Goal: Task Accomplishment & Management: Use online tool/utility

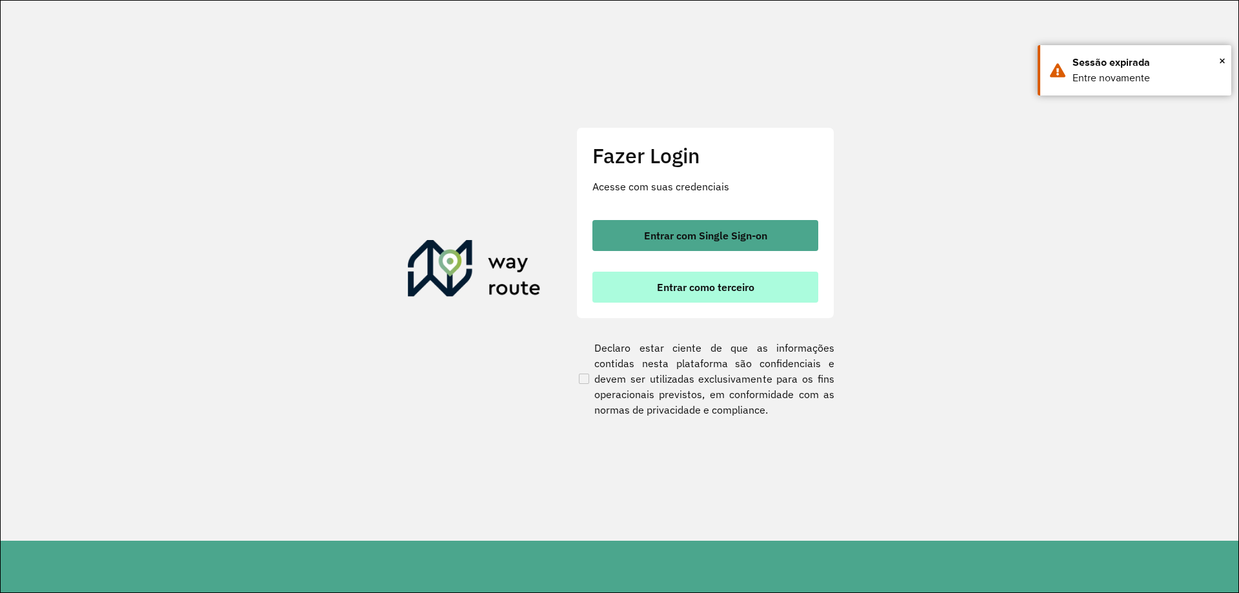
click at [769, 295] on button "Entrar como terceiro" at bounding box center [706, 287] width 226 height 31
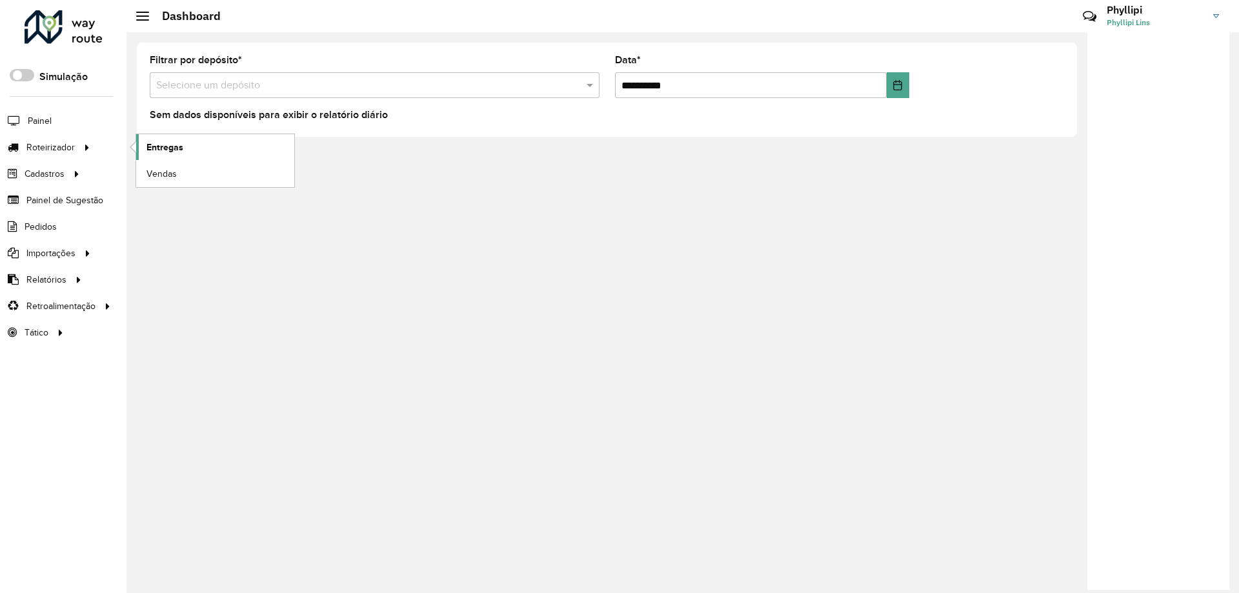
click at [150, 147] on span "Entregas" at bounding box center [165, 148] width 37 height 14
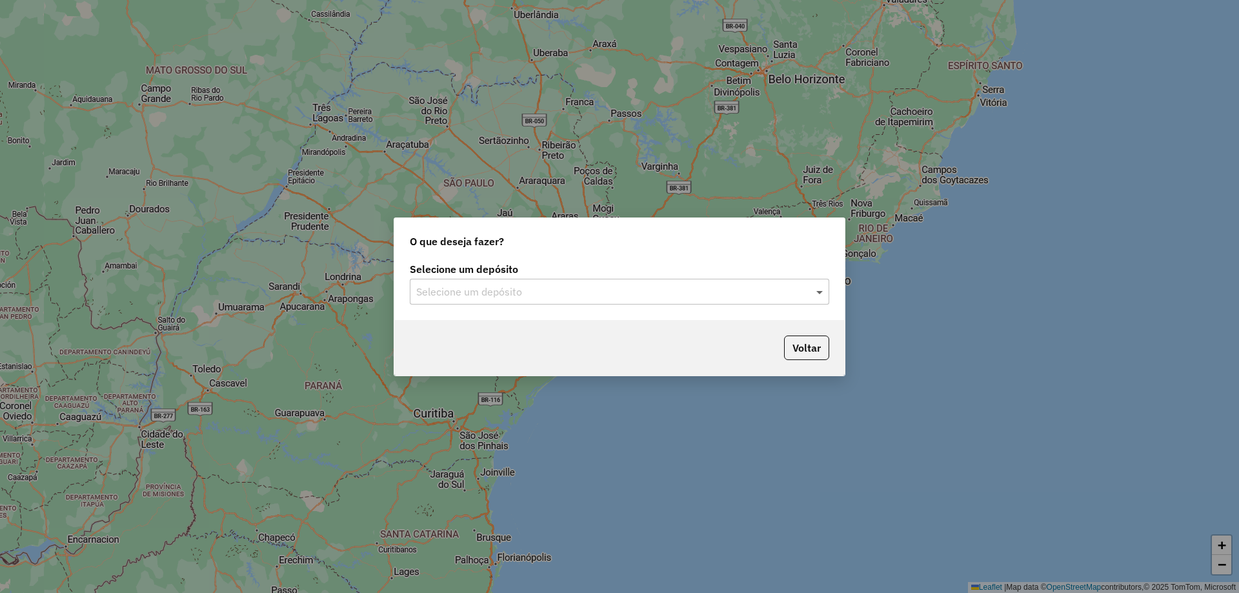
click at [822, 291] on span at bounding box center [821, 291] width 16 height 15
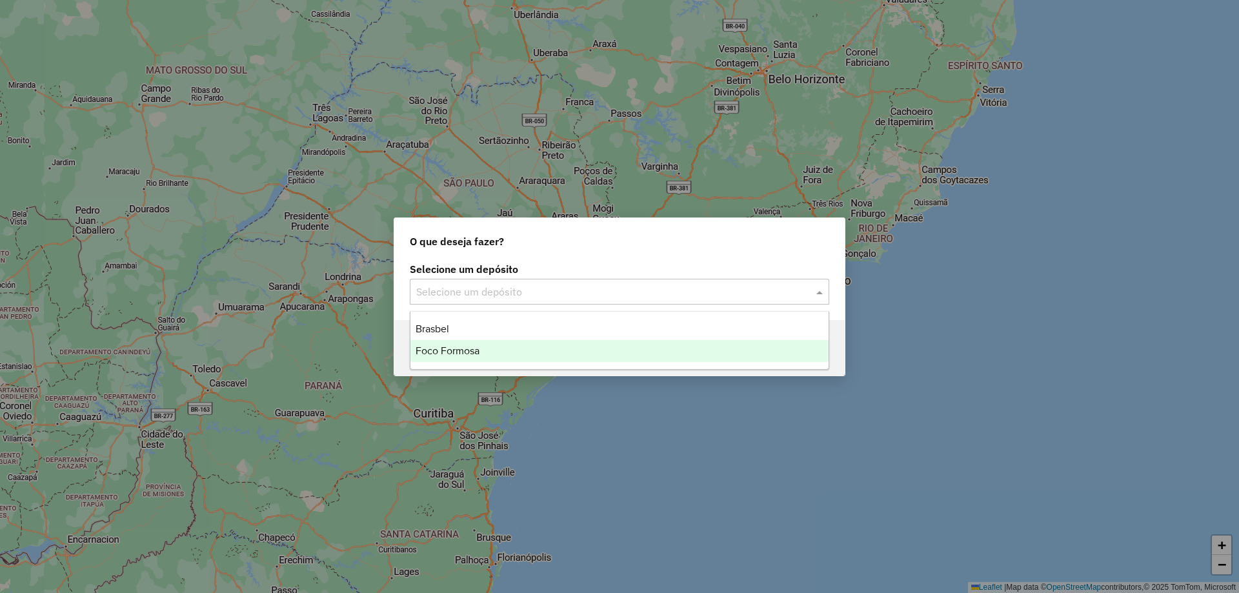
click at [490, 358] on div "Foco Formosa" at bounding box center [620, 351] width 418 height 22
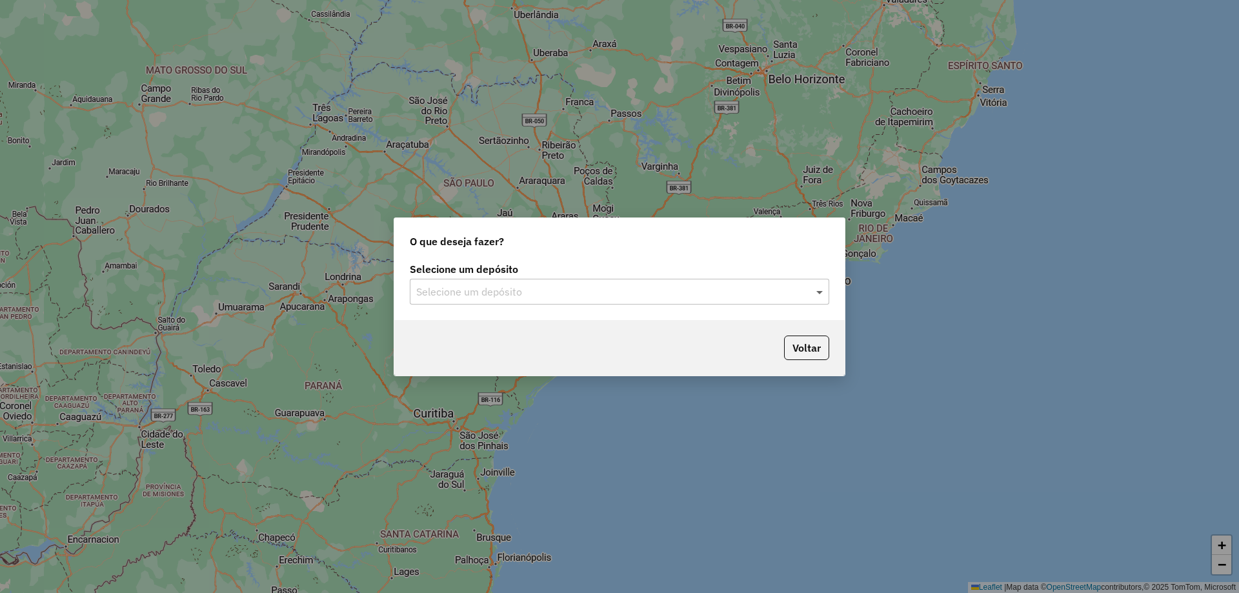
drag, startPoint x: 817, startPoint y: 294, endPoint x: 719, endPoint y: 294, distance: 98.1
click at [817, 294] on span at bounding box center [821, 291] width 16 height 15
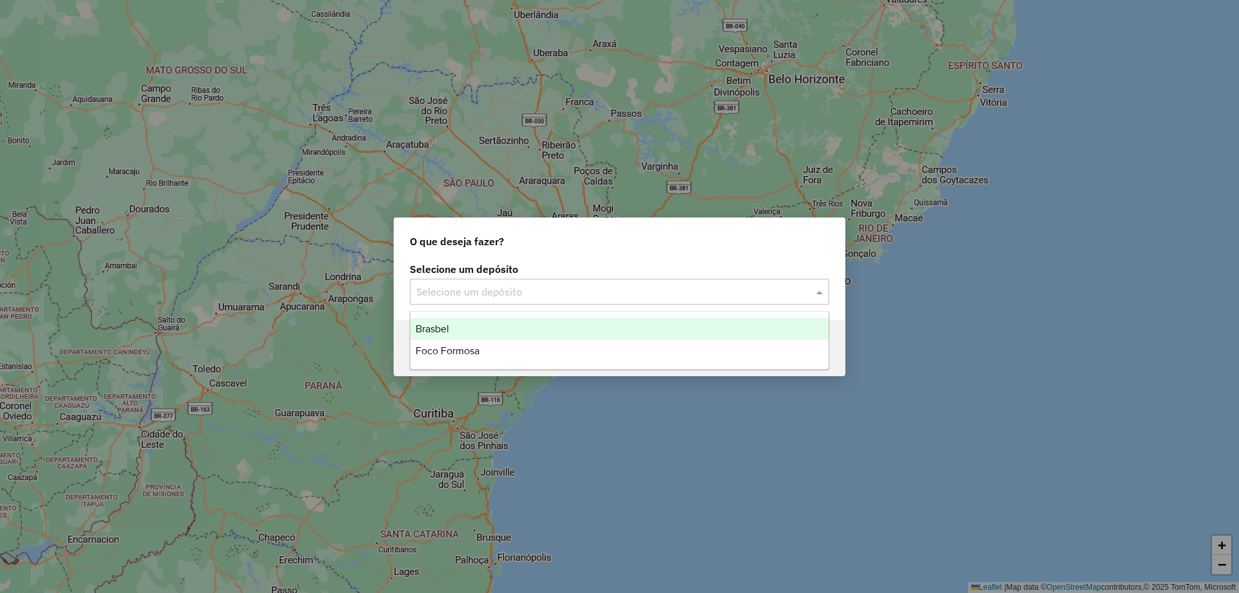
click at [440, 320] on div "Brasbel" at bounding box center [620, 329] width 418 height 22
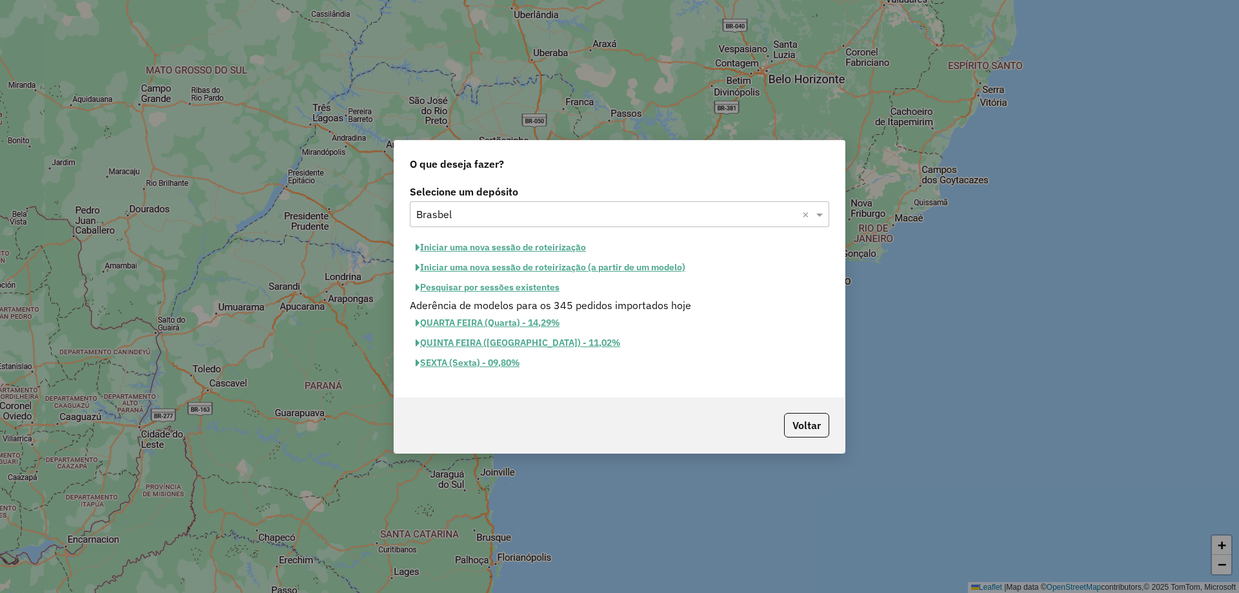
click at [511, 249] on button "Iniciar uma nova sessão de roteirização" at bounding box center [501, 248] width 182 height 20
select select "*"
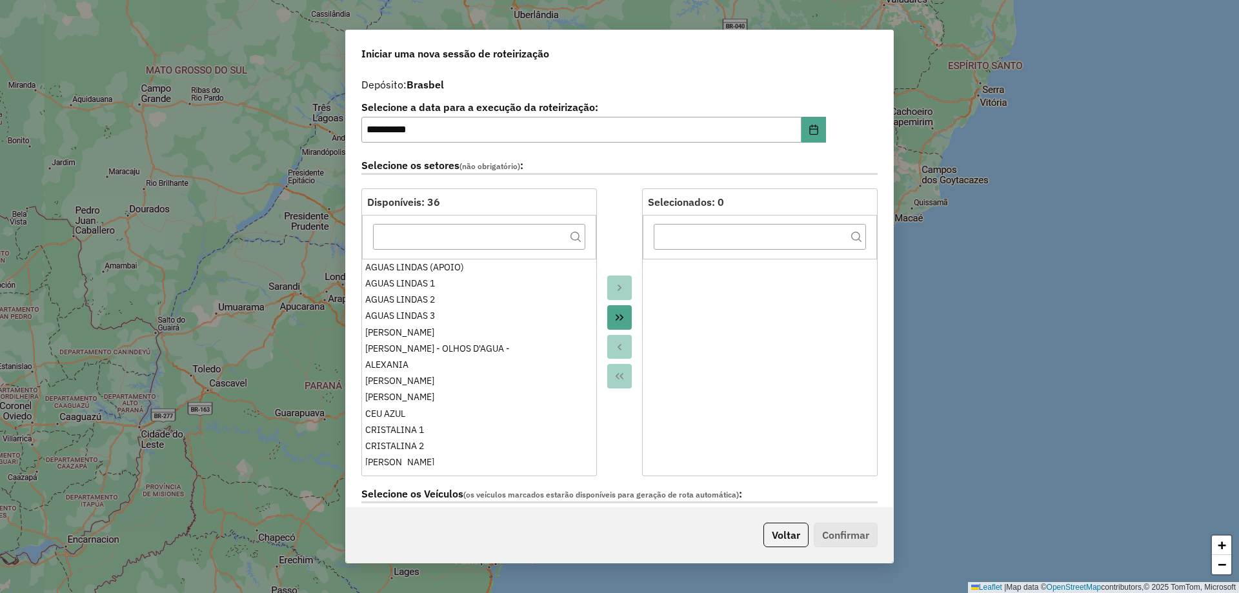
click at [616, 314] on icon "Move All to Target" at bounding box center [620, 317] width 10 height 10
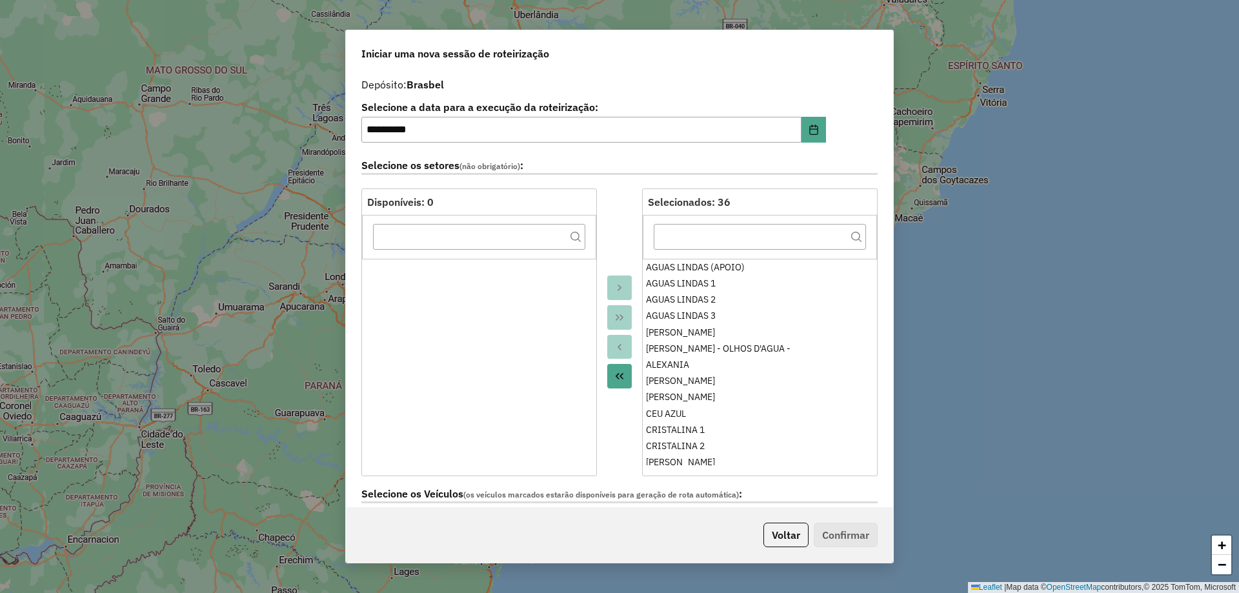
scroll to position [387, 0]
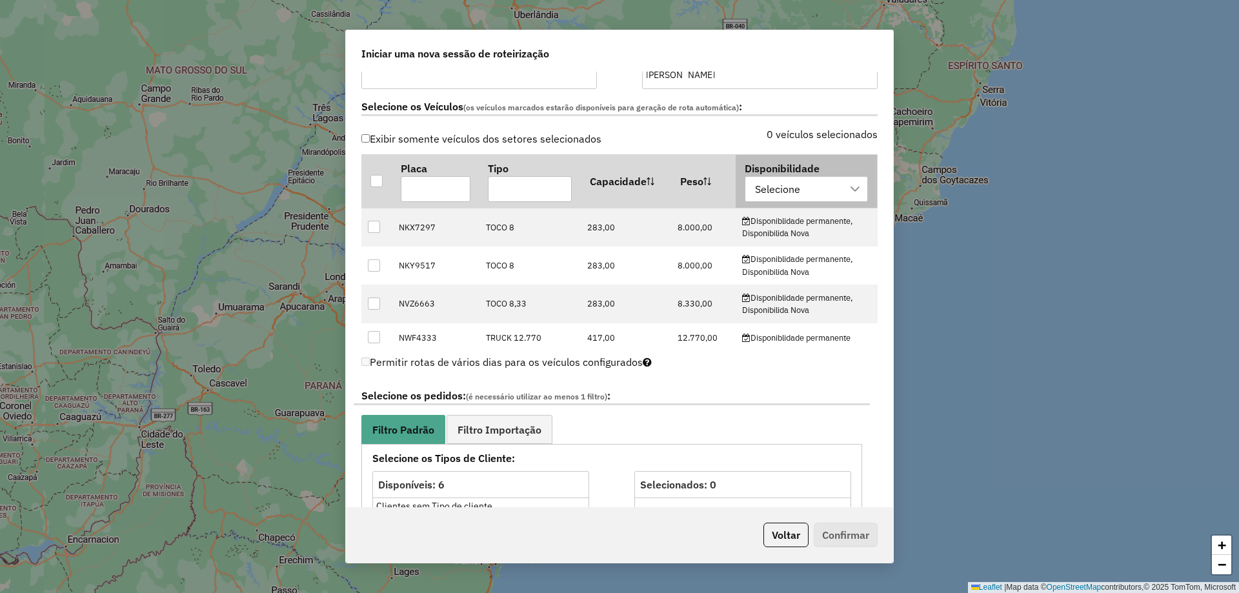
click at [844, 188] on div at bounding box center [856, 189] width 25 height 25
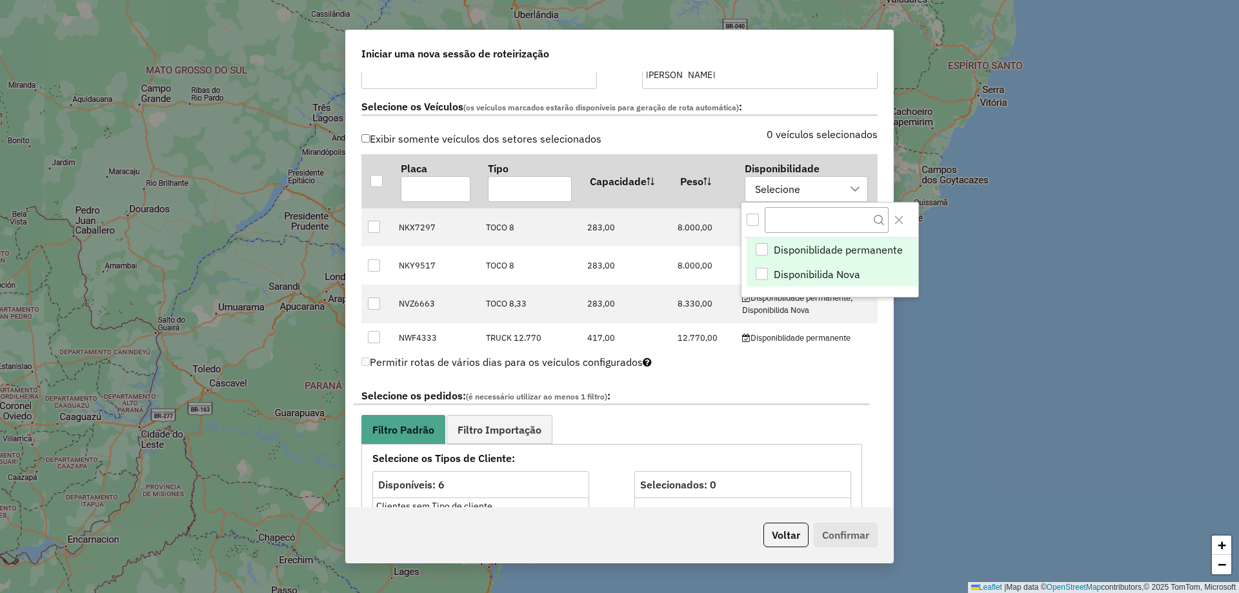
click at [788, 272] on span "Disponibilida Nova" at bounding box center [817, 274] width 87 height 15
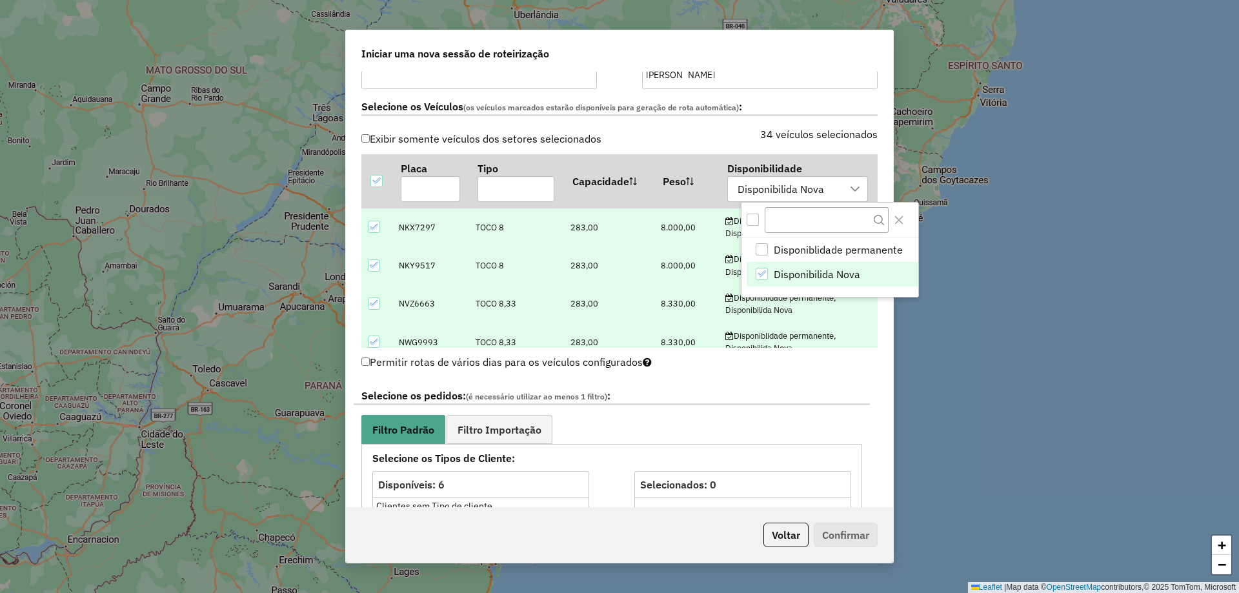
click at [861, 391] on label "Selecione os pedidos: (é necessário utilizar ao menos 1 filtro) :" at bounding box center [612, 396] width 516 height 17
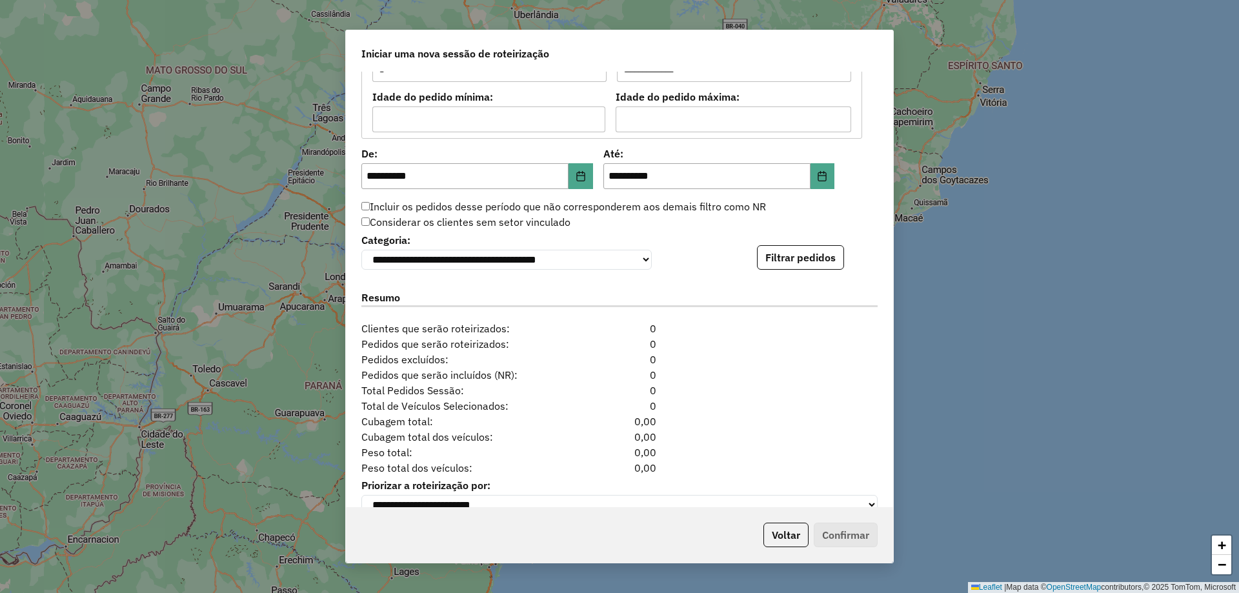
scroll to position [1201, 0]
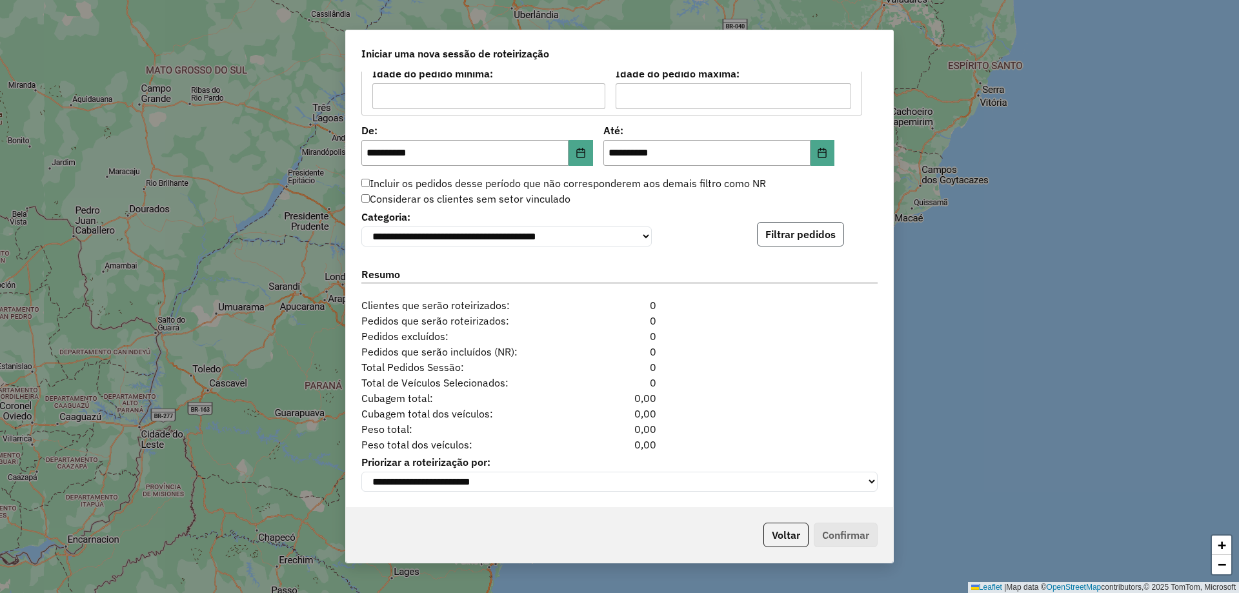
click at [813, 233] on button "Filtrar pedidos" at bounding box center [800, 234] width 87 height 25
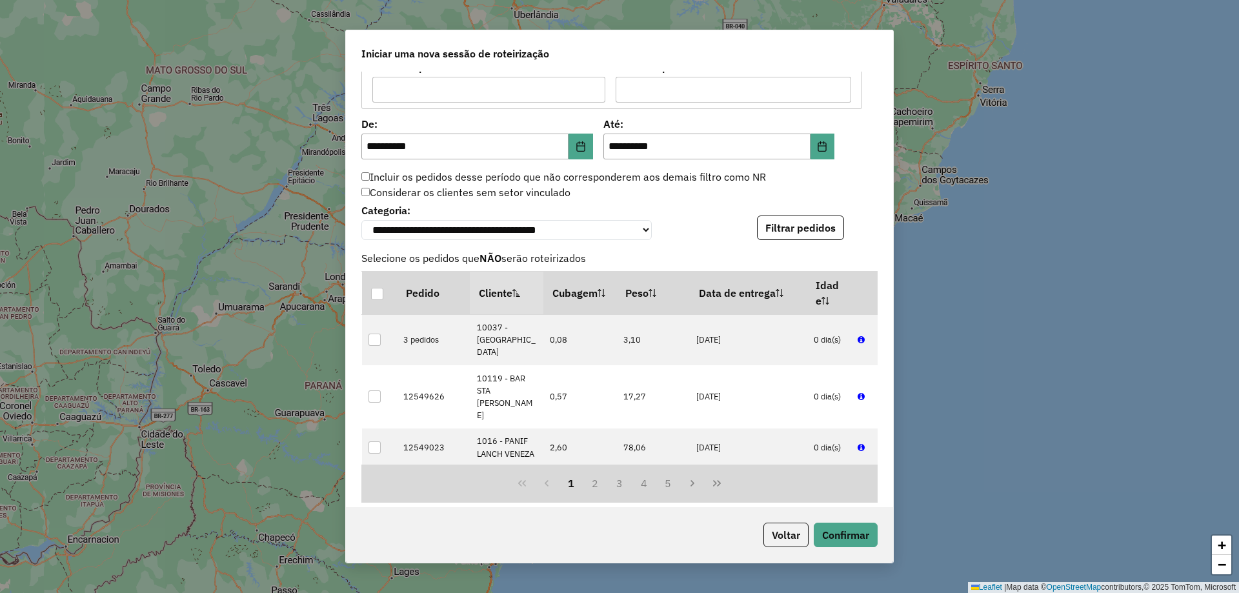
click at [895, 358] on div "**********" at bounding box center [619, 296] width 1239 height 593
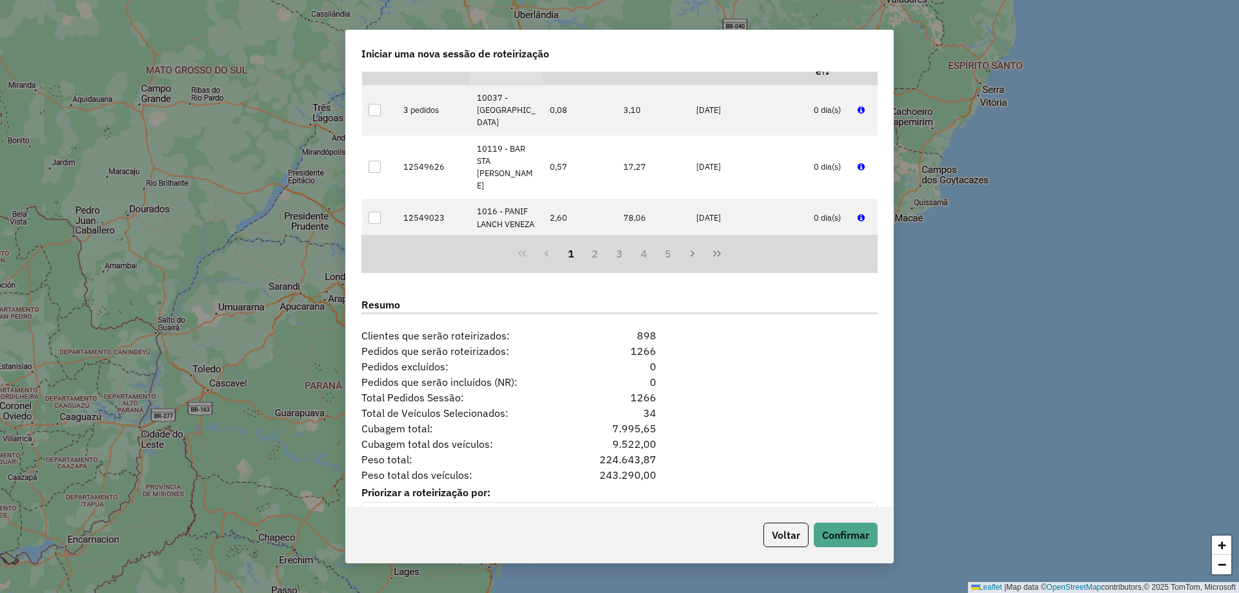
scroll to position [1468, 0]
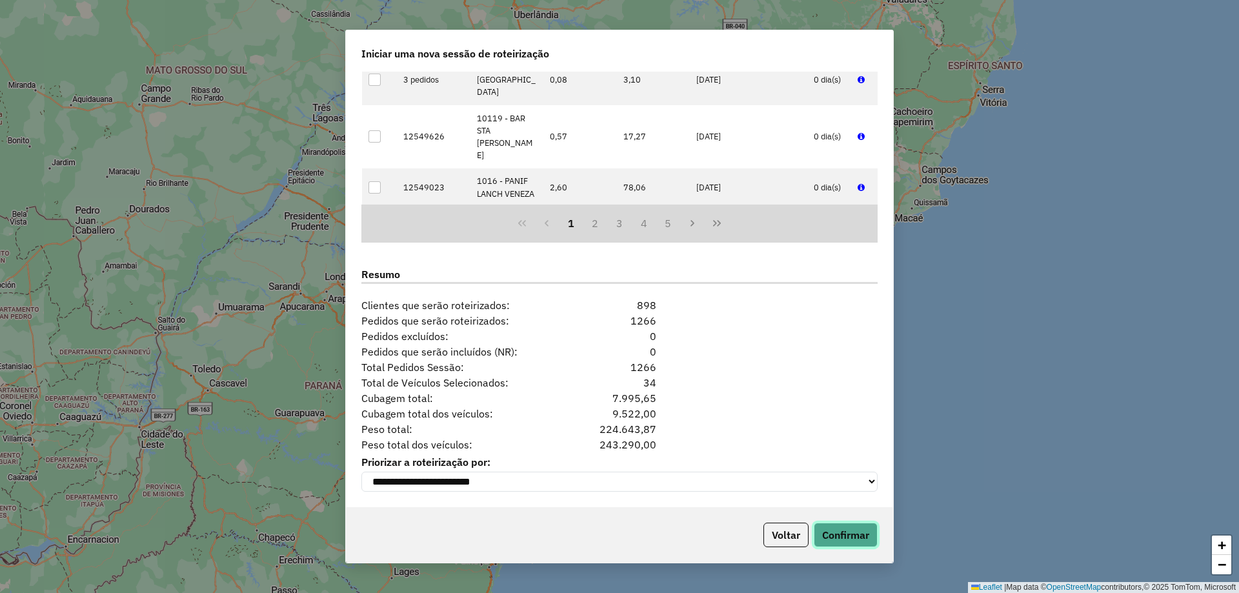
click at [861, 531] on button "Confirmar" at bounding box center [846, 535] width 64 height 25
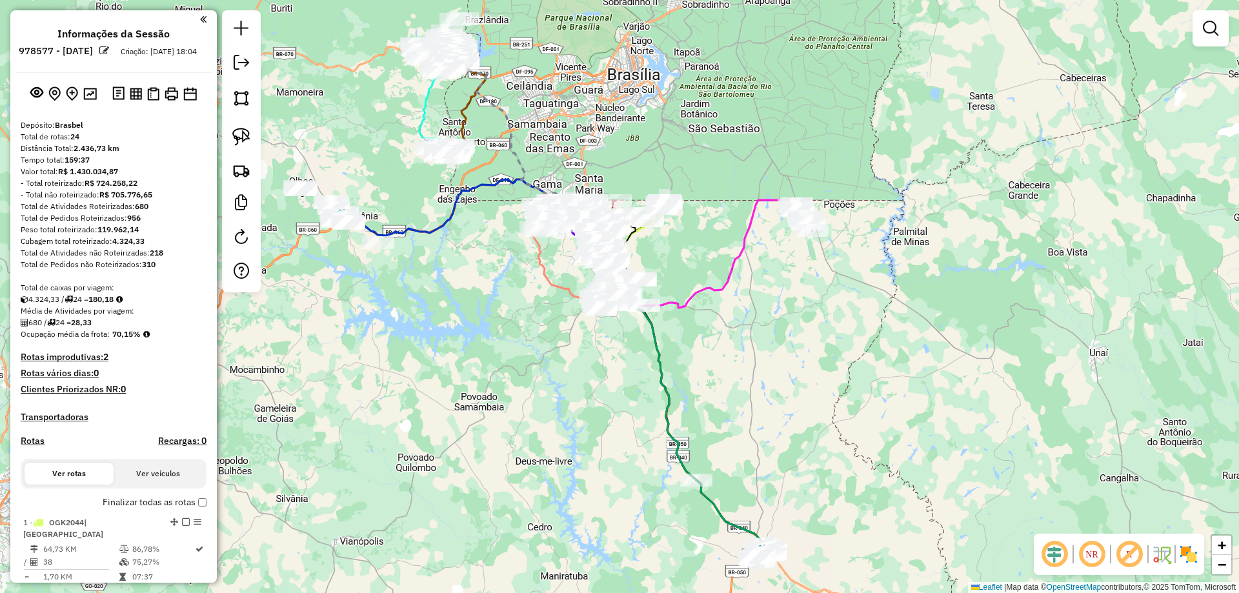
click at [1056, 552] on em at bounding box center [1054, 554] width 31 height 31
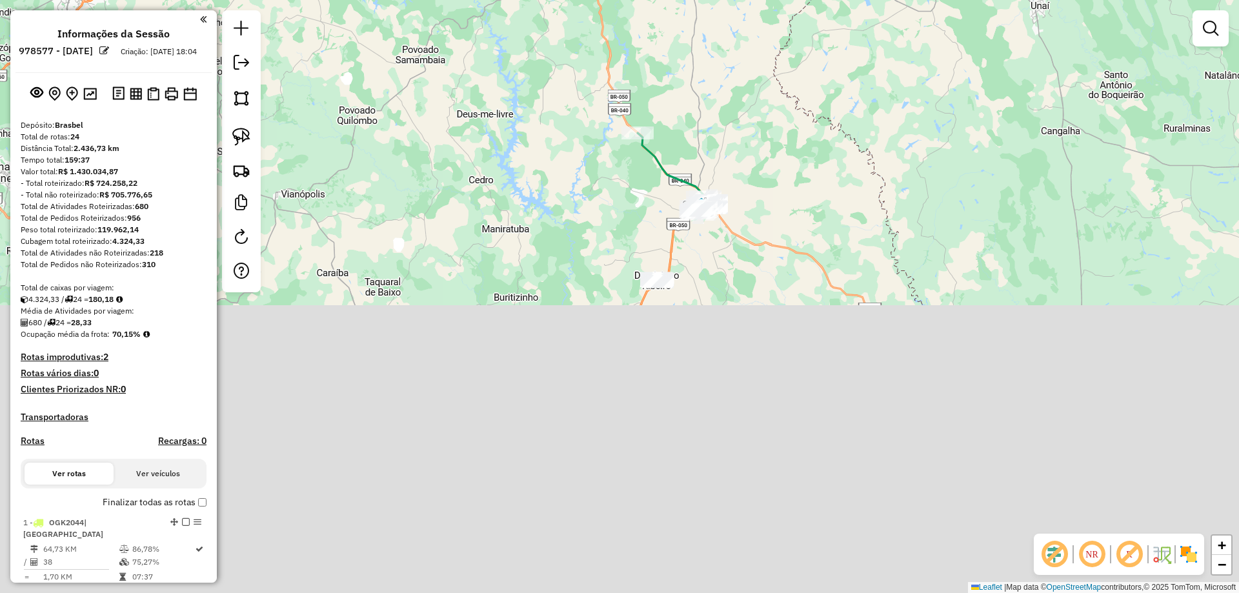
drag, startPoint x: 805, startPoint y: 259, endPoint x: 800, endPoint y: 176, distance: 82.8
click at [802, 176] on div "Janela de atendimento Grade de atendimento Capacidade Transportadoras Veículos …" at bounding box center [619, 296] width 1239 height 593
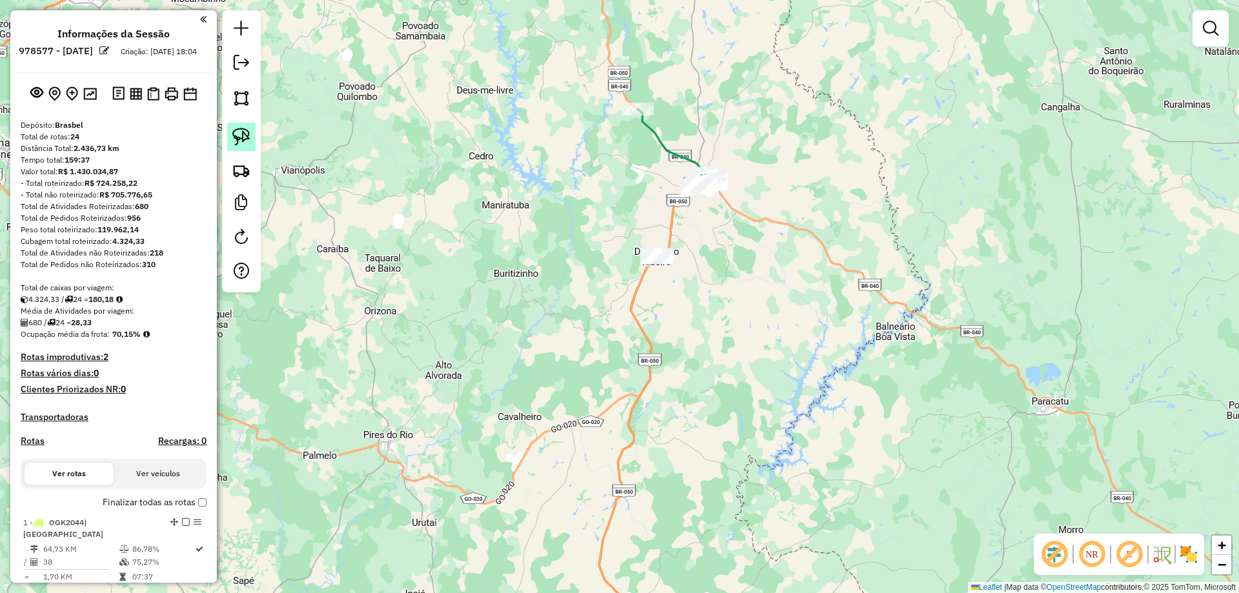
click at [234, 141] on img at bounding box center [241, 137] width 18 height 18
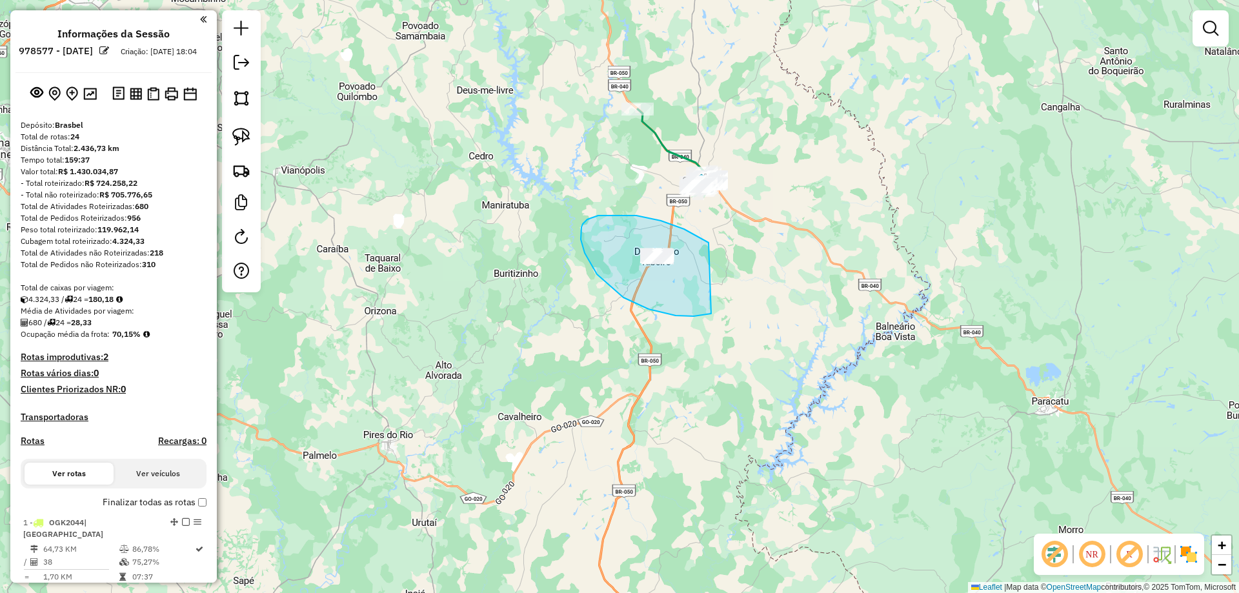
drag, startPoint x: 637, startPoint y: 216, endPoint x: 736, endPoint y: 290, distance: 124.5
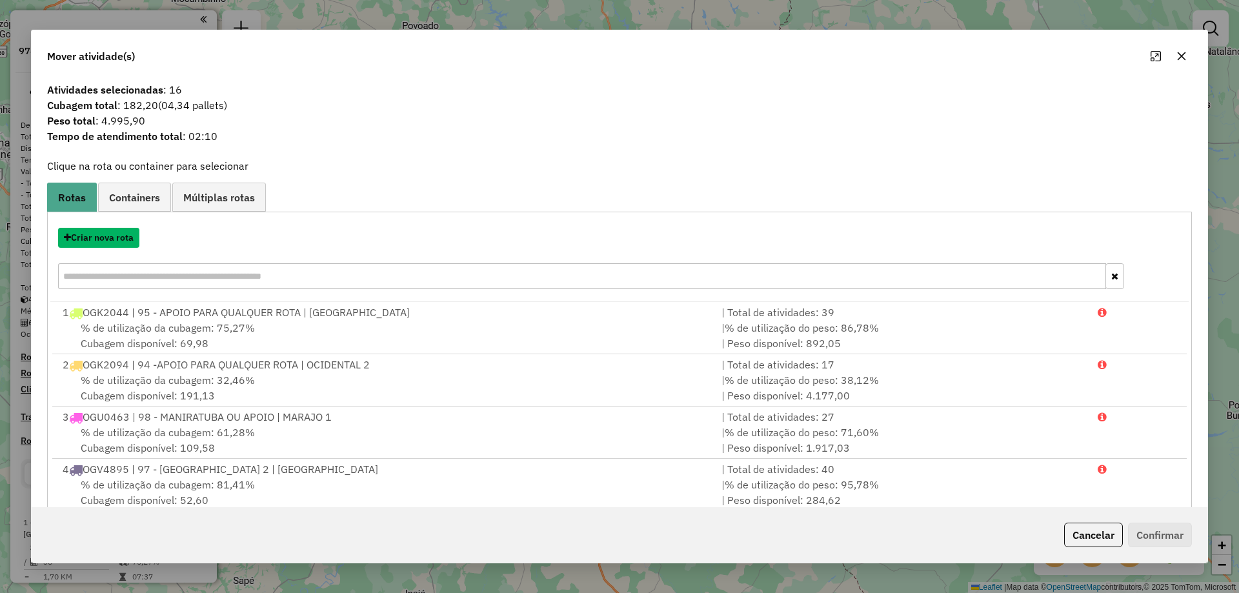
click at [112, 236] on button "Criar nova rota" at bounding box center [98, 238] width 81 height 20
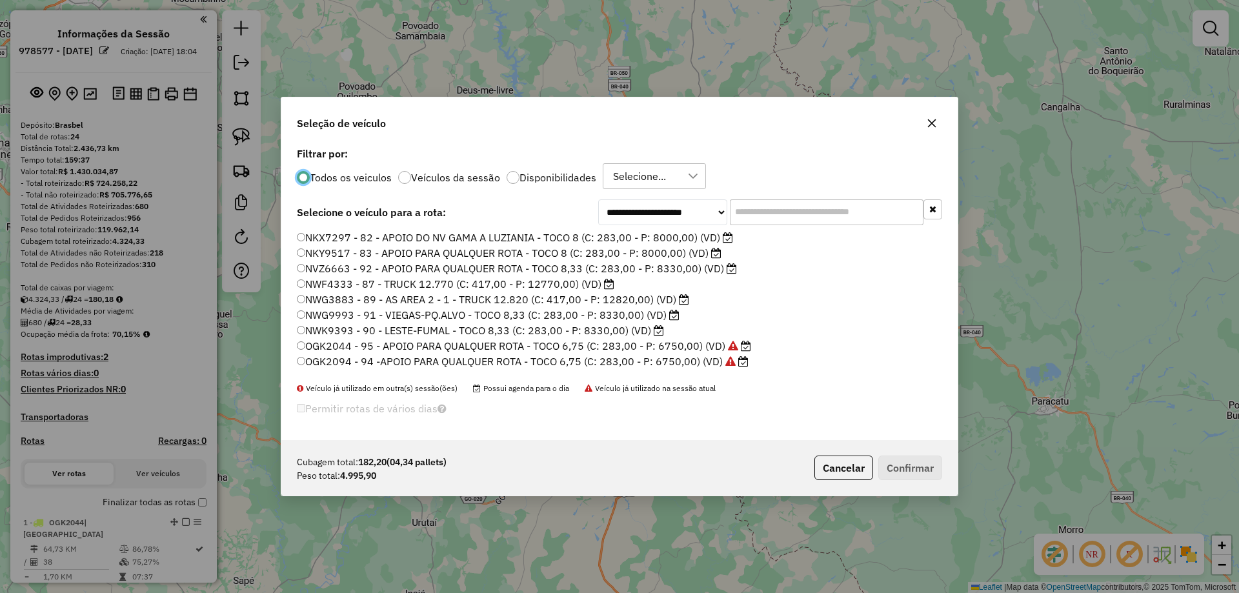
scroll to position [7, 4]
click at [771, 221] on input "text" at bounding box center [827, 212] width 194 height 26
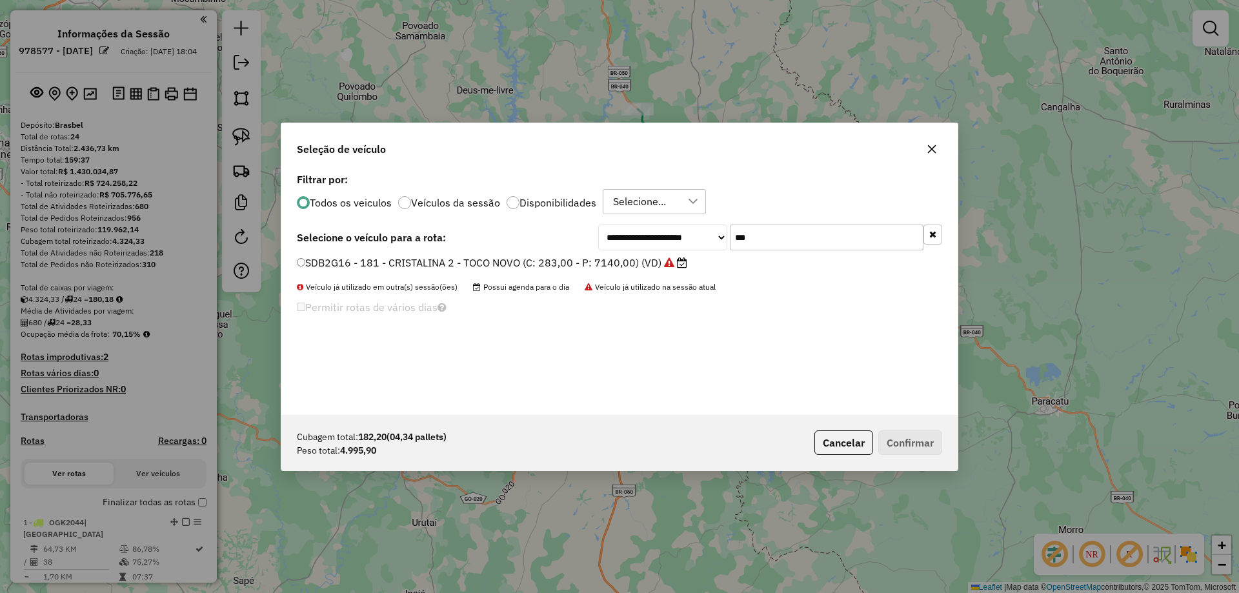
type input "***"
click at [514, 270] on li "SDB2G16 - 181 - CRISTALINA 2 - TOCO NOVO (C: 283,00 - P: 7140,00) (VD)" at bounding box center [620, 263] width 646 height 15
click at [514, 270] on label "SDB2G16 - 181 - CRISTALINA 2 - TOCO NOVO (C: 283,00 - P: 7140,00) (VD)" at bounding box center [492, 262] width 391 height 15
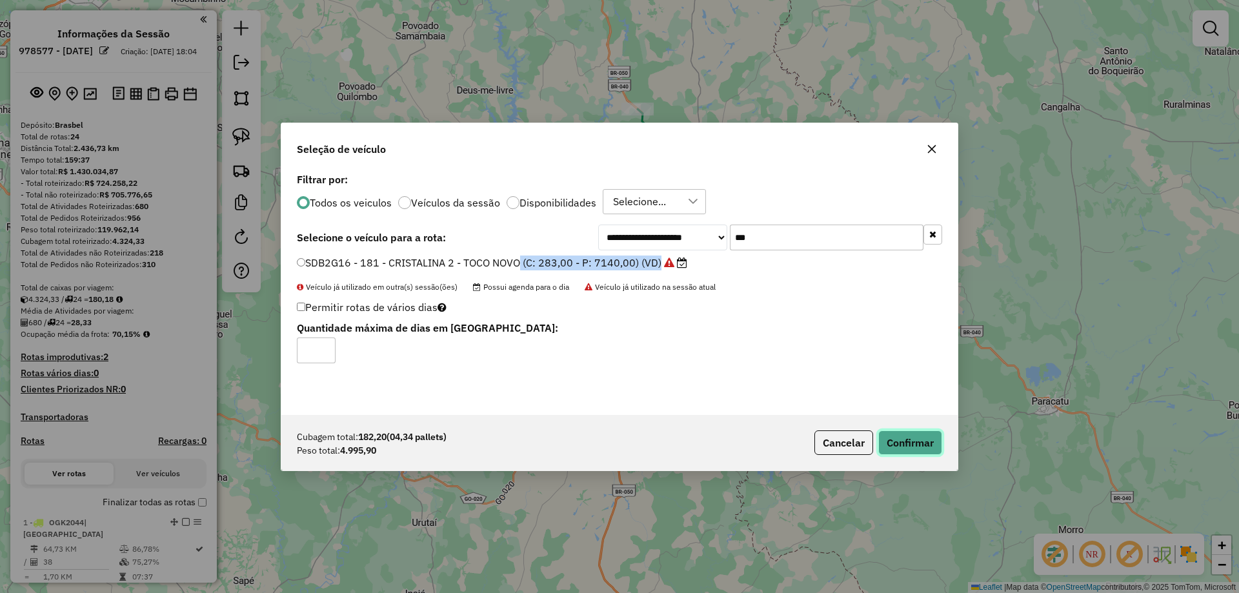
click at [908, 443] on button "Confirmar" at bounding box center [911, 443] width 64 height 25
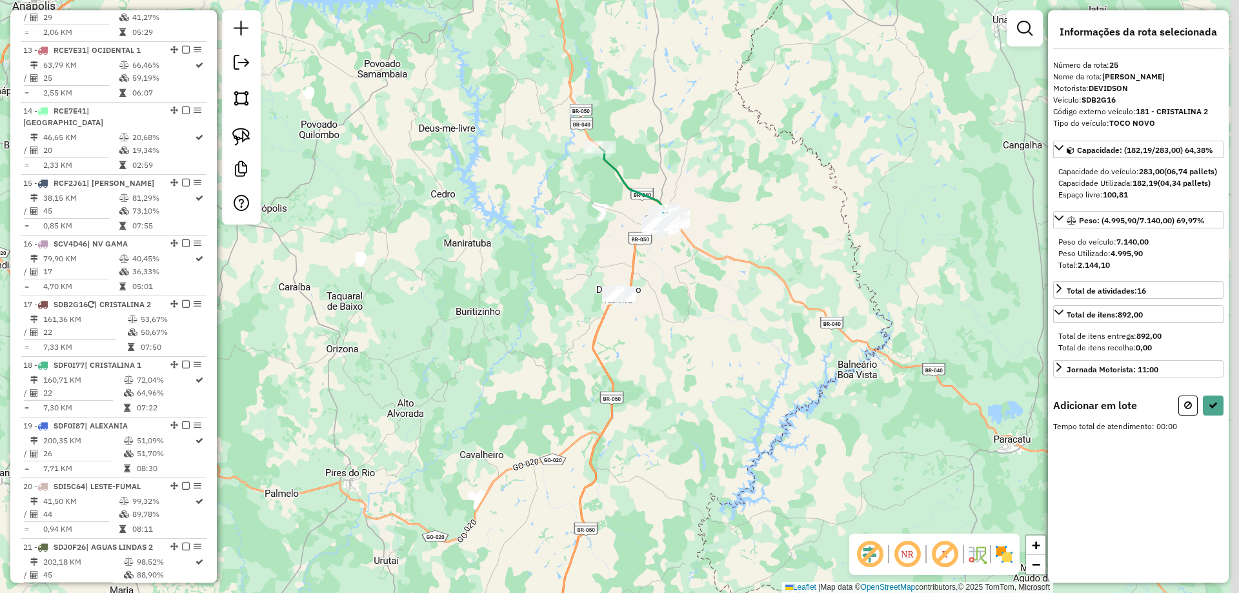
scroll to position [1796, 0]
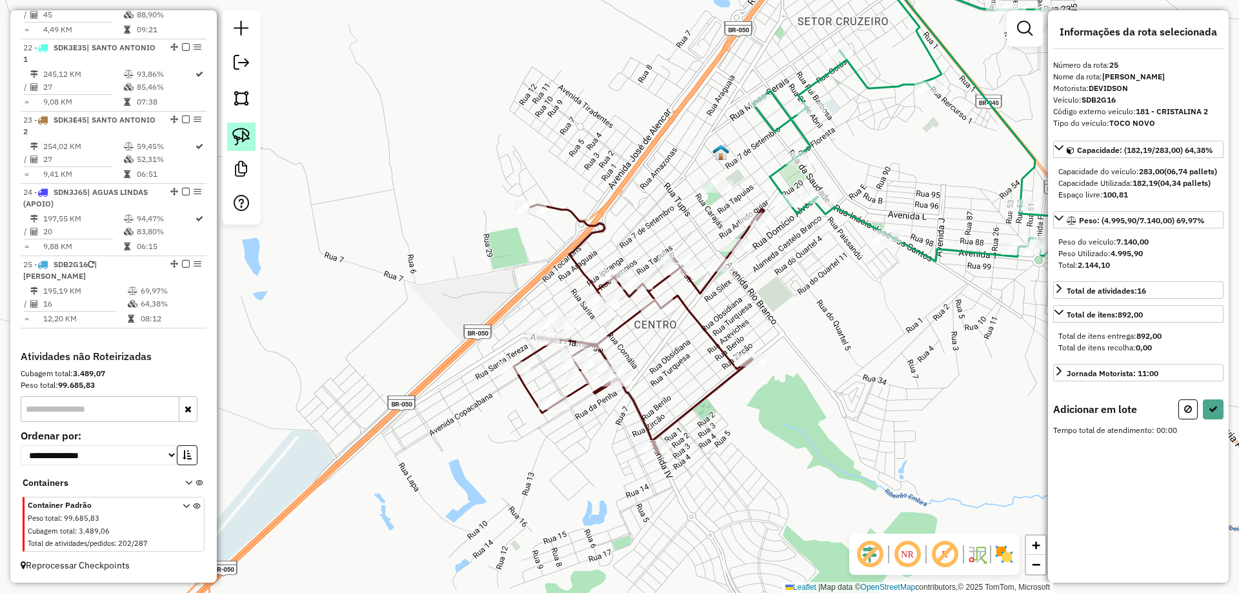
click at [238, 143] on img at bounding box center [241, 137] width 18 height 18
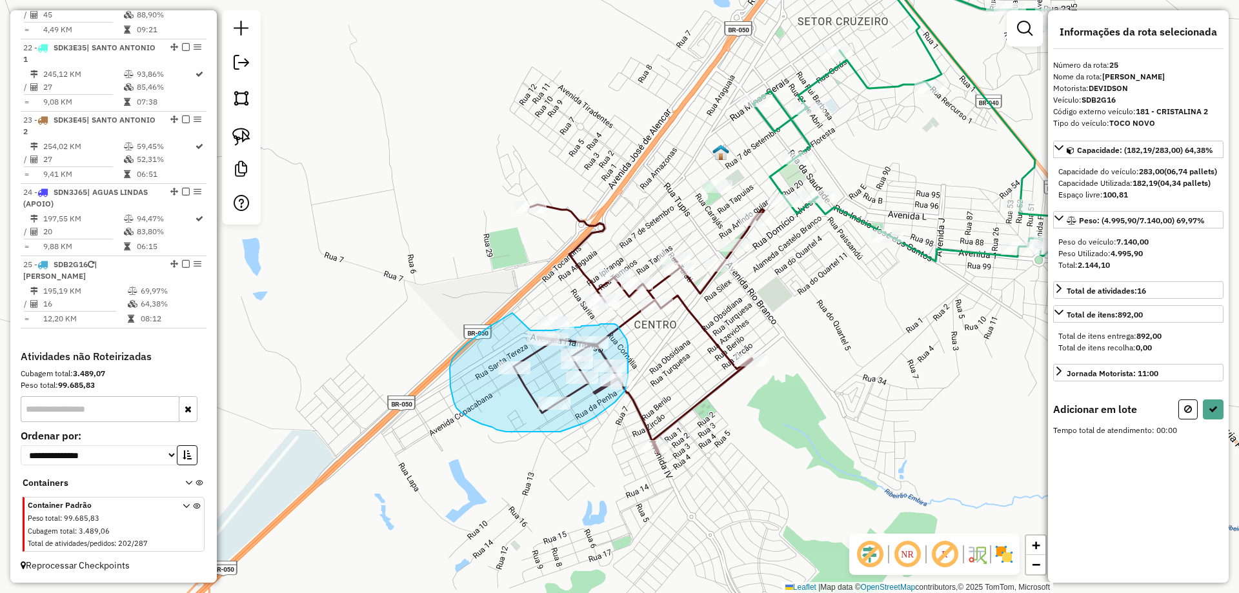
drag, startPoint x: 467, startPoint y: 343, endPoint x: 528, endPoint y: 331, distance: 62.0
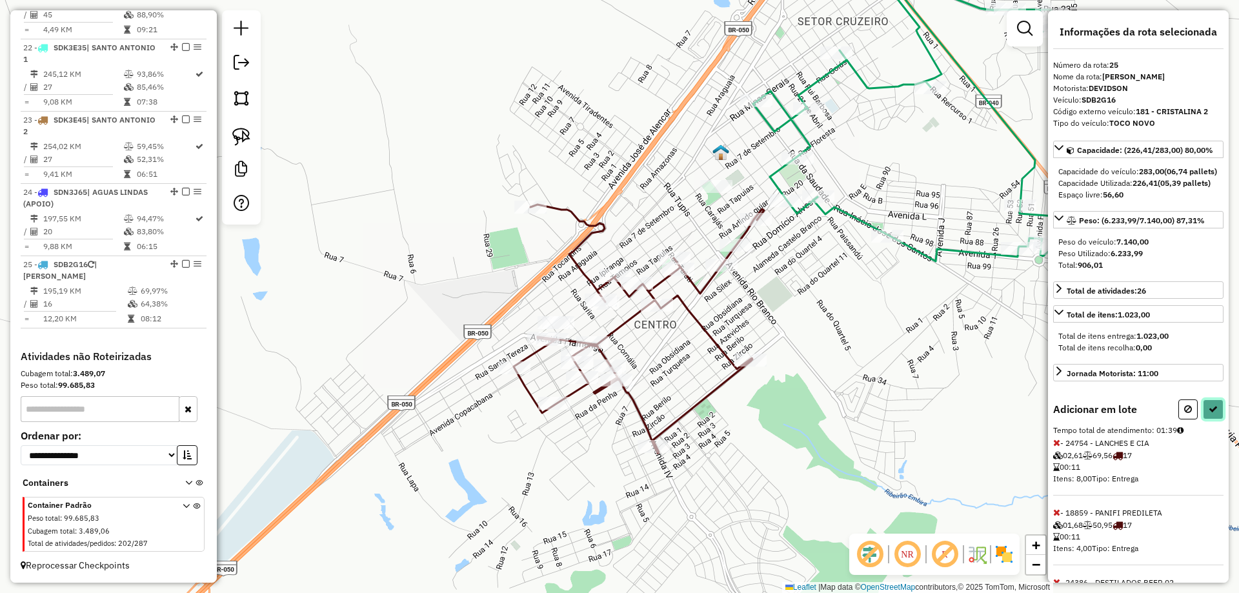
click at [1209, 414] on icon at bounding box center [1213, 409] width 9 height 9
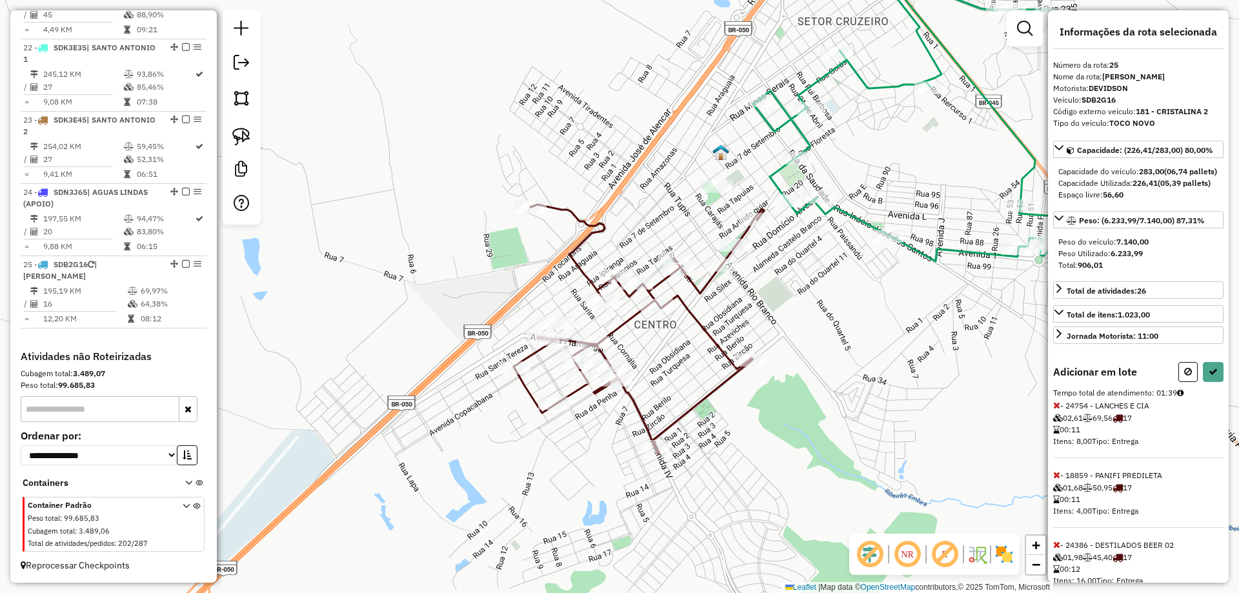
select select "**********"
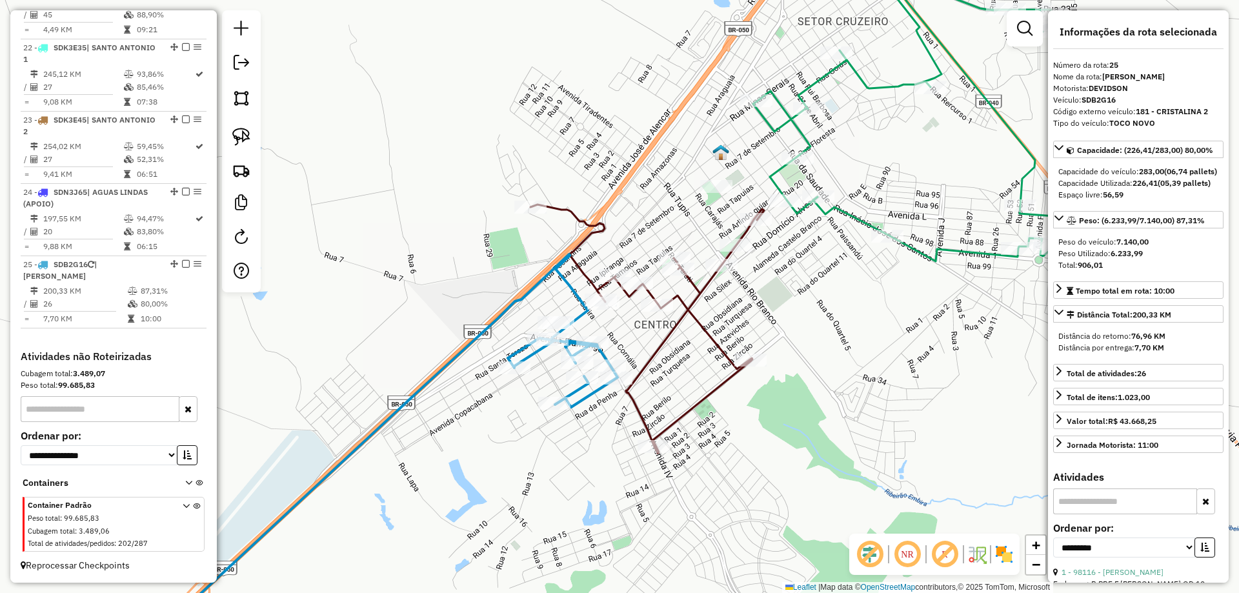
click at [850, 212] on icon at bounding box center [903, 101] width 301 height 321
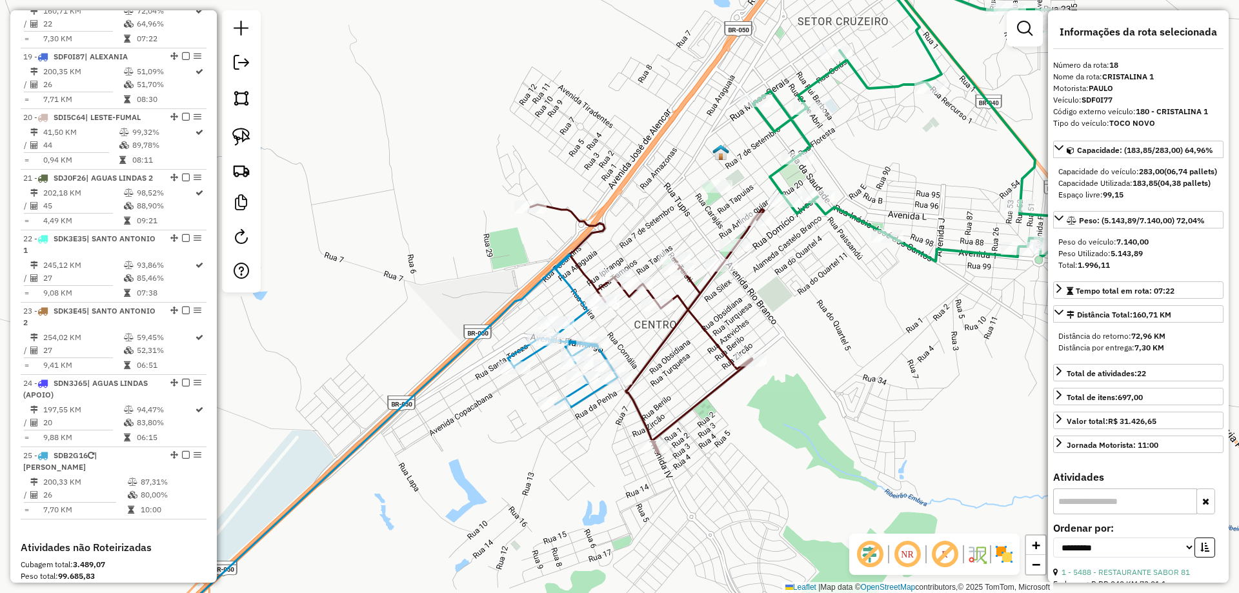
scroll to position [1582, 0]
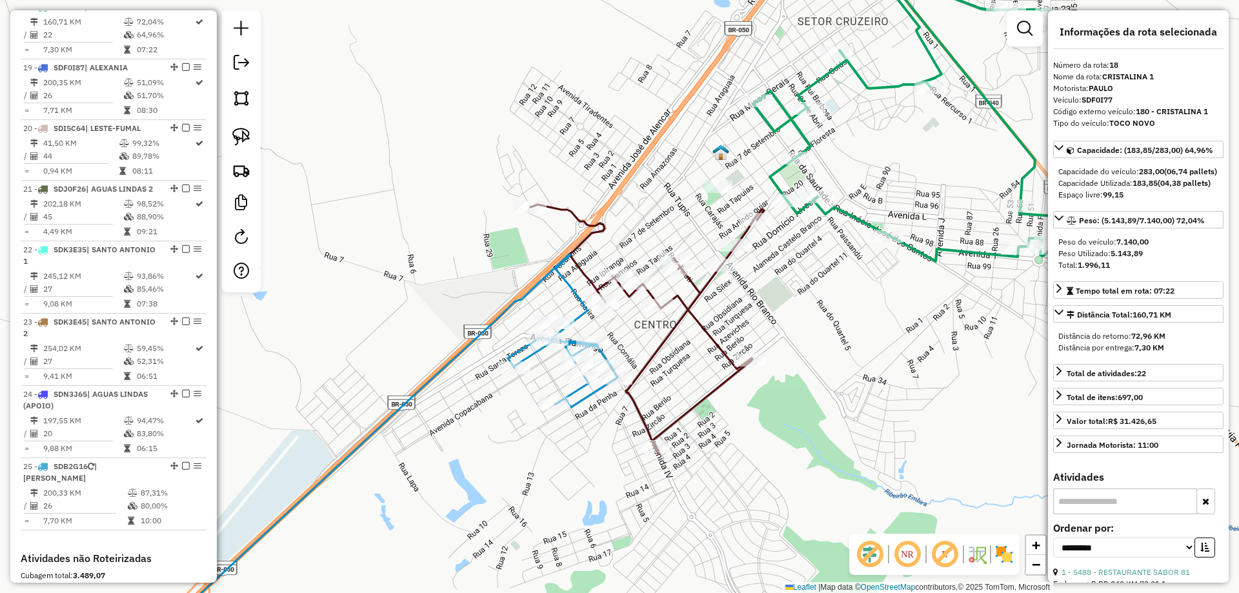
click at [919, 225] on div "Janela de atendimento Grade de atendimento Capacidade Transportadoras Veículos …" at bounding box center [619, 296] width 1239 height 593
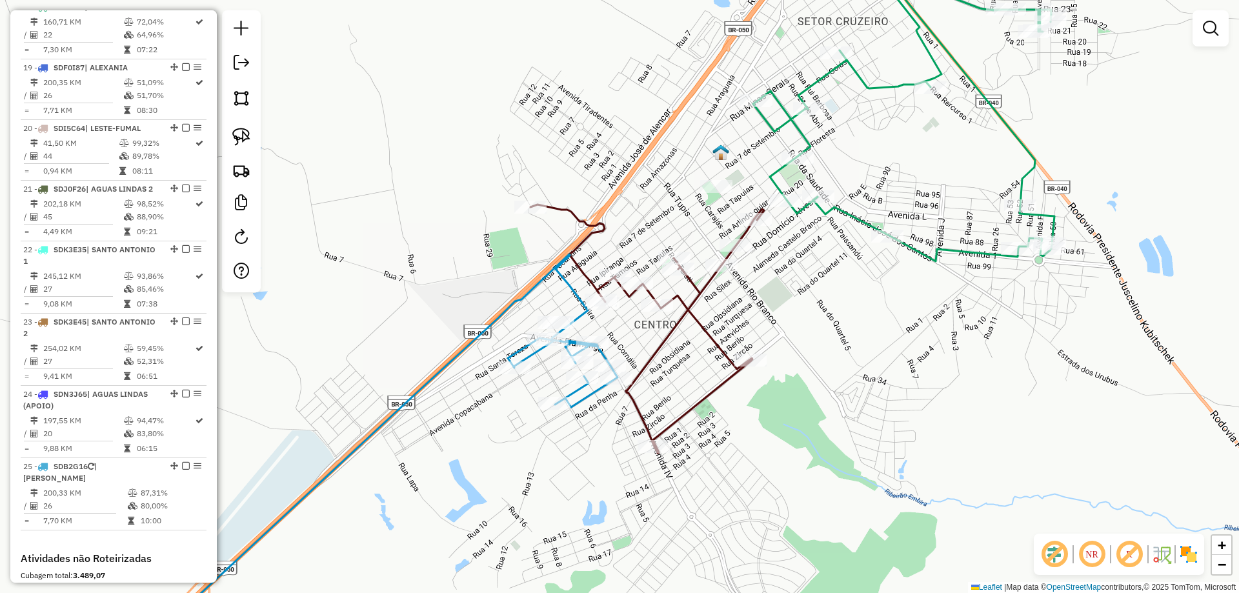
click at [869, 219] on icon at bounding box center [903, 101] width 301 height 321
select select "**********"
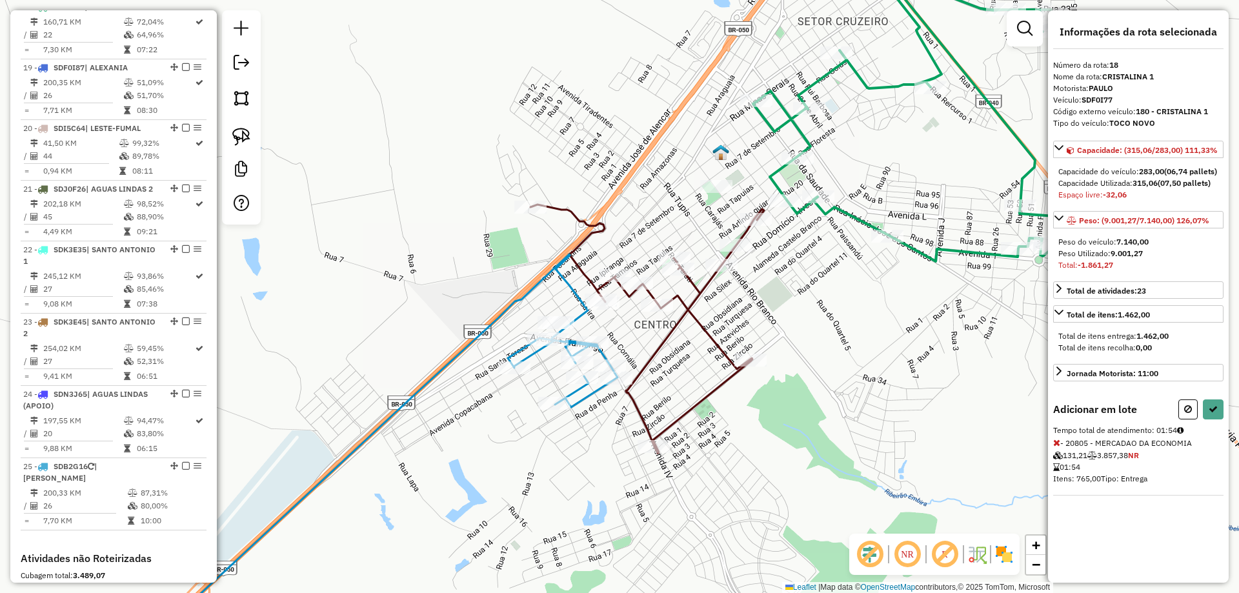
click at [1059, 447] on icon at bounding box center [1057, 442] width 7 height 9
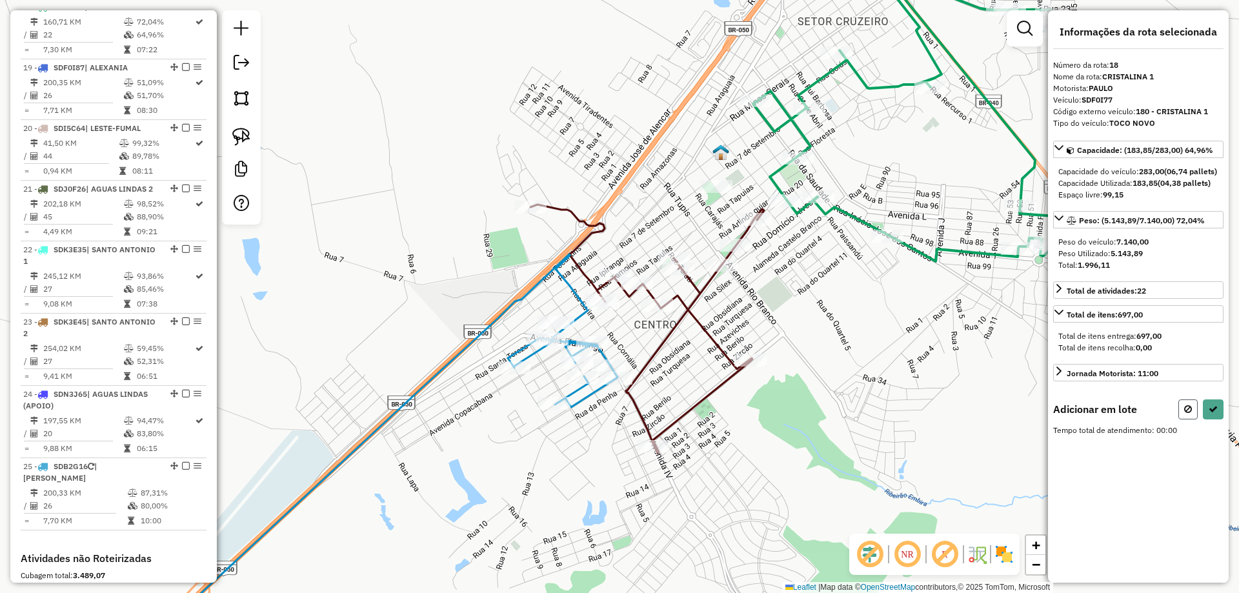
click at [1188, 414] on icon at bounding box center [1189, 409] width 8 height 9
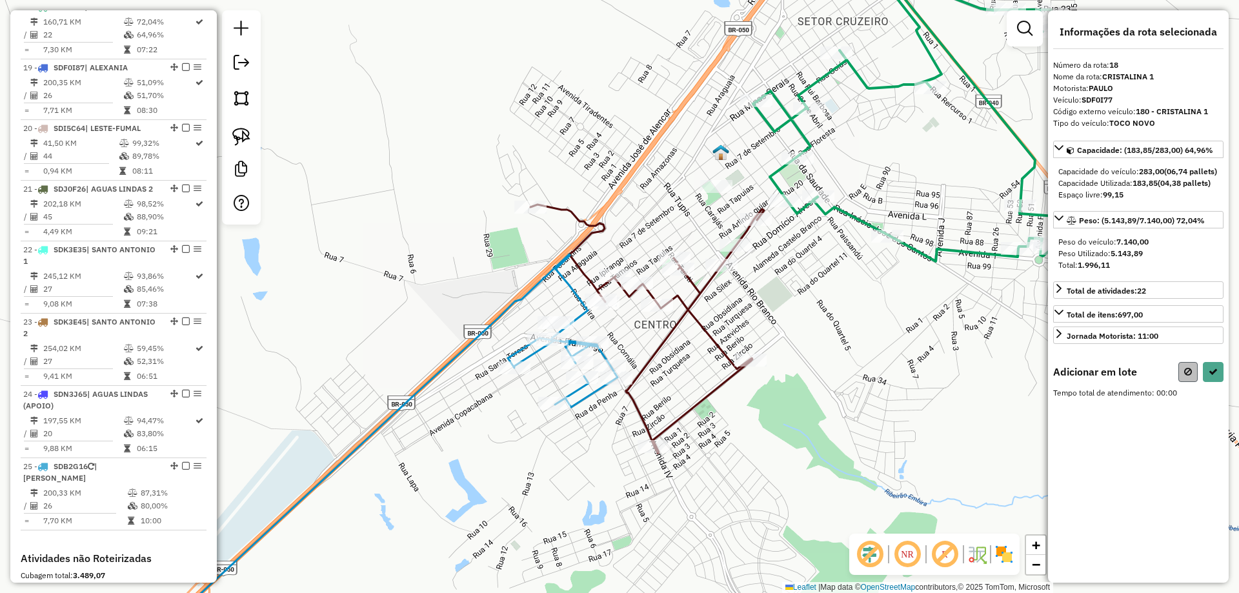
select select "**********"
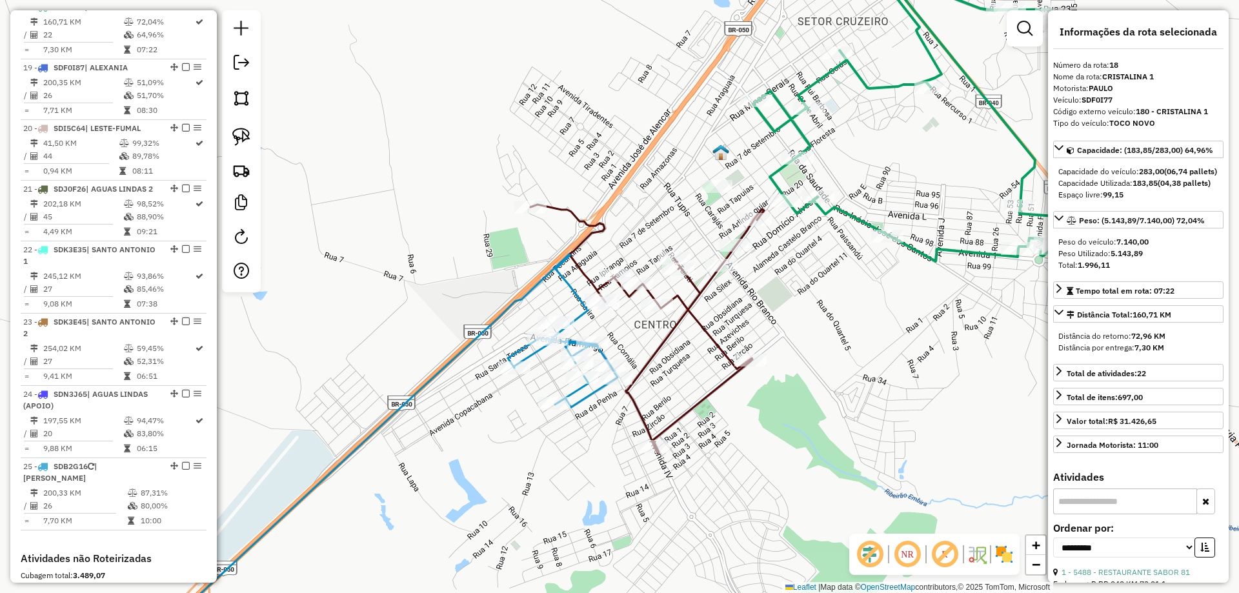
click at [703, 327] on icon at bounding box center [648, 329] width 234 height 249
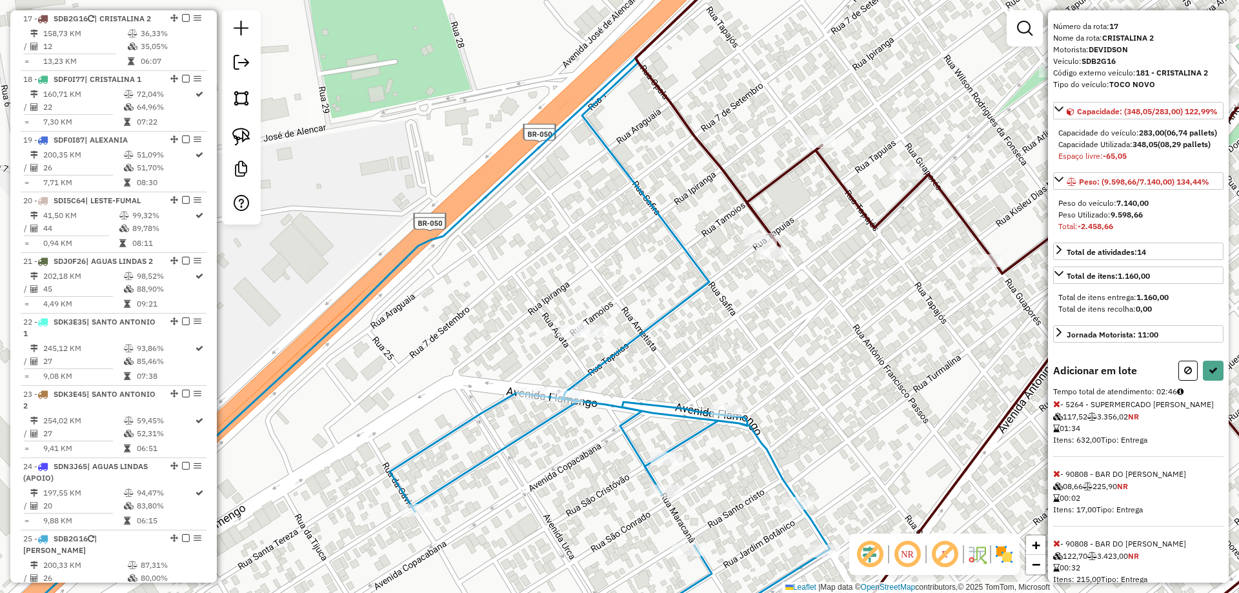
scroll to position [103, 0]
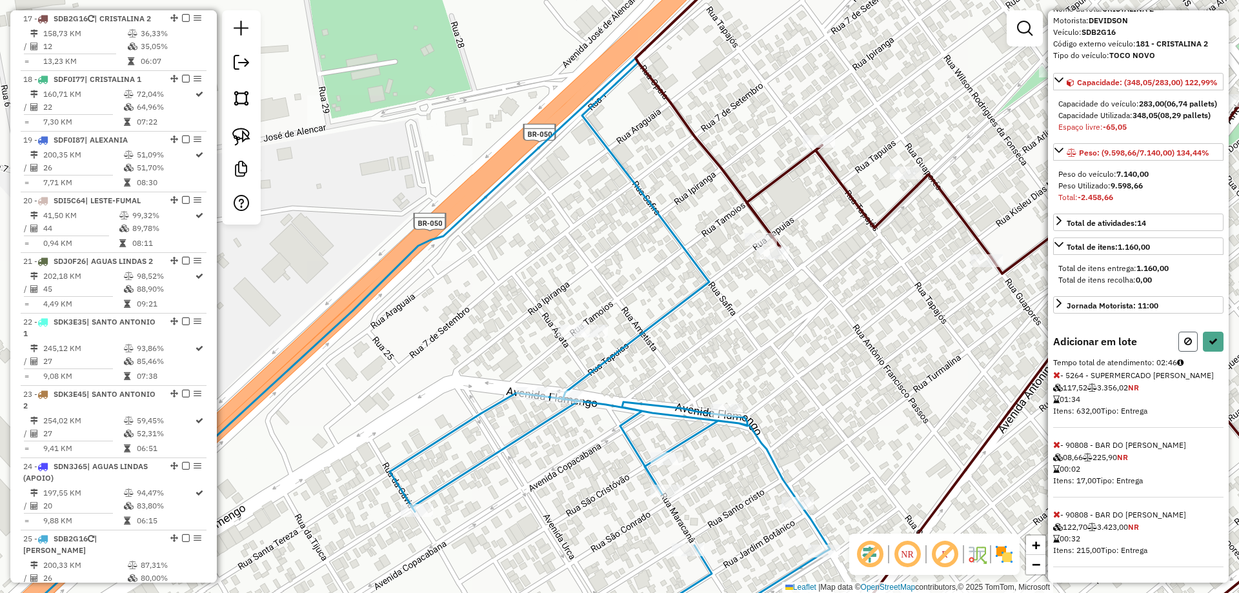
click at [1182, 332] on button at bounding box center [1188, 342] width 19 height 20
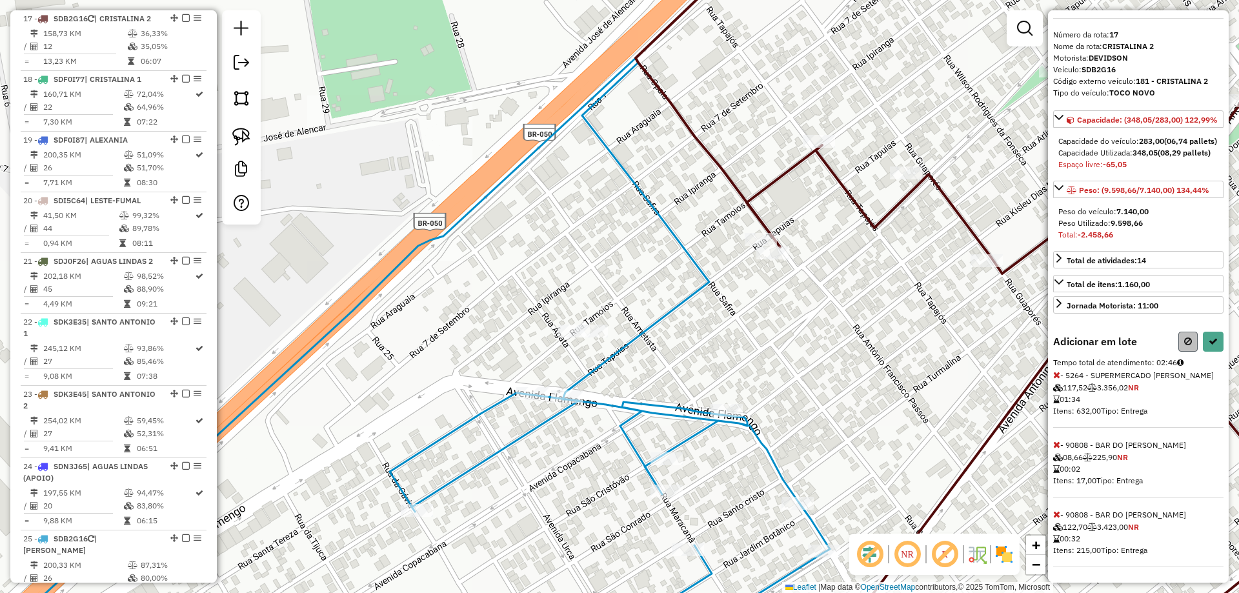
select select "**********"
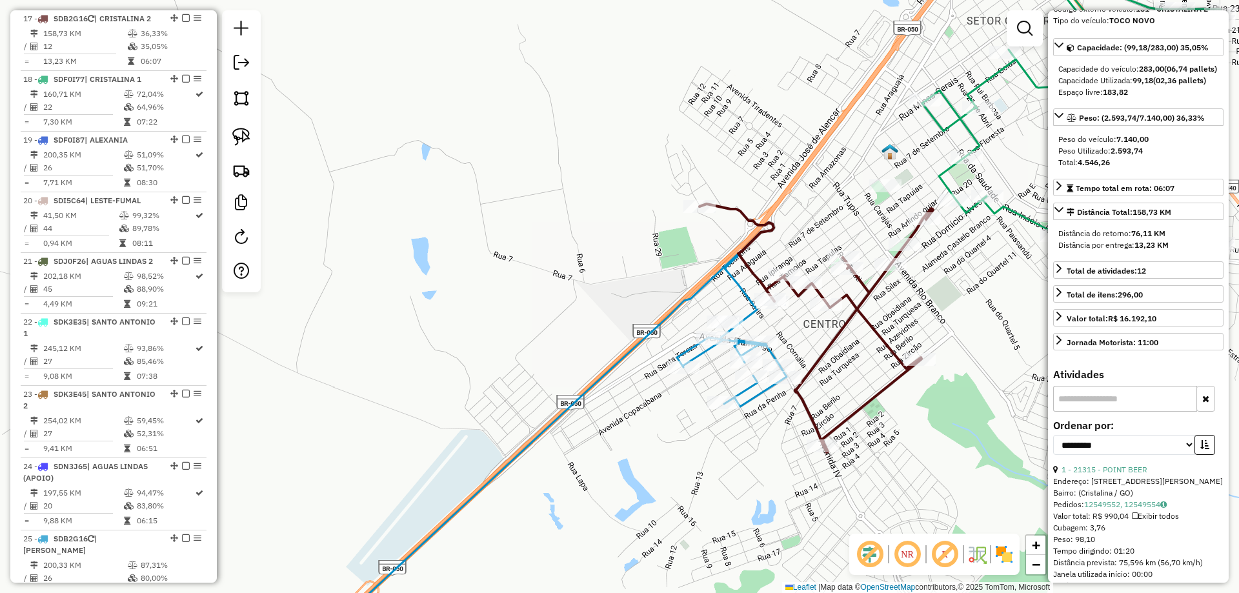
click at [873, 336] on icon at bounding box center [817, 328] width 234 height 249
click at [879, 331] on icon at bounding box center [817, 328] width 234 height 249
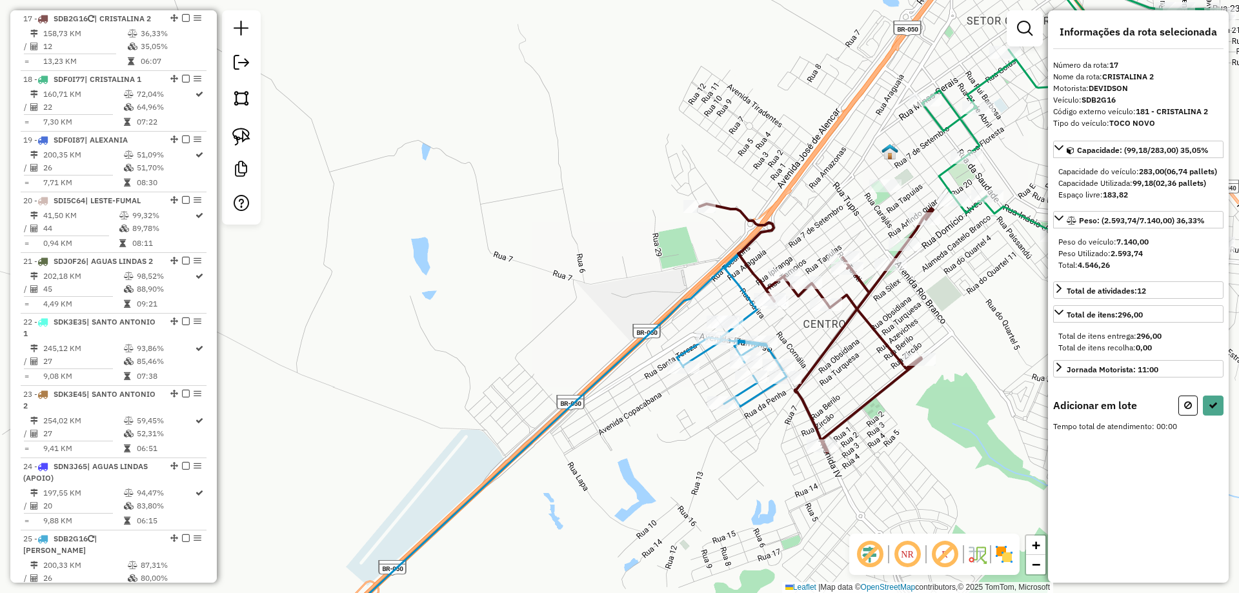
scroll to position [0, 0]
click at [235, 130] on img at bounding box center [241, 137] width 18 height 18
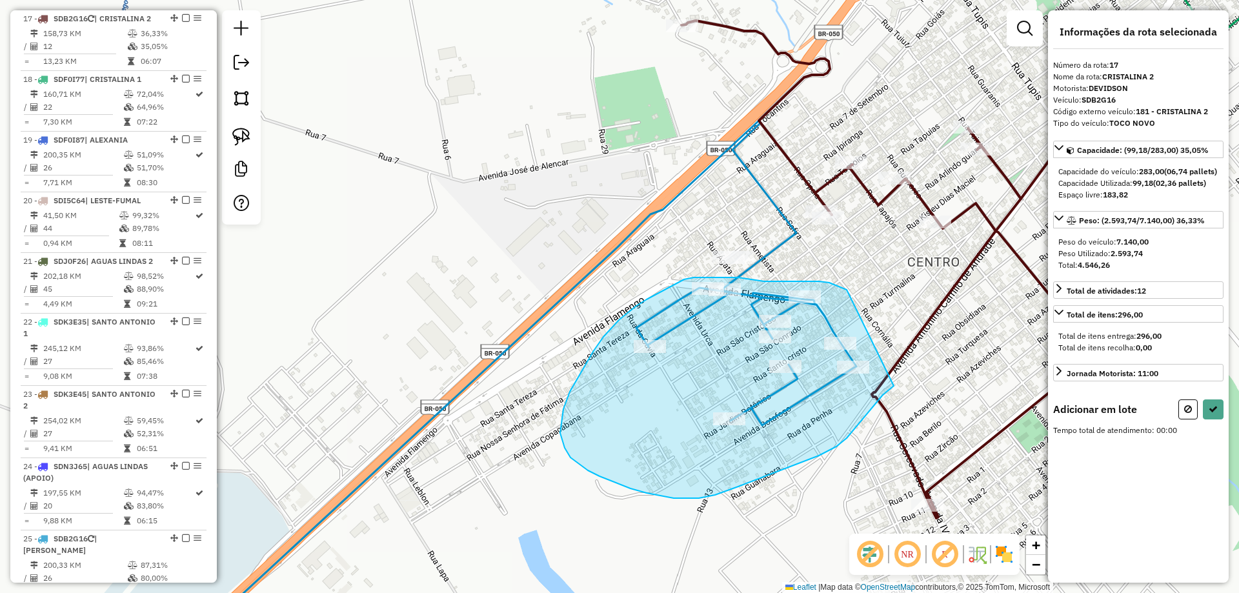
drag, startPoint x: 825, startPoint y: 282, endPoint x: 926, endPoint y: 360, distance: 127.4
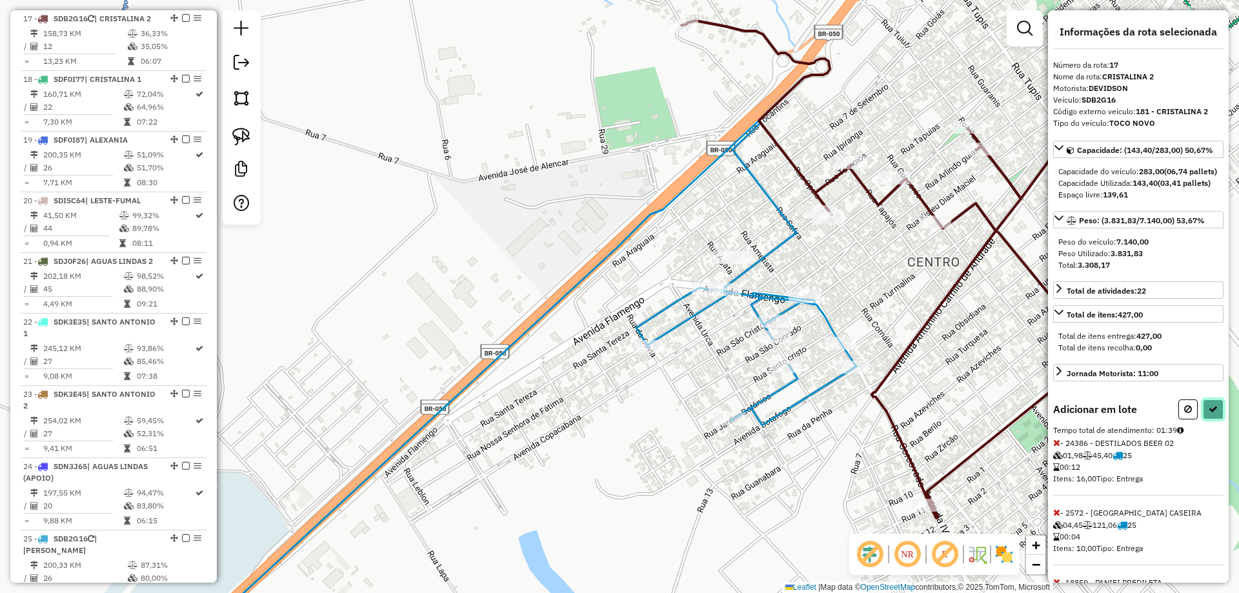
click at [1215, 420] on button at bounding box center [1213, 410] width 21 height 20
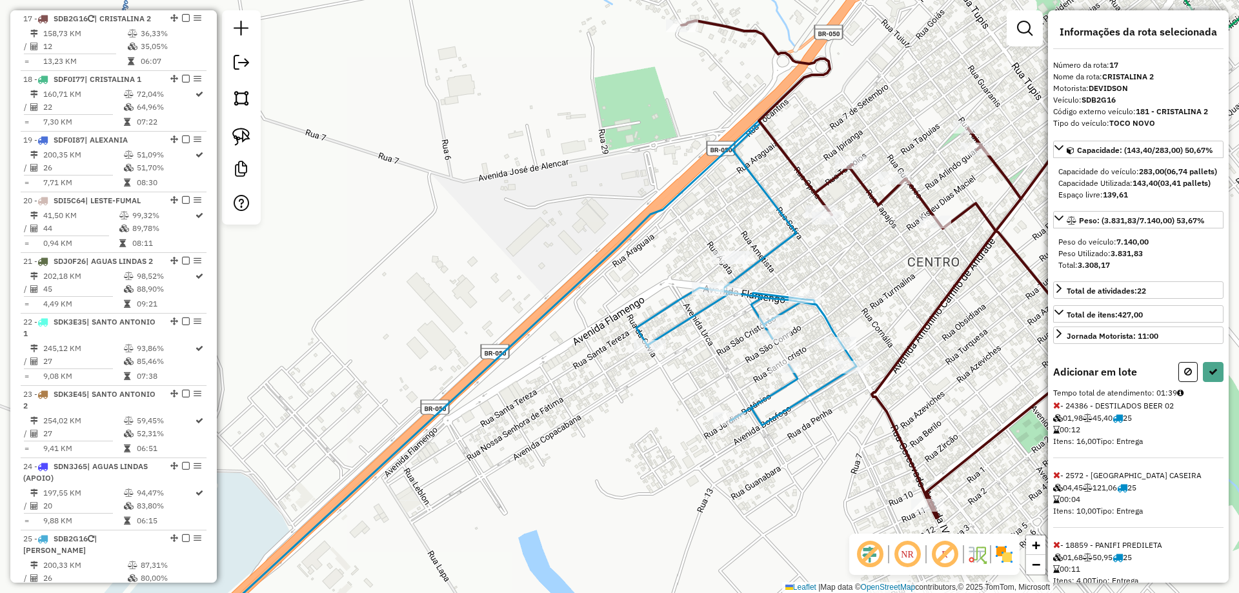
select select "**********"
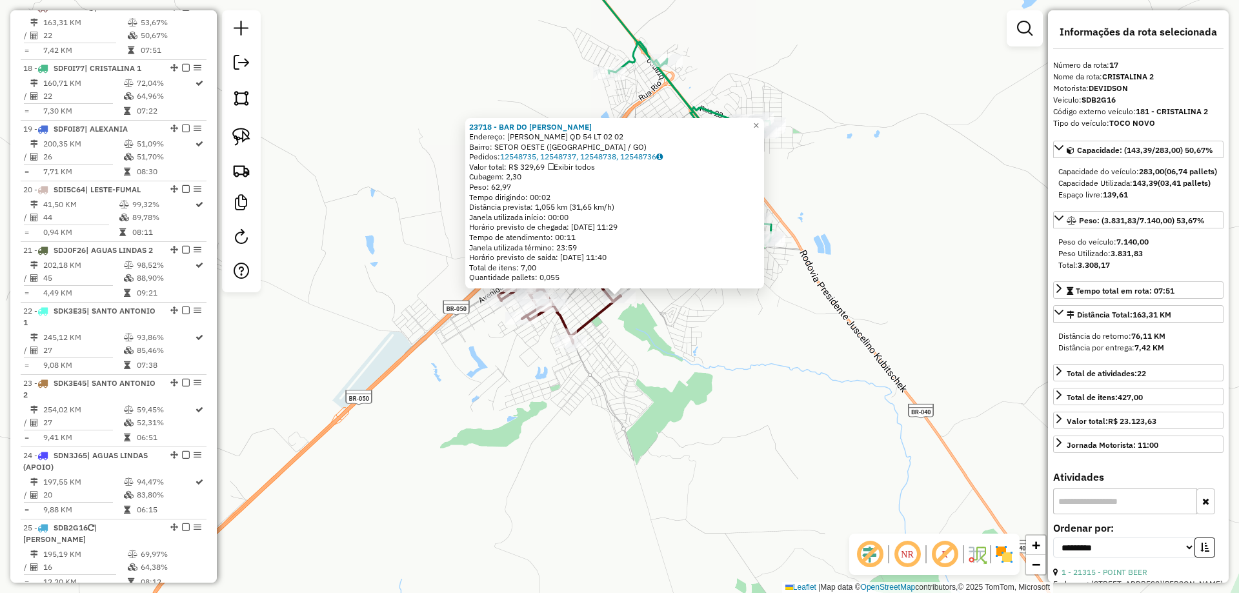
scroll to position [1510, 0]
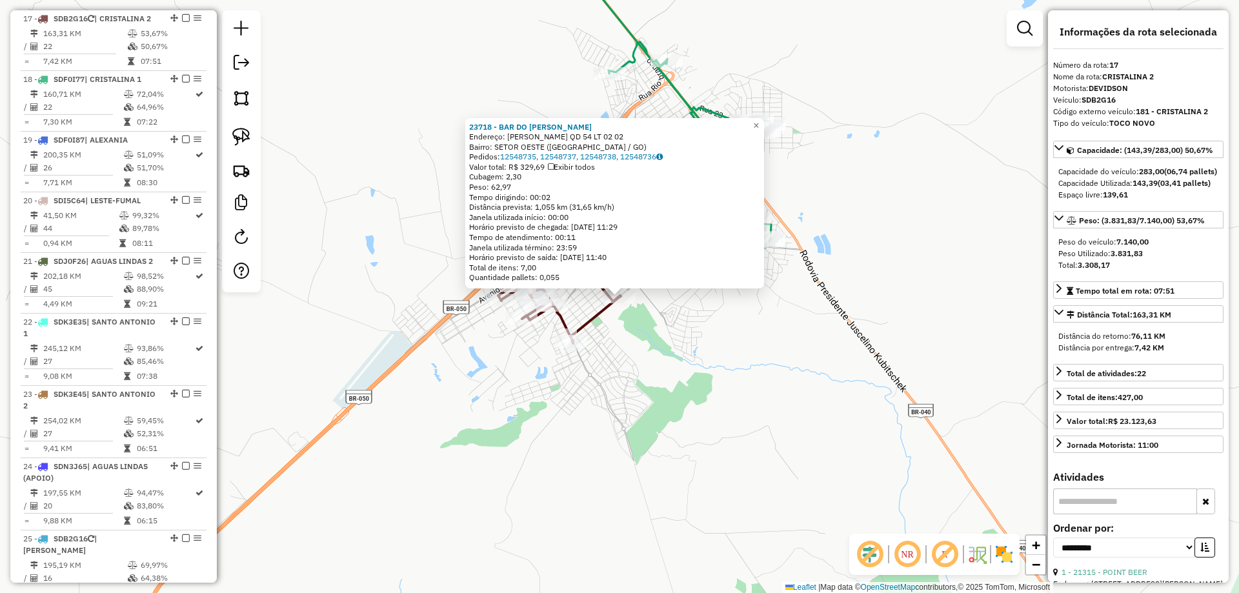
click at [708, 416] on div "23718 - BAR DO LUCIANO Endereço: EDUARDO PAIVA QD 54 LT 02 02 Bairro: SETOR OES…" at bounding box center [619, 296] width 1239 height 593
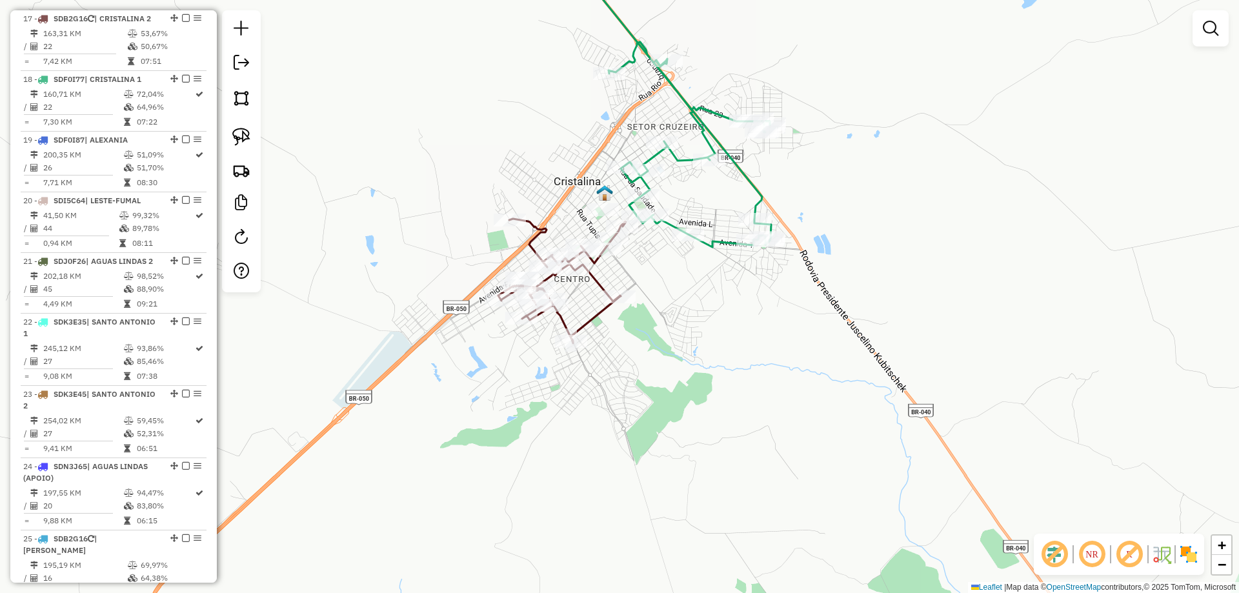
click at [711, 247] on icon at bounding box center [663, 94] width 216 height 307
select select "**********"
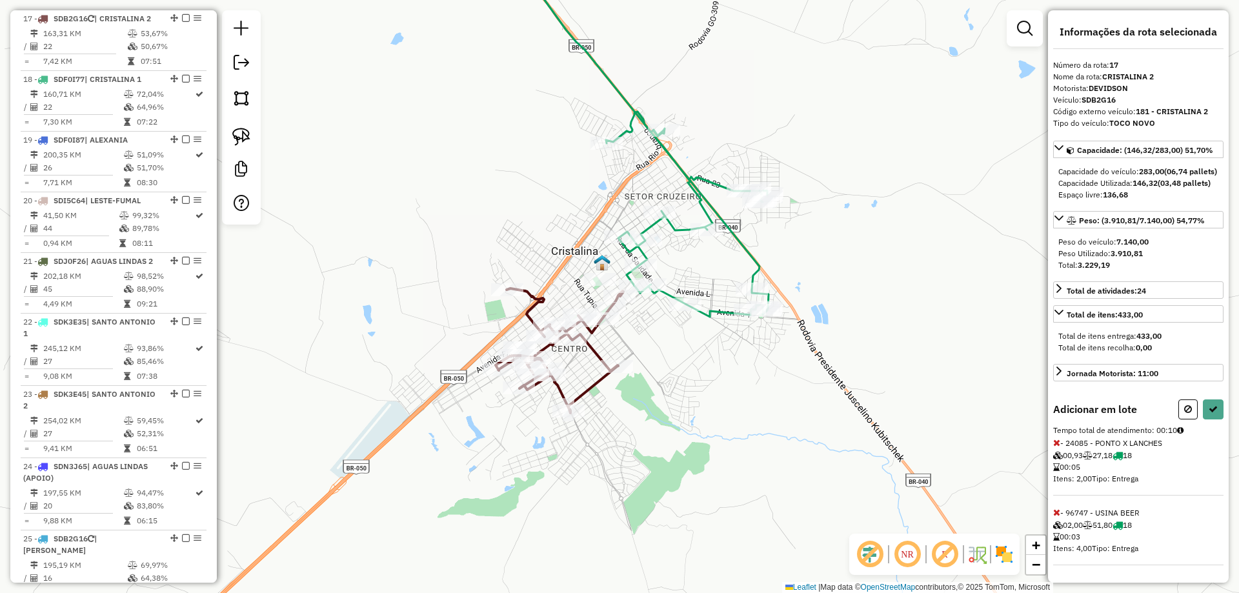
click at [1056, 447] on icon at bounding box center [1057, 442] width 7 height 9
click at [1057, 447] on icon at bounding box center [1057, 442] width 7 height 9
click at [1059, 447] on icon at bounding box center [1057, 442] width 7 height 9
click at [1210, 414] on icon at bounding box center [1213, 409] width 9 height 9
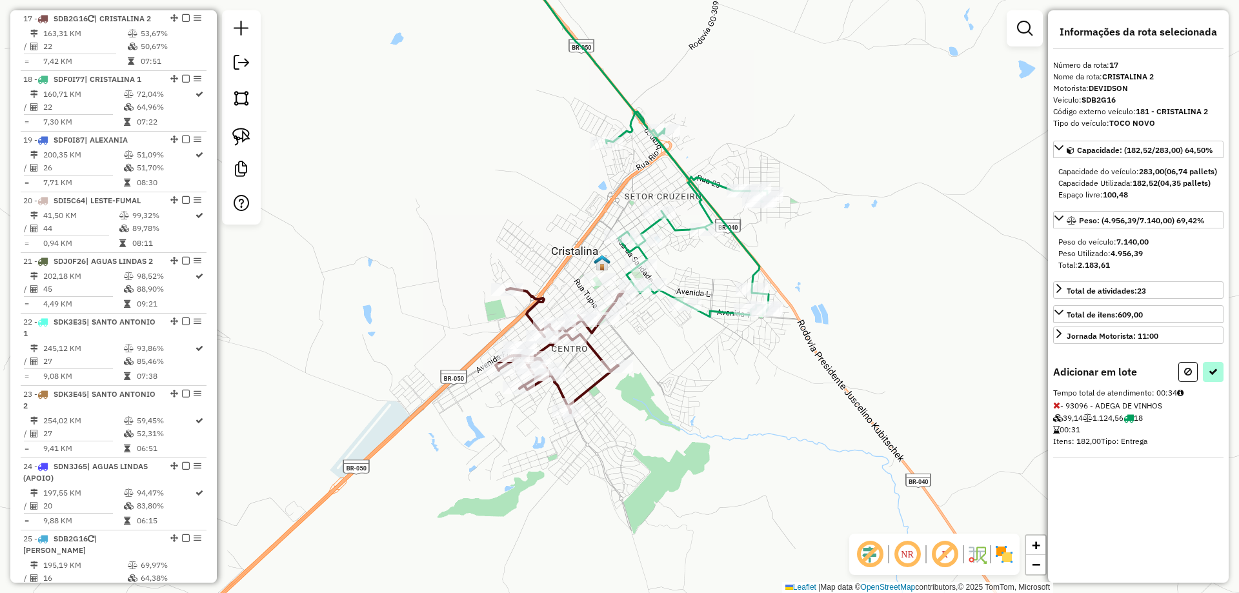
select select "**********"
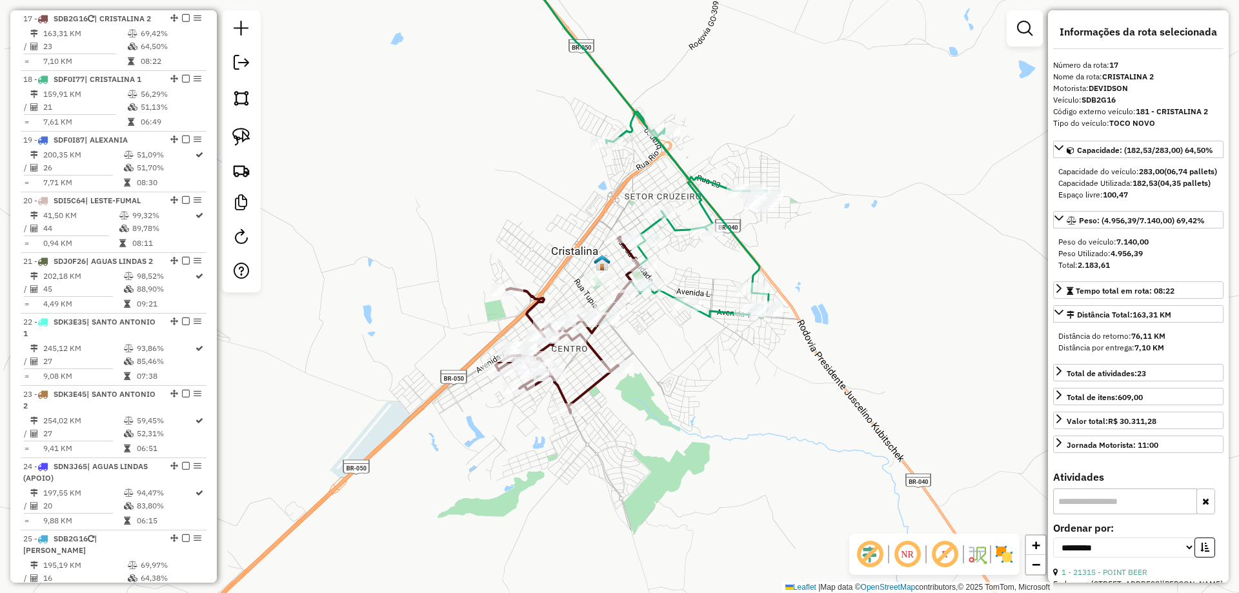
click at [671, 293] on icon at bounding box center [604, 129] width 329 height 376
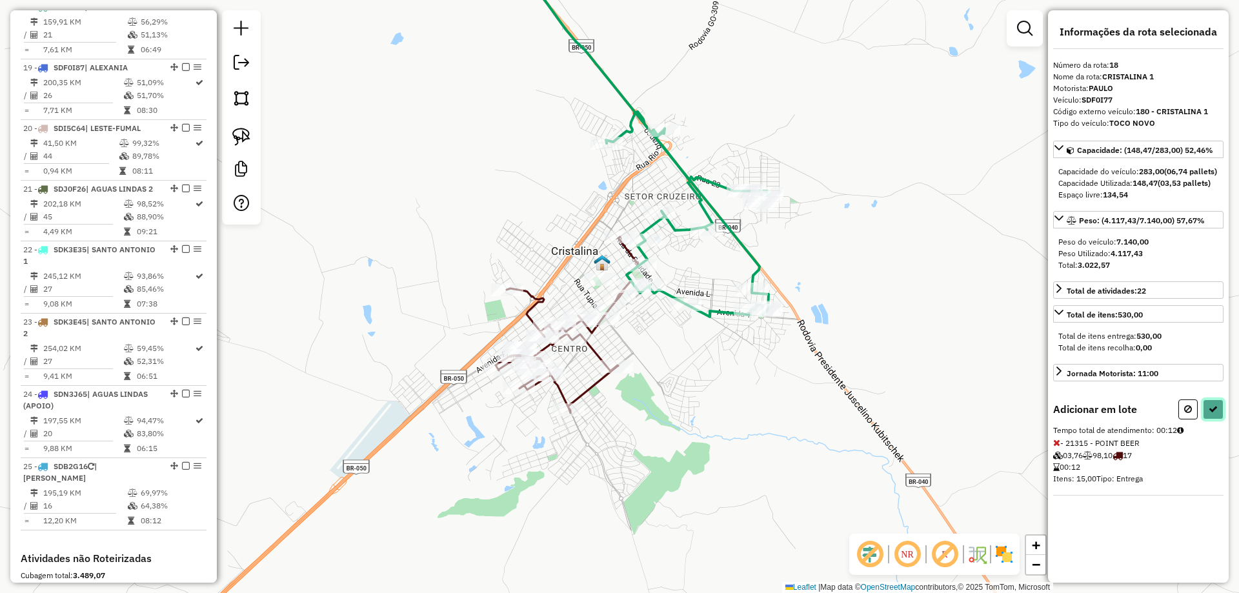
click at [1217, 414] on icon at bounding box center [1213, 409] width 9 height 9
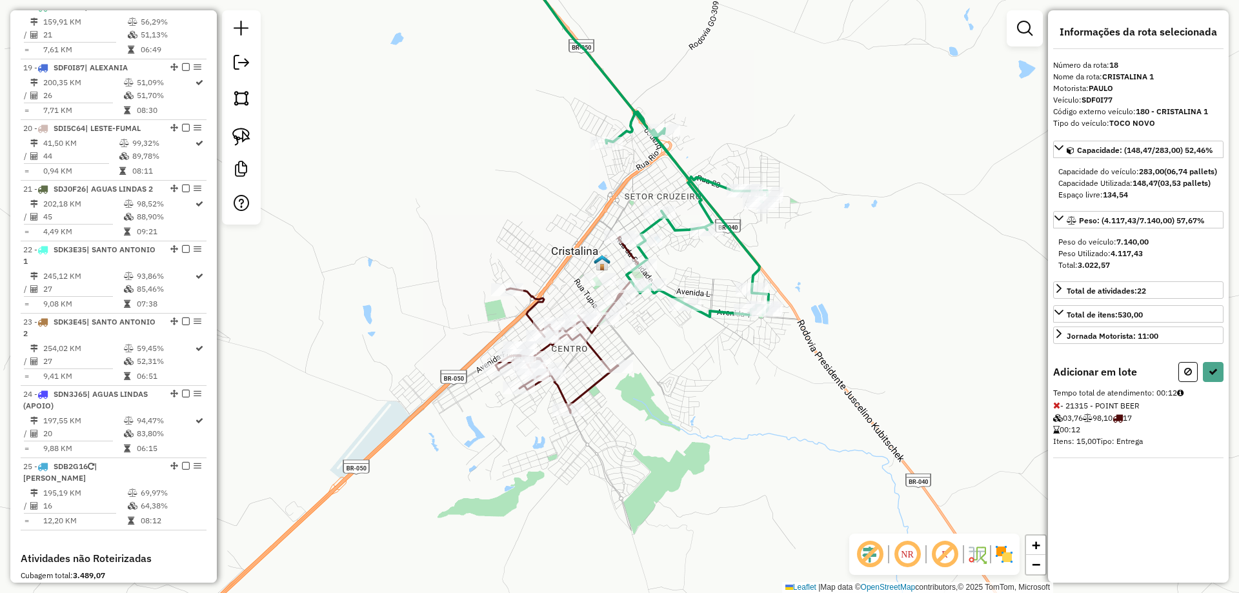
select select "**********"
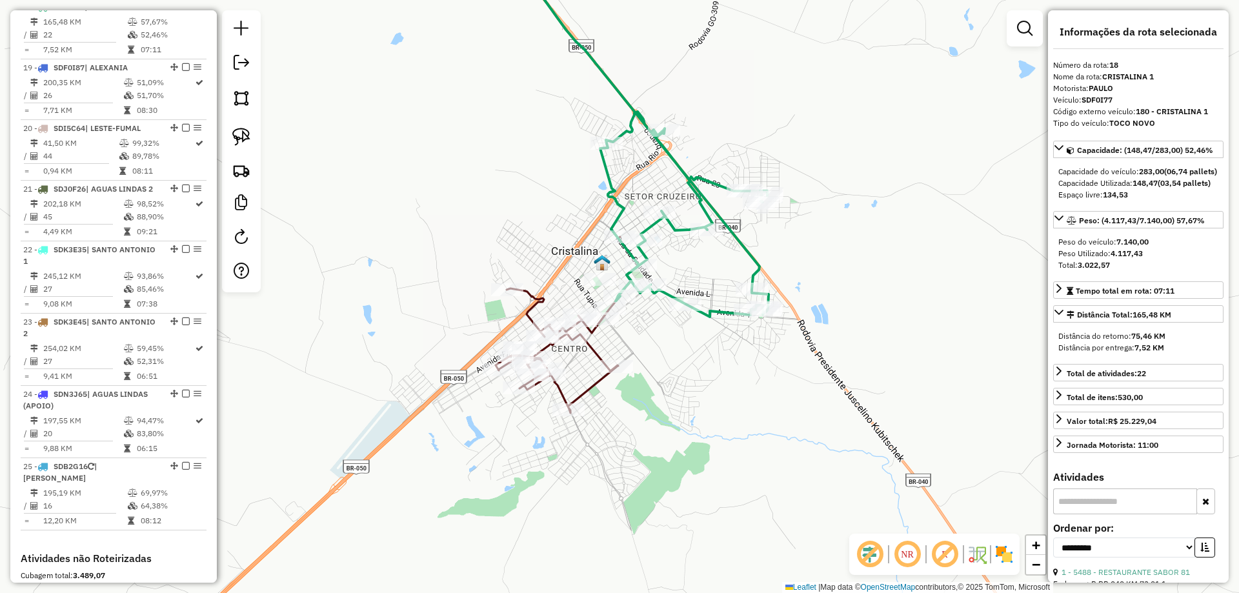
click at [589, 344] on icon at bounding box center [567, 325] width 143 height 176
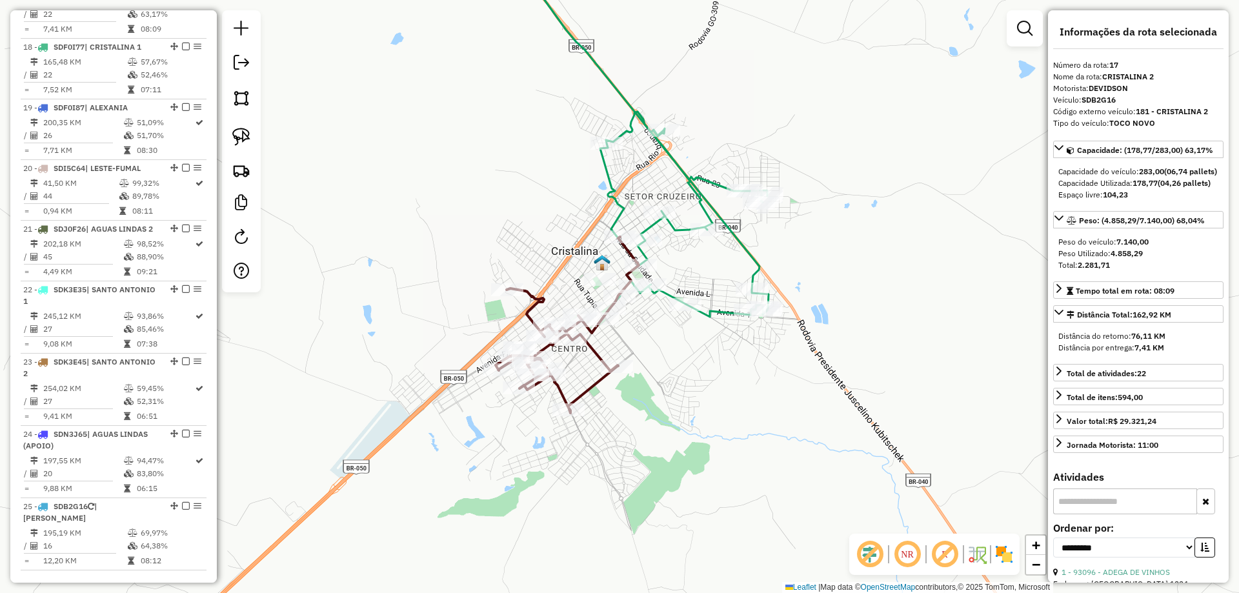
scroll to position [1510, 0]
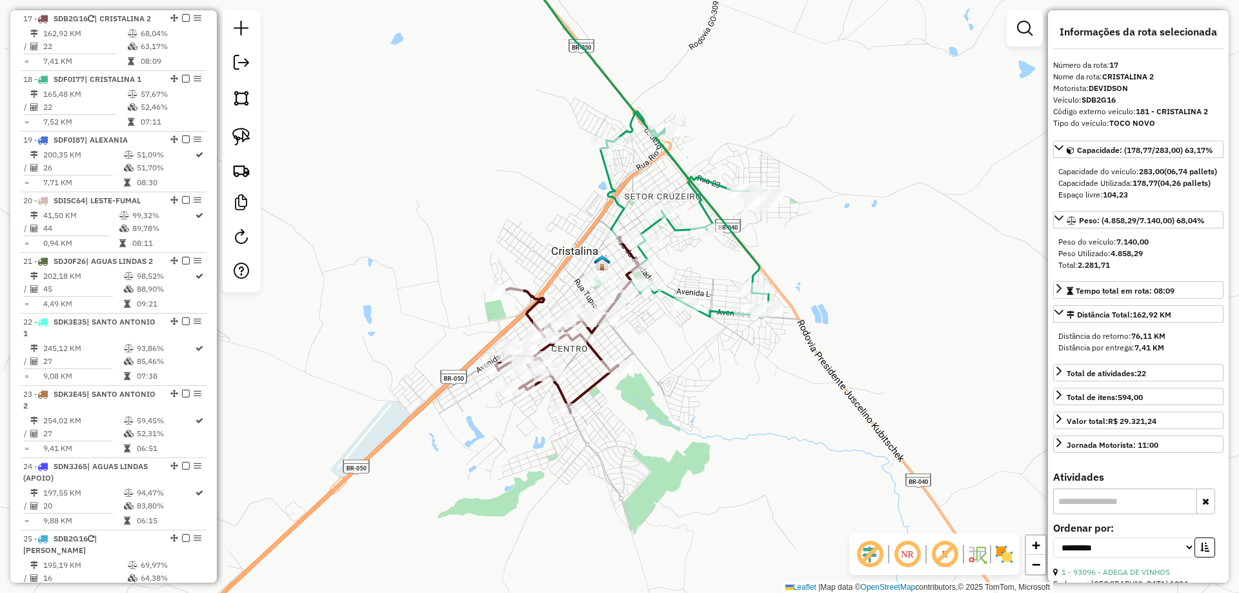
click at [665, 297] on icon at bounding box center [604, 129] width 329 height 376
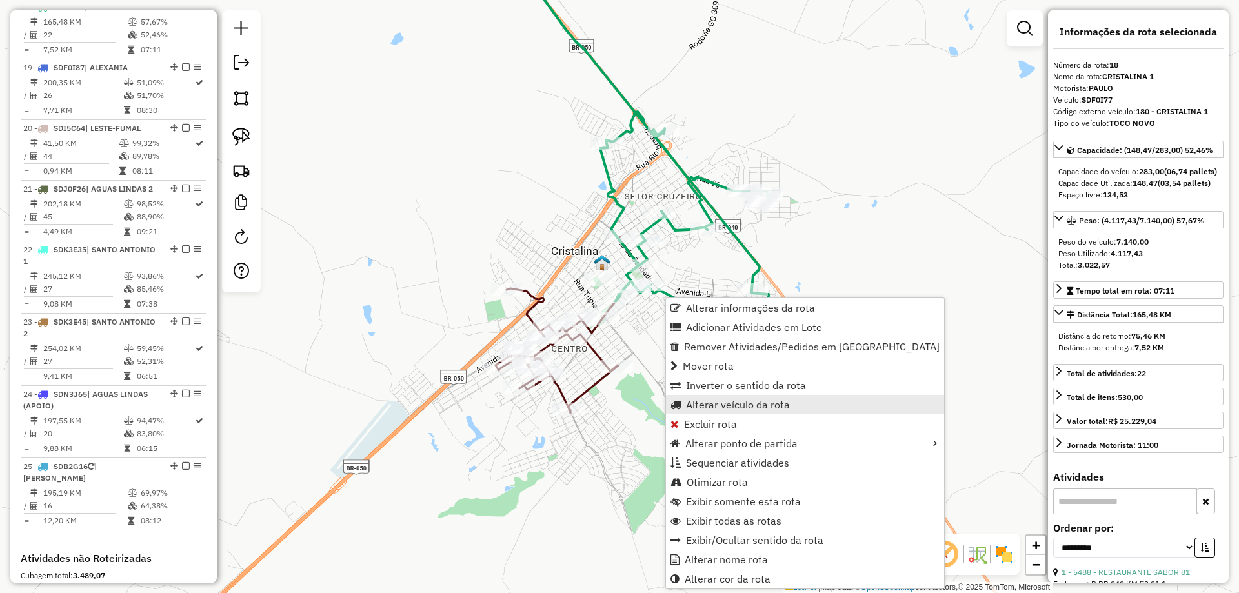
click at [696, 405] on span "Alterar veículo da rota" at bounding box center [738, 405] width 104 height 10
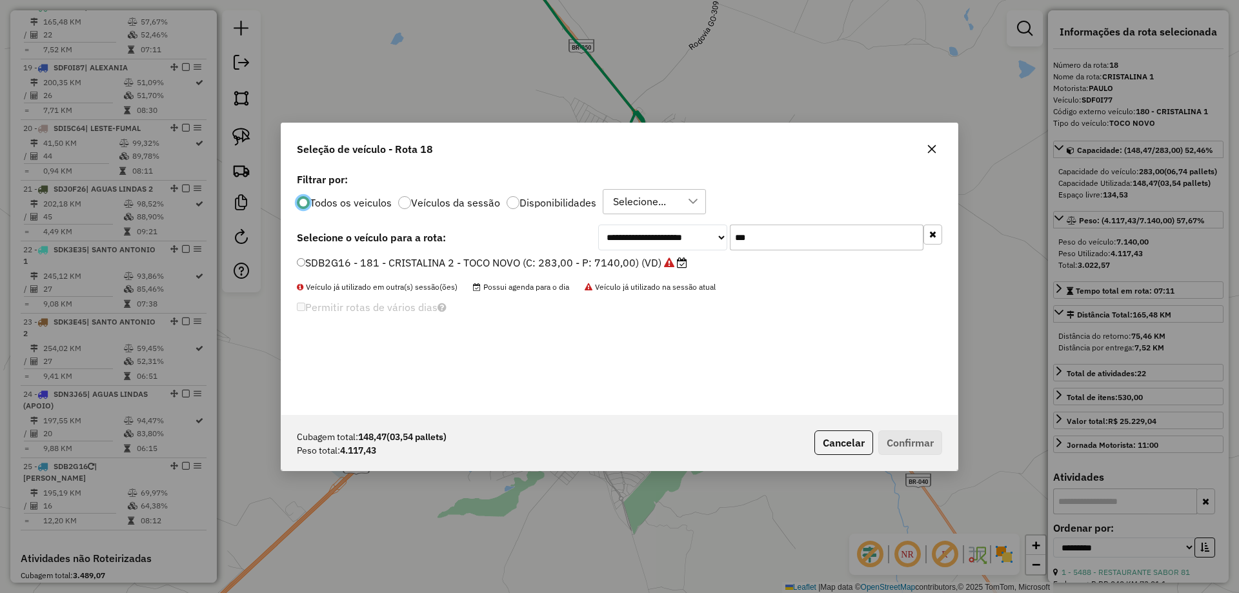
scroll to position [7, 4]
click at [850, 443] on button "Cancelar" at bounding box center [844, 443] width 59 height 25
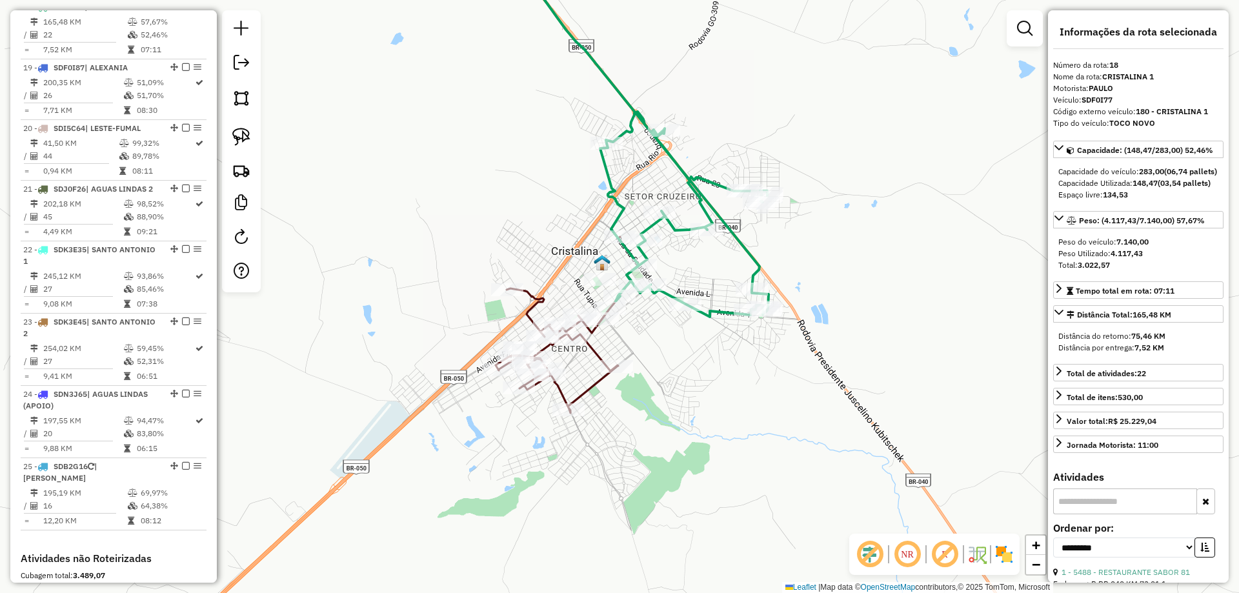
click at [591, 343] on icon at bounding box center [567, 325] width 143 height 176
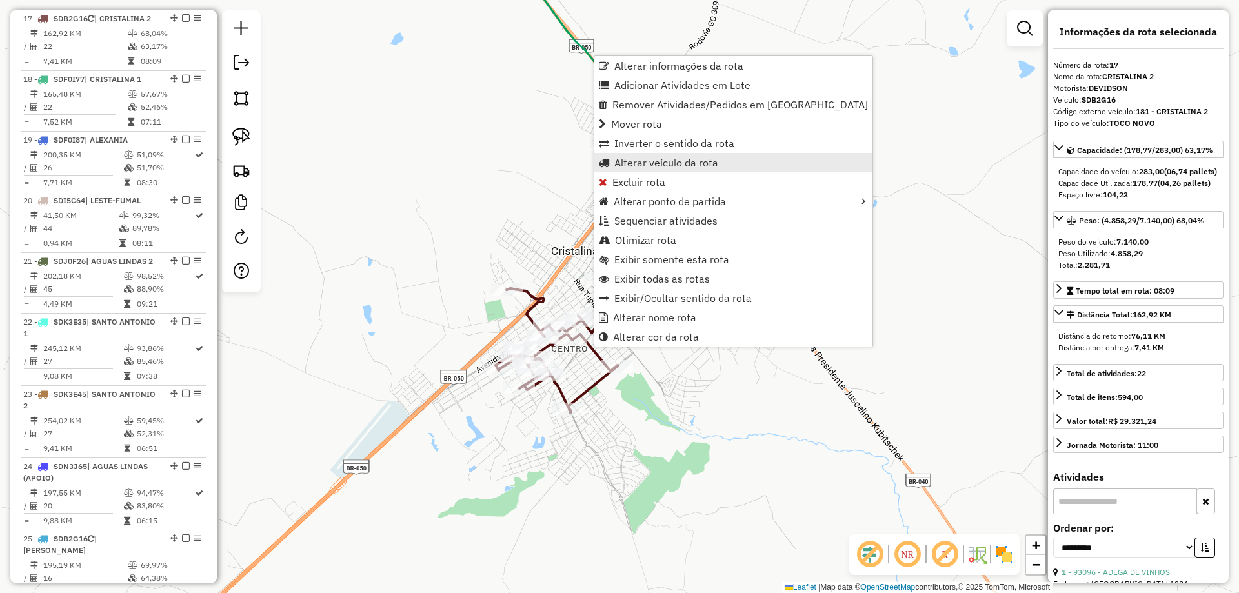
click at [629, 165] on span "Alterar veículo da rota" at bounding box center [667, 163] width 104 height 10
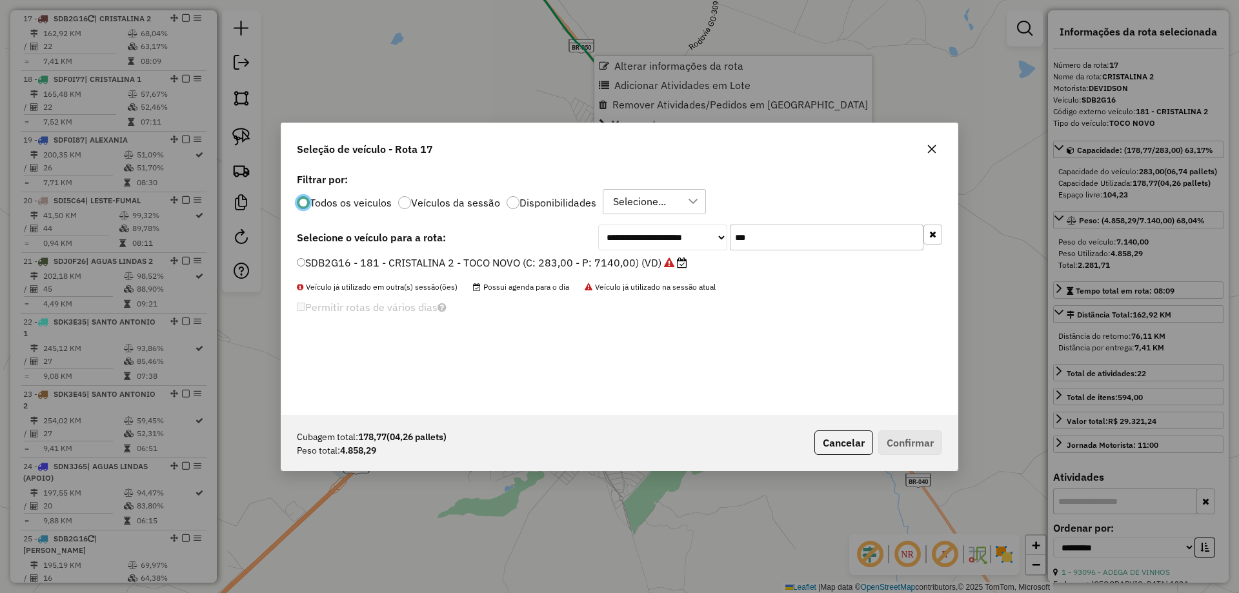
scroll to position [7, 4]
drag, startPoint x: 798, startPoint y: 230, endPoint x: 488, endPoint y: 211, distance: 310.5
click at [482, 215] on div "**********" at bounding box center [619, 292] width 677 height 245
type input "***"
click at [405, 264] on label "PRI4387 - 151 - APOIO PARA QUALQUER ROTA - TRUCKINHO 1 (C: 233,00 - P: 4800,00)…" at bounding box center [527, 262] width 460 height 15
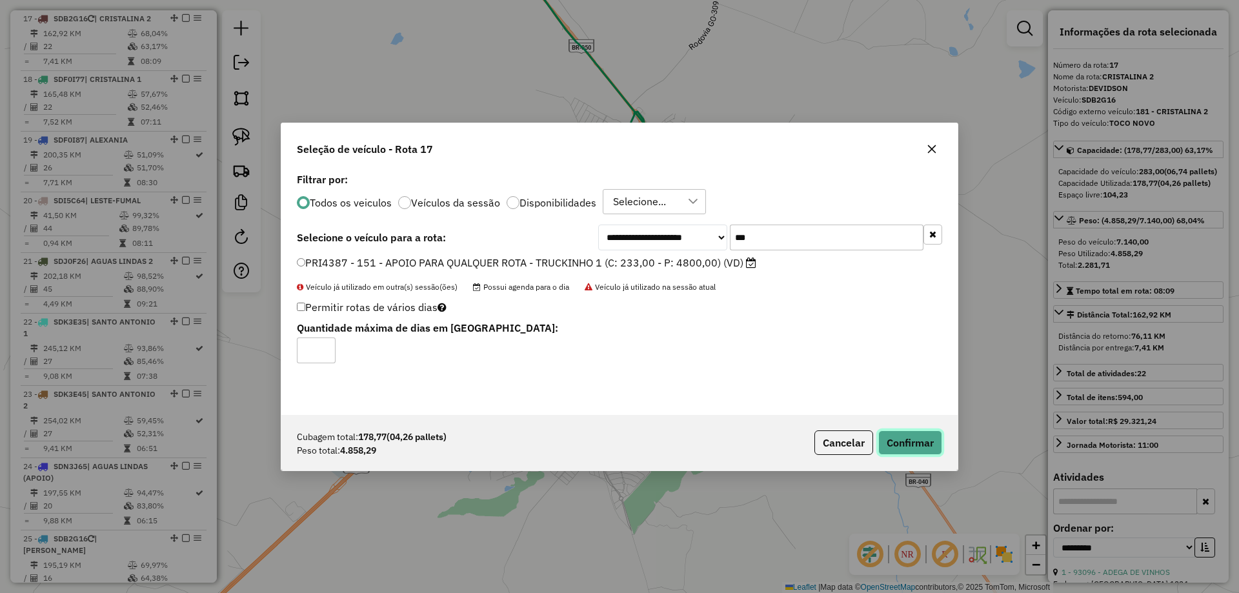
click at [909, 442] on button "Confirmar" at bounding box center [911, 443] width 64 height 25
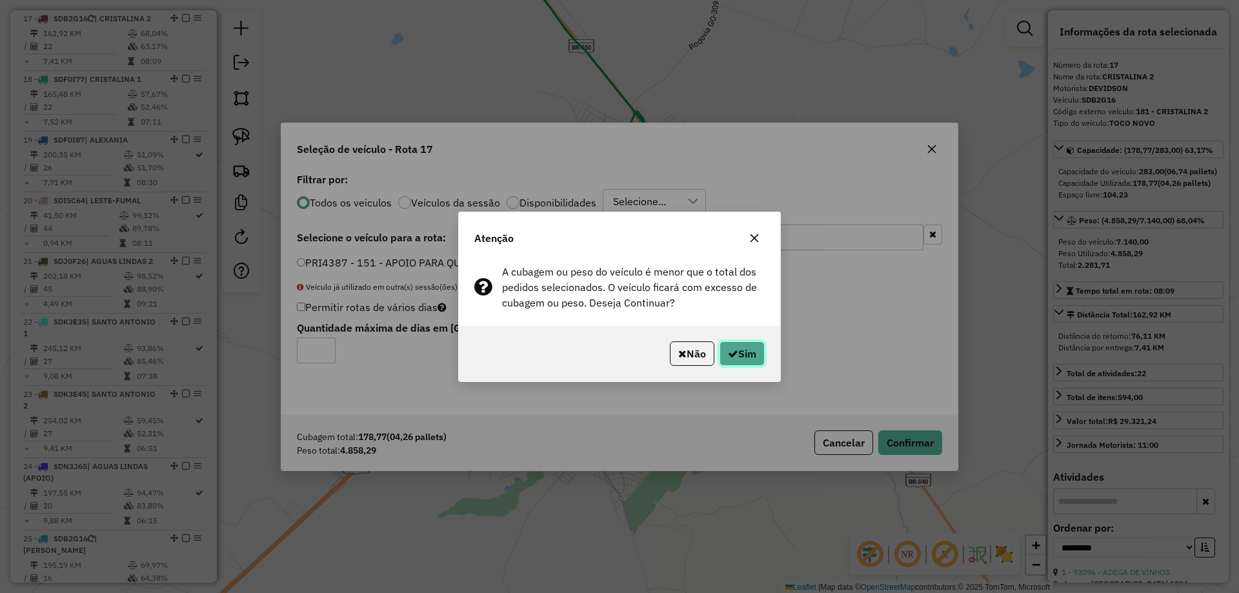
click at [728, 352] on icon "button" at bounding box center [733, 354] width 10 height 10
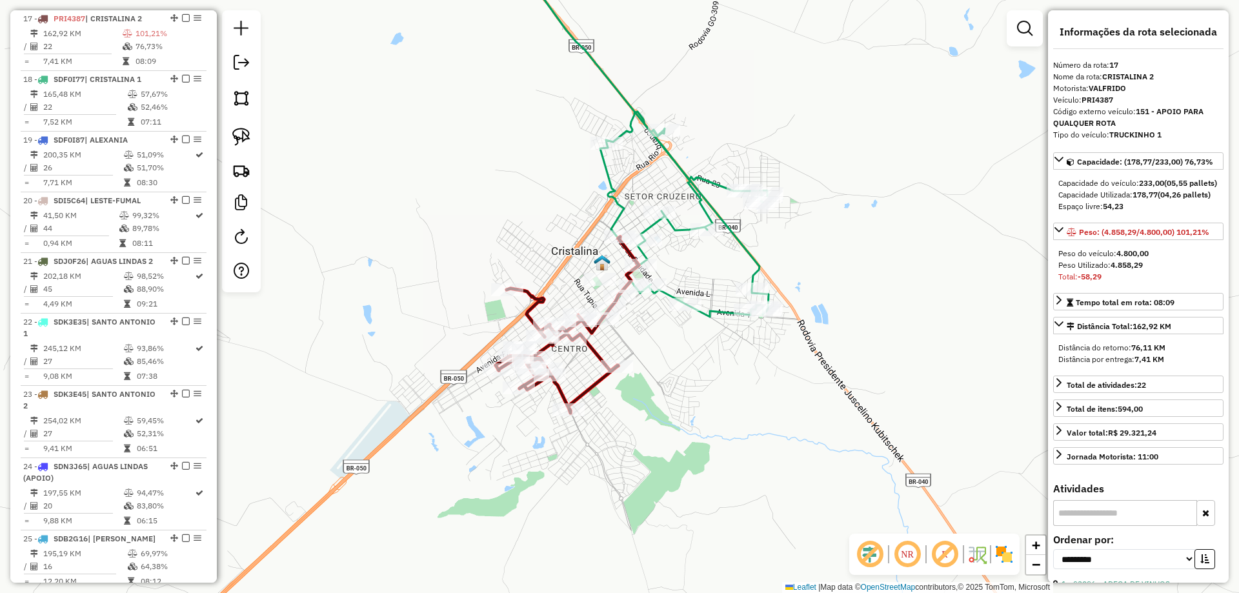
click at [673, 292] on icon at bounding box center [604, 129] width 329 height 376
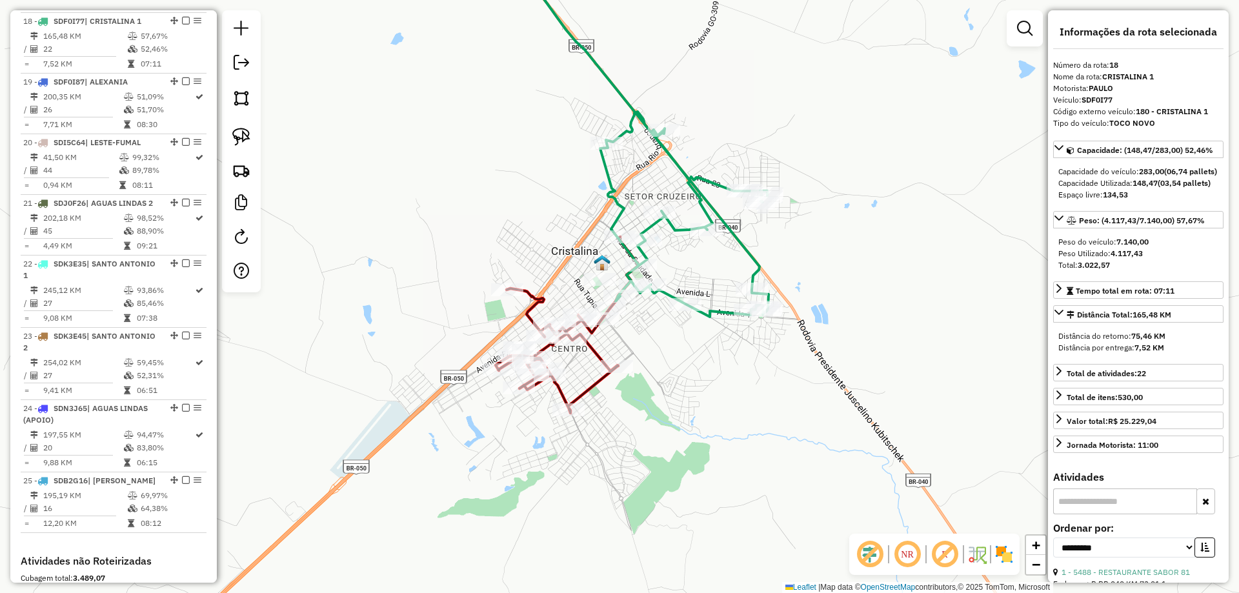
scroll to position [1571, 0]
drag, startPoint x: 738, startPoint y: 356, endPoint x: 732, endPoint y: 336, distance: 20.8
click at [738, 356] on div "Janela de atendimento Grade de atendimento Capacidade Transportadoras Veículos …" at bounding box center [619, 296] width 1239 height 593
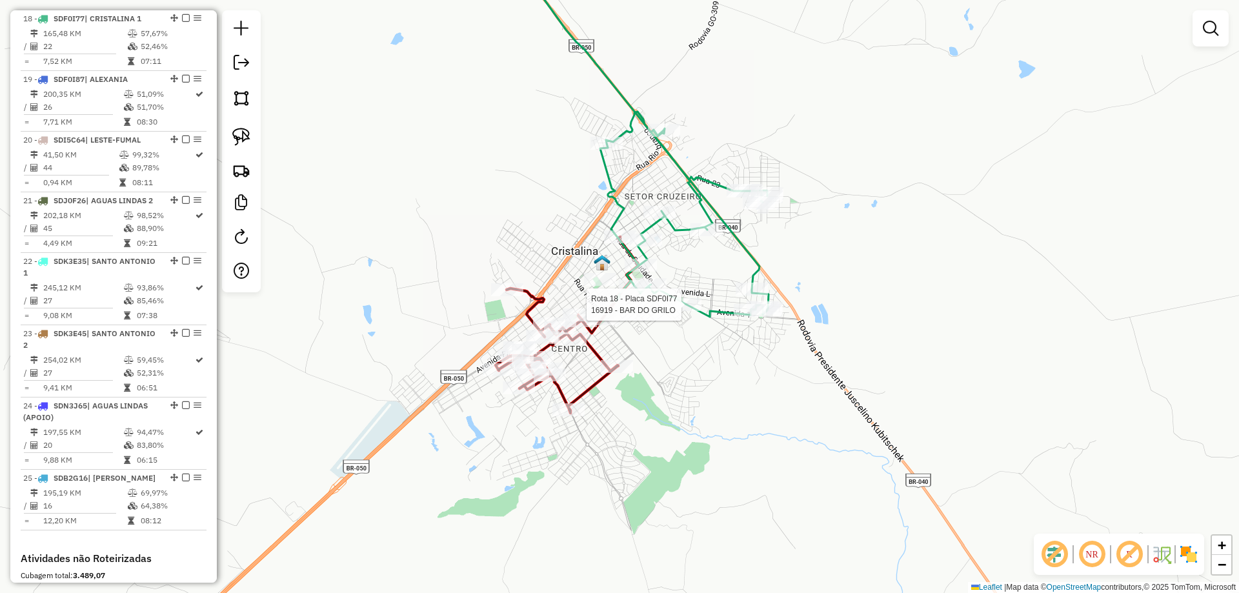
select select "**********"
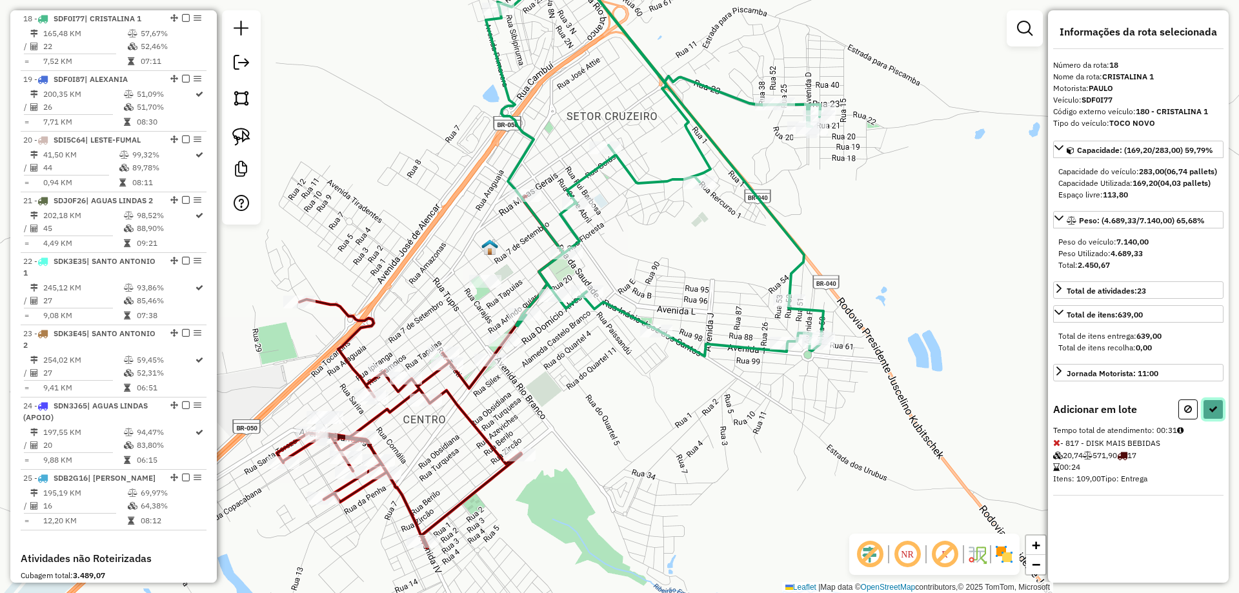
click at [1210, 414] on icon at bounding box center [1213, 409] width 9 height 9
select select "**********"
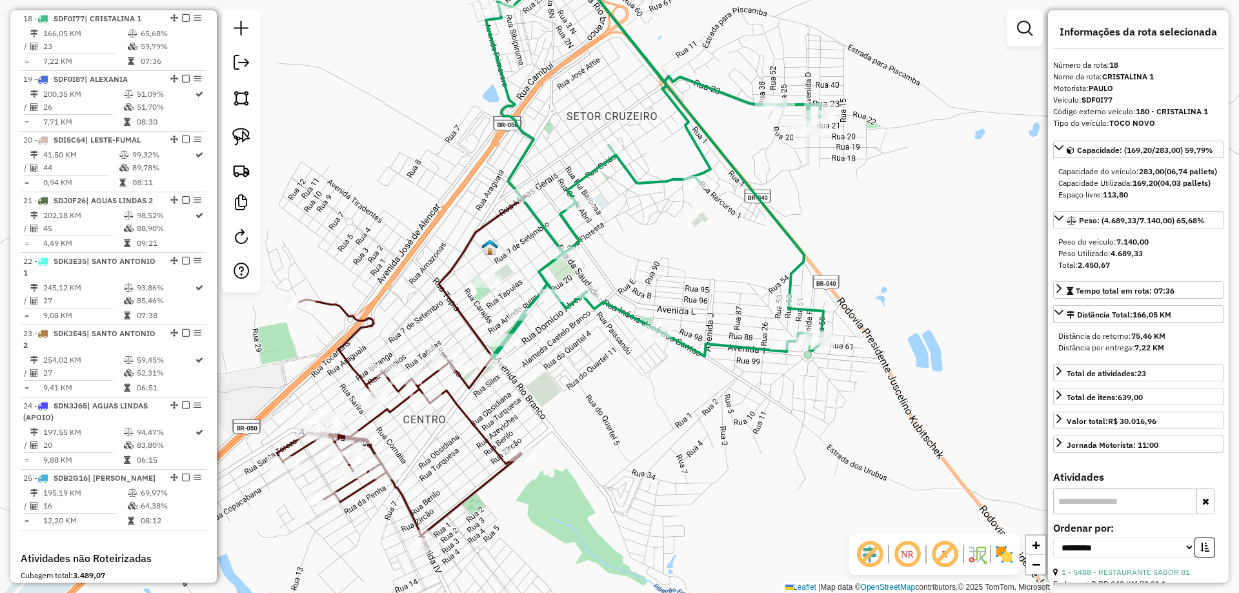
click at [476, 377] on icon at bounding box center [401, 372] width 249 height 352
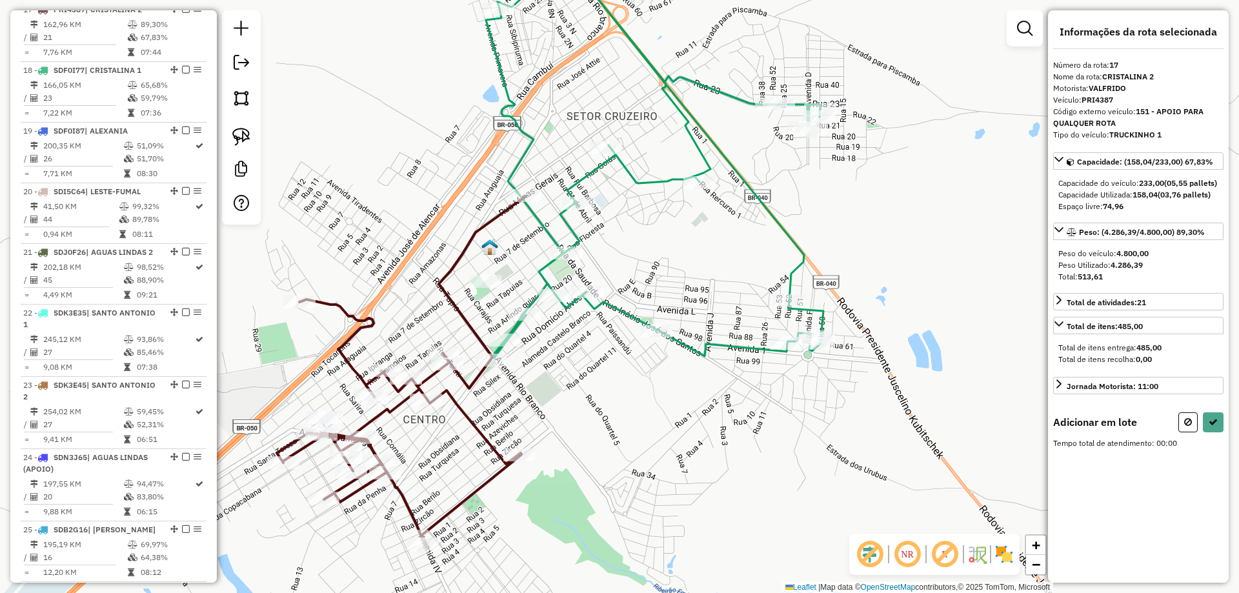
scroll to position [1510, 0]
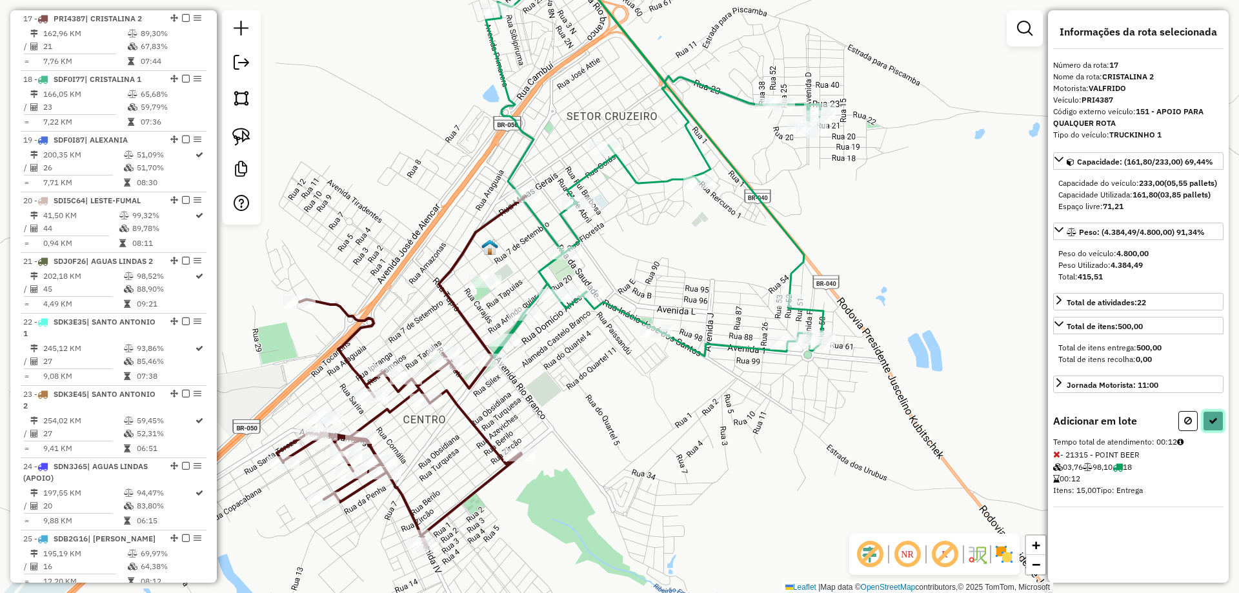
click at [1211, 425] on icon at bounding box center [1213, 420] width 9 height 9
select select "**********"
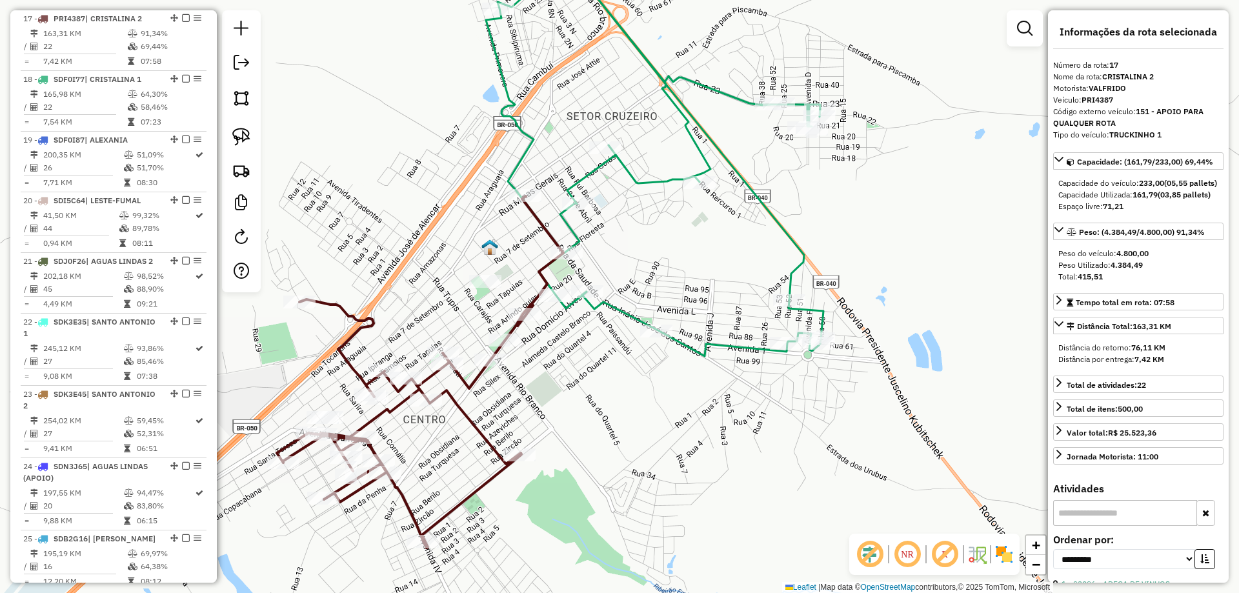
click at [627, 309] on icon at bounding box center [655, 149] width 338 height 416
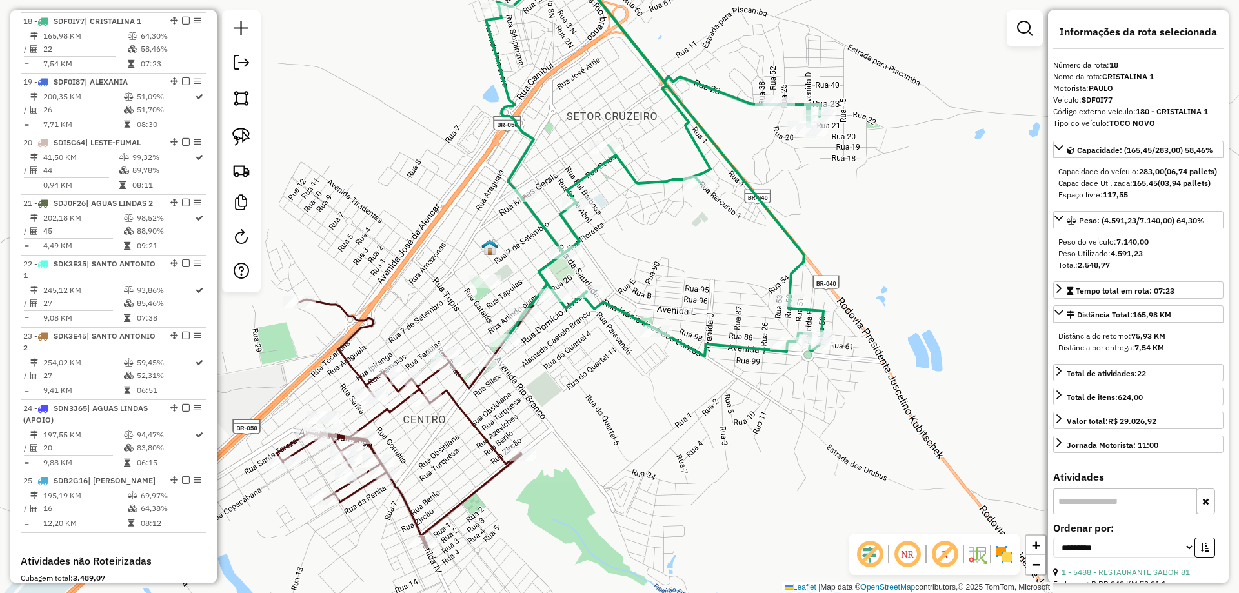
scroll to position [1571, 0]
click at [467, 380] on icon at bounding box center [420, 372] width 287 height 352
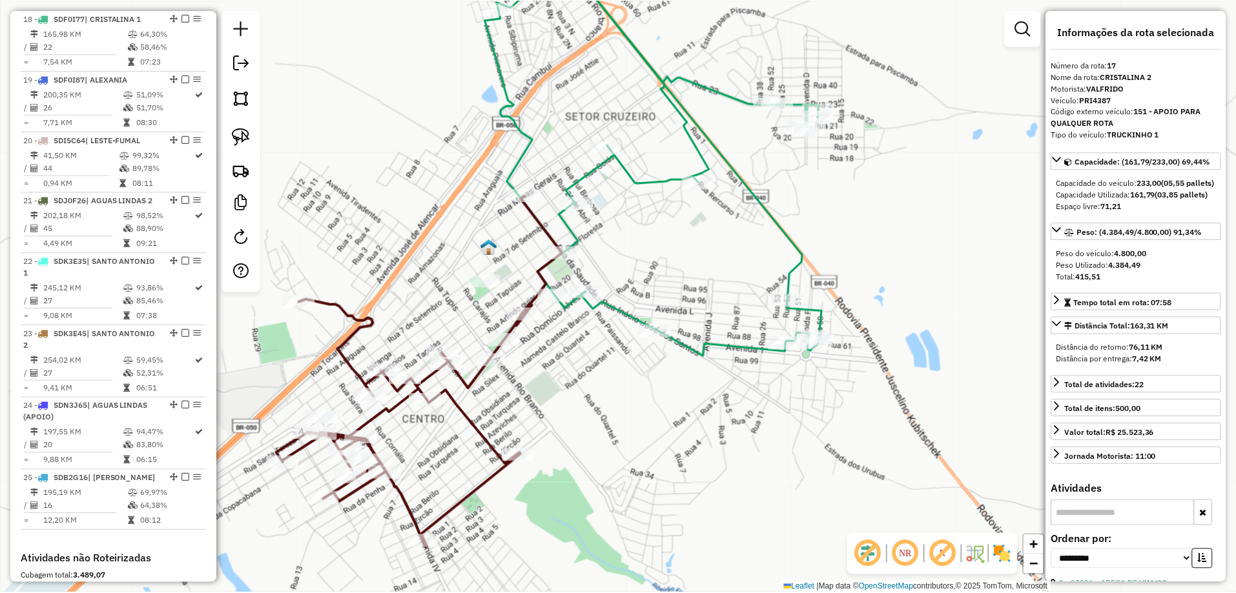
scroll to position [1510, 0]
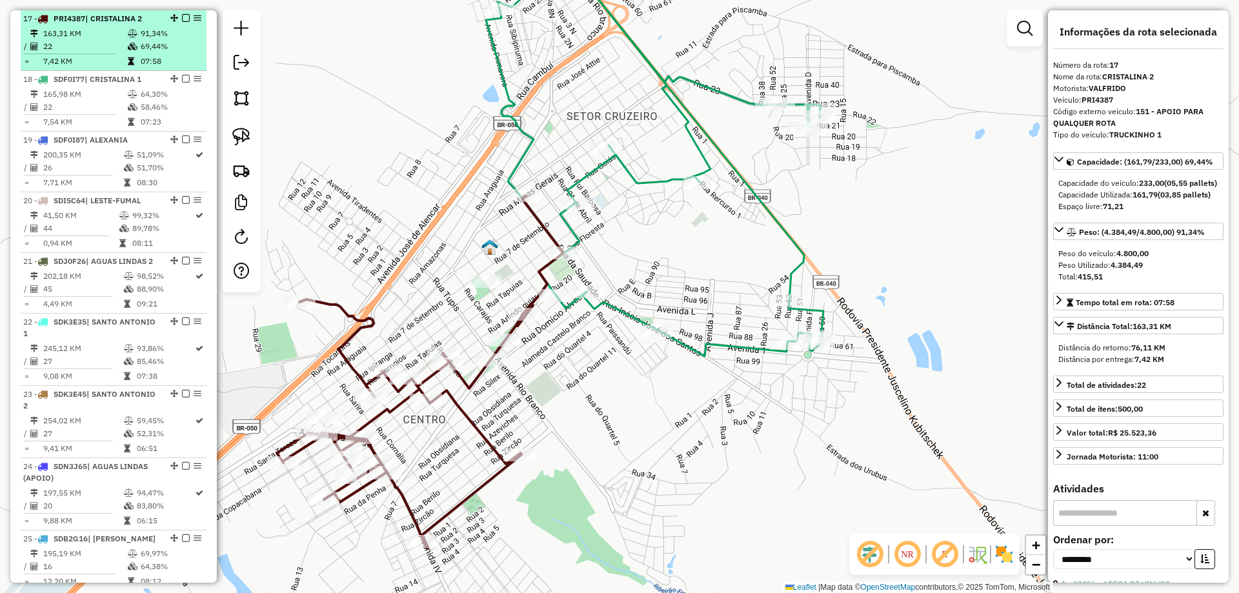
click at [187, 18] on div at bounding box center [182, 18] width 39 height 8
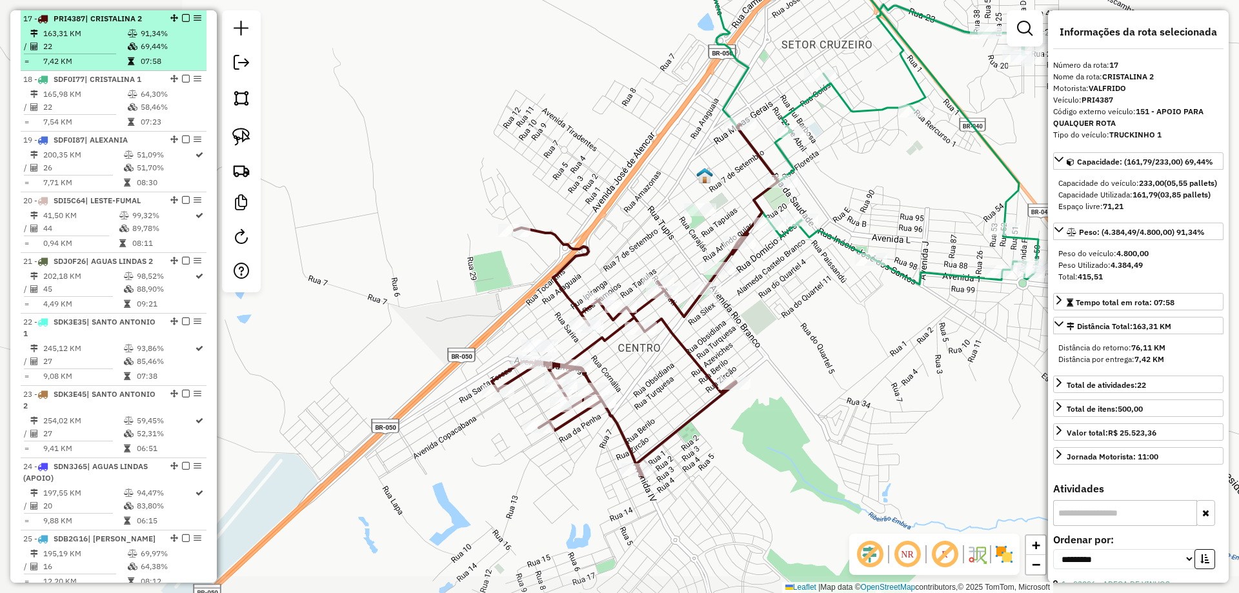
click at [184, 18] on em at bounding box center [186, 18] width 8 height 8
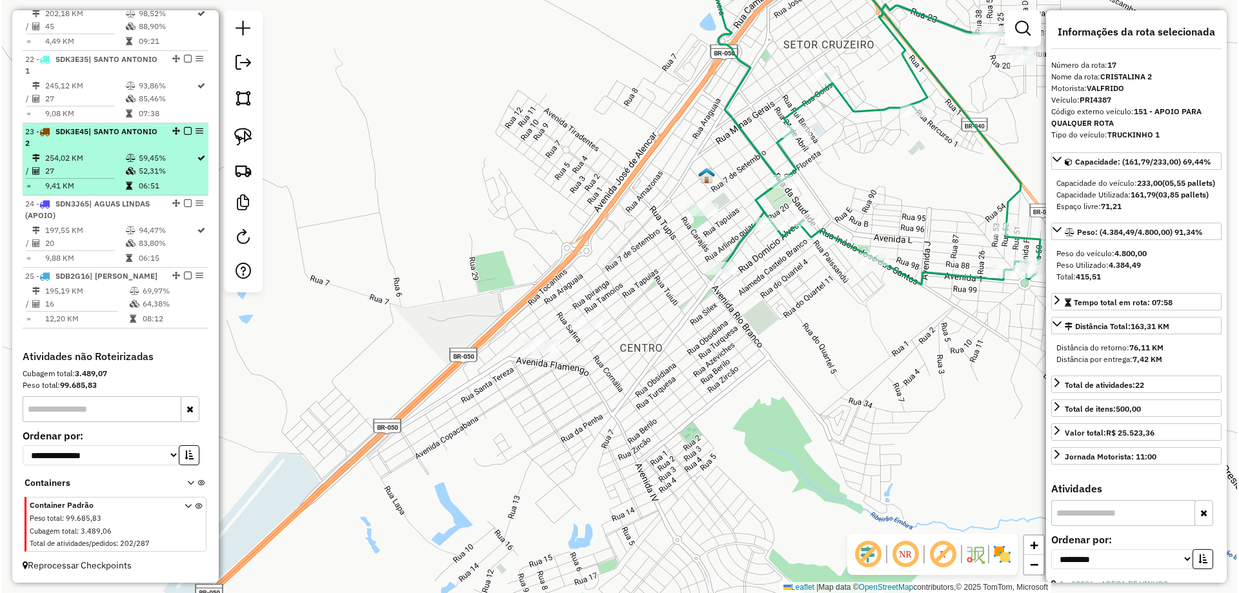
scroll to position [1712, 0]
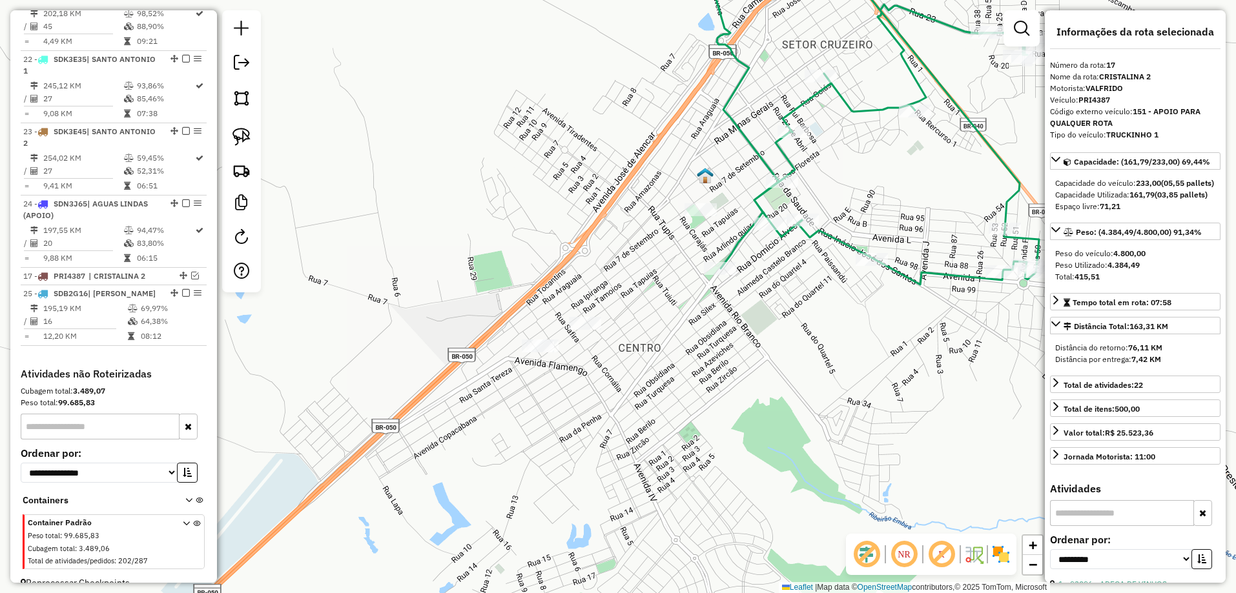
drag, startPoint x: 181, startPoint y: 20, endPoint x: 149, endPoint y: 280, distance: 261.5
click at [182, 294] on em at bounding box center [186, 293] width 8 height 8
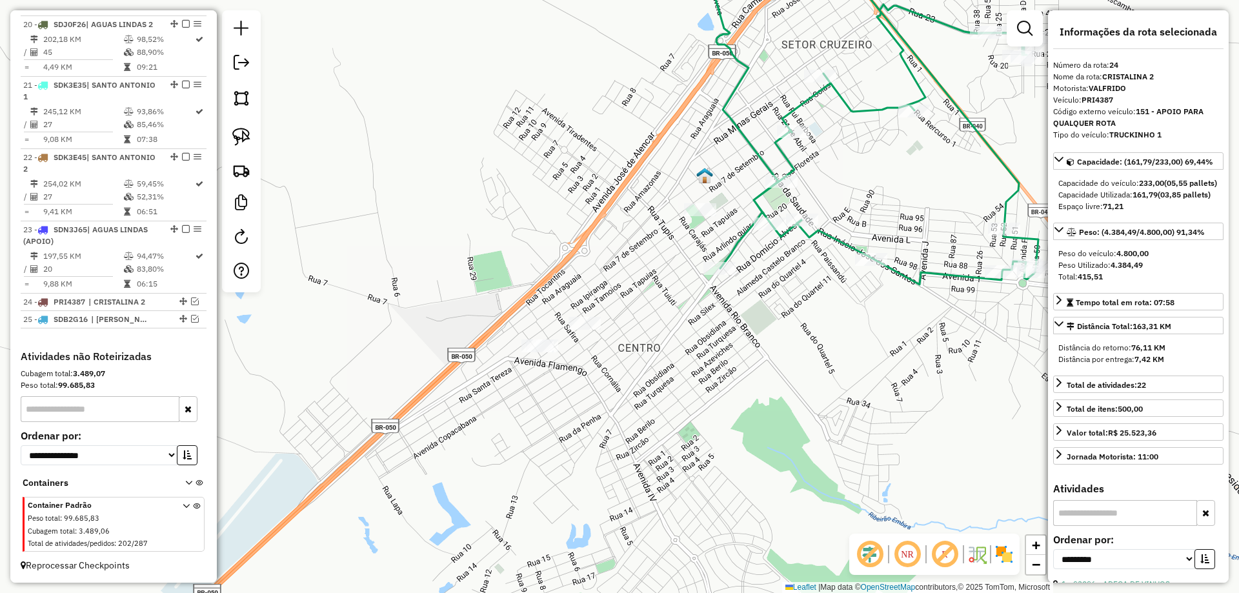
click at [852, 236] on div "Janela de atendimento Grade de atendimento Capacidade Transportadoras Veículos …" at bounding box center [619, 296] width 1239 height 593
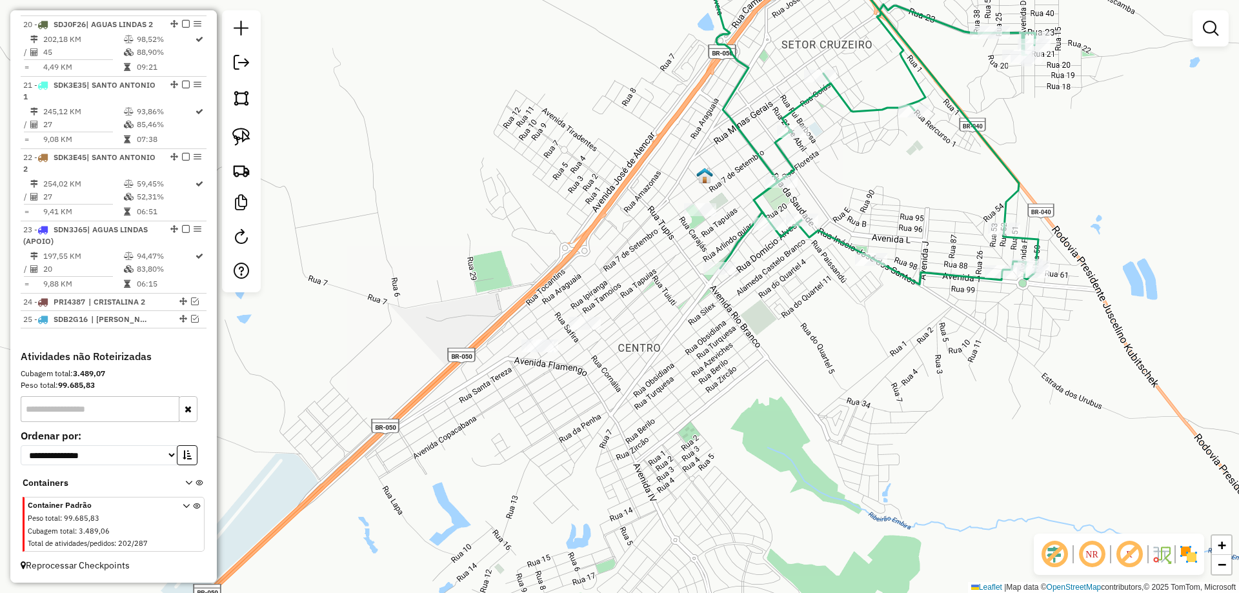
click at [846, 241] on icon at bounding box center [870, 113] width 338 height 344
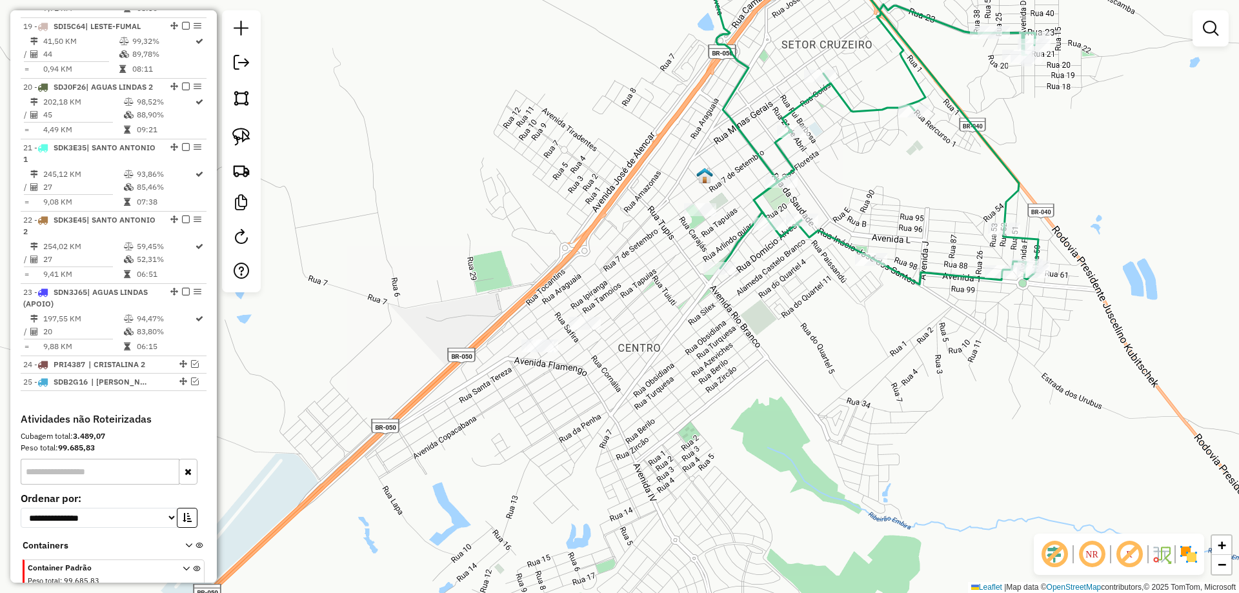
select select "**********"
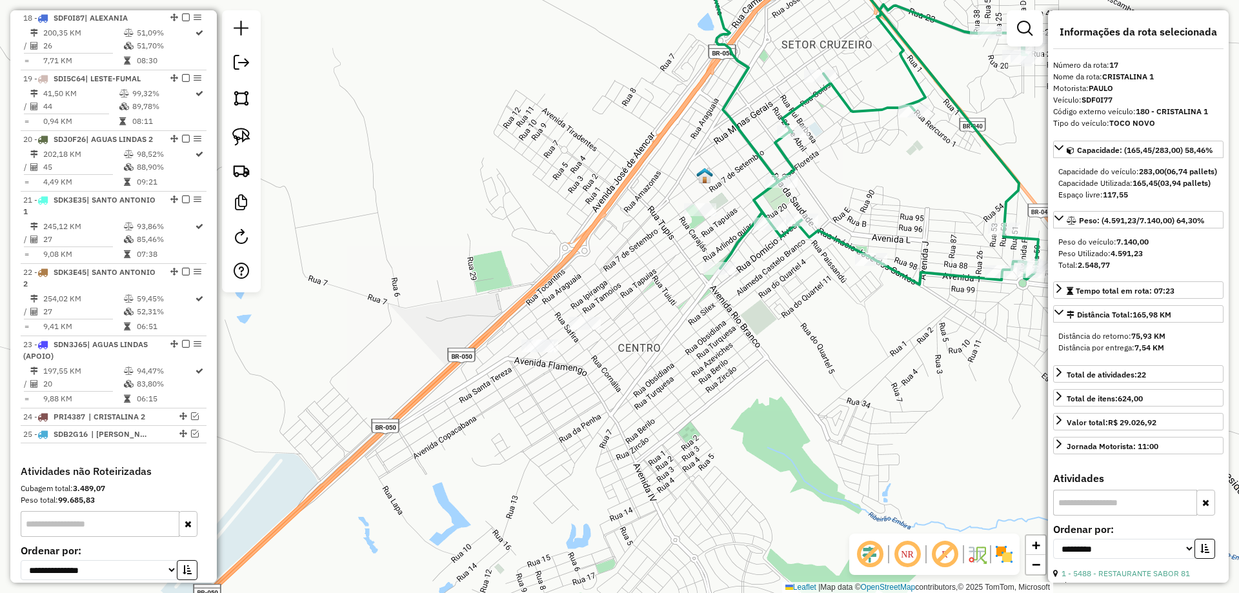
scroll to position [1510, 0]
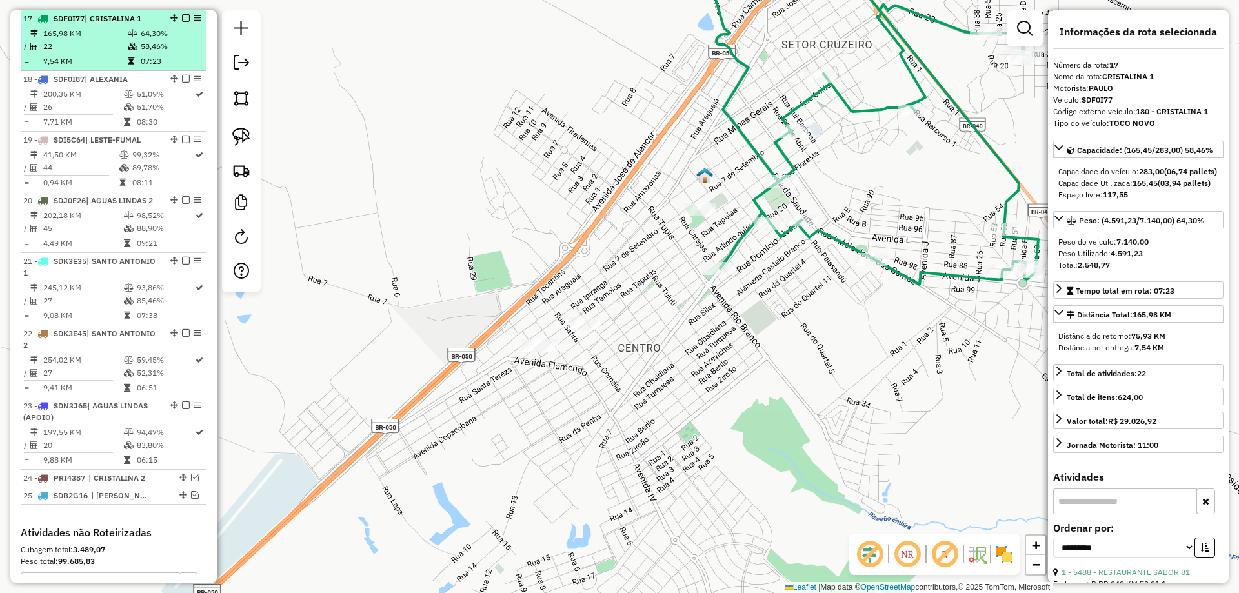
click at [182, 18] on em at bounding box center [186, 18] width 8 height 8
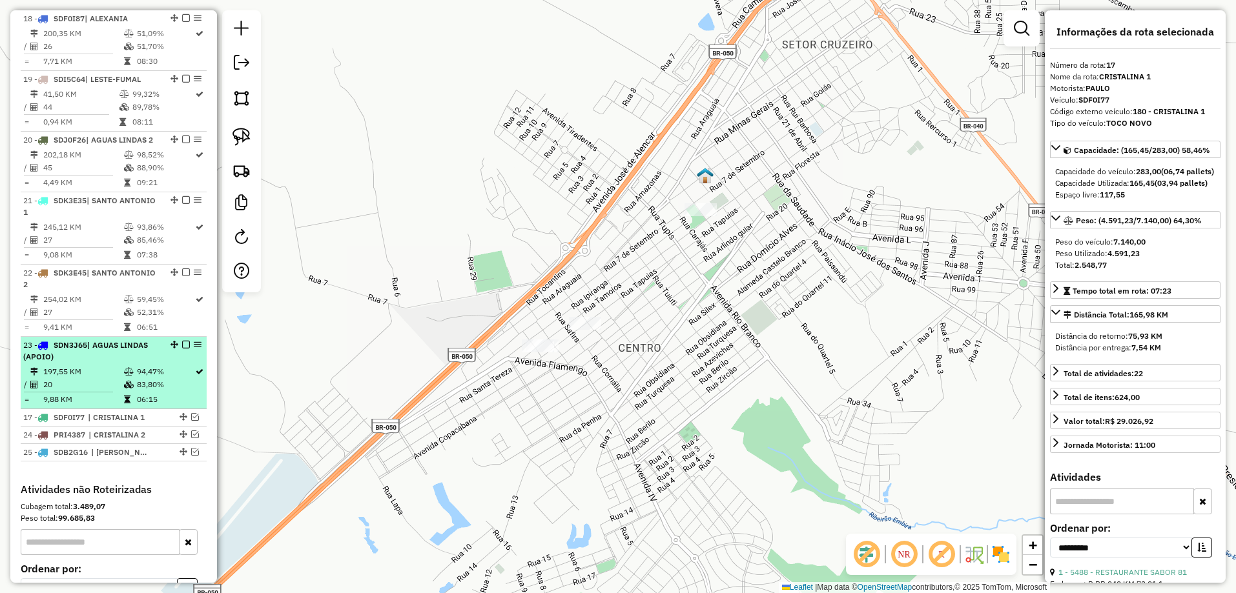
drag, startPoint x: 179, startPoint y: 20, endPoint x: 147, endPoint y: 405, distance: 386.7
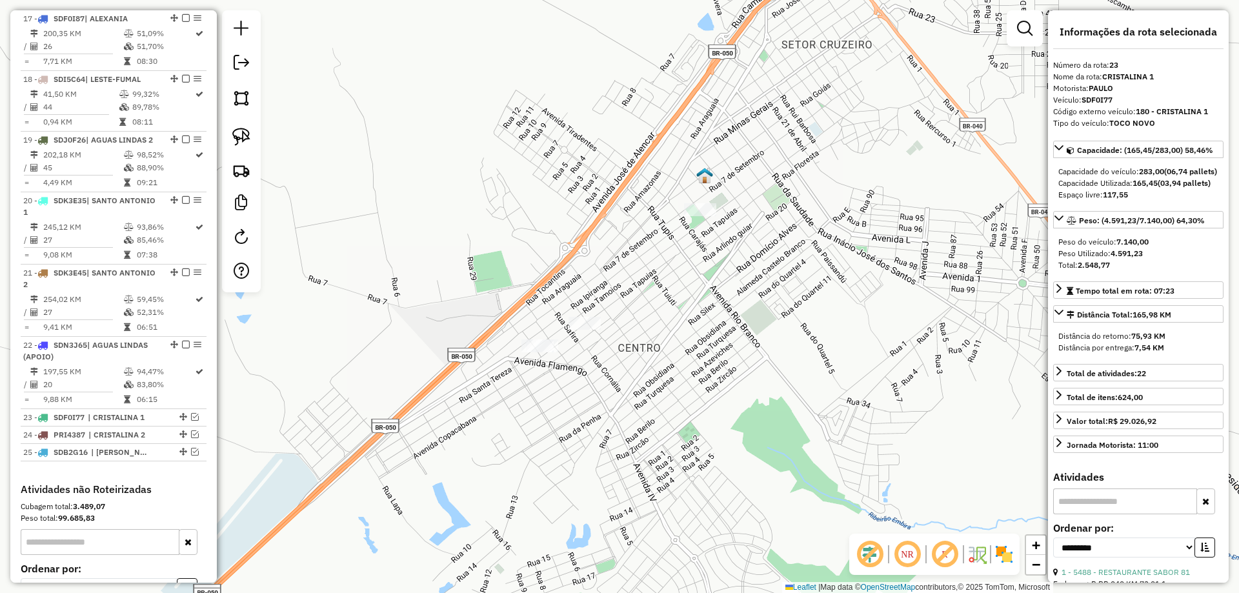
click at [232, 140] on link at bounding box center [241, 137] width 28 height 28
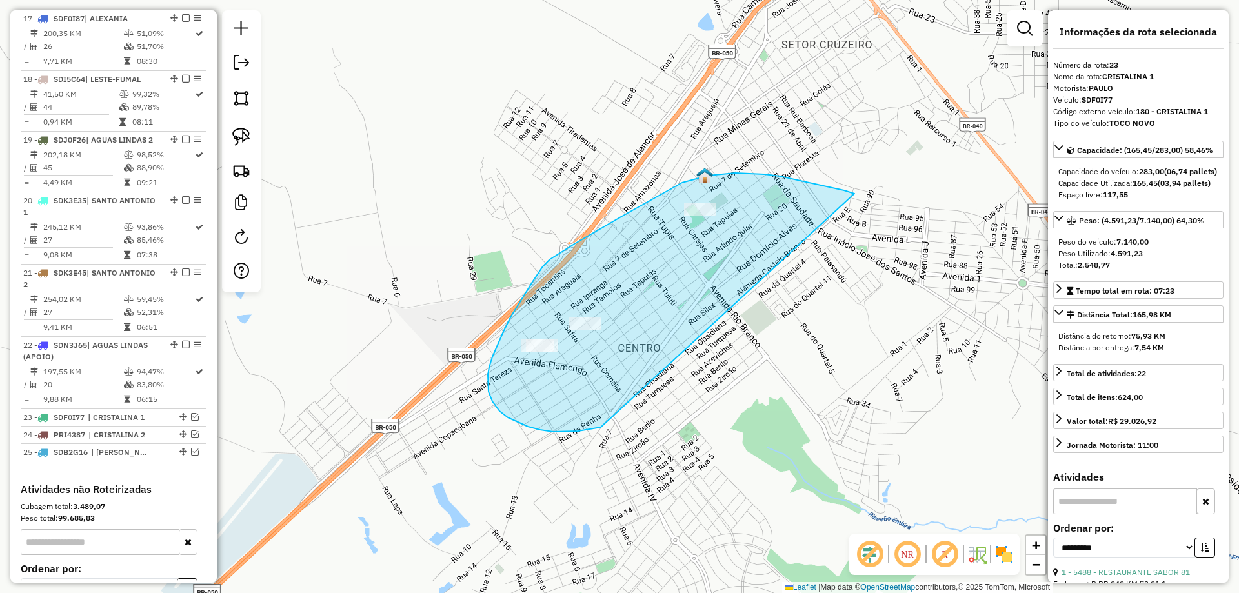
drag, startPoint x: 825, startPoint y: 186, endPoint x: 601, endPoint y: 427, distance: 329.3
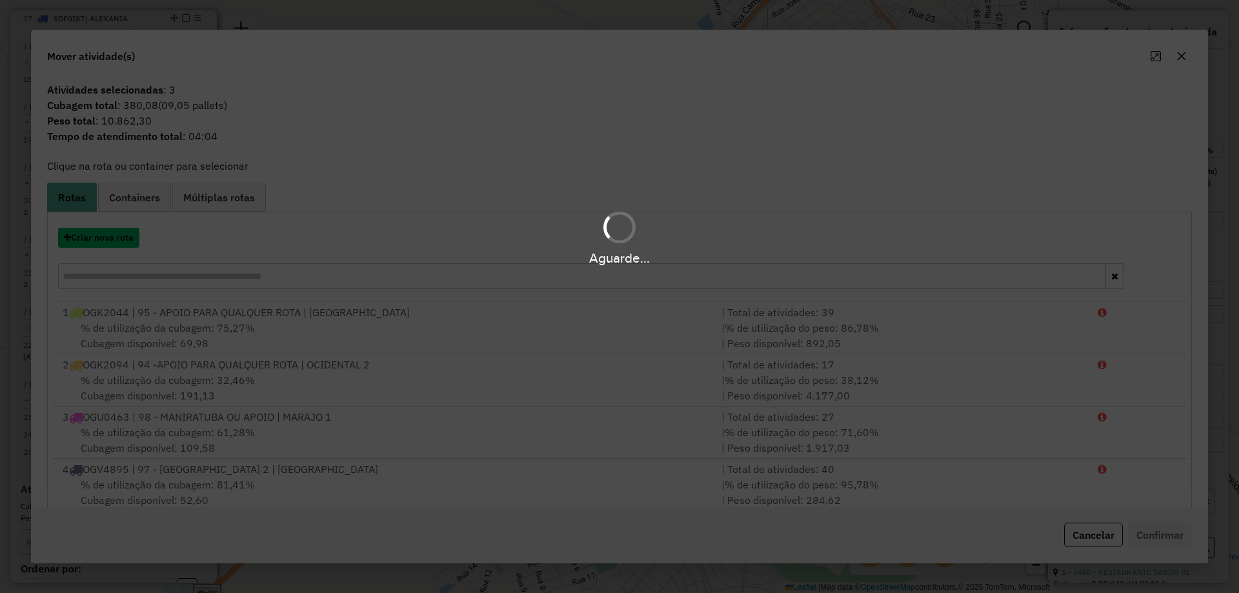
click at [98, 239] on button "Criar nova rota" at bounding box center [98, 238] width 81 height 20
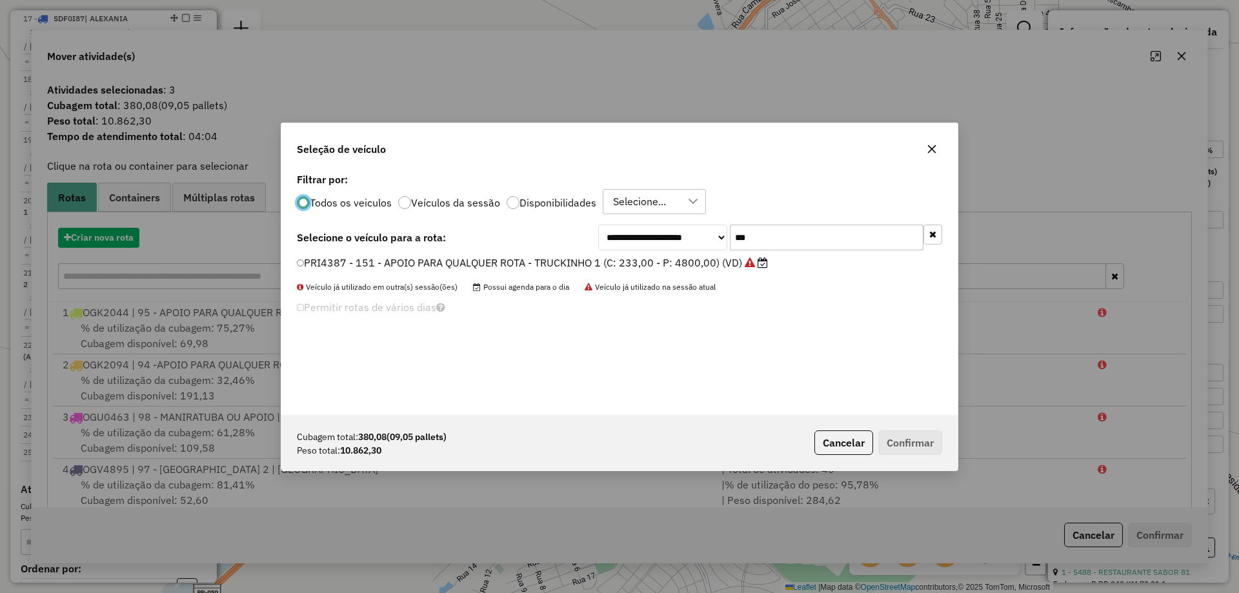
scroll to position [7, 4]
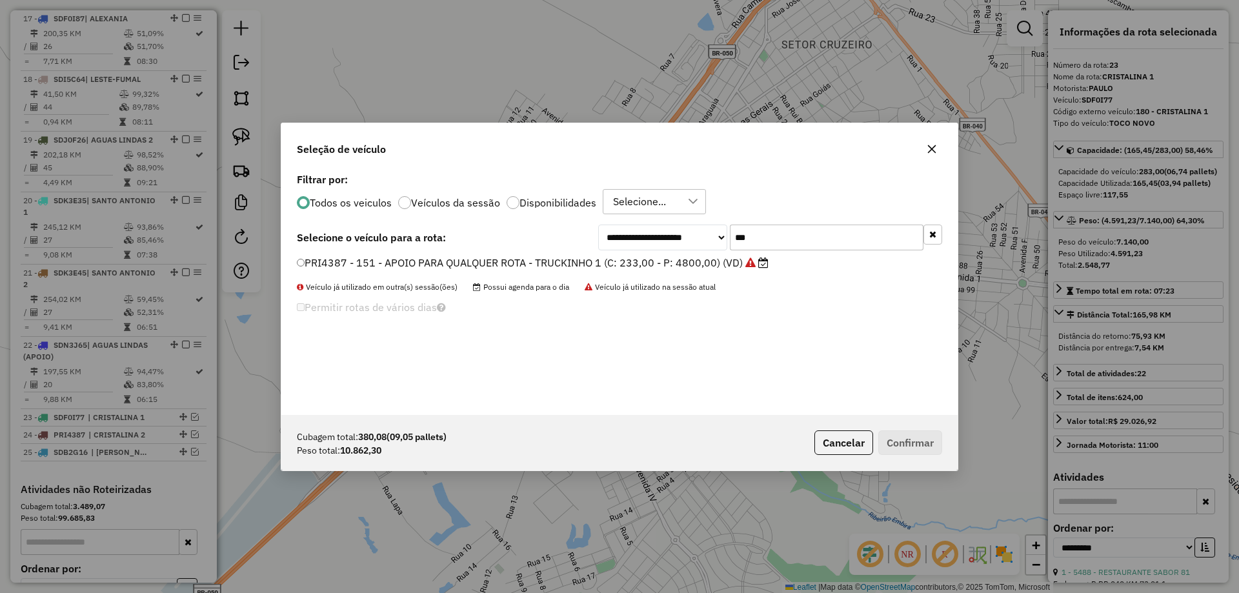
drag, startPoint x: 762, startPoint y: 237, endPoint x: 415, endPoint y: 223, distance: 347.6
click at [417, 224] on div "**********" at bounding box center [619, 292] width 677 height 245
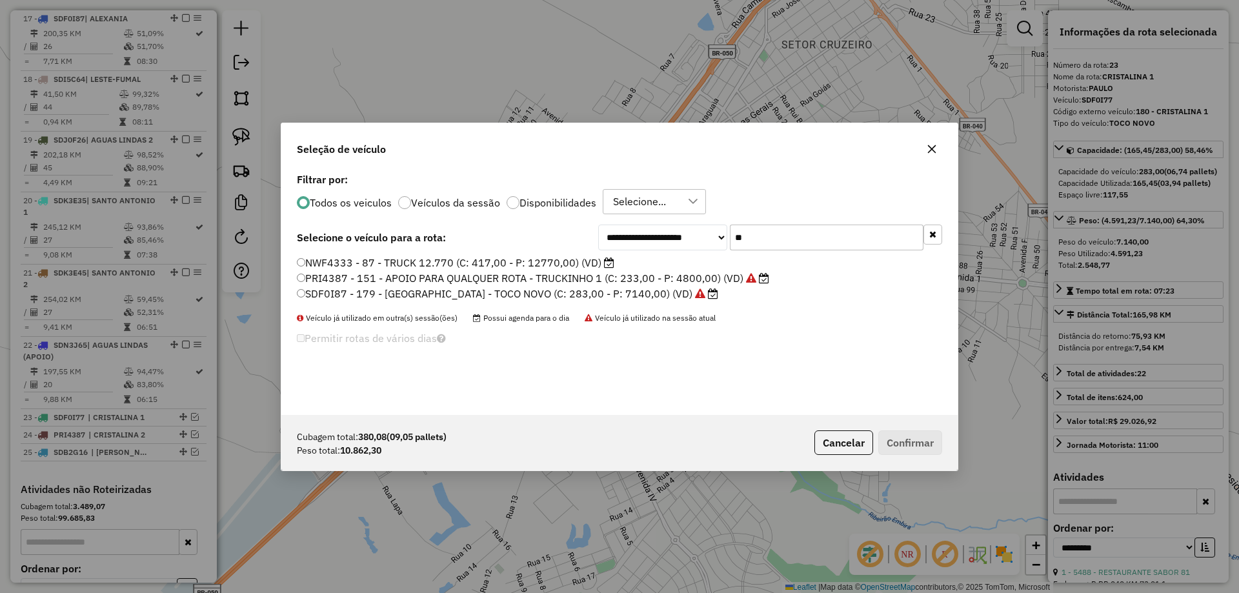
type input "**"
click at [382, 261] on label "NWF4333 - 87 - TRUCK 12.770 (C: 417,00 - P: 12770,00) (VD)" at bounding box center [456, 262] width 318 height 15
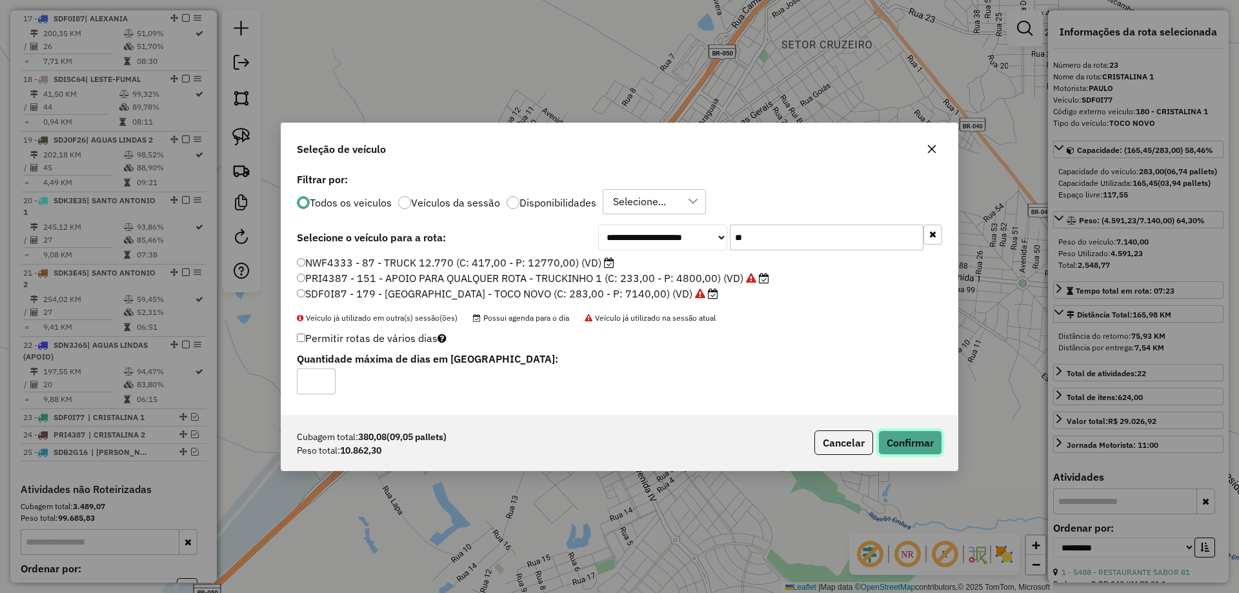
click at [921, 451] on button "Confirmar" at bounding box center [911, 443] width 64 height 25
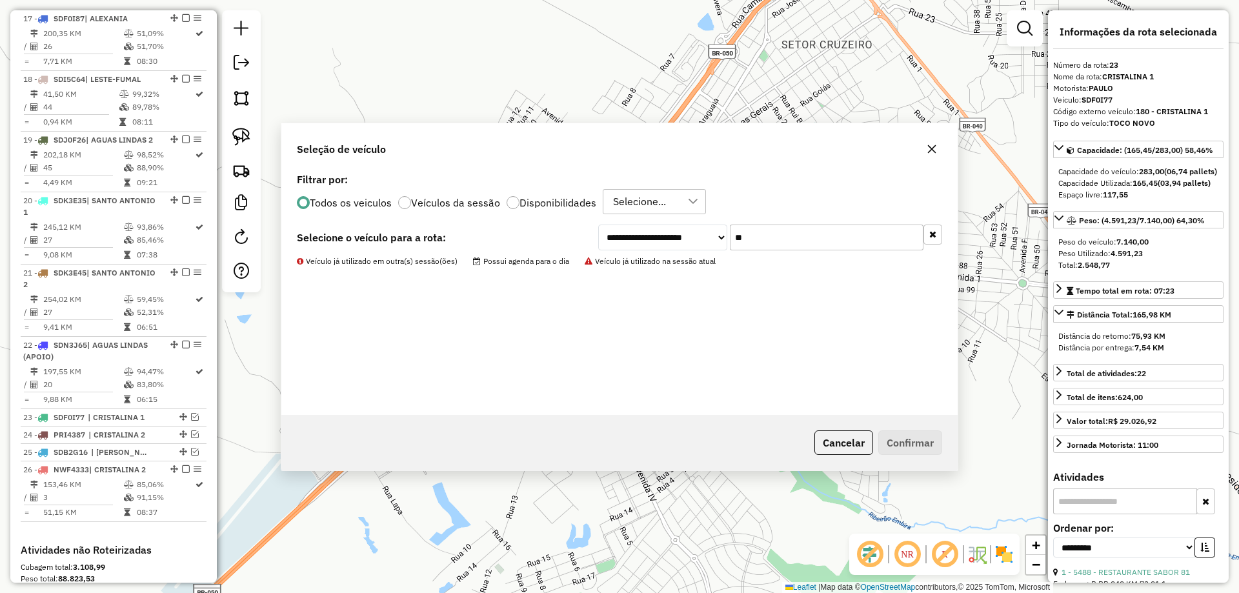
scroll to position [1704, 0]
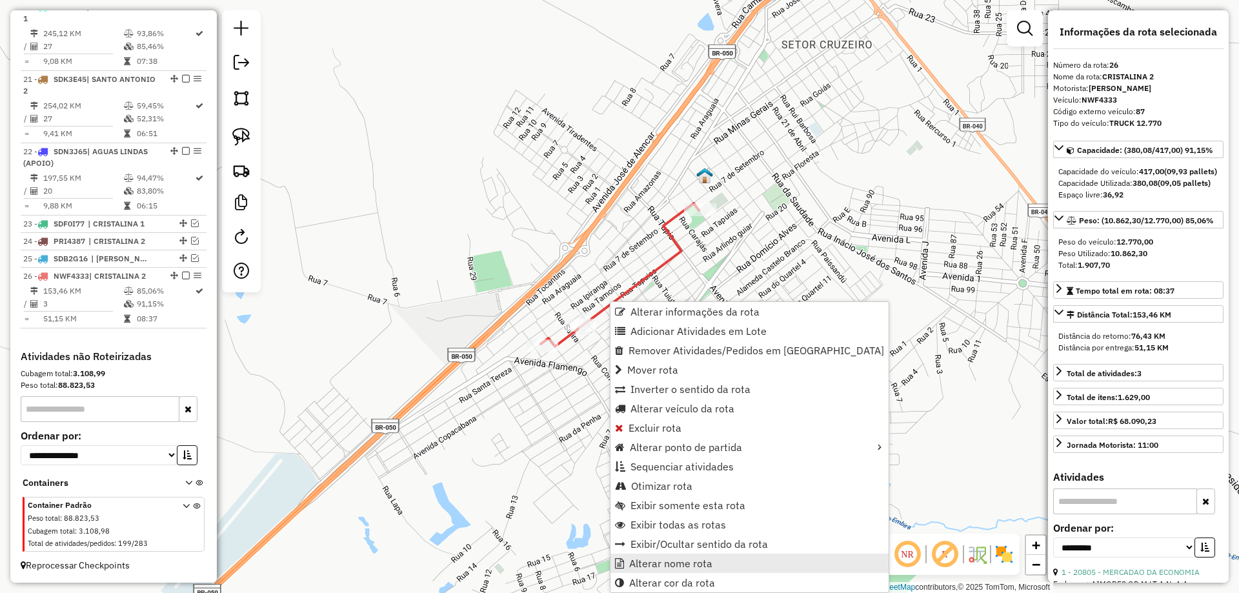
click at [657, 563] on span "Alterar nome rota" at bounding box center [670, 563] width 83 height 10
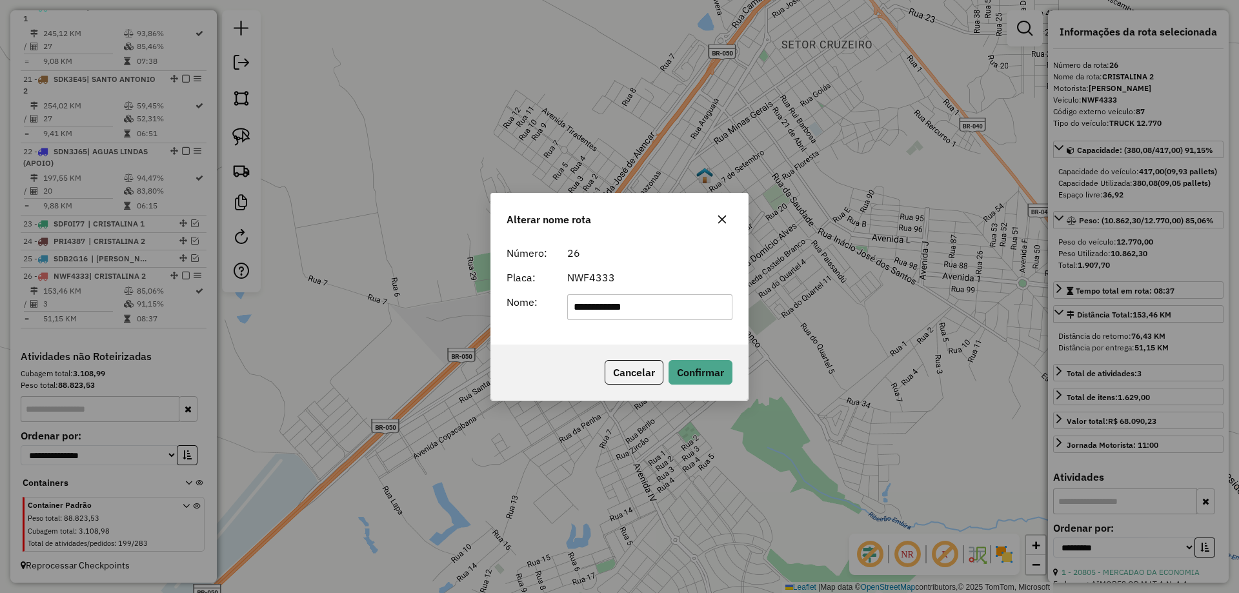
drag, startPoint x: 668, startPoint y: 301, endPoint x: 305, endPoint y: 281, distance: 364.0
click at [307, 283] on div "**********" at bounding box center [619, 296] width 1239 height 593
type input "**********"
click at [701, 376] on button "Confirmar" at bounding box center [701, 372] width 64 height 25
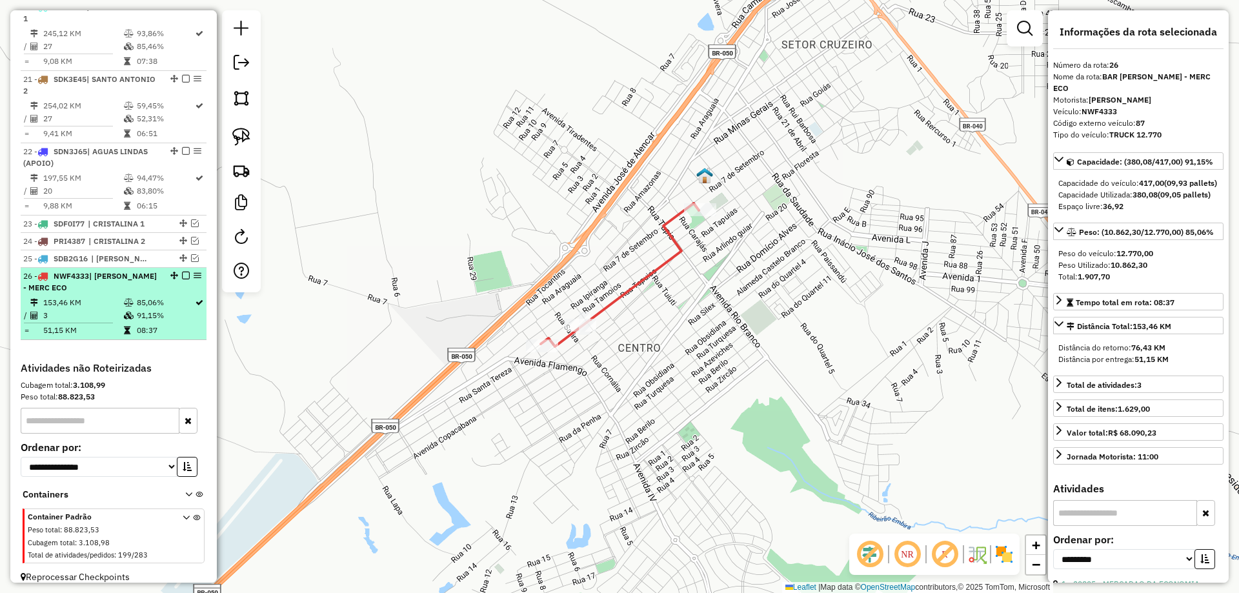
click at [182, 276] on em at bounding box center [186, 276] width 8 height 8
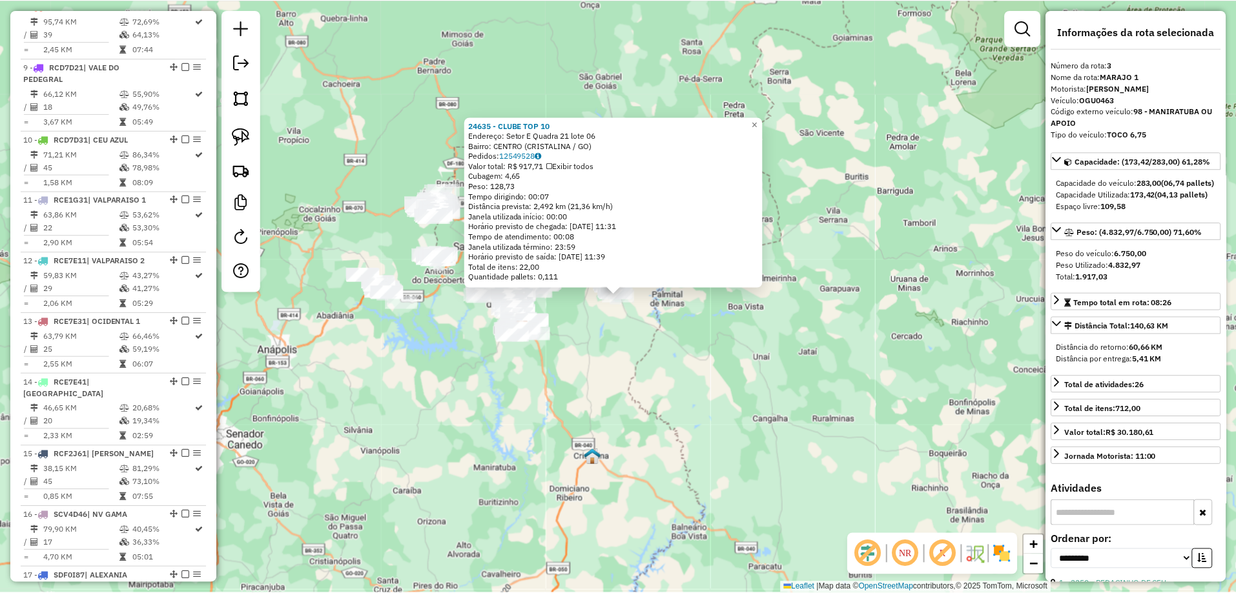
scroll to position [649, 0]
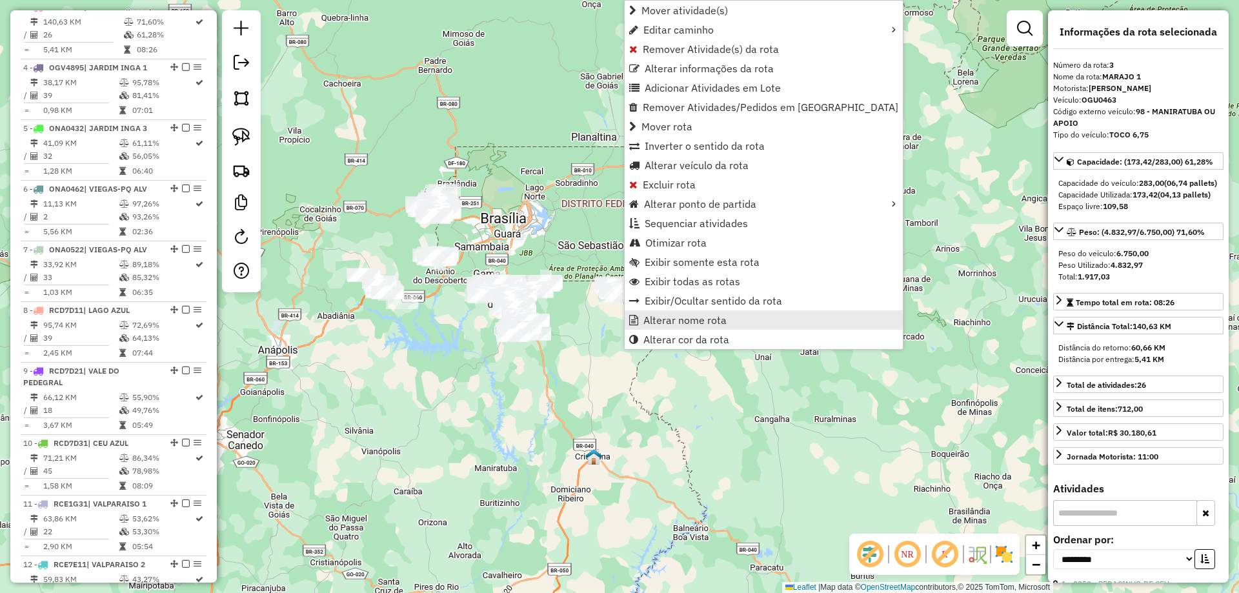
click at [718, 318] on span "Alterar nome rota" at bounding box center [685, 320] width 83 height 10
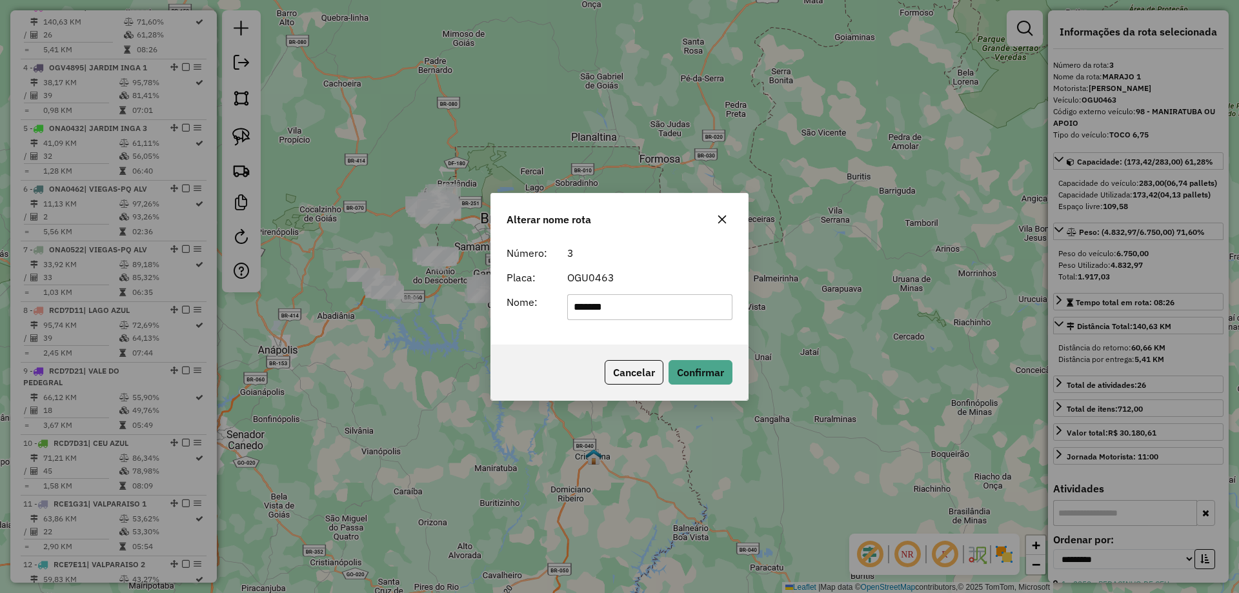
type input "******"
drag, startPoint x: 545, startPoint y: 356, endPoint x: 567, endPoint y: 355, distance: 22.6
click at [550, 355] on div "Cancelar Confirmar" at bounding box center [619, 373] width 257 height 56
click at [706, 370] on button "Confirmar" at bounding box center [701, 372] width 64 height 25
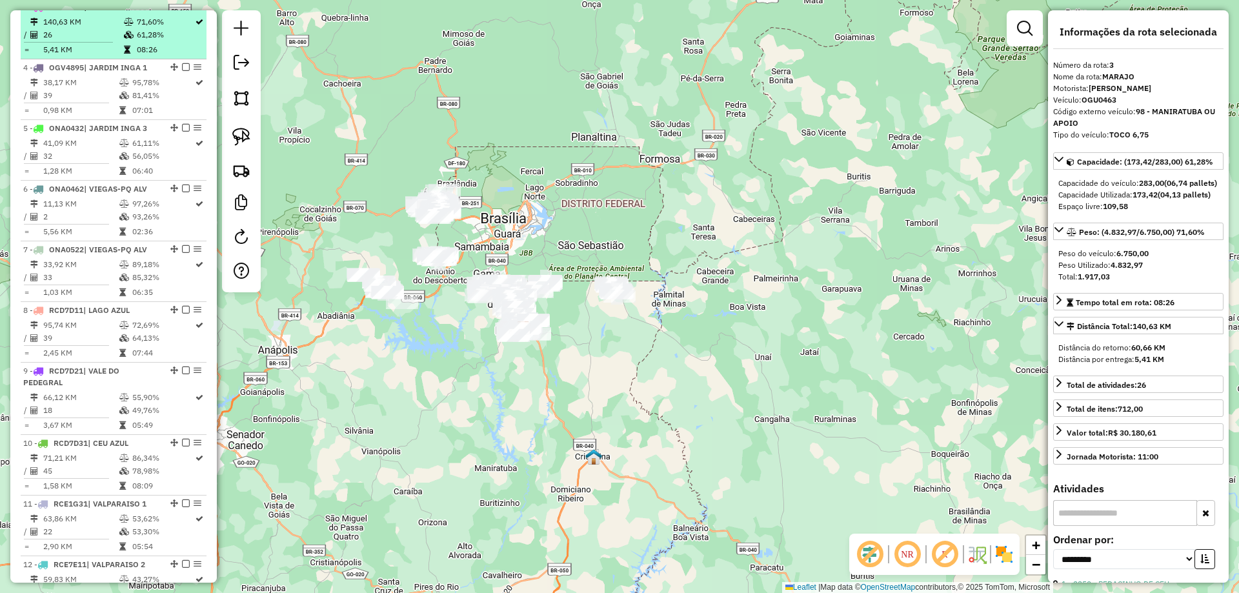
click at [182, 10] on em at bounding box center [186, 7] width 8 height 8
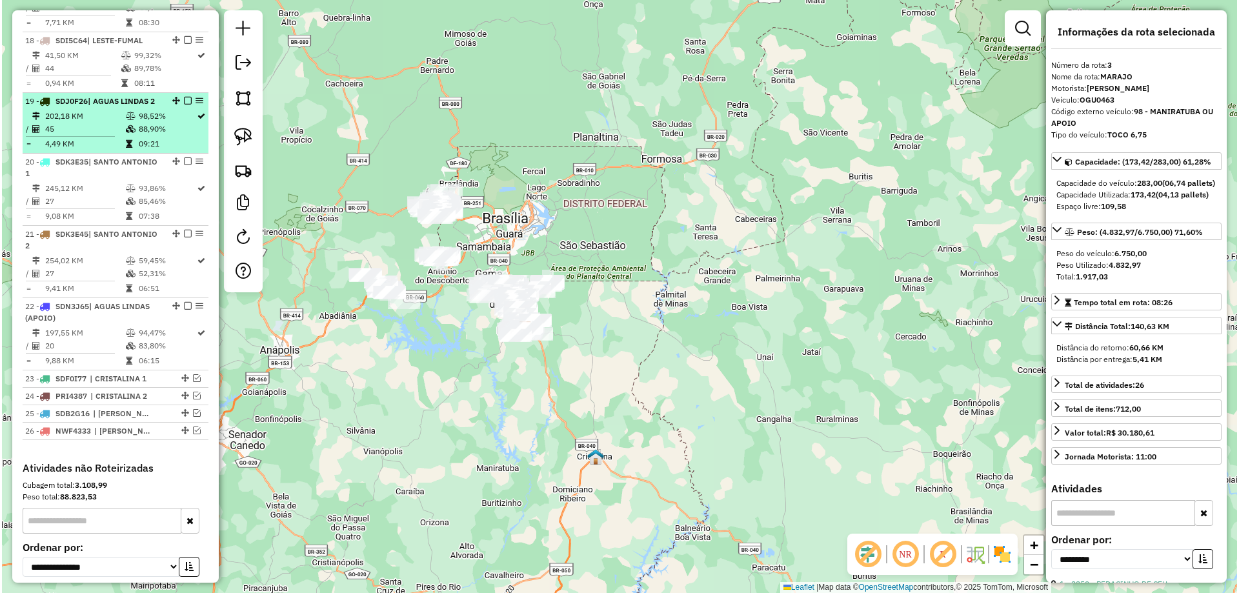
scroll to position [1488, 0]
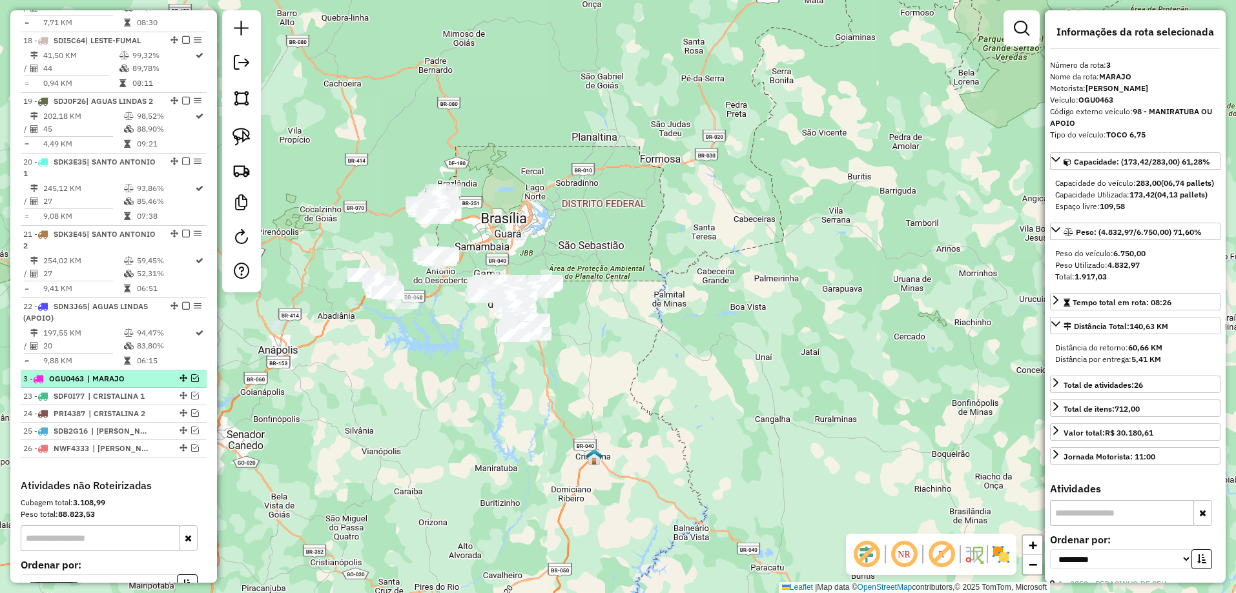
drag, startPoint x: 179, startPoint y: 19, endPoint x: 114, endPoint y: 373, distance: 360.2
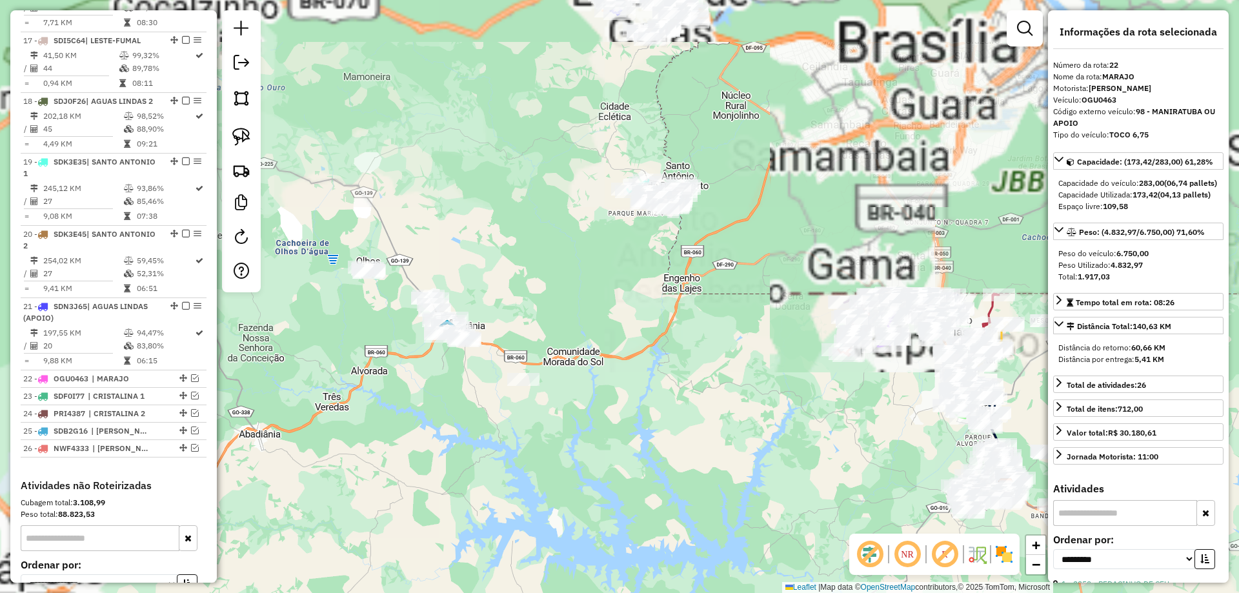
drag, startPoint x: 496, startPoint y: 325, endPoint x: 734, endPoint y: 372, distance: 242.1
click at [762, 374] on div "Janela de atendimento Grade de atendimento Capacidade Transportadoras Veículos …" at bounding box center [619, 296] width 1239 height 593
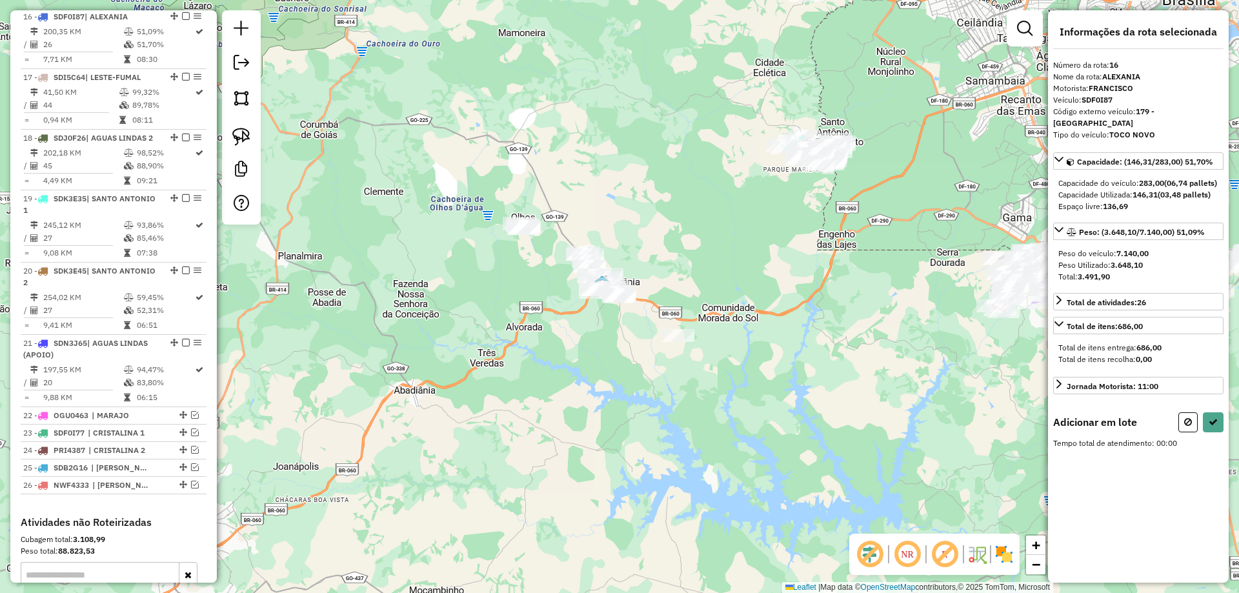
scroll to position [1449, 0]
click at [236, 136] on img at bounding box center [241, 137] width 18 height 18
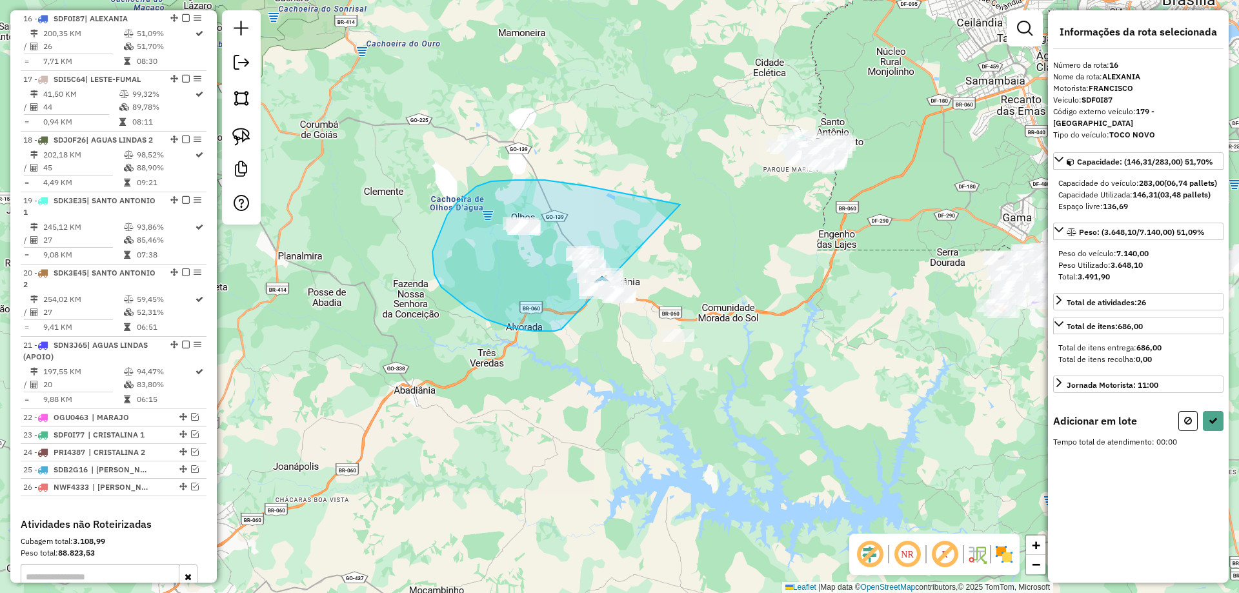
drag, startPoint x: 666, startPoint y: 202, endPoint x: 567, endPoint y: 327, distance: 159.4
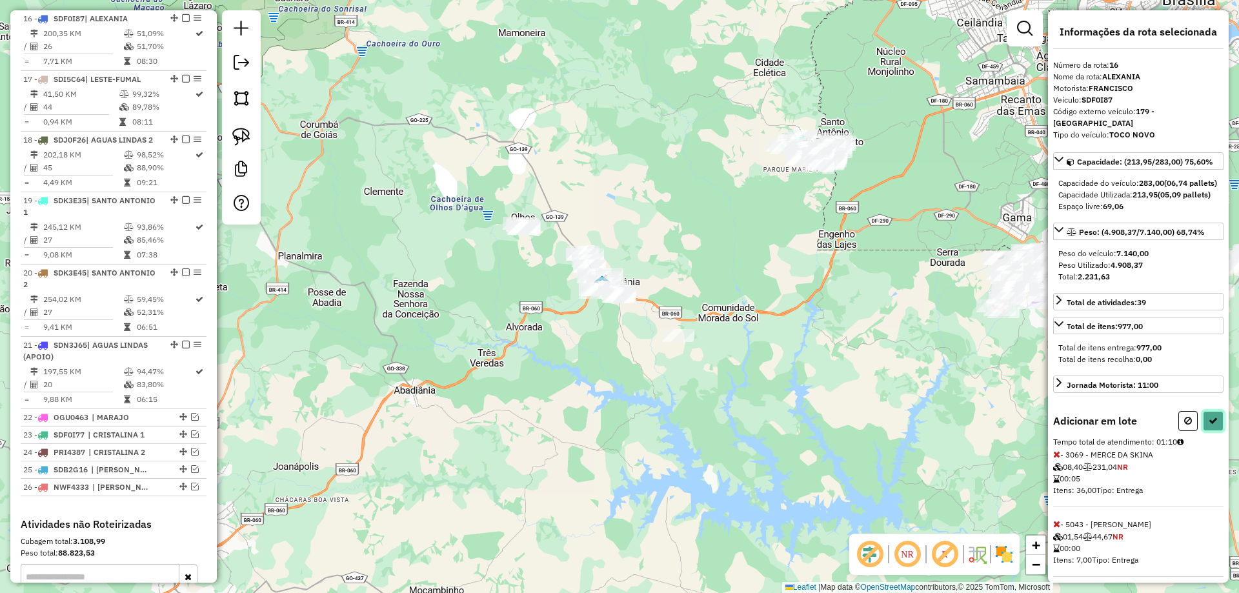
click at [1216, 431] on button at bounding box center [1213, 421] width 21 height 20
select select "**********"
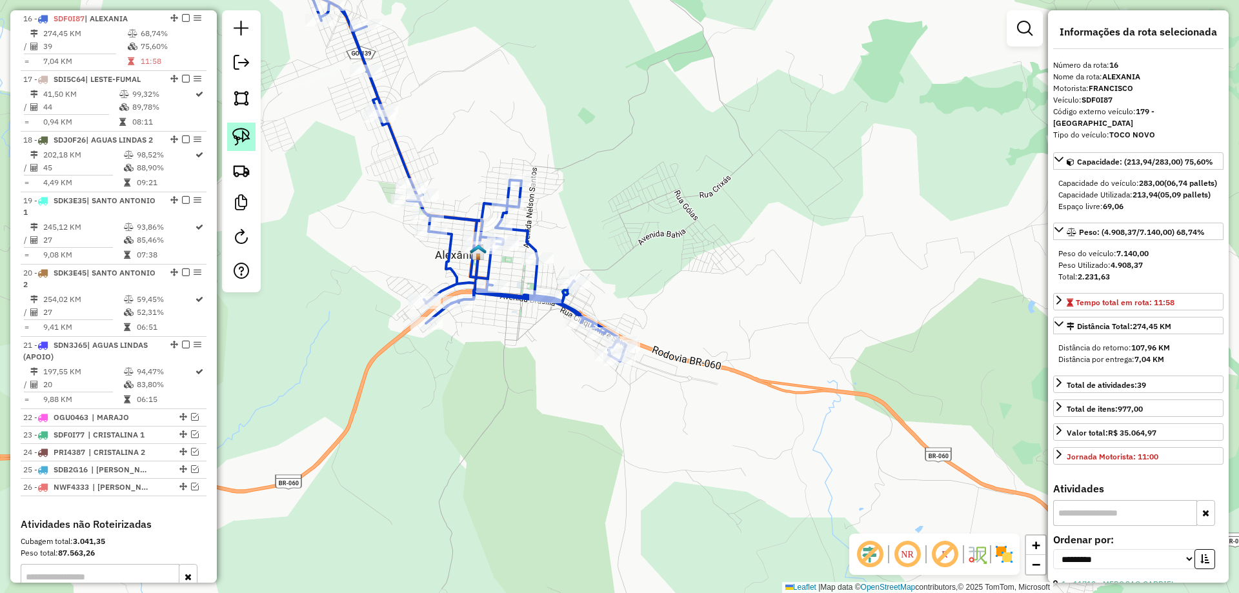
click at [243, 138] on img at bounding box center [241, 137] width 18 height 18
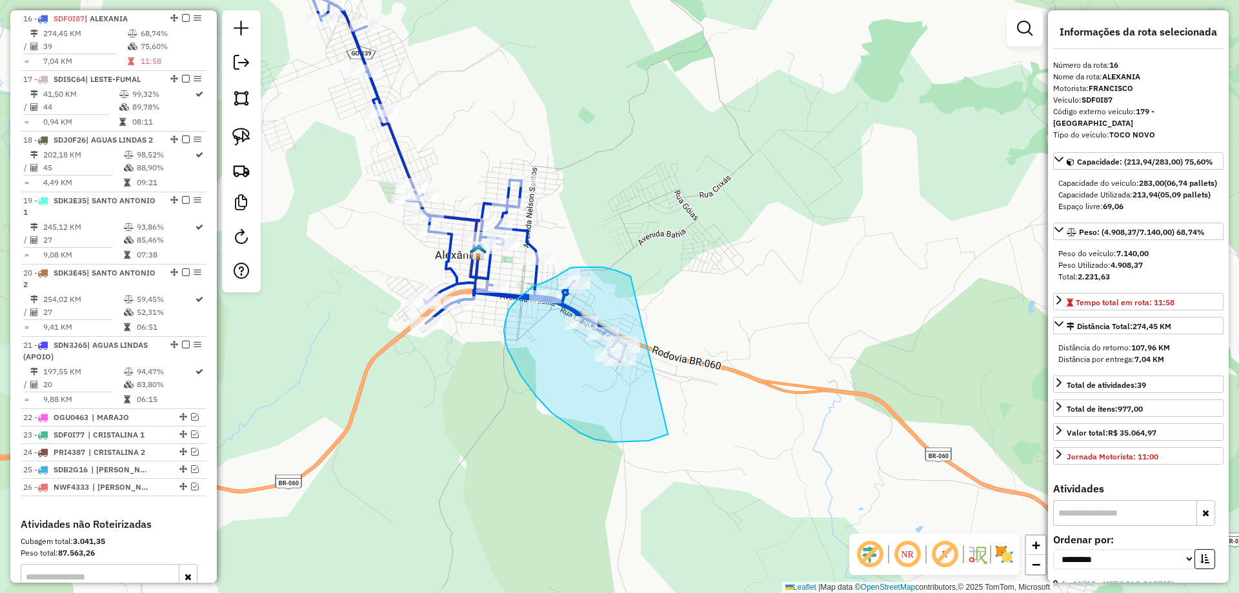
drag, startPoint x: 627, startPoint y: 275, endPoint x: 695, endPoint y: 416, distance: 156.5
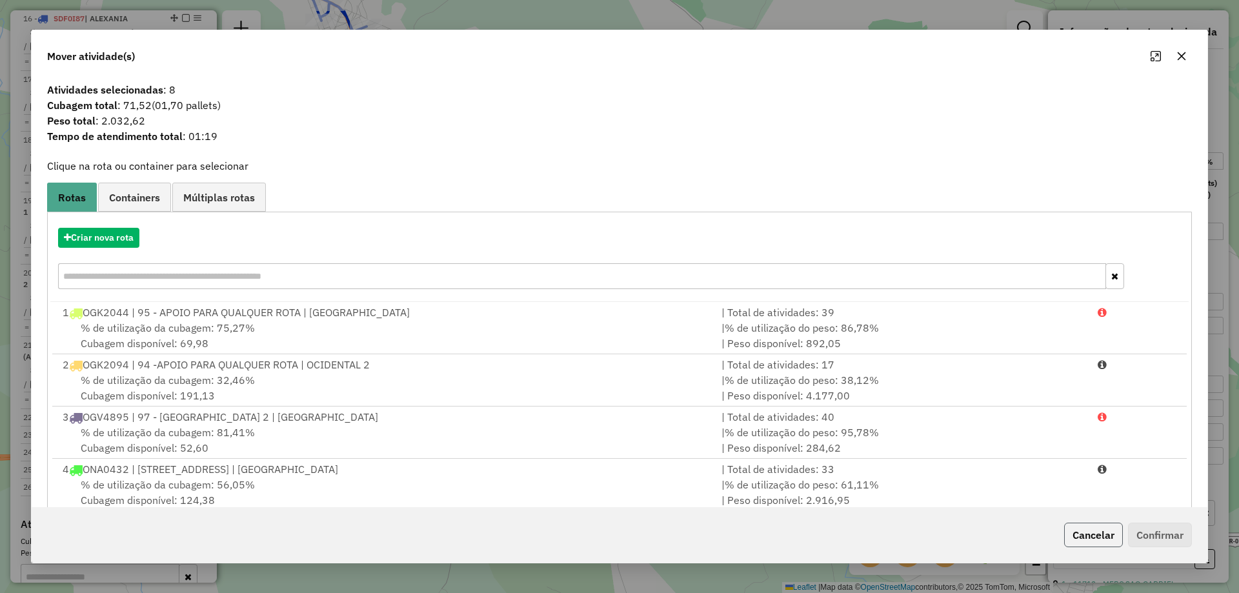
click at [1092, 531] on button "Cancelar" at bounding box center [1094, 535] width 59 height 25
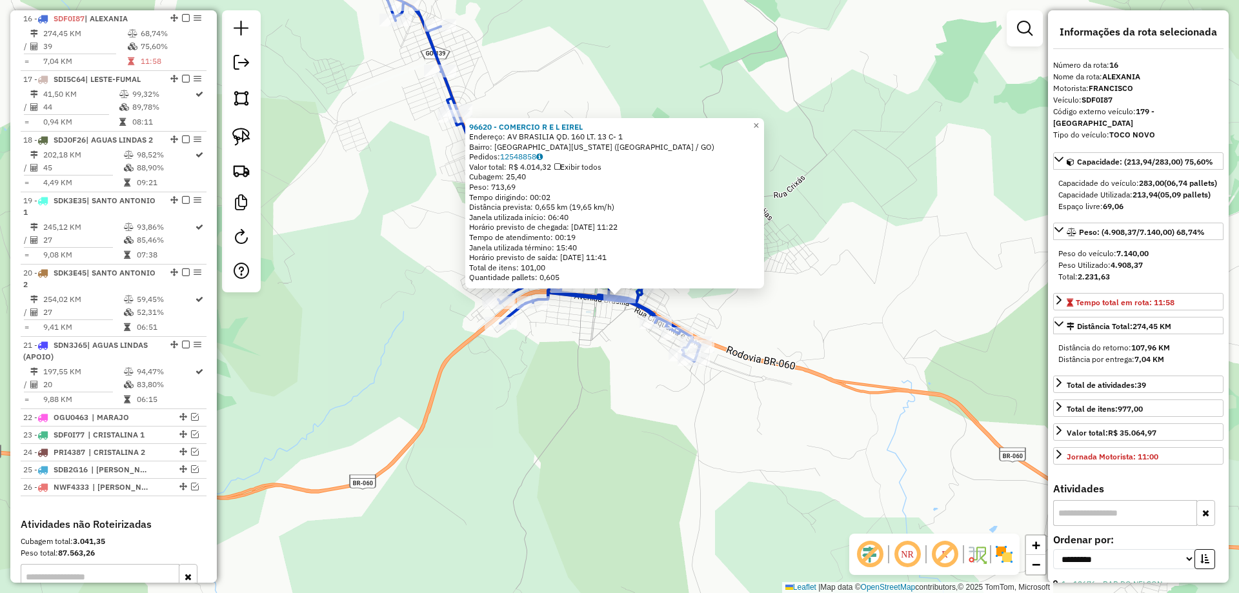
click at [872, 341] on div "96620 - COMERCIO R E L EIREL Endereço: AV BRASILIA QD. 160 LT. 13 C- 1 Bairro: …" at bounding box center [619, 296] width 1239 height 593
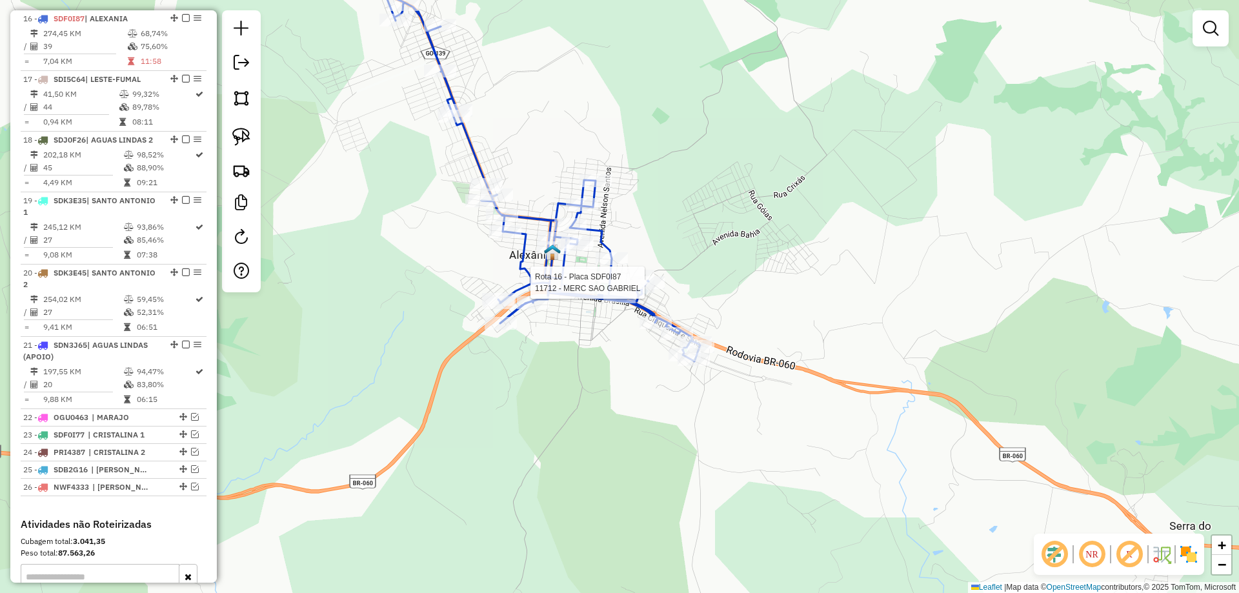
select select "**********"
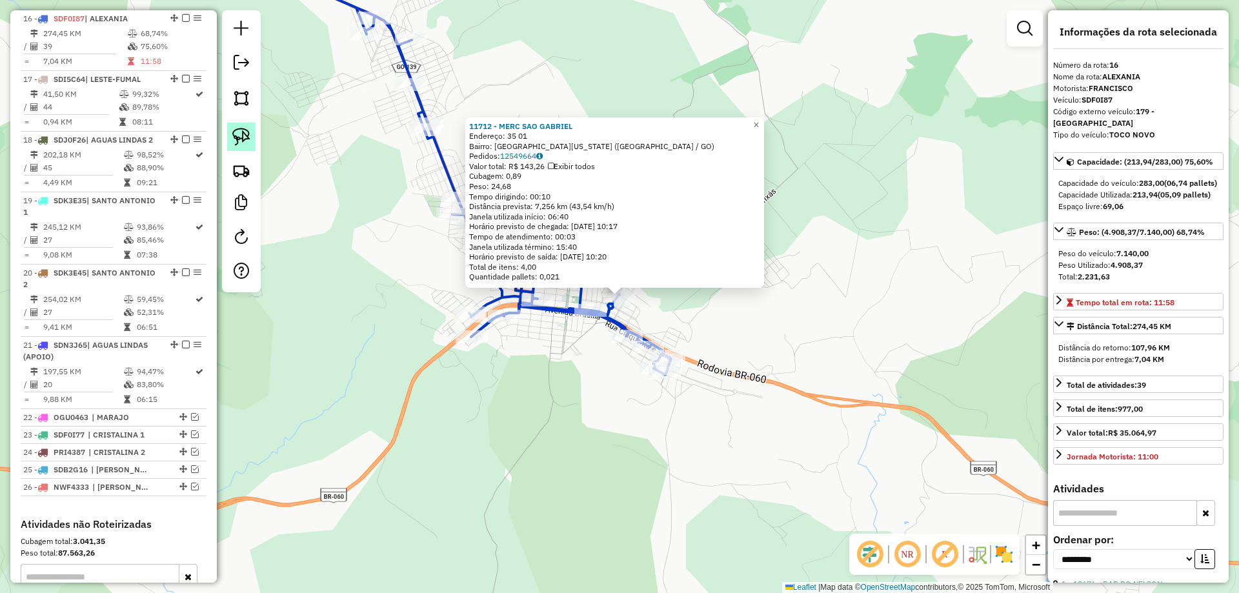
click at [245, 141] on img at bounding box center [241, 137] width 18 height 18
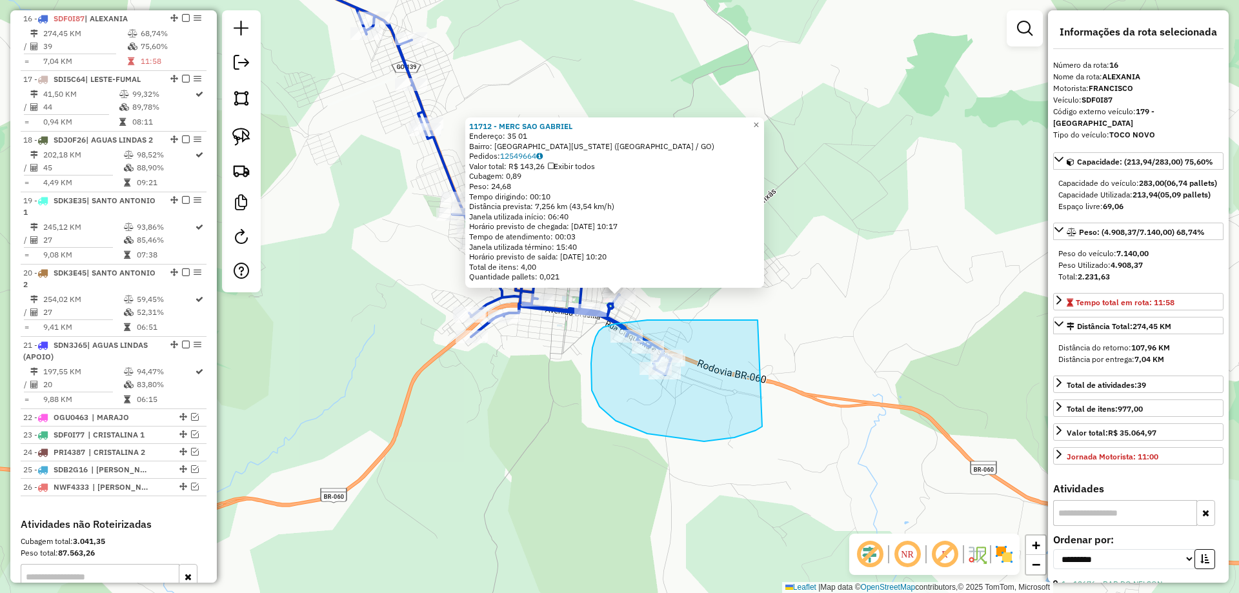
drag, startPoint x: 713, startPoint y: 320, endPoint x: 775, endPoint y: 416, distance: 114.4
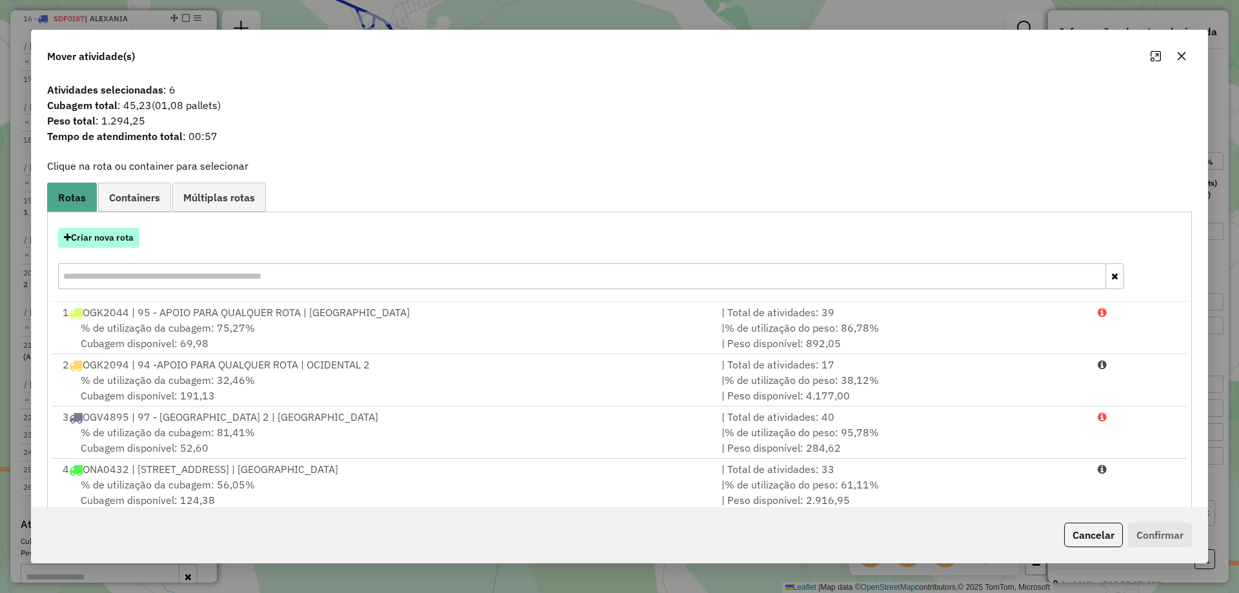
click at [103, 236] on button "Criar nova rota" at bounding box center [98, 238] width 81 height 20
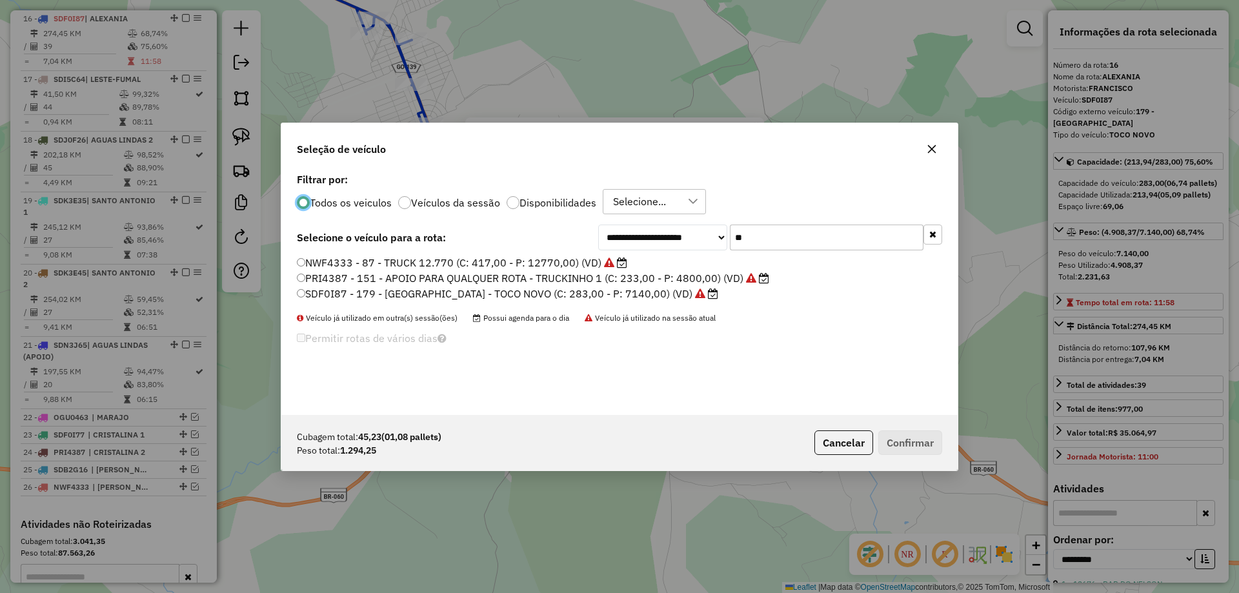
scroll to position [7, 4]
drag, startPoint x: 808, startPoint y: 230, endPoint x: 447, endPoint y: 183, distance: 363.9
click at [453, 183] on div "**********" at bounding box center [619, 292] width 677 height 245
click at [853, 446] on button "Cancelar" at bounding box center [844, 443] width 59 height 25
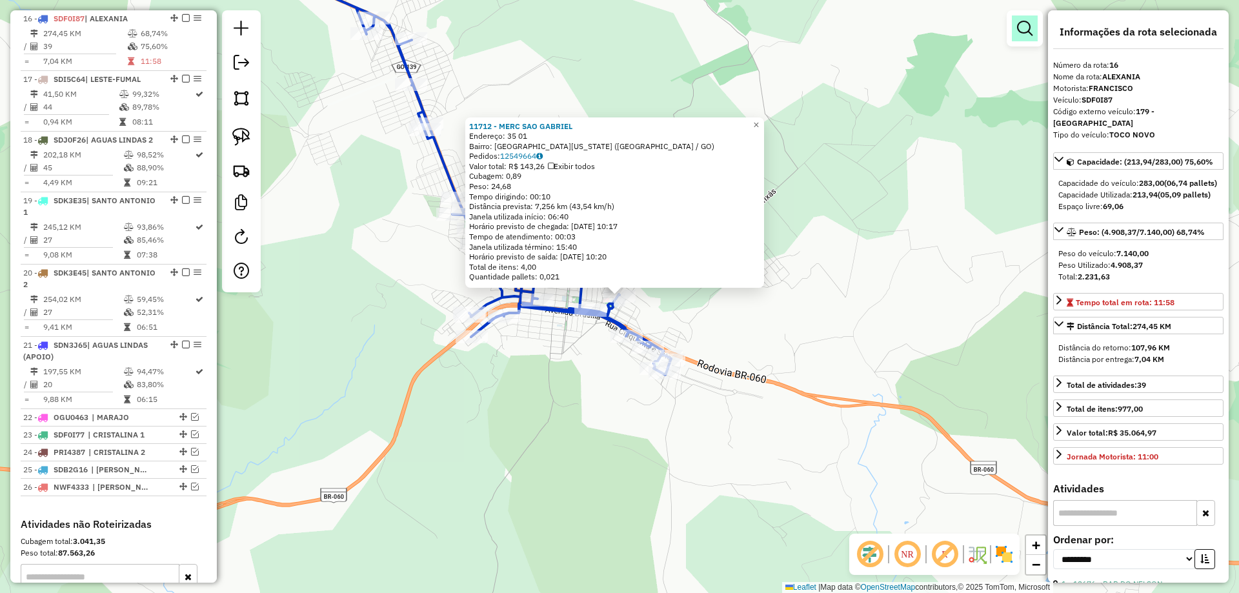
click at [1025, 30] on em at bounding box center [1024, 28] width 15 height 15
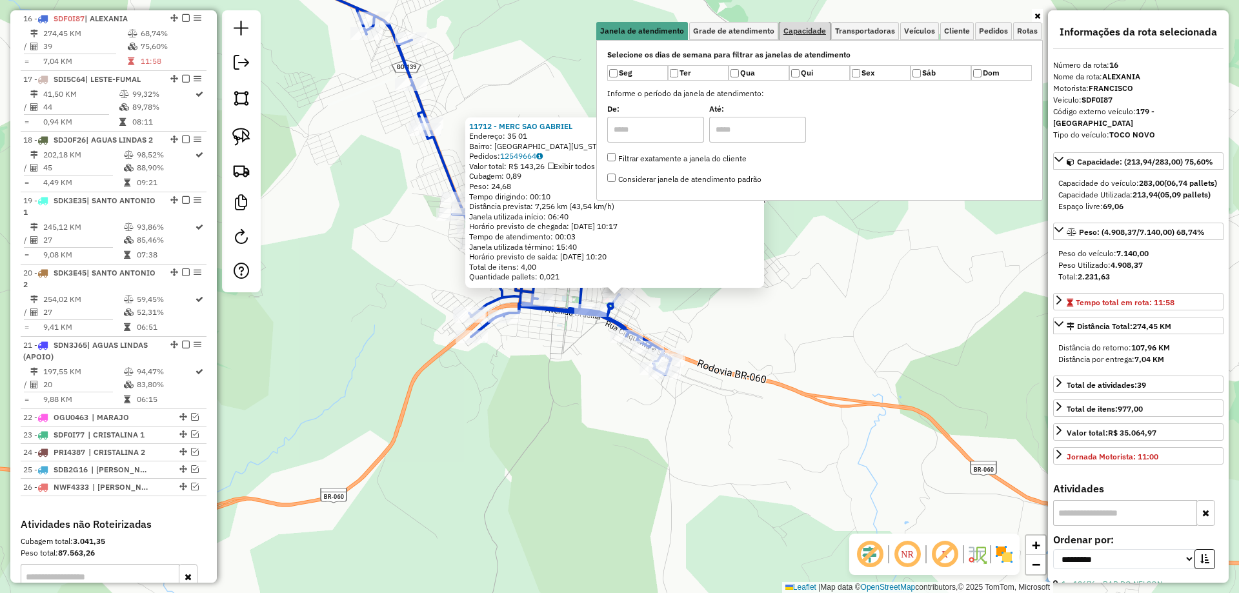
click at [802, 27] on span "Capacidade" at bounding box center [805, 31] width 43 height 8
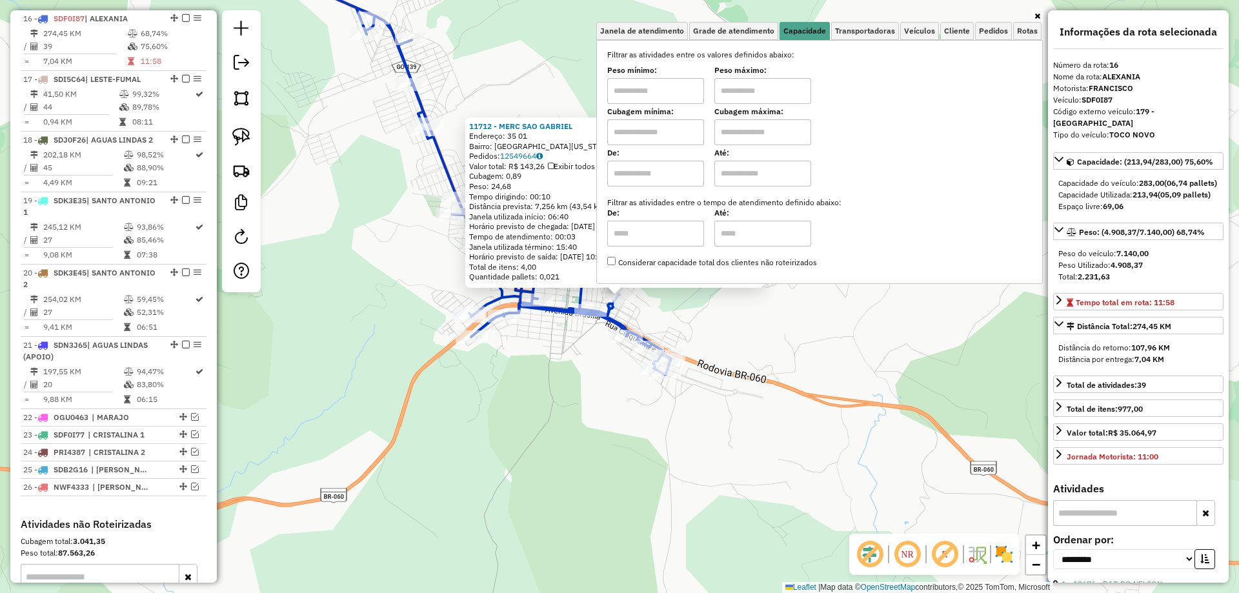
click at [680, 94] on input "text" at bounding box center [655, 91] width 97 height 26
type input "****"
click at [753, 81] on input "text" at bounding box center [763, 91] width 97 height 26
type input "*****"
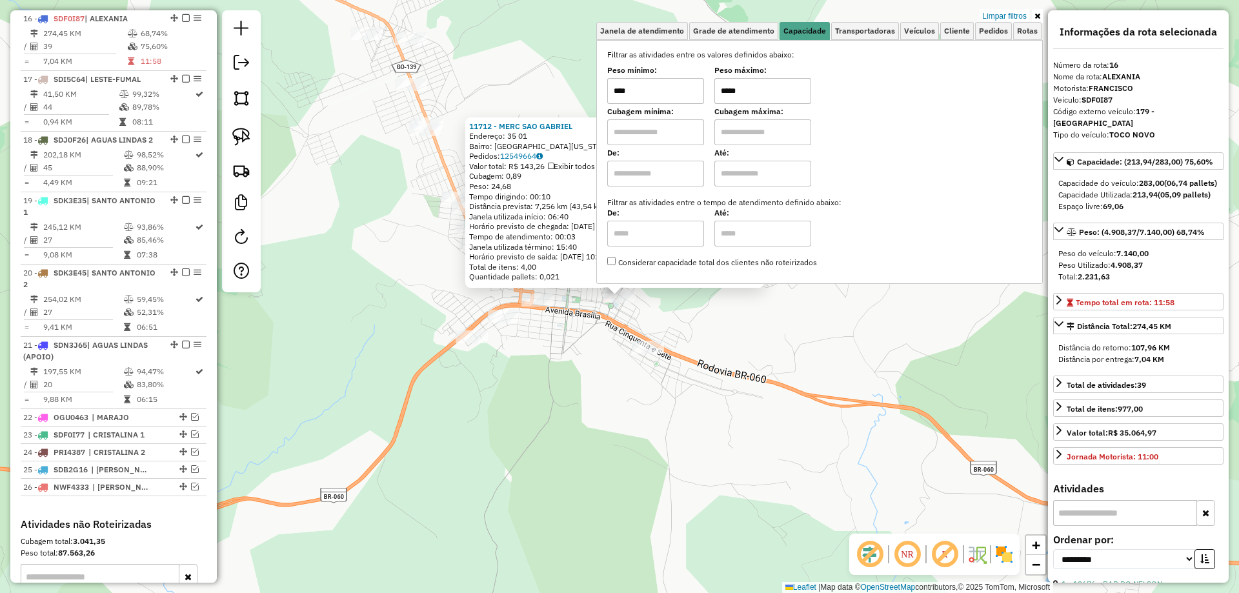
click at [791, 325] on div "11712 - MERC SAO GABRIEL Endereço: 35 01 Bairro: NOVA FLORIDA (ALEXANIA / GO) P…" at bounding box center [619, 296] width 1239 height 593
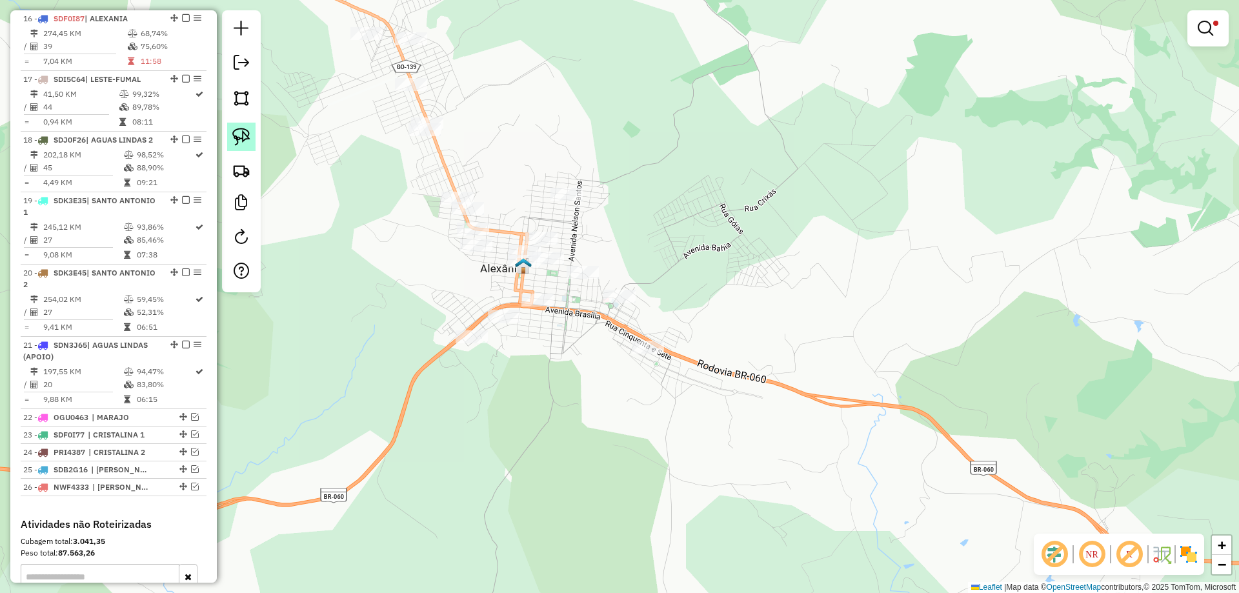
drag, startPoint x: 237, startPoint y: 138, endPoint x: 246, endPoint y: 141, distance: 9.8
click at [238, 138] on img at bounding box center [241, 137] width 18 height 18
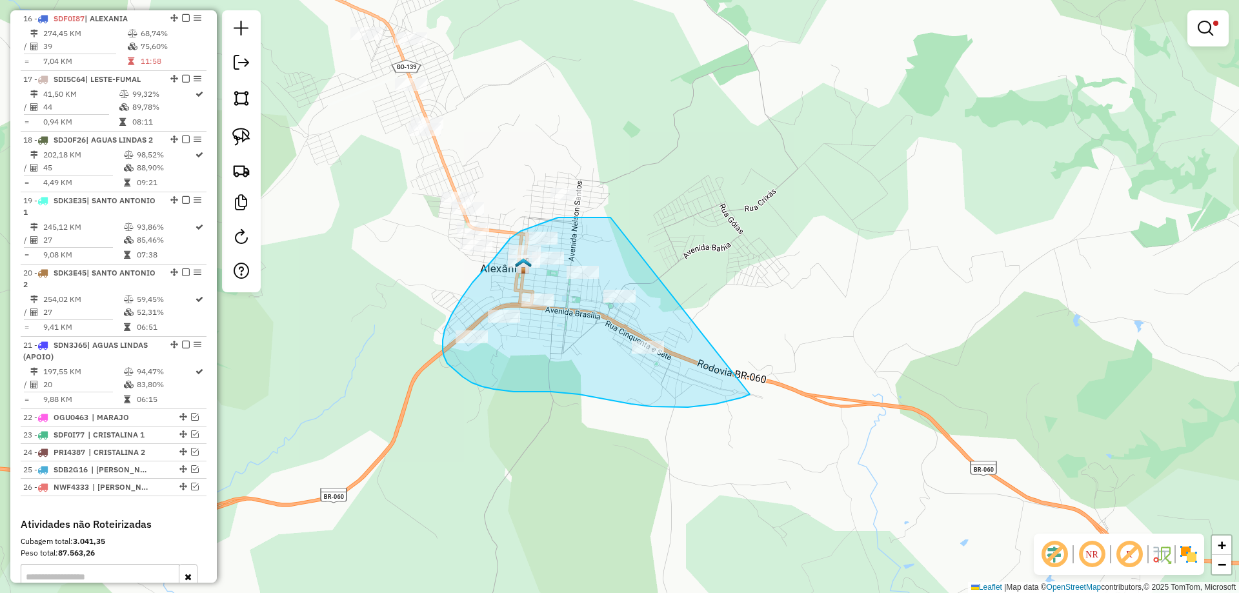
drag, startPoint x: 604, startPoint y: 218, endPoint x: 750, endPoint y: 394, distance: 229.3
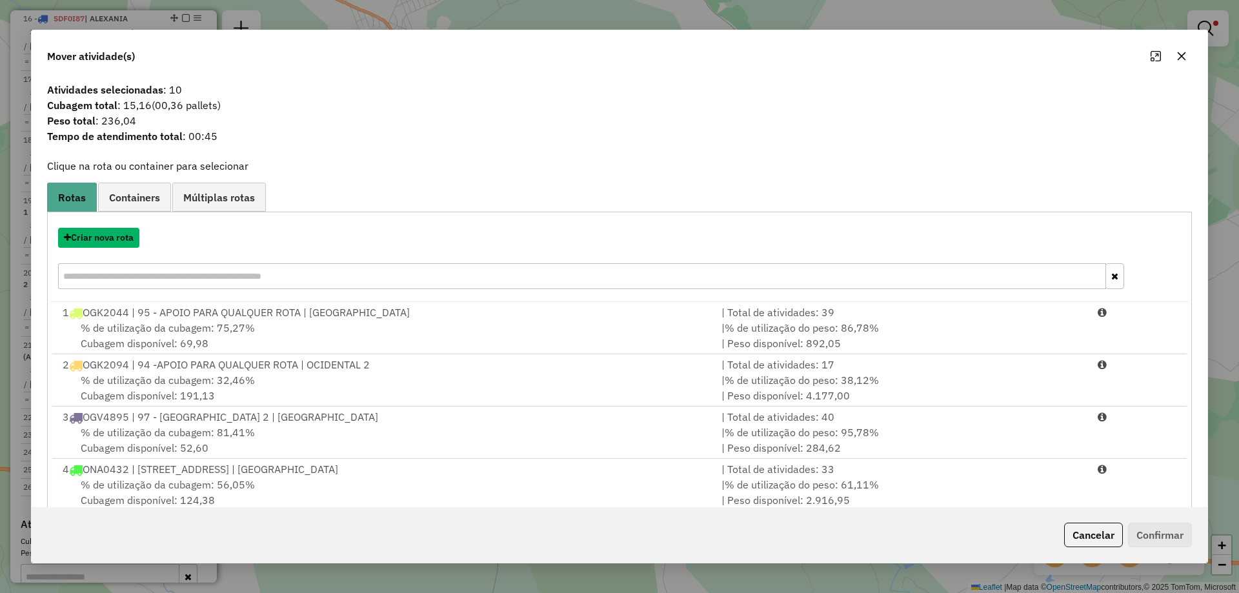
click at [123, 230] on button "Criar nova rota" at bounding box center [98, 238] width 81 height 20
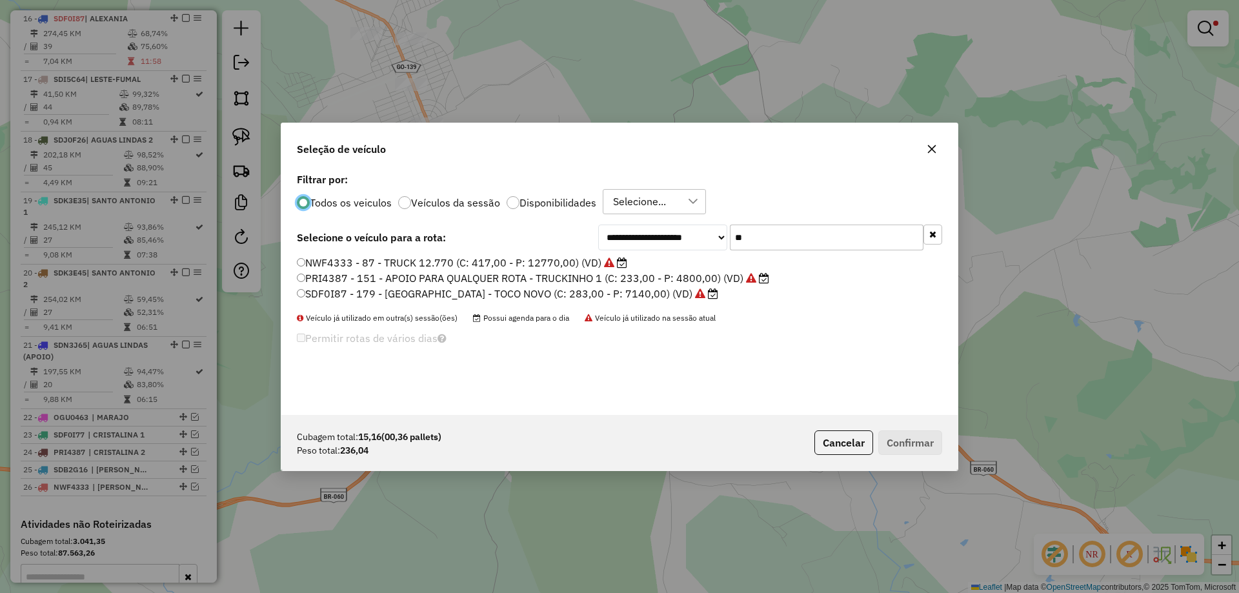
drag, startPoint x: 646, startPoint y: 245, endPoint x: 407, endPoint y: 220, distance: 240.8
click at [414, 221] on div "**********" at bounding box center [619, 292] width 677 height 245
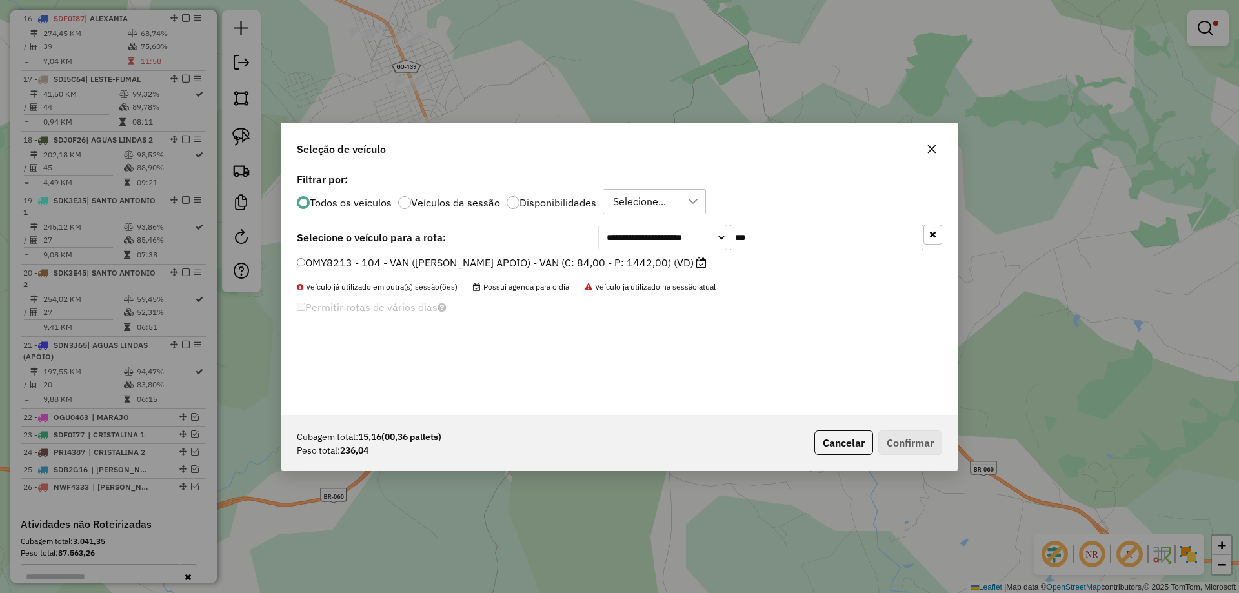
type input "***"
click at [347, 256] on label "OMY8213 - 104 - VAN ([PERSON_NAME] APOIO) - VAN (C: 84,00 - P: 1442,00) (VD)" at bounding box center [502, 262] width 410 height 15
click at [929, 444] on button "Confirmar" at bounding box center [911, 443] width 64 height 25
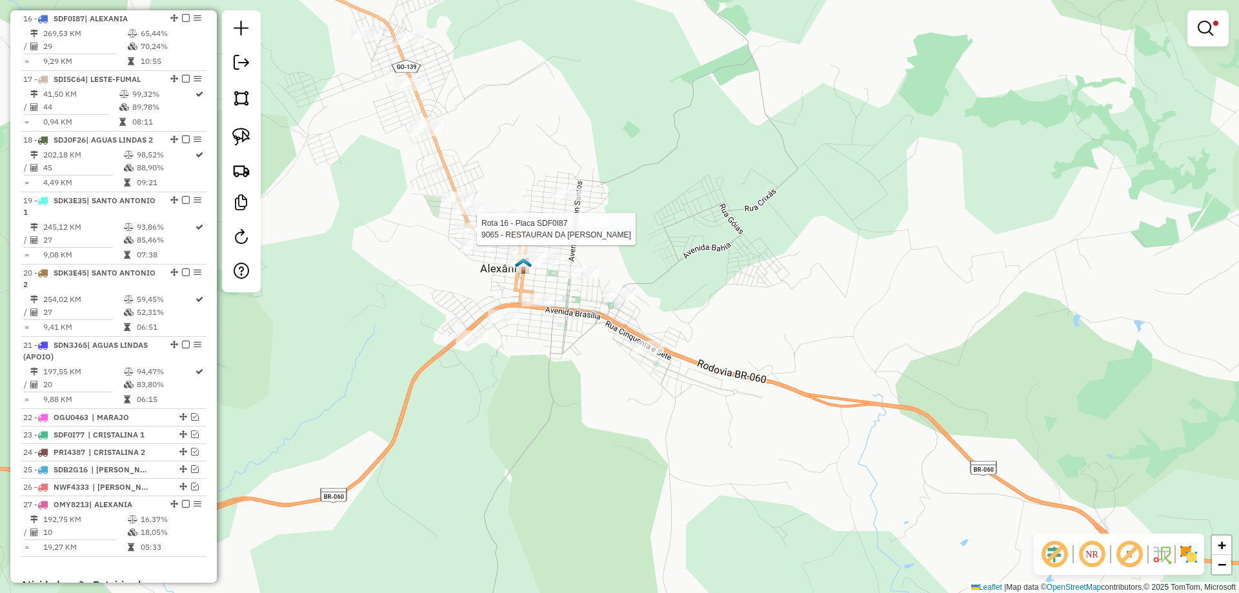
click at [467, 236] on div at bounding box center [473, 229] width 32 height 13
select select "**********"
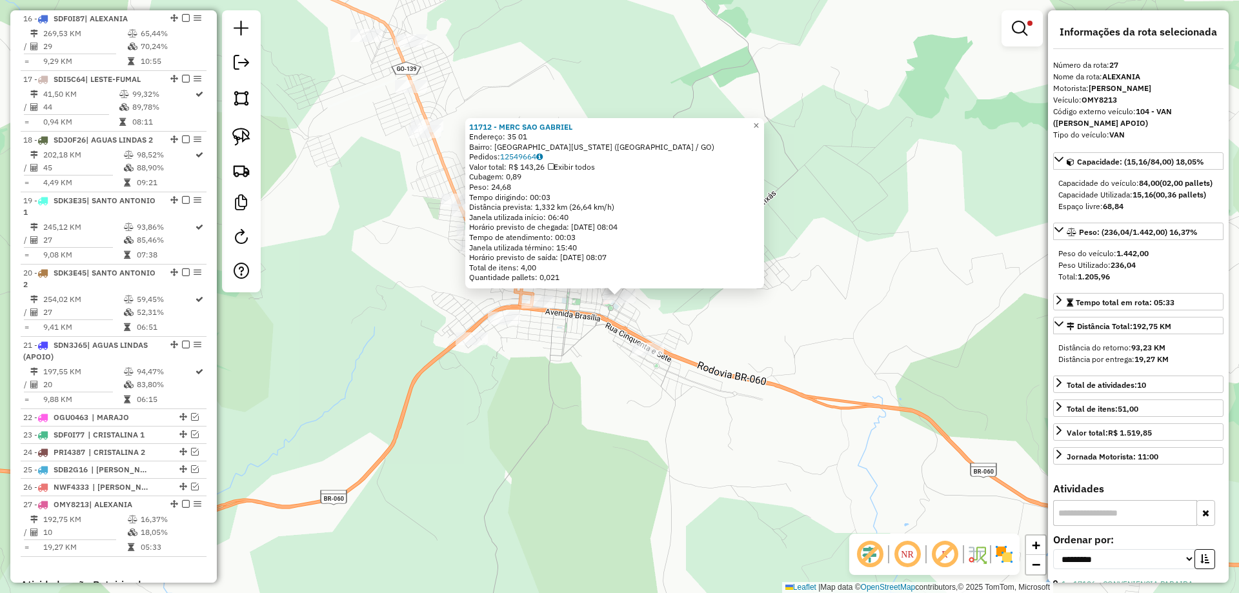
scroll to position [1678, 0]
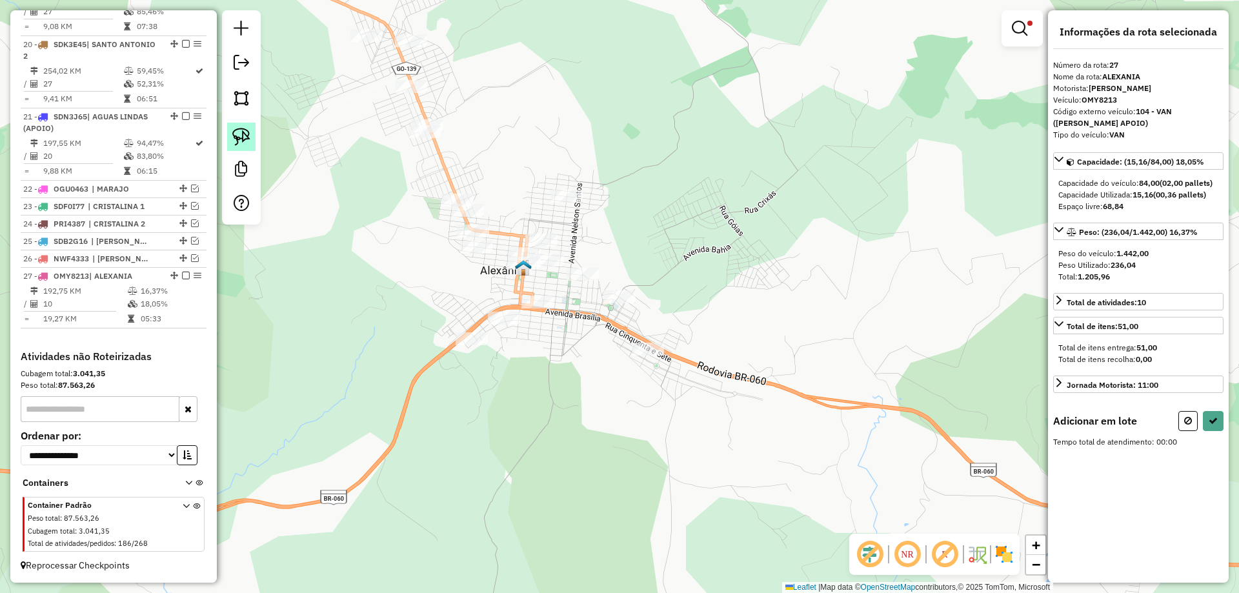
click at [247, 138] on img at bounding box center [241, 137] width 18 height 18
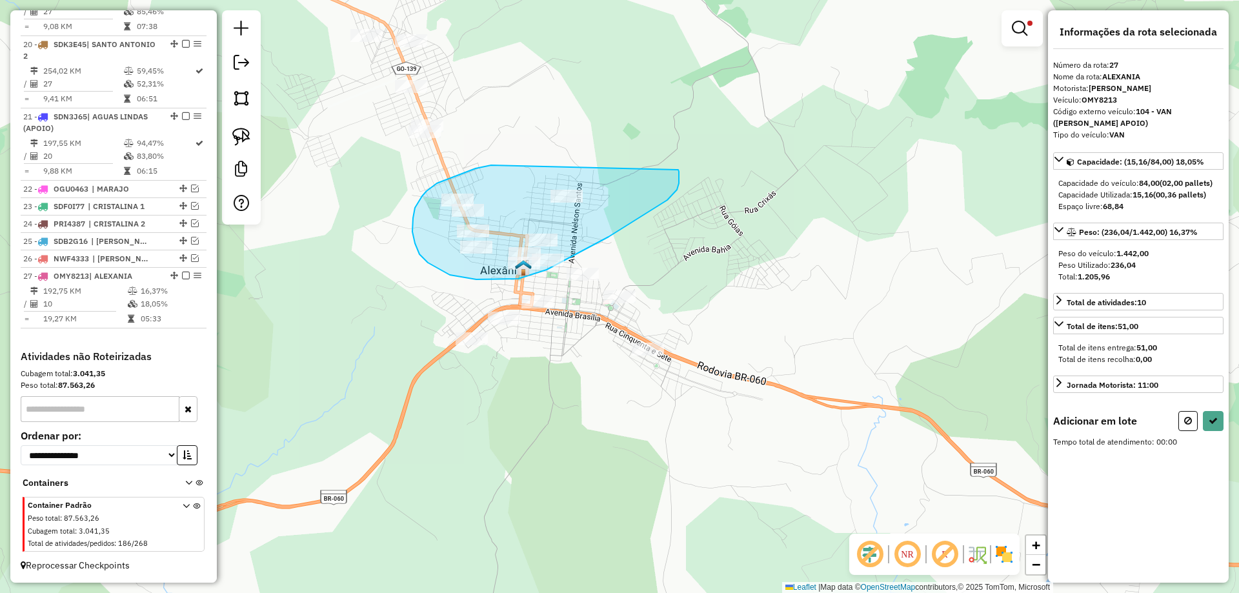
drag, startPoint x: 437, startPoint y: 183, endPoint x: 676, endPoint y: 170, distance: 239.2
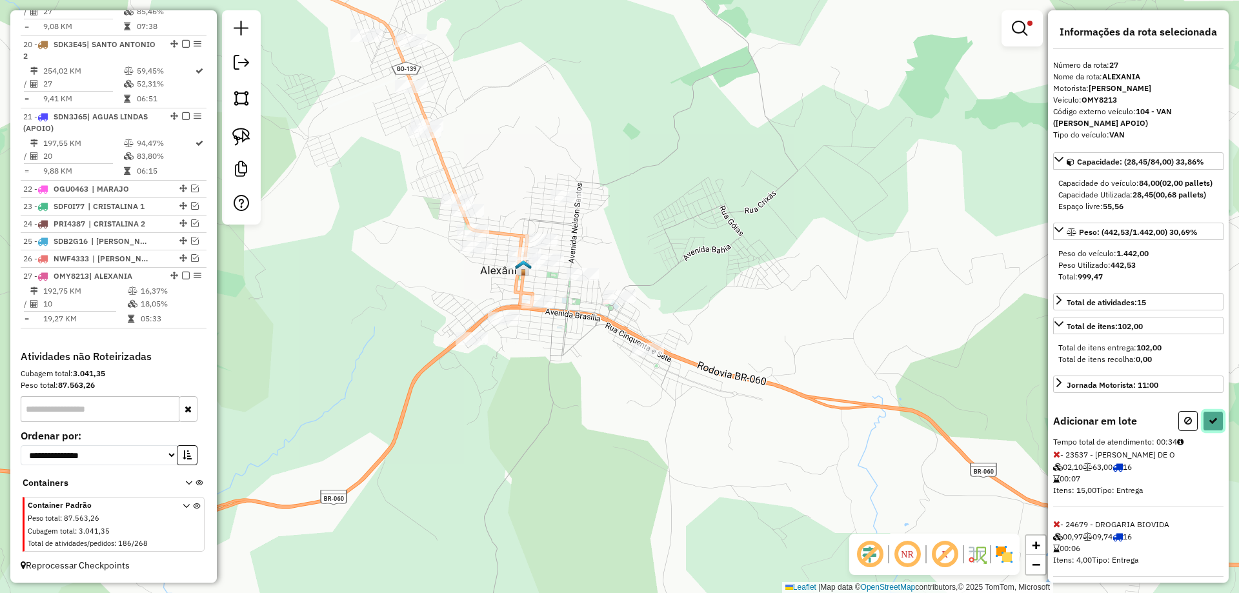
click at [1212, 425] on icon at bounding box center [1213, 420] width 9 height 9
select select "**********"
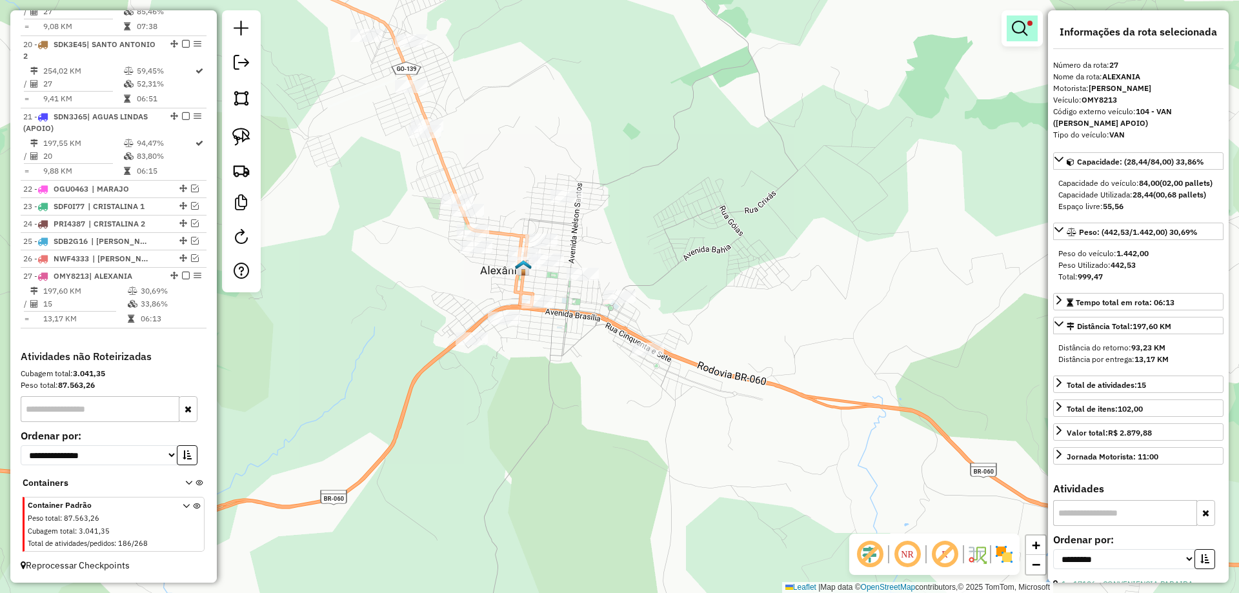
click at [1021, 30] on em at bounding box center [1019, 28] width 15 height 15
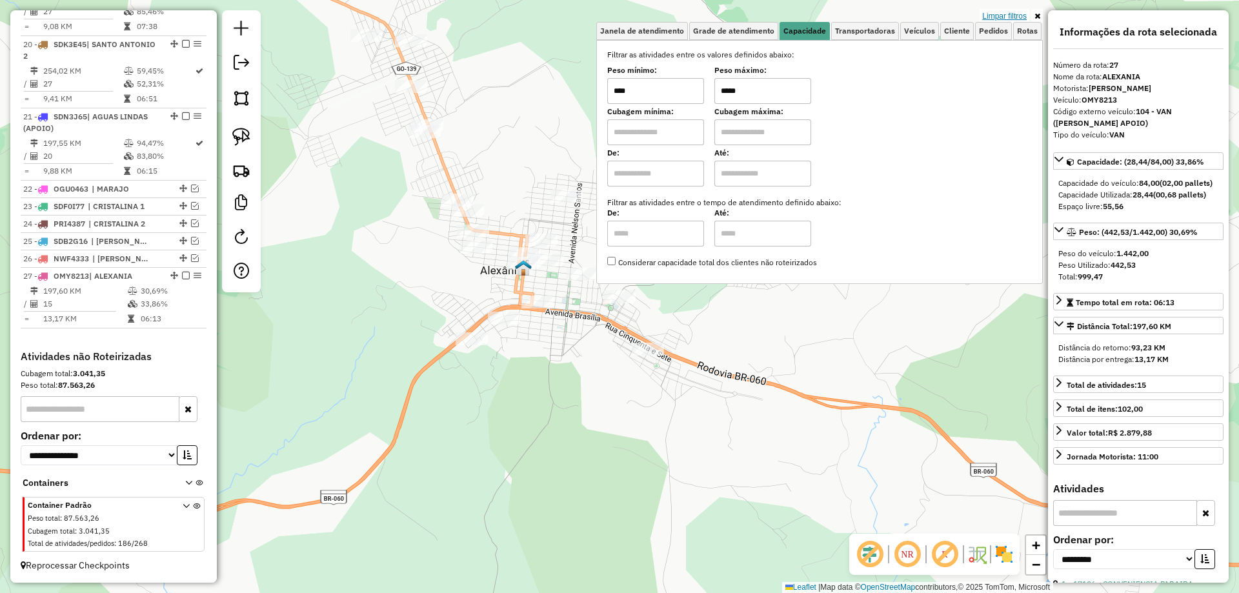
click at [1008, 13] on link "Limpar filtros" at bounding box center [1005, 16] width 50 height 14
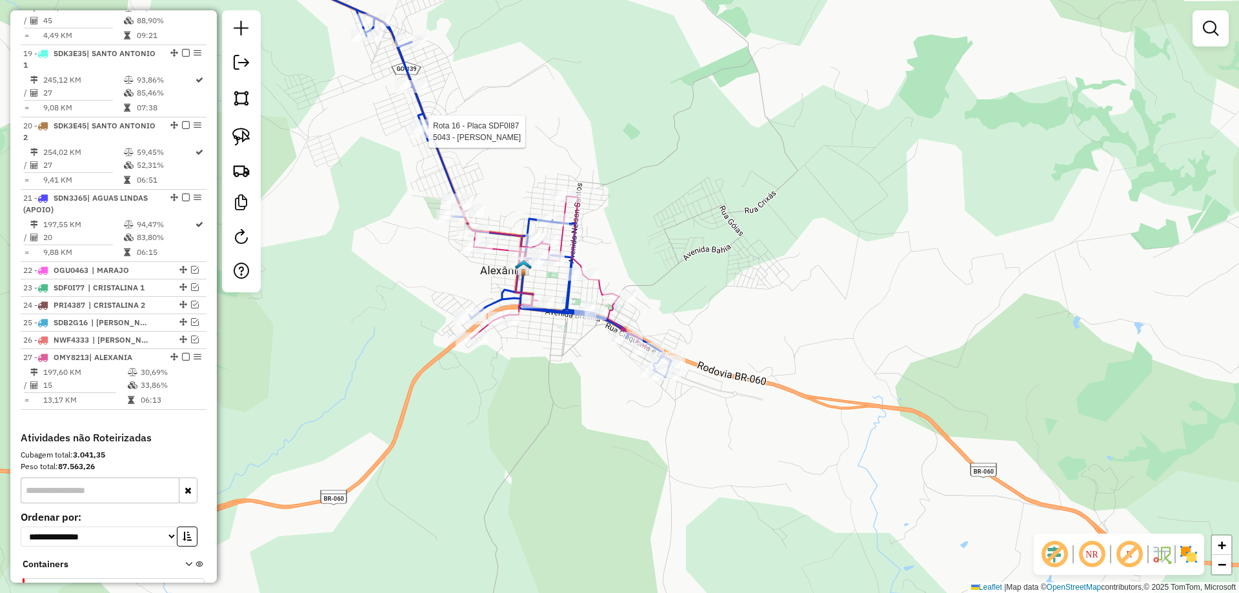
select select "**********"
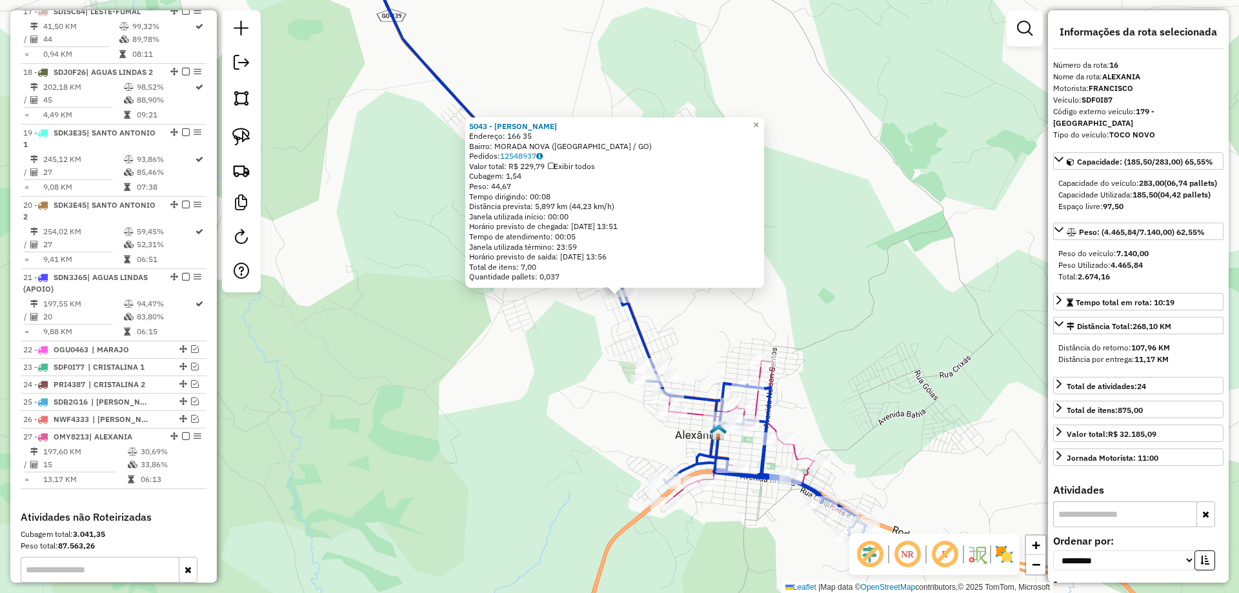
scroll to position [1449, 0]
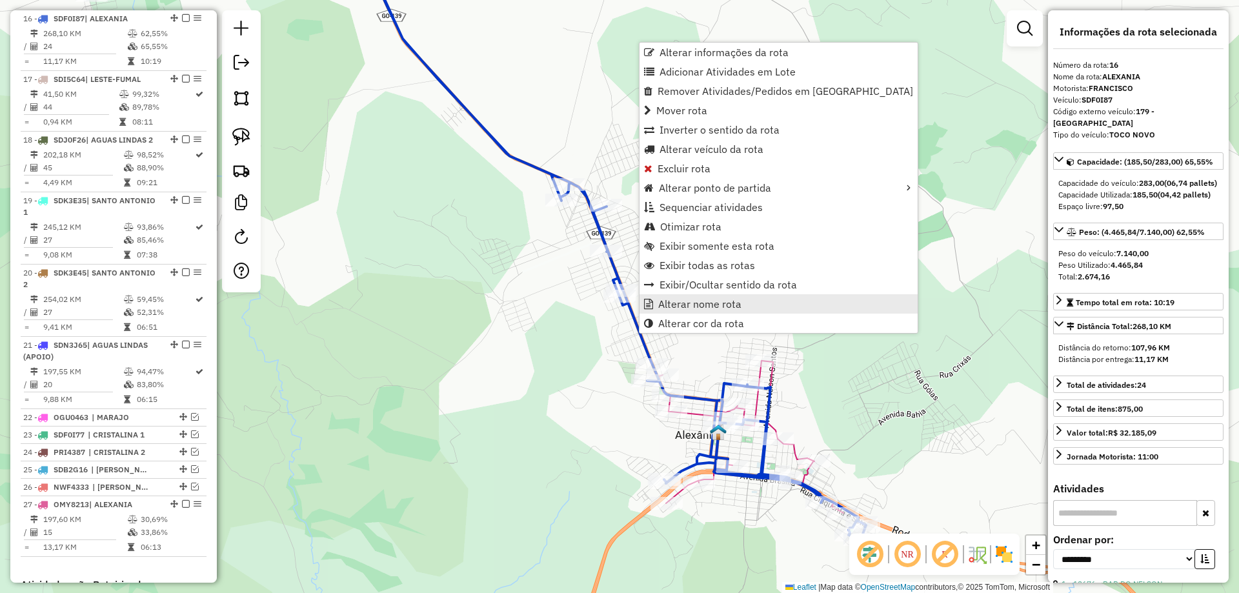
click at [678, 305] on span "Alterar nome rota" at bounding box center [699, 304] width 83 height 10
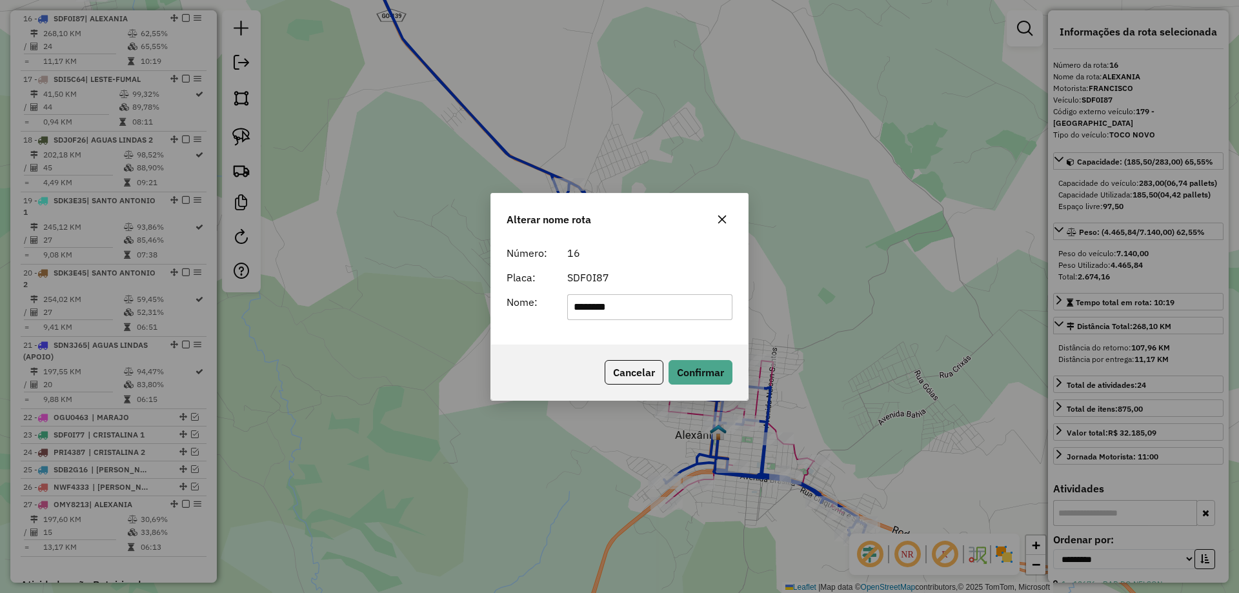
drag, startPoint x: 617, startPoint y: 303, endPoint x: 599, endPoint y: 303, distance: 18.1
click at [599, 303] on input "********" at bounding box center [650, 307] width 166 height 26
drag, startPoint x: 683, startPoint y: 312, endPoint x: 607, endPoint y: 310, distance: 76.2
click at [607, 310] on input "**********" at bounding box center [650, 307] width 166 height 26
type input "**********"
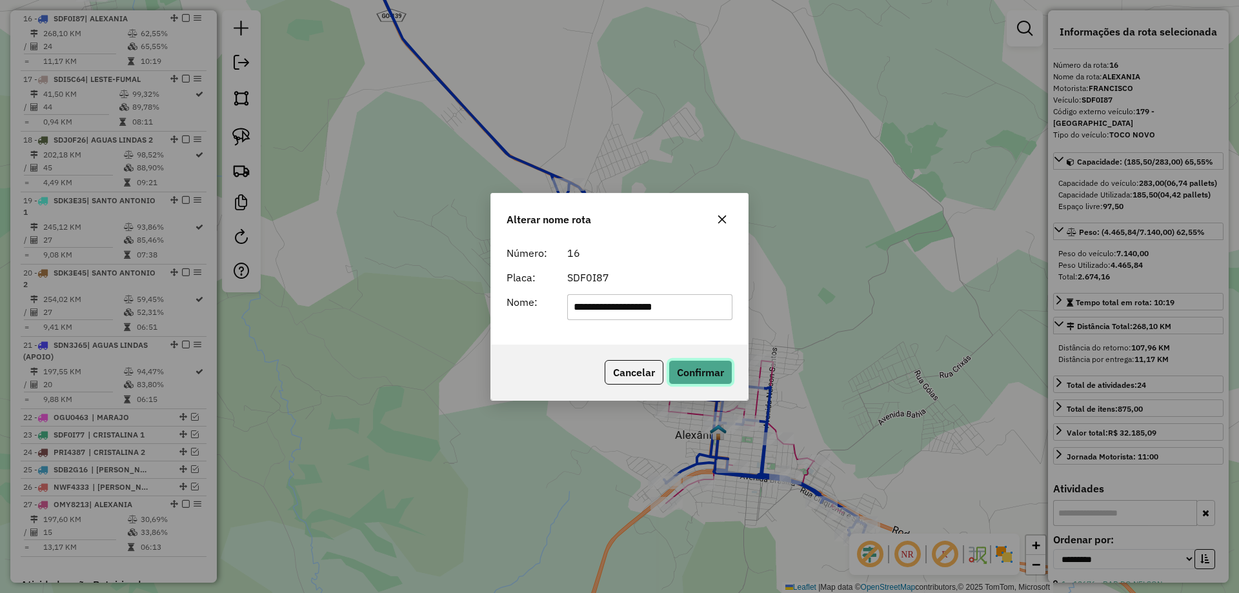
click at [693, 367] on button "Confirmar" at bounding box center [701, 372] width 64 height 25
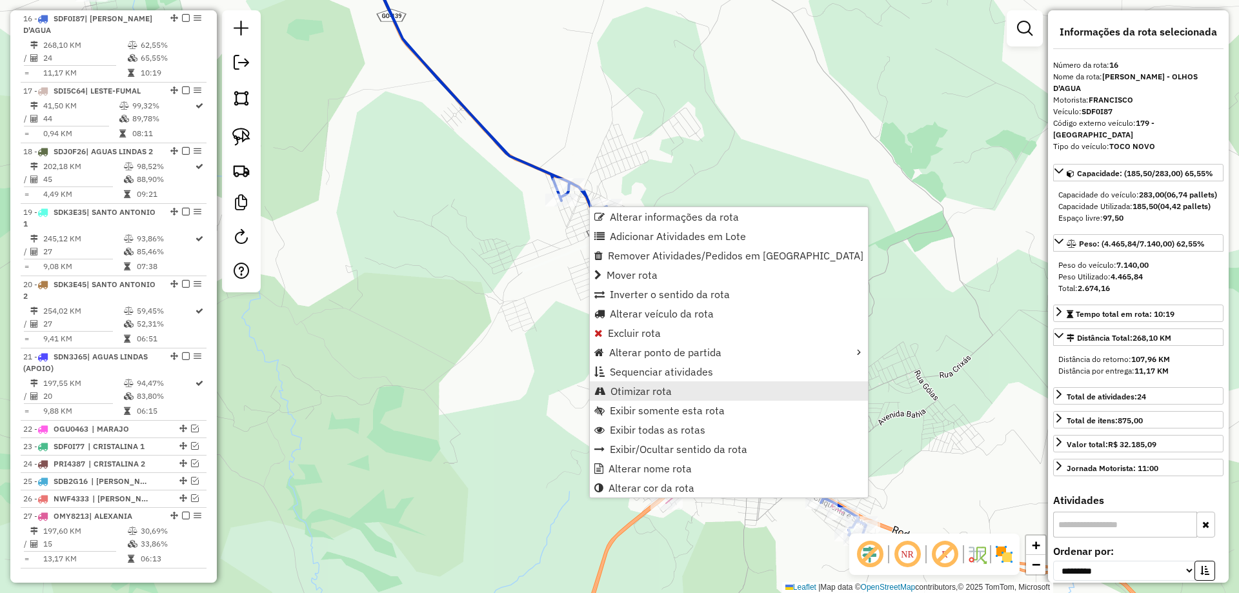
click at [637, 394] on span "Otimizar rota" at bounding box center [641, 391] width 61 height 10
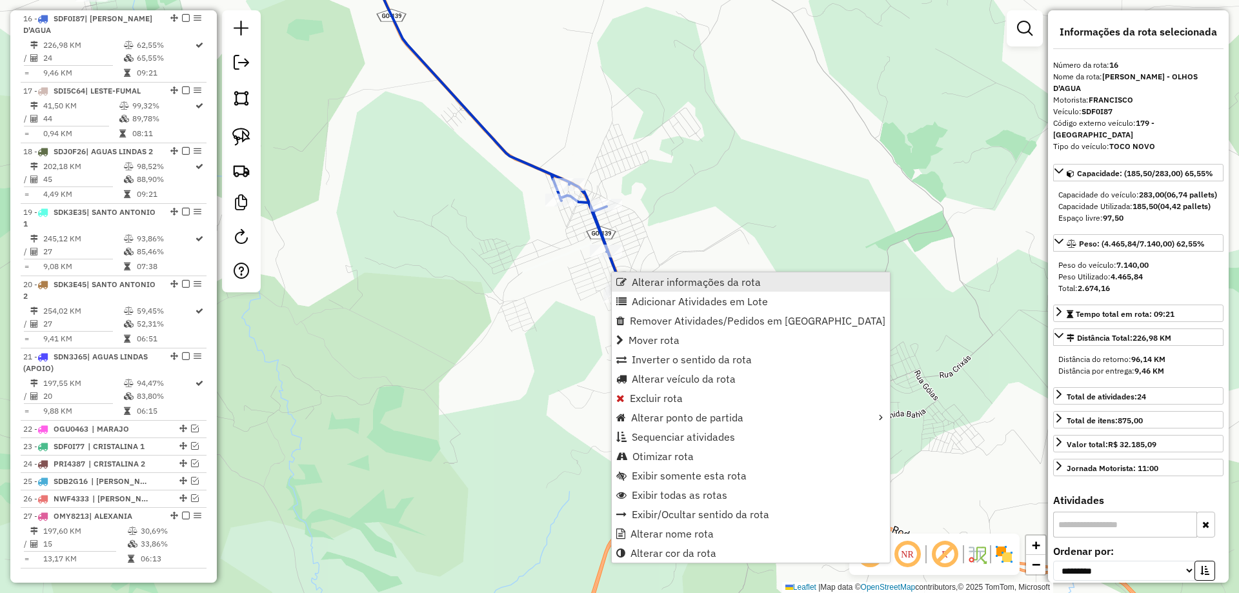
click at [651, 280] on span "Alterar informações da rota" at bounding box center [696, 282] width 129 height 10
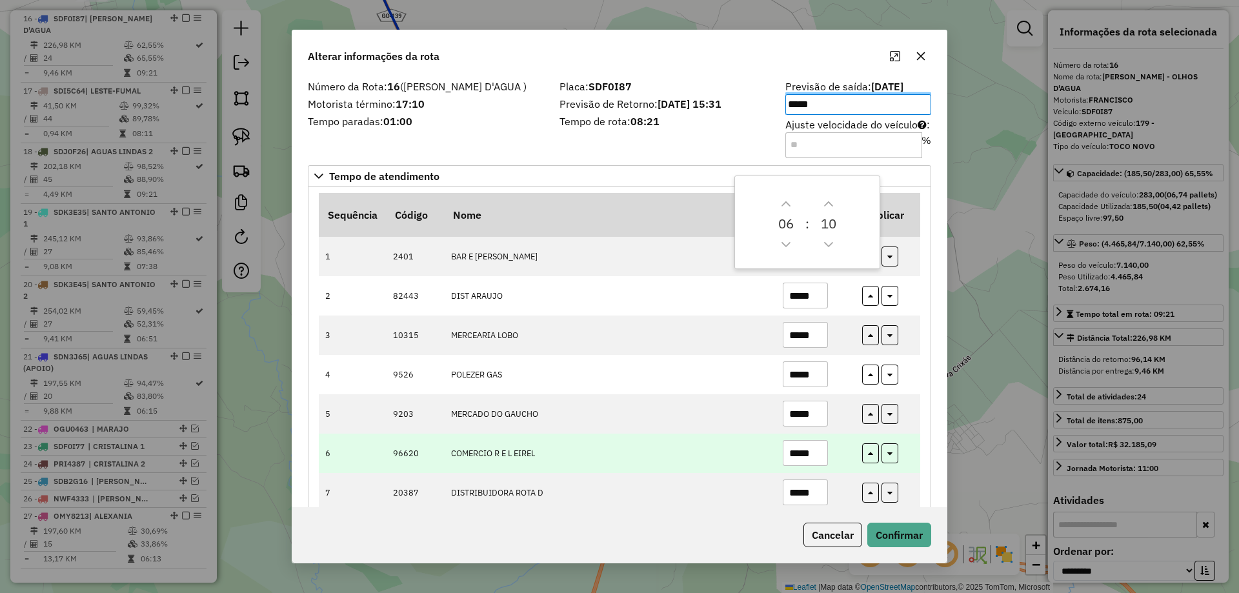
drag, startPoint x: 807, startPoint y: 418, endPoint x: 796, endPoint y: 447, distance: 31.7
click at [802, 416] on input "*****" at bounding box center [805, 414] width 45 height 26
click at [821, 405] on input "**" at bounding box center [805, 414] width 45 height 26
click at [809, 415] on input "**" at bounding box center [805, 414] width 45 height 26
type input "**"
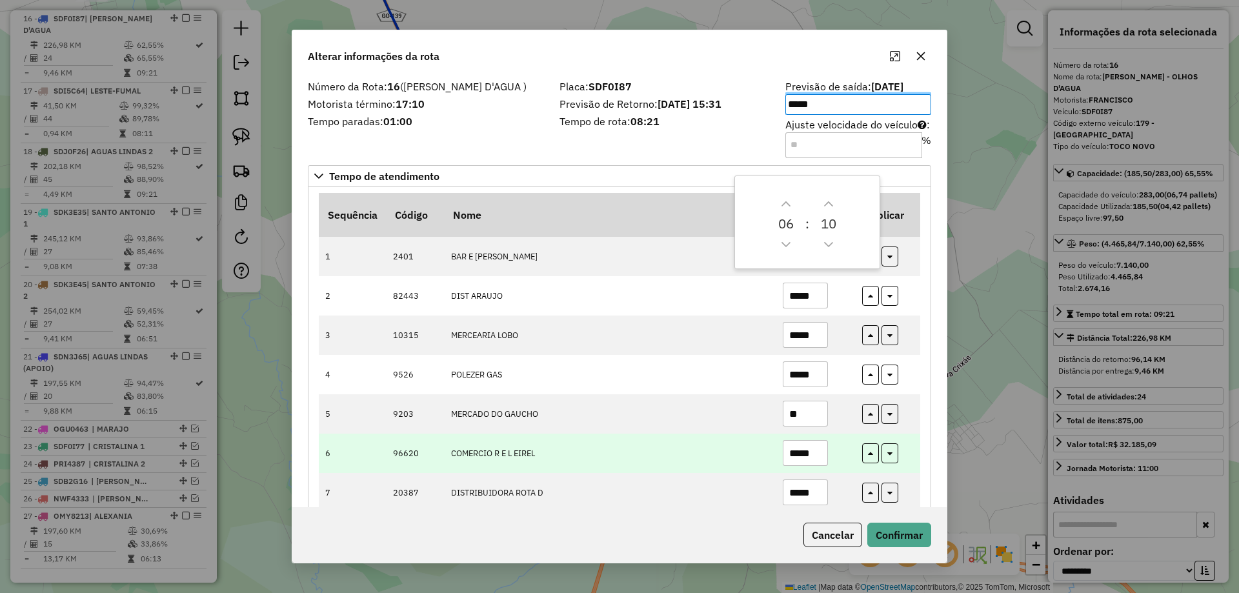
click at [866, 422] on button "button" at bounding box center [870, 414] width 17 height 20
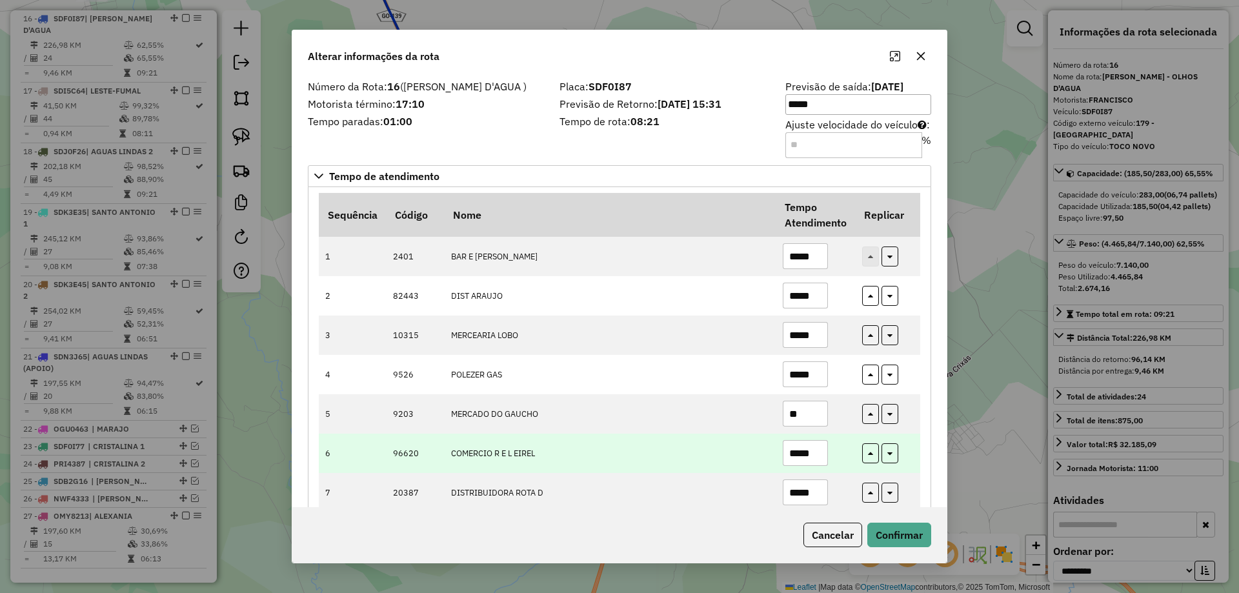
type input "**"
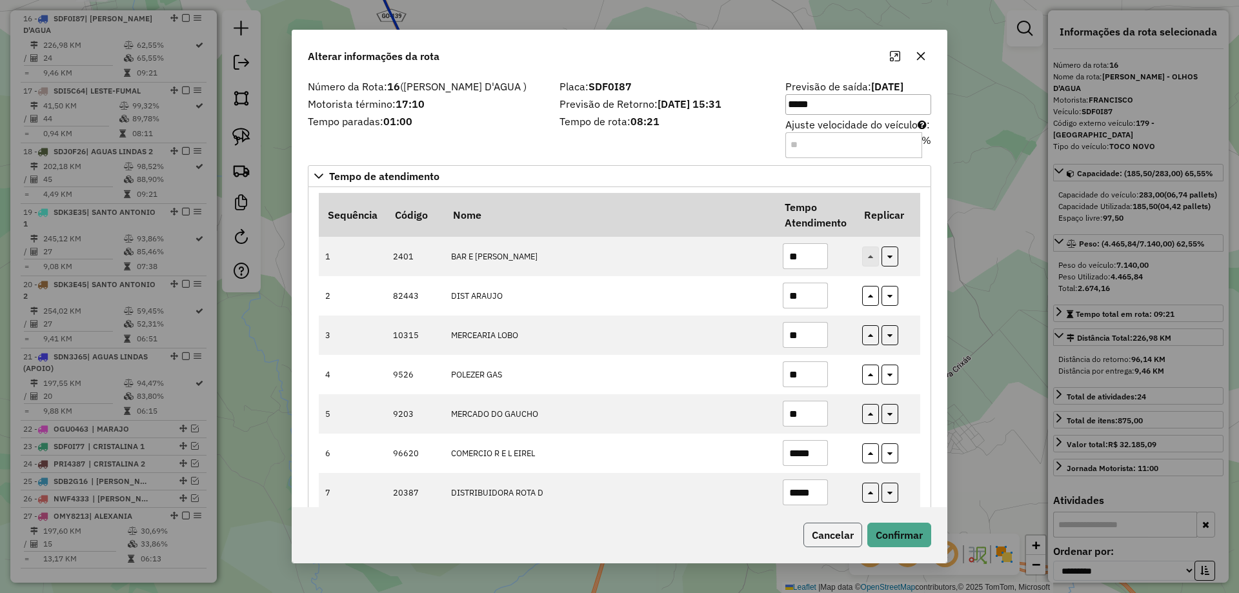
click at [834, 531] on button "Cancelar" at bounding box center [833, 535] width 59 height 25
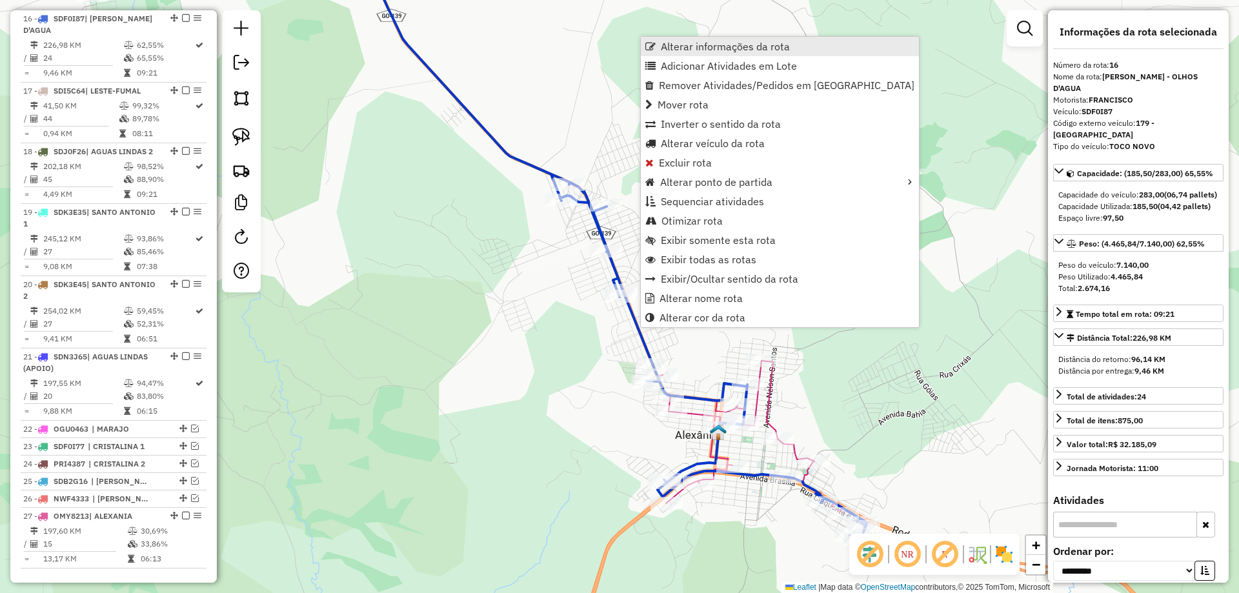
click at [684, 49] on span "Alterar informações da rota" at bounding box center [725, 46] width 129 height 10
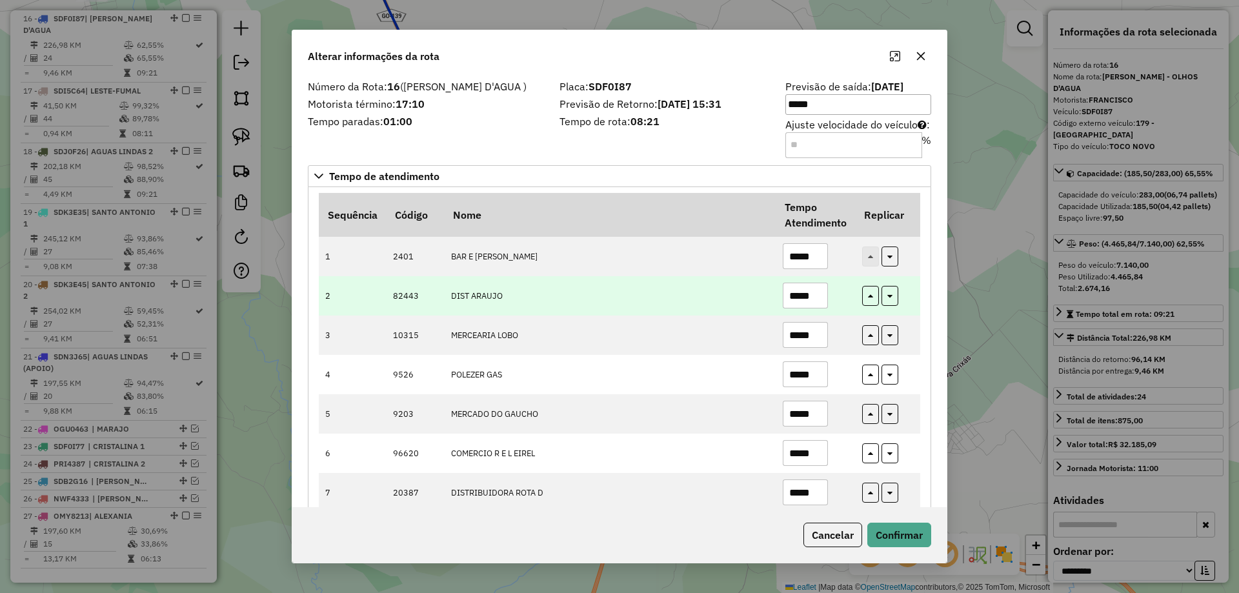
drag, startPoint x: 818, startPoint y: 292, endPoint x: 809, endPoint y: 290, distance: 9.1
click at [809, 290] on input "*****" at bounding box center [805, 296] width 45 height 26
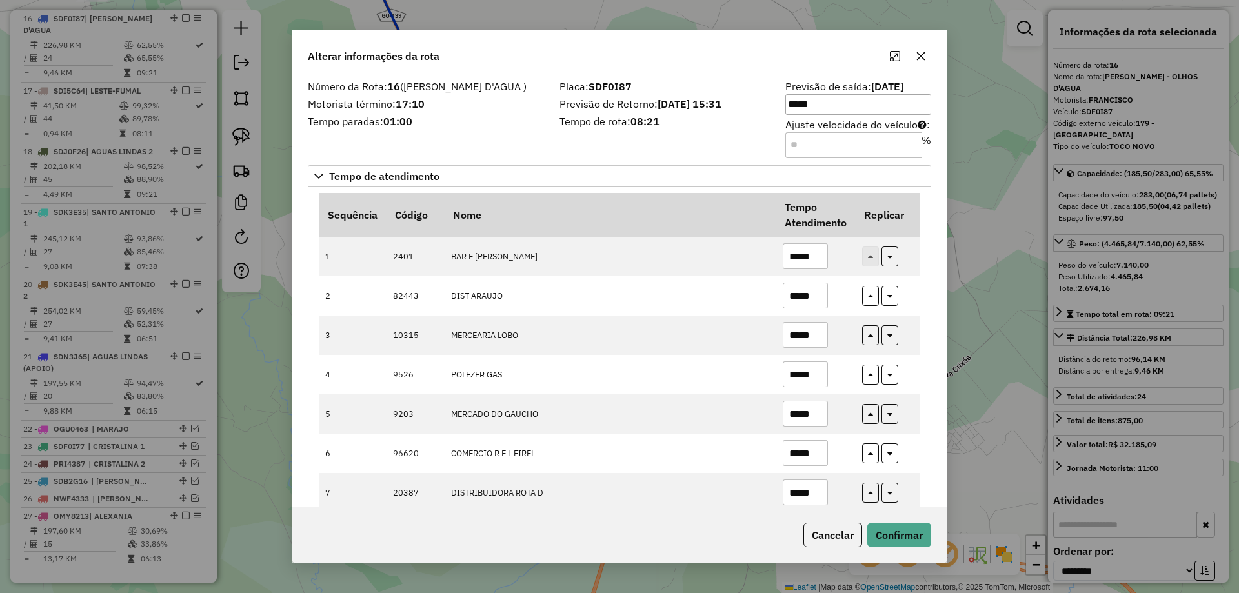
type input "*****"
drag, startPoint x: 904, startPoint y: 522, endPoint x: 906, endPoint y: 535, distance: 13.1
click at [904, 525] on div "Cancelar Confirmar" at bounding box center [619, 535] width 655 height 56
click at [905, 535] on button "Confirmar" at bounding box center [900, 535] width 64 height 25
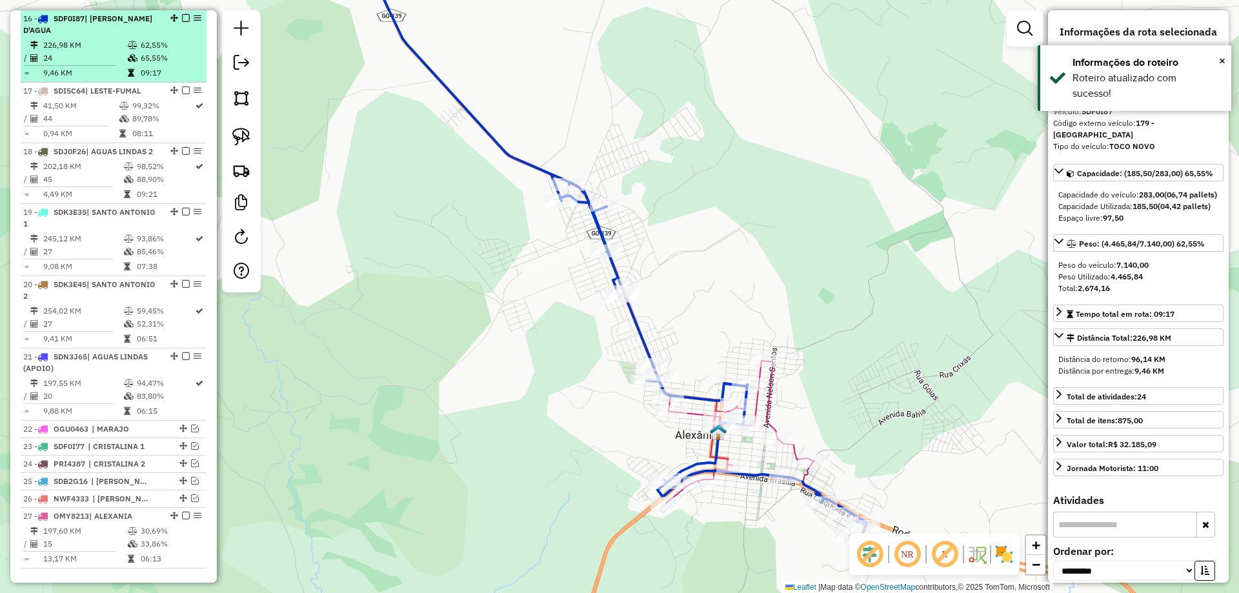
click at [184, 19] on em at bounding box center [186, 18] width 8 height 8
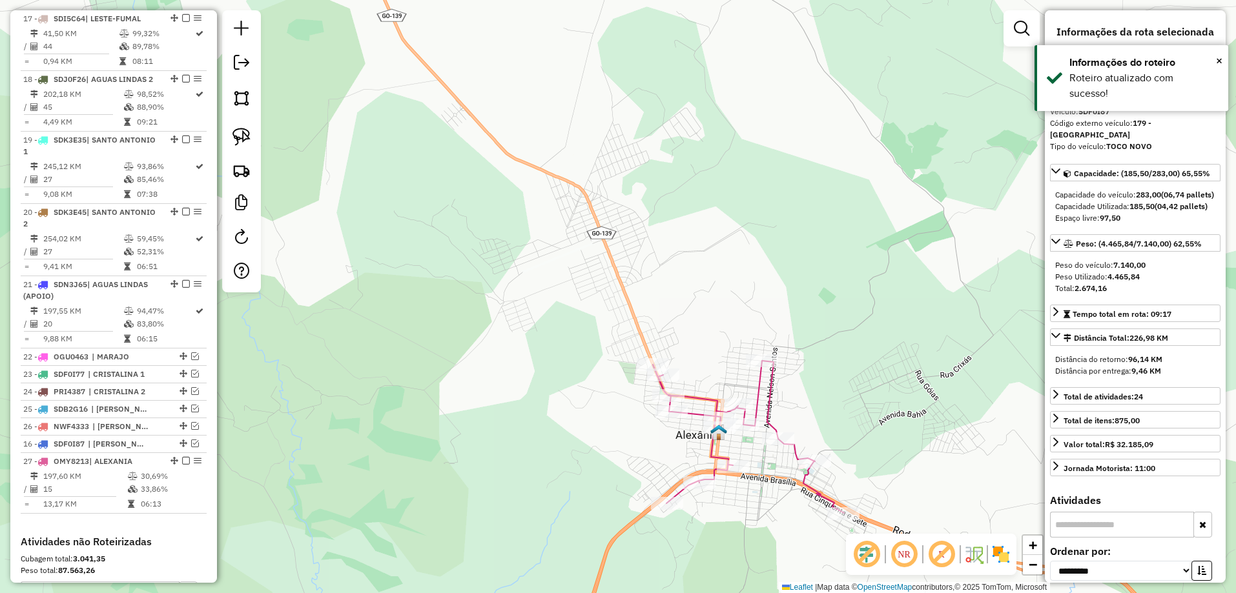
drag, startPoint x: 178, startPoint y: 17, endPoint x: 151, endPoint y: 447, distance: 430.1
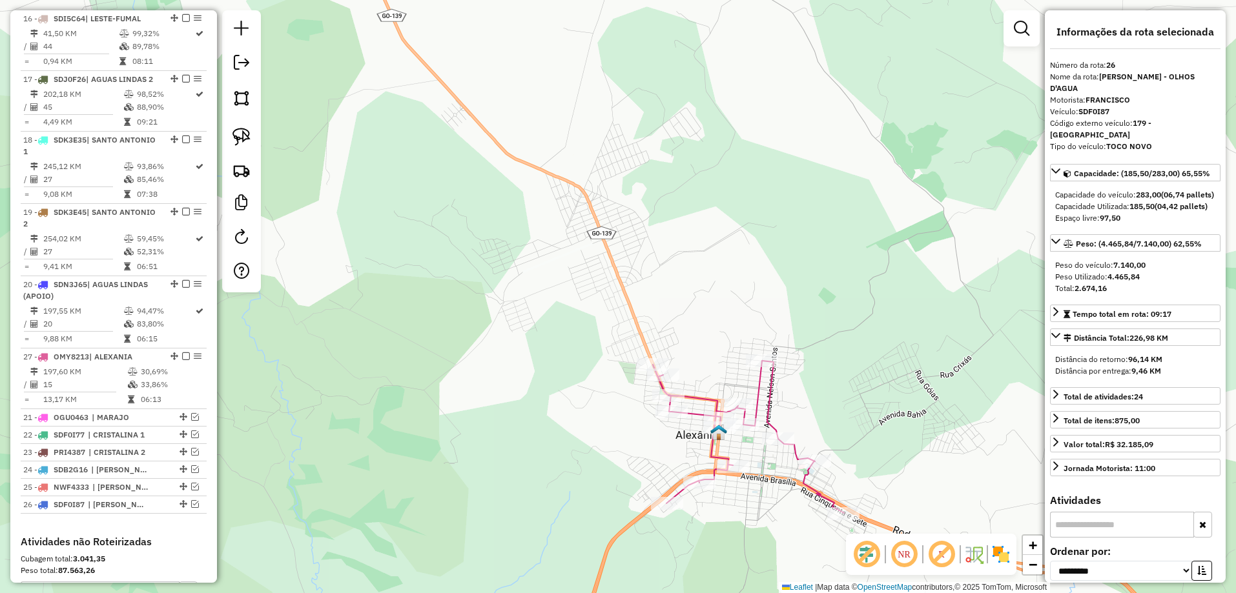
drag, startPoint x: 169, startPoint y: 460, endPoint x: 136, endPoint y: 351, distance: 113.5
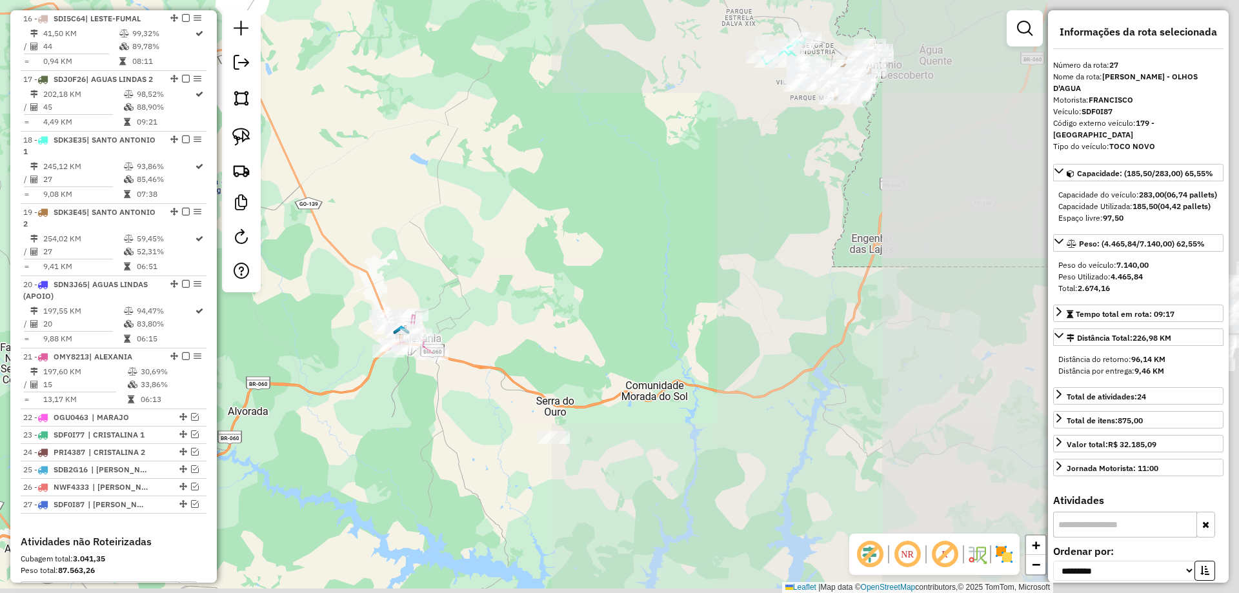
drag, startPoint x: 670, startPoint y: 343, endPoint x: 490, endPoint y: 303, distance: 184.5
click at [490, 303] on div "Janela de atendimento Grade de atendimento Capacidade Transportadoras Veículos …" at bounding box center [619, 296] width 1239 height 593
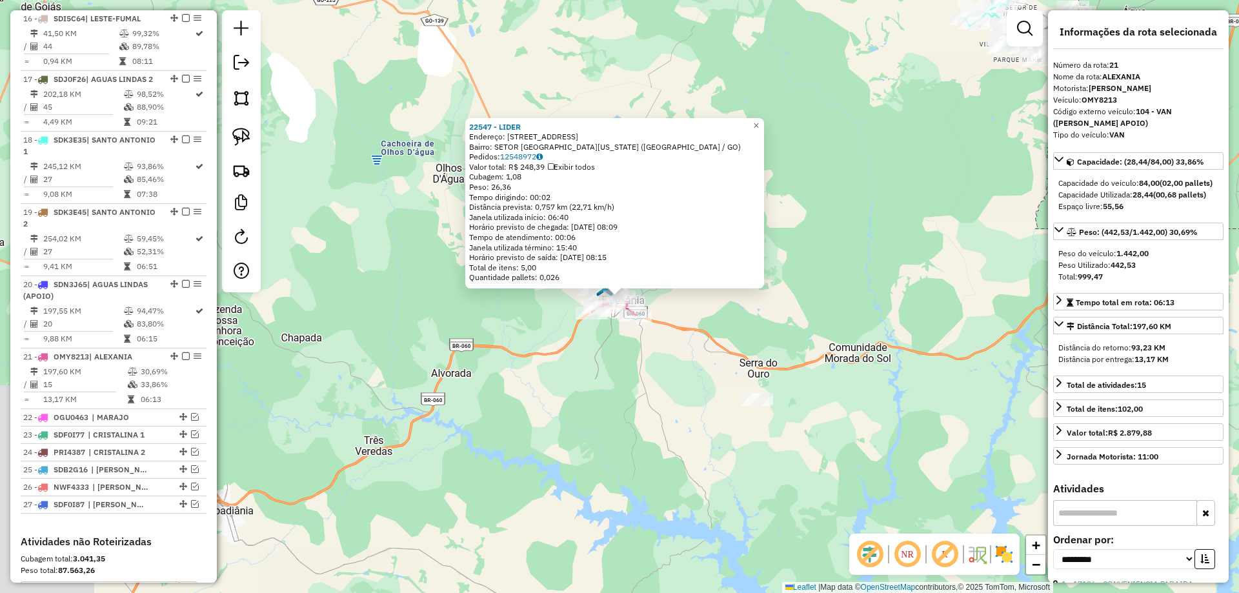
scroll to position [1635, 0]
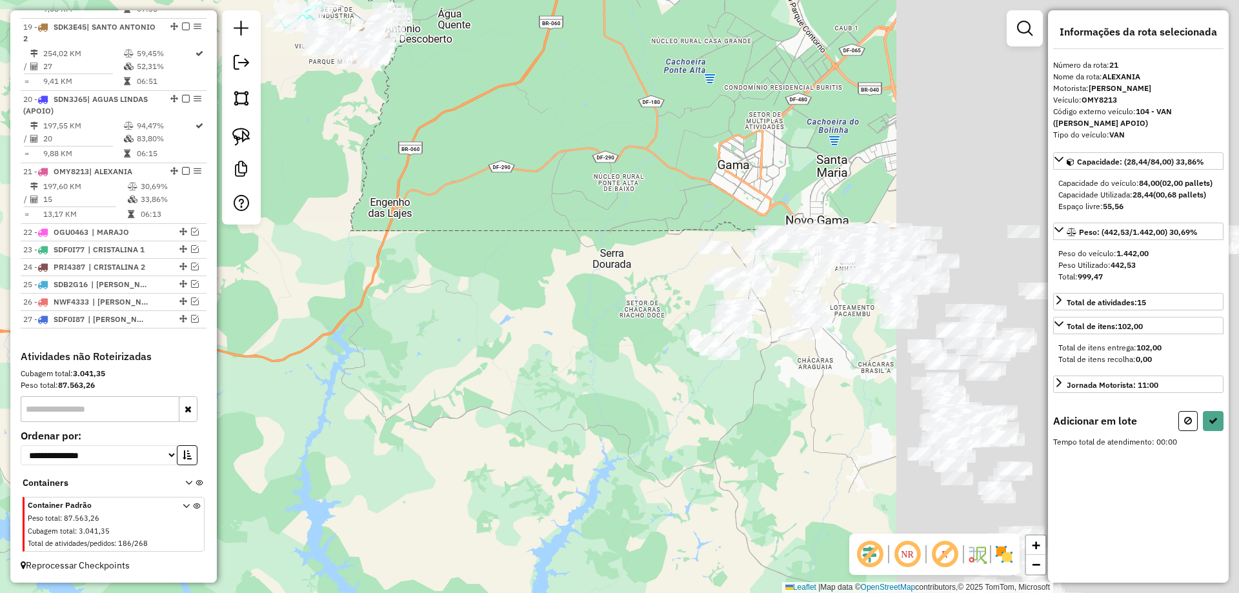
drag, startPoint x: 930, startPoint y: 292, endPoint x: 207, endPoint y: 303, distance: 722.5
click at [207, 303] on hb-router-mapa "Informações da Sessão 978577 - 13/08/2025 Criação: 12/08/2025 18:04 Depósito: B…" at bounding box center [619, 296] width 1239 height 593
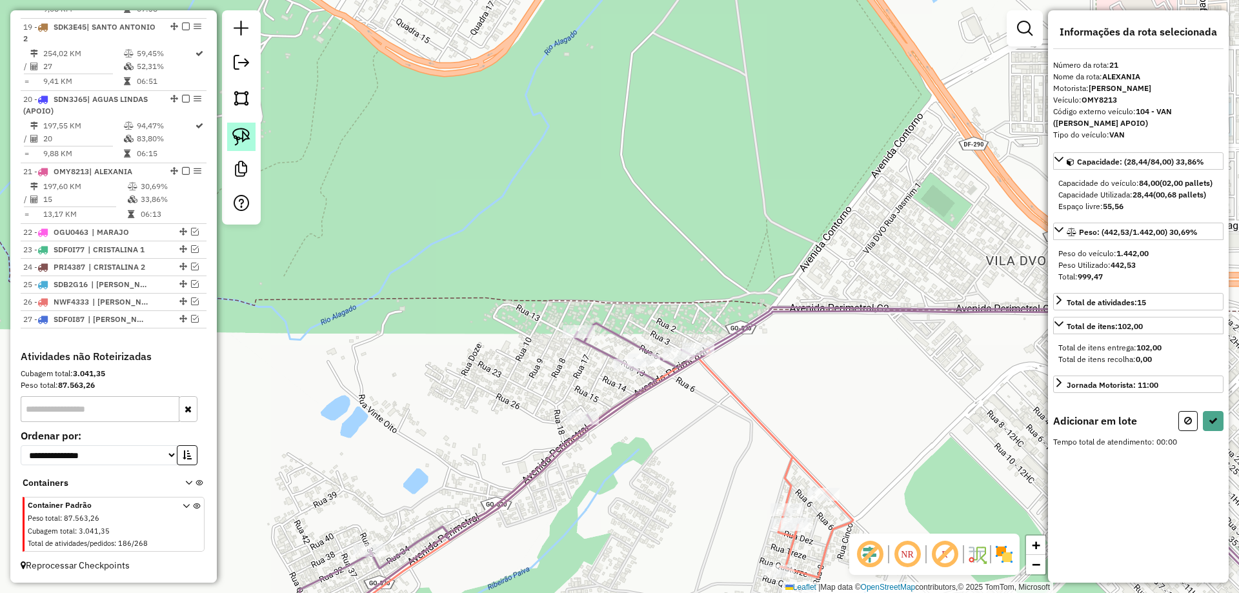
click at [236, 124] on link at bounding box center [241, 137] width 28 height 28
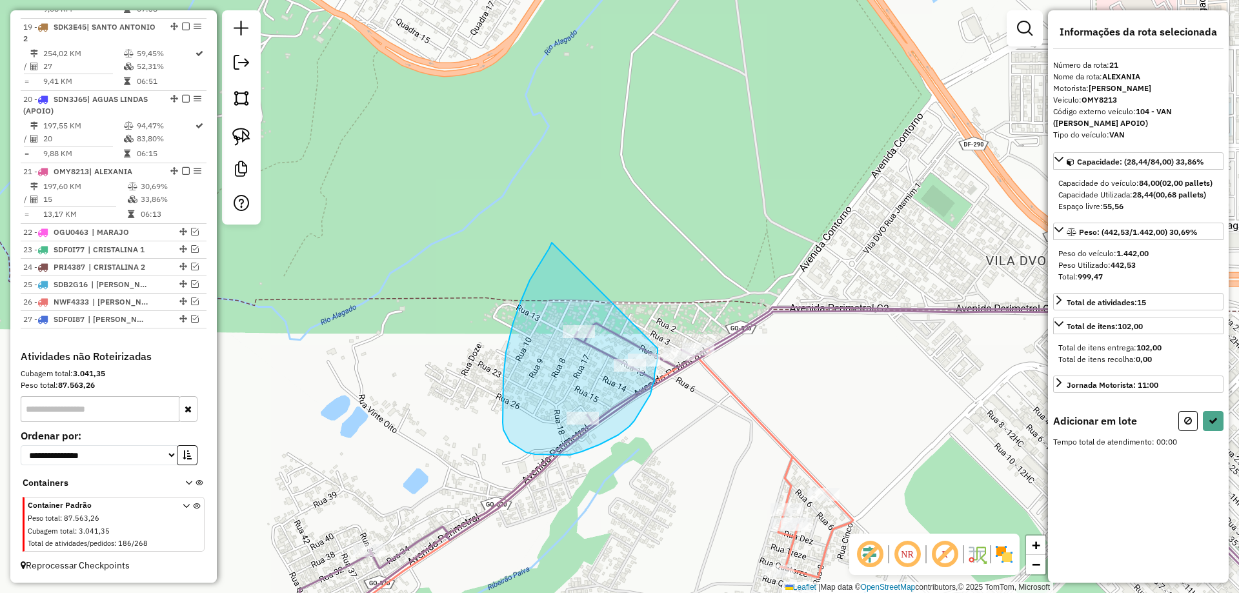
drag, startPoint x: 530, startPoint y: 280, endPoint x: 657, endPoint y: 331, distance: 136.4
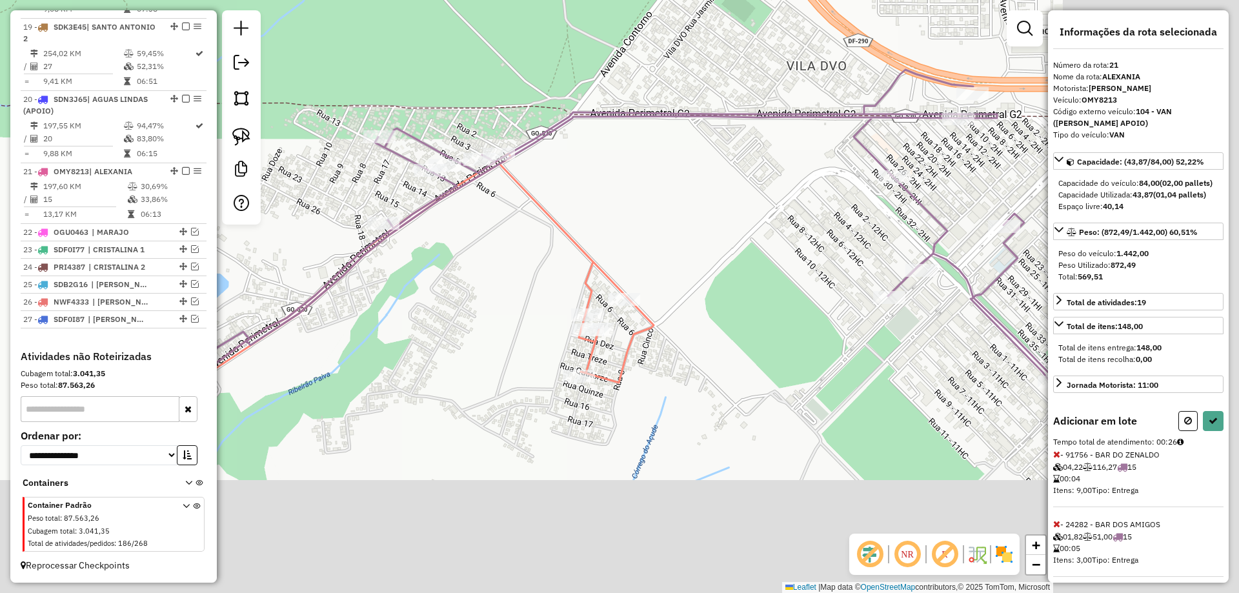
drag, startPoint x: 774, startPoint y: 356, endPoint x: 551, endPoint y: 180, distance: 284.1
click at [562, 181] on div "Janela de atendimento Grade de atendimento Capacidade Transportadoras Veículos …" at bounding box center [619, 296] width 1239 height 593
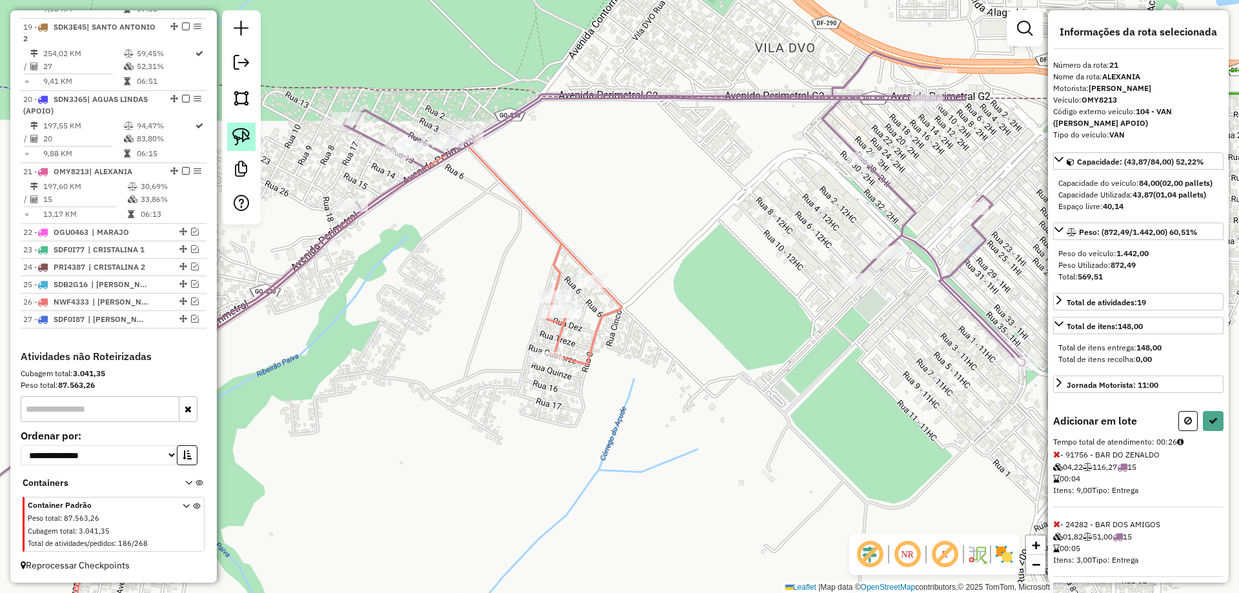
click at [252, 140] on link at bounding box center [241, 137] width 28 height 28
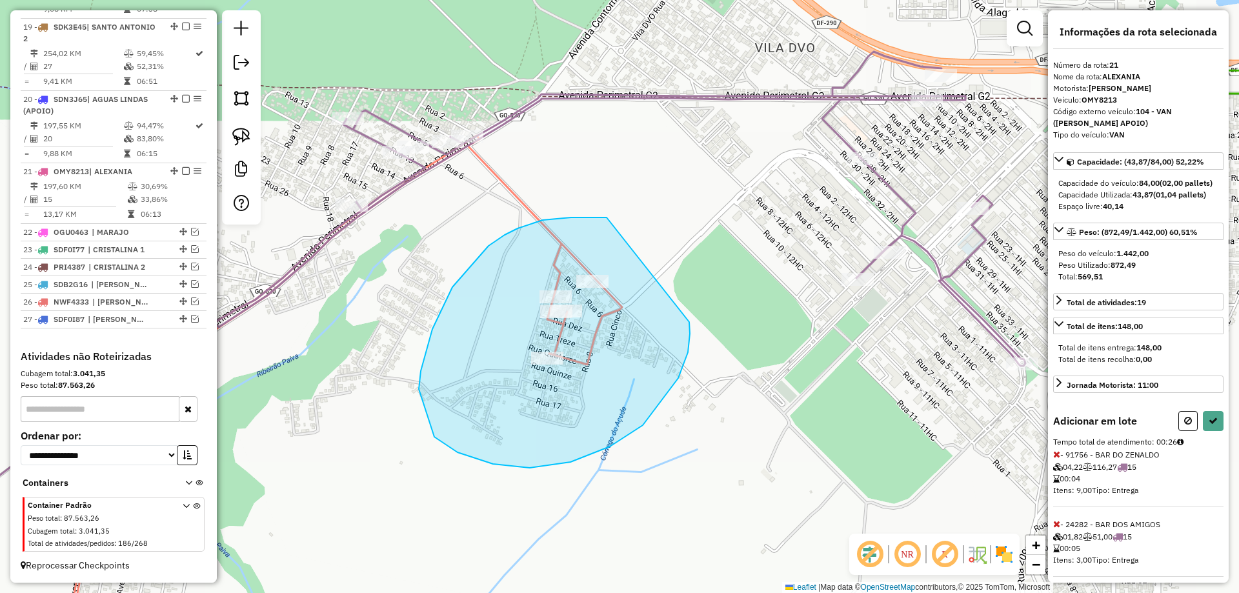
drag, startPoint x: 543, startPoint y: 220, endPoint x: 688, endPoint y: 321, distance: 177.1
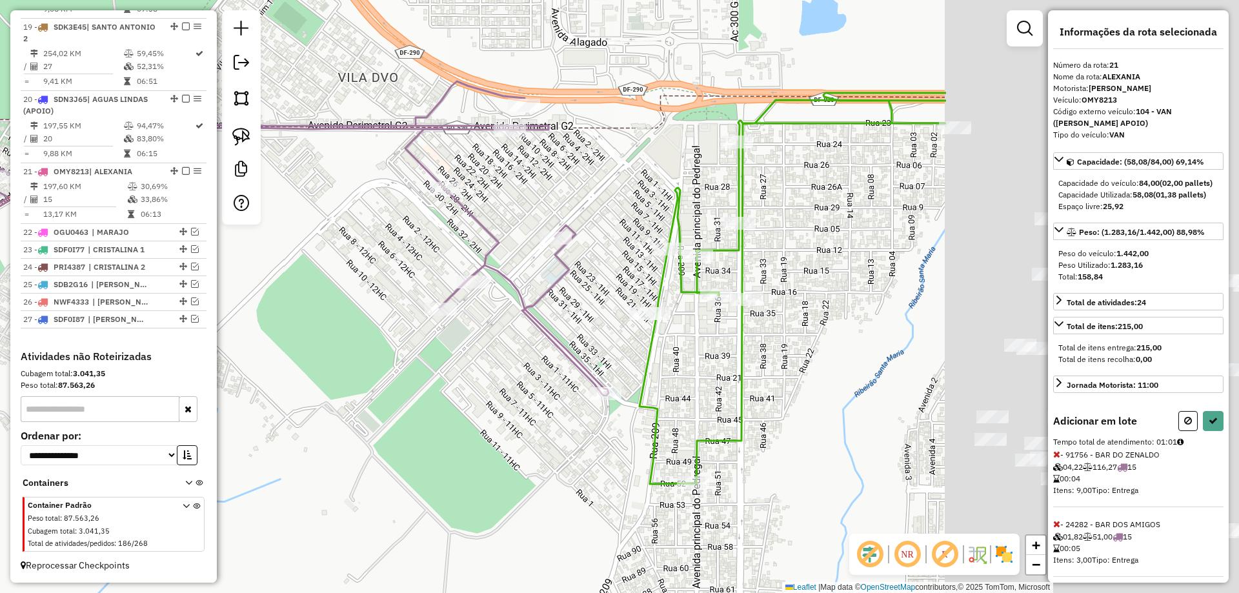
drag, startPoint x: 826, startPoint y: 181, endPoint x: 410, endPoint y: 211, distance: 417.4
click at [410, 211] on div "Janela de atendimento Grade de atendimento Capacidade Transportadoras Veículos …" at bounding box center [619, 296] width 1239 height 593
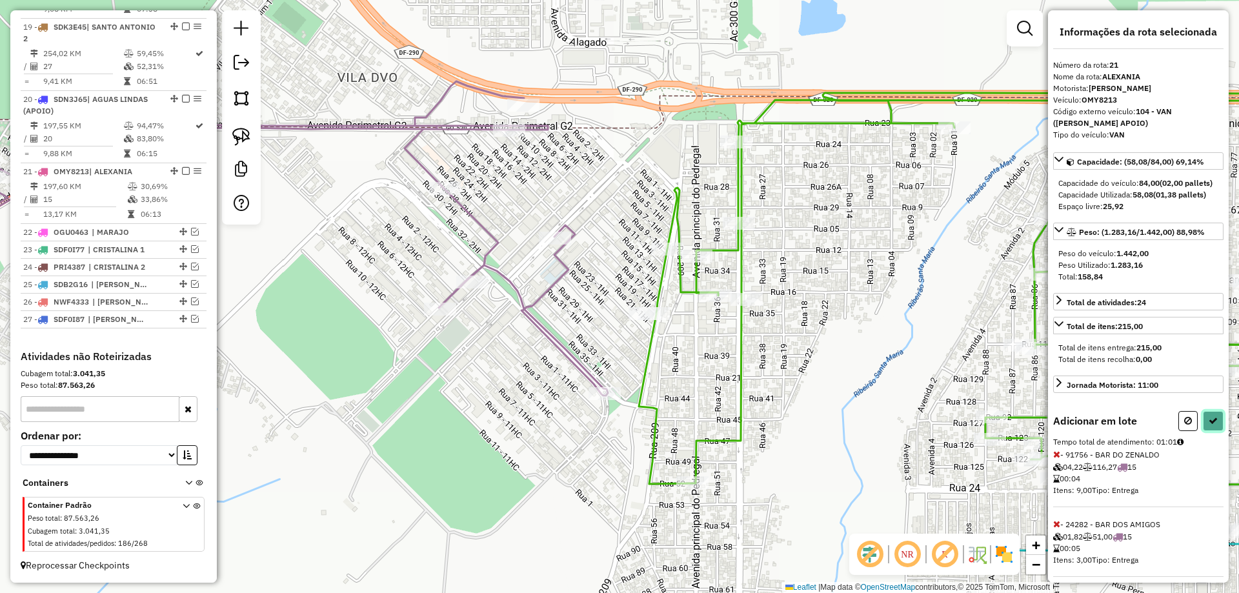
click at [1209, 425] on icon at bounding box center [1213, 420] width 9 height 9
select select "**********"
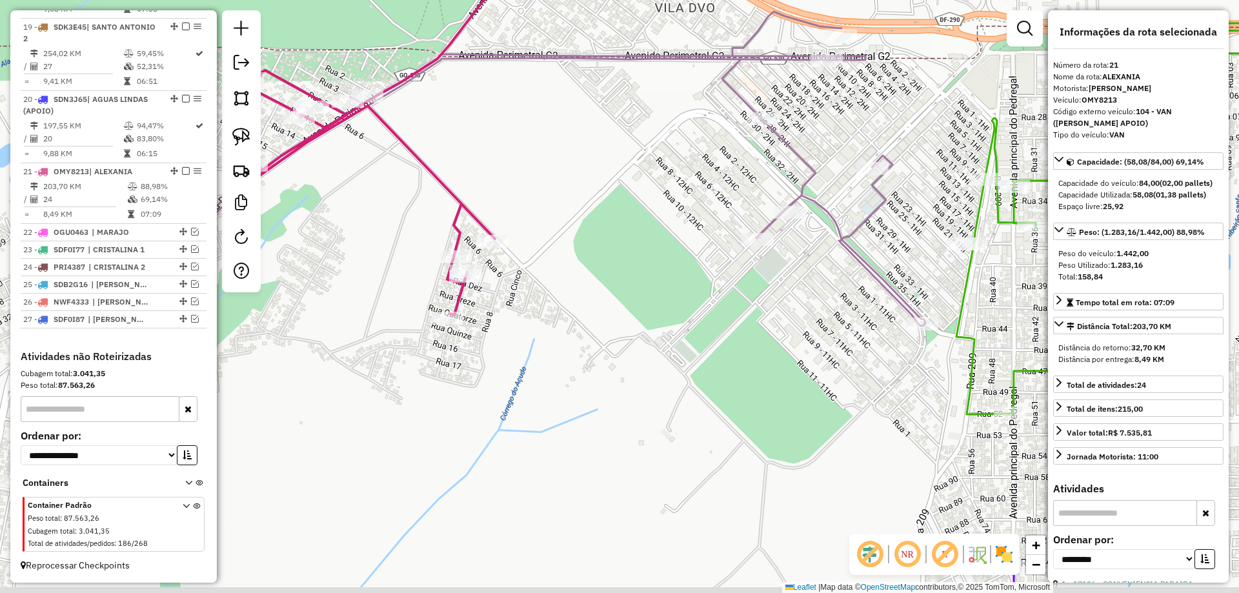
drag, startPoint x: 464, startPoint y: 462, endPoint x: 864, endPoint y: 371, distance: 409.8
click at [868, 373] on div "Janela de atendimento Grade de atendimento Capacidade Transportadoras Veículos …" at bounding box center [619, 296] width 1239 height 593
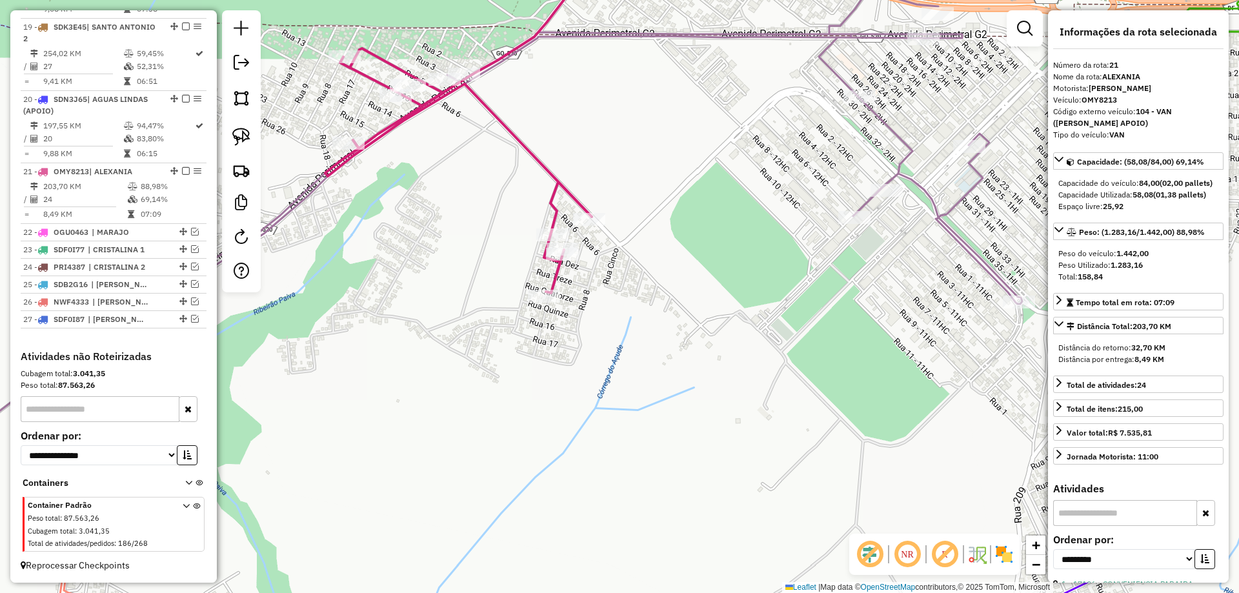
click at [553, 178] on icon at bounding box center [467, 117] width 284 height 352
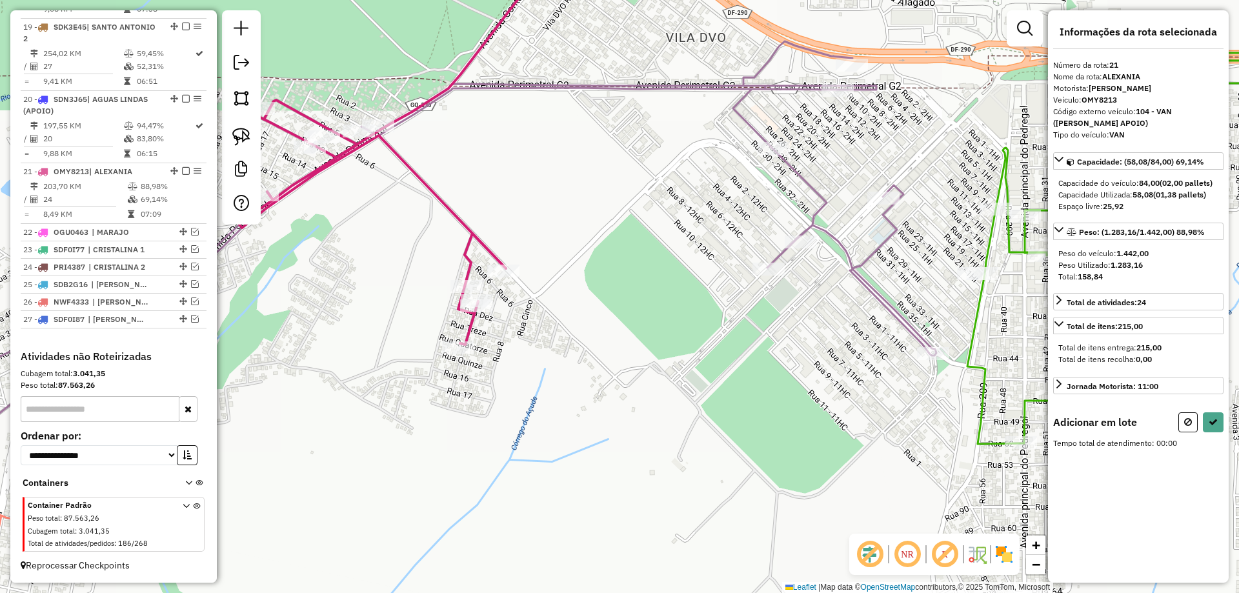
drag, startPoint x: 700, startPoint y: 164, endPoint x: 318, endPoint y: 385, distance: 441.3
click at [316, 384] on div "Janela de atendimento Grade de atendimento Capacidade Transportadoras Veículos …" at bounding box center [619, 296] width 1239 height 593
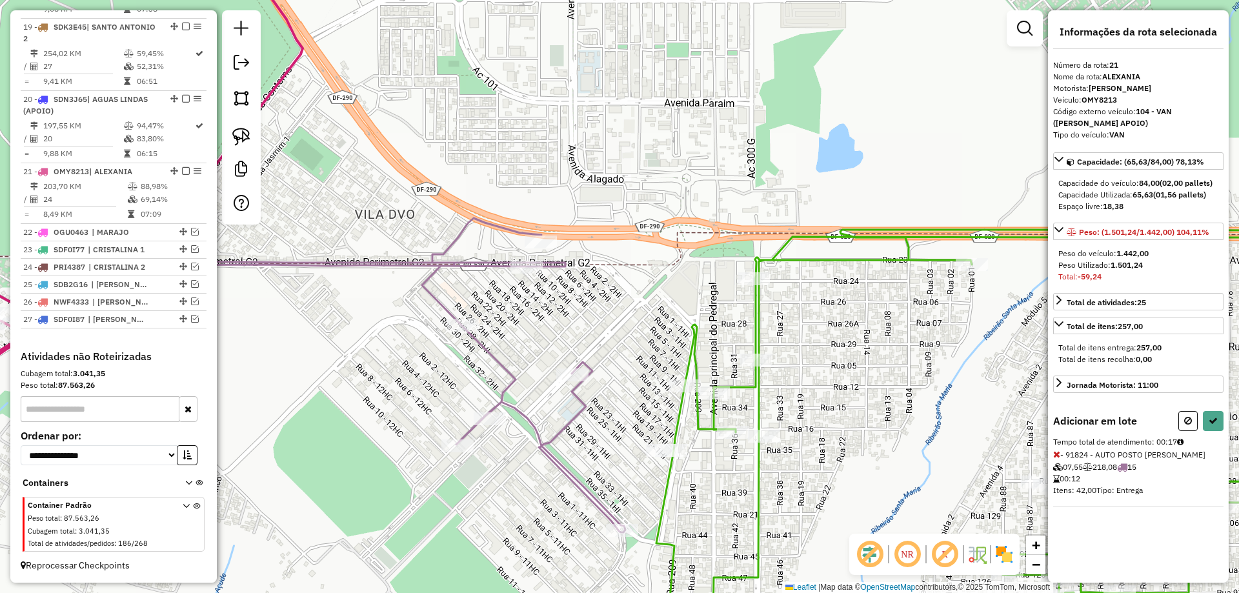
click at [1063, 454] on span "- 91824 - AUTO POSTO DOM VITAL 07,55 218,08 15 00:12 Itens: 42,00 Tipo: Entrega" at bounding box center [1139, 478] width 170 height 57
click at [1056, 459] on icon at bounding box center [1057, 454] width 7 height 9
click at [1059, 529] on icon at bounding box center [1057, 524] width 7 height 9
click at [568, 382] on div at bounding box center [572, 375] width 32 height 13
click at [1060, 529] on icon at bounding box center [1057, 524] width 7 height 9
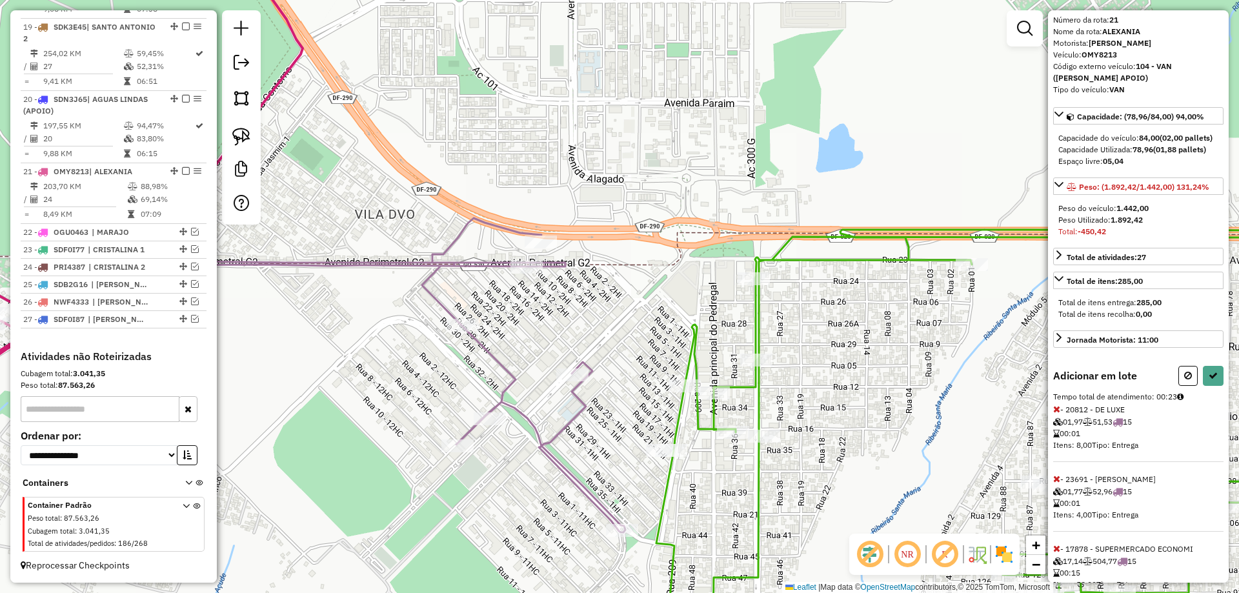
scroll to position [91, 0]
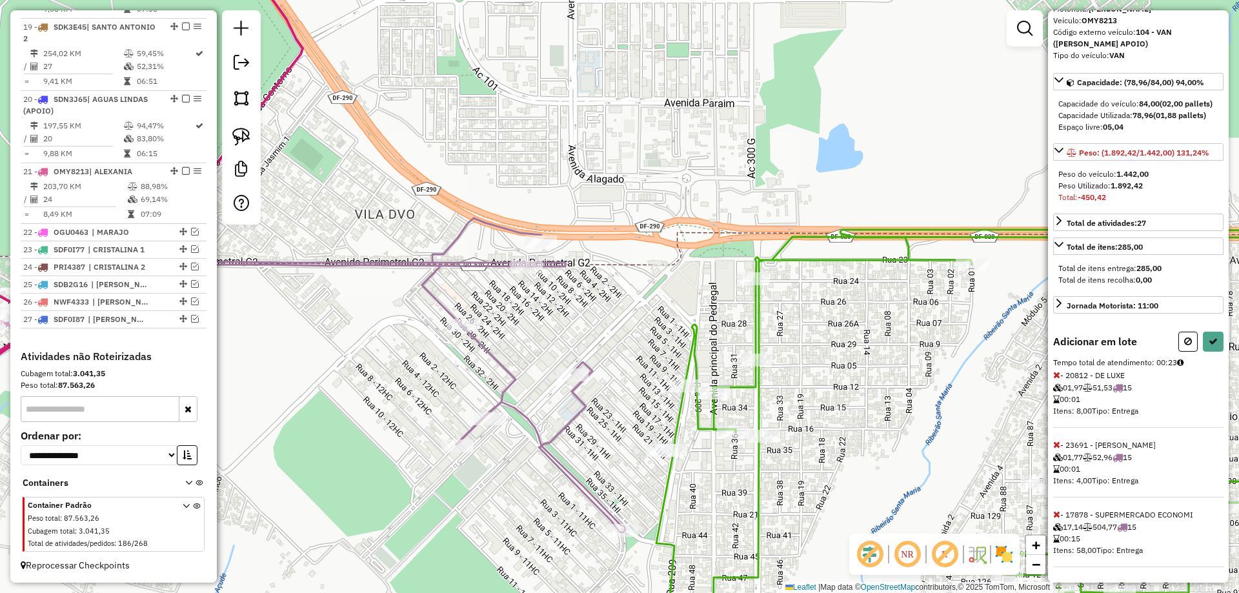
click at [1056, 512] on icon at bounding box center [1057, 514] width 7 height 9
click at [1057, 514] on icon at bounding box center [1057, 514] width 7 height 9
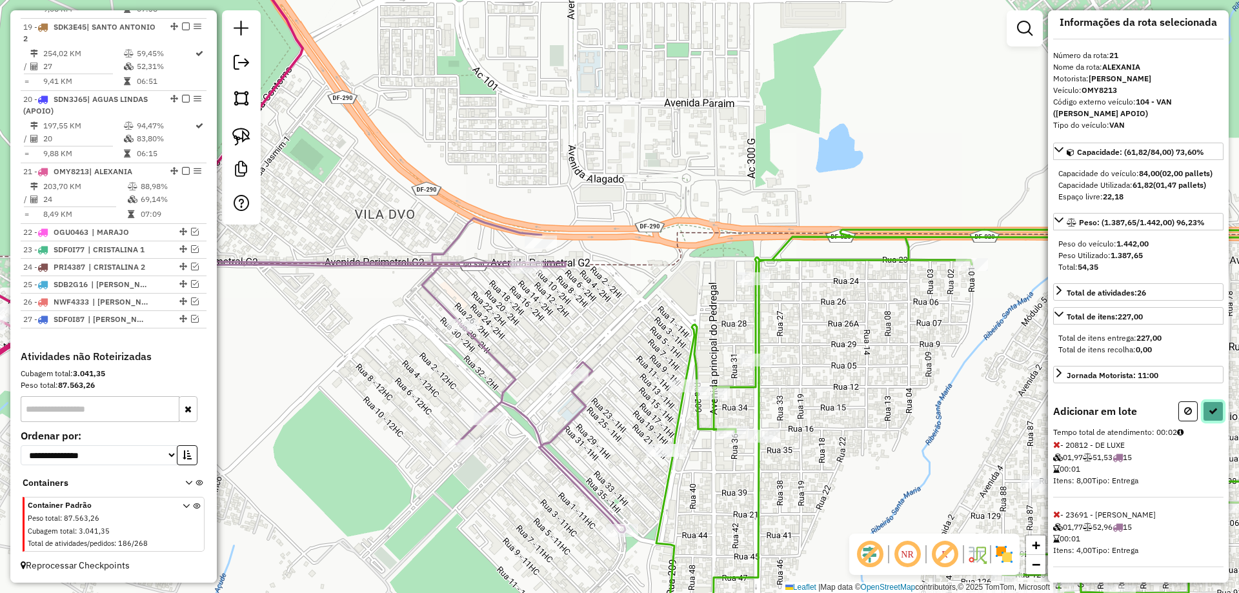
click at [1214, 409] on button at bounding box center [1213, 412] width 21 height 20
select select "**********"
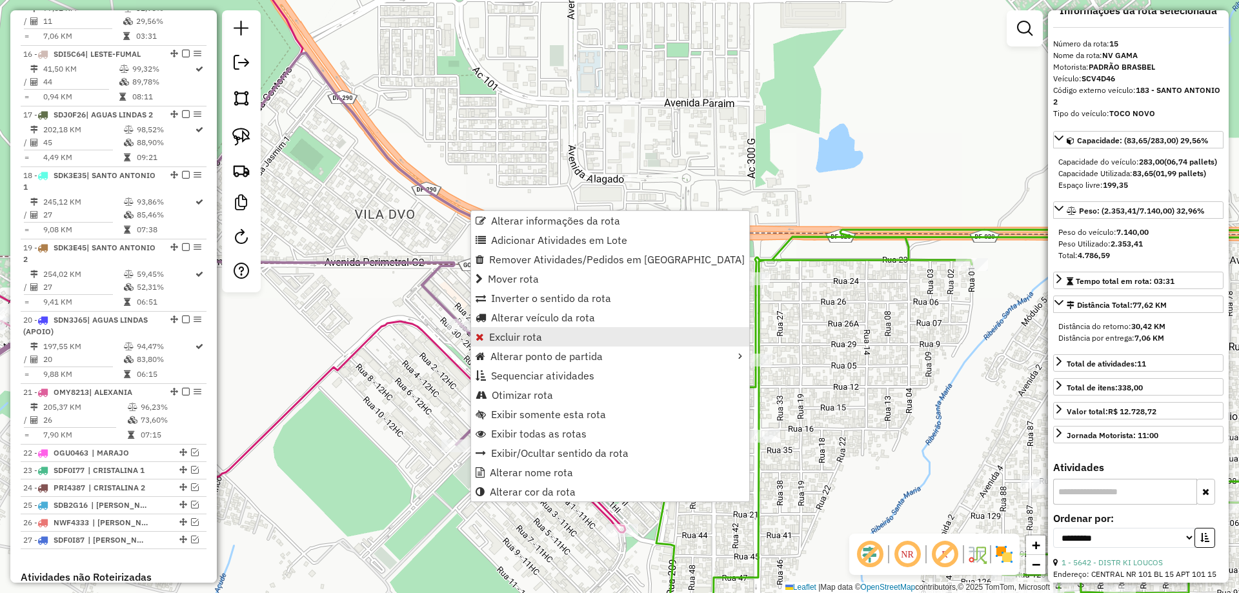
scroll to position [1389, 0]
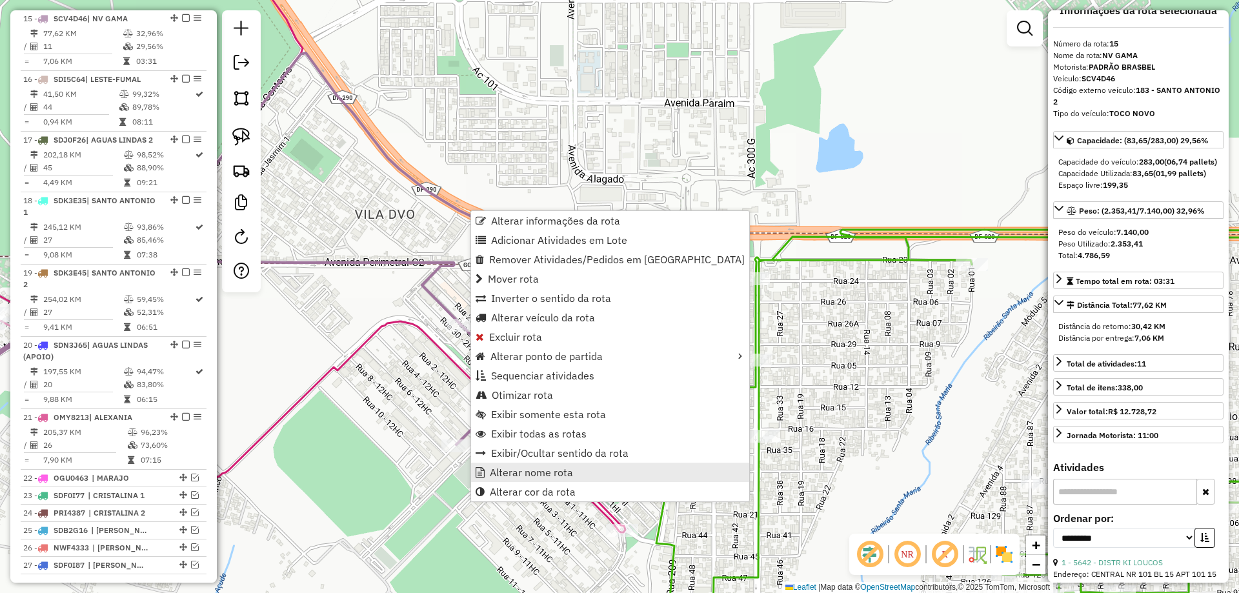
click at [515, 473] on span "Alterar nome rota" at bounding box center [531, 472] width 83 height 10
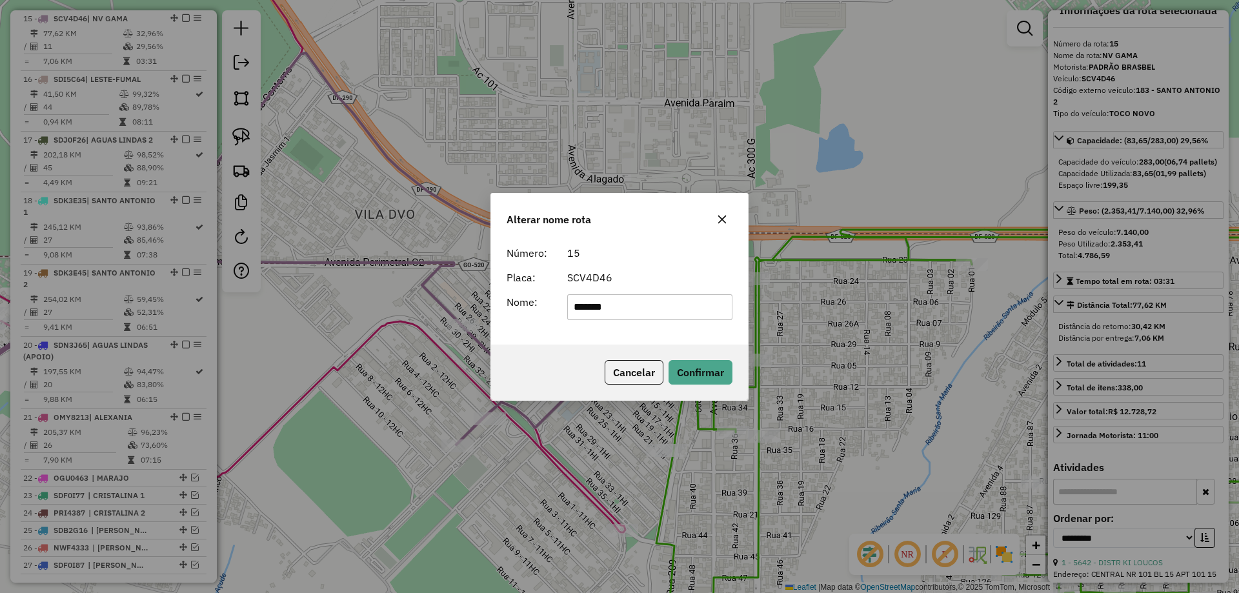
drag, startPoint x: 576, startPoint y: 309, endPoint x: 425, endPoint y: 291, distance: 152.1
click at [425, 291] on div "Alterar nome rota Número: 15 Placa: SCV4D46 Nome: ******* Cancelar Confirmar" at bounding box center [619, 296] width 1239 height 593
click at [616, 374] on button "Cancelar" at bounding box center [634, 372] width 59 height 25
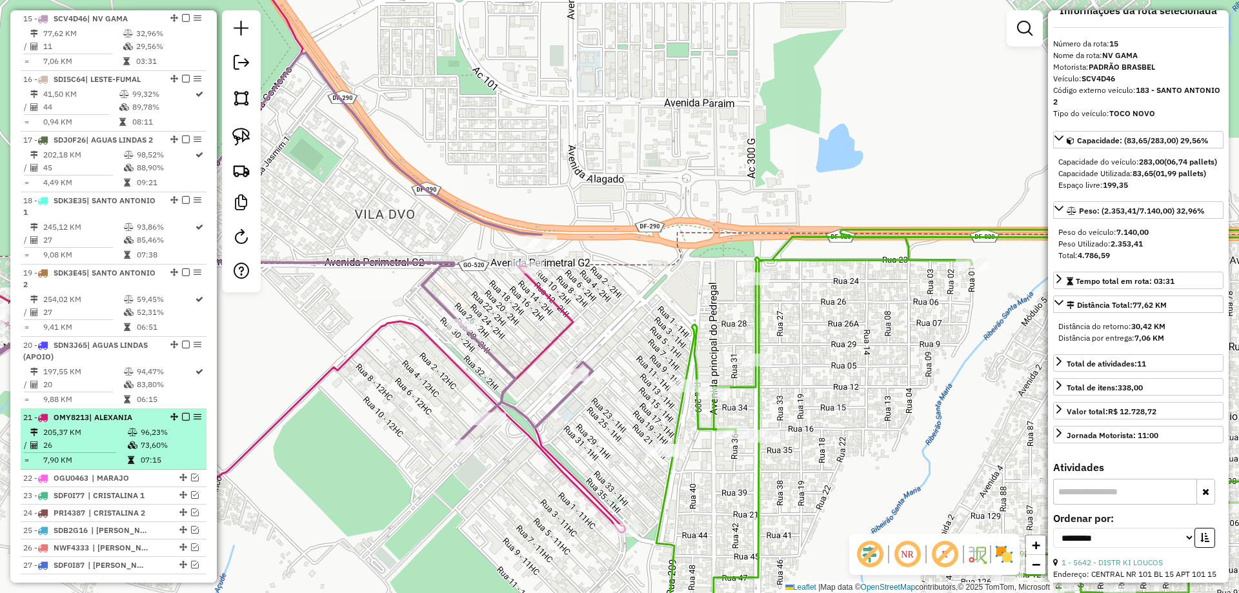
click at [111, 451] on td "26" at bounding box center [85, 445] width 85 height 13
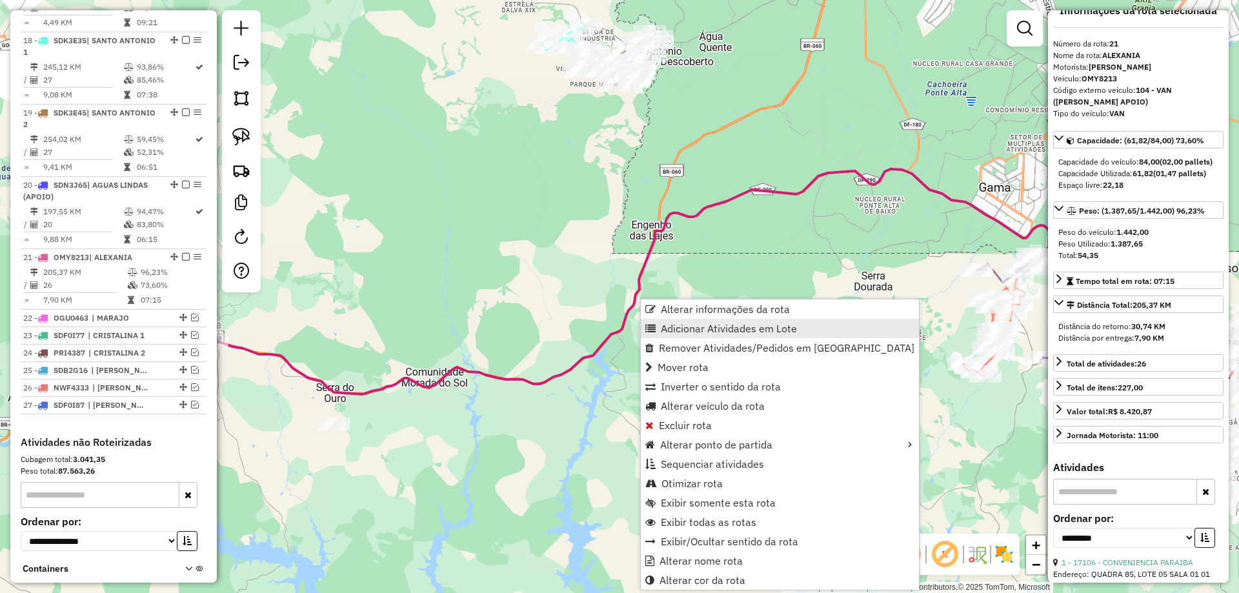
scroll to position [1635, 0]
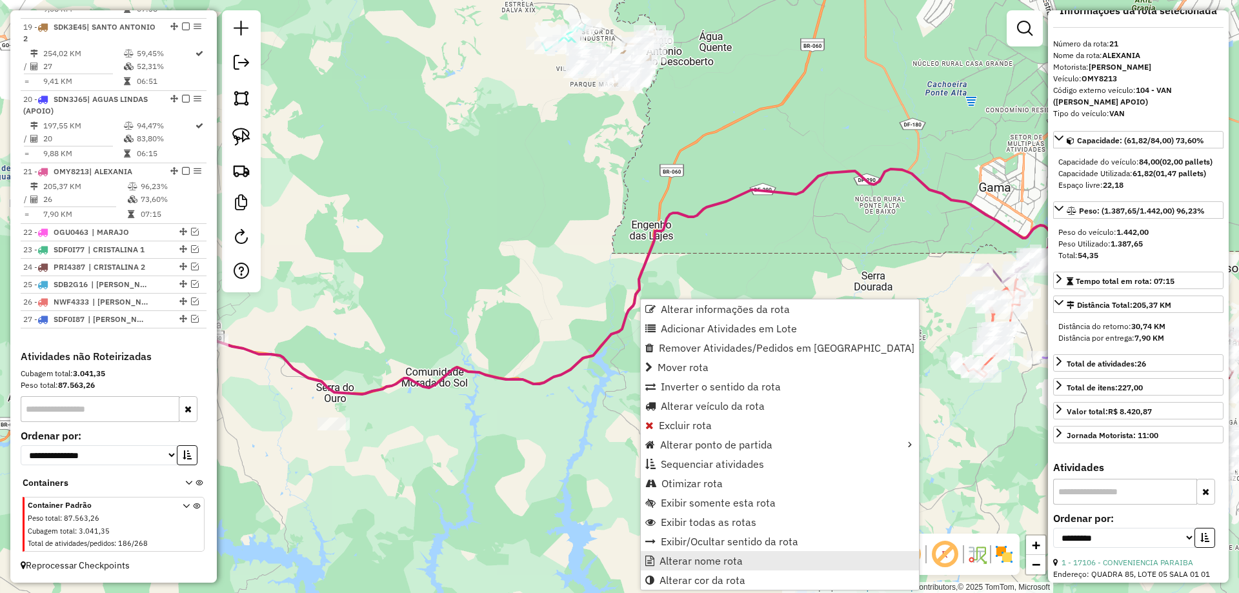
click at [668, 567] on link "Alterar nome rota" at bounding box center [780, 560] width 278 height 19
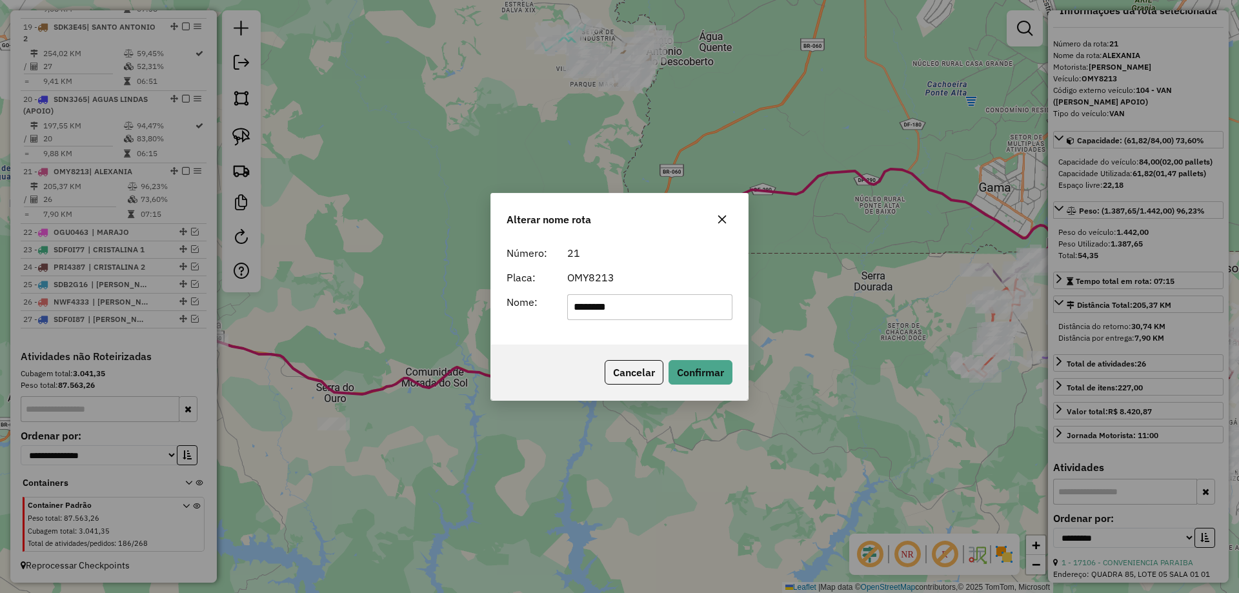
drag, startPoint x: 645, startPoint y: 303, endPoint x: 288, endPoint y: 258, distance: 359.8
click at [288, 258] on div "Alterar nome rota Número: 21 Placa: OMY8213 Nome: ******** Cancelar Confirmar" at bounding box center [619, 296] width 1239 height 593
drag, startPoint x: 653, startPoint y: 313, endPoint x: 598, endPoint y: 303, distance: 55.7
click at [598, 303] on input "**********" at bounding box center [650, 307] width 166 height 26
type input "**********"
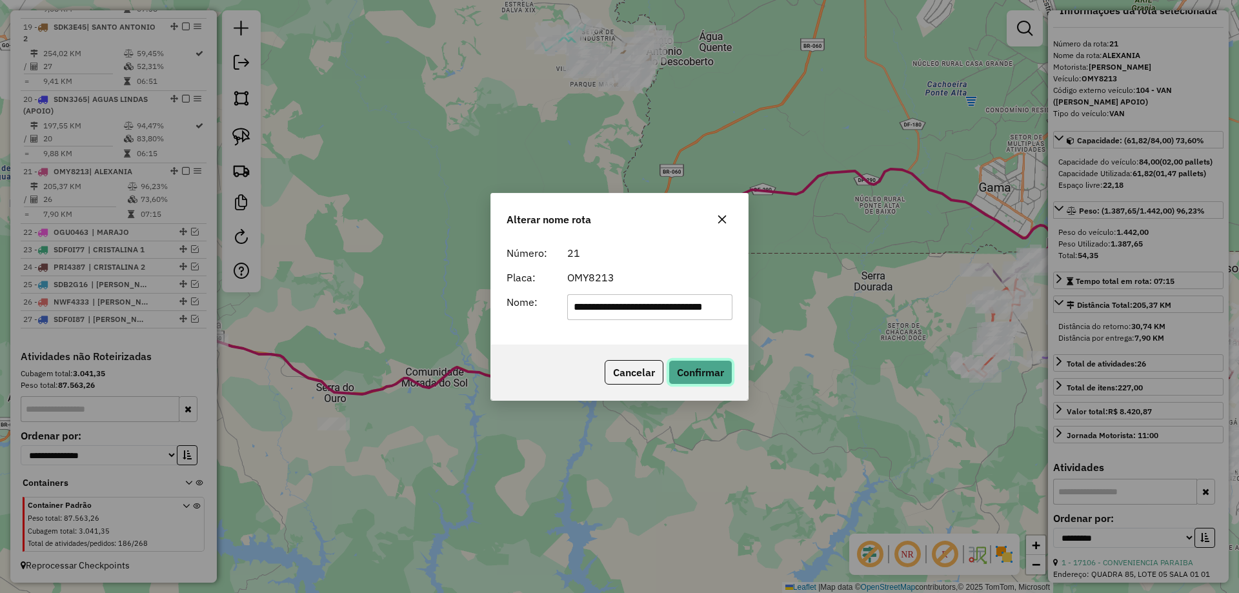
click at [698, 368] on button "Confirmar" at bounding box center [701, 372] width 64 height 25
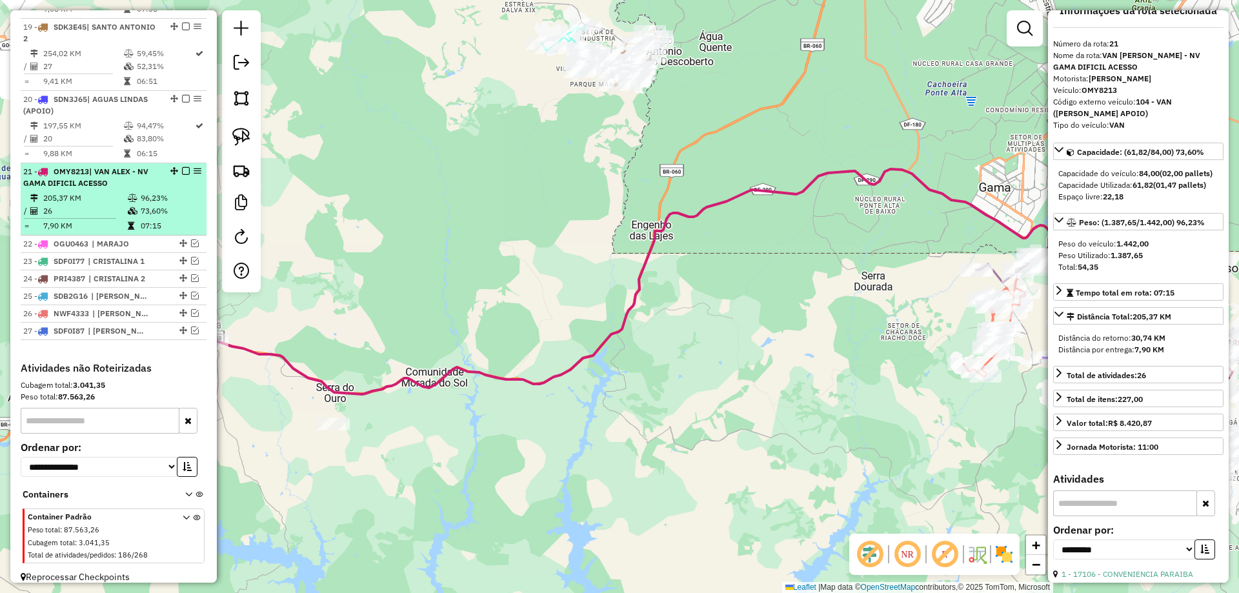
click at [182, 172] on em at bounding box center [186, 171] width 8 height 8
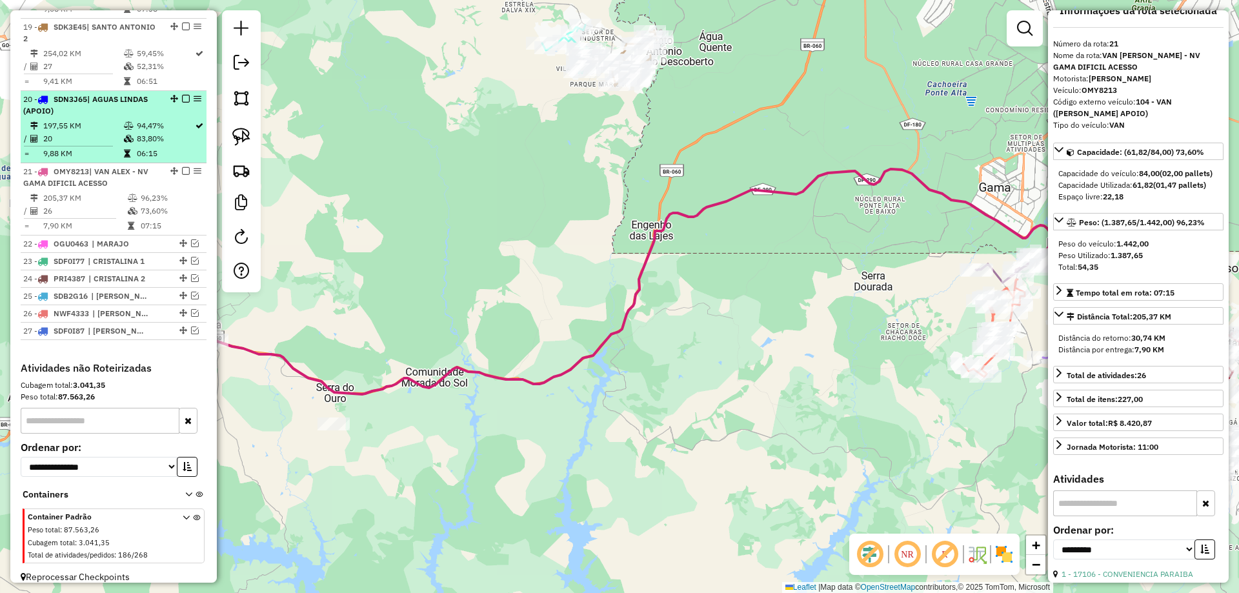
scroll to position [1591, 0]
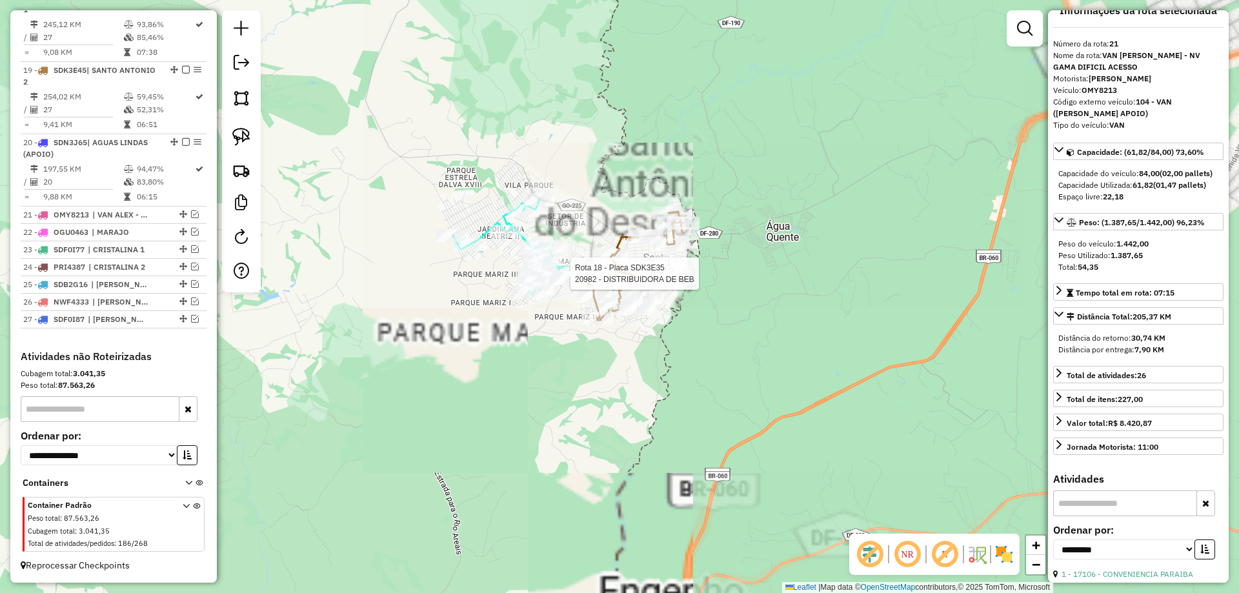
click at [558, 266] on div at bounding box center [545, 260] width 32 height 13
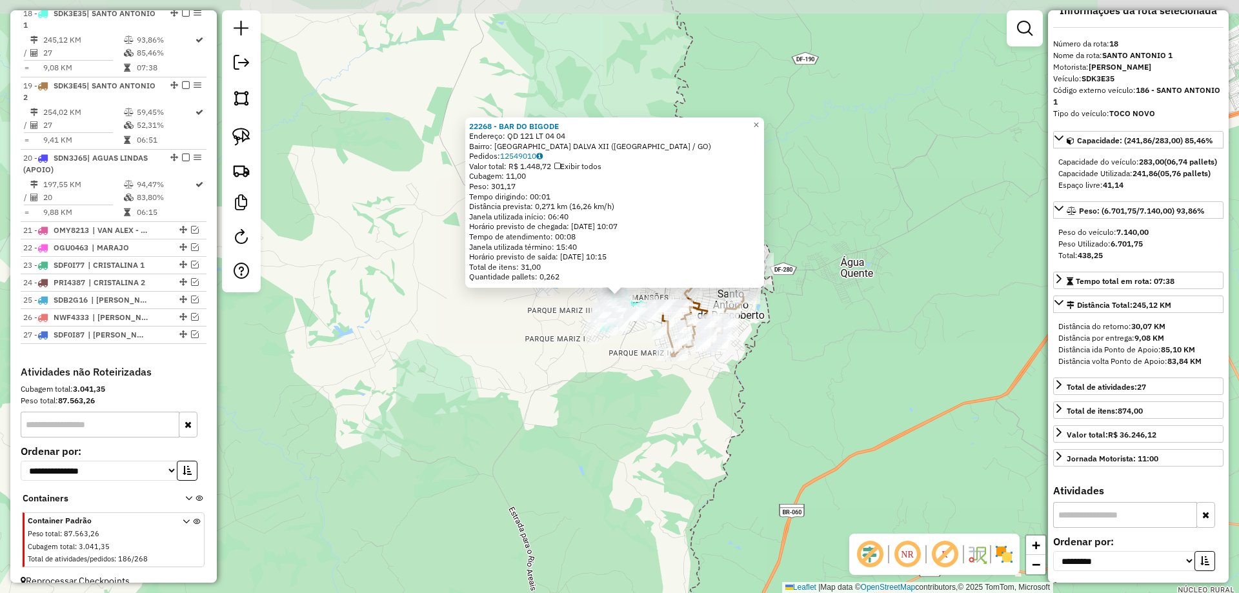
scroll to position [1571, 0]
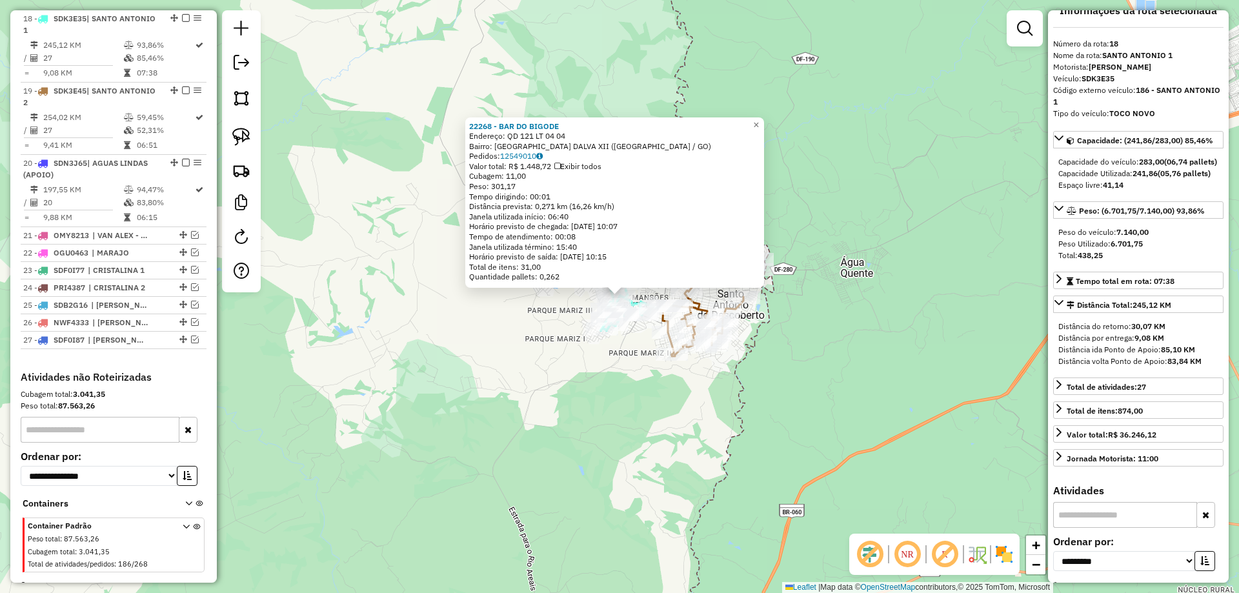
click at [626, 423] on div "22268 - BAR DO BIGODE Endereço: QD 121 LT 04 04 Bairro: PARQUE ESTRELA DALVA XI…" at bounding box center [619, 296] width 1239 height 593
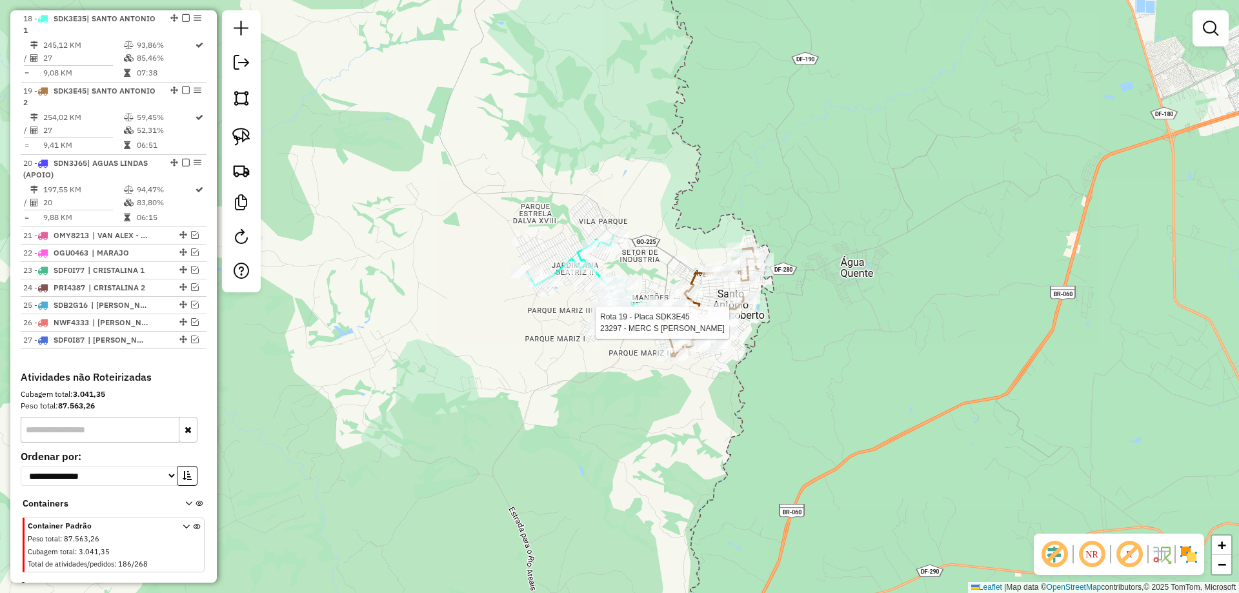
select select "**********"
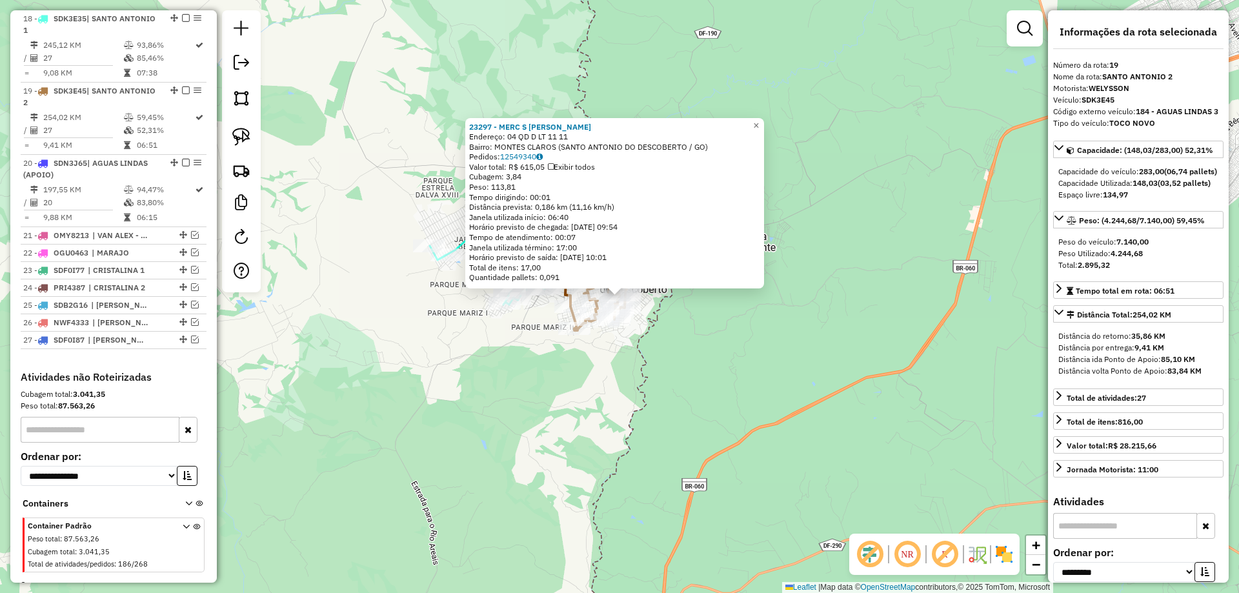
scroll to position [1591, 0]
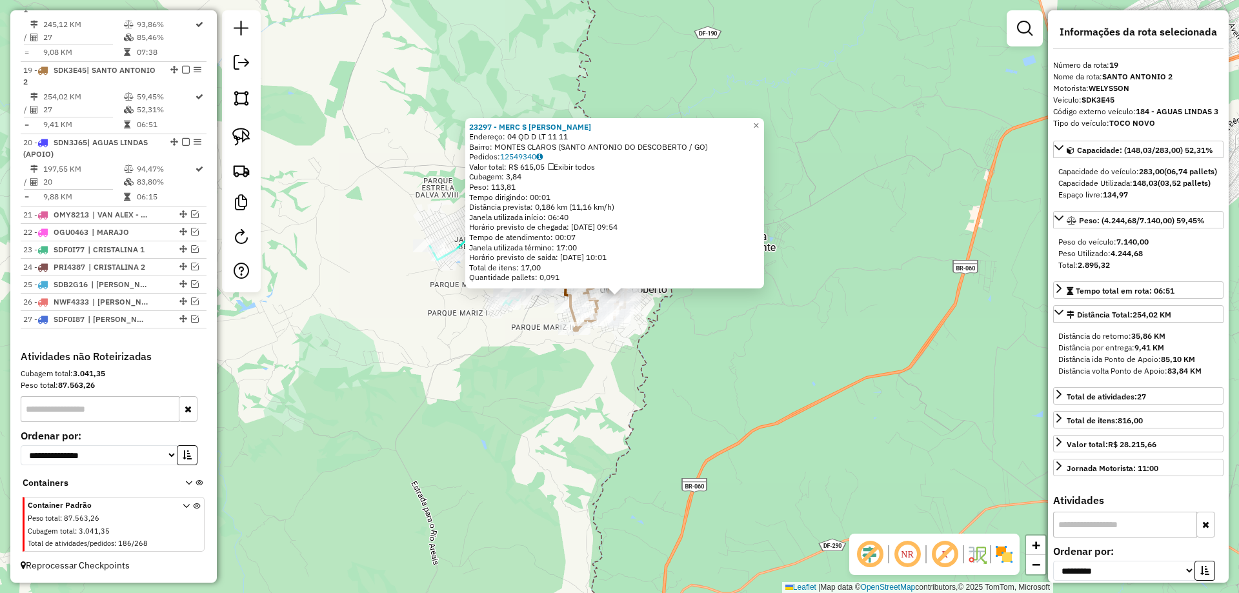
click at [681, 436] on div "23297 - MERC S MIGUEL ARC Endereço: 04 QD D LT 11 11 Bairro: MONTES CLAROS (SAN…" at bounding box center [619, 296] width 1239 height 593
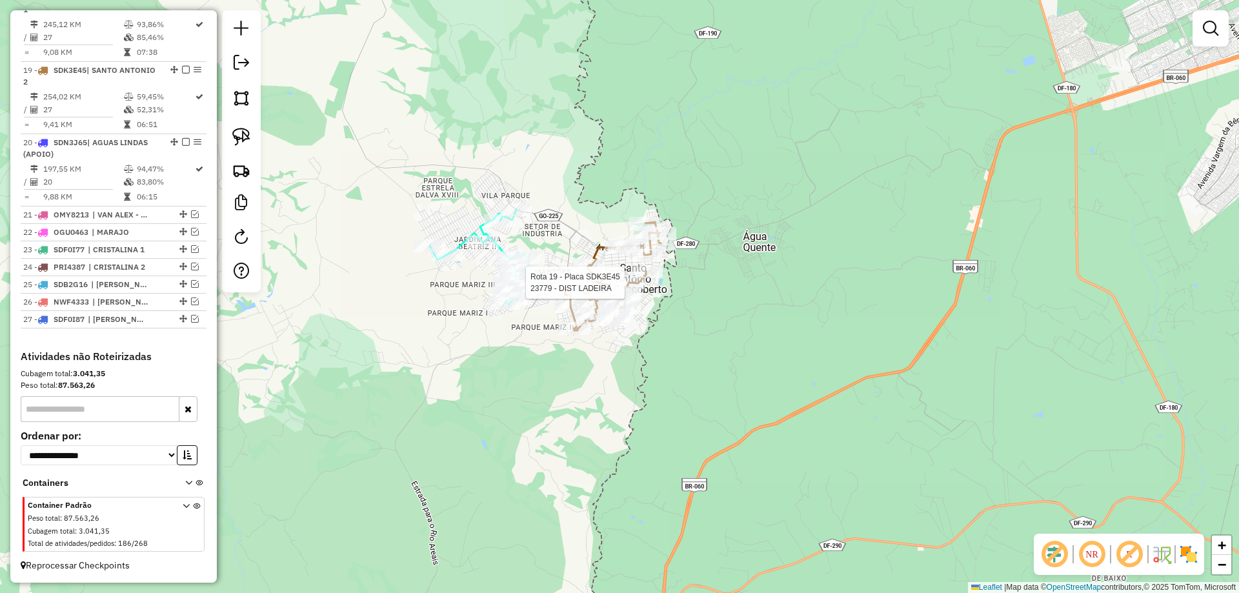
select select "**********"
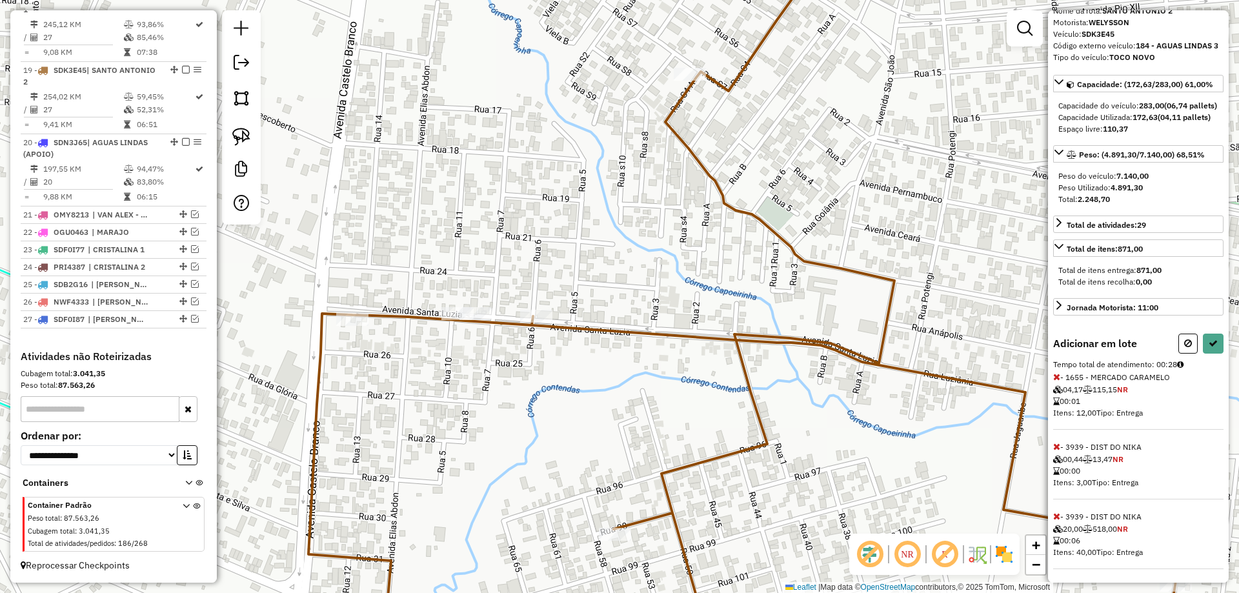
scroll to position [91, 0]
click at [1217, 348] on button at bounding box center [1213, 342] width 21 height 20
select select "**********"
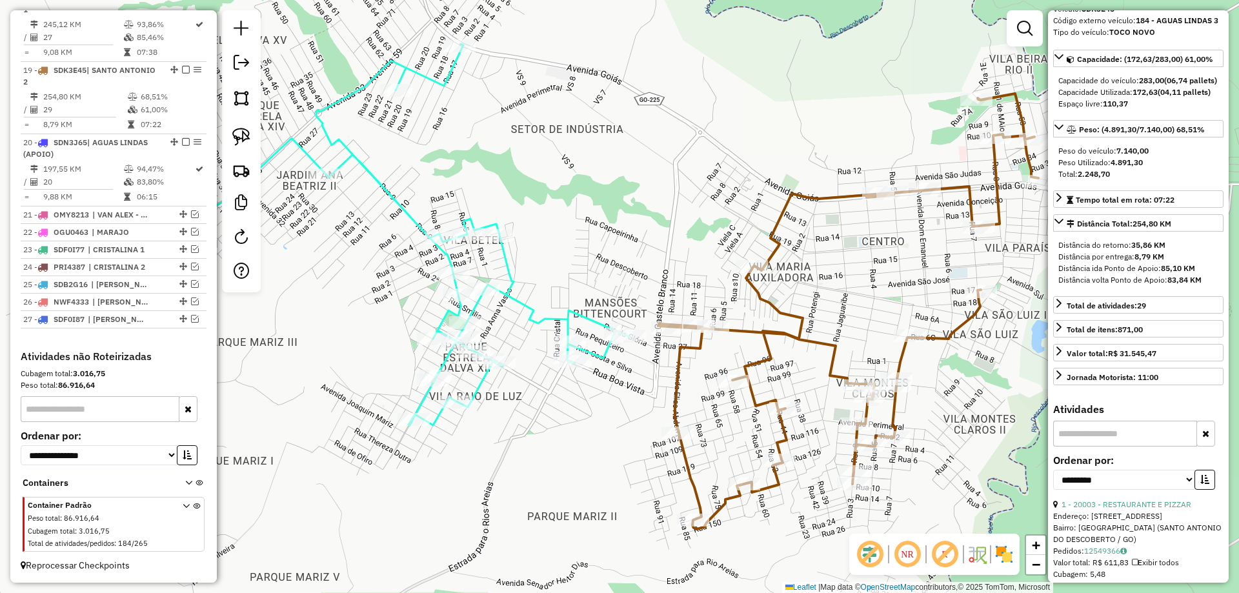
click at [553, 321] on icon at bounding box center [372, 235] width 516 height 382
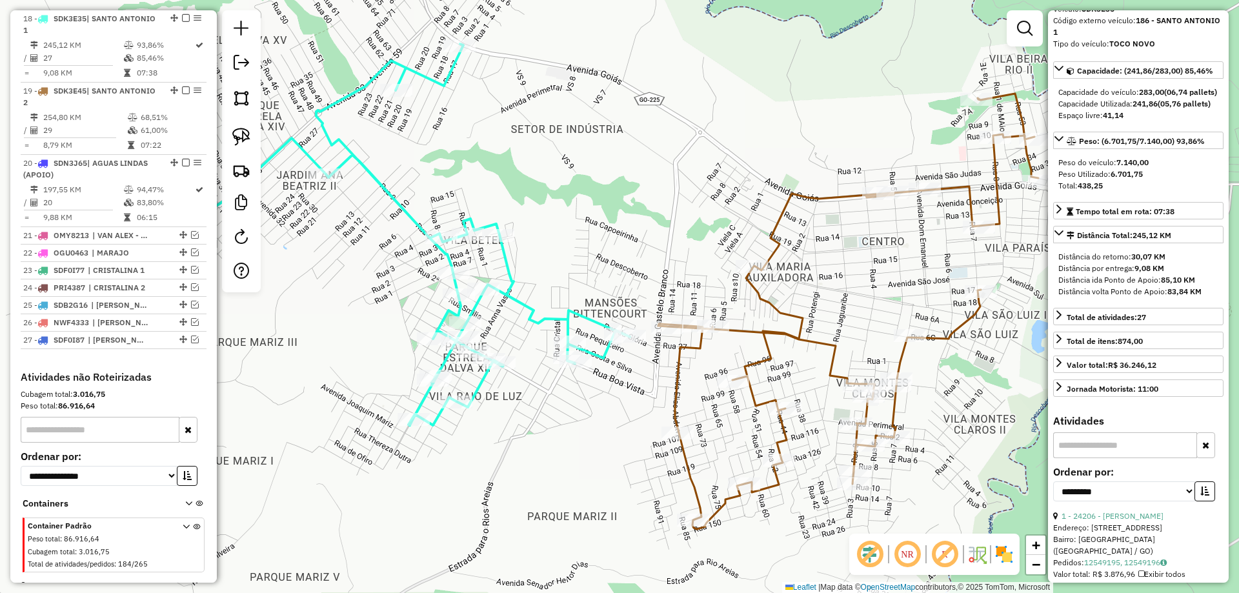
scroll to position [0, 0]
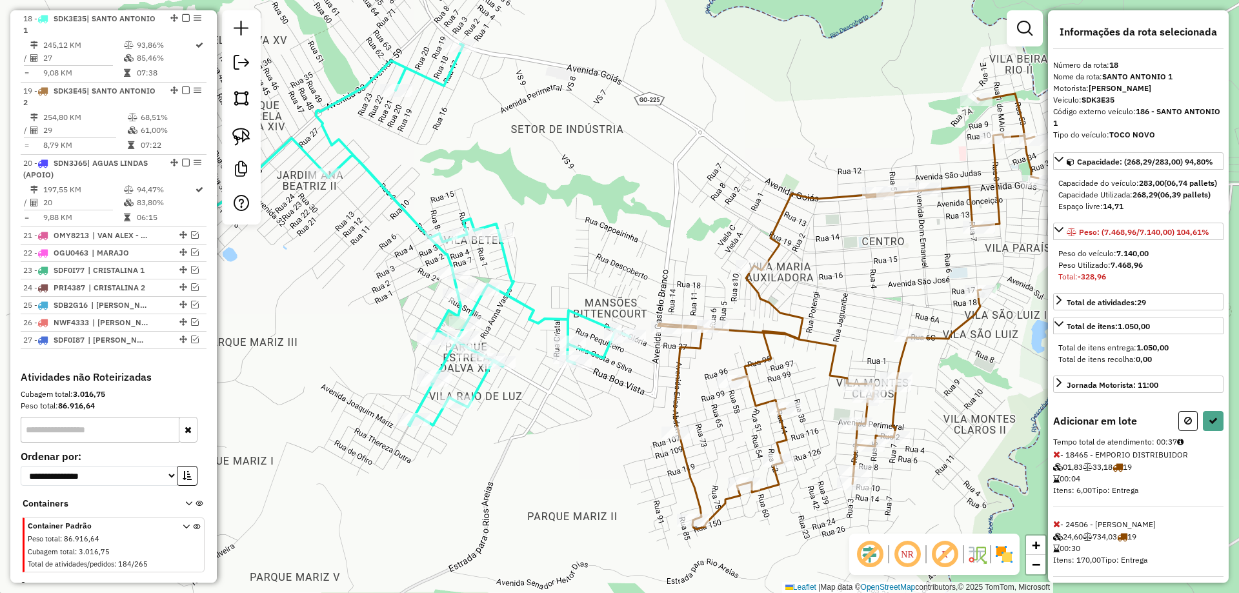
click at [1061, 545] on span "- 24506 - SAMUEL COIMBRA 24,60 734,03 19 00:30 Itens: 170,00 Tipo: Entrega" at bounding box center [1139, 548] width 170 height 57
click at [1056, 529] on icon at bounding box center [1057, 524] width 7 height 9
click at [1209, 425] on icon at bounding box center [1213, 420] width 9 height 9
select select "**********"
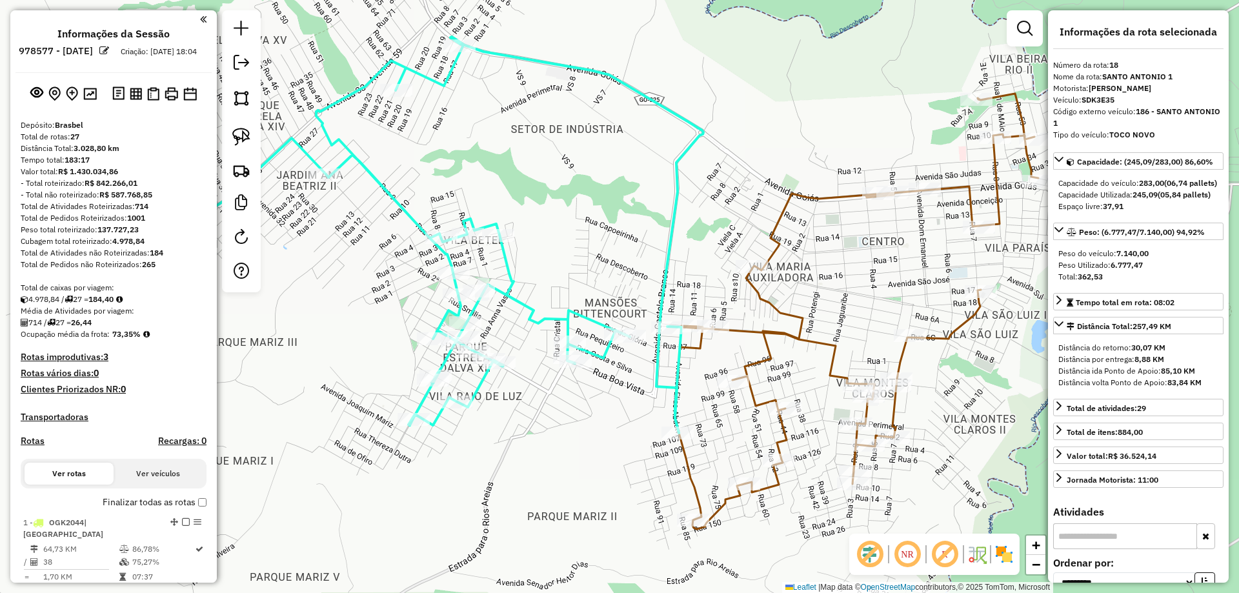
scroll to position [1571, 0]
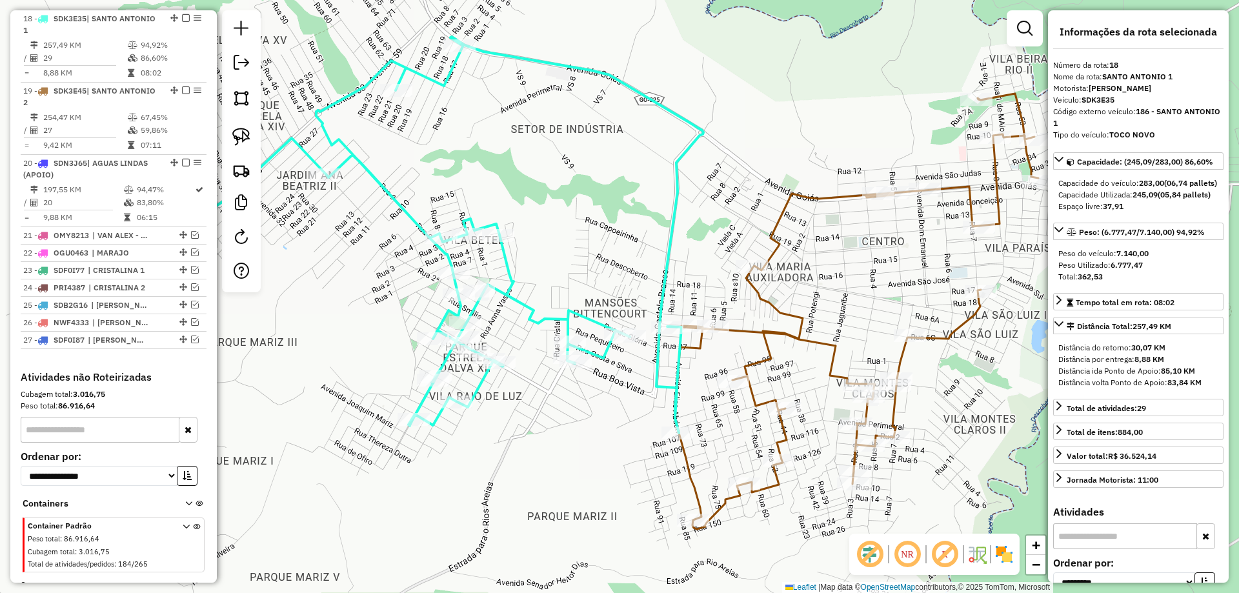
click at [580, 311] on icon at bounding box center [408, 235] width 589 height 396
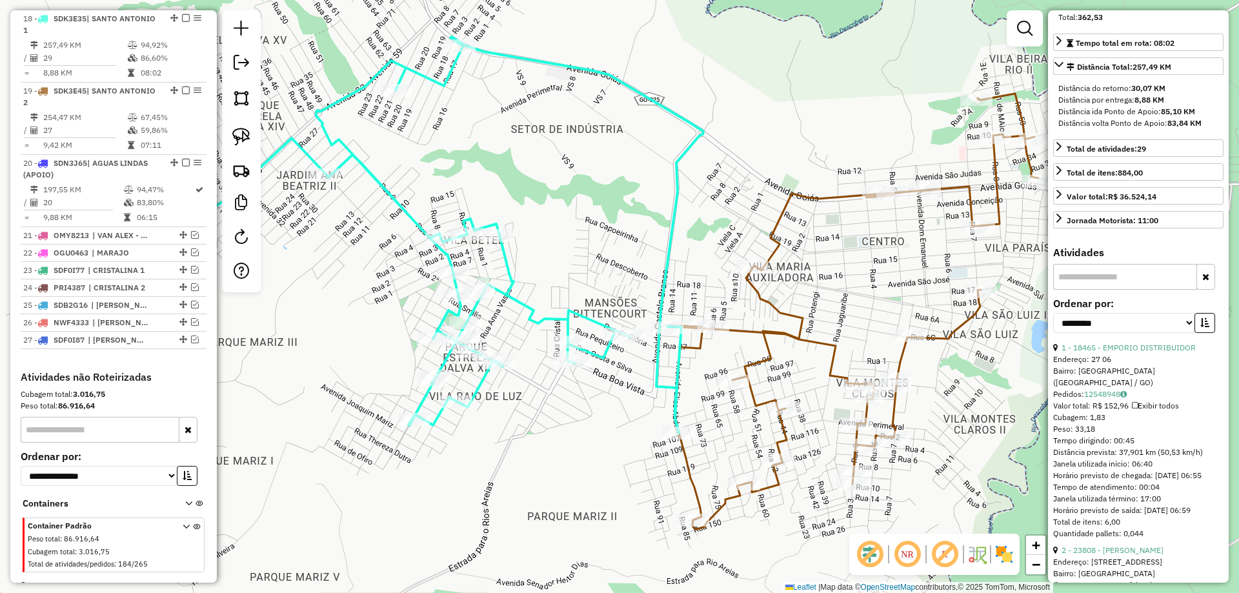
scroll to position [323, 0]
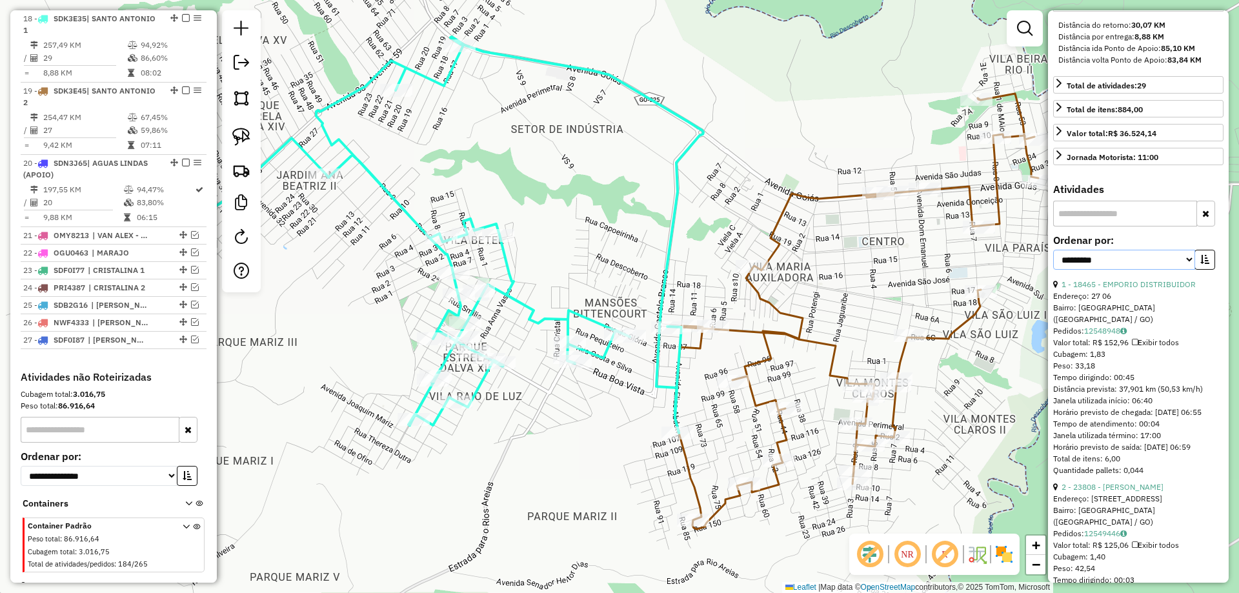
click at [1139, 270] on select "**********" at bounding box center [1125, 260] width 142 height 20
select select "*********"
click at [1054, 270] on select "**********" at bounding box center [1125, 260] width 142 height 20
click at [1208, 270] on button "button" at bounding box center [1205, 260] width 21 height 20
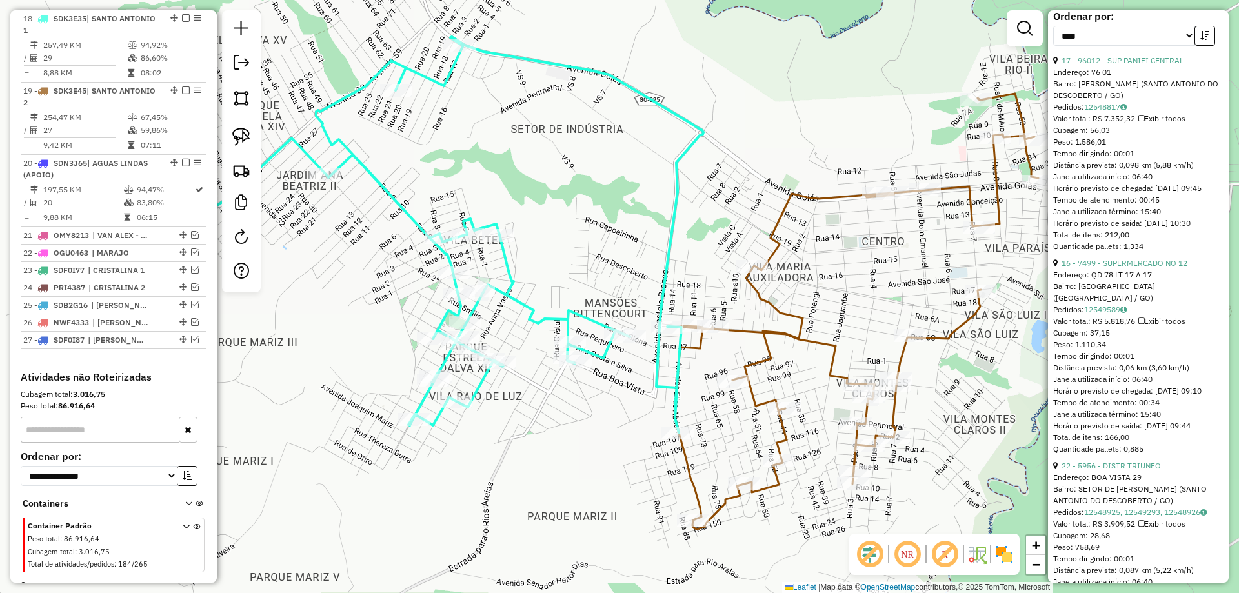
scroll to position [646, 0]
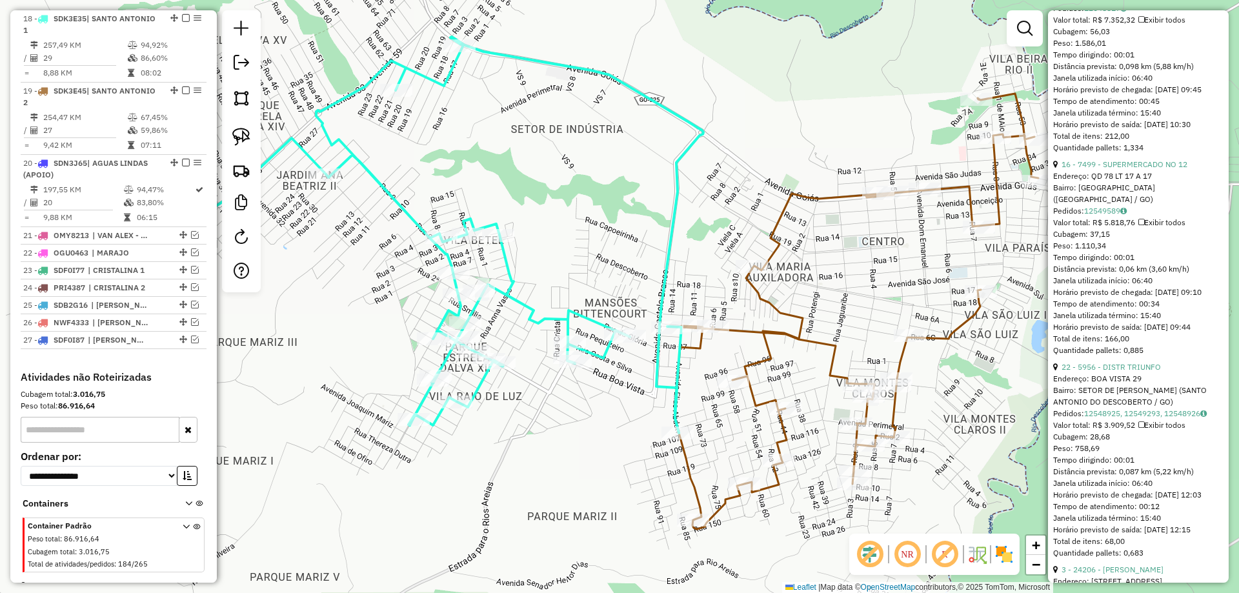
click at [782, 333] on icon at bounding box center [856, 312] width 363 height 436
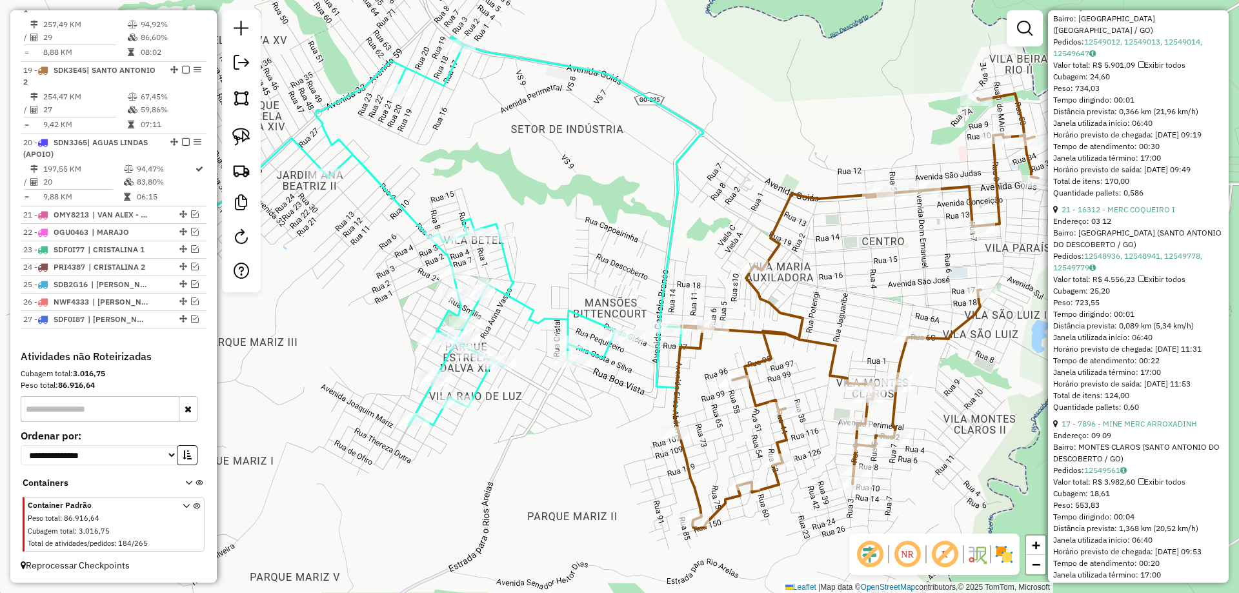
scroll to position [0, 0]
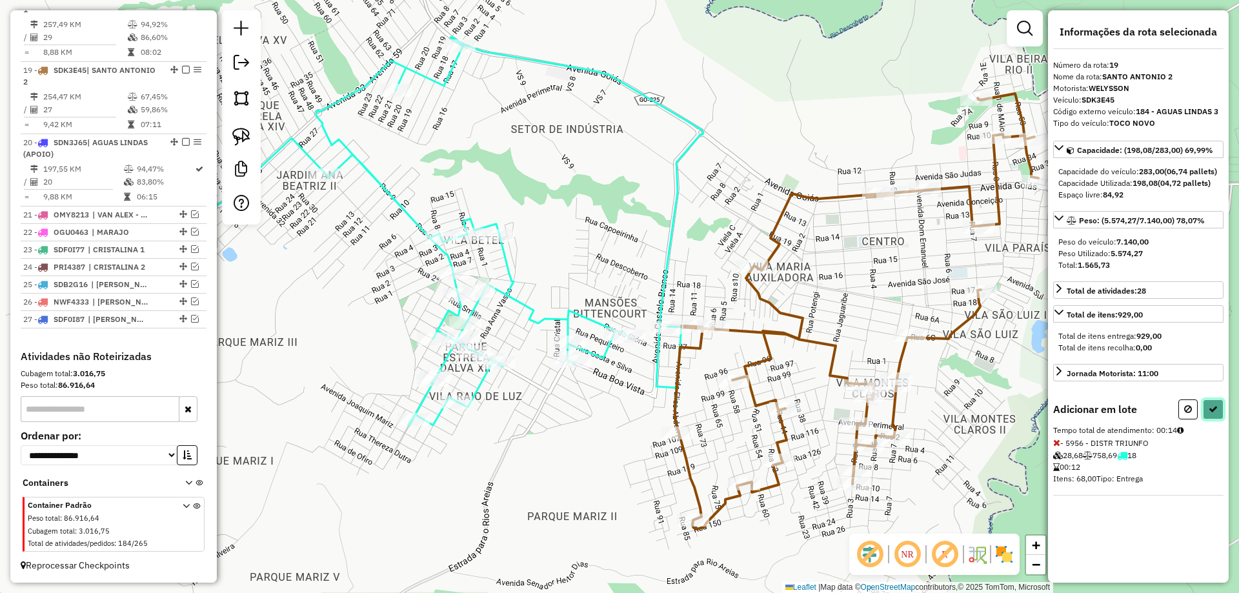
click at [1211, 414] on icon at bounding box center [1213, 409] width 9 height 9
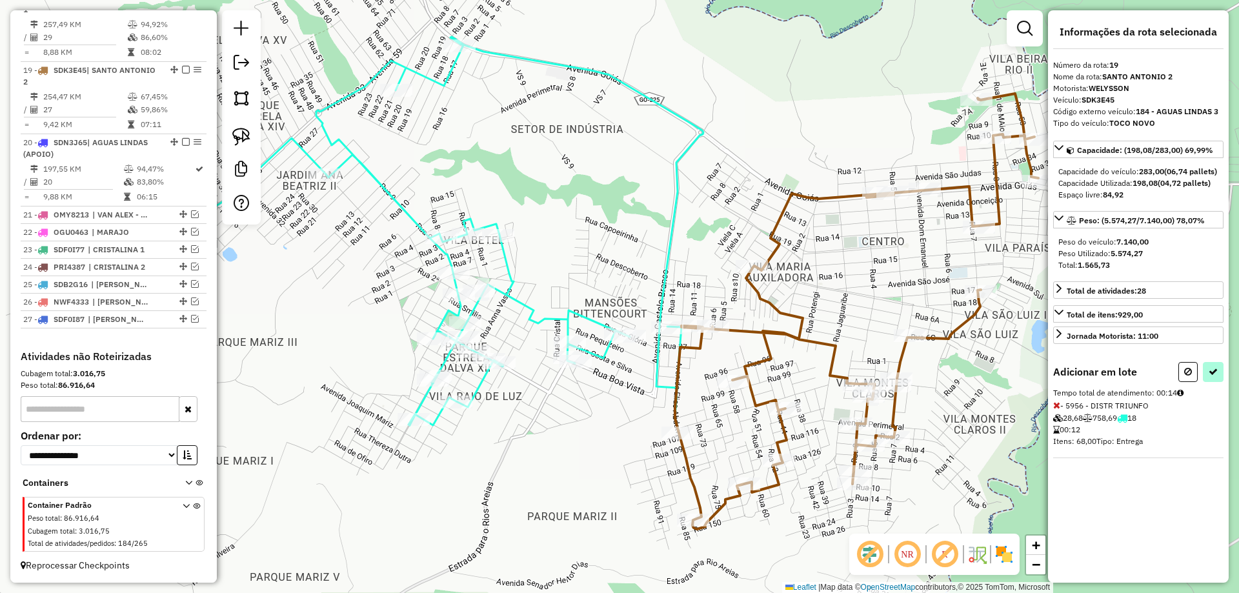
select select "*********"
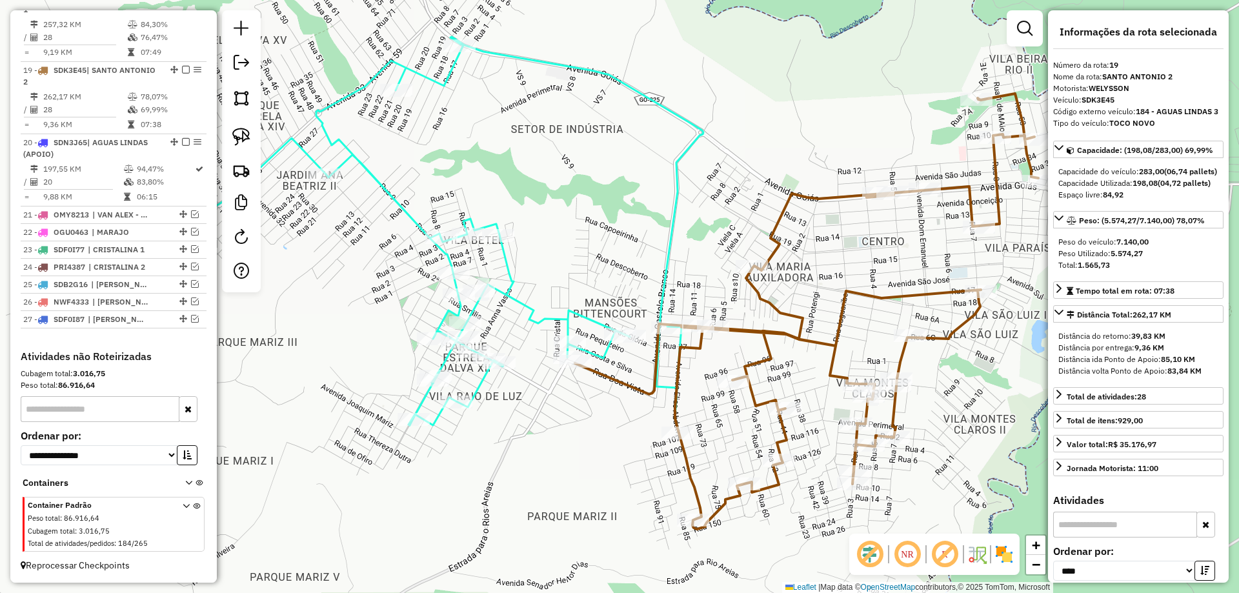
click at [586, 319] on icon at bounding box center [408, 235] width 589 height 396
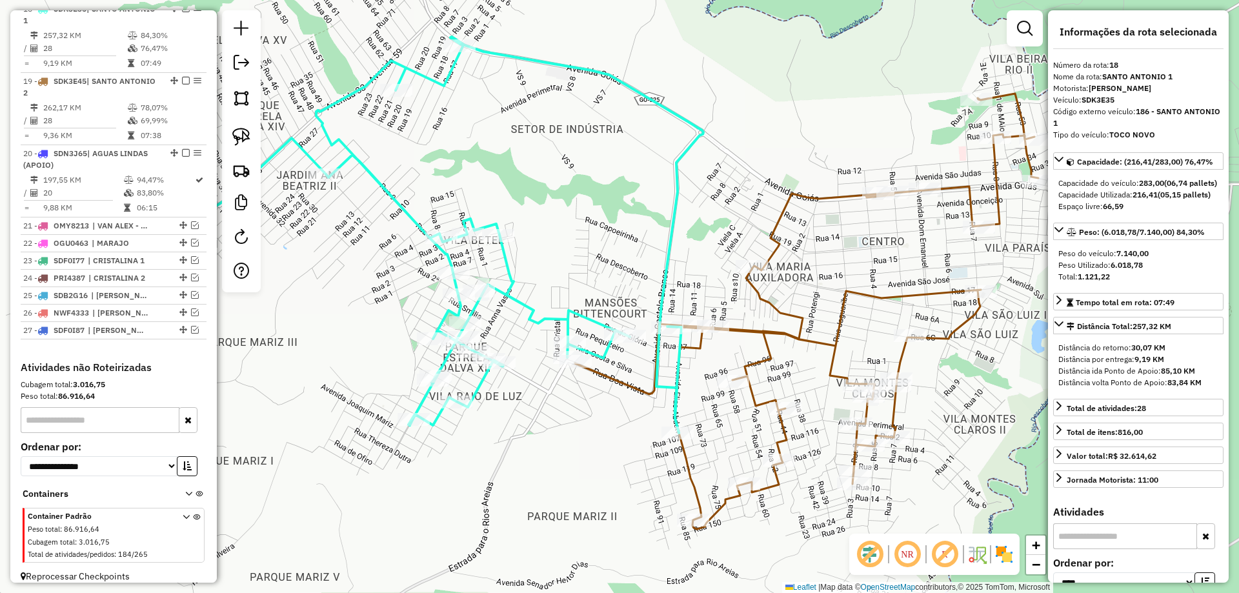
scroll to position [1571, 0]
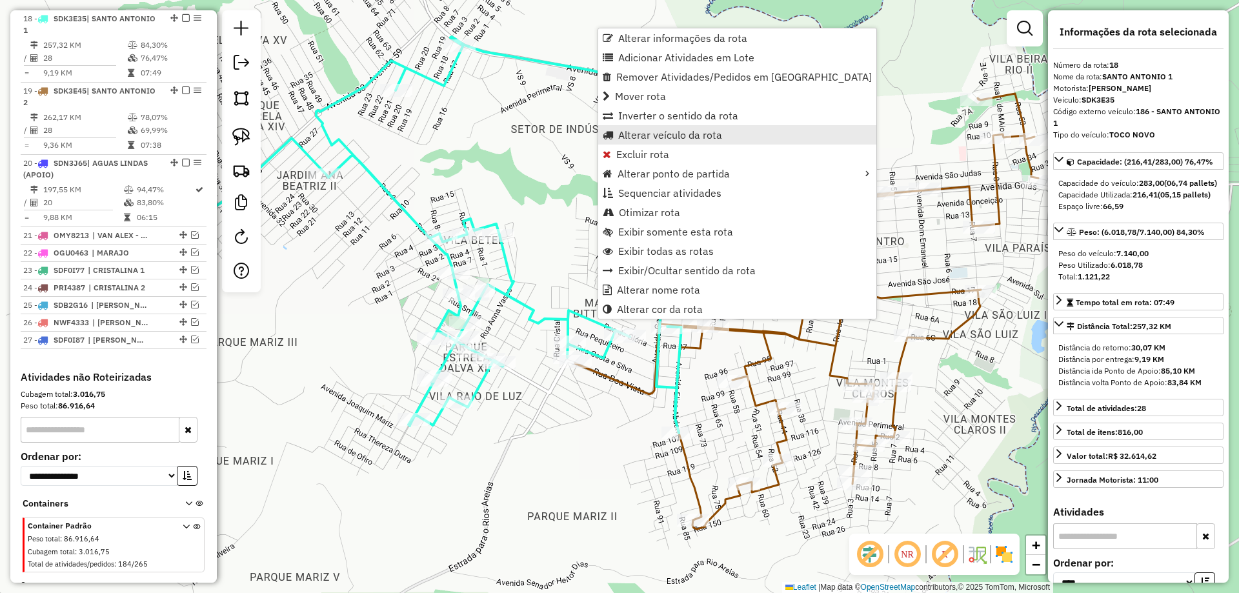
click at [643, 138] on span "Alterar veículo da rota" at bounding box center [670, 135] width 104 height 10
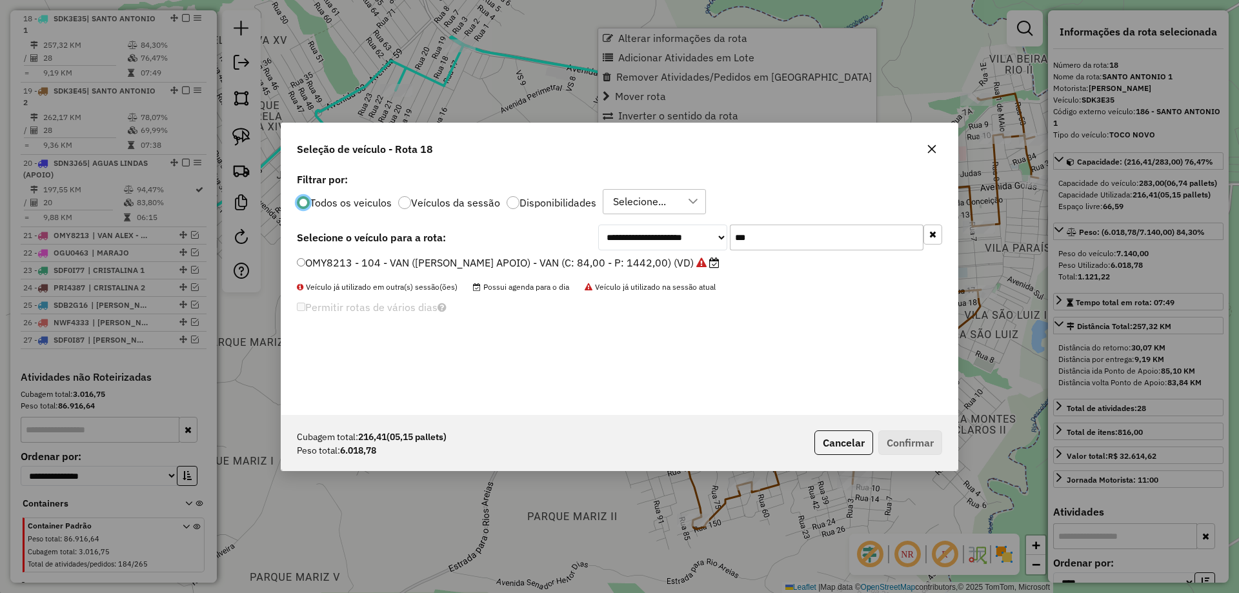
scroll to position [7, 4]
drag, startPoint x: 792, startPoint y: 244, endPoint x: 573, endPoint y: 205, distance: 222.9
click at [573, 207] on div "**********" at bounding box center [619, 292] width 677 height 245
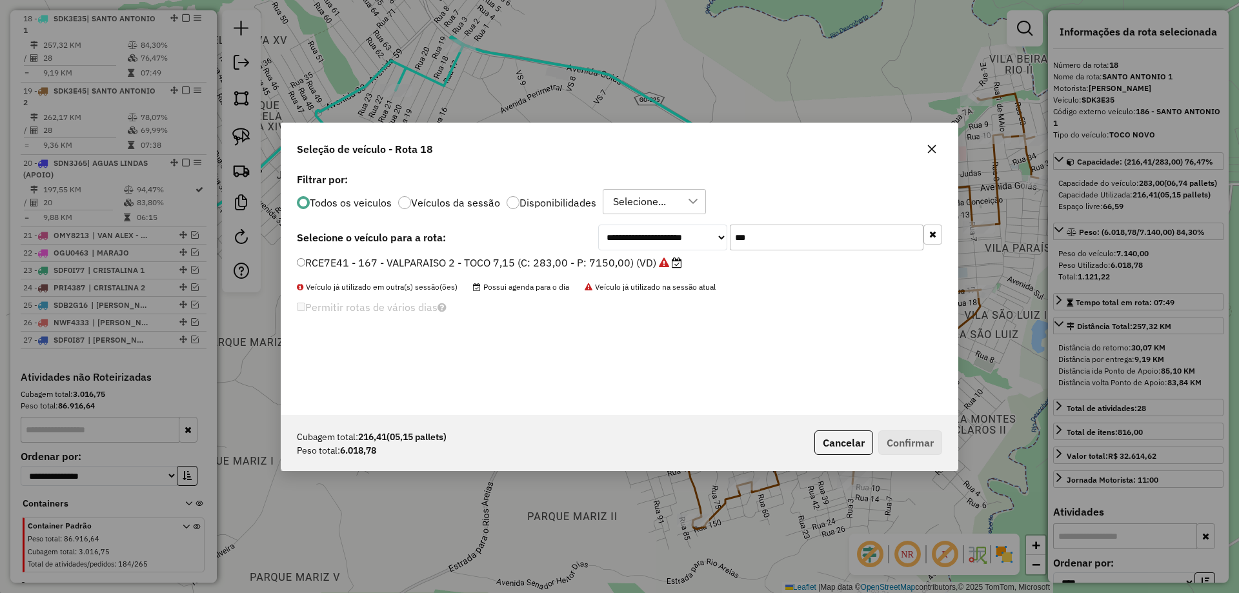
type input "***"
click at [483, 269] on label "RCE7E41 - 167 - VALPARAISO 2 - TOCO 7,15 (C: 283,00 - P: 7150,00) (VD)" at bounding box center [489, 262] width 385 height 15
click at [889, 436] on button "Confirmar" at bounding box center [911, 443] width 64 height 25
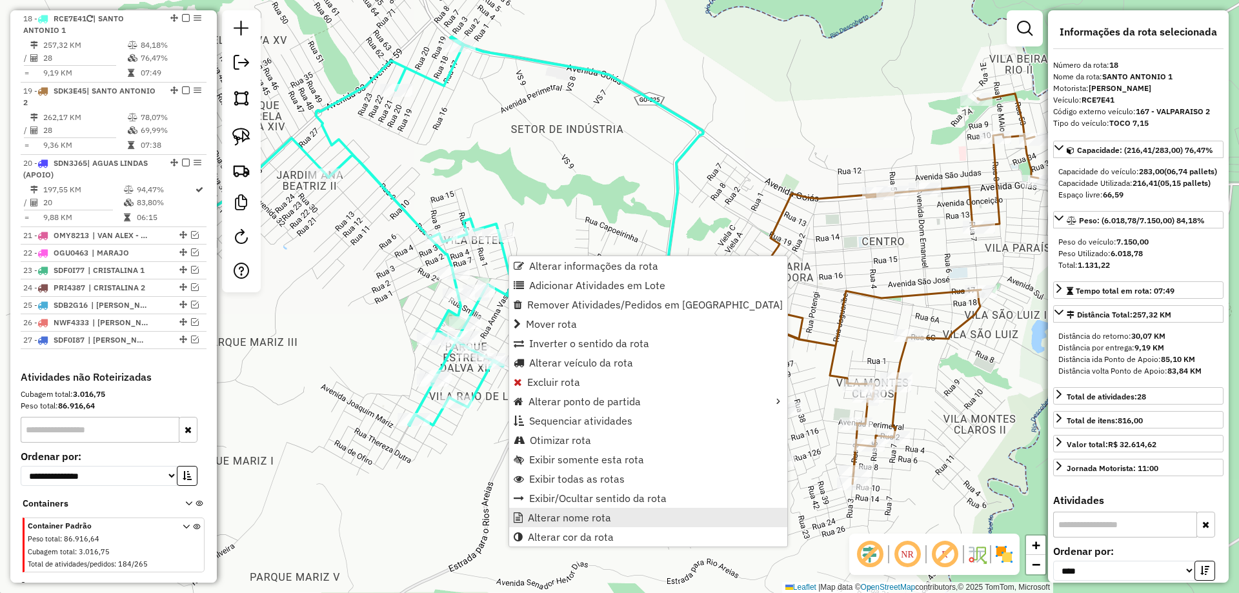
click at [581, 524] on link "Alterar nome rota" at bounding box center [648, 517] width 278 height 19
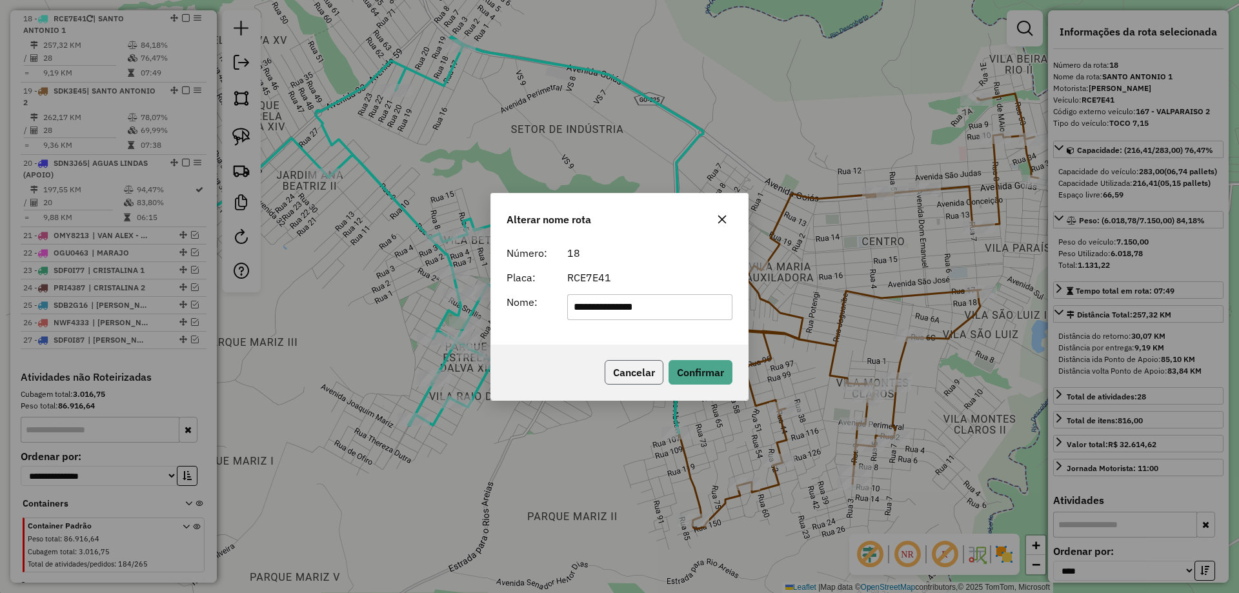
drag, startPoint x: 628, startPoint y: 370, endPoint x: 587, endPoint y: 363, distance: 41.2
click at [627, 370] on button "Cancelar" at bounding box center [634, 372] width 59 height 25
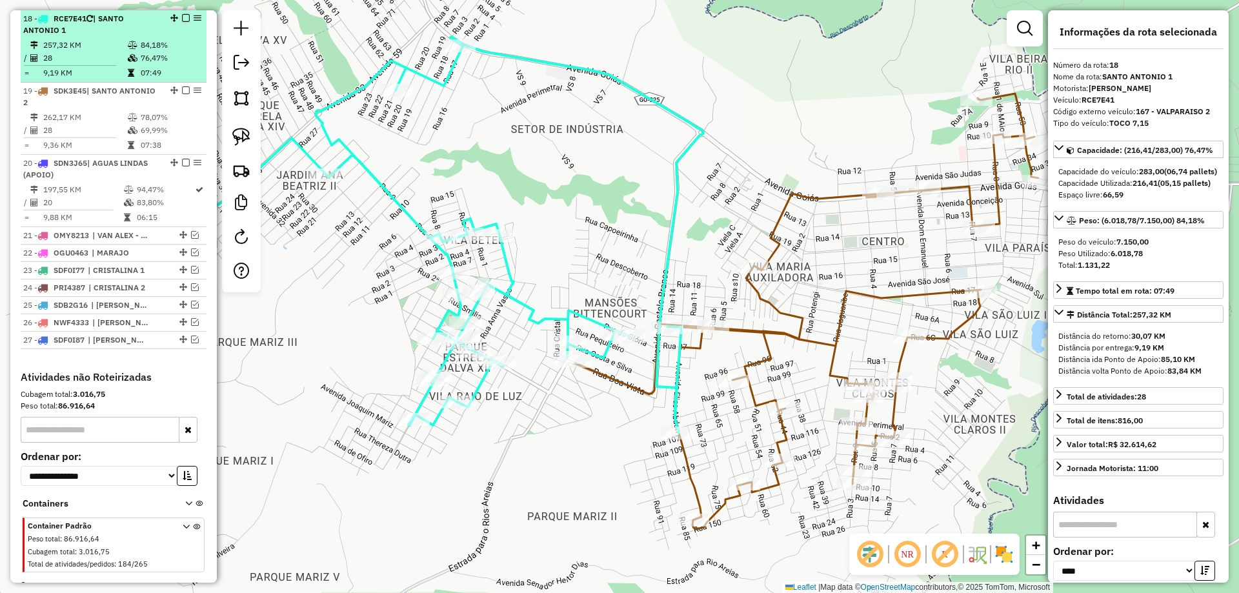
click at [182, 15] on em at bounding box center [186, 18] width 8 height 8
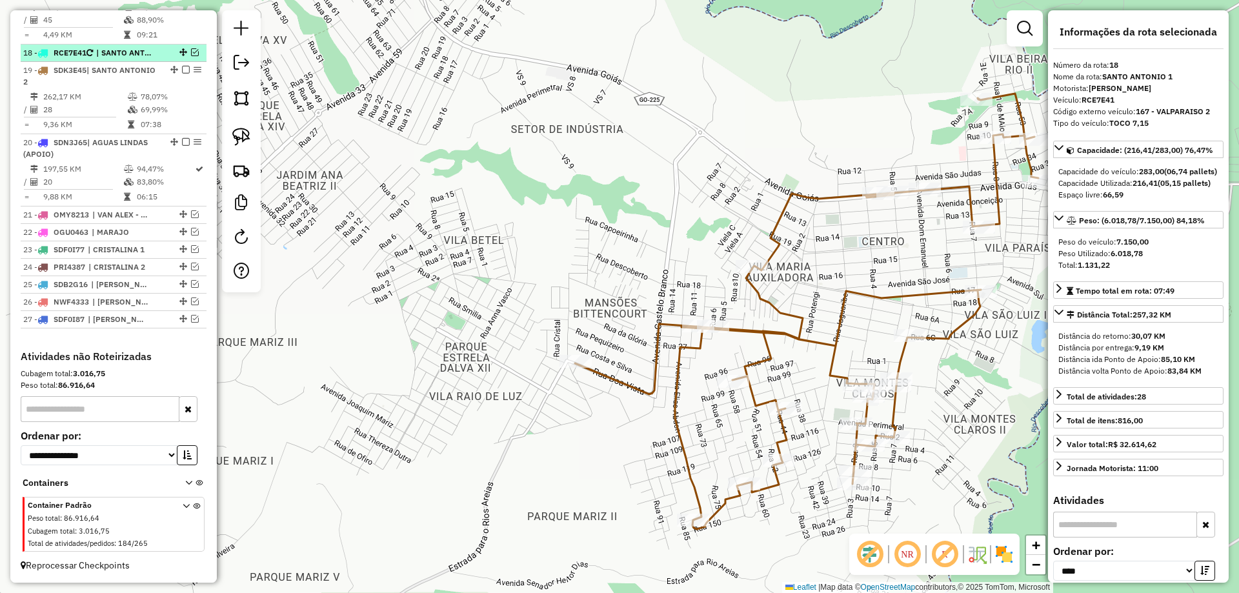
scroll to position [1536, 0]
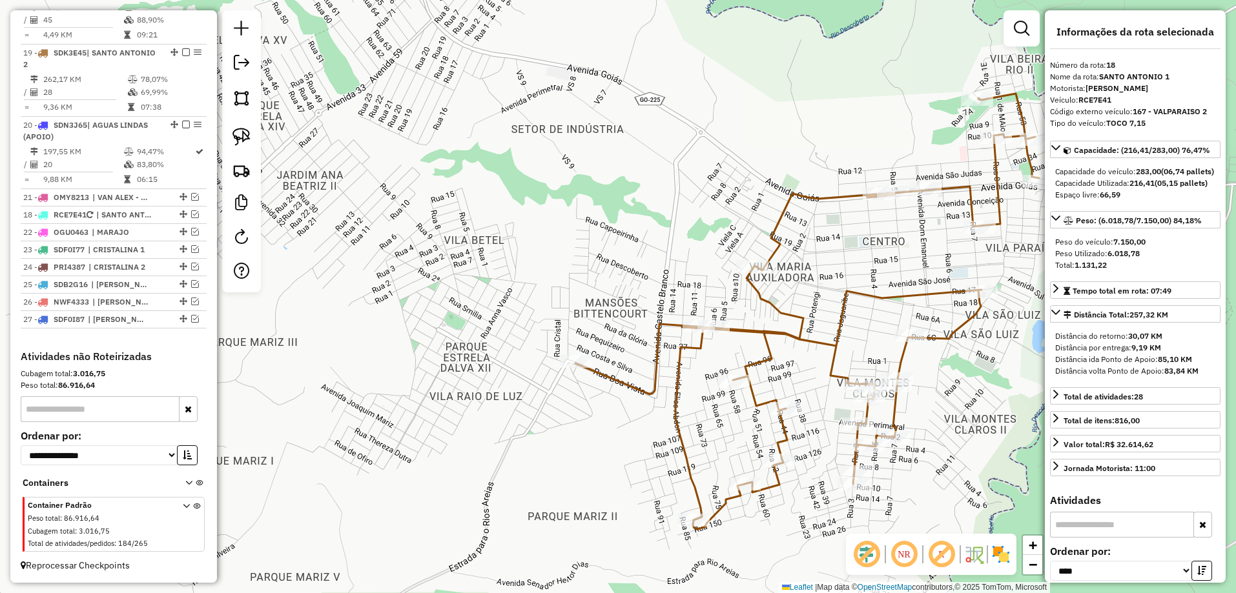
drag, startPoint x: 177, startPoint y: 53, endPoint x: 132, endPoint y: 222, distance: 175.1
click at [749, 329] on icon at bounding box center [807, 312] width 464 height 436
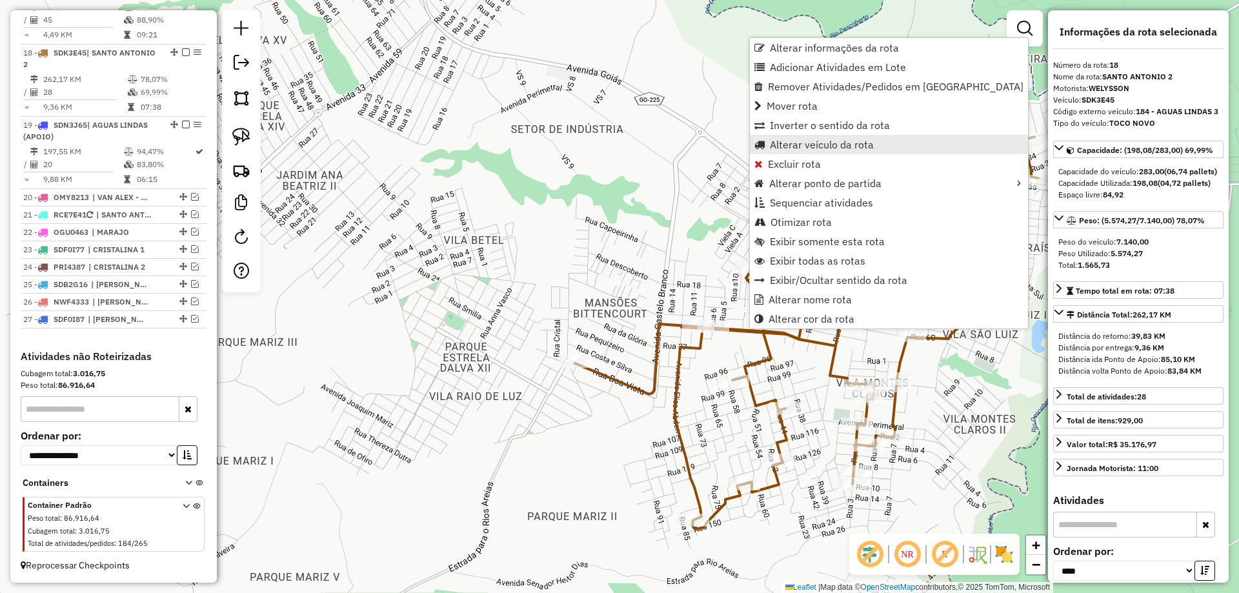
click at [817, 140] on span "Alterar veículo da rota" at bounding box center [822, 144] width 104 height 10
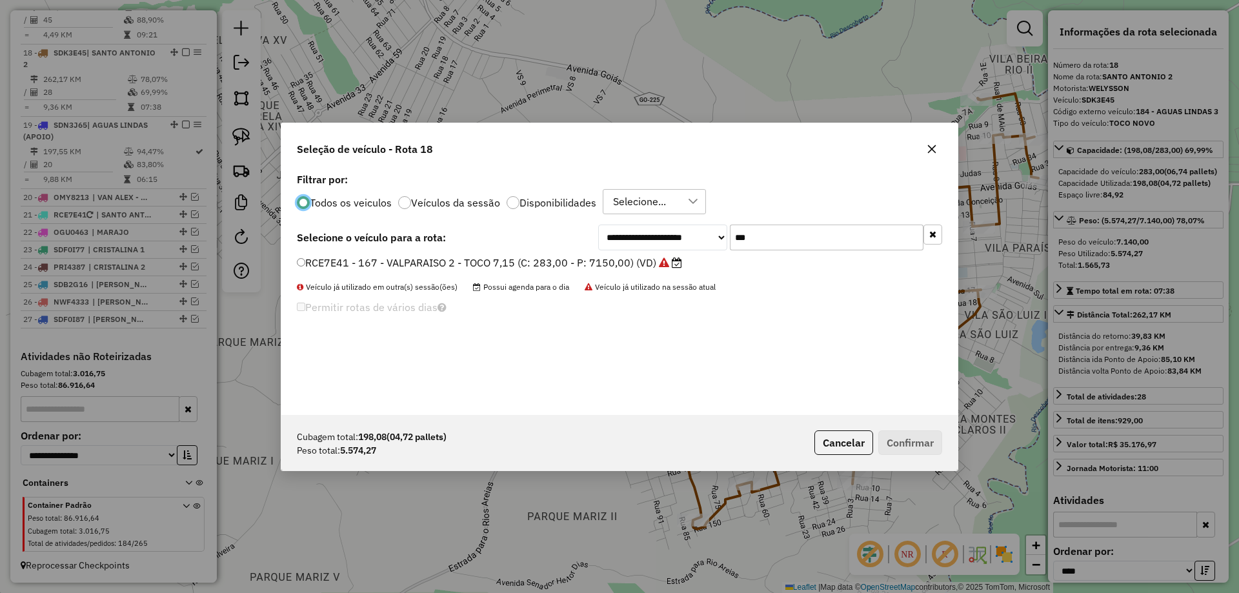
scroll to position [7, 4]
drag, startPoint x: 803, startPoint y: 229, endPoint x: 600, endPoint y: 232, distance: 202.7
click at [600, 232] on div "**********" at bounding box center [770, 238] width 344 height 26
type input "***"
click at [428, 261] on label "RCF2J61 - 168 - BR MINGONE - TOCO 7,15 (C: 283,00 - P: 7150,00) (VD)" at bounding box center [486, 262] width 378 height 15
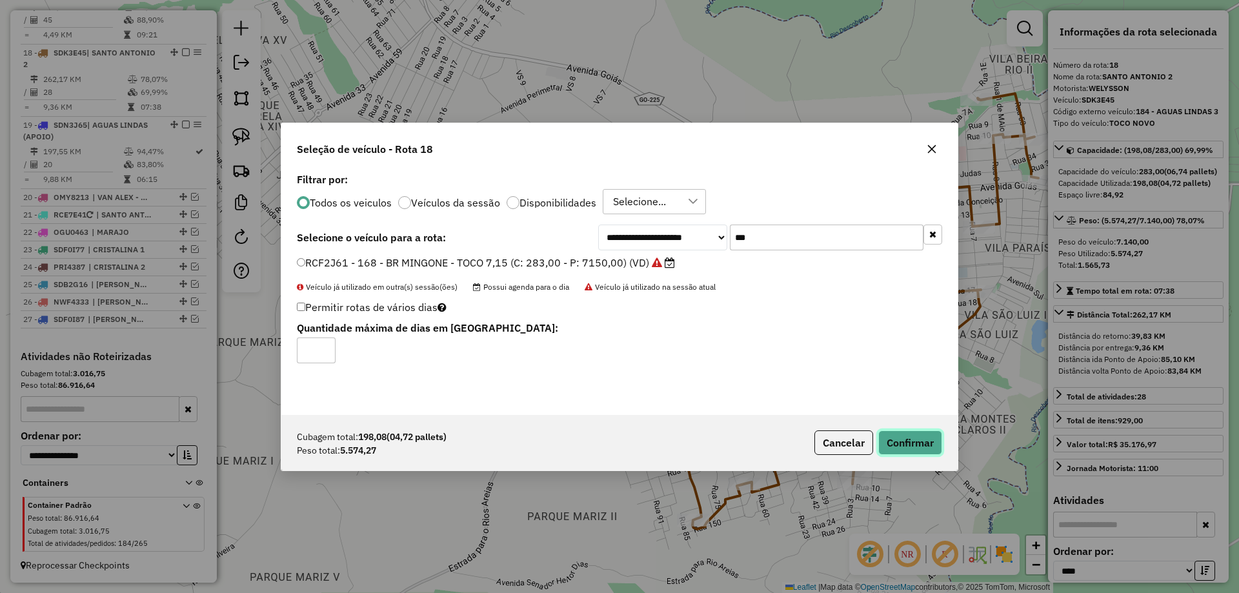
drag, startPoint x: 908, startPoint y: 447, endPoint x: 866, endPoint y: 463, distance: 44.4
click at [906, 448] on button "Confirmar" at bounding box center [911, 443] width 64 height 25
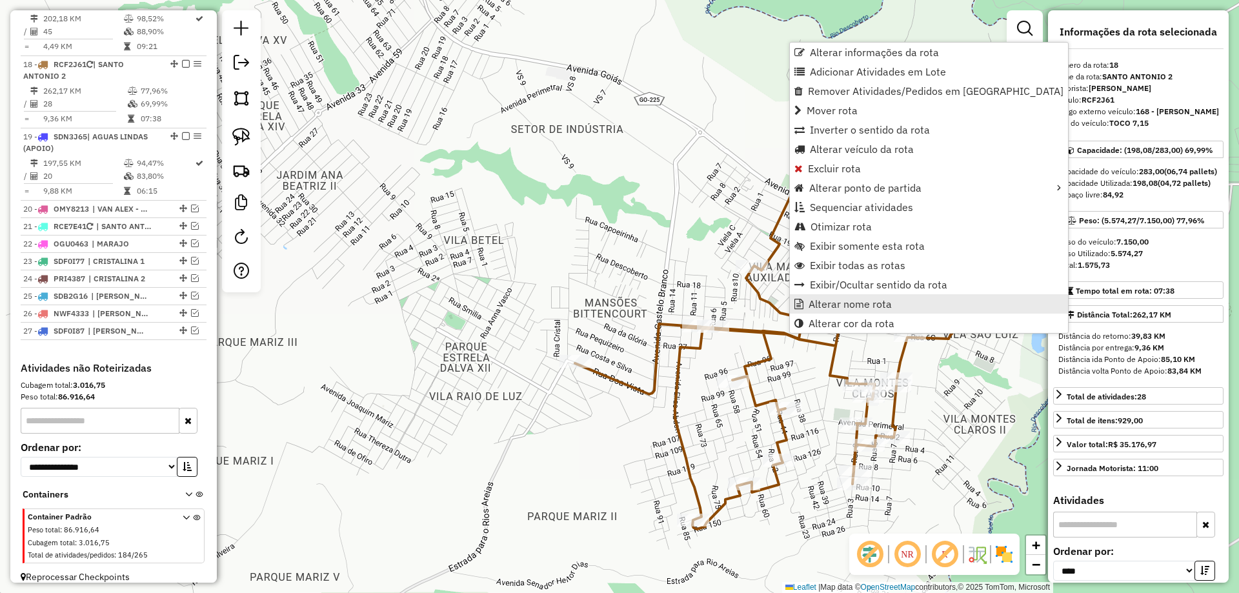
click at [835, 297] on link "Alterar nome rota" at bounding box center [929, 303] width 278 height 19
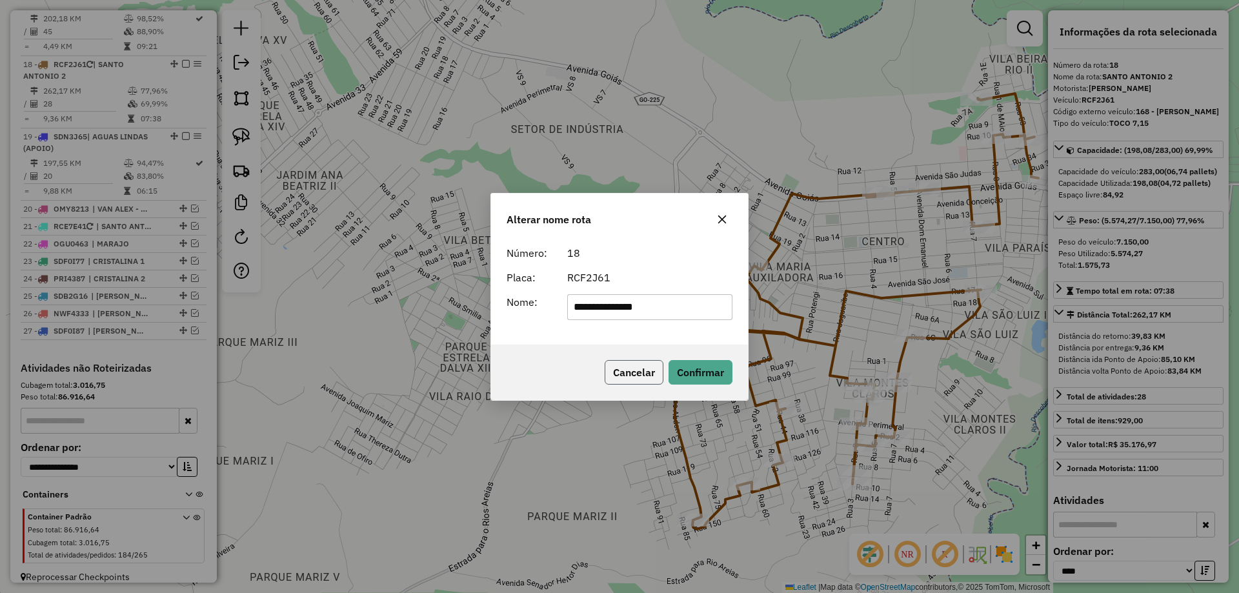
click at [631, 374] on button "Cancelar" at bounding box center [634, 372] width 59 height 25
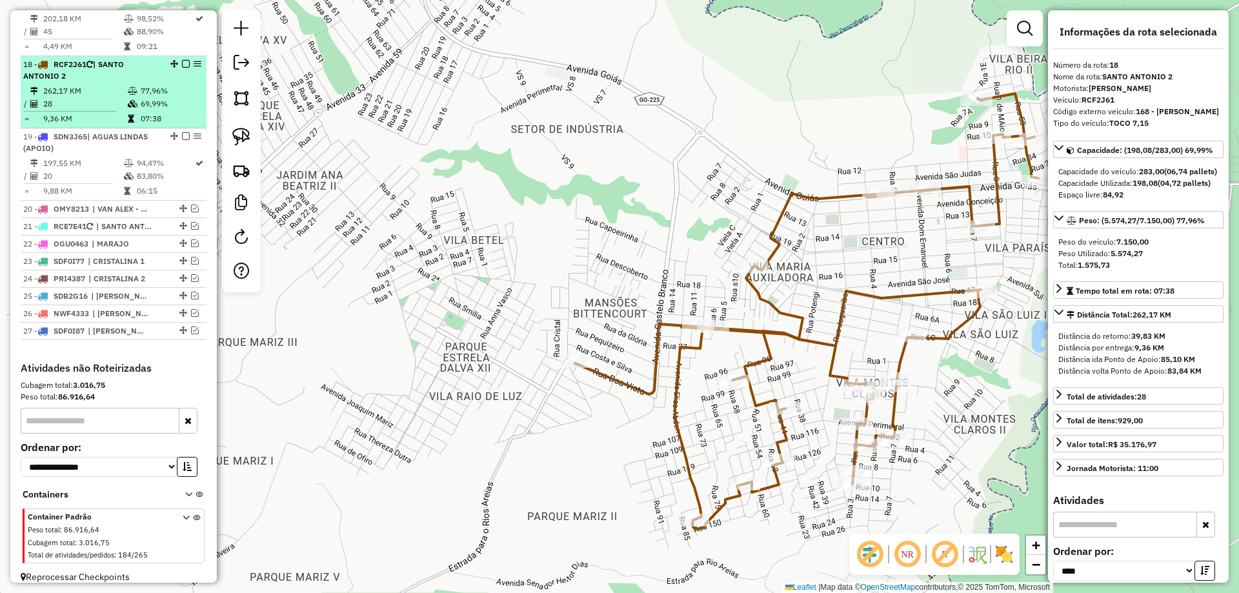
click at [182, 60] on em at bounding box center [186, 64] width 8 height 8
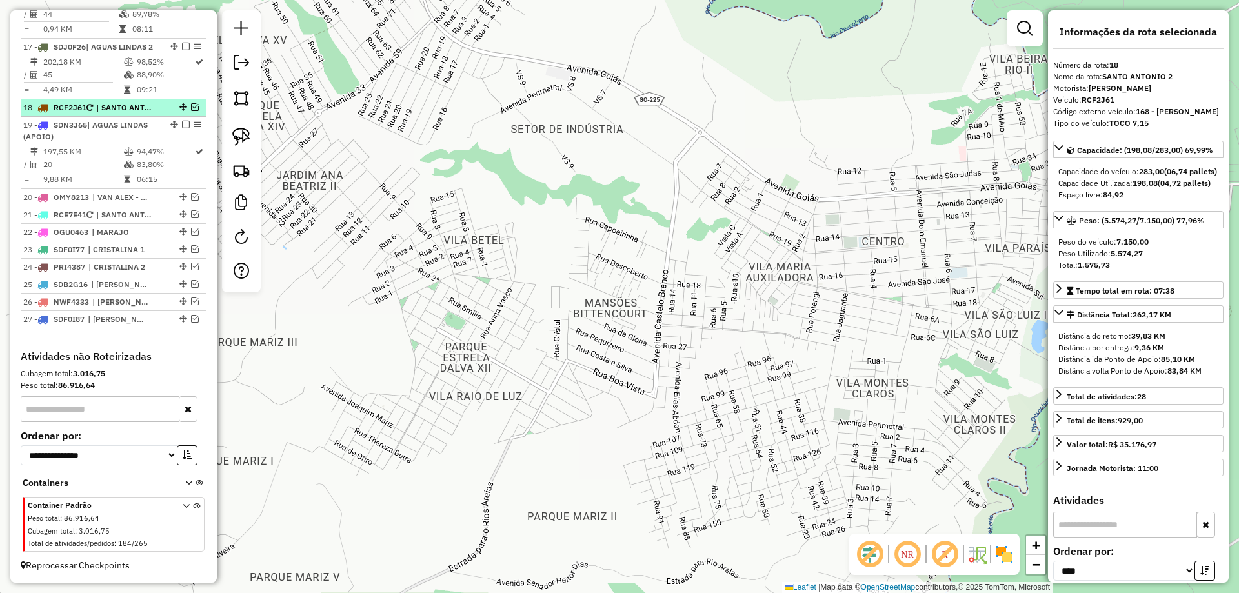
scroll to position [1482, 0]
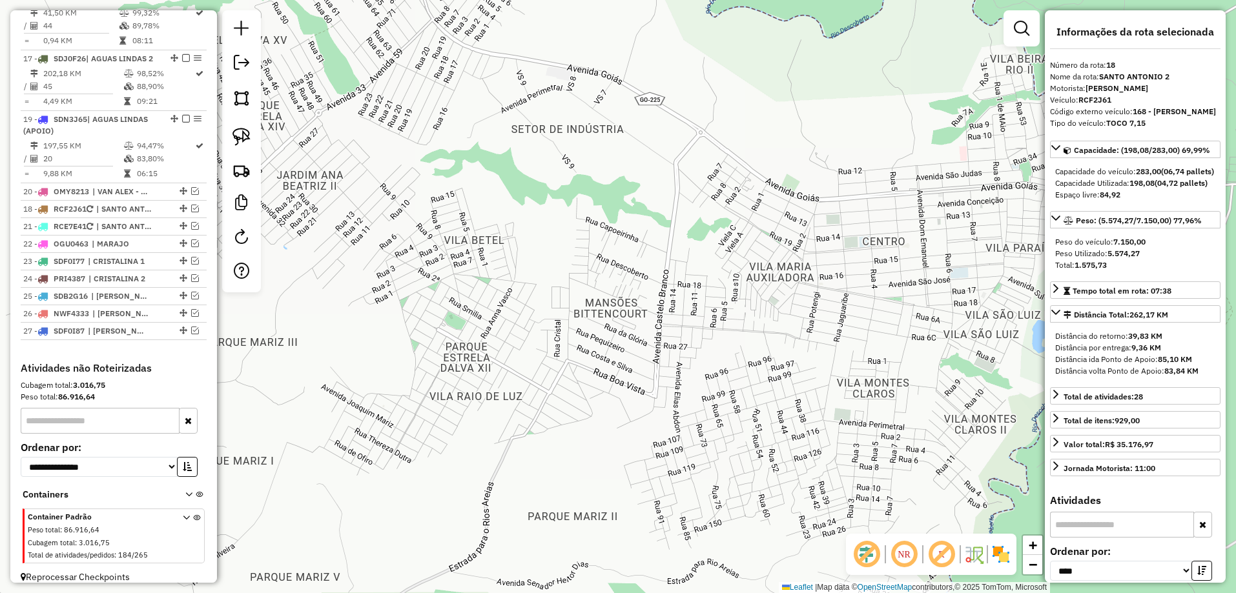
drag, startPoint x: 178, startPoint y: 106, endPoint x: 141, endPoint y: 203, distance: 103.6
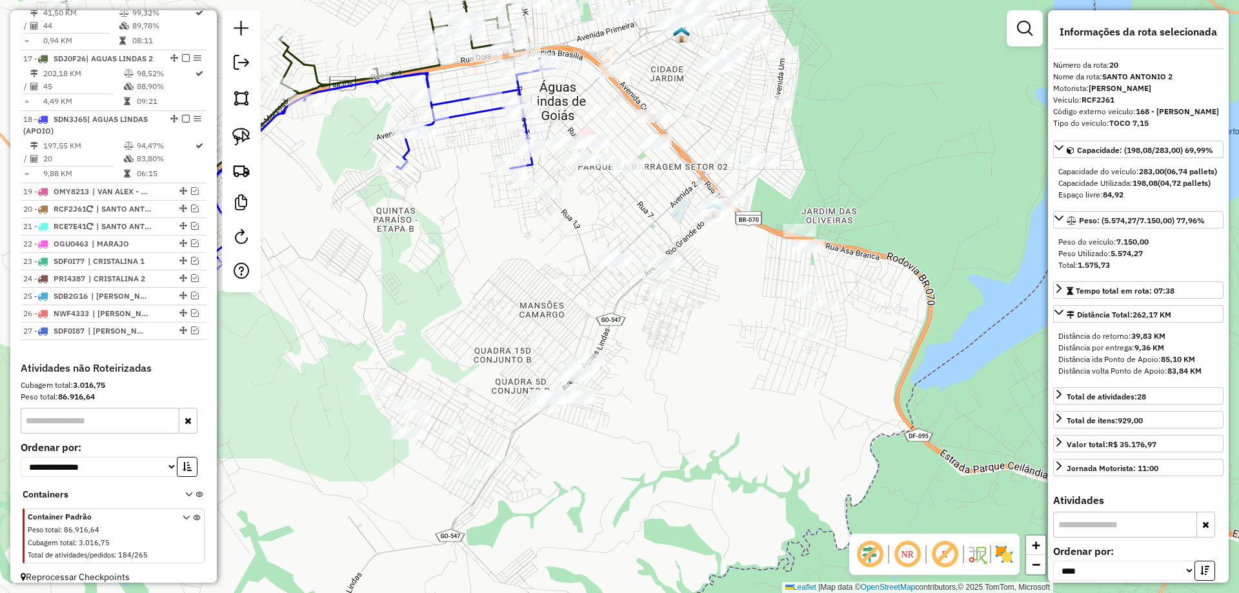
drag, startPoint x: 635, startPoint y: 229, endPoint x: 570, endPoint y: 176, distance: 83.6
click at [580, 185] on div "Janela de atendimento Grade de atendimento Capacidade Transportadoras Veículos …" at bounding box center [619, 296] width 1239 height 593
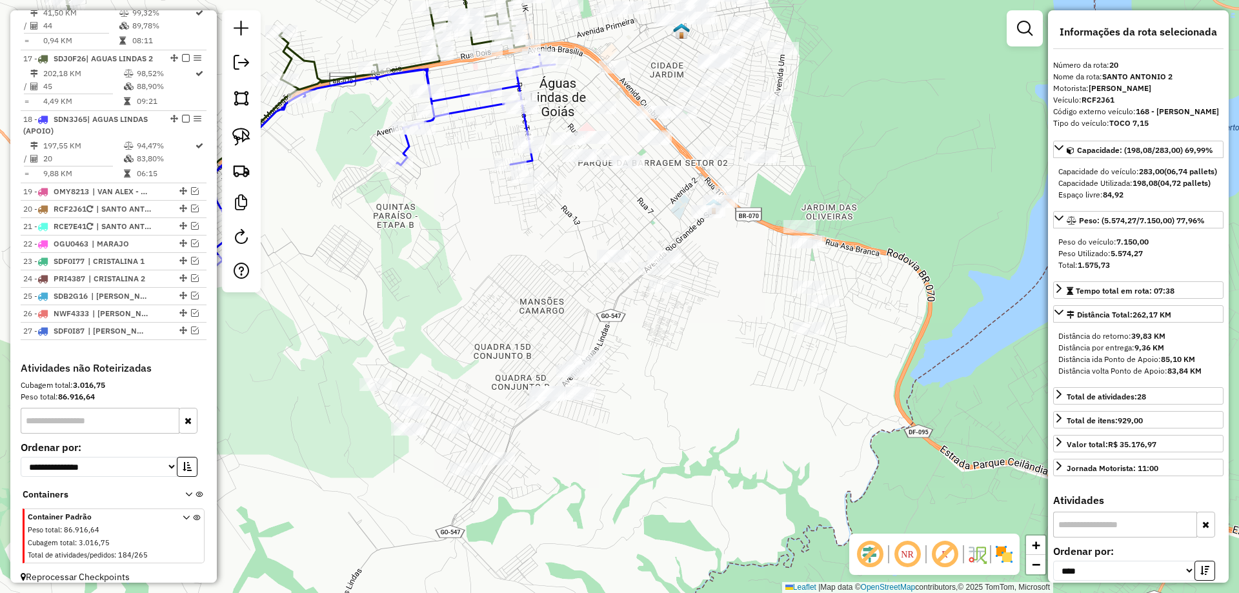
click at [535, 158] on icon at bounding box center [353, 164] width 404 height 218
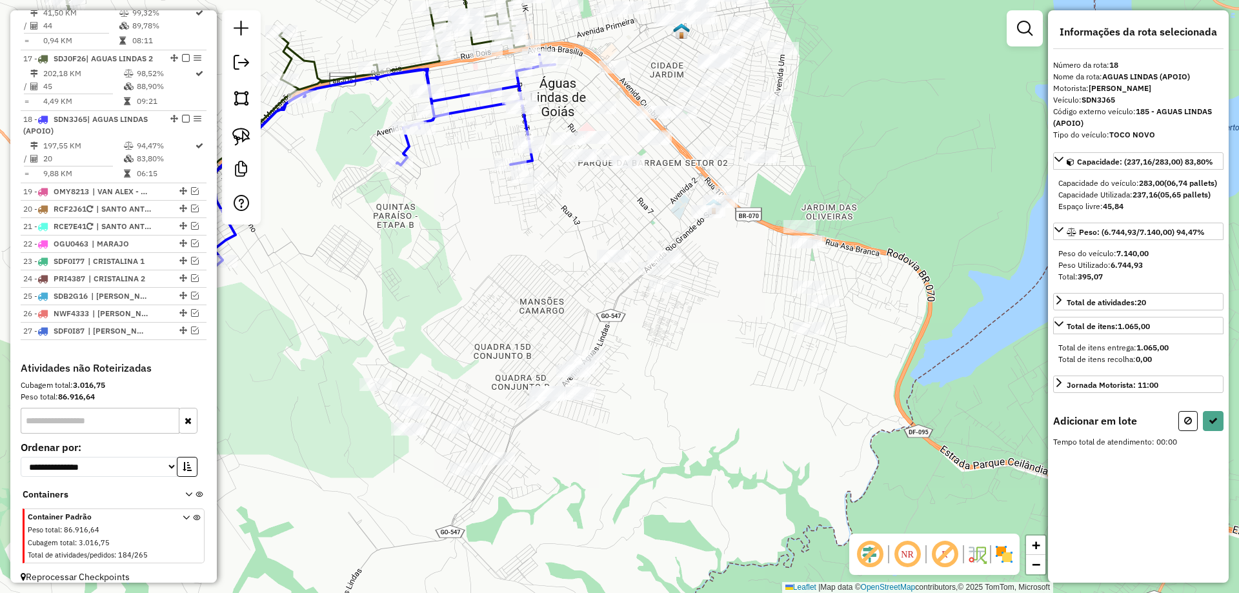
drag, startPoint x: 250, startPoint y: 126, endPoint x: 335, endPoint y: 112, distance: 86.3
click at [250, 127] on link at bounding box center [241, 137] width 28 height 28
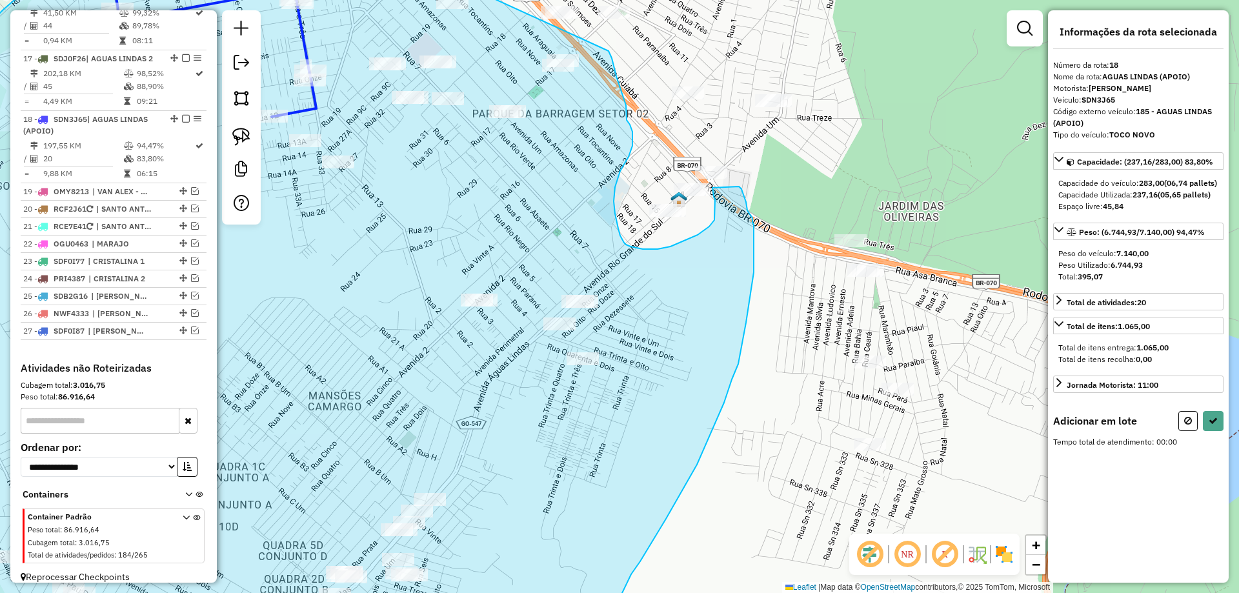
drag, startPoint x: 458, startPoint y: 73, endPoint x: 609, endPoint y: 51, distance: 152.0
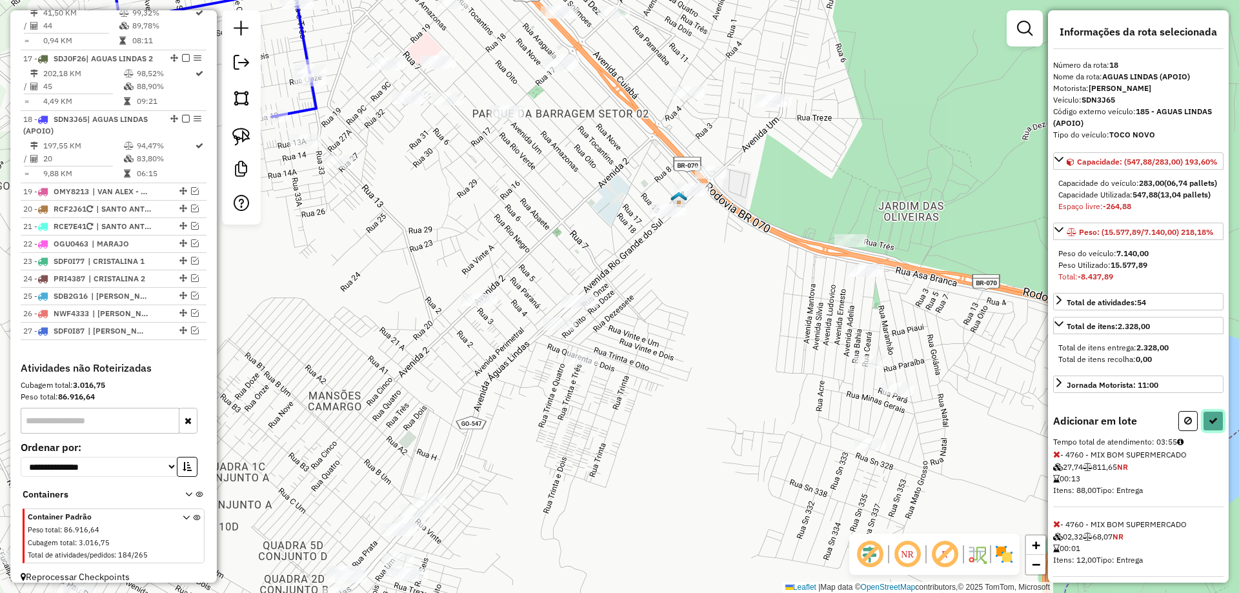
click at [1211, 425] on icon at bounding box center [1213, 420] width 9 height 9
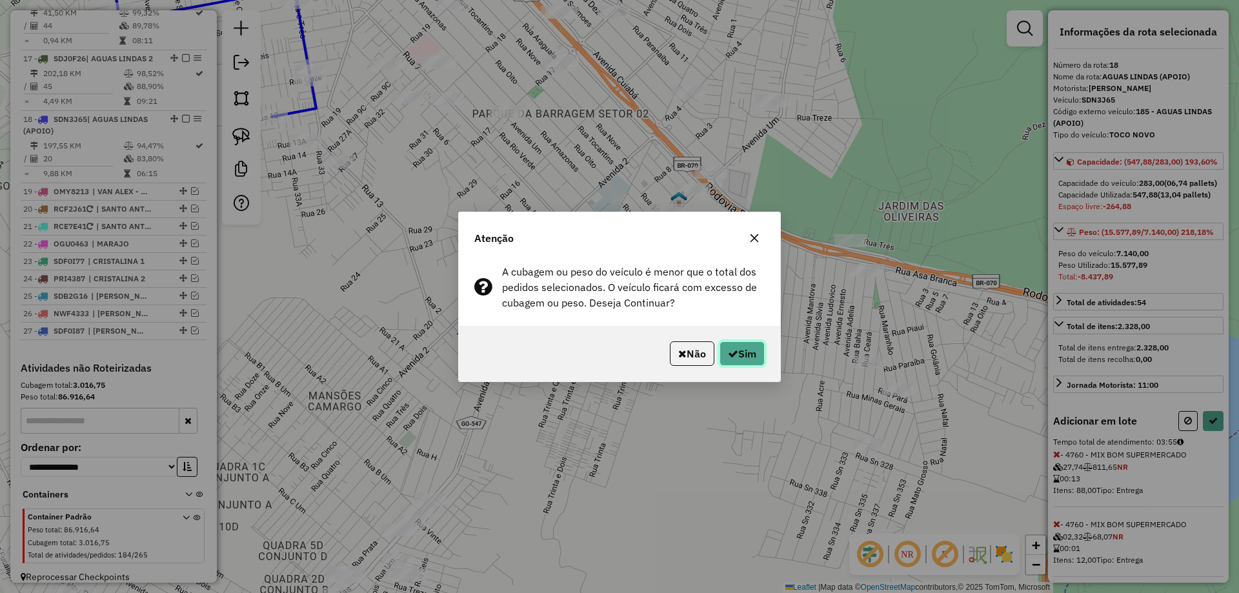
click at [731, 351] on icon "button" at bounding box center [733, 354] width 10 height 10
select select "*********"
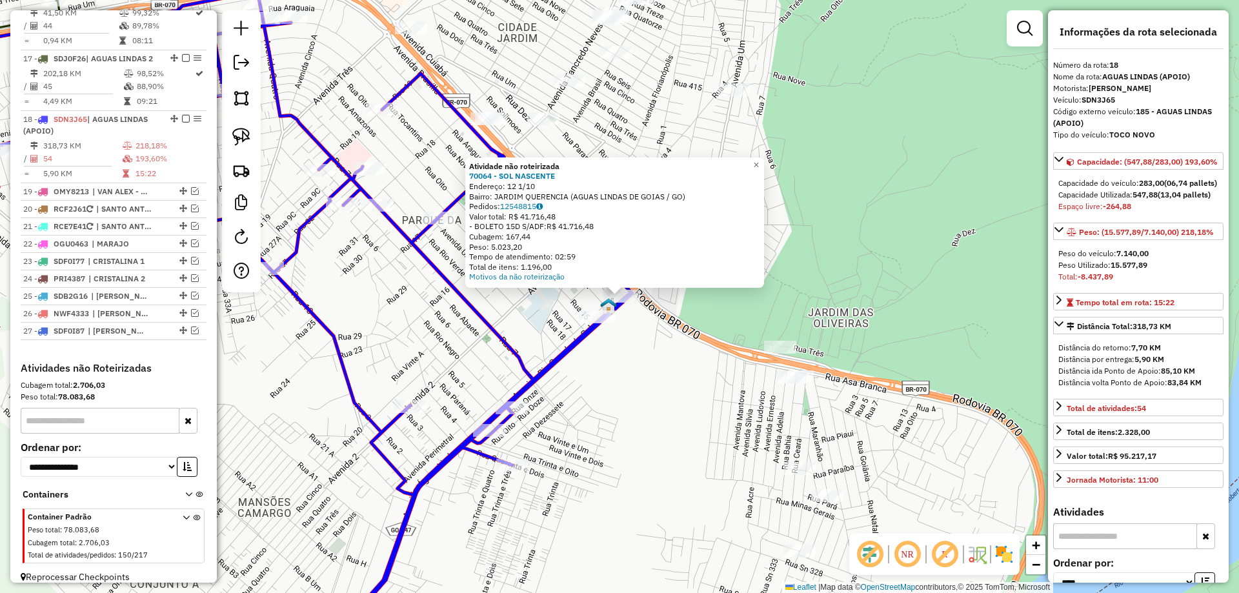
click at [642, 357] on div "Atividade não roteirizada 70064 - SOL NASCENTE Endereço: 12 1/10 Bairro: JARDIM…" at bounding box center [619, 296] width 1239 height 593
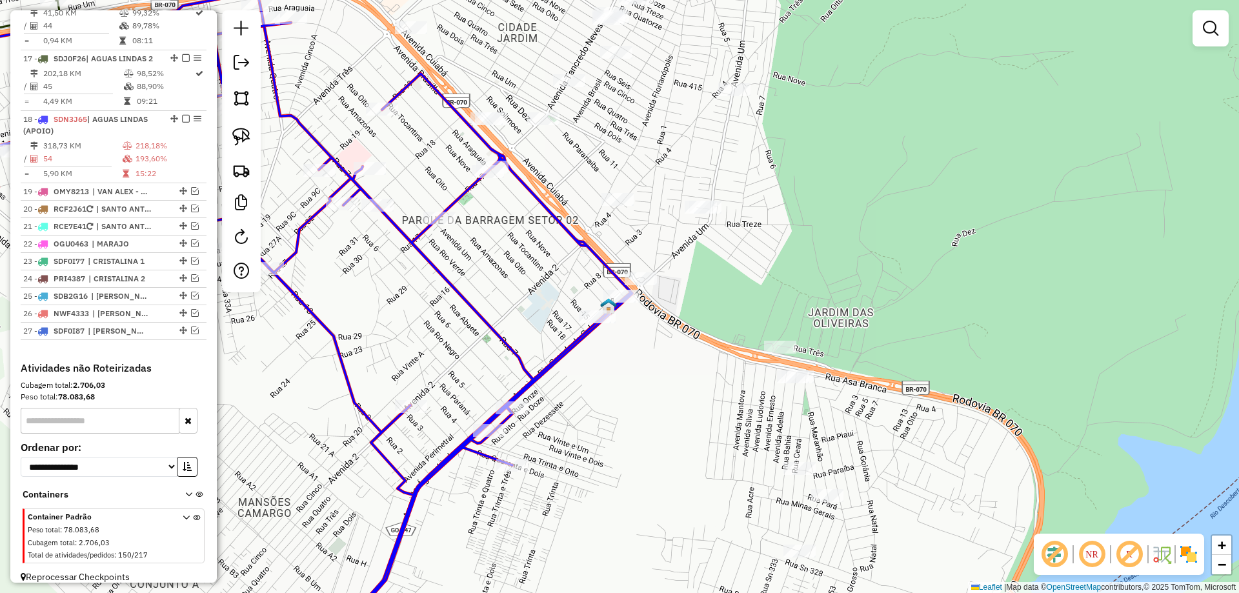
click at [584, 323] on icon at bounding box center [254, 322] width 757 height 661
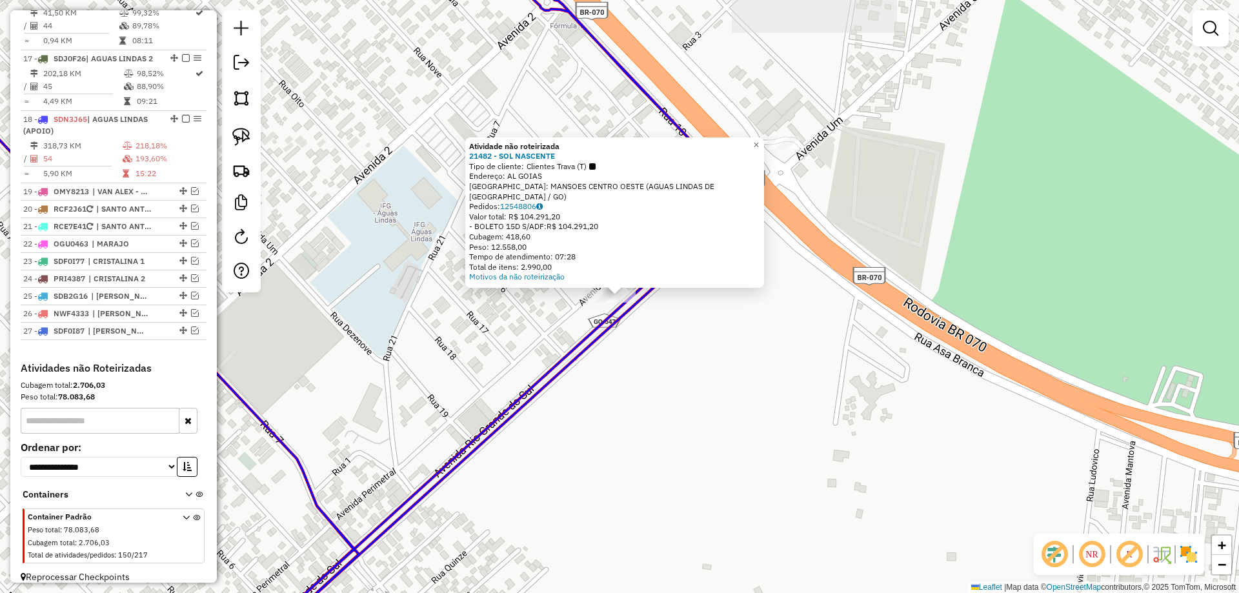
click at [743, 361] on div "Atividade não roteirizada 21482 - SOL NASCENTE Tipo de cliente: Clientes Trava …" at bounding box center [619, 296] width 1239 height 593
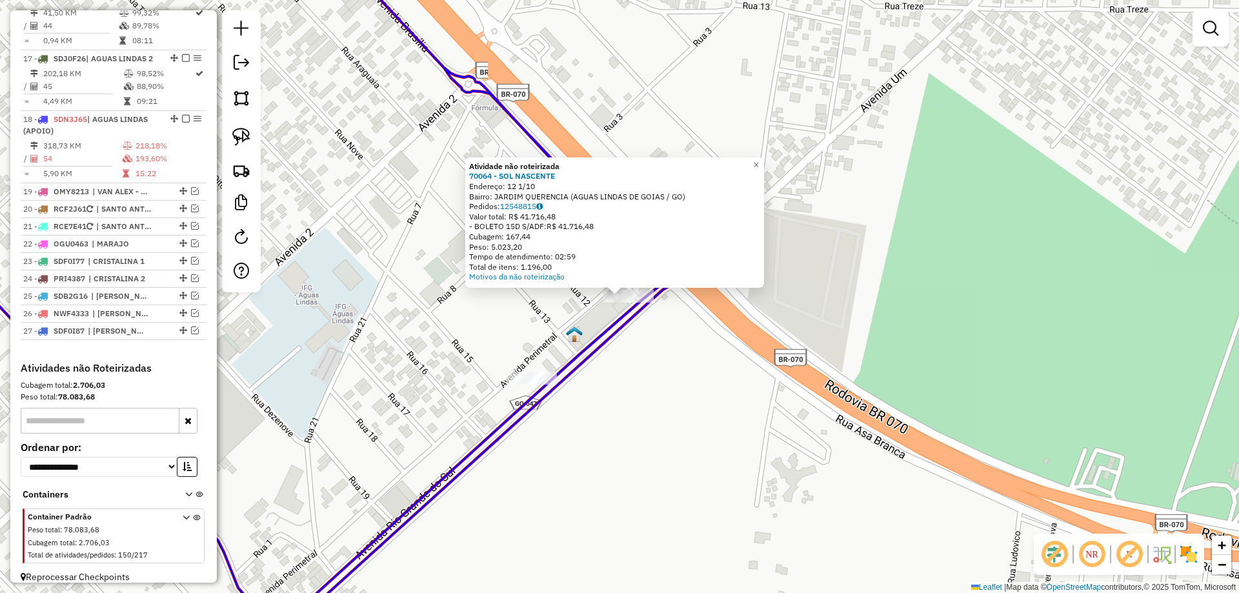
click at [650, 403] on div "Atividade não roteirizada 70064 - SOL NASCENTE Endereço: 12 1/10 Bairro: JARDIM…" at bounding box center [619, 296] width 1239 height 593
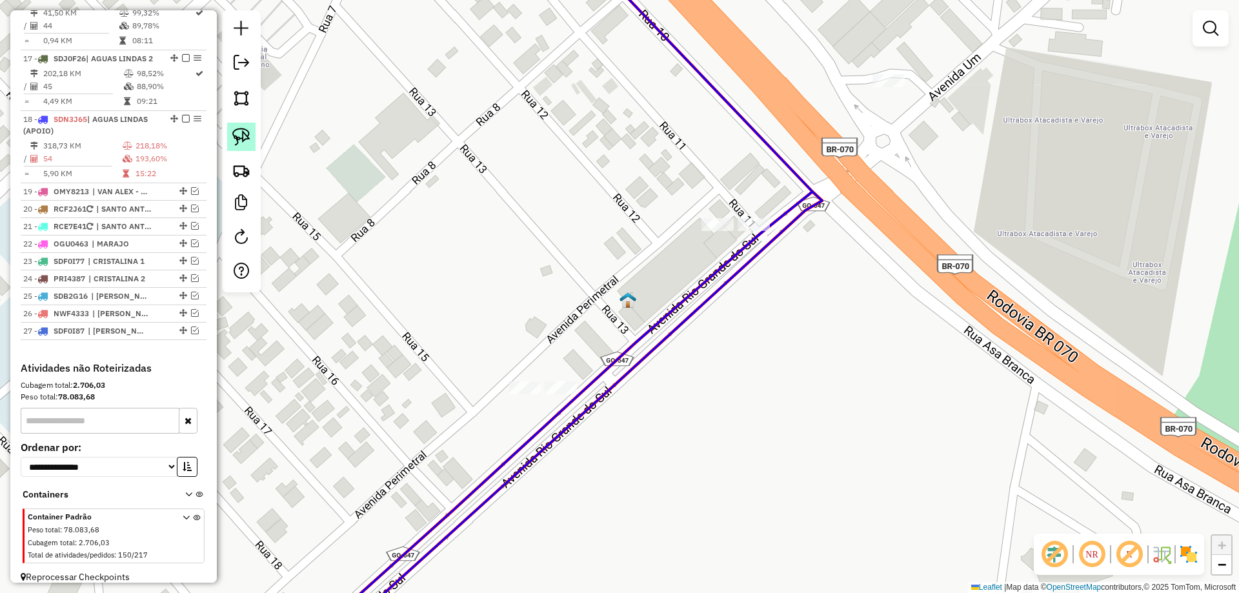
click at [254, 138] on link at bounding box center [241, 137] width 28 height 28
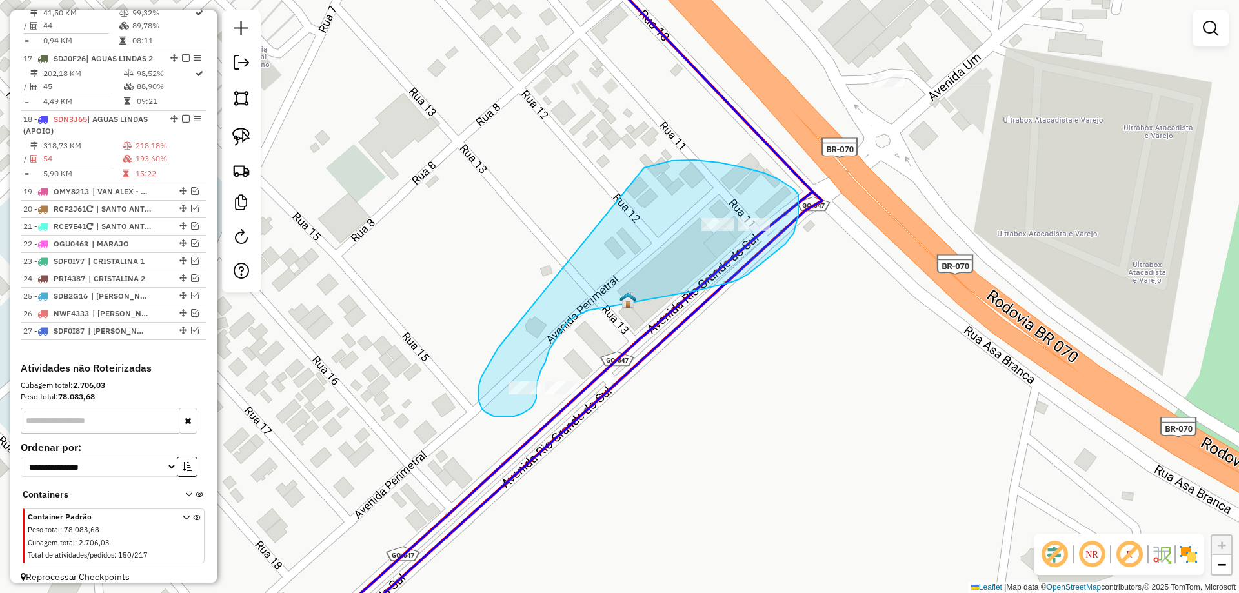
drag, startPoint x: 498, startPoint y: 348, endPoint x: 644, endPoint y: 168, distance: 231.8
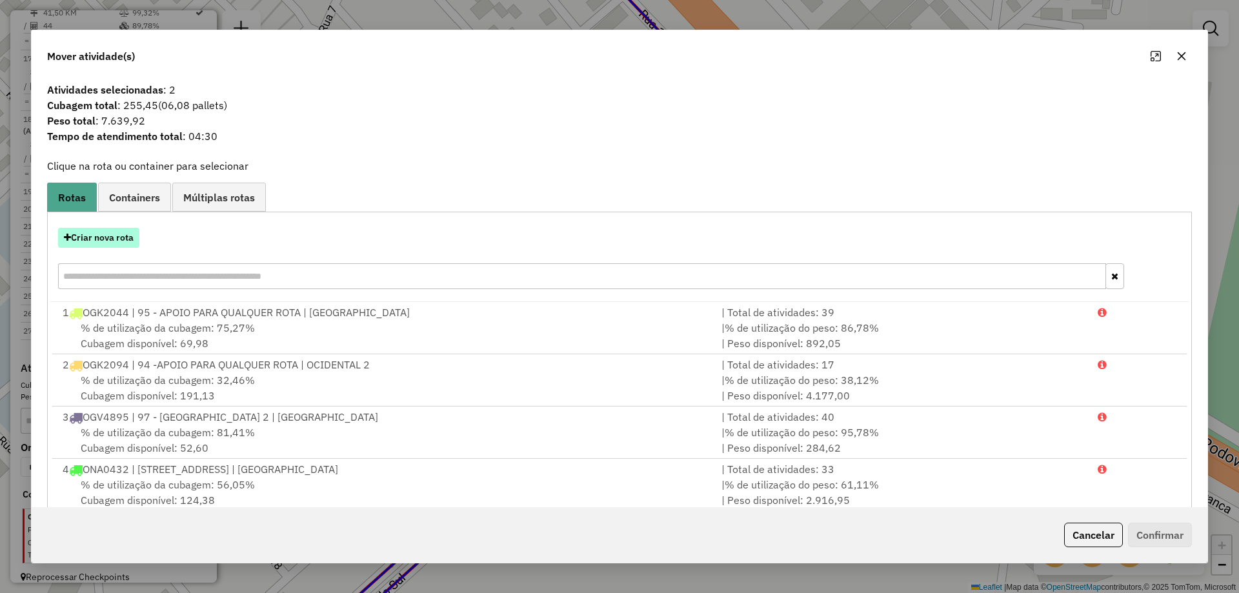
click at [101, 243] on button "Criar nova rota" at bounding box center [98, 238] width 81 height 20
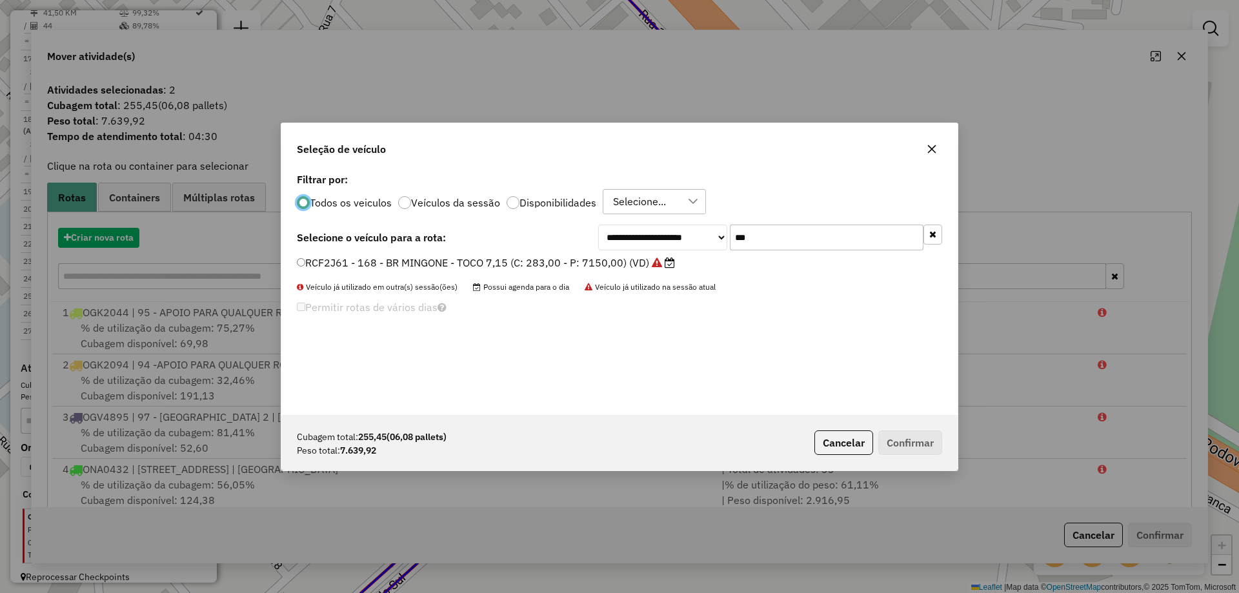
scroll to position [7, 4]
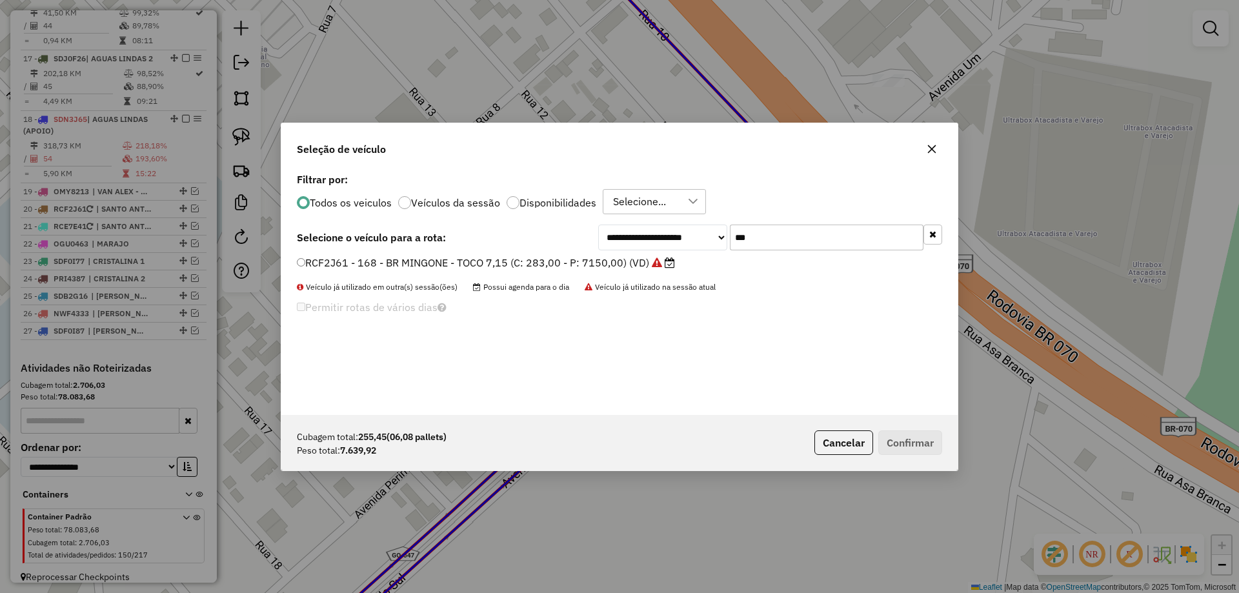
drag, startPoint x: 820, startPoint y: 240, endPoint x: 473, endPoint y: 225, distance: 347.6
click at [474, 225] on div "**********" at bounding box center [620, 238] width 646 height 26
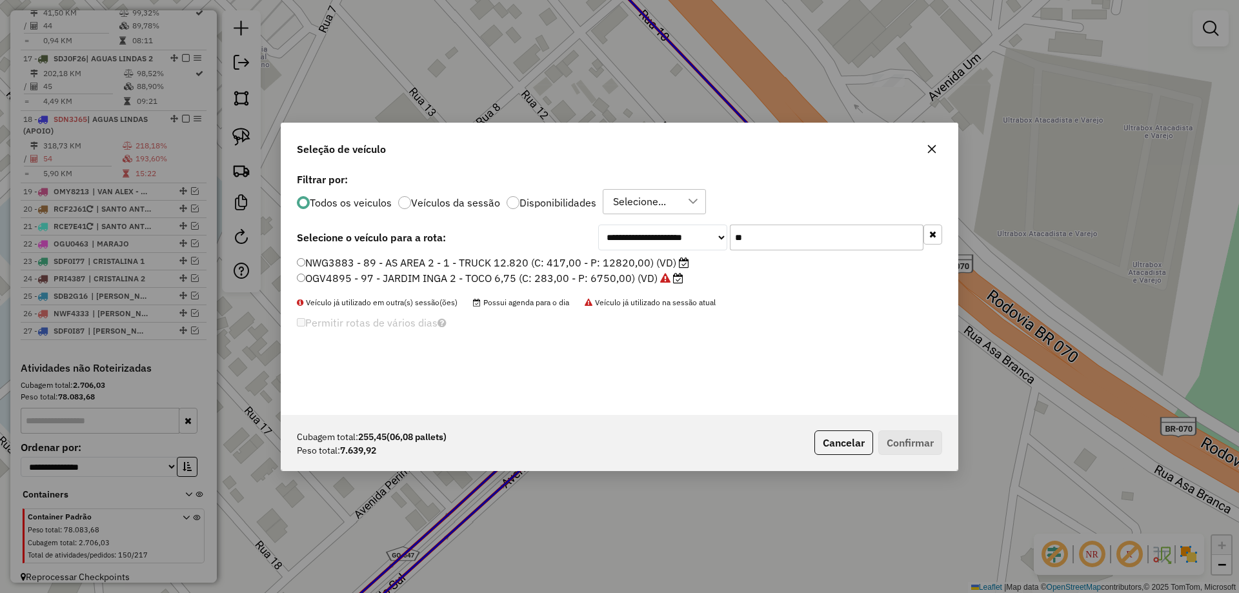
type input "**"
click at [459, 260] on label "NWG3883 - 89 - AS AREA 2 - 1 - TRUCK 12.820 (C: 417,00 - P: 12820,00) (VD)" at bounding box center [493, 262] width 392 height 15
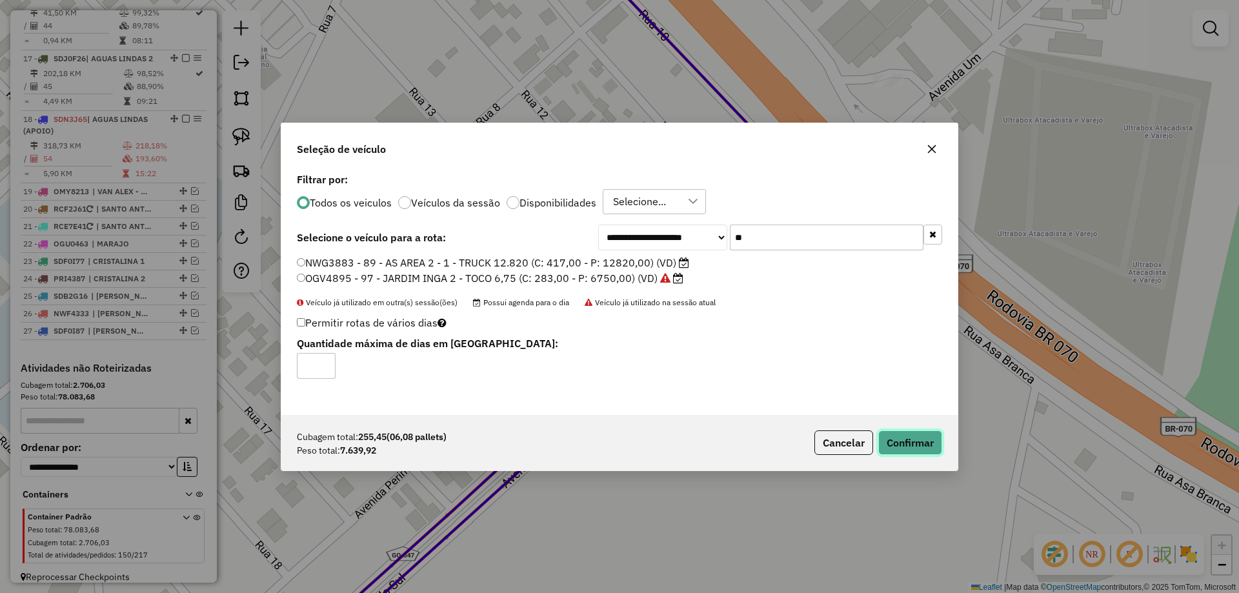
click at [895, 438] on button "Confirmar" at bounding box center [911, 443] width 64 height 25
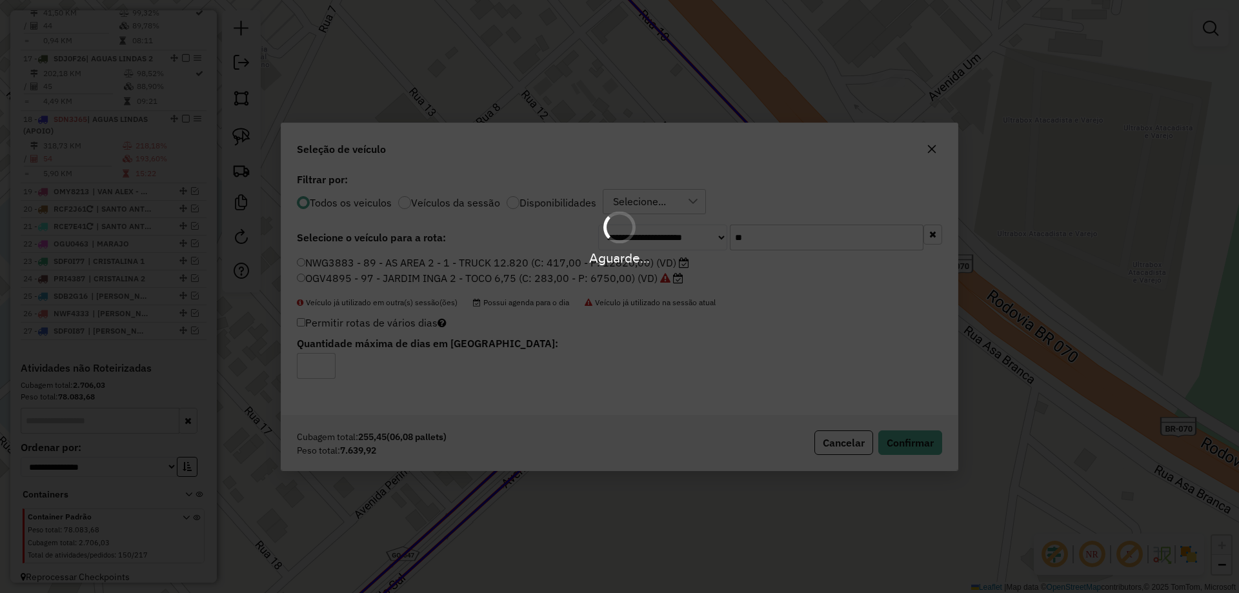
scroll to position [1536, 0]
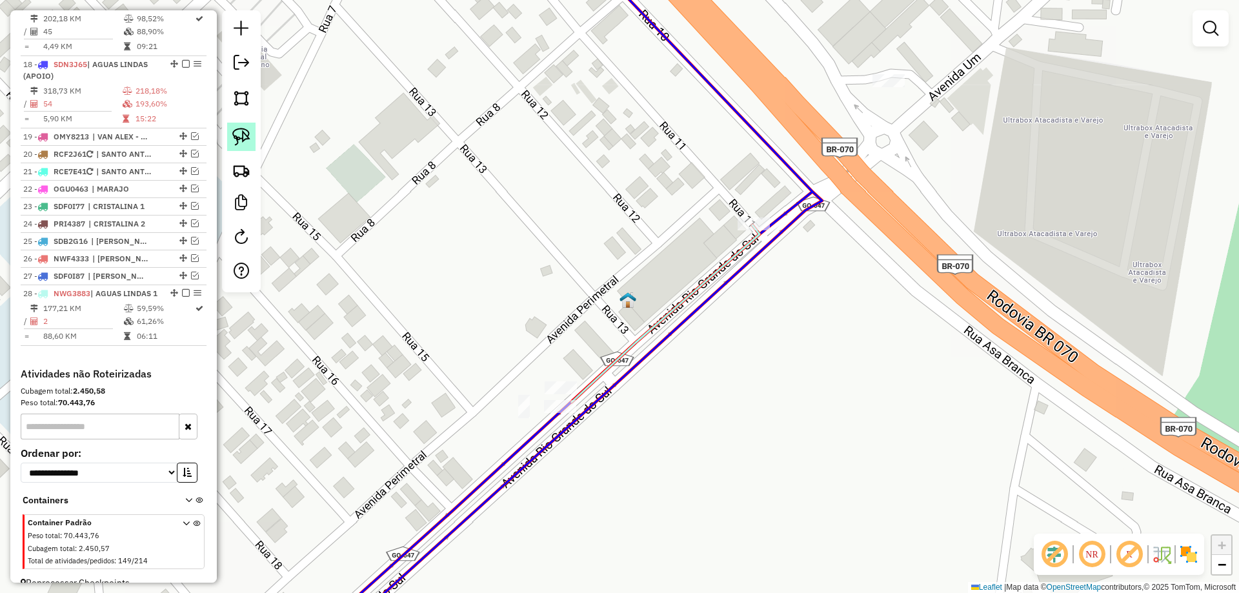
click at [242, 138] on img at bounding box center [241, 137] width 18 height 18
drag, startPoint x: 586, startPoint y: 343, endPoint x: 607, endPoint y: 391, distance: 53.2
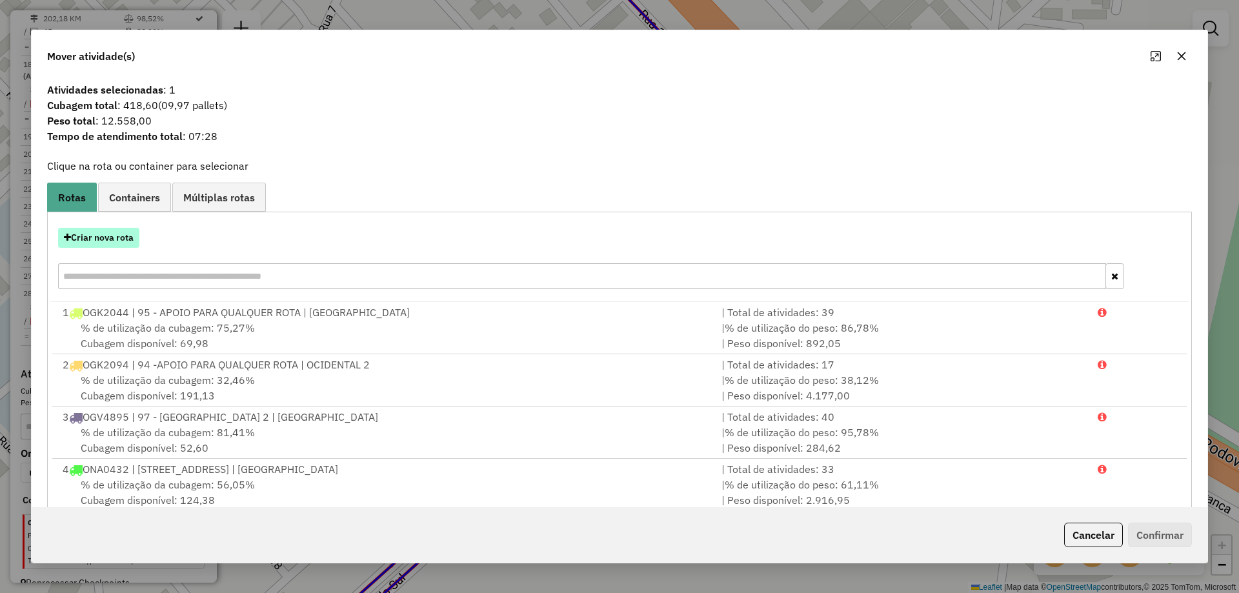
click at [108, 241] on button "Criar nova rota" at bounding box center [98, 238] width 81 height 20
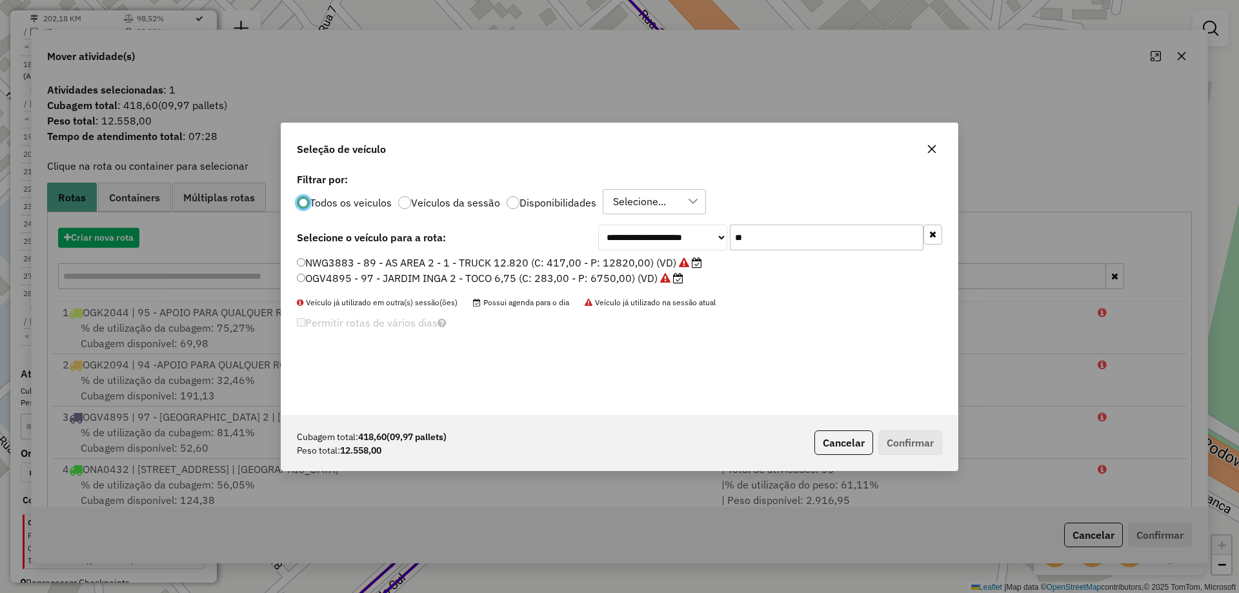
scroll to position [7, 4]
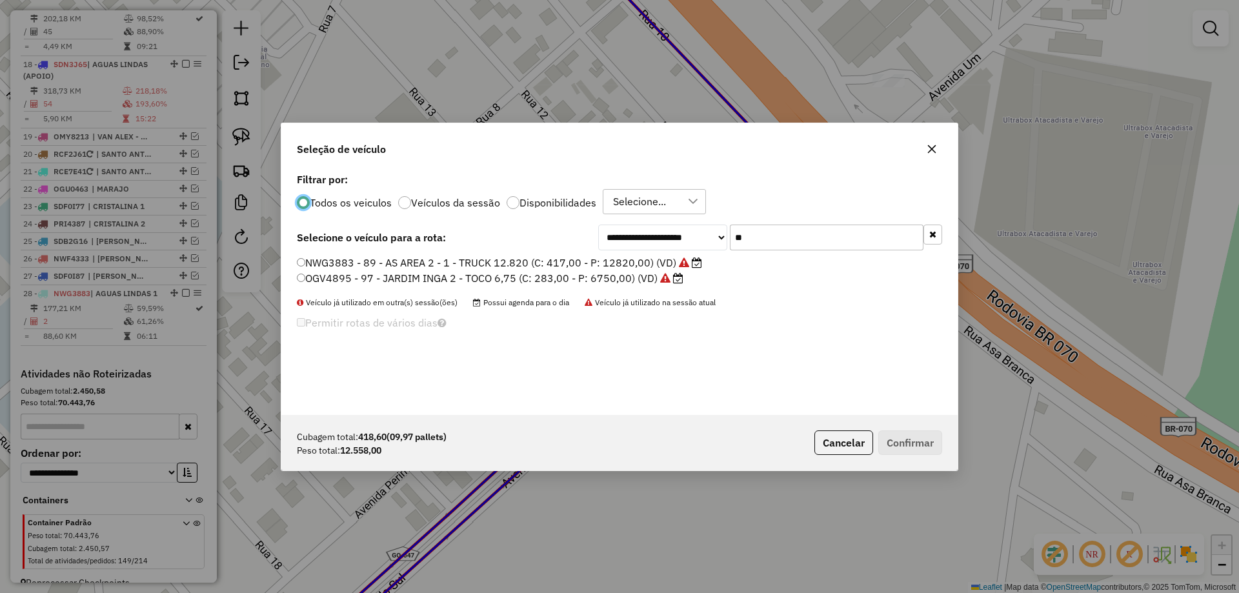
drag, startPoint x: 780, startPoint y: 236, endPoint x: 508, endPoint y: 221, distance: 272.8
click at [525, 224] on div "**********" at bounding box center [619, 292] width 677 height 245
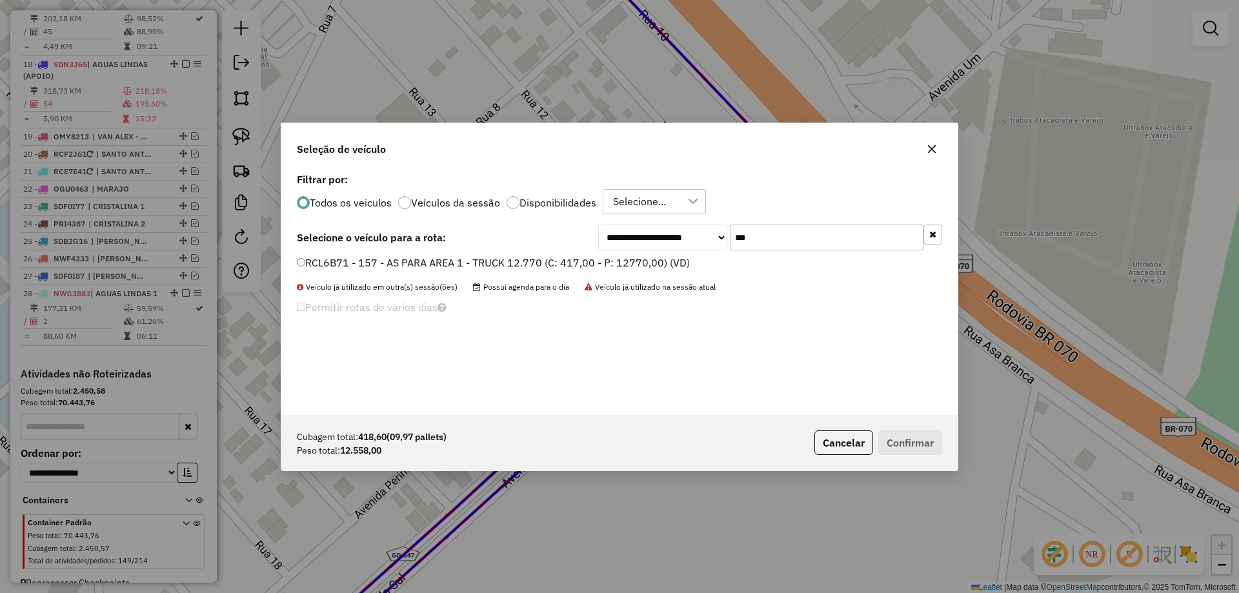
type input "***"
drag, startPoint x: 405, startPoint y: 262, endPoint x: 443, endPoint y: 279, distance: 41.6
click at [405, 263] on label "RCL6B71 - 157 - AS PARA AREA 1 - TRUCK 12.770 (C: 417,00 - P: 12770,00) (VD)" at bounding box center [493, 262] width 393 height 15
click at [897, 446] on button "Confirmar" at bounding box center [911, 443] width 64 height 25
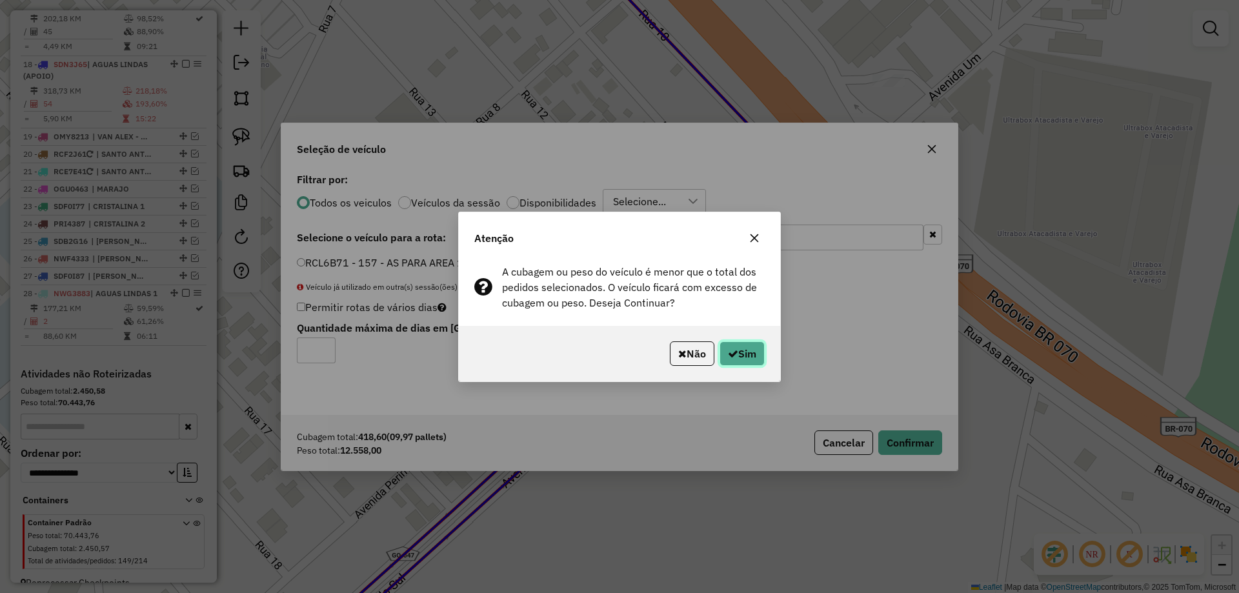
click at [746, 354] on button "Sim" at bounding box center [742, 353] width 45 height 25
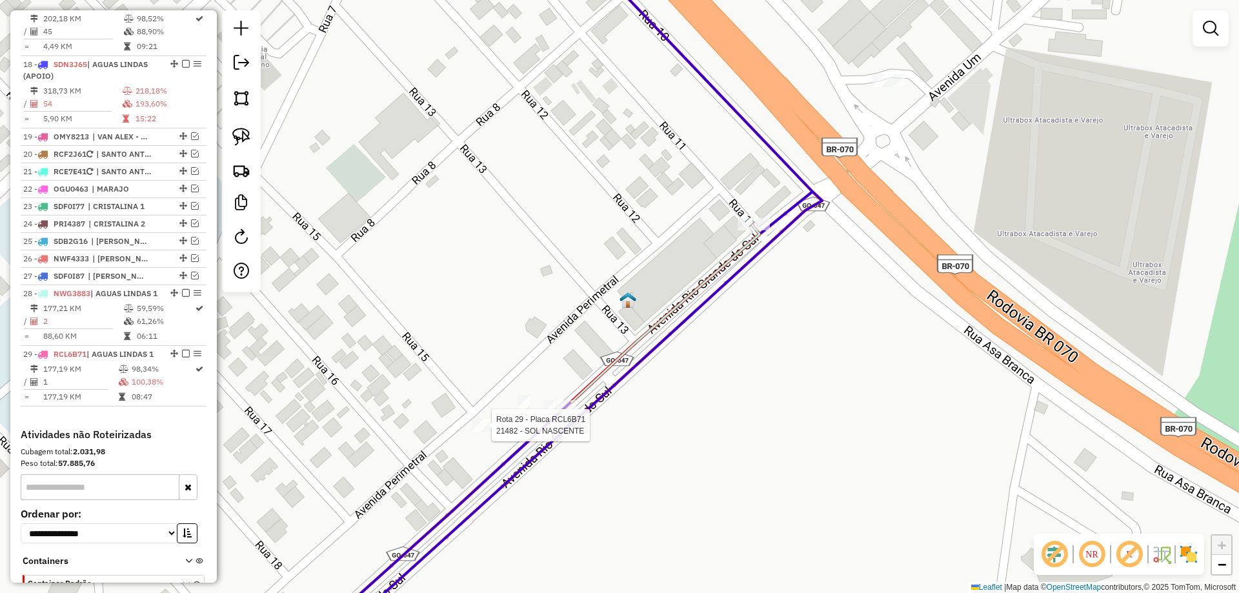
select select "*********"
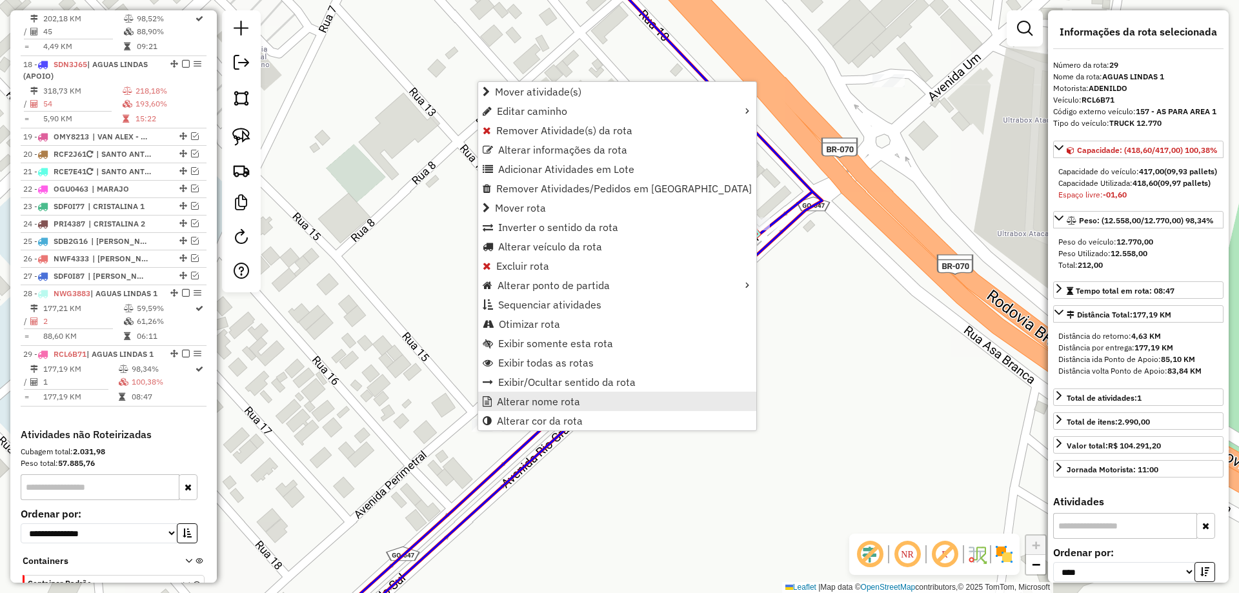
scroll to position [1626, 0]
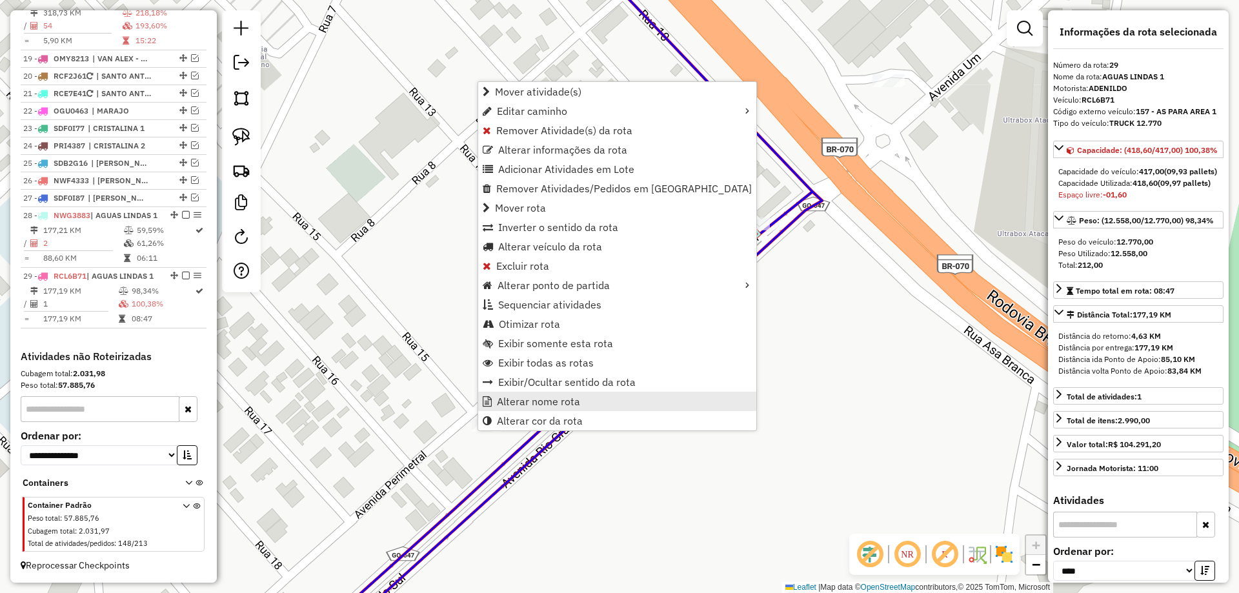
click at [548, 394] on link "Alterar nome rota" at bounding box center [617, 401] width 278 height 19
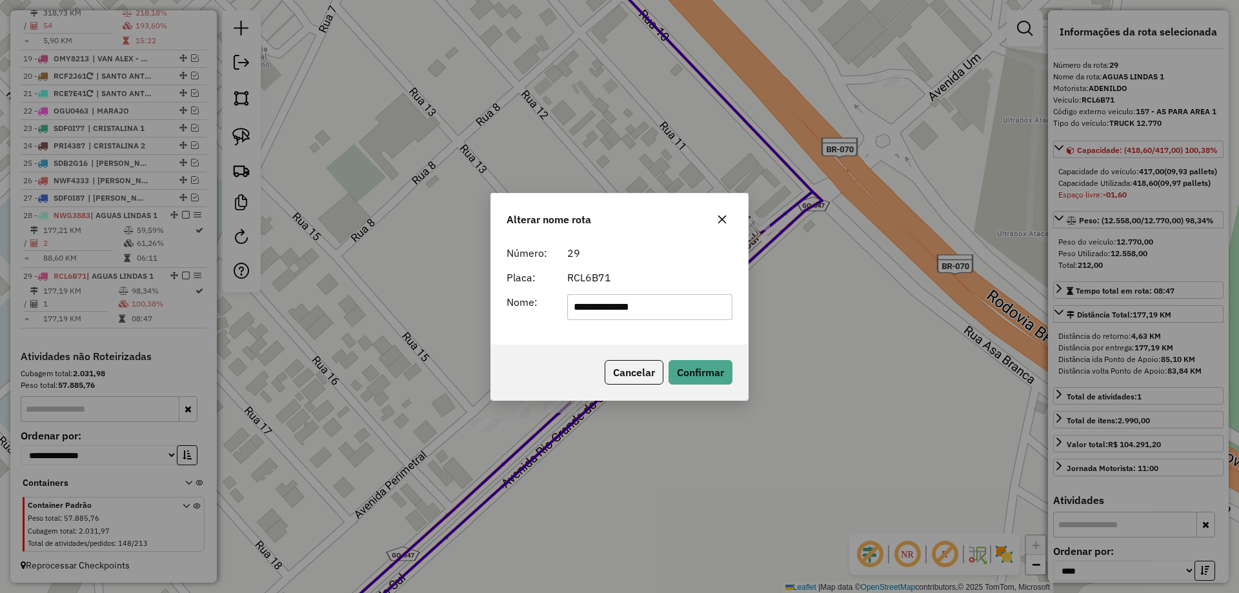
drag, startPoint x: 677, startPoint y: 304, endPoint x: 0, endPoint y: 285, distance: 677.4
click at [0, 287] on div "**********" at bounding box center [619, 296] width 1239 height 593
drag, startPoint x: 580, startPoint y: 313, endPoint x: 589, endPoint y: 320, distance: 10.6
click at [584, 316] on input "**********" at bounding box center [650, 307] width 166 height 26
type input "**********"
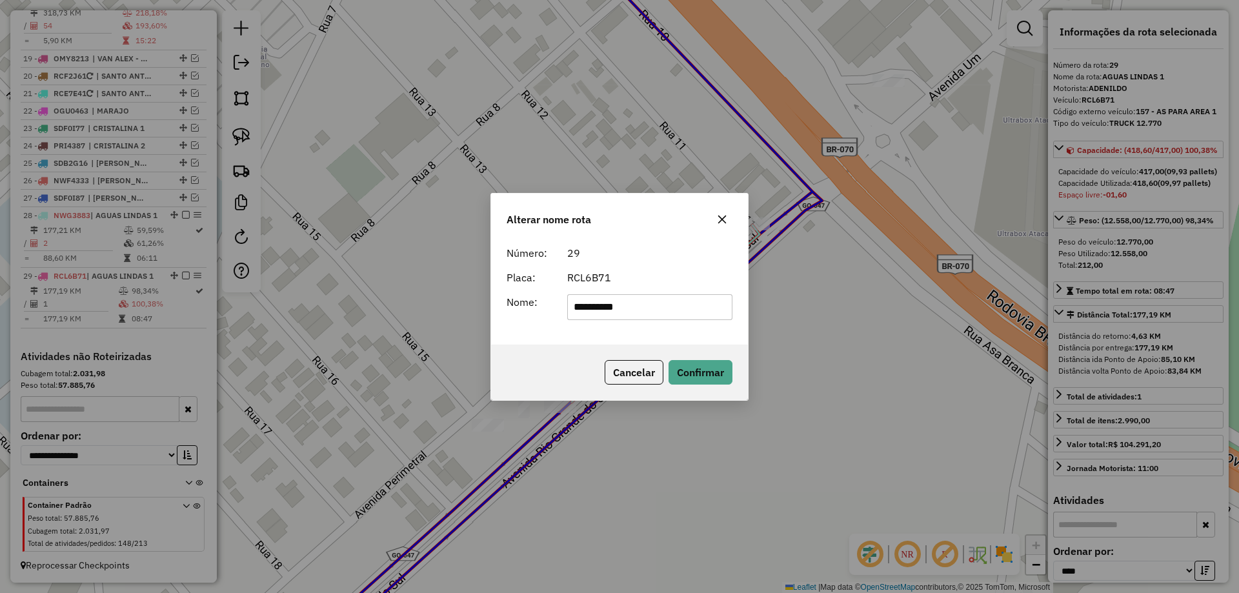
drag, startPoint x: 549, startPoint y: 333, endPoint x: 580, endPoint y: 344, distance: 33.5
click at [551, 336] on div "**********" at bounding box center [619, 292] width 257 height 105
drag, startPoint x: 702, startPoint y: 369, endPoint x: 411, endPoint y: 336, distance: 293.6
click at [699, 369] on button "Confirmar" at bounding box center [701, 372] width 64 height 25
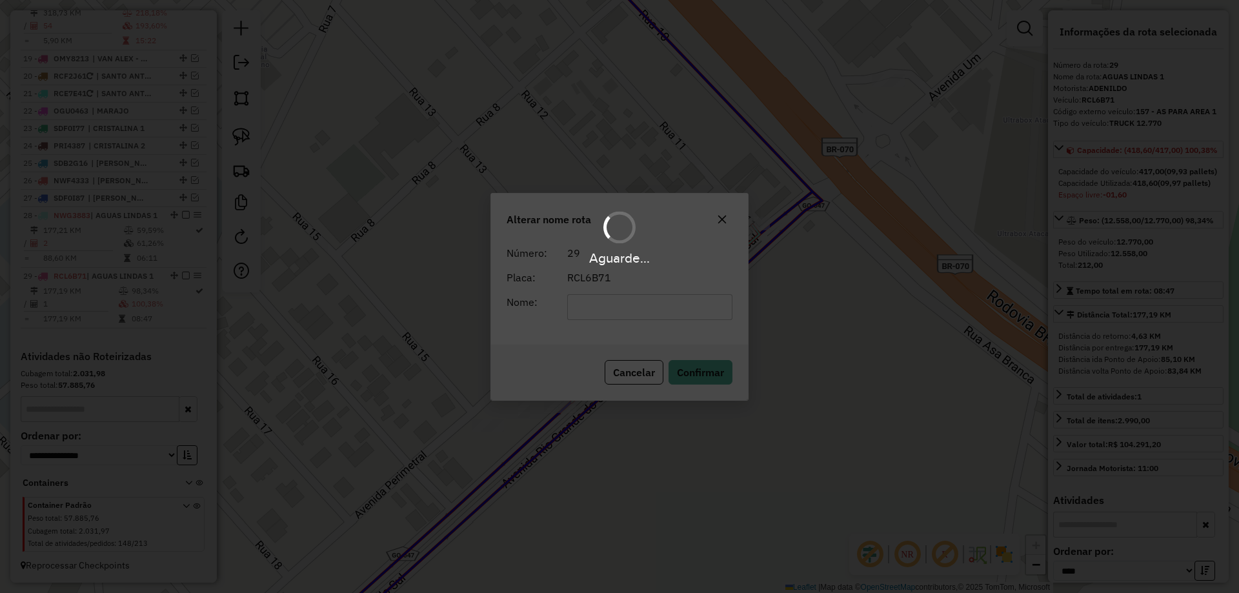
scroll to position [1615, 0]
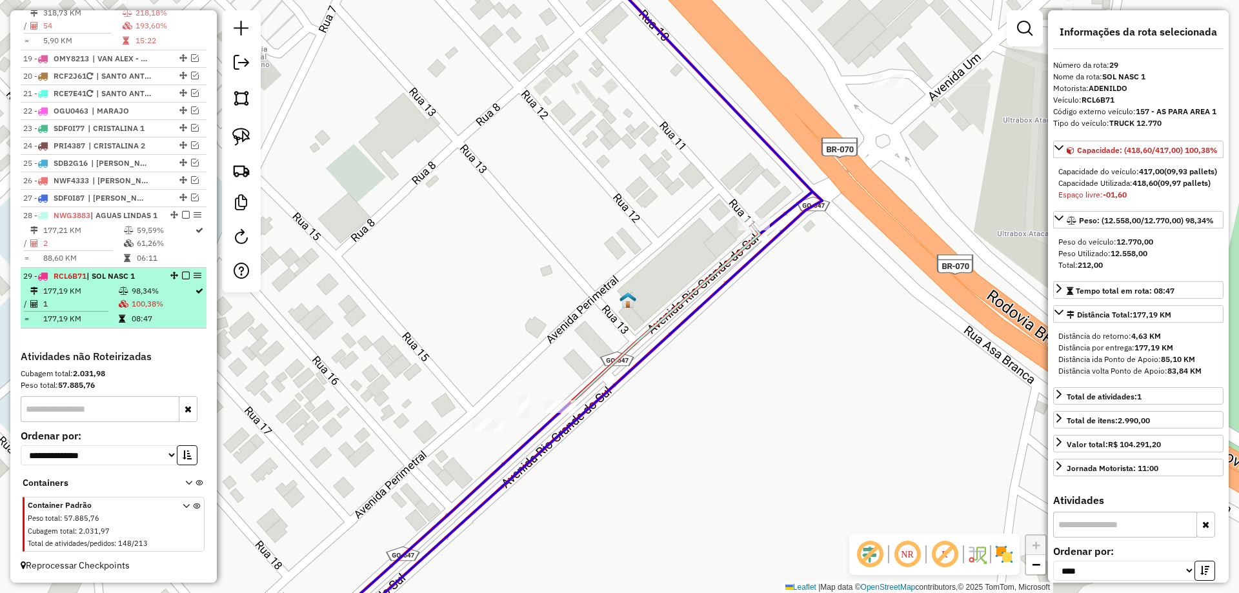
click at [183, 274] on em at bounding box center [186, 276] width 8 height 8
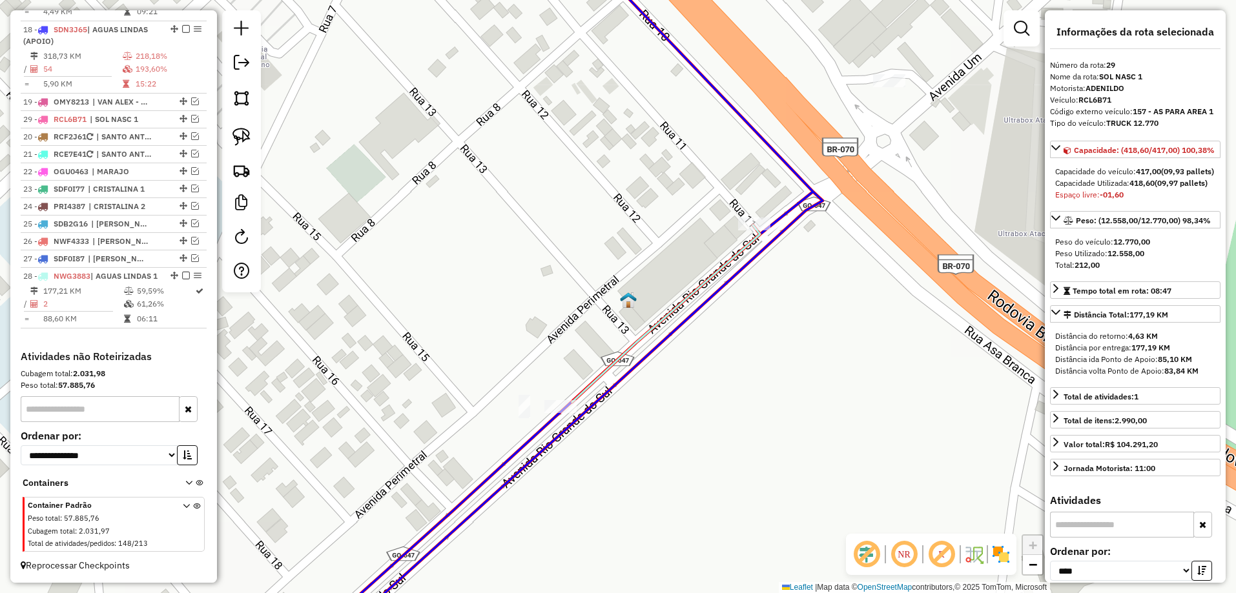
drag, startPoint x: 181, startPoint y: 317, endPoint x: 150, endPoint y: 105, distance: 213.9
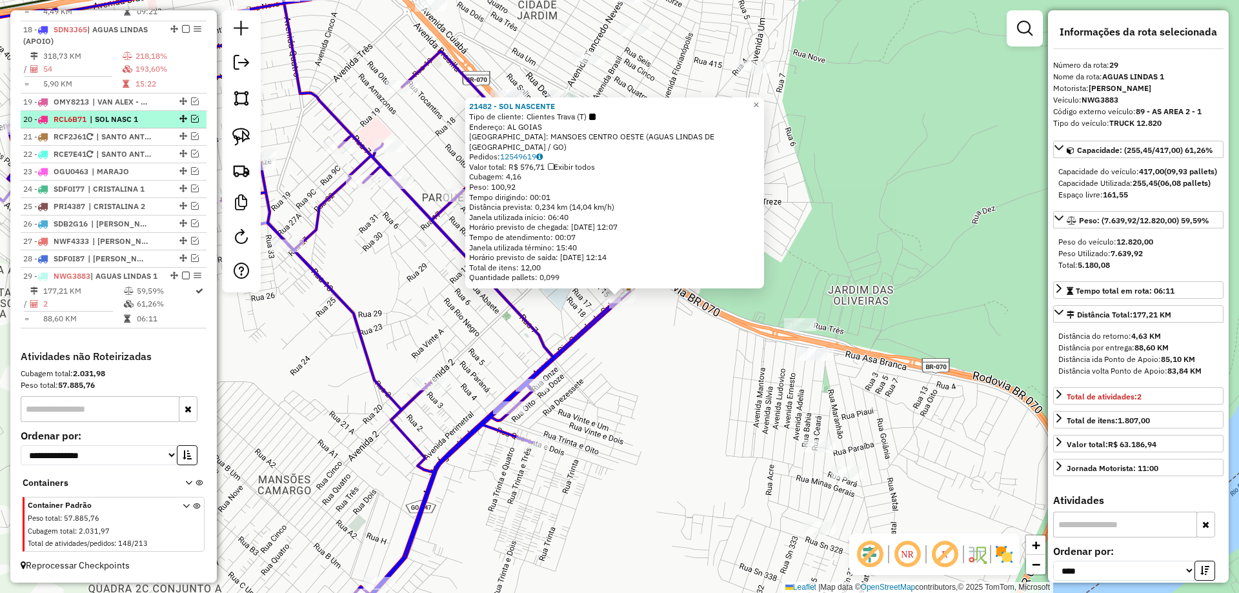
click at [191, 115] on em at bounding box center [195, 119] width 8 height 8
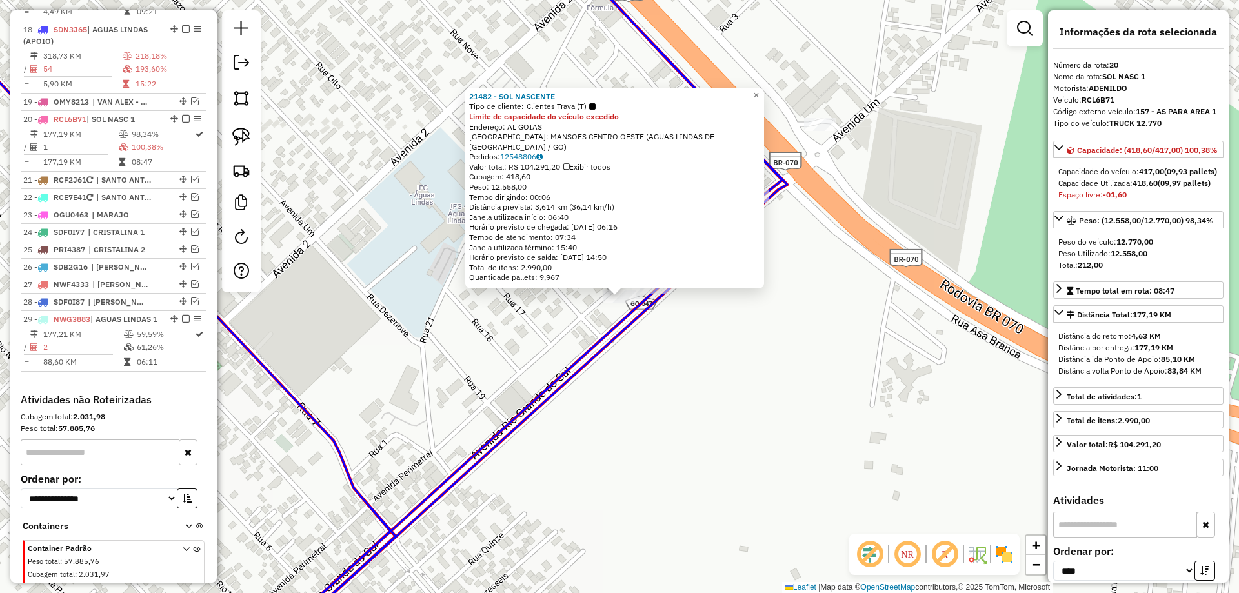
scroll to position [1615, 0]
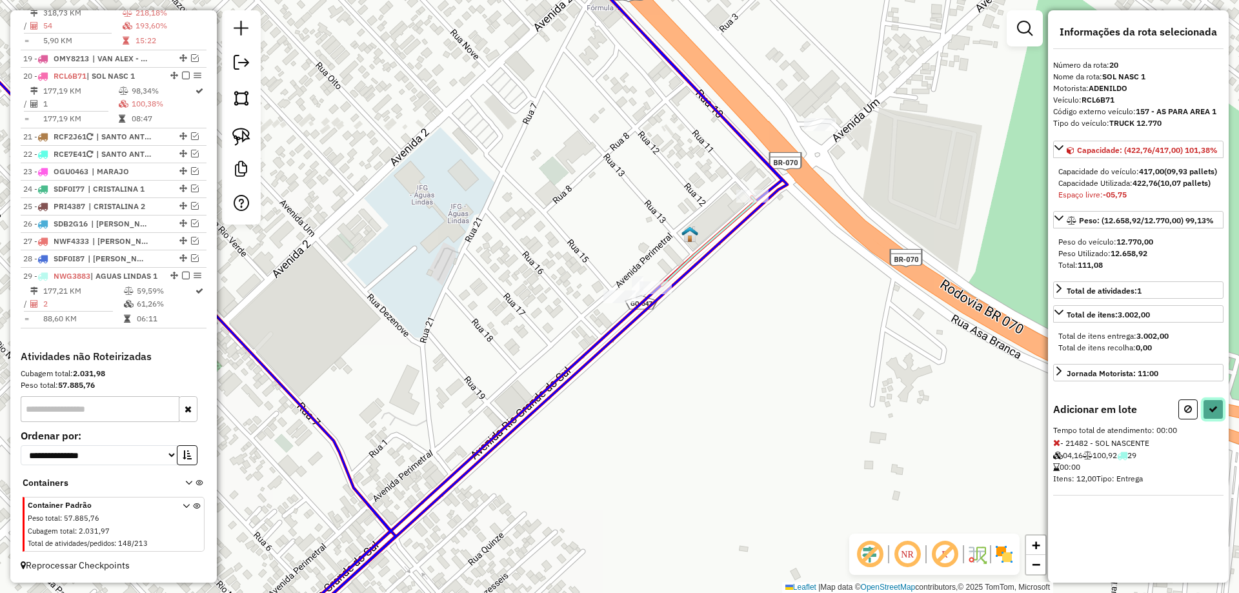
click at [1219, 420] on button at bounding box center [1213, 410] width 21 height 20
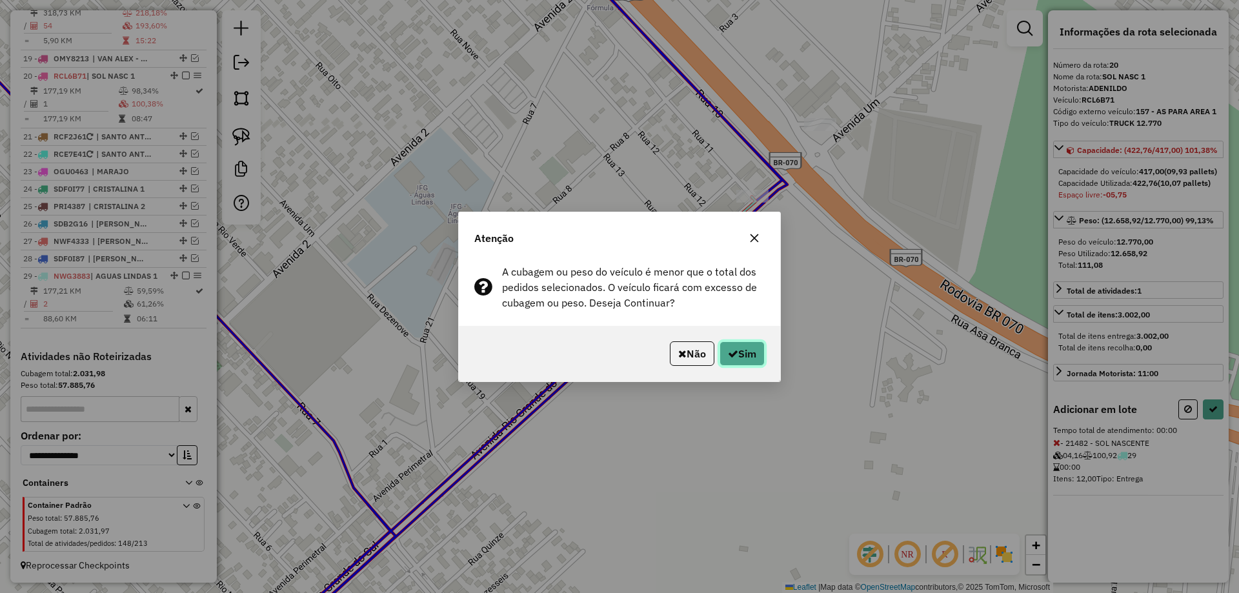
click at [751, 356] on button "Sim" at bounding box center [742, 353] width 45 height 25
select select "*********"
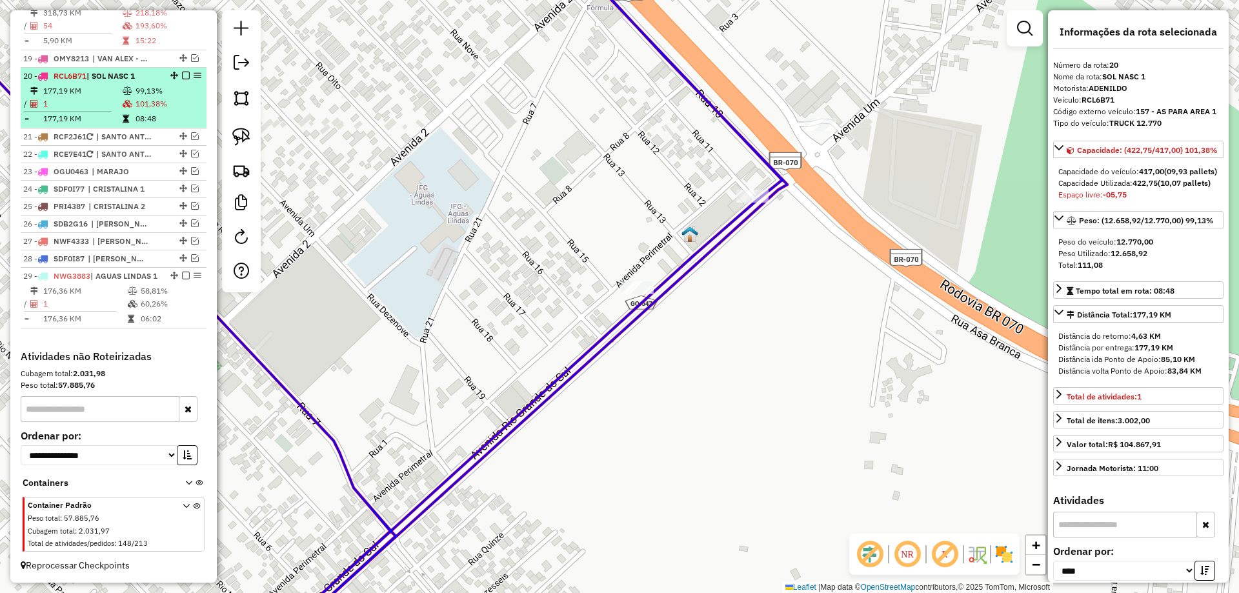
click at [183, 72] on em at bounding box center [186, 76] width 8 height 8
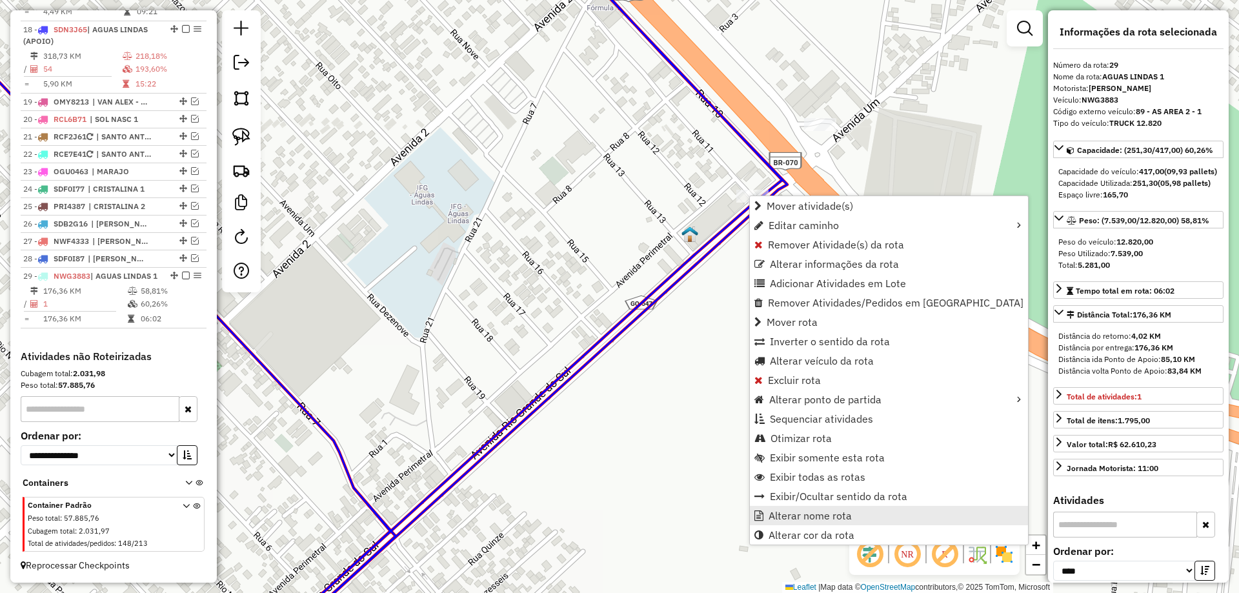
click at [786, 516] on span "Alterar nome rota" at bounding box center [810, 516] width 83 height 10
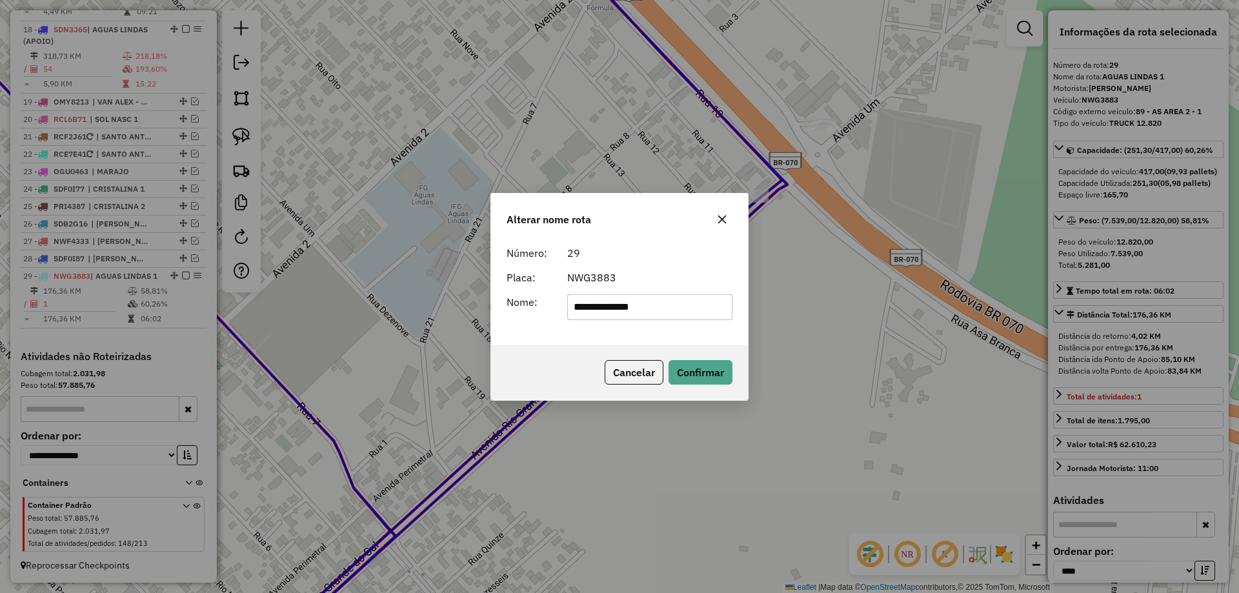
drag, startPoint x: 675, startPoint y: 316, endPoint x: 341, endPoint y: 285, distance: 335.2
click at [341, 285] on div "**********" at bounding box center [619, 296] width 1239 height 593
type input "**********"
drag, startPoint x: 564, startPoint y: 364, endPoint x: 626, endPoint y: 363, distance: 62.0
click at [564, 363] on div "Cancelar Confirmar" at bounding box center [619, 373] width 257 height 56
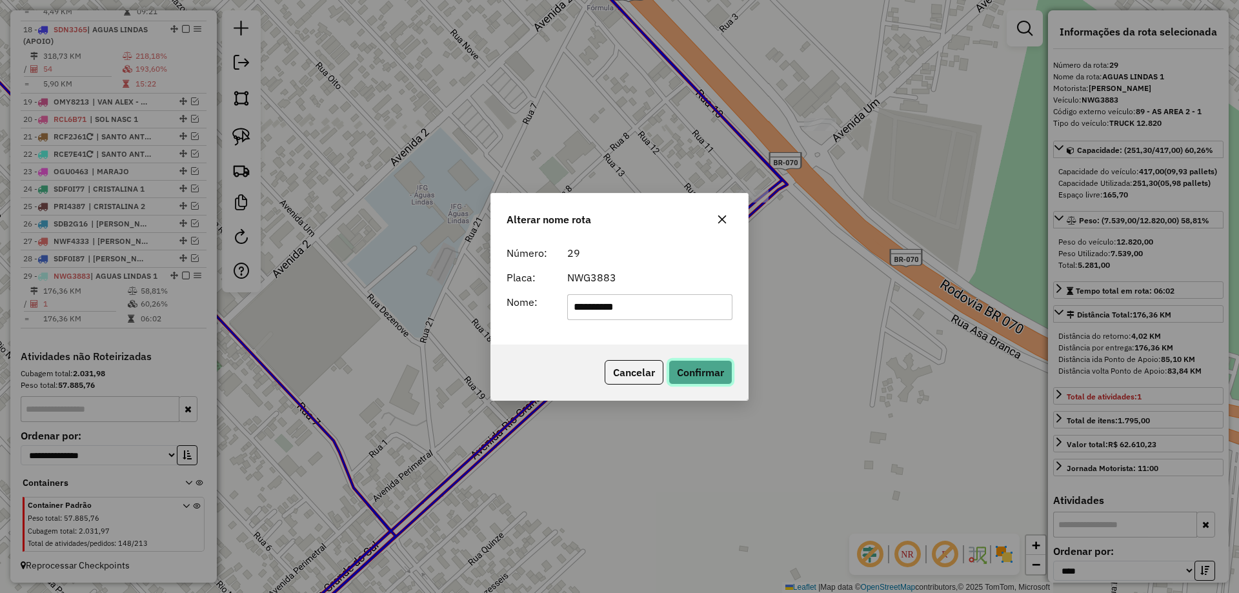
drag, startPoint x: 711, startPoint y: 370, endPoint x: 693, endPoint y: 416, distance: 49.6
click at [710, 370] on button "Confirmar" at bounding box center [701, 372] width 64 height 25
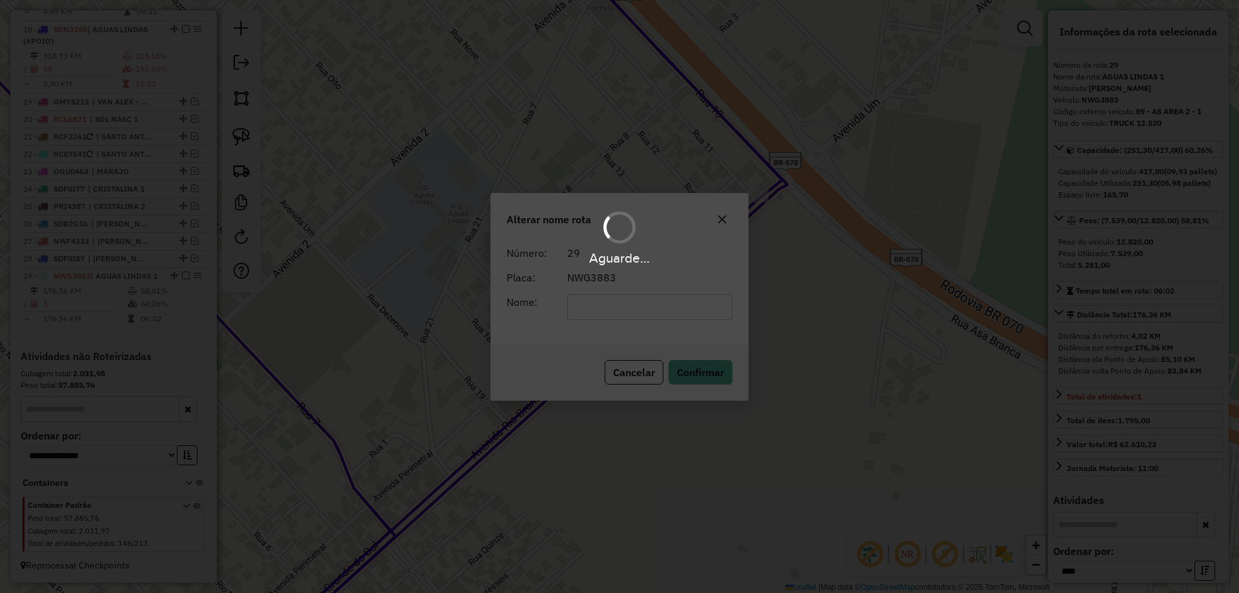
scroll to position [1560, 0]
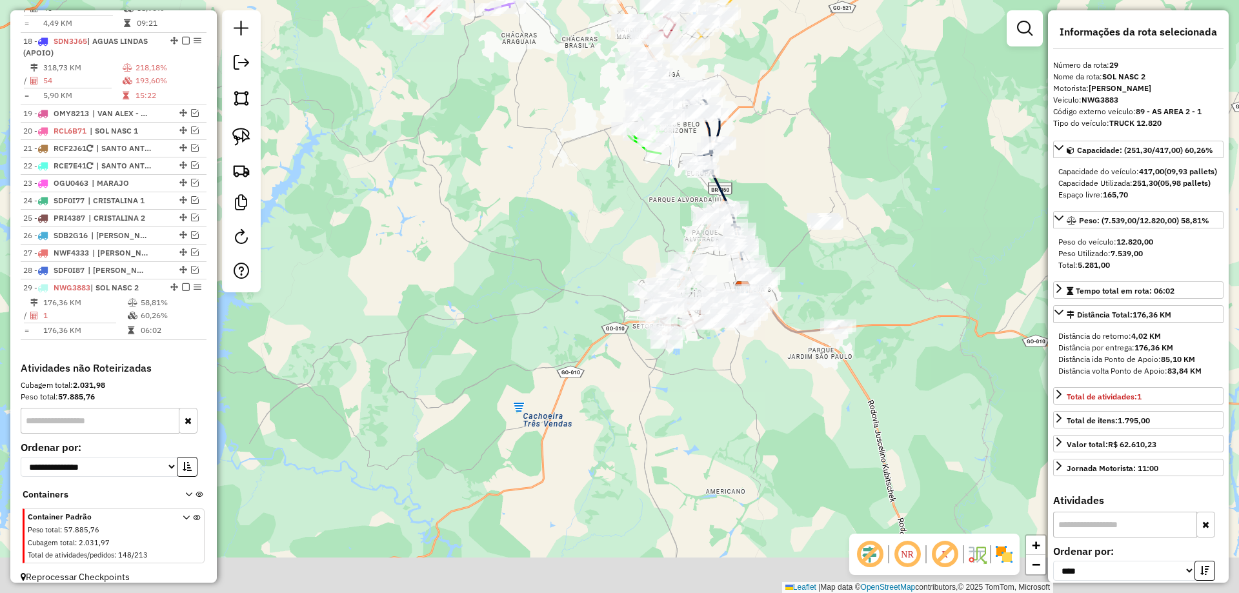
drag, startPoint x: 371, startPoint y: 371, endPoint x: 597, endPoint y: 215, distance: 274.7
click at [597, 215] on div "Janela de atendimento Grade de atendimento Capacidade Transportadoras Veículos …" at bounding box center [619, 296] width 1239 height 593
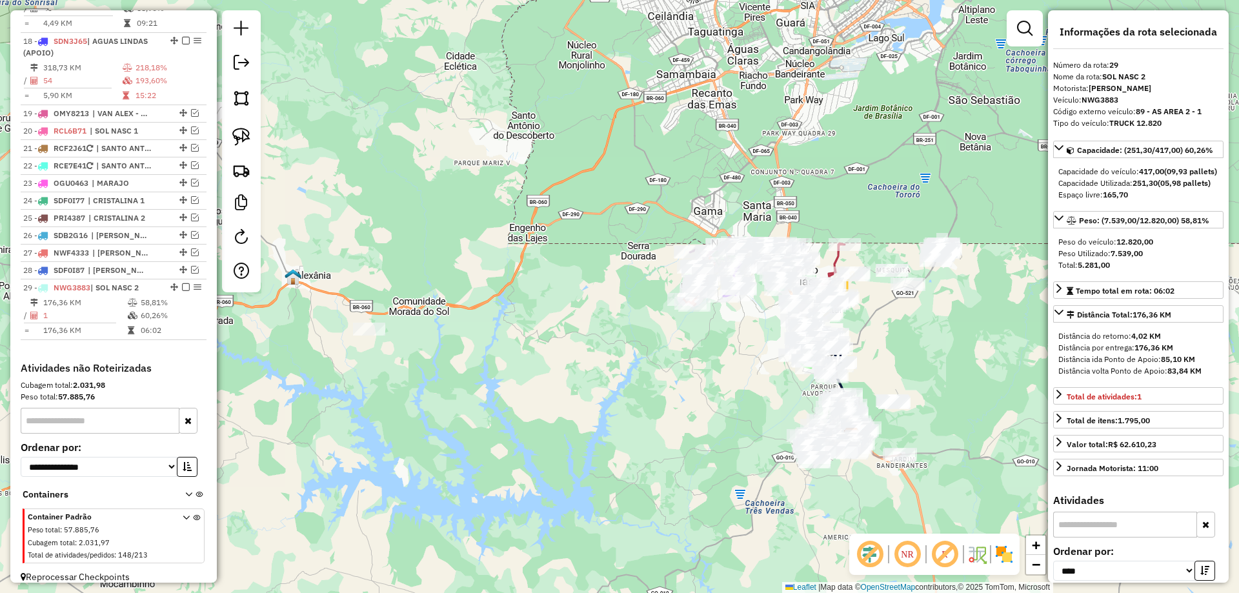
drag, startPoint x: 719, startPoint y: 435, endPoint x: 873, endPoint y: 511, distance: 171.2
click at [873, 511] on div "Janela de atendimento Grade de atendimento Capacidade Transportadoras Veículos …" at bounding box center [619, 296] width 1239 height 593
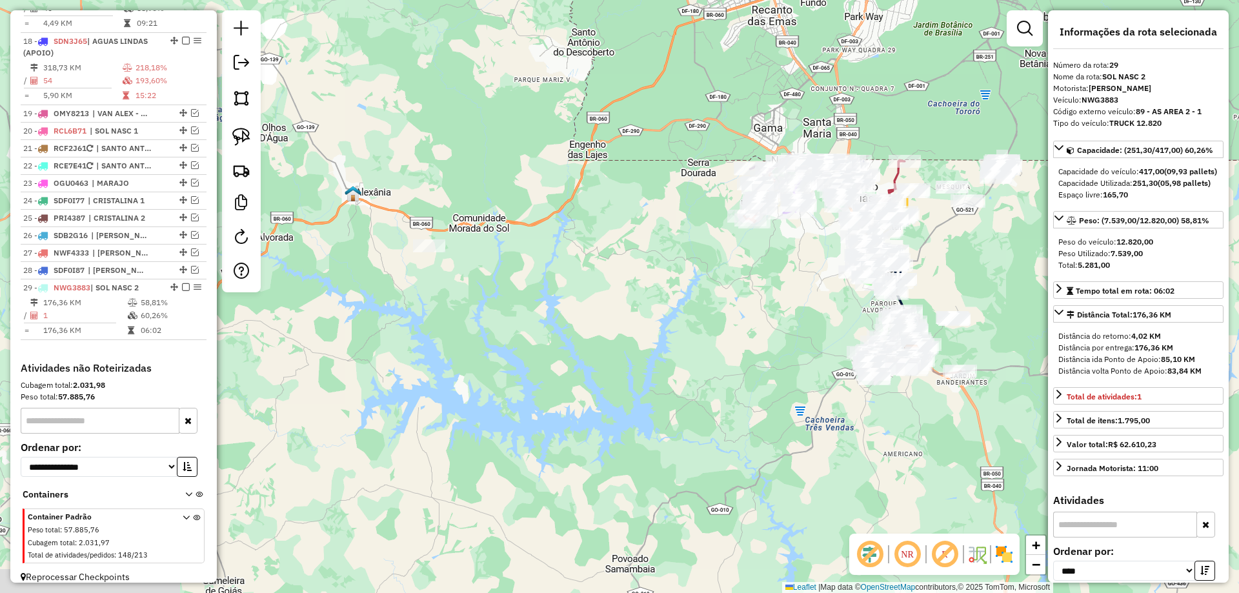
drag, startPoint x: 417, startPoint y: 285, endPoint x: 291, endPoint y: 186, distance: 160.0
click at [496, 196] on div "Janela de atendimento Grade de atendimento Capacidade Transportadoras Veículos …" at bounding box center [619, 296] width 1239 height 593
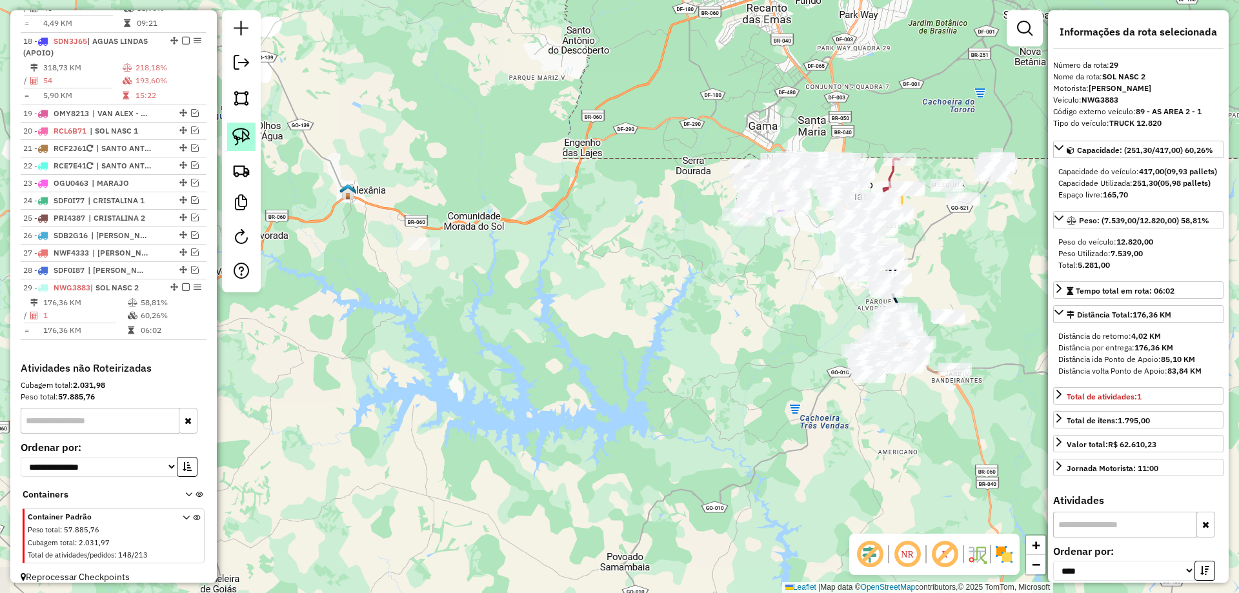
click at [238, 138] on img at bounding box center [241, 137] width 18 height 18
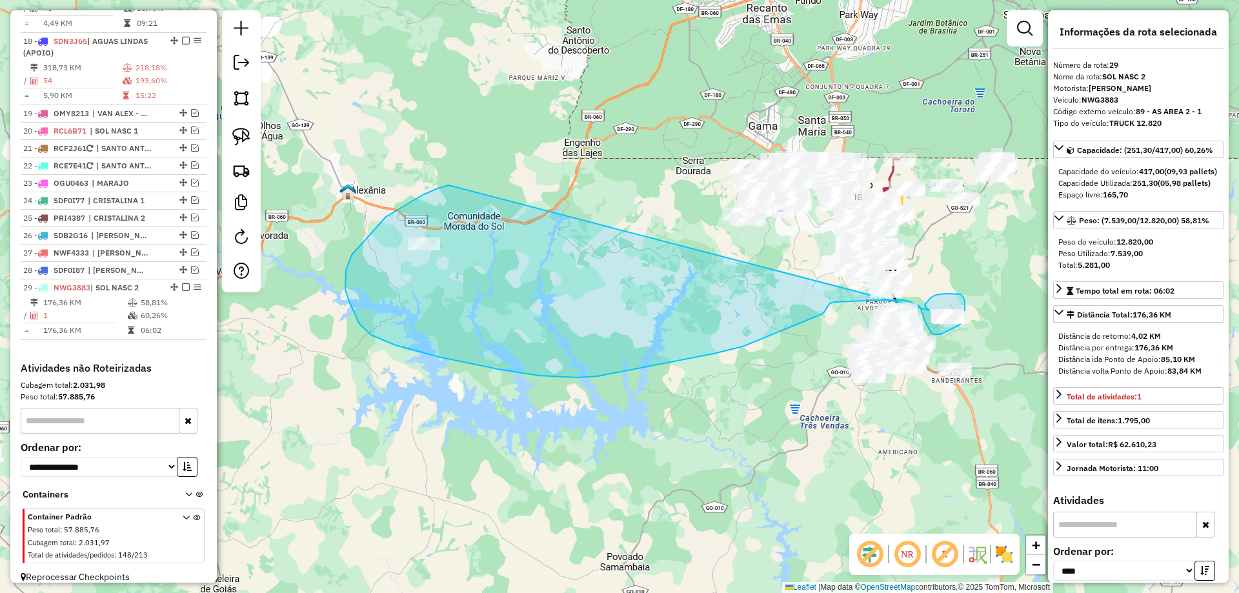
drag, startPoint x: 352, startPoint y: 255, endPoint x: 930, endPoint y: 311, distance: 580.4
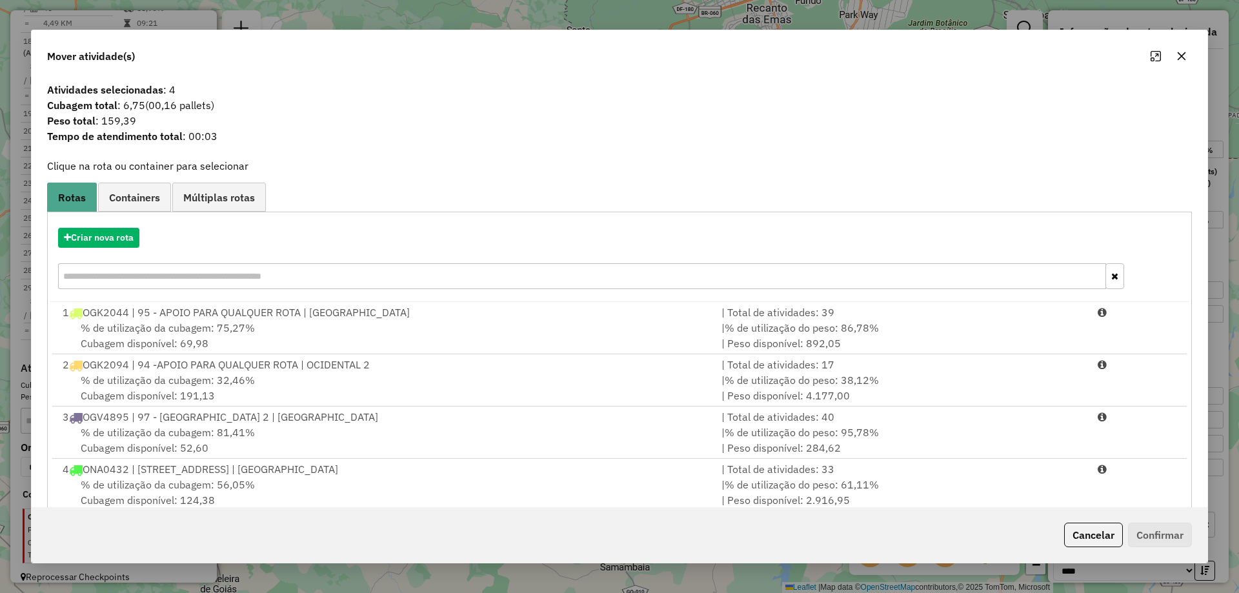
click at [1088, 522] on div "Cancelar Confirmar" at bounding box center [620, 535] width 1176 height 56
drag, startPoint x: 1089, startPoint y: 535, endPoint x: 1058, endPoint y: 525, distance: 32.7
click at [1089, 536] on button "Cancelar" at bounding box center [1094, 535] width 59 height 25
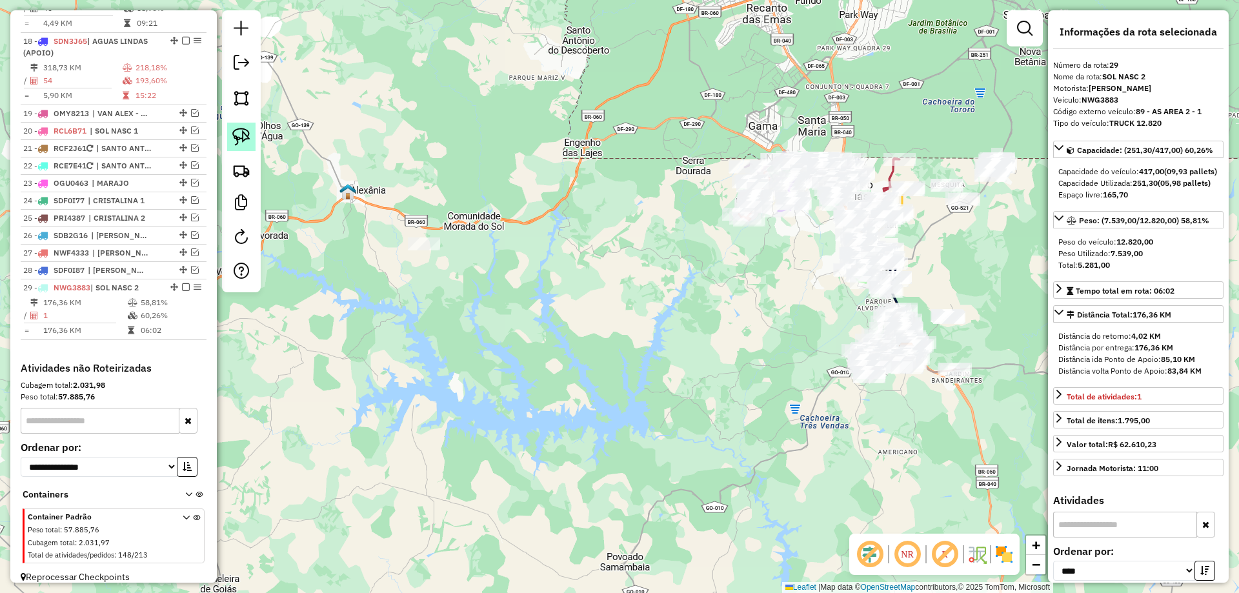
click at [241, 124] on link at bounding box center [241, 137] width 28 height 28
drag, startPoint x: 924, startPoint y: 126, endPoint x: 930, endPoint y: 159, distance: 34.2
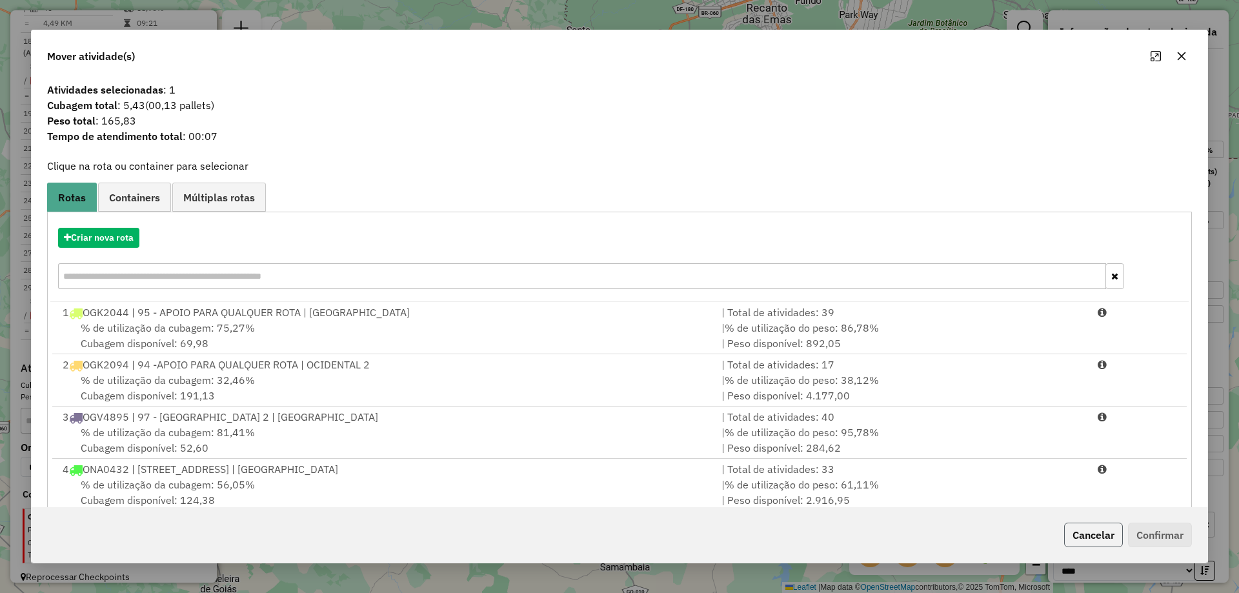
click at [1115, 532] on button "Cancelar" at bounding box center [1094, 535] width 59 height 25
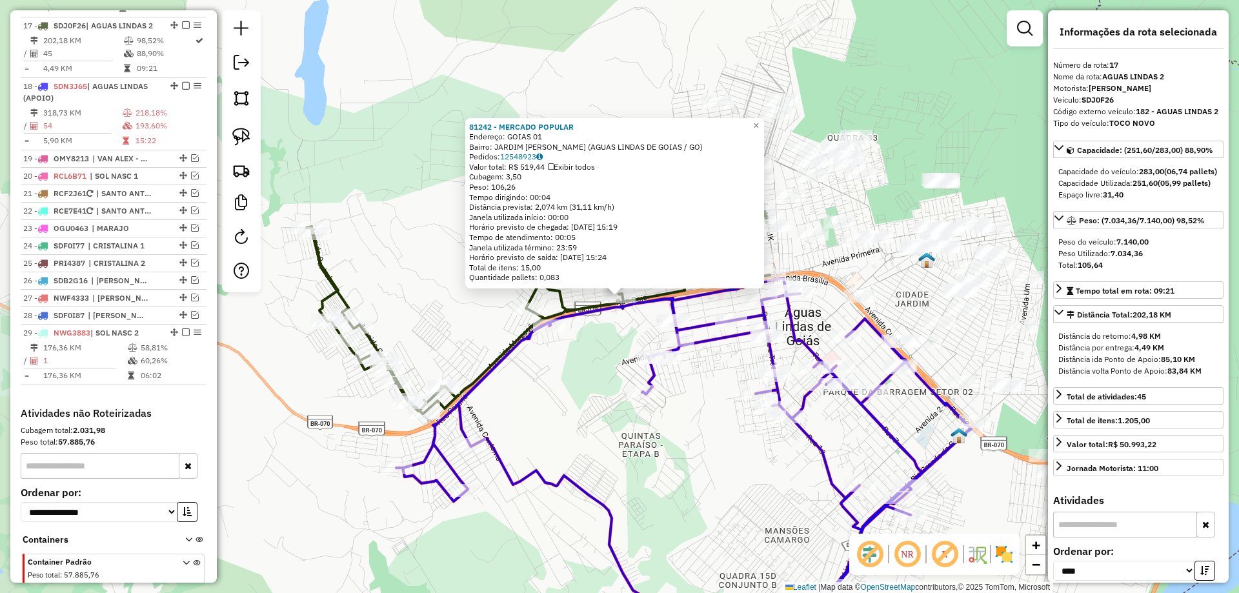
scroll to position [1510, 0]
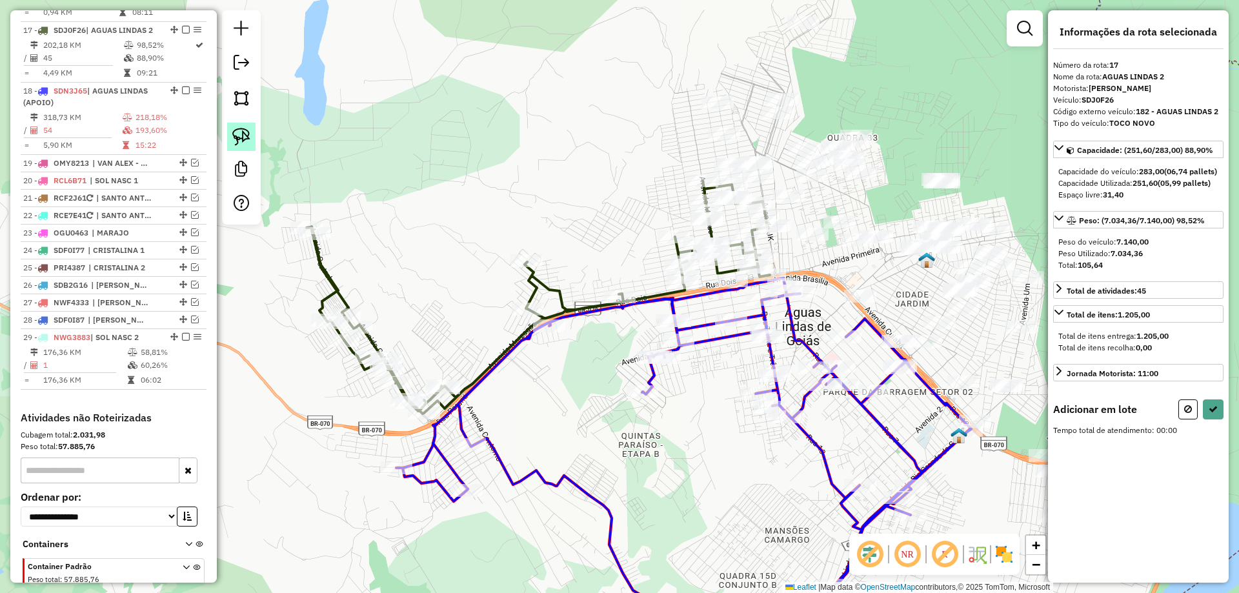
click at [251, 128] on link at bounding box center [241, 137] width 28 height 28
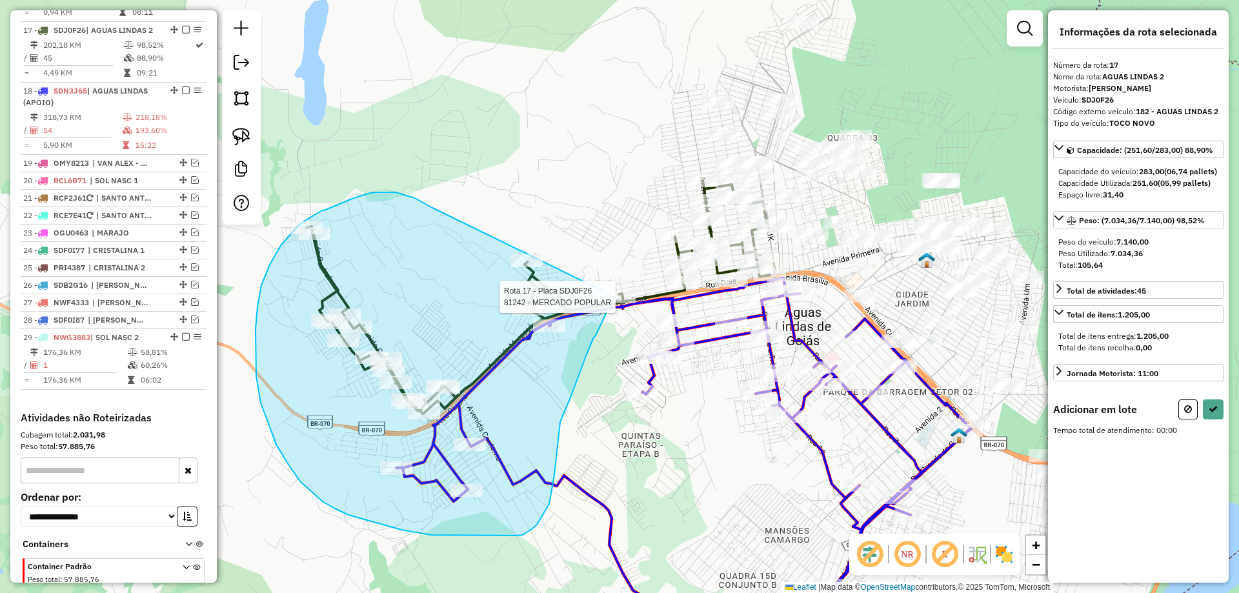
drag, startPoint x: 374, startPoint y: 193, endPoint x: 614, endPoint y: 272, distance: 252.1
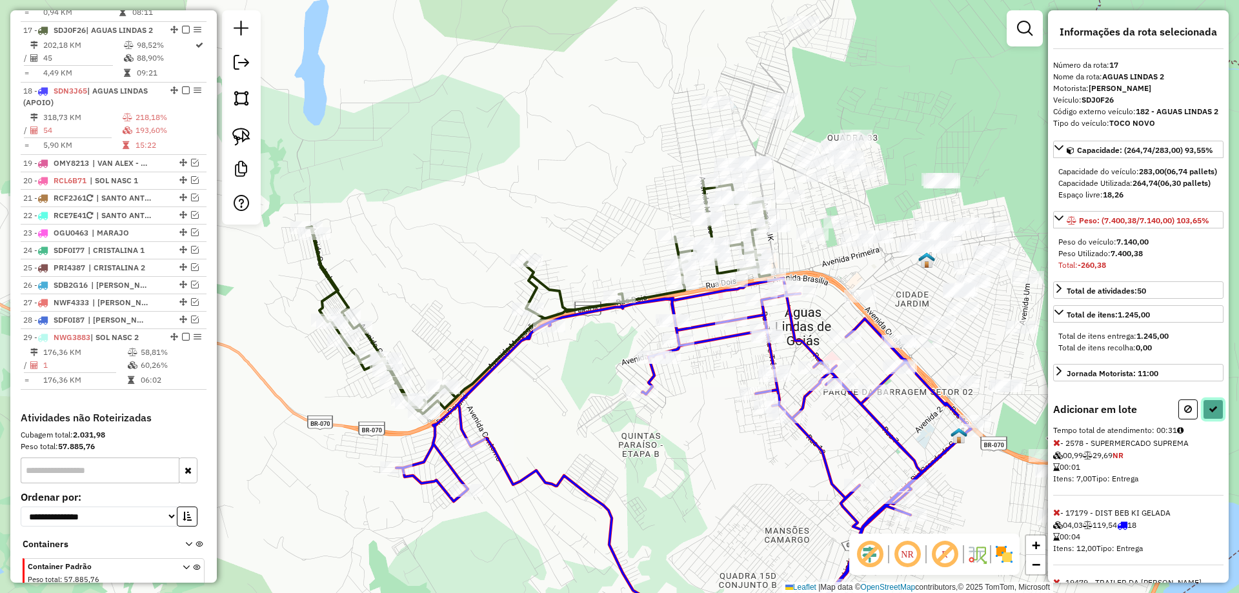
click at [1217, 420] on button at bounding box center [1213, 410] width 21 height 20
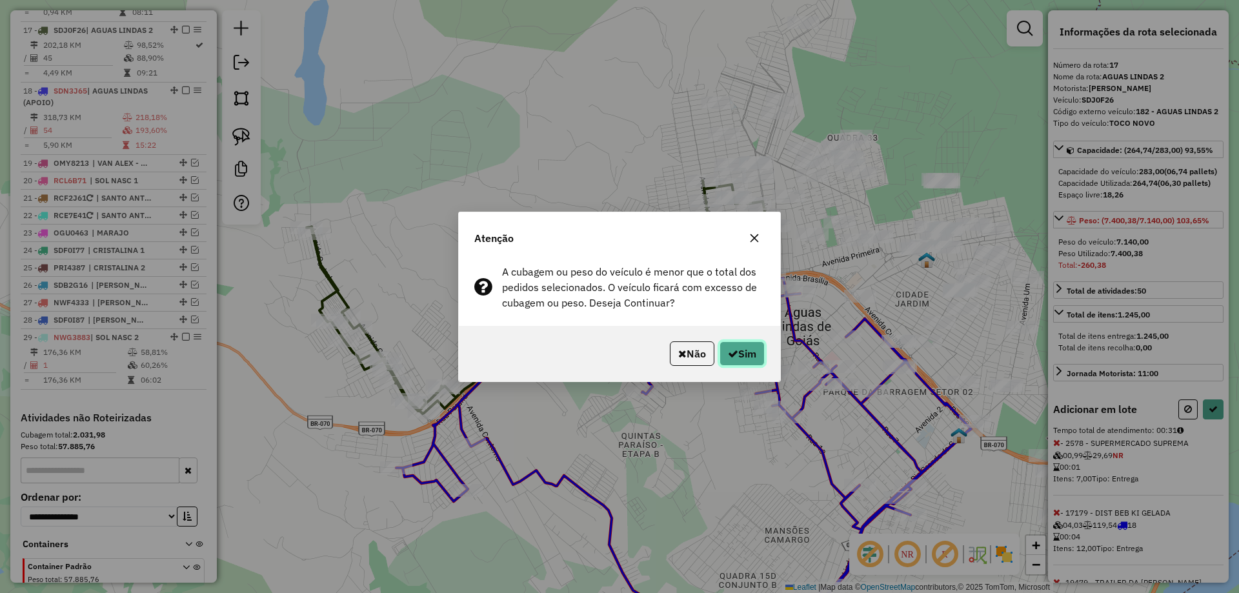
click at [748, 355] on button "Sim" at bounding box center [742, 353] width 45 height 25
select select "*********"
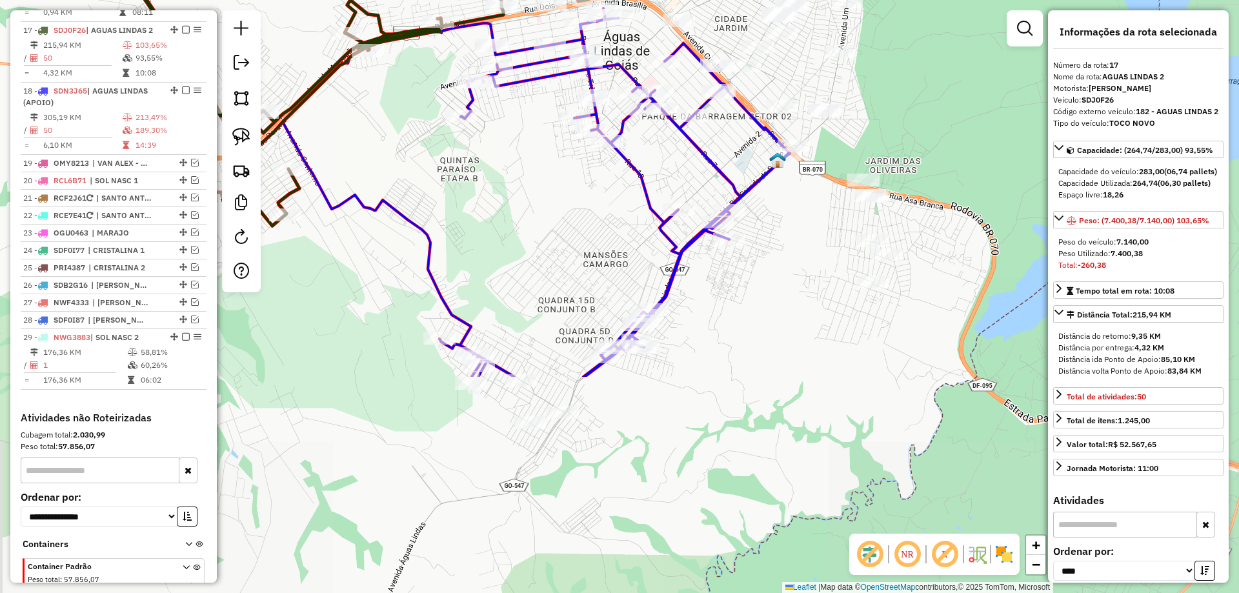
drag, startPoint x: 976, startPoint y: 505, endPoint x: 795, endPoint y: 230, distance: 330.0
click at [795, 230] on div "Janela de atendimento Grade de atendimento Capacidade Transportadoras Veículos …" at bounding box center [619, 296] width 1239 height 593
click at [751, 192] on icon at bounding box center [536, 221] width 507 height 426
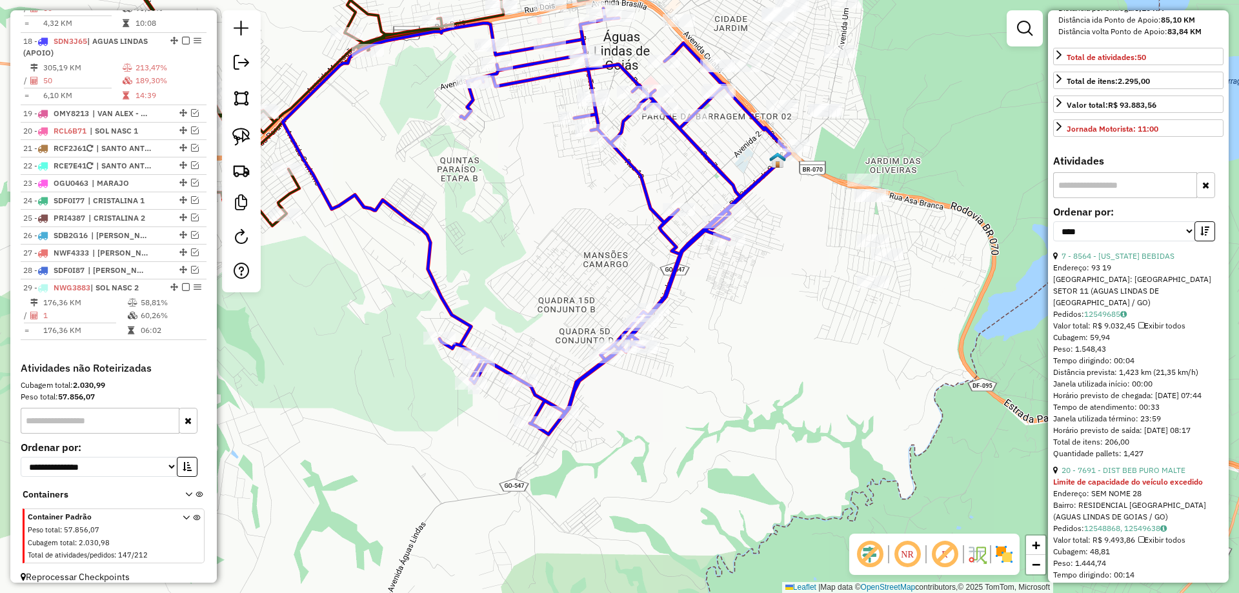
scroll to position [387, 0]
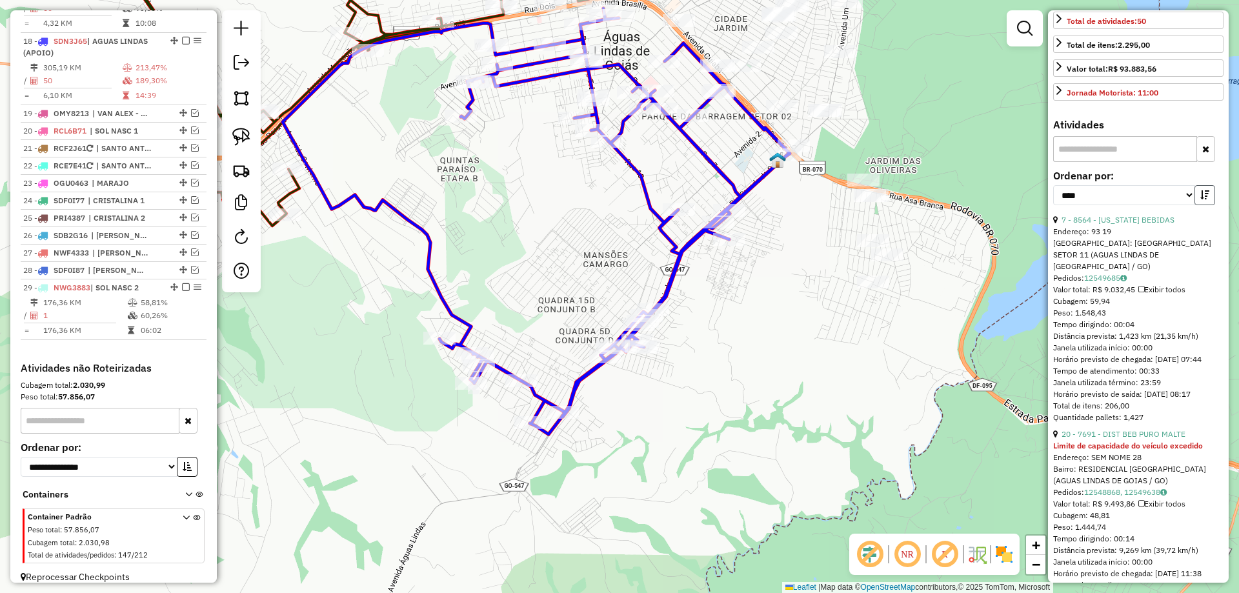
click at [1202, 199] on icon "button" at bounding box center [1205, 194] width 9 height 9
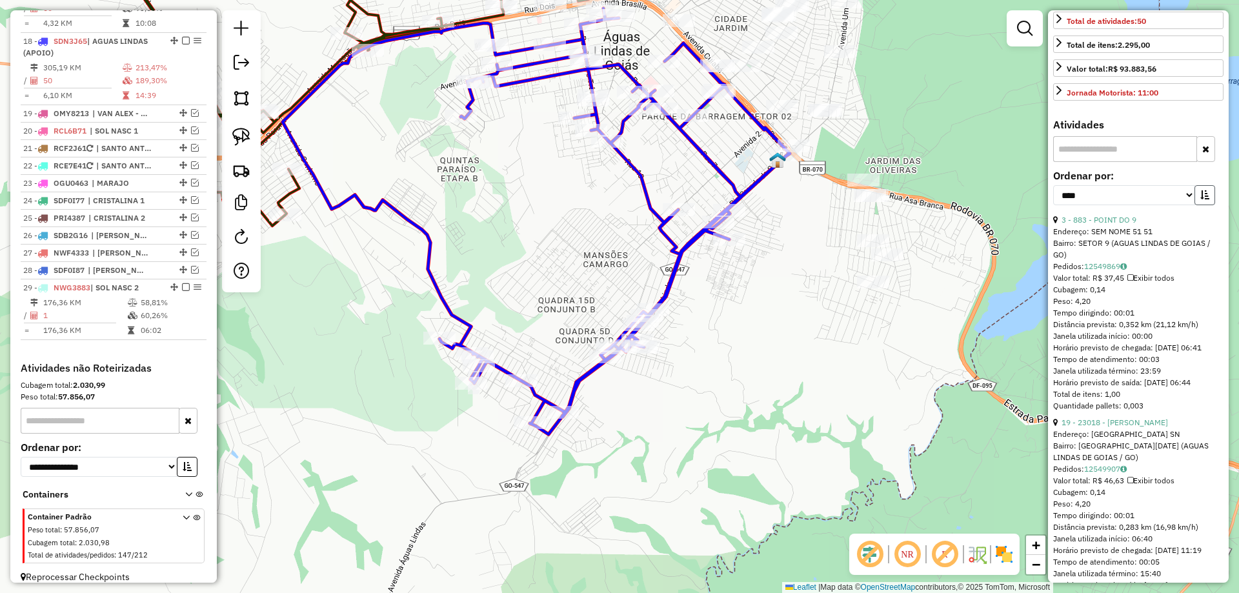
click at [1202, 199] on icon "button" at bounding box center [1205, 194] width 9 height 9
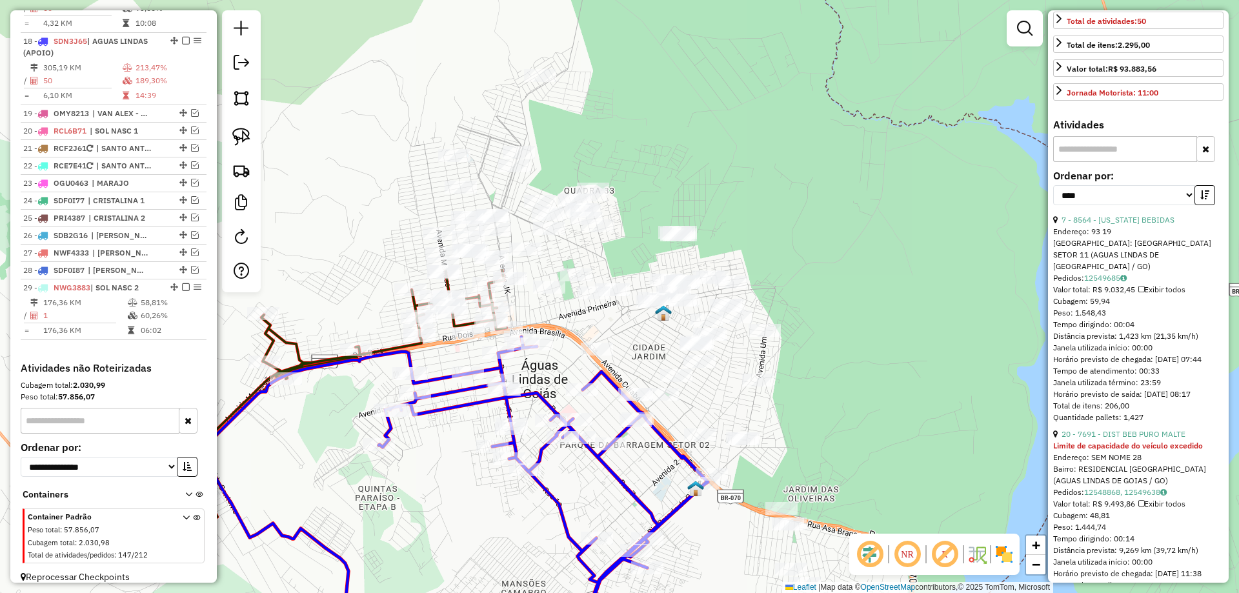
drag, startPoint x: 736, startPoint y: 496, endPoint x: 687, endPoint y: 591, distance: 107.4
click at [700, 593] on html "Aguarde... Pop-up bloqueado! Seu navegador bloqueou automáticamente a abertura …" at bounding box center [619, 296] width 1239 height 593
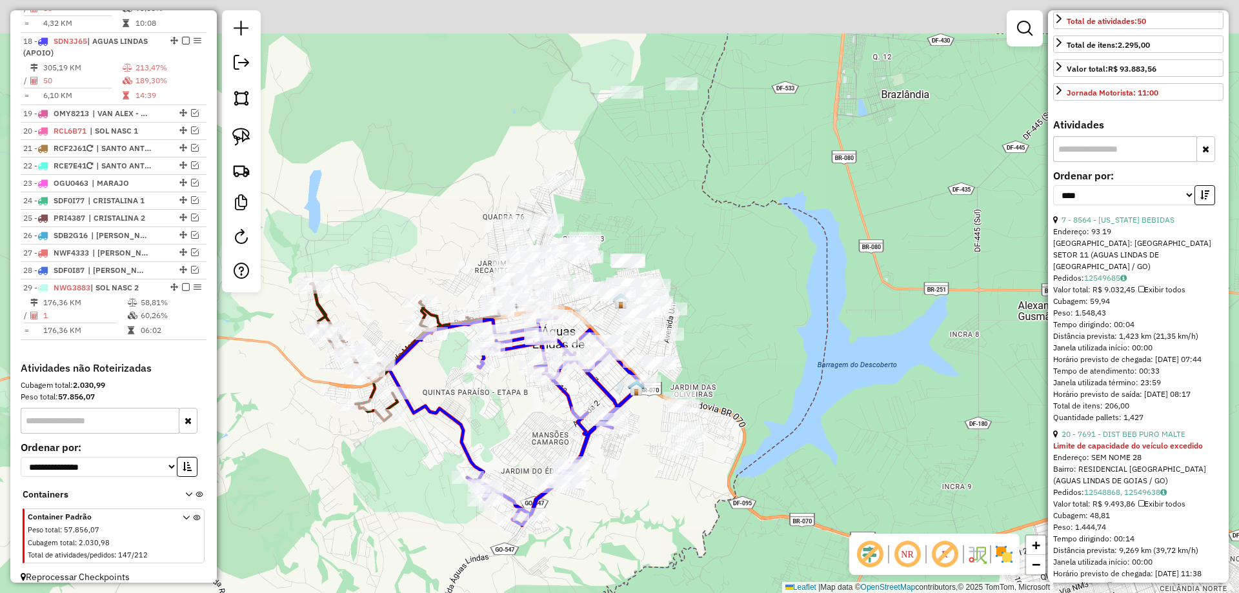
drag, startPoint x: 779, startPoint y: 186, endPoint x: 759, endPoint y: 216, distance: 35.8
click at [759, 218] on div "Janela de atendimento Grade de atendimento Capacidade Transportadoras Veículos …" at bounding box center [619, 296] width 1239 height 593
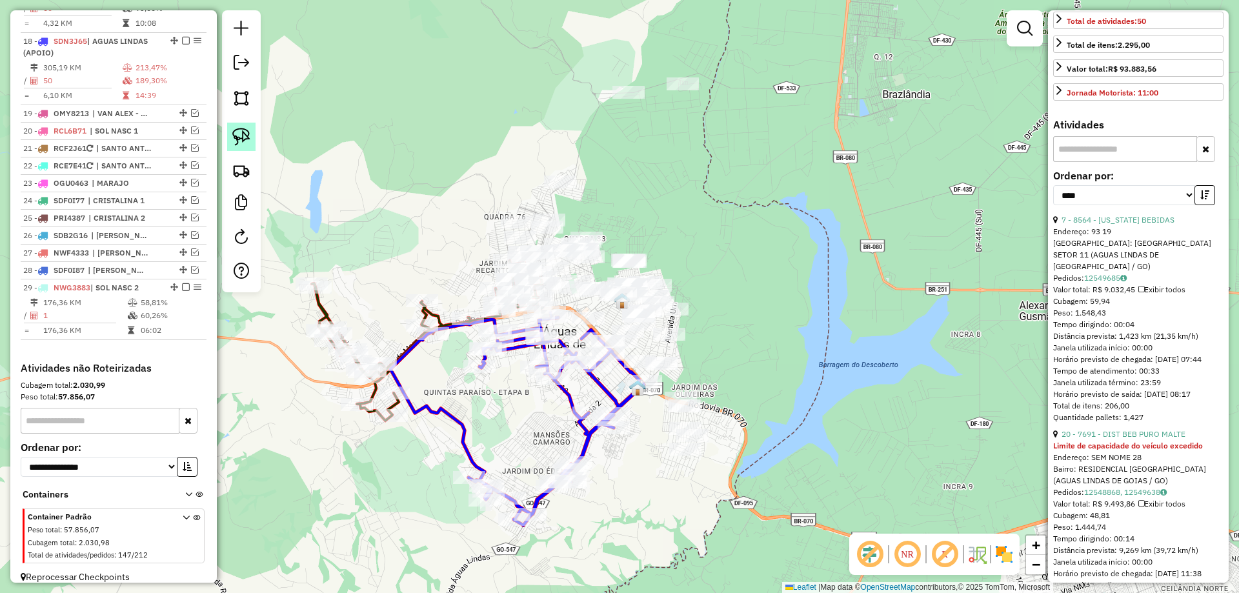
click at [243, 133] on img at bounding box center [241, 137] width 18 height 18
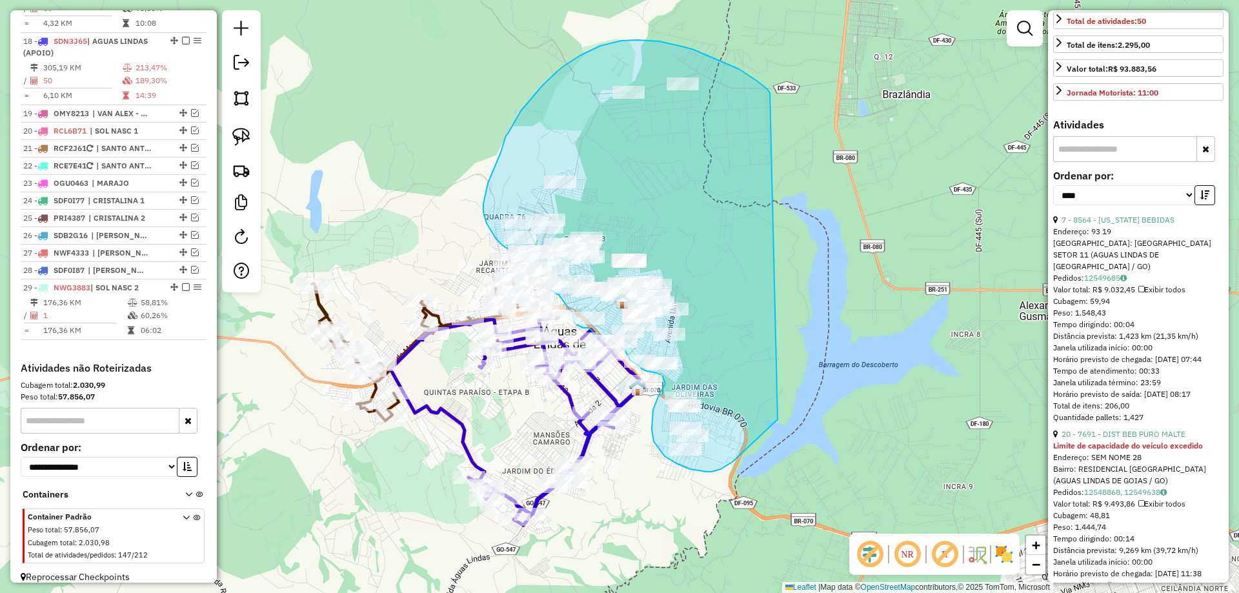
drag, startPoint x: 739, startPoint y: 69, endPoint x: 792, endPoint y: 294, distance: 231.4
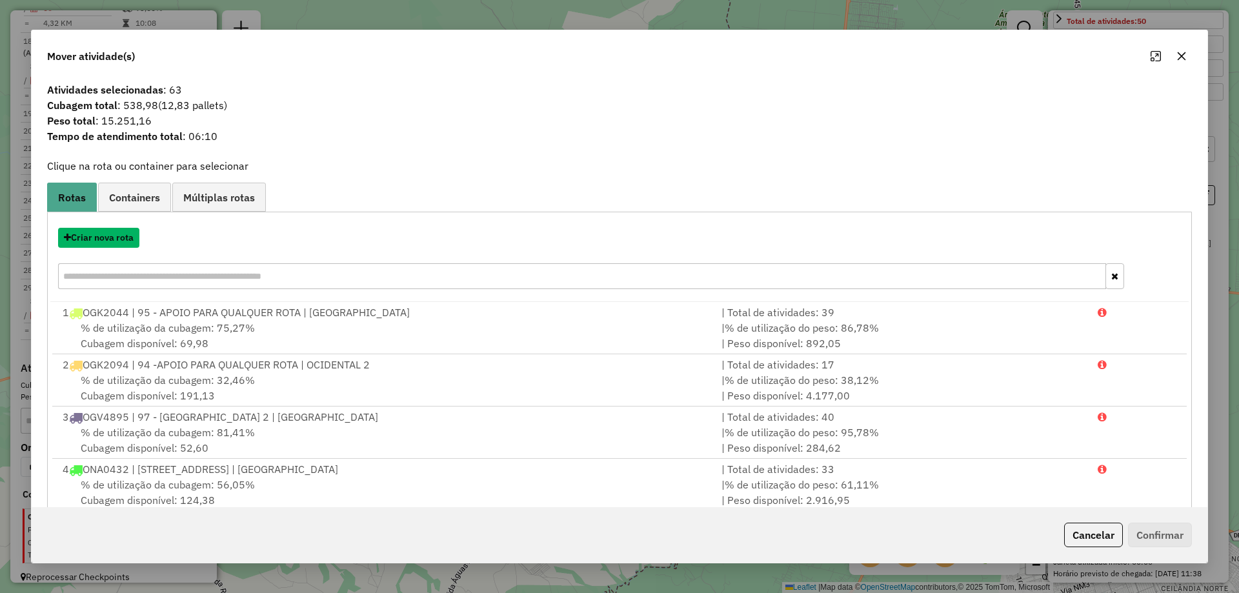
click at [107, 239] on button "Criar nova rota" at bounding box center [98, 238] width 81 height 20
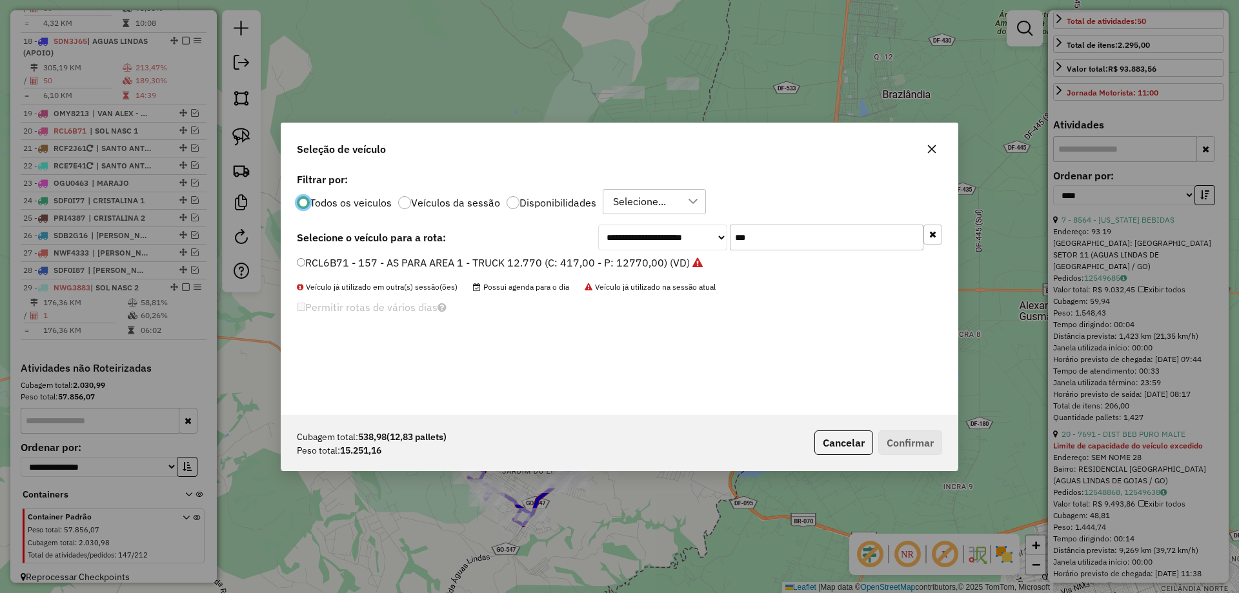
scroll to position [7, 4]
drag, startPoint x: 754, startPoint y: 241, endPoint x: 502, endPoint y: 241, distance: 251.8
click at [539, 241] on div "**********" at bounding box center [620, 238] width 646 height 26
type input "***"
click at [369, 267] on label "SCV4D46 - 183 - [GEOGRAPHIC_DATA] 2 - TOCO NOVO (C: 283,00 - P: 7140,00) (VD)" at bounding box center [514, 262] width 434 height 15
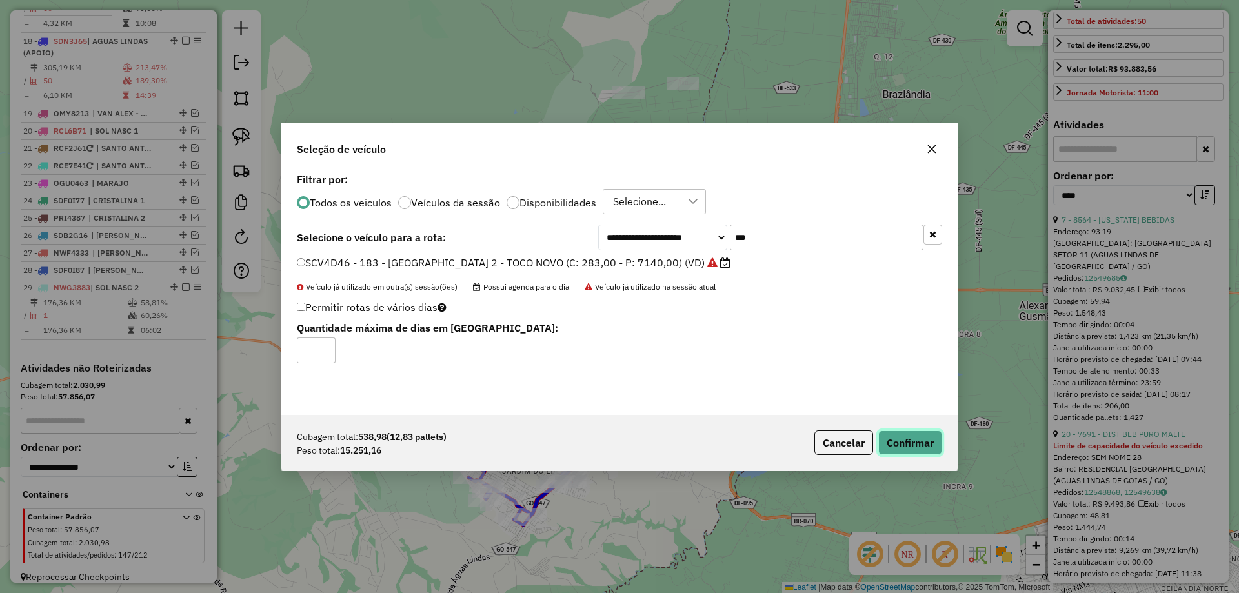
click at [911, 436] on button "Confirmar" at bounding box center [911, 443] width 64 height 25
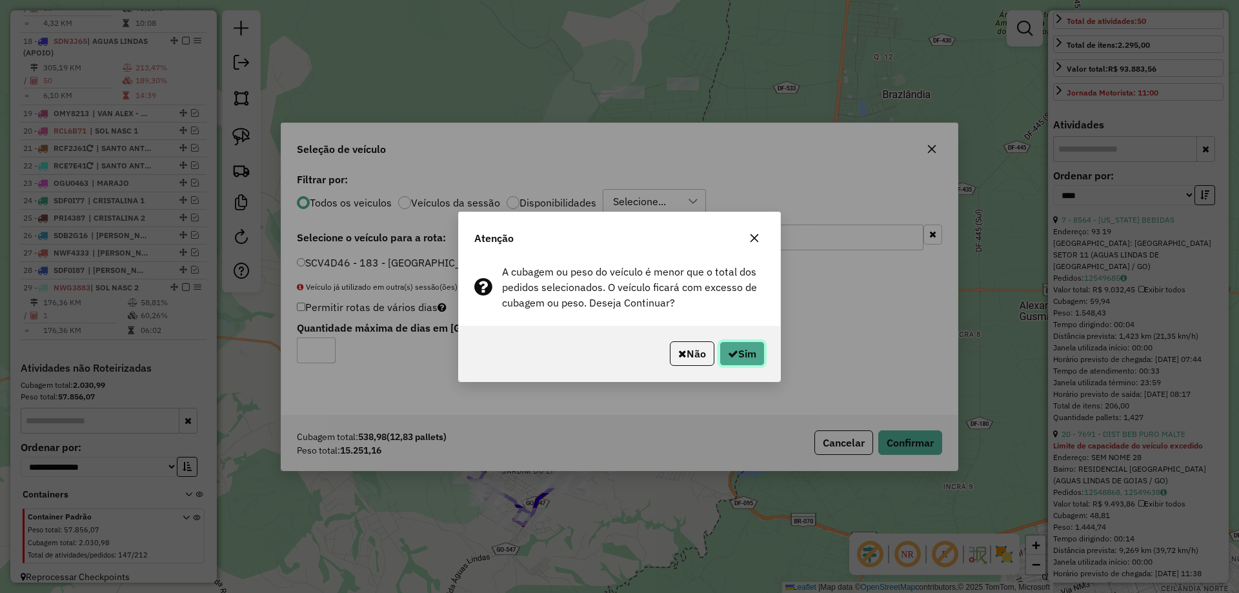
click at [755, 361] on button "Sim" at bounding box center [742, 353] width 45 height 25
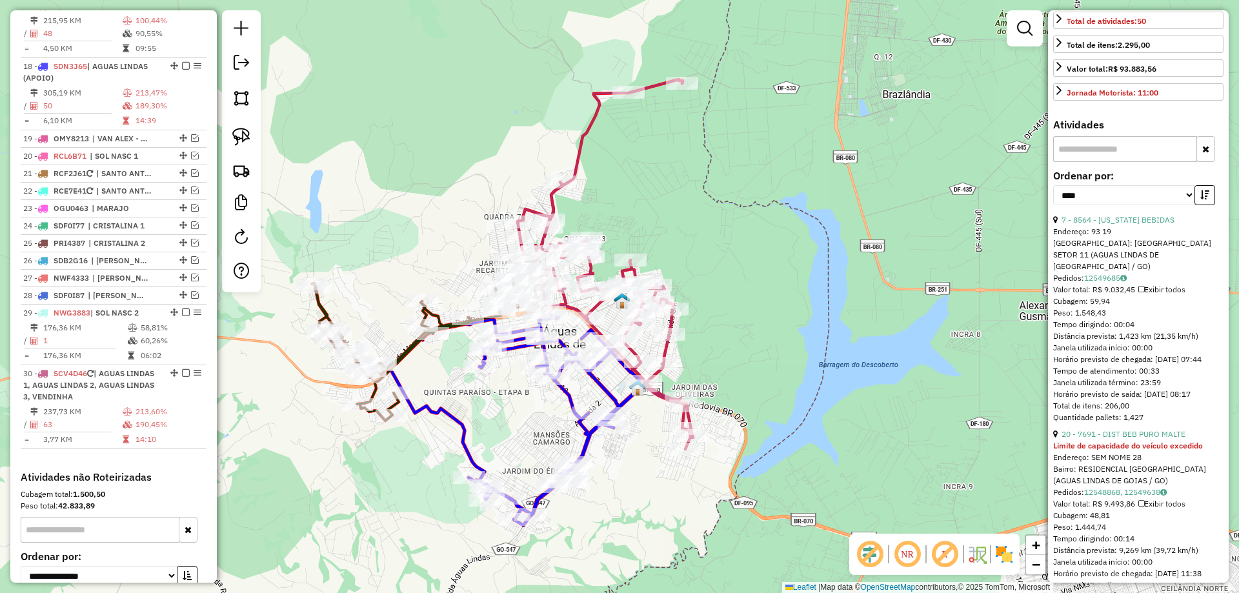
scroll to position [1571, 0]
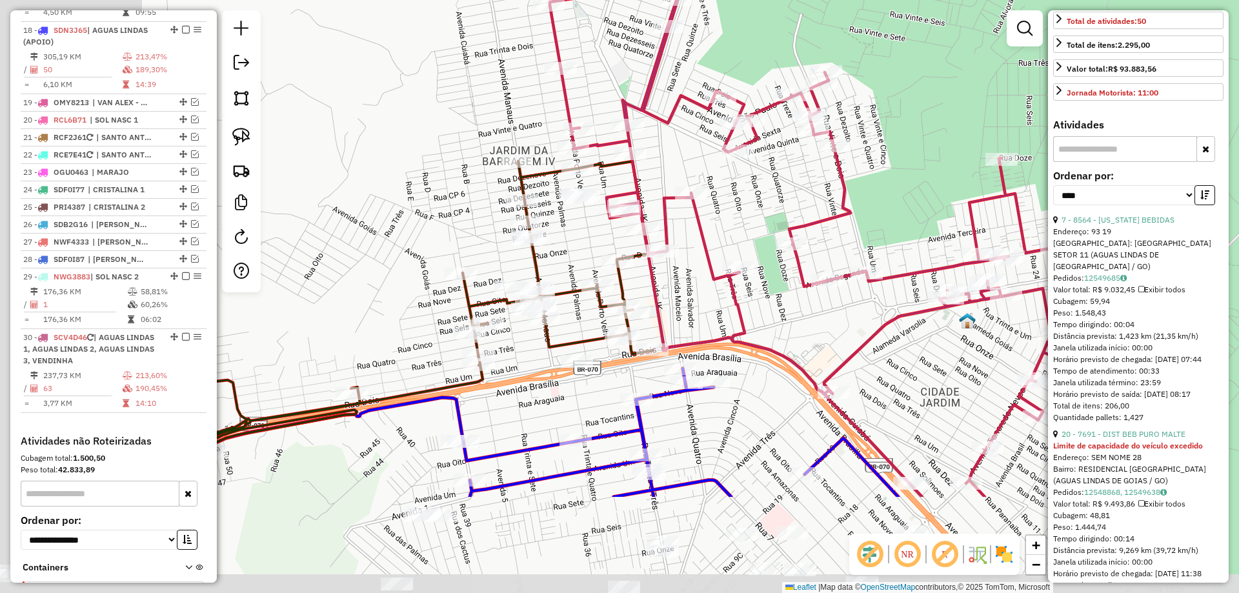
drag, startPoint x: 600, startPoint y: 262, endPoint x: 663, endPoint y: 192, distance: 94.2
click at [697, 174] on div "Janela de atendimento Grade de atendimento Capacidade Transportadoras Veículos …" at bounding box center [619, 296] width 1239 height 593
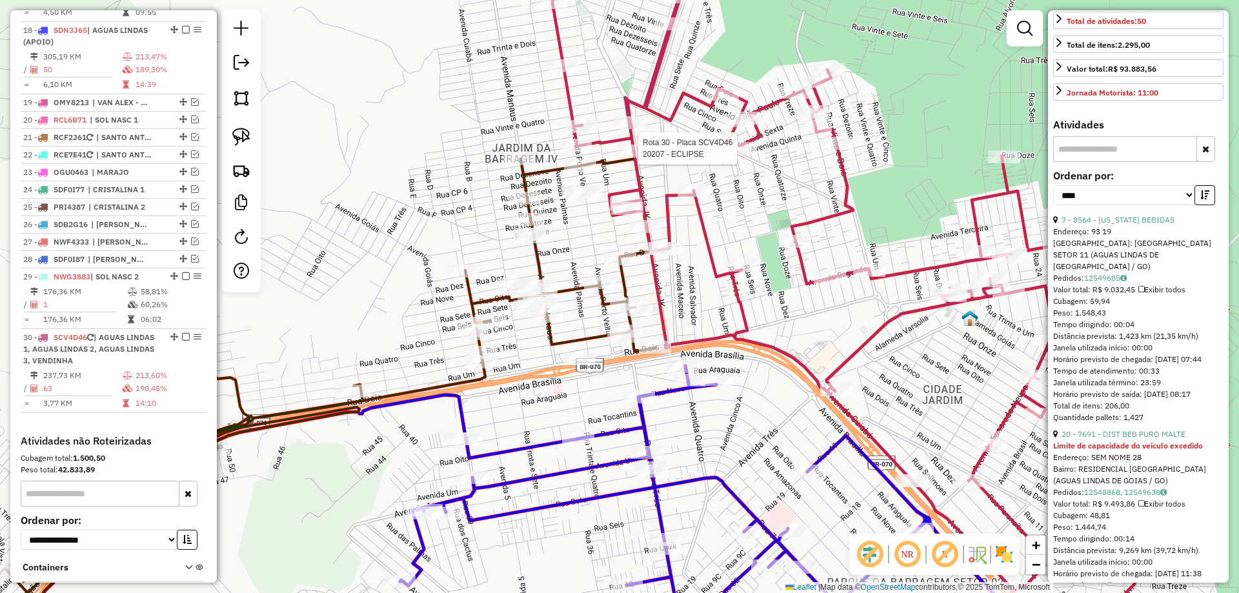
click at [547, 168] on icon at bounding box center [266, 406] width 780 height 494
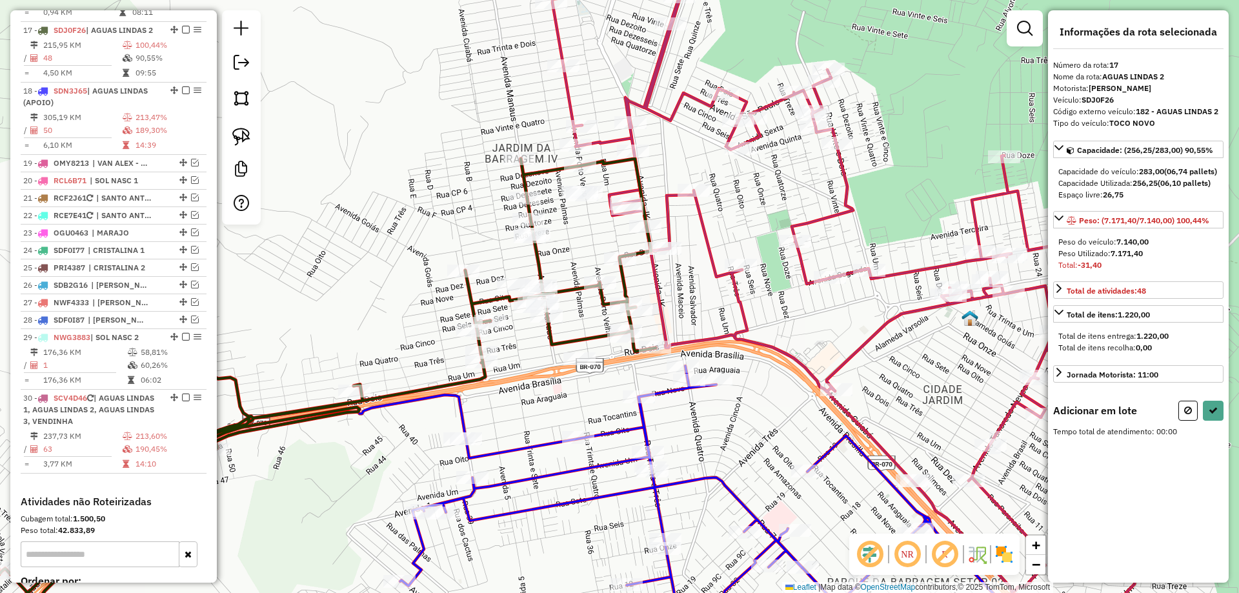
scroll to position [0, 0]
click at [236, 128] on img at bounding box center [241, 137] width 18 height 18
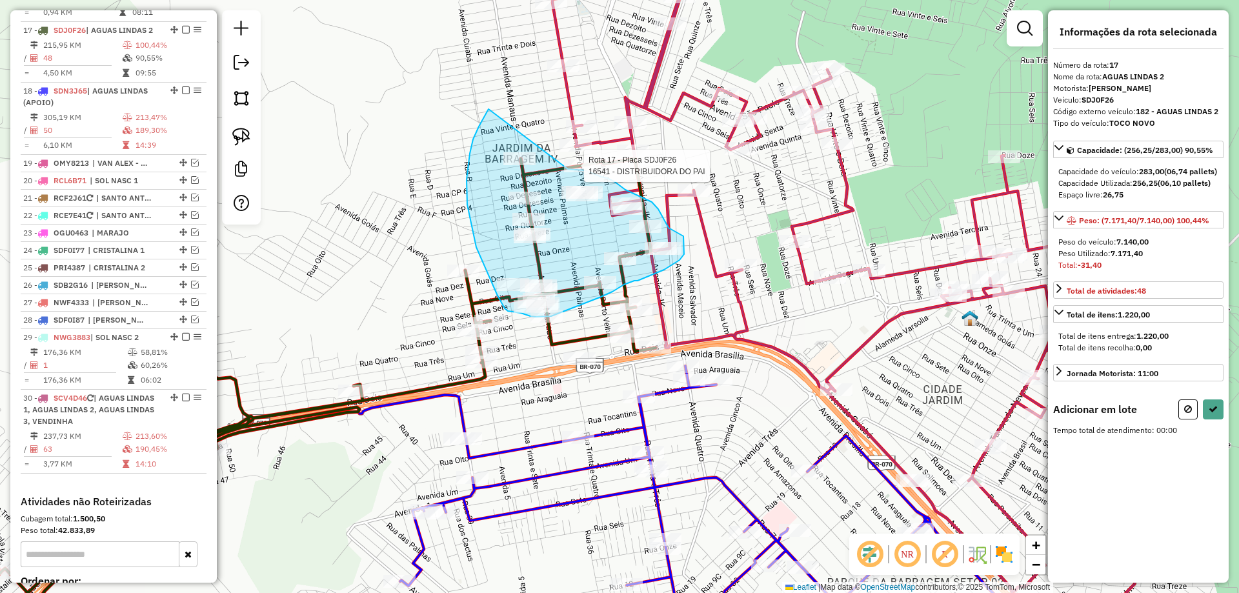
drag, startPoint x: 467, startPoint y: 205, endPoint x: 562, endPoint y: 168, distance: 101.8
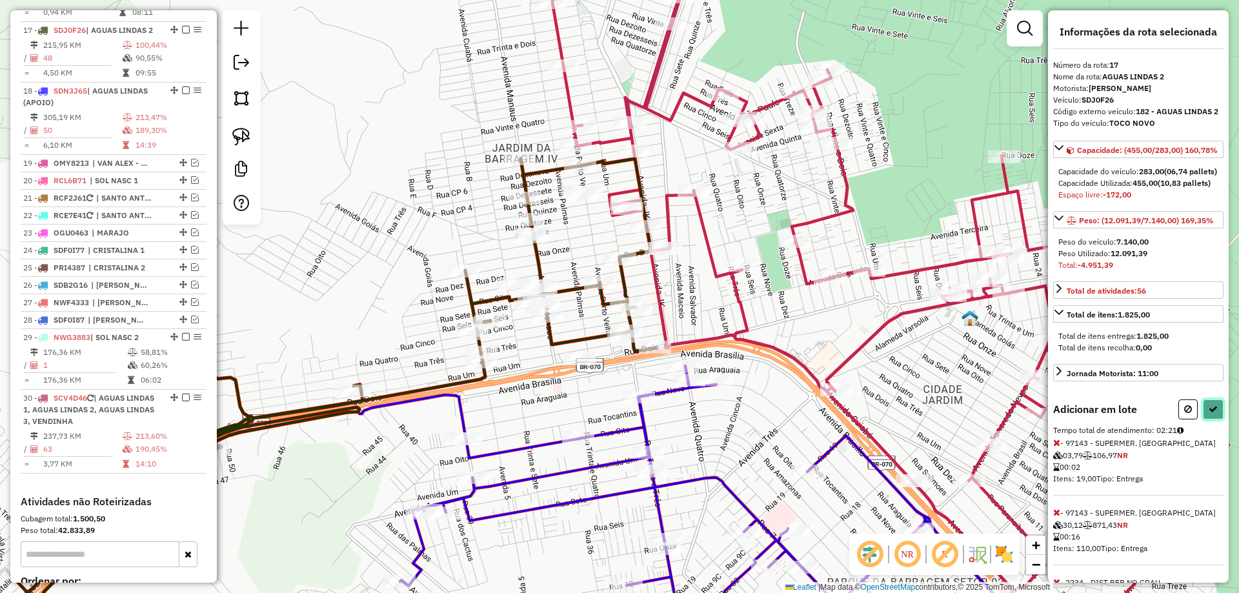
click at [1212, 414] on icon at bounding box center [1213, 409] width 9 height 9
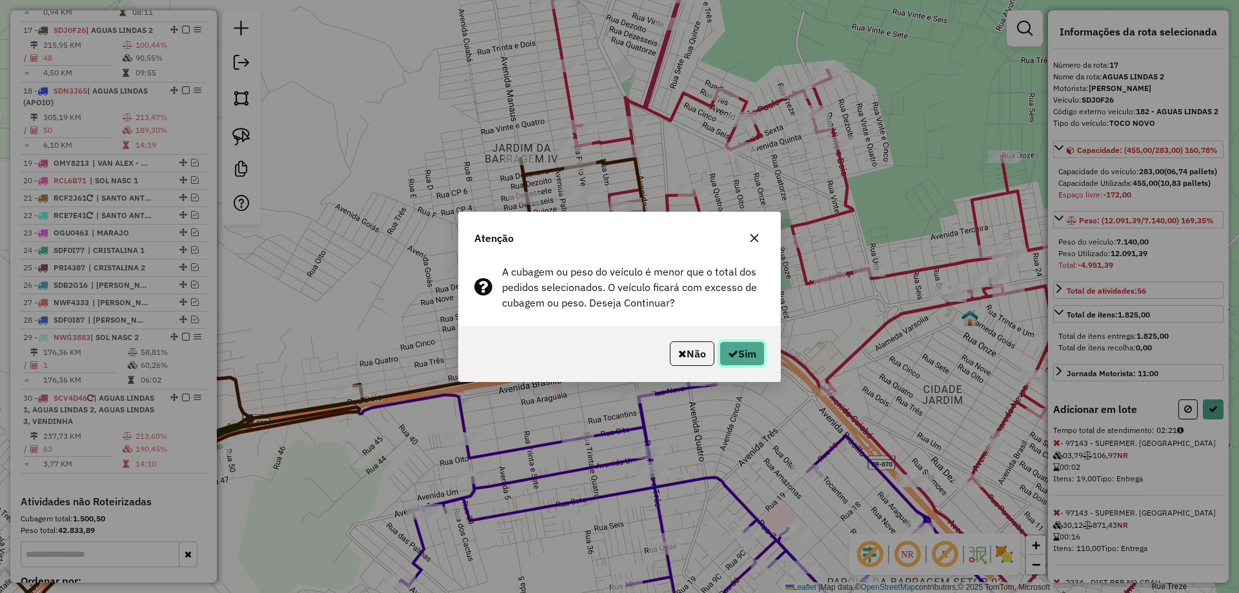
click at [720, 360] on button "Sim" at bounding box center [742, 353] width 45 height 25
select select "*********"
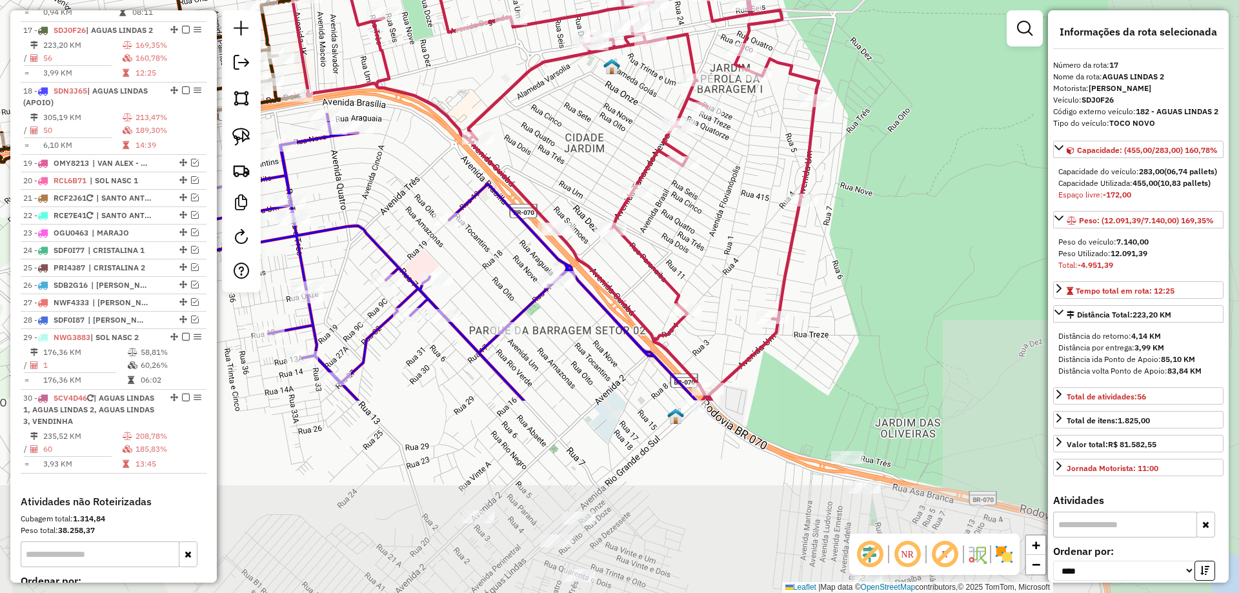
drag, startPoint x: 742, startPoint y: 431, endPoint x: 386, endPoint y: 180, distance: 435.9
click at [386, 180] on div "Janela de atendimento Grade de atendimento Capacidade Transportadoras Veículos …" at bounding box center [619, 296] width 1239 height 593
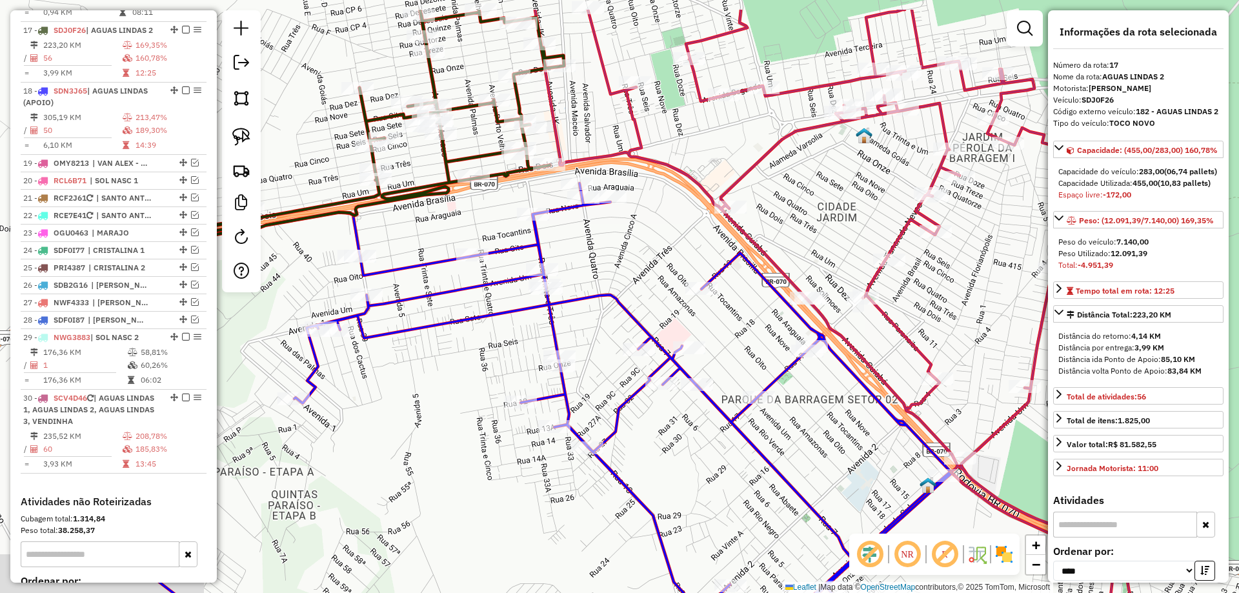
drag, startPoint x: 387, startPoint y: 180, endPoint x: 500, endPoint y: 159, distance: 115.6
click at [630, 240] on div "Janela de atendimento Grade de atendimento Capacidade Transportadoras Veículos …" at bounding box center [619, 296] width 1239 height 593
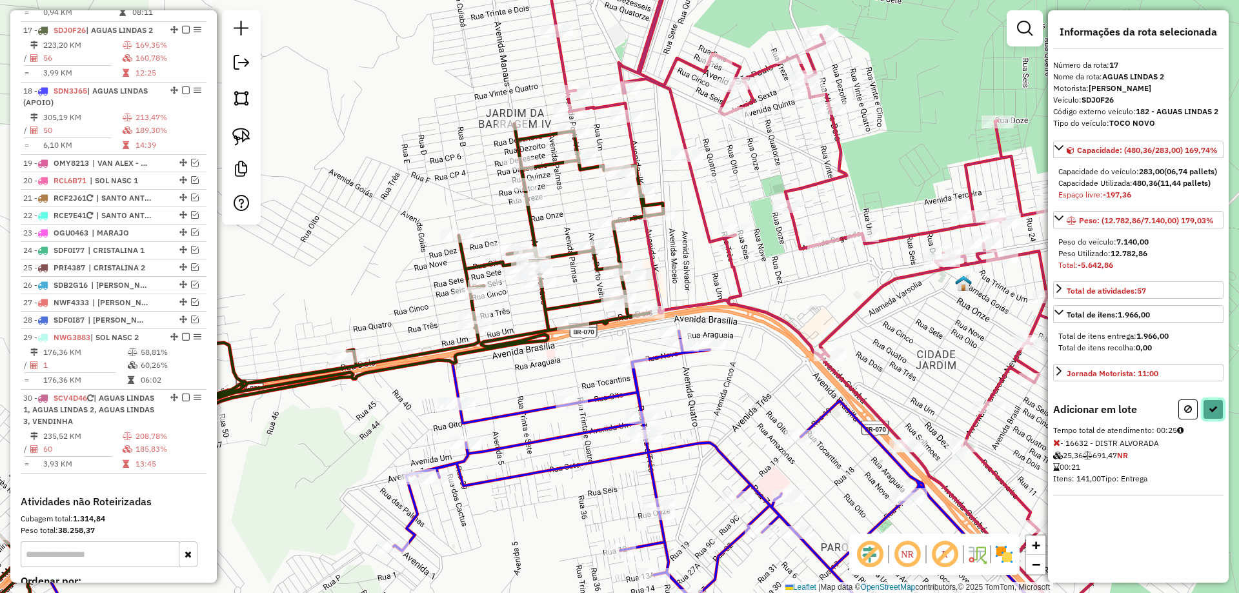
click at [1221, 418] on button at bounding box center [1213, 410] width 21 height 20
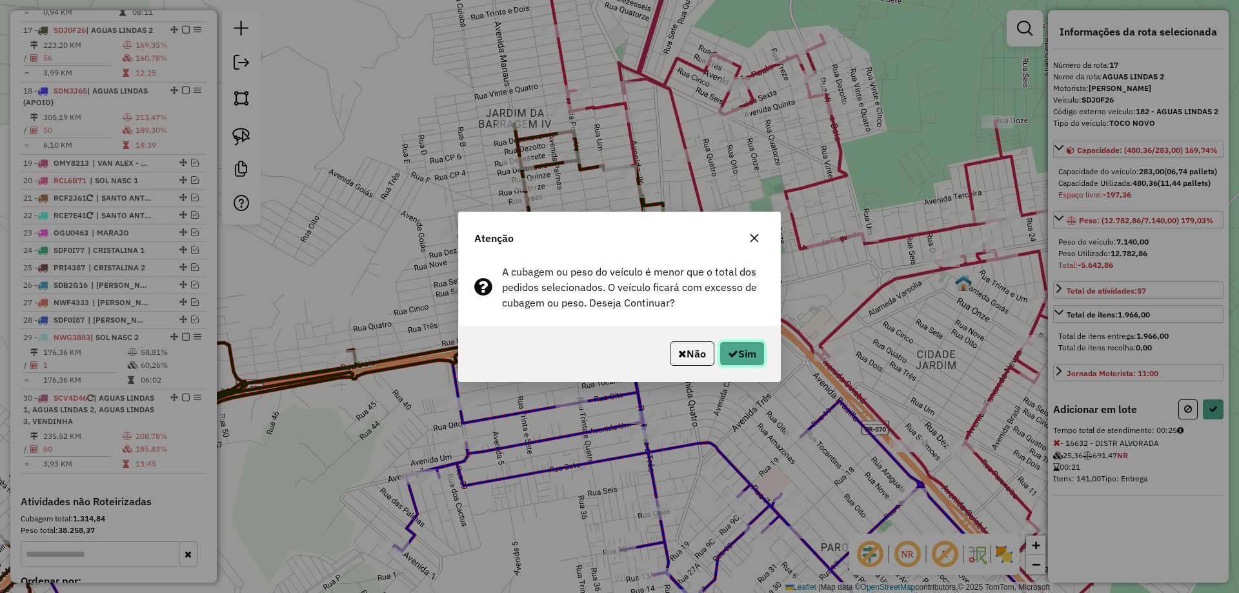
click at [731, 364] on button "Sim" at bounding box center [742, 353] width 45 height 25
select select "*********"
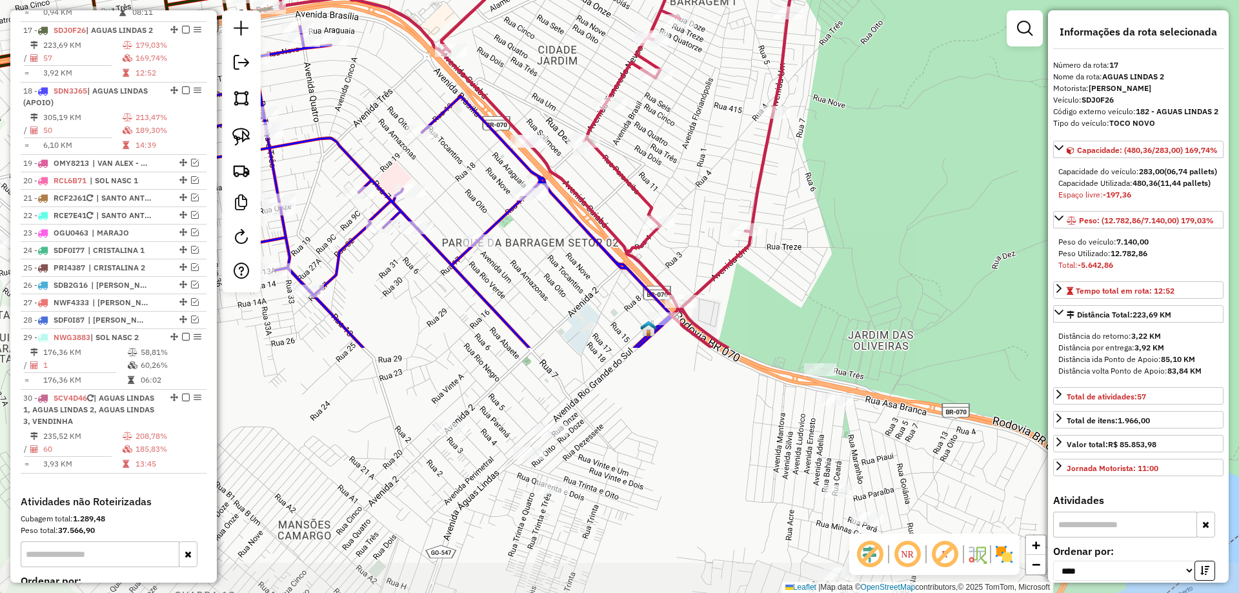
drag, startPoint x: 744, startPoint y: 437, endPoint x: 487, endPoint y: 163, distance: 375.8
click at [369, 132] on div "Janela de atendimento Grade de atendimento Capacidade Transportadoras Veículos …" at bounding box center [619, 296] width 1239 height 593
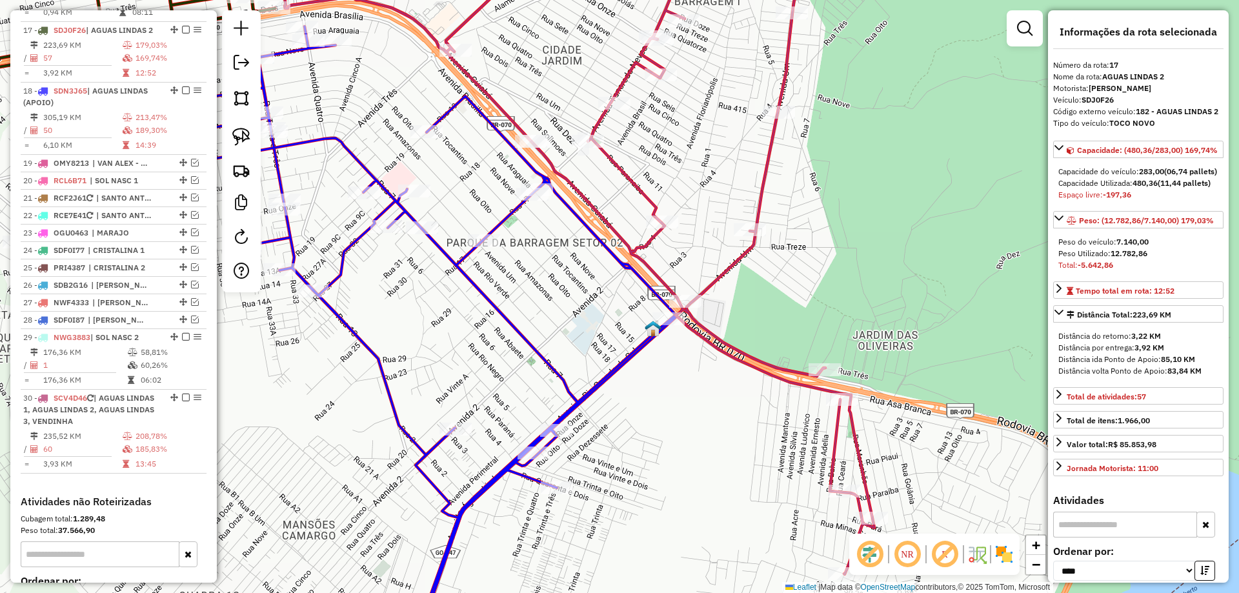
click at [726, 265] on icon at bounding box center [575, 258] width 600 height 634
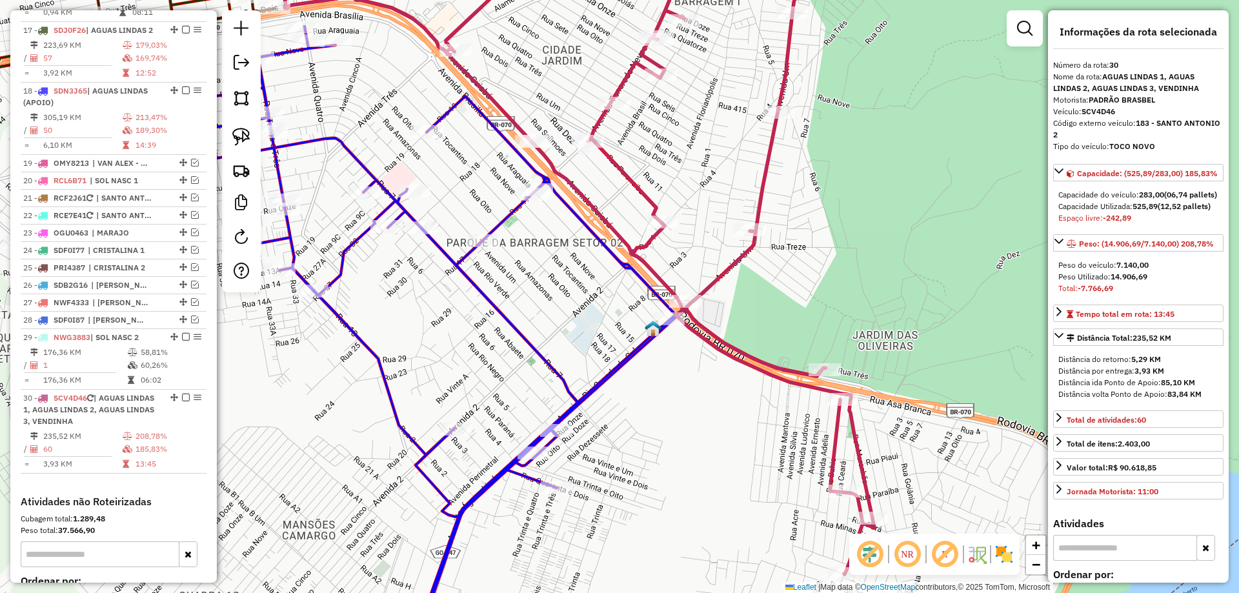
scroll to position [1644, 0]
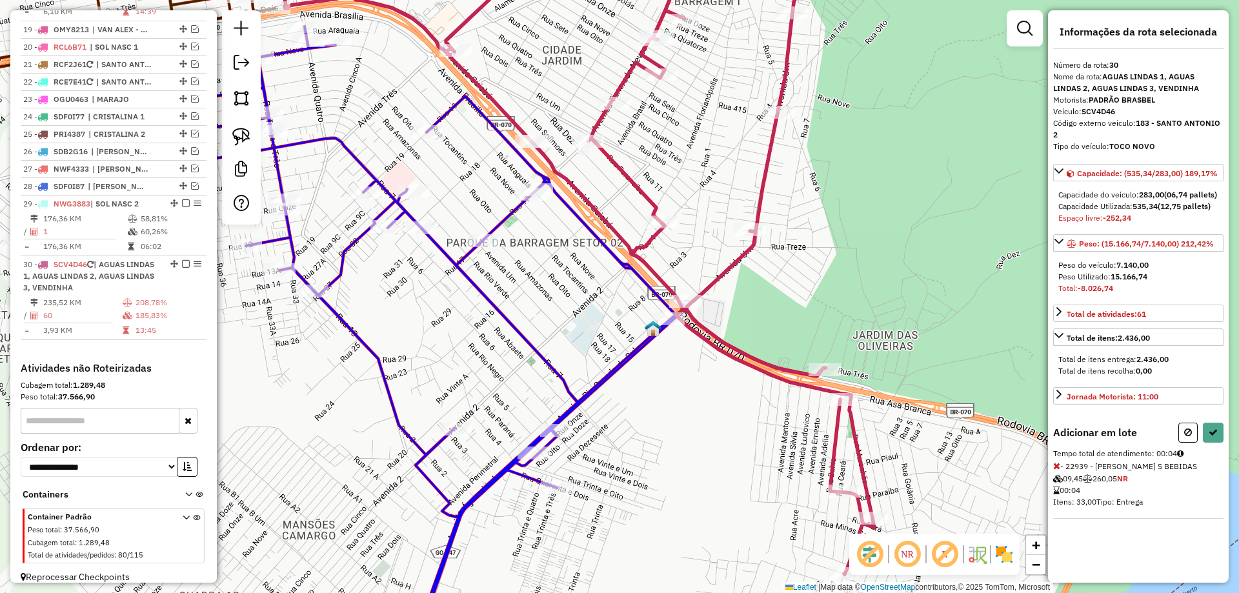
drag, startPoint x: 242, startPoint y: 135, endPoint x: 366, endPoint y: 134, distance: 123.9
click at [243, 135] on img at bounding box center [241, 137] width 18 height 18
drag, startPoint x: 540, startPoint y: 97, endPoint x: 567, endPoint y: 150, distance: 60.3
click at [1215, 443] on button at bounding box center [1213, 433] width 21 height 20
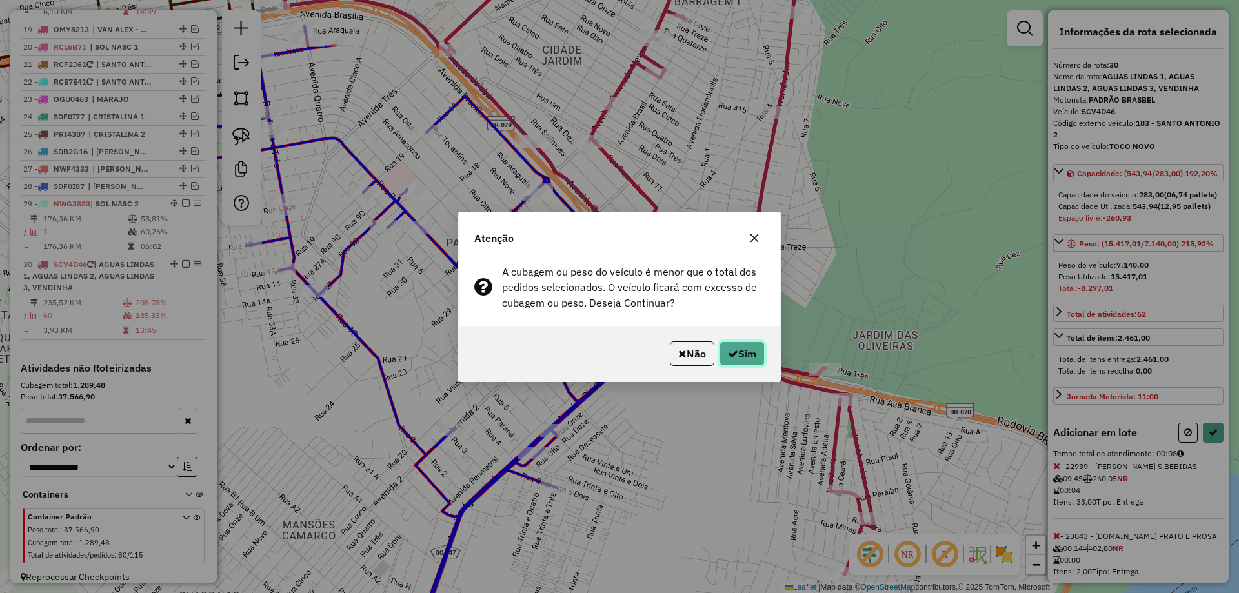
click at [750, 357] on button "Sim" at bounding box center [742, 353] width 45 height 25
select select "*********"
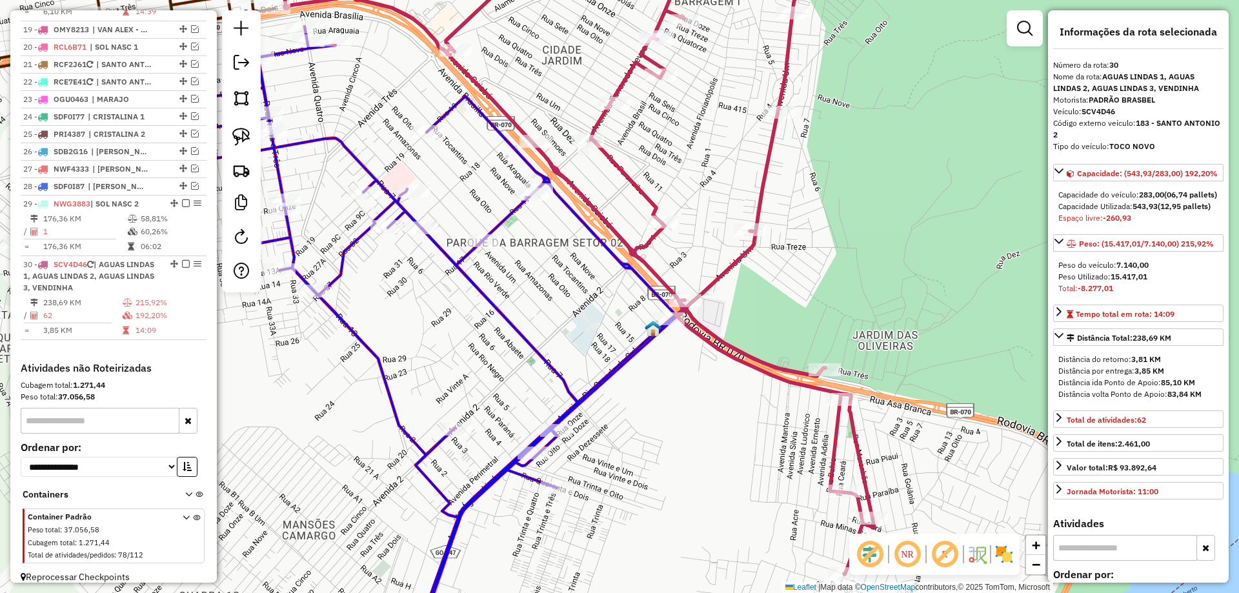
drag, startPoint x: 735, startPoint y: 267, endPoint x: 736, endPoint y: 258, distance: 8.5
click at [736, 258] on icon at bounding box center [575, 258] width 600 height 634
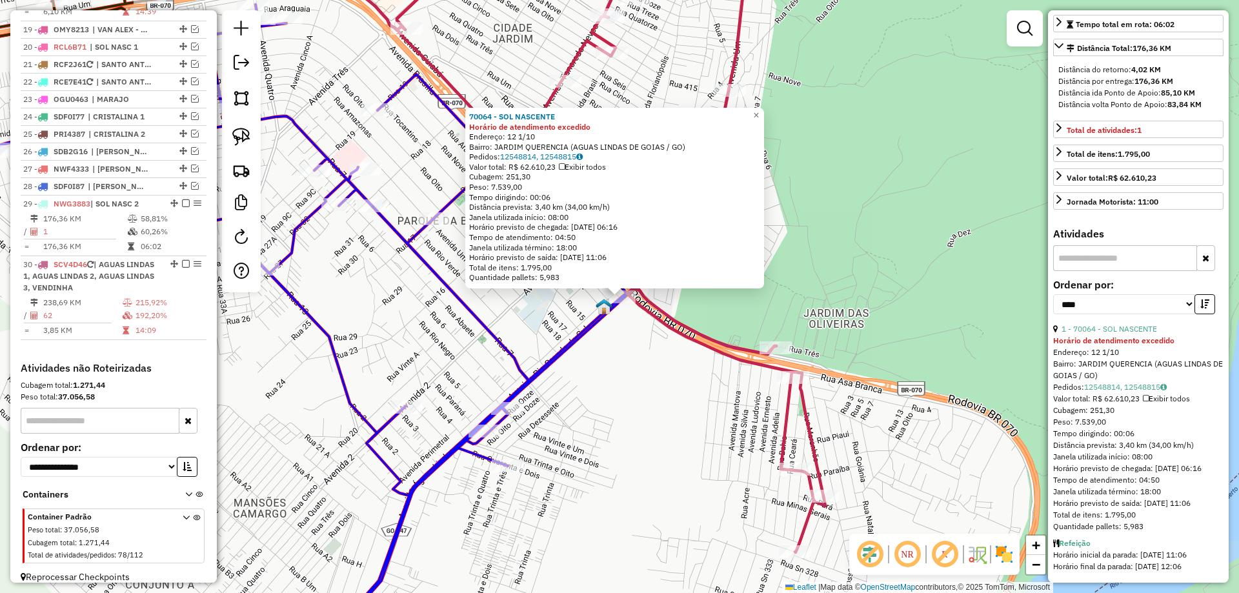
scroll to position [0, 0]
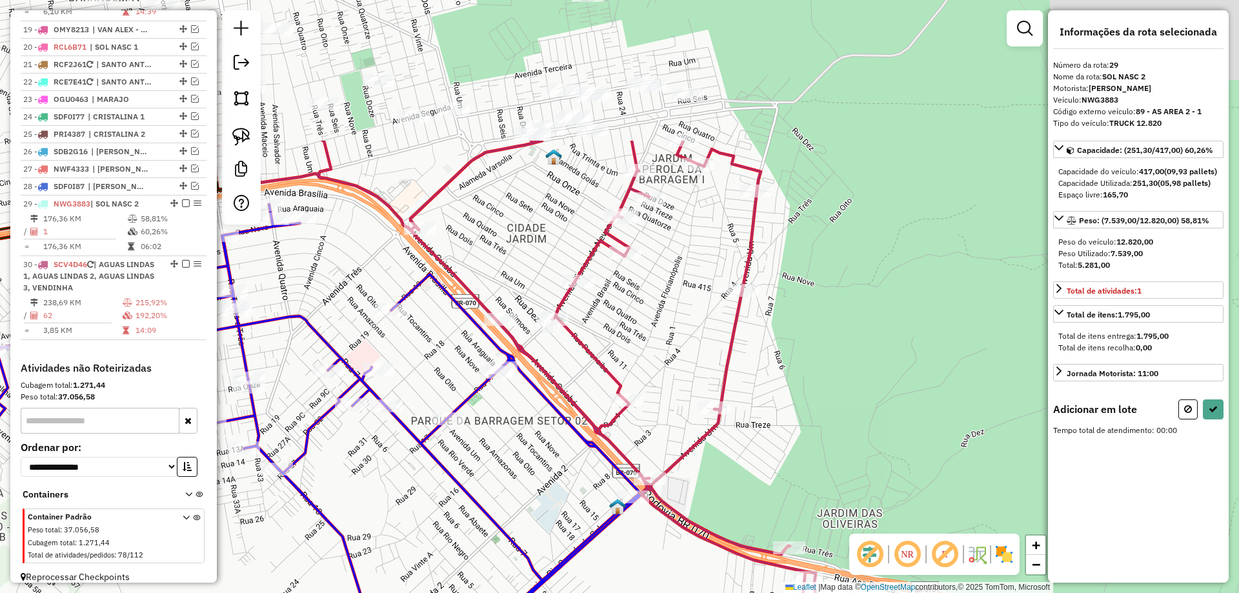
drag, startPoint x: 642, startPoint y: 101, endPoint x: 656, endPoint y: 298, distance: 197.4
click at [656, 298] on div "Janela de atendimento Grade de atendimento Capacidade Transportadoras Veículos …" at bounding box center [619, 296] width 1239 height 593
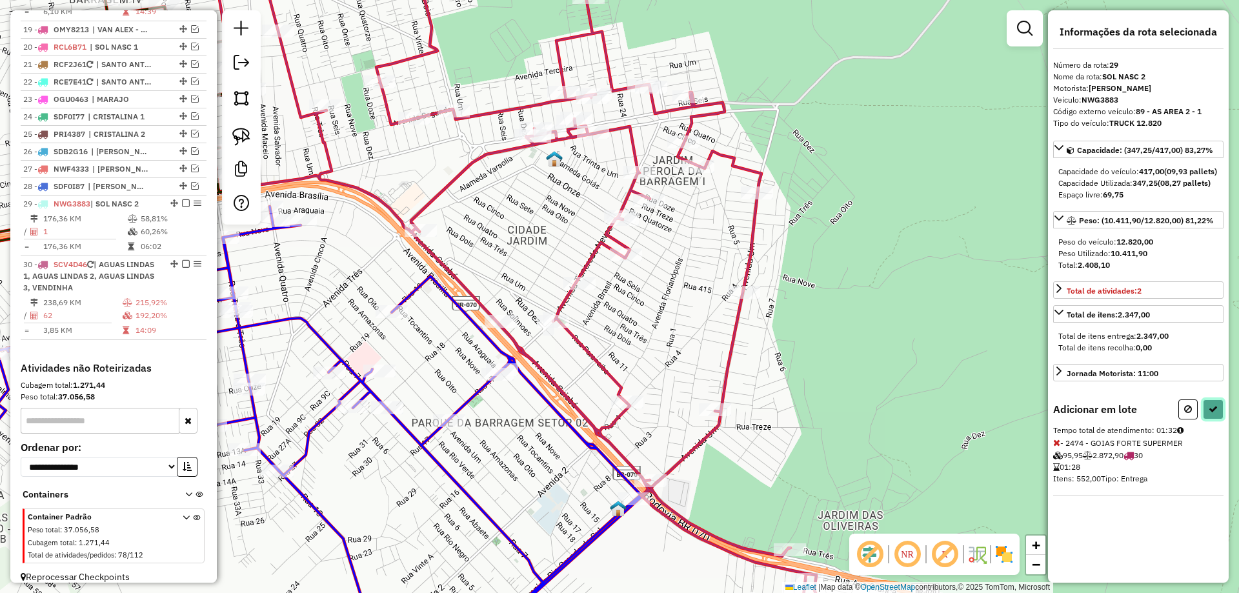
click at [1211, 414] on icon at bounding box center [1213, 409] width 9 height 9
select select "*********"
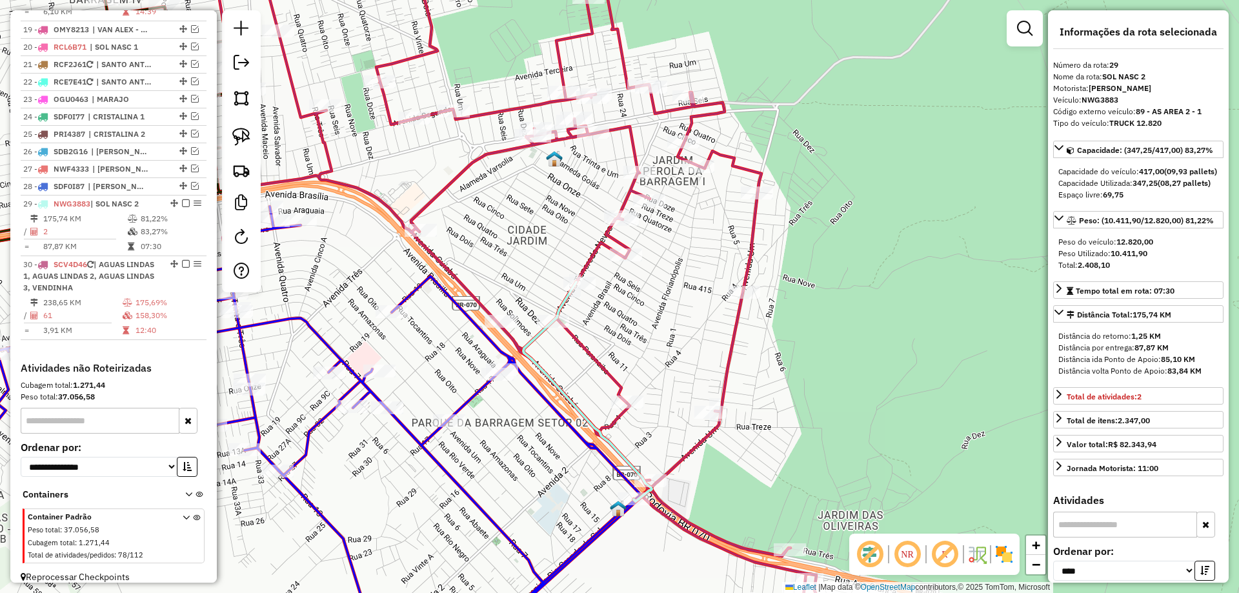
click at [688, 451] on icon at bounding box center [491, 297] width 675 height 712
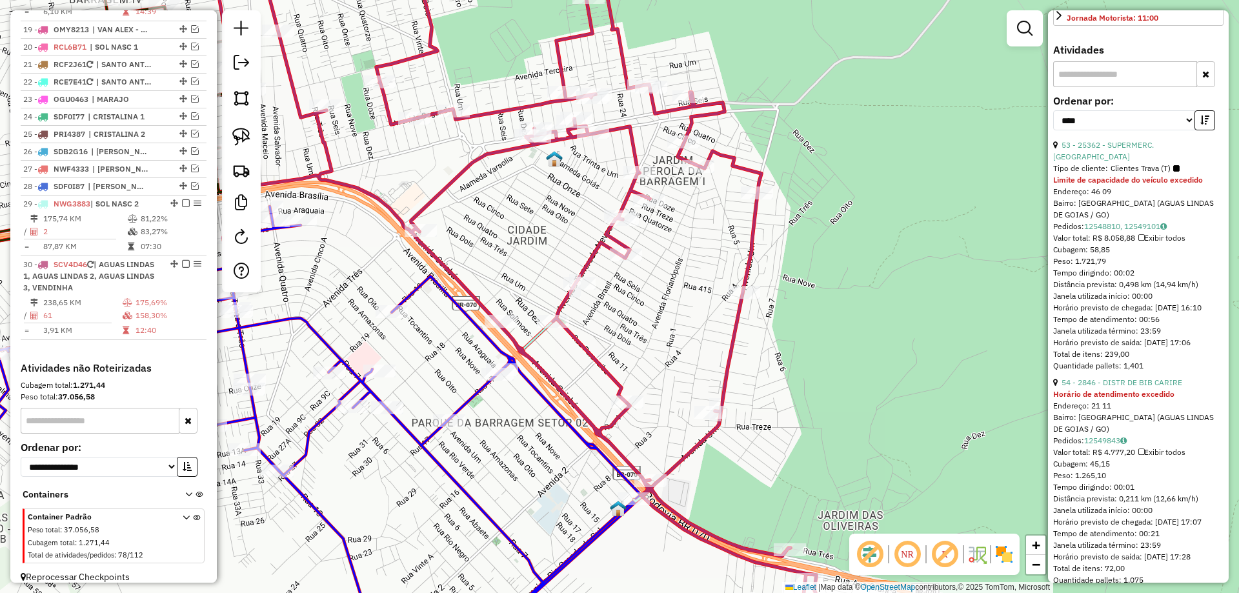
scroll to position [452, 0]
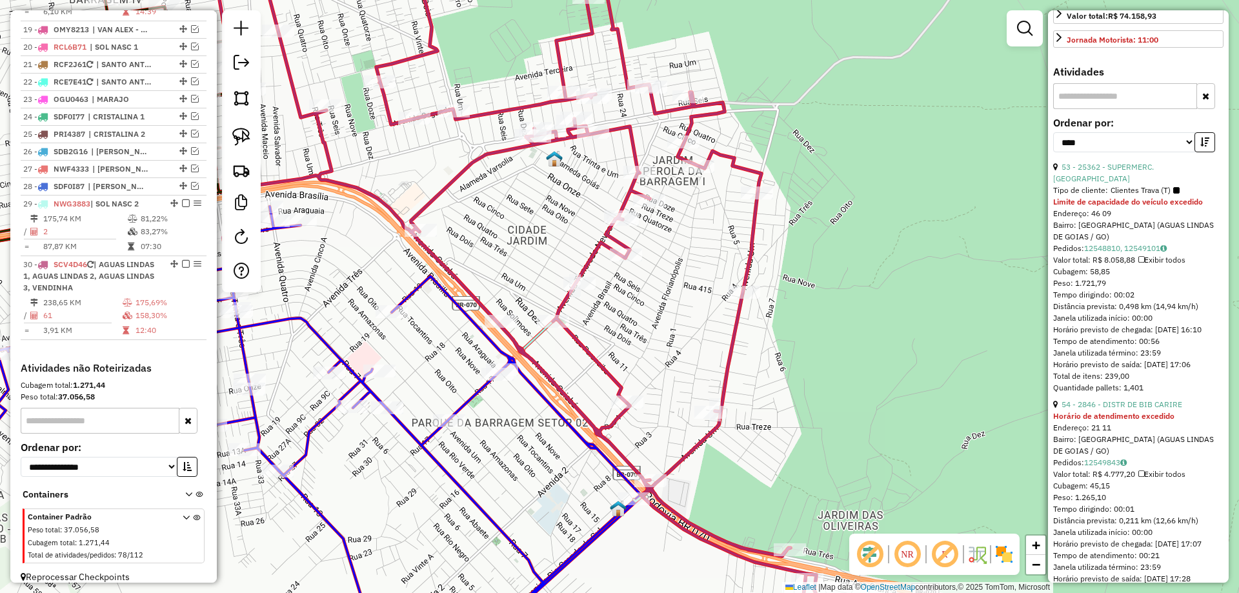
click at [472, 403] on icon at bounding box center [259, 430] width 766 height 446
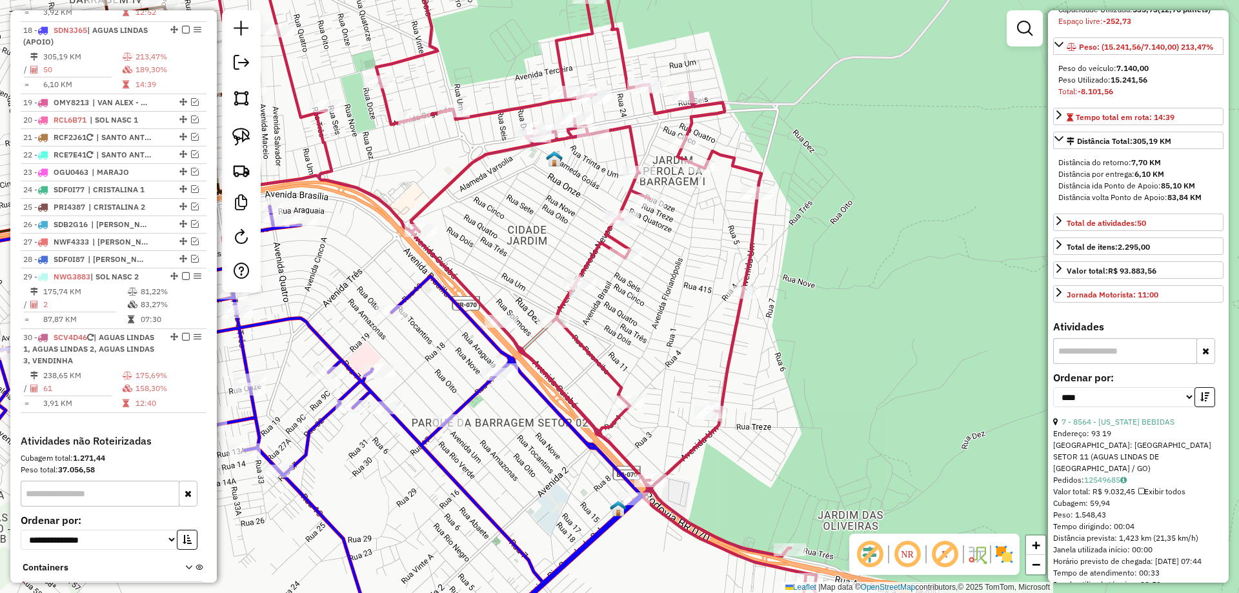
scroll to position [182, 0]
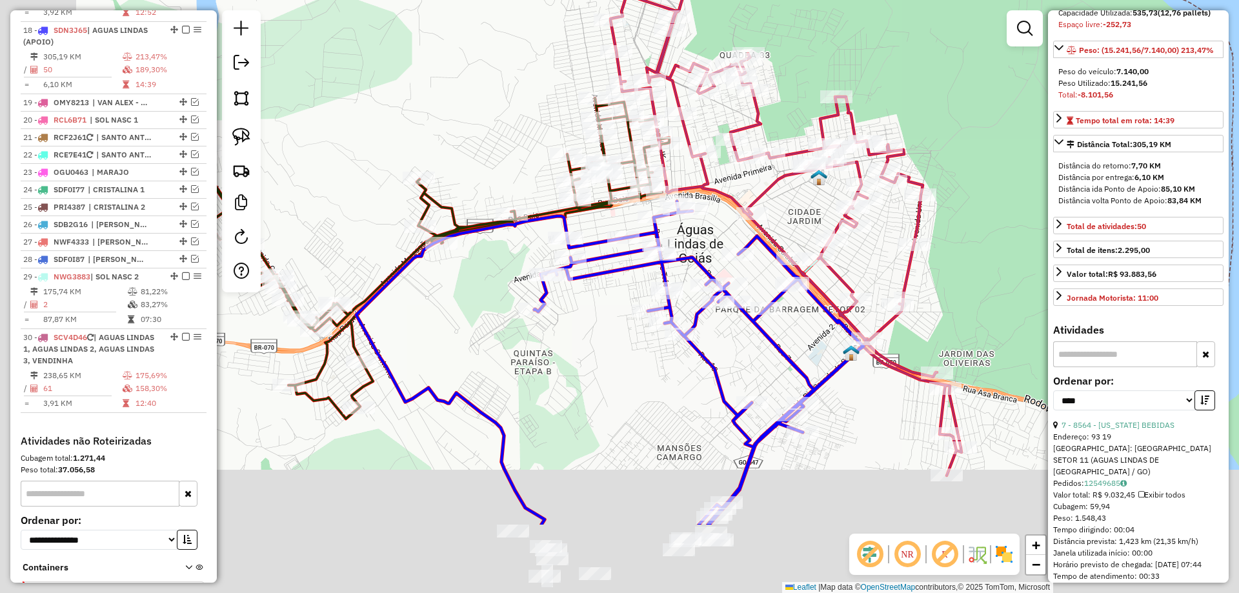
drag, startPoint x: 873, startPoint y: 358, endPoint x: 919, endPoint y: 322, distance: 58.9
click at [919, 322] on div "Janela de atendimento Grade de atendimento Capacidade Transportadoras Veículos …" at bounding box center [619, 296] width 1239 height 593
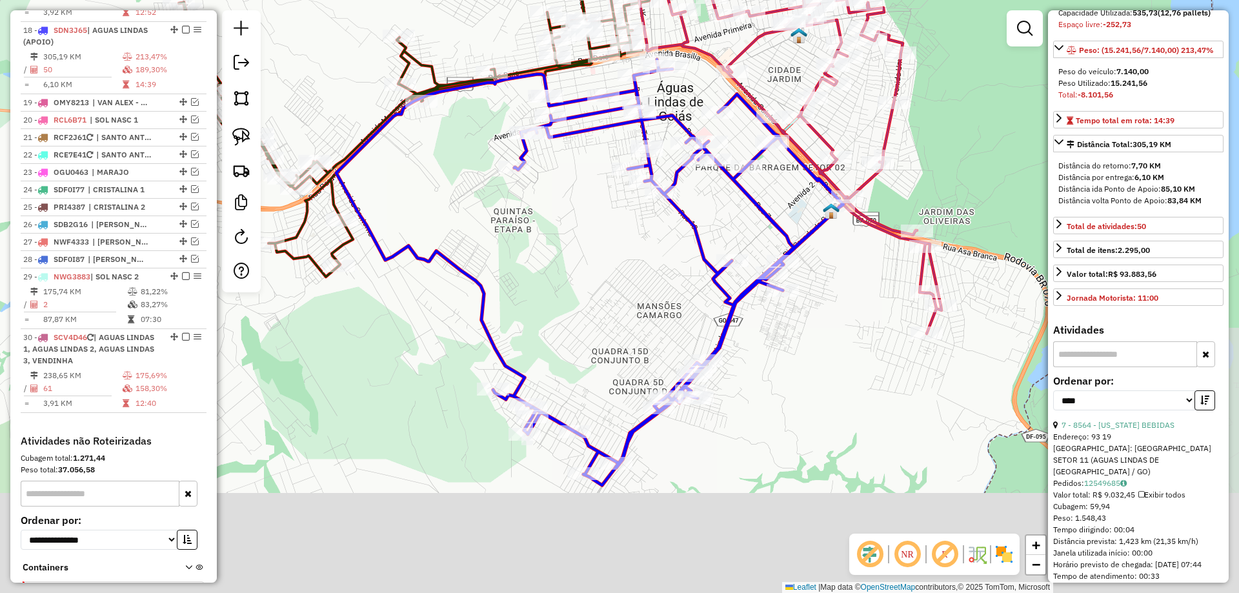
drag, startPoint x: 771, startPoint y: 431, endPoint x: 747, endPoint y: 376, distance: 60.7
click at [748, 378] on div "Janela de atendimento Grade de atendimento Capacidade Transportadoras Veículos …" at bounding box center [619, 296] width 1239 height 593
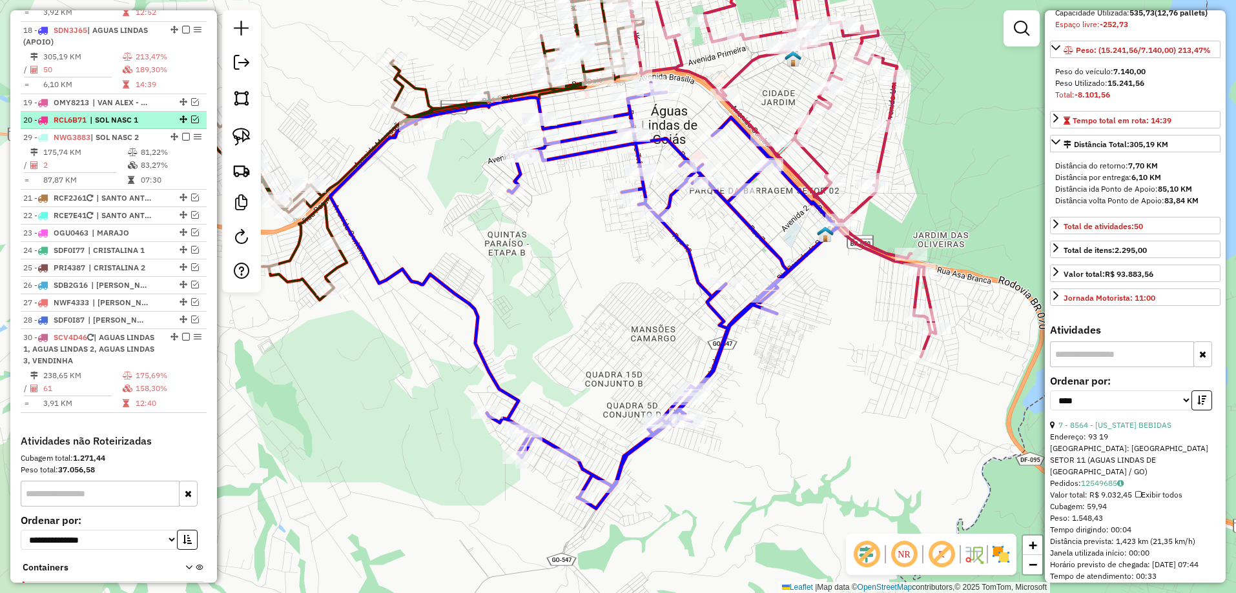
drag, startPoint x: 169, startPoint y: 264, endPoint x: 140, endPoint y: 117, distance: 150.0
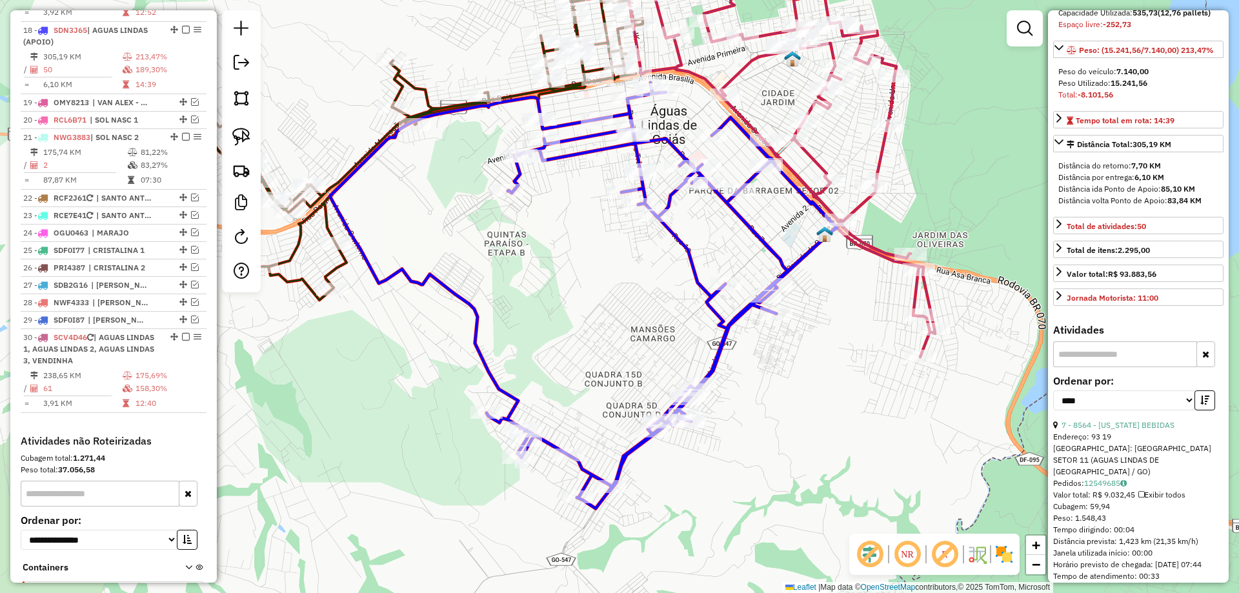
click at [777, 258] on icon at bounding box center [583, 296] width 507 height 426
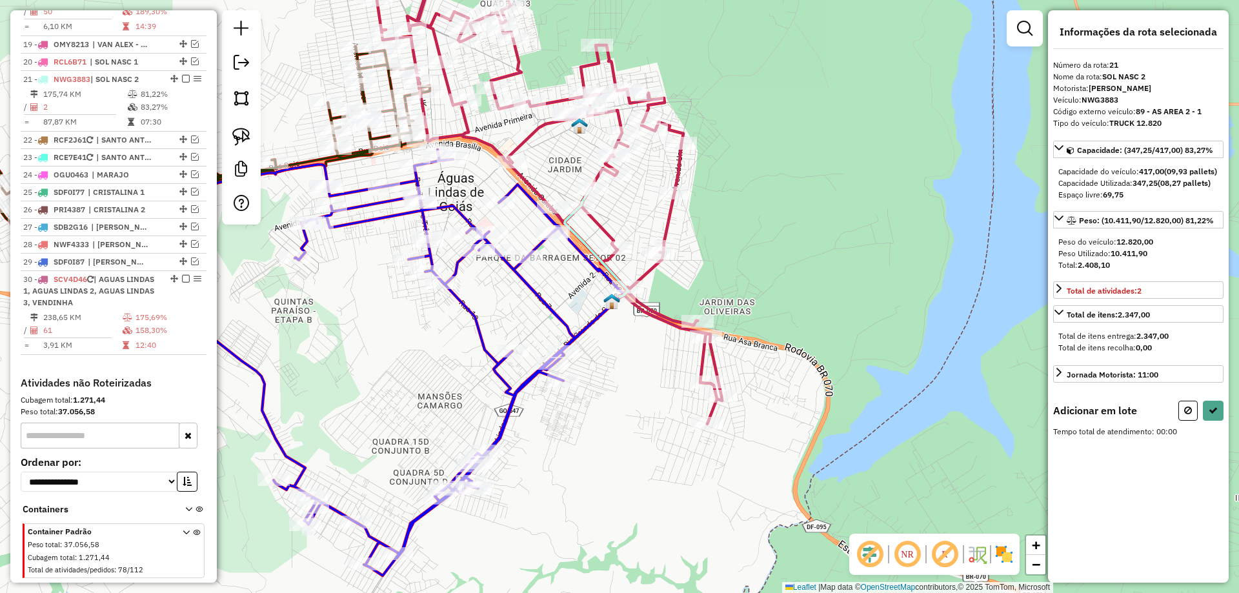
scroll to position [1644, 0]
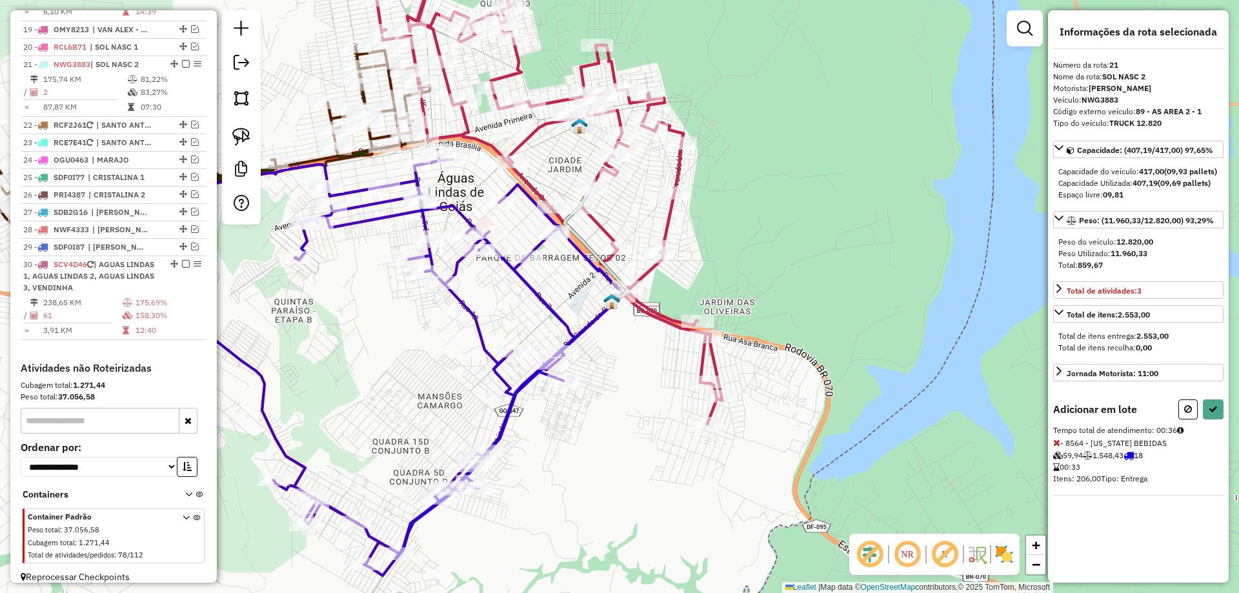
click at [1059, 447] on icon at bounding box center [1057, 442] width 7 height 9
drag, startPoint x: 1185, startPoint y: 422, endPoint x: 1172, endPoint y: 415, distance: 14.7
click at [1185, 414] on icon at bounding box center [1189, 409] width 8 height 9
select select "*********"
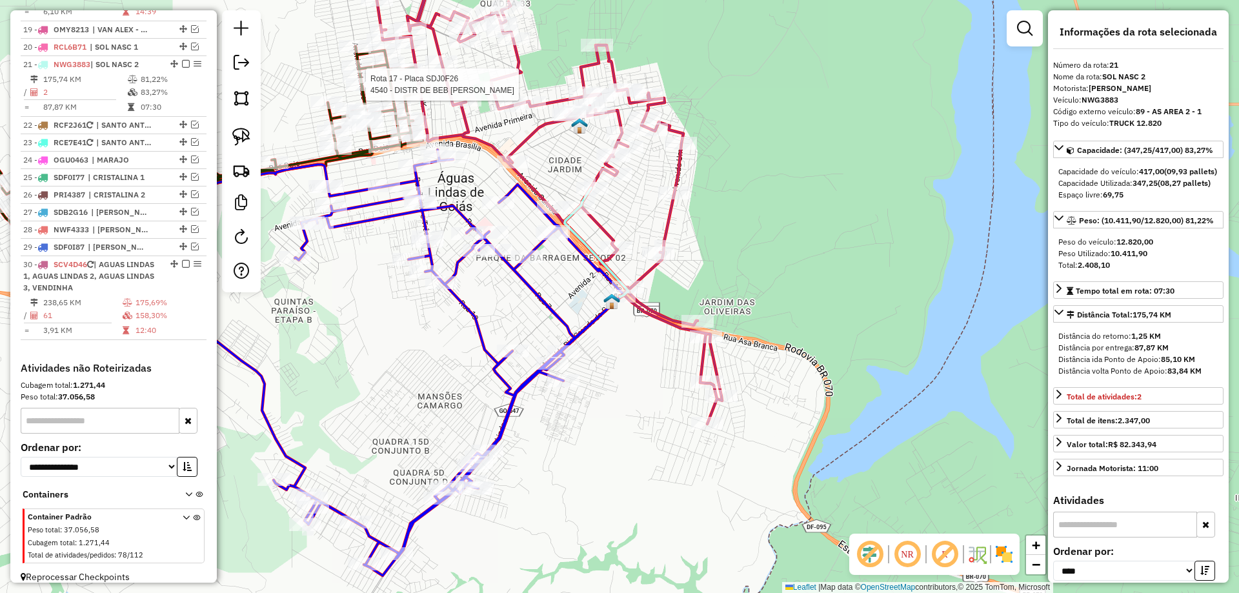
click at [359, 91] on div at bounding box center [362, 84] width 32 height 13
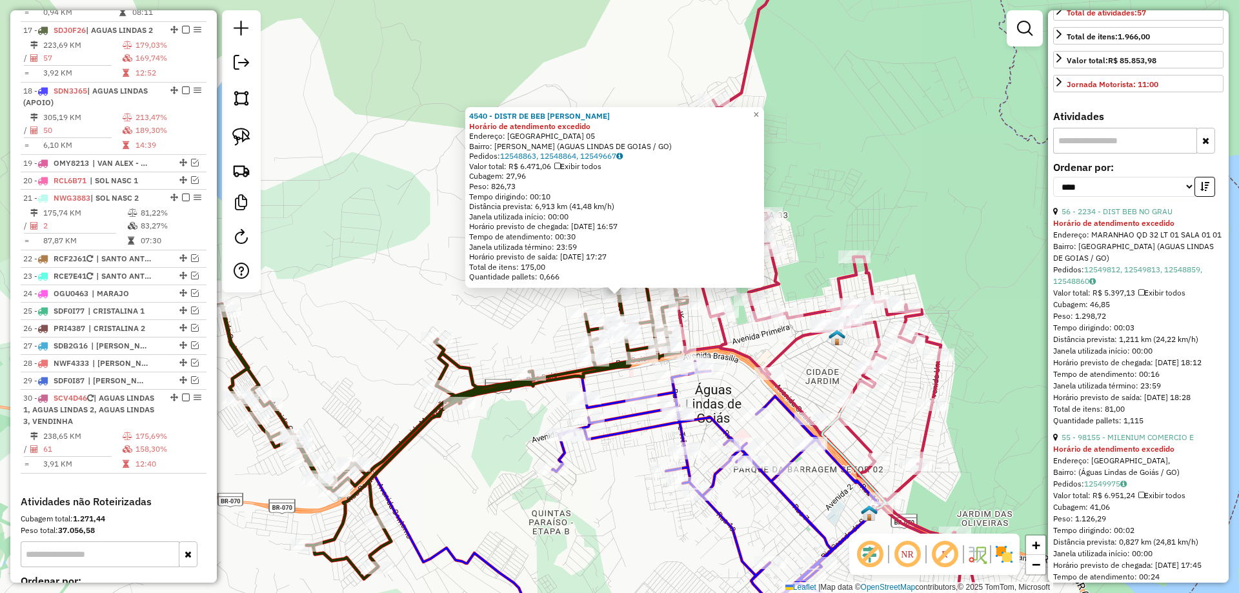
scroll to position [387, 0]
click at [933, 380] on icon at bounding box center [804, 288] width 351 height 695
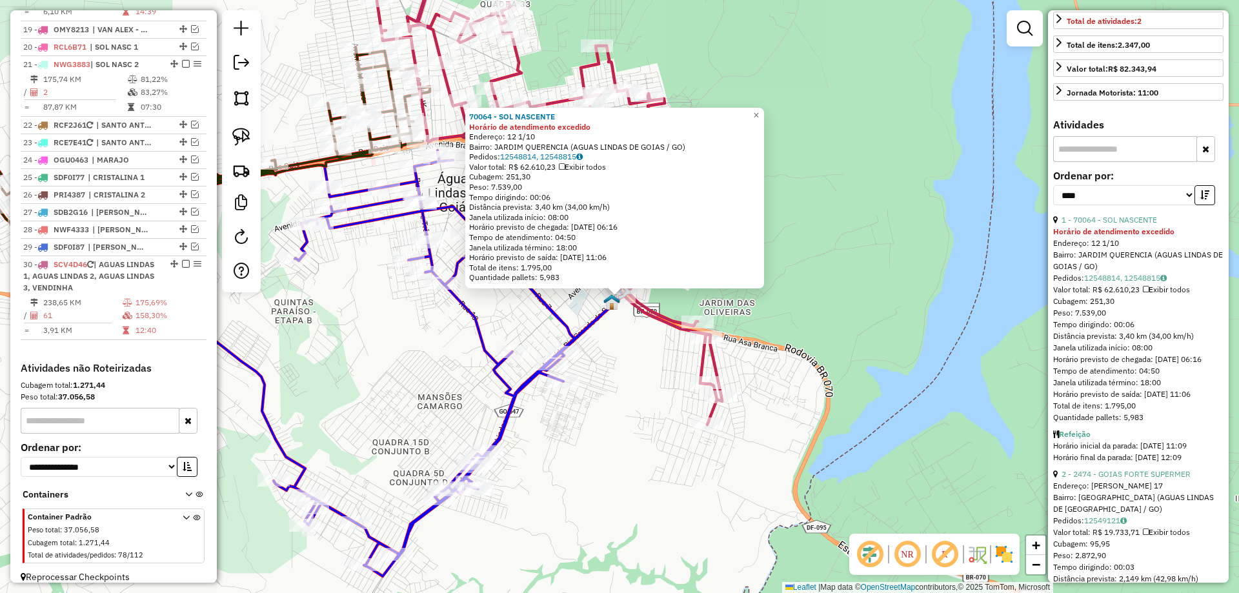
scroll to position [0, 0]
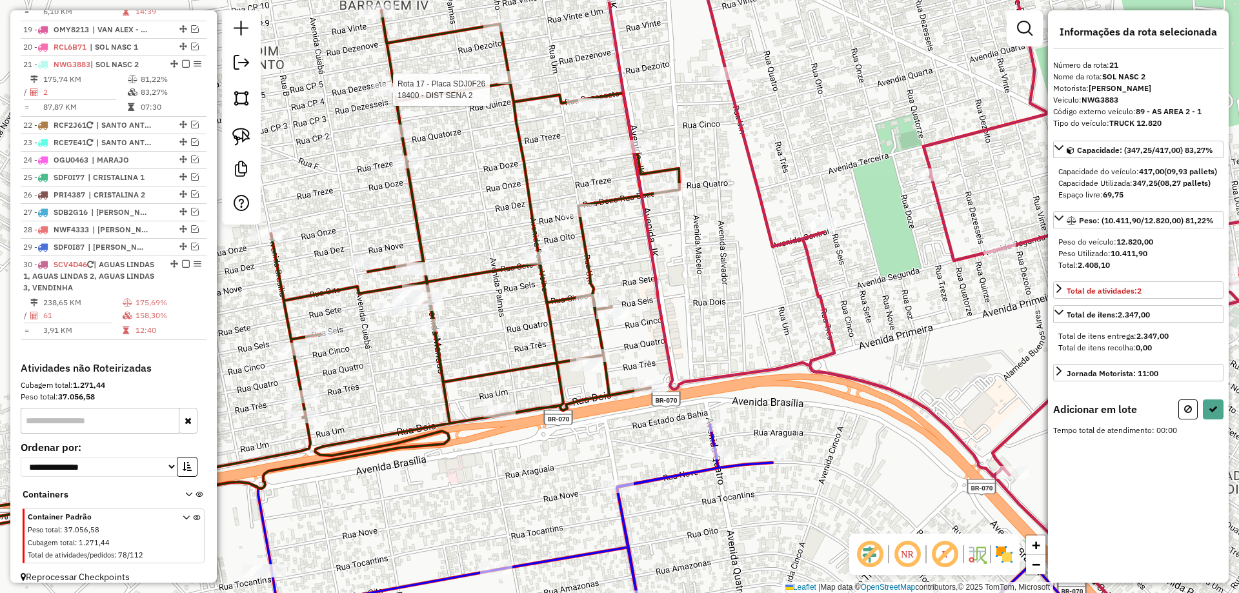
click at [378, 96] on div at bounding box center [389, 89] width 32 height 13
click at [1056, 447] on icon at bounding box center [1057, 442] width 7 height 9
click at [1054, 447] on icon at bounding box center [1057, 442] width 7 height 9
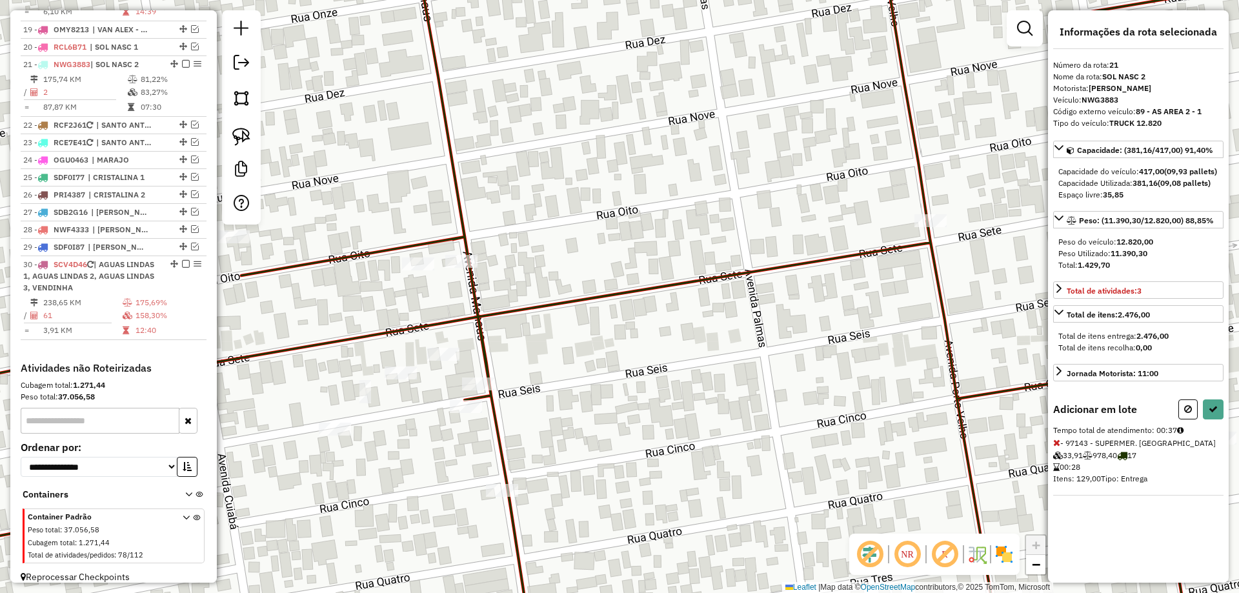
click at [1060, 447] on icon at bounding box center [1057, 442] width 7 height 9
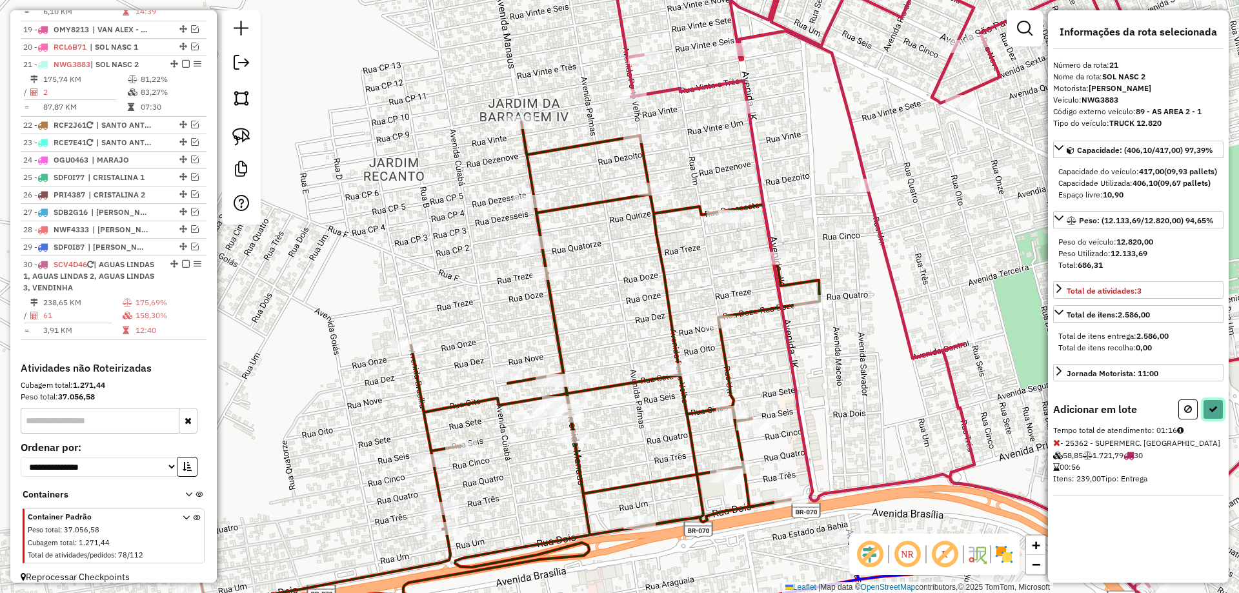
click at [1216, 414] on icon at bounding box center [1213, 409] width 9 height 9
select select "*********"
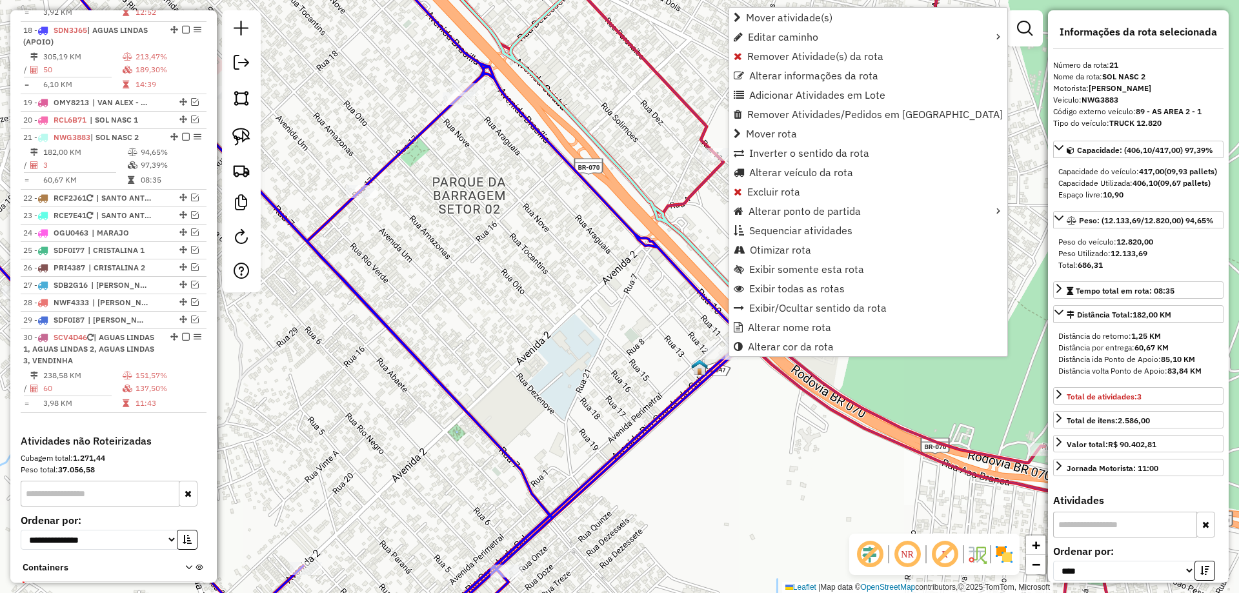
scroll to position [1644, 0]
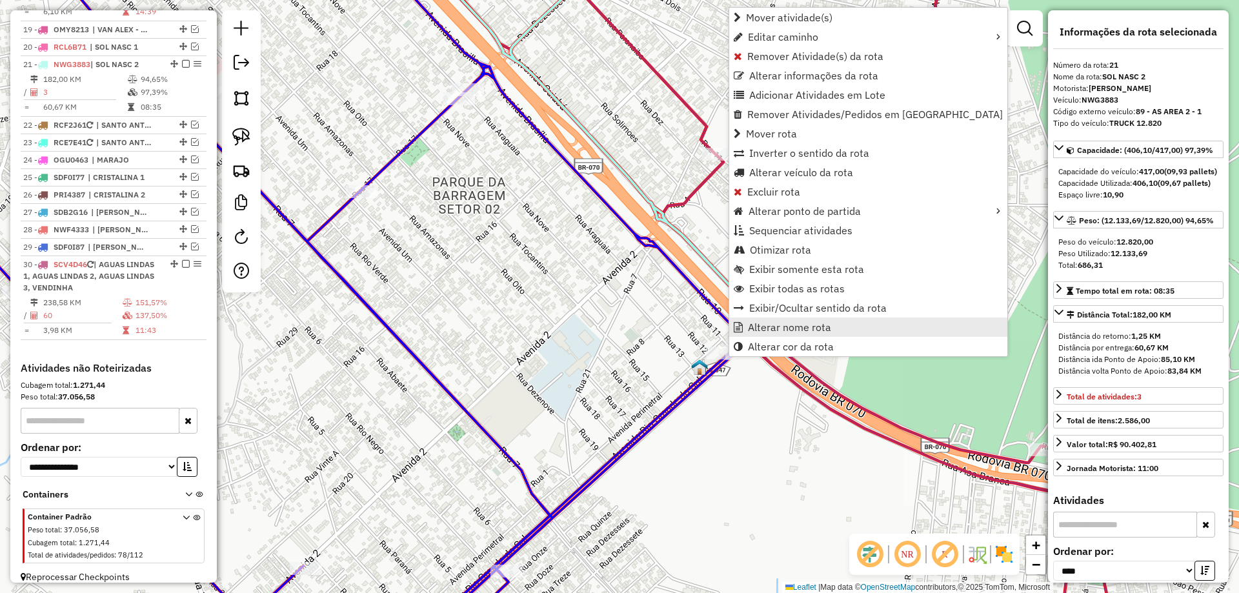
click at [764, 330] on span "Alterar nome rota" at bounding box center [789, 327] width 83 height 10
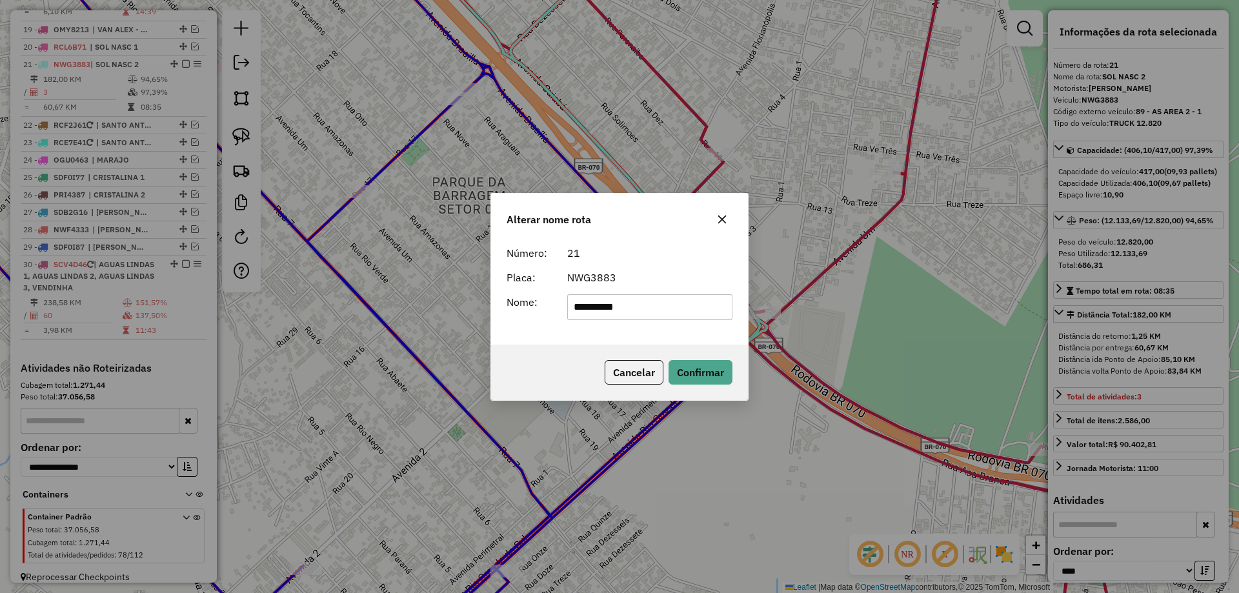
drag, startPoint x: 649, startPoint y: 314, endPoint x: 721, endPoint y: 297, distance: 74.2
click at [721, 297] on input "**********" at bounding box center [650, 307] width 166 height 26
type input "**********"
drag, startPoint x: 711, startPoint y: 371, endPoint x: 655, endPoint y: 402, distance: 64.1
click at [708, 372] on button "Confirmar" at bounding box center [701, 372] width 64 height 25
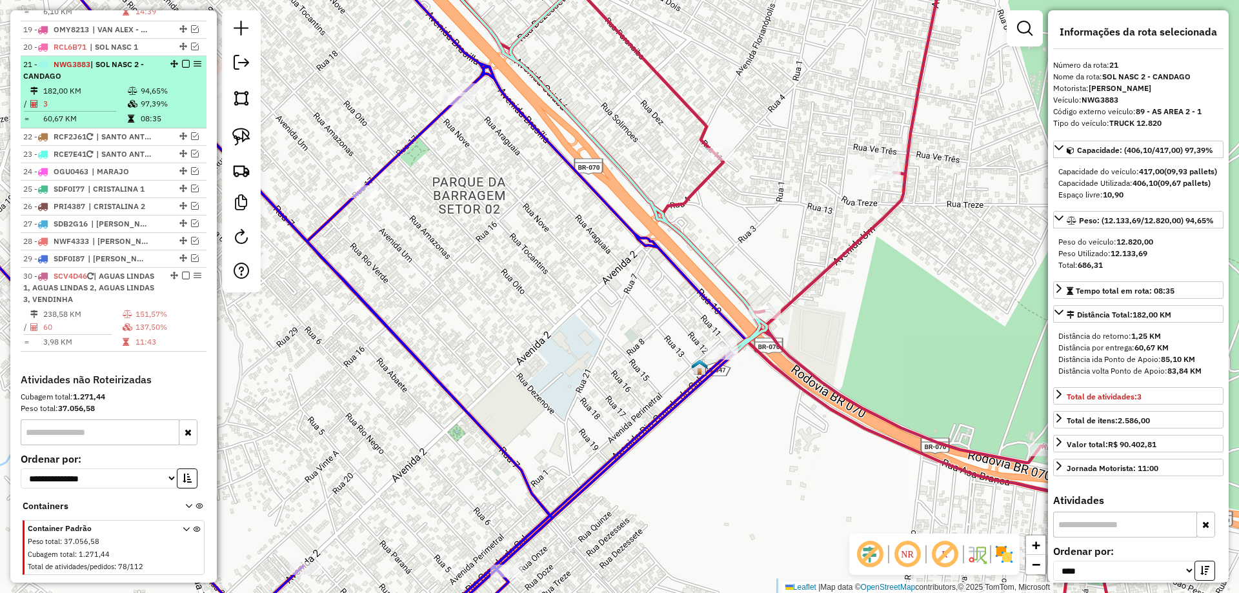
click at [182, 60] on em at bounding box center [186, 64] width 8 height 8
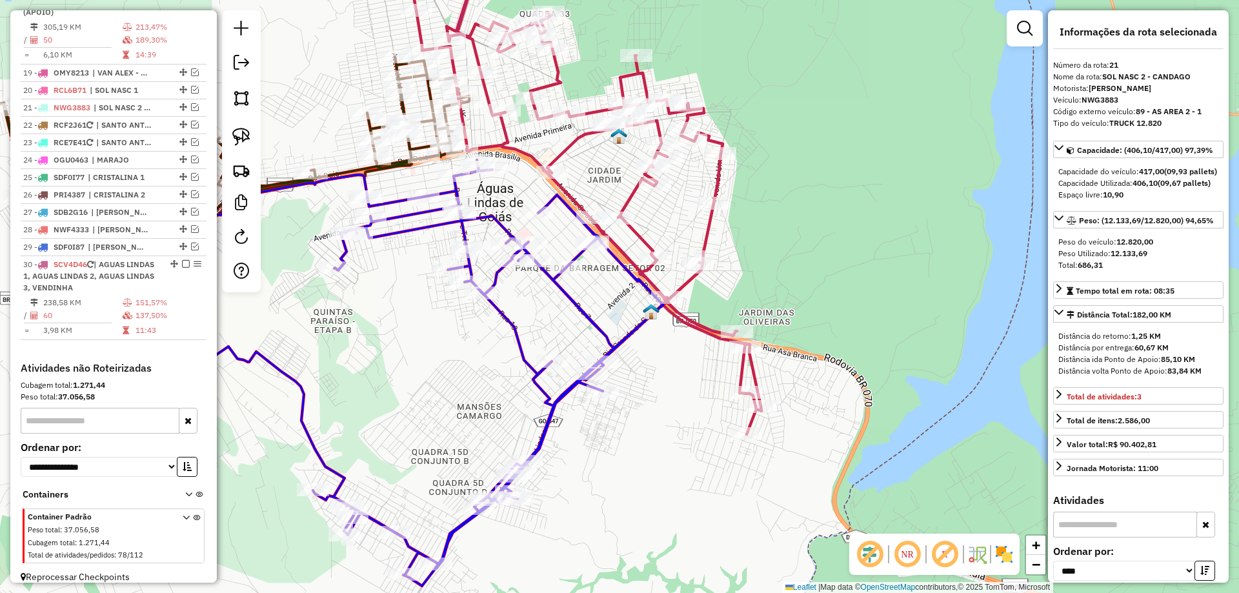
click at [644, 344] on div "Janela de atendimento Grade de atendimento Capacidade Transportadoras Veículos …" at bounding box center [619, 296] width 1239 height 593
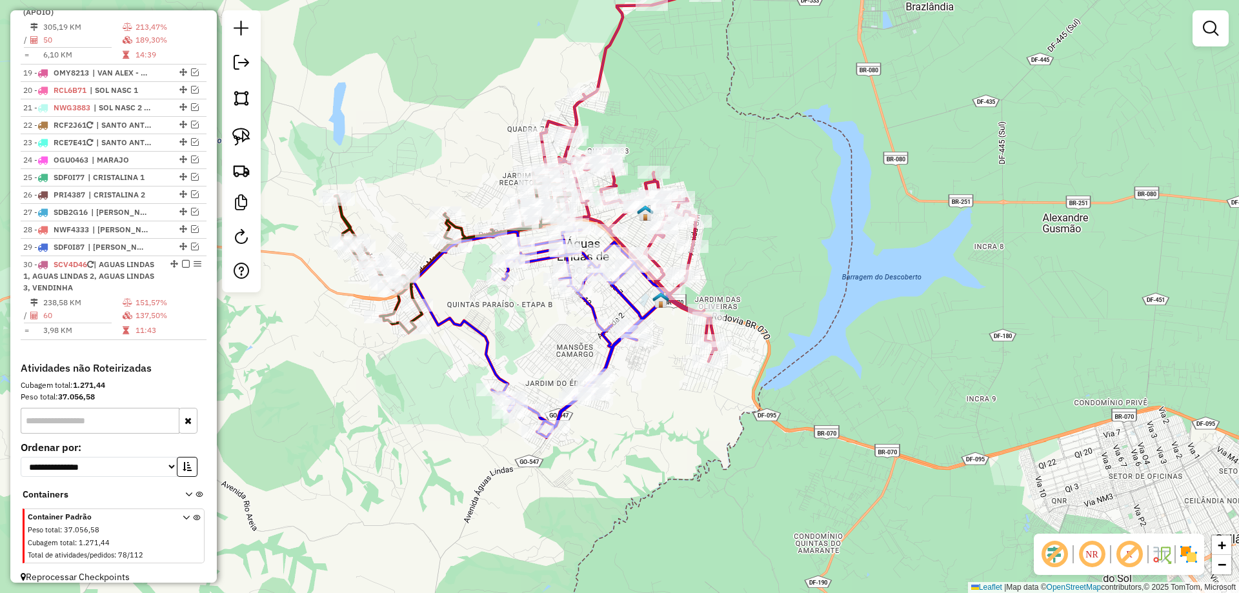
click at [1210, 32] on em at bounding box center [1210, 28] width 15 height 15
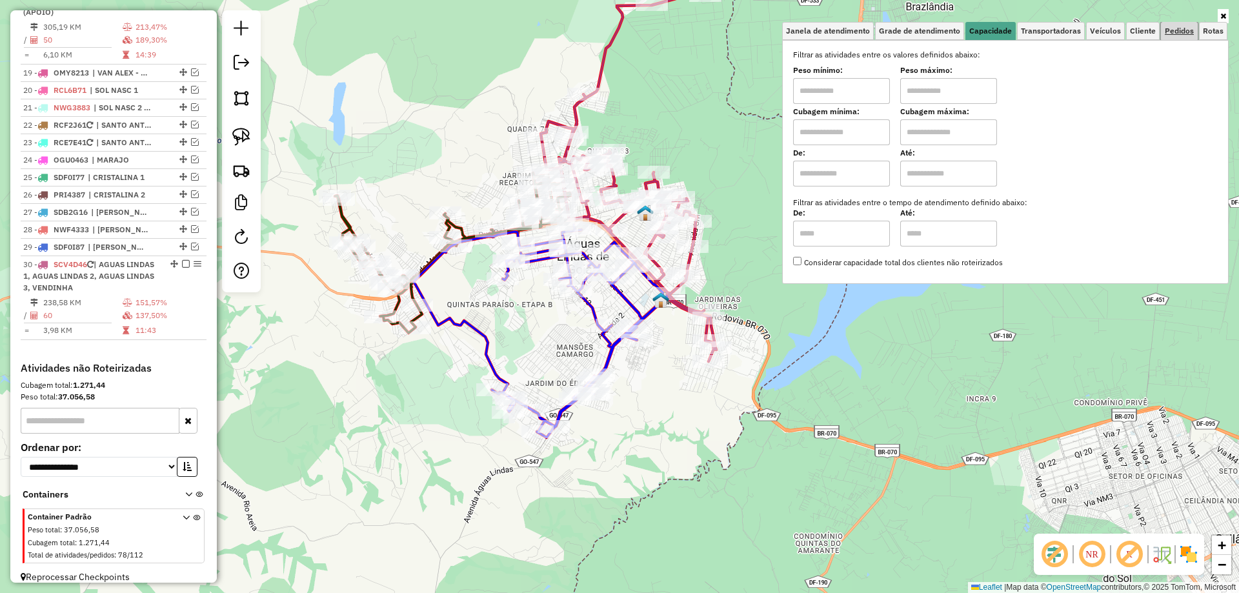
click at [1175, 37] on link "Pedidos" at bounding box center [1179, 31] width 37 height 18
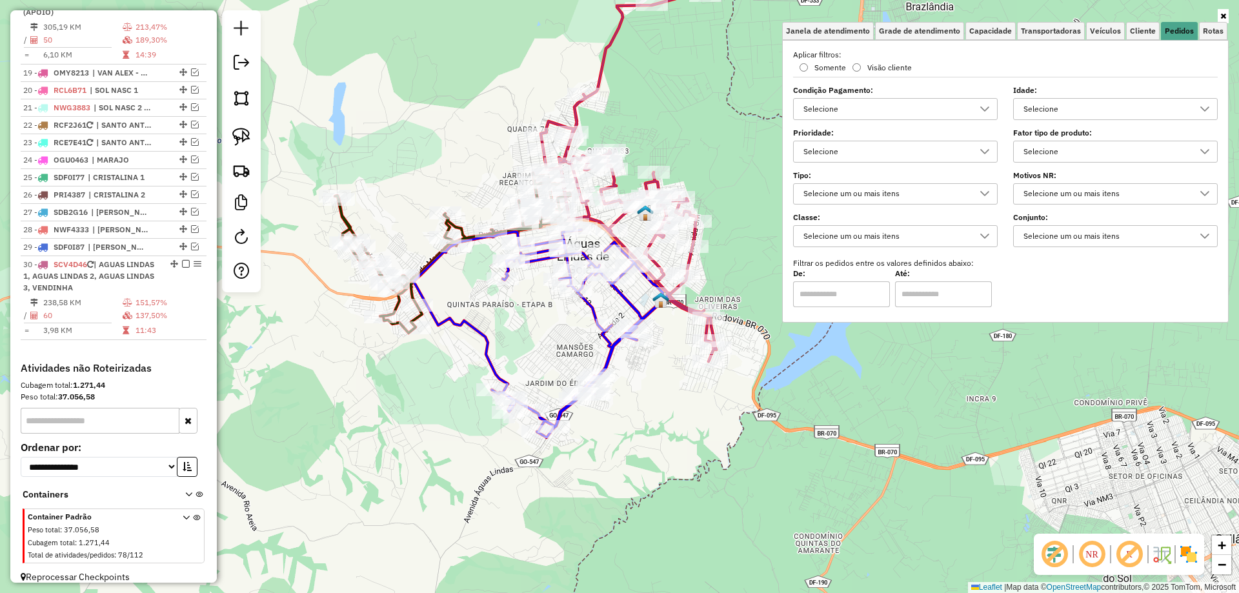
click at [1097, 158] on div "Selecione" at bounding box center [1106, 151] width 174 height 21
type input "**"
click at [1031, 234] on div "CHOPP BRAHMA ESCURO 30L" at bounding box center [1037, 235] width 12 height 12
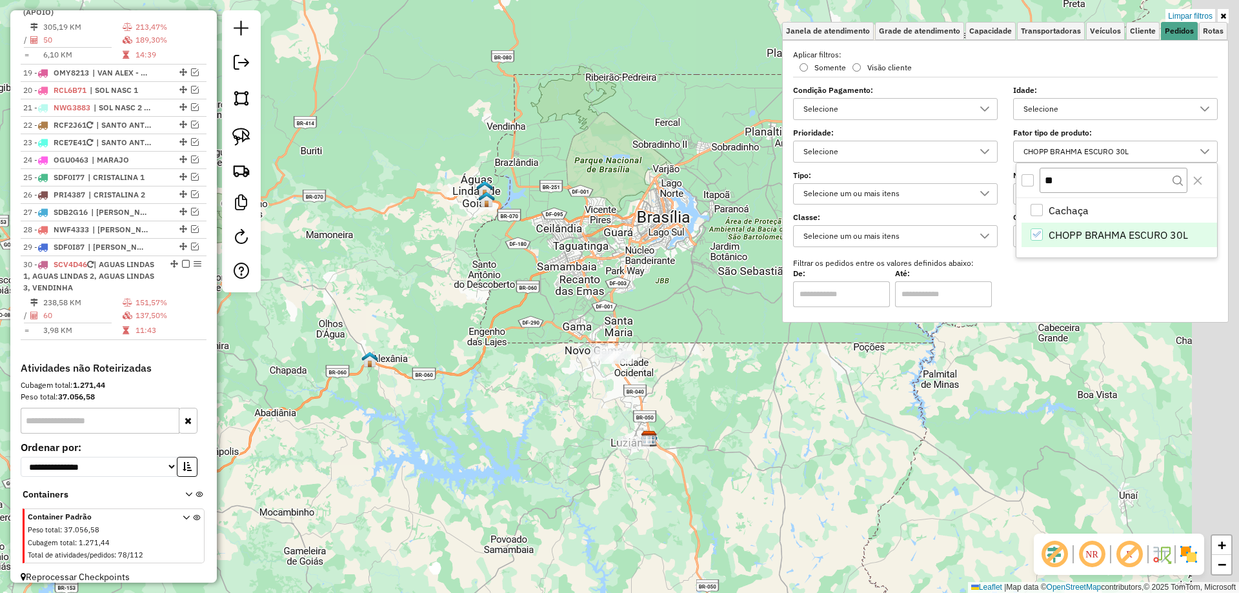
drag, startPoint x: 677, startPoint y: 399, endPoint x: 660, endPoint y: 369, distance: 33.8
click at [660, 369] on div "Limpar filtros Janela de atendimento Grade de atendimento Capacidade Transporta…" at bounding box center [619, 296] width 1239 height 593
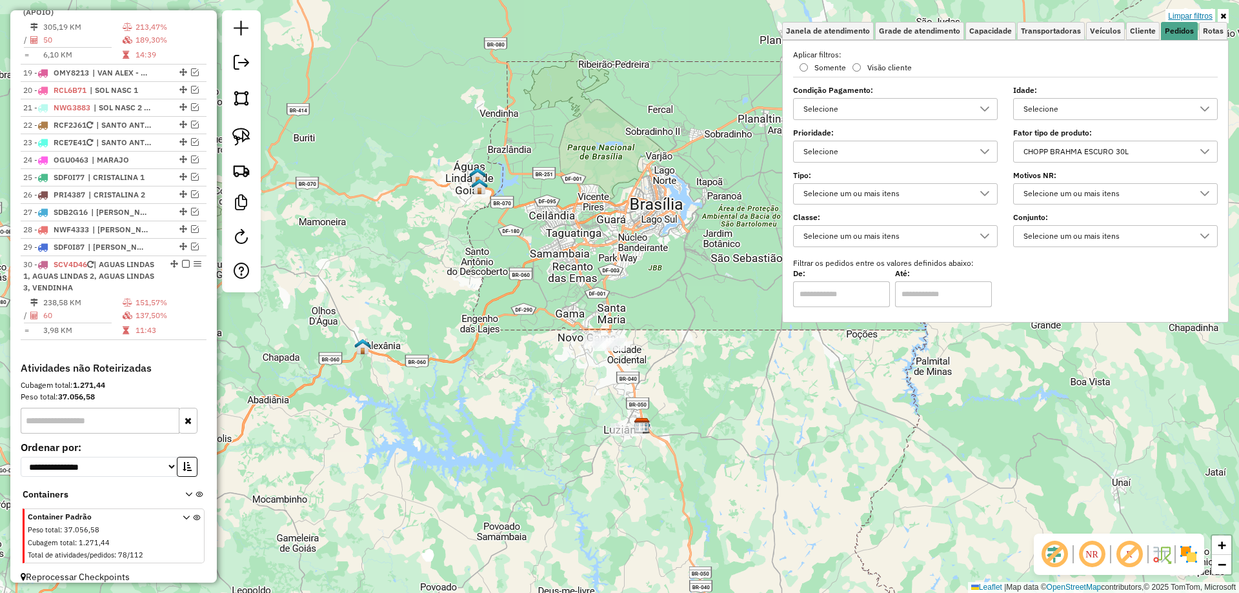
click at [1197, 13] on link "Limpar filtros" at bounding box center [1191, 16] width 50 height 14
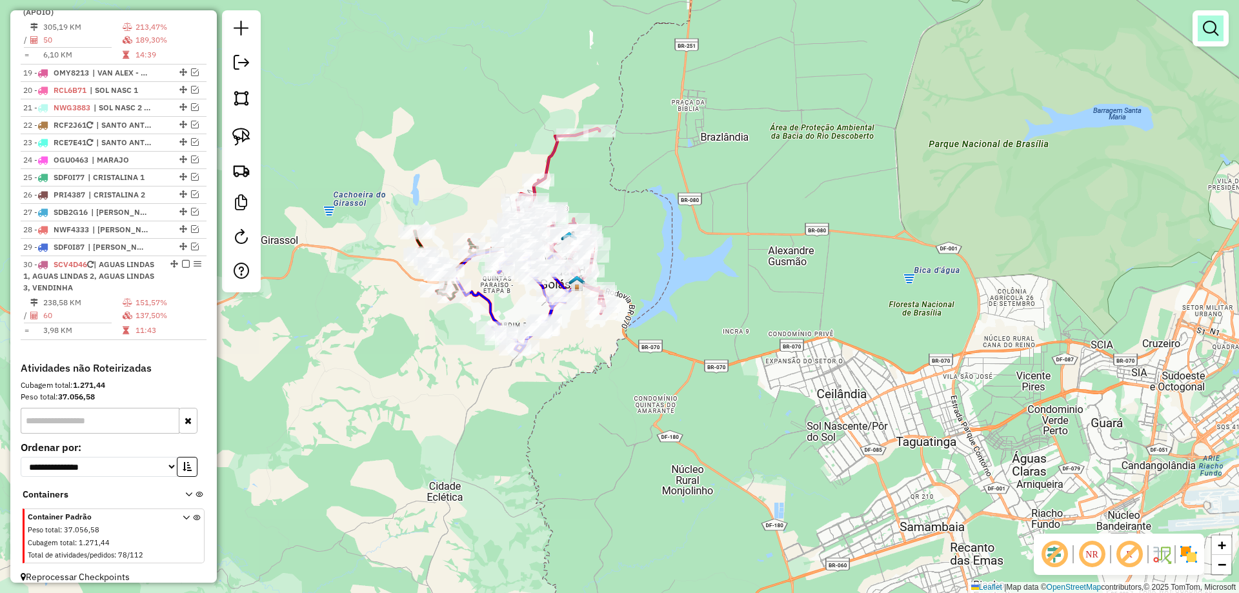
click at [1201, 37] on link at bounding box center [1211, 28] width 26 height 26
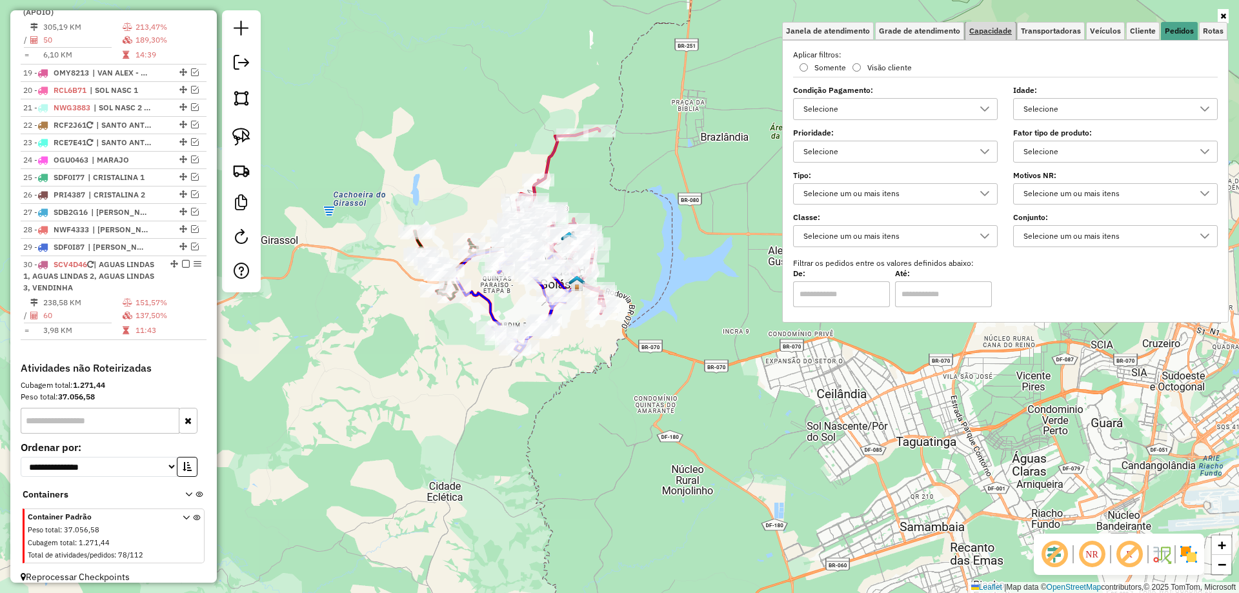
click at [997, 32] on span "Capacidade" at bounding box center [991, 31] width 43 height 8
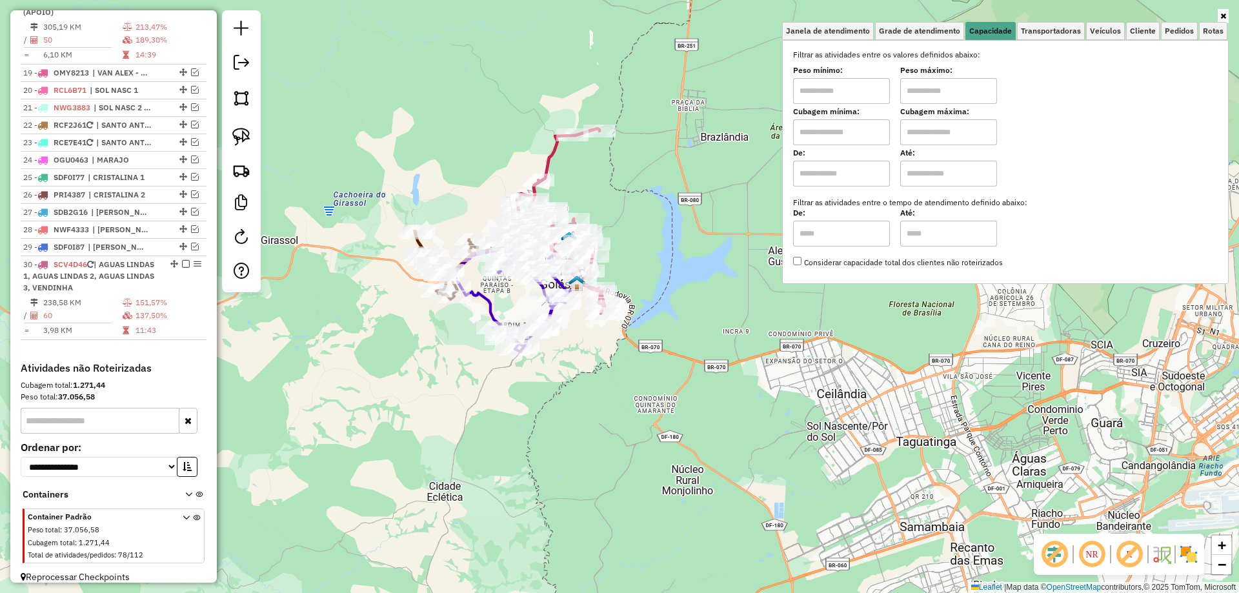
click at [858, 96] on input "text" at bounding box center [841, 91] width 97 height 26
type input "****"
click at [955, 74] on label "Peso máximo:" at bounding box center [949, 71] width 97 height 12
click at [954, 88] on input "text" at bounding box center [949, 91] width 97 height 26
type input "*****"
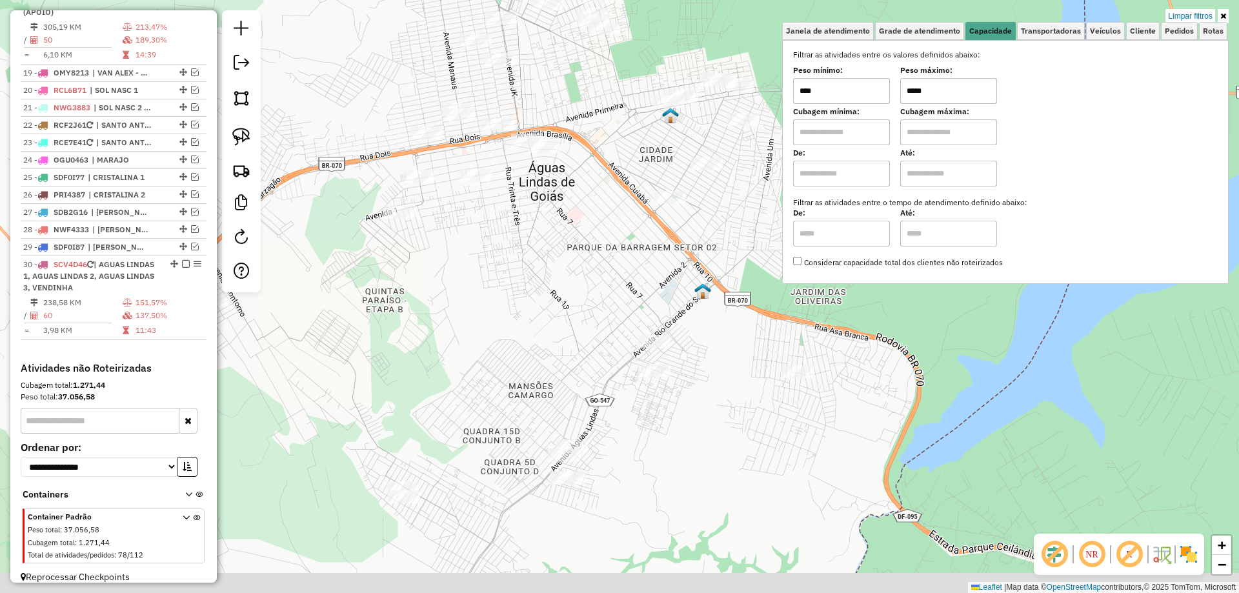
drag, startPoint x: 458, startPoint y: 369, endPoint x: 414, endPoint y: 289, distance: 91.3
click at [471, 329] on div "Limpar filtros Janela de atendimento Grade de atendimento Capacidade Transporta…" at bounding box center [619, 296] width 1239 height 593
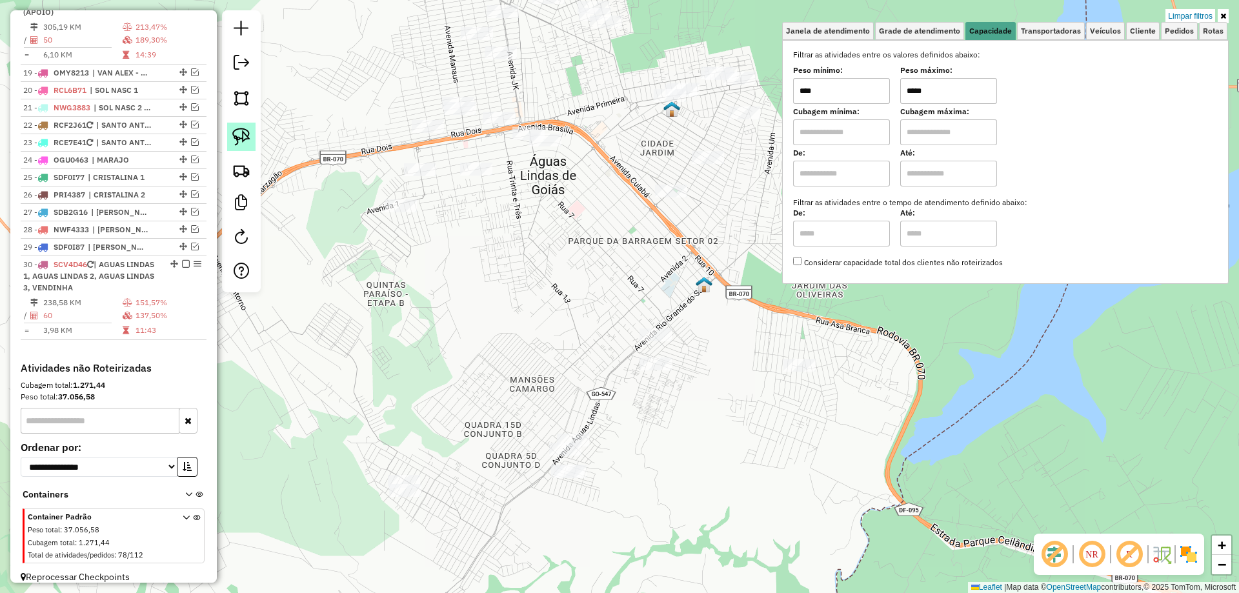
click at [233, 134] on img at bounding box center [241, 137] width 18 height 18
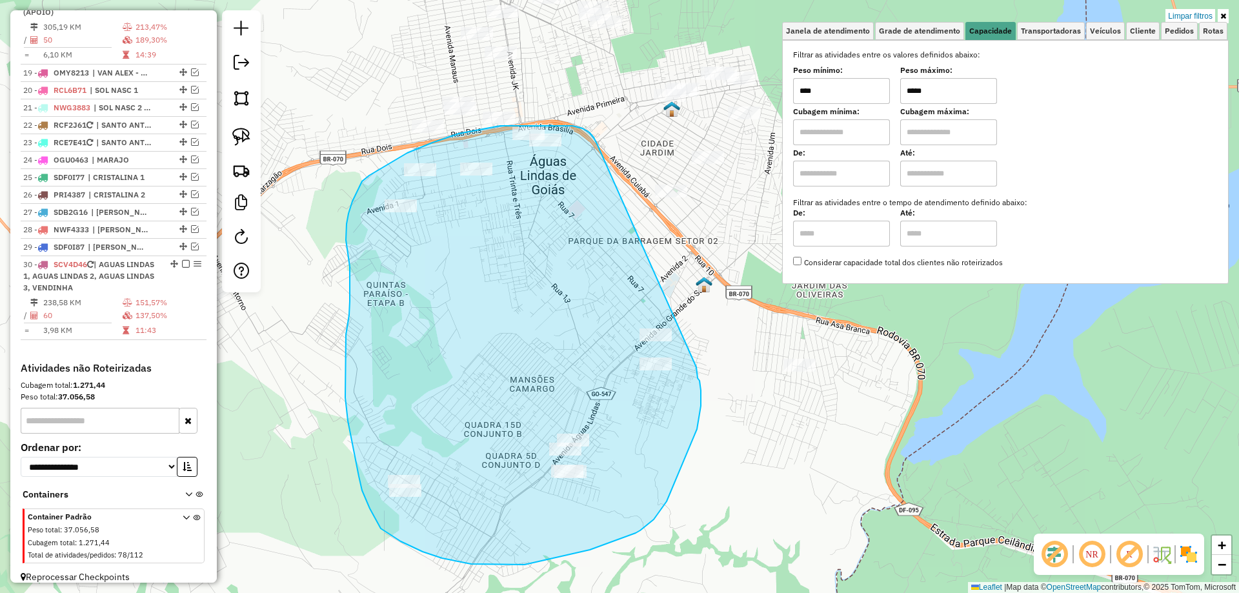
drag, startPoint x: 594, startPoint y: 138, endPoint x: 697, endPoint y: 367, distance: 251.1
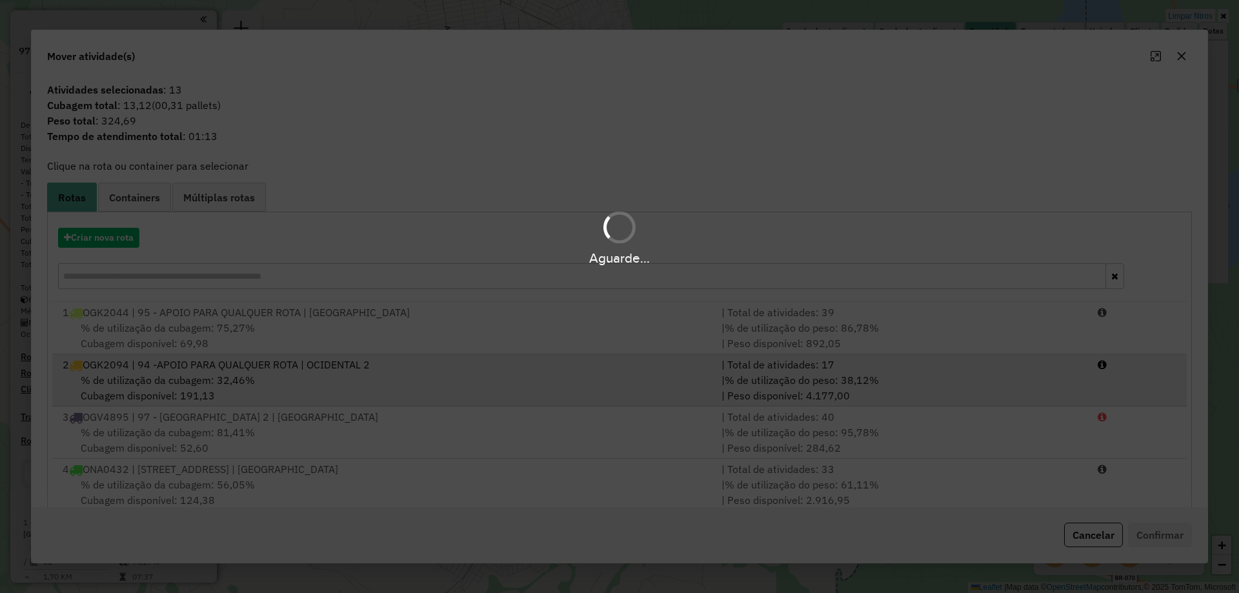
scroll to position [1600, 0]
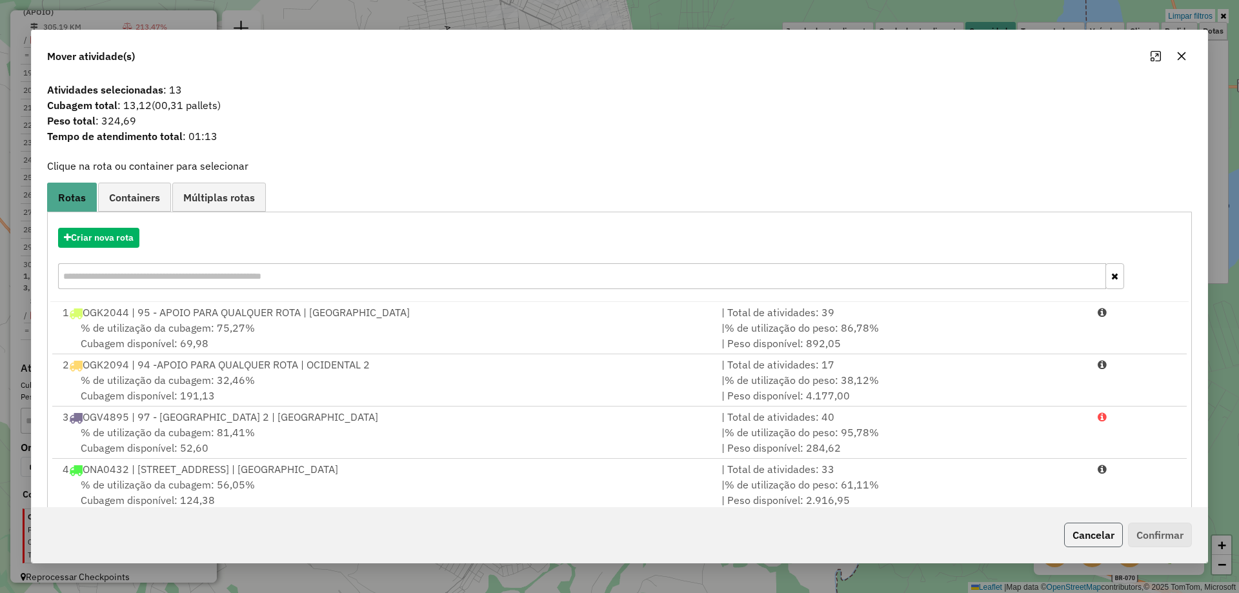
click at [1077, 528] on button "Cancelar" at bounding box center [1094, 535] width 59 height 25
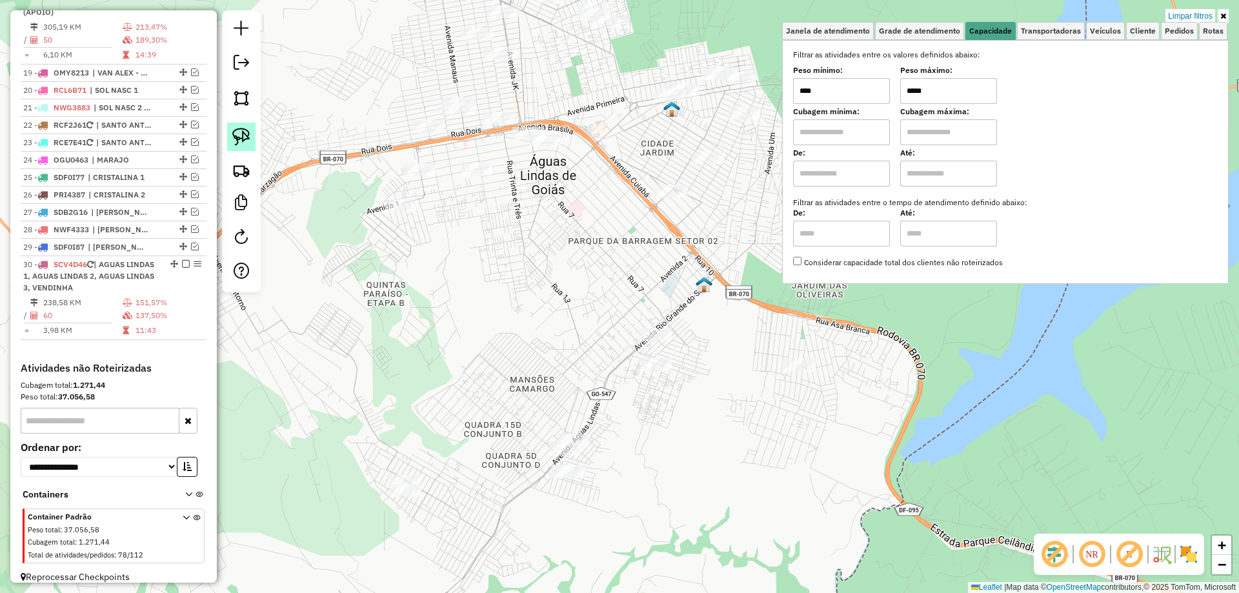
click at [236, 130] on img at bounding box center [241, 137] width 18 height 18
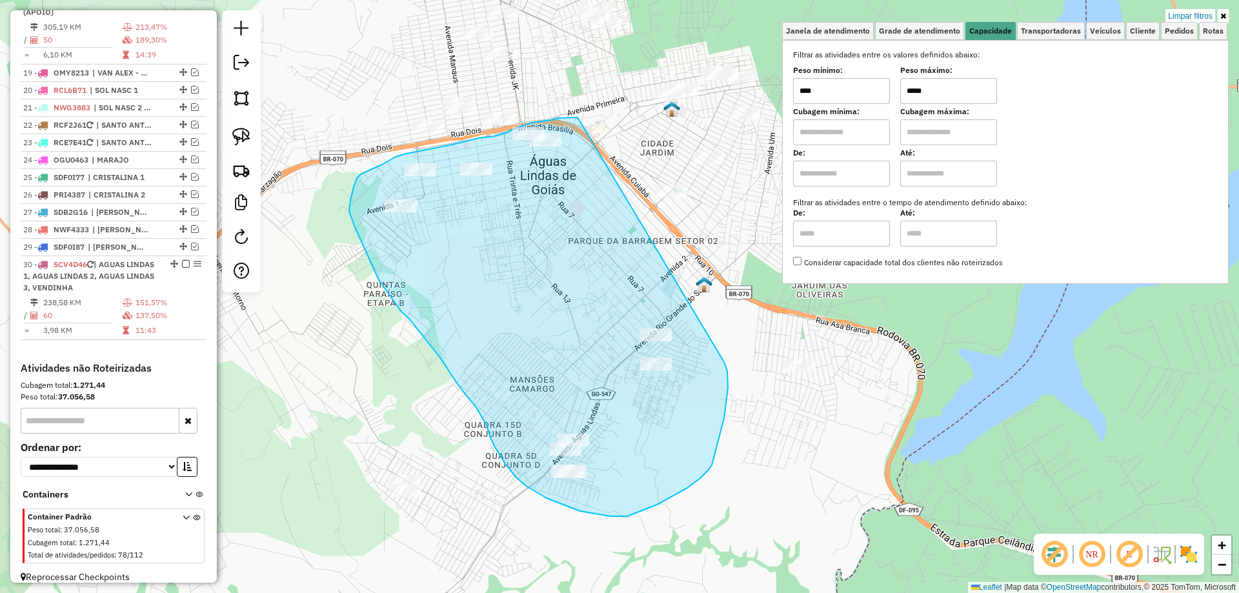
drag, startPoint x: 574, startPoint y: 117, endPoint x: 722, endPoint y: 362, distance: 285.6
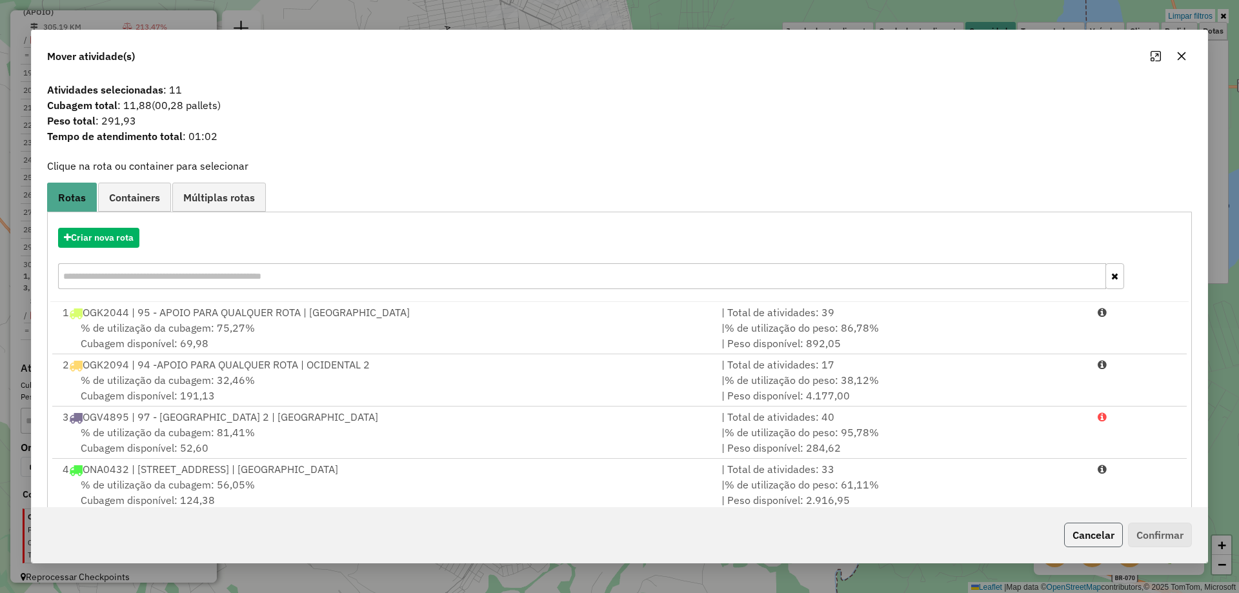
click at [1077, 536] on button "Cancelar" at bounding box center [1094, 535] width 59 height 25
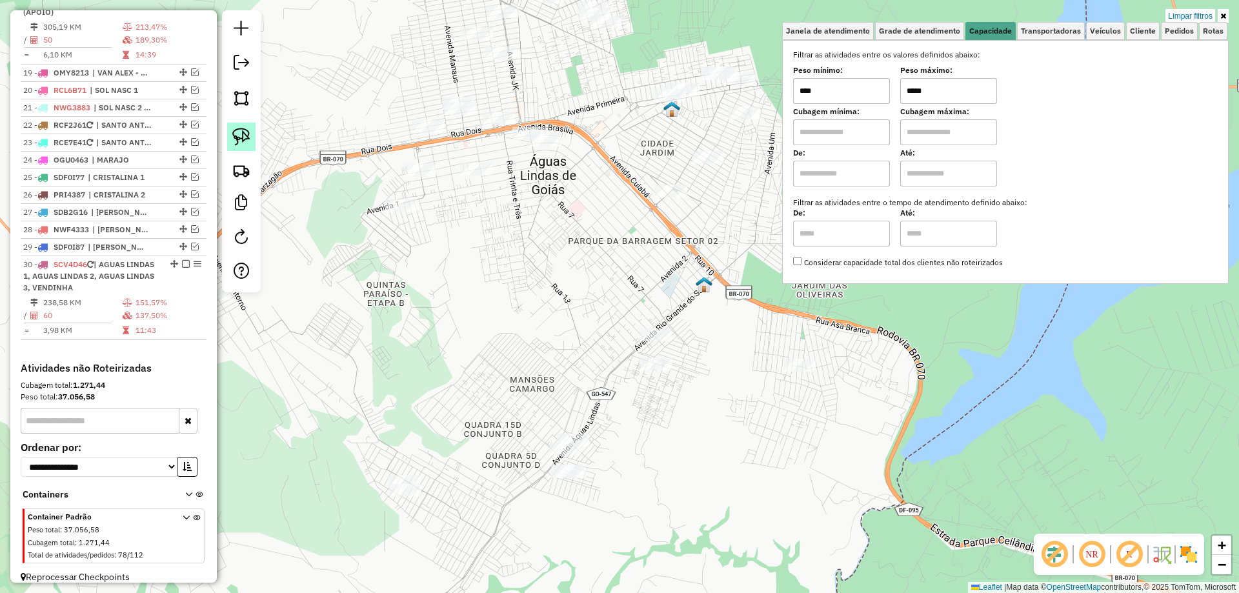
click at [236, 130] on img at bounding box center [241, 137] width 18 height 18
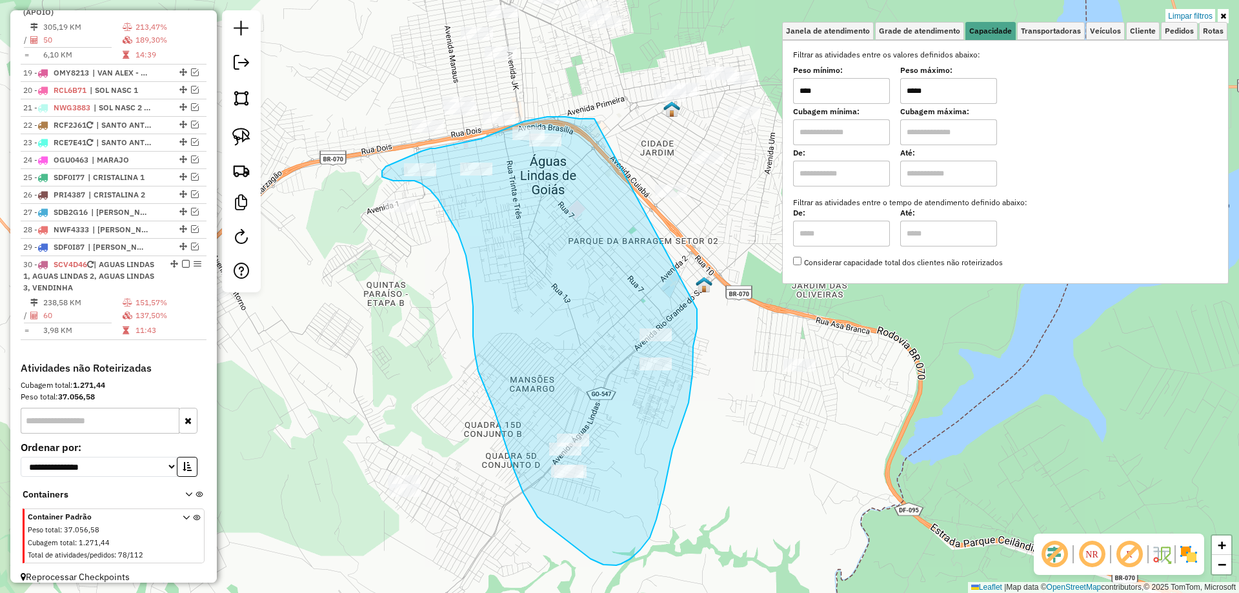
drag, startPoint x: 586, startPoint y: 119, endPoint x: 697, endPoint y: 309, distance: 220.4
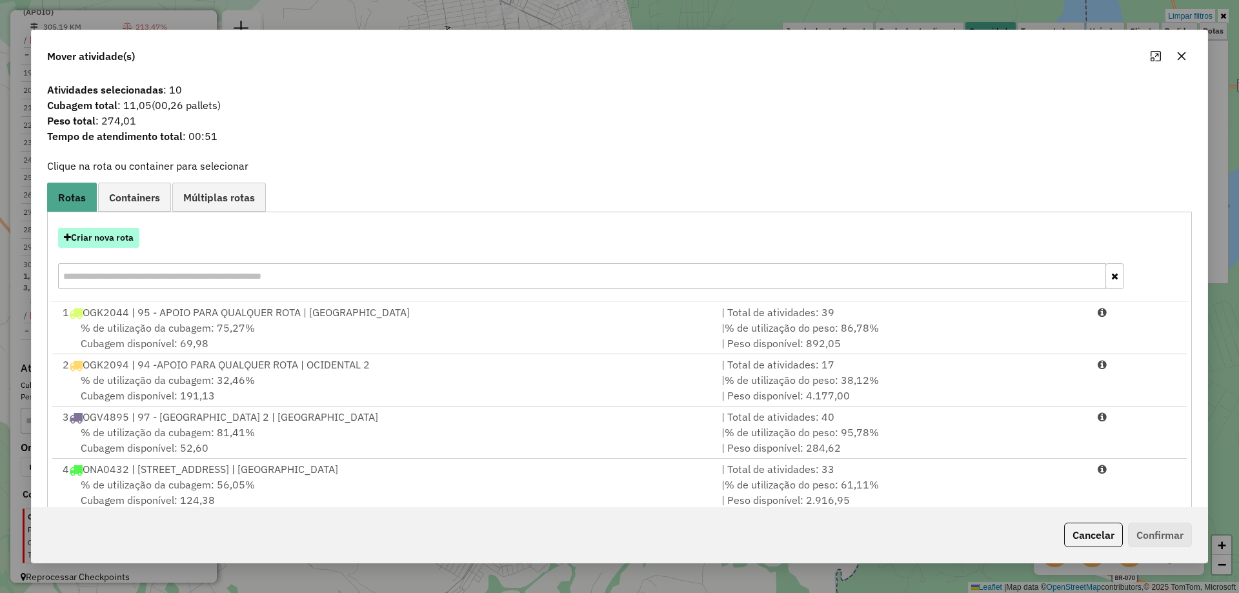
click at [111, 243] on button "Criar nova rota" at bounding box center [98, 238] width 81 height 20
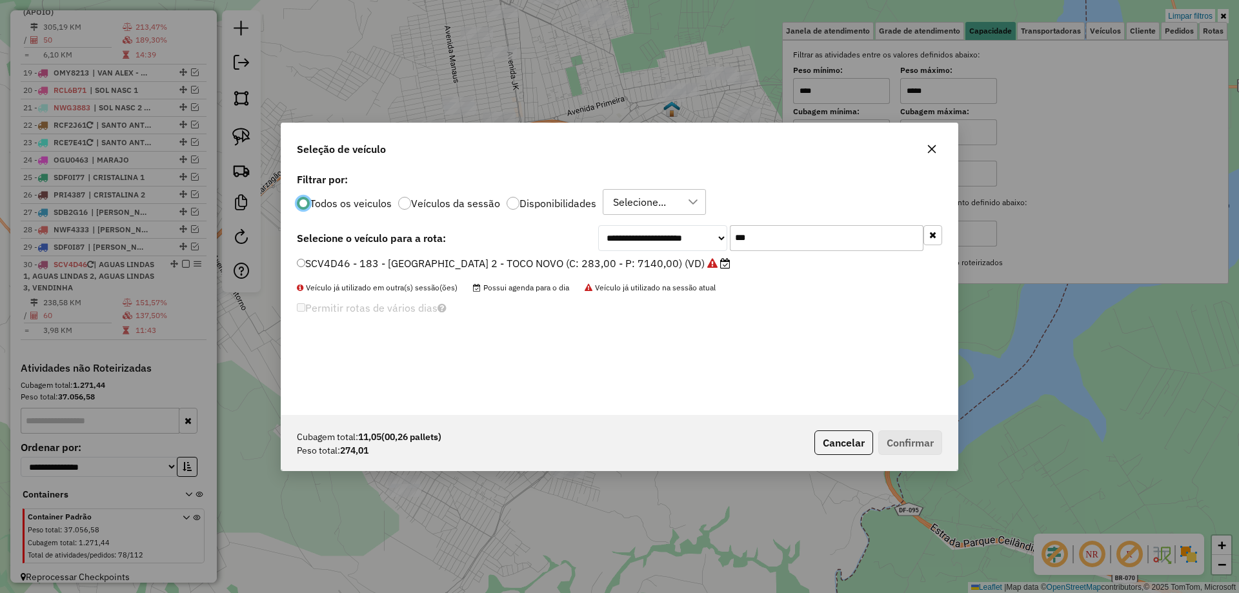
scroll to position [7, 4]
drag, startPoint x: 680, startPoint y: 245, endPoint x: 622, endPoint y: 245, distance: 58.7
click at [622, 245] on div "**********" at bounding box center [770, 238] width 344 height 26
type input "***"
click at [459, 263] on label "SBW7I78 - 311 - MOTO AG1 - MOTO TRICILO (C: 12,00 - P: 280,00) (VD)" at bounding box center [478, 262] width 362 height 15
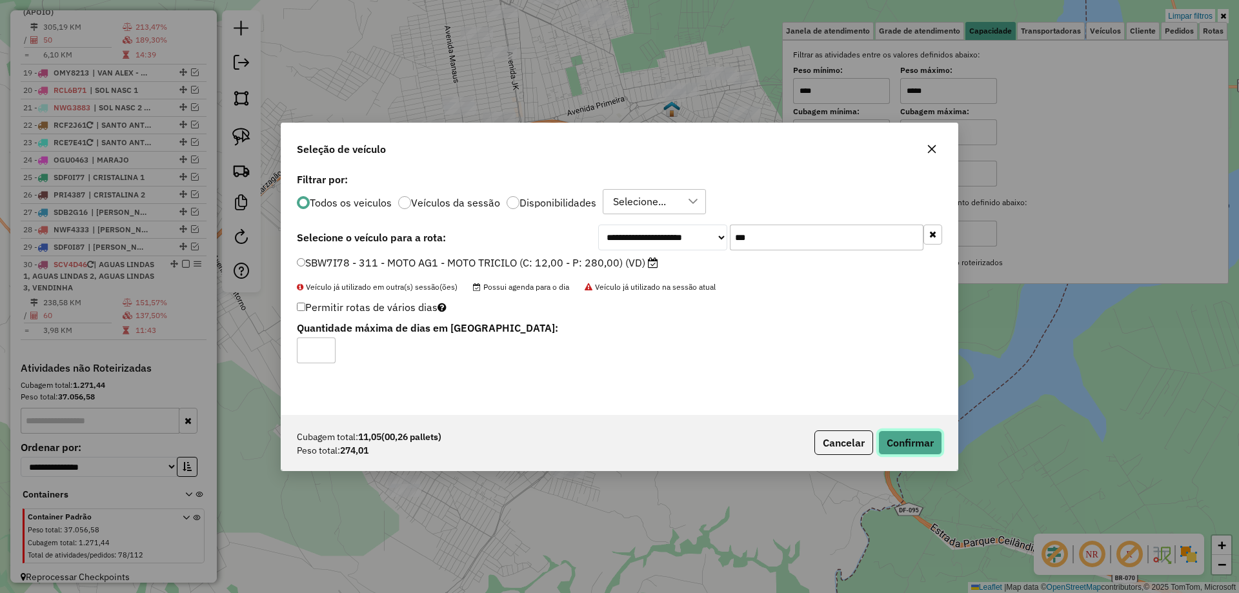
click at [897, 440] on button "Confirmar" at bounding box center [911, 443] width 64 height 25
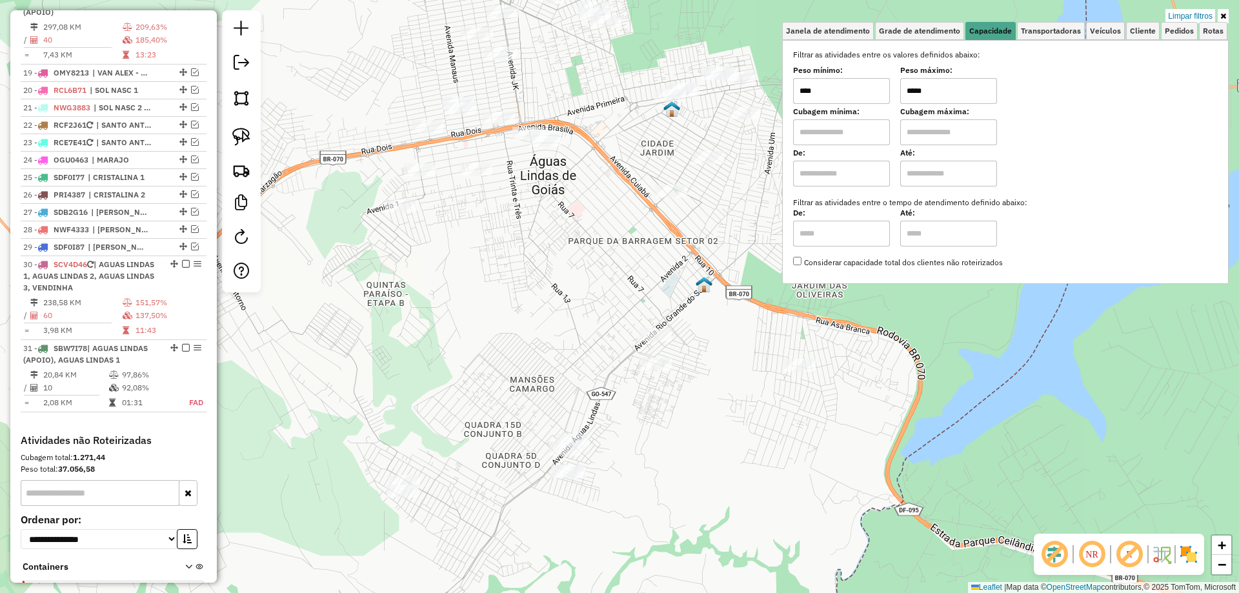
scroll to position [1644, 0]
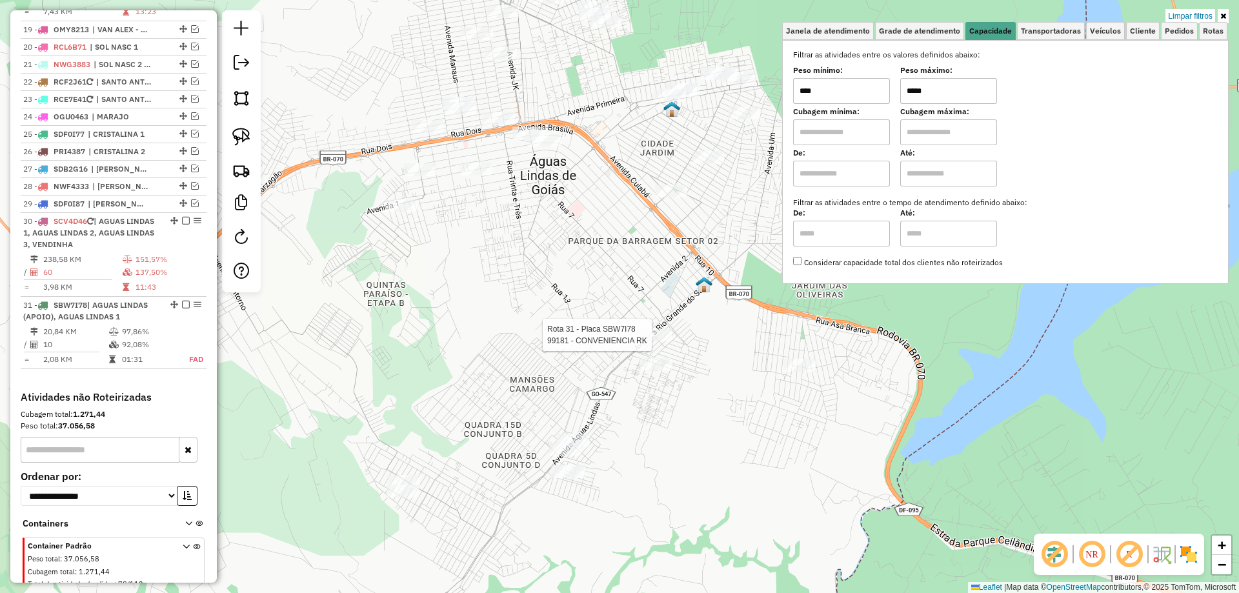
select select "*********"
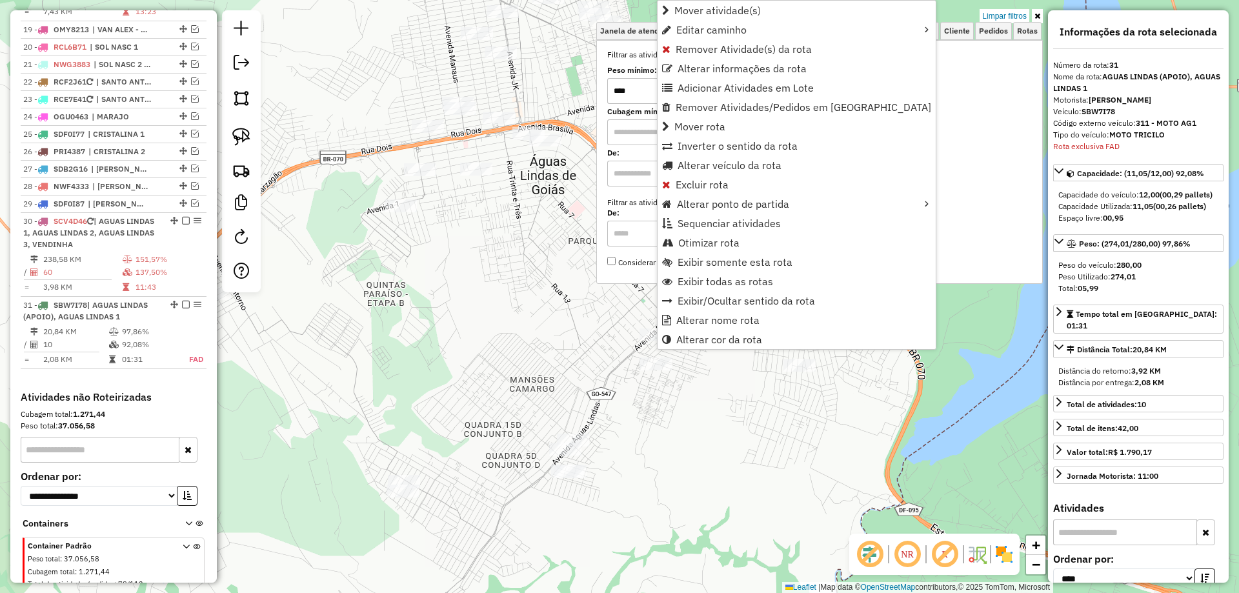
scroll to position [1673, 0]
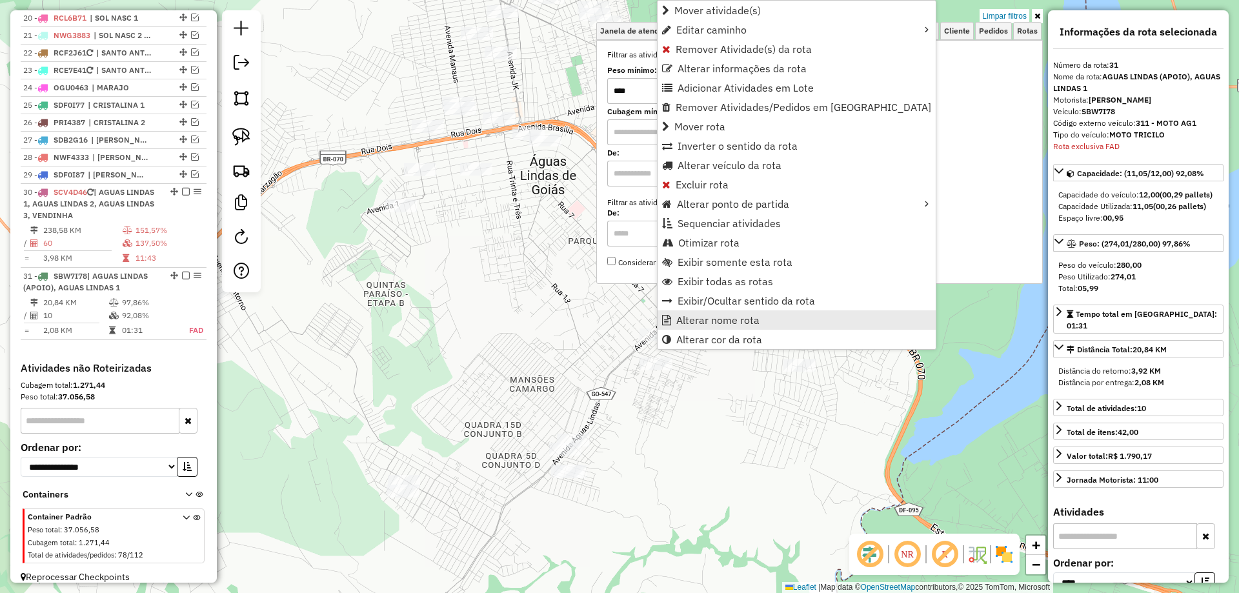
click at [724, 316] on span "Alterar nome rota" at bounding box center [718, 320] width 83 height 10
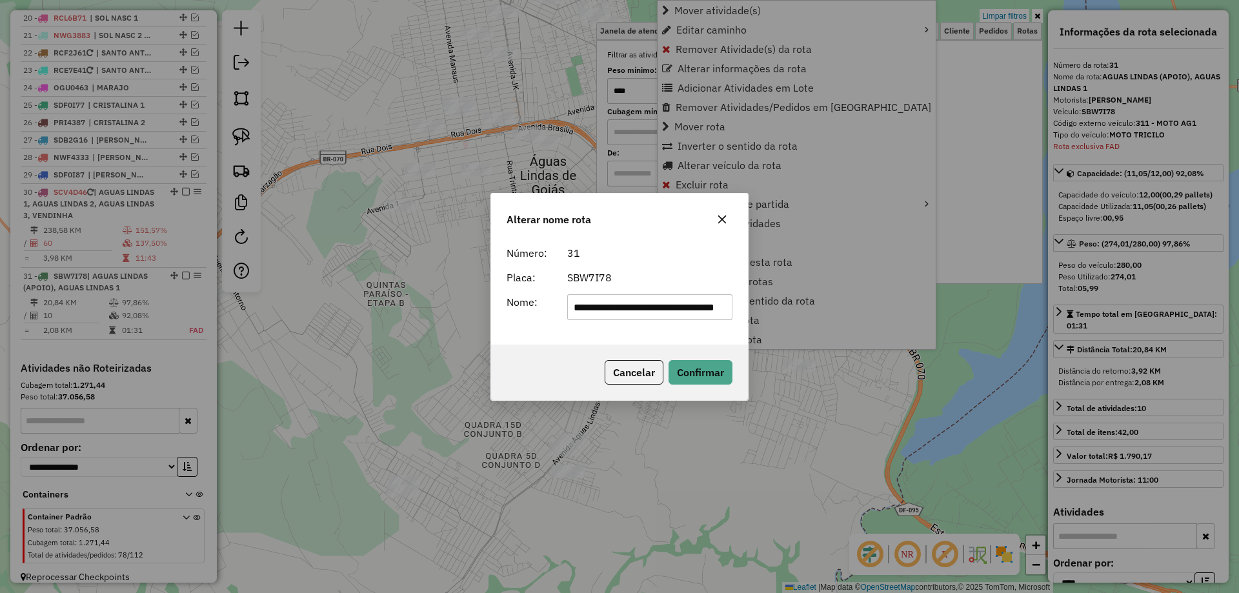
scroll to position [0, 45]
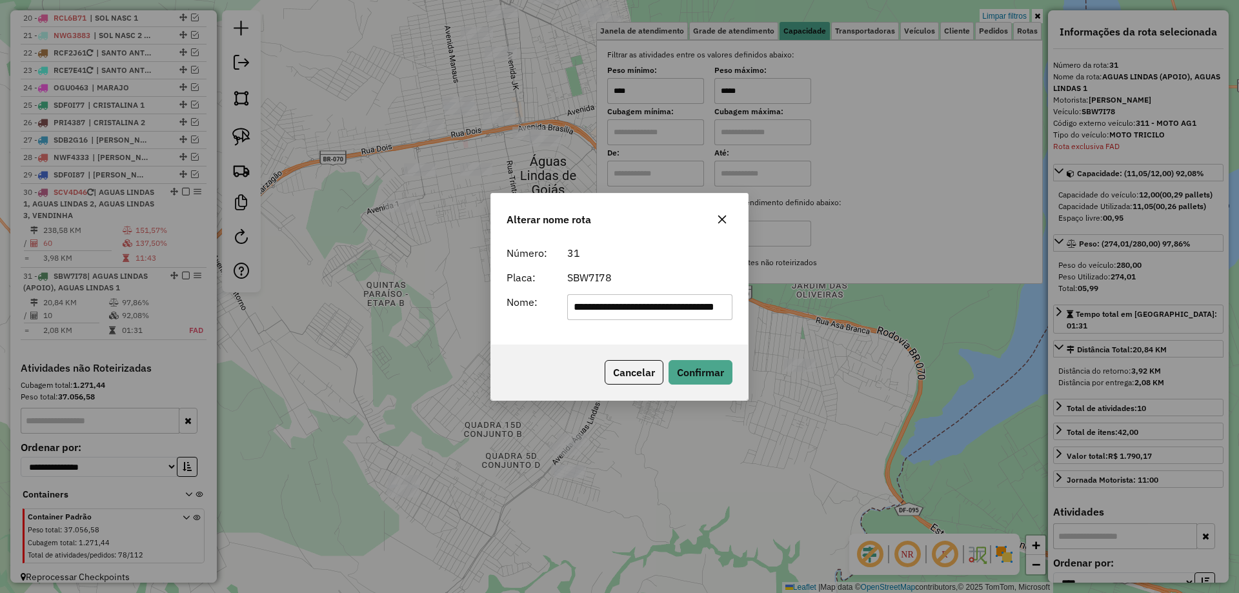
click at [723, 309] on input "**********" at bounding box center [650, 307] width 166 height 26
drag, startPoint x: 631, startPoint y: 307, endPoint x: 995, endPoint y: 378, distance: 370.9
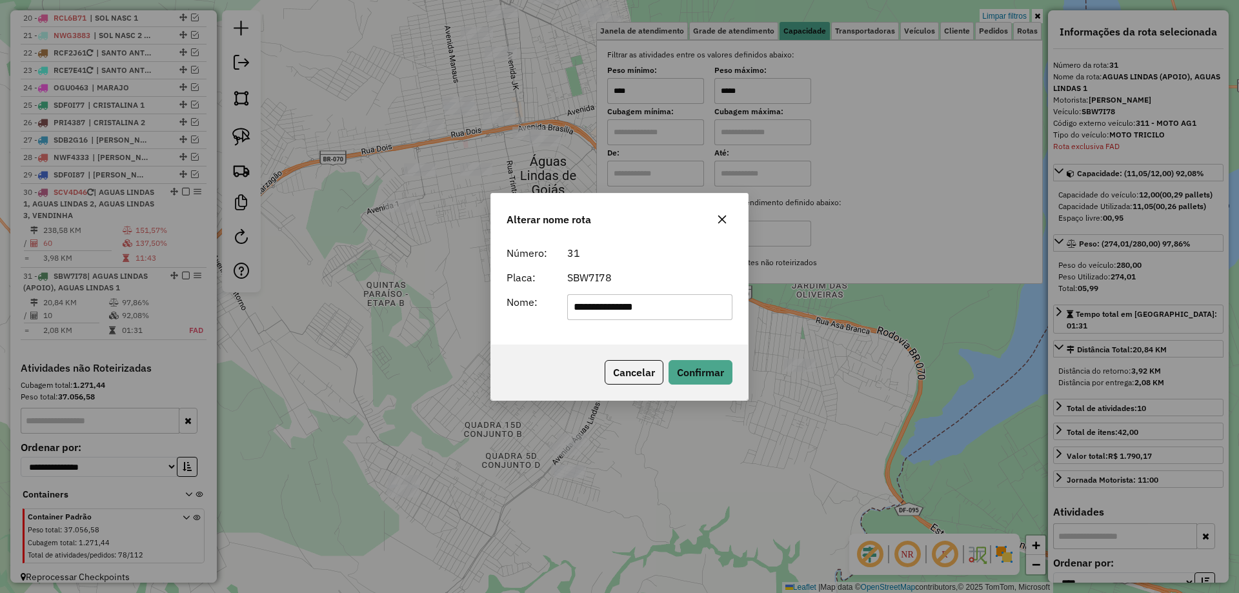
click at [994, 378] on div "**********" at bounding box center [619, 296] width 1239 height 593
drag, startPoint x: 618, startPoint y: 308, endPoint x: 210, endPoint y: 295, distance: 407.5
click at [212, 295] on div "Alterar nome rota Número: 31 Placa: SBW7I78 Nome: ********* Cancelar Confirmar" at bounding box center [619, 296] width 1239 height 593
type input "*********"
click at [557, 350] on div "Cancelar Confirmar" at bounding box center [619, 373] width 257 height 56
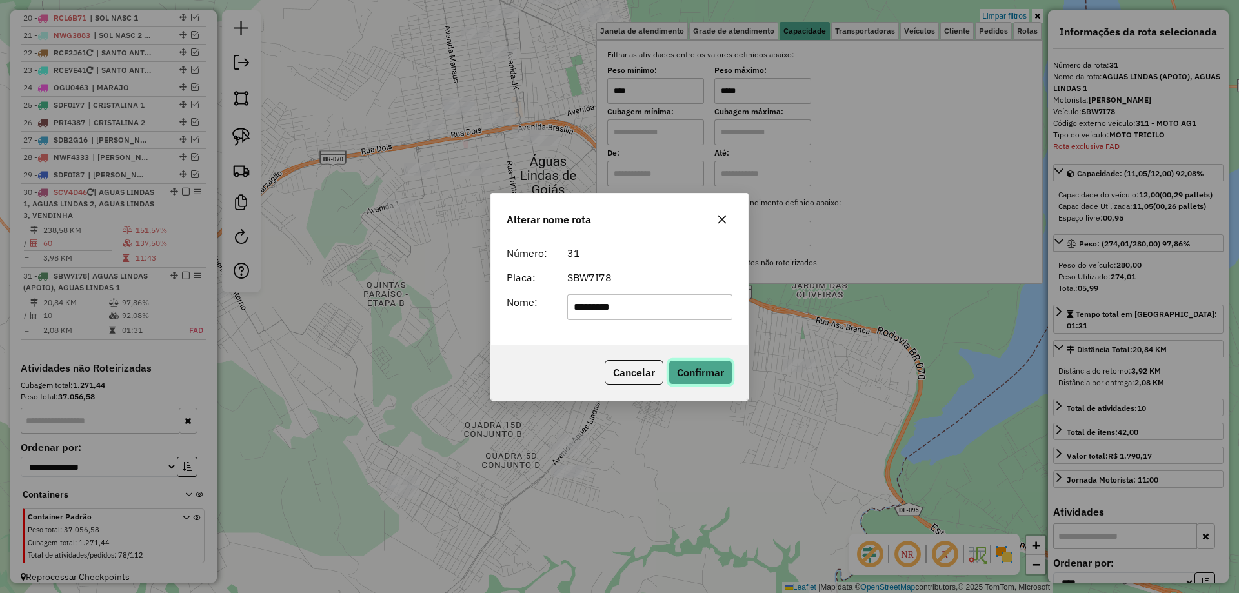
click at [711, 378] on button "Confirmar" at bounding box center [701, 372] width 64 height 25
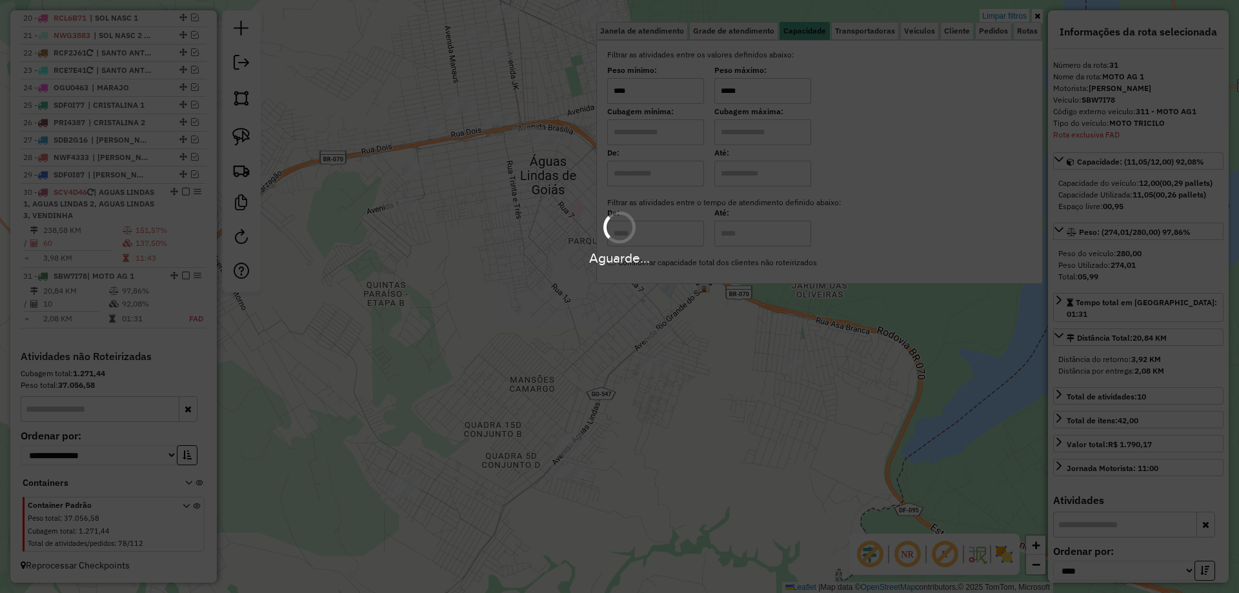
scroll to position [1661, 0]
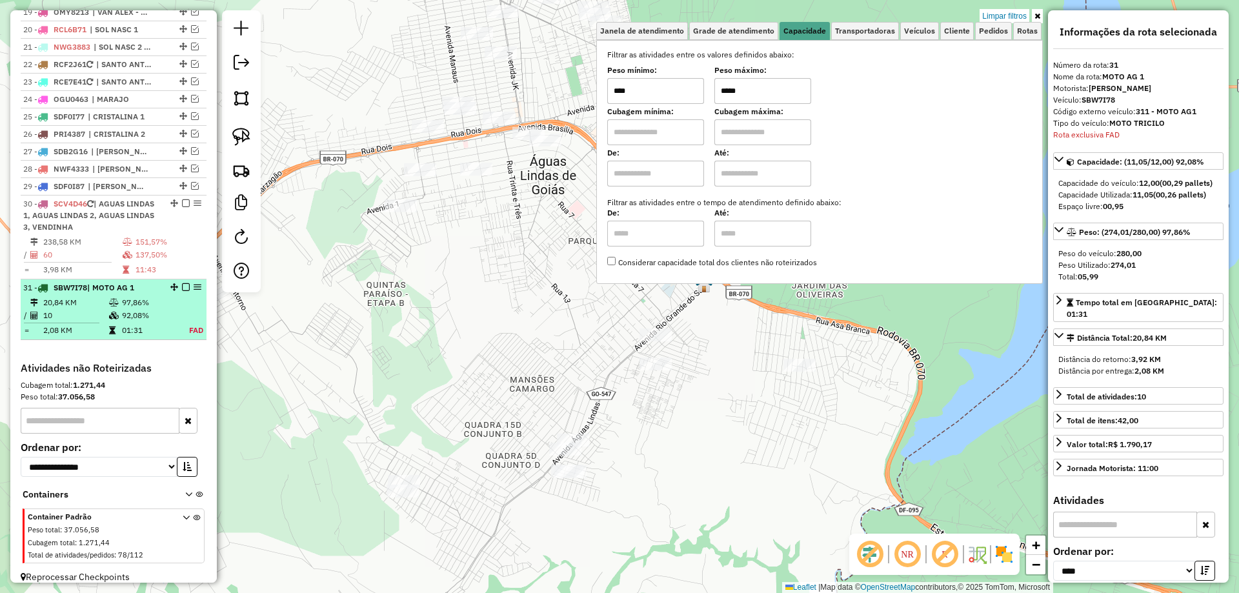
click at [182, 283] on em at bounding box center [186, 287] width 8 height 8
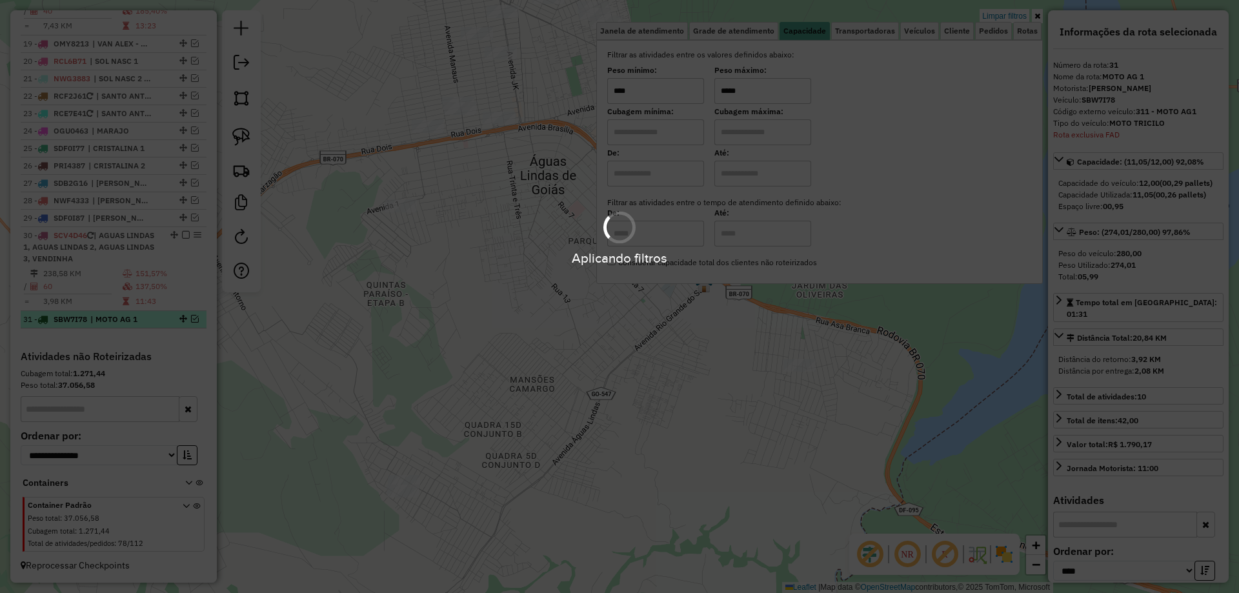
scroll to position [1618, 0]
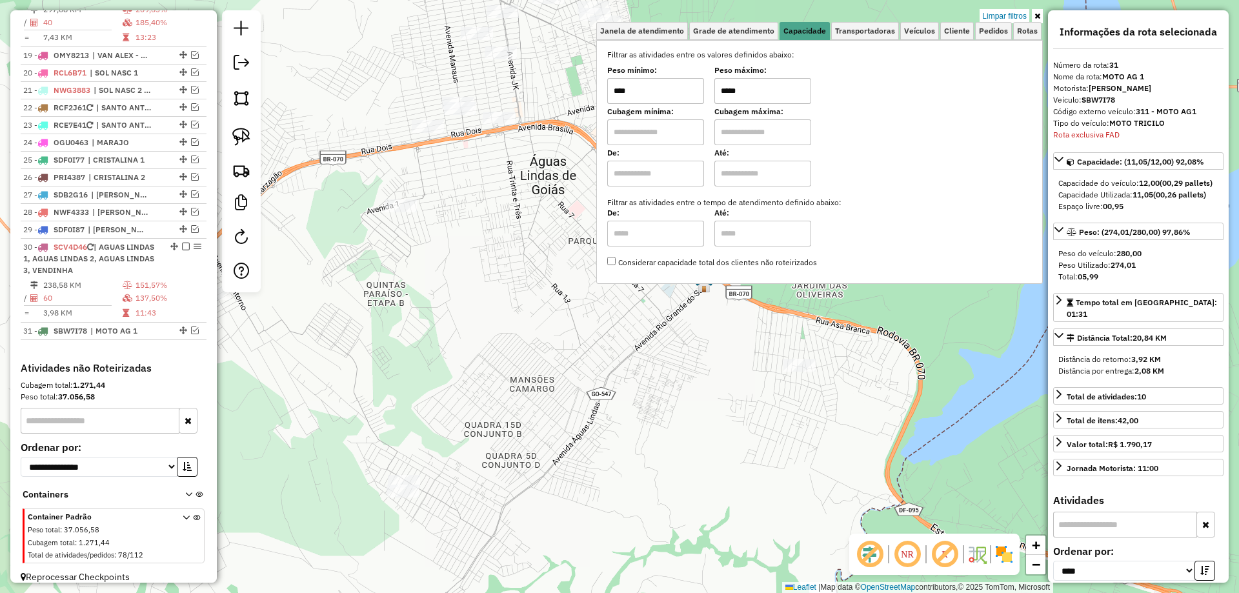
drag, startPoint x: 489, startPoint y: 291, endPoint x: 489, endPoint y: 283, distance: 8.4
click at [489, 290] on div "Limpar filtros Janela de atendimento Grade de atendimento Capacidade Transporta…" at bounding box center [619, 296] width 1239 height 593
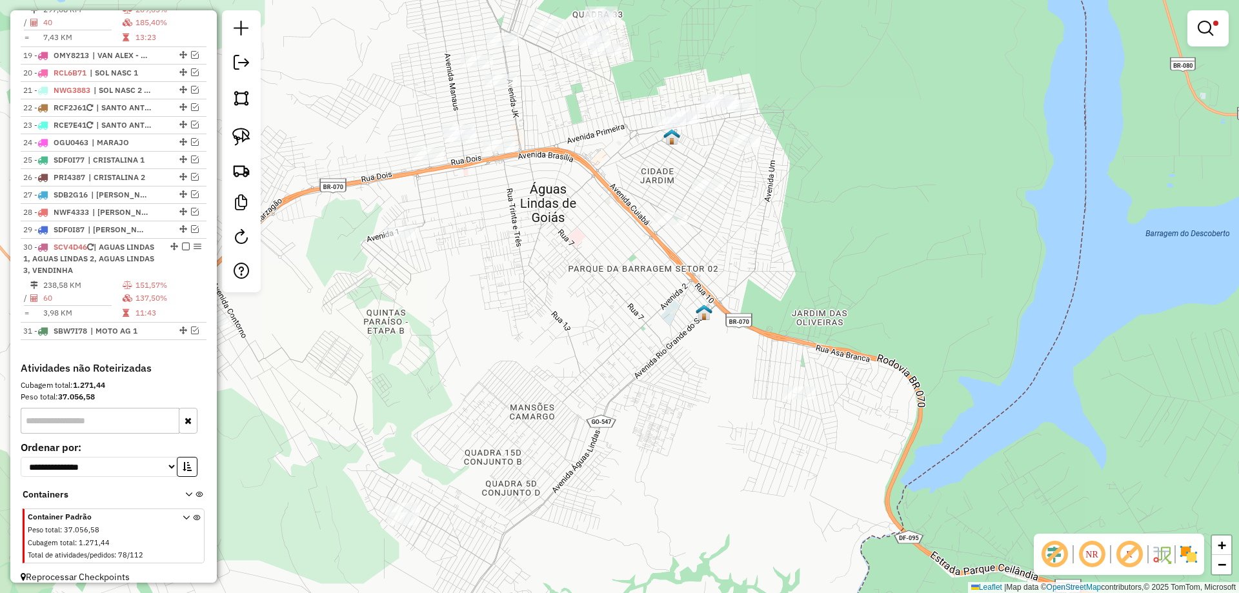
drag, startPoint x: 513, startPoint y: 227, endPoint x: 545, endPoint y: 445, distance: 220.6
click at [545, 445] on div "Limpar filtros Janela de atendimento Grade de atendimento Capacidade Transporta…" at bounding box center [619, 296] width 1239 height 593
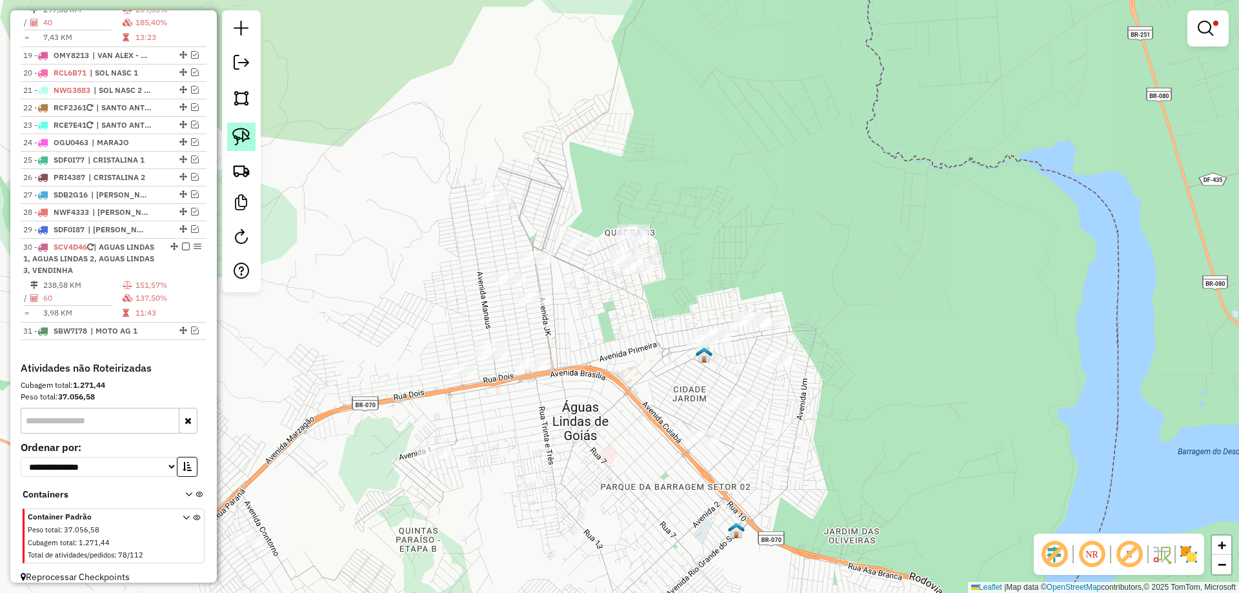
click at [245, 134] on img at bounding box center [241, 137] width 18 height 18
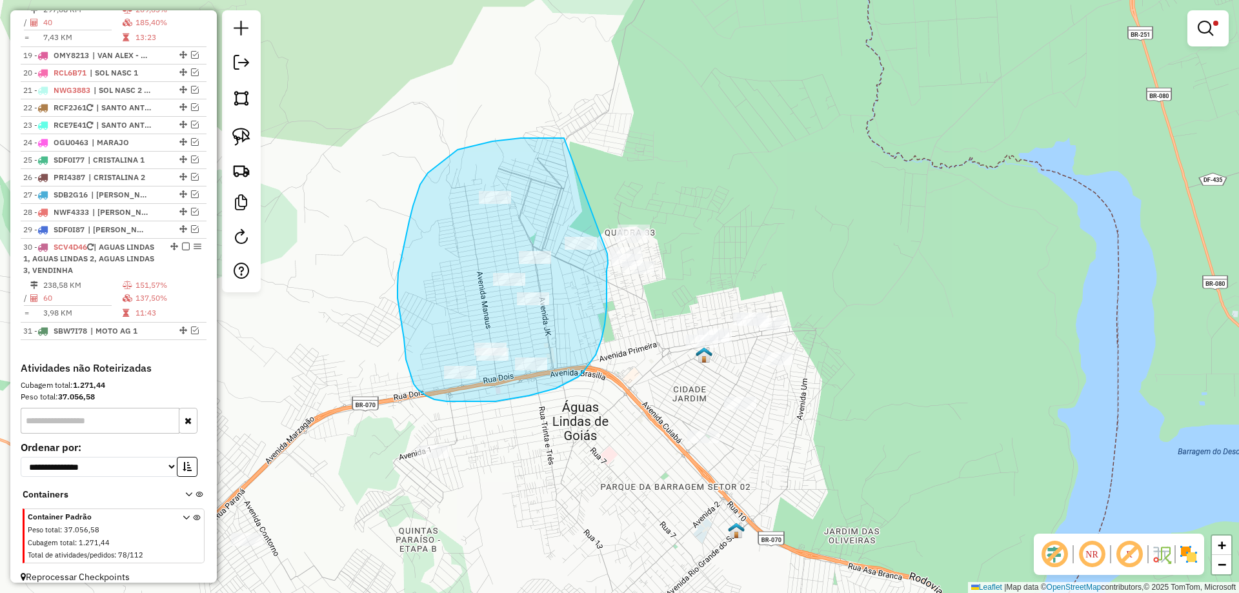
drag, startPoint x: 521, startPoint y: 138, endPoint x: 607, endPoint y: 254, distance: 144.3
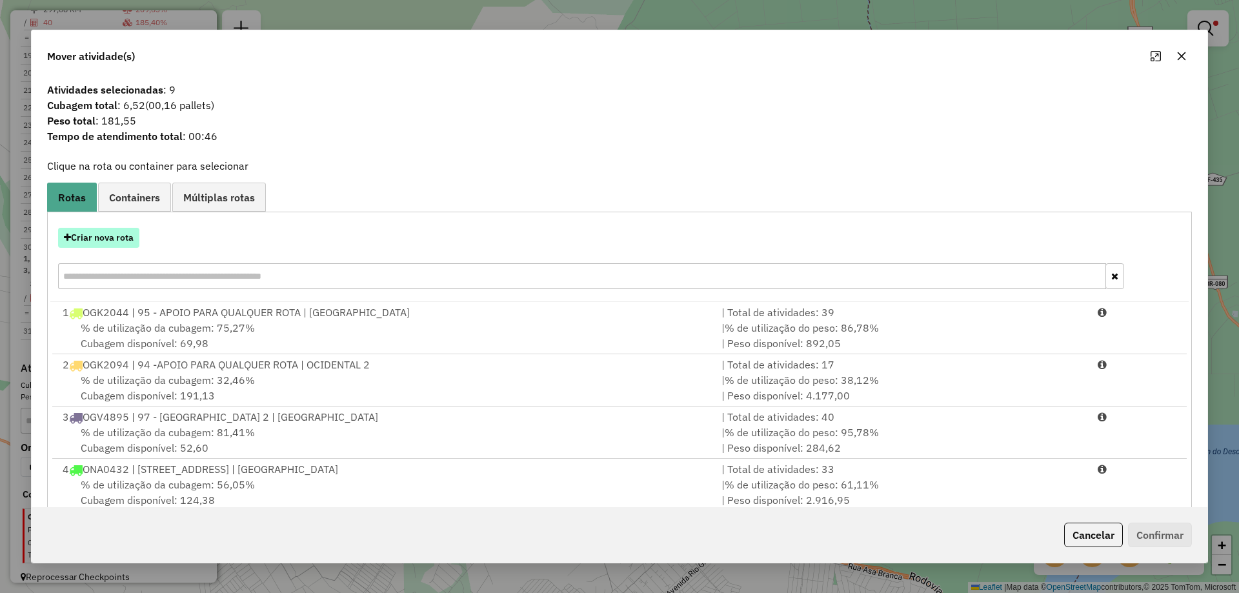
click at [132, 238] on button "Criar nova rota" at bounding box center [98, 238] width 81 height 20
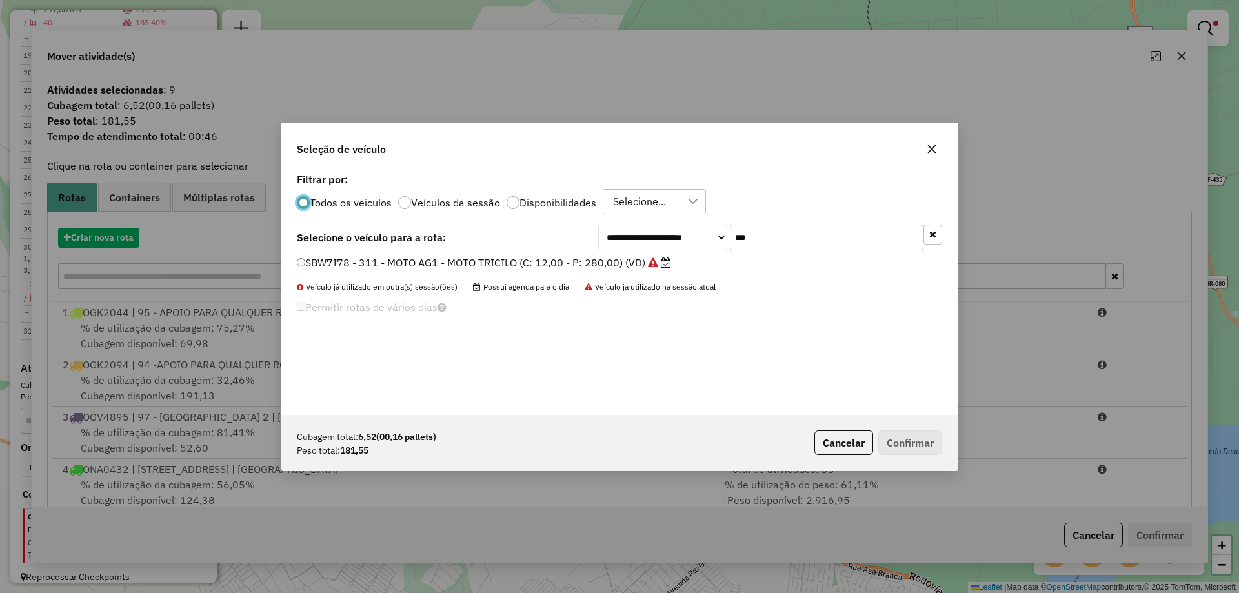
scroll to position [7, 4]
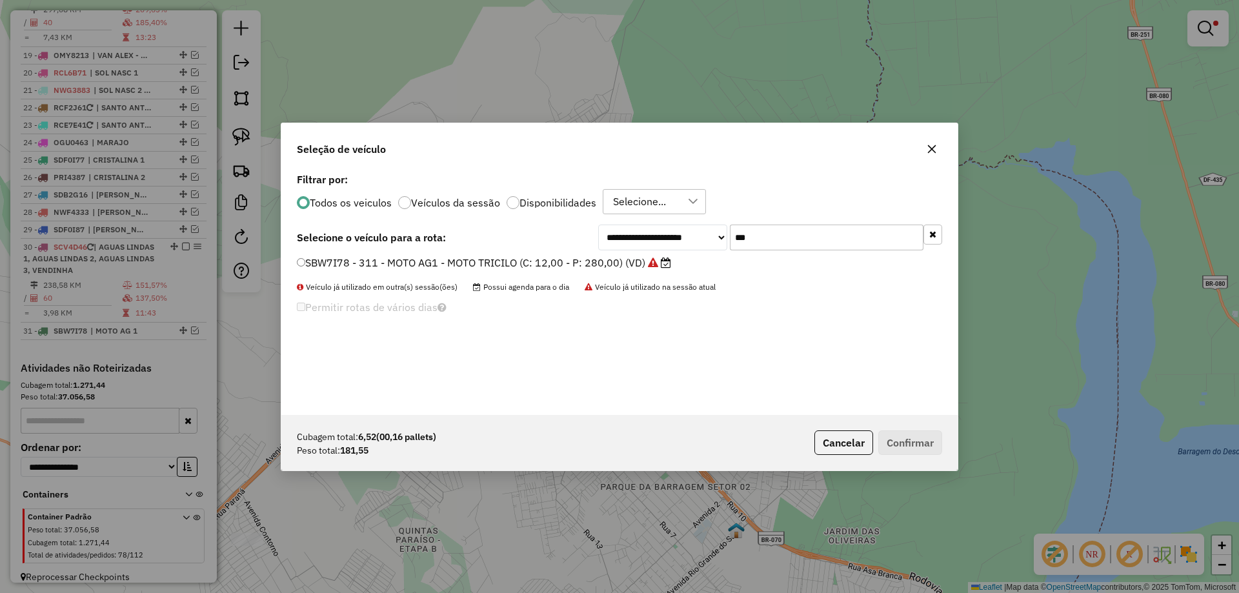
drag, startPoint x: 761, startPoint y: 229, endPoint x: 744, endPoint y: 232, distance: 17.9
click at [744, 232] on input "***" at bounding box center [827, 238] width 194 height 26
type input "***"
click at [389, 258] on label "SBX1B88 - 312 - MOTO AG 2 - MOTO TRICILO (C: 12,00 - P: 280,00) (VD)" at bounding box center [479, 262] width 364 height 15
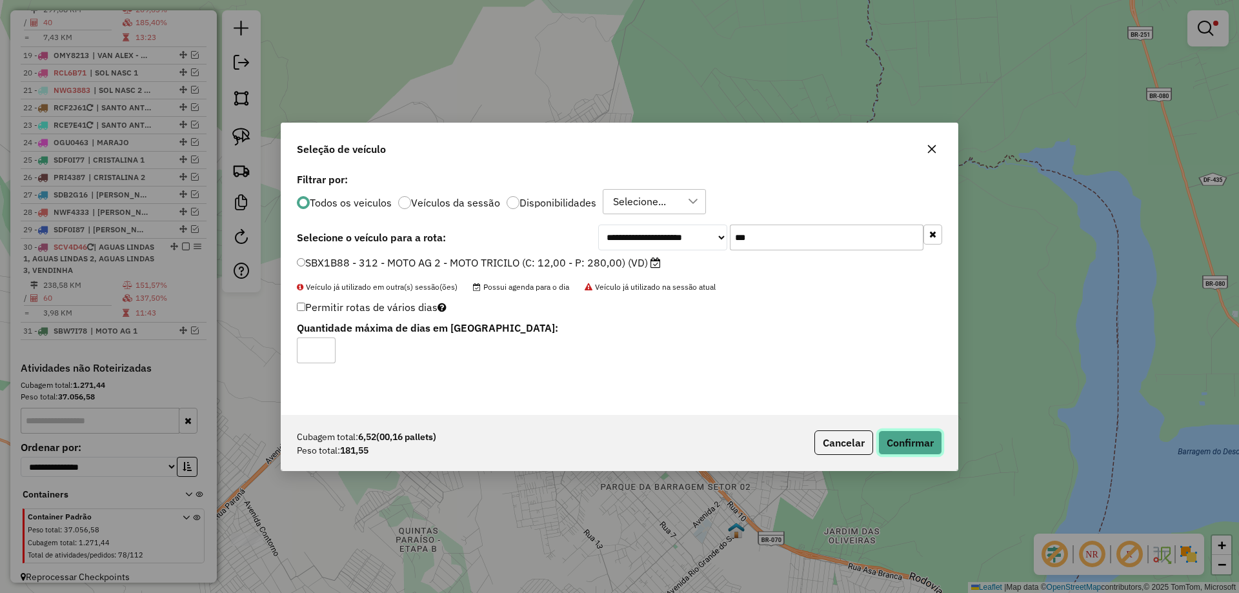
click at [905, 441] on button "Confirmar" at bounding box center [911, 443] width 64 height 25
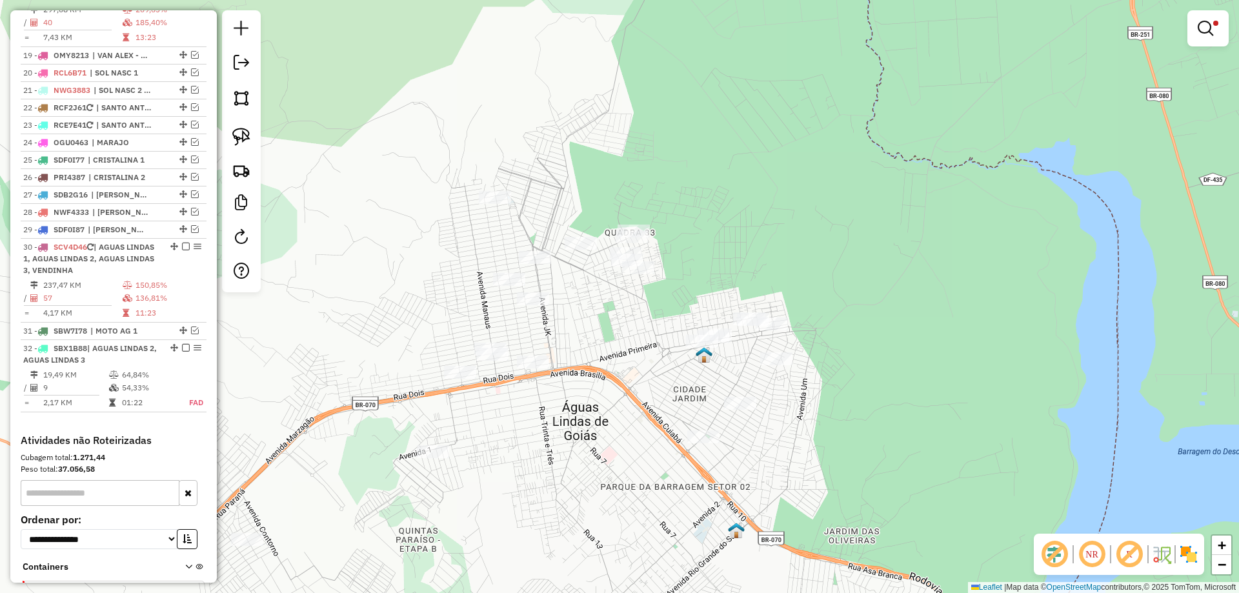
scroll to position [1673, 0]
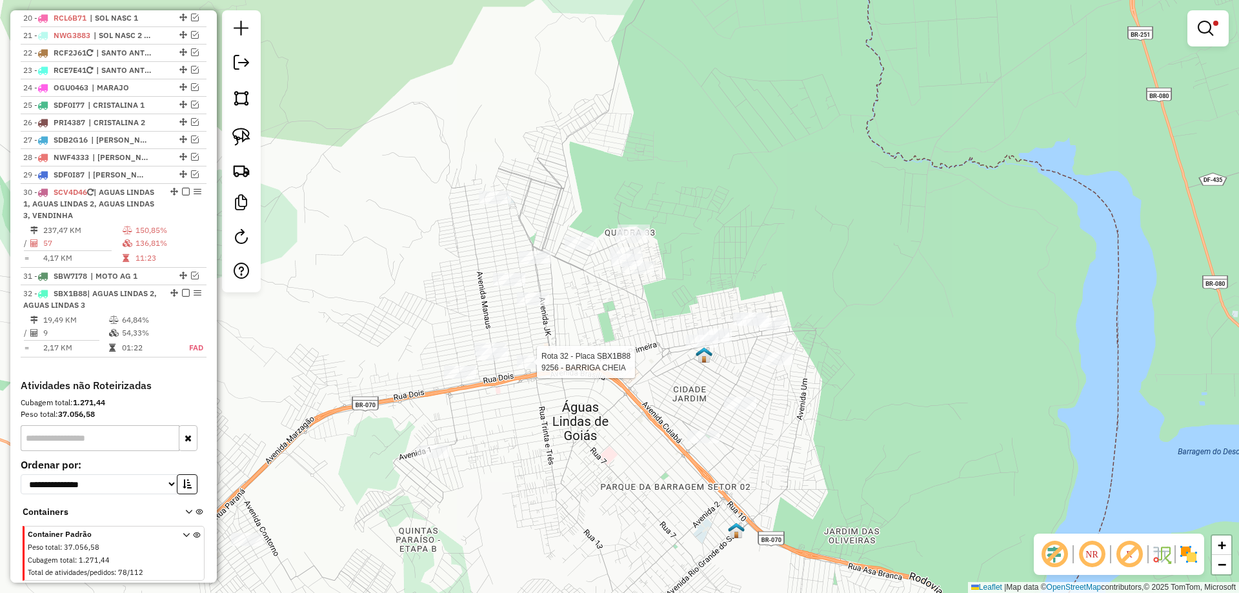
click at [530, 369] on div at bounding box center [533, 362] width 32 height 13
select select "*********"
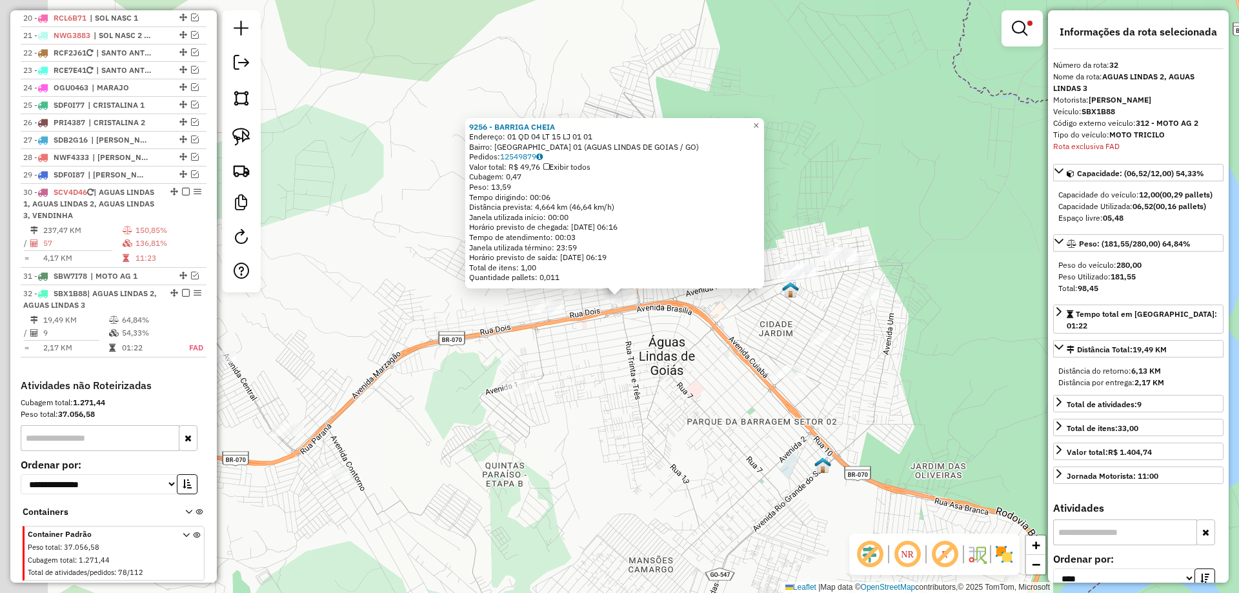
scroll to position [1690, 0]
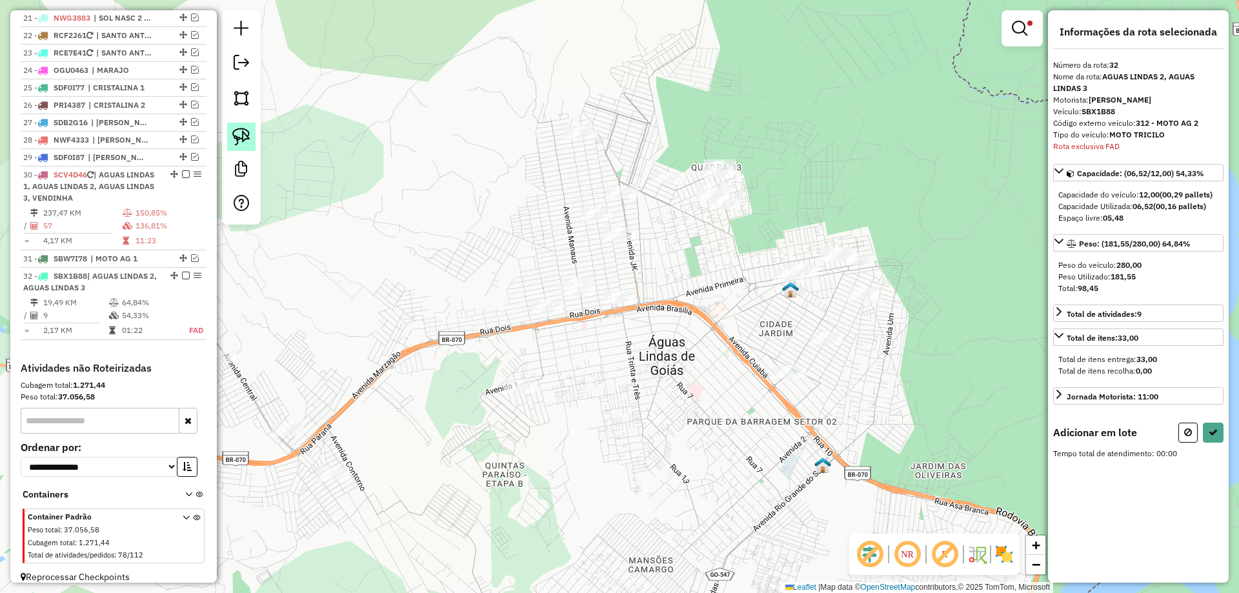
click at [243, 135] on img at bounding box center [241, 137] width 18 height 18
drag, startPoint x: 696, startPoint y: 152, endPoint x: 742, endPoint y: 205, distance: 70.4
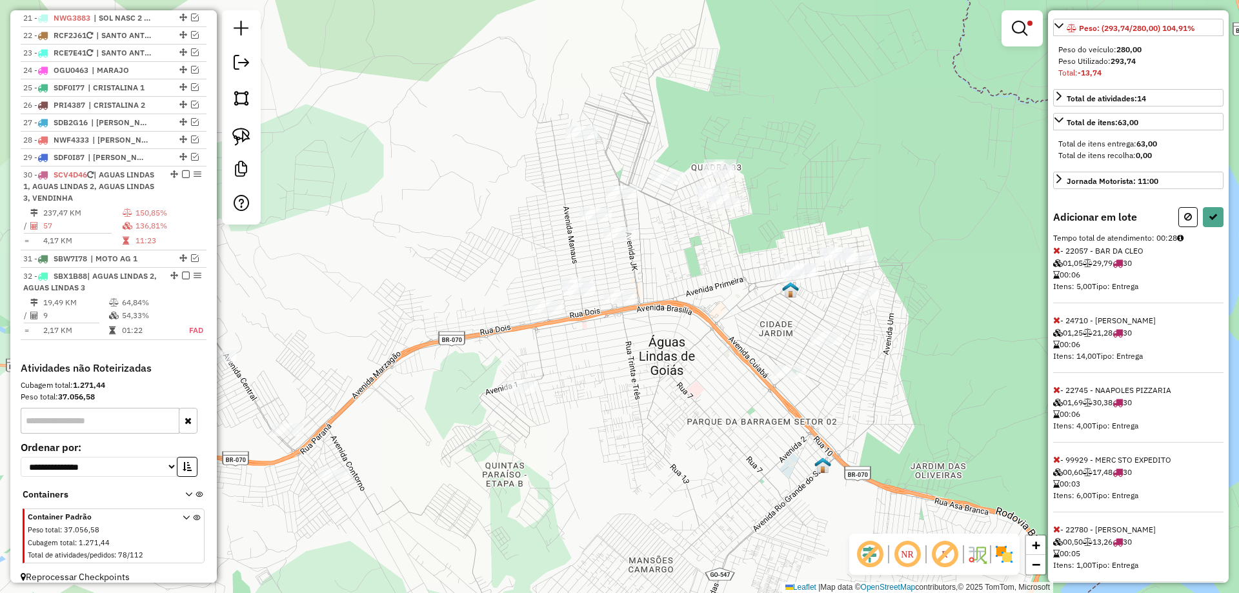
scroll to position [242, 0]
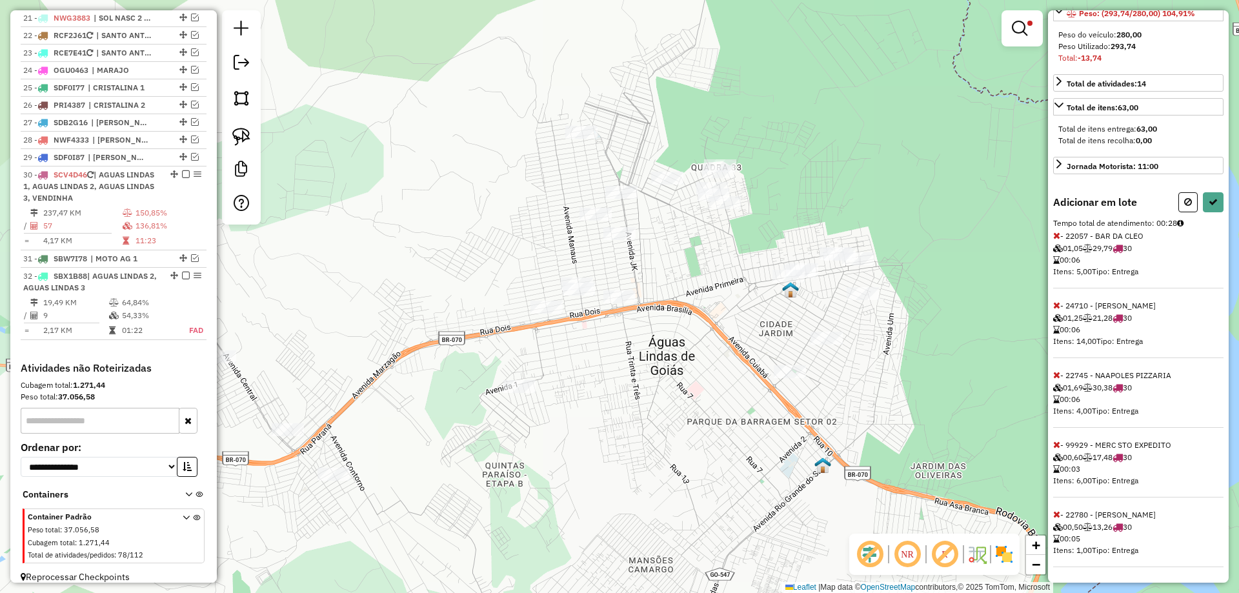
click at [1056, 444] on icon at bounding box center [1057, 444] width 7 height 9
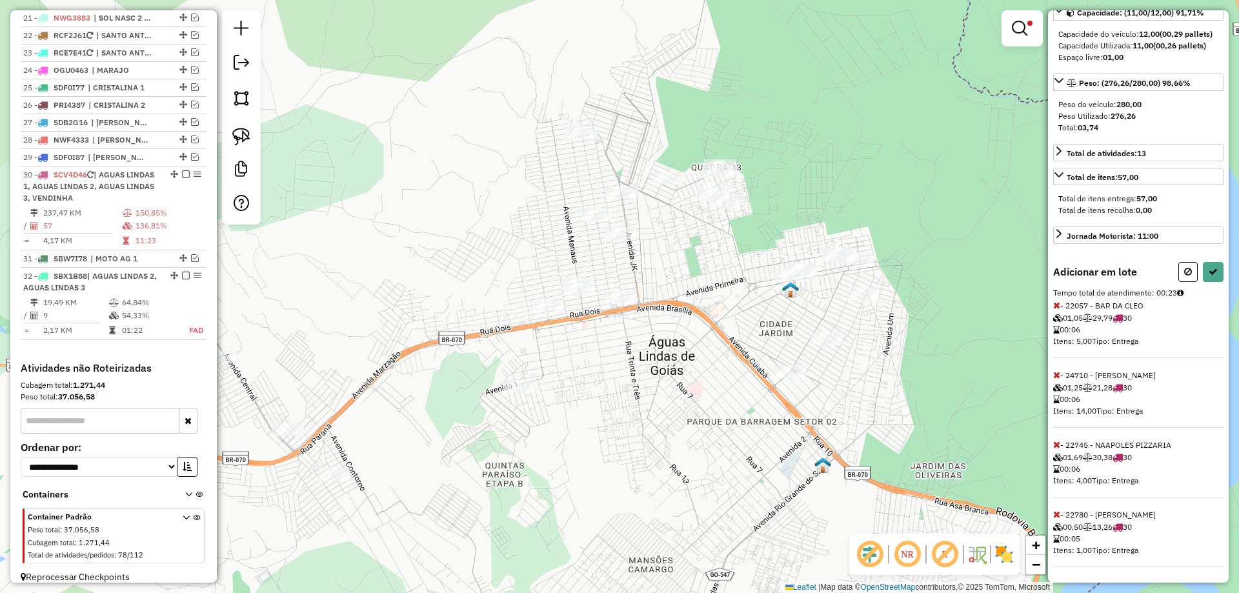
scroll to position [172, 0]
click at [1211, 274] on icon at bounding box center [1213, 271] width 9 height 9
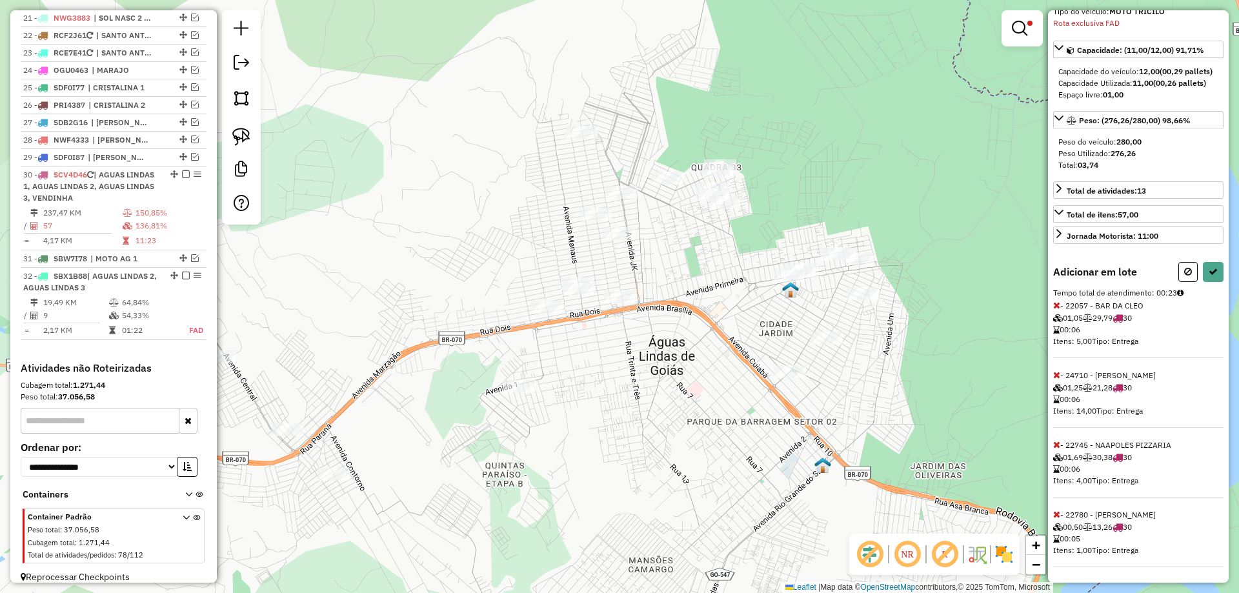
select select "*********"
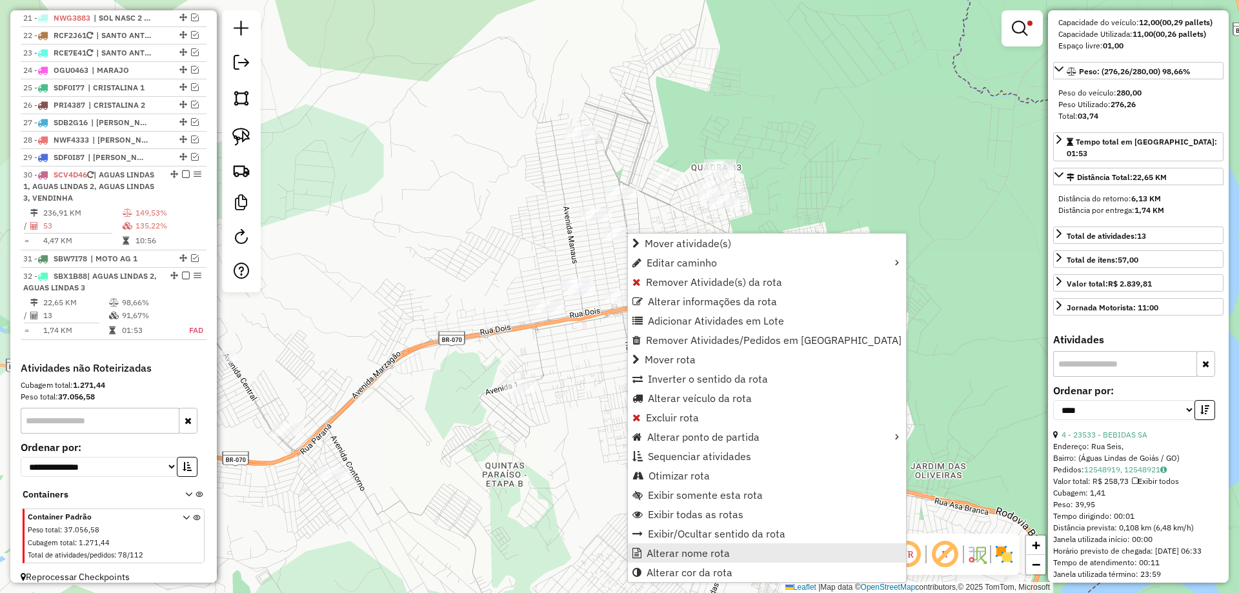
click at [680, 544] on link "Alterar nome rota" at bounding box center [767, 553] width 278 height 19
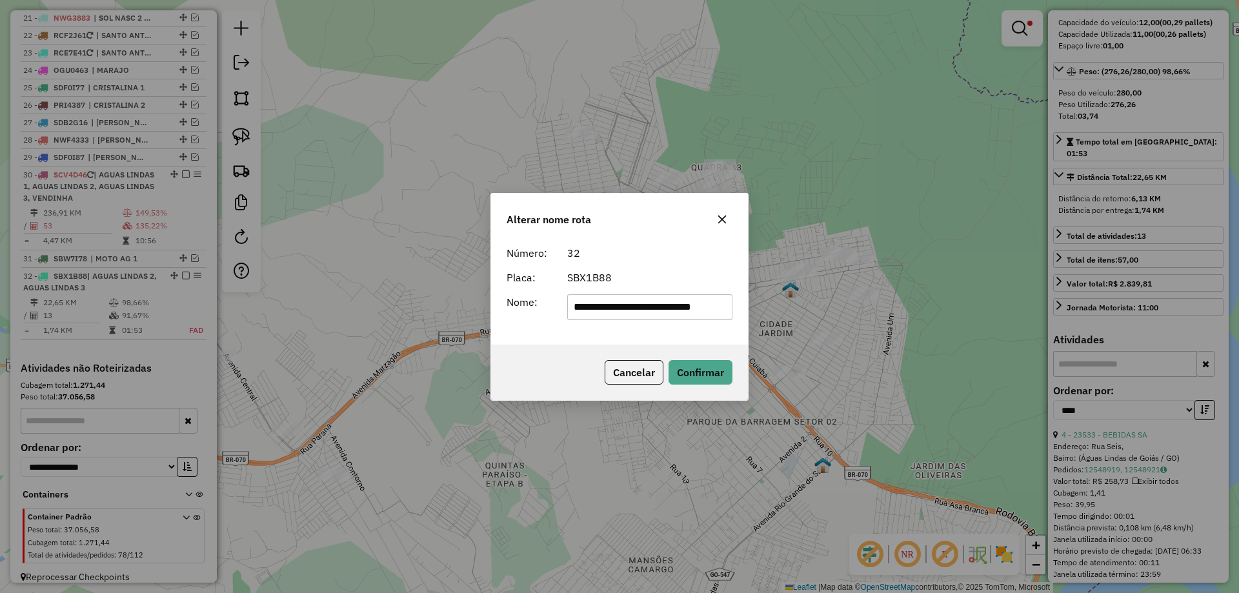
scroll to position [0, 13]
click at [664, 307] on input "**********" at bounding box center [650, 307] width 166 height 26
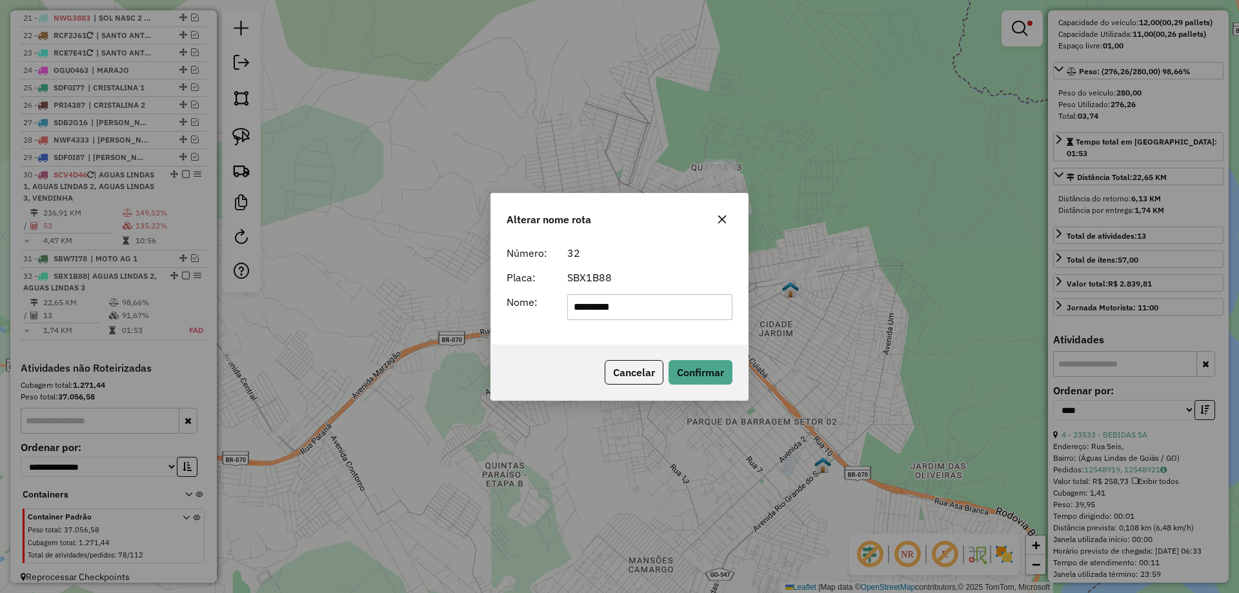
type input "*********"
drag, startPoint x: 571, startPoint y: 349, endPoint x: 626, endPoint y: 357, distance: 56.1
click at [575, 349] on div "Cancelar Confirmar" at bounding box center [619, 373] width 257 height 56
click at [699, 374] on button "Confirmar" at bounding box center [701, 372] width 64 height 25
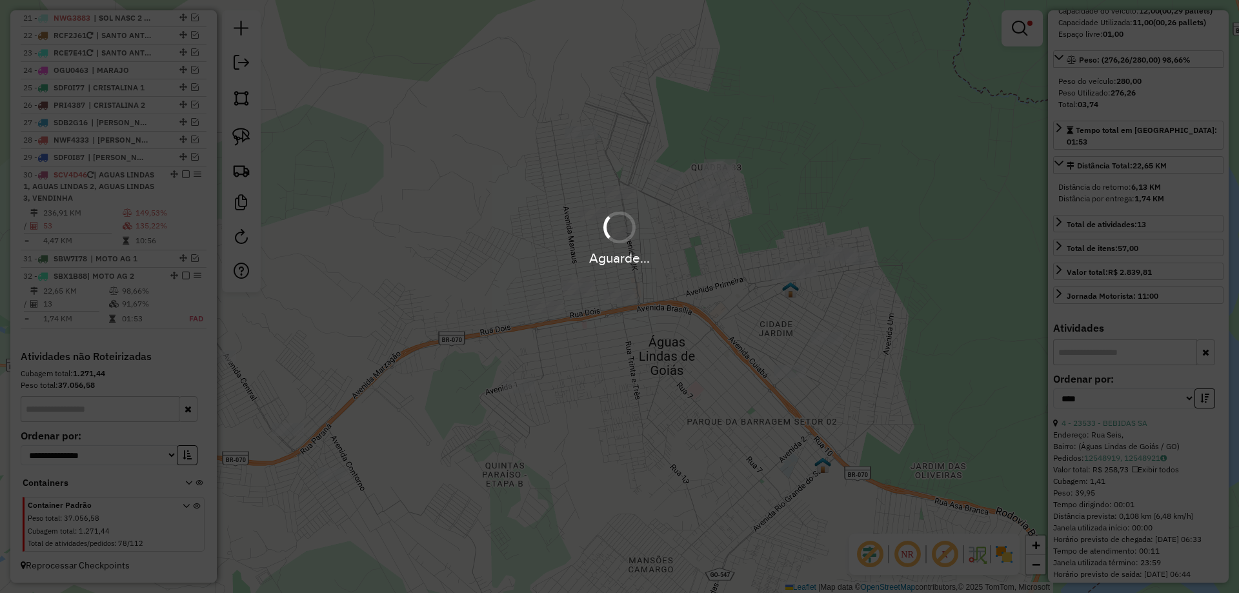
scroll to position [161, 0]
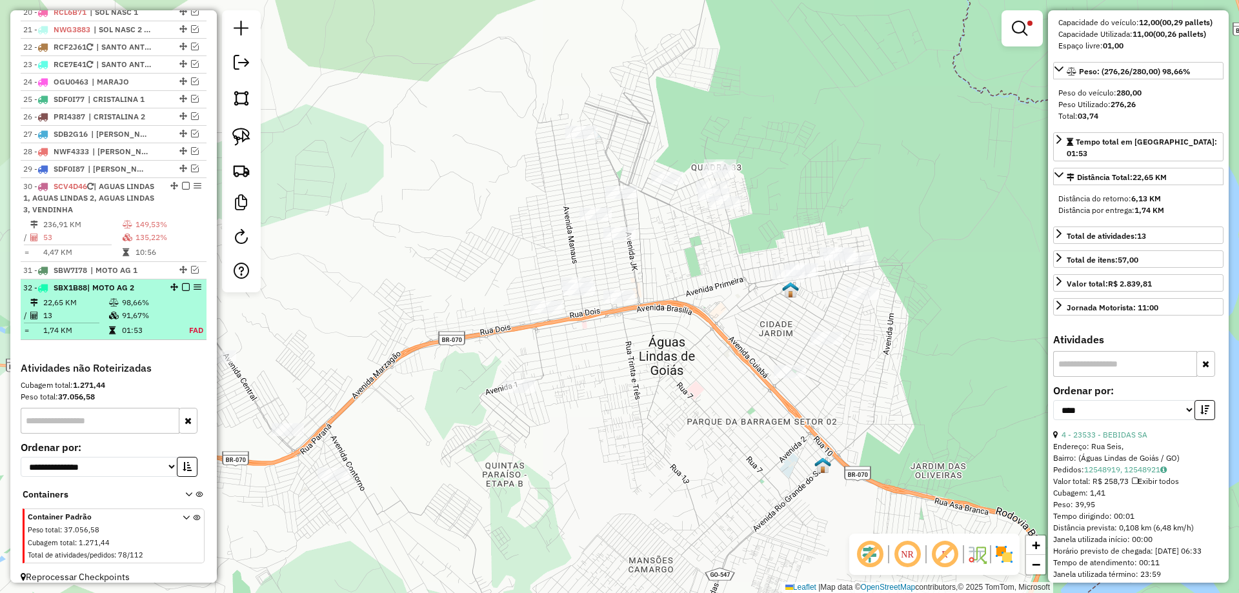
click at [182, 283] on em at bounding box center [186, 287] width 8 height 8
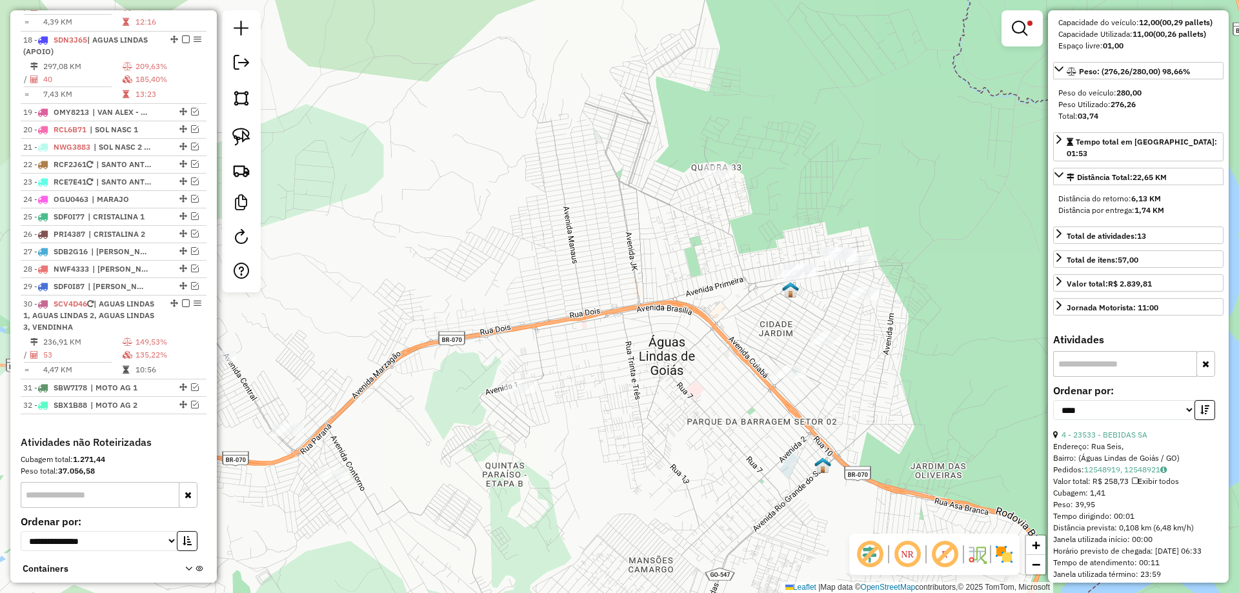
scroll to position [1506, 0]
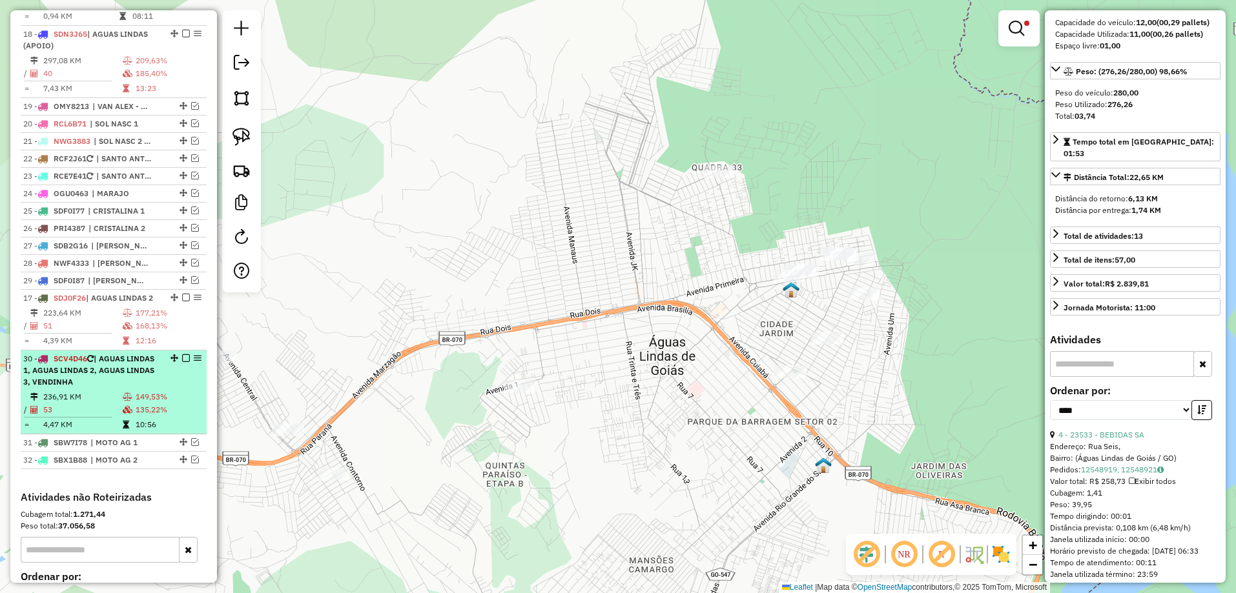
drag, startPoint x: 170, startPoint y: 23, endPoint x: 130, endPoint y: 340, distance: 319.5
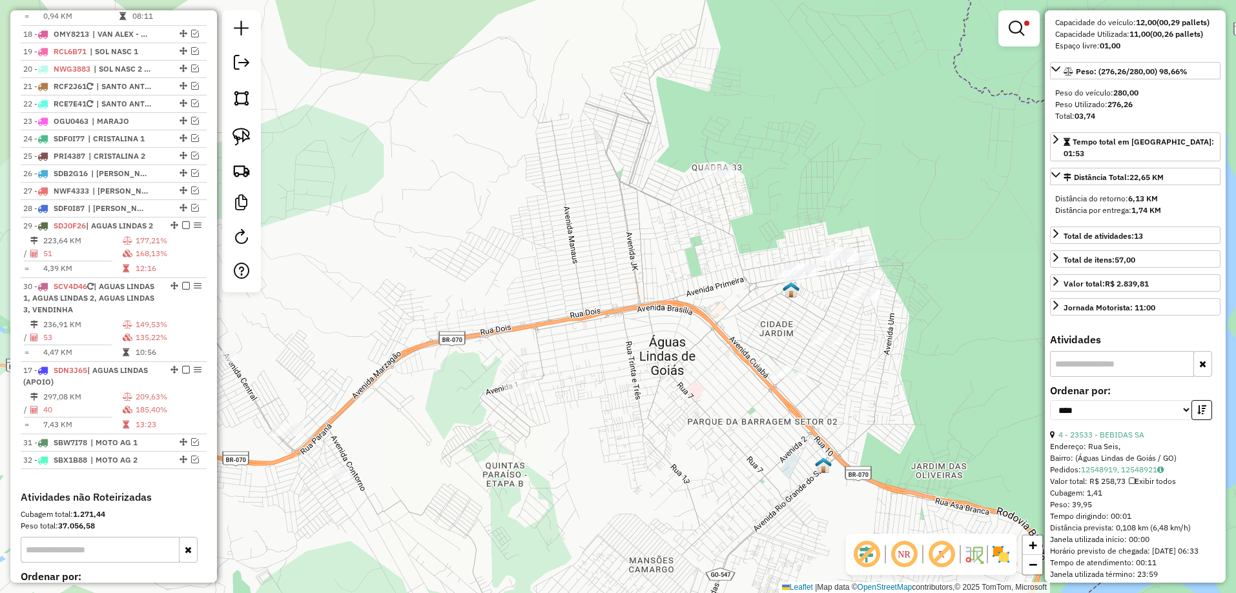
drag, startPoint x: 169, startPoint y: 21, endPoint x: 118, endPoint y: 412, distance: 394.5
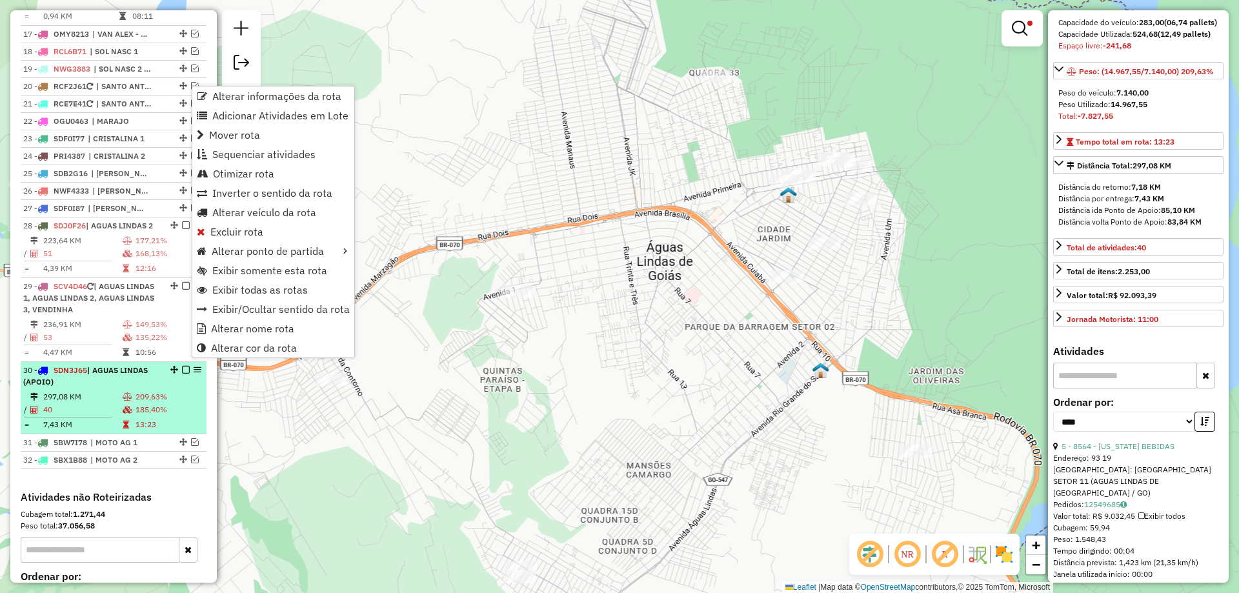
scroll to position [172, 0]
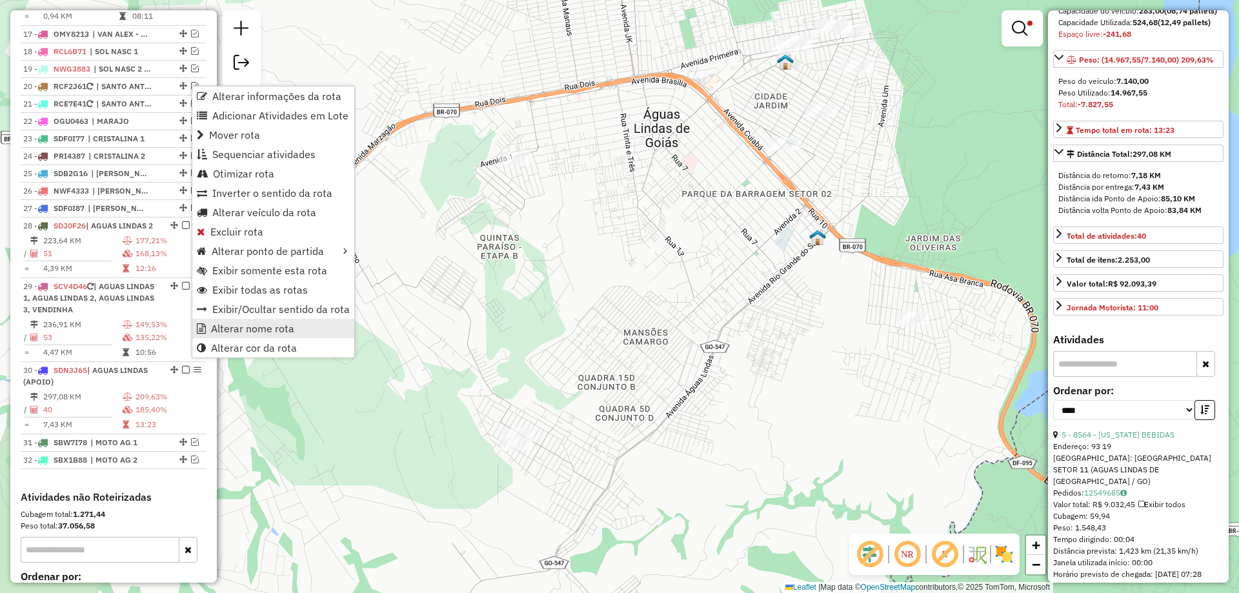
click at [287, 332] on span "Alterar nome rota" at bounding box center [252, 328] width 83 height 10
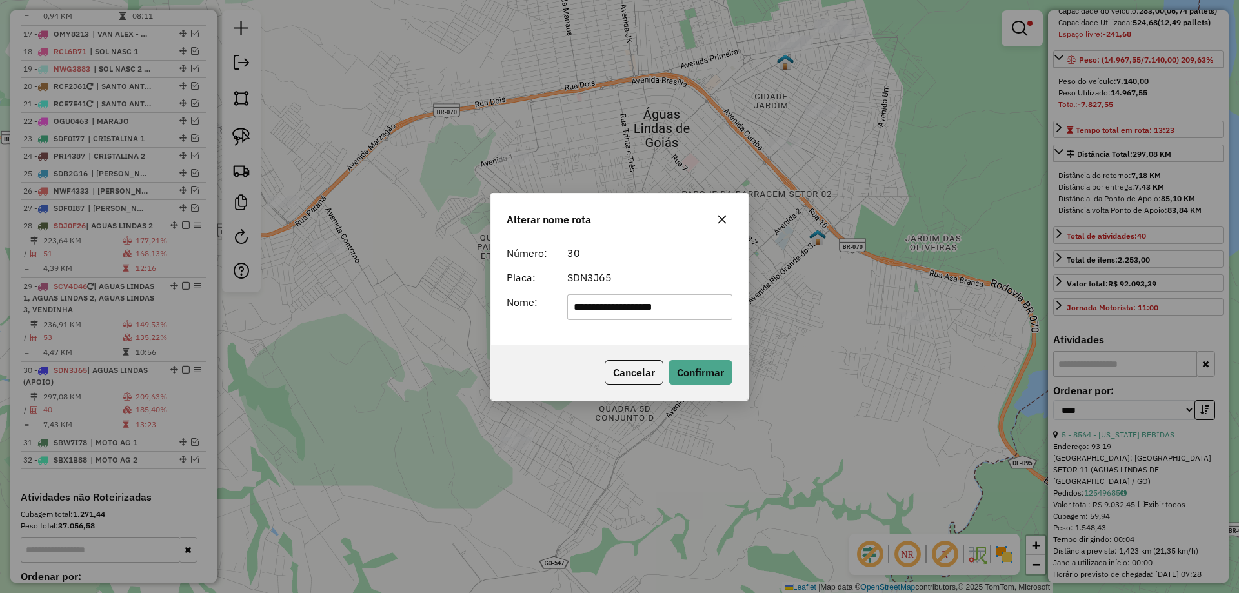
drag, startPoint x: 648, startPoint y: 307, endPoint x: 1049, endPoint y: 380, distance: 407.5
click at [1049, 380] on div "**********" at bounding box center [619, 296] width 1239 height 593
type input "**********"
click at [544, 343] on div "**********" at bounding box center [620, 297] width 258 height 208
click at [709, 377] on button "Confirmar" at bounding box center [701, 372] width 64 height 25
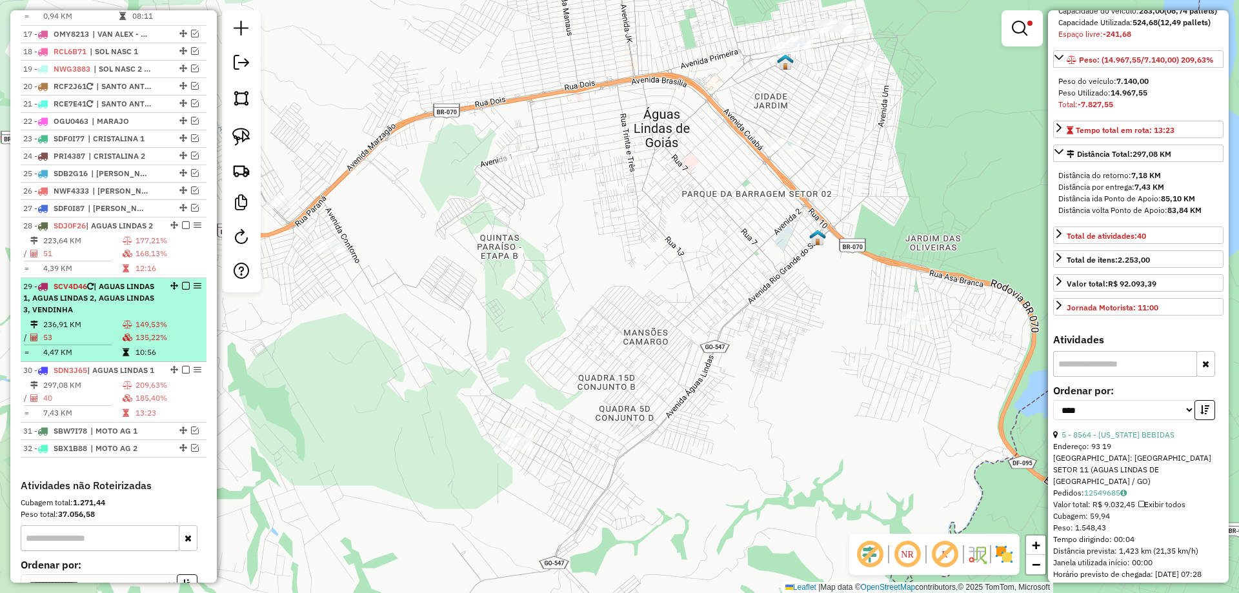
scroll to position [184, 0]
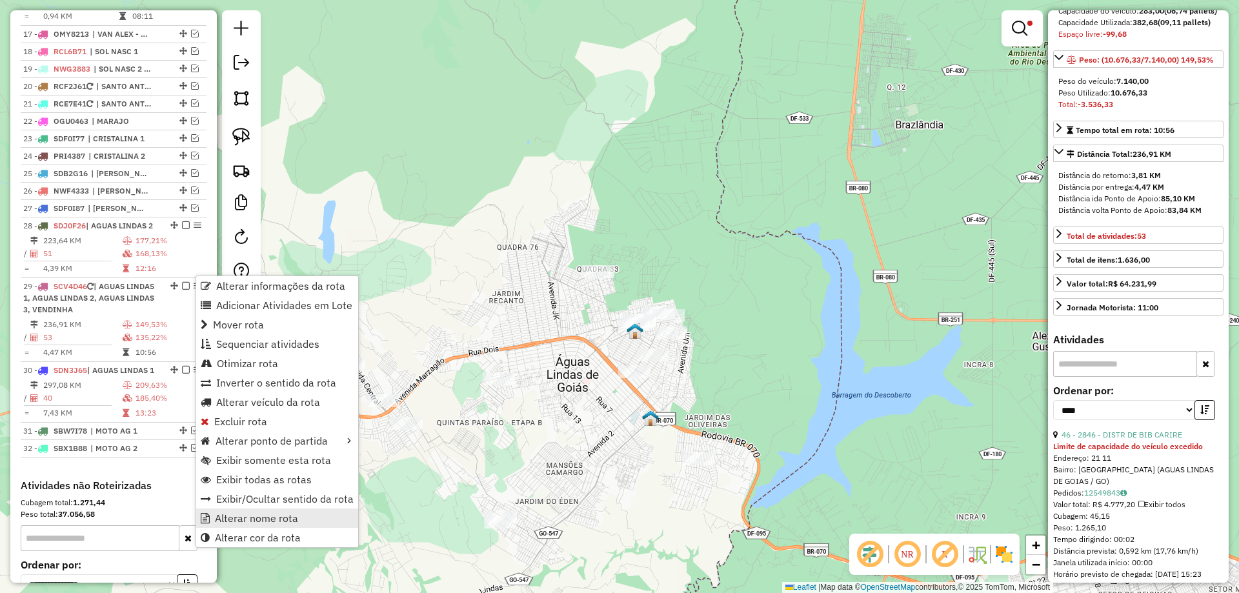
click at [260, 522] on span "Alterar nome rota" at bounding box center [256, 518] width 83 height 10
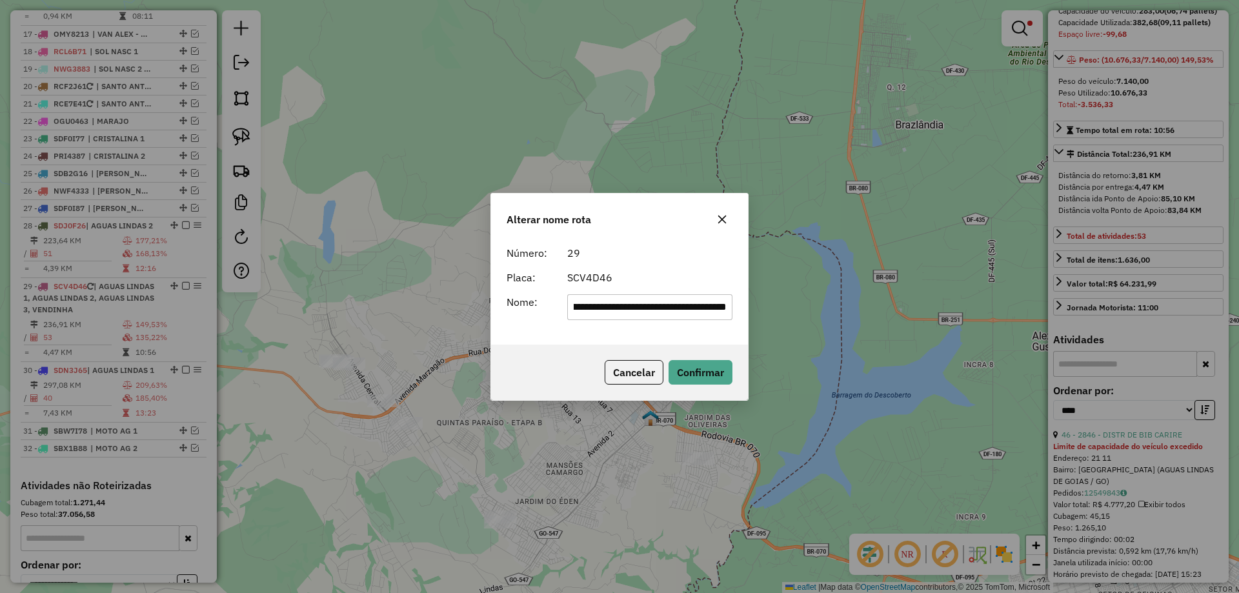
scroll to position [0, 0]
drag, startPoint x: 590, startPoint y: 306, endPoint x: 219, endPoint y: 306, distance: 370.5
click at [222, 306] on div "**********" at bounding box center [619, 296] width 1239 height 593
drag, startPoint x: 655, startPoint y: 306, endPoint x: 953, endPoint y: 307, distance: 297.6
click at [953, 307] on div "**********" at bounding box center [619, 296] width 1239 height 593
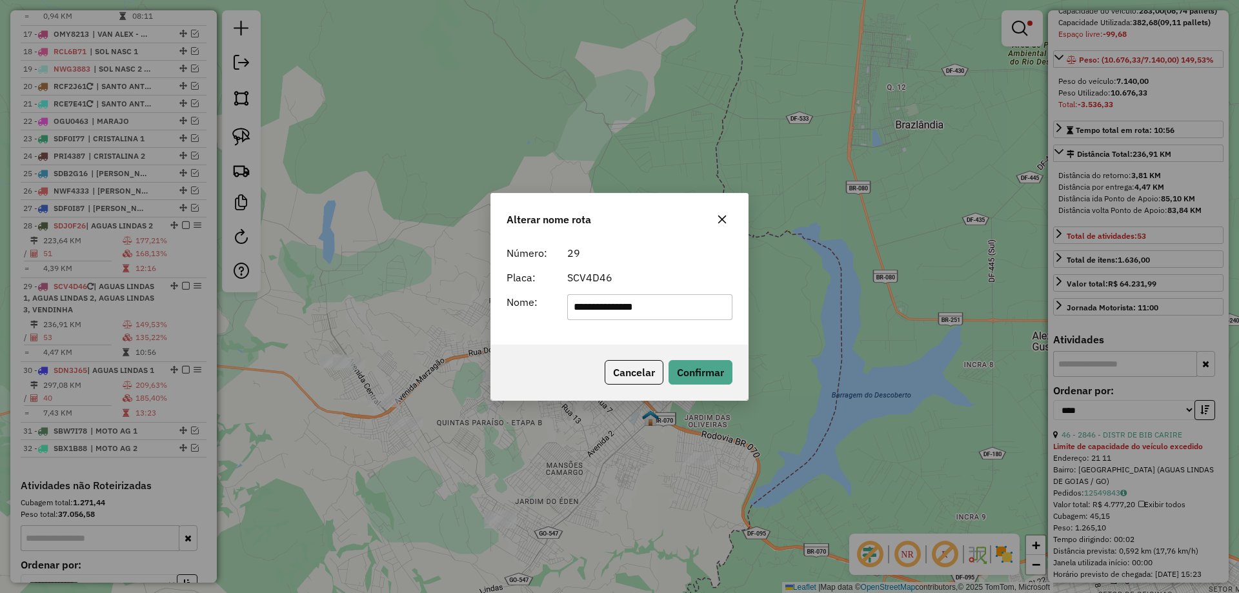
drag, startPoint x: 644, startPoint y: 305, endPoint x: 586, endPoint y: 301, distance: 57.6
click at [586, 301] on input "**********" at bounding box center [650, 307] width 166 height 26
click at [633, 303] on input "*****" at bounding box center [650, 307] width 166 height 26
type input "**********"
click at [682, 374] on button "Confirmar" at bounding box center [701, 372] width 64 height 25
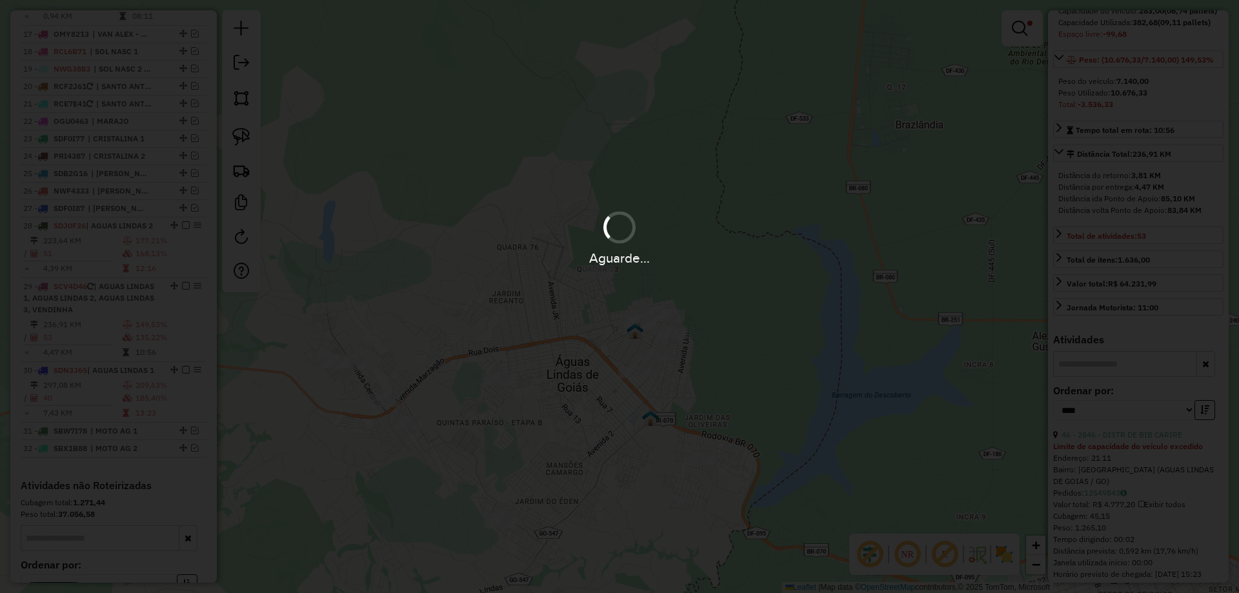
scroll to position [172, 0]
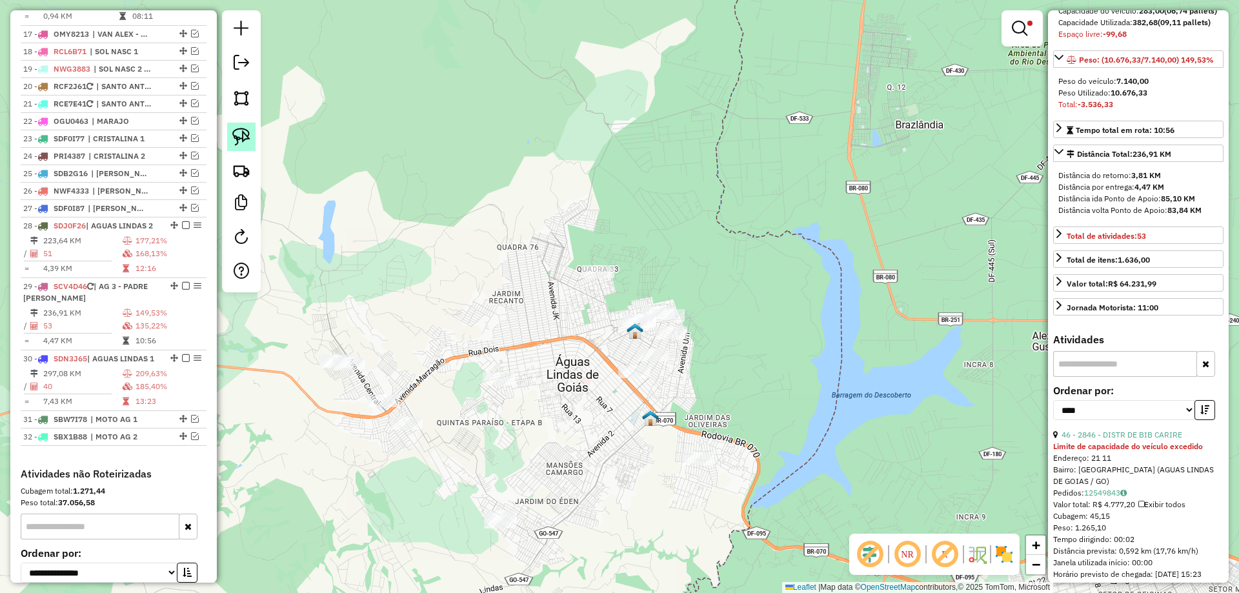
click at [248, 139] on img at bounding box center [241, 137] width 18 height 18
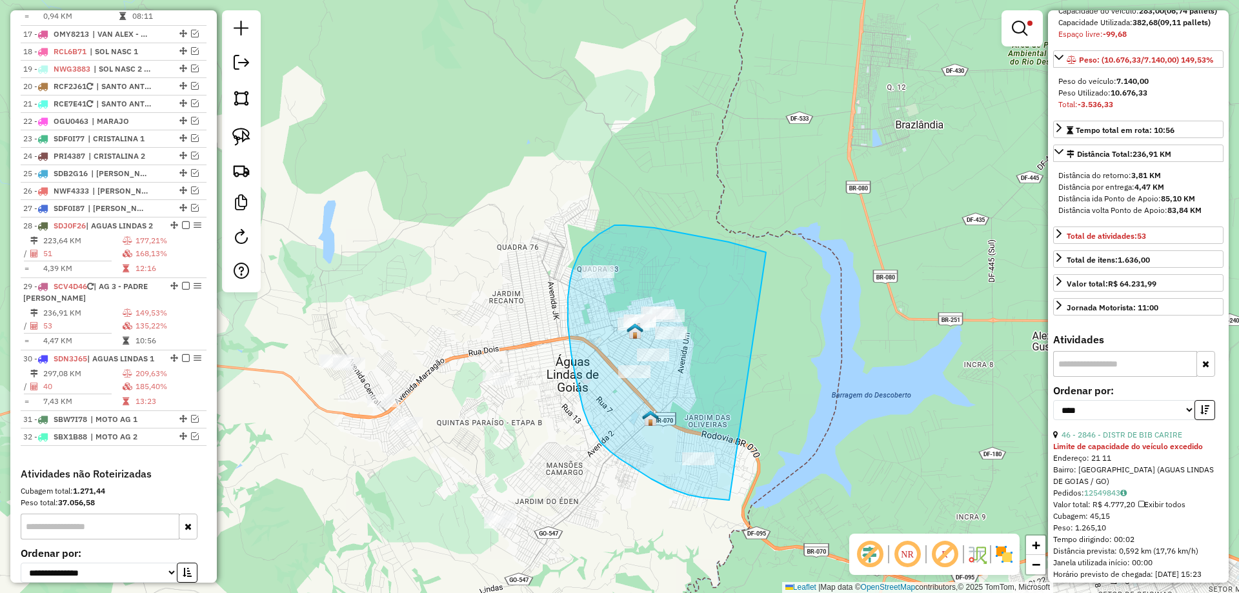
drag, startPoint x: 751, startPoint y: 248, endPoint x: 771, endPoint y: 494, distance: 247.4
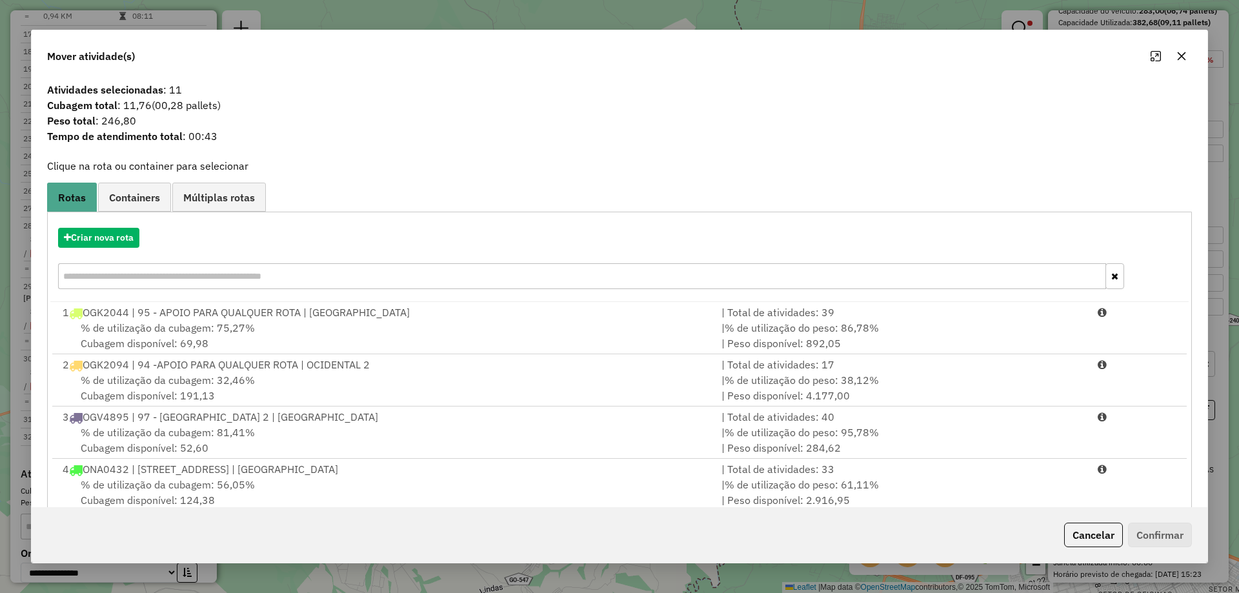
click at [123, 250] on div "Criar nova rota" at bounding box center [619, 260] width 1139 height 84
click at [65, 230] on button "Criar nova rota" at bounding box center [98, 238] width 81 height 20
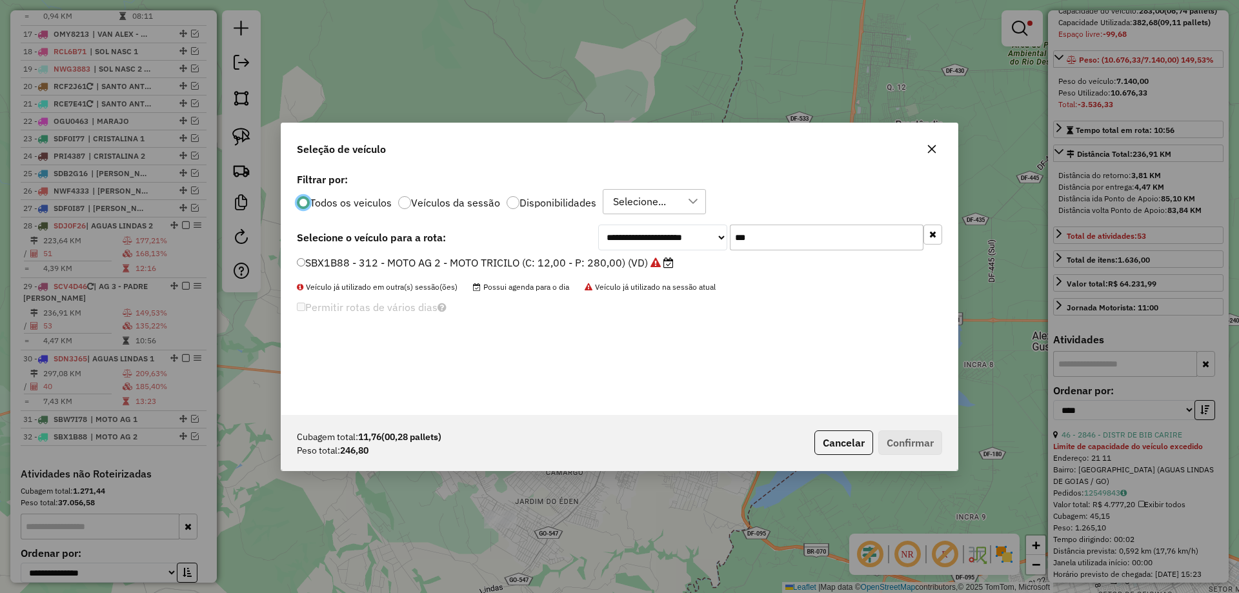
scroll to position [7, 4]
click at [793, 239] on input "***" at bounding box center [827, 238] width 194 height 26
type input "***"
click at [422, 266] on label "SBW7A08 - 313- MOTO AG 3 - MOTO TRICILO (C: 12,00 - P: 280,00) (VD)" at bounding box center [472, 262] width 351 height 15
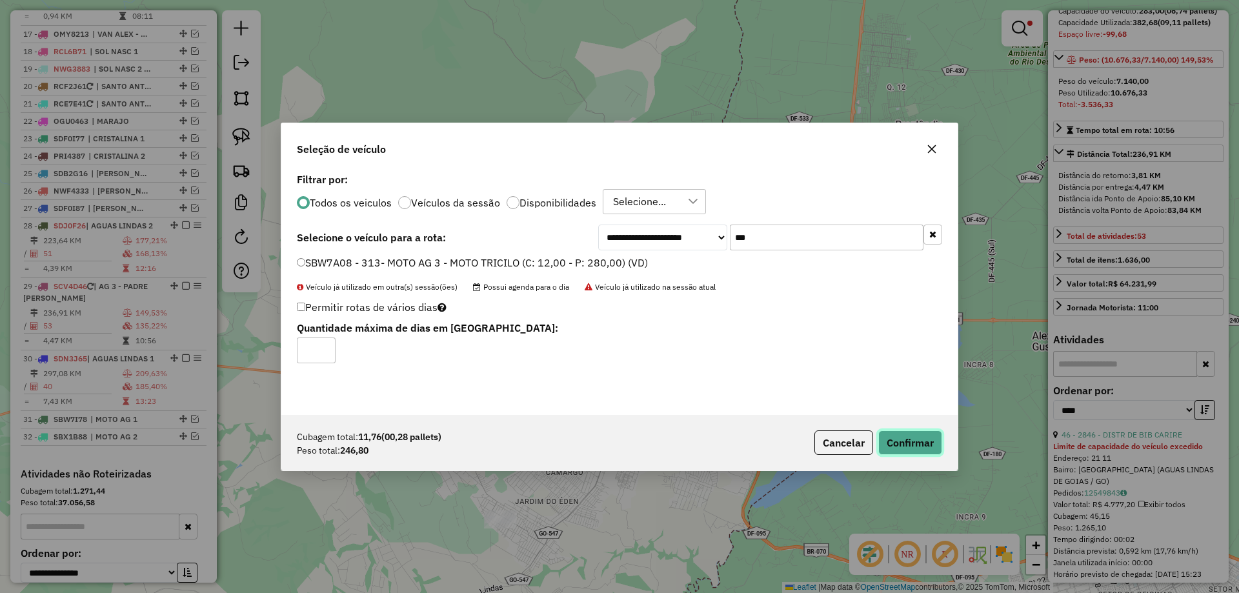
drag, startPoint x: 912, startPoint y: 442, endPoint x: 897, endPoint y: 442, distance: 14.2
click at [910, 442] on button "Confirmar" at bounding box center [911, 443] width 64 height 25
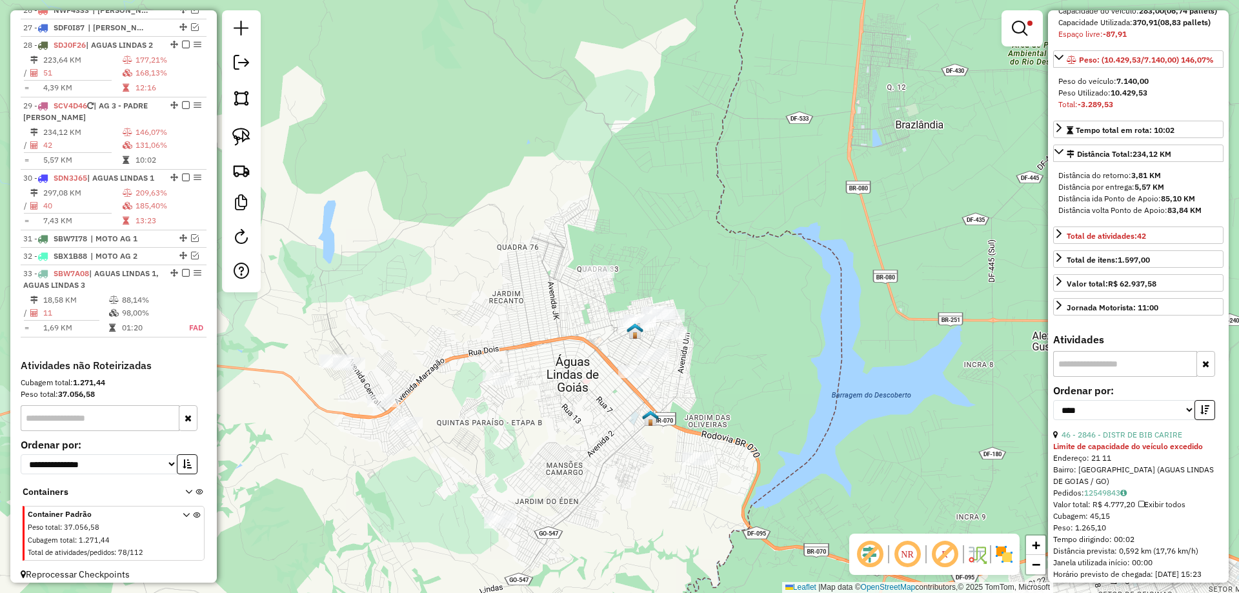
scroll to position [1696, 0]
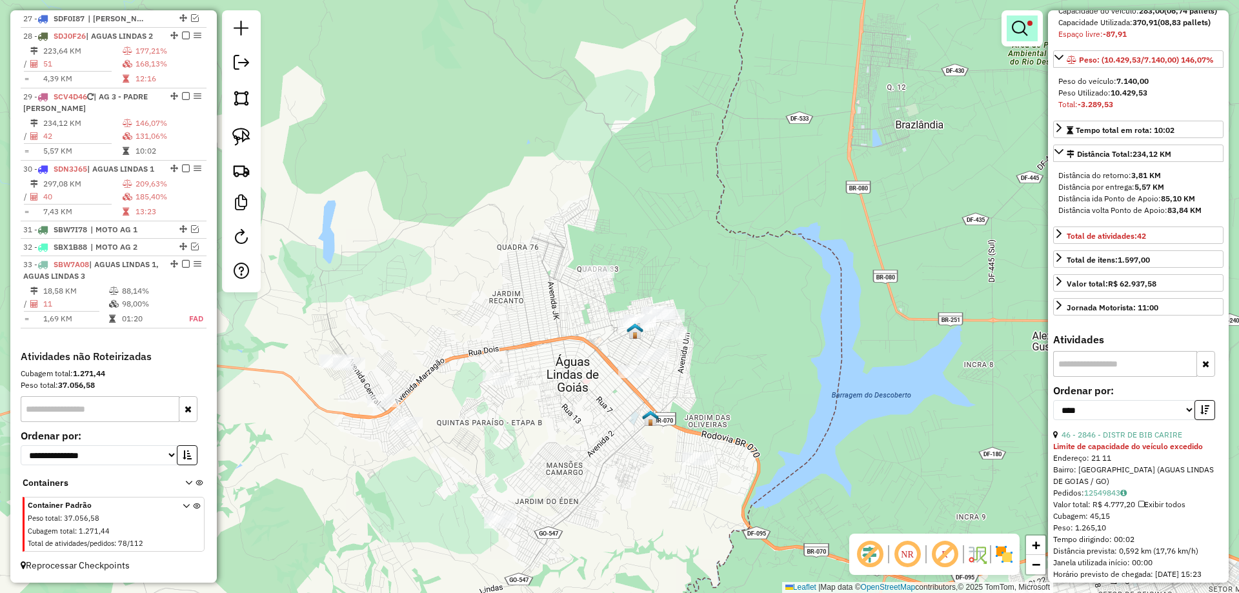
click at [1028, 21] on link at bounding box center [1022, 28] width 31 height 26
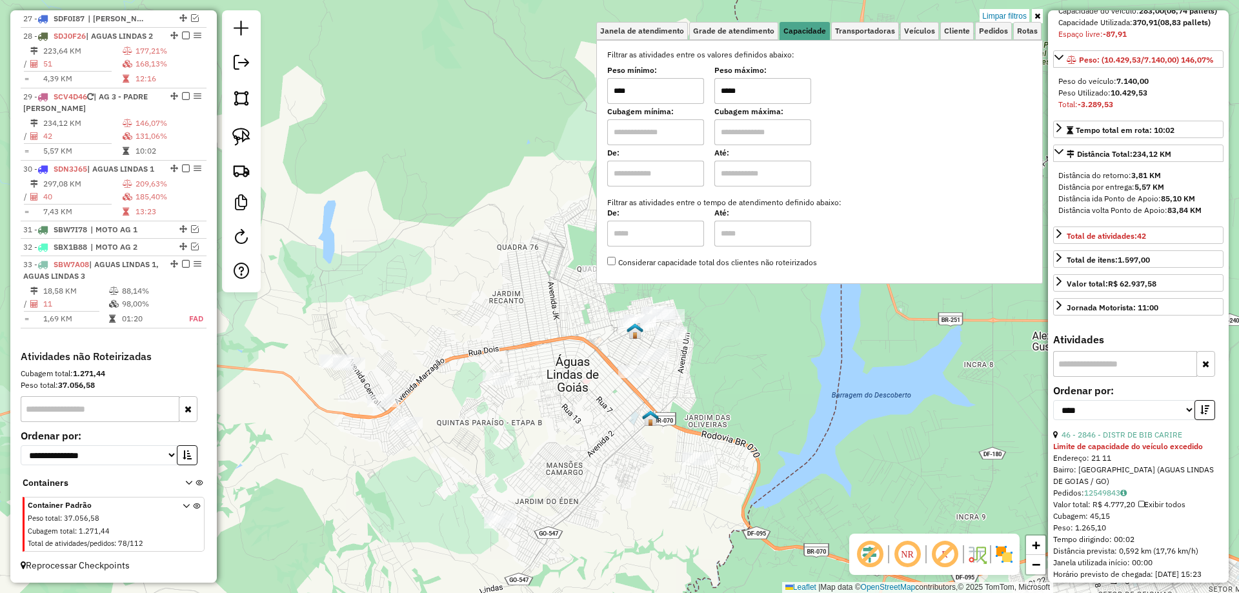
click at [726, 88] on input "*****" at bounding box center [763, 91] width 97 height 26
type input "*****"
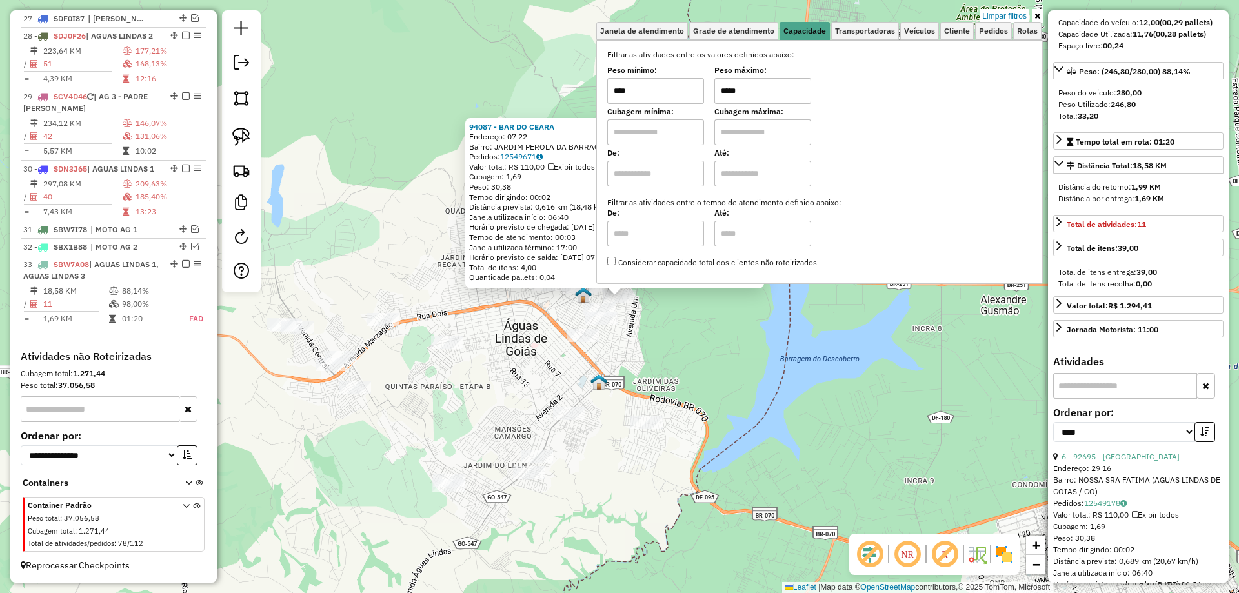
scroll to position [0, 0]
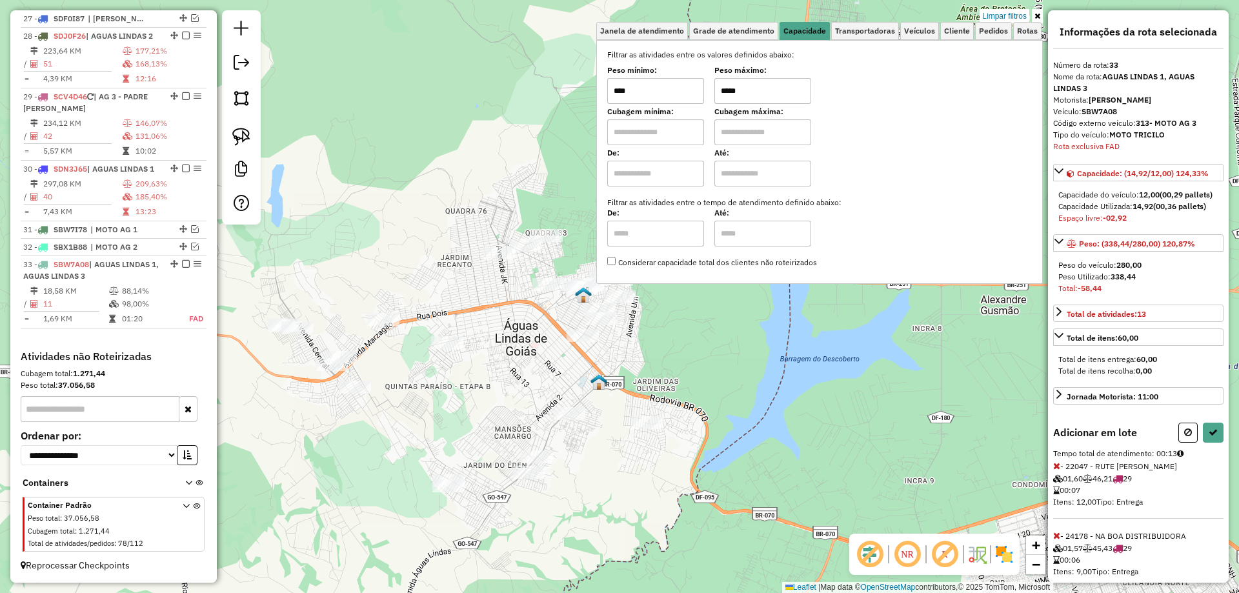
click at [1057, 471] on icon at bounding box center [1057, 466] width 7 height 9
click at [1219, 434] on button at bounding box center [1213, 433] width 21 height 20
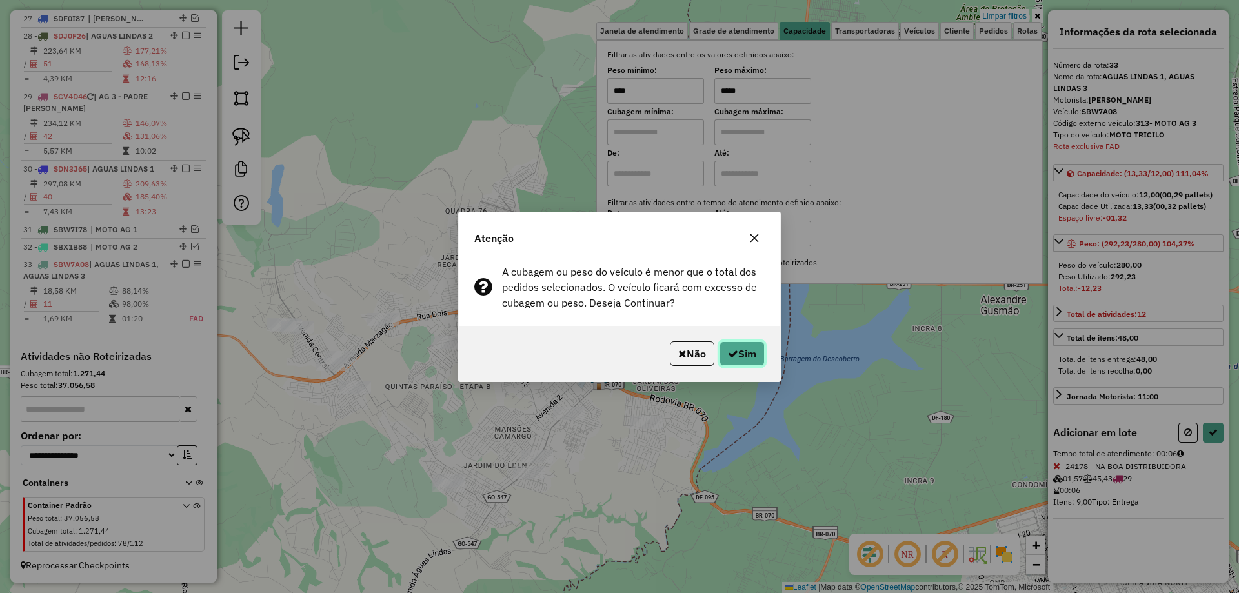
click at [737, 360] on button "Sim" at bounding box center [742, 353] width 45 height 25
select select "*********"
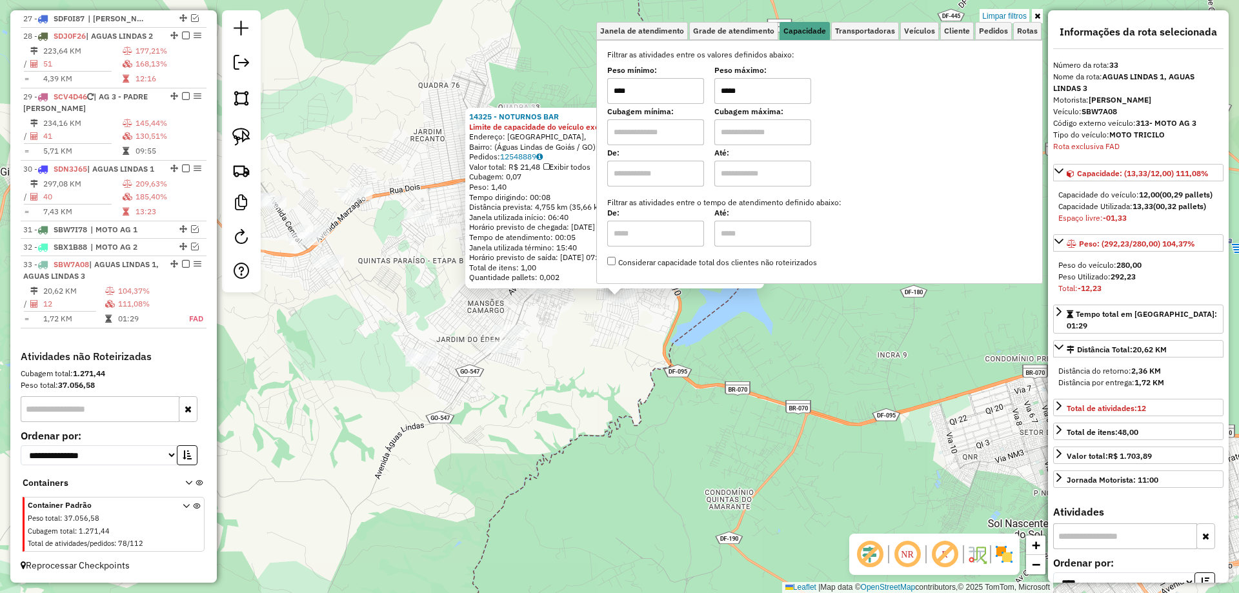
click at [642, 362] on div "14325 - NOTURNOS BAR Limite de capacidade do veículo excedido Endereço: Rua Par…" at bounding box center [619, 296] width 1239 height 593
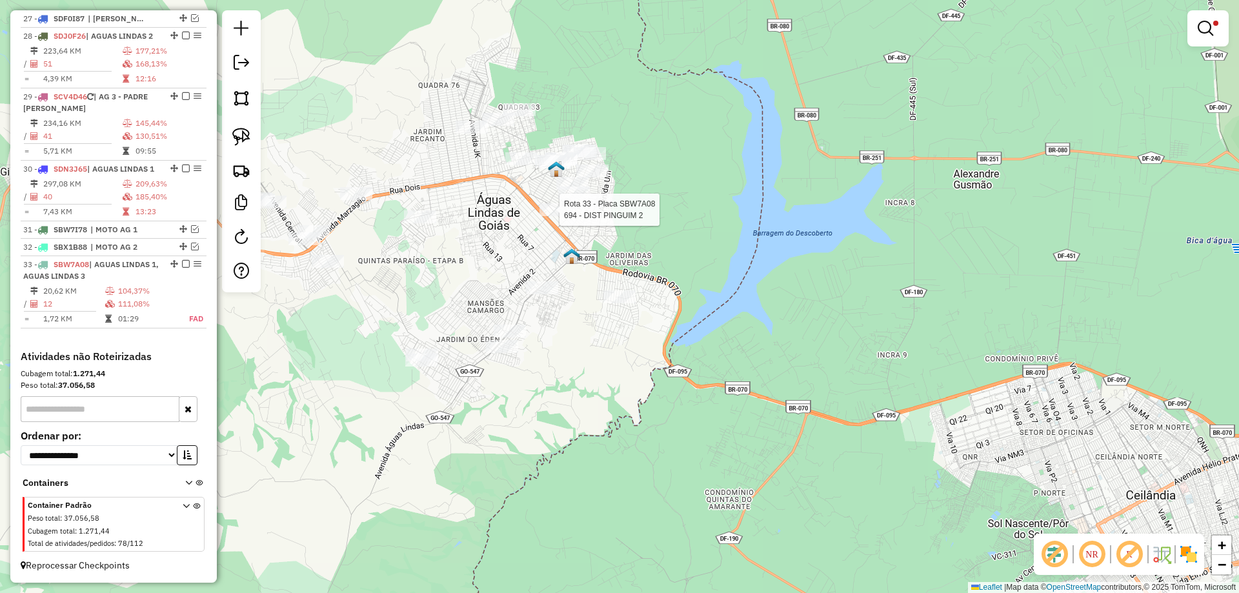
select select "*********"
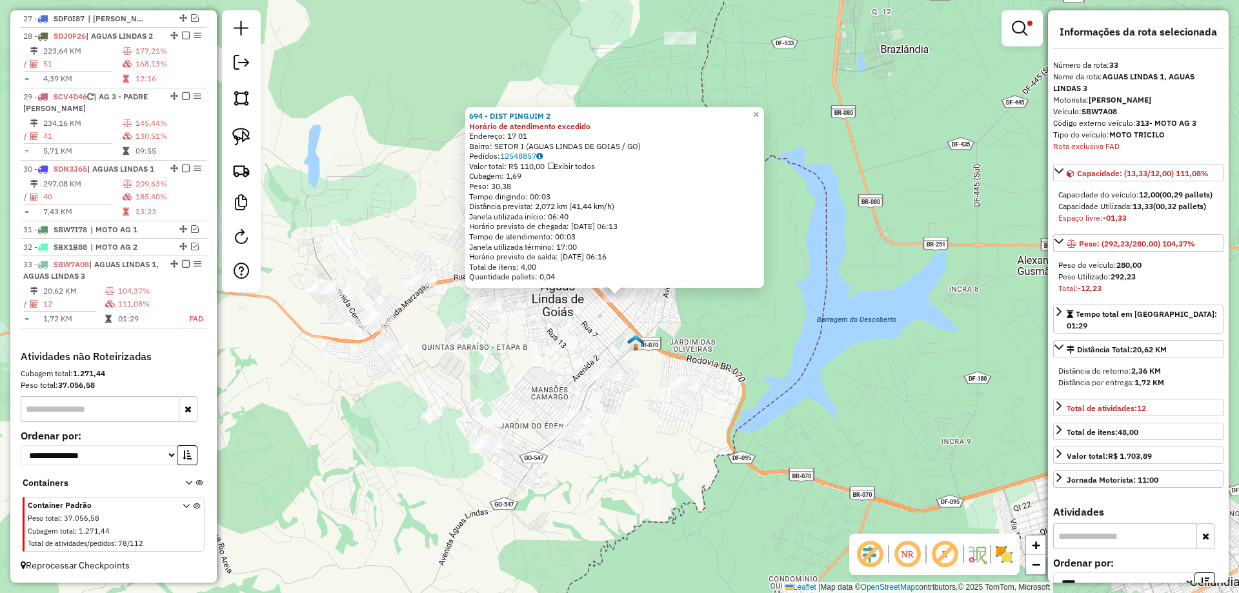
click at [684, 315] on div "694 - DIST PINGUIM 2 Horário de atendimento excedido Endereço: 17 01 Bairro: SE…" at bounding box center [619, 296] width 1239 height 593
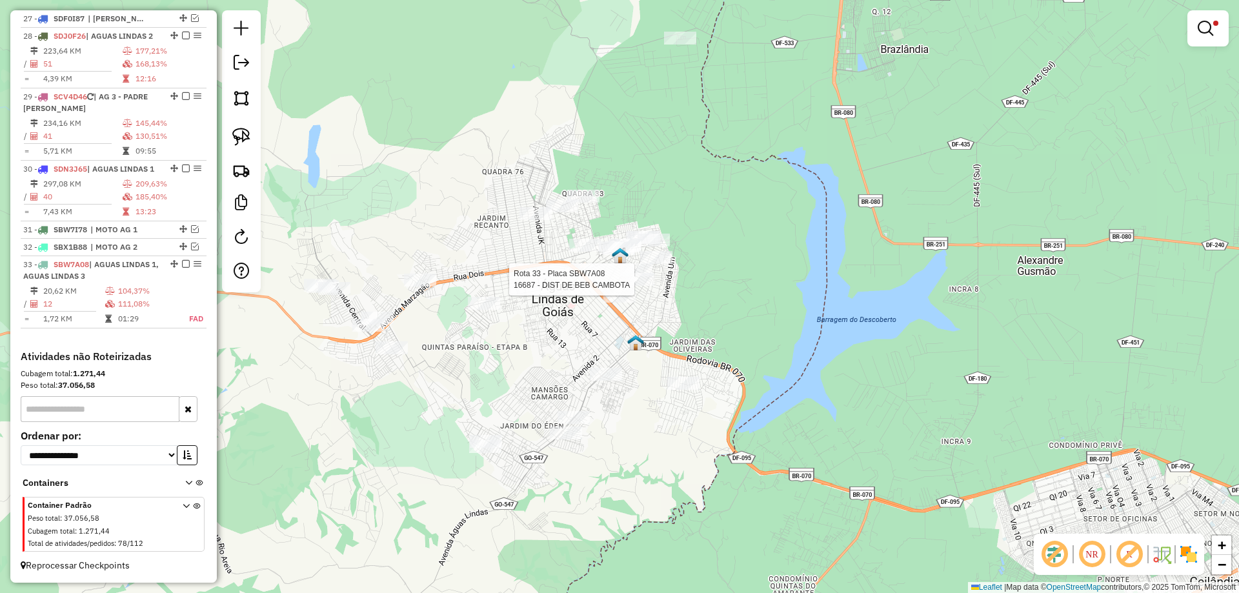
select select "*********"
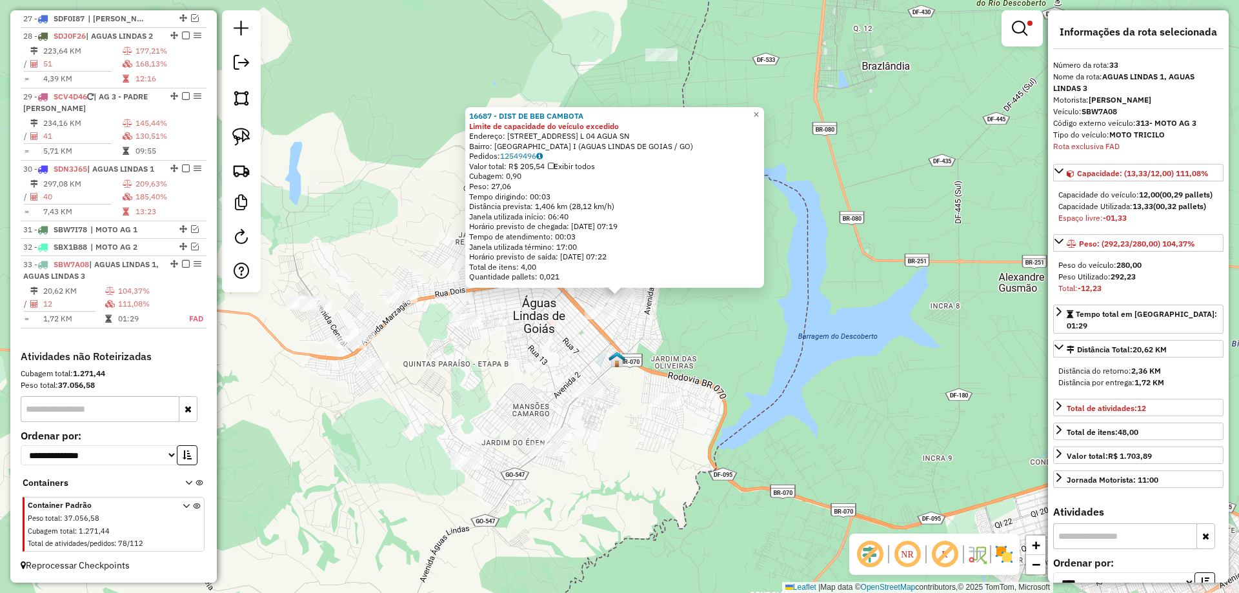
click at [669, 339] on div "16687 - DIST DE BEB CAMBOTA Limite de capacidade do veículo excedido Endereço: …" at bounding box center [619, 296] width 1239 height 593
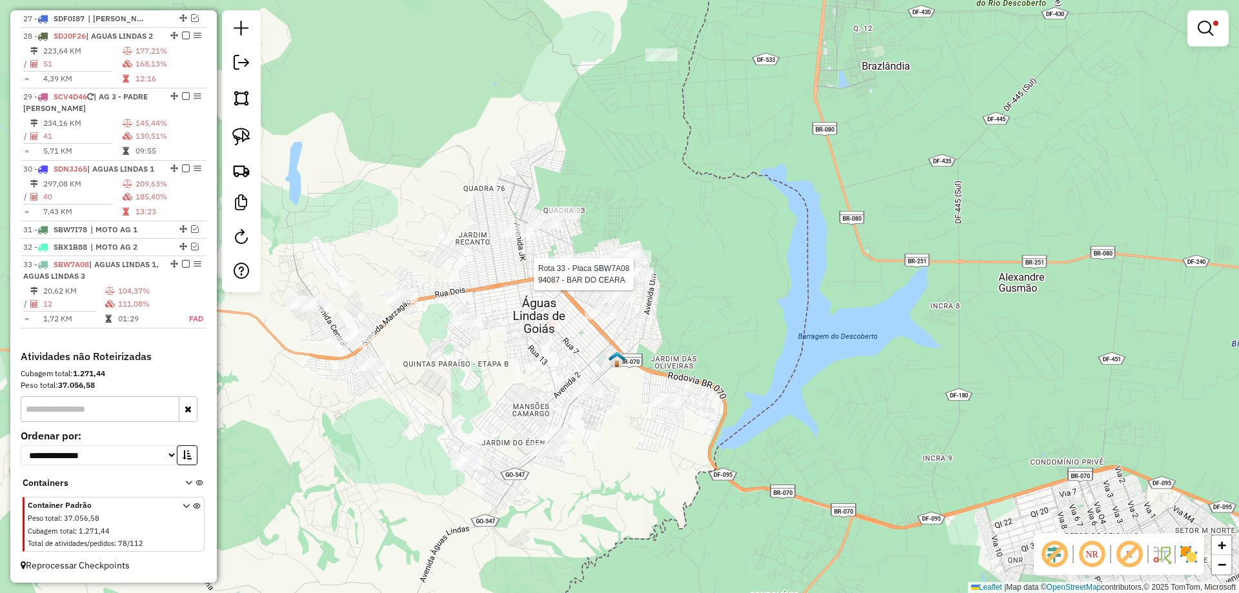
select select "*********"
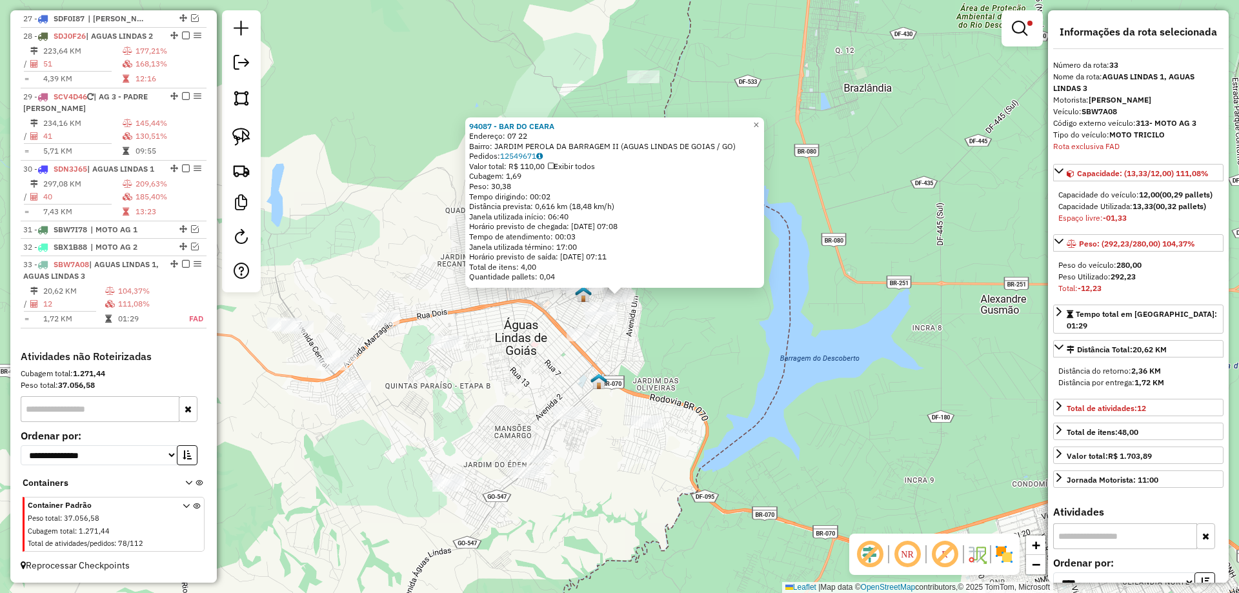
click at [692, 368] on div "94087 - BAR DO CEARA Endereço: 07 22 Bairro: JARDIM PEROLA DA BARRAGEM II (AGUA…" at bounding box center [619, 296] width 1239 height 593
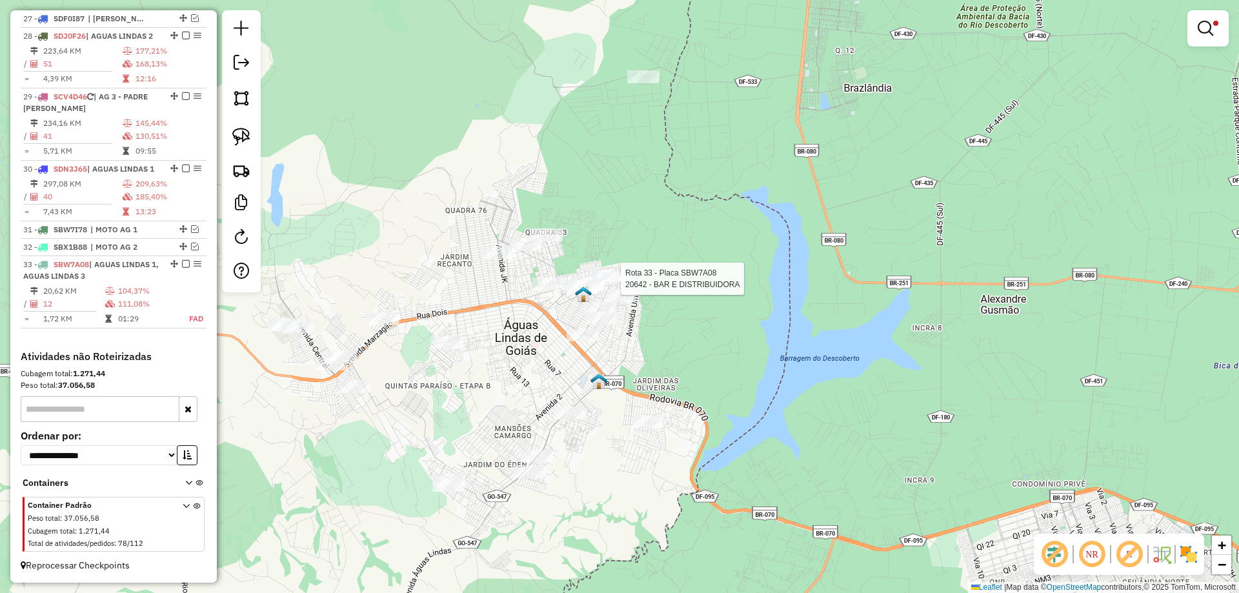
select select "*********"
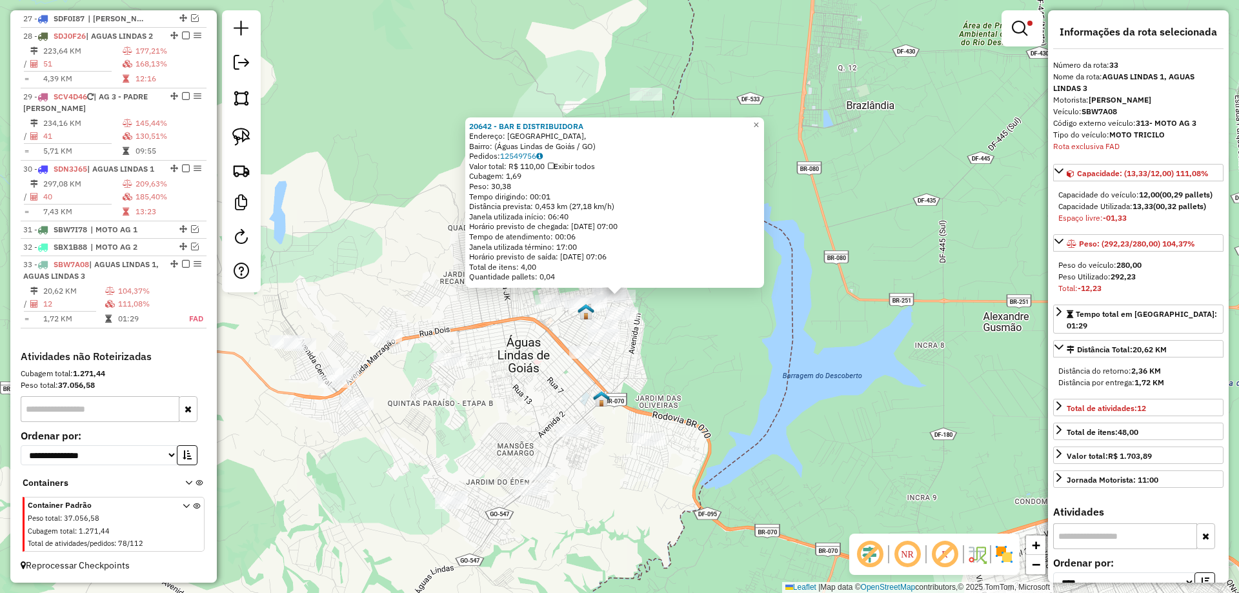
click at [705, 382] on div "20642 - BAR E DISTRIBUIDORA Endereço: Rua Doze, Bairro: (Águas Lindas de Goiás …" at bounding box center [619, 296] width 1239 height 593
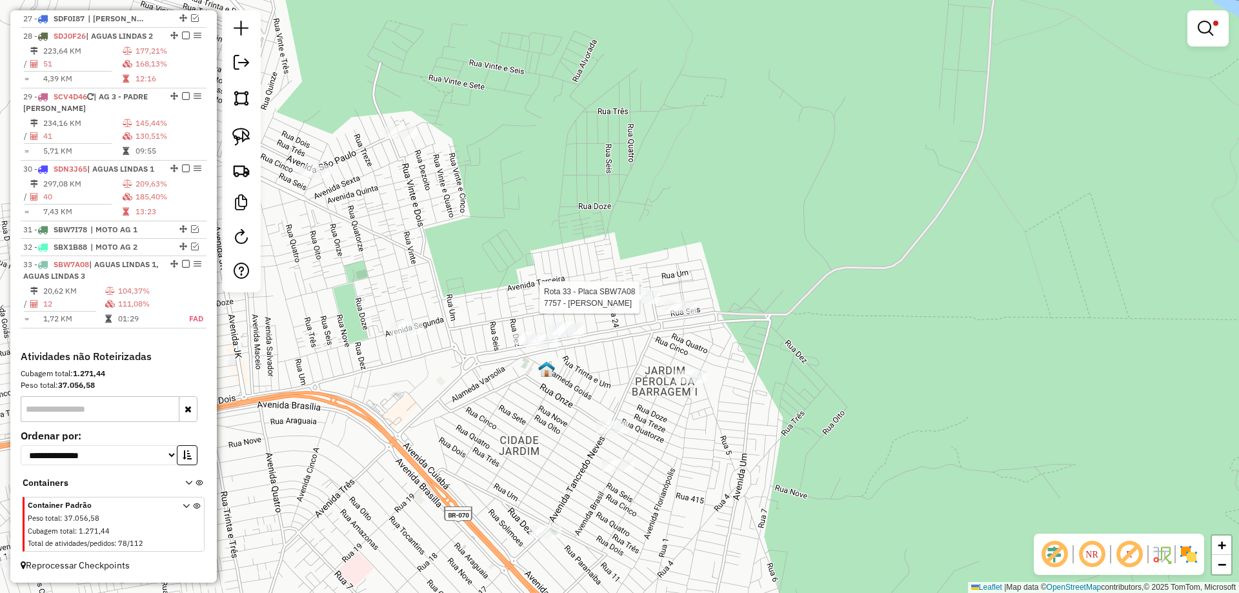
select select "*********"
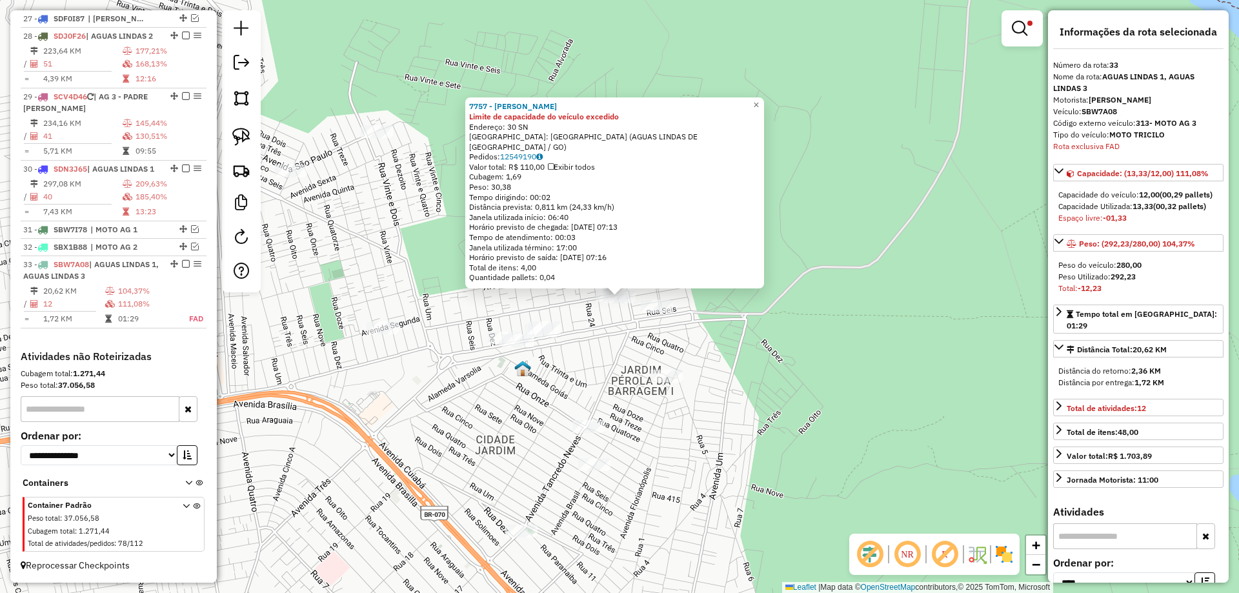
click at [622, 338] on div "Rota 33 - Placa SBW7A08 20642 - BAR E DISTRIBUIDORA 7757 - DISTR VIEIRA Limite …" at bounding box center [619, 296] width 1239 height 593
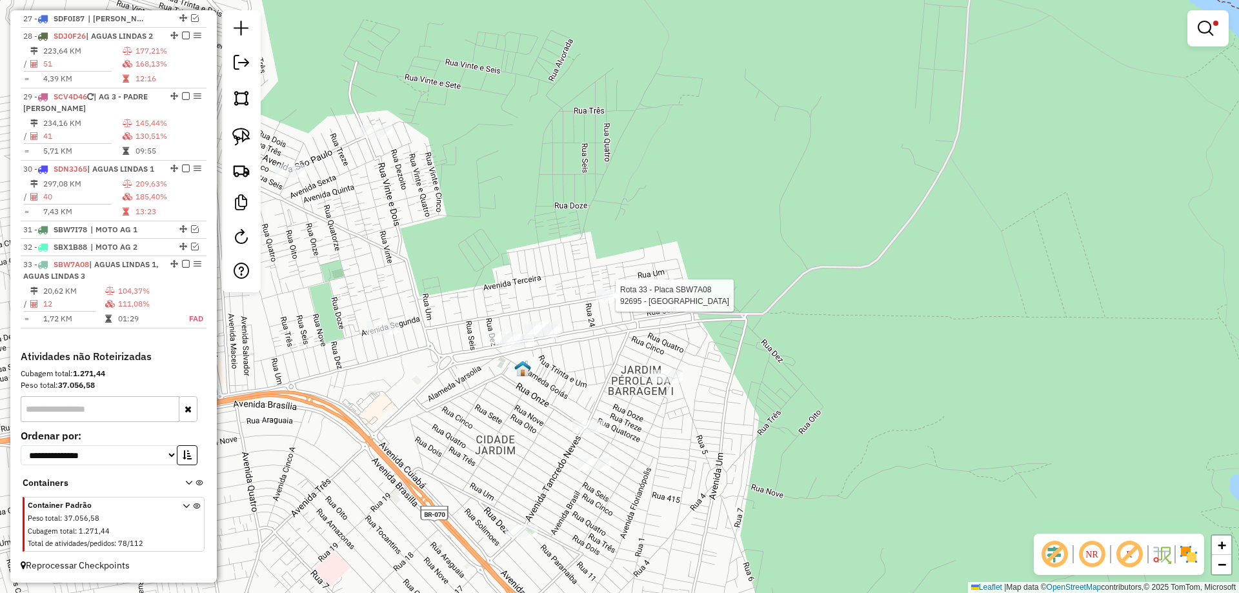
select select "*********"
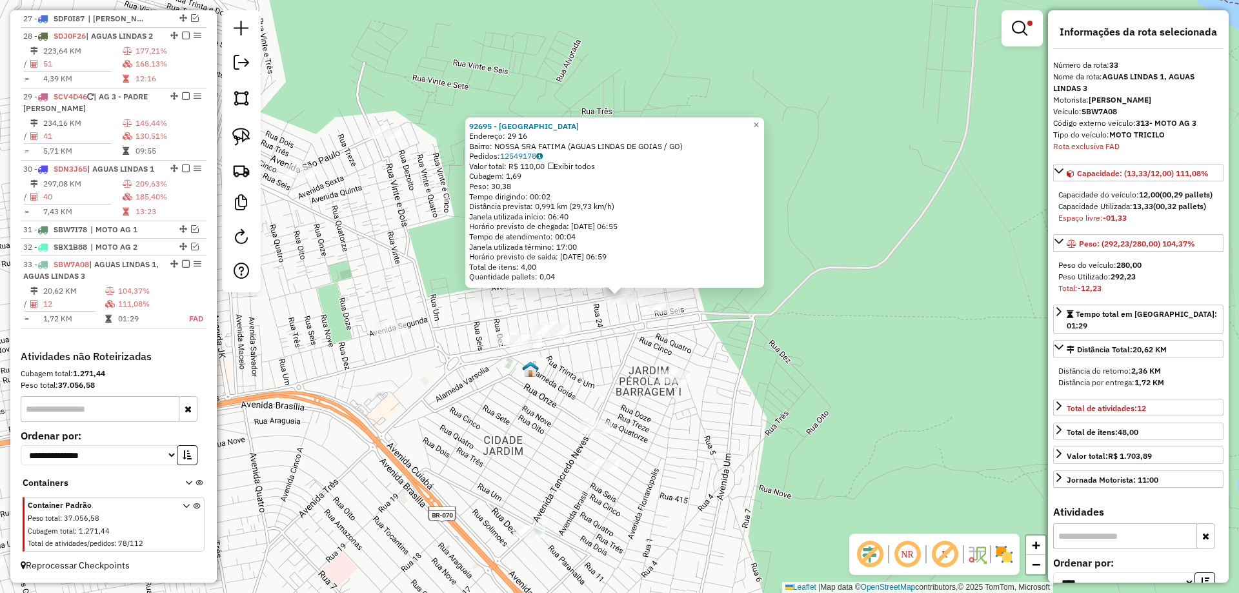
click at [617, 356] on div "92695 - BAR DA LOURDES Endereço: 29 16 Bairro: NOSSA SRA FATIMA (AGUAS LINDAS D…" at bounding box center [619, 296] width 1239 height 593
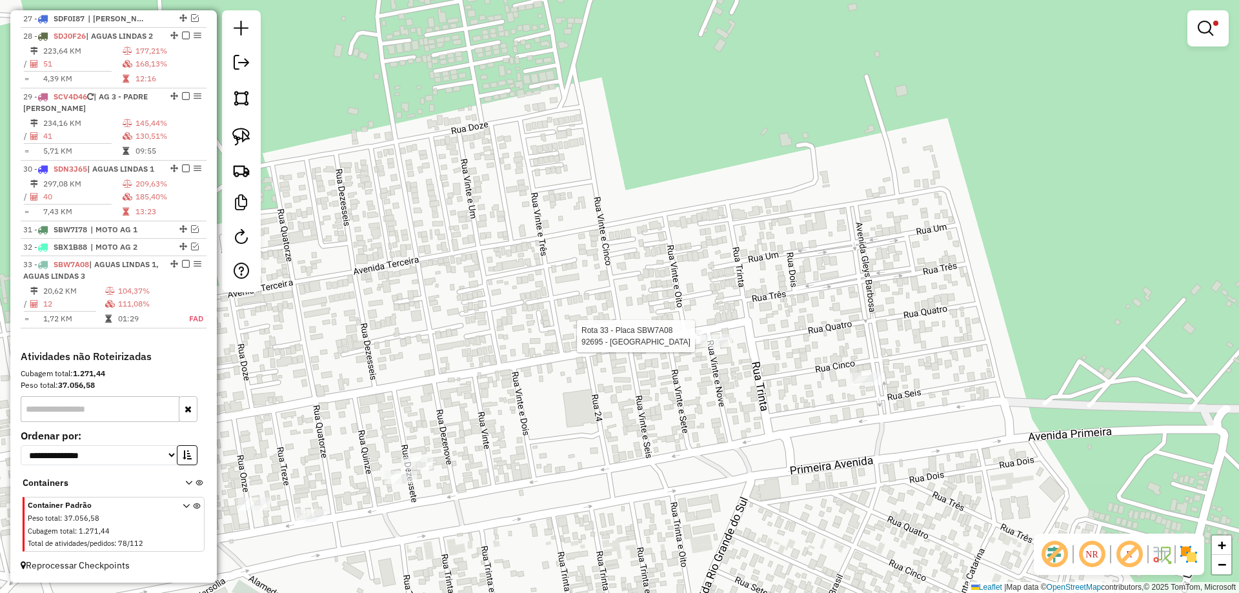
select select "*********"
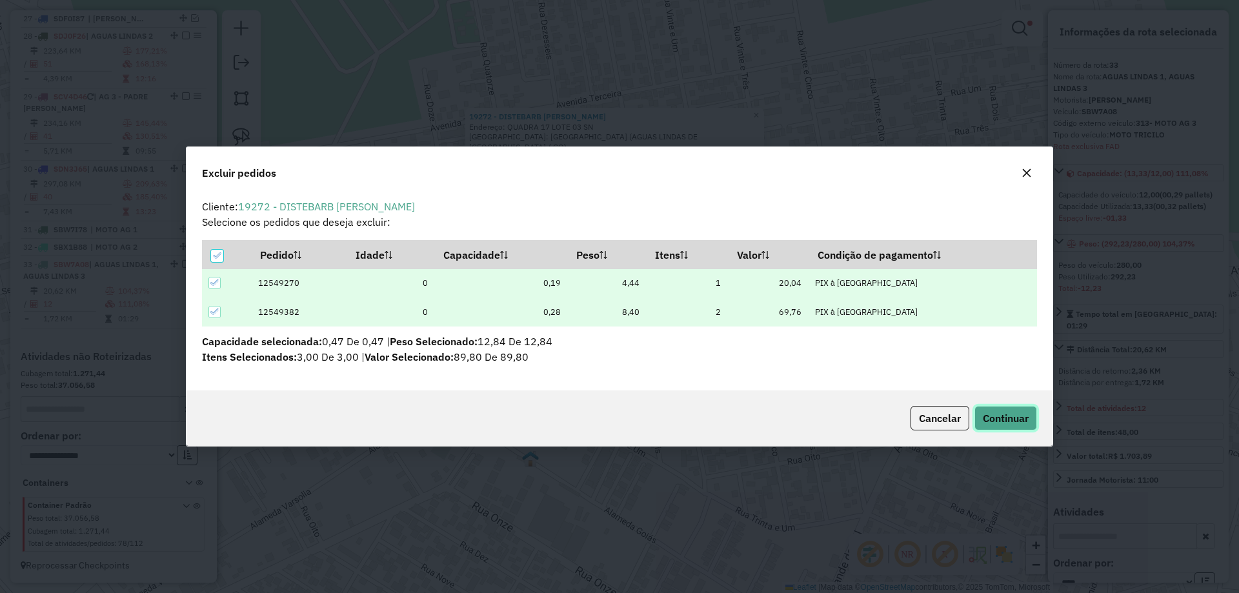
click at [1019, 416] on span "Continuar" at bounding box center [1006, 418] width 46 height 13
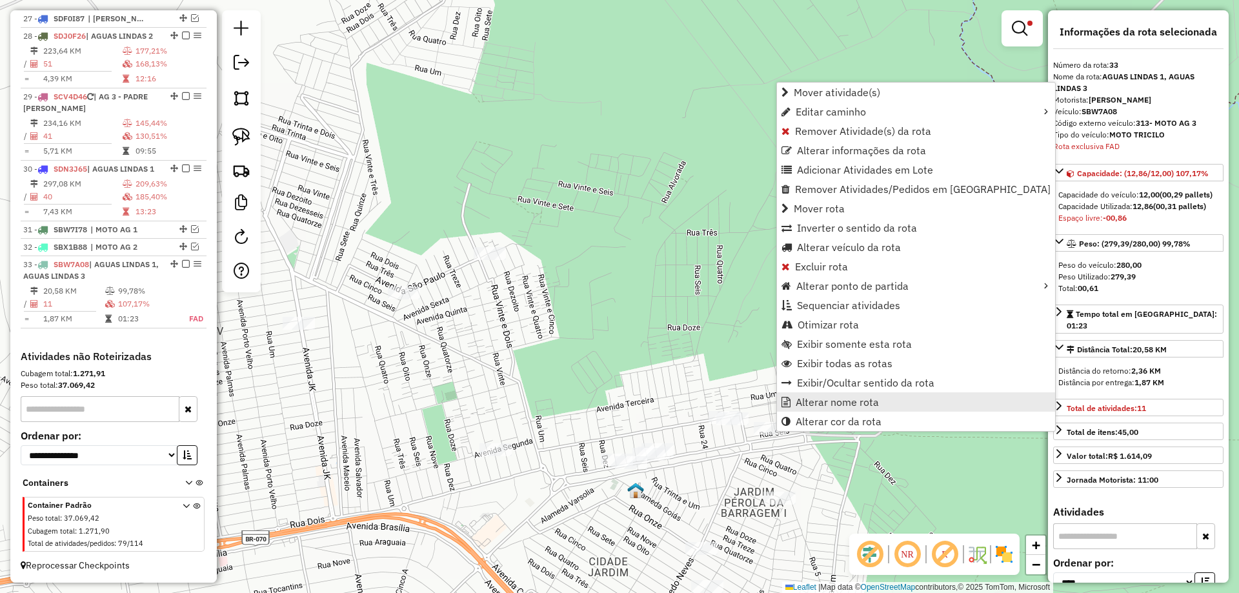
click at [822, 404] on span "Alterar nome rota" at bounding box center [837, 402] width 83 height 10
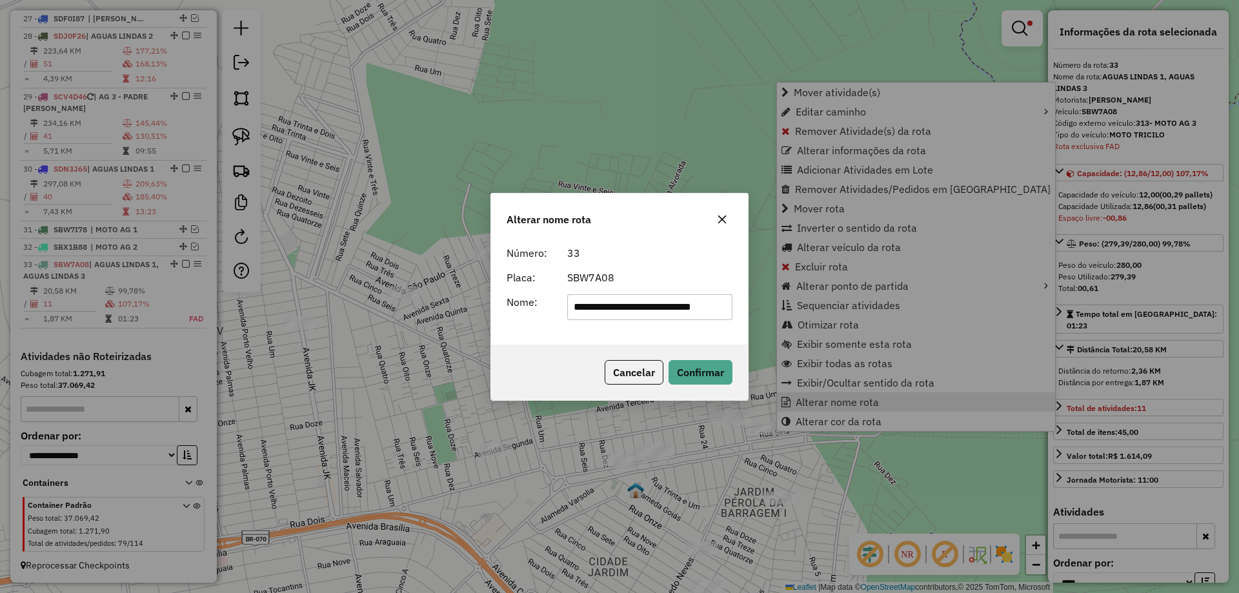
scroll to position [0, 13]
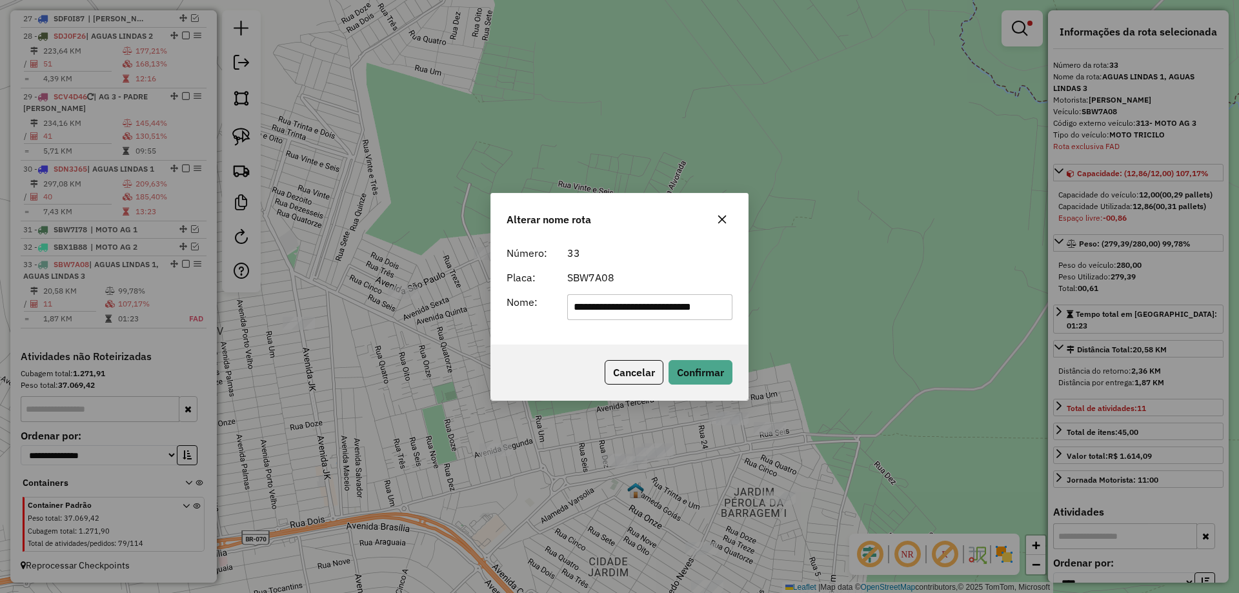
click at [688, 312] on input "**********" at bounding box center [650, 307] width 166 height 26
type input "*********"
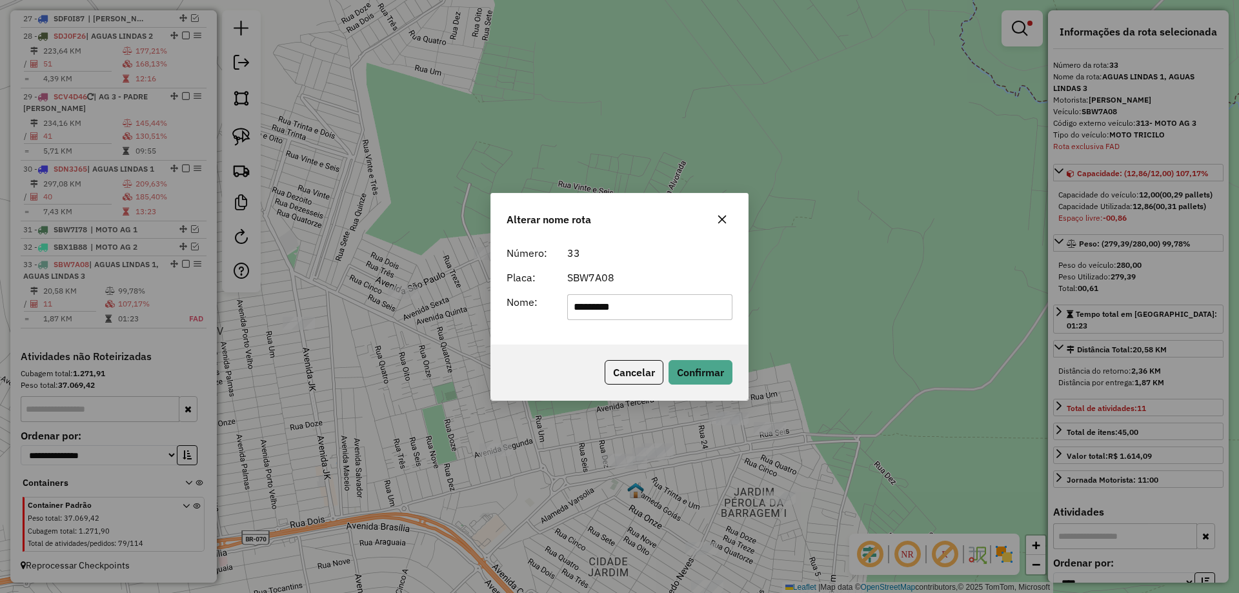
click at [563, 343] on div "Número: 33 Placa: SBW7A08 Nome: *********" at bounding box center [619, 292] width 257 height 105
click at [717, 382] on button "Confirmar" at bounding box center [701, 372] width 64 height 25
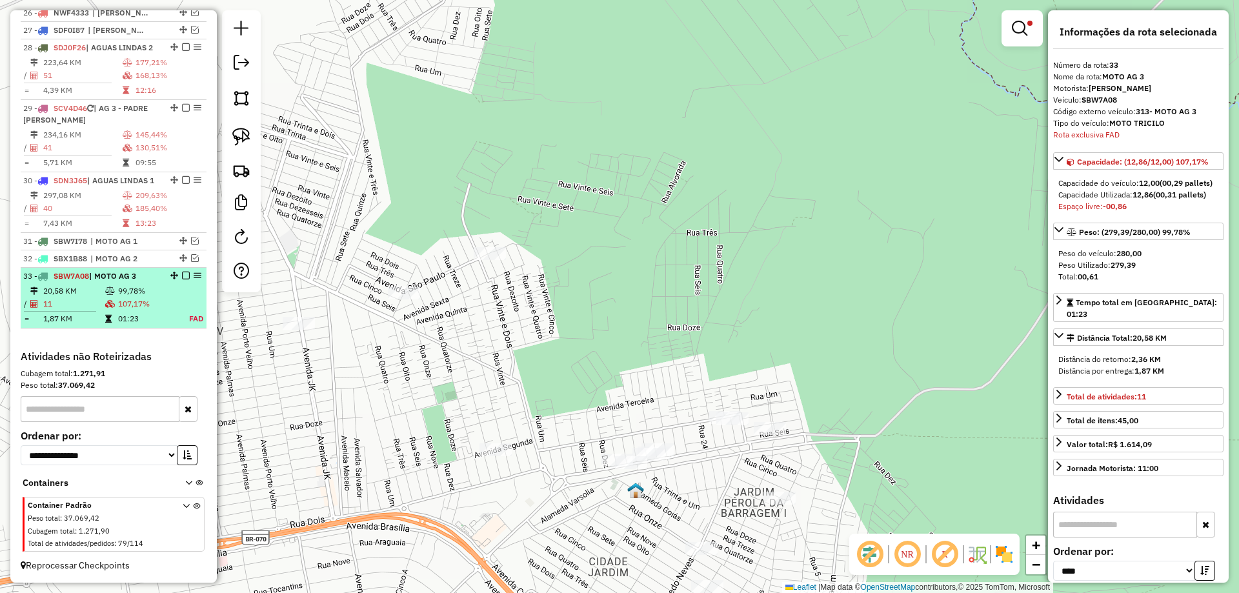
click at [182, 275] on em at bounding box center [186, 276] width 8 height 8
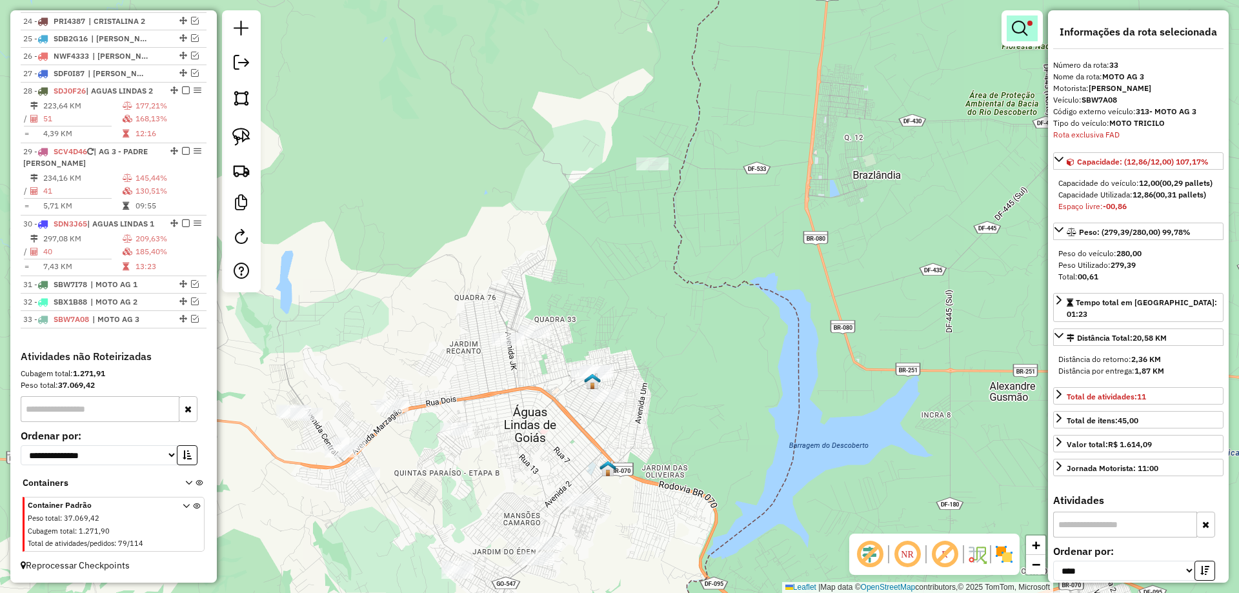
click at [1024, 29] on em at bounding box center [1019, 28] width 15 height 15
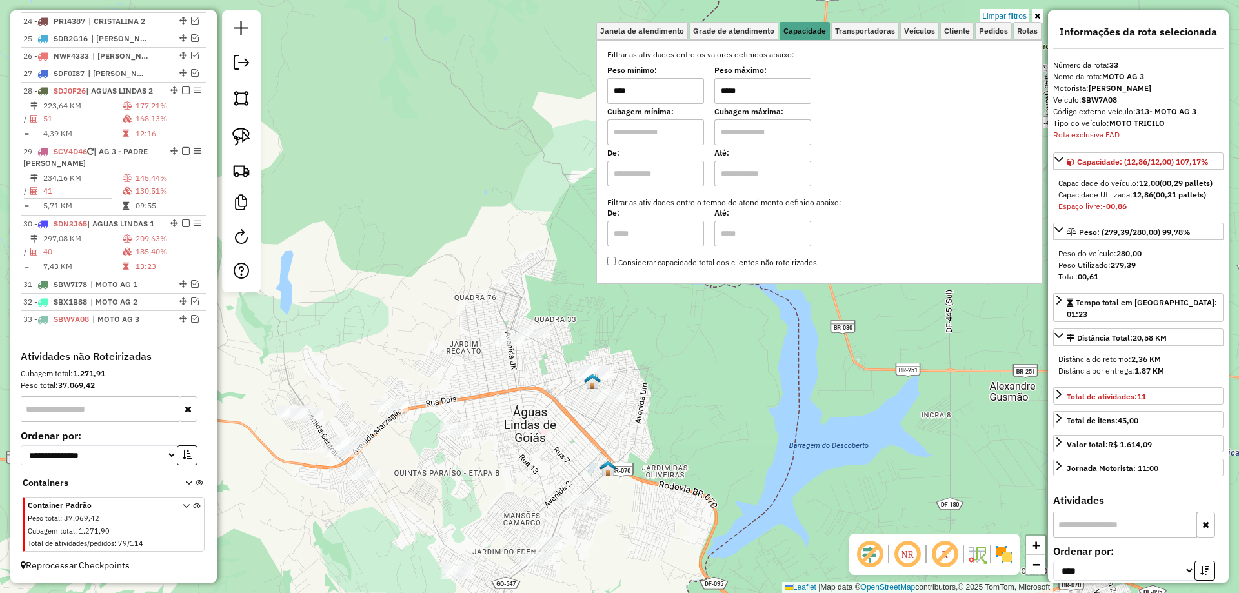
drag, startPoint x: 730, startPoint y: 87, endPoint x: 674, endPoint y: 88, distance: 56.2
click at [675, 88] on div "Peso mínimo: **** Peso máximo: *****" at bounding box center [819, 86] width 425 height 36
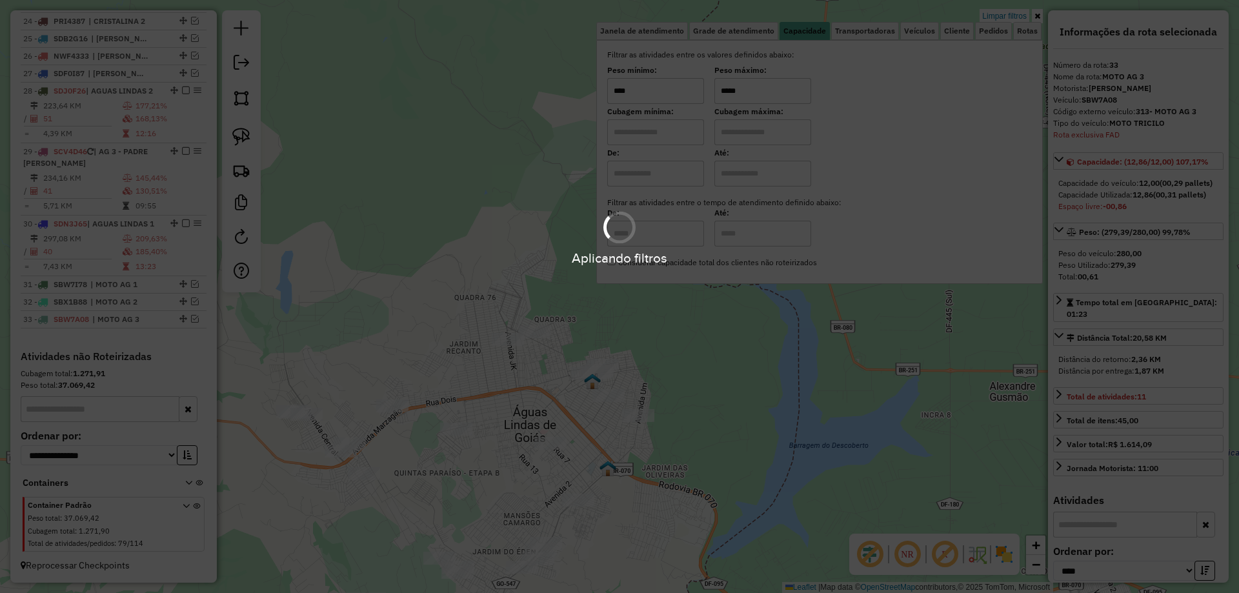
type input "*****"
click at [781, 404] on div "Limpar filtros Janela de atendimento Grade de atendimento Capacidade Transporta…" at bounding box center [619, 296] width 1239 height 593
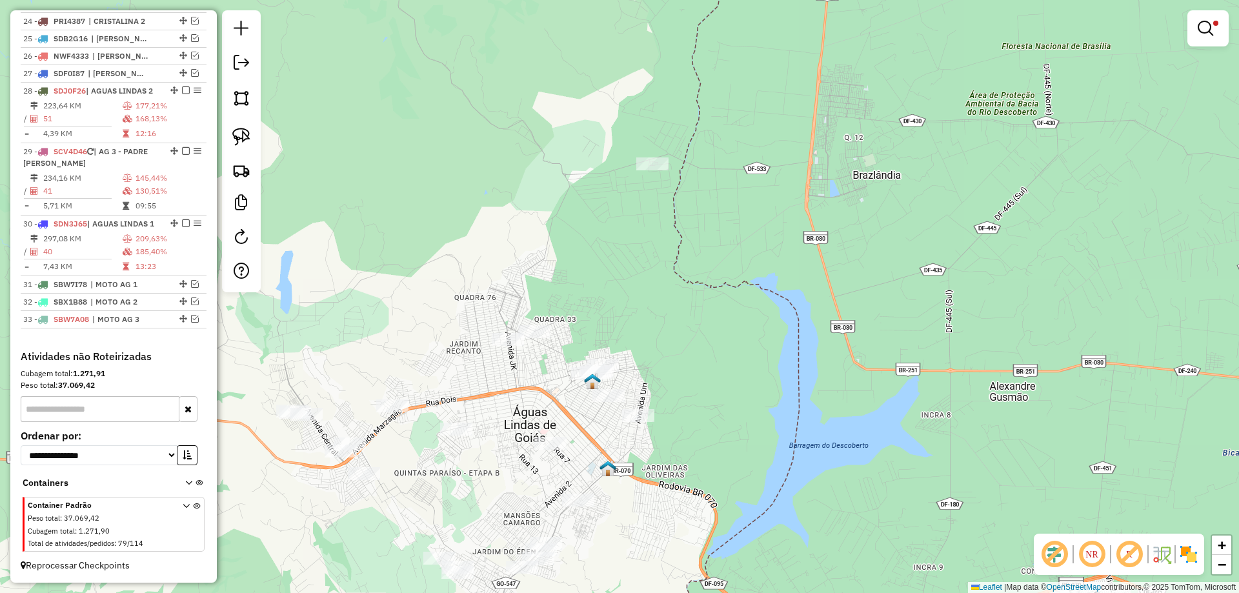
drag, startPoint x: 240, startPoint y: 134, endPoint x: 365, endPoint y: 215, distance: 149.0
click at [242, 135] on img at bounding box center [241, 137] width 18 height 18
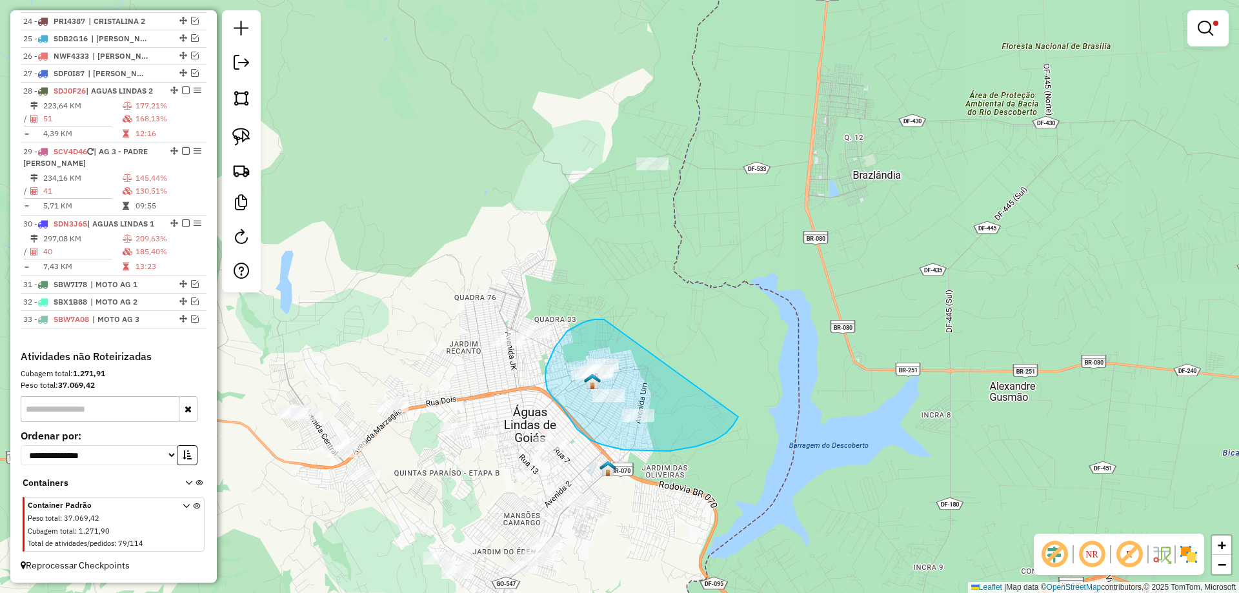
drag, startPoint x: 545, startPoint y: 378, endPoint x: 739, endPoint y: 413, distance: 196.7
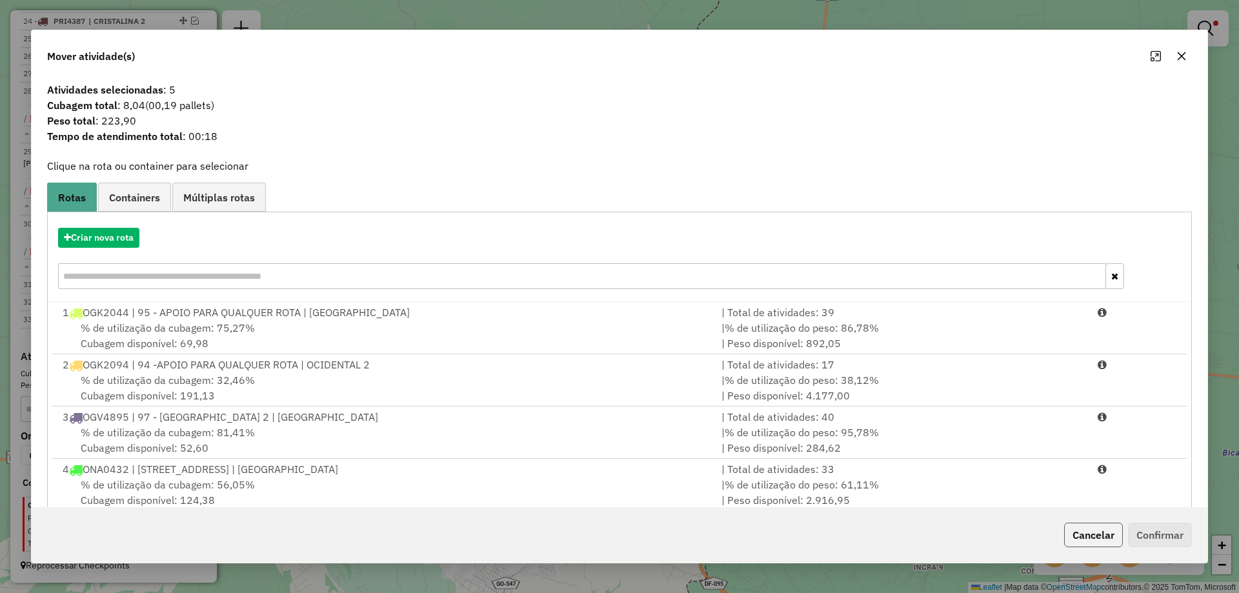
click at [1106, 544] on button "Cancelar" at bounding box center [1094, 535] width 59 height 25
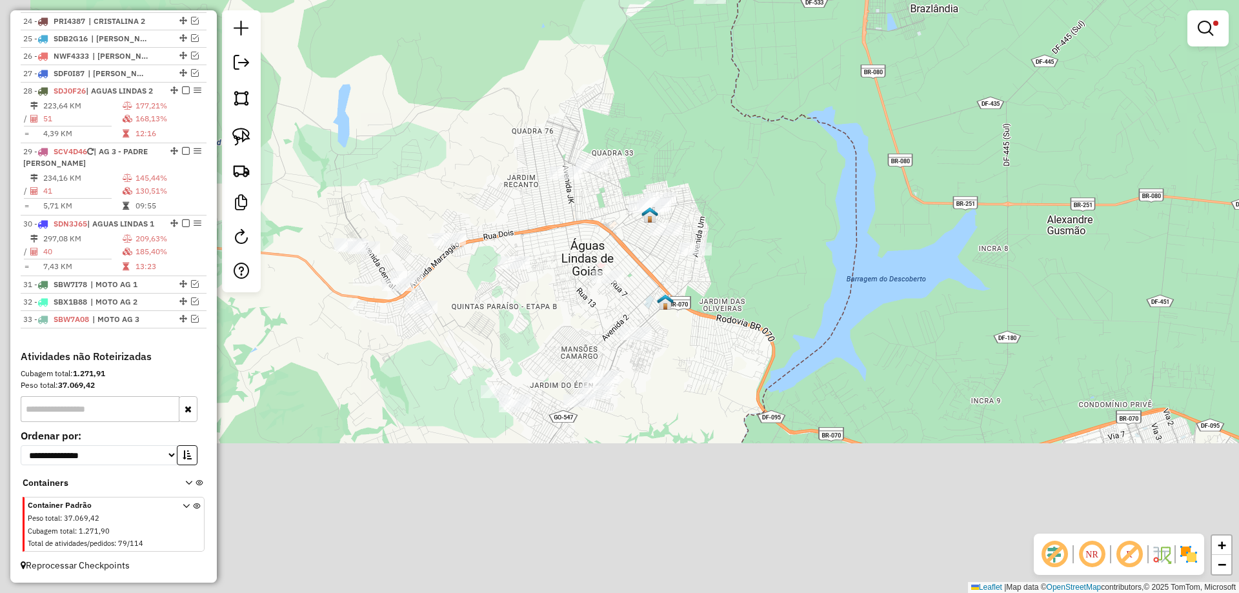
drag, startPoint x: 719, startPoint y: 312, endPoint x: 729, endPoint y: 229, distance: 84.5
click at [729, 229] on div "Limpar filtros Janela de atendimento Grade de atendimento Capacidade Transporta…" at bounding box center [619, 296] width 1239 height 593
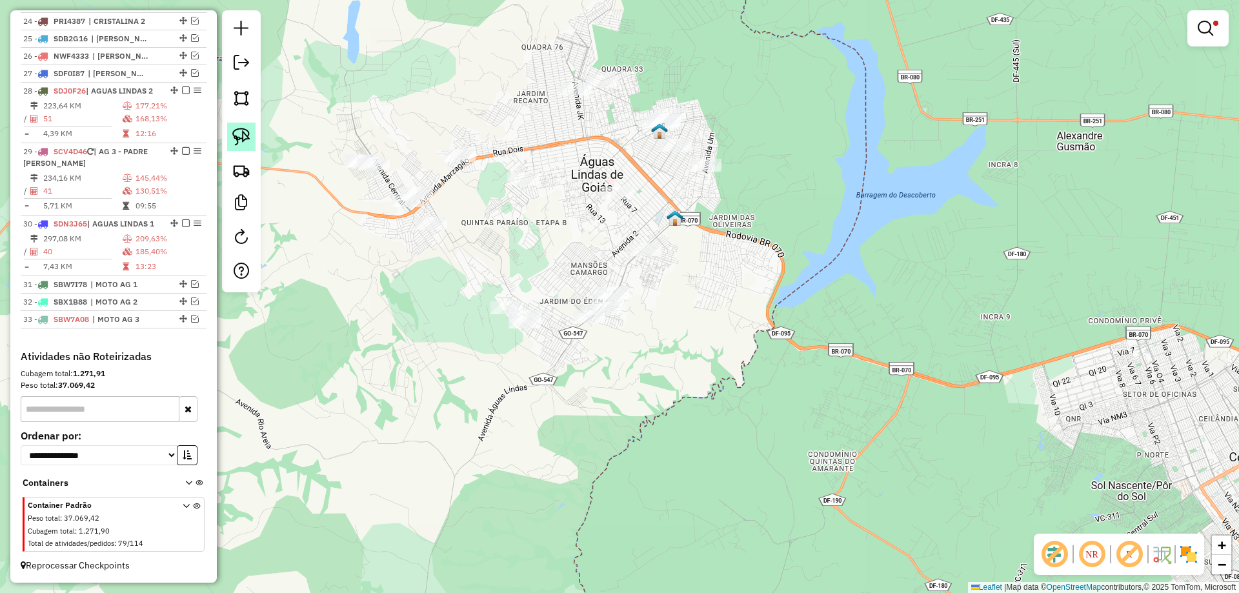
click at [239, 132] on img at bounding box center [241, 137] width 18 height 18
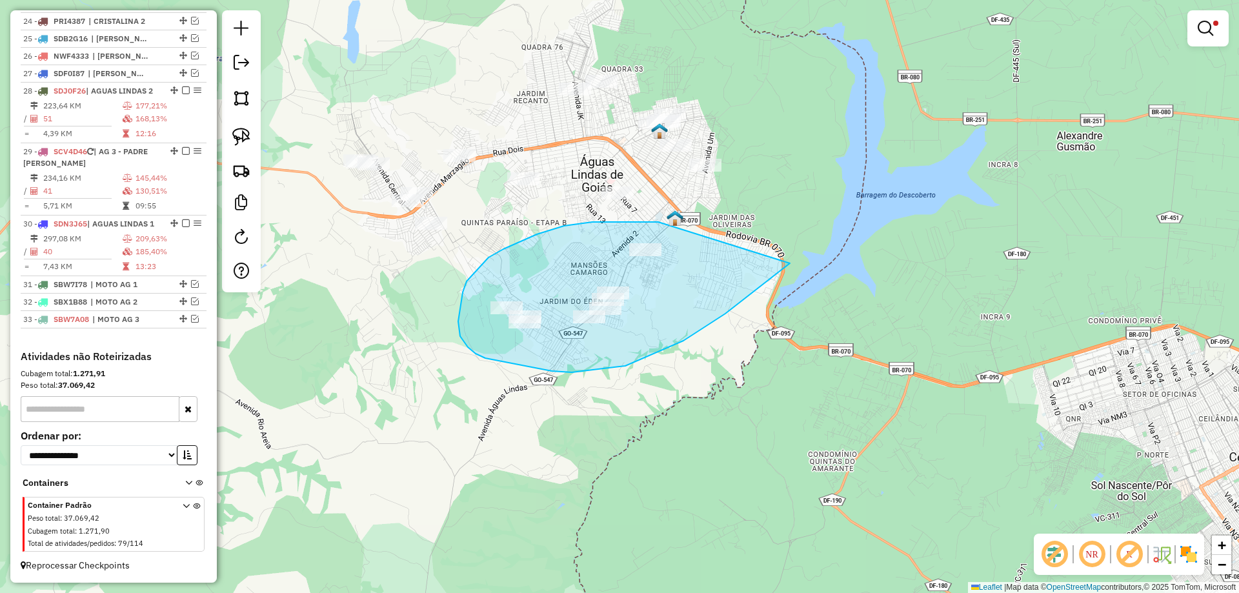
drag, startPoint x: 658, startPoint y: 222, endPoint x: 789, endPoint y: 235, distance: 131.7
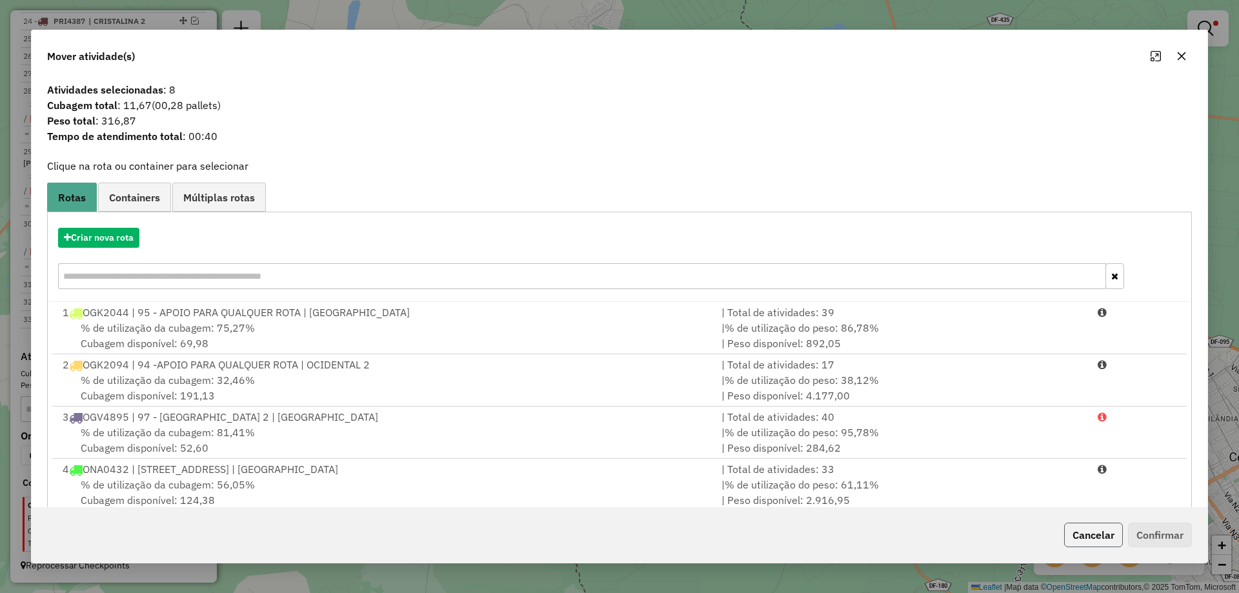
click at [1088, 534] on button "Cancelar" at bounding box center [1094, 535] width 59 height 25
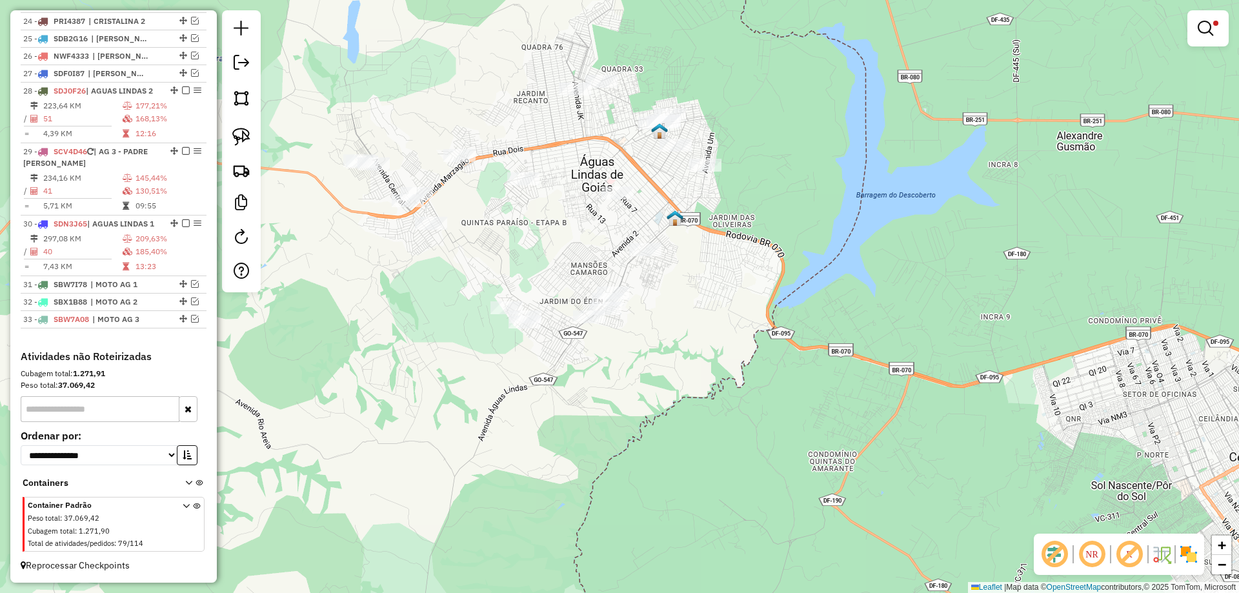
drag, startPoint x: 234, startPoint y: 136, endPoint x: 294, endPoint y: 161, distance: 64.5
click at [235, 137] on img at bounding box center [241, 137] width 18 height 18
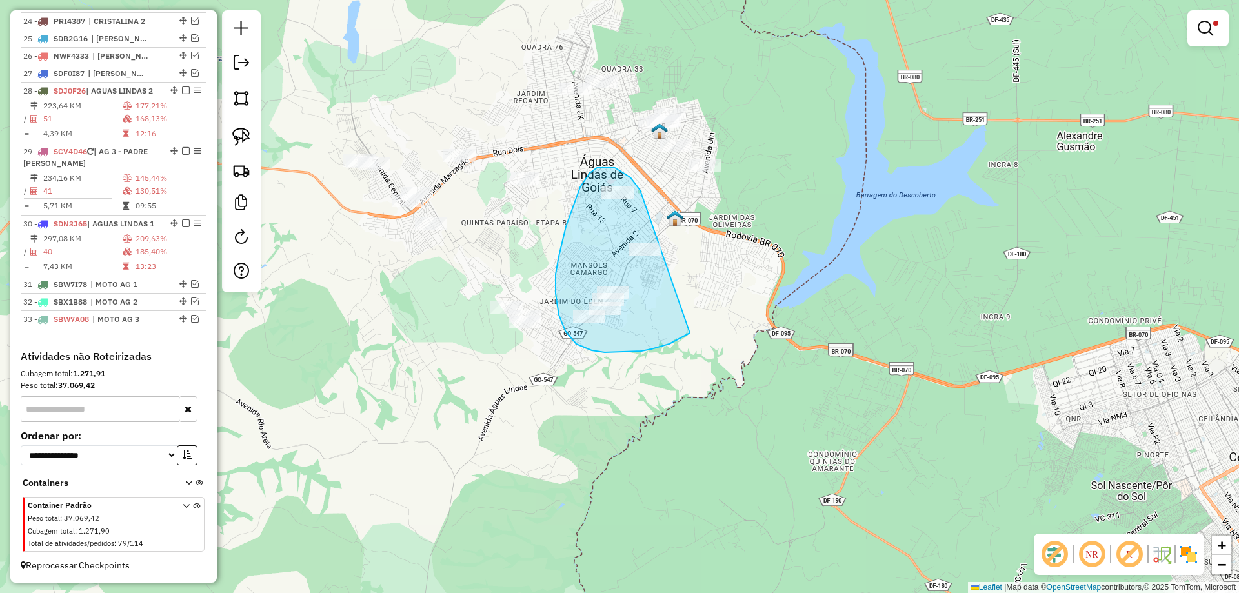
drag, startPoint x: 624, startPoint y: 173, endPoint x: 711, endPoint y: 305, distance: 158.5
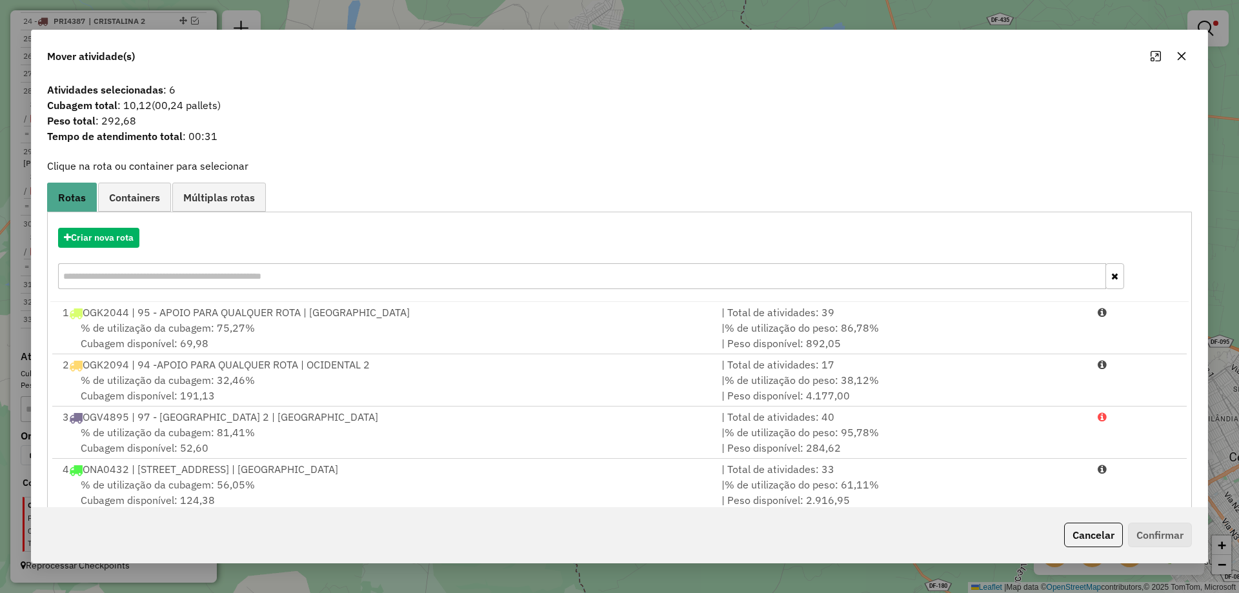
drag, startPoint x: 1092, startPoint y: 540, endPoint x: 656, endPoint y: 350, distance: 476.1
click at [1086, 537] on button "Cancelar" at bounding box center [1094, 535] width 59 height 25
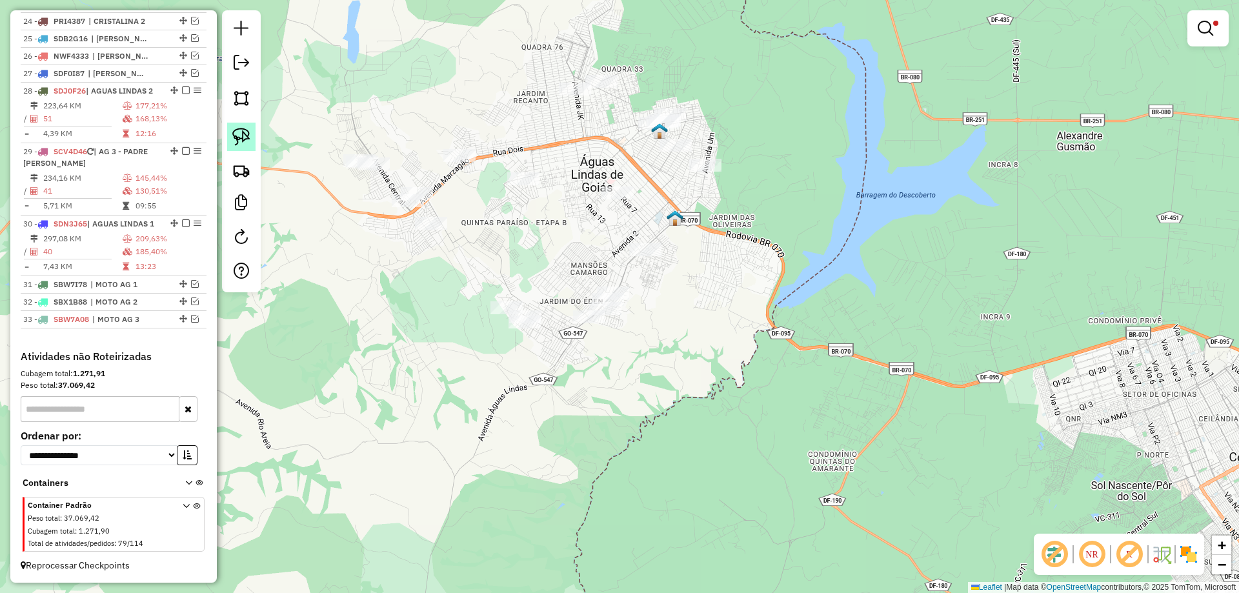
click at [251, 137] on link at bounding box center [241, 137] width 28 height 28
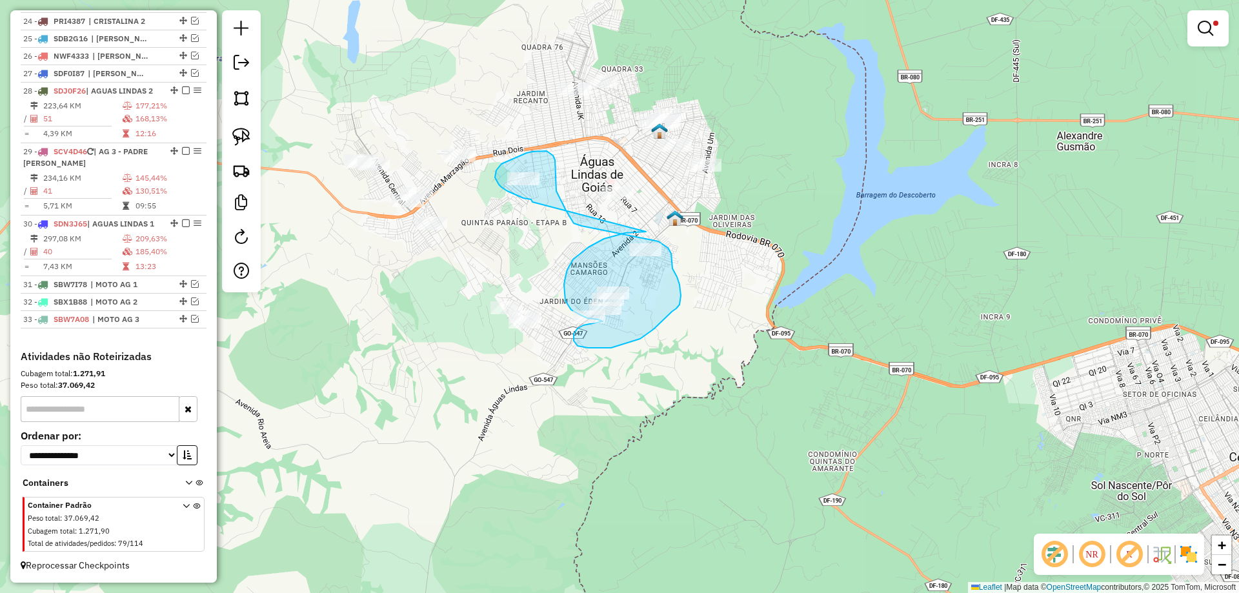
drag, startPoint x: 640, startPoint y: 232, endPoint x: 533, endPoint y: 202, distance: 111.2
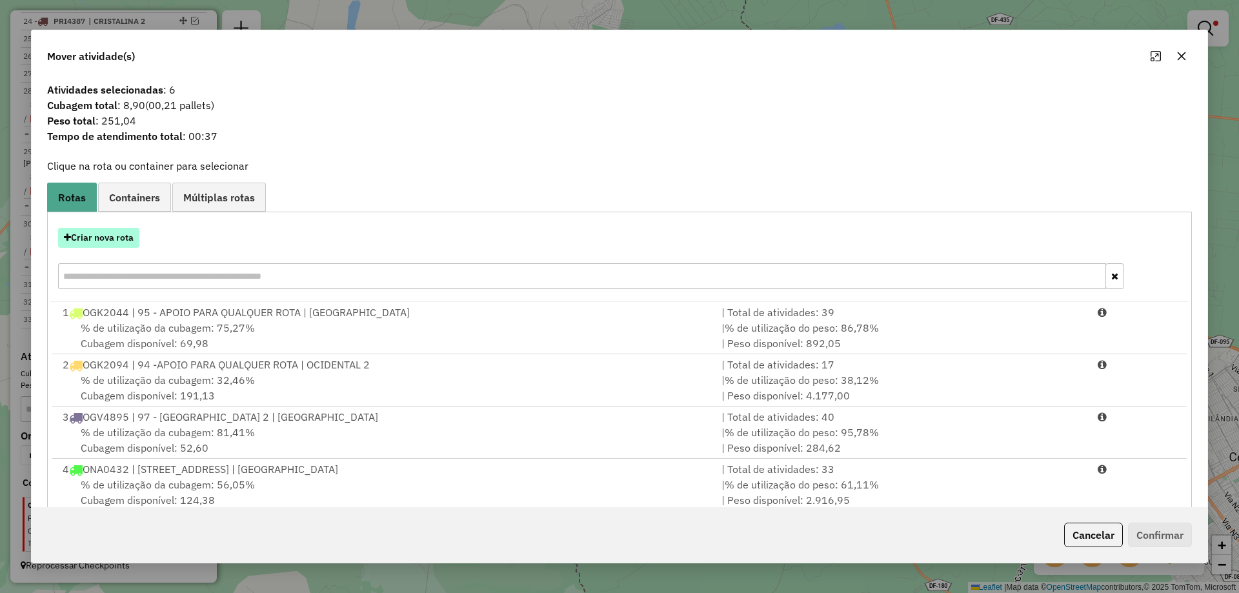
click at [99, 233] on button "Criar nova rota" at bounding box center [98, 238] width 81 height 20
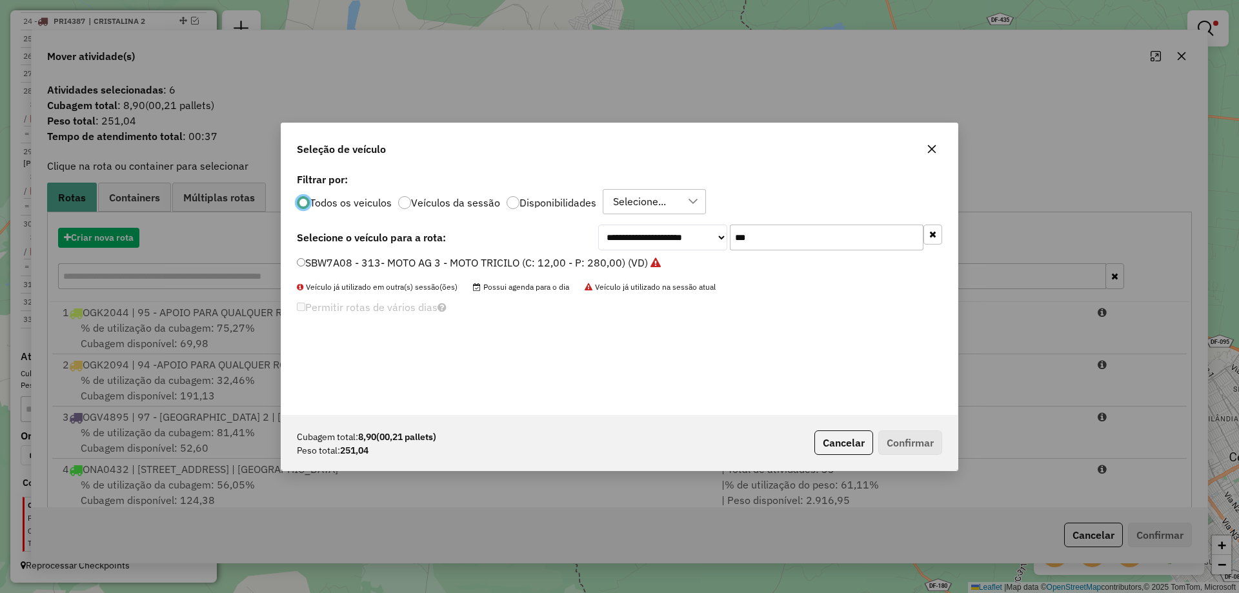
scroll to position [7, 4]
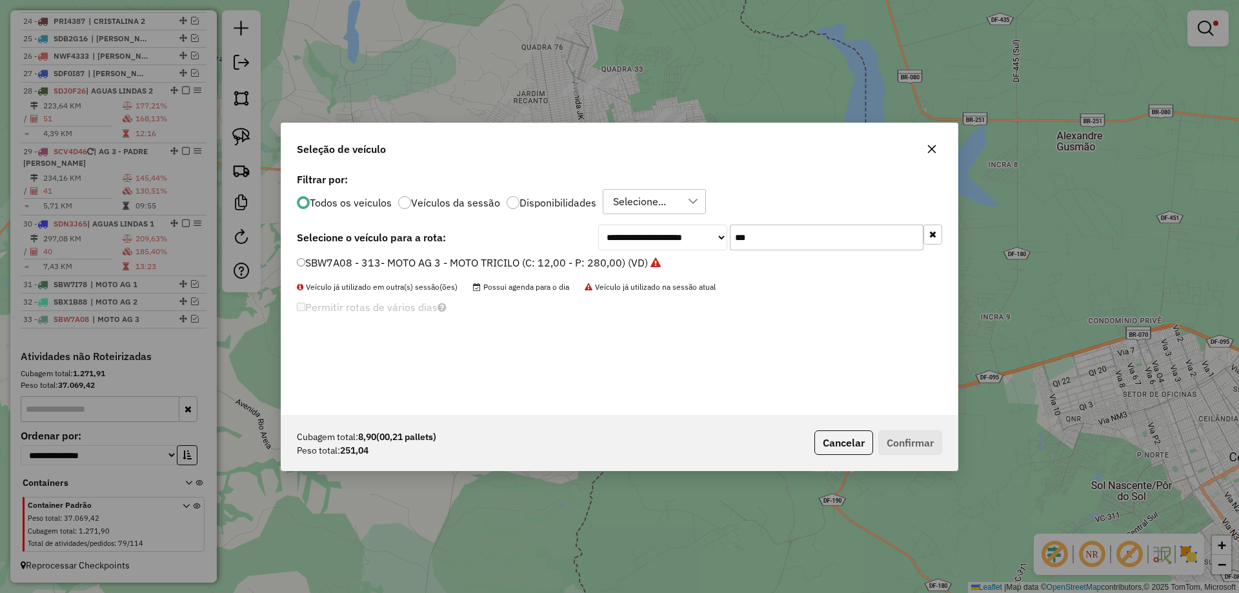
drag, startPoint x: 763, startPoint y: 241, endPoint x: 634, endPoint y: 228, distance: 129.8
click at [635, 228] on div "**********" at bounding box center [770, 238] width 344 height 26
paste input "****"
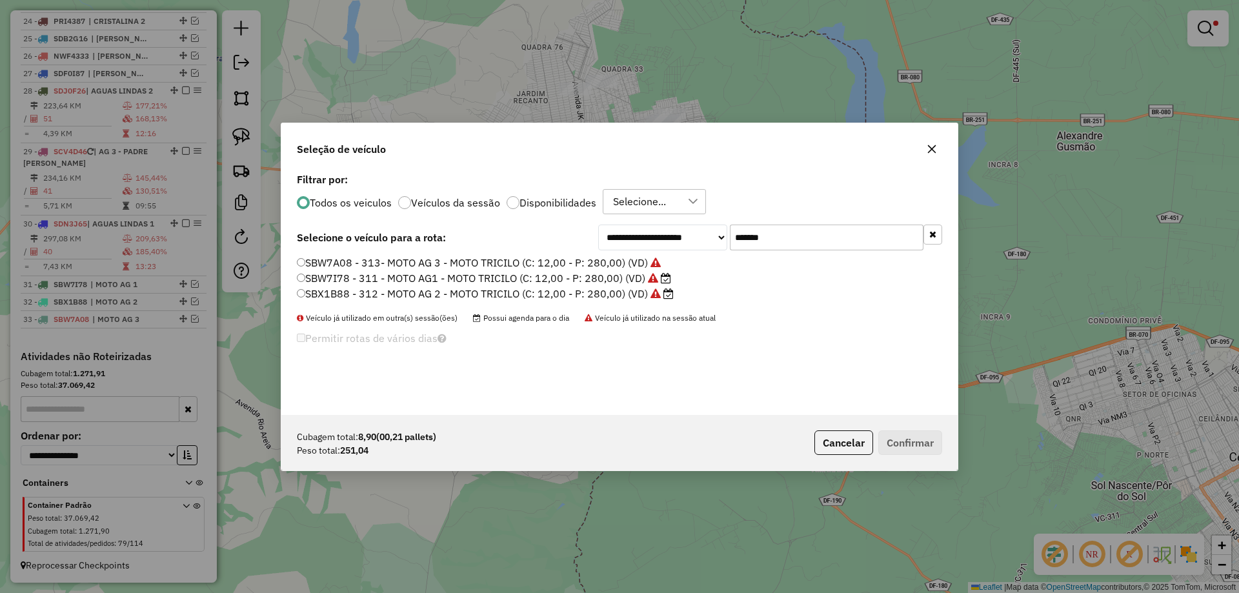
click at [764, 238] on input "*******" at bounding box center [827, 238] width 194 height 26
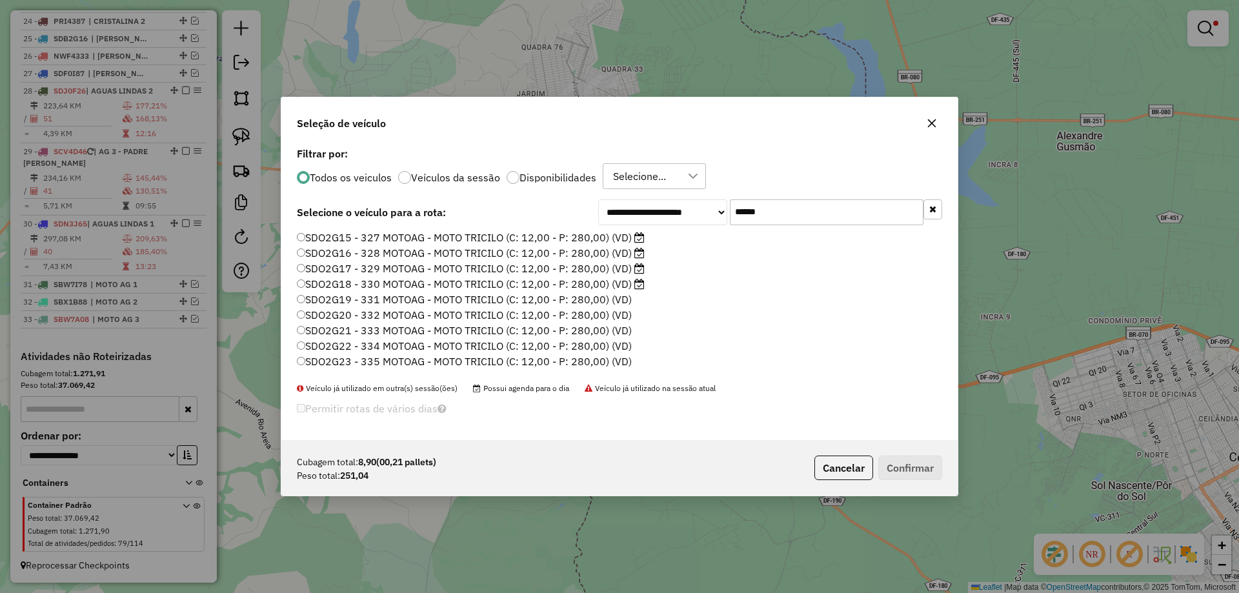
type input "******"
click at [417, 240] on label "SDO2G15 - 327 MOTOAG - MOTO TRICILO (C: 12,00 - P: 280,00) (VD)" at bounding box center [471, 237] width 348 height 15
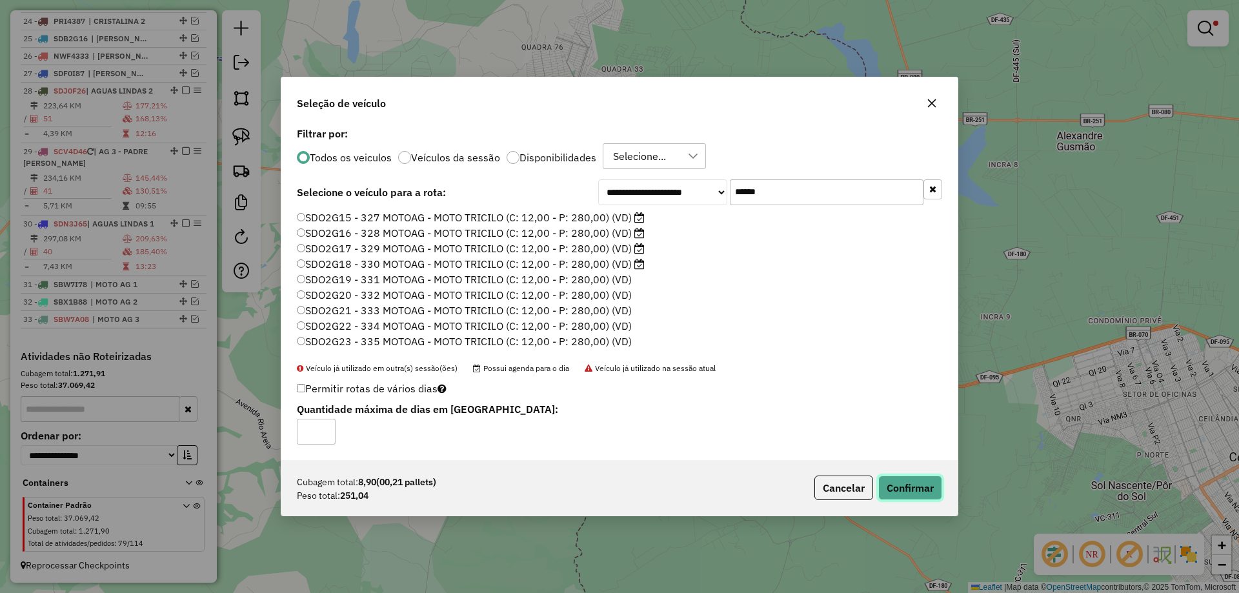
click at [902, 489] on button "Confirmar" at bounding box center [911, 488] width 64 height 25
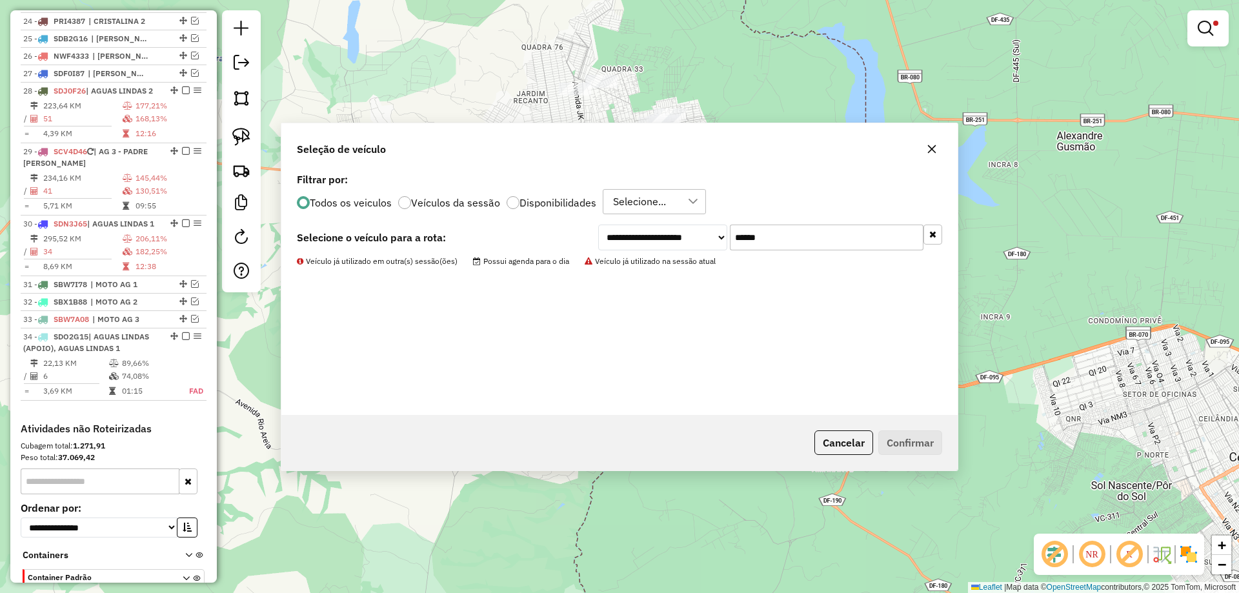
scroll to position [1696, 0]
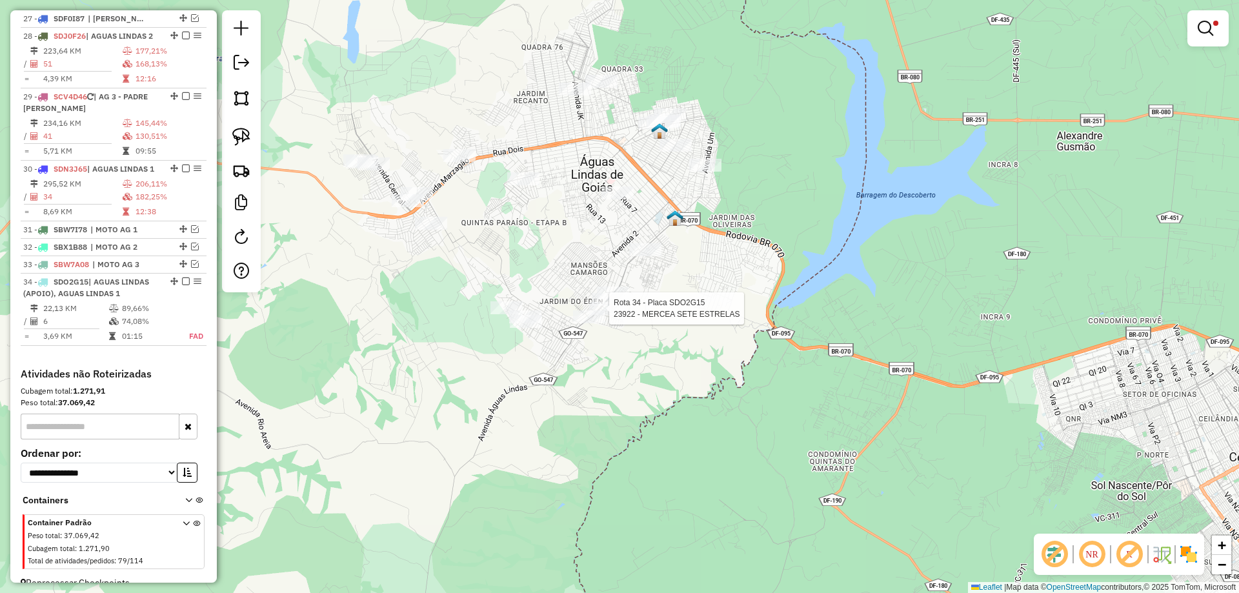
select select "*********"
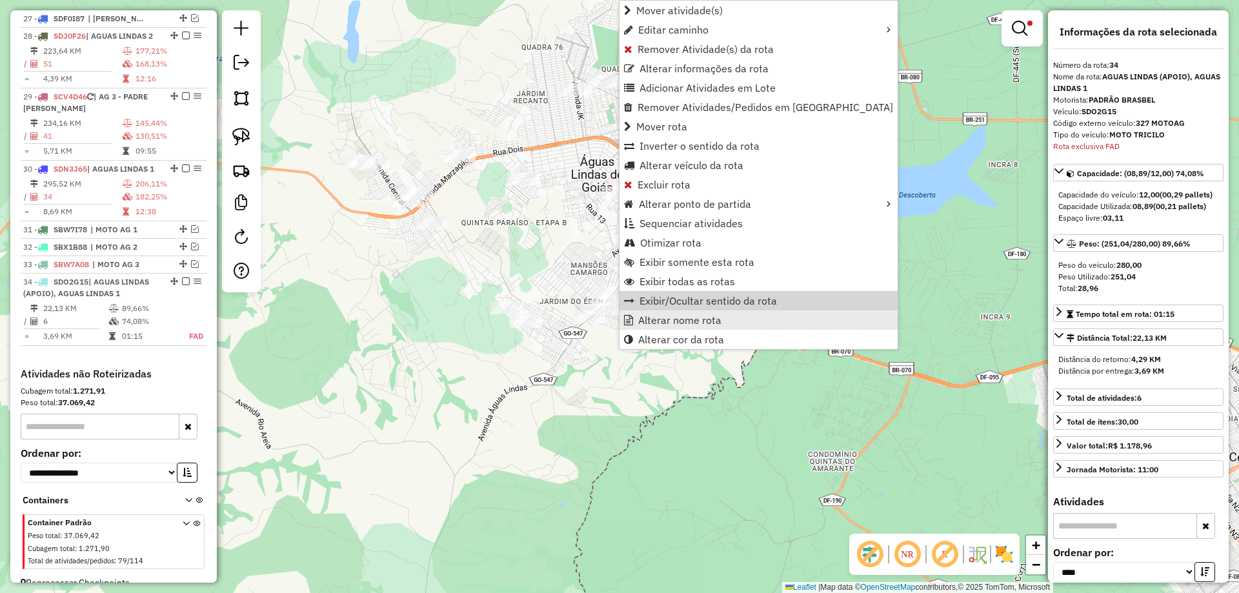
scroll to position [1713, 0]
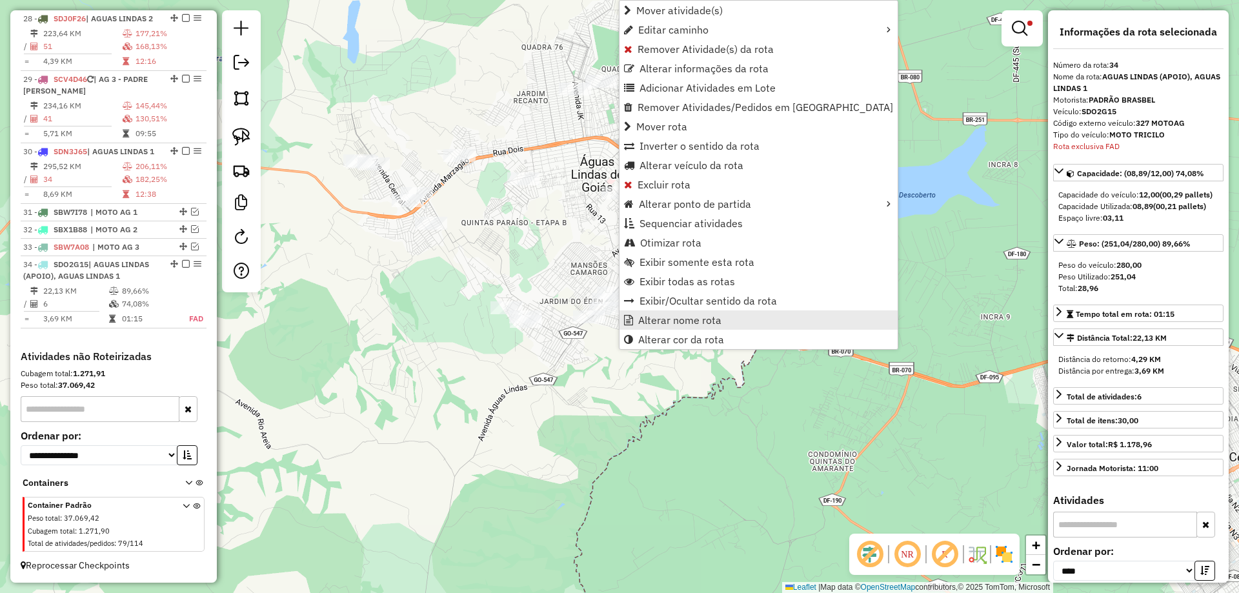
click at [677, 320] on span "Alterar nome rota" at bounding box center [679, 320] width 83 height 10
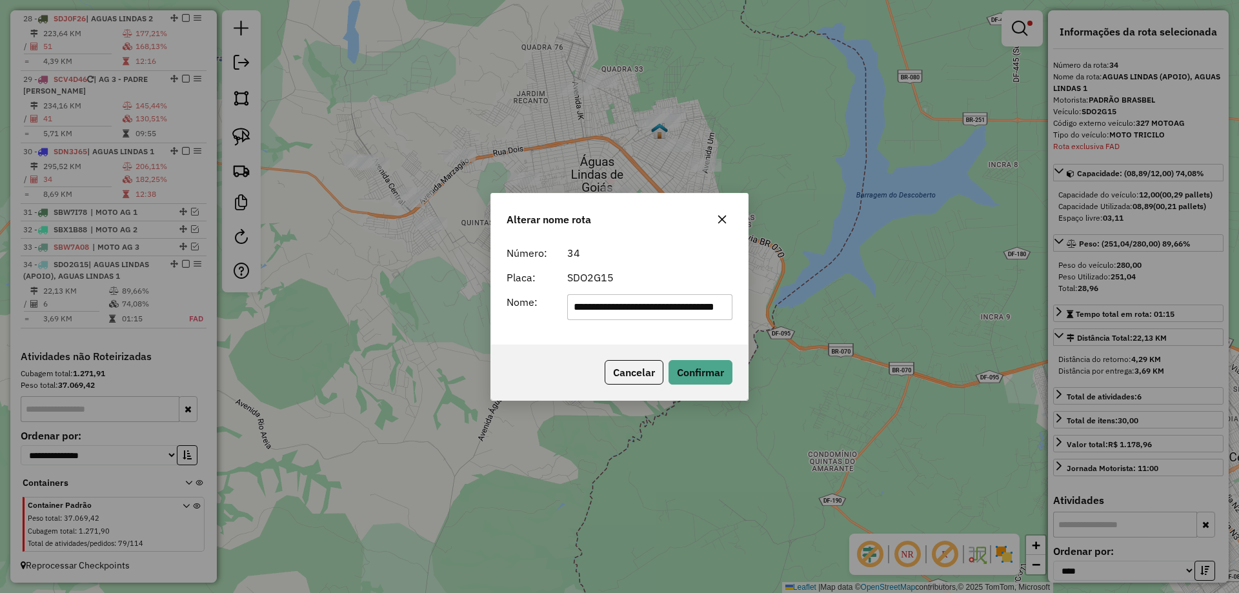
scroll to position [0, 45]
click at [675, 304] on input "**********" at bounding box center [650, 307] width 166 height 26
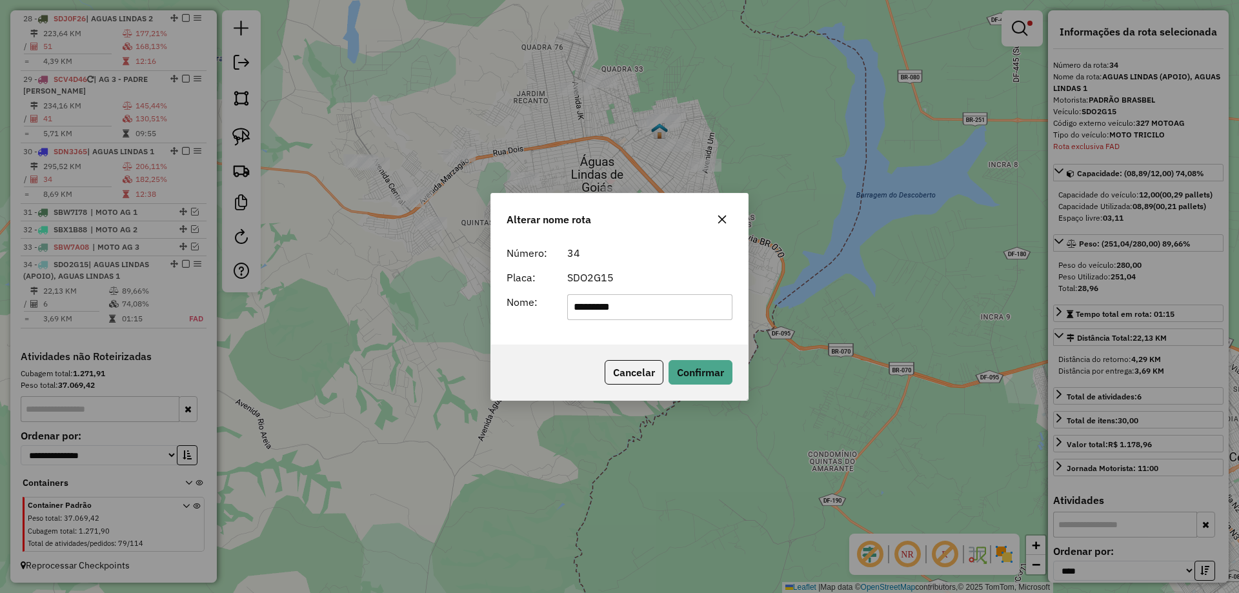
type input "**********"
click at [690, 361] on button "Confirmar" at bounding box center [701, 372] width 64 height 25
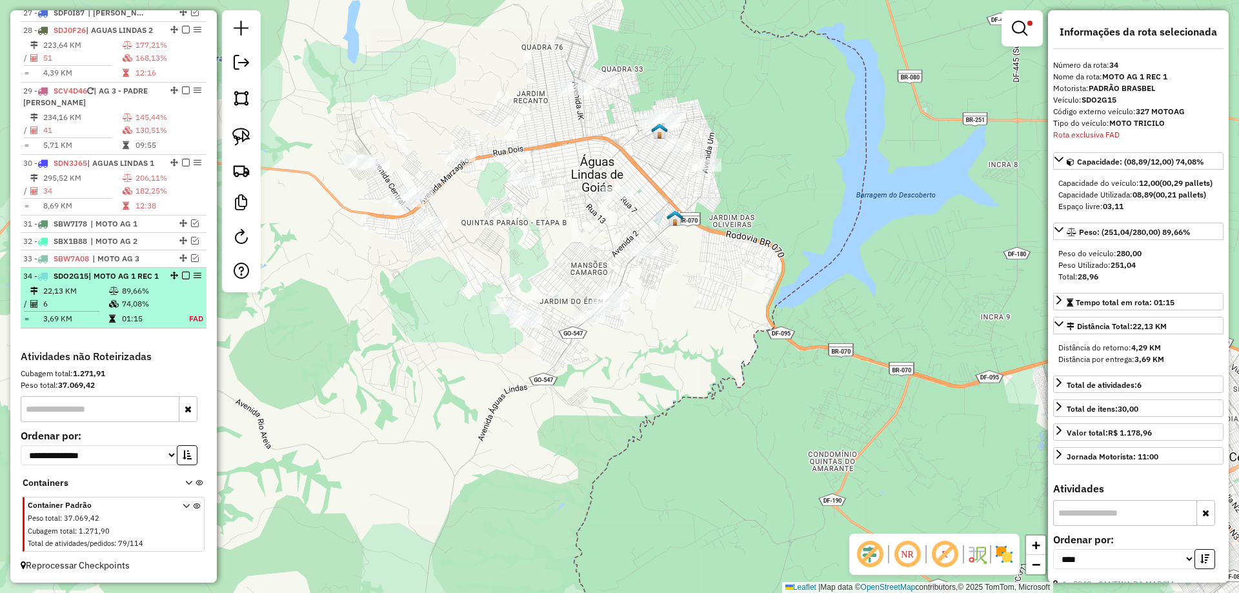
click at [182, 272] on em at bounding box center [186, 276] width 8 height 8
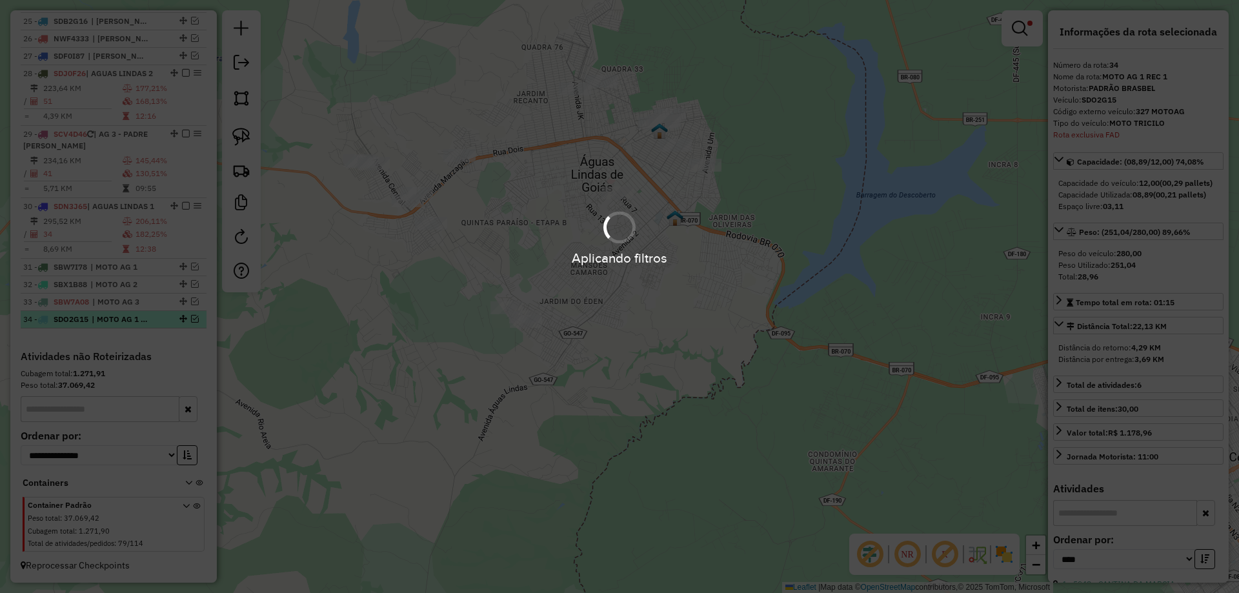
scroll to position [1658, 0]
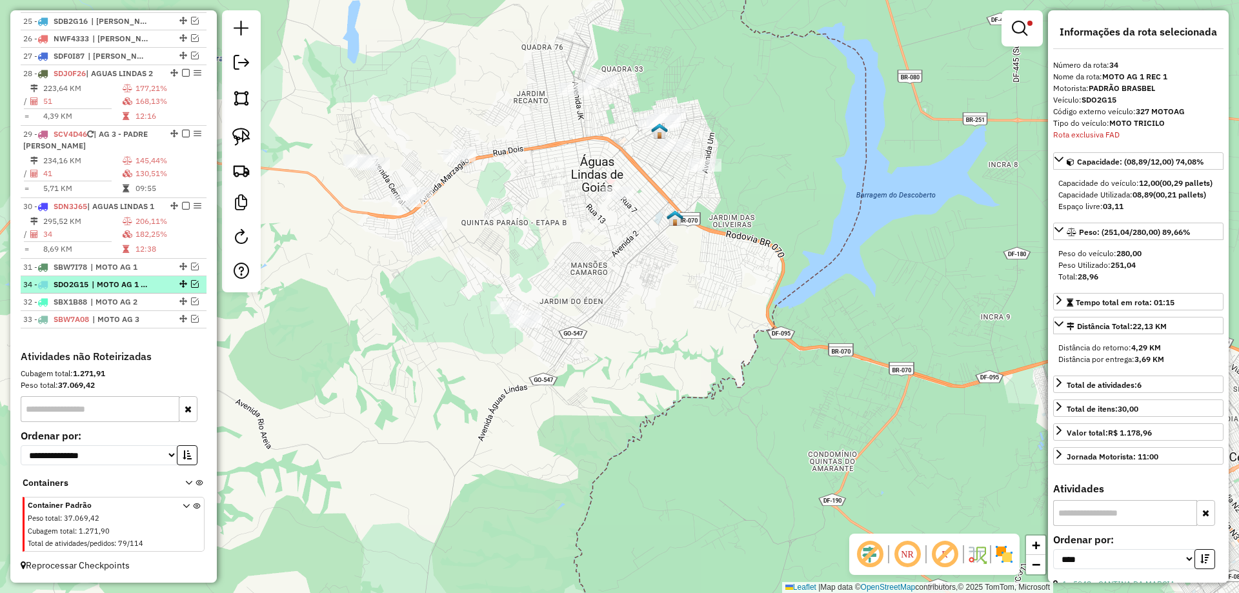
drag, startPoint x: 178, startPoint y: 320, endPoint x: 165, endPoint y: 281, distance: 41.6
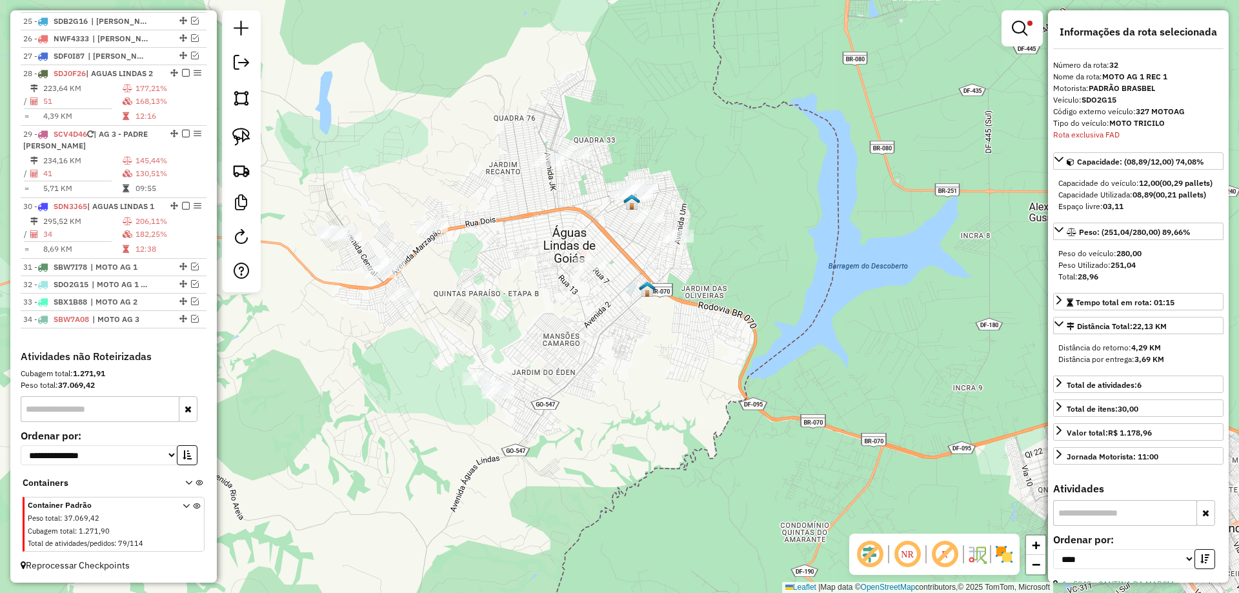
drag, startPoint x: 504, startPoint y: 135, endPoint x: 476, endPoint y: 204, distance: 74.4
click at [476, 204] on div "Limpar filtros Janela de atendimento Grade de atendimento Capacidade Transporta…" at bounding box center [619, 296] width 1239 height 593
click at [1023, 31] on em at bounding box center [1019, 28] width 15 height 15
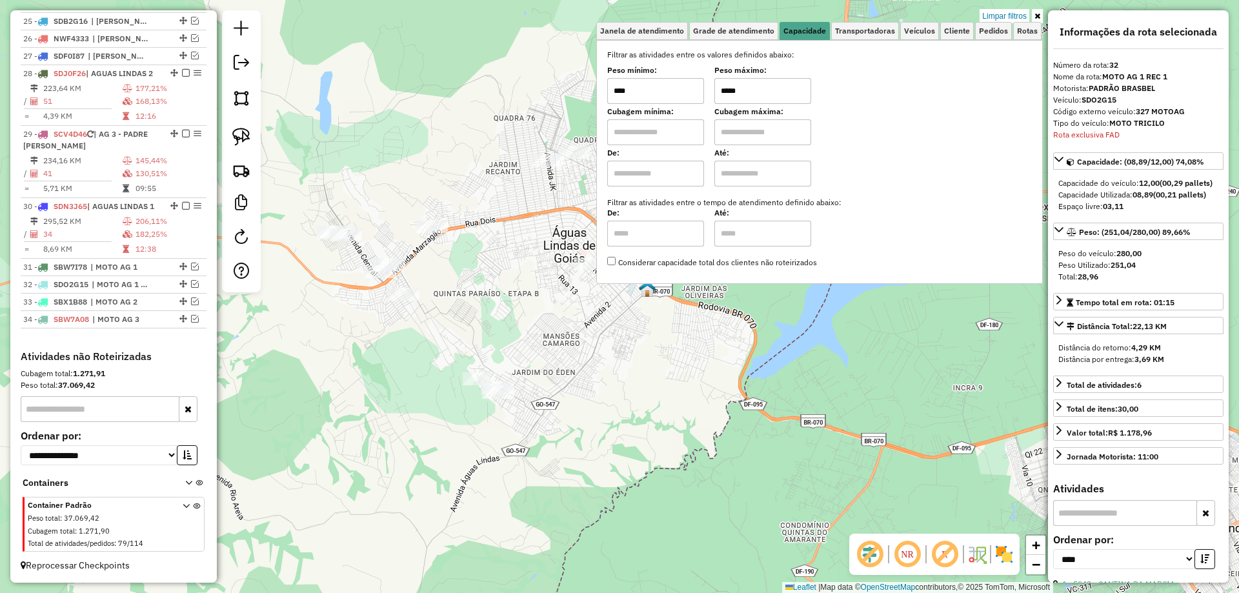
click at [731, 85] on input "*****" at bounding box center [763, 91] width 97 height 26
type input "*****"
click at [714, 366] on div "Limpar filtros Janela de atendimento Grade de atendimento Capacidade Transporta…" at bounding box center [619, 296] width 1239 height 593
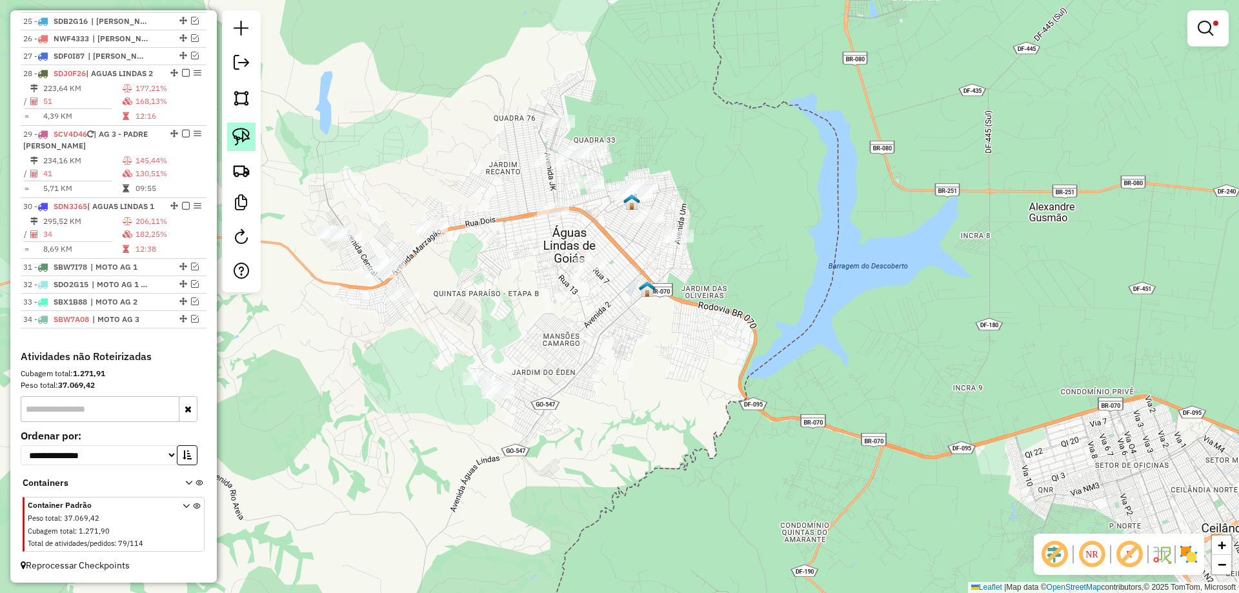
click at [228, 136] on link at bounding box center [241, 137] width 28 height 28
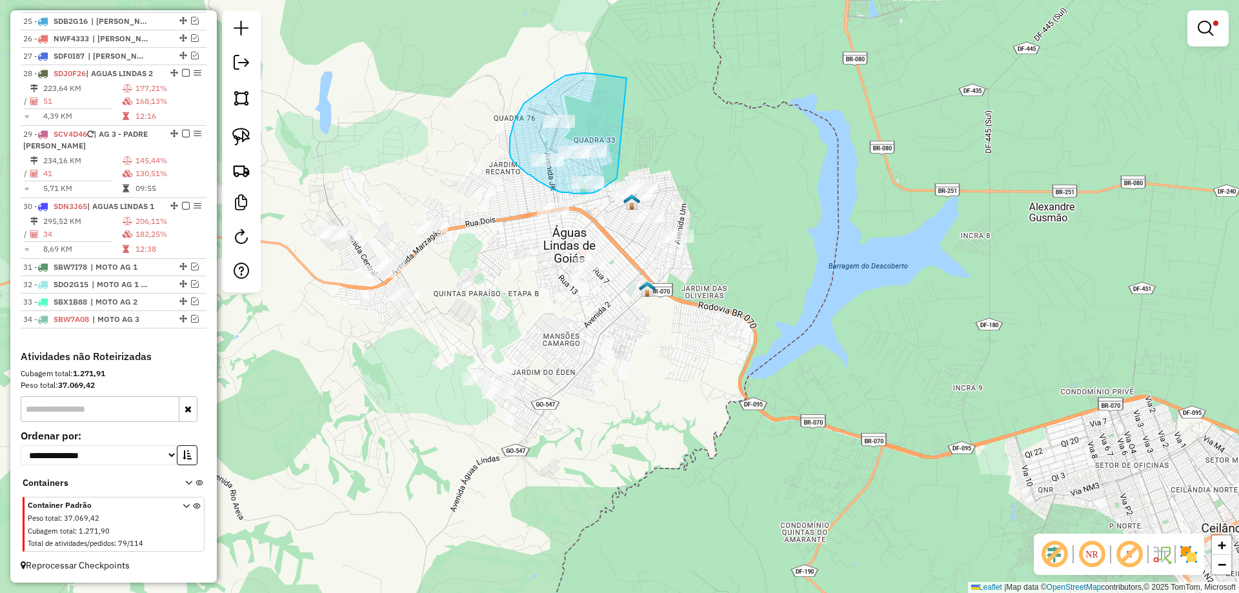
drag, startPoint x: 584, startPoint y: 73, endPoint x: 622, endPoint y: 170, distance: 104.1
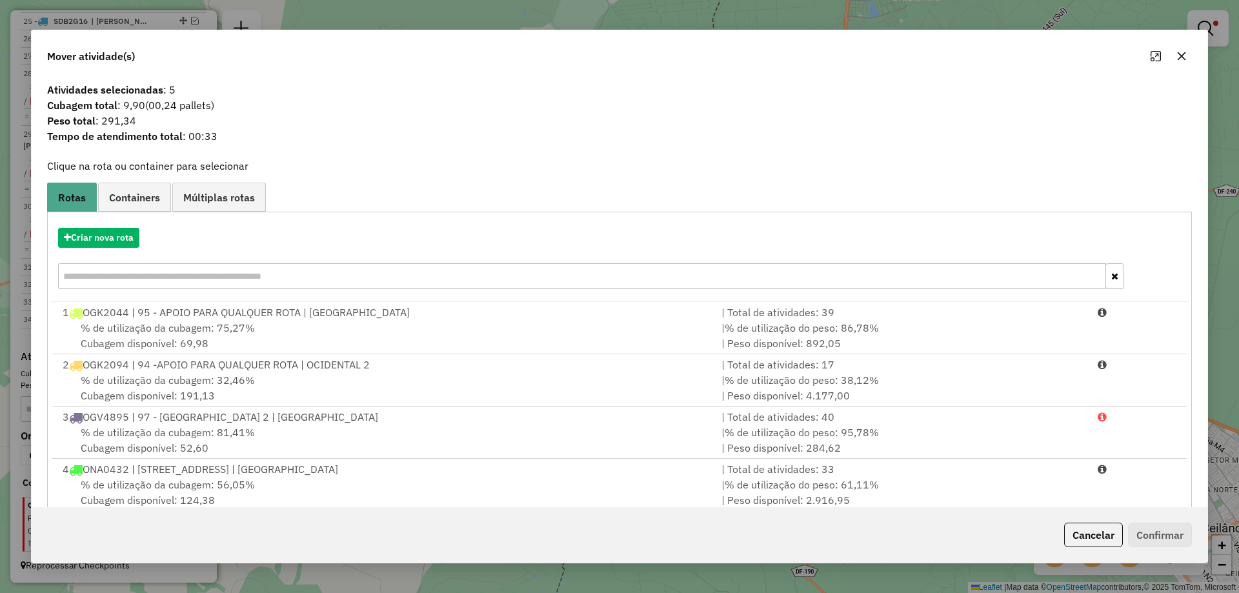
drag, startPoint x: 1094, startPoint y: 533, endPoint x: 1057, endPoint y: 520, distance: 38.8
click at [1092, 533] on button "Cancelar" at bounding box center [1094, 535] width 59 height 25
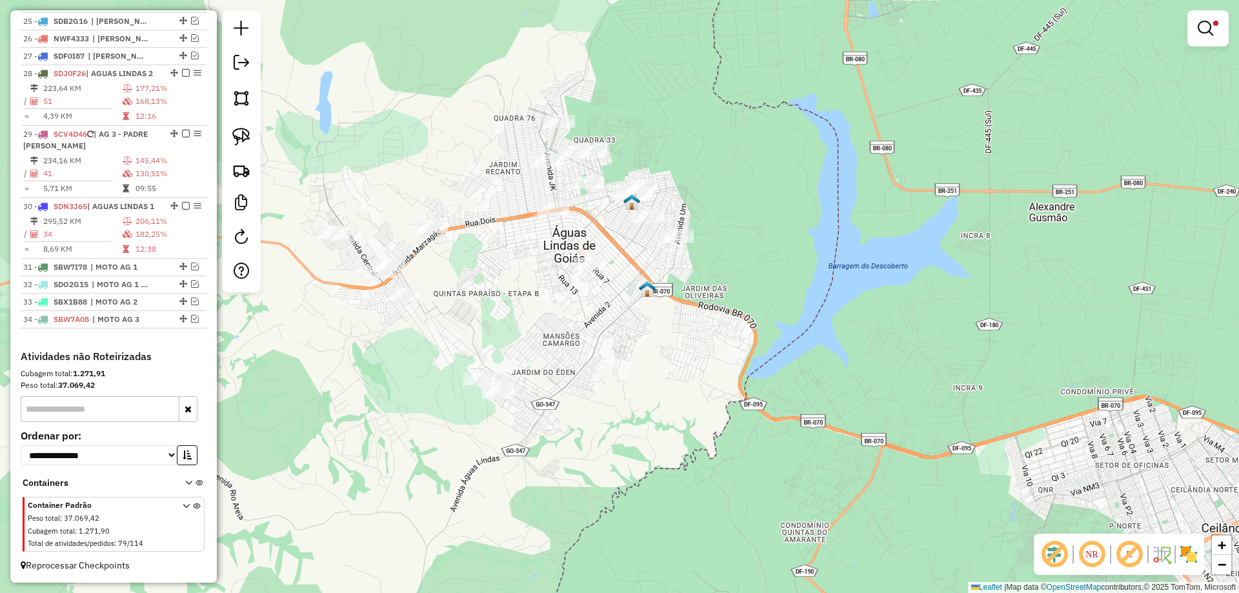
drag, startPoint x: 245, startPoint y: 144, endPoint x: 264, endPoint y: 140, distance: 19.1
click at [245, 143] on img at bounding box center [241, 137] width 18 height 18
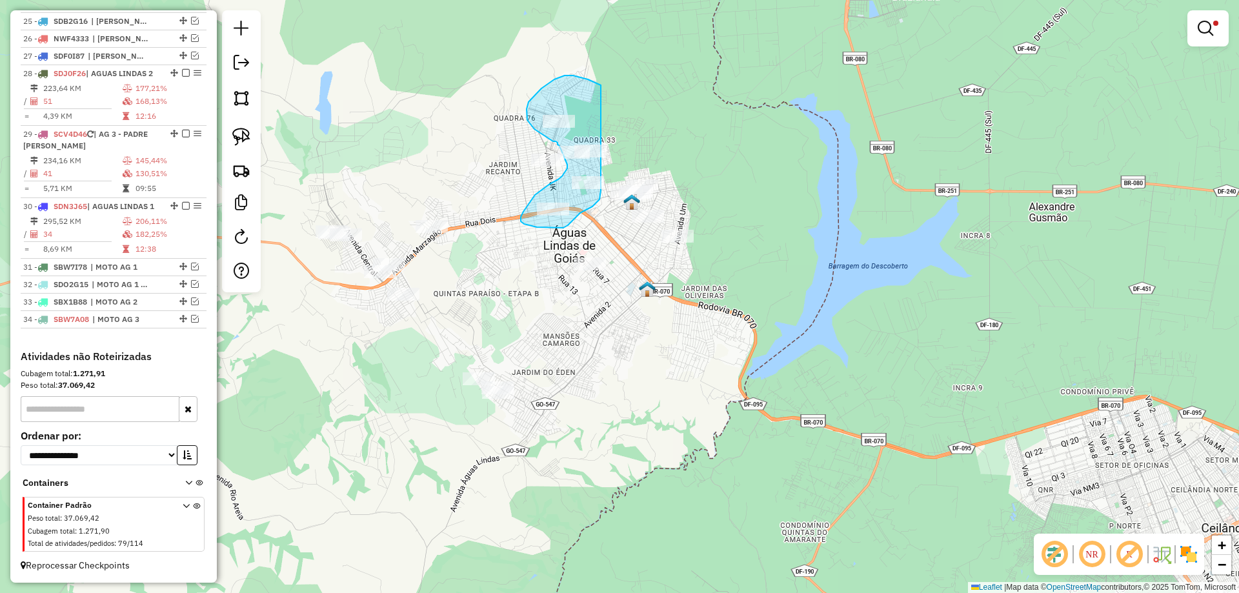
drag, startPoint x: 565, startPoint y: 76, endPoint x: 620, endPoint y: 127, distance: 75.8
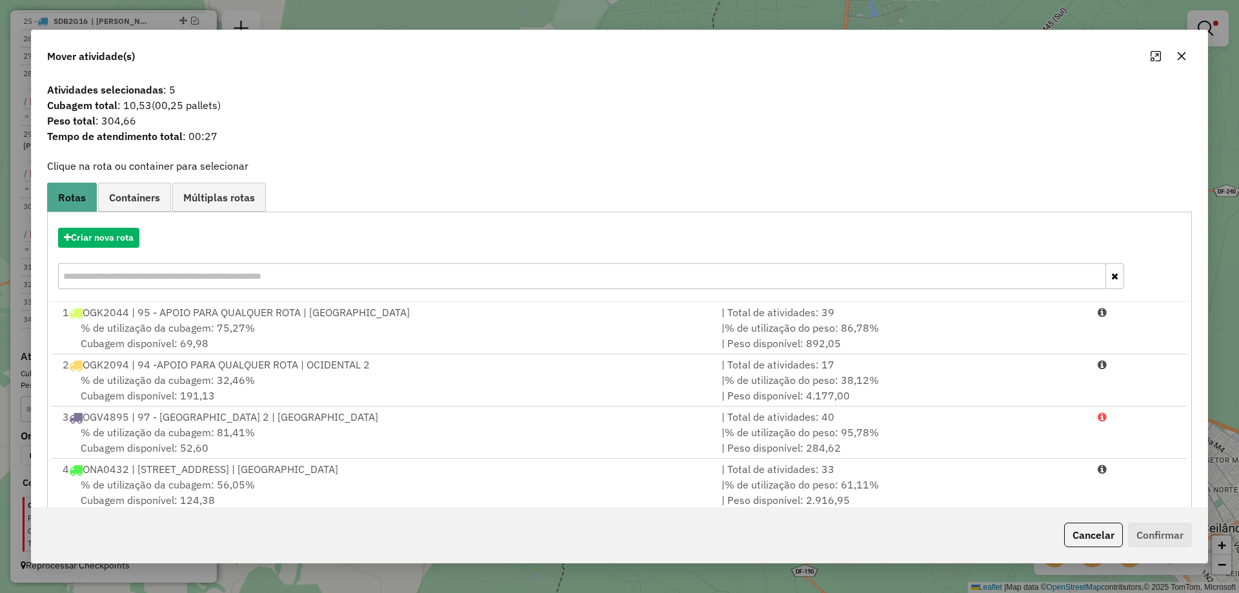
click at [1090, 535] on button "Cancelar" at bounding box center [1094, 535] width 59 height 25
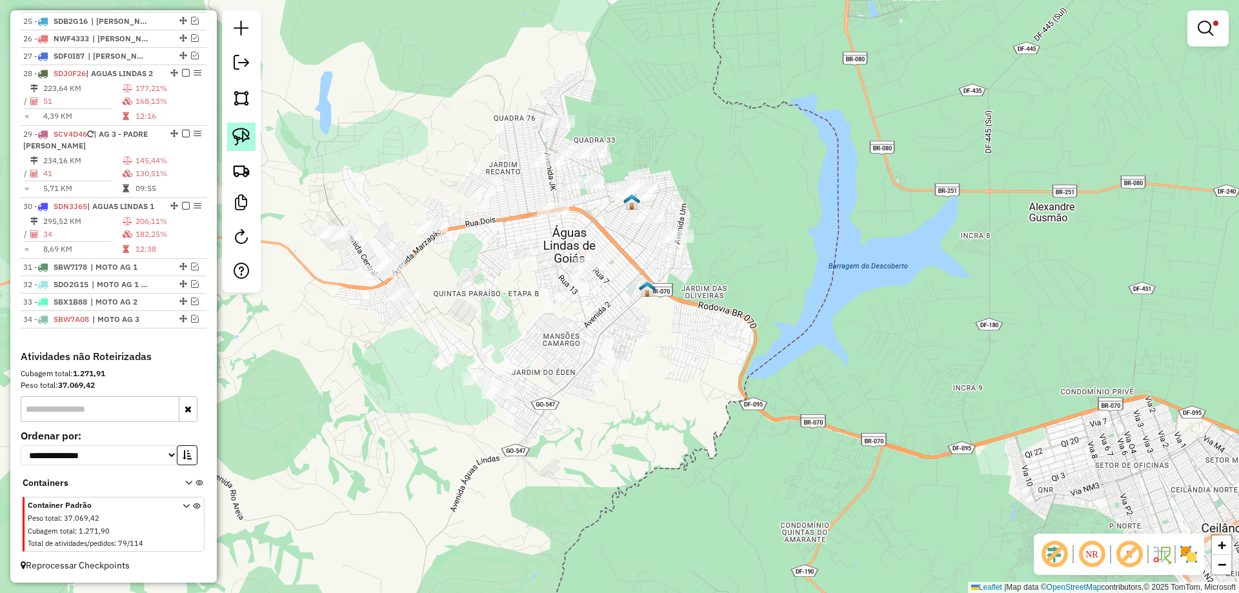
click at [241, 132] on img at bounding box center [241, 137] width 18 height 18
drag, startPoint x: 589, startPoint y: 97, endPoint x: 627, endPoint y: 152, distance: 66.8
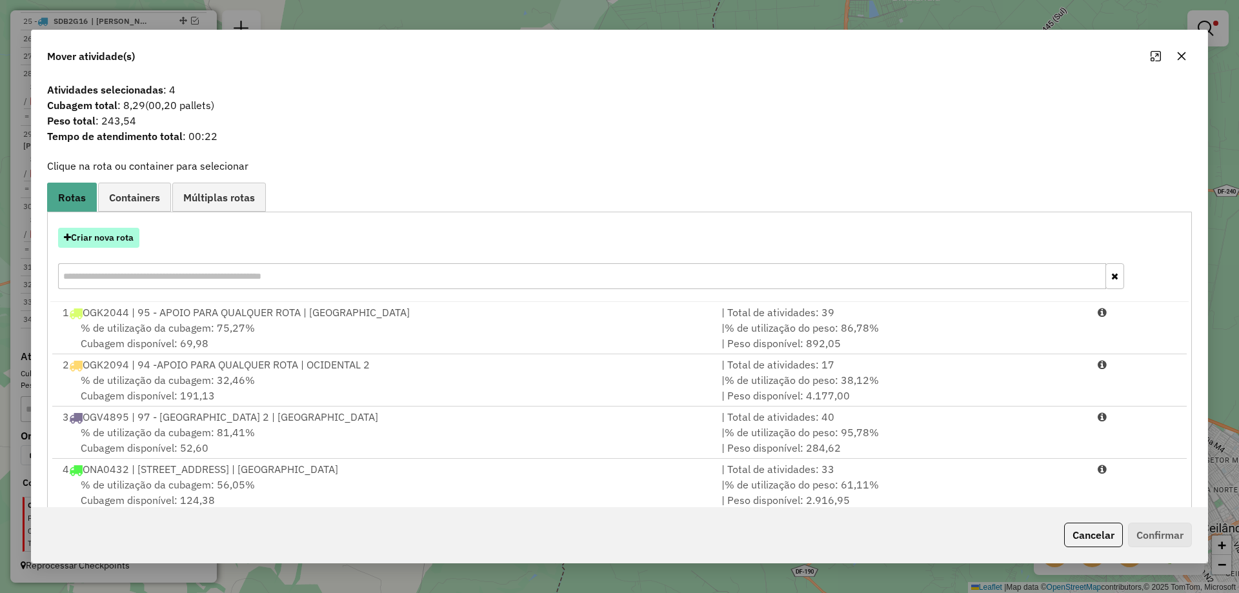
click at [107, 247] on button "Criar nova rota" at bounding box center [98, 238] width 81 height 20
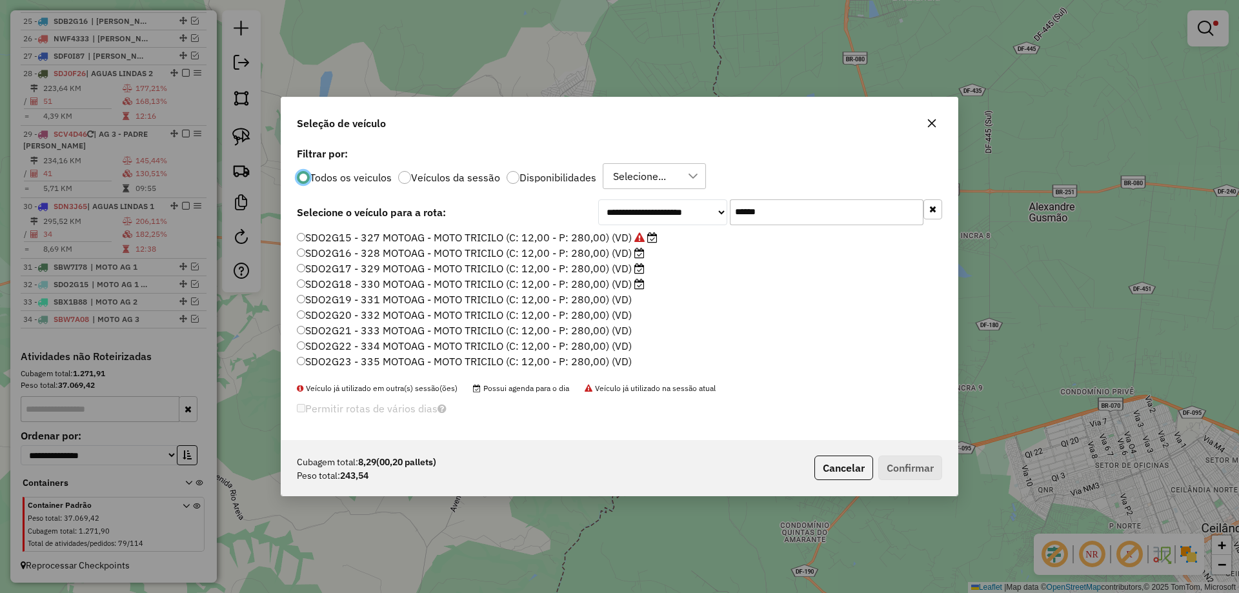
scroll to position [7, 4]
click at [592, 254] on label "SDO2G16 - 328 MOTOAG - MOTO TRICILO (C: 12,00 - P: 280,00) (VD)" at bounding box center [471, 252] width 348 height 15
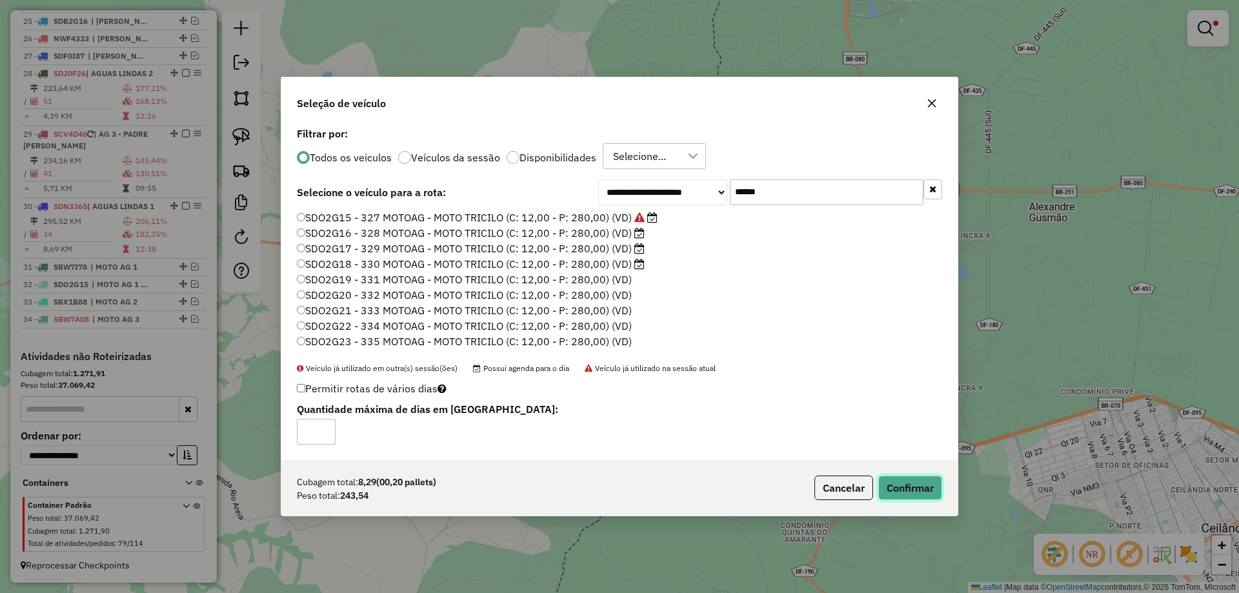
drag, startPoint x: 902, startPoint y: 487, endPoint x: 854, endPoint y: 489, distance: 48.5
click at [901, 487] on button "Confirmar" at bounding box center [911, 488] width 64 height 25
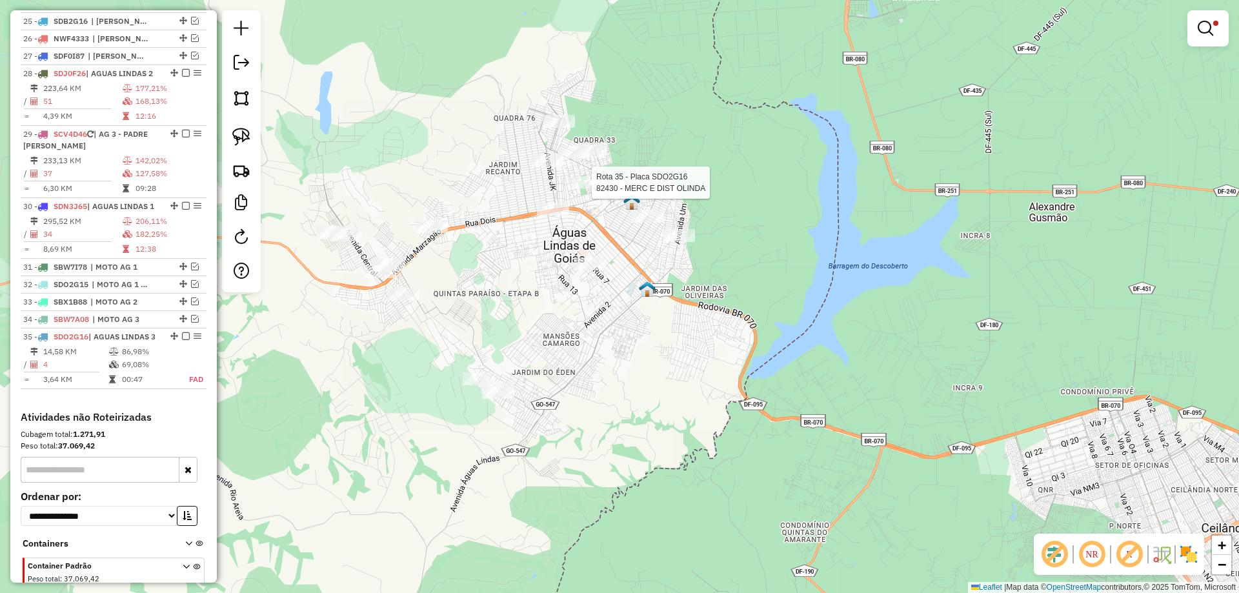
select select "*********"
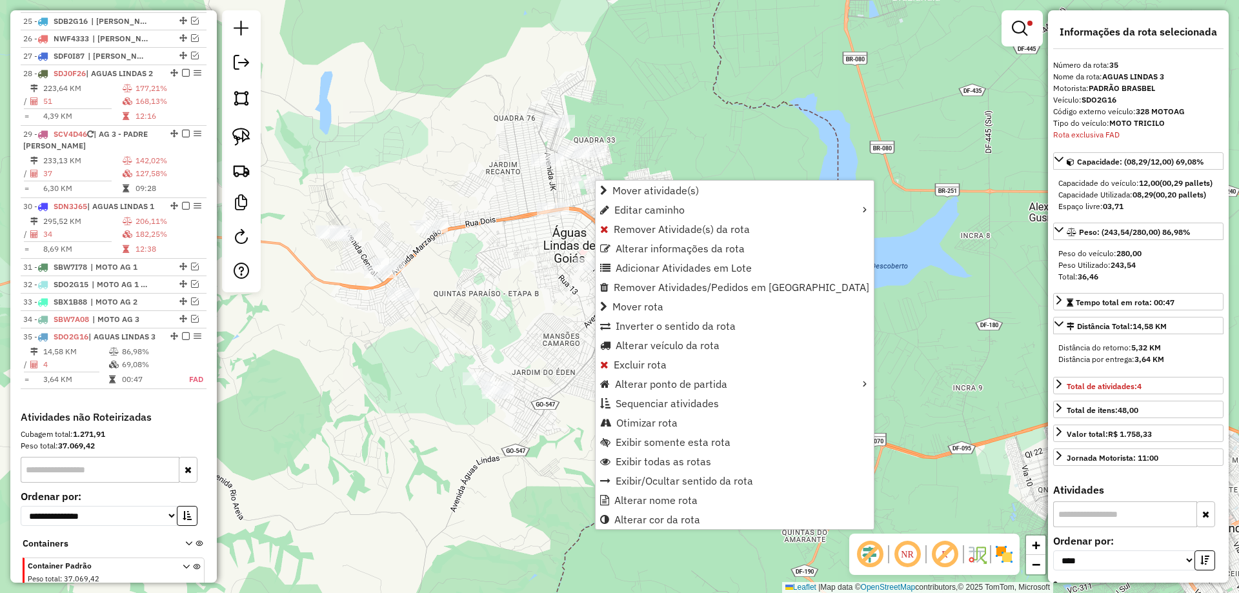
scroll to position [1731, 0]
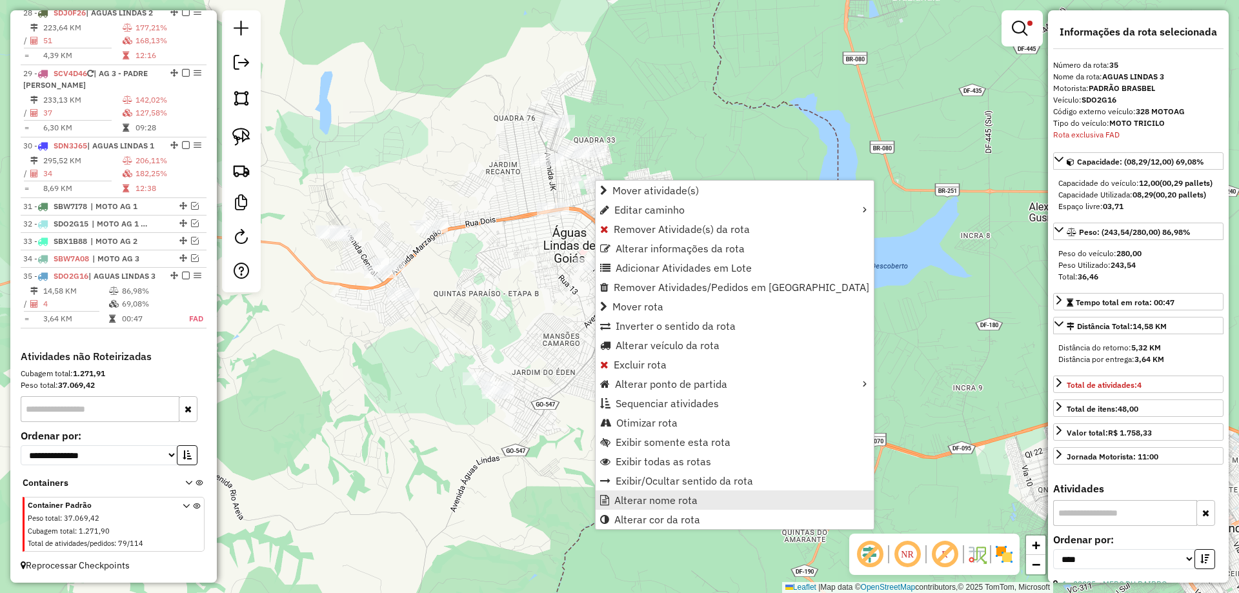
click at [662, 499] on span "Alterar nome rota" at bounding box center [656, 500] width 83 height 10
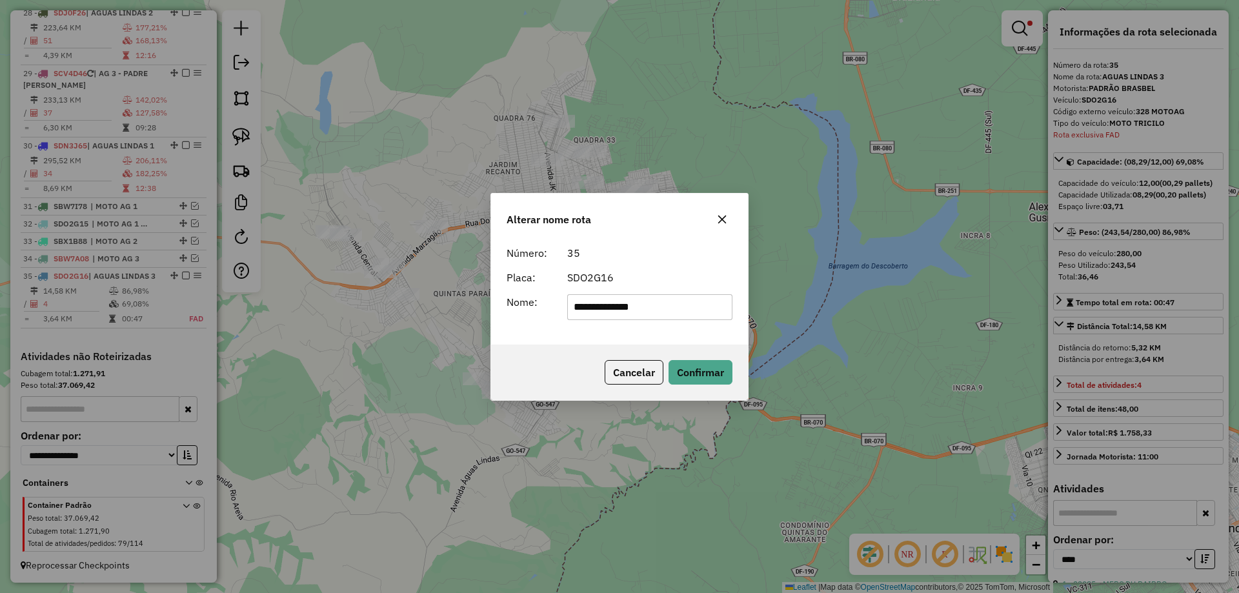
drag, startPoint x: 676, startPoint y: 311, endPoint x: 334, endPoint y: 294, distance: 342.5
click at [334, 294] on div "**********" at bounding box center [619, 296] width 1239 height 593
type input "**********"
click at [693, 357] on div "Cancelar Confirmar" at bounding box center [619, 373] width 257 height 56
click at [693, 365] on button "Confirmar" at bounding box center [701, 372] width 64 height 25
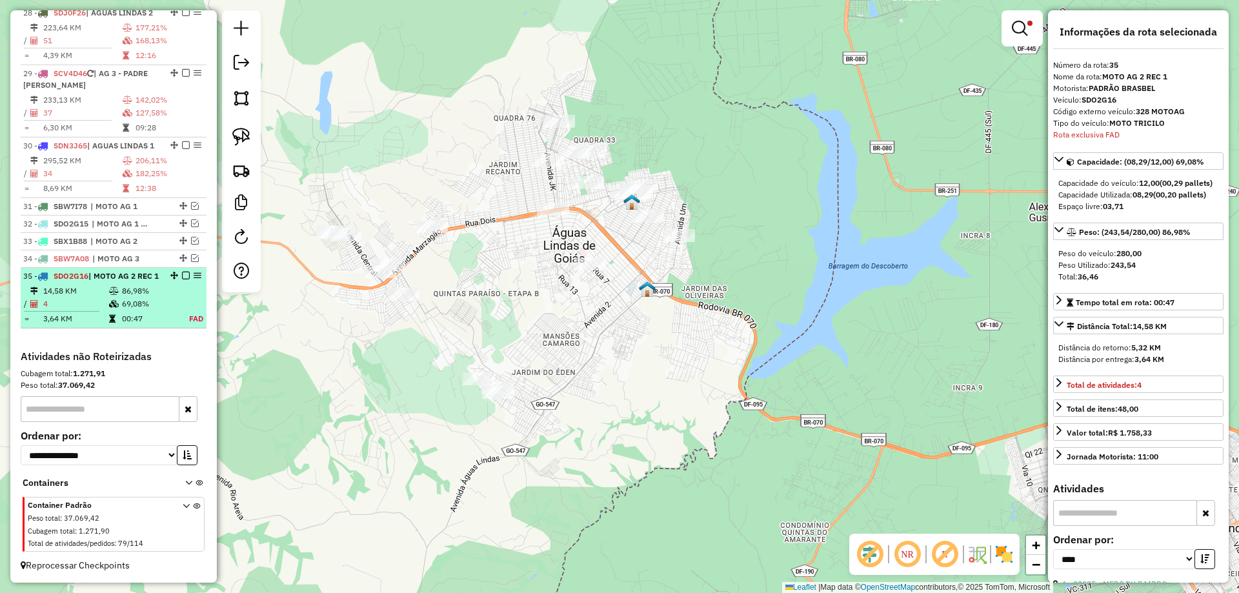
click at [183, 272] on em at bounding box center [186, 276] width 8 height 8
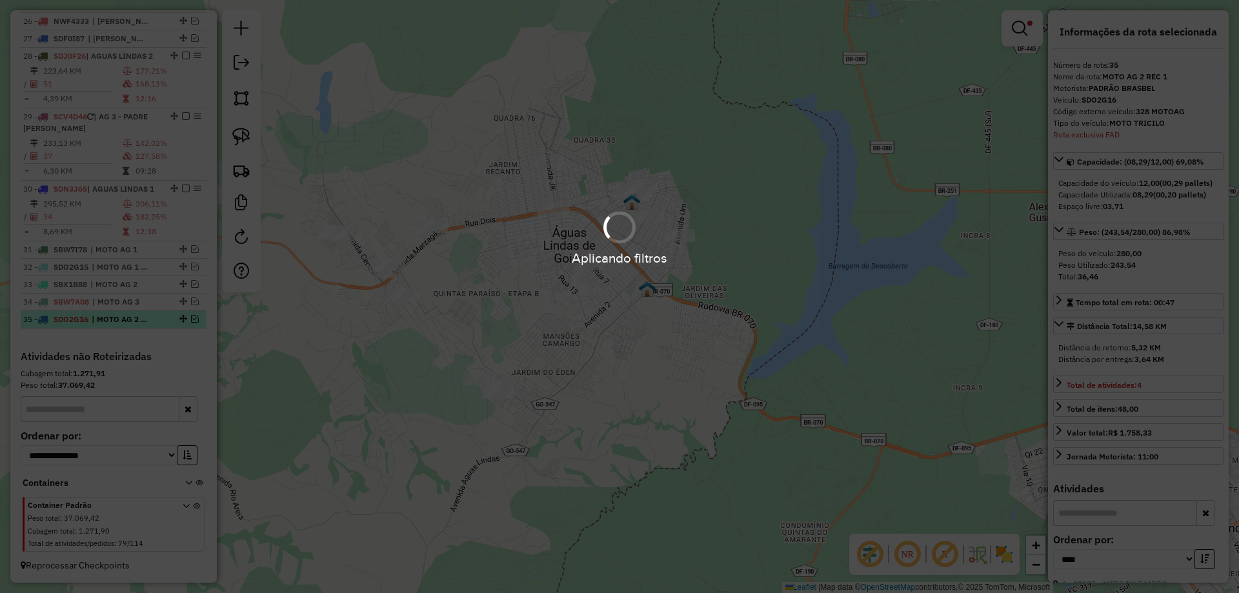
scroll to position [1676, 0]
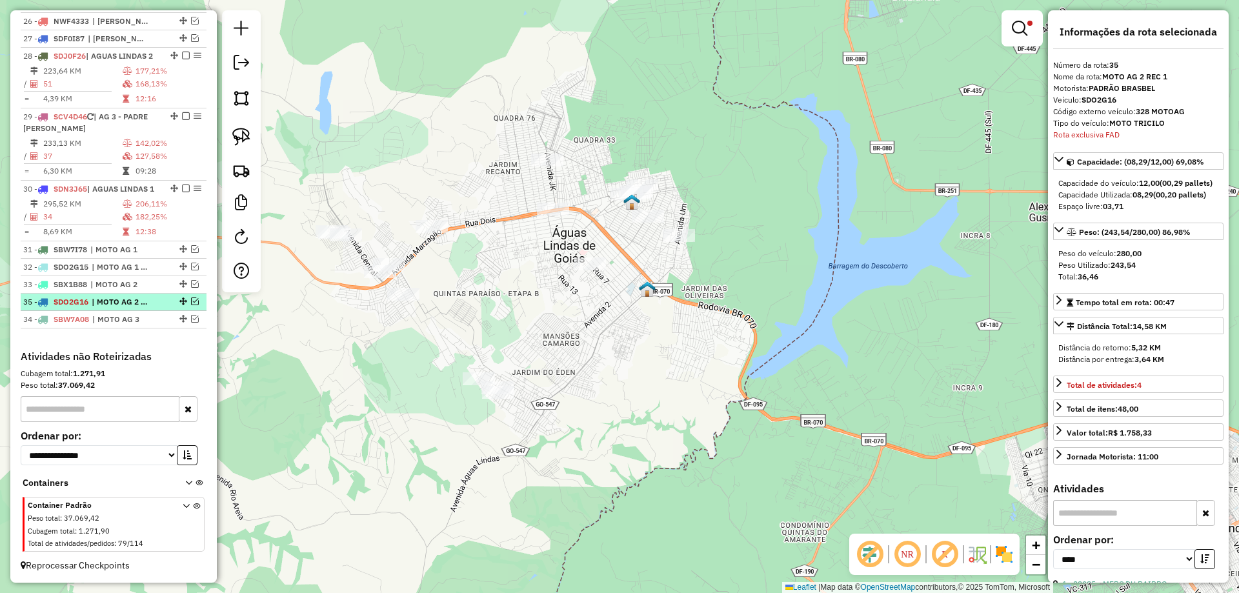
drag, startPoint x: 176, startPoint y: 321, endPoint x: 170, endPoint y: 295, distance: 26.3
click at [251, 129] on link at bounding box center [241, 137] width 28 height 28
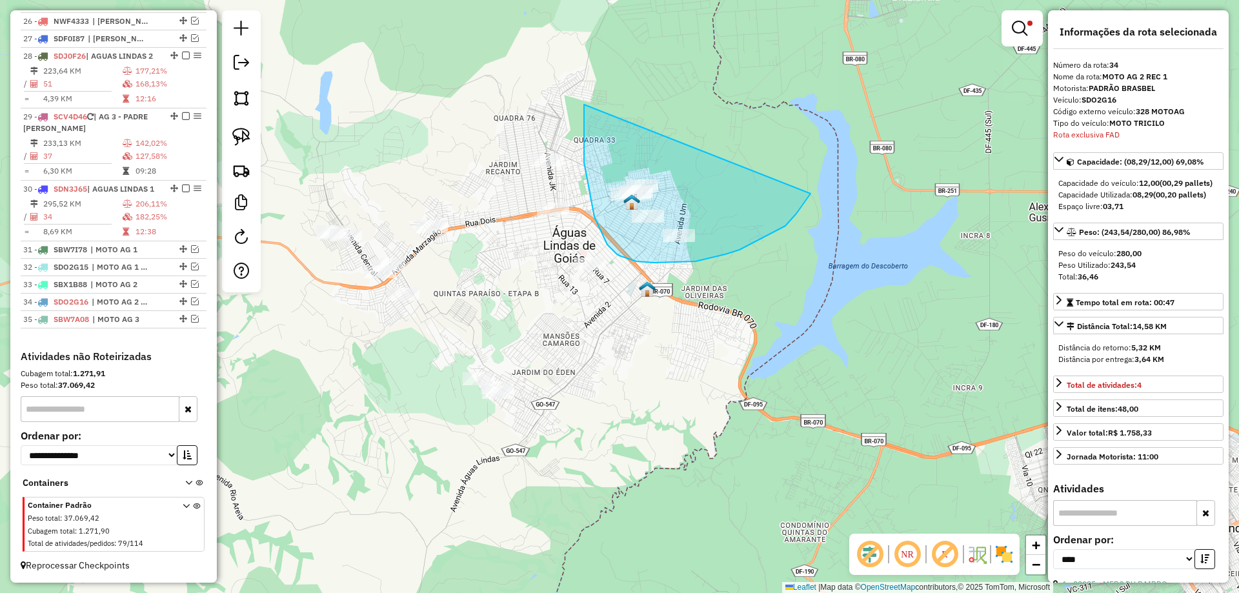
drag, startPoint x: 584, startPoint y: 117, endPoint x: 811, endPoint y: 194, distance: 239.0
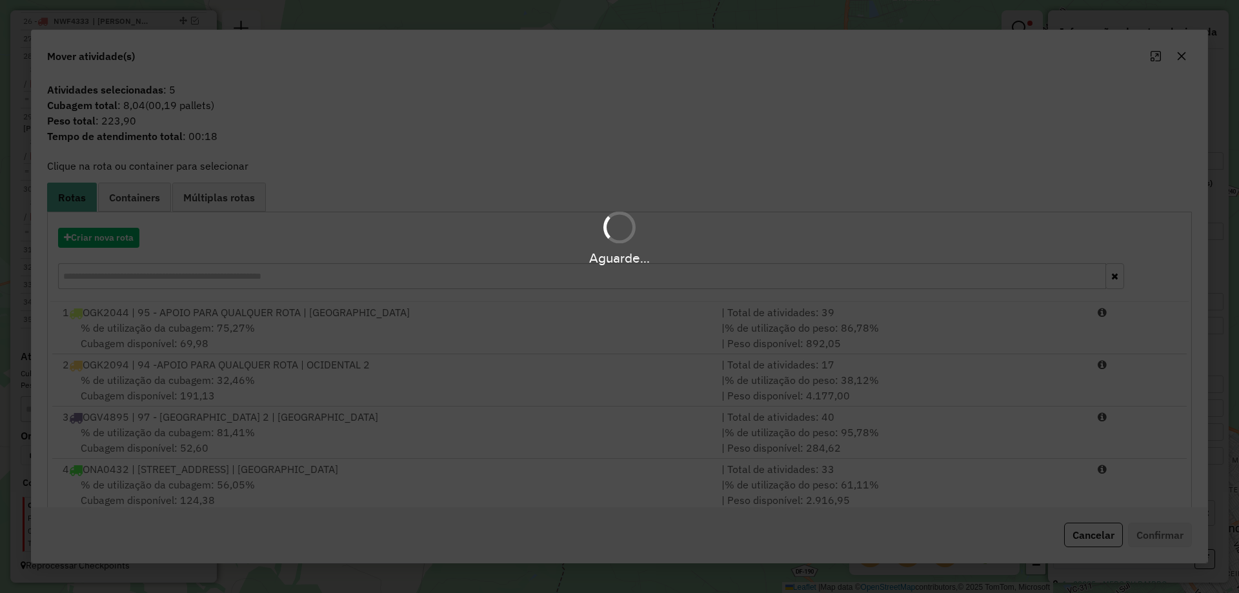
click at [122, 234] on div "Aguarde..." at bounding box center [619, 237] width 1239 height 61
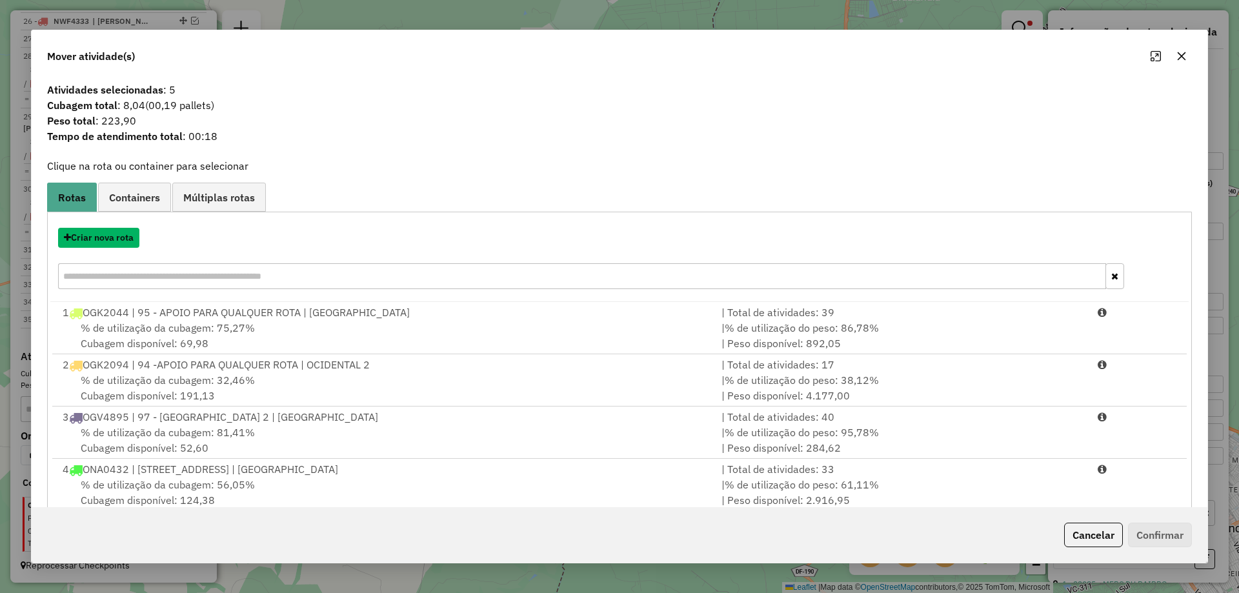
click at [122, 234] on button "Criar nova rota" at bounding box center [98, 238] width 81 height 20
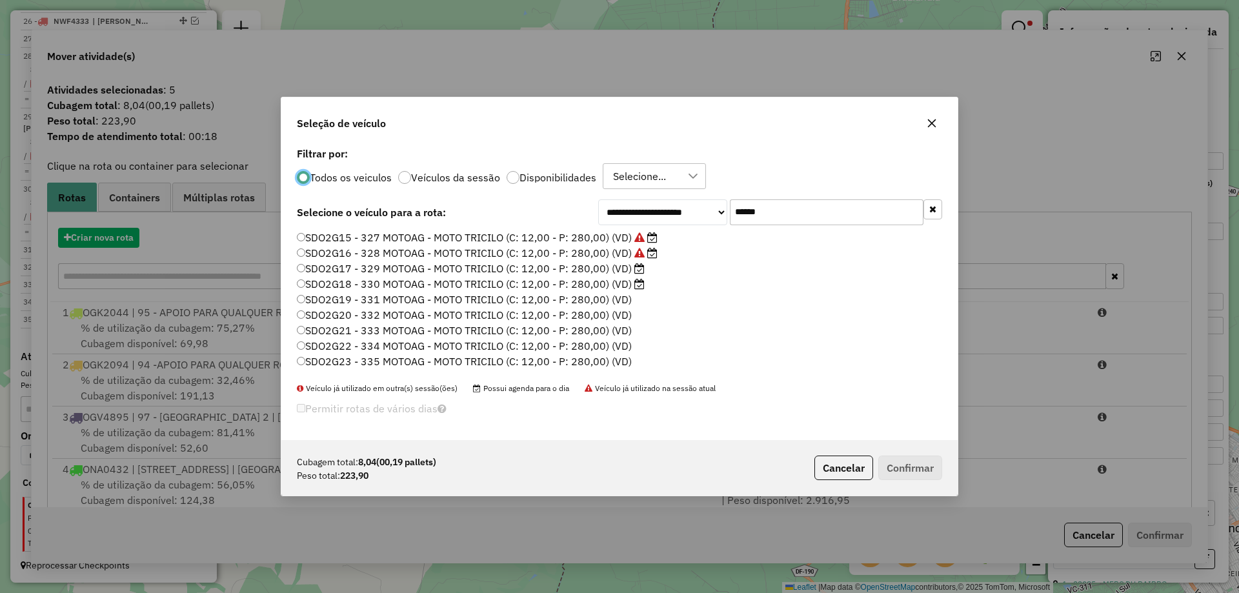
scroll to position [7, 4]
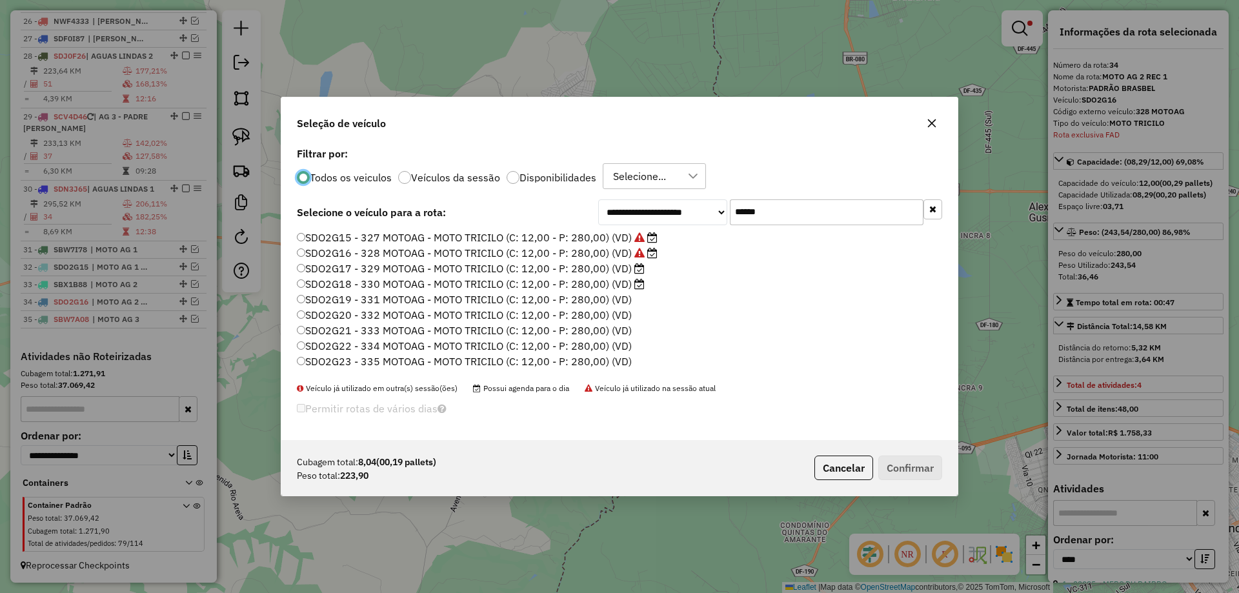
click at [616, 269] on label "SDO2G17 - 329 MOTOAG - MOTO TRICILO (C: 12,00 - P: 280,00) (VD)" at bounding box center [471, 268] width 348 height 15
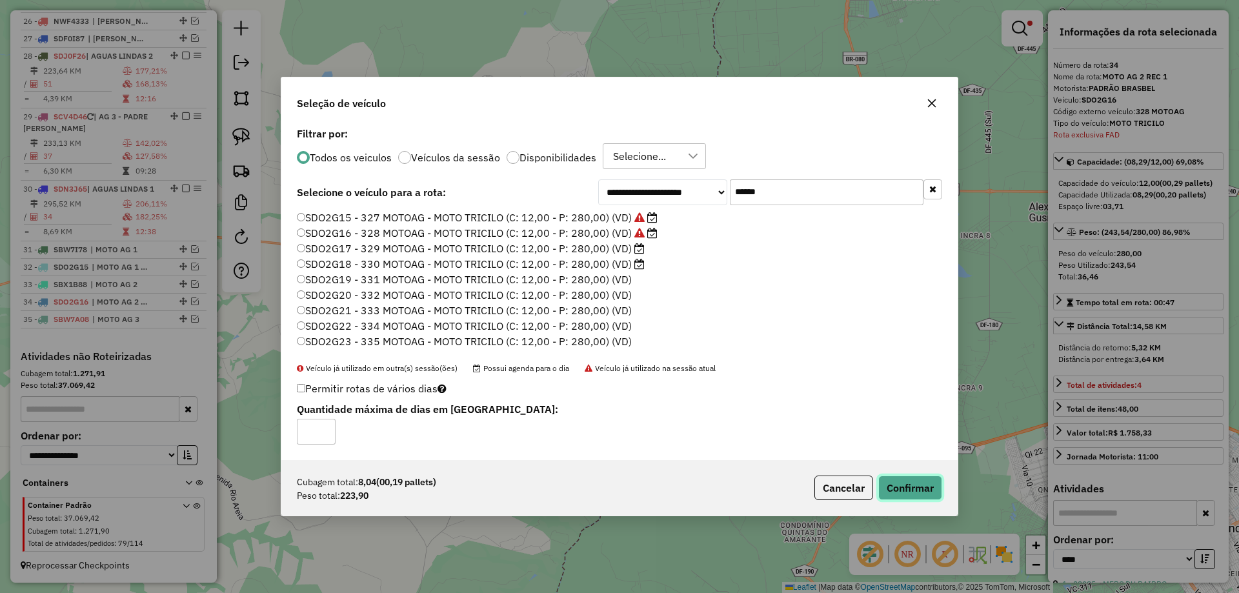
click at [920, 496] on button "Confirmar" at bounding box center [911, 488] width 64 height 25
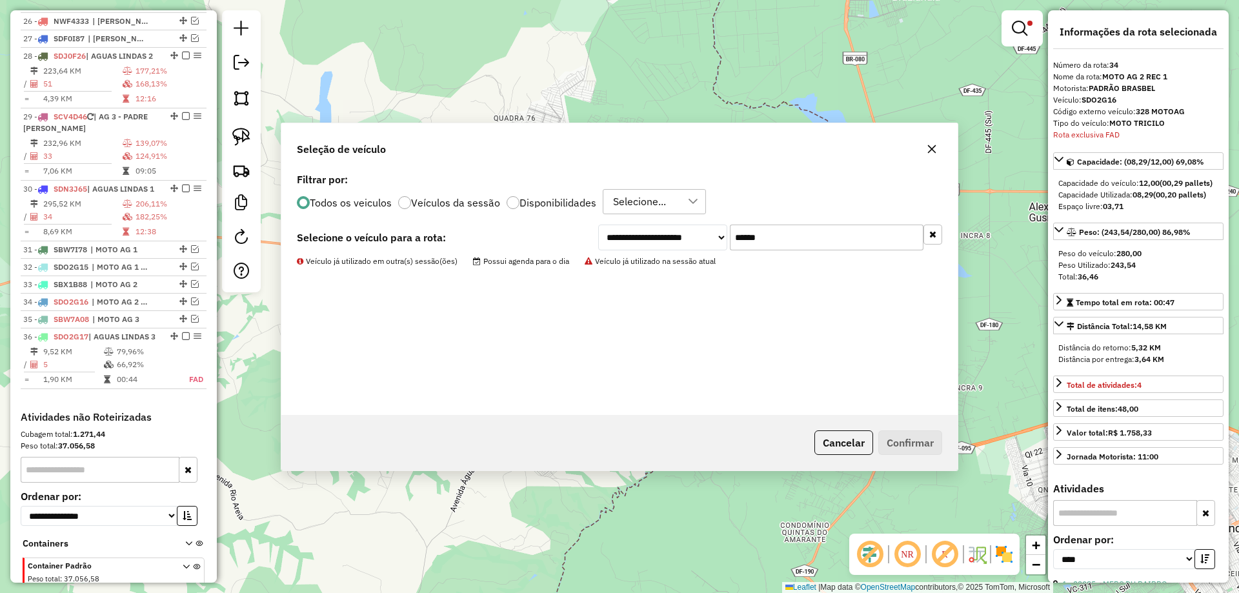
scroll to position [1748, 0]
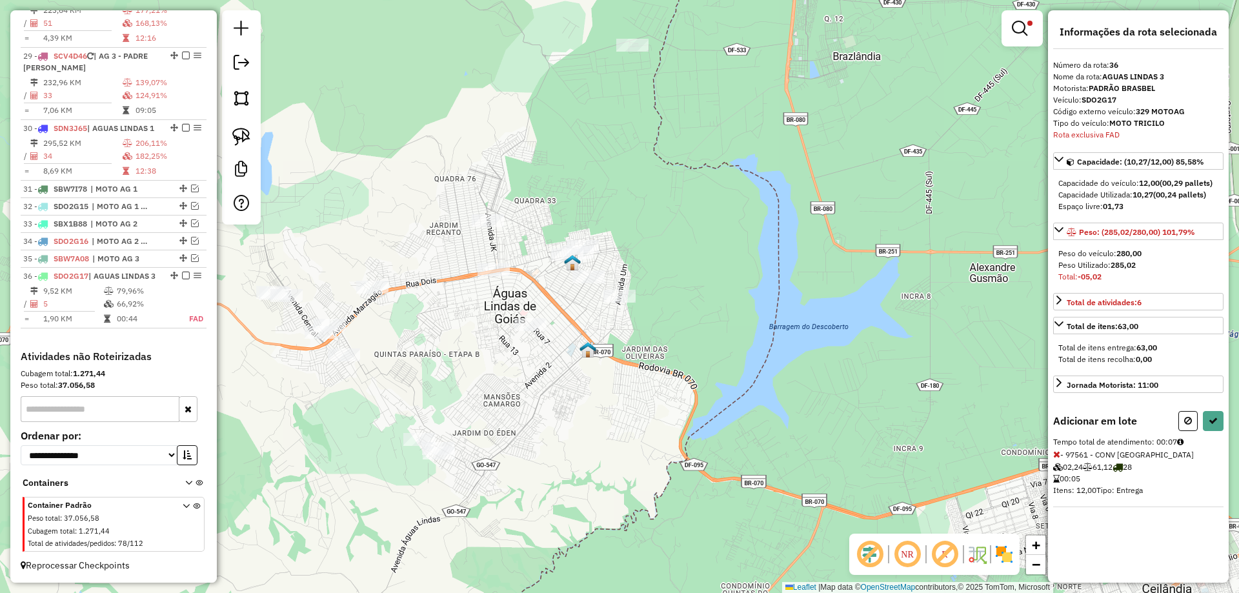
drag, startPoint x: 1055, startPoint y: 455, endPoint x: 1041, endPoint y: 449, distance: 15.6
click at [1055, 454] on icon at bounding box center [1057, 454] width 7 height 9
click at [1214, 424] on icon at bounding box center [1213, 420] width 9 height 9
select select "*********"
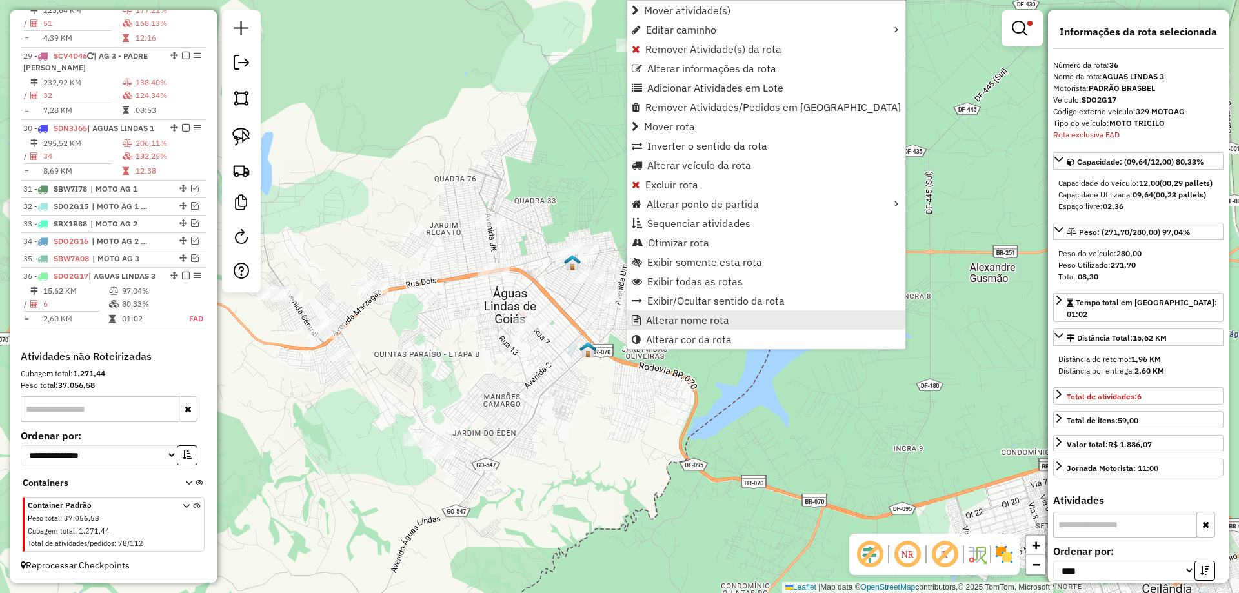
click at [669, 320] on span "Alterar nome rota" at bounding box center [687, 320] width 83 height 10
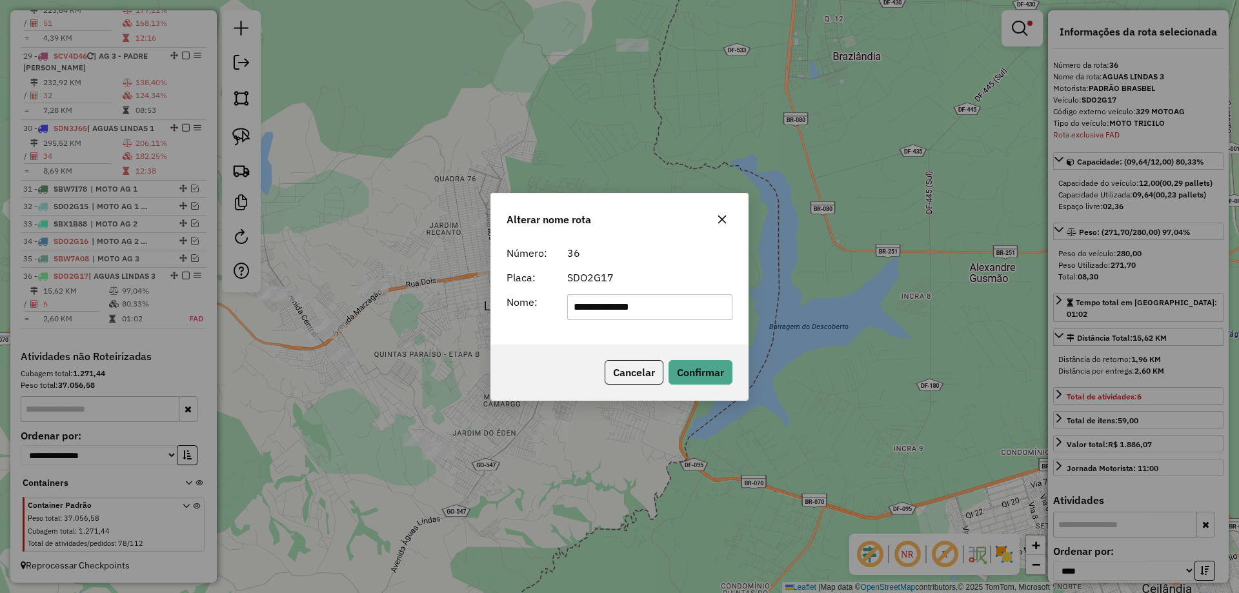
drag, startPoint x: 665, startPoint y: 307, endPoint x: 189, endPoint y: 265, distance: 477.7
click at [192, 265] on div "**********" at bounding box center [619, 296] width 1239 height 593
type input "**********"
click at [673, 360] on button "Confirmar" at bounding box center [701, 372] width 64 height 25
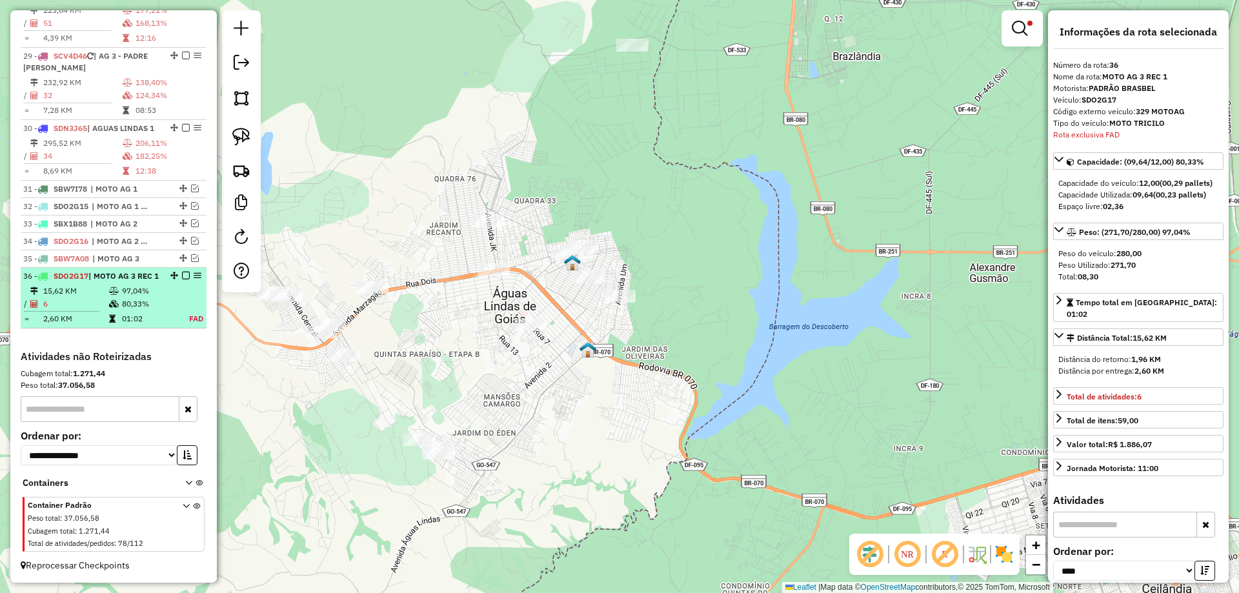
click at [183, 272] on em at bounding box center [186, 276] width 8 height 8
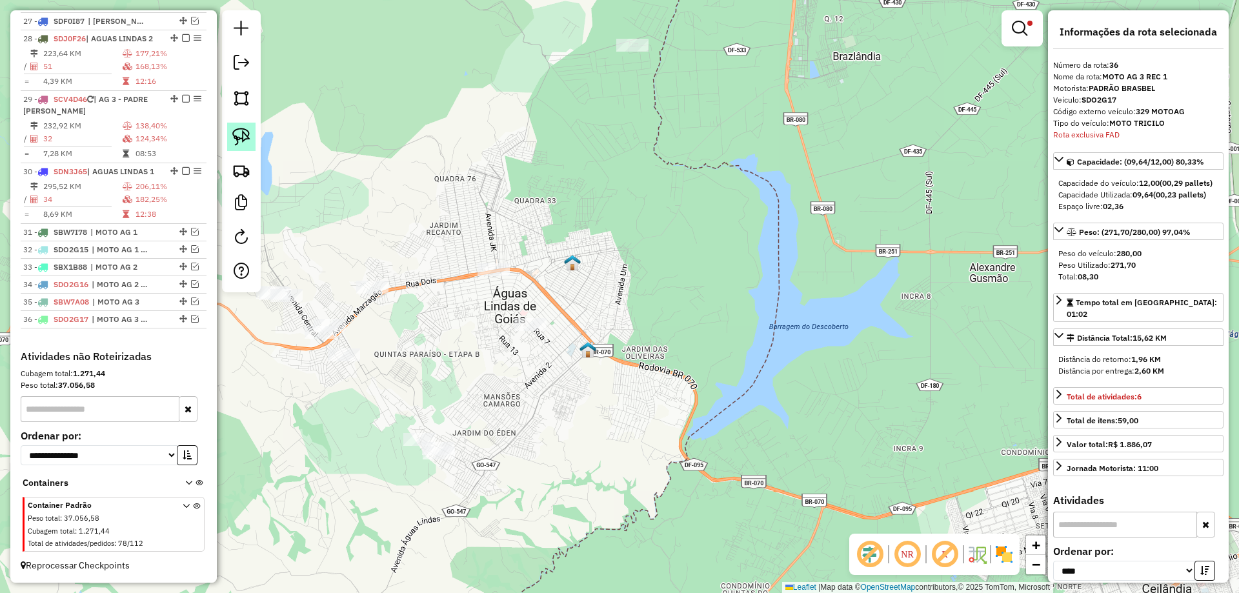
click at [245, 132] on img at bounding box center [241, 137] width 18 height 18
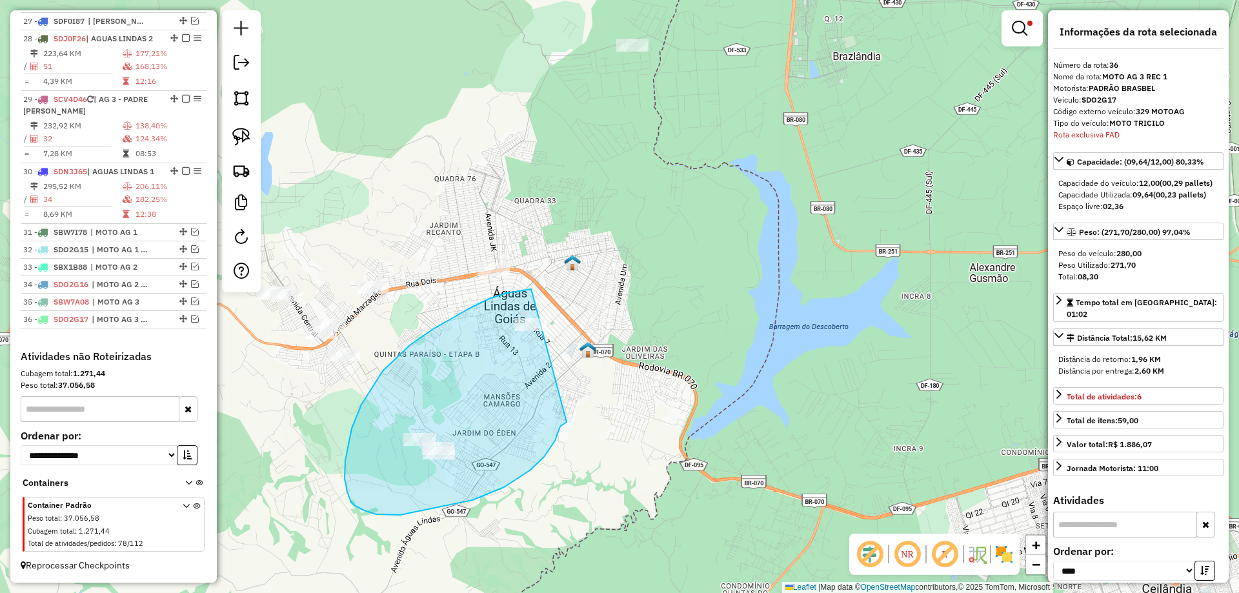
drag, startPoint x: 459, startPoint y: 314, endPoint x: 580, endPoint y: 413, distance: 156.5
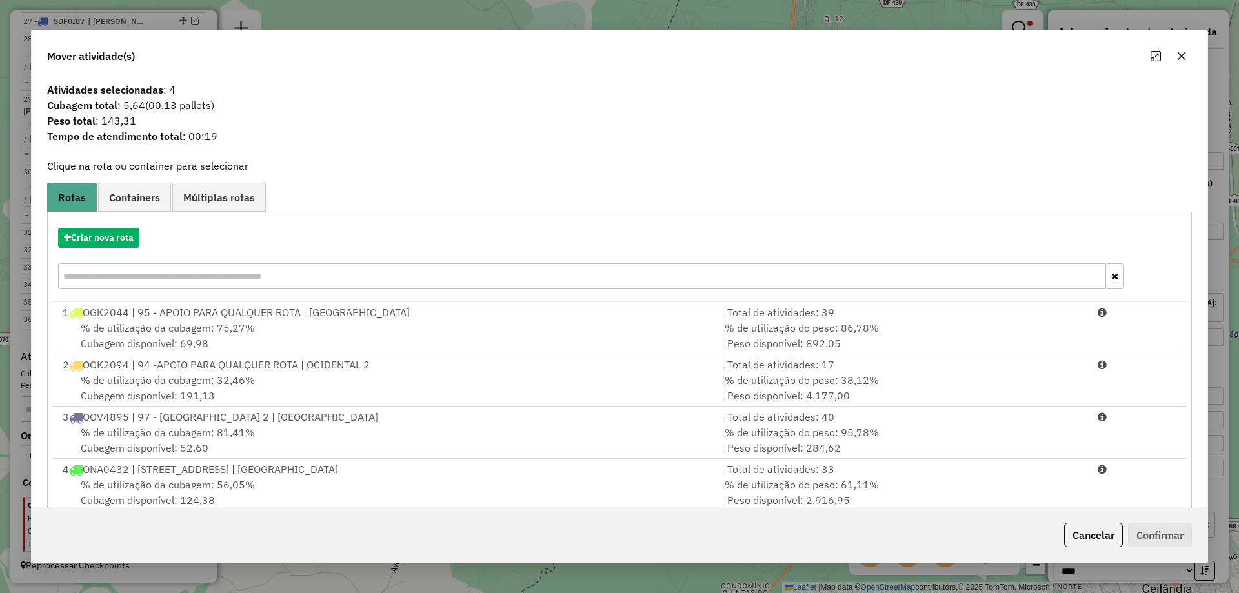
click at [1114, 542] on button "Cancelar" at bounding box center [1094, 535] width 59 height 25
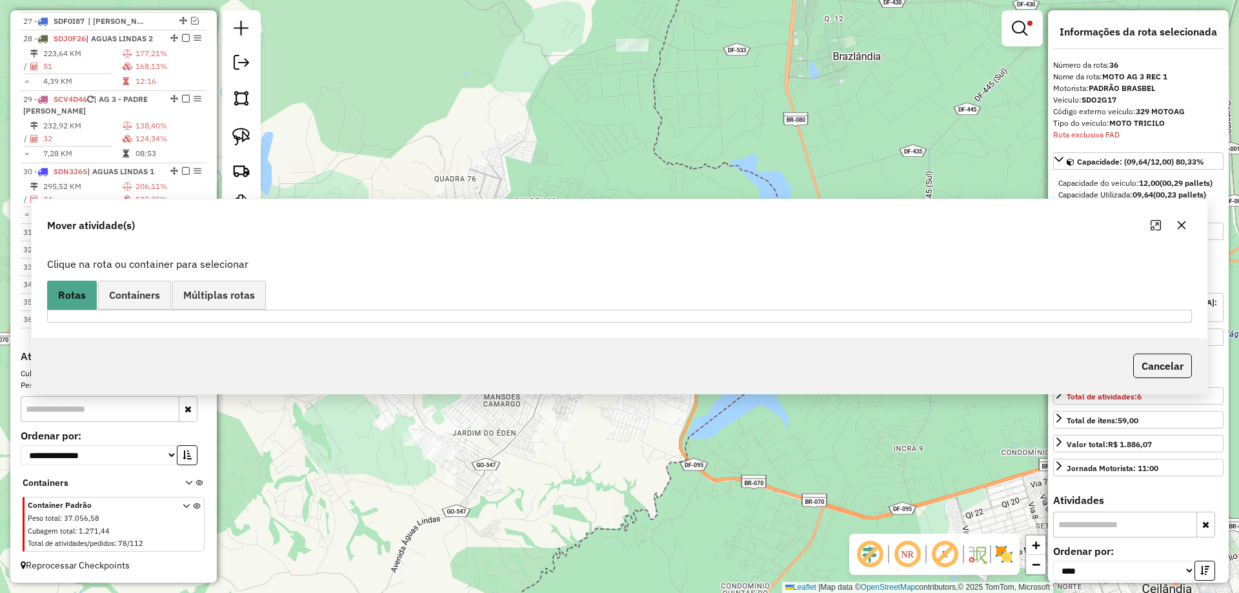
drag, startPoint x: 1110, startPoint y: 541, endPoint x: 1102, endPoint y: 524, distance: 18.8
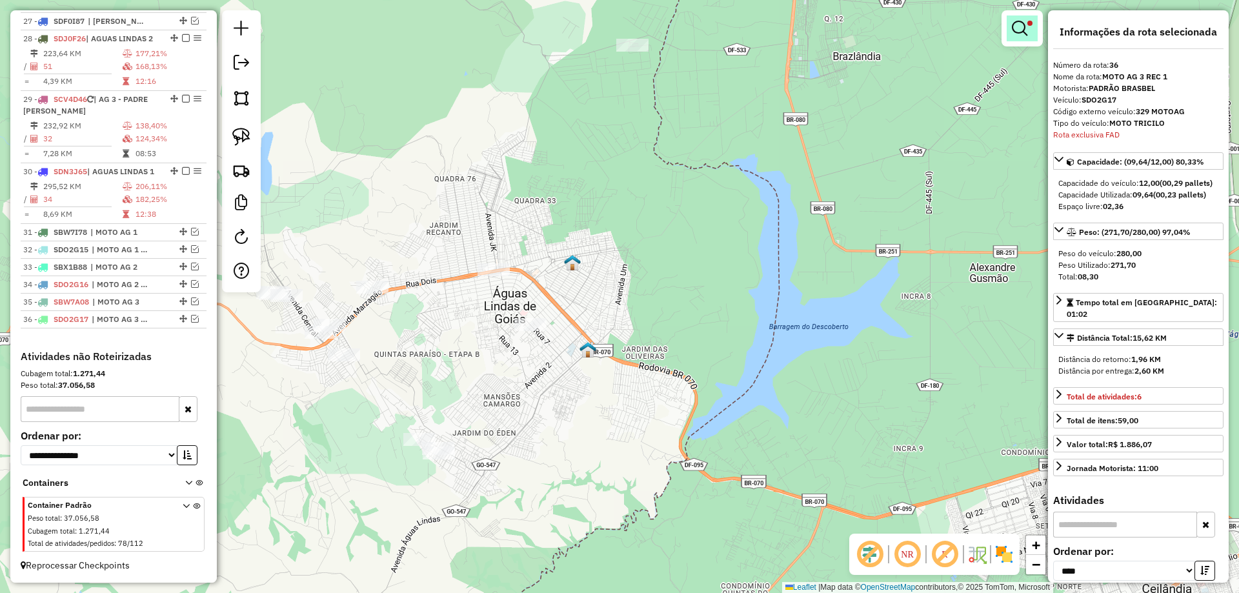
click at [1024, 28] on em at bounding box center [1019, 28] width 15 height 15
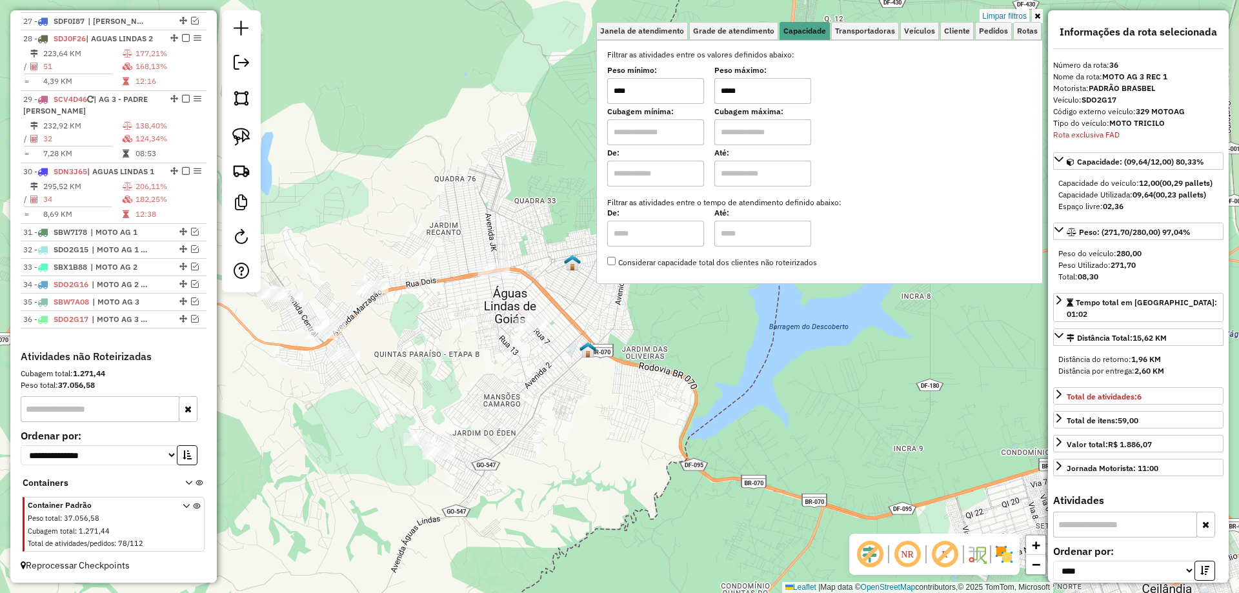
drag, startPoint x: 724, startPoint y: 87, endPoint x: 733, endPoint y: 87, distance: 9.0
click at [733, 87] on input "*****" at bounding box center [763, 91] width 97 height 26
type input "*****"
click at [245, 134] on img at bounding box center [241, 137] width 18 height 18
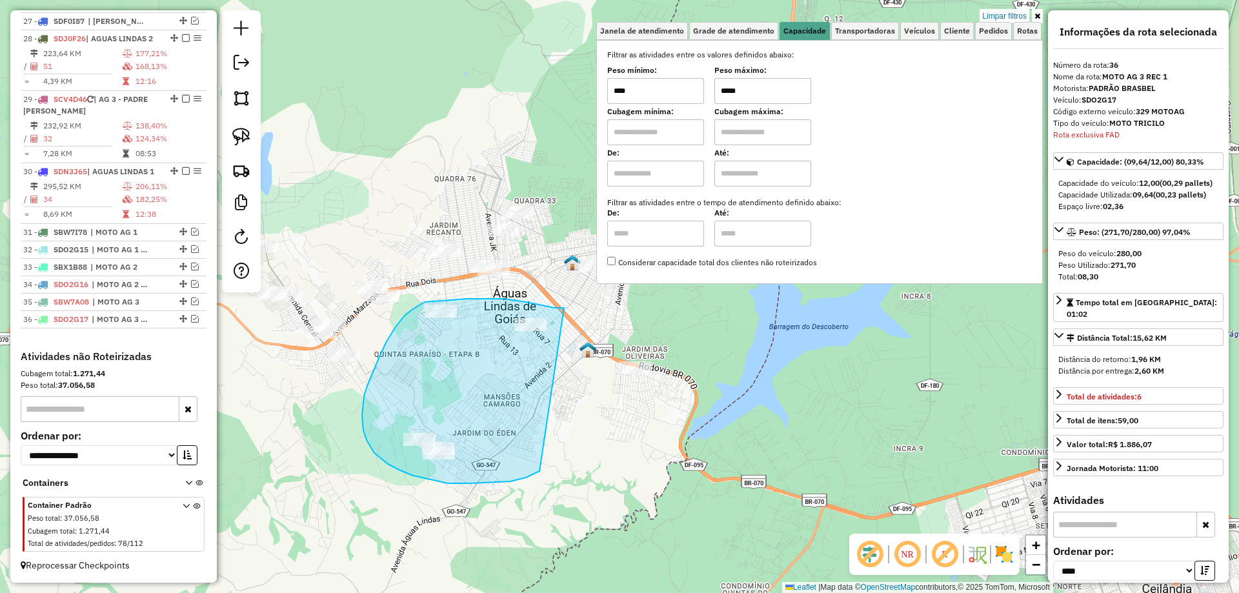
drag, startPoint x: 560, startPoint y: 308, endPoint x: 540, endPoint y: 471, distance: 163.9
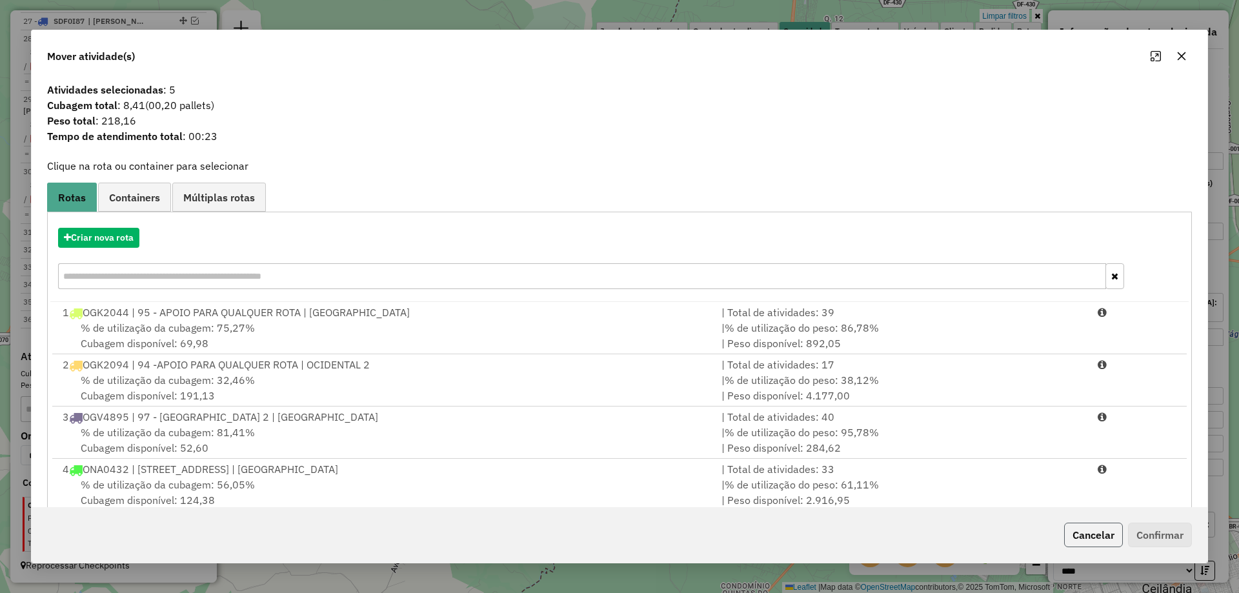
click at [1080, 537] on button "Cancelar" at bounding box center [1094, 535] width 59 height 25
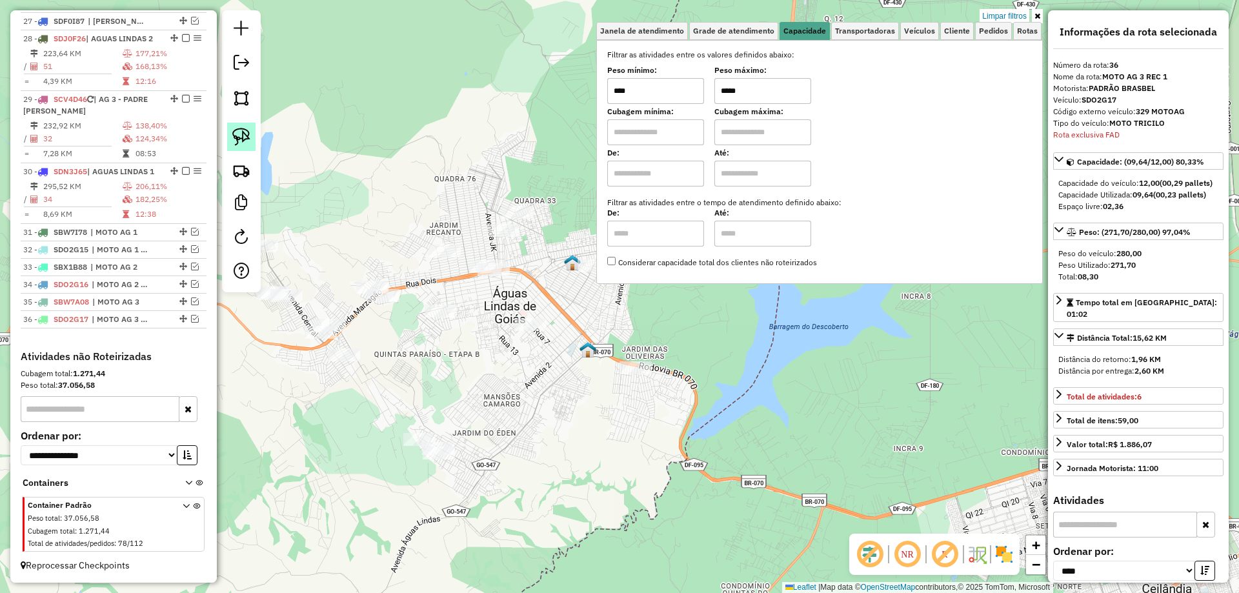
click at [236, 141] on img at bounding box center [241, 137] width 18 height 18
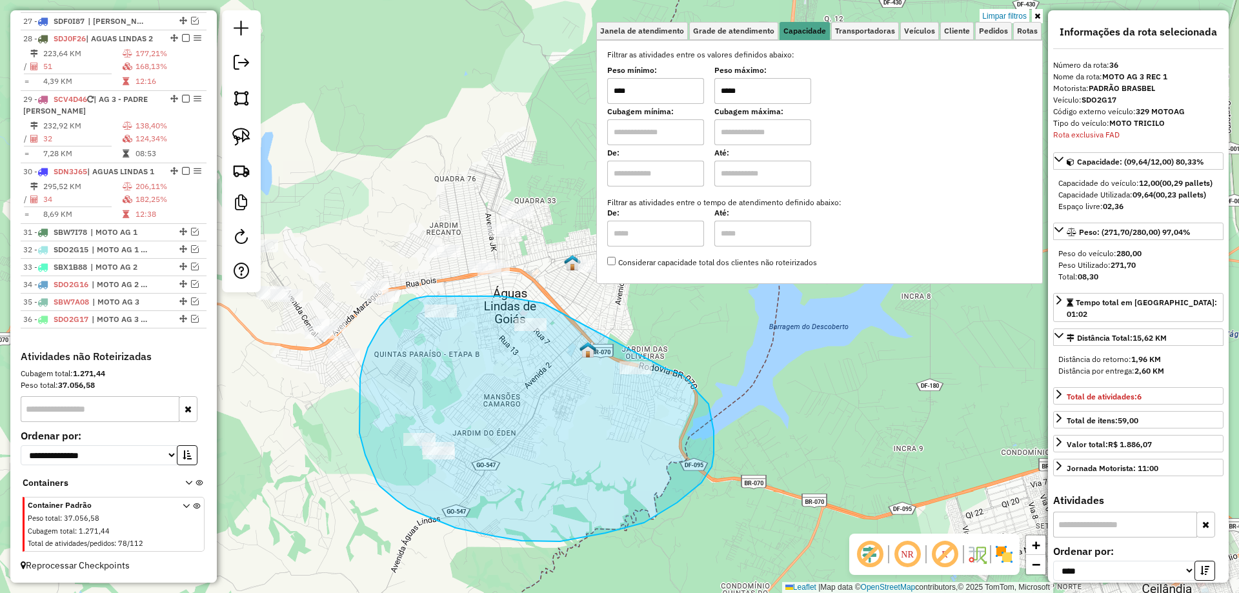
drag, startPoint x: 496, startPoint y: 296, endPoint x: 655, endPoint y: 364, distance: 172.7
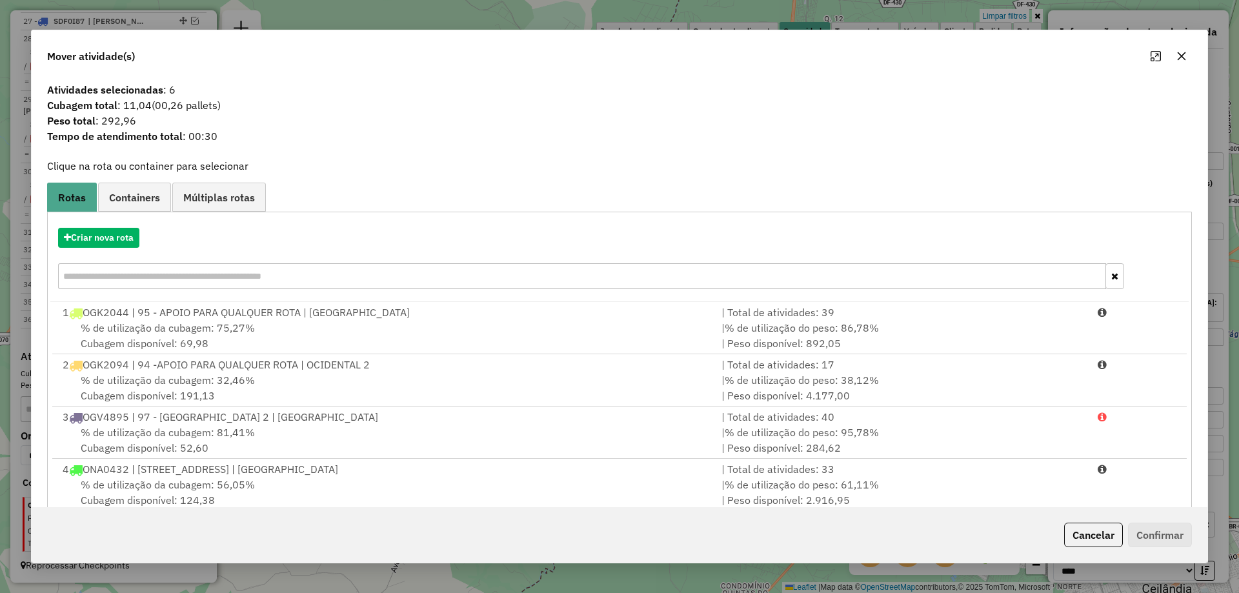
drag, startPoint x: 1094, startPoint y: 533, endPoint x: 891, endPoint y: 498, distance: 205.6
click at [1092, 534] on button "Cancelar" at bounding box center [1094, 535] width 59 height 25
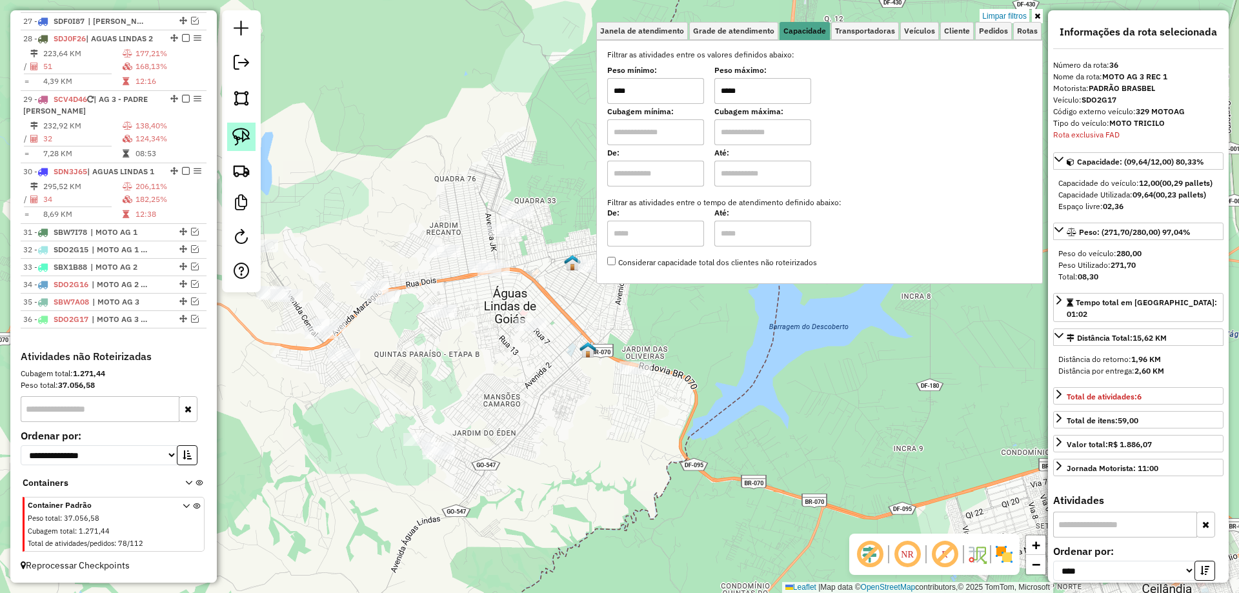
click at [247, 147] on link at bounding box center [241, 137] width 28 height 28
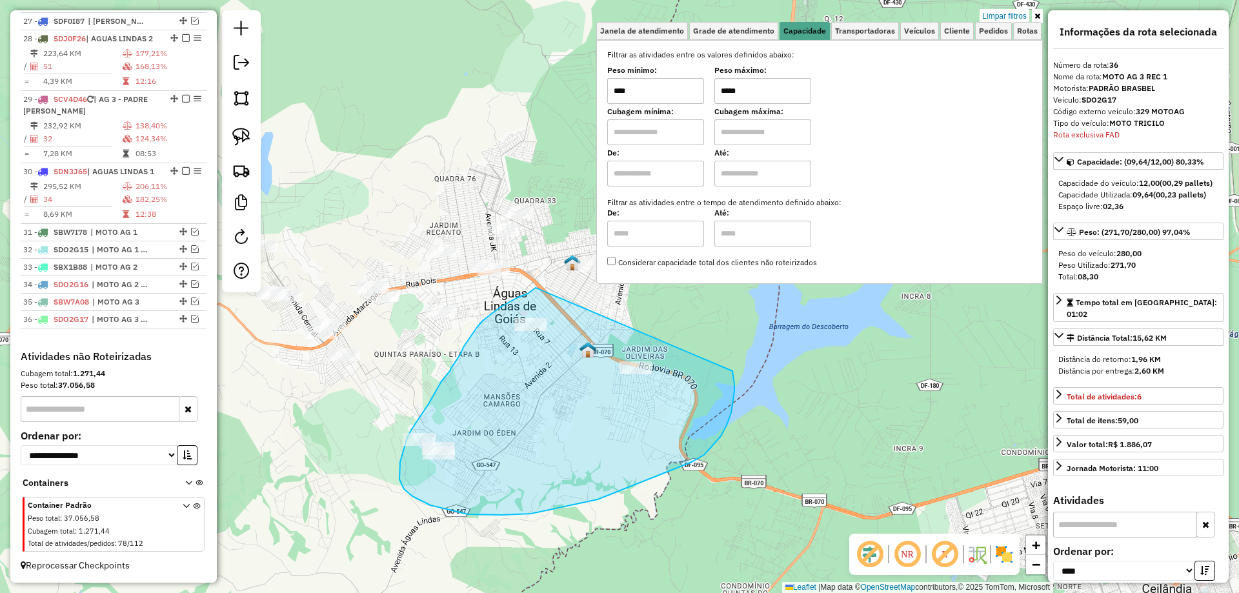
drag, startPoint x: 506, startPoint y: 304, endPoint x: 728, endPoint y: 367, distance: 230.3
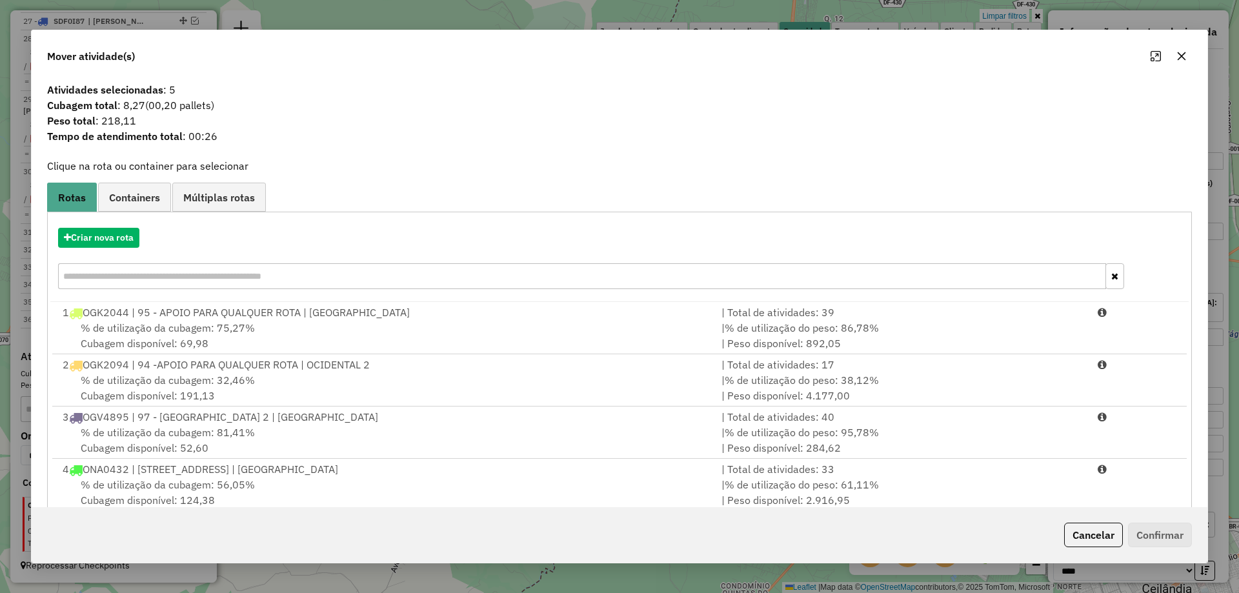
drag, startPoint x: 1093, startPoint y: 542, endPoint x: 551, endPoint y: 372, distance: 567.4
click at [1088, 540] on button "Cancelar" at bounding box center [1094, 535] width 59 height 25
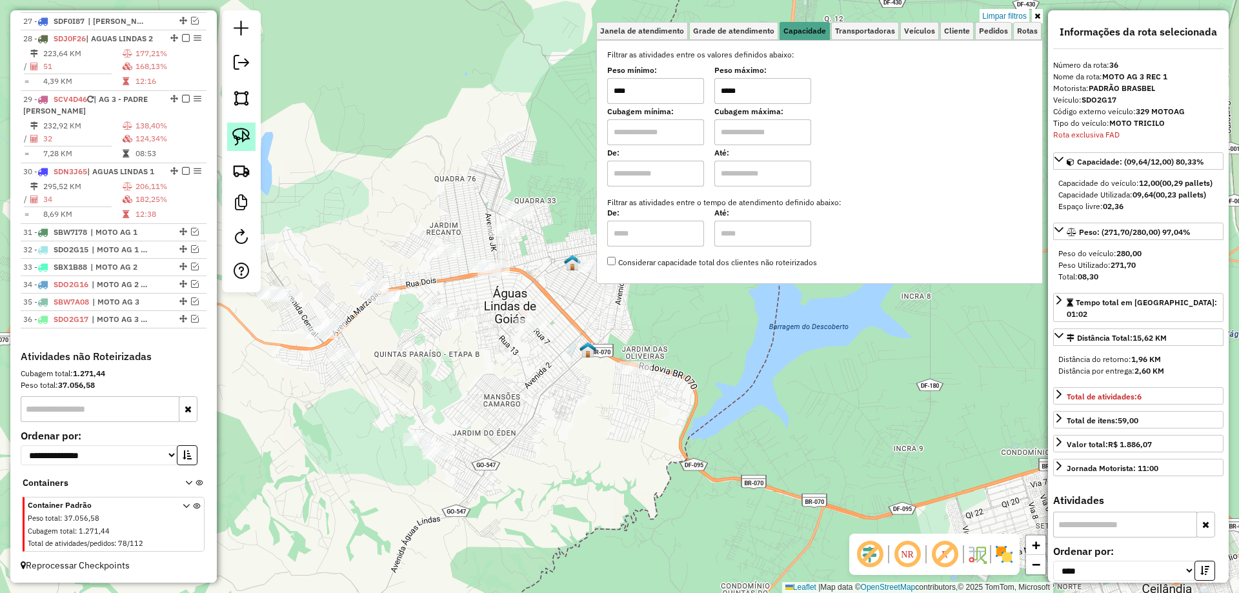
click at [237, 138] on img at bounding box center [241, 137] width 18 height 18
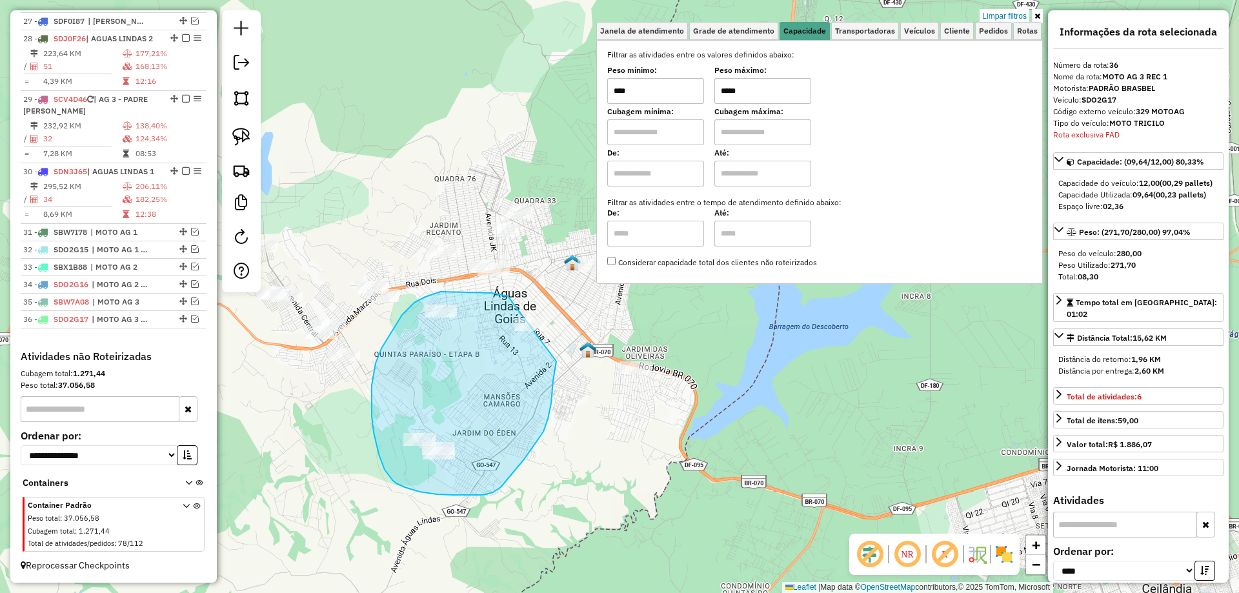
drag, startPoint x: 441, startPoint y: 292, endPoint x: 558, endPoint y: 321, distance: 121.0
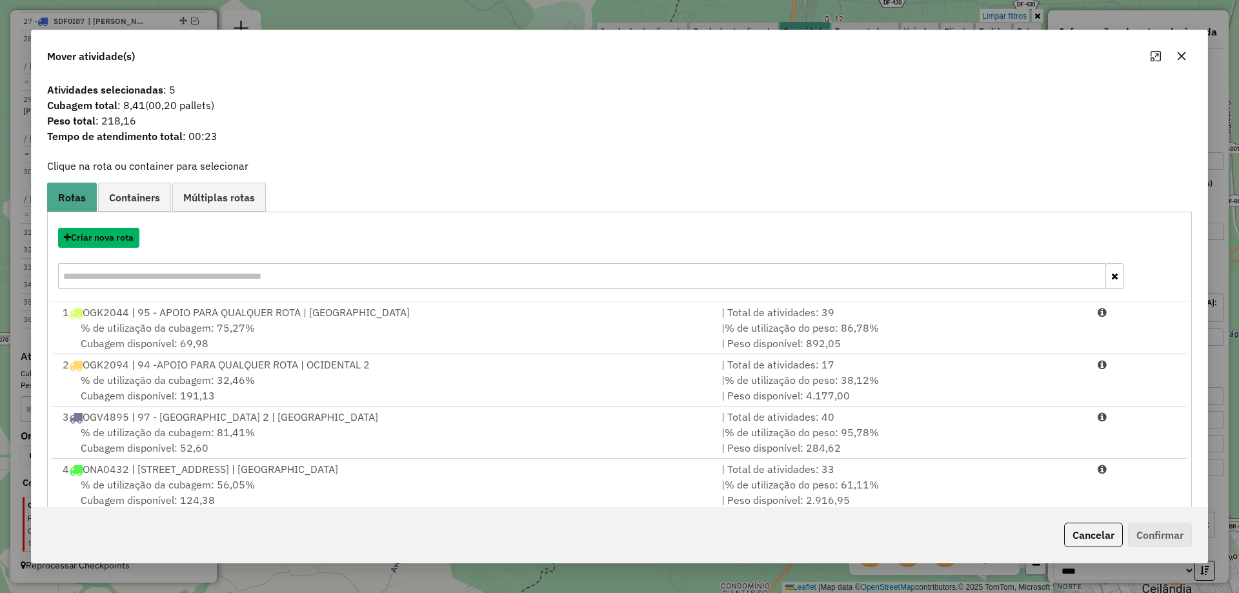
click at [97, 242] on button "Criar nova rota" at bounding box center [98, 238] width 81 height 20
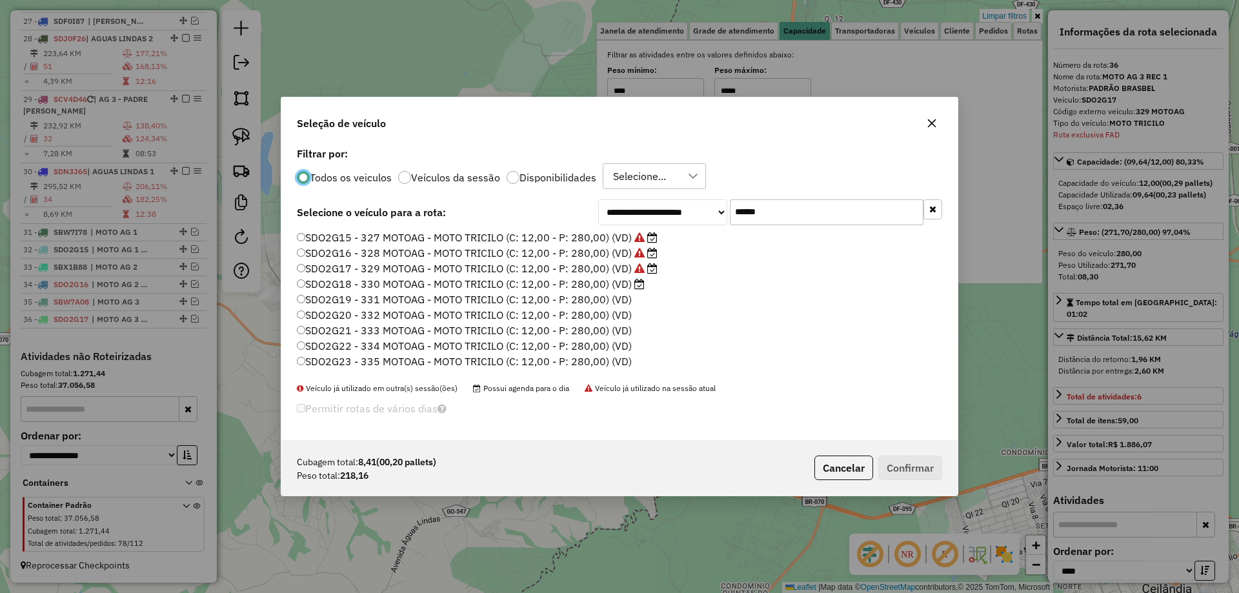
scroll to position [7, 4]
click at [620, 284] on label "SDO2G18 - 330 MOTOAG - MOTO TRICILO (C: 12,00 - P: 280,00) (VD)" at bounding box center [471, 283] width 348 height 15
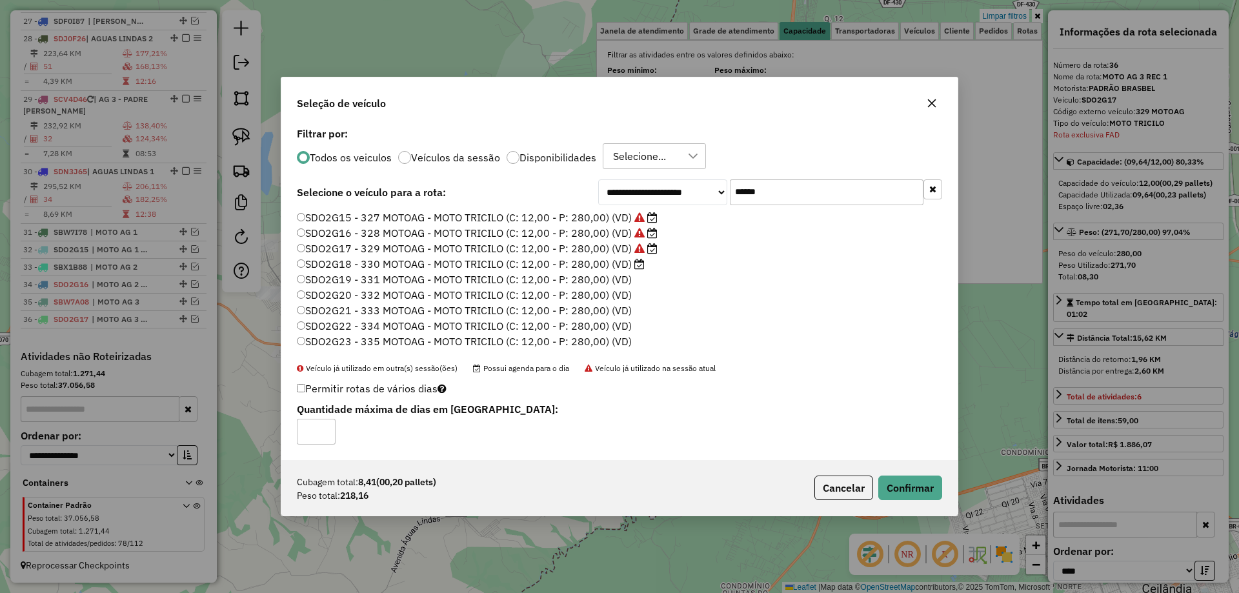
click at [912, 471] on div "Cubagem total: 8,41 (00,20 pallets) Peso total: 218,16 Cancelar Confirmar" at bounding box center [619, 488] width 677 height 56
click at [911, 480] on button "Confirmar" at bounding box center [911, 488] width 64 height 25
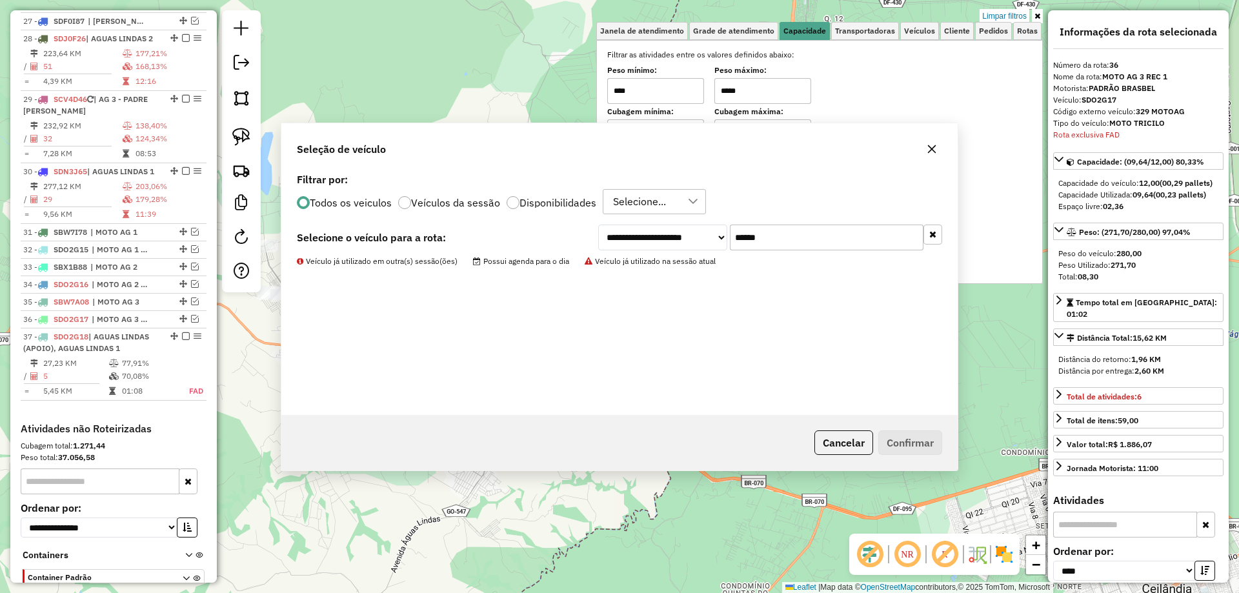
scroll to position [1766, 0]
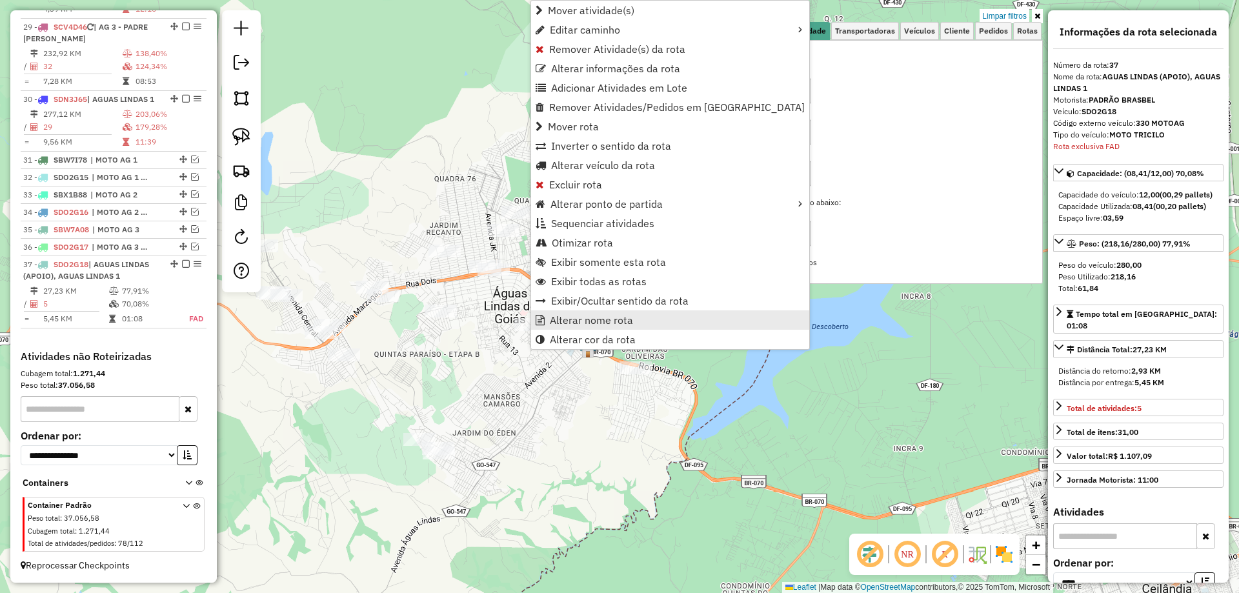
click at [597, 315] on span "Alterar nome rota" at bounding box center [591, 320] width 83 height 10
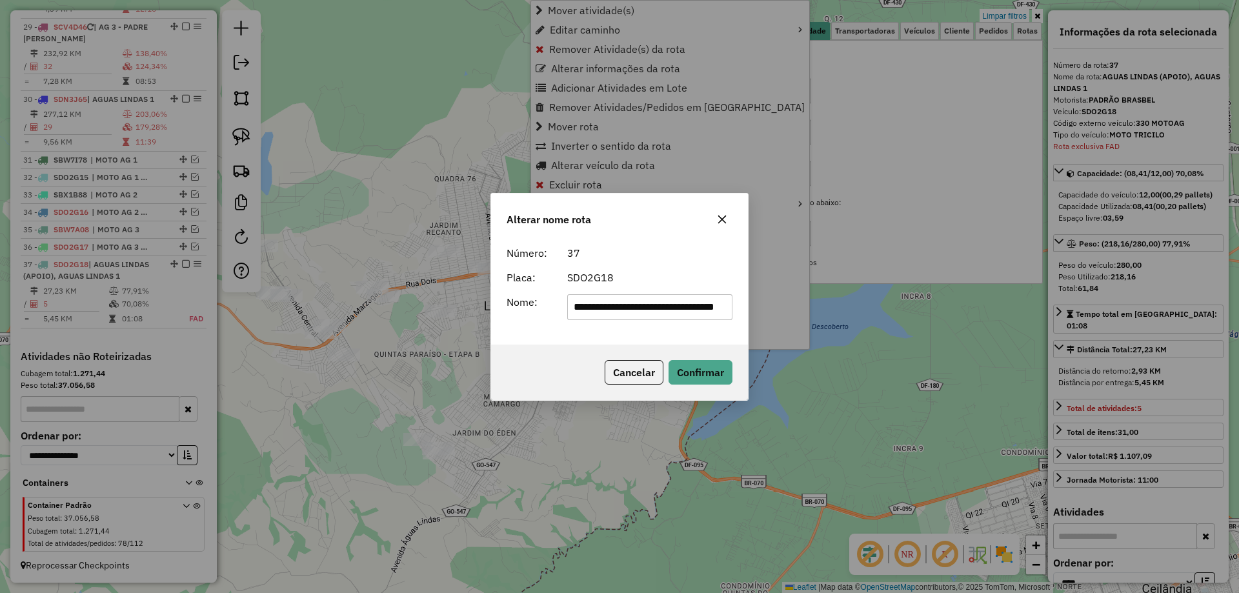
scroll to position [0, 45]
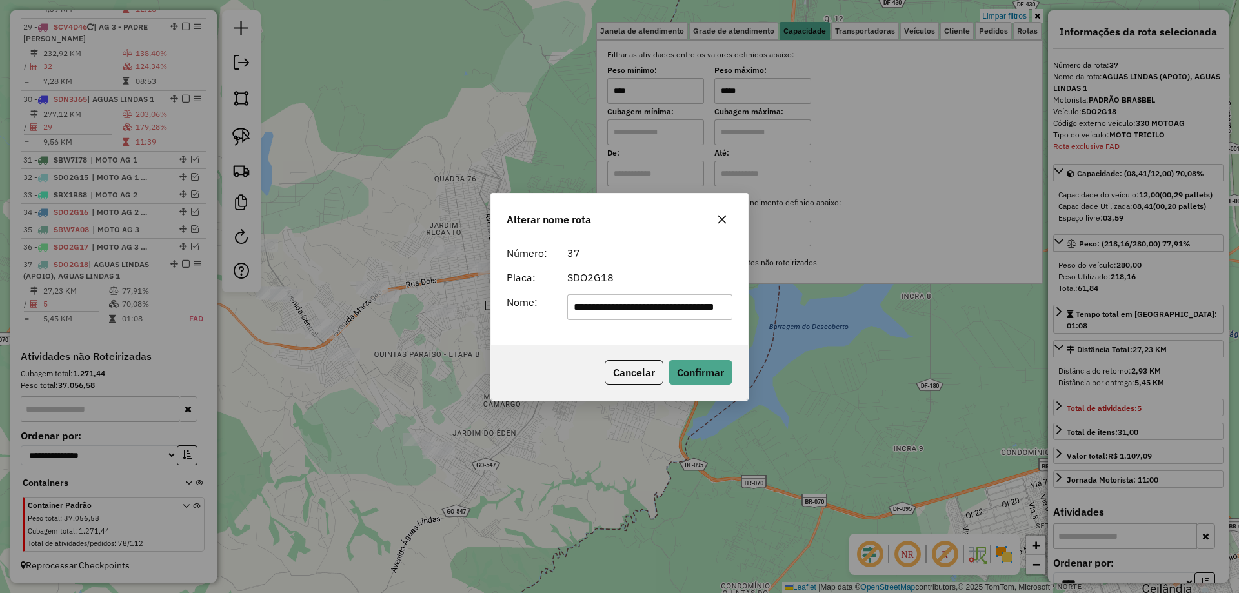
click at [706, 302] on input "**********" at bounding box center [650, 307] width 166 height 26
paste input "text"
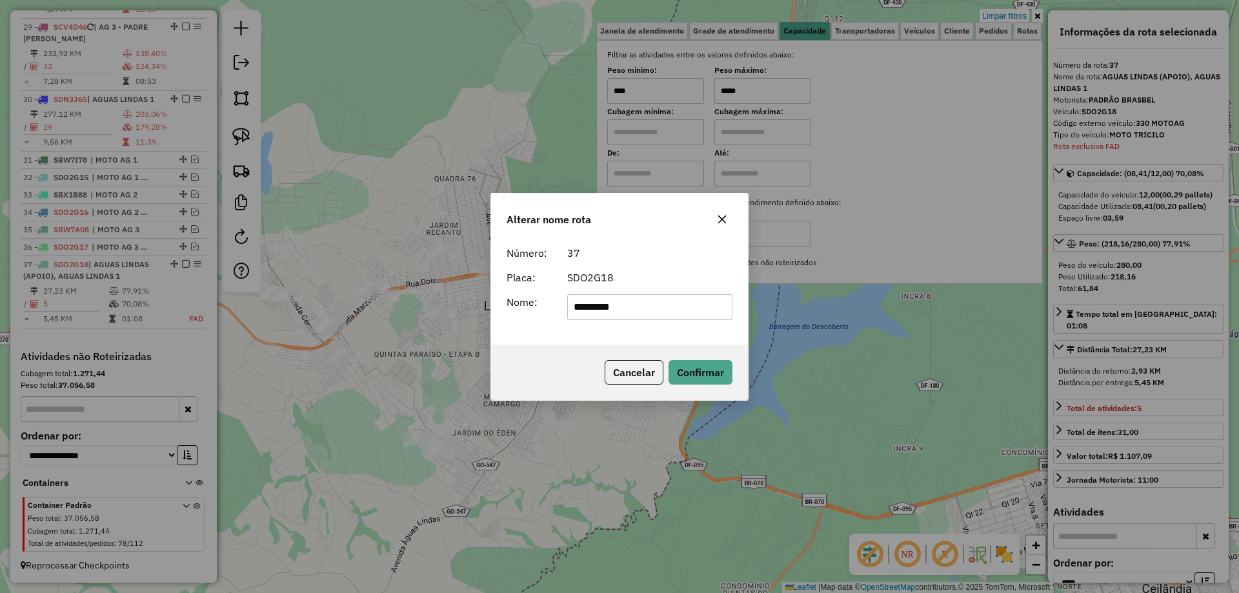
type input "**********"
drag, startPoint x: 700, startPoint y: 372, endPoint x: 688, endPoint y: 372, distance: 12.3
click at [698, 372] on button "Confirmar" at bounding box center [701, 372] width 64 height 25
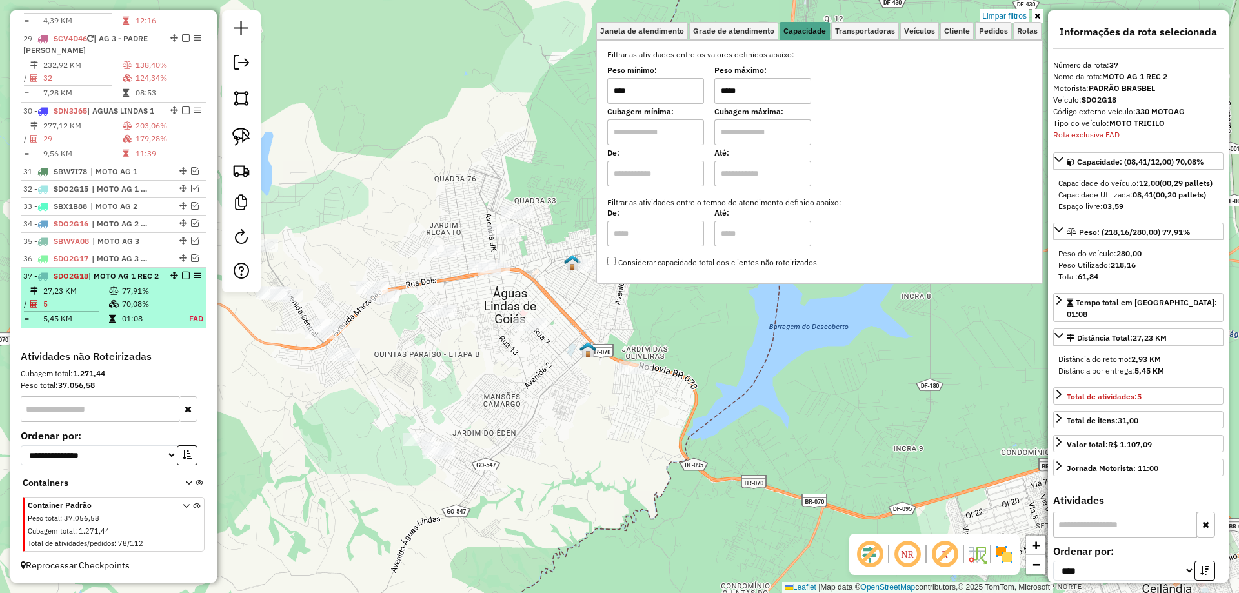
click at [182, 272] on em at bounding box center [186, 276] width 8 height 8
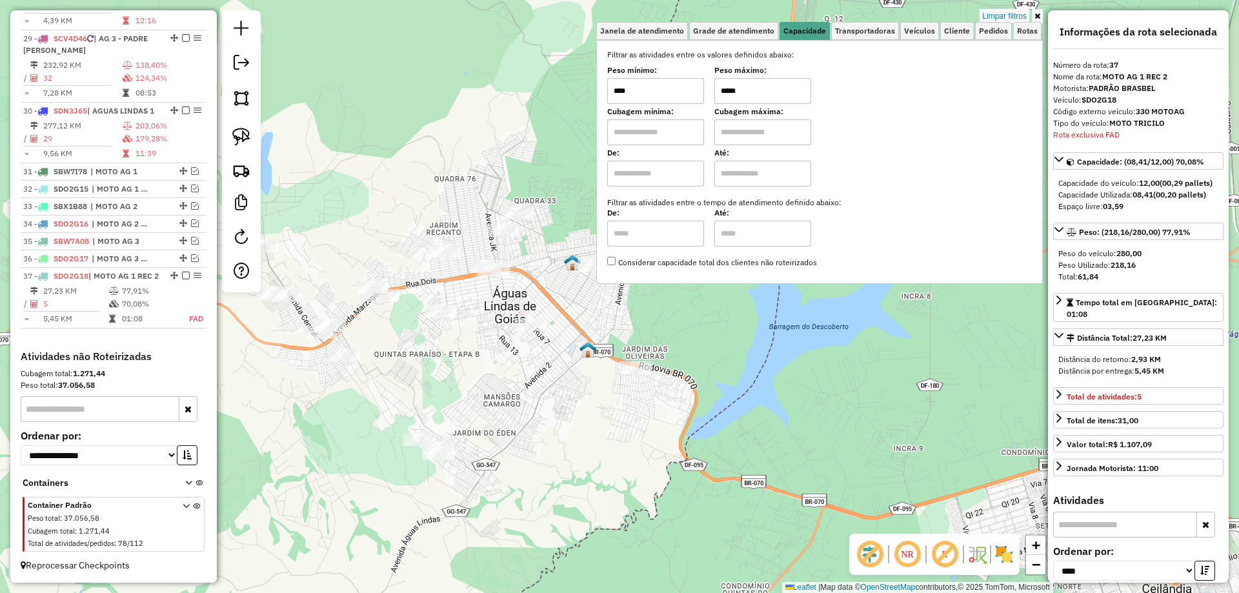
scroll to position [1711, 0]
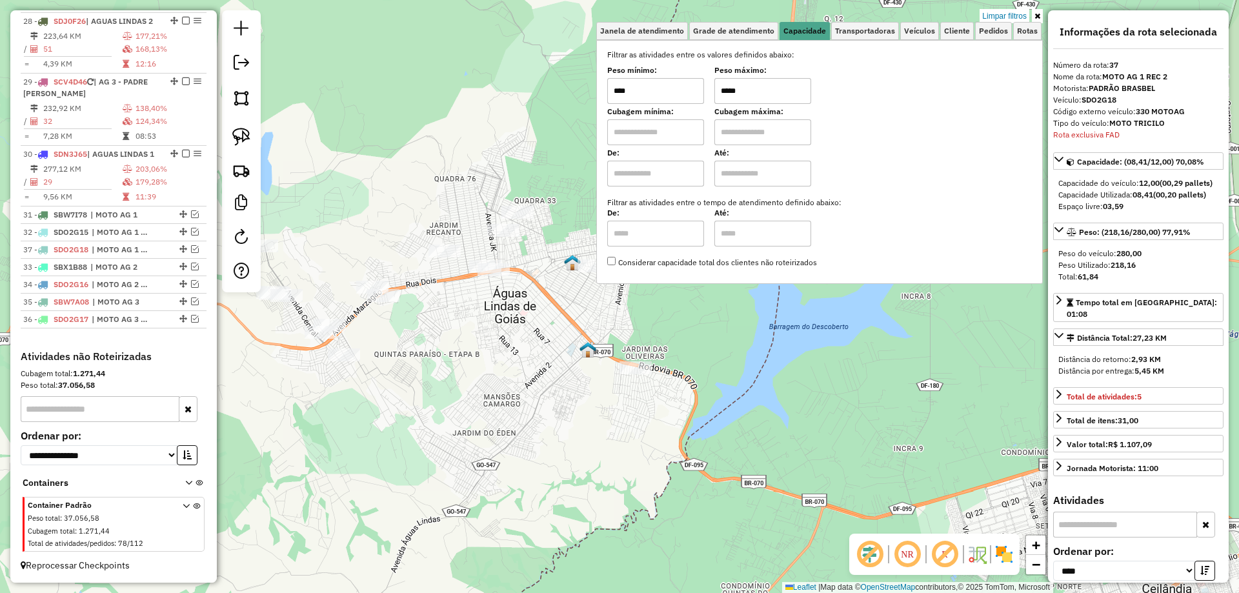
drag, startPoint x: 179, startPoint y: 320, endPoint x: 167, endPoint y: 249, distance: 72.2
click at [238, 133] on img at bounding box center [241, 137] width 18 height 18
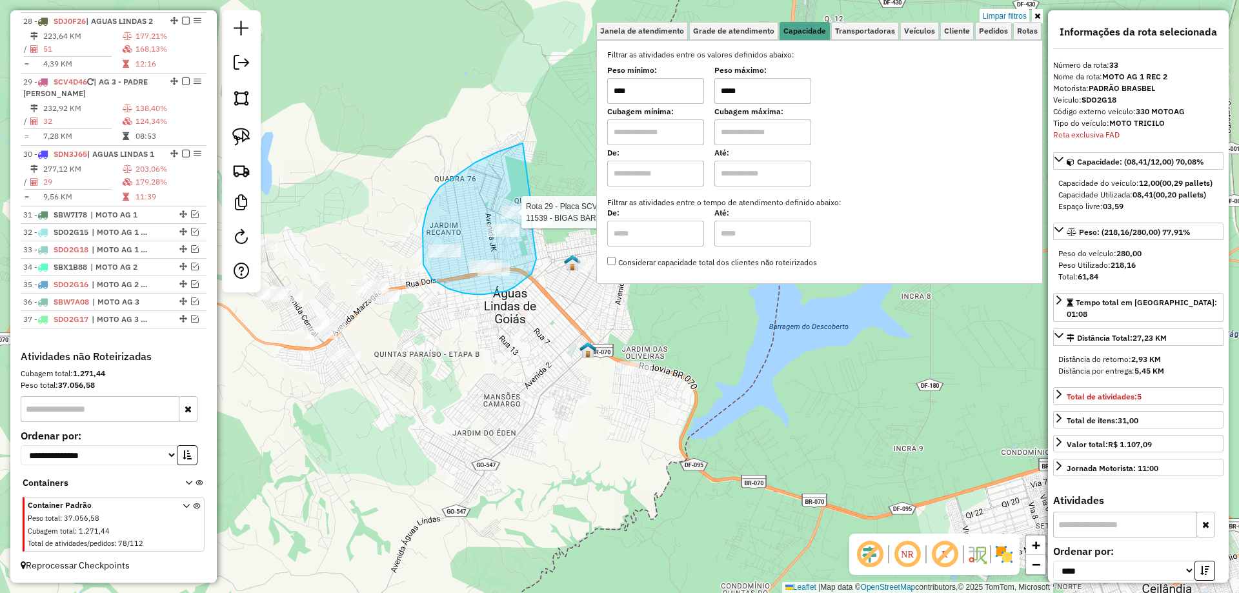
click at [533, 213] on div "Rota 29 - Placa SCV4D46 11539 - BIGAS BAR Limpar filtros Janela de atendimento …" at bounding box center [619, 296] width 1239 height 593
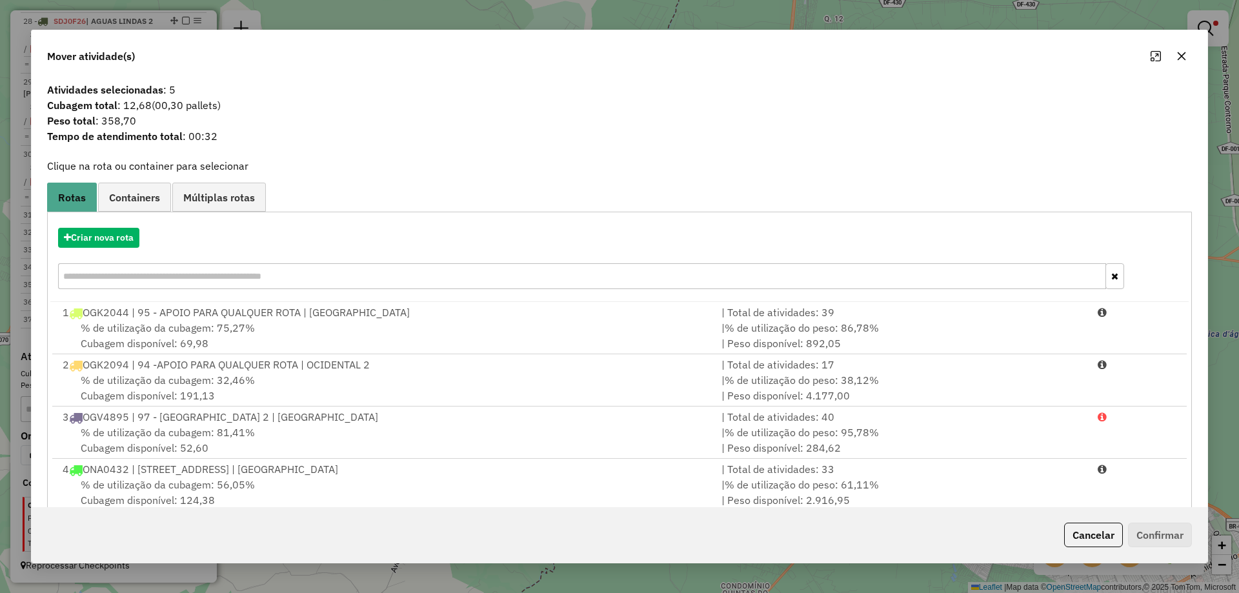
click at [1048, 542] on div "Cancelar Confirmar" at bounding box center [620, 535] width 1176 height 56
click at [1070, 535] on button "Cancelar" at bounding box center [1094, 535] width 59 height 25
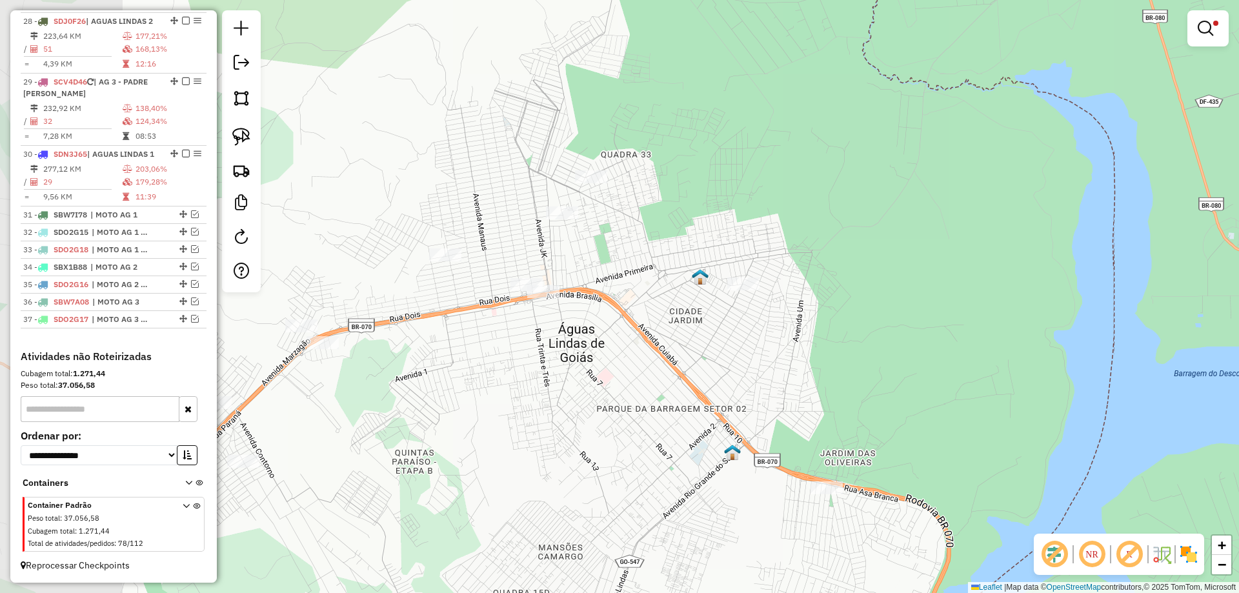
drag, startPoint x: 629, startPoint y: 360, endPoint x: 620, endPoint y: 347, distance: 15.8
click at [639, 362] on div "Limpar filtros Janela de atendimento Grade de atendimento Capacidade Transporta…" at bounding box center [619, 296] width 1239 height 593
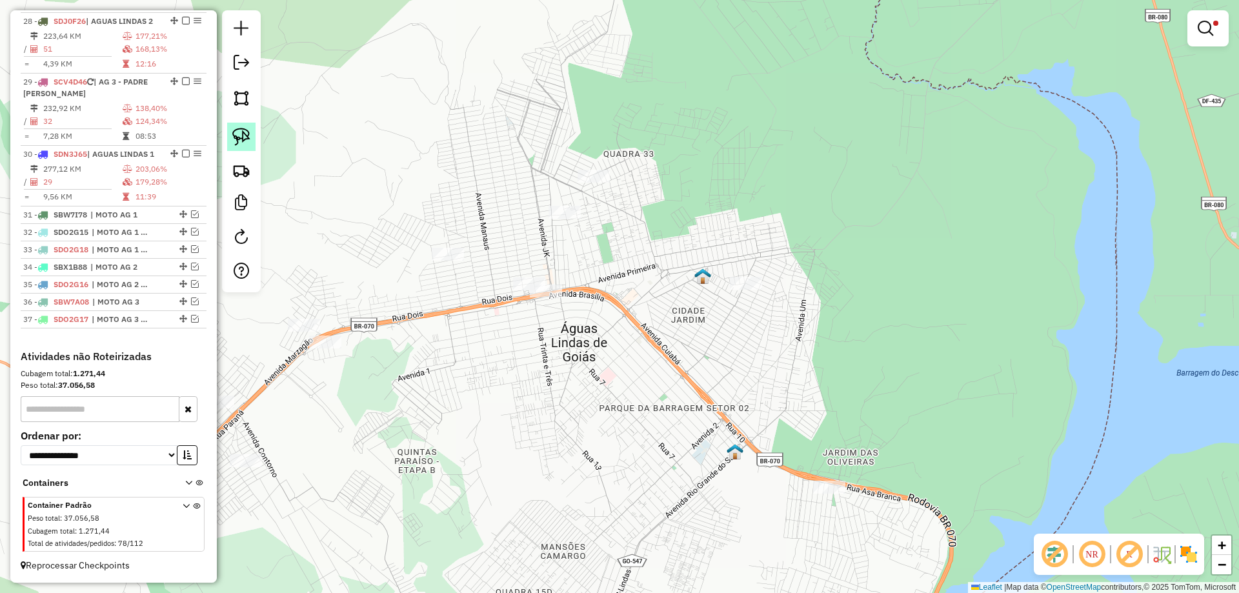
click at [249, 136] on img at bounding box center [241, 137] width 18 height 18
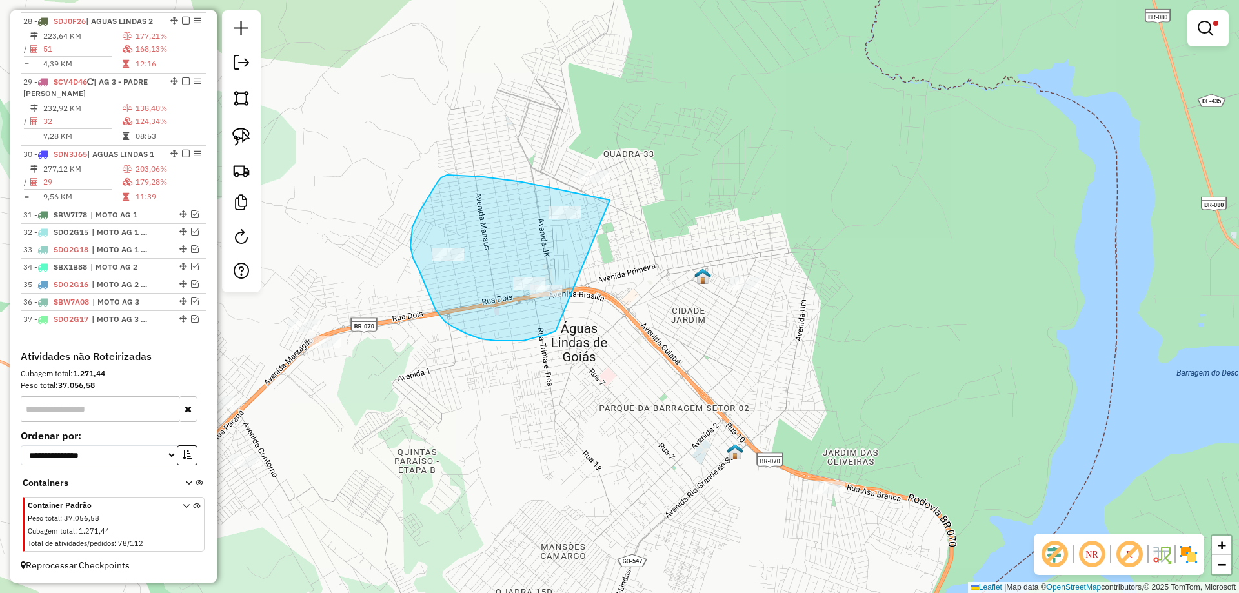
drag, startPoint x: 592, startPoint y: 196, endPoint x: 565, endPoint y: 326, distance: 132.4
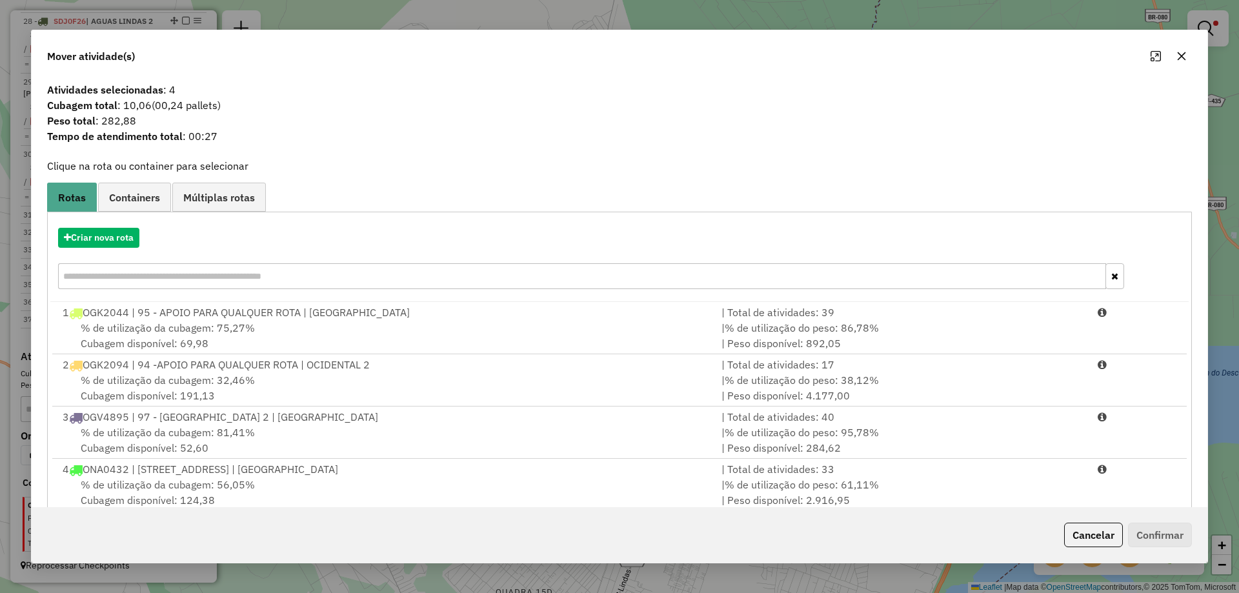
drag, startPoint x: 1101, startPoint y: 535, endPoint x: 1071, endPoint y: 527, distance: 30.7
click at [1098, 535] on button "Cancelar" at bounding box center [1094, 535] width 59 height 25
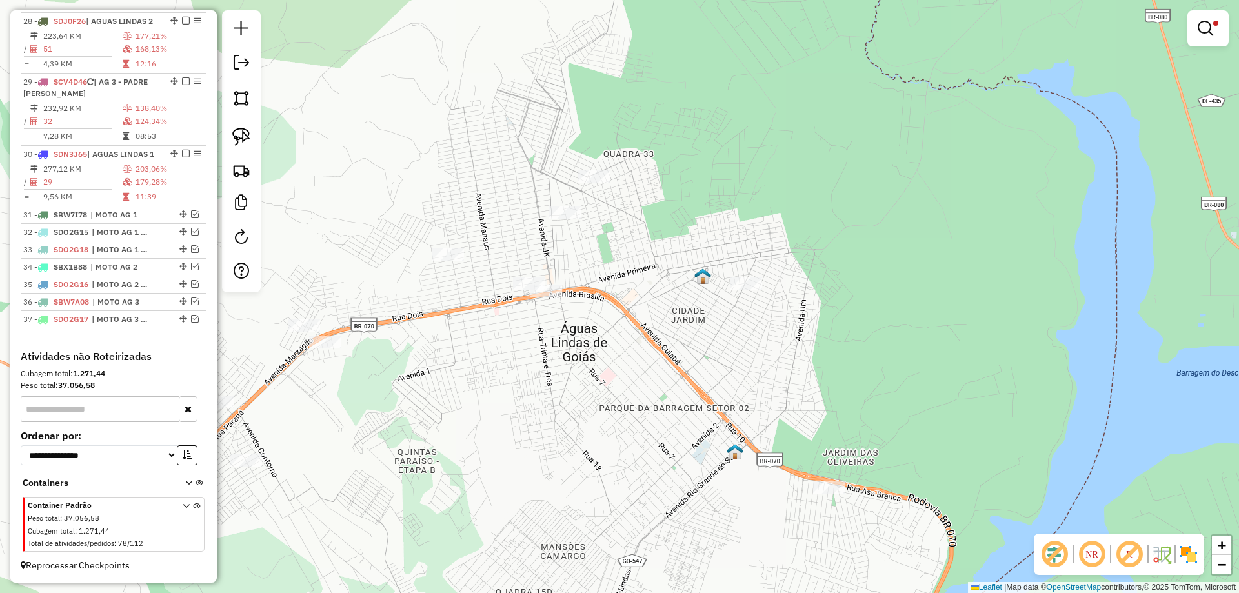
click at [560, 205] on div "Rota 29 - Placa SCV4D46 90948 - ALBERTINO ALVES PINT Limpar filtros Janela de a…" at bounding box center [619, 296] width 1239 height 593
select select "*********"
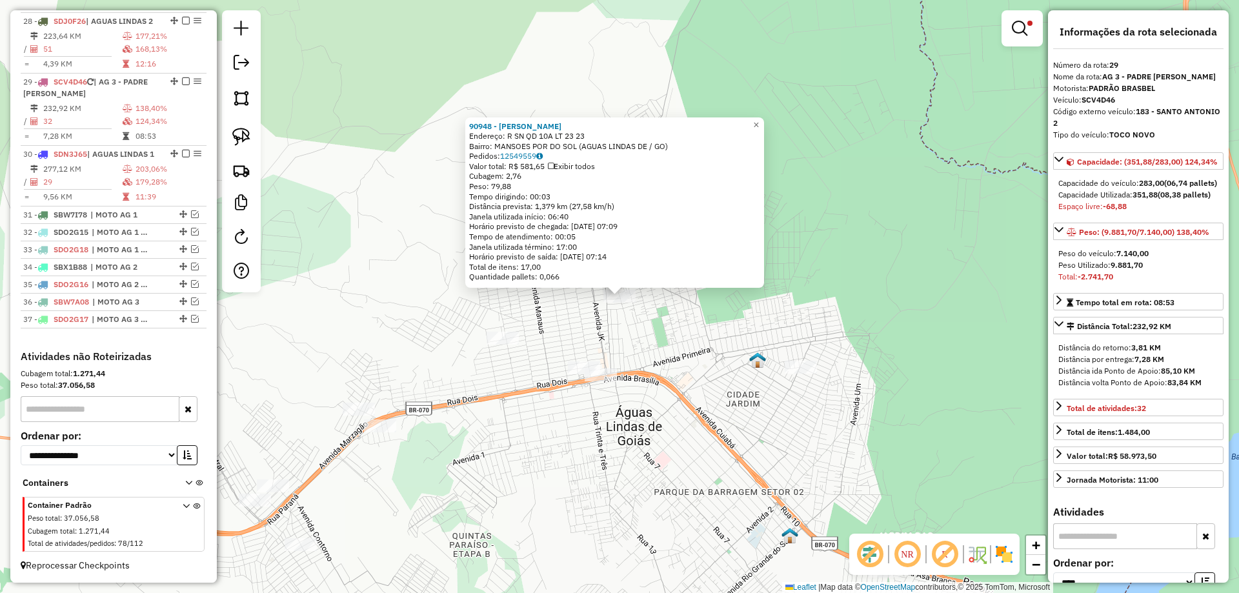
drag, startPoint x: 649, startPoint y: 314, endPoint x: 653, endPoint y: 295, distance: 19.3
click at [649, 314] on div "Rota 29 - Placa SCV4D46 90948 - ALBERTINO ALVES PINT 90948 - ALBERTINO ALVES PI…" at bounding box center [619, 296] width 1239 height 593
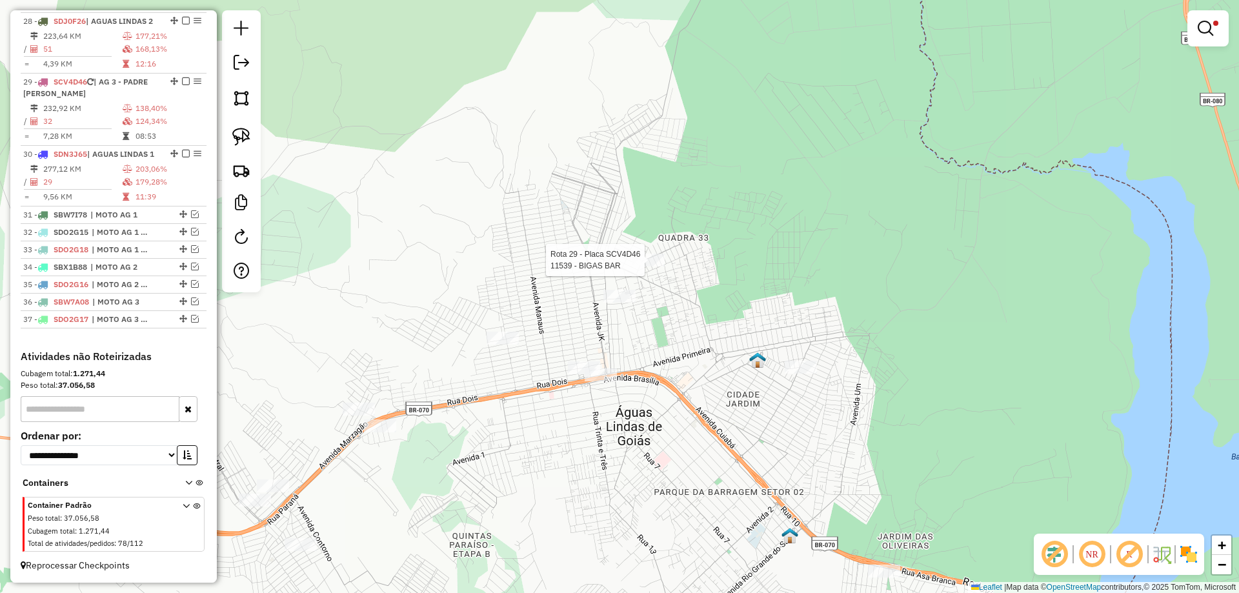
select select "*********"
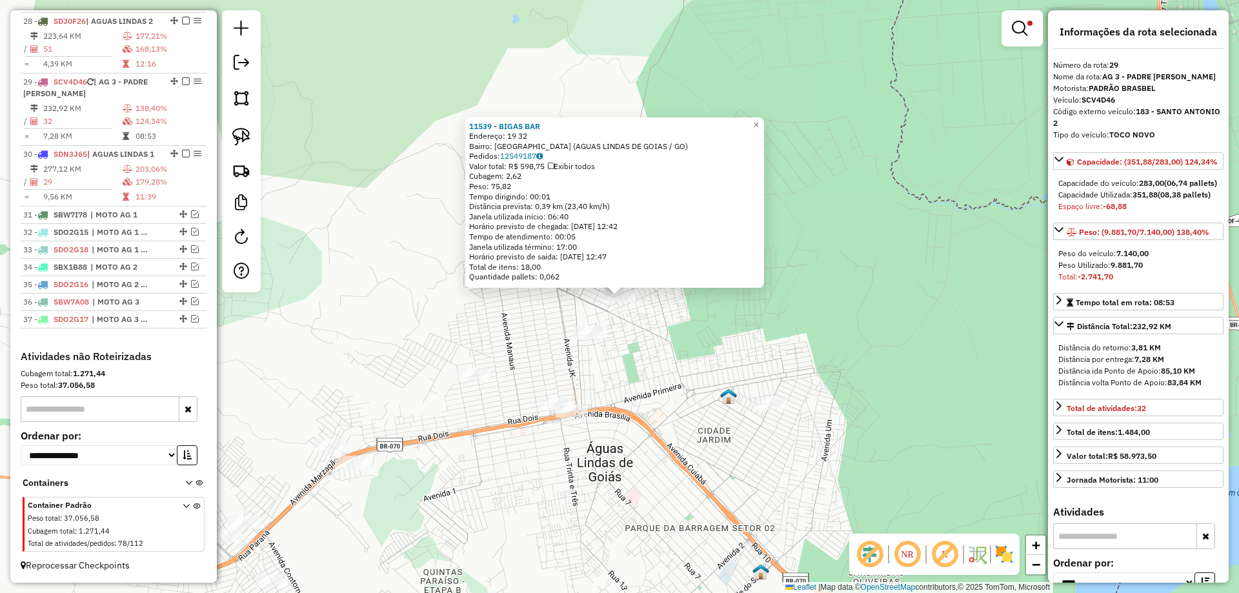
click at [653, 374] on div "11539 - BIGAS BAR Endereço: 19 32 Bairro: JARDIM DOS PINHEIROS (AGUAS LINDAS DE…" at bounding box center [619, 296] width 1239 height 593
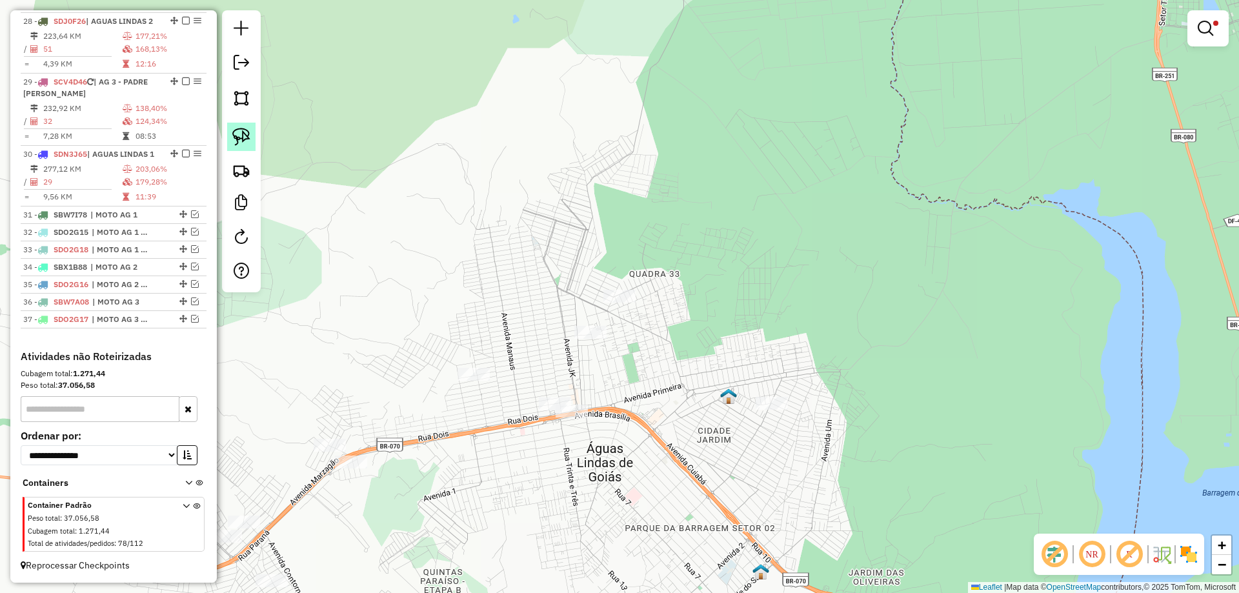
click at [250, 136] on link at bounding box center [241, 137] width 28 height 28
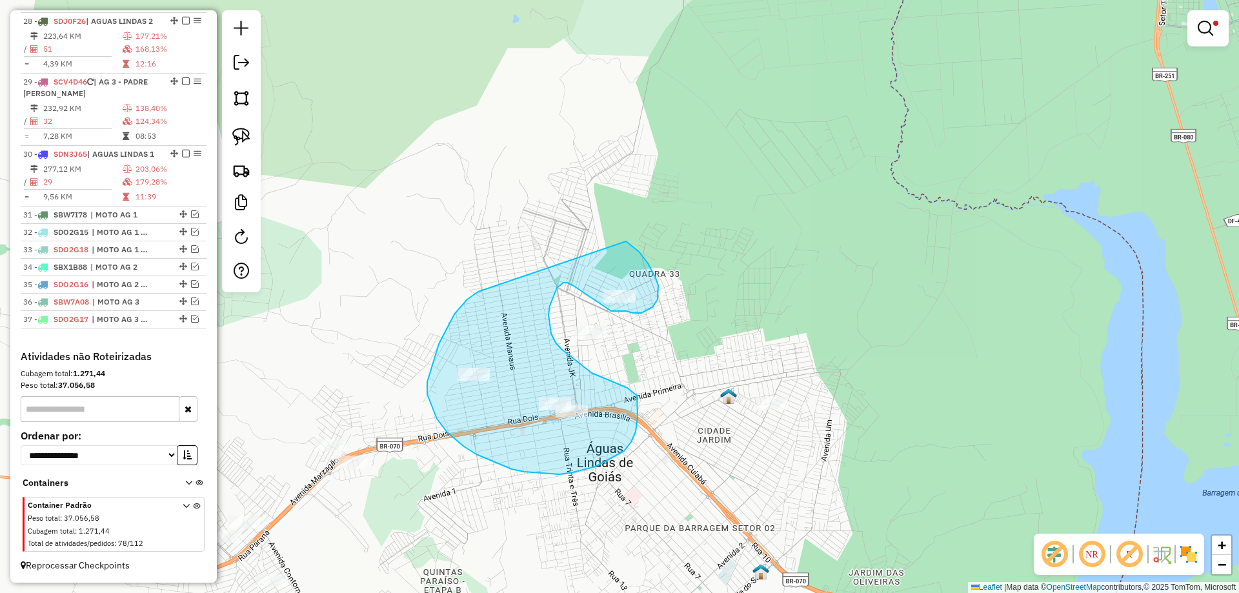
drag, startPoint x: 467, startPoint y: 300, endPoint x: 603, endPoint y: 238, distance: 149.1
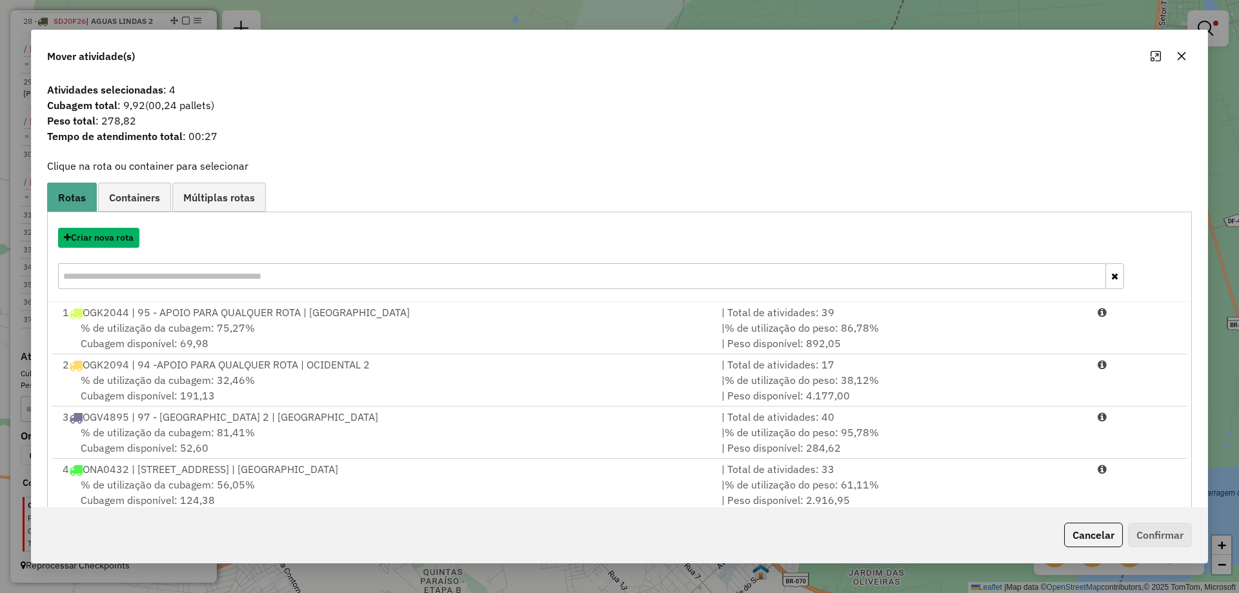
click at [117, 237] on button "Criar nova rota" at bounding box center [98, 238] width 81 height 20
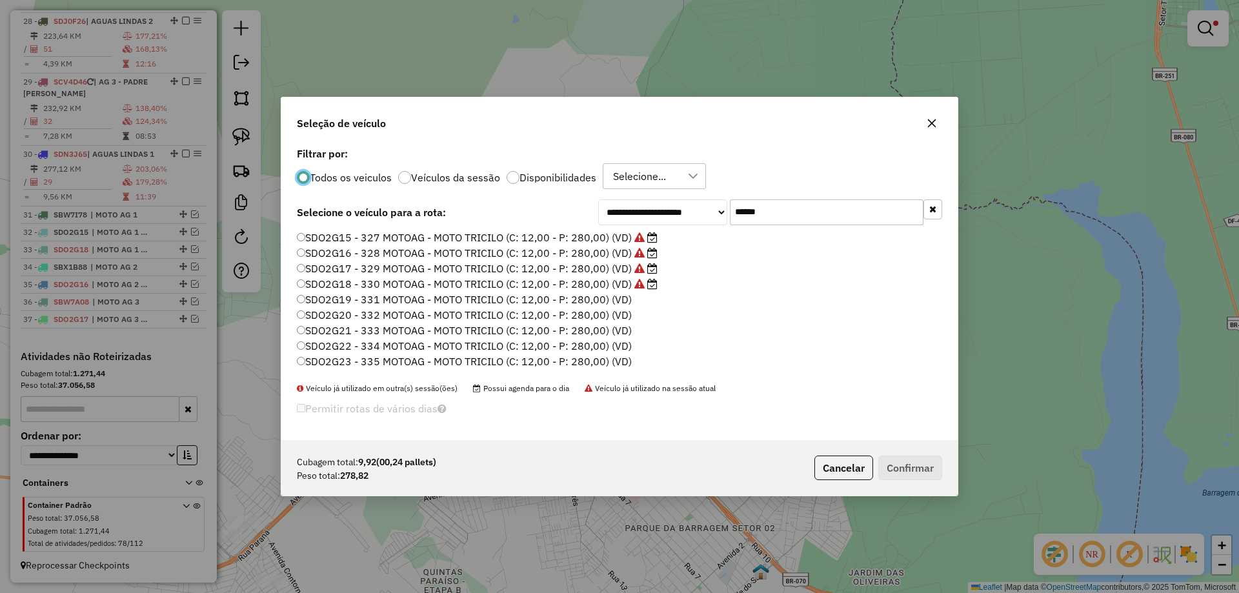
scroll to position [7, 4]
click at [626, 296] on label "SDO2G19 - 331 MOTOAG - MOTO TRICILO (C: 12,00 - P: 280,00) (VD)" at bounding box center [464, 299] width 335 height 15
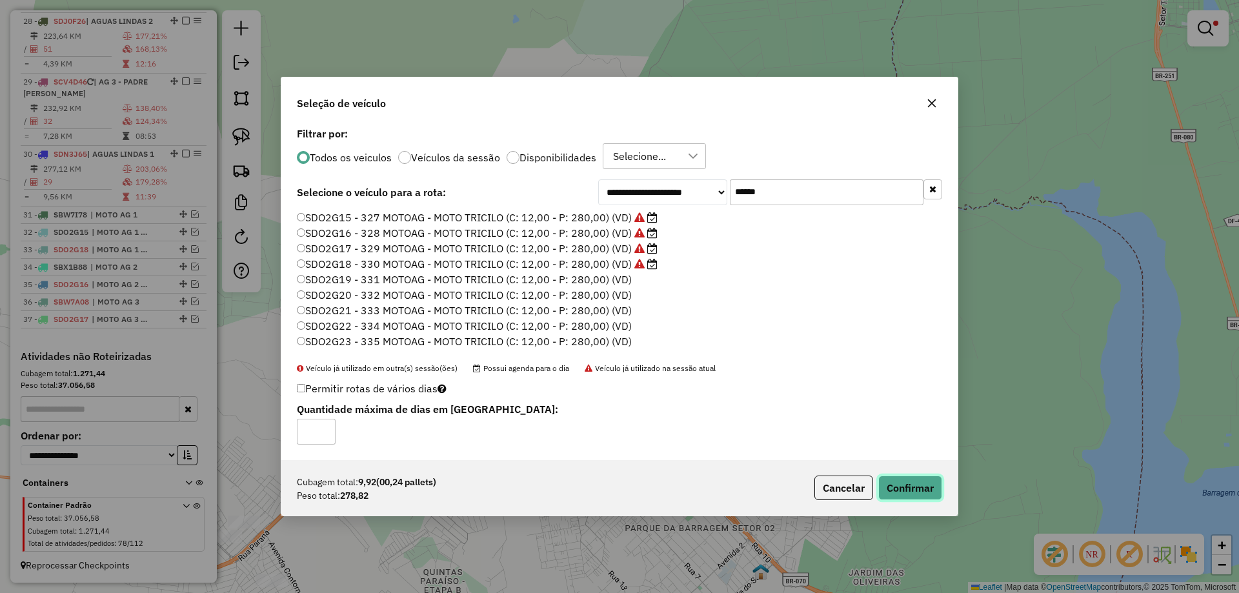
drag, startPoint x: 905, startPoint y: 486, endPoint x: 833, endPoint y: 474, distance: 72.6
click at [901, 485] on button "Confirmar" at bounding box center [911, 488] width 64 height 25
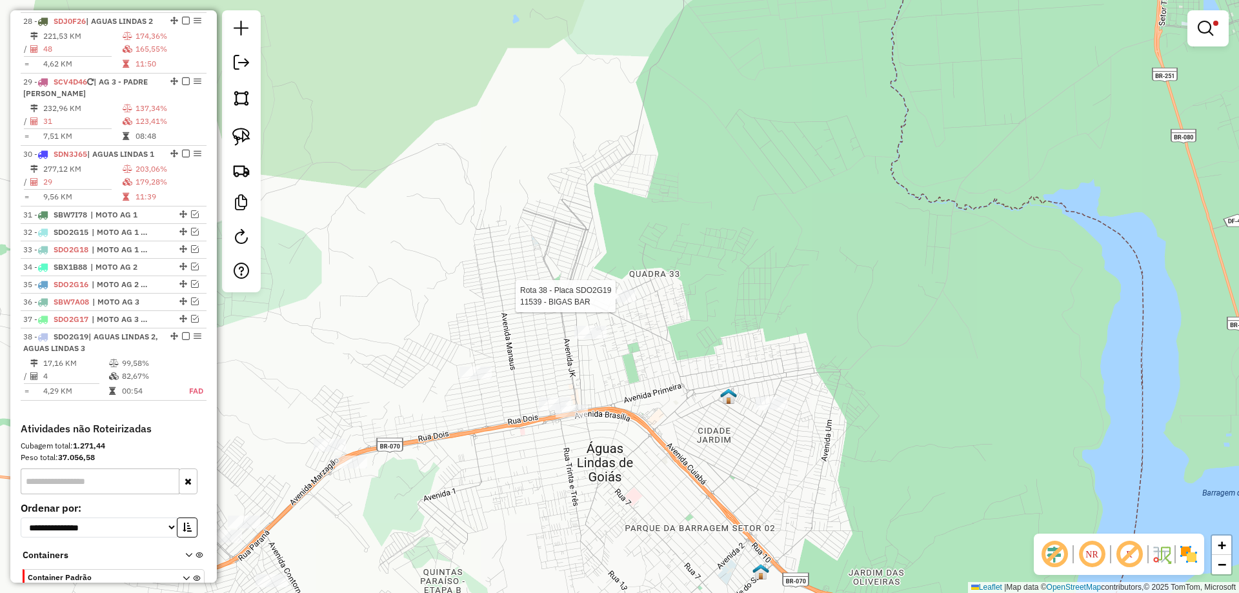
select select "*********"
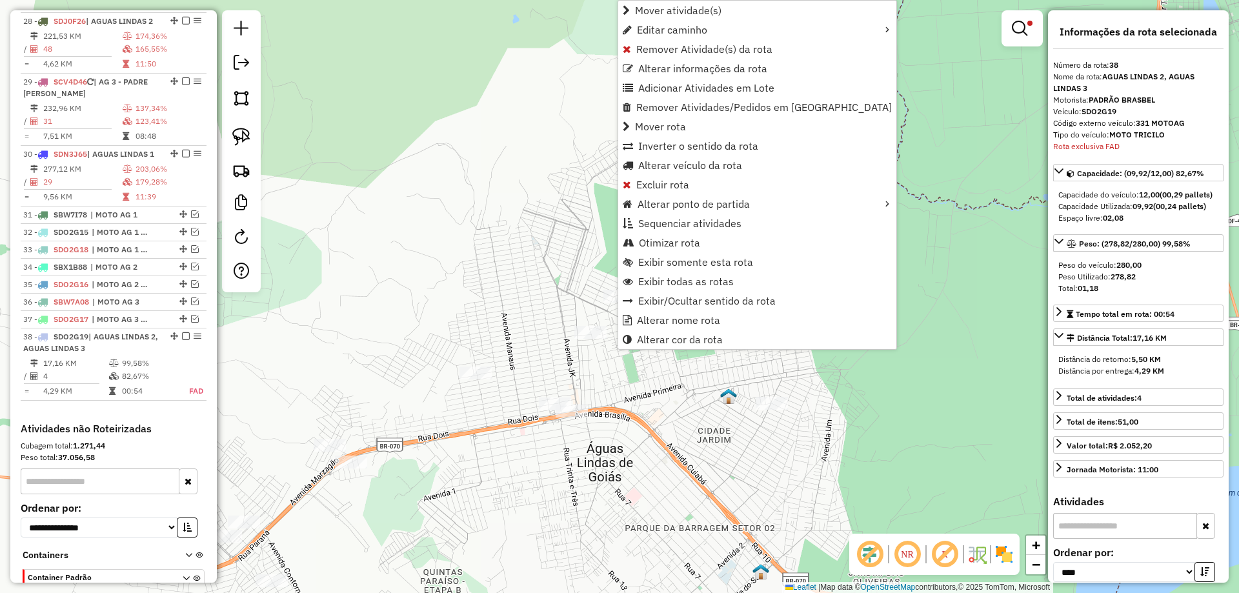
scroll to position [1783, 0]
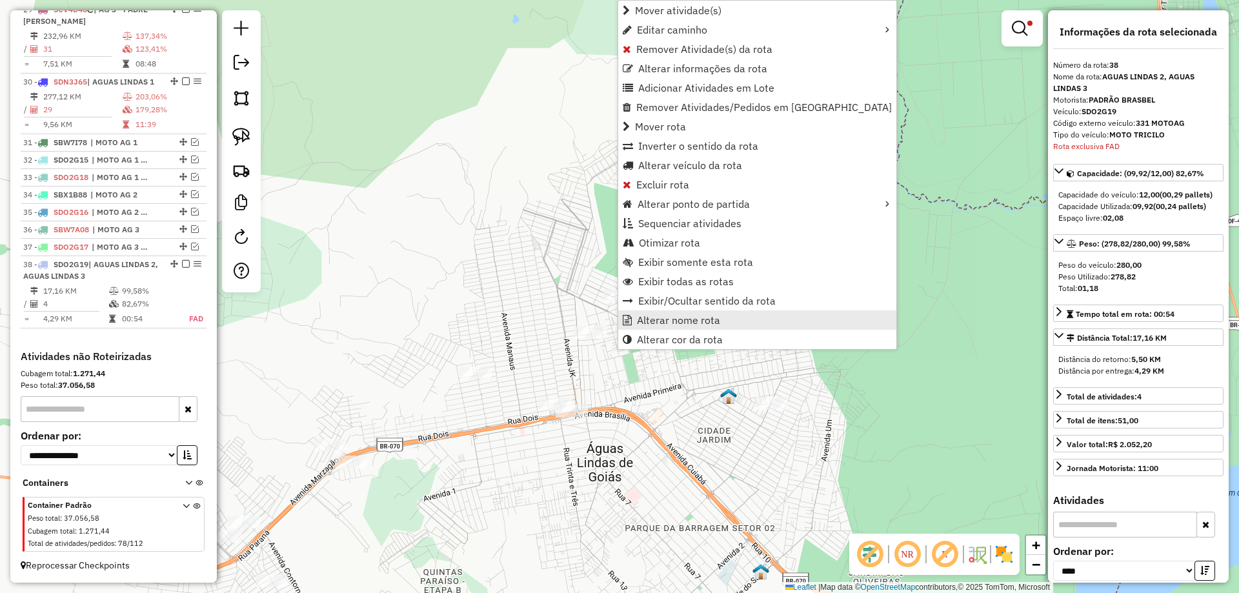
click at [668, 320] on span "Alterar nome rota" at bounding box center [678, 320] width 83 height 10
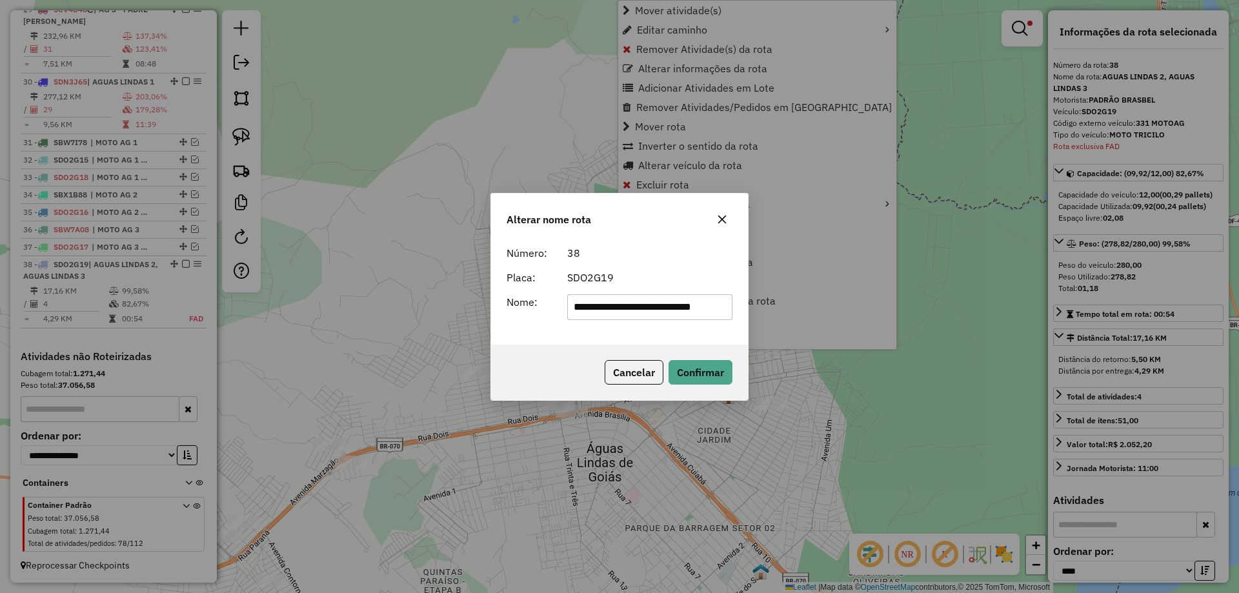
scroll to position [0, 13]
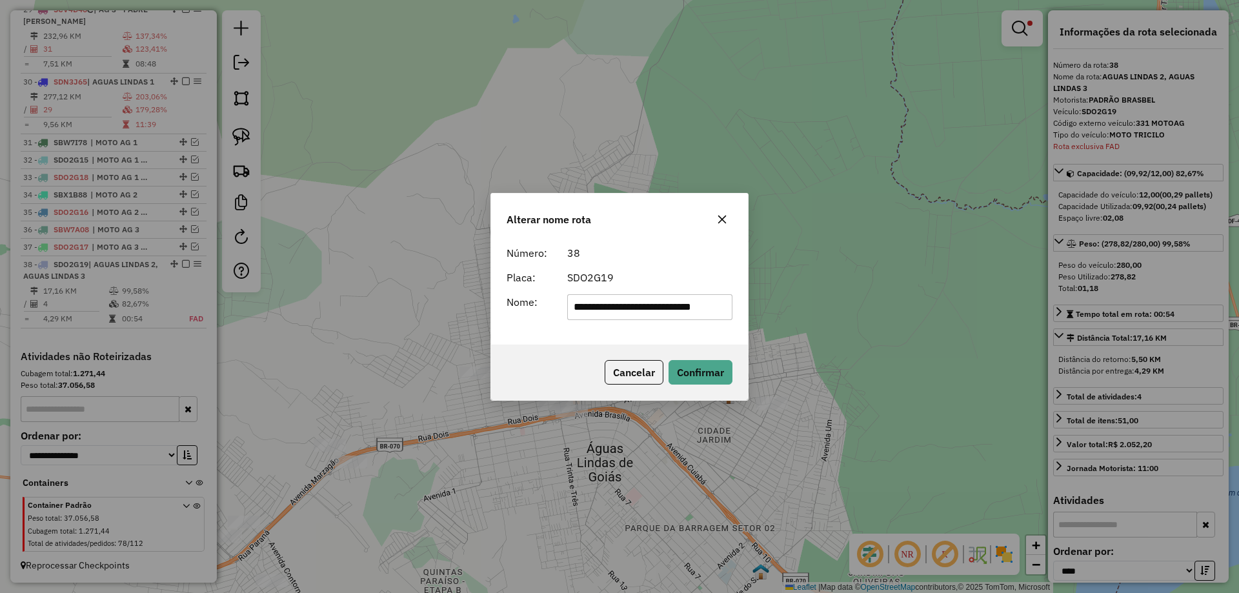
click at [686, 307] on input "**********" at bounding box center [650, 307] width 166 height 26
click at [684, 307] on input "**********" at bounding box center [650, 307] width 166 height 26
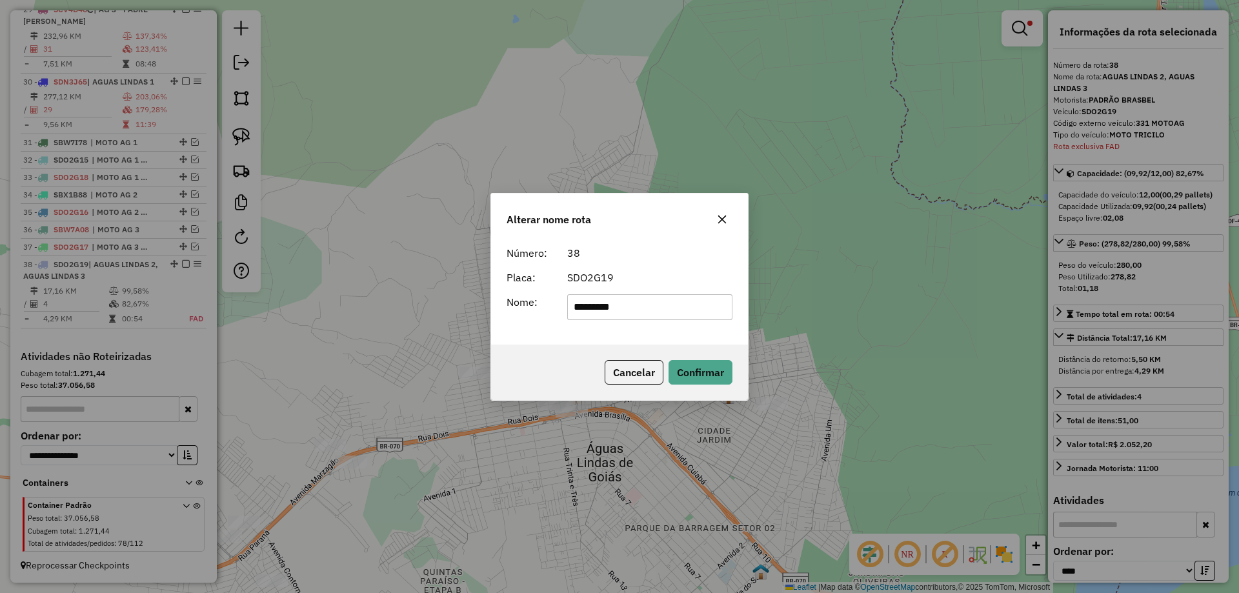
type input "**********"
click at [702, 367] on button "Confirmar" at bounding box center [701, 372] width 64 height 25
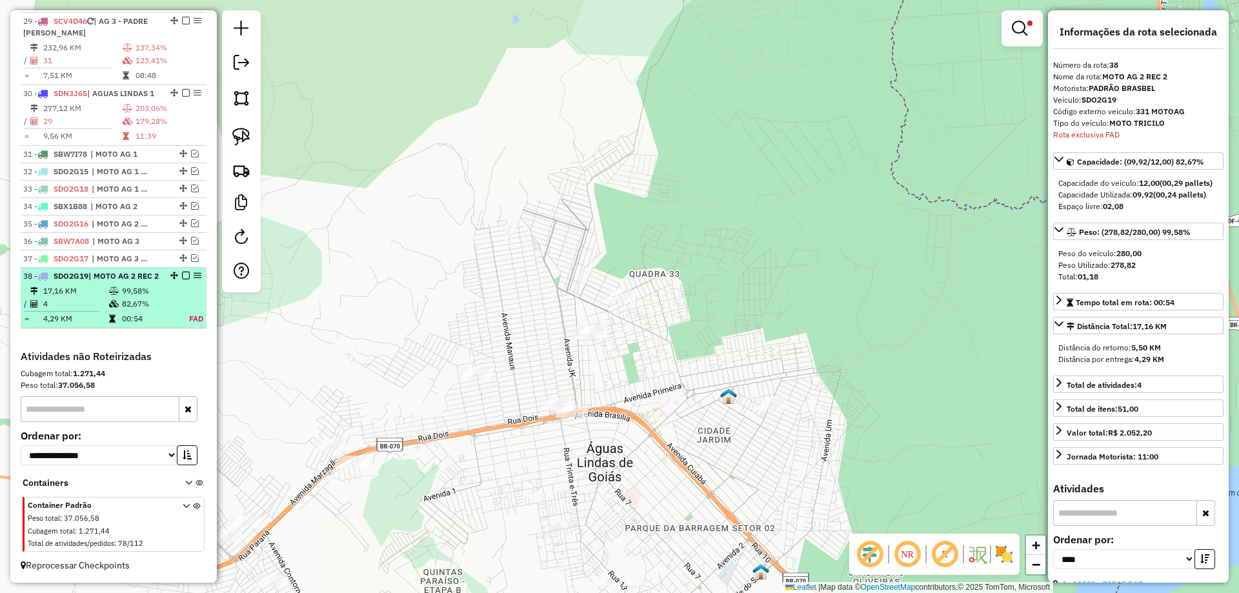
click at [182, 272] on em at bounding box center [186, 276] width 8 height 8
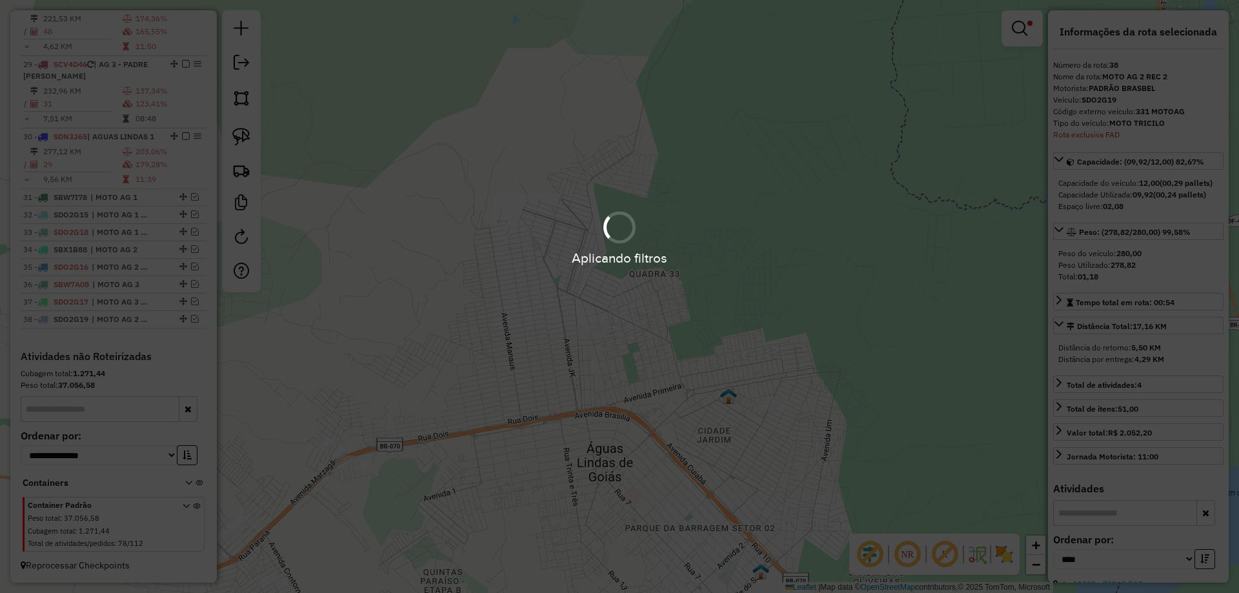
scroll to position [1728, 0]
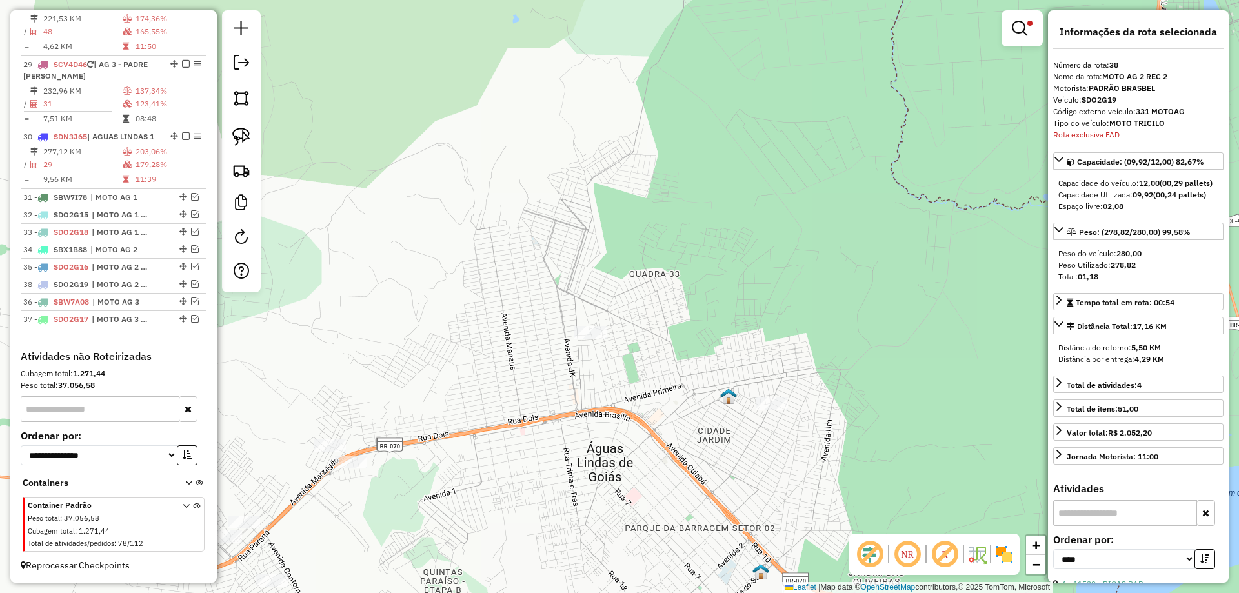
drag, startPoint x: 178, startPoint y: 318, endPoint x: 168, endPoint y: 281, distance: 38.0
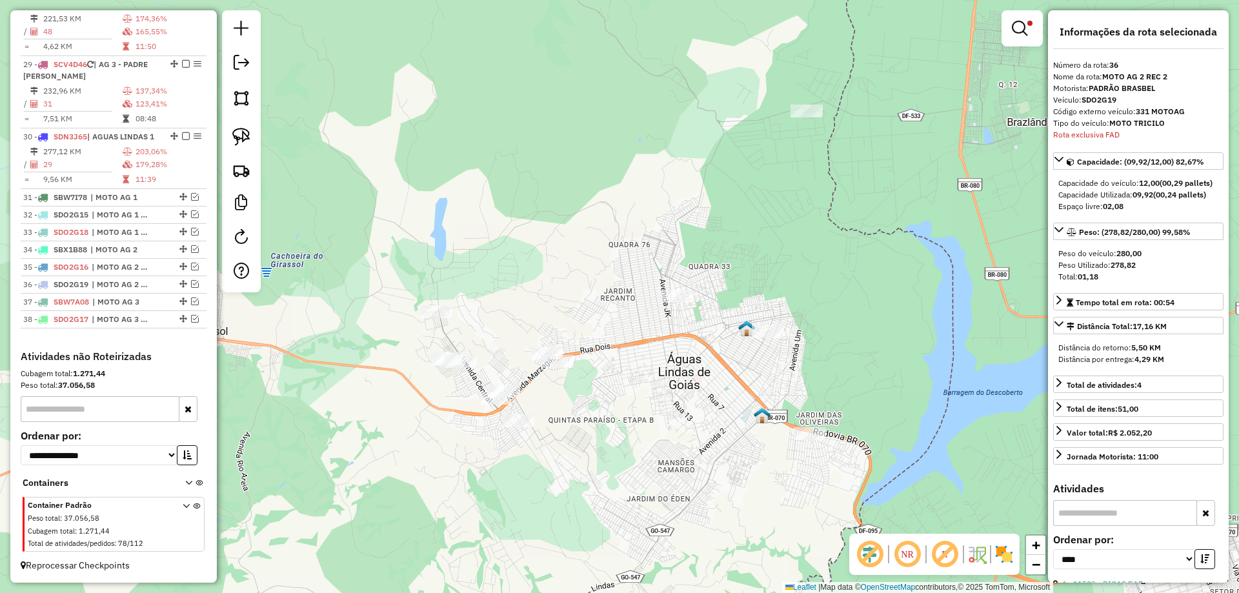
drag, startPoint x: 830, startPoint y: 368, endPoint x: 793, endPoint y: 320, distance: 60.8
click at [793, 320] on div "Limpar filtros Janela de atendimento Grade de atendimento Capacidade Transporta…" at bounding box center [619, 296] width 1239 height 593
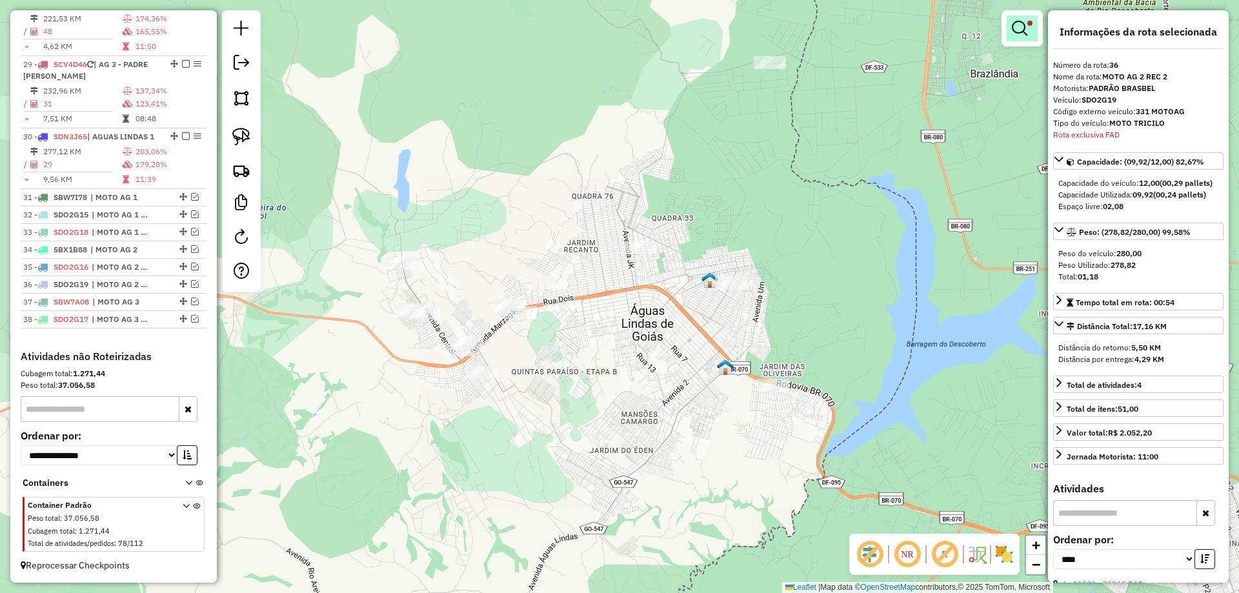
click at [1024, 30] on em at bounding box center [1019, 28] width 15 height 15
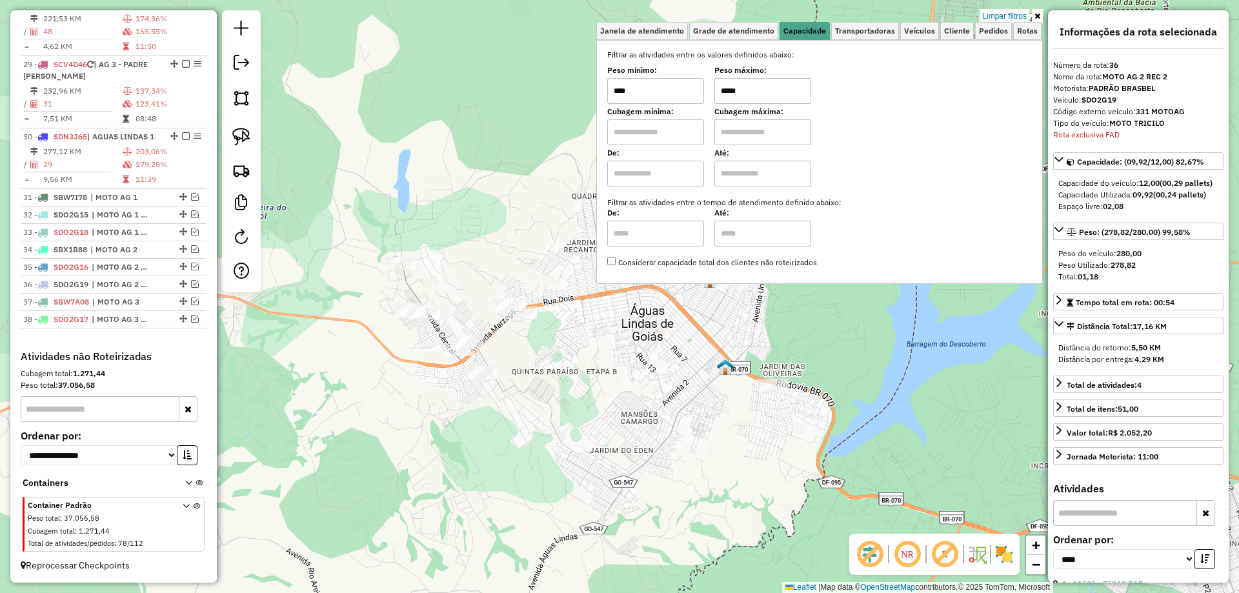
click at [731, 88] on input "*****" at bounding box center [763, 91] width 97 height 26
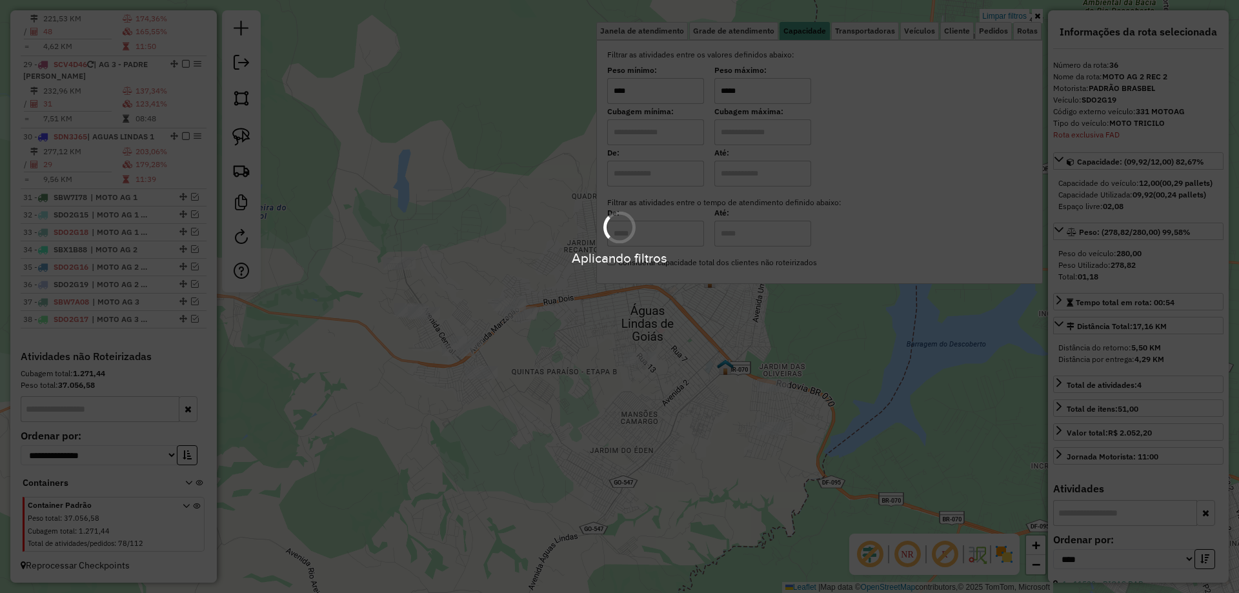
type input "*****"
click at [846, 365] on div "Limpar filtros Janela de atendimento Grade de atendimento Capacidade Transporta…" at bounding box center [619, 296] width 1239 height 593
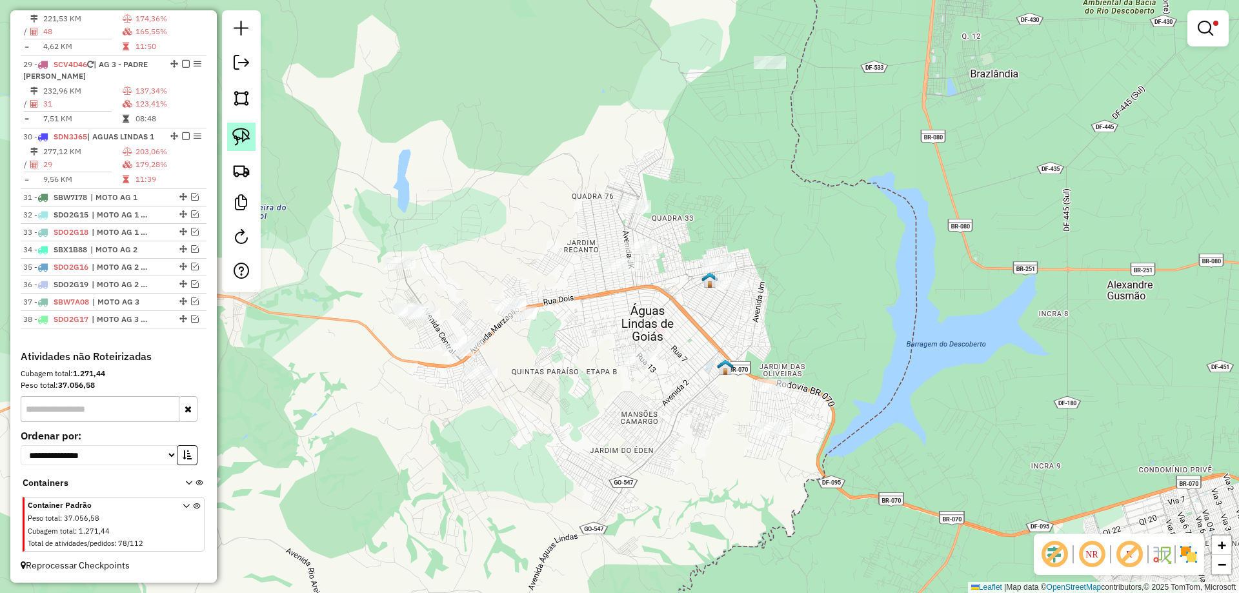
click at [247, 137] on img at bounding box center [241, 137] width 18 height 18
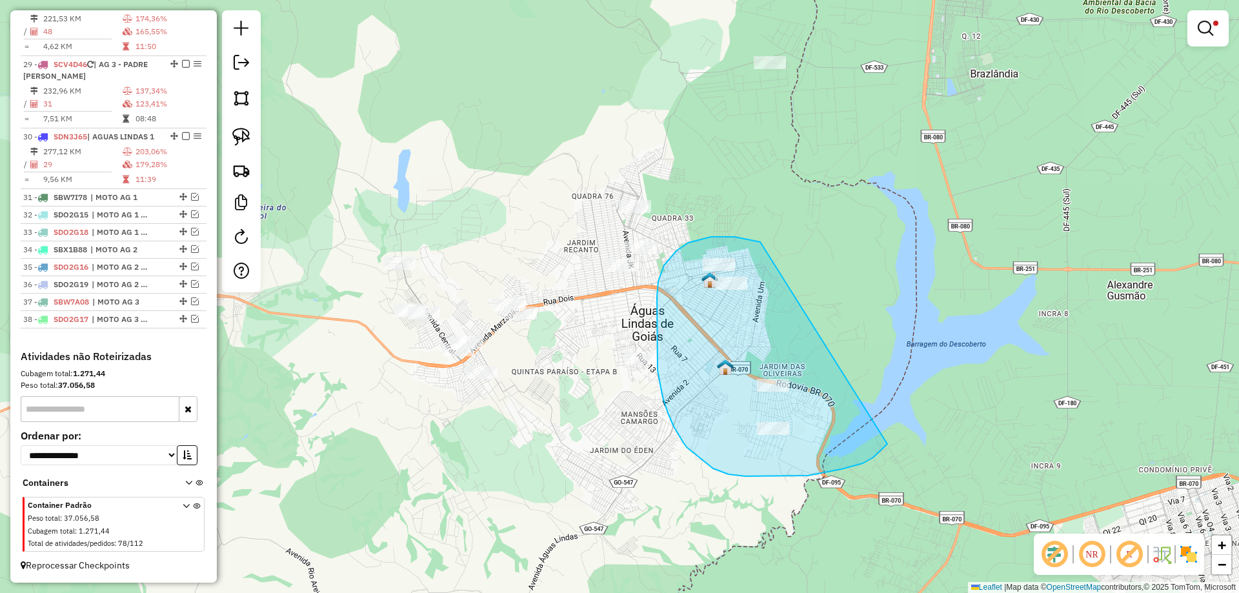
drag, startPoint x: 723, startPoint y: 237, endPoint x: 907, endPoint y: 418, distance: 258.4
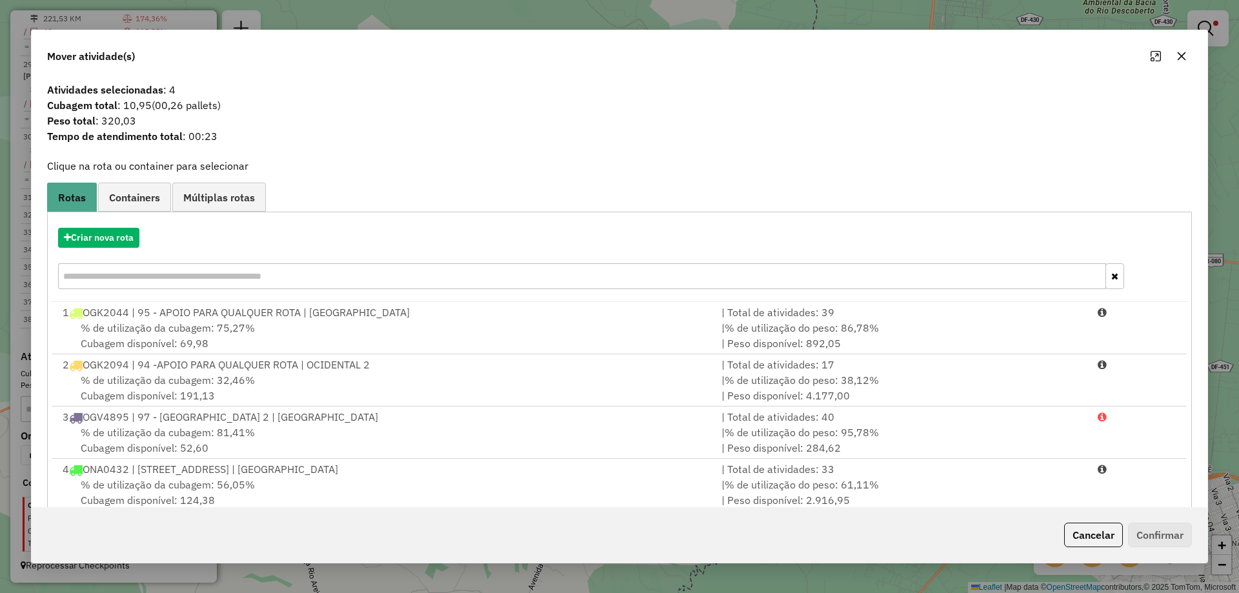
click at [1103, 538] on button "Cancelar" at bounding box center [1094, 535] width 59 height 25
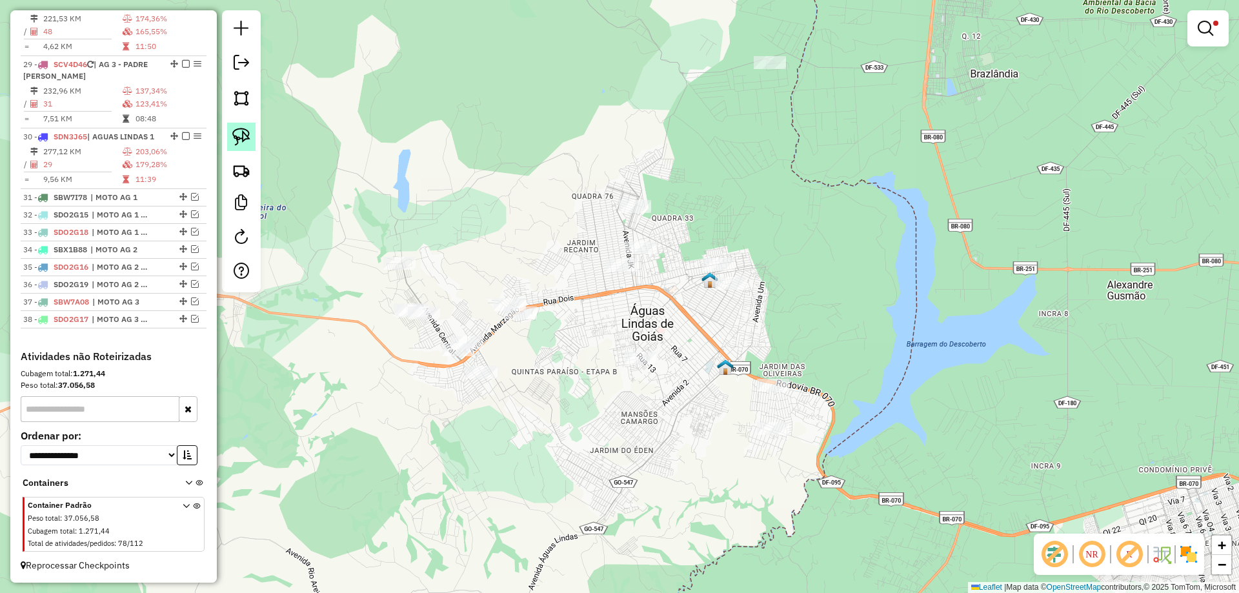
click at [234, 143] on img at bounding box center [241, 137] width 18 height 18
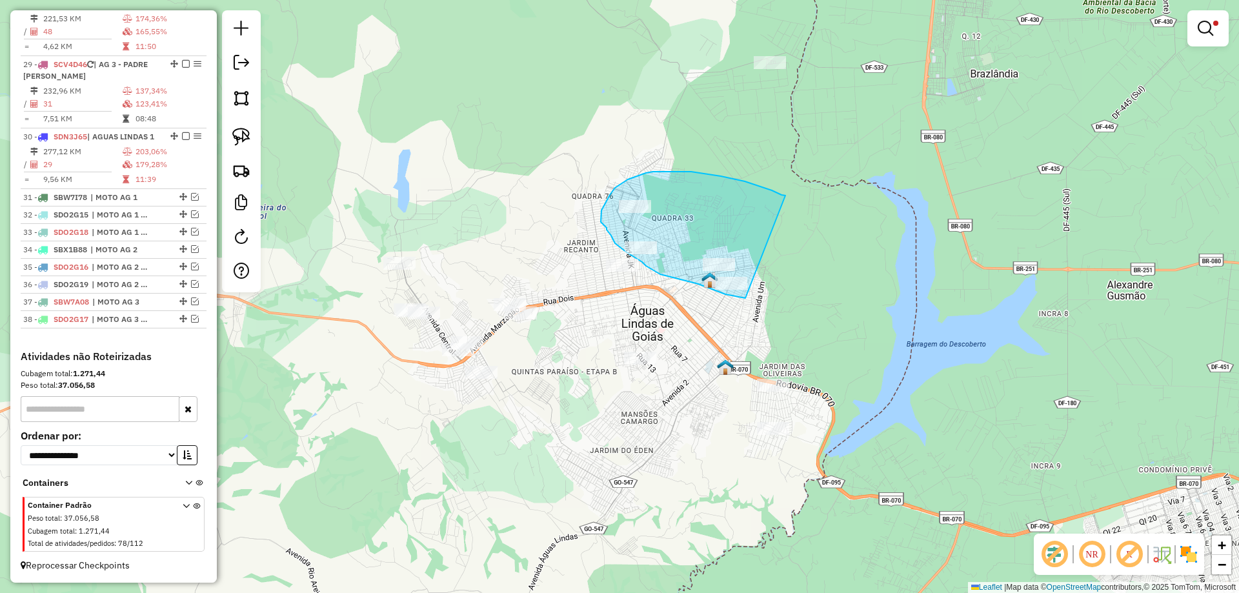
drag, startPoint x: 760, startPoint y: 186, endPoint x: 796, endPoint y: 302, distance: 121.7
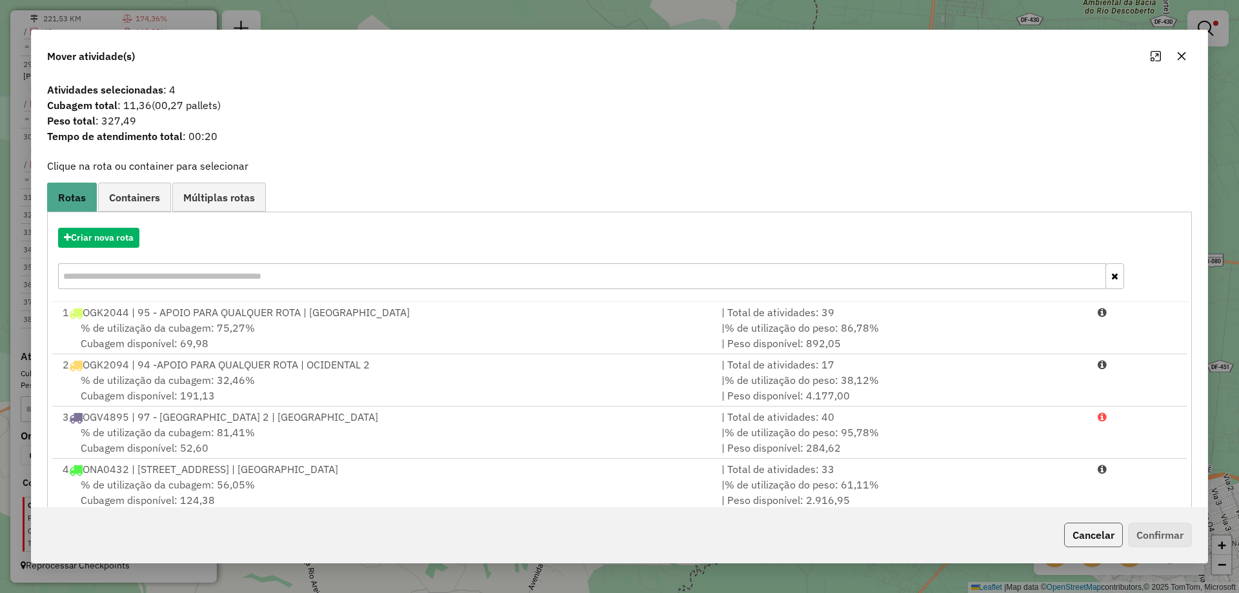
click at [1085, 536] on button "Cancelar" at bounding box center [1094, 535] width 59 height 25
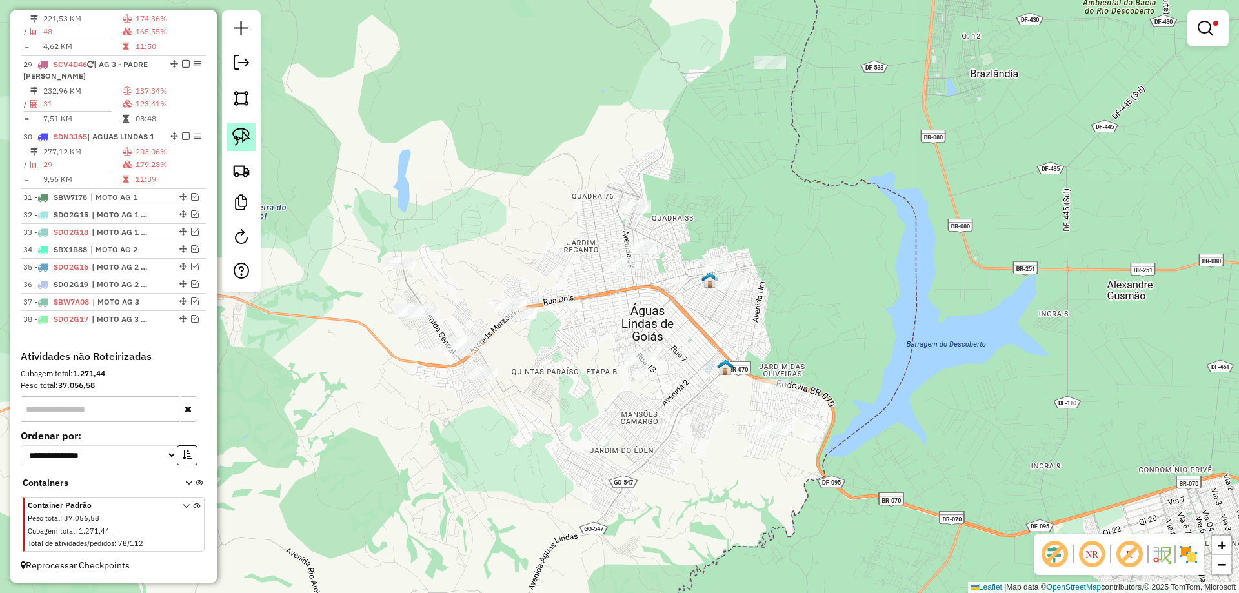
click at [236, 136] on img at bounding box center [241, 137] width 18 height 18
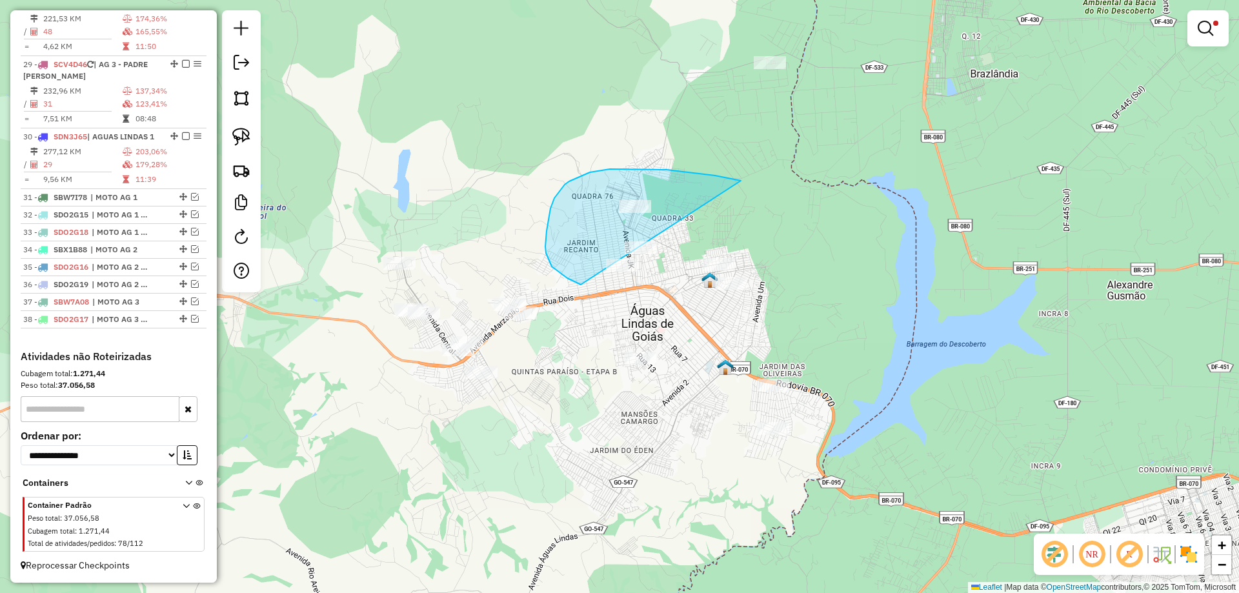
drag, startPoint x: 649, startPoint y: 169, endPoint x: 659, endPoint y: 290, distance: 121.2
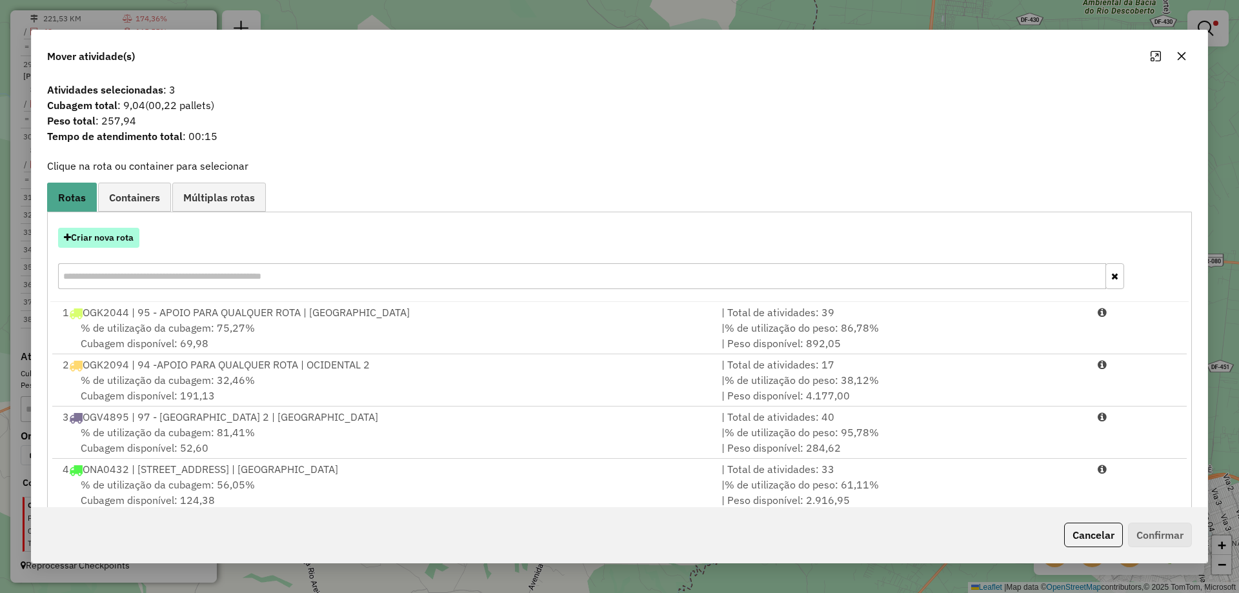
click at [110, 238] on button "Criar nova rota" at bounding box center [98, 238] width 81 height 20
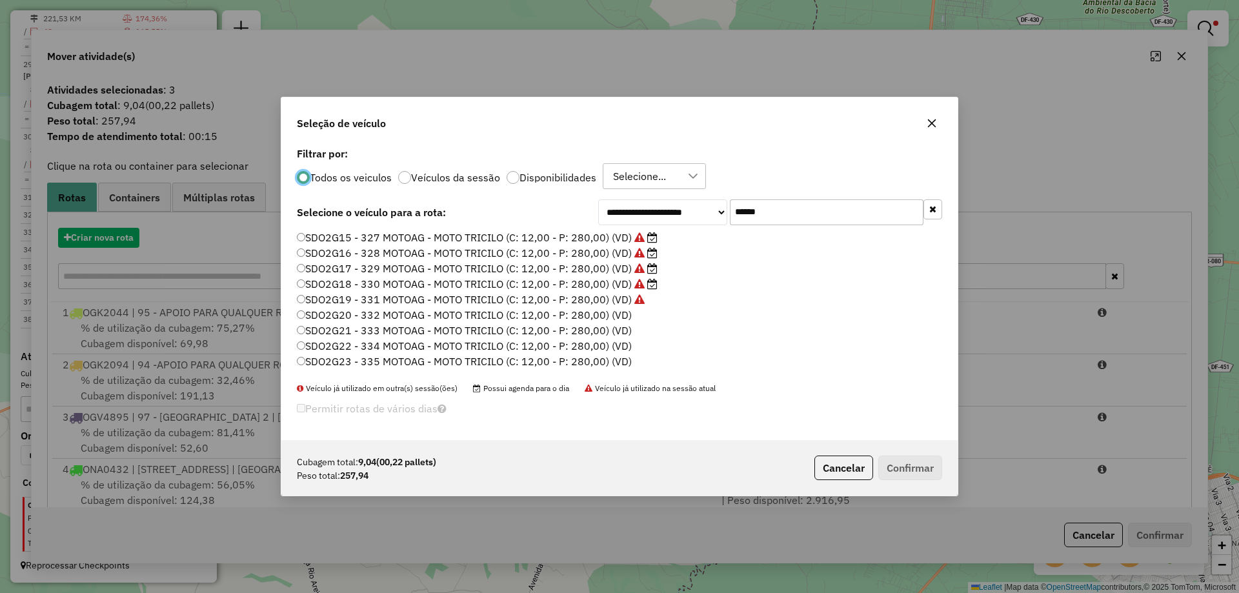
scroll to position [7, 4]
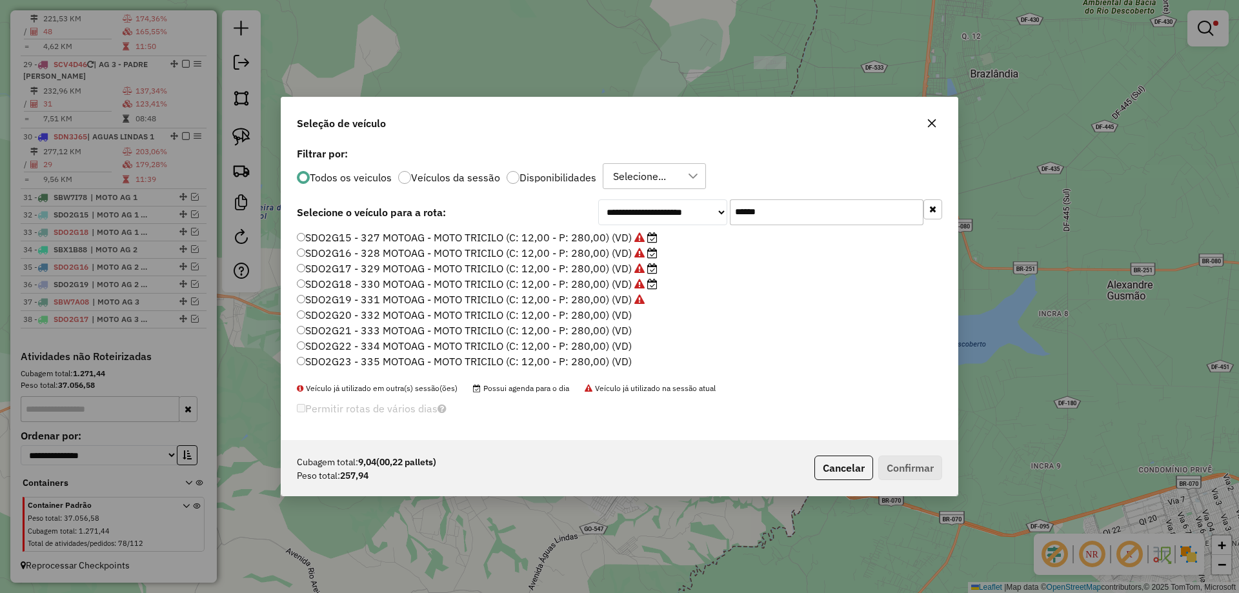
click at [617, 313] on label "SDO2G20 - 332 MOTOAG - MOTO TRICILO (C: 12,00 - P: 280,00) (VD)" at bounding box center [464, 314] width 335 height 15
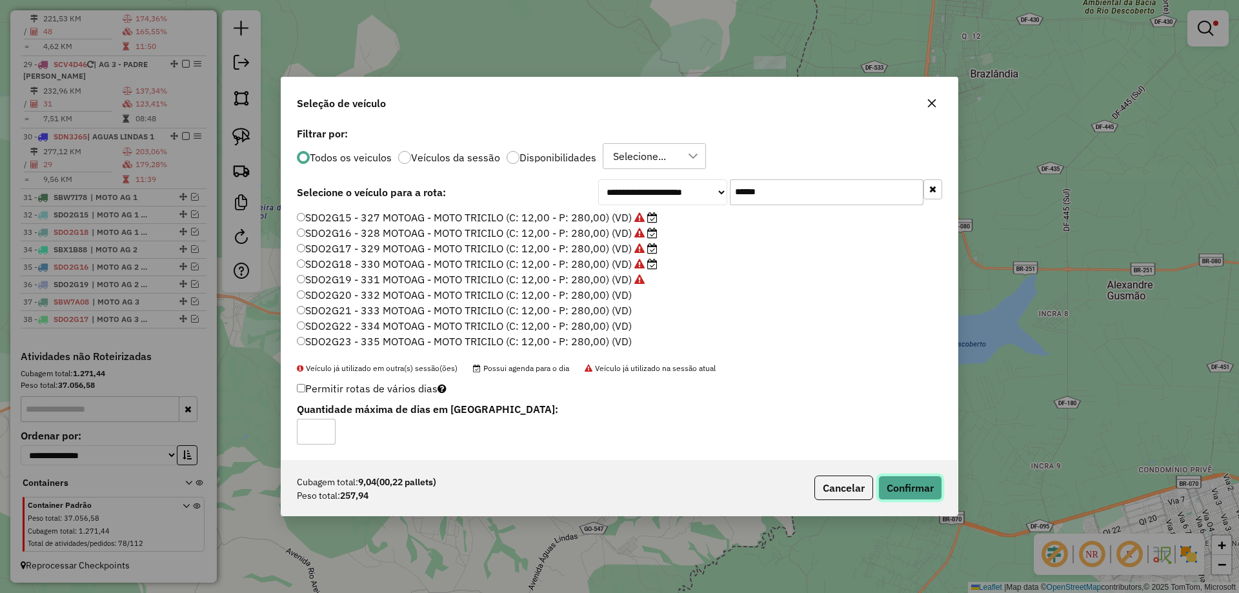
click at [924, 494] on button "Confirmar" at bounding box center [911, 488] width 64 height 25
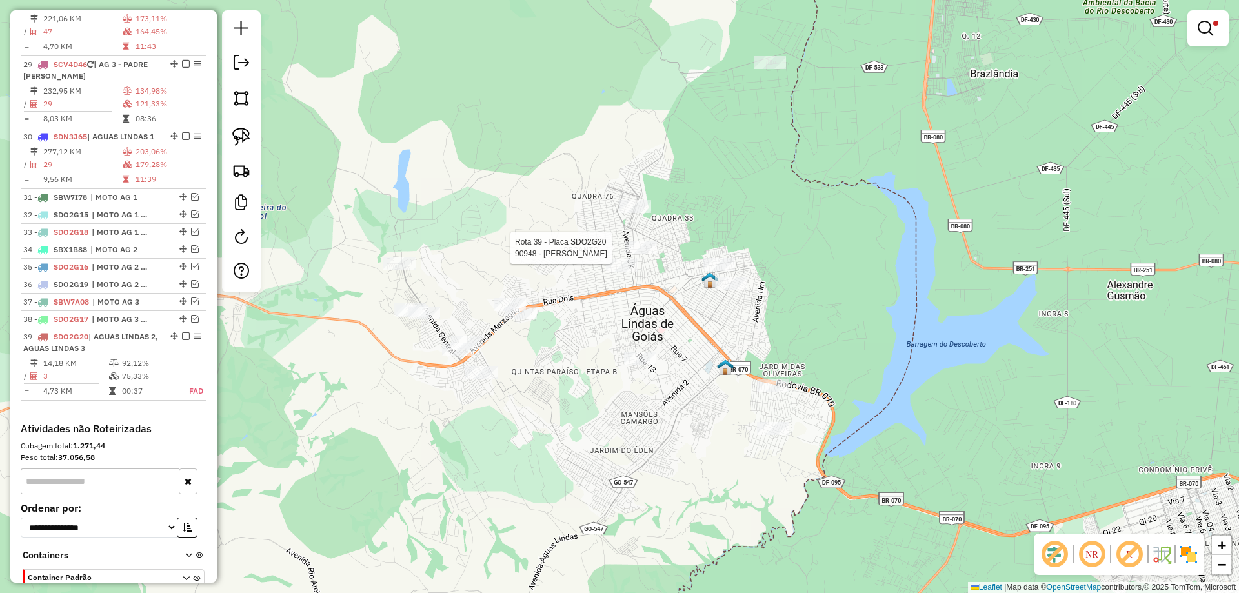
select select "*********"
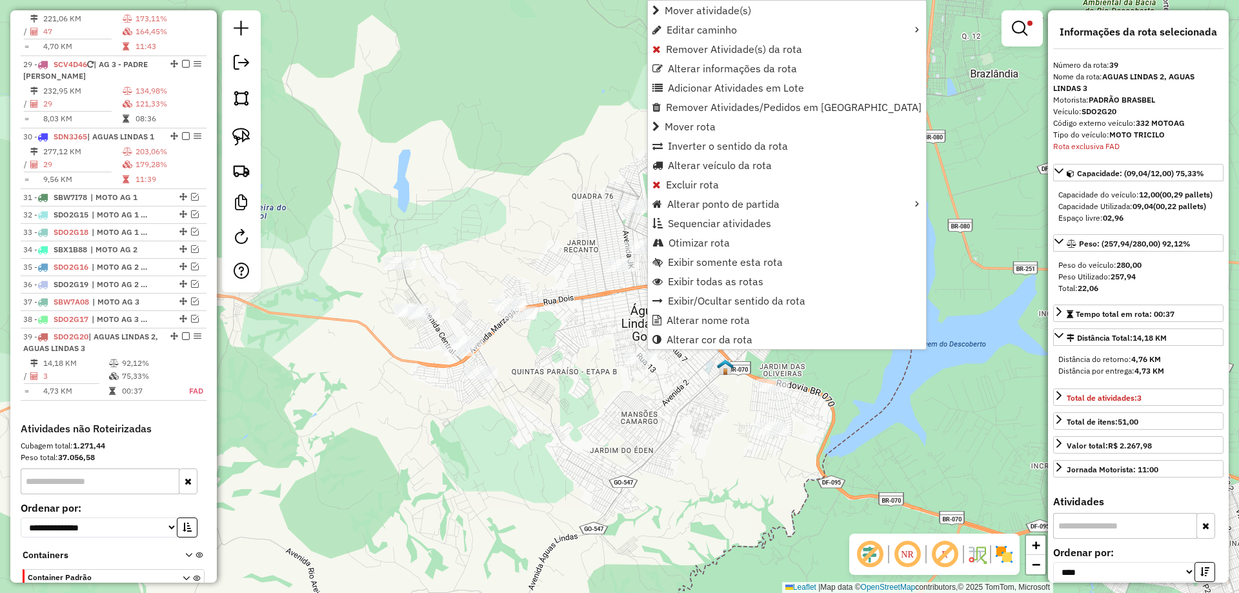
scroll to position [1800, 0]
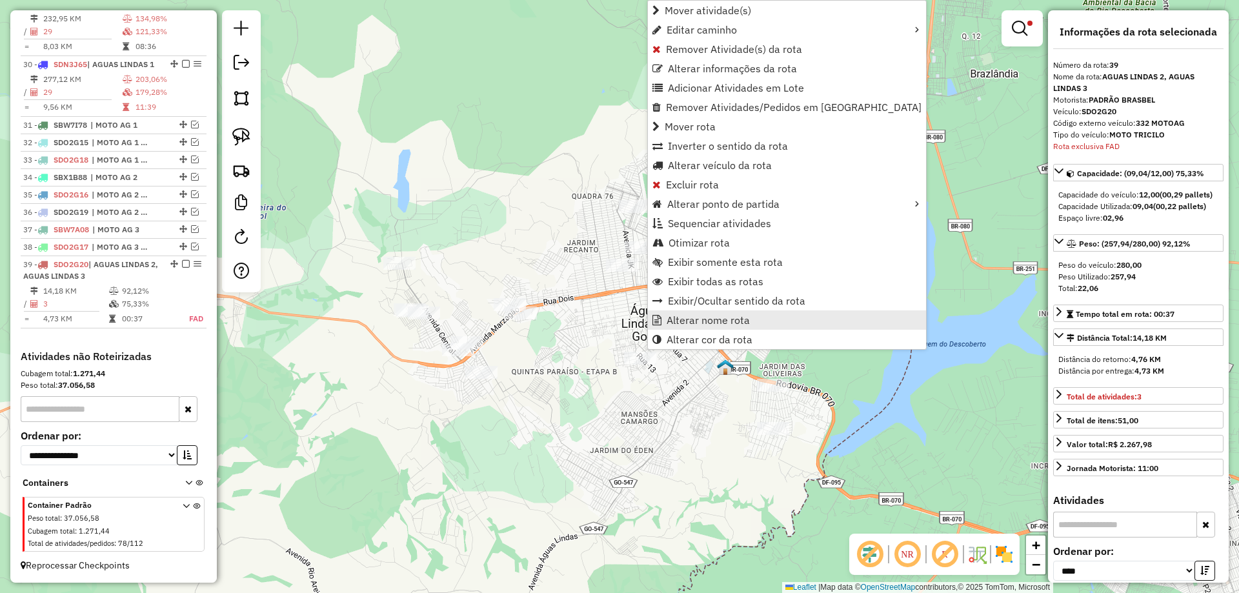
click at [715, 325] on span "Alterar nome rota" at bounding box center [708, 320] width 83 height 10
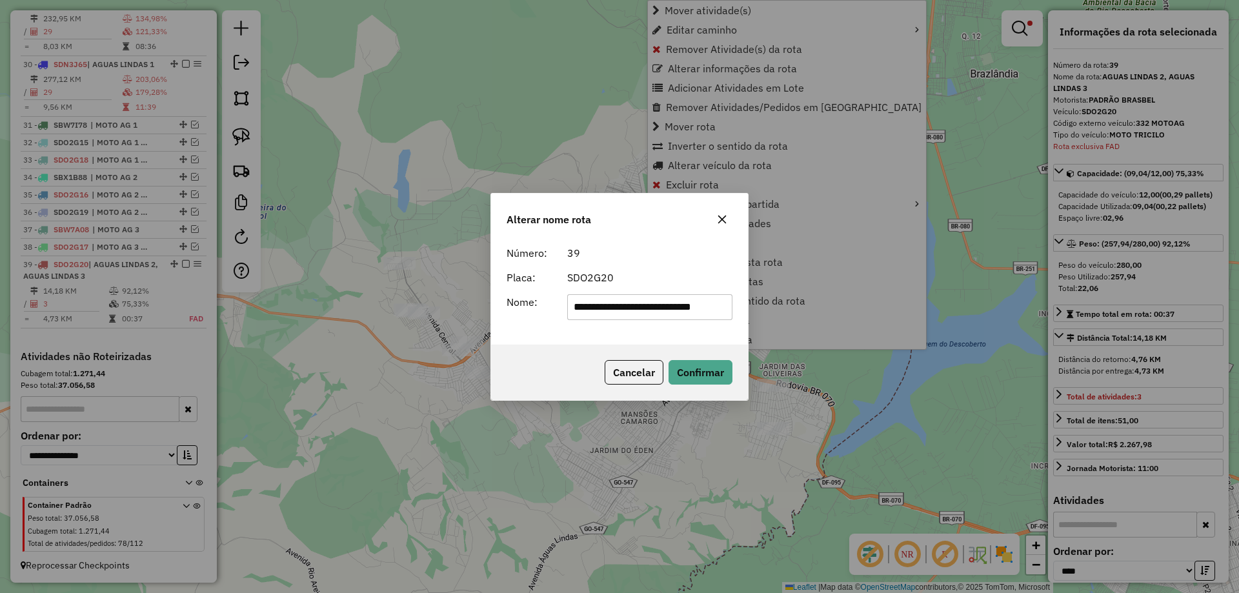
scroll to position [0, 13]
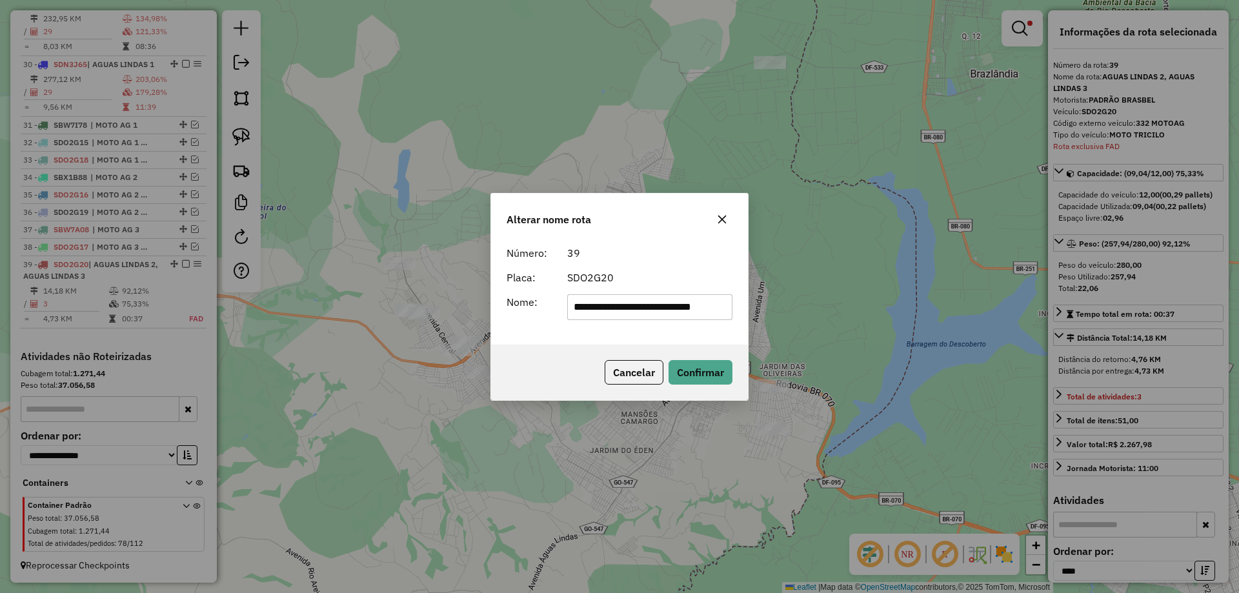
click at [715, 307] on input "**********" at bounding box center [650, 307] width 166 height 26
paste input "text"
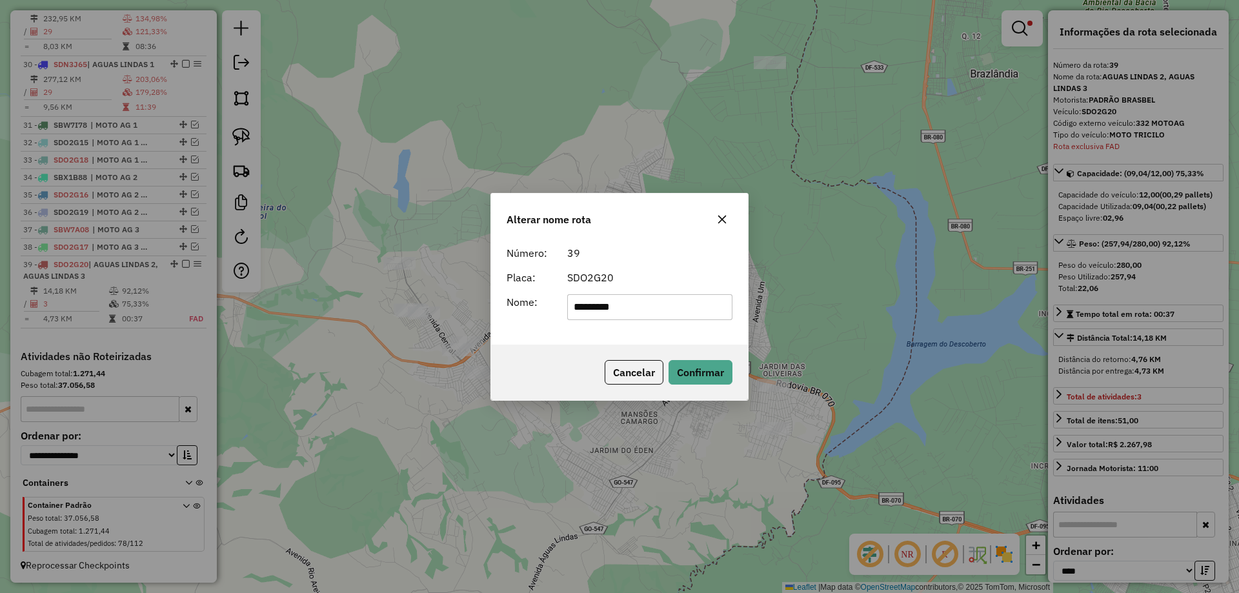
type input "**********"
click at [701, 376] on button "Confirmar" at bounding box center [701, 372] width 64 height 25
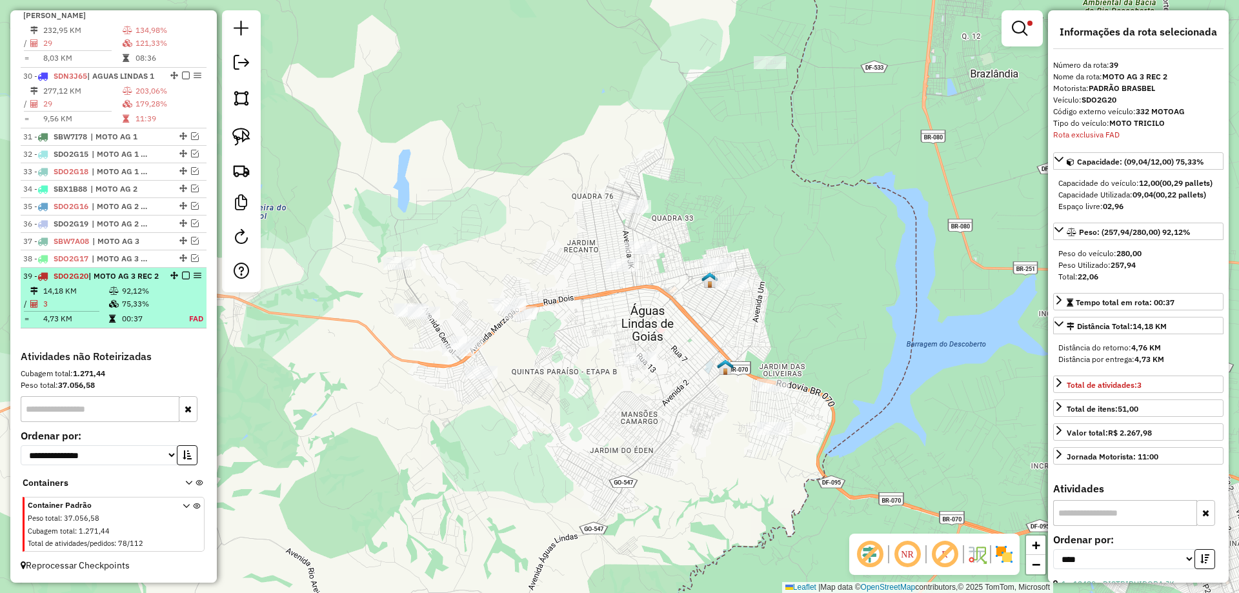
click at [183, 272] on em at bounding box center [186, 276] width 8 height 8
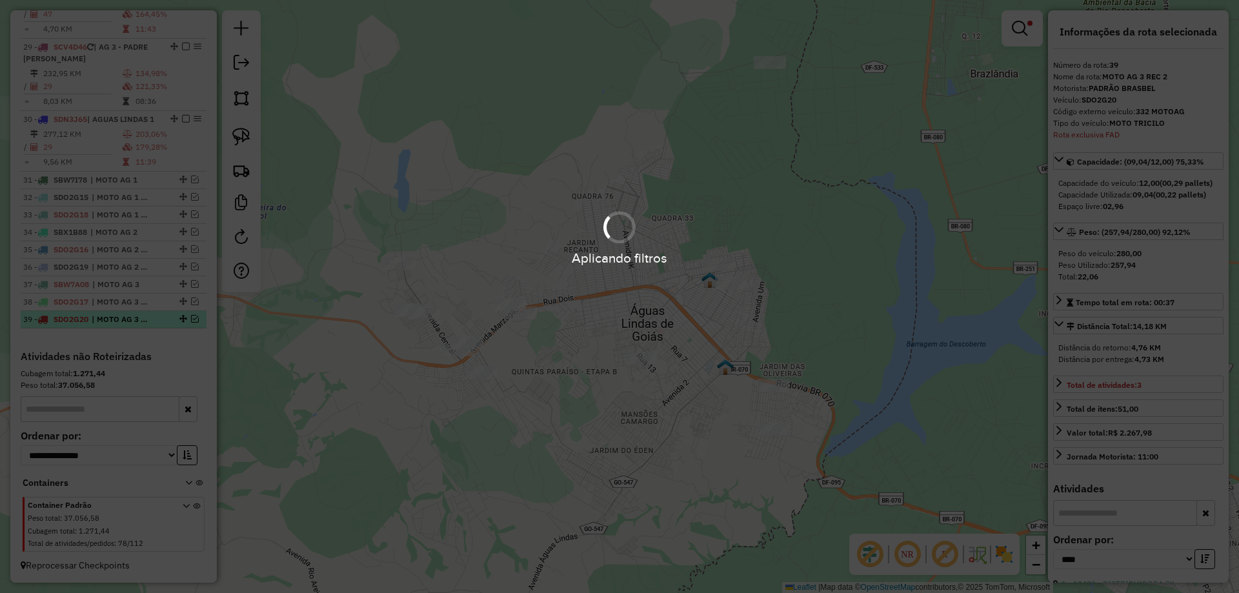
scroll to position [1746, 0]
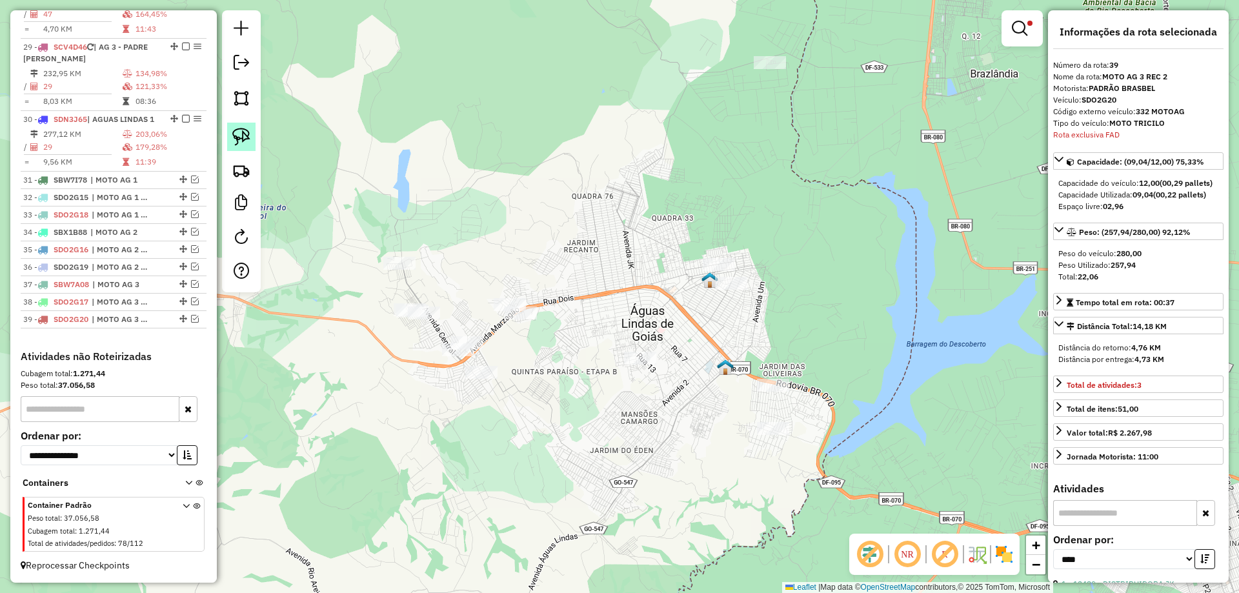
click at [232, 137] on link at bounding box center [241, 137] width 28 height 28
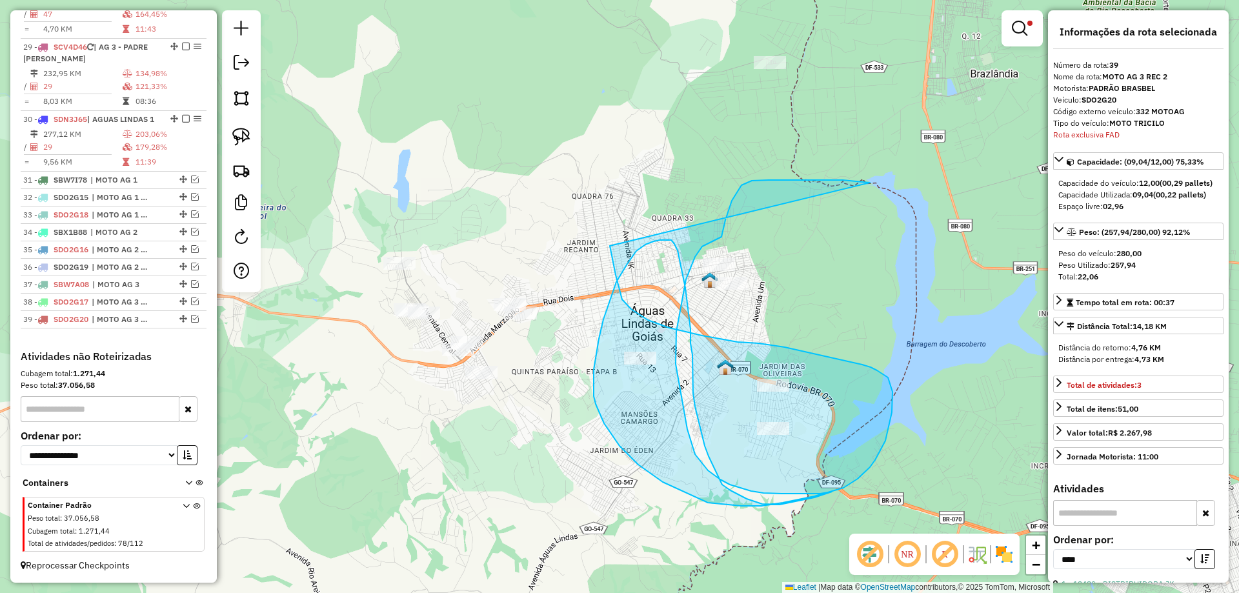
drag, startPoint x: 752, startPoint y: 181, endPoint x: 610, endPoint y: 243, distance: 155.2
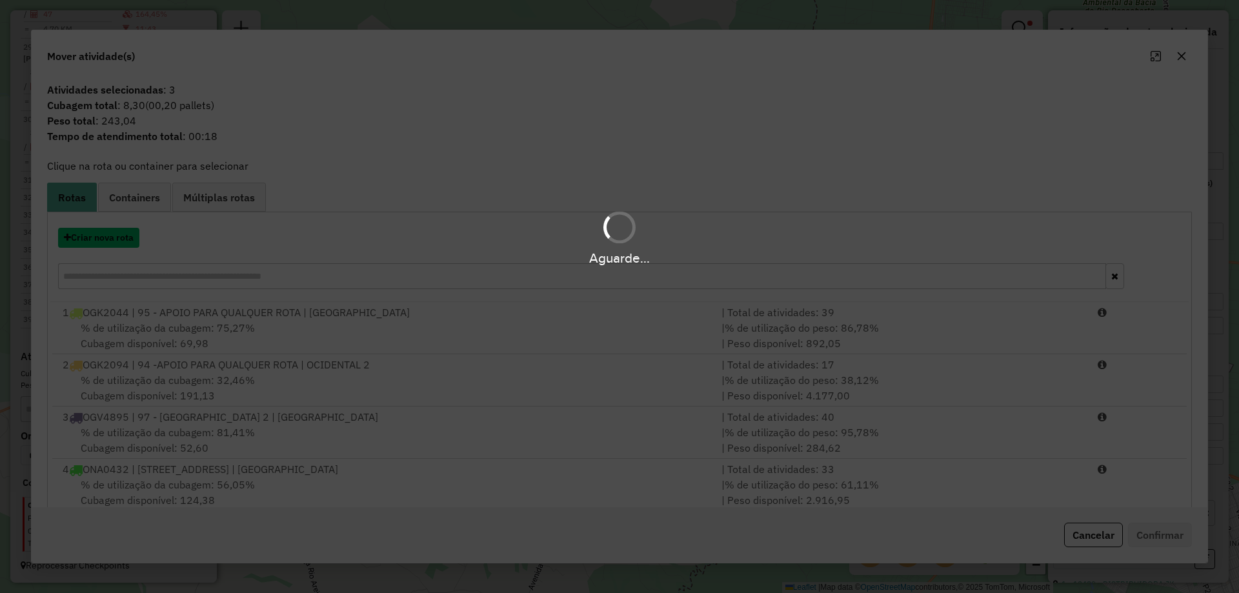
click at [107, 247] on button "Criar nova rota" at bounding box center [98, 238] width 81 height 20
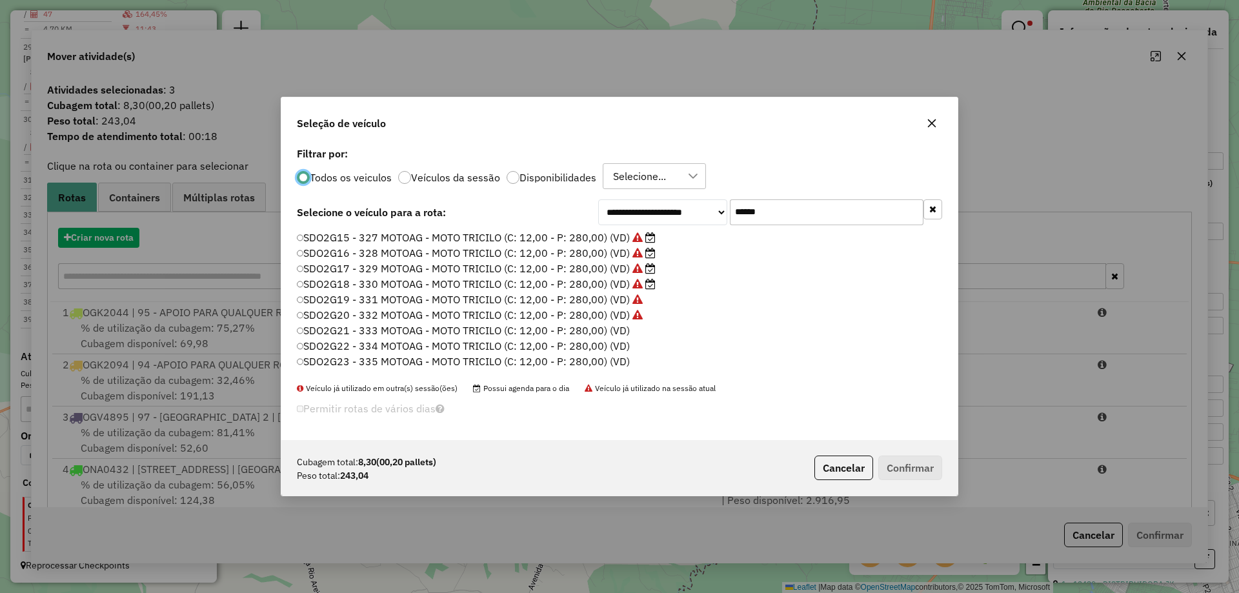
scroll to position [7, 4]
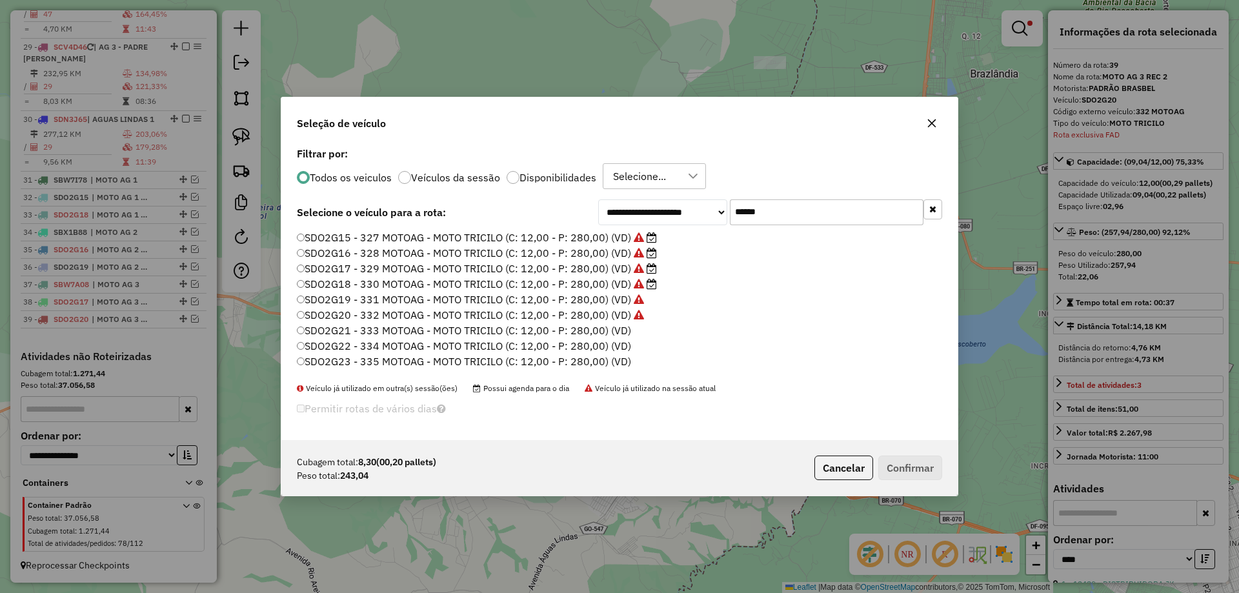
click at [624, 330] on label "SDO2G21 - 333 MOTOAG - MOTO TRICILO (C: 12,00 - P: 280,00) (VD)" at bounding box center [464, 330] width 334 height 15
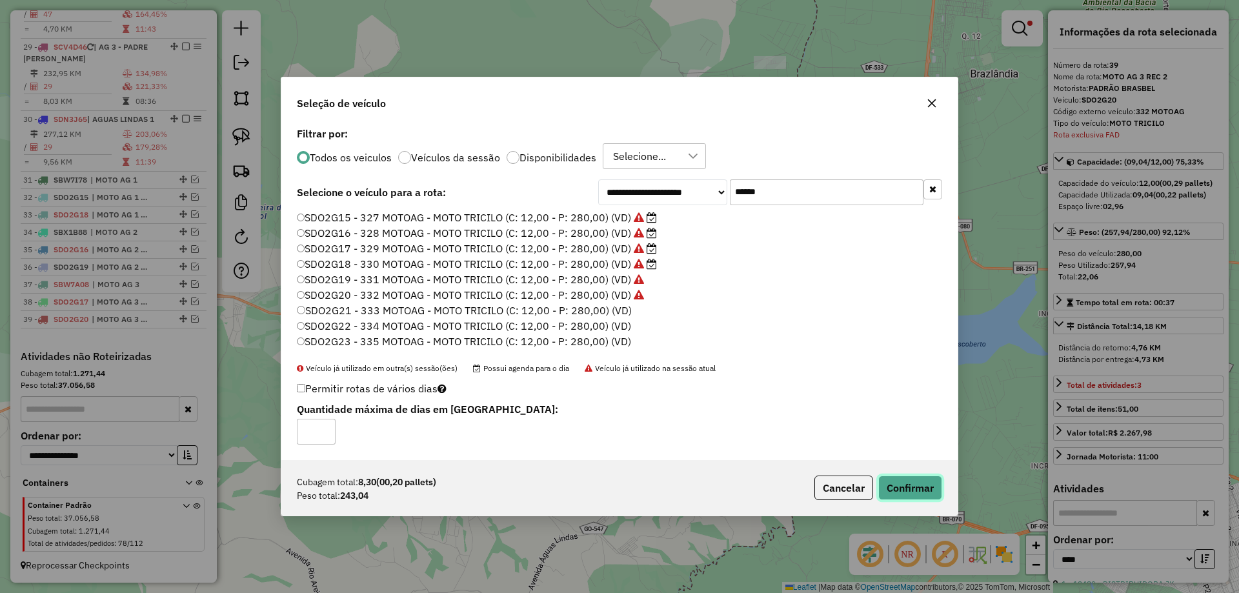
click at [899, 483] on button "Confirmar" at bounding box center [911, 488] width 64 height 25
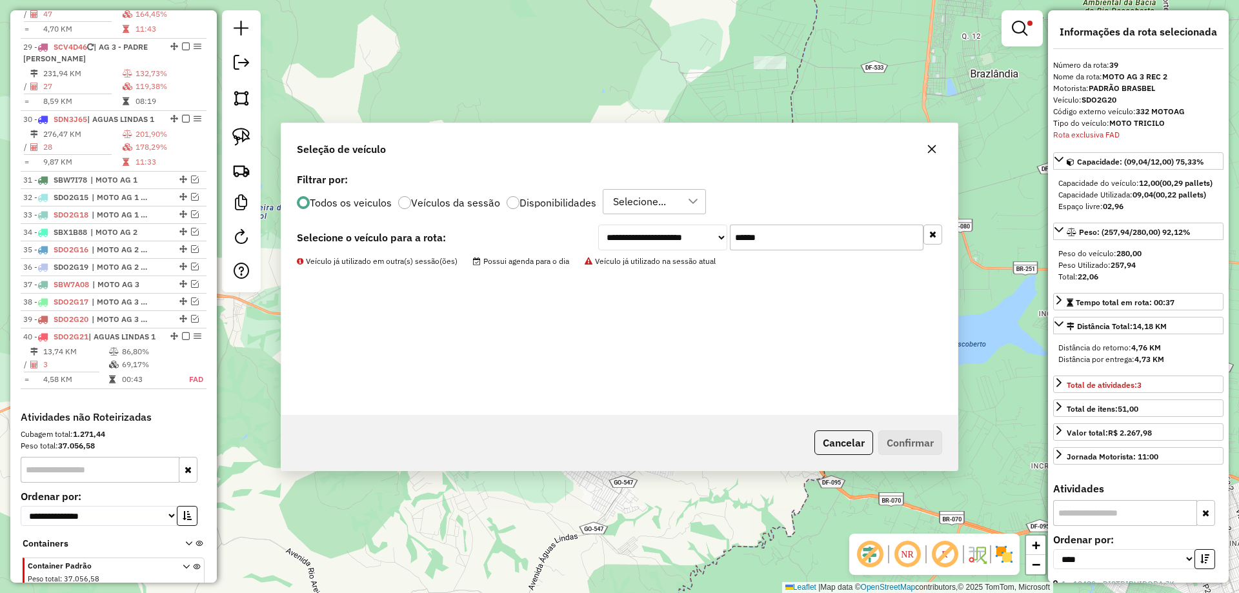
scroll to position [1818, 0]
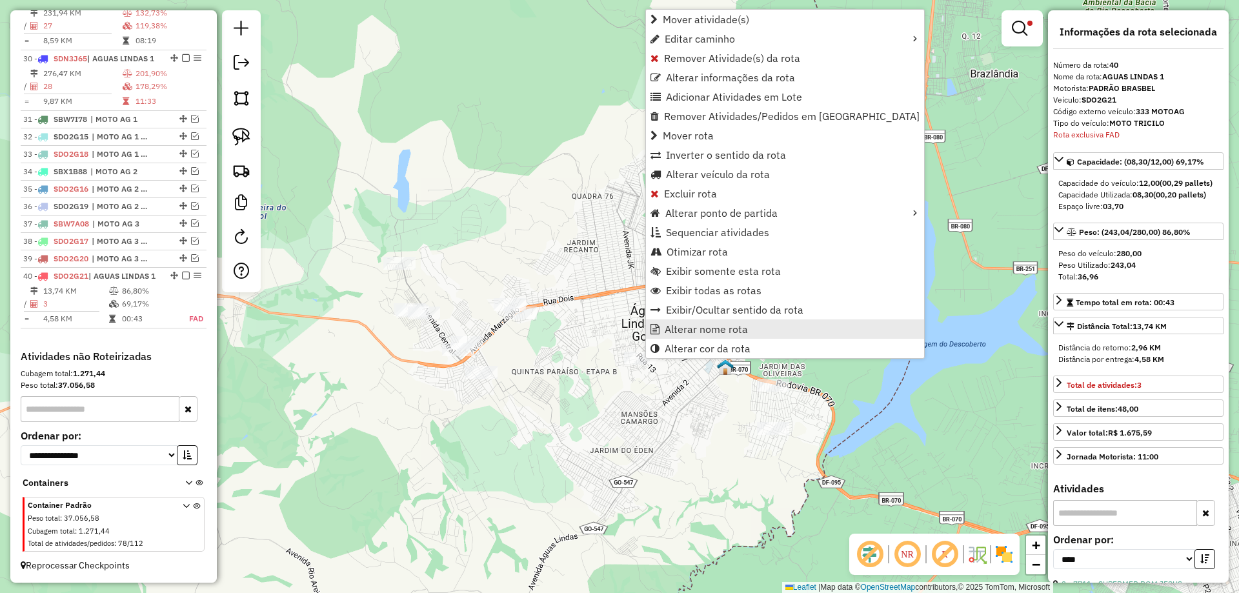
click at [695, 326] on span "Alterar nome rota" at bounding box center [706, 329] width 83 height 10
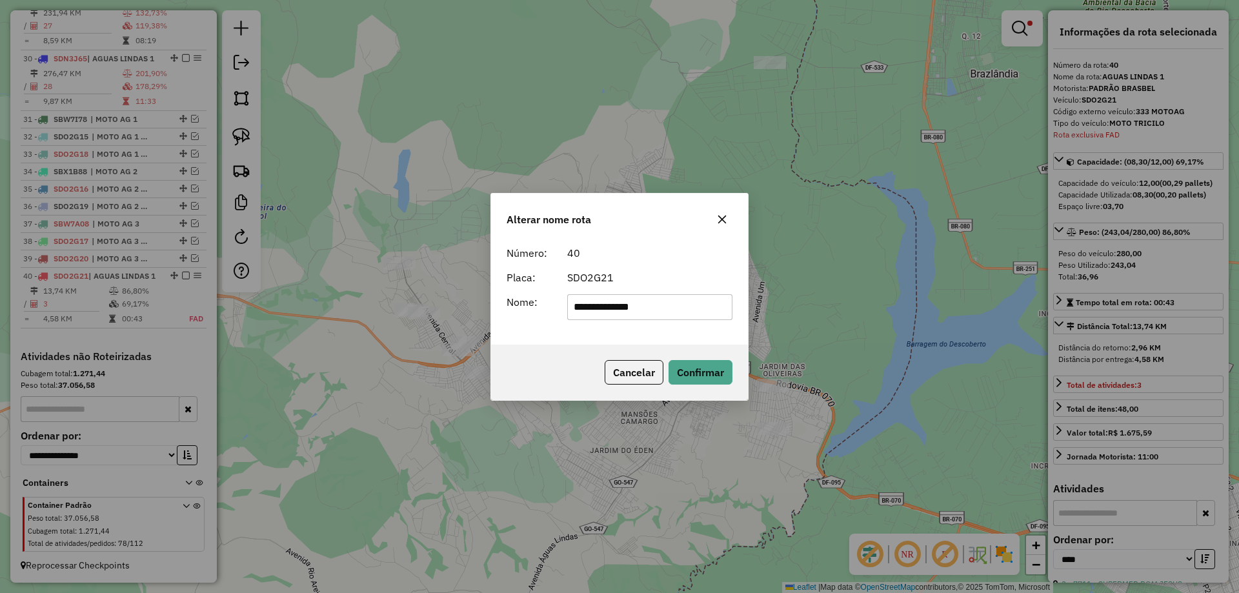
drag, startPoint x: 678, startPoint y: 309, endPoint x: 89, endPoint y: 229, distance: 594.7
click at [100, 232] on div "**********" at bounding box center [619, 296] width 1239 height 593
type input "**********"
drag, startPoint x: 694, startPoint y: 378, endPoint x: 675, endPoint y: 380, distance: 18.8
click at [694, 378] on button "Confirmar" at bounding box center [701, 372] width 64 height 25
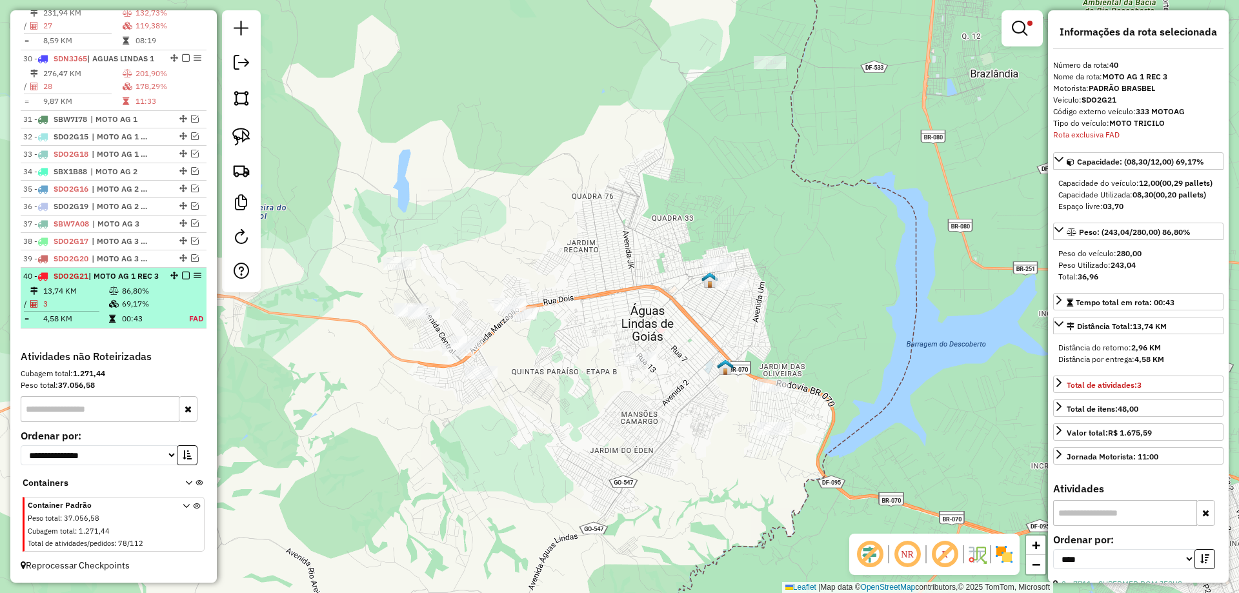
click at [182, 272] on em at bounding box center [186, 276] width 8 height 8
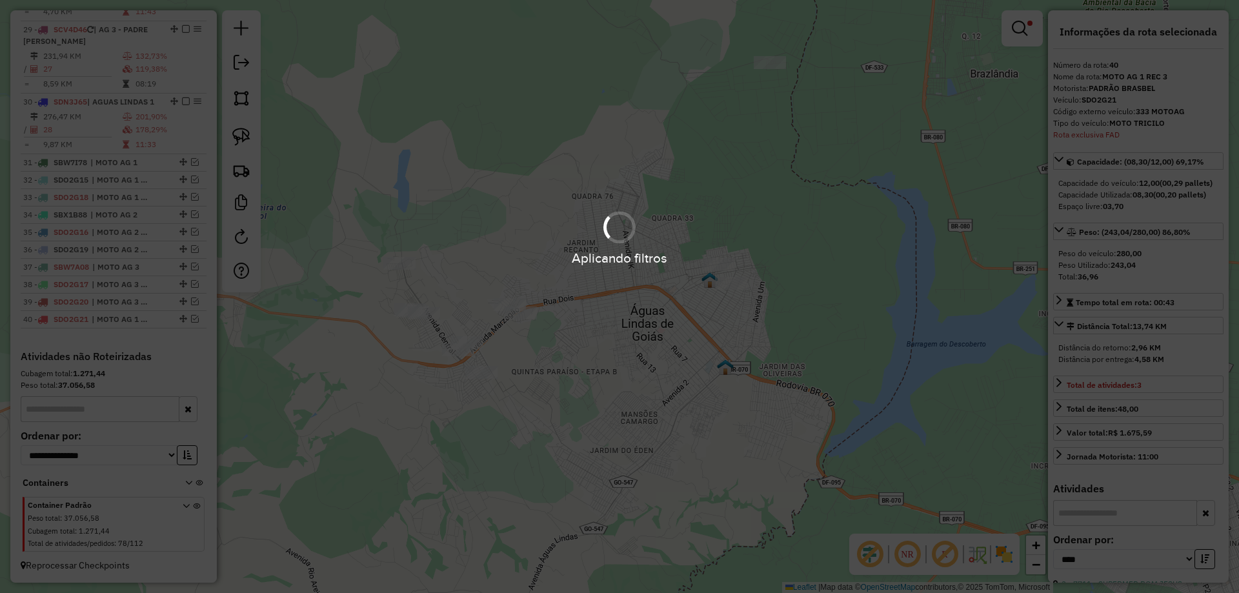
scroll to position [1763, 0]
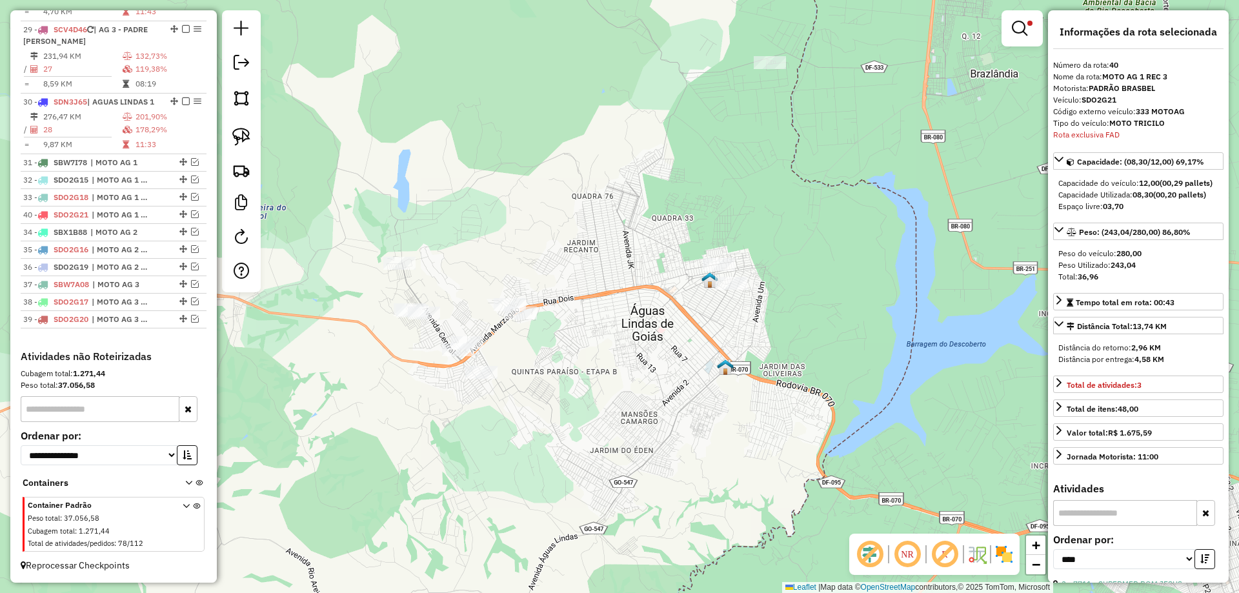
drag, startPoint x: 179, startPoint y: 320, endPoint x: 159, endPoint y: 209, distance: 112.2
click at [1021, 40] on link at bounding box center [1022, 28] width 31 height 26
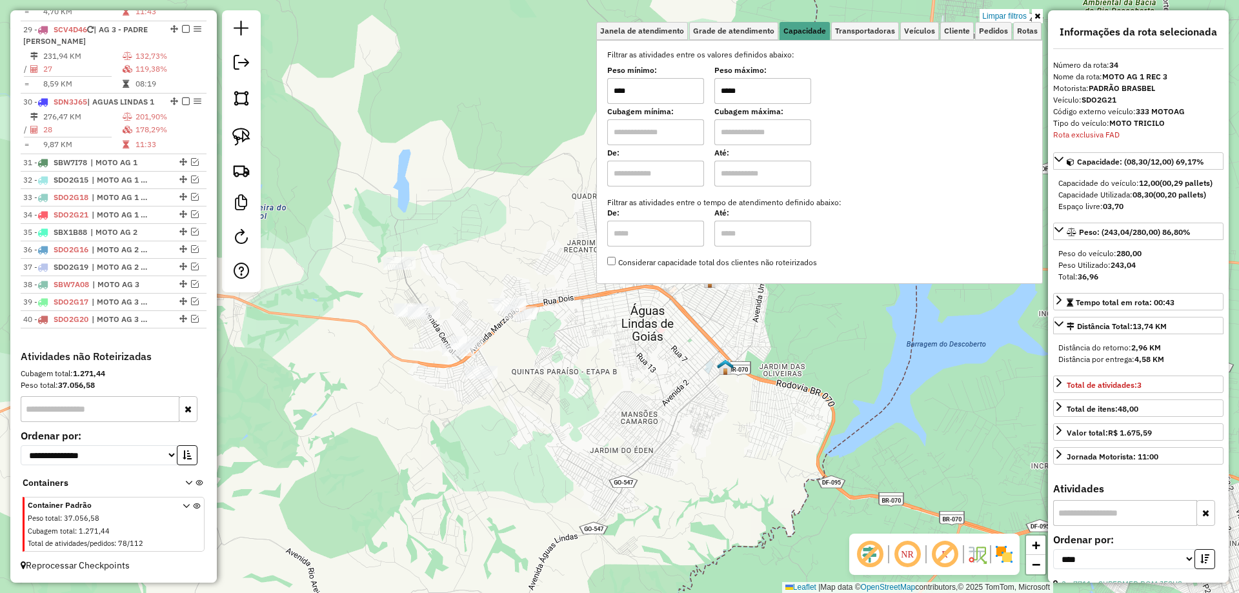
drag, startPoint x: 731, startPoint y: 89, endPoint x: 719, endPoint y: 87, distance: 12.4
click at [719, 87] on div "Peso mínimo: **** Peso máximo: *****" at bounding box center [819, 86] width 425 height 36
type input "******"
click at [815, 359] on div "Limpar filtros Janela de atendimento Grade de atendimento Capacidade Transporta…" at bounding box center [619, 296] width 1239 height 593
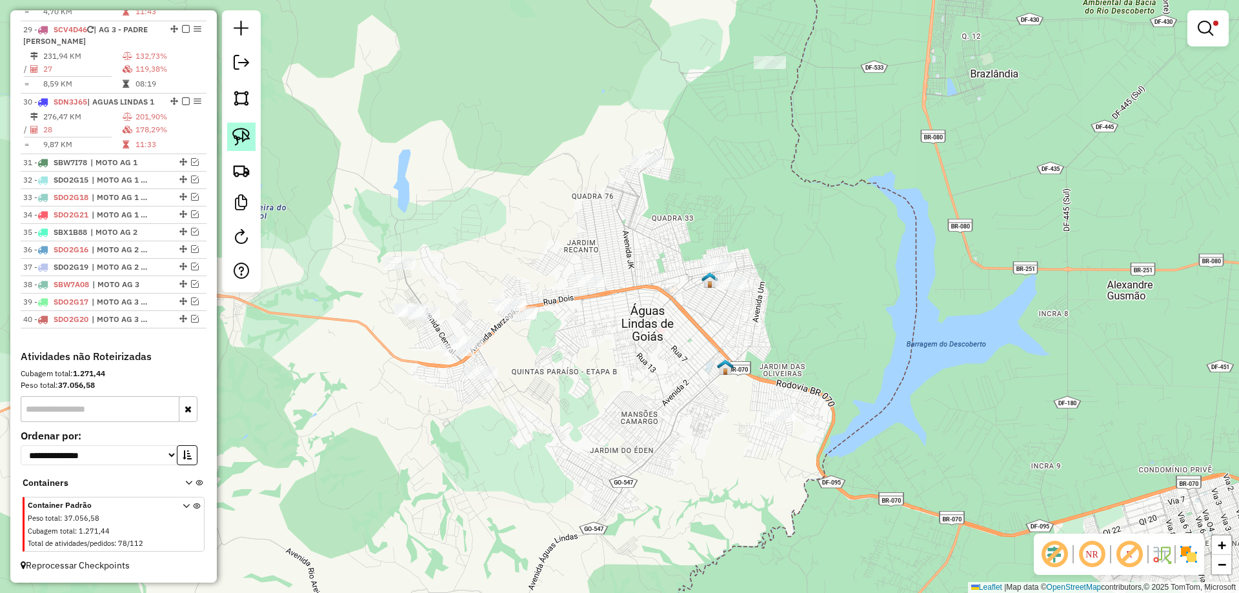
click at [243, 134] on img at bounding box center [241, 137] width 18 height 18
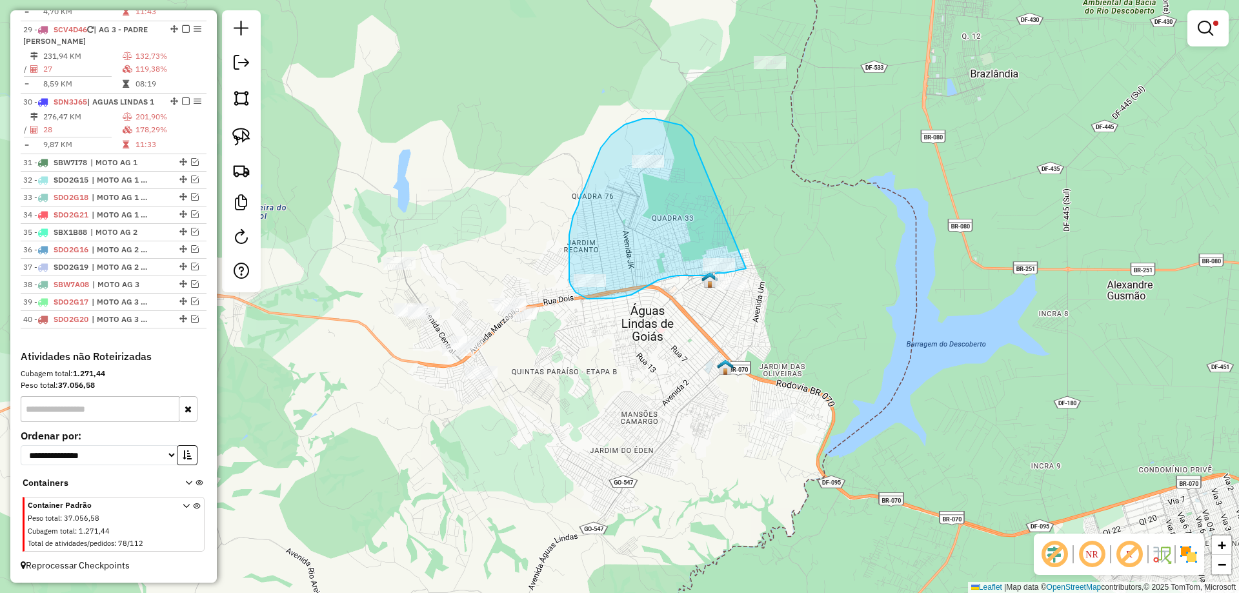
drag, startPoint x: 692, startPoint y: 136, endPoint x: 746, endPoint y: 269, distance: 143.6
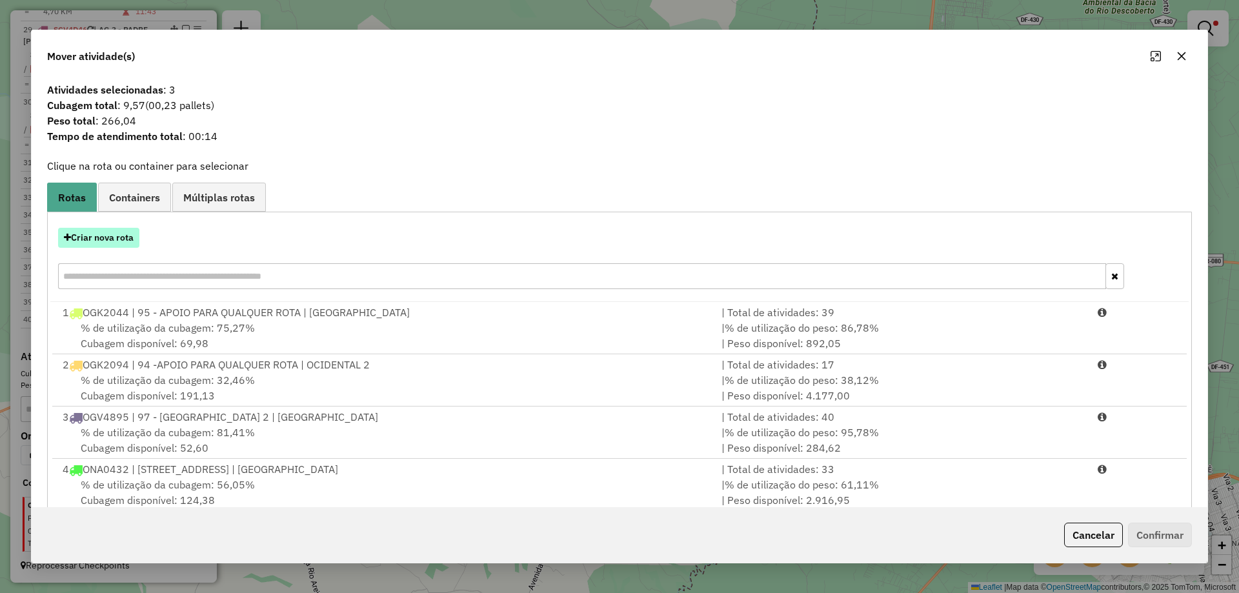
click at [126, 234] on button "Criar nova rota" at bounding box center [98, 238] width 81 height 20
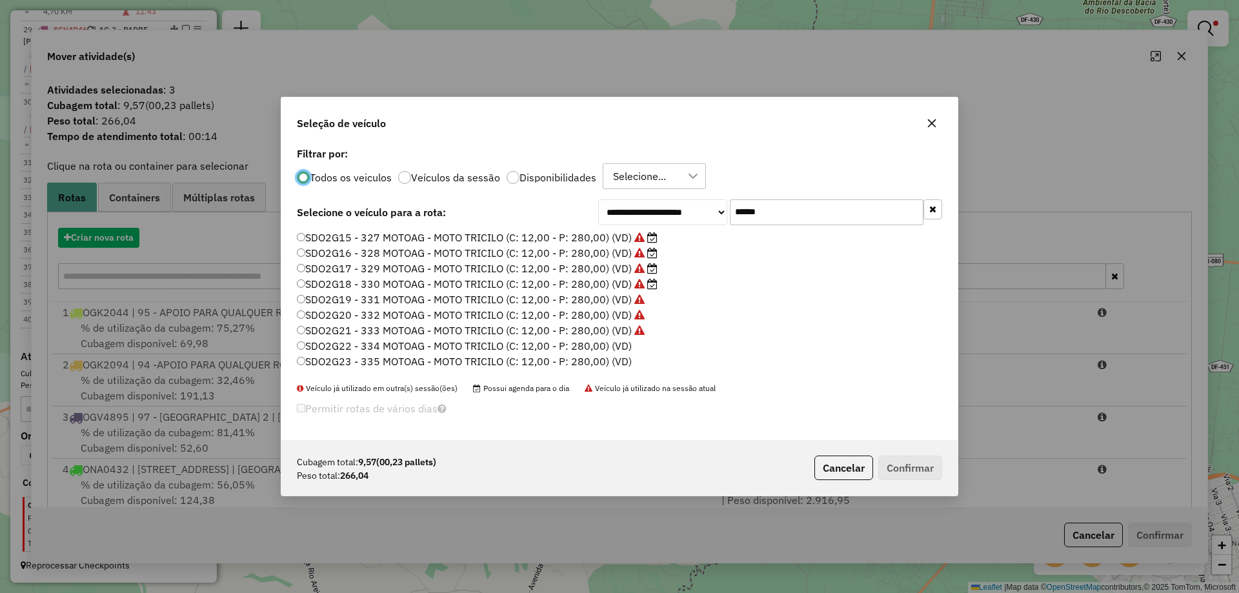
scroll to position [7, 4]
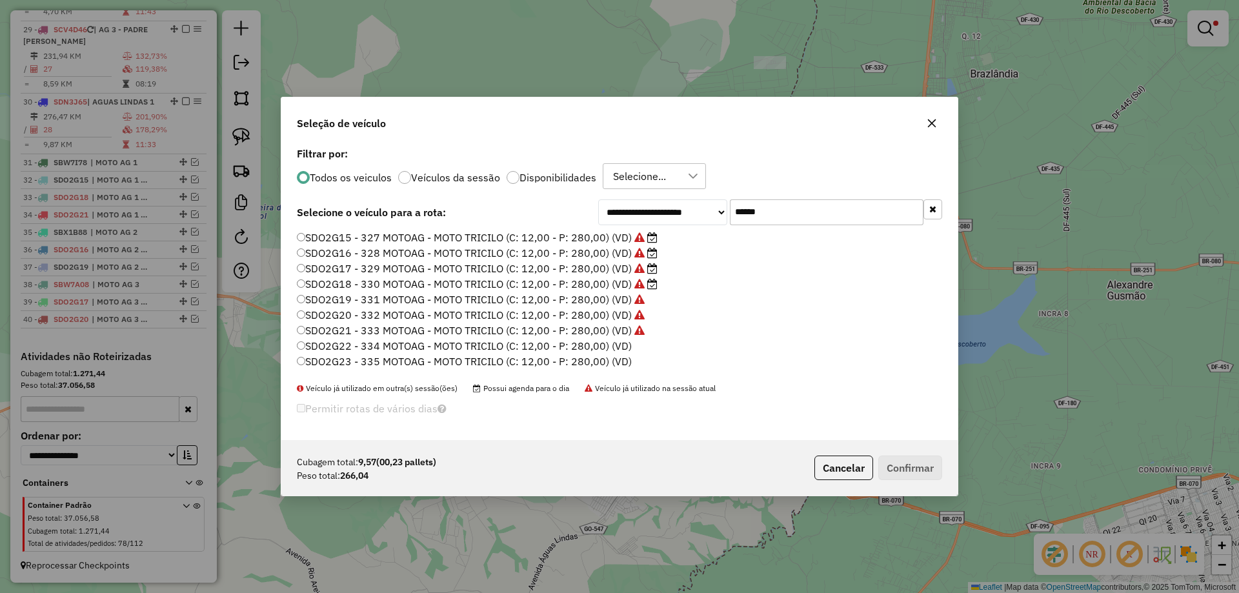
click at [622, 341] on label "SDO2G22 - 334 MOTOAG - MOTO TRICILO (C: 12,00 - P: 280,00) (VD)" at bounding box center [464, 345] width 335 height 15
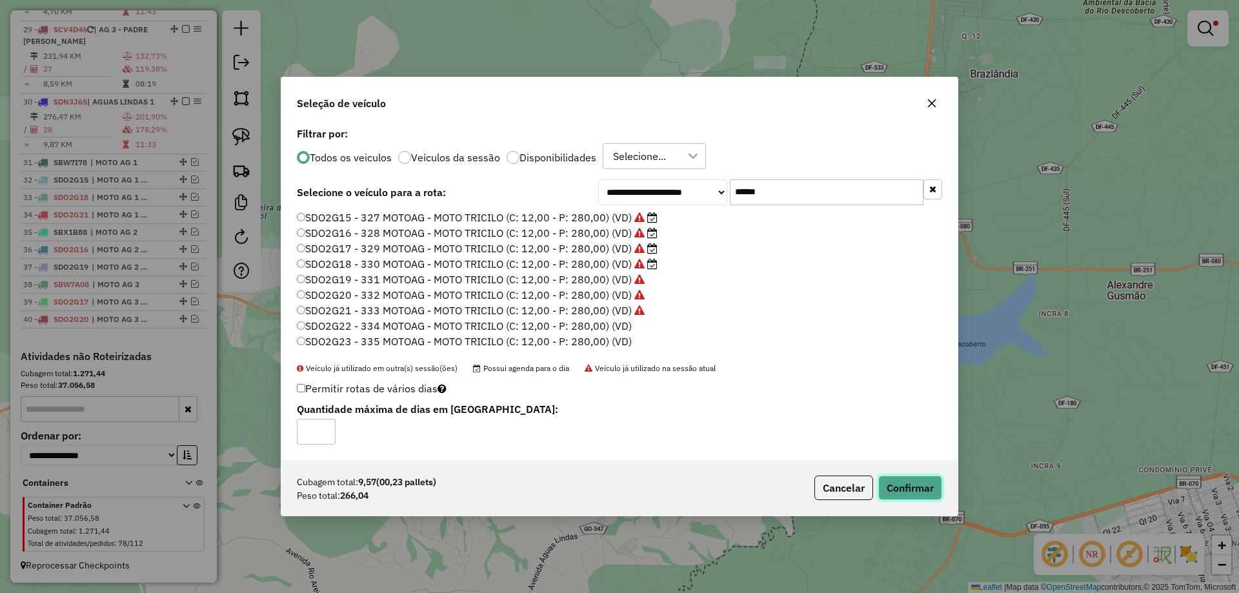
click at [900, 476] on button "Confirmar" at bounding box center [911, 488] width 64 height 25
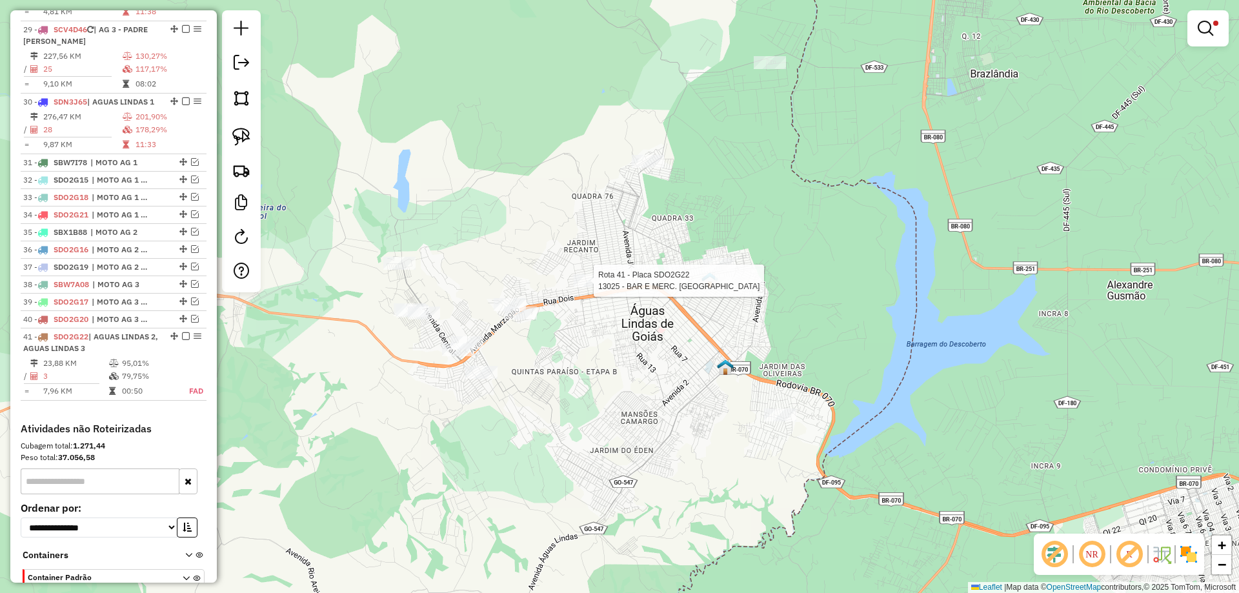
scroll to position [1835, 0]
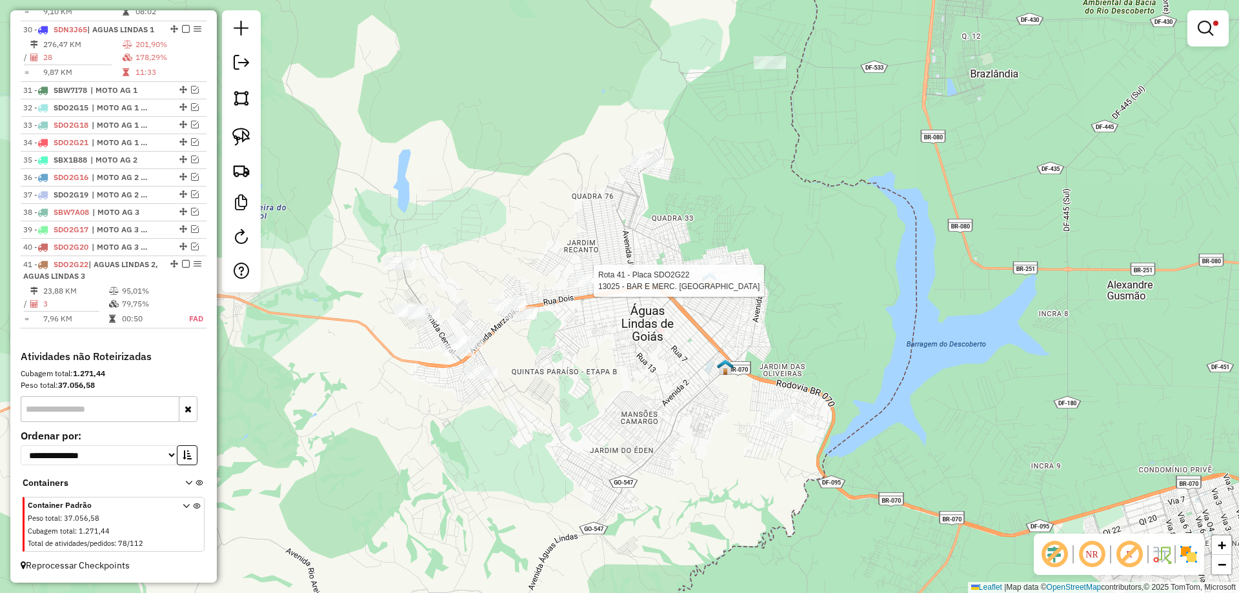
select select "*********"
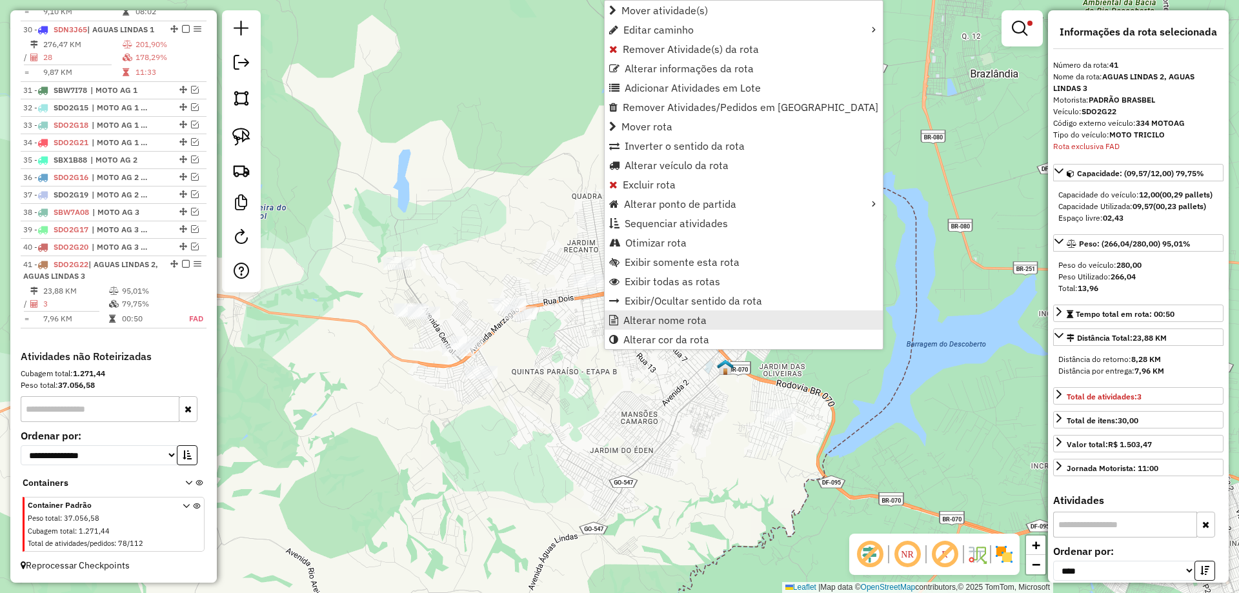
click at [670, 315] on span "Alterar nome rota" at bounding box center [665, 320] width 83 height 10
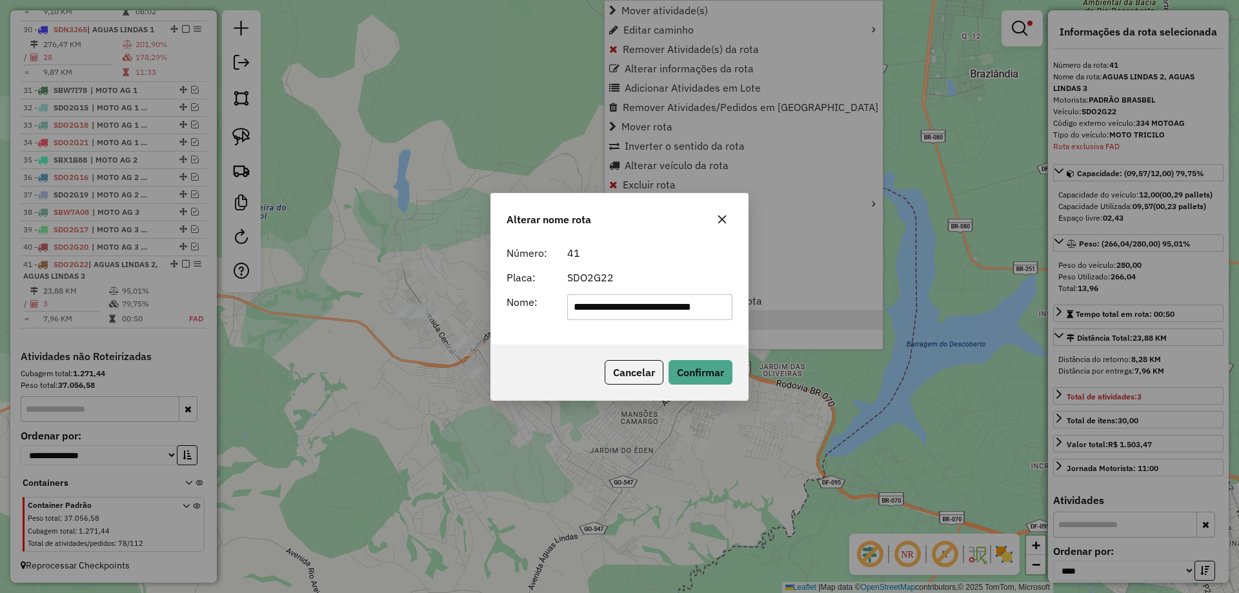
scroll to position [0, 13]
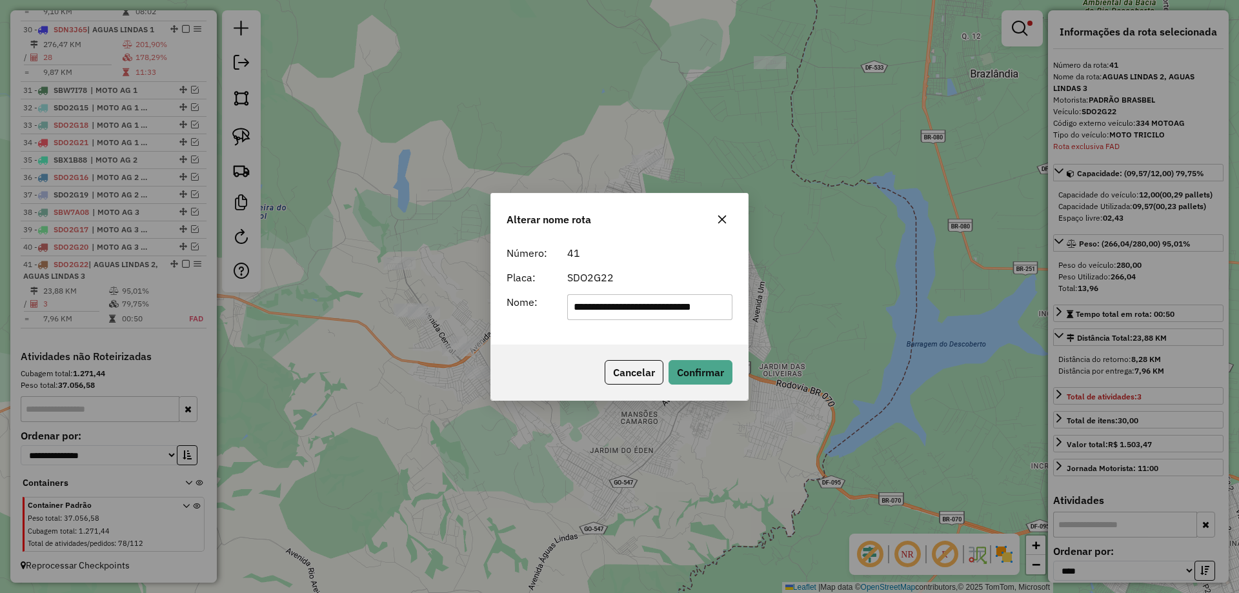
click at [646, 316] on input "**********" at bounding box center [650, 307] width 166 height 26
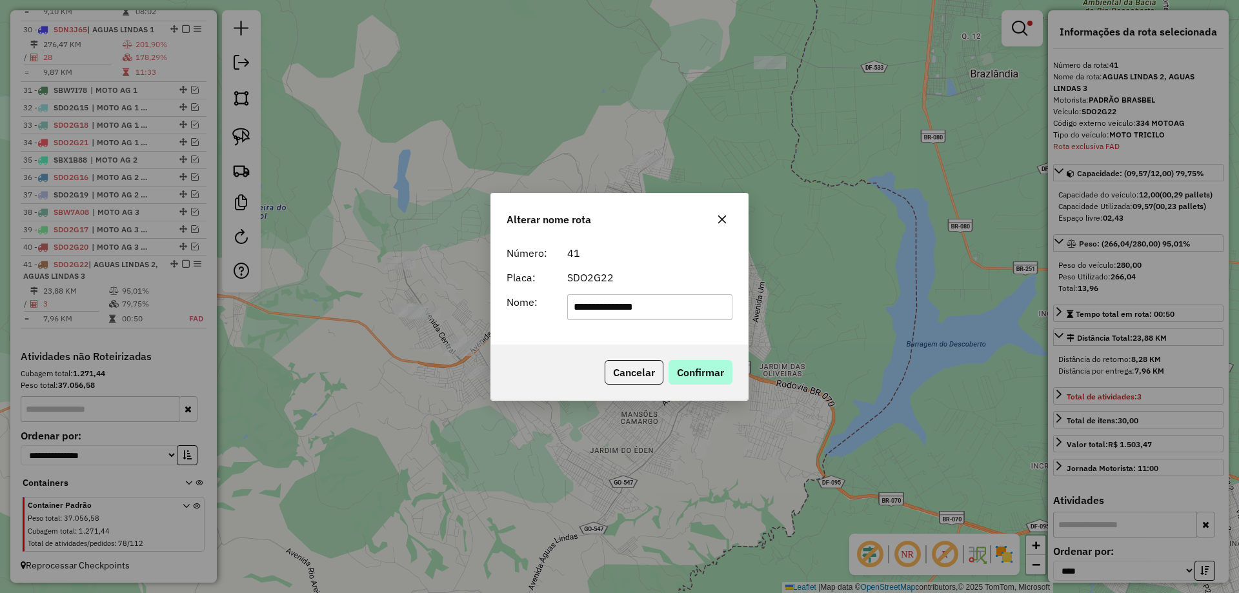
type input "**********"
click at [697, 378] on button "Confirmar" at bounding box center [701, 372] width 64 height 25
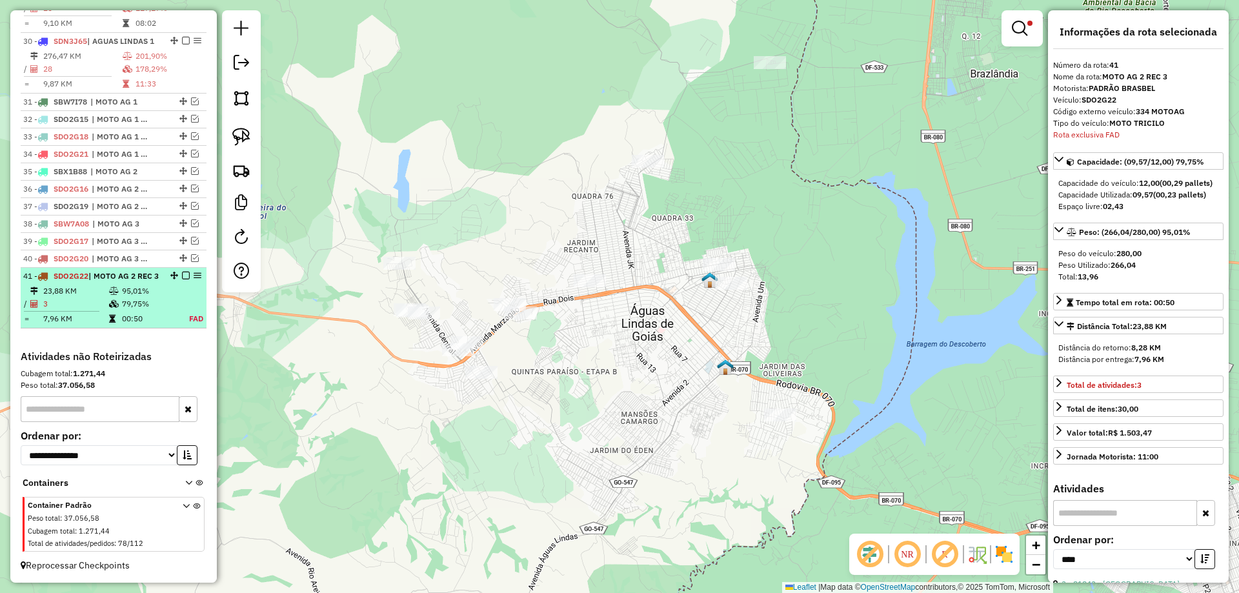
click at [183, 272] on em at bounding box center [186, 276] width 8 height 8
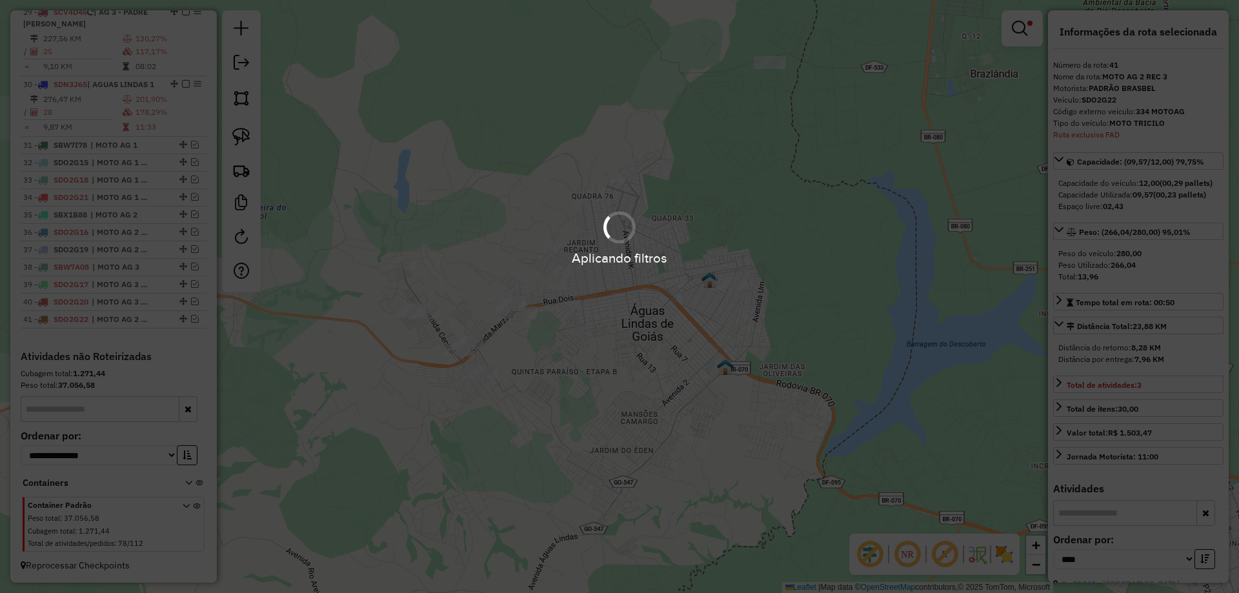
scroll to position [1780, 0]
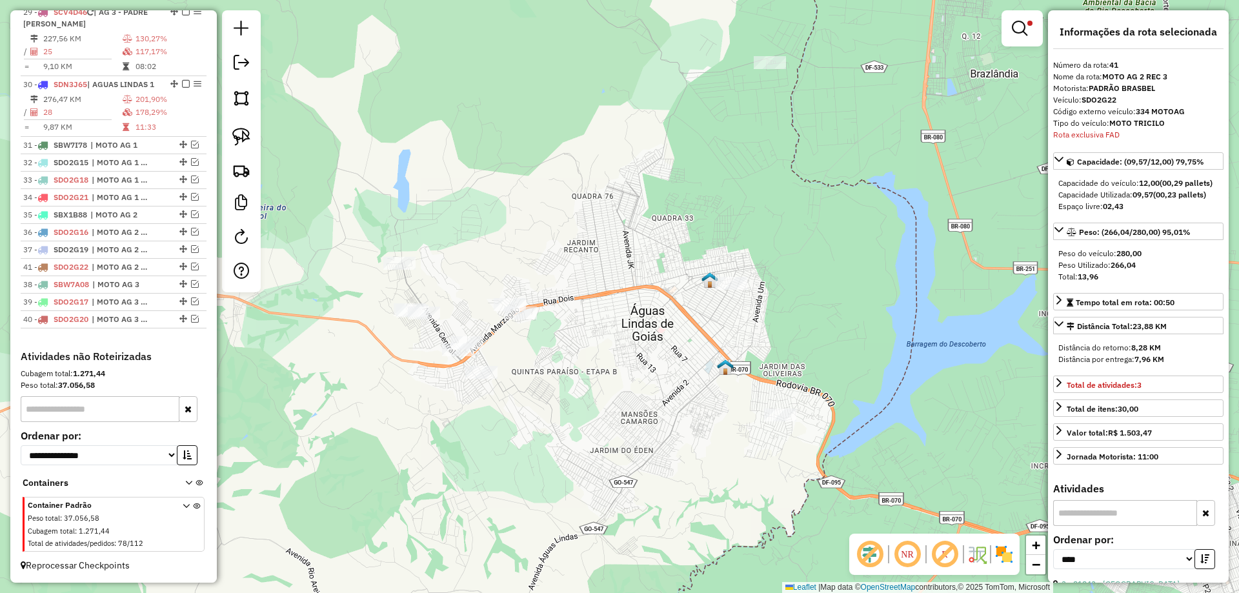
drag, startPoint x: 180, startPoint y: 318, endPoint x: 154, endPoint y: 264, distance: 60.1
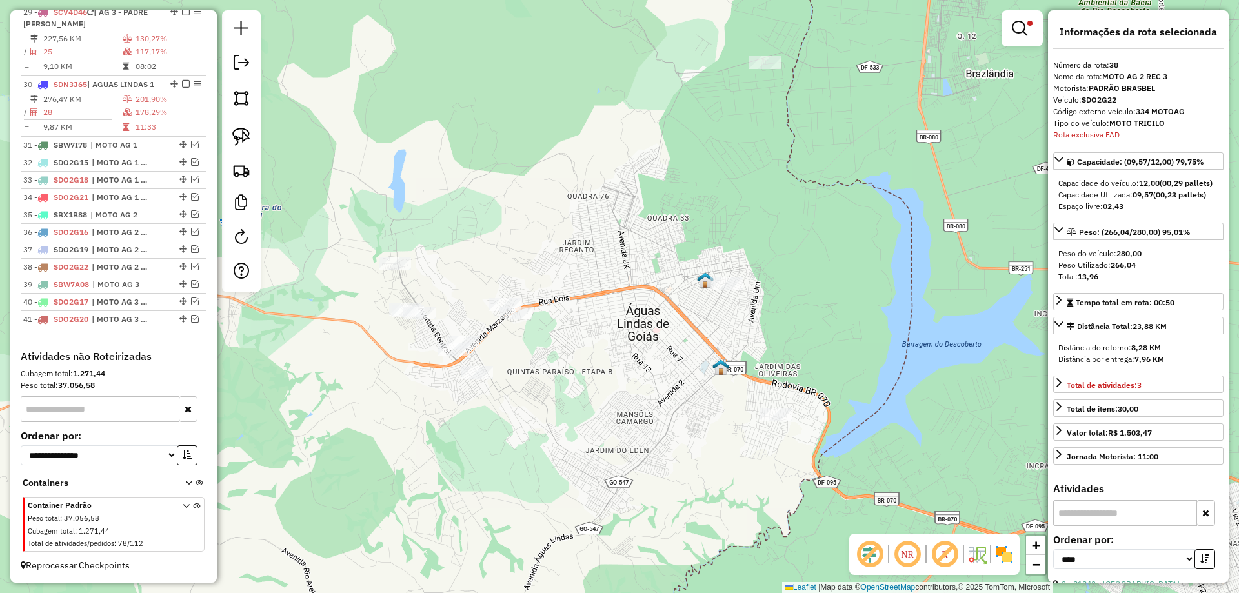
drag, startPoint x: 633, startPoint y: 280, endPoint x: 528, endPoint y: 262, distance: 106.8
click at [525, 263] on div "Limpar filtros Janela de atendimento Grade de atendimento Capacidade Transporta…" at bounding box center [619, 296] width 1239 height 593
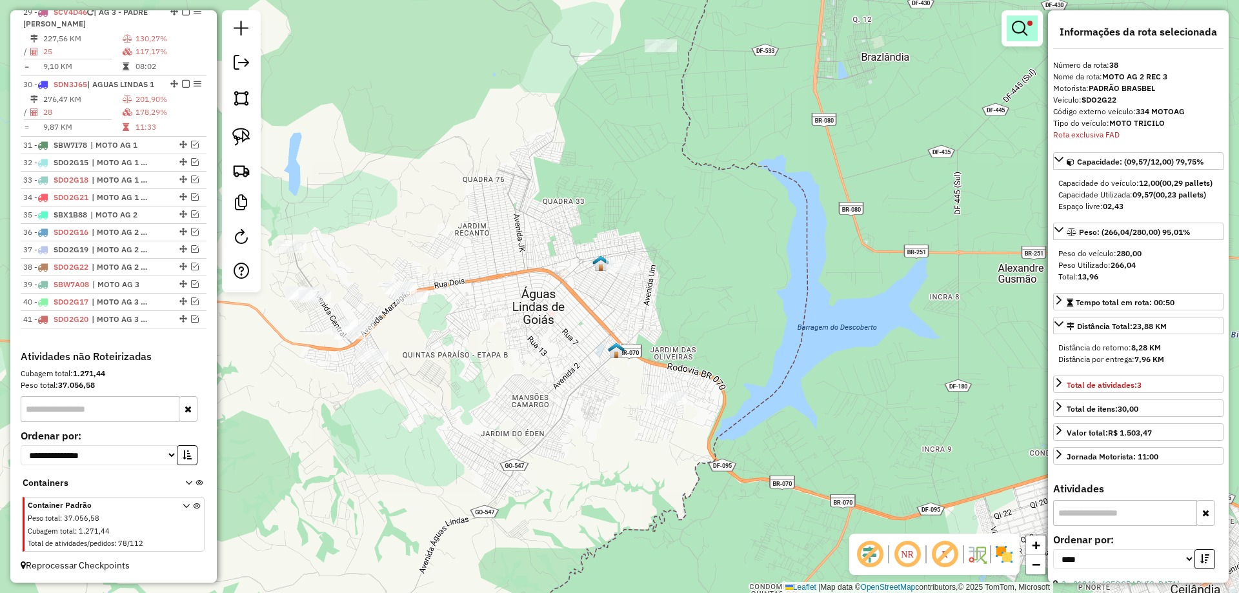
drag, startPoint x: 1026, startPoint y: 27, endPoint x: 979, endPoint y: 42, distance: 50.0
click at [1026, 27] on em at bounding box center [1019, 28] width 15 height 15
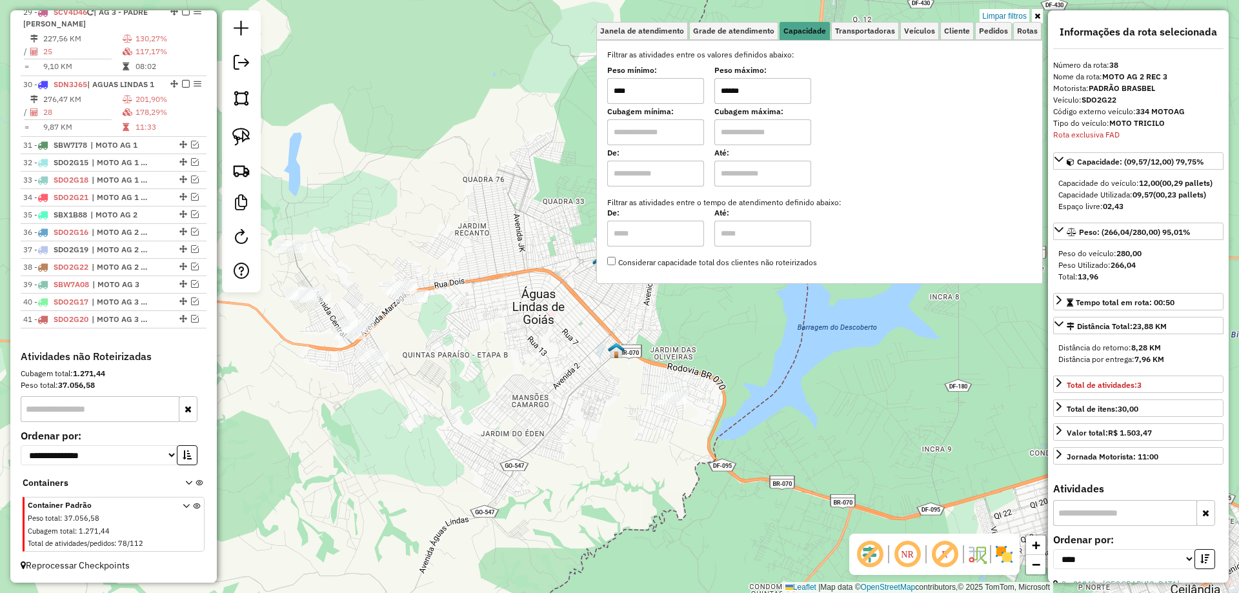
click at [733, 90] on input "******" at bounding box center [763, 91] width 97 height 26
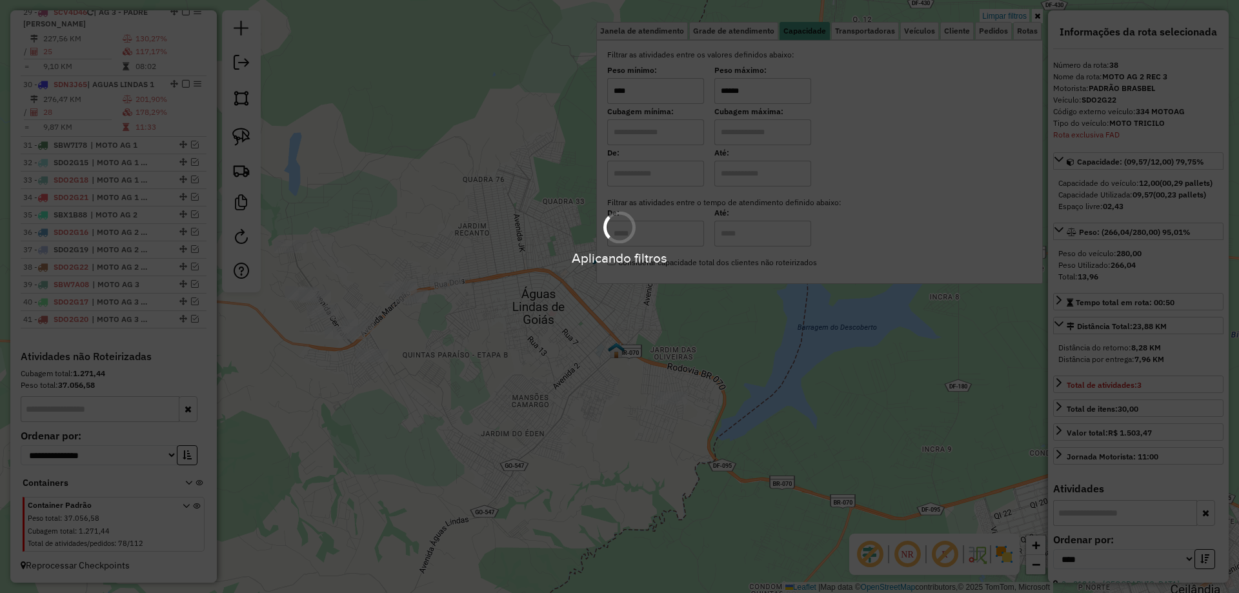
type input "******"
click at [726, 352] on div "Limpar filtros Janela de atendimento Grade de atendimento Capacidade Transporta…" at bounding box center [619, 296] width 1239 height 593
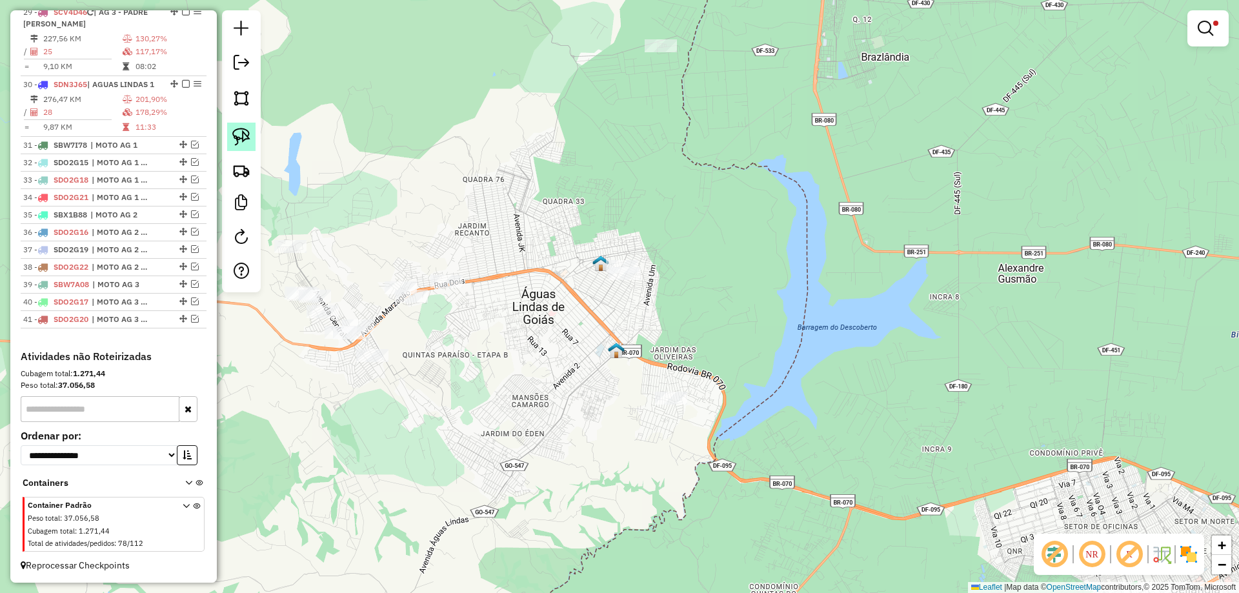
click at [253, 130] on link at bounding box center [241, 137] width 28 height 28
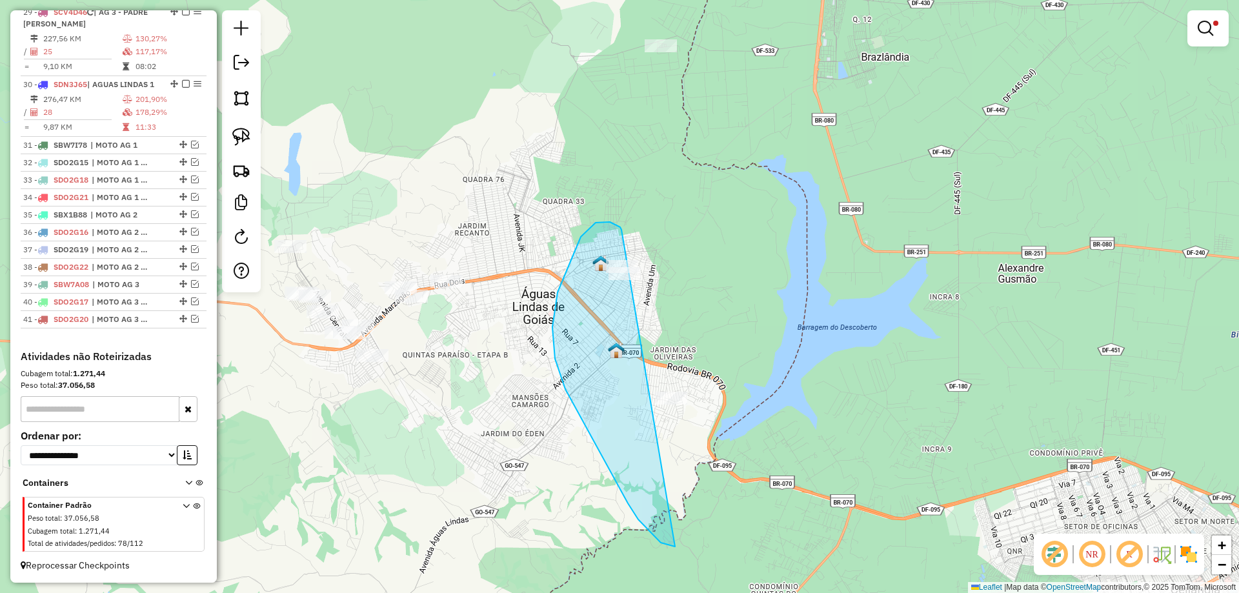
drag, startPoint x: 620, startPoint y: 227, endPoint x: 852, endPoint y: 200, distance: 233.3
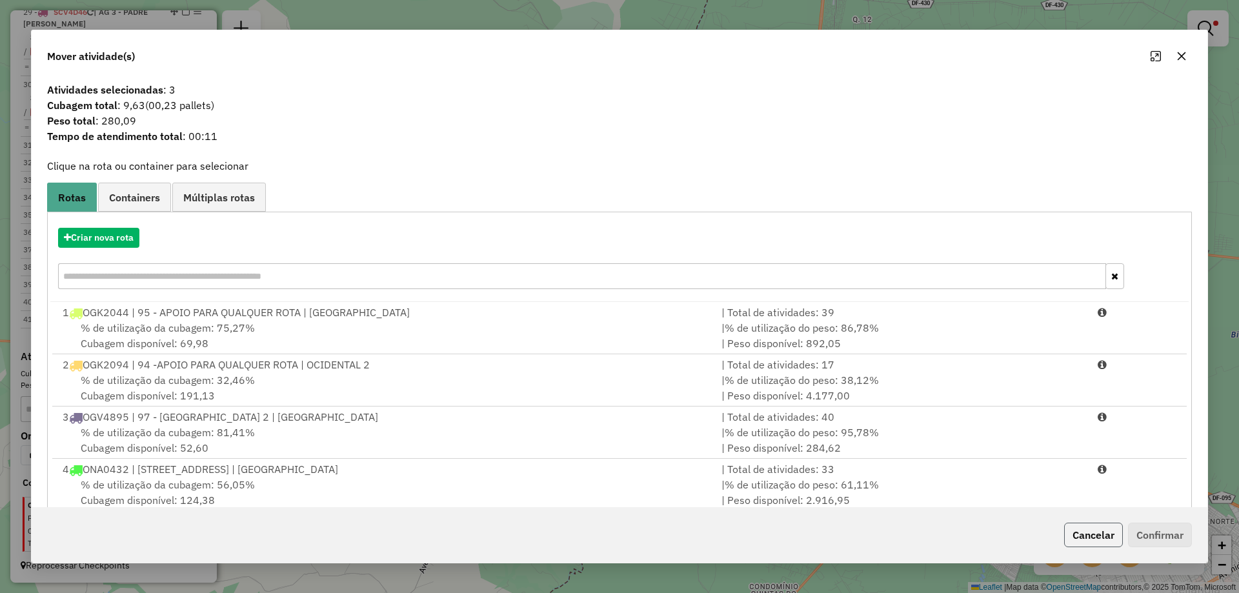
click at [1083, 540] on button "Cancelar" at bounding box center [1094, 535] width 59 height 25
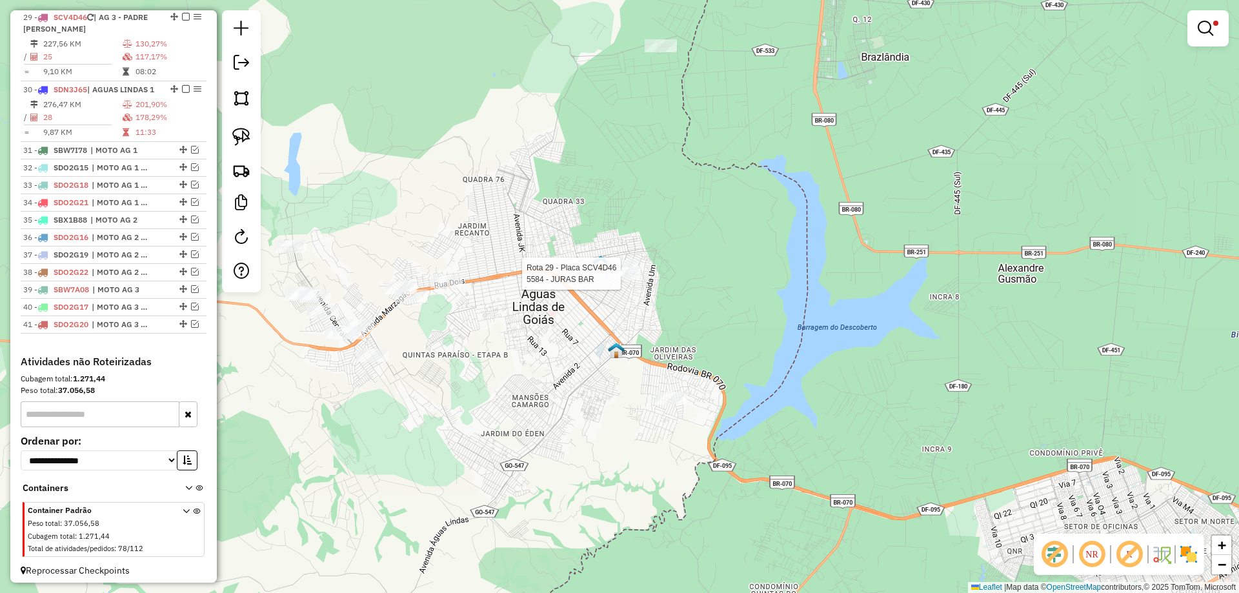
select select "*********"
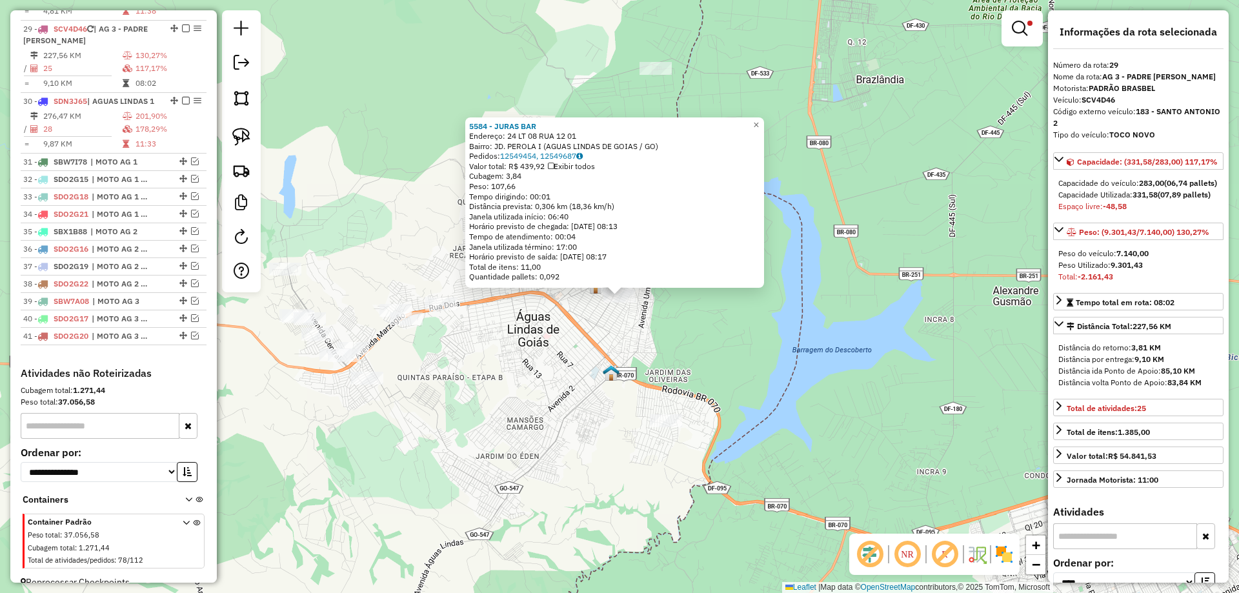
scroll to position [1762, 0]
click at [633, 341] on div "5584 - JURAS BAR Endereço: 24 LT 08 RUA 12 01 Bairro: JD. PEROLA I (AGUAS LINDA…" at bounding box center [619, 296] width 1239 height 593
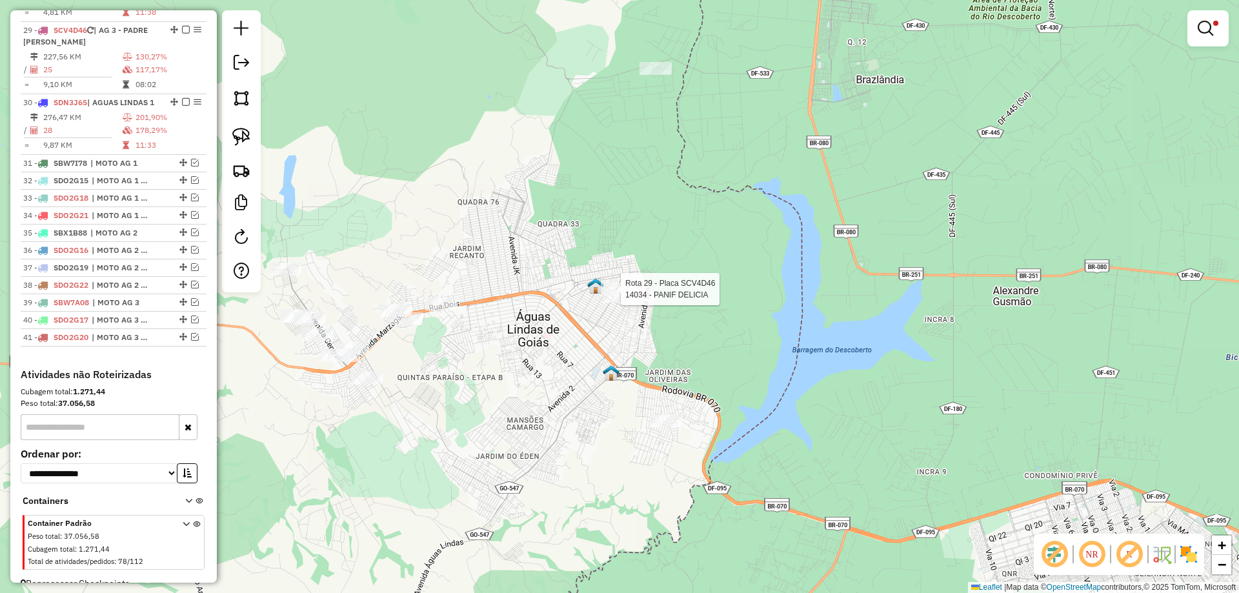
select select "*********"
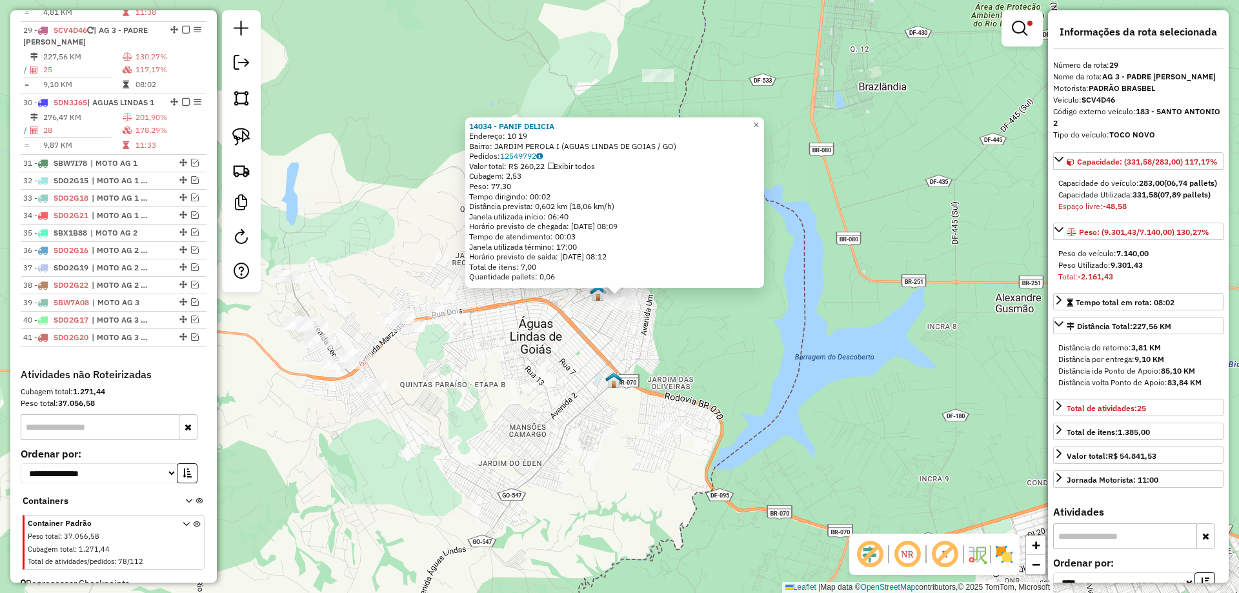
click at [655, 341] on div "14034 - PANIF DELICIA Endereço: 10 19 Bairro: JARDIM PEROLA I (AGUAS LINDAS DE …" at bounding box center [619, 296] width 1239 height 593
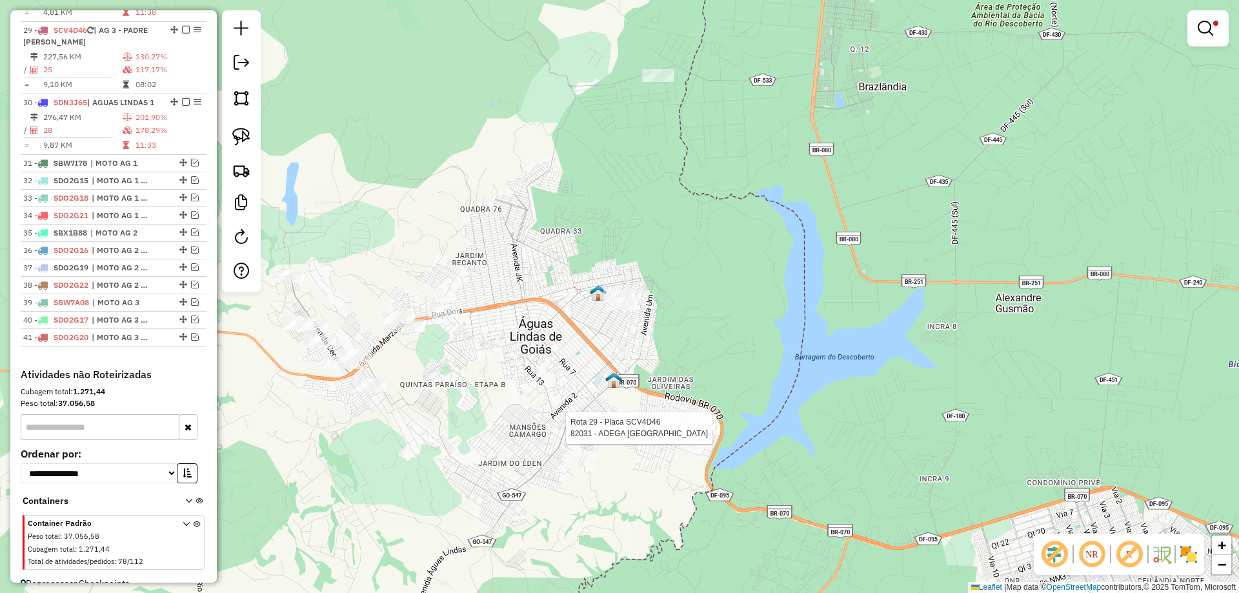
select select "*********"
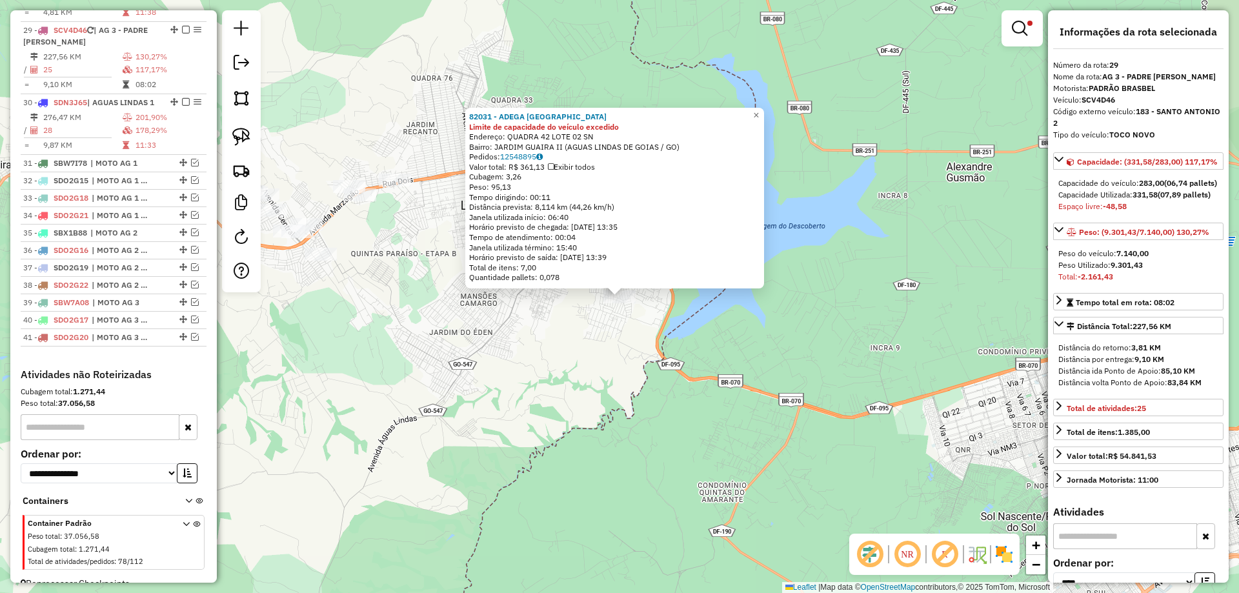
click at [642, 475] on div "82031 - ADEGA LONDON Limite de capacidade do veículo excedido Endereço: QUADRA …" at bounding box center [619, 296] width 1239 height 593
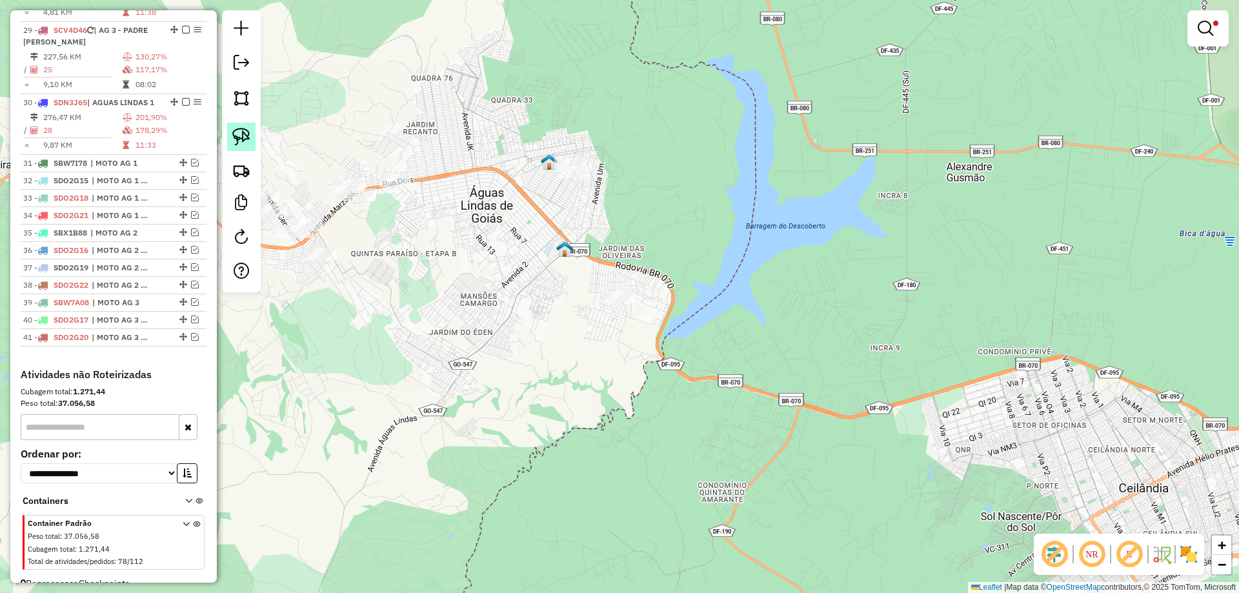
click at [247, 139] on img at bounding box center [241, 137] width 18 height 18
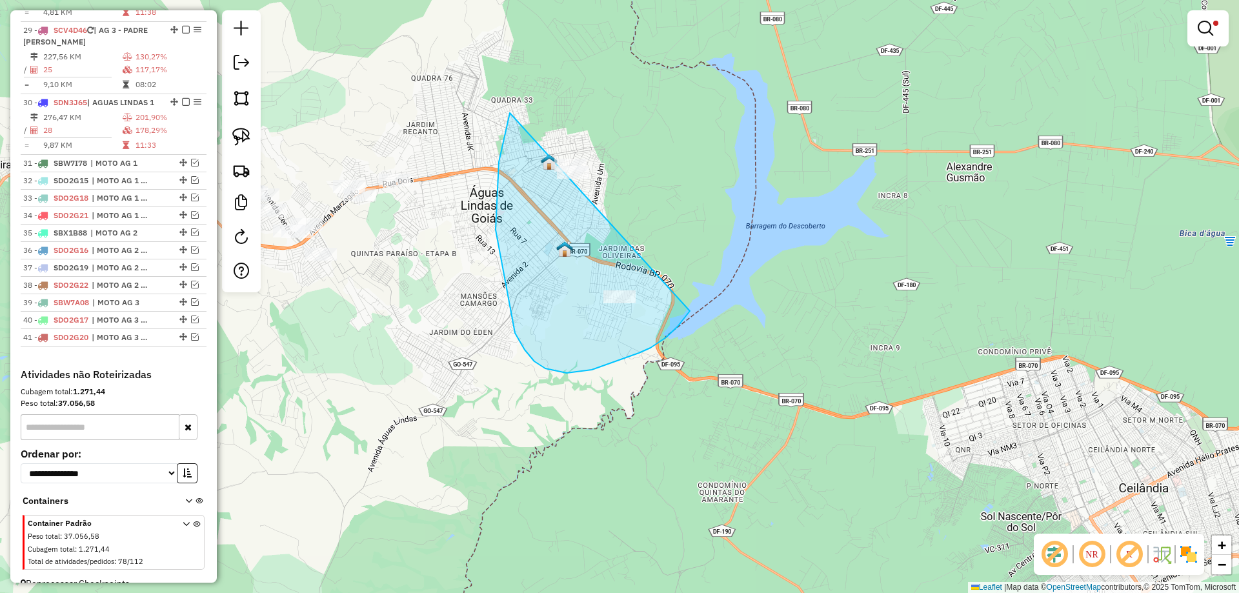
drag, startPoint x: 504, startPoint y: 141, endPoint x: 717, endPoint y: 204, distance: 222.7
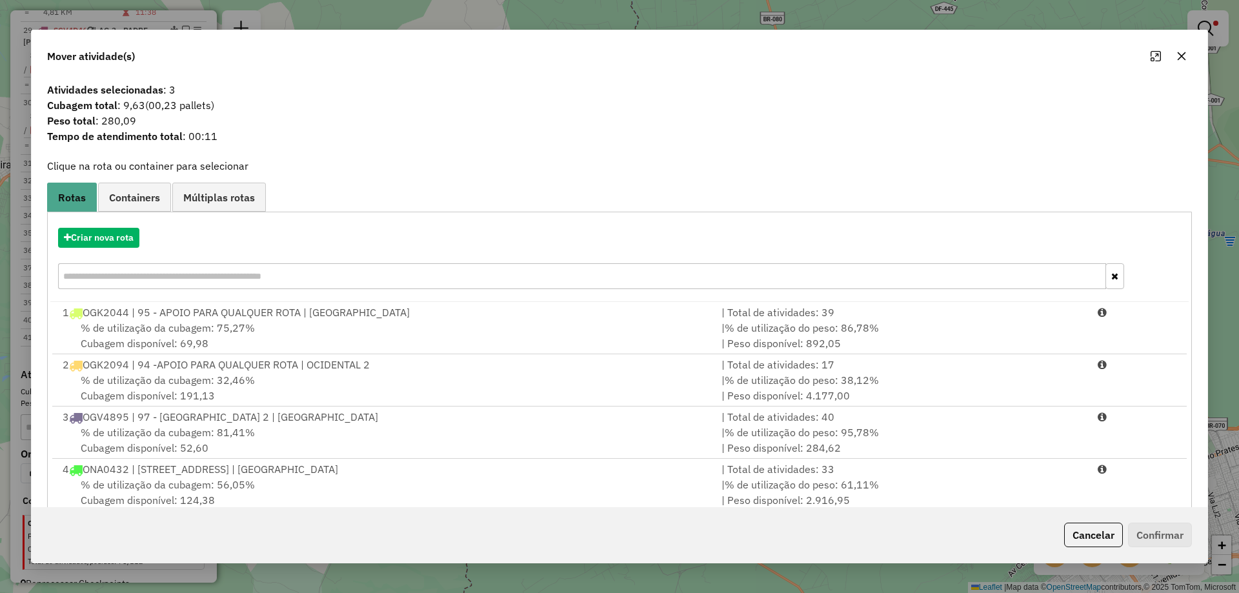
click at [78, 249] on div "Criar nova rota" at bounding box center [619, 260] width 1139 height 84
click at [110, 240] on button "Criar nova rota" at bounding box center [98, 238] width 81 height 20
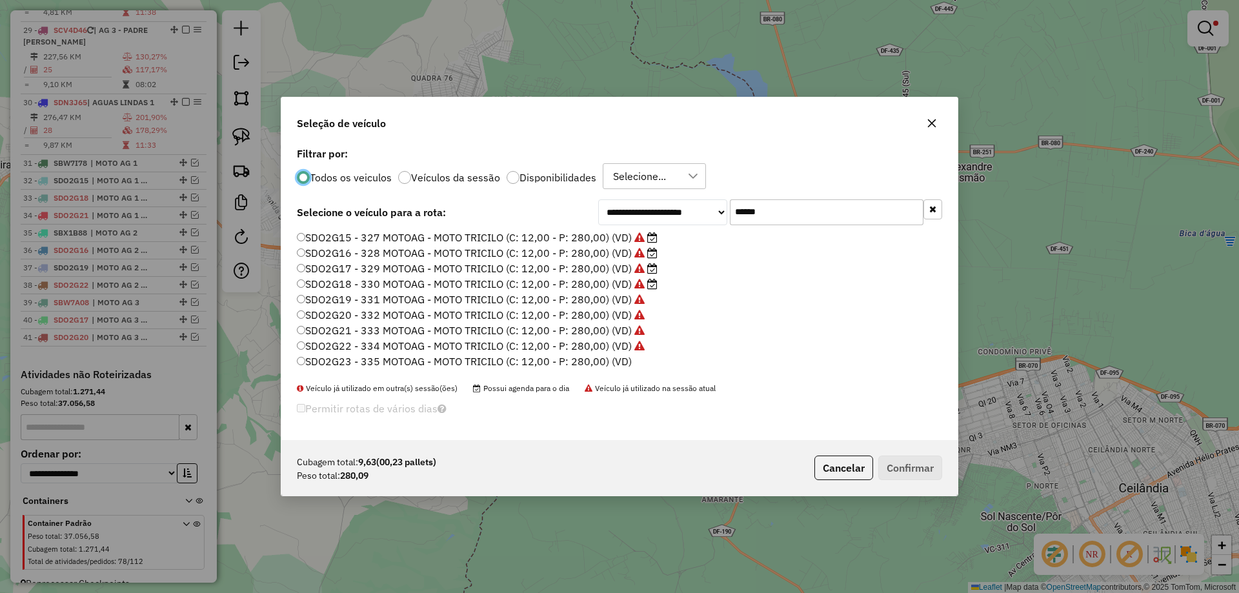
scroll to position [7, 4]
click at [616, 360] on label "SDO2G23 - 335 MOTOAG - MOTO TRICILO (C: 12,00 - P: 280,00) (VD)" at bounding box center [464, 361] width 335 height 15
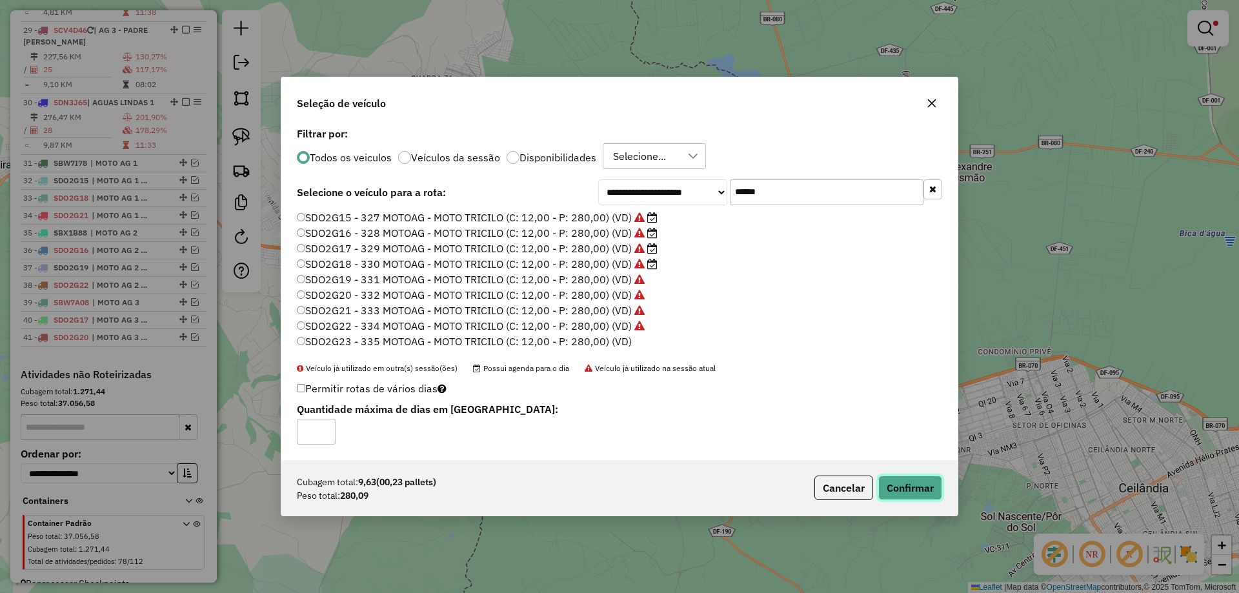
click at [920, 485] on button "Confirmar" at bounding box center [911, 488] width 64 height 25
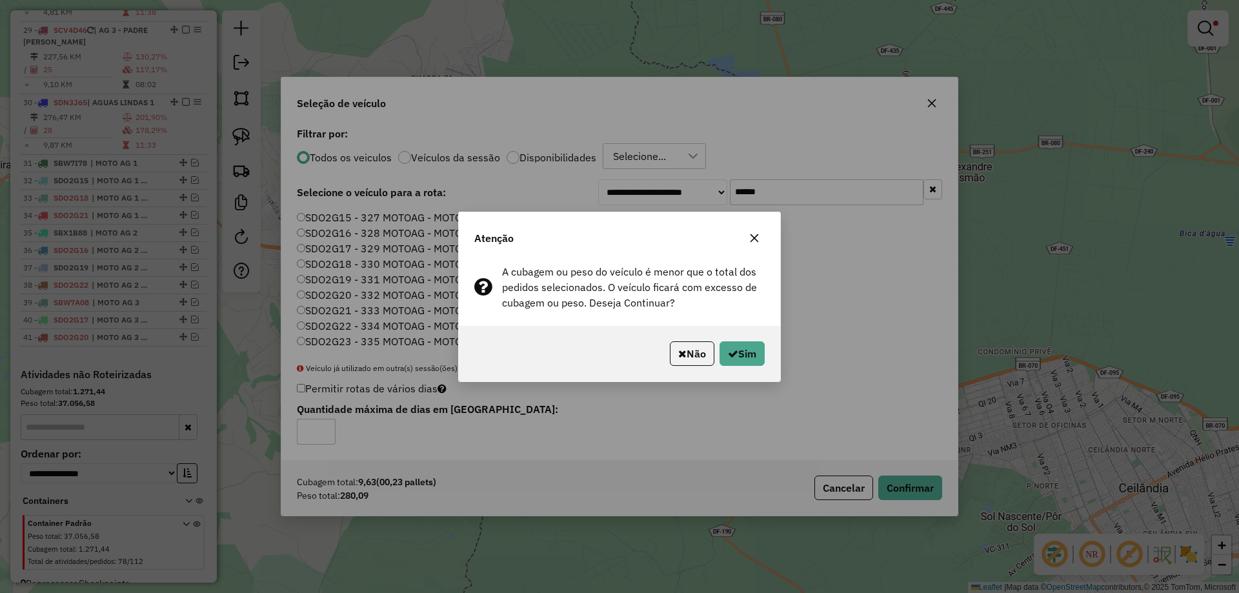
click at [728, 367] on div "Não Sim" at bounding box center [619, 354] width 321 height 56
click at [740, 351] on button "Sim" at bounding box center [742, 353] width 45 height 25
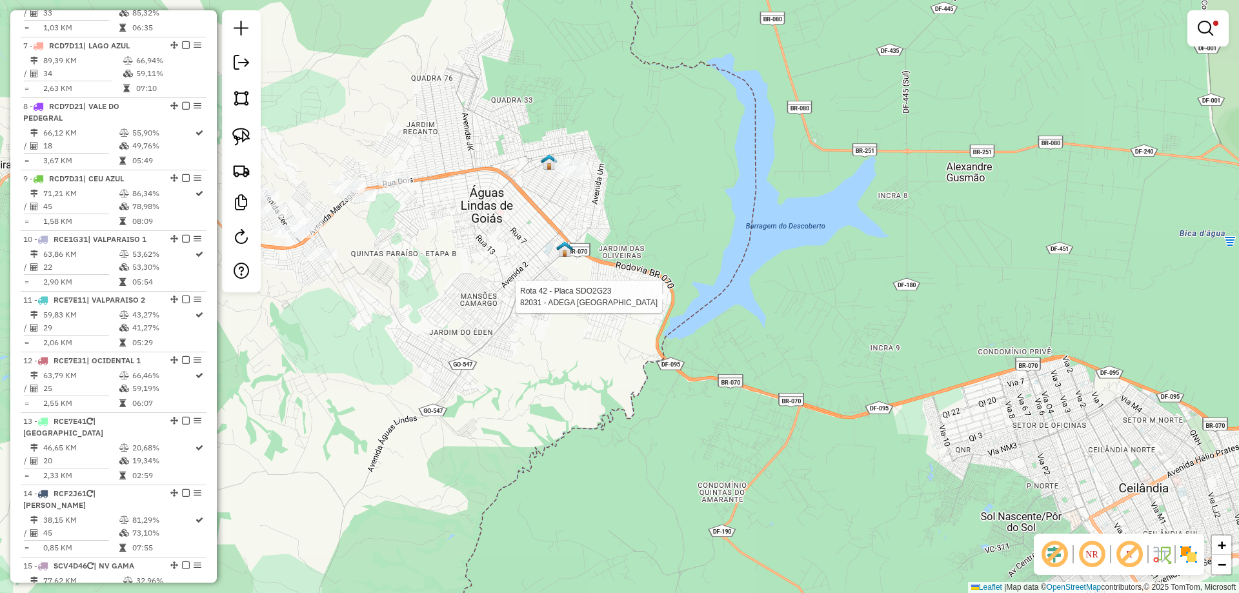
select select "*********"
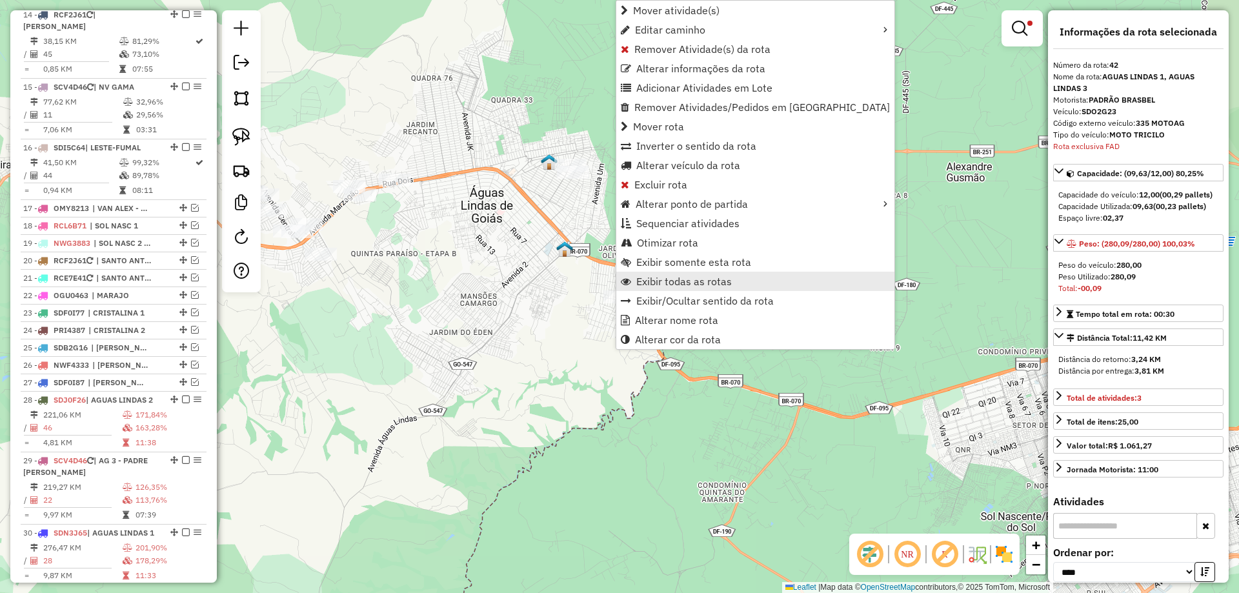
scroll to position [1853, 0]
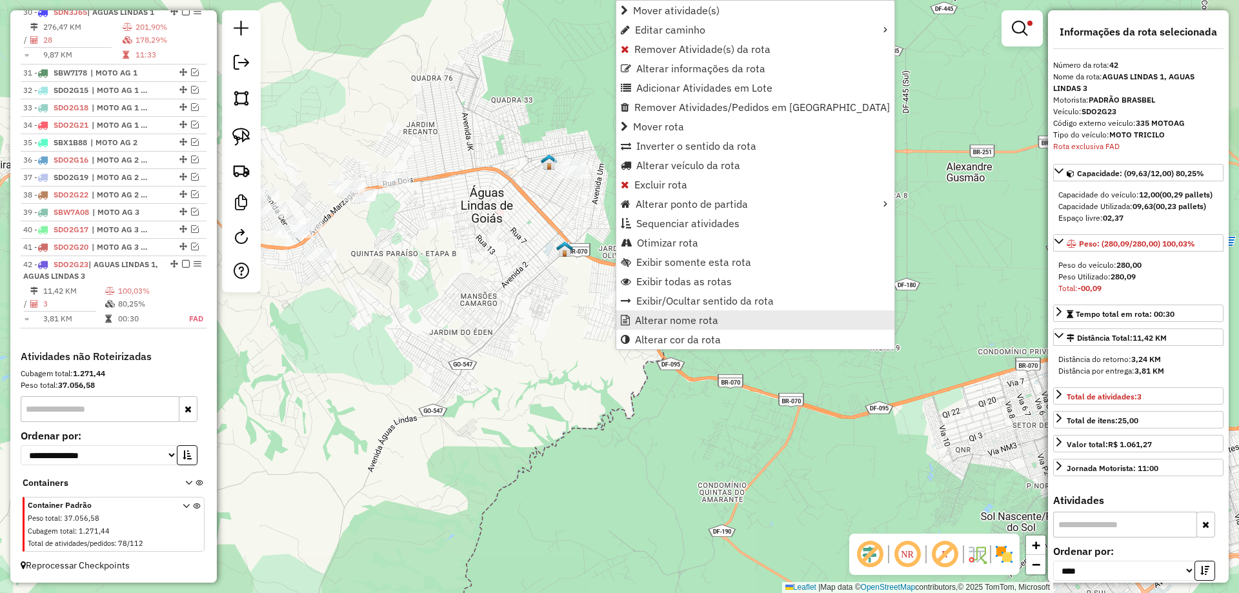
click at [677, 322] on span "Alterar nome rota" at bounding box center [676, 320] width 83 height 10
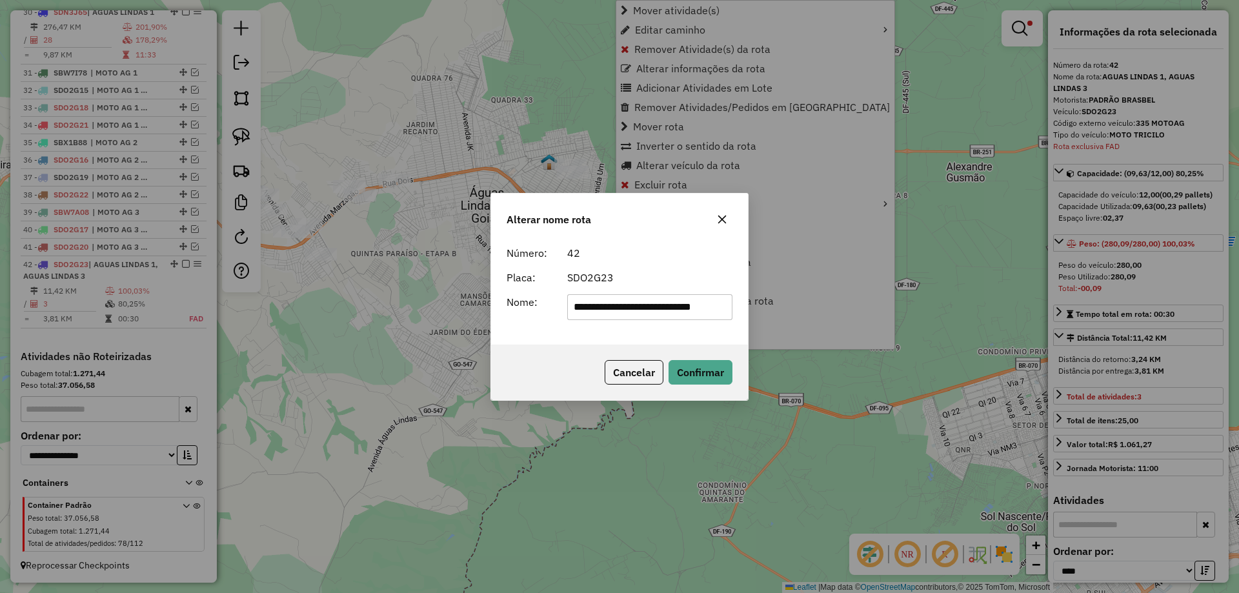
scroll to position [0, 13]
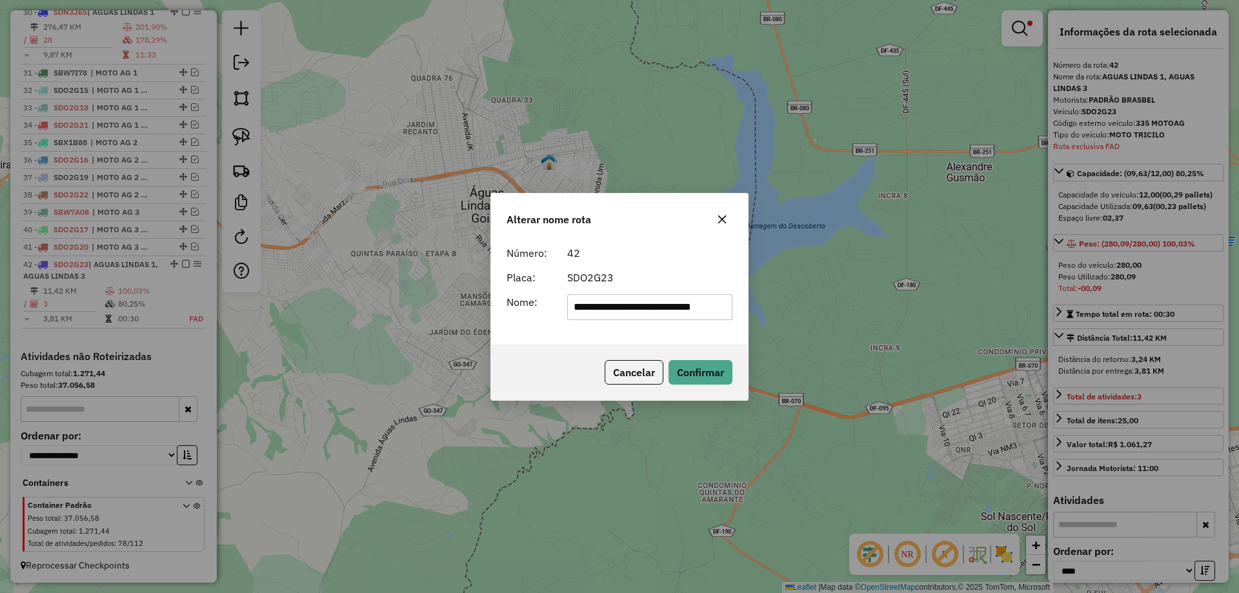
click at [671, 307] on input "**********" at bounding box center [650, 307] width 166 height 26
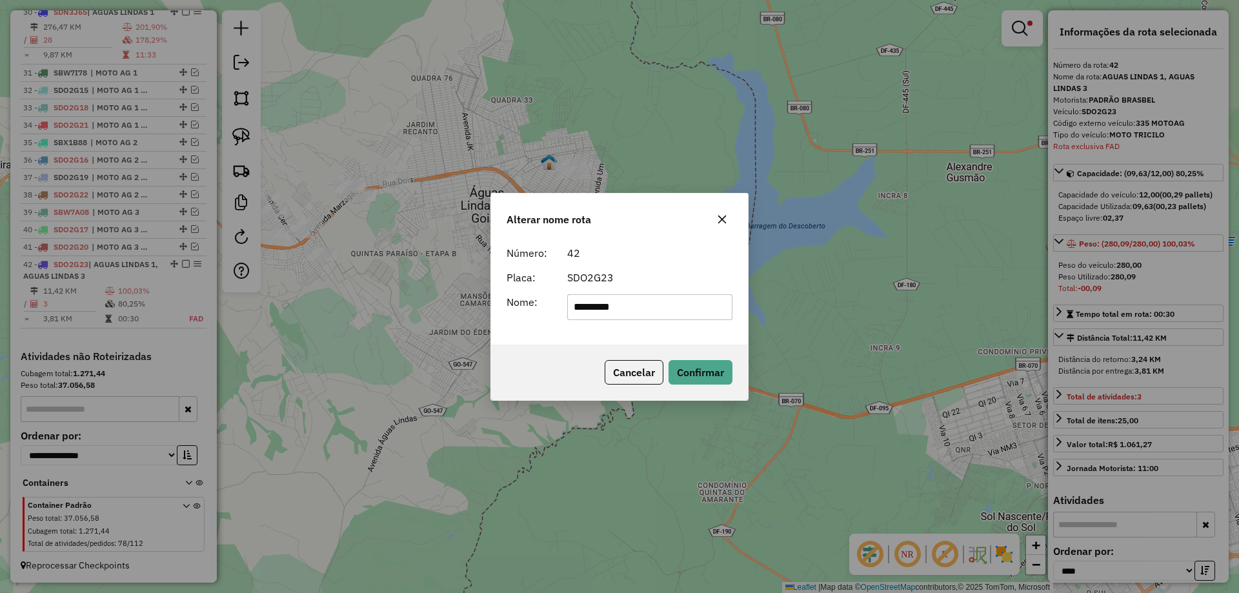
type input "**********"
click at [693, 373] on button "Confirmar" at bounding box center [701, 372] width 64 height 25
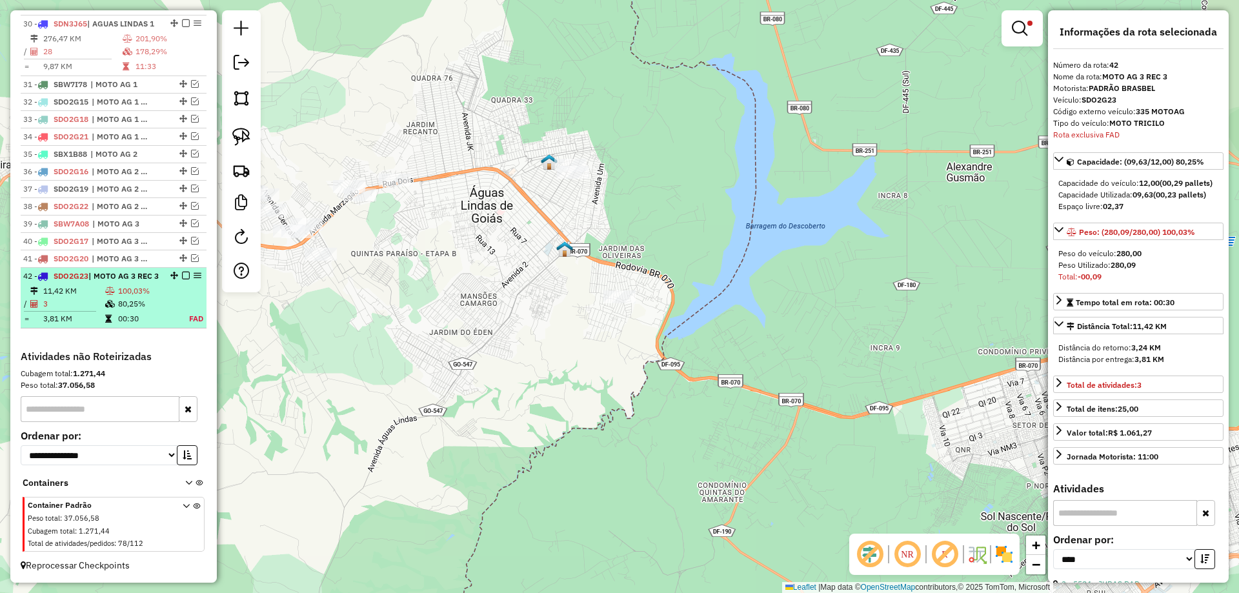
click at [183, 272] on em at bounding box center [186, 276] width 8 height 8
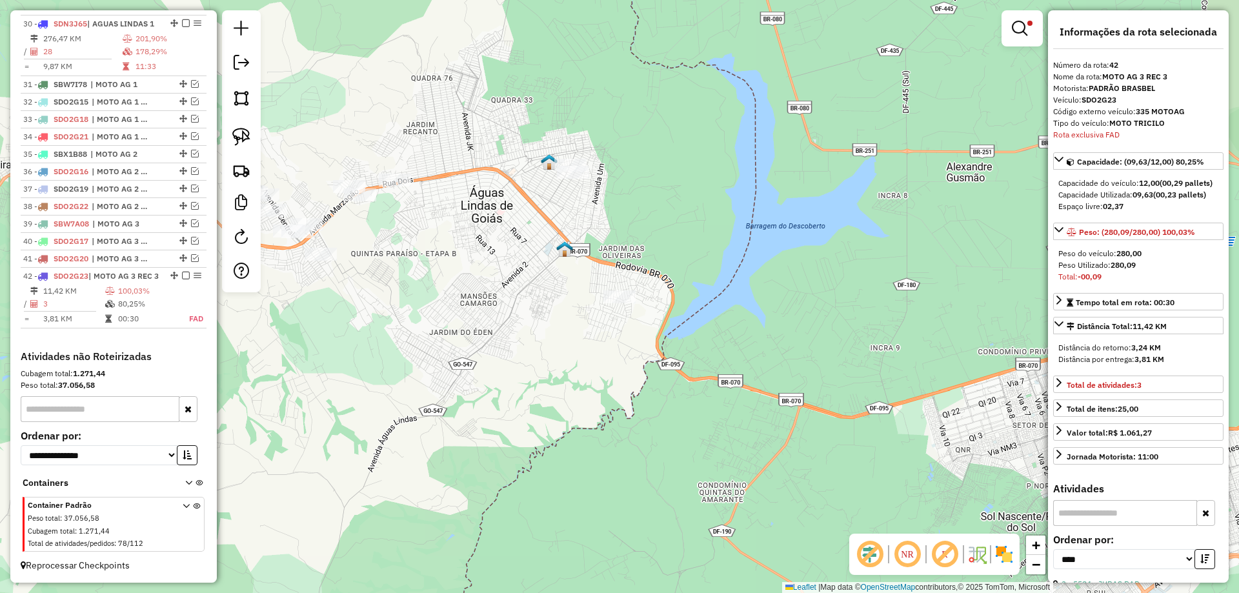
scroll to position [1798, 0]
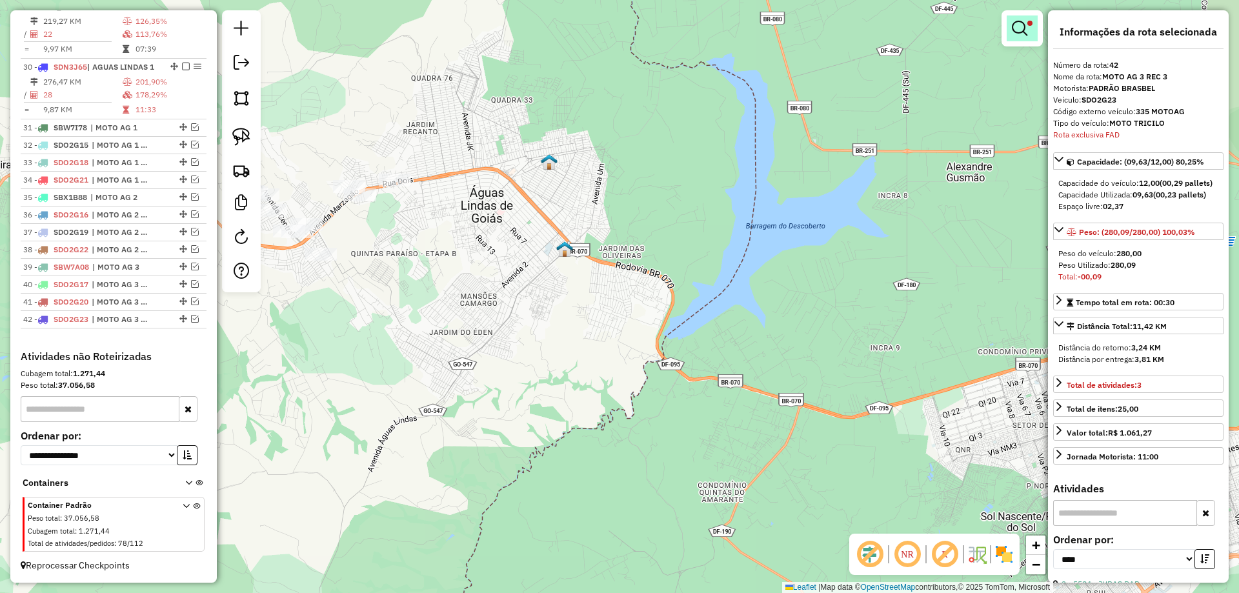
click at [1028, 32] on link at bounding box center [1022, 28] width 31 height 26
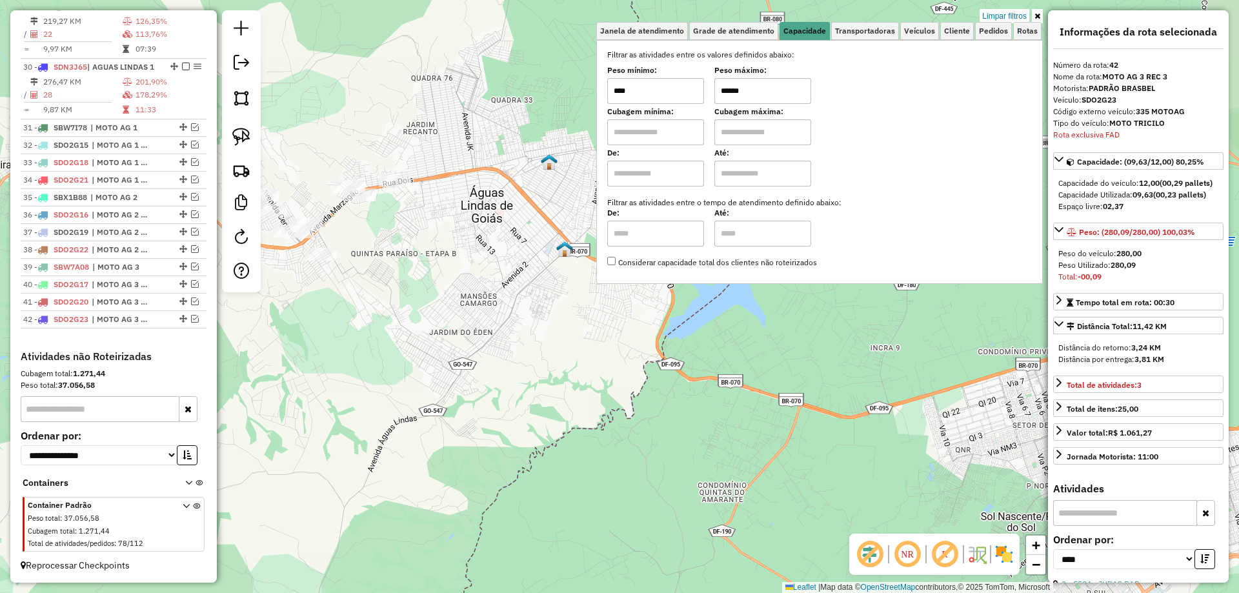
click at [732, 87] on input "******" at bounding box center [763, 91] width 97 height 26
type input "******"
click at [608, 358] on div "Limpar filtros Janela de atendimento Grade de atendimento Capacidade Transporta…" at bounding box center [619, 296] width 1239 height 593
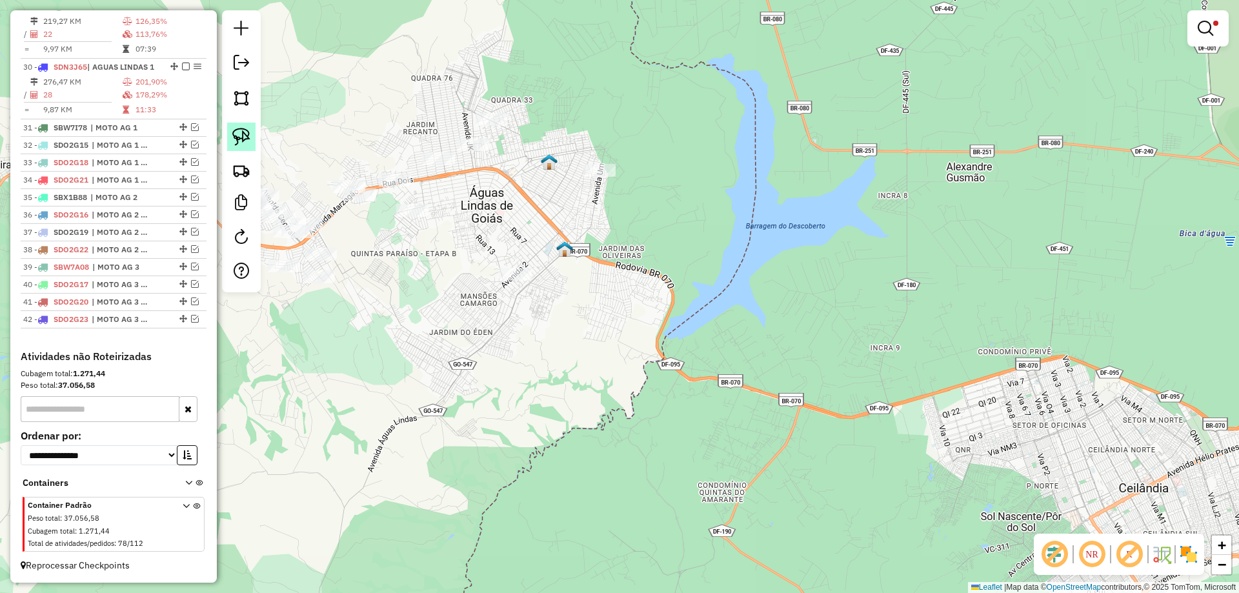
click at [251, 137] on link at bounding box center [241, 137] width 28 height 28
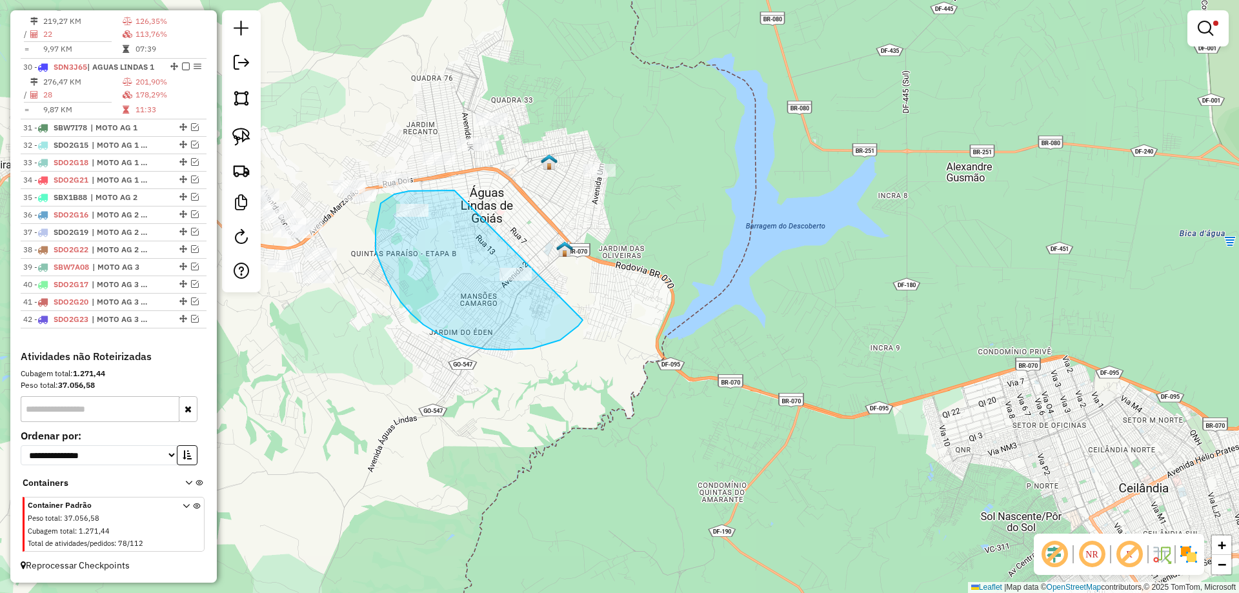
drag, startPoint x: 409, startPoint y: 191, endPoint x: 587, endPoint y: 295, distance: 205.7
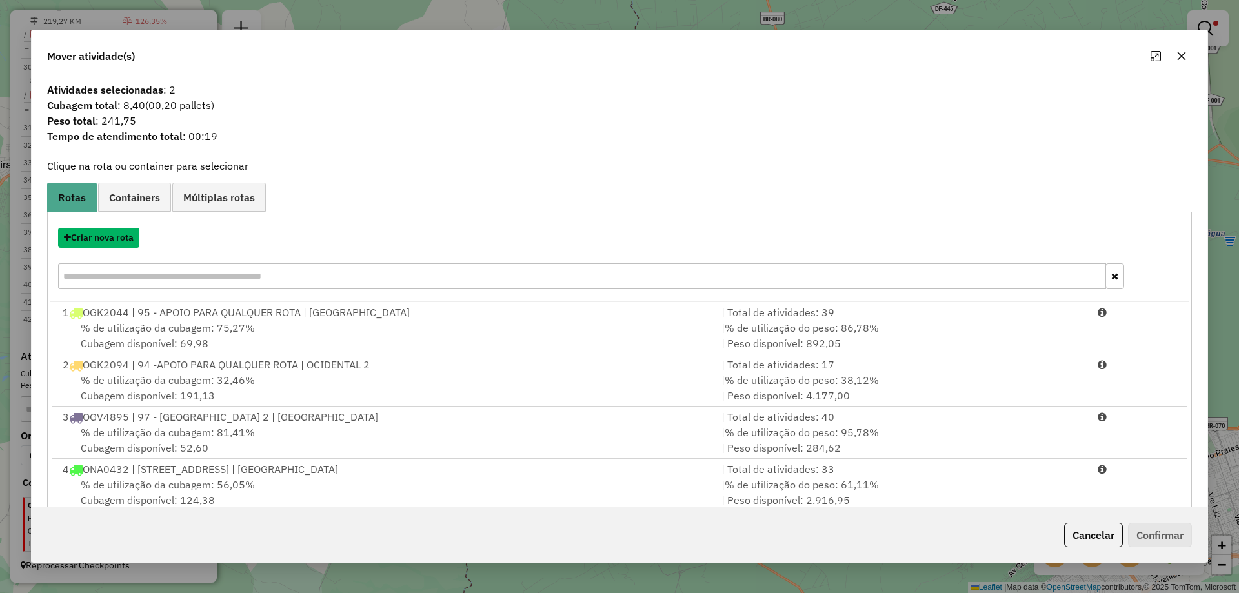
drag, startPoint x: 127, startPoint y: 238, endPoint x: 125, endPoint y: 226, distance: 11.7
click at [122, 225] on div "Criar nova rota" at bounding box center [619, 260] width 1139 height 84
click at [99, 230] on button "Criar nova rota" at bounding box center [98, 238] width 81 height 20
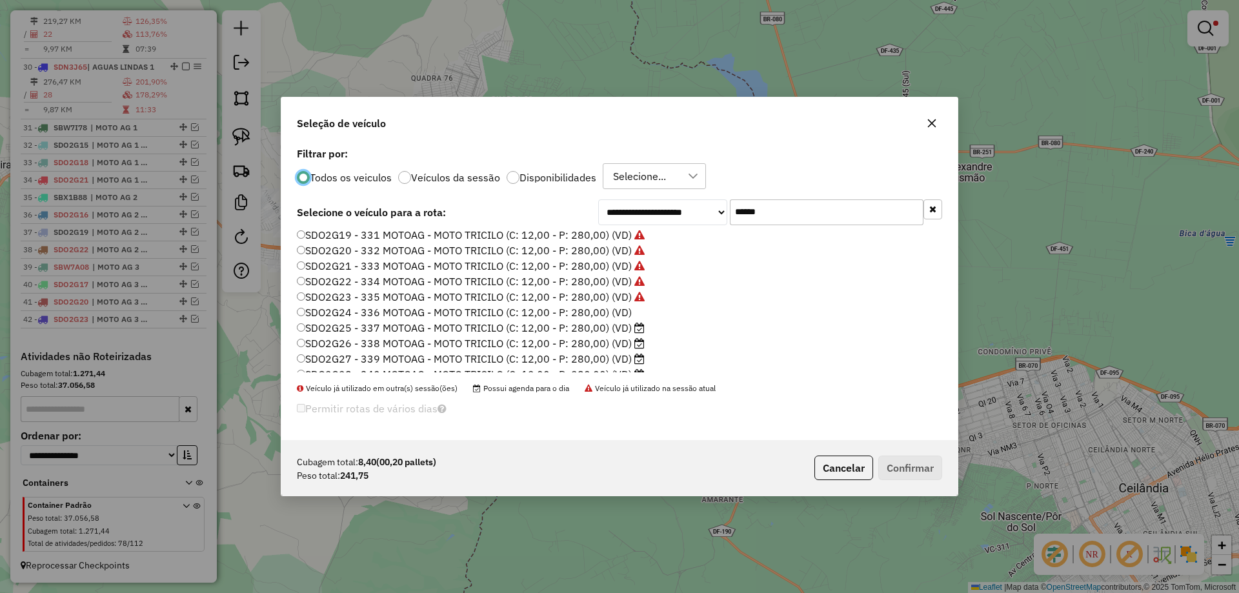
scroll to position [90, 0]
click at [624, 289] on label "SDO2G24 - 336 MOTOAG - MOTO TRICILO (C: 12,00 - P: 280,00) (VD)" at bounding box center [464, 286] width 335 height 15
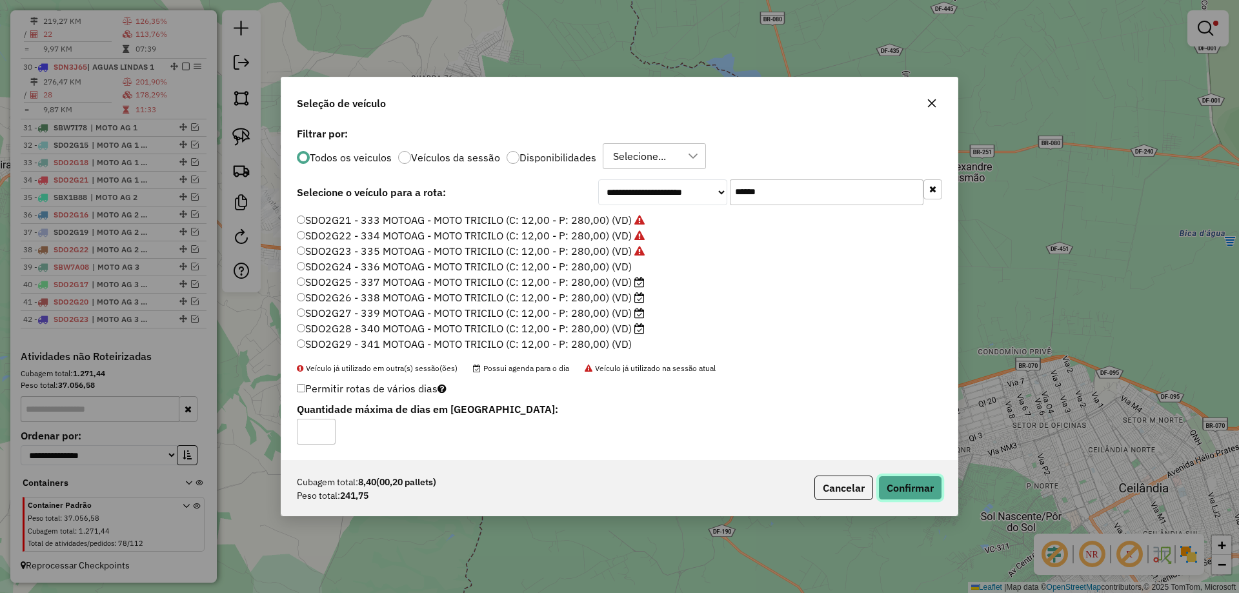
drag, startPoint x: 913, startPoint y: 489, endPoint x: 824, endPoint y: 478, distance: 90.4
click at [913, 489] on button "Confirmar" at bounding box center [911, 488] width 64 height 25
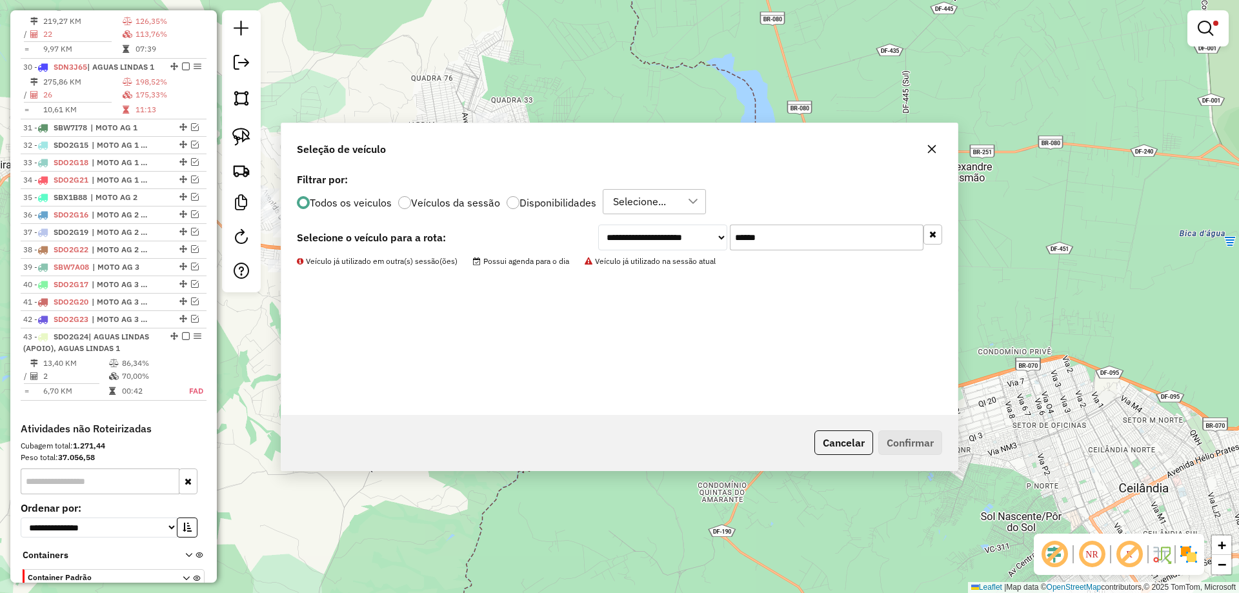
scroll to position [1780, 0]
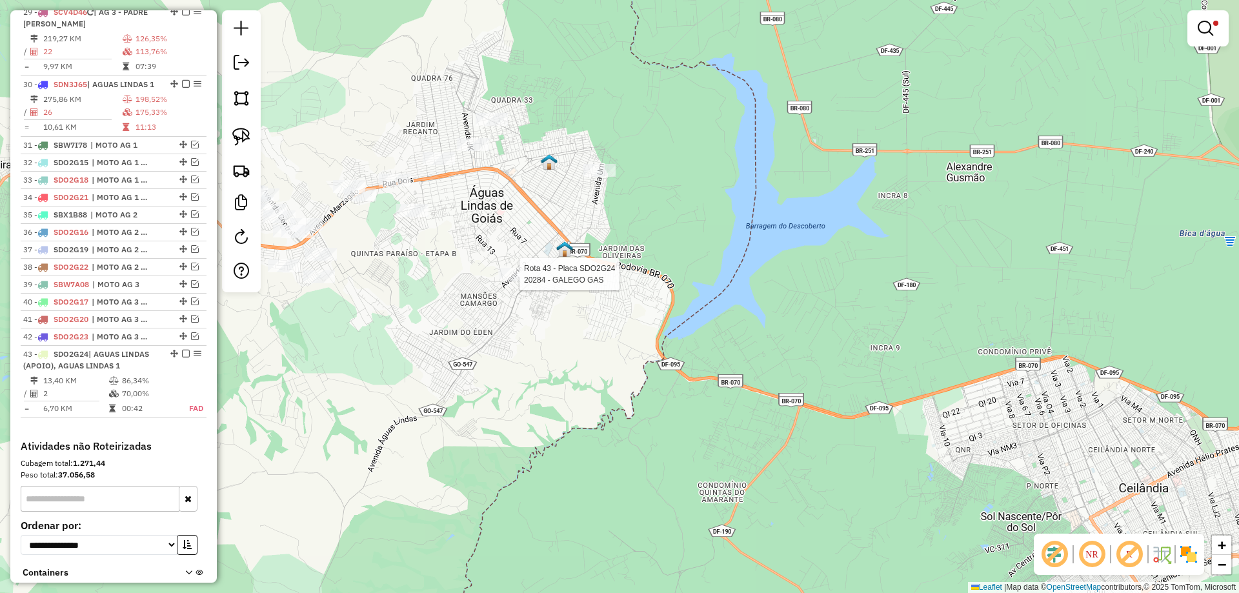
select select "*********"
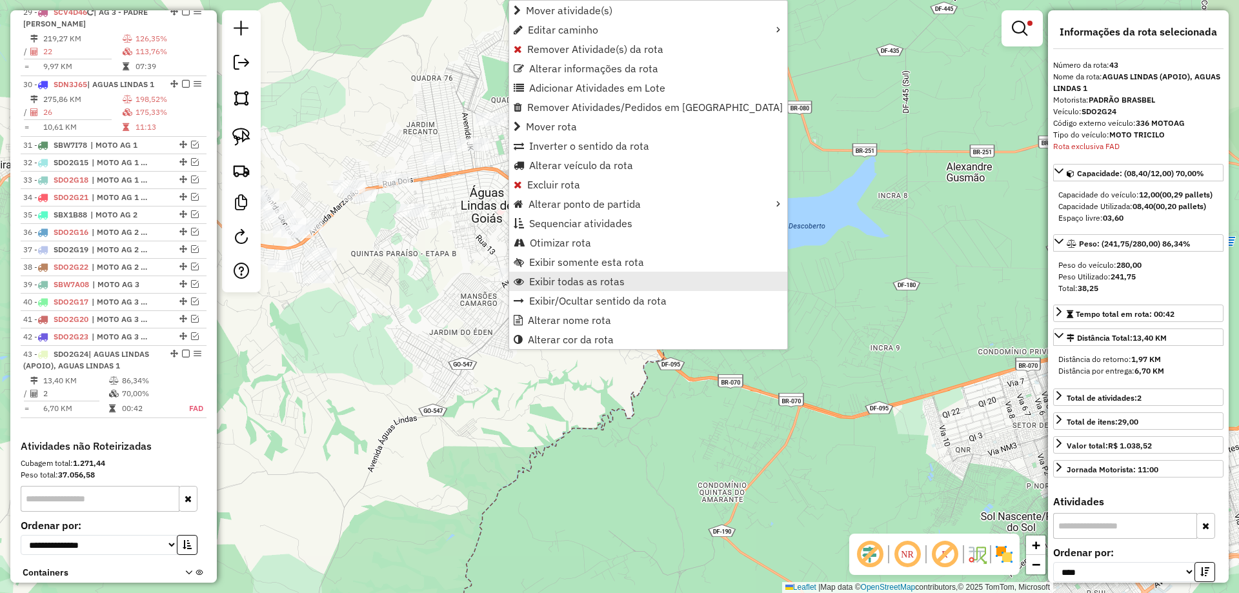
scroll to position [1870, 0]
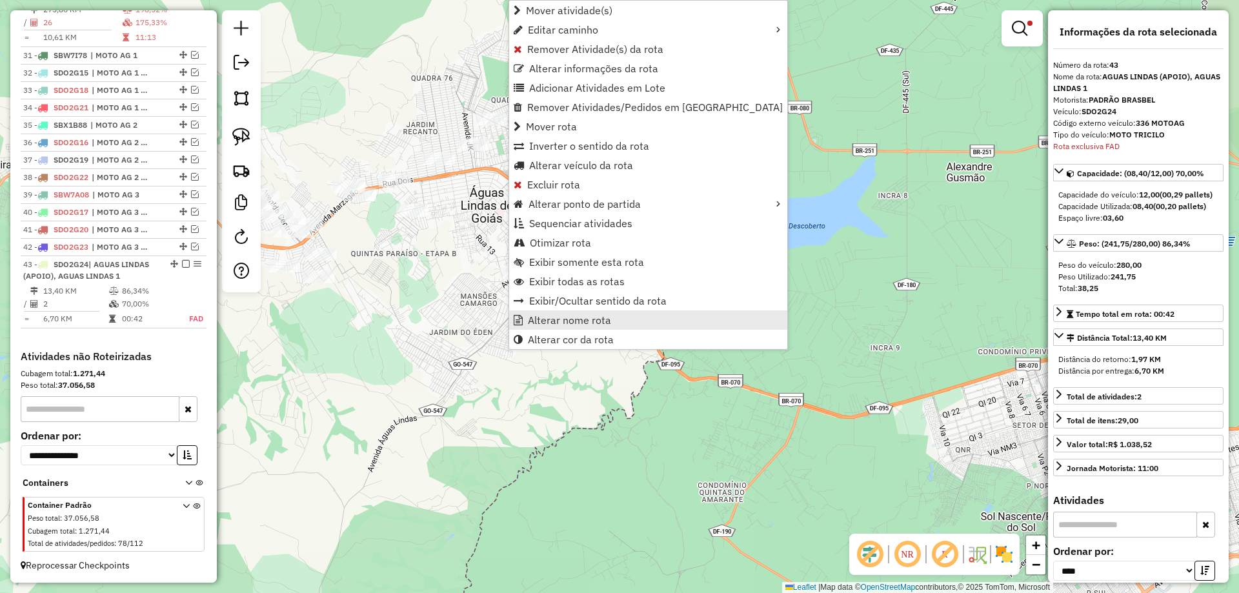
click at [596, 317] on span "Alterar nome rota" at bounding box center [569, 320] width 83 height 10
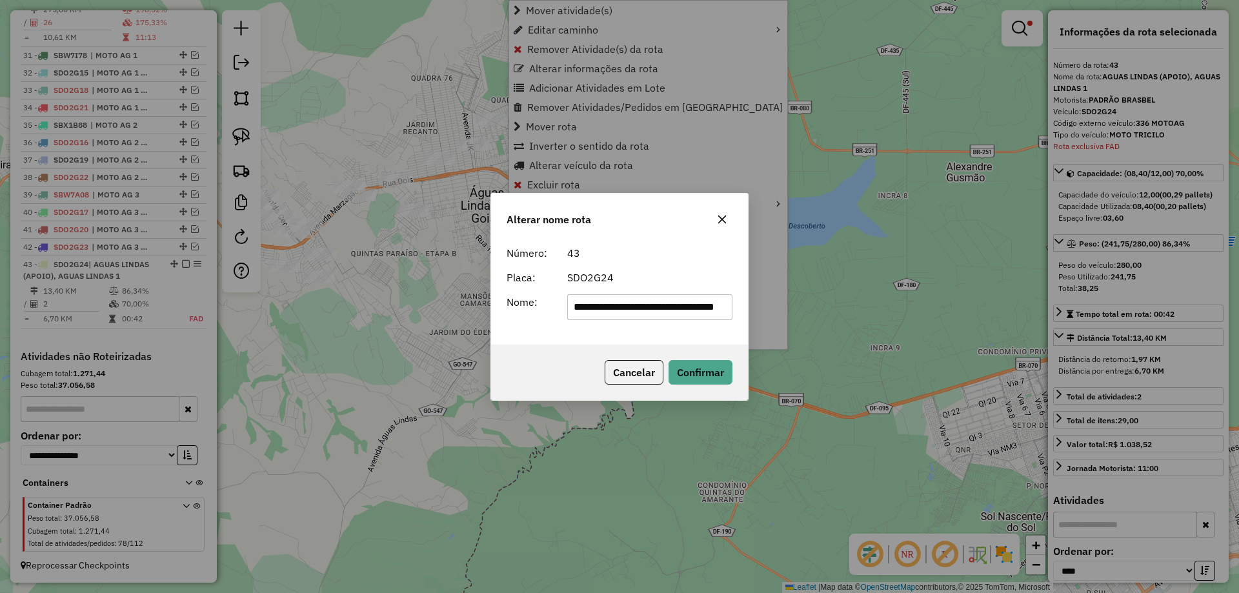
scroll to position [0, 45]
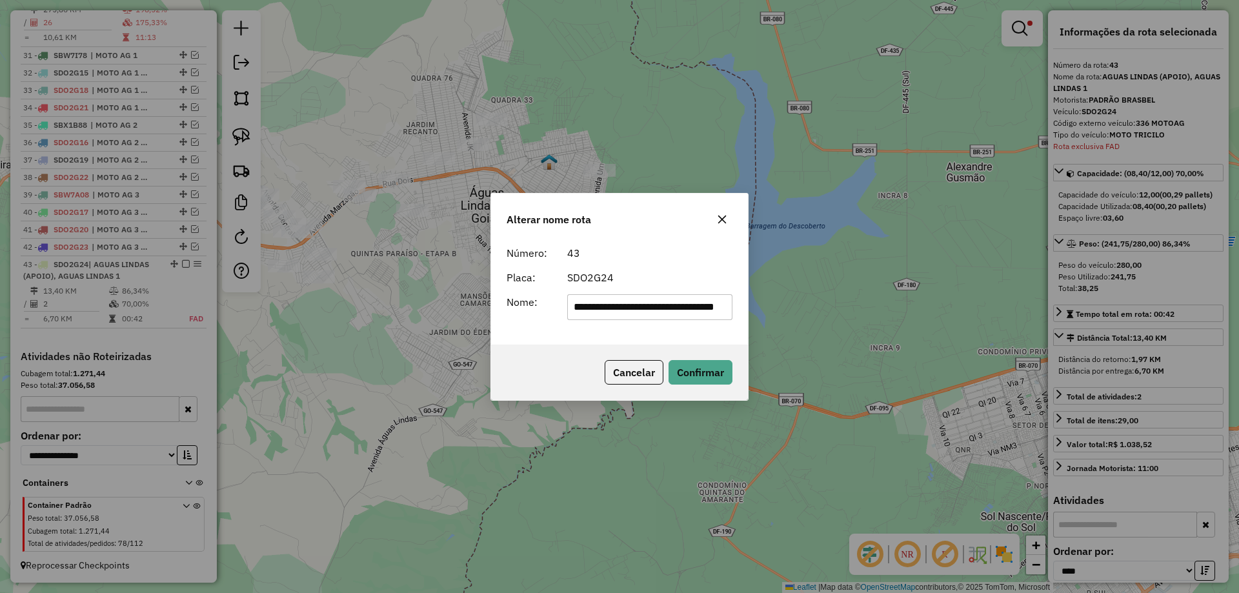
click at [682, 312] on input "**********" at bounding box center [650, 307] width 166 height 26
paste input "text"
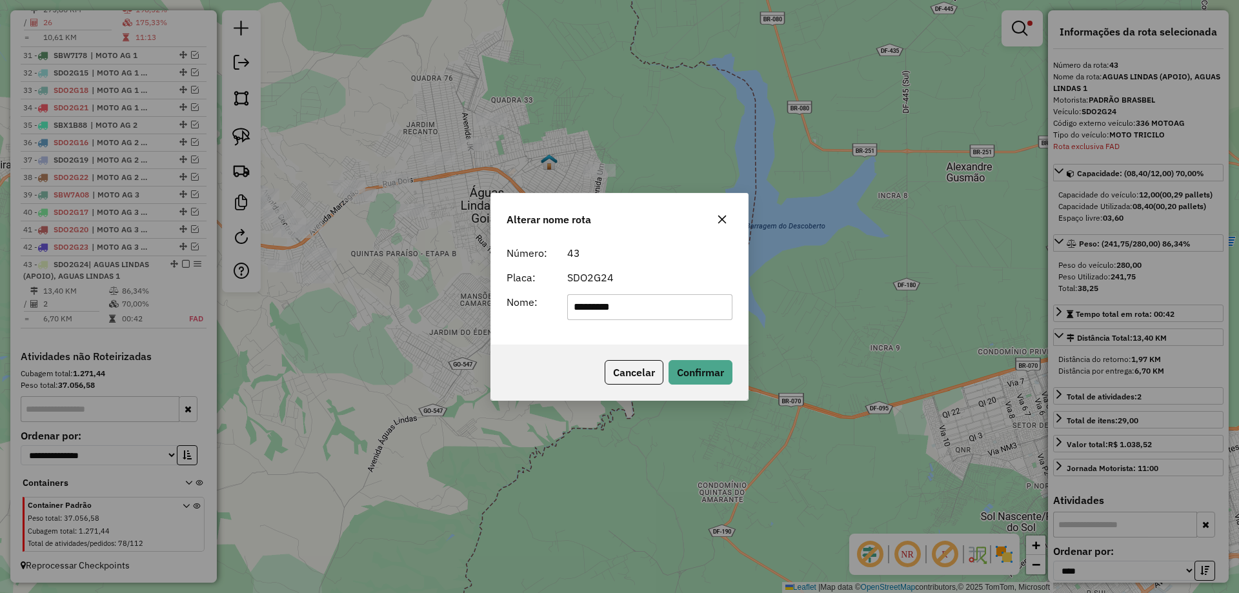
type input "**********"
drag, startPoint x: 693, startPoint y: 369, endPoint x: 620, endPoint y: 357, distance: 74.0
click at [681, 367] on button "Confirmar" at bounding box center [701, 372] width 64 height 25
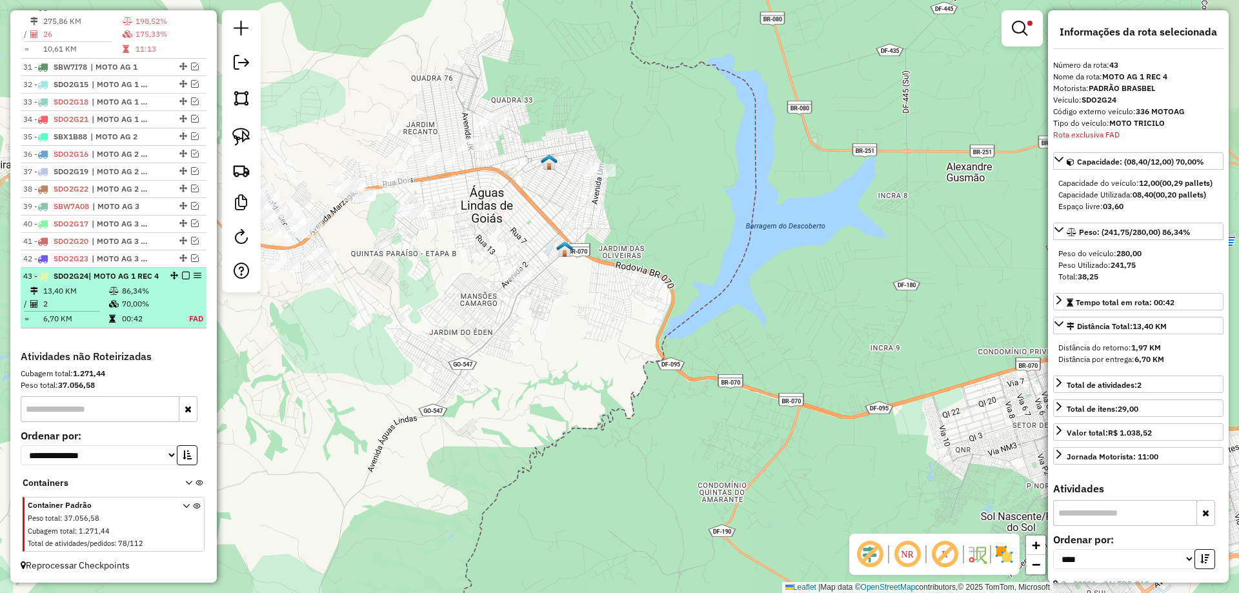
click at [185, 272] on em at bounding box center [186, 276] width 8 height 8
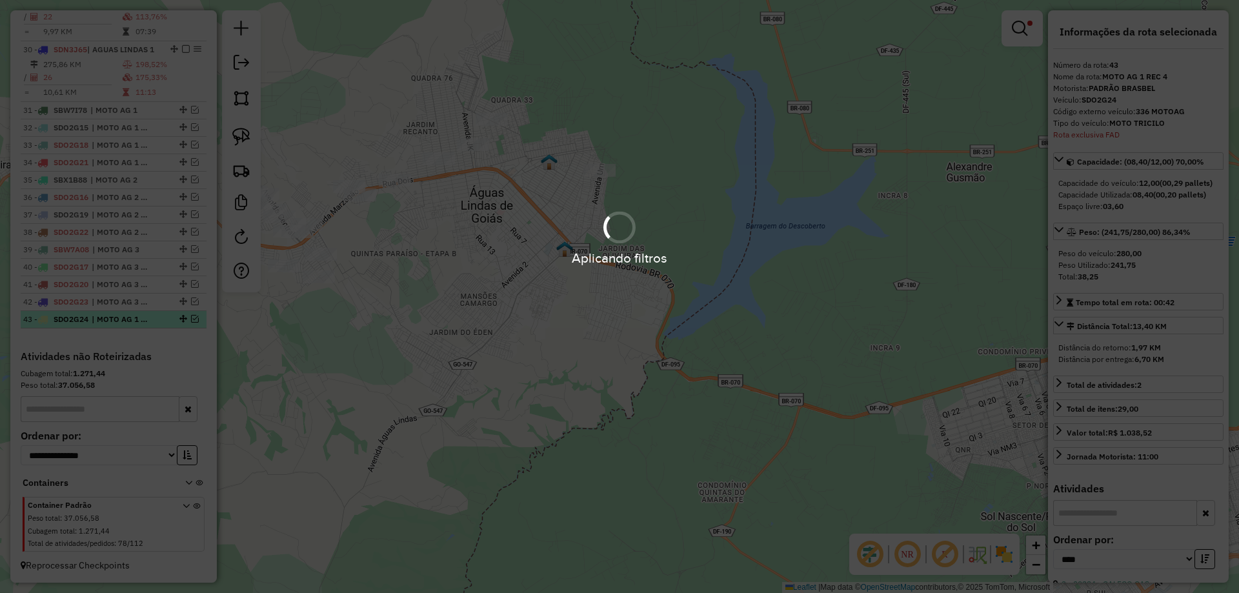
scroll to position [1815, 0]
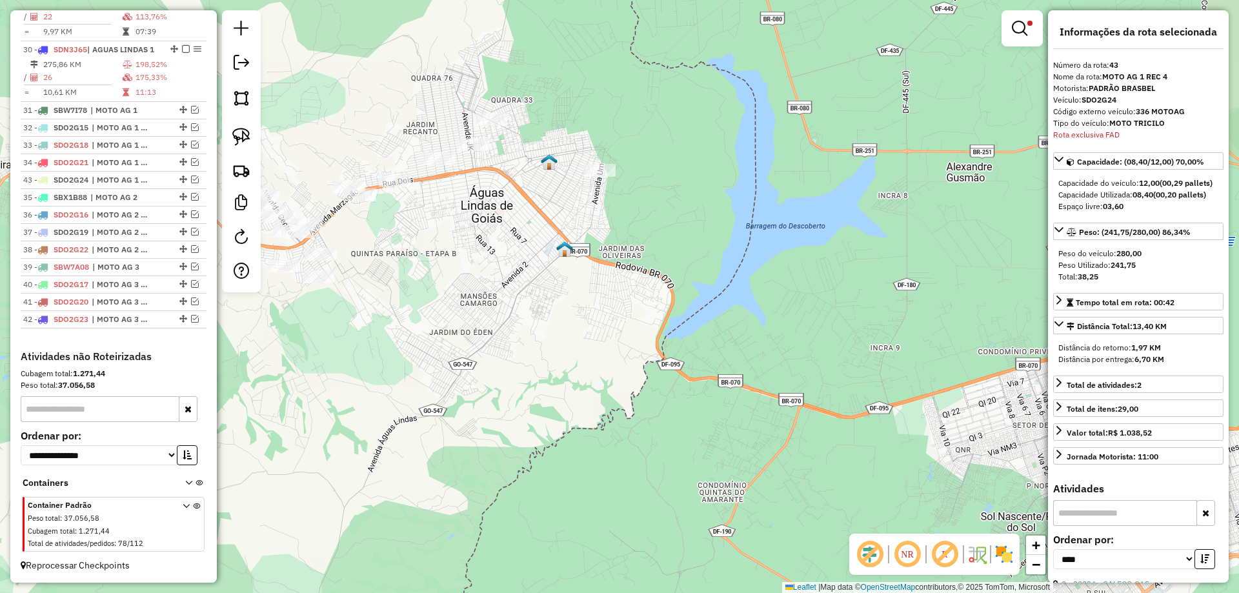
drag, startPoint x: 177, startPoint y: 318, endPoint x: 156, endPoint y: 176, distance: 143.6
click at [244, 128] on img at bounding box center [241, 137] width 18 height 18
drag, startPoint x: 504, startPoint y: 128, endPoint x: 484, endPoint y: 174, distance: 49.2
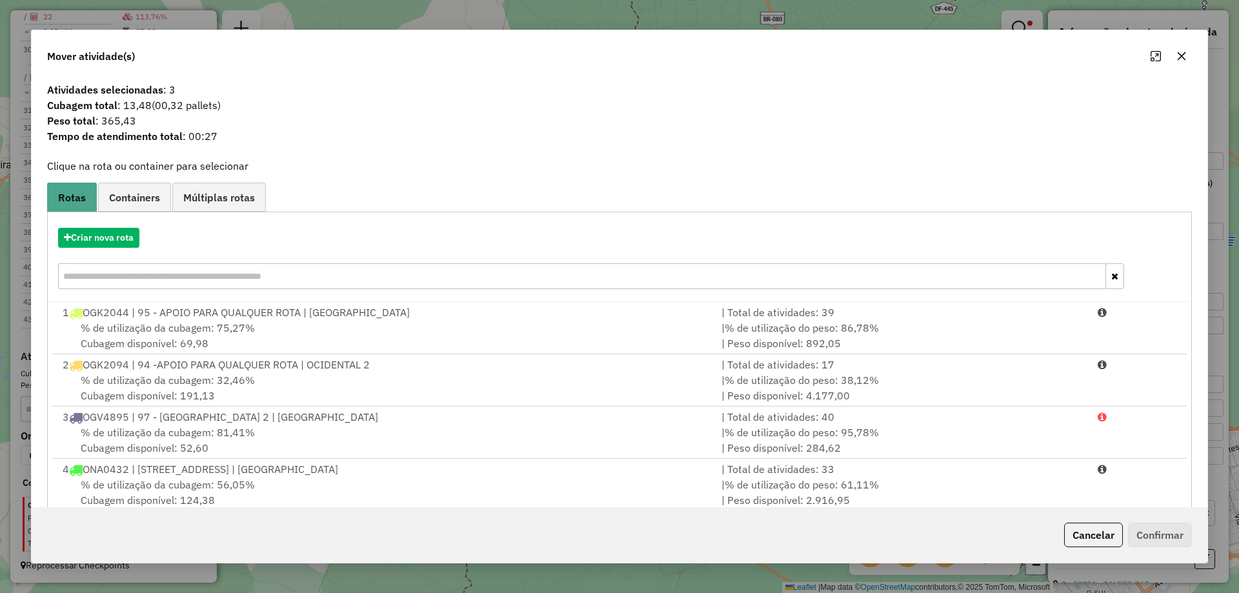
click at [1081, 532] on button "Cancelar" at bounding box center [1094, 535] width 59 height 25
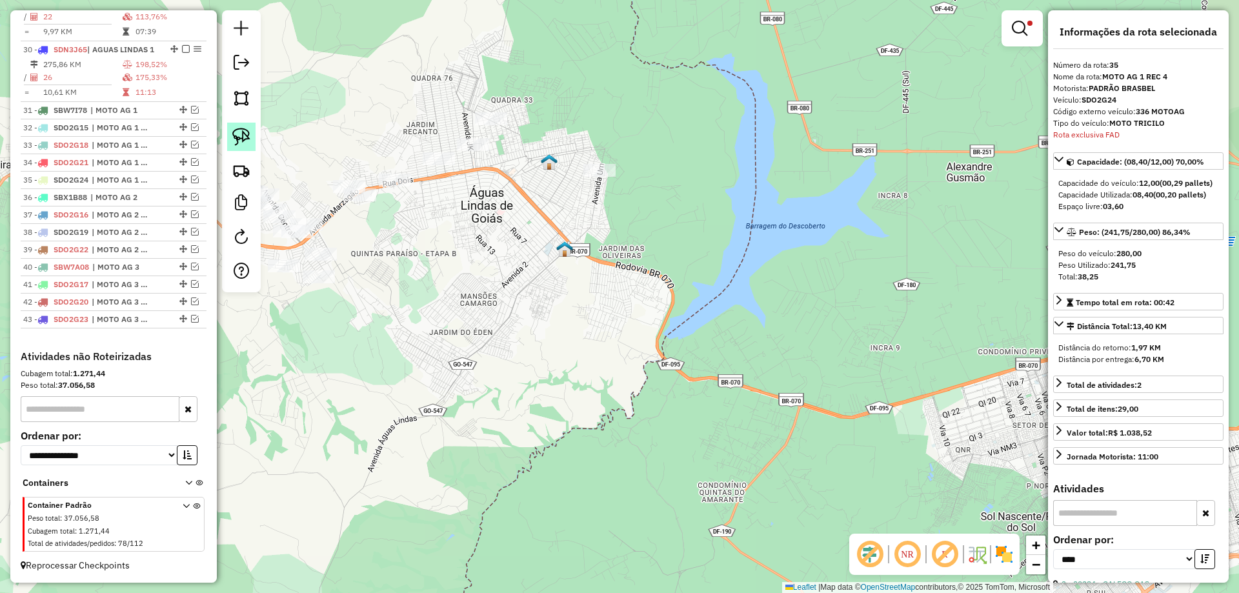
click at [242, 128] on img at bounding box center [241, 137] width 18 height 18
drag, startPoint x: 461, startPoint y: 100, endPoint x: 442, endPoint y: 122, distance: 29.3
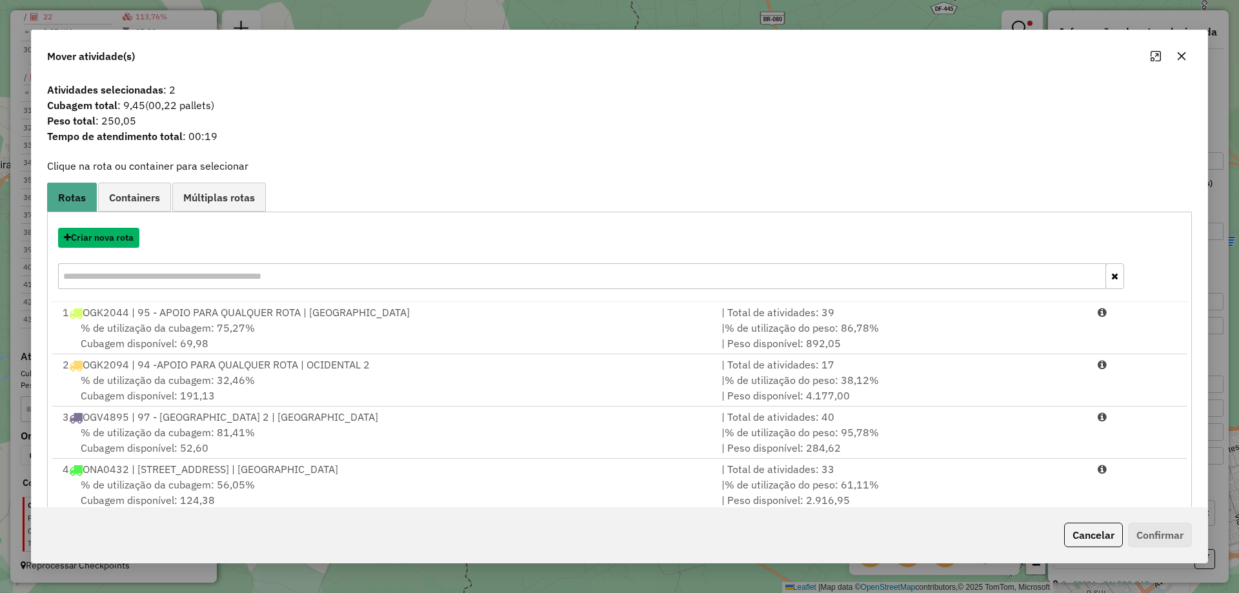
click at [114, 235] on button "Criar nova rota" at bounding box center [98, 238] width 81 height 20
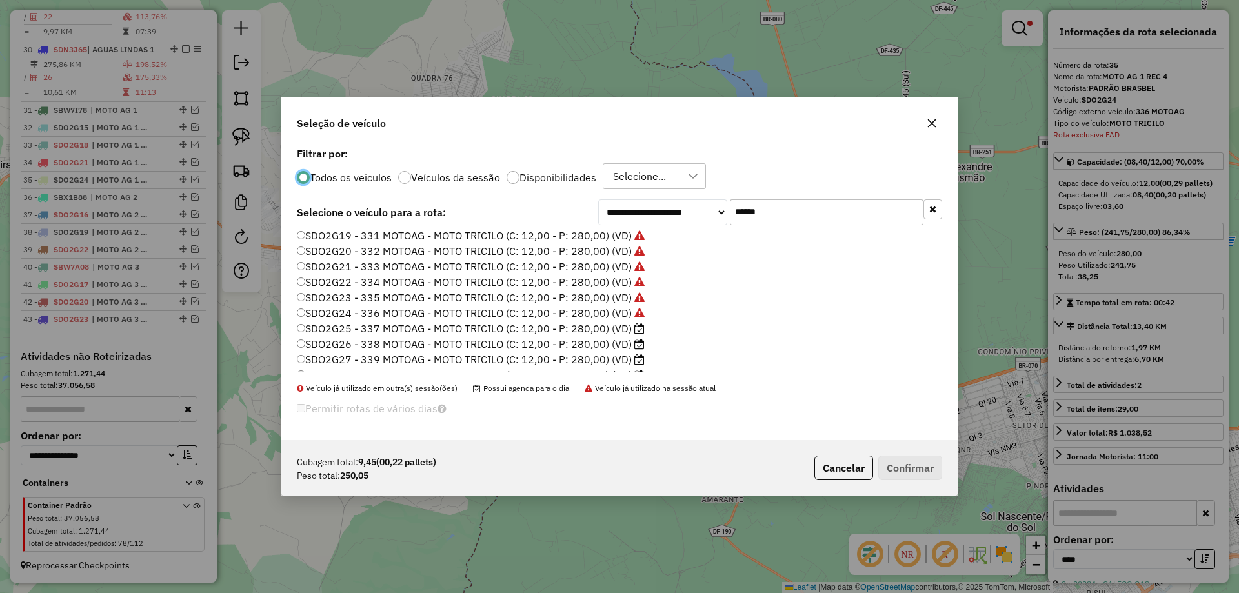
scroll to position [90, 0]
click at [621, 303] on label "SDO2G25 - 337 MOTOAG - MOTO TRICILO (C: 12,00 - P: 280,00) (VD)" at bounding box center [471, 301] width 348 height 15
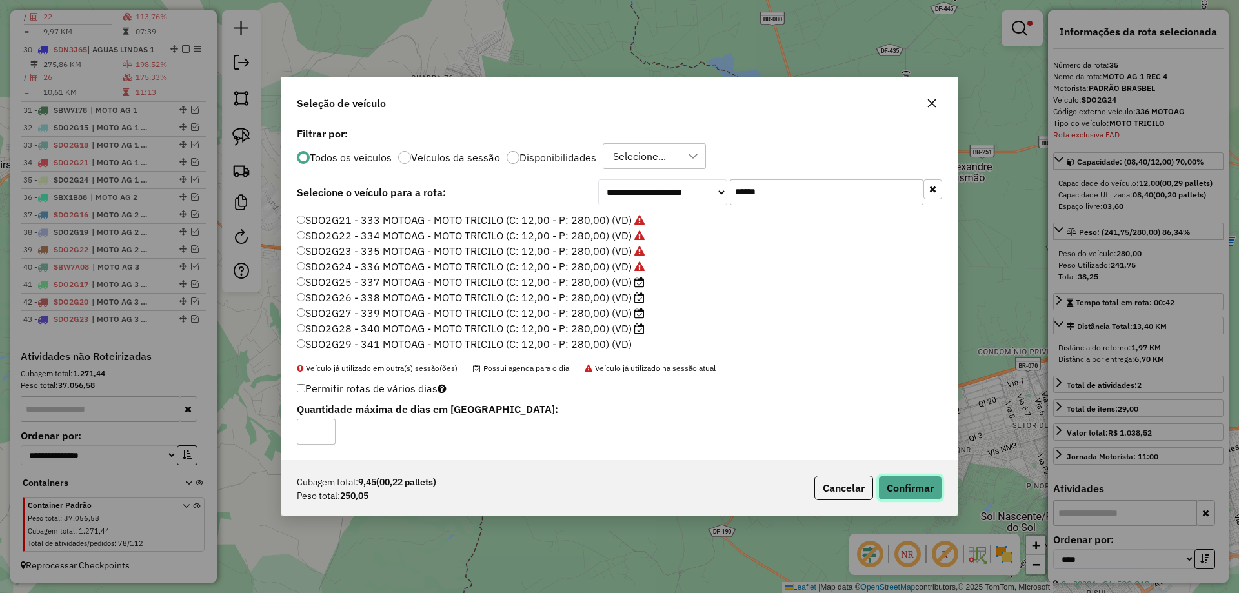
click at [890, 482] on button "Confirmar" at bounding box center [911, 488] width 64 height 25
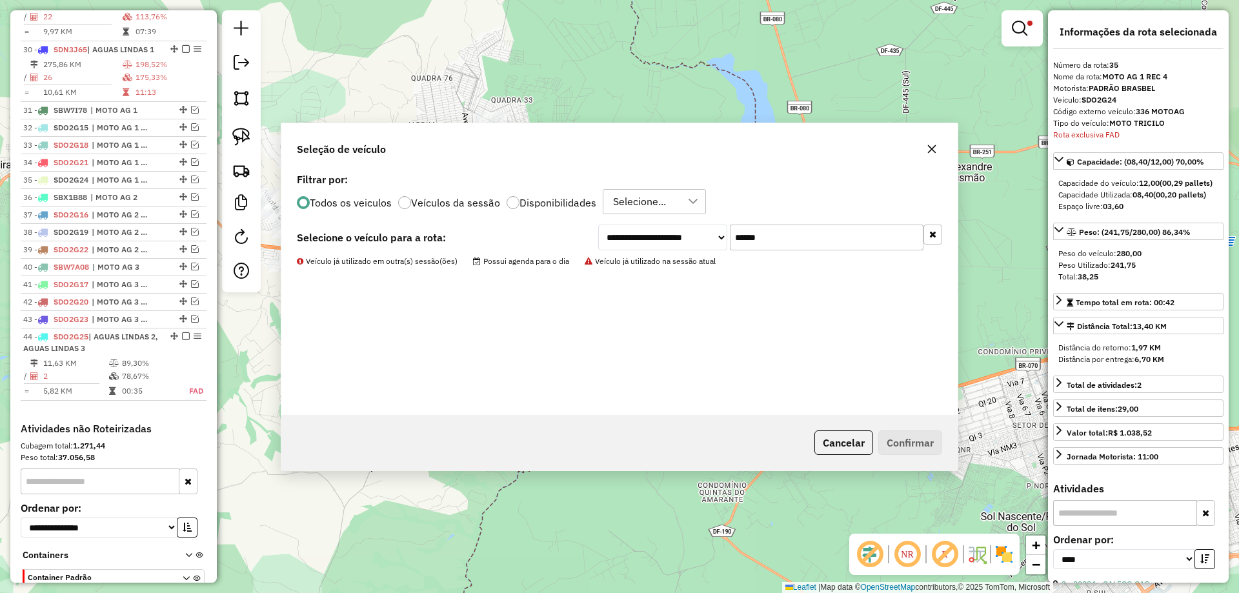
scroll to position [1888, 0]
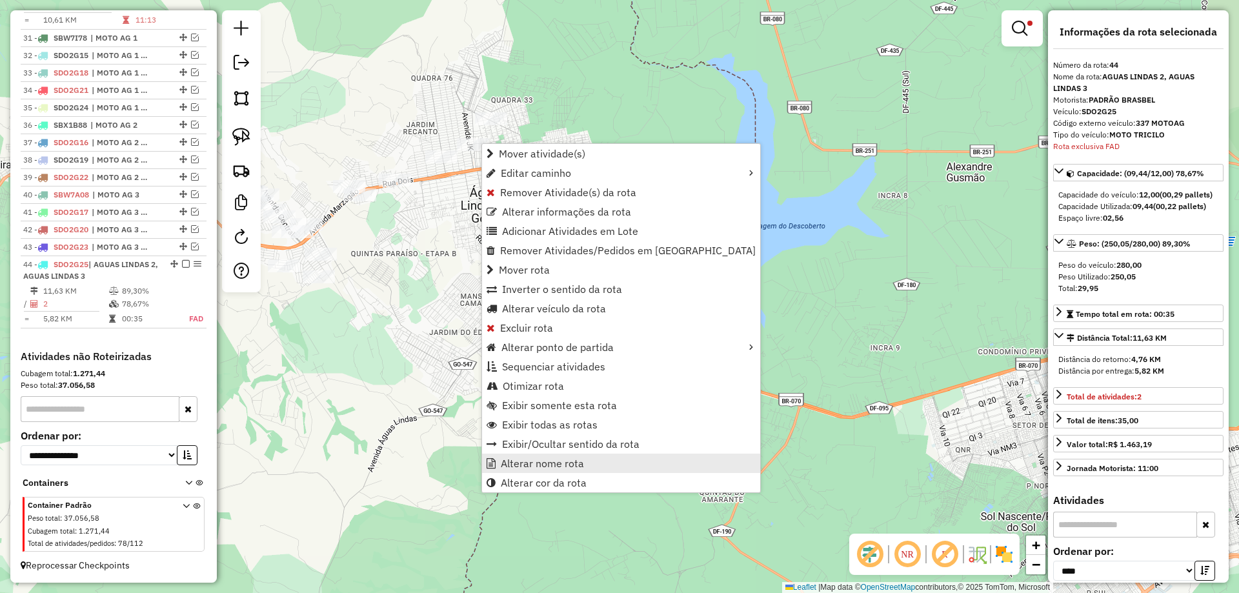
click at [539, 464] on span "Alterar nome rota" at bounding box center [542, 463] width 83 height 10
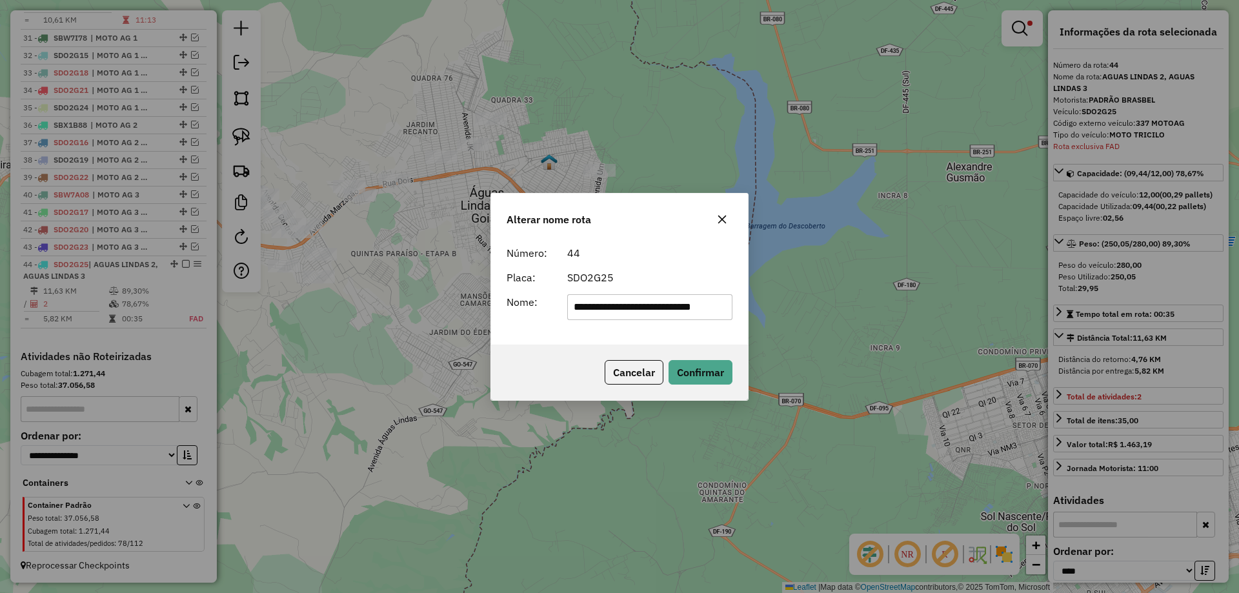
scroll to position [0, 13]
click at [704, 309] on input "**********" at bounding box center [650, 307] width 166 height 26
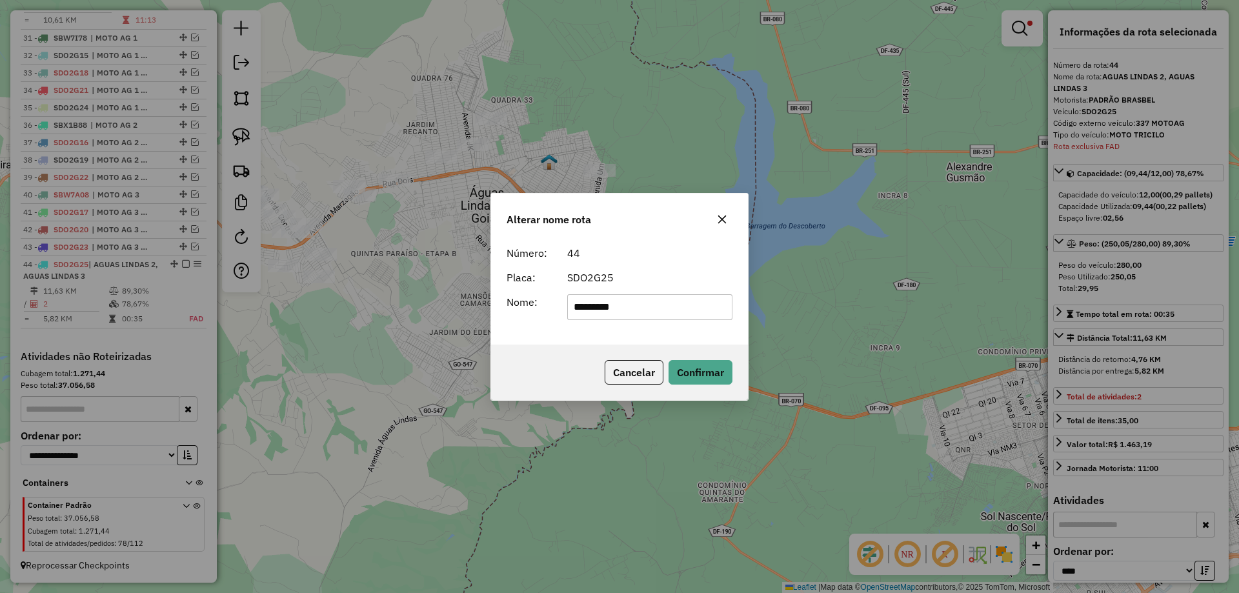
type input "**********"
click at [677, 374] on button "Confirmar" at bounding box center [701, 372] width 64 height 25
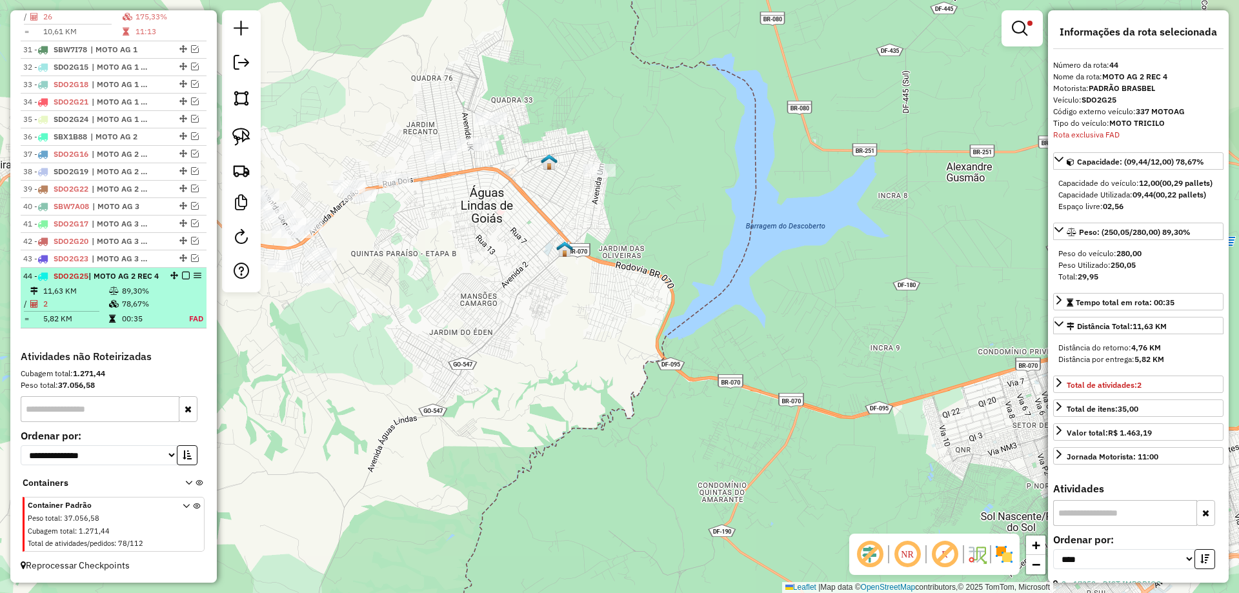
click at [182, 272] on em at bounding box center [186, 276] width 8 height 8
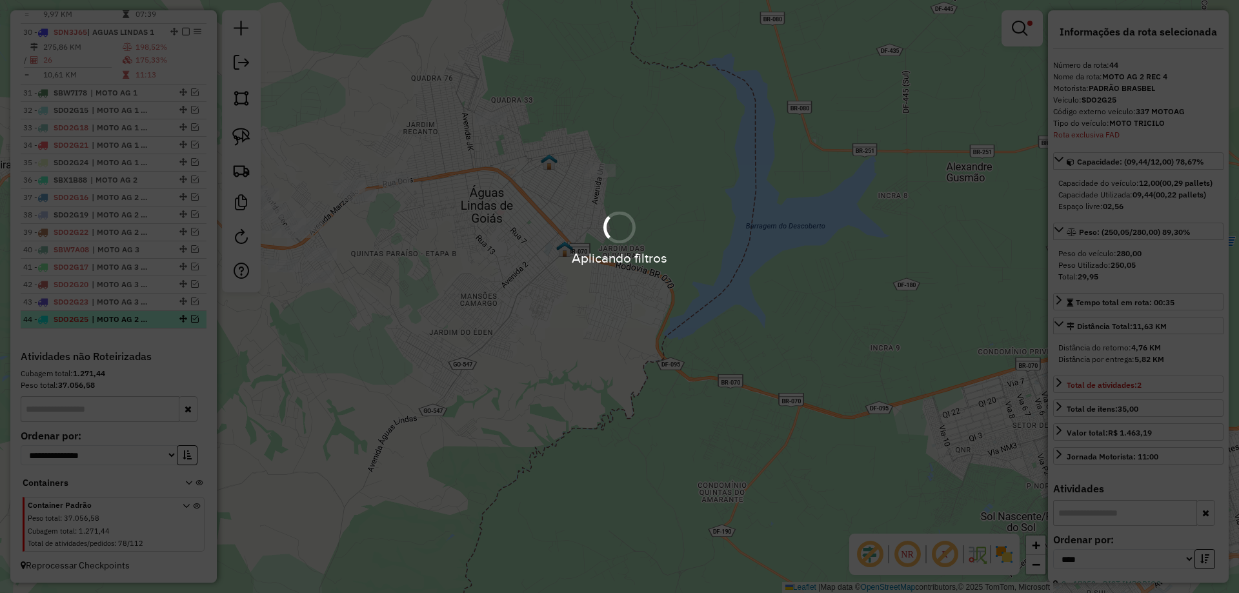
scroll to position [1833, 0]
click at [182, 266] on div "Aplicando filtros" at bounding box center [619, 258] width 1239 height 20
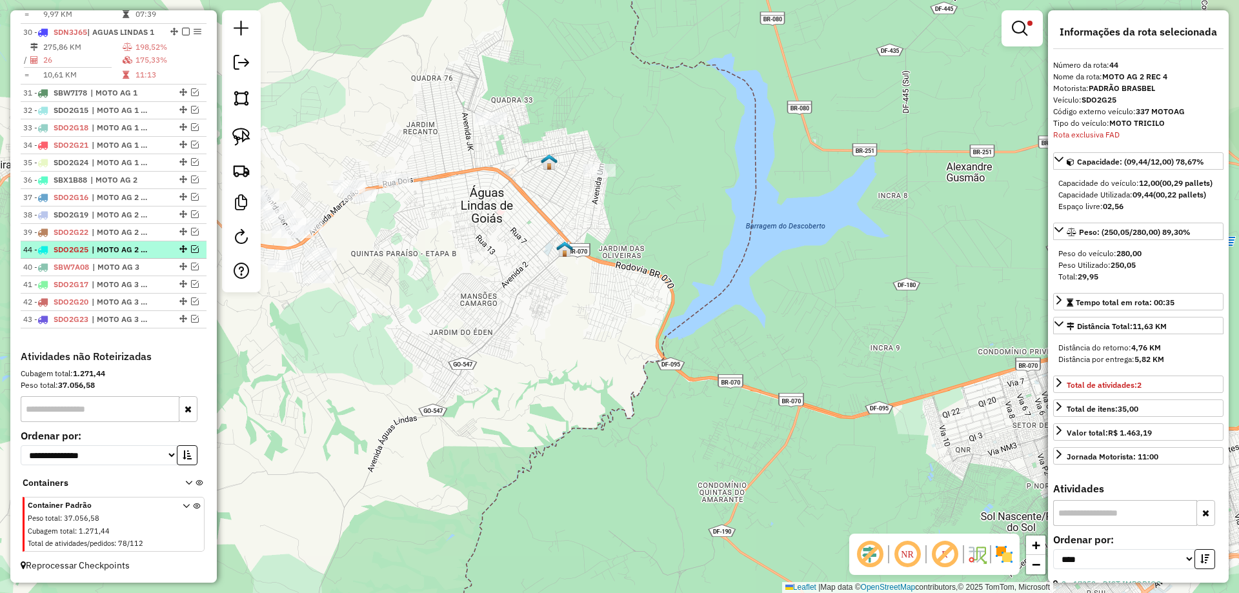
drag, startPoint x: 179, startPoint y: 320, endPoint x: 166, endPoint y: 245, distance: 75.5
click at [239, 136] on img at bounding box center [241, 137] width 18 height 18
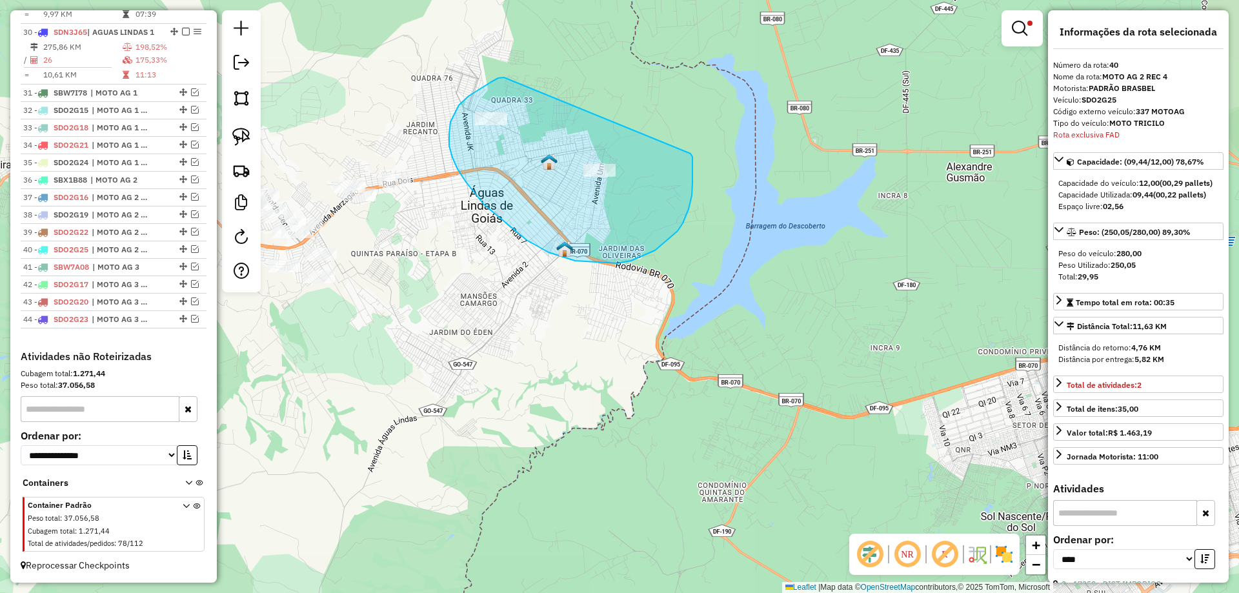
drag, startPoint x: 473, startPoint y: 94, endPoint x: 691, endPoint y: 154, distance: 226.3
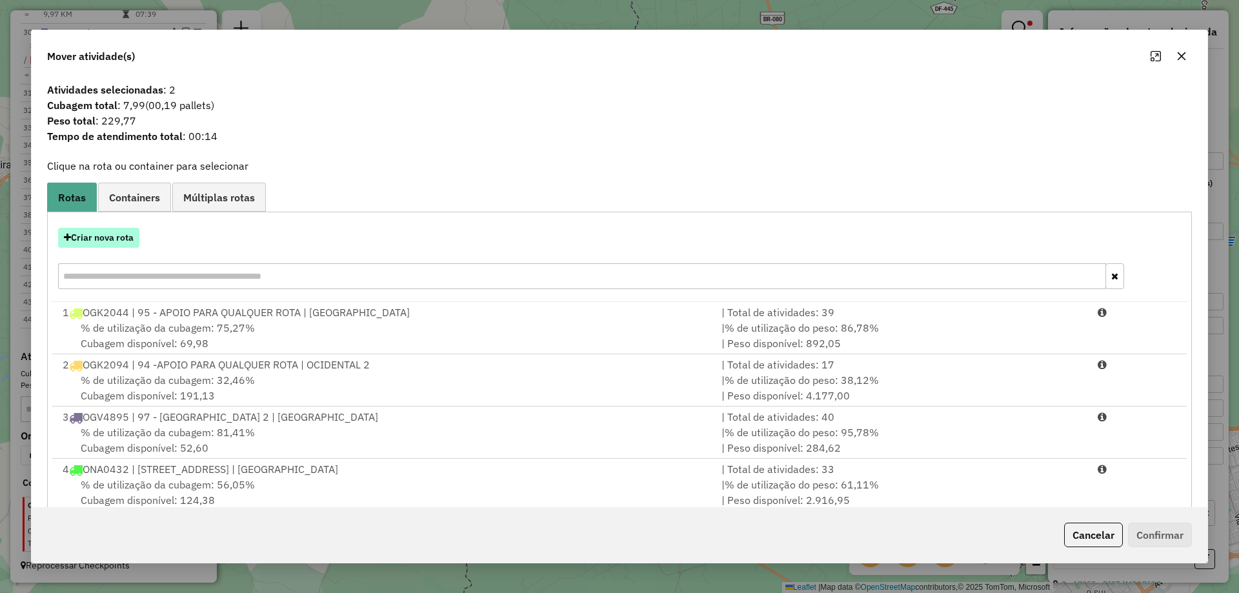
click at [112, 240] on button "Criar nova rota" at bounding box center [98, 238] width 81 height 20
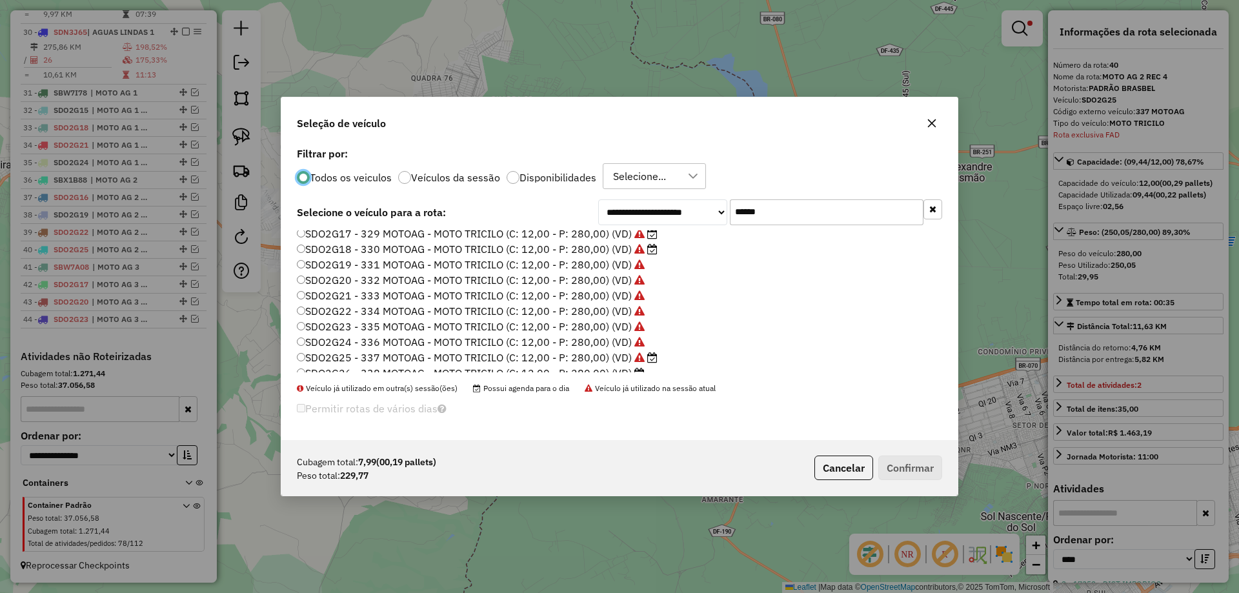
scroll to position [90, 0]
click at [620, 314] on label "SDO2G26 - 338 MOTOAG - MOTO TRICILO (C: 12,00 - P: 280,00) (VD)" at bounding box center [471, 317] width 348 height 15
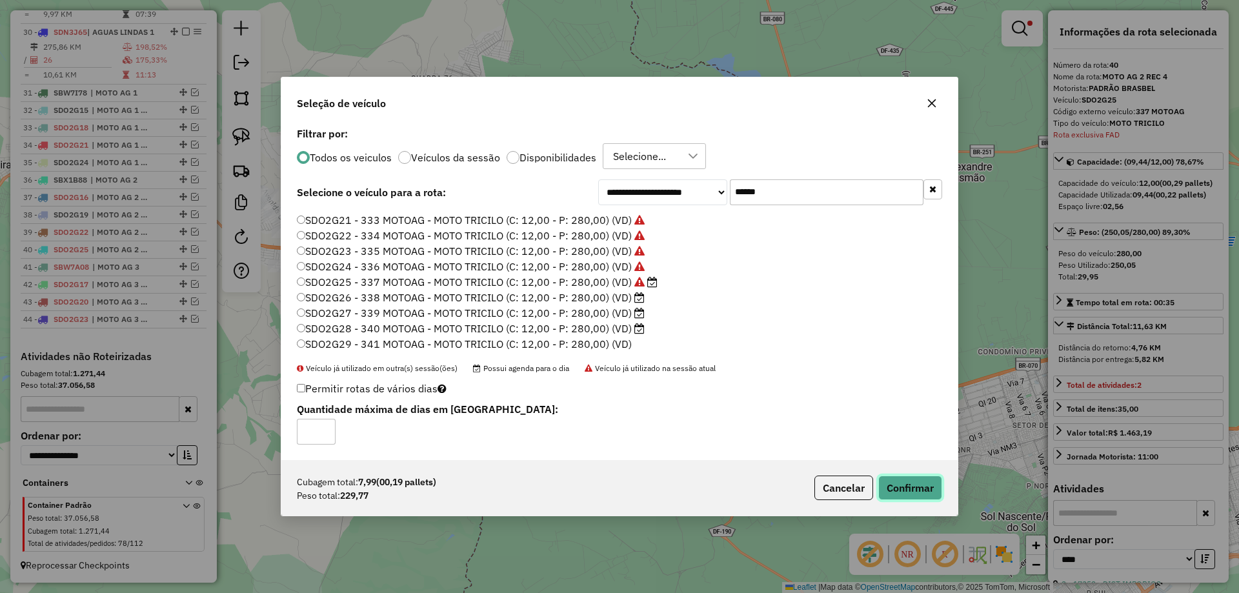
click at [901, 481] on button "Confirmar" at bounding box center [911, 488] width 64 height 25
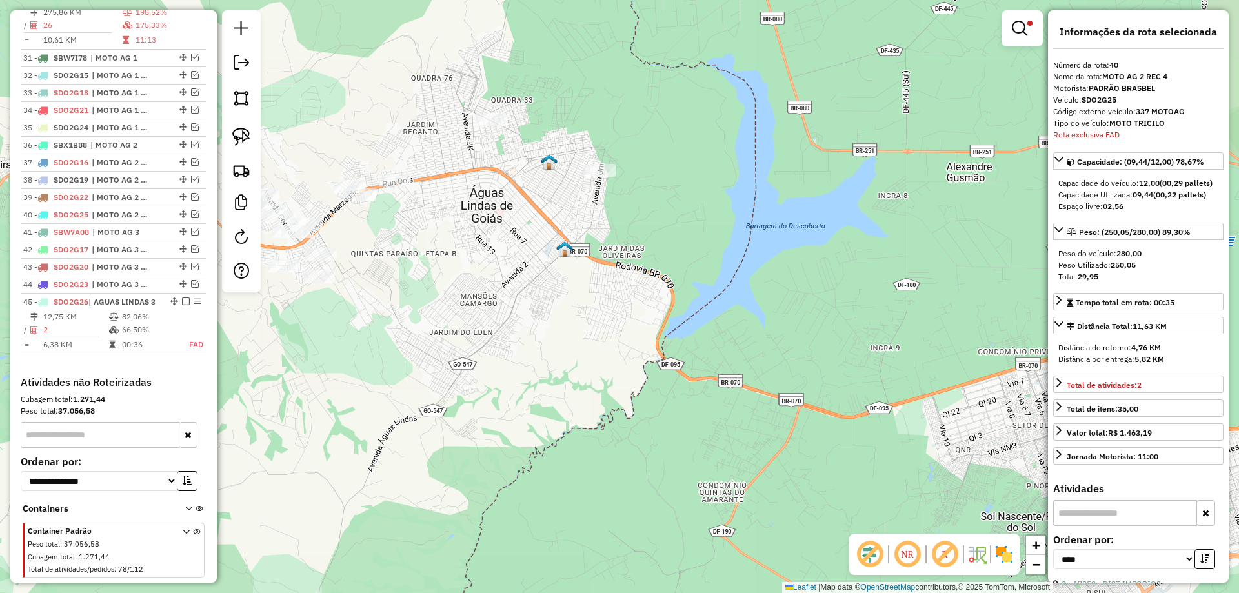
scroll to position [1905, 0]
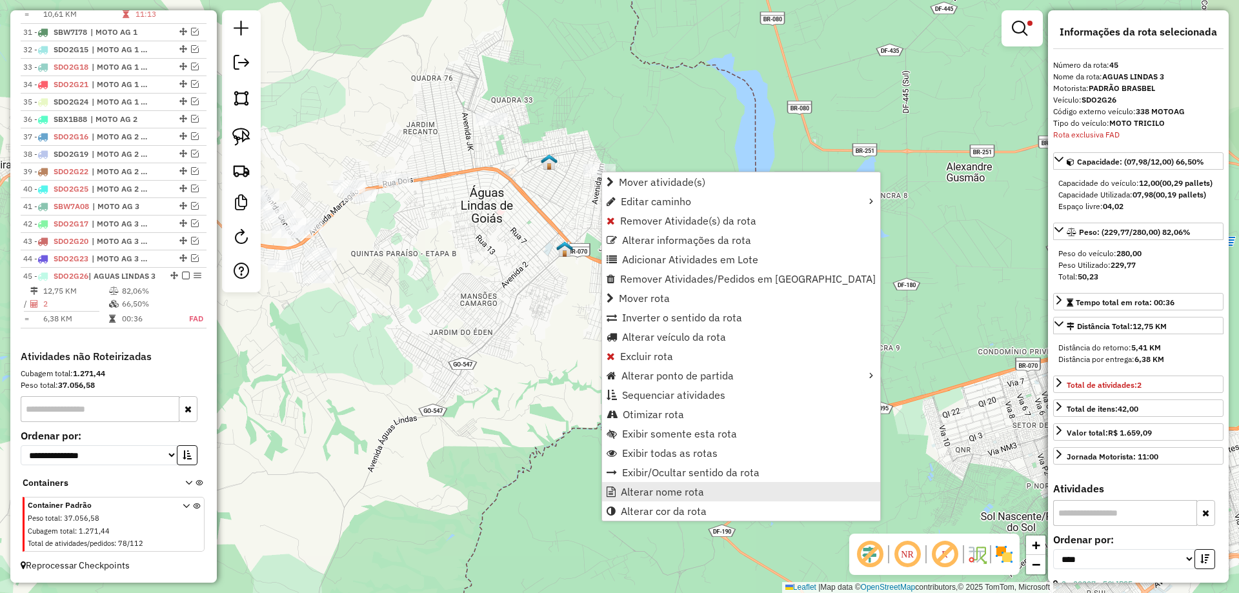
click at [682, 485] on link "Alterar nome rota" at bounding box center [741, 491] width 278 height 19
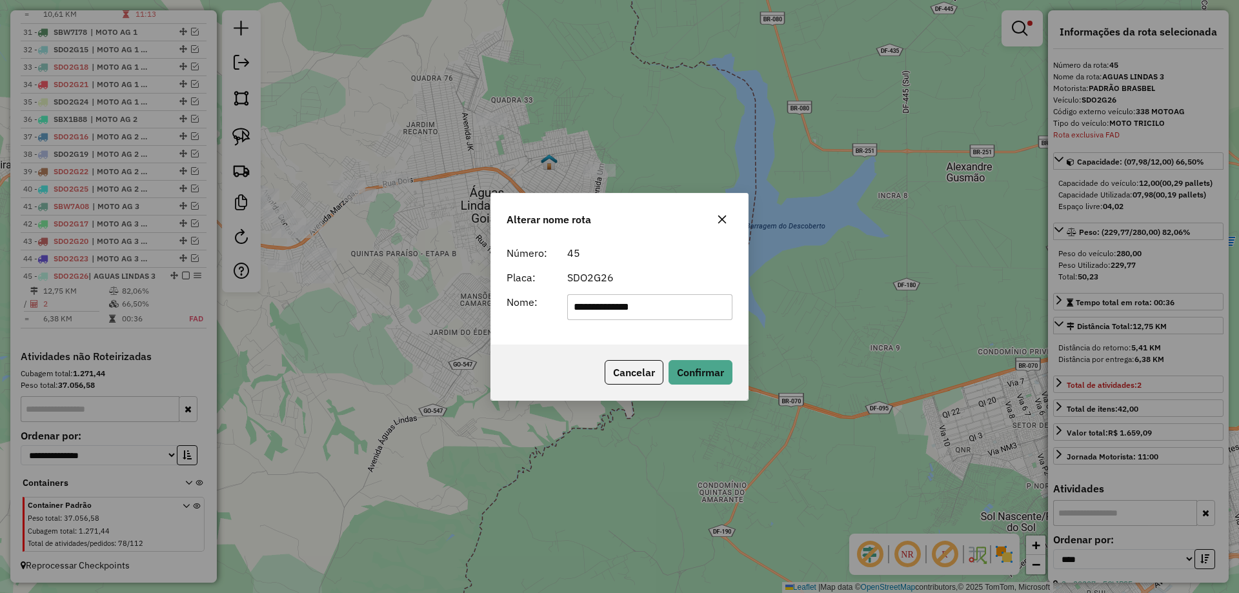
drag, startPoint x: 595, startPoint y: 301, endPoint x: 431, endPoint y: 300, distance: 164.0
click at [431, 300] on div "**********" at bounding box center [619, 296] width 1239 height 593
type input "**********"
click at [686, 376] on button "Confirmar" at bounding box center [701, 372] width 64 height 25
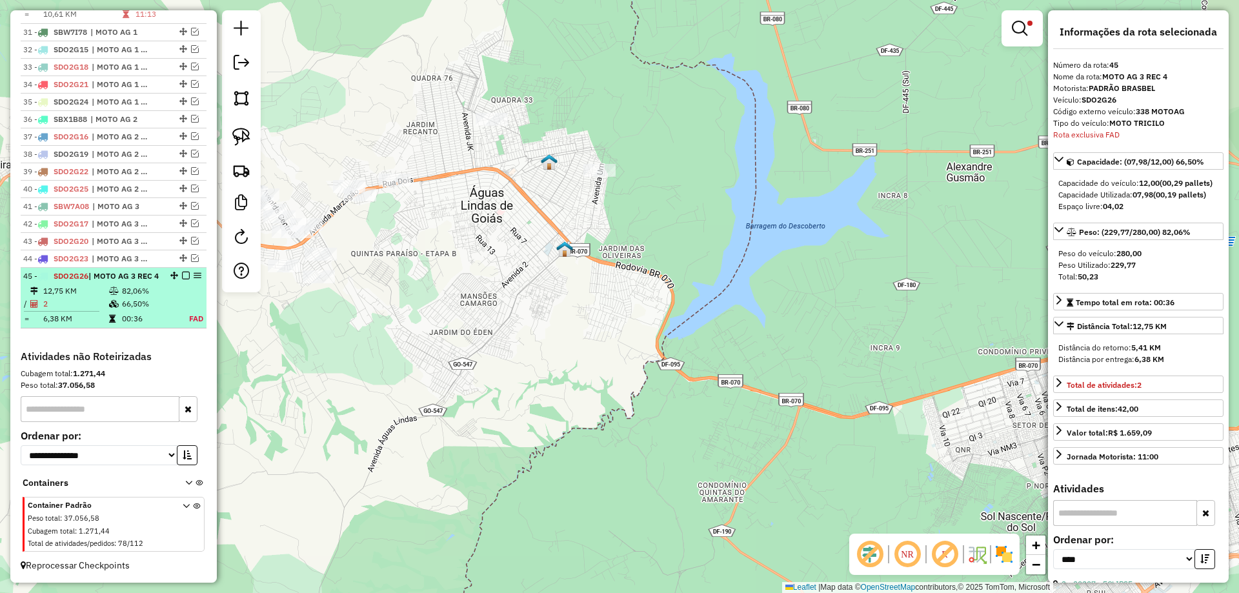
click at [183, 272] on em at bounding box center [186, 276] width 8 height 8
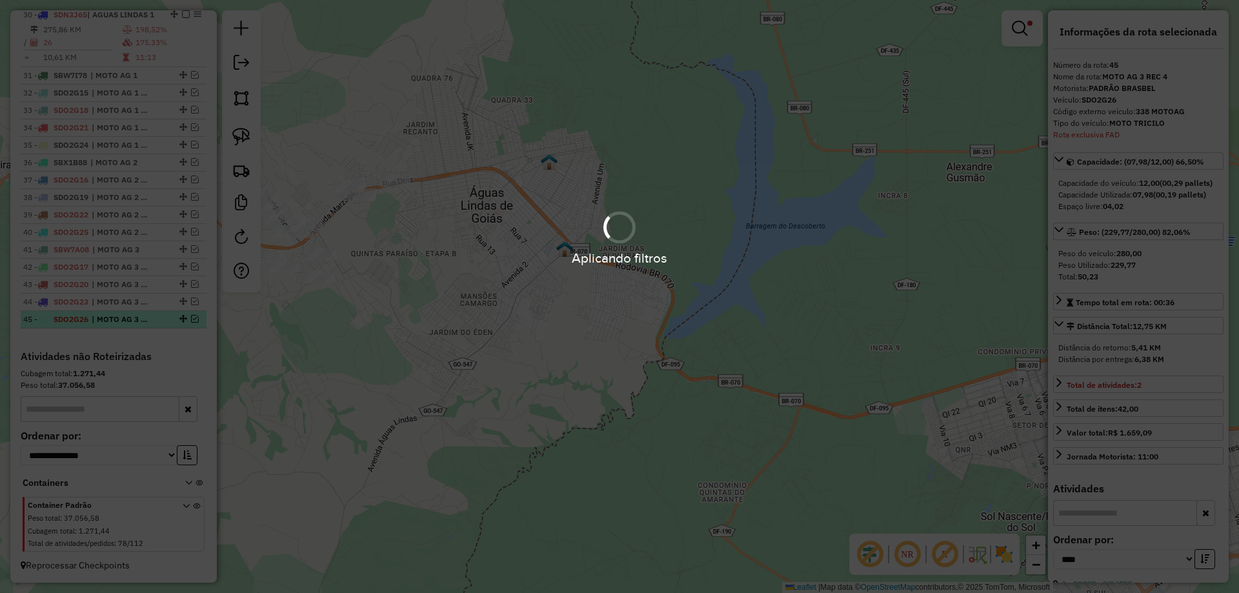
scroll to position [1850, 0]
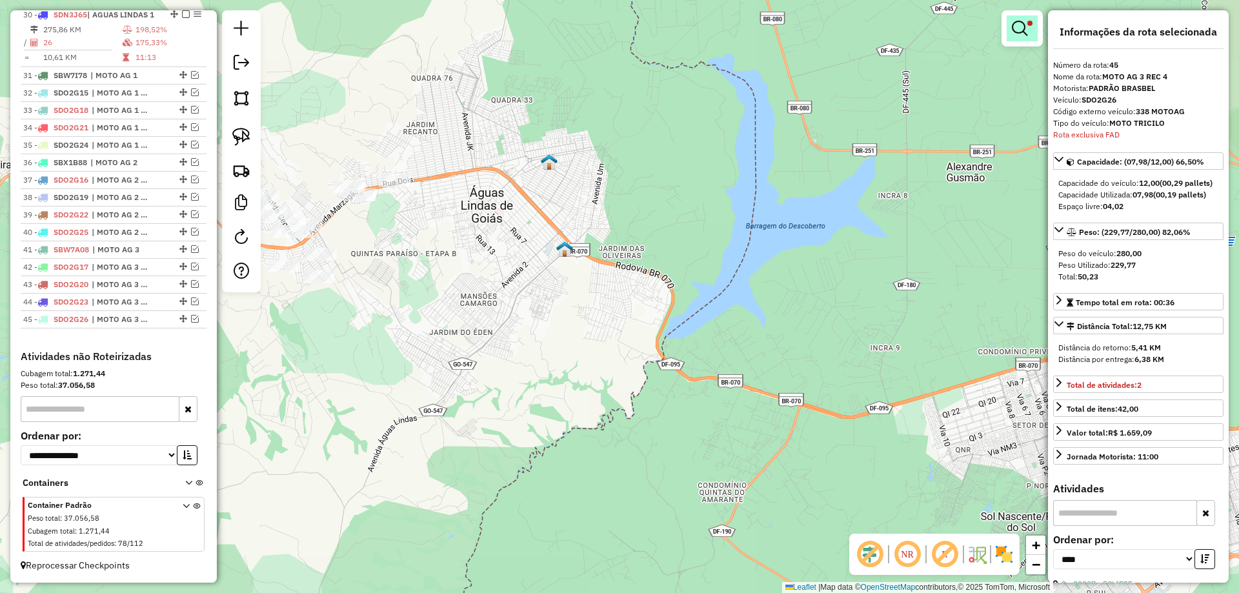
click at [1010, 32] on link at bounding box center [1022, 28] width 31 height 26
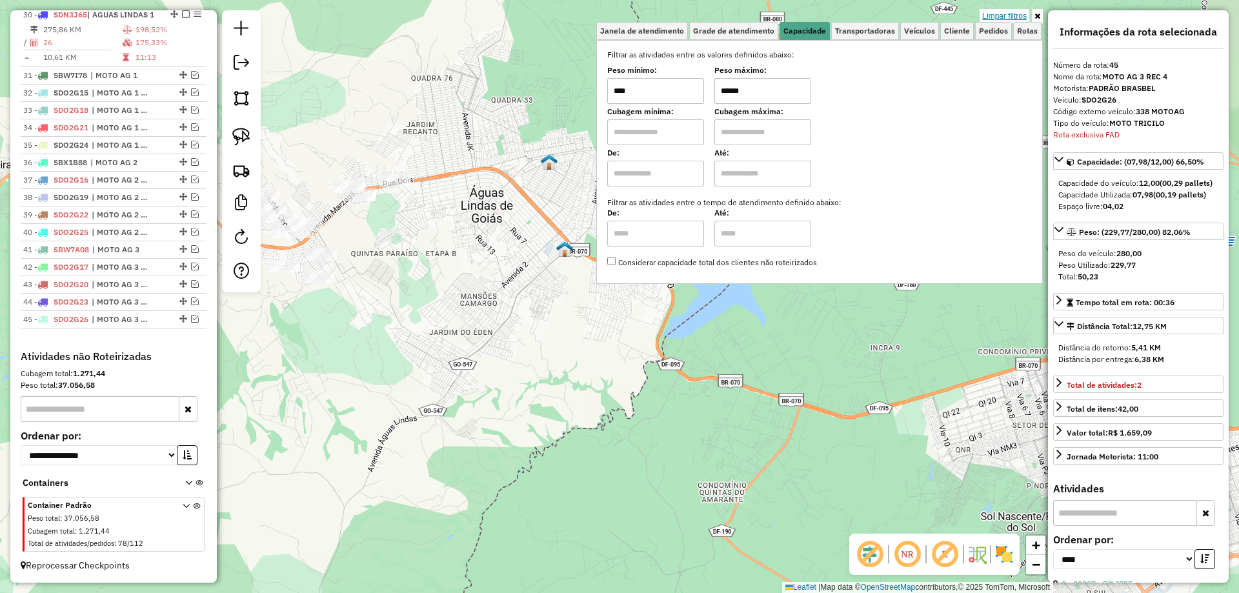
click at [1013, 13] on link "Limpar filtros" at bounding box center [1005, 16] width 50 height 14
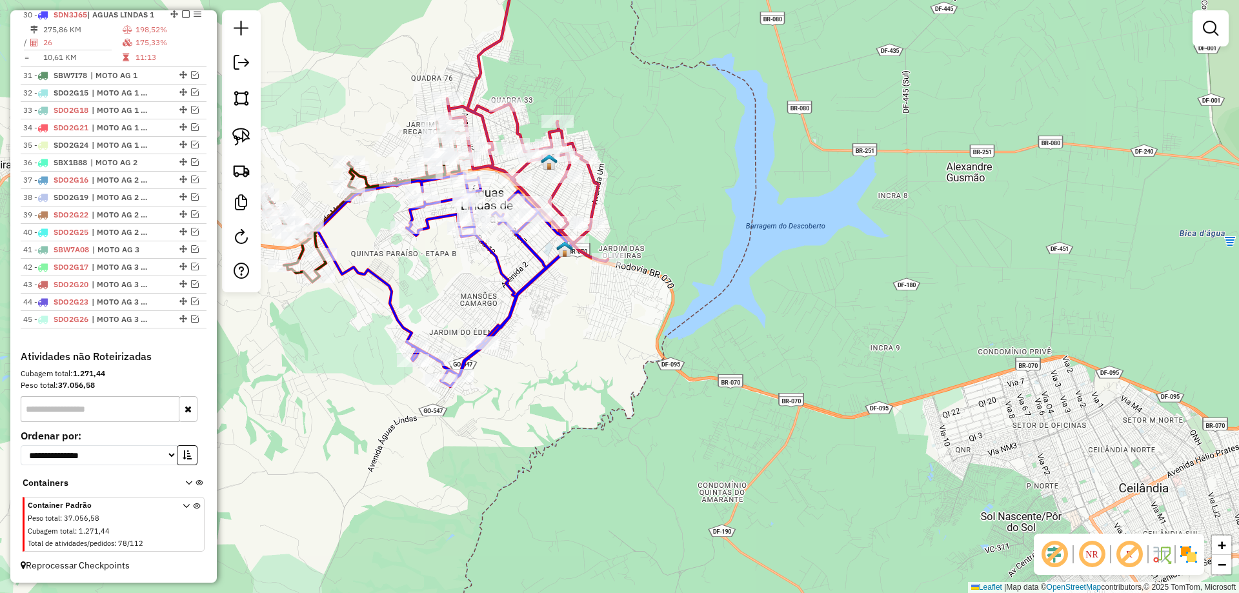
click at [715, 134] on div "Janela de atendimento Grade de atendimento Capacidade Transportadoras Veículos …" at bounding box center [619, 296] width 1239 height 593
click at [496, 261] on icon at bounding box center [445, 280] width 254 height 214
select select "*********"
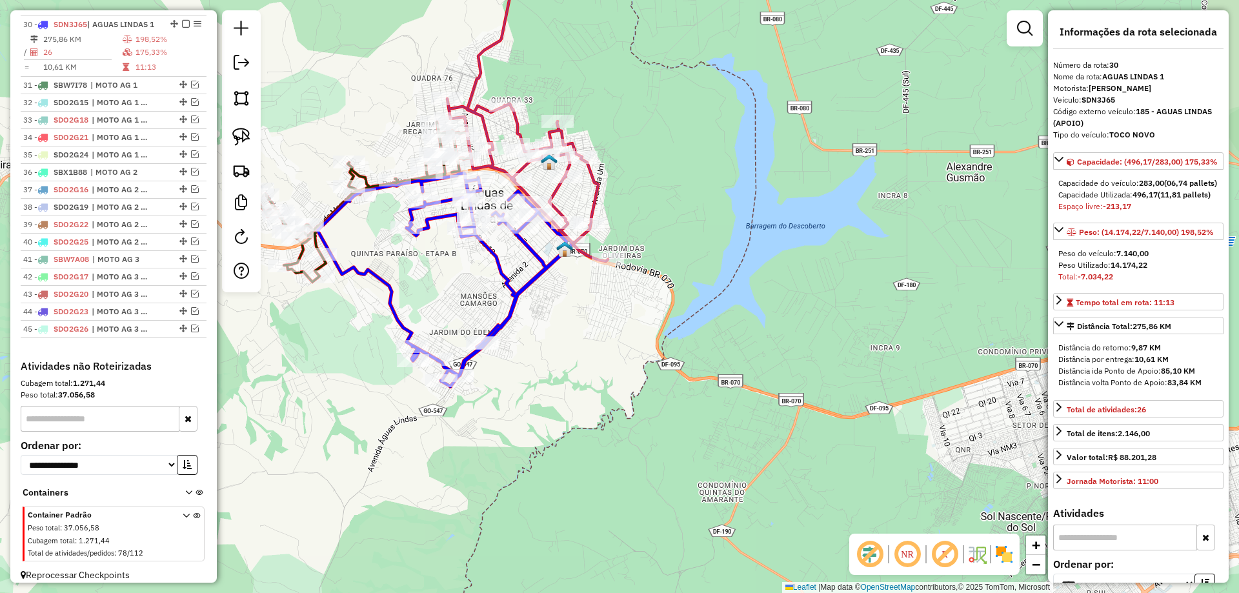
scroll to position [1835, 0]
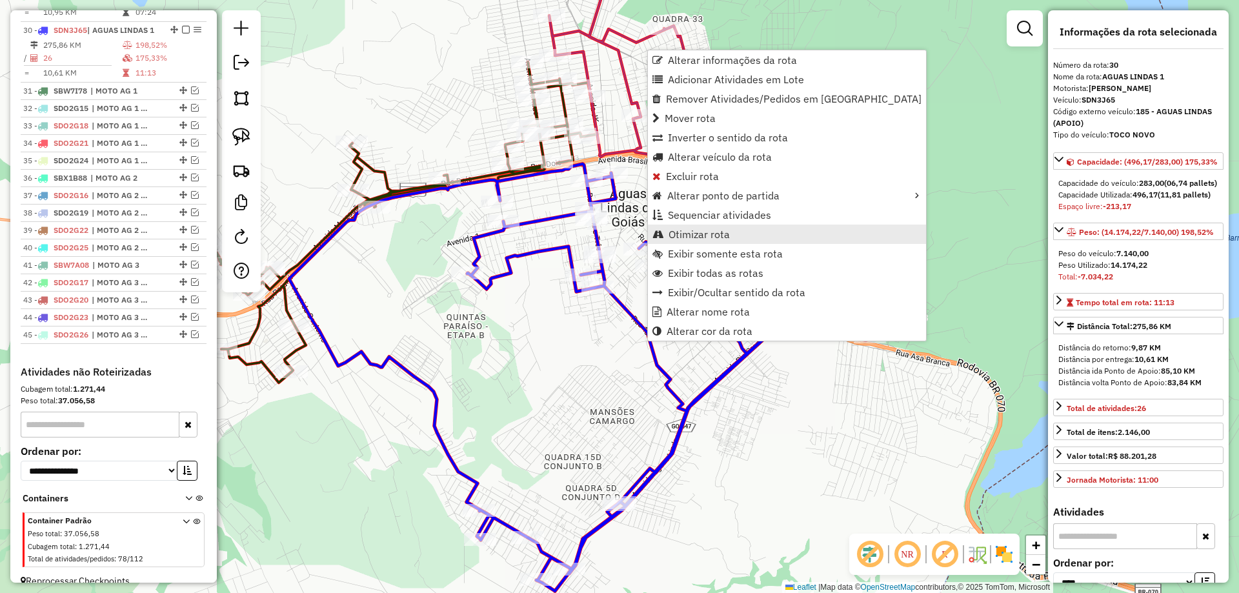
click at [675, 232] on span "Otimizar rota" at bounding box center [699, 234] width 61 height 10
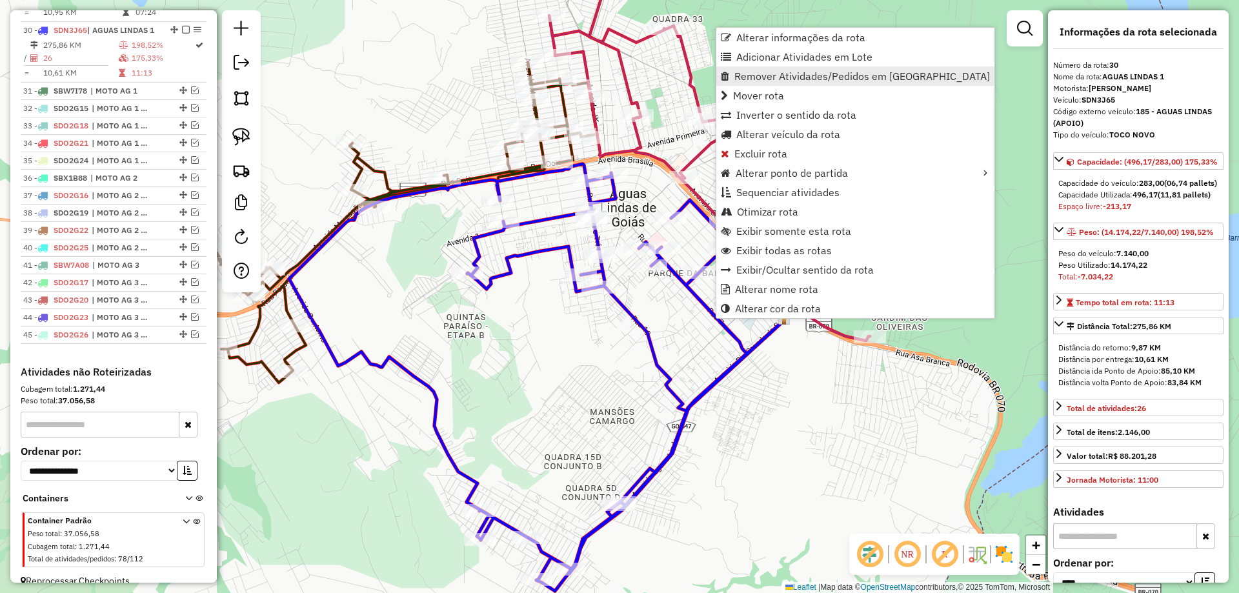
click at [771, 76] on span "Remover Atividades/Pedidos em [GEOGRAPHIC_DATA]" at bounding box center [863, 76] width 256 height 10
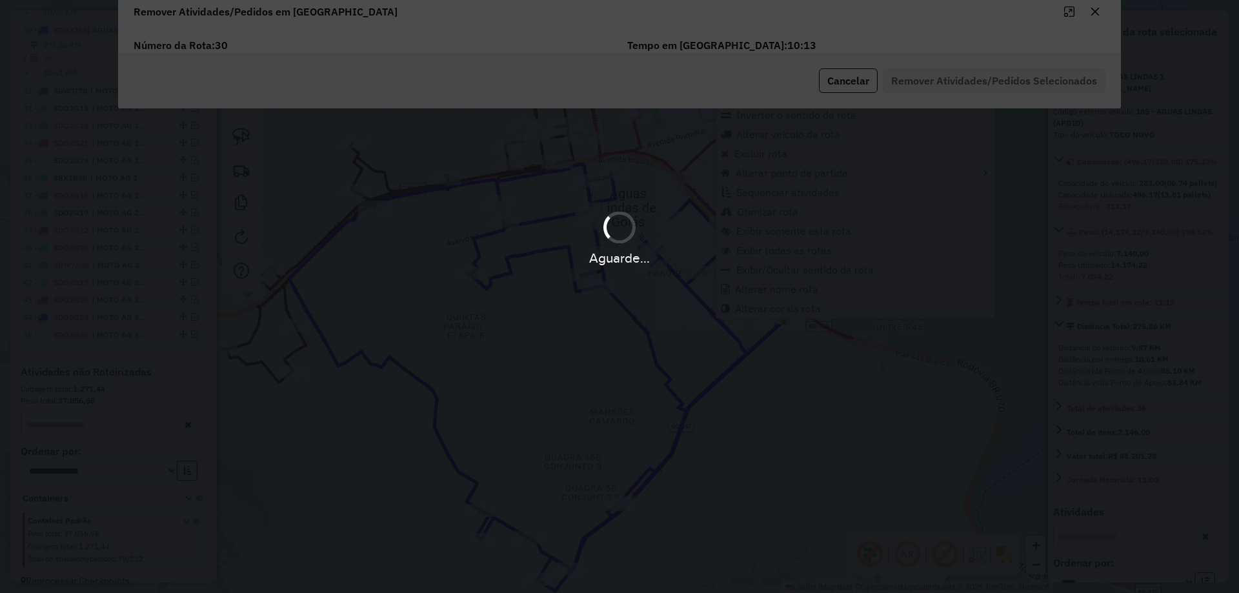
scroll to position [0, 0]
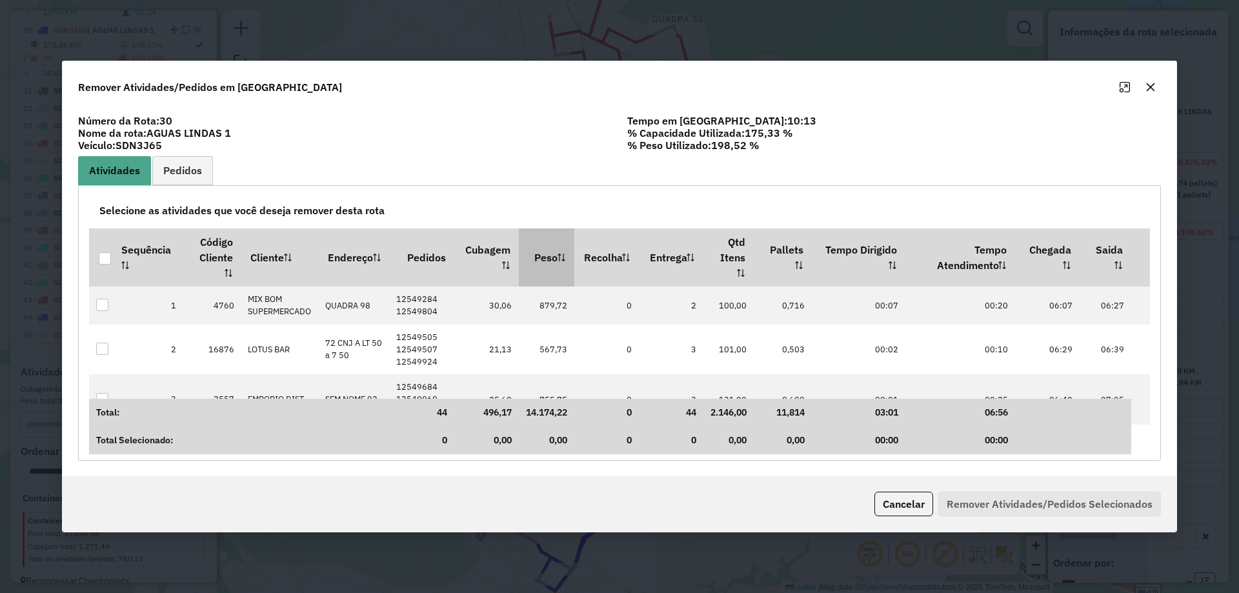
click at [540, 270] on th "Peso" at bounding box center [547, 258] width 56 height 58
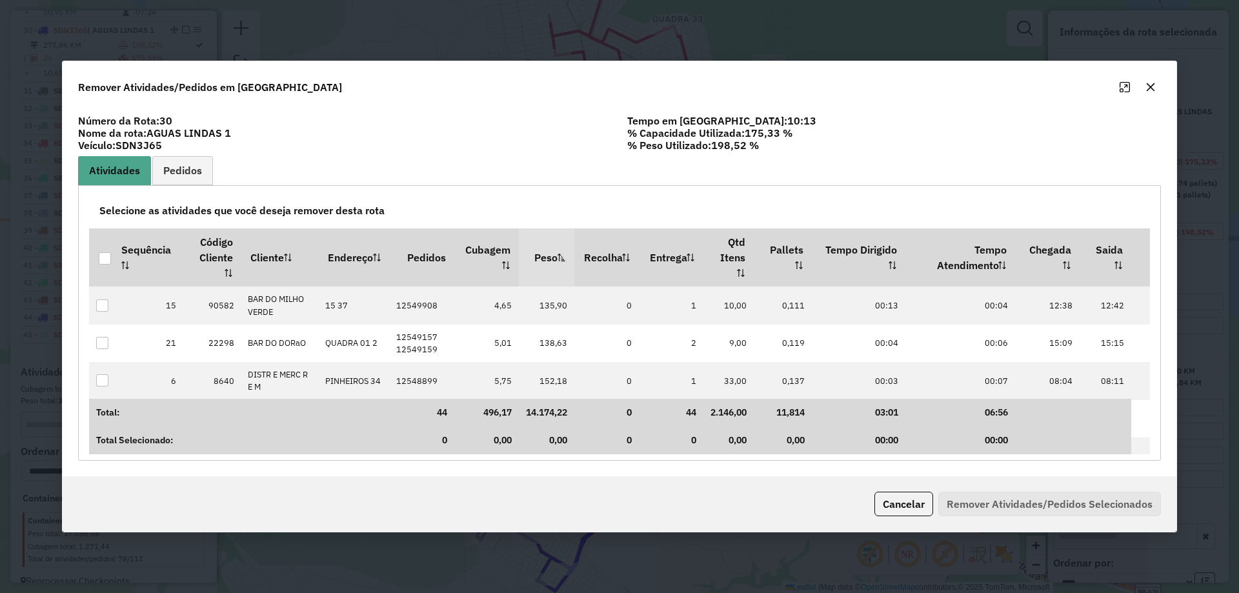
click at [540, 270] on th "Peso" at bounding box center [547, 258] width 56 height 58
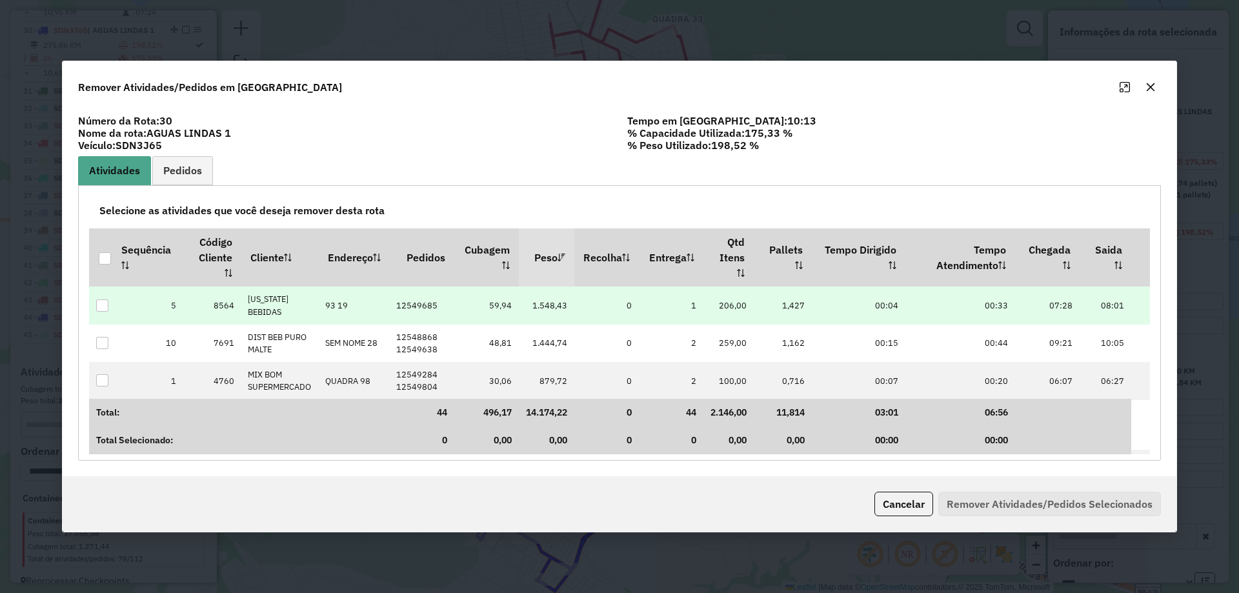
click at [100, 307] on div at bounding box center [102, 306] width 12 height 12
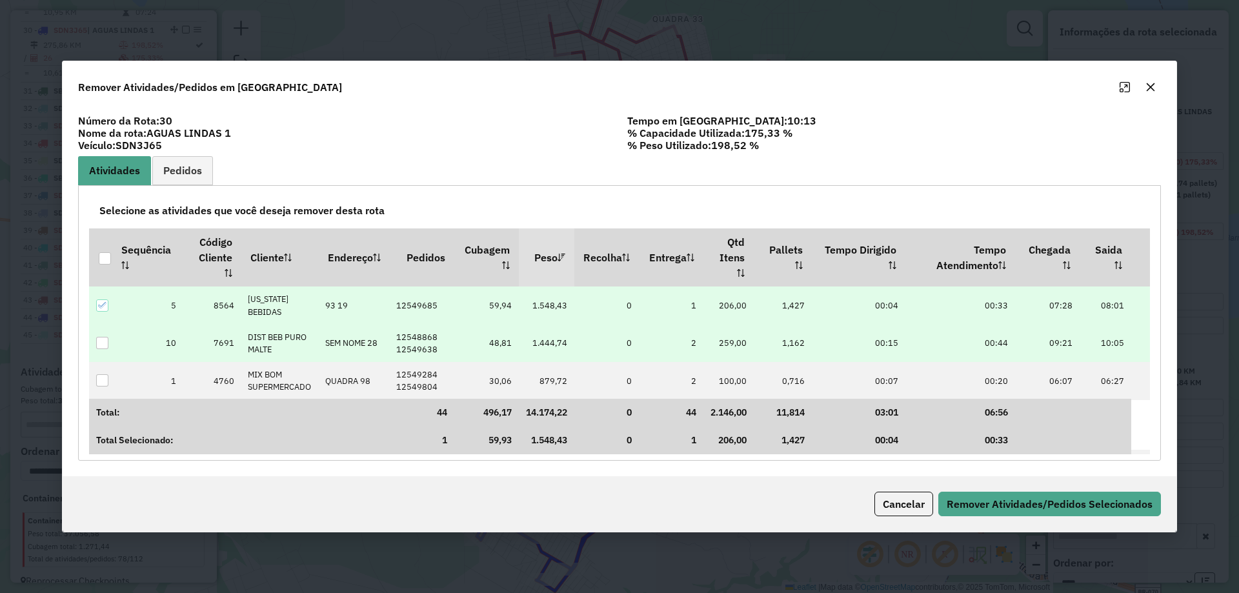
click at [99, 343] on div at bounding box center [102, 343] width 12 height 12
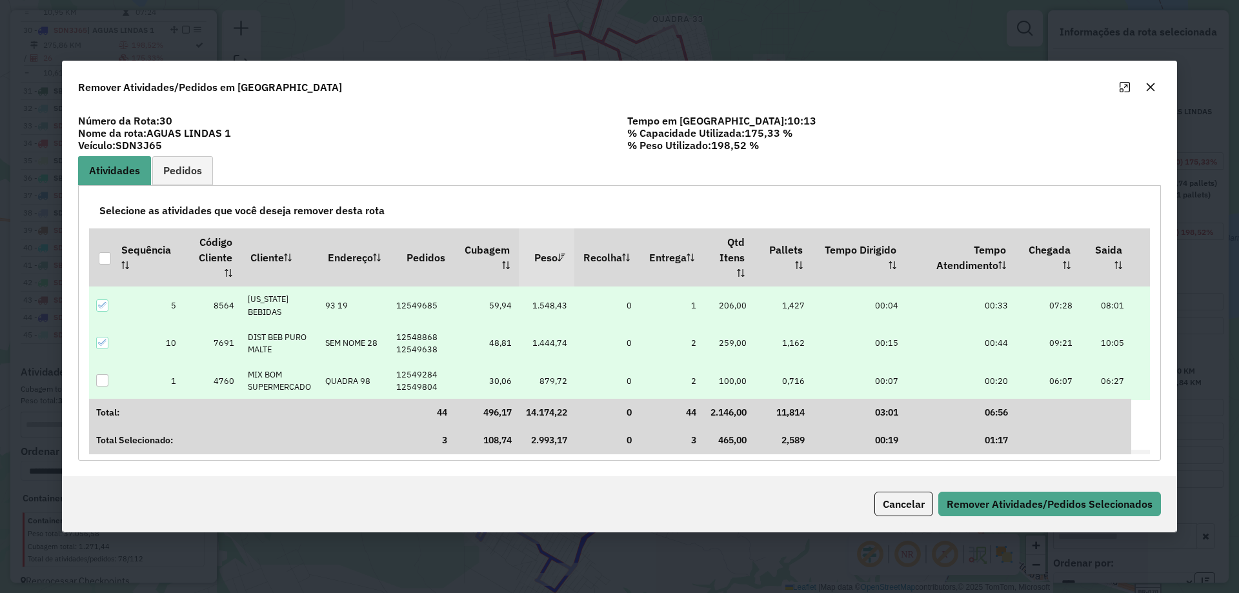
click at [99, 378] on div at bounding box center [102, 380] width 12 height 12
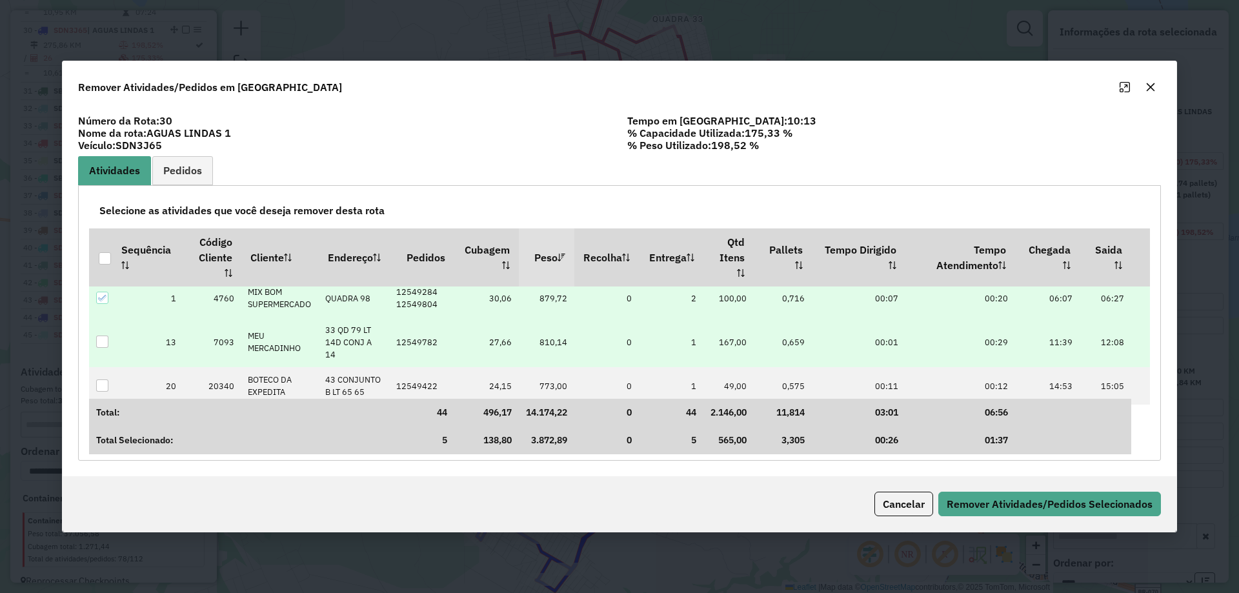
scroll to position [65, 0]
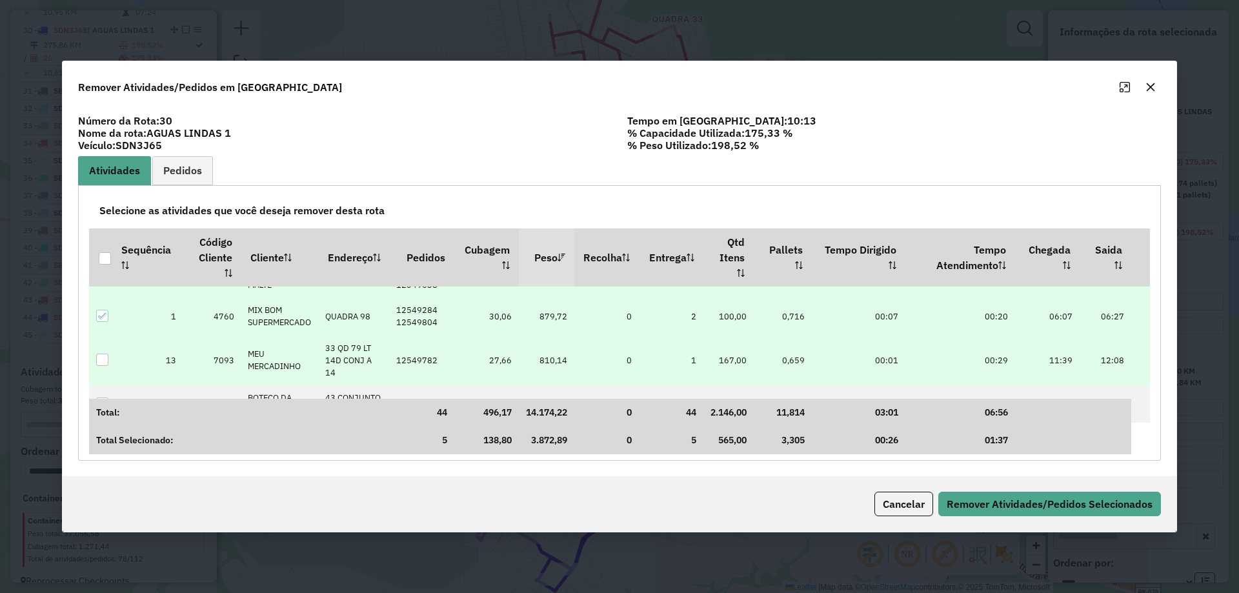
click at [103, 356] on div at bounding box center [102, 360] width 12 height 12
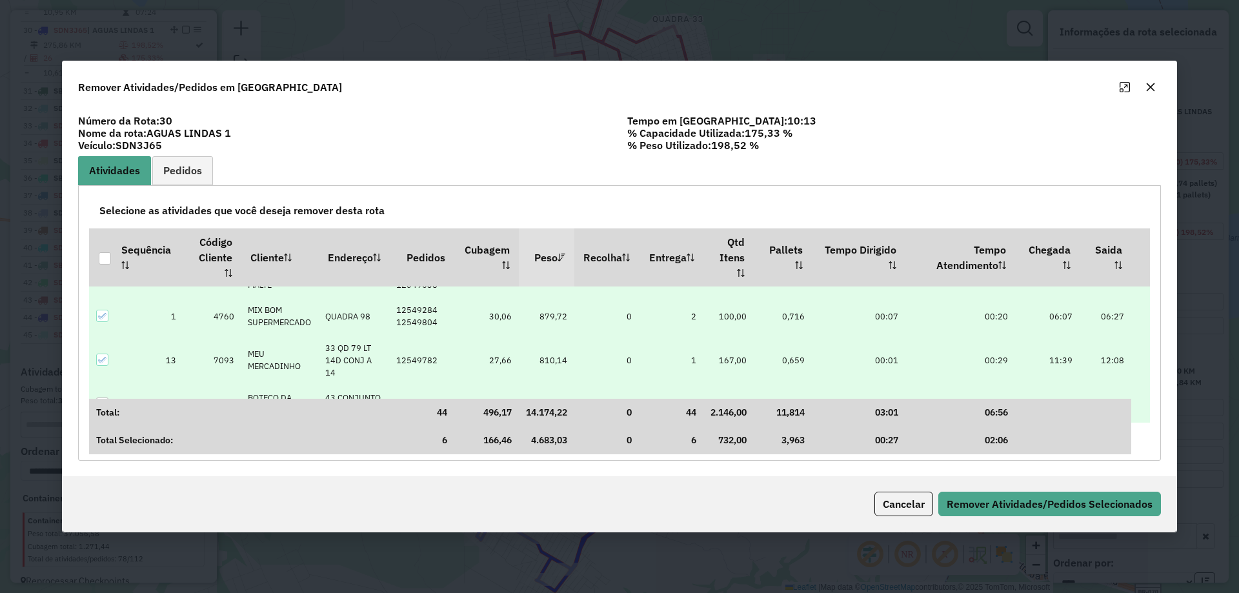
click at [100, 398] on div at bounding box center [102, 404] width 12 height 12
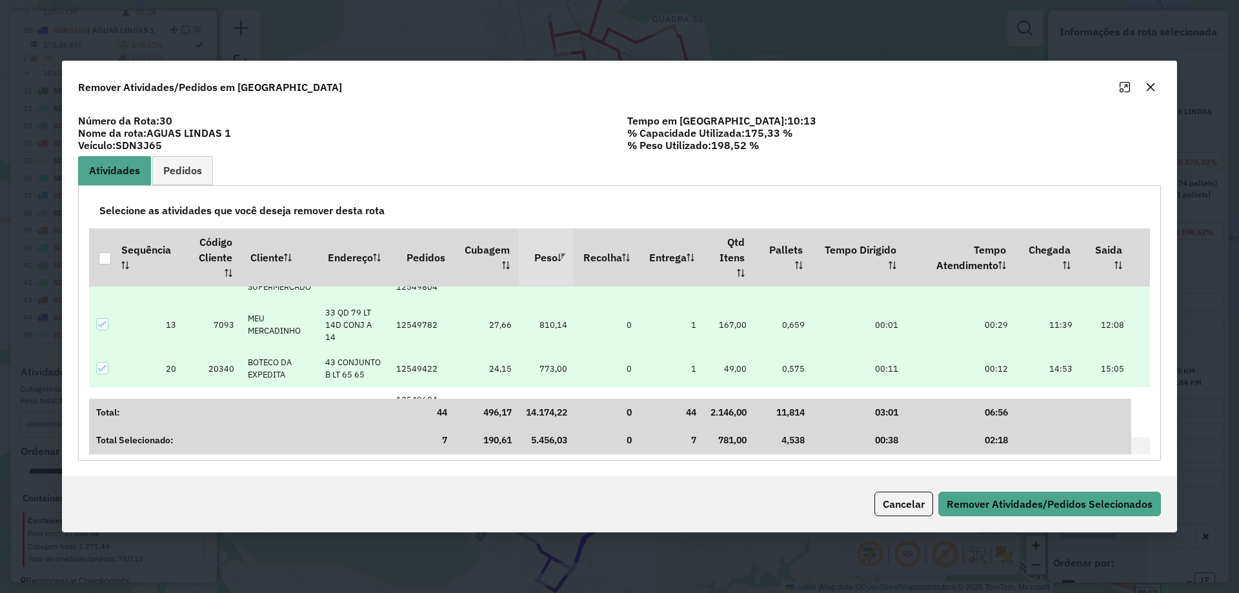
scroll to position [129, 0]
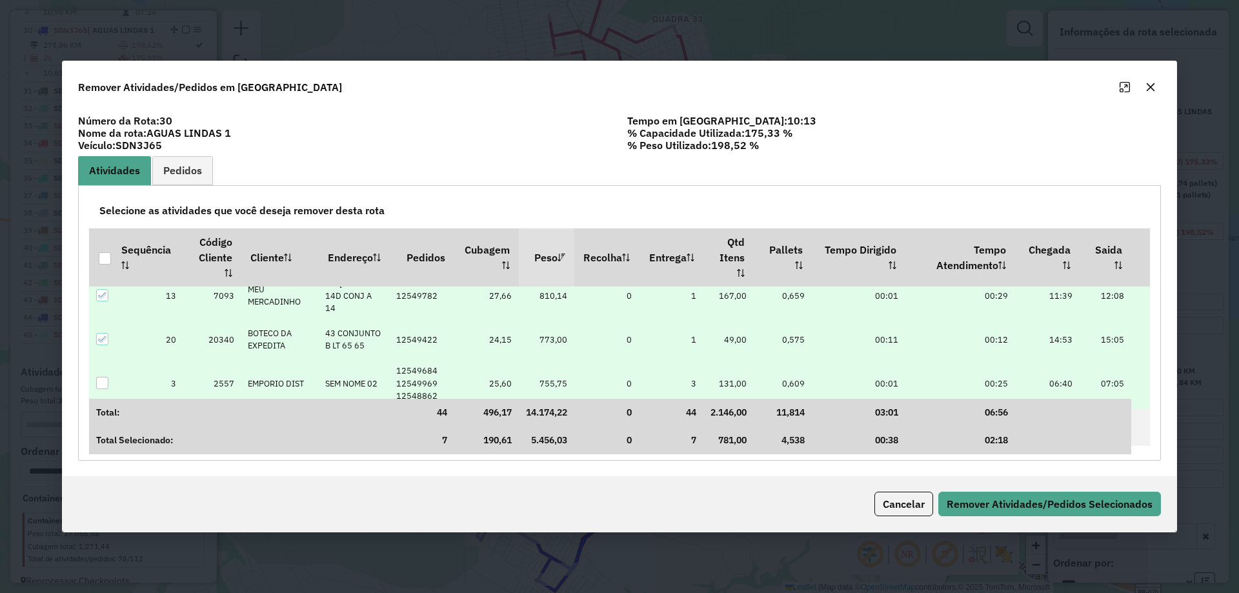
click at [101, 377] on div at bounding box center [102, 383] width 12 height 12
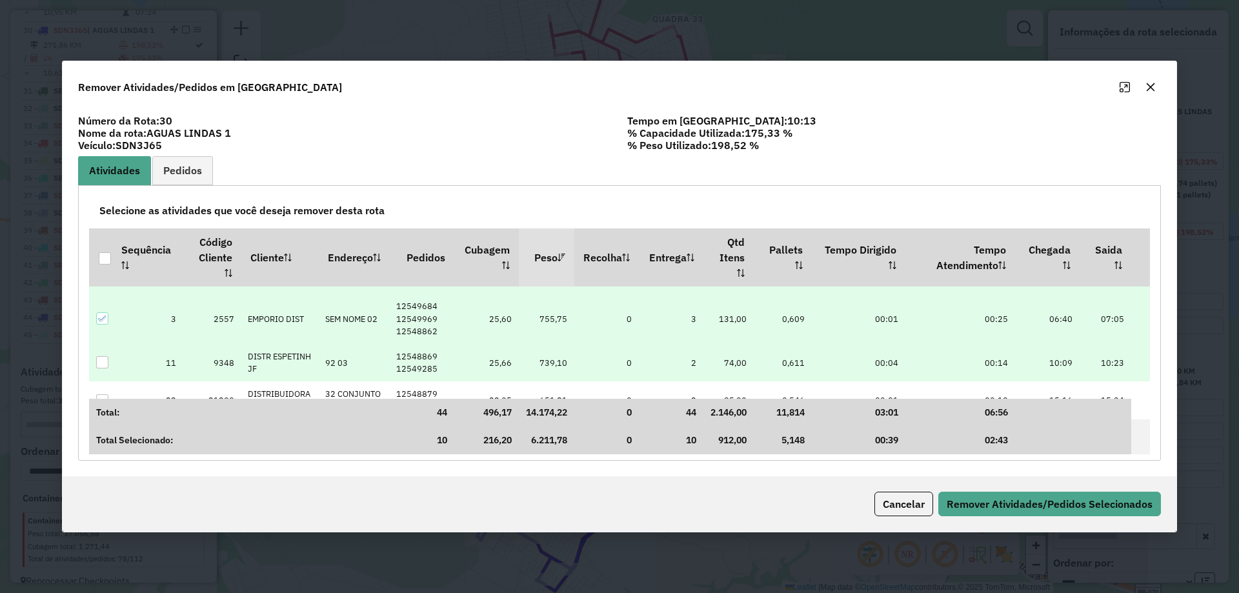
click at [107, 356] on div at bounding box center [102, 362] width 12 height 12
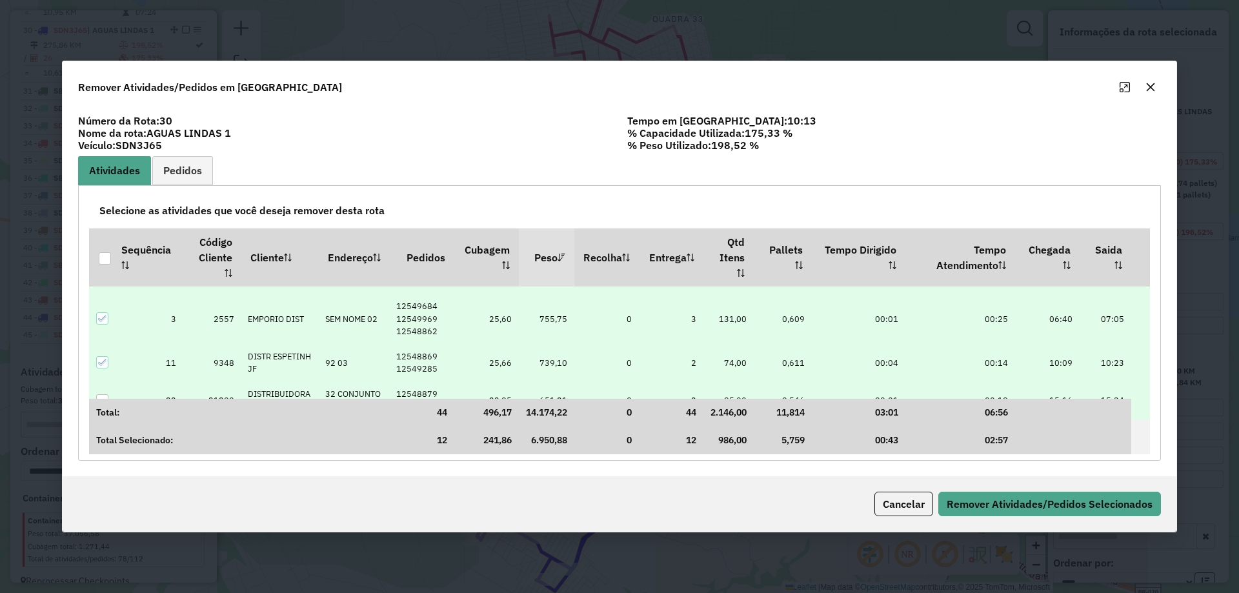
click at [106, 394] on div at bounding box center [102, 400] width 12 height 12
click at [988, 509] on button "Remover Atividades/Pedidos Selecionados" at bounding box center [1050, 504] width 223 height 25
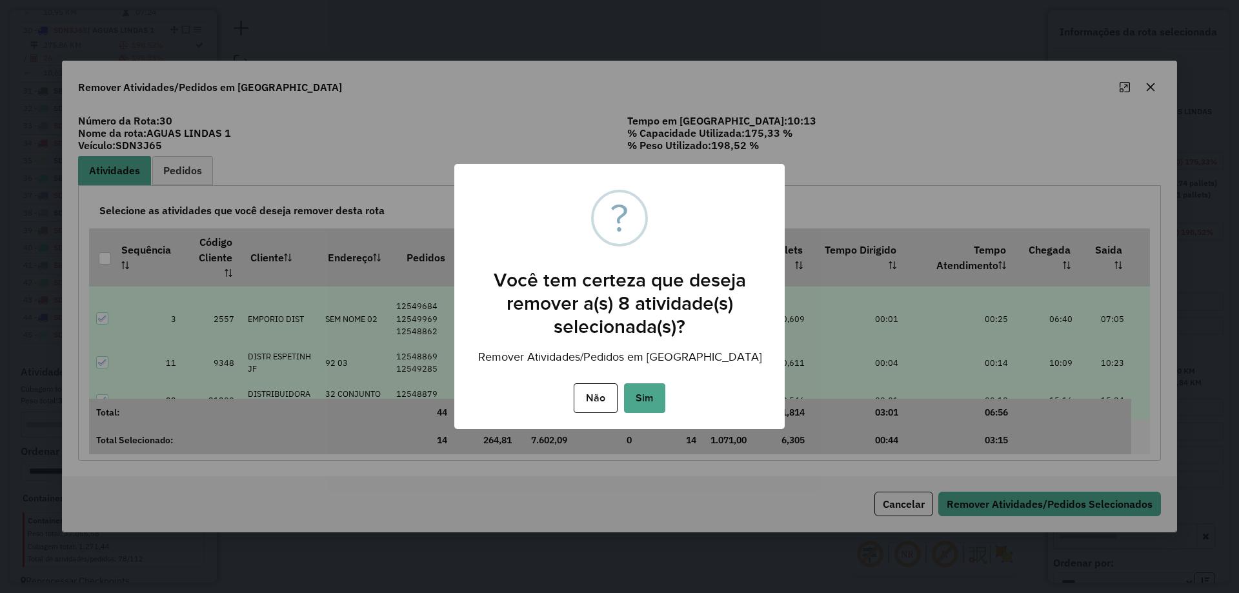
click at [640, 396] on button "Sim" at bounding box center [644, 398] width 41 height 30
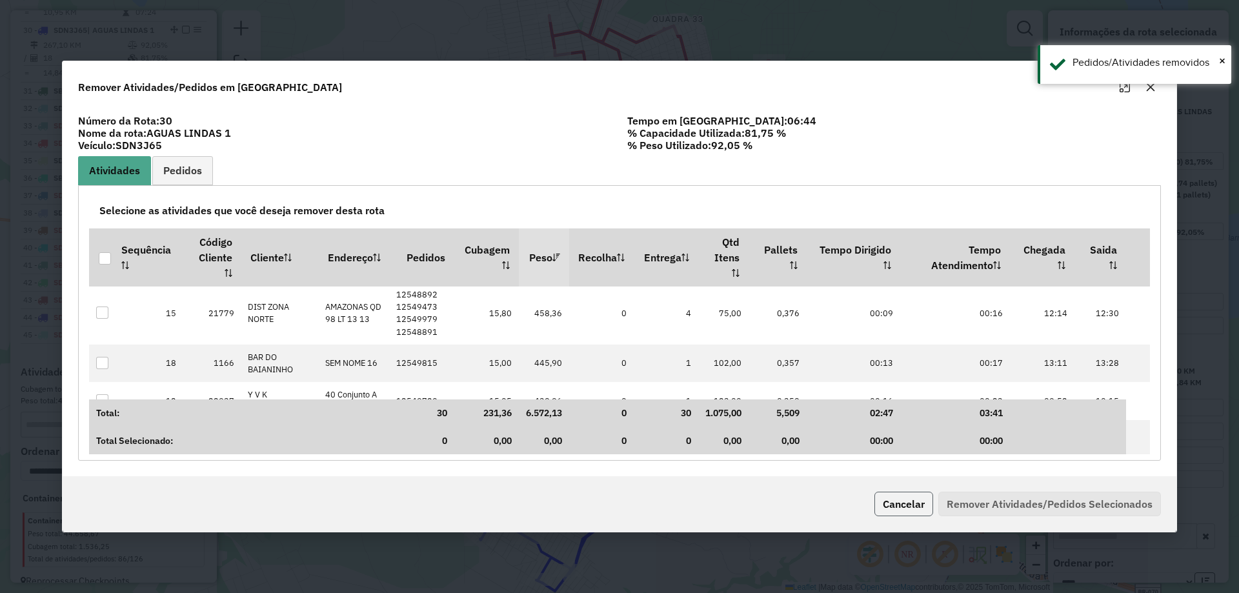
click at [922, 494] on button "Cancelar" at bounding box center [904, 504] width 59 height 25
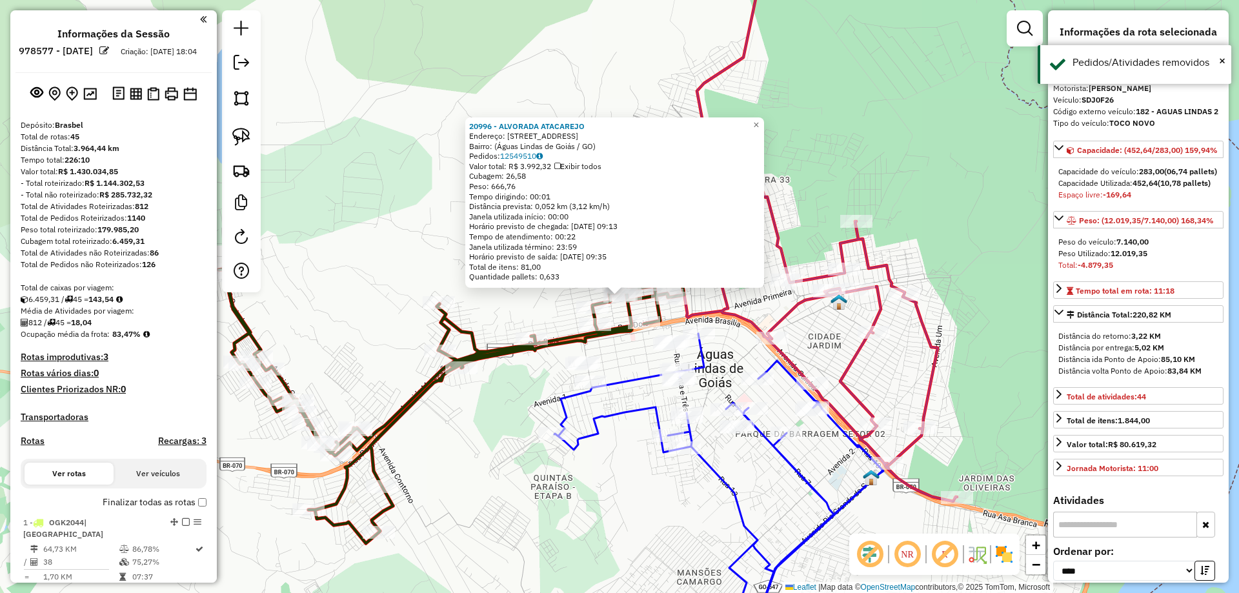
select select "*********"
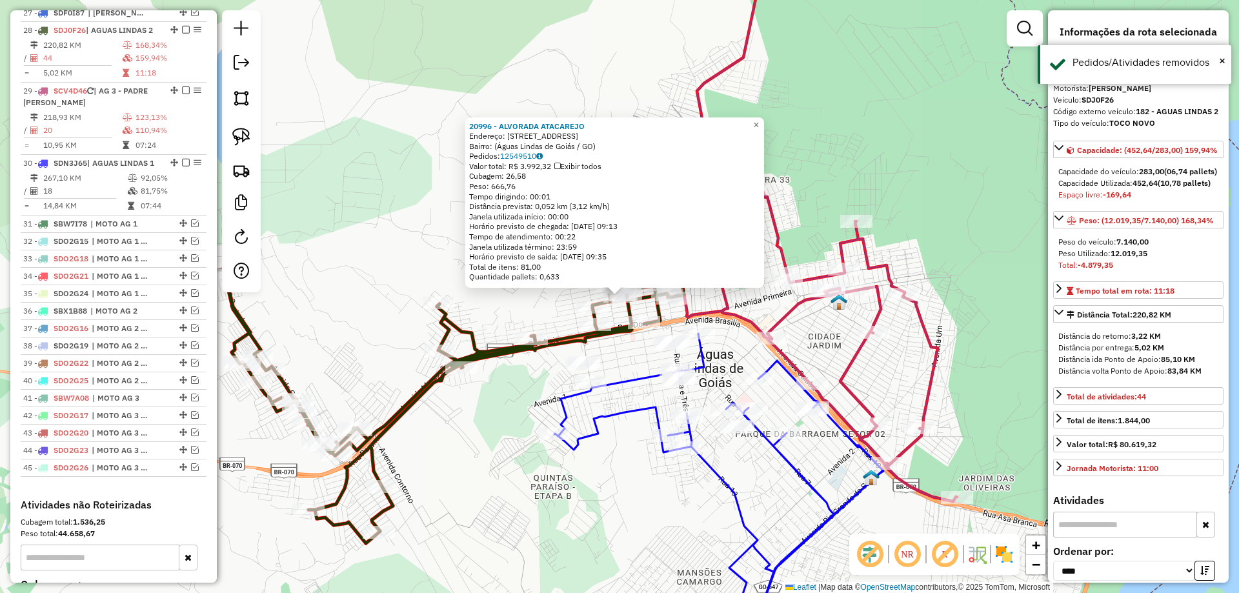
click at [877, 314] on icon at bounding box center [797, 221] width 321 height 561
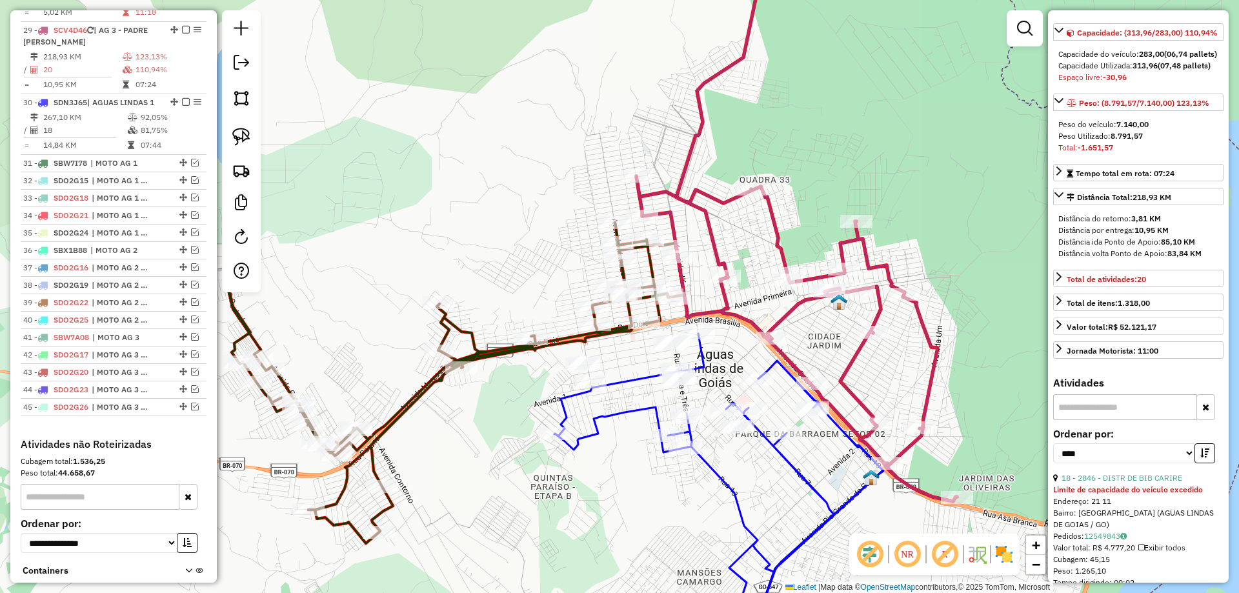
scroll to position [194, 0]
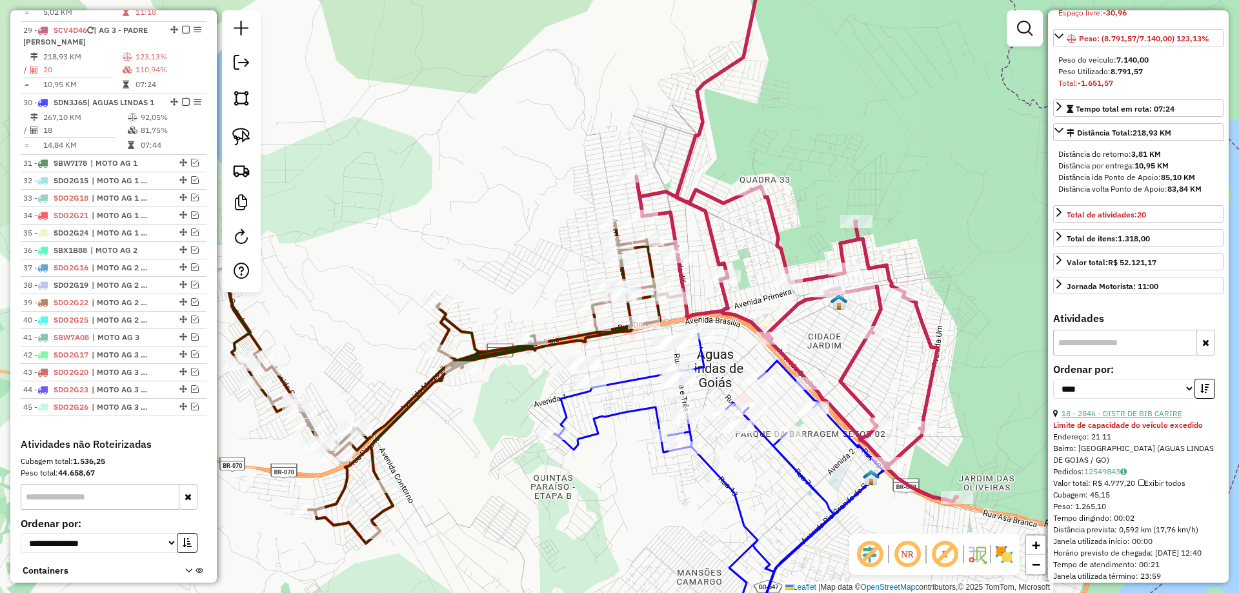
click at [1156, 418] on link "18 - 2846 - DISTR DE BIB CARIRE" at bounding box center [1122, 414] width 121 height 10
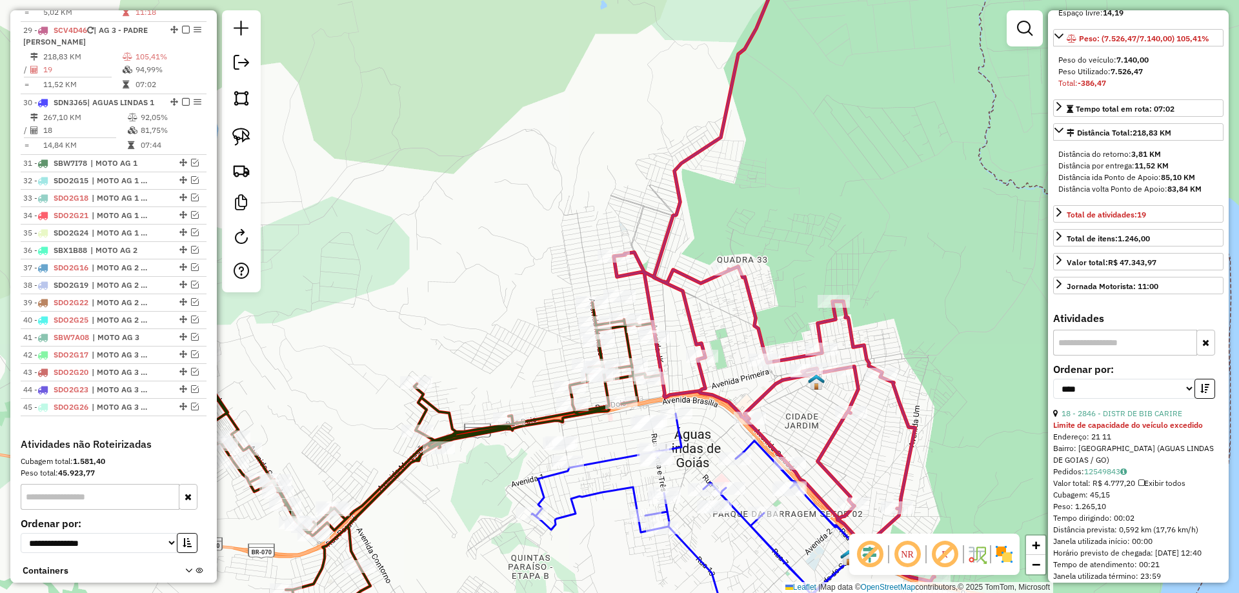
scroll to position [182, 0]
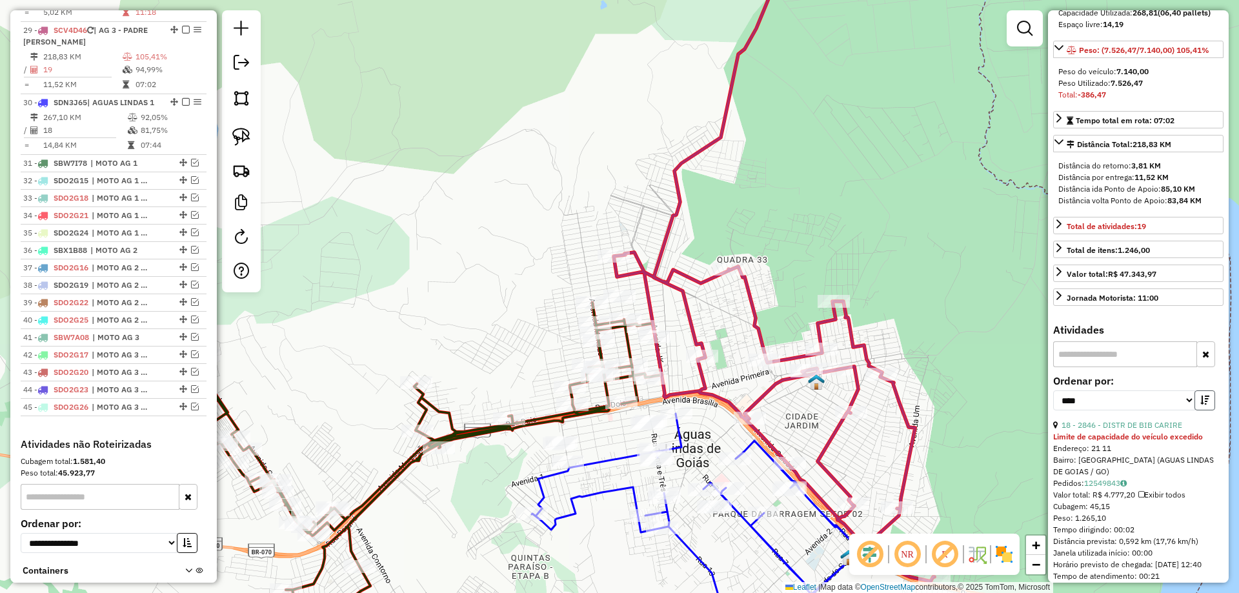
click at [1201, 405] on icon "button" at bounding box center [1205, 400] width 9 height 9
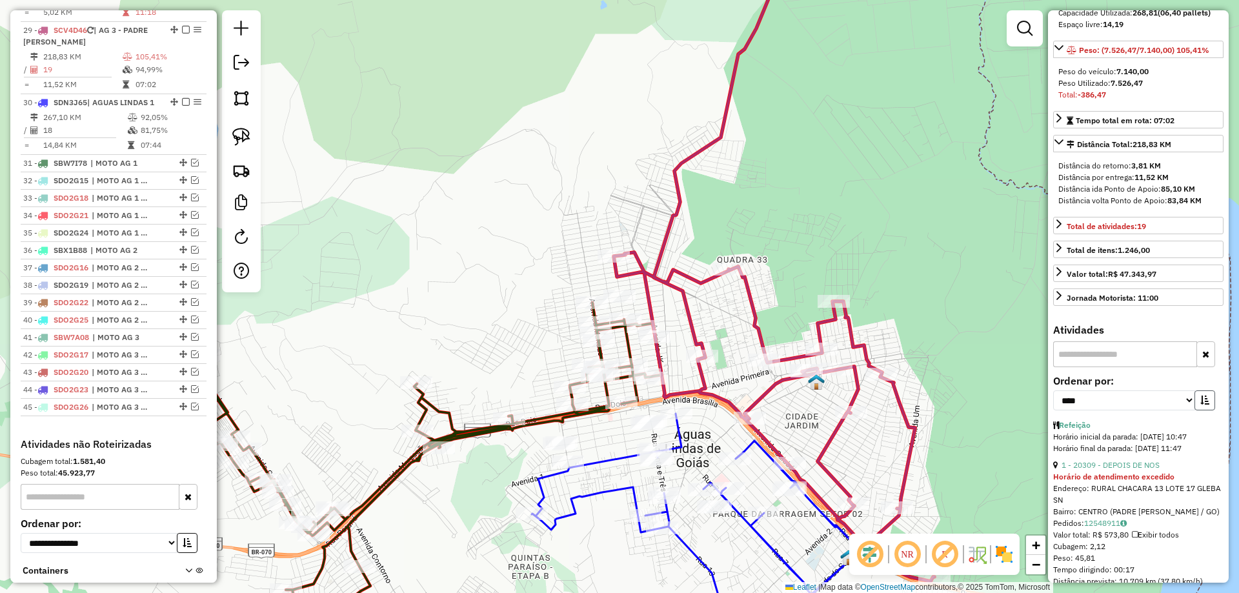
click at [1201, 405] on icon "button" at bounding box center [1205, 400] width 9 height 9
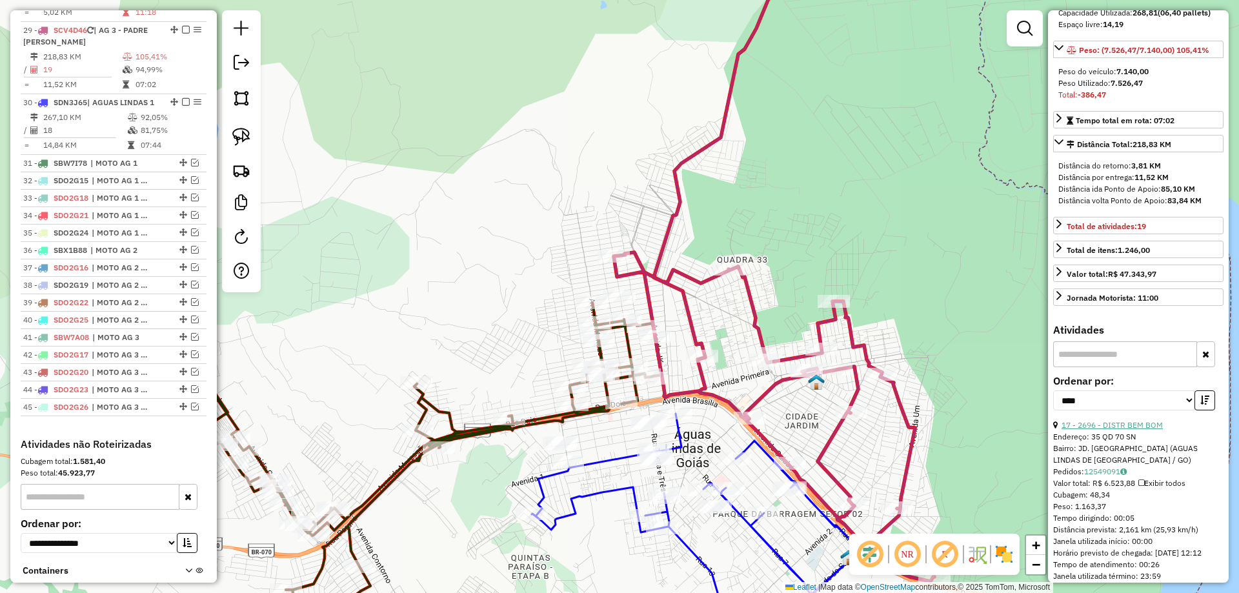
click at [1136, 430] on link "17 - 2696 - DISTR BEM BOM" at bounding box center [1112, 425] width 101 height 10
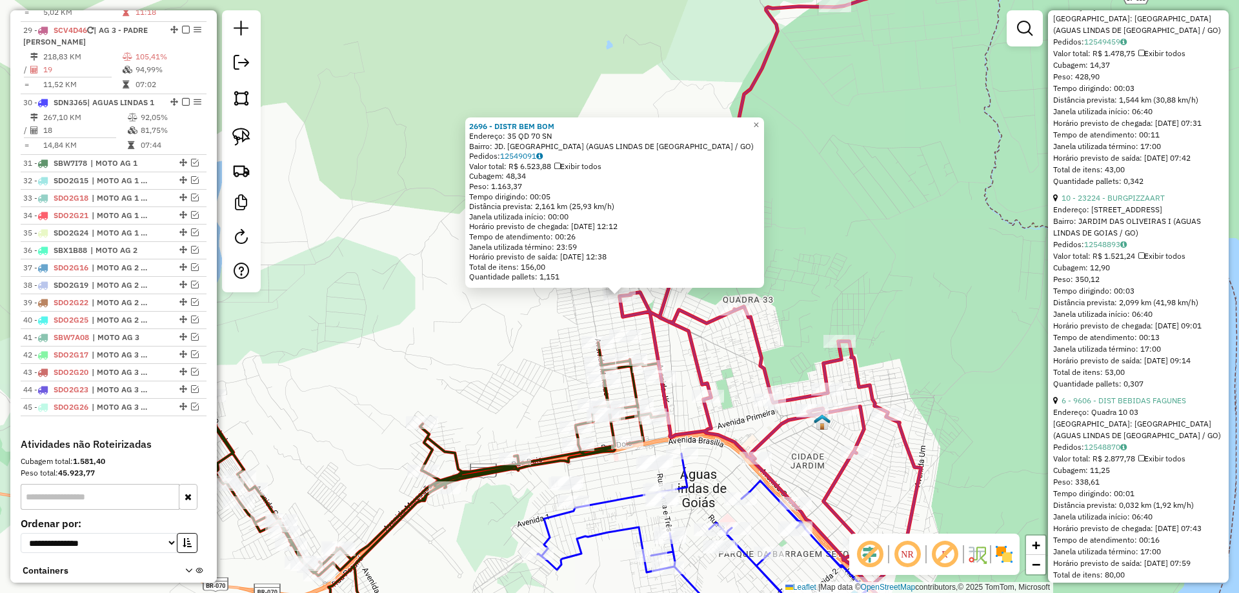
scroll to position [1990, 0]
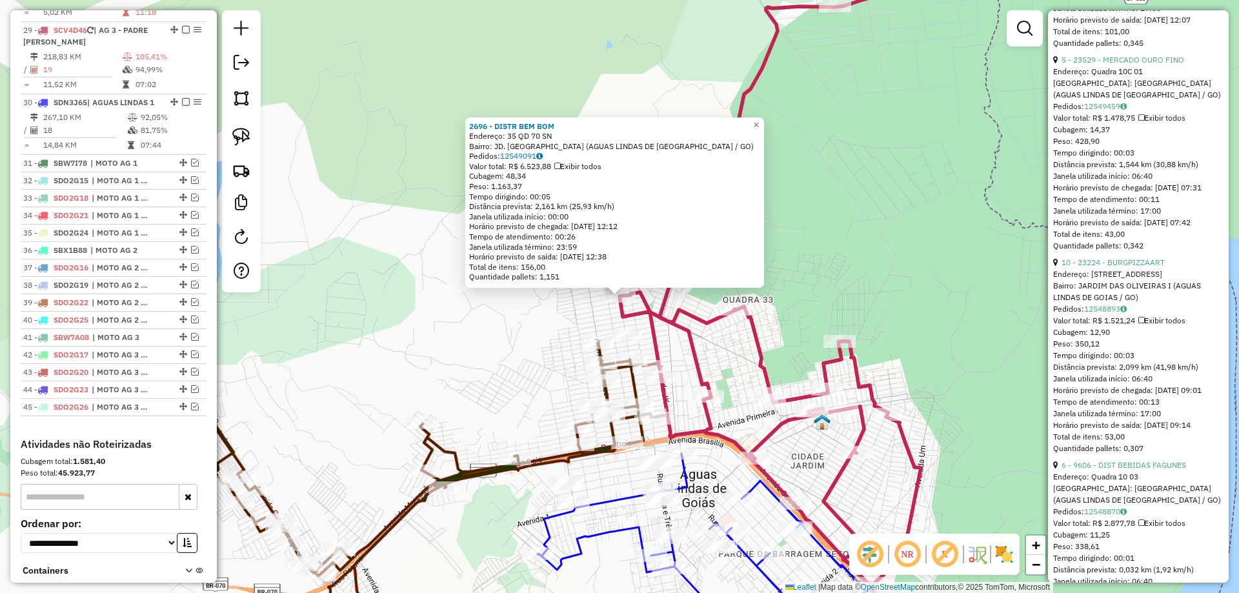
click at [1127, 147] on ul "17 - 2696 - DISTR BEM BOM Endereço: 35 QD 70 SN Bairro: JD. BARRAGEM IV (AGUAS …" at bounding box center [1139, 604] width 170 height 3984
click at [1127, 65] on link "5 - 23529 - MERCADO OURO FINO" at bounding box center [1123, 60] width 123 height 10
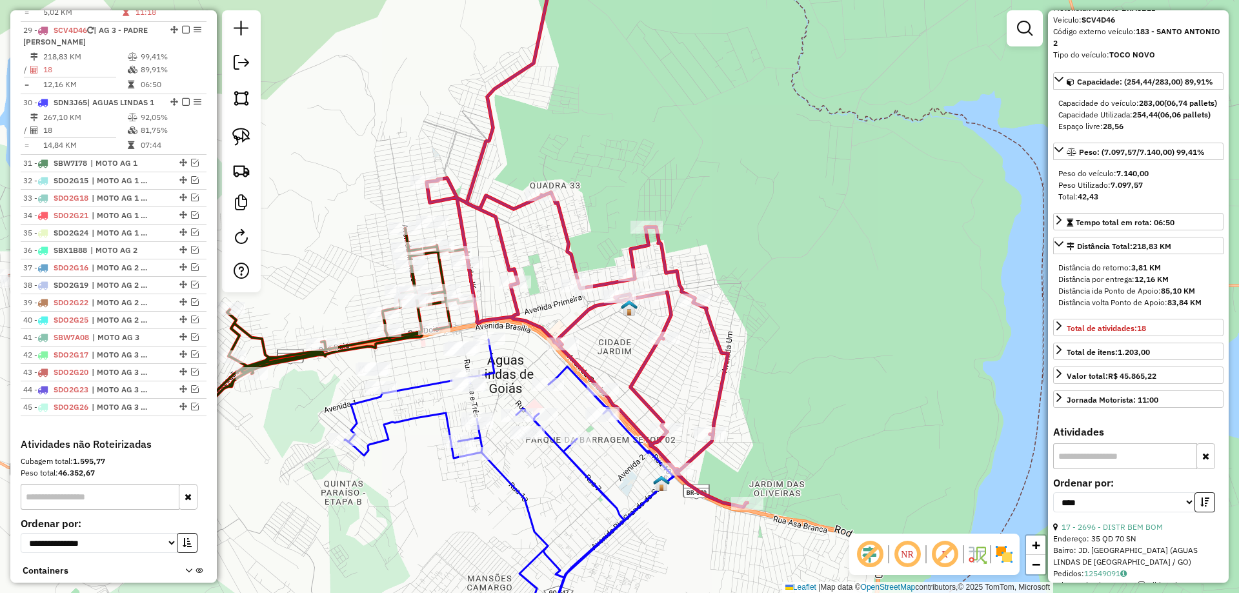
scroll to position [0, 0]
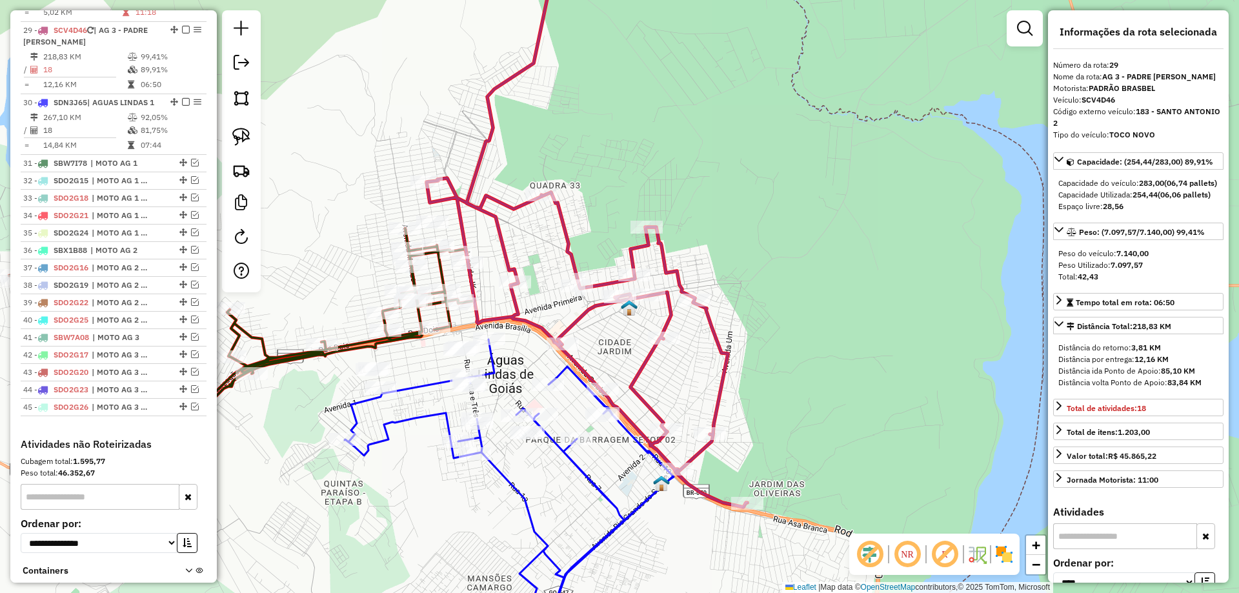
click at [713, 347] on icon at bounding box center [587, 224] width 321 height 567
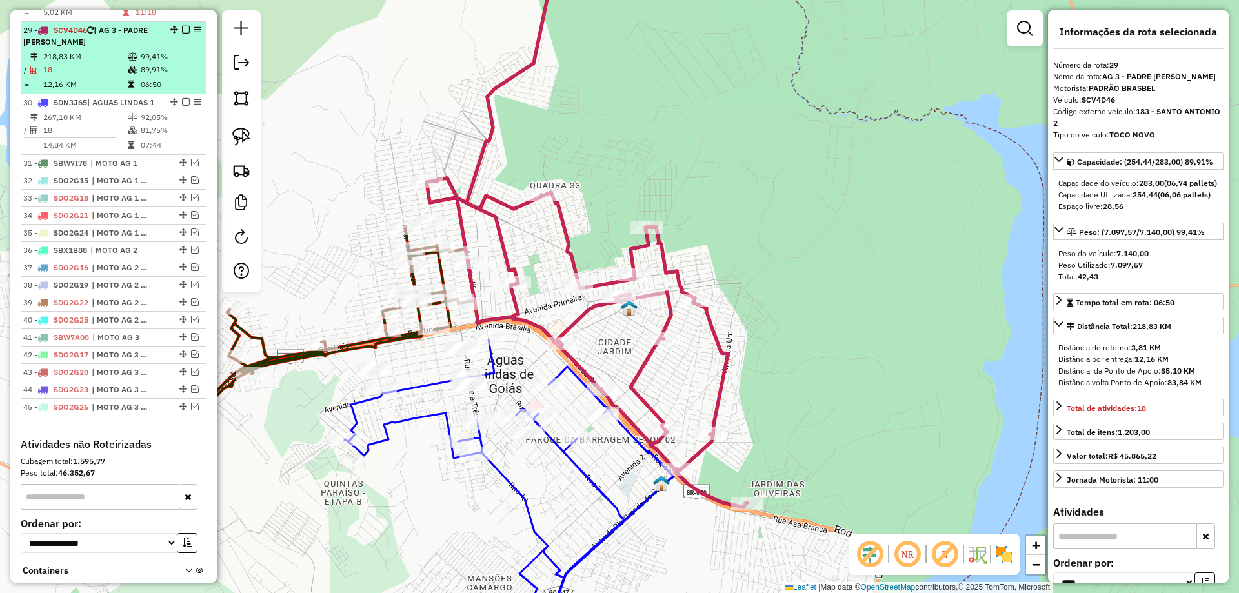
click at [182, 26] on em at bounding box center [186, 30] width 8 height 8
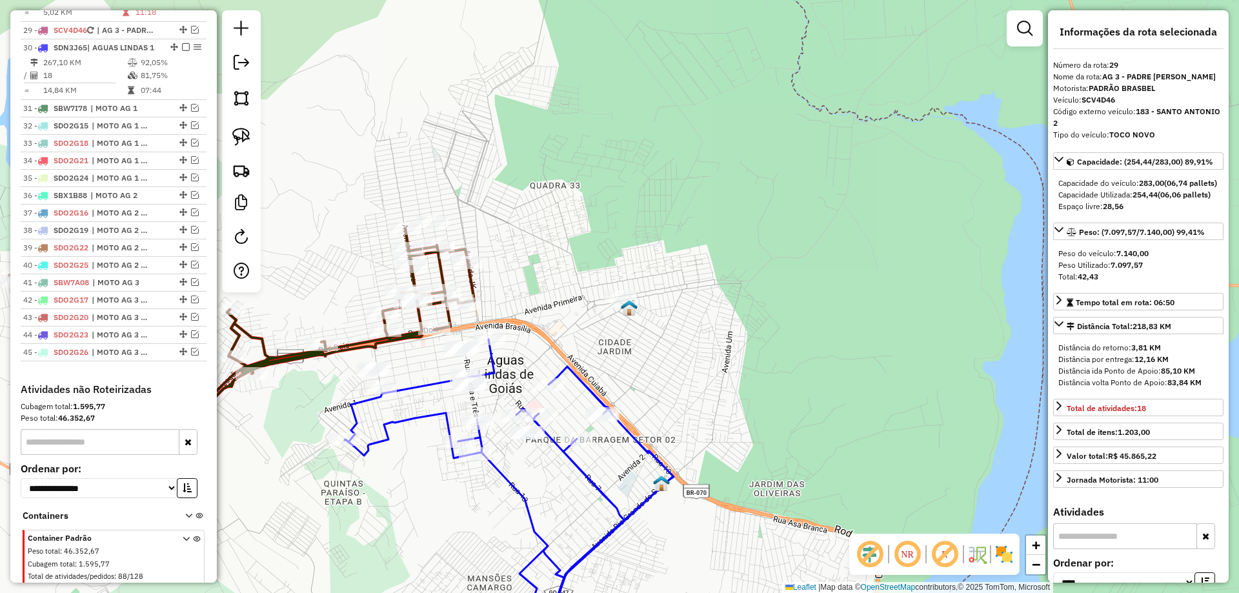
click at [557, 241] on div "Janela de atendimento Grade de atendimento Capacidade Transportadoras Veículos …" at bounding box center [619, 296] width 1239 height 593
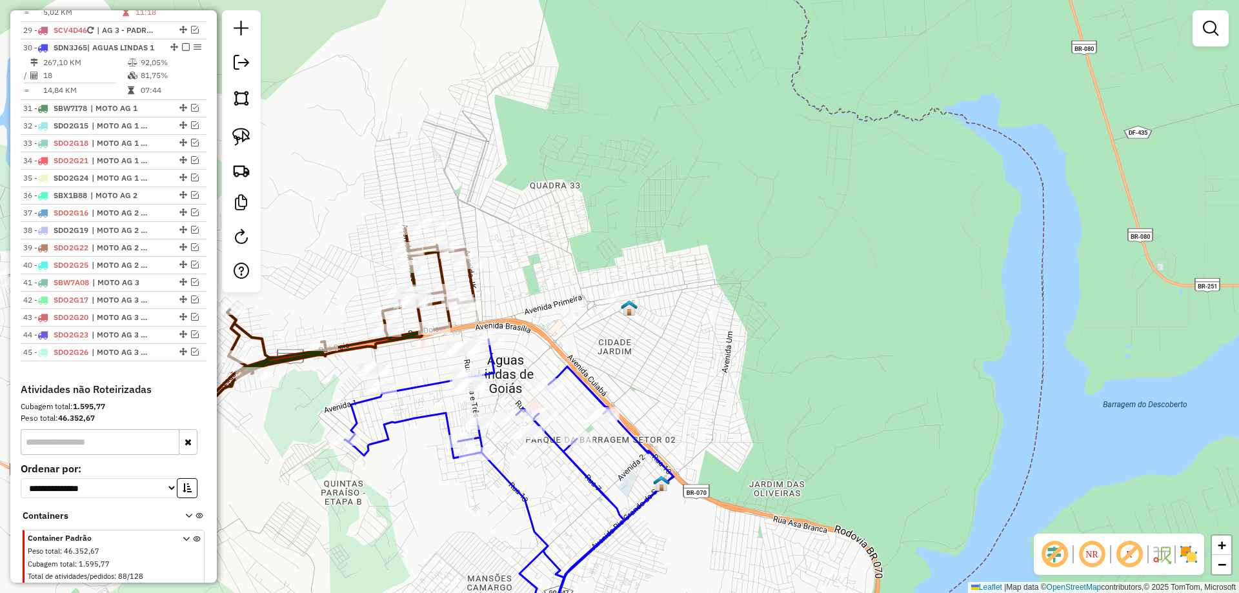
drag, startPoint x: 802, startPoint y: 358, endPoint x: 848, endPoint y: 332, distance: 53.2
click at [824, 341] on div "Janela de atendimento Grade de atendimento Capacidade Transportadoras Veículos …" at bounding box center [619, 296] width 1239 height 593
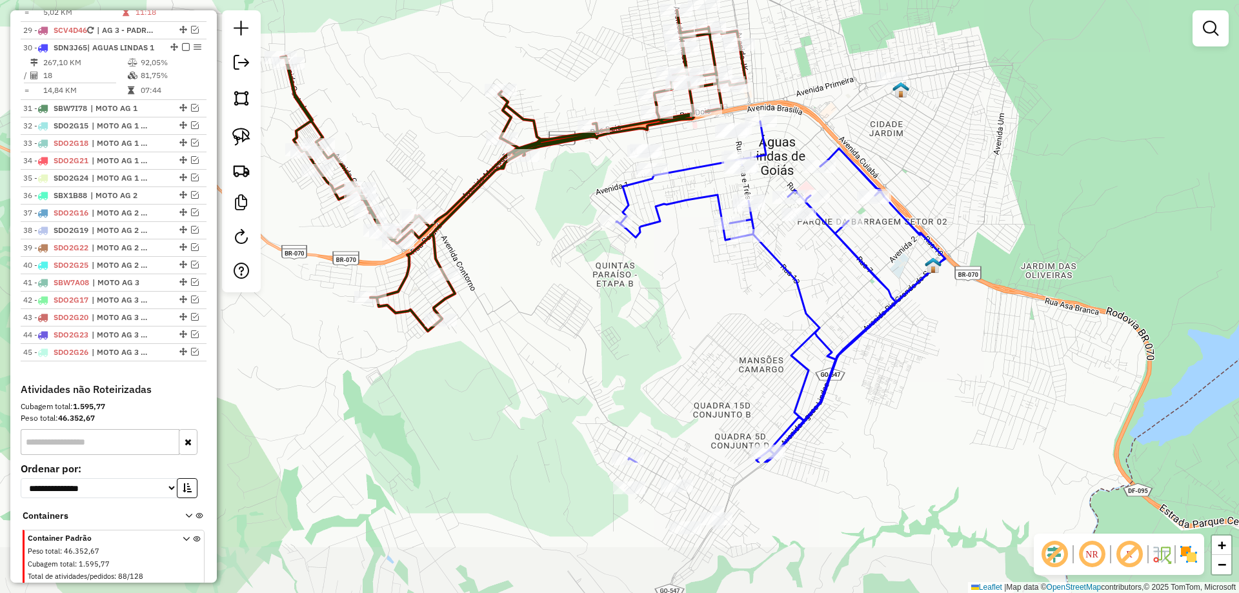
drag, startPoint x: 826, startPoint y: 311, endPoint x: 476, endPoint y: 136, distance: 391.2
click at [1030, 152] on div "Janela de atendimento Grade de atendimento Capacidade Transportadoras Veículos …" at bounding box center [619, 296] width 1239 height 593
click at [525, 139] on icon at bounding box center [512, 170] width 465 height 321
select select "*********"
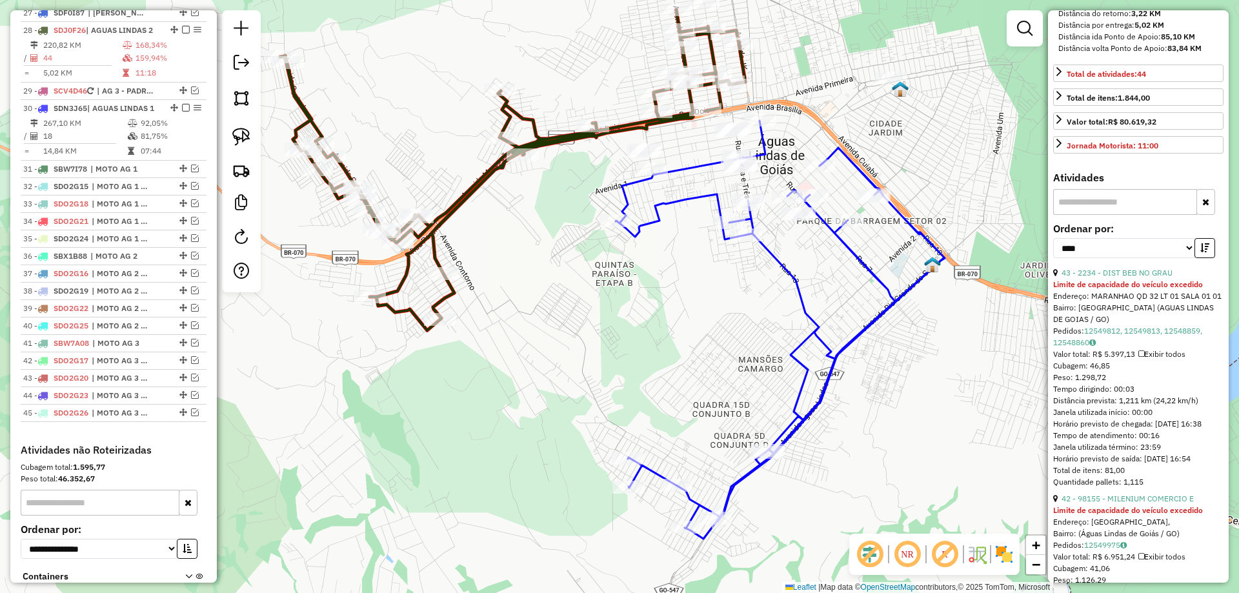
scroll to position [65, 0]
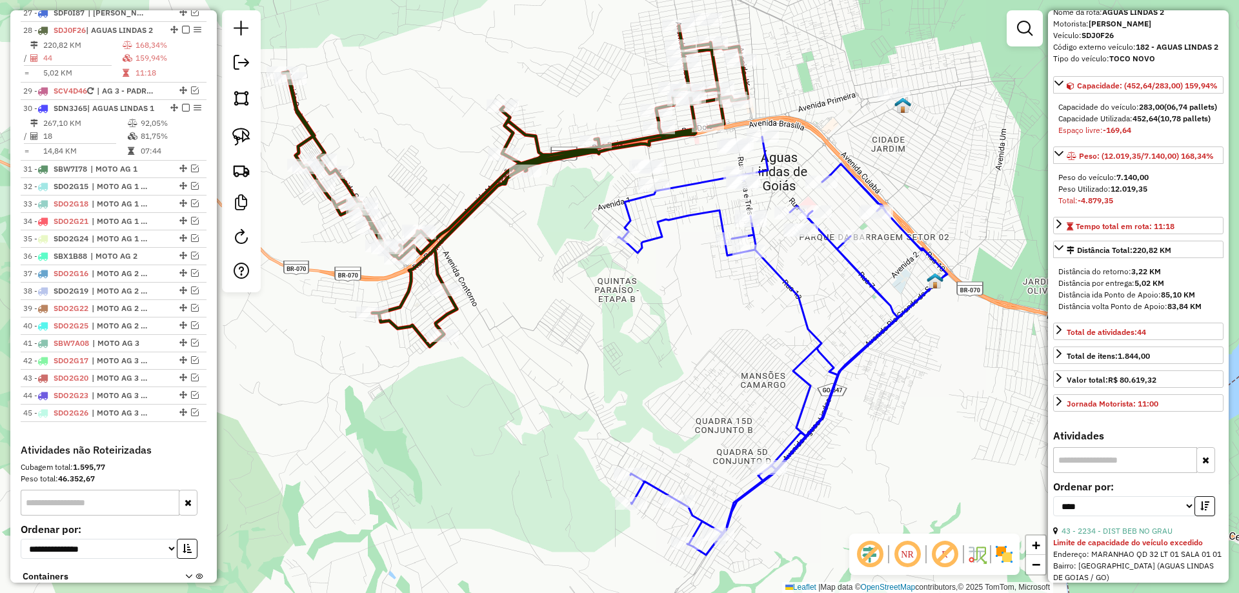
drag, startPoint x: 591, startPoint y: 362, endPoint x: 591, endPoint y: 423, distance: 60.7
click at [591, 423] on div "Janela de atendimento Grade de atendimento Capacidade Transportadoras Veículos …" at bounding box center [619, 296] width 1239 height 593
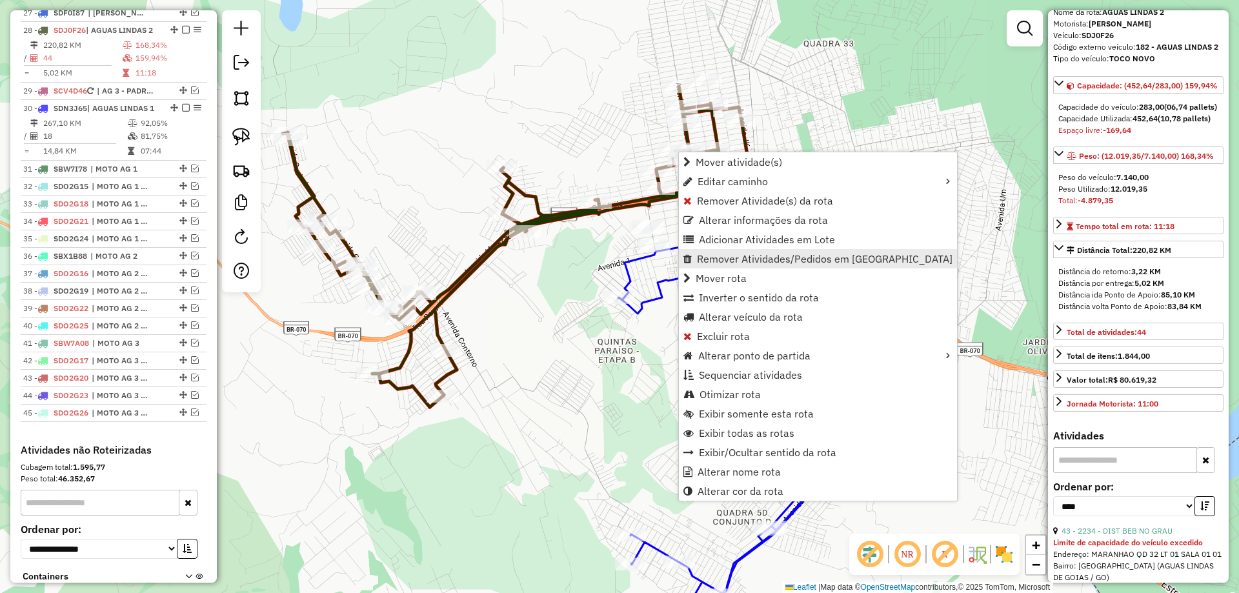
click at [721, 254] on span "Remover Atividades/Pedidos em [GEOGRAPHIC_DATA]" at bounding box center [825, 259] width 256 height 10
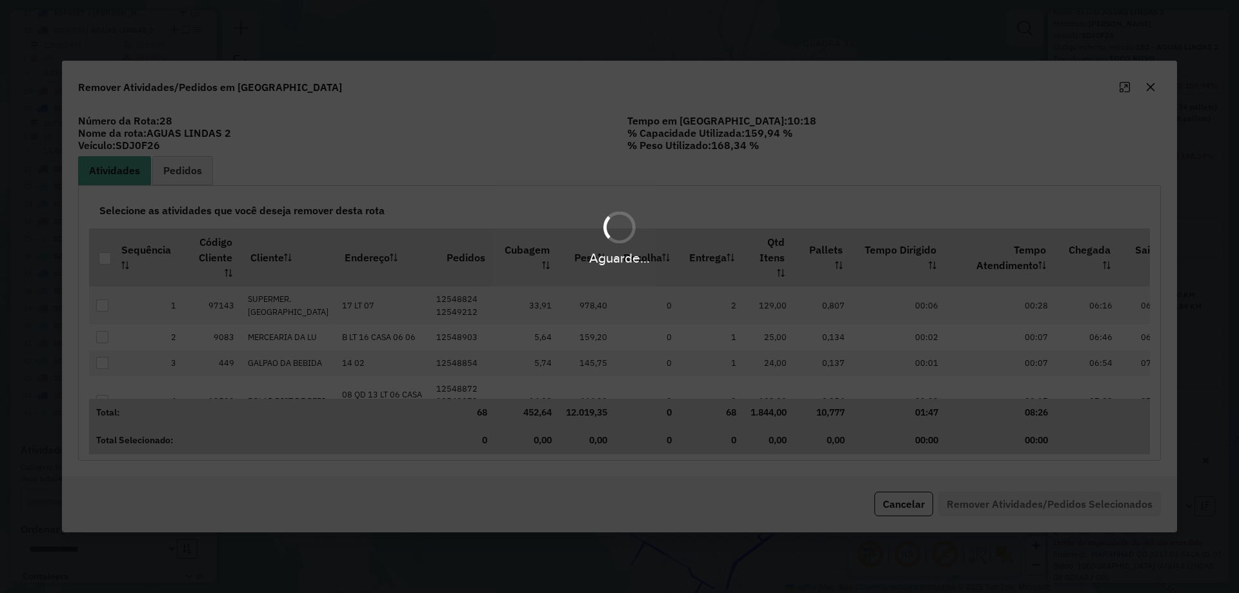
scroll to position [0, 0]
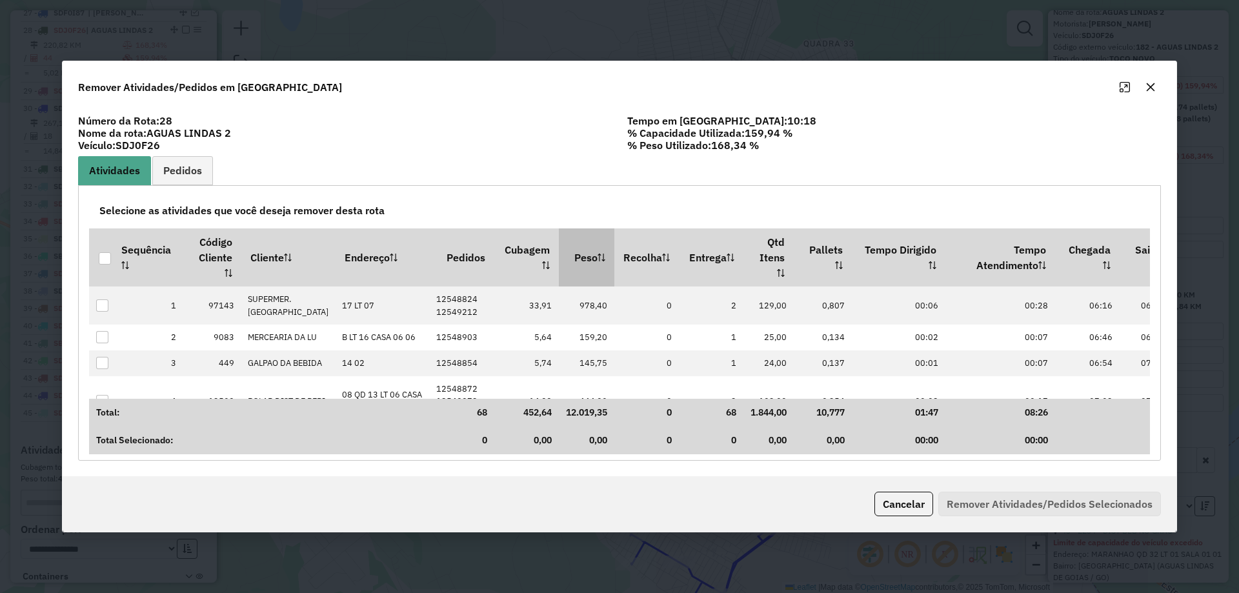
click at [559, 255] on th "Peso" at bounding box center [587, 258] width 56 height 58
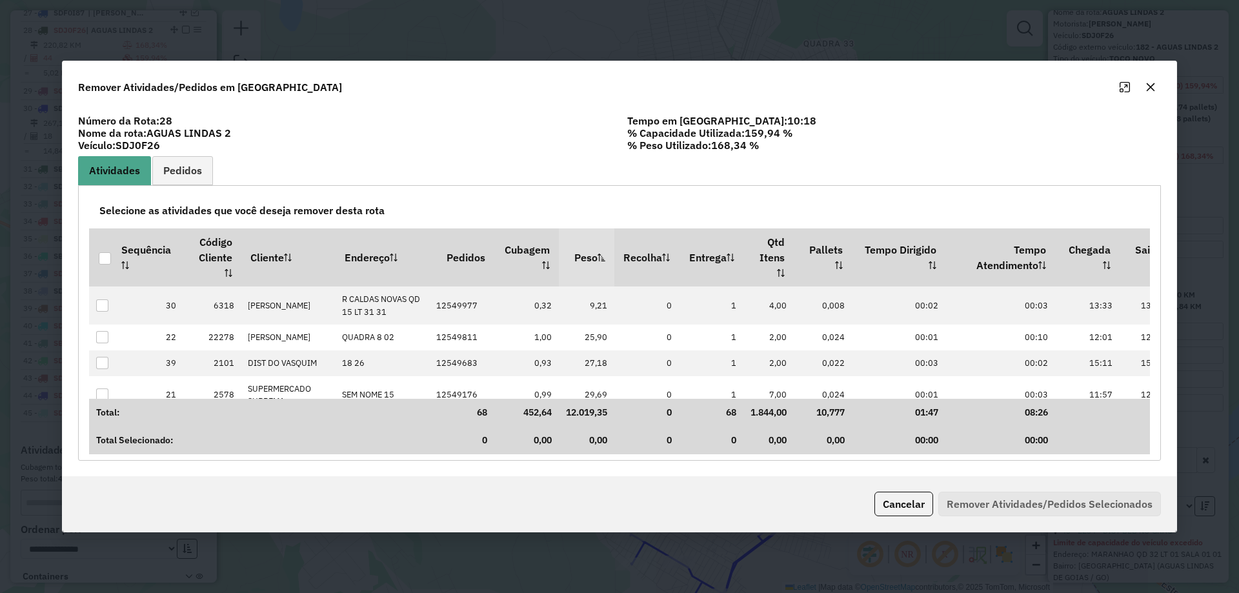
click at [559, 255] on th "Peso" at bounding box center [587, 258] width 56 height 58
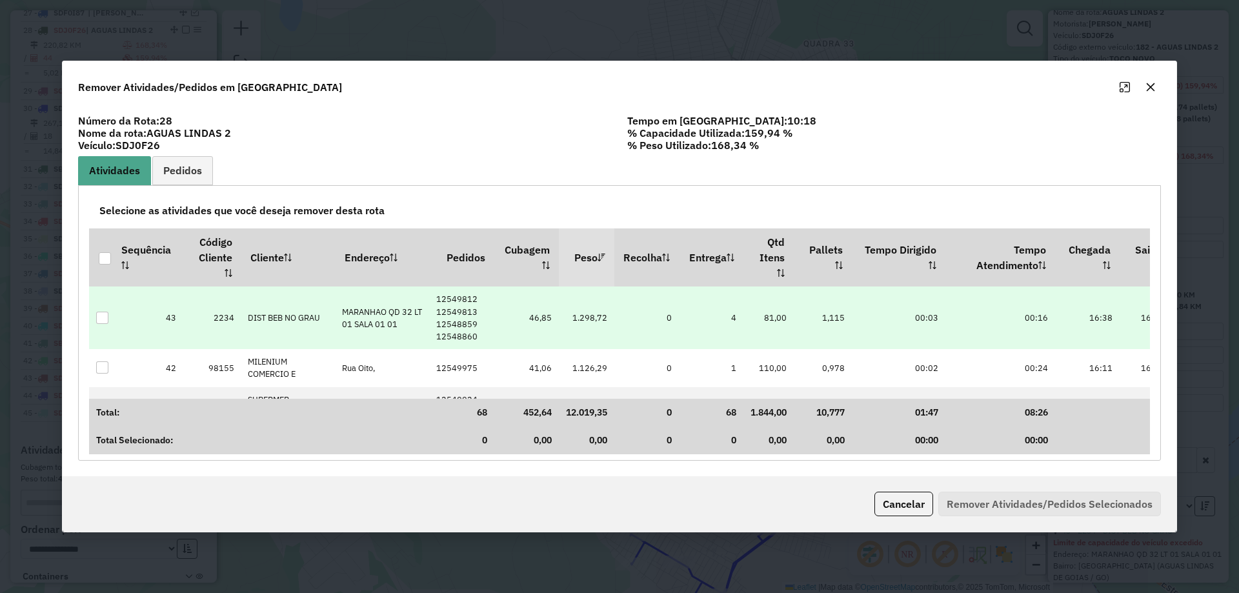
click at [99, 314] on div at bounding box center [102, 318] width 12 height 12
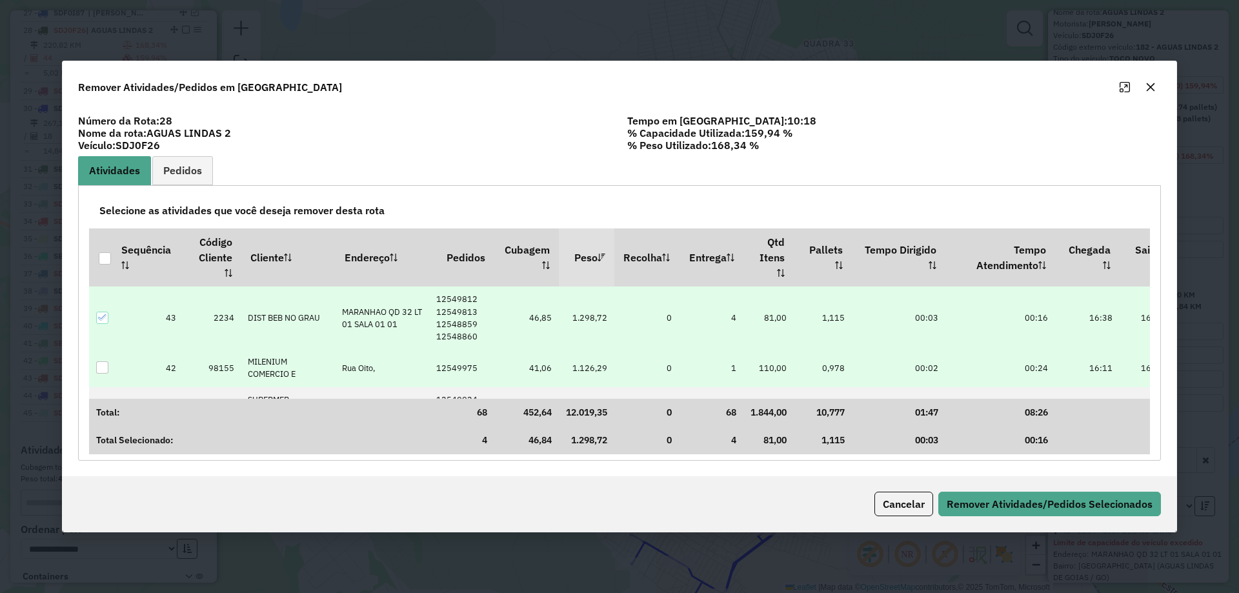
click at [103, 369] on div at bounding box center [102, 368] width 12 height 12
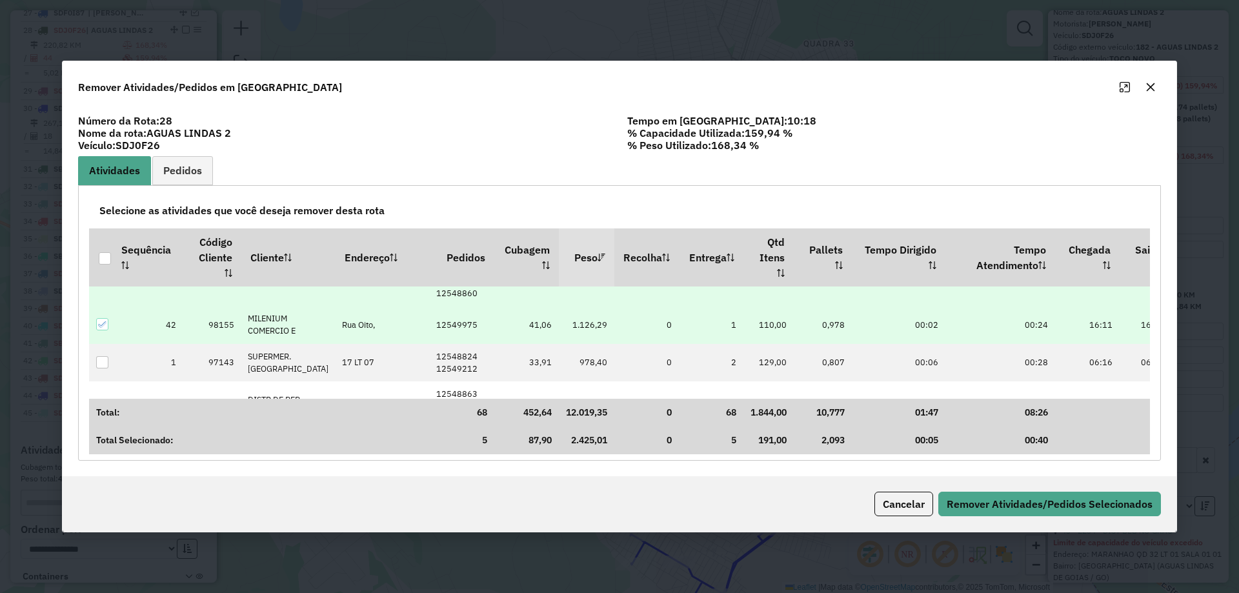
scroll to position [65, 0]
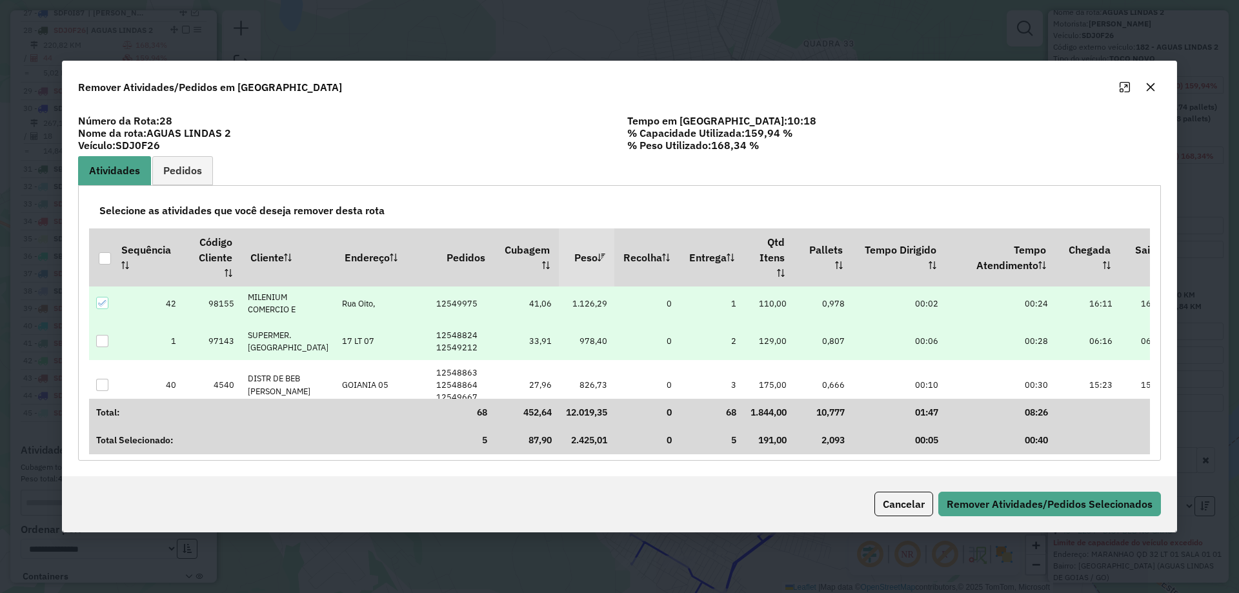
click at [101, 340] on div at bounding box center [102, 341] width 12 height 12
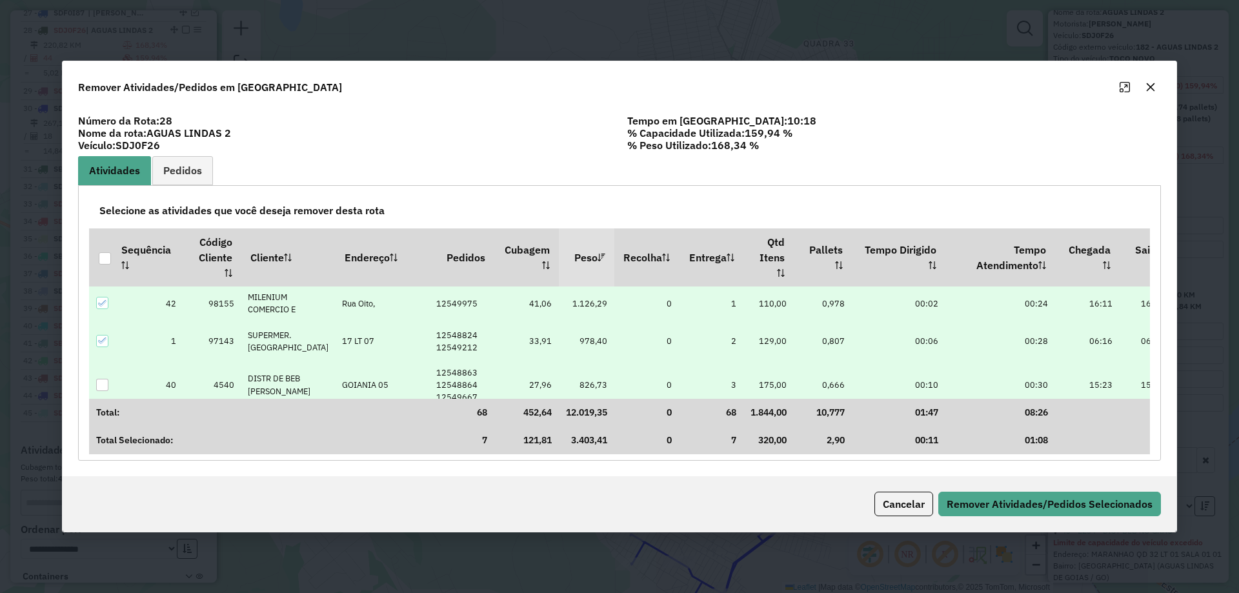
click at [101, 383] on div at bounding box center [102, 385] width 12 height 12
click at [969, 507] on button "Remover Atividades/Pedidos Selecionados" at bounding box center [1050, 504] width 223 height 25
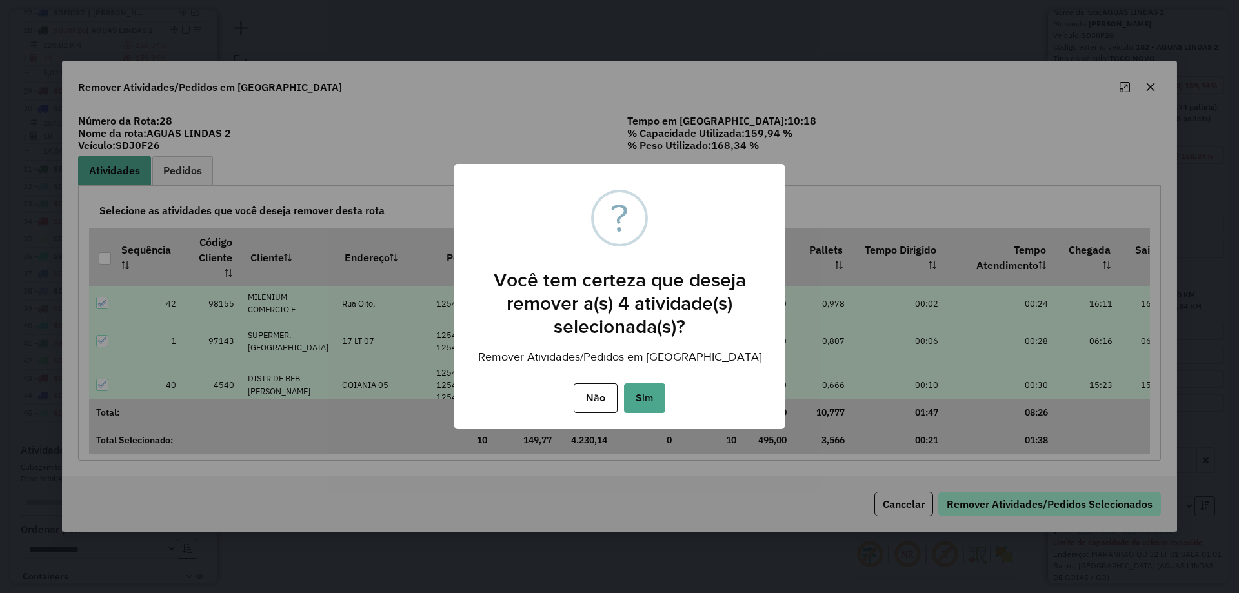
click at [624, 383] on button "Sim" at bounding box center [644, 398] width 41 height 30
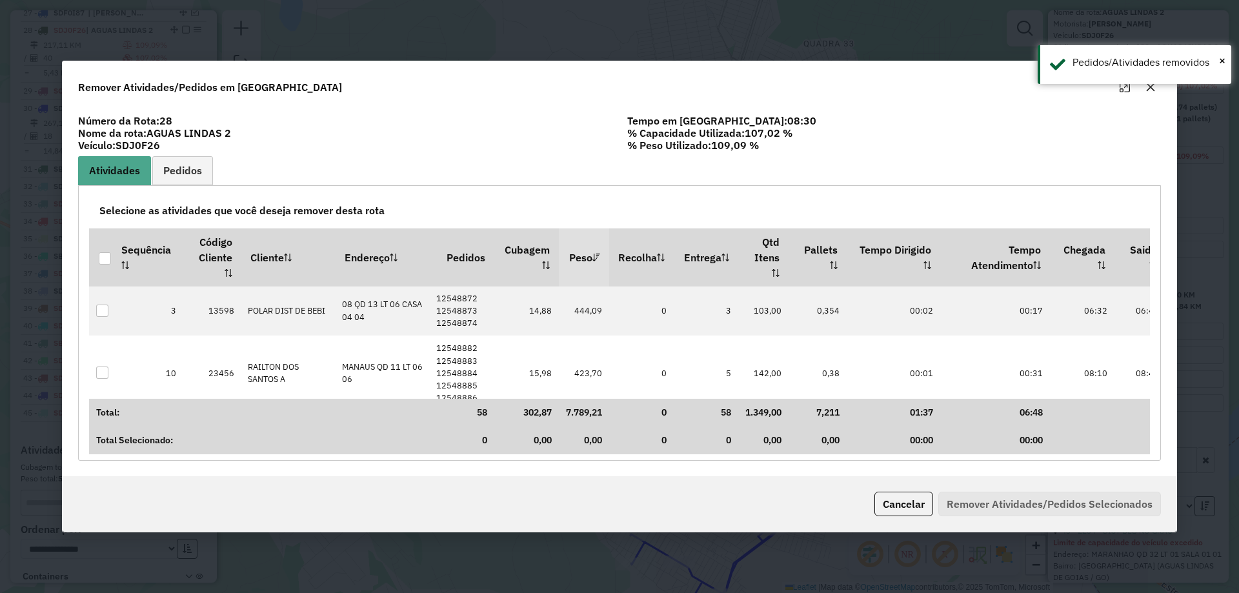
click at [1151, 90] on icon "button" at bounding box center [1151, 87] width 10 height 10
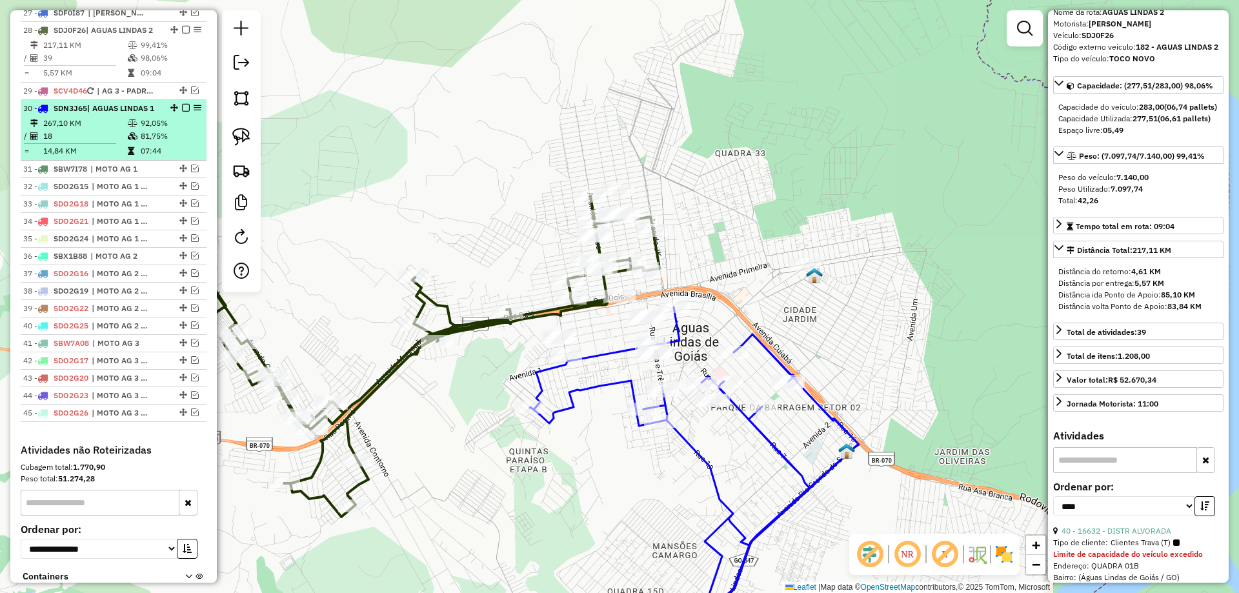
click at [183, 104] on em at bounding box center [186, 108] width 8 height 8
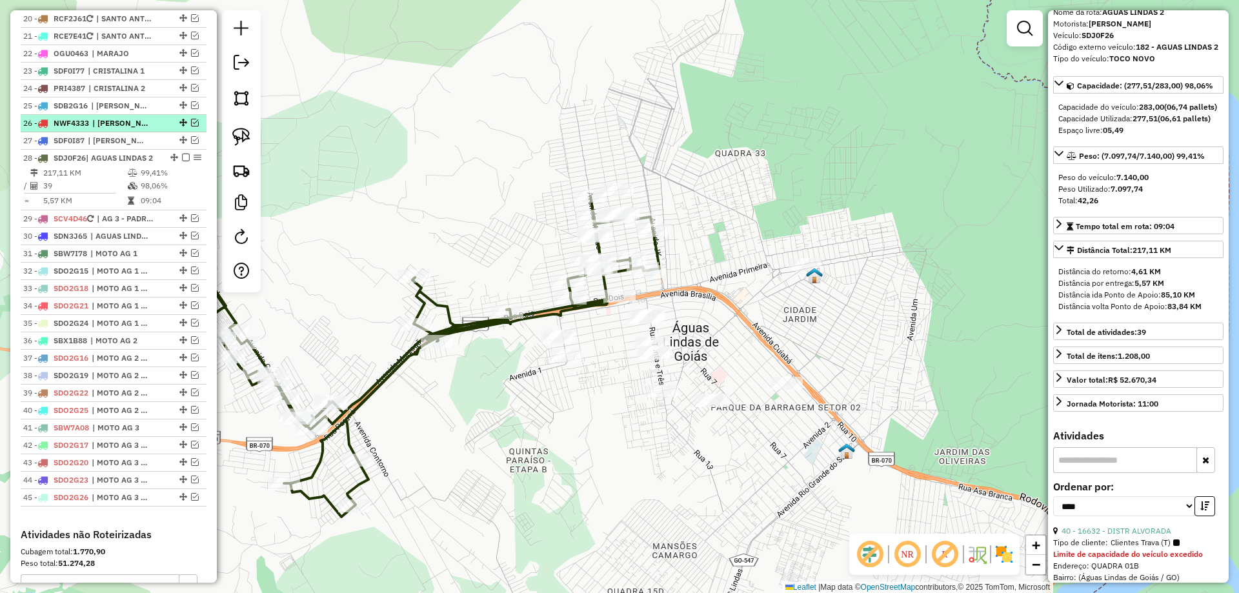
scroll to position [1573, 0]
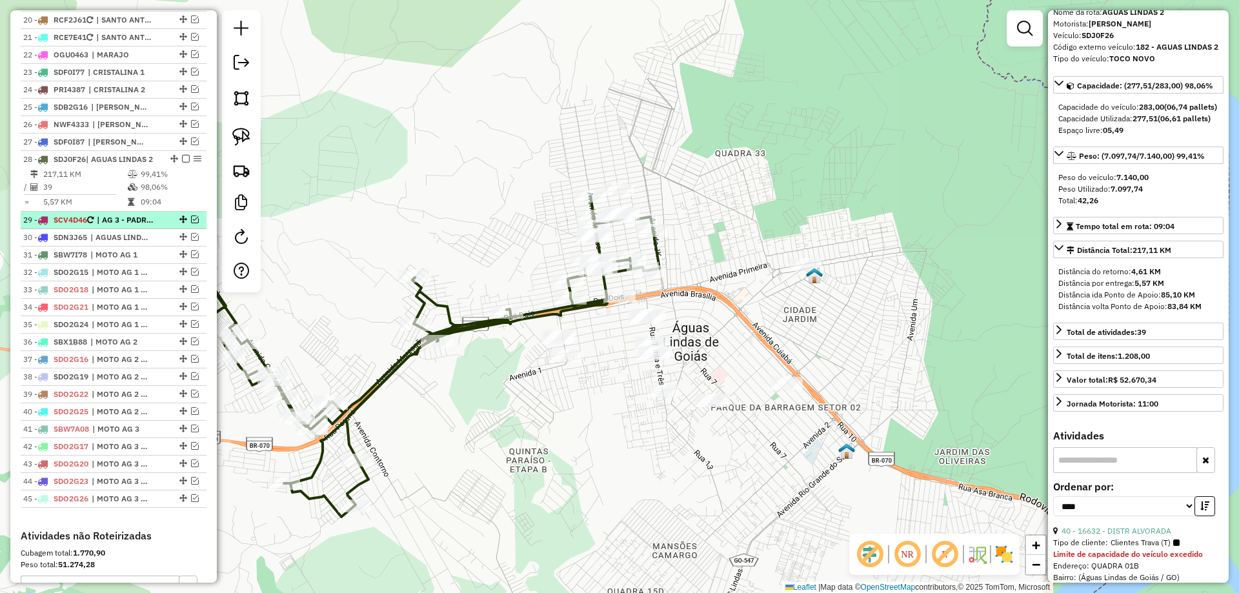
click at [191, 216] on em at bounding box center [195, 220] width 8 height 8
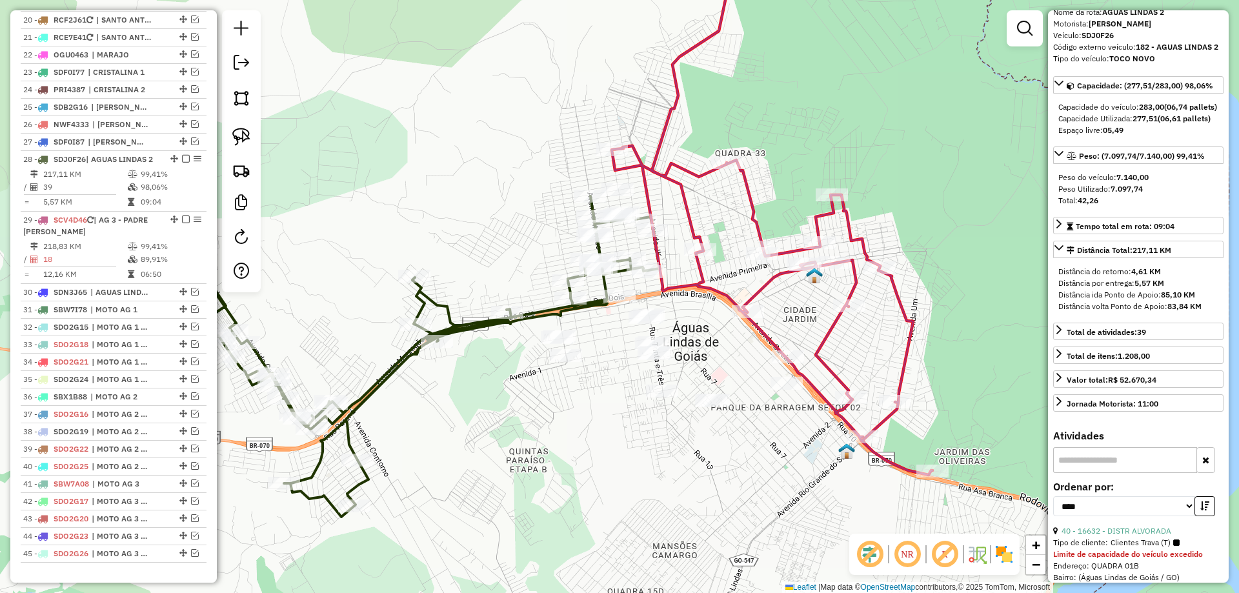
click at [902, 555] on em at bounding box center [907, 554] width 31 height 31
click at [768, 276] on icon at bounding box center [772, 208] width 321 height 535
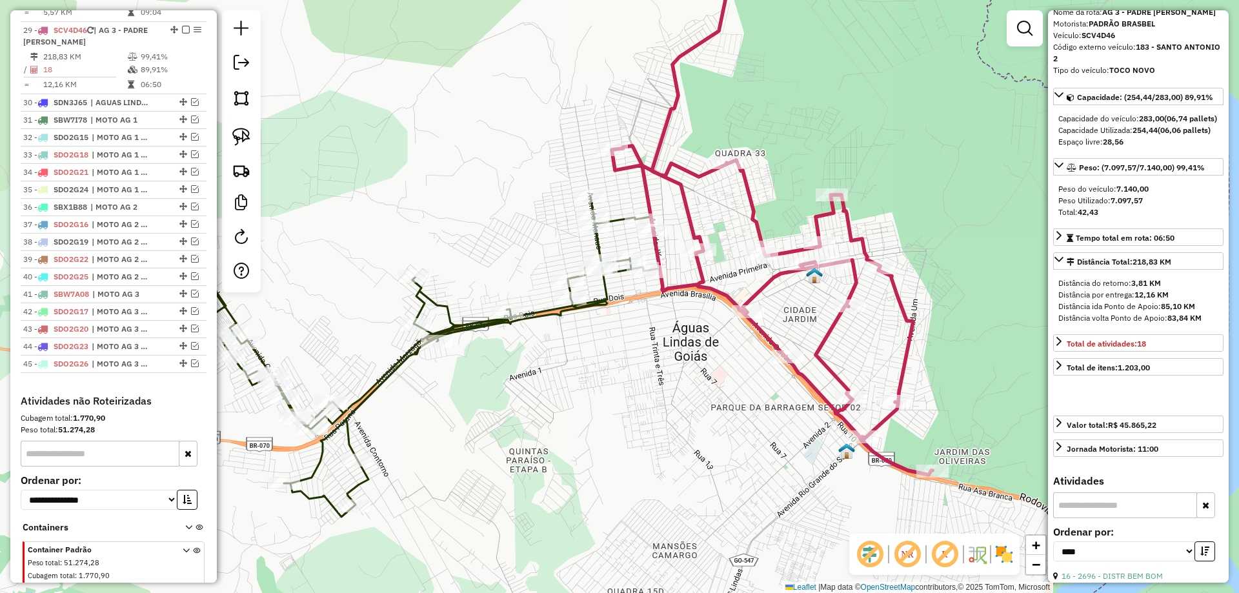
scroll to position [0, 0]
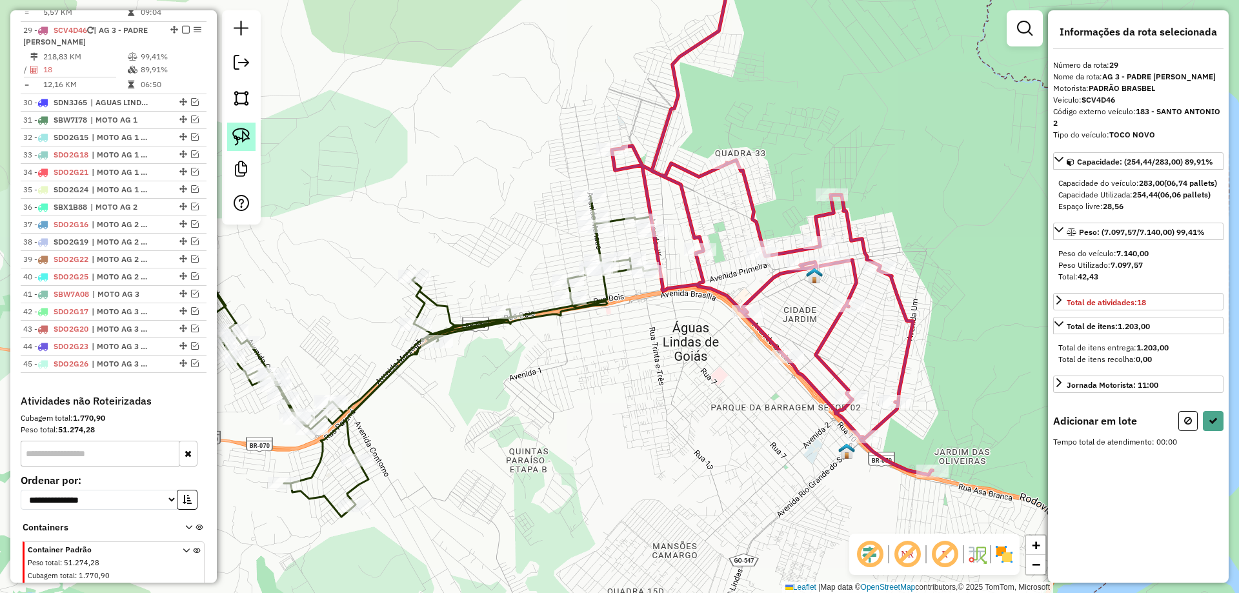
click at [244, 142] on img at bounding box center [241, 137] width 18 height 18
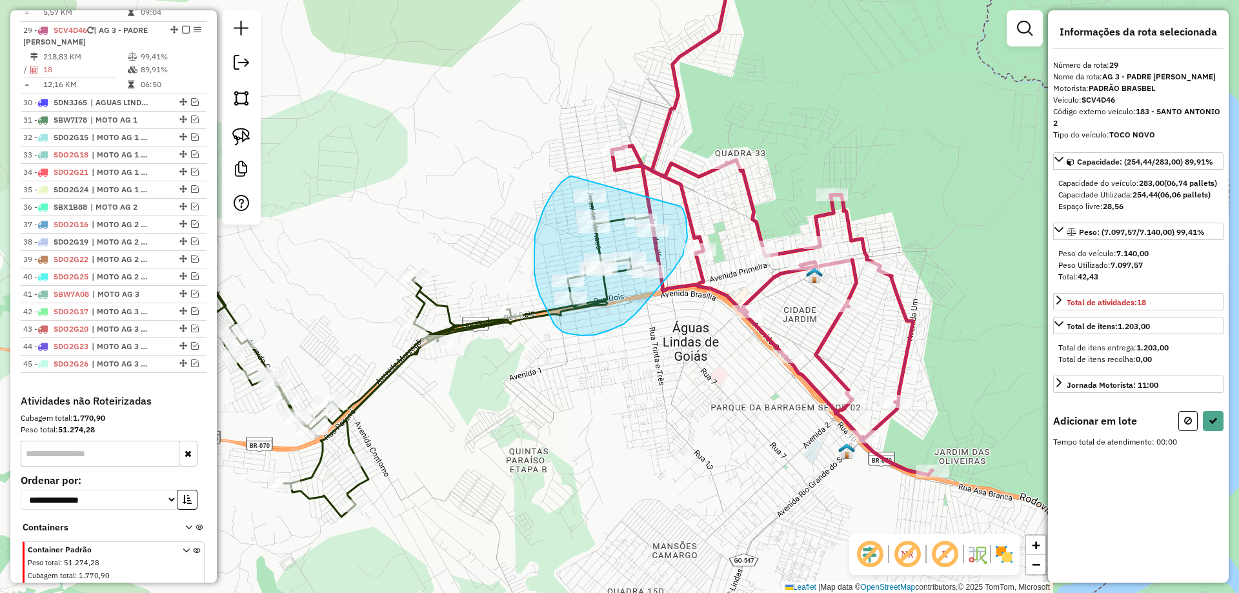
drag, startPoint x: 570, startPoint y: 176, endPoint x: 680, endPoint y: 206, distance: 113.7
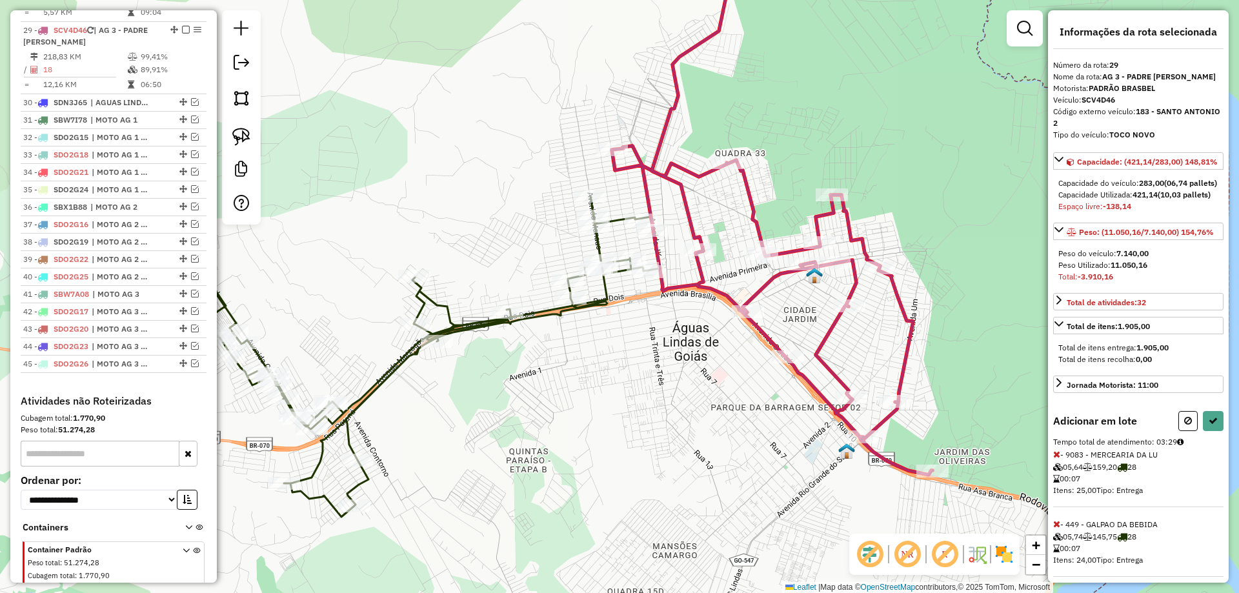
click at [1220, 460] on div "Informações da rota selecionada Número da rota: 29 Nome da rota: AG 3 - PADRE L…" at bounding box center [1138, 296] width 181 height 573
click at [1203, 431] on button at bounding box center [1213, 421] width 21 height 20
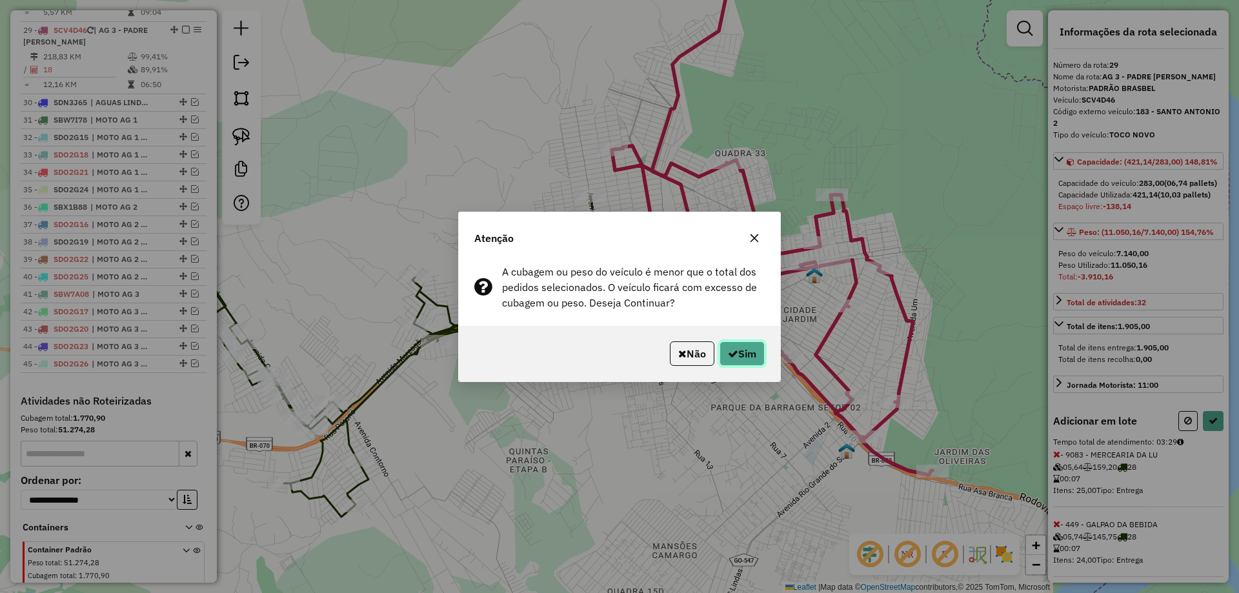
click at [723, 349] on button "Sim" at bounding box center [742, 353] width 45 height 25
select select "*********"
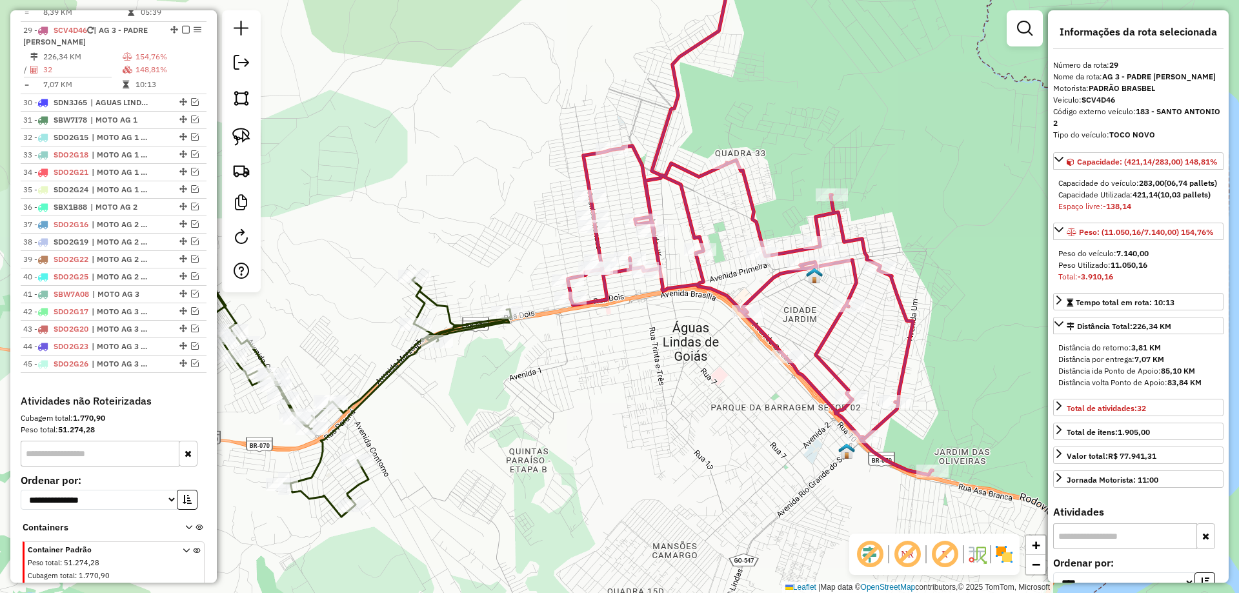
click at [447, 311] on icon at bounding box center [352, 379] width 317 height 275
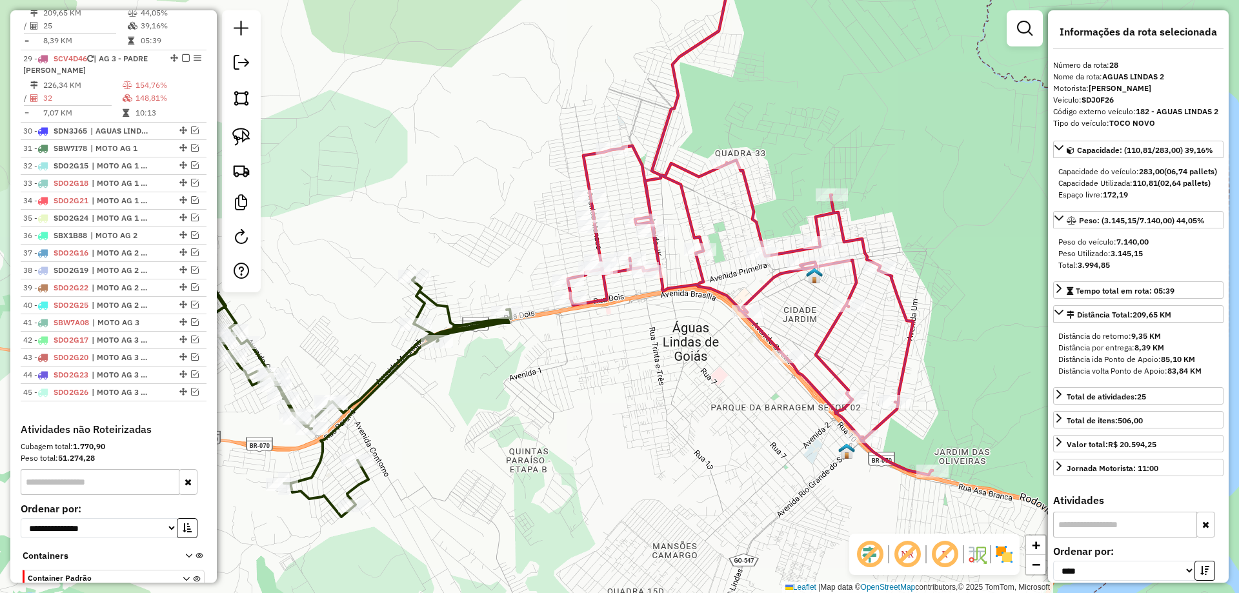
scroll to position [1702, 0]
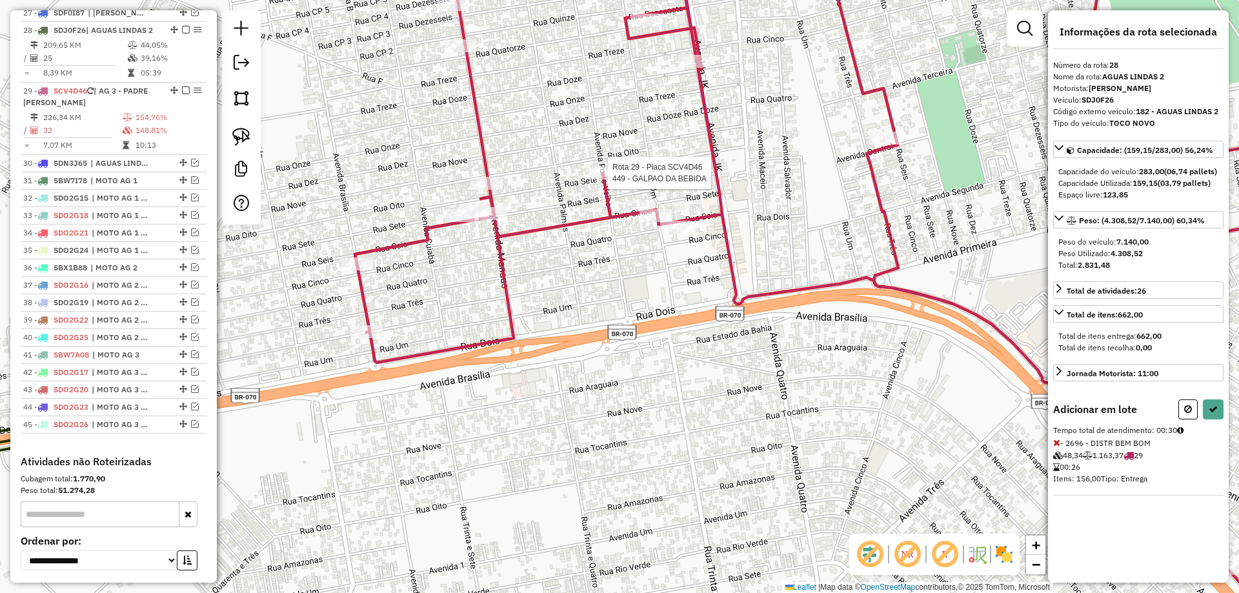
click at [596, 179] on div at bounding box center [604, 173] width 32 height 13
click at [1056, 517] on icon at bounding box center [1057, 512] width 7 height 9
click at [1214, 414] on icon at bounding box center [1213, 409] width 9 height 9
select select "*********"
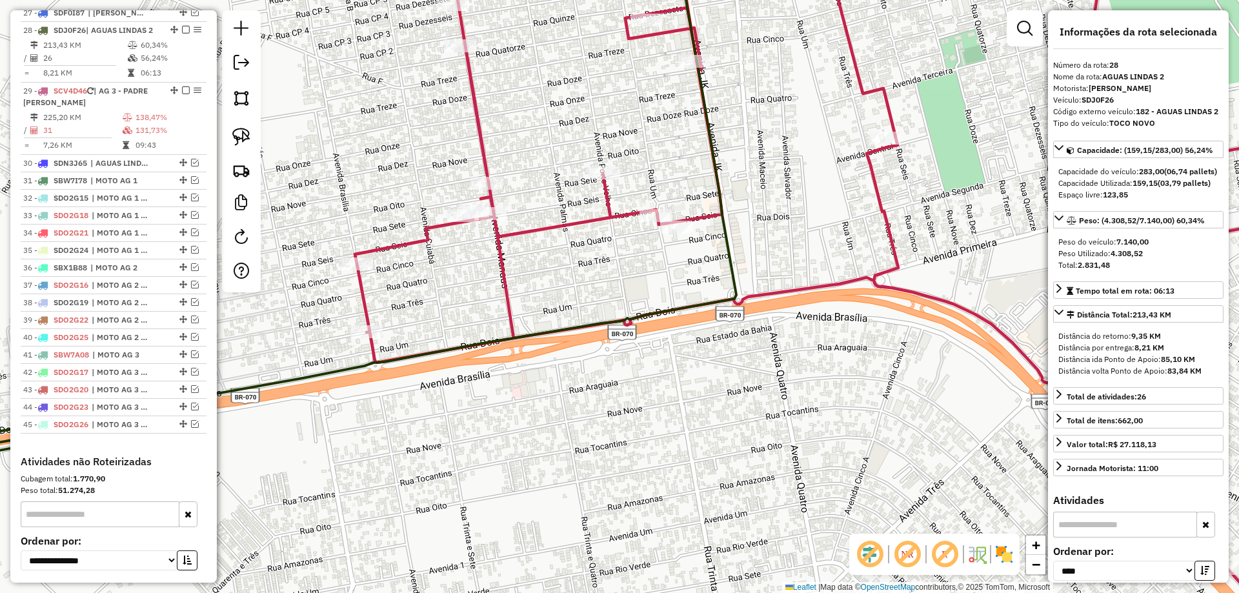
click at [695, 218] on icon at bounding box center [859, 297] width 1008 height 712
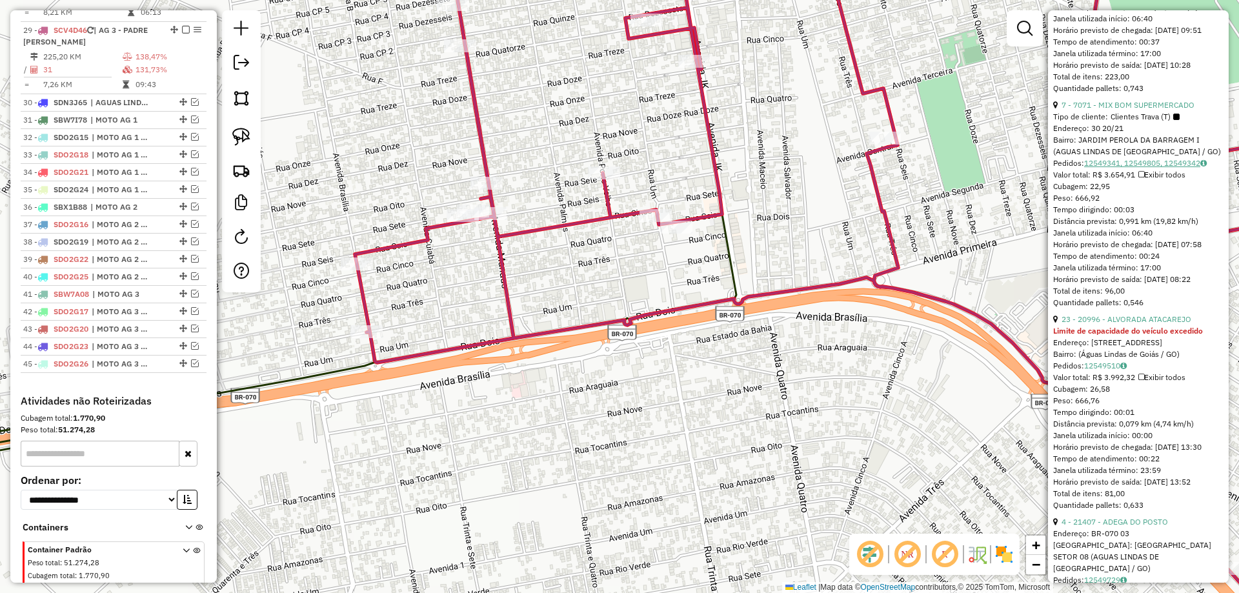
scroll to position [710, 0]
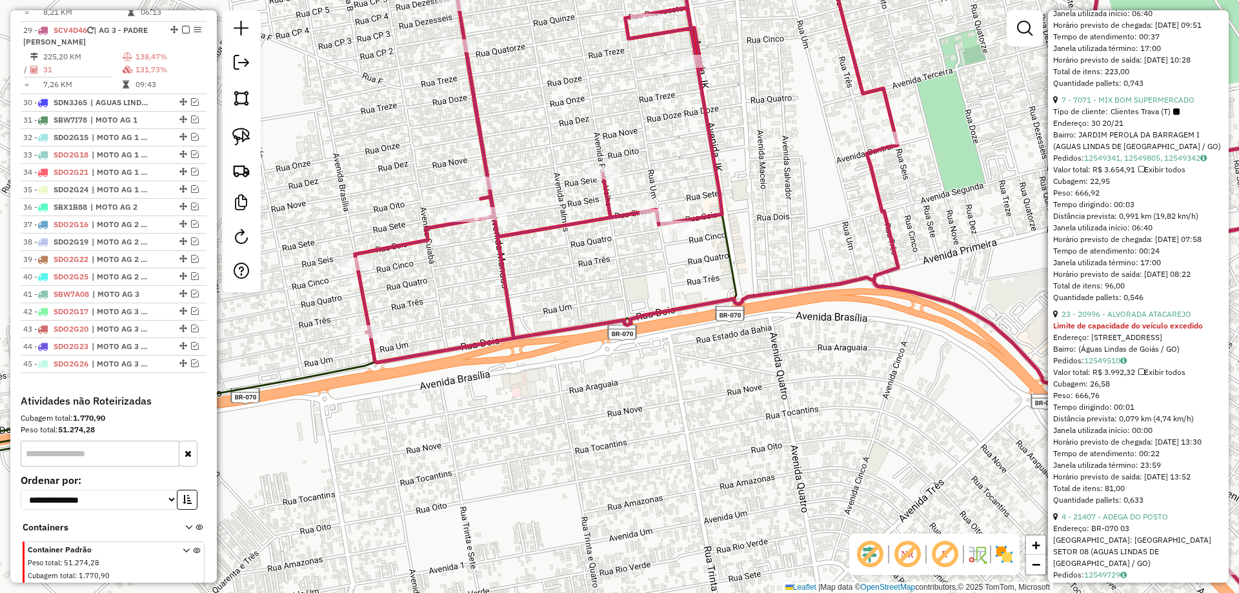
click at [337, 371] on icon at bounding box center [306, 208] width 861 height 534
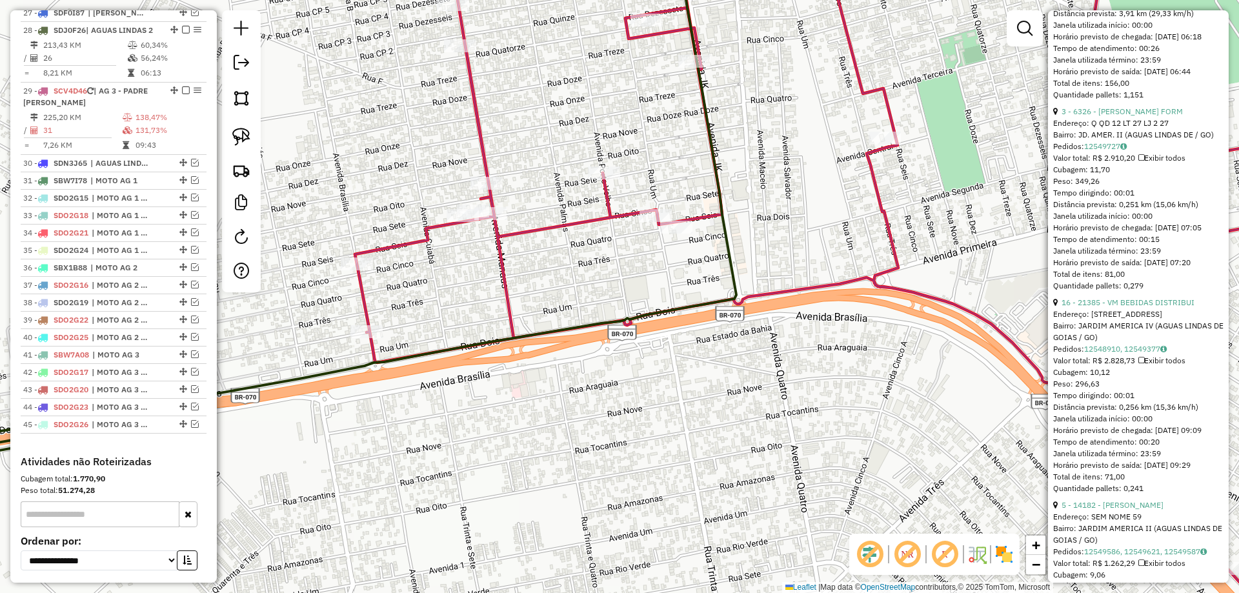
scroll to position [0, 0]
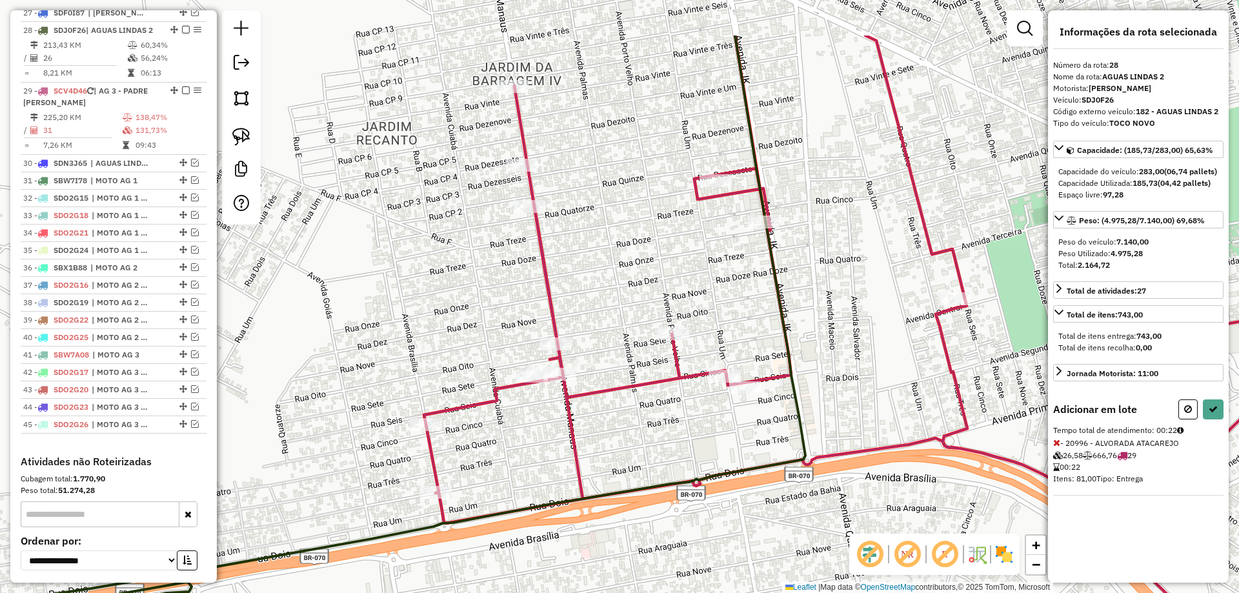
drag, startPoint x: 684, startPoint y: 126, endPoint x: 611, endPoint y: 194, distance: 100.0
click at [611, 194] on div "Janela de atendimento Grade de atendimento Capacidade Transportadoras Veículos …" at bounding box center [619, 296] width 1239 height 593
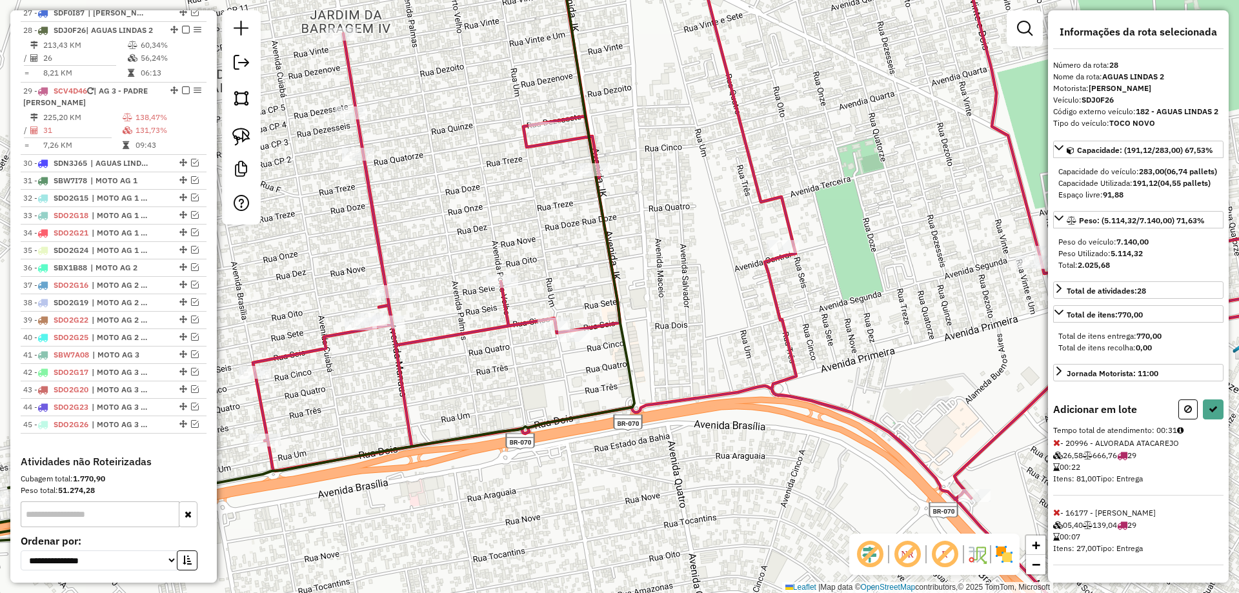
click at [1056, 517] on icon at bounding box center [1057, 512] width 7 height 9
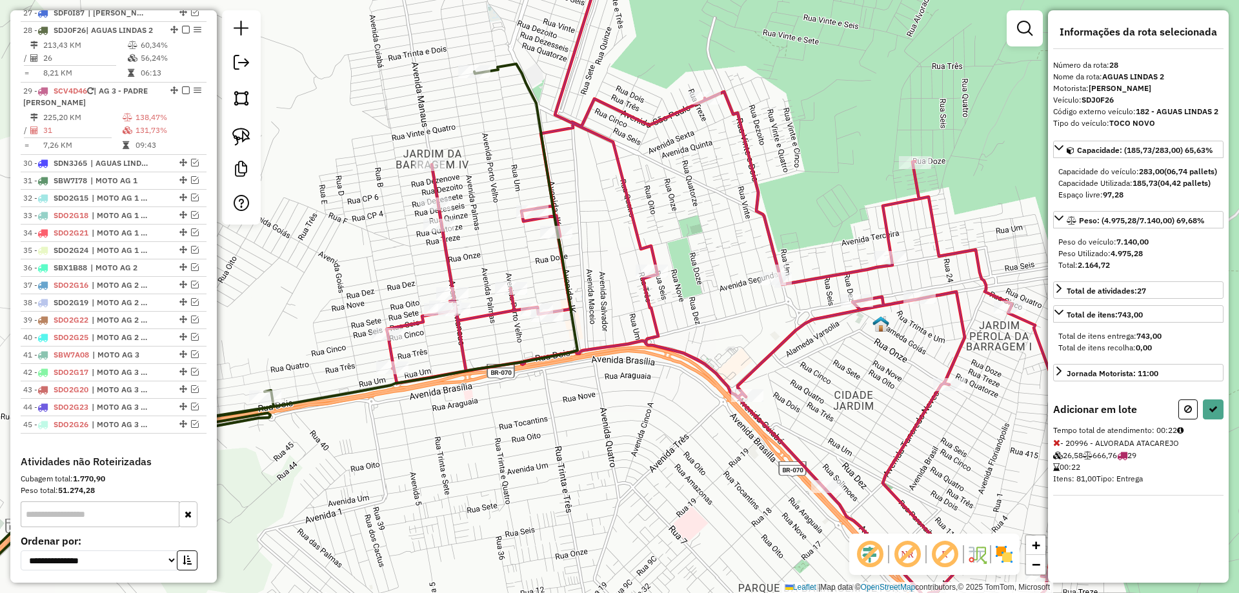
drag, startPoint x: 873, startPoint y: 422, endPoint x: 860, endPoint y: 378, distance: 45.8
click at [830, 413] on div "Janela de atendimento Grade de atendimento Capacidade Transportadoras Veículos …" at bounding box center [619, 296] width 1239 height 593
click at [894, 266] on icon at bounding box center [733, 297] width 692 height 712
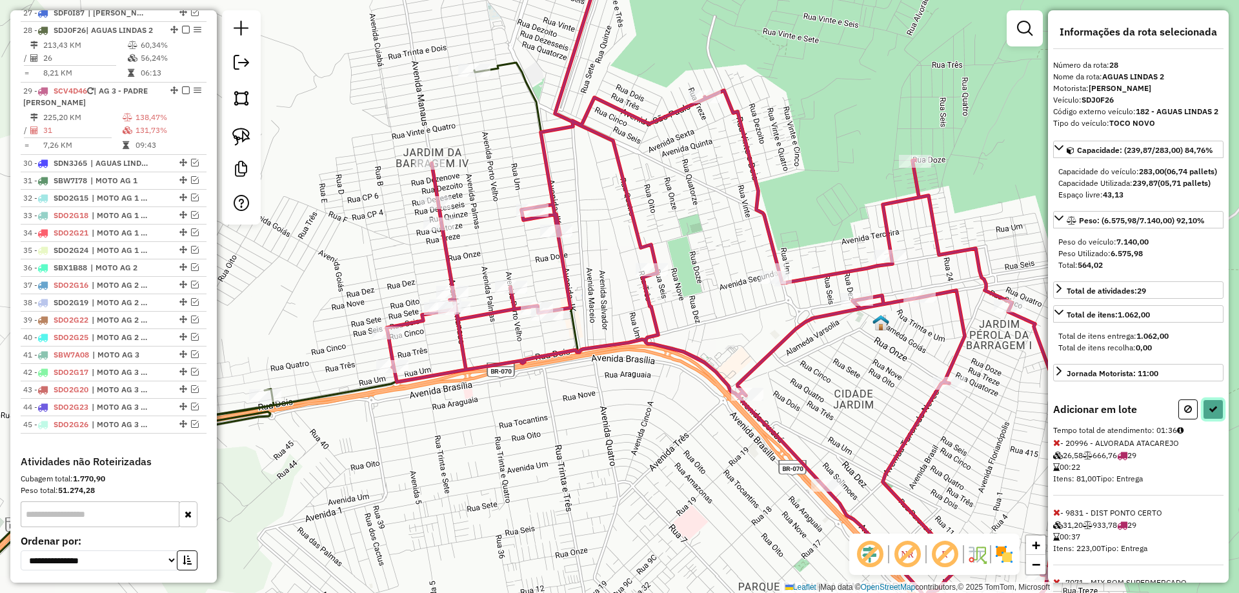
click at [1209, 420] on button at bounding box center [1213, 410] width 21 height 20
select select "*********"
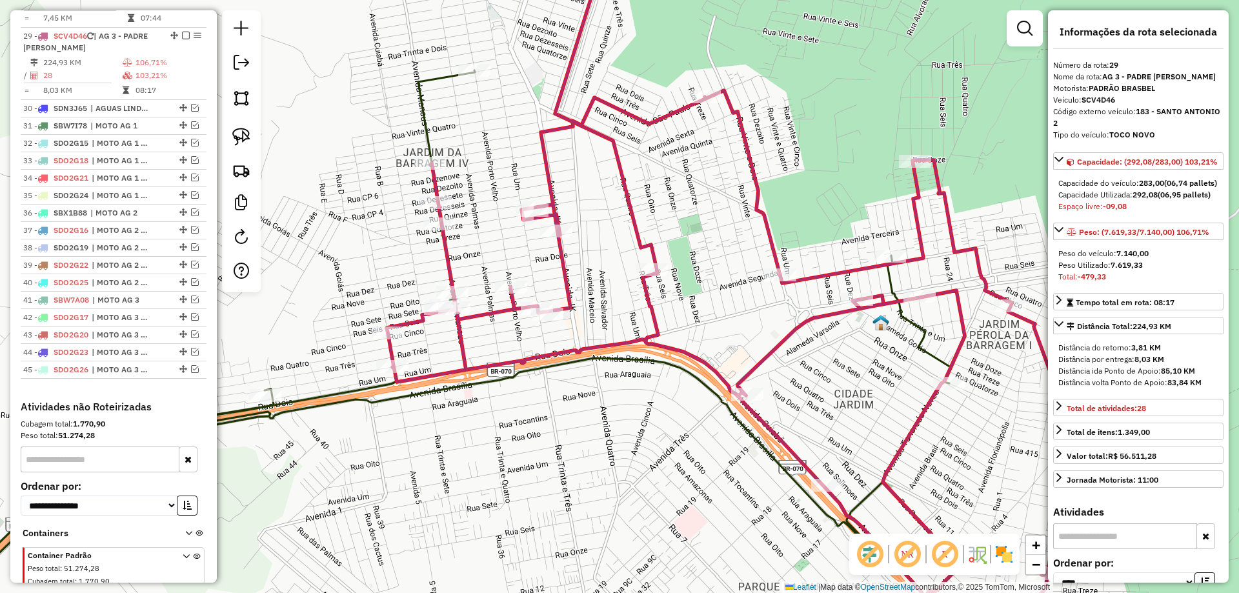
scroll to position [1762, 0]
click at [792, 333] on icon at bounding box center [733, 297] width 692 height 712
click at [922, 351] on icon at bounding box center [413, 361] width 1075 height 582
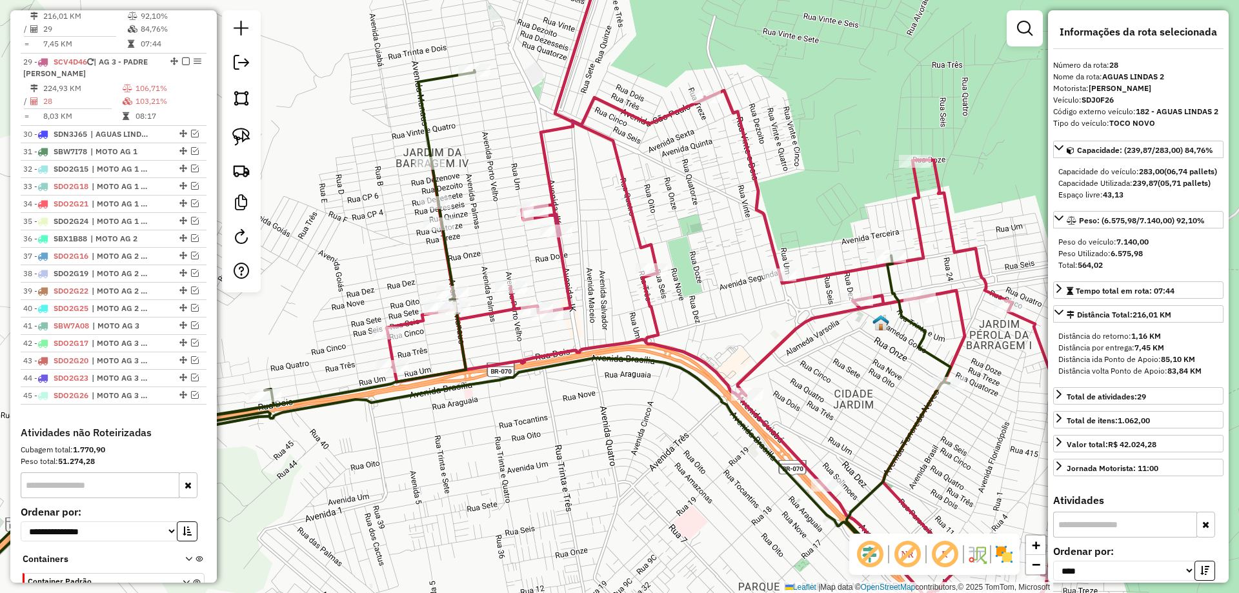
scroll to position [1702, 0]
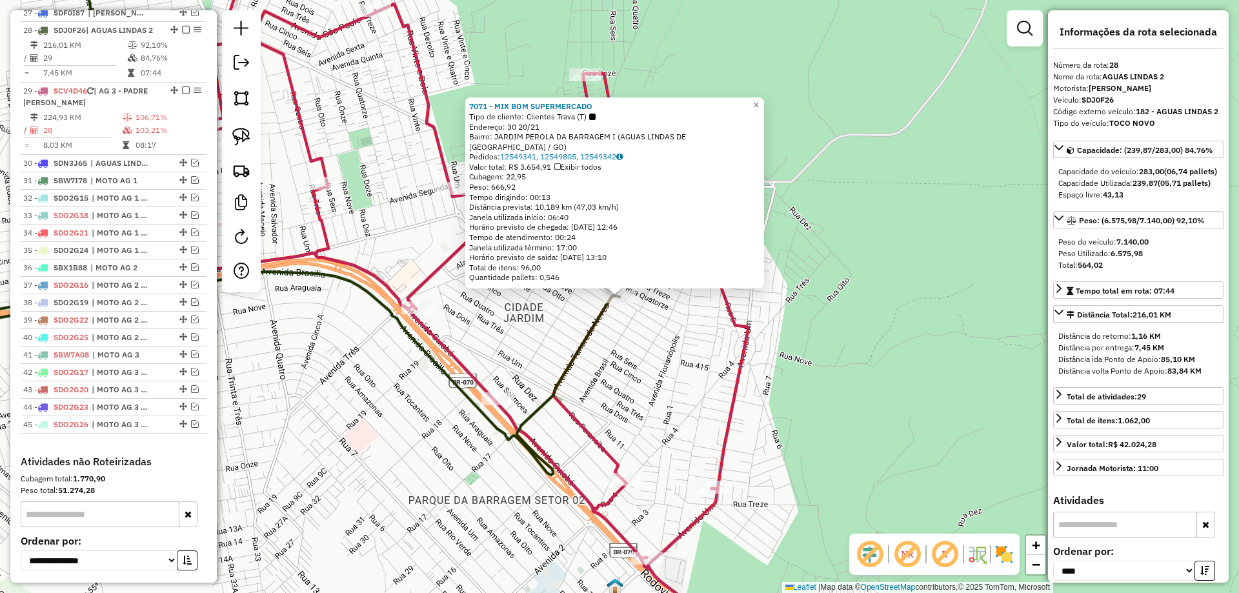
click at [742, 377] on icon at bounding box center [422, 287] width 731 height 693
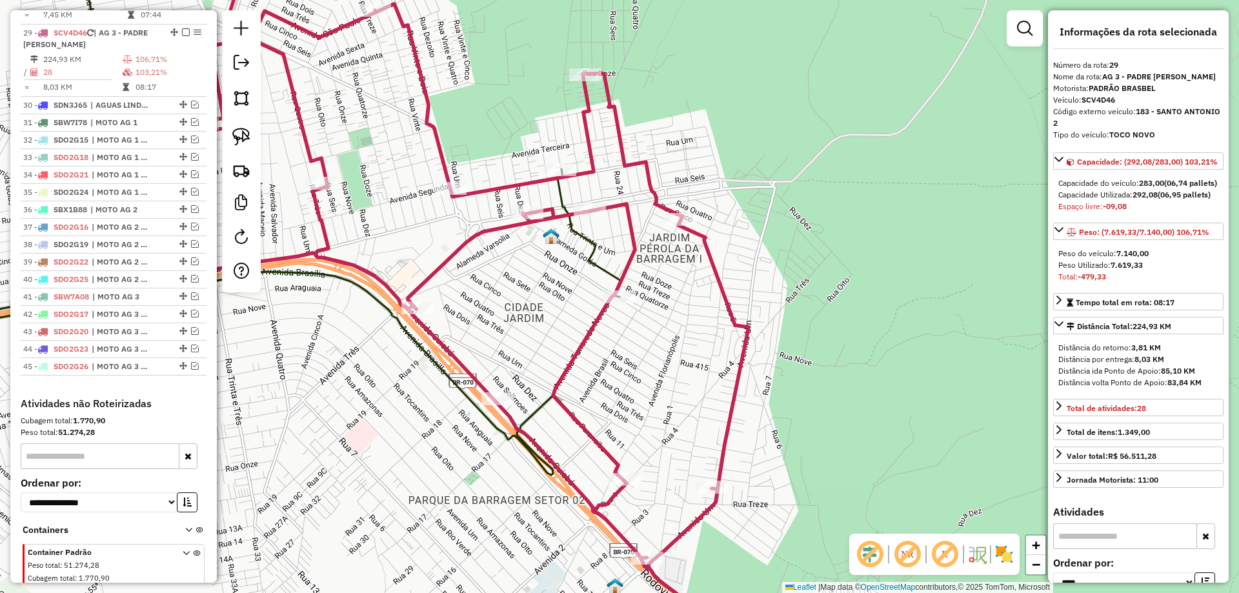
scroll to position [1762, 0]
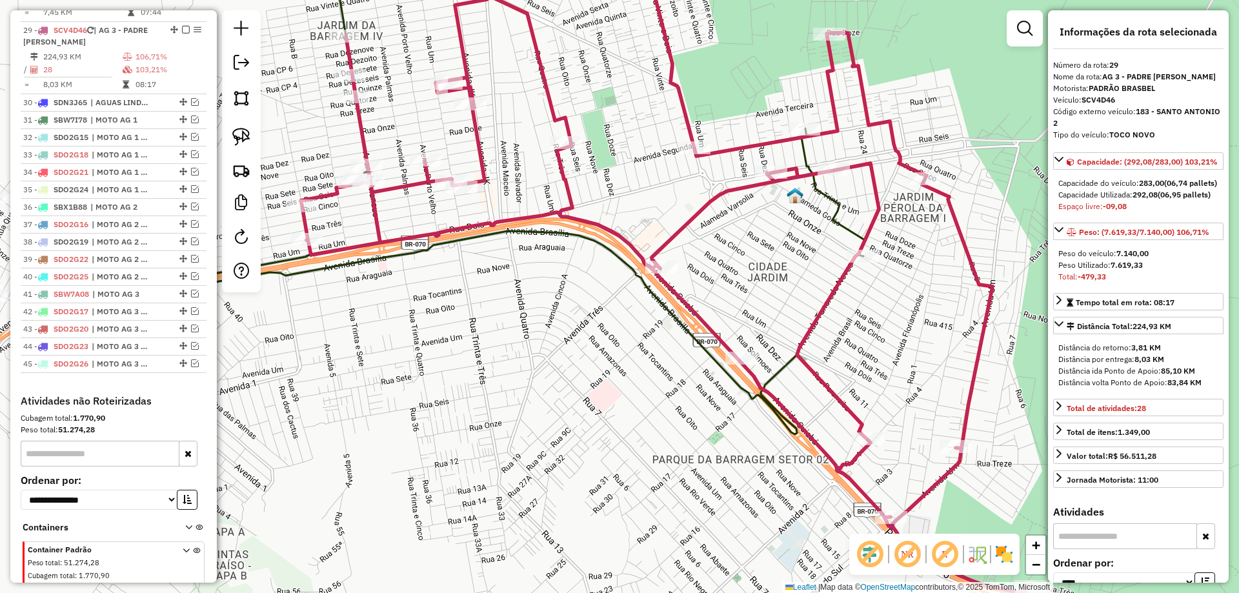
drag, startPoint x: 713, startPoint y: 382, endPoint x: 859, endPoint y: 357, distance: 148.6
click at [859, 357] on div "Janela de atendimento Grade de atendimento Capacidade Transportadoras Veículos …" at bounding box center [619, 296] width 1239 height 593
click at [838, 209] on icon at bounding box center [370, 281] width 989 height 676
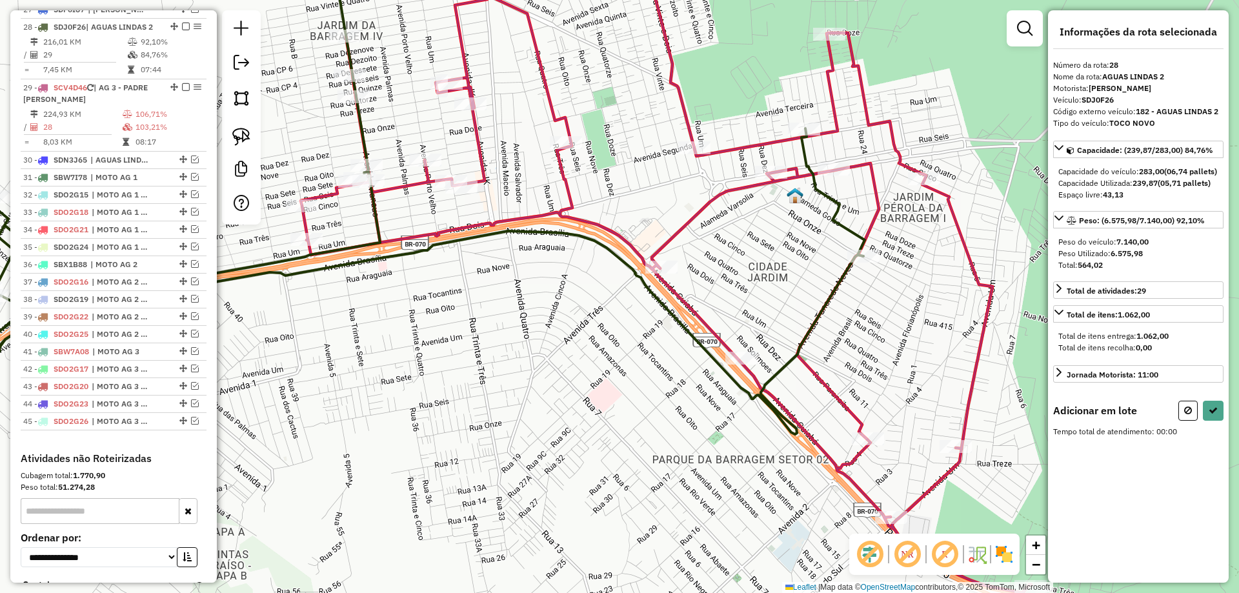
scroll to position [1702, 0]
click at [742, 365] on div at bounding box center [742, 358] width 32 height 13
drag, startPoint x: 1057, startPoint y: 456, endPoint x: 858, endPoint y: 374, distance: 215.9
click at [1054, 447] on icon at bounding box center [1057, 442] width 7 height 9
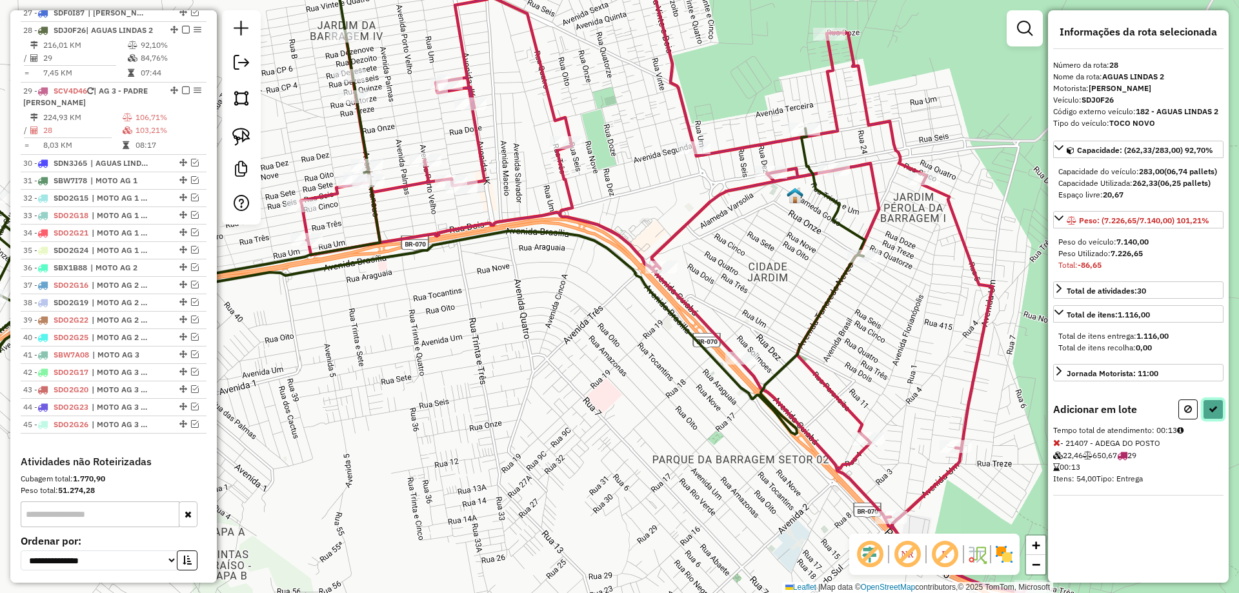
click at [1207, 420] on button at bounding box center [1213, 410] width 21 height 20
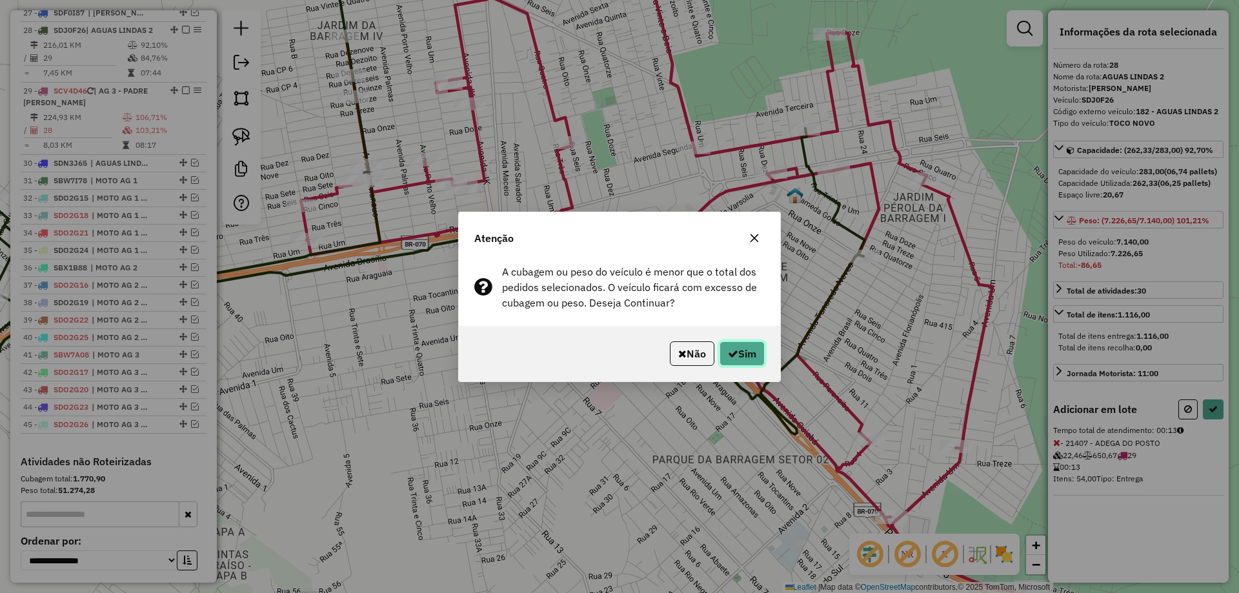
click at [731, 346] on button "Sim" at bounding box center [742, 353] width 45 height 25
select select "*********"
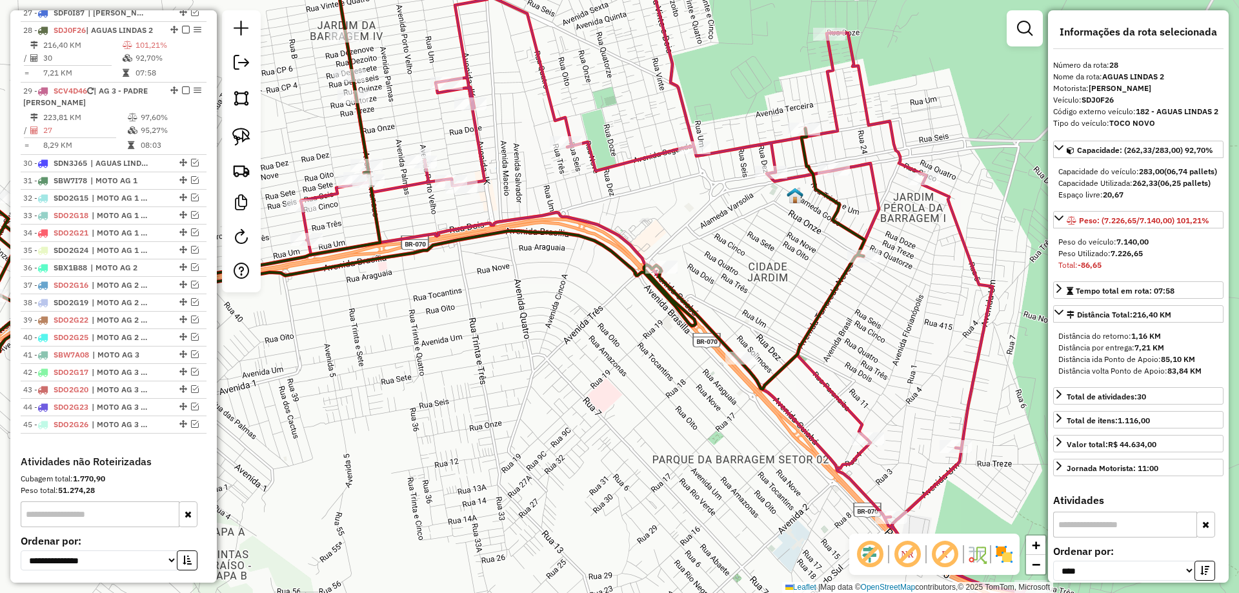
click at [735, 145] on icon at bounding box center [666, 267] width 731 height 653
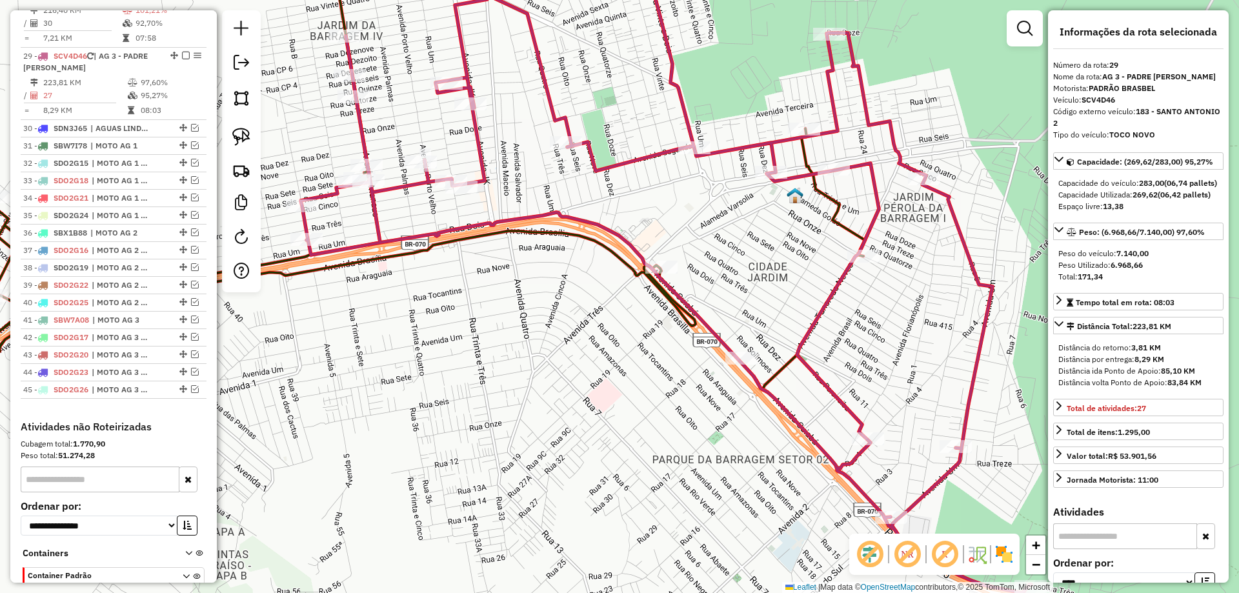
scroll to position [1762, 0]
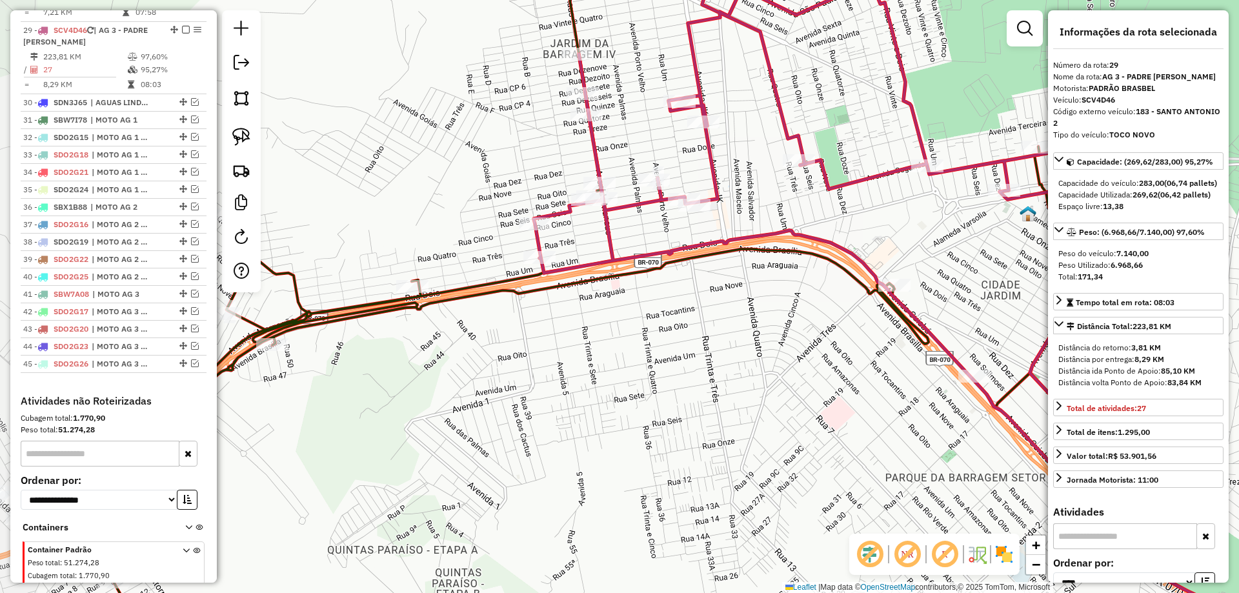
drag, startPoint x: 771, startPoint y: 239, endPoint x: 894, endPoint y: 253, distance: 124.1
click at [894, 253] on div "Janela de atendimento Grade de atendimento Capacidade Transportadoras Veículos …" at bounding box center [619, 296] width 1239 height 593
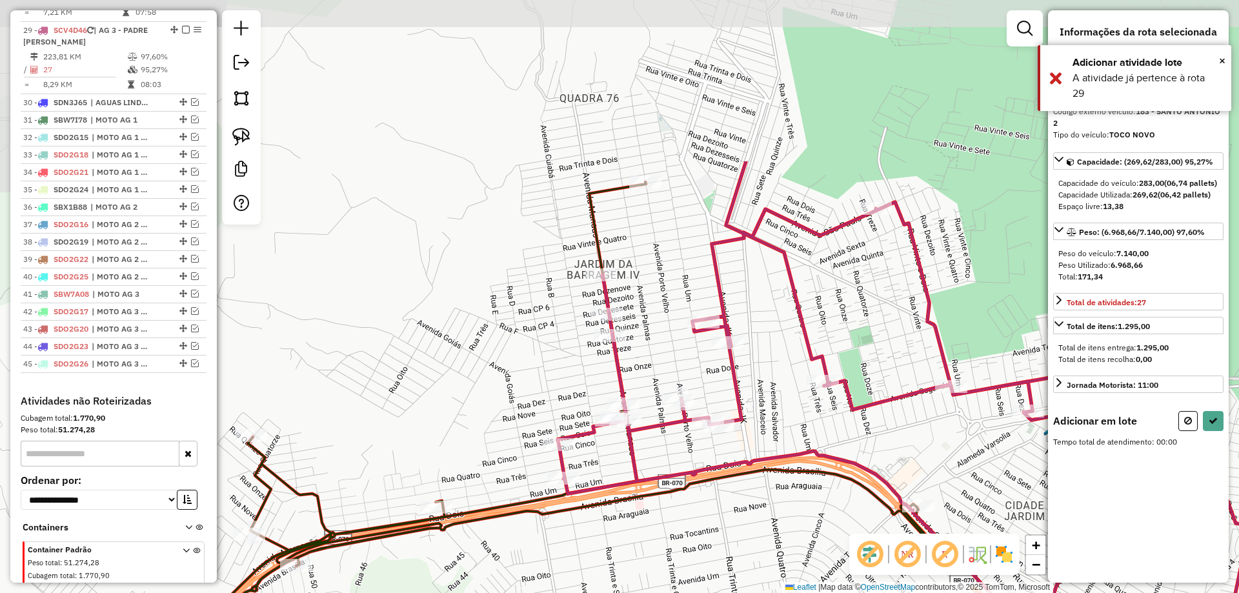
drag, startPoint x: 633, startPoint y: 139, endPoint x: 652, endPoint y: 313, distance: 175.4
click at [652, 313] on div "Janela de atendimento Grade de atendimento Capacidade Transportadoras Veículos …" at bounding box center [619, 296] width 1239 height 593
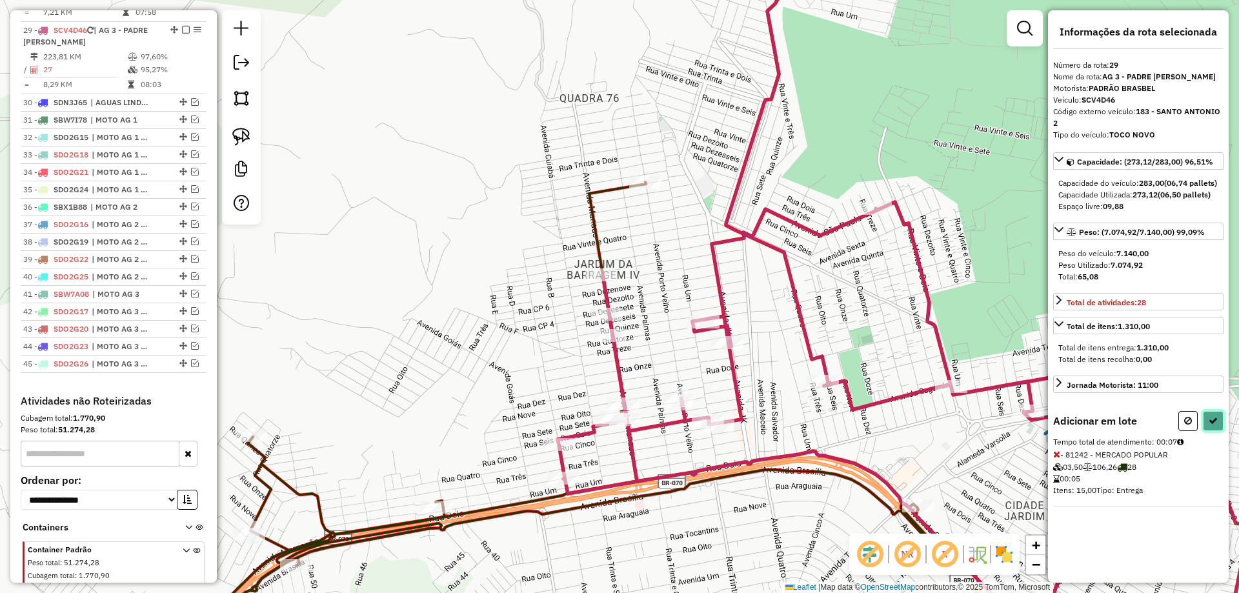
click at [1210, 427] on button at bounding box center [1213, 421] width 21 height 20
select select "*********"
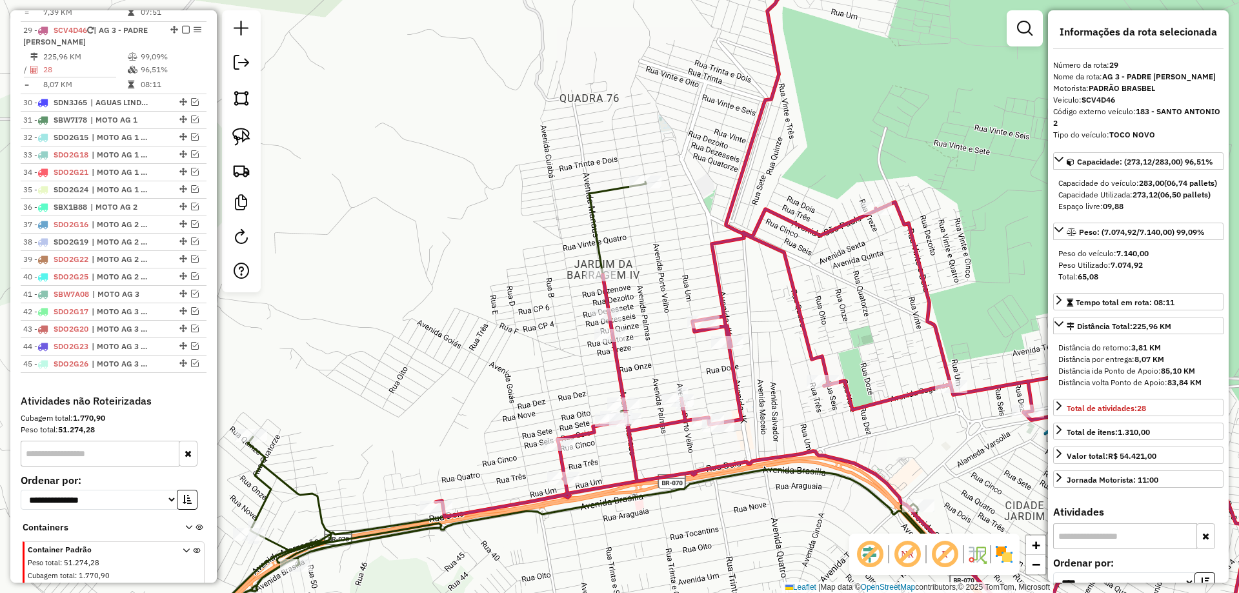
click at [590, 221] on icon at bounding box center [499, 417] width 1246 height 471
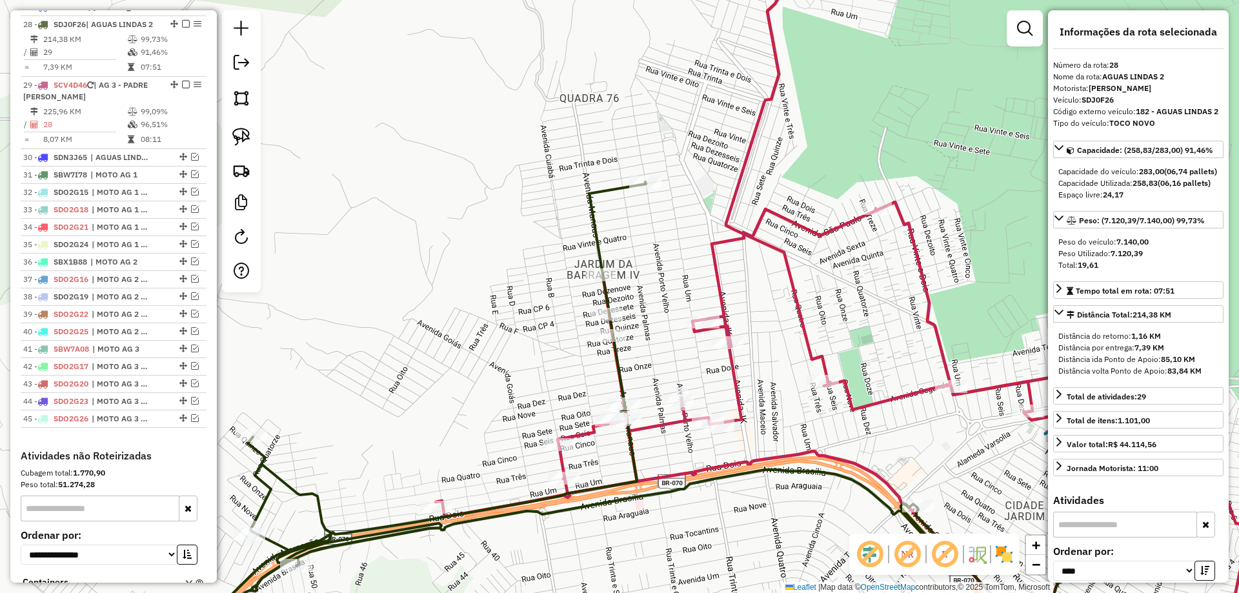
scroll to position [1702, 0]
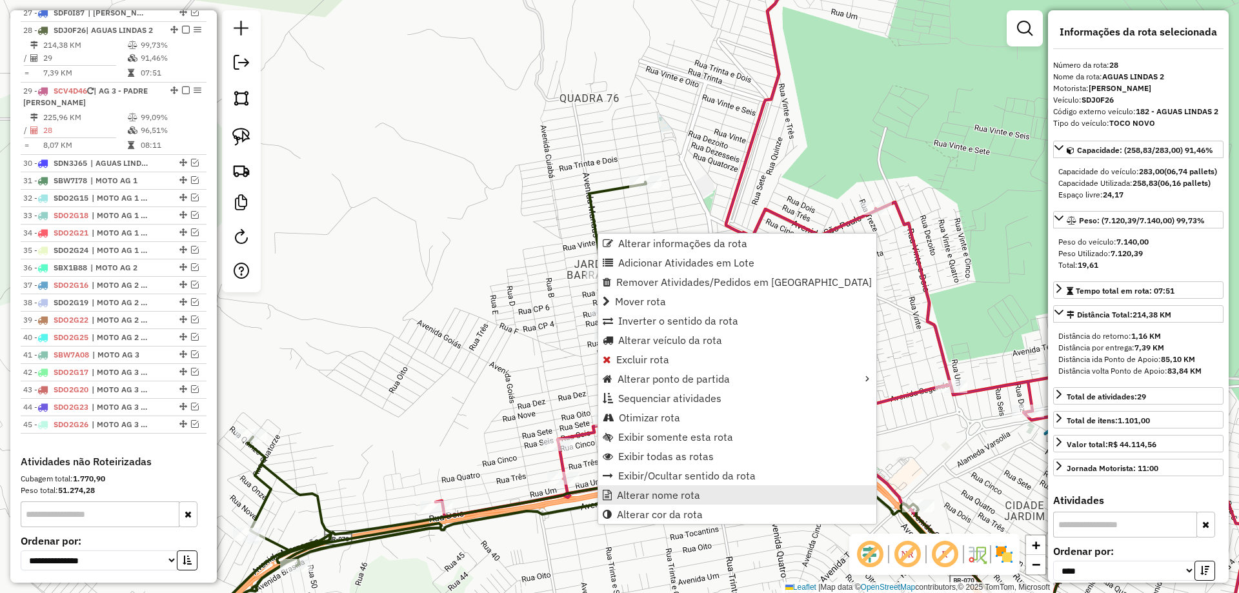
click at [670, 497] on span "Alterar nome rota" at bounding box center [658, 495] width 83 height 10
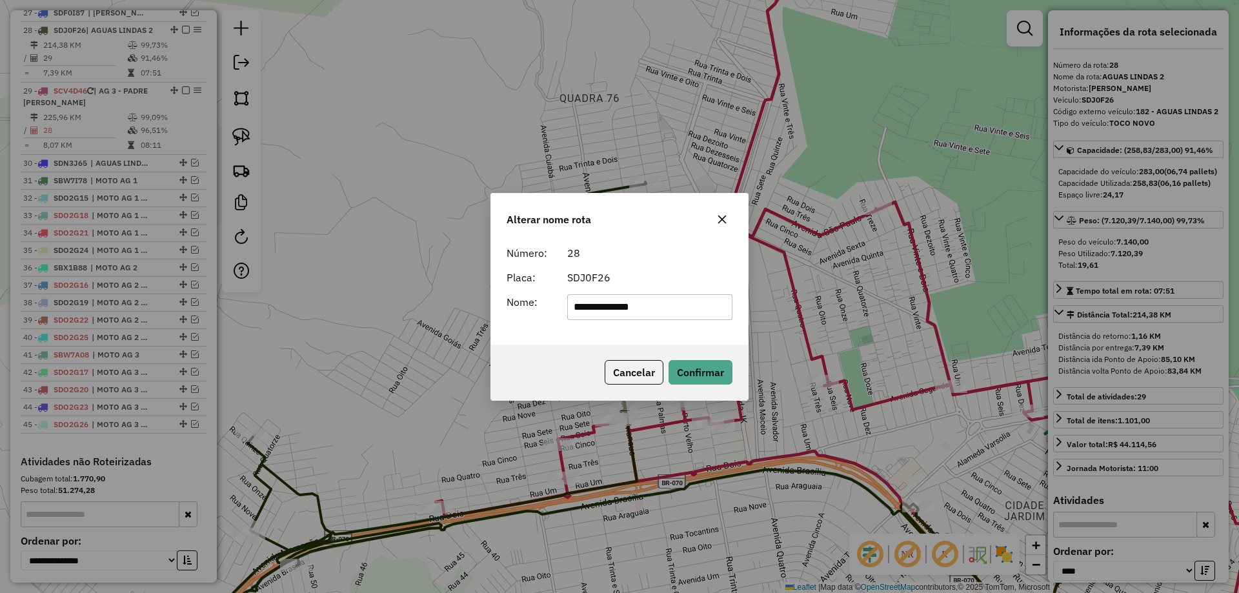
click at [684, 307] on input "**********" at bounding box center [650, 307] width 166 height 26
type input "**********"
click at [702, 372] on button "Confirmar" at bounding box center [701, 372] width 64 height 25
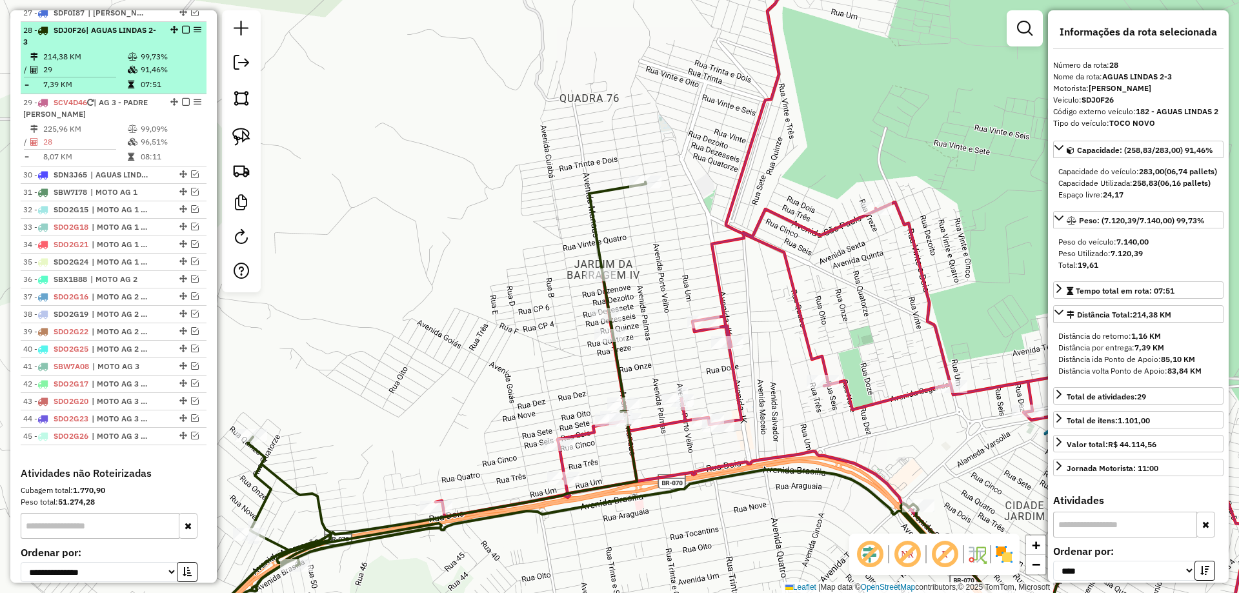
click at [183, 26] on em at bounding box center [186, 30] width 8 height 8
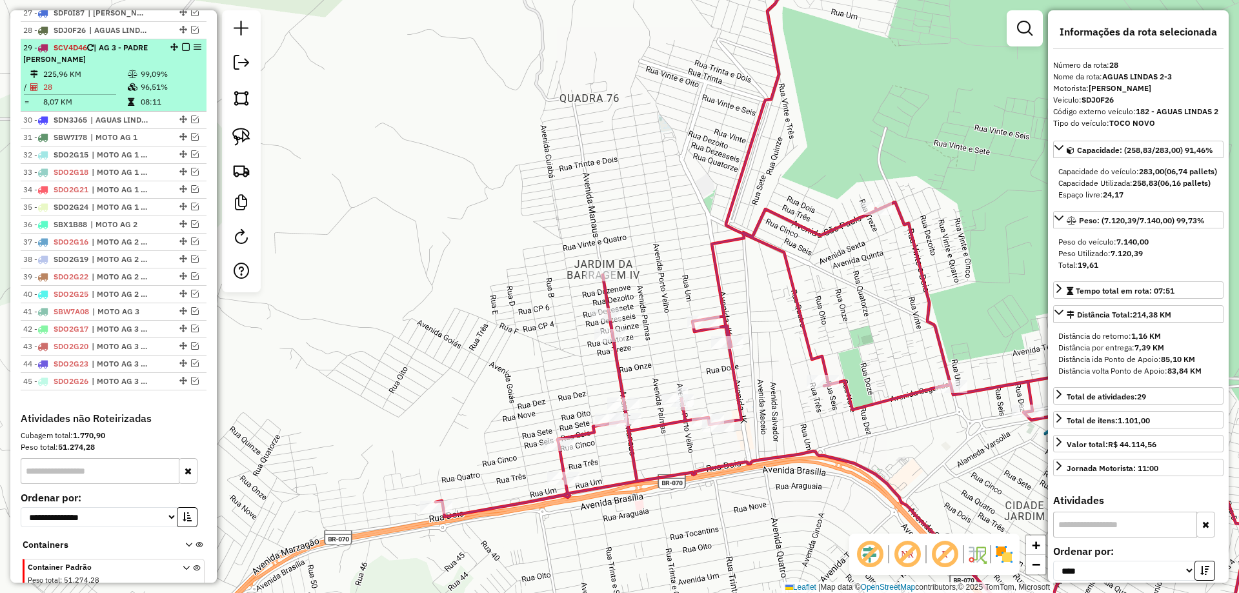
click at [182, 43] on em at bounding box center [186, 47] width 8 height 8
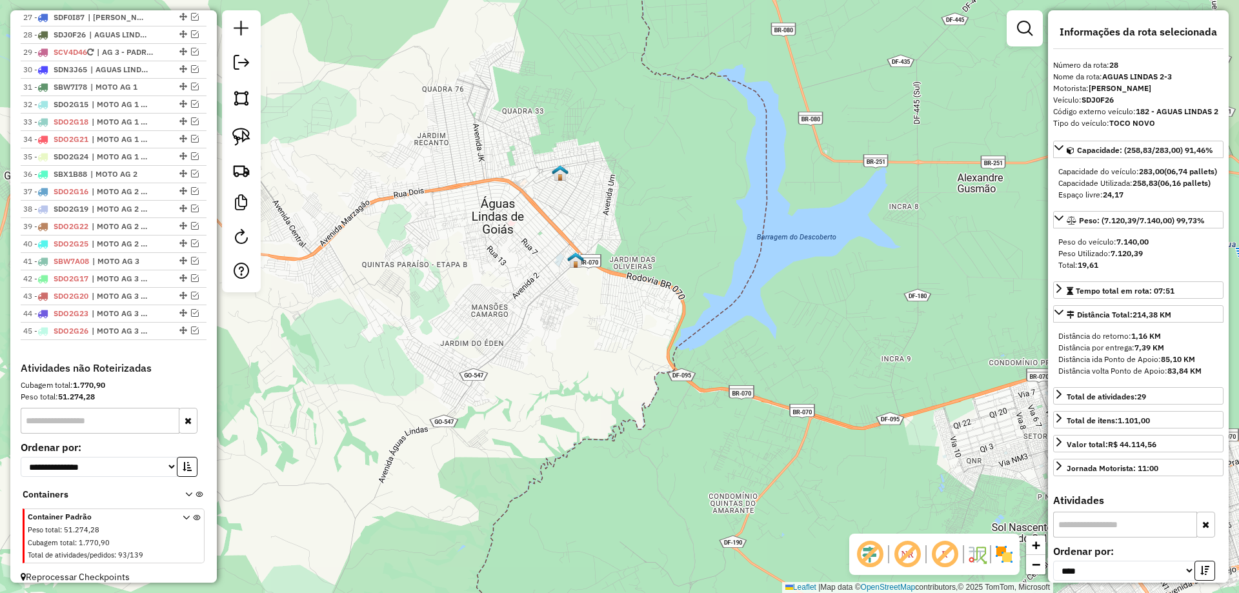
click at [908, 553] on em at bounding box center [907, 554] width 31 height 31
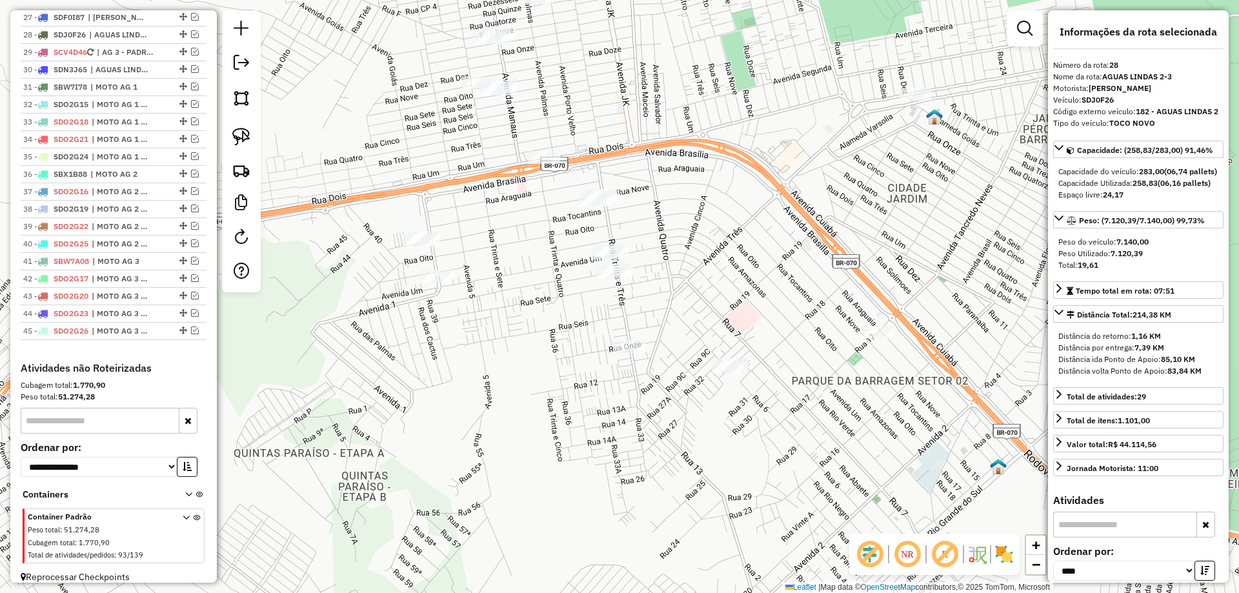
drag, startPoint x: 520, startPoint y: 379, endPoint x: 449, endPoint y: 314, distance: 96.4
click at [516, 345] on div "Janela de atendimento Grade de atendimento Capacidade Transportadoras Veículos …" at bounding box center [619, 296] width 1239 height 593
click at [248, 142] on img at bounding box center [241, 137] width 18 height 18
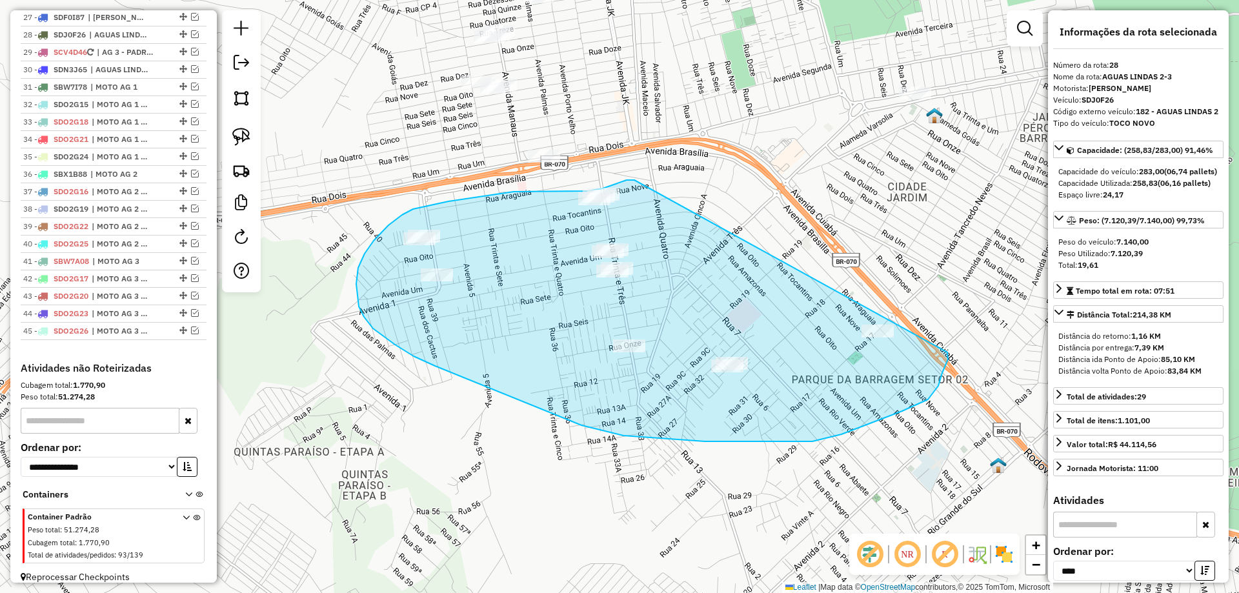
drag, startPoint x: 577, startPoint y: 191, endPoint x: 948, endPoint y: 352, distance: 404.2
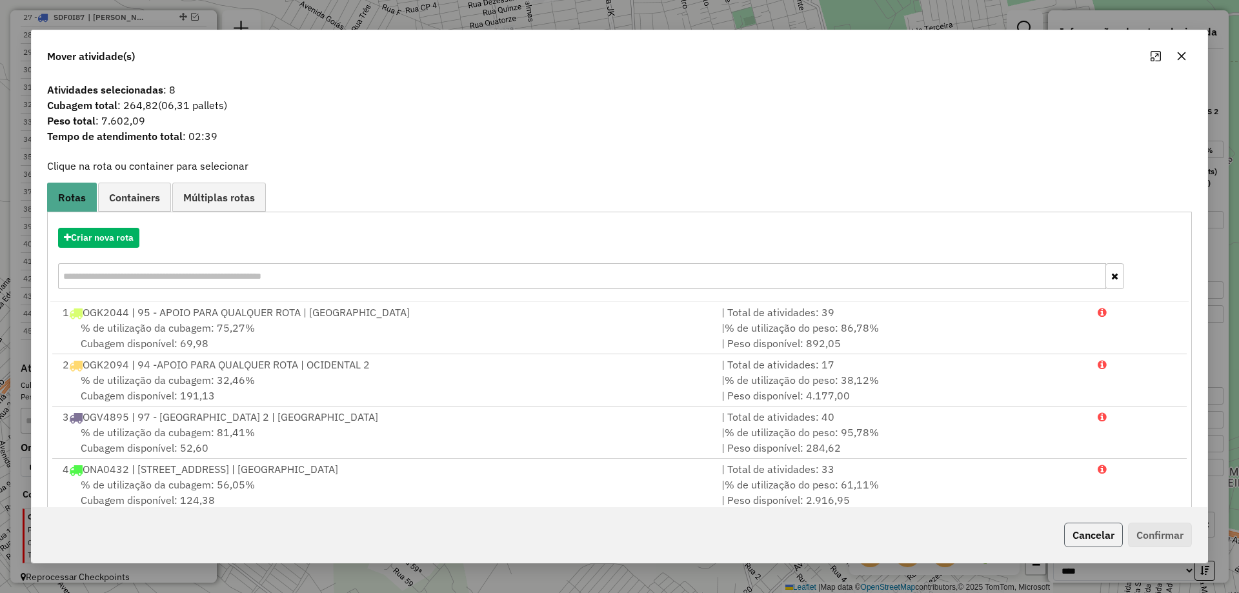
click at [1095, 533] on button "Cancelar" at bounding box center [1094, 535] width 59 height 25
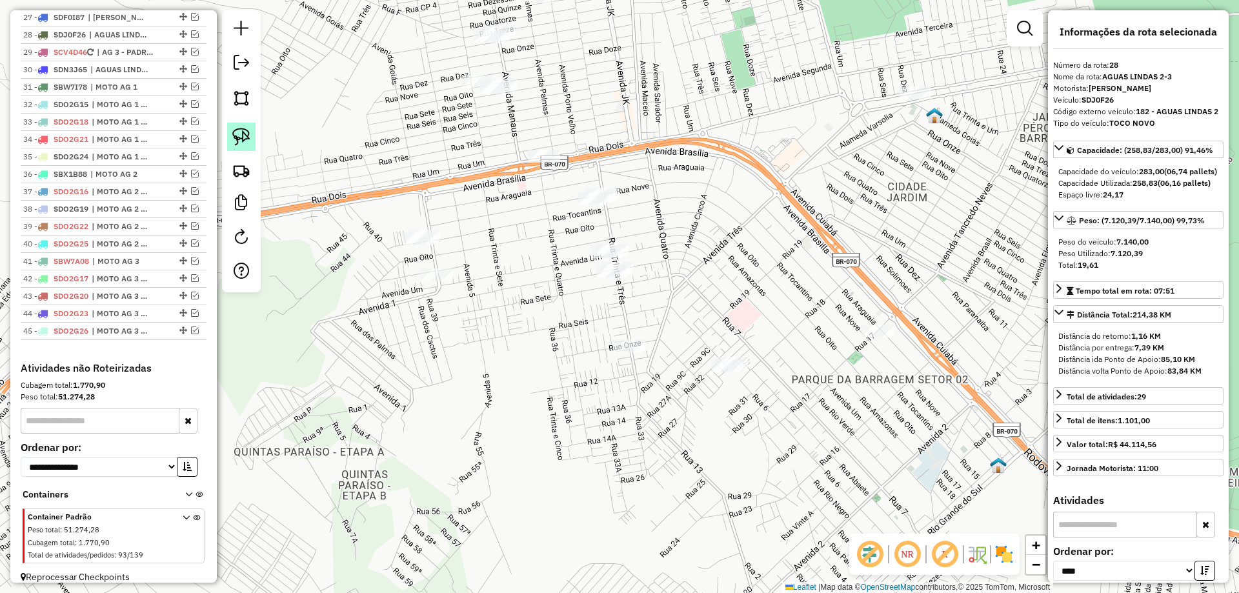
click at [253, 137] on link at bounding box center [241, 137] width 28 height 28
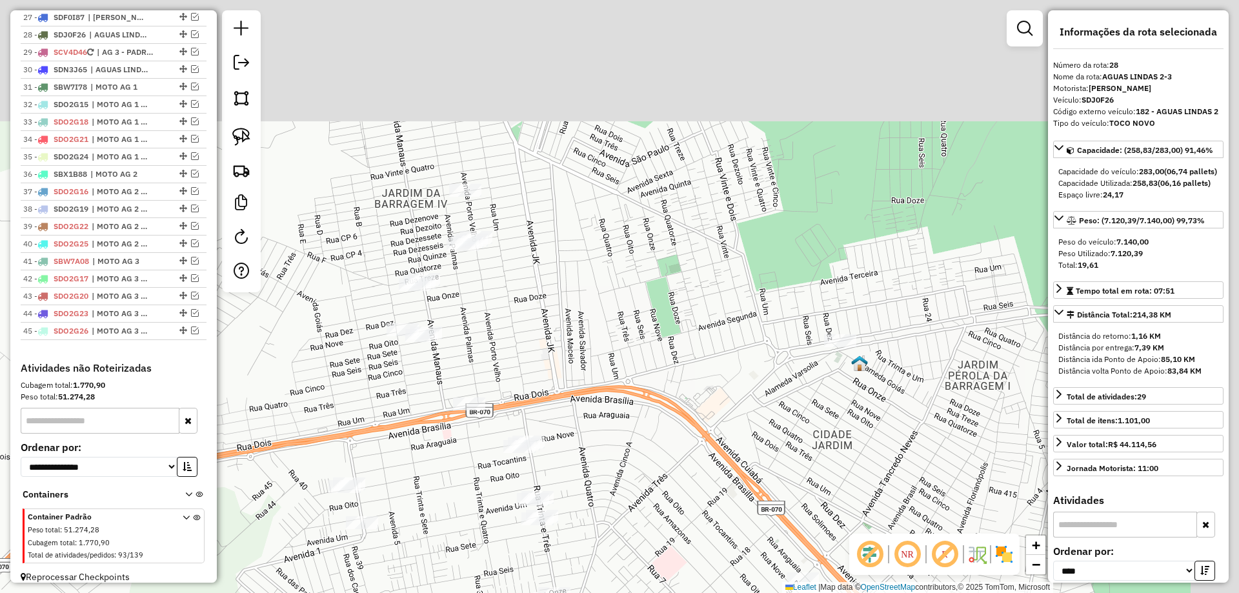
drag, startPoint x: 718, startPoint y: 81, endPoint x: 644, endPoint y: 329, distance: 259.0
click at [644, 329] on div "Janela de atendimento Grade de atendimento Capacidade Transportadoras Veículos …" at bounding box center [619, 296] width 1239 height 593
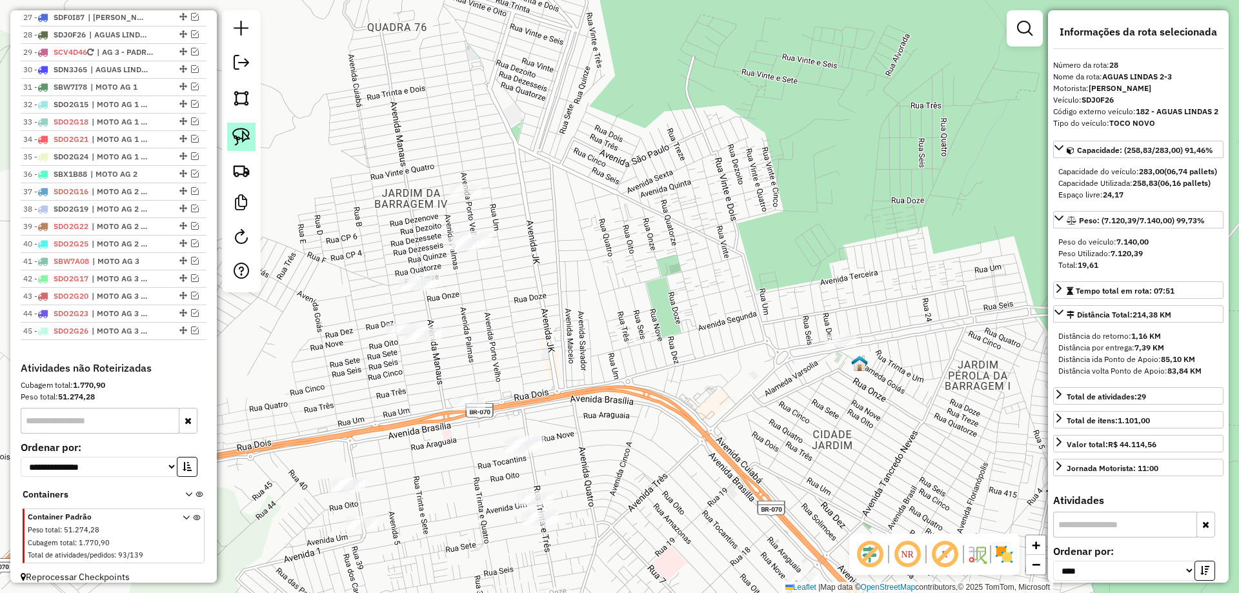
click at [241, 129] on img at bounding box center [241, 137] width 18 height 18
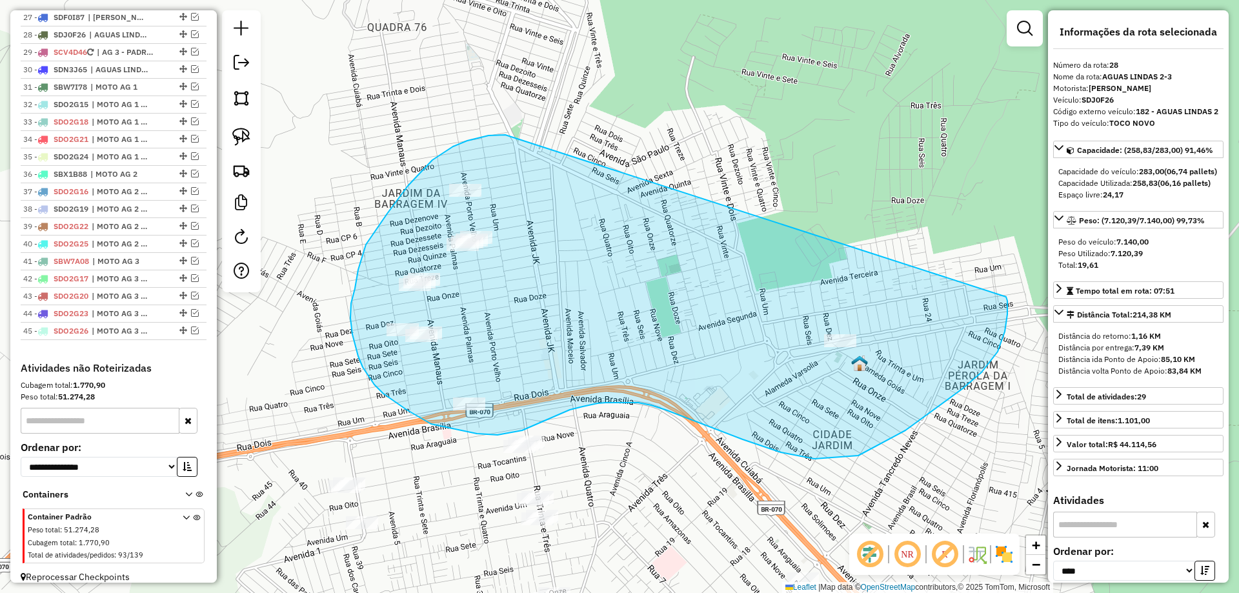
drag, startPoint x: 489, startPoint y: 136, endPoint x: 1006, endPoint y: 296, distance: 541.3
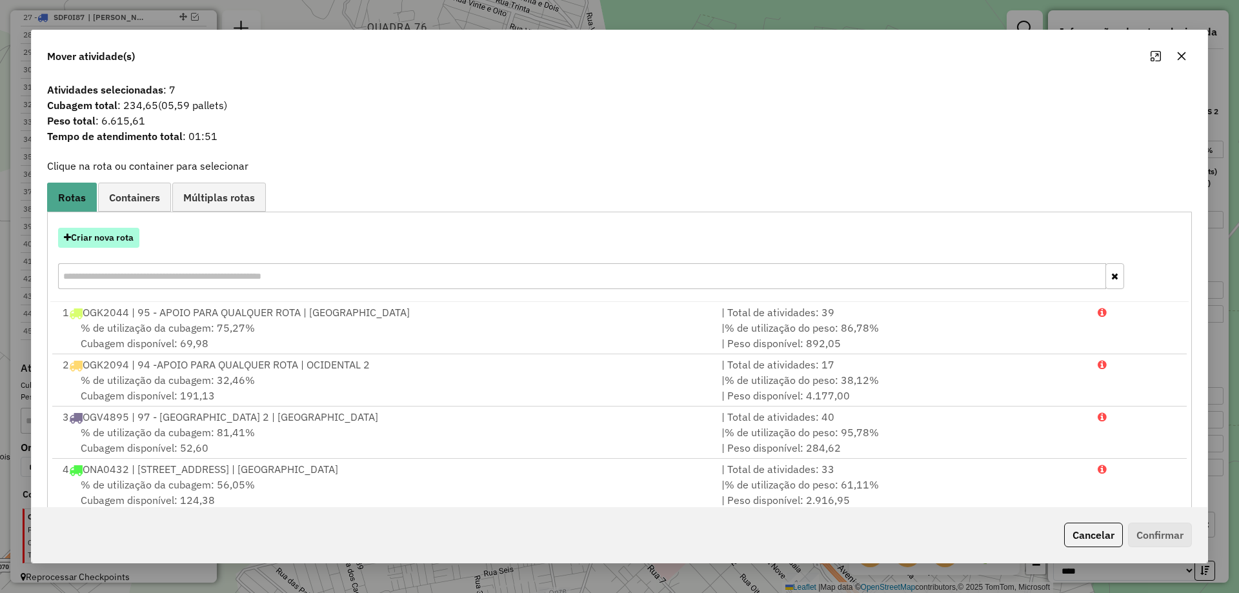
click at [101, 234] on button "Criar nova rota" at bounding box center [98, 238] width 81 height 20
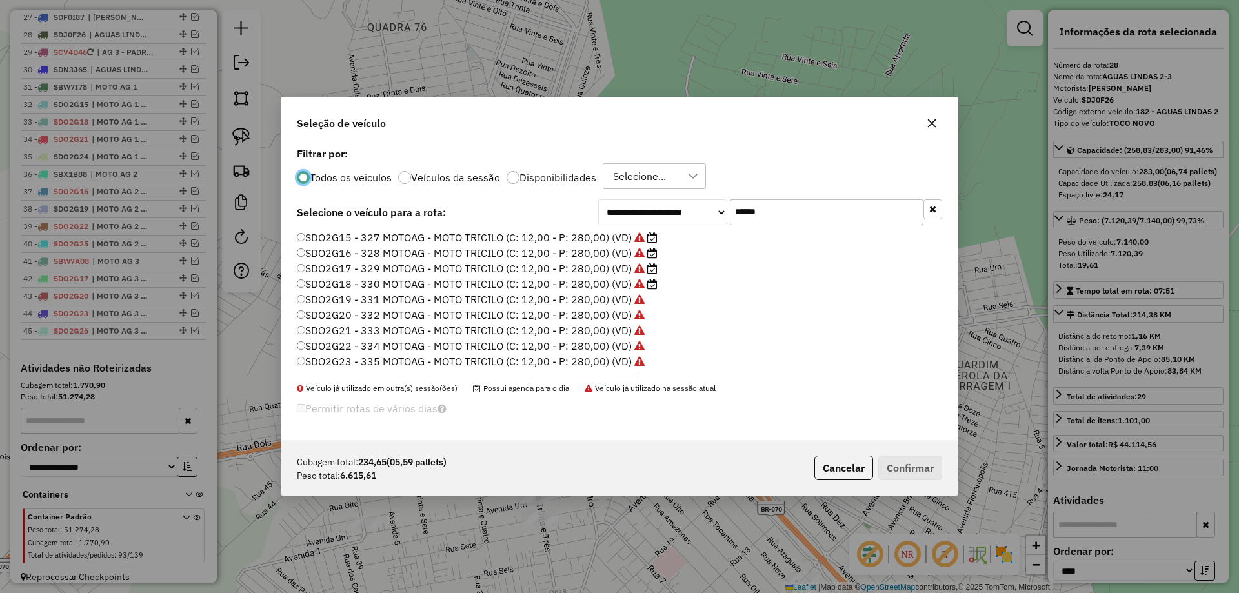
scroll to position [7, 4]
drag, startPoint x: 755, startPoint y: 216, endPoint x: 571, endPoint y: 221, distance: 184.1
click at [576, 221] on div "**********" at bounding box center [620, 212] width 646 height 26
drag, startPoint x: 839, startPoint y: 463, endPoint x: 831, endPoint y: 440, distance: 24.5
click at [839, 461] on button "Cancelar" at bounding box center [844, 468] width 59 height 25
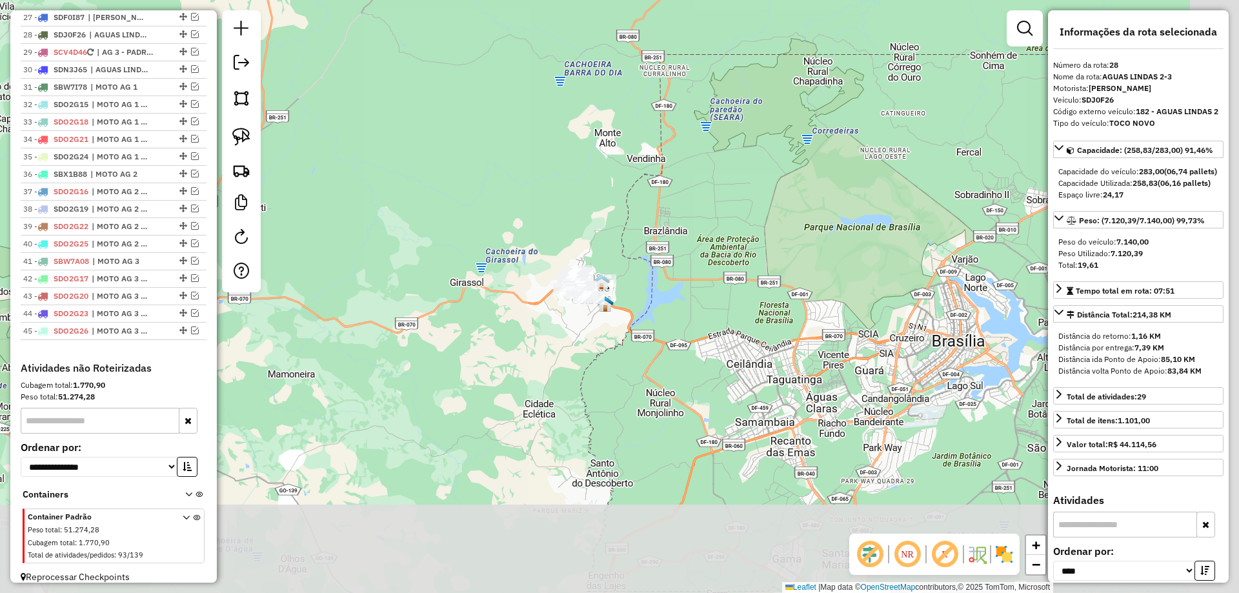
drag, startPoint x: 820, startPoint y: 419, endPoint x: 377, endPoint y: 88, distance: 553.1
click at [377, 88] on div "Janela de atendimento Grade de atendimento Capacidade Transportadoras Veículos …" at bounding box center [619, 296] width 1239 height 593
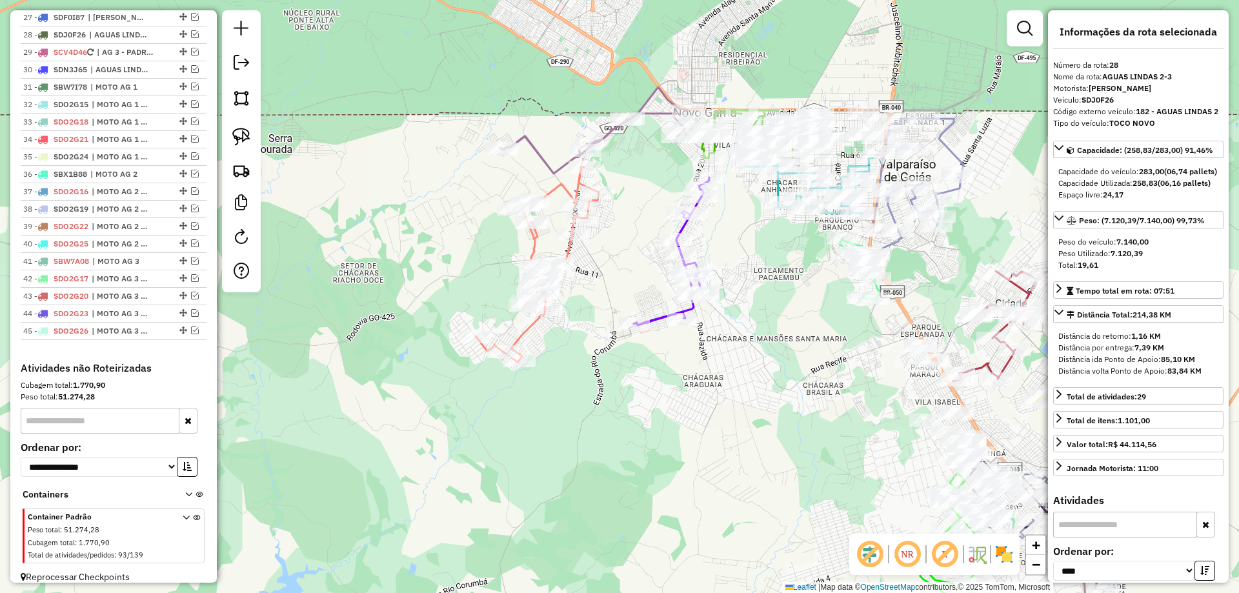
click at [686, 229] on icon at bounding box center [672, 252] width 76 height 148
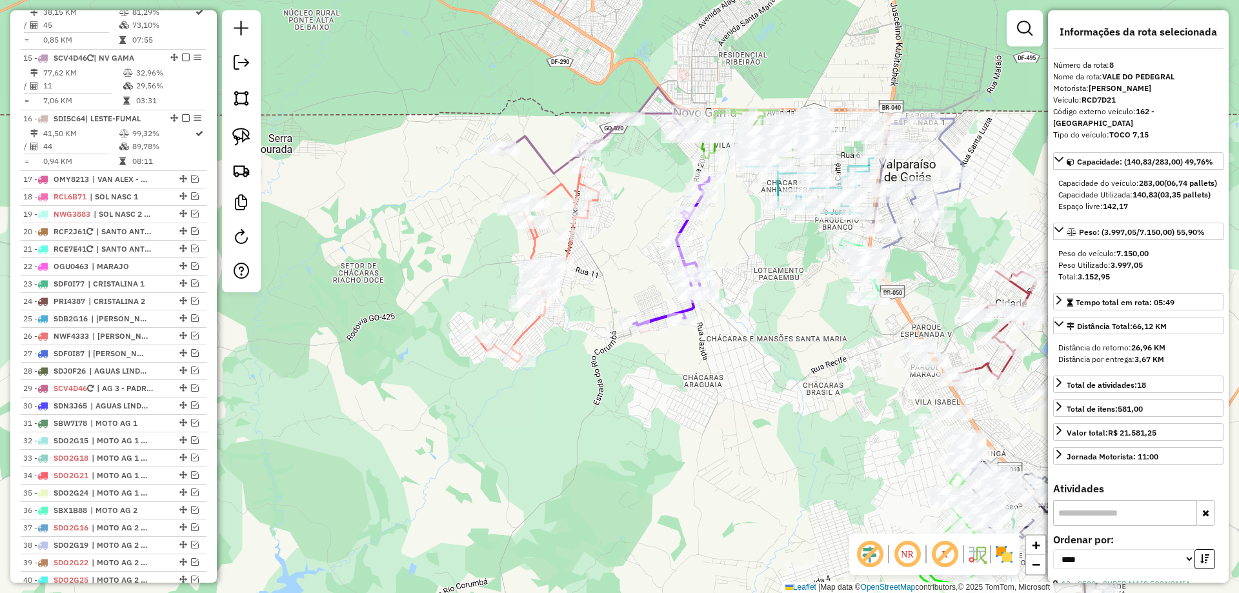
scroll to position [952, 0]
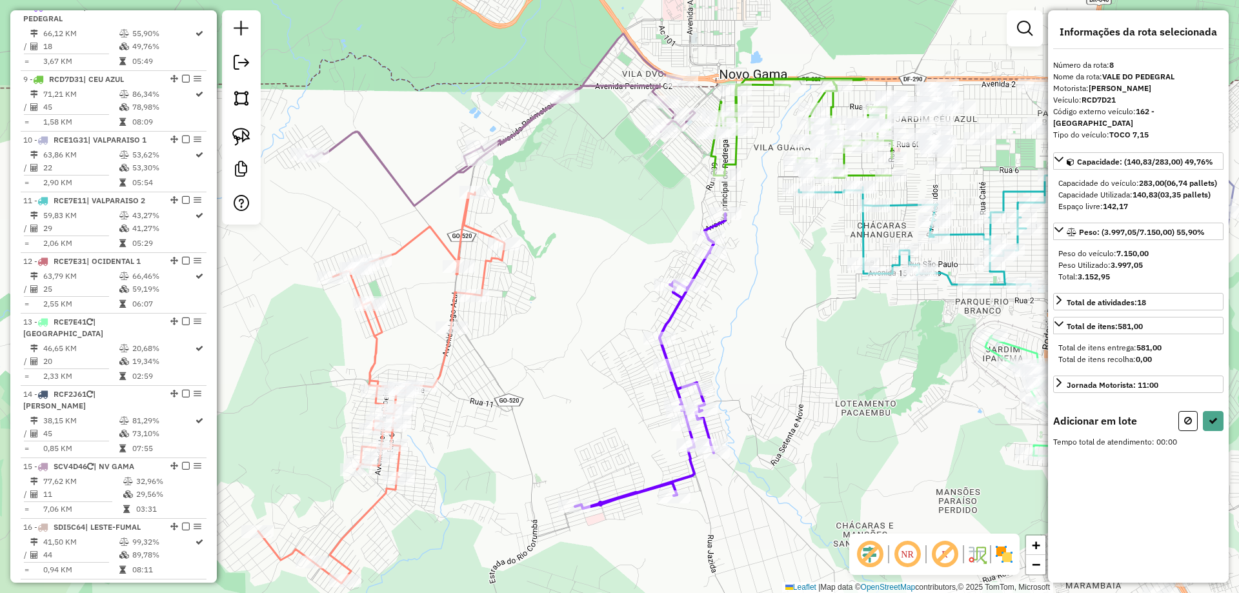
drag, startPoint x: 757, startPoint y: 285, endPoint x: 724, endPoint y: 328, distance: 54.4
click at [729, 327] on div "Janela de atendimento Grade de atendimento Capacidade Transportadoras Veículos …" at bounding box center [619, 296] width 1239 height 593
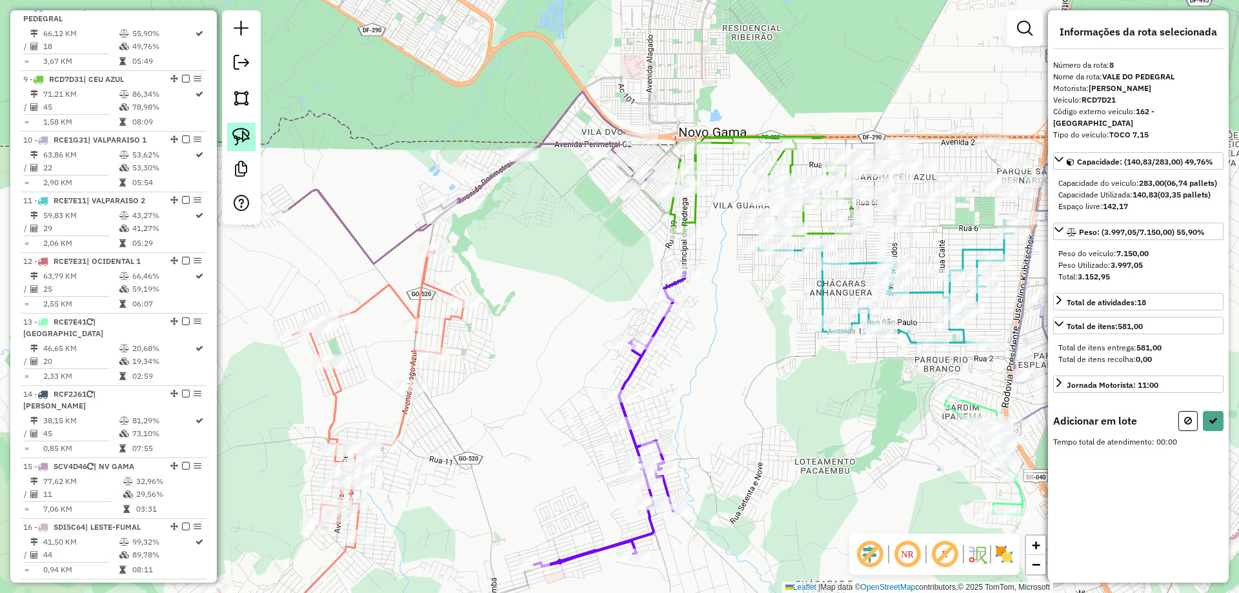
click at [248, 143] on img at bounding box center [241, 137] width 18 height 18
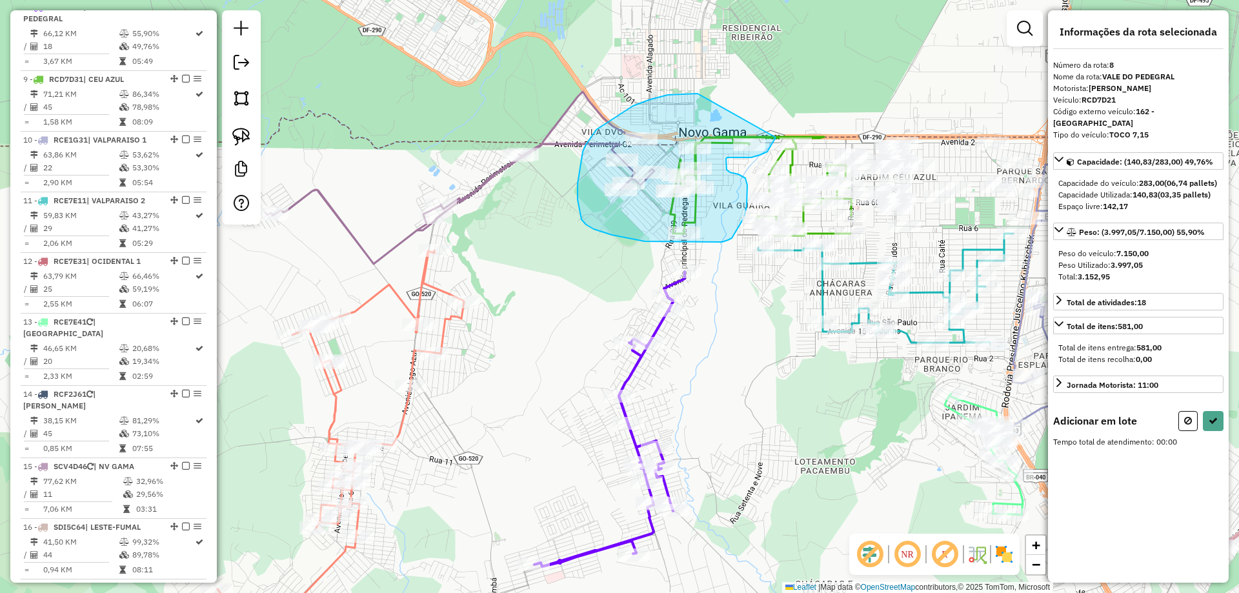
drag, startPoint x: 633, startPoint y: 106, endPoint x: 758, endPoint y: 90, distance: 125.5
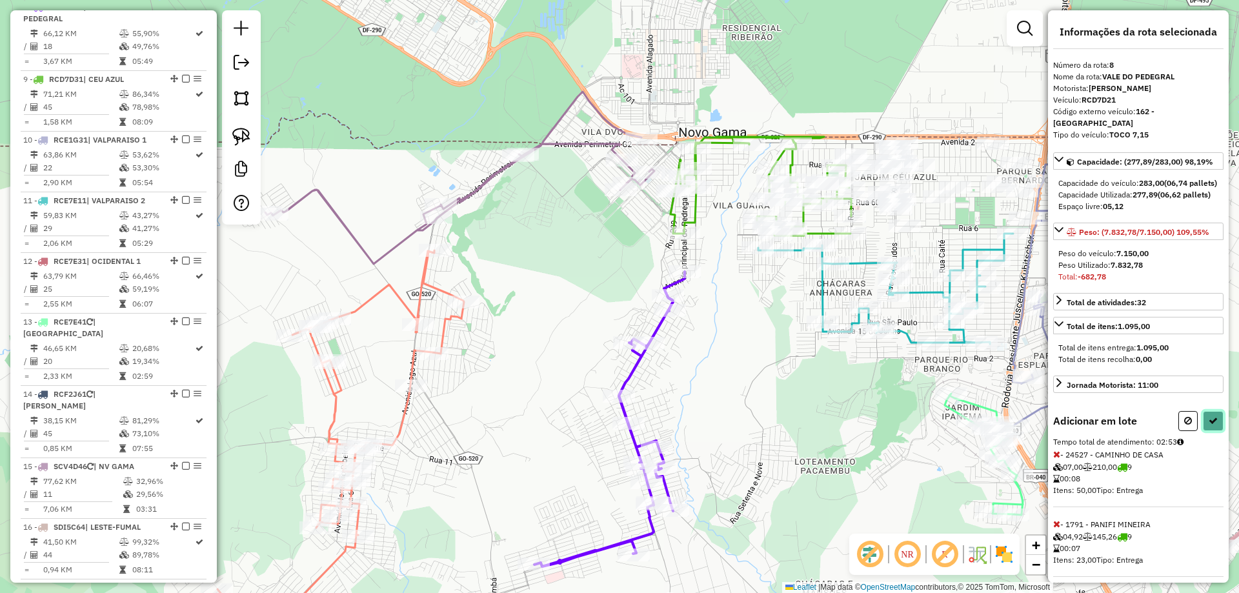
click at [1211, 425] on icon at bounding box center [1213, 420] width 9 height 9
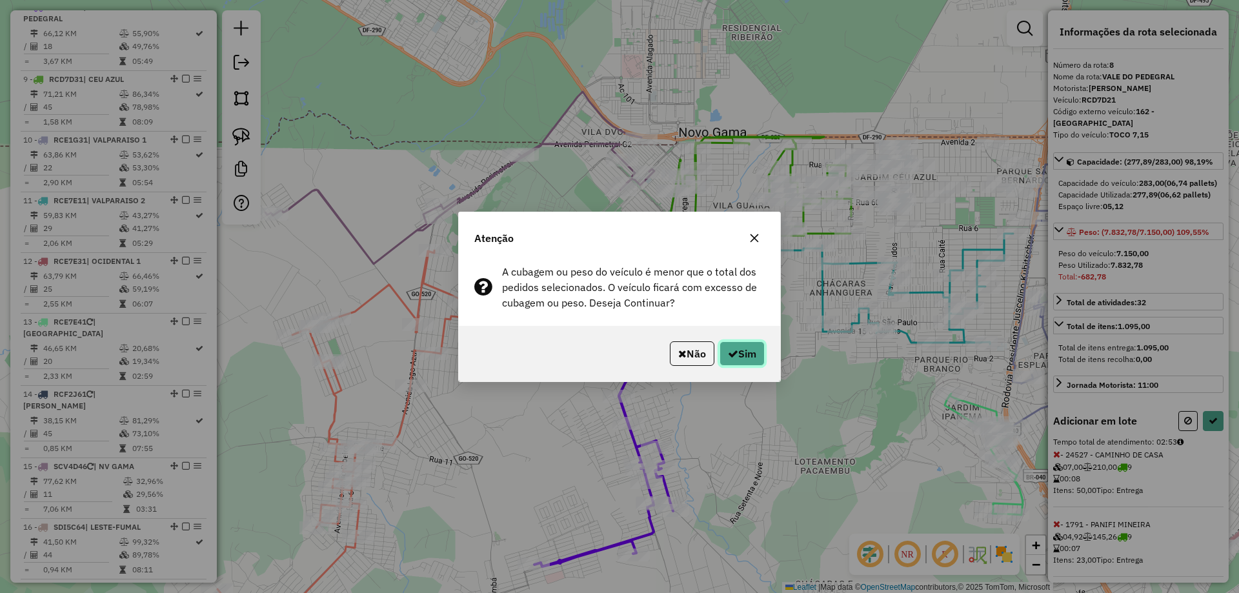
click at [732, 355] on icon "button" at bounding box center [733, 354] width 10 height 10
select select "*********"
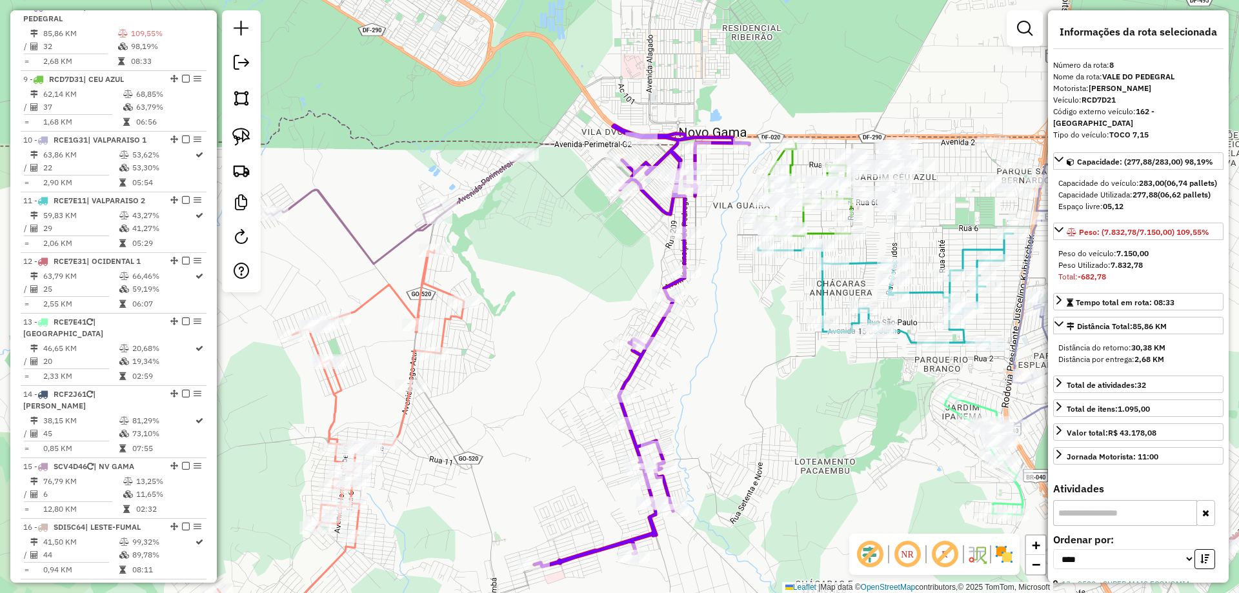
click at [438, 287] on icon at bounding box center [341, 445] width 247 height 391
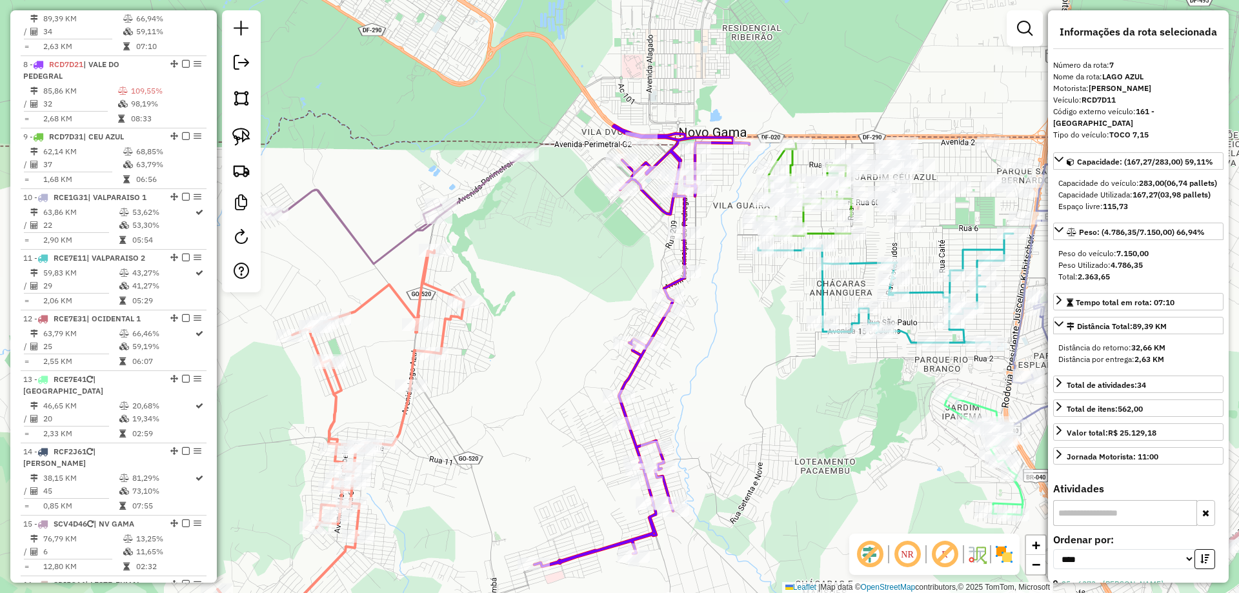
scroll to position [891, 0]
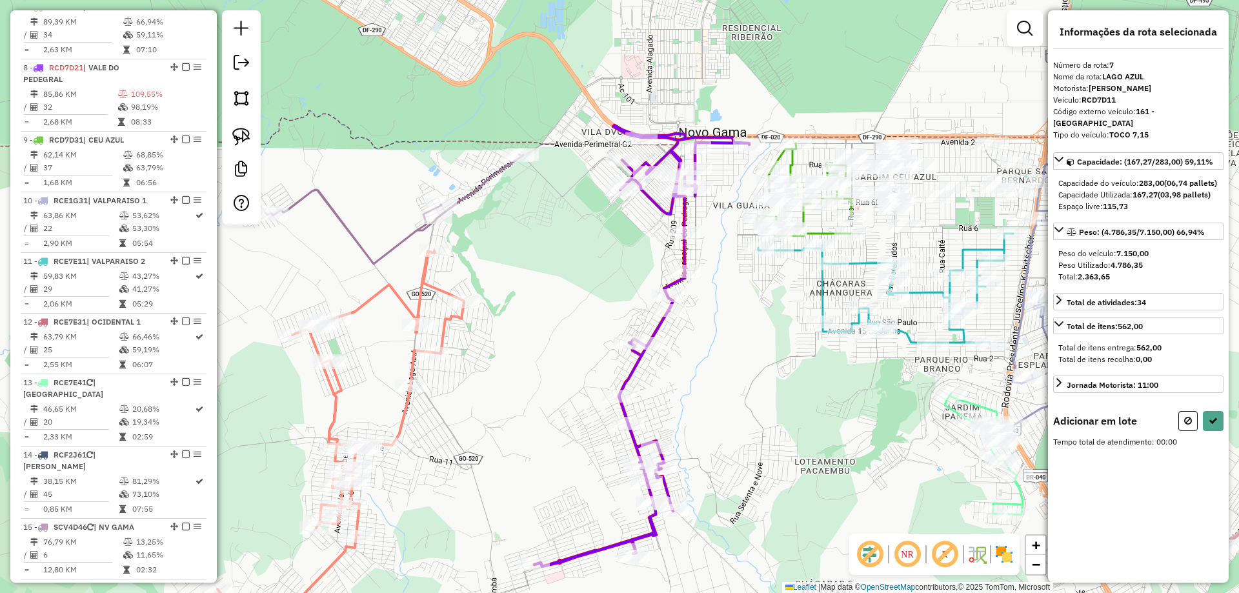
click at [404, 234] on icon at bounding box center [394, 209] width 258 height 110
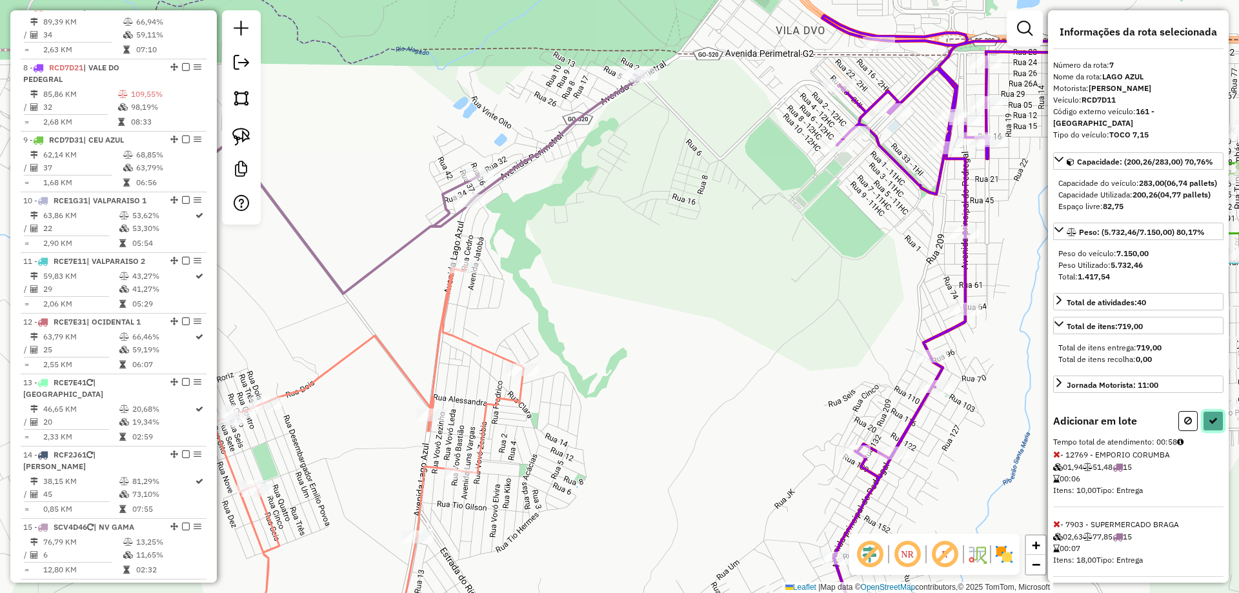
click at [1216, 431] on button at bounding box center [1213, 421] width 21 height 20
select select "*********"
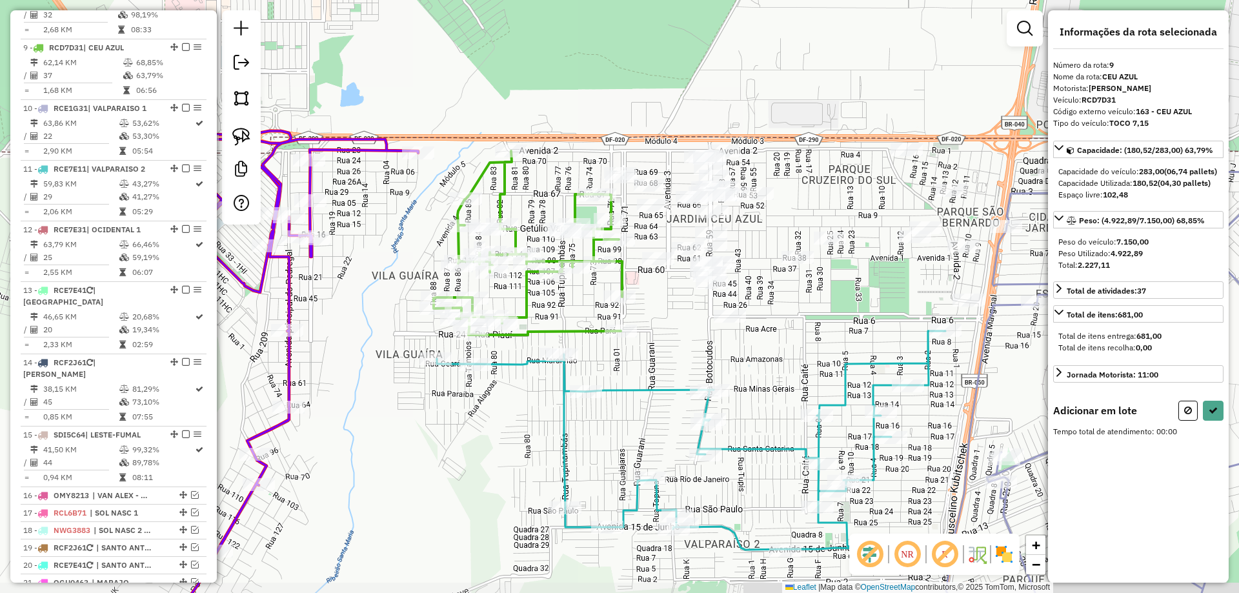
scroll to position [1024, 0]
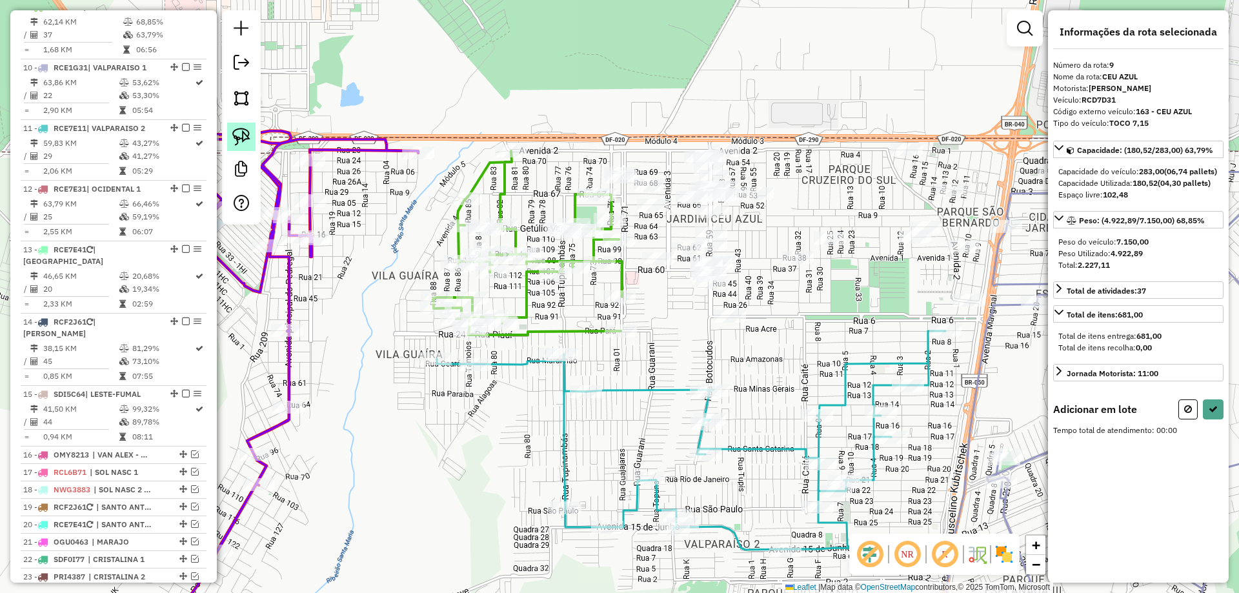
click at [245, 144] on img at bounding box center [241, 137] width 18 height 18
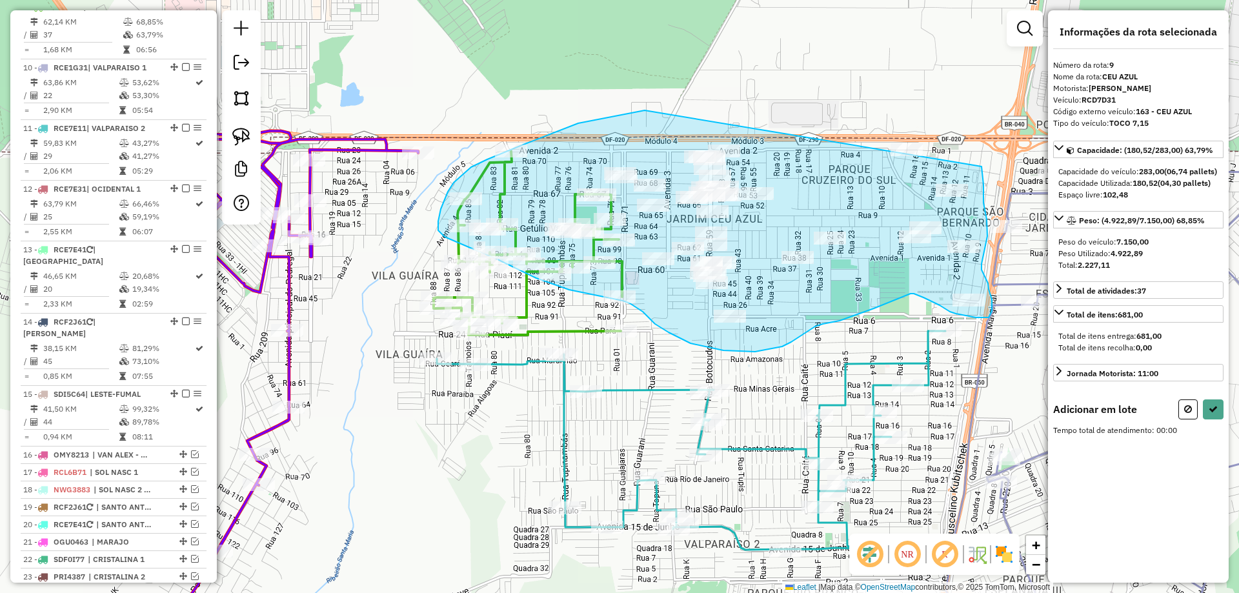
drag, startPoint x: 573, startPoint y: 126, endPoint x: 949, endPoint y: 99, distance: 376.6
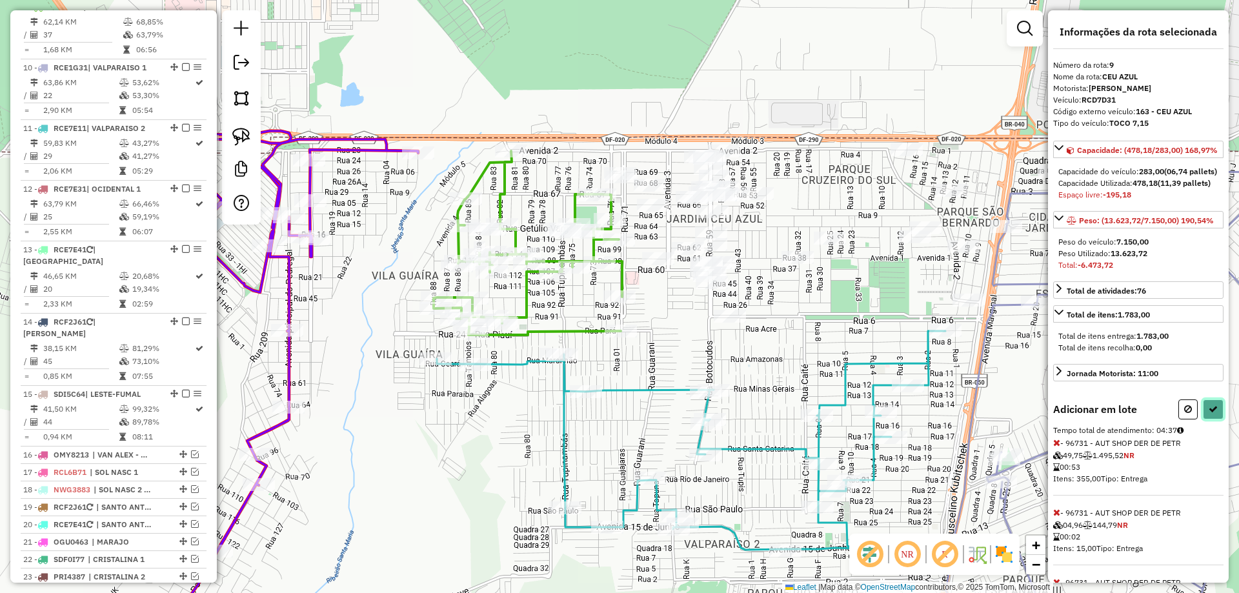
click at [1211, 414] on icon at bounding box center [1213, 409] width 9 height 9
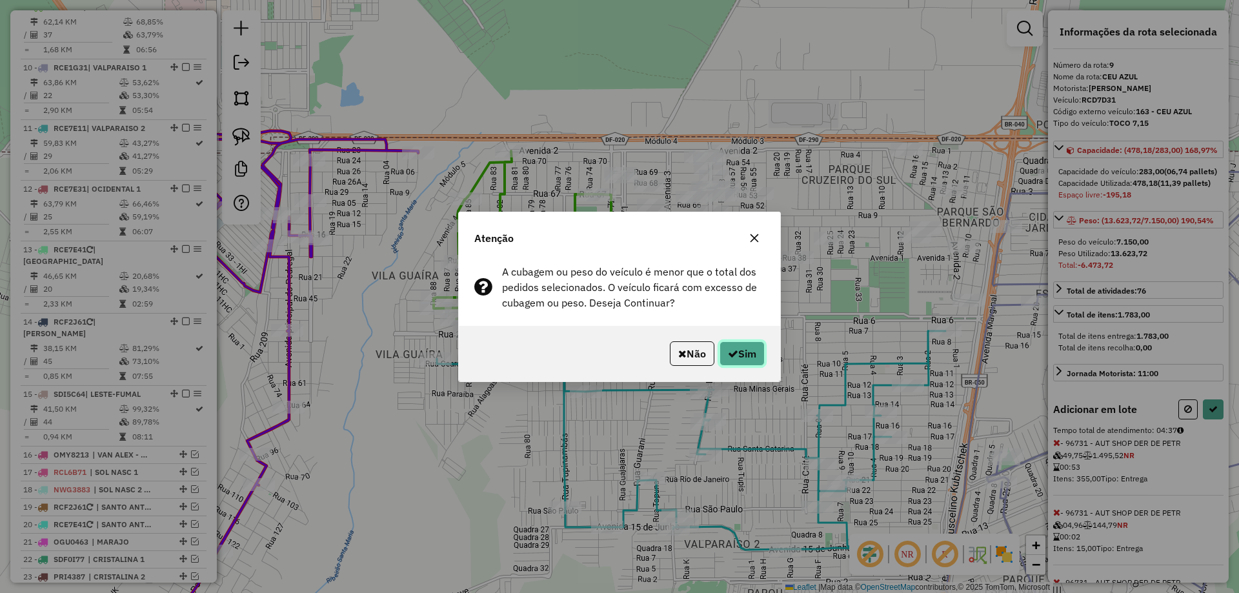
click at [749, 361] on button "Sim" at bounding box center [742, 353] width 45 height 25
select select "*********"
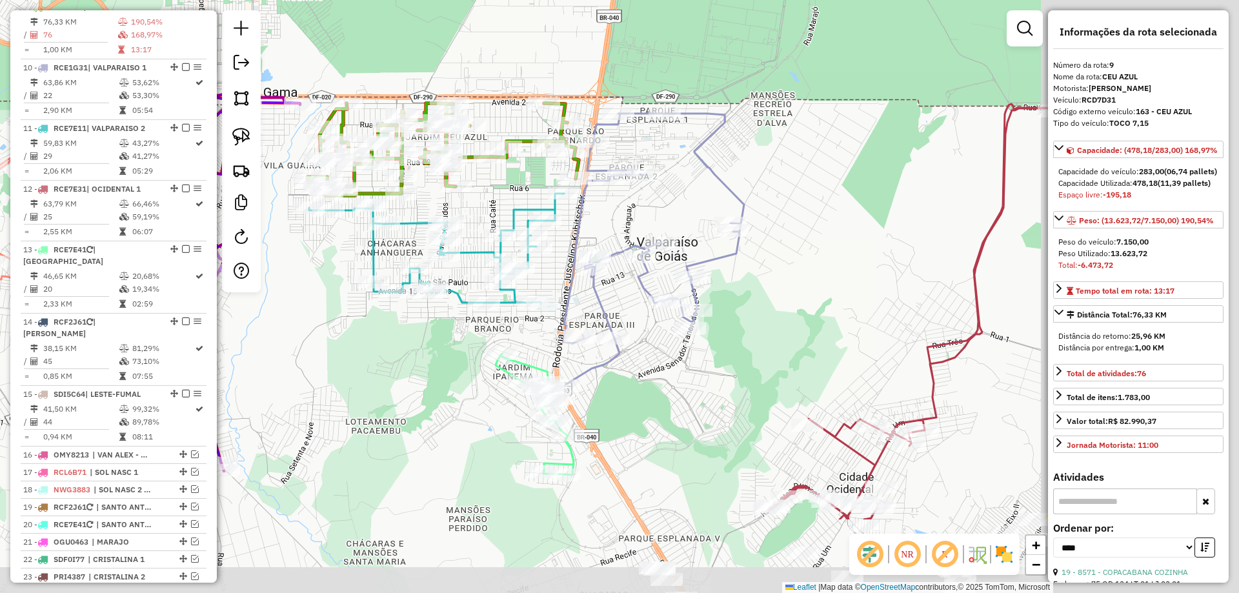
drag, startPoint x: 943, startPoint y: 349, endPoint x: 686, endPoint y: 223, distance: 286.1
click at [687, 214] on div "Janela de atendimento Grade de atendimento Capacidade Transportadoras Veículos …" at bounding box center [619, 296] width 1239 height 593
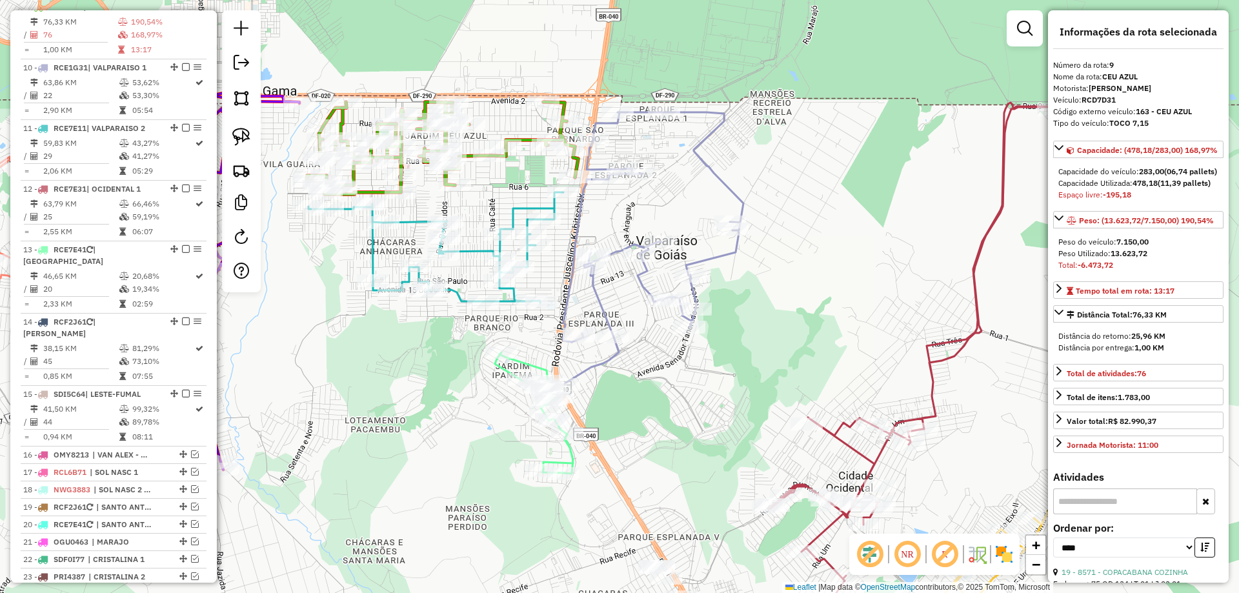
click at [711, 262] on icon at bounding box center [653, 248] width 181 height 272
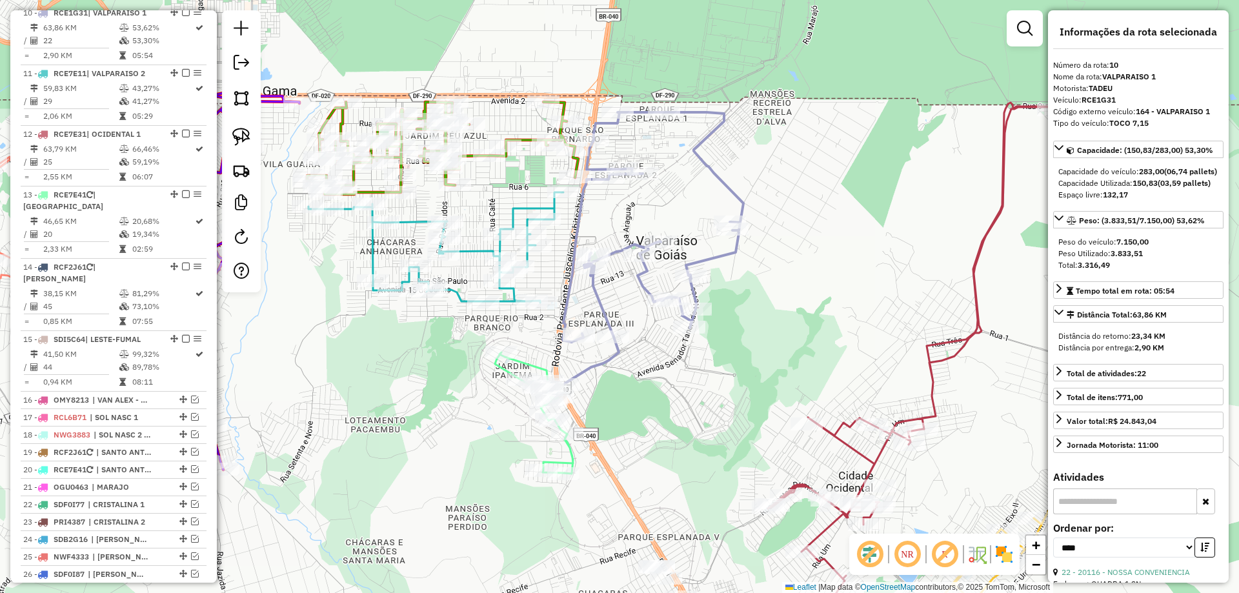
scroll to position [1085, 0]
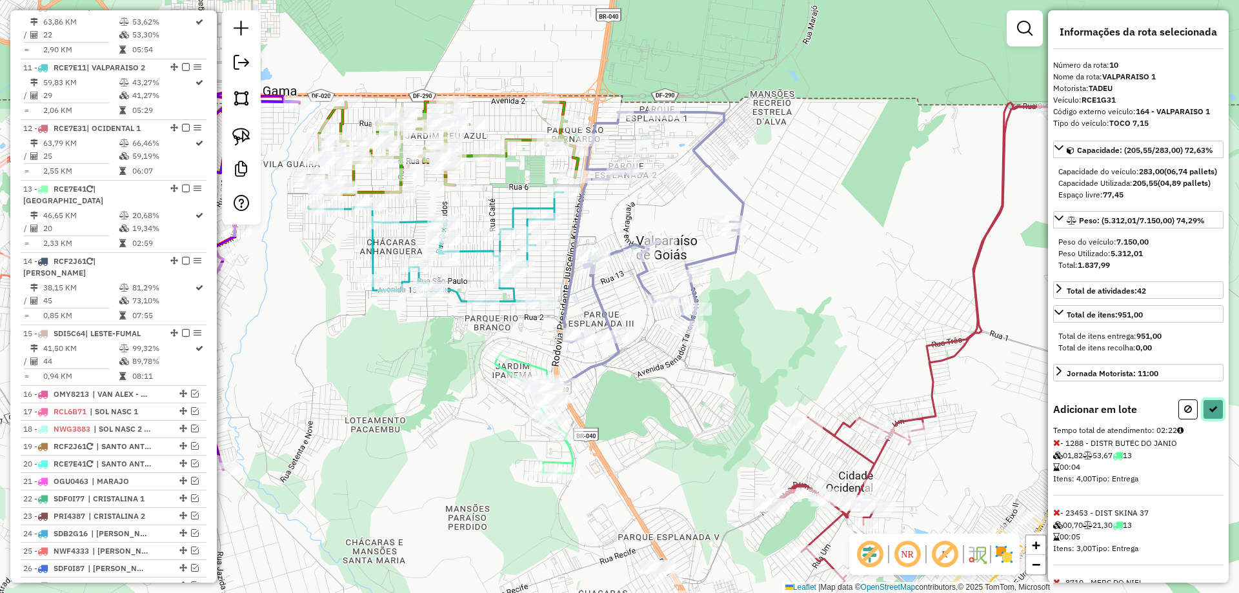
click at [1217, 420] on button at bounding box center [1213, 410] width 21 height 20
select select "*********"
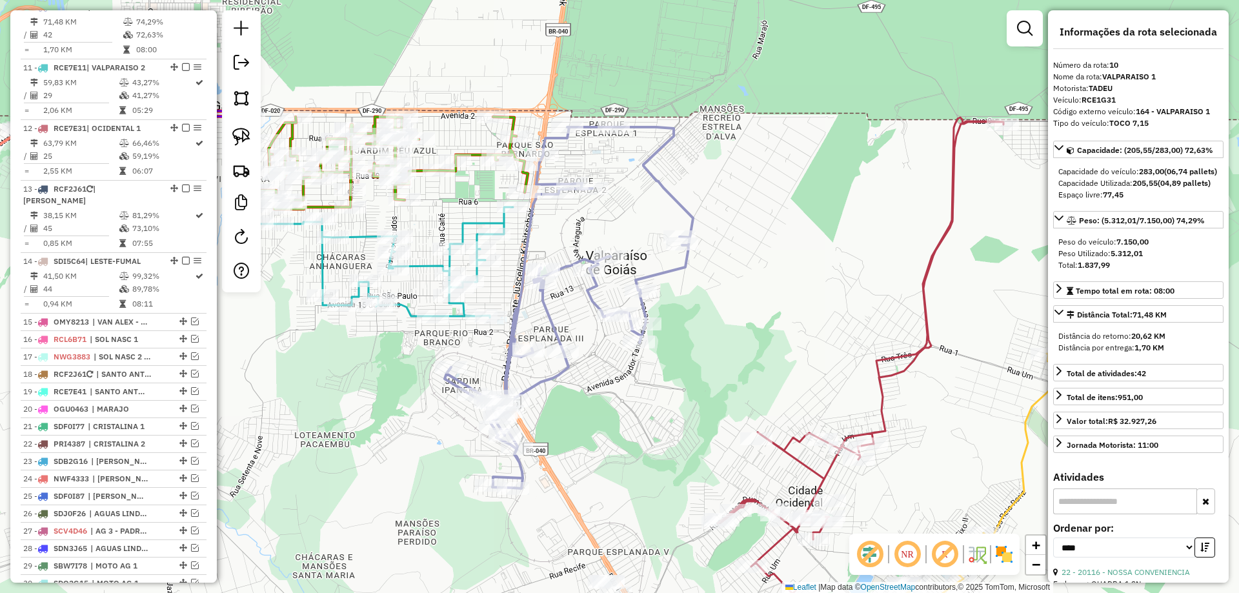
drag, startPoint x: 881, startPoint y: 230, endPoint x: 567, endPoint y: 330, distance: 328.5
click at [567, 330] on div "Janela de atendimento Grade de atendimento Capacidade Transportadoras Veículos …" at bounding box center [619, 296] width 1239 height 593
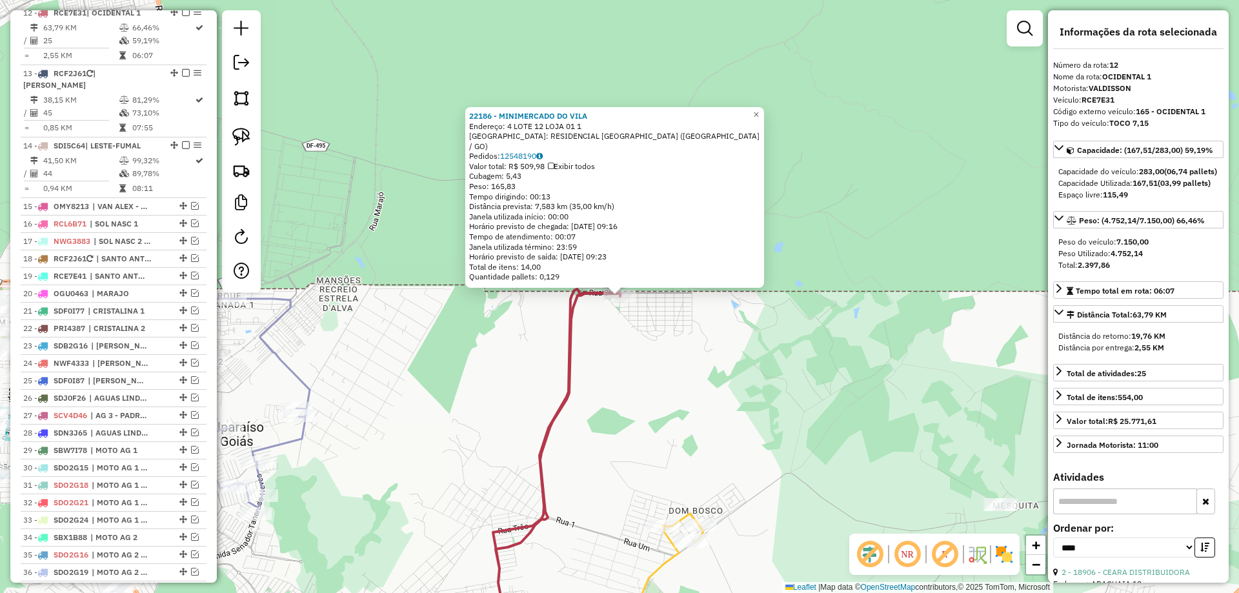
scroll to position [1207, 0]
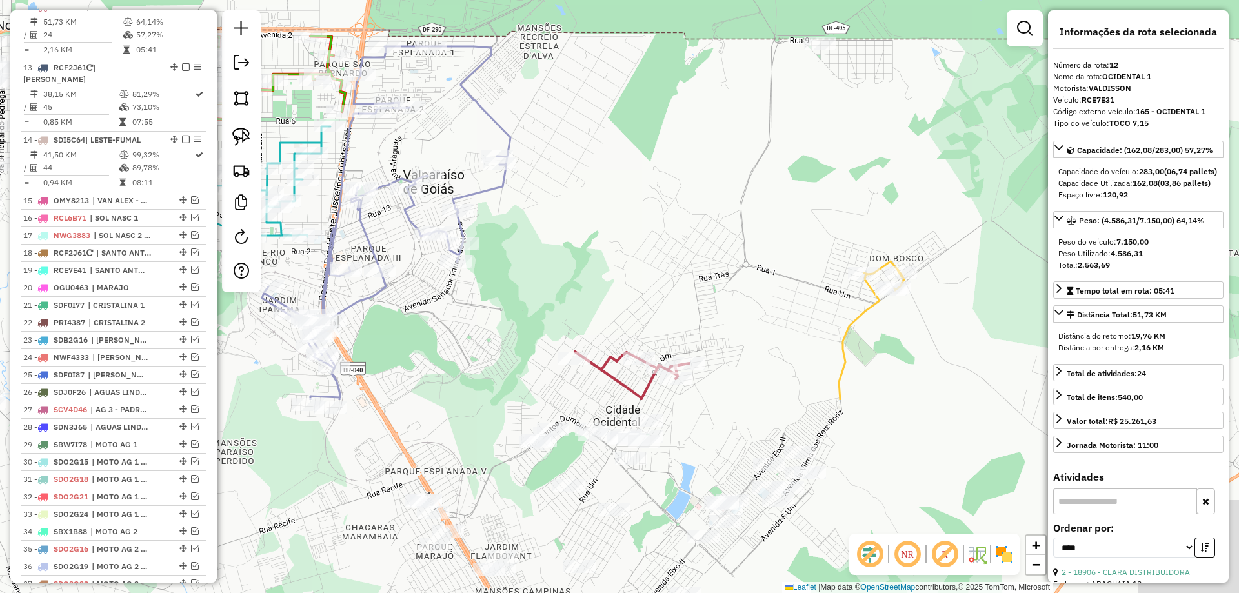
drag, startPoint x: 857, startPoint y: 178, endPoint x: 873, endPoint y: 128, distance: 52.1
click at [873, 128] on div "Janela de atendimento Grade de atendimento Capacidade Transportadoras Veículos …" at bounding box center [619, 296] width 1239 height 593
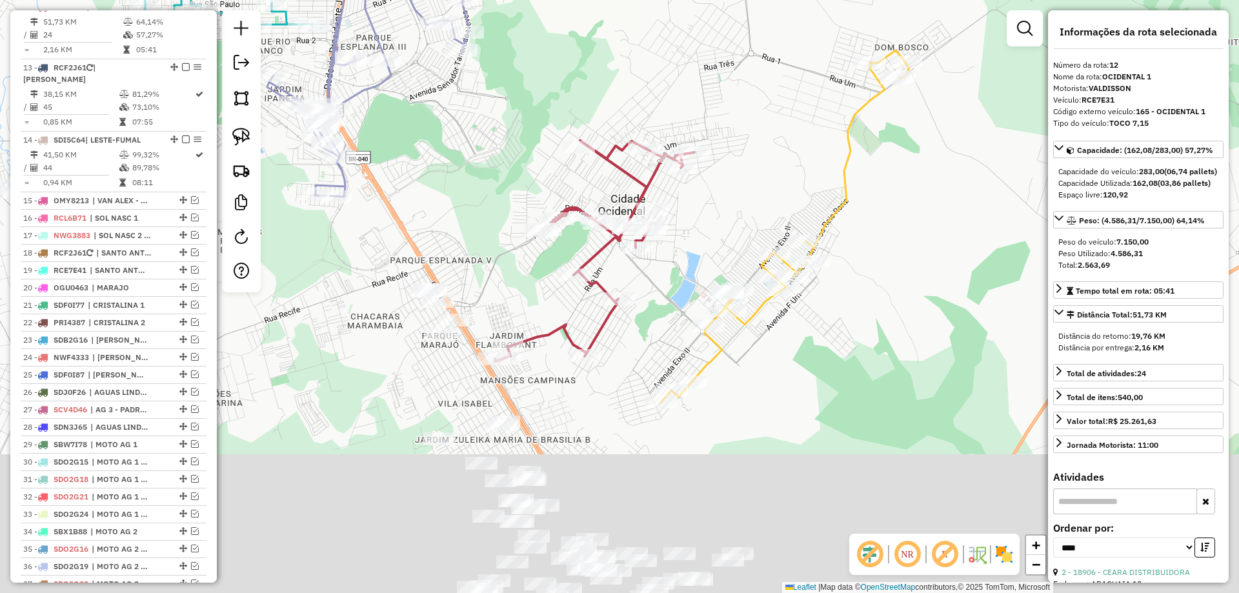
drag, startPoint x: 797, startPoint y: 325, endPoint x: 777, endPoint y: 161, distance: 165.2
click at [777, 161] on div "Janela de atendimento Grade de atendimento Capacidade Transportadoras Veículos …" at bounding box center [619, 296] width 1239 height 593
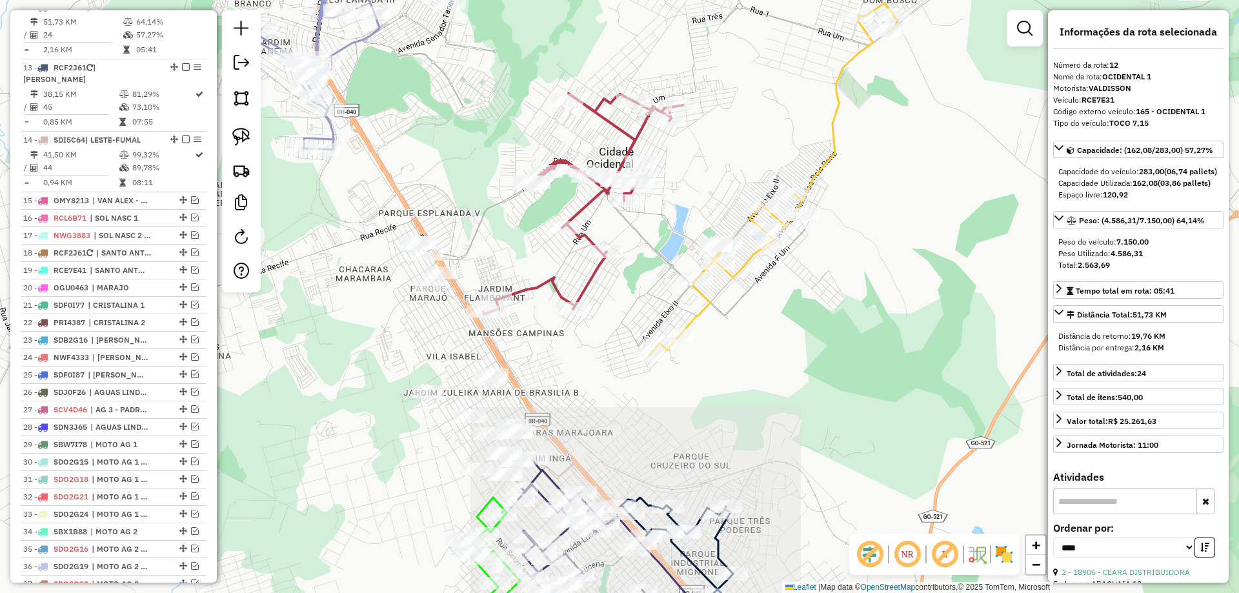
click at [826, 162] on icon at bounding box center [773, 179] width 249 height 352
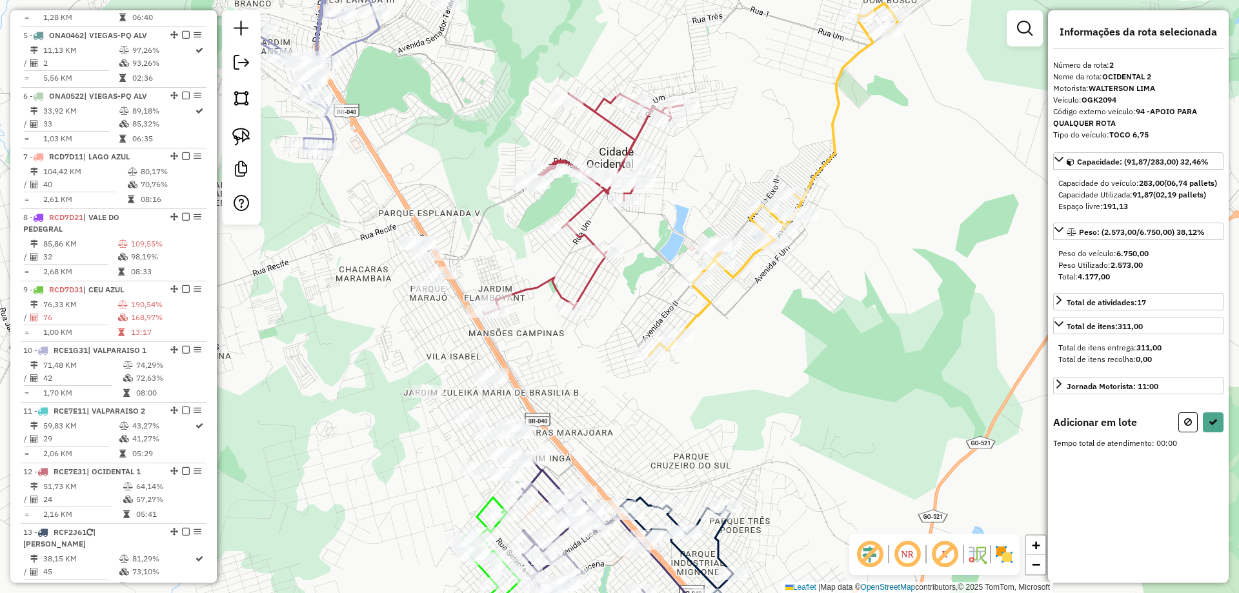
scroll to position [588, 0]
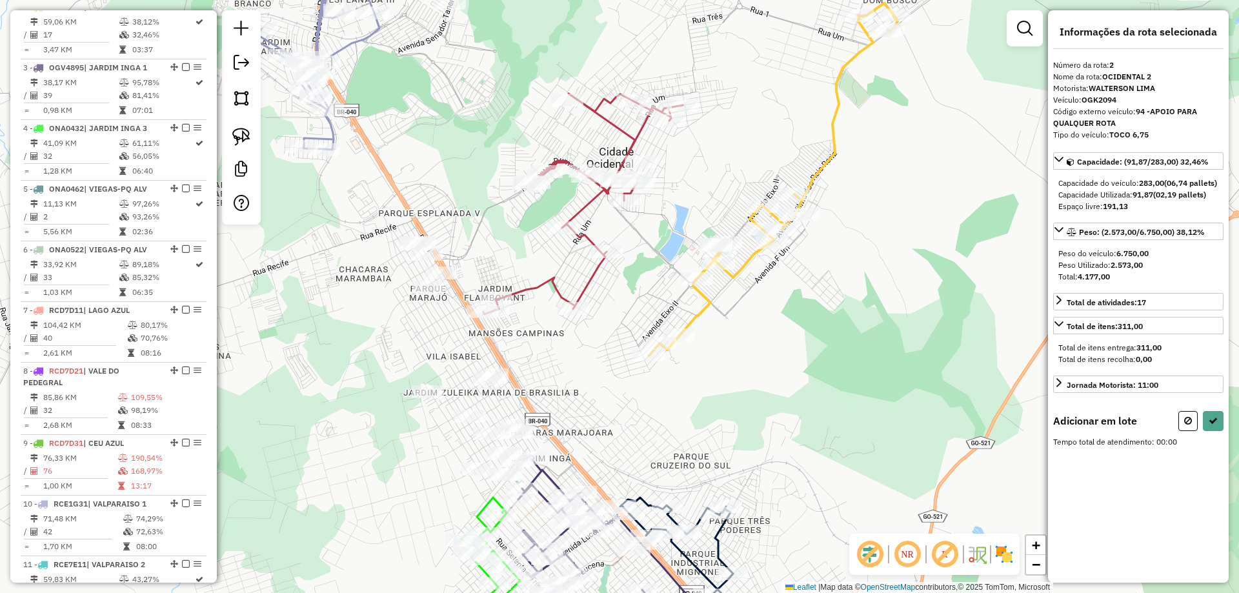
click at [640, 144] on icon at bounding box center [583, 204] width 199 height 221
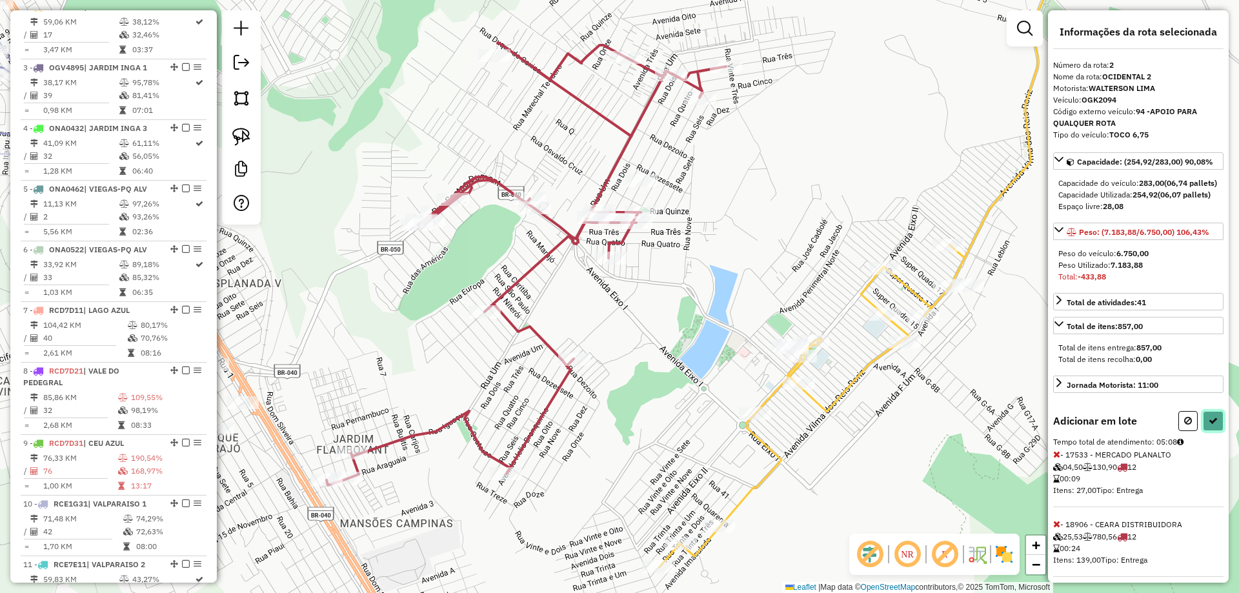
click at [1209, 425] on icon at bounding box center [1213, 420] width 9 height 9
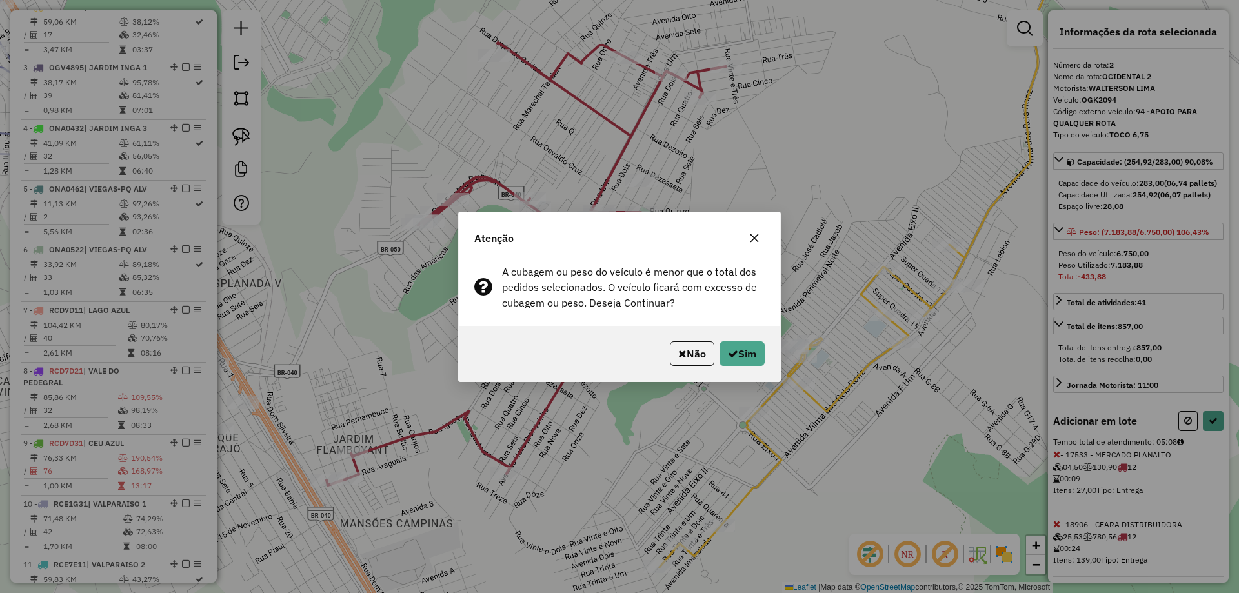
click at [708, 348] on button "Não" at bounding box center [692, 353] width 45 height 25
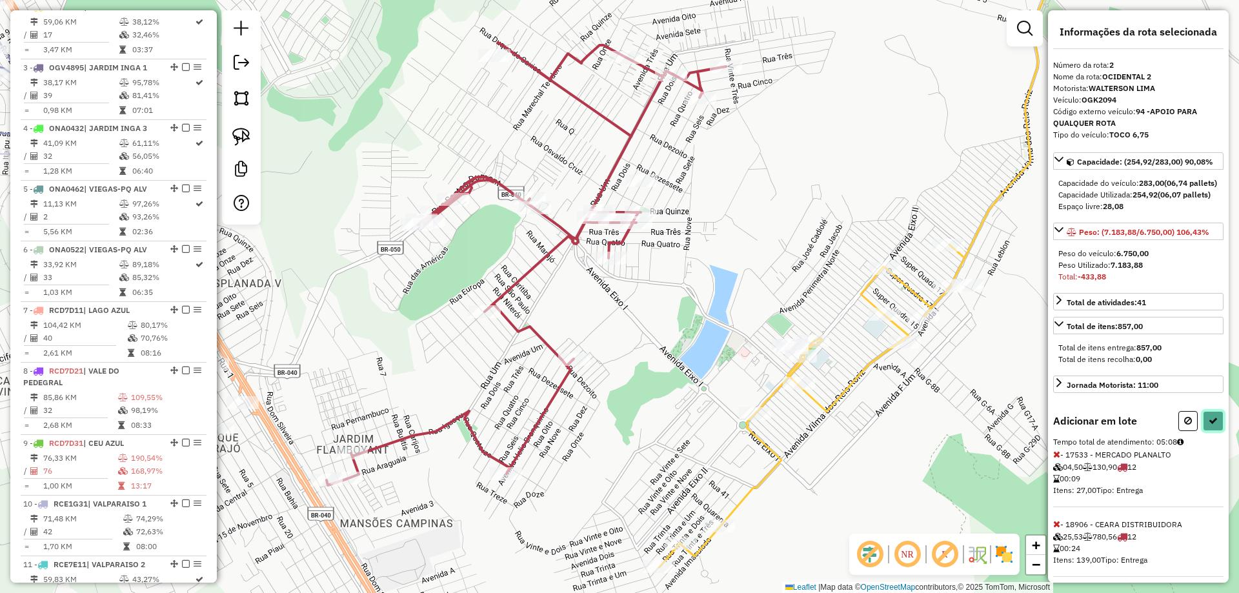
click at [1209, 425] on icon at bounding box center [1213, 420] width 9 height 9
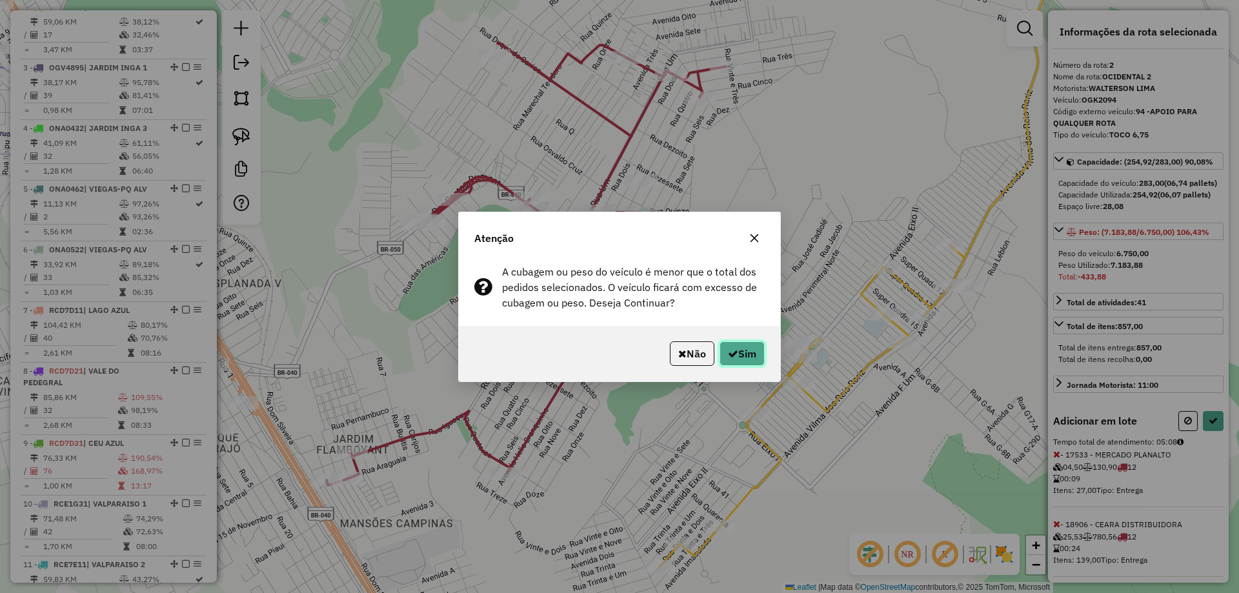
click at [746, 347] on button "Sim" at bounding box center [742, 353] width 45 height 25
select select "*********"
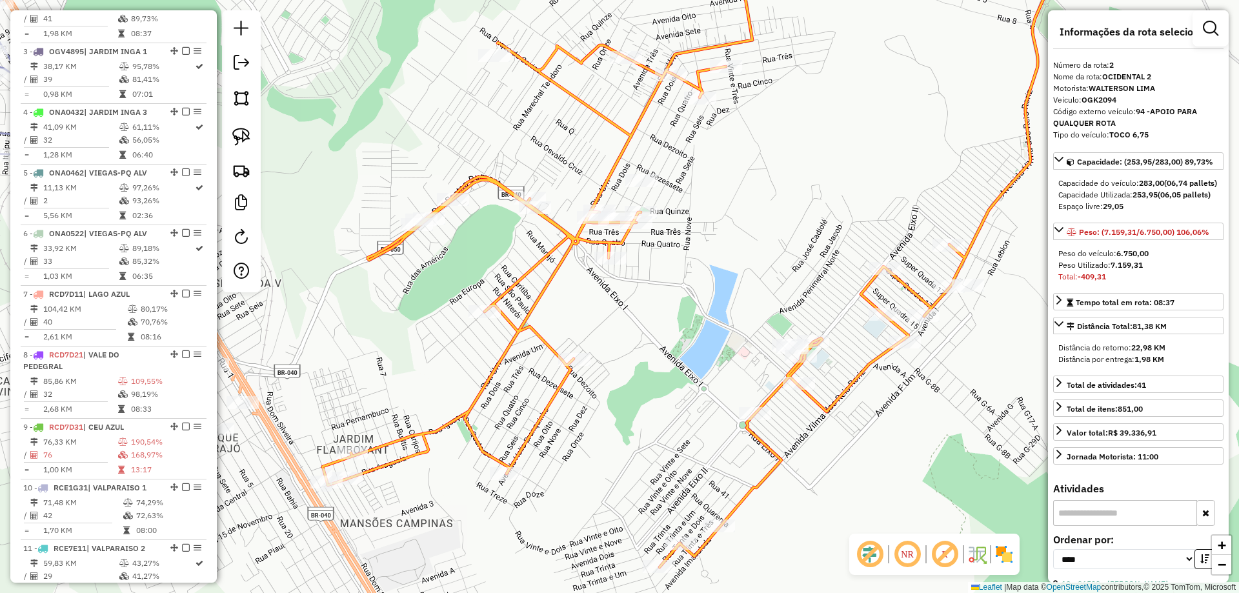
scroll to position [572, 0]
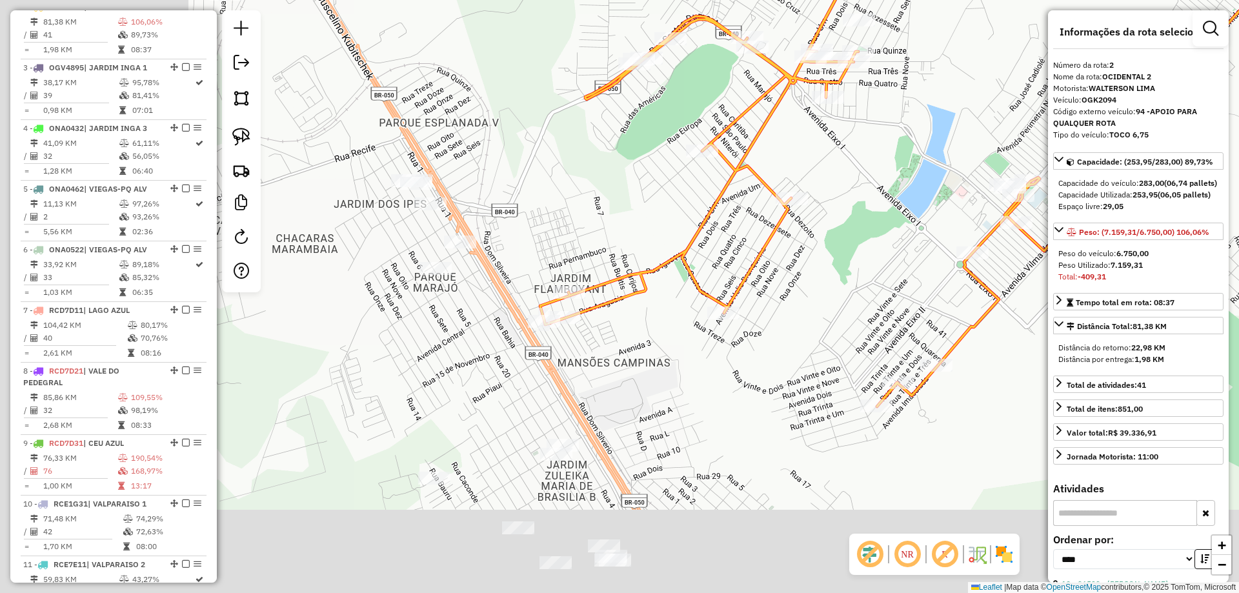
drag, startPoint x: 840, startPoint y: 239, endPoint x: 905, endPoint y: 164, distance: 99.8
click at [905, 165] on div "Janela de atendimento Grade de atendimento Capacidade Transportadoras Veículos …" at bounding box center [619, 296] width 1239 height 593
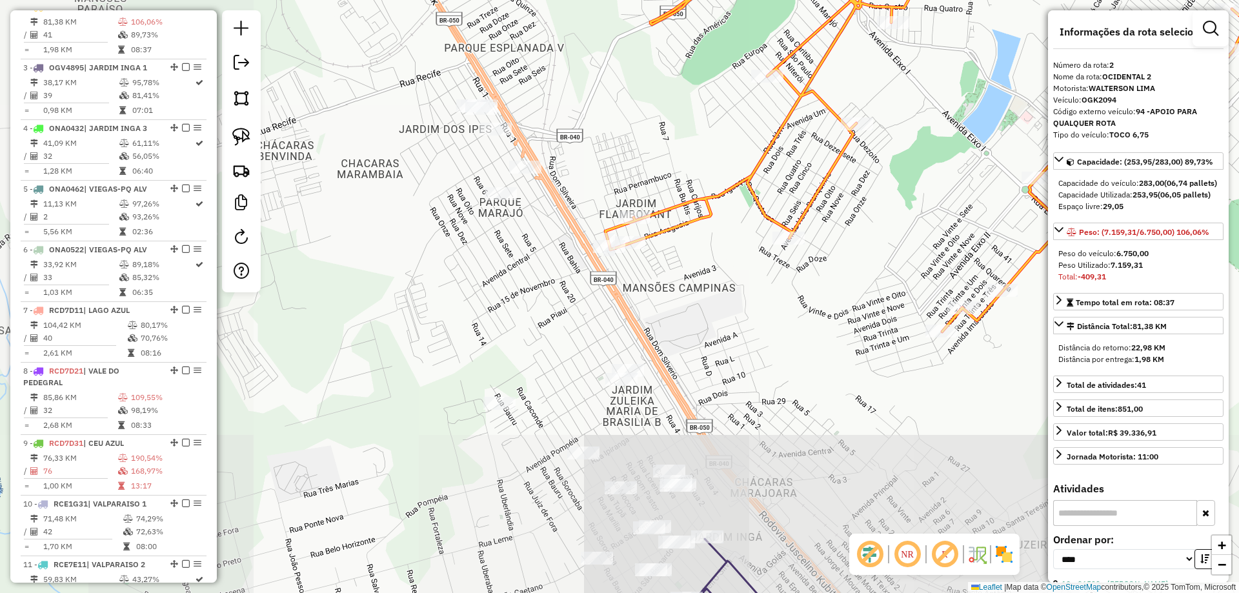
click at [759, 183] on div "Janela de atendimento Grade de atendimento Capacidade Transportadoras Veículos …" at bounding box center [619, 296] width 1239 height 593
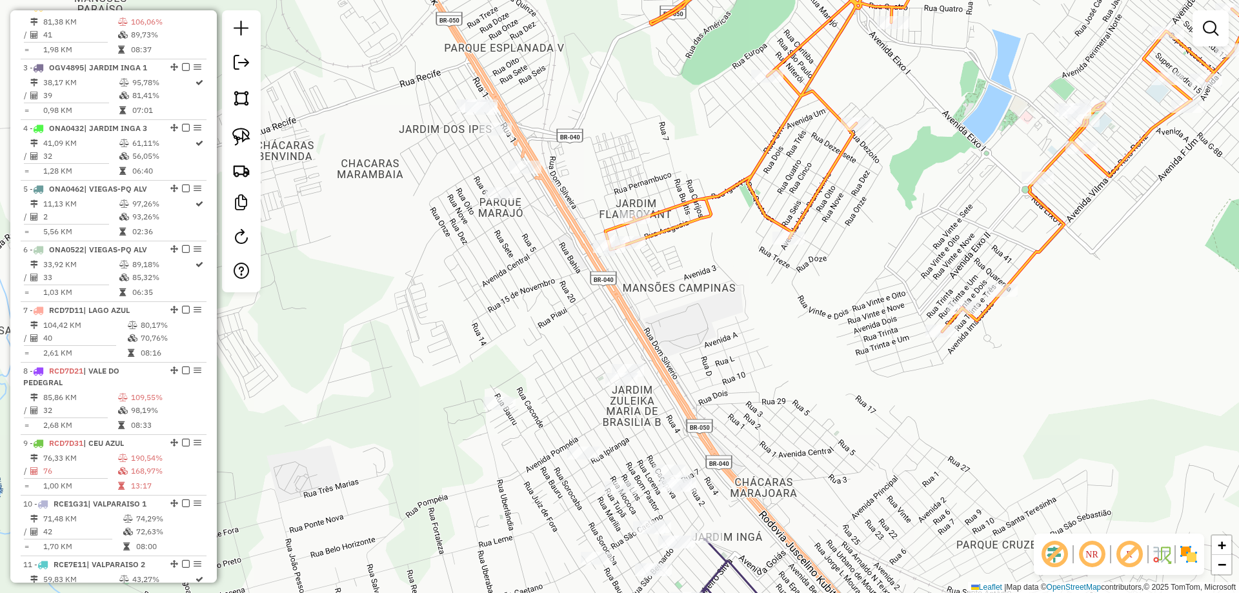
click at [752, 183] on icon at bounding box center [954, 136] width 696 height 391
select select "*********"
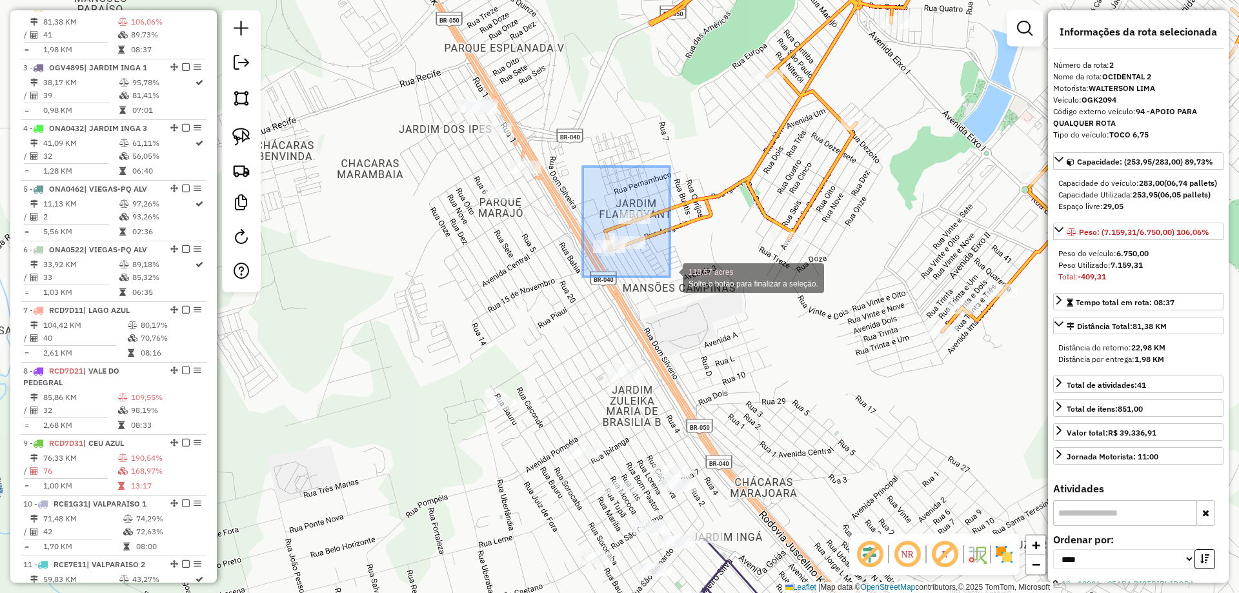
drag, startPoint x: 583, startPoint y: 167, endPoint x: 670, endPoint y: 277, distance: 140.6
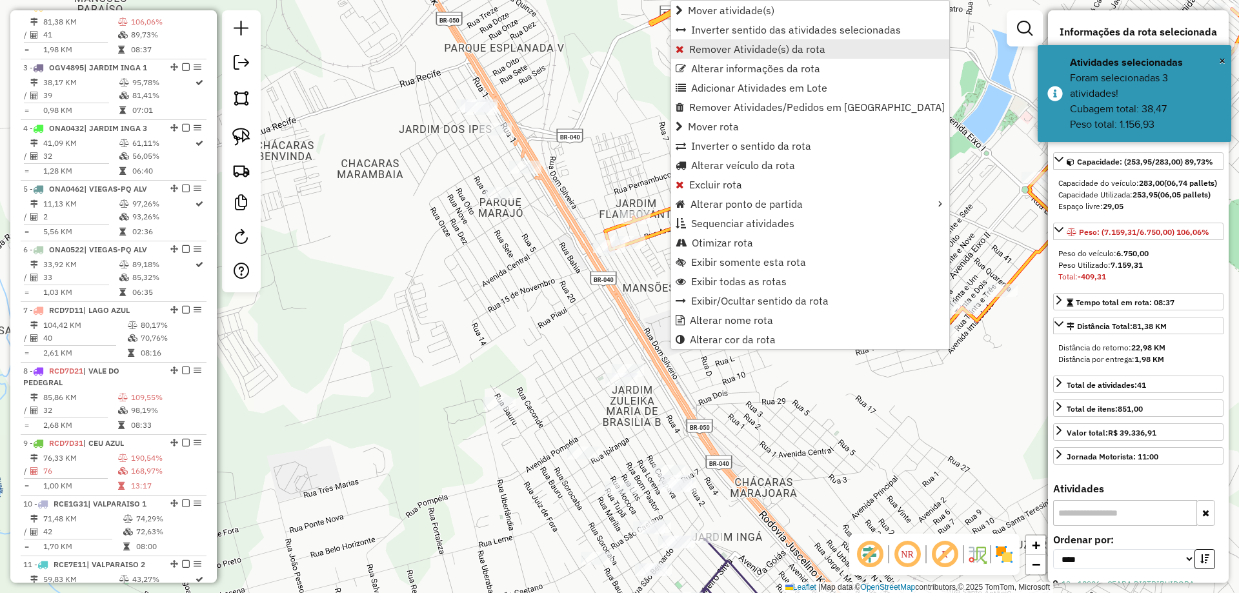
click at [724, 53] on span "Remover Atividade(s) da rota" at bounding box center [757, 49] width 136 height 10
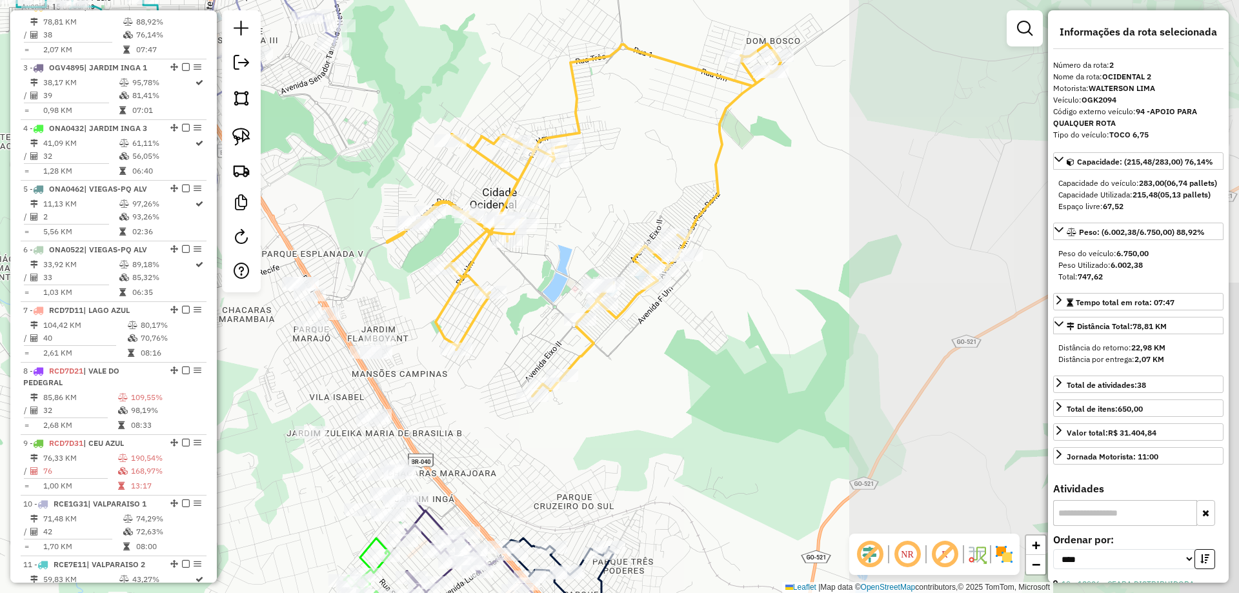
drag, startPoint x: 1008, startPoint y: 396, endPoint x: 606, endPoint y: 418, distance: 402.8
click at [606, 418] on div "Janela de atendimento Grade de atendimento Capacidade Transportadoras Veículos …" at bounding box center [619, 296] width 1239 height 593
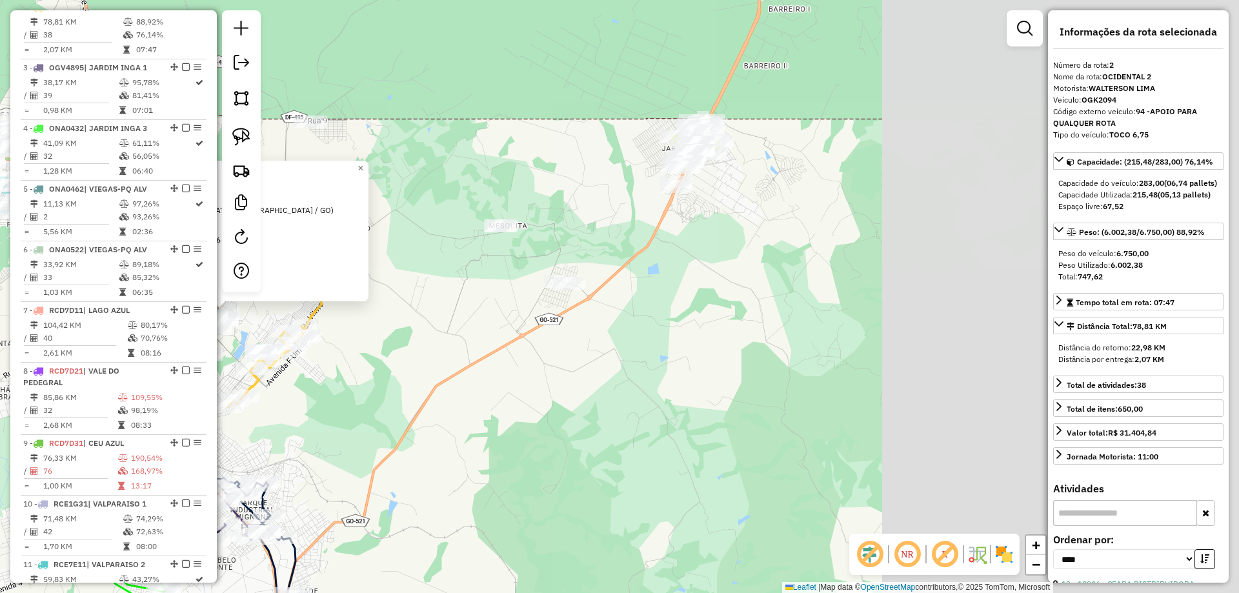
drag, startPoint x: 952, startPoint y: 312, endPoint x: 703, endPoint y: 275, distance: 251.3
click at [480, 320] on div "Atividade não roteirizada 20347 - SUP PRIMAVERA FRIBUR Tipo de cliente: Cliente…" at bounding box center [619, 296] width 1239 height 593
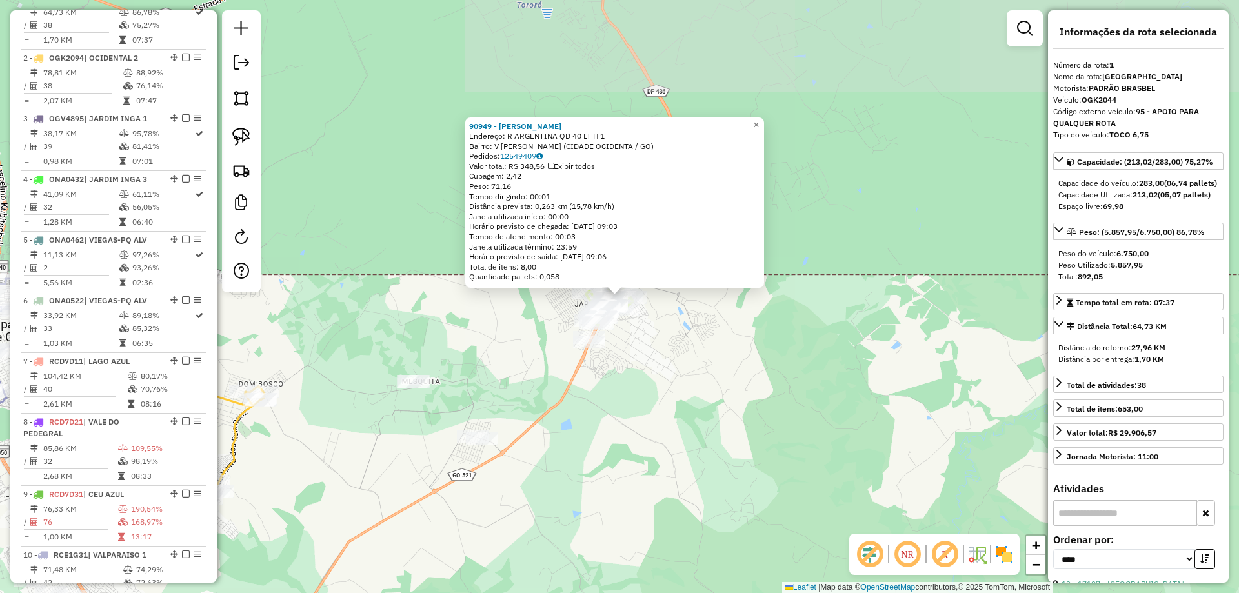
scroll to position [500, 0]
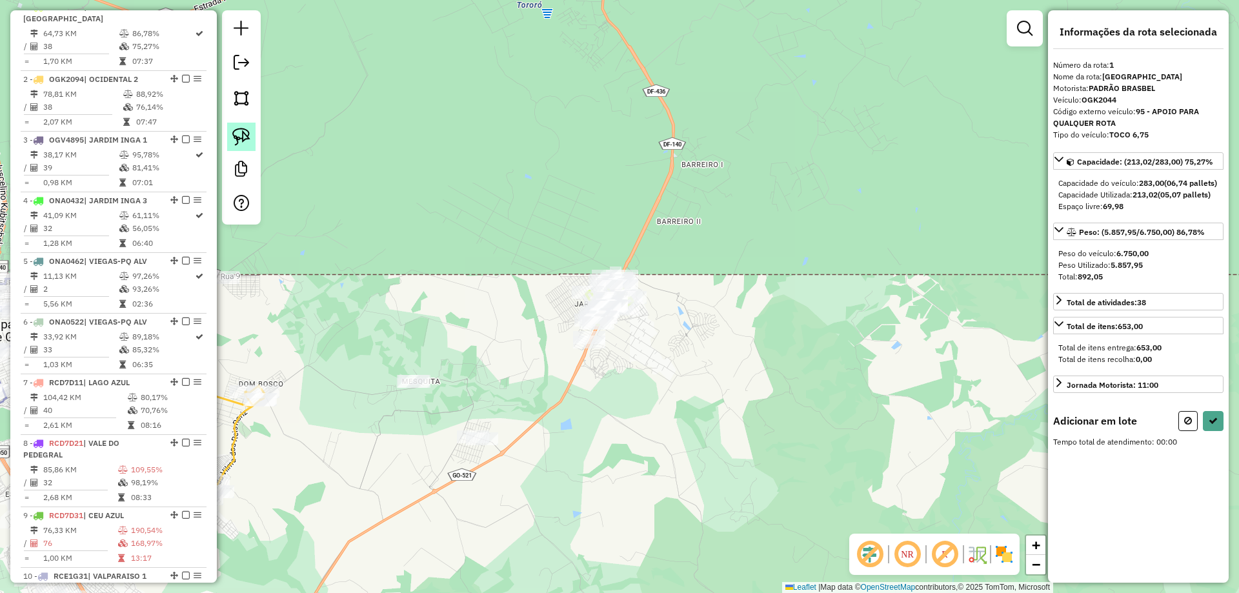
click at [245, 148] on link at bounding box center [241, 137] width 28 height 28
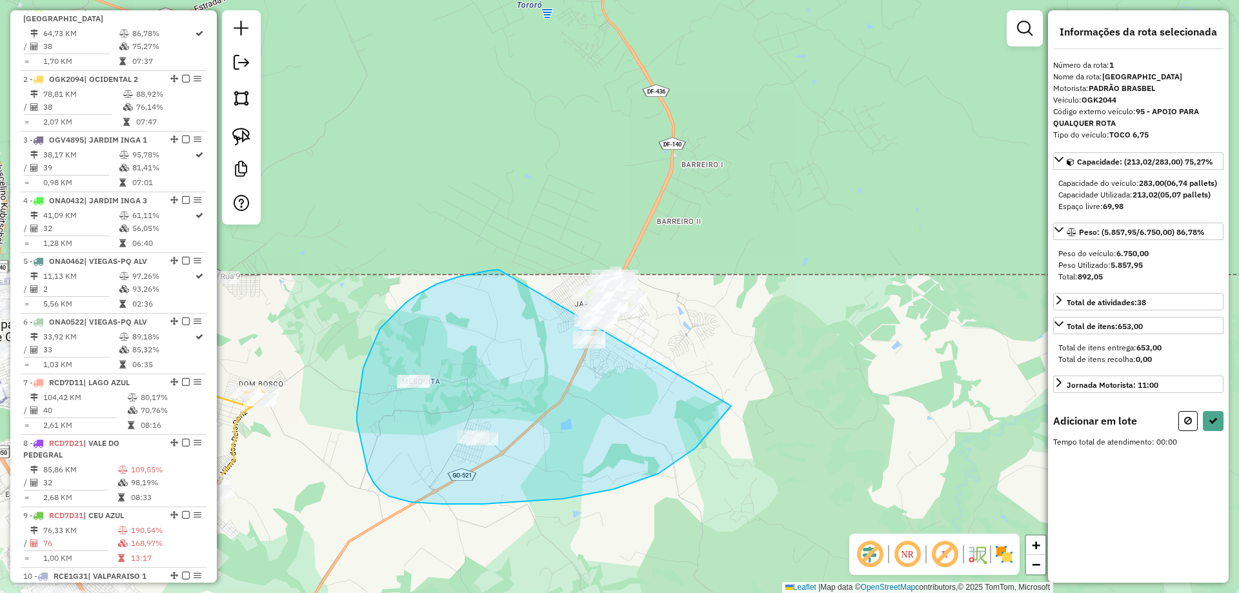
drag, startPoint x: 490, startPoint y: 270, endPoint x: 788, endPoint y: 199, distance: 306.7
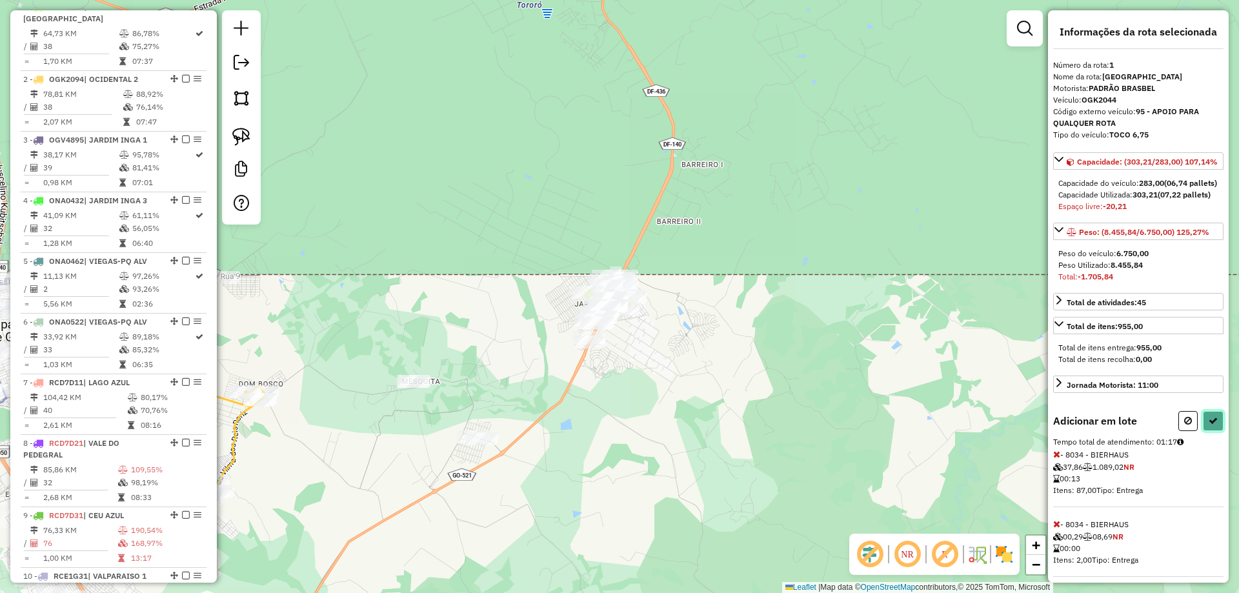
click at [1209, 425] on icon at bounding box center [1213, 420] width 9 height 9
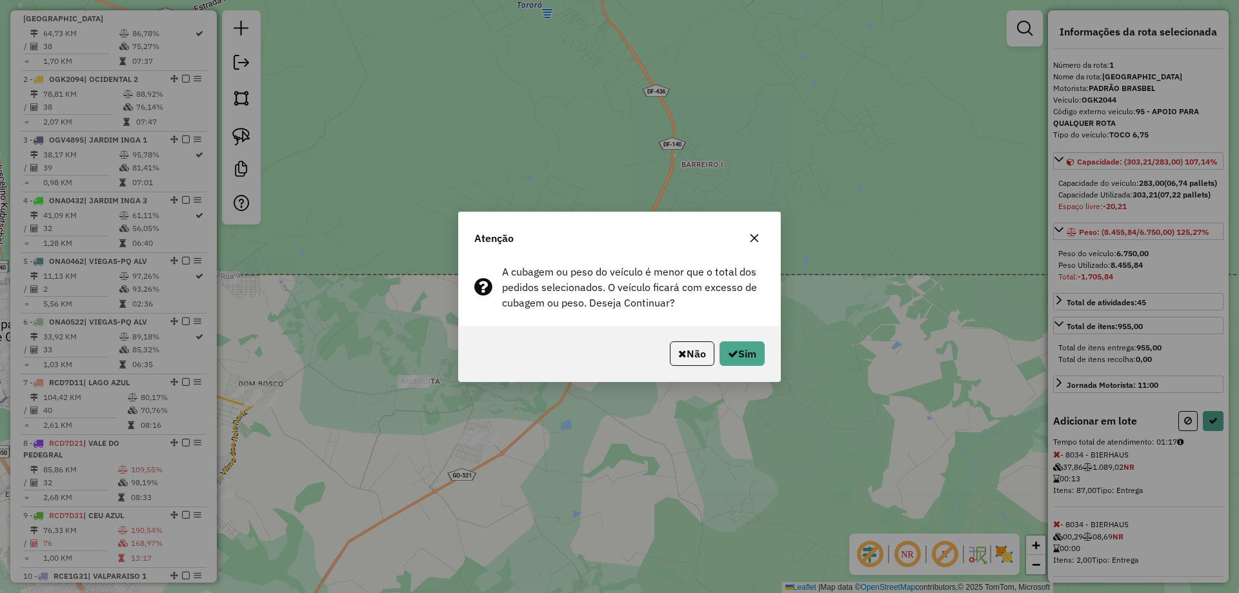
click at [715, 347] on p-footer "Não Sim" at bounding box center [715, 353] width 100 height 25
drag, startPoint x: 578, startPoint y: 536, endPoint x: 628, endPoint y: 500, distance: 62.4
click at [627, 500] on div "Atenção A cubagem ou peso do veículo é menor que o total dos pedidos selecionad…" at bounding box center [619, 296] width 1239 height 593
click at [721, 349] on button "Sim" at bounding box center [742, 353] width 45 height 25
select select "*********"
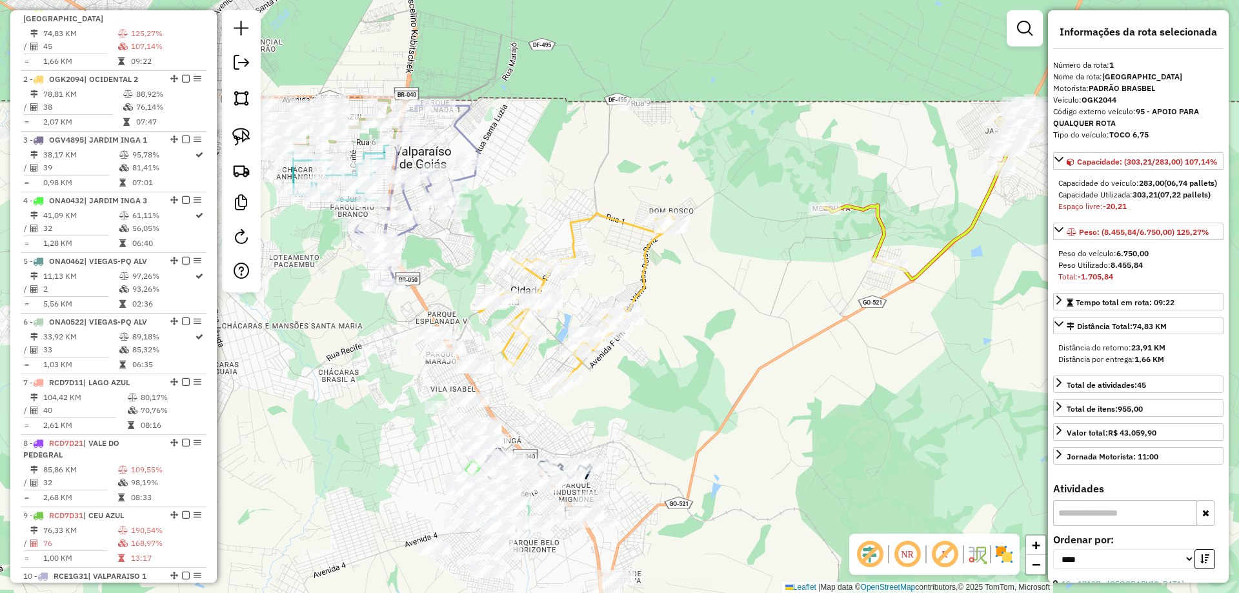
drag, startPoint x: 607, startPoint y: 459, endPoint x: 904, endPoint y: 253, distance: 361.9
click at [893, 330] on div "Janela de atendimento Grade de atendimento Capacidade Transportadoras Veículos …" at bounding box center [619, 296] width 1239 height 593
click at [885, 221] on icon at bounding box center [934, 187] width 219 height 179
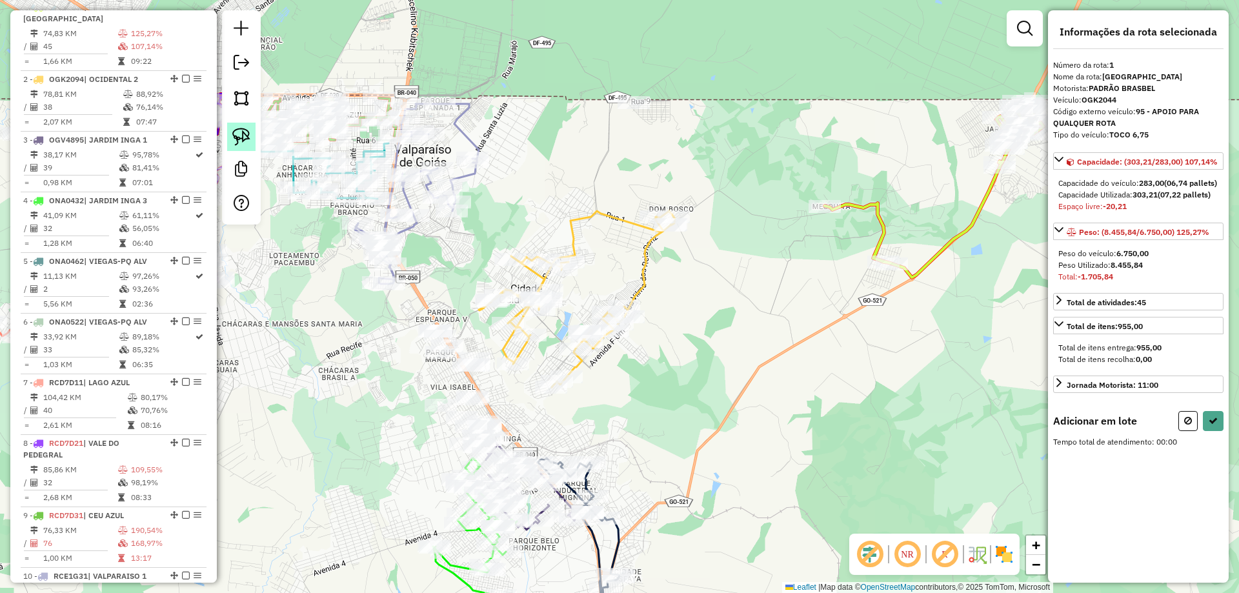
click at [249, 132] on img at bounding box center [241, 137] width 18 height 18
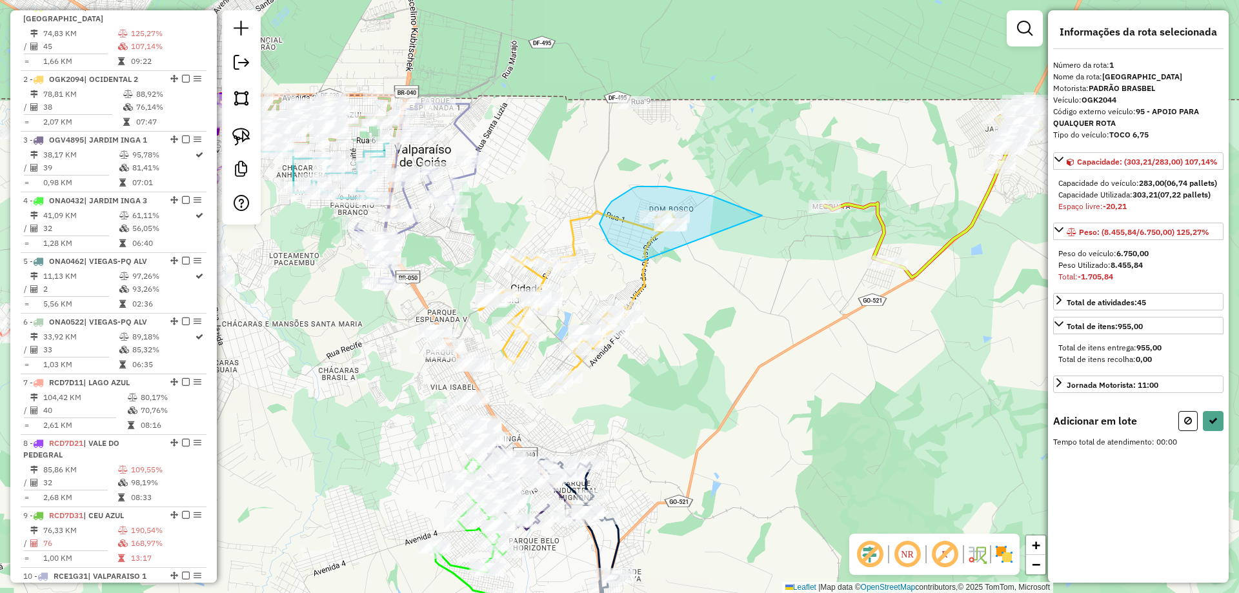
drag, startPoint x: 706, startPoint y: 195, endPoint x: 768, endPoint y: 241, distance: 77.5
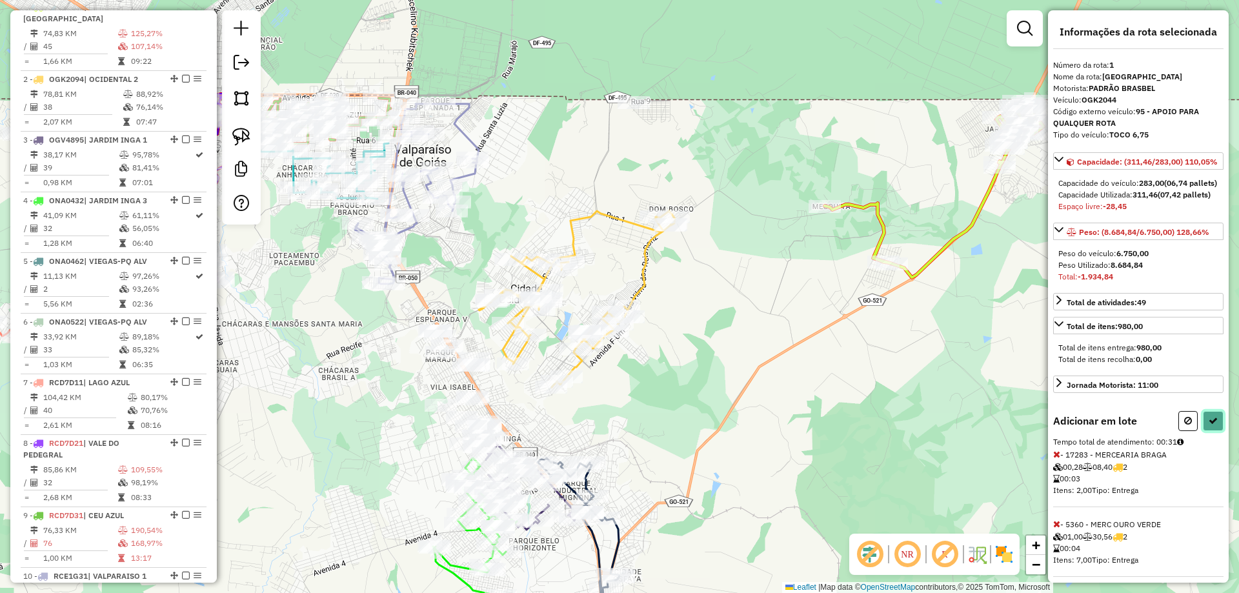
click at [1209, 425] on icon at bounding box center [1213, 420] width 9 height 9
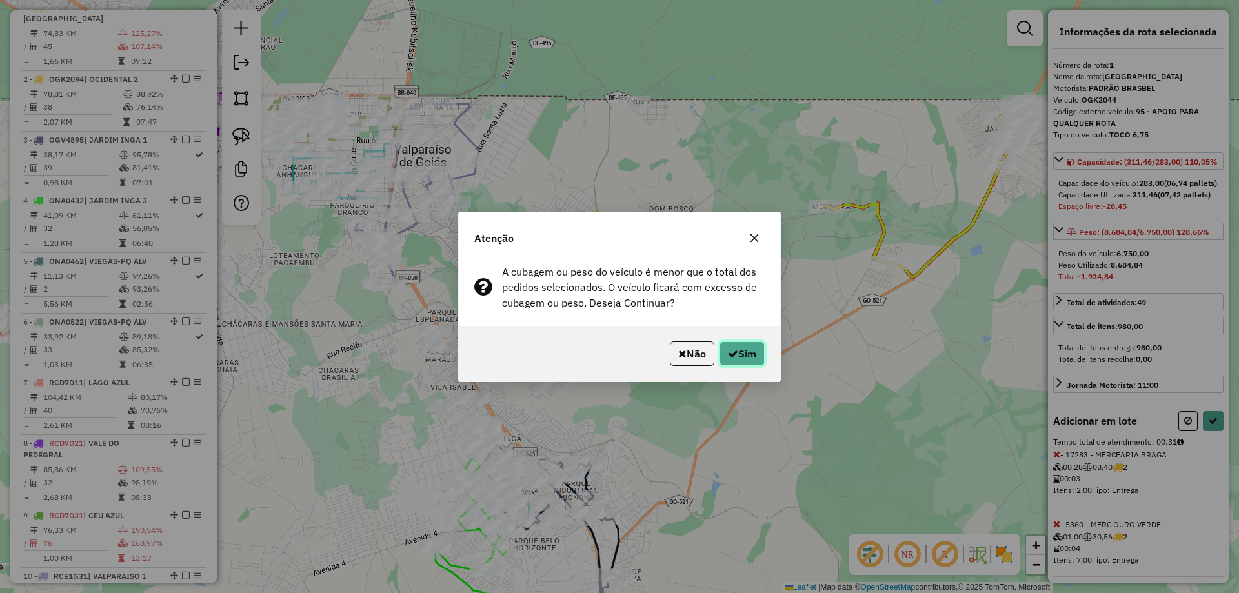
click at [753, 358] on button "Sim" at bounding box center [742, 353] width 45 height 25
select select "*********"
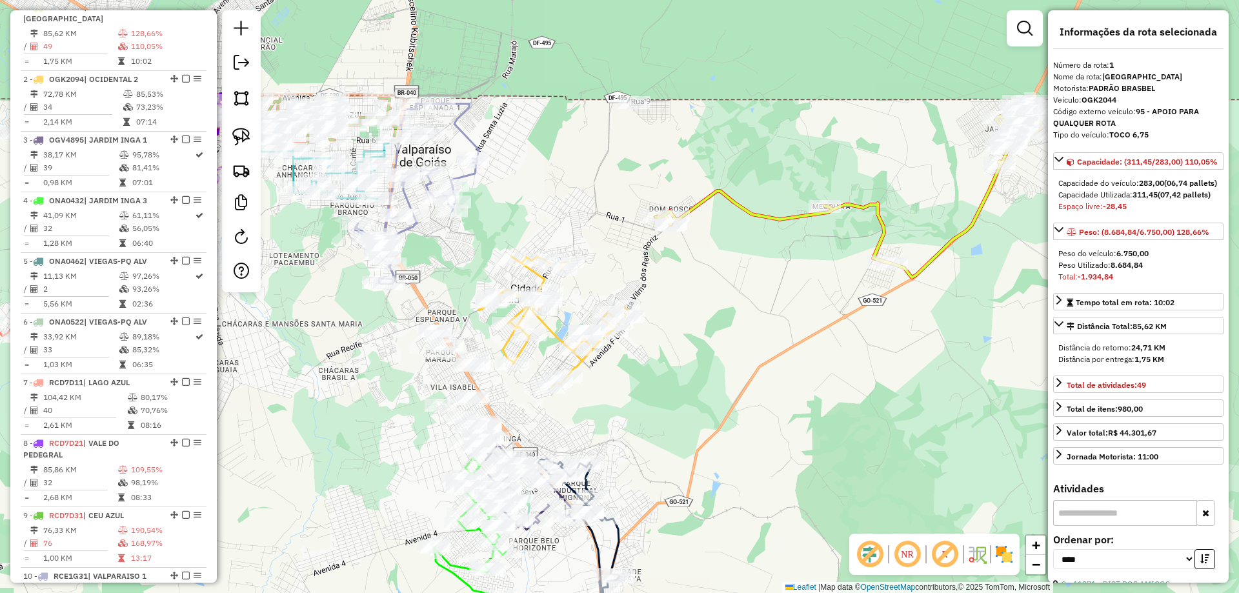
click at [504, 336] on icon at bounding box center [553, 321] width 149 height 131
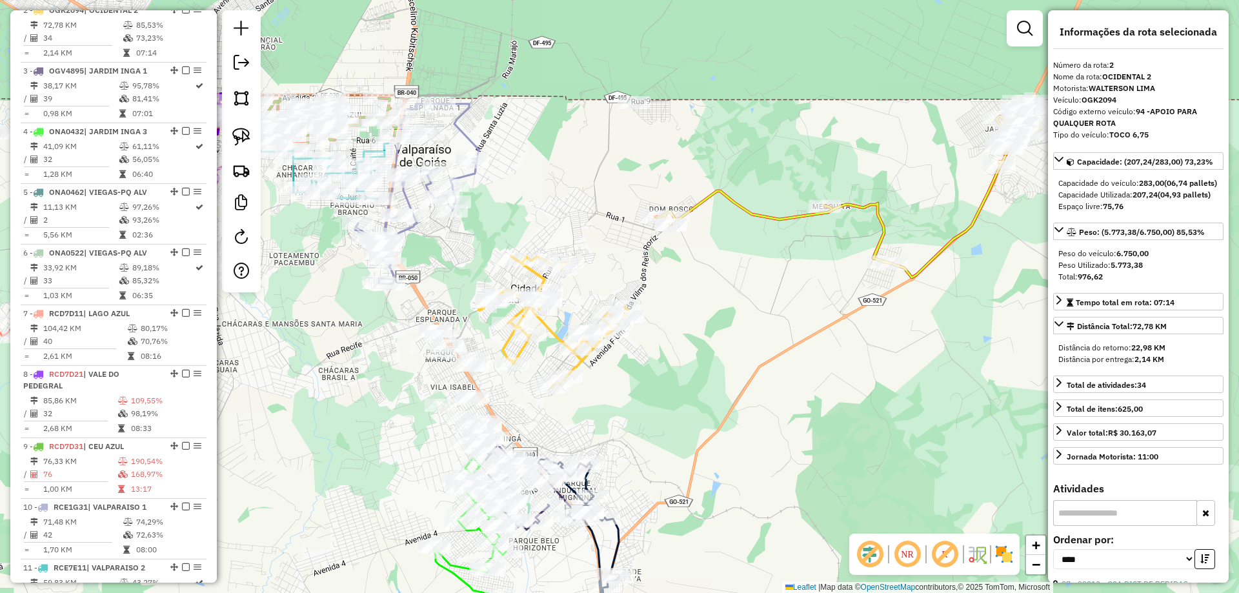
scroll to position [572, 0]
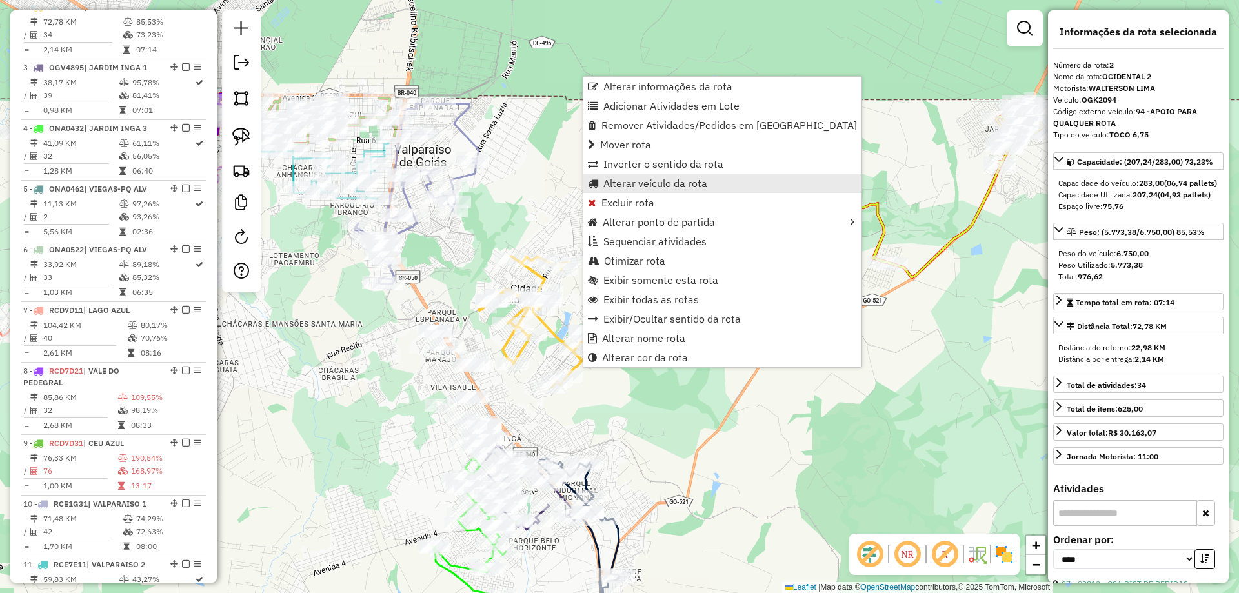
click at [642, 181] on span "Alterar veículo da rota" at bounding box center [656, 183] width 104 height 10
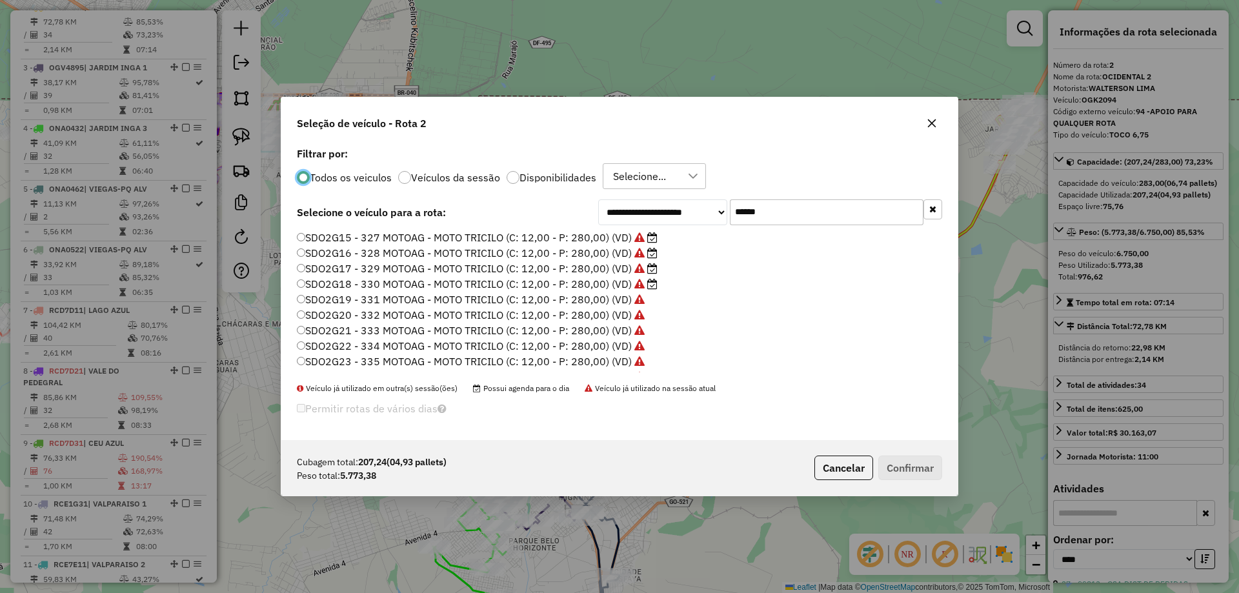
scroll to position [7, 4]
drag, startPoint x: 773, startPoint y: 215, endPoint x: 392, endPoint y: 196, distance: 381.3
click at [392, 196] on div "**********" at bounding box center [619, 292] width 677 height 296
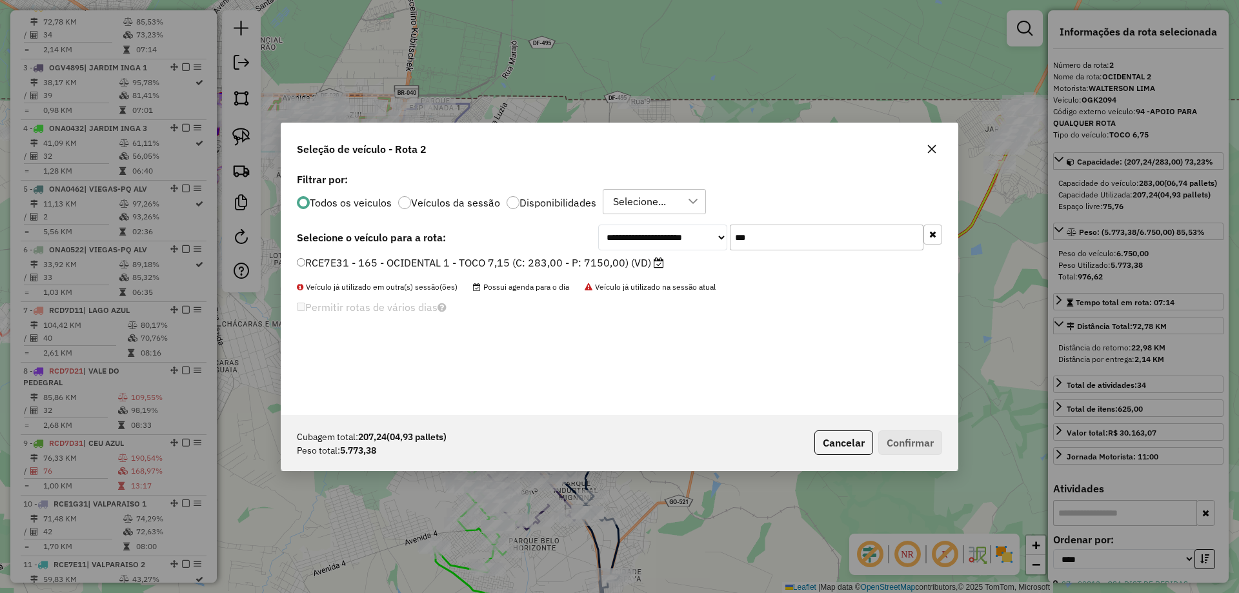
type input "***"
click at [313, 268] on label "RCE7E31 - 165 - OCIDENTAL 1 - TOCO 7,15 (C: 283,00 - P: 7150,00) (VD)" at bounding box center [480, 262] width 367 height 15
click at [910, 439] on button "Confirmar" at bounding box center [911, 443] width 64 height 25
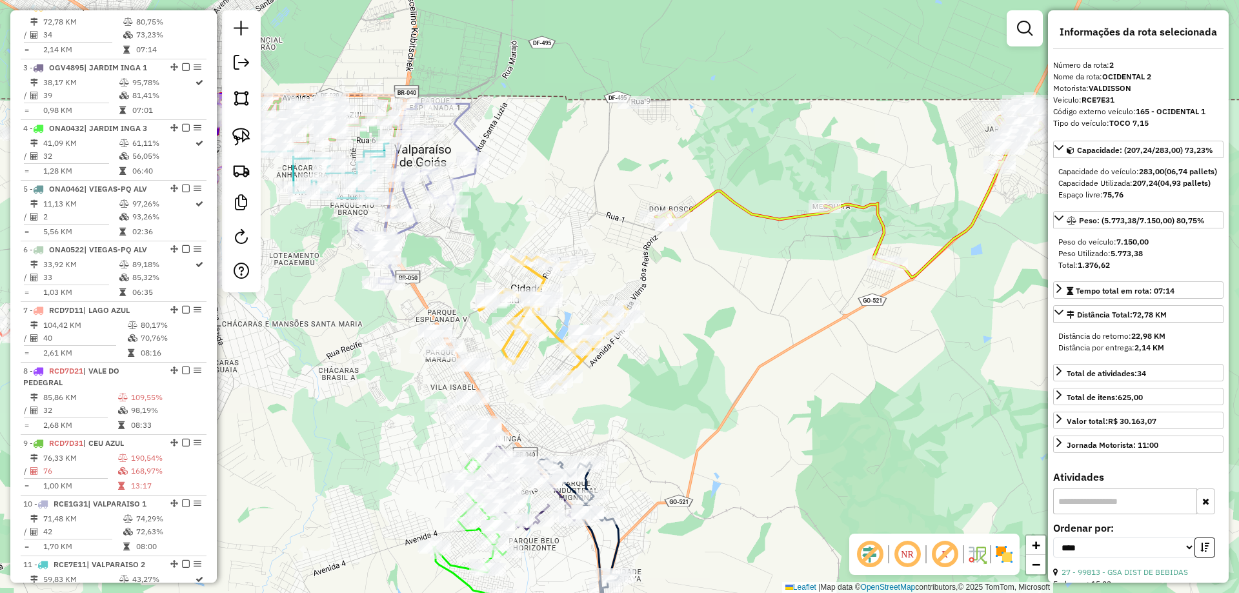
click at [584, 359] on icon at bounding box center [553, 321] width 149 height 131
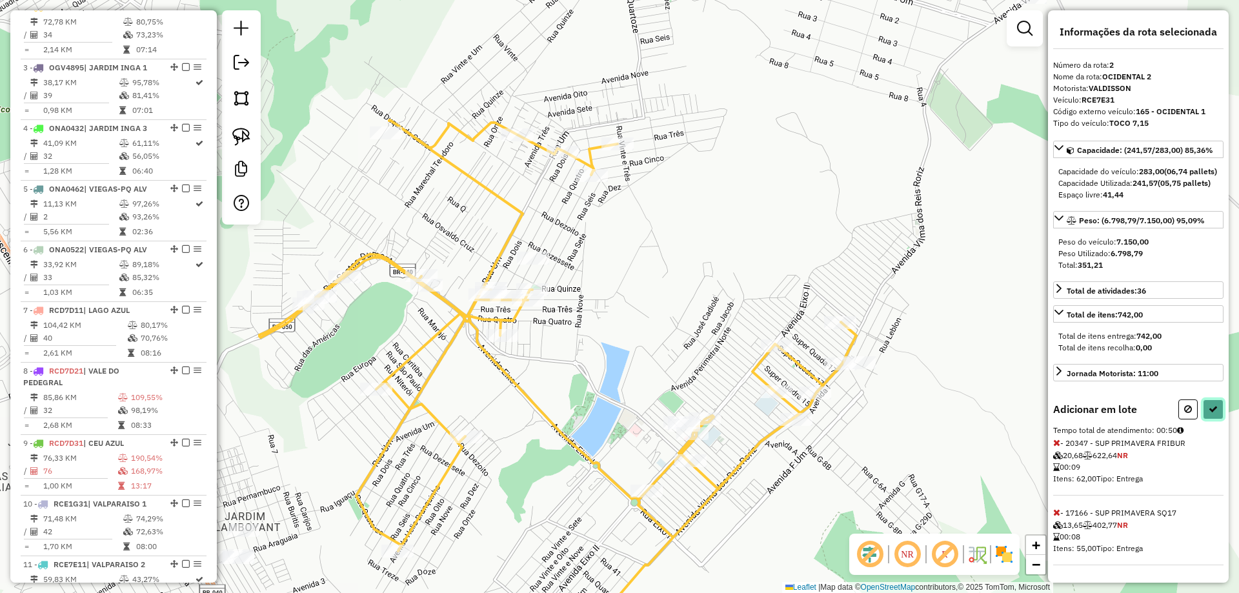
click at [1210, 420] on button at bounding box center [1213, 410] width 21 height 20
select select "*********"
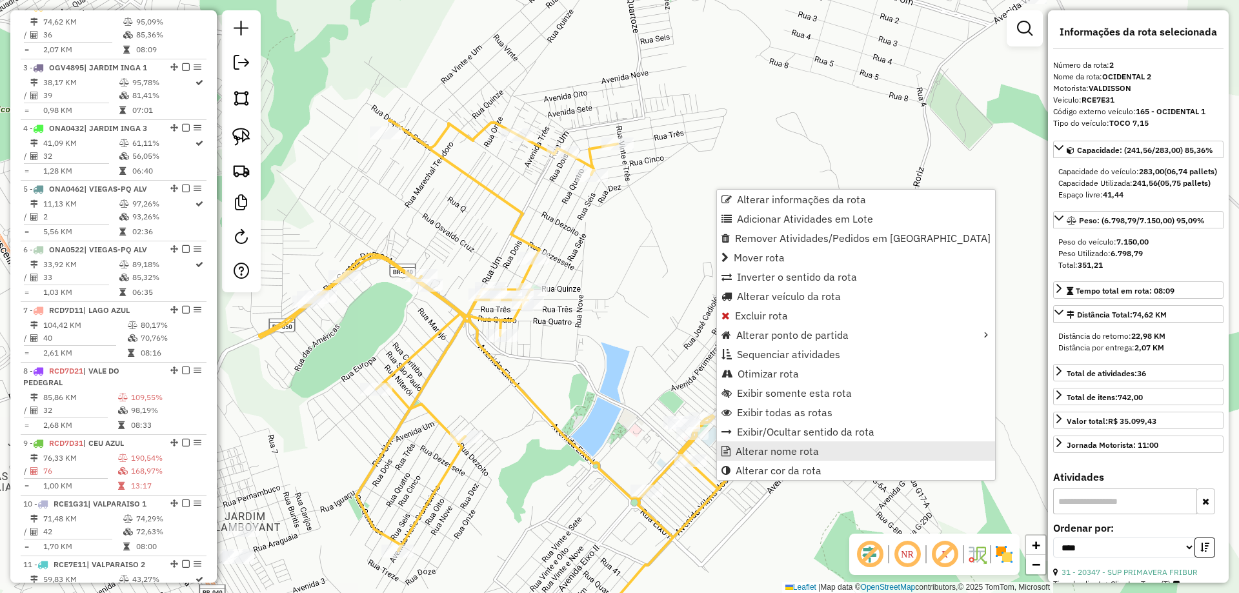
click at [806, 446] on span "Alterar nome rota" at bounding box center [777, 451] width 83 height 10
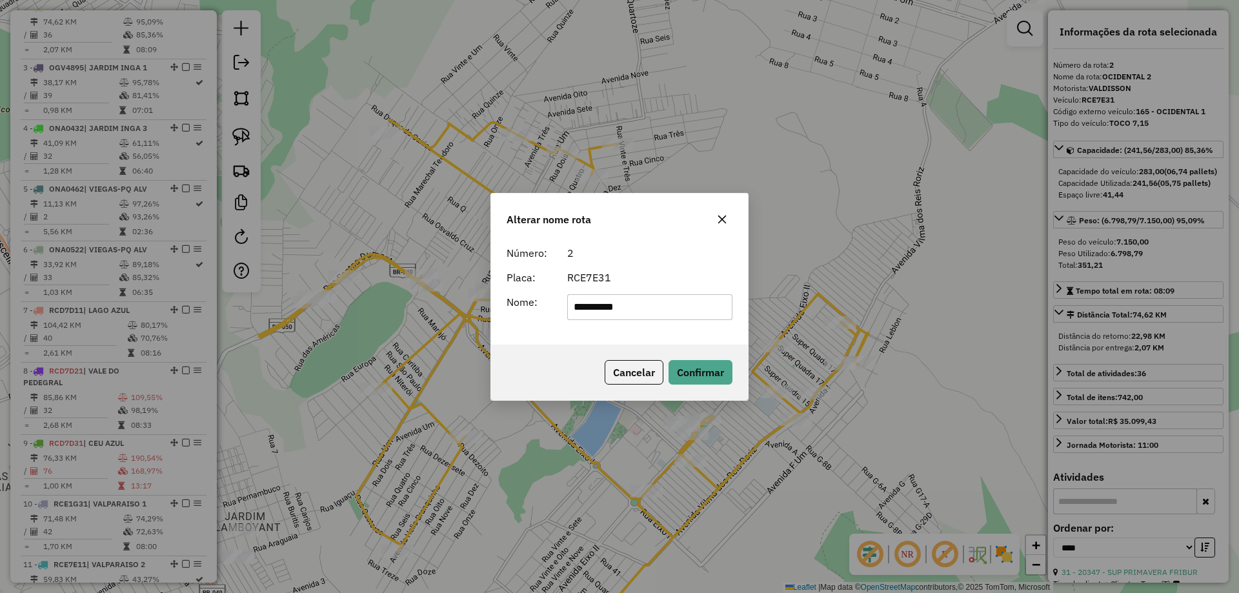
type input "*********"
click at [526, 345] on div "Cancelar Confirmar" at bounding box center [619, 373] width 257 height 56
drag, startPoint x: 695, startPoint y: 372, endPoint x: 677, endPoint y: 372, distance: 18.7
click at [694, 372] on button "Confirmar" at bounding box center [701, 372] width 64 height 25
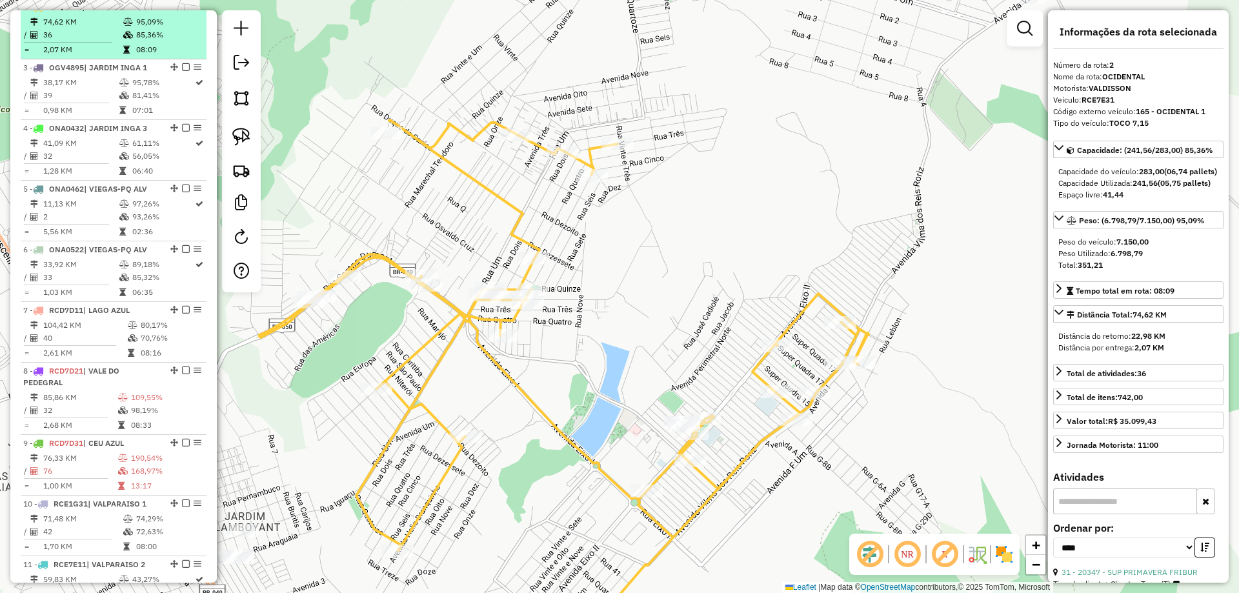
click at [183, 10] on em at bounding box center [186, 7] width 8 height 8
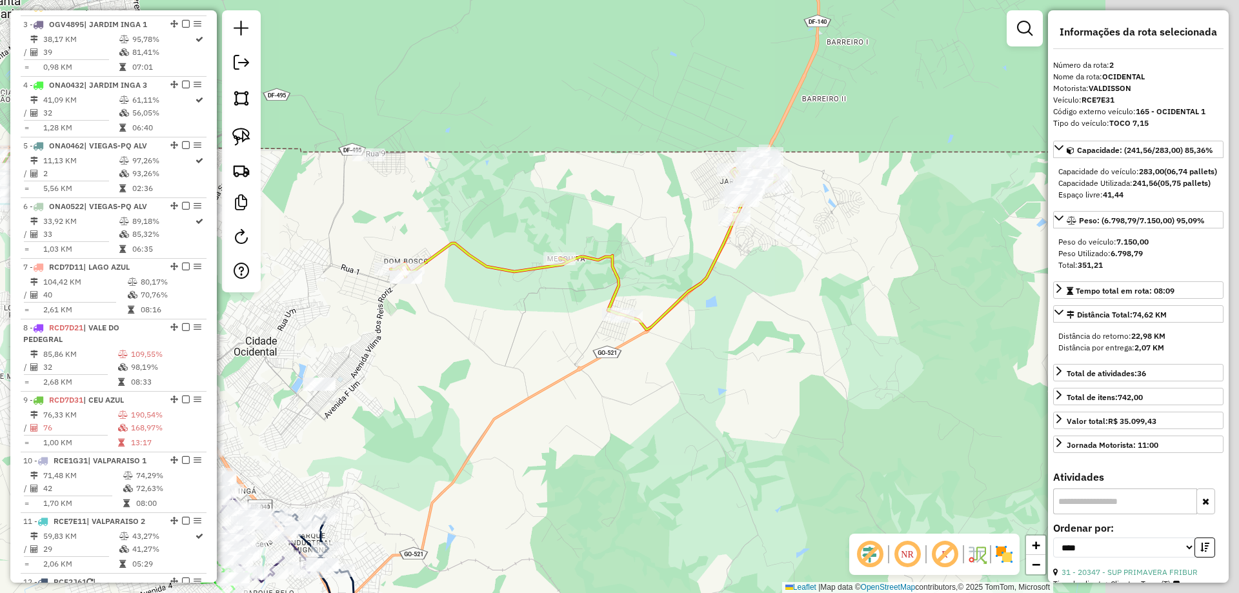
drag, startPoint x: 777, startPoint y: 286, endPoint x: 561, endPoint y: 270, distance: 216.2
click at [490, 342] on div "Janela de atendimento Grade de atendimento Capacidade Transportadoras Veículos …" at bounding box center [619, 296] width 1239 height 593
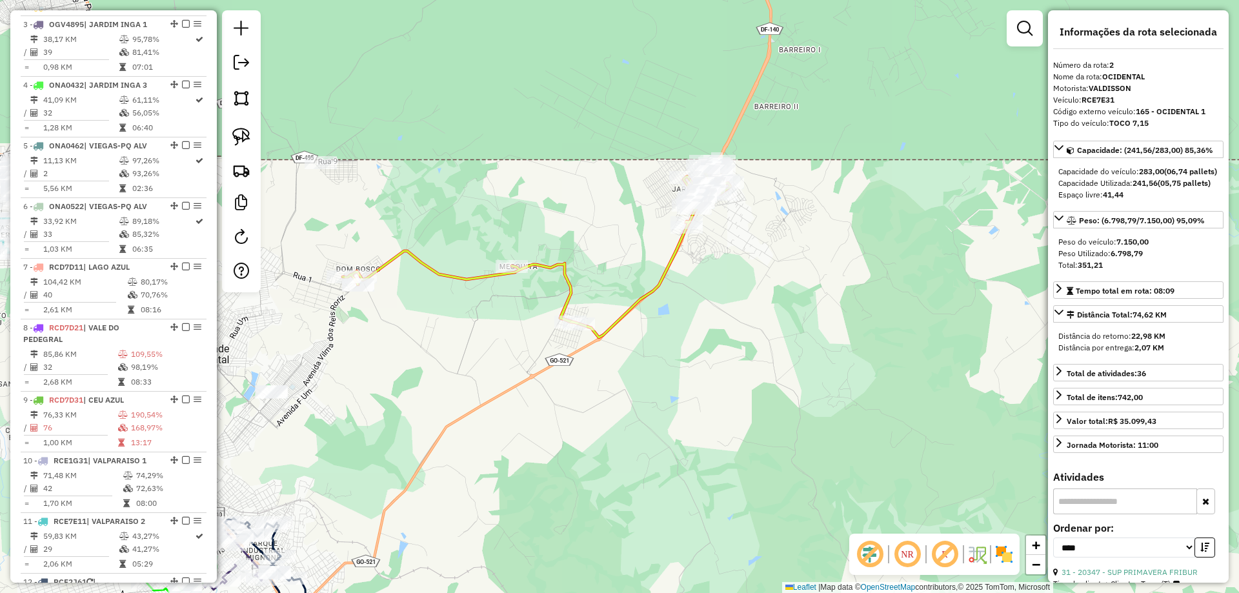
click at [664, 262] on icon at bounding box center [537, 247] width 388 height 179
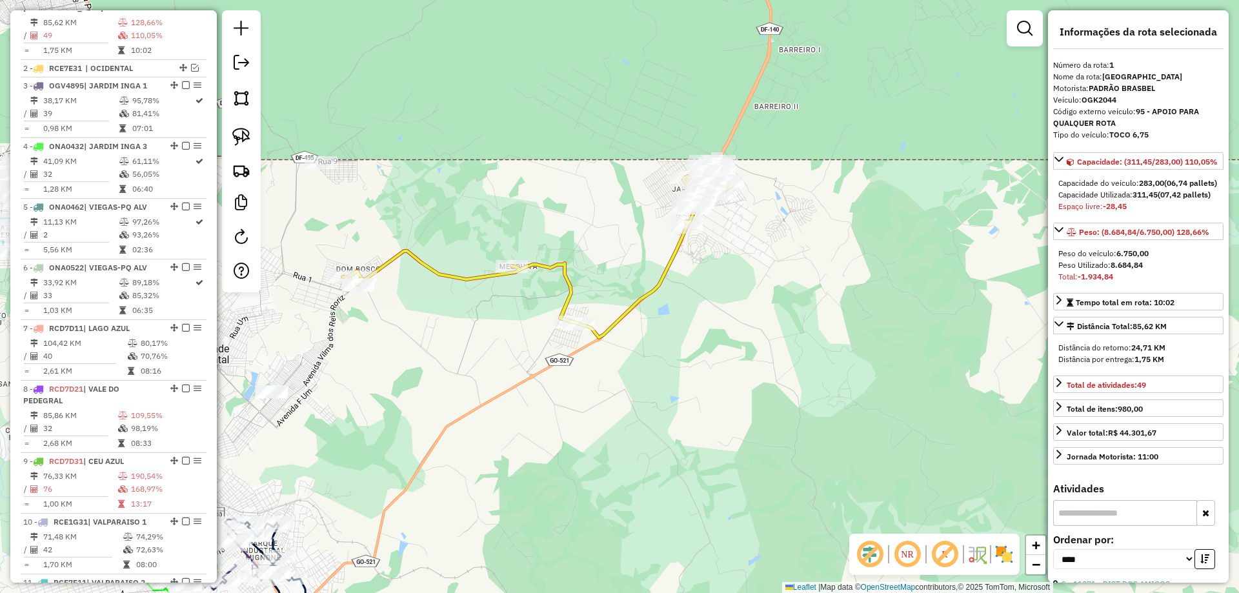
scroll to position [500, 0]
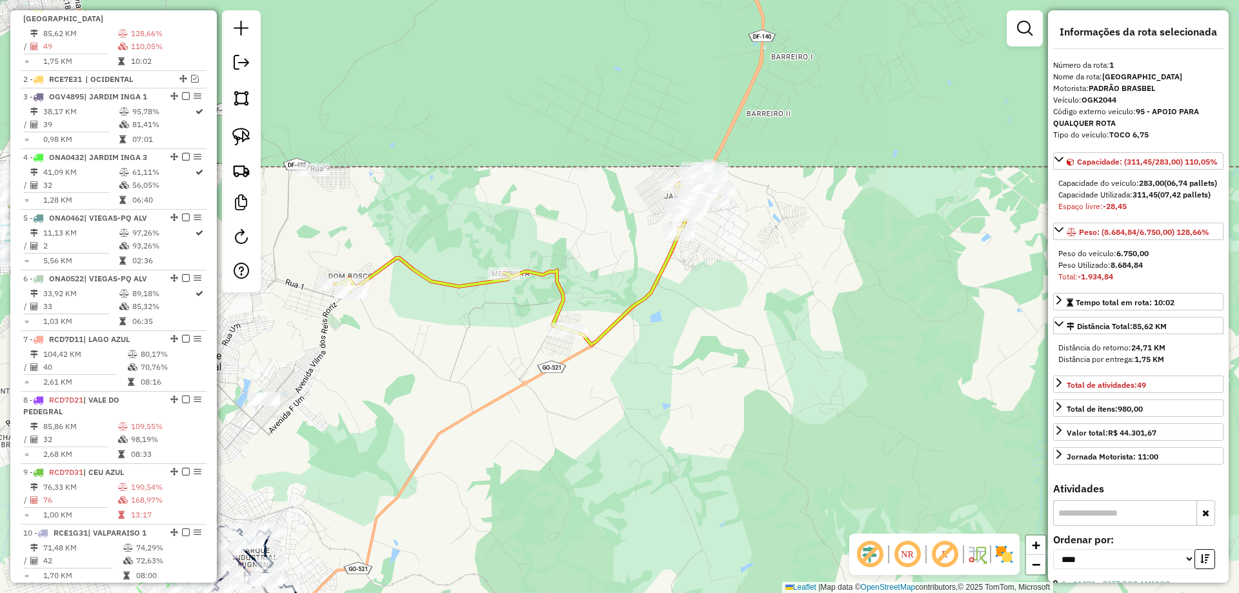
drag, startPoint x: 808, startPoint y: 158, endPoint x: 683, endPoint y: 307, distance: 194.8
click at [693, 306] on div "Janela de atendimento Grade de atendimento Capacidade Transportadoras Veículos …" at bounding box center [619, 296] width 1239 height 593
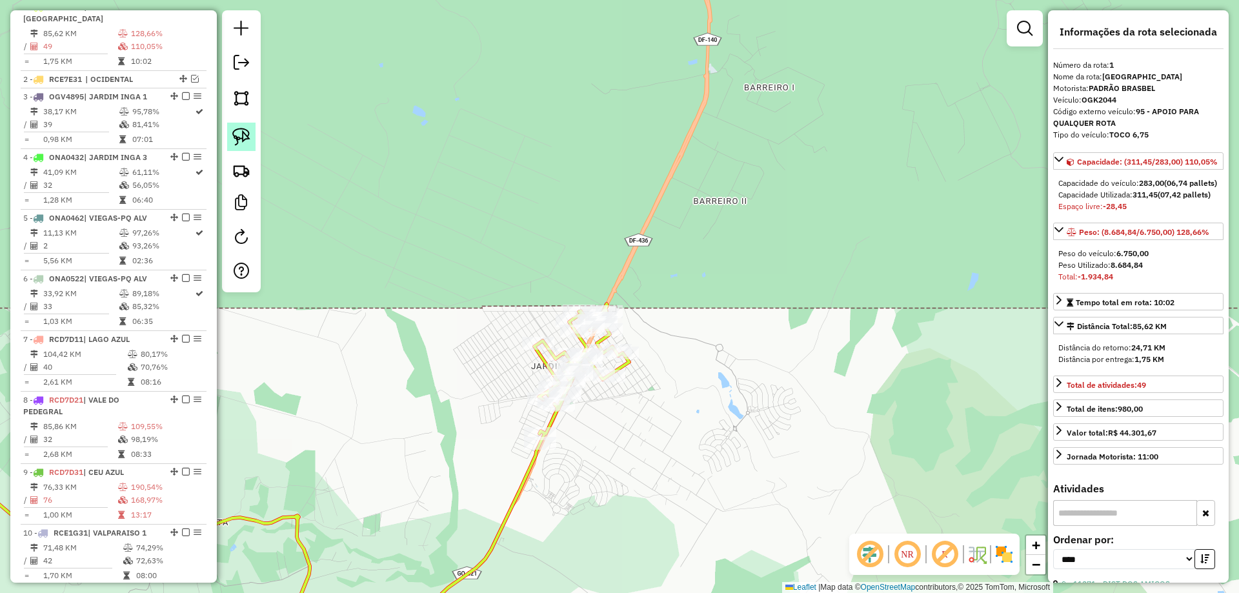
click at [244, 136] on img at bounding box center [241, 137] width 18 height 18
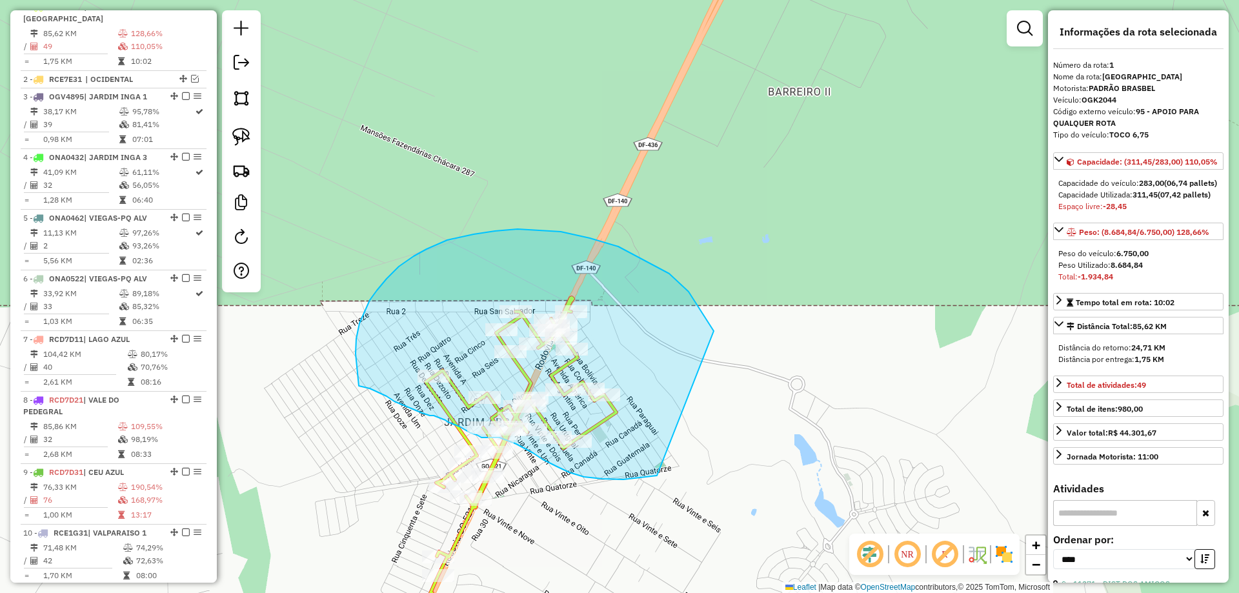
drag, startPoint x: 689, startPoint y: 292, endPoint x: 715, endPoint y: 445, distance: 155.2
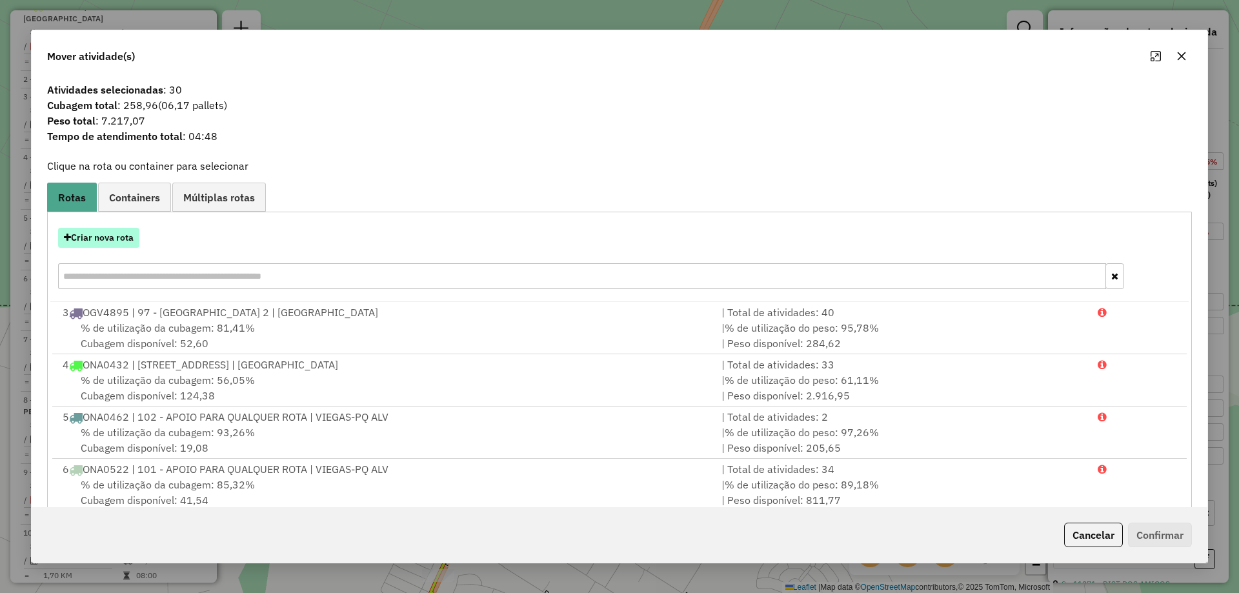
click at [122, 247] on button "Criar nova rota" at bounding box center [98, 238] width 81 height 20
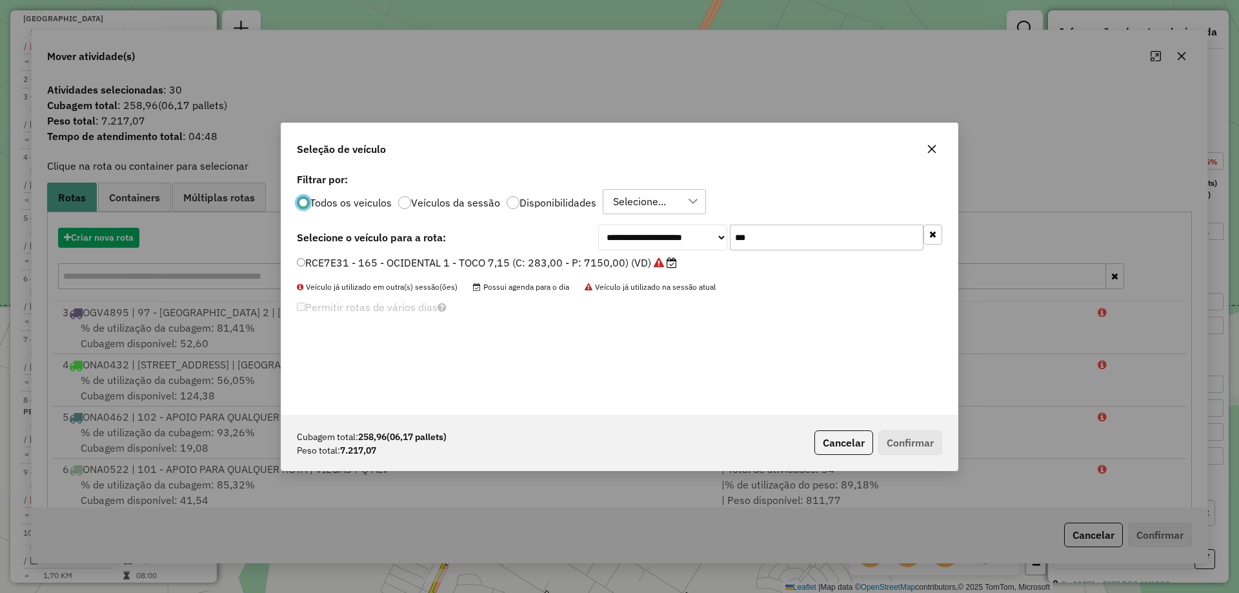
scroll to position [7, 4]
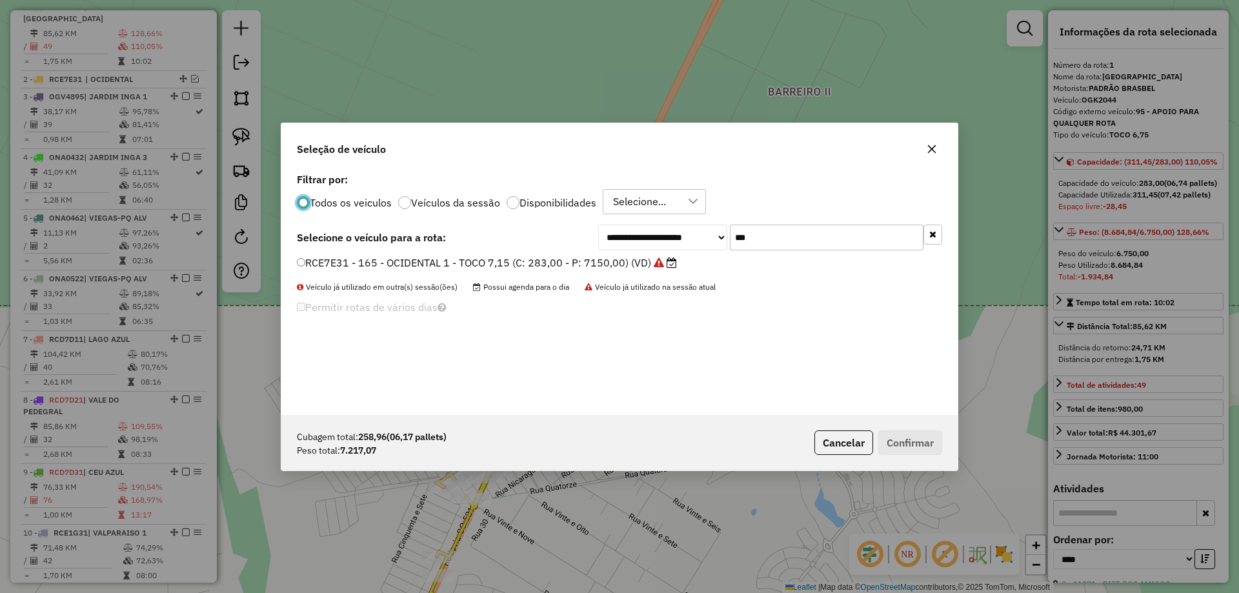
drag, startPoint x: 646, startPoint y: 237, endPoint x: 491, endPoint y: 244, distance: 154.4
click at [496, 244] on div "**********" at bounding box center [620, 238] width 646 height 26
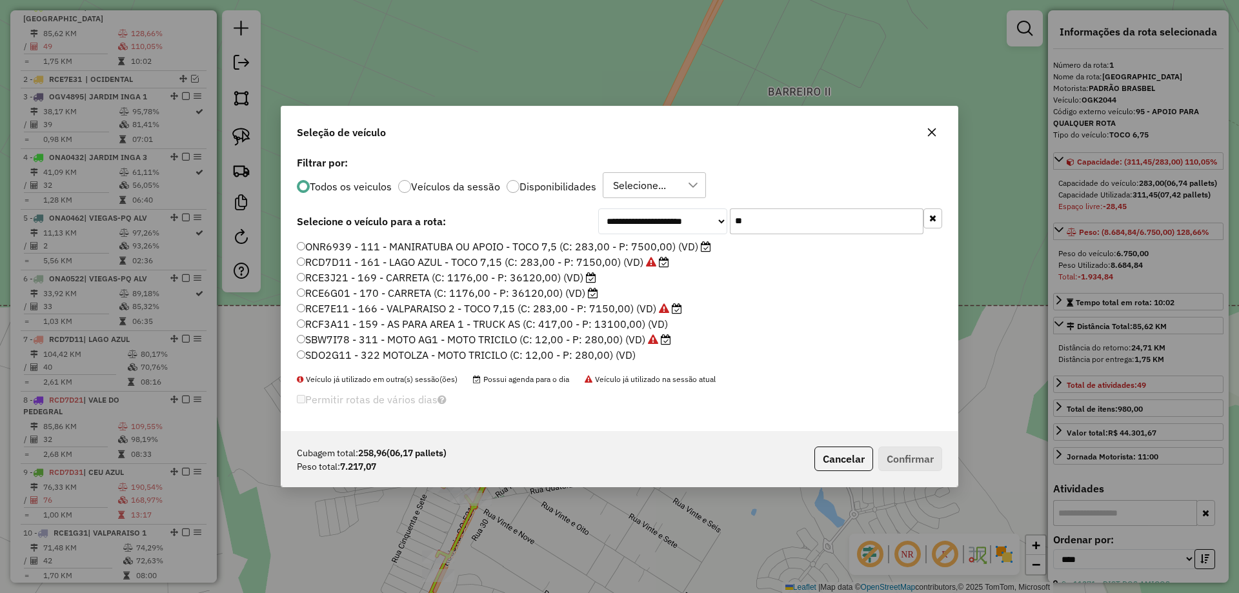
type input "**"
click at [374, 249] on label "ONR6939 - 111 - MANIRATUBA OU APOIO - TOCO 7,5 (C: 283,00 - P: 7500,00) (VD)" at bounding box center [504, 246] width 414 height 15
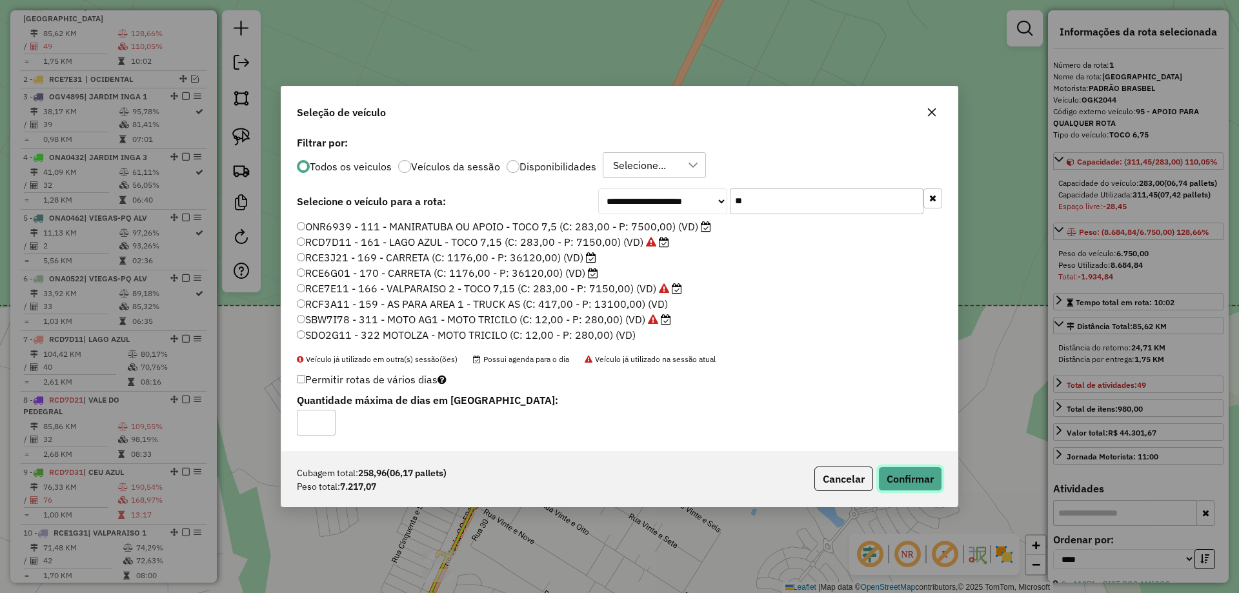
click at [903, 474] on button "Confirmar" at bounding box center [911, 479] width 64 height 25
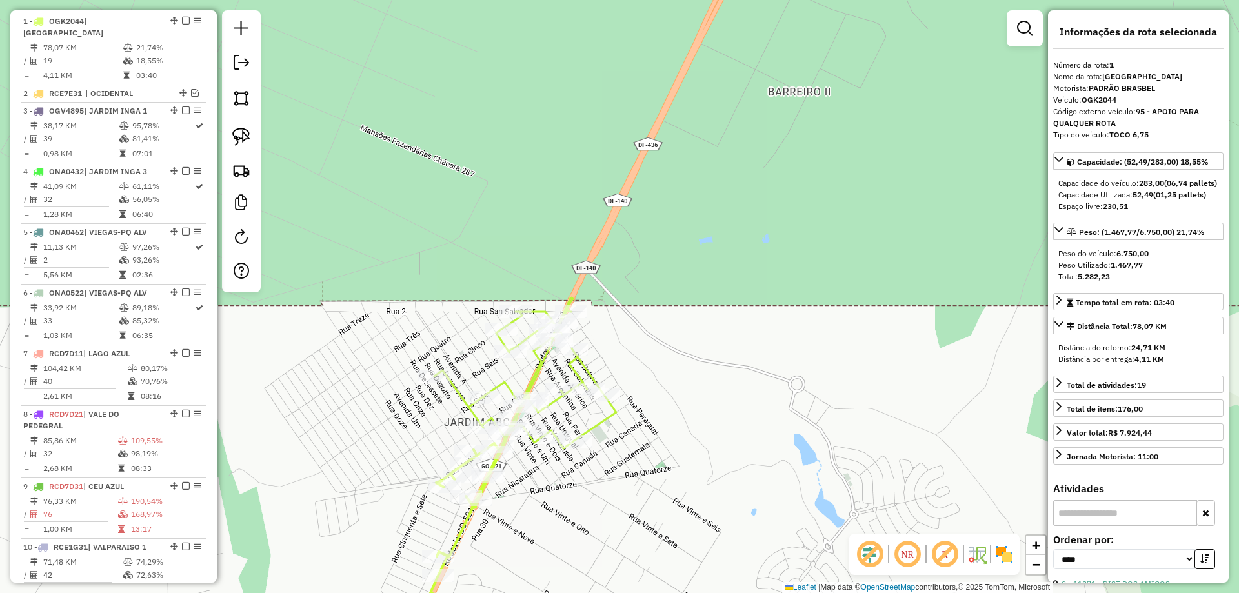
scroll to position [500, 0]
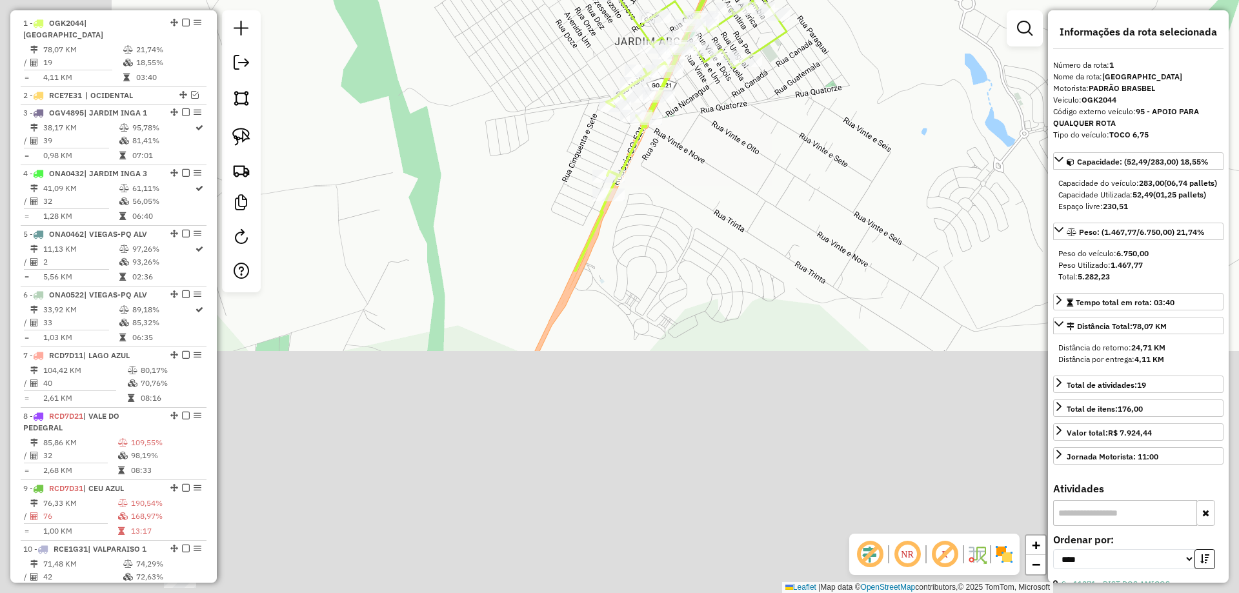
drag, startPoint x: 857, startPoint y: 132, endPoint x: 866, endPoint y: 116, distance: 18.8
click at [866, 116] on div "Janela de atendimento Grade de atendimento Capacidade Transportadoras Veículos …" at bounding box center [619, 296] width 1239 height 593
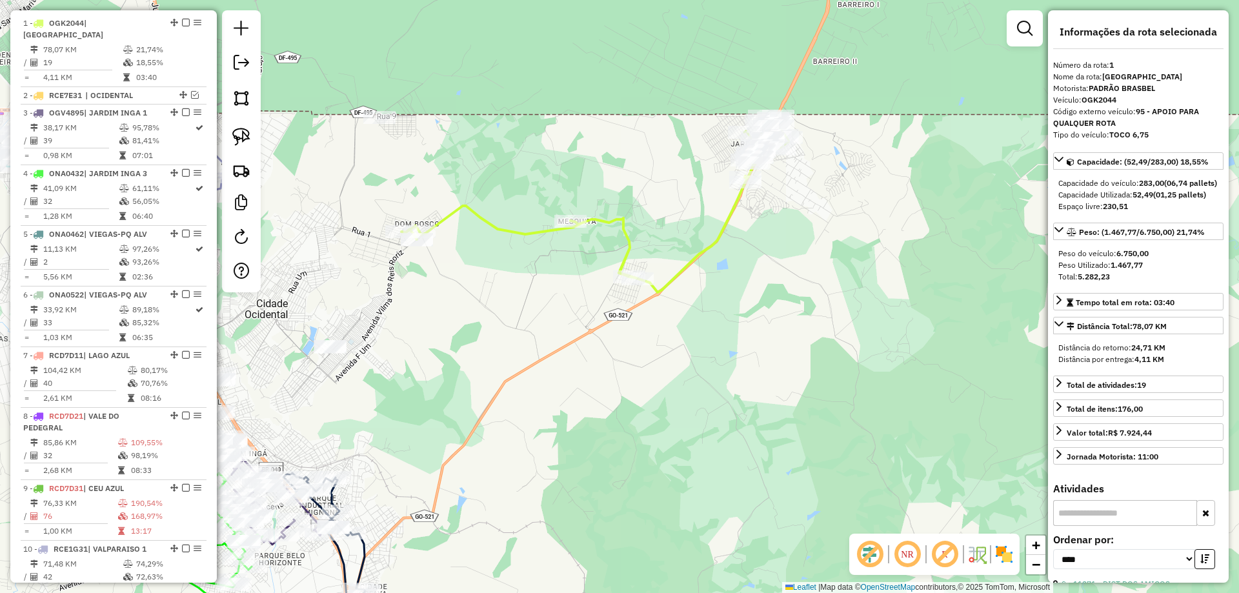
drag, startPoint x: 497, startPoint y: 339, endPoint x: 687, endPoint y: 299, distance: 194.0
click at [687, 299] on div "Janela de atendimento Grade de atendimento Capacidade Transportadoras Veículos …" at bounding box center [619, 296] width 1239 height 593
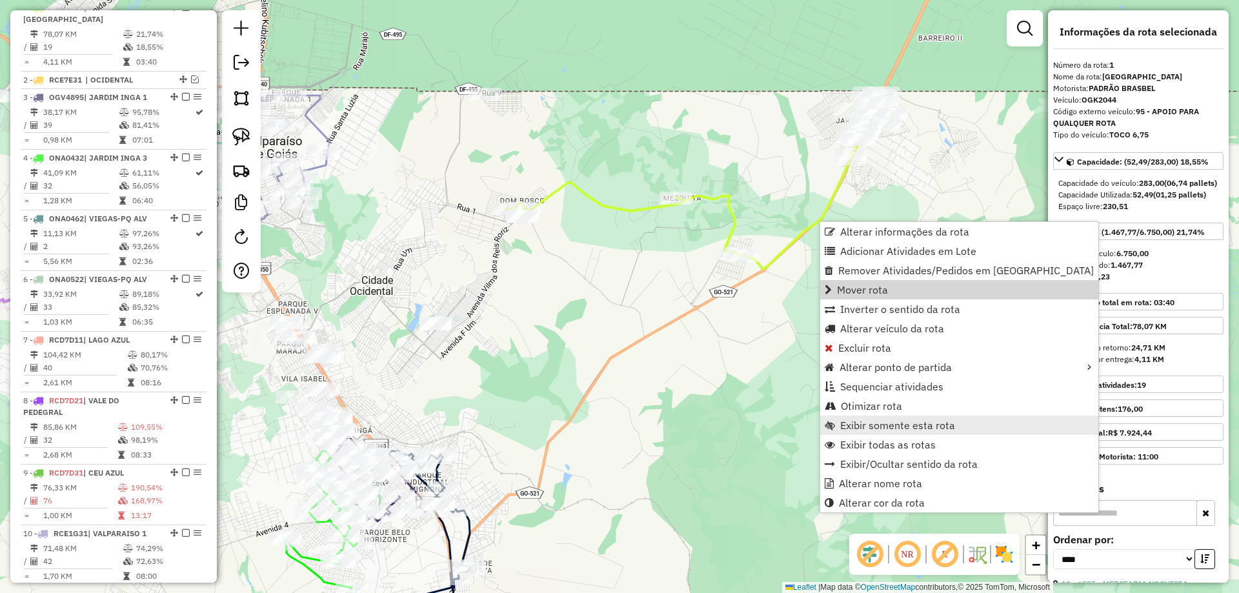
scroll to position [516, 0]
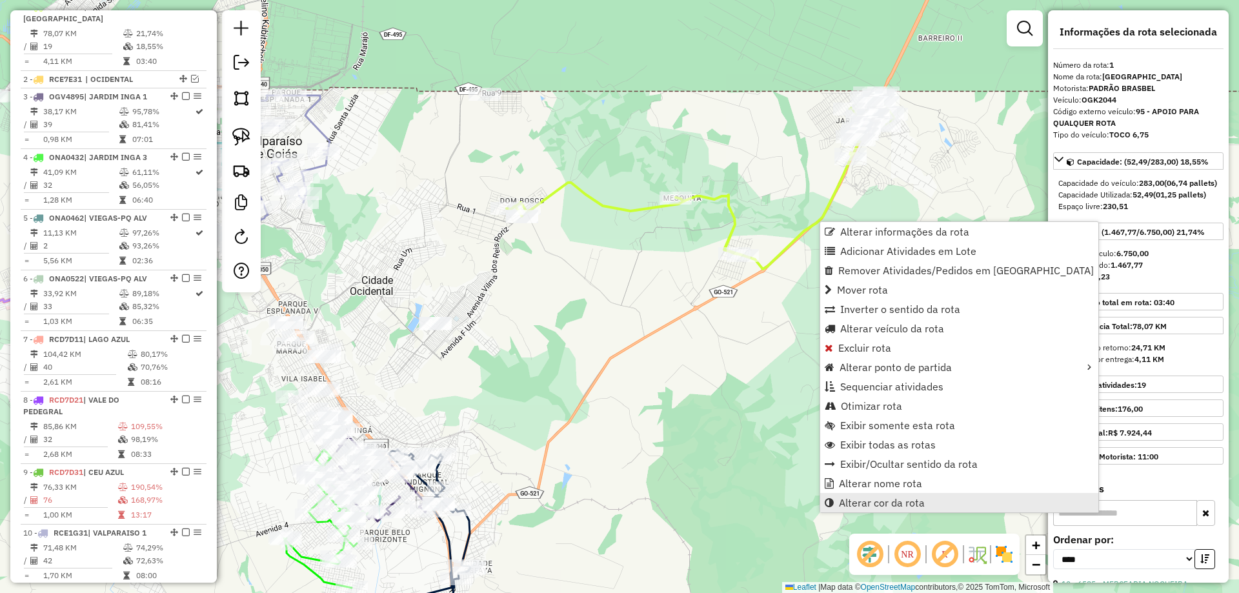
click at [851, 500] on span "Alterar cor da rota" at bounding box center [882, 503] width 86 height 10
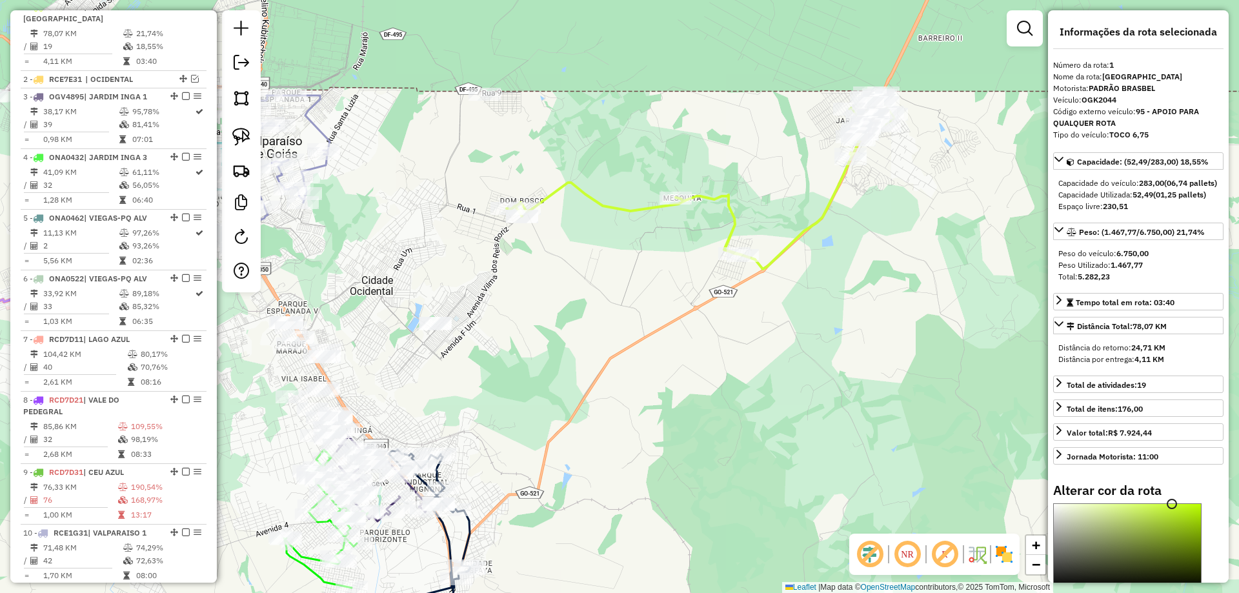
type input "*******"
click at [1063, 555] on div at bounding box center [1127, 546] width 147 height 84
drag, startPoint x: 910, startPoint y: 145, endPoint x: 770, endPoint y: 305, distance: 212.8
click at [773, 307] on div "Janela de atendimento Grade de atendimento Capacidade Transportadoras Veículos …" at bounding box center [619, 296] width 1239 height 593
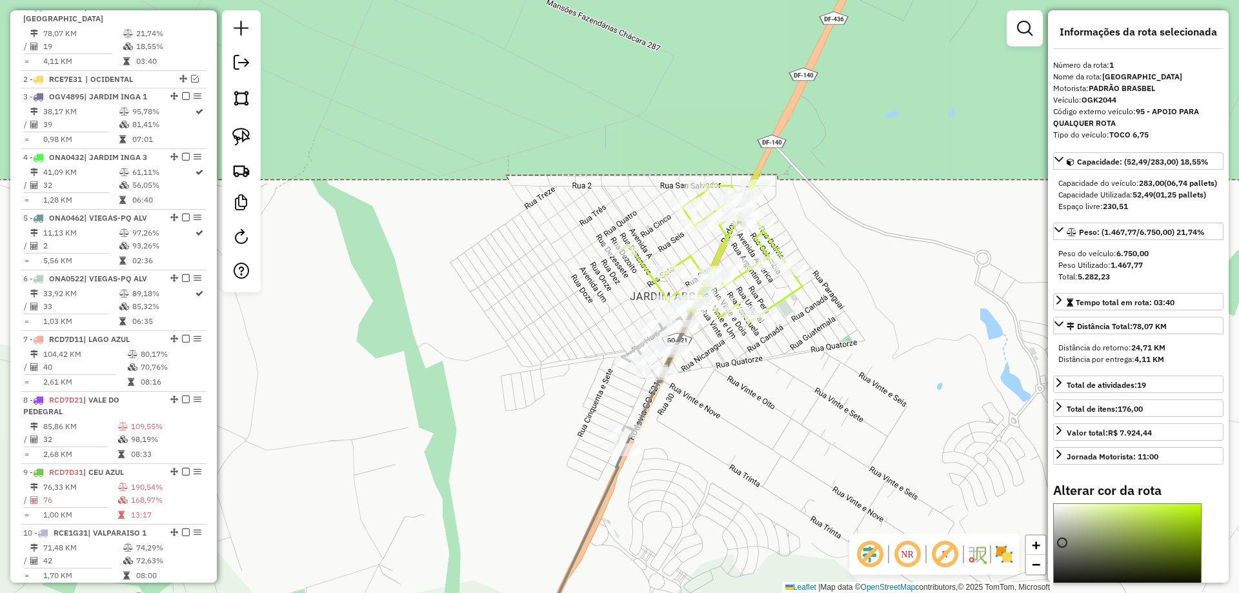
click at [726, 256] on icon at bounding box center [711, 247] width 182 height 151
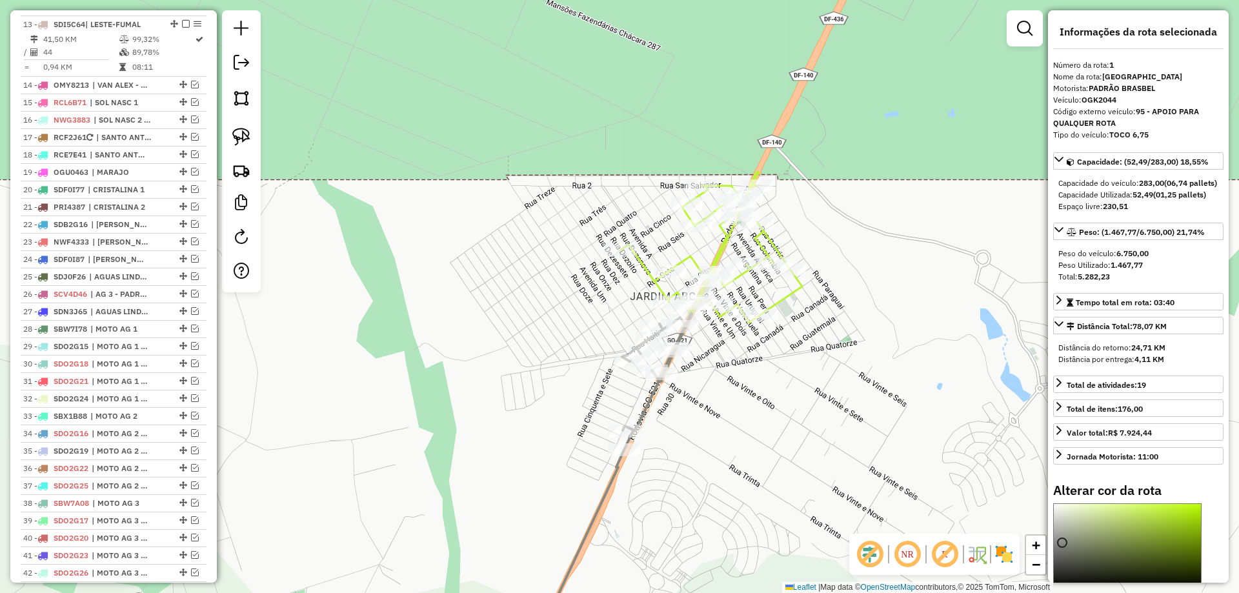
select select "*********"
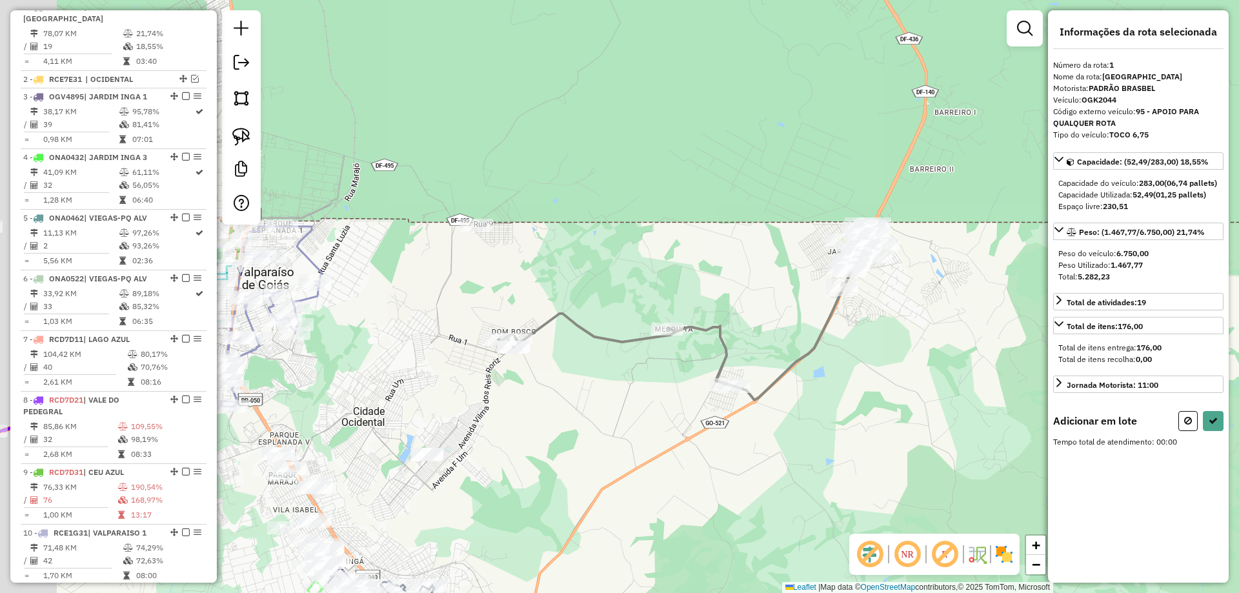
drag, startPoint x: 491, startPoint y: 465, endPoint x: 672, endPoint y: 326, distance: 227.9
click at [724, 315] on div "Janela de atendimento Grade de atendimento Capacidade Transportadoras Veículos …" at bounding box center [619, 296] width 1239 height 593
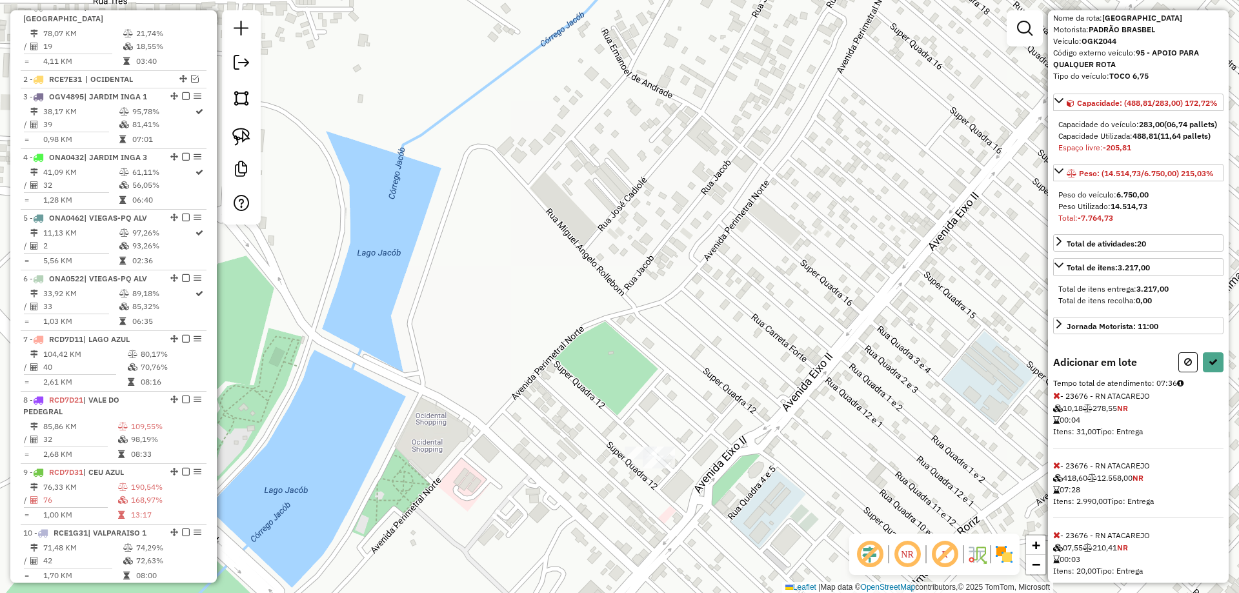
scroll to position [114, 0]
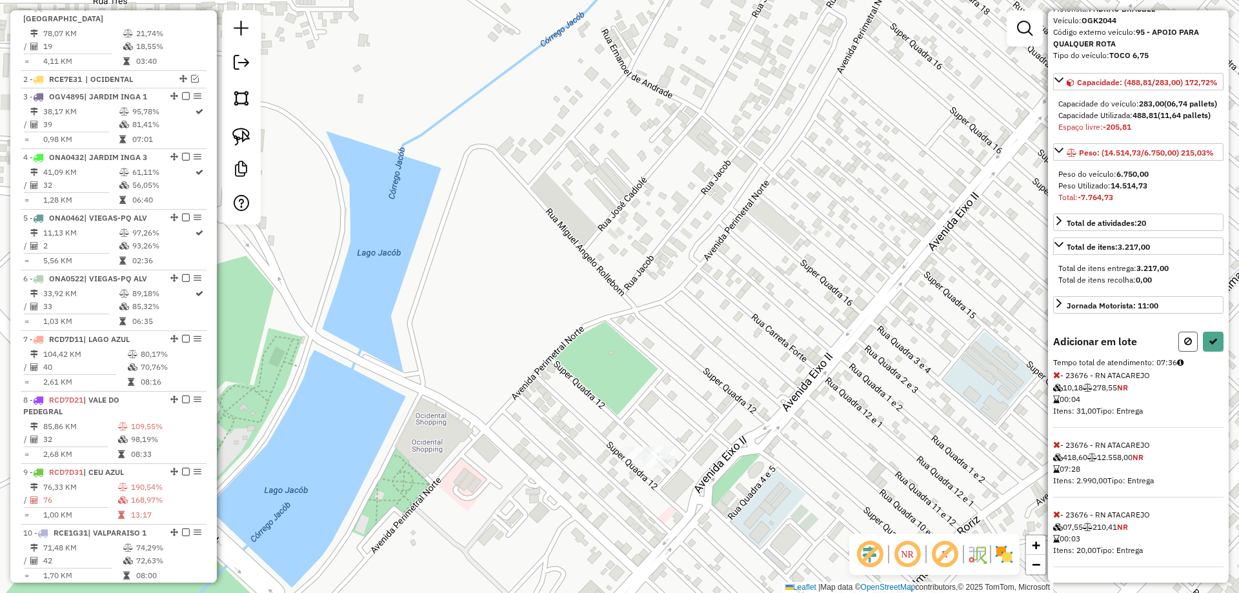
click at [1191, 344] on button at bounding box center [1188, 342] width 19 height 20
select select "*********"
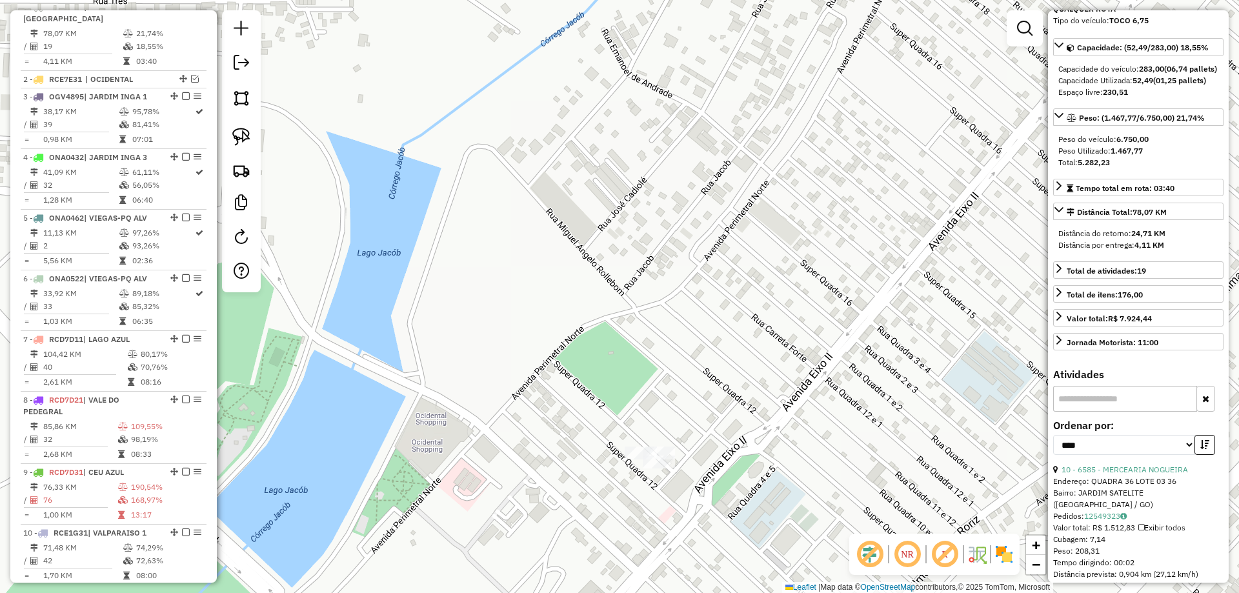
click at [665, 469] on div at bounding box center [659, 462] width 32 height 13
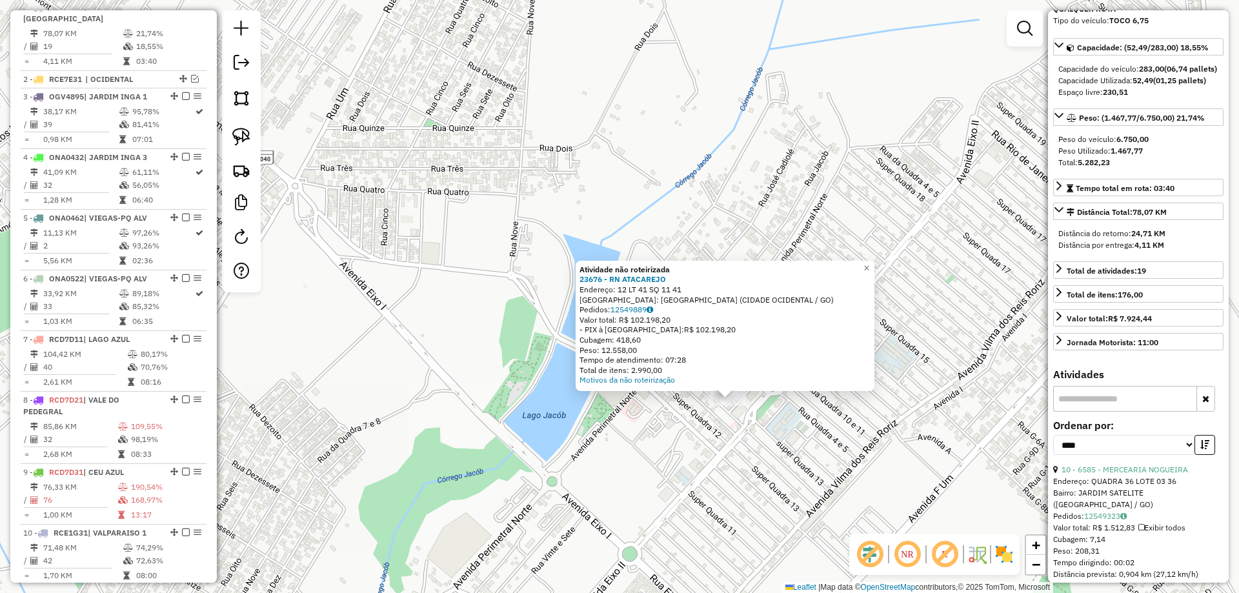
click at [706, 449] on div "Atividade não roteirizada 23676 - RN ATACAREJO Endereço: 12 LT 41 SQ 11 41 Bair…" at bounding box center [619, 296] width 1239 height 593
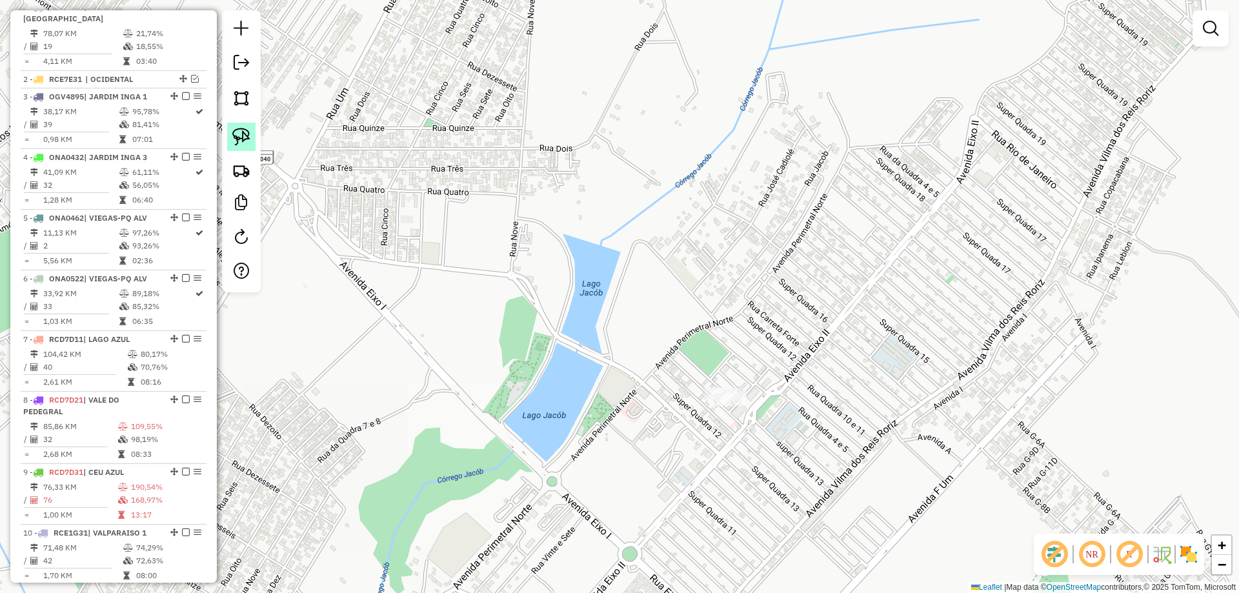
click at [254, 139] on link at bounding box center [241, 137] width 28 height 28
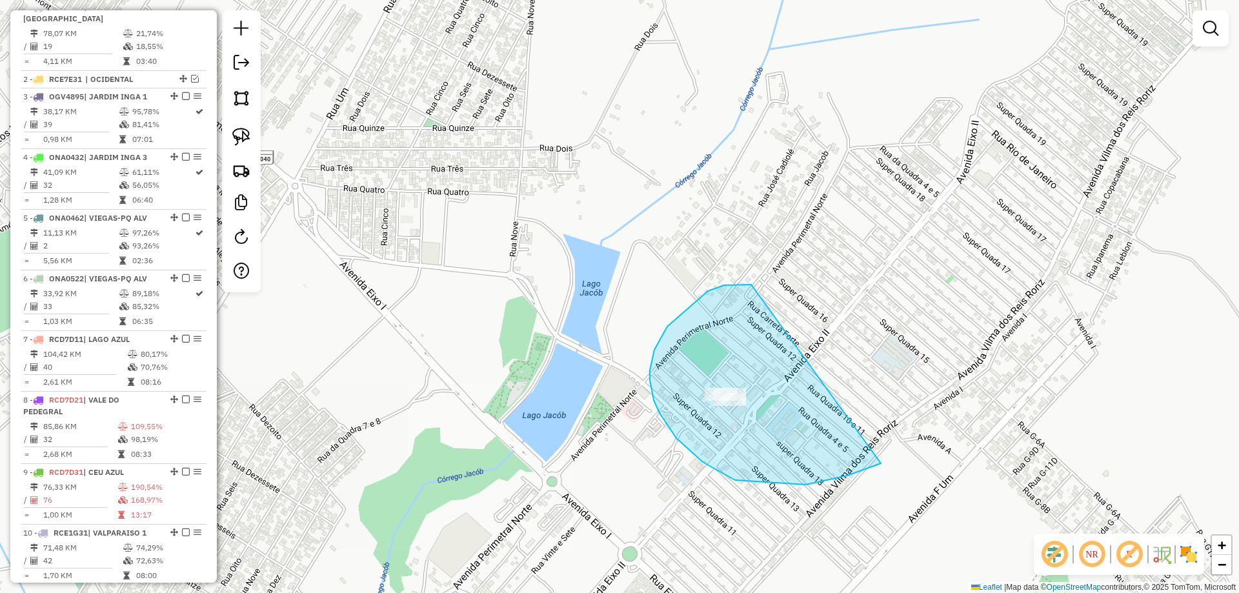
drag, startPoint x: 739, startPoint y: 285, endPoint x: 922, endPoint y: 412, distance: 223.1
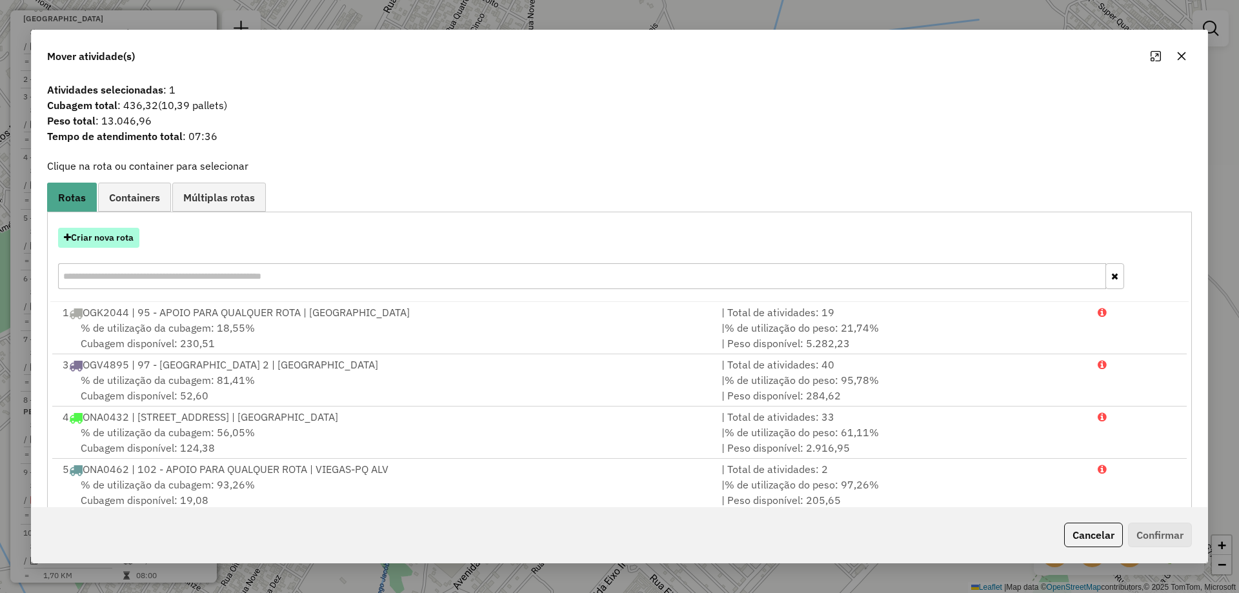
click at [103, 241] on button "Criar nova rota" at bounding box center [98, 238] width 81 height 20
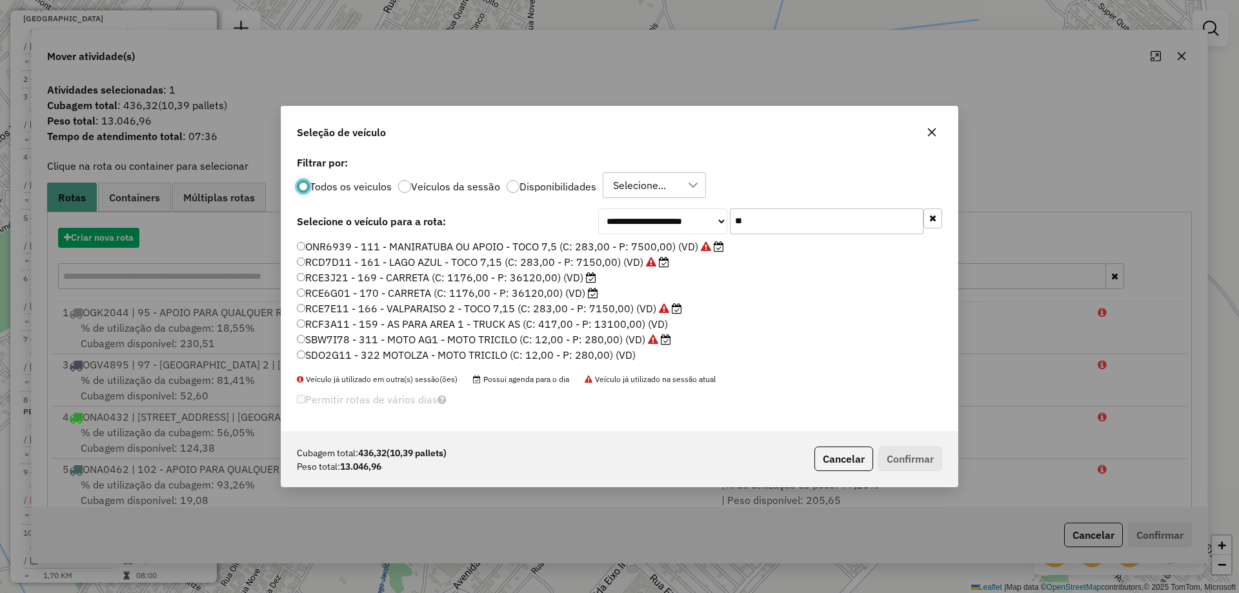
scroll to position [7, 4]
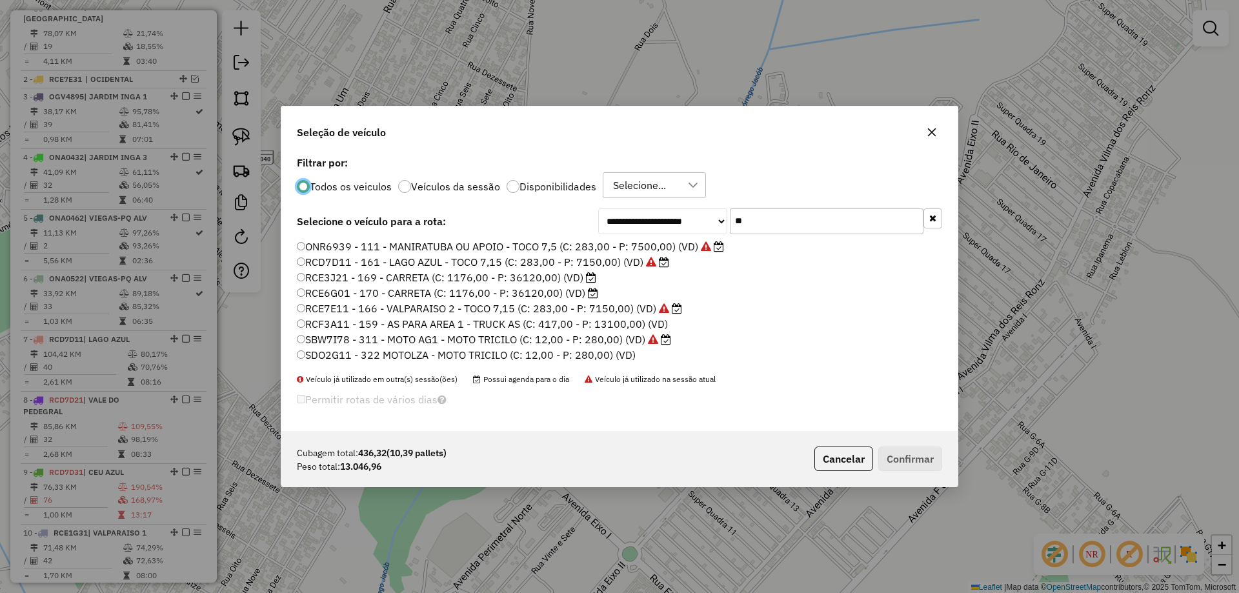
drag, startPoint x: 835, startPoint y: 227, endPoint x: 403, endPoint y: 238, distance: 431.4
click at [406, 238] on div "**********" at bounding box center [619, 292] width 677 height 278
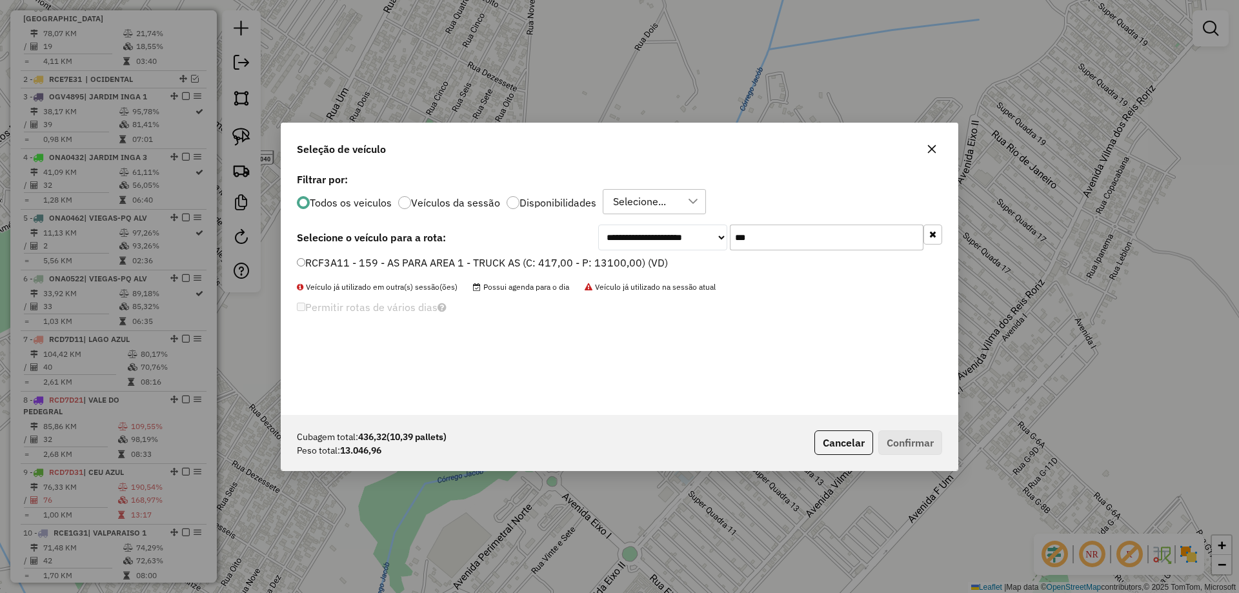
type input "***"
click at [339, 258] on label "RCF3A11 - 159 - AS PARA AREA 1 - TRUCK AS (C: 417,00 - P: 13100,00) (VD)" at bounding box center [482, 262] width 371 height 15
click at [914, 446] on button "Confirmar" at bounding box center [911, 443] width 64 height 25
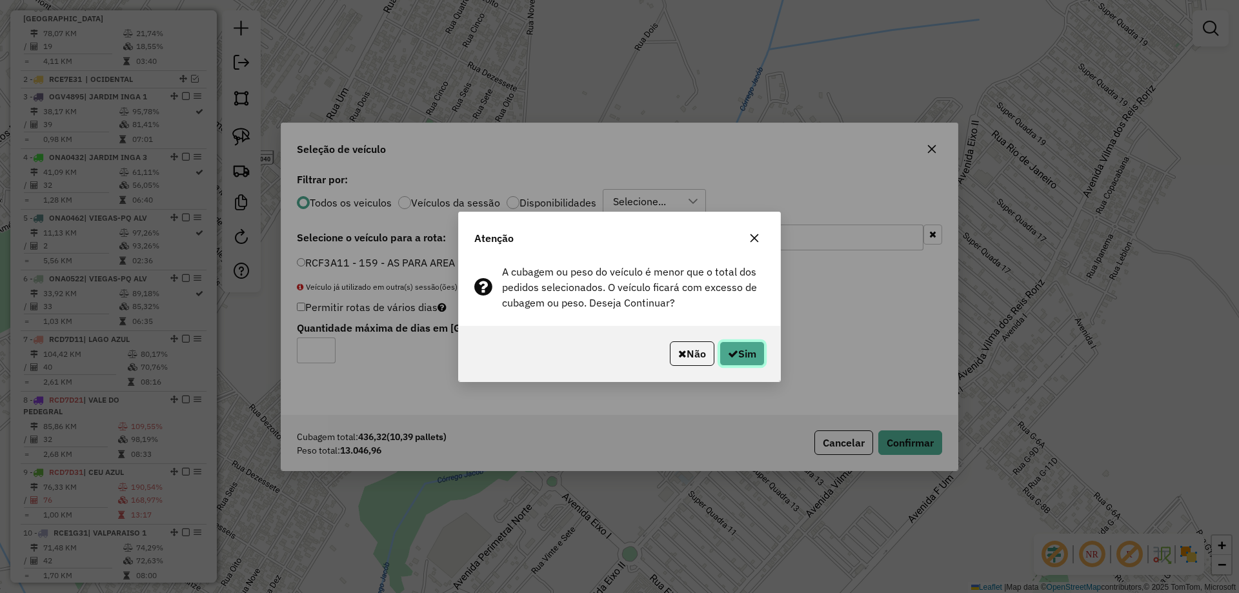
click at [749, 352] on button "Sim" at bounding box center [742, 353] width 45 height 25
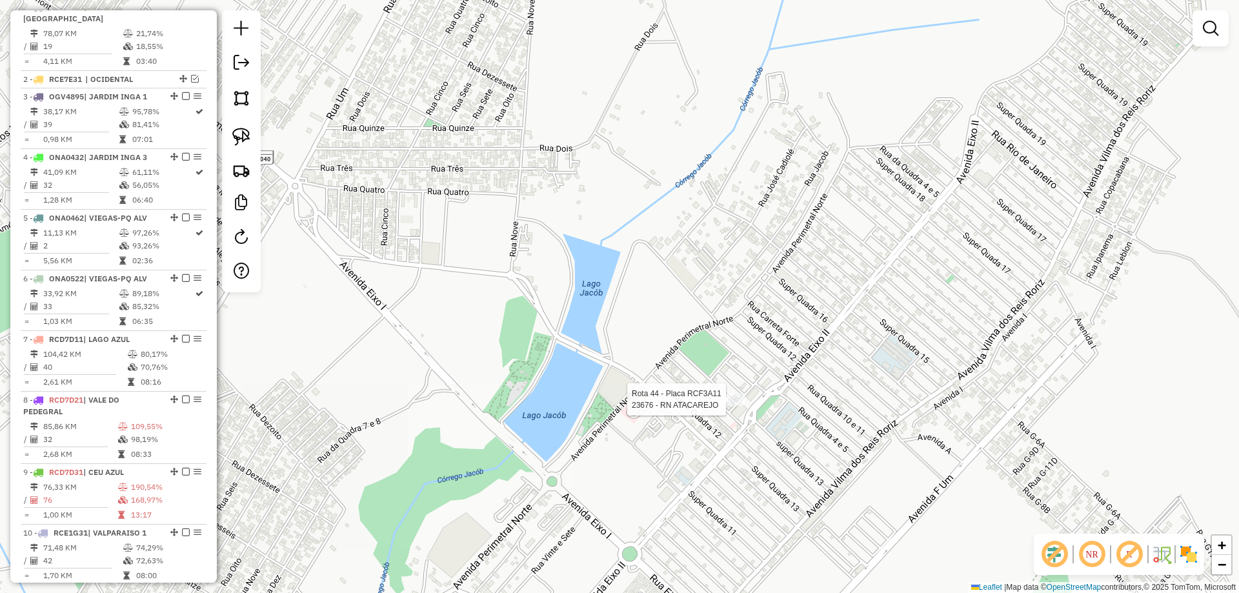
select select "*********"
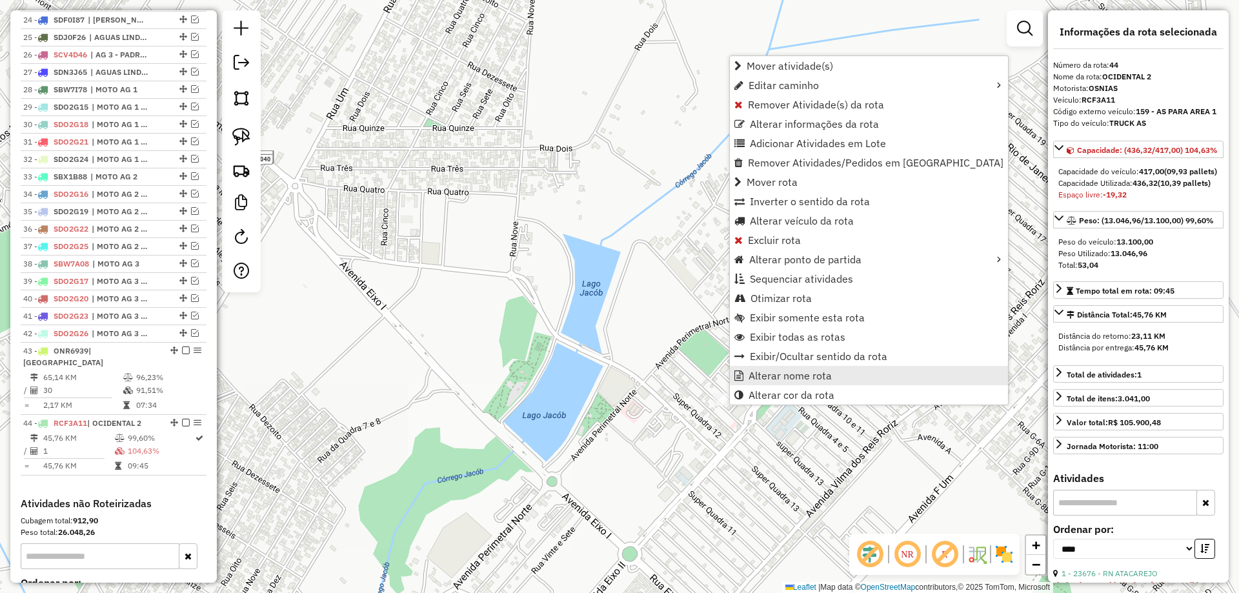
scroll to position [1605, 0]
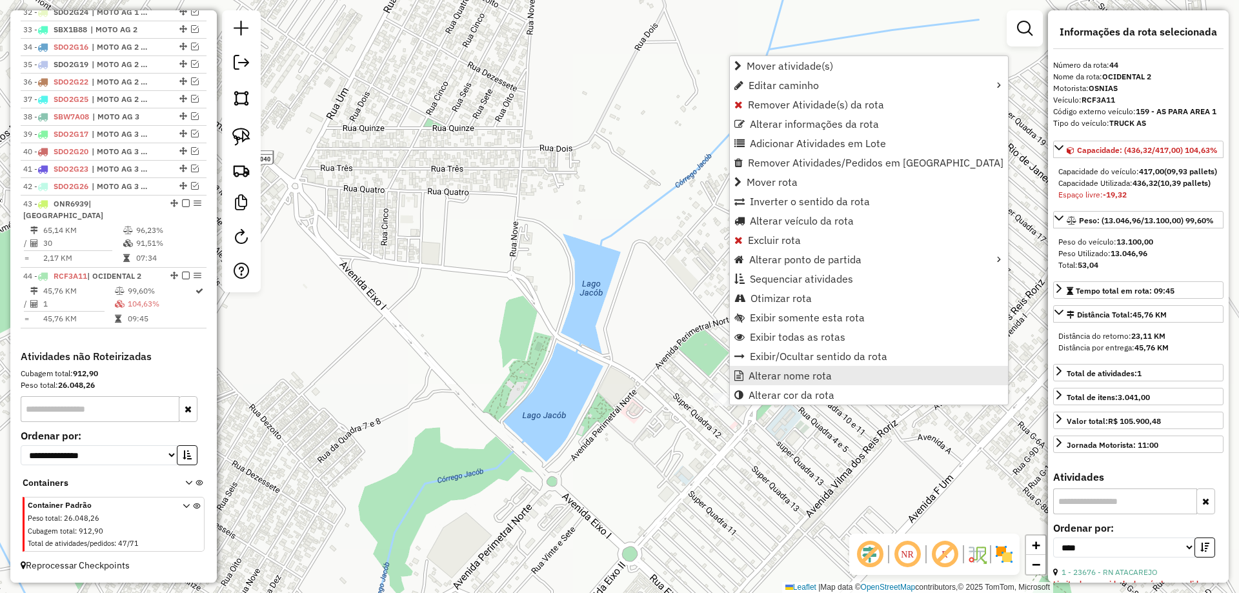
click at [777, 368] on link "Alterar nome rota" at bounding box center [869, 375] width 278 height 19
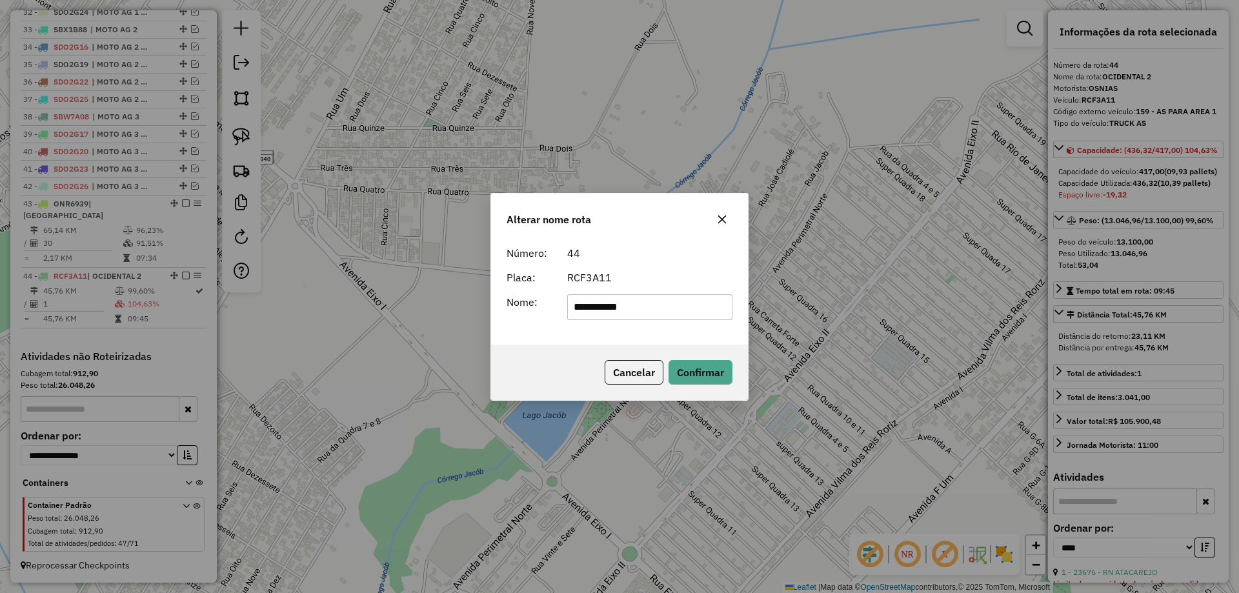
drag, startPoint x: 669, startPoint y: 307, endPoint x: 155, endPoint y: 331, distance: 515.1
click at [161, 331] on div "**********" at bounding box center [619, 296] width 1239 height 593
type input "*******"
click at [532, 358] on div "Cancelar Confirmar" at bounding box center [619, 373] width 257 height 56
click at [705, 358] on div "Cancelar Confirmar" at bounding box center [619, 373] width 257 height 56
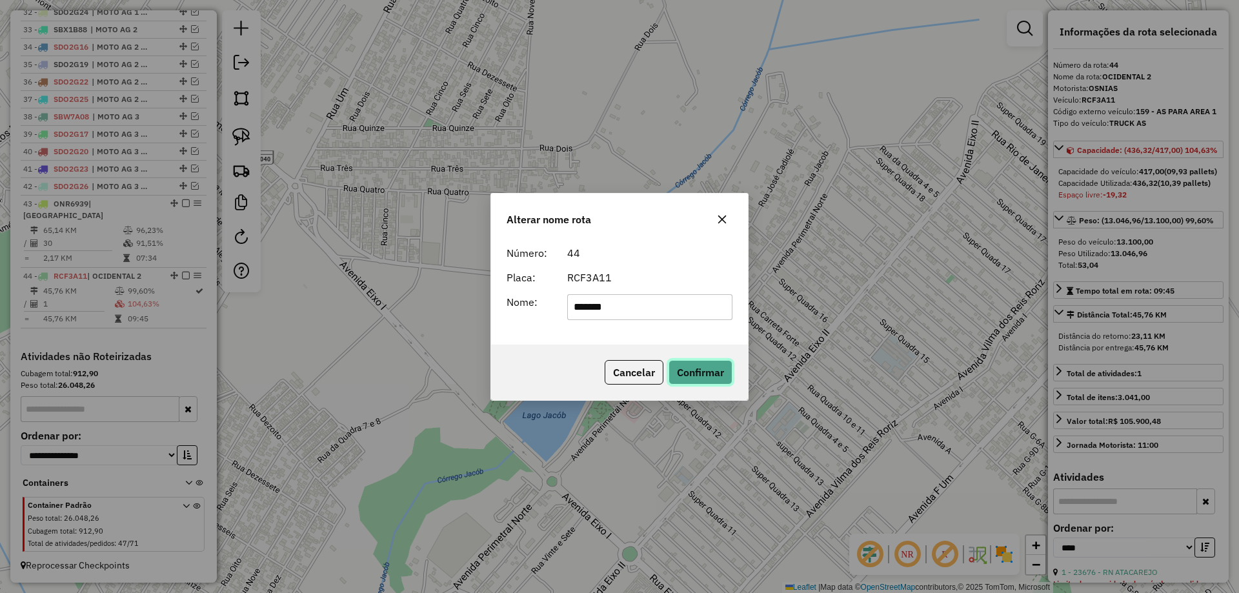
drag, startPoint x: 703, startPoint y: 372, endPoint x: 644, endPoint y: 374, distance: 58.8
click at [697, 374] on button "Confirmar" at bounding box center [701, 372] width 64 height 25
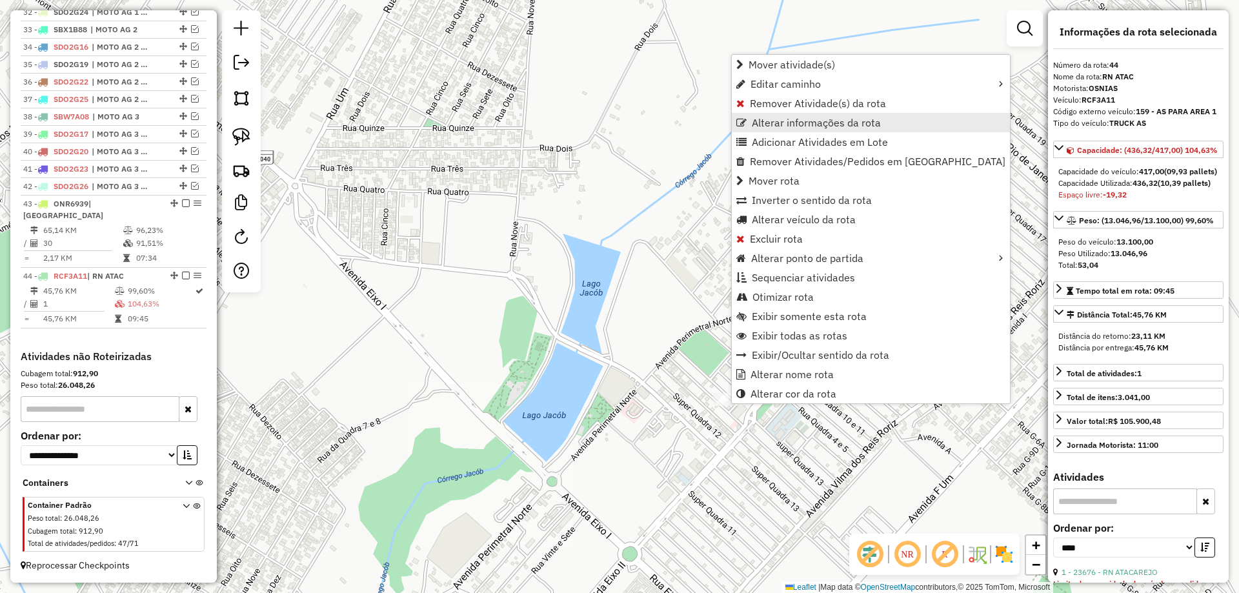
click at [793, 119] on span "Alterar informações da rota" at bounding box center [816, 122] width 129 height 10
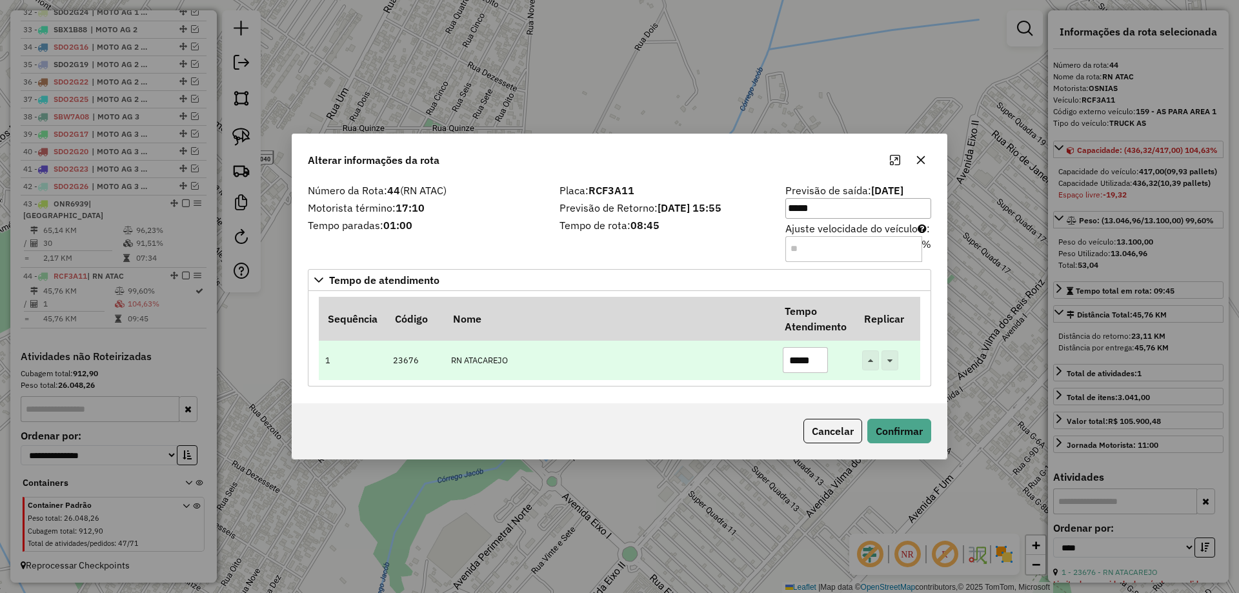
click at [797, 352] on input "*****" at bounding box center [805, 360] width 45 height 26
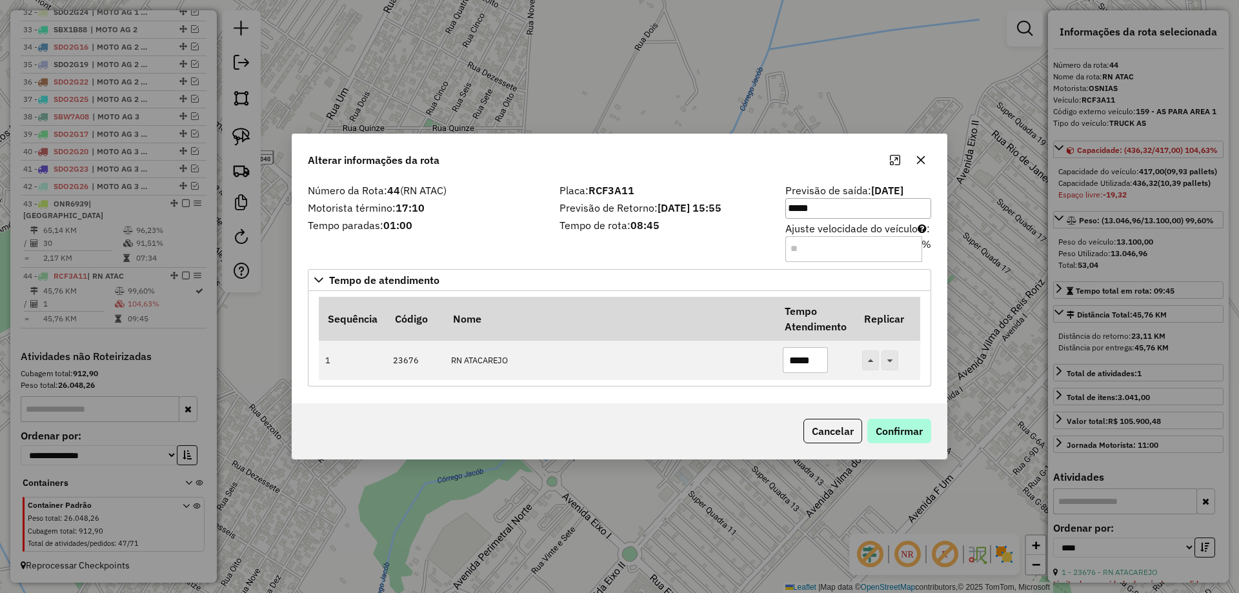
type input "*****"
drag, startPoint x: 891, startPoint y: 437, endPoint x: 376, endPoint y: 325, distance: 527.2
click at [890, 437] on button "Confirmar" at bounding box center [900, 431] width 64 height 25
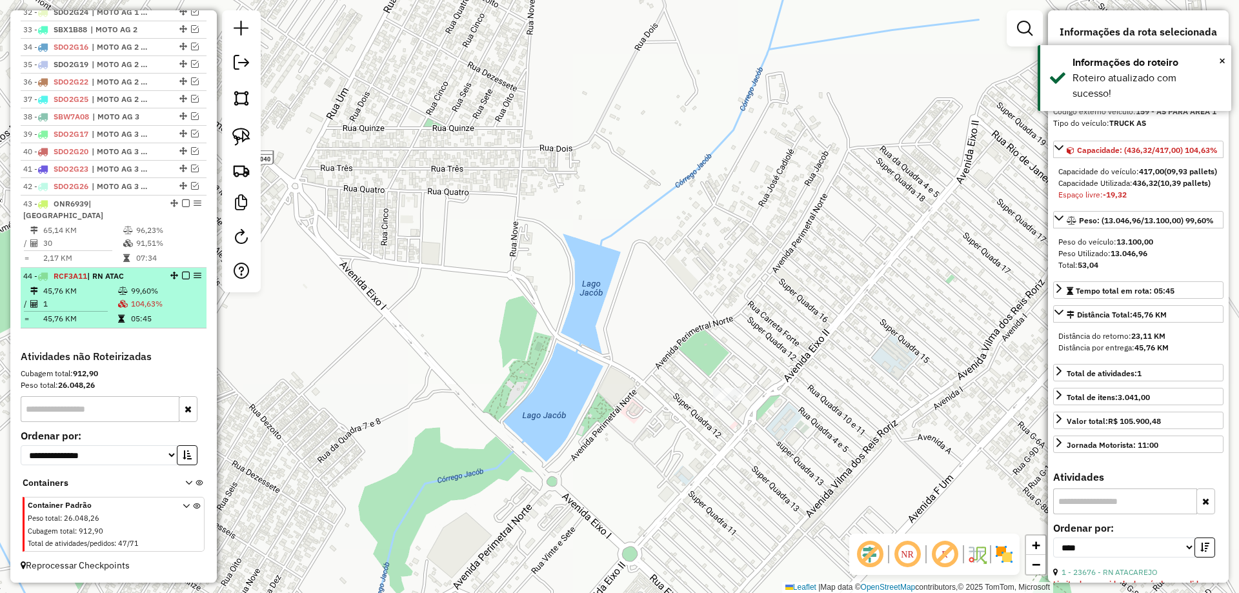
click at [184, 275] on em at bounding box center [186, 276] width 8 height 8
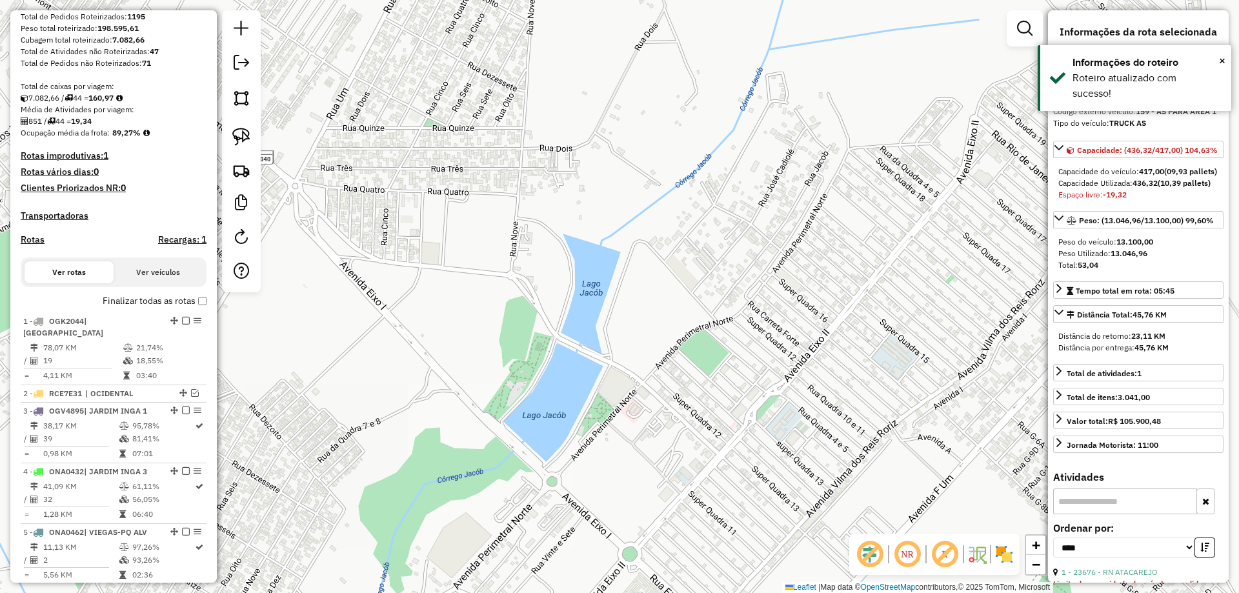
scroll to position [141, 0]
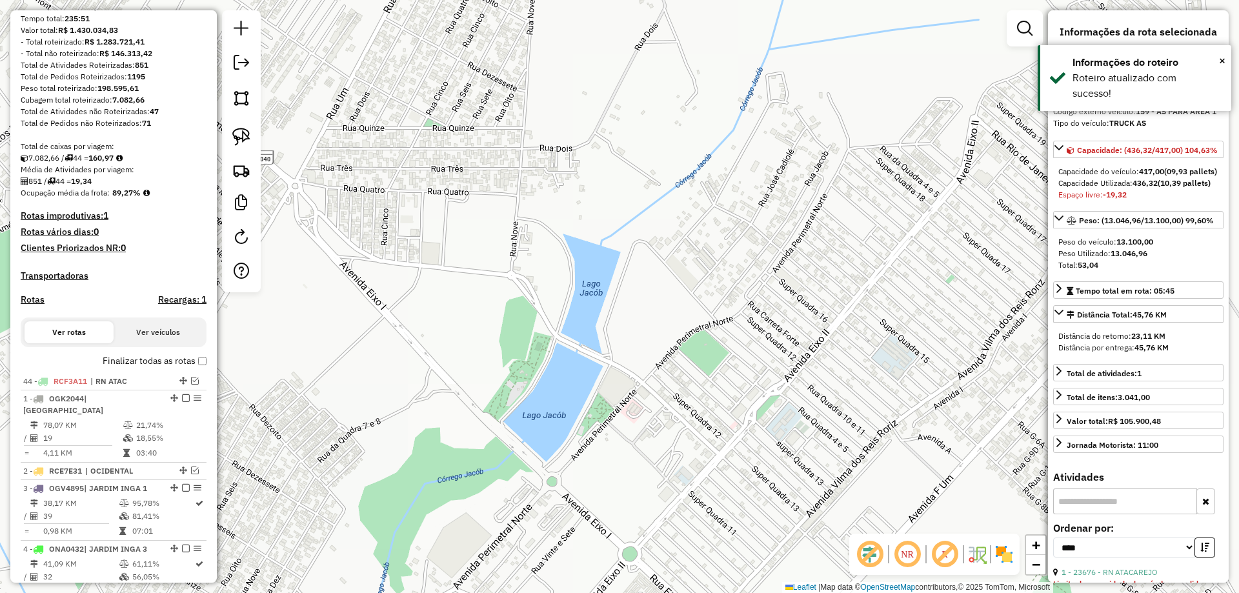
drag, startPoint x: 178, startPoint y: 317, endPoint x: 161, endPoint y: 391, distance: 76.1
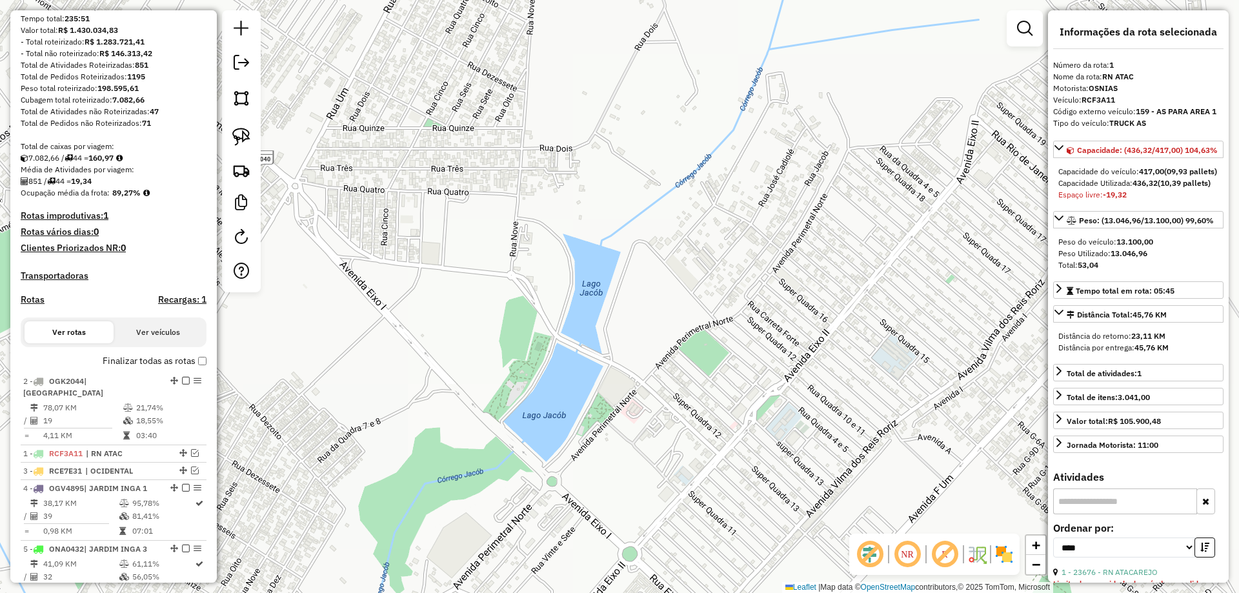
drag, startPoint x: 170, startPoint y: 411, endPoint x: 170, endPoint y: 391, distance: 20.7
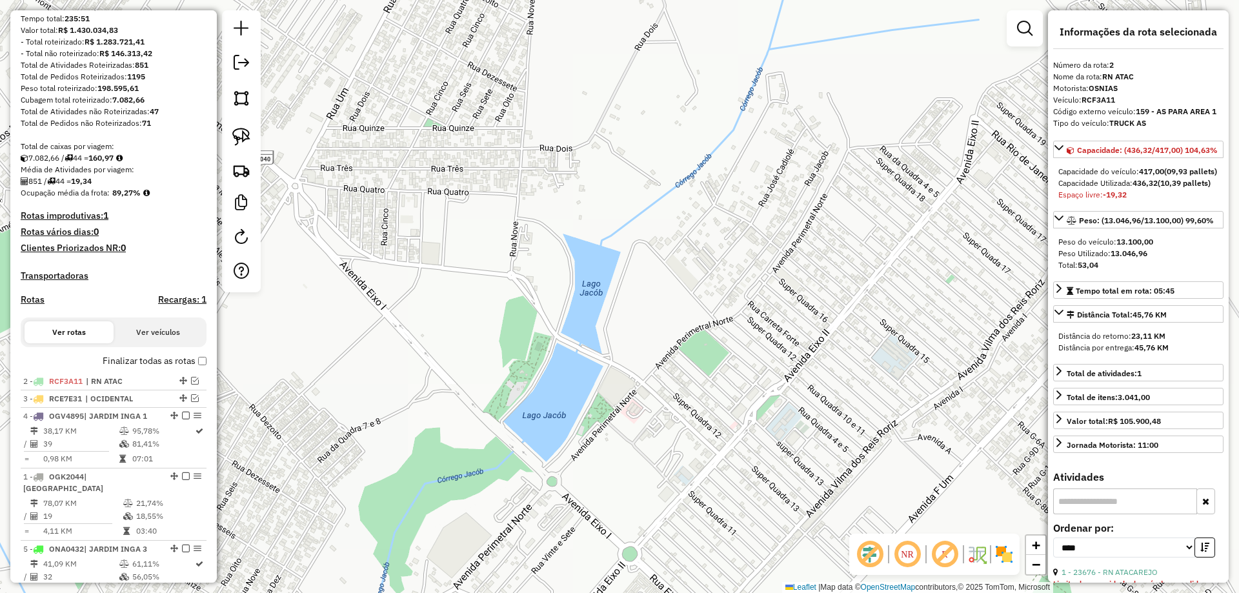
drag, startPoint x: 172, startPoint y: 392, endPoint x: 147, endPoint y: 526, distance: 136.6
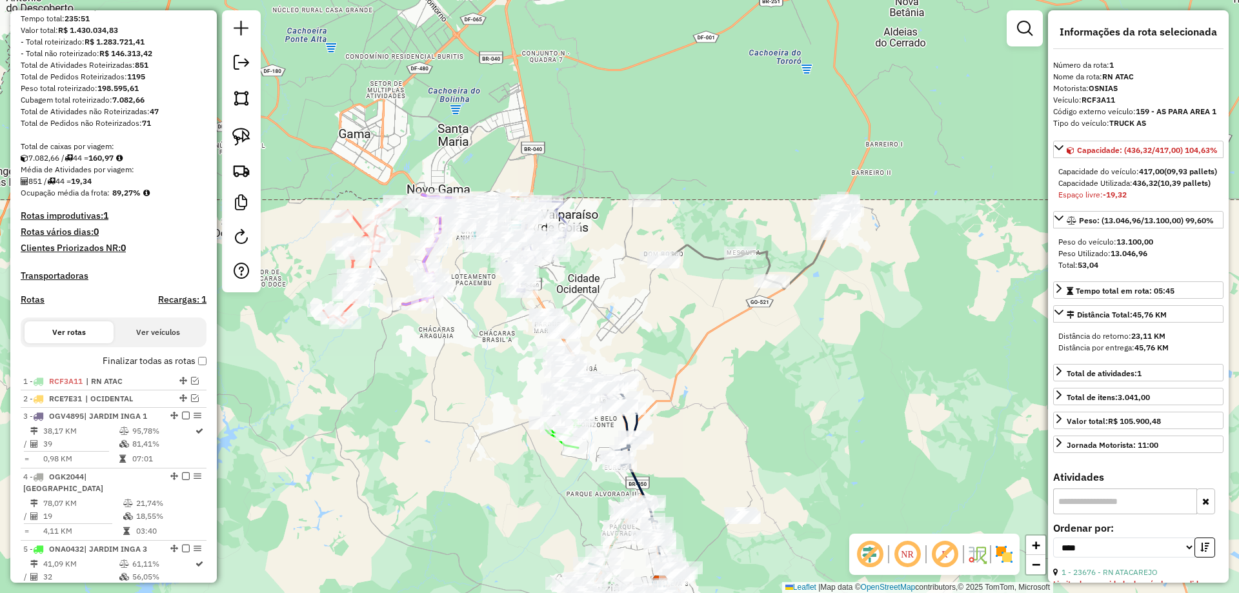
click at [806, 263] on icon at bounding box center [746, 253] width 180 height 72
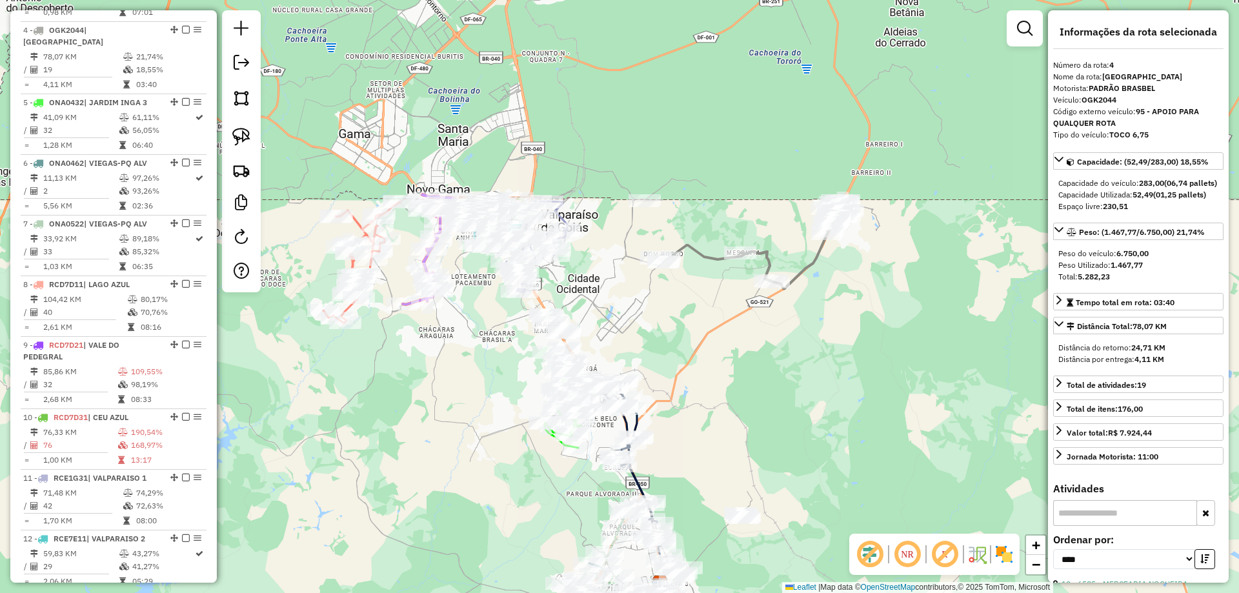
scroll to position [611, 0]
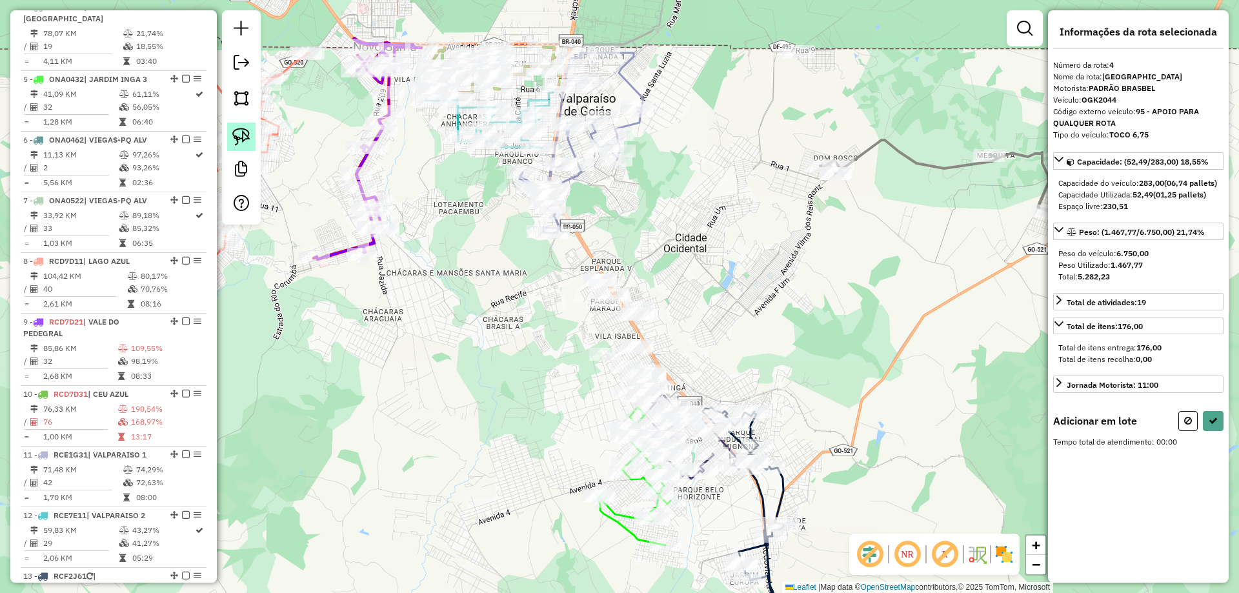
click at [236, 139] on img at bounding box center [241, 137] width 18 height 18
drag, startPoint x: 590, startPoint y: 230, endPoint x: 675, endPoint y: 316, distance: 120.5
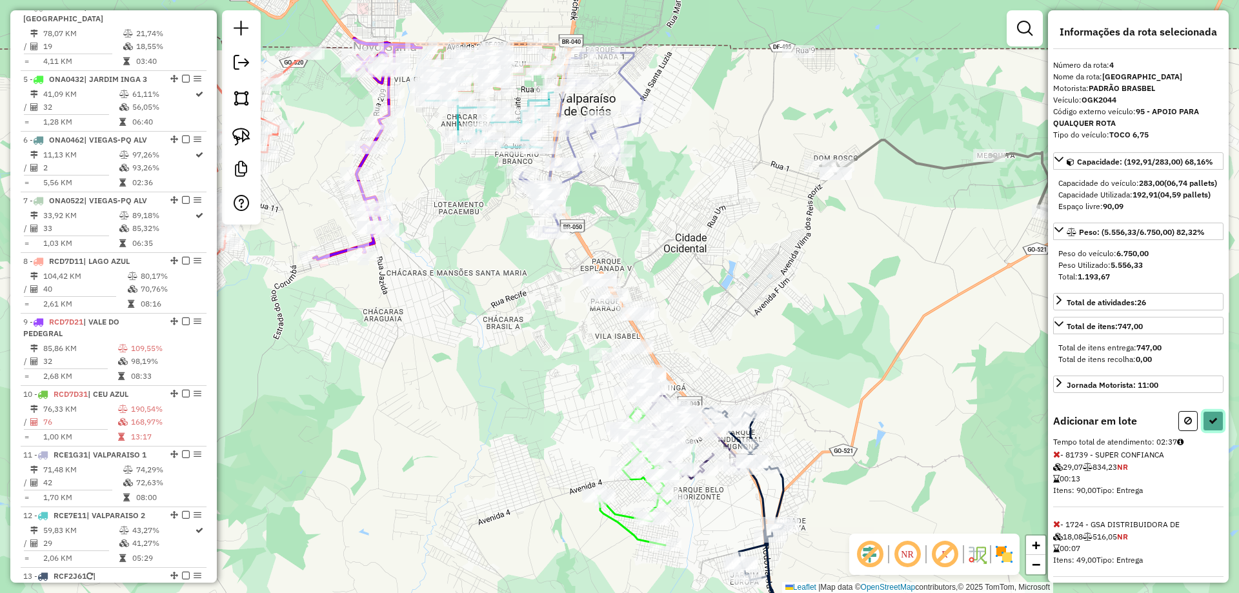
click at [1212, 425] on icon at bounding box center [1213, 420] width 9 height 9
select select "*********"
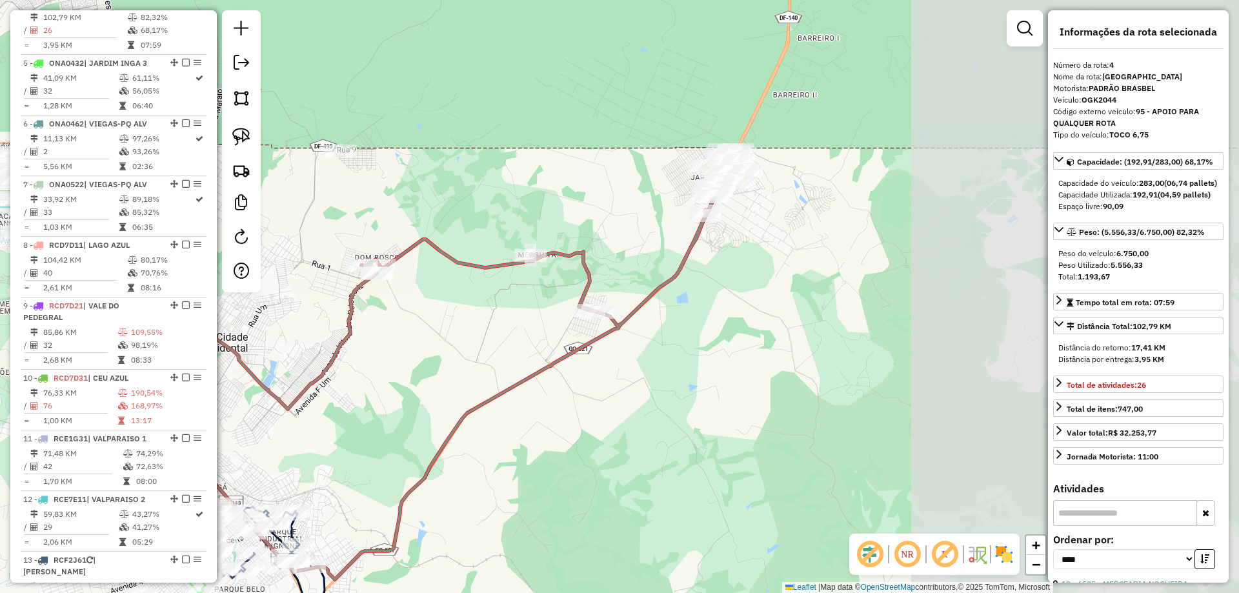
drag, startPoint x: 879, startPoint y: 269, endPoint x: 517, endPoint y: 338, distance: 368.0
click at [465, 354] on div "Janela de atendimento Grade de atendimento Capacidade Transportadoras Veículos …" at bounding box center [619, 296] width 1239 height 593
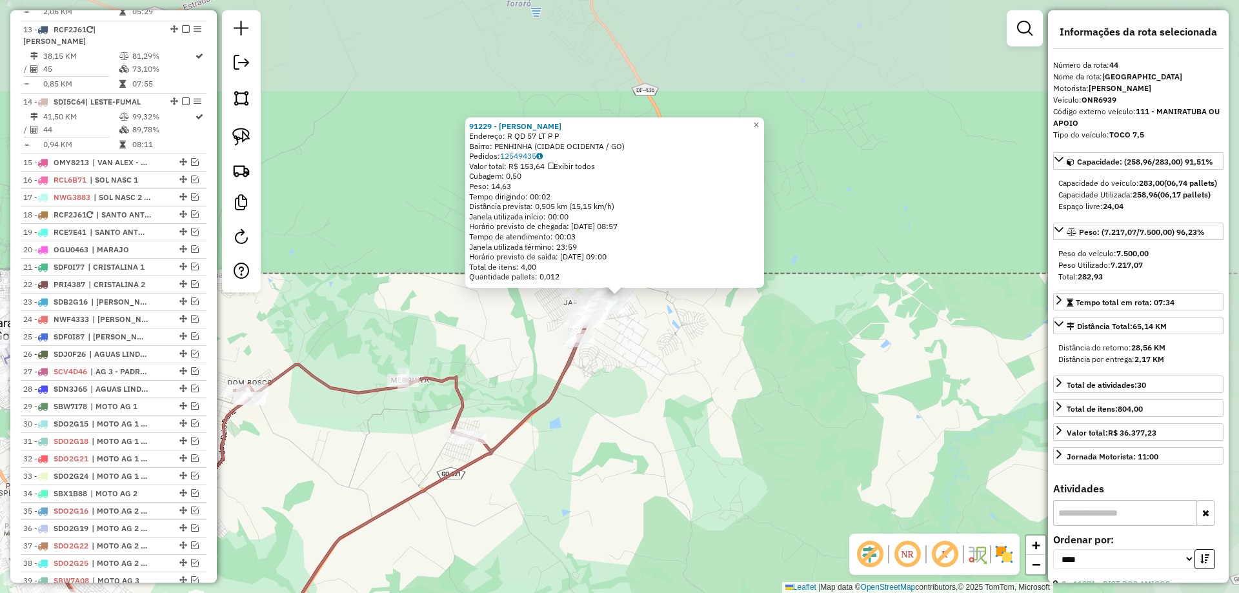
scroll to position [1545, 0]
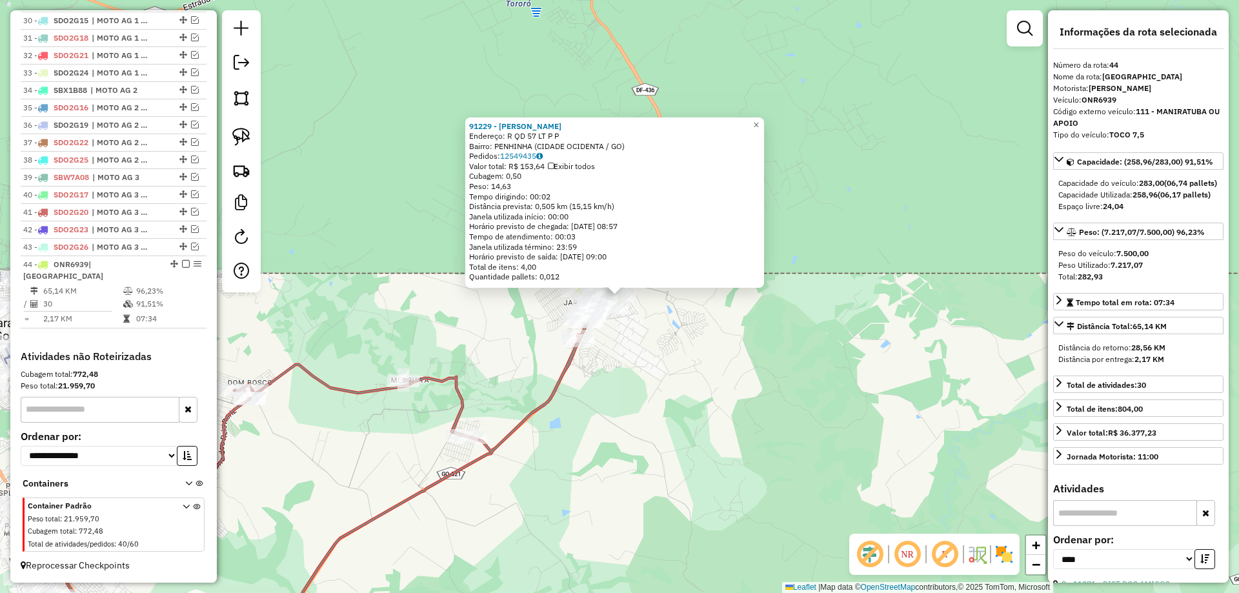
click at [571, 360] on icon at bounding box center [305, 479] width 580 height 345
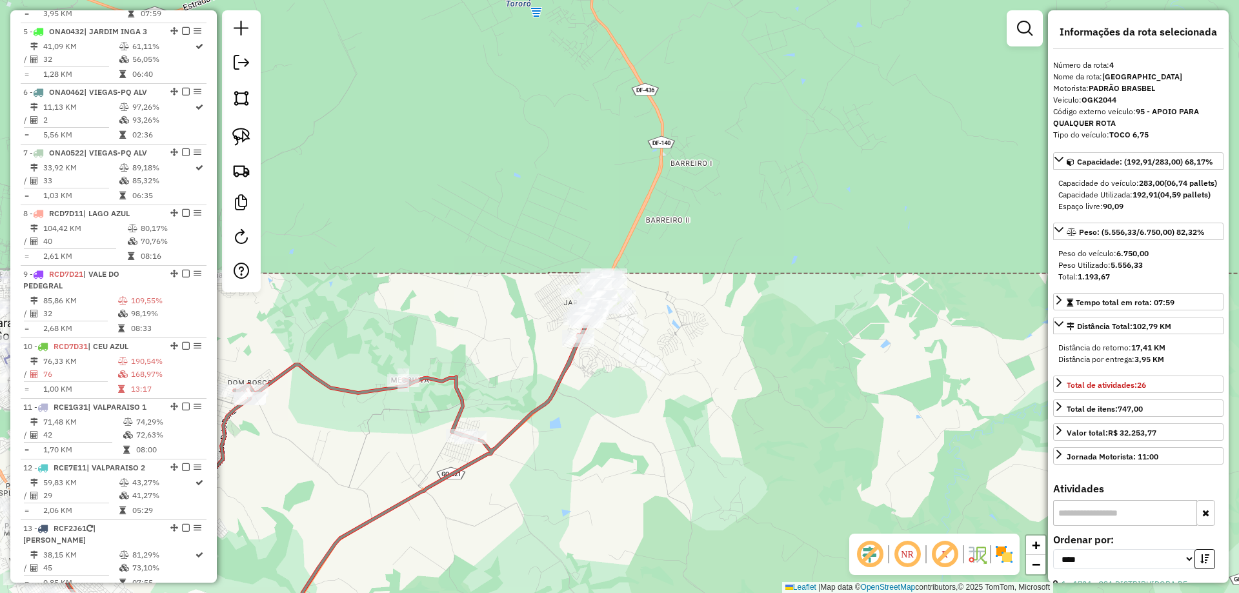
scroll to position [595, 0]
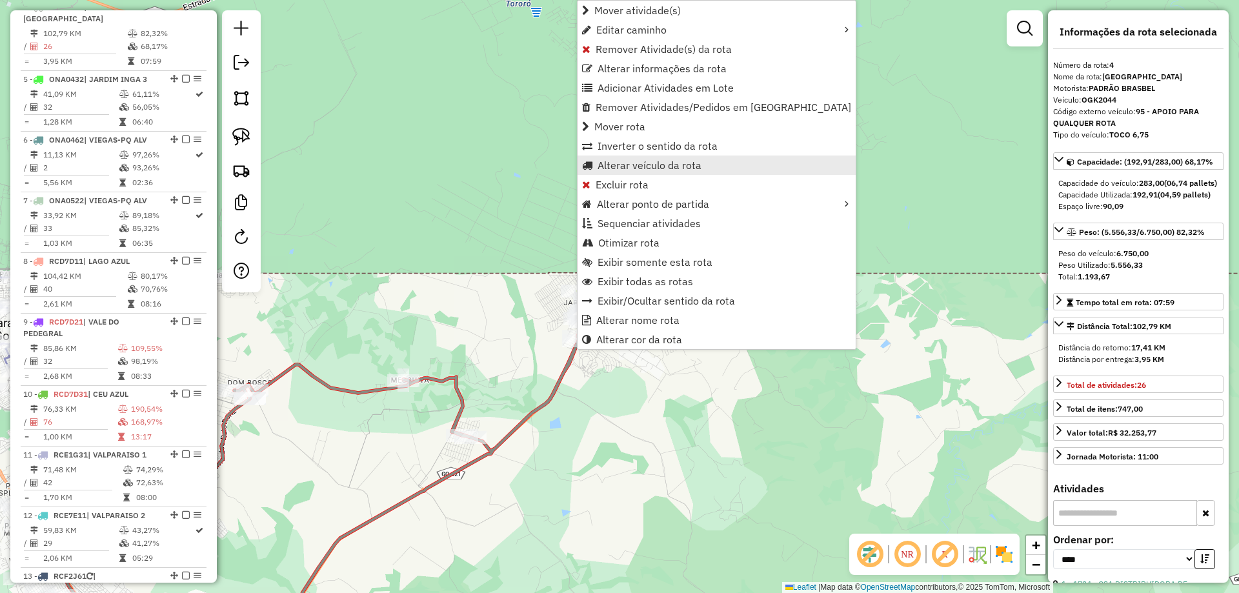
click at [649, 167] on span "Alterar veículo da rota" at bounding box center [650, 165] width 104 height 10
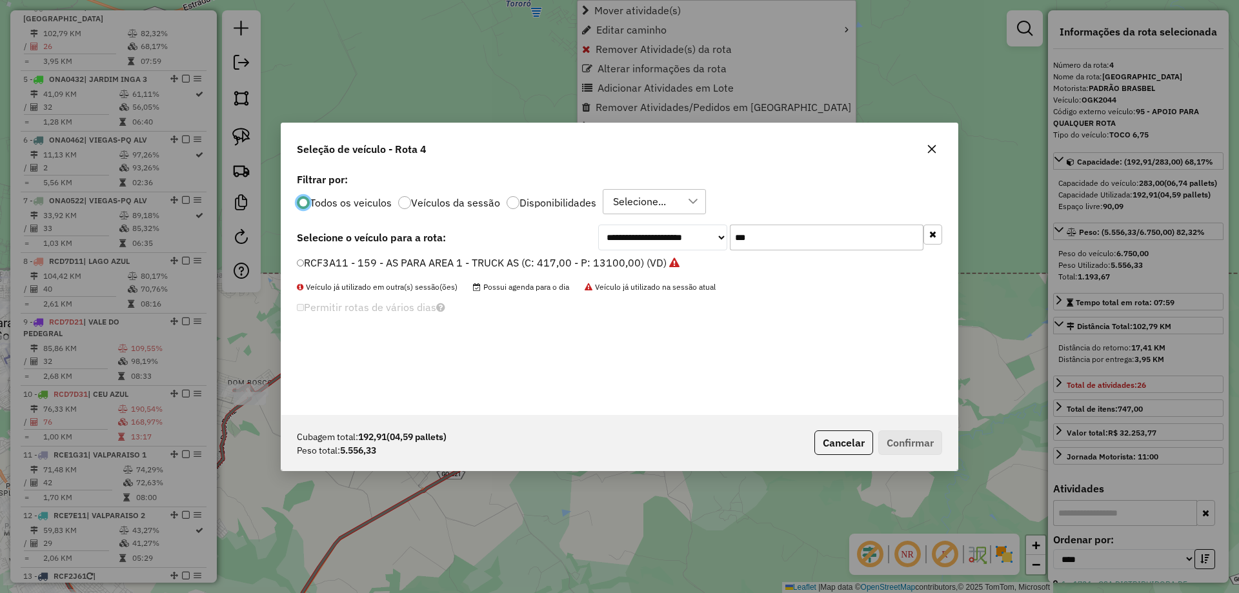
scroll to position [7, 4]
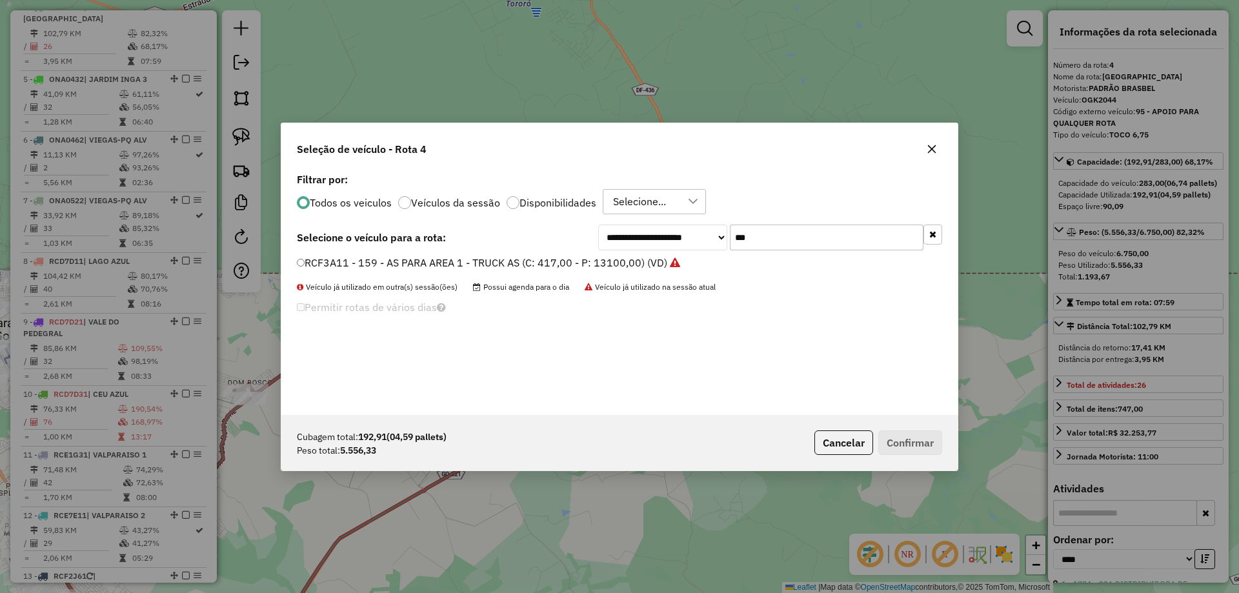
drag, startPoint x: 691, startPoint y: 250, endPoint x: 192, endPoint y: 245, distance: 499.7
click at [254, 250] on div "**********" at bounding box center [619, 296] width 1239 height 593
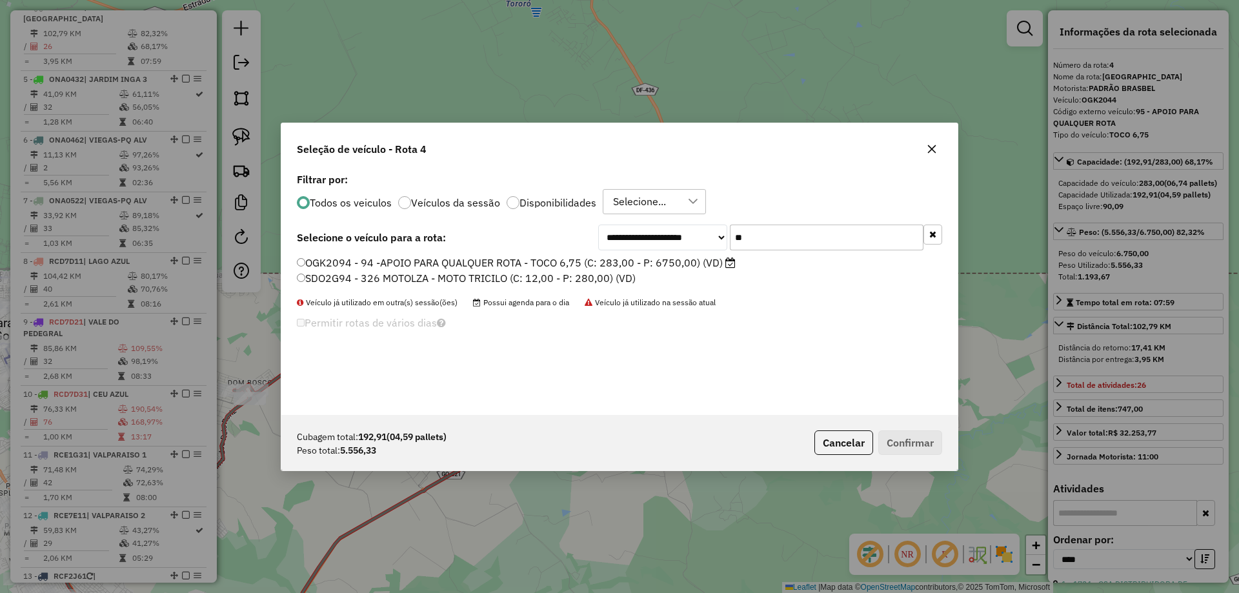
type input "**"
click at [352, 265] on label "OGK2094 - 94 -APOIO PARA QUALQUER ROTA - TOCO 6,75 (C: 283,00 - P: 6750,00) (VD)" at bounding box center [516, 262] width 439 height 15
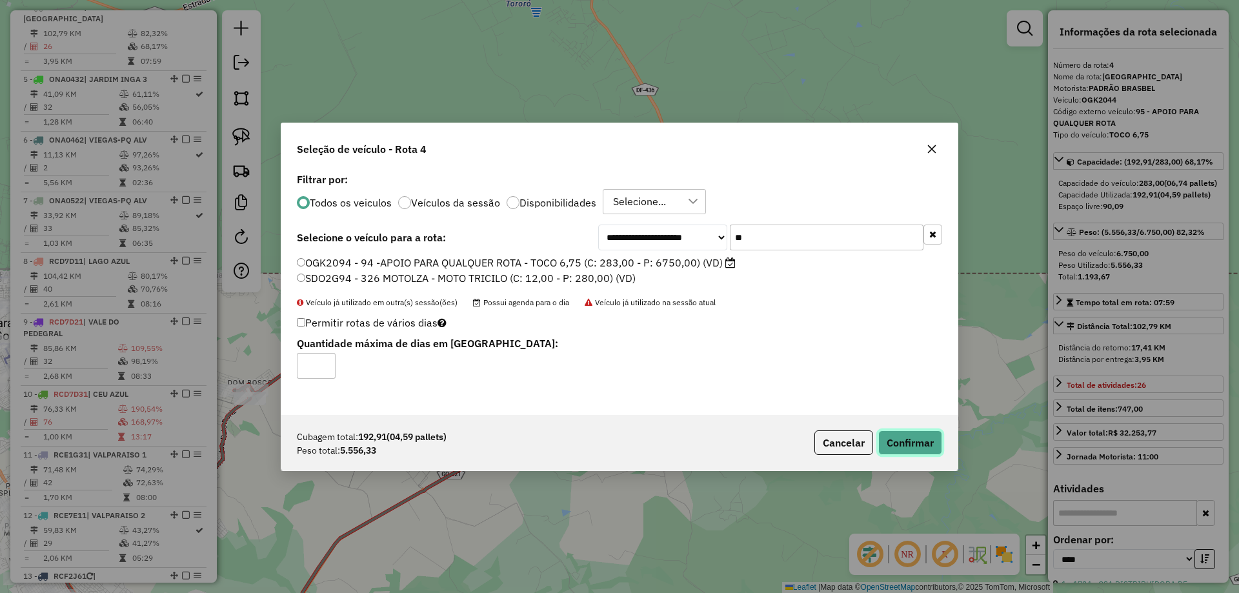
click at [880, 447] on button "Confirmar" at bounding box center [911, 443] width 64 height 25
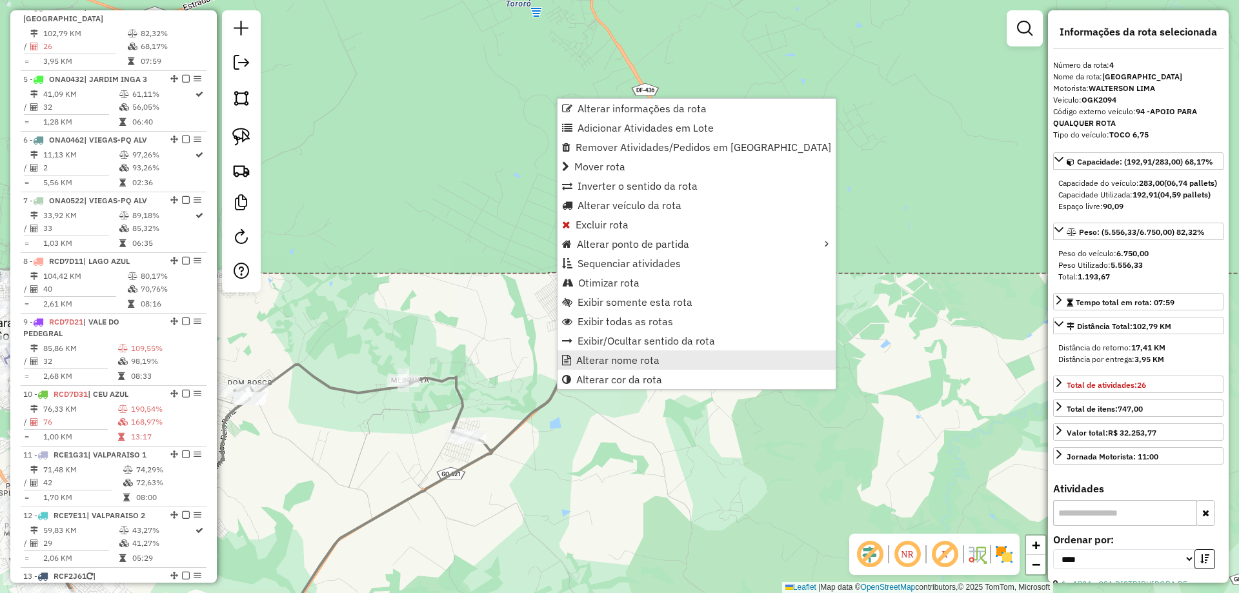
click at [610, 355] on span "Alterar nome rota" at bounding box center [617, 360] width 83 height 10
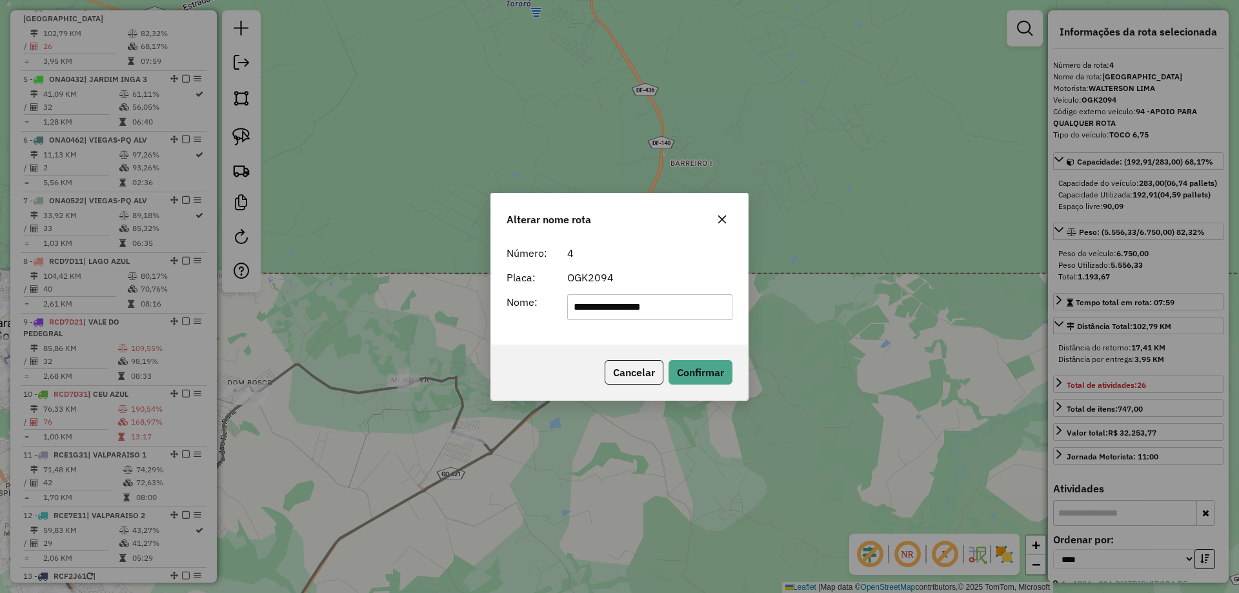
drag, startPoint x: 709, startPoint y: 309, endPoint x: 17, endPoint y: 307, distance: 692.0
click at [17, 307] on div "**********" at bounding box center [619, 296] width 1239 height 593
type input "**********"
drag, startPoint x: 697, startPoint y: 376, endPoint x: 358, endPoint y: 247, distance: 363.3
click at [697, 376] on button "Confirmar" at bounding box center [701, 372] width 64 height 25
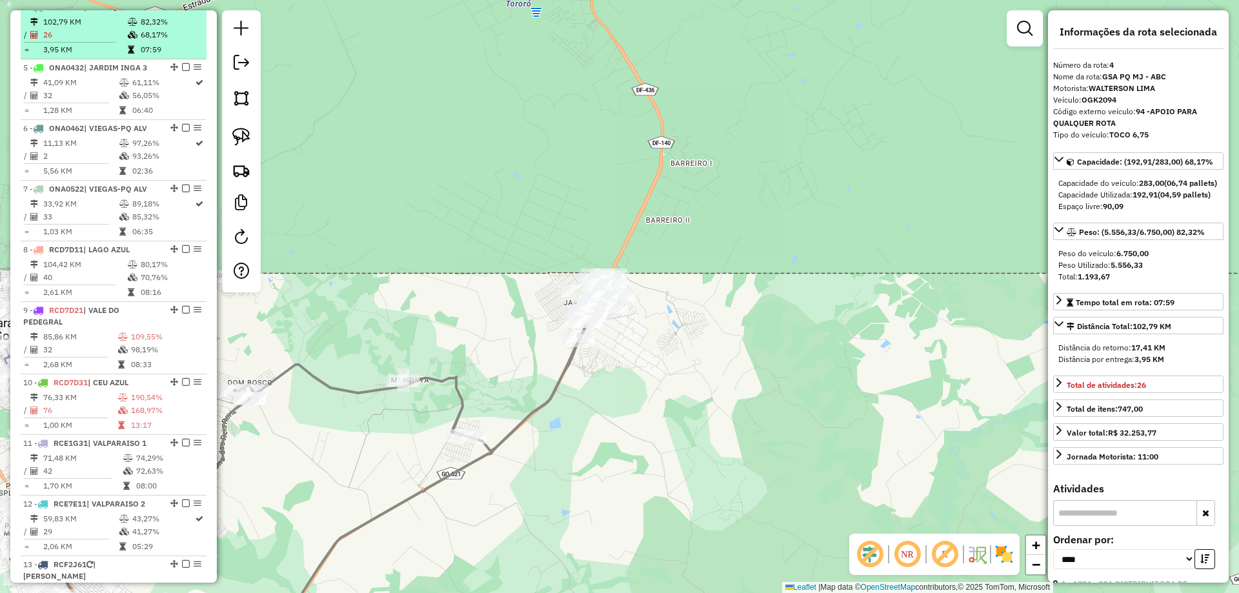
click at [182, 10] on em at bounding box center [186, 7] width 8 height 8
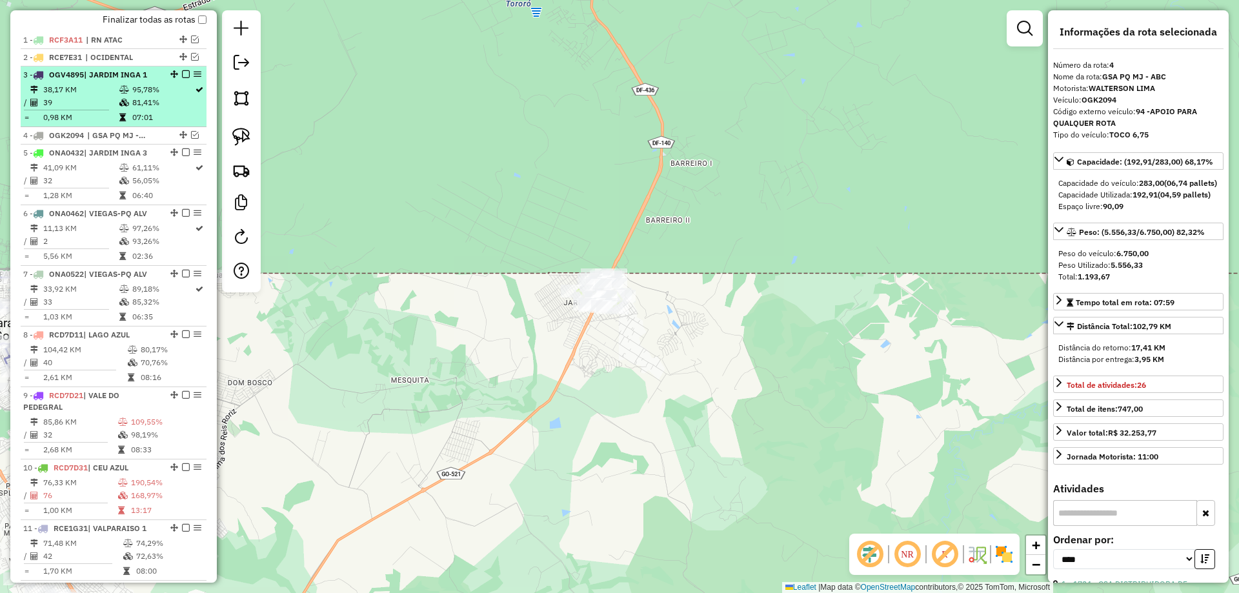
scroll to position [466, 0]
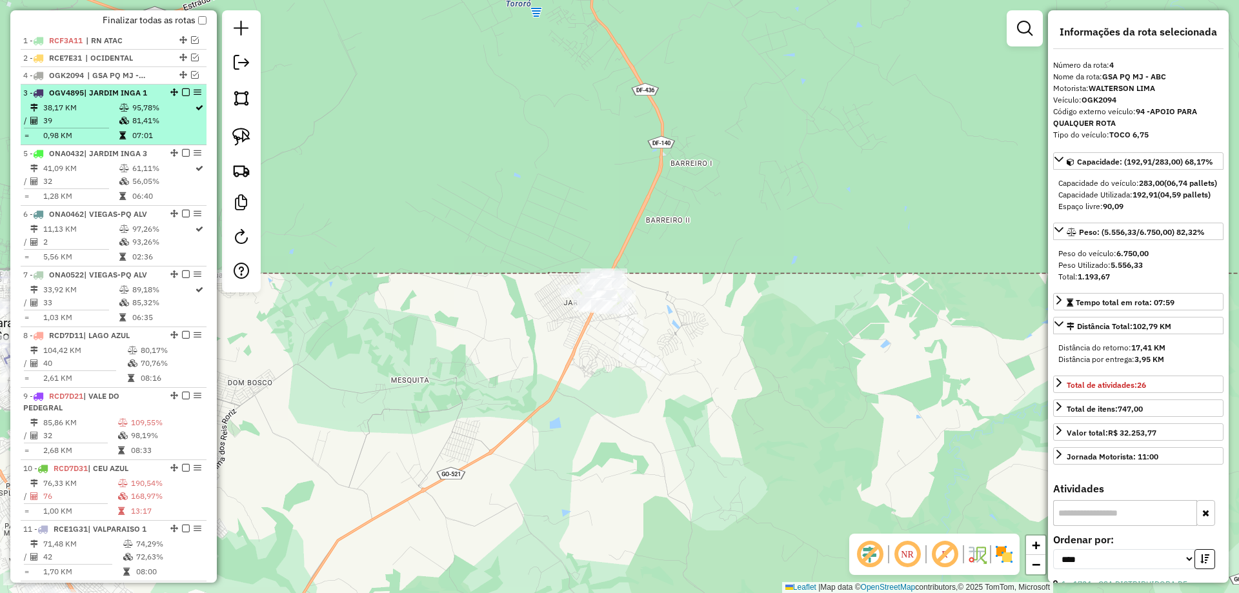
drag, startPoint x: 178, startPoint y: 145, endPoint x: 173, endPoint y: 100, distance: 44.8
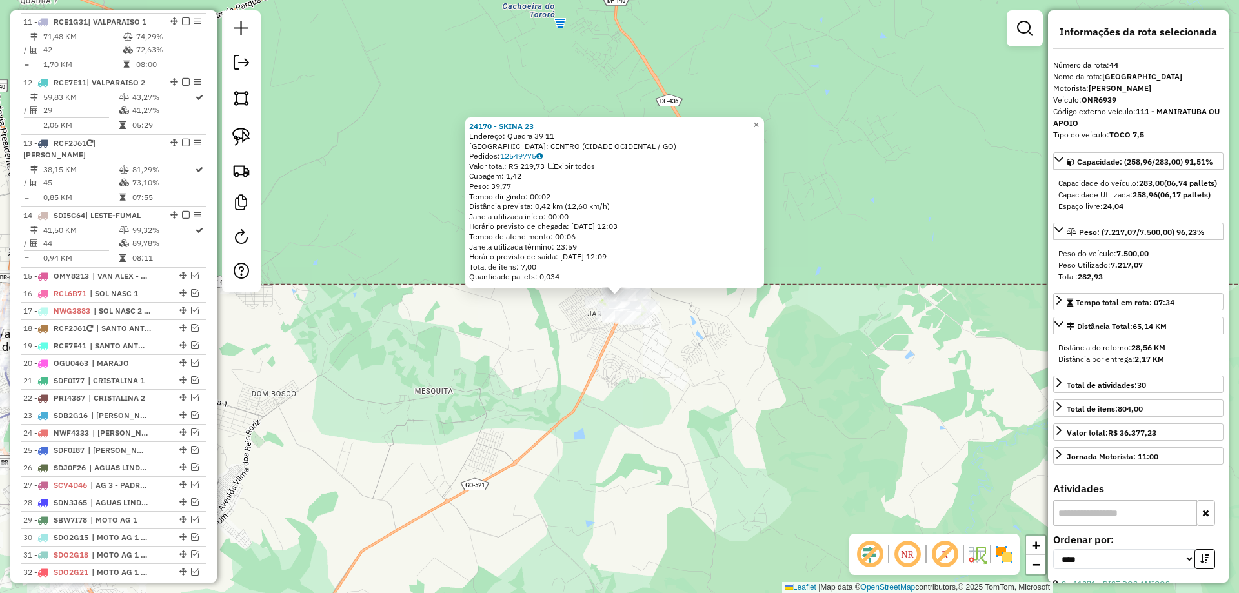
scroll to position [1491, 0]
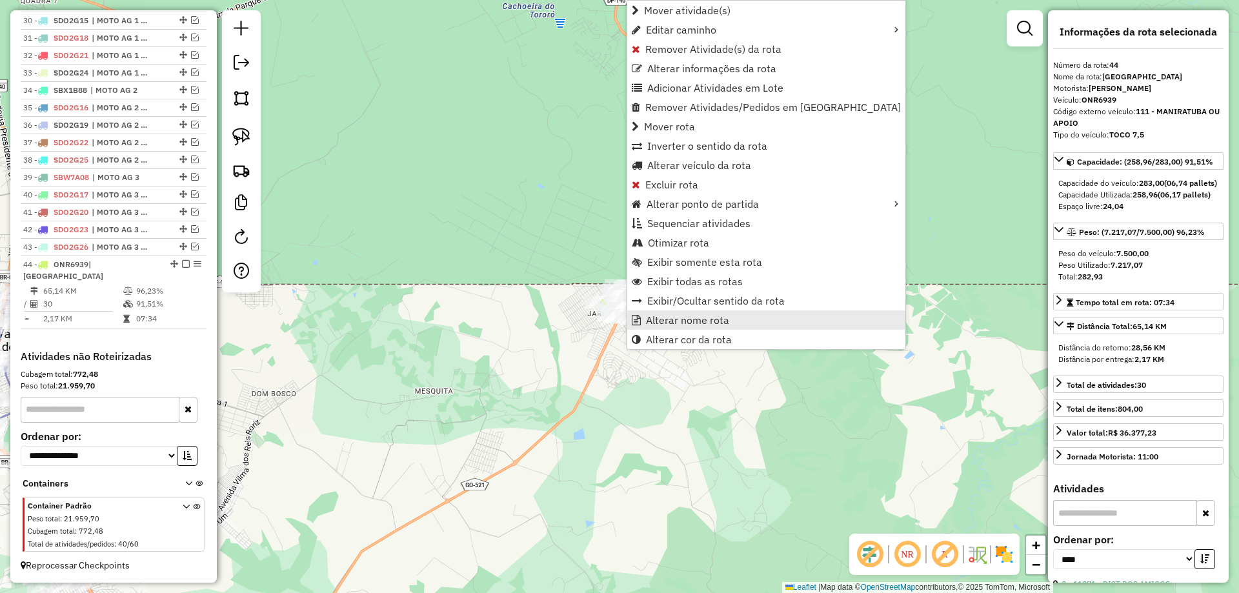
click at [689, 322] on span "Alterar nome rota" at bounding box center [687, 320] width 83 height 10
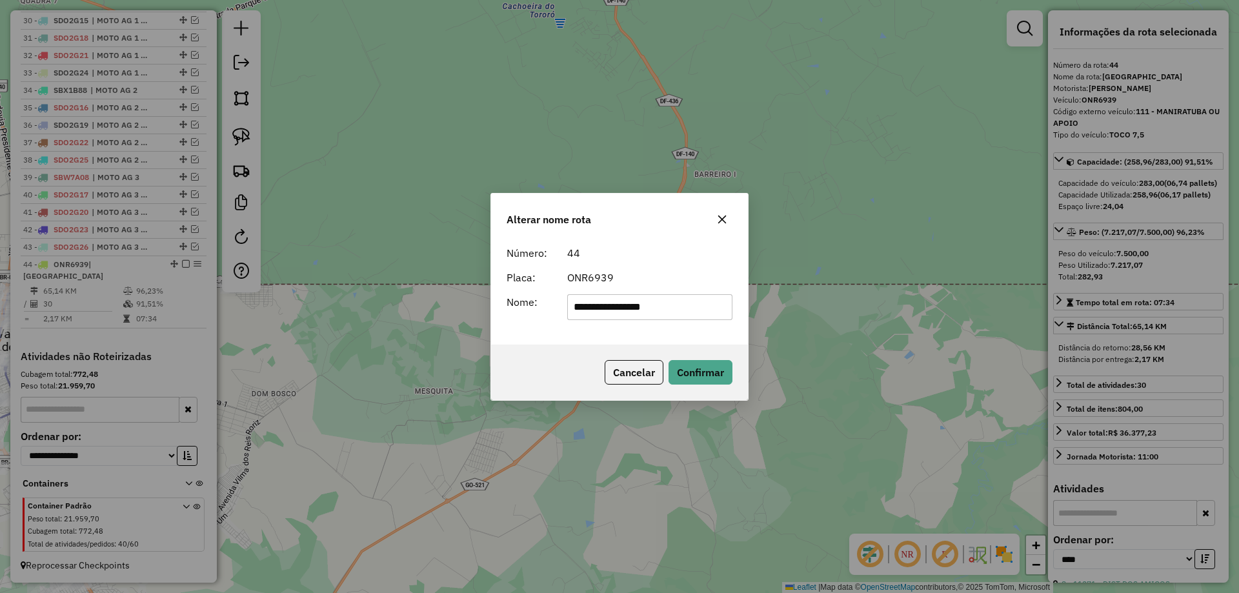
drag, startPoint x: 683, startPoint y: 310, endPoint x: 633, endPoint y: 309, distance: 49.7
click at [633, 309] on input "**********" at bounding box center [650, 307] width 166 height 26
type input "**********"
click at [576, 352] on div "Cancelar Confirmar" at bounding box center [619, 373] width 257 height 56
click at [680, 371] on button "Confirmar" at bounding box center [701, 372] width 64 height 25
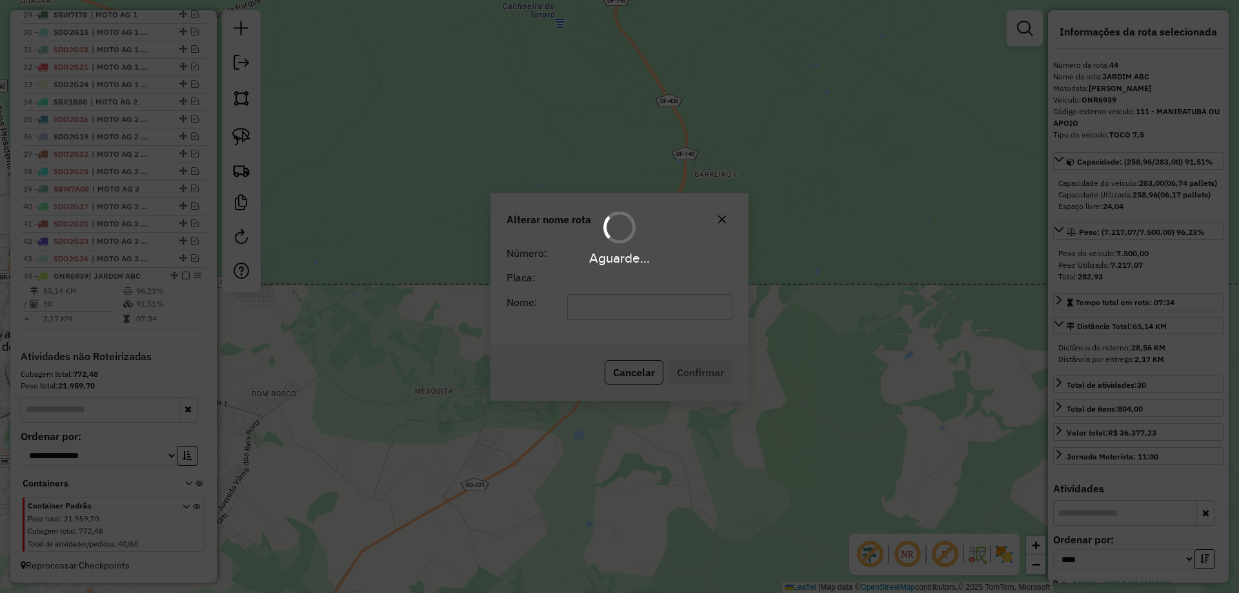
scroll to position [1479, 0]
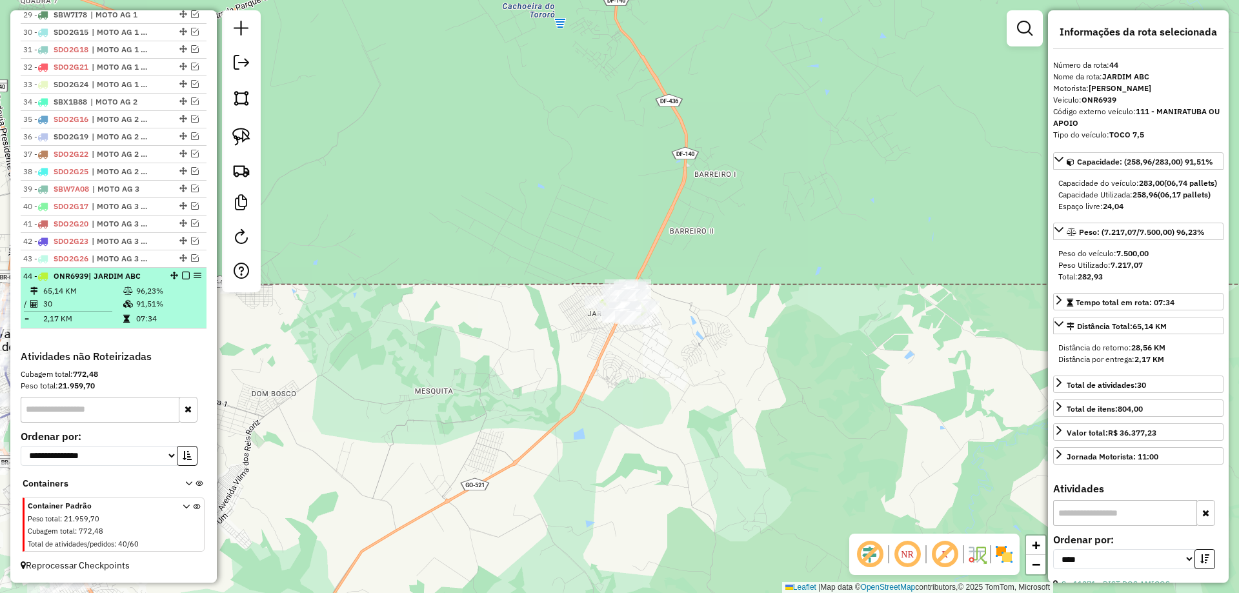
click at [182, 277] on em at bounding box center [186, 276] width 8 height 8
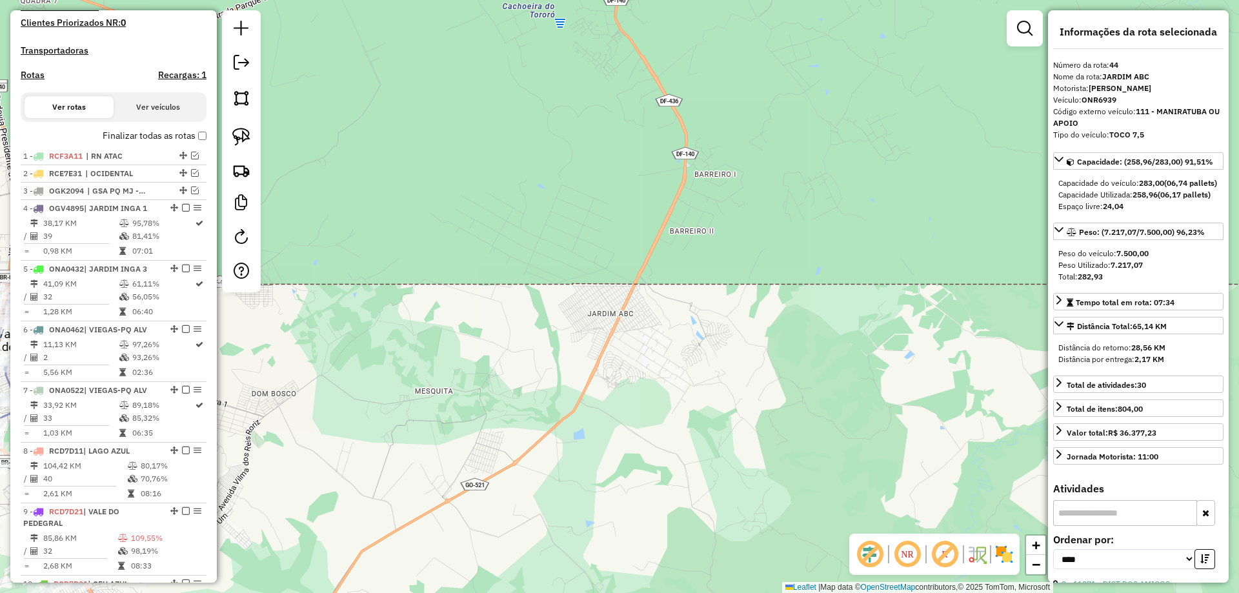
scroll to position [338, 0]
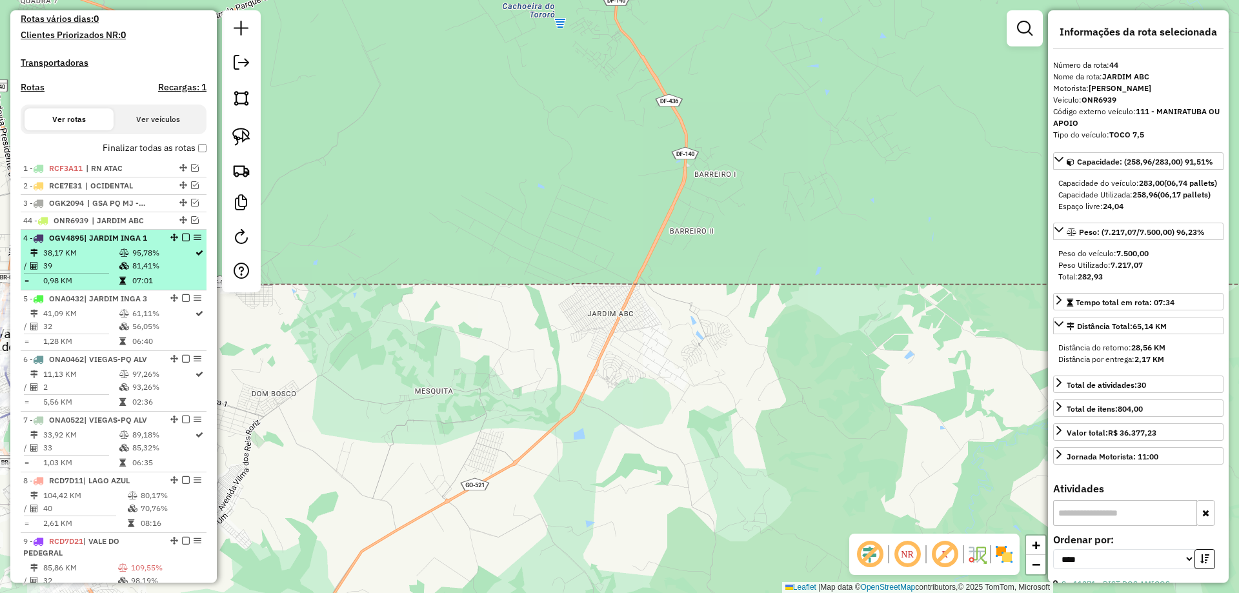
drag, startPoint x: 178, startPoint y: 321, endPoint x: 164, endPoint y: 249, distance: 73.7
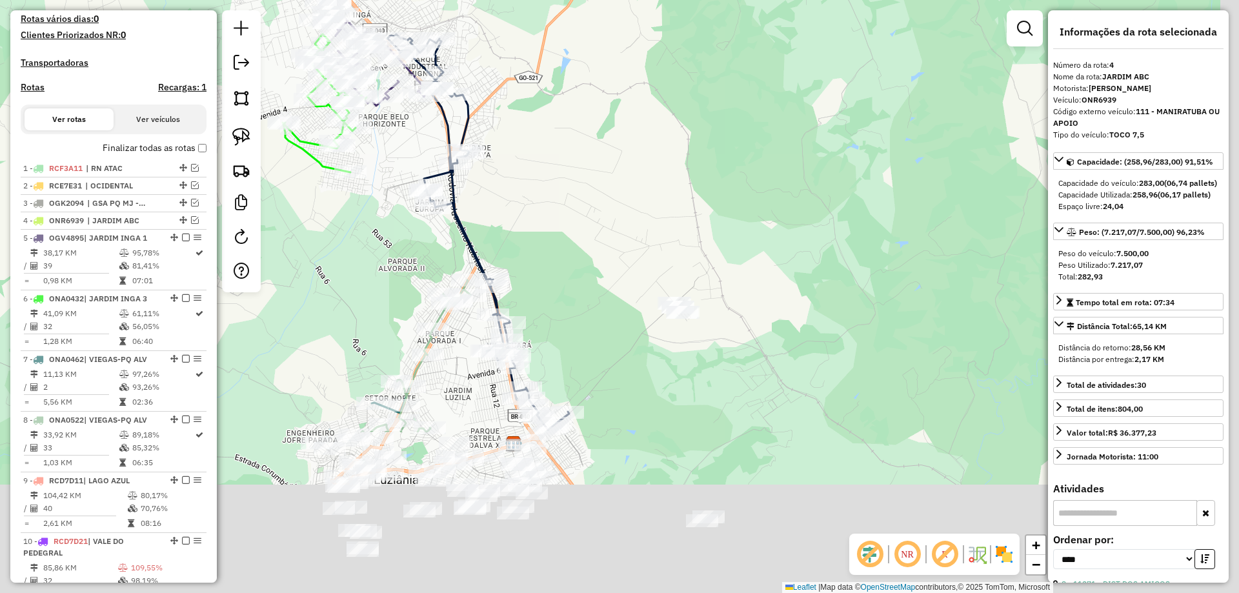
click at [529, 282] on div "Janela de atendimento Grade de atendimento Capacidade Transportadoras Veículos …" at bounding box center [619, 296] width 1239 height 593
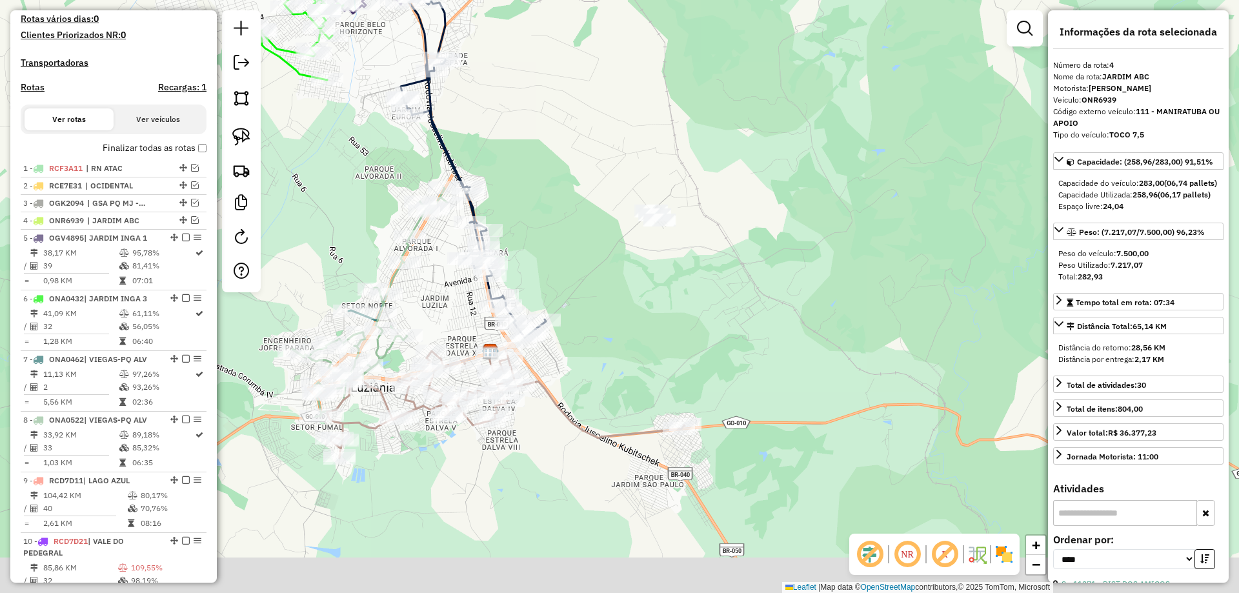
drag, startPoint x: 554, startPoint y: 269, endPoint x: 551, endPoint y: 262, distance: 7.8
click at [552, 263] on div "Janela de atendimento Grade de atendimento Capacidade Transportadoras Veículos …" at bounding box center [619, 296] width 1239 height 593
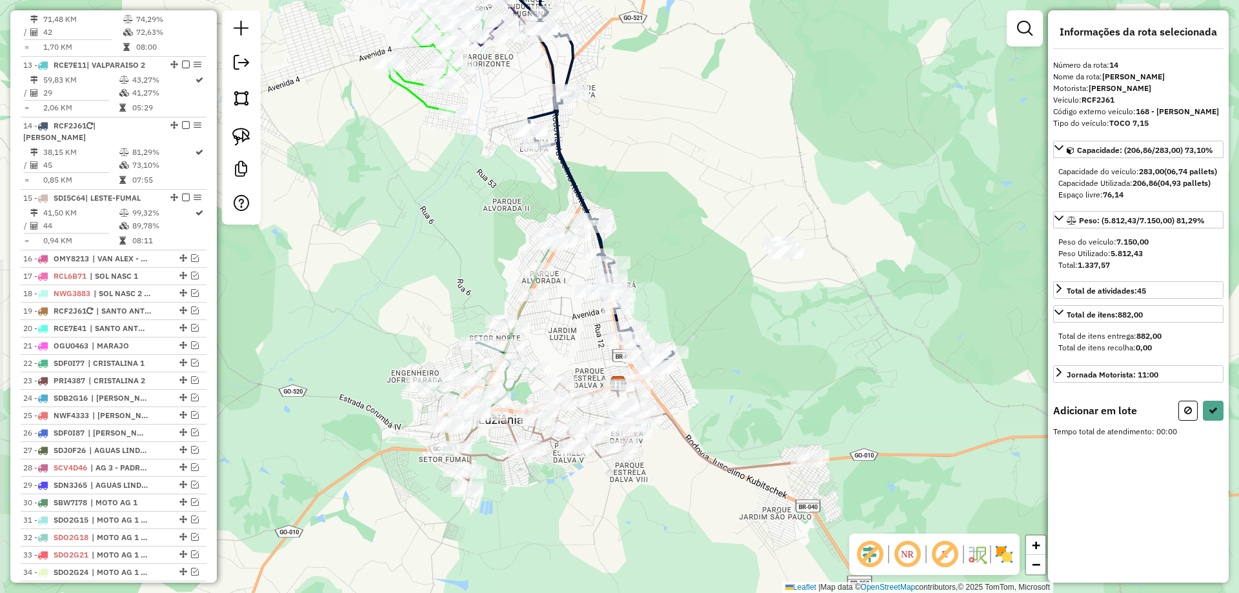
scroll to position [1127, 0]
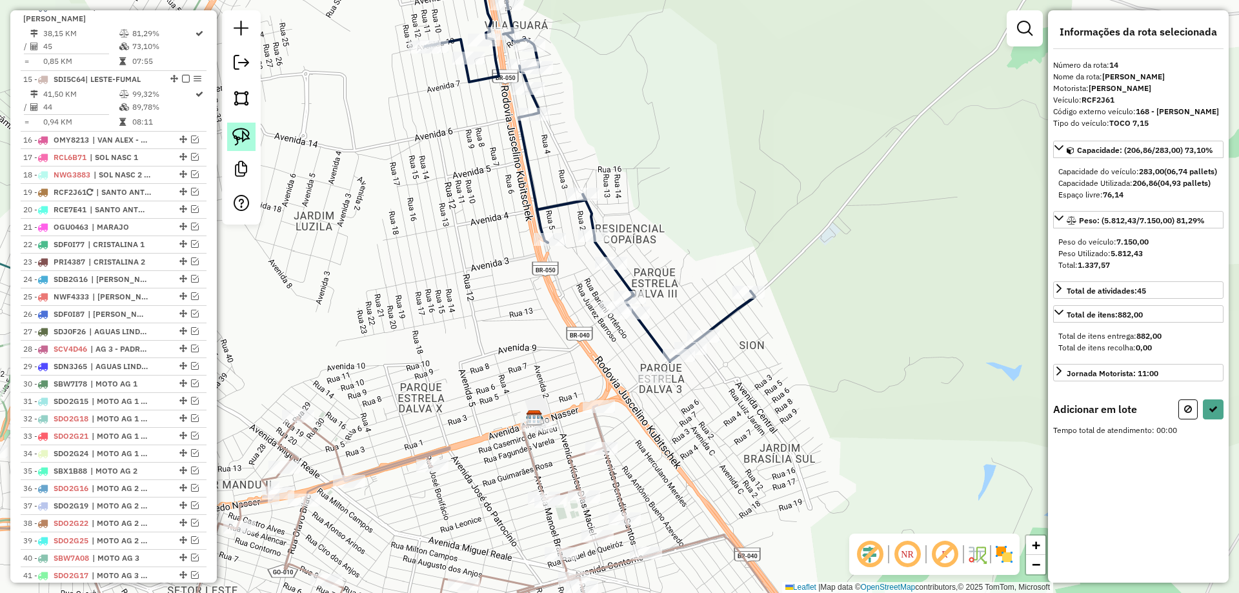
click at [242, 138] on img at bounding box center [241, 137] width 18 height 18
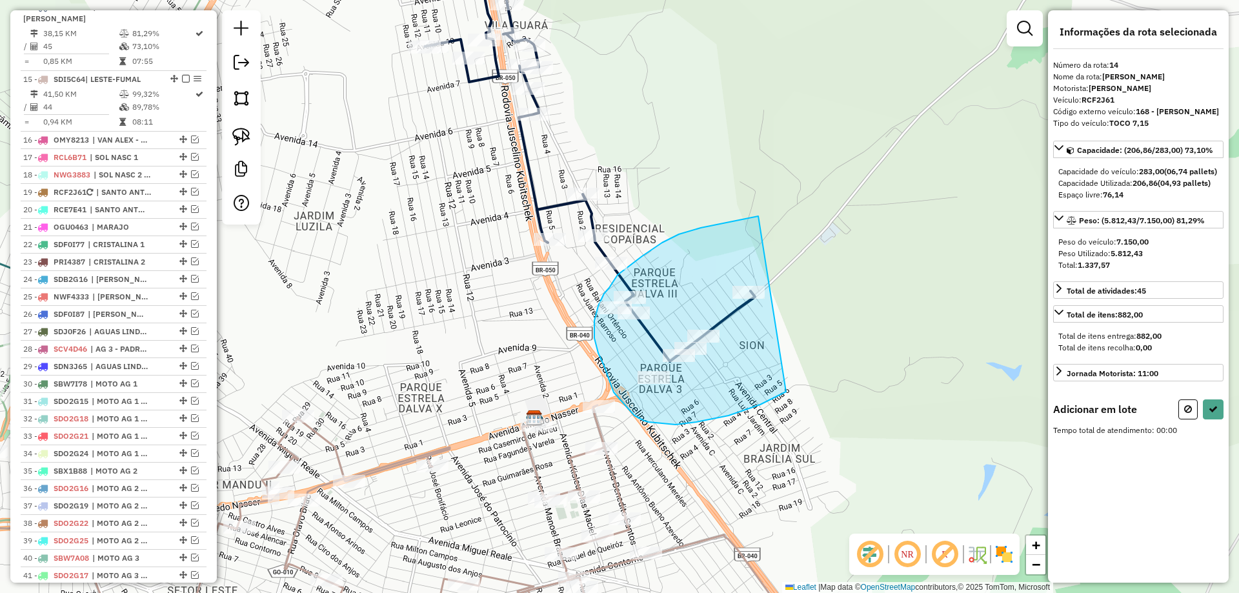
drag, startPoint x: 693, startPoint y: 230, endPoint x: 817, endPoint y: 365, distance: 183.2
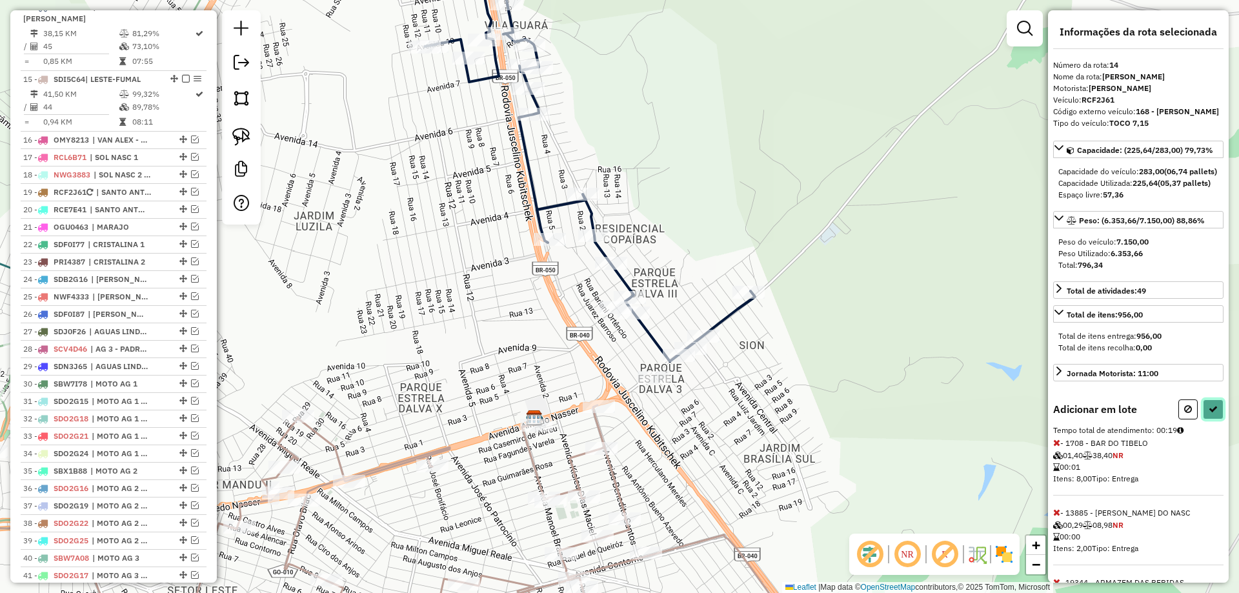
click at [1215, 420] on button at bounding box center [1213, 410] width 21 height 20
select select "*********"
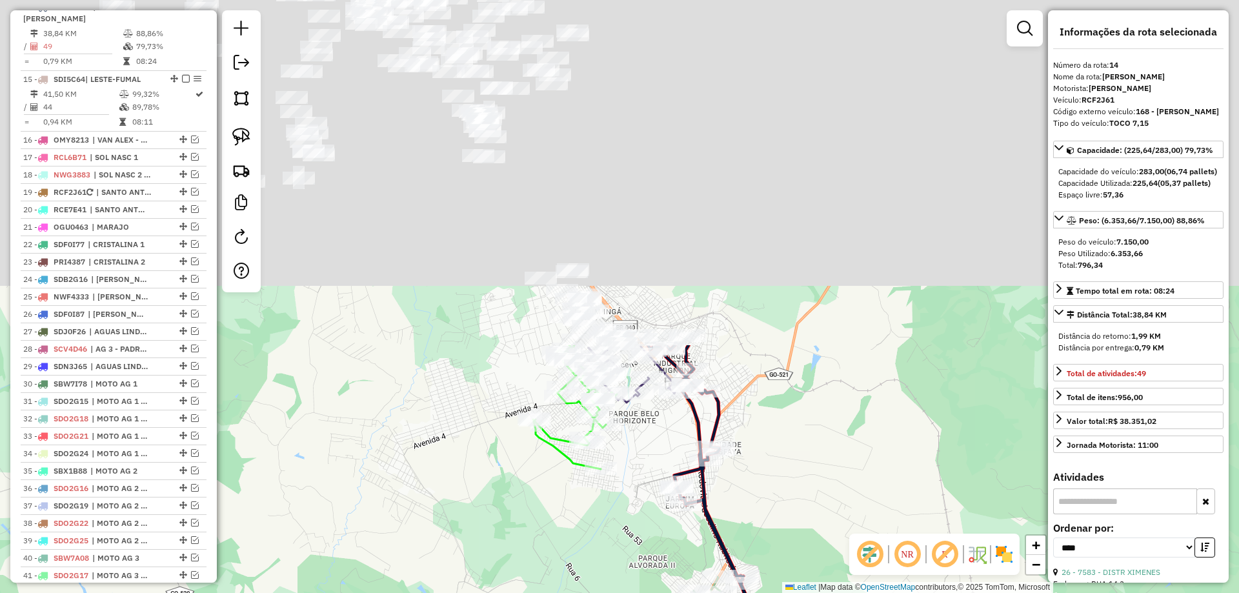
drag, startPoint x: 703, startPoint y: 214, endPoint x: 821, endPoint y: 618, distance: 421.6
click at [821, 593] on html "Aguarde... Pop-up bloqueado! Seu navegador bloqueou automáticamente a abertura …" at bounding box center [619, 296] width 1239 height 593
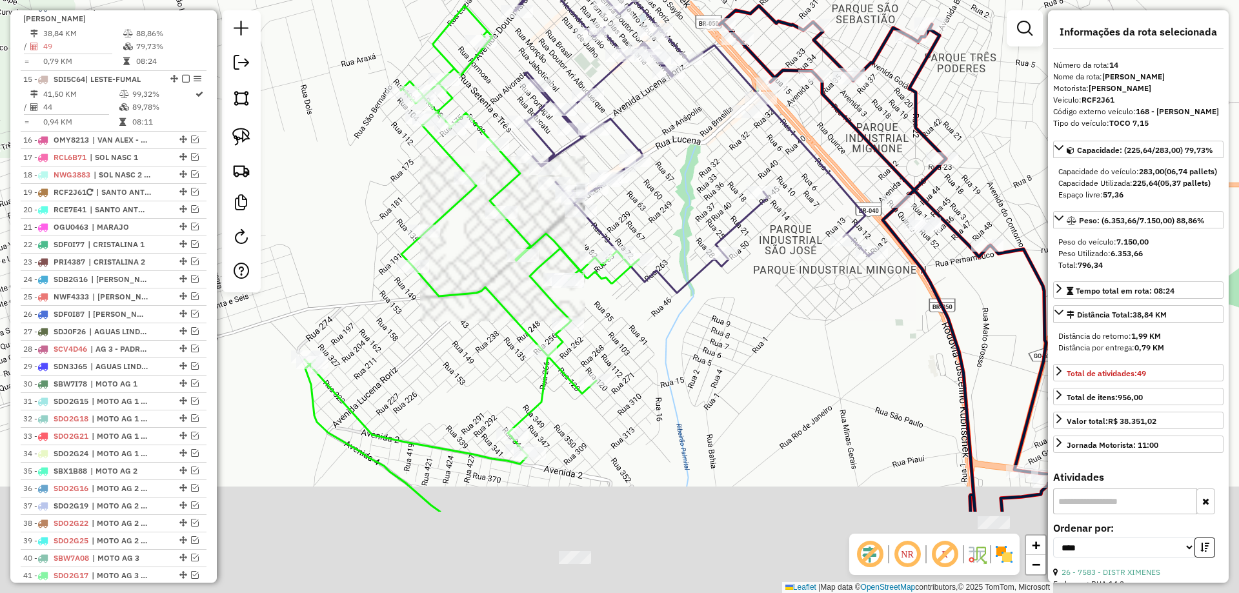
drag, startPoint x: 646, startPoint y: 387, endPoint x: 649, endPoint y: 372, distance: 15.2
click at [649, 372] on div "Janela de atendimento Grade de atendimento Capacidade Transportadoras Veículos …" at bounding box center [619, 296] width 1239 height 593
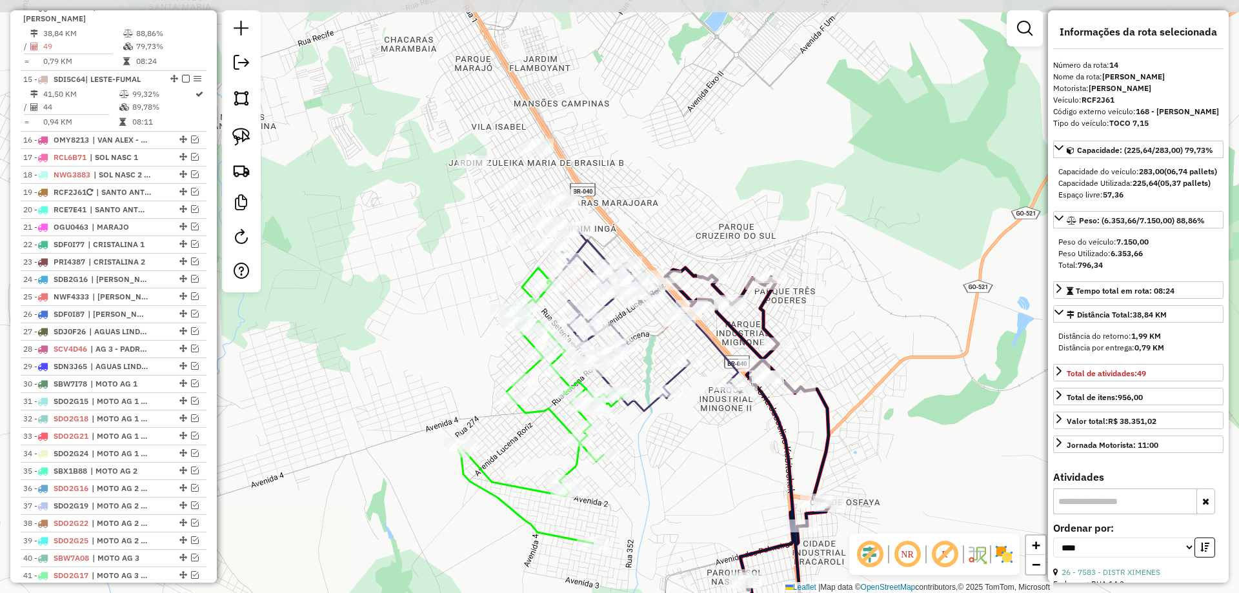
drag, startPoint x: 689, startPoint y: 213, endPoint x: 650, endPoint y: 351, distance: 143.0
click at [651, 351] on div "Janela de atendimento Grade de atendimento Capacidade Transportadoras Veículos …" at bounding box center [619, 296] width 1239 height 593
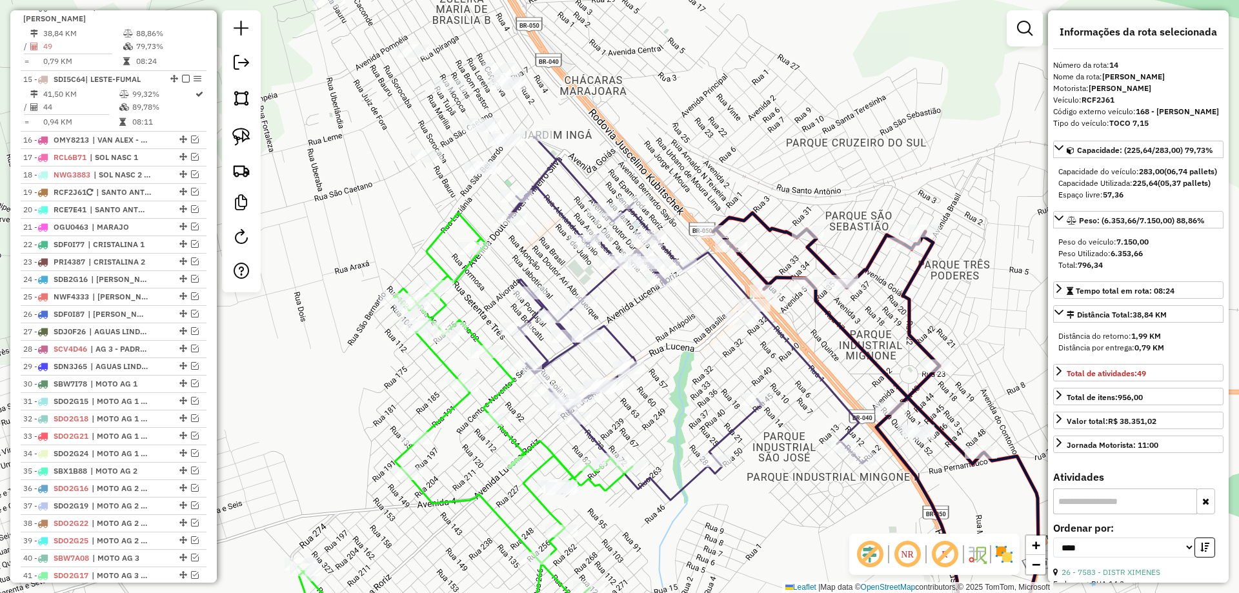
click at [622, 343] on icon at bounding box center [687, 318] width 358 height 363
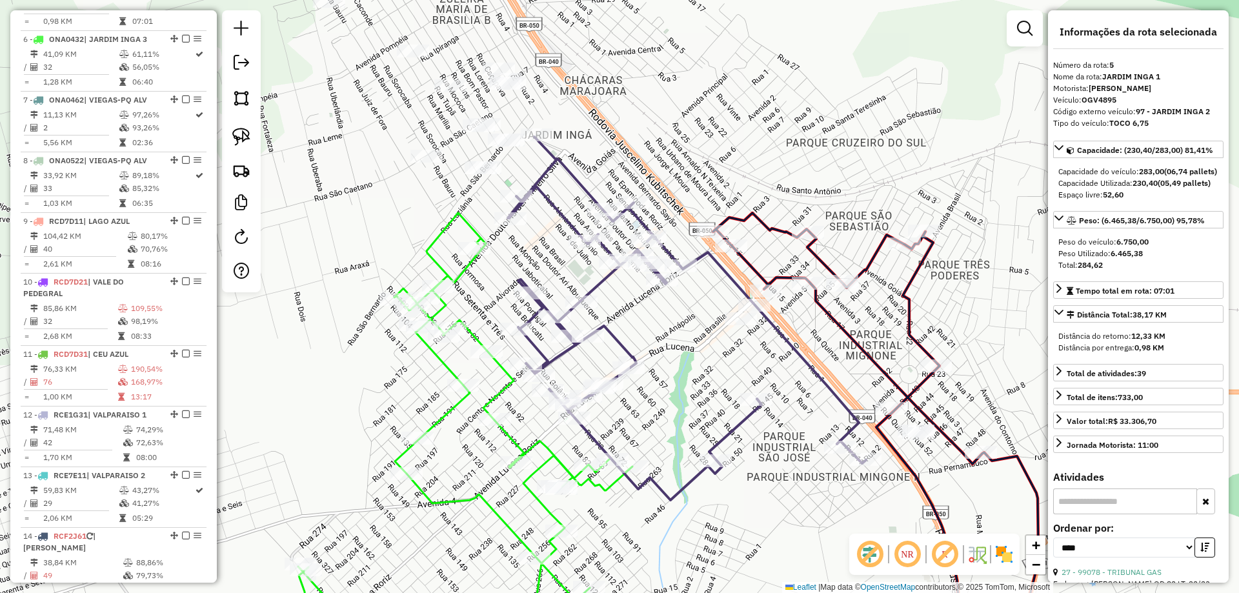
scroll to position [569, 0]
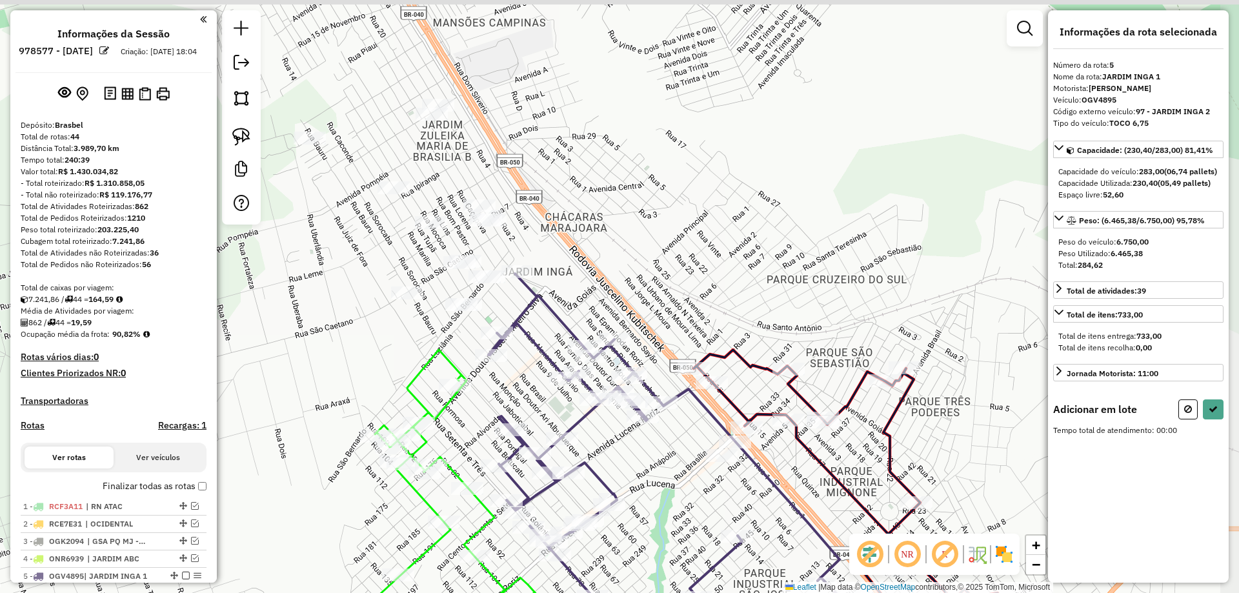
scroll to position [569, 0]
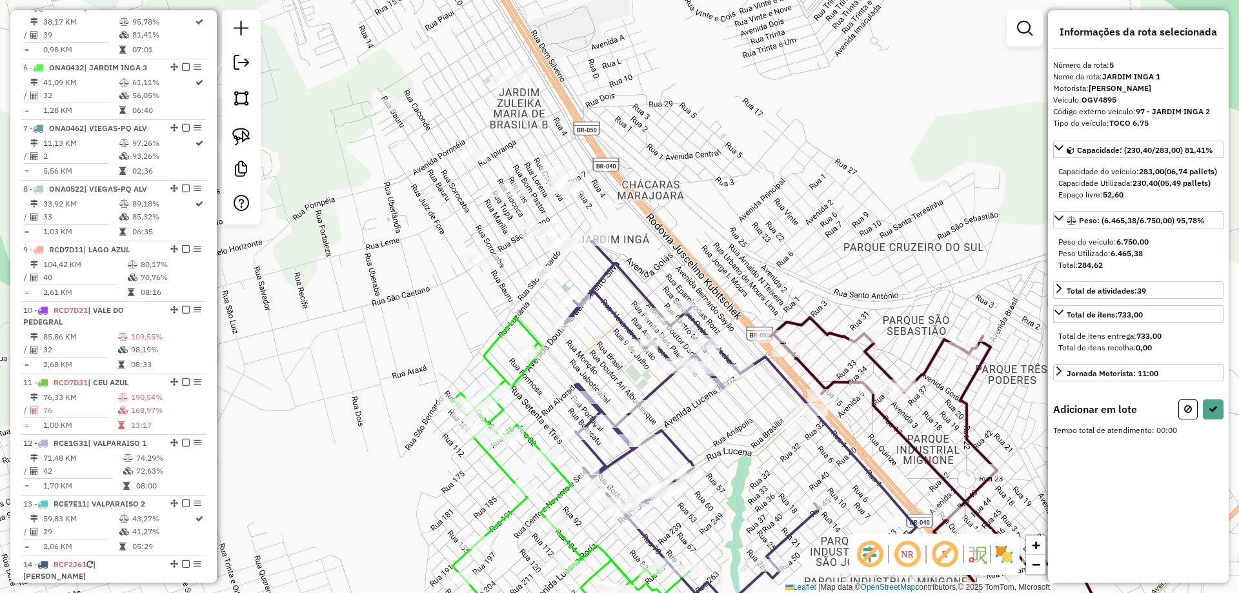
click at [356, 248] on div "Janela de atendimento Grade de atendimento Capacidade Transportadoras Veículos …" at bounding box center [619, 296] width 1239 height 593
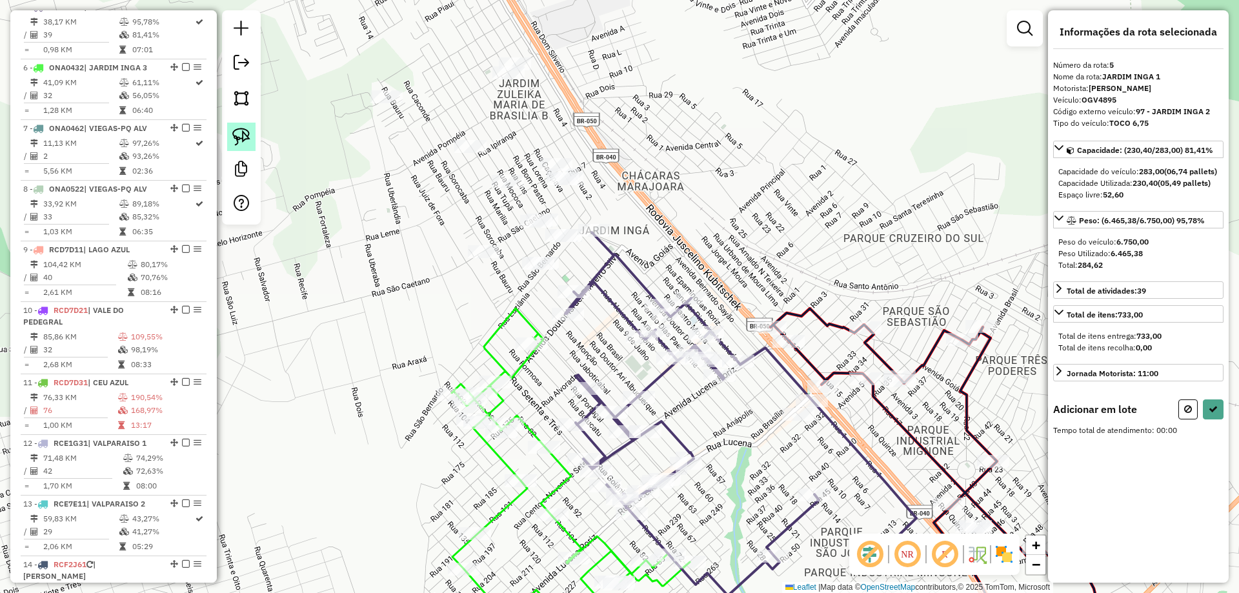
click at [230, 132] on link at bounding box center [241, 137] width 28 height 28
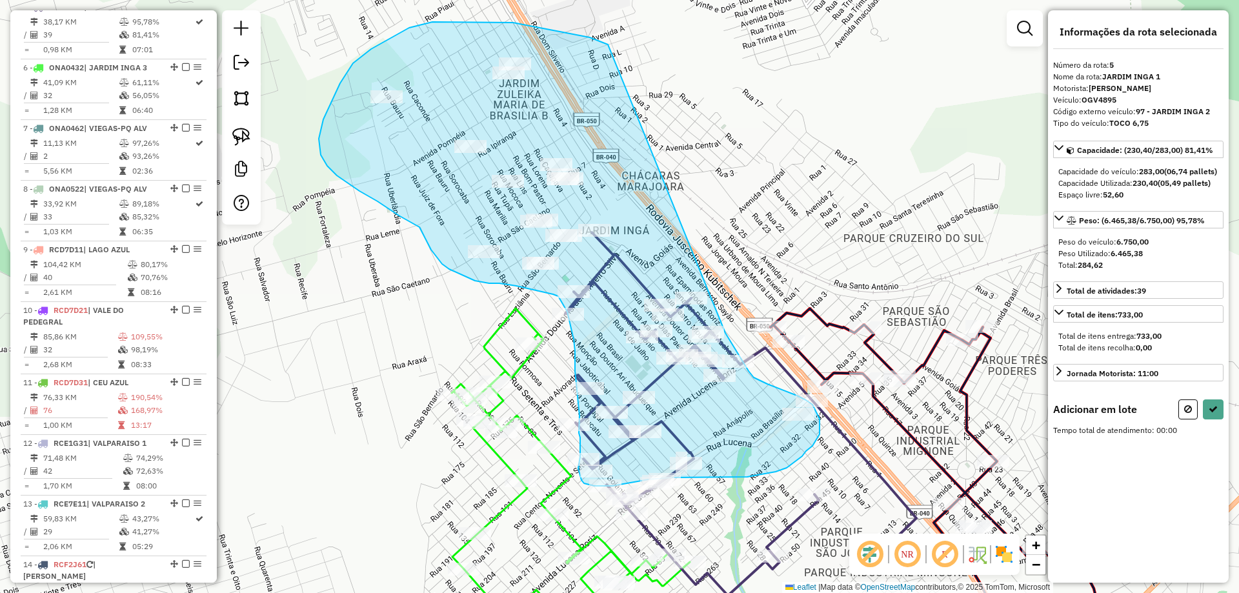
drag, startPoint x: 590, startPoint y: 37, endPoint x: 699, endPoint y: 285, distance: 270.2
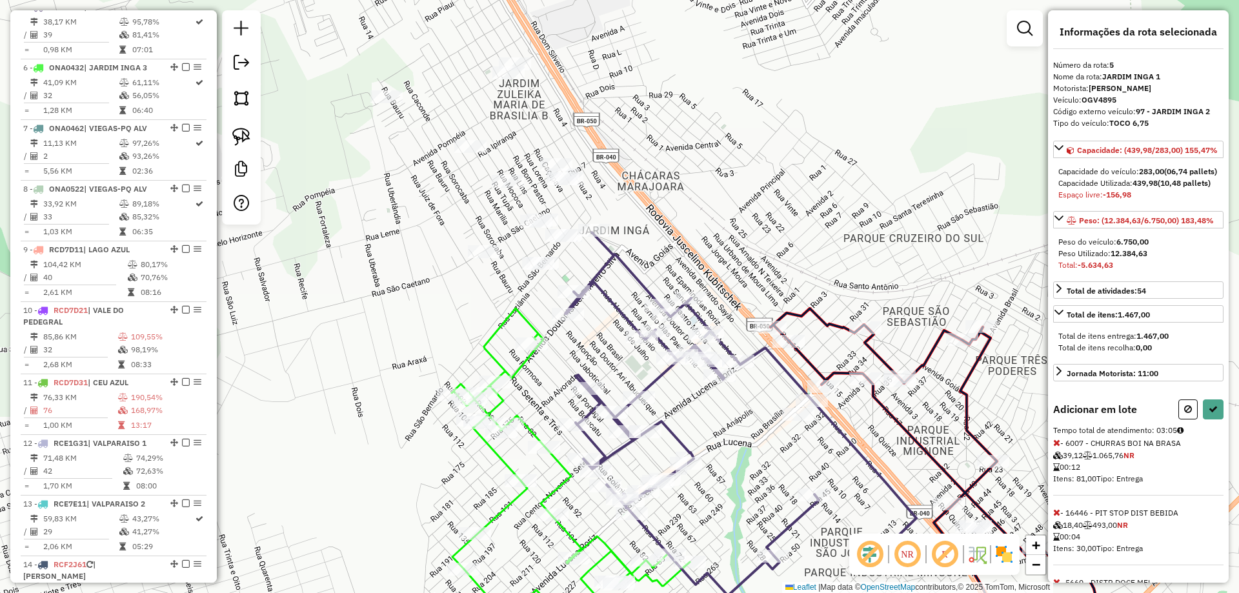
click at [1220, 447] on div "Informações da rota selecionada Número da rota: 5 Nome da rota: JARDIM INGA 1 M…" at bounding box center [1138, 296] width 181 height 573
click at [1203, 420] on button at bounding box center [1213, 410] width 21 height 20
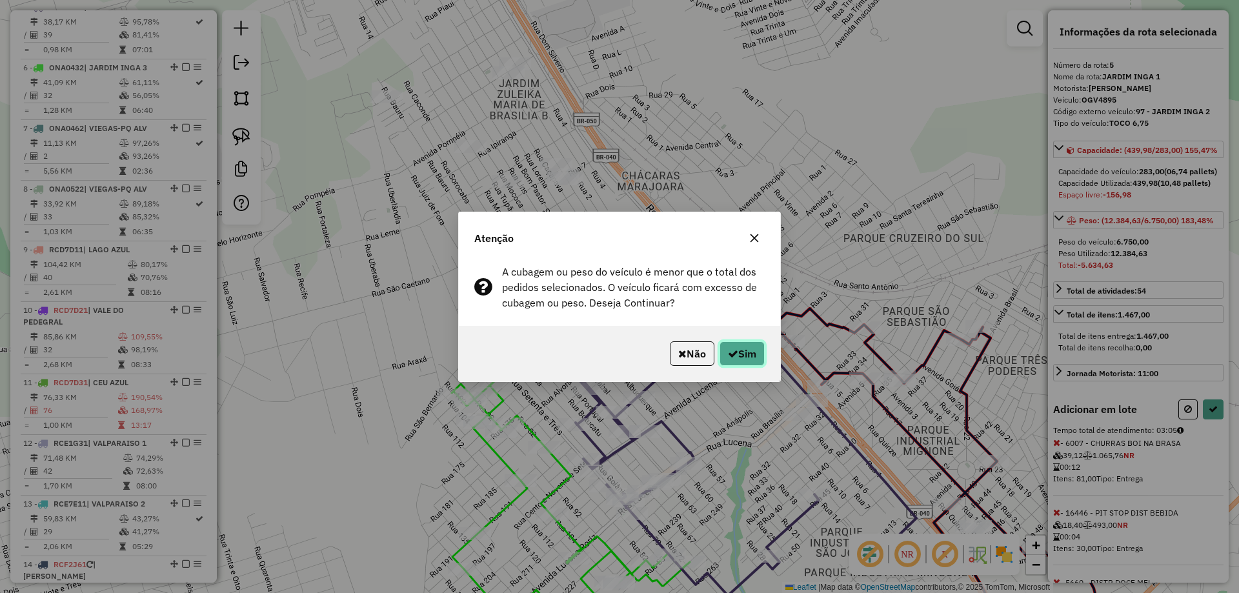
click at [737, 349] on button "Sim" at bounding box center [742, 353] width 45 height 25
select select "*********"
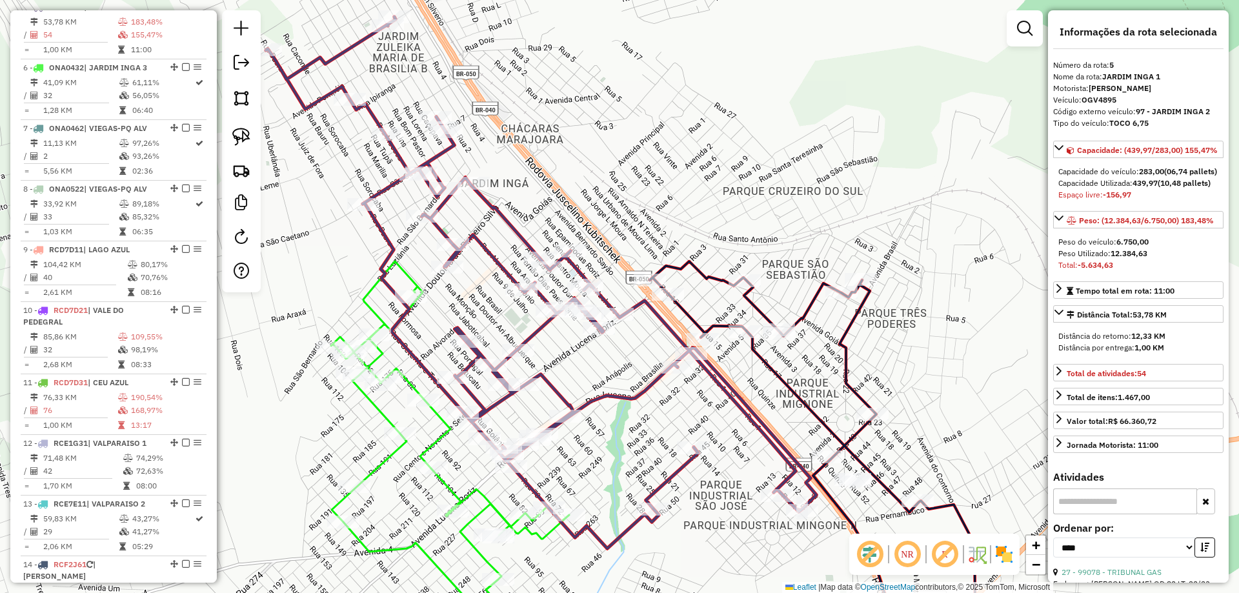
drag, startPoint x: 942, startPoint y: 254, endPoint x: 691, endPoint y: 103, distance: 292.8
click at [691, 107] on div "Janela de atendimento Grade de atendimento Capacidade Transportadoras Veículos …" at bounding box center [619, 296] width 1239 height 593
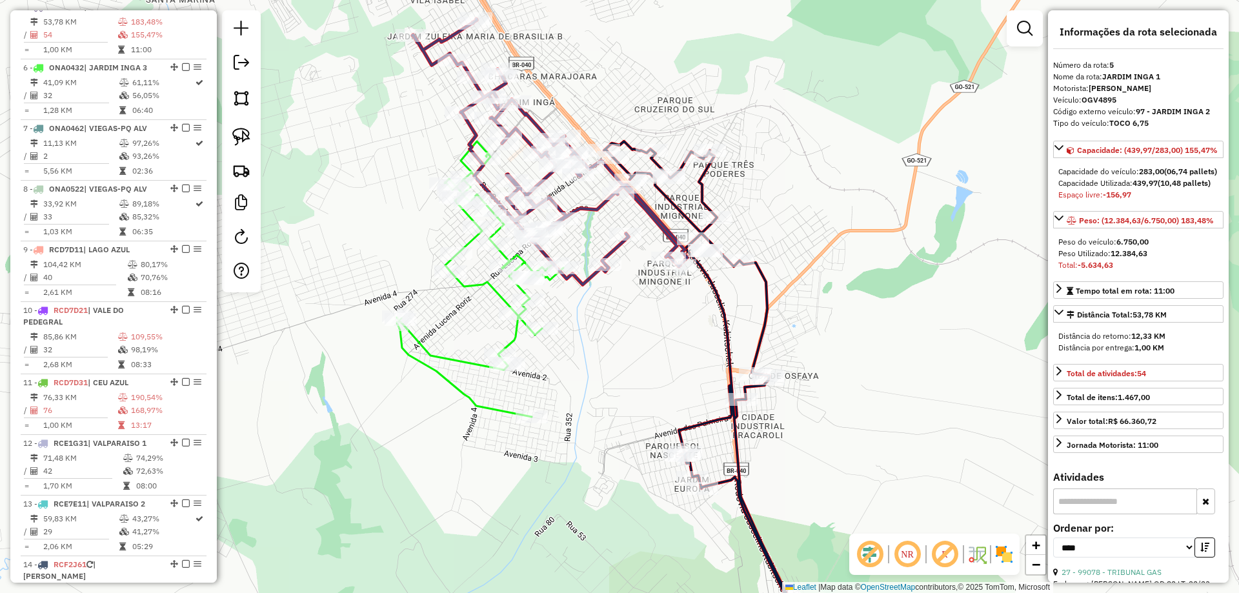
click at [766, 323] on icon at bounding box center [711, 396] width 214 height 511
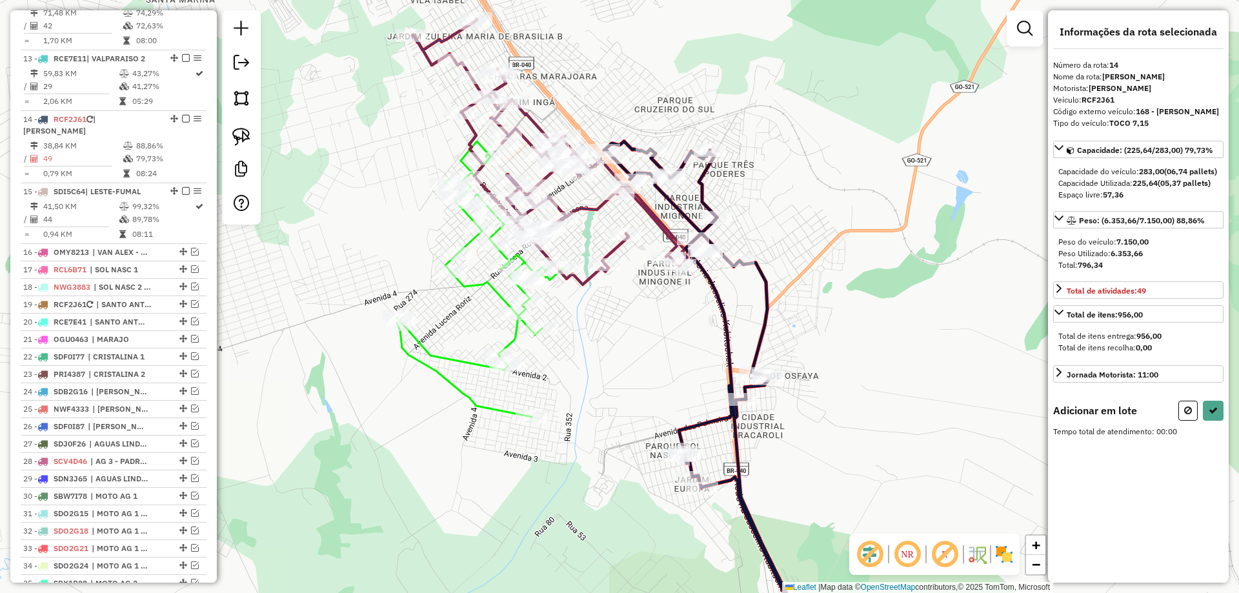
scroll to position [1127, 0]
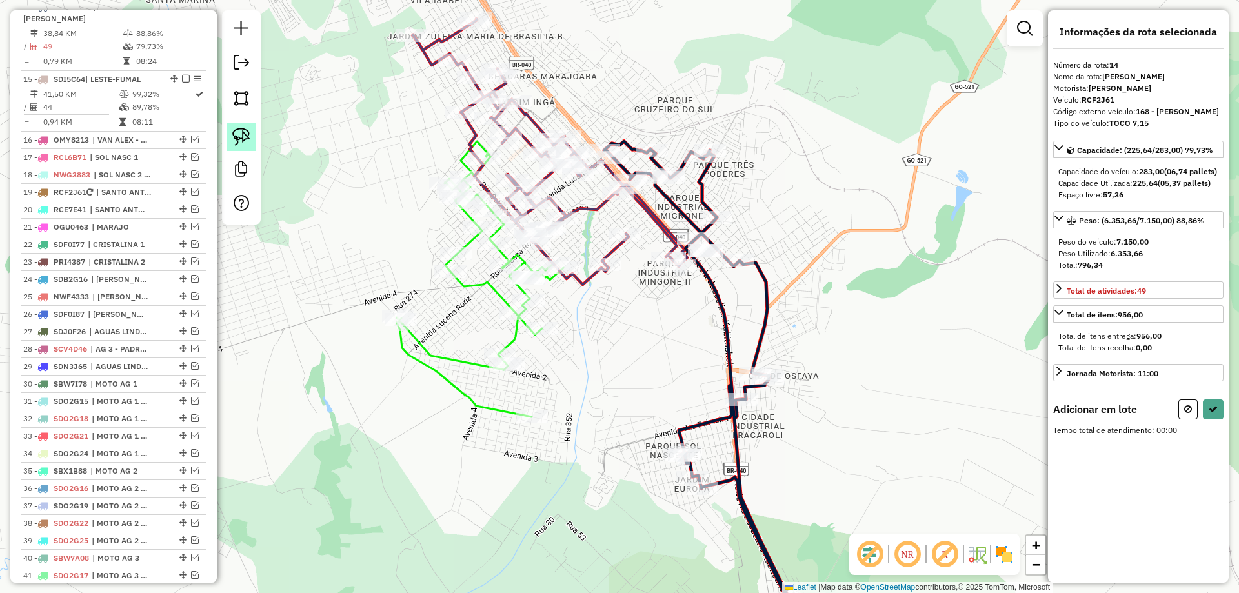
click at [246, 131] on img at bounding box center [241, 137] width 18 height 18
click at [749, 261] on div "Rota 5 - Placa OGV4895 7283 - LARANJINHA BAR Rota 5 - Placa OGV4895 7283 - LARA…" at bounding box center [619, 296] width 1239 height 593
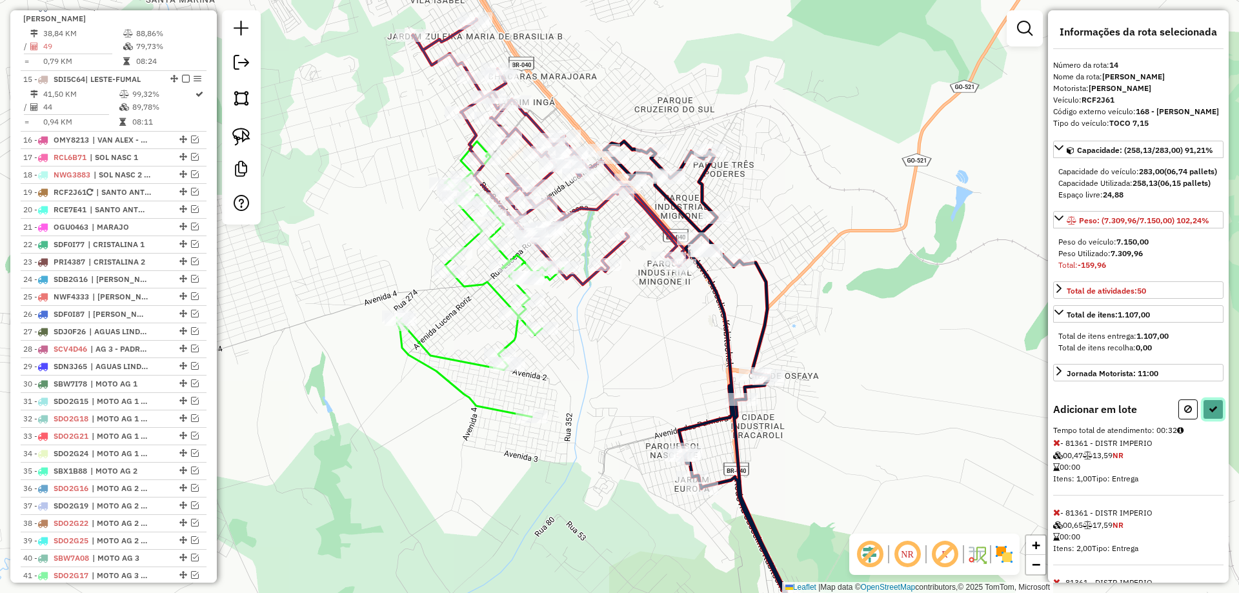
click at [1203, 420] on button at bounding box center [1213, 410] width 21 height 20
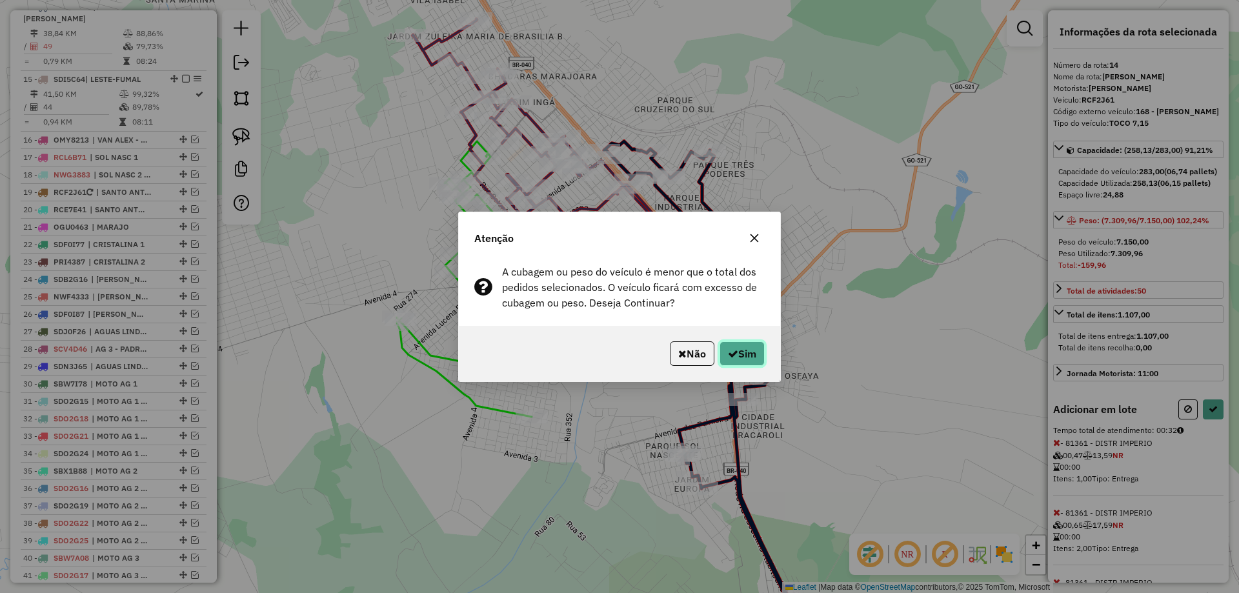
click at [751, 352] on button "Sim" at bounding box center [742, 353] width 45 height 25
select select "*********"
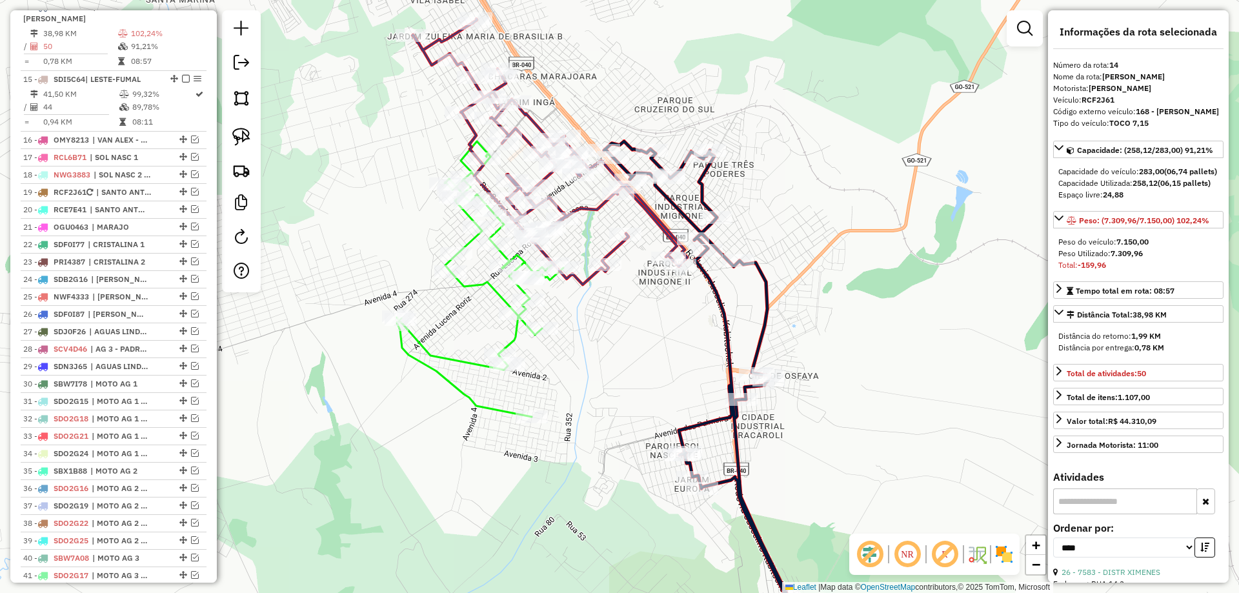
drag, startPoint x: 638, startPoint y: 314, endPoint x: 629, endPoint y: 324, distance: 14.2
click at [638, 314] on div "Janela de atendimento Grade de atendimento Capacidade Transportadoras Veículos …" at bounding box center [619, 296] width 1239 height 593
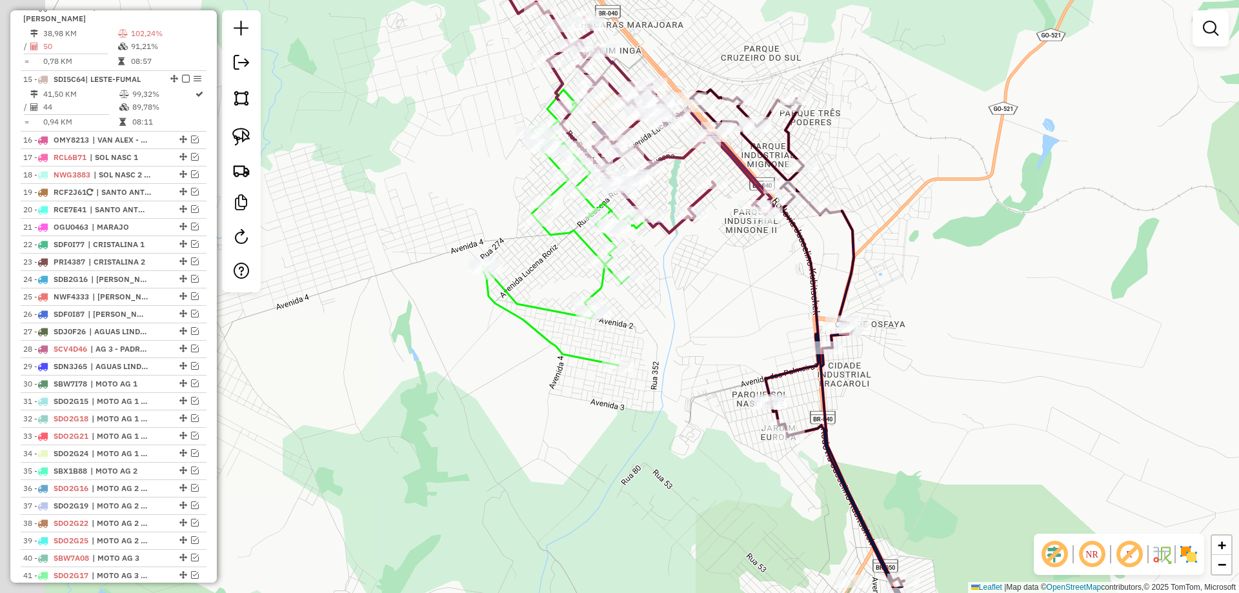
drag, startPoint x: 589, startPoint y: 365, endPoint x: 666, endPoint y: 292, distance: 105.9
click at [691, 305] on div "Janela de atendimento Grade de atendimento Capacidade Transportadoras Veículos …" at bounding box center [619, 296] width 1239 height 593
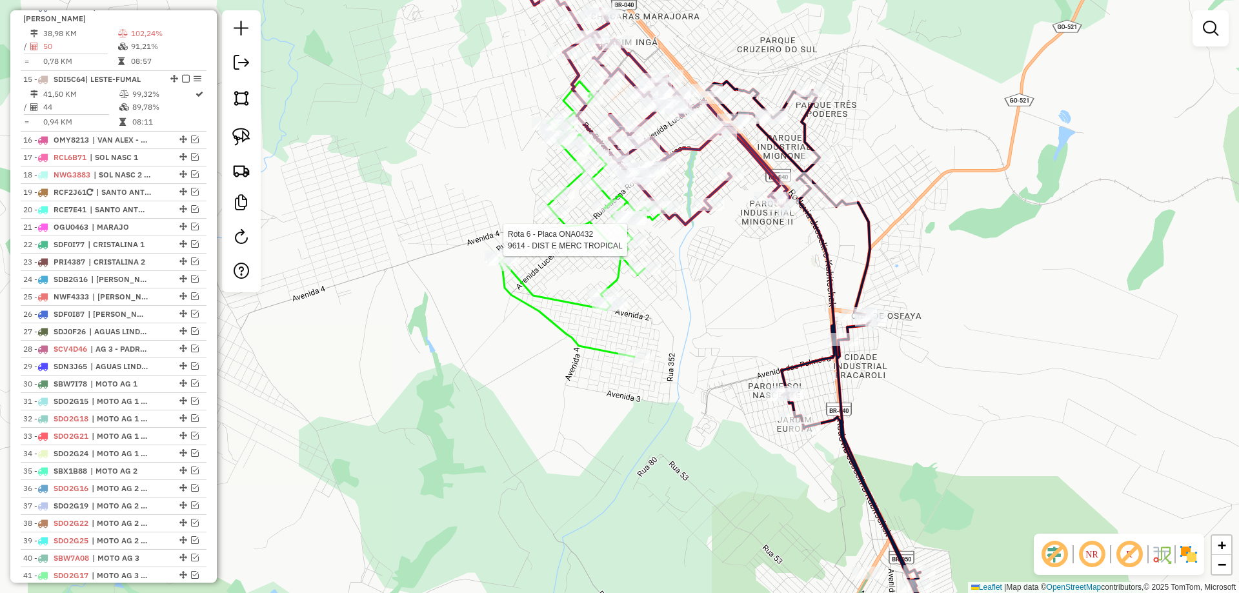
select select "*********"
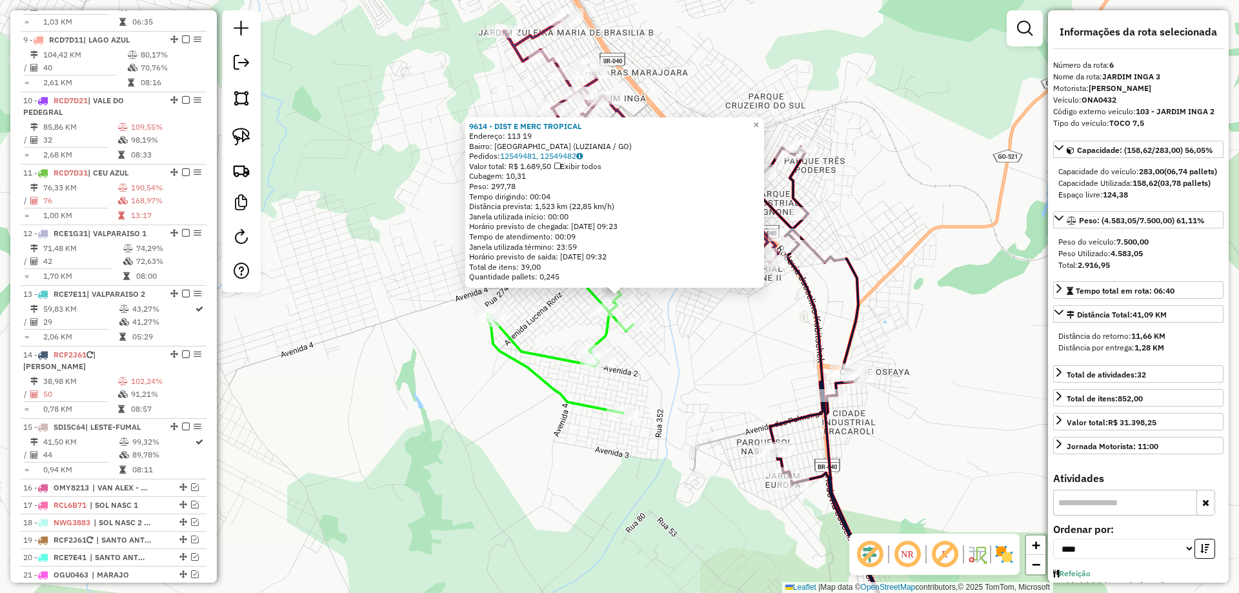
scroll to position [630, 0]
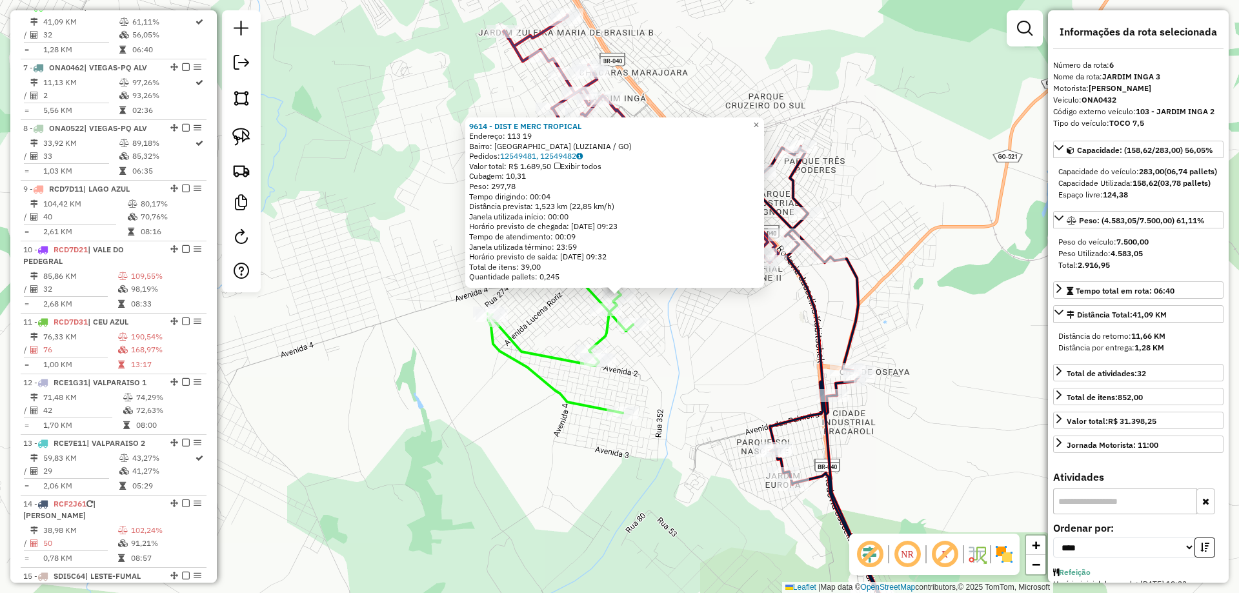
click at [708, 335] on div "9614 - DIST E MERC TROPICAL Endereço: 113 19 Bairro: [GEOGRAPHIC_DATA] ([GEOGRA…" at bounding box center [619, 296] width 1239 height 593
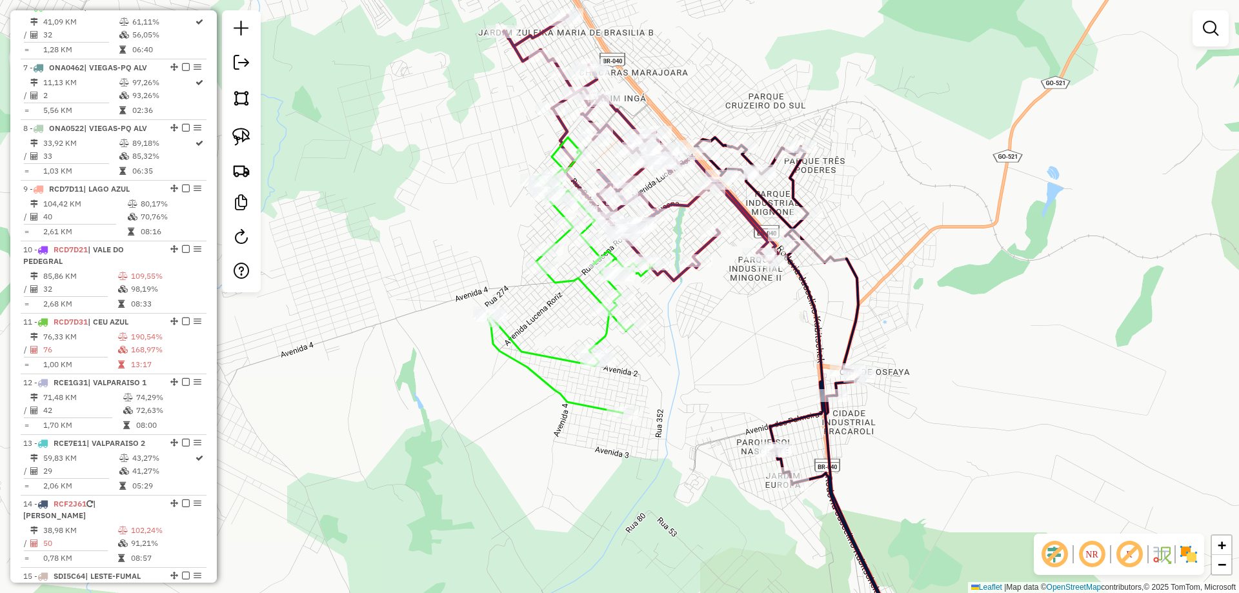
click at [700, 331] on div "Janela de atendimento Grade de atendimento Capacidade Transportadoras Veículos …" at bounding box center [619, 296] width 1239 height 593
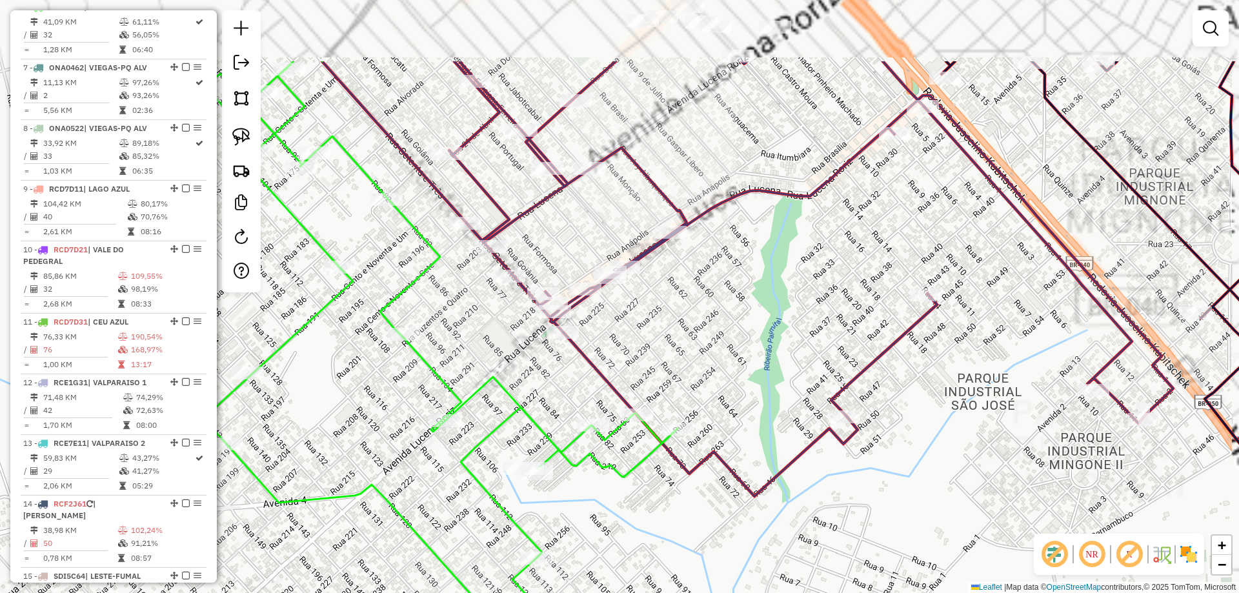
drag, startPoint x: 690, startPoint y: 223, endPoint x: 677, endPoint y: 344, distance: 122.1
click at [677, 344] on div "Janela de atendimento Grade de atendimento Capacidade Transportadoras Veículos …" at bounding box center [619, 296] width 1239 height 593
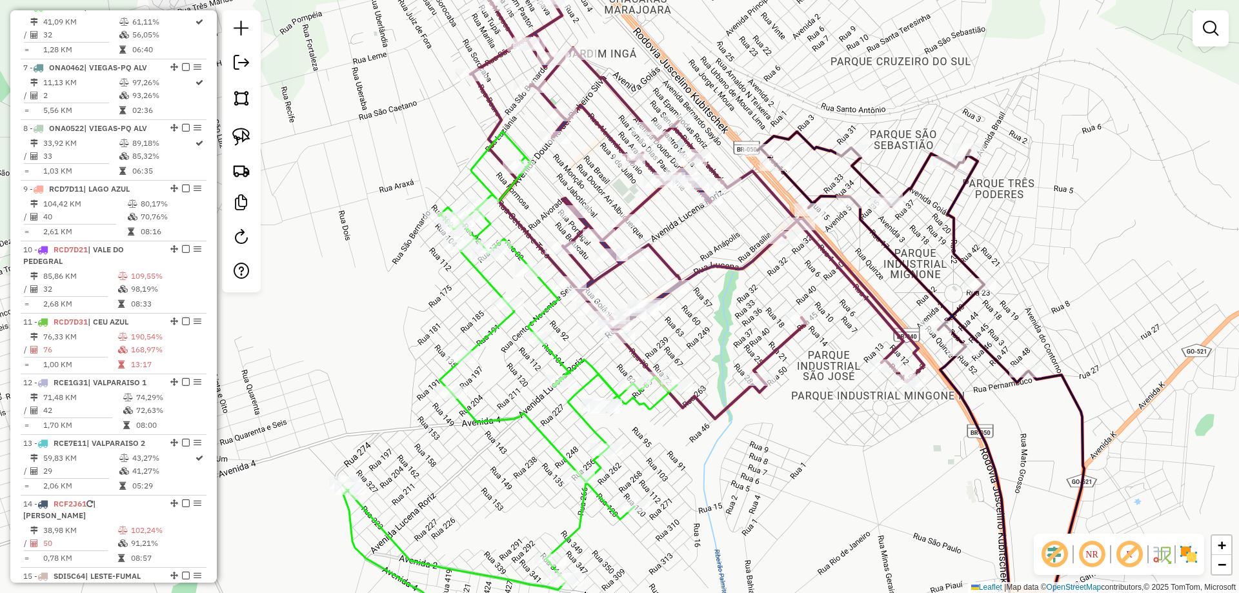
click at [743, 397] on icon at bounding box center [656, 180] width 535 height 478
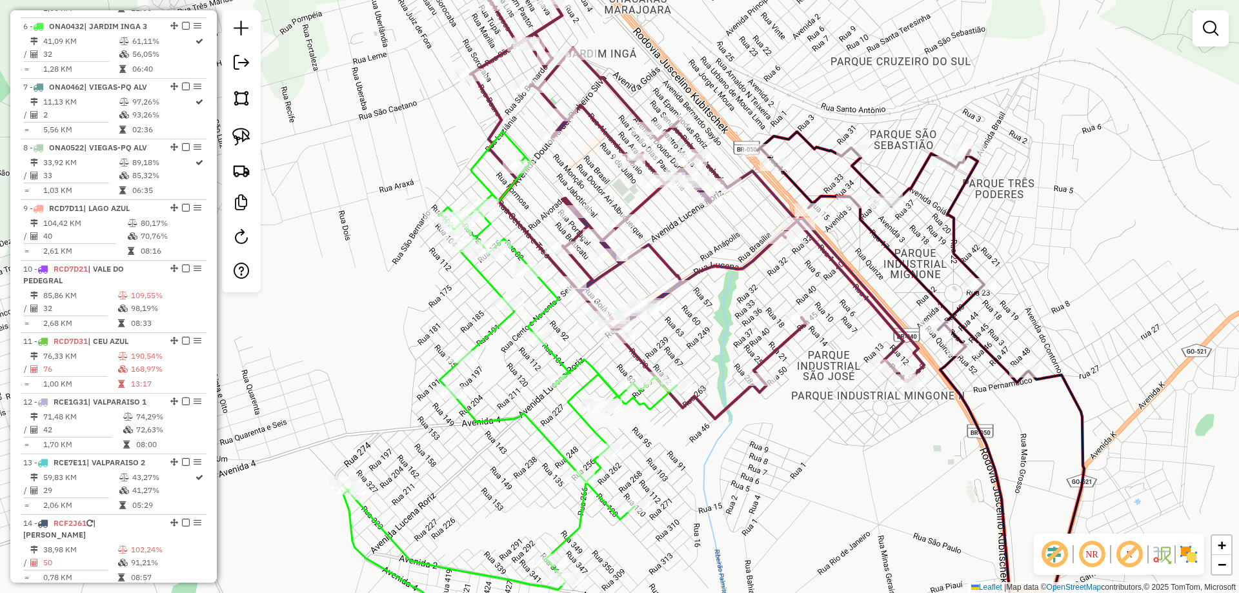
select select "*********"
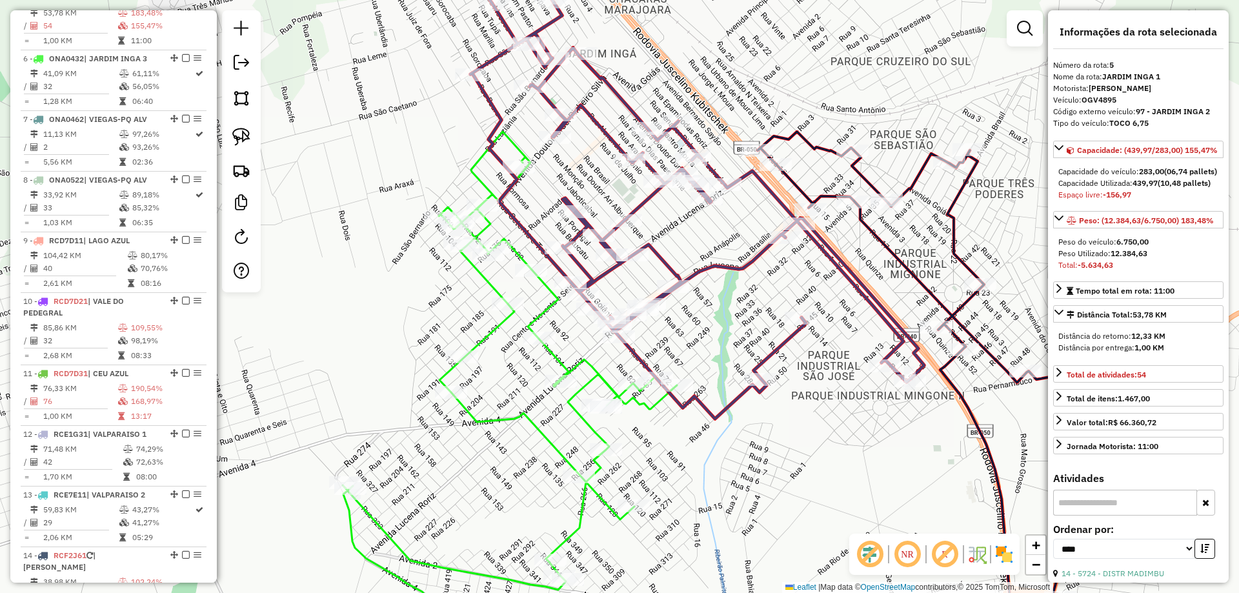
scroll to position [569, 0]
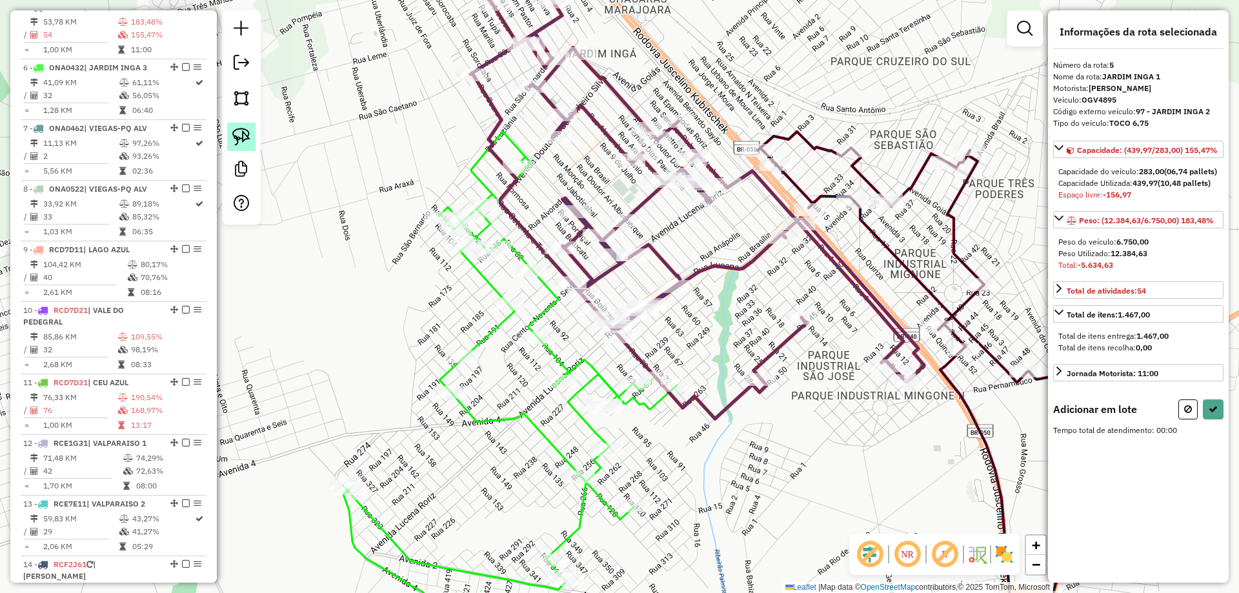
click at [247, 132] on img at bounding box center [241, 137] width 18 height 18
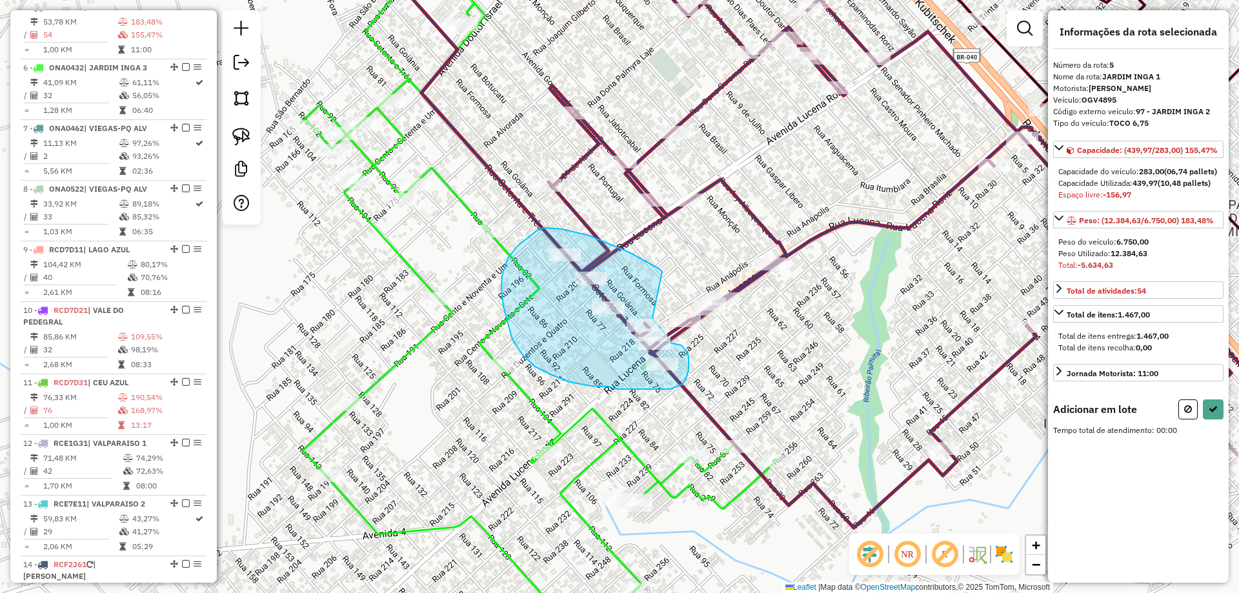
drag, startPoint x: 575, startPoint y: 232, endPoint x: 619, endPoint y: 290, distance: 73.2
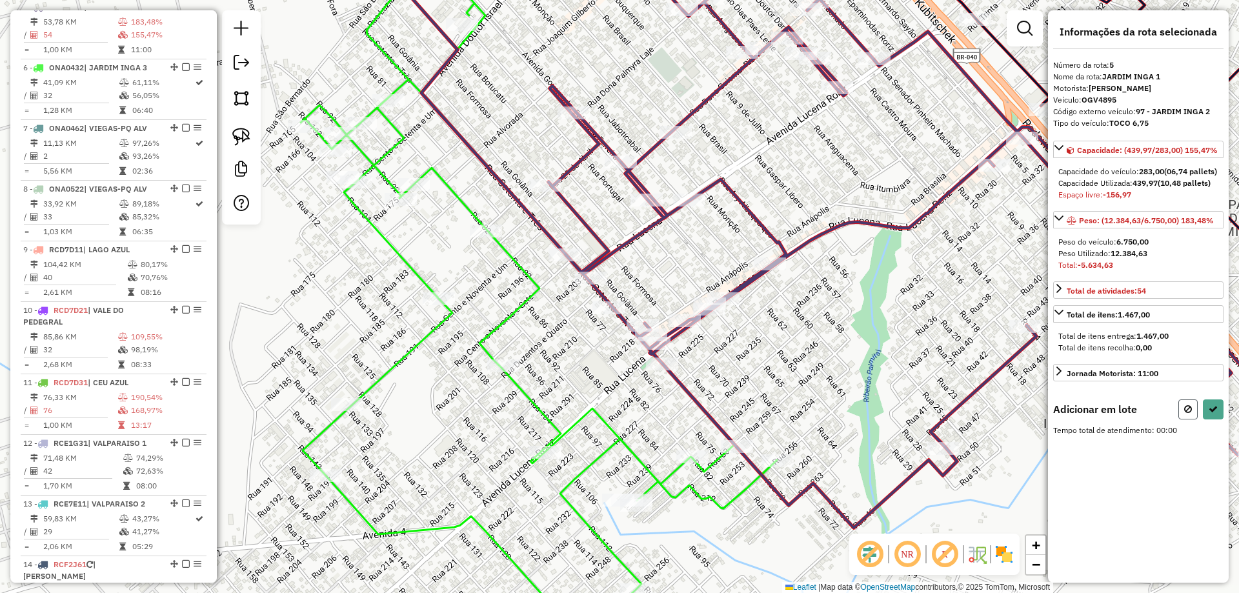
click at [1189, 414] on icon at bounding box center [1189, 409] width 8 height 9
select select "*********"
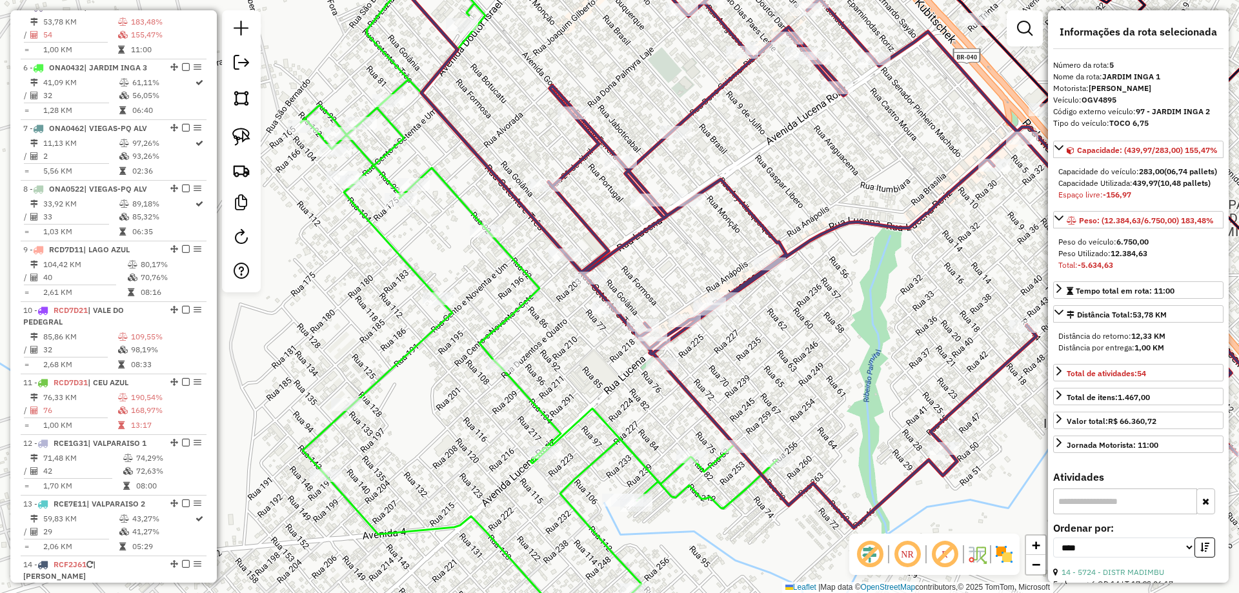
click at [580, 425] on icon at bounding box center [539, 303] width 476 height 698
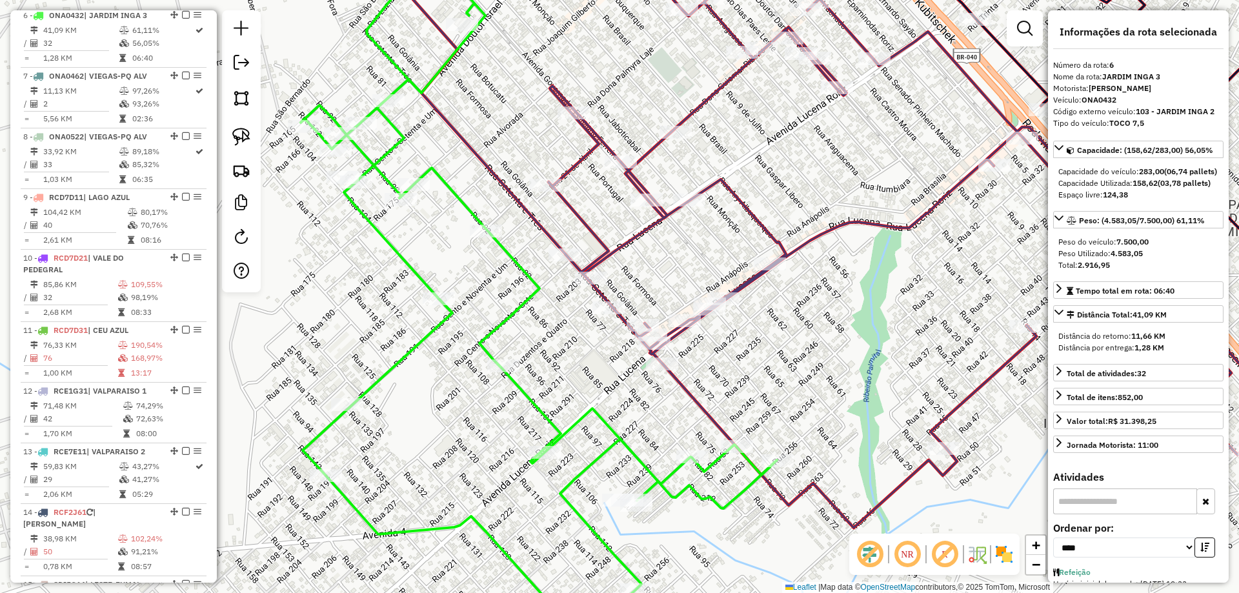
scroll to position [630, 0]
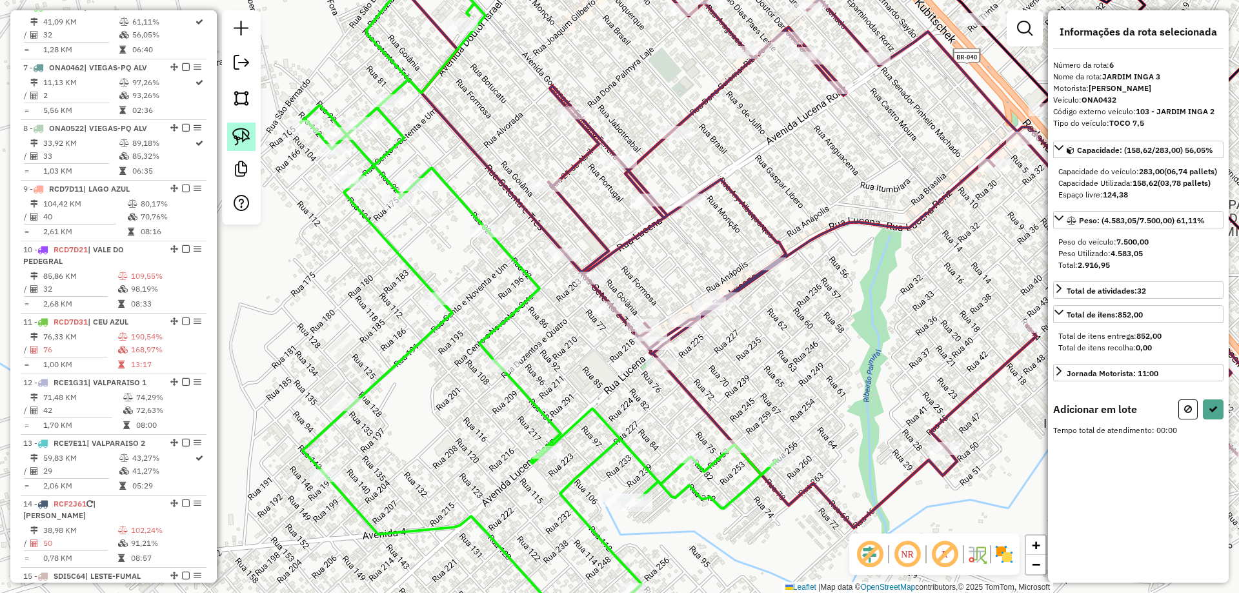
click at [241, 135] on img at bounding box center [241, 137] width 18 height 18
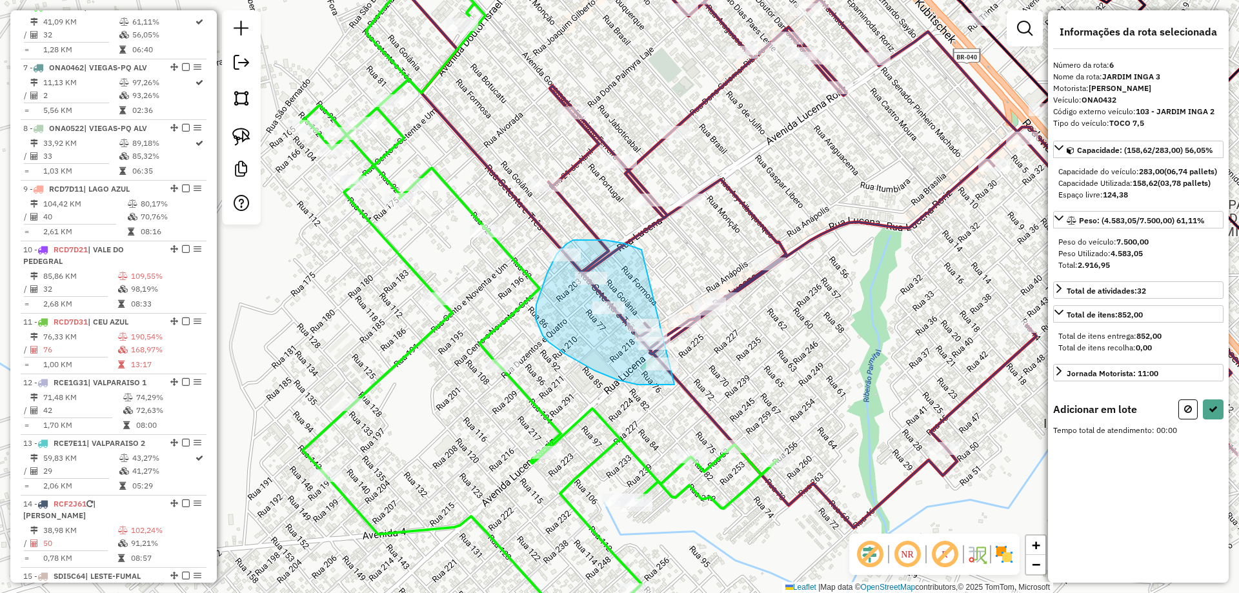
drag, startPoint x: 642, startPoint y: 250, endPoint x: 675, endPoint y: 384, distance: 138.3
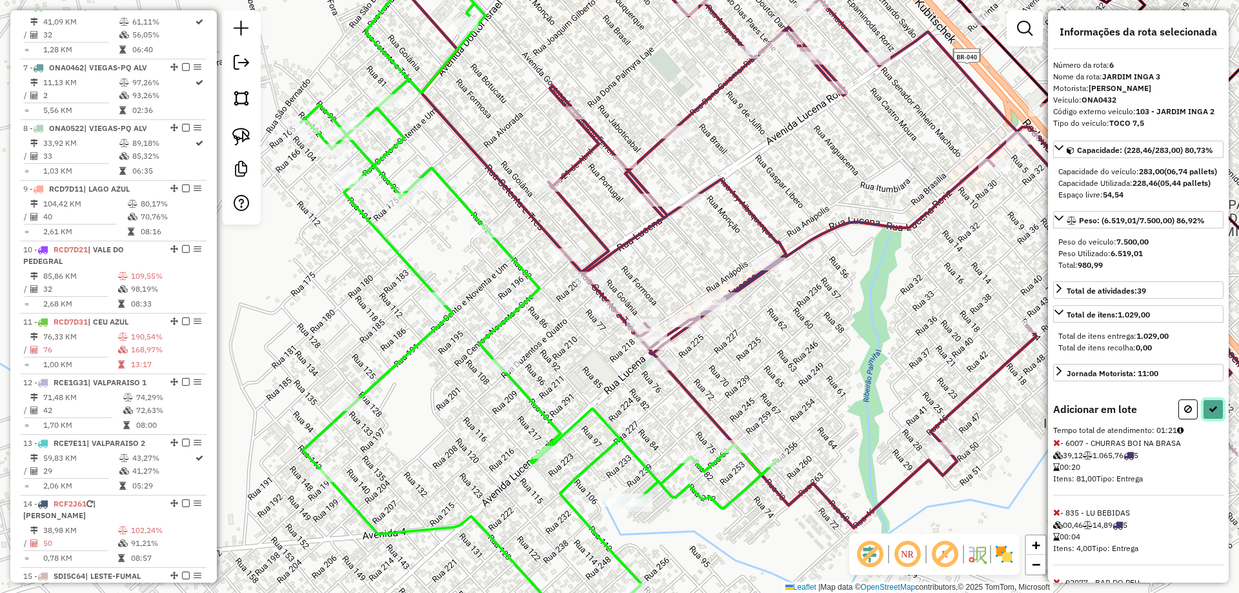
click at [1209, 414] on icon at bounding box center [1213, 409] width 9 height 9
select select "*********"
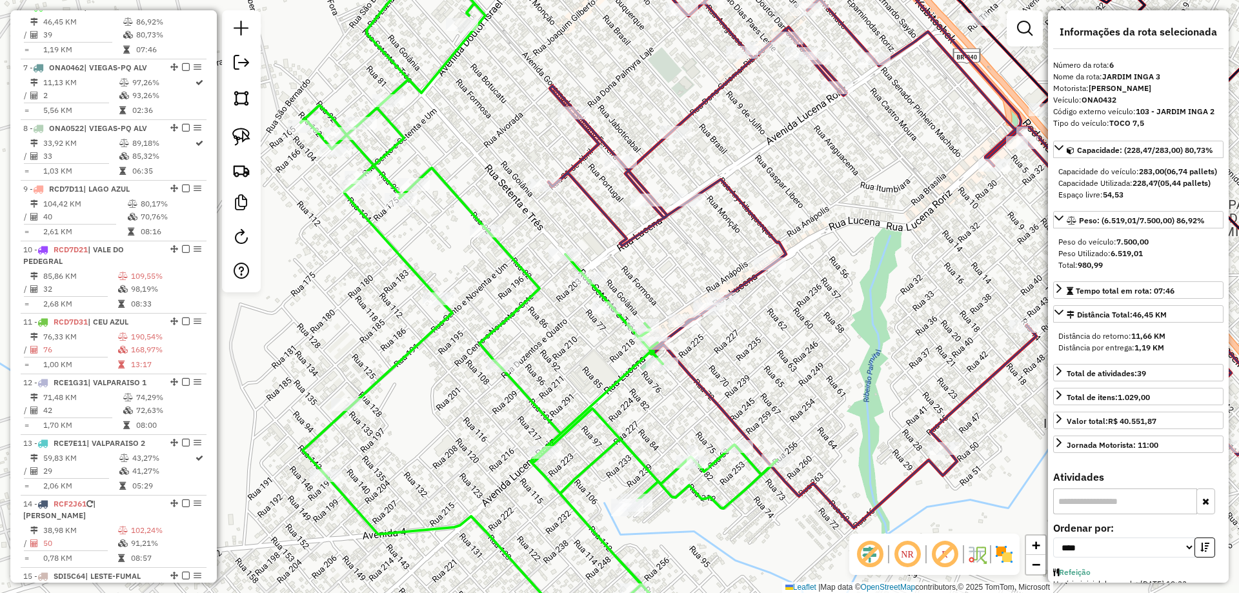
click at [957, 411] on icon at bounding box center [901, 234] width 744 height 587
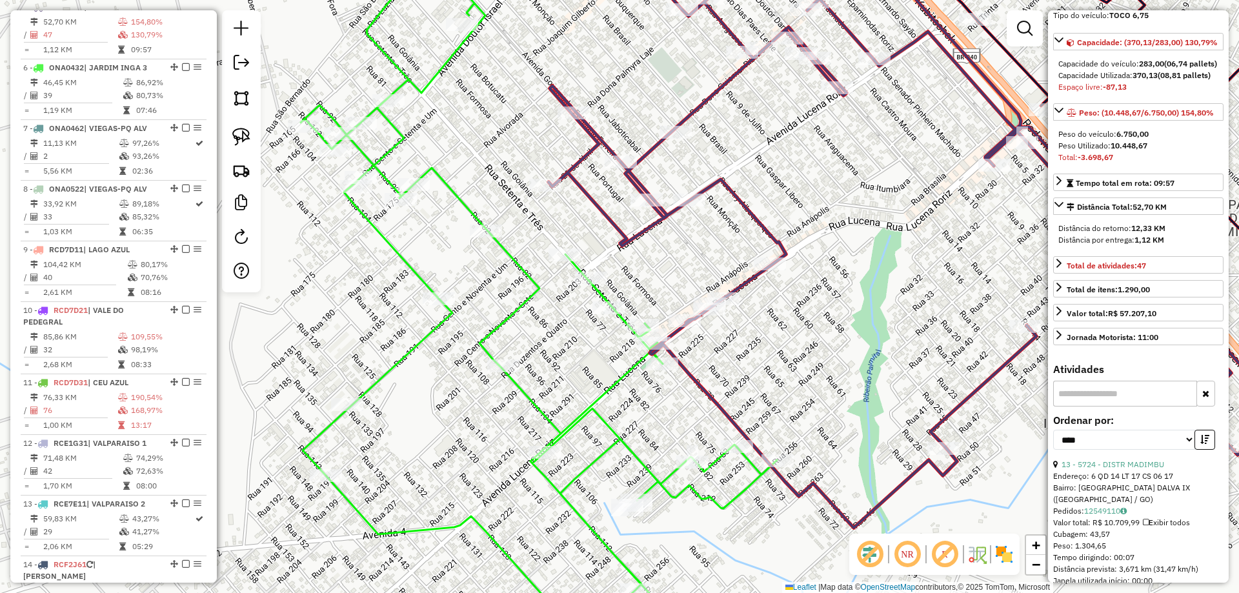
scroll to position [194, 0]
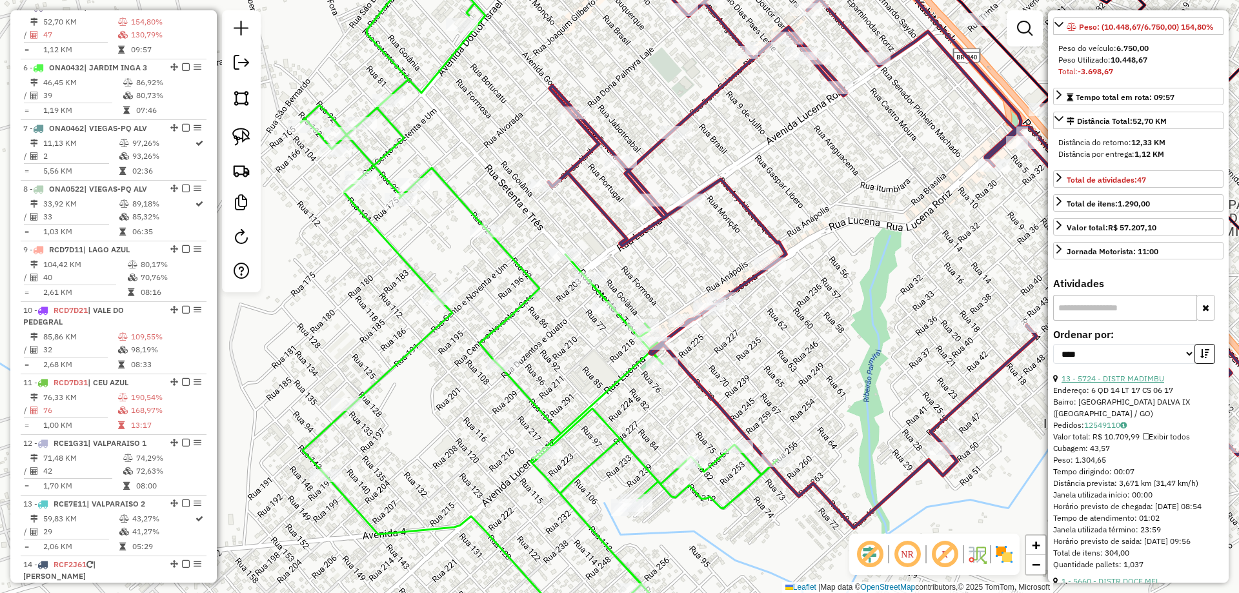
click at [1143, 383] on link "13 - 5724 - DISTR MADIMBU" at bounding box center [1113, 379] width 103 height 10
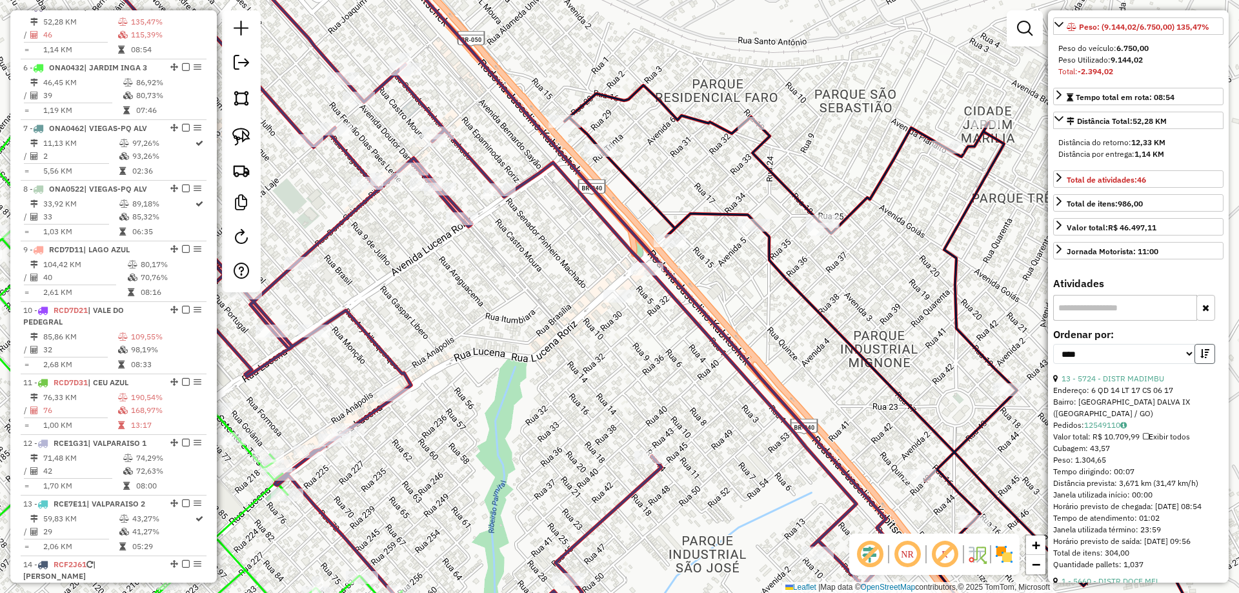
click at [1205, 358] on icon "button" at bounding box center [1205, 353] width 9 height 9
click at [1134, 383] on link "1 - 5660 - DISTR DOCE MEL" at bounding box center [1111, 379] width 98 height 10
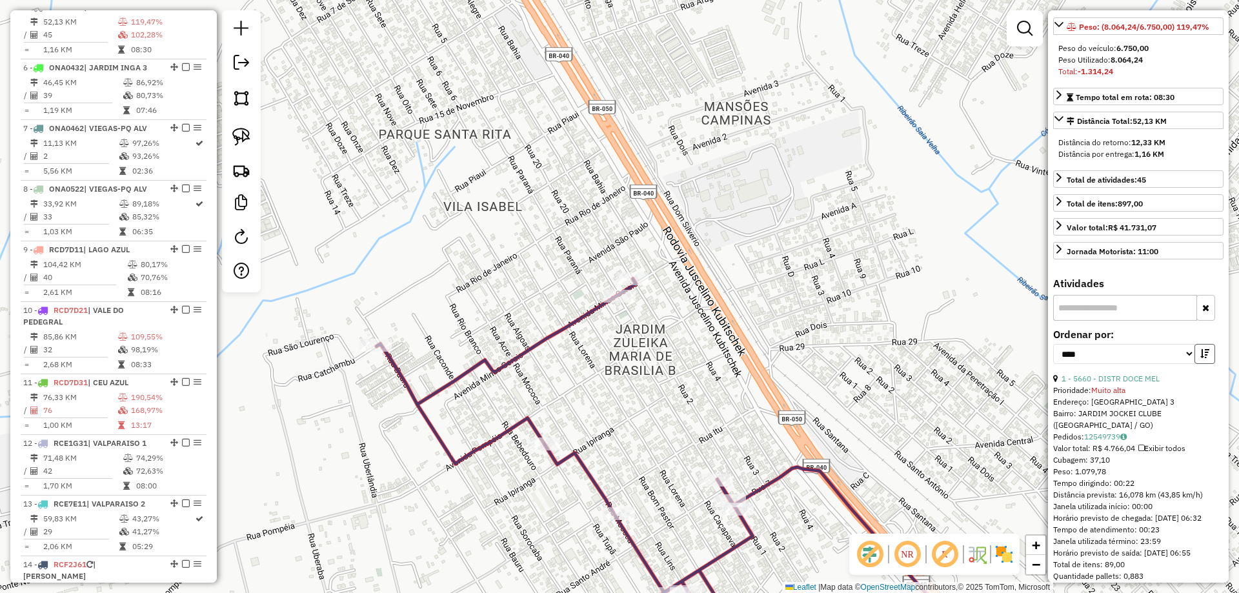
click at [1202, 358] on icon "button" at bounding box center [1205, 353] width 9 height 9
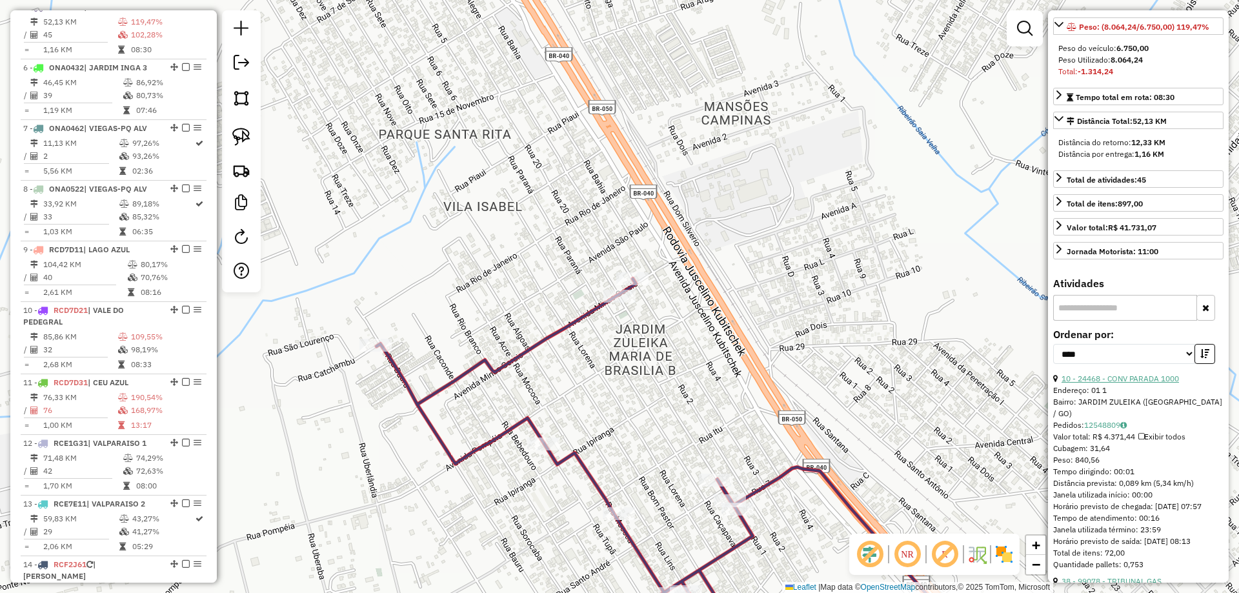
click at [1146, 383] on link "10 - 24468 - CONV PARADA 1000" at bounding box center [1120, 379] width 117 height 10
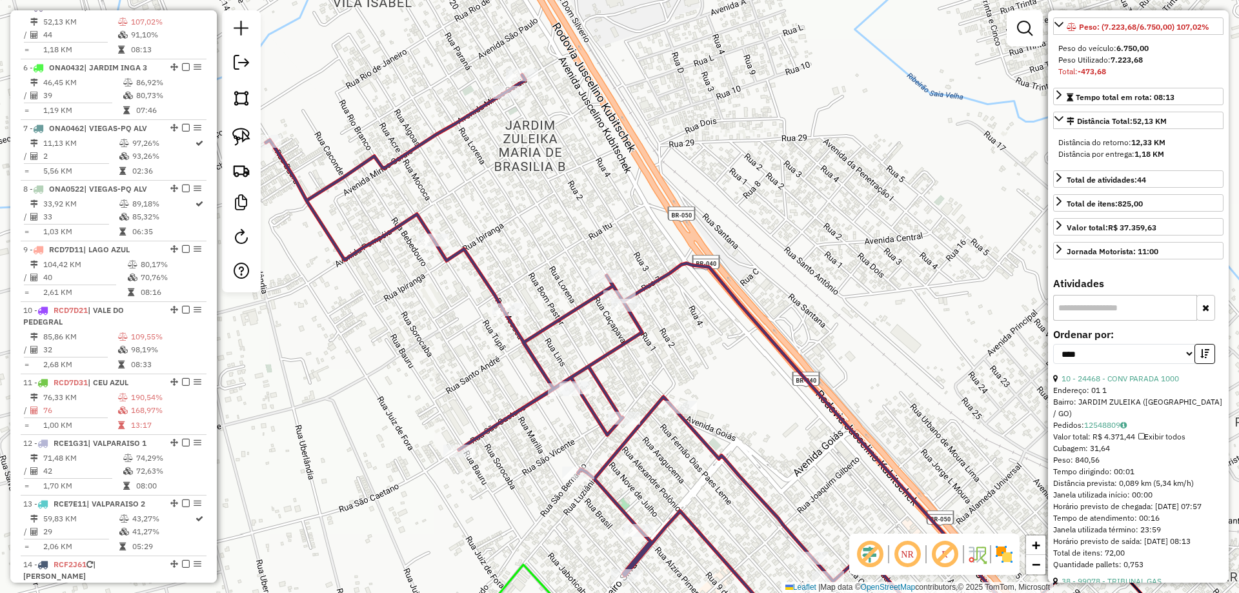
scroll to position [182, 0]
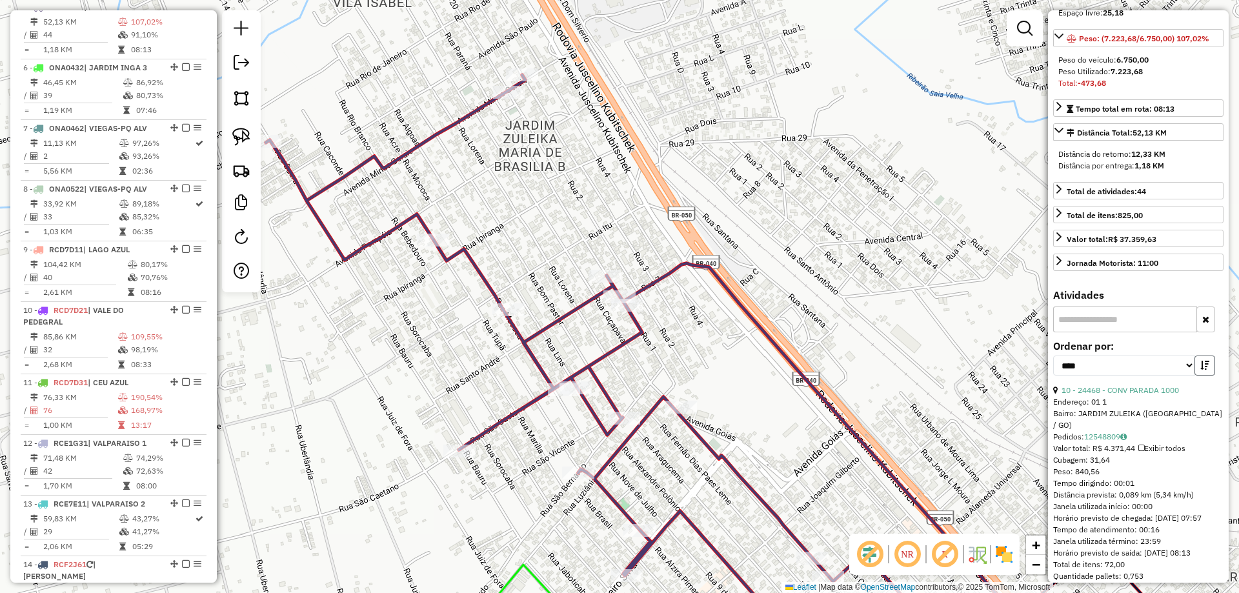
click at [1208, 376] on button "button" at bounding box center [1205, 366] width 21 height 20
click at [1207, 376] on button "button" at bounding box center [1205, 366] width 21 height 20
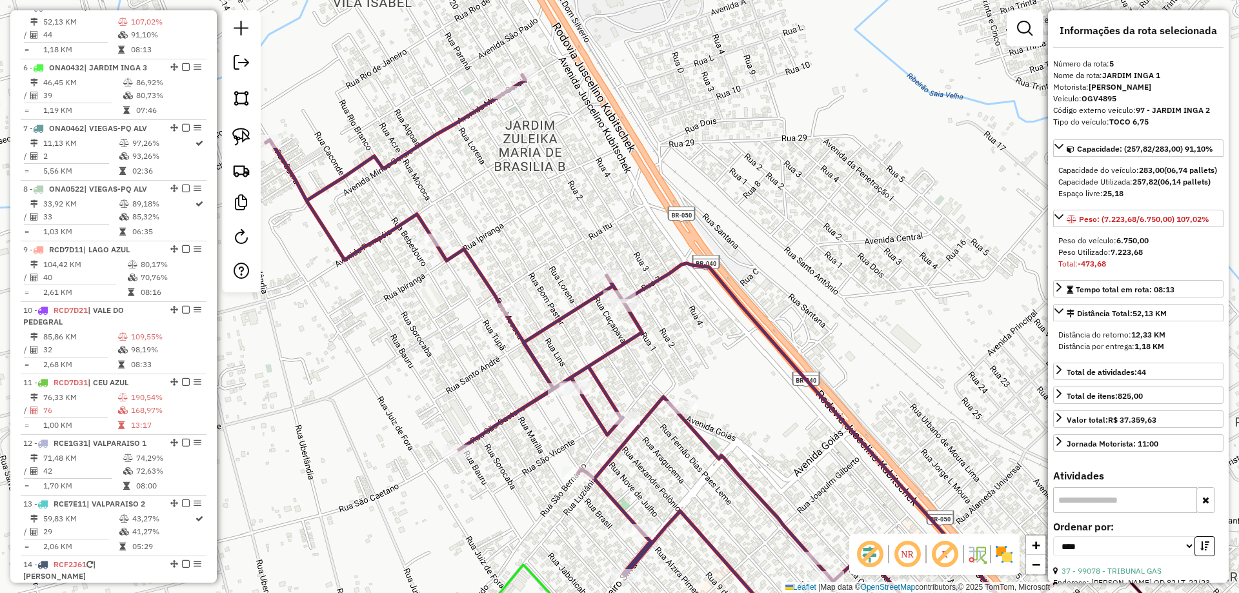
scroll to position [0, 0]
click at [868, 322] on div "Janela de atendimento Grade de atendimento Capacidade Transportadoras Veículos …" at bounding box center [619, 296] width 1239 height 593
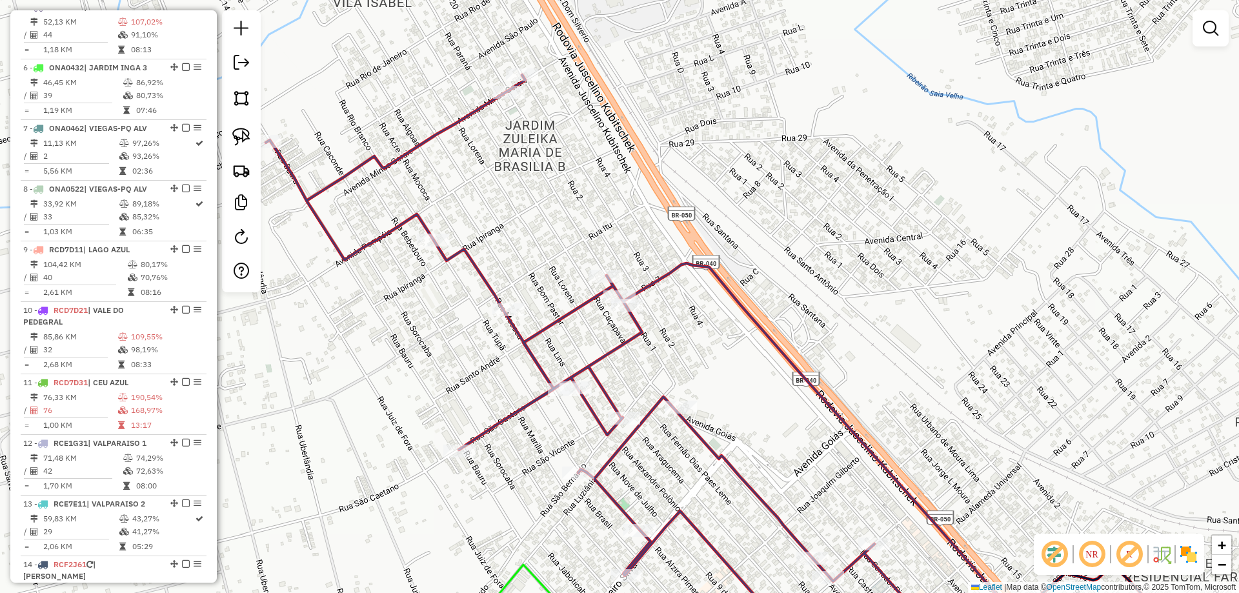
select select "*********"
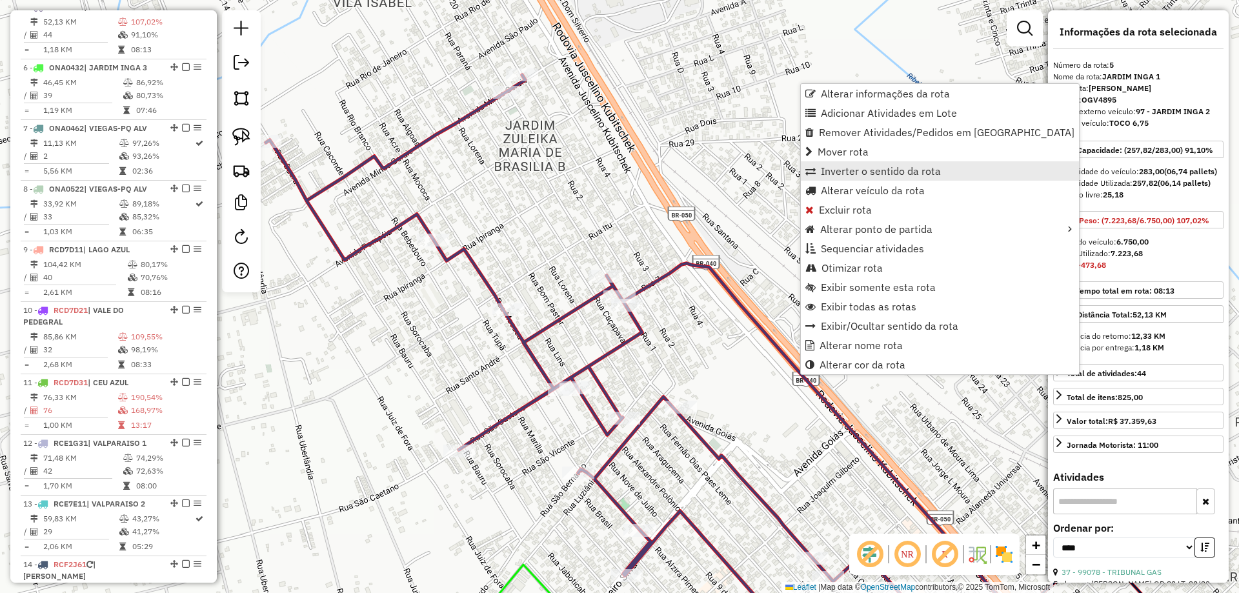
click at [888, 178] on link "Inverter o sentido da rota" at bounding box center [940, 170] width 278 height 19
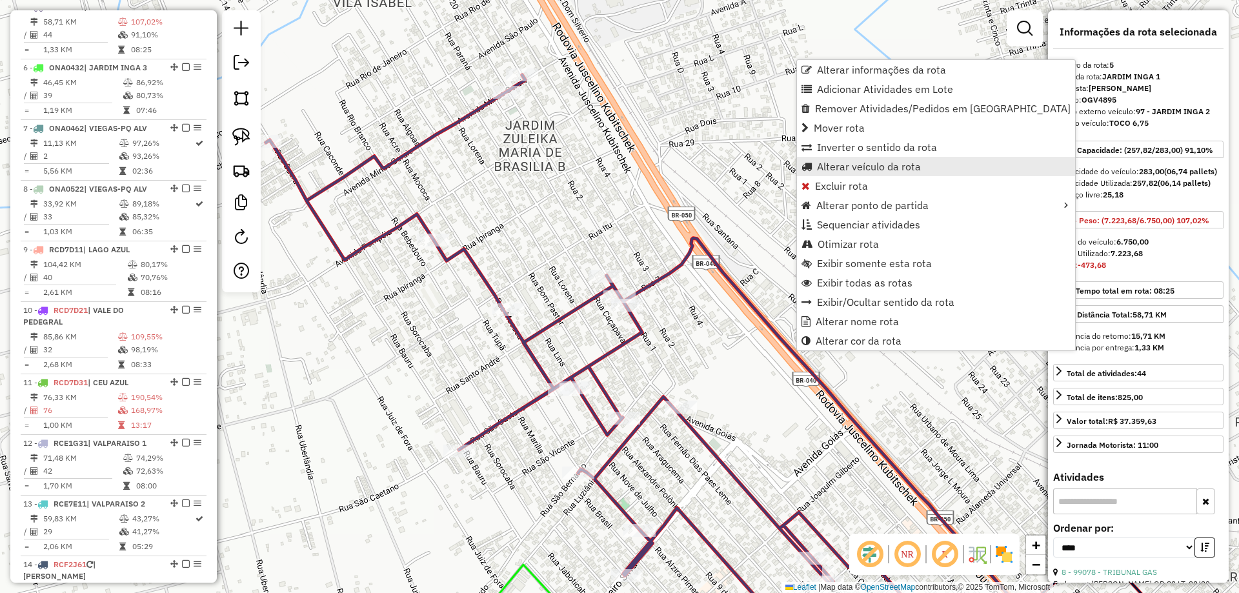
click at [855, 164] on span "Alterar veículo da rota" at bounding box center [869, 166] width 104 height 10
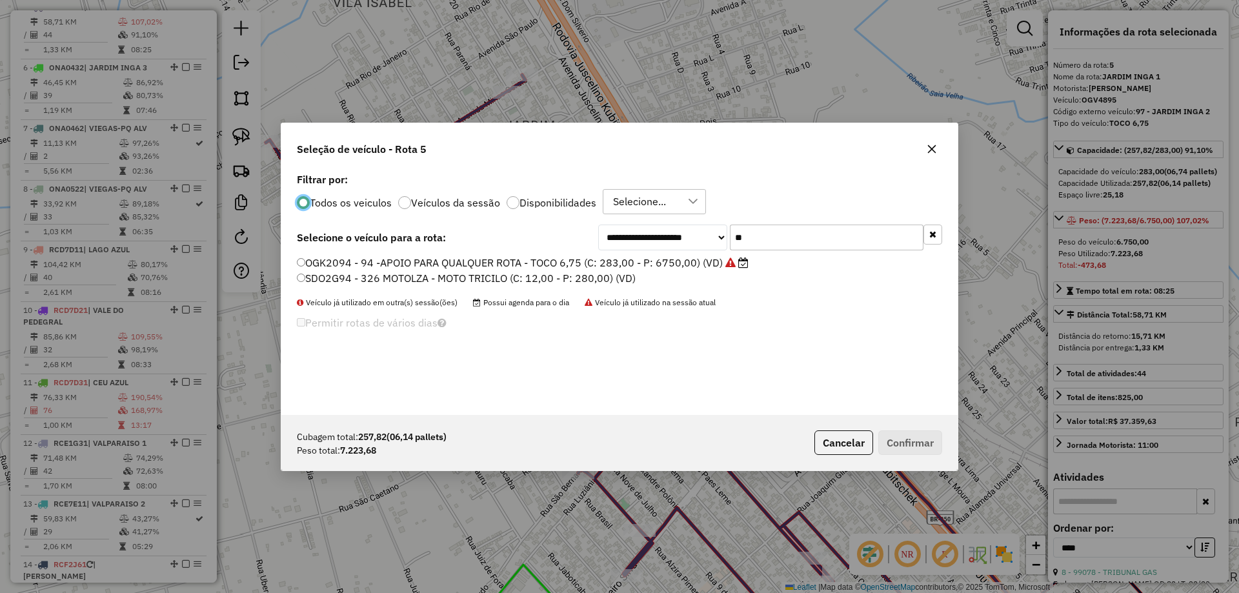
scroll to position [7, 4]
drag, startPoint x: 819, startPoint y: 245, endPoint x: 237, endPoint y: 243, distance: 581.6
click at [305, 243] on div "**********" at bounding box center [620, 238] width 646 height 26
type input "***"
click at [465, 258] on label "ONA0432 - 103 - JARDIM INGA 2 - TOCO 7,5 (C: 283,00 - P: 7500,00) (VD)" at bounding box center [490, 262] width 387 height 15
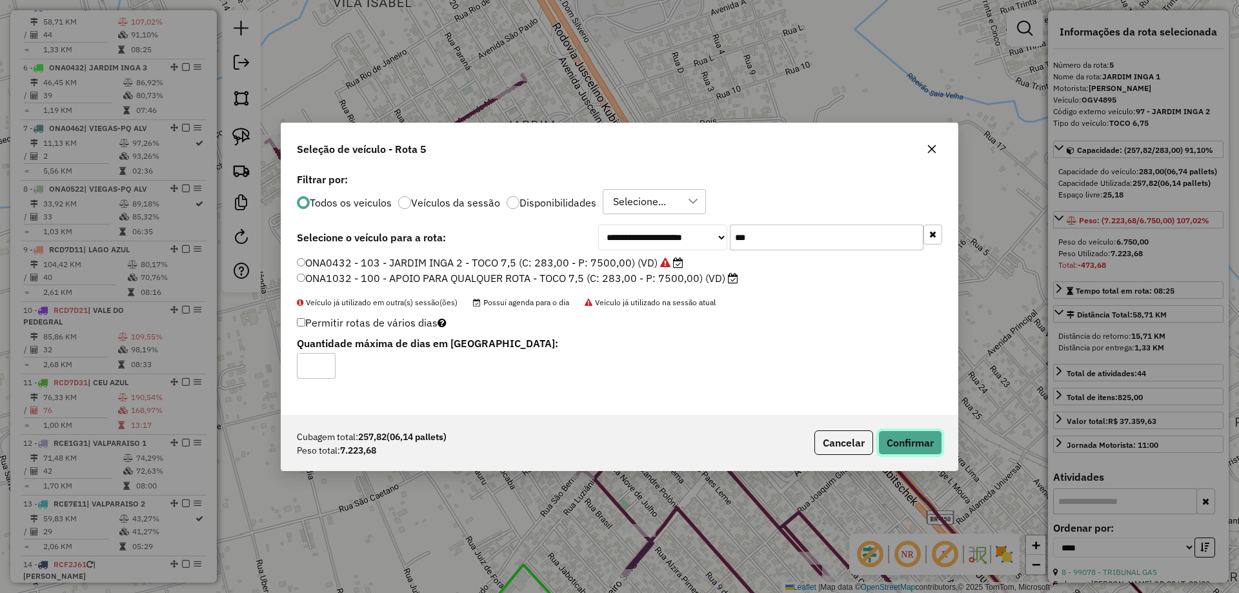
click at [891, 445] on button "Confirmar" at bounding box center [911, 443] width 64 height 25
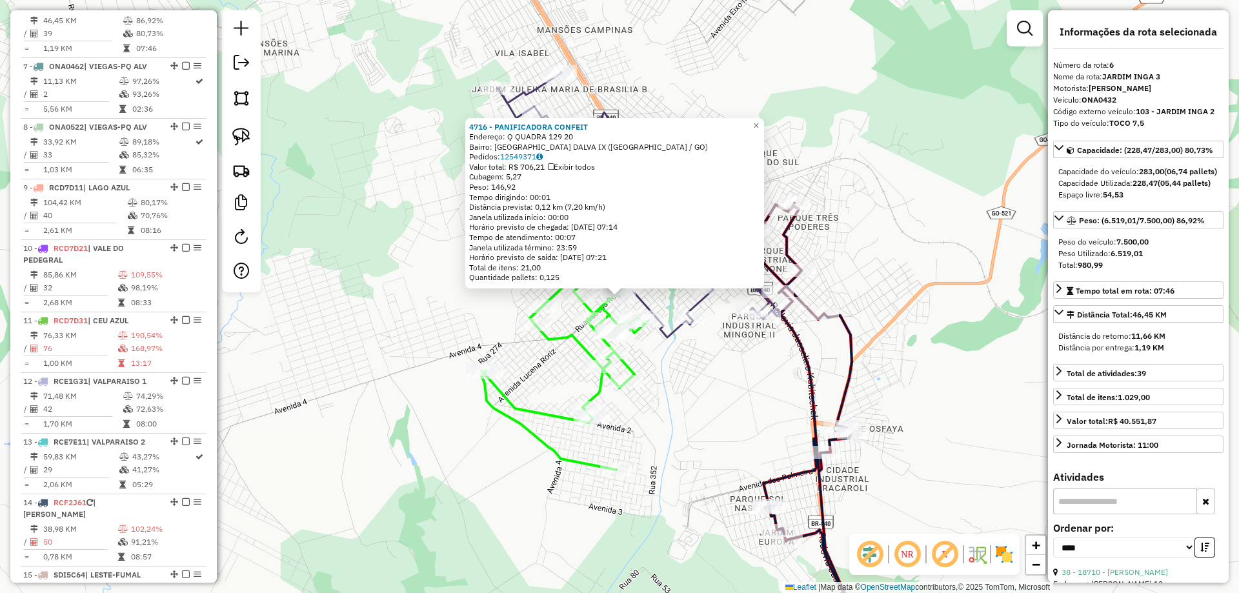
scroll to position [642, 0]
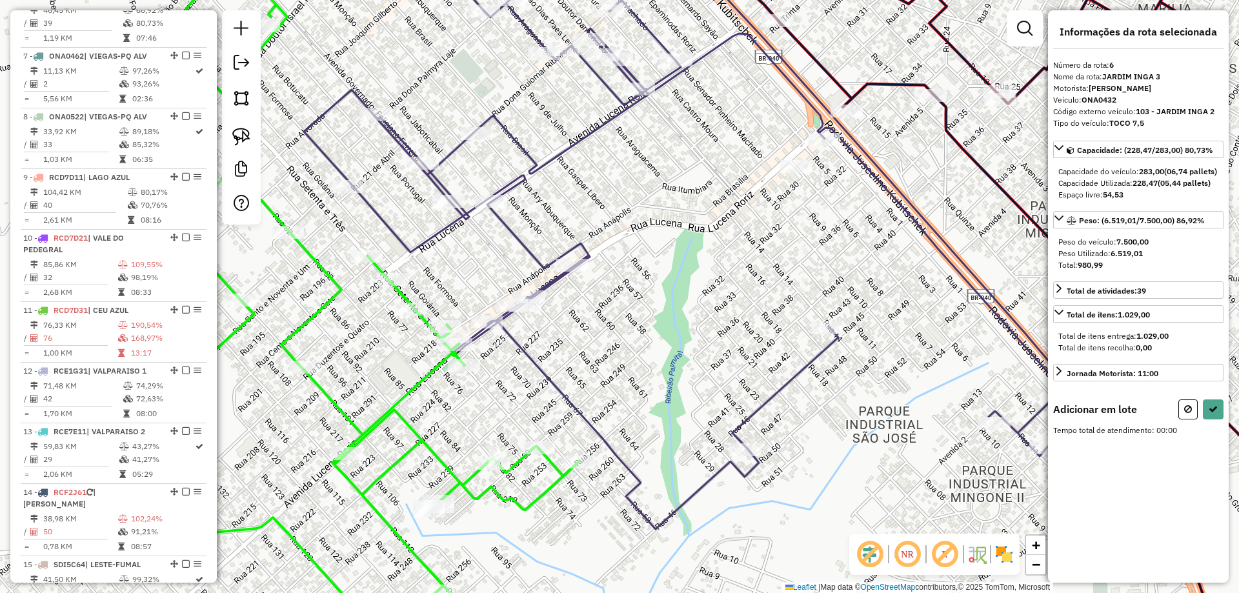
drag, startPoint x: 1192, startPoint y: 418, endPoint x: 867, endPoint y: 431, distance: 325.0
click at [1188, 414] on icon at bounding box center [1189, 409] width 8 height 9
select select "*********"
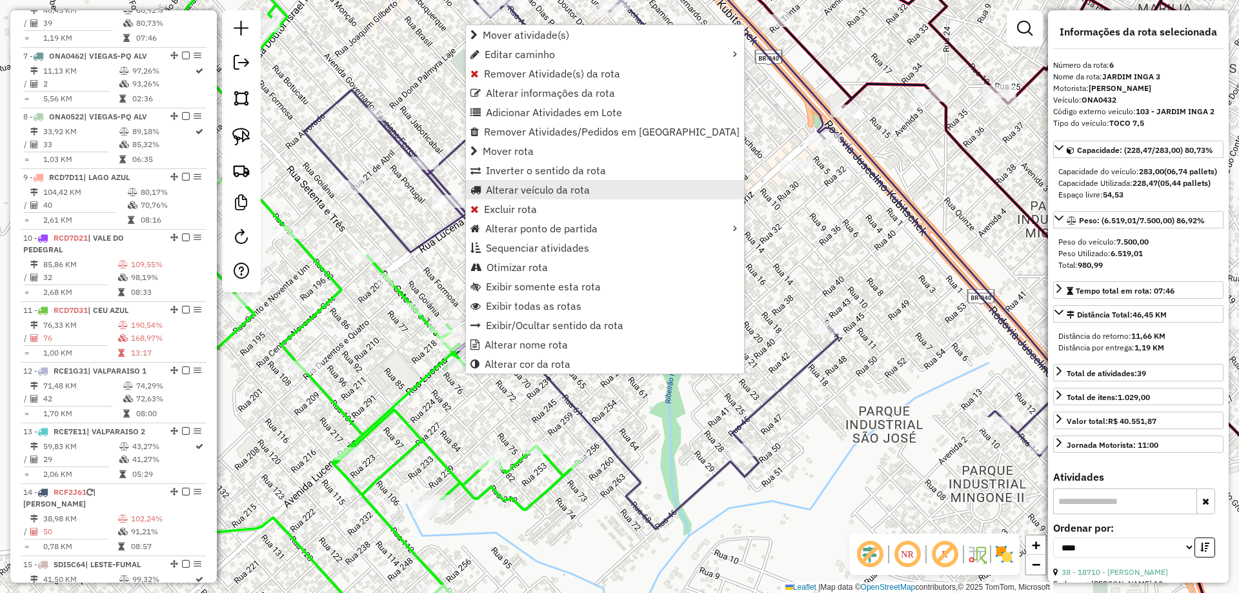
click at [568, 186] on span "Alterar veículo da rota" at bounding box center [538, 190] width 104 height 10
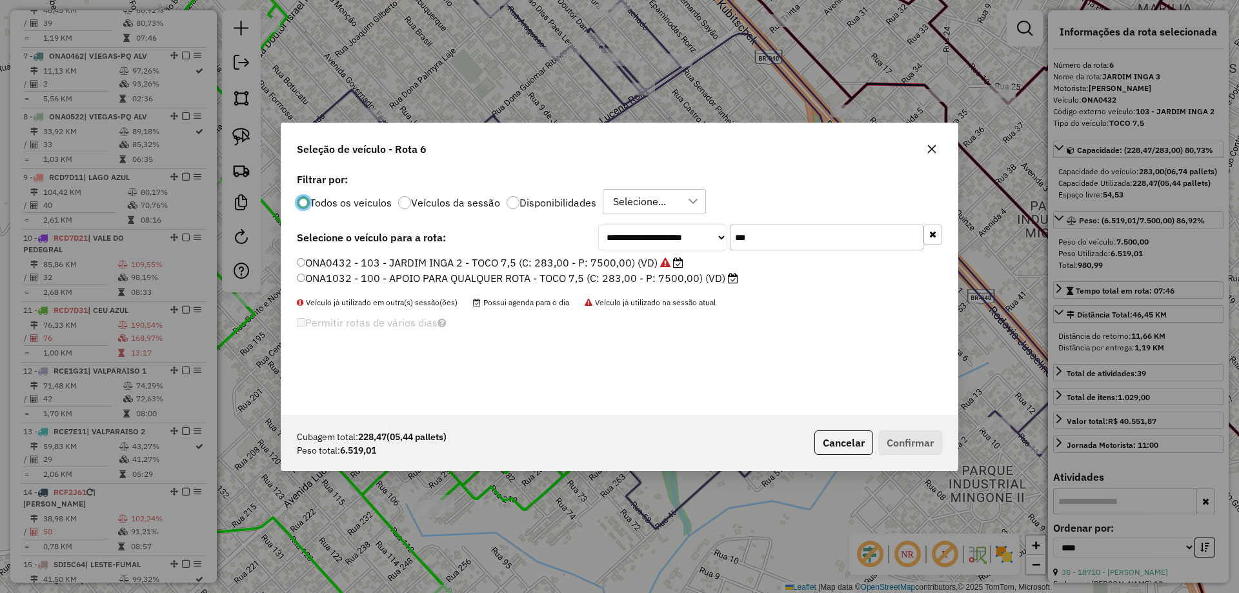
scroll to position [7, 4]
click at [491, 251] on div "**********" at bounding box center [619, 292] width 677 height 245
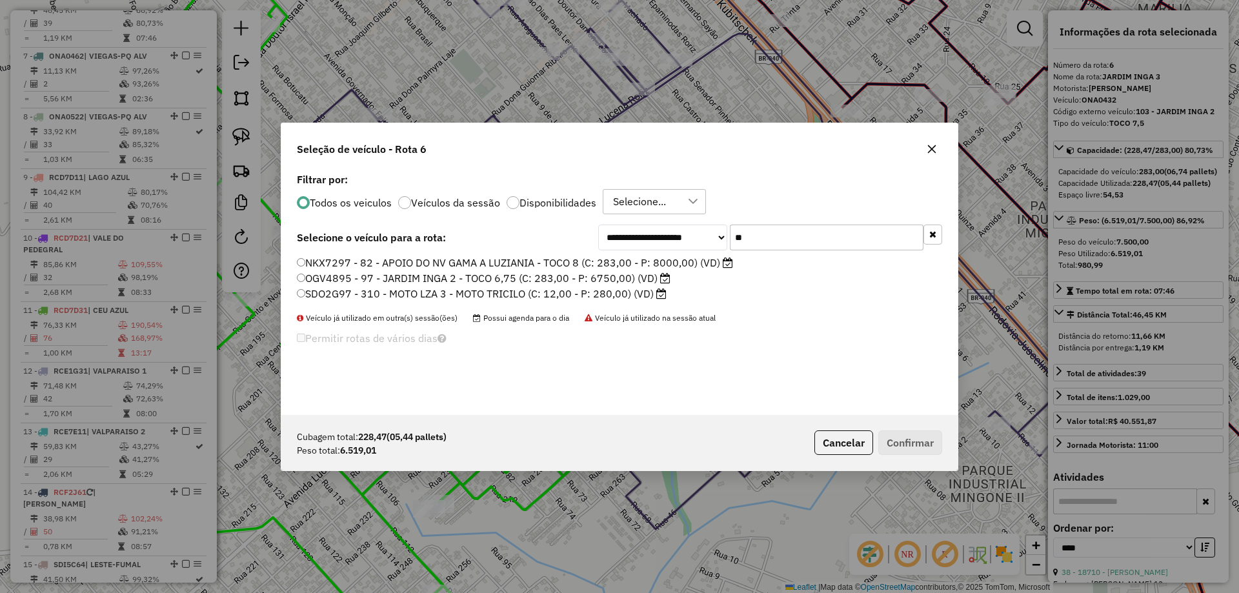
type input "**"
click at [363, 275] on label "OGV4895 - 97 - JARDIM INGA 2 - TOCO 6,75 (C: 283,00 - P: 6750,00) (VD)" at bounding box center [484, 277] width 374 height 15
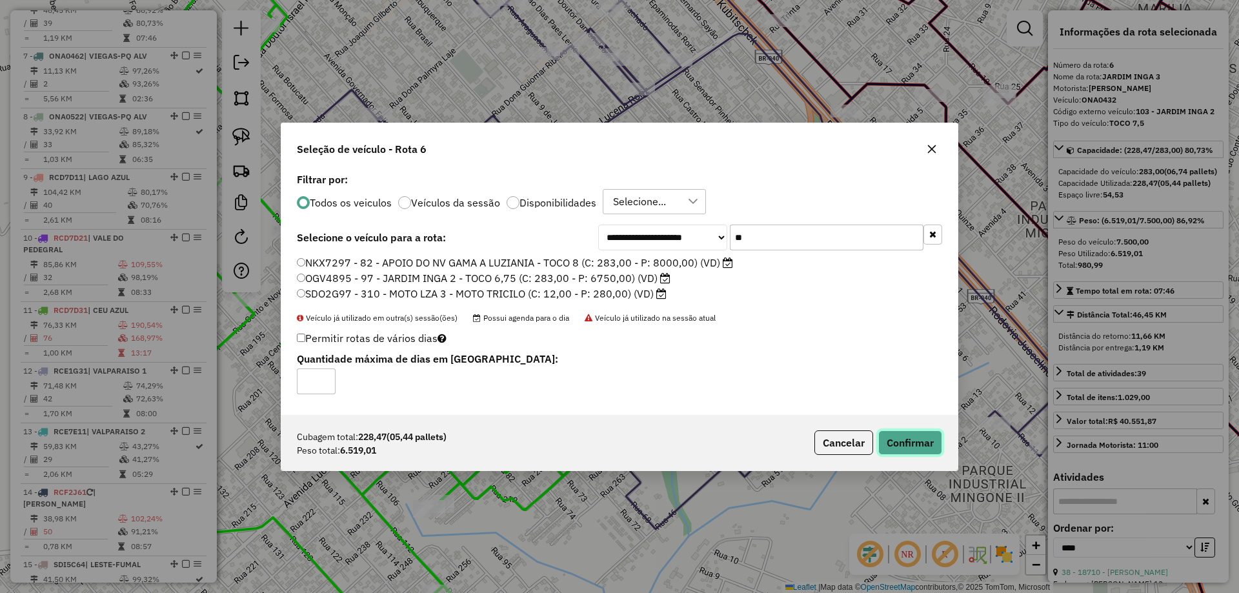
click at [888, 447] on button "Confirmar" at bounding box center [911, 443] width 64 height 25
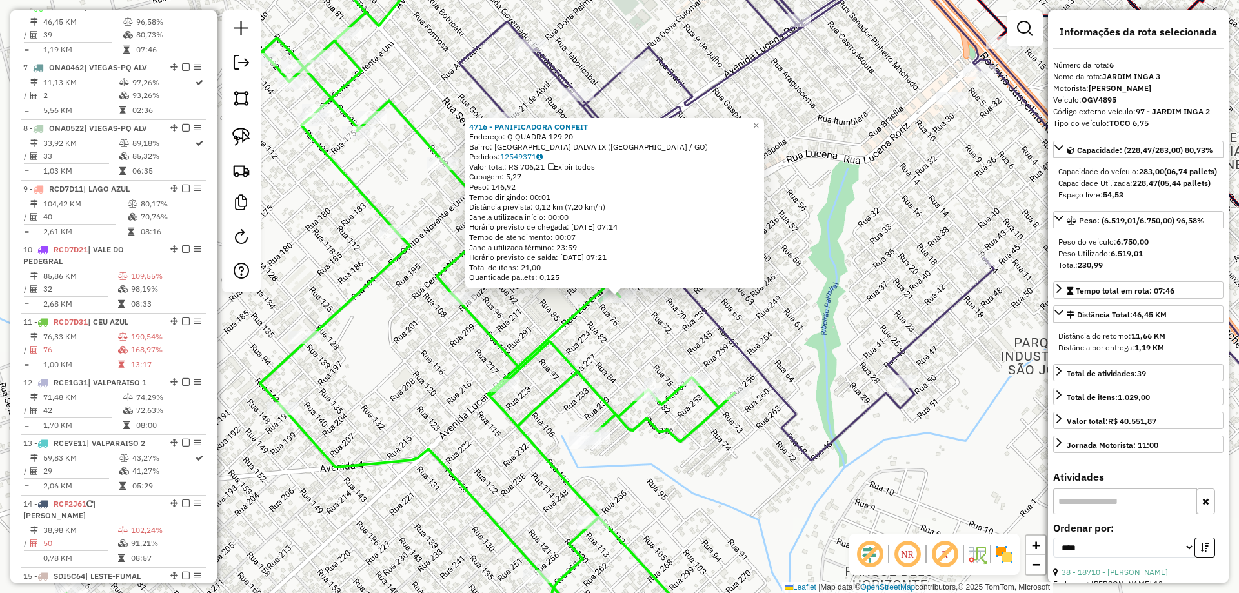
click at [732, 344] on icon at bounding box center [863, 201] width 806 height 520
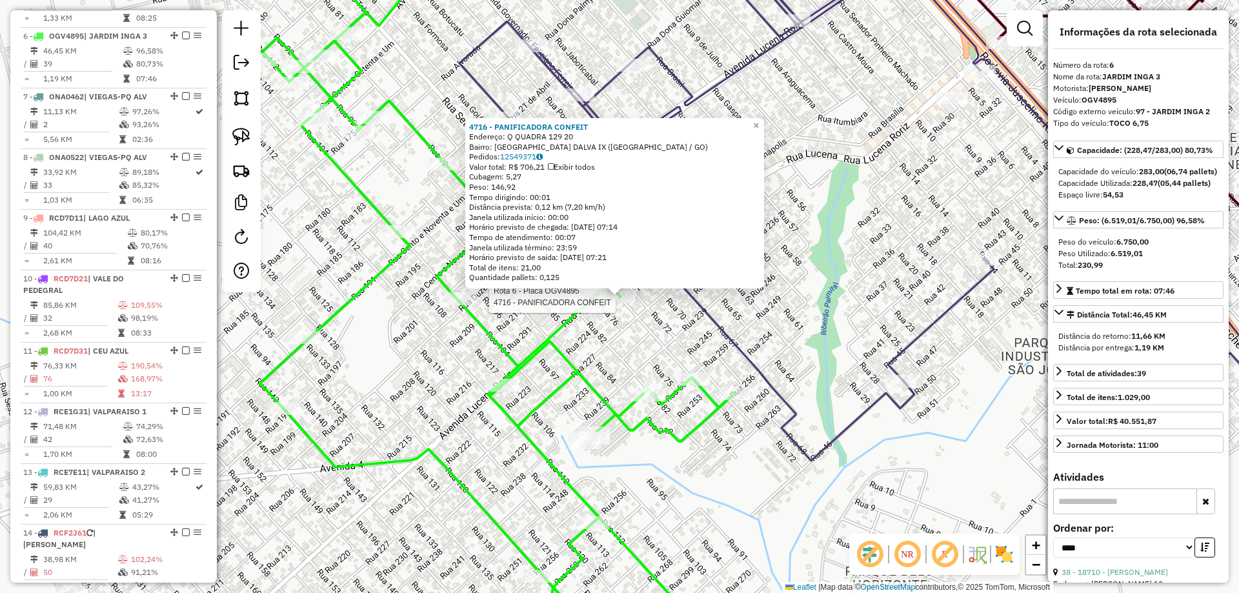
scroll to position [630, 0]
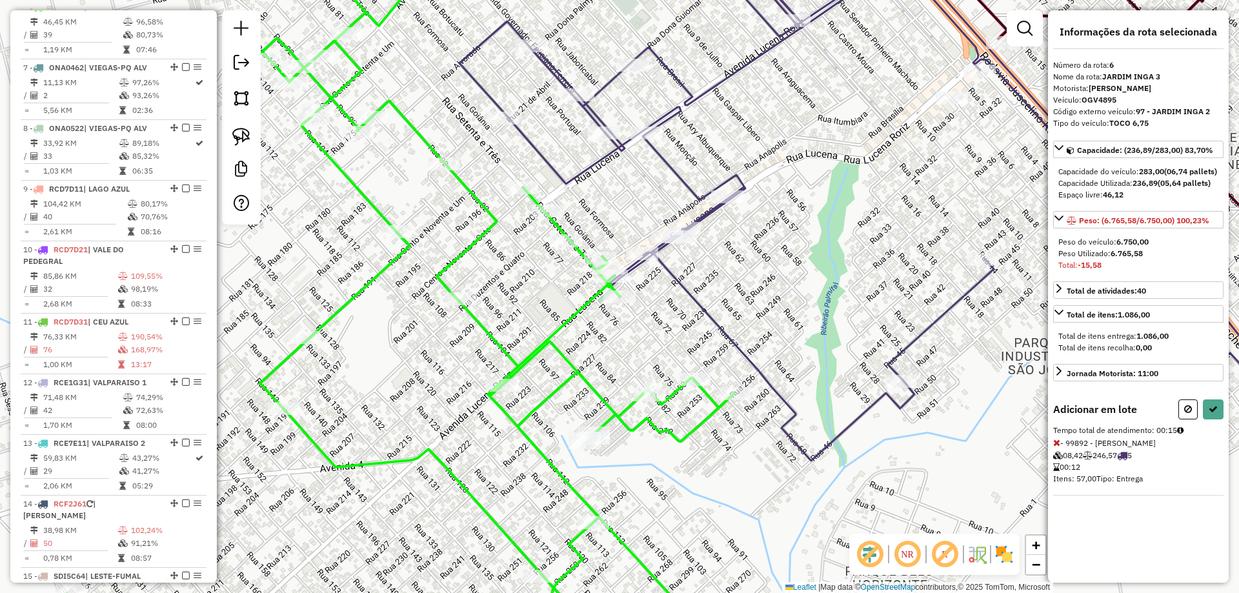
click at [1059, 447] on icon at bounding box center [1057, 442] width 7 height 9
click at [1059, 517] on icon at bounding box center [1057, 512] width 7 height 9
click at [527, 52] on div at bounding box center [531, 45] width 32 height 13
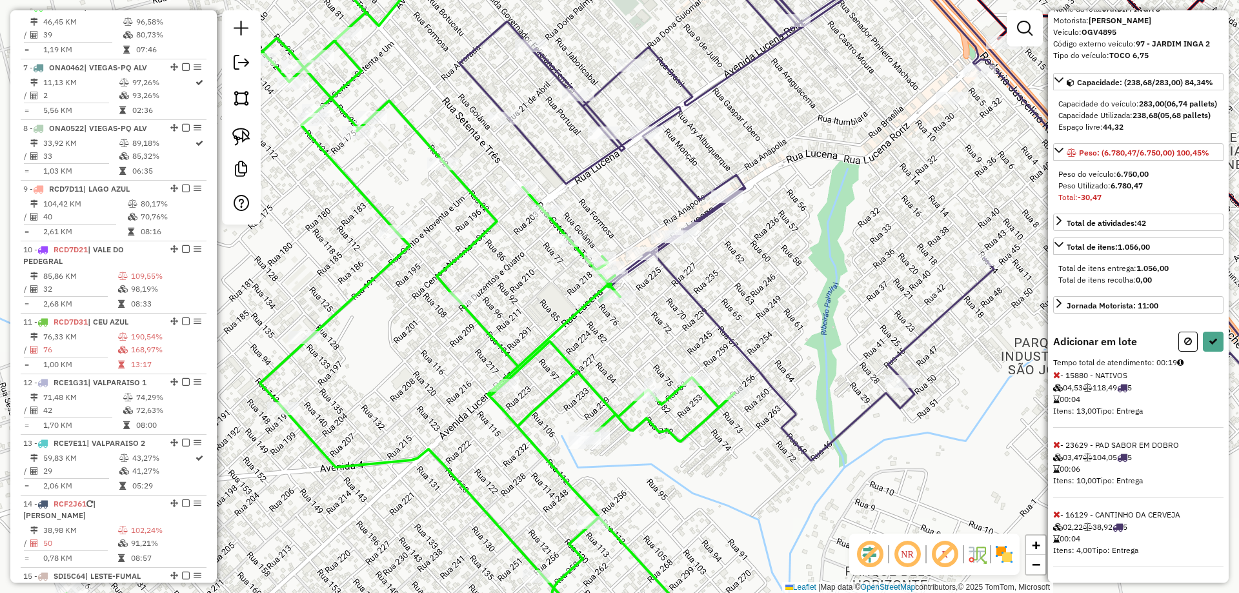
scroll to position [91, 0]
click at [1056, 374] on icon at bounding box center [1057, 375] width 7 height 9
click at [1056, 511] on icon at bounding box center [1057, 514] width 7 height 9
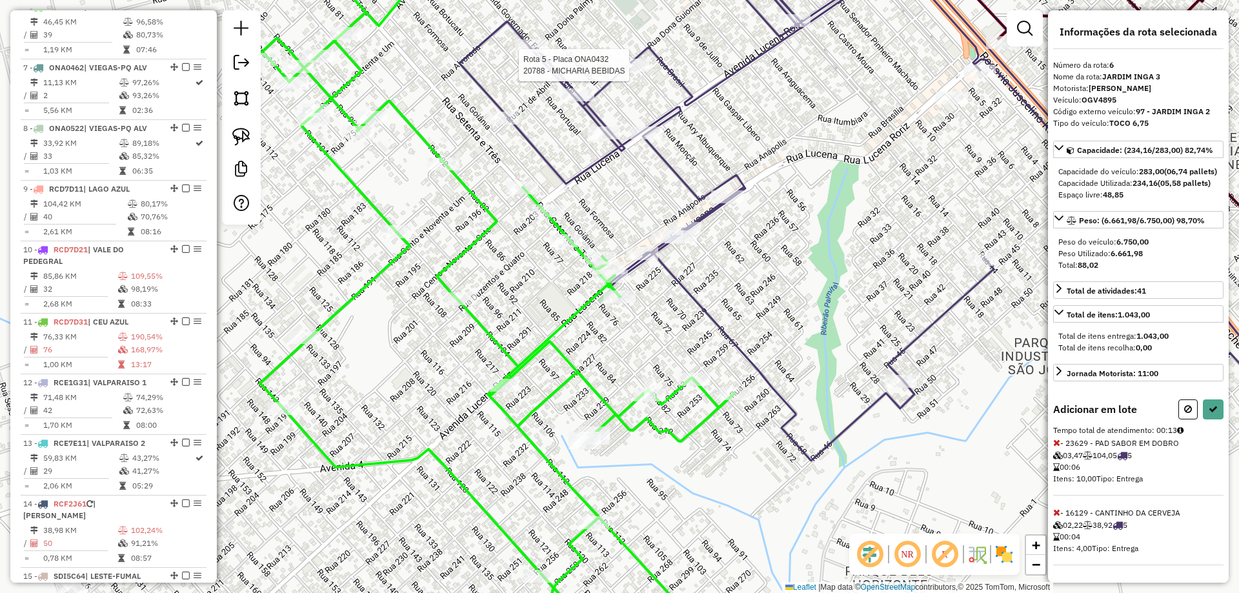
click at [629, 72] on div at bounding box center [633, 65] width 32 height 13
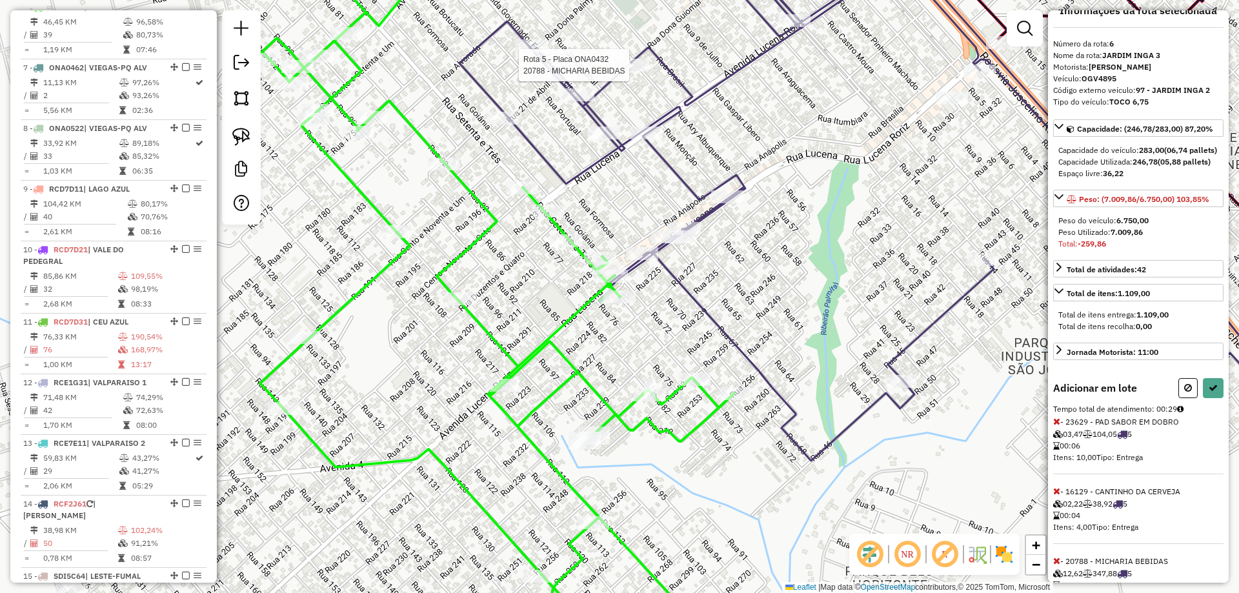
scroll to position [91, 0]
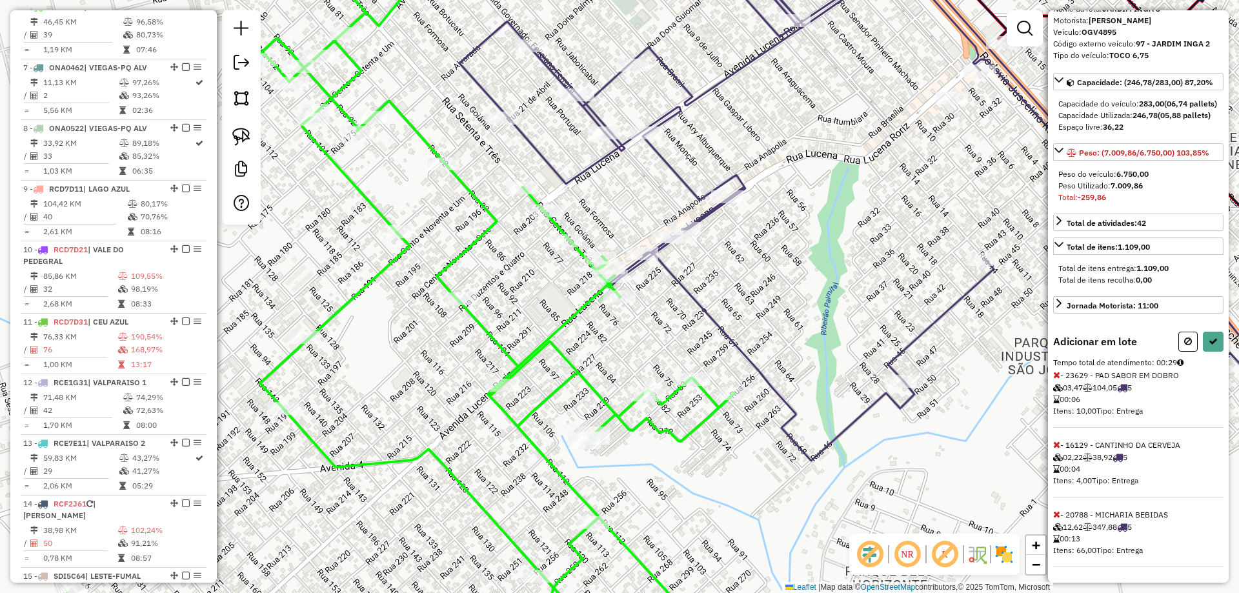
click at [1057, 516] on icon at bounding box center [1057, 514] width 7 height 9
click at [1057, 445] on icon at bounding box center [1057, 444] width 7 height 9
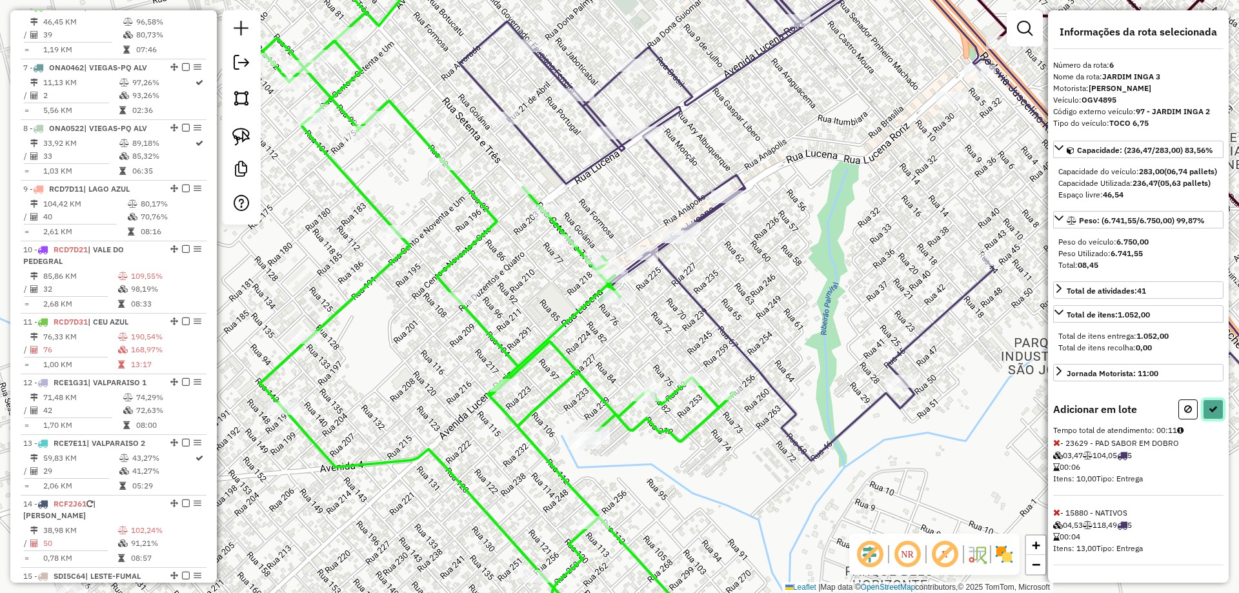
click at [1216, 410] on button at bounding box center [1213, 410] width 21 height 20
select select "*********"
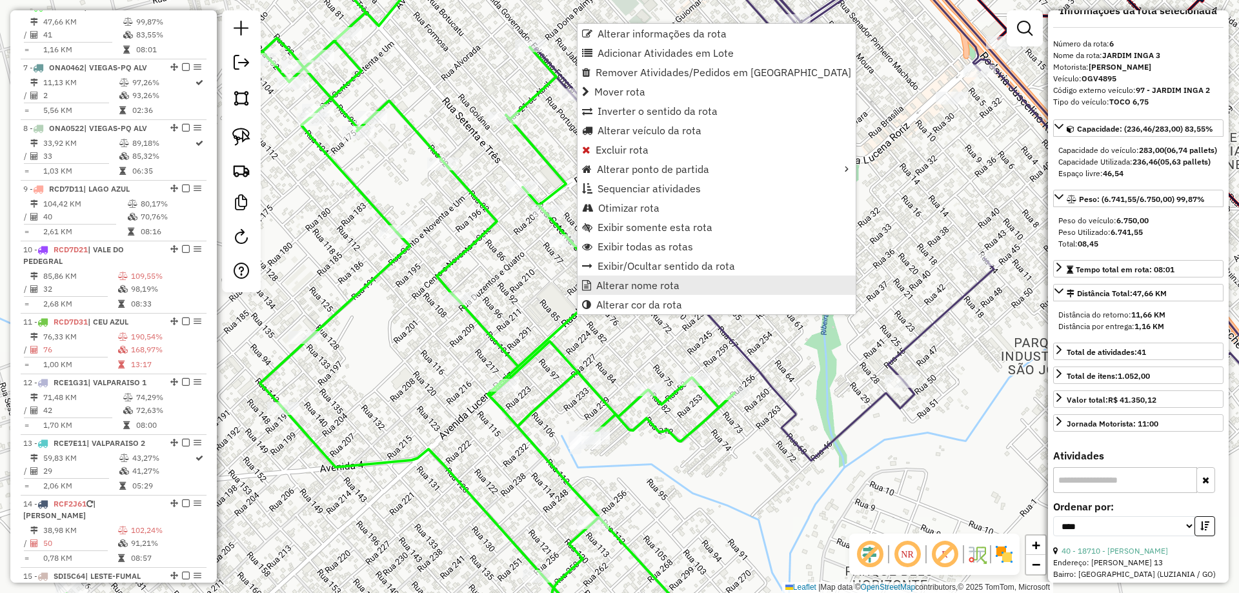
click at [618, 287] on span "Alterar nome rota" at bounding box center [637, 285] width 83 height 10
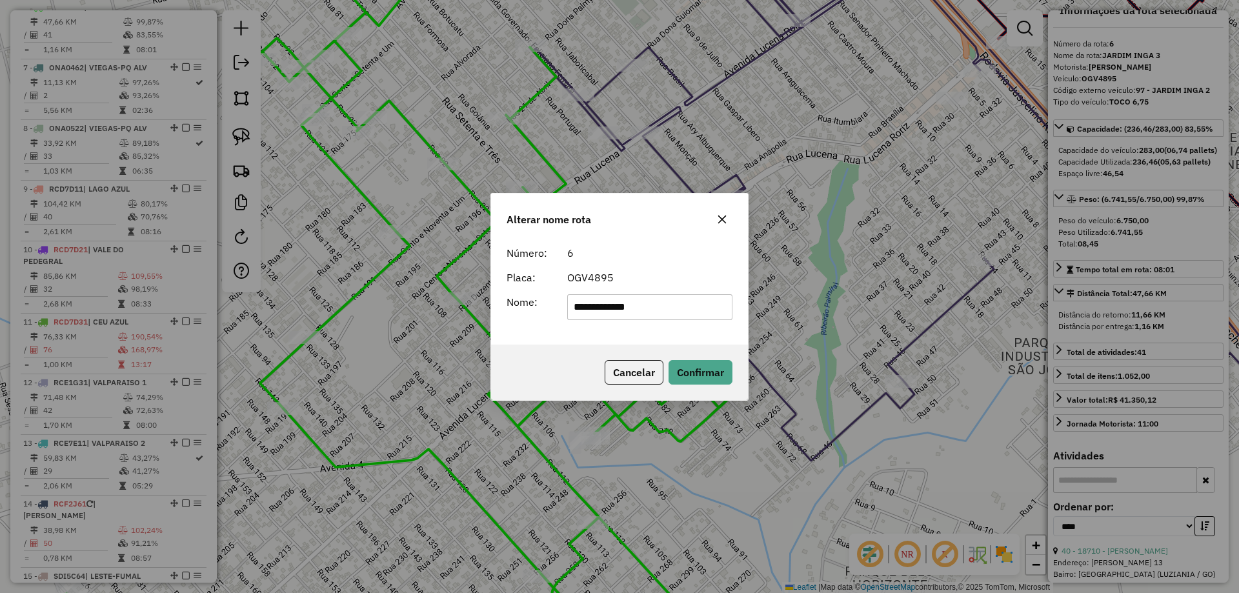
type input "**********"
drag, startPoint x: 549, startPoint y: 338, endPoint x: 624, endPoint y: 347, distance: 75.5
click at [551, 338] on div "**********" at bounding box center [619, 292] width 257 height 105
click at [718, 364] on button "Confirmar" at bounding box center [701, 372] width 64 height 25
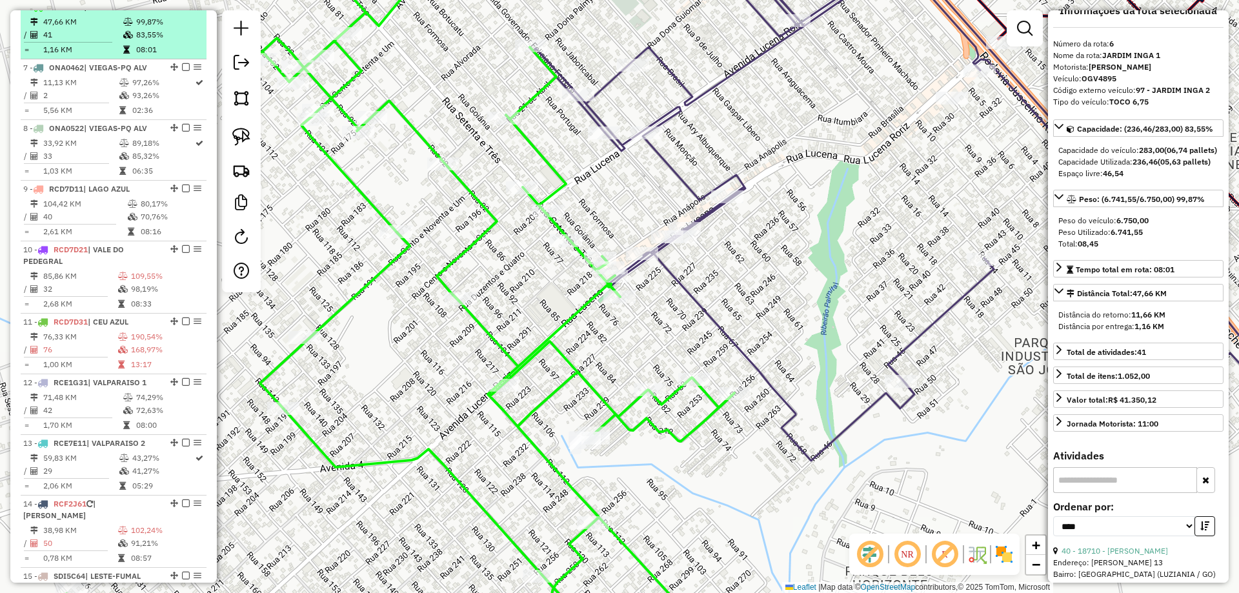
click at [182, 10] on em at bounding box center [186, 7] width 8 height 8
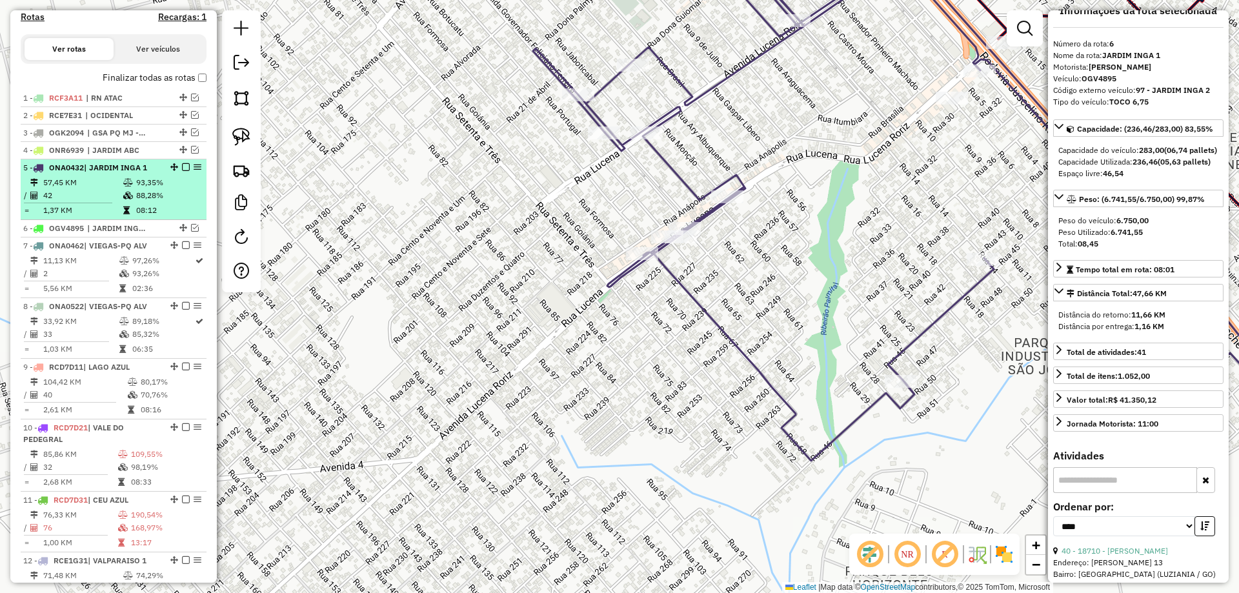
scroll to position [393, 0]
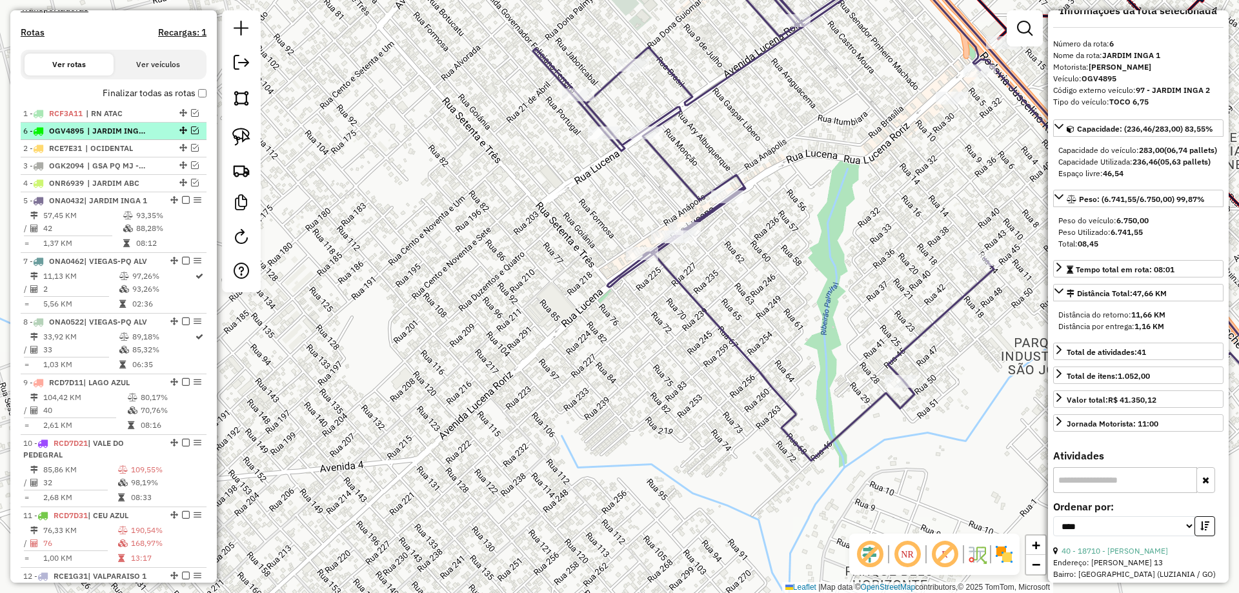
drag, startPoint x: 179, startPoint y: 255, endPoint x: 163, endPoint y: 138, distance: 118.6
click at [731, 336] on icon at bounding box center [899, 201] width 732 height 520
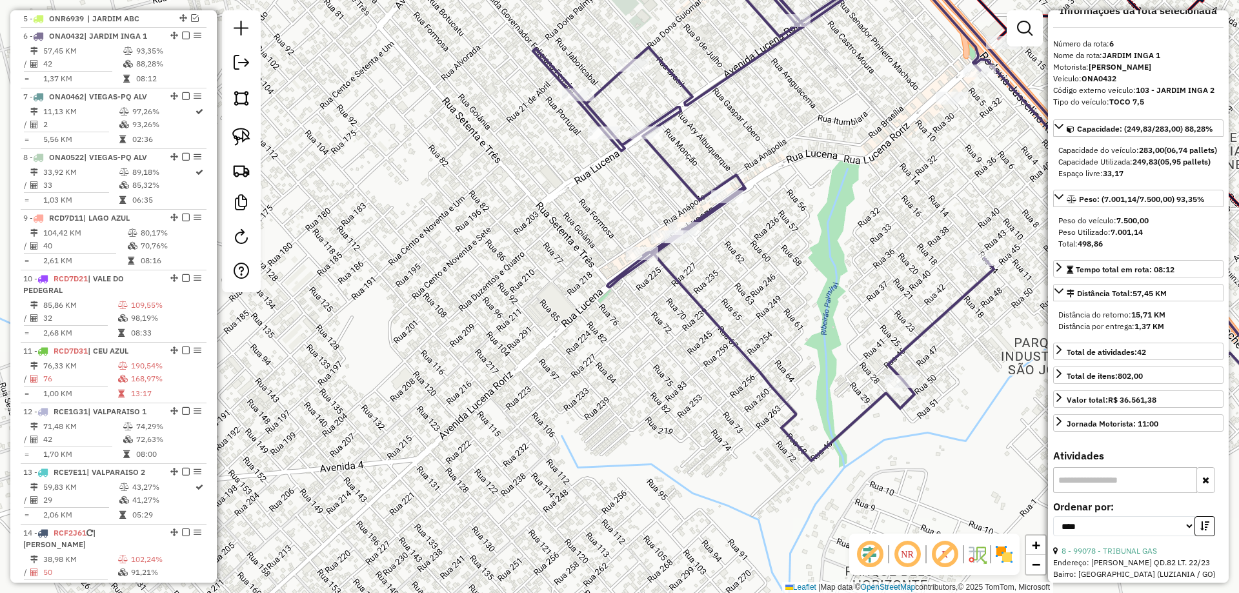
scroll to position [587, 0]
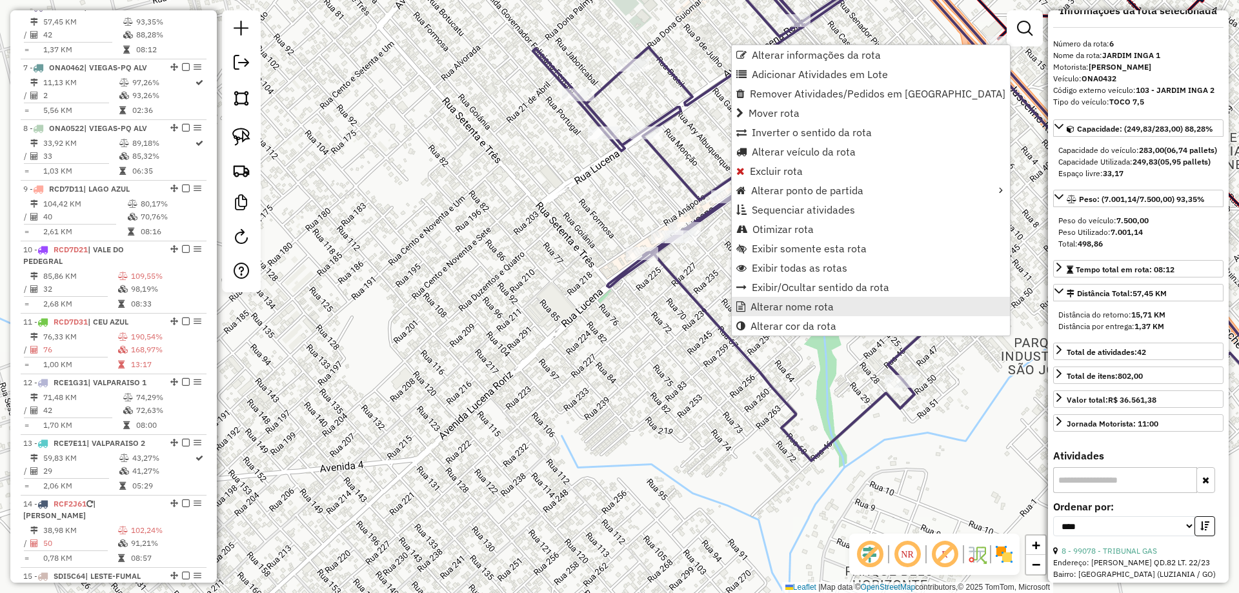
click at [778, 304] on span "Alterar nome rota" at bounding box center [792, 306] width 83 height 10
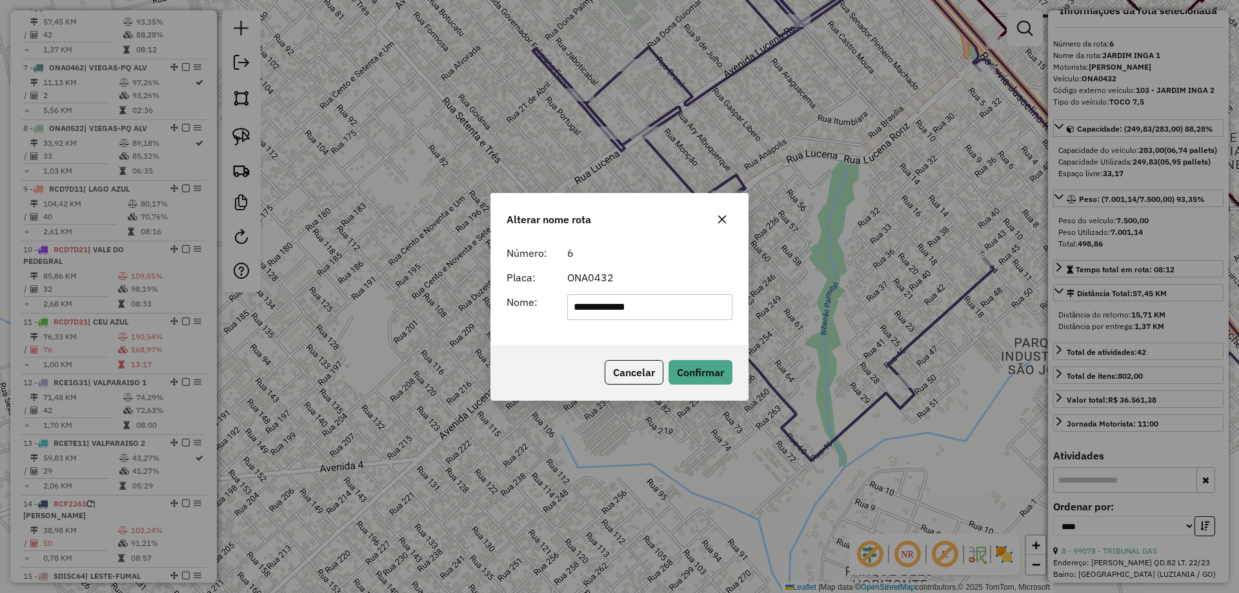
type input "**********"
click at [564, 345] on div "Cancelar Confirmar" at bounding box center [619, 373] width 257 height 56
click at [704, 377] on button "Confirmar" at bounding box center [701, 372] width 64 height 25
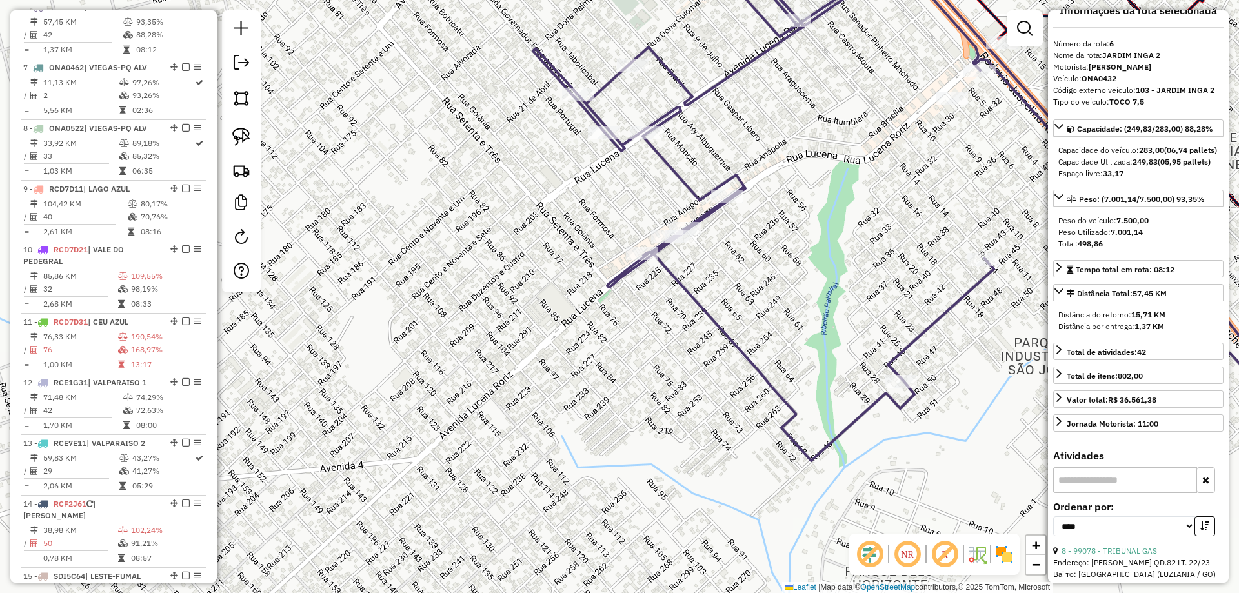
scroll to position [0, 0]
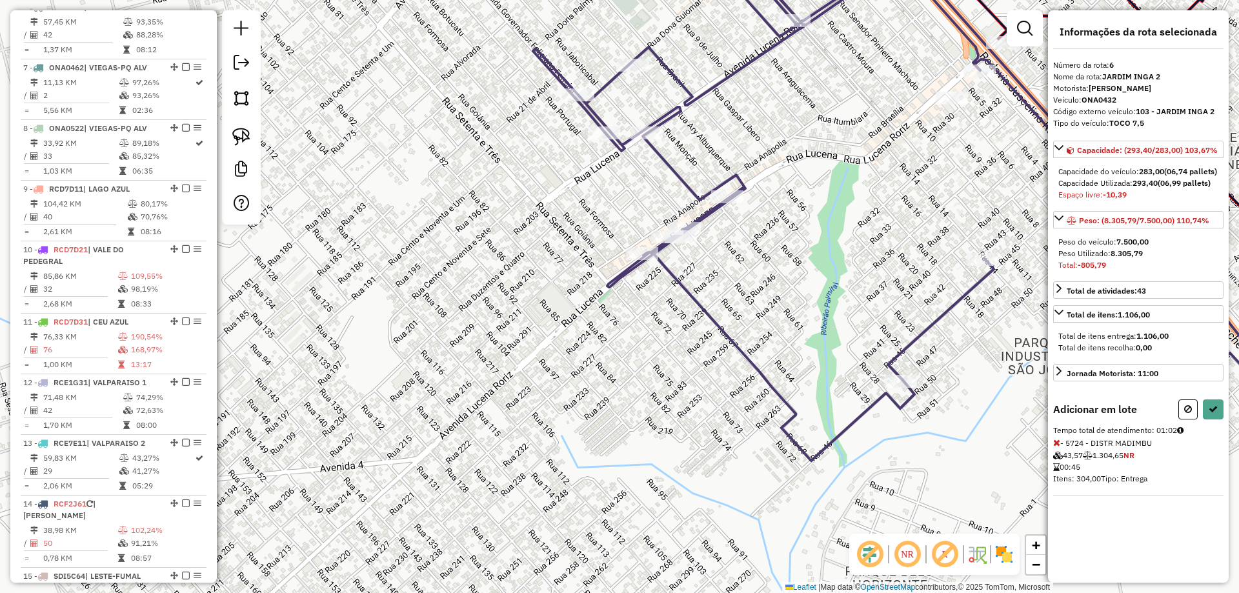
click at [1057, 447] on icon at bounding box center [1057, 442] width 7 height 9
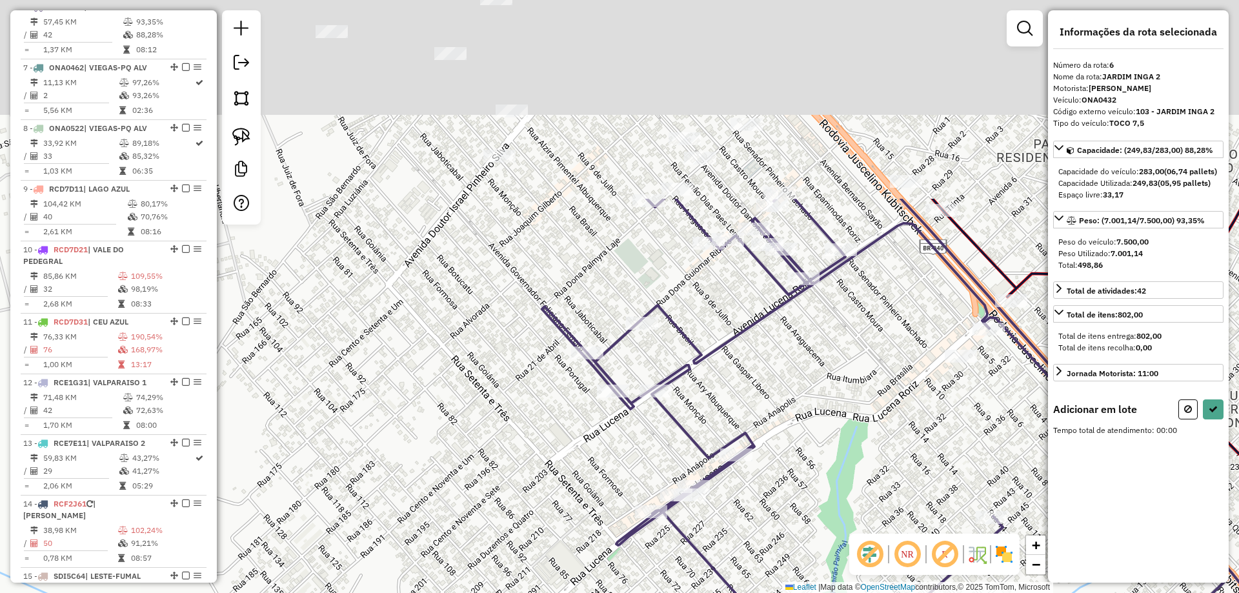
drag, startPoint x: 855, startPoint y: 216, endPoint x: 894, endPoint y: 618, distance: 404.7
click at [894, 593] on html "Aguarde... Pop-up bloqueado! Seu navegador bloqueou automáticamente a abertura …" at bounding box center [619, 296] width 1239 height 593
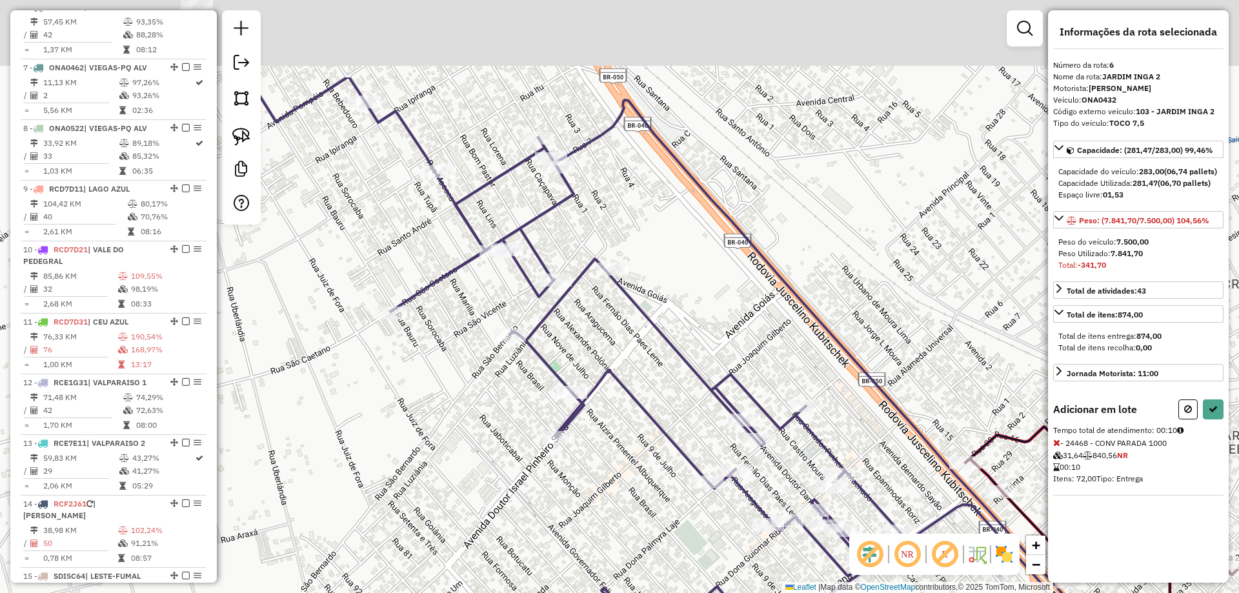
drag, startPoint x: 685, startPoint y: 272, endPoint x: 735, endPoint y: 477, distance: 210.6
click at [735, 477] on div "Janela de atendimento Grade de atendimento Capacidade Transportadoras Veículos …" at bounding box center [619, 296] width 1239 height 593
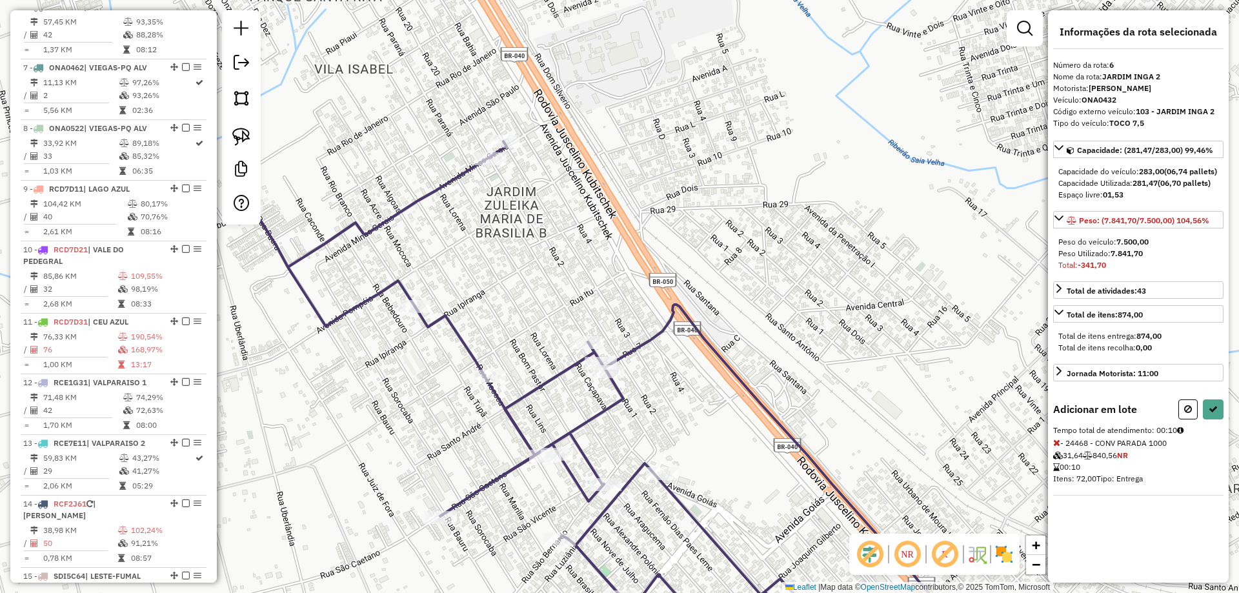
drag, startPoint x: 1057, startPoint y: 453, endPoint x: 522, endPoint y: 147, distance: 615.9
click at [1056, 447] on icon at bounding box center [1057, 442] width 7 height 9
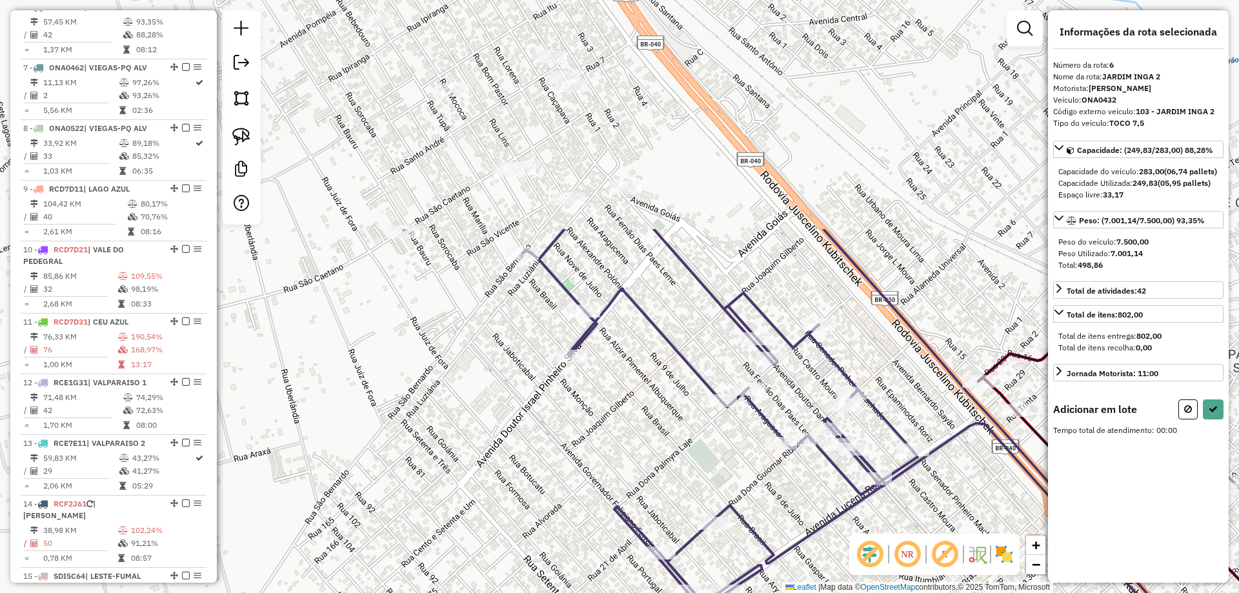
drag, startPoint x: 782, startPoint y: 581, endPoint x: 902, endPoint y: 618, distance: 126.4
click at [902, 593] on html "Aguarde... Pop-up bloqueado! Seu navegador bloqueou automáticamente a abertura …" at bounding box center [619, 296] width 1239 height 593
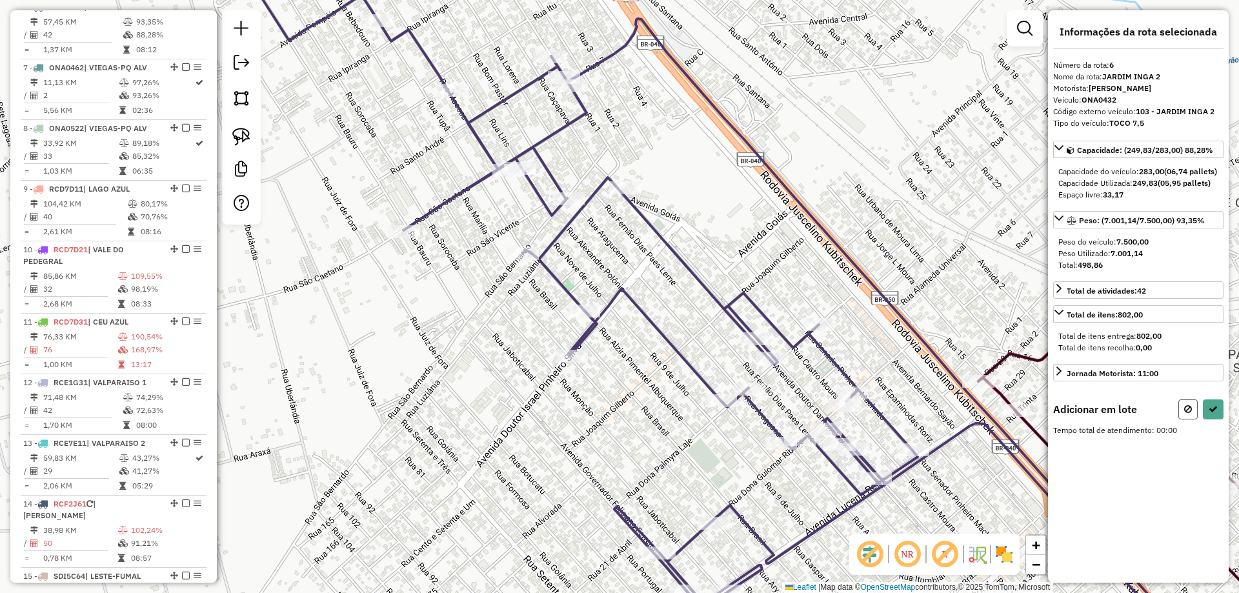
click at [1196, 420] on button at bounding box center [1188, 410] width 19 height 20
select select "*********"
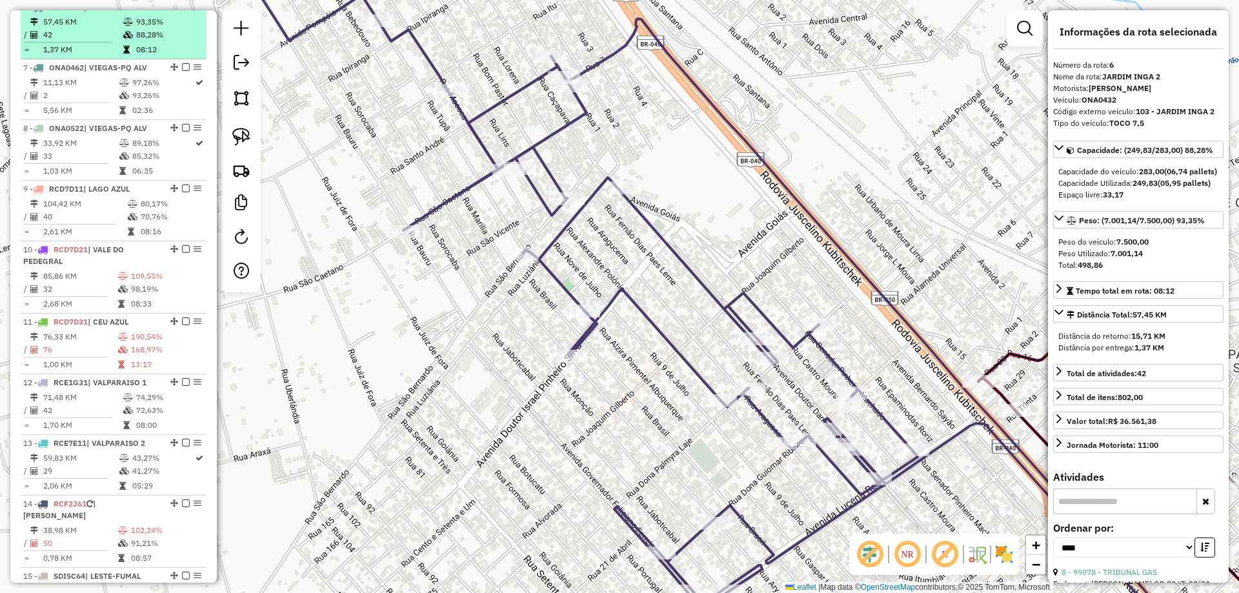
click at [182, 10] on em at bounding box center [186, 7] width 8 height 8
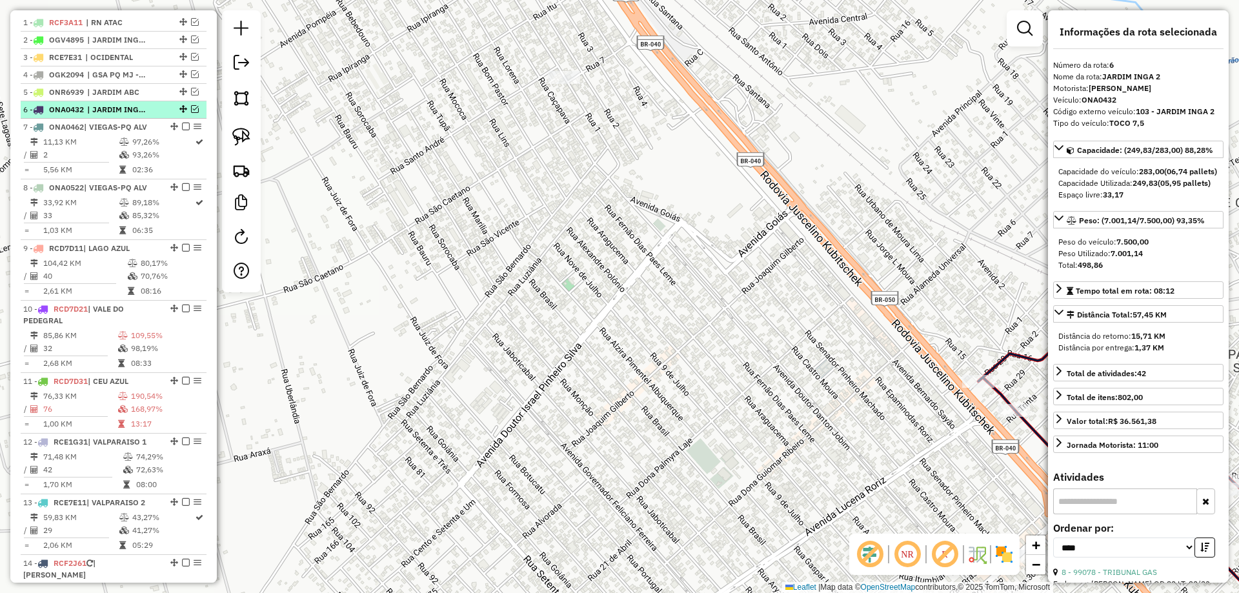
scroll to position [264, 0]
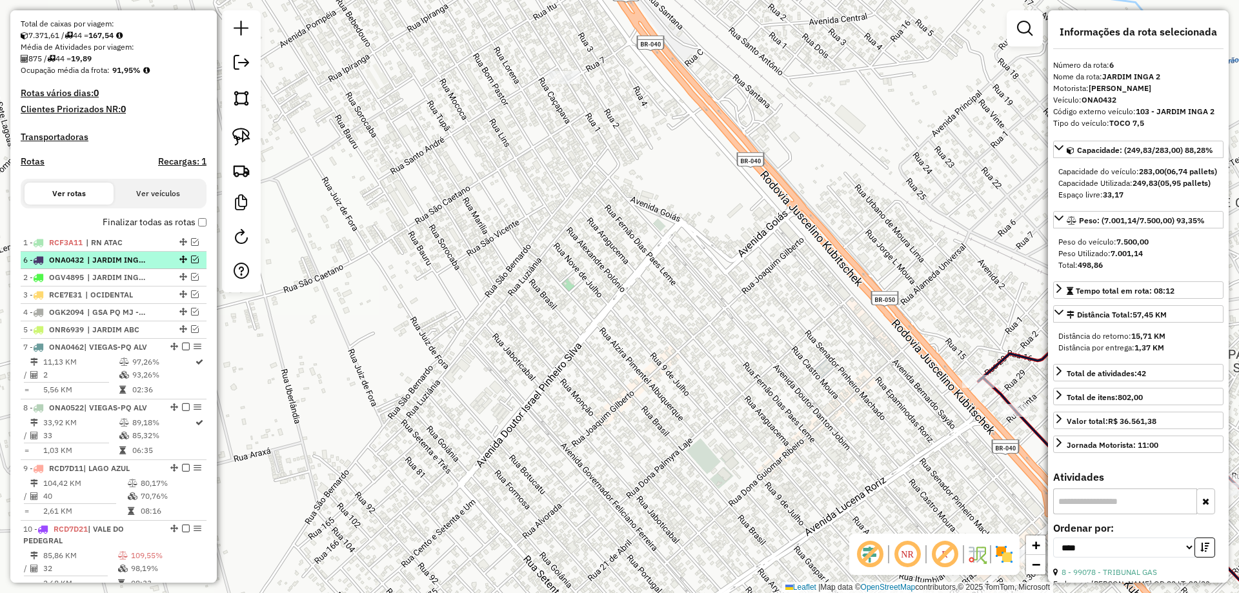
drag, startPoint x: 178, startPoint y: 18, endPoint x: 152, endPoint y: 278, distance: 261.4
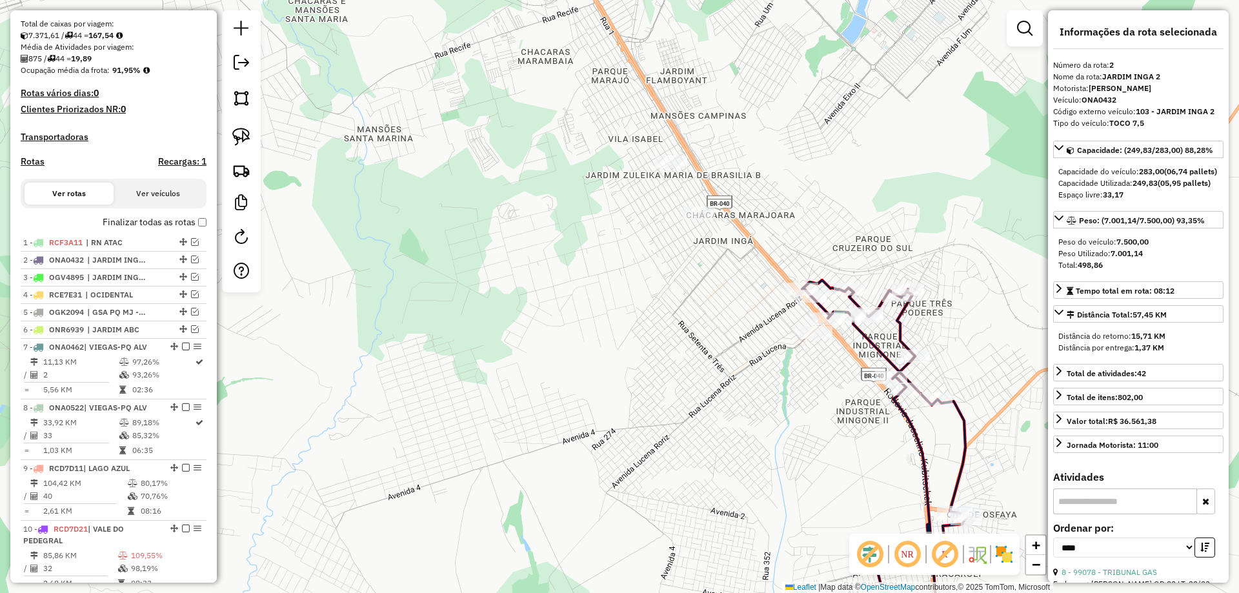
click at [902, 338] on icon at bounding box center [884, 466] width 165 height 372
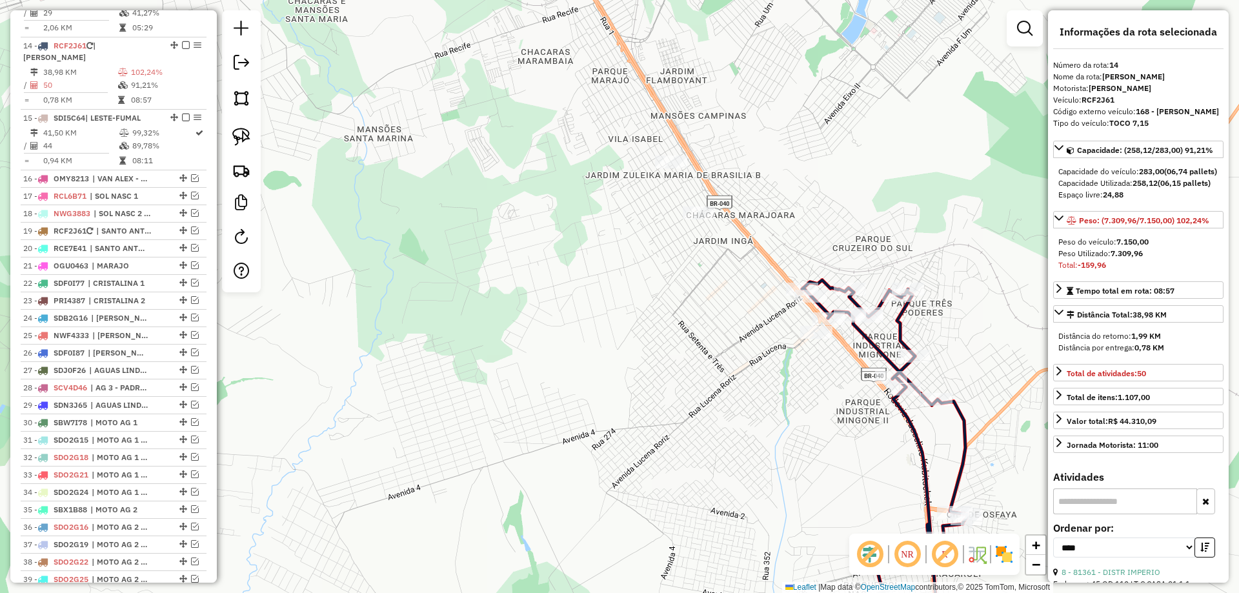
scroll to position [1041, 0]
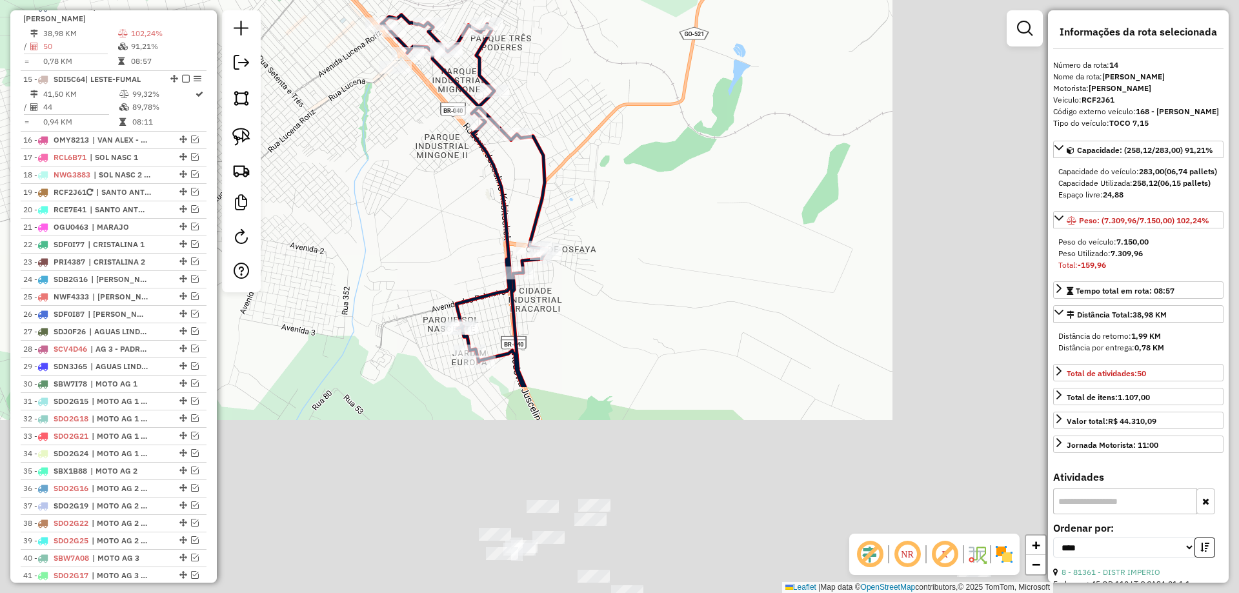
drag, startPoint x: 952, startPoint y: 359, endPoint x: 529, endPoint y: 92, distance: 500.2
click at [529, 92] on div "Rota 14 - Placa RCF2J61 7758 - DIST CUNHA Janela de atendimento Grade de atendi…" at bounding box center [619, 296] width 1239 height 593
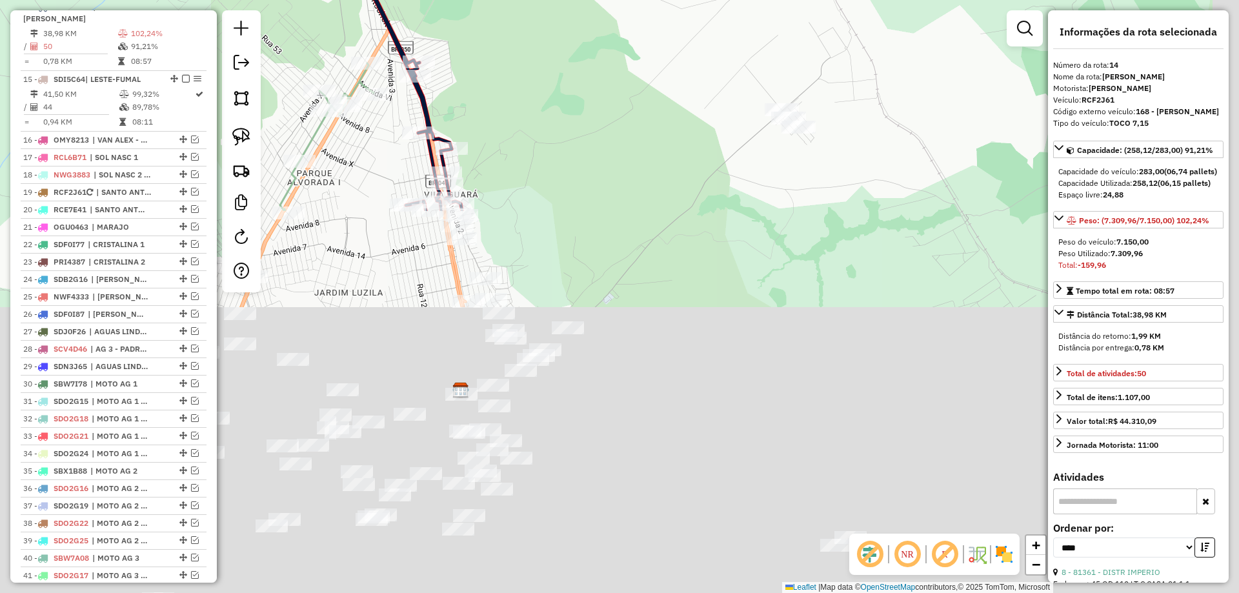
drag, startPoint x: 637, startPoint y: 229, endPoint x: 552, endPoint y: 63, distance: 186.2
click at [552, 63] on div "Rota 14 - Placa RCF2J61 7758 - DIST CUNHA Janela de atendimento Grade de atendi…" at bounding box center [619, 296] width 1239 height 593
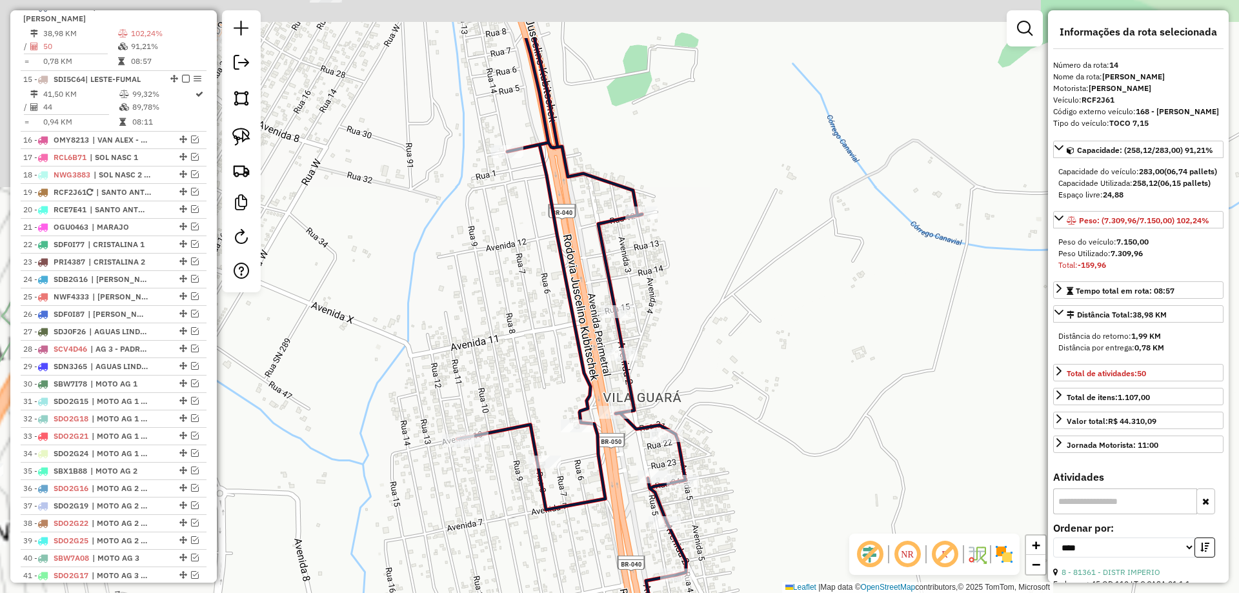
drag, startPoint x: 436, startPoint y: 122, endPoint x: 512, endPoint y: 218, distance: 121.8
click at [512, 219] on div "Rota 14 - Placa RCF2J61 7758 - DIST CUNHA Janela de atendimento Grade de atendi…" at bounding box center [619, 296] width 1239 height 593
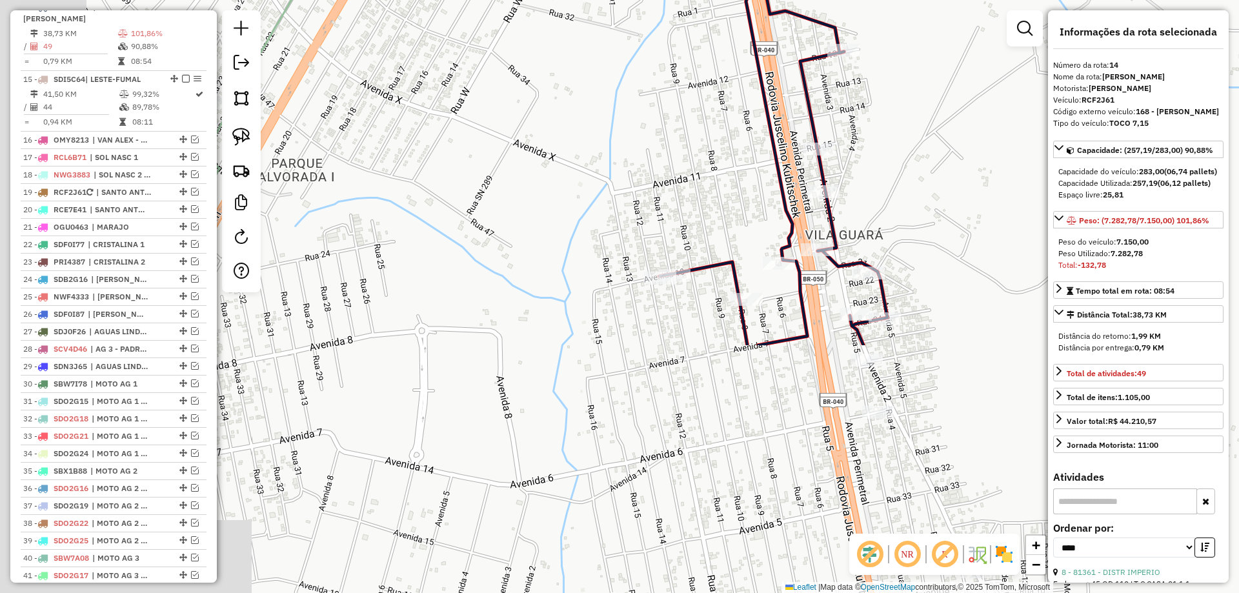
drag, startPoint x: 585, startPoint y: 504, endPoint x: 675, endPoint y: 196, distance: 320.1
click at [675, 196] on div "Janela de atendimento Grade de atendimento Capacidade Transportadoras Veículos …" at bounding box center [619, 296] width 1239 height 593
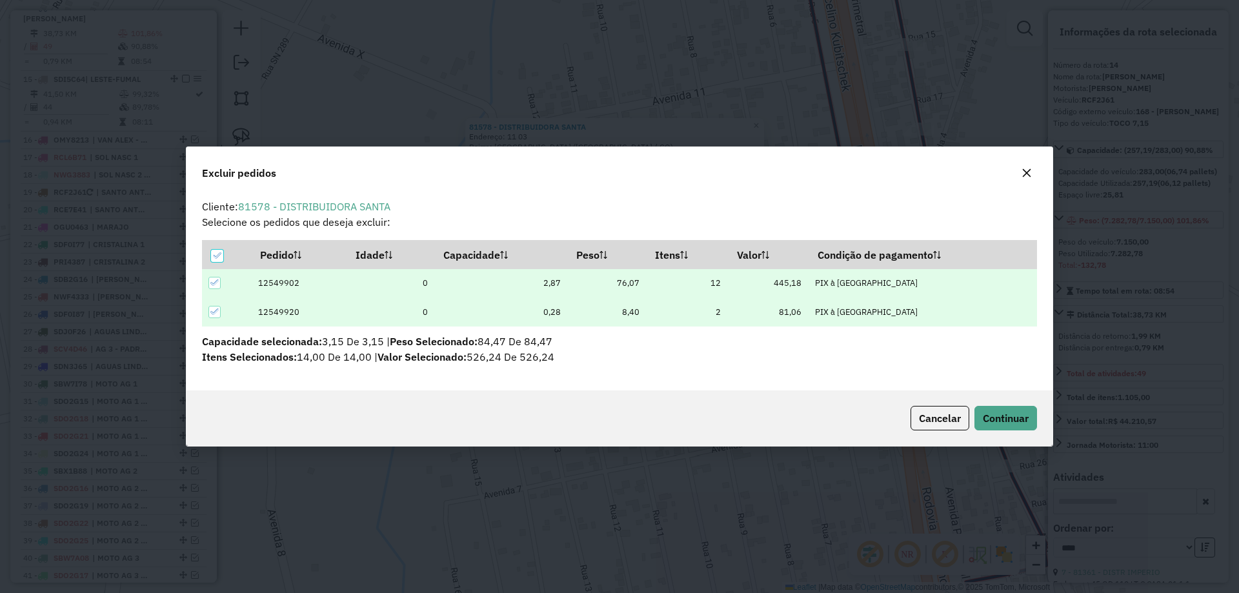
scroll to position [0, 0]
click at [996, 416] on span "Continuar" at bounding box center [1006, 418] width 46 height 13
click at [1007, 422] on span "Continuar" at bounding box center [1006, 418] width 46 height 13
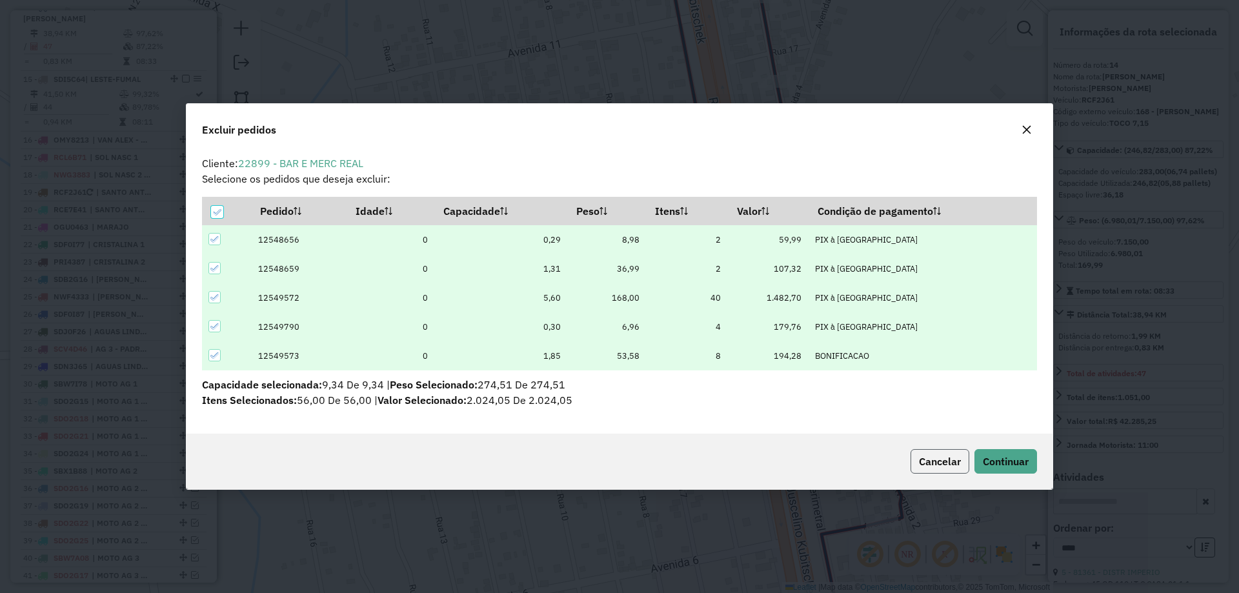
click at [930, 465] on span "Cancelar" at bounding box center [940, 461] width 42 height 13
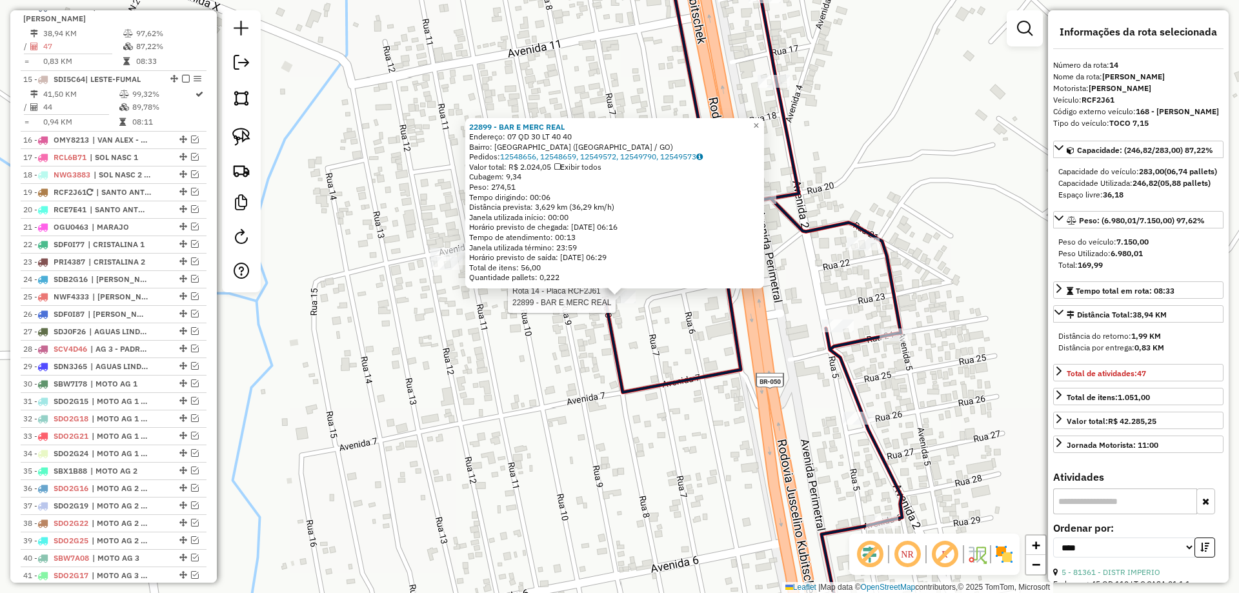
click at [655, 340] on div "Rota 14 - Placa RCF2J61 22899 - BAR E MERC REAL 22899 - BAR E MERC REAL Endereç…" at bounding box center [619, 296] width 1239 height 593
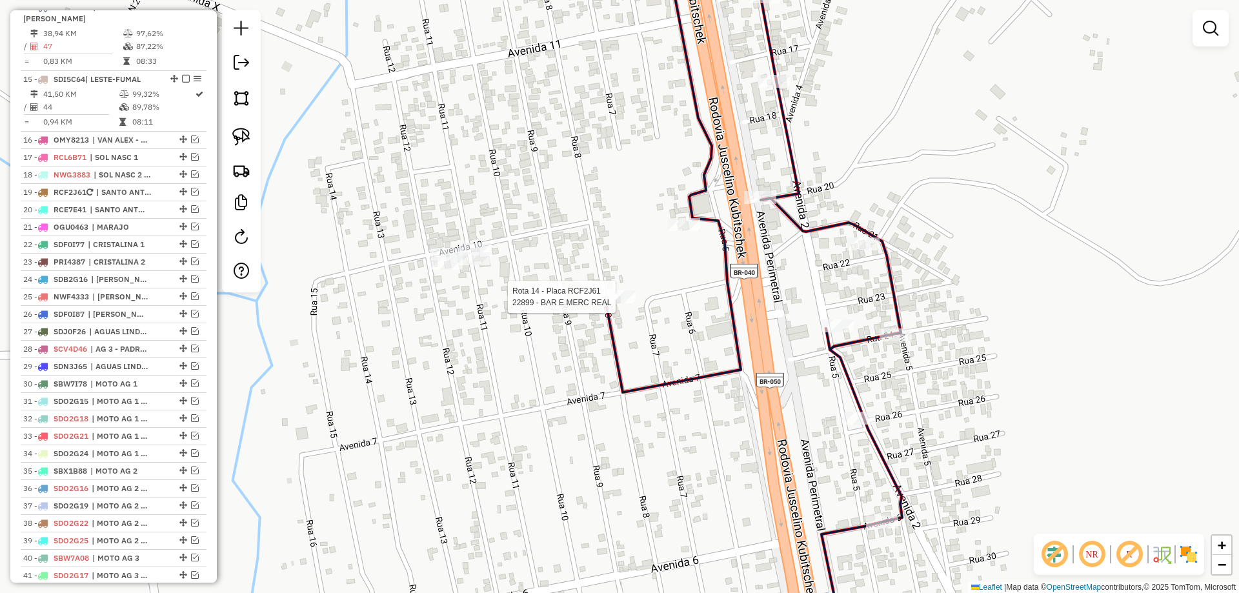
select select "*********"
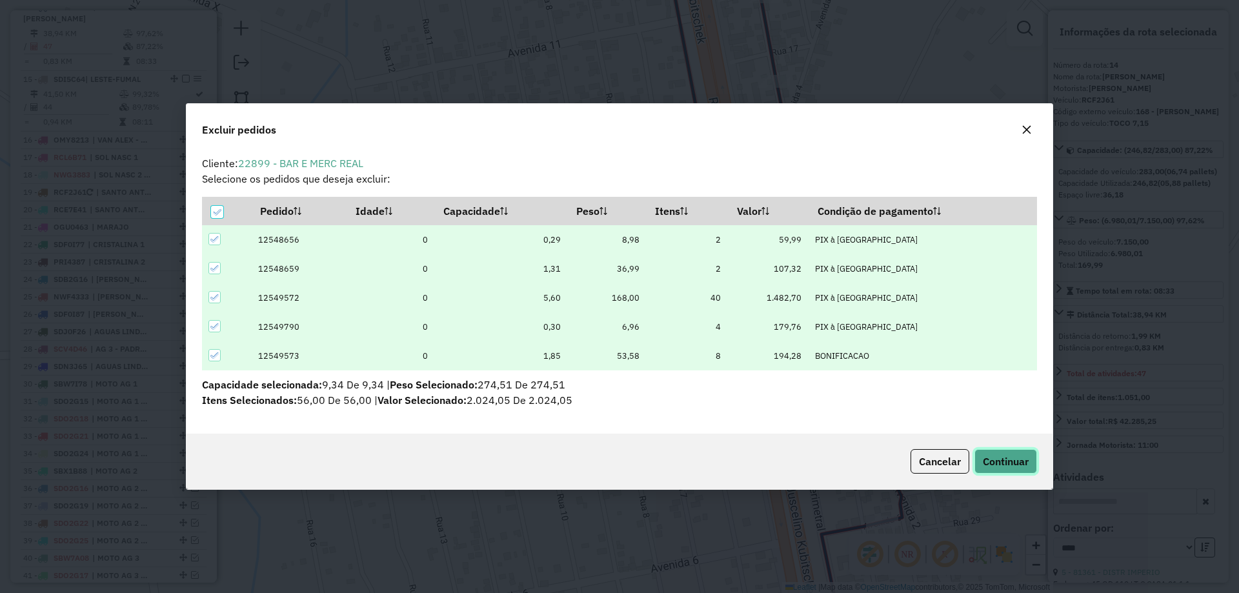
click at [989, 460] on span "Continuar" at bounding box center [1006, 461] width 46 height 13
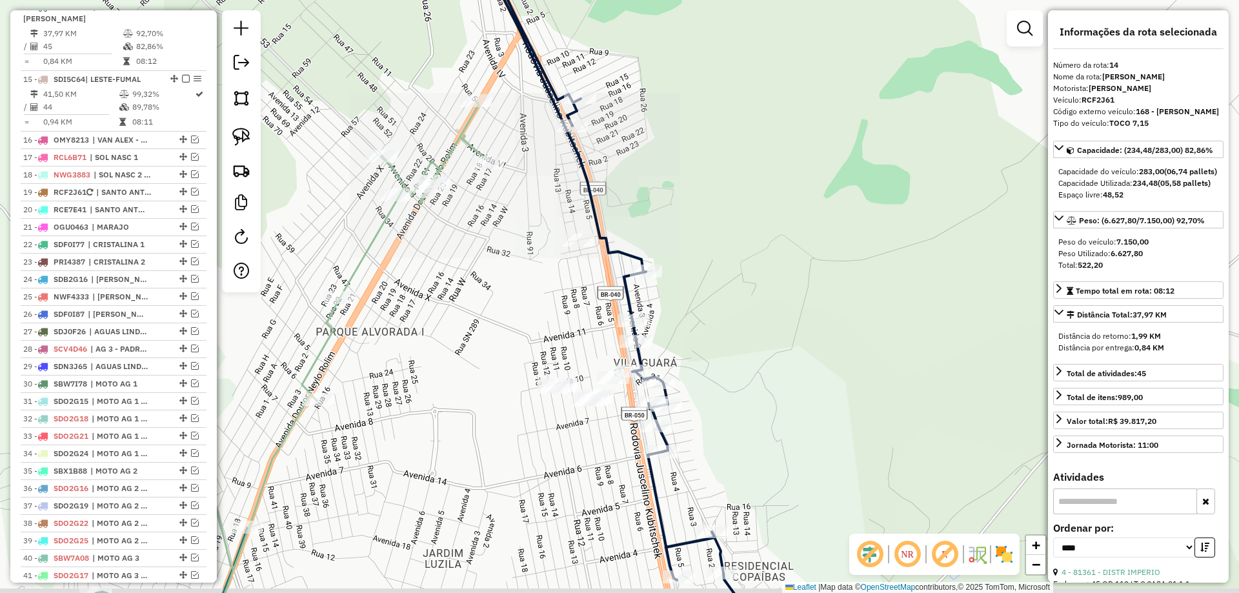
drag, startPoint x: 799, startPoint y: 489, endPoint x: 704, endPoint y: 174, distance: 329.0
click at [704, 174] on div "Janela de atendimento Grade de atendimento Capacidade Transportadoras Veículos …" at bounding box center [619, 296] width 1239 height 593
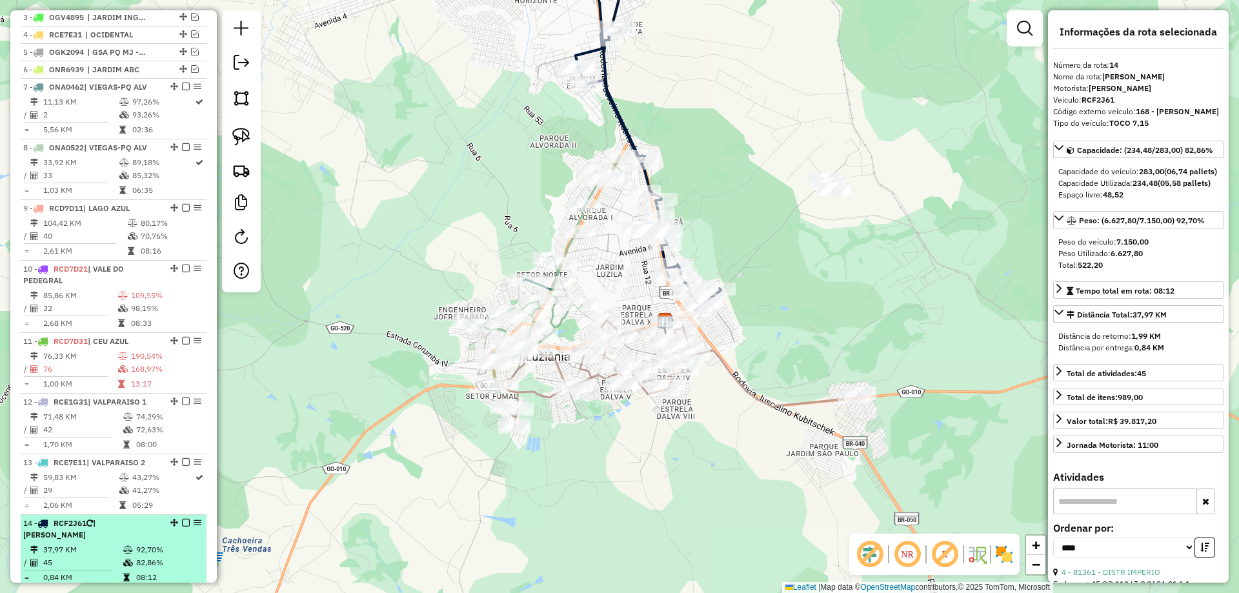
scroll to position [912, 0]
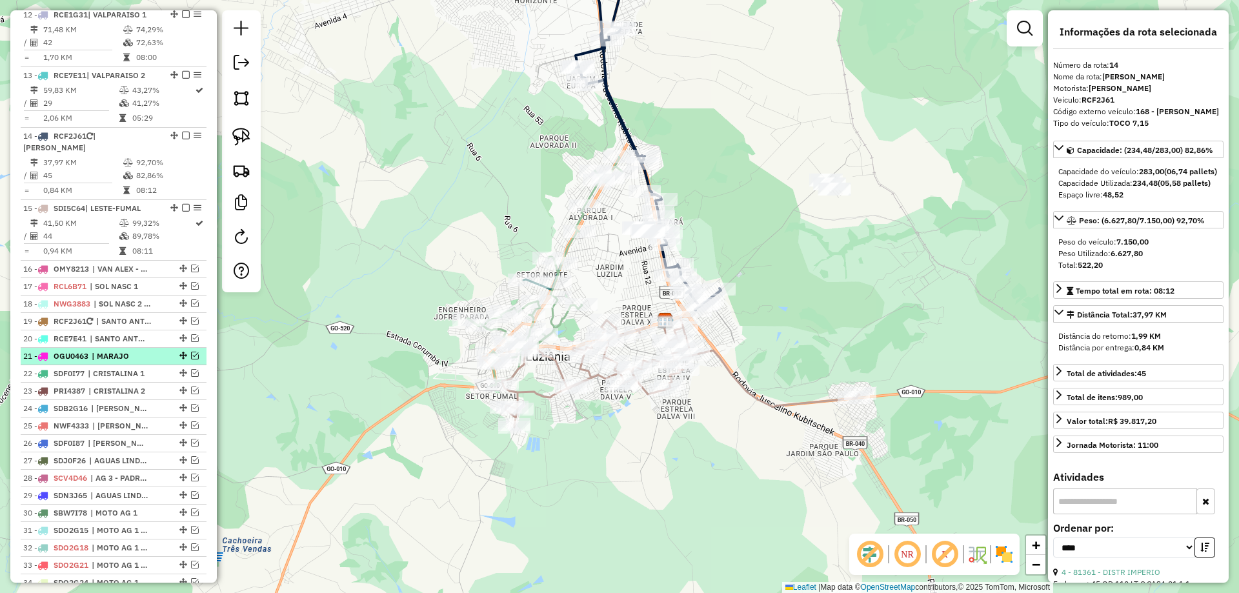
click at [191, 356] on em at bounding box center [195, 356] width 8 height 8
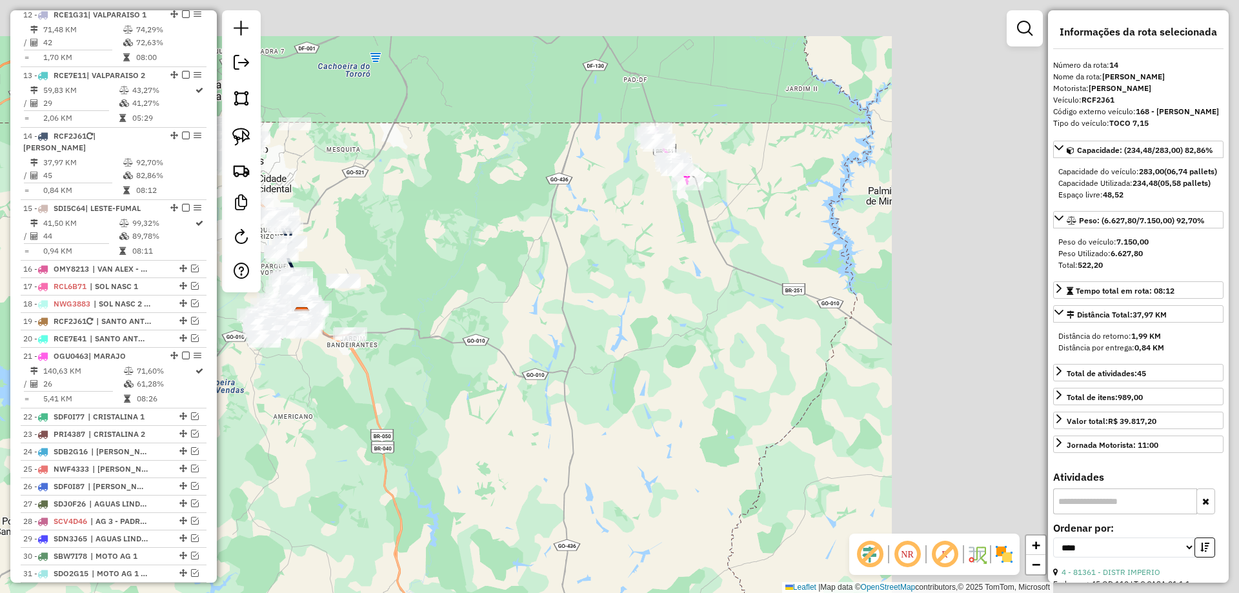
drag, startPoint x: 974, startPoint y: 259, endPoint x: 677, endPoint y: 209, distance: 301.7
click at [566, 312] on div "Janela de atendimento Grade de atendimento Capacidade Transportadoras Veículos …" at bounding box center [619, 296] width 1239 height 593
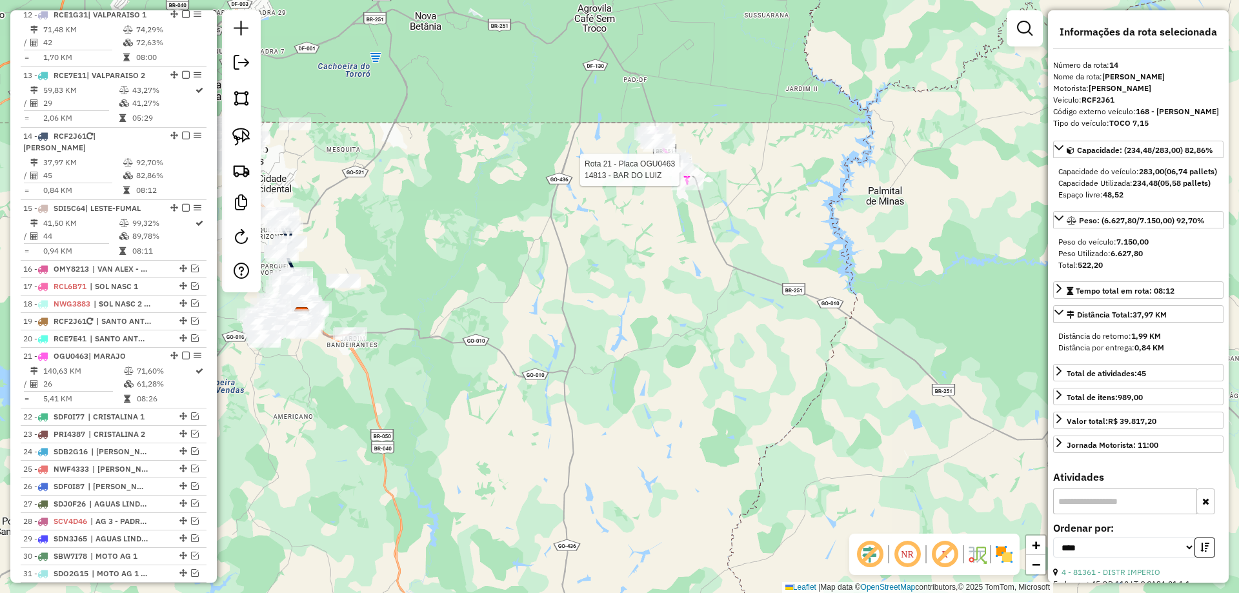
click at [677, 176] on div at bounding box center [683, 169] width 32 height 13
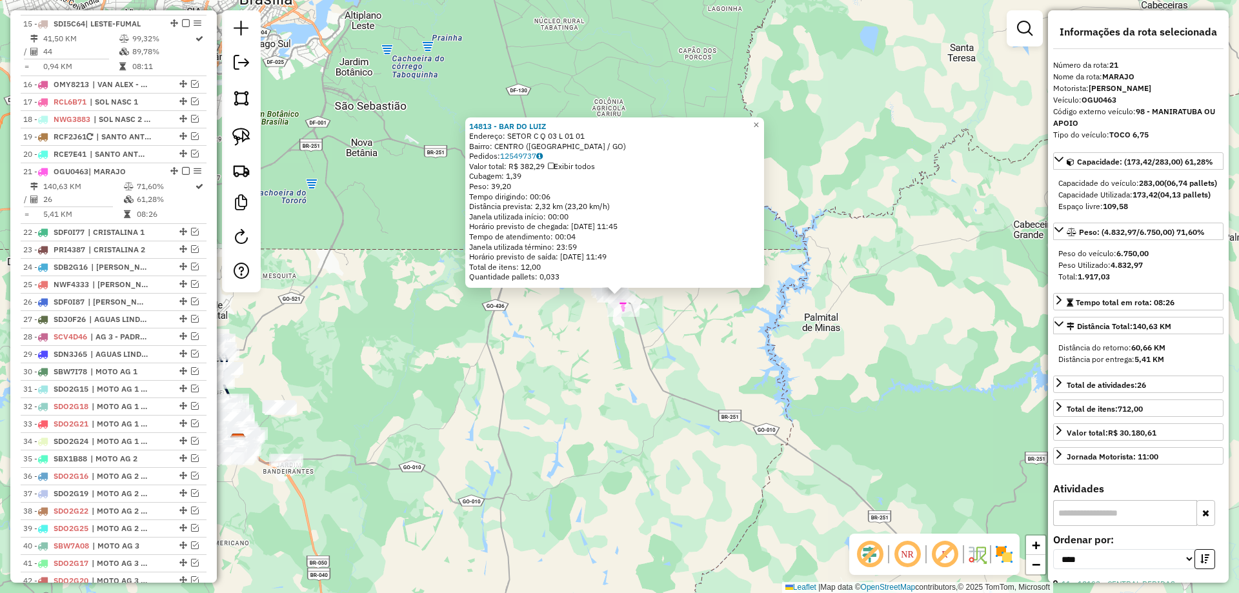
scroll to position [1249, 0]
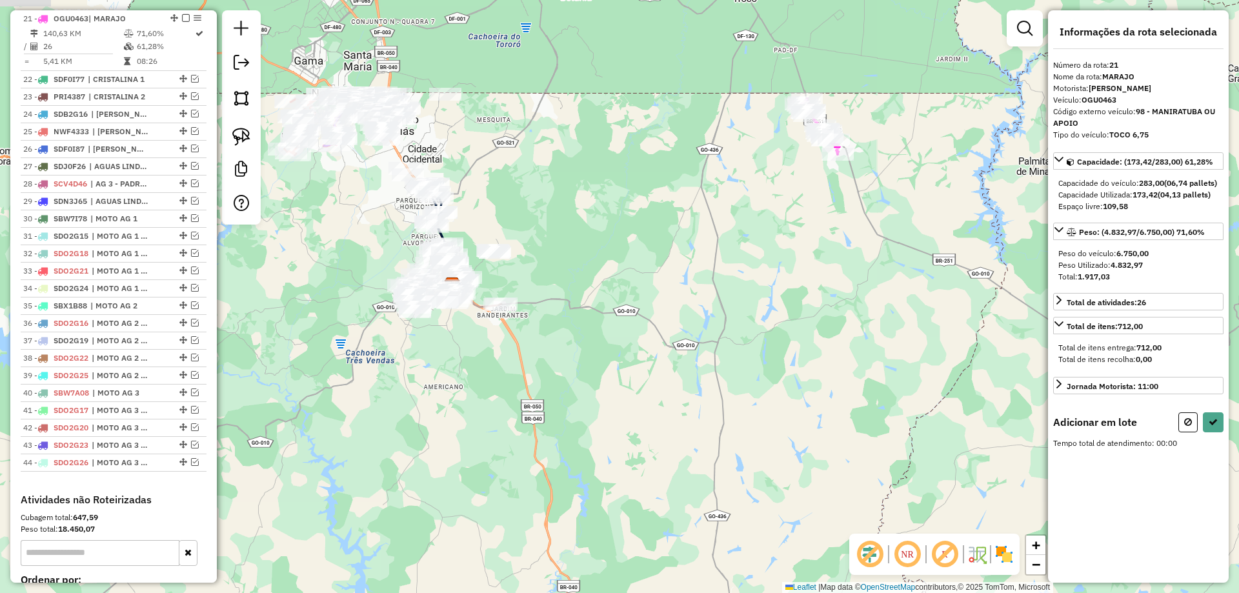
drag, startPoint x: 671, startPoint y: 328, endPoint x: 786, endPoint y: 217, distance: 159.3
click at [786, 217] on div "Janela de atendimento Grade de atendimento Capacidade Transportadoras Veículos …" at bounding box center [619, 296] width 1239 height 593
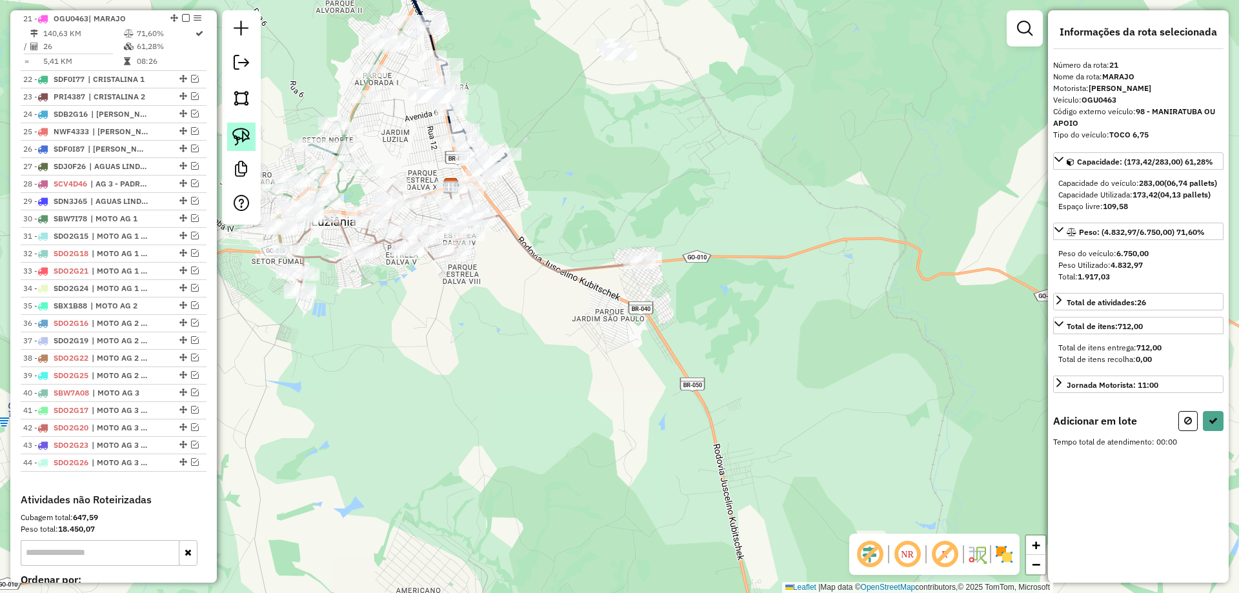
click at [238, 139] on img at bounding box center [241, 137] width 18 height 18
drag, startPoint x: 587, startPoint y: 305, endPoint x: 726, endPoint y: 276, distance: 141.3
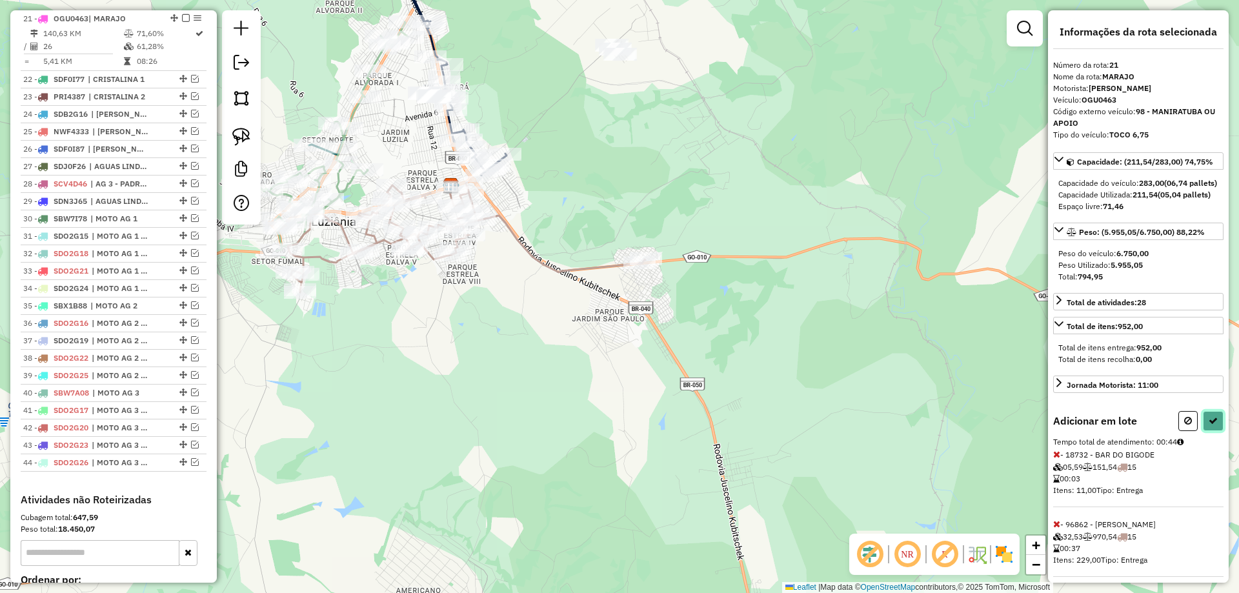
click at [1208, 431] on button at bounding box center [1213, 421] width 21 height 20
select select "*********"
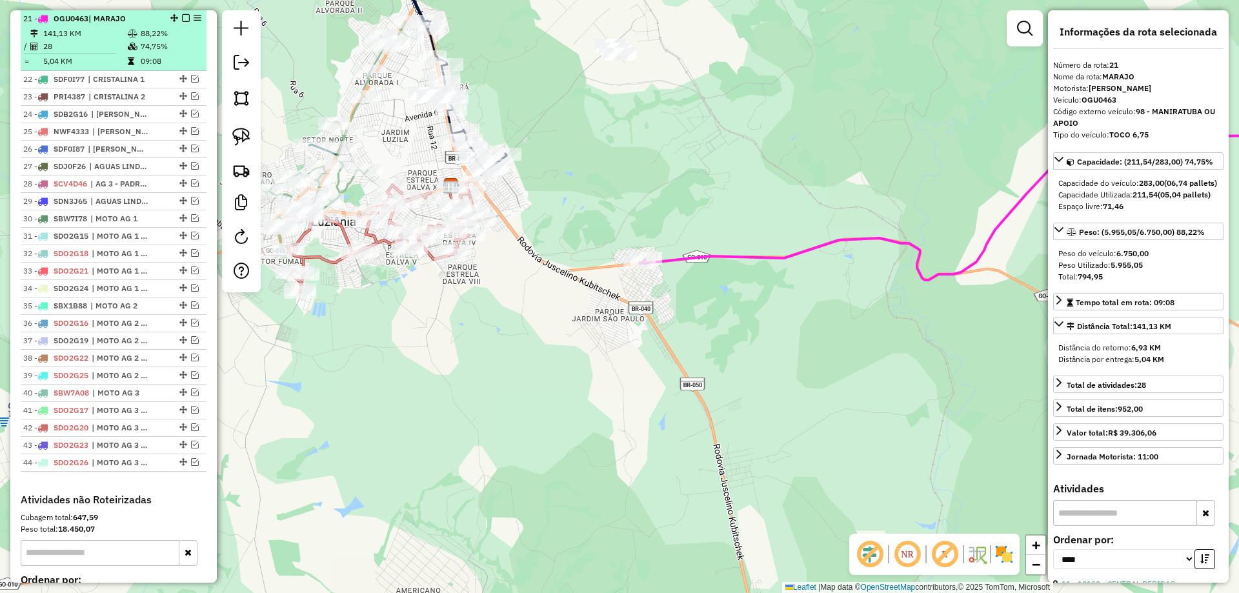
click at [183, 17] on em at bounding box center [186, 18] width 8 height 8
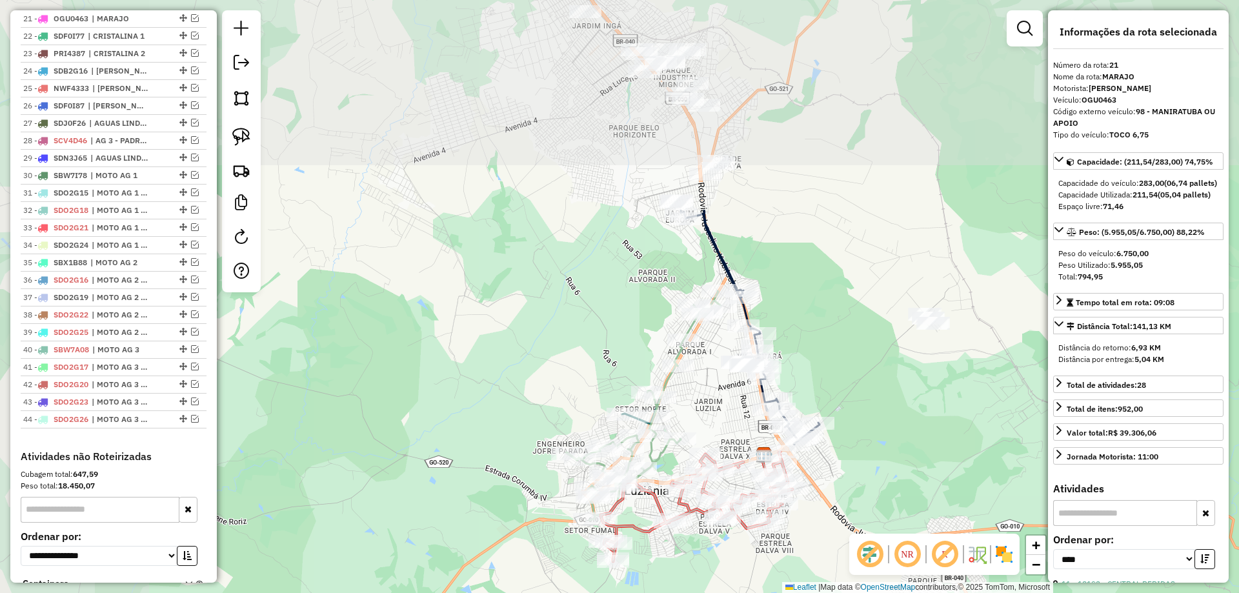
drag, startPoint x: 736, startPoint y: 351, endPoint x: 891, endPoint y: 465, distance: 192.6
click at [899, 462] on div "Janela de atendimento Grade de atendimento Capacidade Transportadoras Veículos …" at bounding box center [619, 296] width 1239 height 593
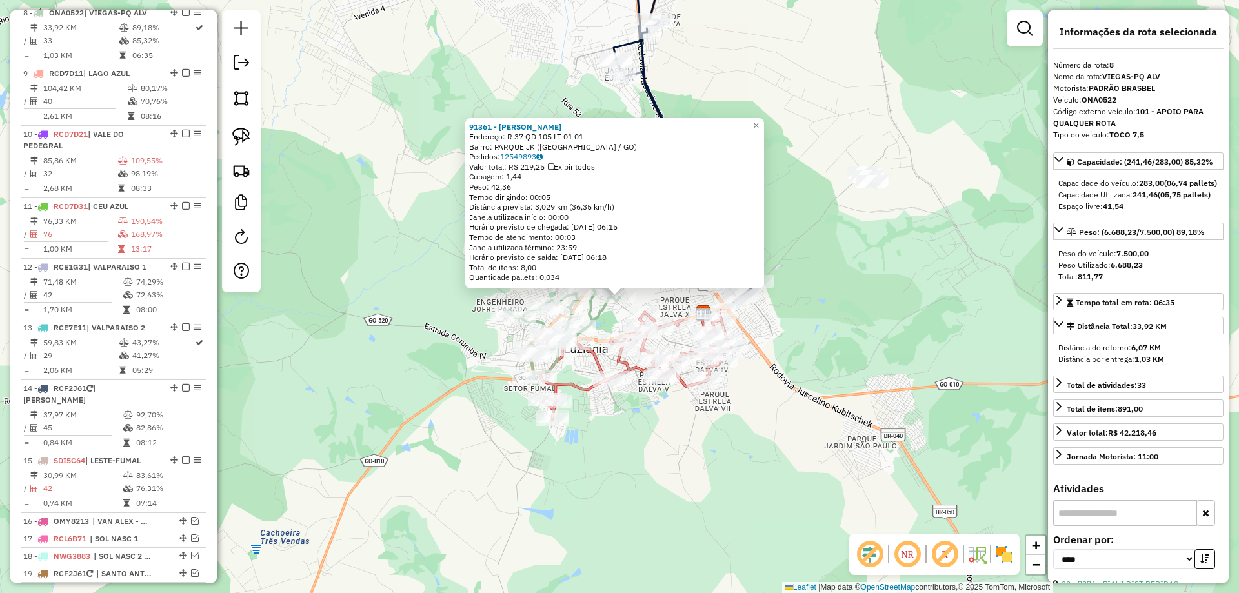
scroll to position [665, 0]
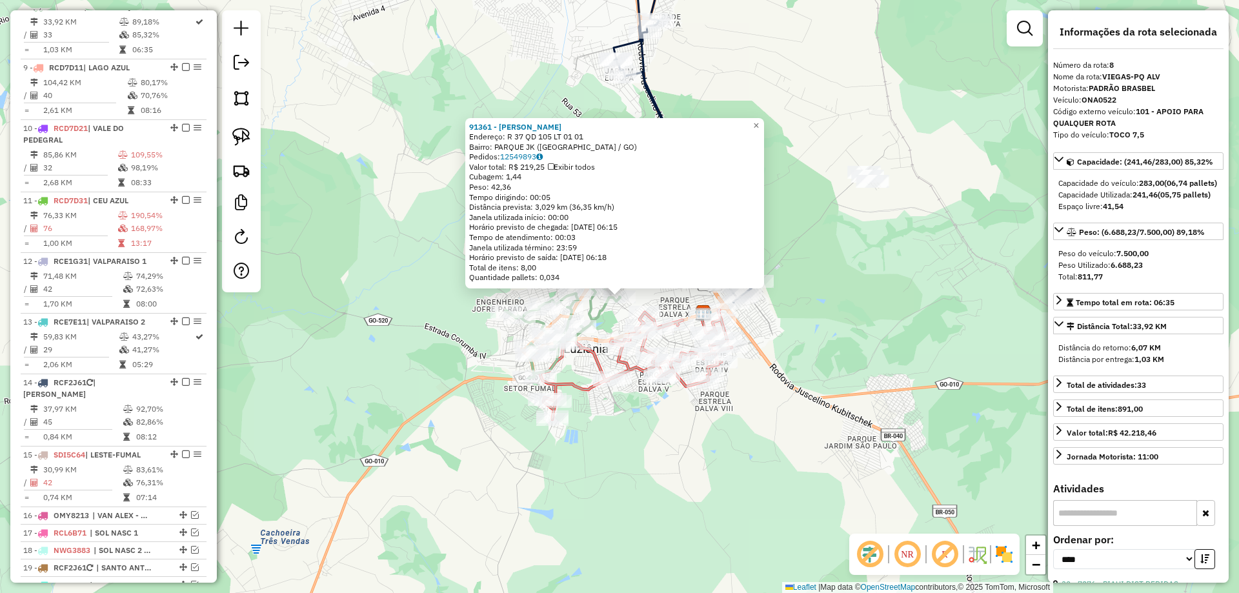
click at [875, 391] on div "91361 - JOSE DE ARIMATEA GAL Endereço: R 37 QD 105 LT 01 01 Bairro: PARQUE JK (…" at bounding box center [619, 296] width 1239 height 593
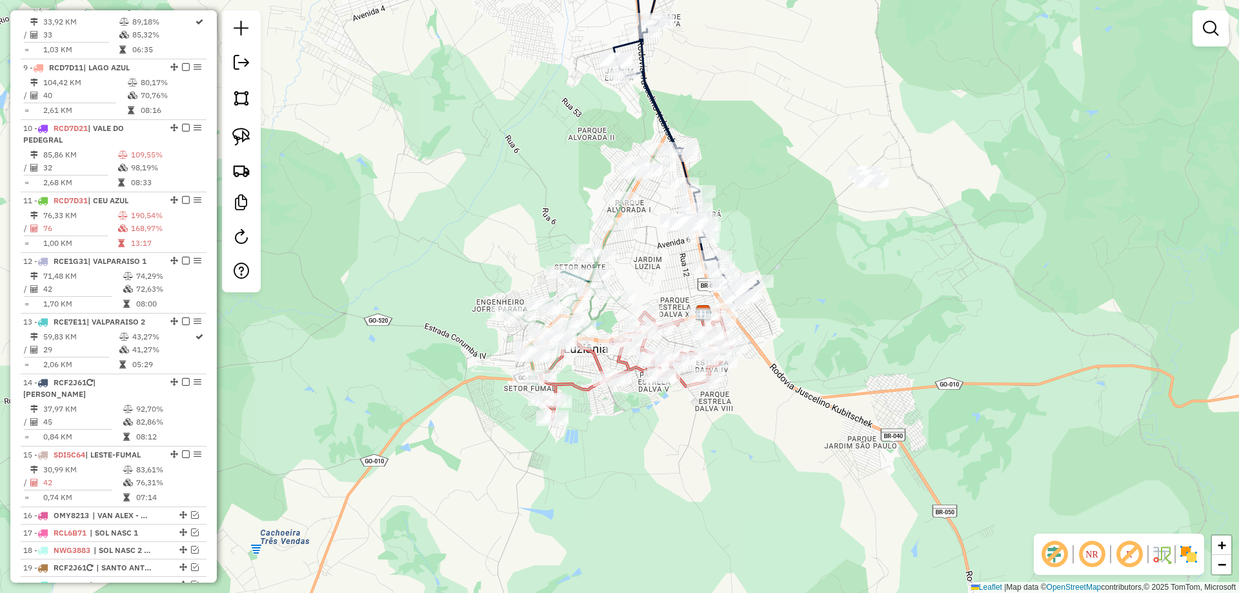
click at [656, 103] on icon at bounding box center [686, 122] width 145 height 362
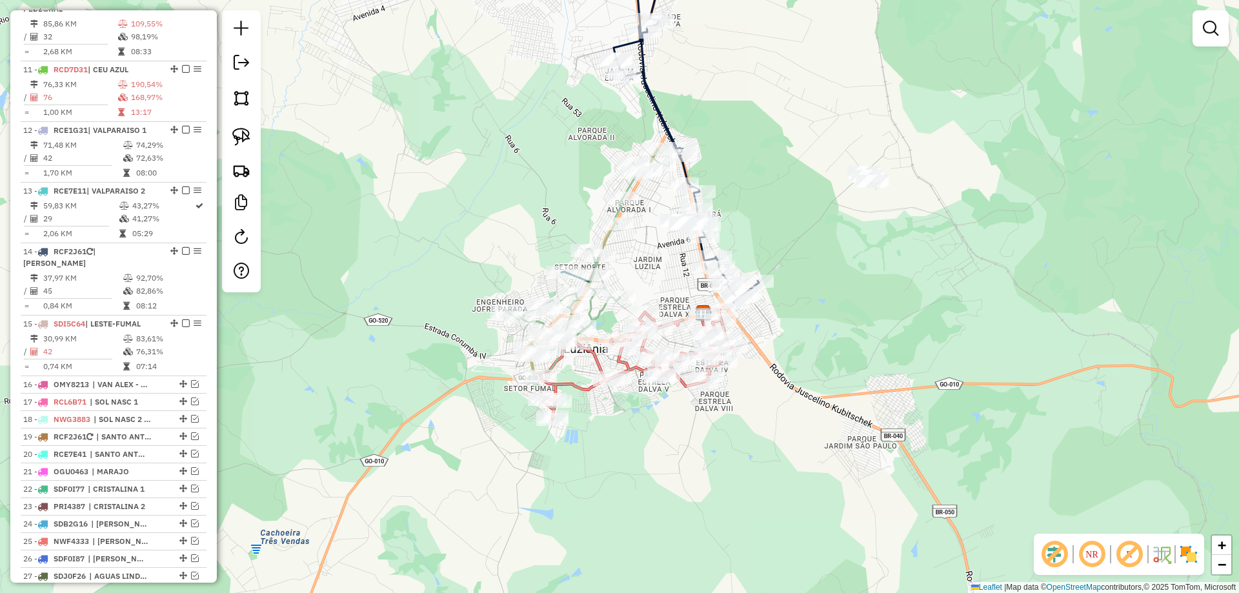
select select "*********"
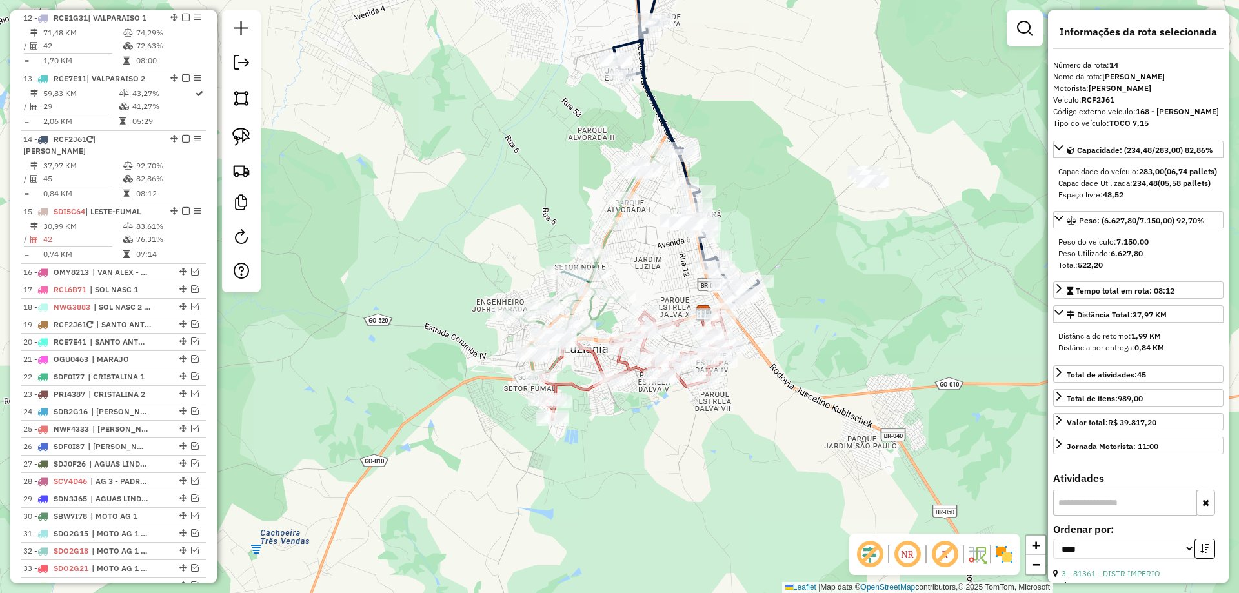
scroll to position [1041, 0]
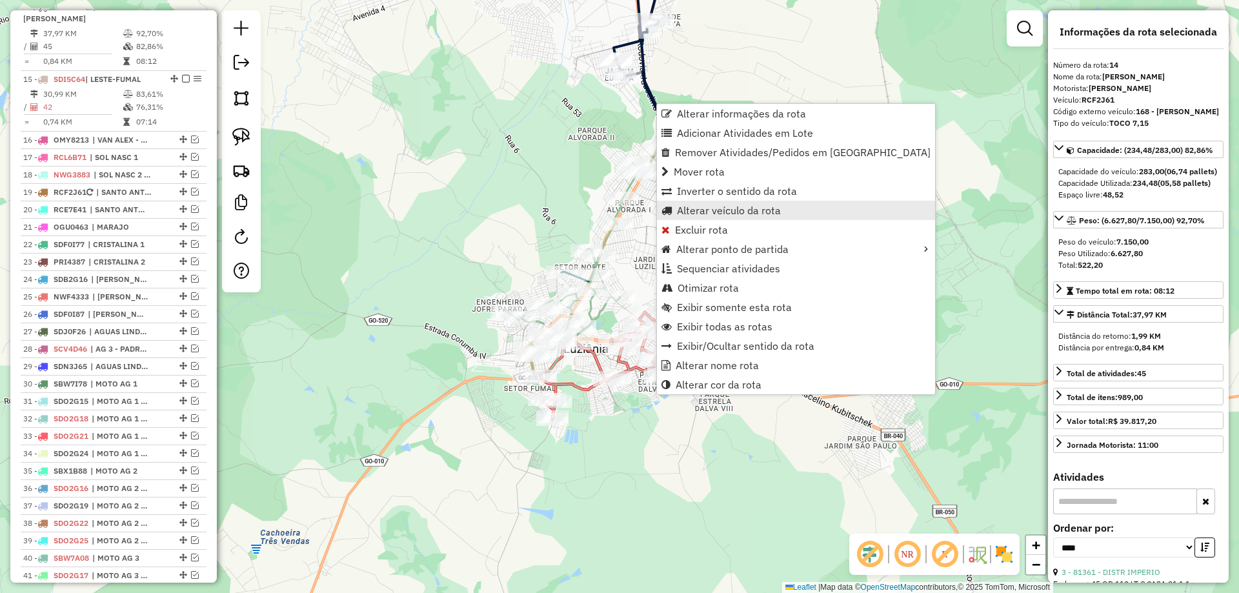
click at [719, 209] on span "Alterar veículo da rota" at bounding box center [729, 210] width 104 height 10
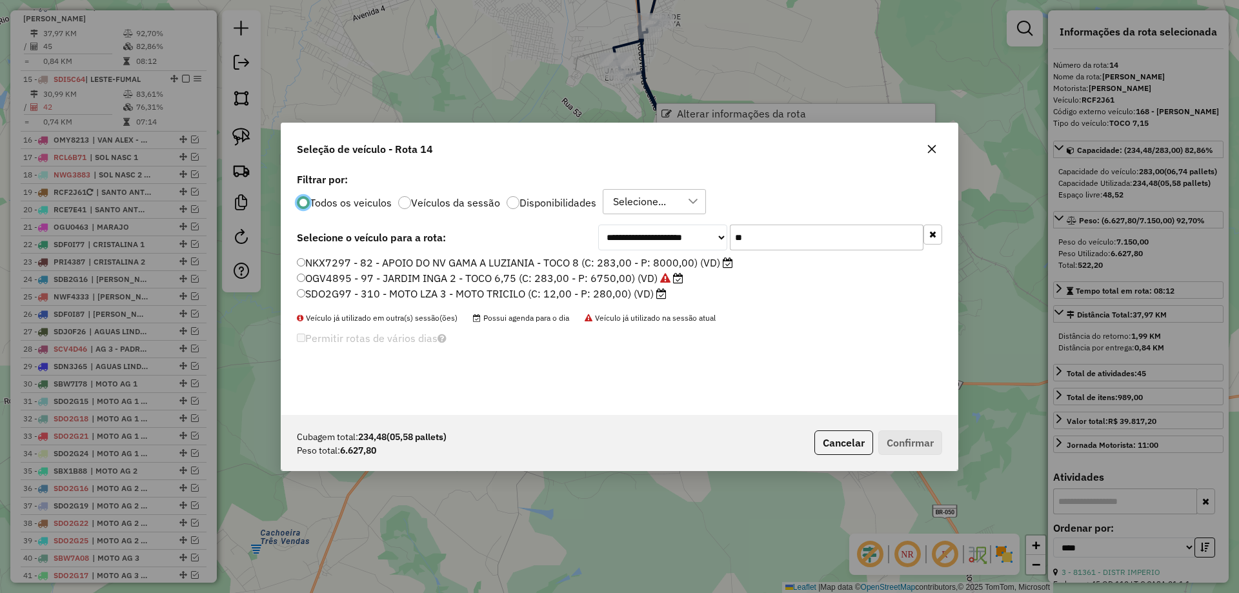
scroll to position [7, 4]
drag, startPoint x: 814, startPoint y: 250, endPoint x: 585, endPoint y: 235, distance: 229.7
click at [585, 235] on div "**********" at bounding box center [620, 238] width 646 height 26
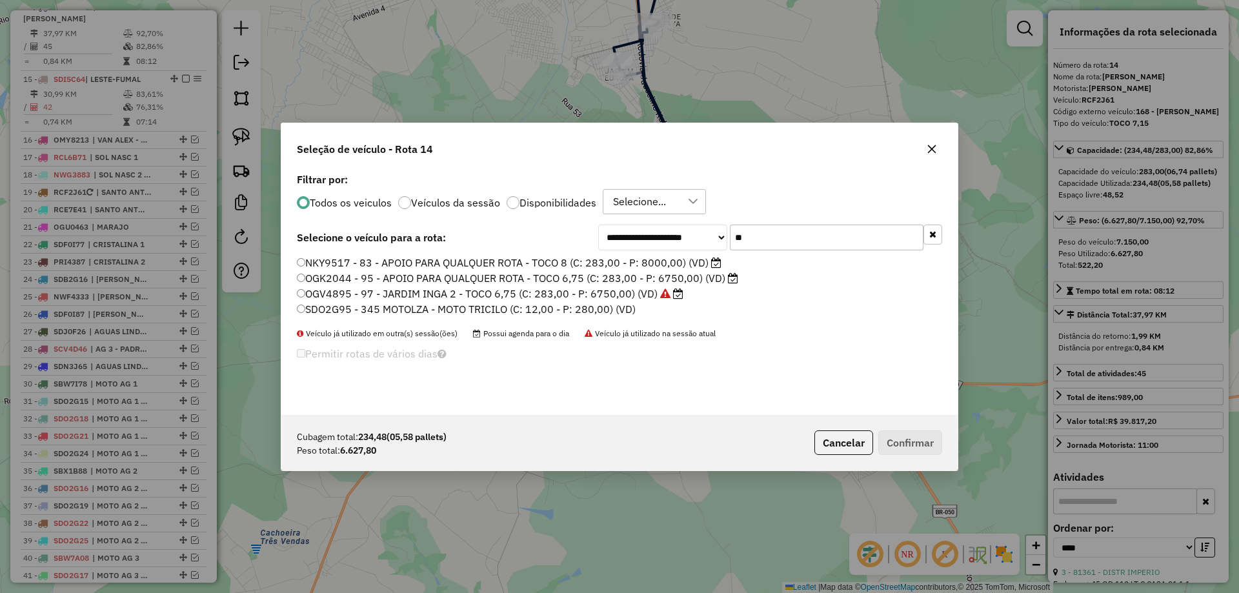
type input "**"
click at [400, 278] on label "OGK2044 - 95 - APOIO PARA QUALQUER ROTA - TOCO 6,75 (C: 283,00 - P: 6750,00) (V…" at bounding box center [518, 277] width 442 height 15
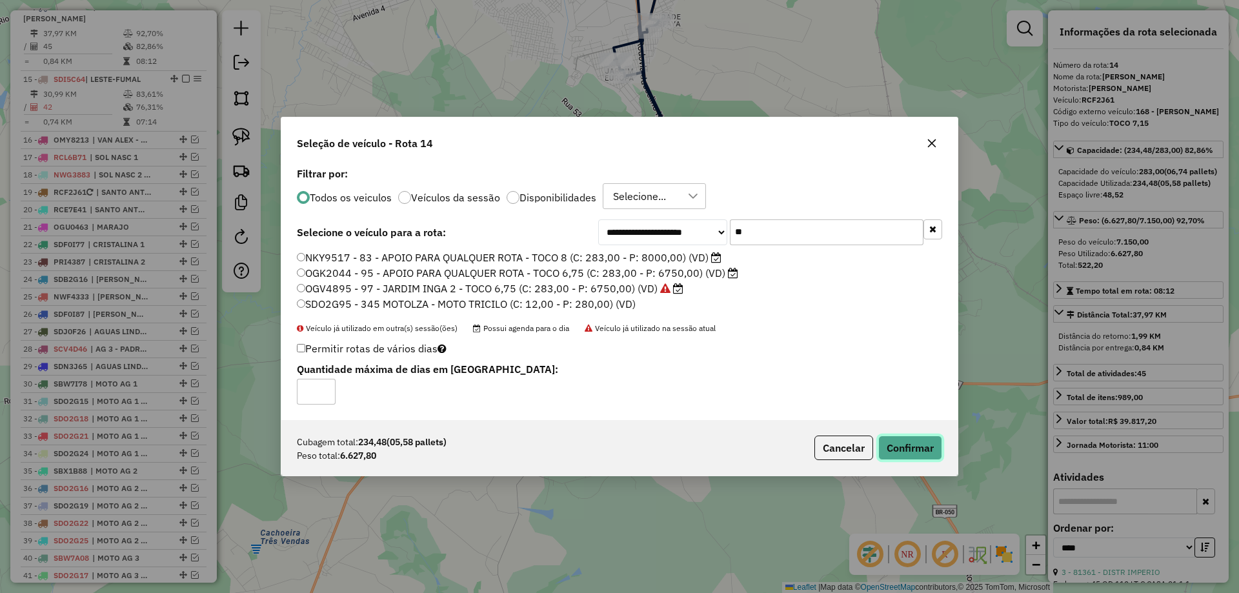
click at [897, 446] on button "Confirmar" at bounding box center [911, 448] width 64 height 25
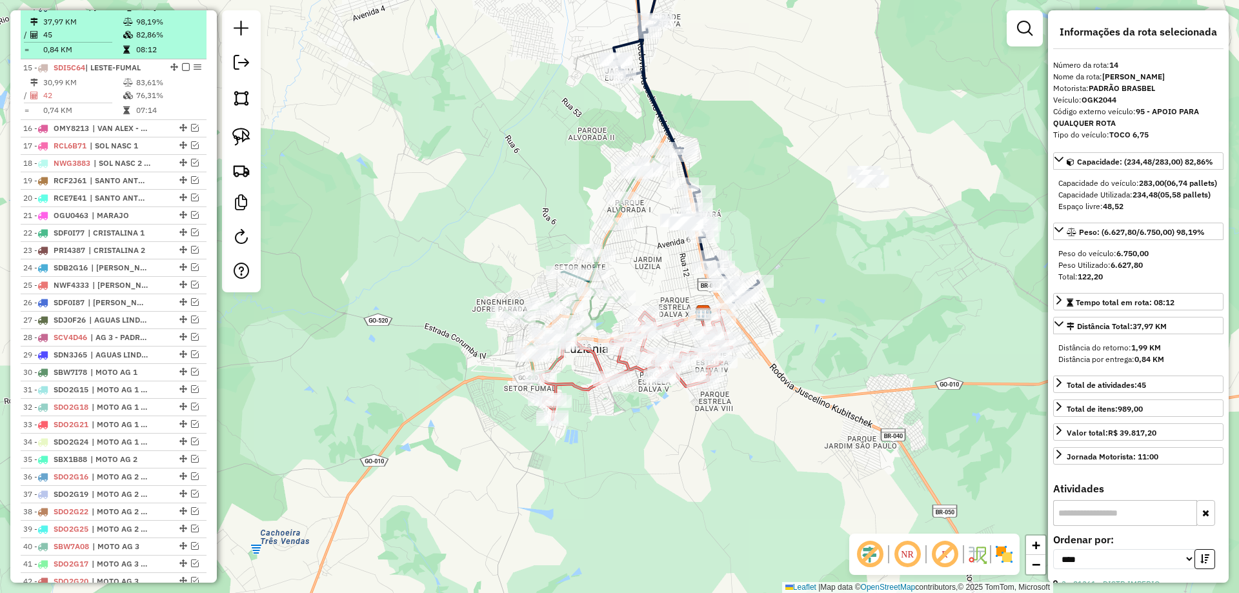
click at [182, 10] on em at bounding box center [186, 7] width 8 height 8
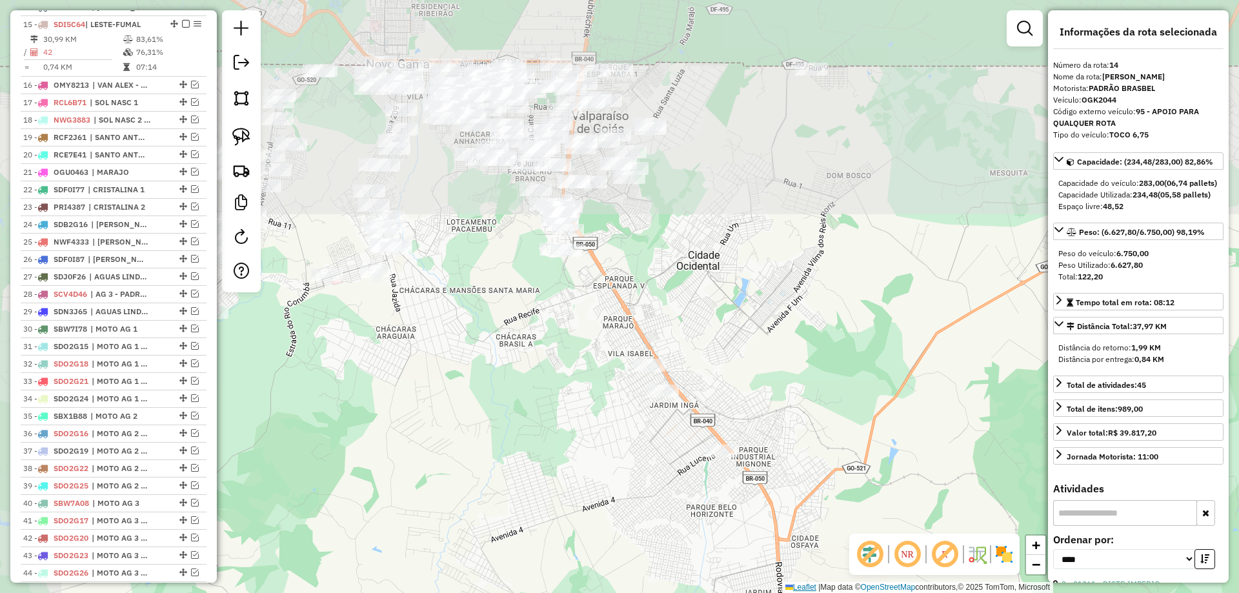
drag, startPoint x: 669, startPoint y: 72, endPoint x: 809, endPoint y: 589, distance: 535.6
click at [809, 593] on html "Aguarde... Pop-up bloqueado! Seu navegador bloqueou automáticamente a abertura …" at bounding box center [619, 296] width 1239 height 593
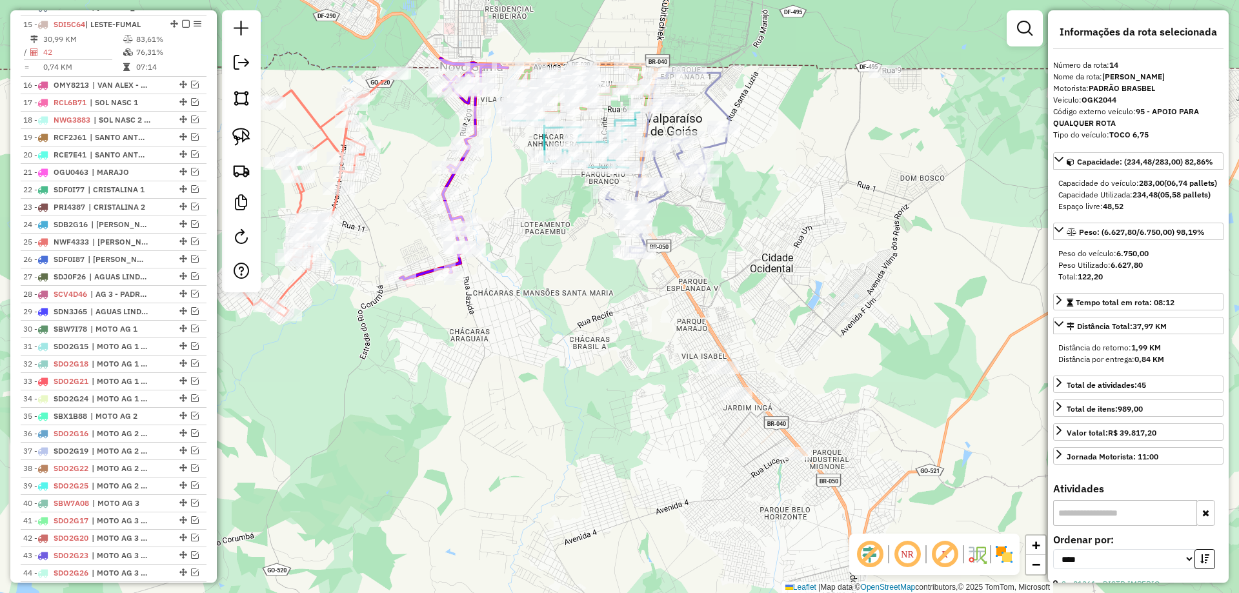
drag, startPoint x: 678, startPoint y: 326, endPoint x: 811, endPoint y: 343, distance: 133.4
click at [813, 357] on div "Janela de atendimento Grade de atendimento Capacidade Transportadoras Veículos …" at bounding box center [619, 296] width 1239 height 593
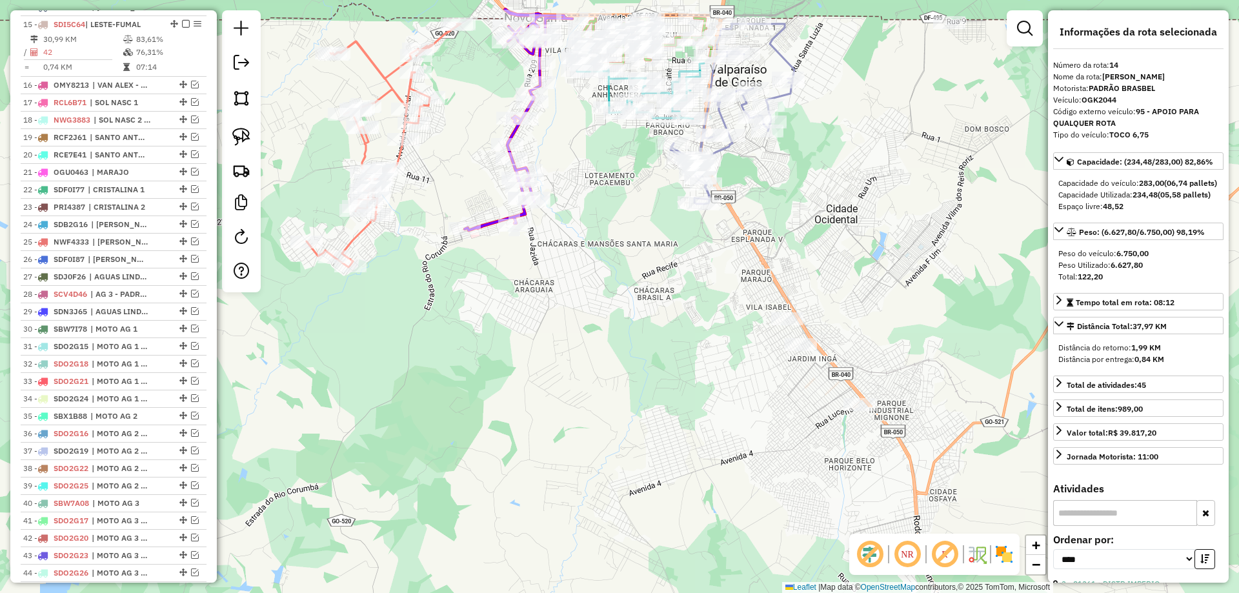
click at [718, 150] on icon at bounding box center [733, 114] width 124 height 180
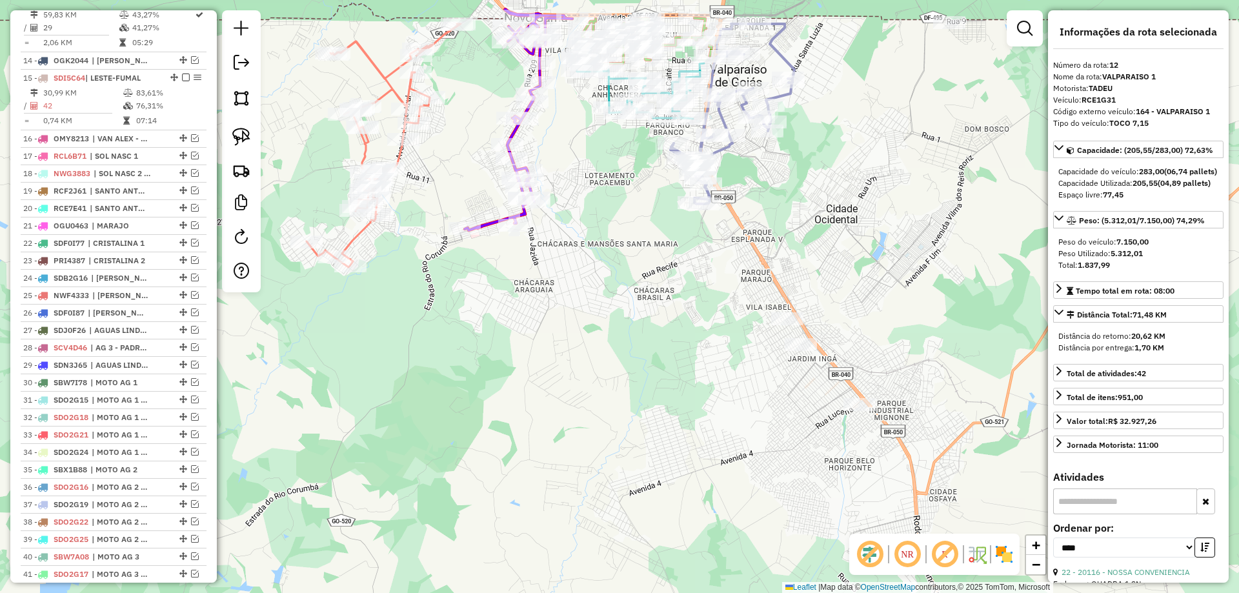
scroll to position [919, 0]
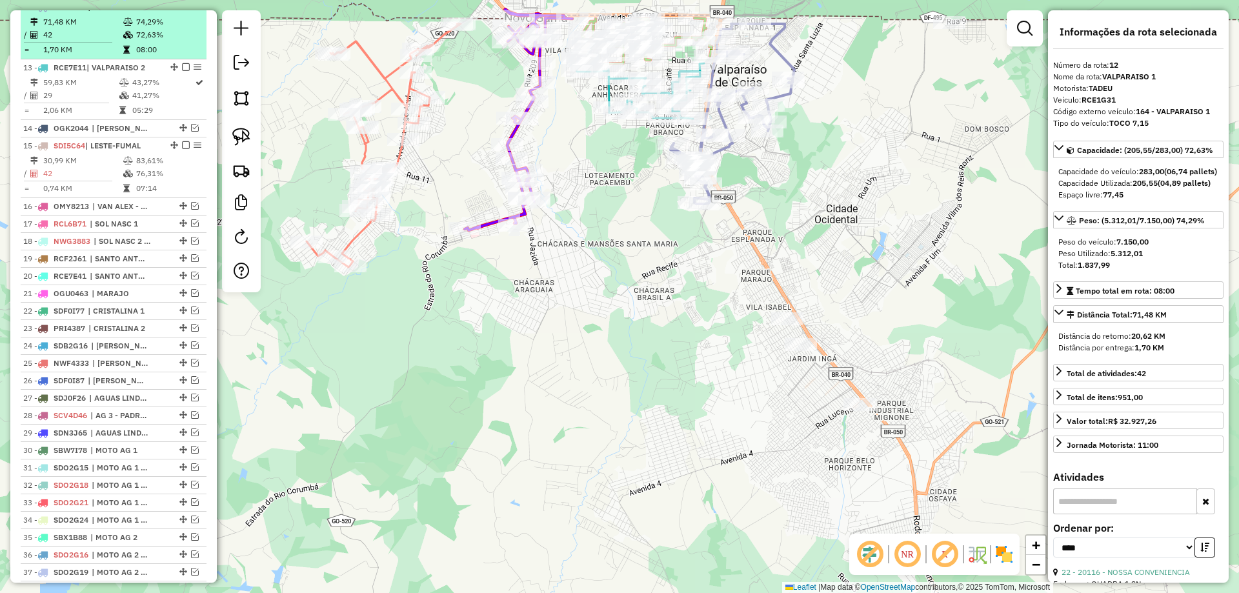
click at [179, 10] on div at bounding box center [182, 7] width 39 height 8
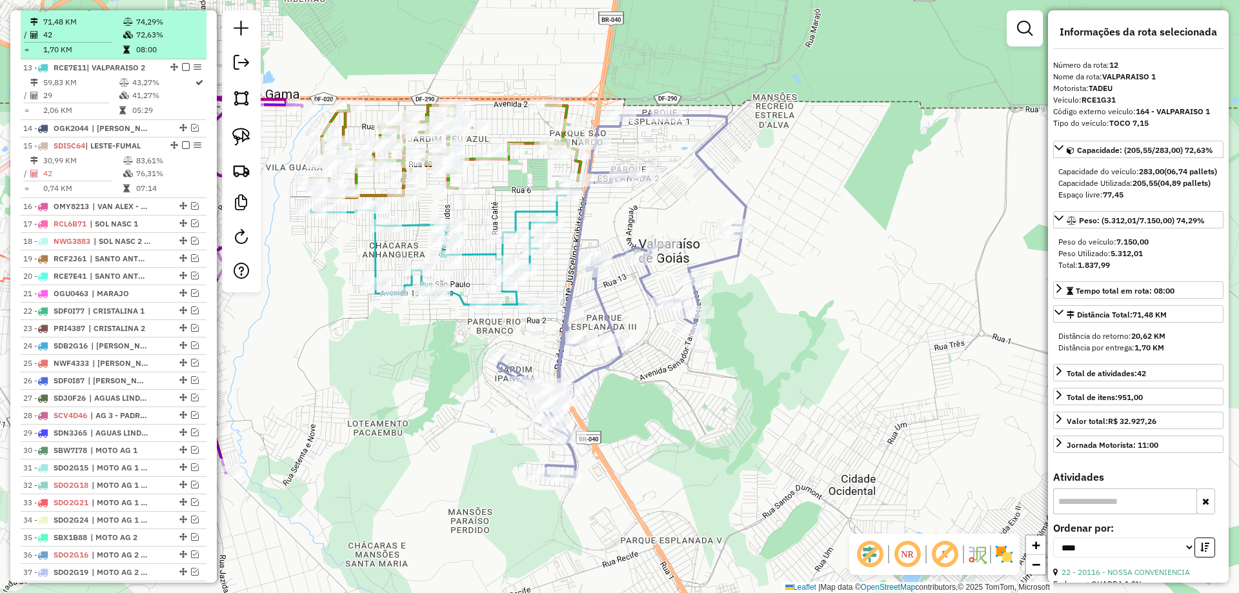
click at [183, 10] on em at bounding box center [186, 7] width 8 height 8
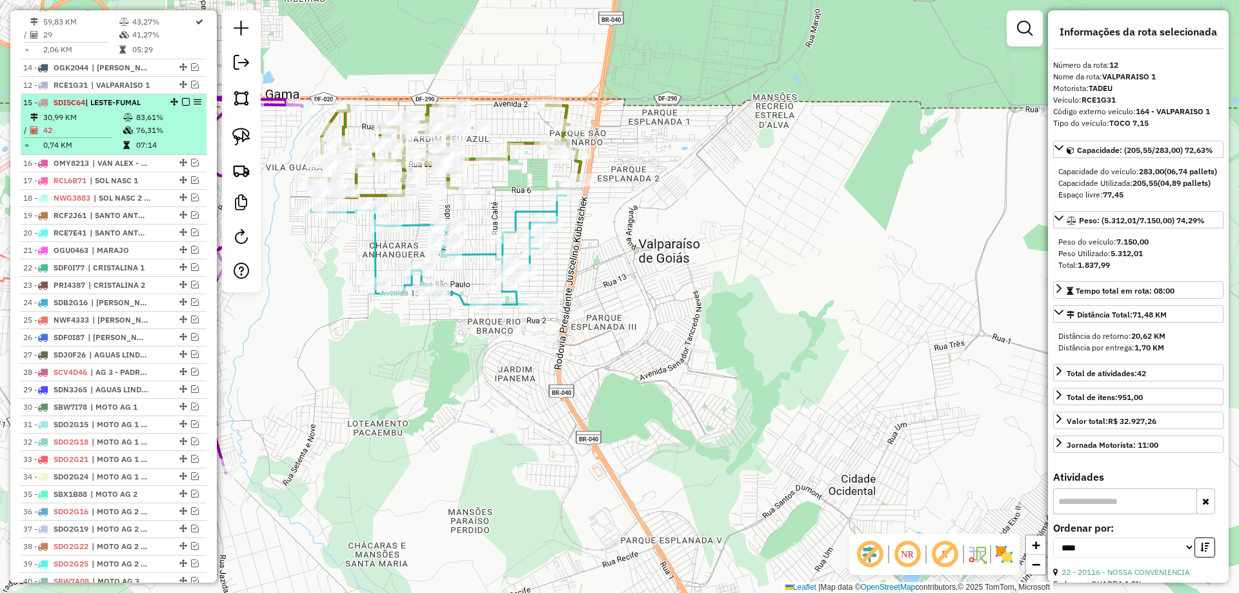
drag, startPoint x: 180, startPoint y: 16, endPoint x: 163, endPoint y: 127, distance: 111.7
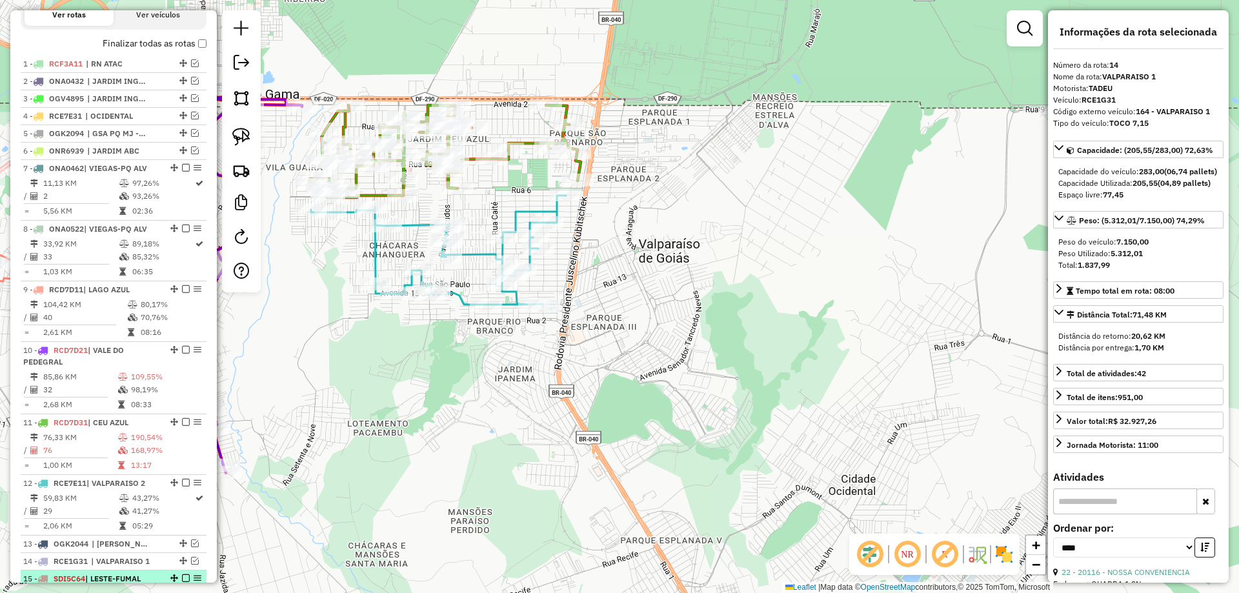
scroll to position [209, 0]
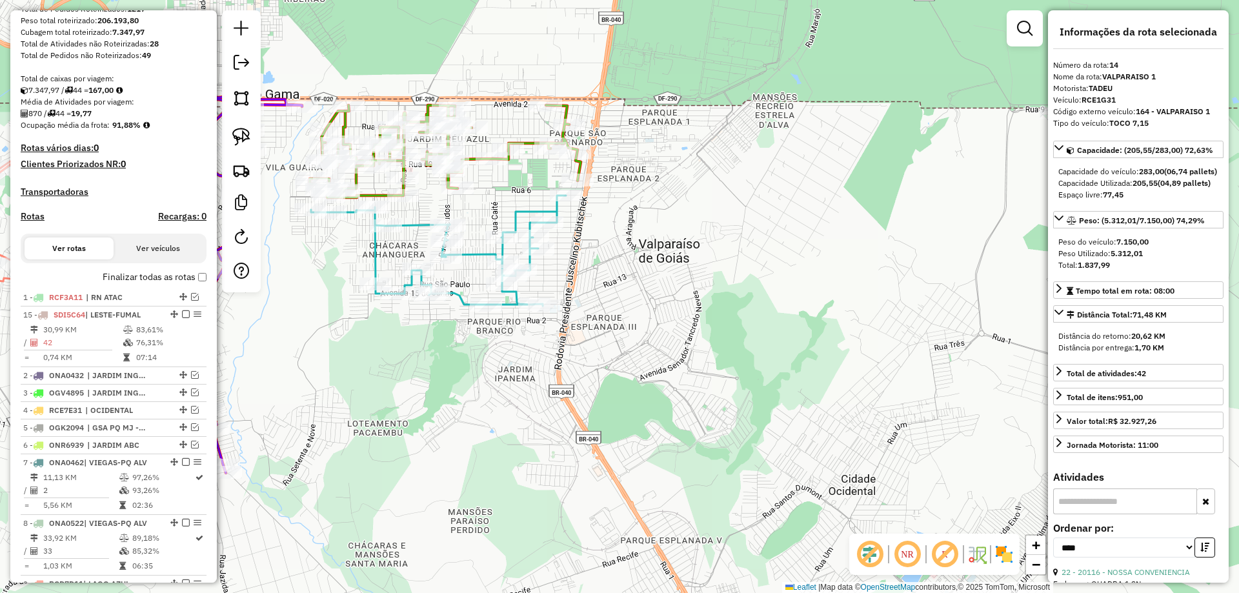
drag, startPoint x: 168, startPoint y: 373, endPoint x: 152, endPoint y: 323, distance: 52.9
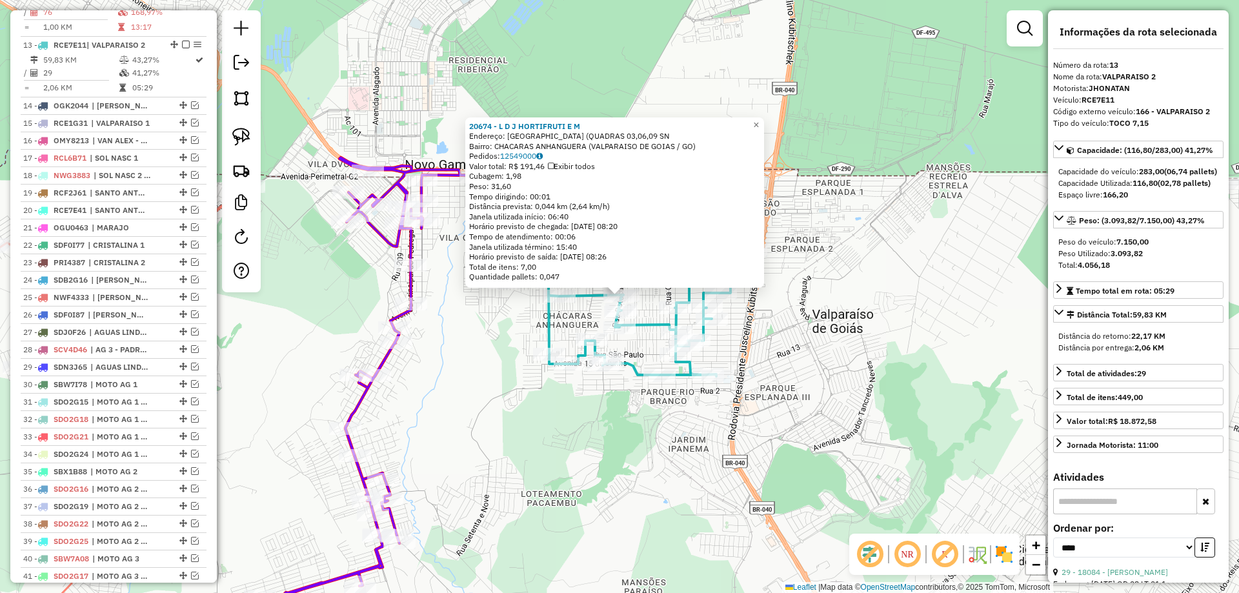
scroll to position [980, 0]
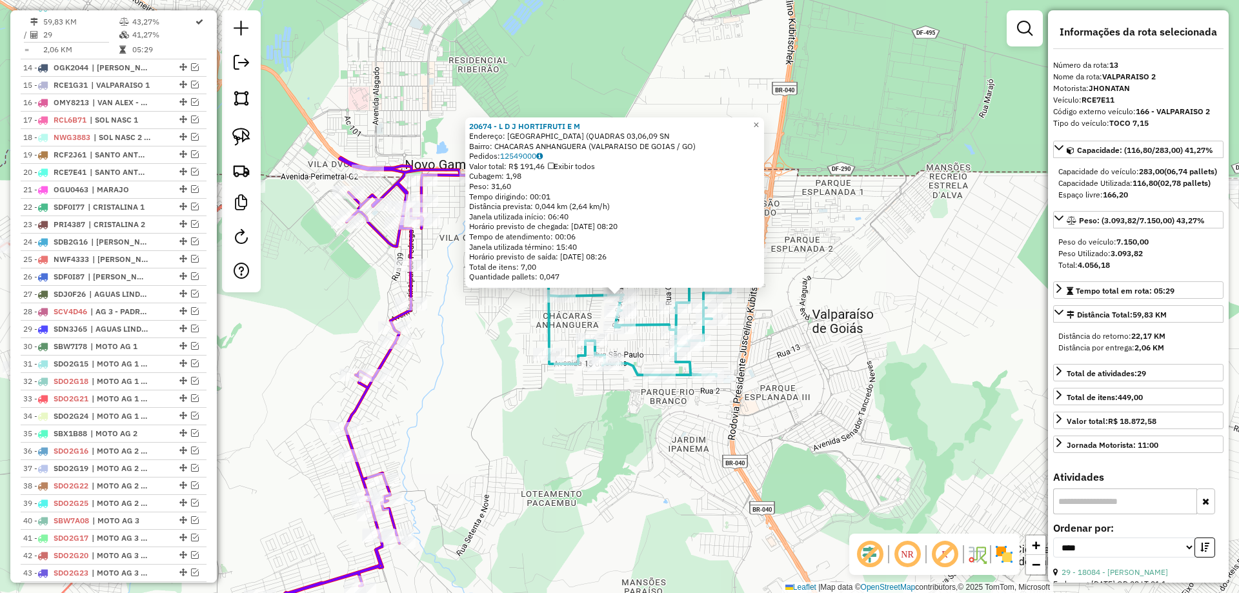
click at [859, 345] on div "20674 - L D J HORTIFRUTI E M Endereço: MINAS GERAIS (QUADRAS 03,06,09 SN Bairro…" at bounding box center [619, 296] width 1239 height 593
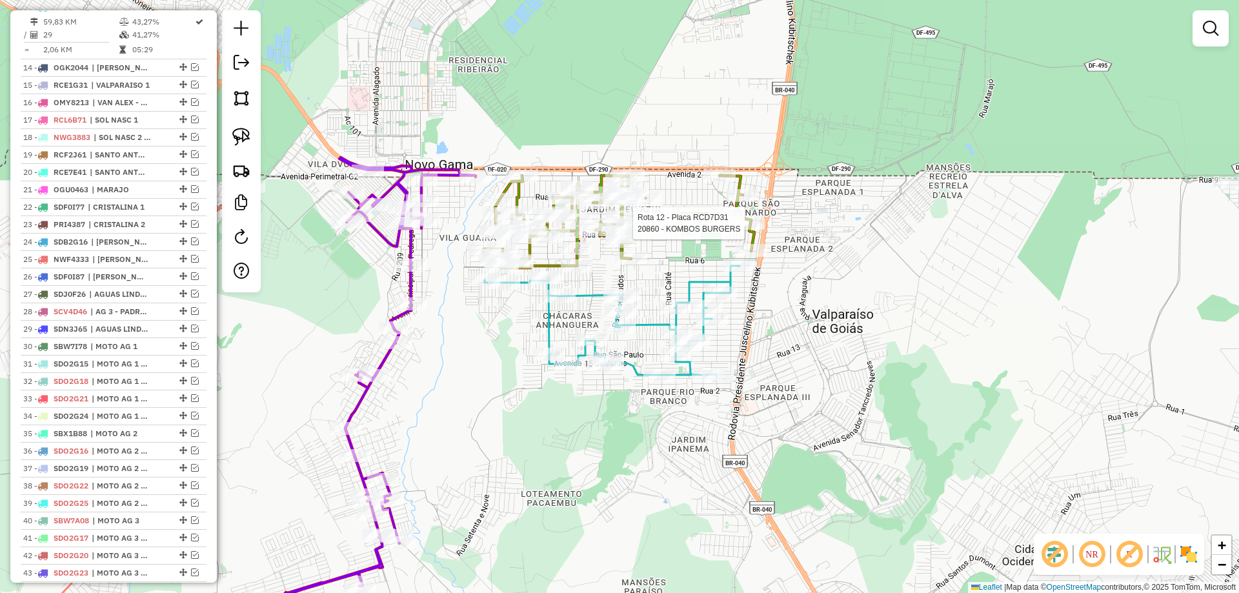
click at [746, 230] on div at bounding box center [749, 223] width 32 height 13
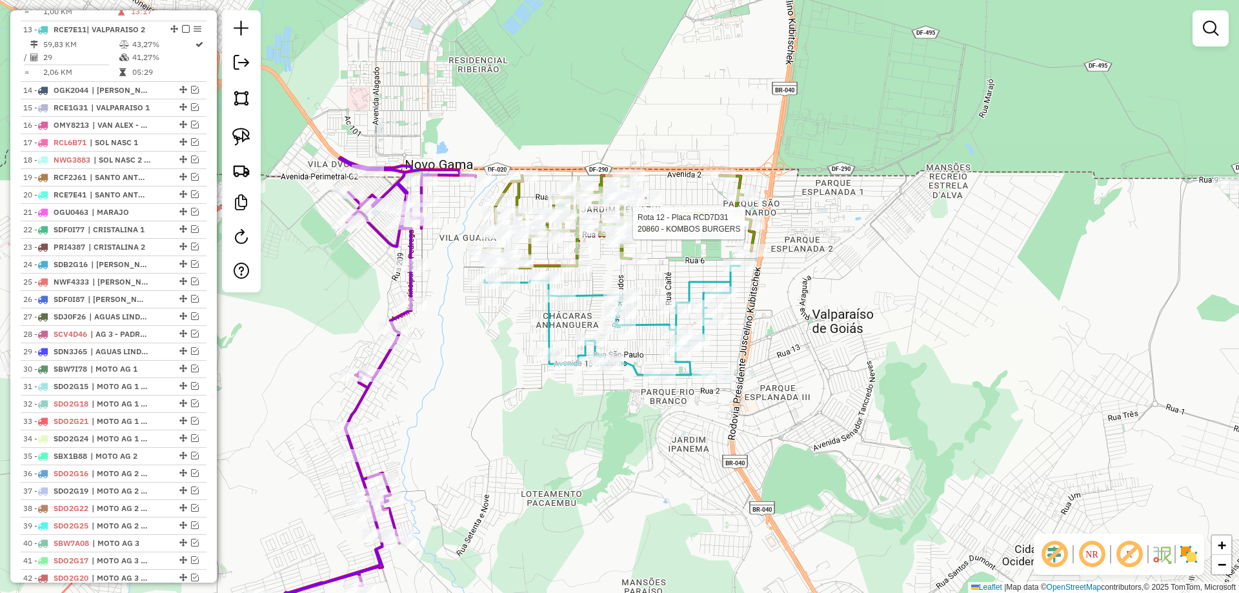
select select "*********"
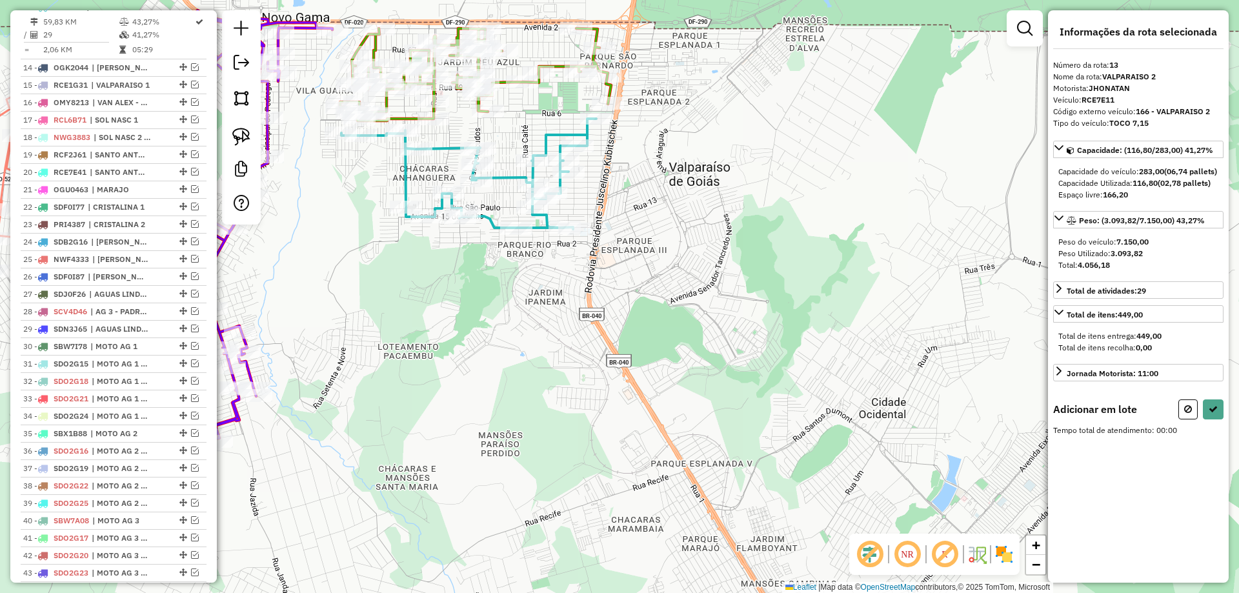
drag, startPoint x: 695, startPoint y: 414, endPoint x: 485, endPoint y: 103, distance: 374.9
click at [485, 105] on div "Janela de atendimento Grade de atendimento Capacidade Transportadoras Veículos …" at bounding box center [619, 296] width 1239 height 593
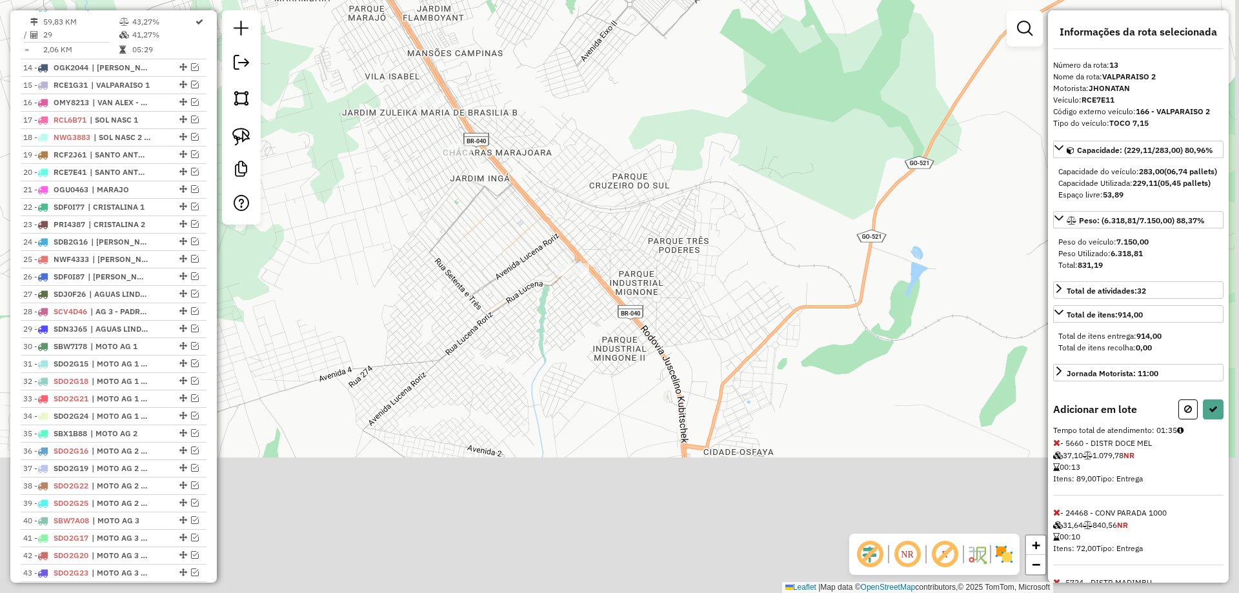
drag, startPoint x: 891, startPoint y: 352, endPoint x: 811, endPoint y: 225, distance: 150.3
click at [811, 225] on div "Janela de atendimento Grade de atendimento Capacidade Transportadoras Veículos …" at bounding box center [619, 296] width 1239 height 593
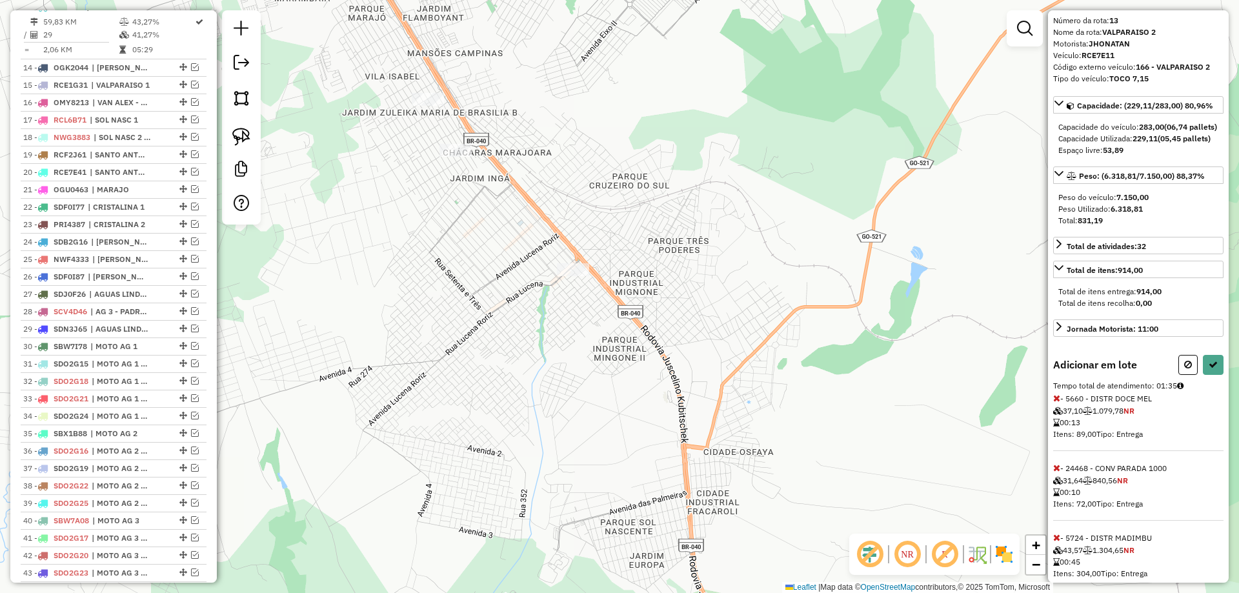
scroll to position [91, 0]
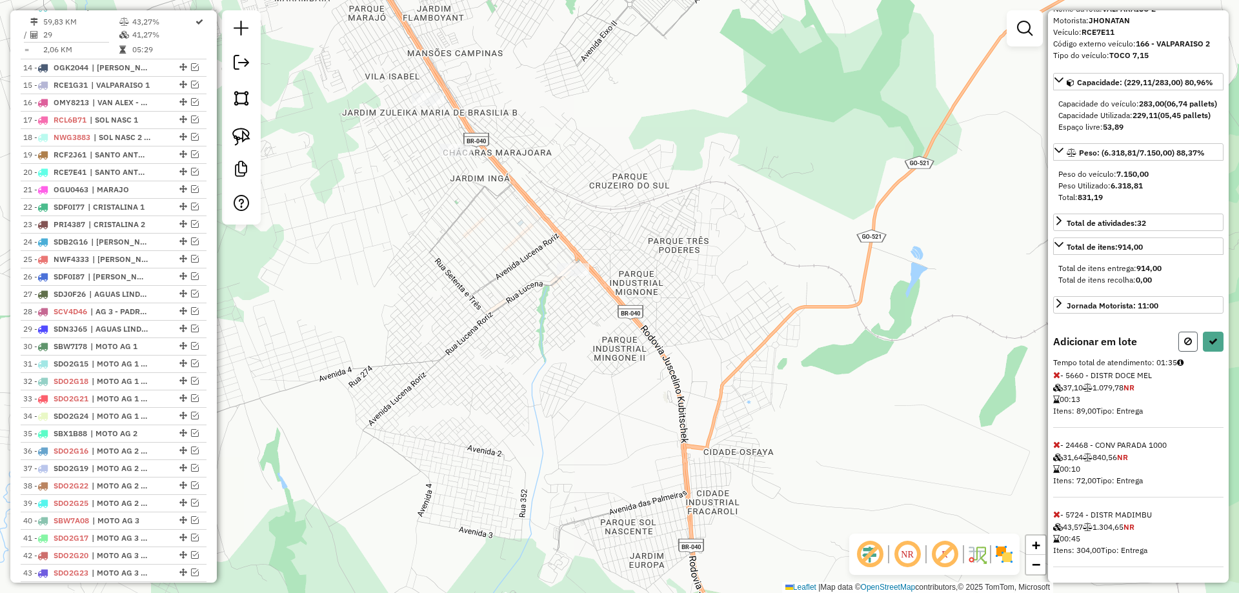
click at [1192, 343] on button at bounding box center [1188, 342] width 19 height 20
select select "*********"
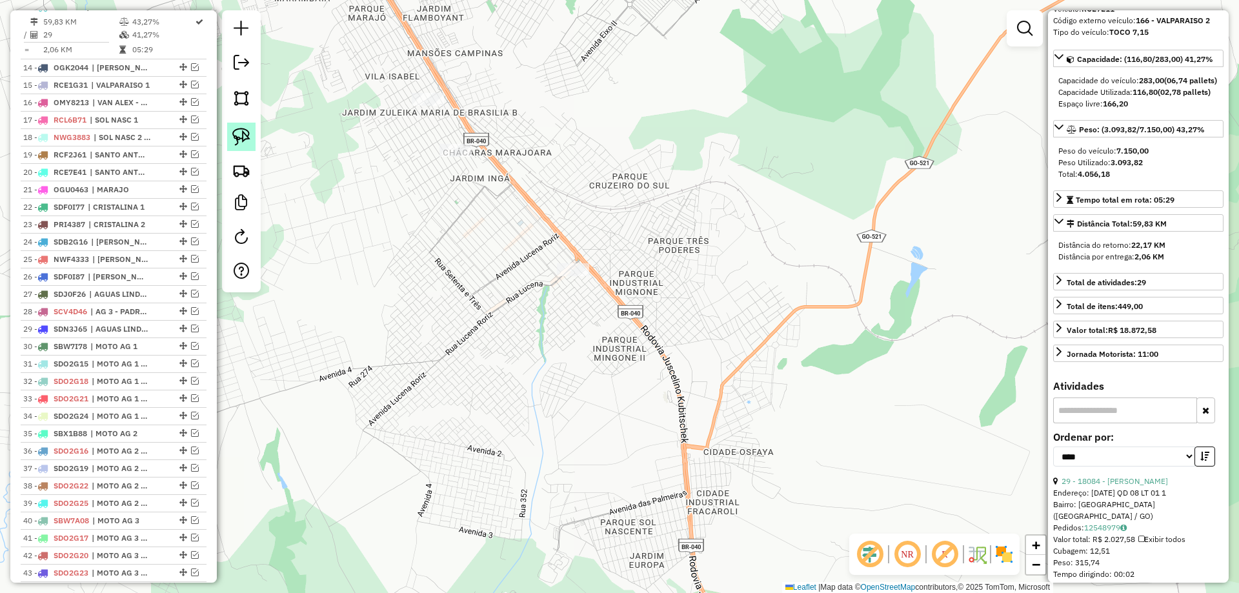
click at [248, 133] on img at bounding box center [241, 137] width 18 height 18
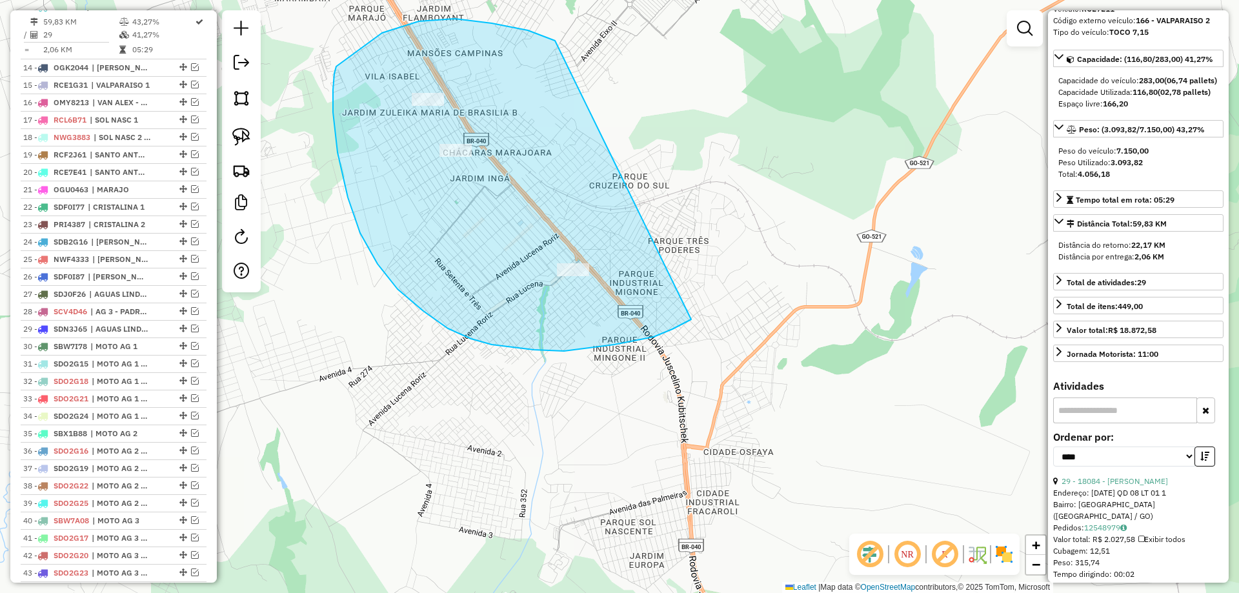
drag, startPoint x: 528, startPoint y: 30, endPoint x: 703, endPoint y: 312, distance: 331.4
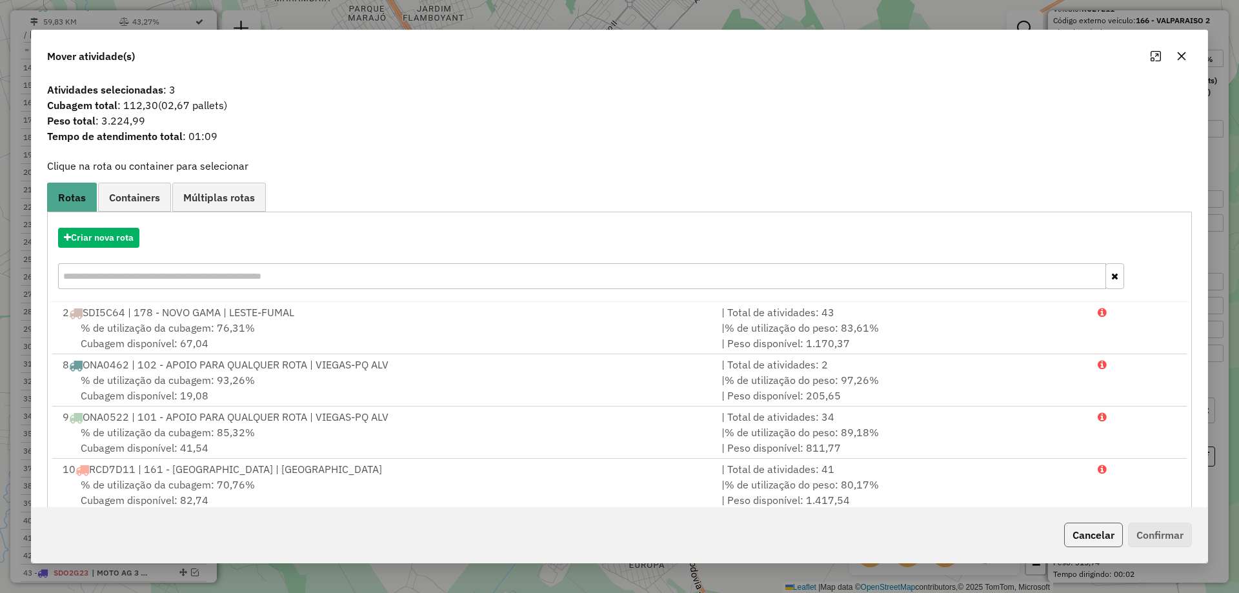
click at [1067, 533] on button "Cancelar" at bounding box center [1094, 535] width 59 height 25
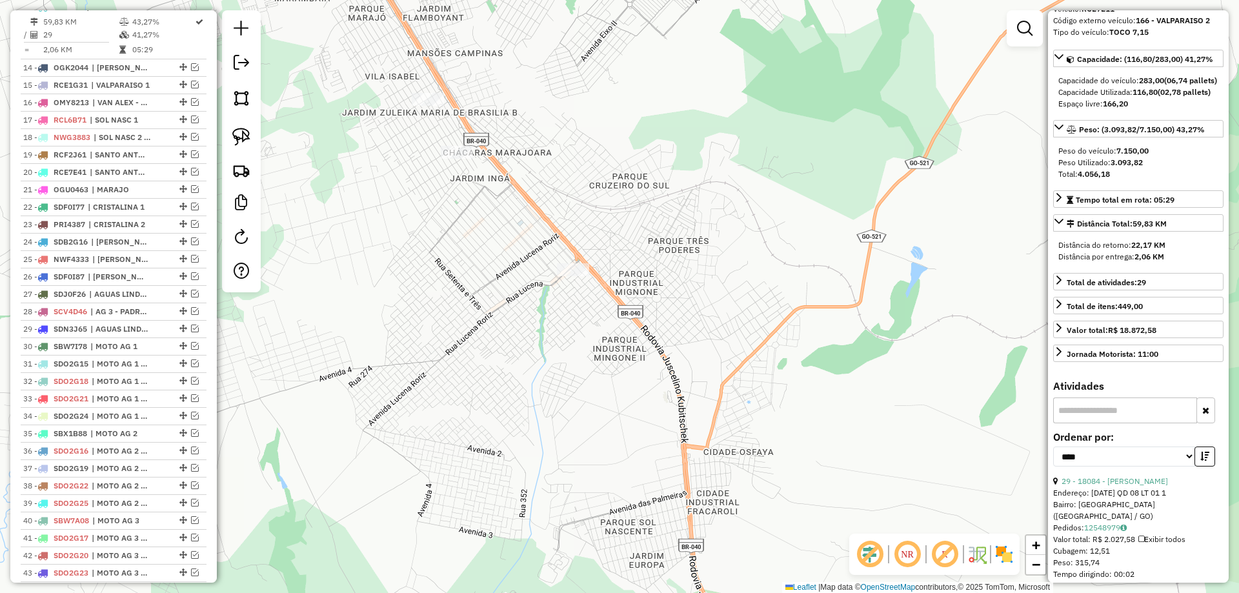
click at [473, 159] on div at bounding box center [457, 152] width 32 height 13
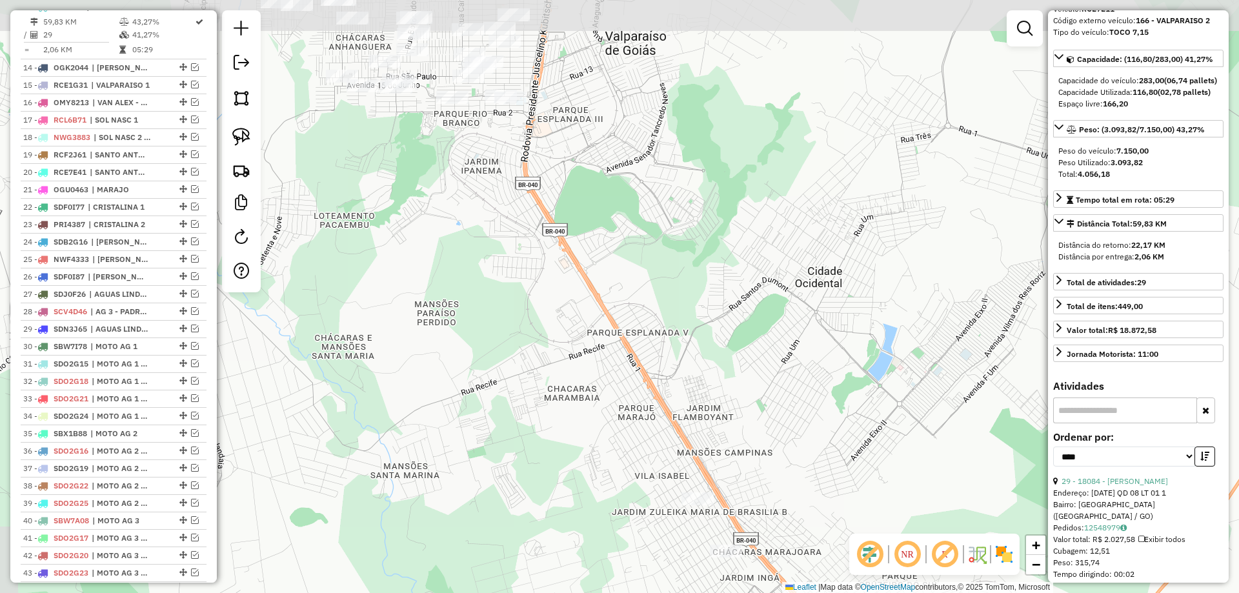
drag, startPoint x: 565, startPoint y: 141, endPoint x: 315, endPoint y: 260, distance: 277.2
click at [831, 519] on div "Janela de atendimento Grade de atendimento Capacidade Transportadoras Veículos …" at bounding box center [619, 296] width 1239 height 593
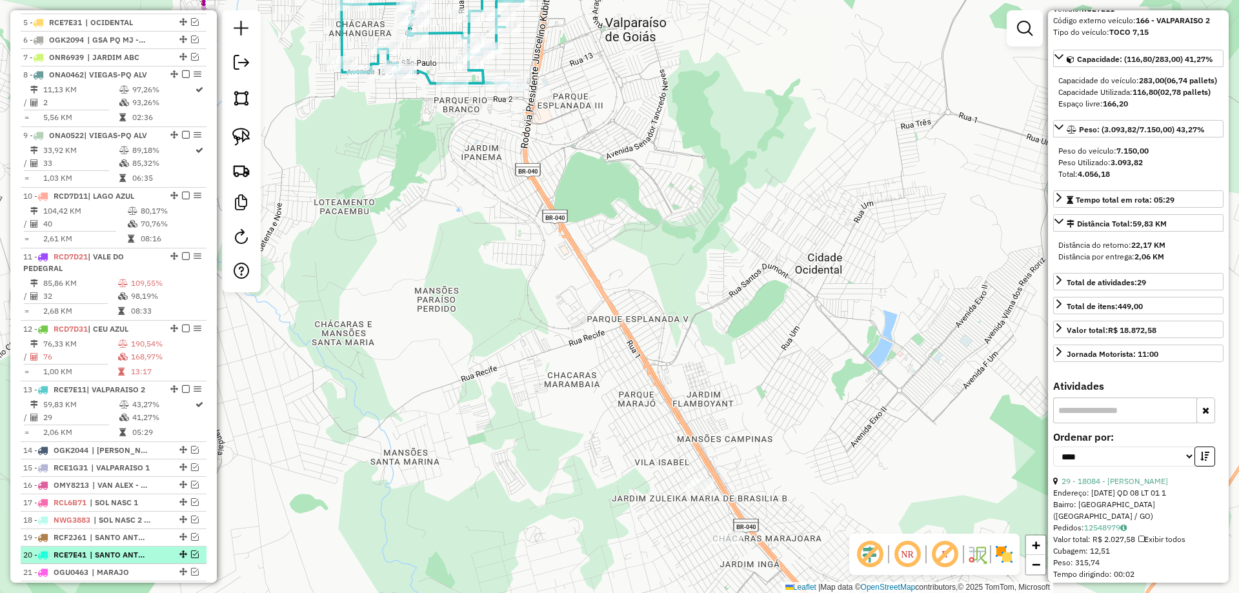
scroll to position [528, 0]
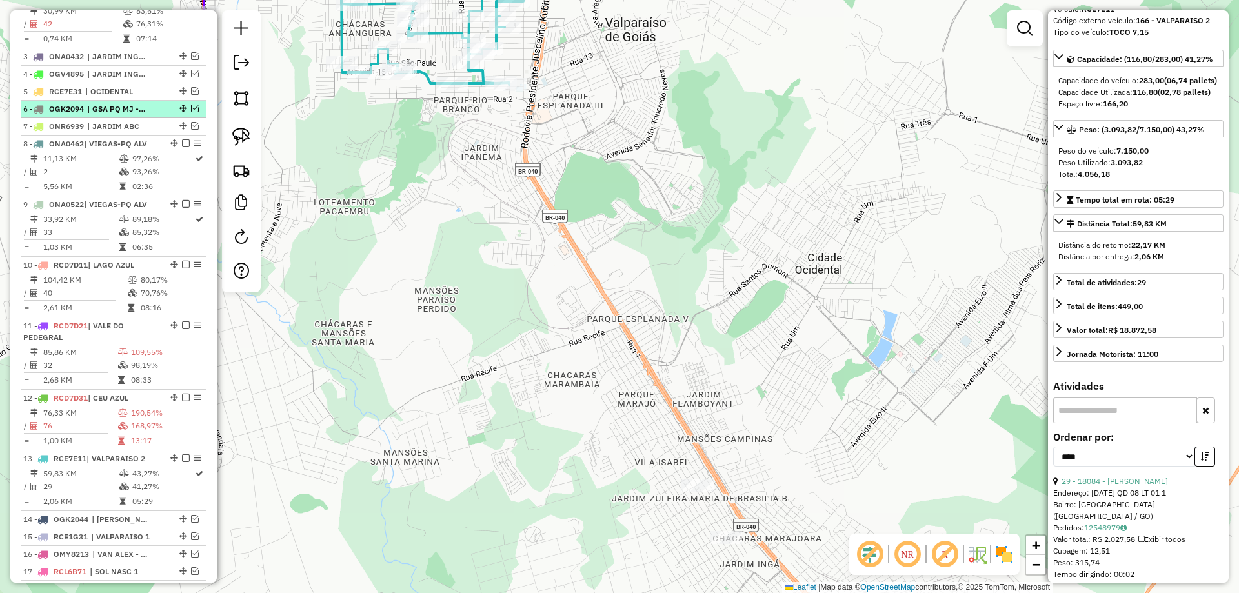
click at [191, 112] on em at bounding box center [195, 109] width 8 height 8
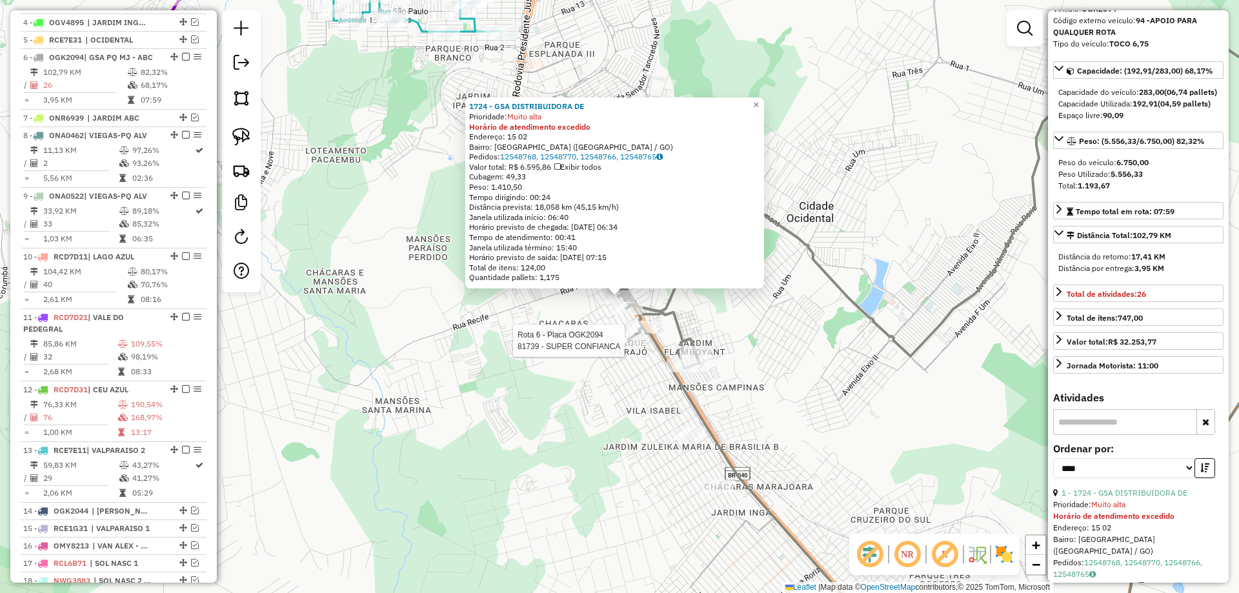
scroll to position [630, 0]
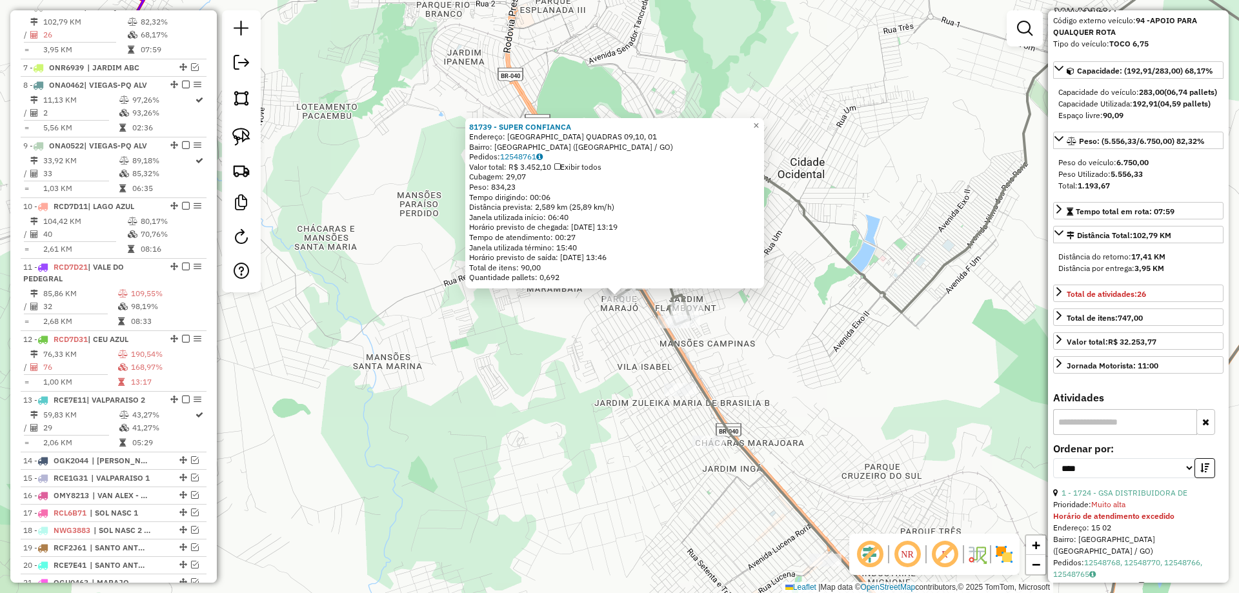
click at [600, 327] on div "81739 - SUPER CONFIANCA Endereço: BELO HORIZONTE QUADRAS 09,10, 01 Bairro: PARQ…" at bounding box center [619, 296] width 1239 height 593
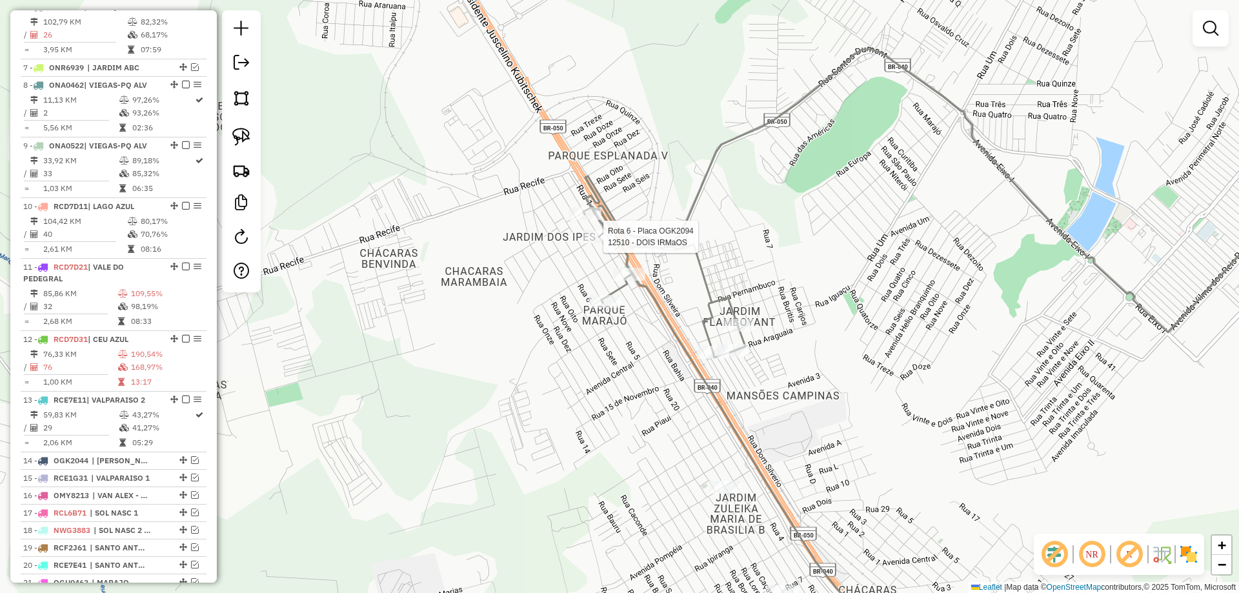
select select "*********"
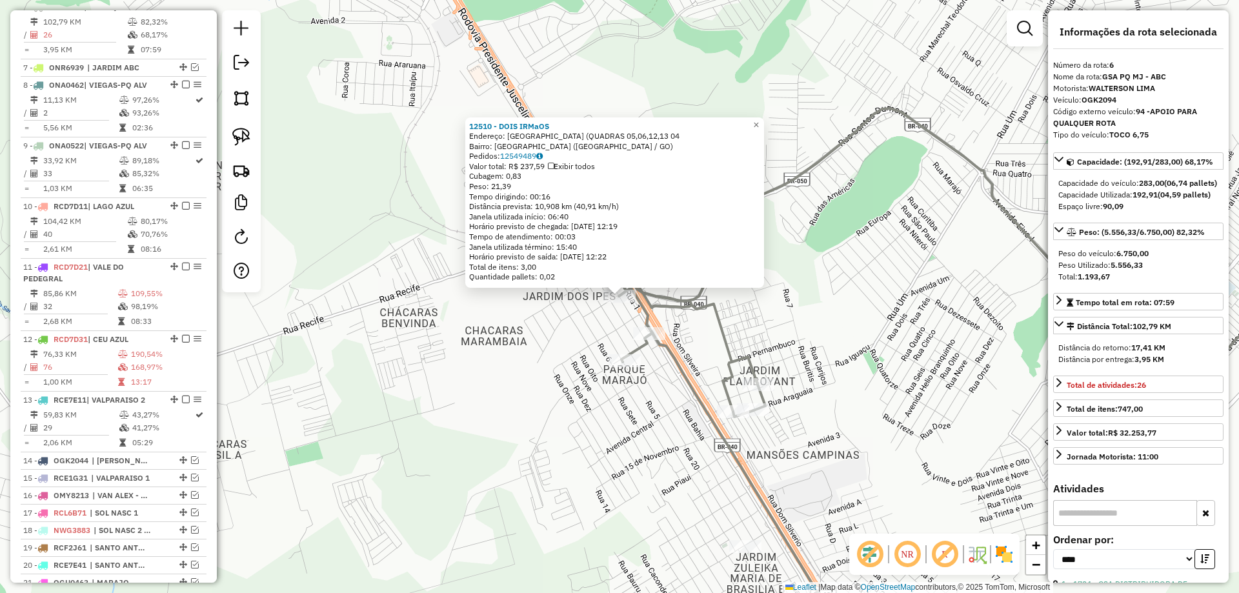
click at [589, 343] on div "12510 - DOIS IRMaOS Endereço: SAO PAULO (QUADRAS 05,06,12,13 04 Bairro: PARQUE …" at bounding box center [619, 296] width 1239 height 593
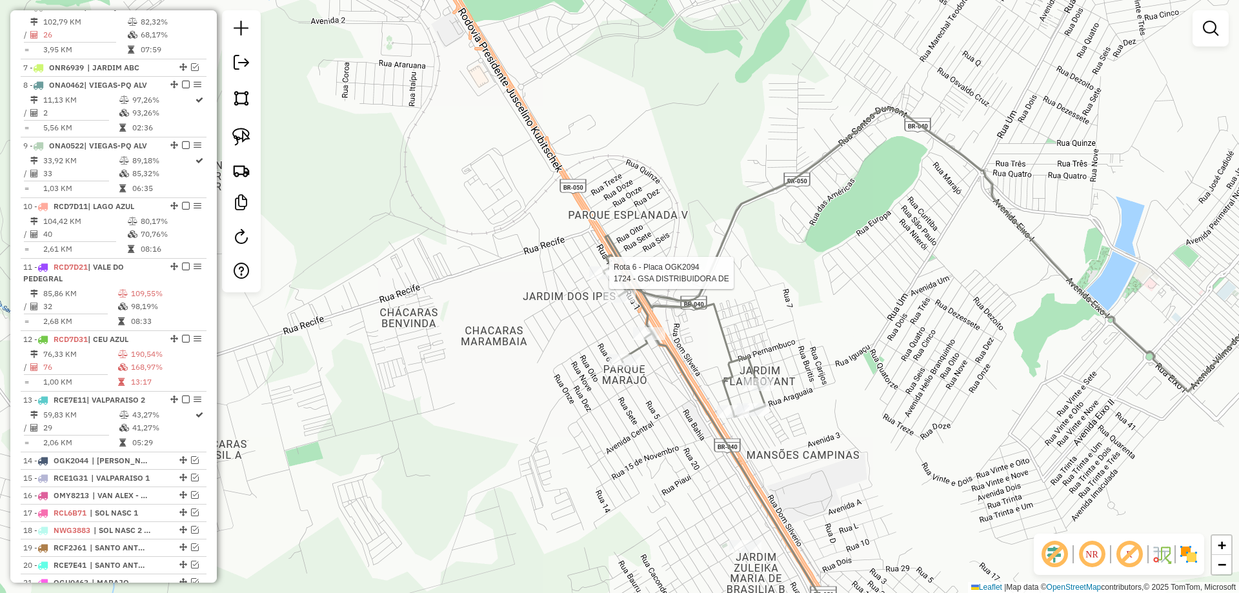
select select "*********"
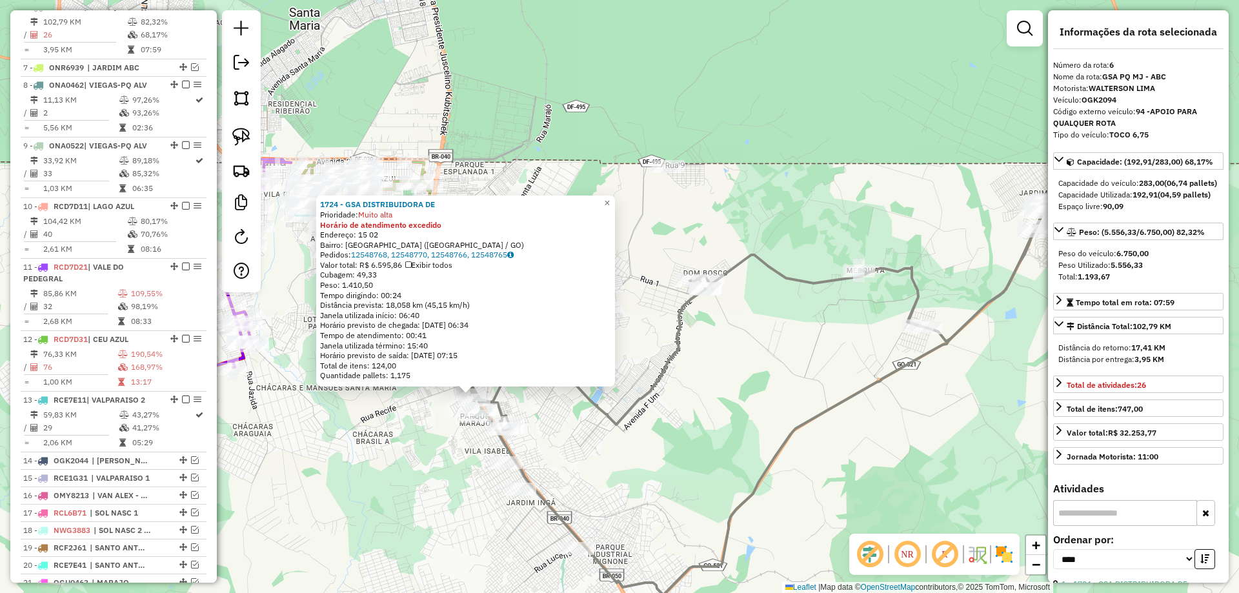
click at [512, 144] on div "Rota 12 - Placa RCD7D31 20860 - KOMBOS BURGERS Rota 12 - Placa RCD7D31 12396 - …" at bounding box center [619, 296] width 1239 height 593
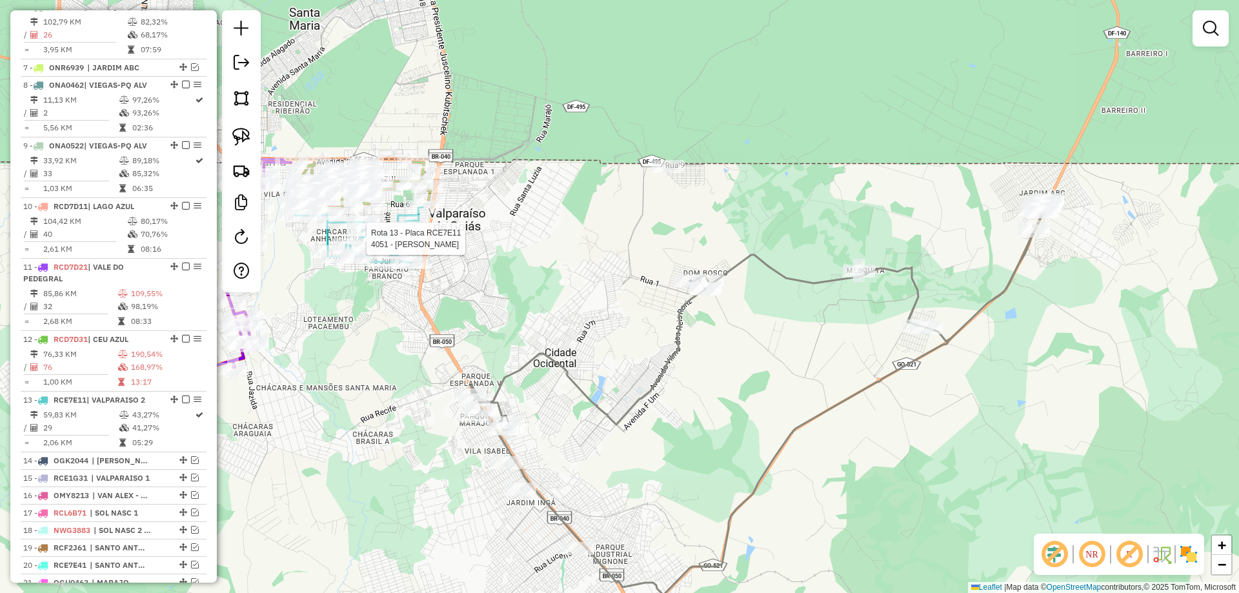
click at [373, 245] on div at bounding box center [363, 238] width 32 height 13
select select "*********"
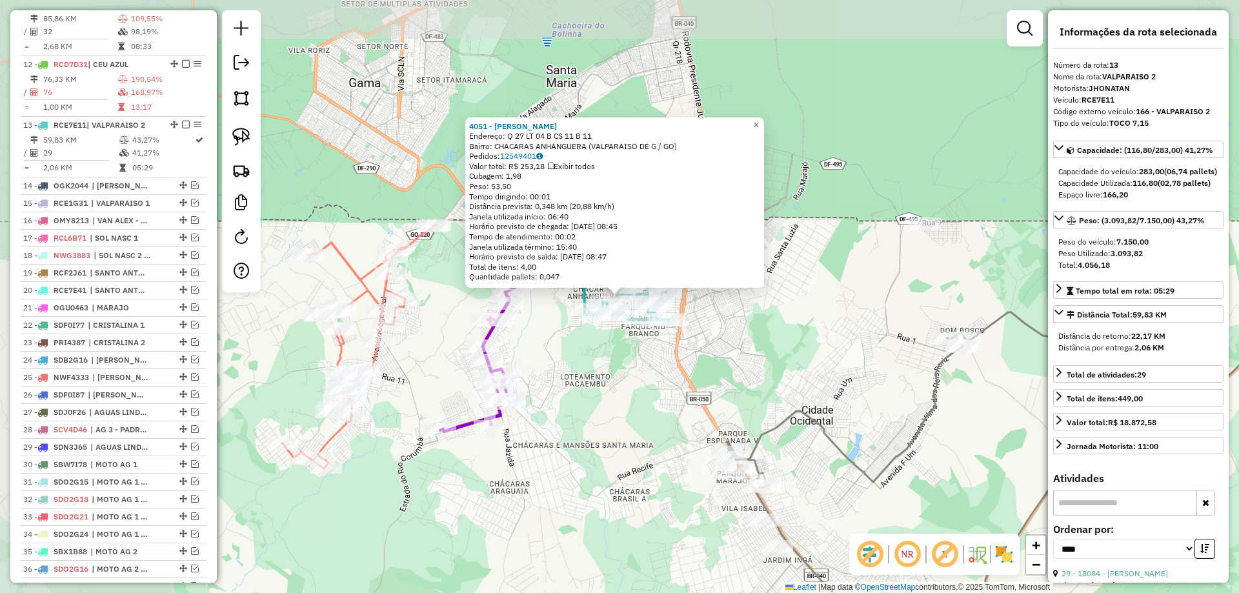
scroll to position [1023, 0]
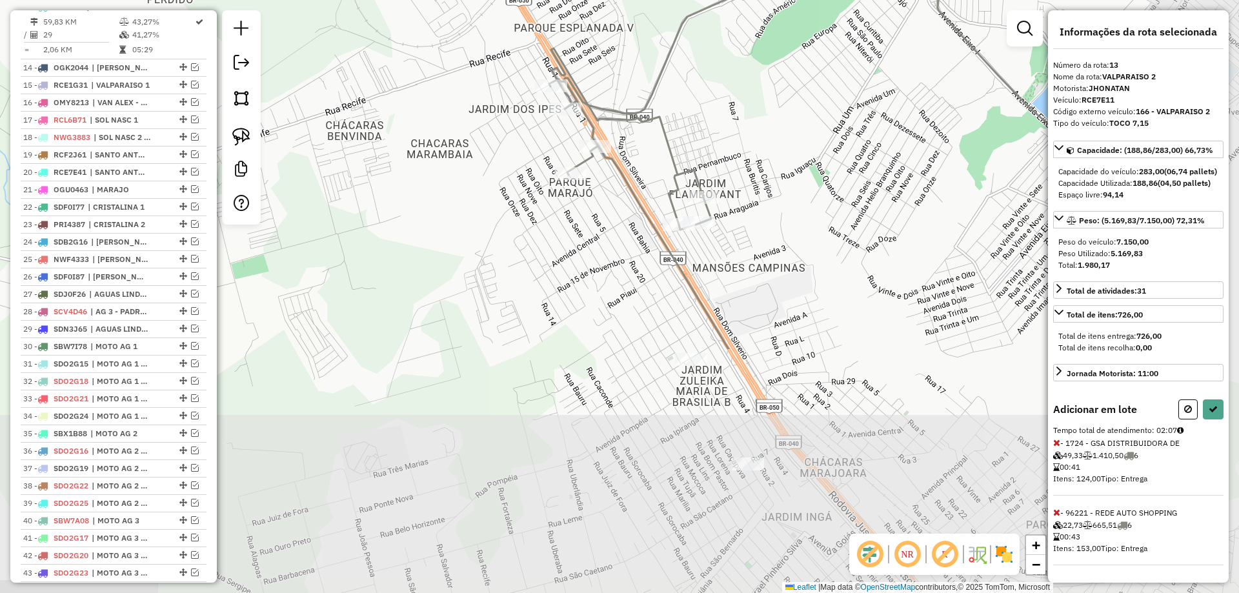
drag, startPoint x: 802, startPoint y: 555, endPoint x: 728, endPoint y: 431, distance: 144.7
click at [635, 252] on div "Janela de atendimento Grade de atendimento Capacidade Transportadoras Veículos …" at bounding box center [619, 296] width 1239 height 593
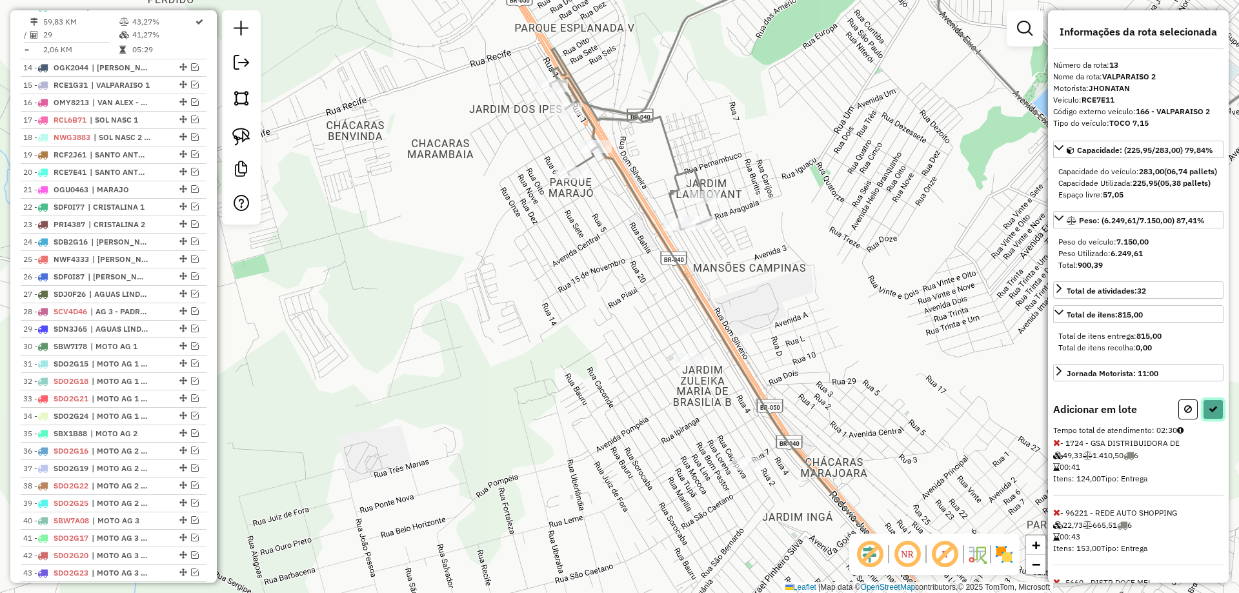
click at [1216, 420] on button at bounding box center [1213, 410] width 21 height 20
select select "*********"
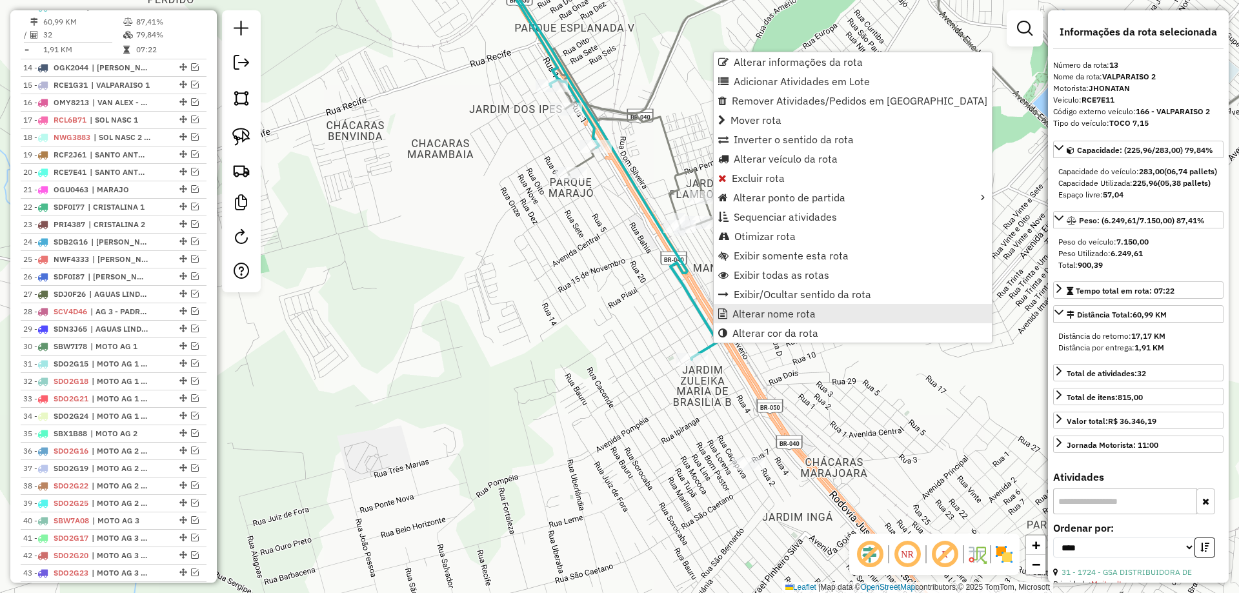
click at [754, 320] on link "Alterar nome rota" at bounding box center [853, 313] width 278 height 19
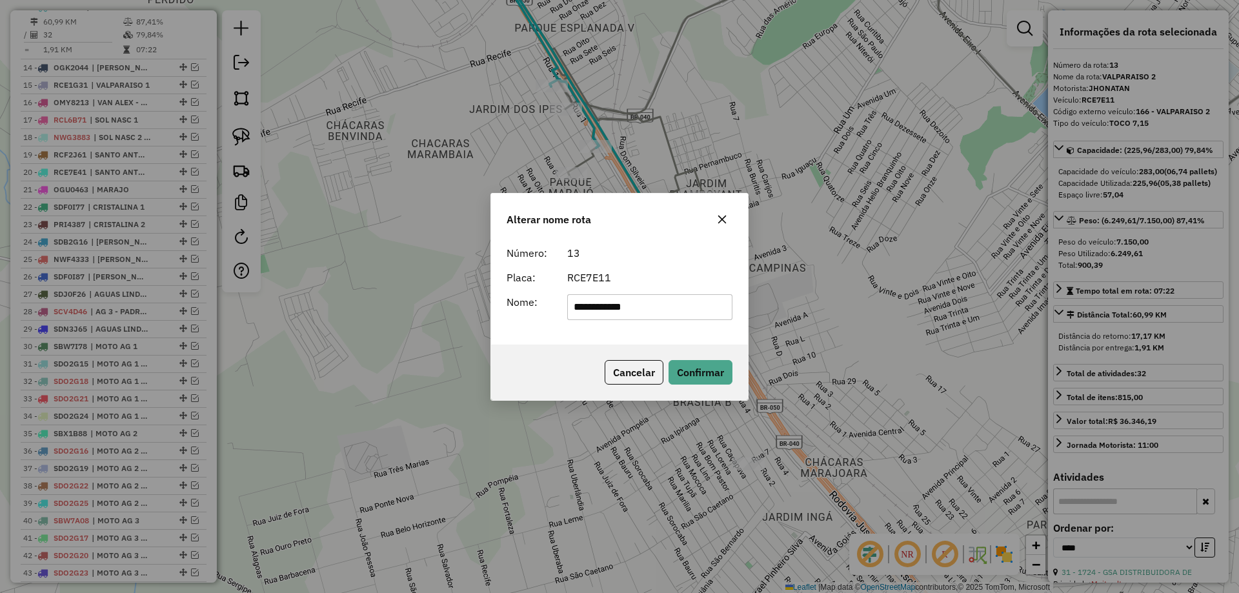
drag, startPoint x: 635, startPoint y: 307, endPoint x: 592, endPoint y: 307, distance: 42.6
click at [592, 307] on input "**********" at bounding box center [650, 307] width 166 height 26
drag, startPoint x: 625, startPoint y: 306, endPoint x: 633, endPoint y: 309, distance: 9.0
click at [625, 306] on input "*****" at bounding box center [650, 307] width 166 height 26
drag, startPoint x: 674, startPoint y: 307, endPoint x: 748, endPoint y: 311, distance: 73.7
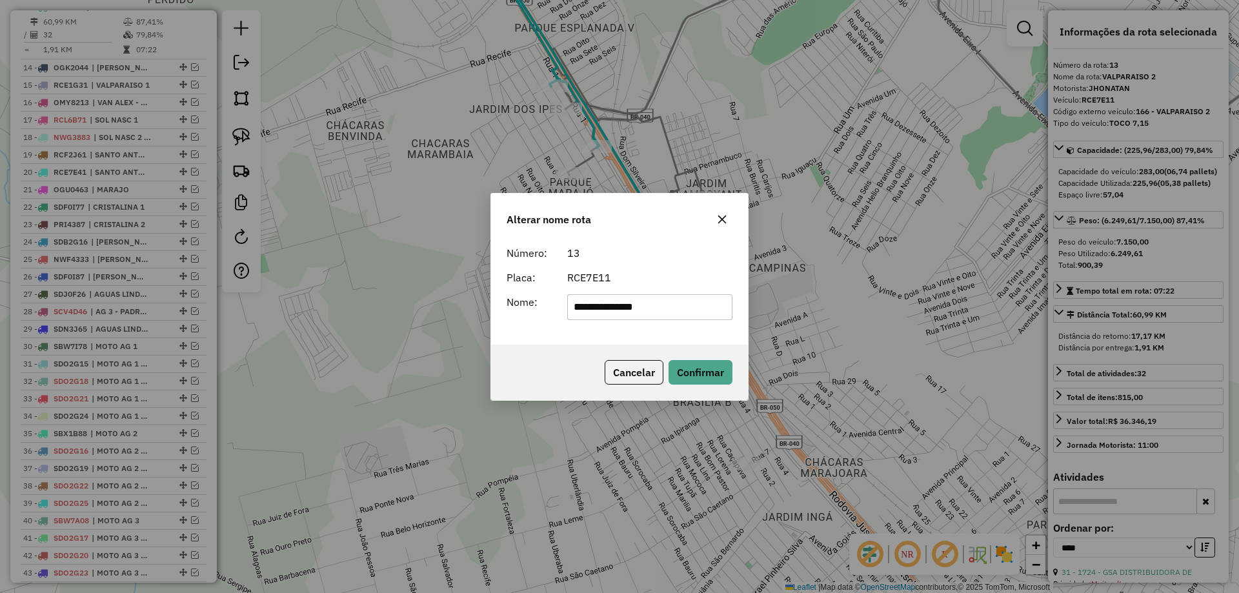
click at [748, 311] on div "**********" at bounding box center [619, 292] width 257 height 105
type input "**********"
click at [708, 376] on button "Confirmar" at bounding box center [701, 372] width 64 height 25
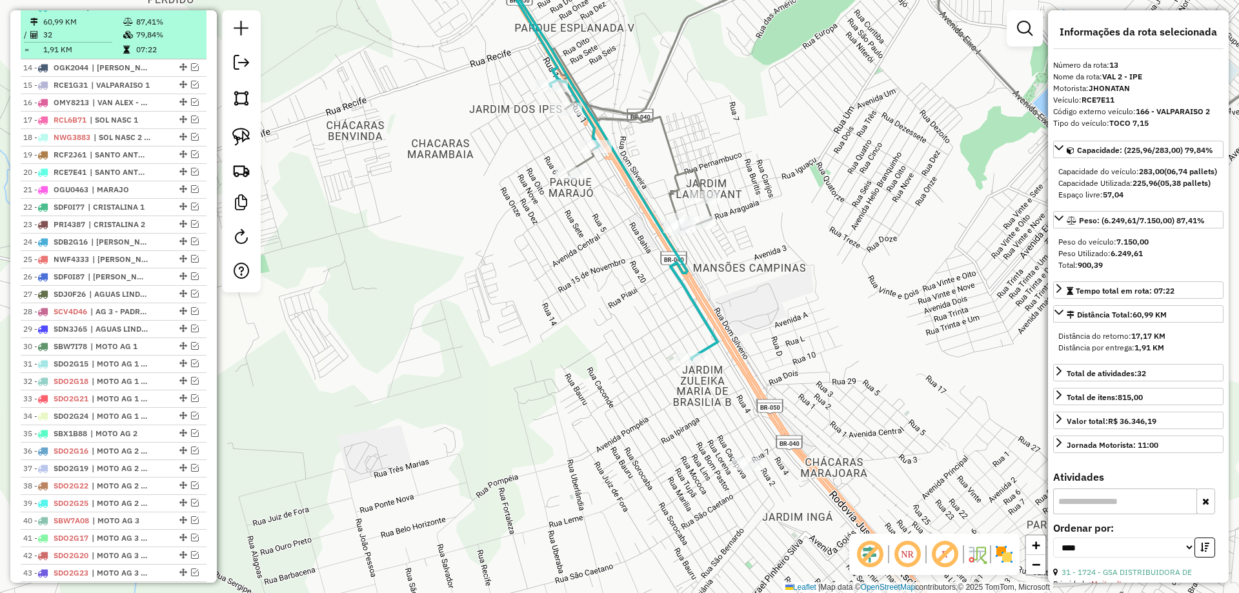
click at [183, 10] on em at bounding box center [186, 7] width 8 height 8
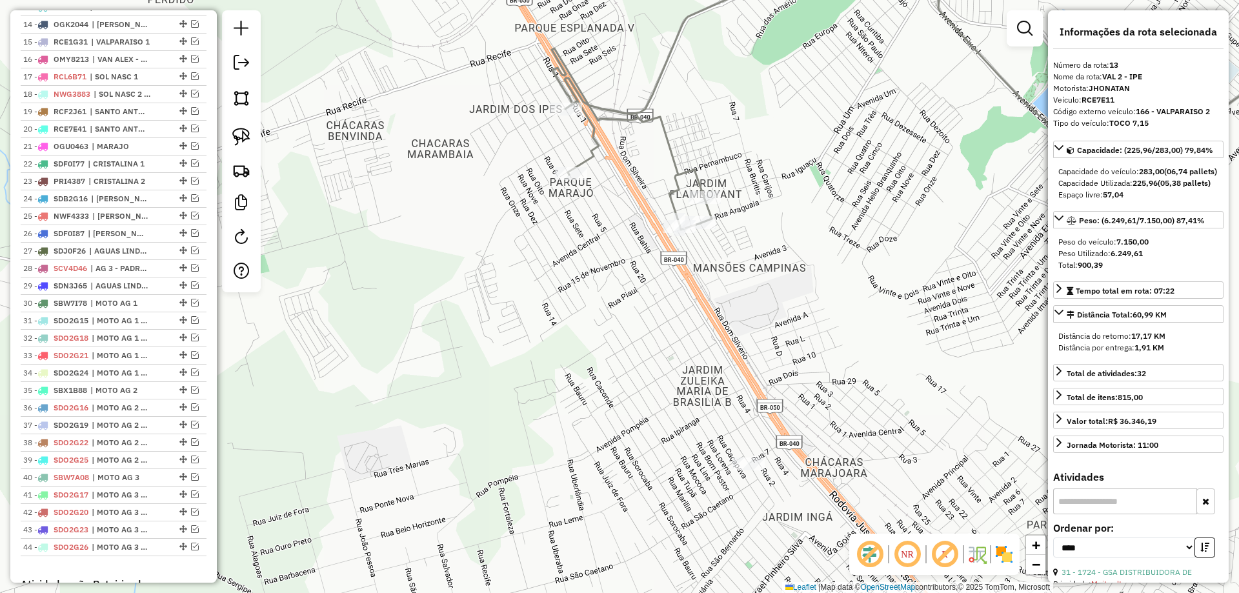
click at [690, 180] on icon at bounding box center [953, 85] width 802 height 289
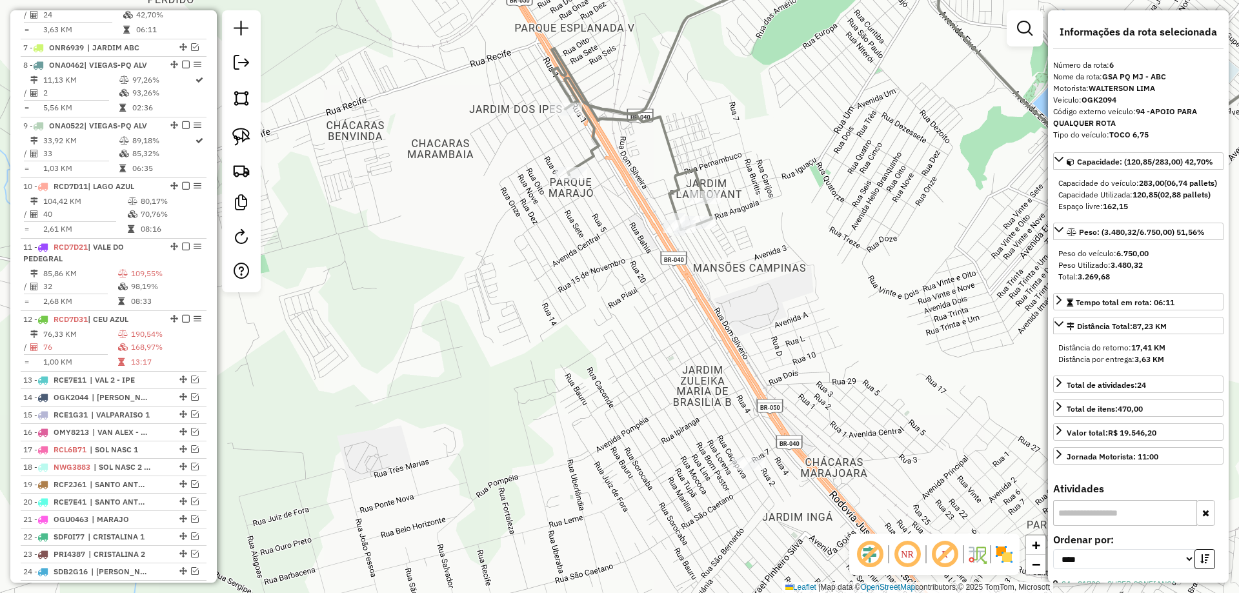
scroll to position [630, 0]
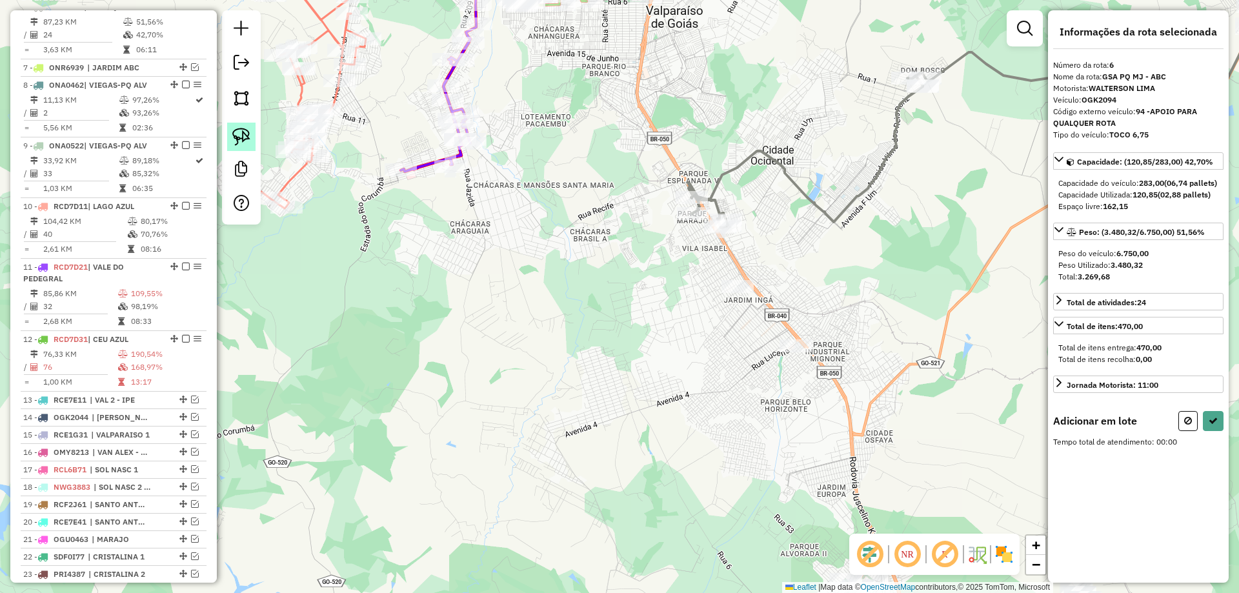
click at [231, 138] on link at bounding box center [241, 137] width 28 height 28
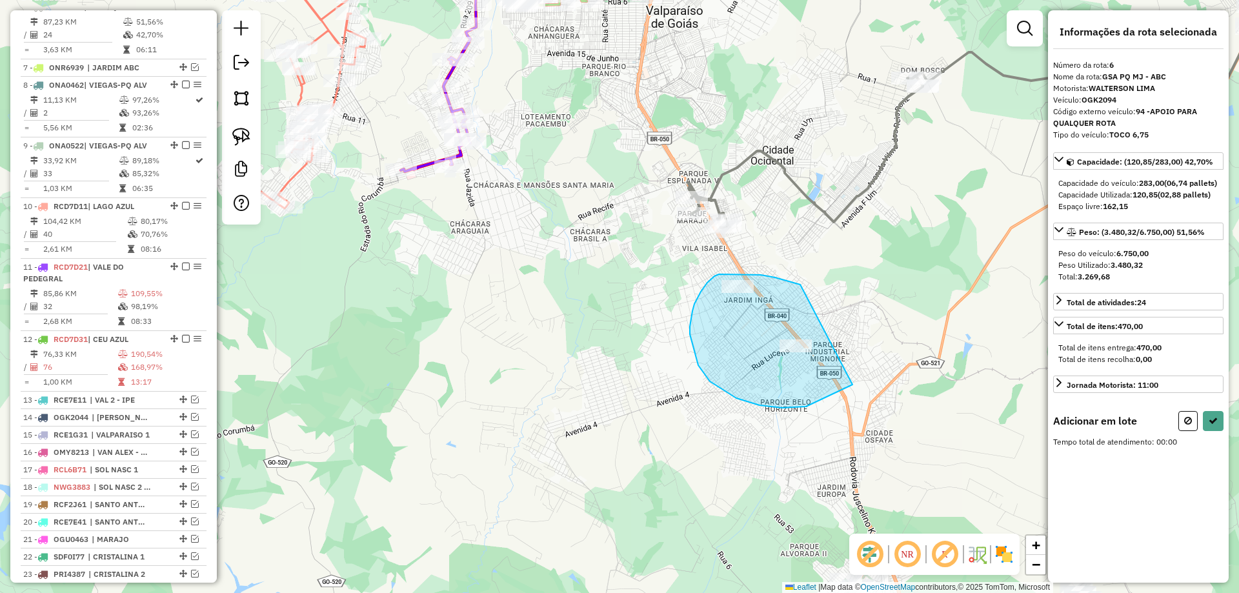
drag, startPoint x: 788, startPoint y: 281, endPoint x: 867, endPoint y: 360, distance: 111.8
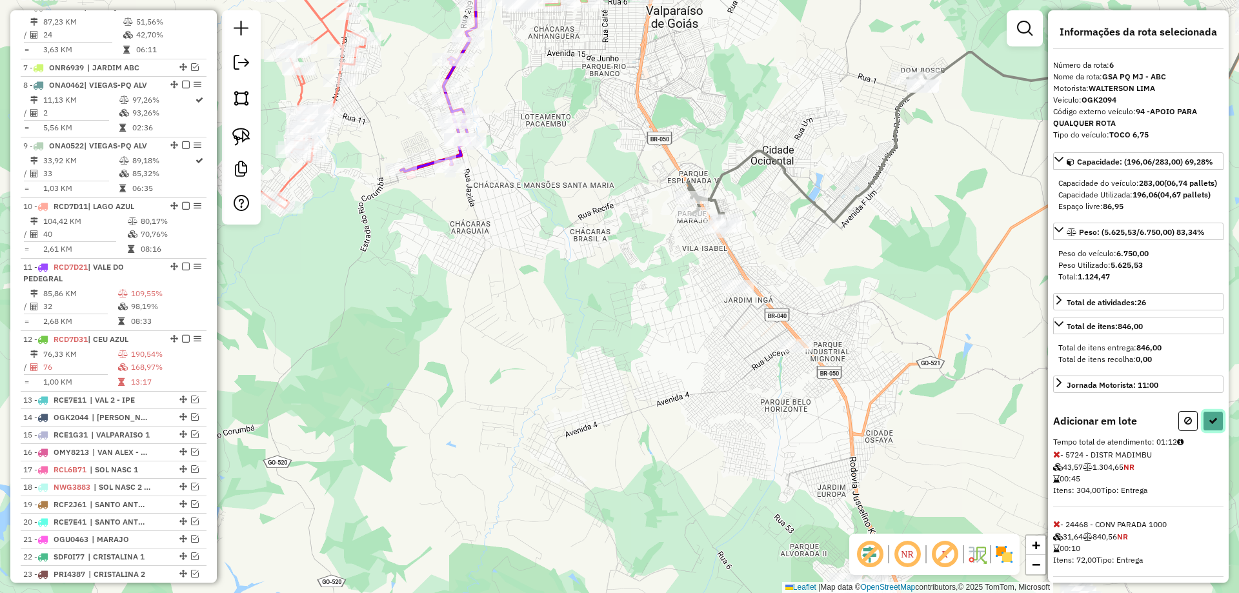
click at [1215, 431] on button at bounding box center [1213, 421] width 21 height 20
select select "*********"
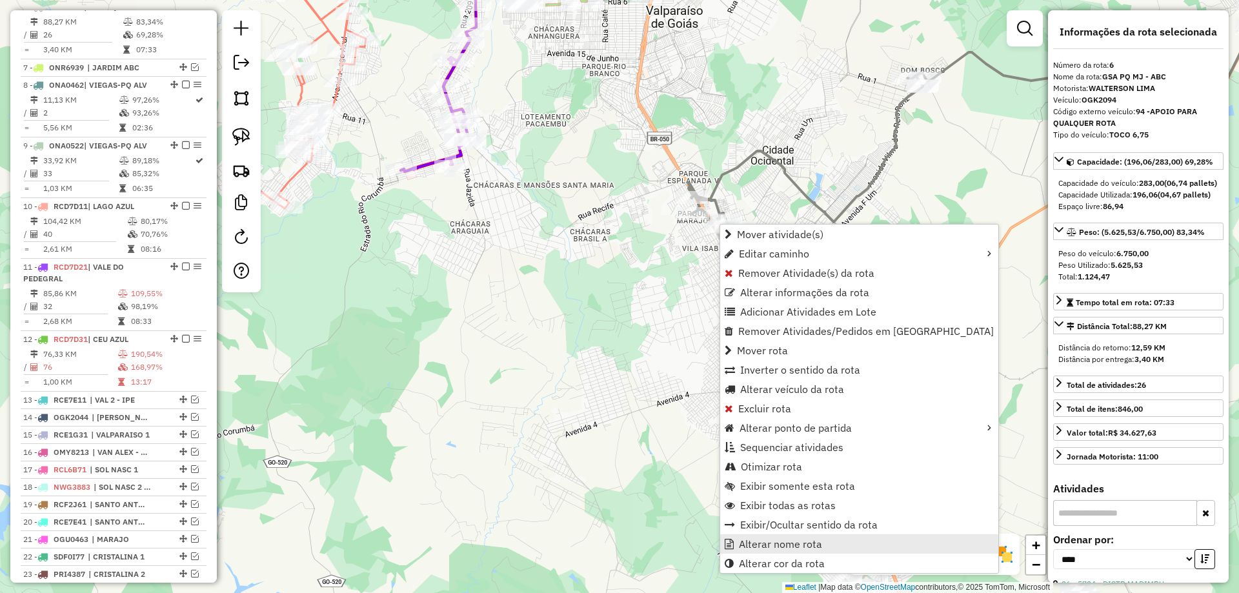
click at [785, 539] on span "Alterar nome rota" at bounding box center [780, 544] width 83 height 10
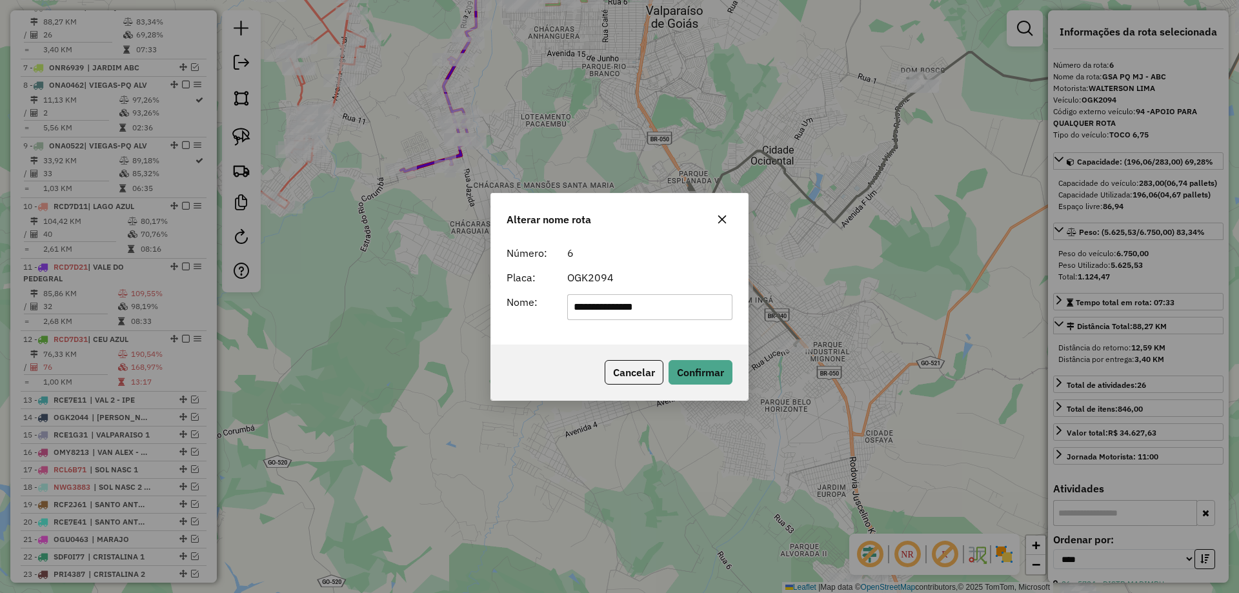
drag, startPoint x: 625, startPoint y: 308, endPoint x: 121, endPoint y: 285, distance: 504.1
click at [122, 285] on div "**********" at bounding box center [619, 296] width 1239 height 593
type input "**********"
click at [691, 363] on button "Confirmar" at bounding box center [701, 372] width 64 height 25
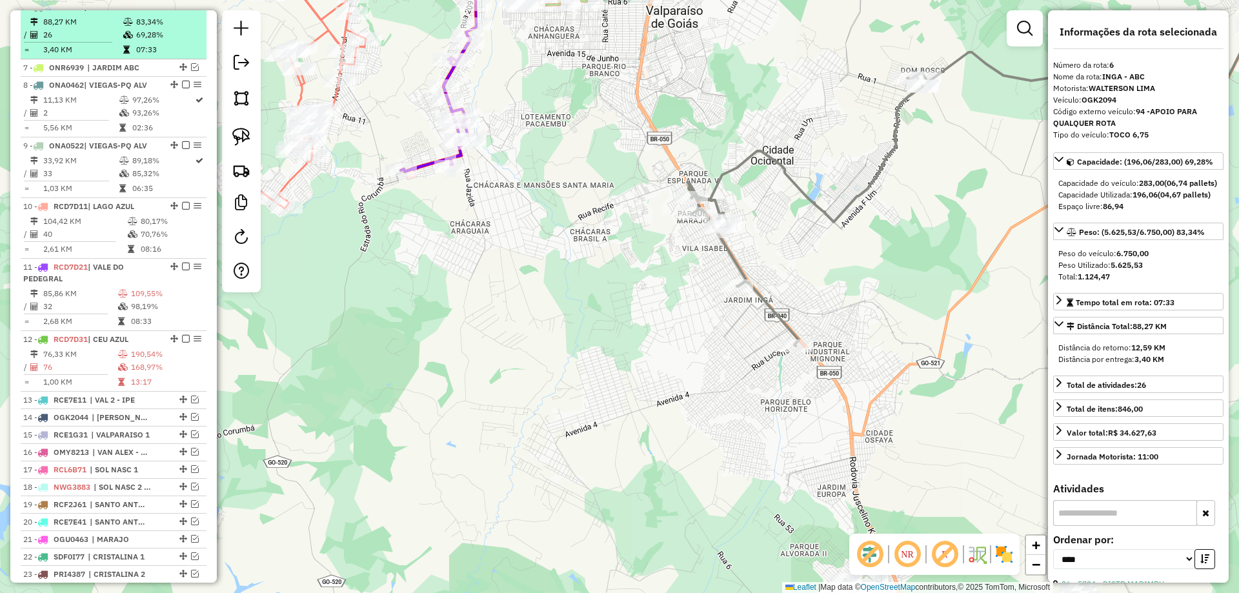
click at [183, 10] on em at bounding box center [186, 7] width 8 height 8
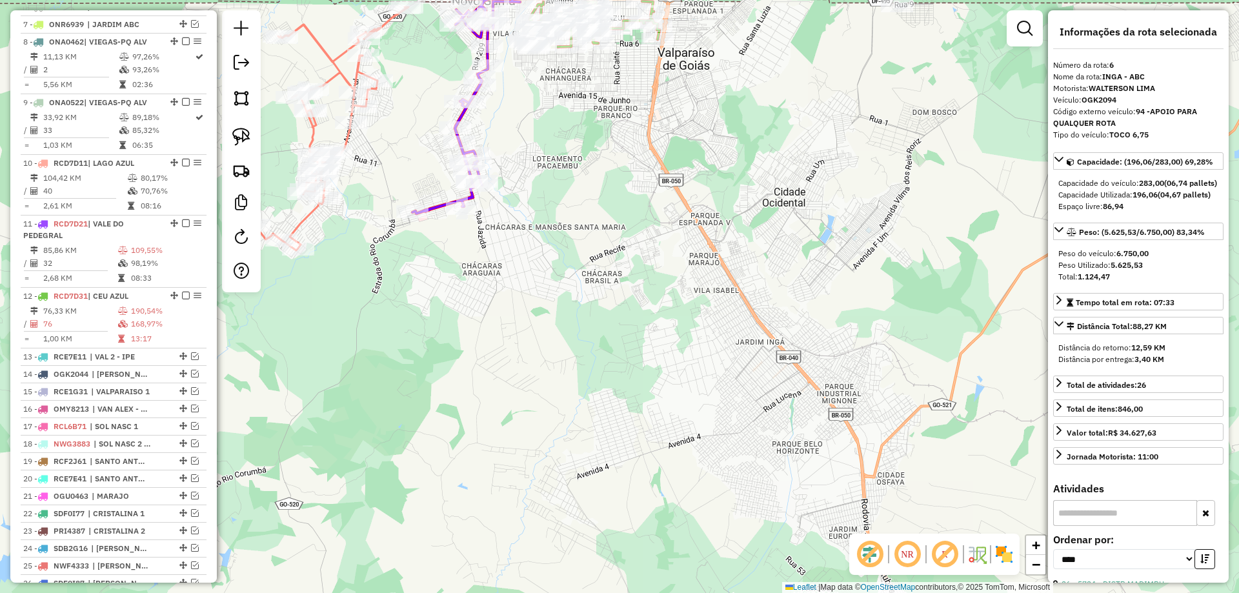
drag, startPoint x: 569, startPoint y: 141, endPoint x: 568, endPoint y: 179, distance: 38.1
click at [571, 179] on div "Janela de atendimento Grade de atendimento Capacidade Transportadoras Veículos …" at bounding box center [619, 296] width 1239 height 593
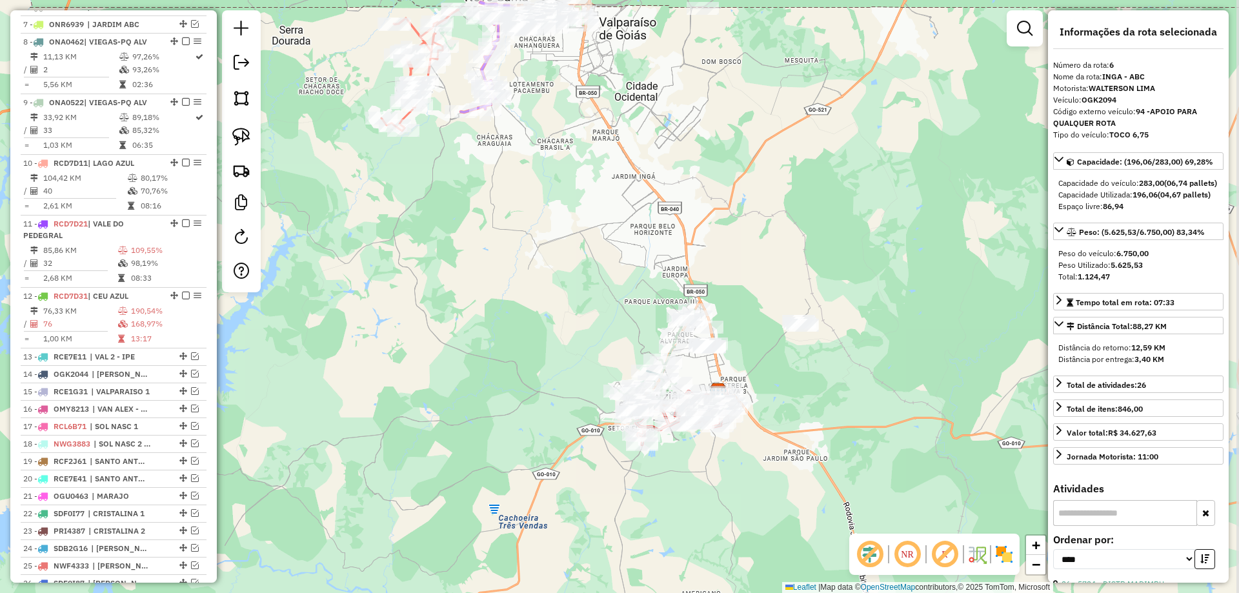
drag, startPoint x: 791, startPoint y: 333, endPoint x: 769, endPoint y: 255, distance: 81.1
click at [769, 255] on div "Janela de atendimento Grade de atendimento Capacidade Transportadoras Veículos …" at bounding box center [619, 296] width 1239 height 593
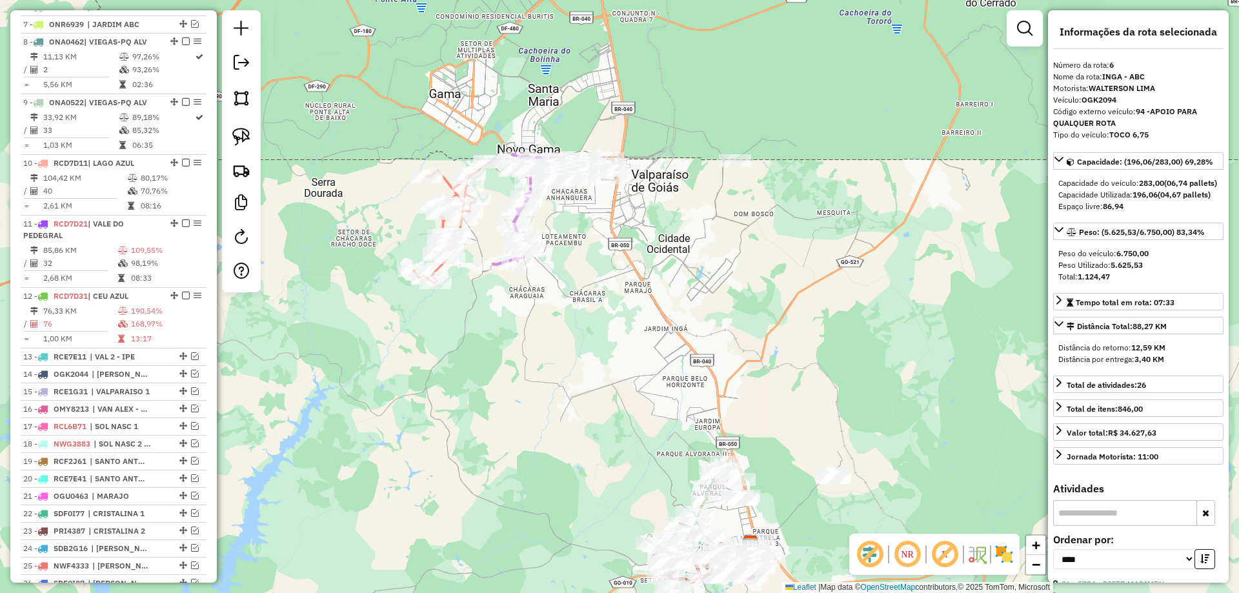
drag, startPoint x: 770, startPoint y: 339, endPoint x: 801, endPoint y: 389, distance: 59.1
click at [785, 370] on div "Janela de atendimento Grade de atendimento Capacidade Transportadoras Veículos …" at bounding box center [619, 296] width 1239 height 593
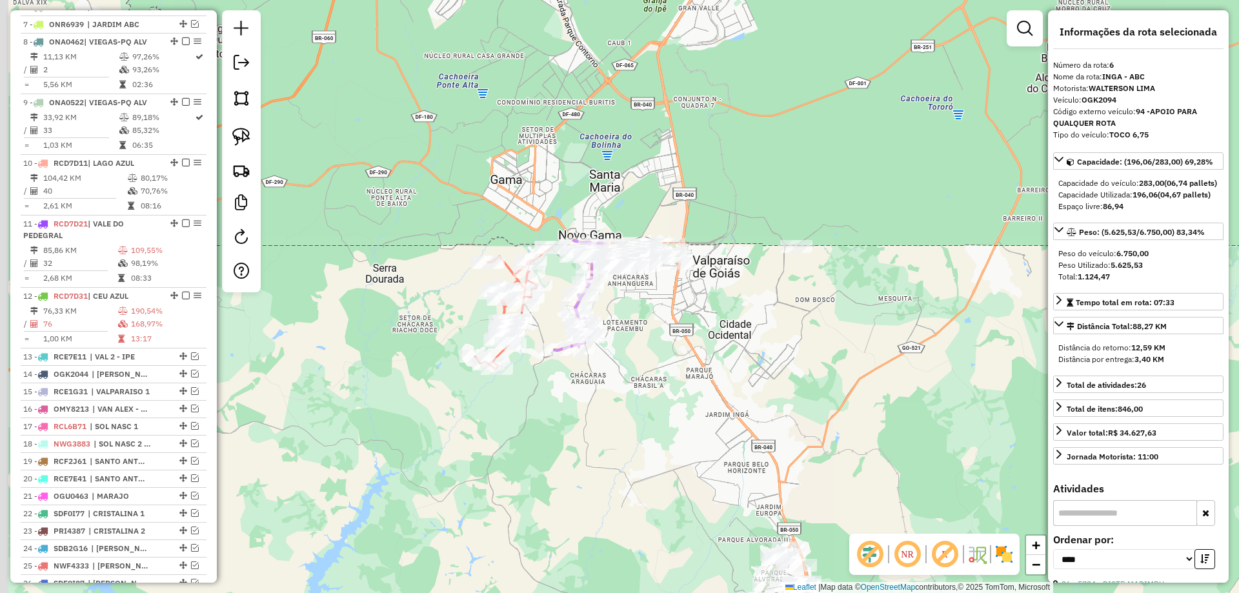
drag, startPoint x: 699, startPoint y: 301, endPoint x: 642, endPoint y: 268, distance: 66.0
click at [735, 336] on div "Janela de atendimento Grade de atendimento Capacidade Transportadoras Veículos …" at bounding box center [619, 296] width 1239 height 593
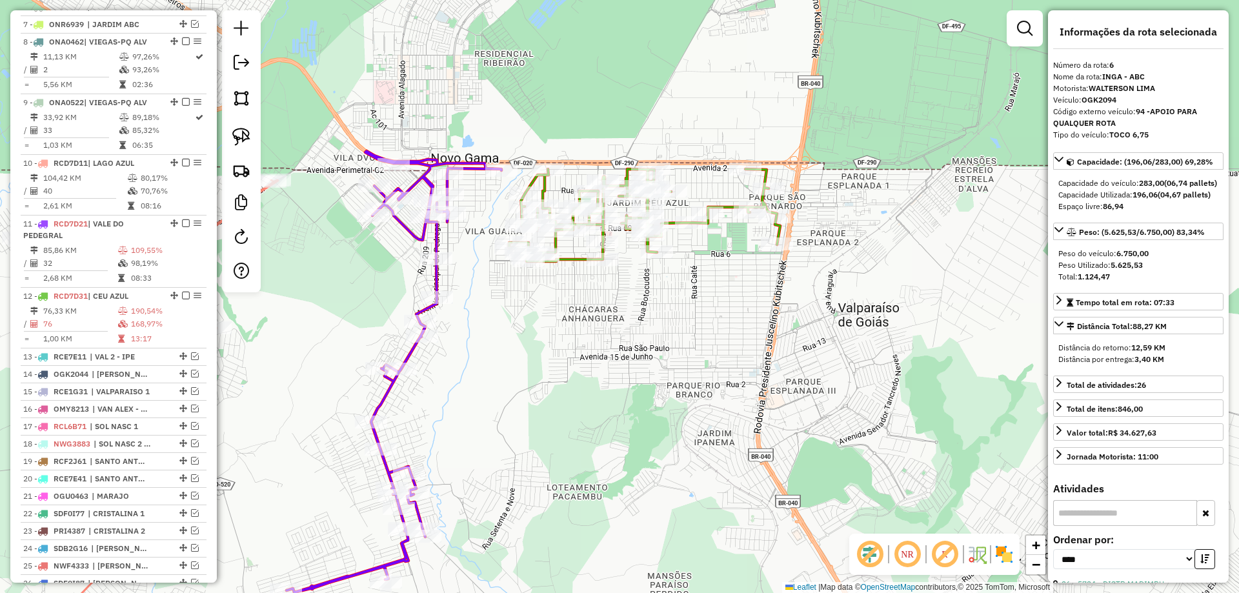
click at [431, 278] on icon at bounding box center [394, 372] width 215 height 442
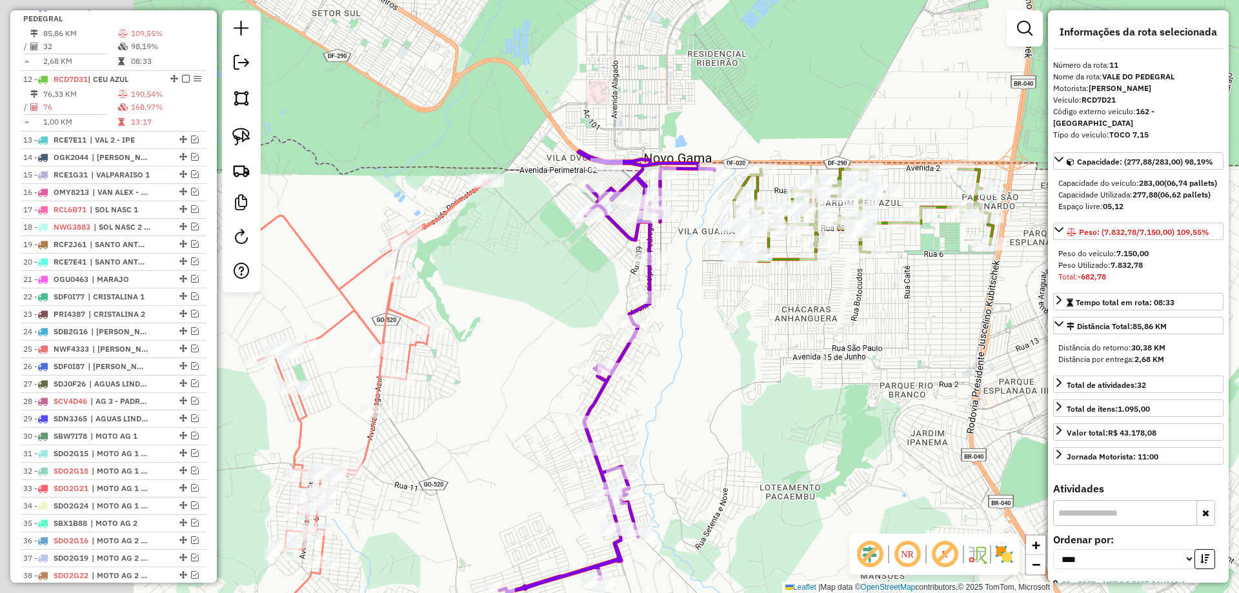
drag, startPoint x: 677, startPoint y: 405, endPoint x: 910, endPoint y: 376, distance: 234.8
click at [948, 390] on div "Janela de atendimento Grade de atendimento Capacidade Transportadoras Veículos …" at bounding box center [619, 296] width 1239 height 593
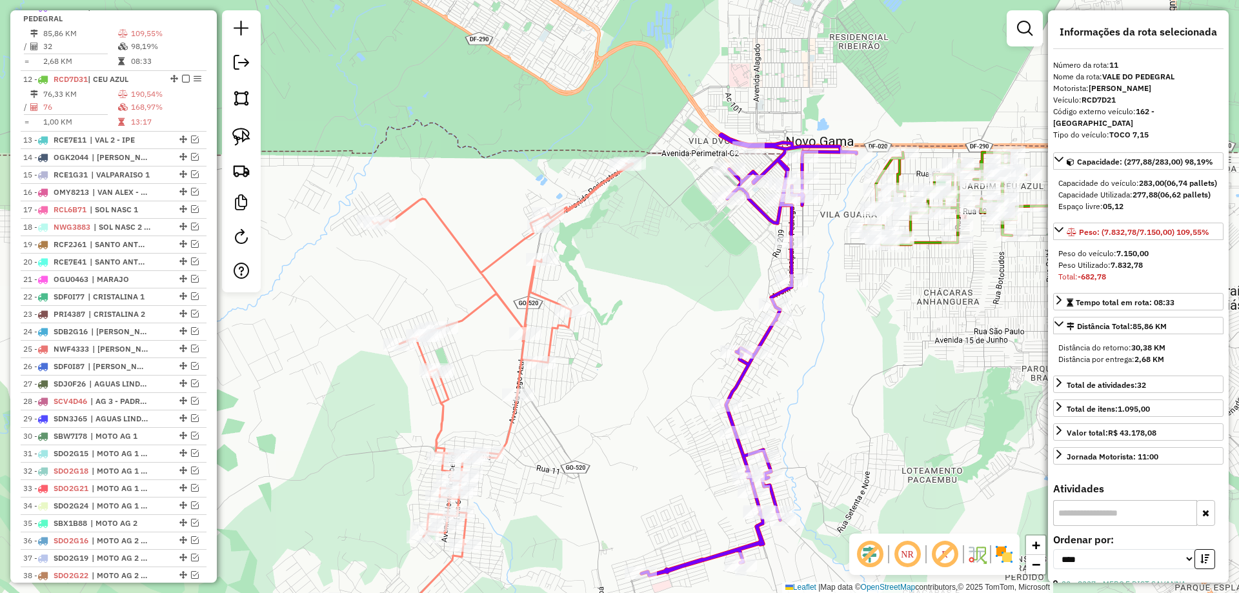
click at [591, 193] on icon at bounding box center [479, 406] width 309 height 487
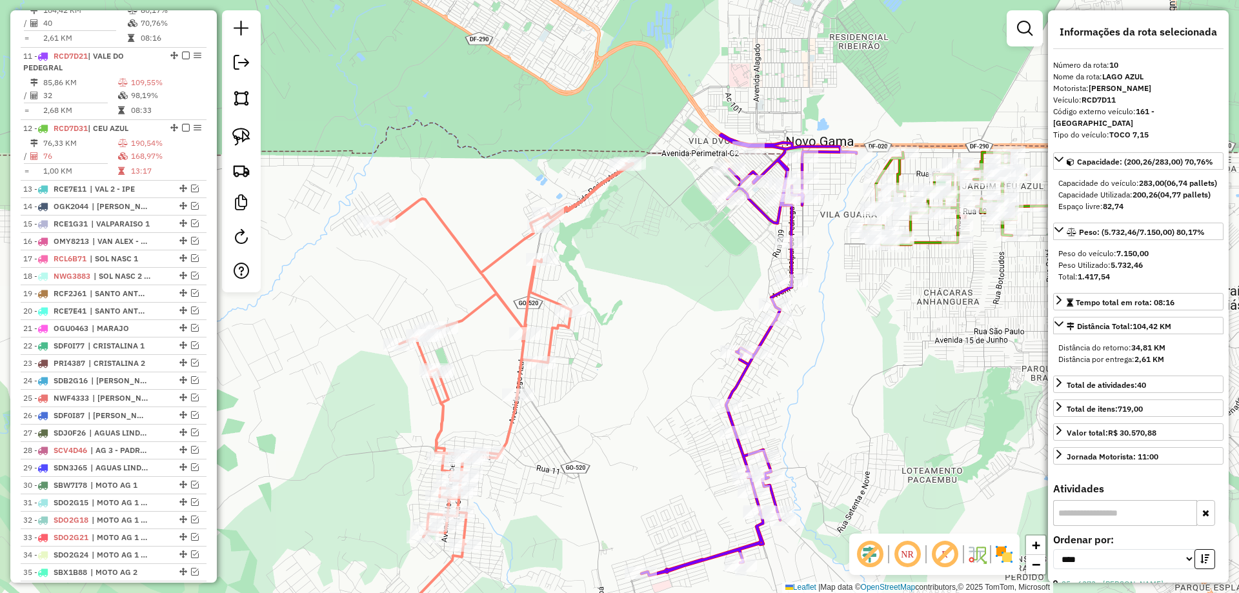
scroll to position [786, 0]
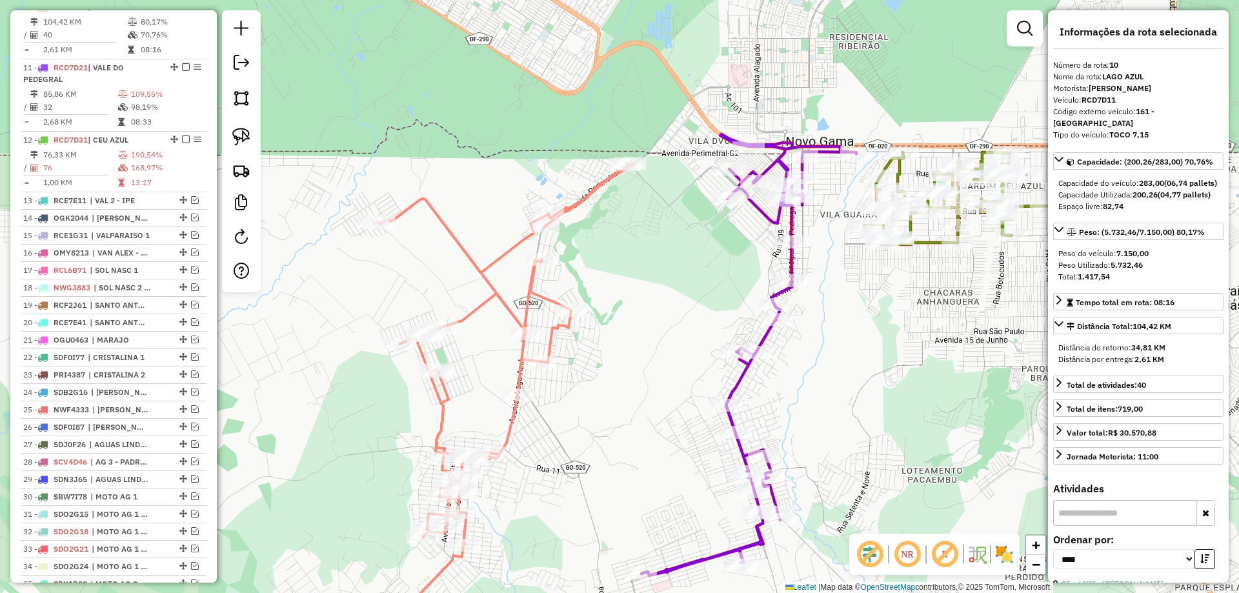
click at [769, 329] on icon at bounding box center [749, 355] width 215 height 442
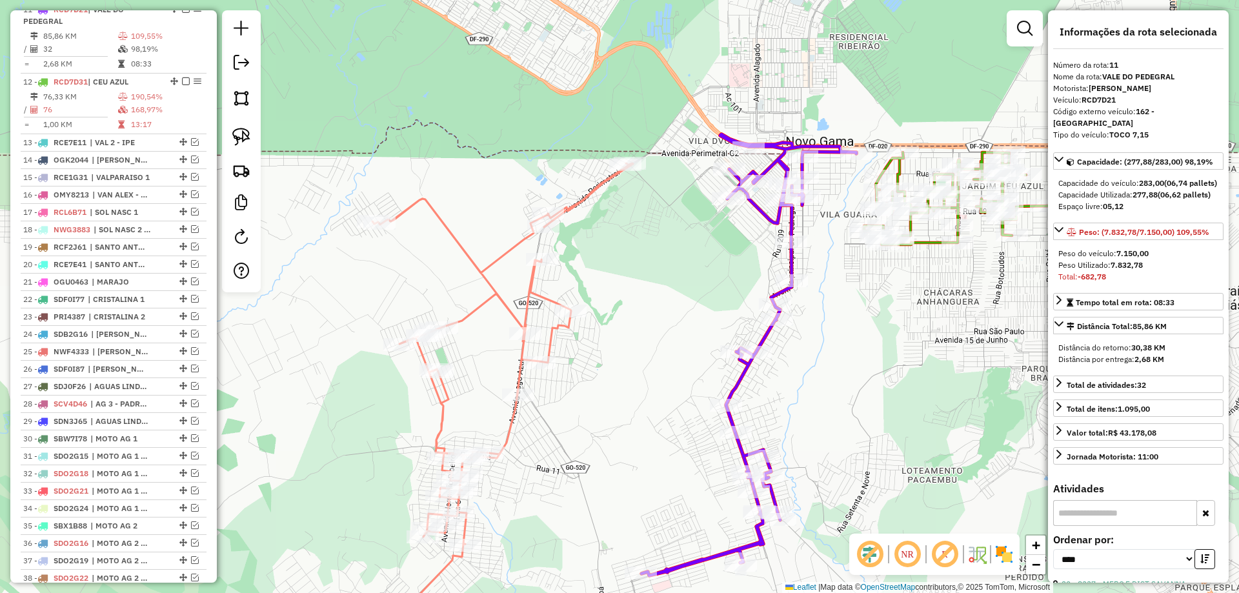
scroll to position [847, 0]
click at [603, 183] on icon at bounding box center [479, 406] width 309 height 487
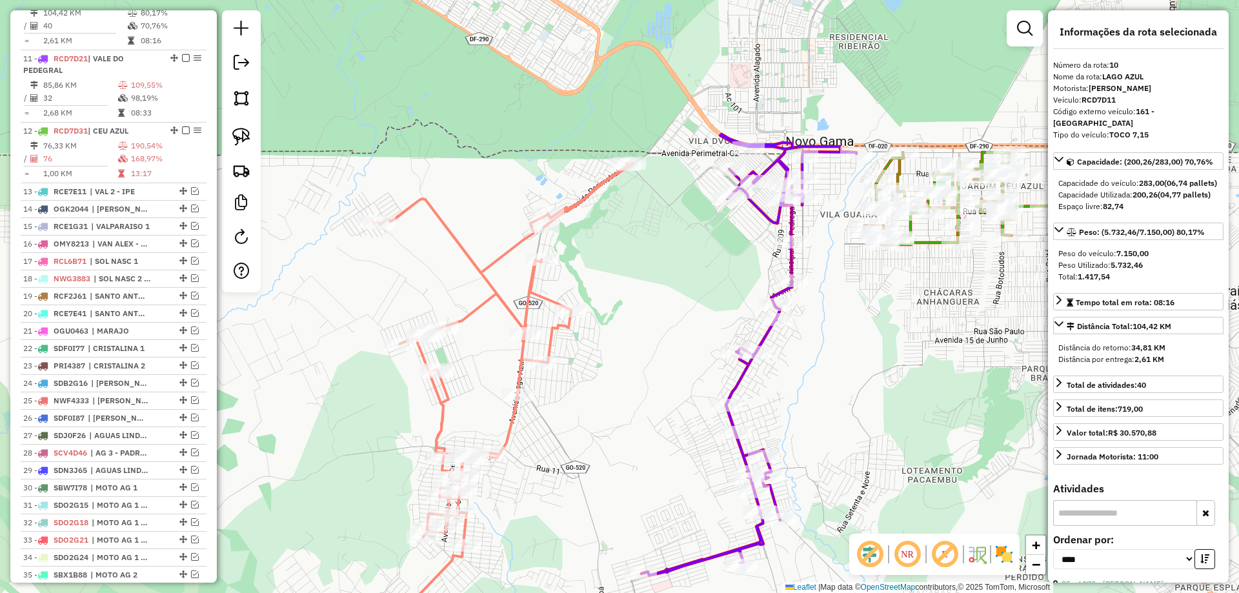
scroll to position [786, 0]
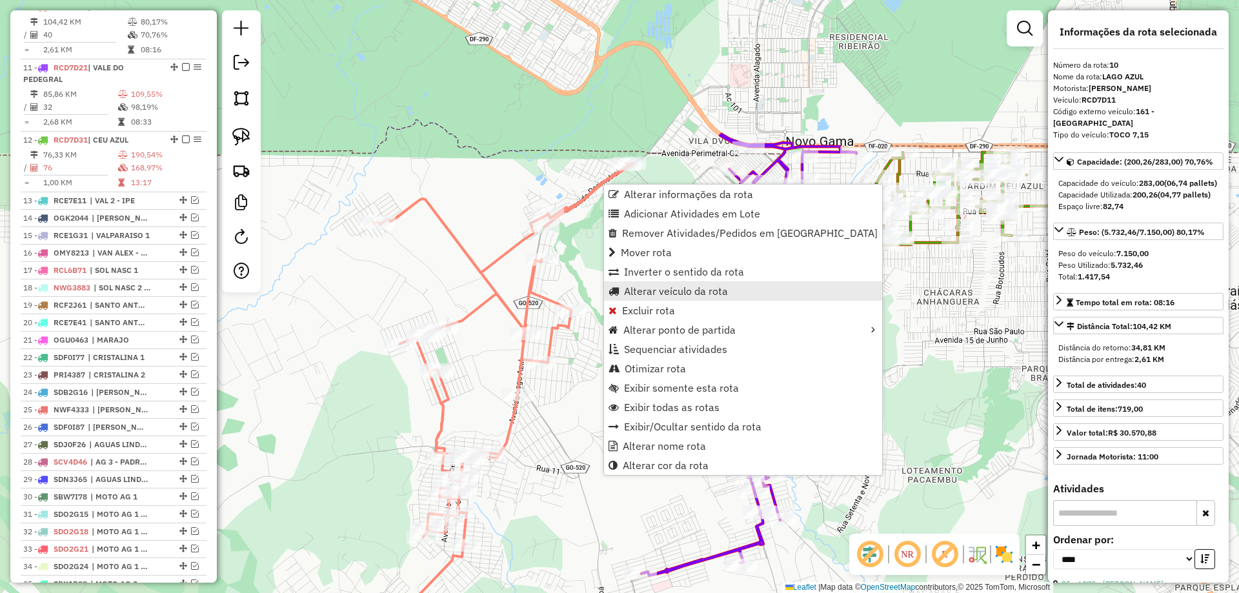
click at [659, 293] on span "Alterar veículo da rota" at bounding box center [676, 291] width 104 height 10
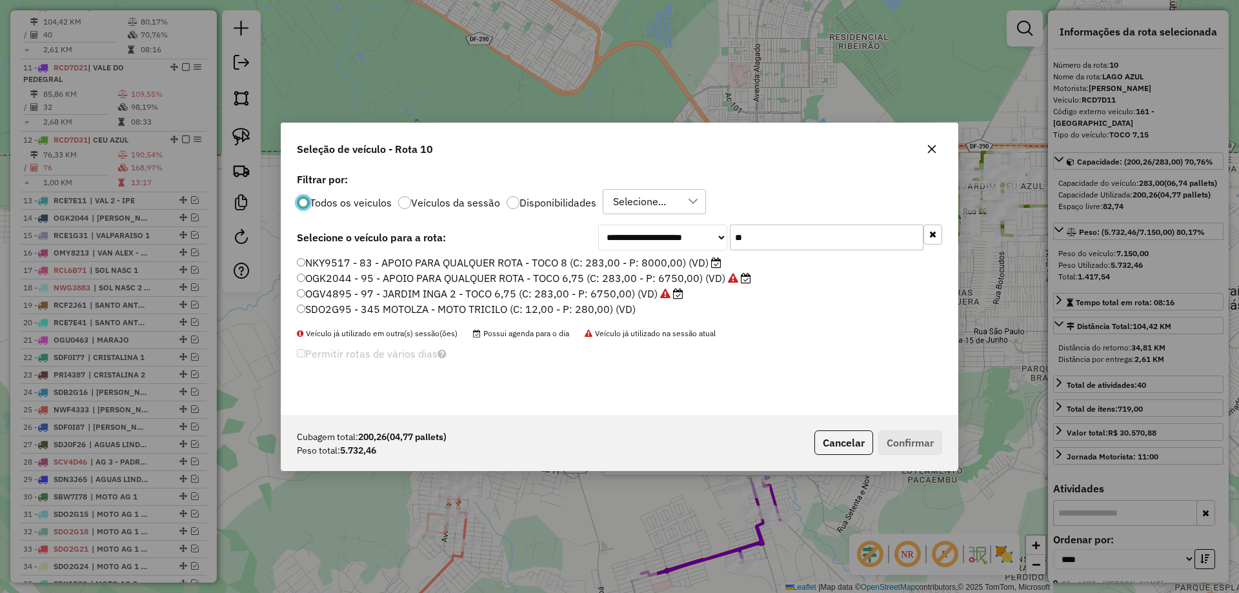
scroll to position [7, 4]
drag, startPoint x: 828, startPoint y: 232, endPoint x: 296, endPoint y: 188, distance: 533.7
click at [337, 196] on div "**********" at bounding box center [619, 292] width 677 height 245
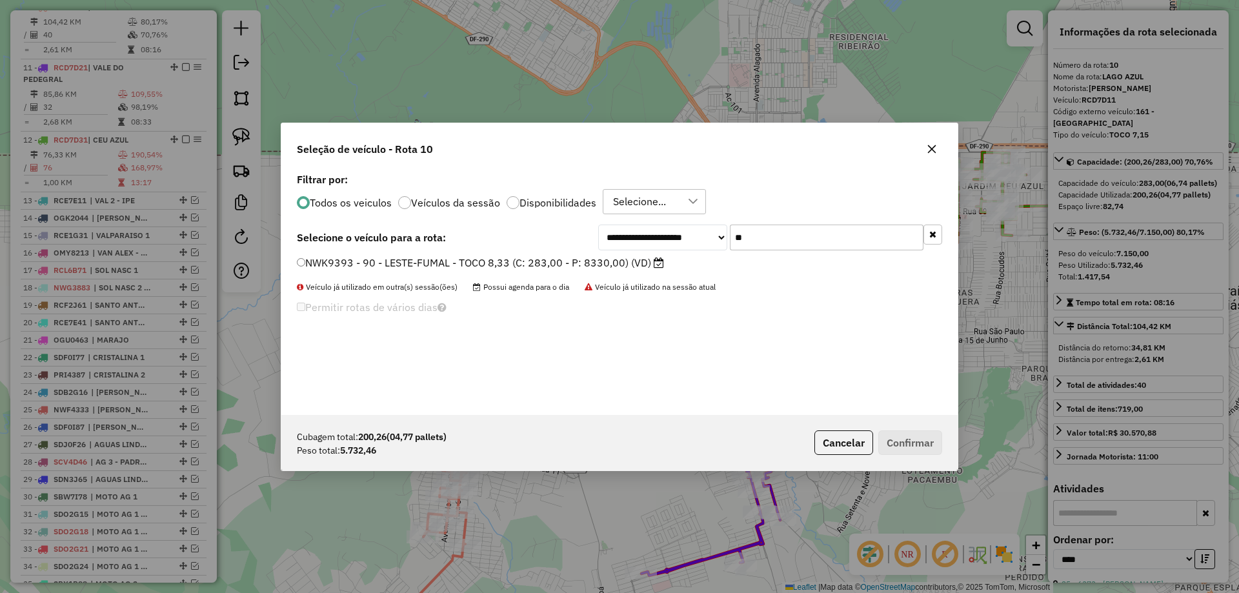
type input "**"
click at [343, 268] on label "NWK9393 - 90 - LESTE-FUMAL - TOCO 8,33 (C: 283,00 - P: 8330,00) (VD)" at bounding box center [480, 262] width 367 height 15
drag, startPoint x: 909, startPoint y: 440, endPoint x: 806, endPoint y: 480, distance: 111.0
click at [908, 440] on button "Confirmar" at bounding box center [911, 443] width 64 height 25
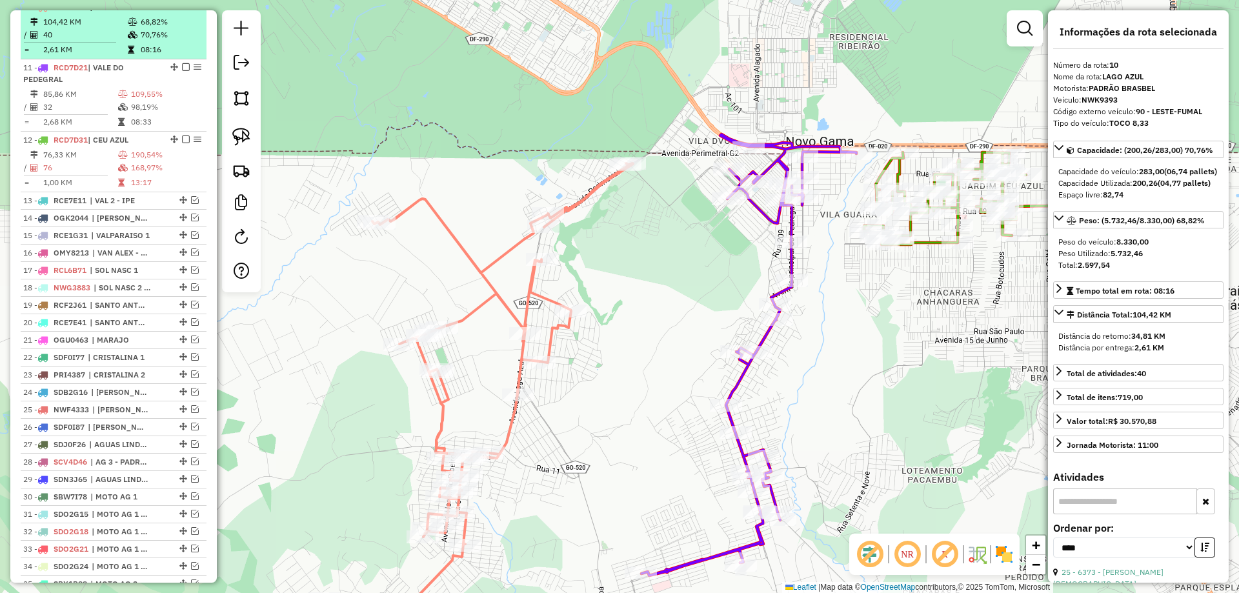
click at [182, 10] on em at bounding box center [186, 7] width 8 height 8
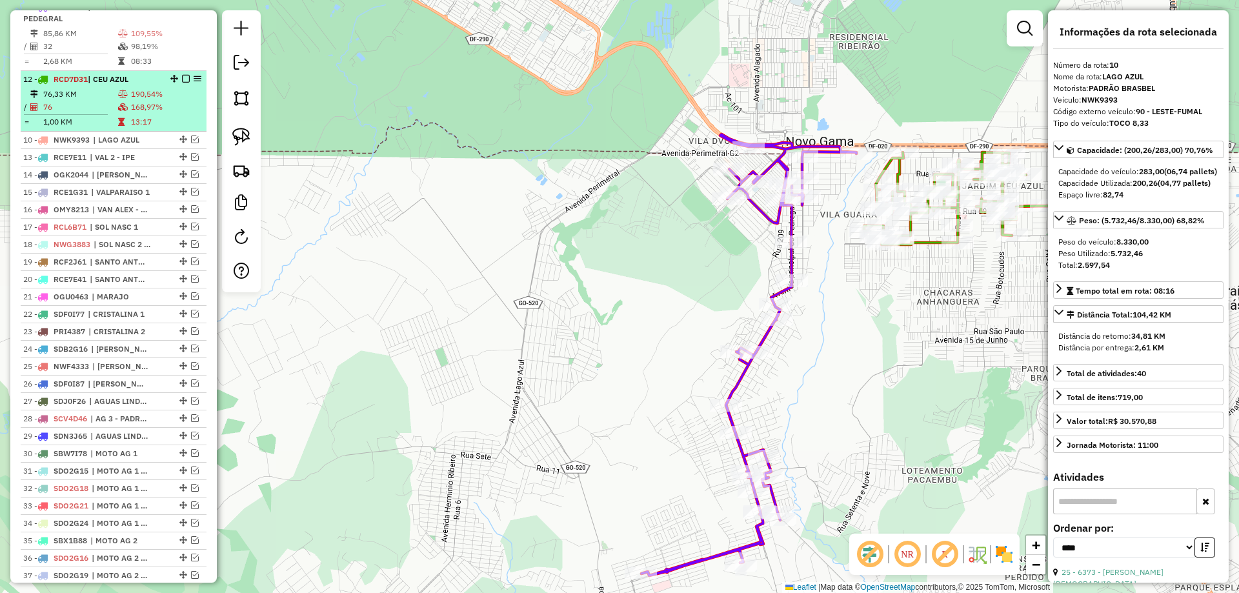
drag, startPoint x: 179, startPoint y: 17, endPoint x: 165, endPoint y: 141, distance: 124.7
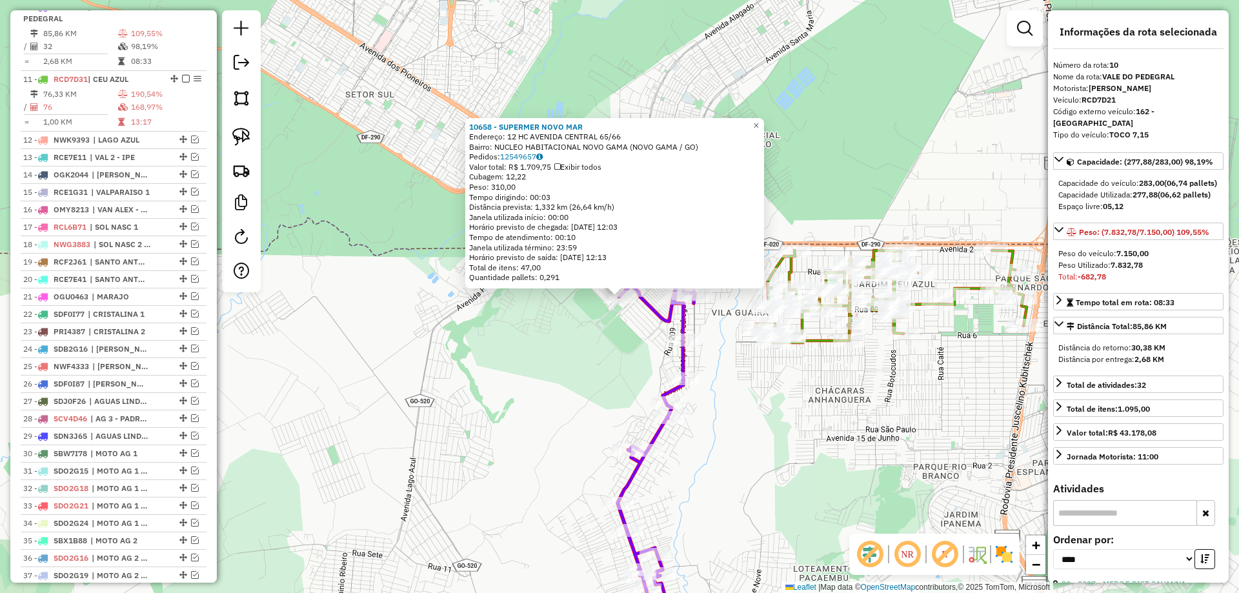
click at [642, 369] on div "10658 - SUPERMER NOVO MAR Endereço: 12 HC AVENIDA CENTRAL 65/66 Bairro: NUCLEO …" at bounding box center [619, 296] width 1239 height 593
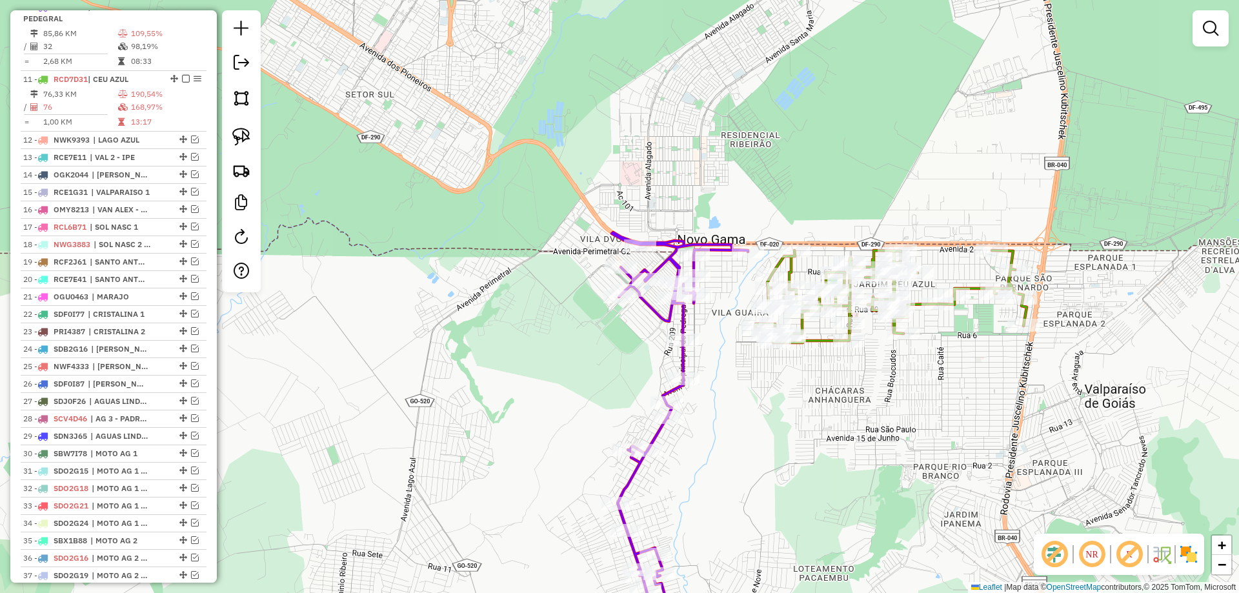
click at [685, 321] on icon at bounding box center [680, 442] width 136 height 420
select select "*********"
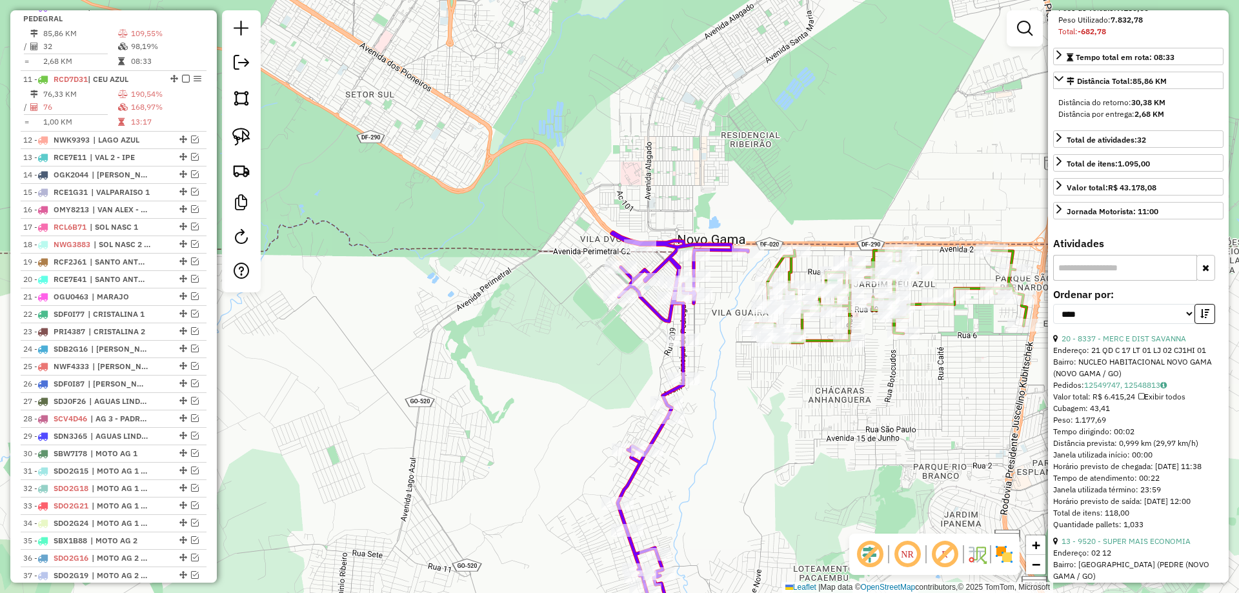
scroll to position [387, 0]
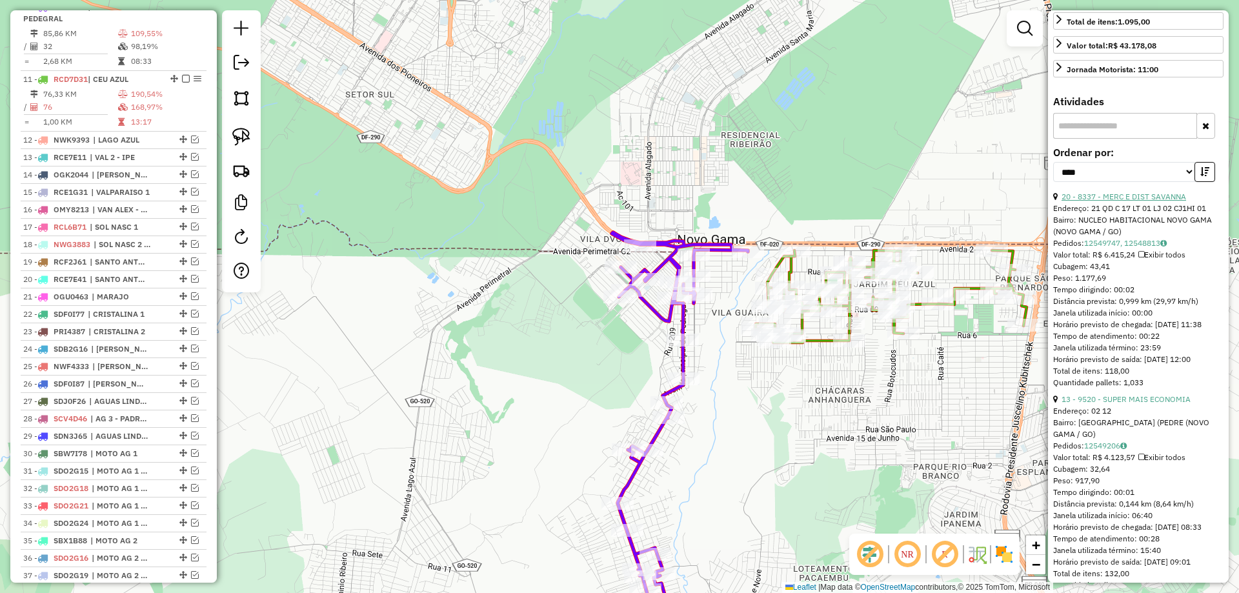
click at [1152, 201] on link "20 - 8337 - MERC E DIST SAVANNA" at bounding box center [1124, 197] width 125 height 10
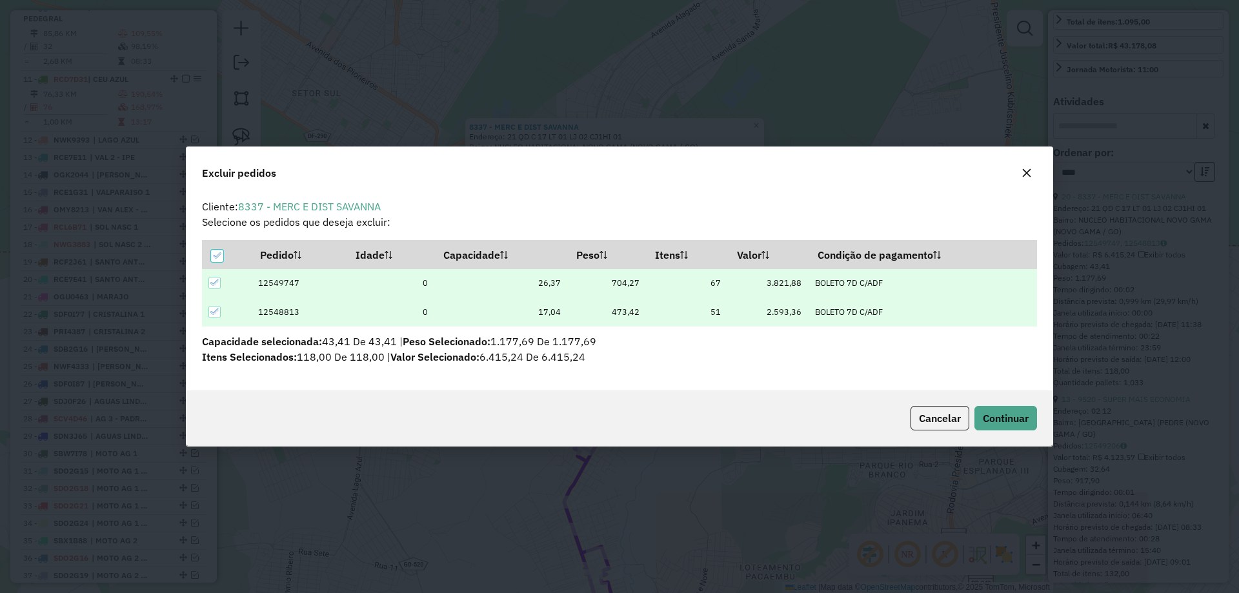
scroll to position [0, 0]
click at [1025, 422] on span "Continuar" at bounding box center [1006, 418] width 46 height 13
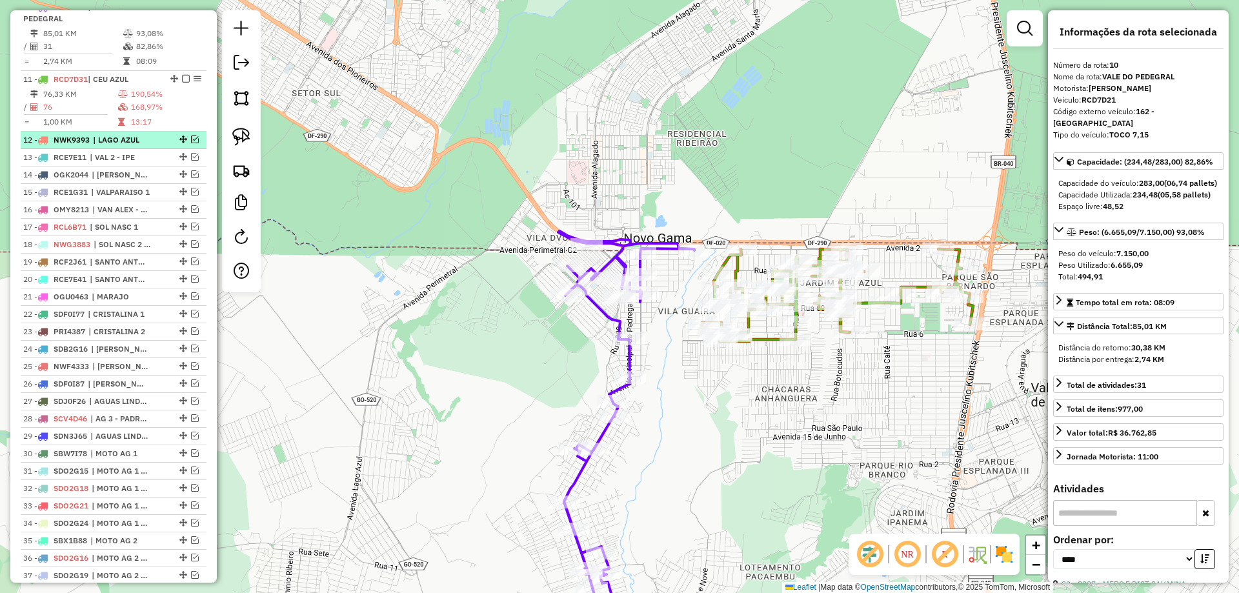
click at [194, 143] on em at bounding box center [195, 140] width 8 height 8
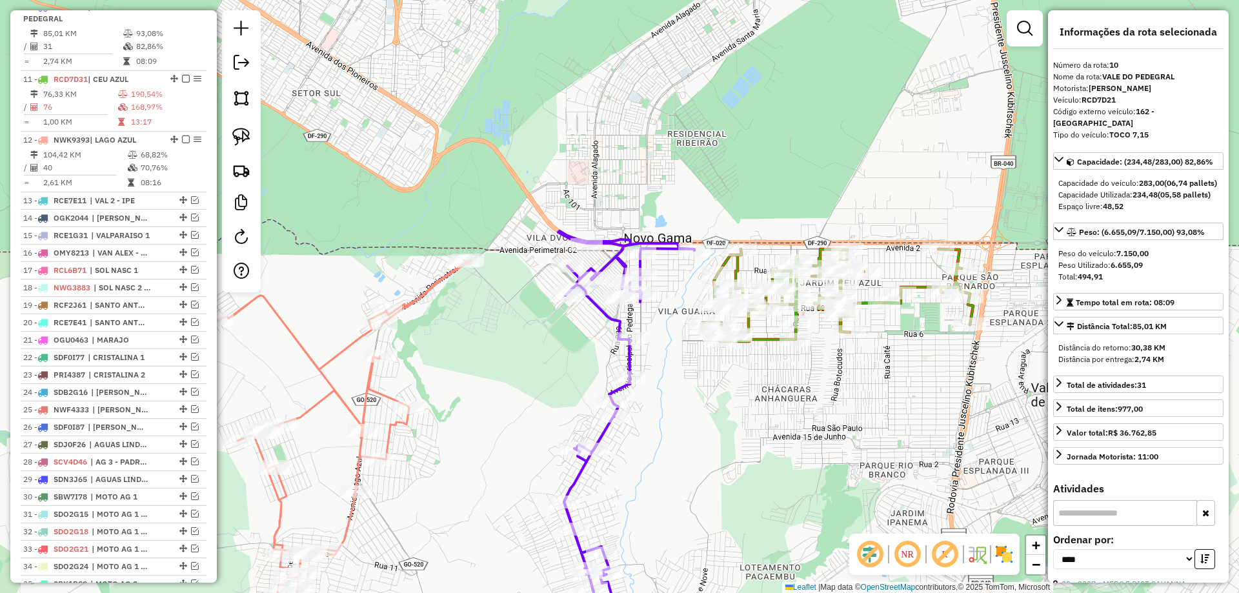
click at [370, 388] on icon at bounding box center [340, 456] width 261 height 392
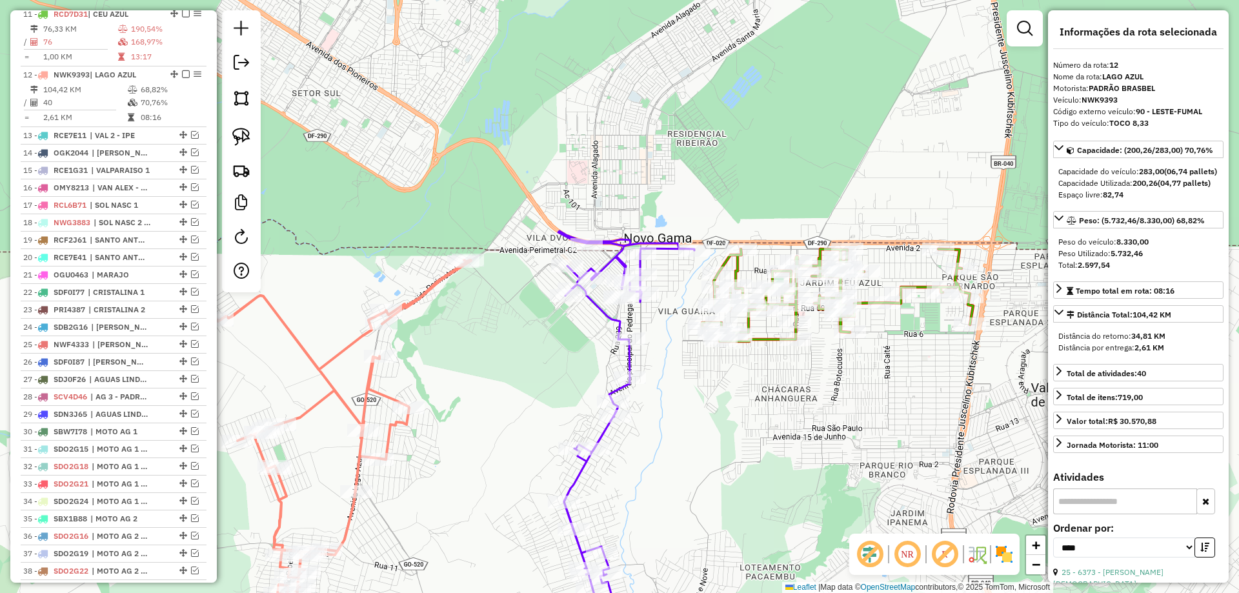
scroll to position [919, 0]
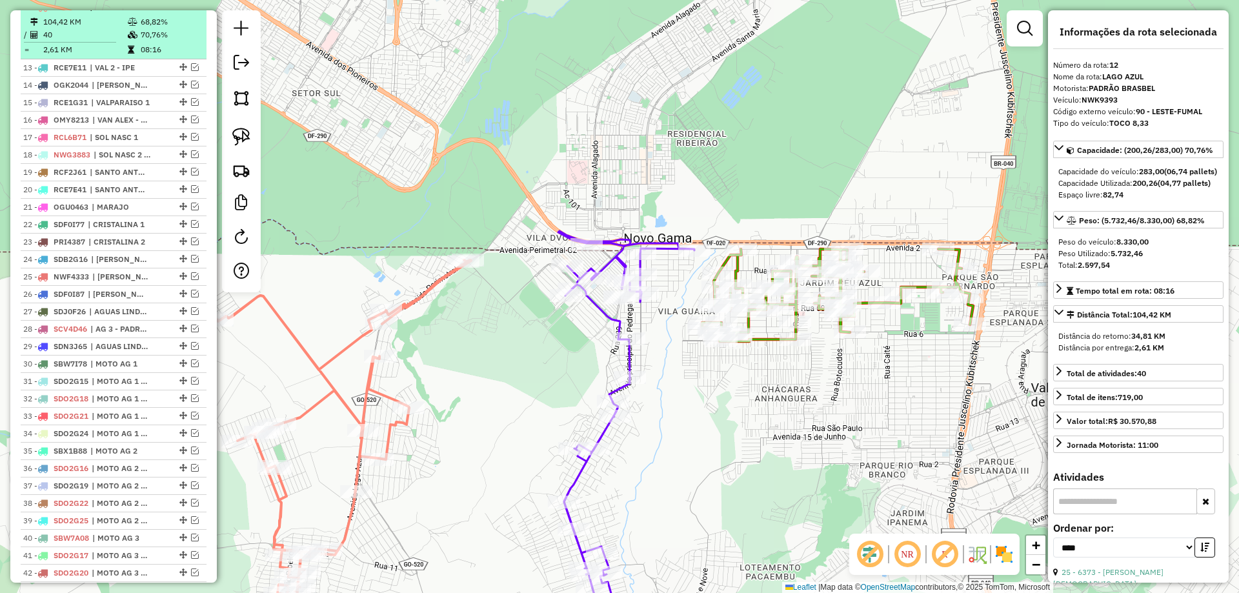
click at [183, 10] on em at bounding box center [186, 7] width 8 height 8
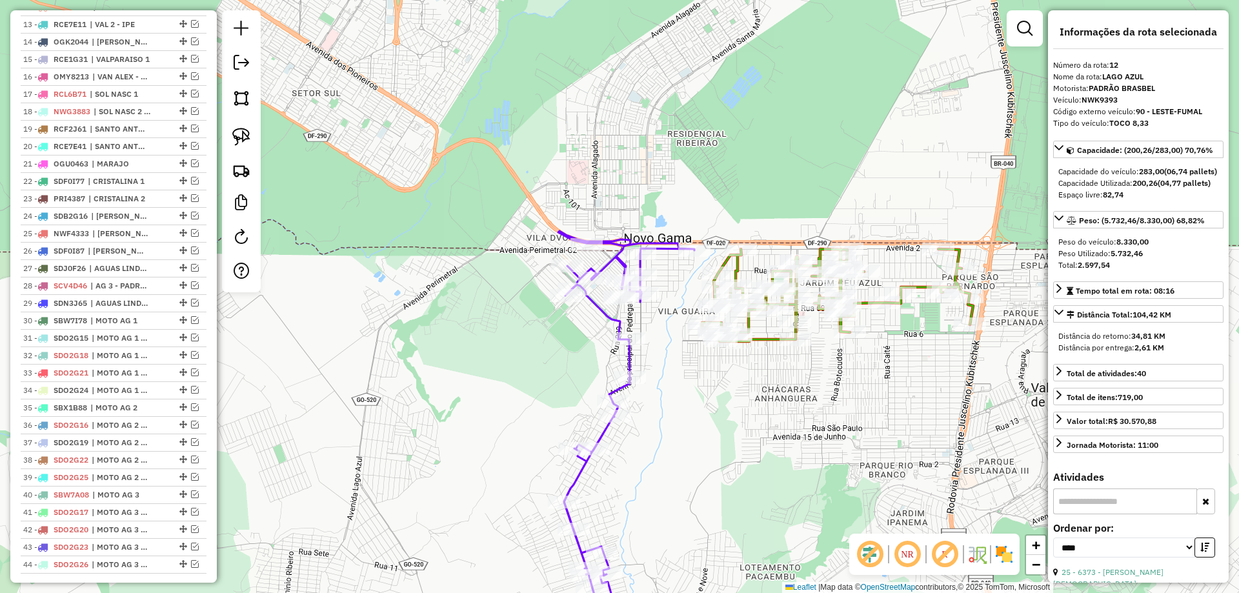
click at [615, 328] on icon at bounding box center [625, 442] width 140 height 422
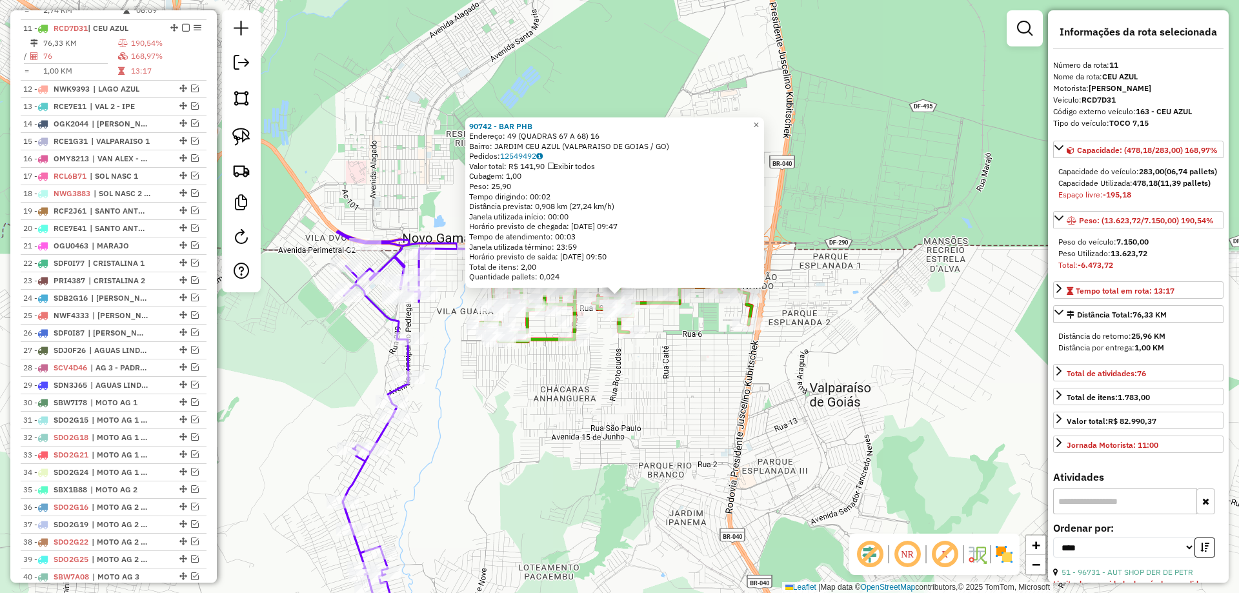
scroll to position [859, 0]
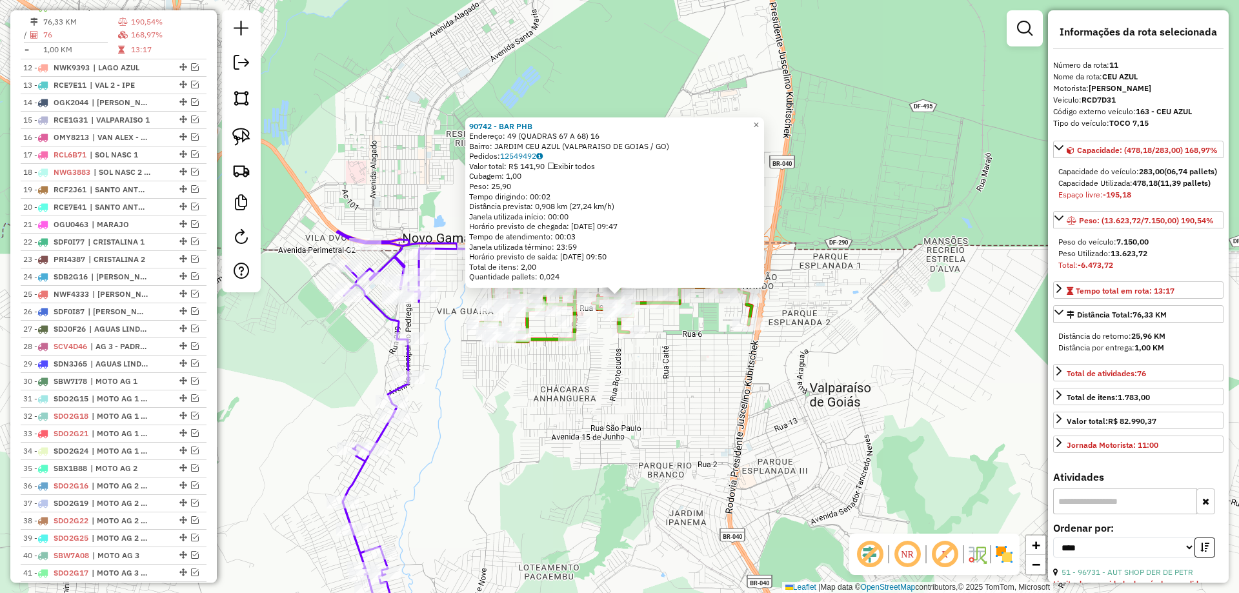
click at [389, 325] on icon at bounding box center [403, 442] width 140 height 422
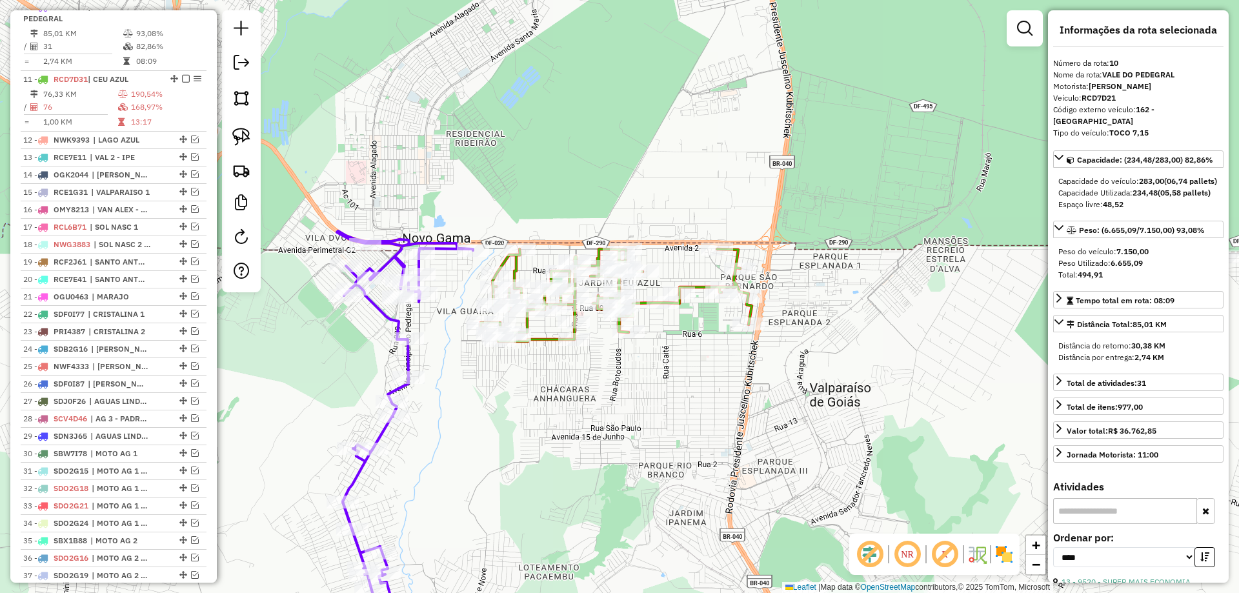
scroll to position [0, 0]
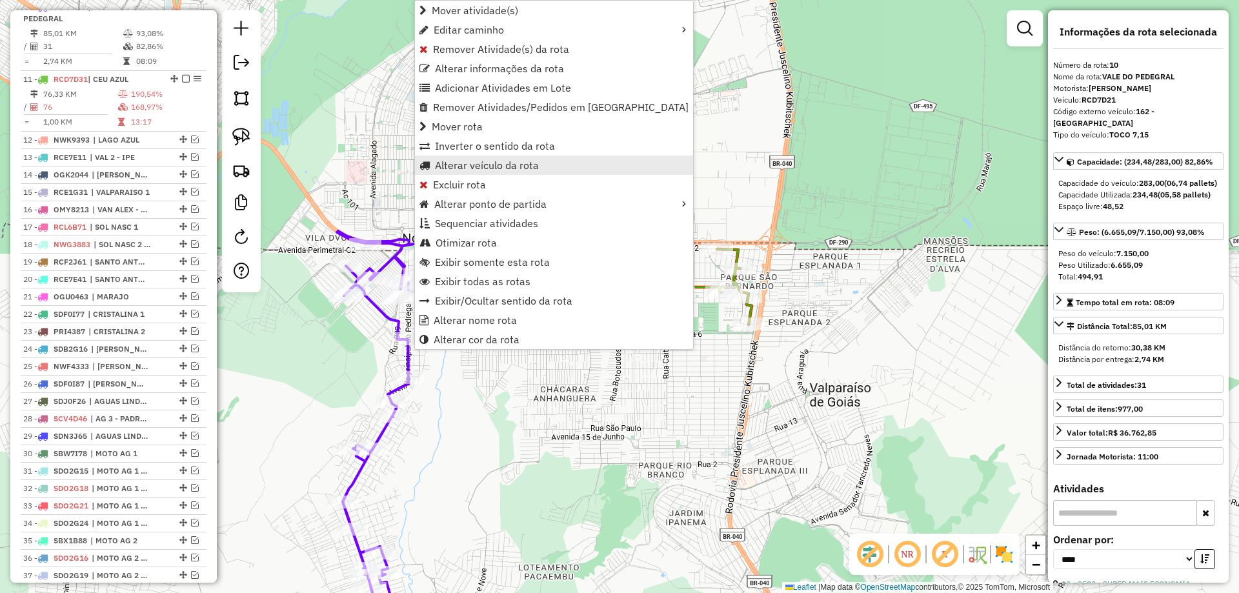
click at [475, 166] on span "Alterar veículo da rota" at bounding box center [487, 165] width 104 height 10
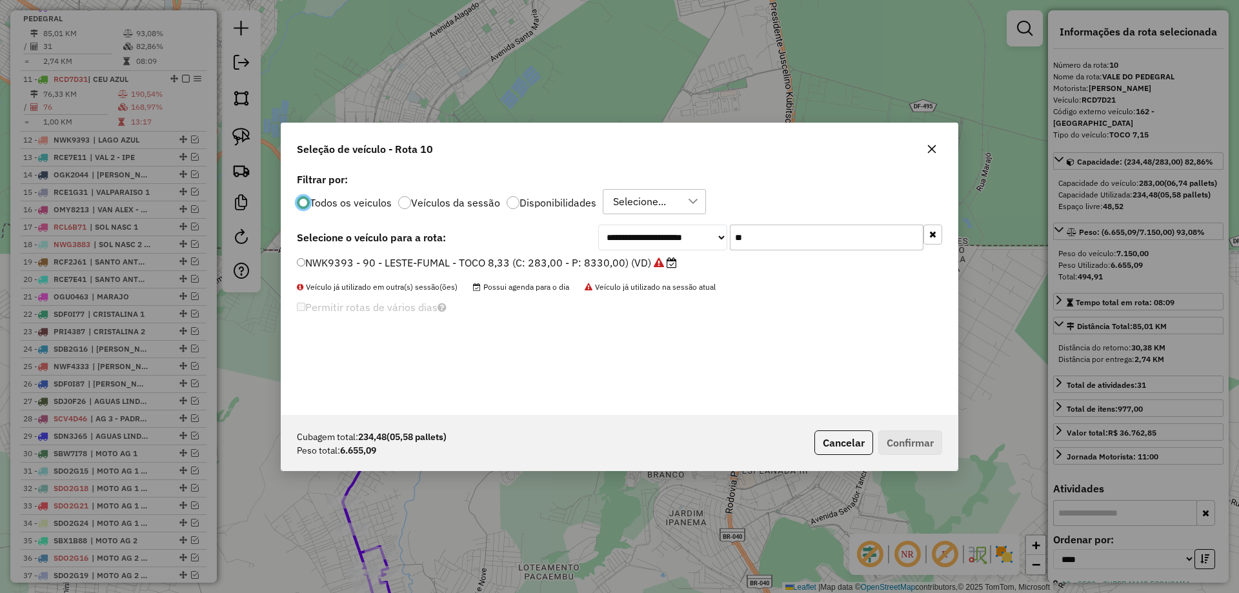
scroll to position [7, 4]
click at [938, 233] on button "button" at bounding box center [933, 235] width 19 height 20
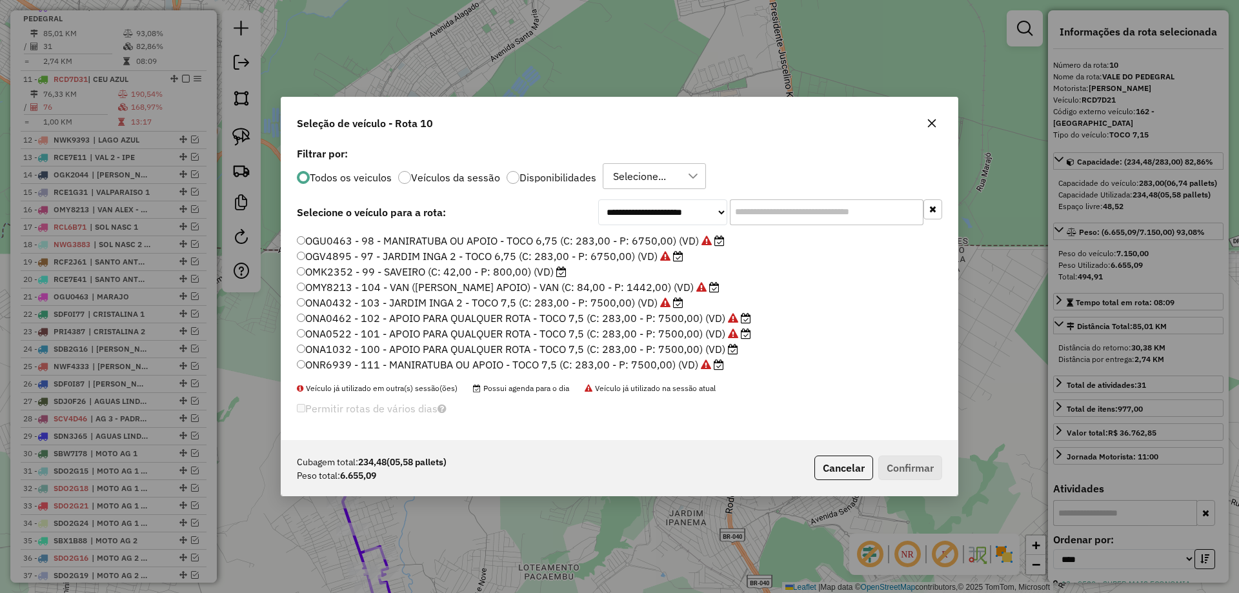
scroll to position [0, 0]
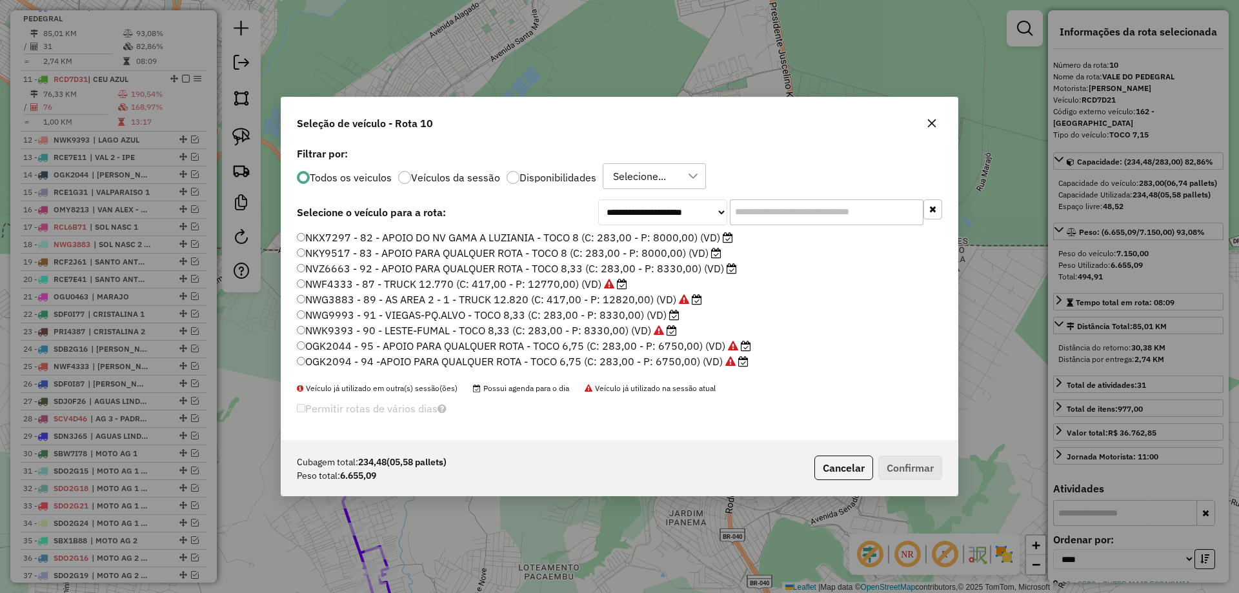
click at [817, 208] on input "text" at bounding box center [827, 212] width 194 height 26
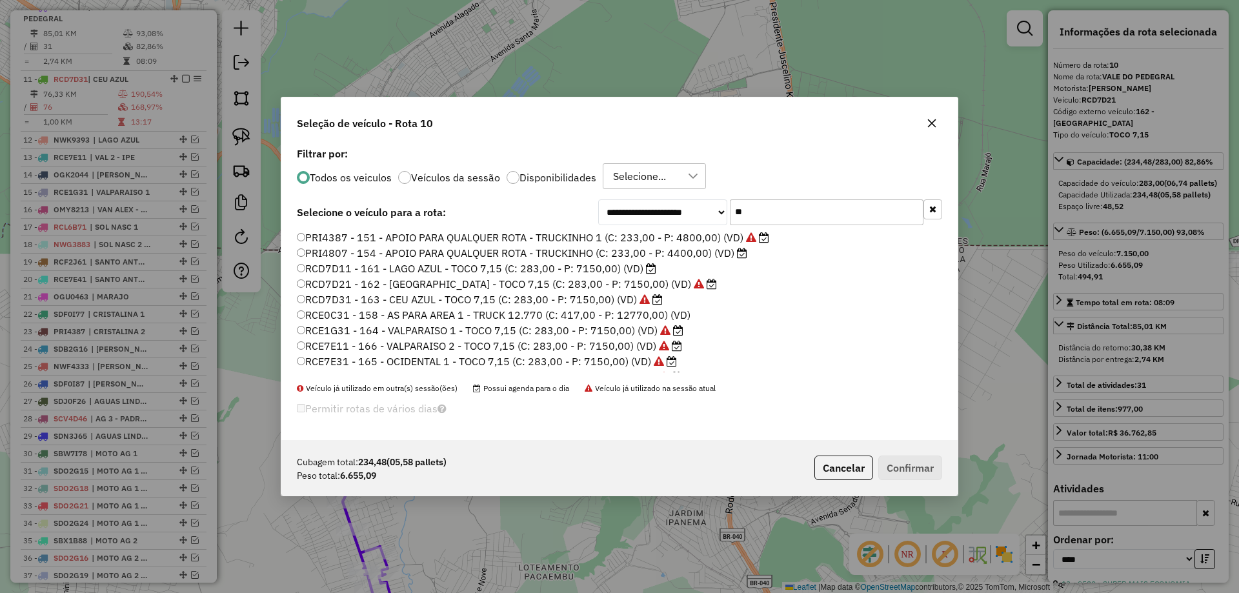
type input "*"
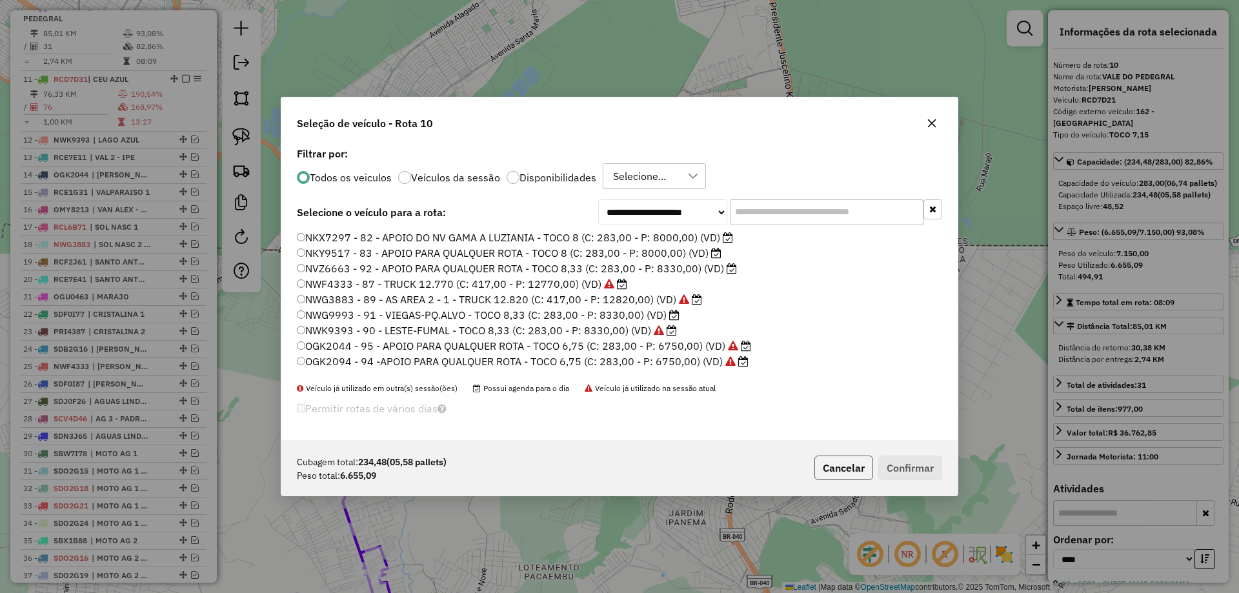
click at [836, 460] on button "Cancelar" at bounding box center [844, 468] width 59 height 25
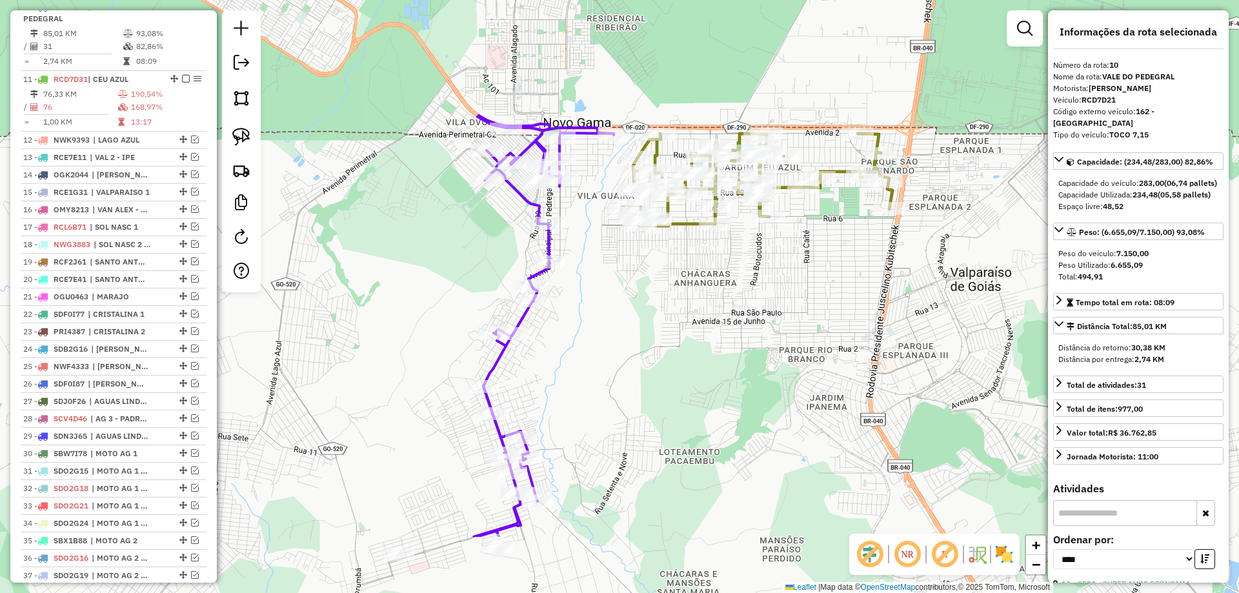
click at [785, 354] on div "Janela de atendimento Grade de atendimento Capacidade Transportadoras Veículos …" at bounding box center [619, 296] width 1239 height 593
click at [542, 207] on icon at bounding box center [506, 337] width 215 height 442
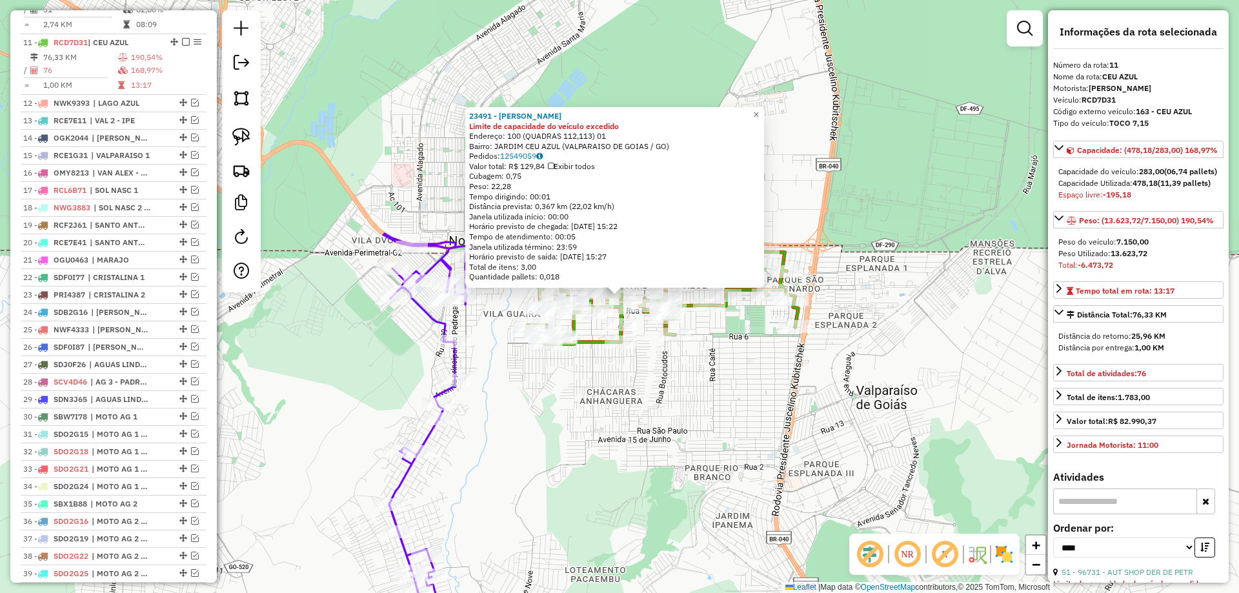
scroll to position [851, 0]
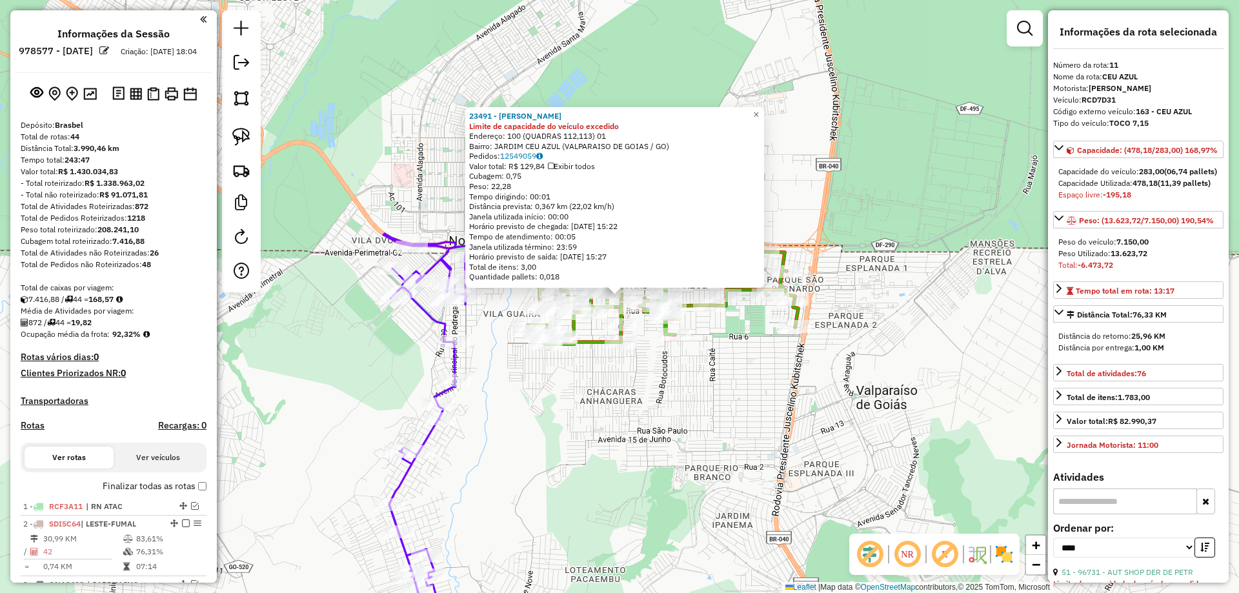
select select "*********"
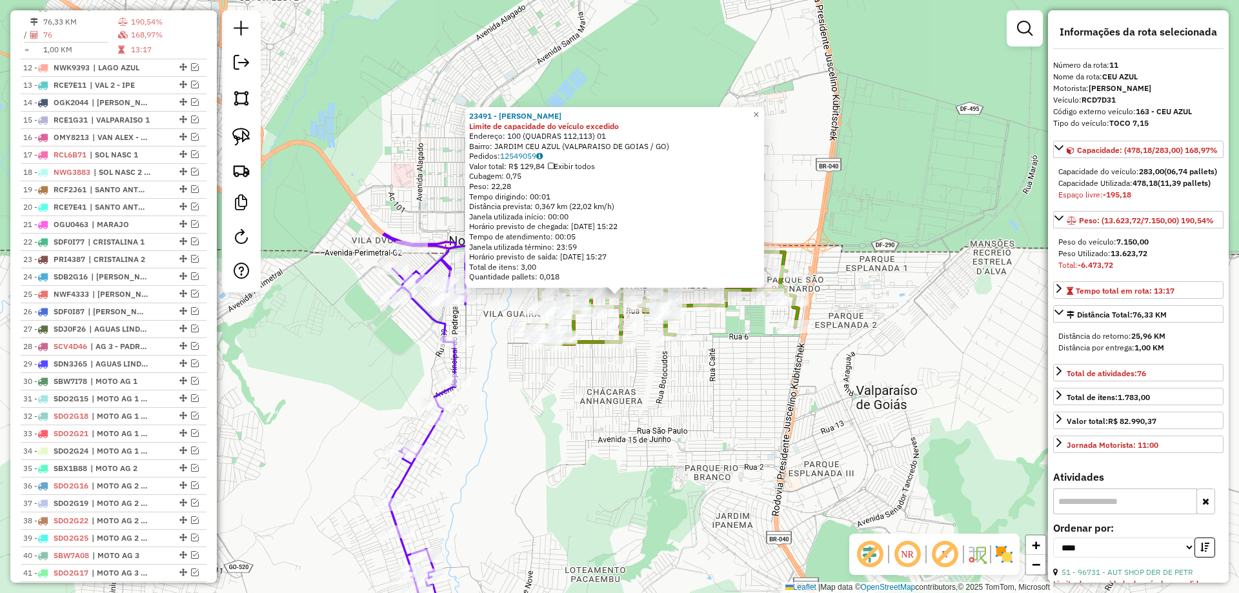
click at [442, 321] on icon at bounding box center [451, 443] width 136 height 419
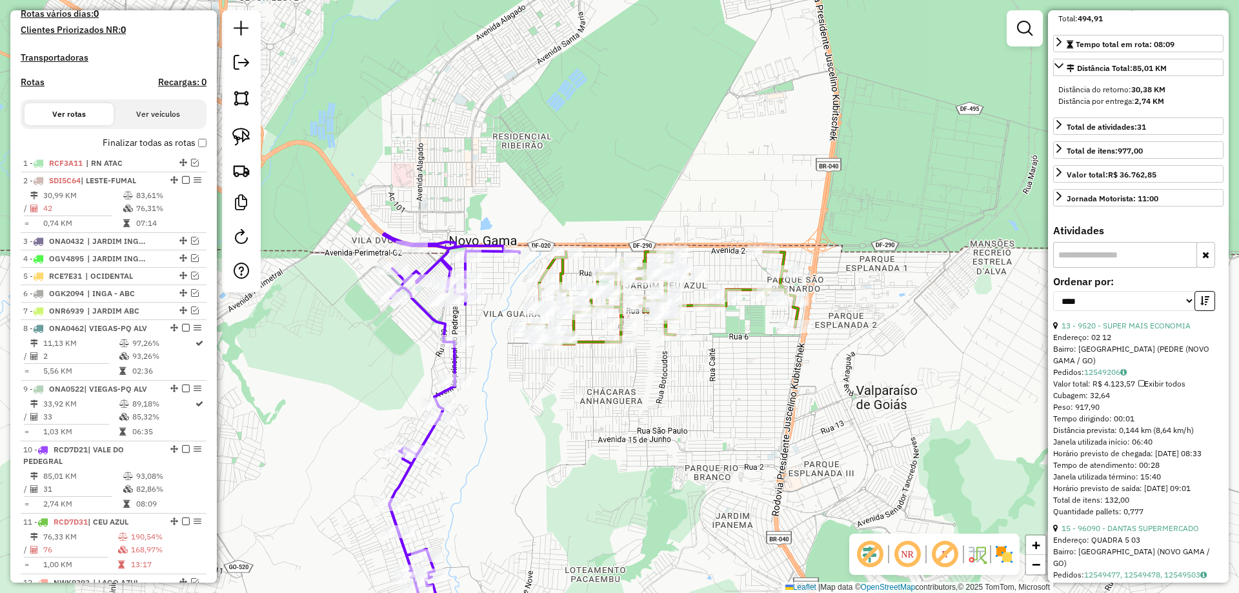
scroll to position [334, 0]
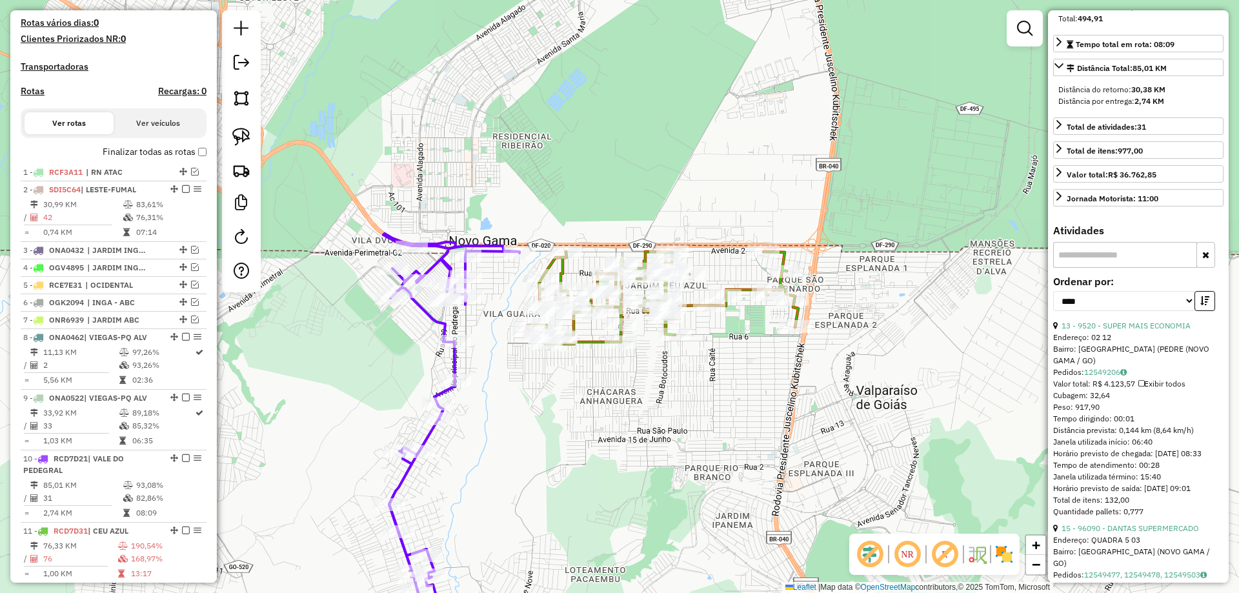
click at [32, 97] on h4 "Rotas" at bounding box center [33, 91] width 24 height 11
select select "*"
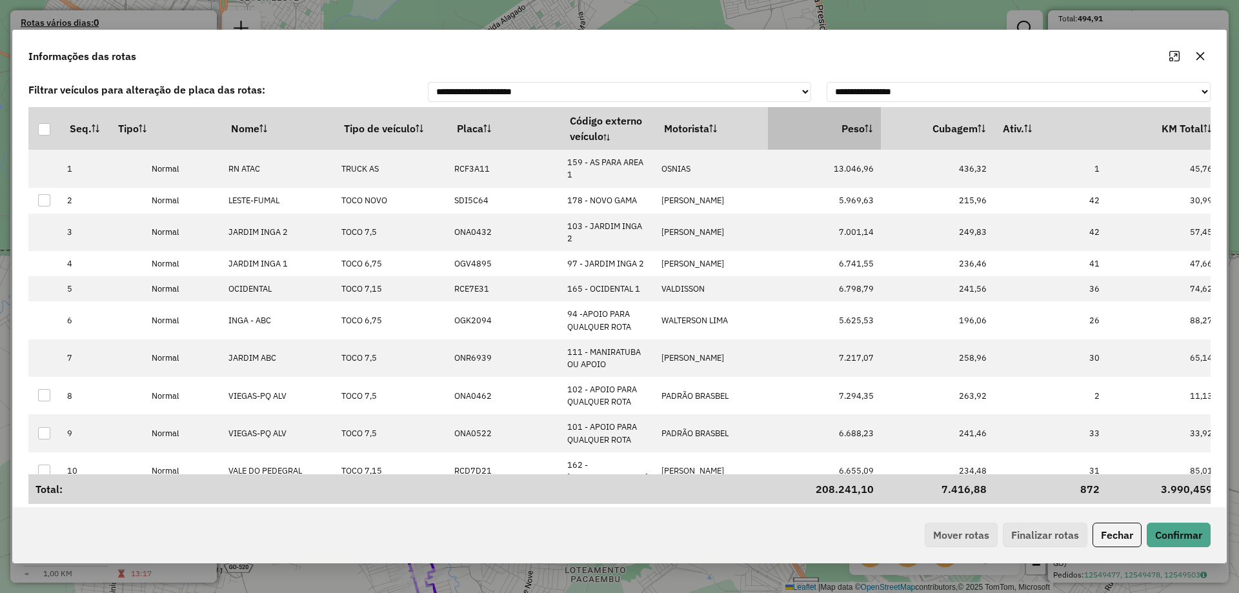
click at [857, 139] on th "Peso" at bounding box center [824, 128] width 113 height 43
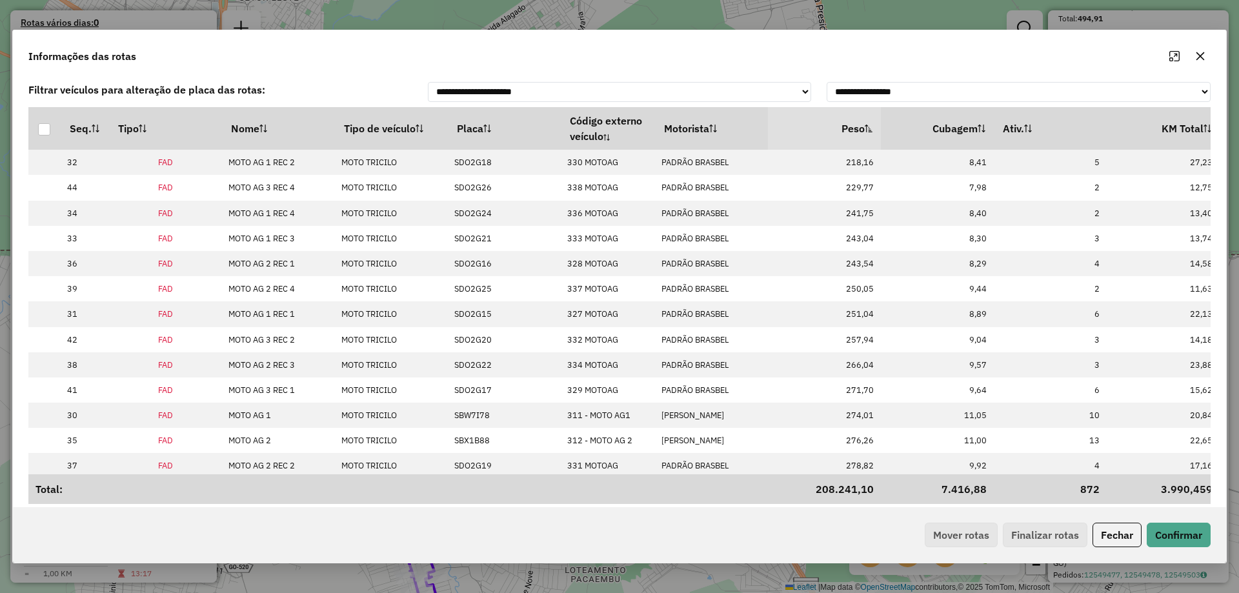
click at [857, 139] on th "Peso" at bounding box center [824, 128] width 113 height 43
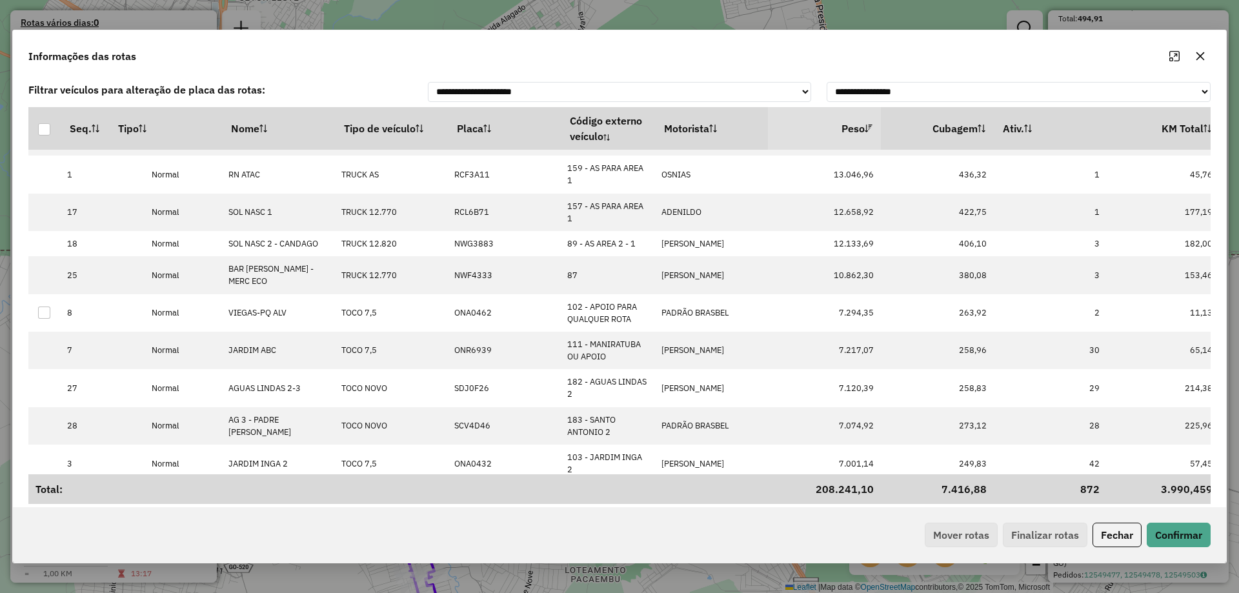
scroll to position [0, 0]
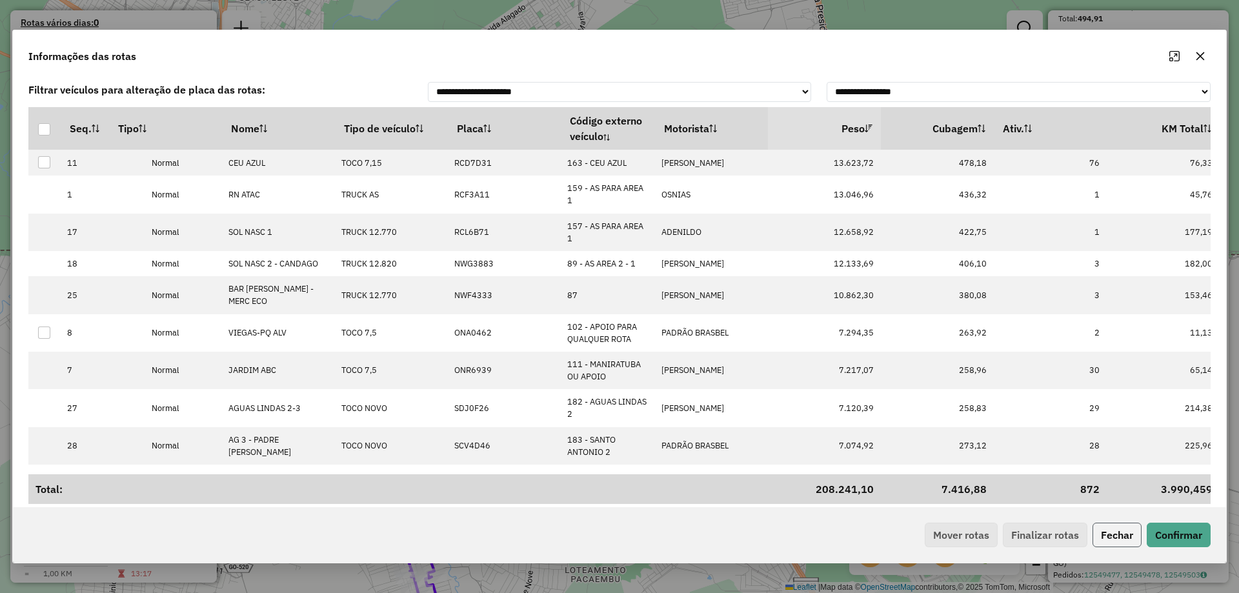
click at [1117, 530] on button "Fechar" at bounding box center [1117, 535] width 49 height 25
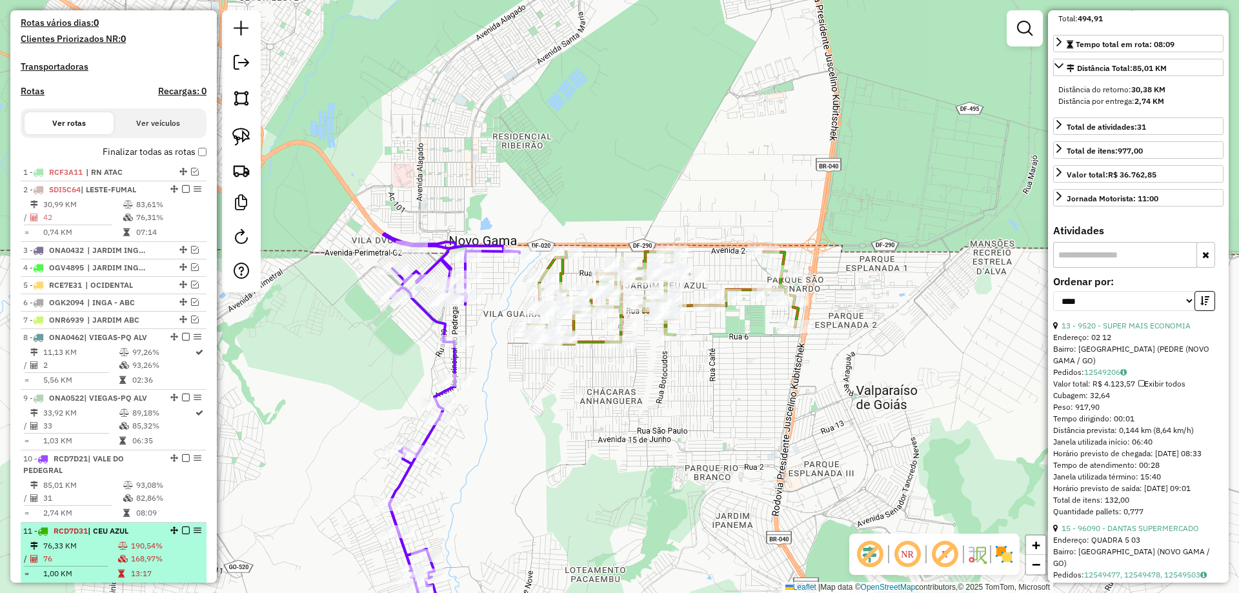
scroll to position [657, 0]
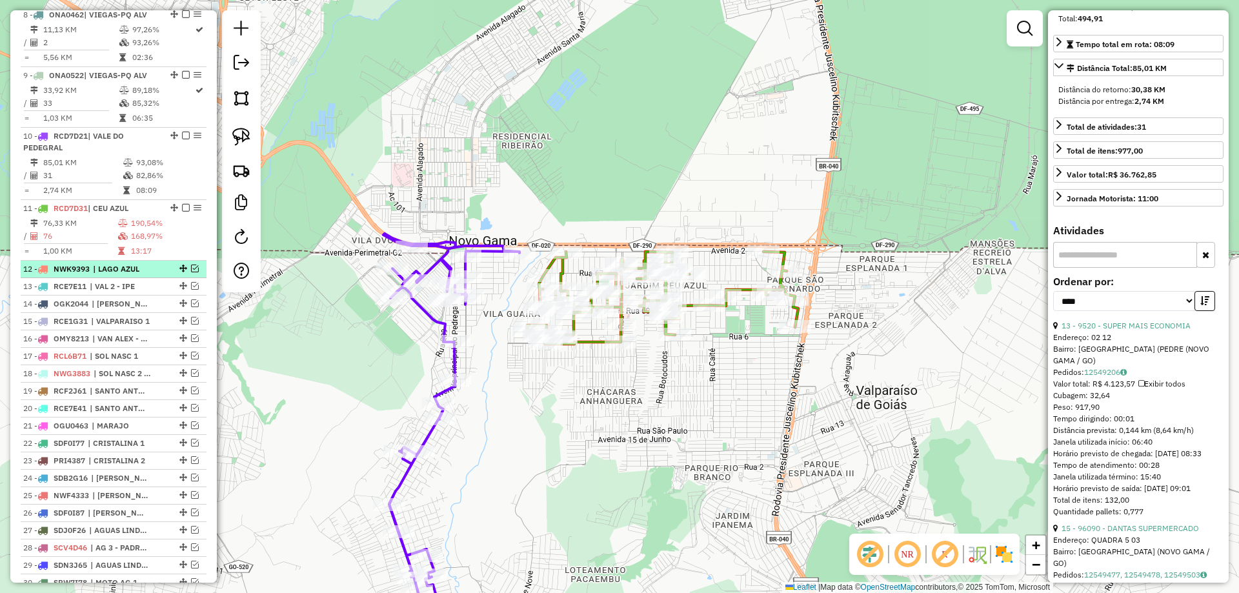
click at [192, 272] on em at bounding box center [195, 269] width 8 height 8
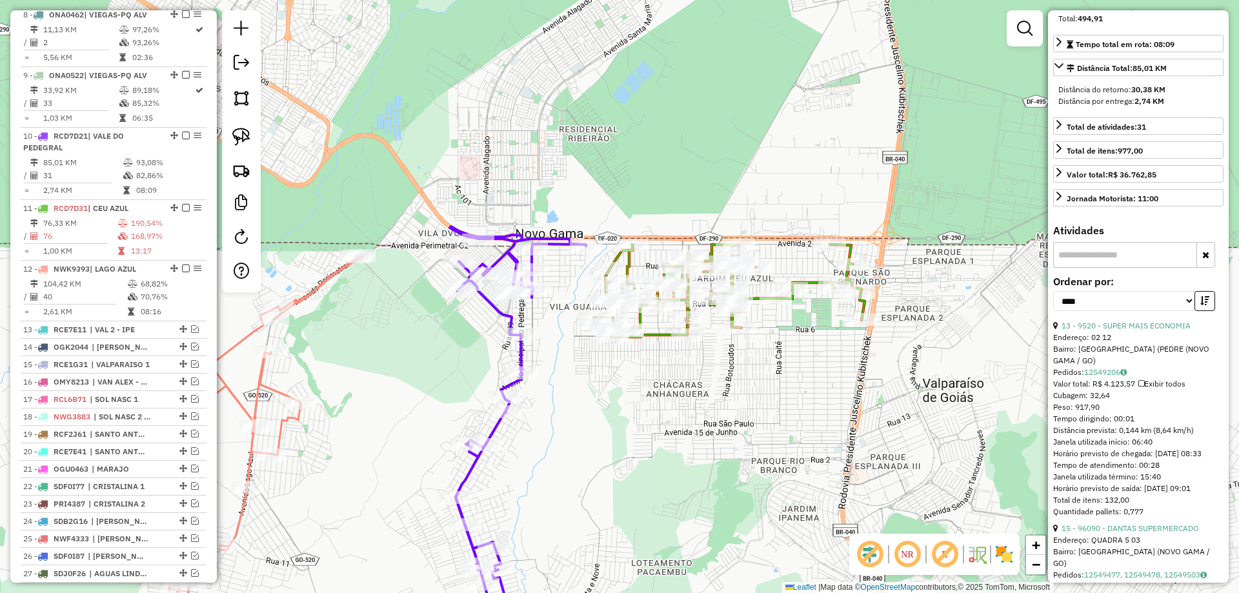
drag, startPoint x: 447, startPoint y: 316, endPoint x: 498, endPoint y: 305, distance: 52.3
click at [504, 308] on div "Janela de atendimento Grade de atendimento Capacidade Transportadoras Veículos …" at bounding box center [619, 296] width 1239 height 593
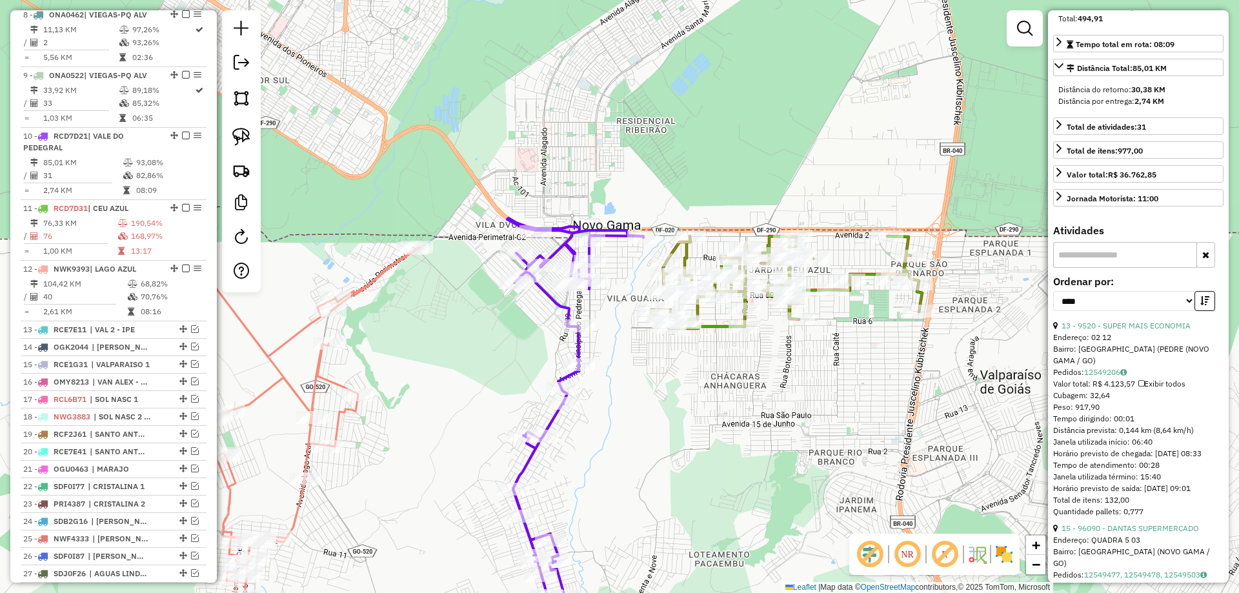
click at [389, 267] on icon at bounding box center [289, 449] width 261 height 405
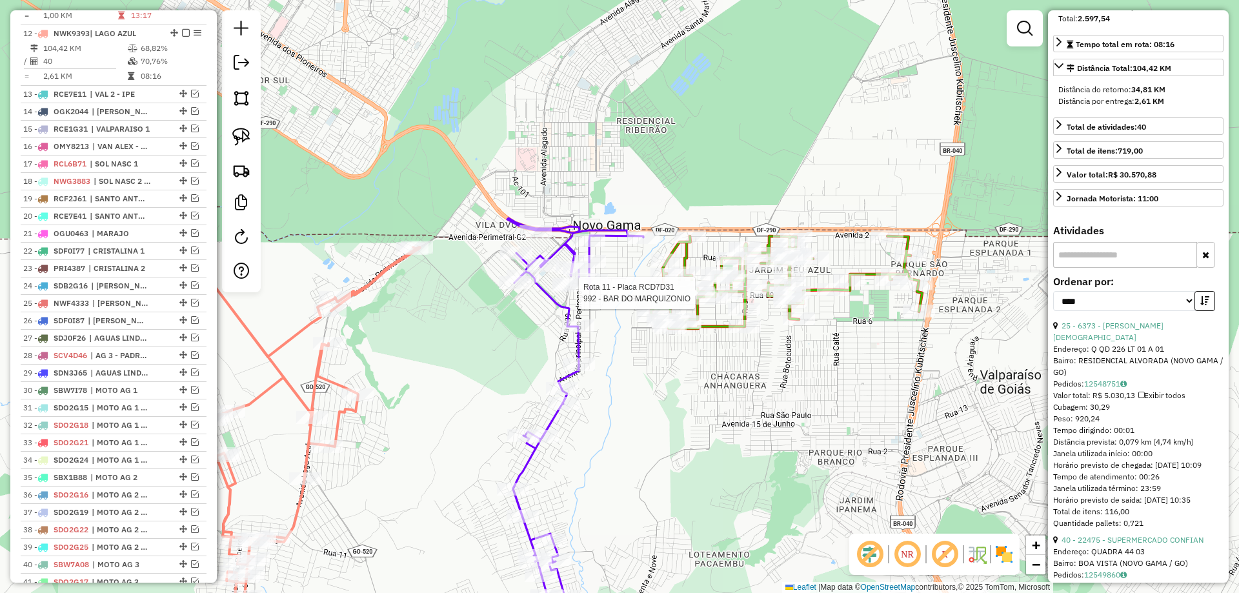
scroll to position [919, 0]
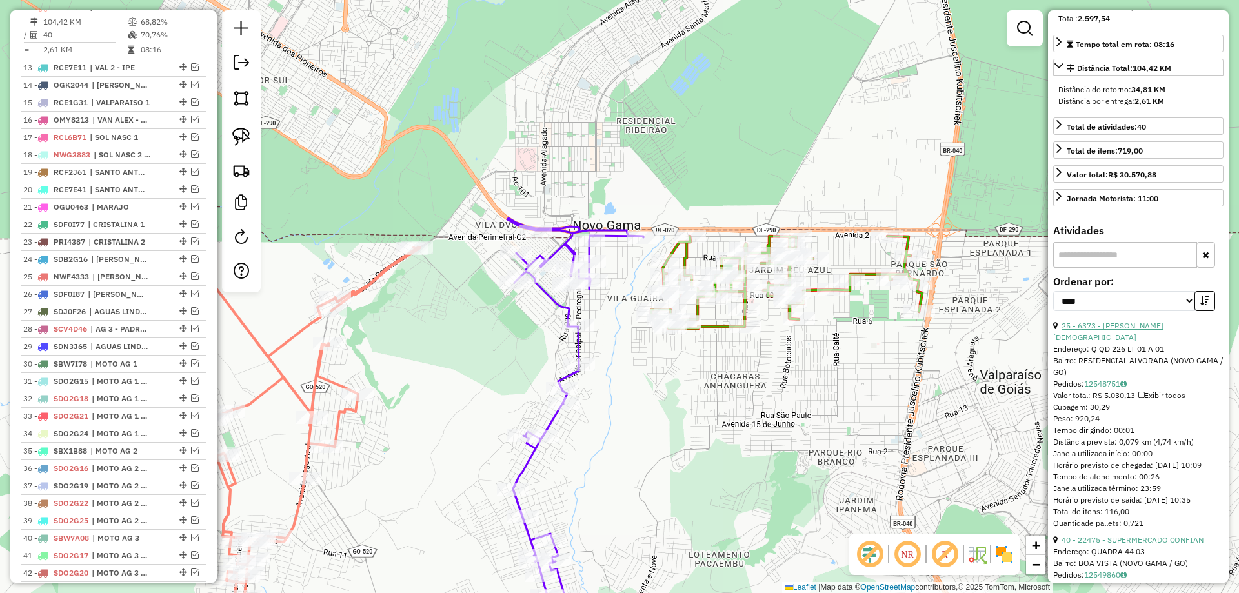
click at [1150, 342] on link "25 - 6373 - [PERSON_NAME][DEMOGRAPHIC_DATA]" at bounding box center [1109, 331] width 110 height 21
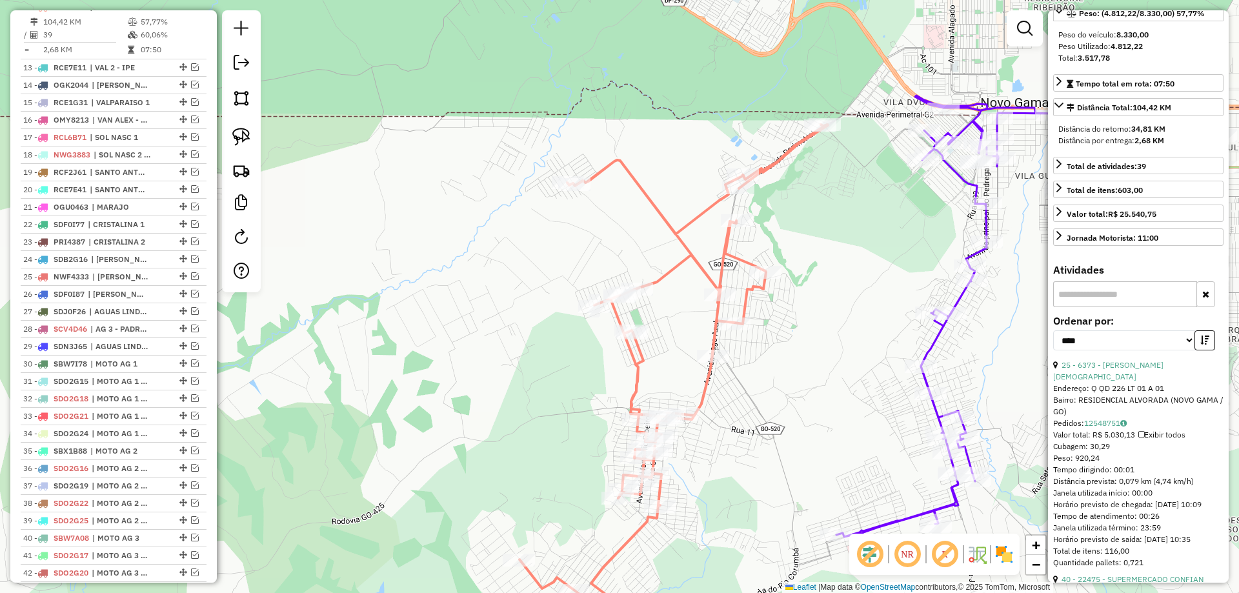
scroll to position [182, 0]
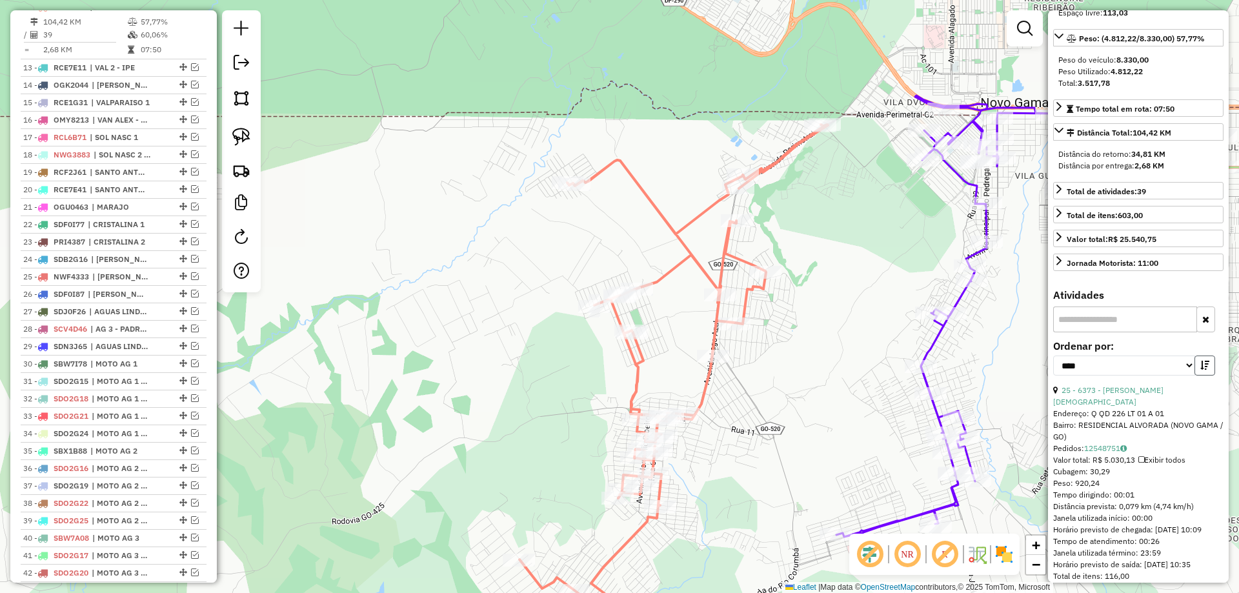
click at [1203, 370] on icon "button" at bounding box center [1205, 365] width 9 height 9
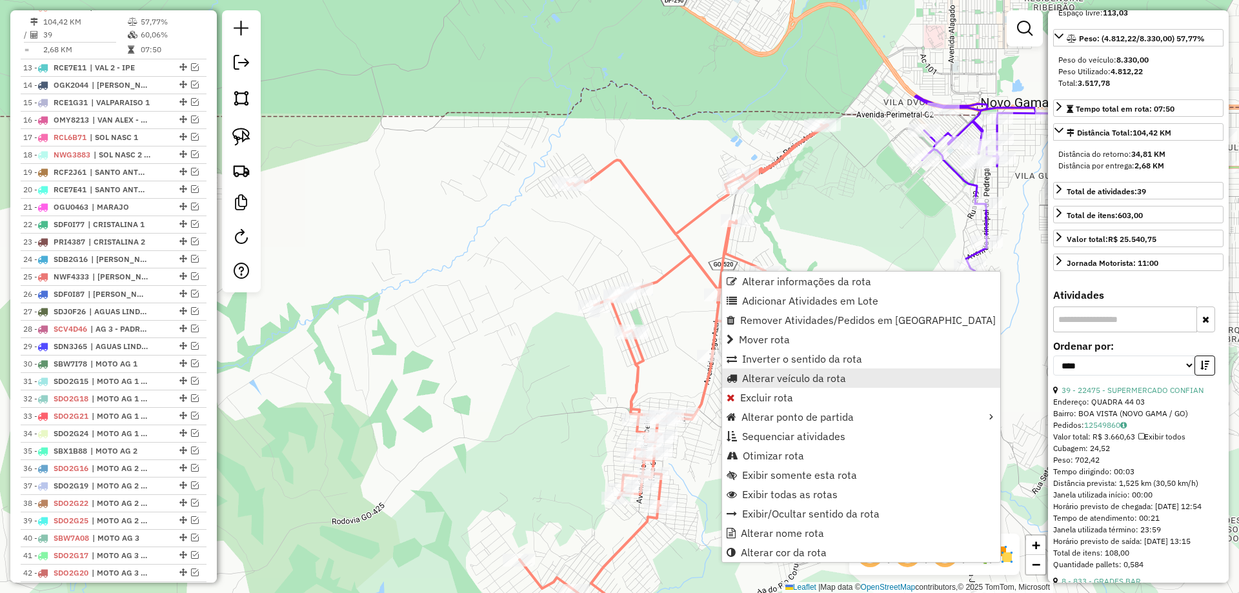
click at [779, 373] on span "Alterar veículo da rota" at bounding box center [794, 378] width 104 height 10
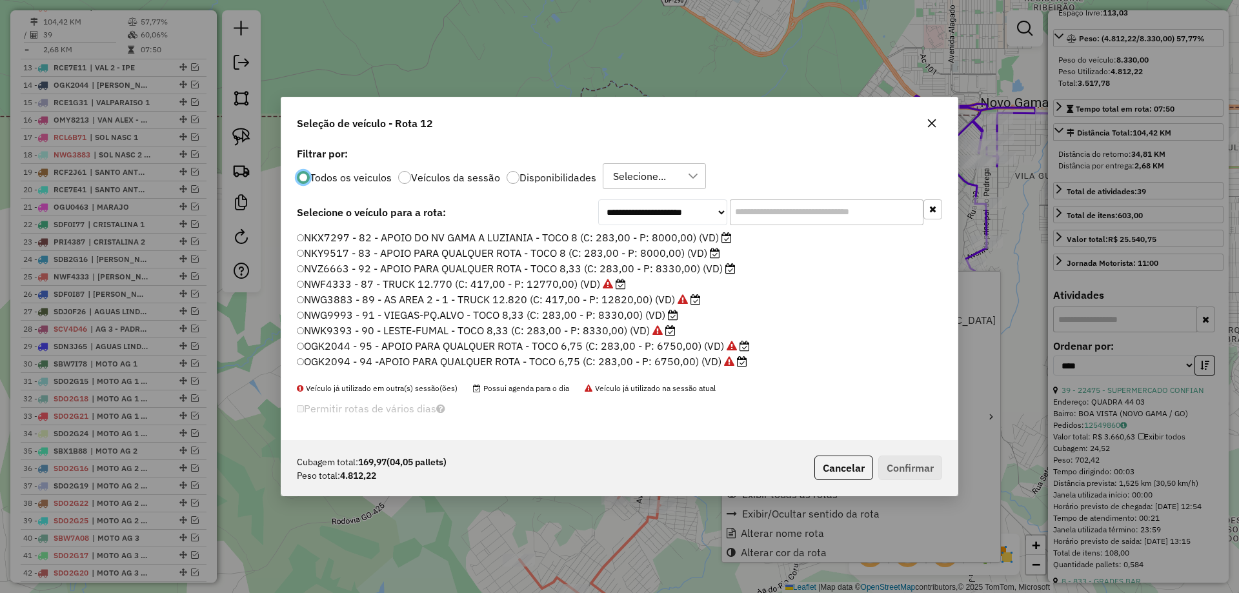
scroll to position [7, 4]
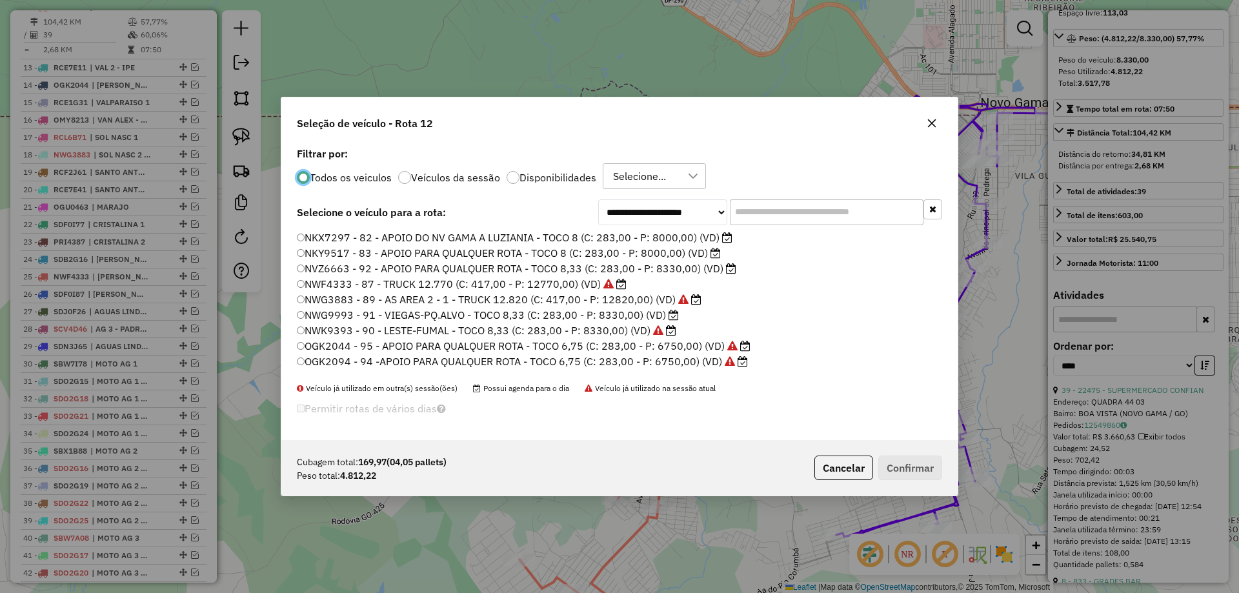
drag, startPoint x: 803, startPoint y: 214, endPoint x: 791, endPoint y: 213, distance: 12.3
click at [791, 213] on input "text" at bounding box center [827, 212] width 194 height 26
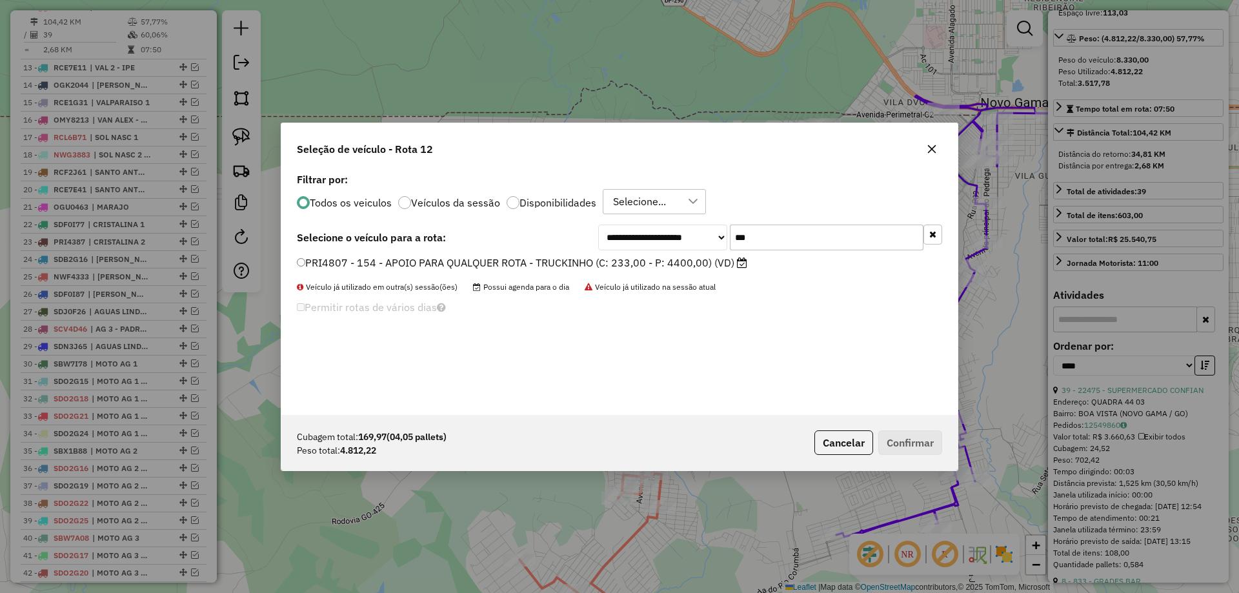
type input "***"
click at [389, 270] on label "PRI4807 - 154 - APOIO PARA QUALQUER ROTA - TRUCKINHO (C: 233,00 - P: 4400,00) (…" at bounding box center [522, 262] width 451 height 15
click at [901, 433] on button "Confirmar" at bounding box center [911, 443] width 64 height 25
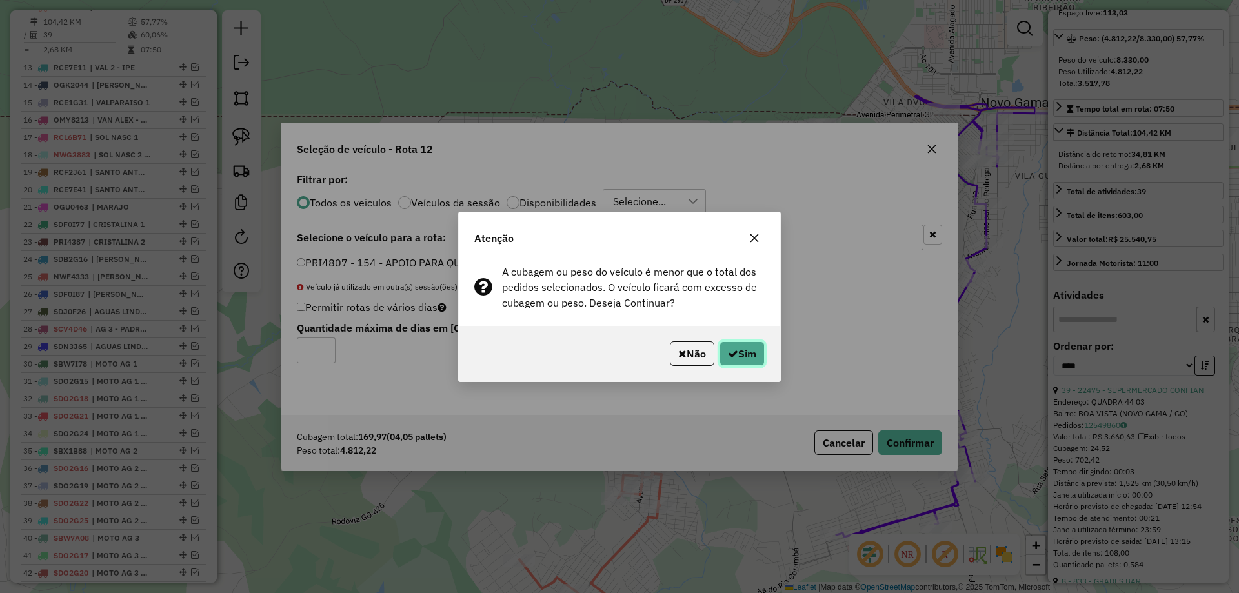
click at [737, 351] on button "Sim" at bounding box center [742, 353] width 45 height 25
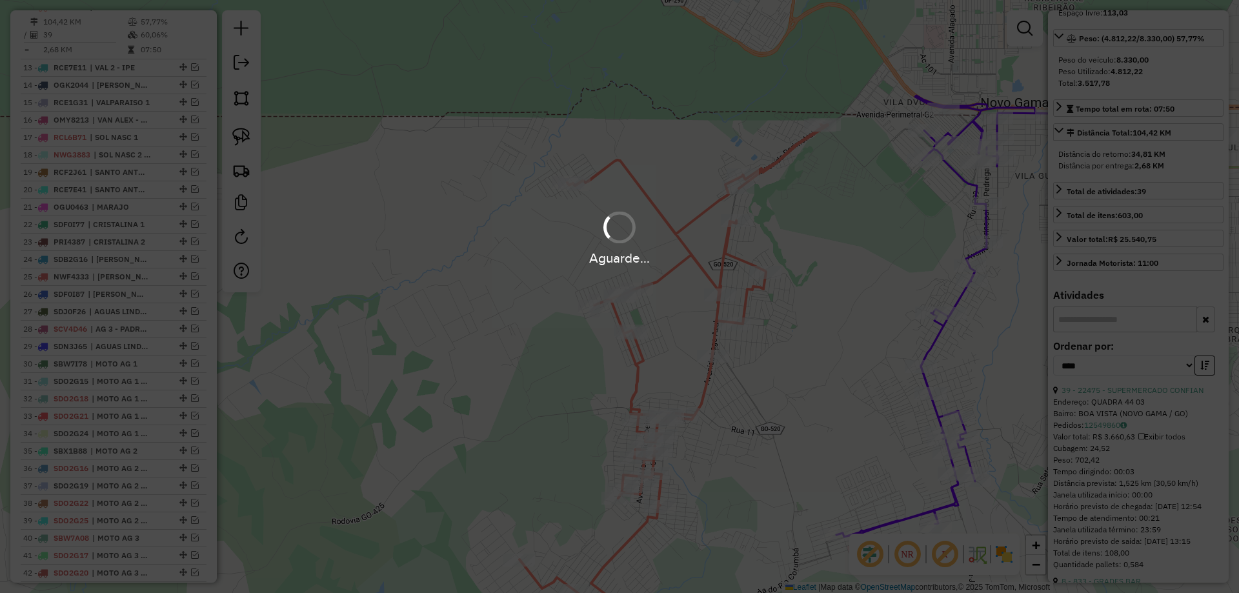
scroll to position [194, 0]
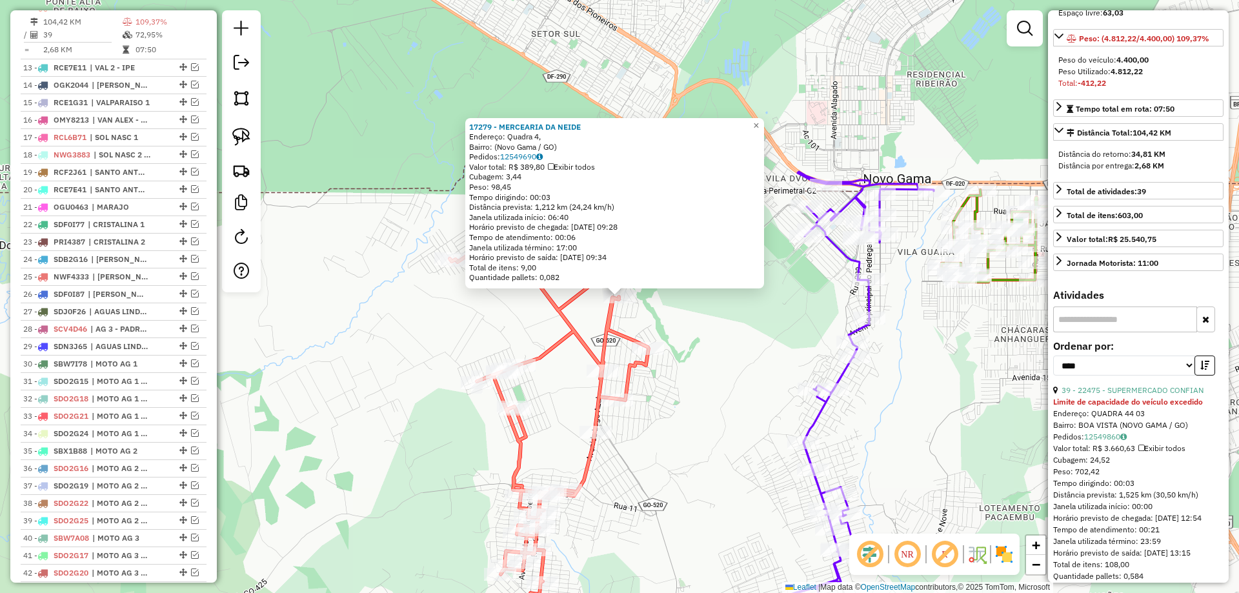
click at [469, 316] on div "17279 - MERCEARIA DA NEIDE Endereço: Quadra 4, Bairro: (Novo Gama / GO) Pedidos…" at bounding box center [619, 296] width 1239 height 593
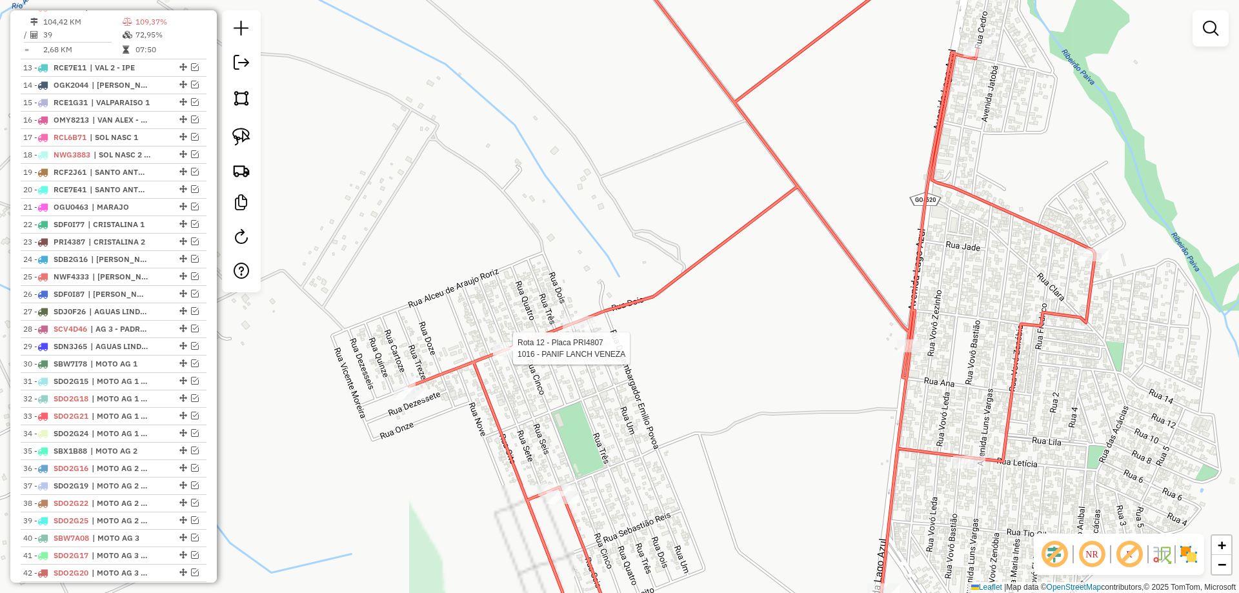
select select "*********"
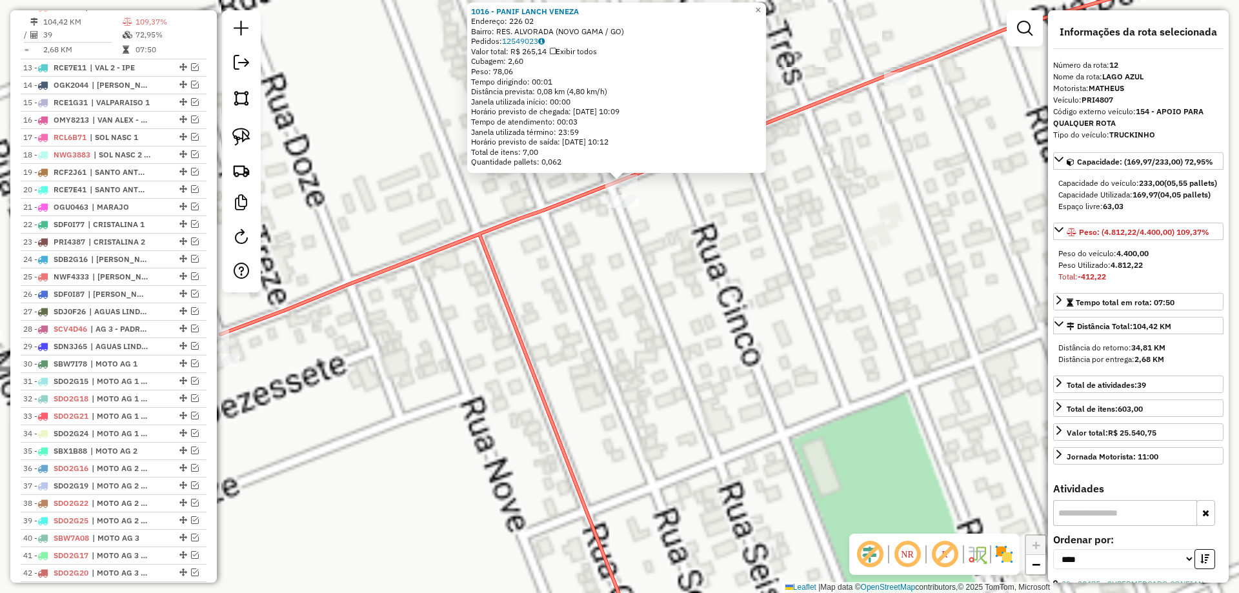
click at [677, 285] on div "1016 - PANIF LANCH VENEZA Endereço: 226 02 Bairro: RES. ALVORADA (NOVO GAMA / G…" at bounding box center [619, 296] width 1239 height 593
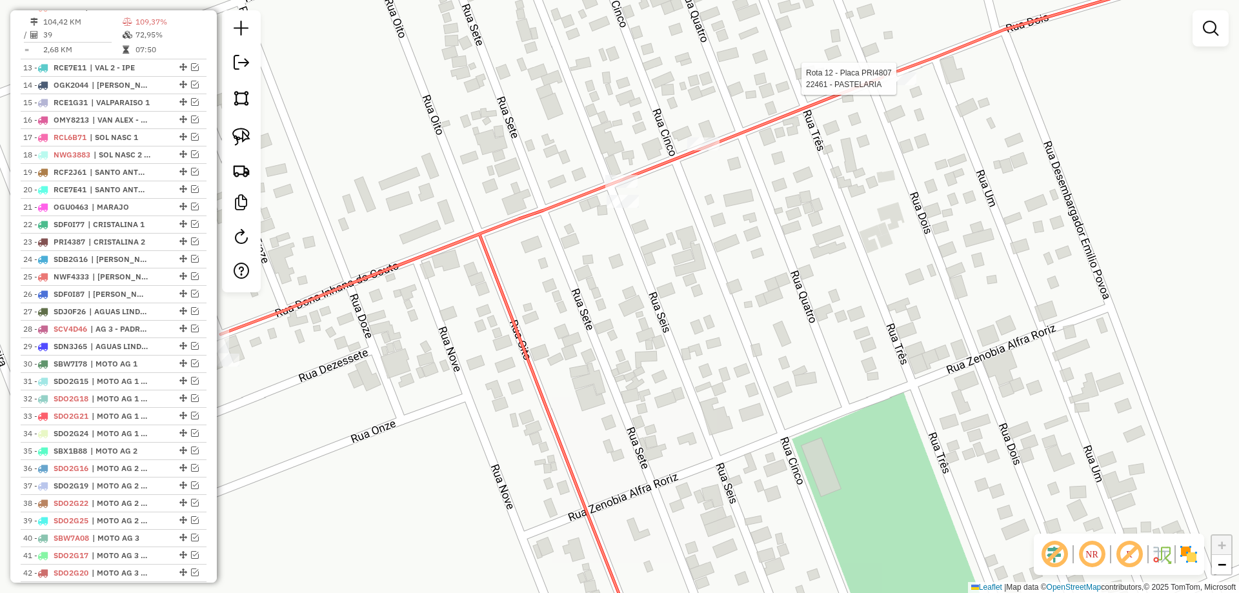
select select "*********"
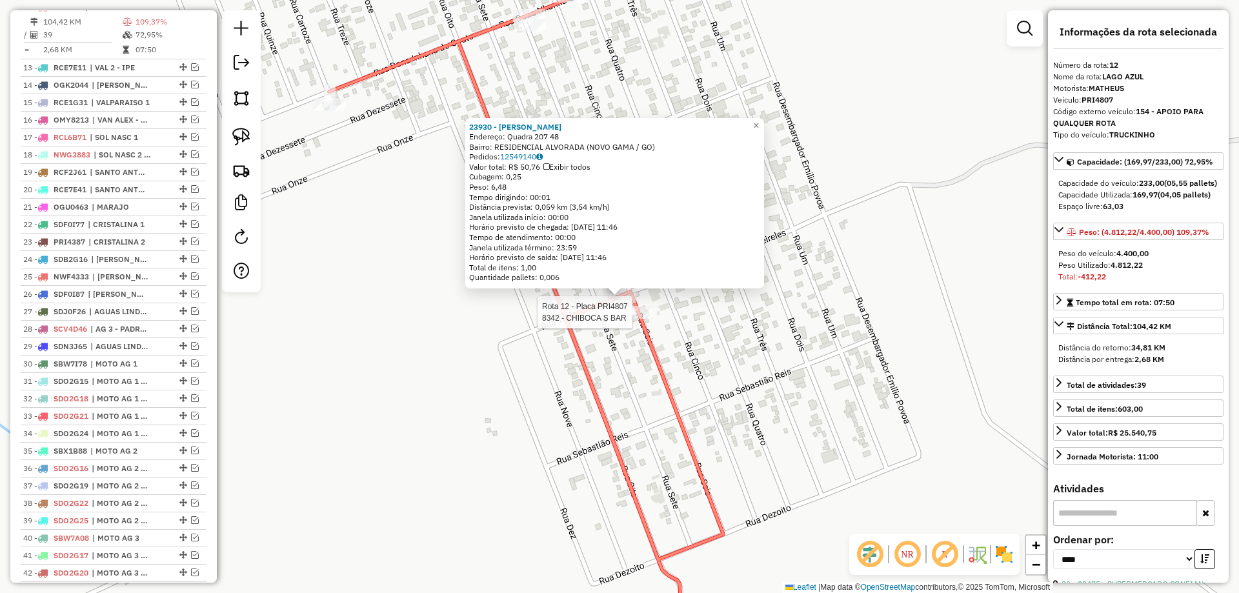
click at [620, 303] on div at bounding box center [620, 296] width 32 height 13
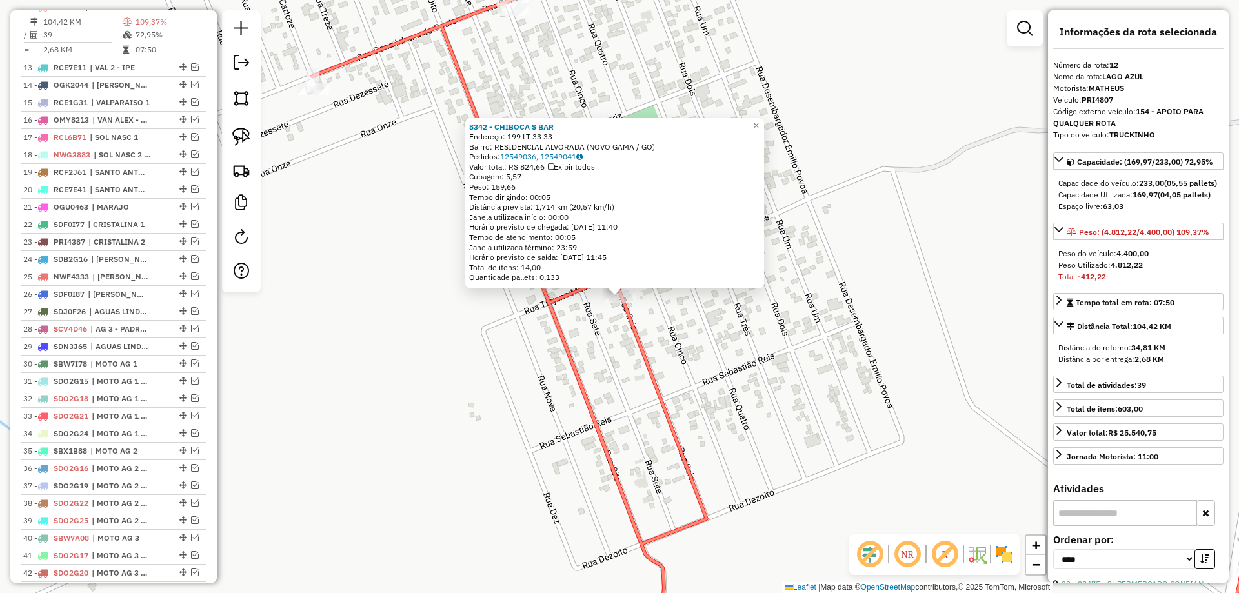
click at [688, 363] on div "8342 - CHIBOCA S BAR Endereço: 199 LT 33 33 Bairro: RESIDENCIAL ALVORADA (NOVO …" at bounding box center [619, 296] width 1239 height 593
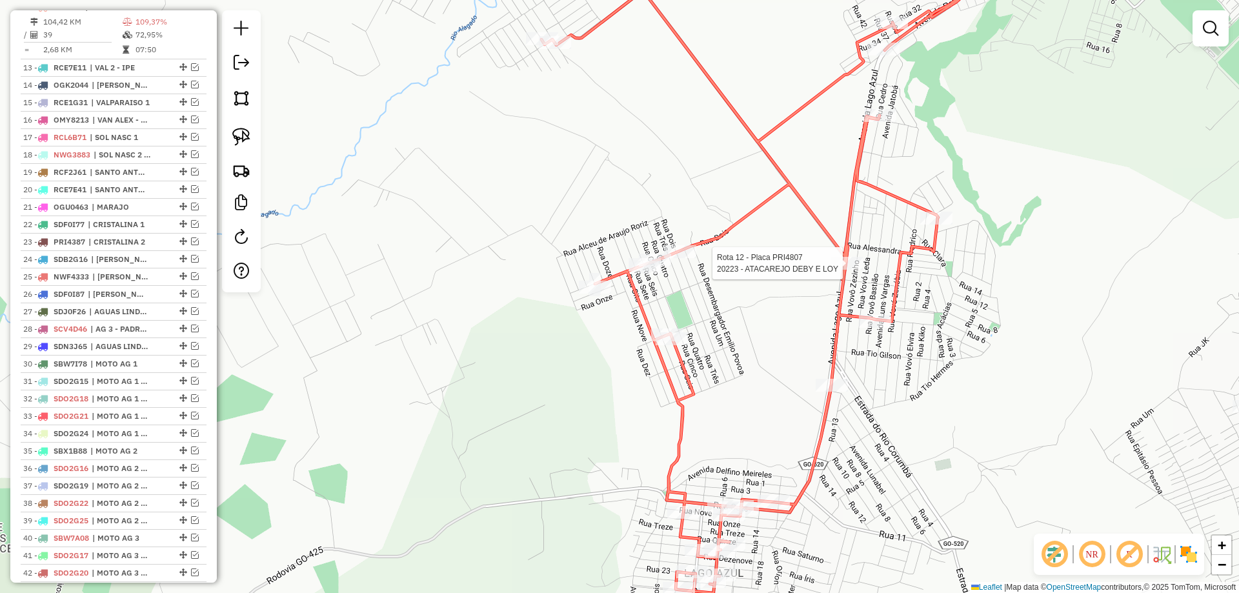
select select "*********"
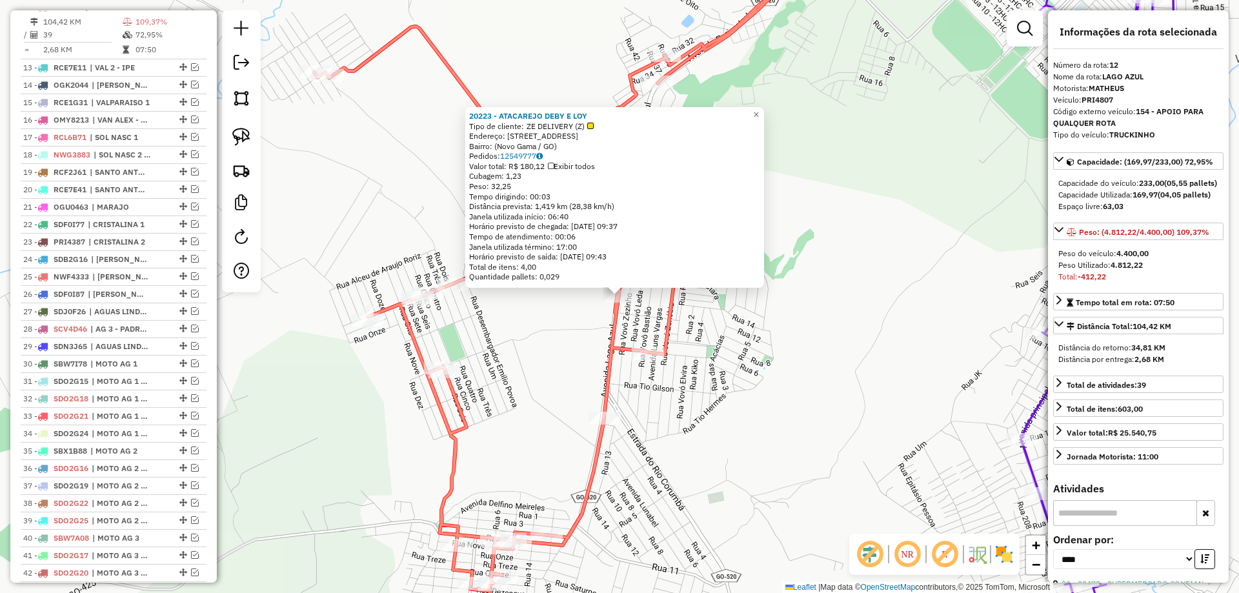
drag, startPoint x: 788, startPoint y: 349, endPoint x: 753, endPoint y: 350, distance: 34.2
click at [787, 349] on div "20223 - ATACAREJO DEBY E LOY Tipo de cliente: ZE DELIVERY (Z) Endereço: [STREET…" at bounding box center [619, 296] width 1239 height 593
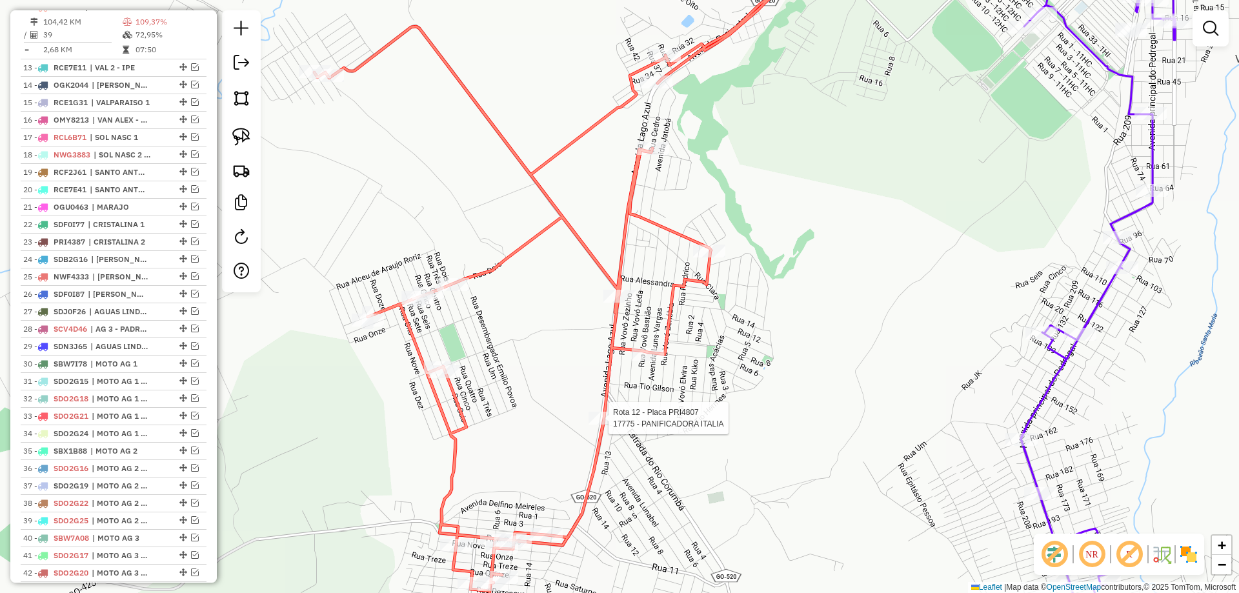
select select "*********"
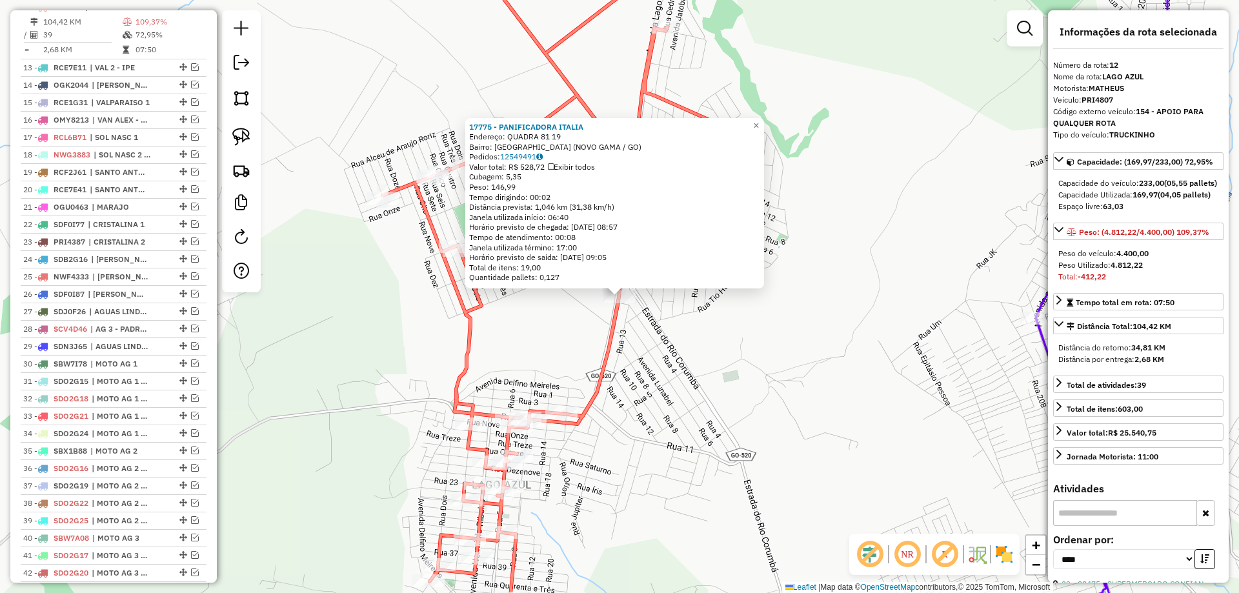
click at [731, 362] on div "17775 - PANIFICADORA ITALIA Endereço: QUADRA 81 19 Bairro: [GEOGRAPHIC_DATA] (N…" at bounding box center [619, 296] width 1239 height 593
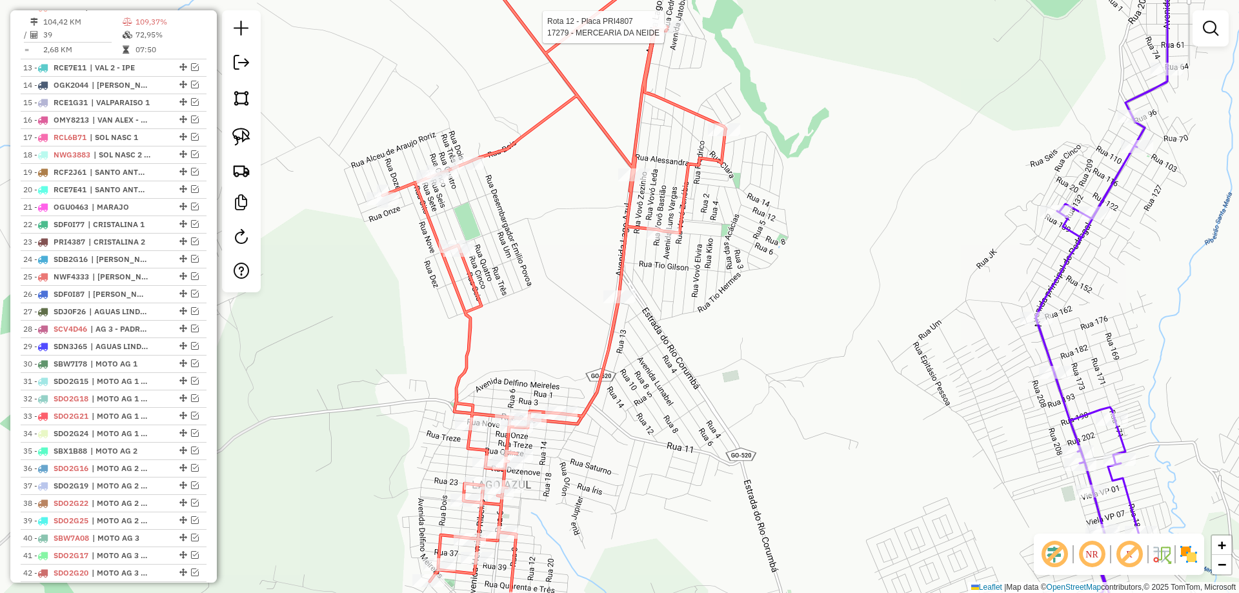
select select "*********"
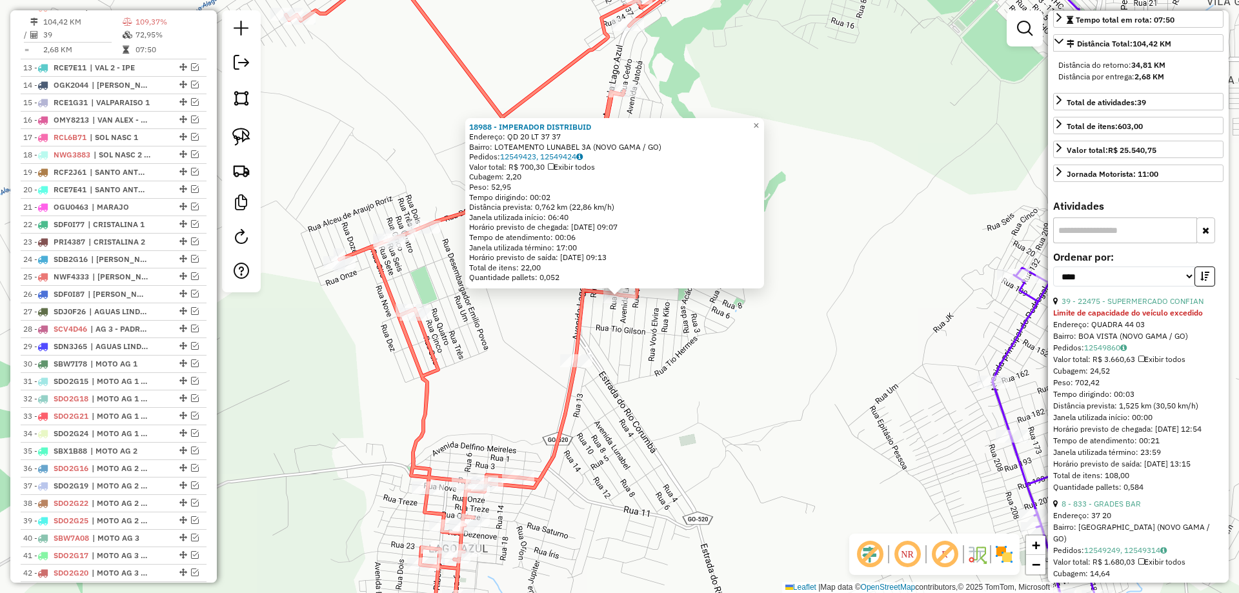
scroll to position [452, 0]
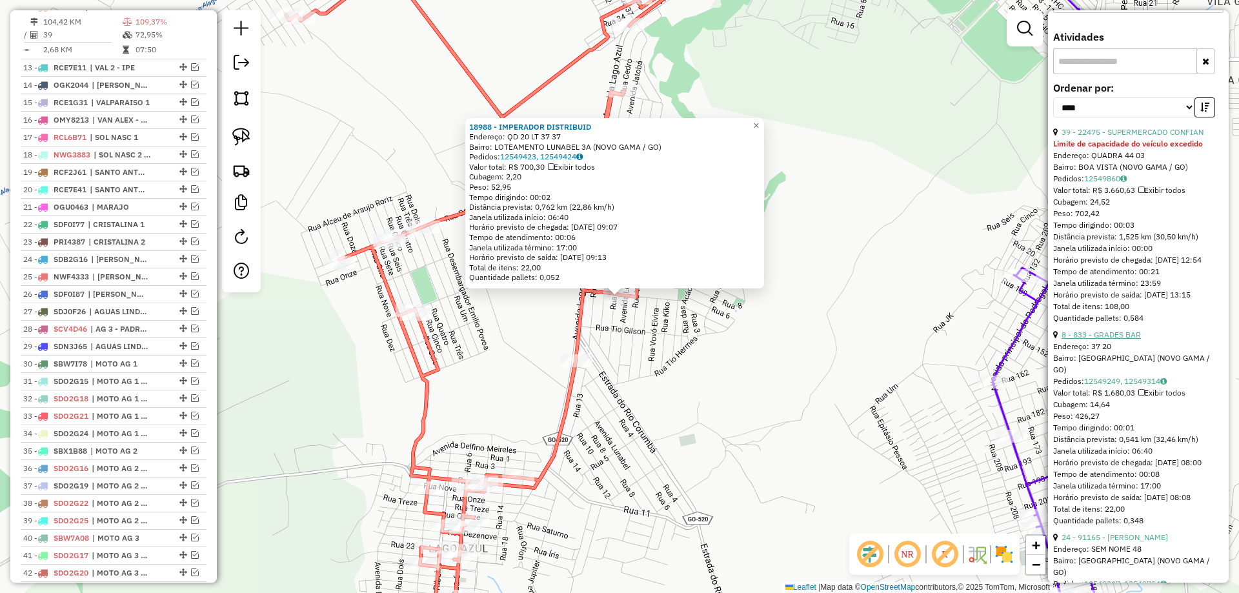
click at [1119, 340] on link "8 - 833 - GRADES BAR" at bounding box center [1101, 335] width 79 height 10
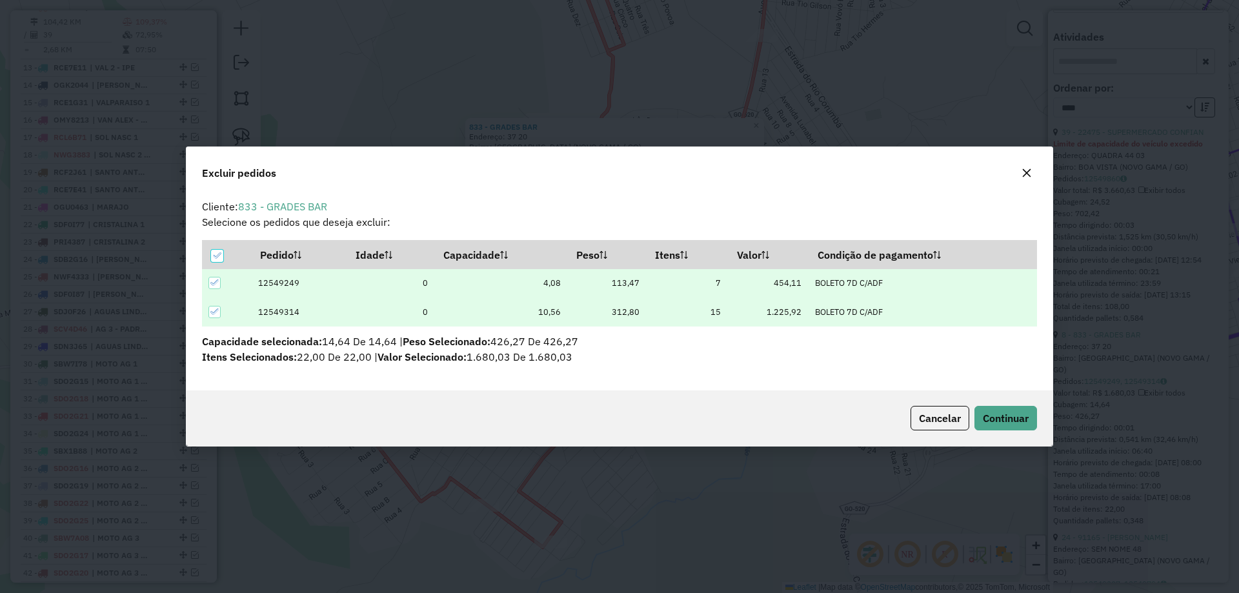
scroll to position [0, 0]
click at [1015, 413] on span "Continuar" at bounding box center [1006, 418] width 46 height 13
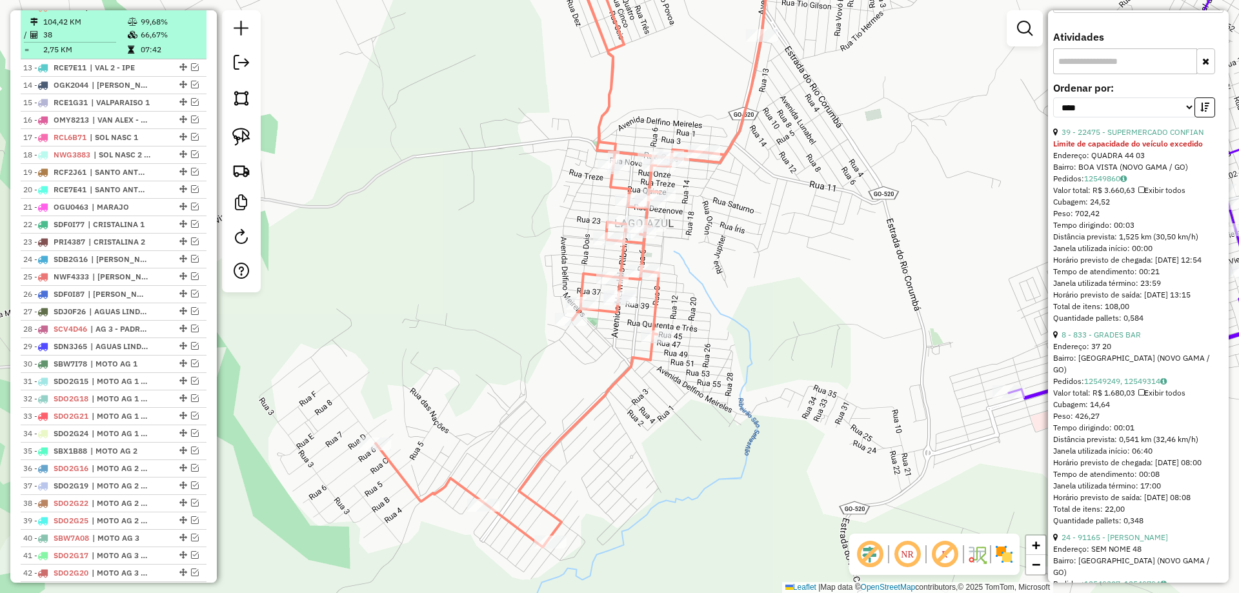
click at [182, 10] on em at bounding box center [186, 7] width 8 height 8
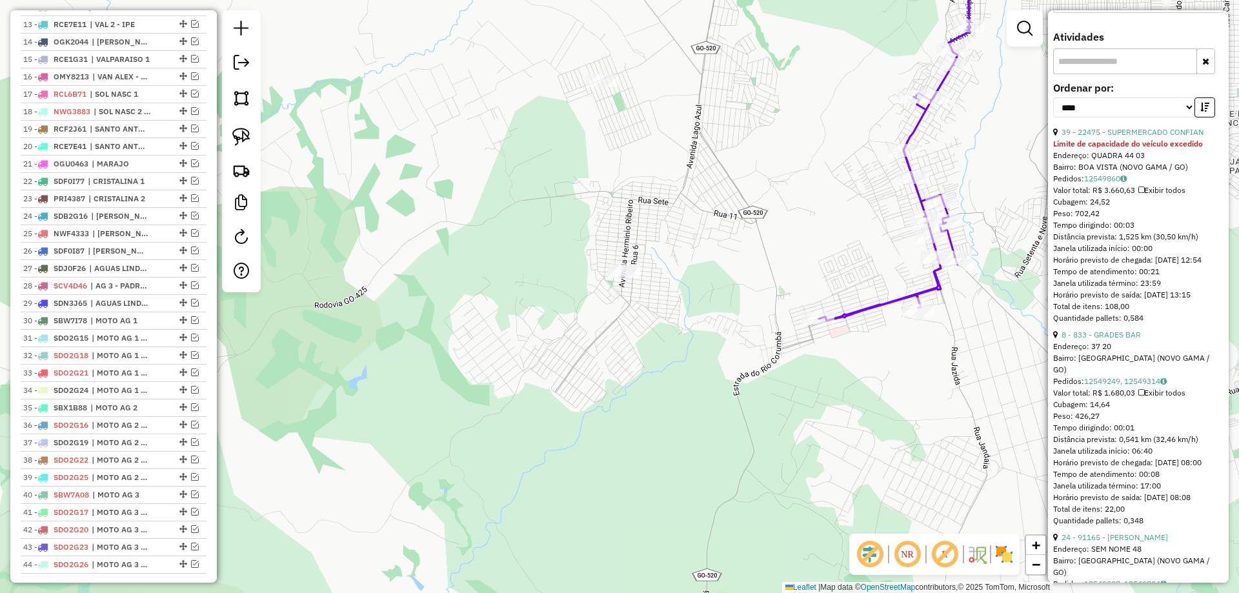
click at [918, 197] on icon at bounding box center [900, 131] width 162 height 380
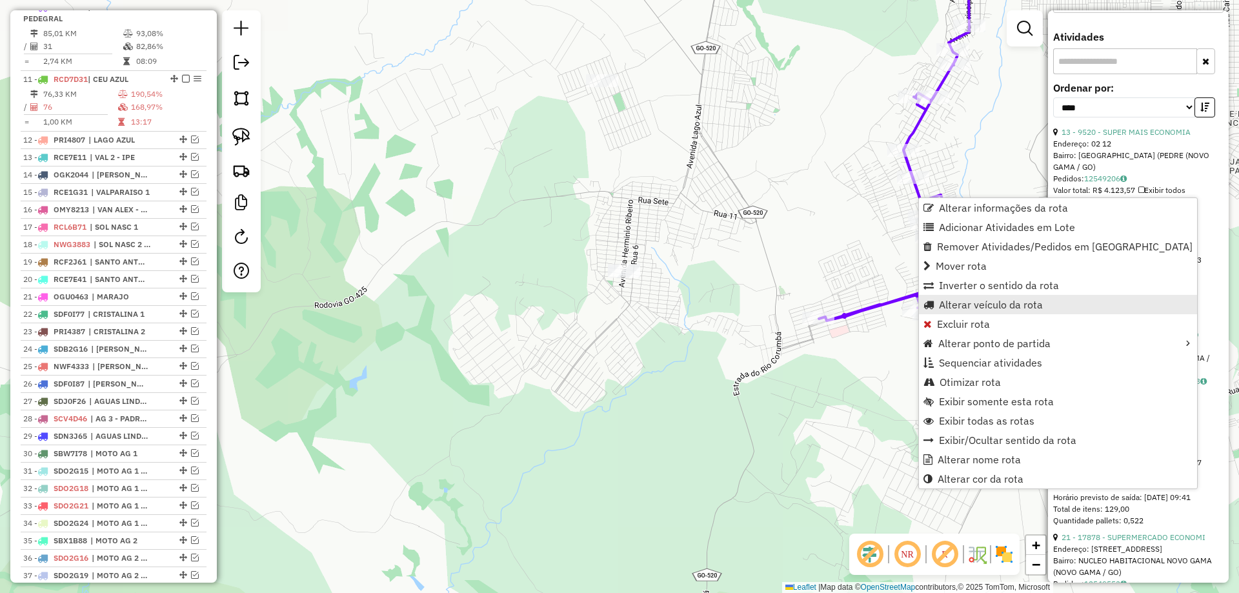
click at [955, 304] on span "Alterar veículo da rota" at bounding box center [991, 305] width 104 height 10
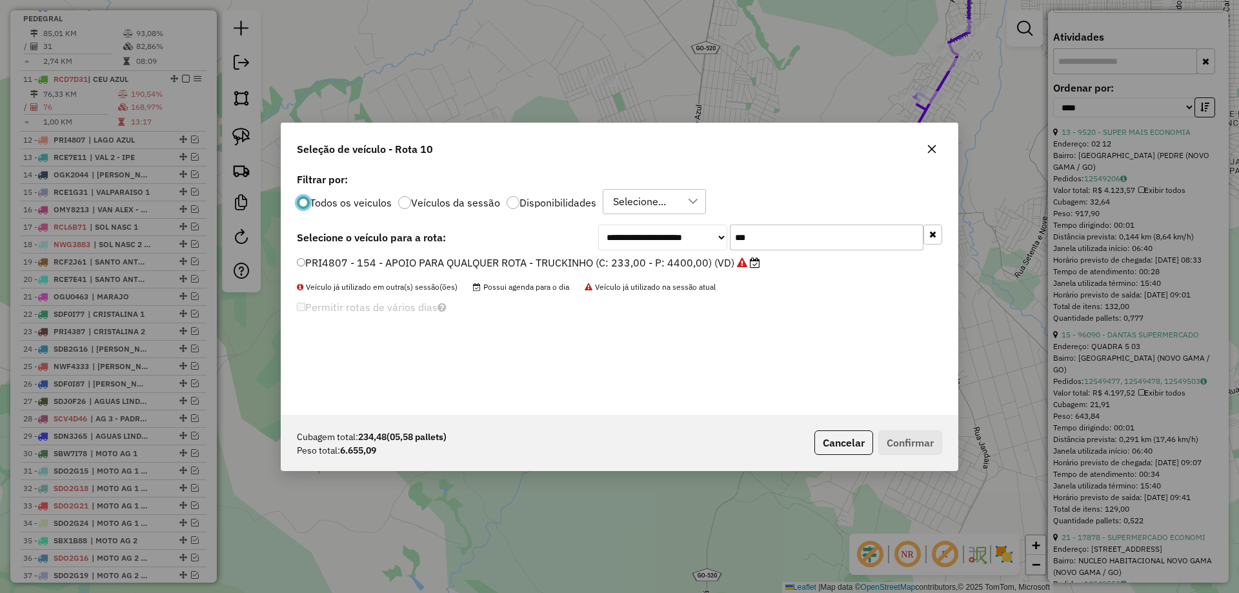
scroll to position [7, 4]
drag, startPoint x: 783, startPoint y: 243, endPoint x: 473, endPoint y: 243, distance: 309.9
click at [501, 243] on div "**********" at bounding box center [620, 238] width 646 height 26
type input "**"
click at [334, 269] on label "NWK9393 - 90 - LESTE-FUMAL - TOCO 8,33 (C: 283,00 - P: 8330,00) (VD)" at bounding box center [480, 262] width 367 height 15
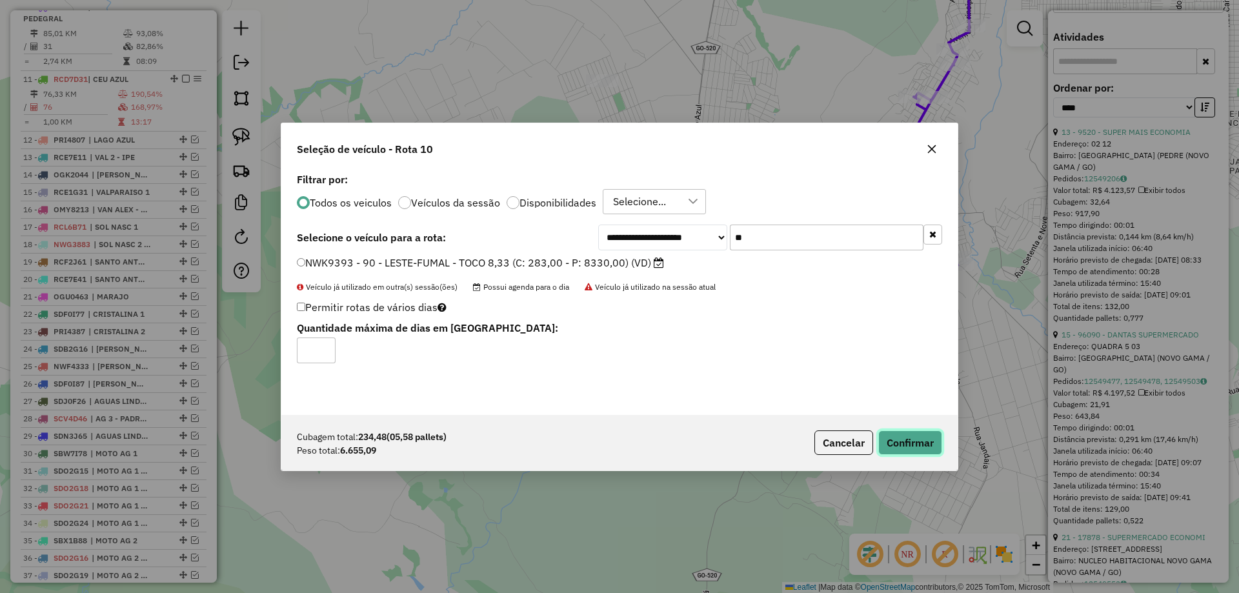
click at [901, 436] on button "Confirmar" at bounding box center [911, 443] width 64 height 25
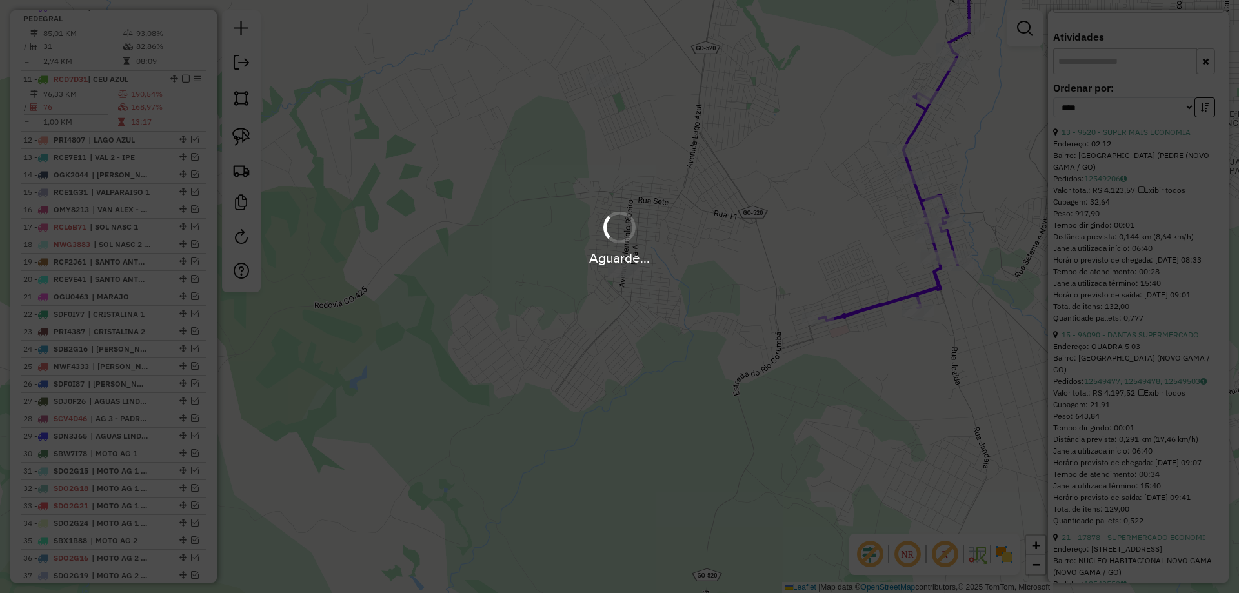
scroll to position [440, 0]
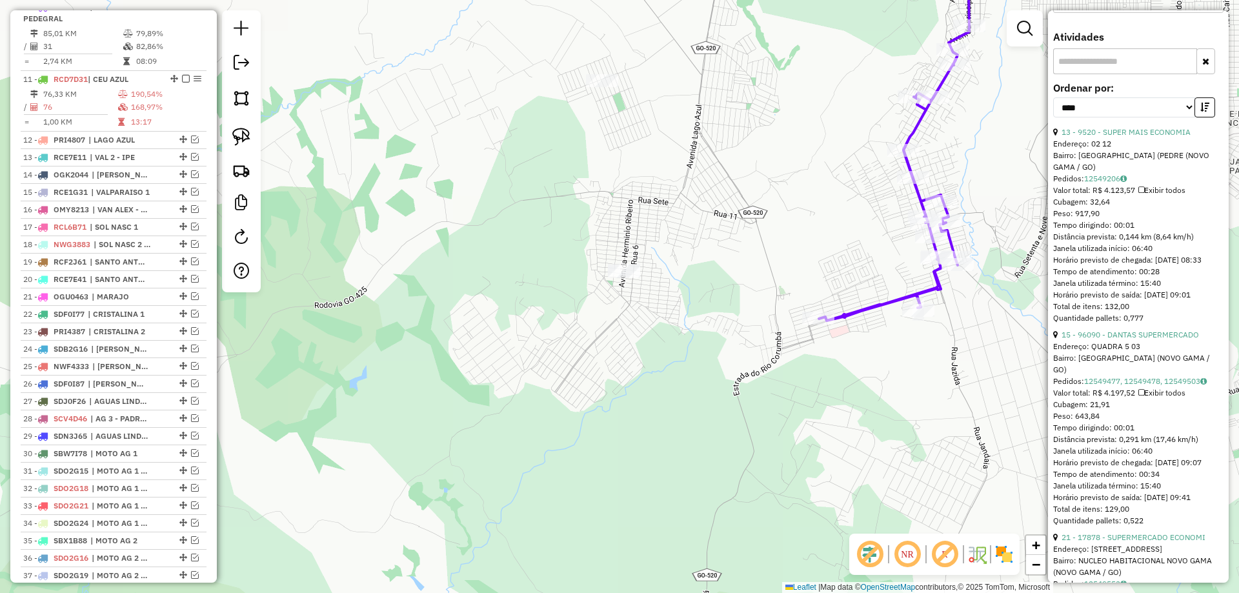
click at [182, 10] on em at bounding box center [186, 7] width 8 height 8
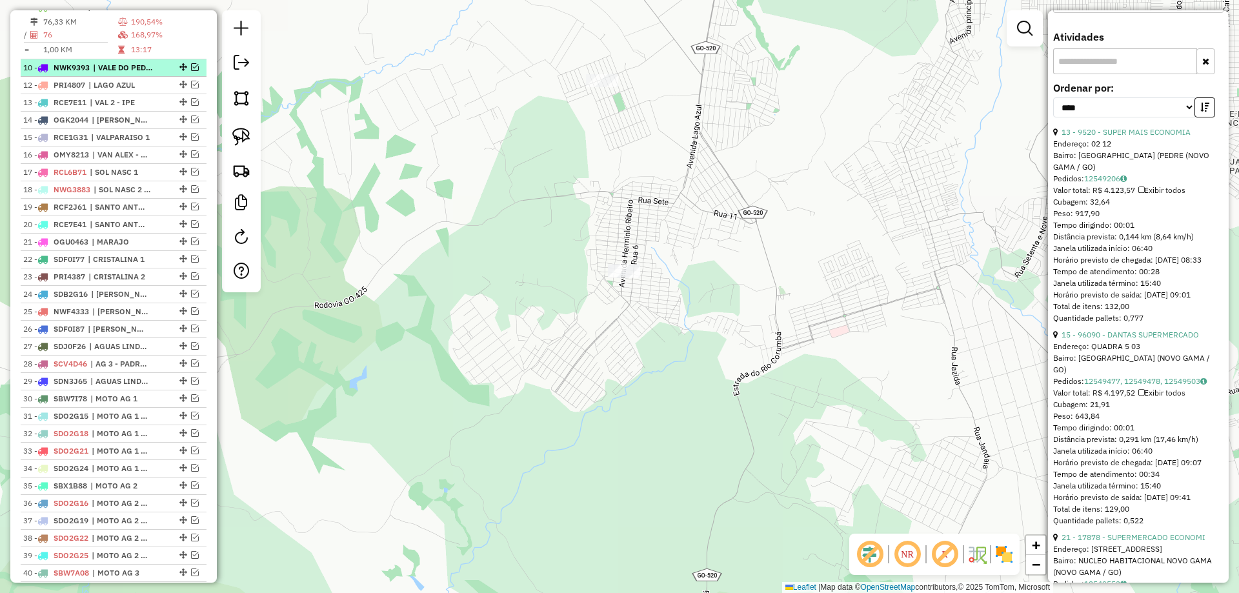
drag, startPoint x: 178, startPoint y: 19, endPoint x: 168, endPoint y: 77, distance: 58.2
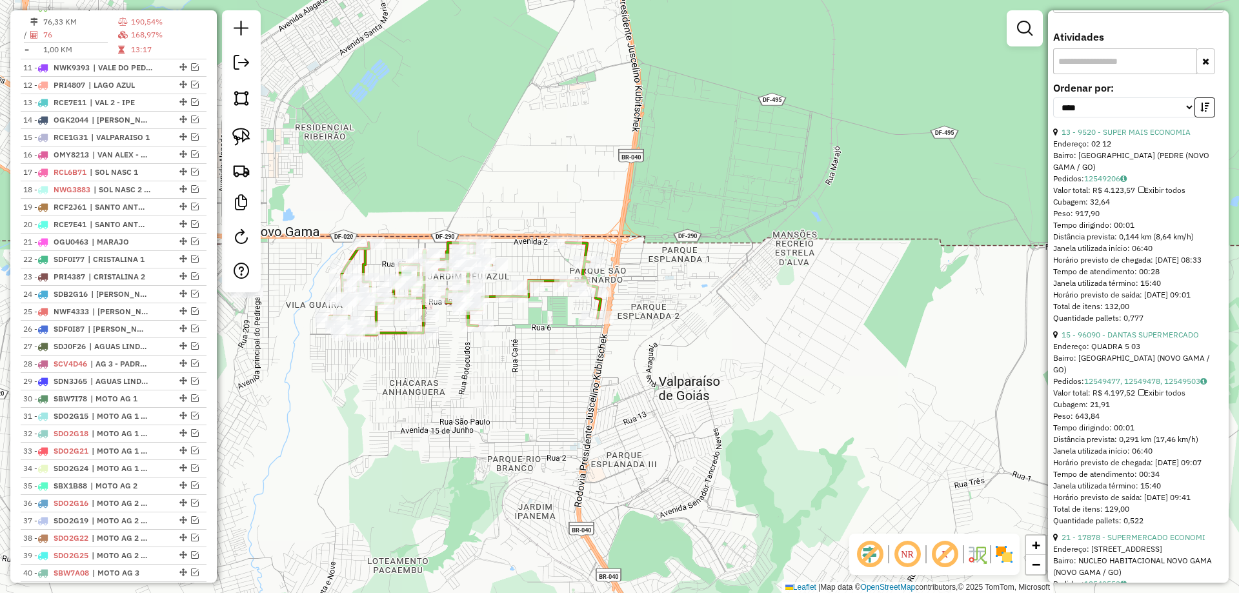
drag, startPoint x: 791, startPoint y: 395, endPoint x: 567, endPoint y: 348, distance: 228.9
click at [605, 365] on div "Janela de atendimento Grade de atendimento Capacidade Transportadoras Veículos …" at bounding box center [619, 296] width 1239 height 593
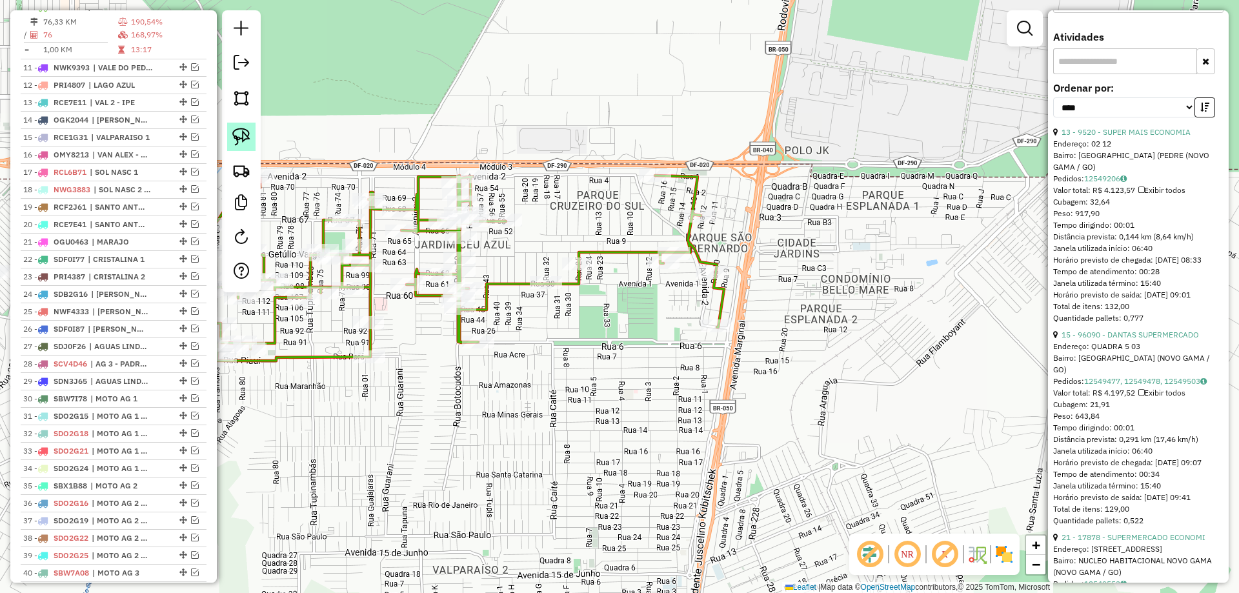
click at [243, 132] on img at bounding box center [241, 137] width 18 height 18
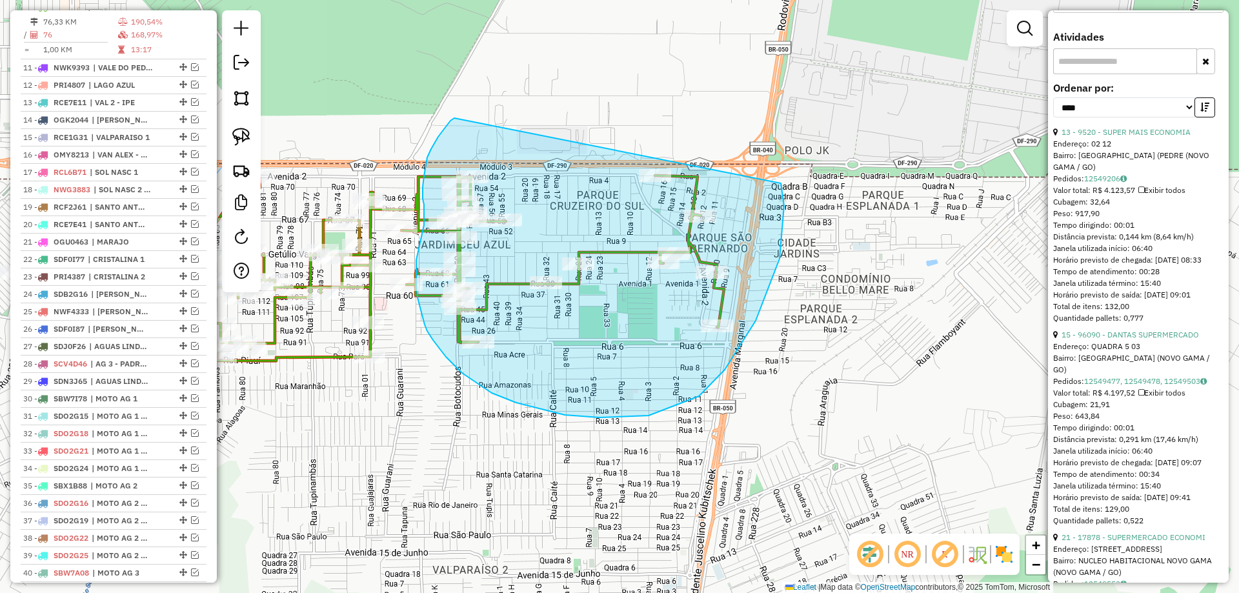
drag, startPoint x: 436, startPoint y: 141, endPoint x: 750, endPoint y: 141, distance: 314.4
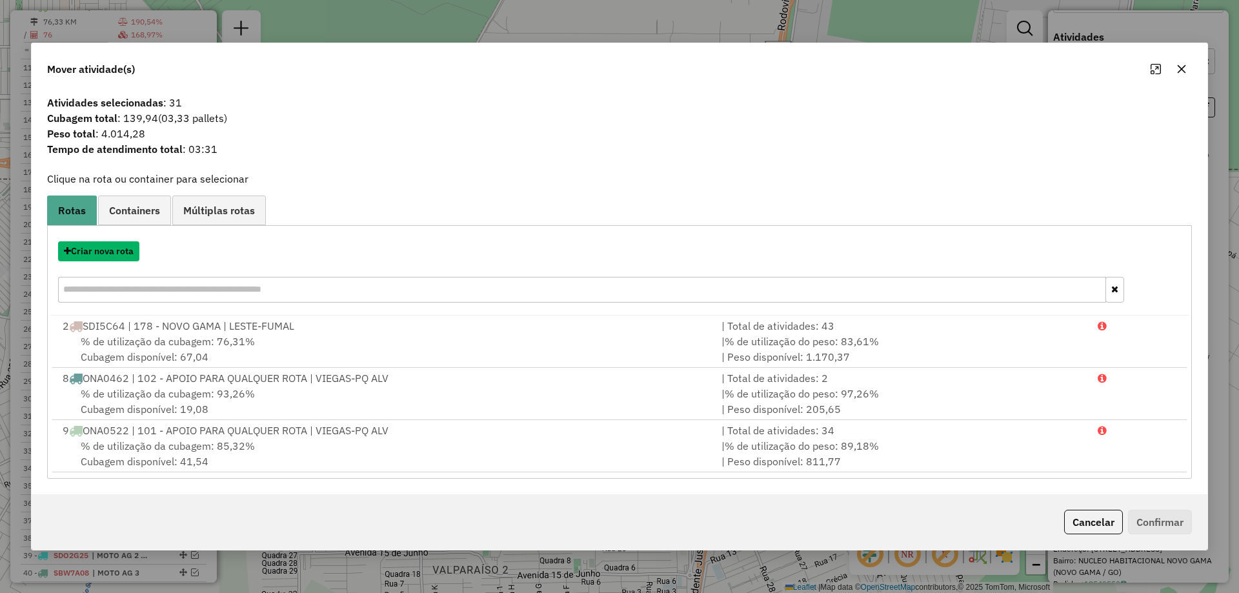
click at [117, 246] on button "Criar nova rota" at bounding box center [98, 251] width 81 height 20
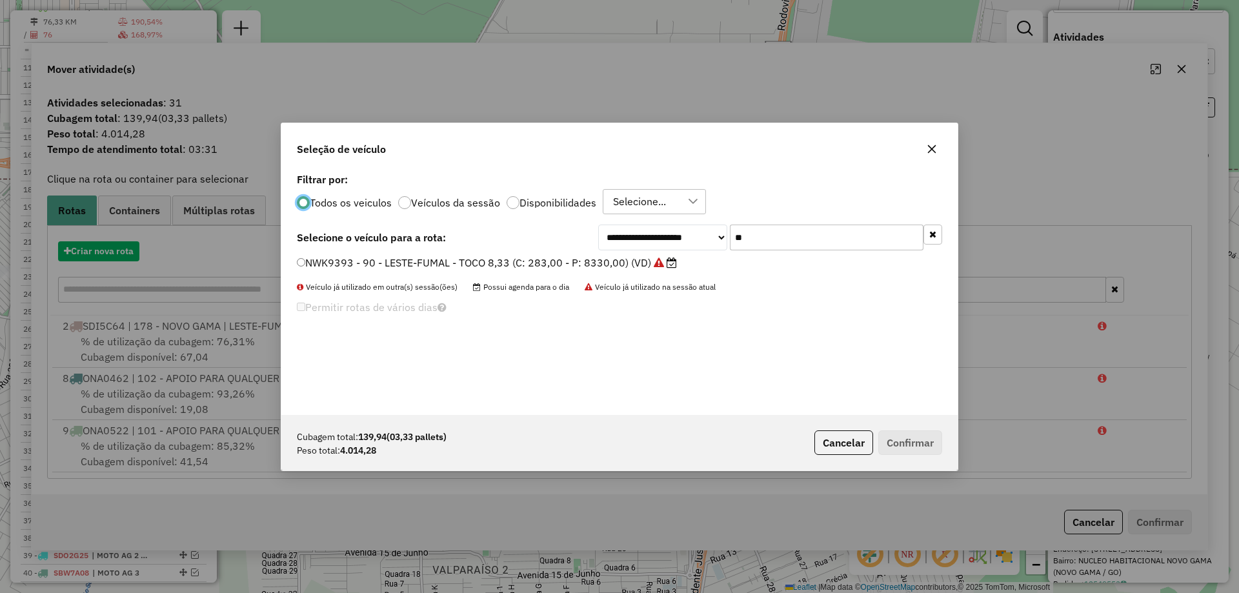
scroll to position [7, 4]
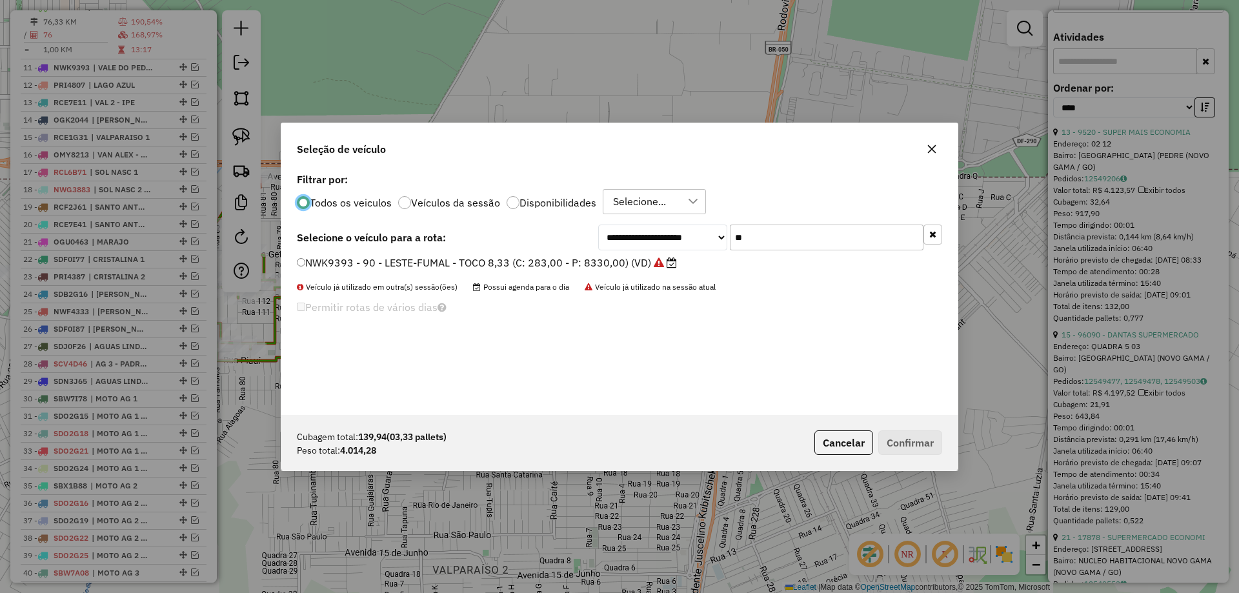
click at [647, 218] on div "**********" at bounding box center [619, 292] width 677 height 245
type input "***"
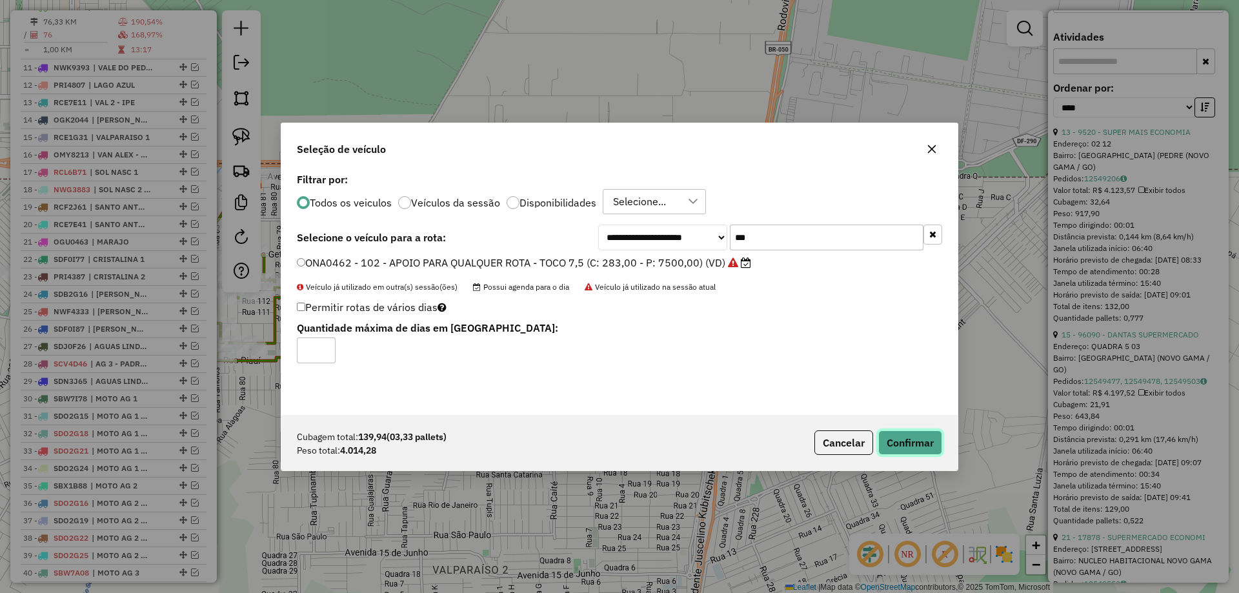
click at [919, 442] on button "Confirmar" at bounding box center [911, 443] width 64 height 25
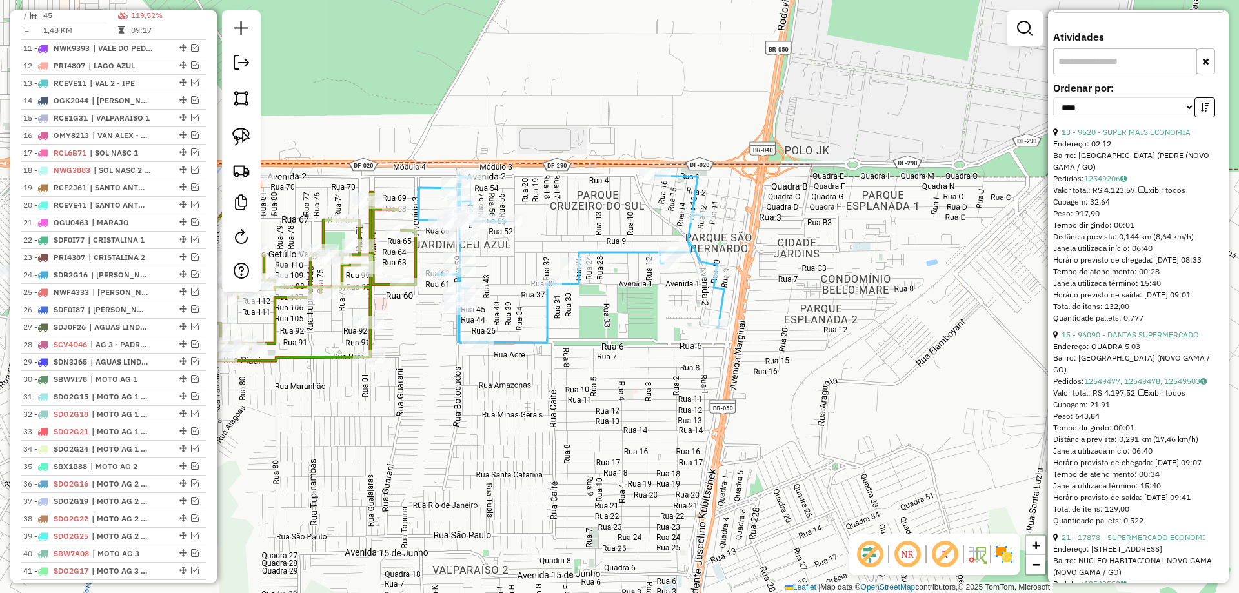
scroll to position [847, 0]
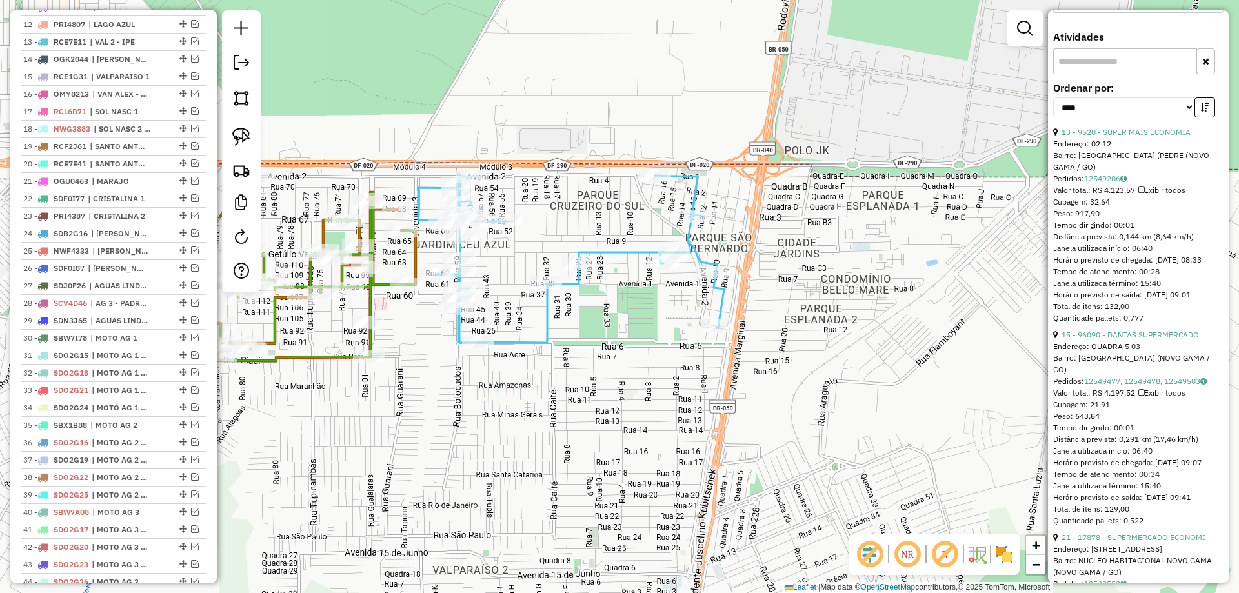
click at [371, 294] on icon at bounding box center [299, 269] width 234 height 184
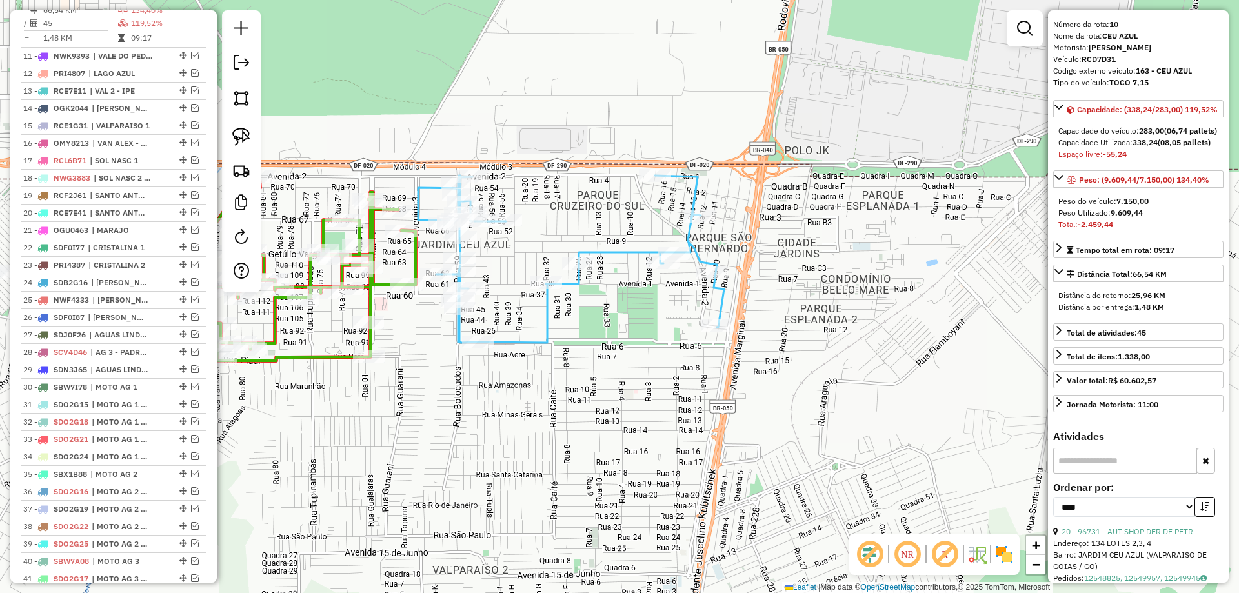
scroll to position [0, 0]
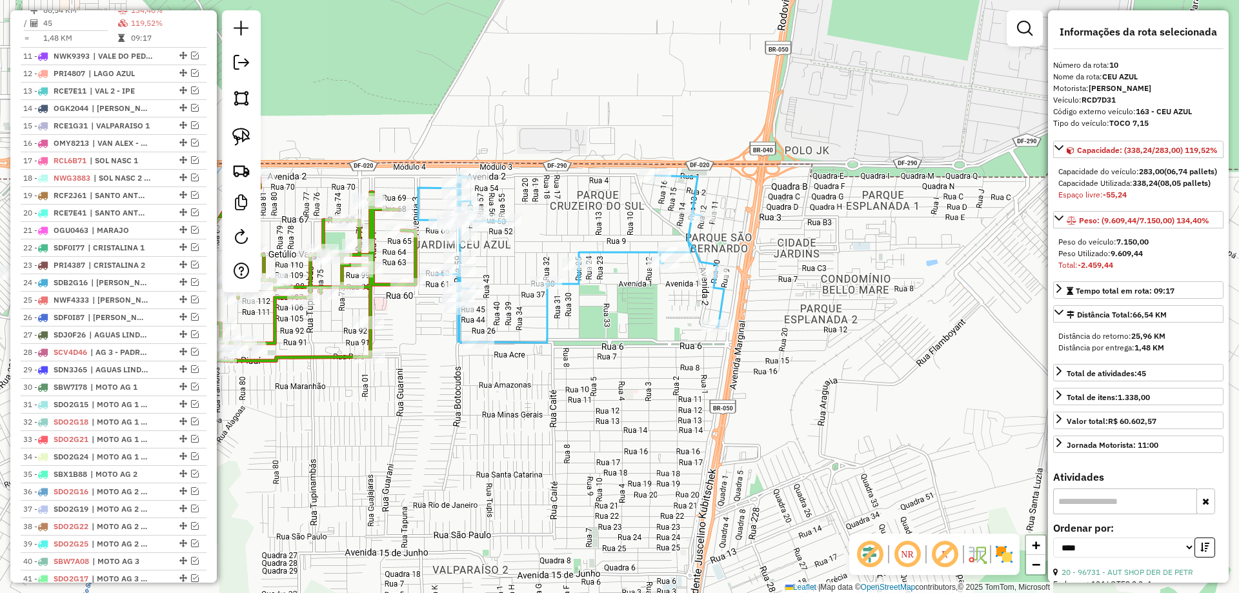
click at [618, 250] on icon at bounding box center [571, 259] width 306 height 167
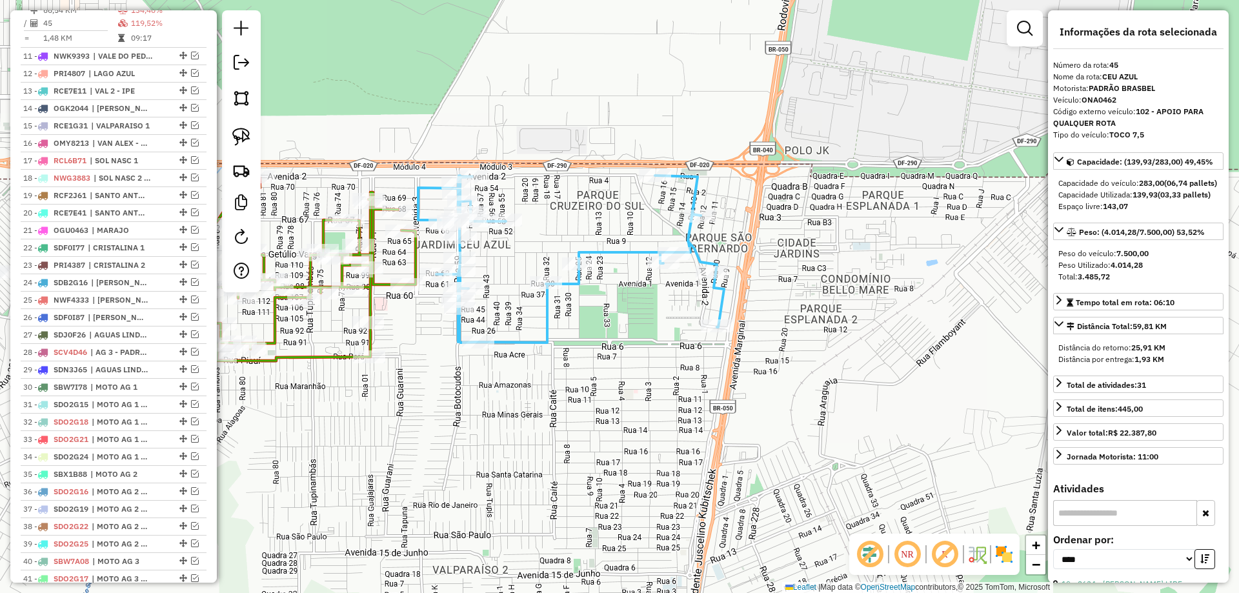
scroll to position [1194, 0]
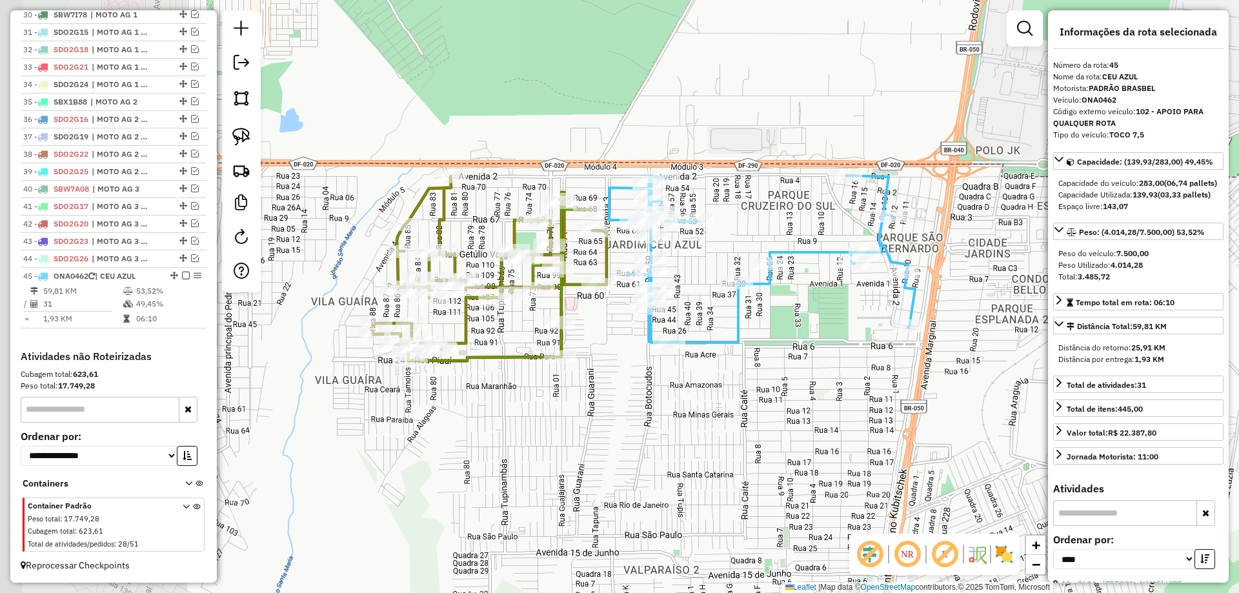
drag, startPoint x: 781, startPoint y: 372, endPoint x: 844, endPoint y: 372, distance: 62.6
click at [844, 372] on div "Janela de atendimento Grade de atendimento Capacidade Transportadoras Veículos …" at bounding box center [619, 296] width 1239 height 593
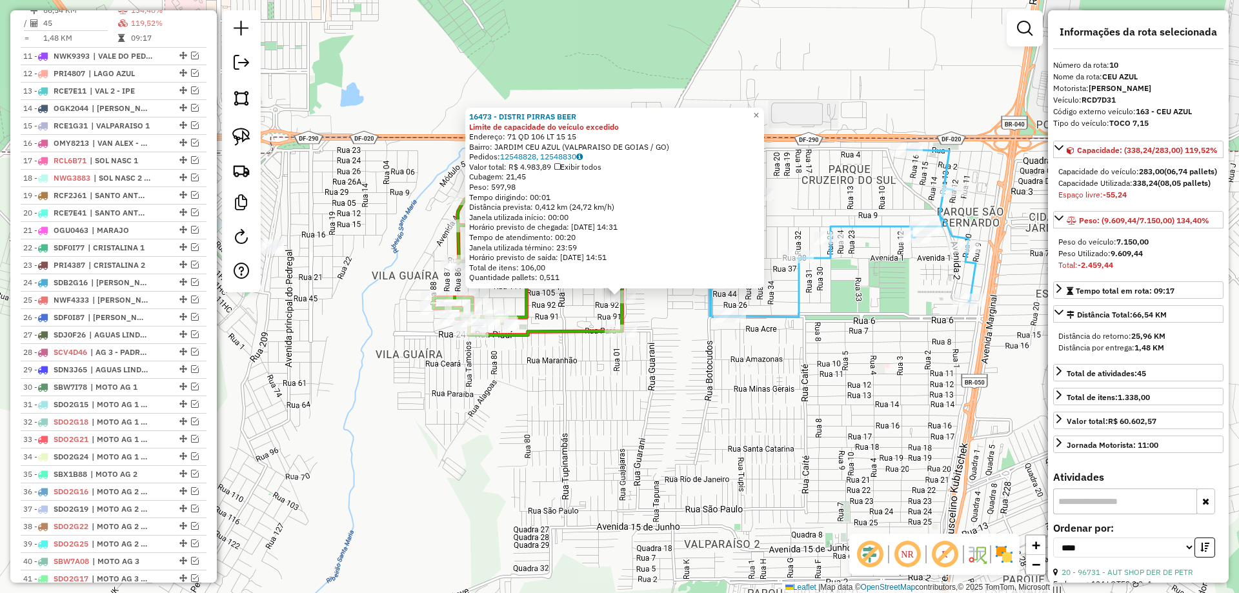
scroll to position [798, 0]
click at [633, 441] on div "16473 - DISTRI PIRRAS BEER Limite de capacidade do veículo excedido Endereço: 7…" at bounding box center [619, 296] width 1239 height 593
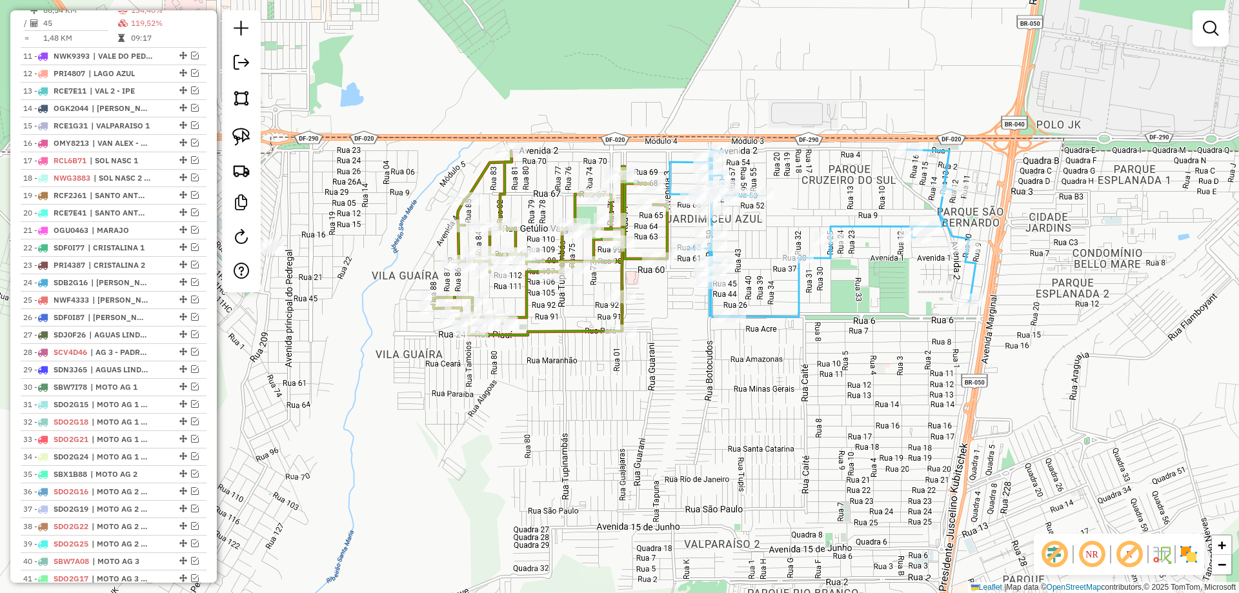
click at [732, 310] on div "Rota 45 - Placa ONA0462 666 - DIST MISTURA FINA Janela de atendimento Grade de …" at bounding box center [619, 296] width 1239 height 593
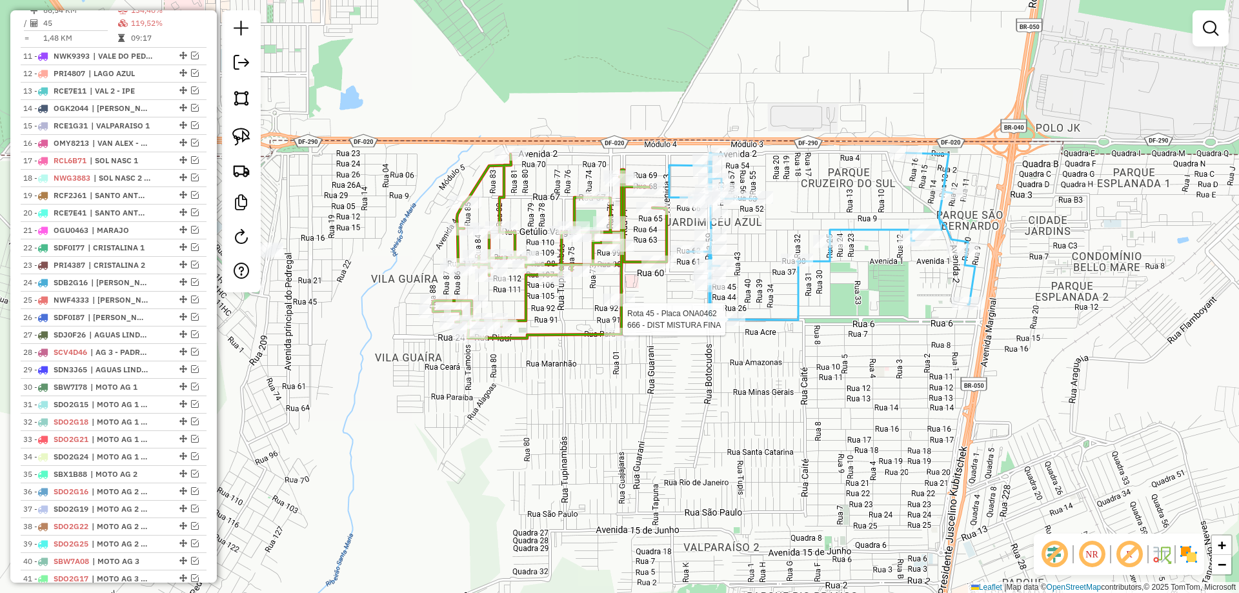
select select "*********"
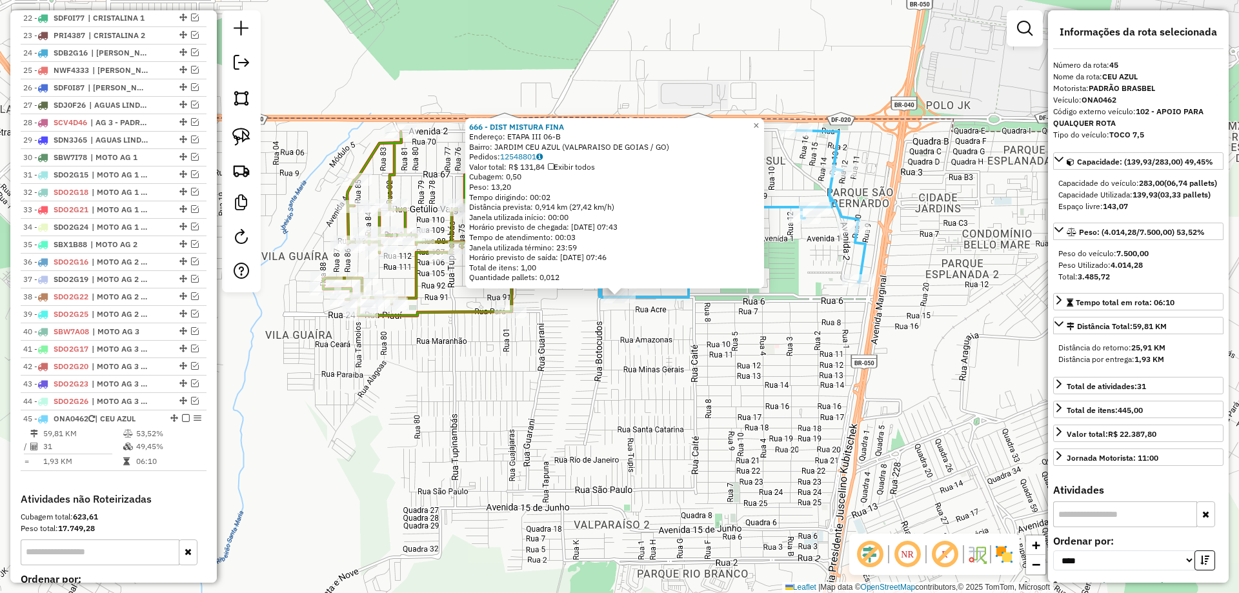
scroll to position [1194, 0]
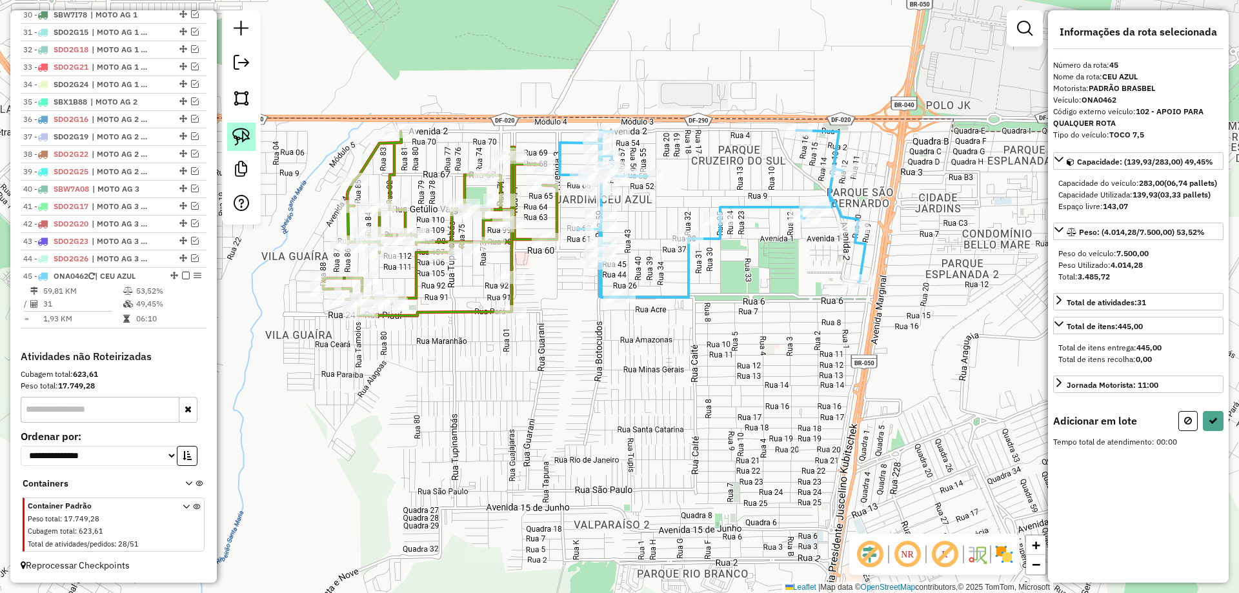
click at [247, 132] on img at bounding box center [241, 137] width 18 height 18
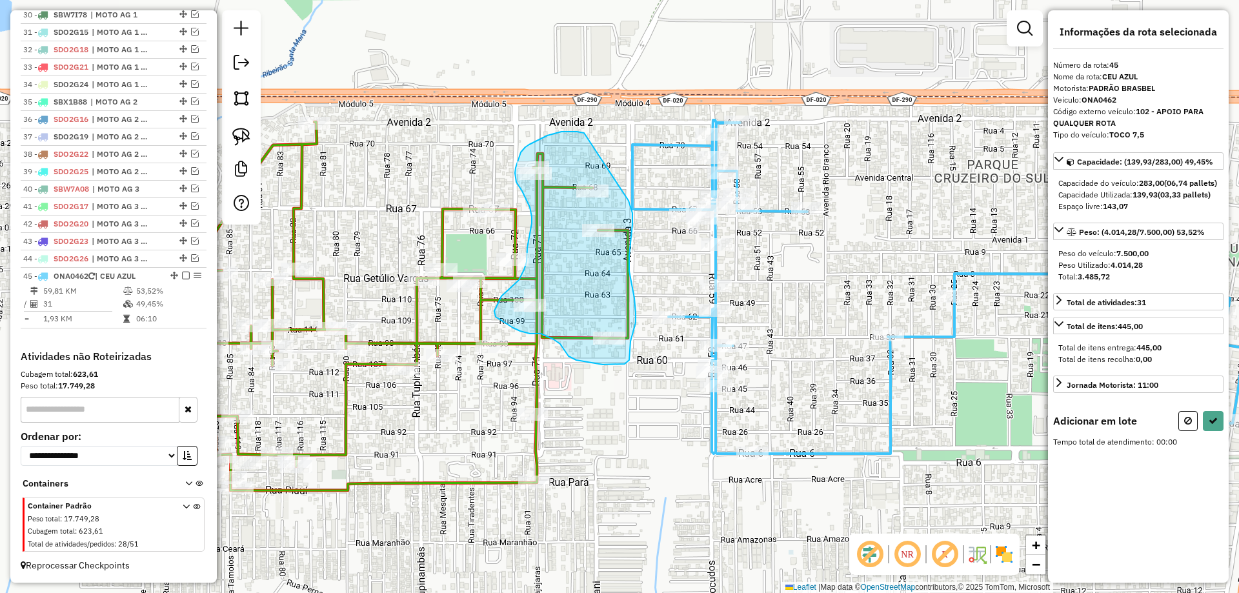
drag, startPoint x: 532, startPoint y: 143, endPoint x: 620, endPoint y: 178, distance: 94.2
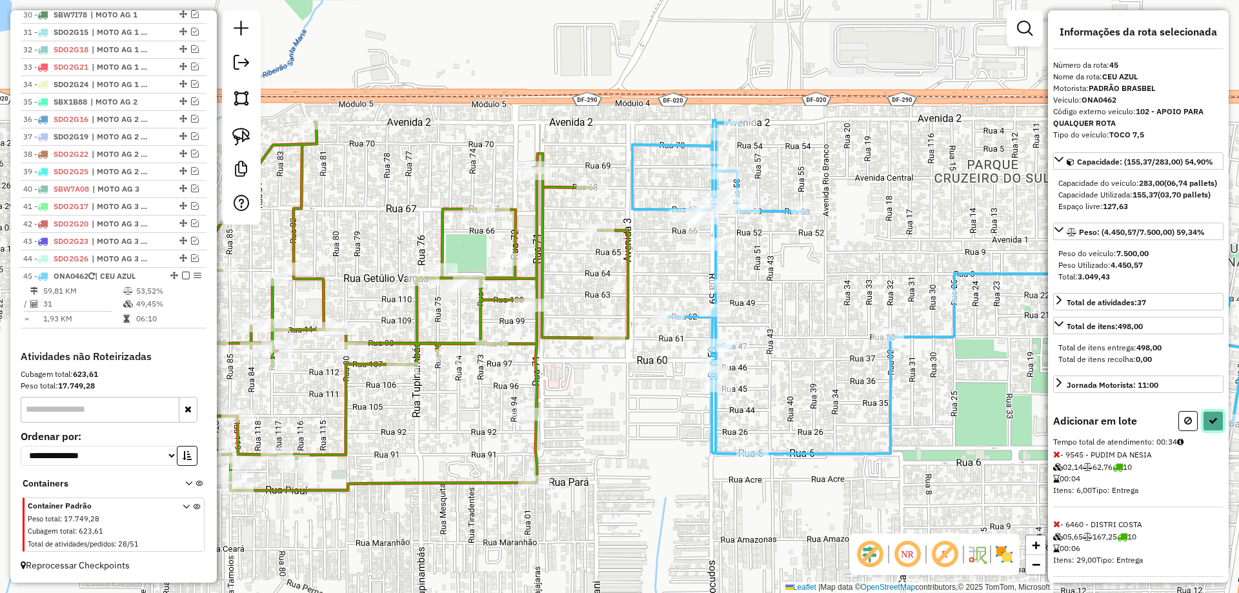
click at [1216, 431] on button at bounding box center [1213, 421] width 21 height 20
select select "*********"
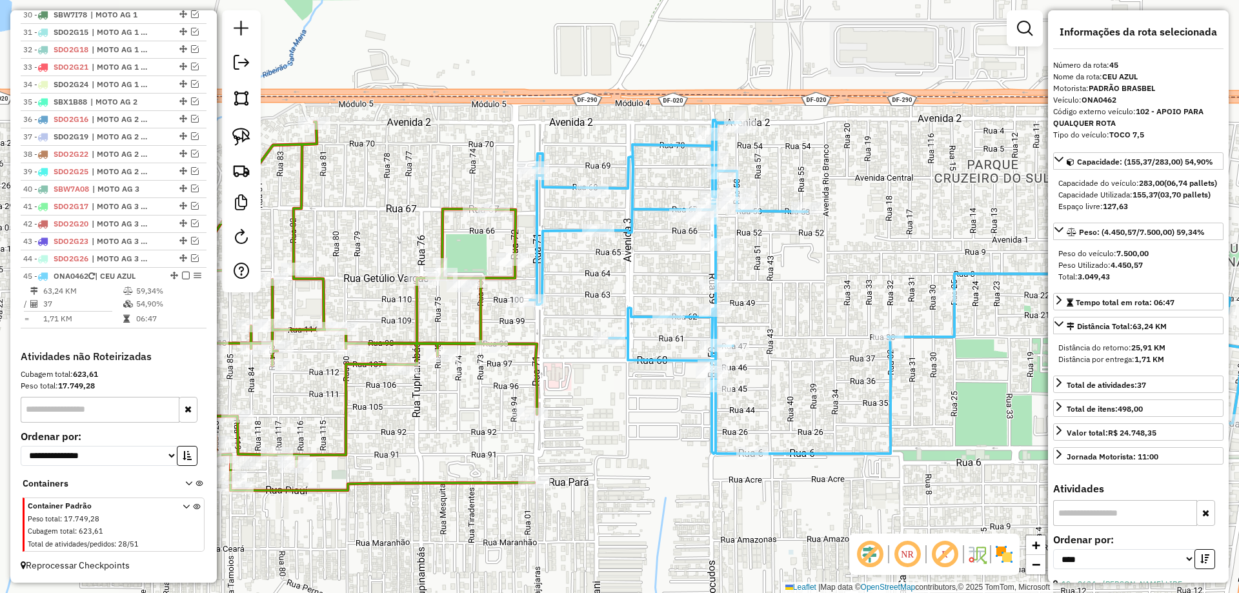
click at [534, 352] on icon at bounding box center [348, 306] width 377 height 369
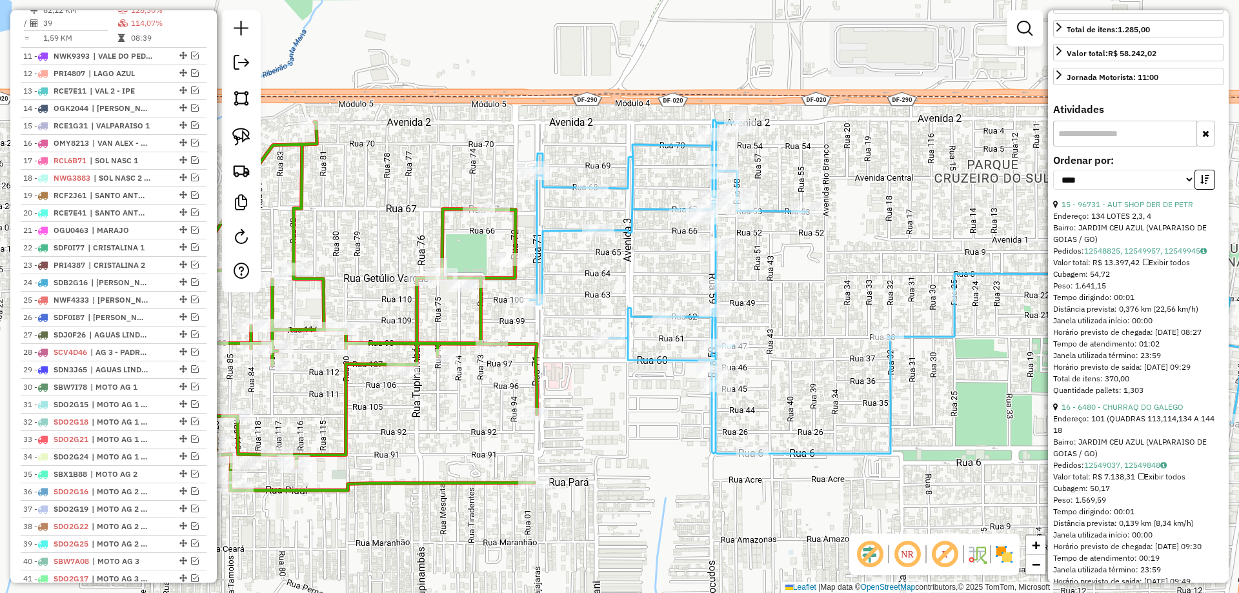
scroll to position [387, 0]
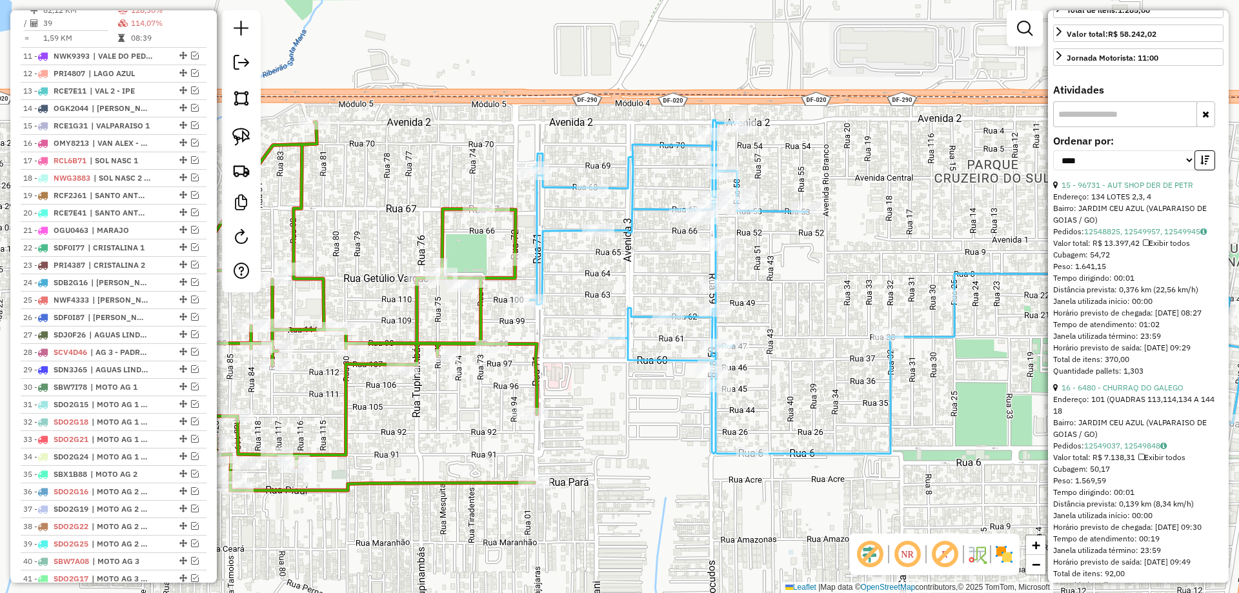
click at [713, 411] on icon at bounding box center [887, 287] width 714 height 334
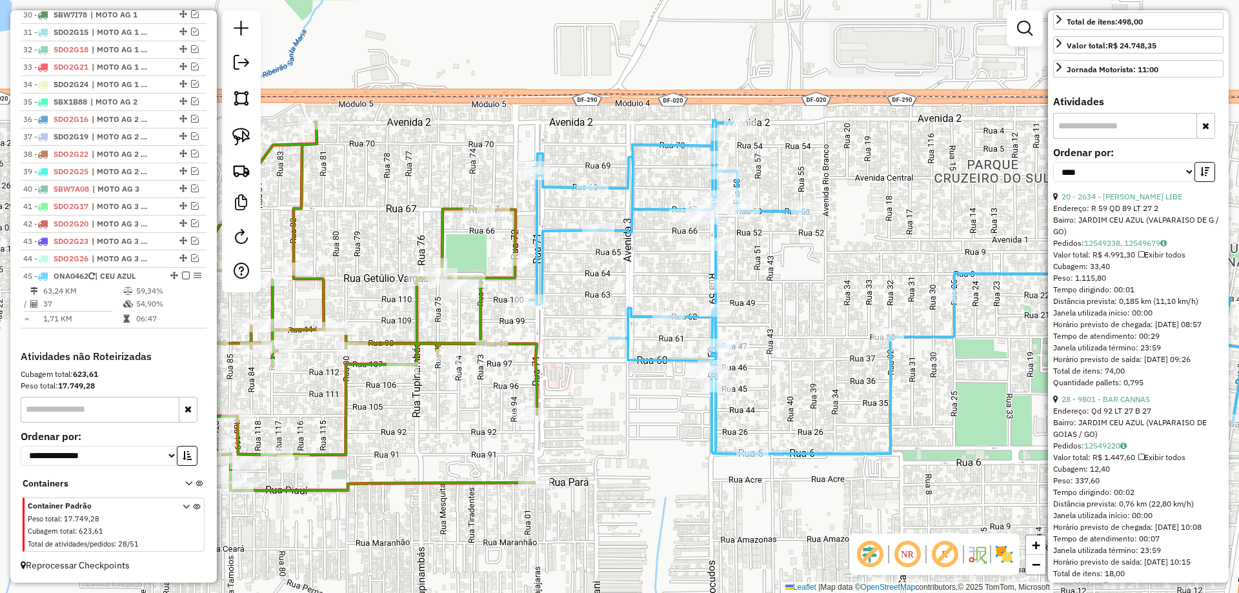
scroll to position [0, 0]
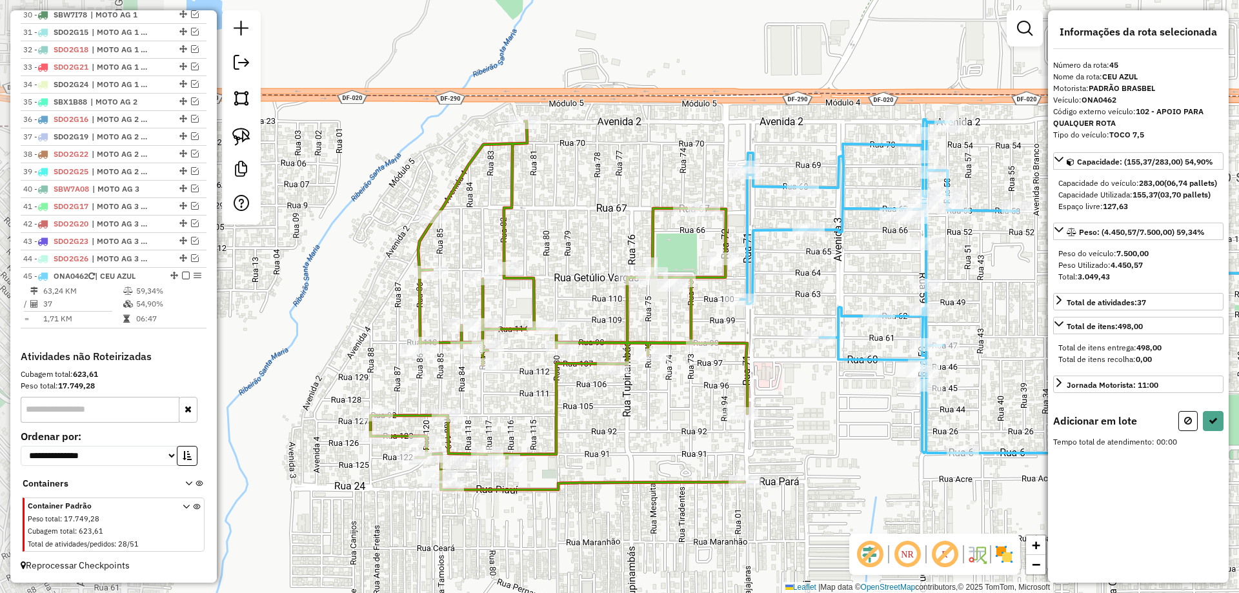
drag, startPoint x: 356, startPoint y: 212, endPoint x: 567, endPoint y: 212, distance: 210.4
click at [567, 212] on div "Janela de atendimento Grade de atendimento Capacidade Transportadoras Veículos …" at bounding box center [619, 296] width 1239 height 593
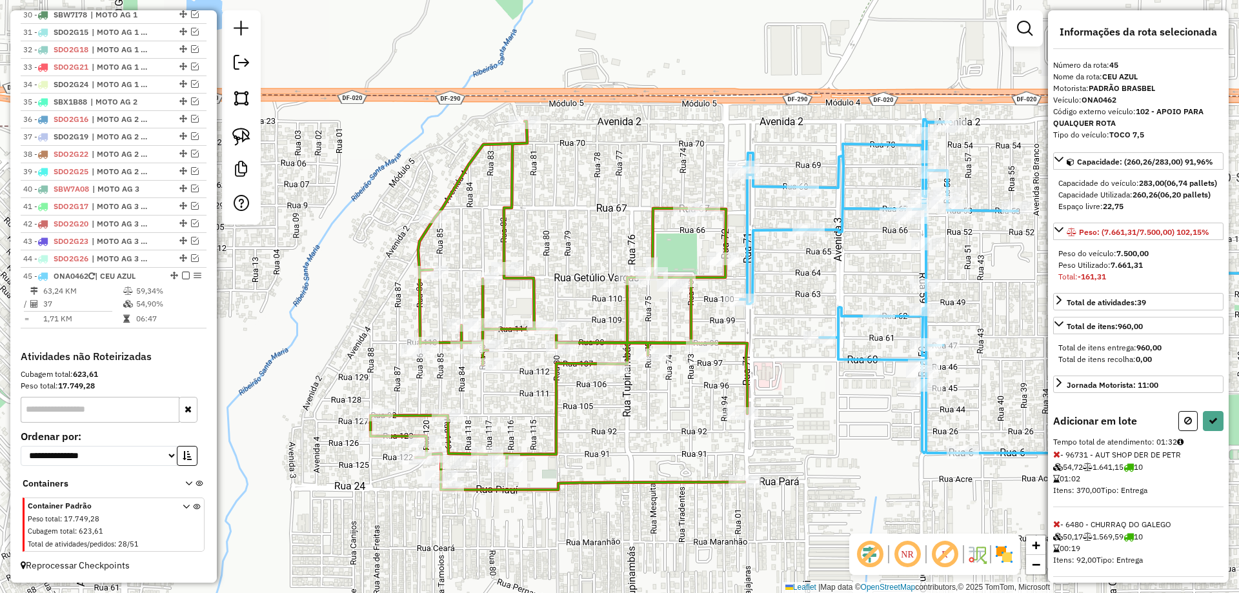
click at [1055, 529] on icon at bounding box center [1057, 524] width 7 height 9
click at [1212, 427] on button at bounding box center [1213, 421] width 21 height 20
select select "*********"
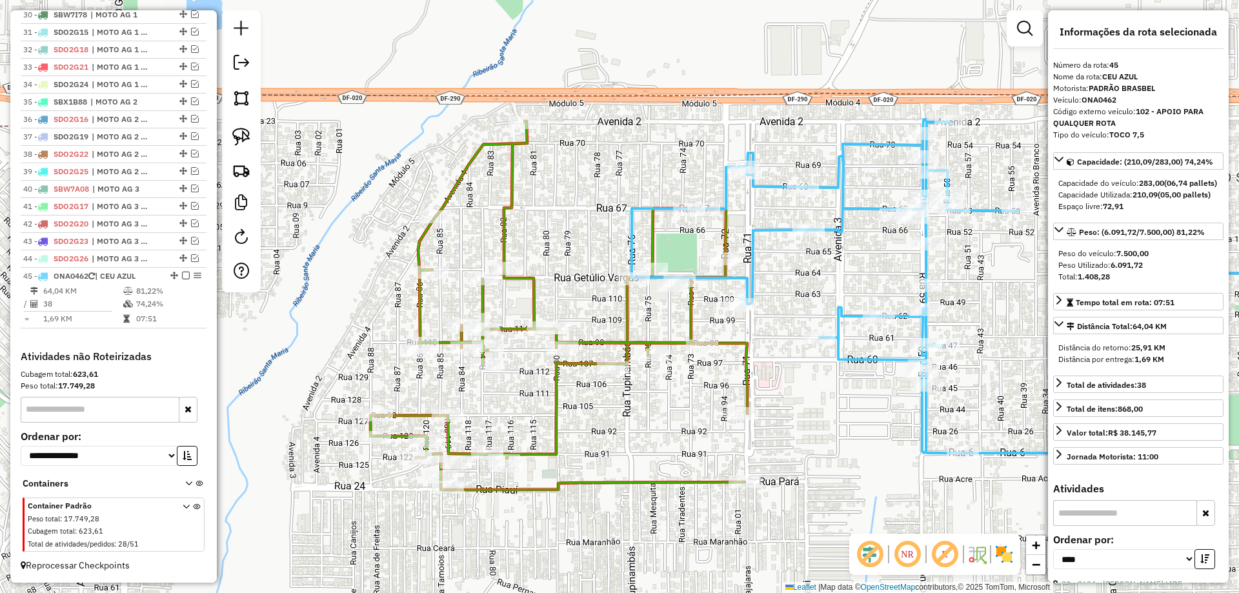
click at [746, 341] on icon at bounding box center [559, 305] width 377 height 369
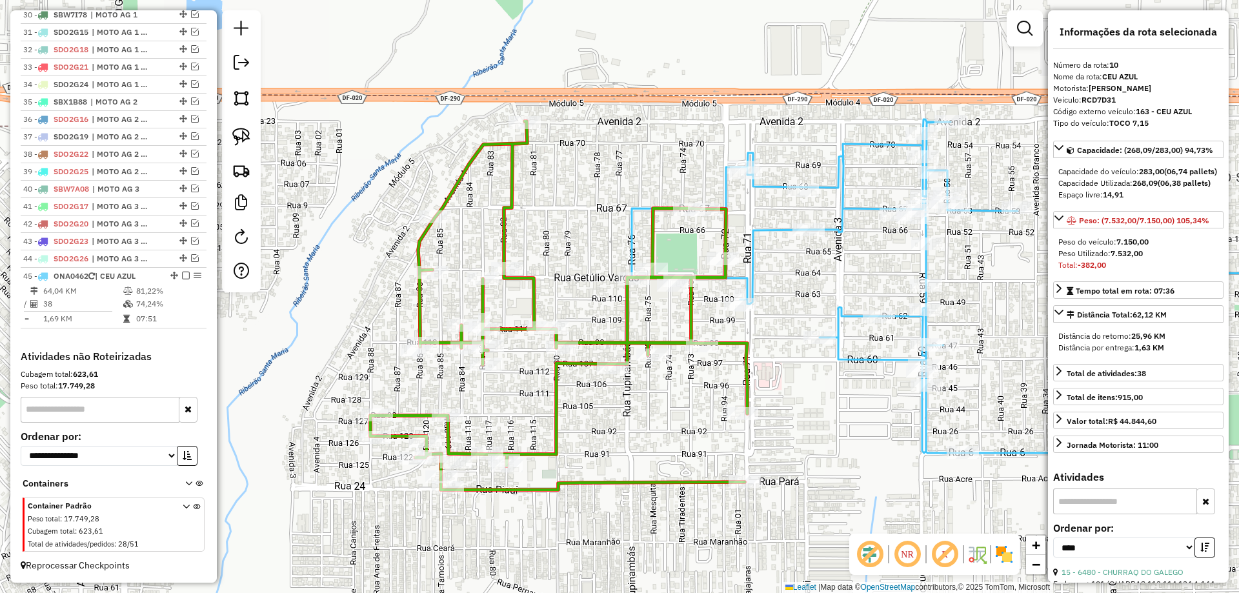
scroll to position [798, 0]
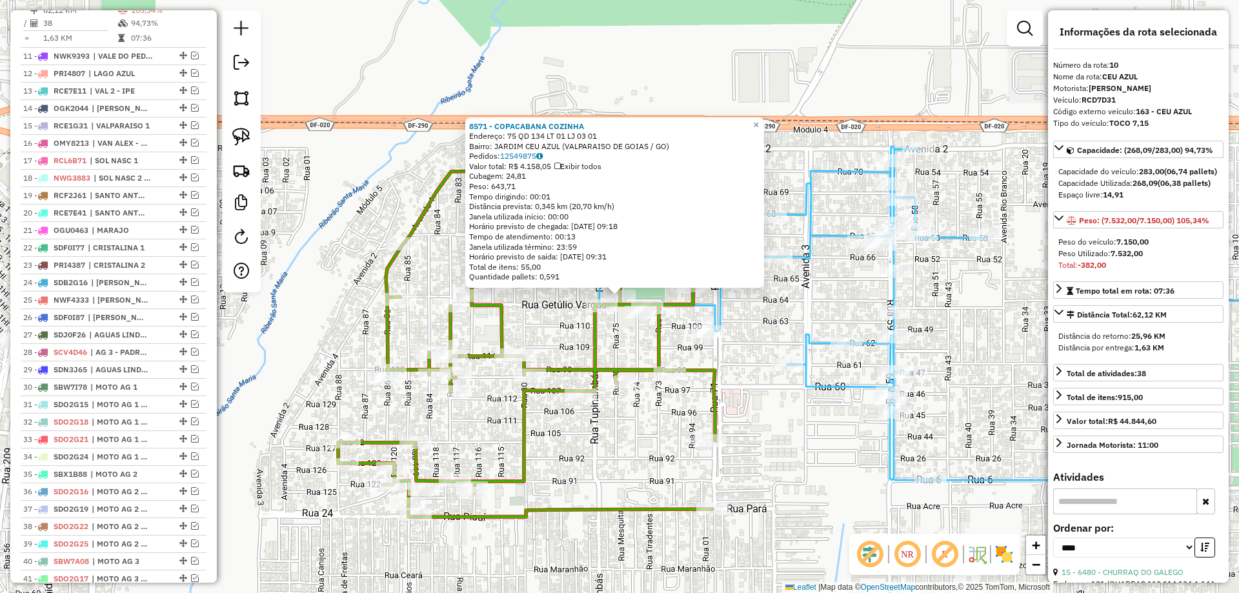
click at [821, 341] on icon at bounding box center [982, 314] width 764 height 334
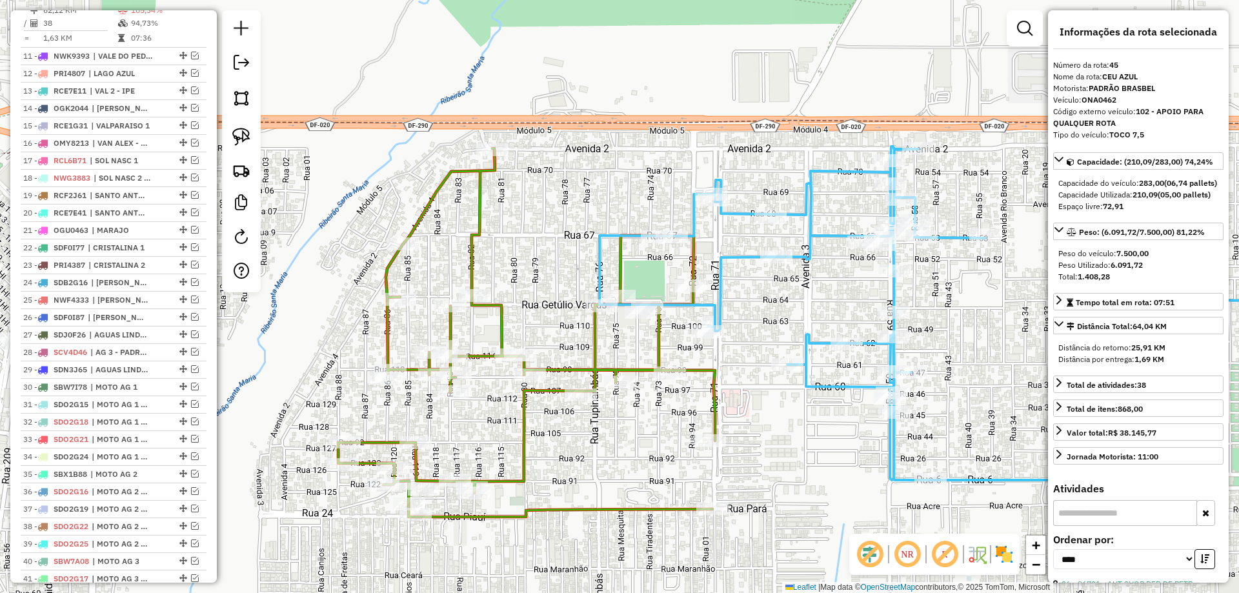
scroll to position [1194, 0]
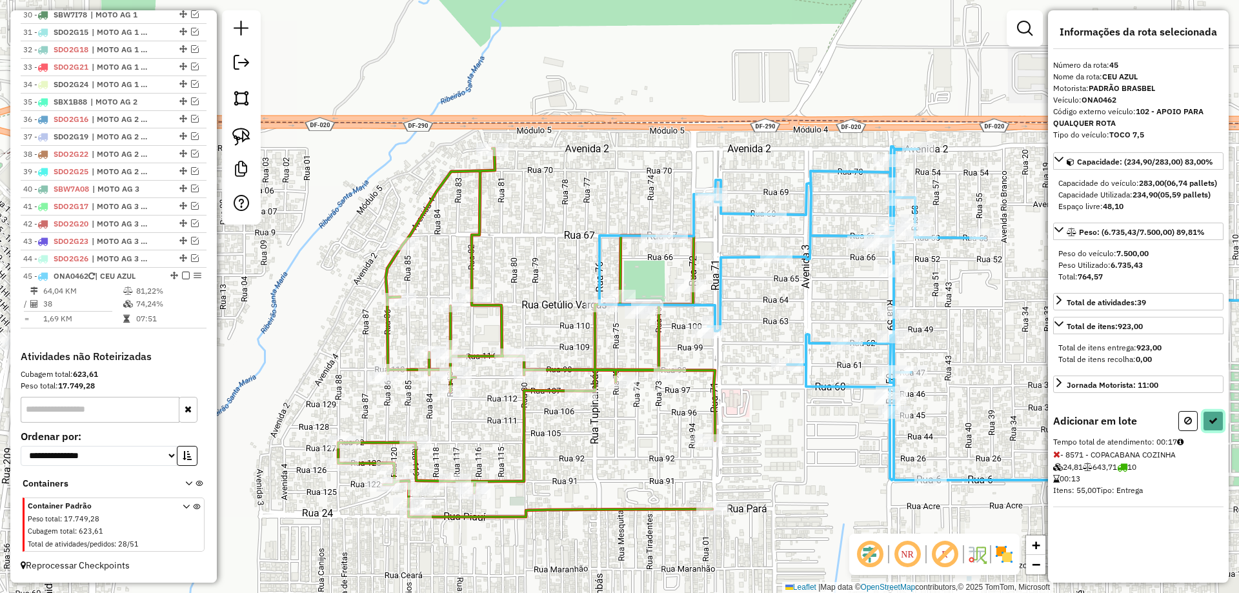
click at [1218, 431] on button at bounding box center [1213, 421] width 21 height 20
select select "*********"
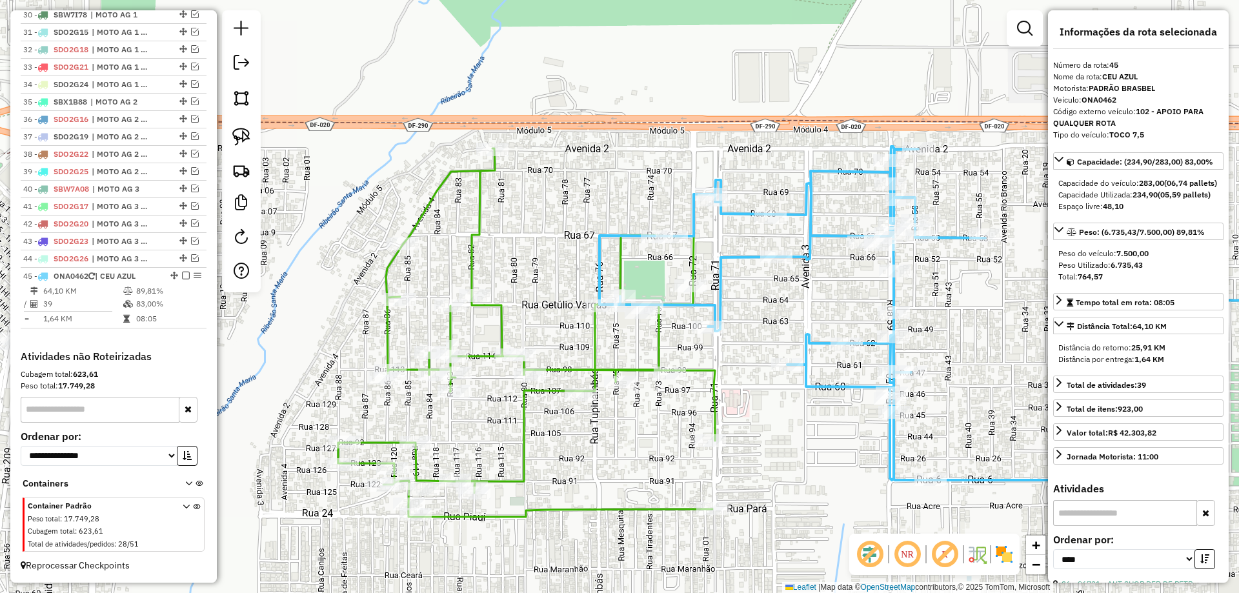
click at [645, 367] on icon at bounding box center [526, 332] width 377 height 369
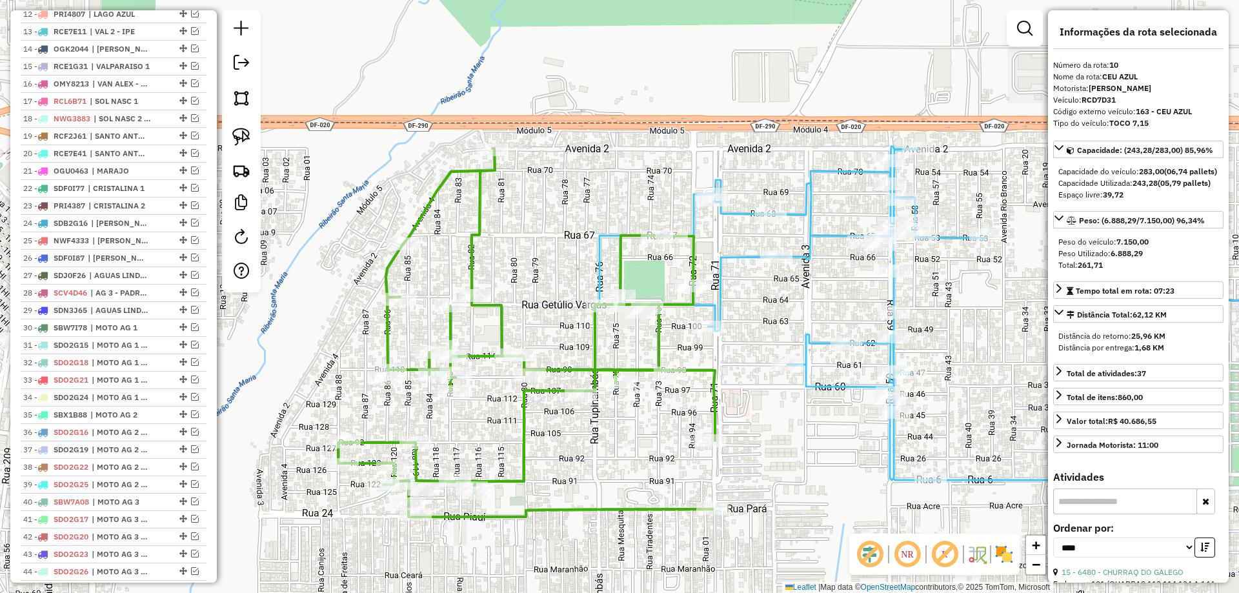
scroll to position [798, 0]
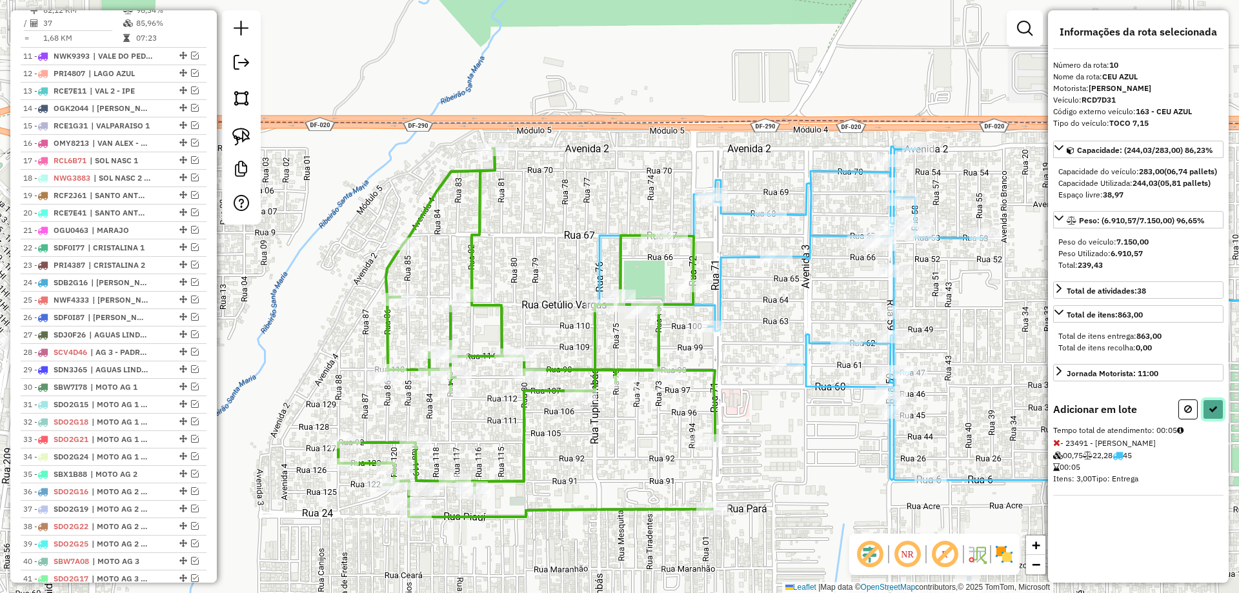
click at [1219, 420] on button at bounding box center [1213, 410] width 21 height 20
select select "*********"
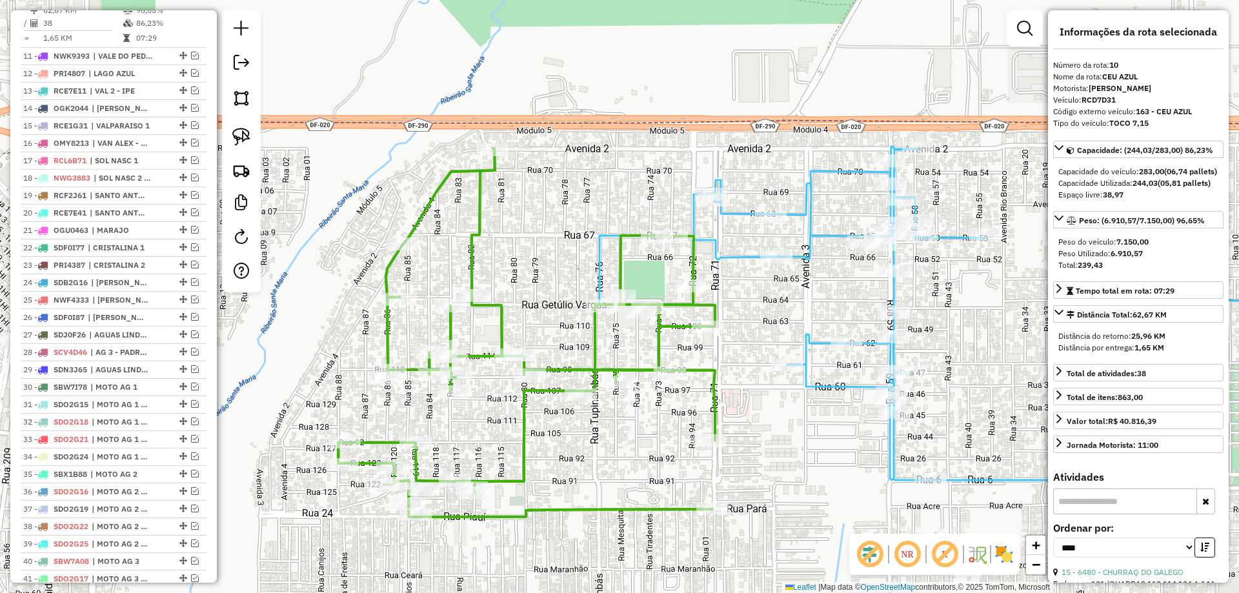
click at [671, 323] on icon at bounding box center [526, 332] width 377 height 369
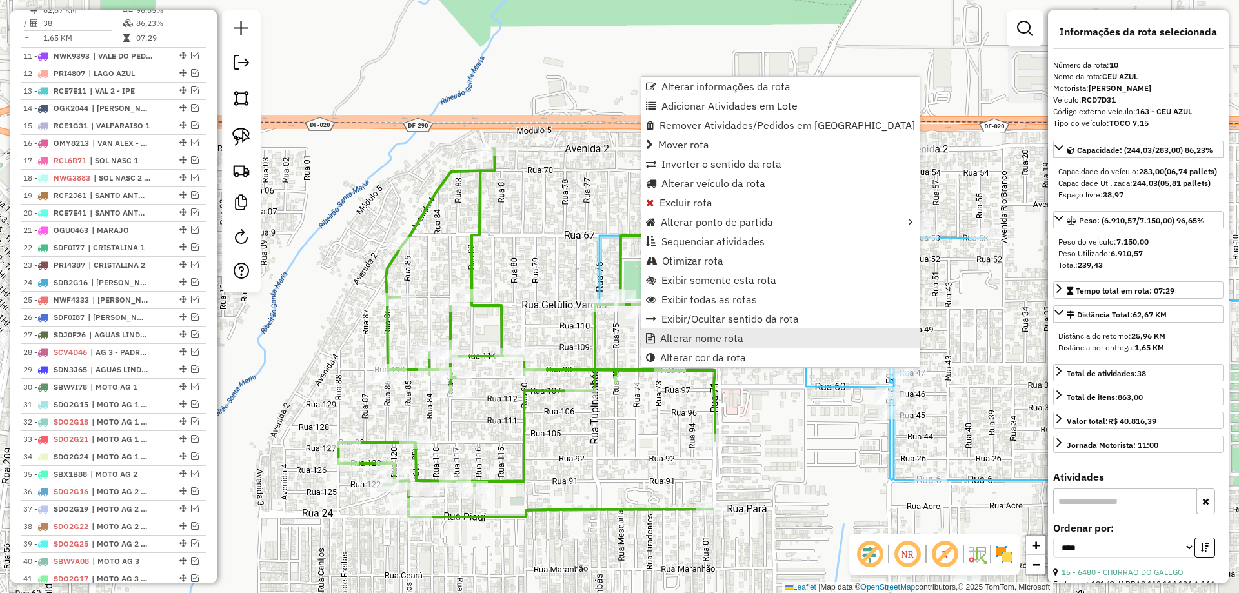
click at [684, 341] on span "Alterar nome rota" at bounding box center [701, 338] width 83 height 10
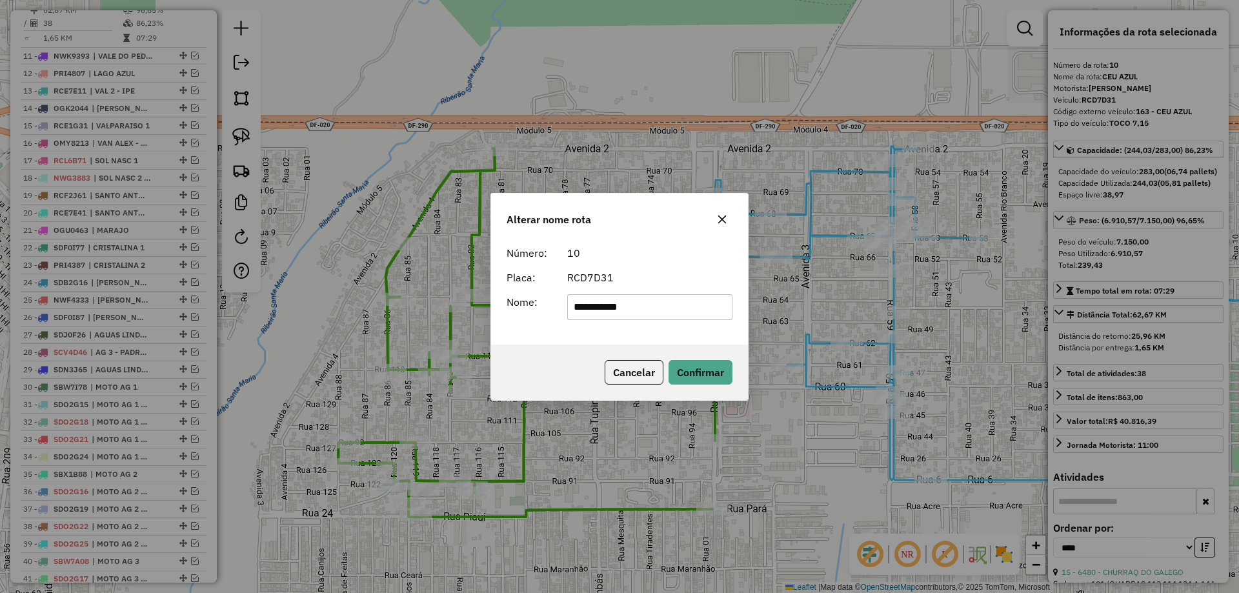
click at [569, 327] on div "**********" at bounding box center [619, 292] width 257 height 105
click at [627, 307] on input "**********" at bounding box center [650, 307] width 166 height 26
type input "**********"
click at [714, 384] on button "Confirmar" at bounding box center [701, 372] width 64 height 25
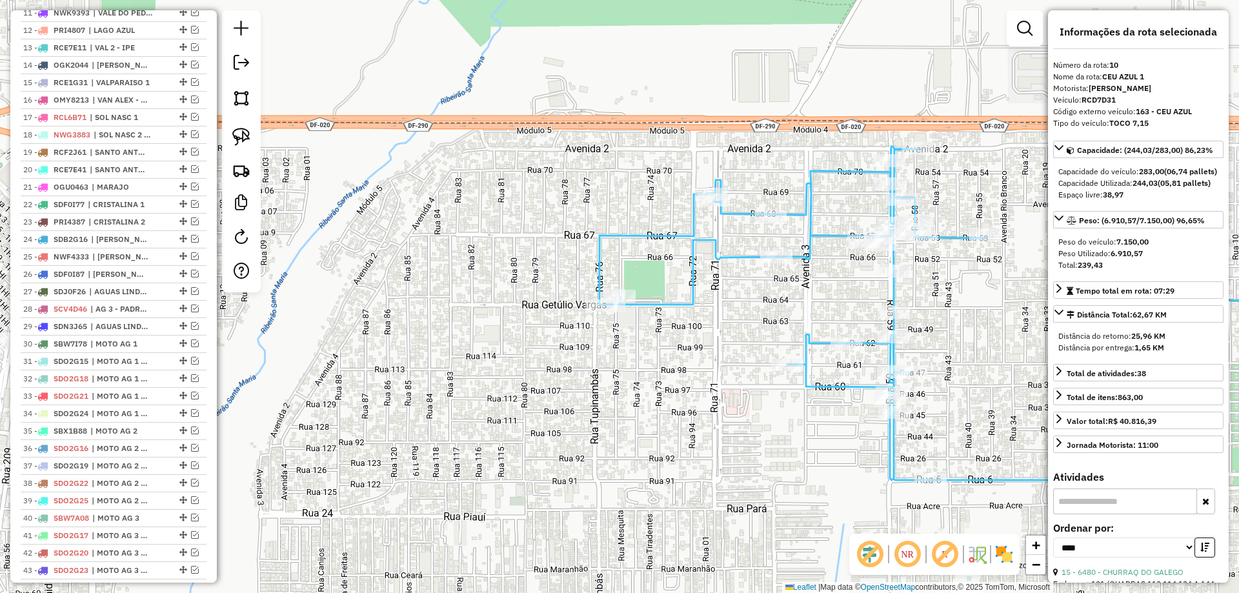
click at [893, 294] on icon at bounding box center [982, 314] width 764 height 334
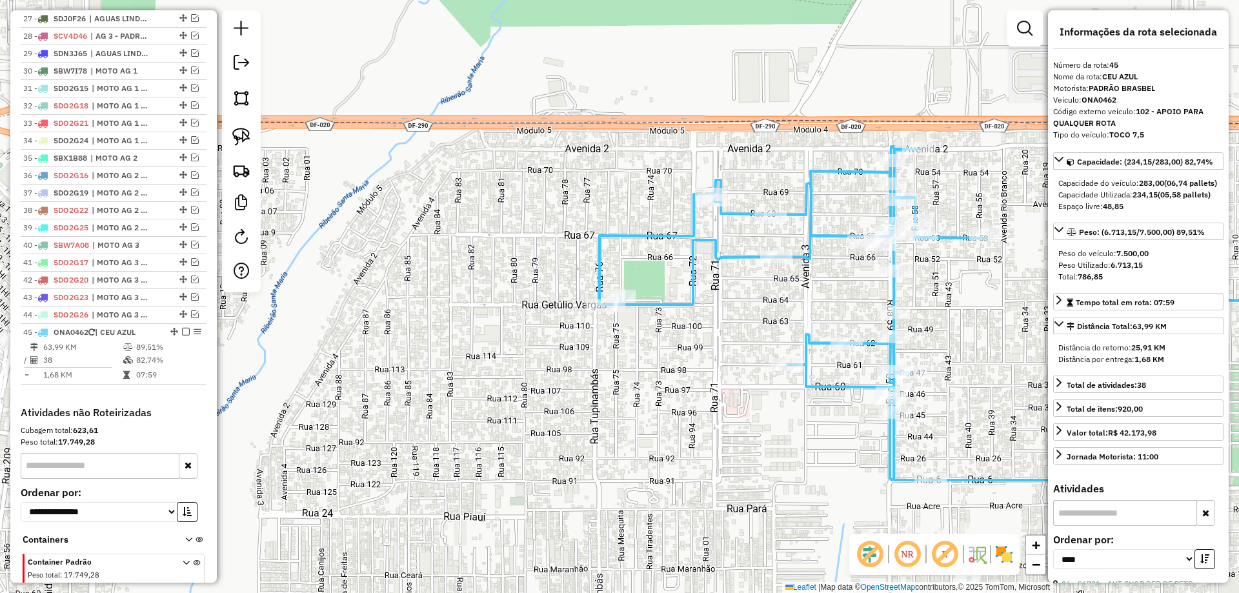
scroll to position [1150, 0]
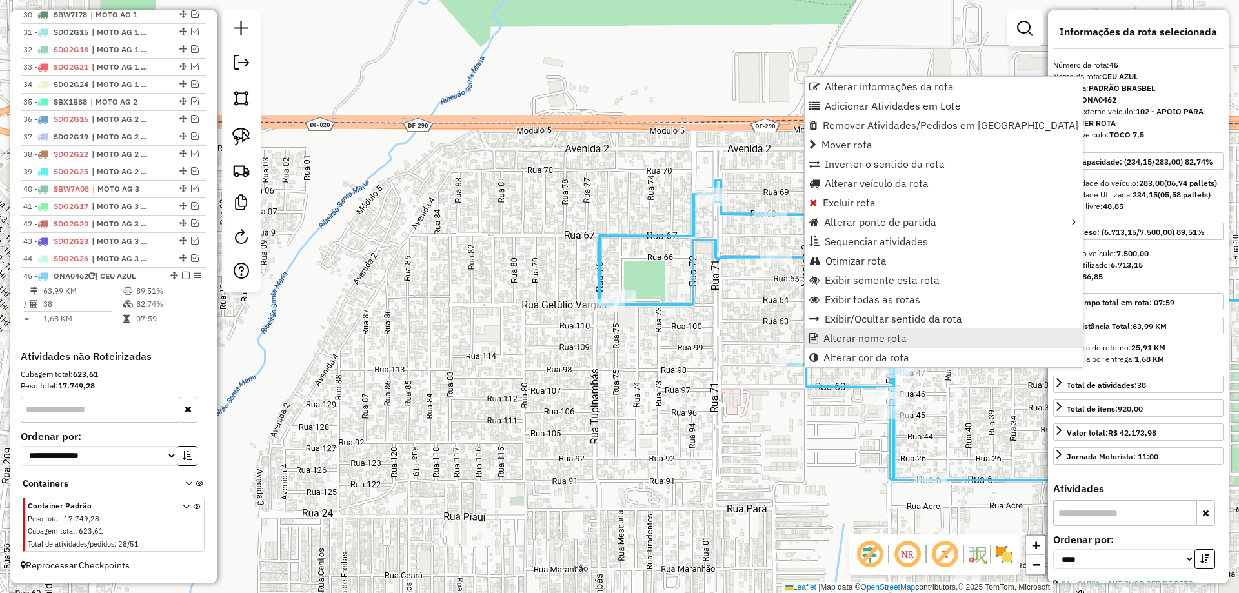
click at [841, 334] on span "Alterar nome rota" at bounding box center [865, 338] width 83 height 10
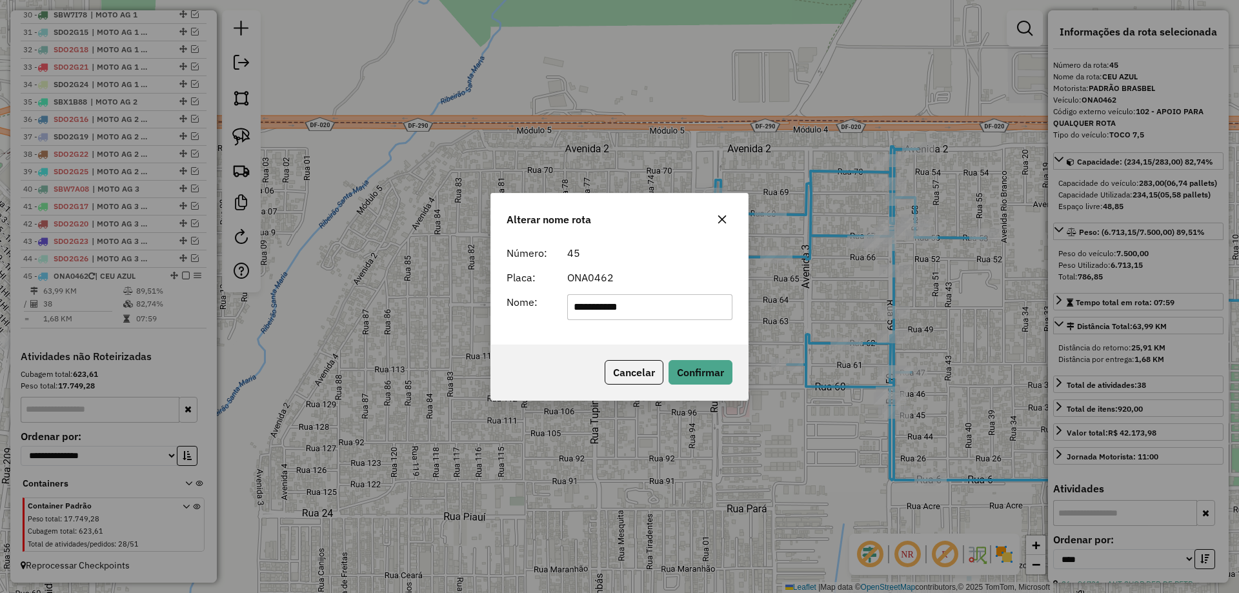
click at [624, 305] on input "**********" at bounding box center [650, 307] width 166 height 26
type input "**********"
click at [702, 371] on button "Confirmar" at bounding box center [701, 372] width 64 height 25
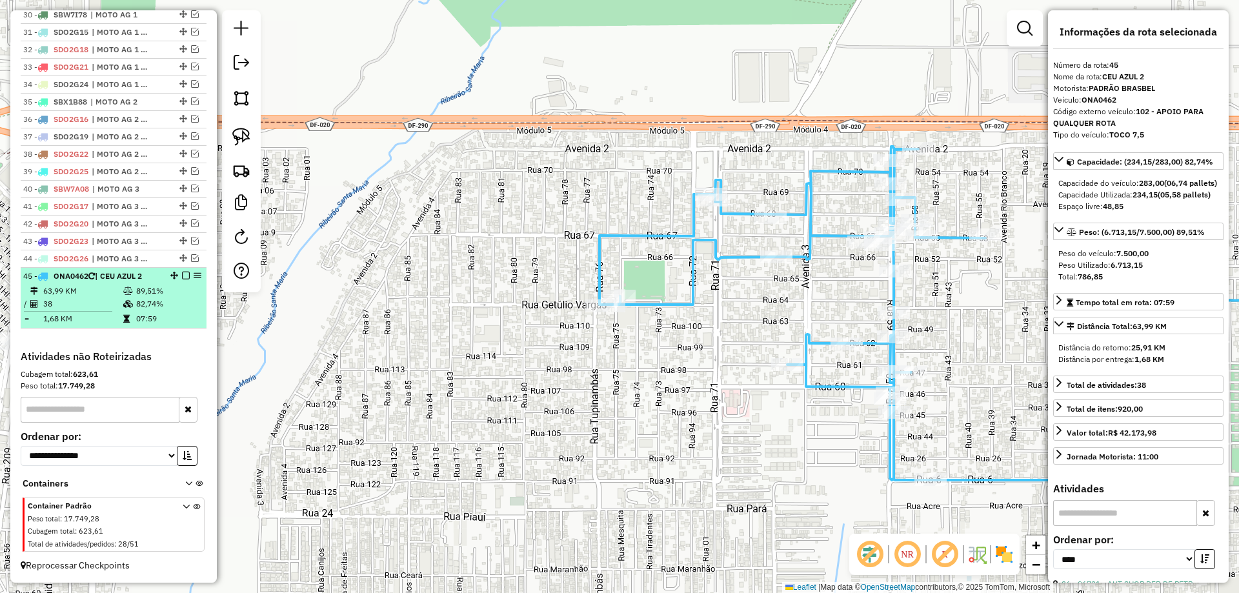
click at [183, 276] on em at bounding box center [186, 276] width 8 height 8
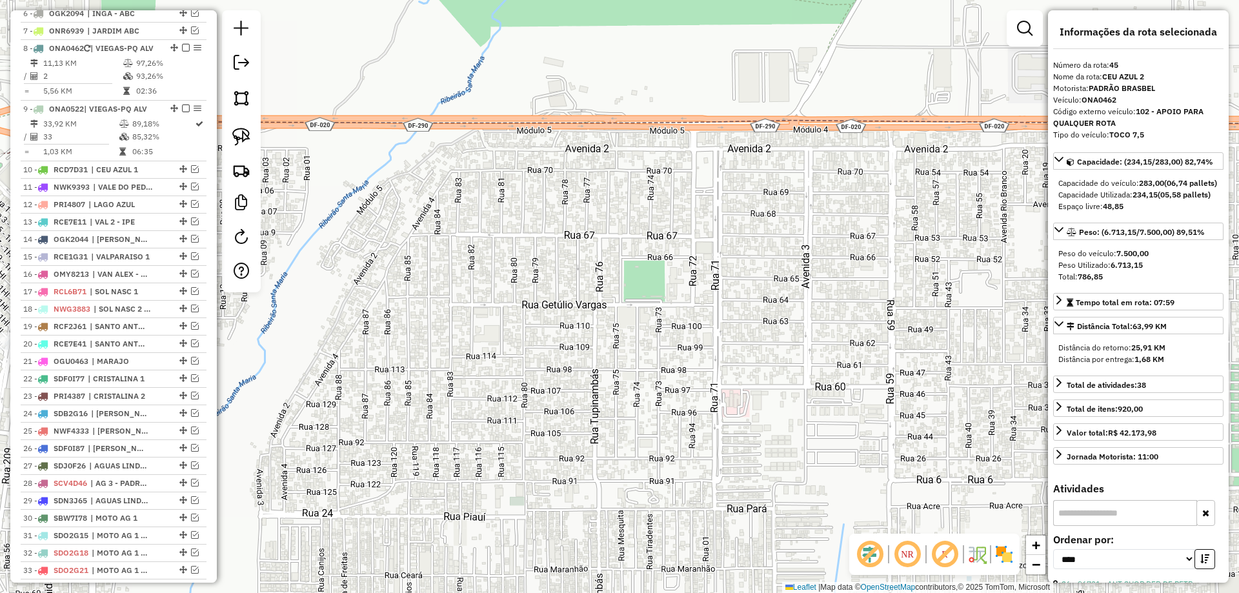
scroll to position [591, 0]
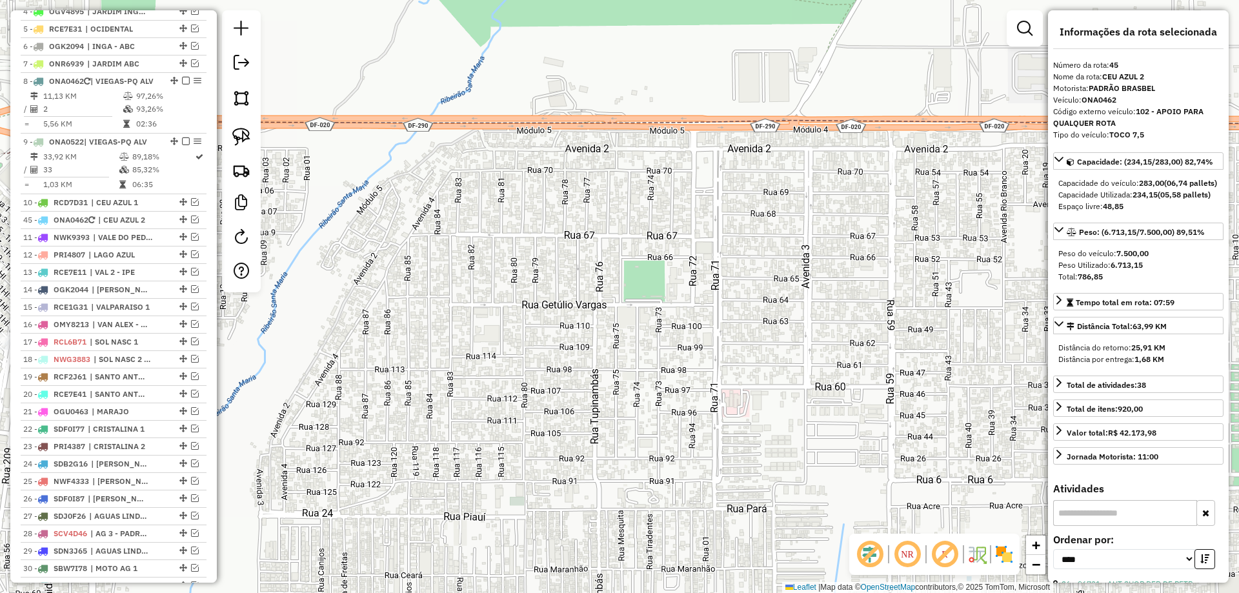
drag, startPoint x: 179, startPoint y: 316, endPoint x: 152, endPoint y: 243, distance: 78.0
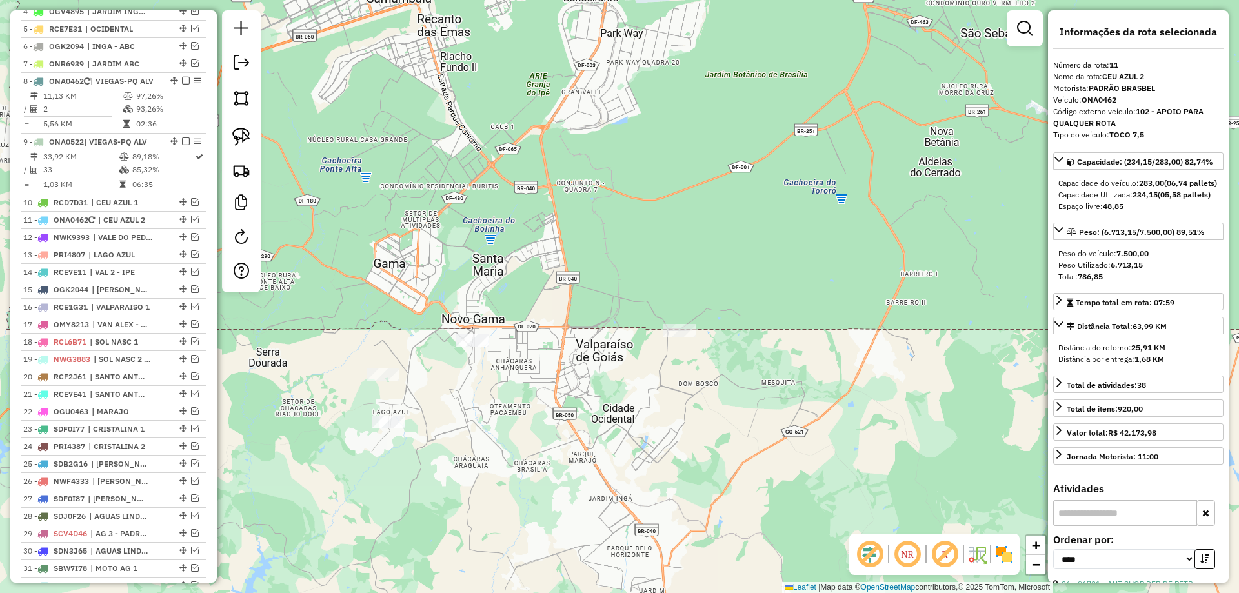
drag, startPoint x: 637, startPoint y: 480, endPoint x: 782, endPoint y: 114, distance: 394.6
click at [782, 116] on div "Janela de atendimento Grade de atendimento Capacidade Transportadoras Veículos …" at bounding box center [619, 296] width 1239 height 593
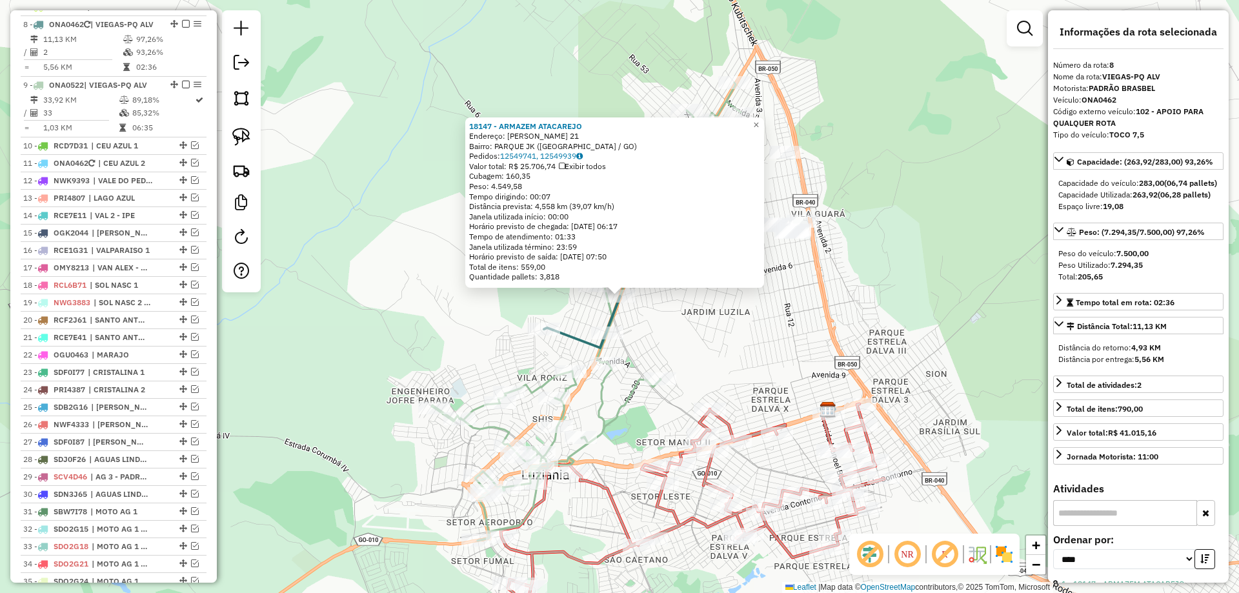
scroll to position [665, 0]
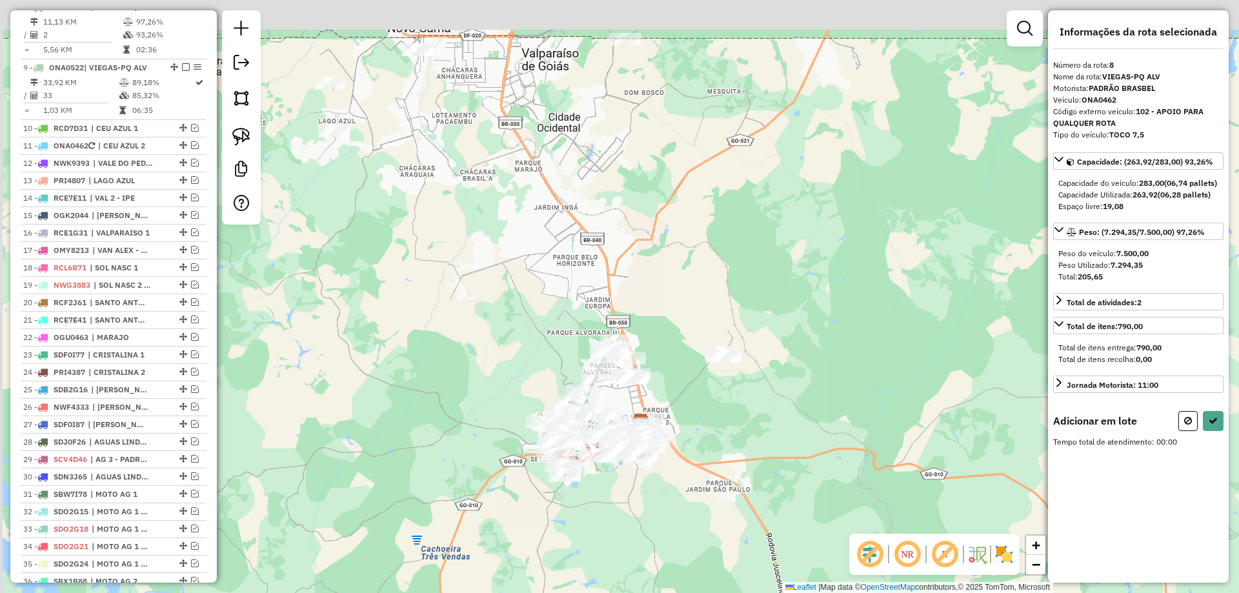
drag, startPoint x: 507, startPoint y: 244, endPoint x: 613, endPoint y: 487, distance: 265.1
click at [613, 487] on div "Janela de atendimento Grade de atendimento Capacidade Transportadoras Veículos …" at bounding box center [619, 296] width 1239 height 593
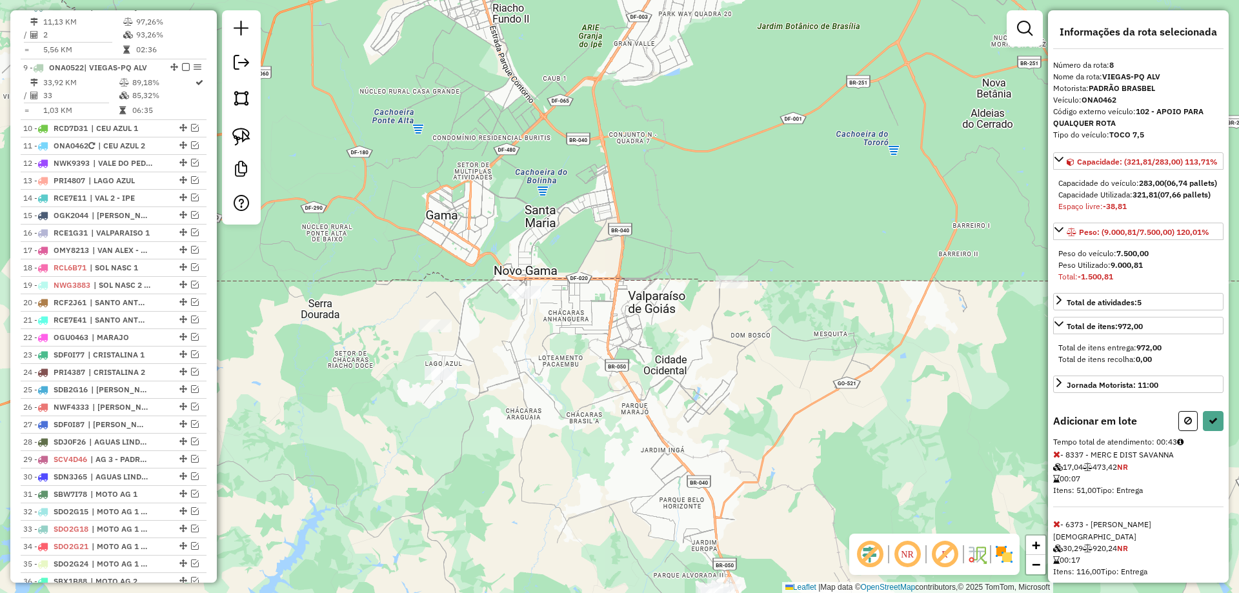
click at [243, 152] on div at bounding box center [241, 117] width 39 height 214
click at [245, 143] on img at bounding box center [241, 137] width 18 height 18
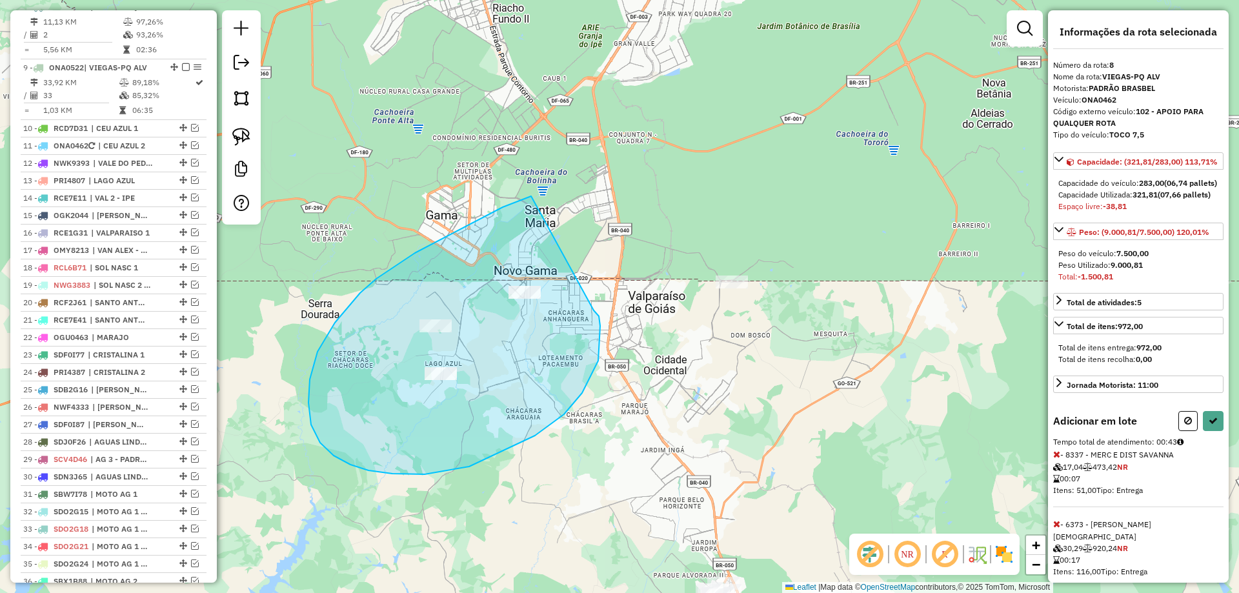
drag, startPoint x: 513, startPoint y: 203, endPoint x: 594, endPoint y: 311, distance: 134.1
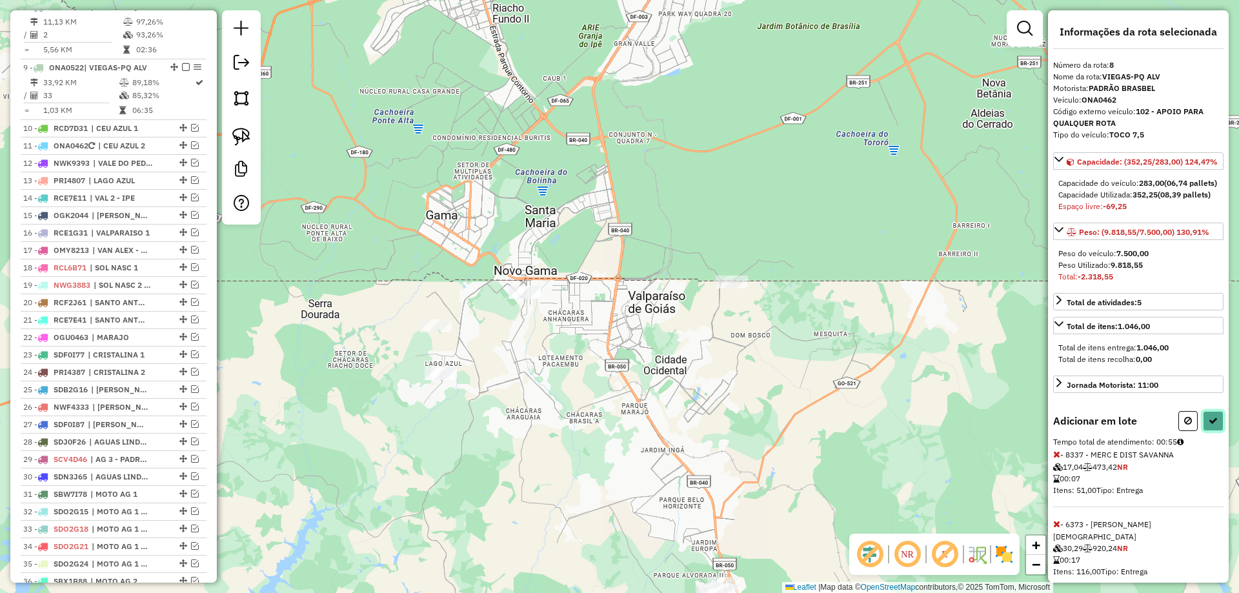
click at [1203, 431] on button at bounding box center [1213, 421] width 21 height 20
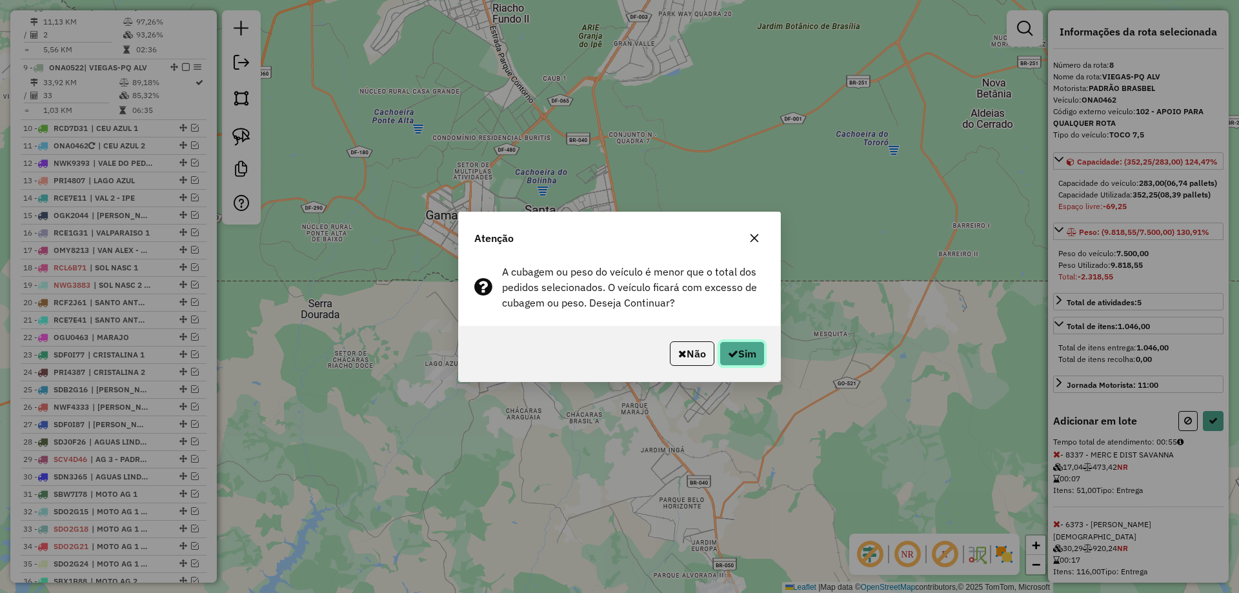
click at [746, 361] on button "Sim" at bounding box center [742, 353] width 45 height 25
select select "*********"
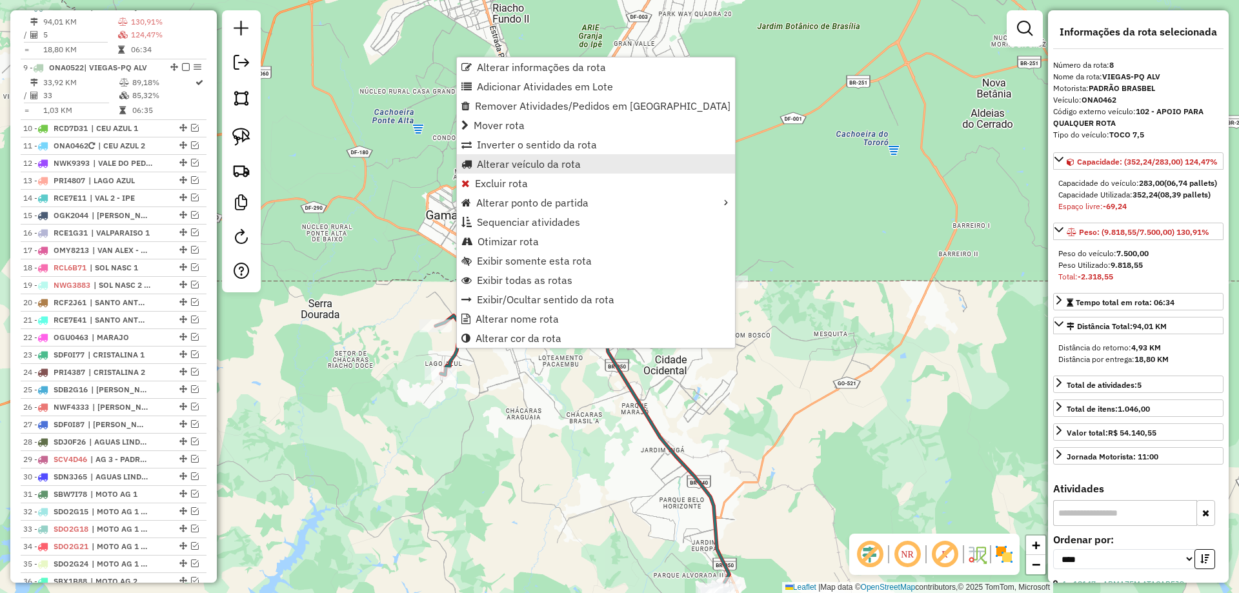
click at [513, 163] on span "Alterar veículo da rota" at bounding box center [529, 164] width 104 height 10
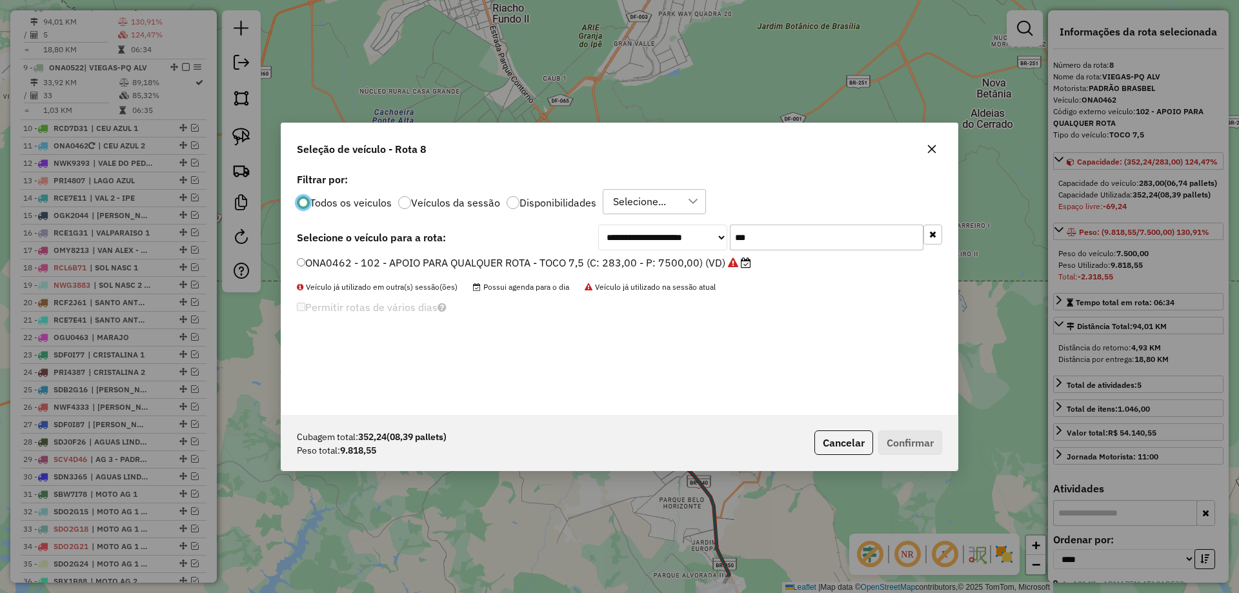
scroll to position [7, 4]
drag, startPoint x: 773, startPoint y: 232, endPoint x: 324, endPoint y: 229, distance: 449.3
click at [336, 230] on div "**********" at bounding box center [620, 238] width 646 height 26
type input "***"
click at [375, 258] on label "RCE0C31 - 158 - AS PARA AREA 1 - TRUCK 12.770 (C: 417,00 - P: 12770,00) (VD)" at bounding box center [494, 262] width 394 height 15
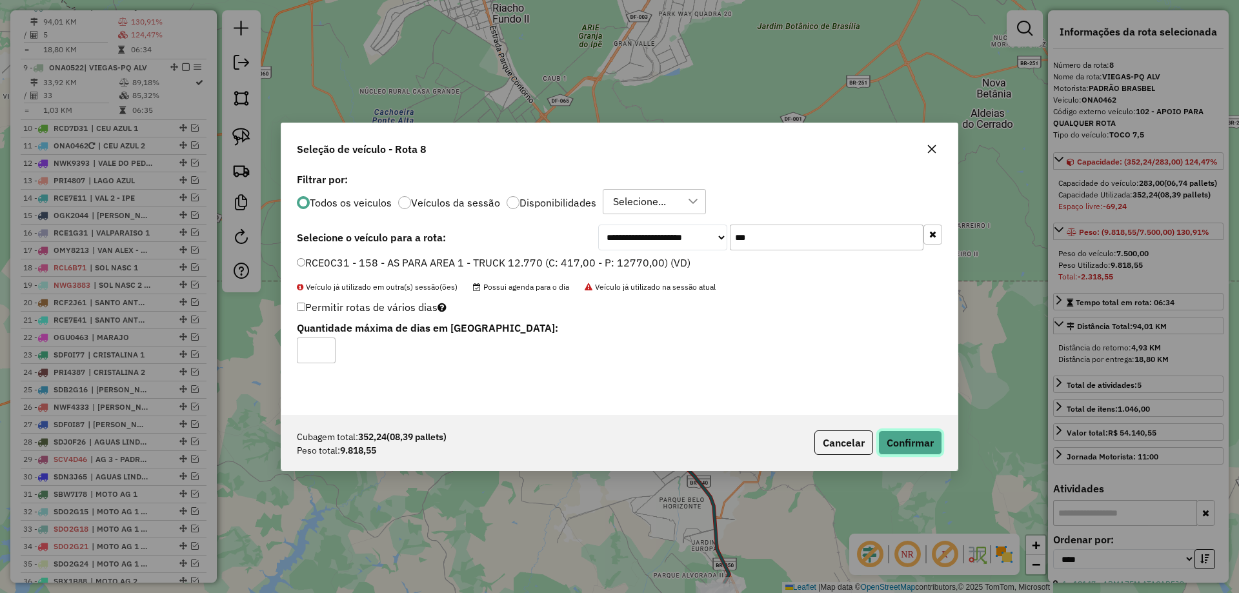
click at [916, 440] on button "Confirmar" at bounding box center [911, 443] width 64 height 25
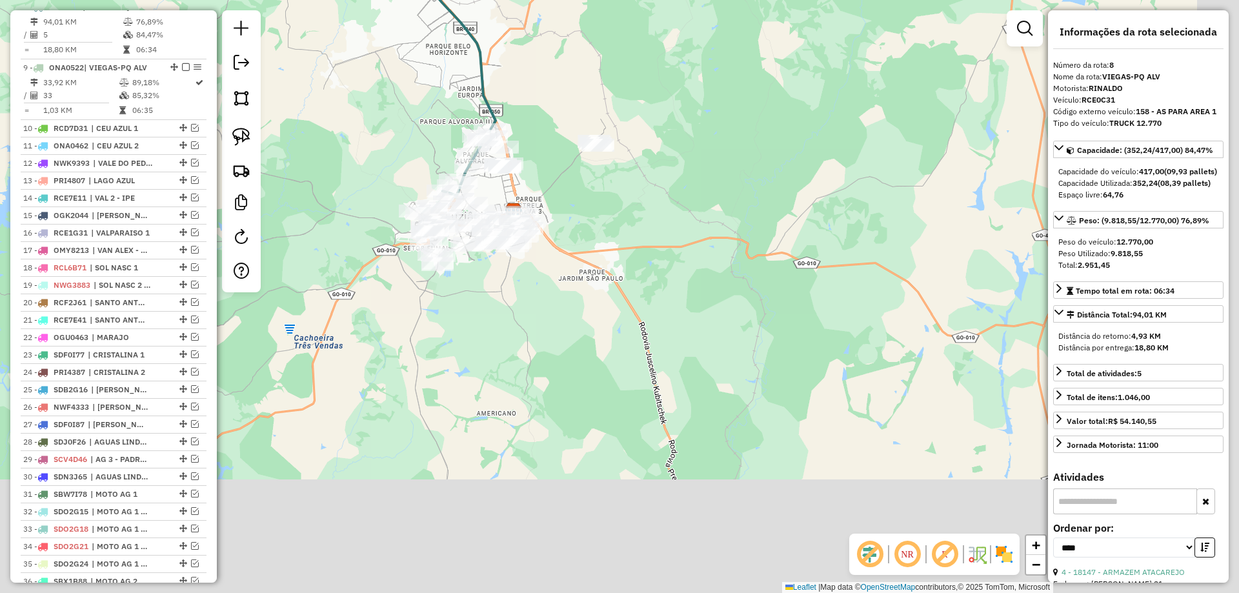
drag, startPoint x: 813, startPoint y: 482, endPoint x: 579, endPoint y: 28, distance: 510.5
click at [579, 25] on div "Janela de atendimento Grade de atendimento Capacidade Transportadoras Veículos …" at bounding box center [619, 296] width 1239 height 593
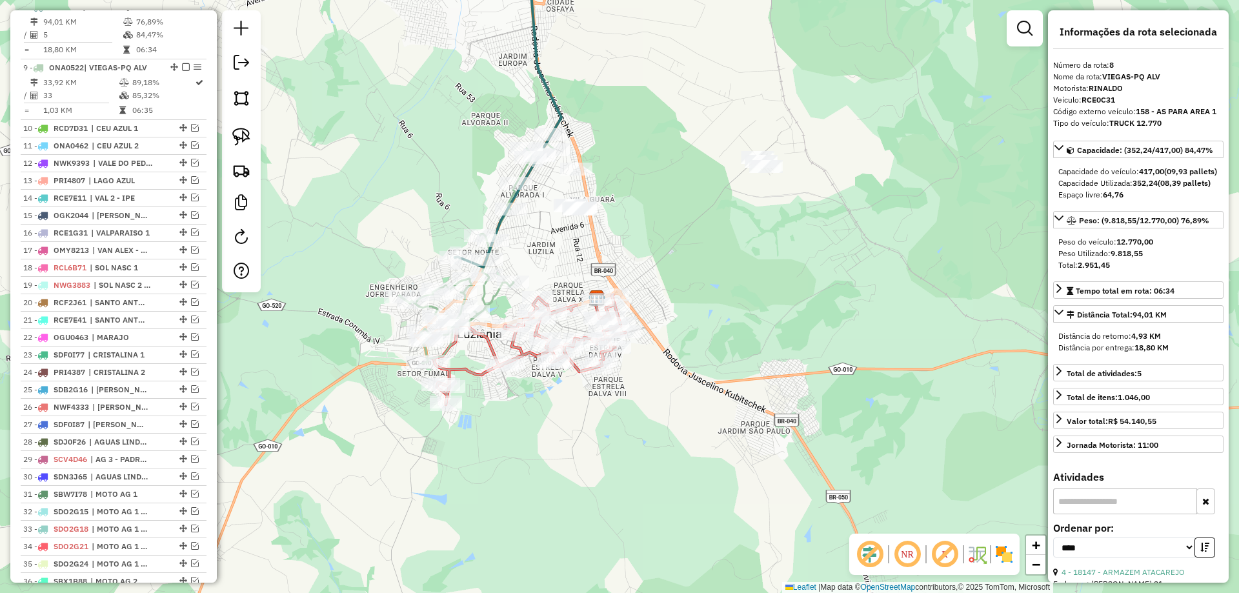
click at [515, 254] on div "Janela de atendimento Grade de atendimento Capacidade Transportadoras Veículos …" at bounding box center [619, 296] width 1239 height 593
click at [438, 258] on div "Janela de atendimento Grade de atendimento Capacidade Transportadoras Veículos …" at bounding box center [619, 296] width 1239 height 593
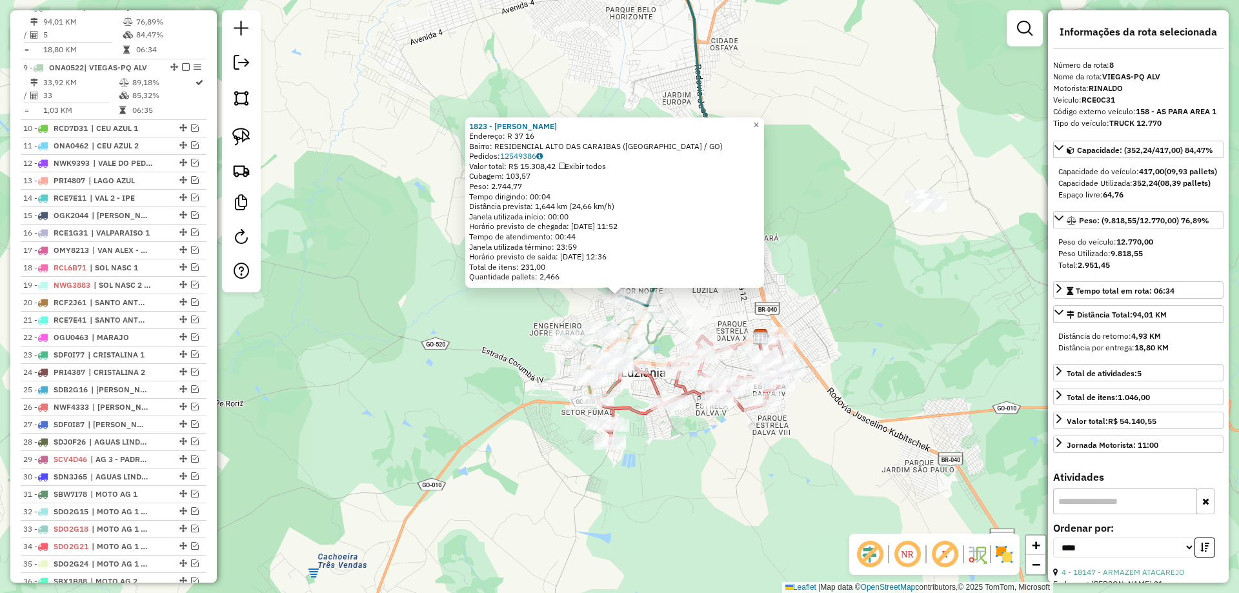
click at [453, 352] on div "1823 - PATRICIA DE PAULA DA Endereço: R 37 16 Bairro: RESIDENCIAL ALTO DAS CARA…" at bounding box center [619, 296] width 1239 height 593
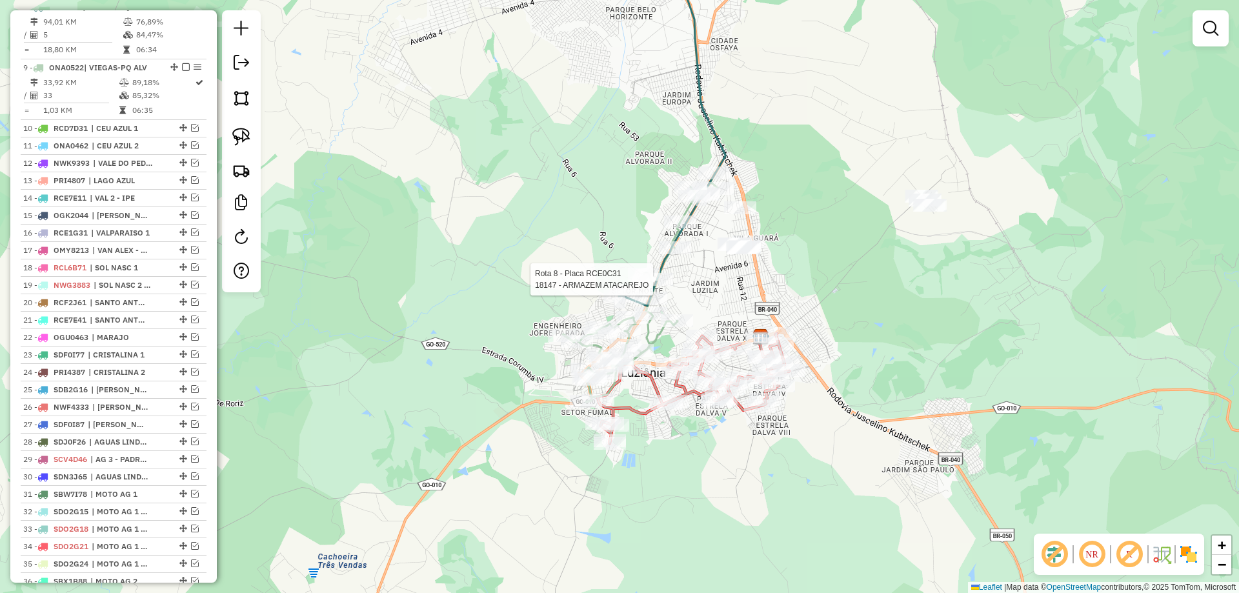
select select "*********"
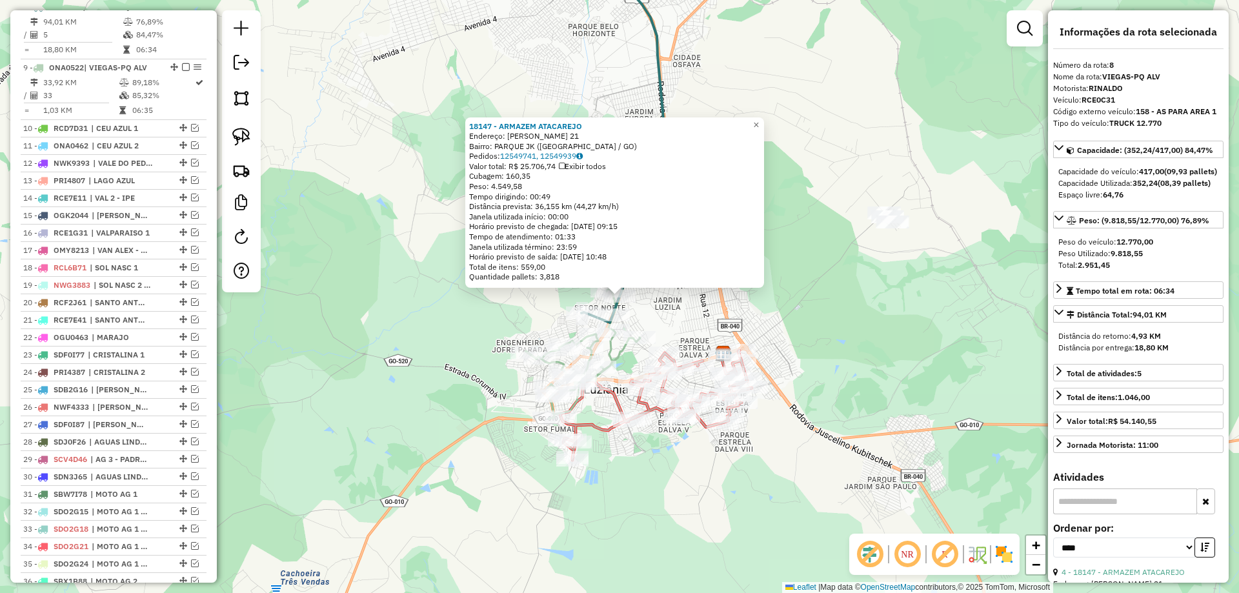
click at [839, 360] on div "18147 - ARMAZEM ATACAREJO Endereço: DONA SARA KUBITSCHEK 21 Bairro: PARQUE JK (…" at bounding box center [619, 296] width 1239 height 593
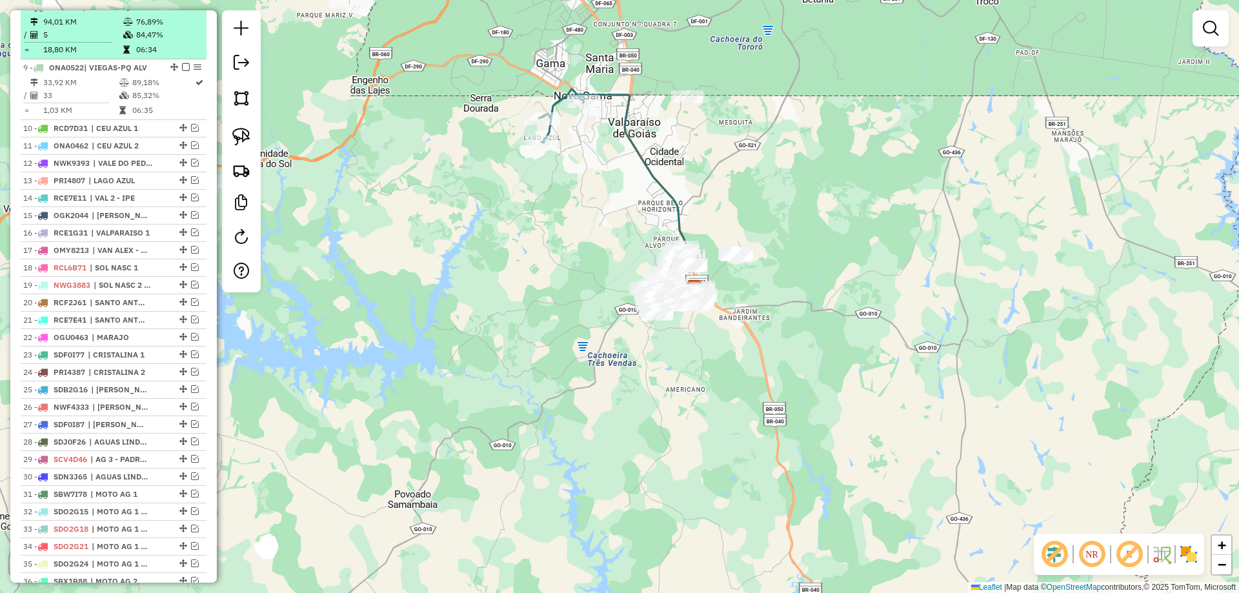
click at [182, 10] on em at bounding box center [186, 7] width 8 height 8
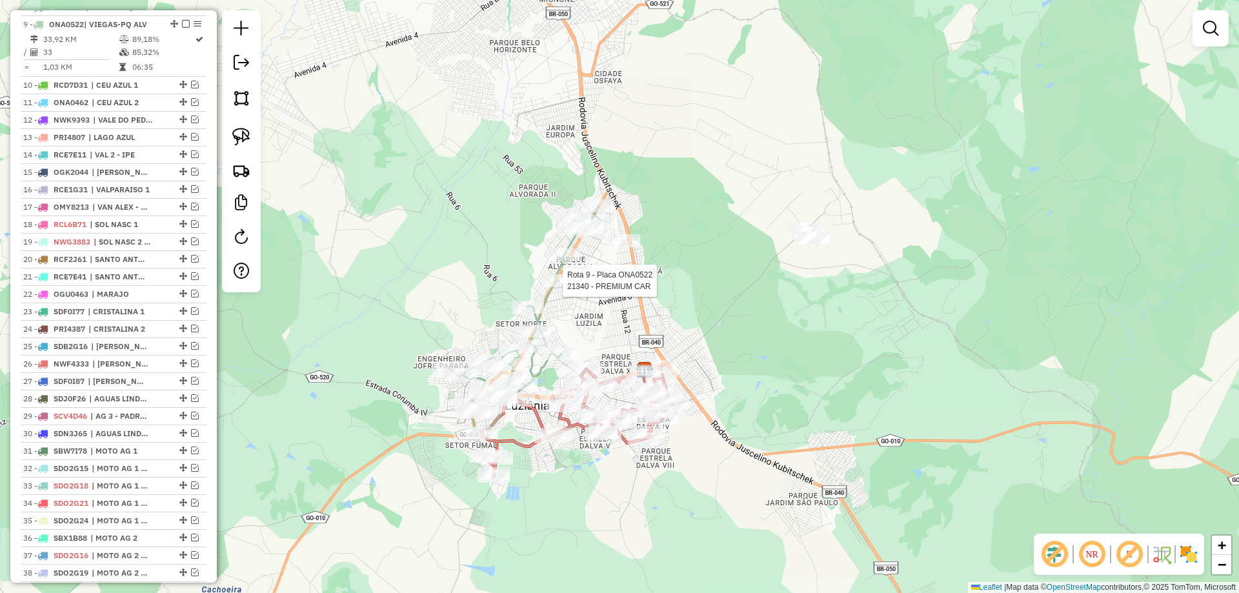
click at [565, 287] on div at bounding box center [559, 280] width 32 height 13
select select "*********"
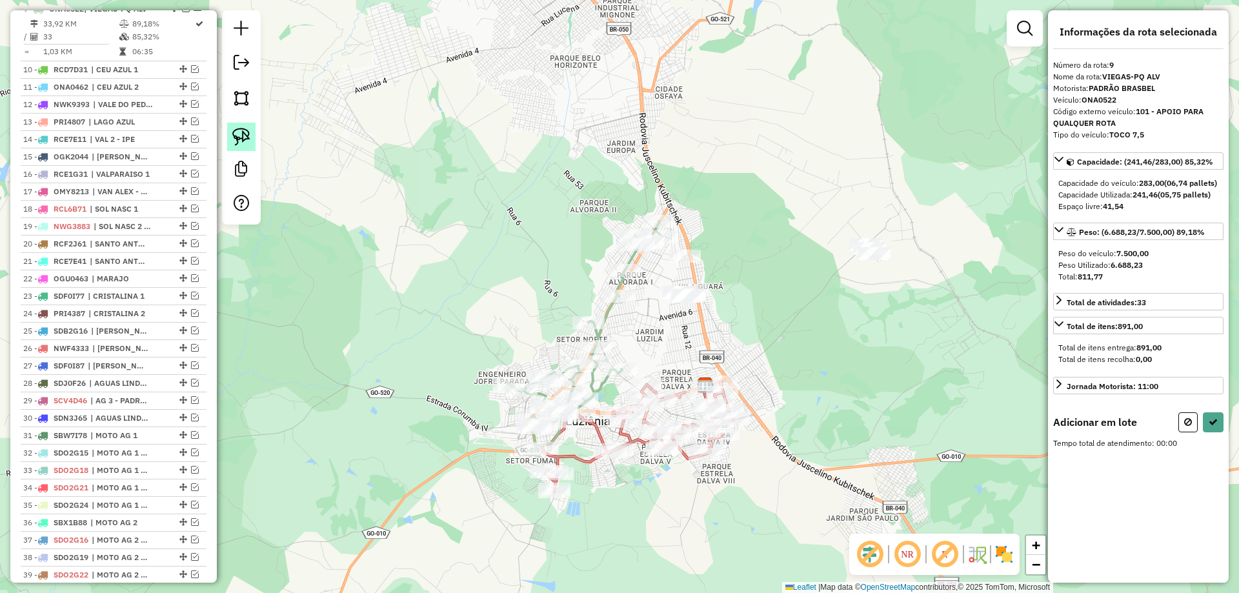
scroll to position [682, 0]
click at [252, 132] on link at bounding box center [241, 137] width 28 height 28
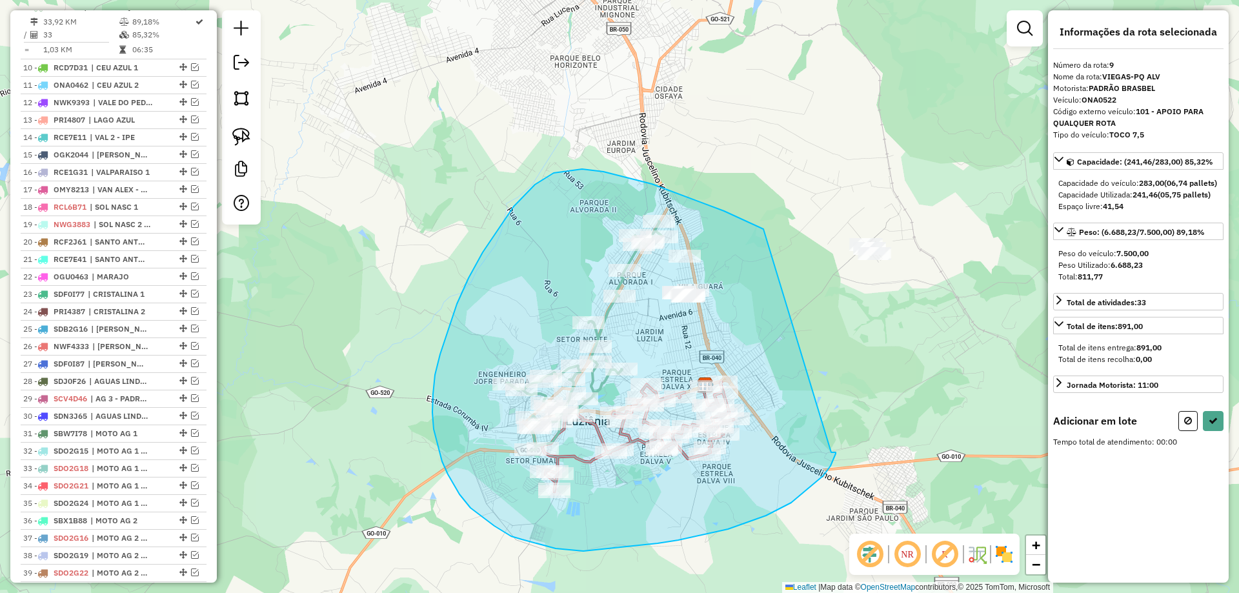
drag, startPoint x: 582, startPoint y: 169, endPoint x: 831, endPoint y: 453, distance: 377.4
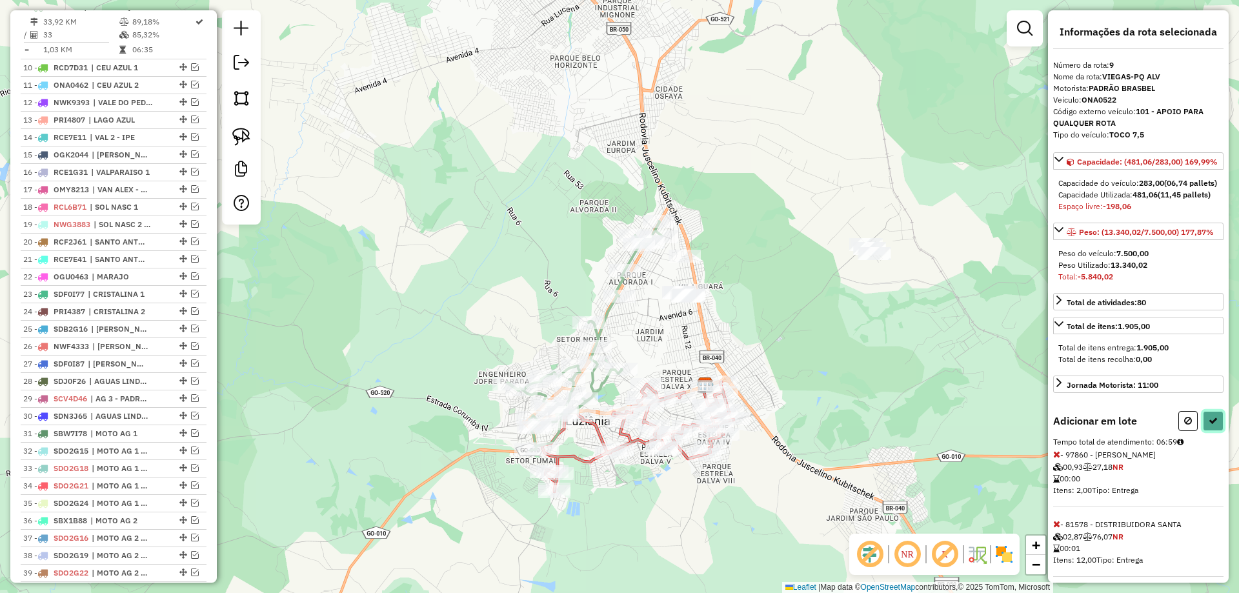
click at [1212, 431] on button at bounding box center [1213, 421] width 21 height 20
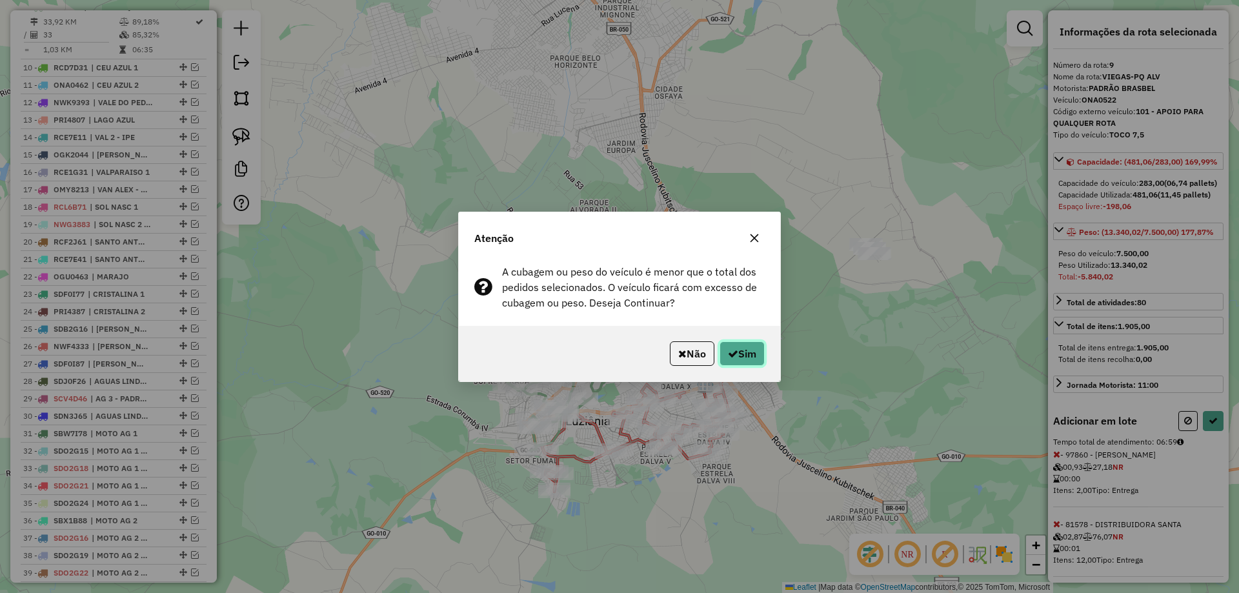
click at [738, 352] on button "Sim" at bounding box center [742, 353] width 45 height 25
select select "*********"
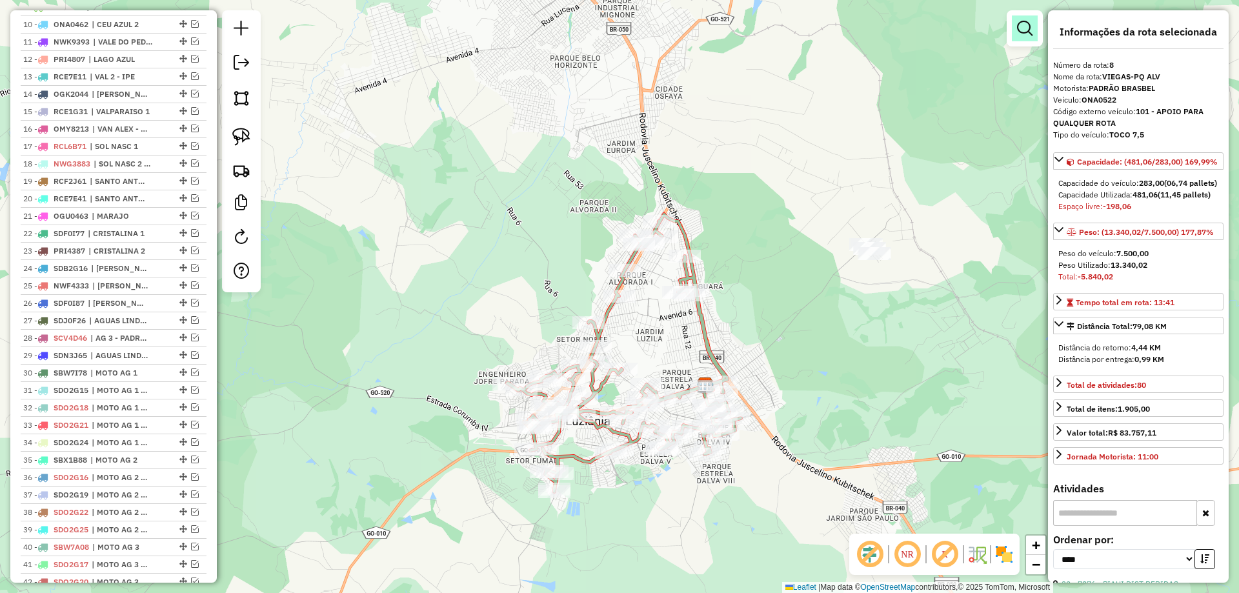
click at [1034, 21] on link at bounding box center [1025, 28] width 26 height 26
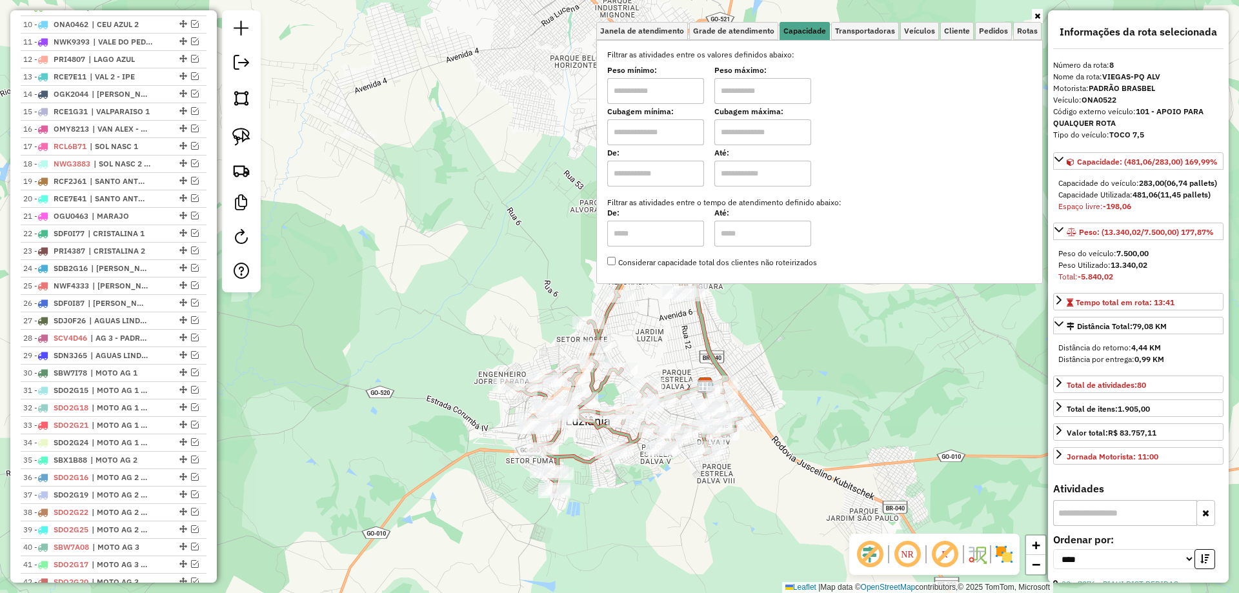
click at [662, 90] on input "text" at bounding box center [655, 91] width 97 height 26
type input "******"
click at [747, 67] on label "Peso máximo:" at bounding box center [763, 71] width 97 height 12
click at [746, 97] on input "text" at bounding box center [763, 91] width 97 height 26
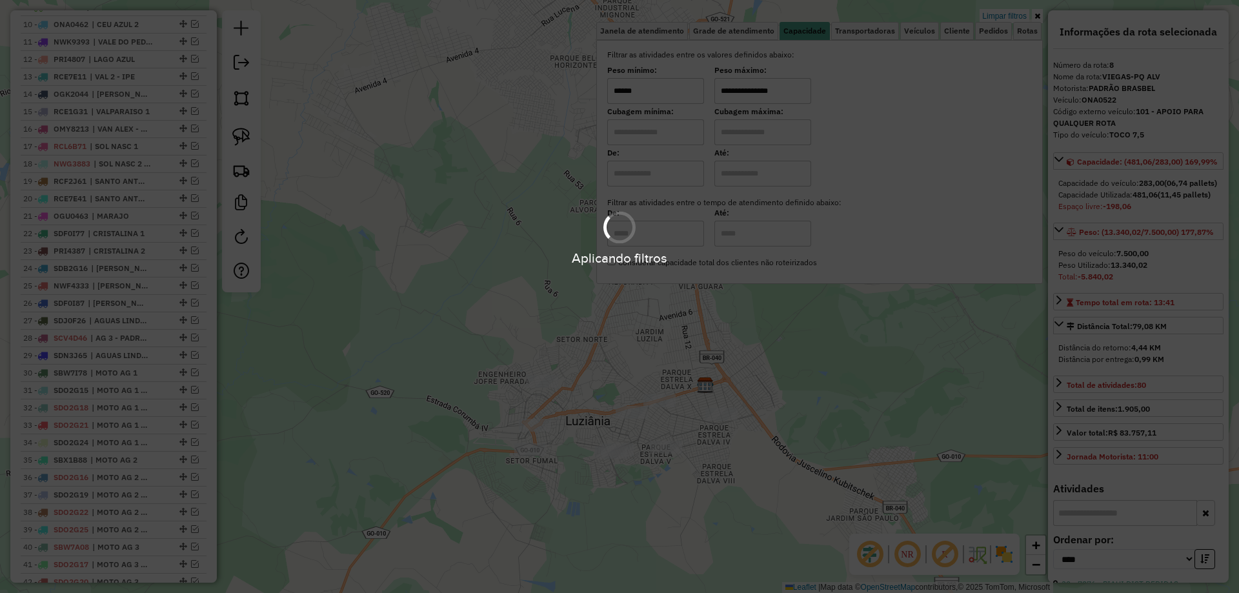
type input "**********"
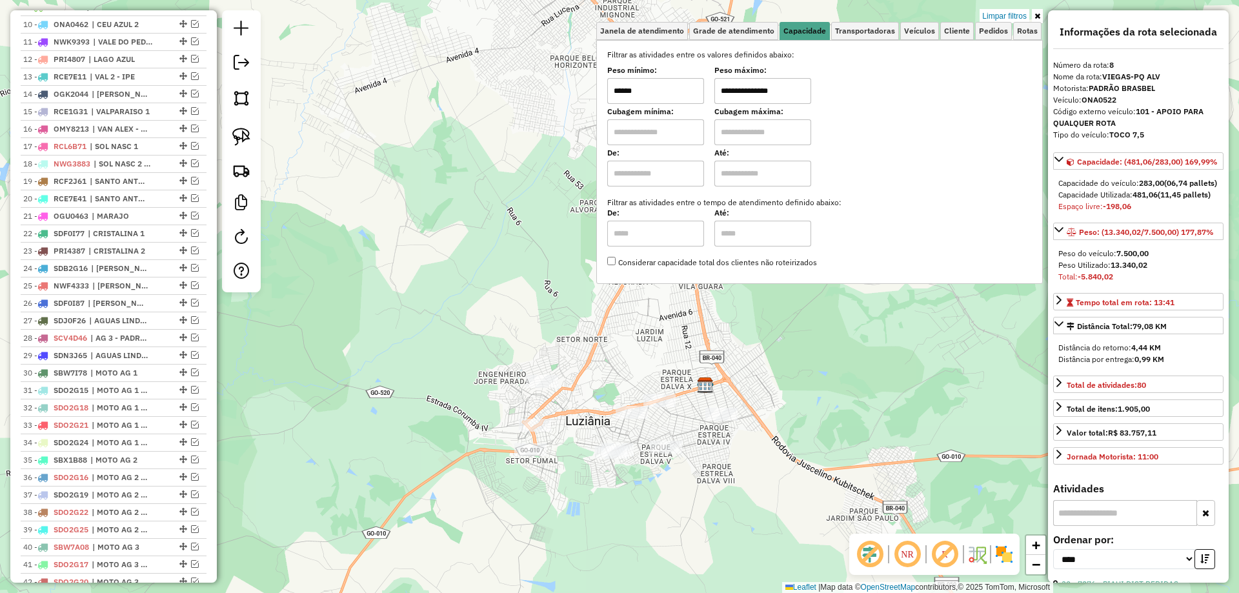
click at [853, 361] on div "**********" at bounding box center [619, 296] width 1239 height 593
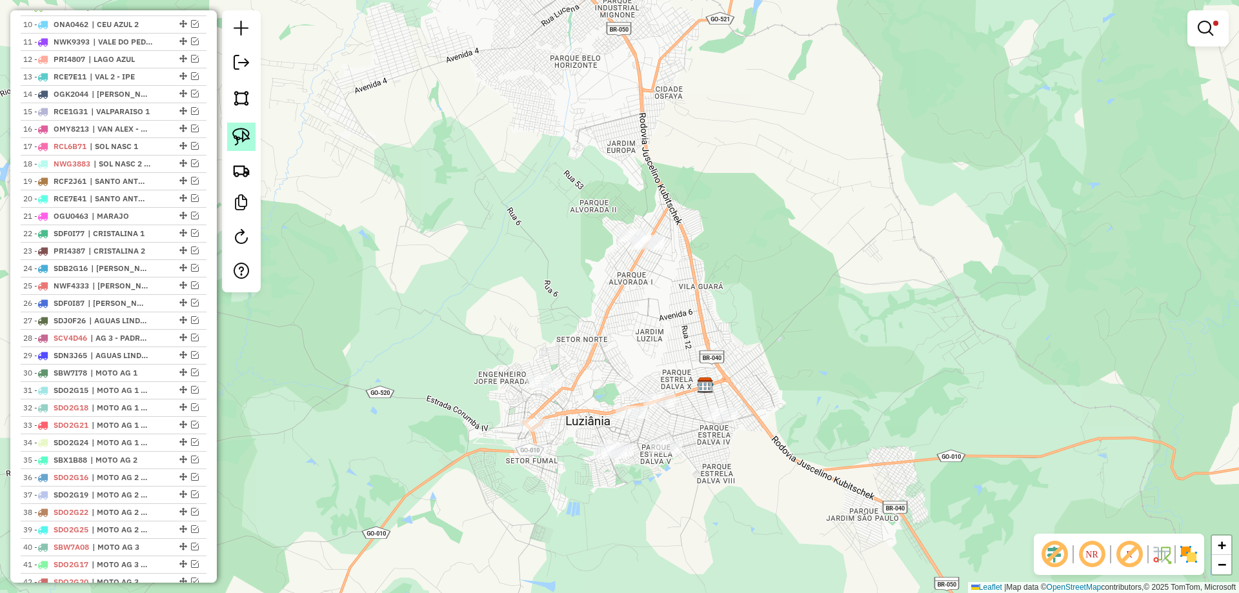
click at [231, 140] on link at bounding box center [241, 137] width 28 height 28
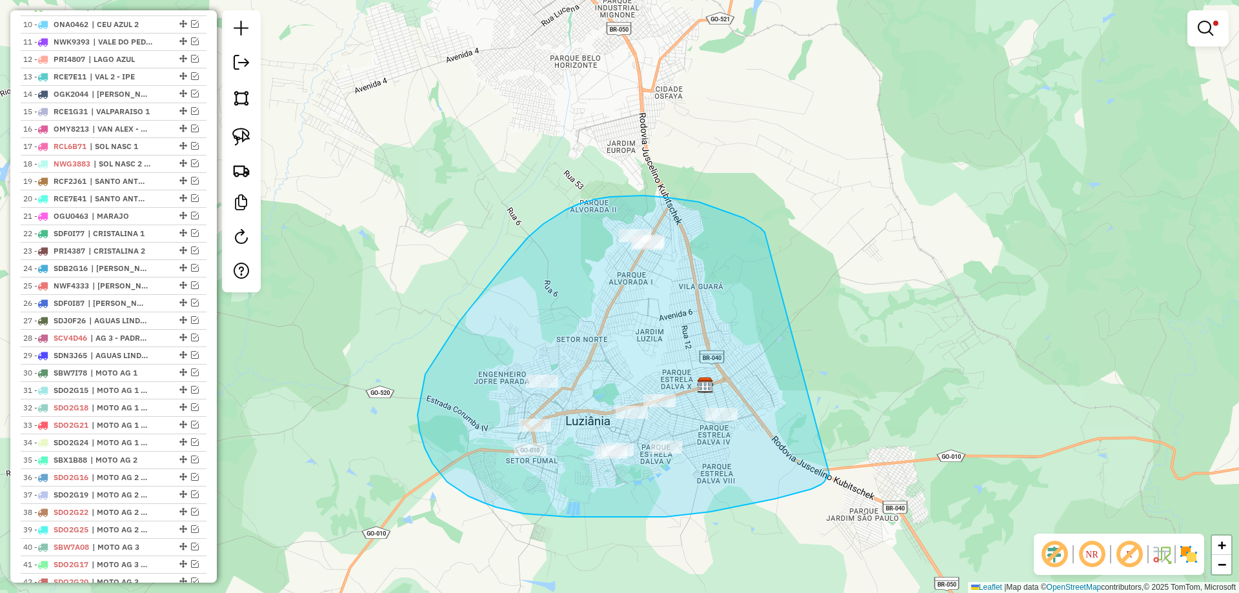
drag, startPoint x: 611, startPoint y: 197, endPoint x: 828, endPoint y: 461, distance: 341.7
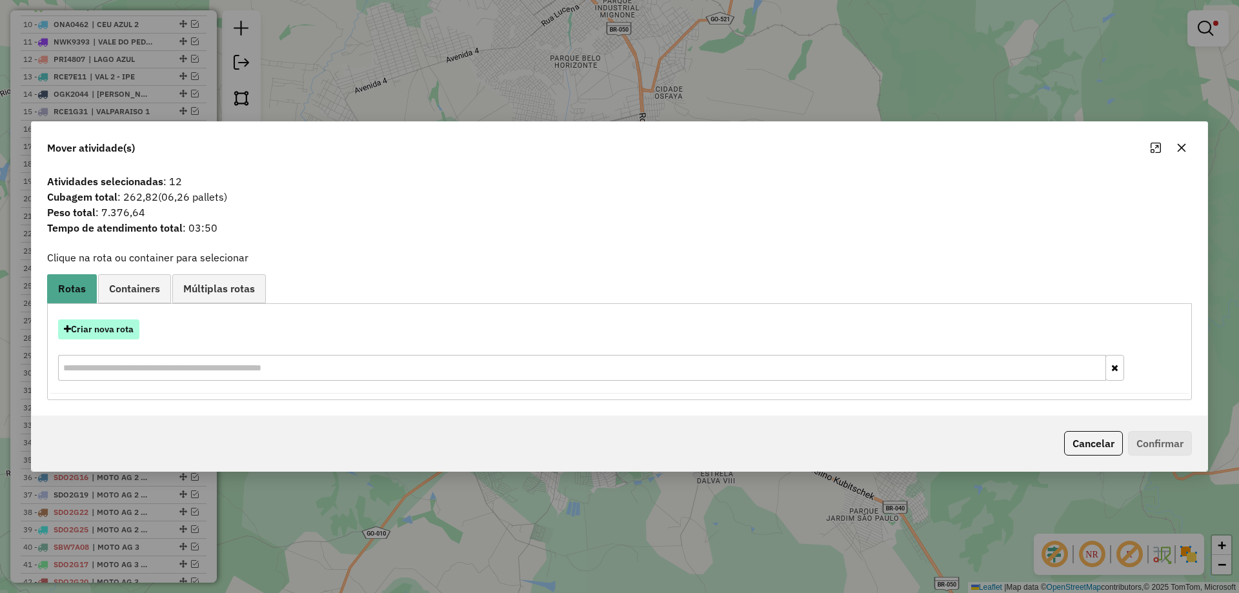
click at [116, 336] on button "Criar nova rota" at bounding box center [98, 330] width 81 height 20
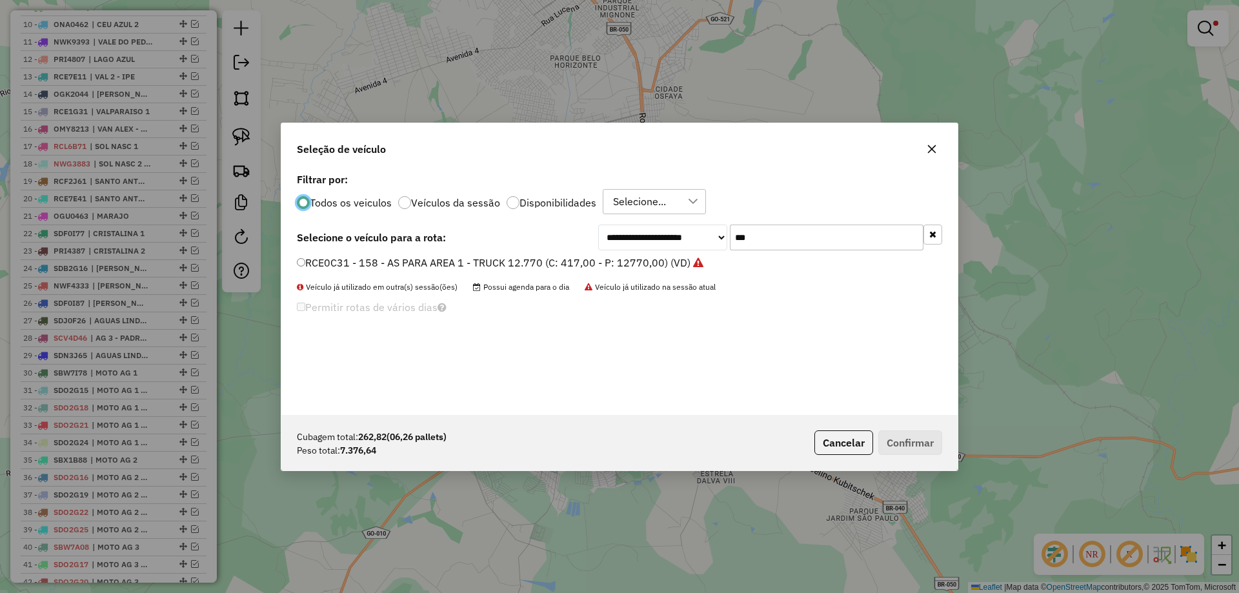
scroll to position [7, 4]
drag, startPoint x: 760, startPoint y: 232, endPoint x: 565, endPoint y: 270, distance: 198.6
click at [566, 270] on div "**********" at bounding box center [619, 292] width 677 height 245
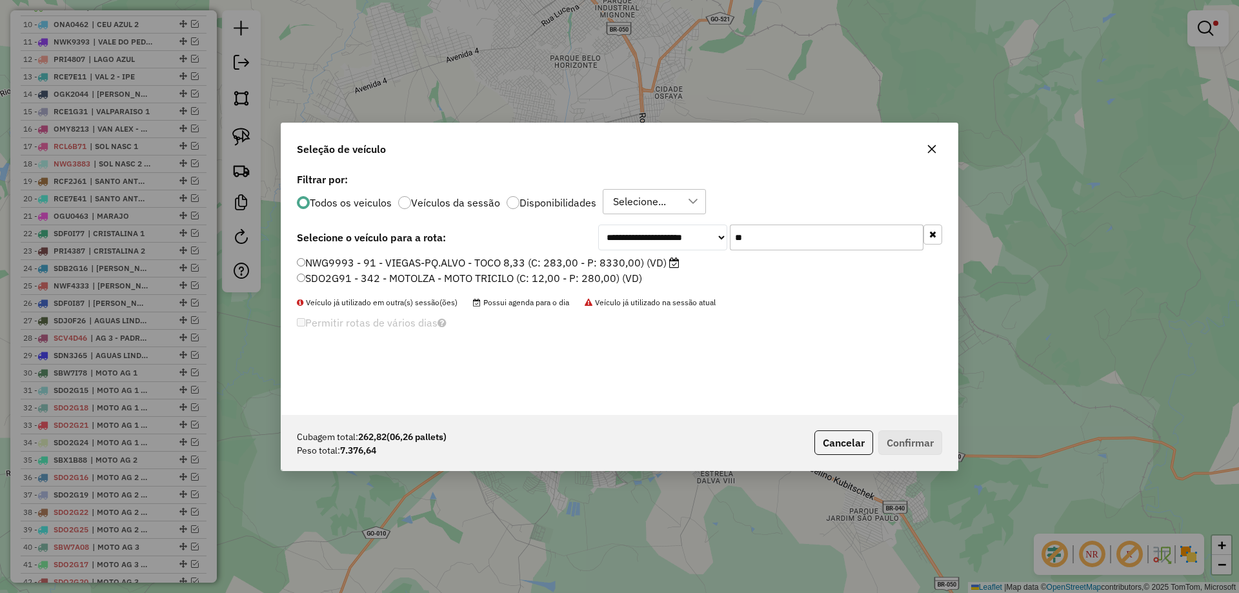
type input "**"
click at [487, 261] on label "NWG9993 - 91 - VIEGAS-PQ.ALVO - TOCO 8,33 (C: 283,00 - P: 8330,00) (VD)" at bounding box center [488, 262] width 383 height 15
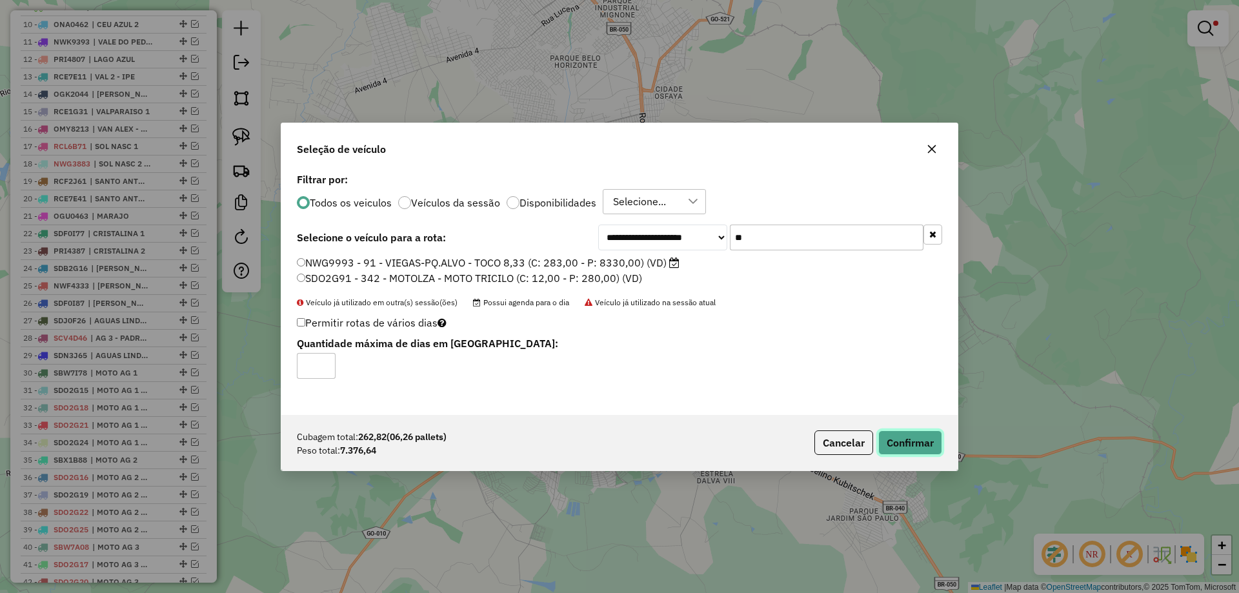
drag, startPoint x: 892, startPoint y: 439, endPoint x: 837, endPoint y: 462, distance: 59.6
click at [892, 440] on button "Confirmar" at bounding box center [911, 443] width 64 height 25
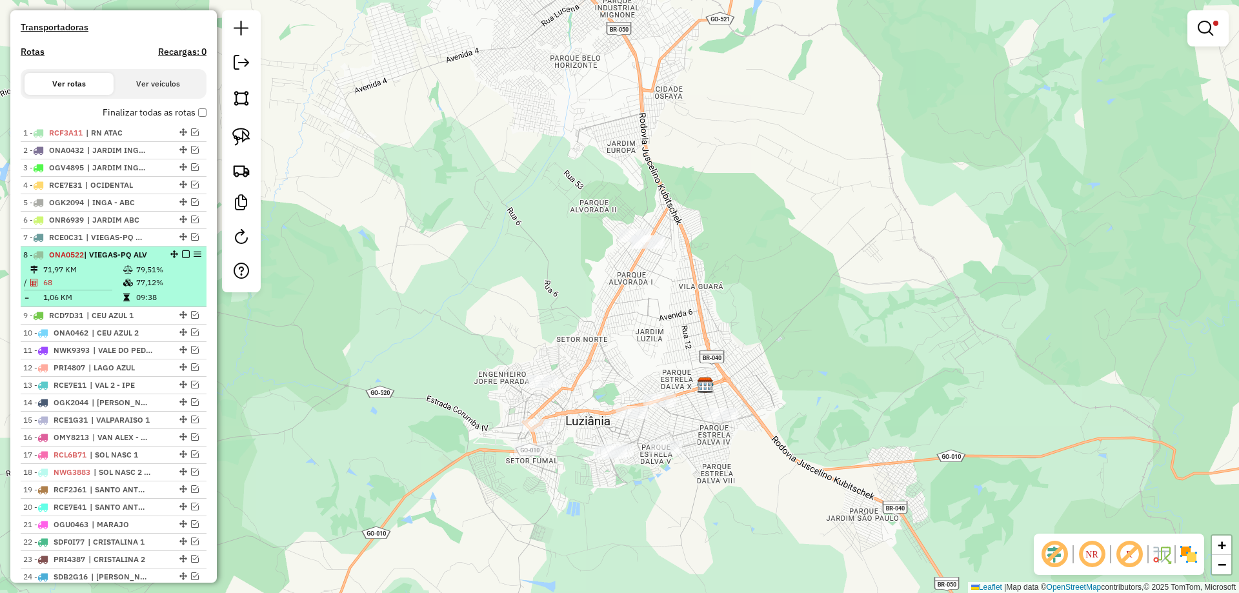
scroll to position [363, 0]
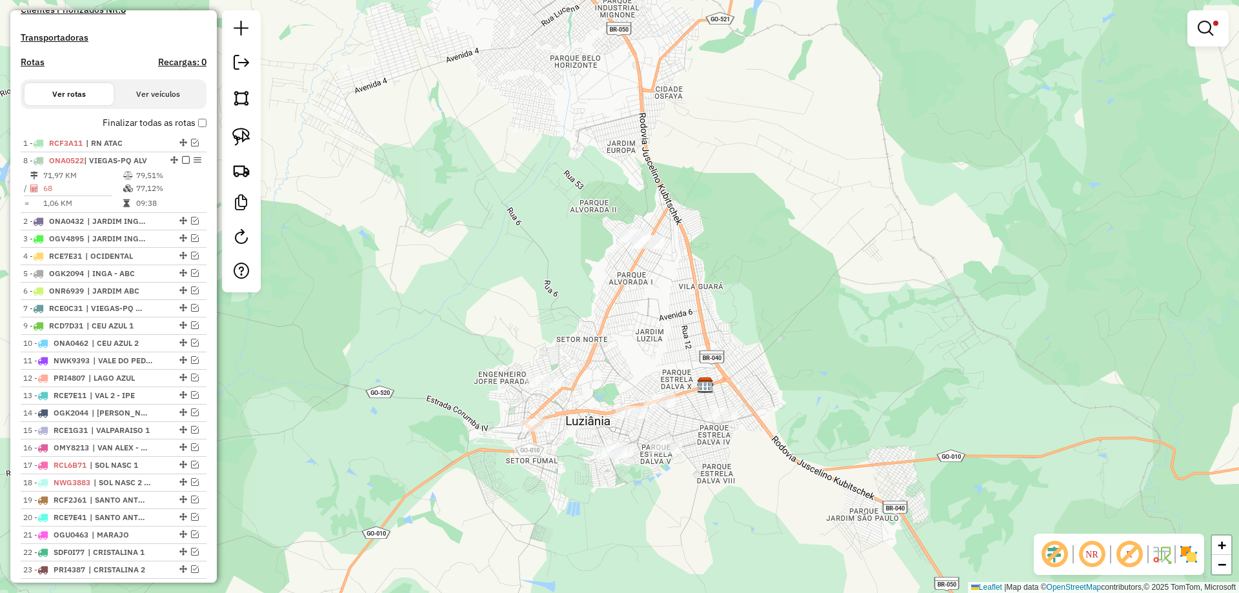
drag, startPoint x: 171, startPoint y: 81, endPoint x: 141, endPoint y: 220, distance: 142.6
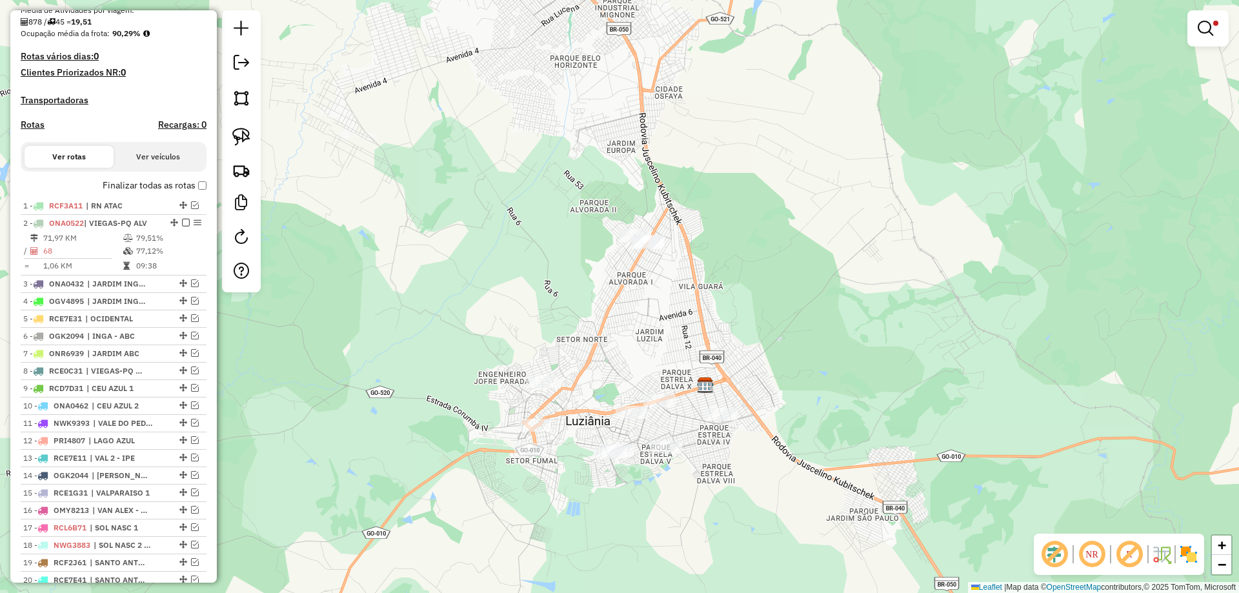
scroll to position [289, 0]
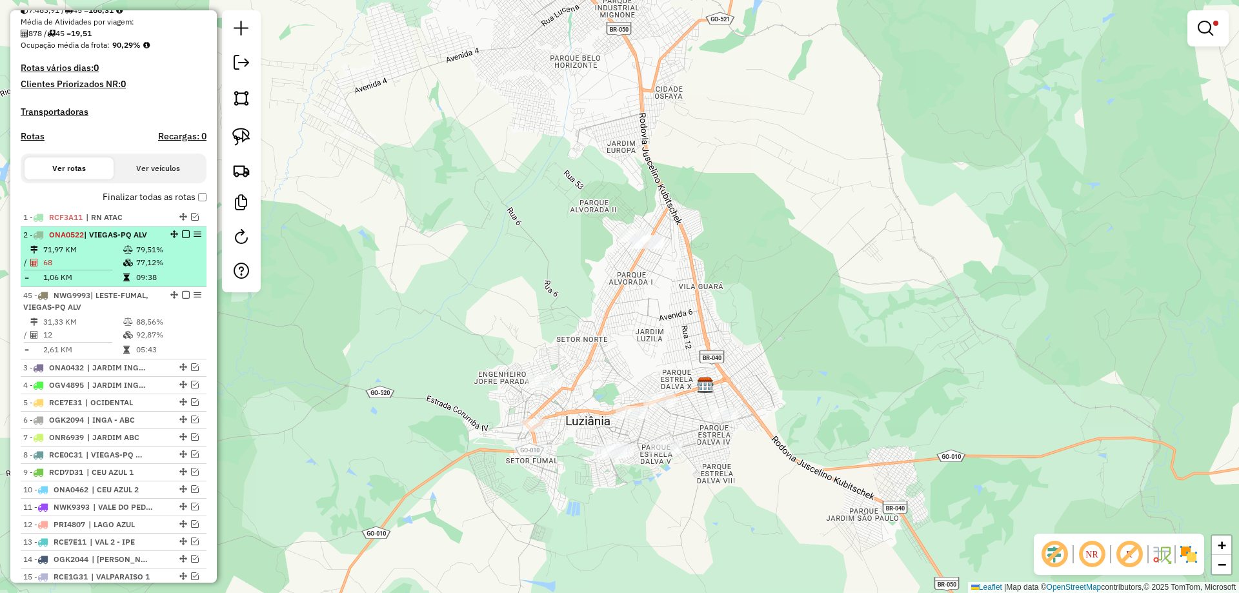
drag, startPoint x: 167, startPoint y: 521, endPoint x: 146, endPoint y: 298, distance: 223.7
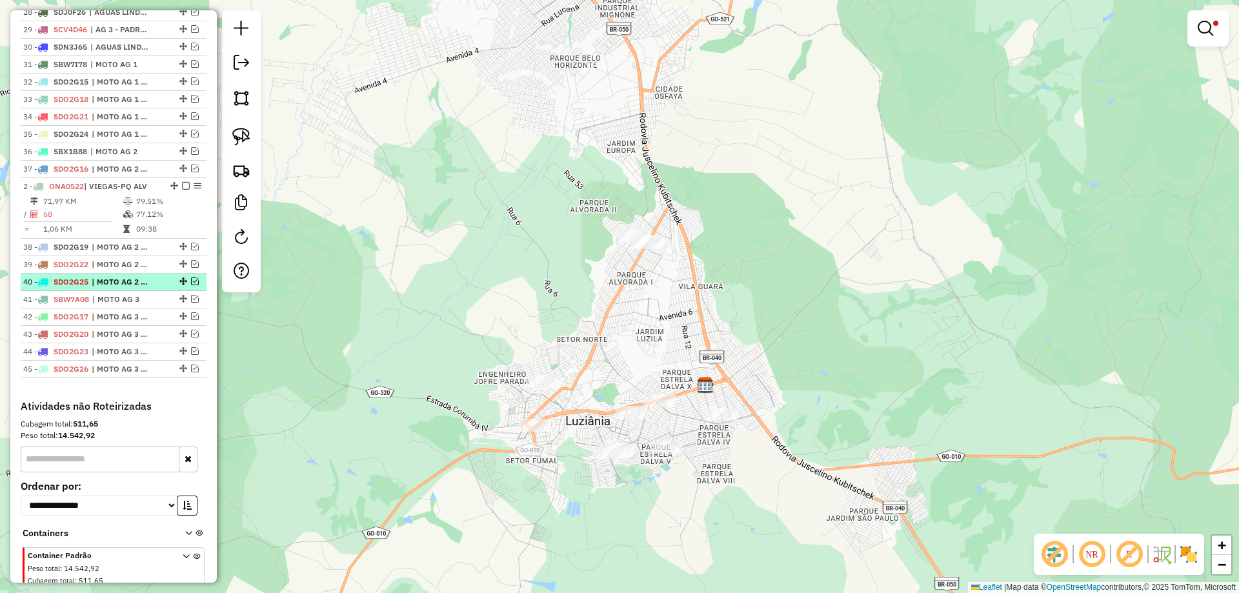
scroll to position [1003, 0]
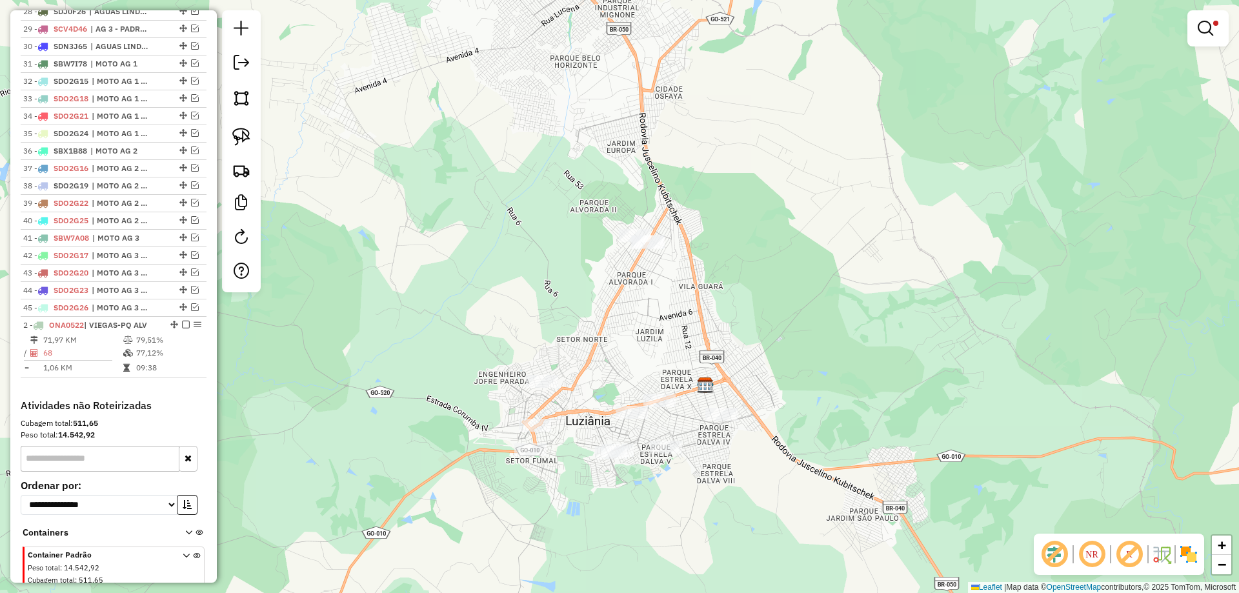
drag, startPoint x: 172, startPoint y: 246, endPoint x: 160, endPoint y: 427, distance: 181.1
click at [1212, 40] on link at bounding box center [1208, 28] width 31 height 26
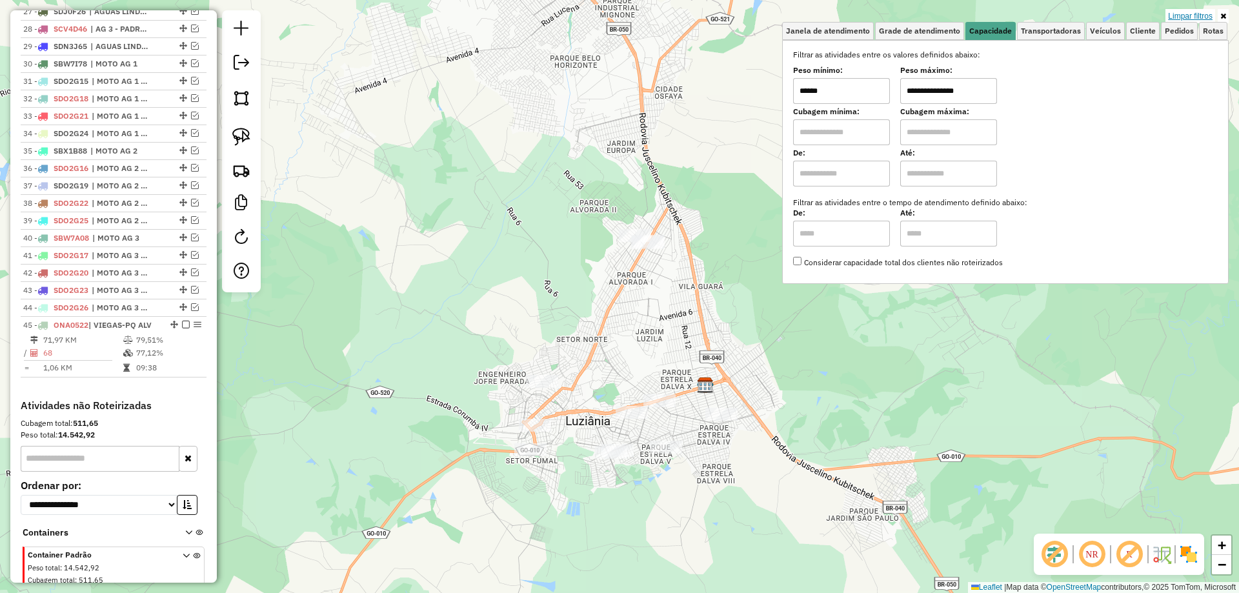
click at [1185, 13] on link "Limpar filtros" at bounding box center [1191, 16] width 50 height 14
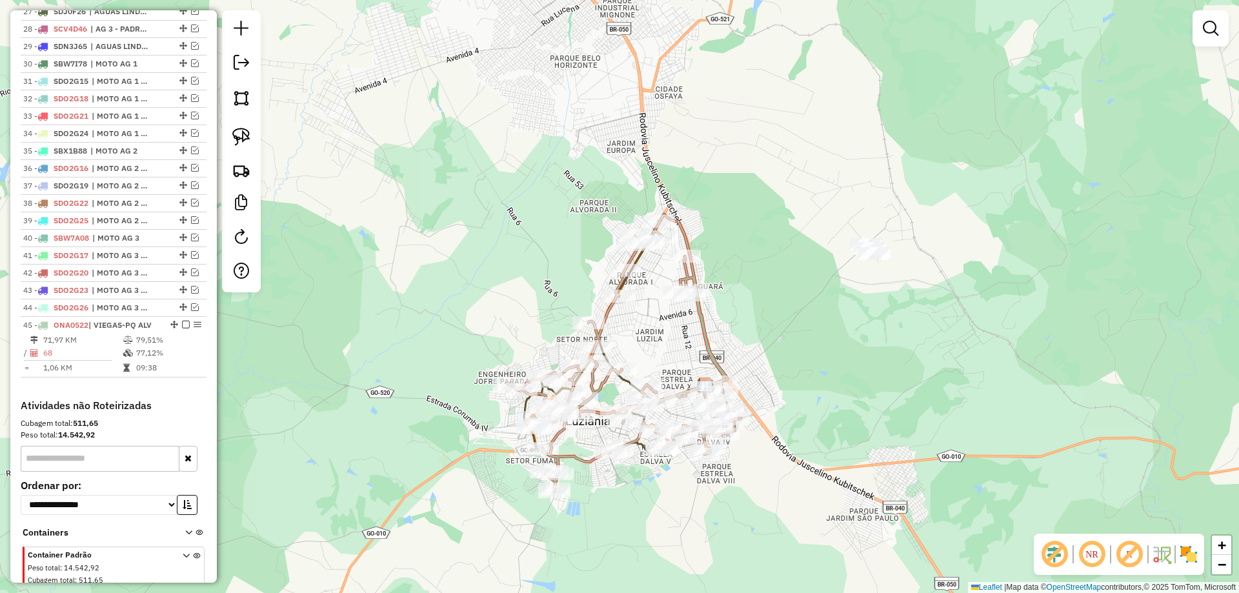
click at [1210, 25] on em at bounding box center [1210, 28] width 15 height 15
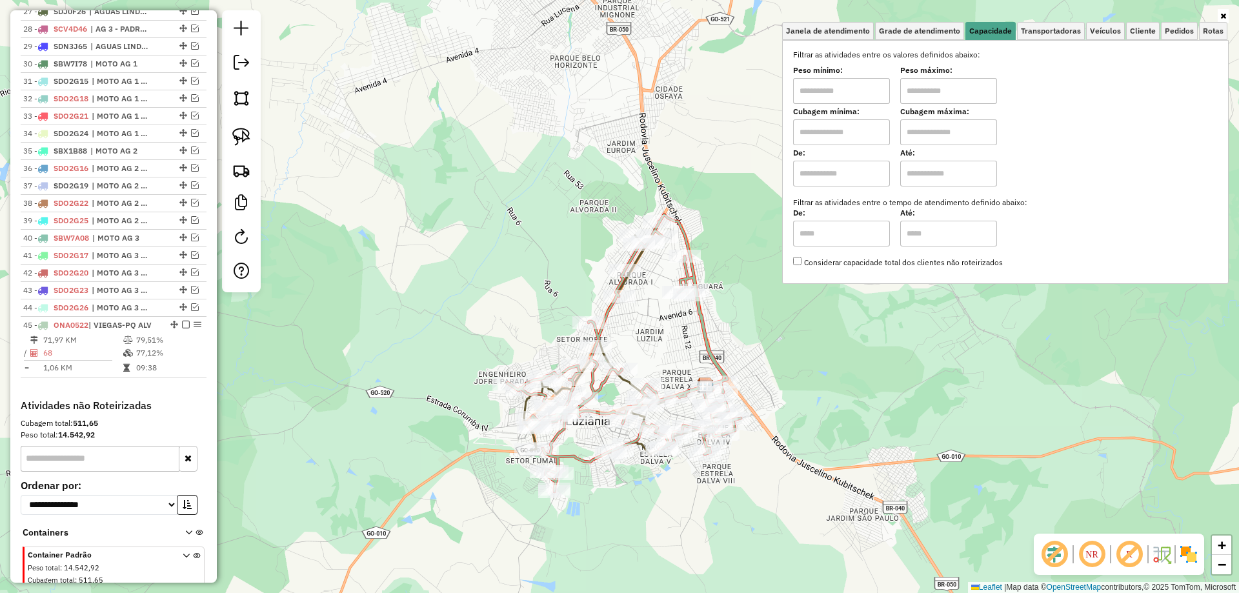
click at [954, 82] on input "text" at bounding box center [949, 91] width 97 height 26
click at [1176, 38] on link "Pedidos" at bounding box center [1179, 31] width 37 height 18
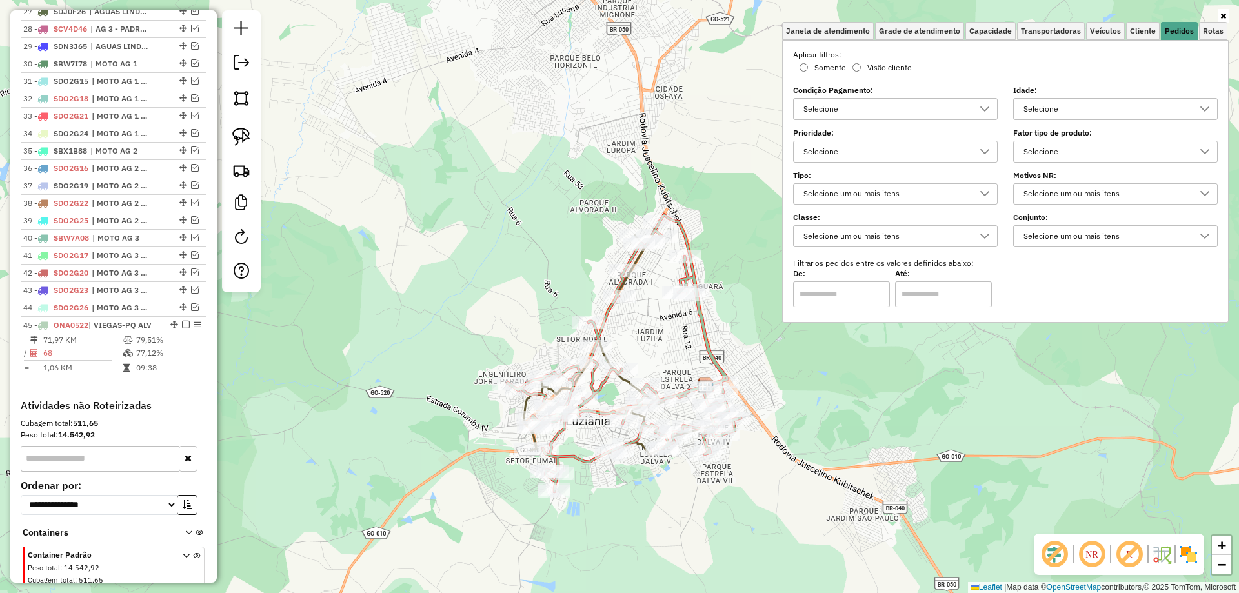
click at [1037, 154] on div "Selecione" at bounding box center [1106, 151] width 174 height 21
drag, startPoint x: 1036, startPoint y: 232, endPoint x: 1043, endPoint y: 242, distance: 12.5
click at [1037, 232] on div "CHOPP BRAHMA ESCURO 30L" at bounding box center [1037, 235] width 12 height 12
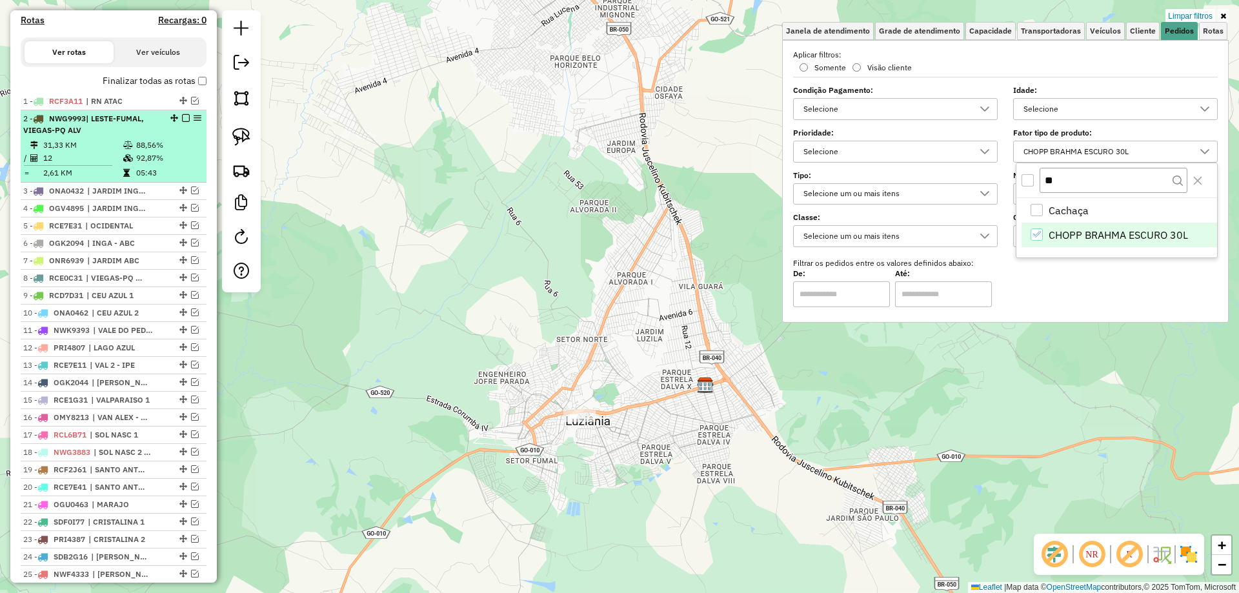
scroll to position [358, 0]
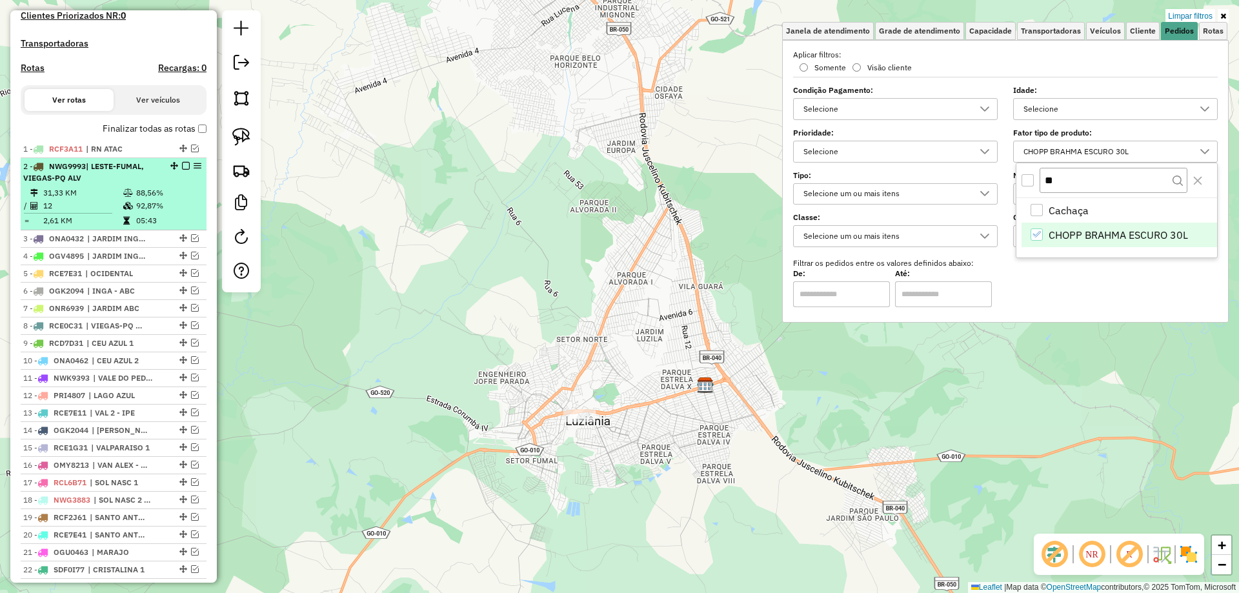
click at [158, 212] on td "92,87%" at bounding box center [168, 205] width 65 height 13
select select "*********"
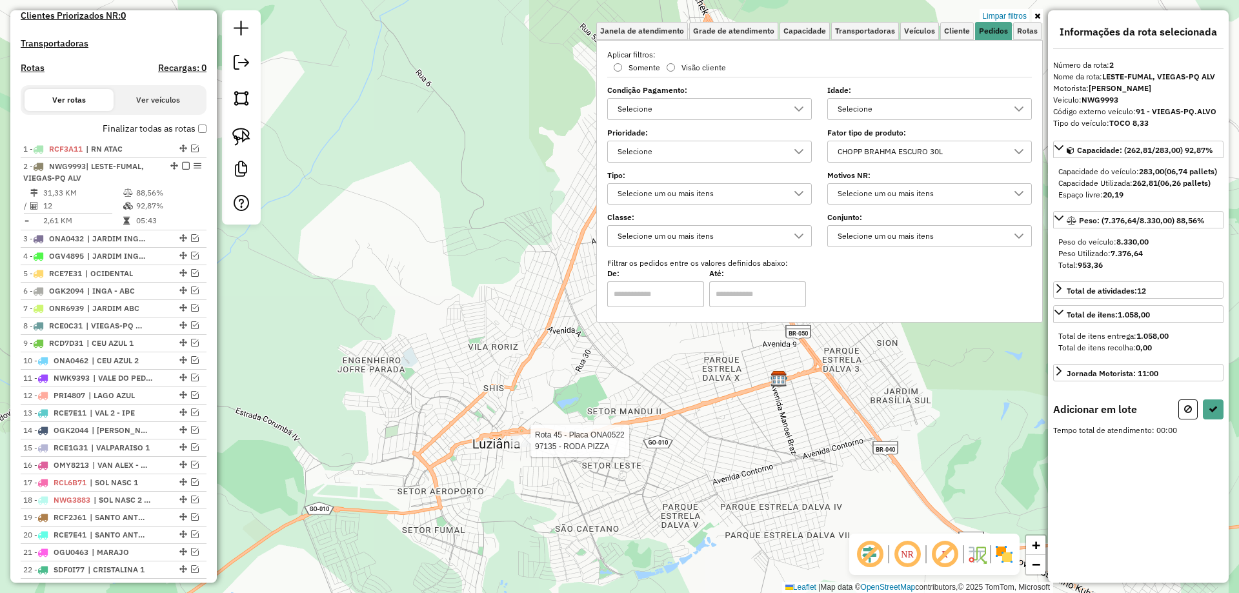
click at [527, 447] on div at bounding box center [527, 440] width 32 height 13
click at [1210, 414] on icon at bounding box center [1213, 409] width 9 height 9
select select "*********"
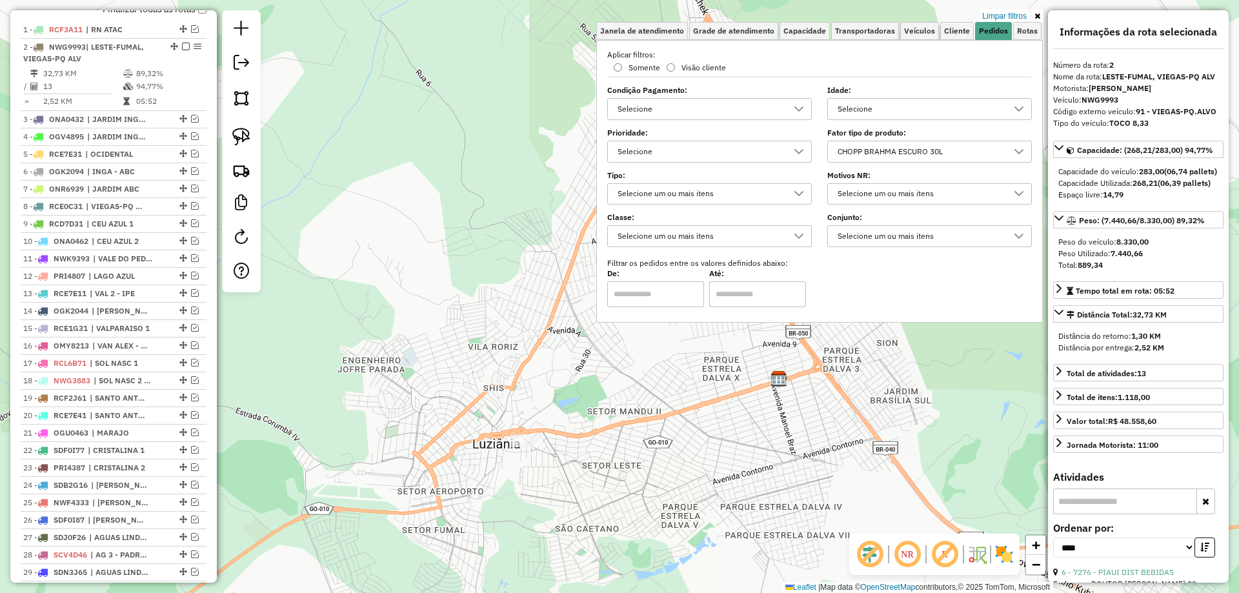
scroll to position [517, 0]
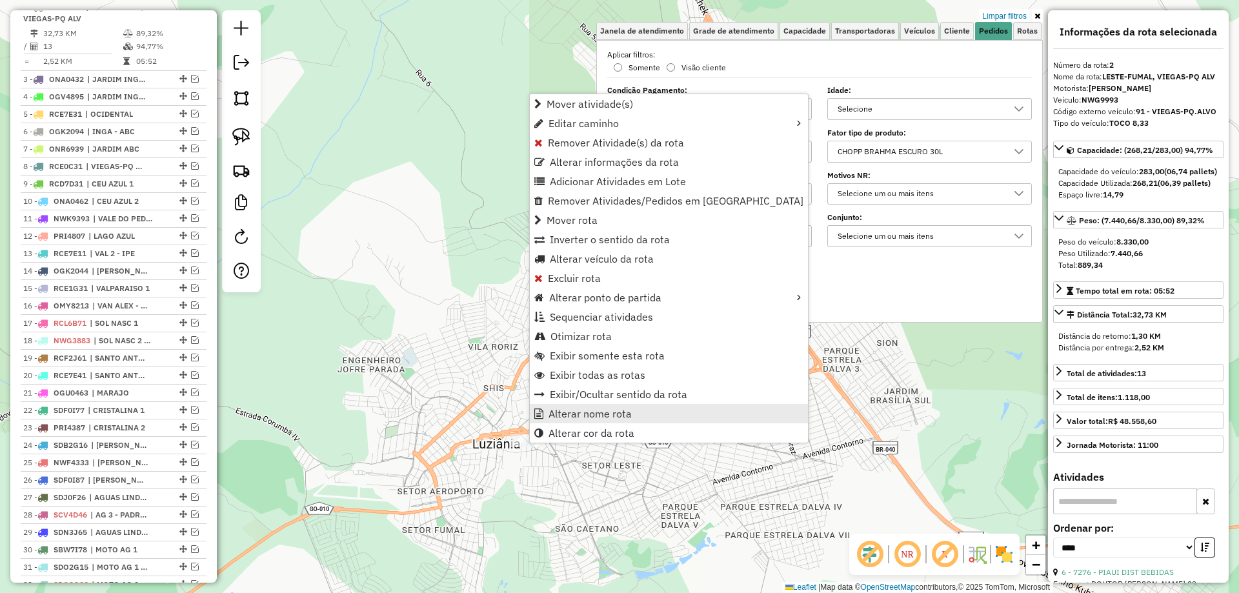
click at [588, 410] on span "Alterar nome rota" at bounding box center [590, 414] width 83 height 10
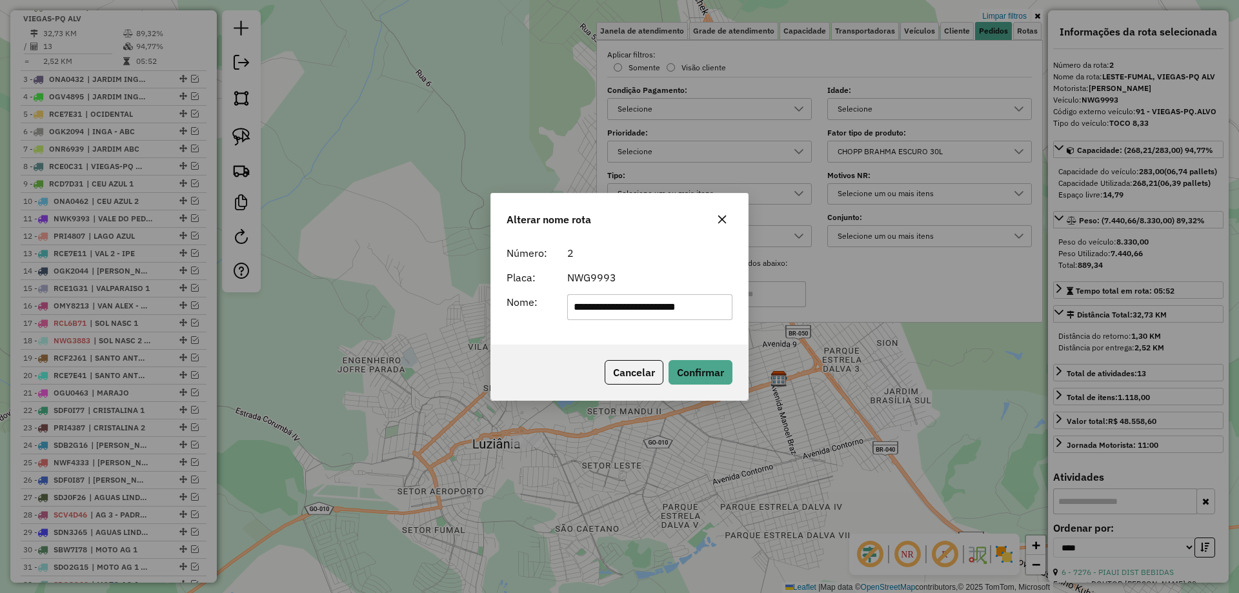
drag, startPoint x: 624, startPoint y: 306, endPoint x: 683, endPoint y: 307, distance: 58.7
click at [683, 307] on input "**********" at bounding box center [650, 307] width 166 height 26
type input "**********"
click at [691, 380] on button "Confirmar" at bounding box center [701, 372] width 64 height 25
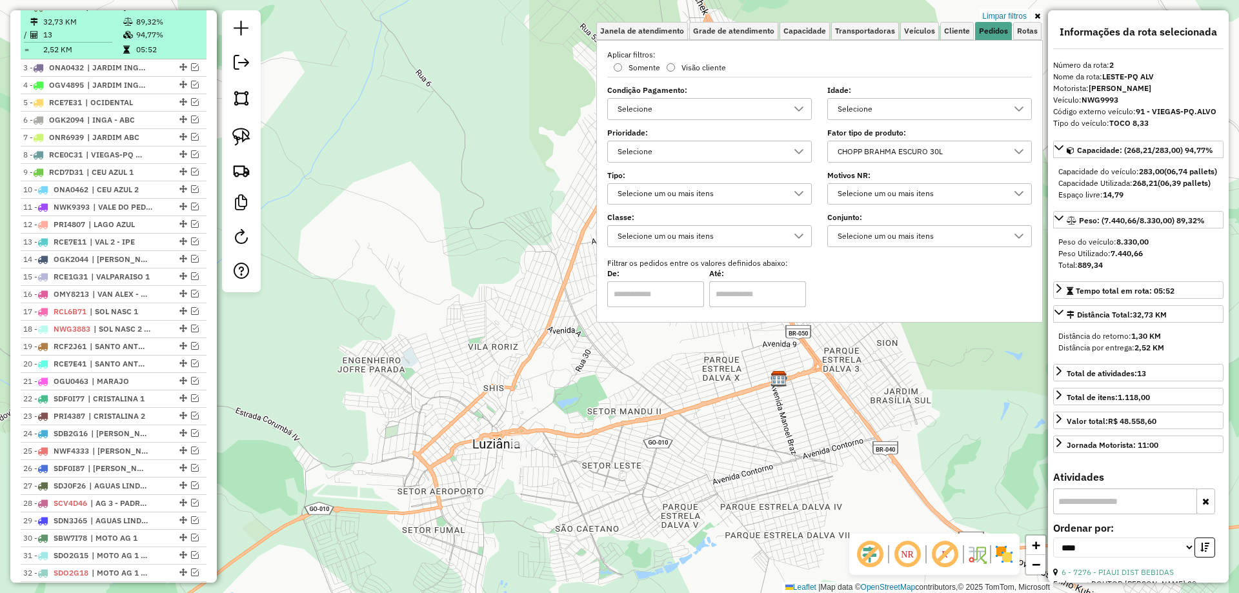
click at [185, 10] on em at bounding box center [186, 7] width 8 height 8
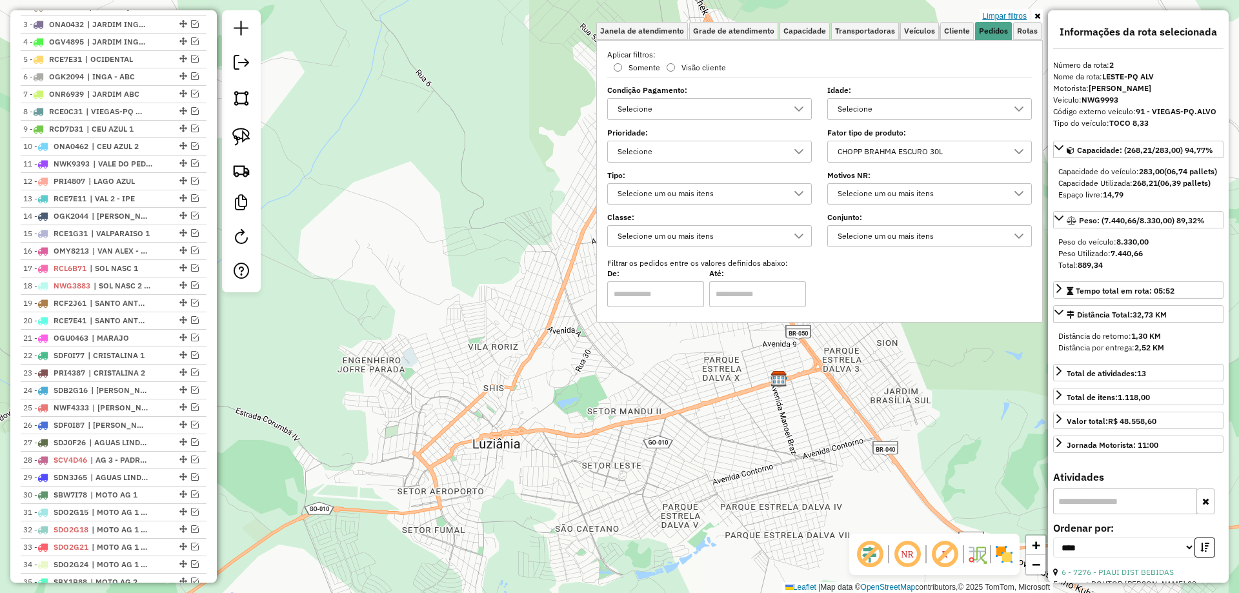
click at [999, 14] on link "Limpar filtros" at bounding box center [1005, 16] width 50 height 14
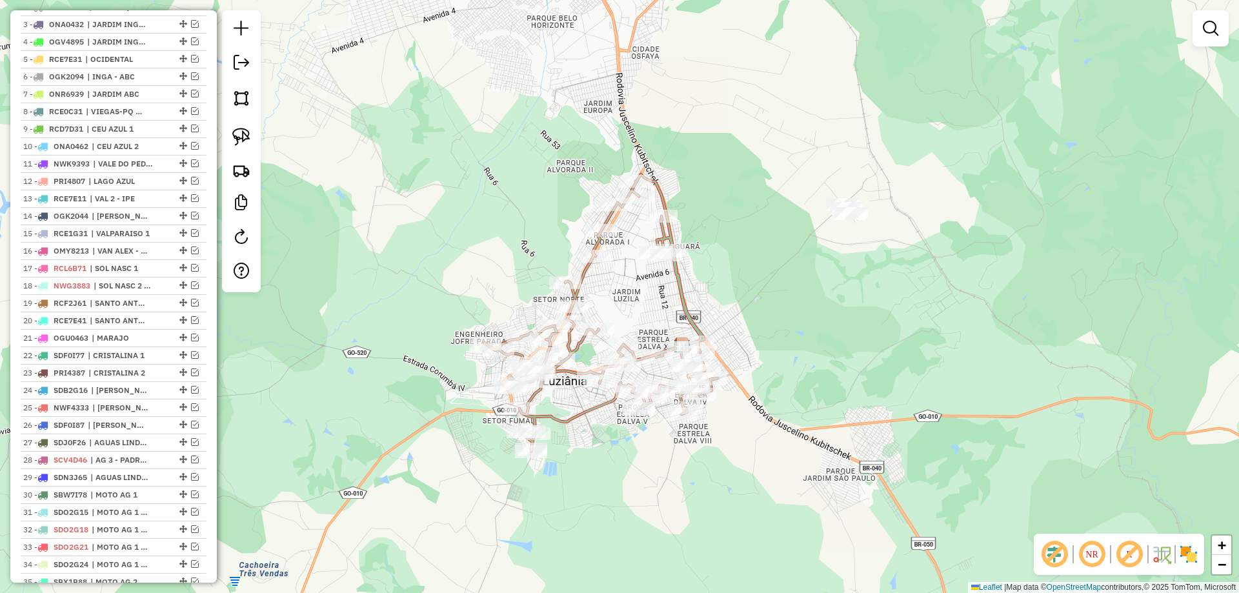
click at [586, 280] on icon at bounding box center [601, 313] width 234 height 278
select select "*********"
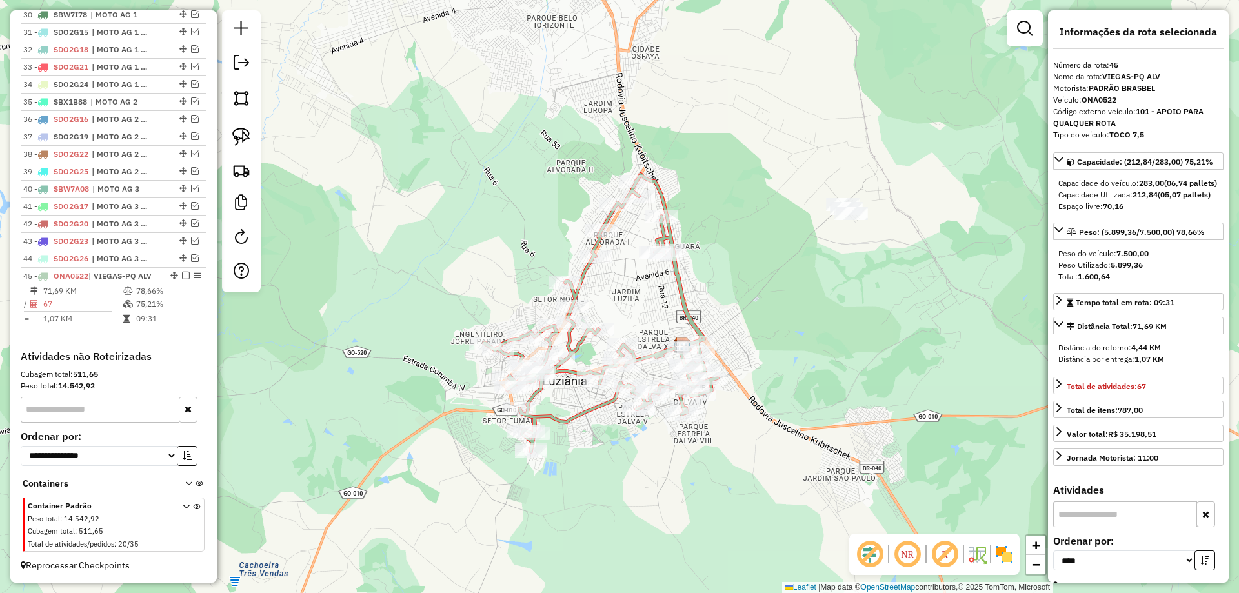
scroll to position [1009, 0]
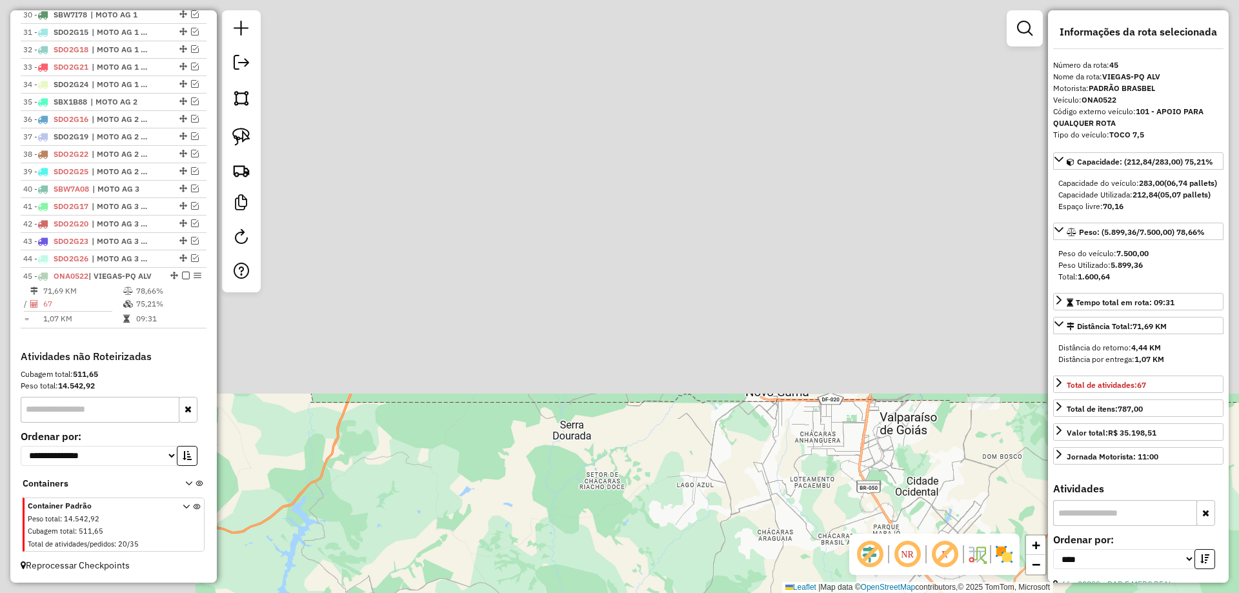
drag, startPoint x: 631, startPoint y: 264, endPoint x: 715, endPoint y: 365, distance: 131.2
click at [899, 593] on html "Aplicando filtros Pop-up bloqueado! Seu navegador bloqueou automáticamente a ab…" at bounding box center [619, 296] width 1239 height 593
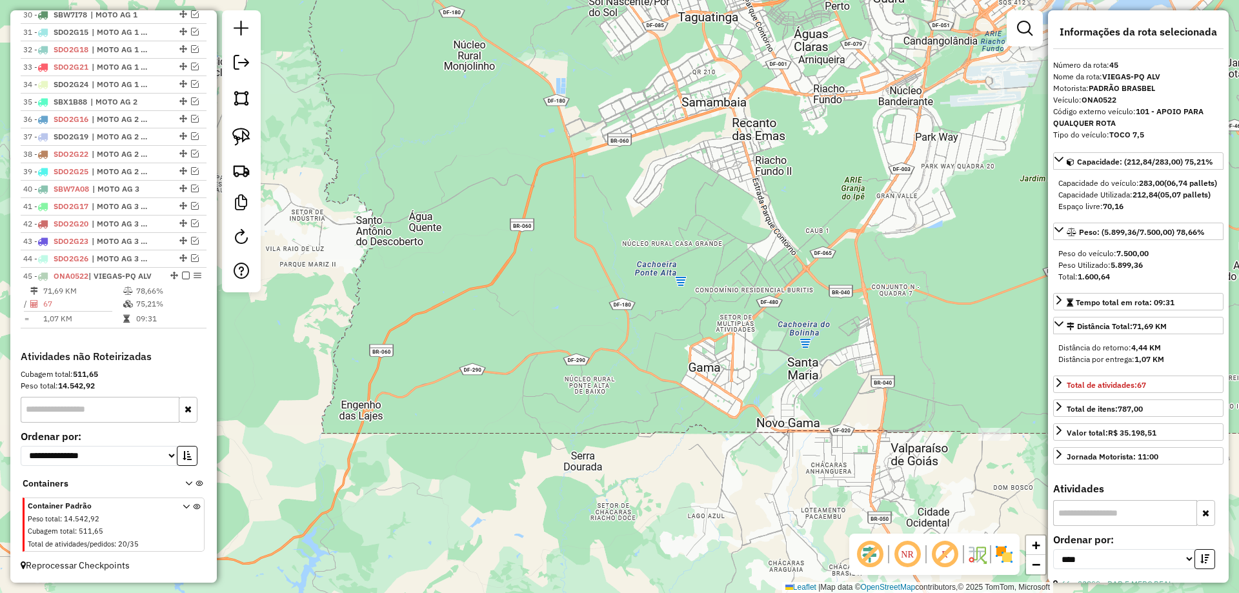
drag, startPoint x: 628, startPoint y: 114, endPoint x: 870, endPoint y: 549, distance: 498.5
click at [870, 549] on hb-router-mapa "Informações da Sessão 978577 - 13/08/2025 Criação: 12/08/2025 18:04 Depósito: B…" at bounding box center [619, 296] width 1239 height 593
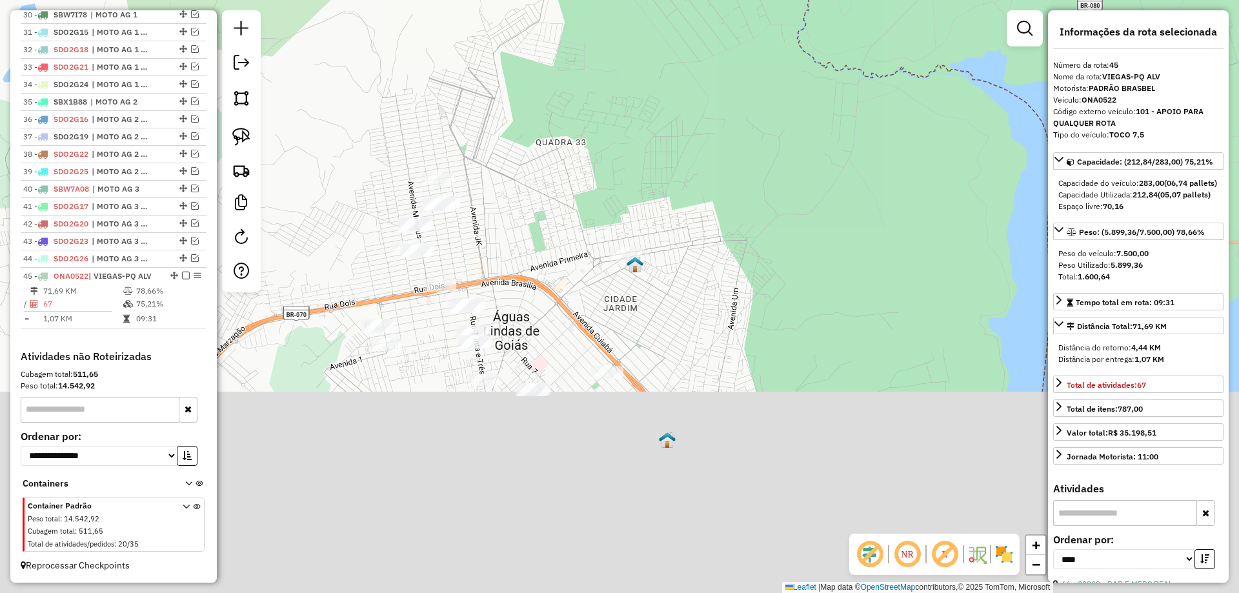
drag, startPoint x: 549, startPoint y: 414, endPoint x: 346, endPoint y: 258, distance: 256.3
click at [539, 312] on div "Rota 45 - Placa ONA0522 6639 - ELIENE BARBOSA DA RO Rota 45 - Placa ONA0522 985…" at bounding box center [619, 296] width 1239 height 593
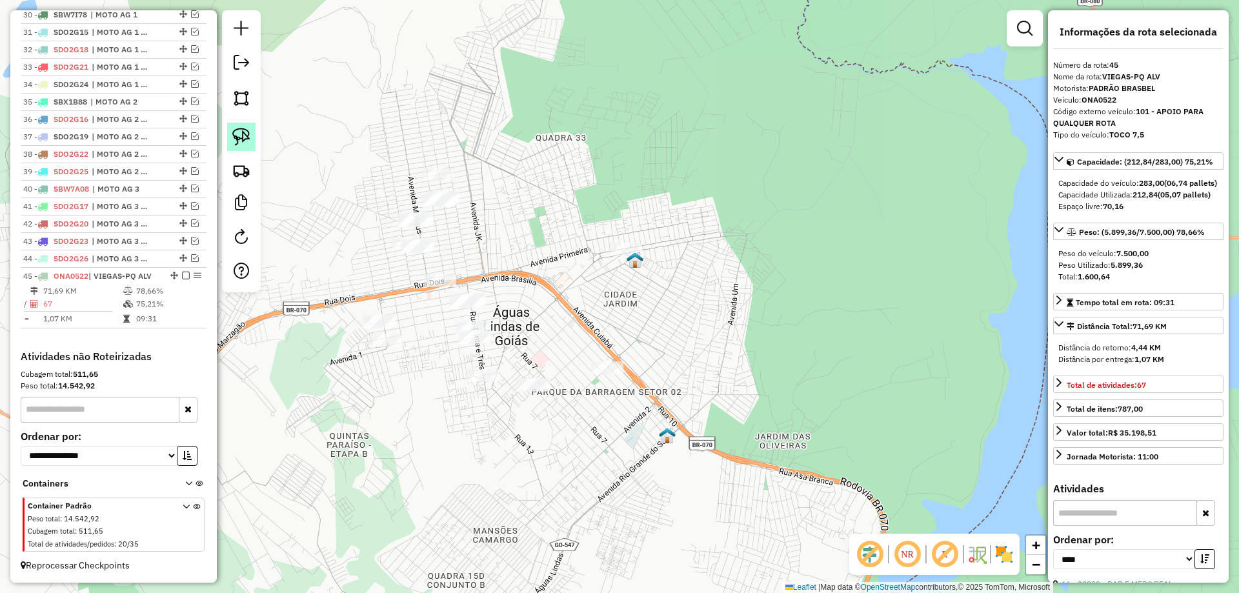
click at [243, 127] on link at bounding box center [241, 137] width 28 height 28
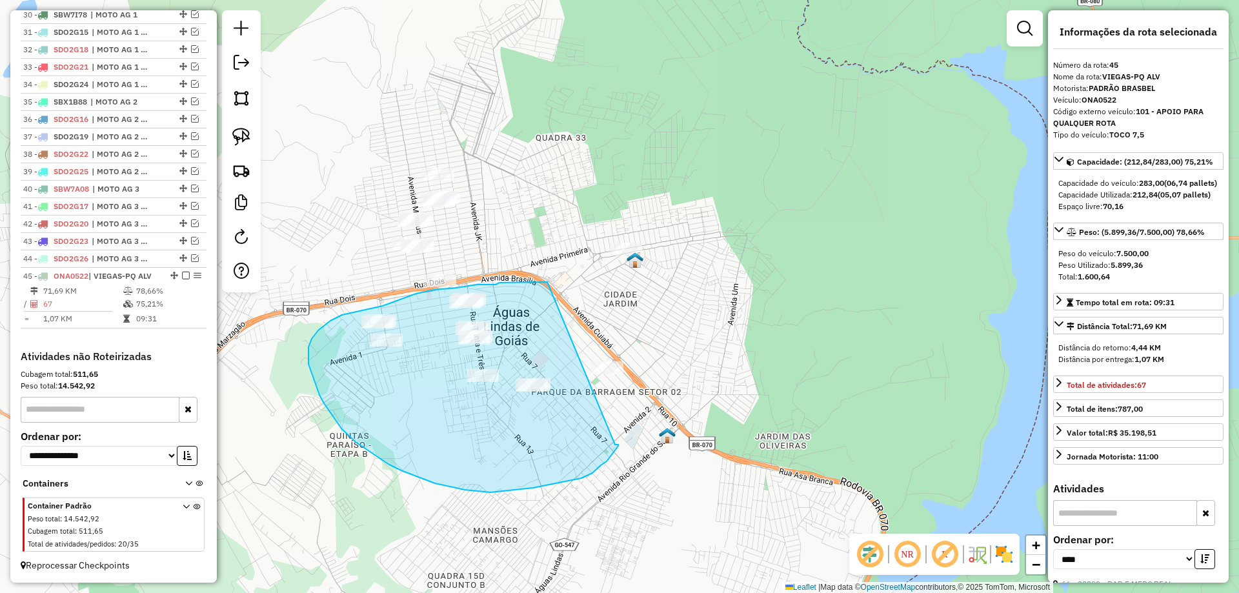
drag, startPoint x: 521, startPoint y: 282, endPoint x: 615, endPoint y: 445, distance: 187.7
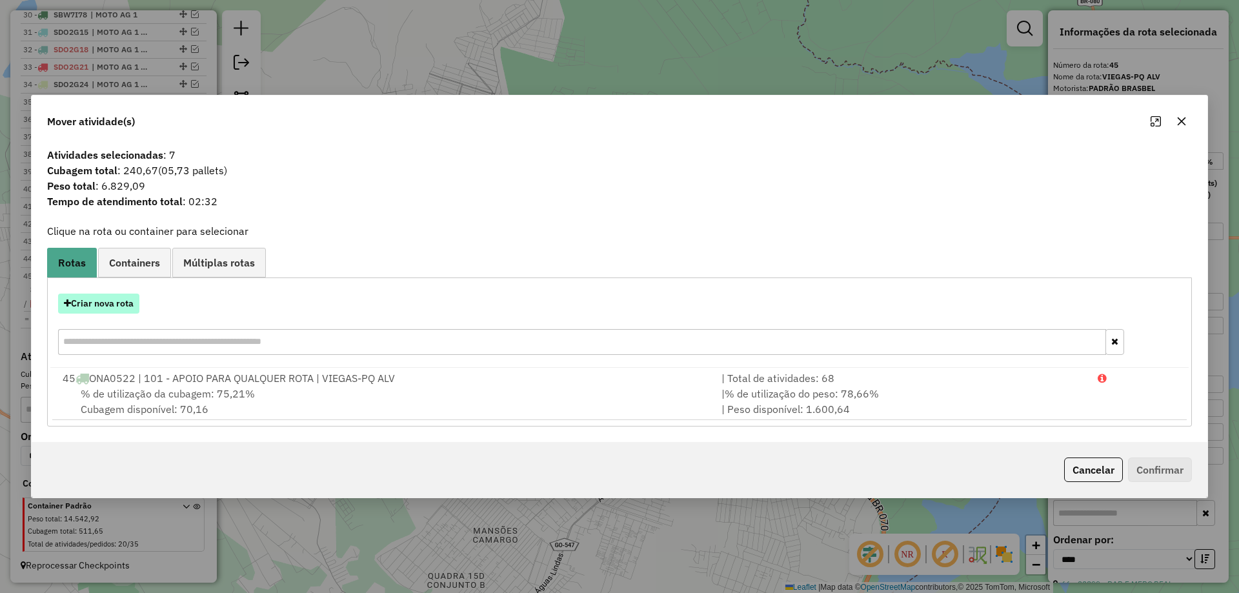
click at [120, 307] on button "Criar nova rota" at bounding box center [98, 304] width 81 height 20
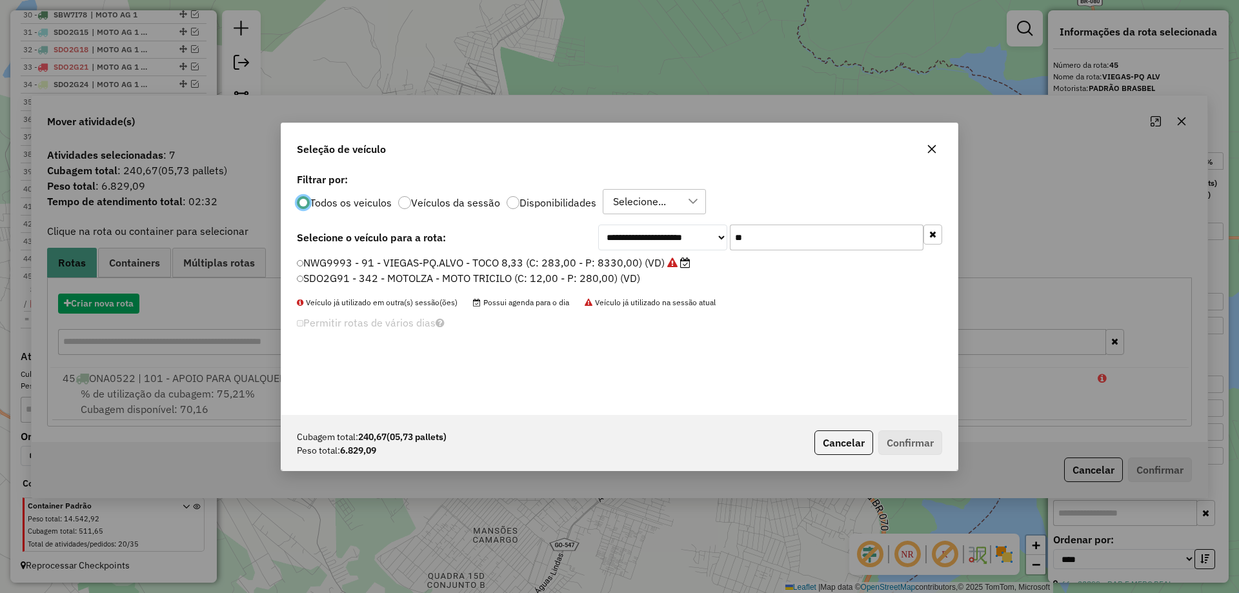
scroll to position [7, 4]
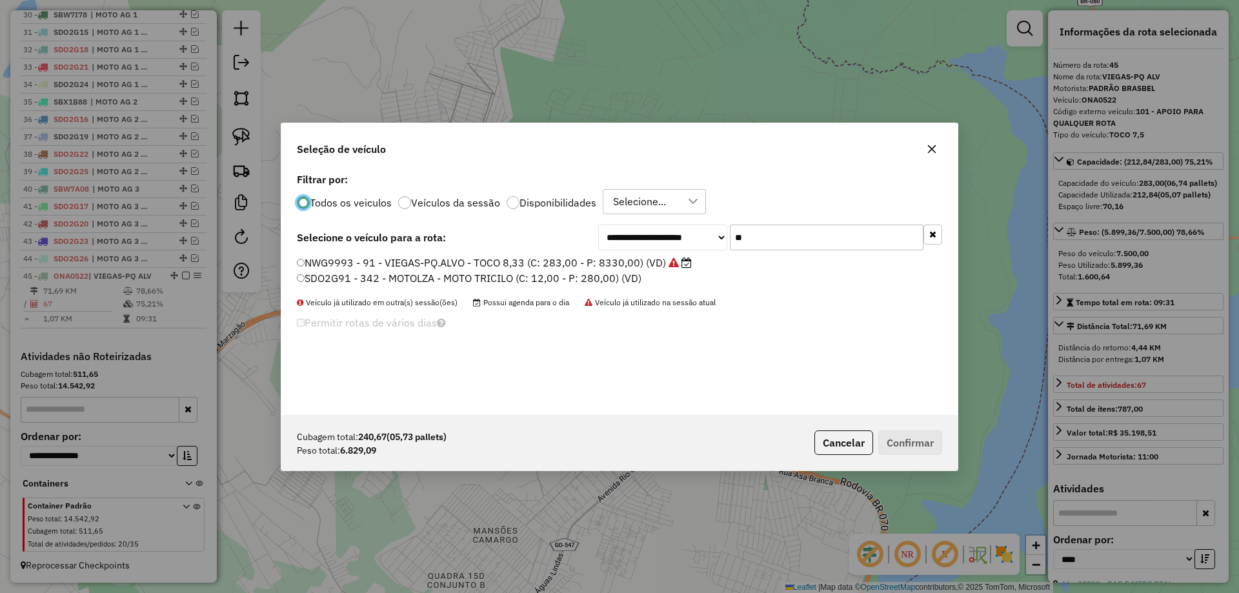
drag, startPoint x: 588, startPoint y: 245, endPoint x: 431, endPoint y: 245, distance: 157.5
click at [436, 245] on div "**********" at bounding box center [620, 238] width 646 height 26
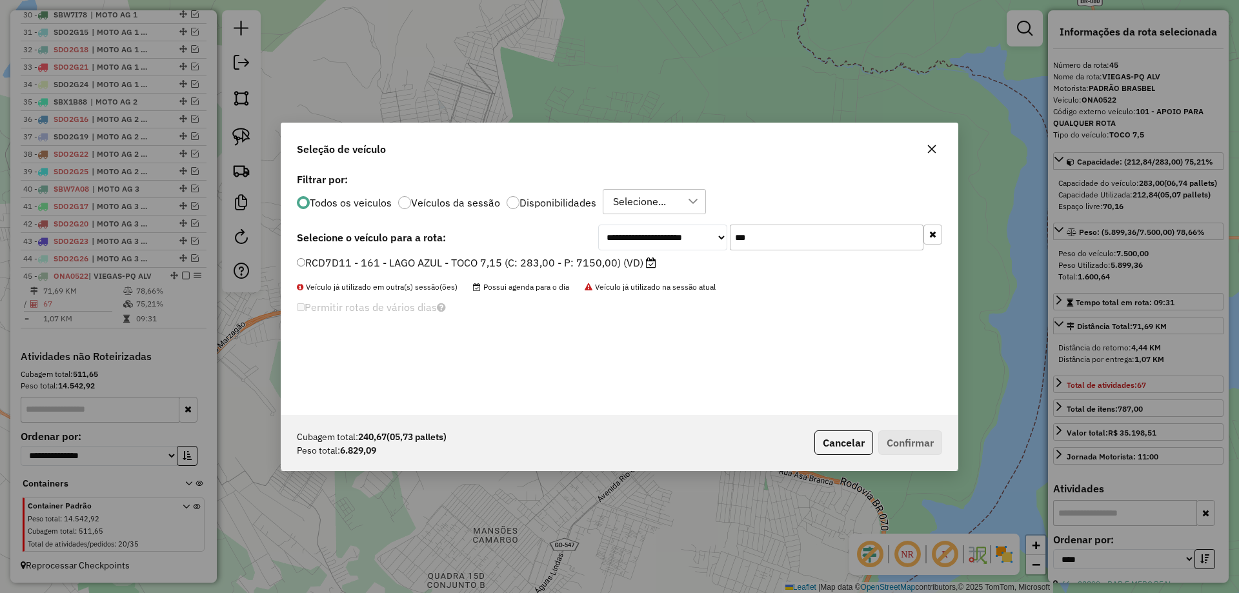
type input "***"
click at [338, 262] on label "RCD7D11 - 161 - LAGO AZUL - TOCO 7,15 (C: 283,00 - P: 7150,00) (VD)" at bounding box center [477, 262] width 360 height 15
drag, startPoint x: 933, startPoint y: 438, endPoint x: 926, endPoint y: 449, distance: 13.3
click at [930, 440] on button "Confirmar" at bounding box center [911, 443] width 64 height 25
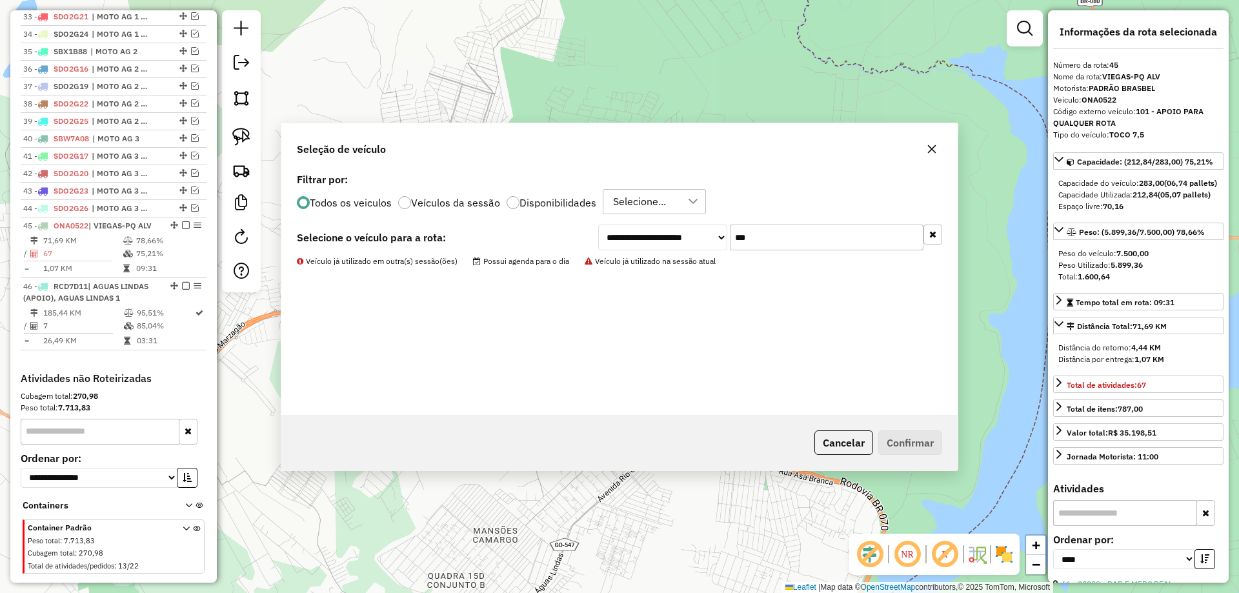
scroll to position [1081, 0]
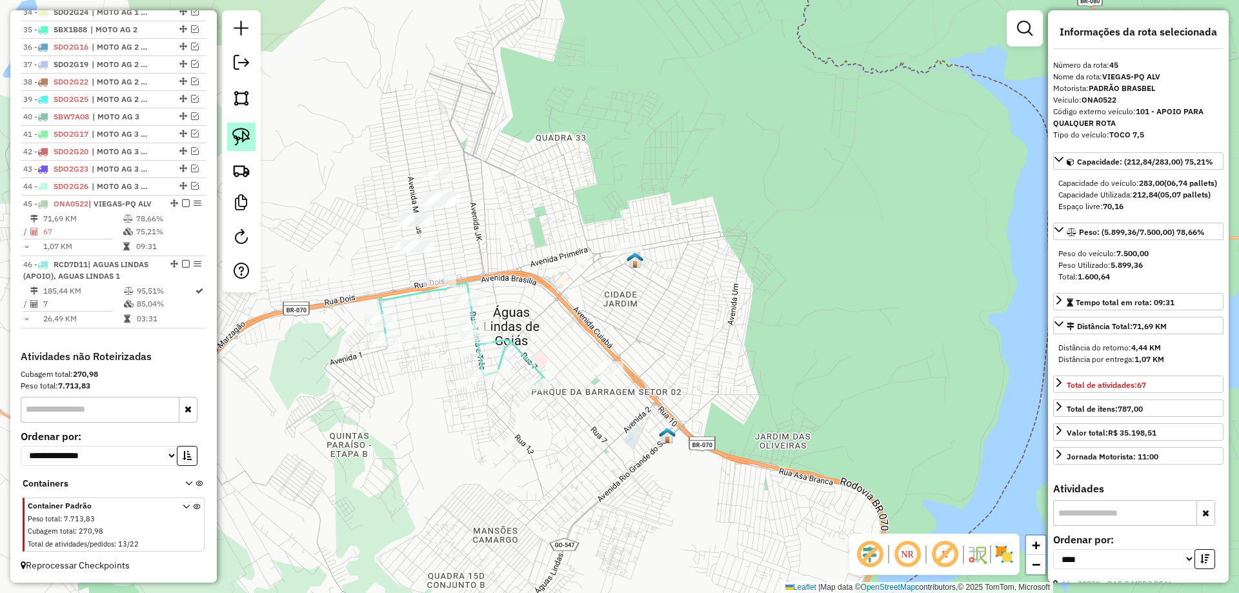
click at [249, 134] on img at bounding box center [241, 137] width 18 height 18
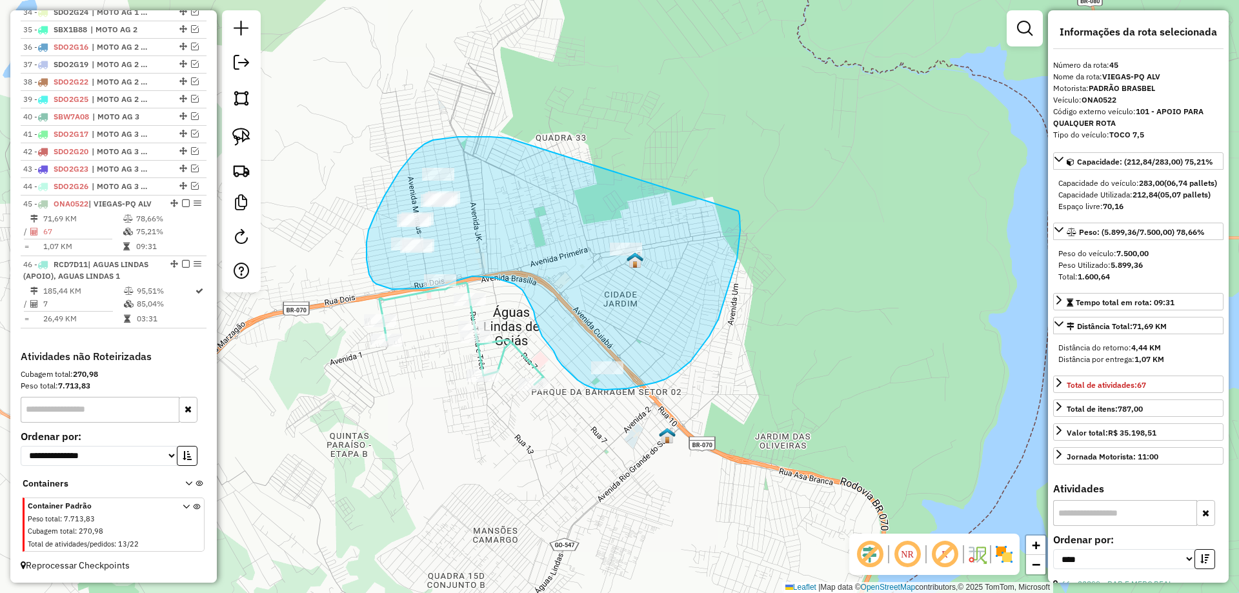
drag, startPoint x: 505, startPoint y: 138, endPoint x: 739, endPoint y: 211, distance: 244.8
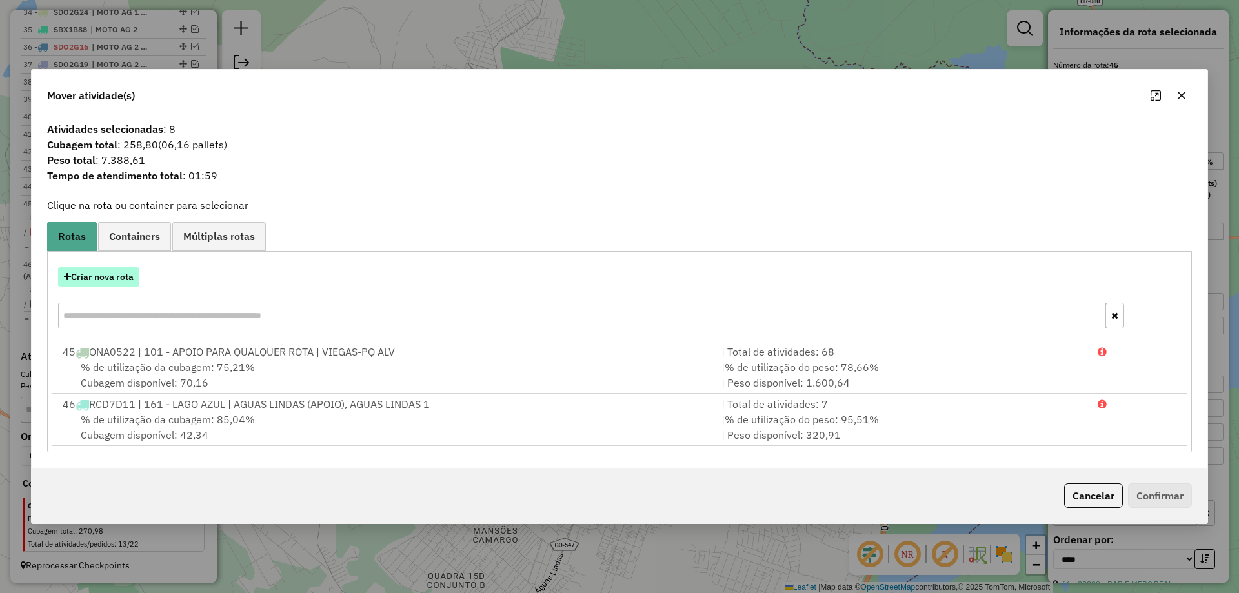
click at [121, 269] on button "Criar nova rota" at bounding box center [98, 277] width 81 height 20
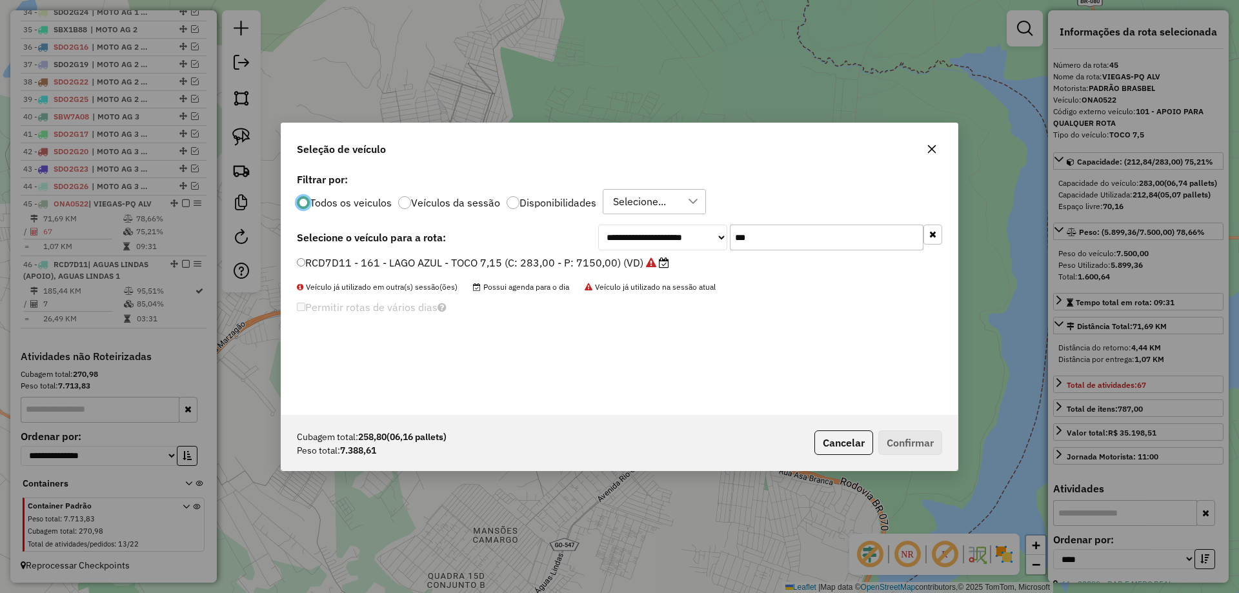
scroll to position [7, 4]
drag, startPoint x: 589, startPoint y: 247, endPoint x: 356, endPoint y: 245, distance: 232.4
click at [356, 245] on div "**********" at bounding box center [620, 238] width 646 height 26
type input "***"
click at [322, 264] on label "RCD7D21 - 162 - VALE DO PEDREGAL - TOCO 7,15 (C: 283,00 - P: 7150,00) (VD)" at bounding box center [500, 262] width 407 height 15
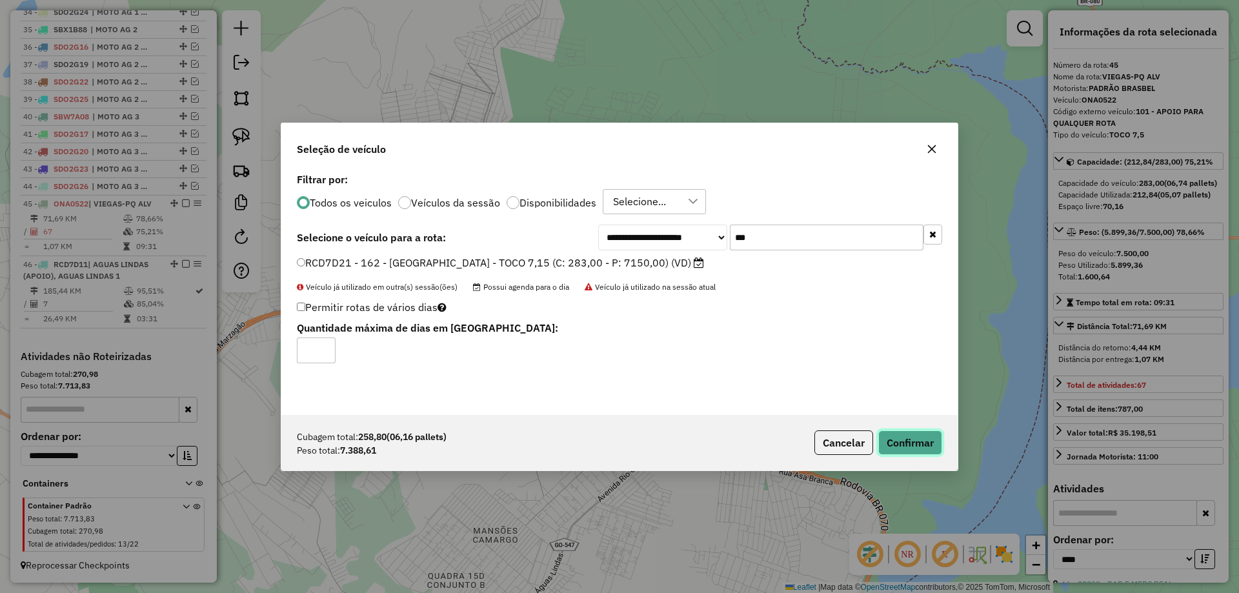
click at [915, 440] on button "Confirmar" at bounding box center [911, 443] width 64 height 25
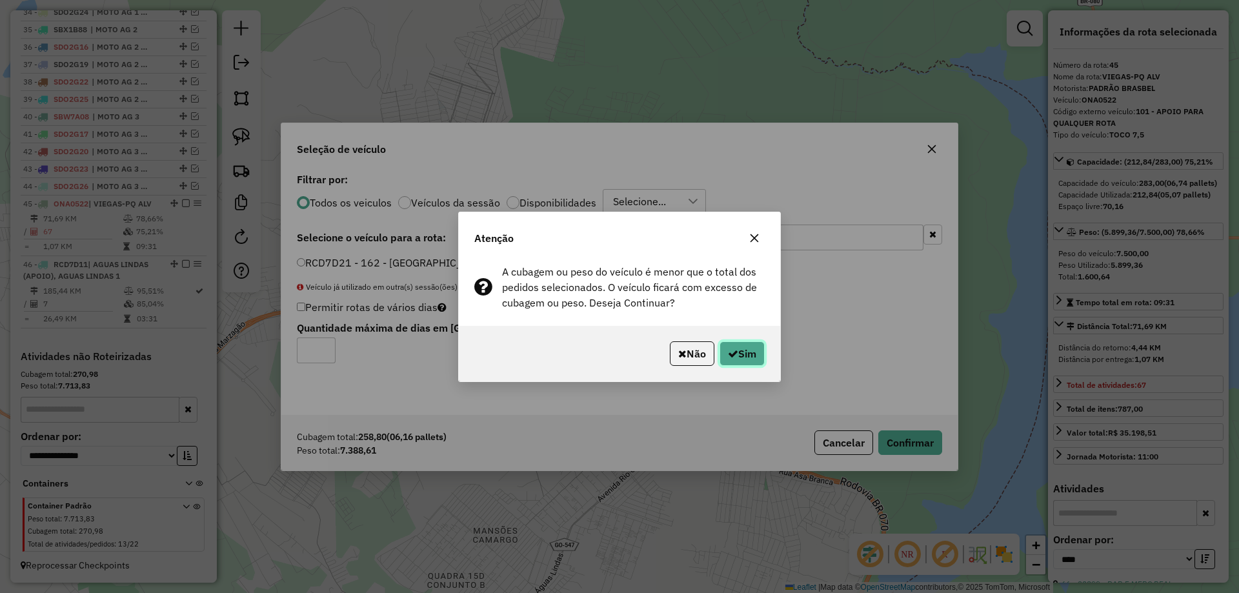
click at [739, 350] on button "Sim" at bounding box center [742, 353] width 45 height 25
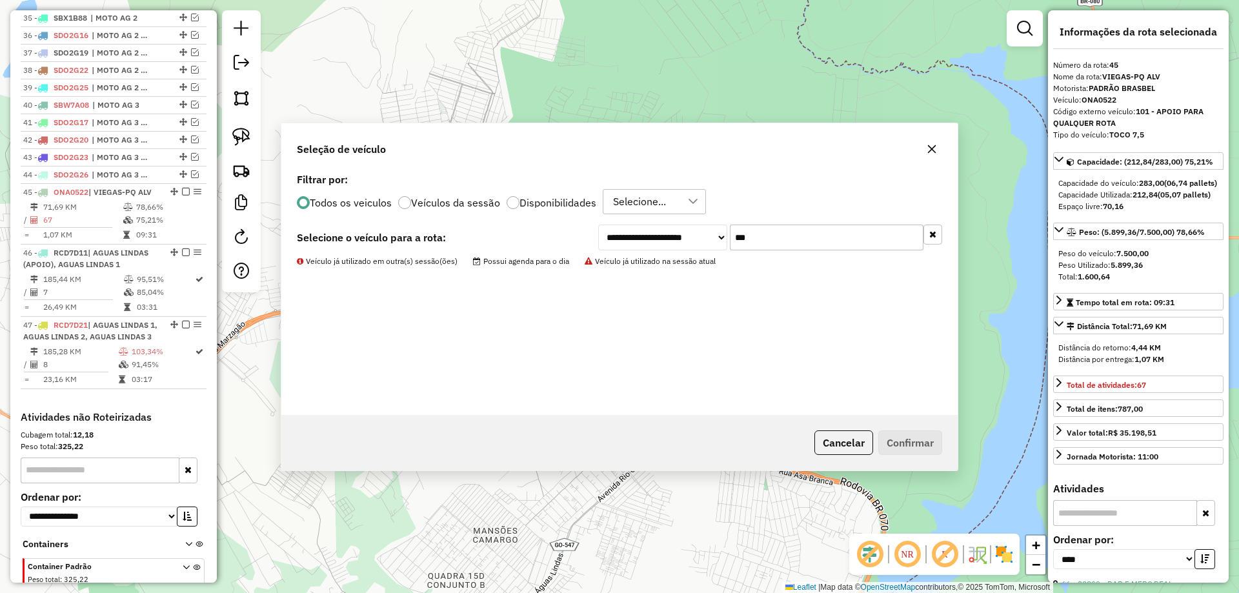
scroll to position [1165, 0]
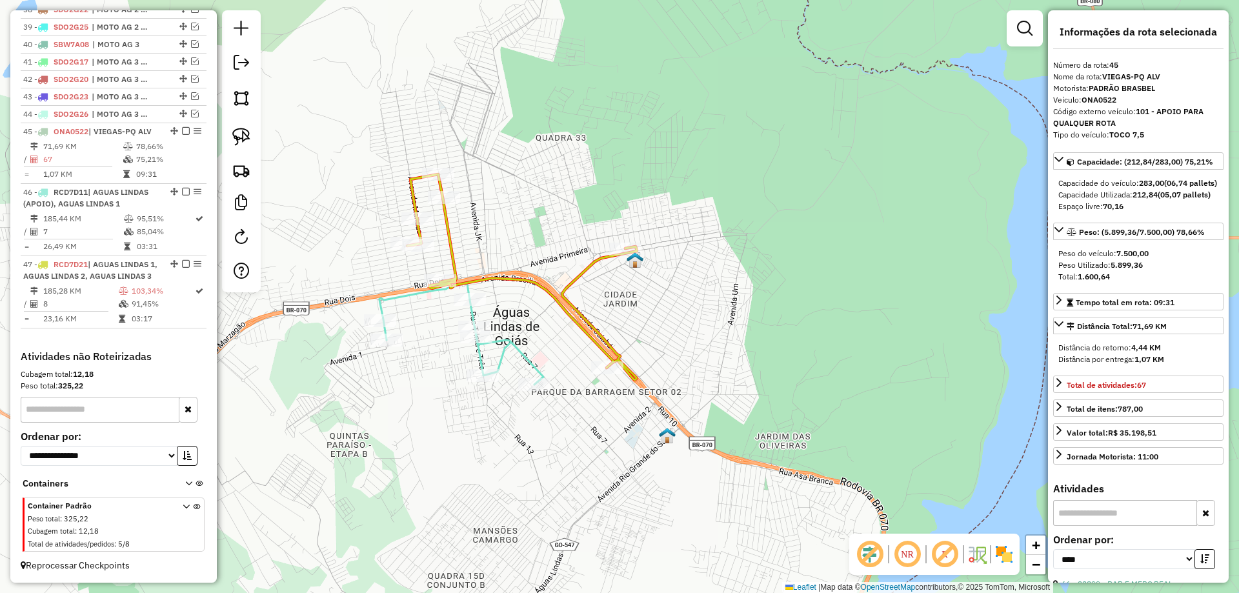
click at [522, 348] on icon at bounding box center [462, 334] width 164 height 102
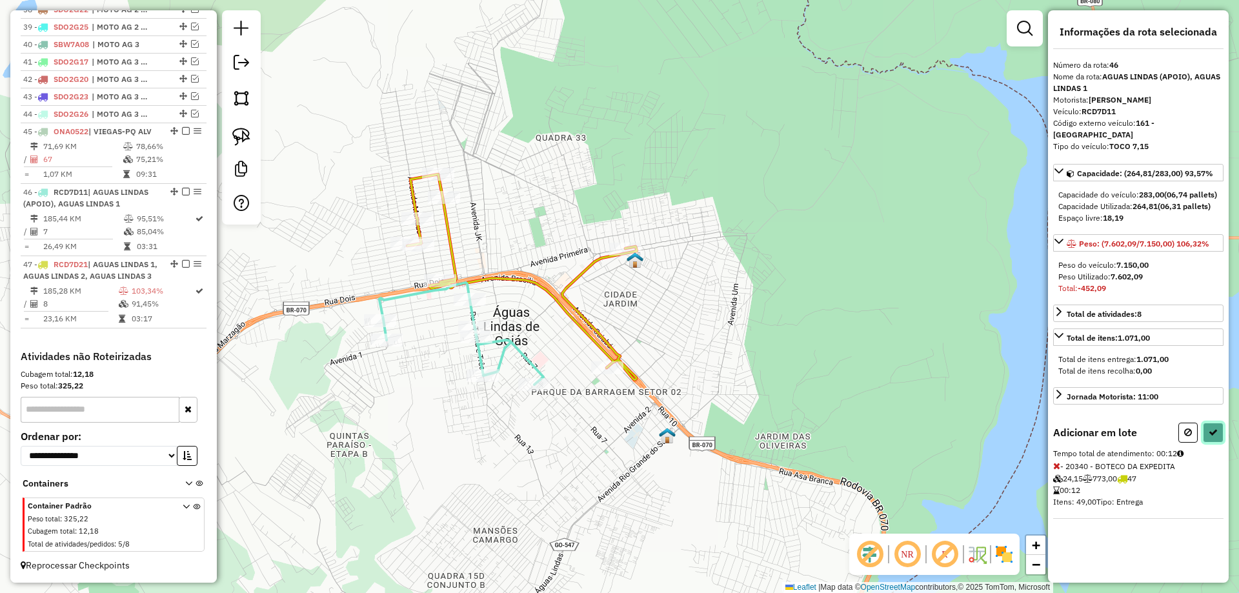
click at [1212, 439] on button at bounding box center [1213, 433] width 21 height 20
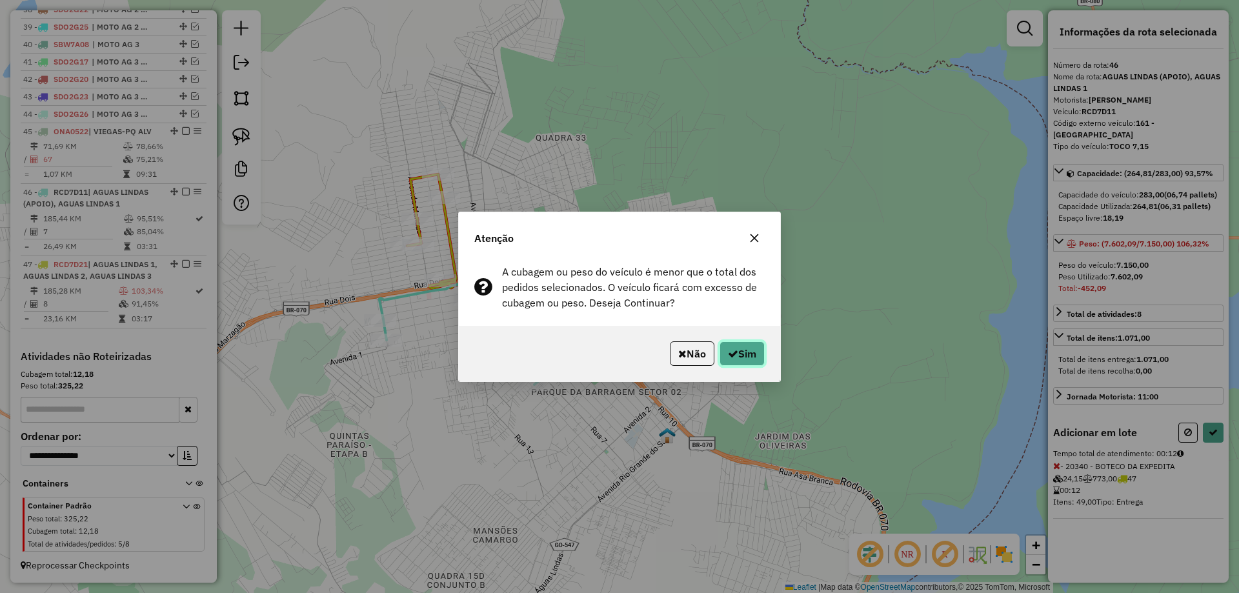
click at [739, 362] on button "Sim" at bounding box center [742, 353] width 45 height 25
select select "*********"
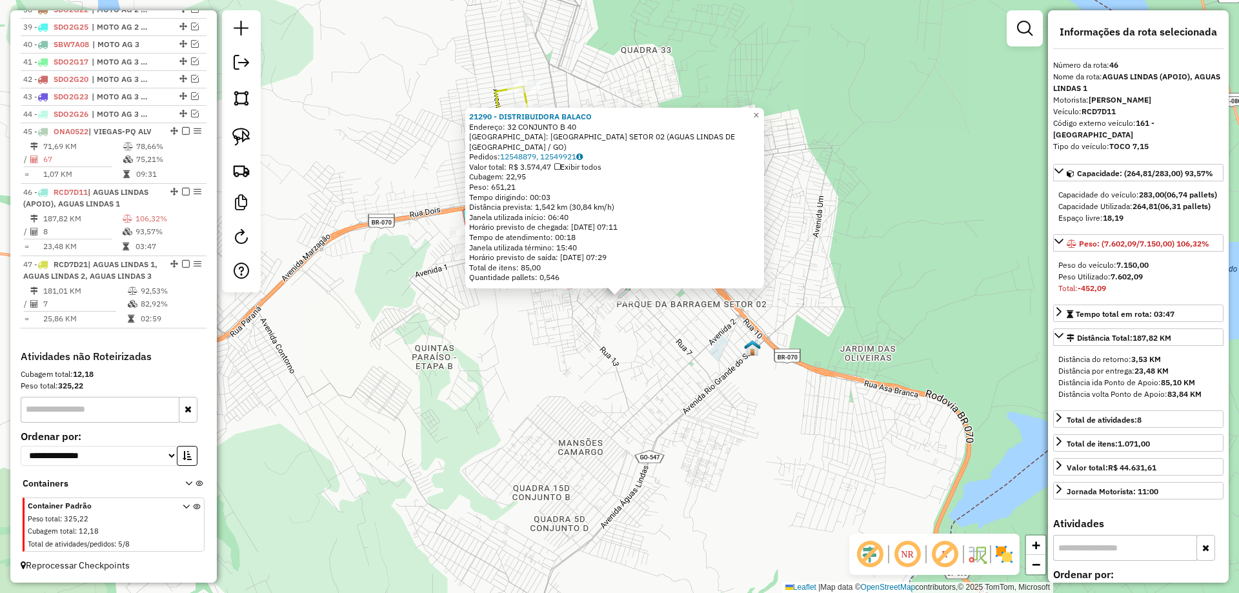
click at [786, 360] on div "21290 - DISTRIBUIDORA BALACO Endereço: 32 CONJUNTO B 40 Bairro: PARQUE DA BARRA…" at bounding box center [619, 296] width 1239 height 593
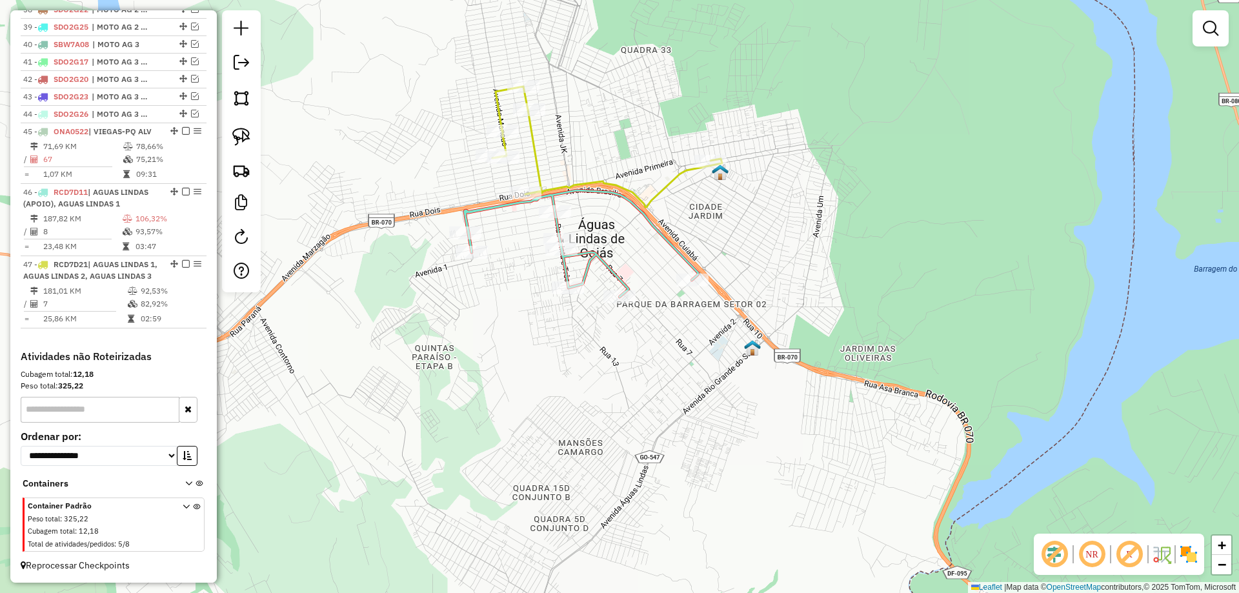
click at [679, 170] on icon at bounding box center [608, 147] width 230 height 121
select select "*********"
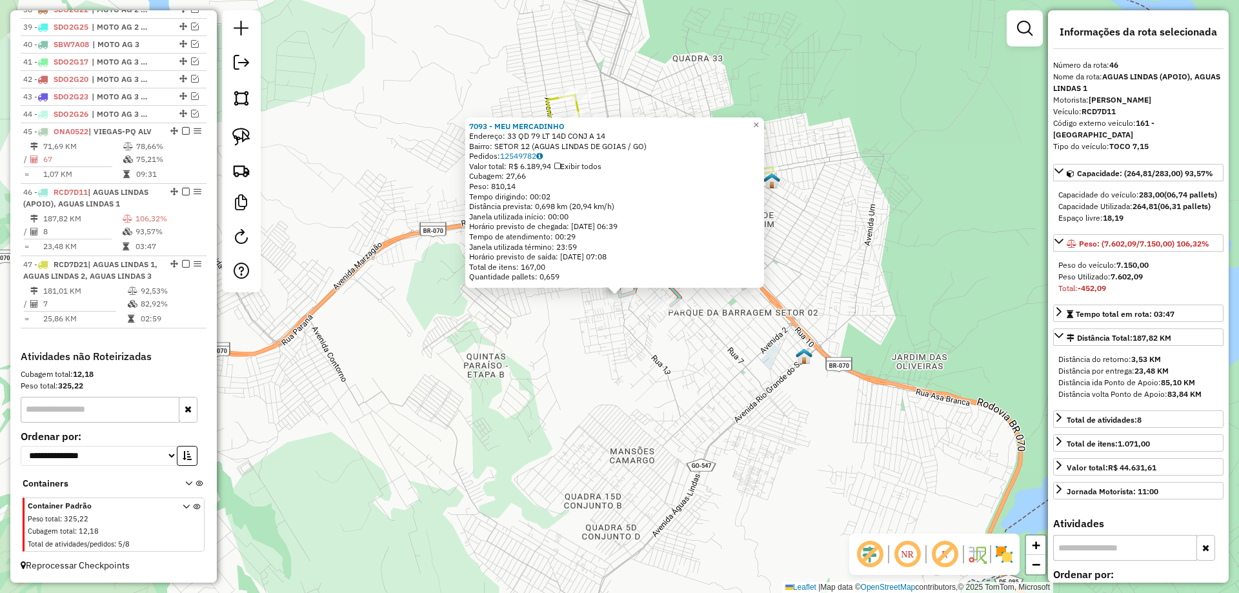
click at [591, 347] on div "7093 - MEU MERCADINHO Endereço: 33 QD 79 LT 14D CONJ A 14 Bairro: SETOR 12 (AGU…" at bounding box center [619, 296] width 1239 height 593
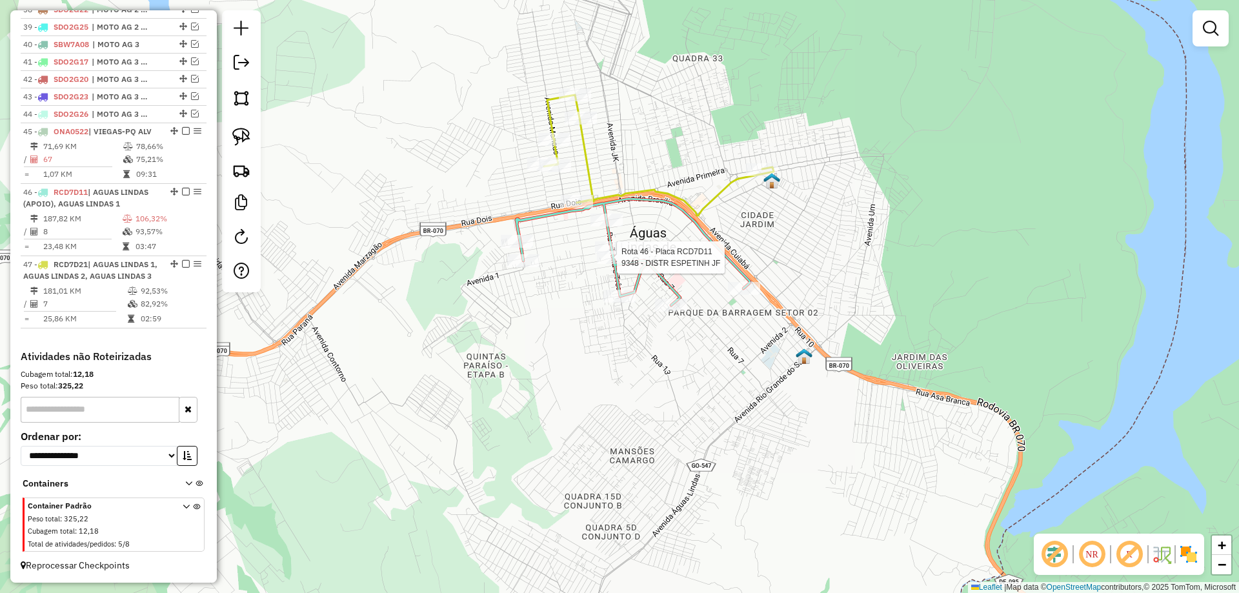
select select "*********"
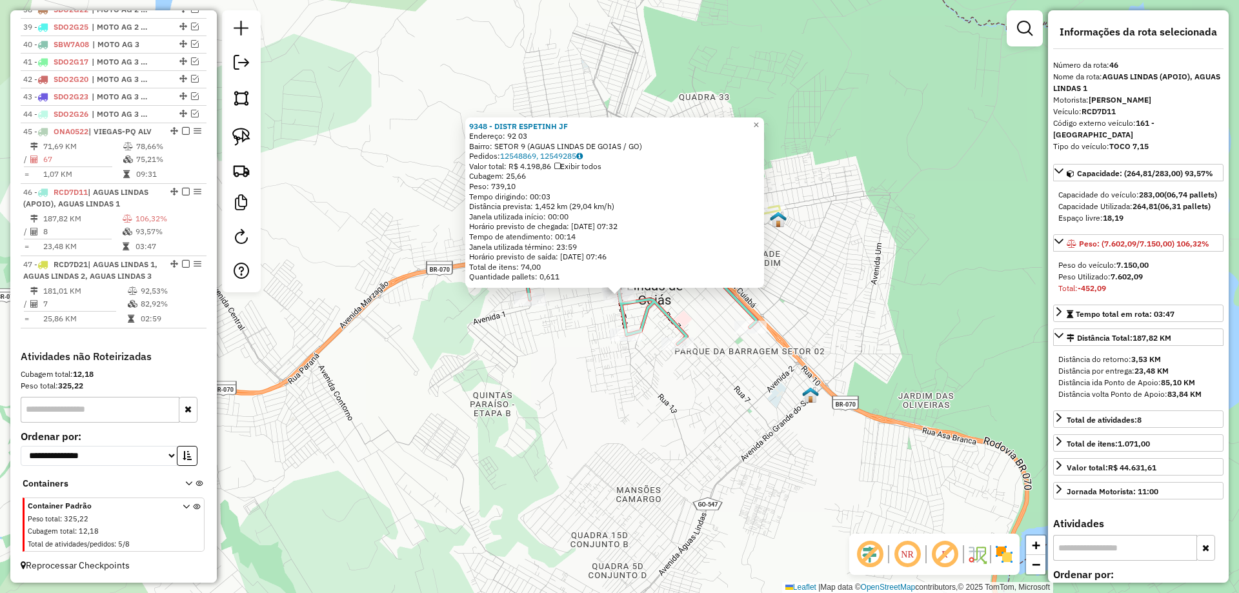
click at [584, 320] on div "9348 - DISTR ESPETINH JF Endereço: 92 03 Bairro: SETOR 9 (AGUAS LINDAS DE GOIAS…" at bounding box center [619, 296] width 1239 height 593
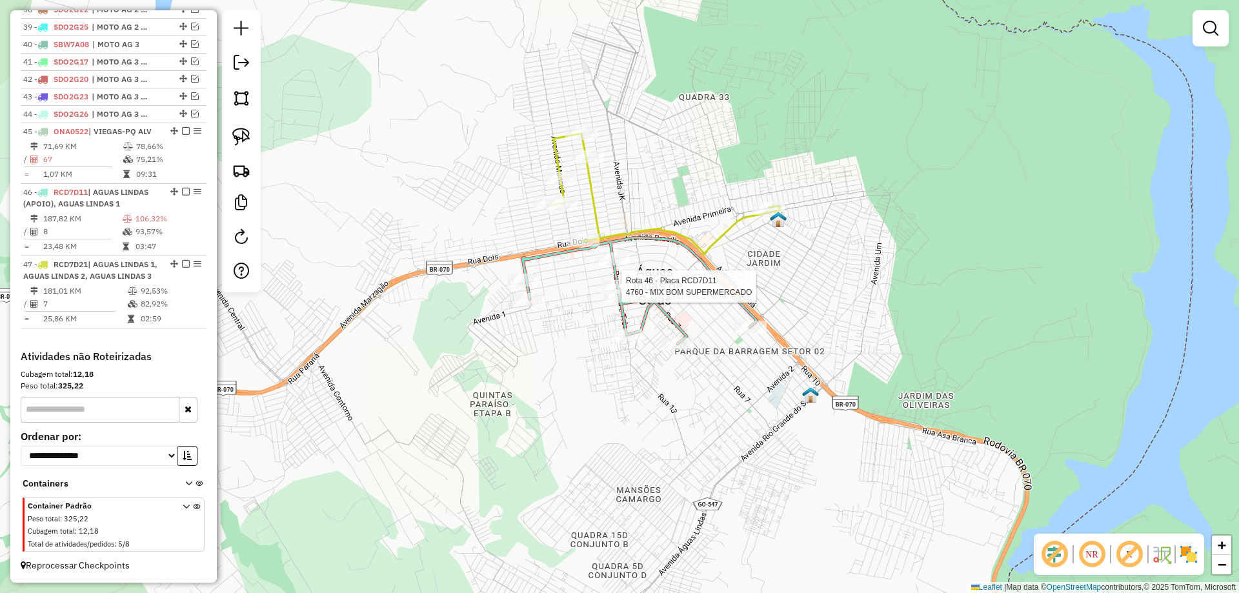
select select "*********"
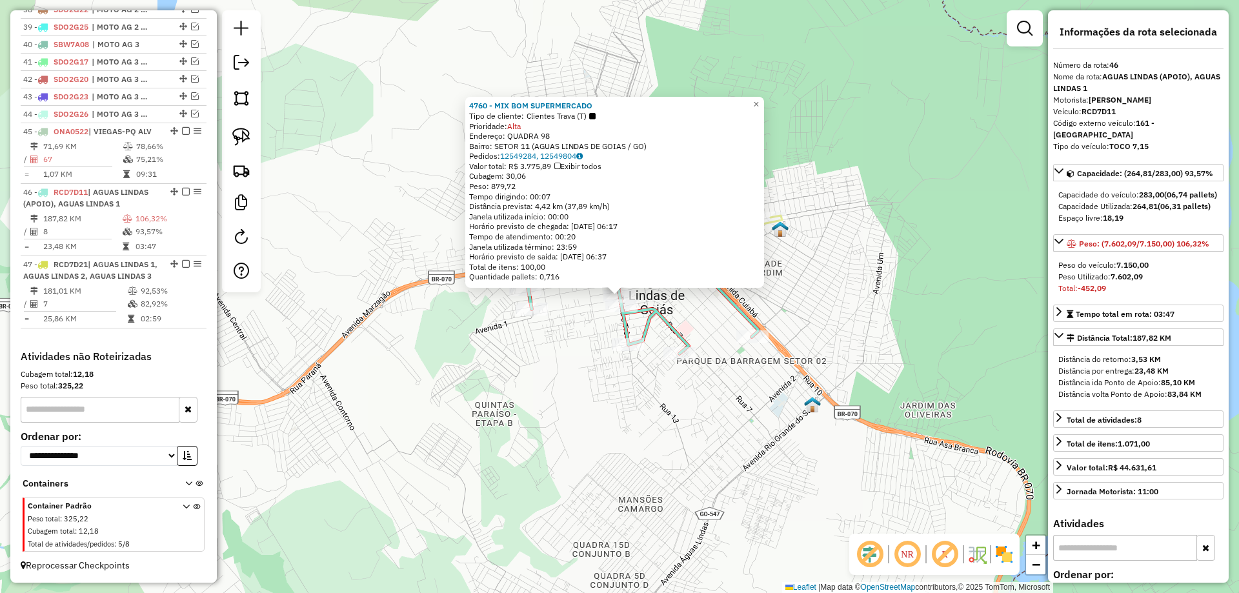
click at [593, 353] on div "4760 - MIX BOM SUPERMERCADO Tipo de cliente: Clientes Trava (T) Prioridade: Alt…" at bounding box center [619, 296] width 1239 height 593
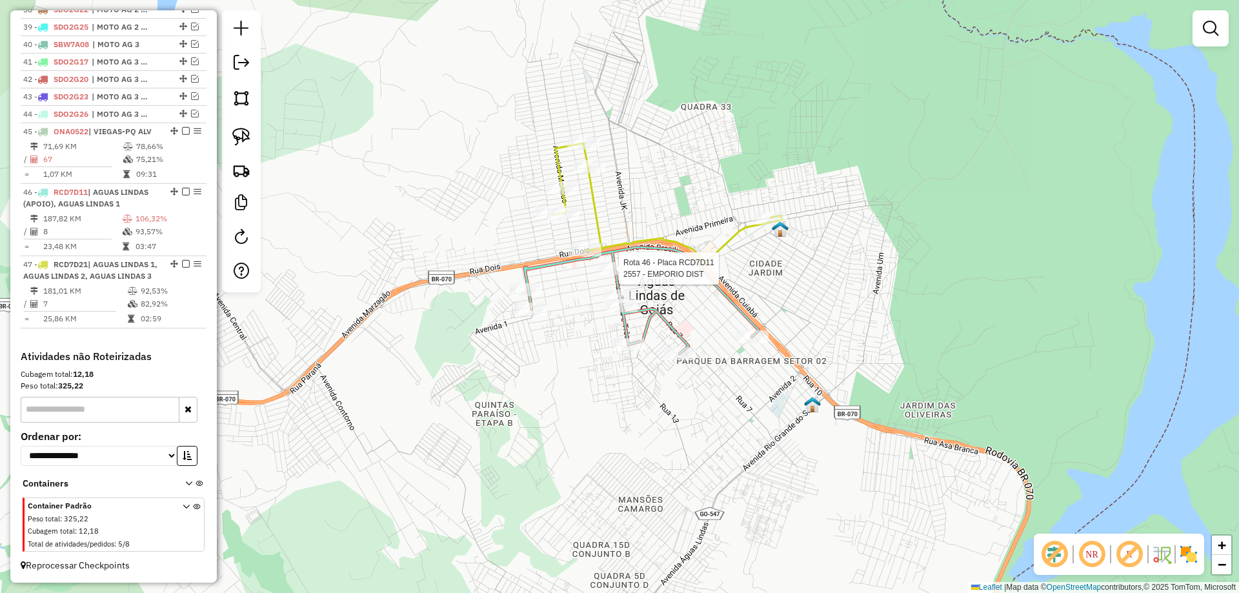
select select "*********"
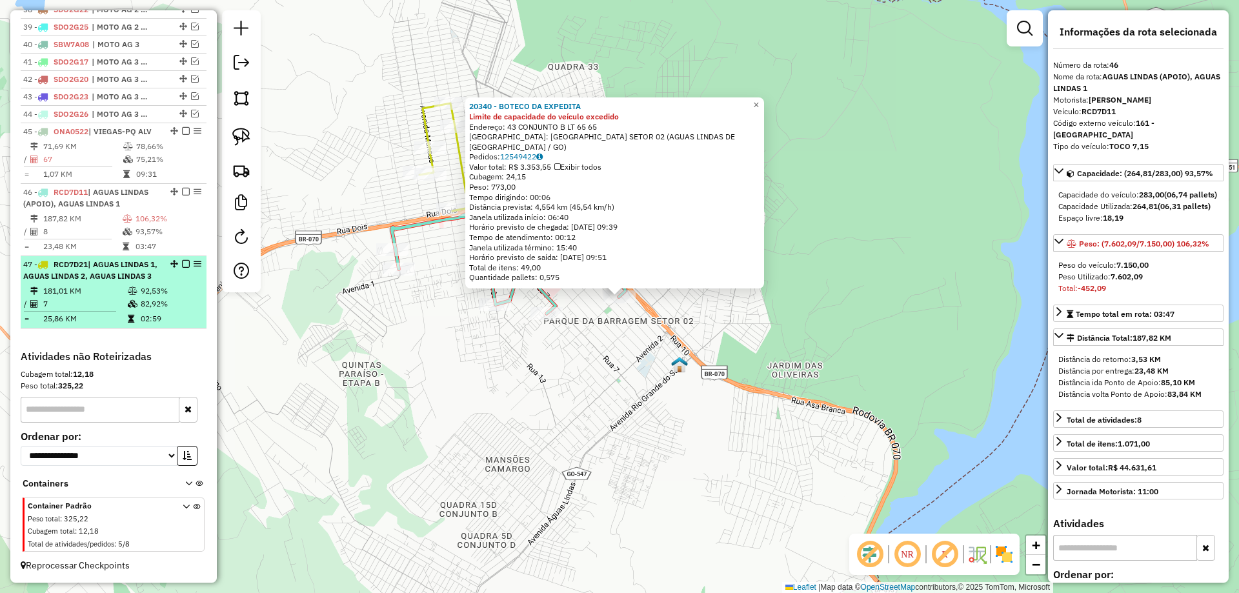
scroll to position [713, 0]
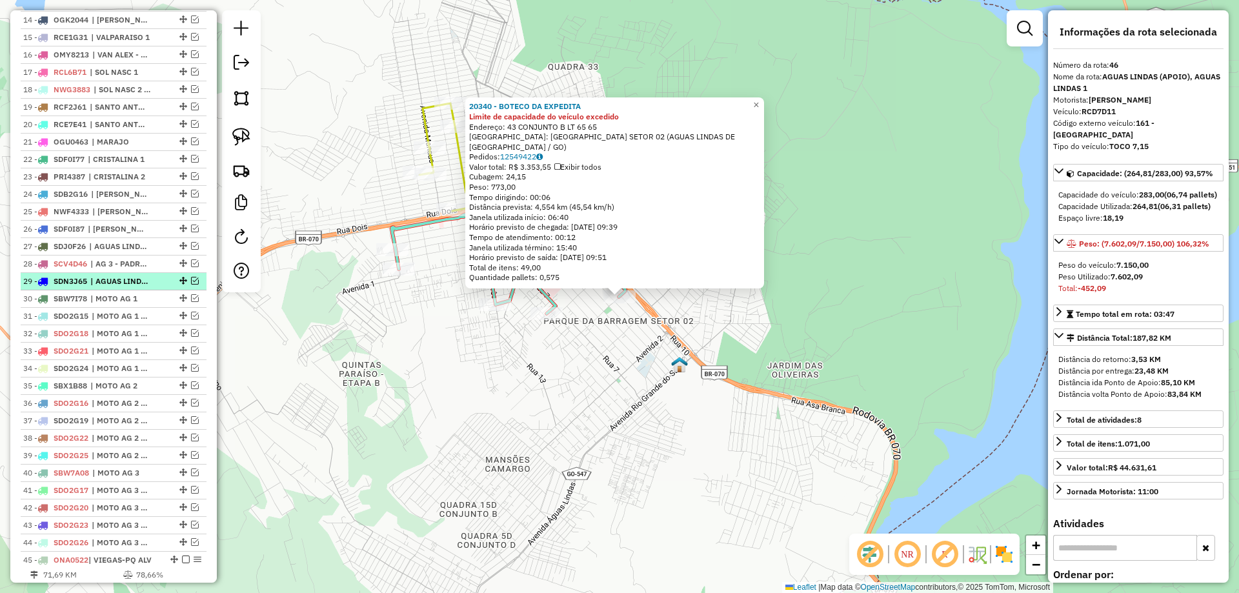
click at [194, 285] on em at bounding box center [195, 281] width 8 height 8
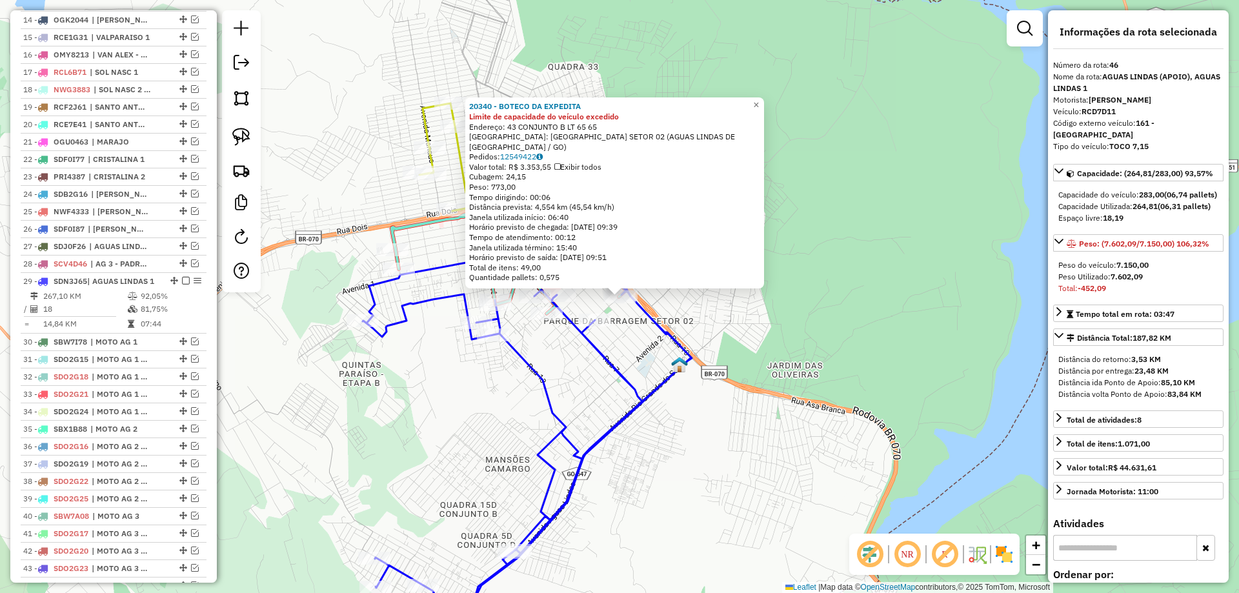
click at [555, 411] on icon at bounding box center [527, 430] width 329 height 418
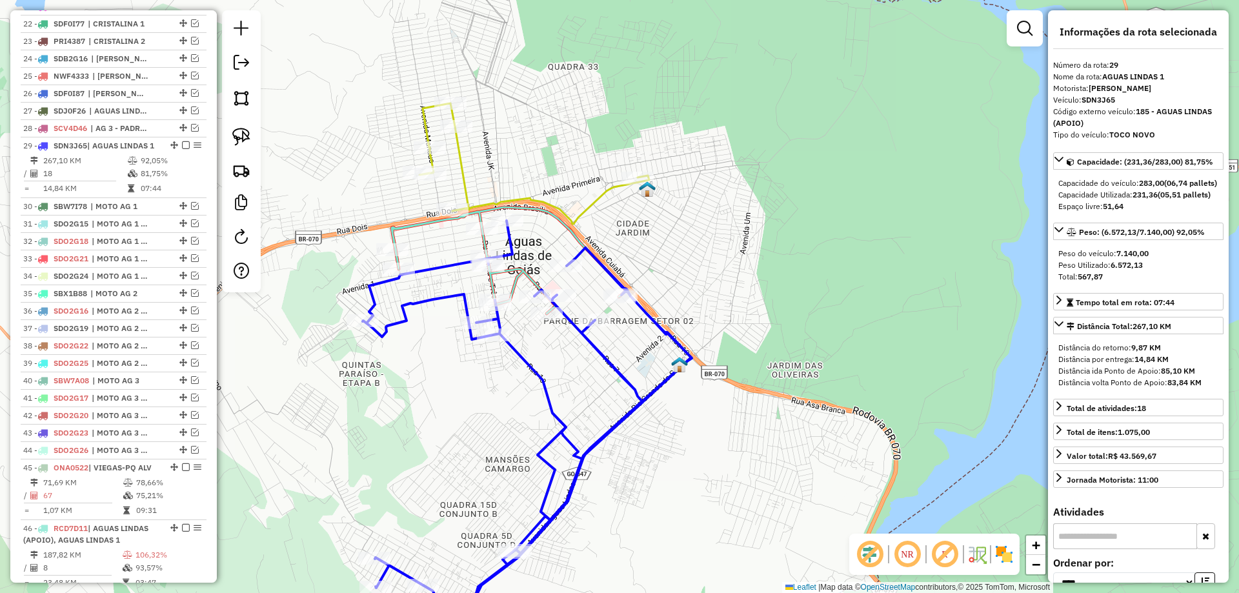
scroll to position [988, 0]
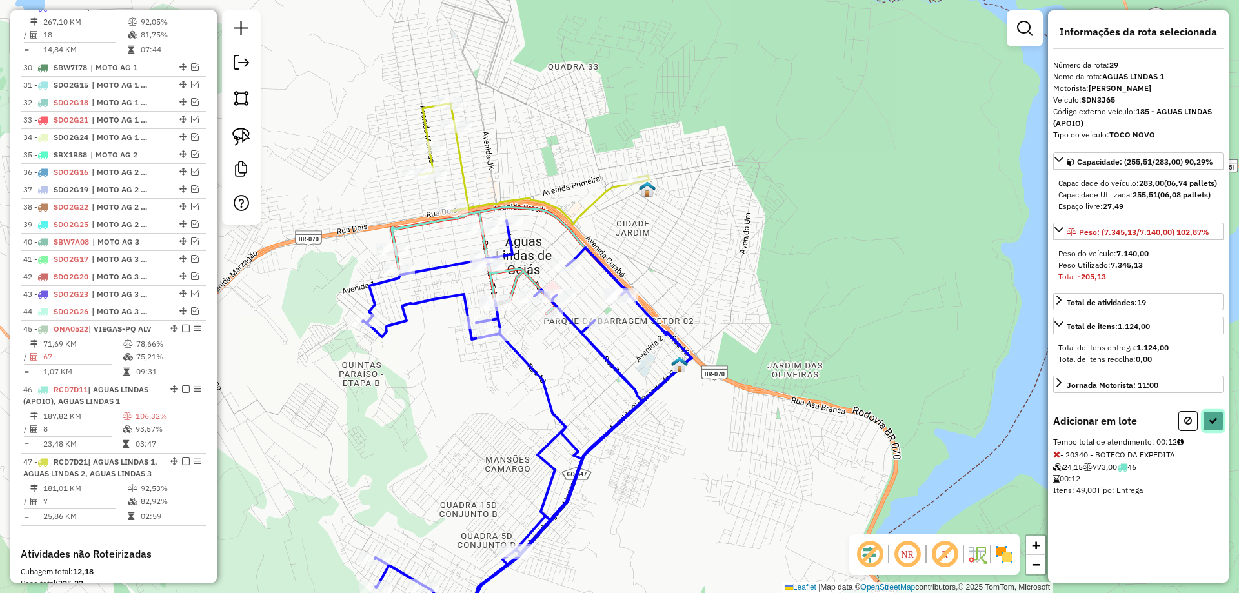
click at [1214, 425] on icon at bounding box center [1213, 420] width 9 height 9
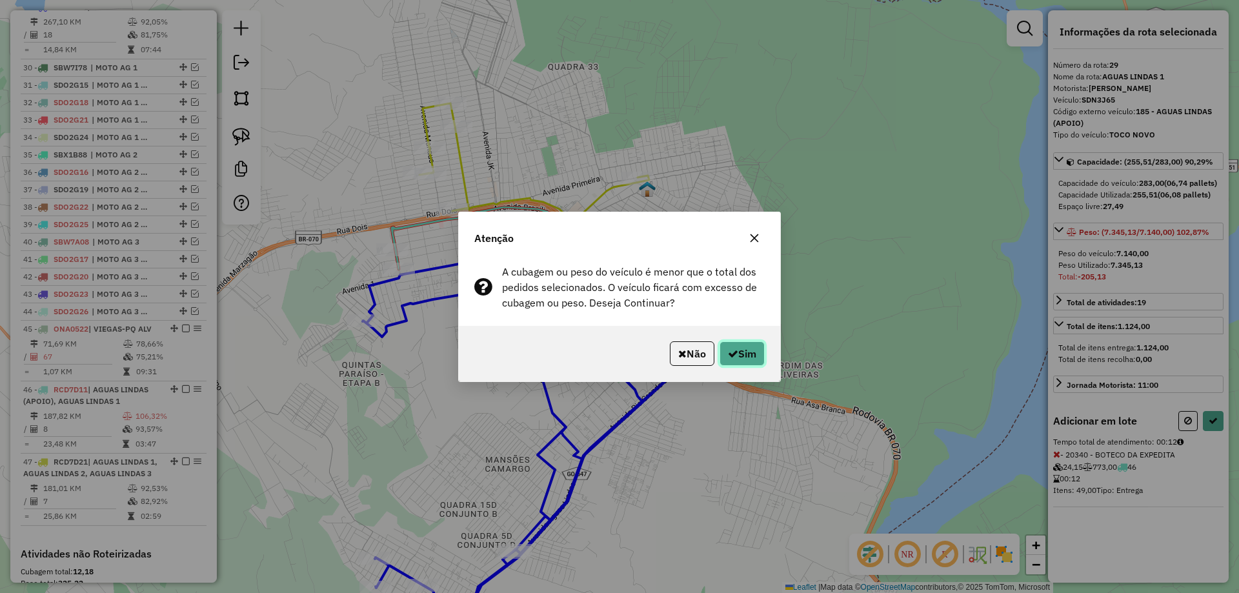
click at [752, 360] on button "Sim" at bounding box center [742, 353] width 45 height 25
select select "*********"
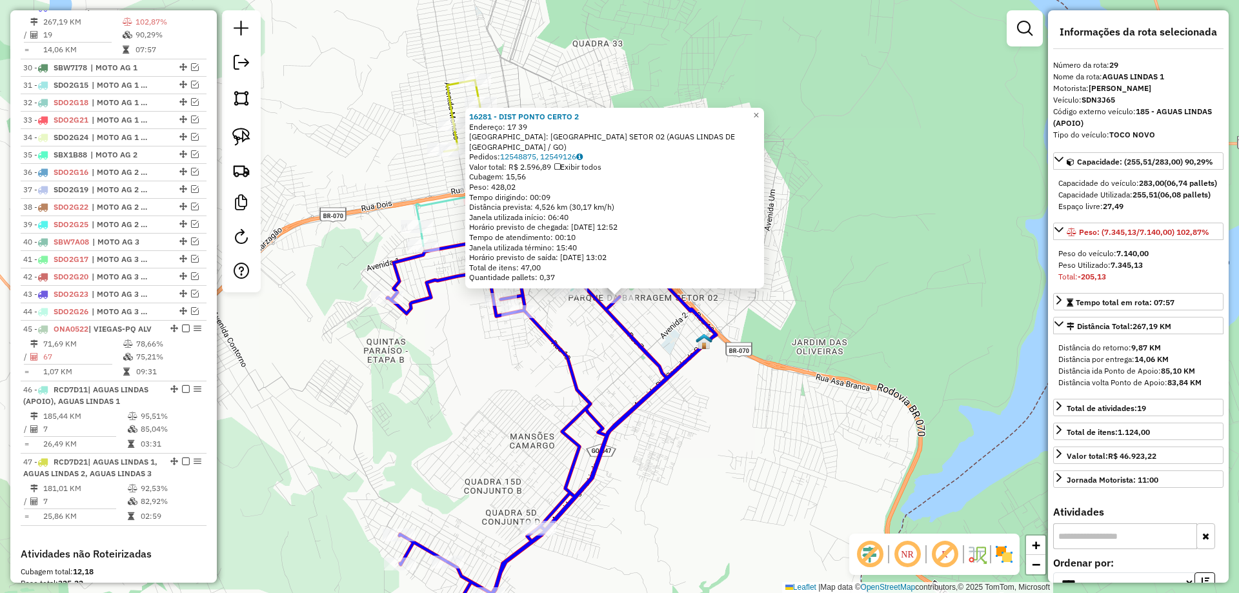
click at [557, 327] on div "16281 - DIST PONTO CERTO 2 Endereço: 17 39 Bairro: PARQUE DA BARRAGEM SETOR 02 …" at bounding box center [619, 296] width 1239 height 593
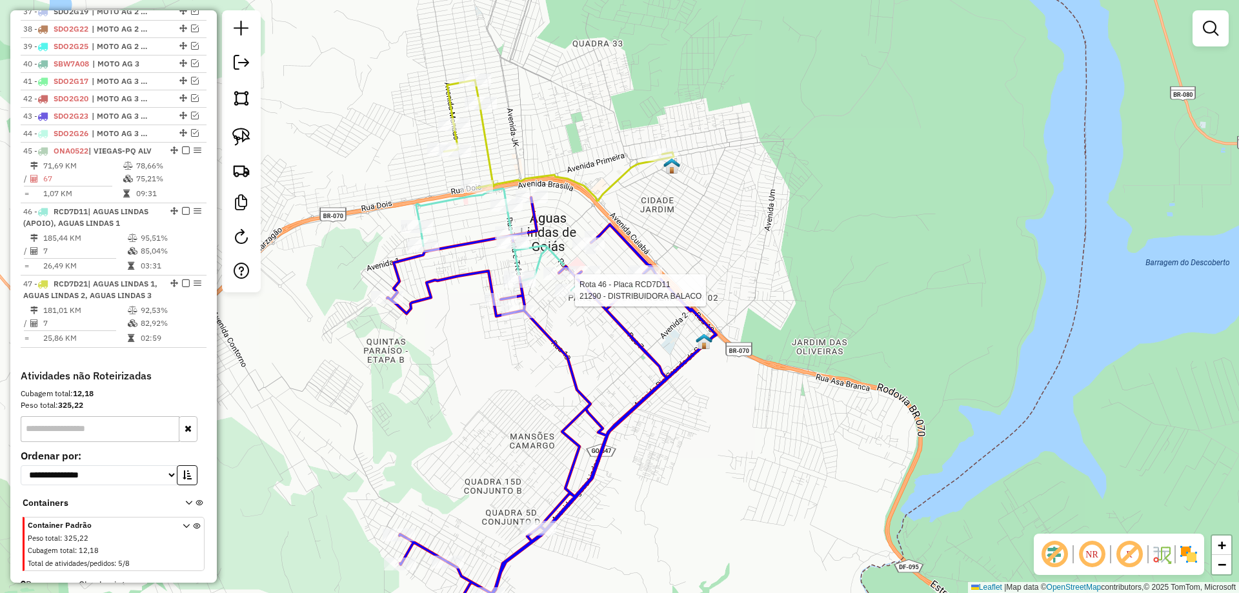
select select "*********"
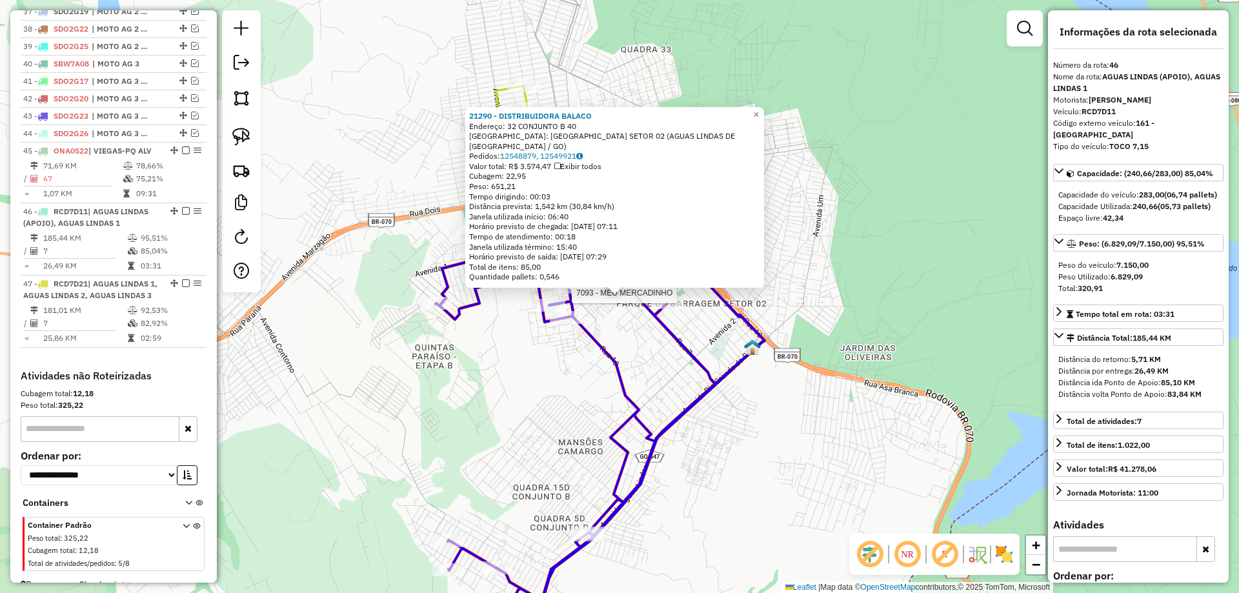
scroll to position [1220, 0]
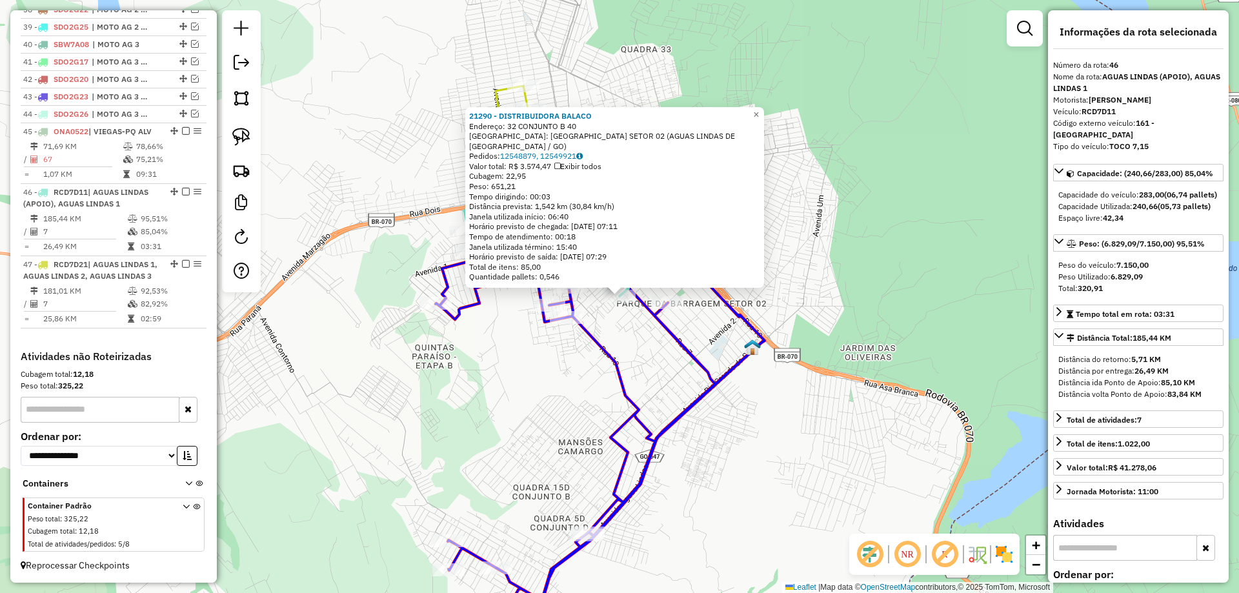
click at [676, 342] on icon at bounding box center [600, 412] width 329 height 418
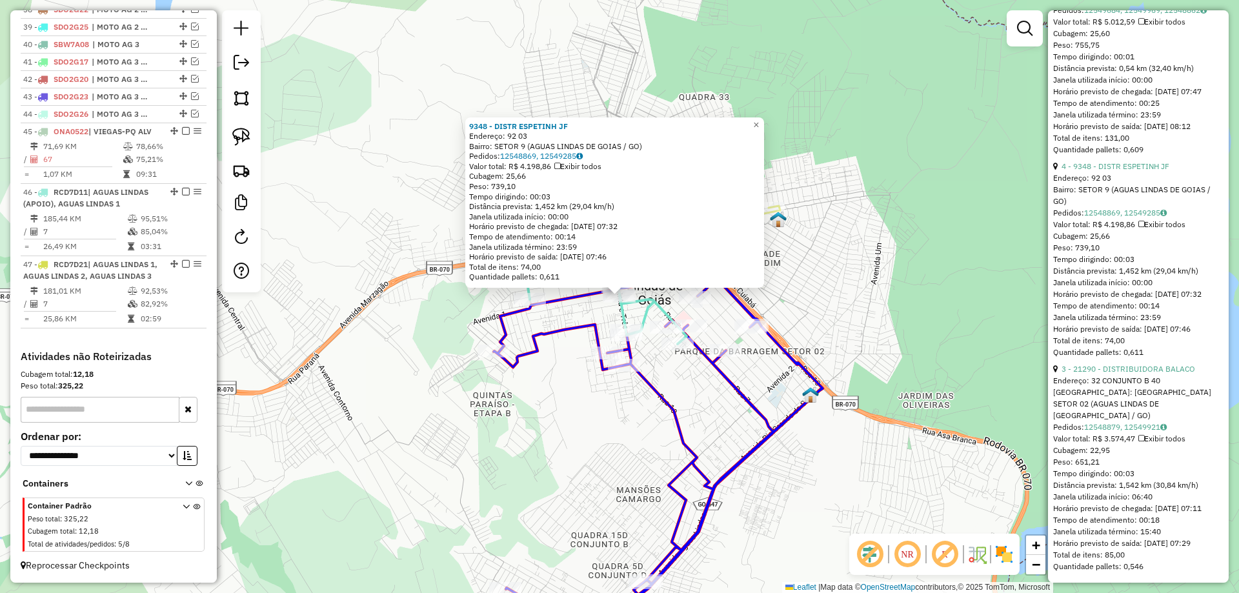
scroll to position [0, 0]
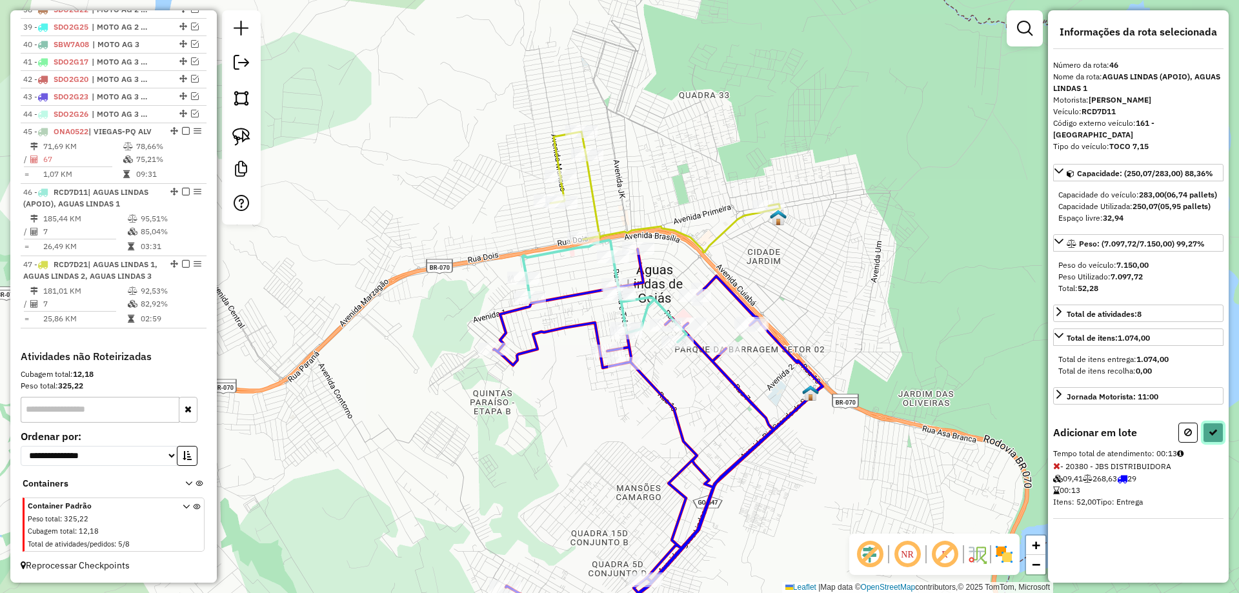
click at [1213, 427] on button at bounding box center [1213, 433] width 21 height 20
select select "*********"
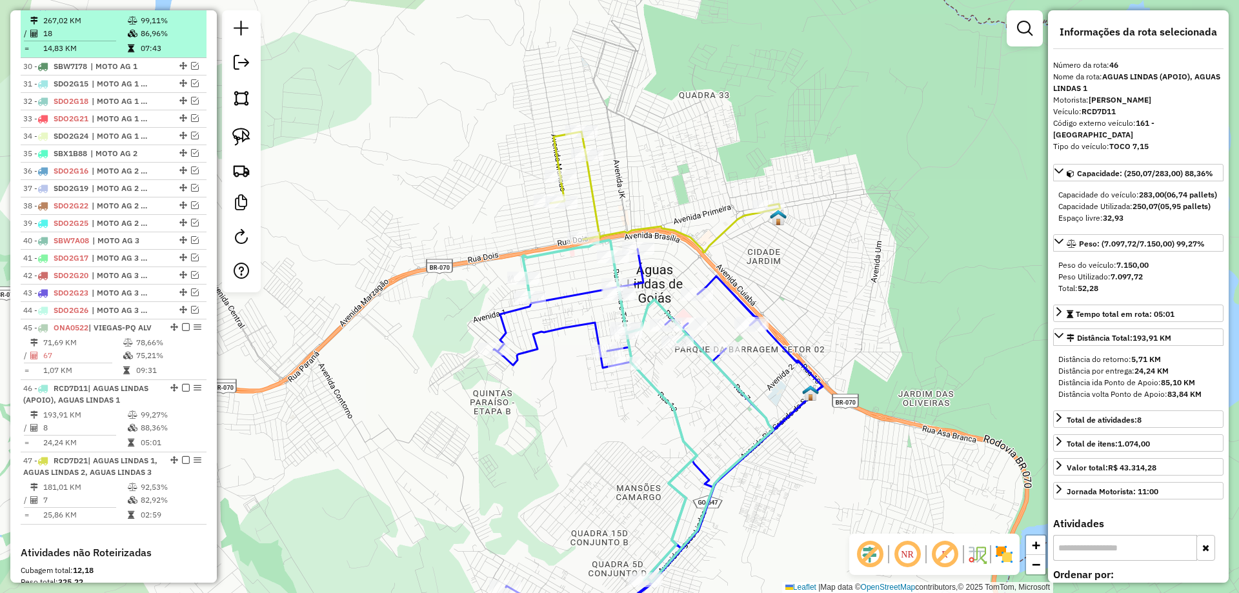
scroll to position [897, 0]
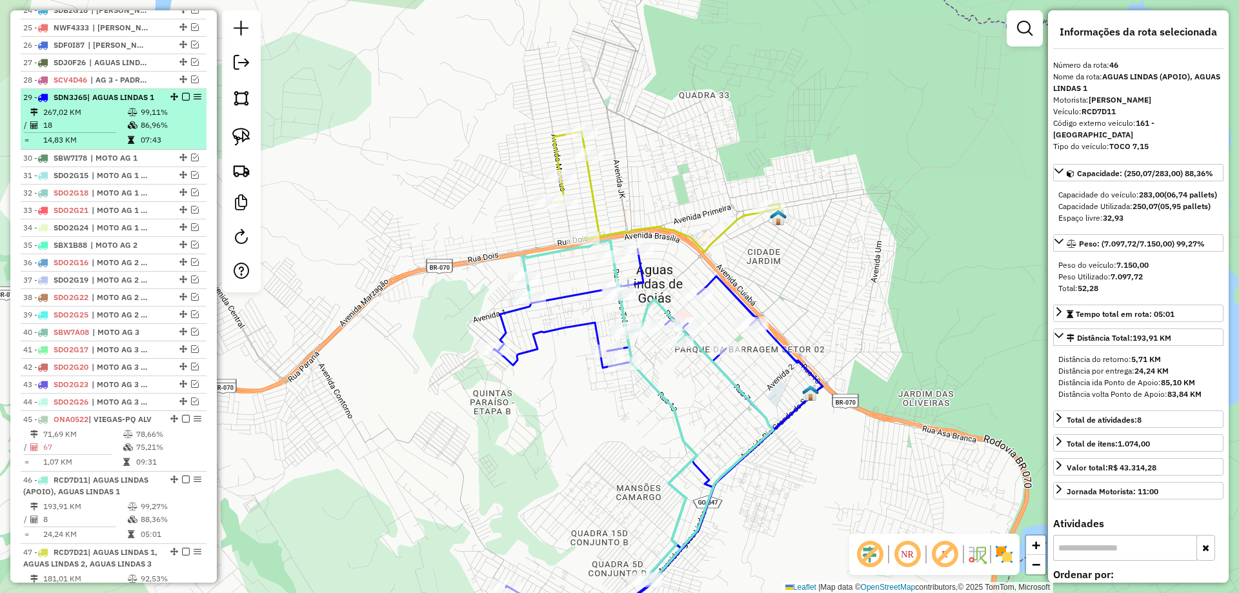
click at [183, 101] on em at bounding box center [186, 97] width 8 height 8
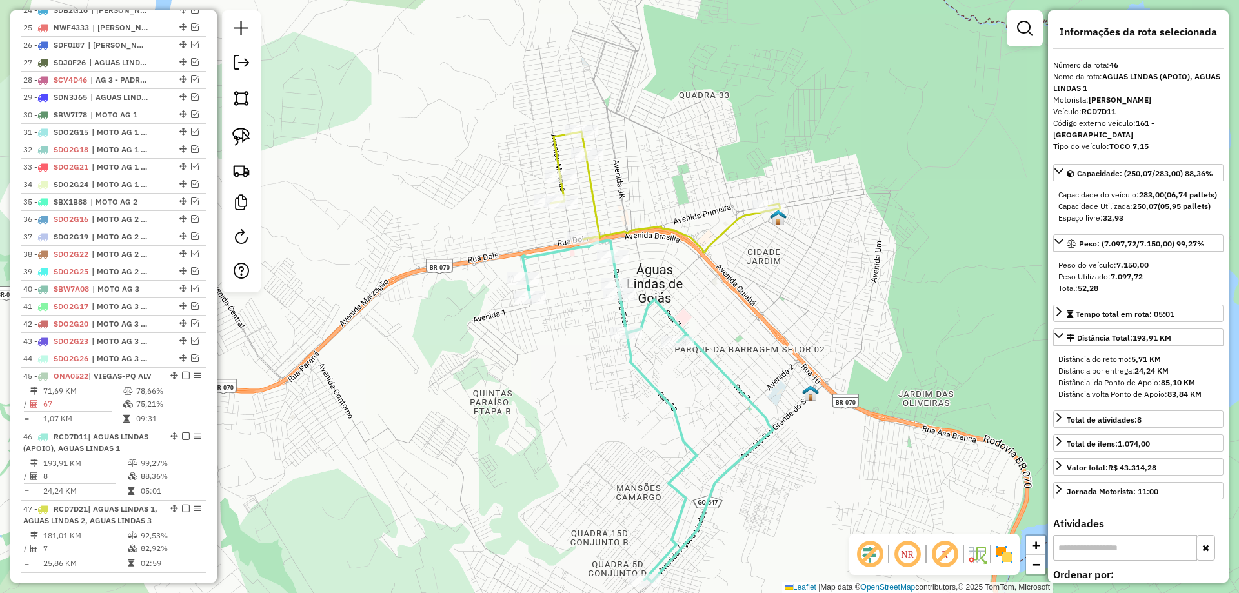
click at [684, 231] on icon at bounding box center [666, 192] width 230 height 121
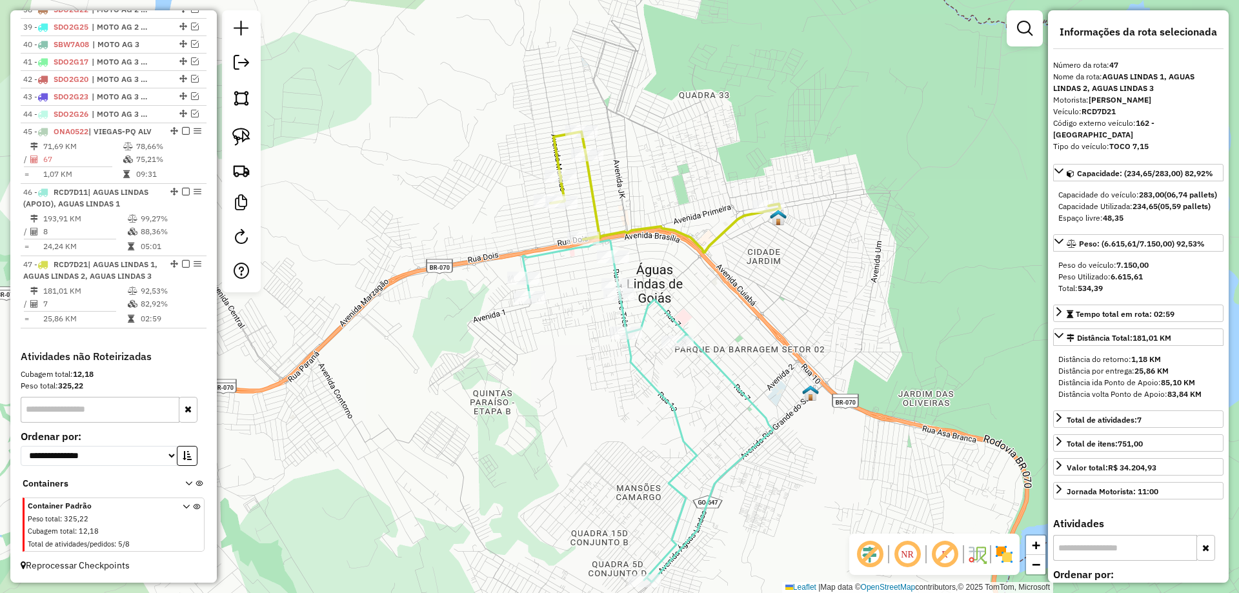
scroll to position [1165, 0]
click at [668, 316] on icon at bounding box center [648, 411] width 250 height 342
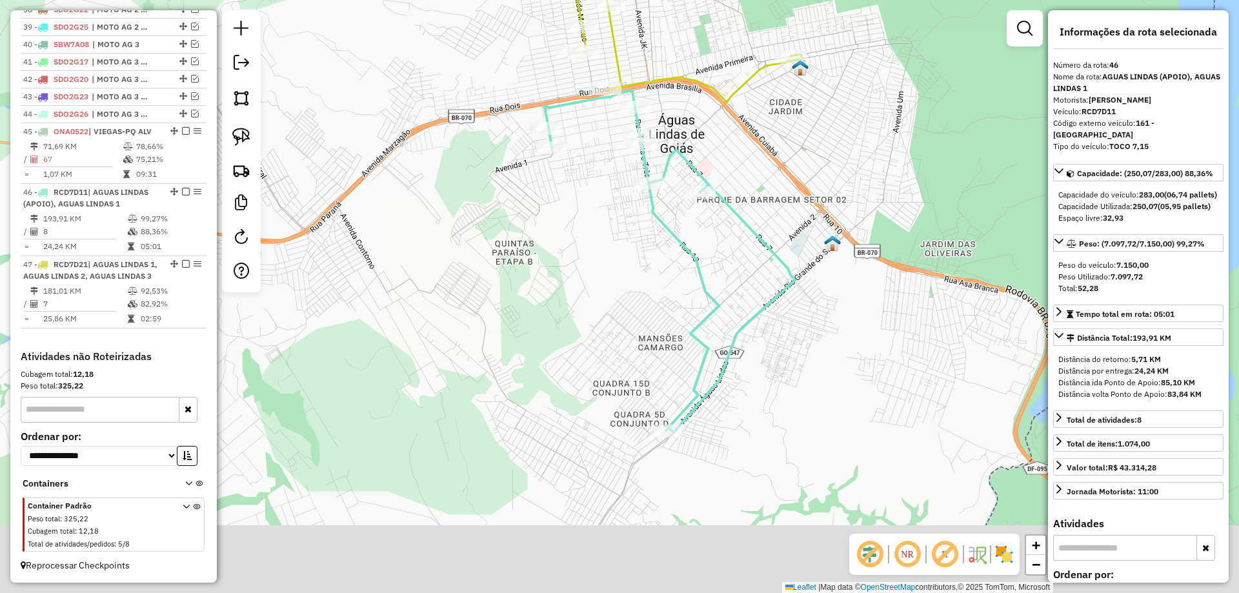
drag, startPoint x: 808, startPoint y: 309, endPoint x: 783, endPoint y: 320, distance: 26.6
click at [812, 270] on div "Janela de atendimento Grade de atendimento Capacidade Transportadoras Veículos …" at bounding box center [619, 296] width 1239 height 593
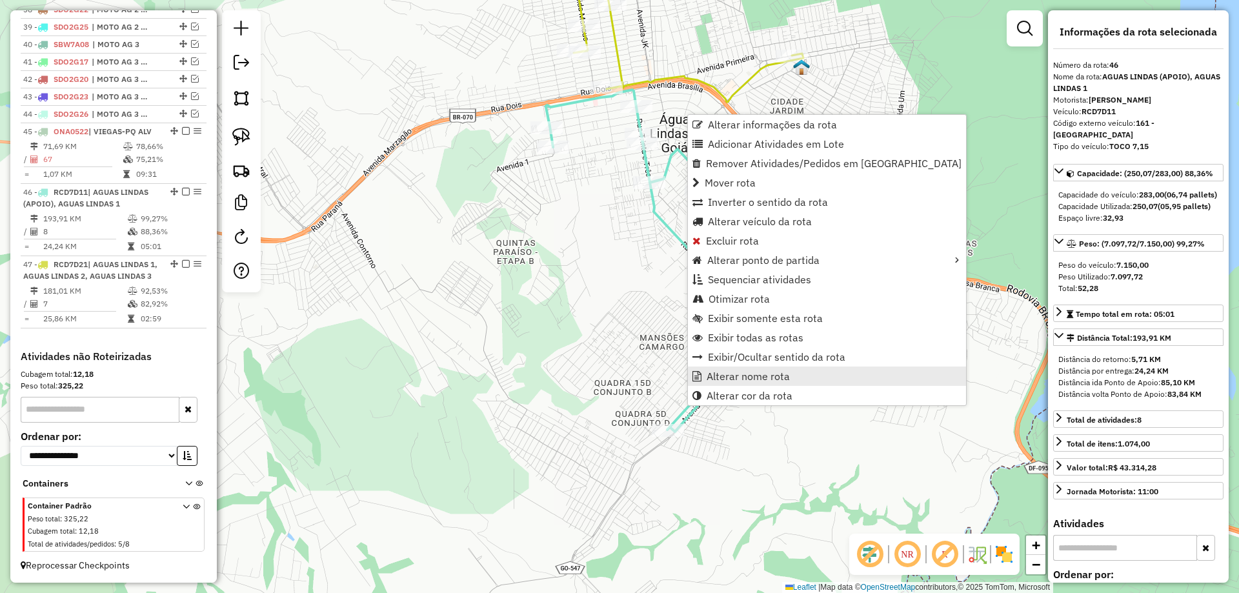
click at [729, 377] on span "Alterar nome rota" at bounding box center [748, 376] width 83 height 10
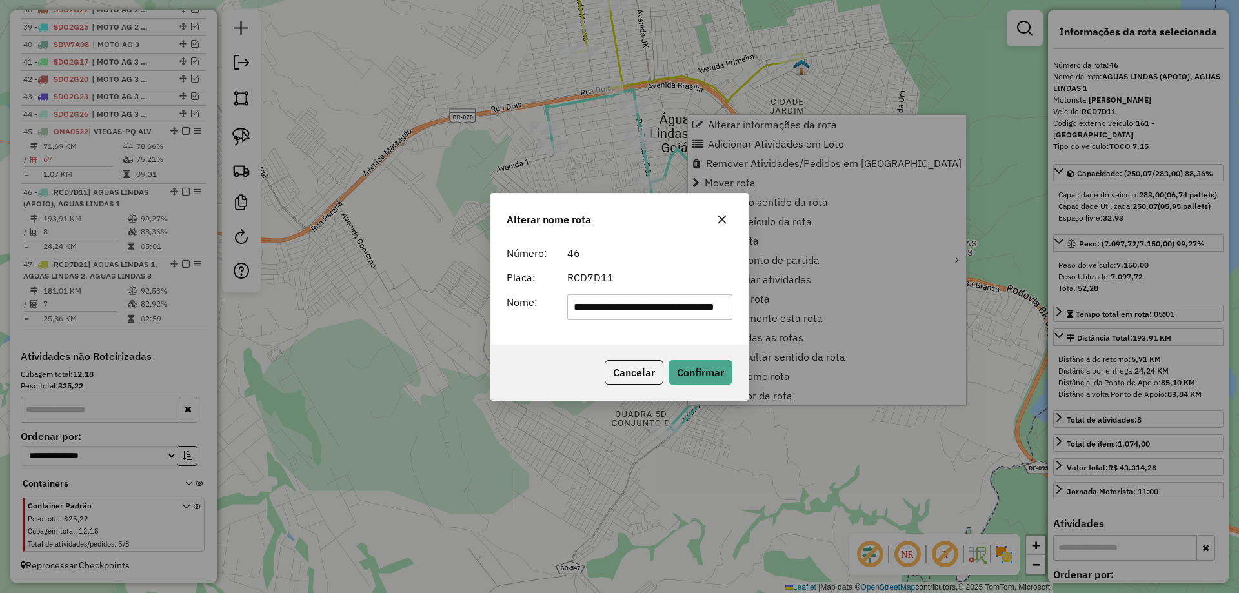
scroll to position [0, 45]
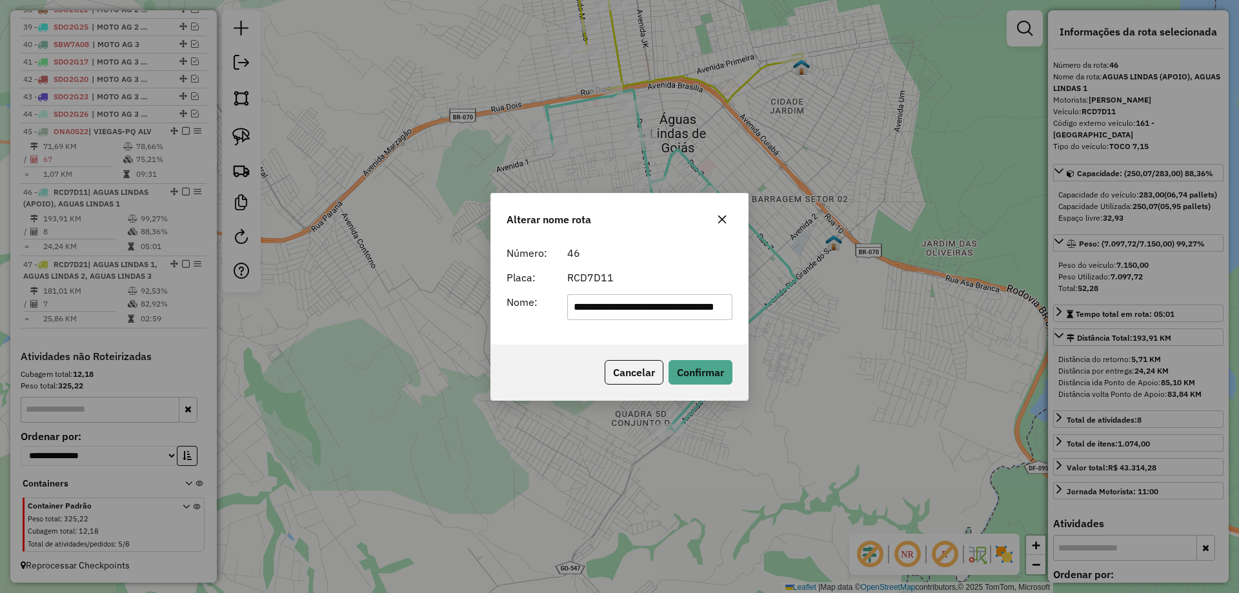
drag, startPoint x: 689, startPoint y: 286, endPoint x: 689, endPoint y: 294, distance: 7.7
click at [689, 289] on form "**********" at bounding box center [620, 282] width 226 height 75
click at [691, 314] on input "**********" at bounding box center [650, 307] width 166 height 26
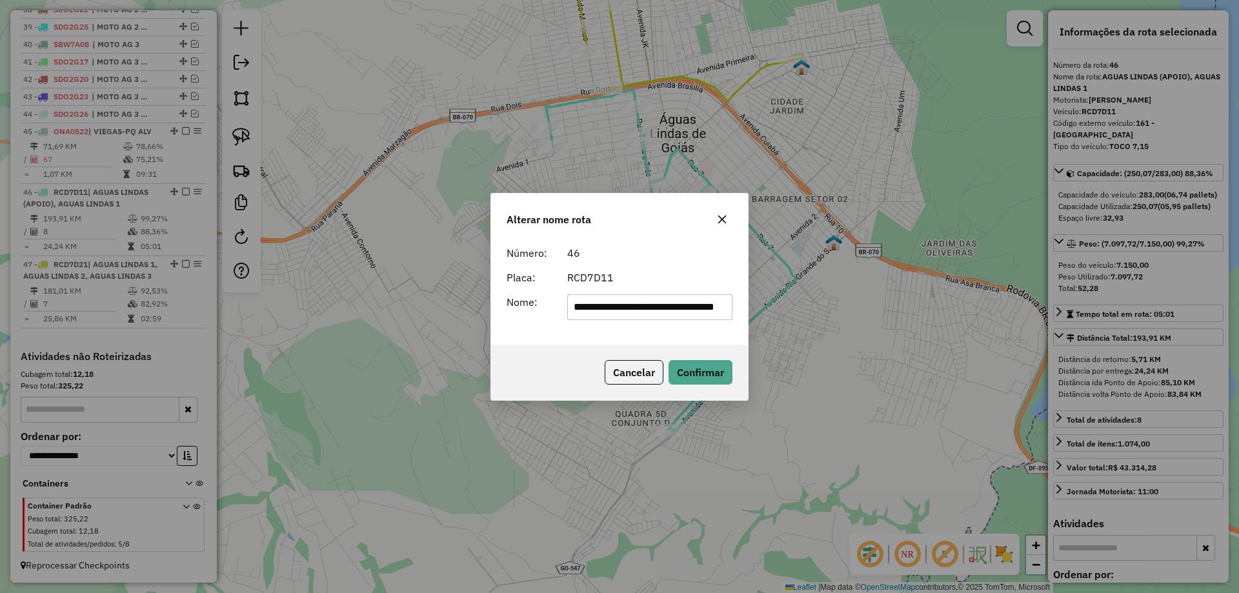
click at [691, 314] on input "**********" at bounding box center [650, 307] width 166 height 26
type input "**********"
click at [684, 354] on div "Cancelar Confirmar" at bounding box center [619, 373] width 257 height 56
click at [685, 368] on button "Confirmar" at bounding box center [701, 372] width 64 height 25
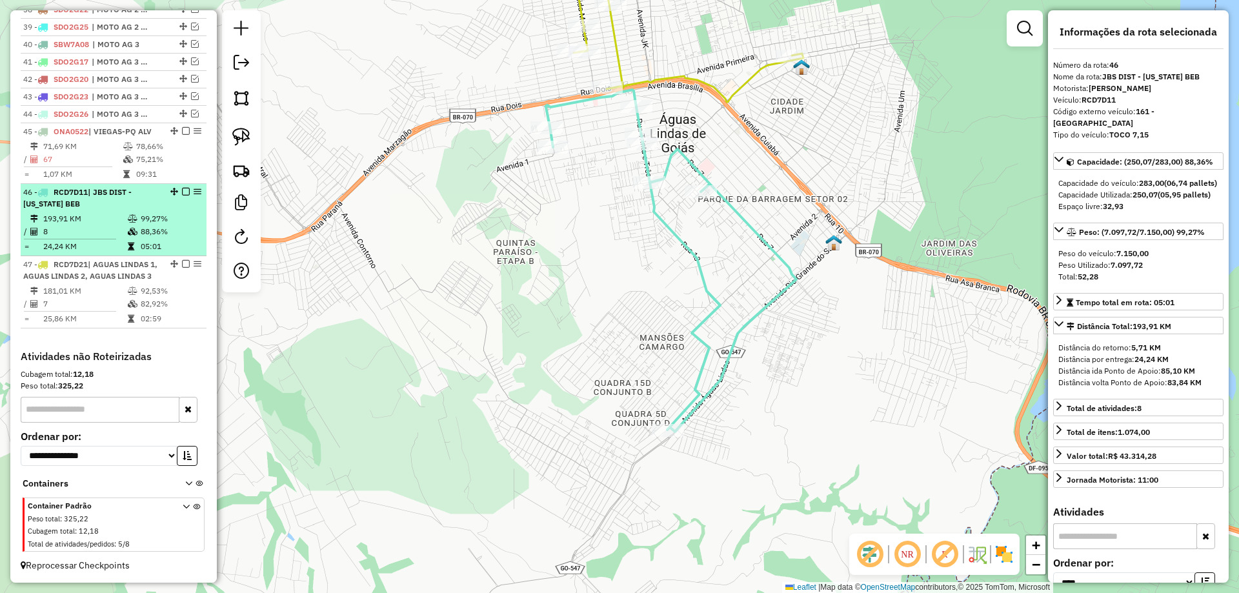
click at [183, 188] on em at bounding box center [186, 192] width 8 height 8
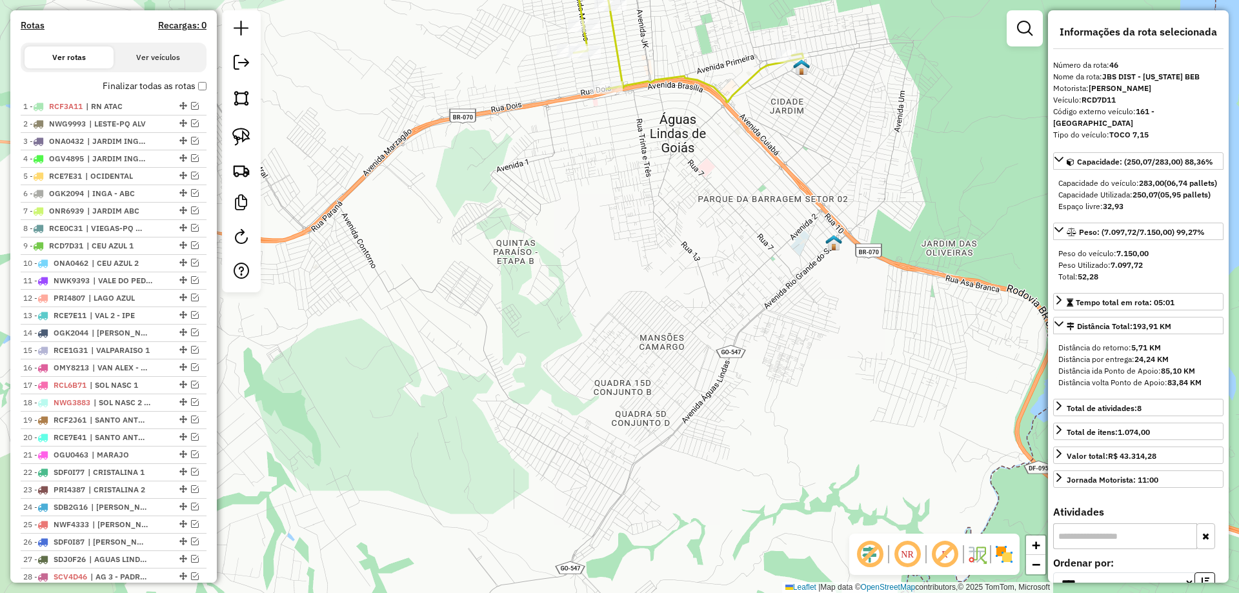
scroll to position [336, 0]
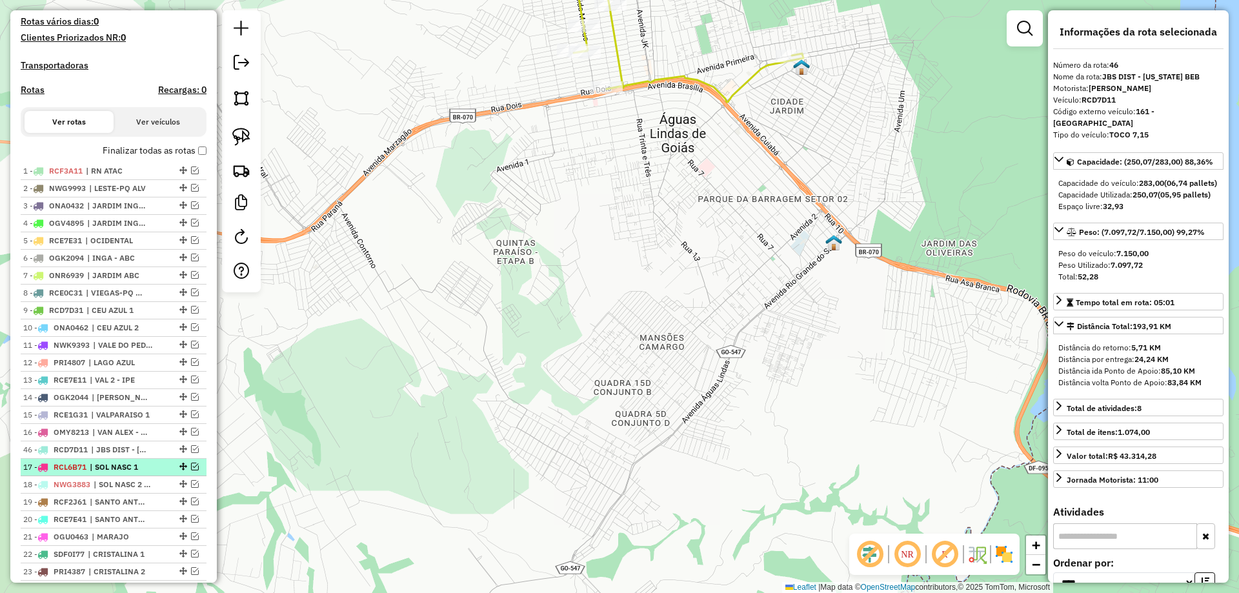
drag, startPoint x: 179, startPoint y: 236, endPoint x: 140, endPoint y: 473, distance: 239.4
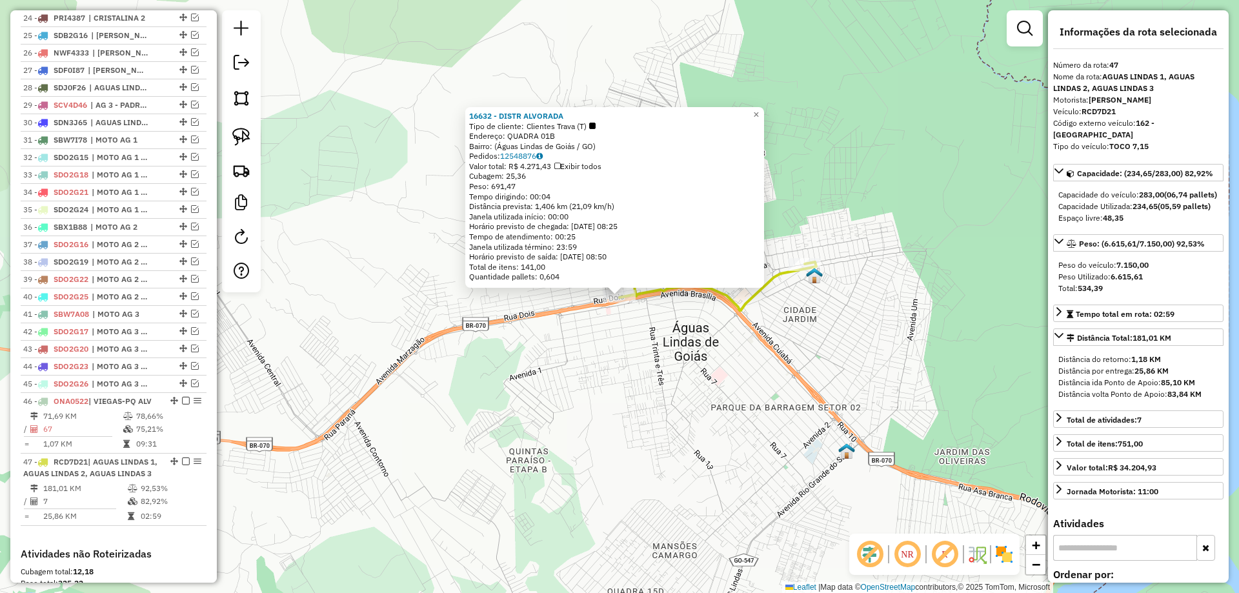
scroll to position [1110, 0]
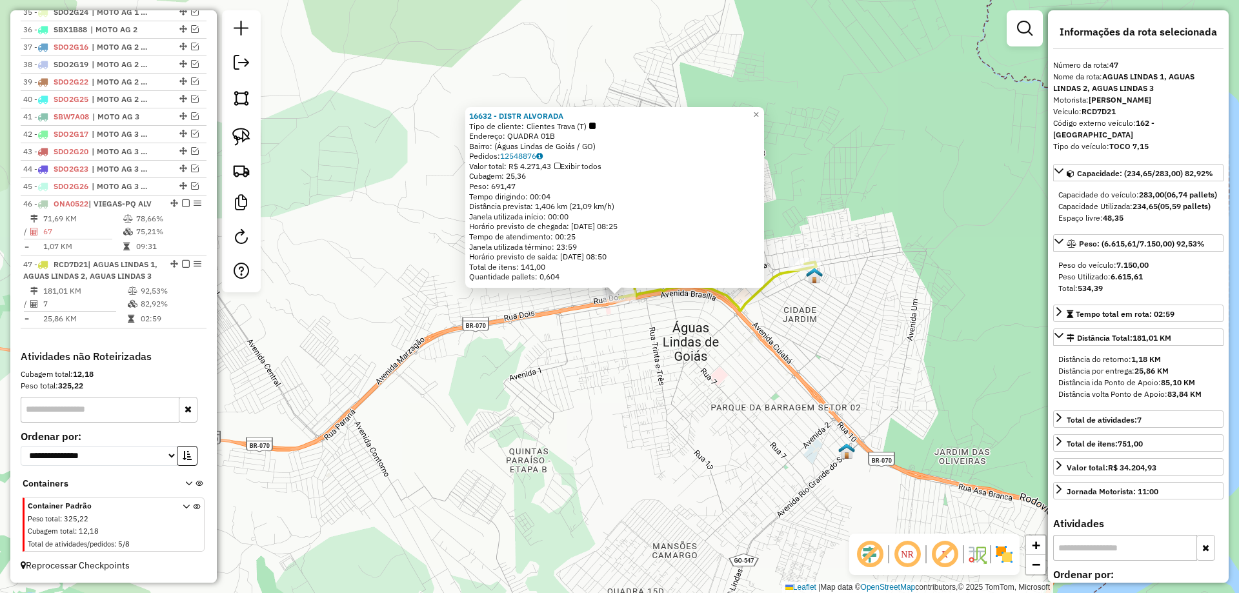
click at [820, 332] on div "16632 - DISTR ALVORADA Tipo de cliente: Clientes Trava (T) Endereço: QUADRA 01B…" at bounding box center [619, 296] width 1239 height 593
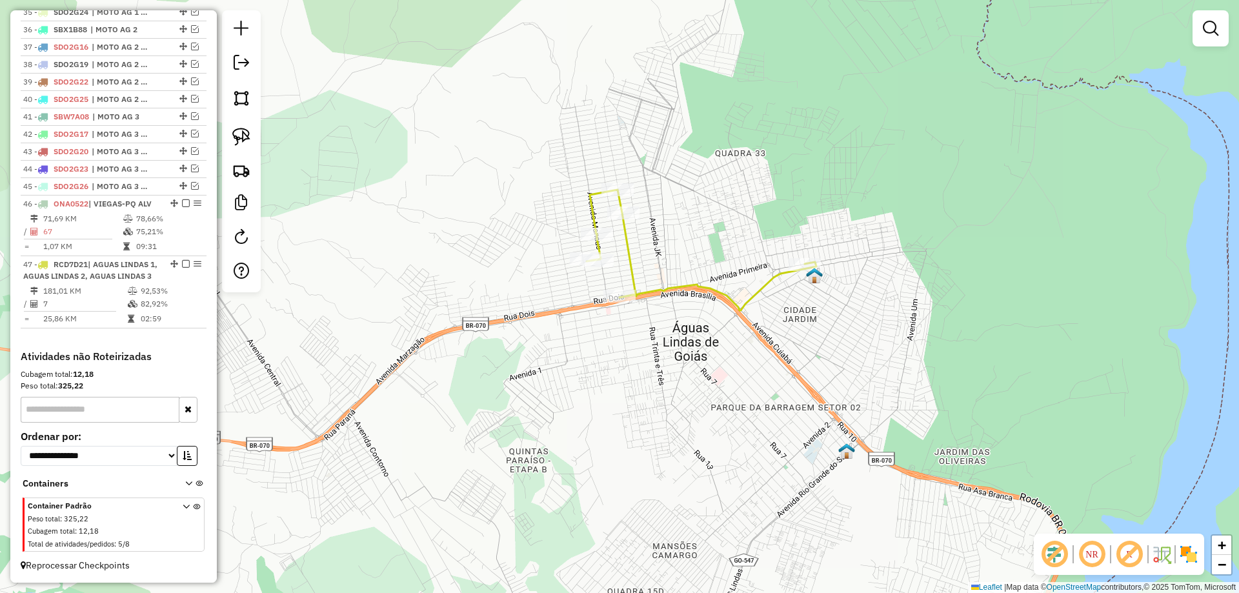
select select "*********"
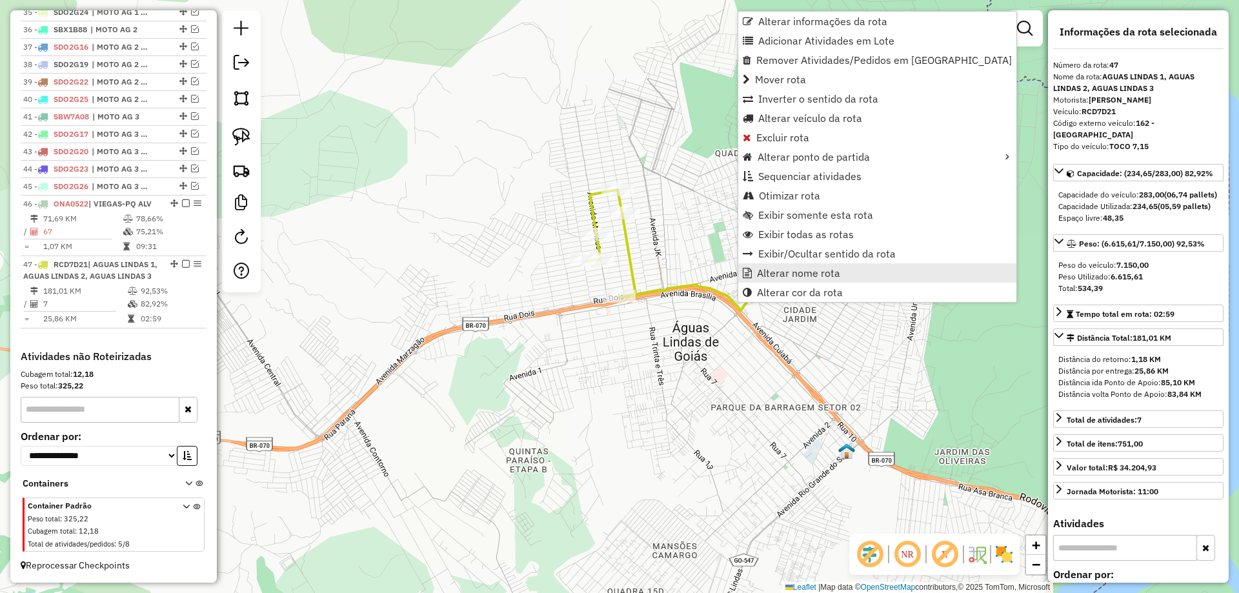
click at [795, 272] on span "Alterar nome rota" at bounding box center [798, 273] width 83 height 10
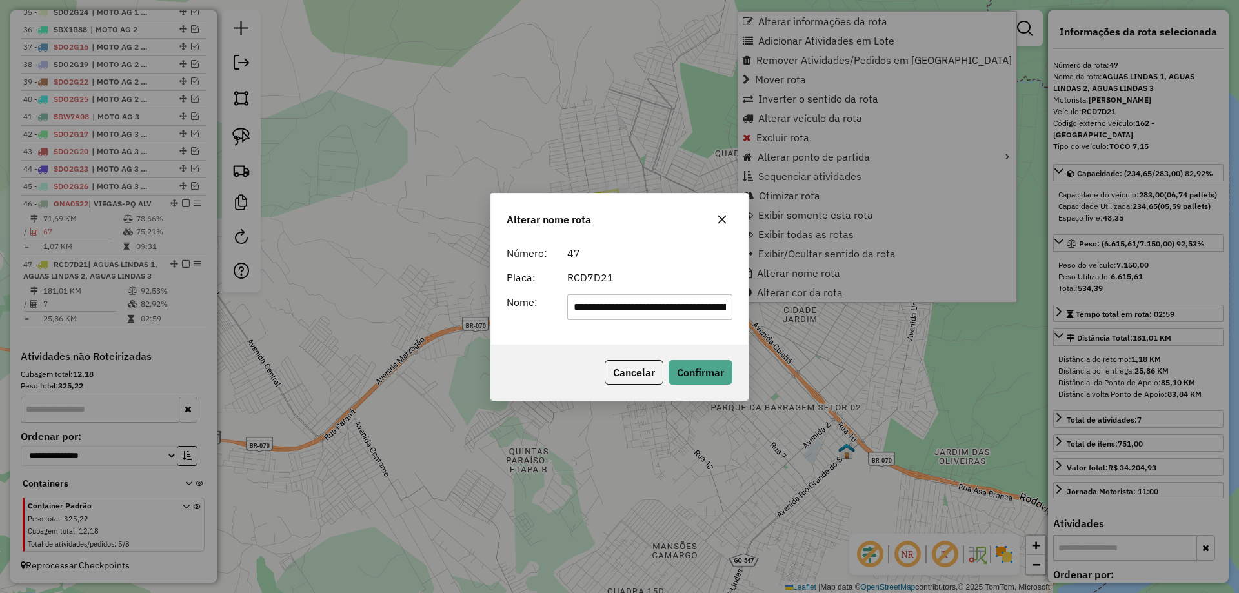
scroll to position [0, 98]
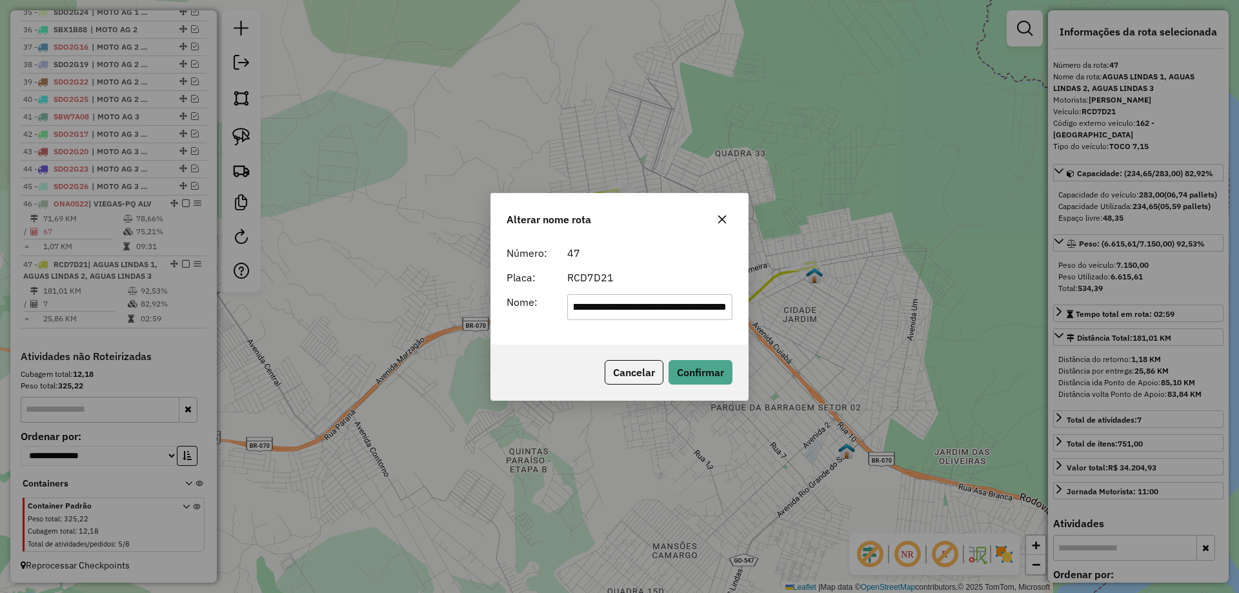
click at [680, 310] on input "**********" at bounding box center [650, 307] width 166 height 26
type input "**********"
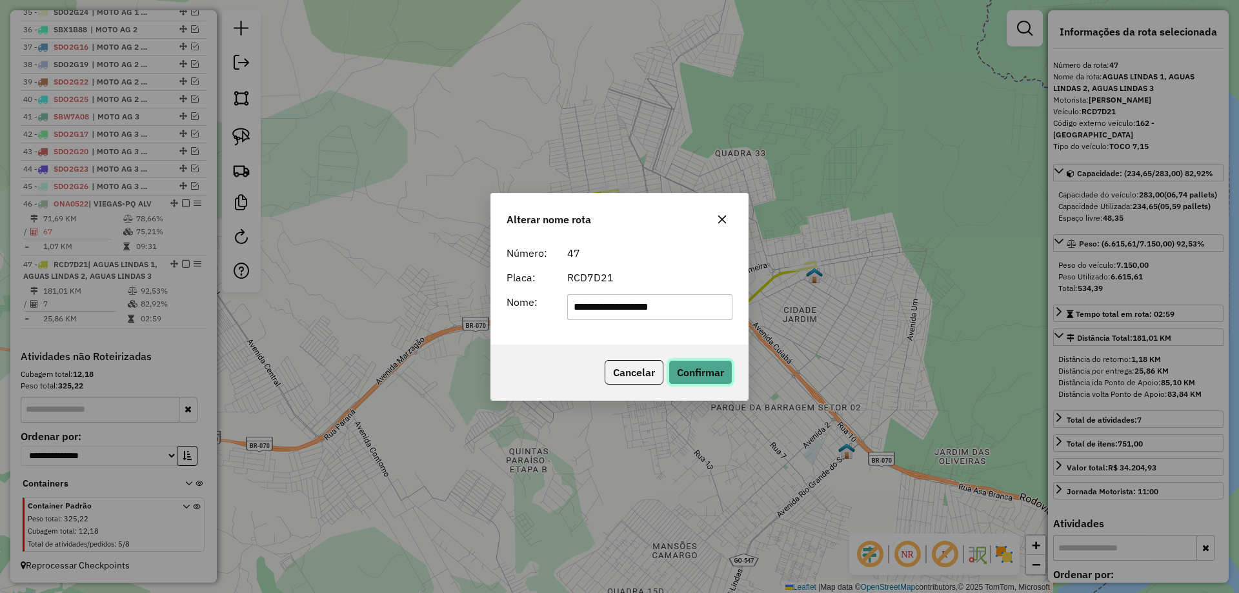
click at [688, 370] on button "Confirmar" at bounding box center [701, 372] width 64 height 25
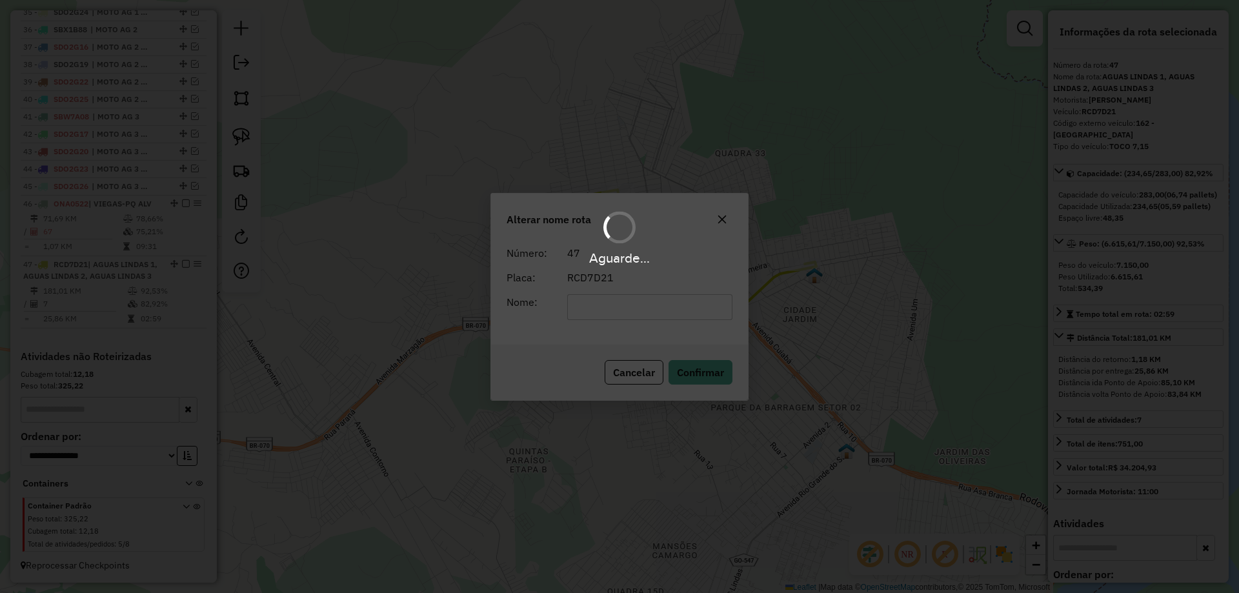
scroll to position [1099, 0]
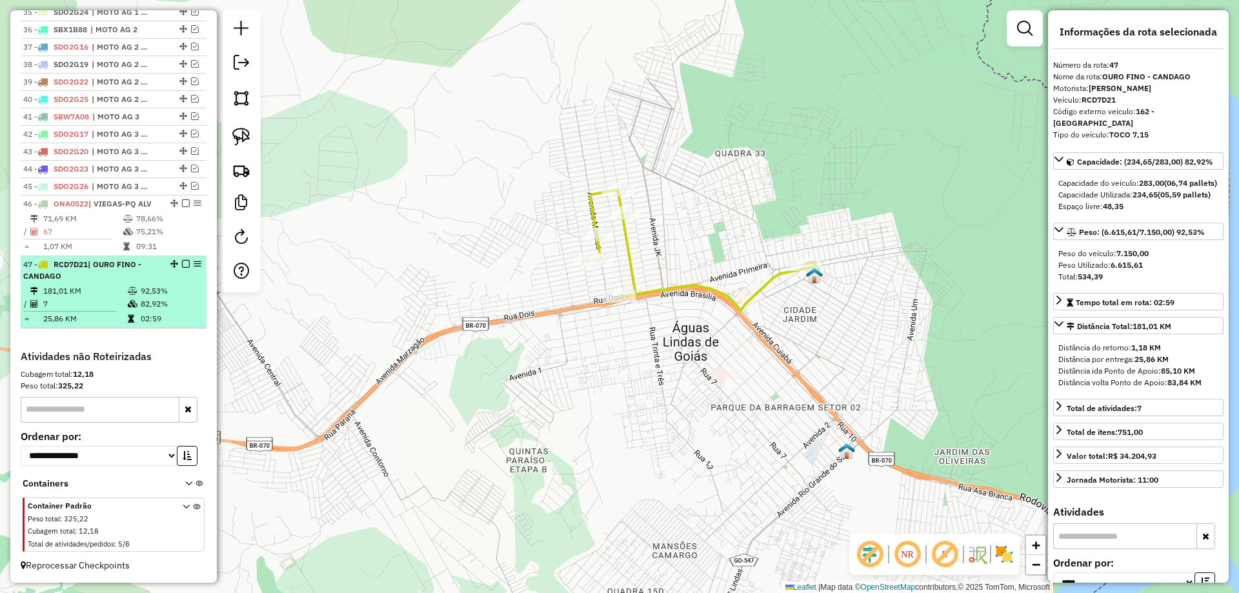
click at [182, 264] on em at bounding box center [186, 264] width 8 height 8
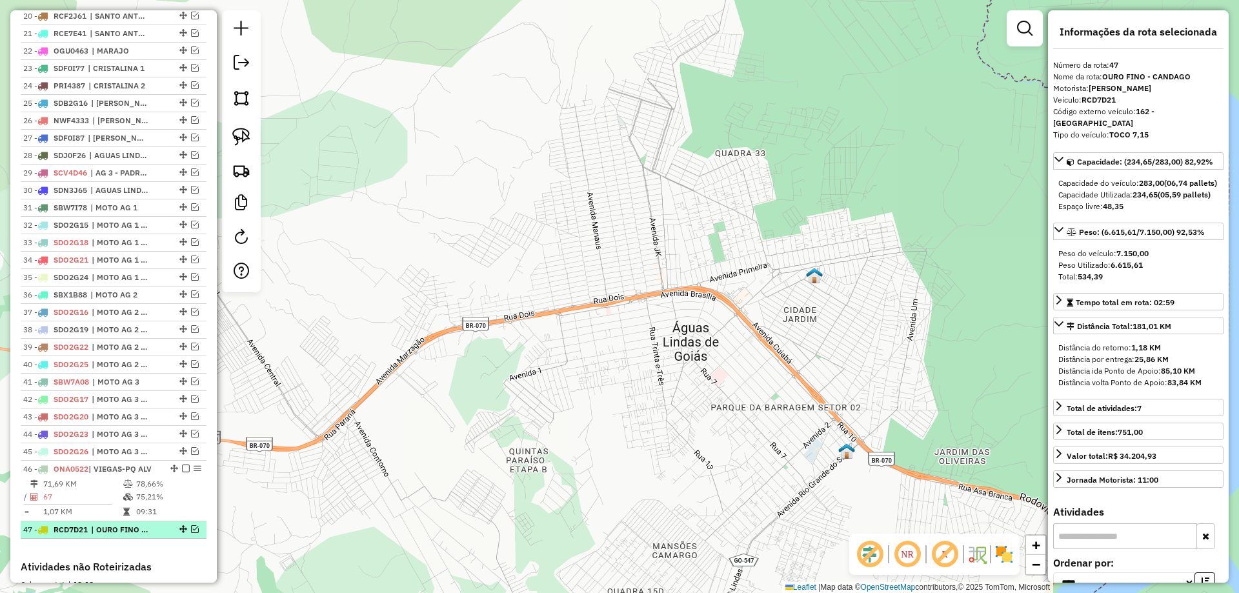
scroll to position [657, 0]
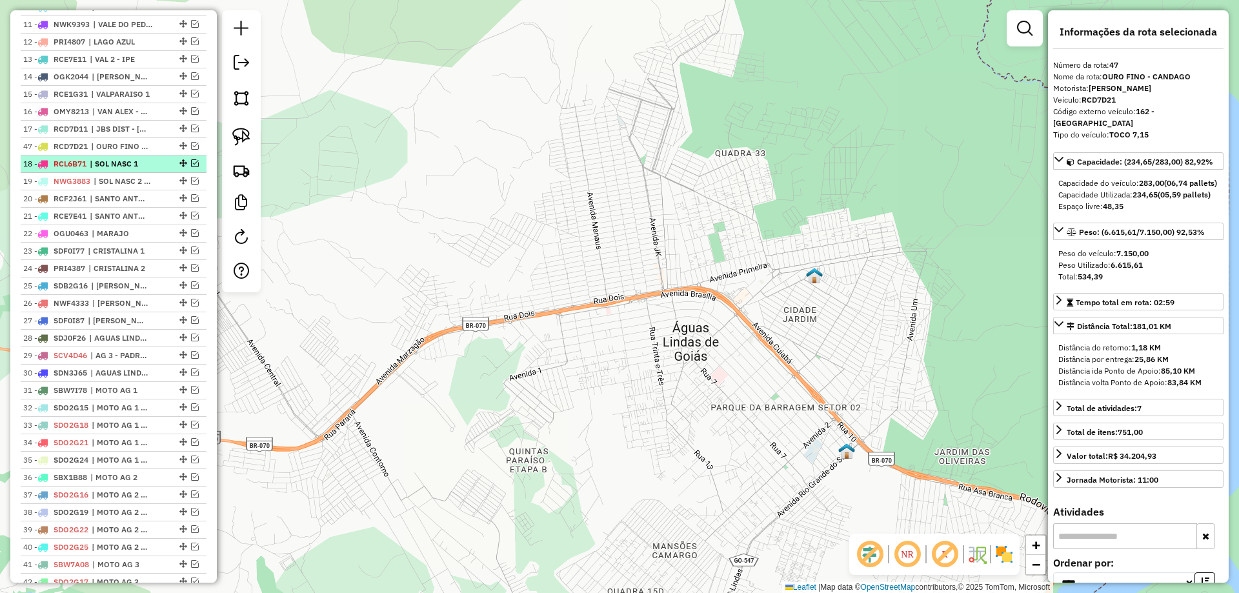
drag, startPoint x: 178, startPoint y: 320, endPoint x: 144, endPoint y: 158, distance: 165.6
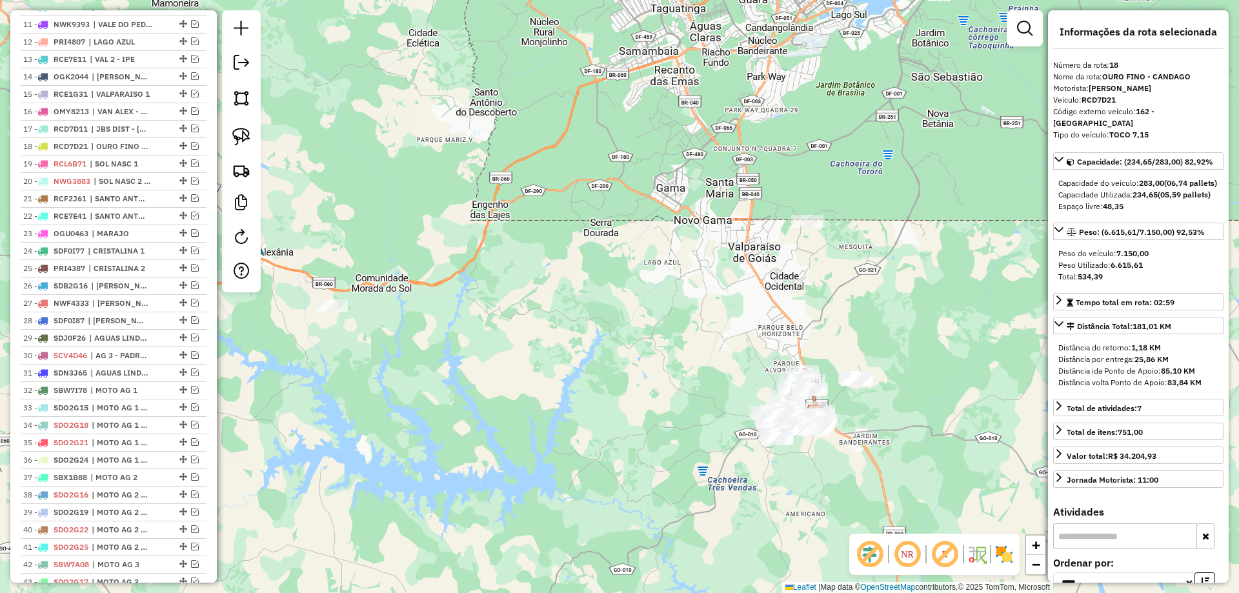
drag, startPoint x: 494, startPoint y: 516, endPoint x: 706, endPoint y: 496, distance: 212.7
click at [706, 496] on div "Janela de atendimento Grade de atendimento Capacidade Transportadoras Veículos …" at bounding box center [619, 296] width 1239 height 593
click at [245, 130] on img at bounding box center [241, 137] width 18 height 18
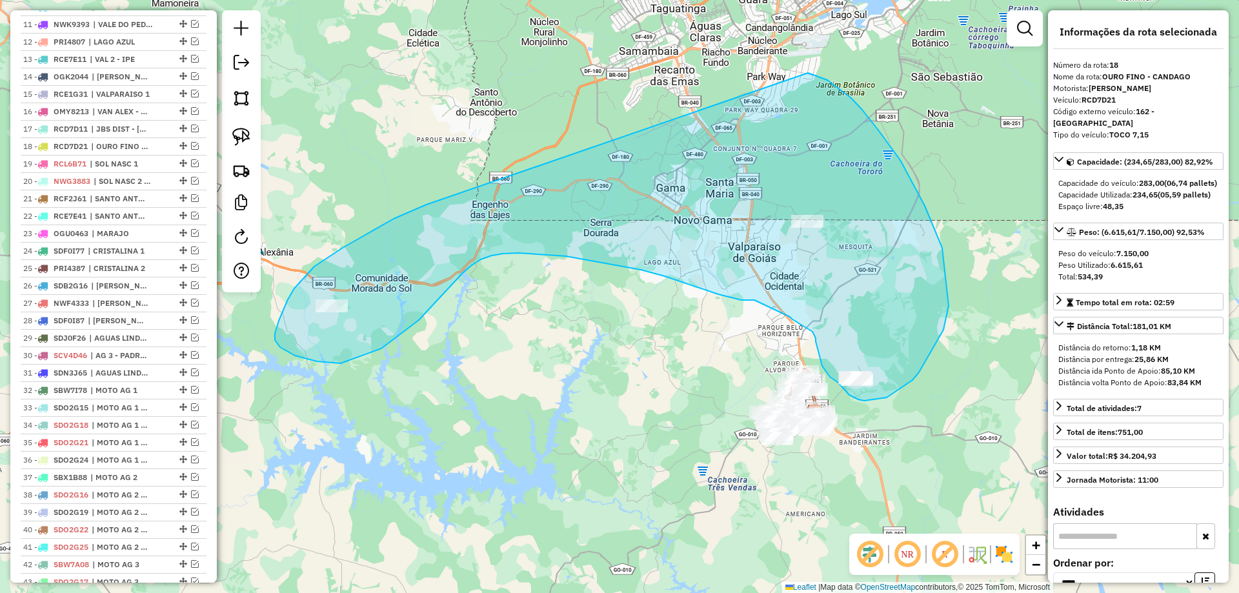
drag, startPoint x: 343, startPoint y: 248, endPoint x: 808, endPoint y: 73, distance: 497.2
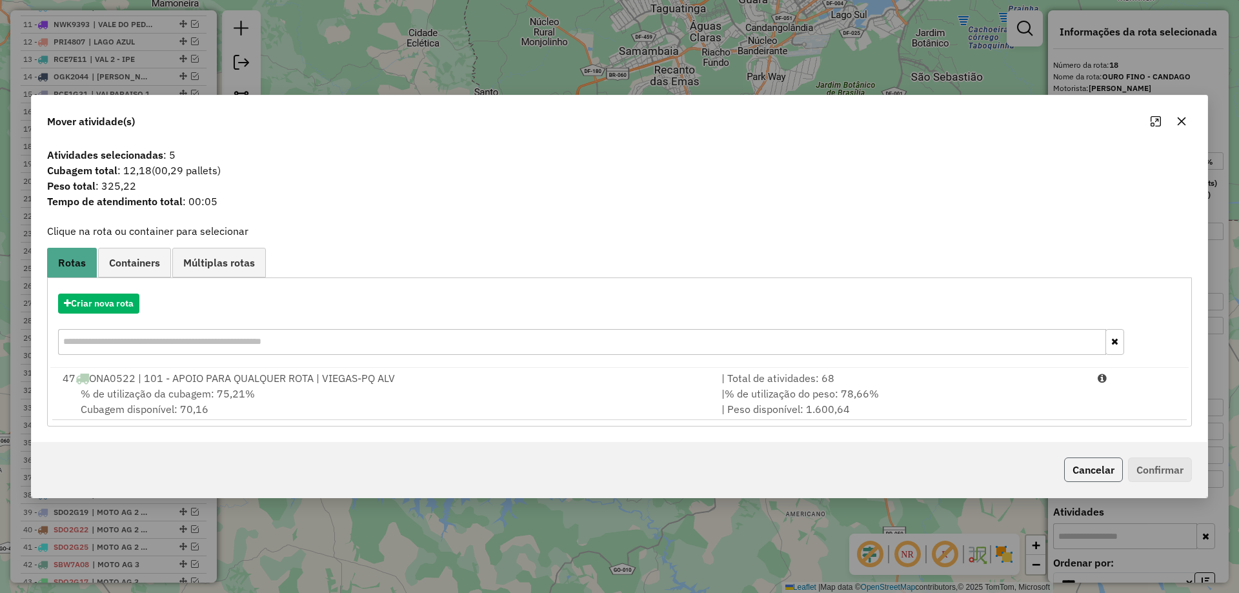
click at [1112, 470] on button "Cancelar" at bounding box center [1094, 470] width 59 height 25
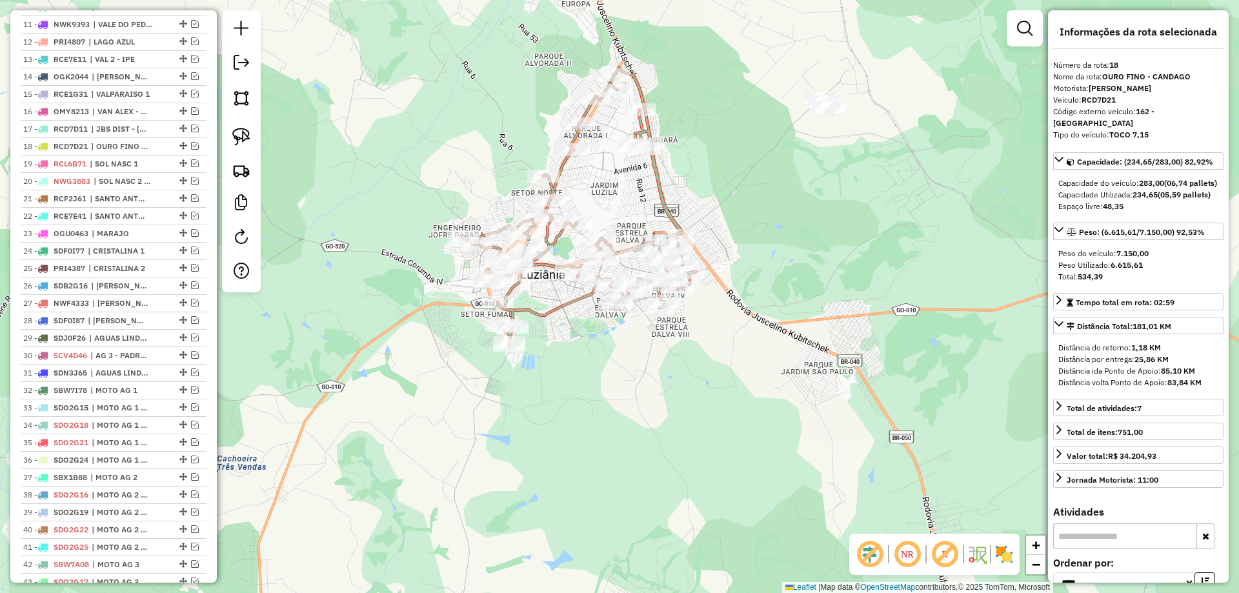
click at [697, 413] on div "Janela de atendimento Grade de atendimento Capacidade Transportadoras Veículos …" at bounding box center [619, 296] width 1239 height 593
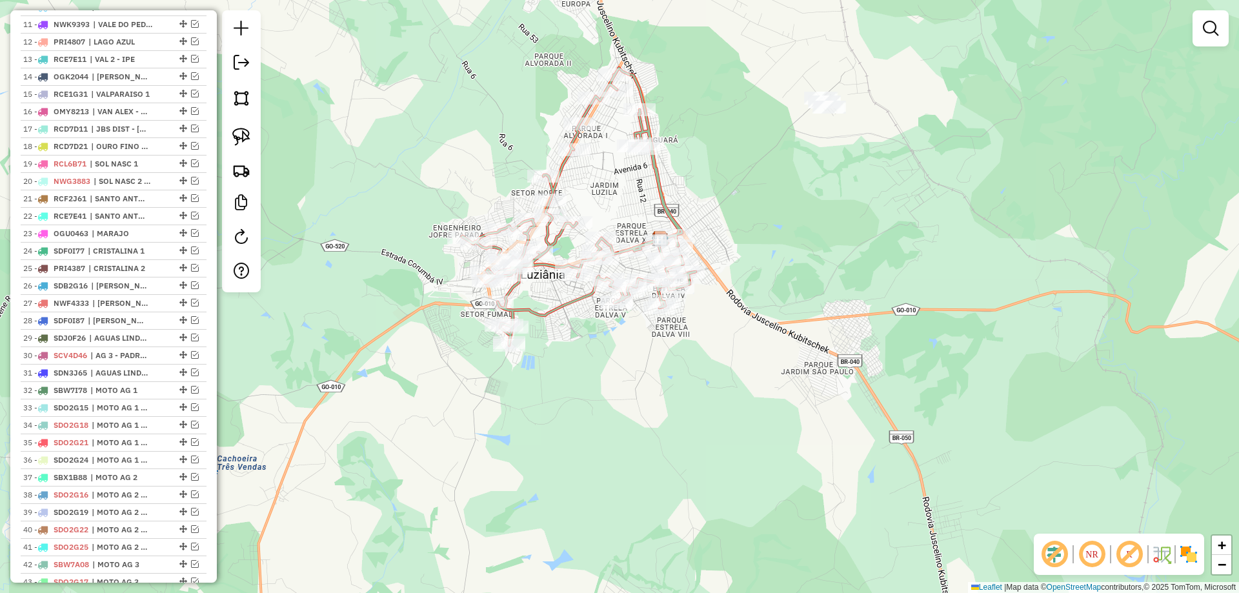
drag, startPoint x: 778, startPoint y: 265, endPoint x: 784, endPoint y: 343, distance: 78.4
click at [784, 343] on div "Janela de atendimento Grade de atendimento Capacidade Transportadoras Veículos …" at bounding box center [619, 296] width 1239 height 593
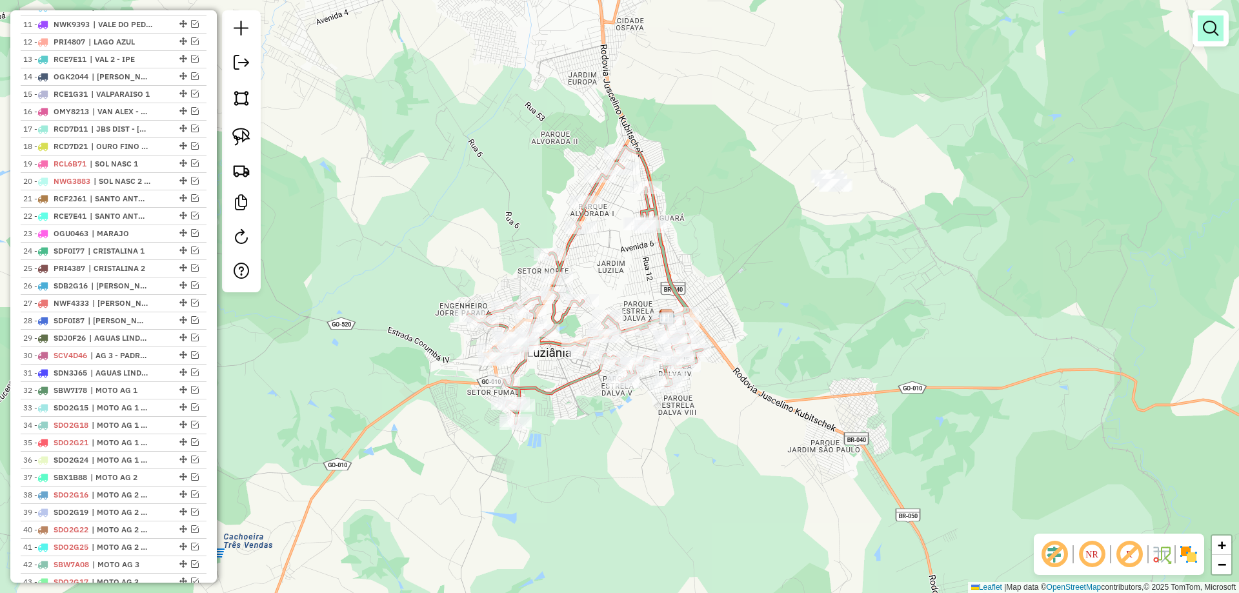
click at [1215, 26] on em at bounding box center [1210, 28] width 15 height 15
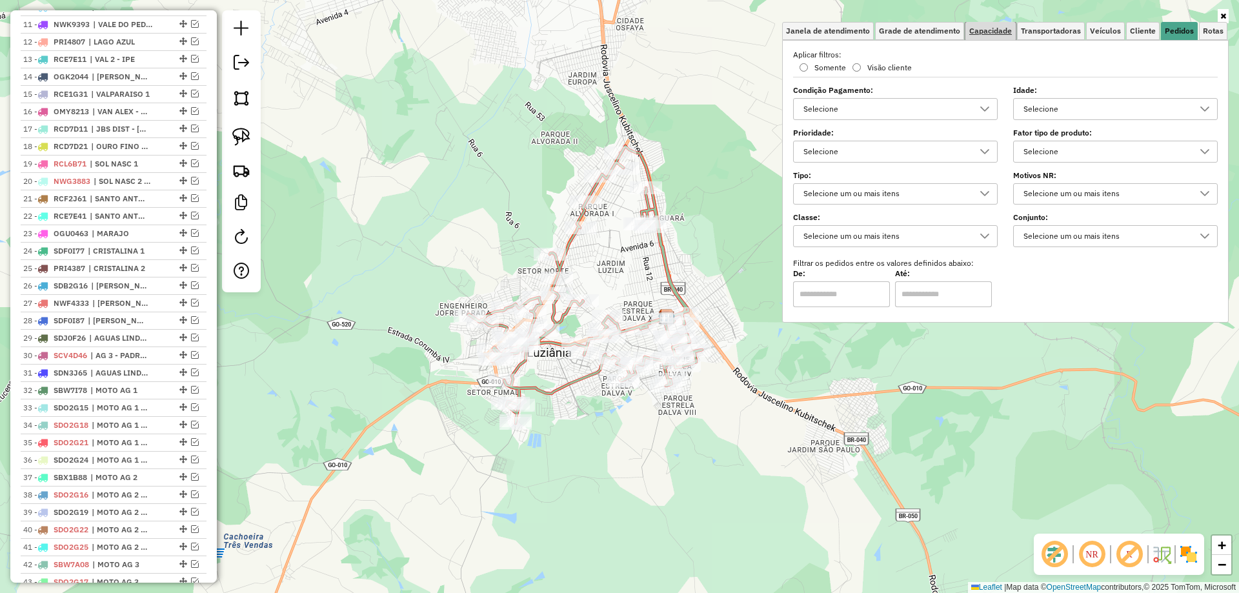
click at [988, 36] on link "Capacidade" at bounding box center [991, 31] width 50 height 18
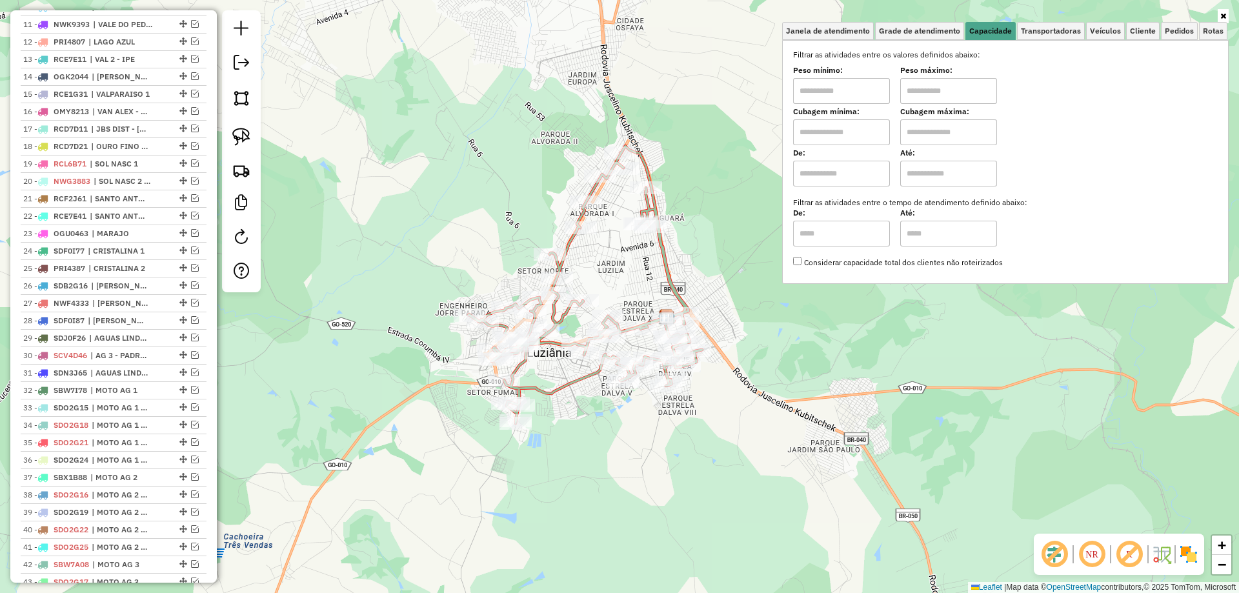
click at [857, 92] on input "text" at bounding box center [841, 91] width 97 height 26
type input "****"
click at [928, 97] on input "text" at bounding box center [949, 91] width 97 height 26
type input "*****"
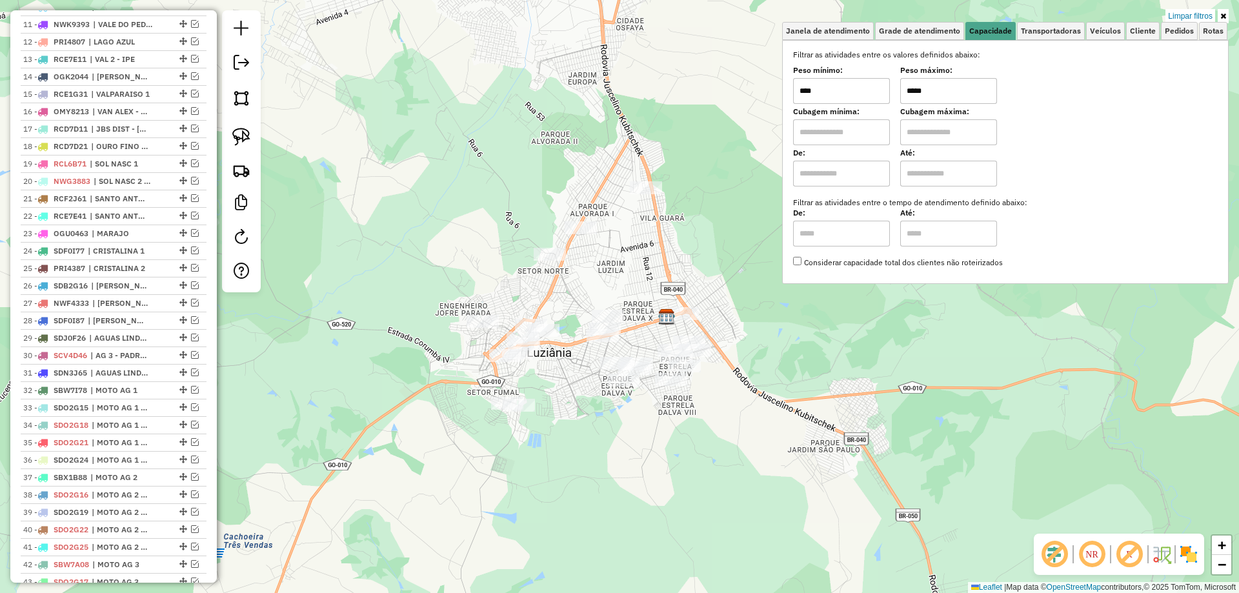
click at [734, 406] on div "Limpar filtros Janela de atendimento Grade de atendimento Capacidade Transporta…" at bounding box center [619, 296] width 1239 height 593
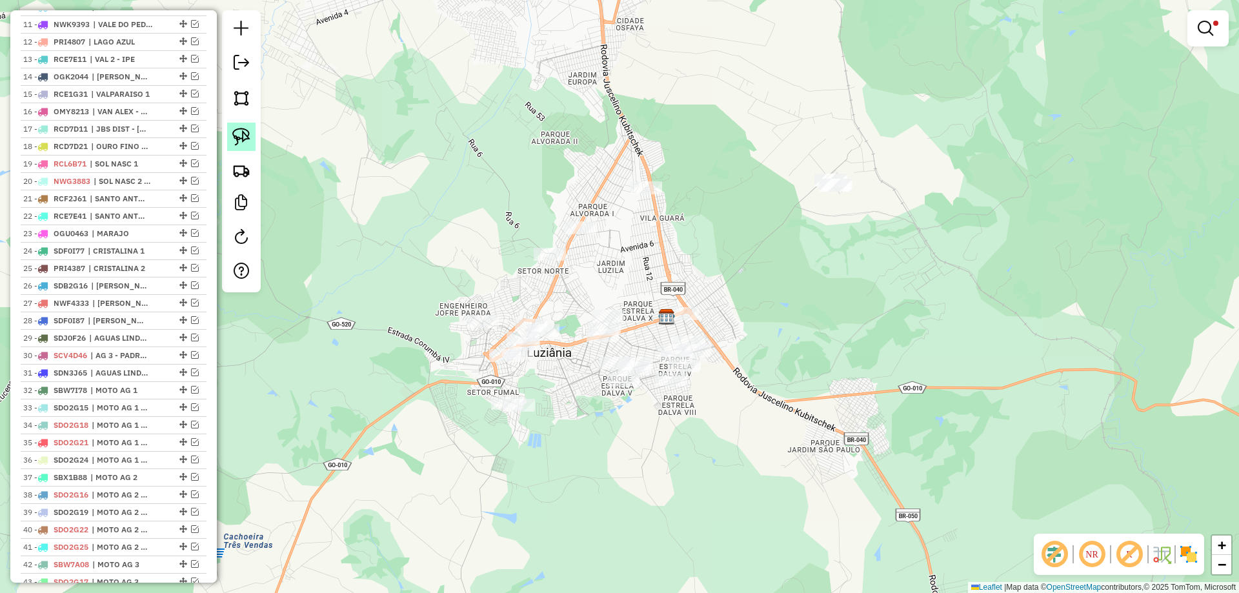
click at [239, 143] on img at bounding box center [241, 137] width 18 height 18
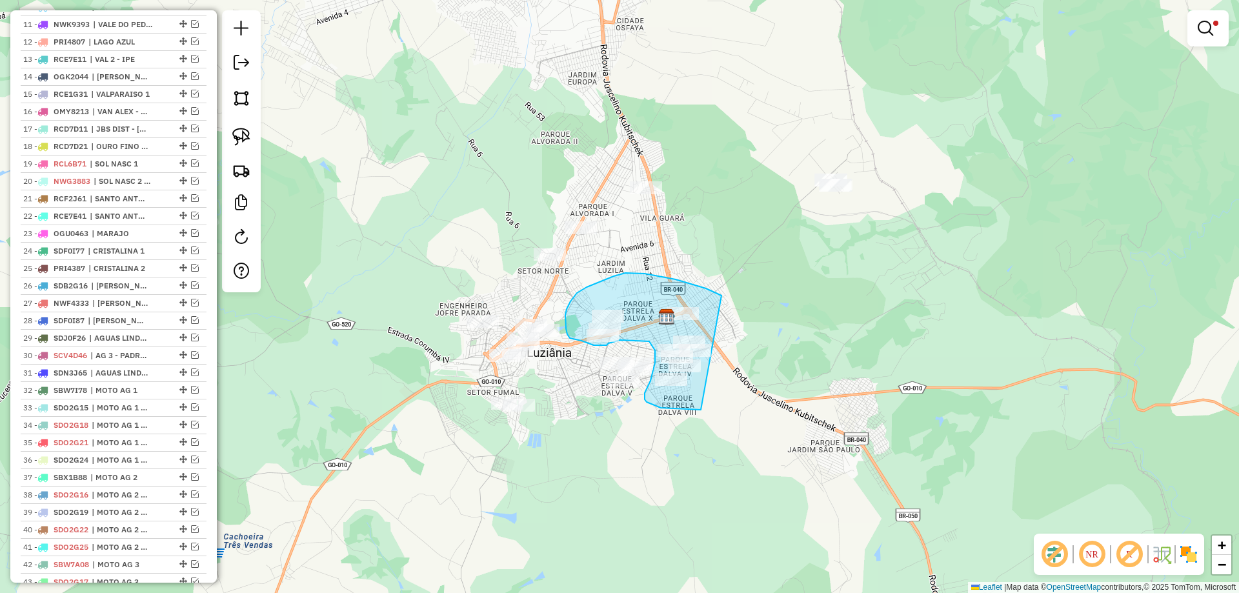
drag, startPoint x: 722, startPoint y: 296, endPoint x: 791, endPoint y: 379, distance: 108.6
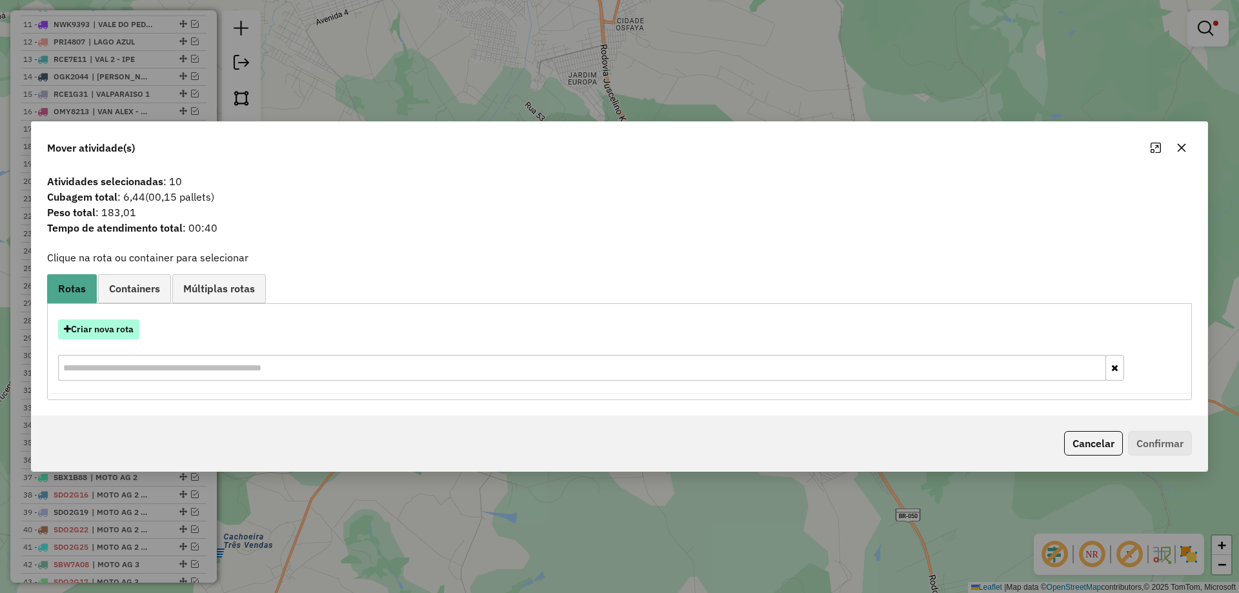
click at [94, 327] on button "Criar nova rota" at bounding box center [98, 330] width 81 height 20
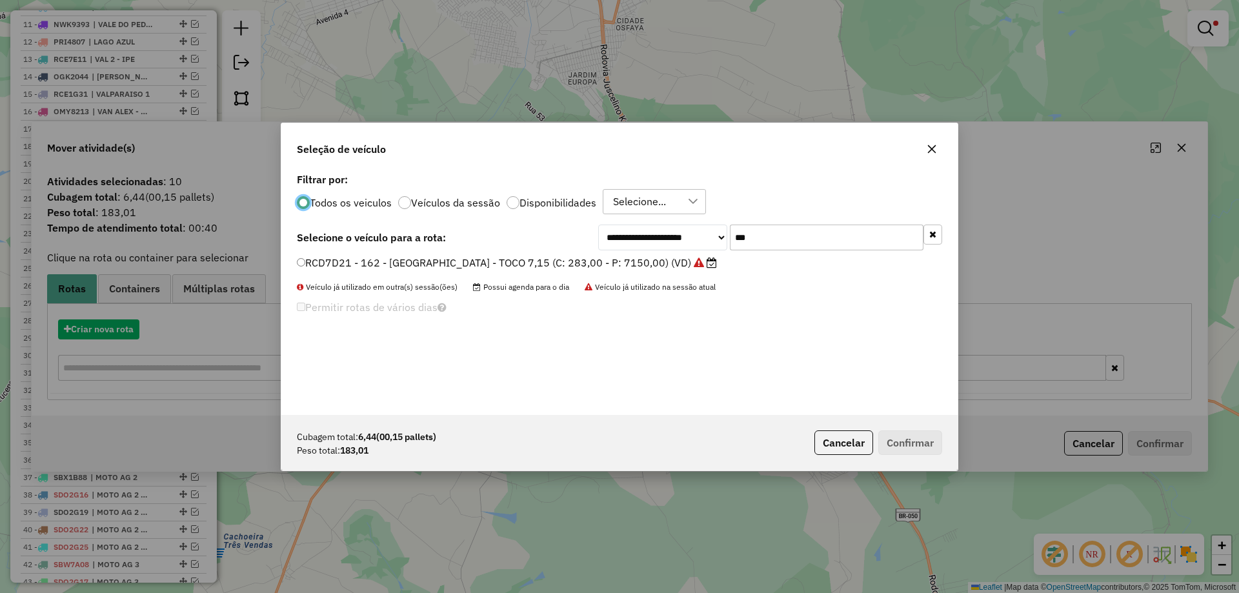
scroll to position [7, 4]
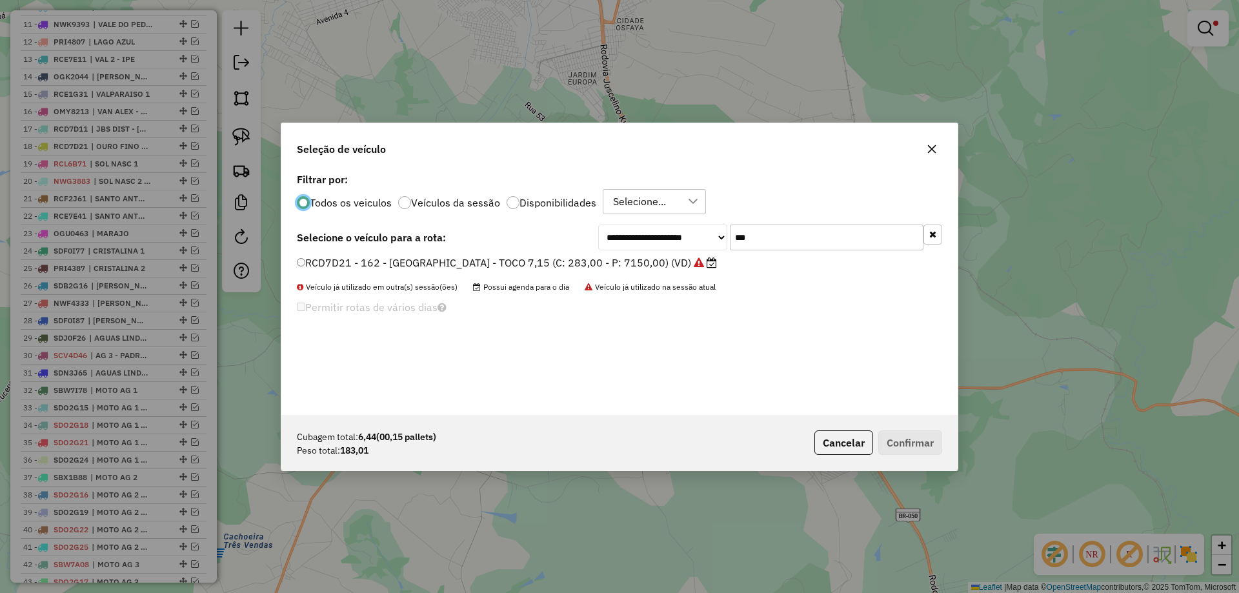
drag, startPoint x: 762, startPoint y: 240, endPoint x: 422, endPoint y: 180, distance: 345.5
click at [436, 185] on div "**********" at bounding box center [619, 292] width 677 height 245
type input "***"
click at [390, 261] on label "SDK3C07 - 308 - MOTO LZA 1 - MOTO TRICILO (C: 12,00 - P: 280,00) (VD)" at bounding box center [481, 262] width 369 height 15
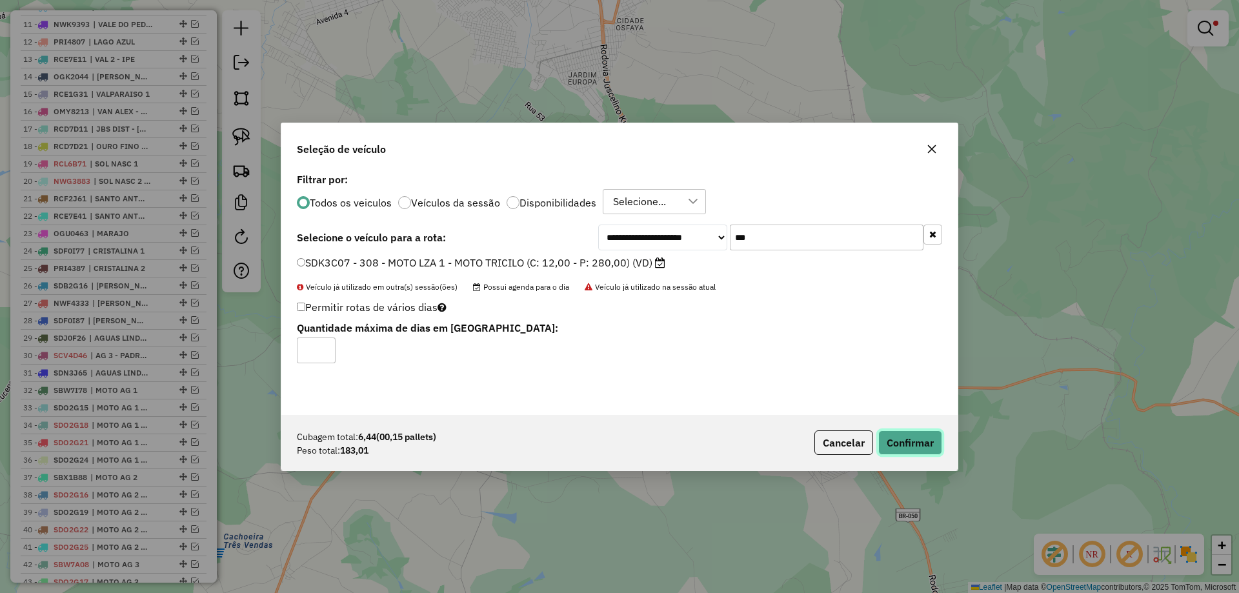
click at [907, 446] on button "Confirmar" at bounding box center [911, 443] width 64 height 25
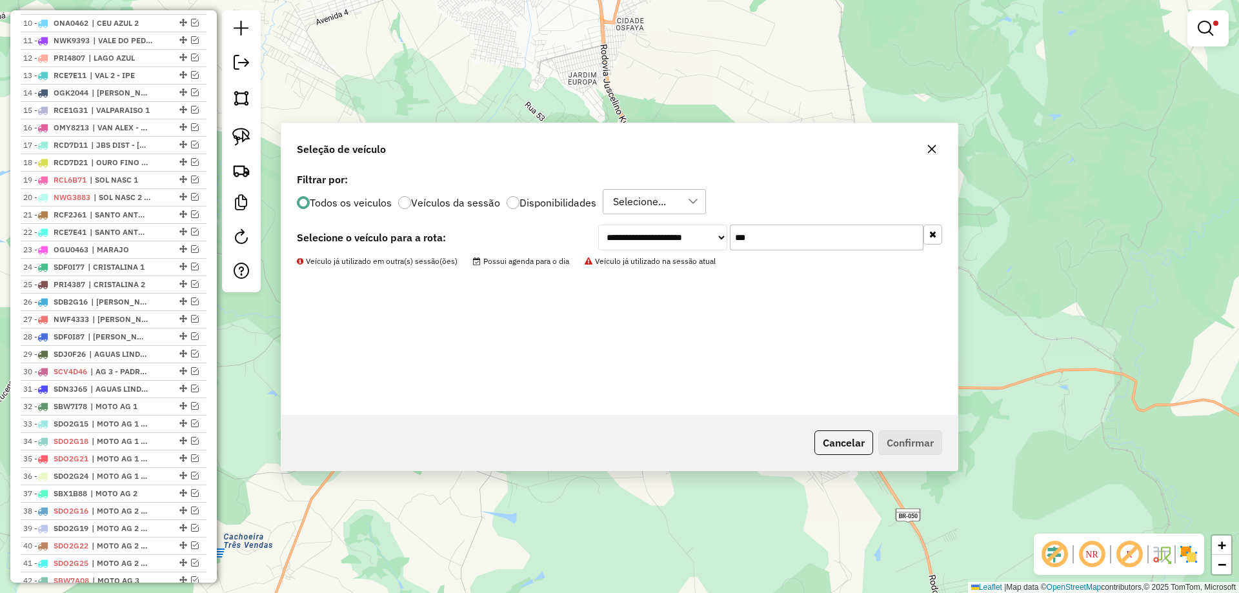
scroll to position [673, 0]
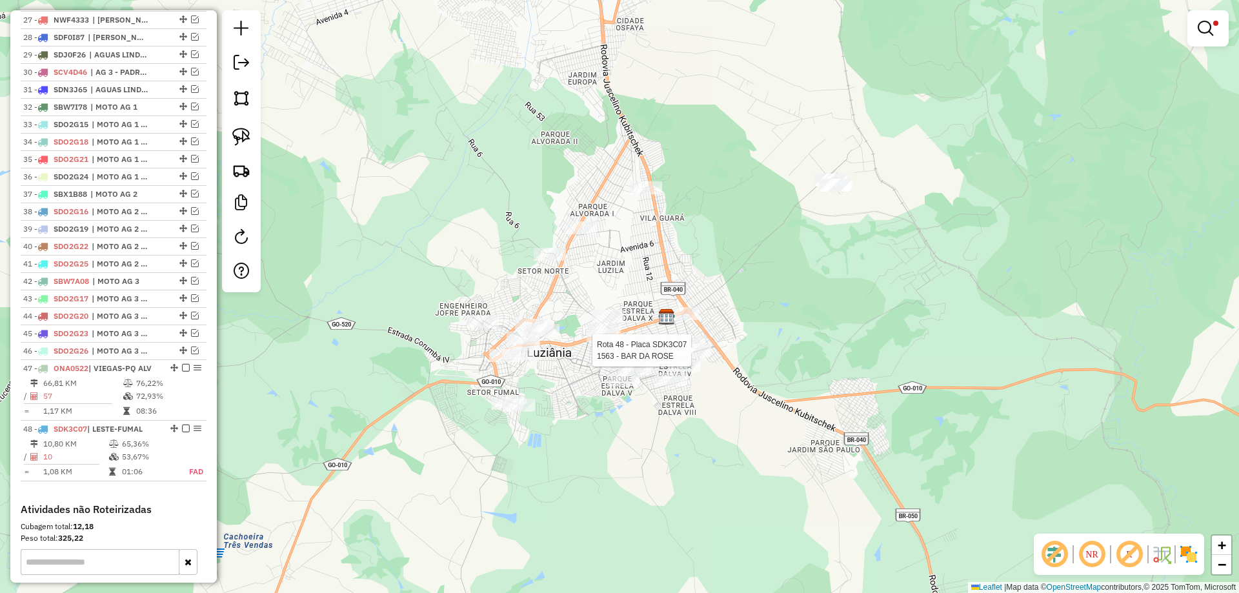
select select "*********"
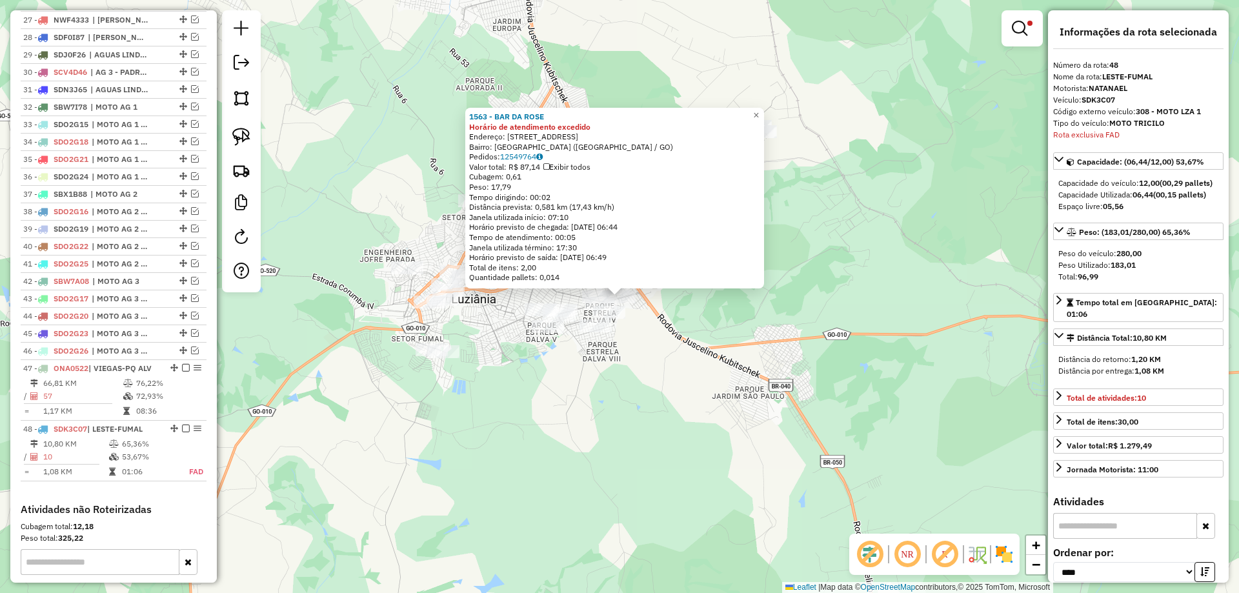
scroll to position [1121, 0]
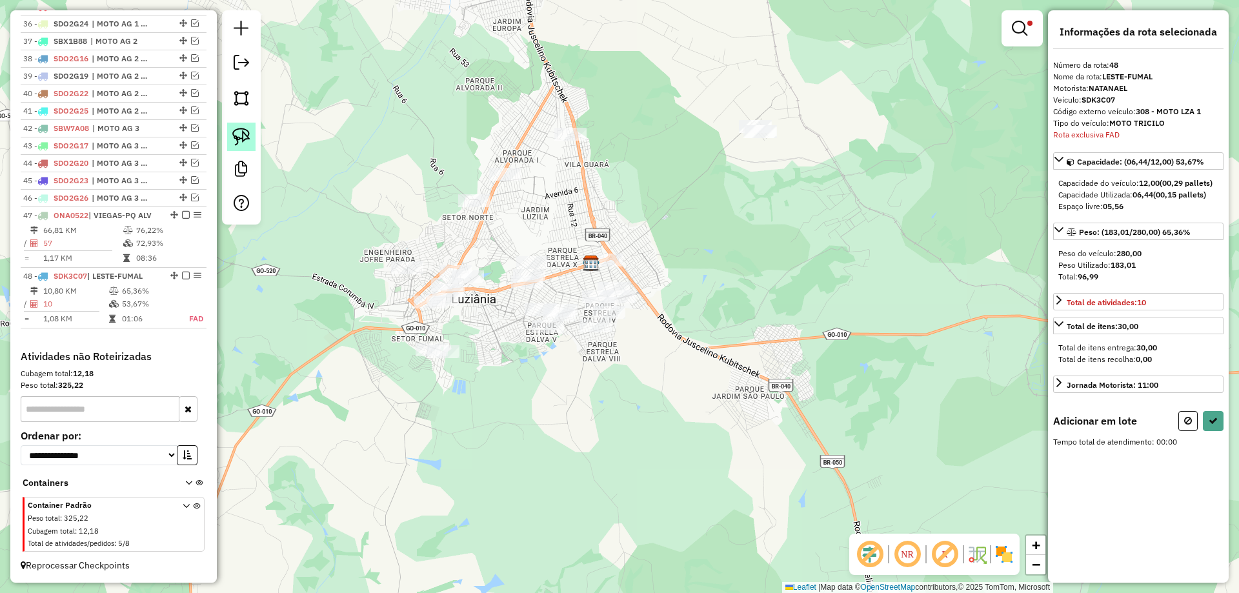
click at [236, 127] on link at bounding box center [241, 137] width 28 height 28
drag, startPoint x: 557, startPoint y: 287, endPoint x: 579, endPoint y: 301, distance: 26.5
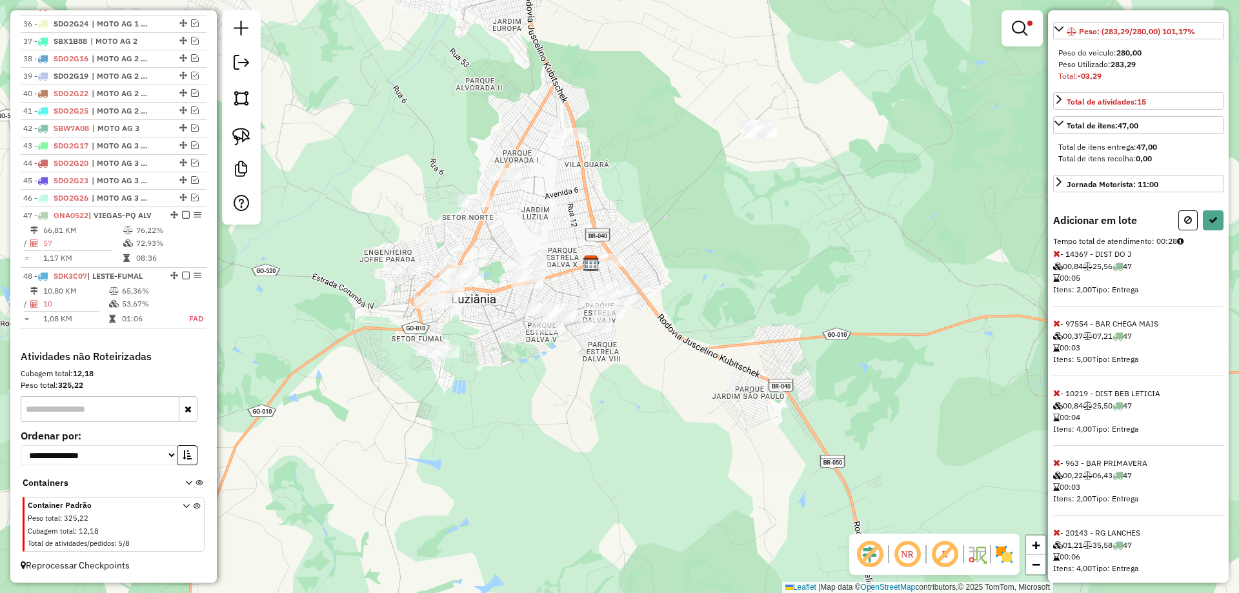
scroll to position [230, 0]
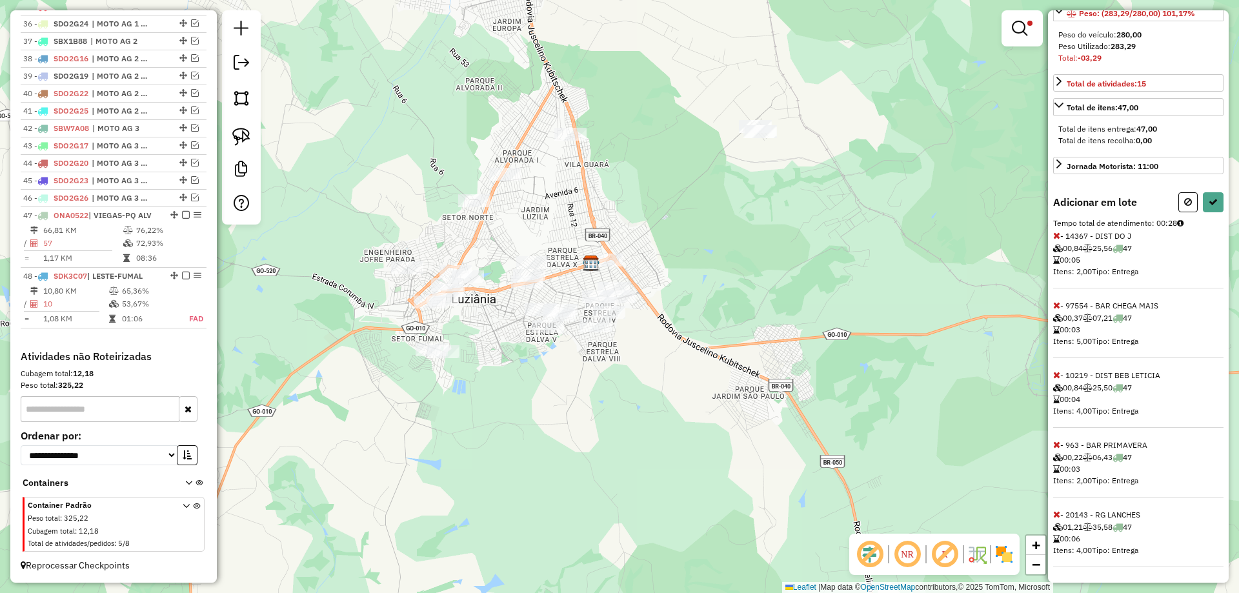
click at [1057, 516] on icon at bounding box center [1057, 514] width 7 height 9
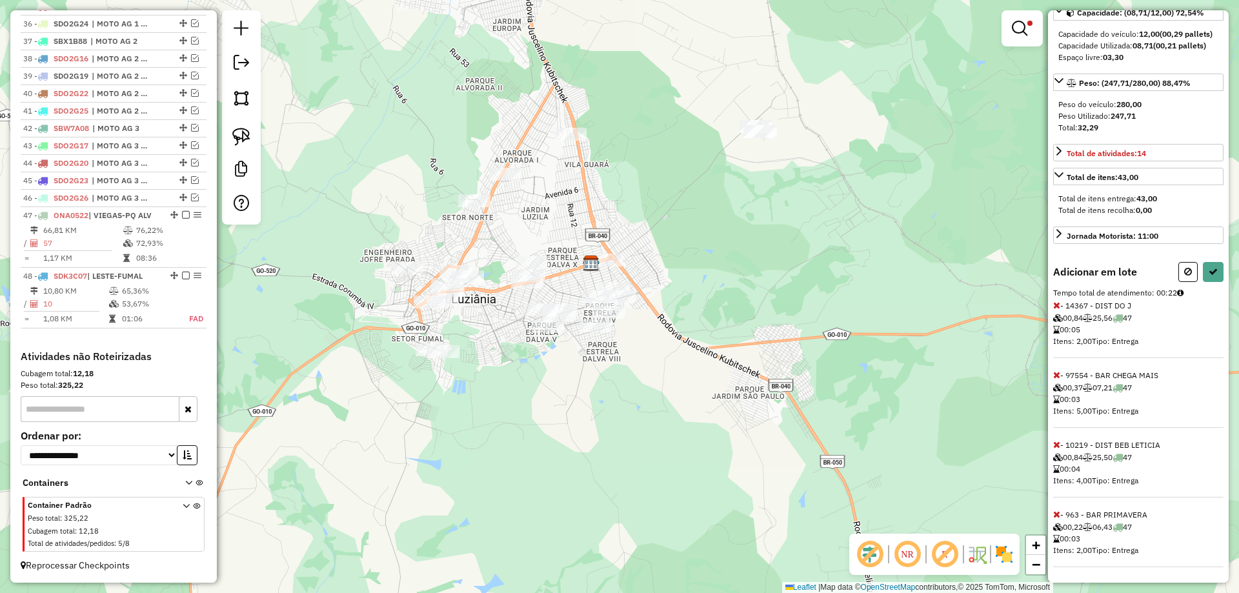
scroll to position [161, 0]
click at [1203, 267] on button at bounding box center [1213, 272] width 21 height 20
select select "*********"
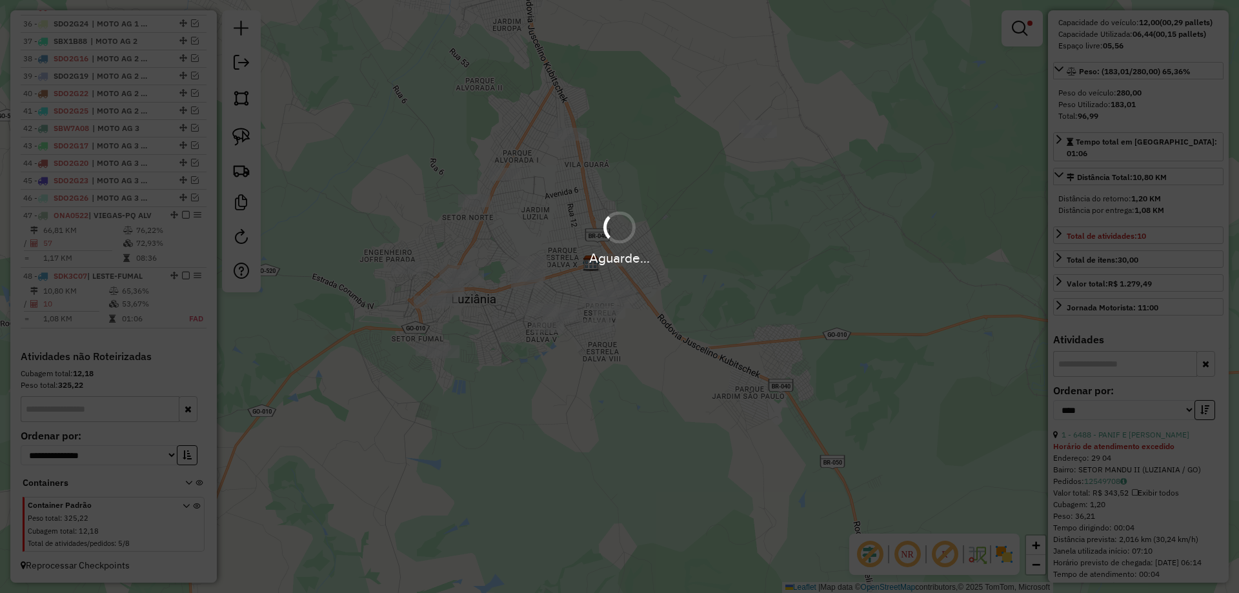
scroll to position [1105, 0]
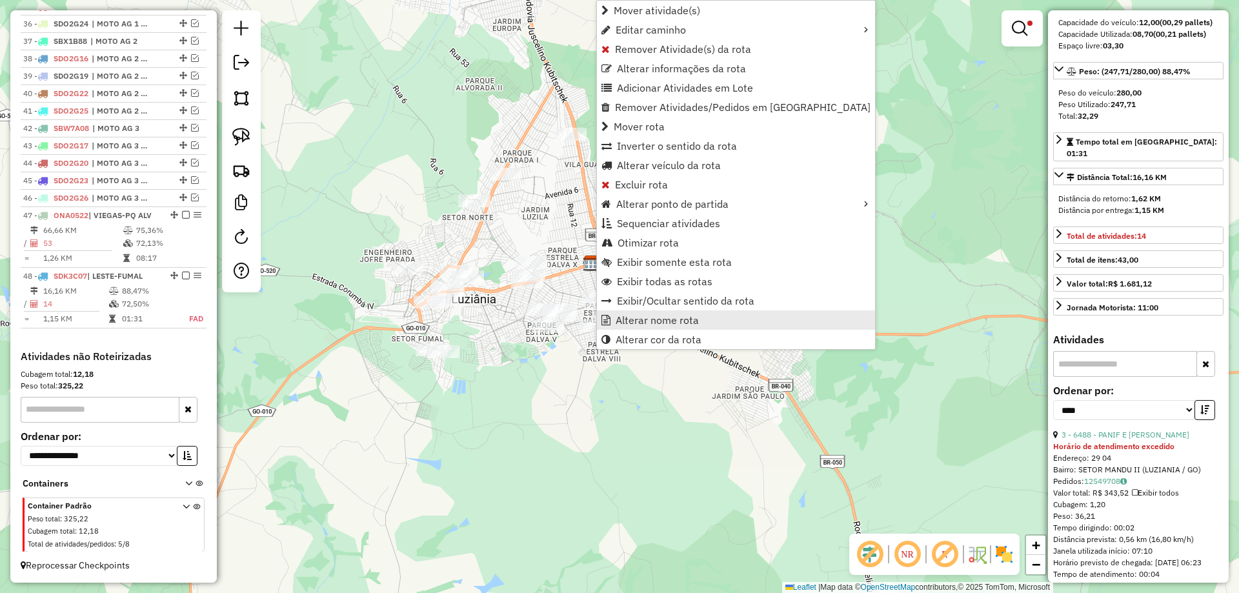
click at [657, 320] on span "Alterar nome rota" at bounding box center [657, 320] width 83 height 10
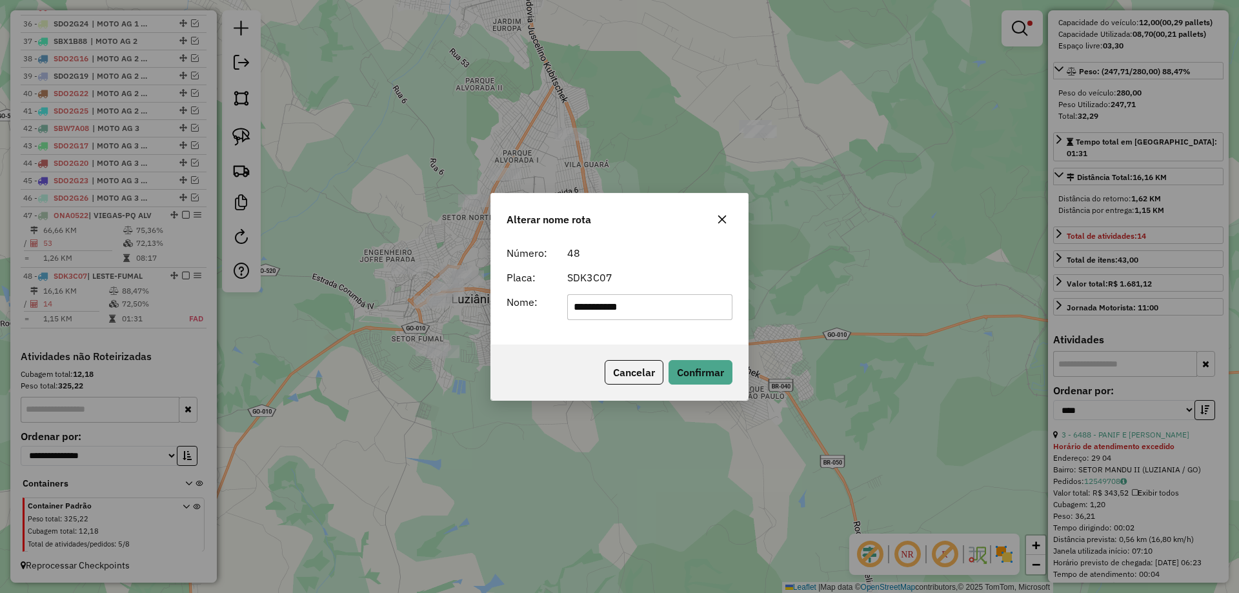
drag, startPoint x: 680, startPoint y: 308, endPoint x: 119, endPoint y: 269, distance: 563.0
click at [132, 271] on div "**********" at bounding box center [619, 296] width 1239 height 593
drag, startPoint x: 617, startPoint y: 311, endPoint x: 483, endPoint y: 307, distance: 134.3
click at [483, 307] on div "Alterar nome rota Número: 48 Placa: SDK3C07 Nome: ********* Cancelar Confirmar" at bounding box center [619, 296] width 1239 height 593
type input "*********"
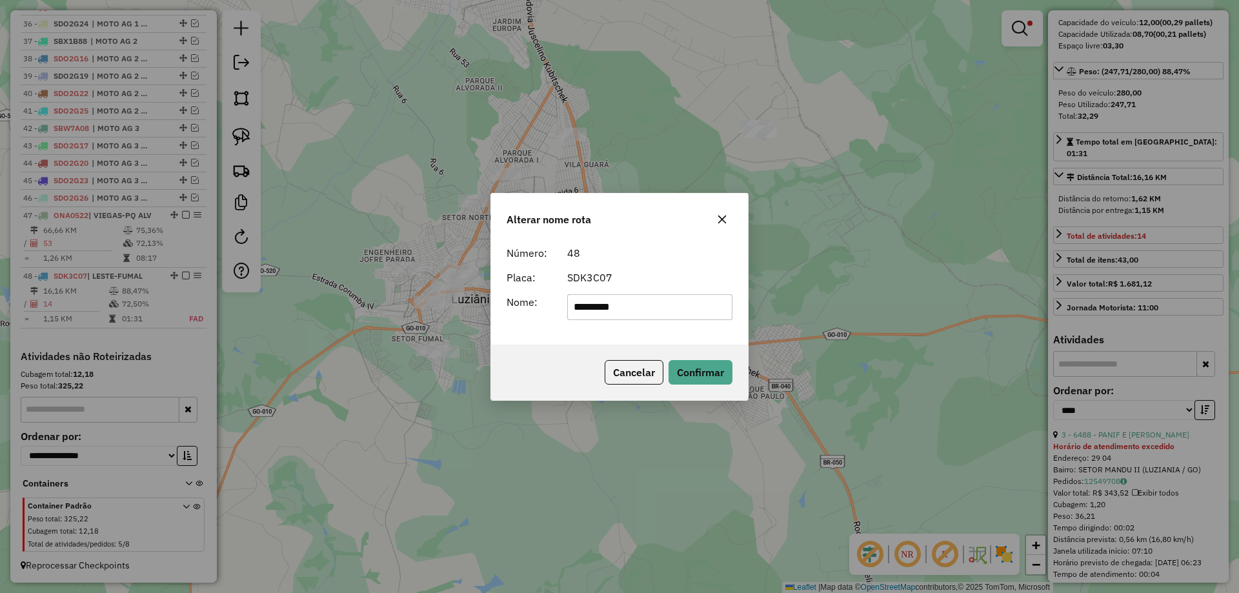
drag, startPoint x: 582, startPoint y: 337, endPoint x: 618, endPoint y: 343, distance: 36.1
click at [584, 337] on div "Número: 48 Placa: SDK3C07 Nome: *********" at bounding box center [619, 292] width 257 height 105
click at [684, 367] on button "Confirmar" at bounding box center [701, 372] width 64 height 25
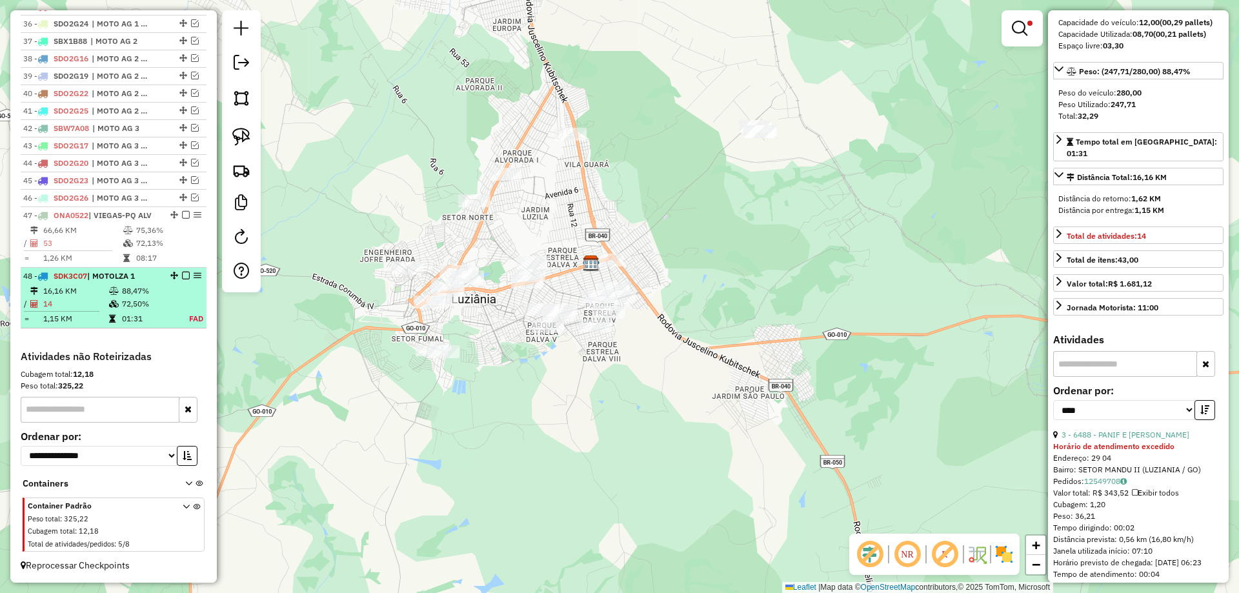
click at [182, 276] on em at bounding box center [186, 276] width 8 height 8
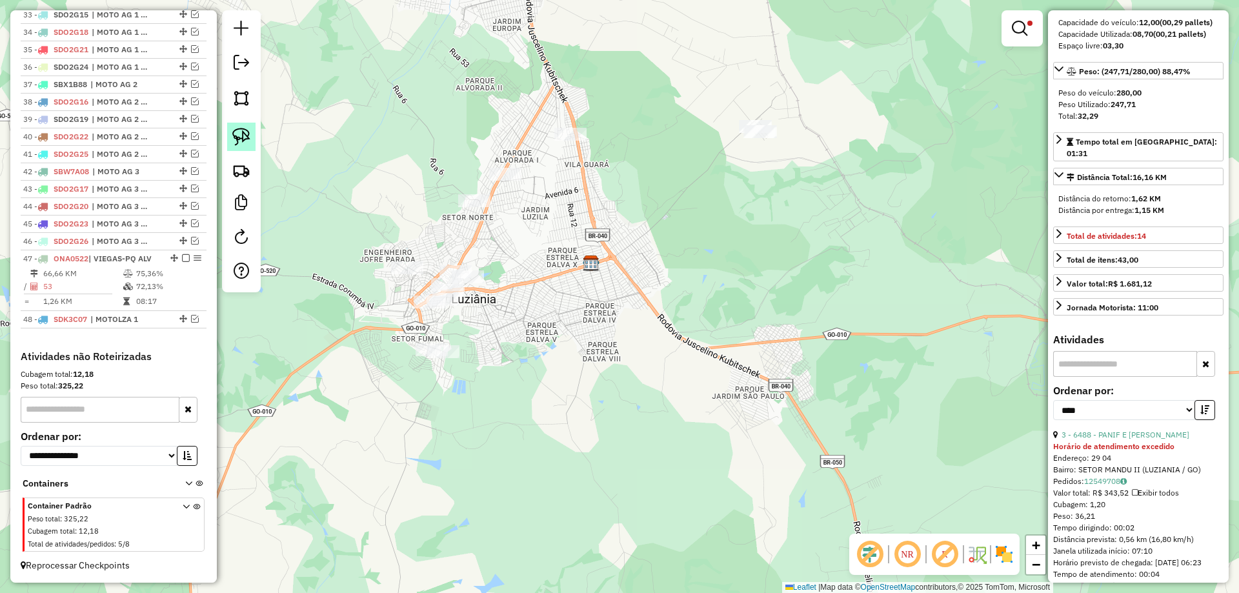
click at [248, 132] on img at bounding box center [241, 137] width 18 height 18
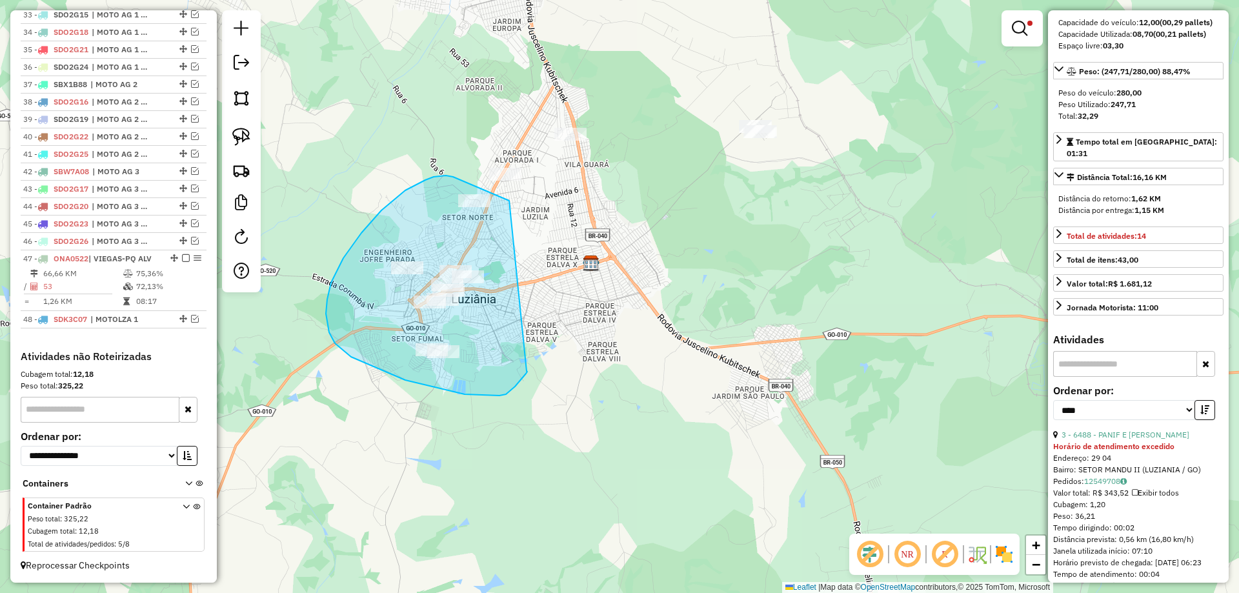
drag, startPoint x: 467, startPoint y: 183, endPoint x: 526, endPoint y: 371, distance: 197.4
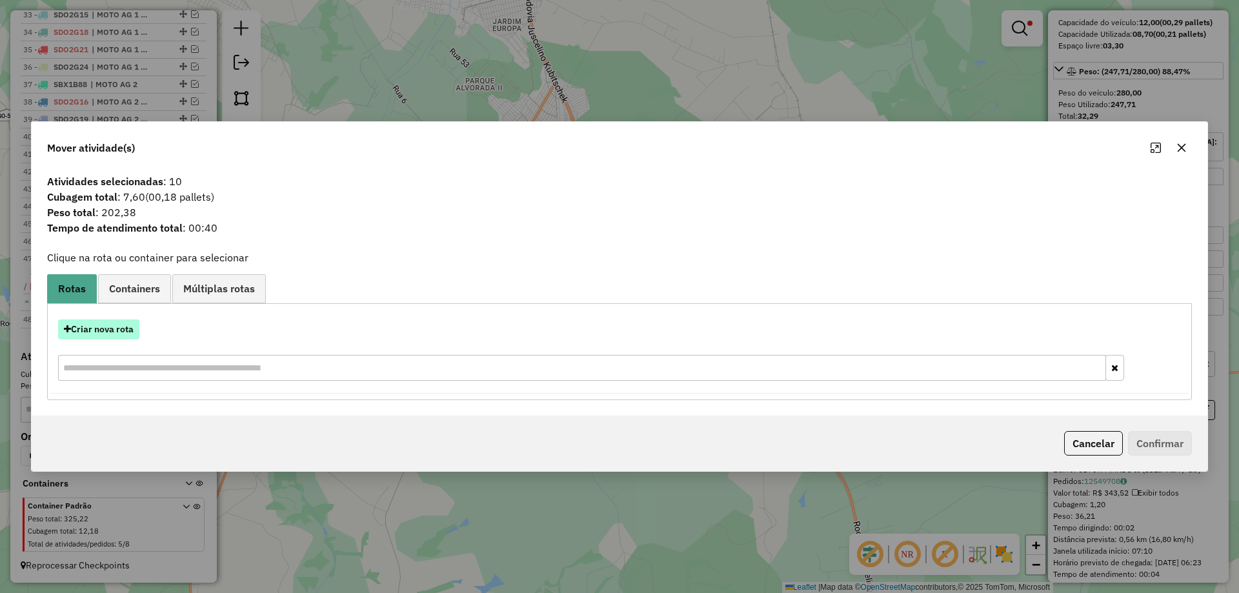
click at [137, 325] on button "Criar nova rota" at bounding box center [98, 330] width 81 height 20
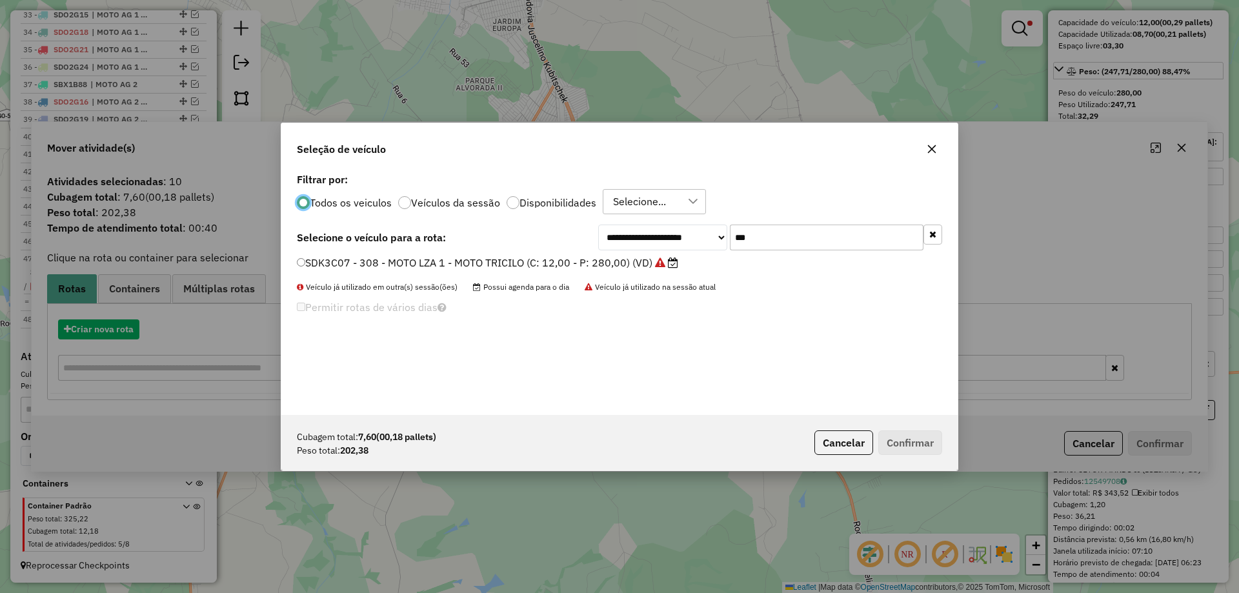
scroll to position [7, 4]
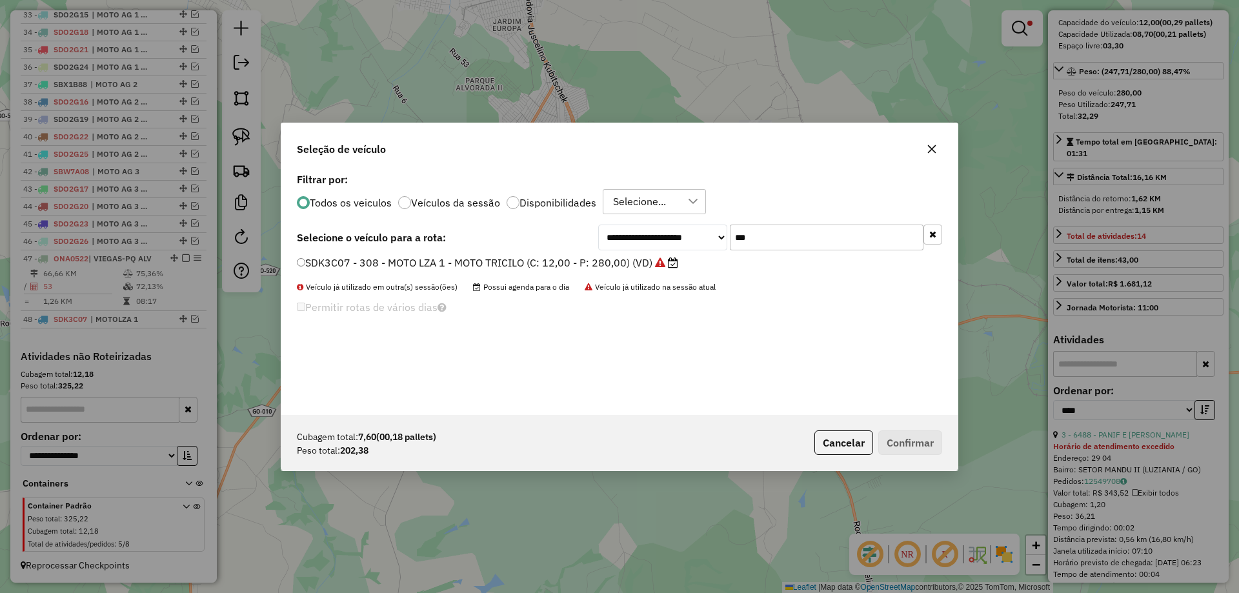
drag, startPoint x: 762, startPoint y: 233, endPoint x: 747, endPoint y: 233, distance: 15.5
click at [747, 233] on input "***" at bounding box center [827, 238] width 194 height 26
type input "***"
click at [405, 261] on label "SDK3C37 - 309 - MOTO LZA 2 - MOTO TRICILO (C: 12,00 - P: 280,00)" at bounding box center [470, 262] width 346 height 15
click at [911, 438] on button "Confirmar" at bounding box center [911, 443] width 64 height 25
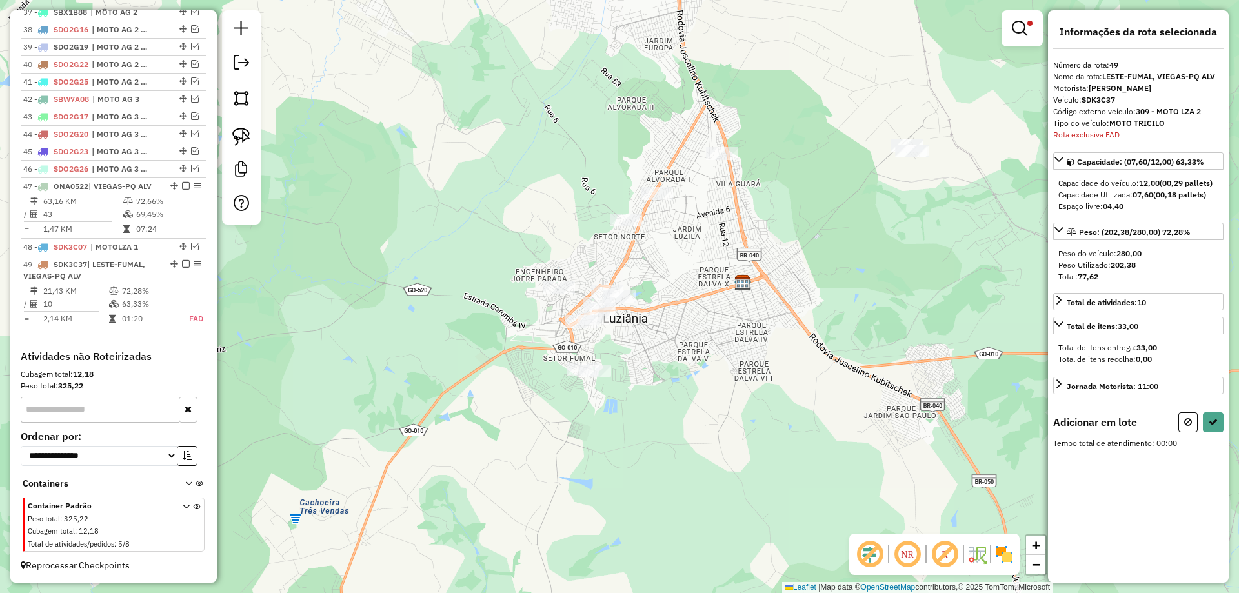
scroll to position [0, 0]
click at [1228, 410] on div "Informações da rota selecionada Número da rota: 49 Nome da rota: LESTE-FUMAL, V…" at bounding box center [1138, 296] width 181 height 573
click at [1226, 418] on div "Informações da rota selecionada Número da rota: 49 Nome da rota: LESTE-FUMAL, V…" at bounding box center [1138, 296] width 181 height 573
click at [1216, 420] on icon at bounding box center [1213, 420] width 9 height 9
select select "*********"
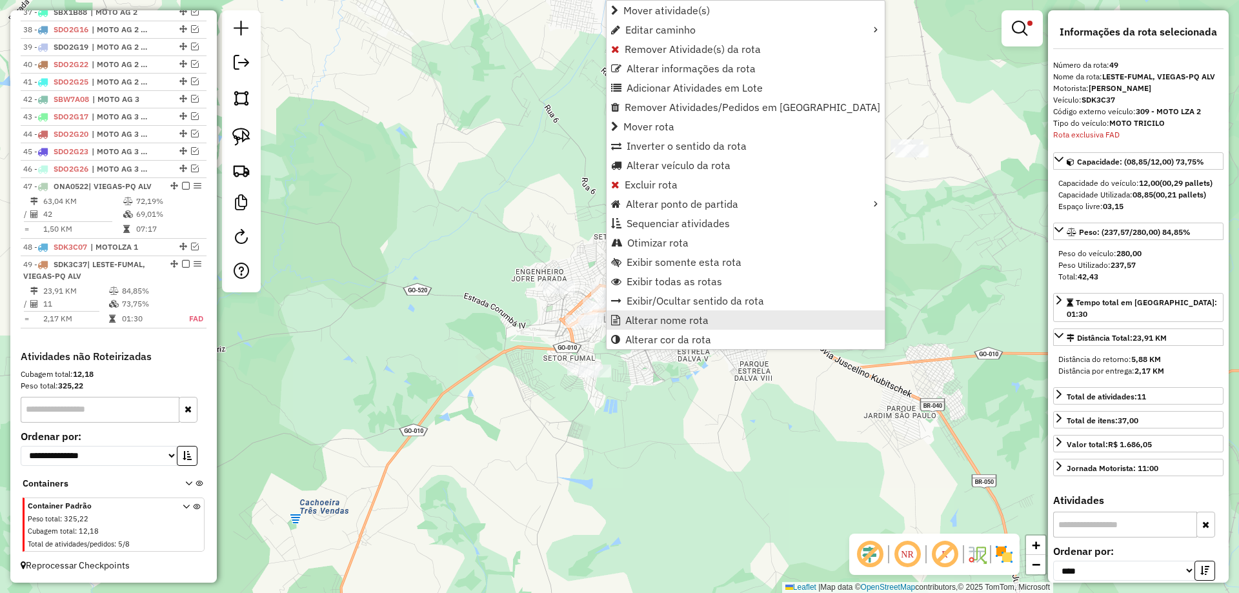
click at [674, 320] on span "Alterar nome rota" at bounding box center [667, 320] width 83 height 10
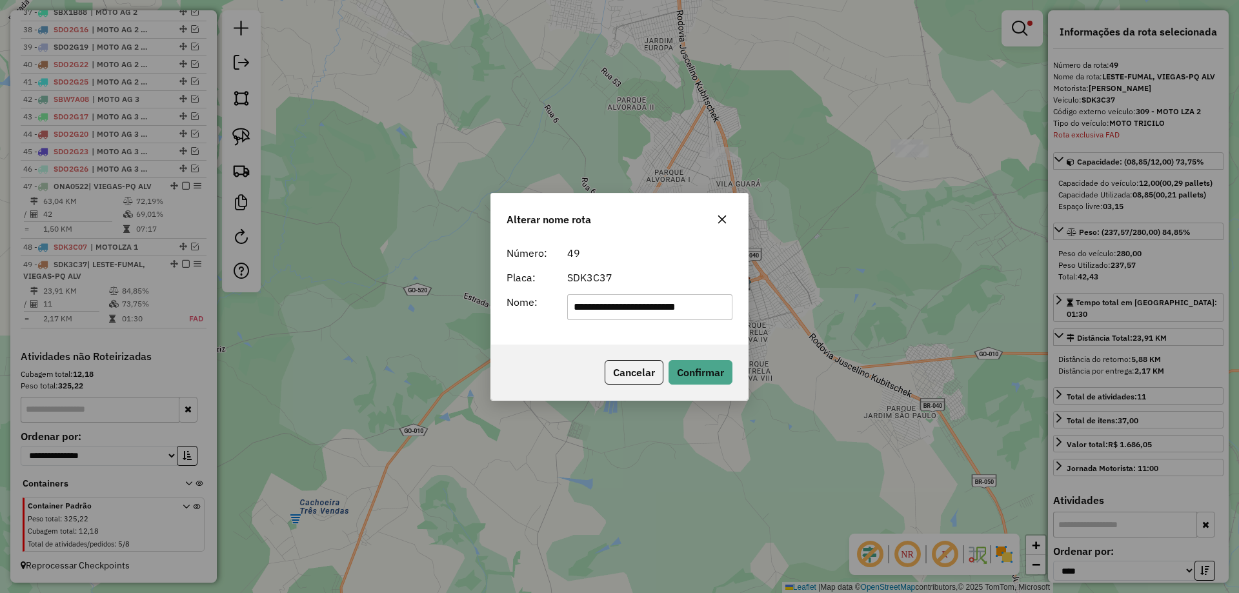
click at [708, 309] on input "**********" at bounding box center [650, 307] width 166 height 26
type input "*********"
drag, startPoint x: 567, startPoint y: 328, endPoint x: 622, endPoint y: 340, distance: 55.6
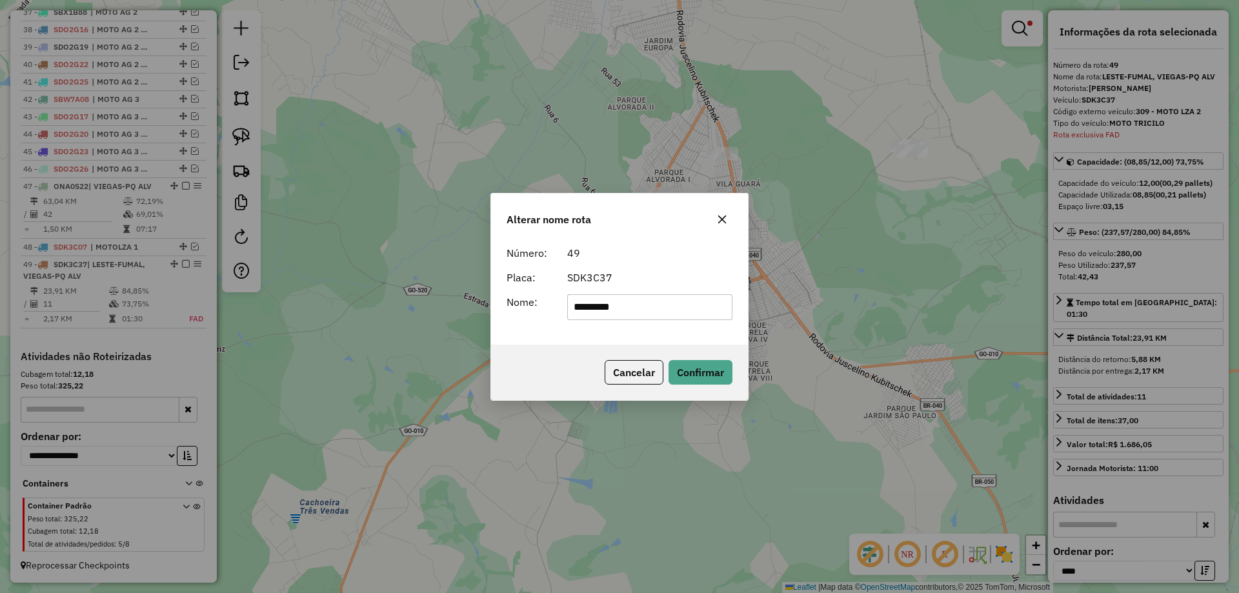
click at [569, 329] on div "Número: 49 Placa: SDK3C37 Nome: *********" at bounding box center [619, 292] width 257 height 105
click at [684, 363] on button "Confirmar" at bounding box center [701, 372] width 64 height 25
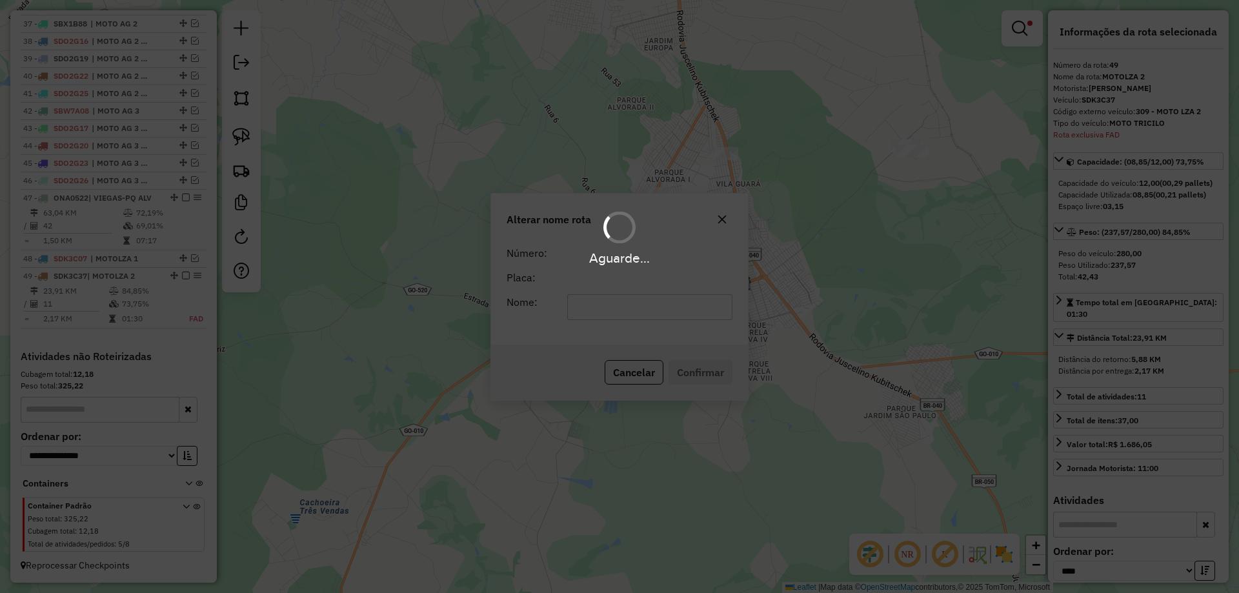
scroll to position [1122, 0]
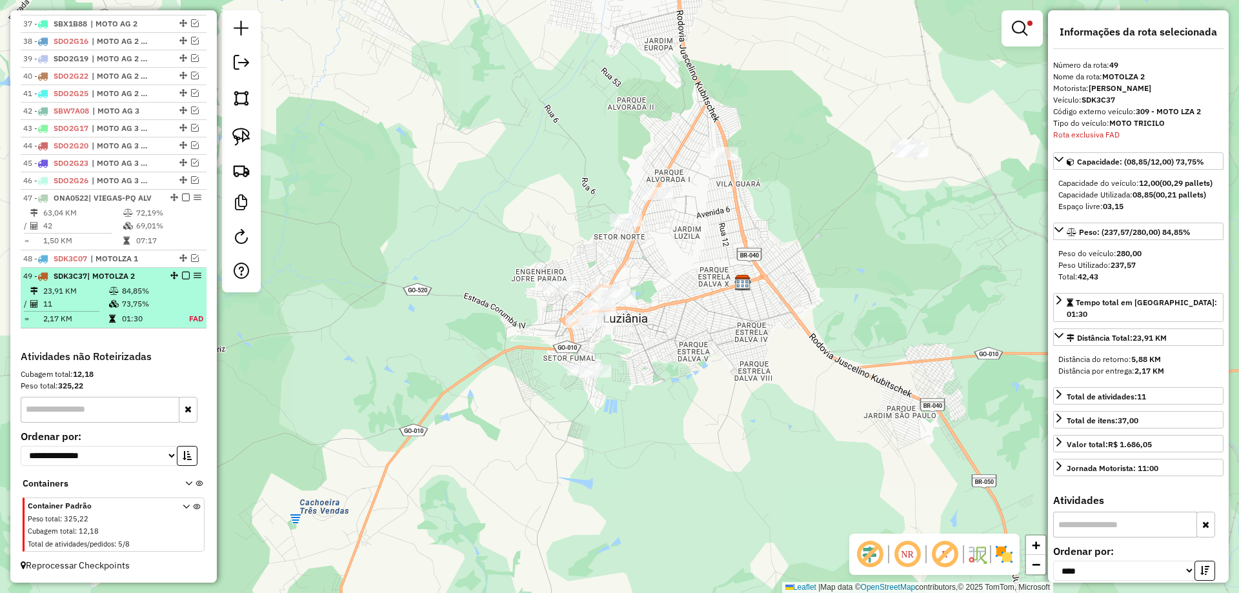
click at [184, 274] on em at bounding box center [186, 276] width 8 height 8
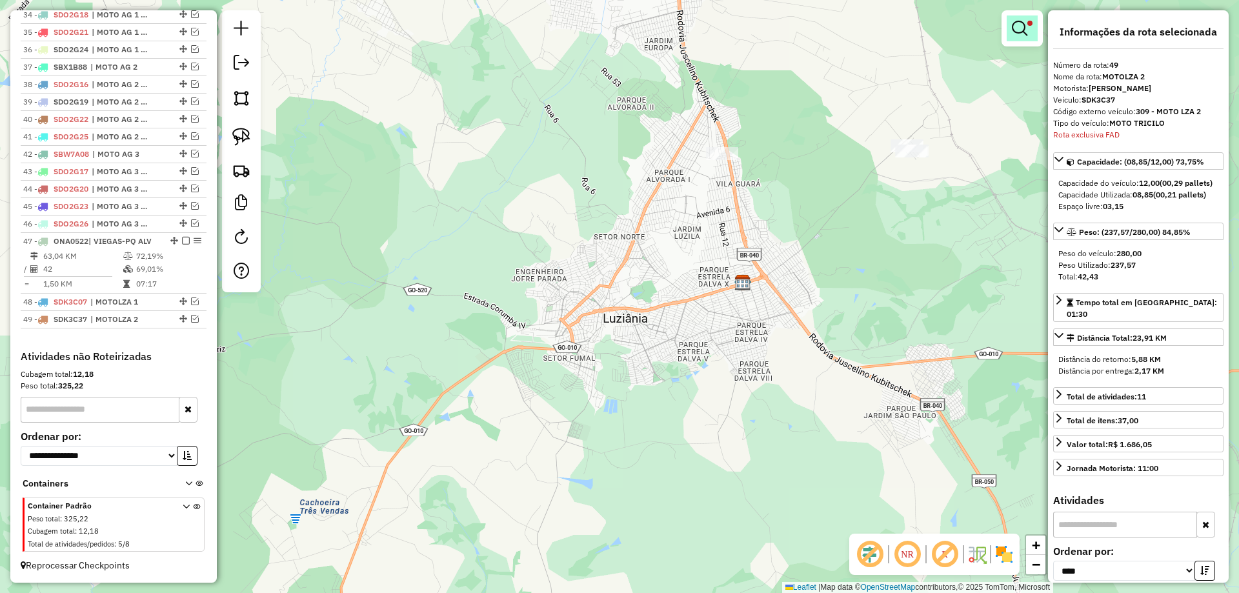
click at [1029, 30] on link at bounding box center [1022, 28] width 31 height 26
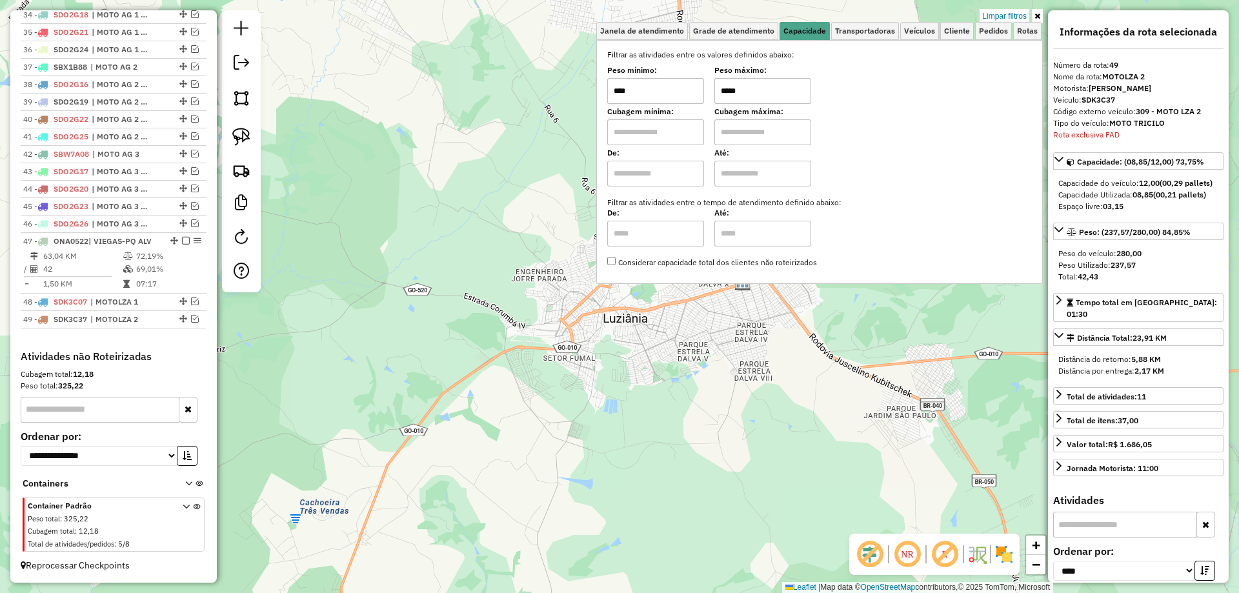
drag, startPoint x: 731, startPoint y: 89, endPoint x: 722, endPoint y: 90, distance: 9.1
click at [722, 90] on input "*****" at bounding box center [763, 91] width 97 height 26
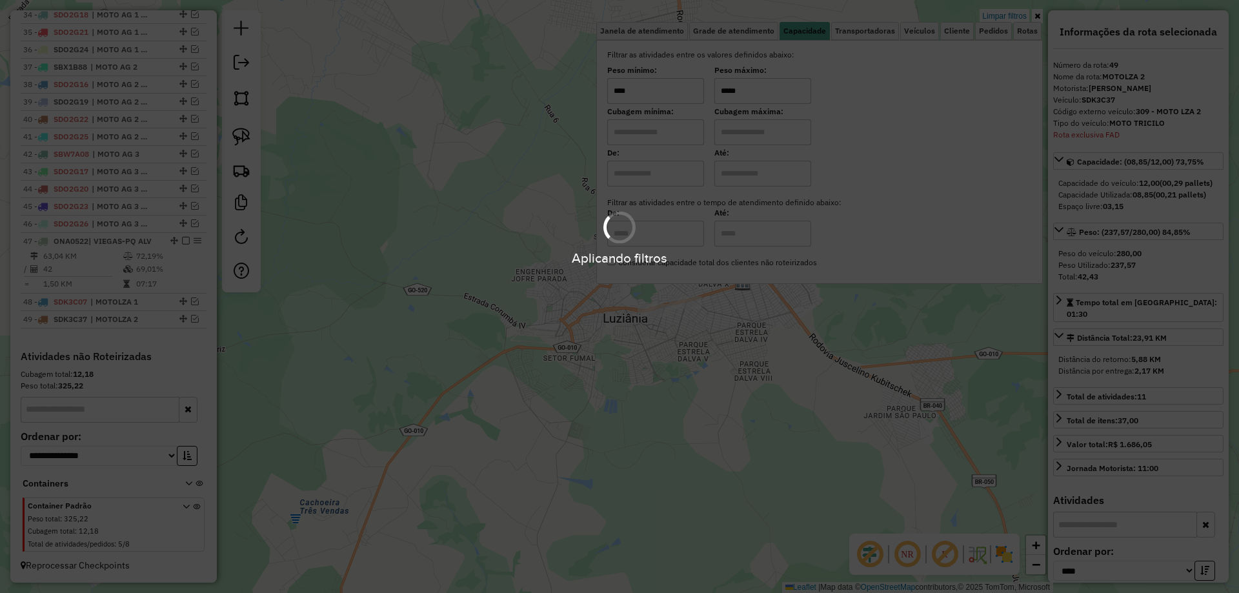
click at [769, 344] on hb-app "Aplicando filtros Pop-up bloqueado! Seu navegador bloqueou automáticamente a ab…" at bounding box center [619, 296] width 1239 height 593
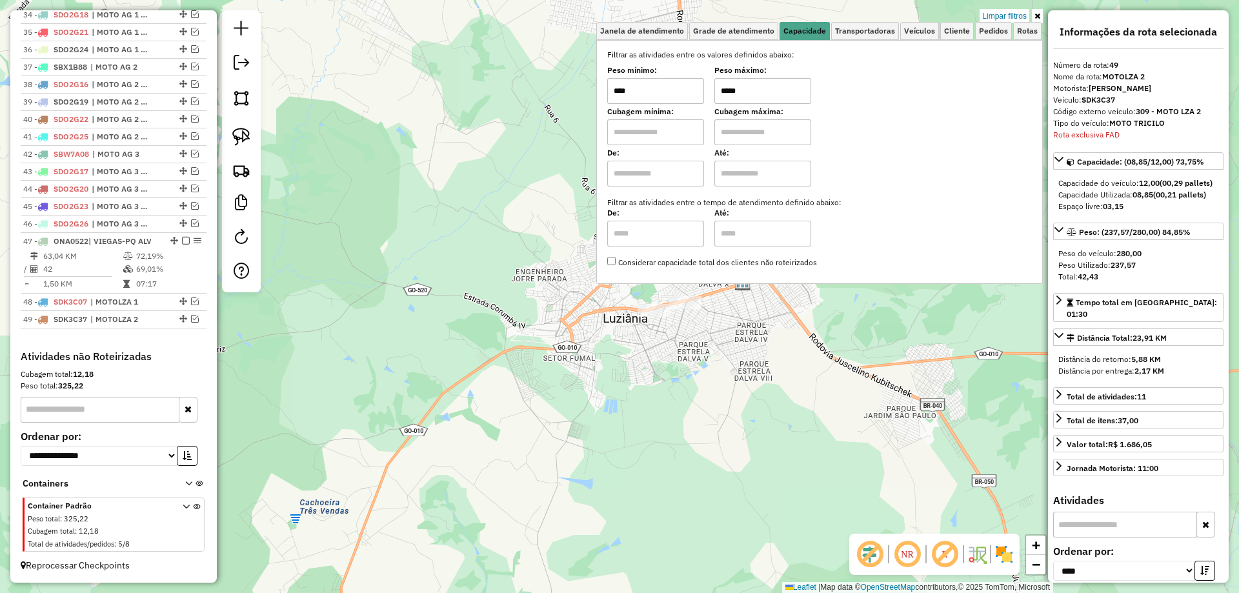
click at [769, 344] on div "Limpar filtros Janela de atendimento Grade de atendimento Capacidade Transporta…" at bounding box center [619, 296] width 1239 height 593
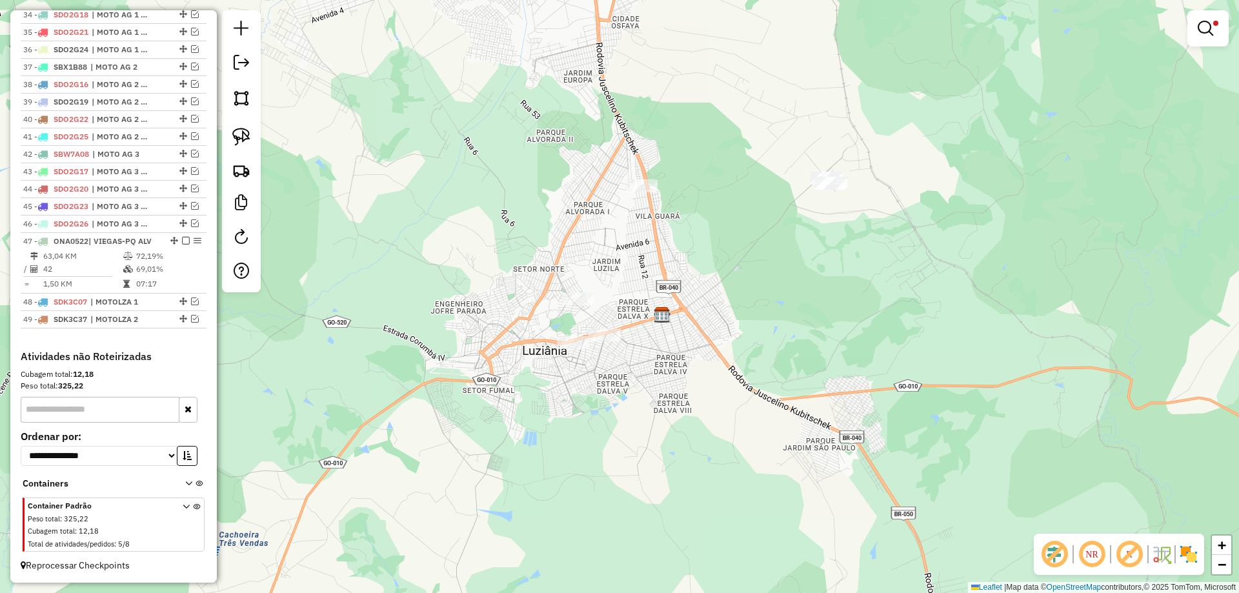
drag, startPoint x: 816, startPoint y: 306, endPoint x: 728, endPoint y: 344, distance: 96.3
click at [728, 345] on div "Limpar filtros Janela de atendimento Grade de atendimento Capacidade Transporta…" at bounding box center [619, 296] width 1239 height 593
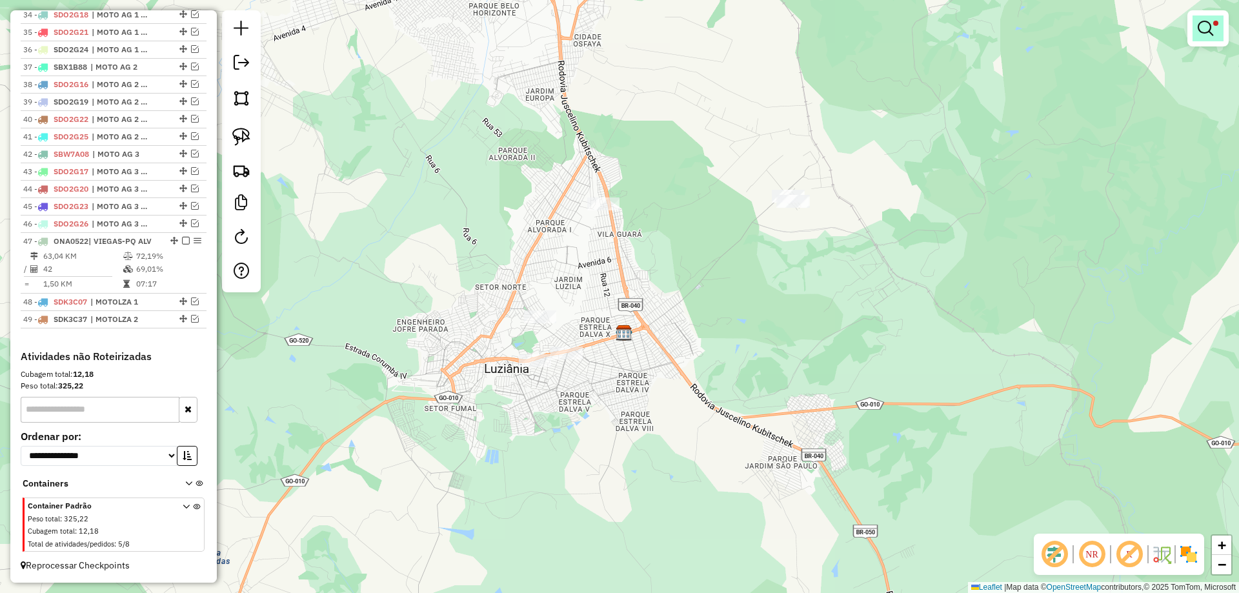
click at [1208, 33] on em at bounding box center [1205, 28] width 15 height 15
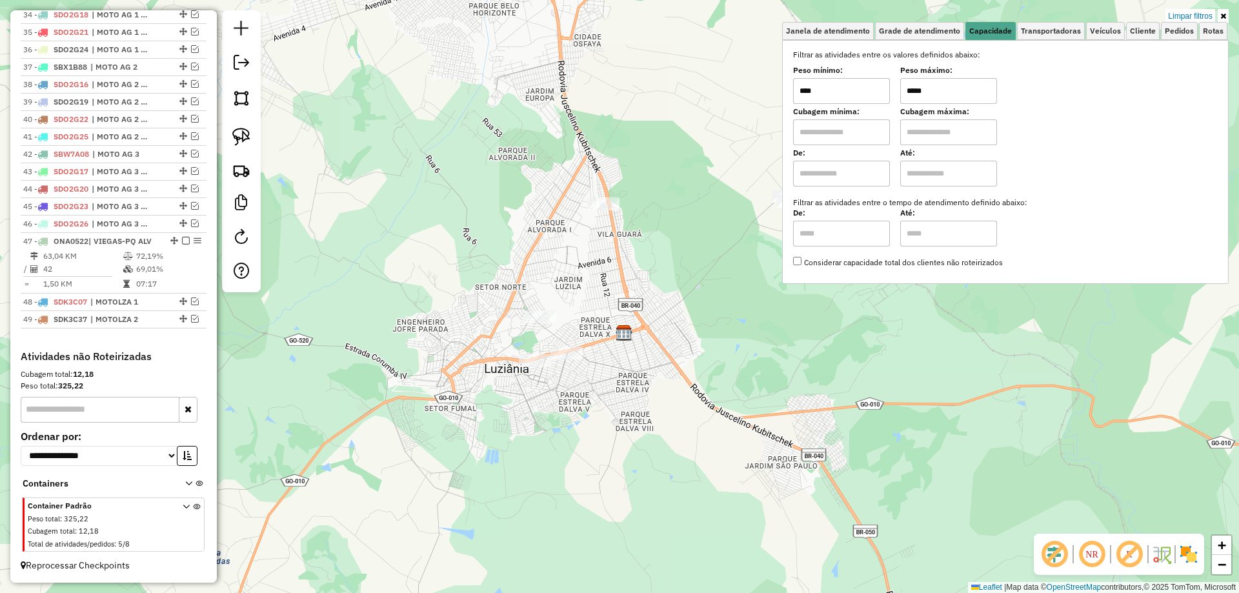
drag, startPoint x: 916, startPoint y: 85, endPoint x: 906, endPoint y: 86, distance: 10.3
click at [906, 86] on input "*****" at bounding box center [949, 91] width 97 height 26
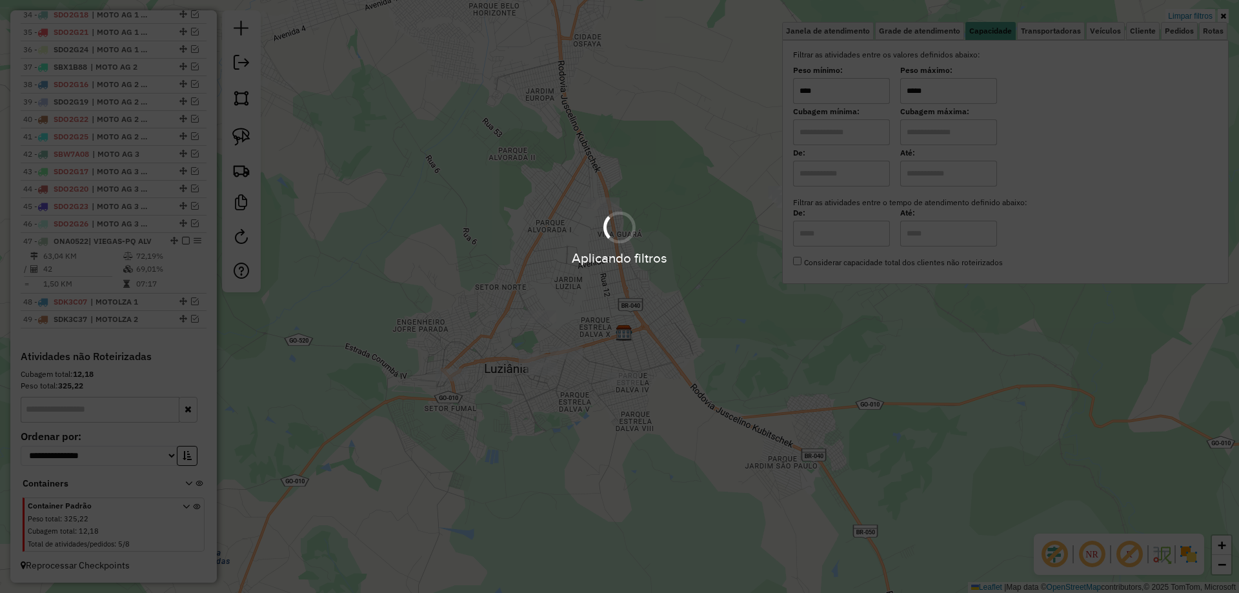
type input "*****"
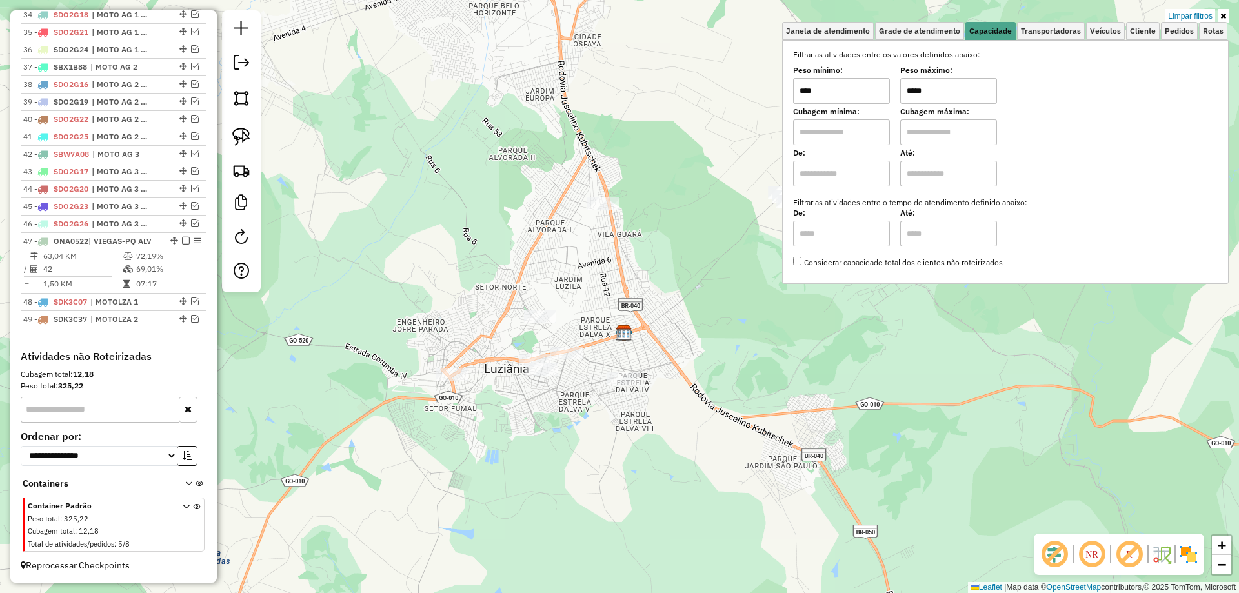
drag, startPoint x: 893, startPoint y: 453, endPoint x: 726, endPoint y: 391, distance: 177.7
click at [889, 449] on div "Limpar filtros Janela de atendimento Grade de atendimento Capacidade Transporta…" at bounding box center [619, 296] width 1239 height 593
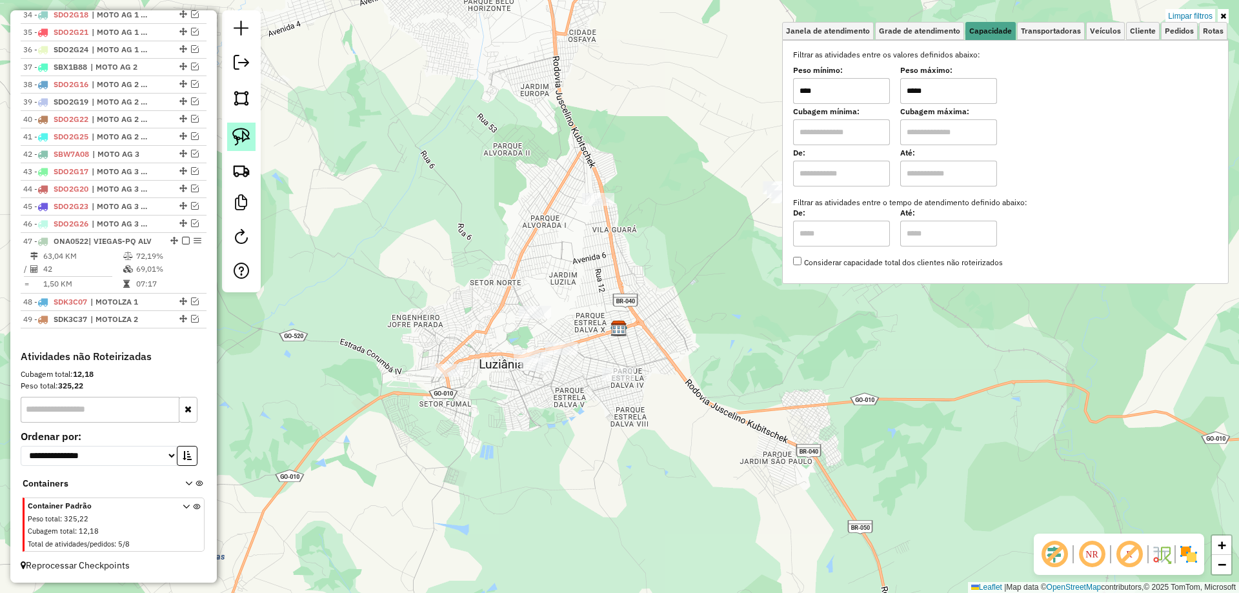
click at [227, 140] on link at bounding box center [241, 137] width 28 height 28
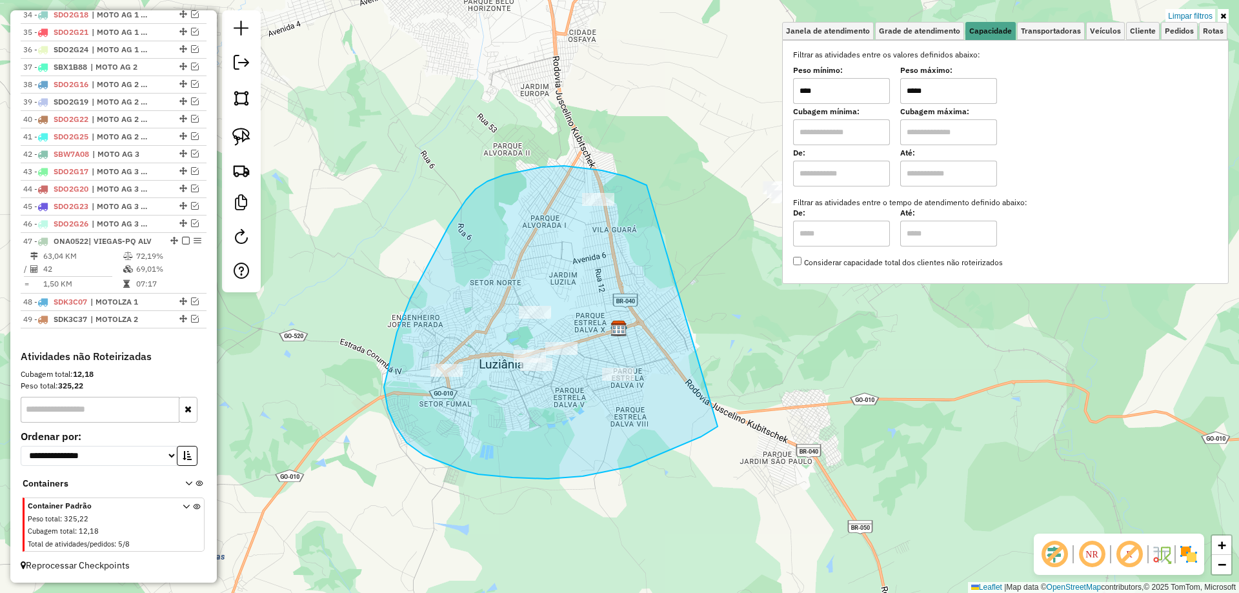
drag, startPoint x: 504, startPoint y: 175, endPoint x: 718, endPoint y: 427, distance: 330.2
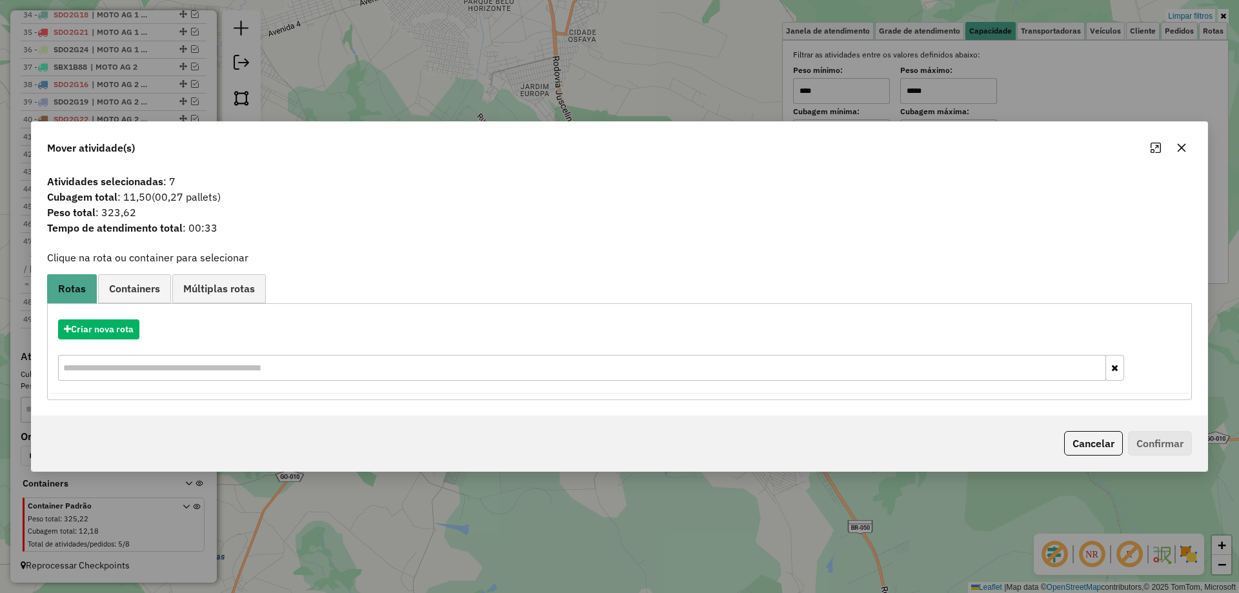
drag, startPoint x: 1079, startPoint y: 437, endPoint x: 920, endPoint y: 400, distance: 163.8
click at [1080, 437] on button "Cancelar" at bounding box center [1094, 443] width 59 height 25
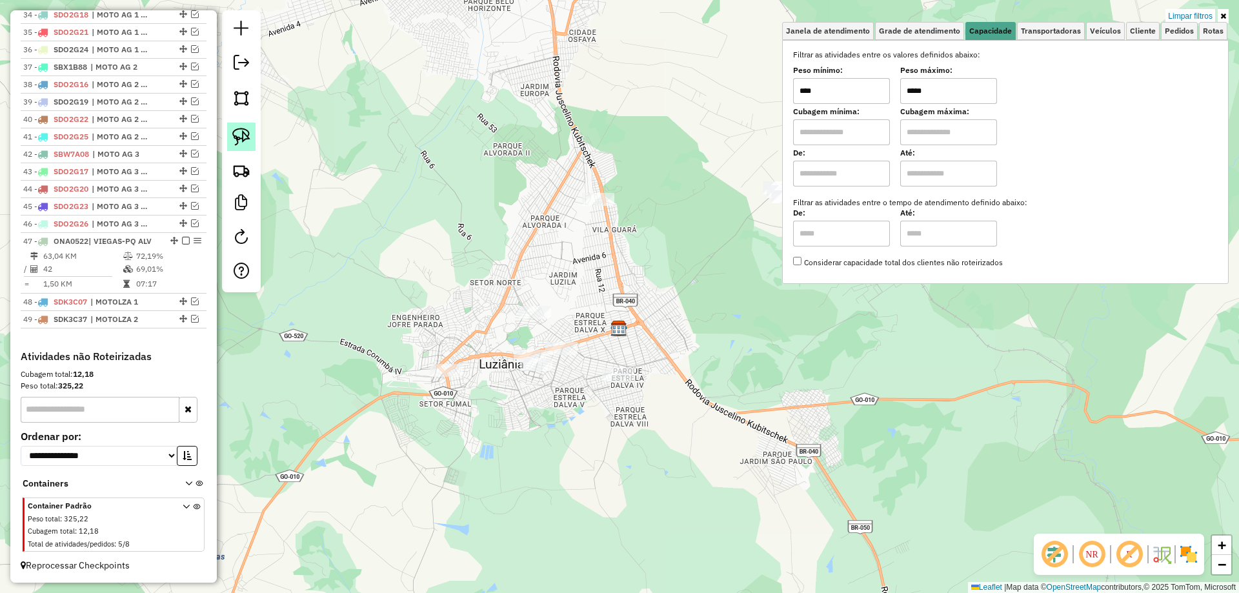
click at [248, 134] on img at bounding box center [241, 137] width 18 height 18
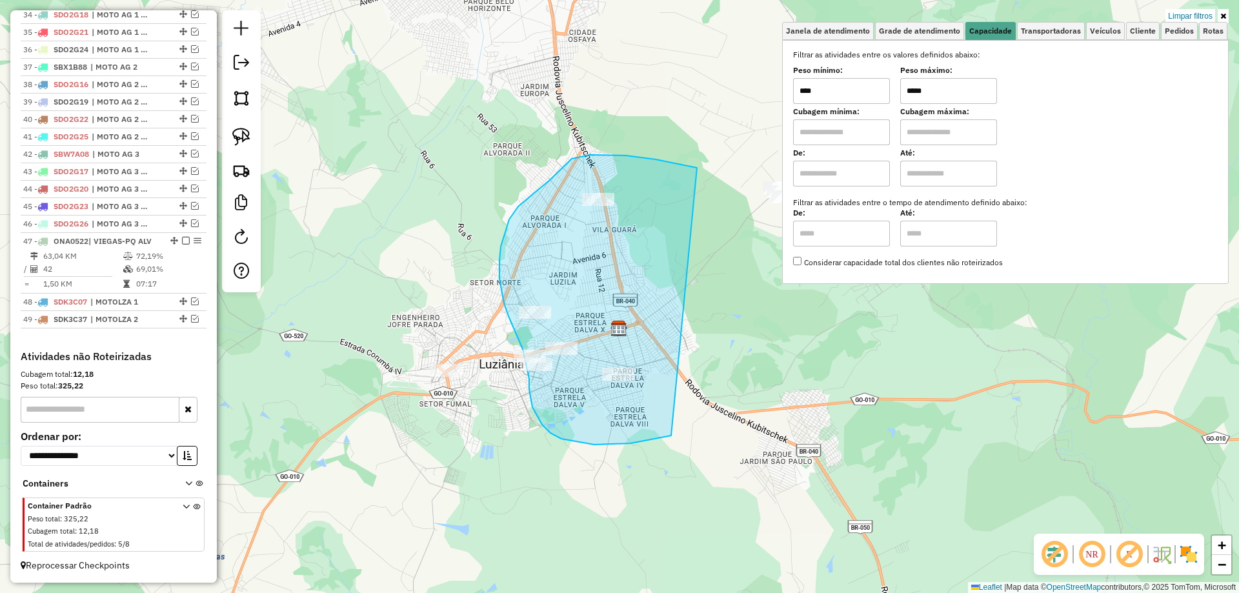
drag, startPoint x: 590, startPoint y: 155, endPoint x: 672, endPoint y: 436, distance: 292.5
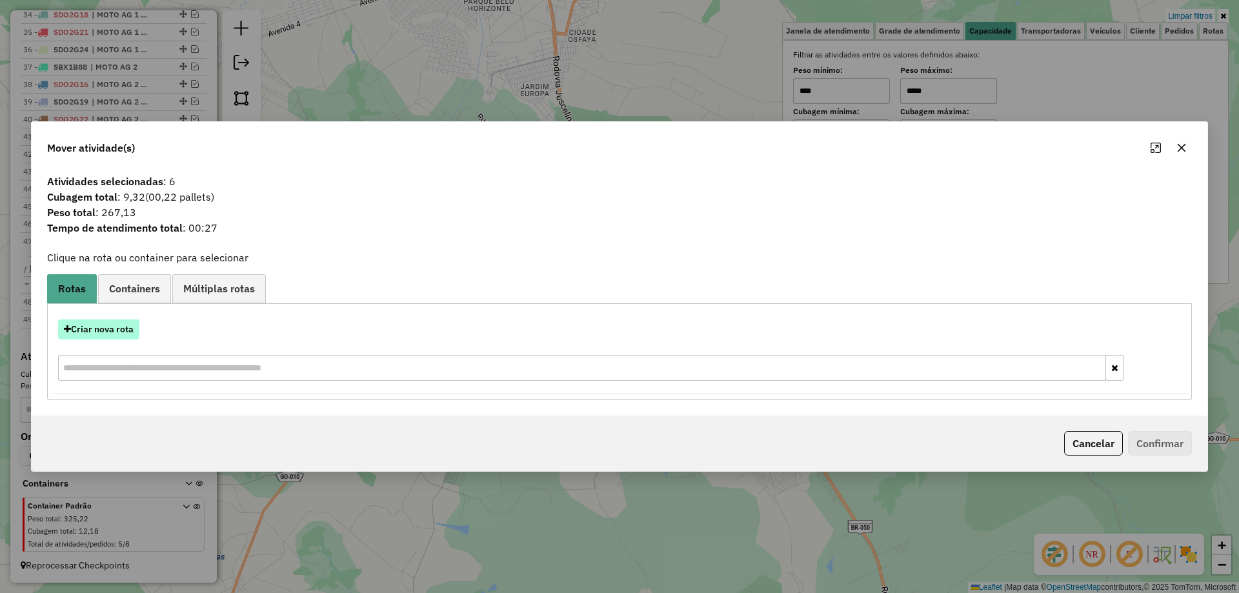
click at [90, 327] on button "Criar nova rota" at bounding box center [98, 330] width 81 height 20
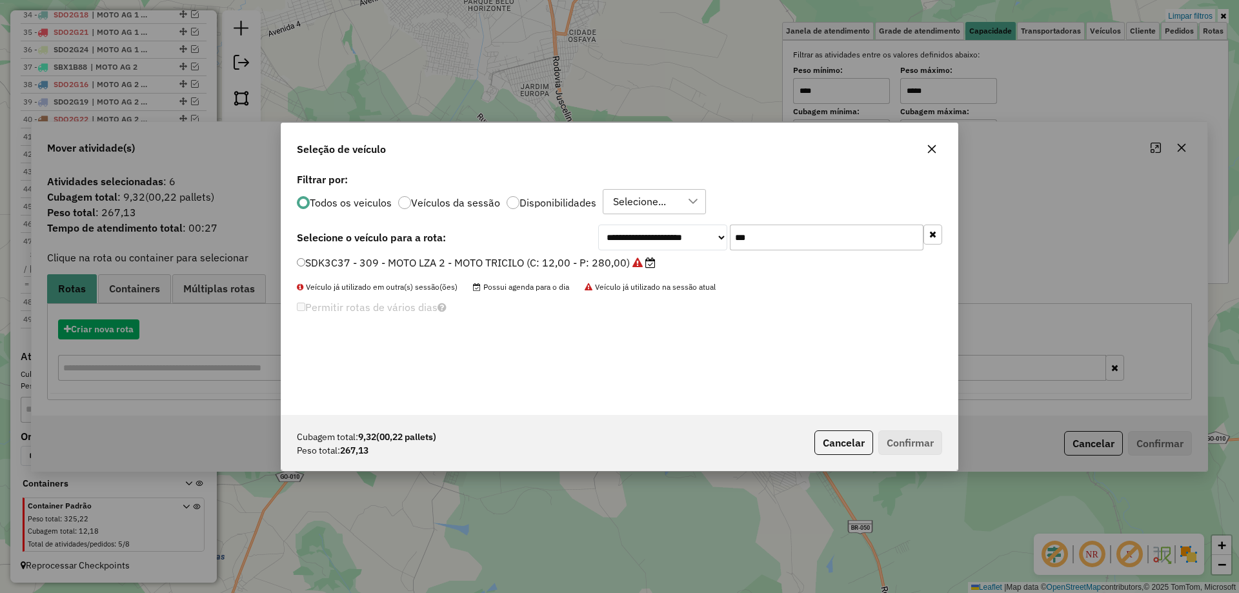
scroll to position [7, 4]
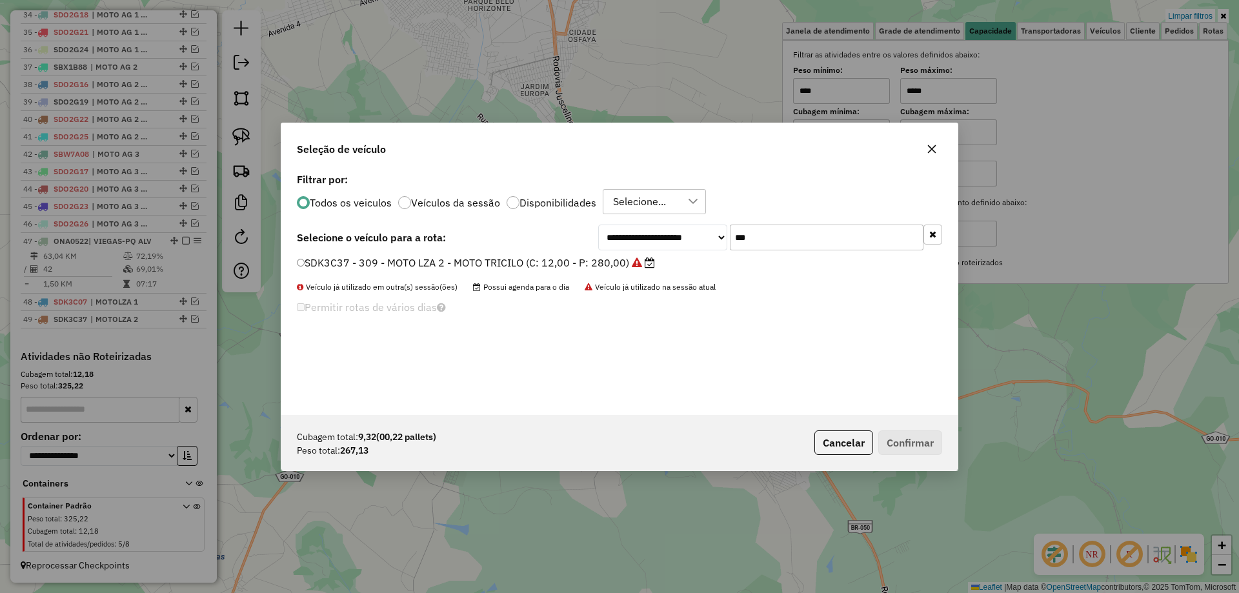
drag, startPoint x: 750, startPoint y: 240, endPoint x: 742, endPoint y: 240, distance: 7.7
click at [742, 240] on input "***" at bounding box center [827, 238] width 194 height 26
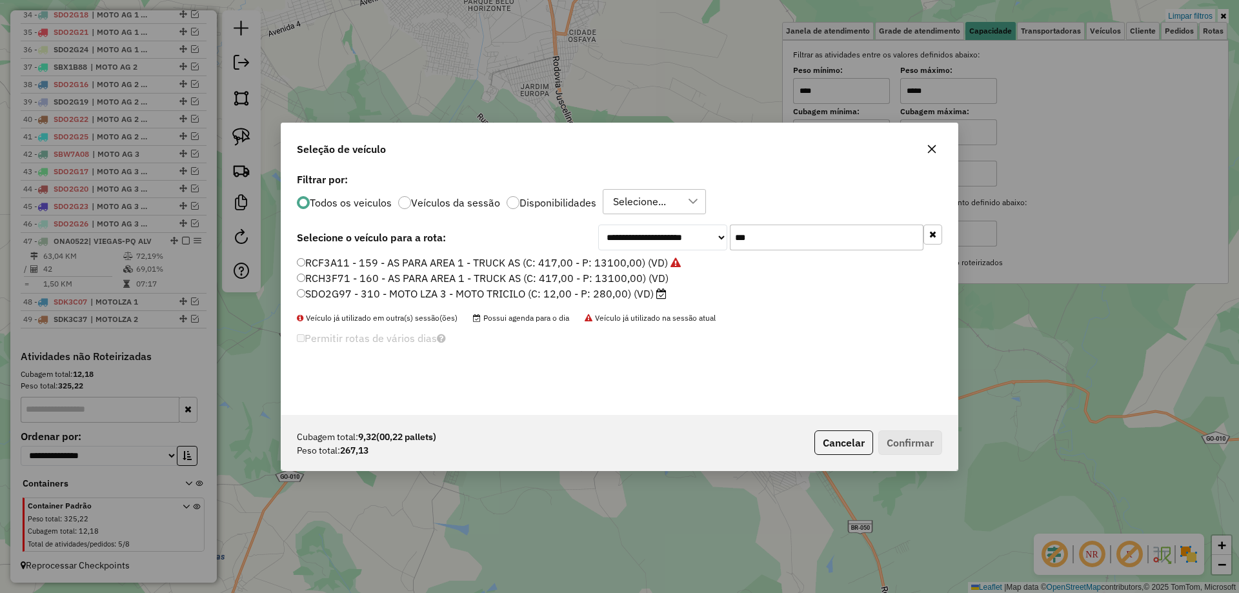
type input "***"
click at [344, 294] on label "SDO2G97 - 310 - MOTO LZA 3 - MOTO TRICILO (C: 12,00 - P: 280,00) (VD)" at bounding box center [482, 293] width 370 height 15
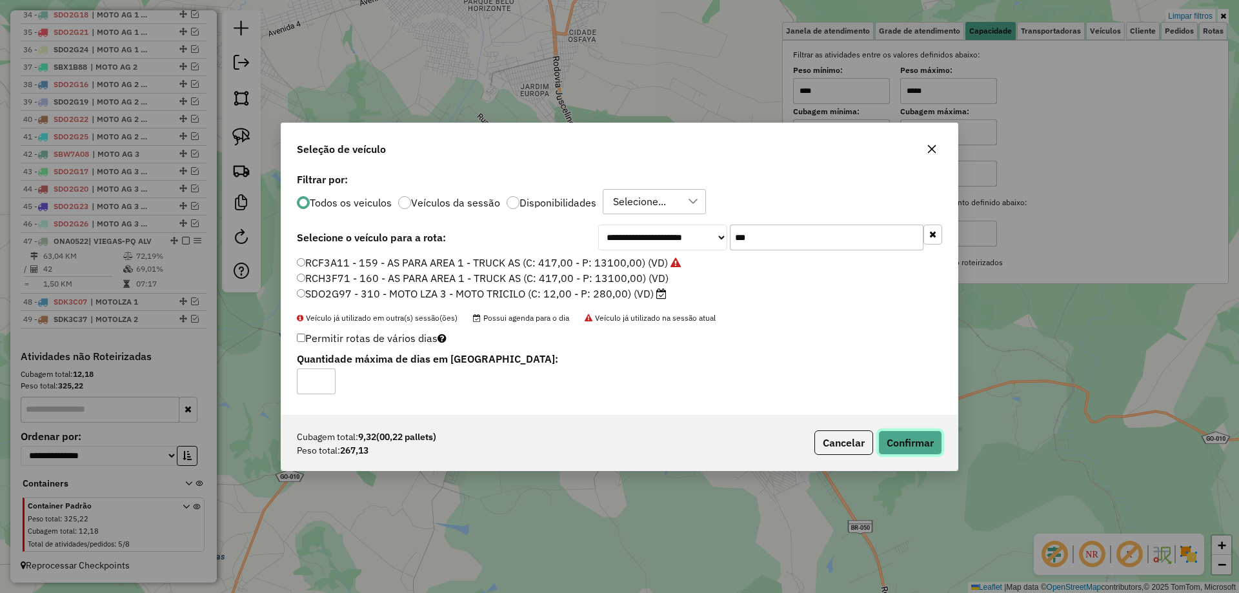
click at [907, 438] on button "Confirmar" at bounding box center [911, 443] width 64 height 25
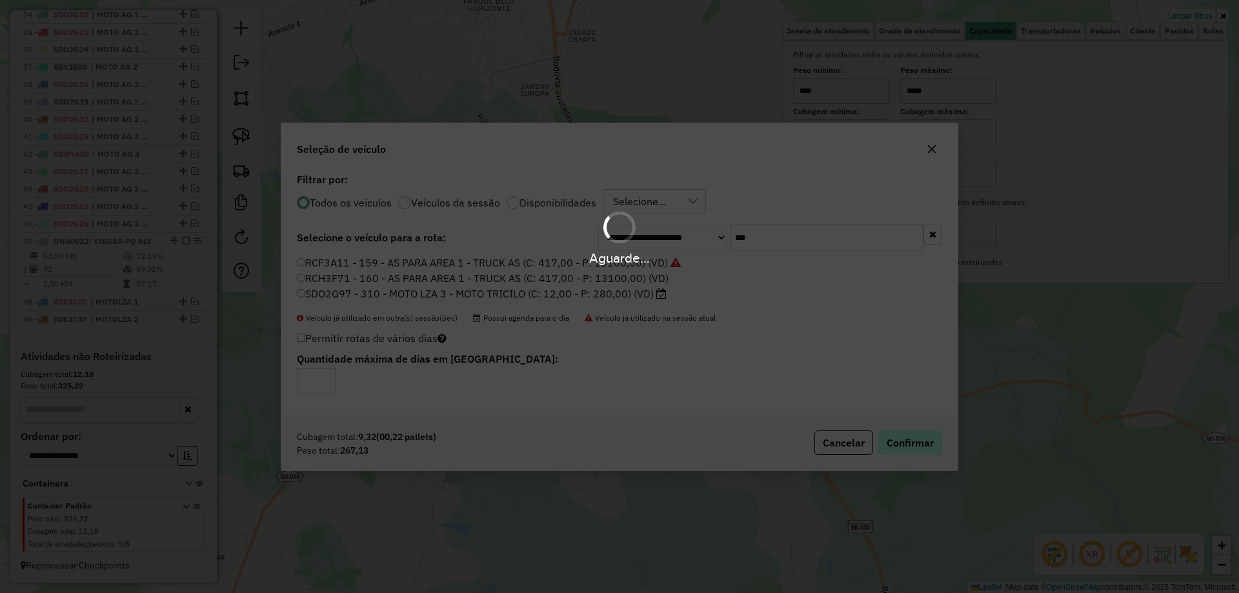
scroll to position [1134, 0]
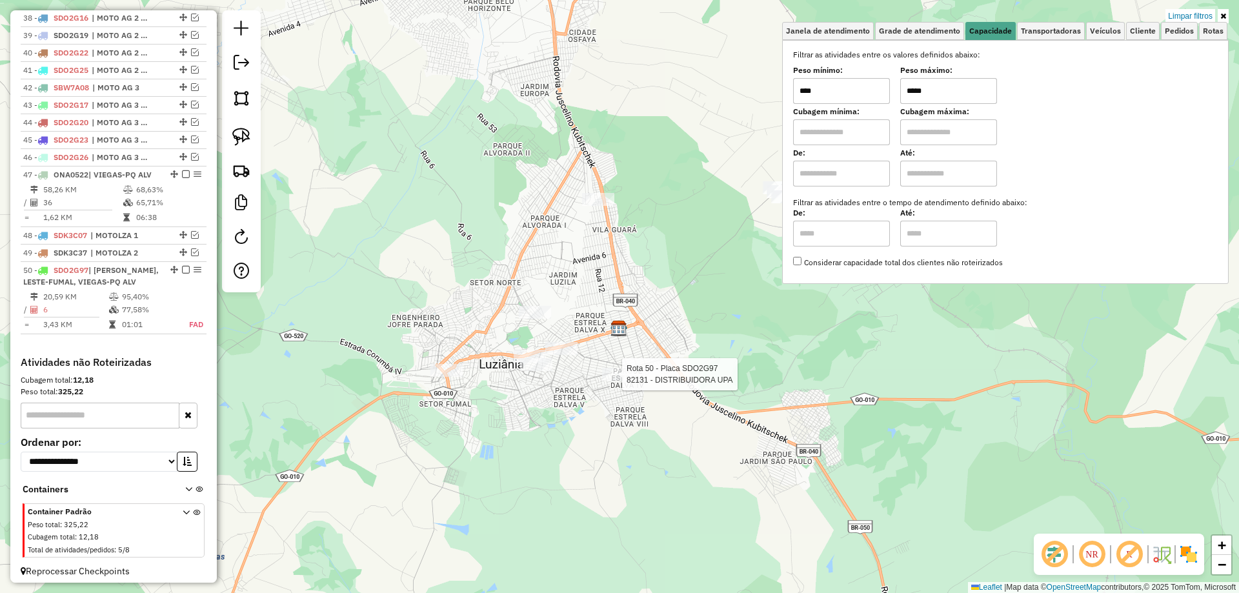
select select "*********"
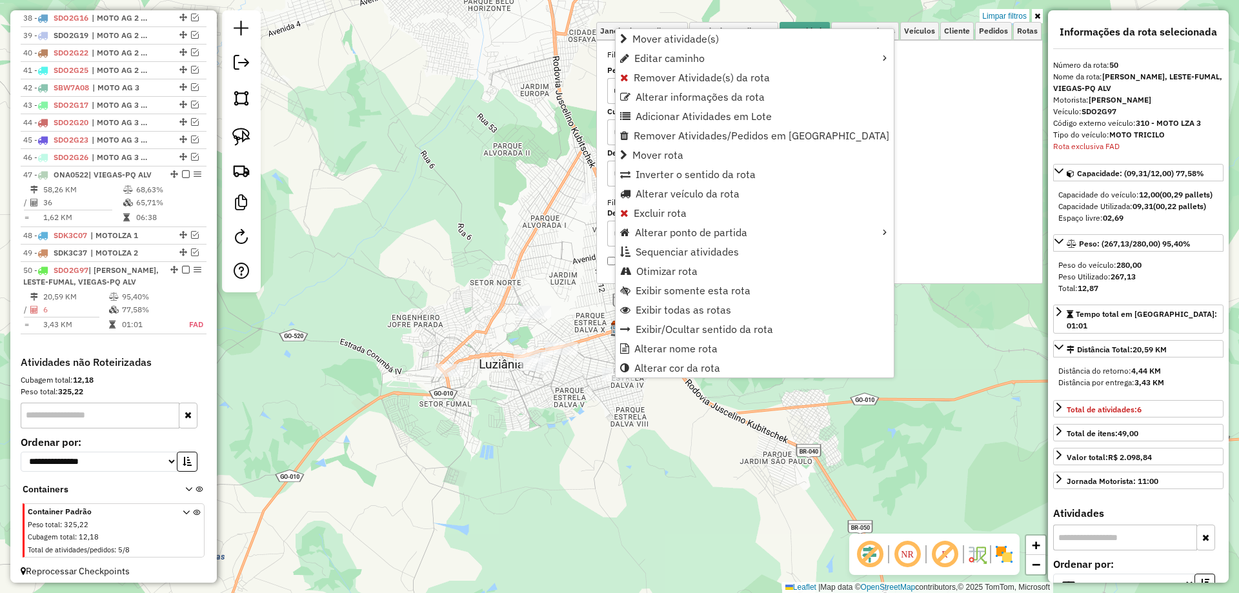
scroll to position [1151, 0]
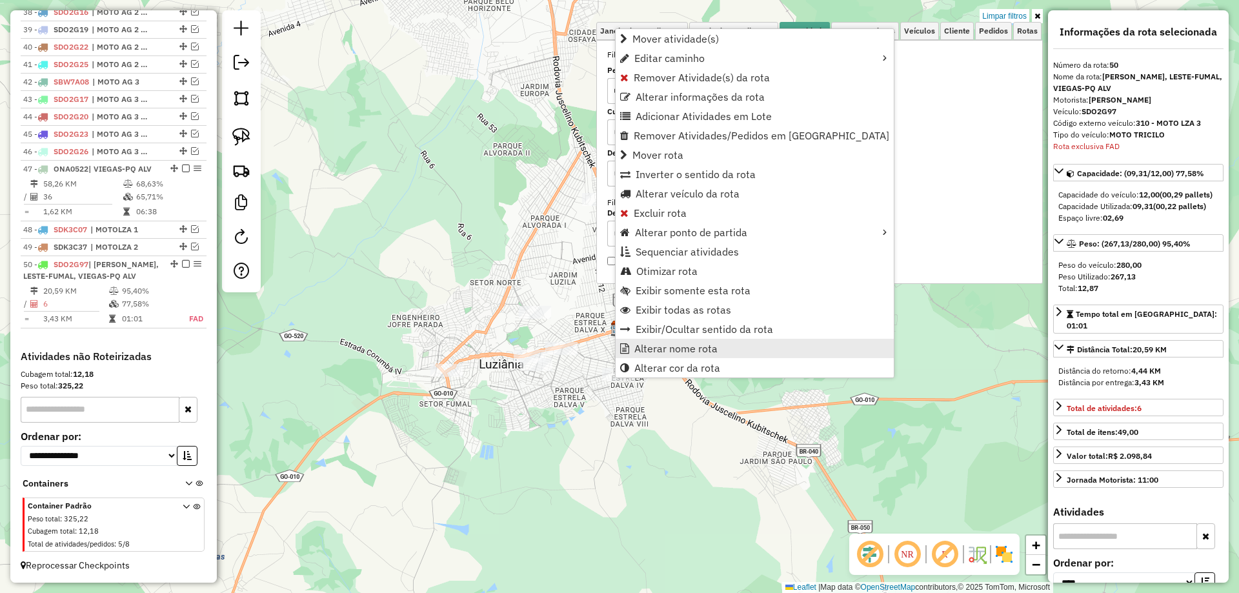
click at [666, 349] on span "Alterar nome rota" at bounding box center [676, 348] width 83 height 10
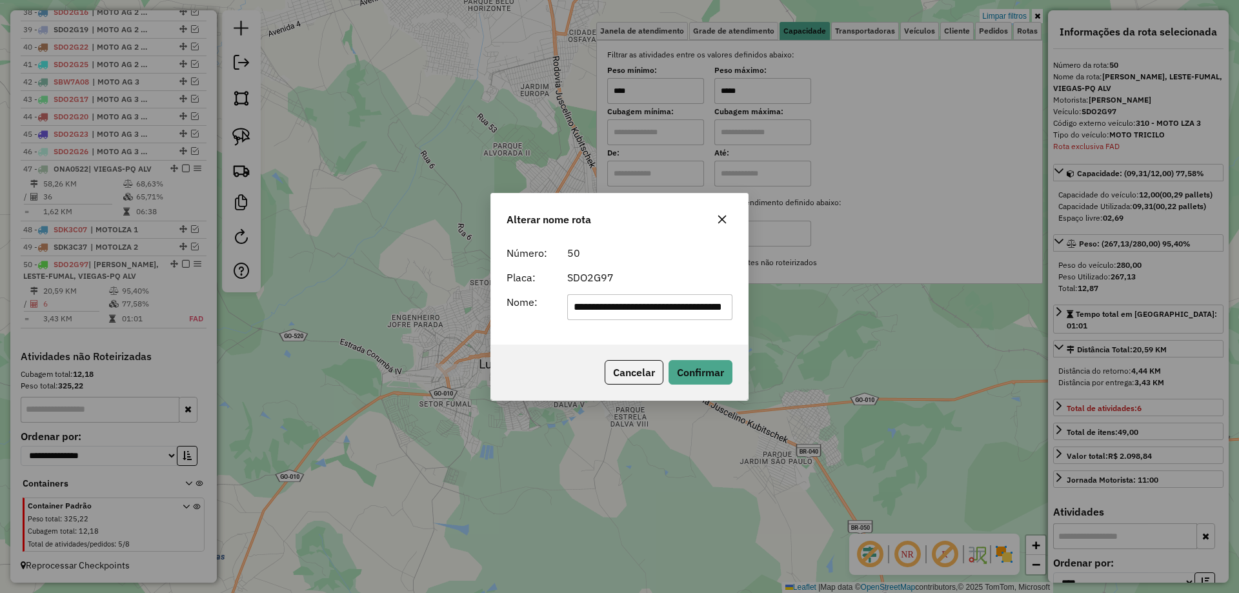
scroll to position [0, 61]
click at [684, 313] on input "**********" at bounding box center [650, 307] width 166 height 26
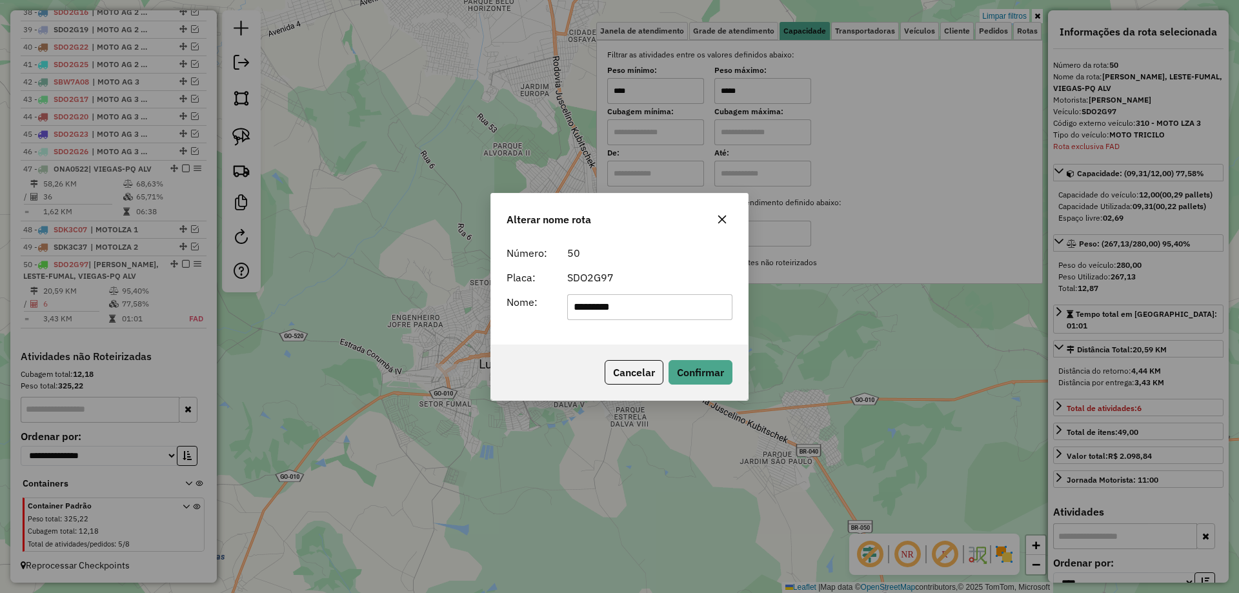
type input "*********"
drag, startPoint x: 540, startPoint y: 338, endPoint x: 595, endPoint y: 345, distance: 55.4
click at [540, 336] on div "Número: 50 Placa: SDO2G97 Nome: *********" at bounding box center [619, 292] width 257 height 105
click at [685, 373] on button "Confirmar" at bounding box center [701, 372] width 64 height 25
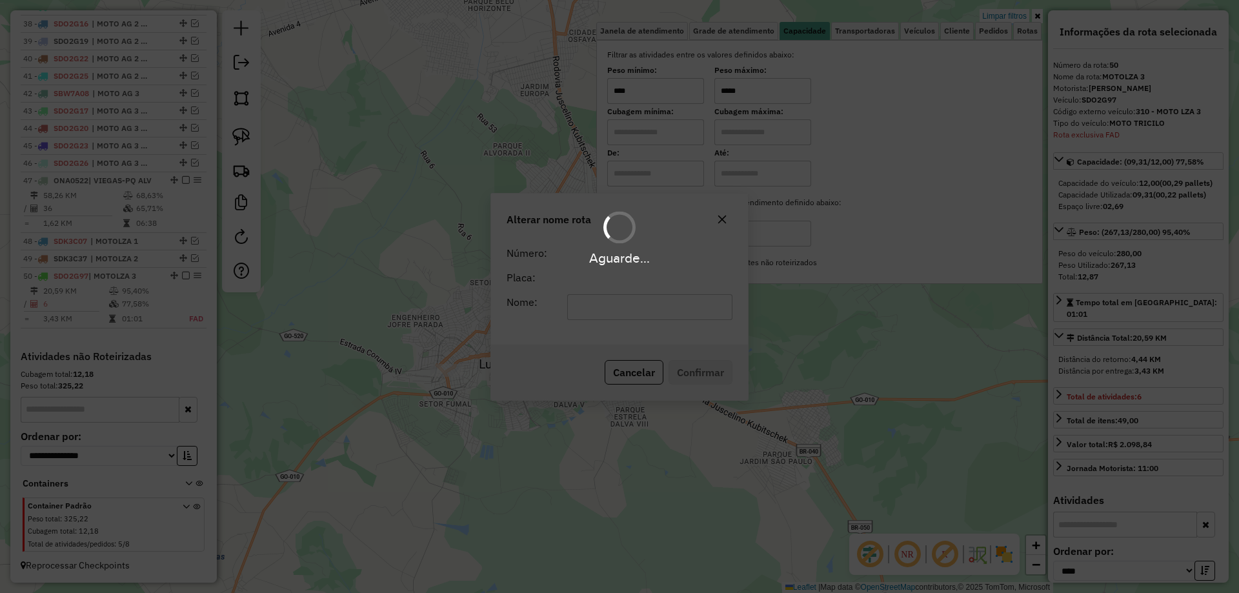
scroll to position [1139, 0]
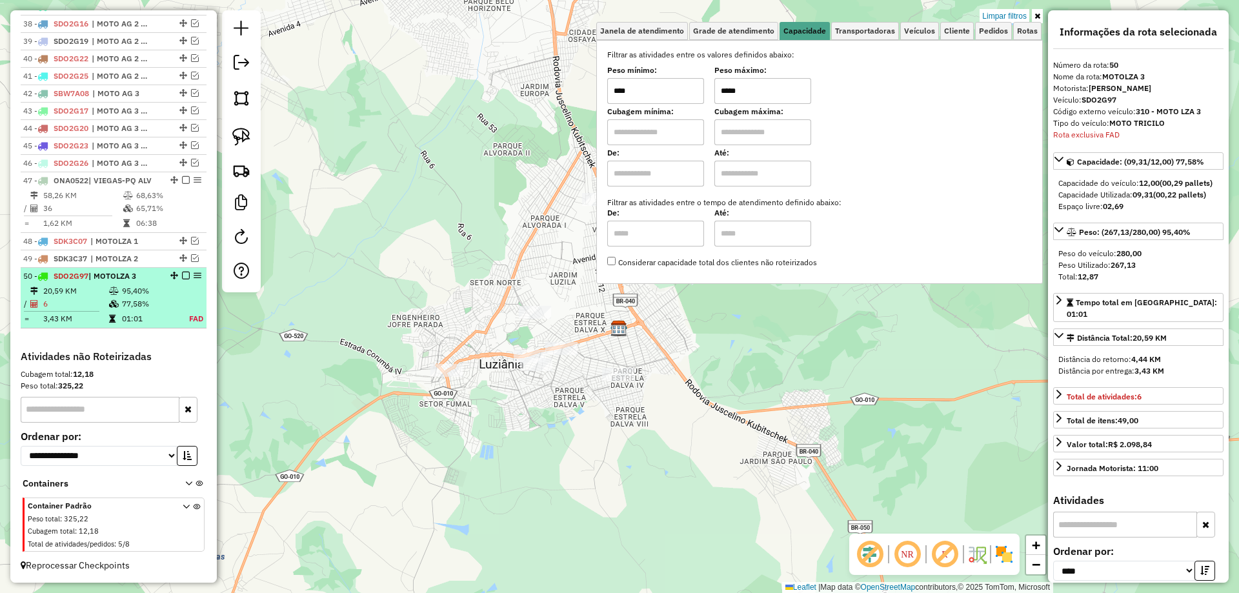
click at [183, 275] on em at bounding box center [186, 276] width 8 height 8
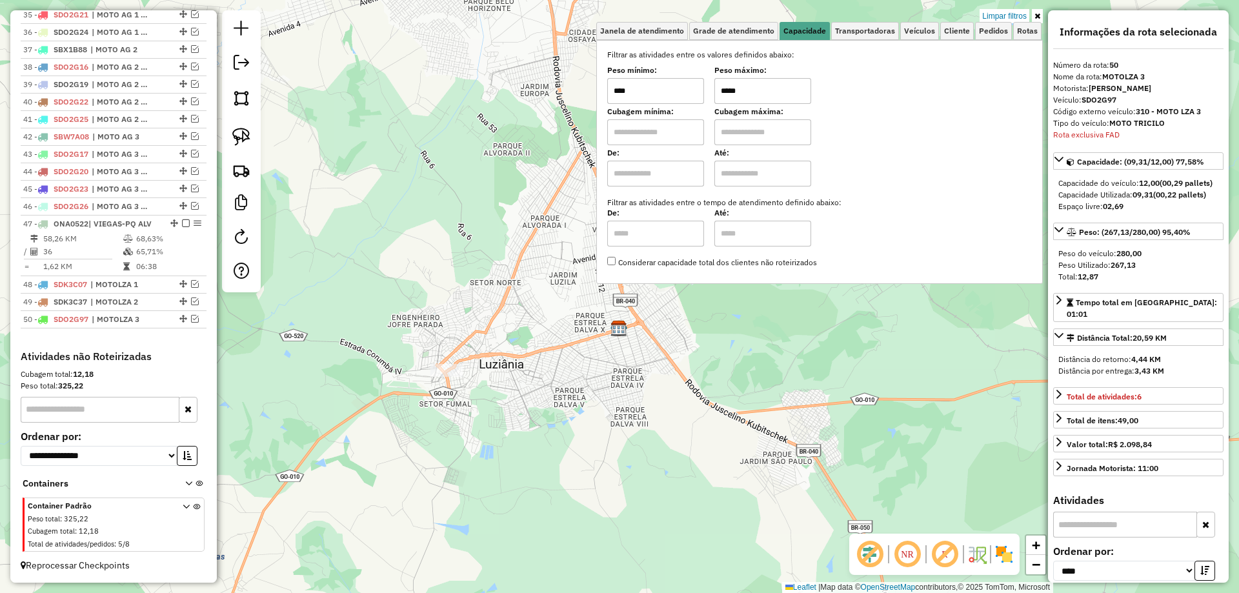
drag, startPoint x: 731, startPoint y: 85, endPoint x: 721, endPoint y: 86, distance: 10.3
click at [722, 86] on input "*****" at bounding box center [763, 91] width 97 height 26
type input "*****"
click at [739, 354] on div "Limpar filtros Janela de atendimento Grade de atendimento Capacidade Transporta…" at bounding box center [619, 296] width 1239 height 593
click at [407, 256] on div "Limpar filtros Janela de atendimento Grade de atendimento Capacidade Transporta…" at bounding box center [619, 296] width 1239 height 593
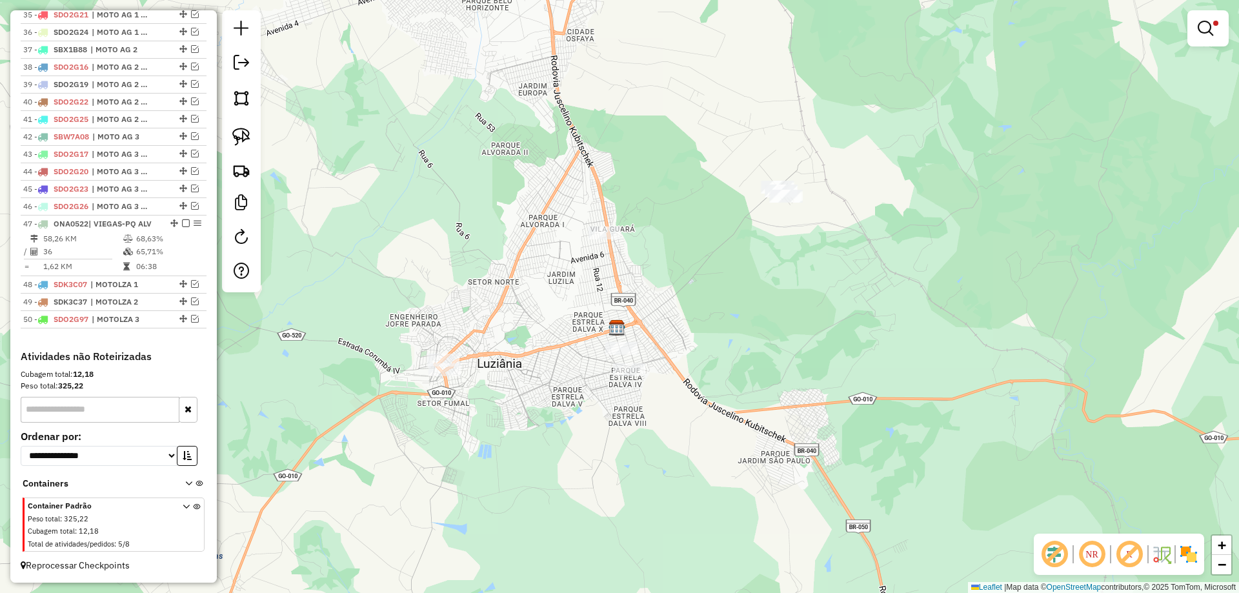
click at [406, 259] on div "Limpar filtros Janela de atendimento Grade de atendimento Capacidade Transporta…" at bounding box center [619, 296] width 1239 height 593
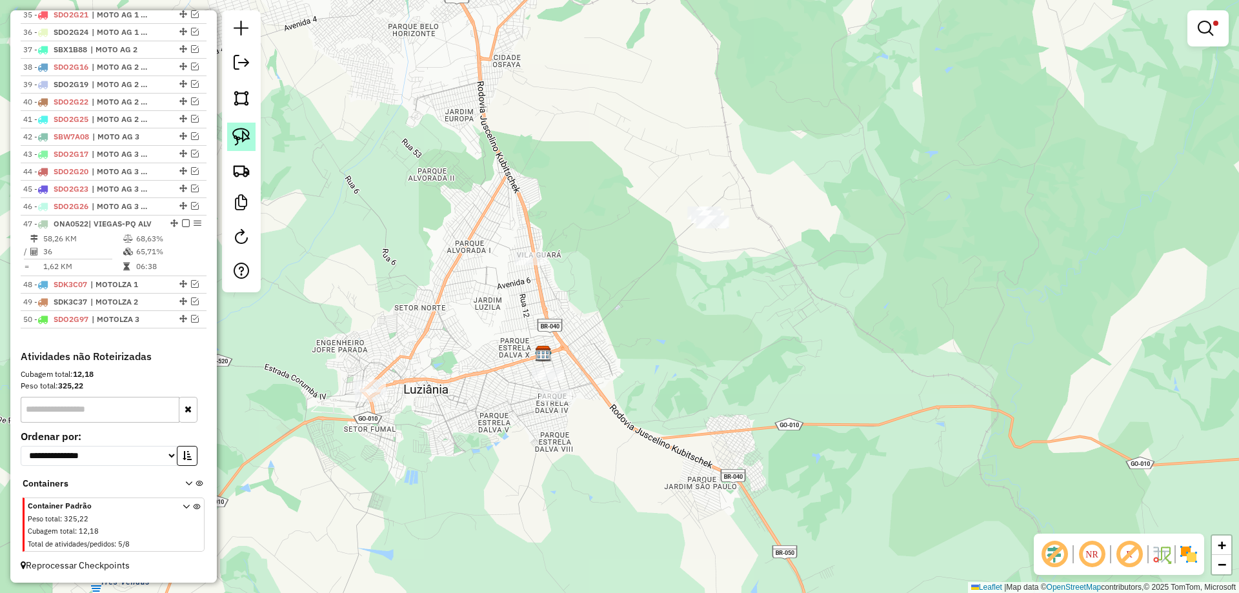
click at [247, 143] on img at bounding box center [241, 137] width 18 height 18
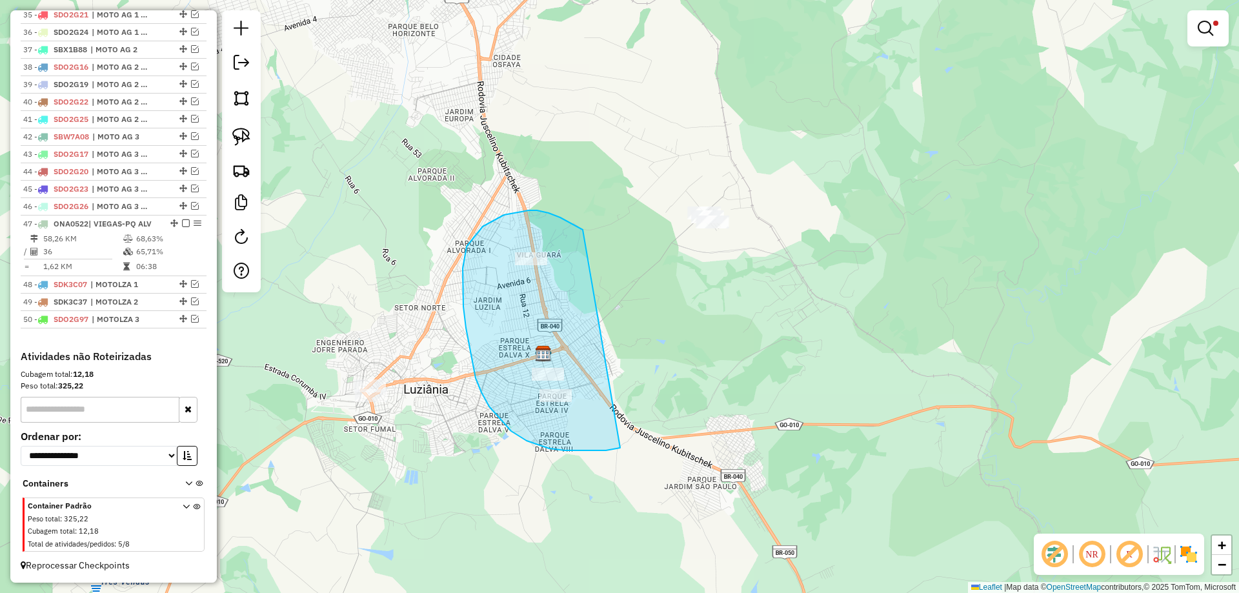
drag, startPoint x: 529, startPoint y: 210, endPoint x: 620, endPoint y: 448, distance: 254.6
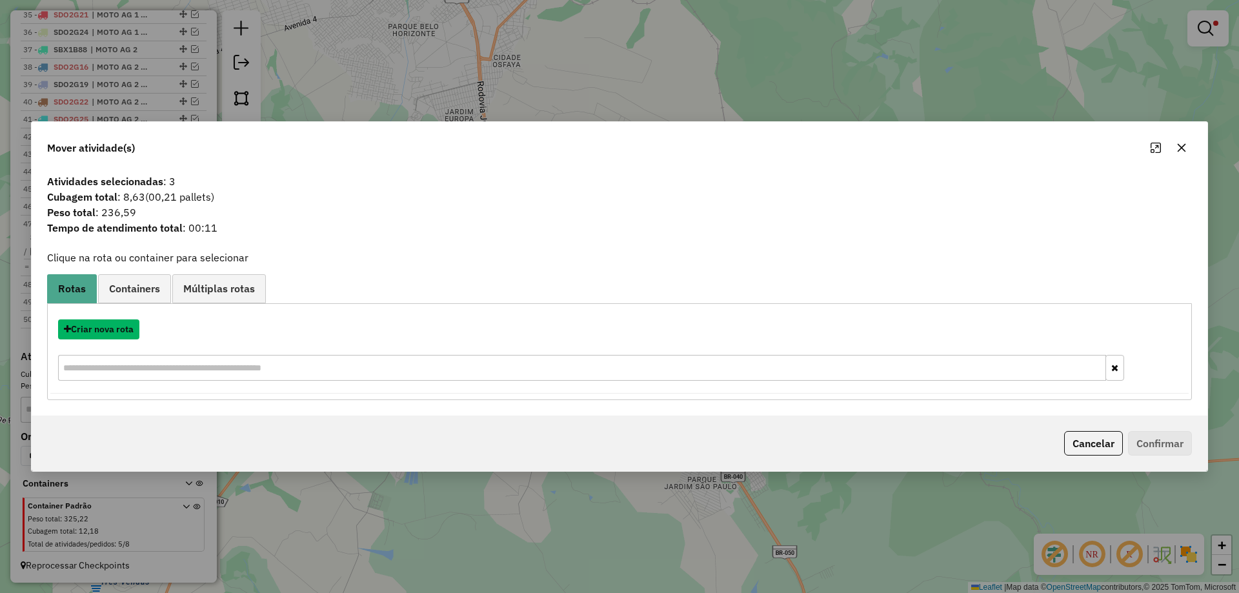
click at [97, 336] on button "Criar nova rota" at bounding box center [98, 330] width 81 height 20
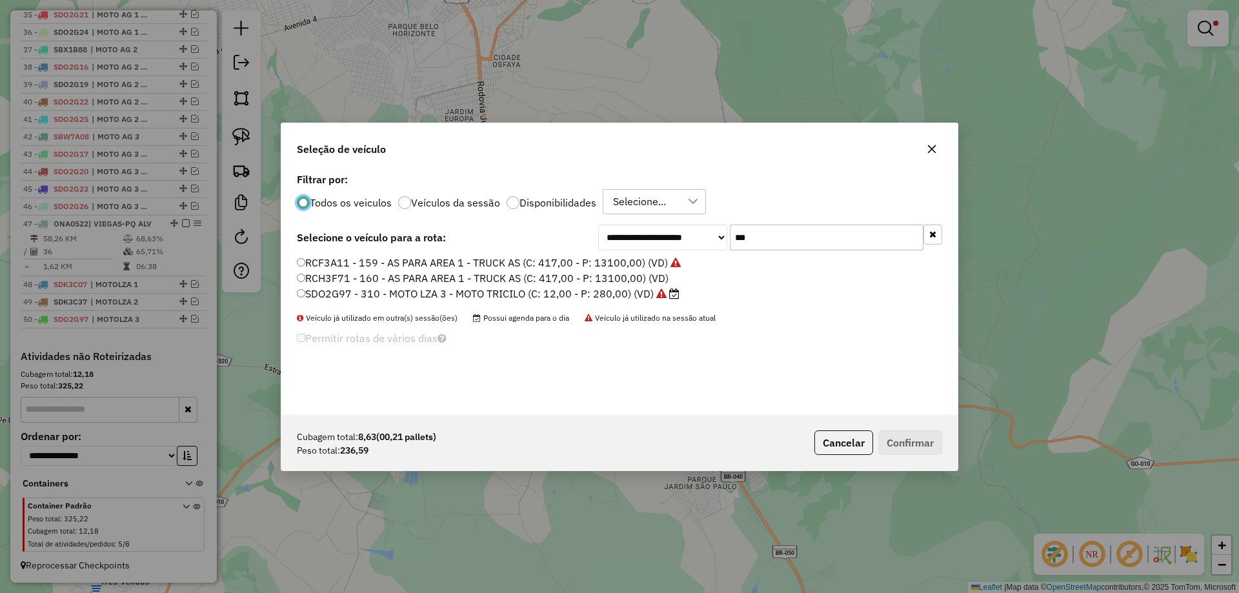
scroll to position [7, 4]
drag, startPoint x: 773, startPoint y: 242, endPoint x: 547, endPoint y: 241, distance: 225.9
click at [564, 241] on div "**********" at bounding box center [620, 238] width 646 height 26
paste input "****"
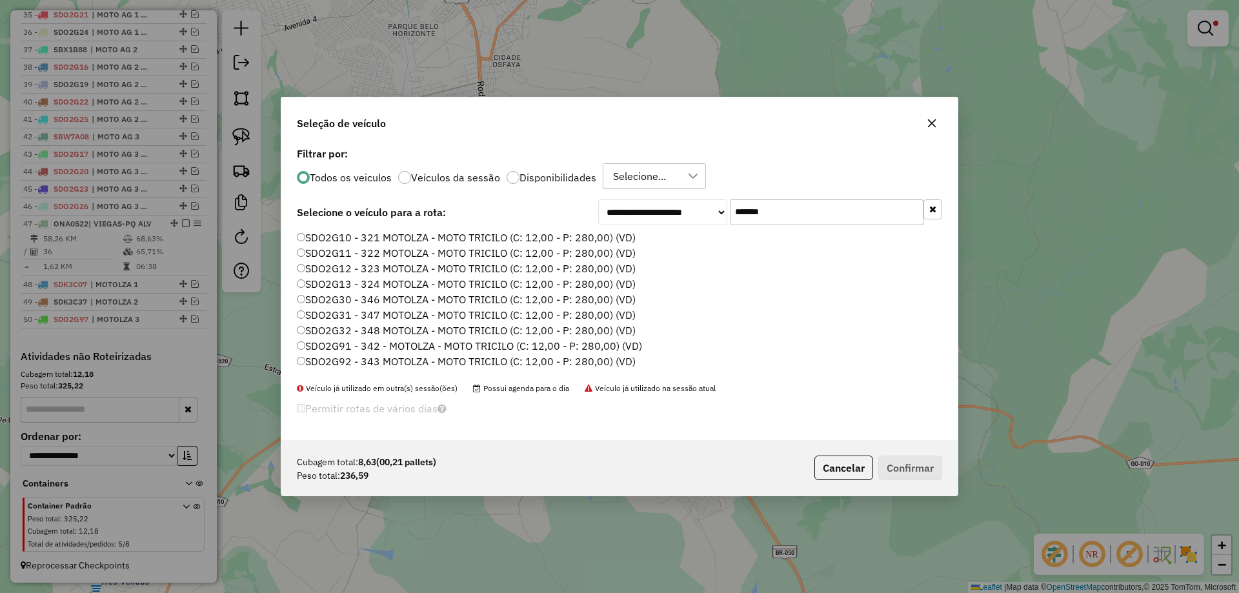
type input "*******"
click at [455, 238] on label "SDO2G10 - 321 MOTOLZA - MOTO TRICILO (C: 12,00 - P: 280,00) (VD)" at bounding box center [466, 237] width 339 height 15
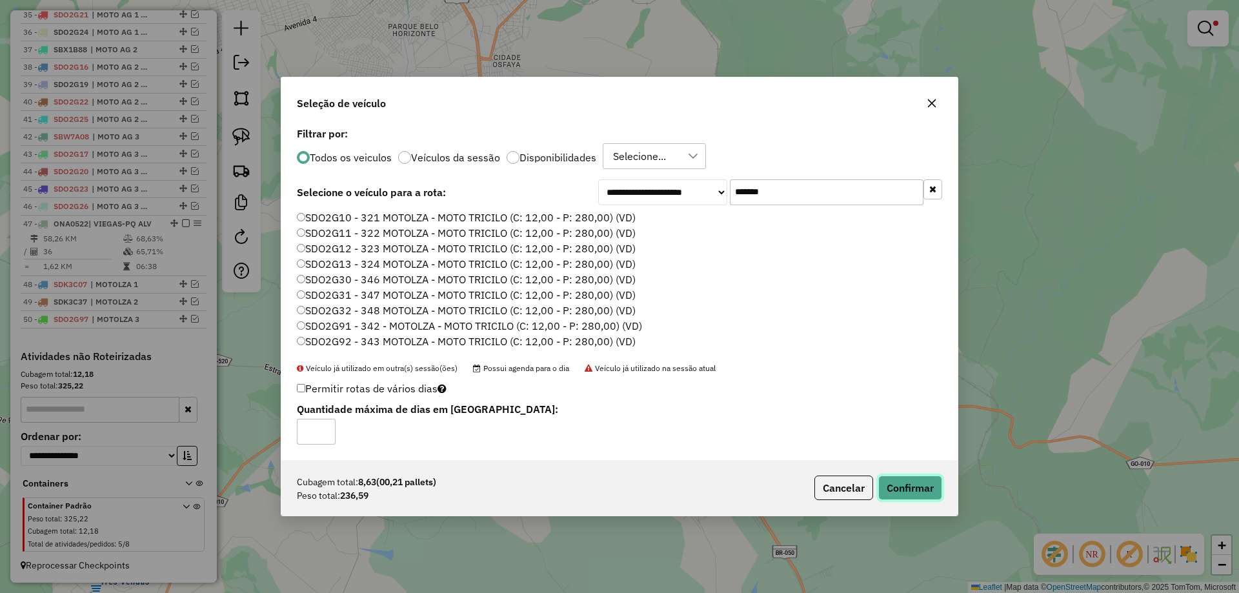
click at [915, 484] on button "Confirmar" at bounding box center [911, 488] width 64 height 25
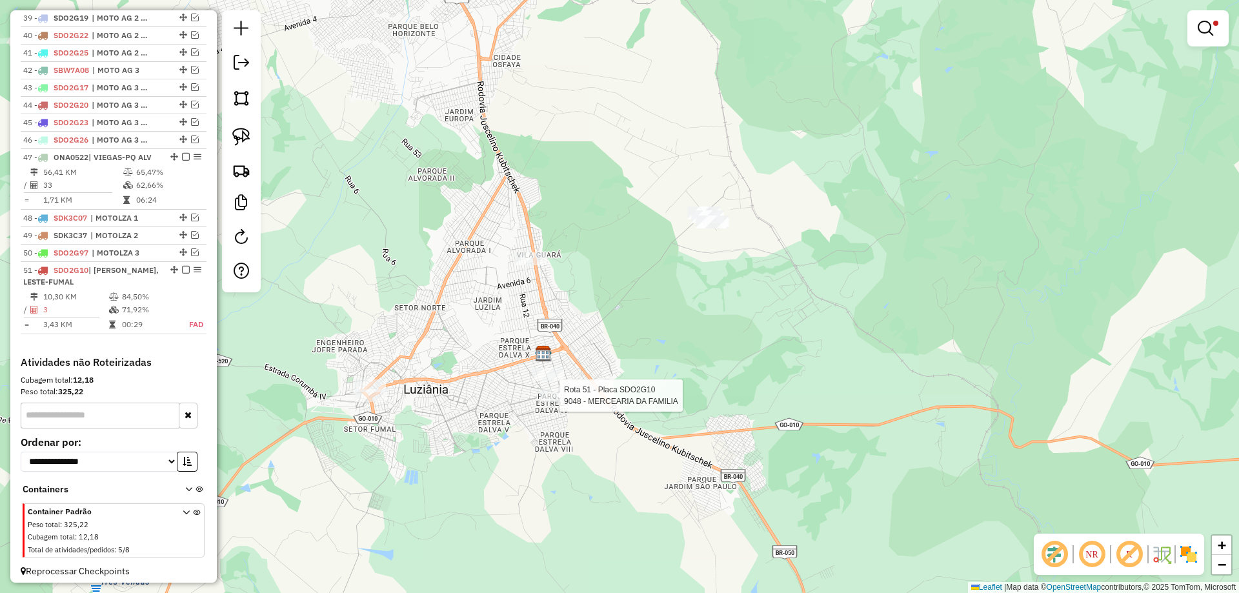
select select "*********"
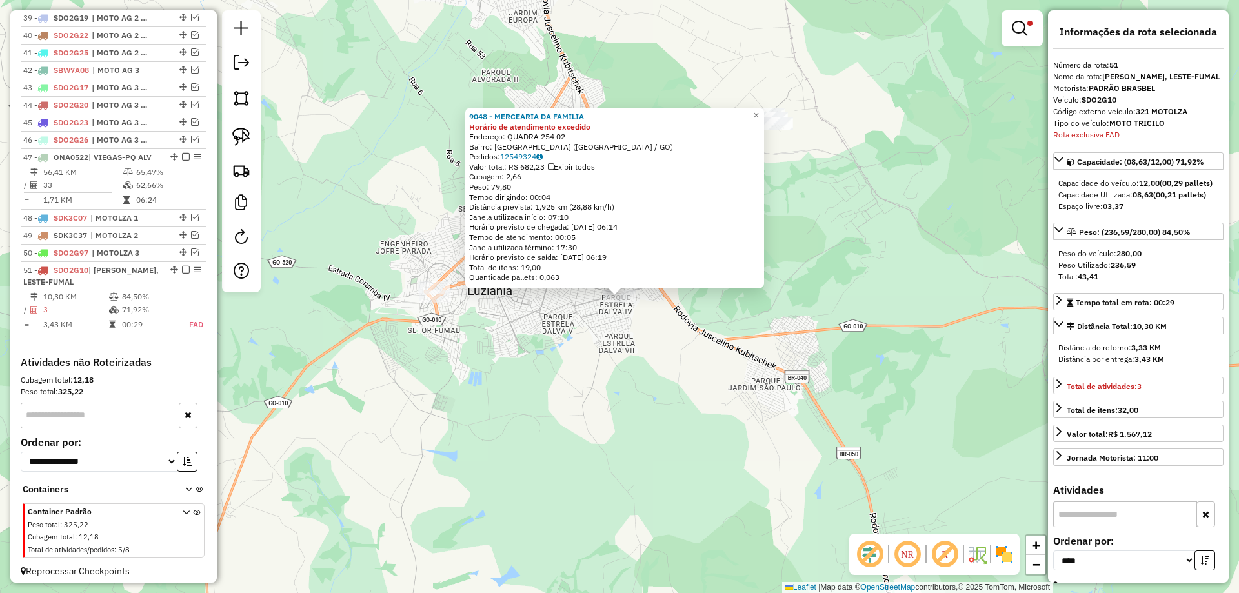
scroll to position [1168, 0]
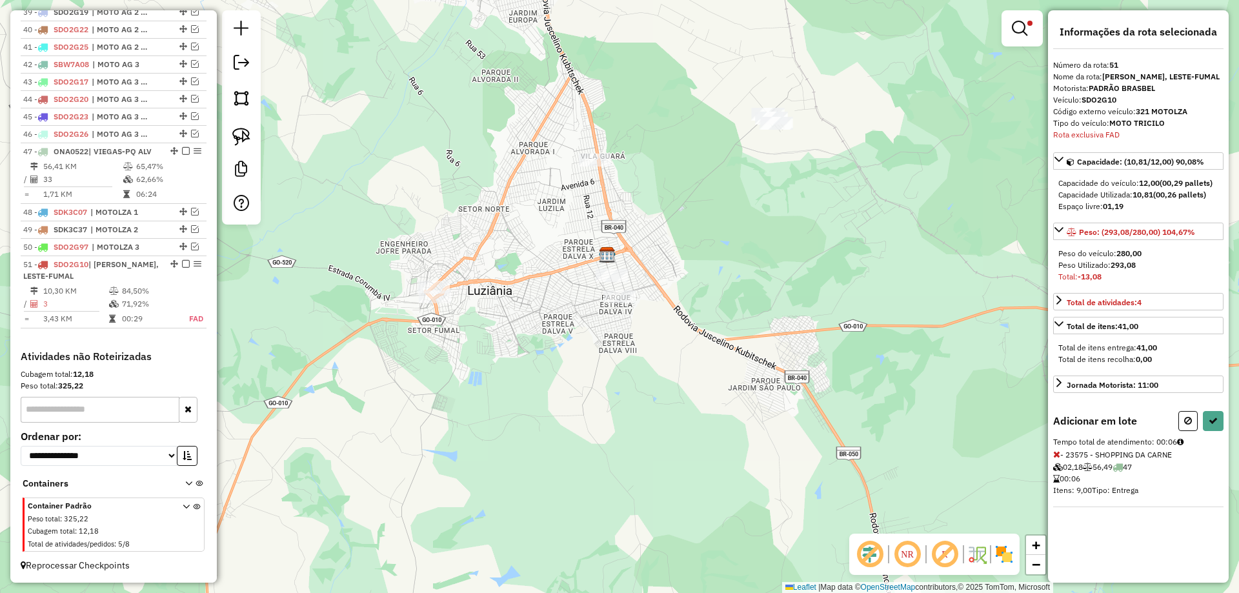
click at [1059, 453] on icon at bounding box center [1057, 454] width 7 height 9
click at [1059, 456] on icon at bounding box center [1057, 454] width 7 height 9
click at [1187, 425] on icon at bounding box center [1189, 420] width 8 height 9
select select "*********"
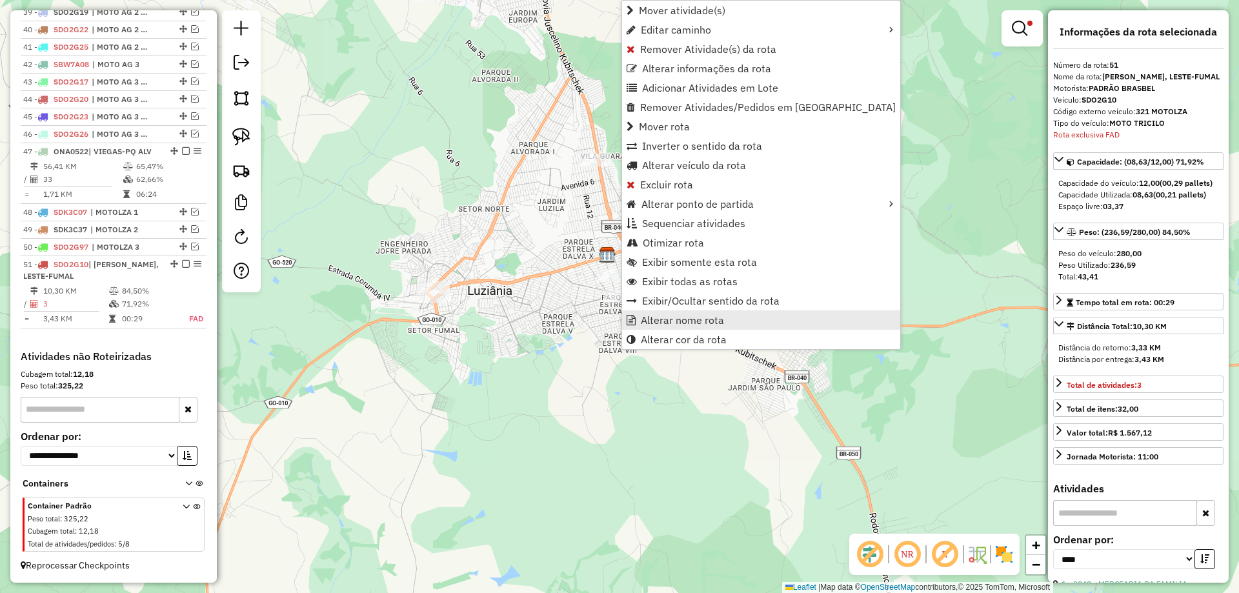
click at [669, 319] on span "Alterar nome rota" at bounding box center [682, 320] width 83 height 10
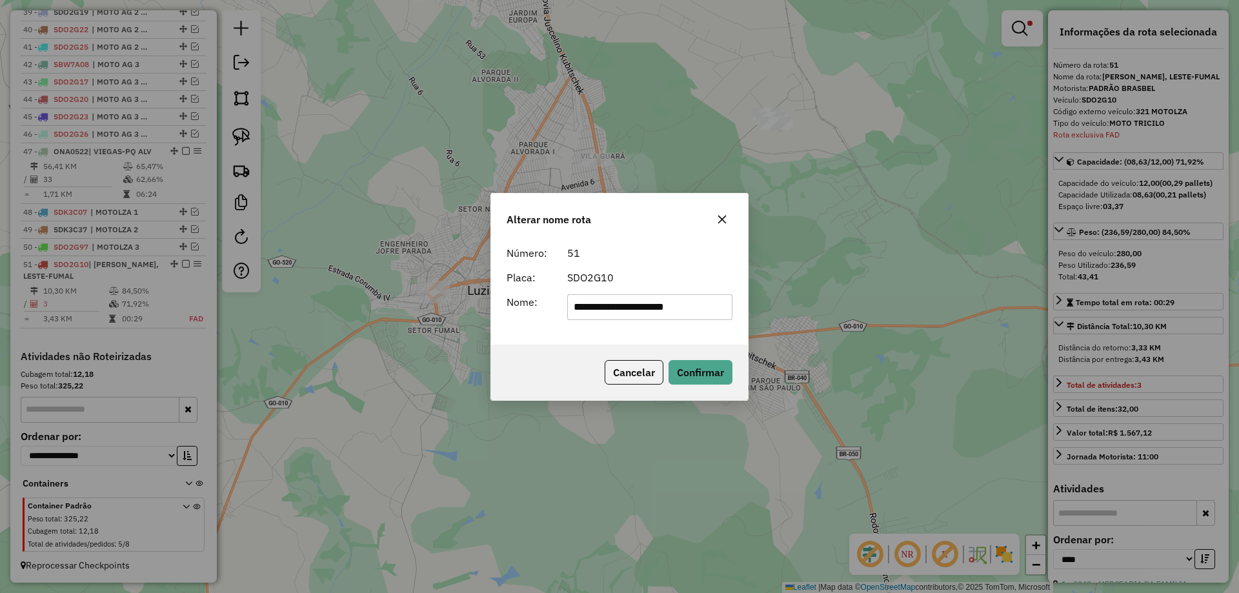
click at [680, 306] on input "**********" at bounding box center [650, 307] width 166 height 26
type input "**********"
click at [697, 378] on button "Confirmar" at bounding box center [701, 372] width 64 height 25
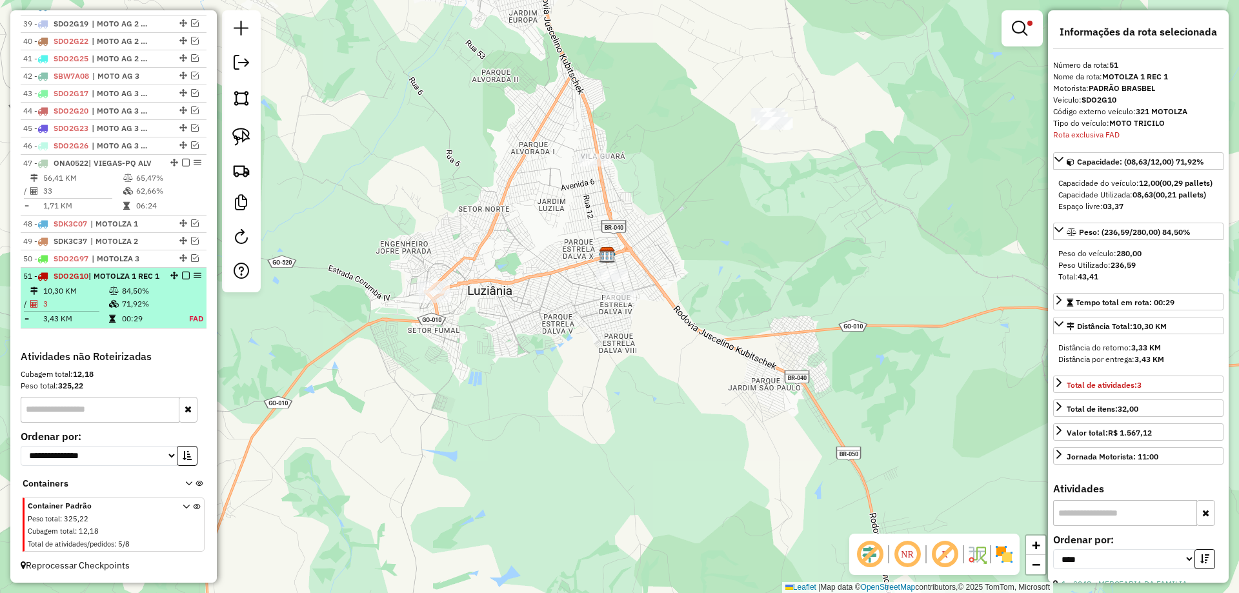
click at [182, 272] on em at bounding box center [186, 276] width 8 height 8
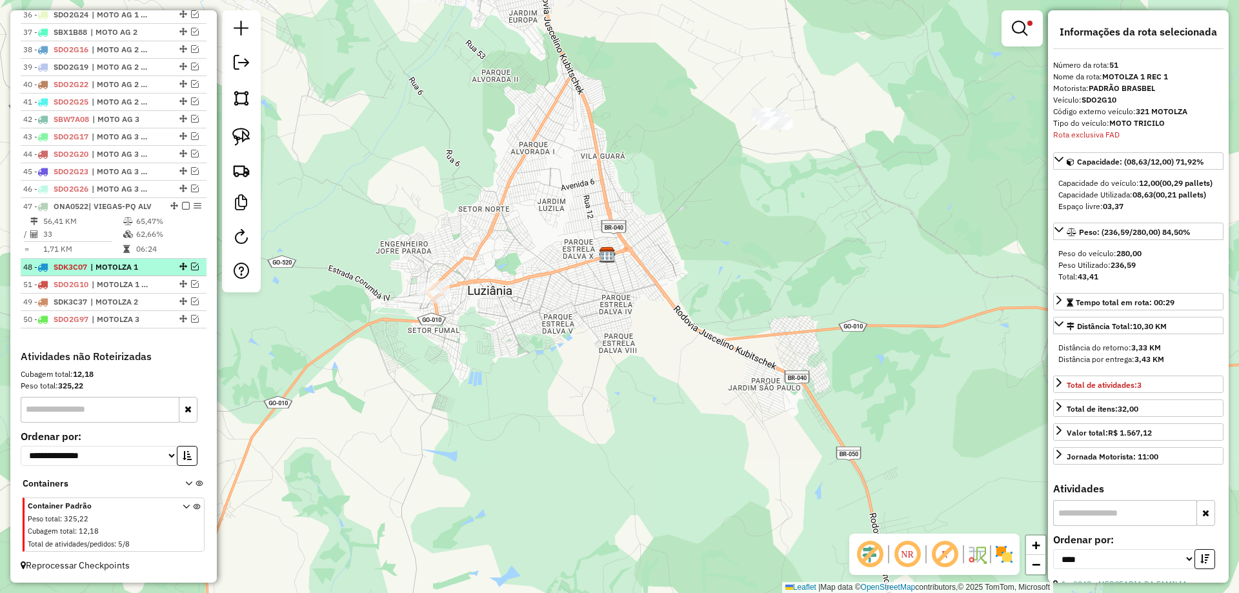
drag, startPoint x: 181, startPoint y: 318, endPoint x: 170, endPoint y: 276, distance: 43.8
click at [1015, 24] on em at bounding box center [1019, 28] width 15 height 15
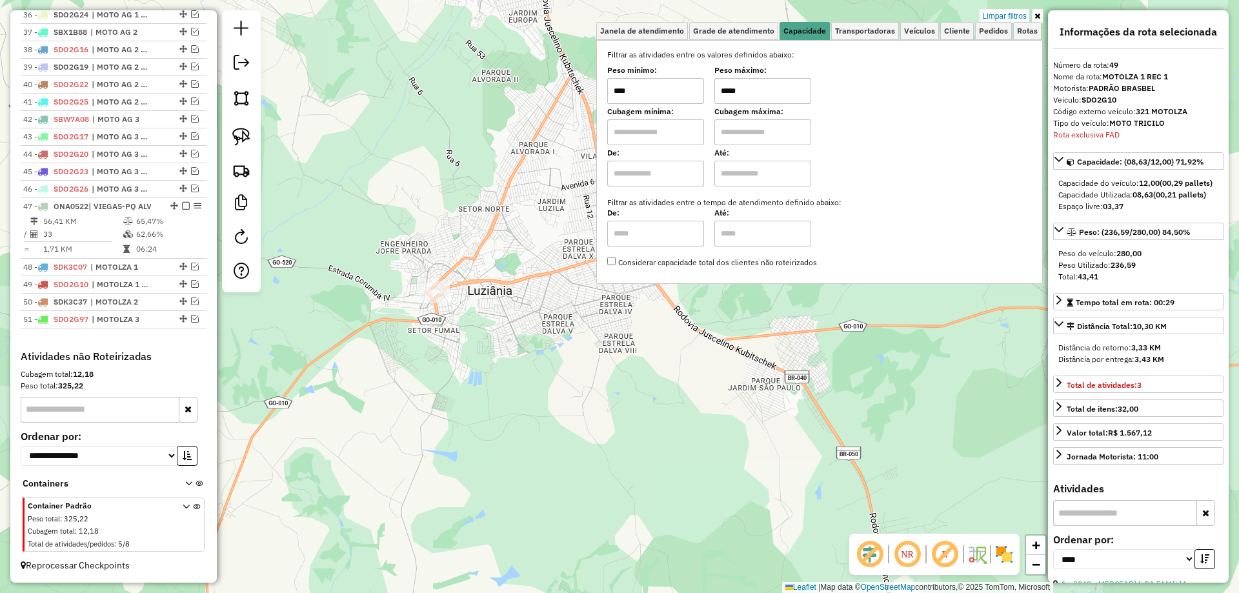
drag, startPoint x: 729, startPoint y: 87, endPoint x: 718, endPoint y: 86, distance: 11.6
click at [718, 86] on div "Peso mínimo: **** Peso máximo: *****" at bounding box center [819, 86] width 425 height 36
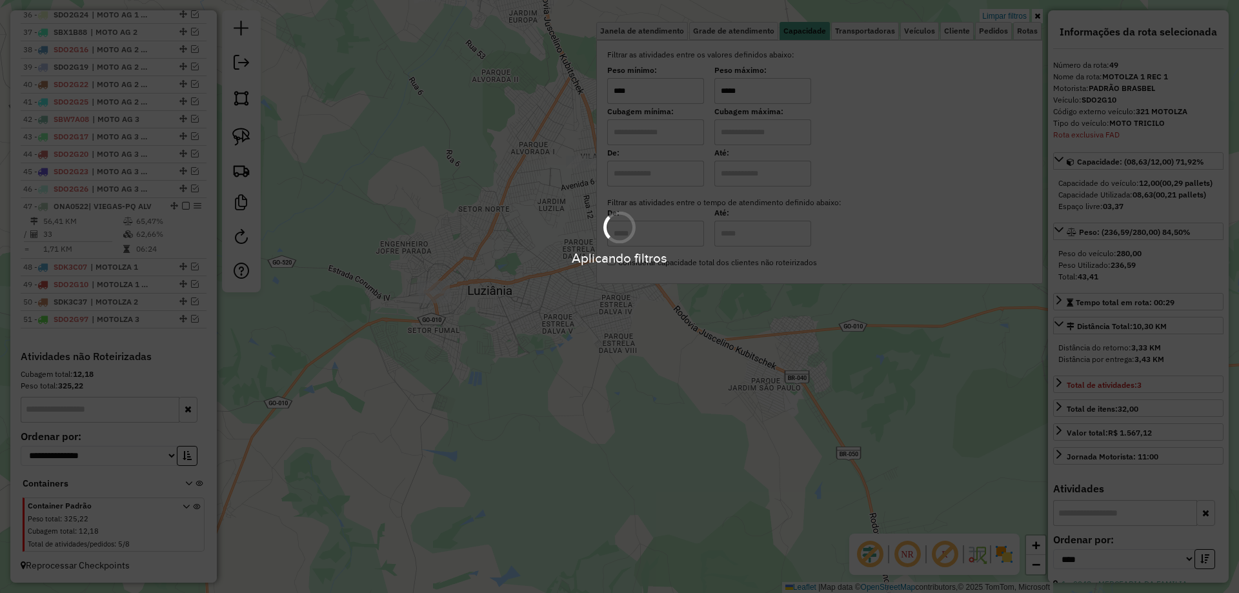
type input "*****"
click at [586, 365] on div "Limpar filtros Janela de atendimento Grade de atendimento Capacidade Transporta…" at bounding box center [619, 296] width 1239 height 593
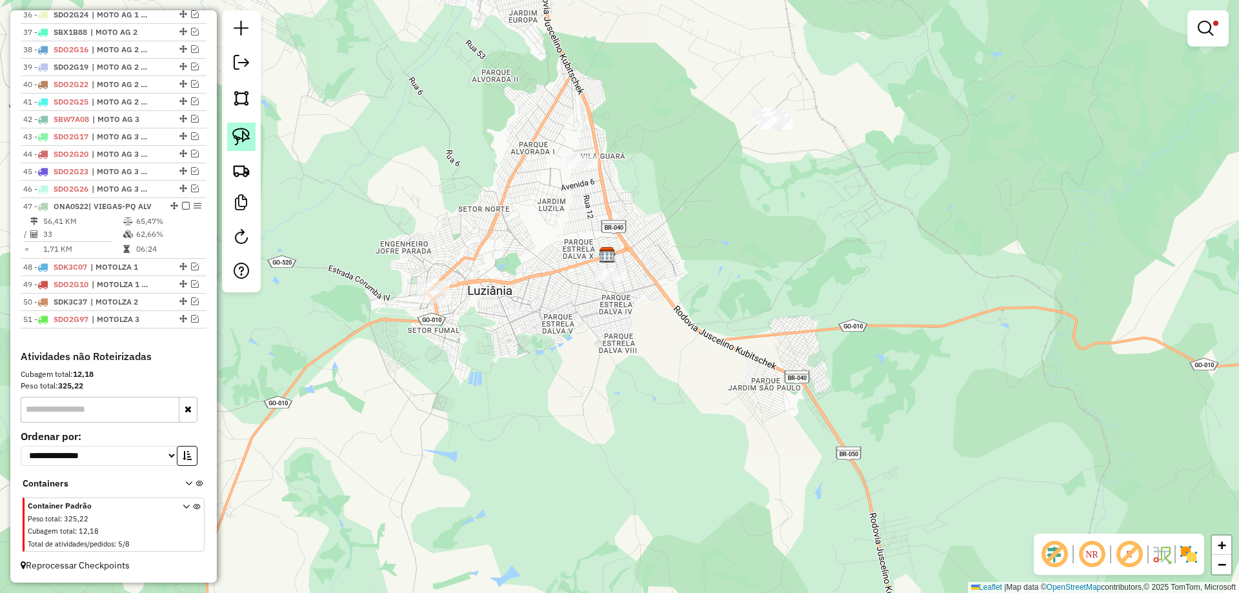
click at [237, 127] on link at bounding box center [241, 137] width 28 height 28
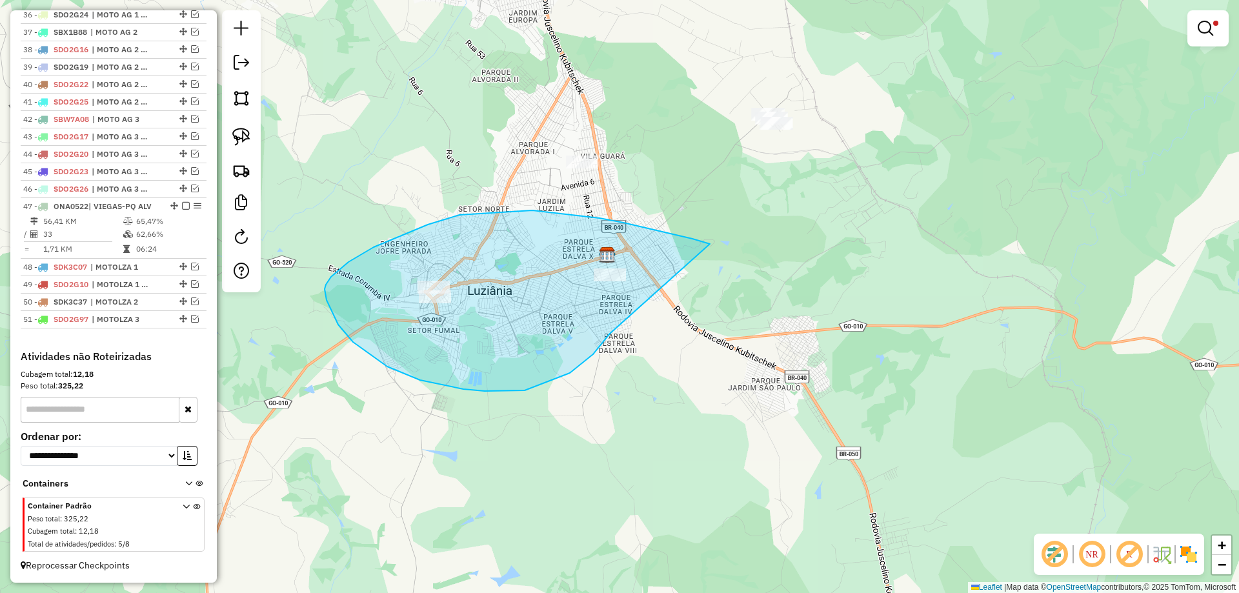
drag, startPoint x: 533, startPoint y: 210, endPoint x: 608, endPoint y: 332, distance: 142.9
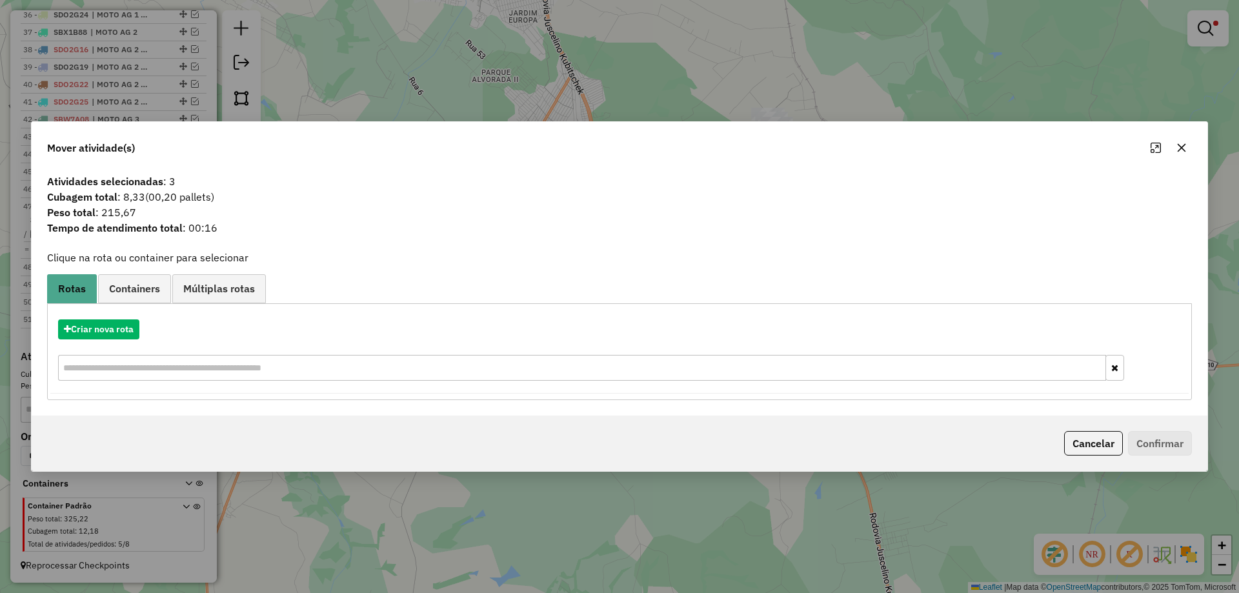
drag, startPoint x: 1106, startPoint y: 440, endPoint x: 474, endPoint y: 216, distance: 671.3
click at [1089, 438] on button "Cancelar" at bounding box center [1094, 443] width 59 height 25
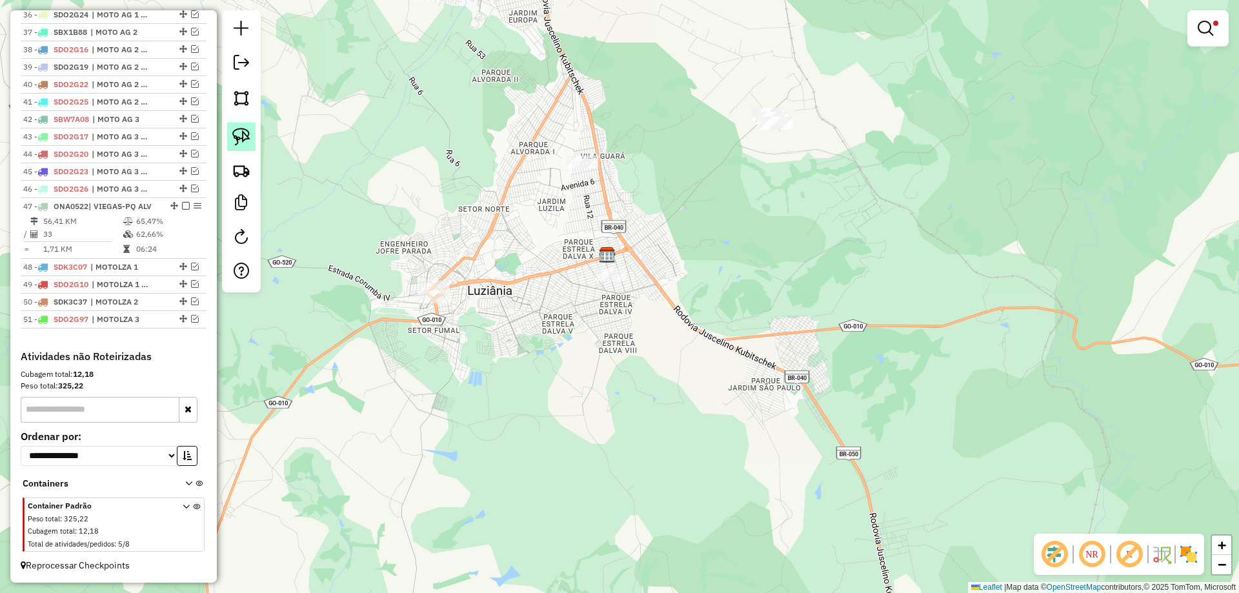
click at [230, 136] on link at bounding box center [241, 137] width 28 height 28
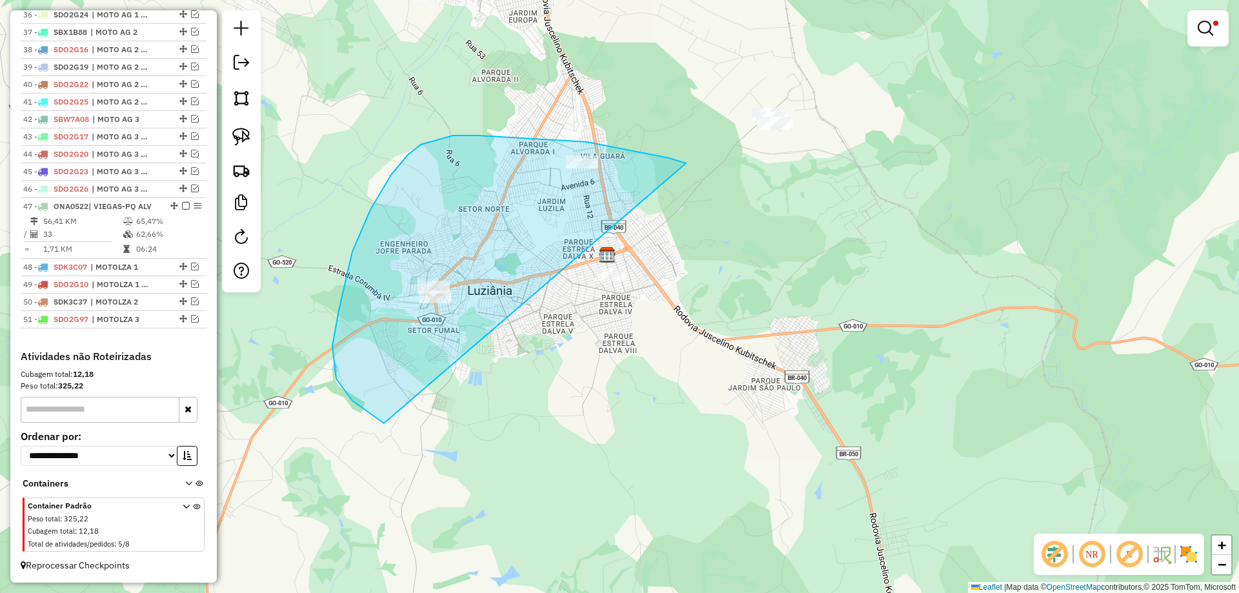
drag, startPoint x: 654, startPoint y: 156, endPoint x: 698, endPoint y: 372, distance: 220.7
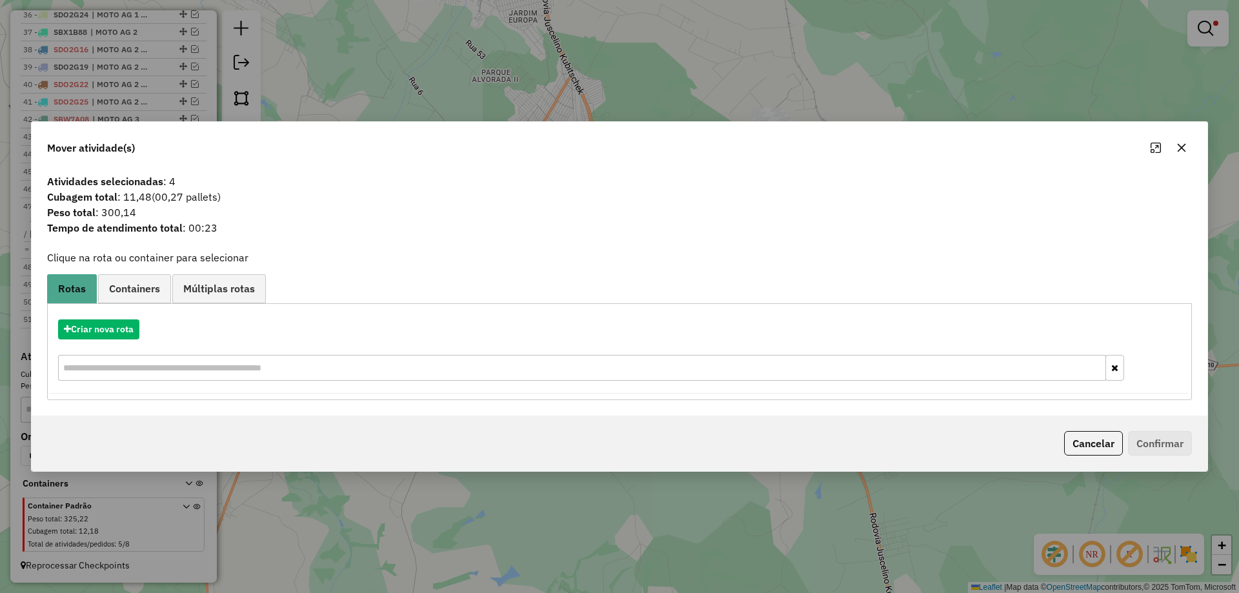
click at [1116, 444] on button "Cancelar" at bounding box center [1094, 443] width 59 height 25
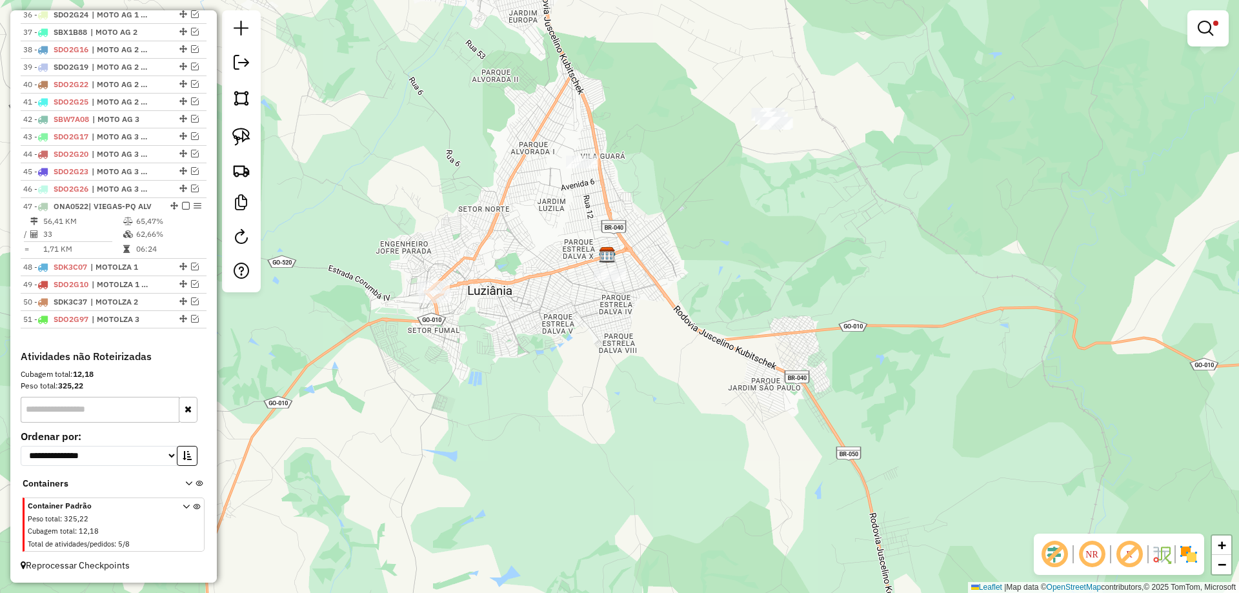
click at [245, 119] on div at bounding box center [241, 151] width 39 height 282
click at [247, 138] on img at bounding box center [241, 137] width 18 height 18
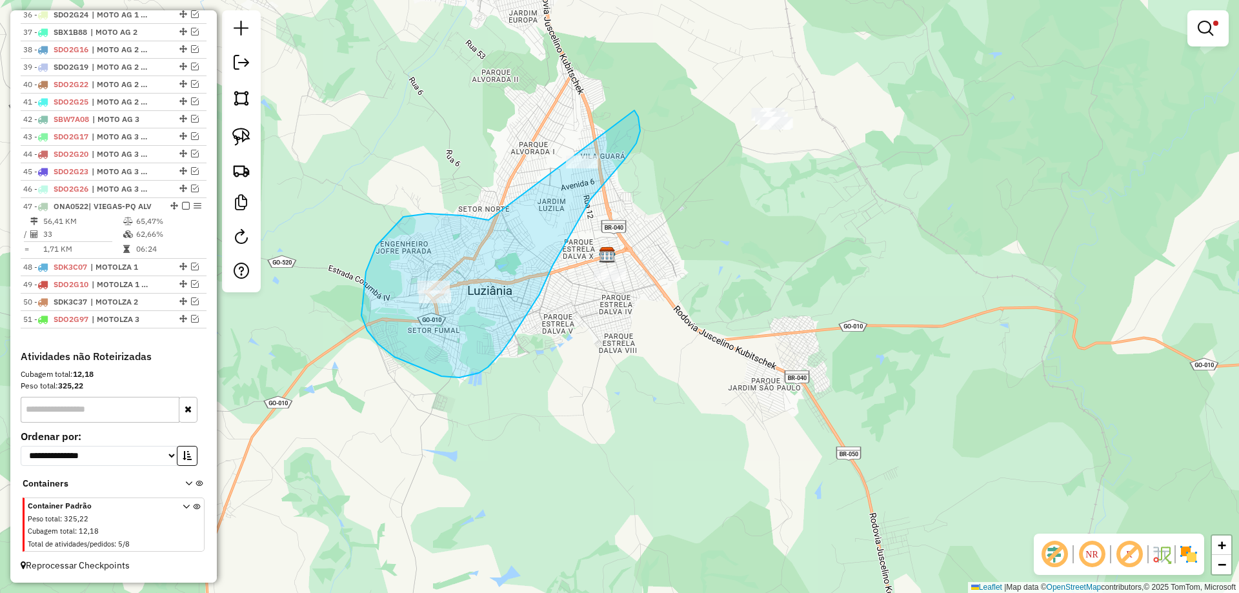
drag, startPoint x: 449, startPoint y: 215, endPoint x: 567, endPoint y: 99, distance: 165.2
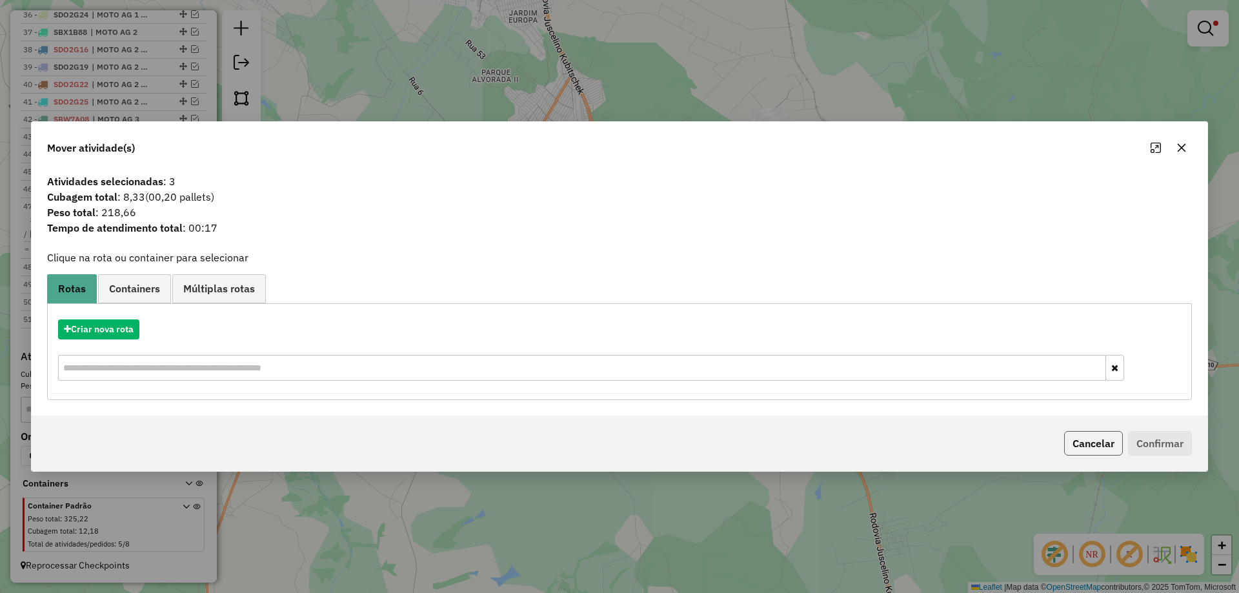
click at [1083, 437] on button "Cancelar" at bounding box center [1094, 443] width 59 height 25
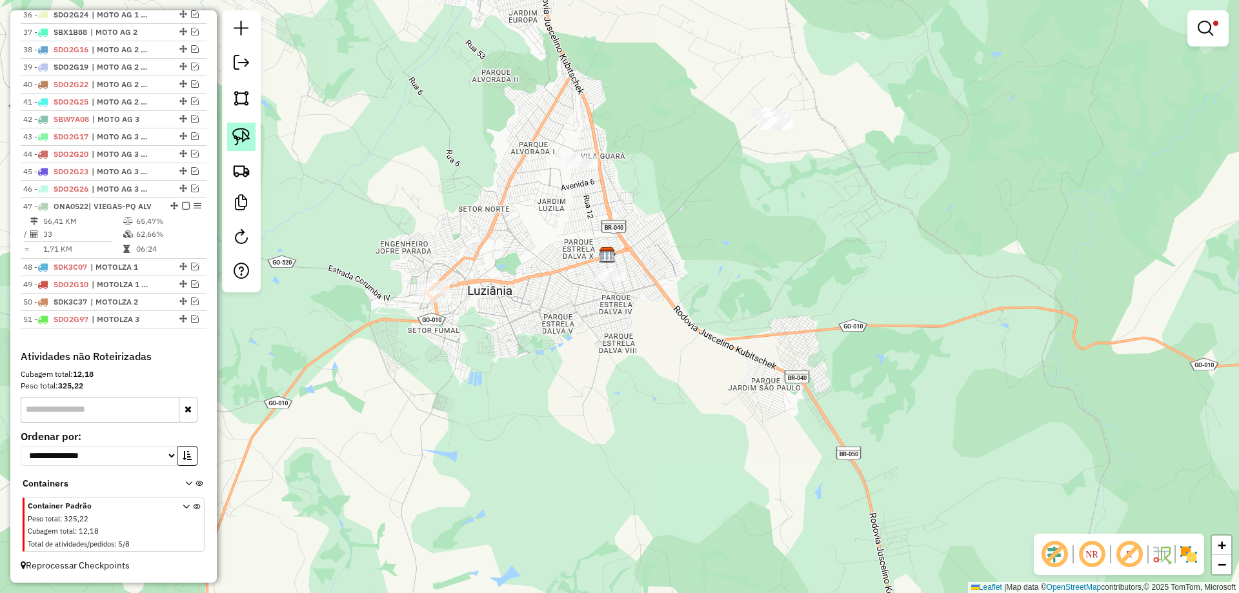
click at [237, 144] on img at bounding box center [241, 137] width 18 height 18
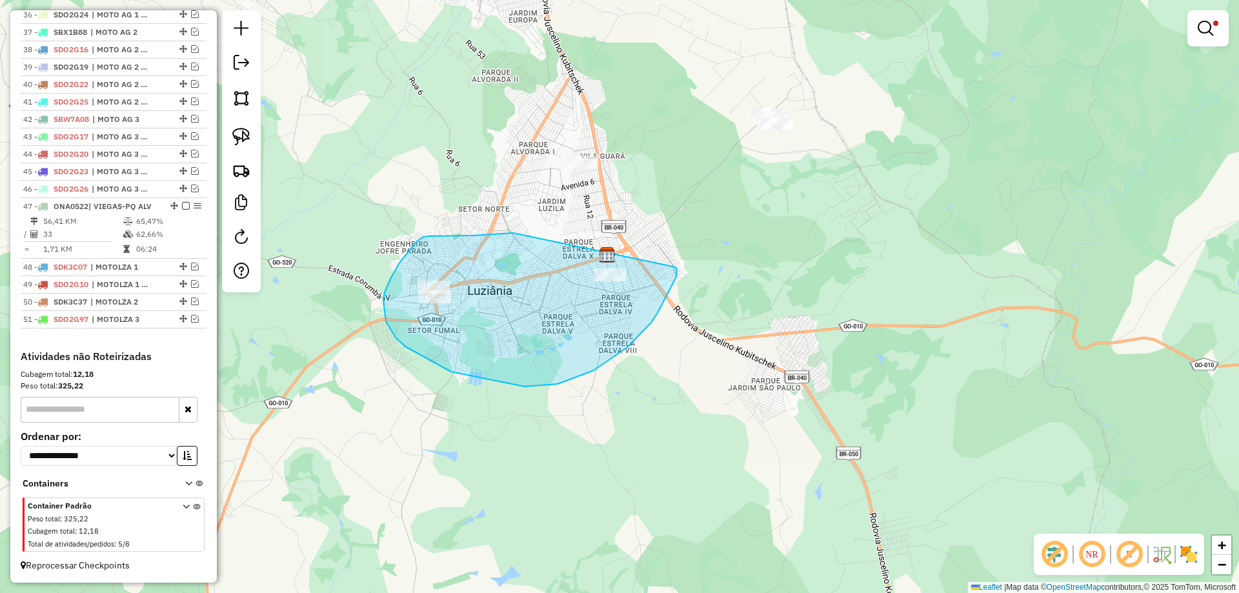
drag, startPoint x: 473, startPoint y: 236, endPoint x: 675, endPoint y: 265, distance: 204.2
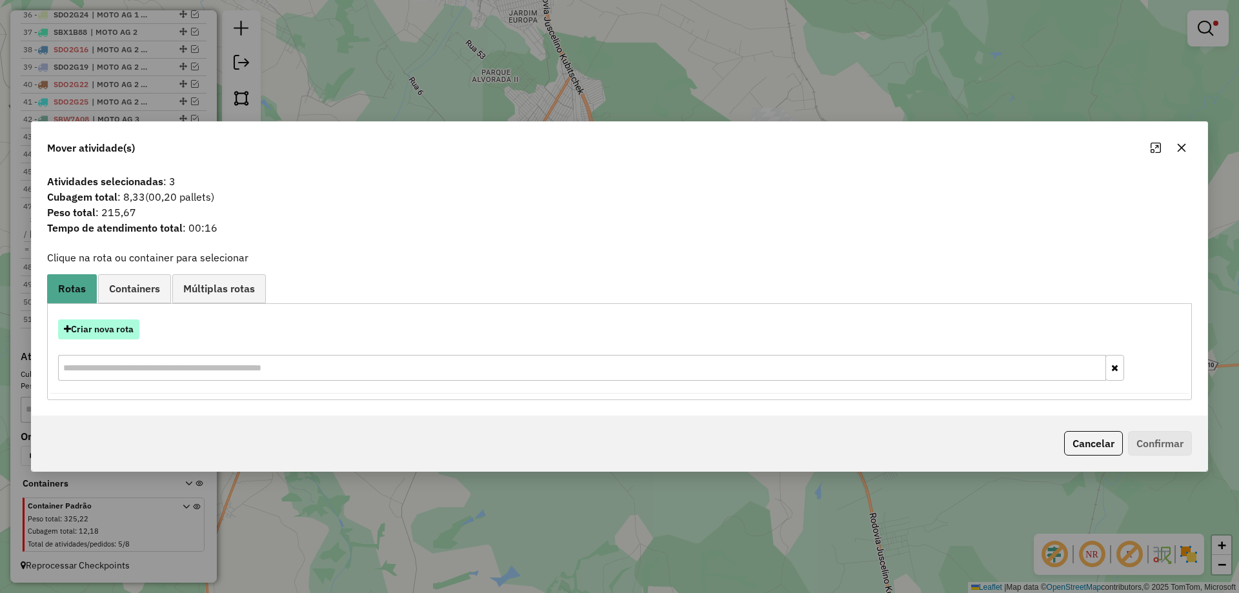
click at [119, 328] on button "Criar nova rota" at bounding box center [98, 330] width 81 height 20
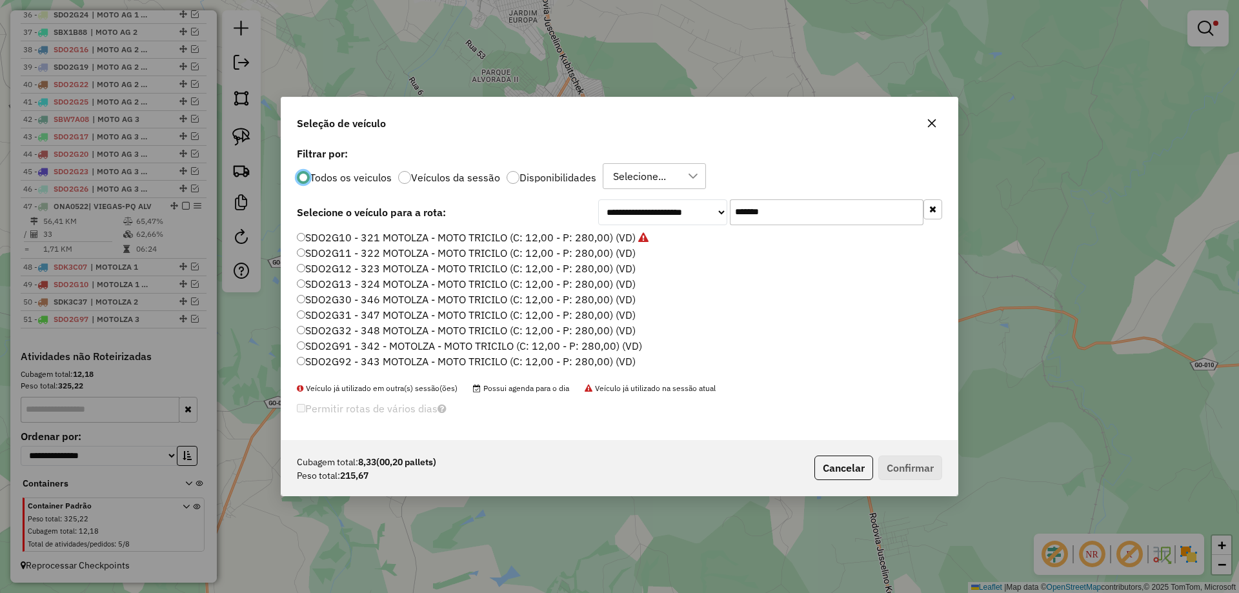
scroll to position [7, 4]
click at [618, 254] on label "SDO2G11 - 322 MOTOLZA - MOTO TRICILO (C: 12,00 - P: 280,00) (VD)" at bounding box center [466, 252] width 339 height 15
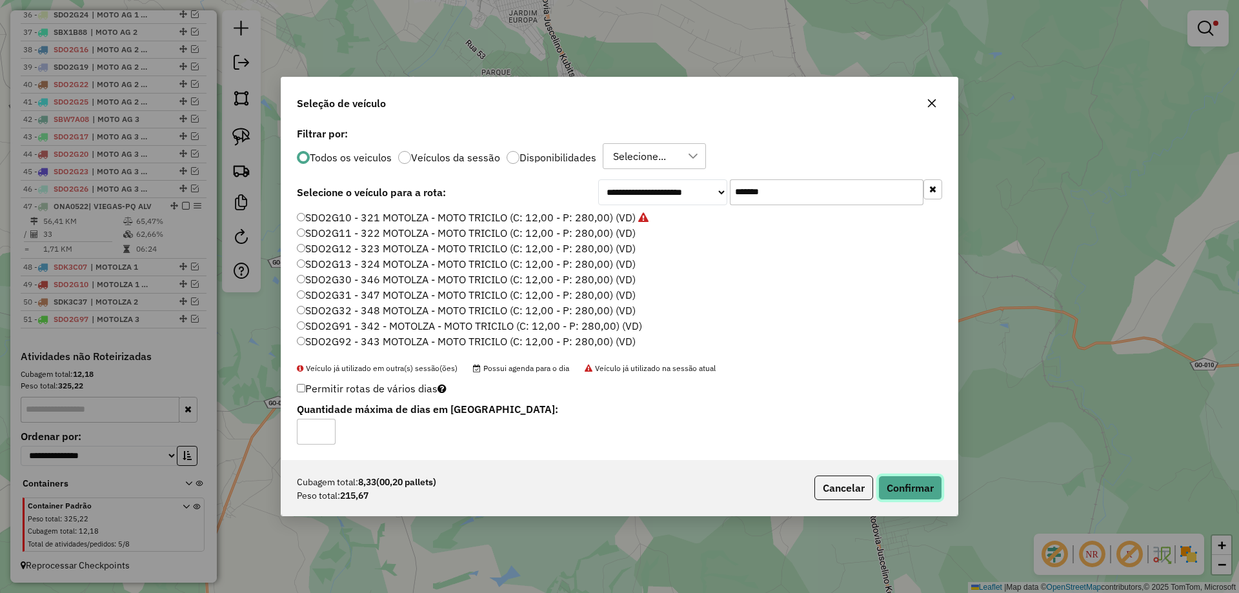
click at [910, 487] on button "Confirmar" at bounding box center [911, 488] width 64 height 25
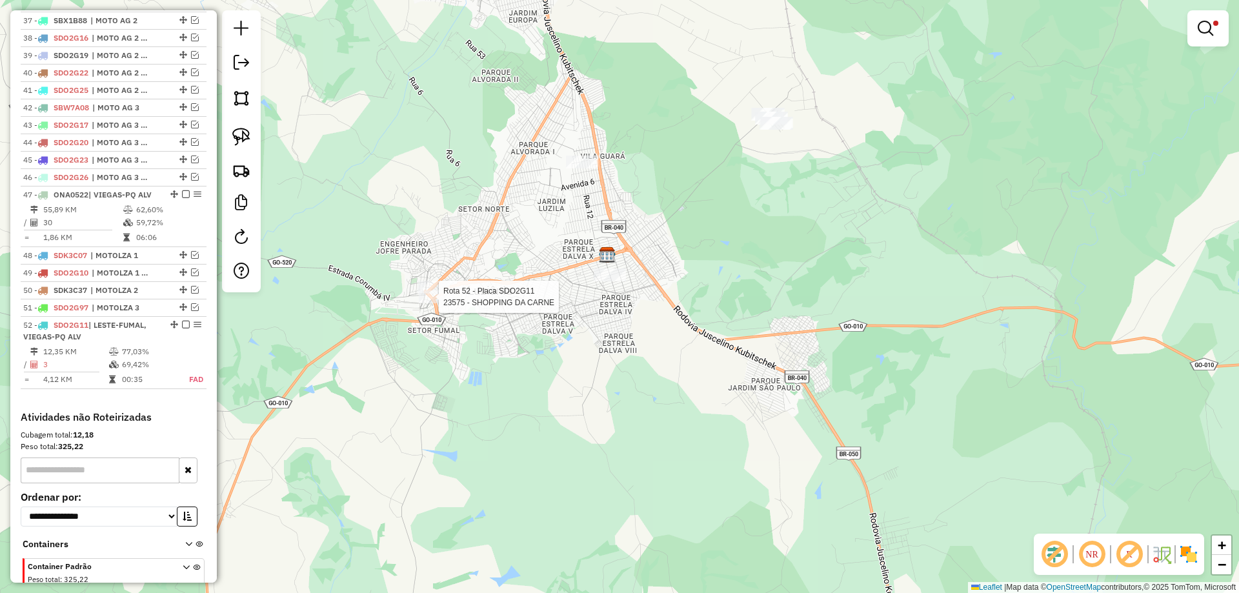
scroll to position [1186, 0]
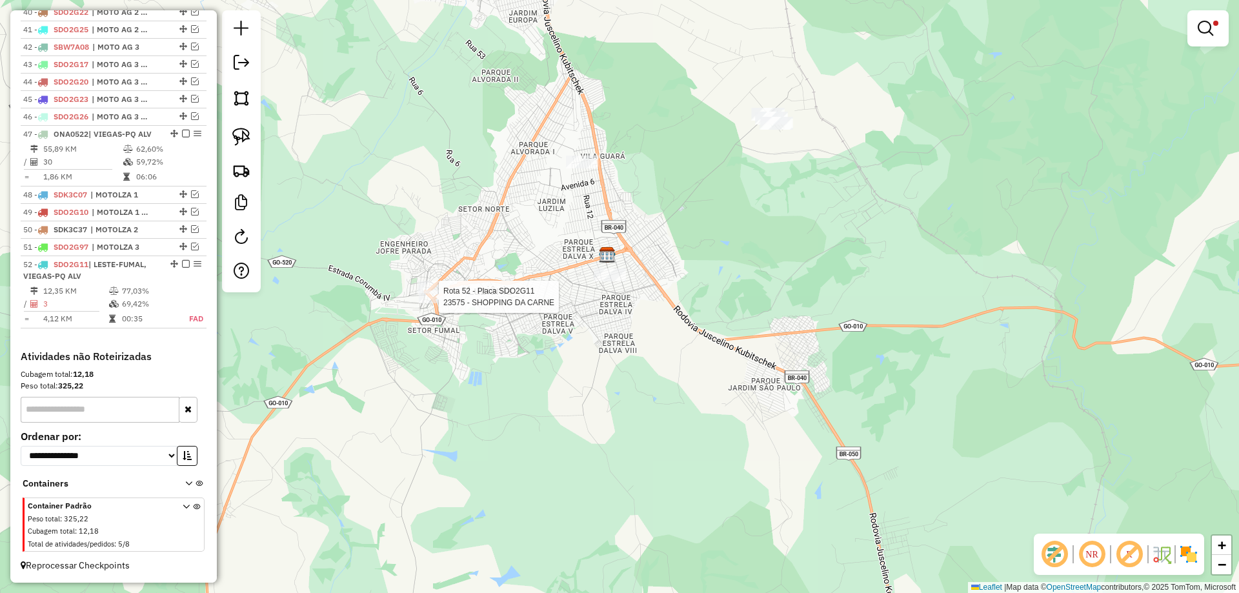
select select "*********"
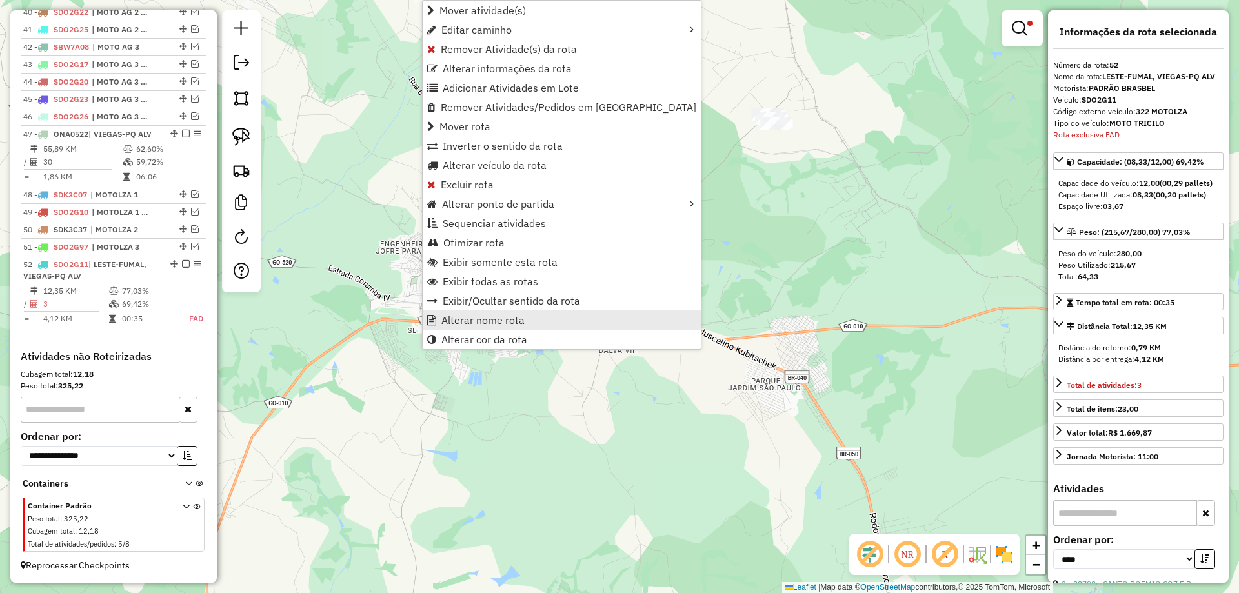
click at [487, 323] on span "Alterar nome rota" at bounding box center [483, 320] width 83 height 10
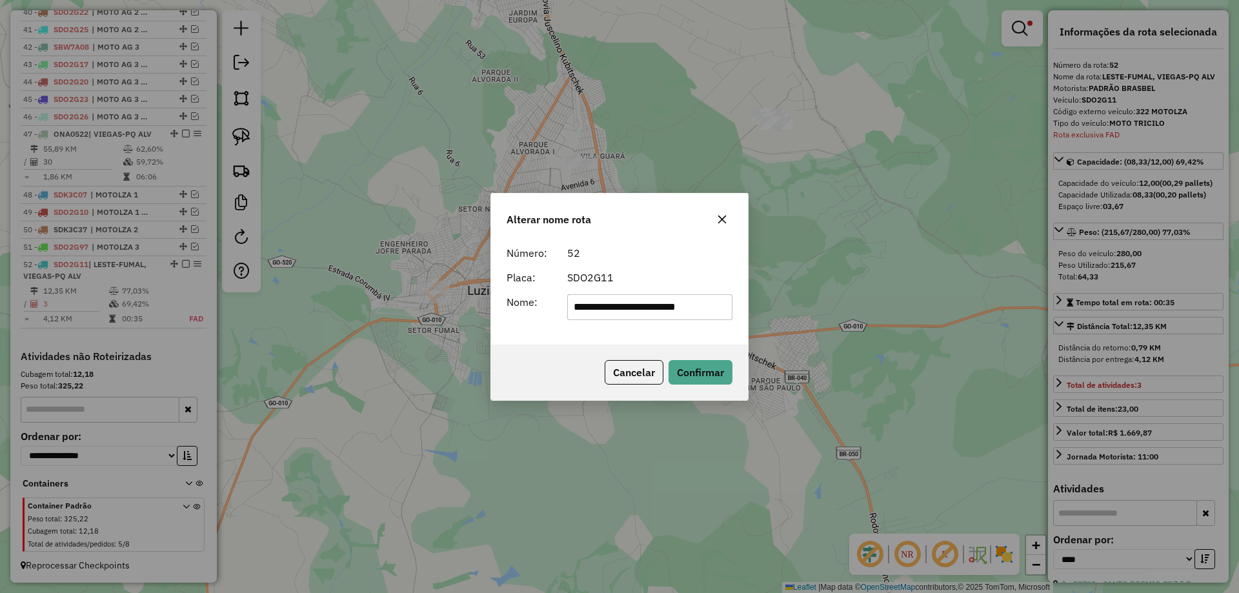
click at [684, 303] on input "**********" at bounding box center [650, 307] width 166 height 26
click at [682, 304] on input "**********" at bounding box center [650, 307] width 166 height 26
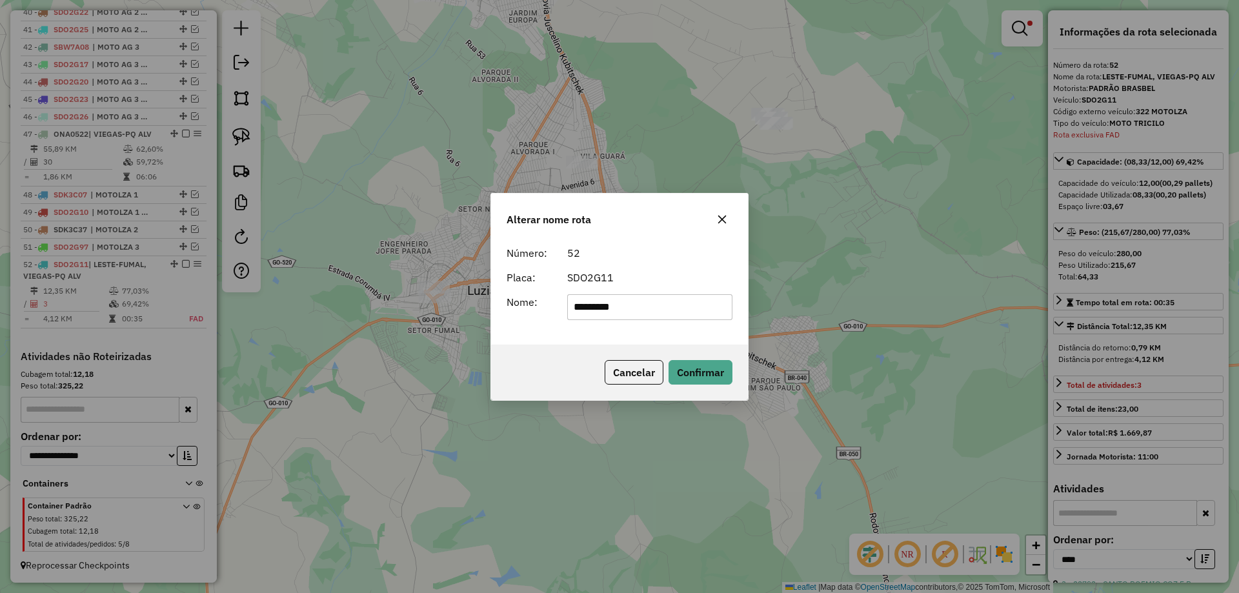
type input "**********"
click at [698, 362] on button "Confirmar" at bounding box center [701, 372] width 64 height 25
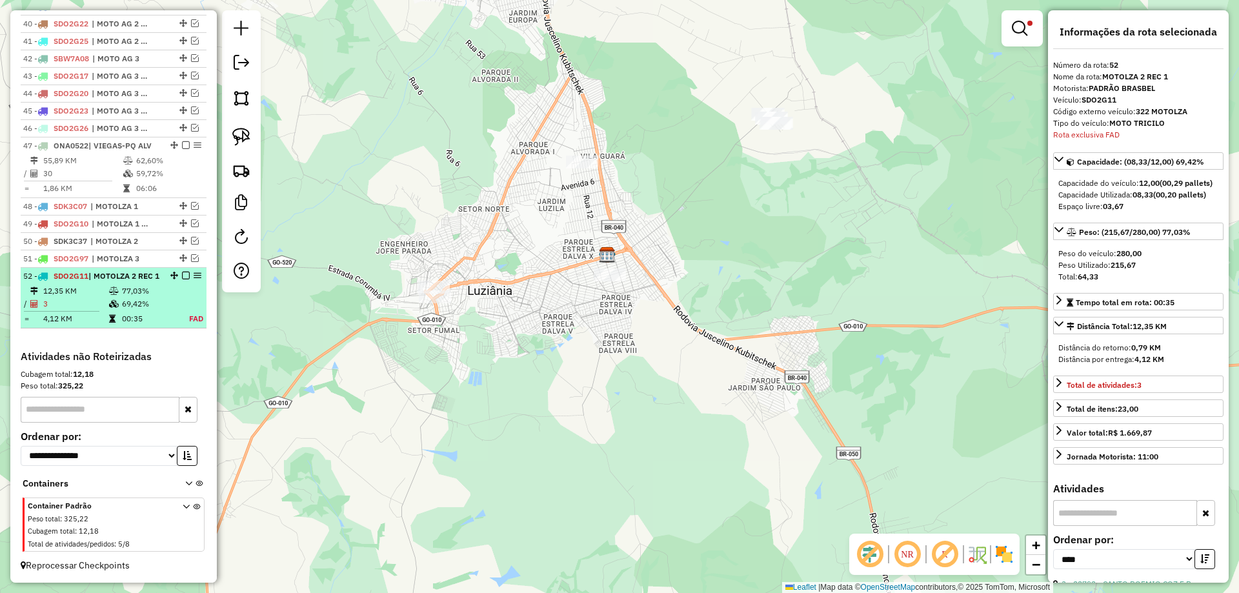
click at [182, 272] on em at bounding box center [186, 276] width 8 height 8
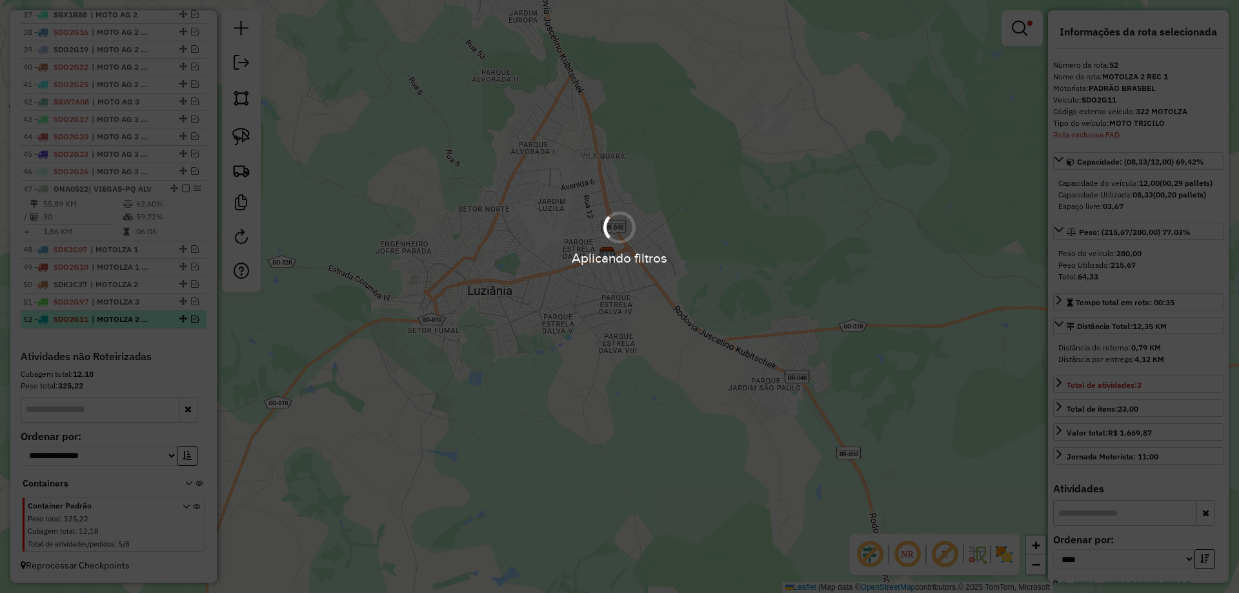
scroll to position [1131, 0]
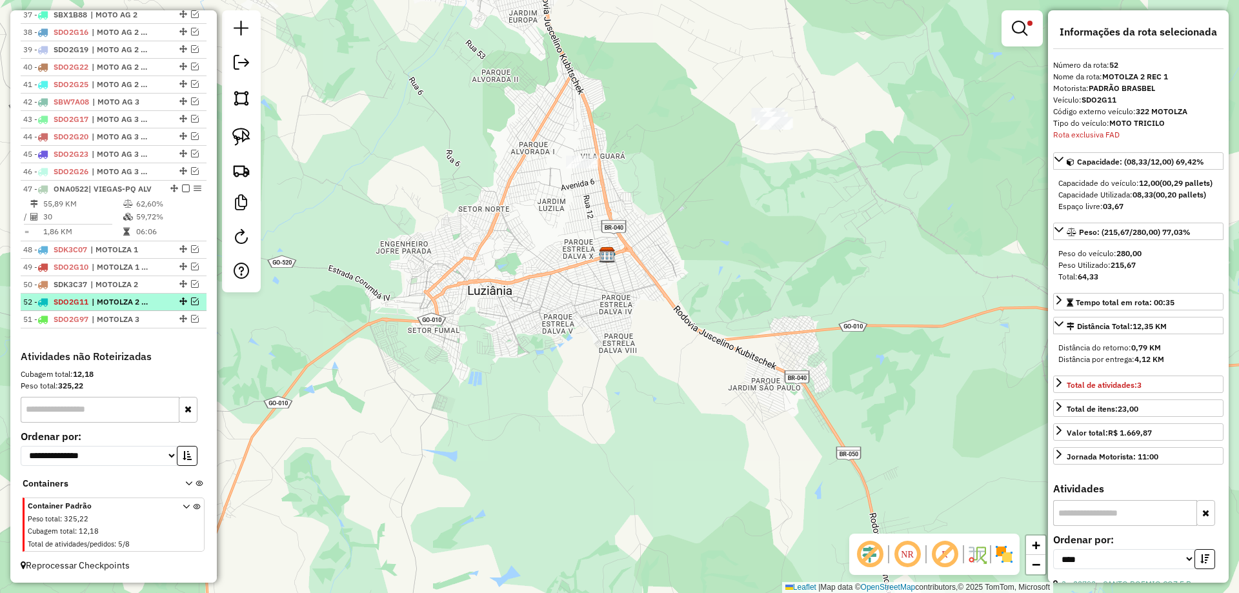
drag, startPoint x: 180, startPoint y: 318, endPoint x: 170, endPoint y: 297, distance: 22.8
drag, startPoint x: 1021, startPoint y: 26, endPoint x: 977, endPoint y: 53, distance: 51.3
click at [1021, 26] on em at bounding box center [1019, 28] width 15 height 15
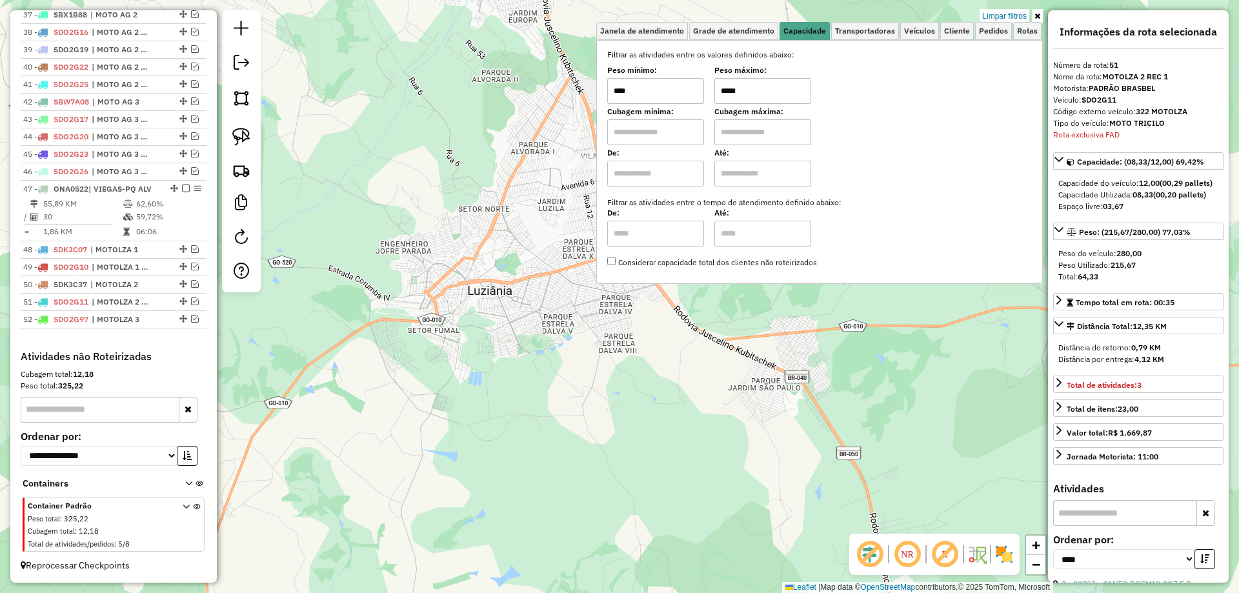
click at [729, 93] on input "*****" at bounding box center [763, 91] width 97 height 26
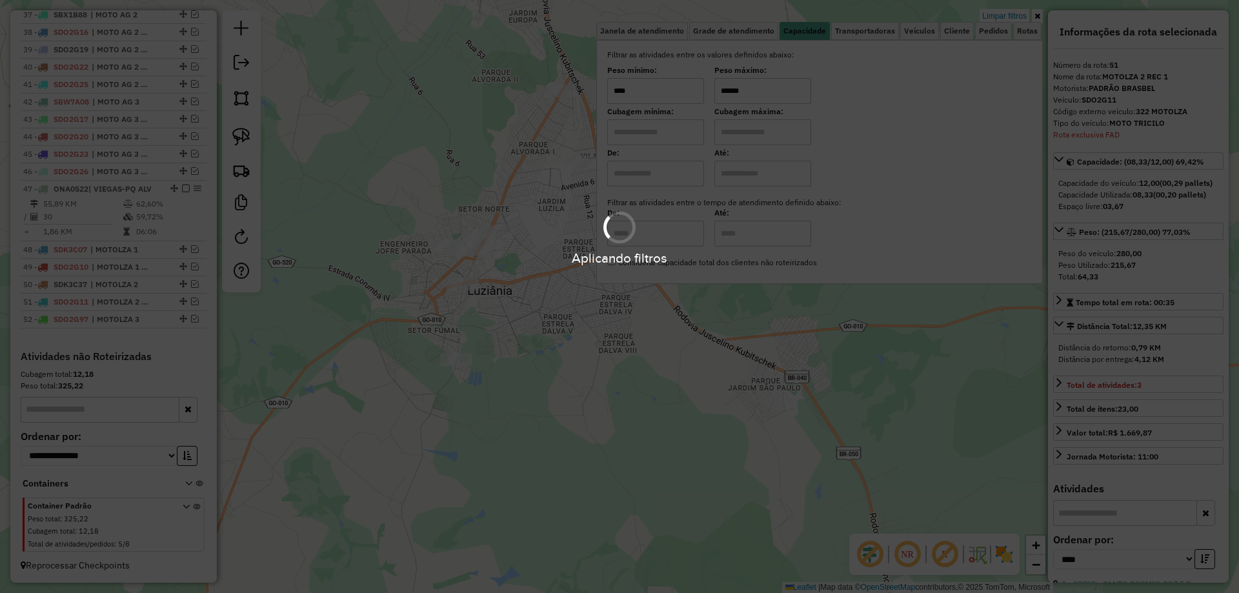
type input "******"
click at [586, 338] on hb-app "Aplicando filtros Pop-up bloqueado! Seu navegador bloqueou automáticamente a ab…" at bounding box center [619, 296] width 1239 height 593
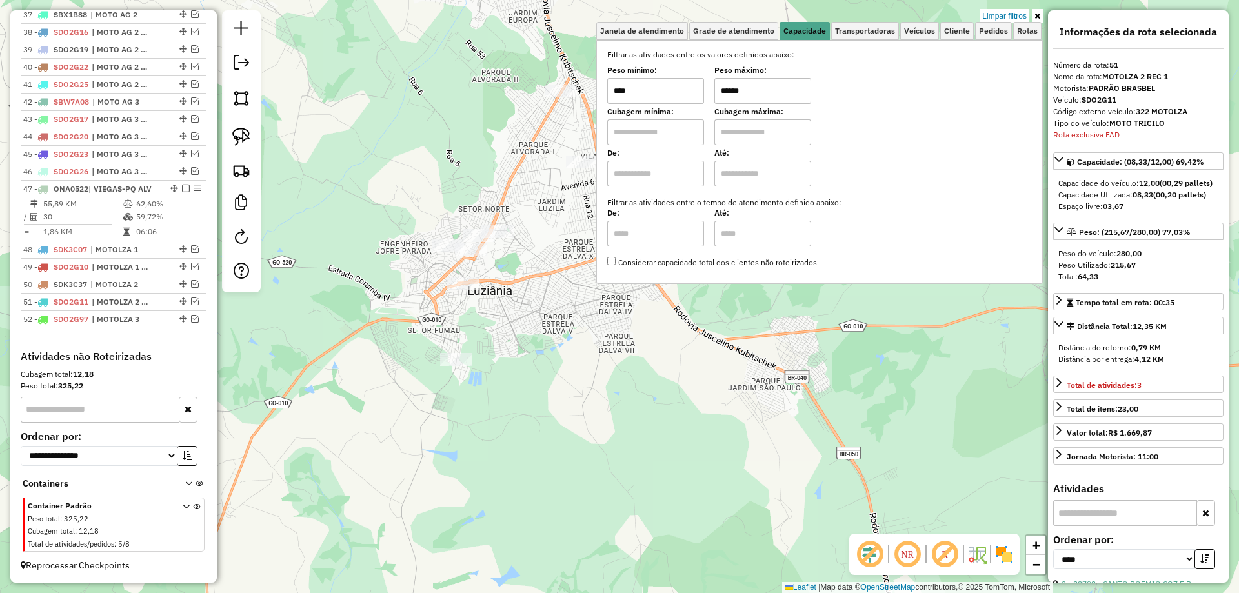
click at [537, 196] on div "Limpar filtros Janela de atendimento Grade de atendimento Capacidade Transporta…" at bounding box center [619, 296] width 1239 height 593
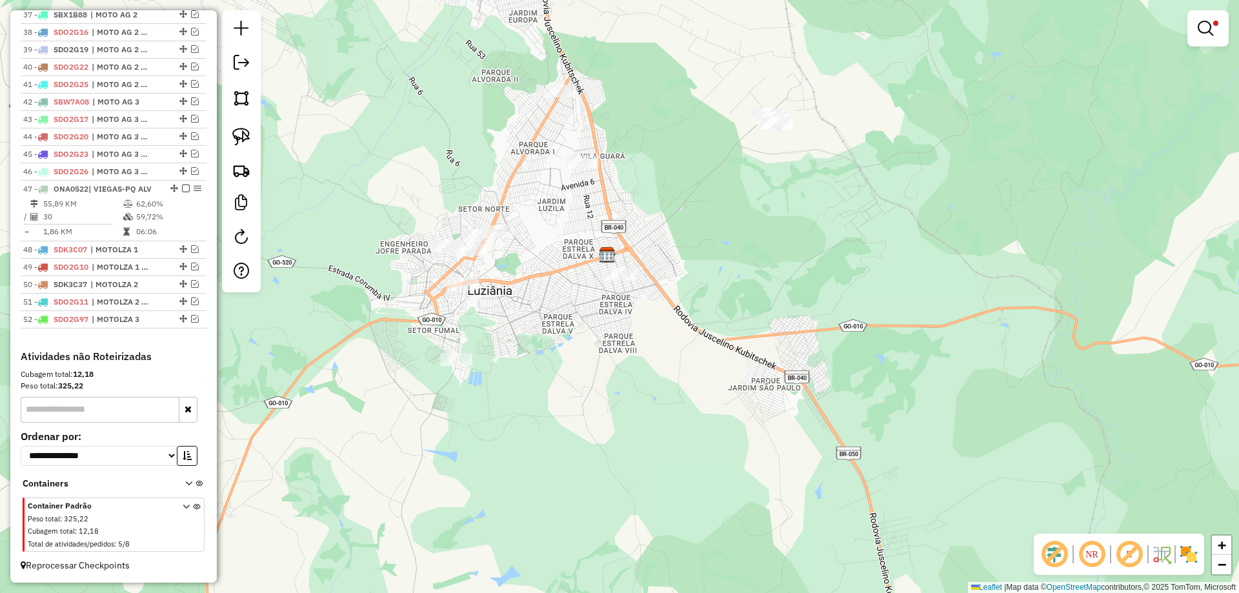
drag, startPoint x: 242, startPoint y: 128, endPoint x: 445, endPoint y: 134, distance: 203.4
click at [241, 128] on img at bounding box center [241, 137] width 18 height 18
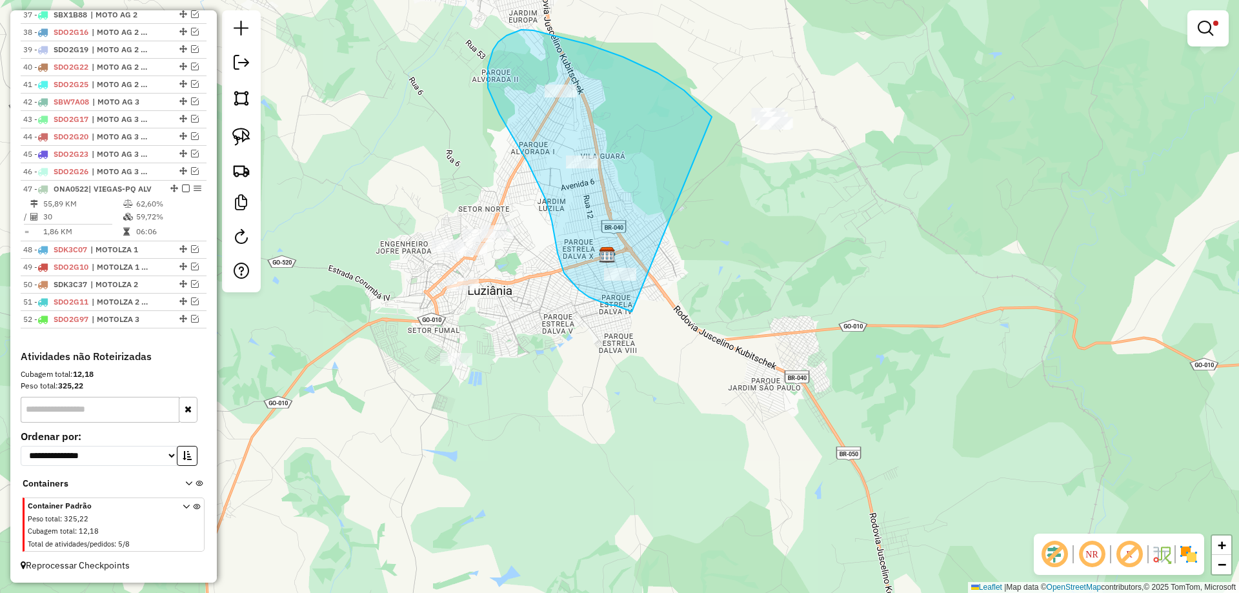
drag, startPoint x: 605, startPoint y: 50, endPoint x: 633, endPoint y: 312, distance: 262.9
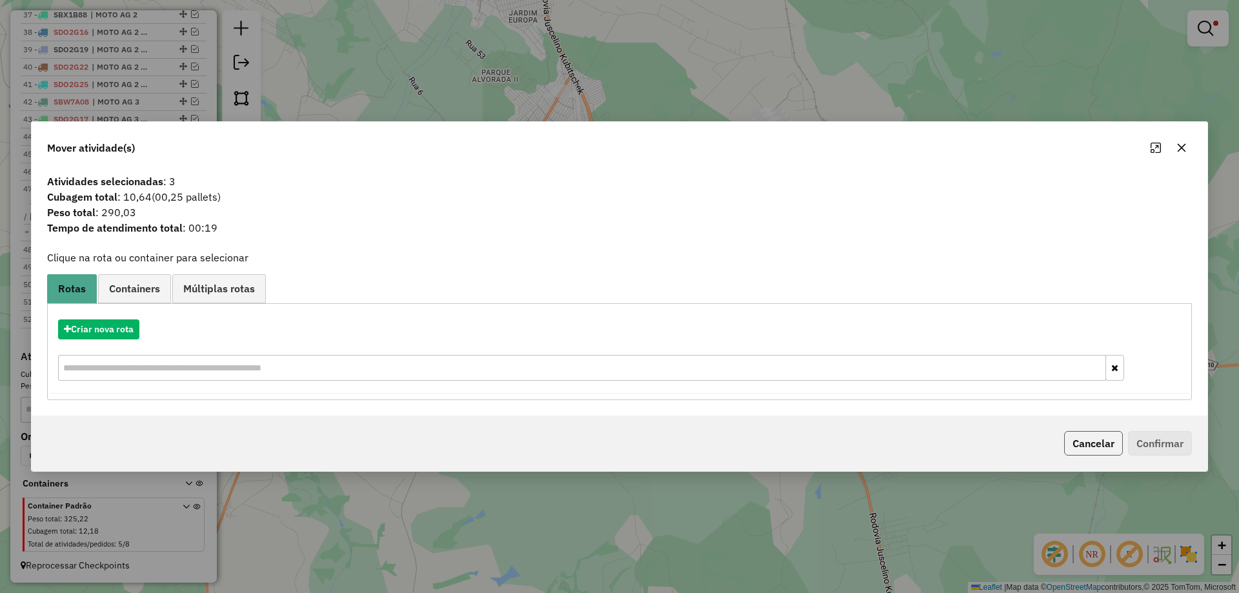
click at [1119, 447] on button "Cancelar" at bounding box center [1094, 443] width 59 height 25
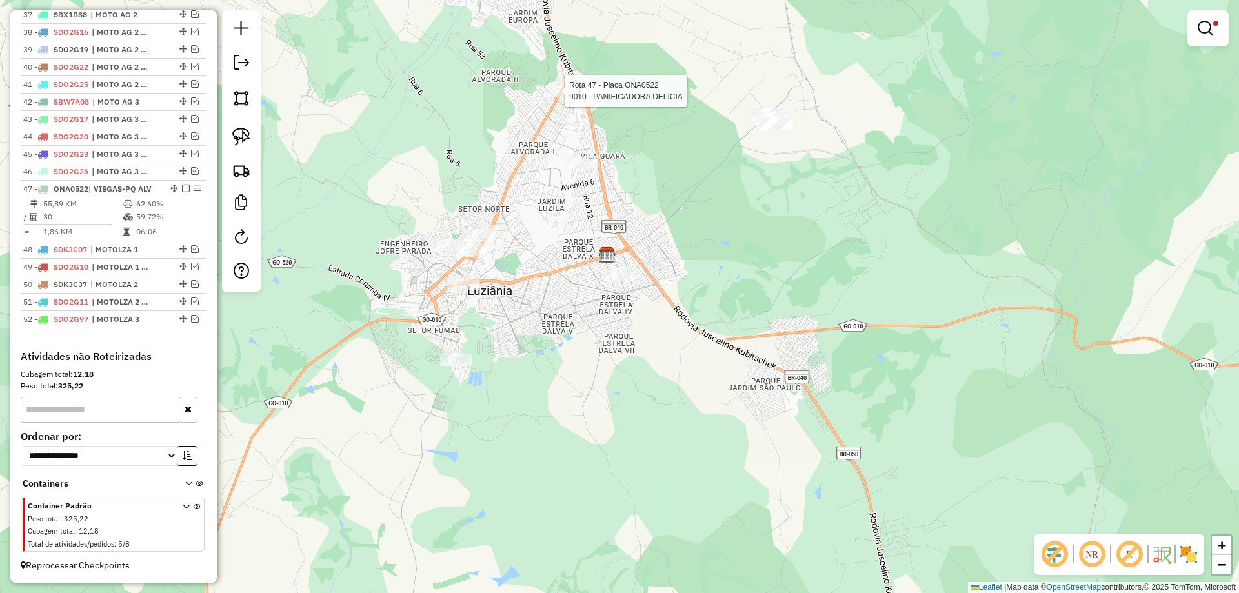
select select "*********"
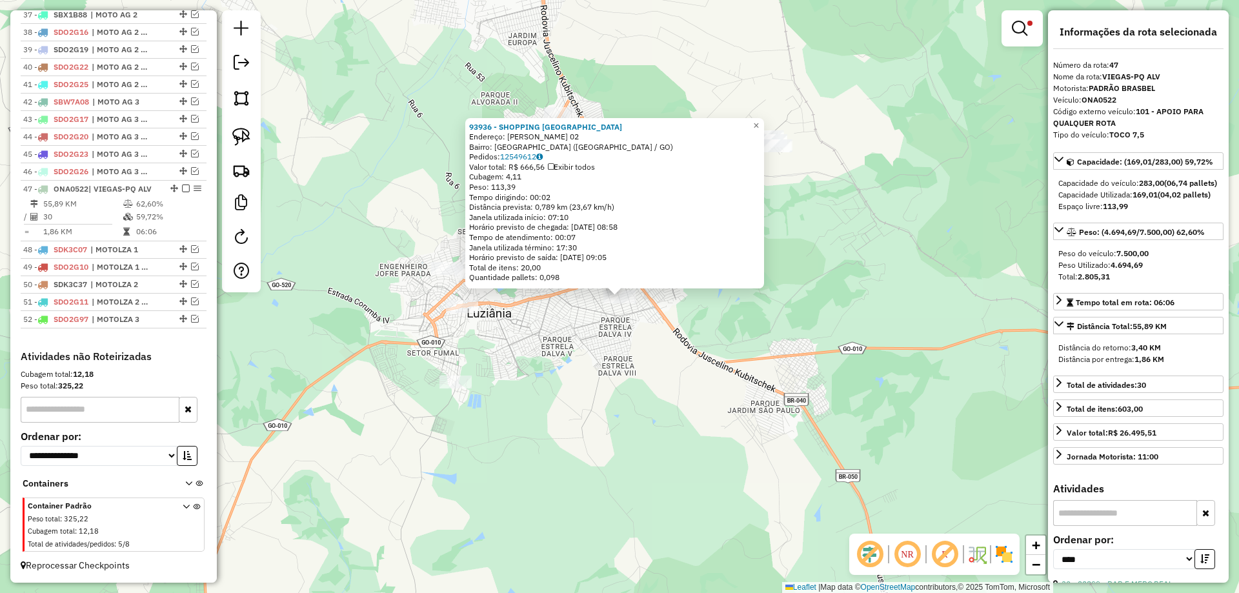
click at [637, 409] on div "93936 - SHOPPING DO PaO Endereço: KISLEU DIAS MACIEL 02 Bairro: PARQUE ESTRELA …" at bounding box center [619, 296] width 1239 height 593
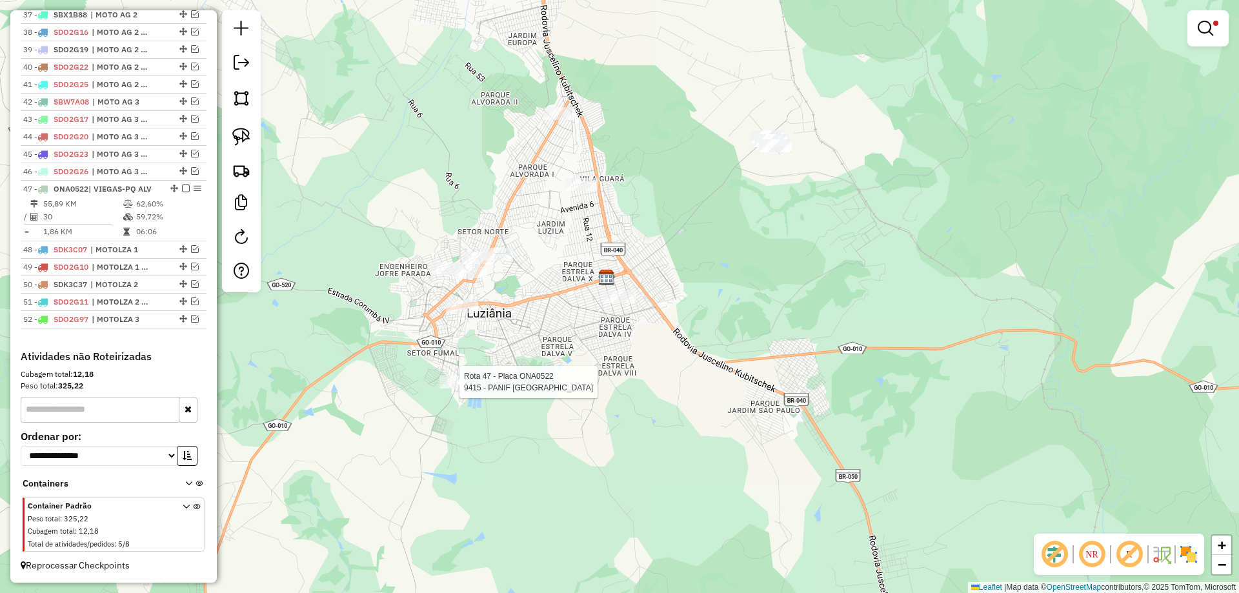
select select "*********"
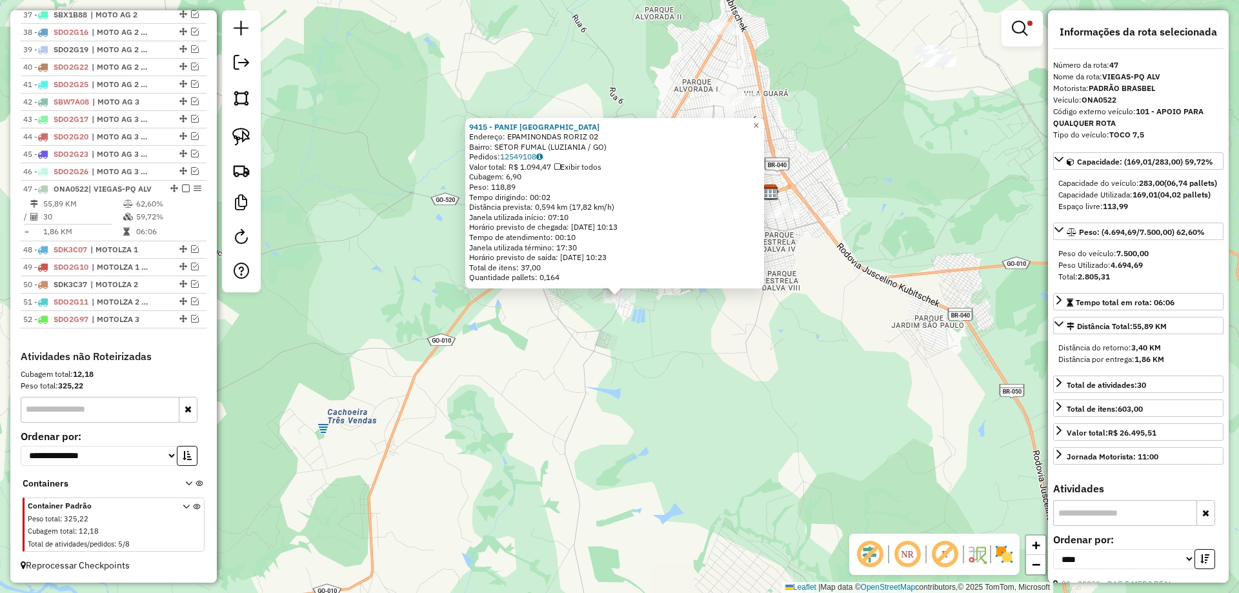
click at [658, 388] on div "9415 - PANIF SAO FRANCISCO Endereço: EPAMINONDAS RORIZ 02 Bairro: SETOR FUMAL (…" at bounding box center [619, 296] width 1239 height 593
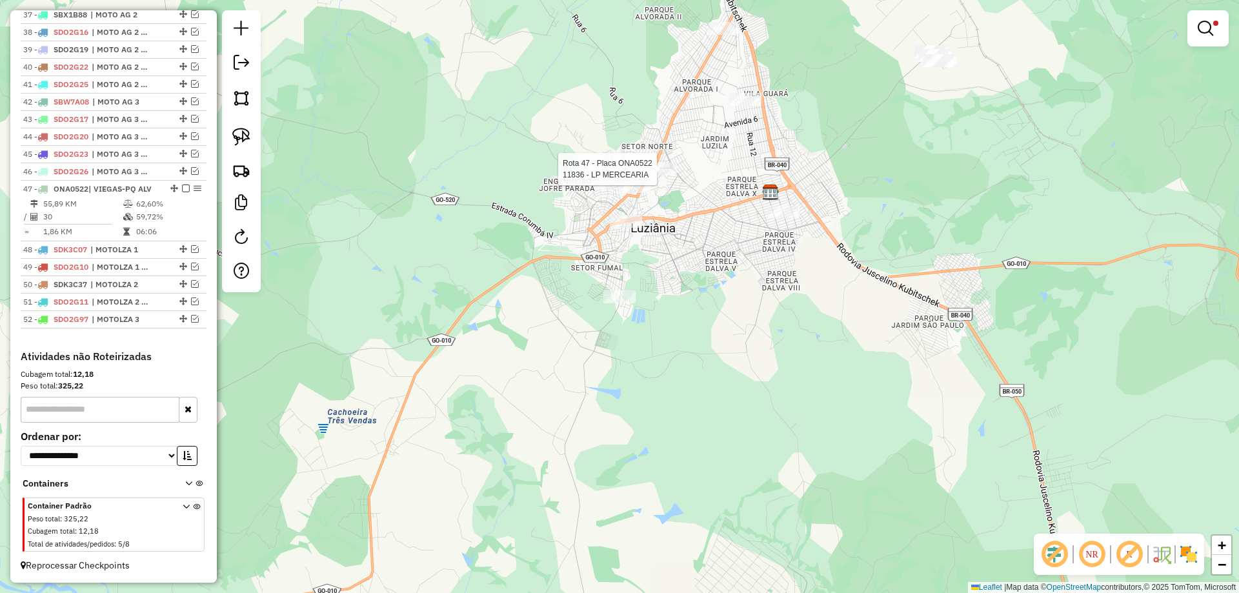
select select "*********"
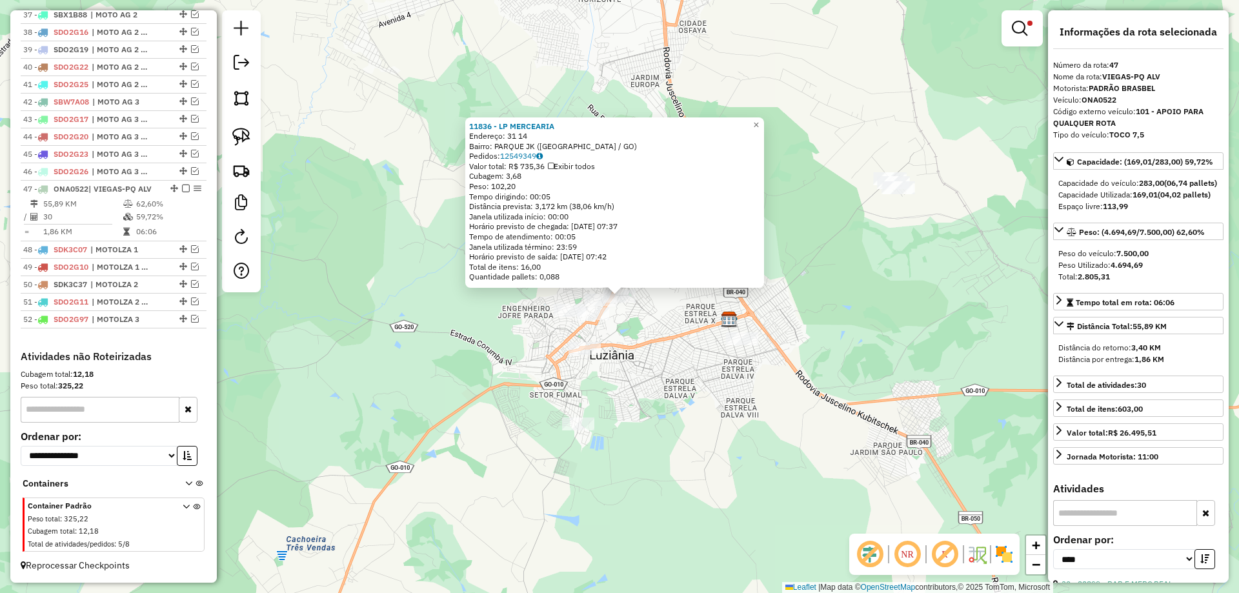
click at [666, 329] on div "11836 - LP MERCEARIA Endereço: 31 14 Bairro: PARQUE JK (LUZIANIA / GO) Pedidos:…" at bounding box center [619, 296] width 1239 height 593
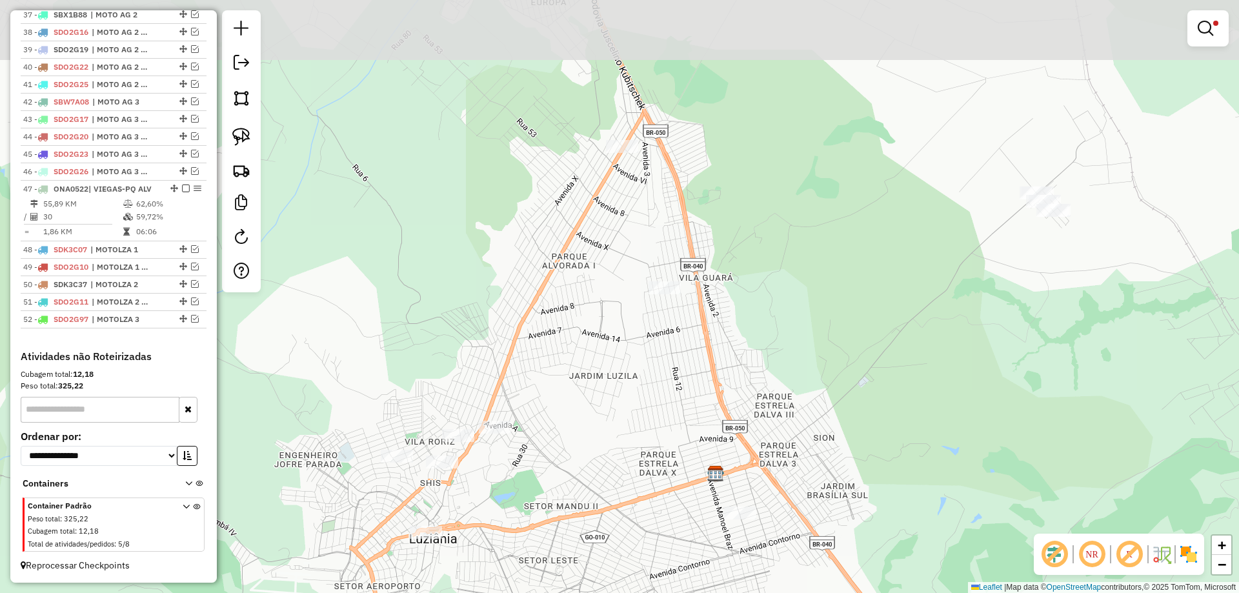
drag, startPoint x: 747, startPoint y: 278, endPoint x: 667, endPoint y: 385, distance: 133.2
click at [668, 392] on div "Limpar filtros Janela de atendimento Grade de atendimento Capacidade Transporta…" at bounding box center [619, 296] width 1239 height 593
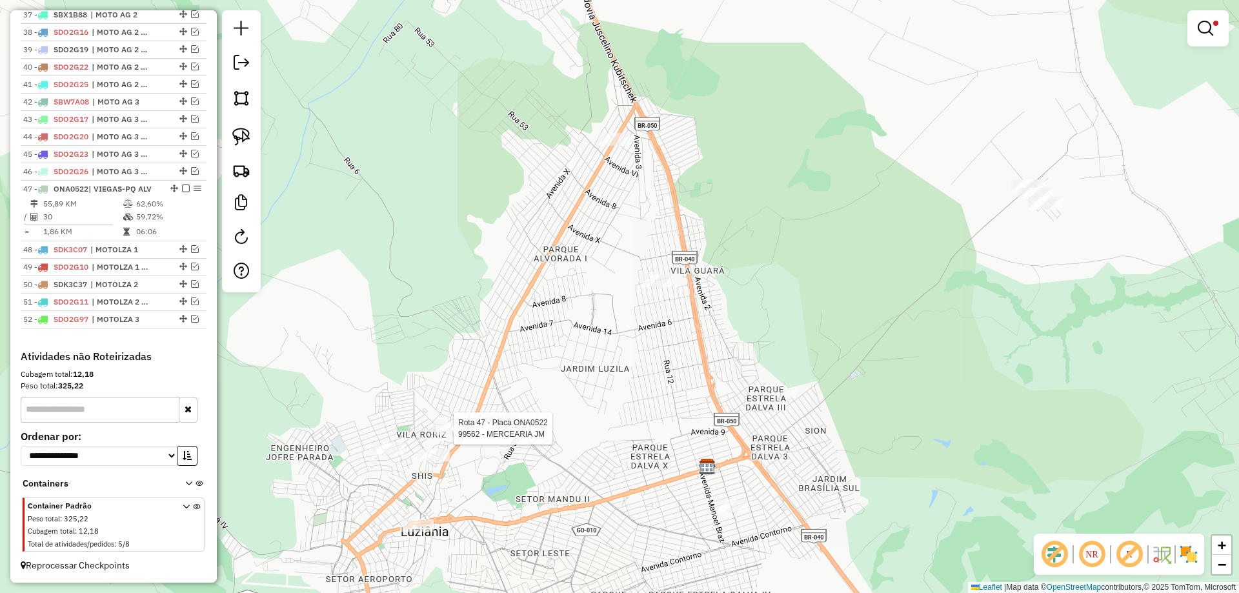
select select "*********"
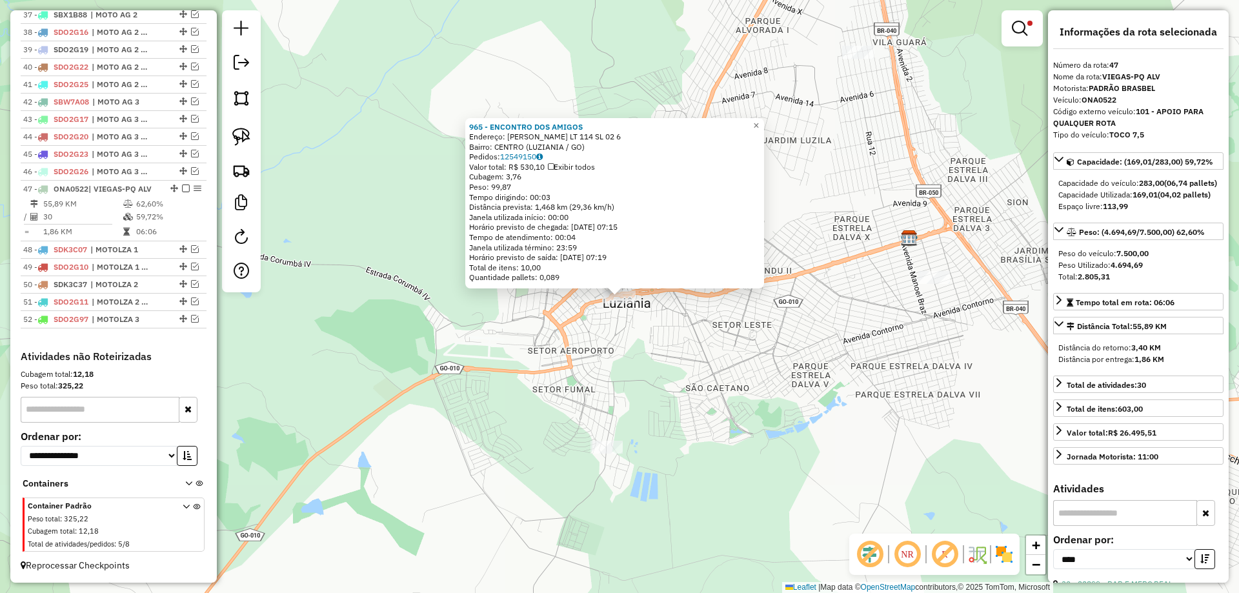
click at [686, 381] on div "965 - ENCONTRO DOS AMIGOS Endereço: ANTONIO CARNEIRO LT 114 SL 02 6 Bairro: CEN…" at bounding box center [619, 296] width 1239 height 593
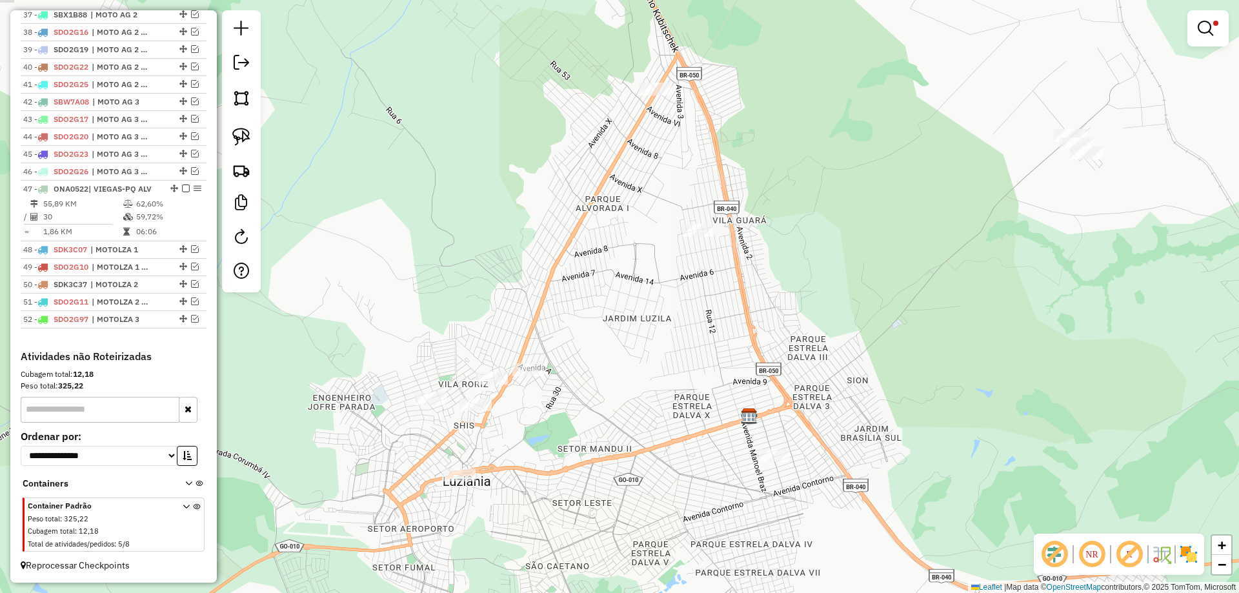
drag, startPoint x: 819, startPoint y: 190, endPoint x: 674, endPoint y: 347, distance: 212.9
click at [676, 347] on div "Limpar filtros Janela de atendimento Grade de atendimento Capacidade Transporta…" at bounding box center [619, 296] width 1239 height 593
click at [245, 133] on img at bounding box center [241, 137] width 18 height 18
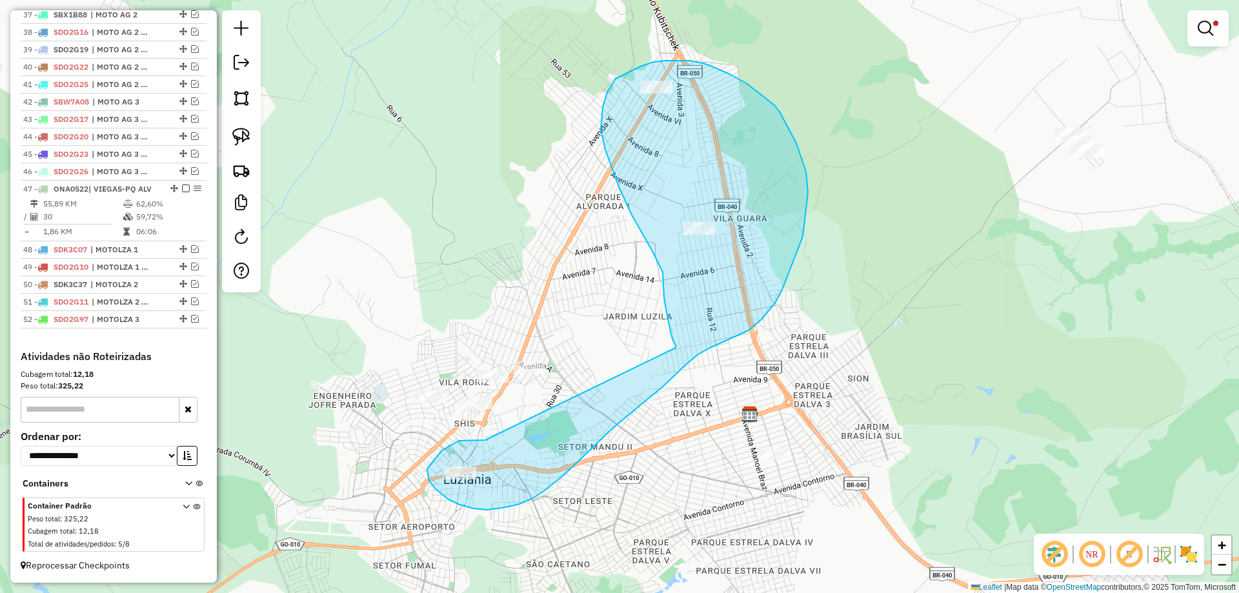
drag, startPoint x: 455, startPoint y: 443, endPoint x: 676, endPoint y: 348, distance: 240.3
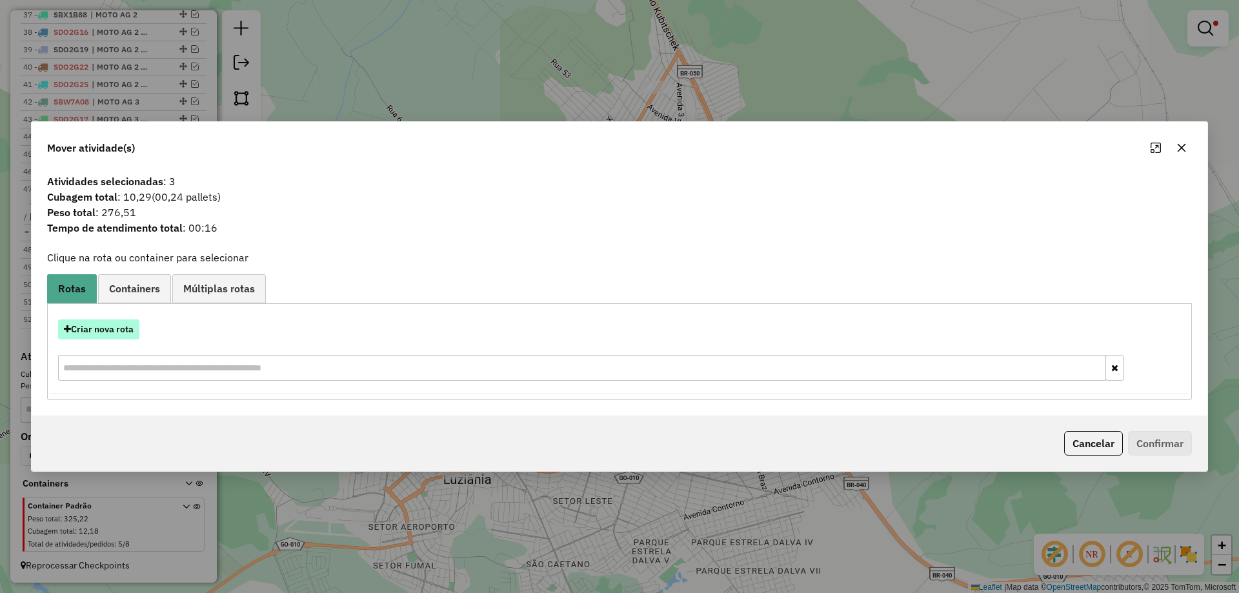
click at [115, 322] on button "Criar nova rota" at bounding box center [98, 330] width 81 height 20
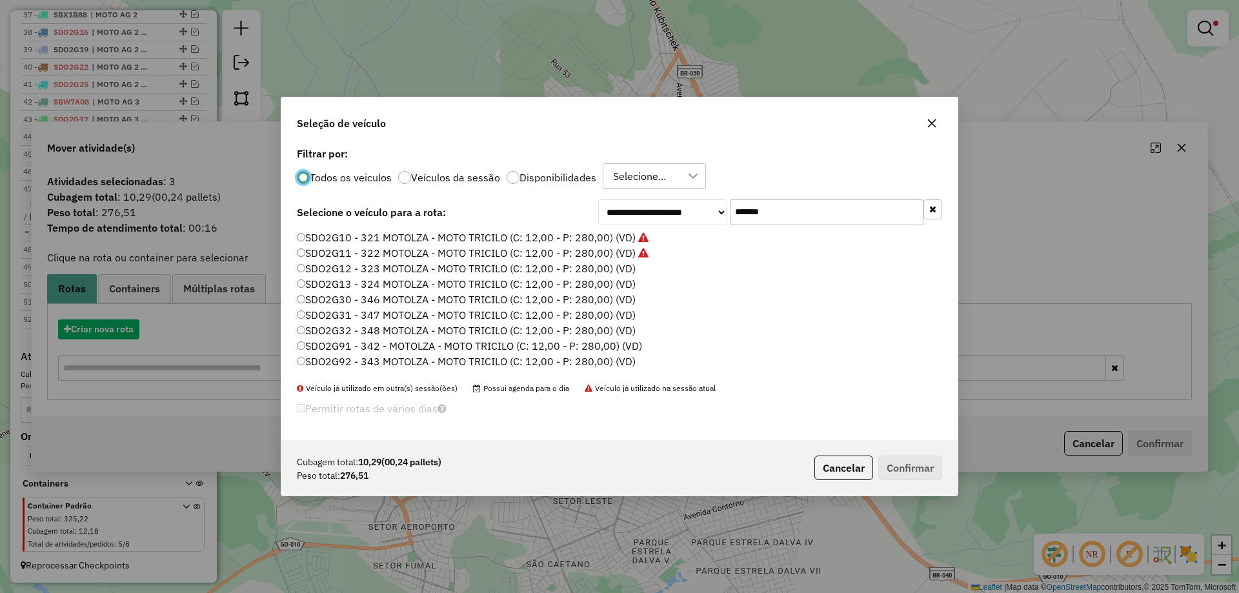
scroll to position [7, 4]
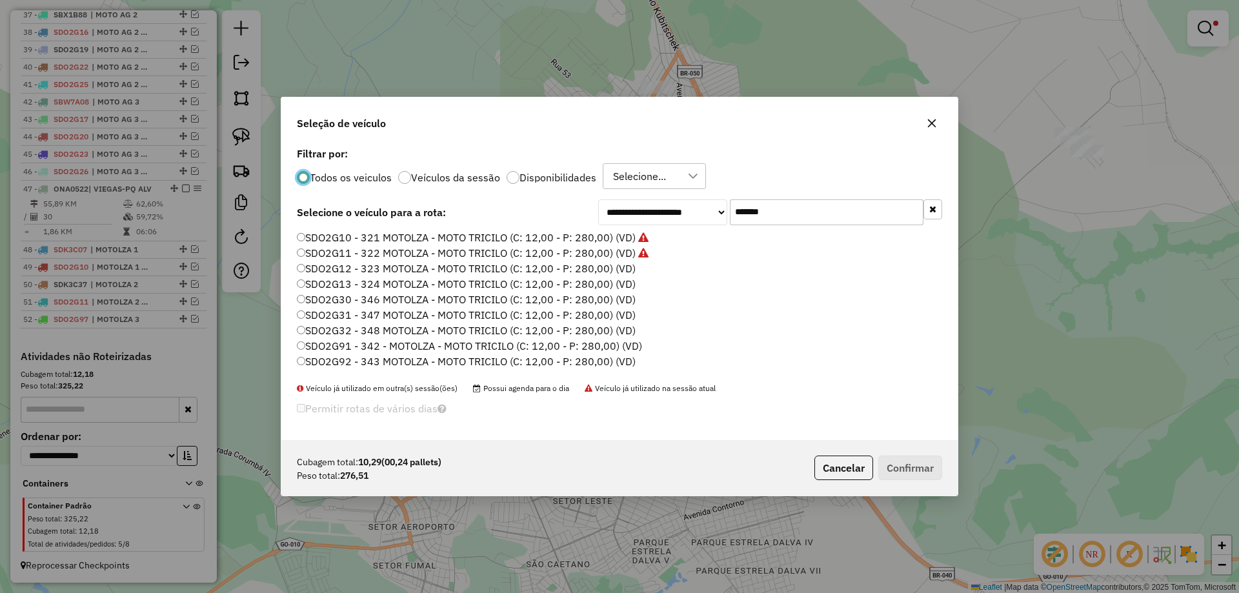
click at [620, 270] on label "SDO2G12 - 323 MOTOLZA - MOTO TRICILO (C: 12,00 - P: 280,00) (VD)" at bounding box center [466, 268] width 339 height 15
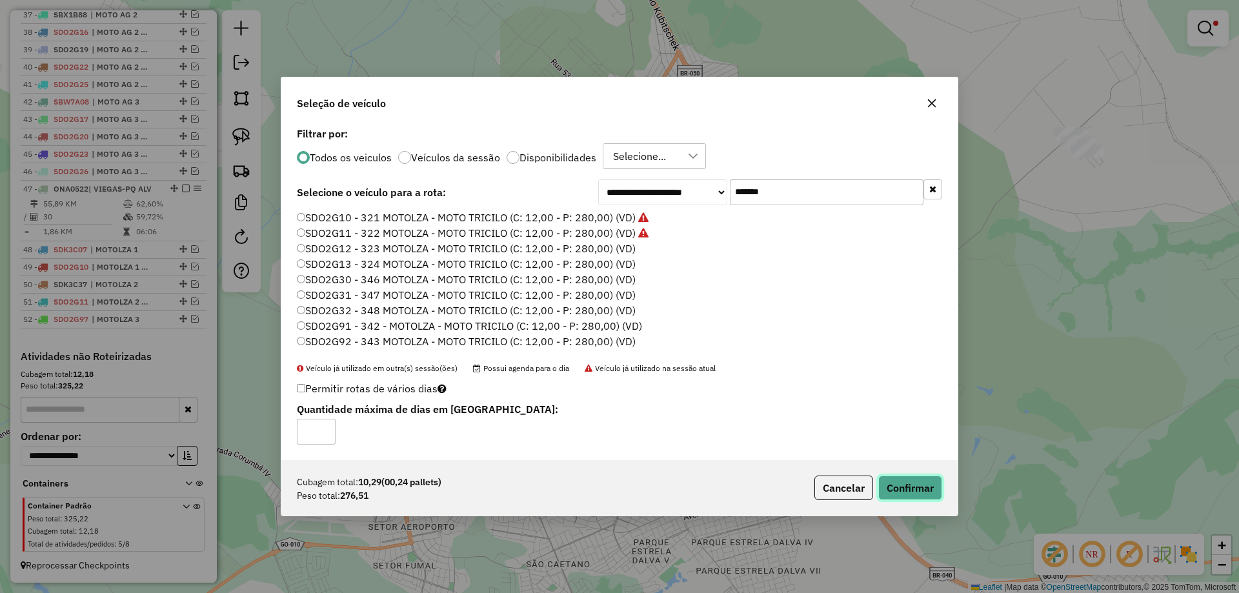
click at [922, 489] on button "Confirmar" at bounding box center [911, 488] width 64 height 25
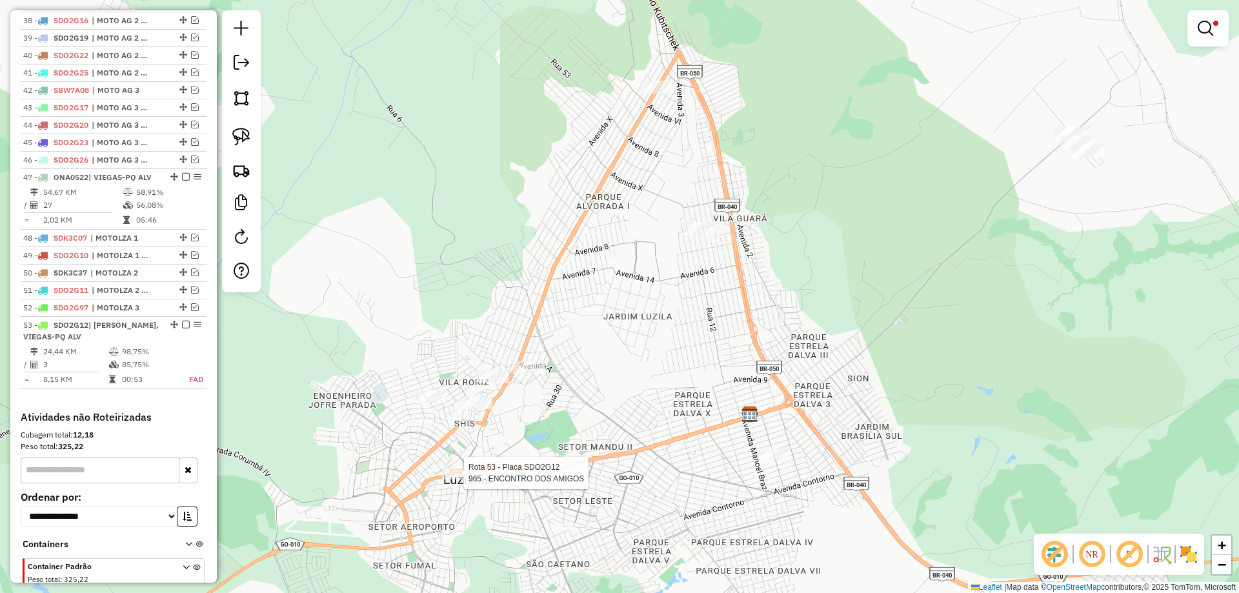
select select "*********"
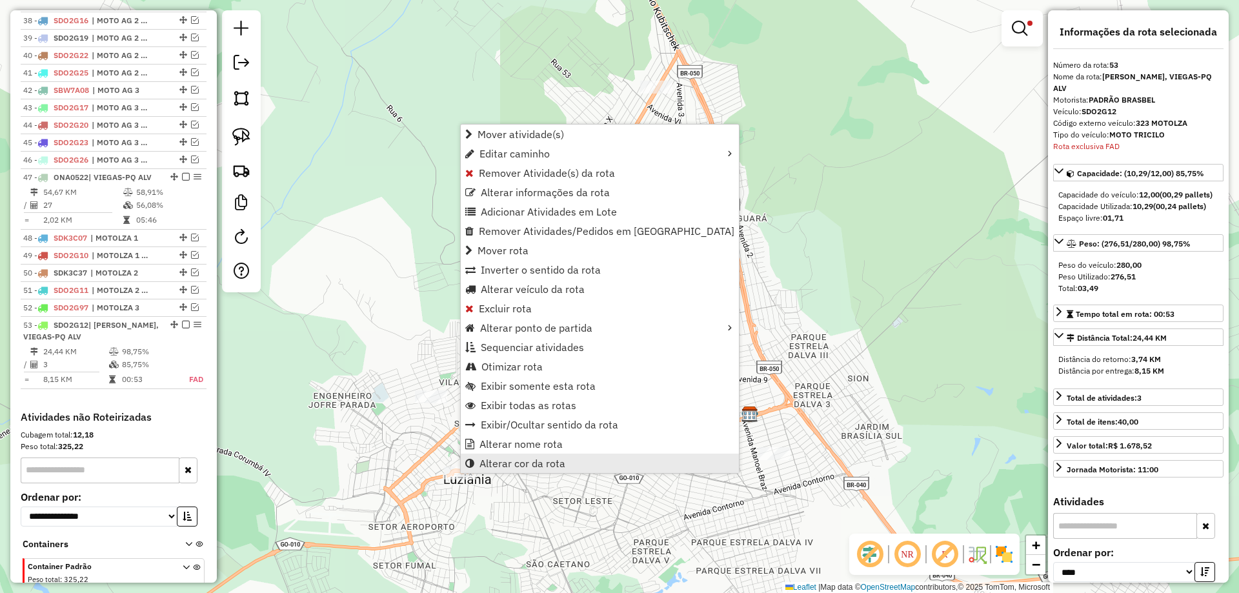
scroll to position [1203, 0]
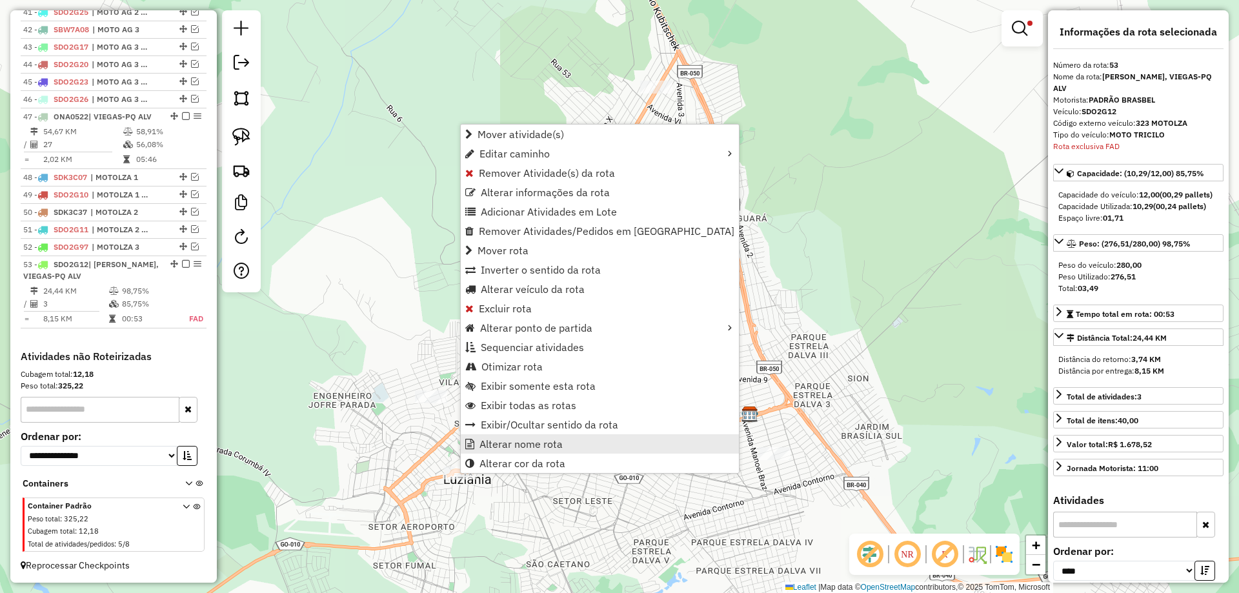
click at [506, 445] on span "Alterar nome rota" at bounding box center [521, 444] width 83 height 10
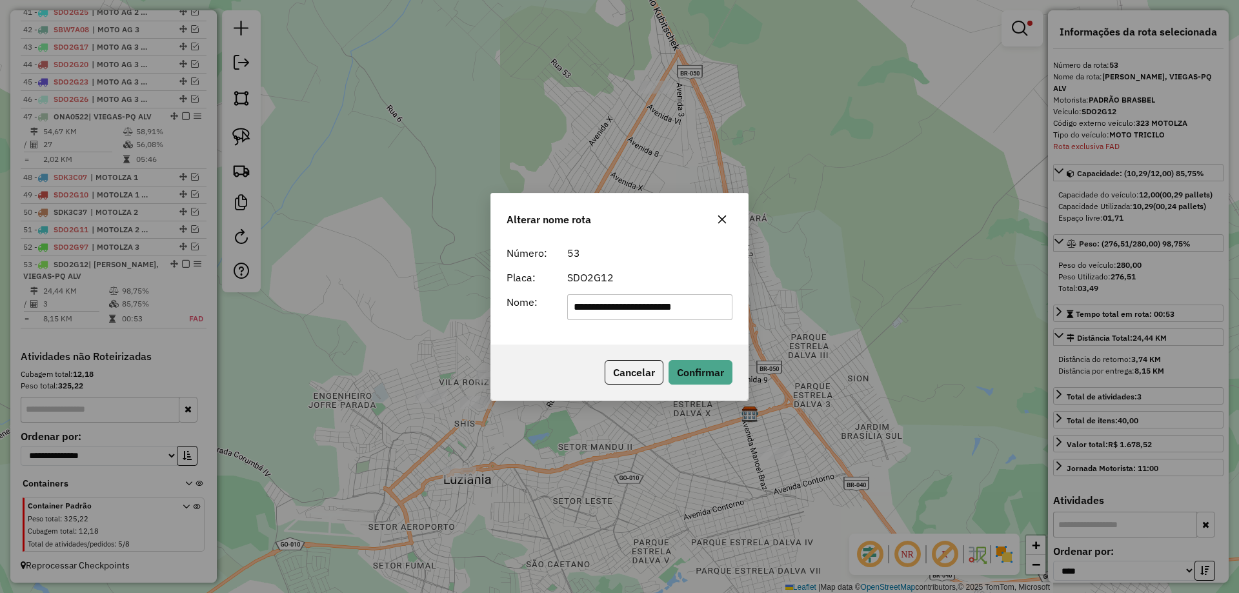
drag, startPoint x: 728, startPoint y: 311, endPoint x: 87, endPoint y: 305, distance: 641.1
click at [87, 305] on div "**********" at bounding box center [619, 296] width 1239 height 593
type input "**********"
drag, startPoint x: 706, startPoint y: 365, endPoint x: 446, endPoint y: 349, distance: 260.0
click at [705, 367] on button "Confirmar" at bounding box center [701, 372] width 64 height 25
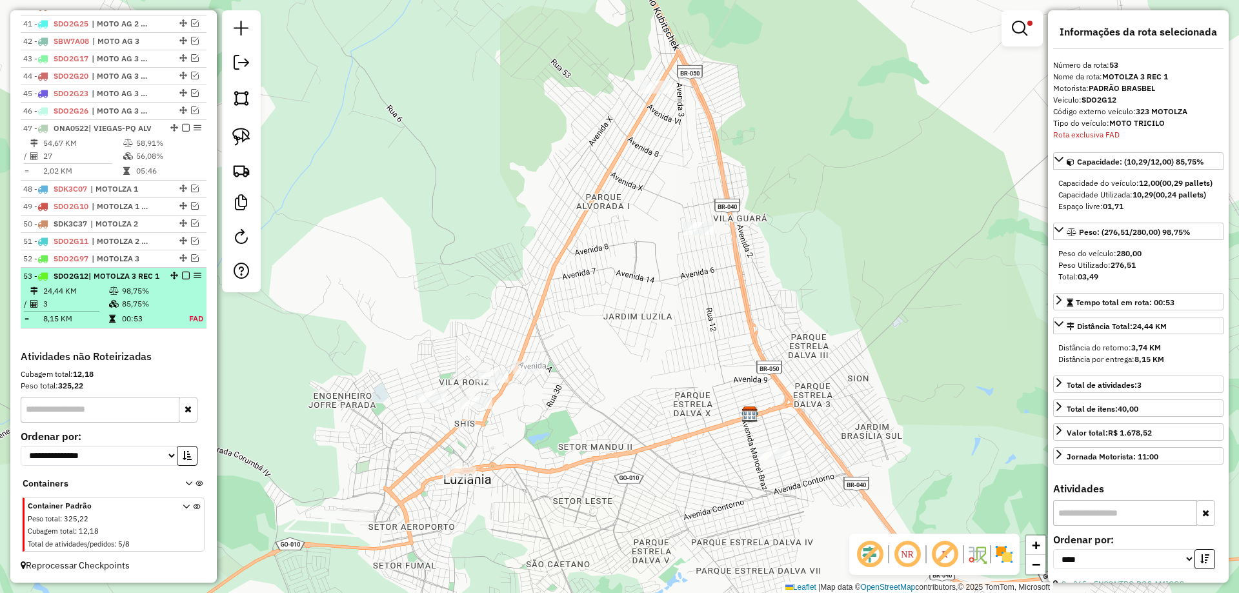
click at [182, 272] on em at bounding box center [186, 276] width 8 height 8
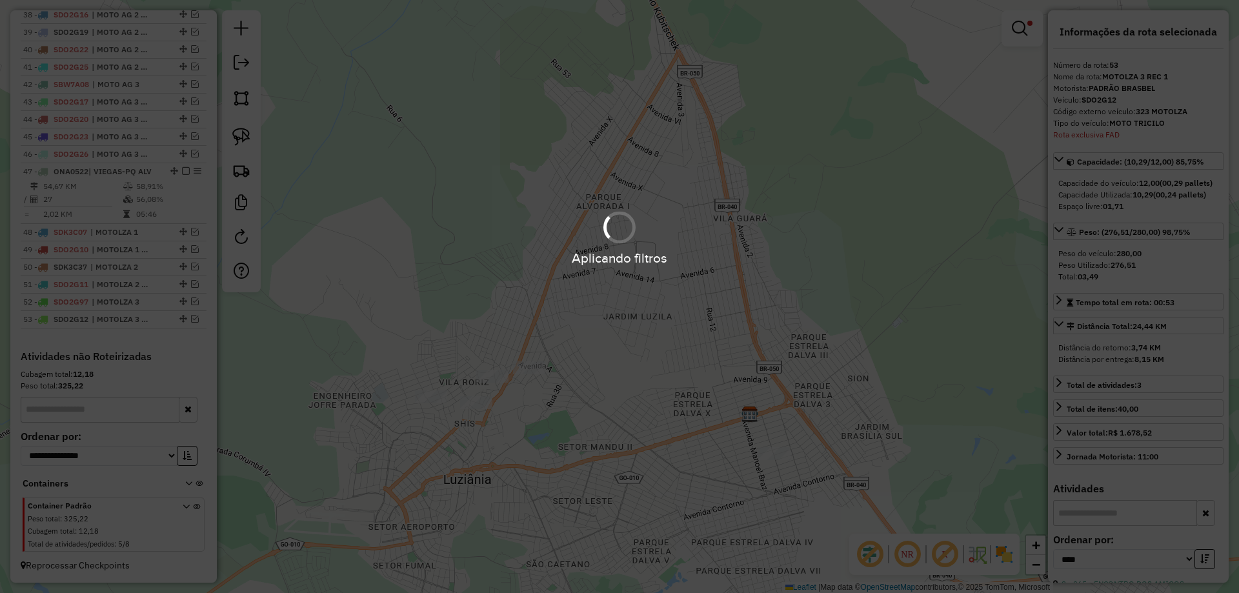
scroll to position [1148, 0]
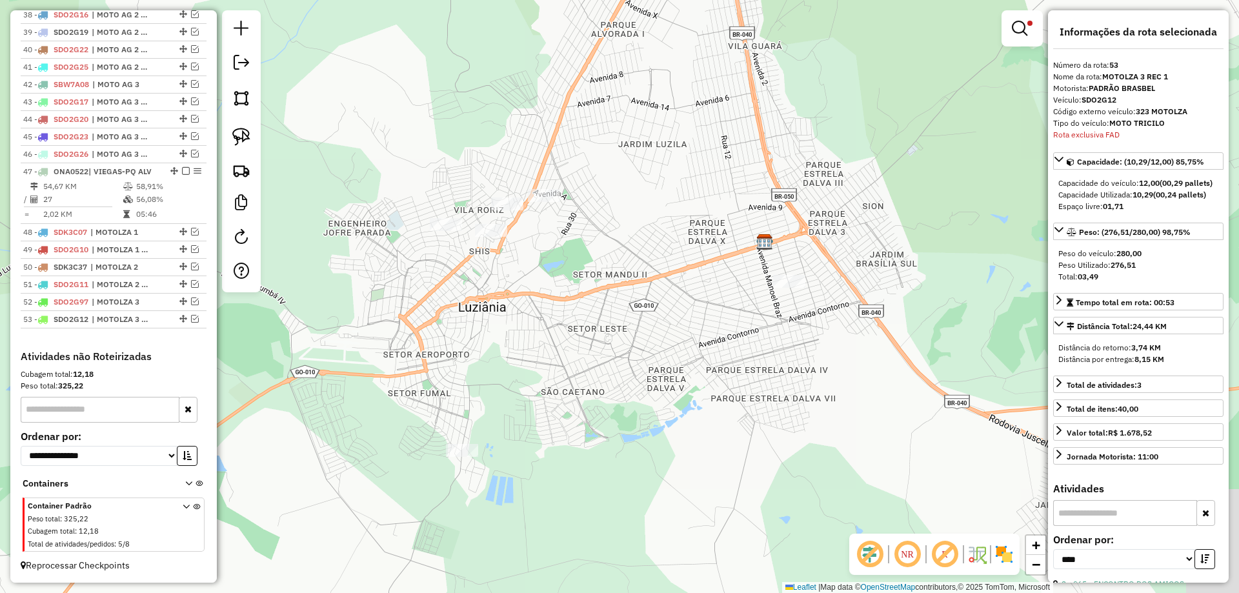
drag, startPoint x: 669, startPoint y: 290, endPoint x: 671, endPoint y: 219, distance: 71.0
click at [671, 219] on div "Limpar filtros Janela de atendimento Grade de atendimento Capacidade Transporta…" at bounding box center [619, 296] width 1239 height 593
click at [240, 137] on img at bounding box center [241, 137] width 18 height 18
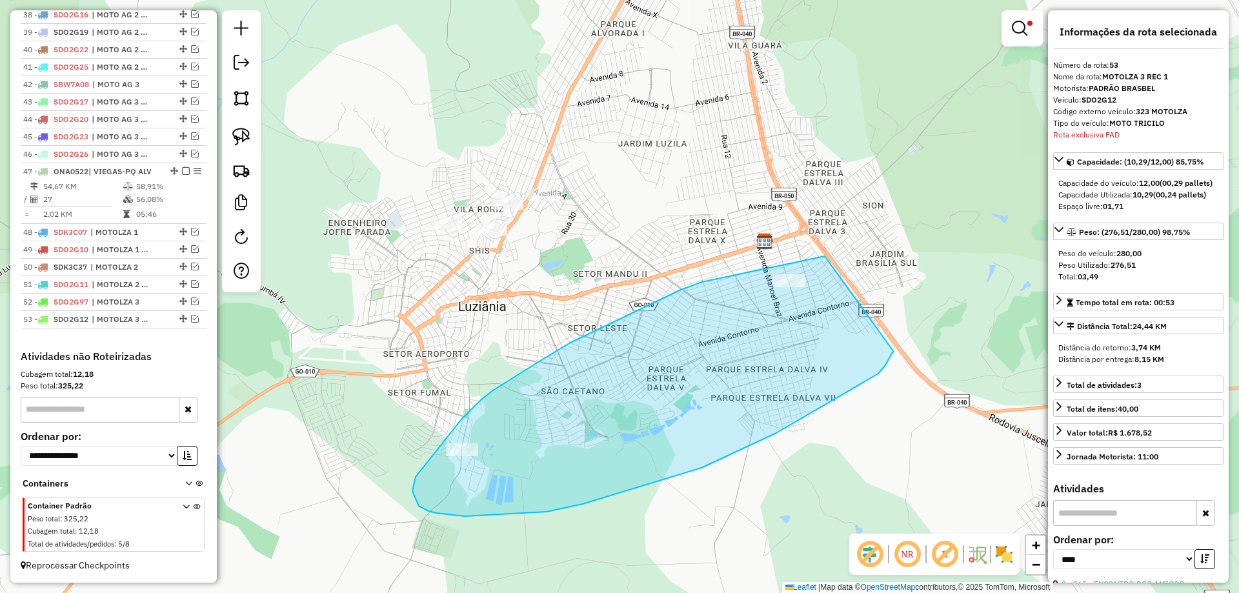
drag, startPoint x: 819, startPoint y: 258, endPoint x: 894, endPoint y: 352, distance: 120.8
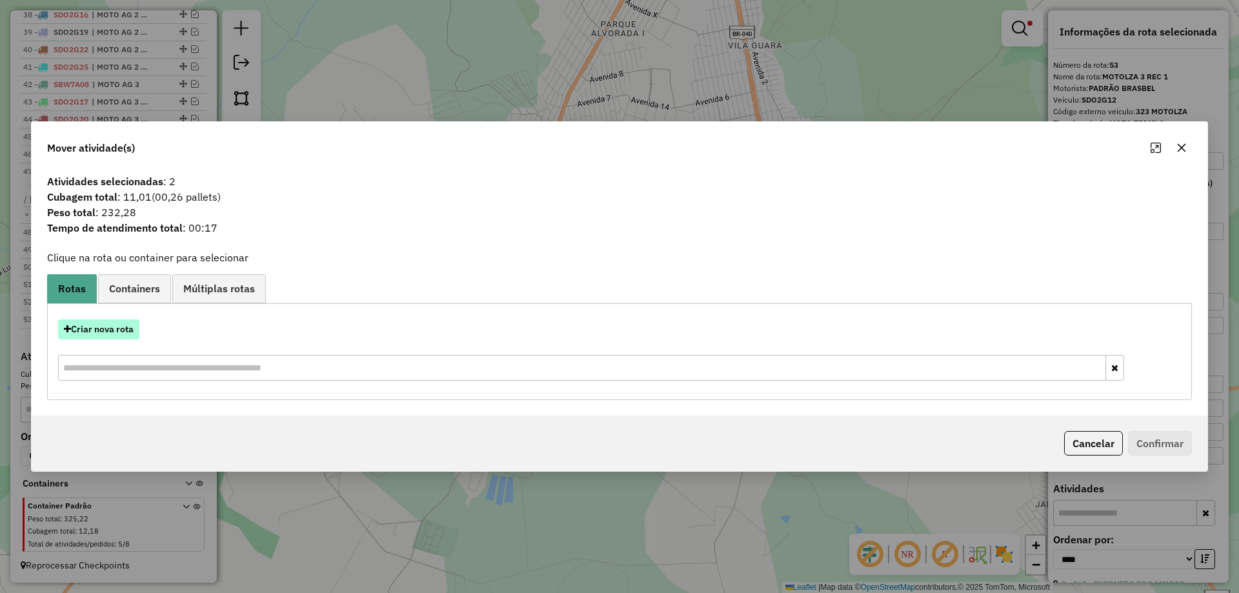
click at [111, 333] on button "Criar nova rota" at bounding box center [98, 330] width 81 height 20
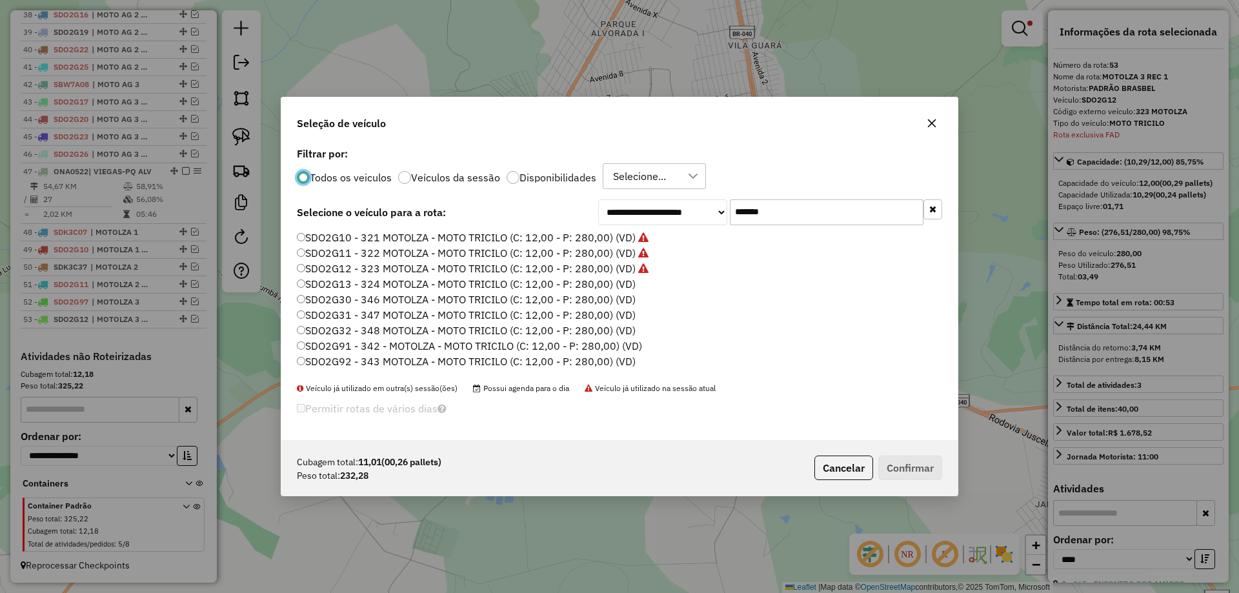
scroll to position [7, 4]
click at [622, 281] on label "SDO2G13 - 324 MOTOLZA - MOTO TRICILO (C: 12,00 - P: 280,00) (VD)" at bounding box center [466, 283] width 339 height 15
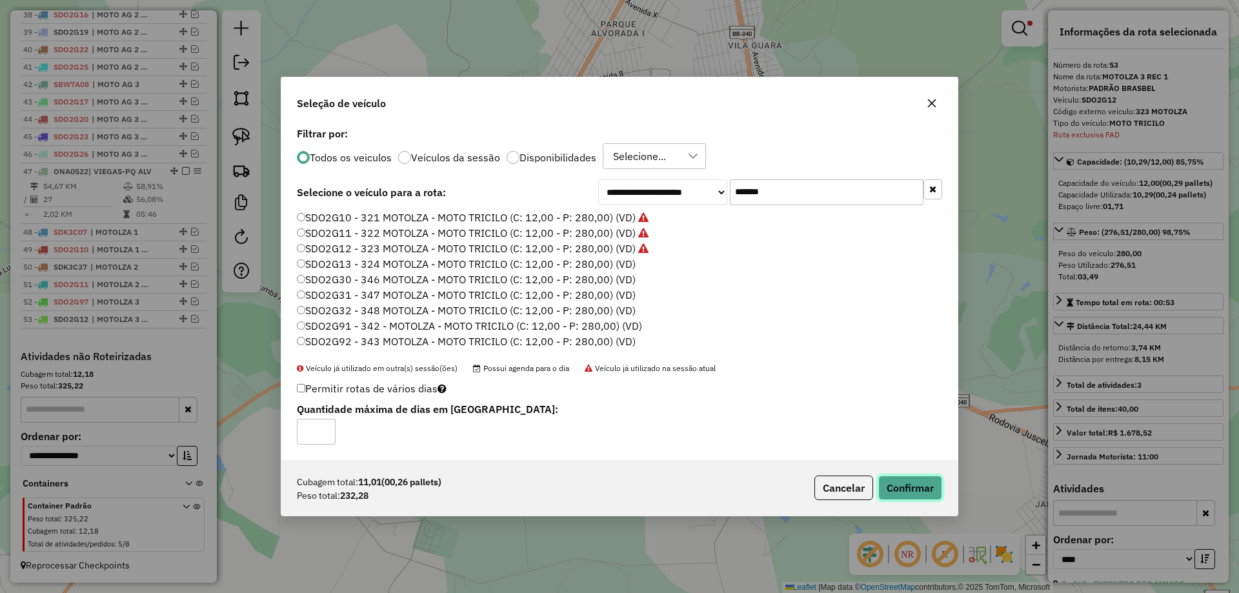
click at [912, 484] on button "Confirmar" at bounding box center [911, 488] width 64 height 25
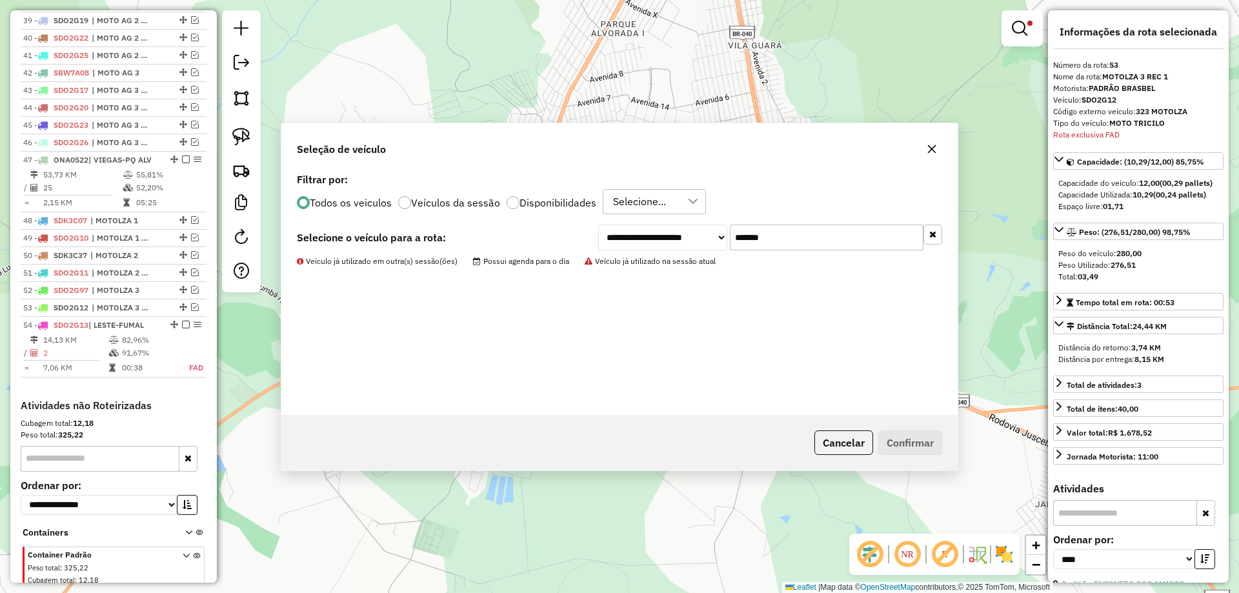
scroll to position [1209, 0]
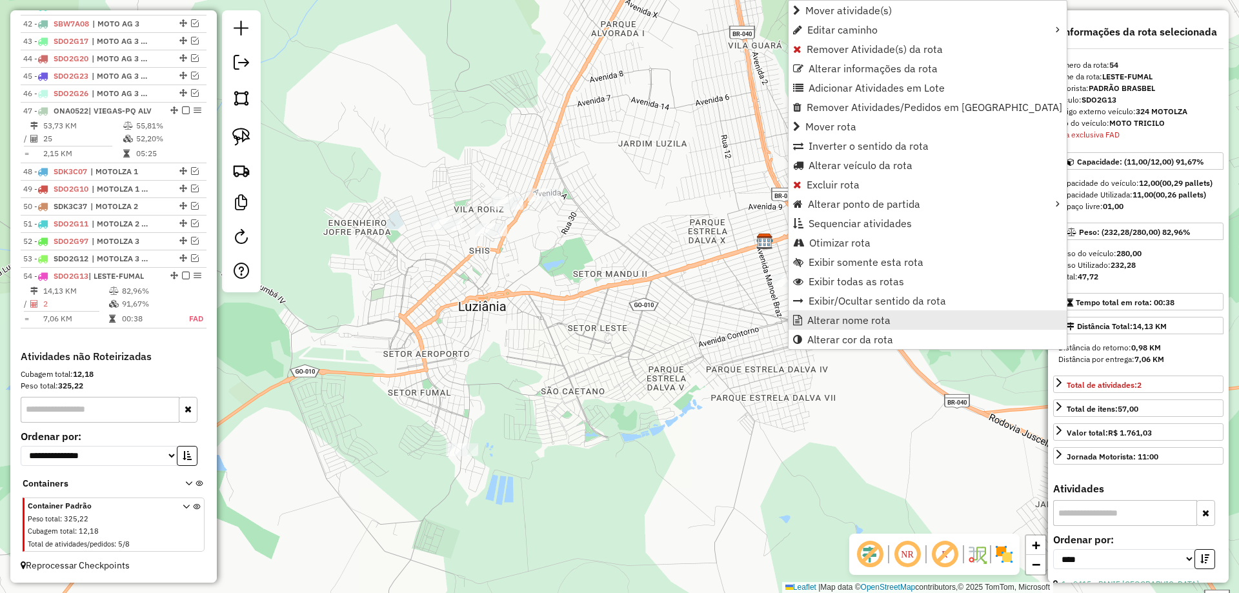
click at [871, 311] on link "Alterar nome rota" at bounding box center [928, 320] width 278 height 19
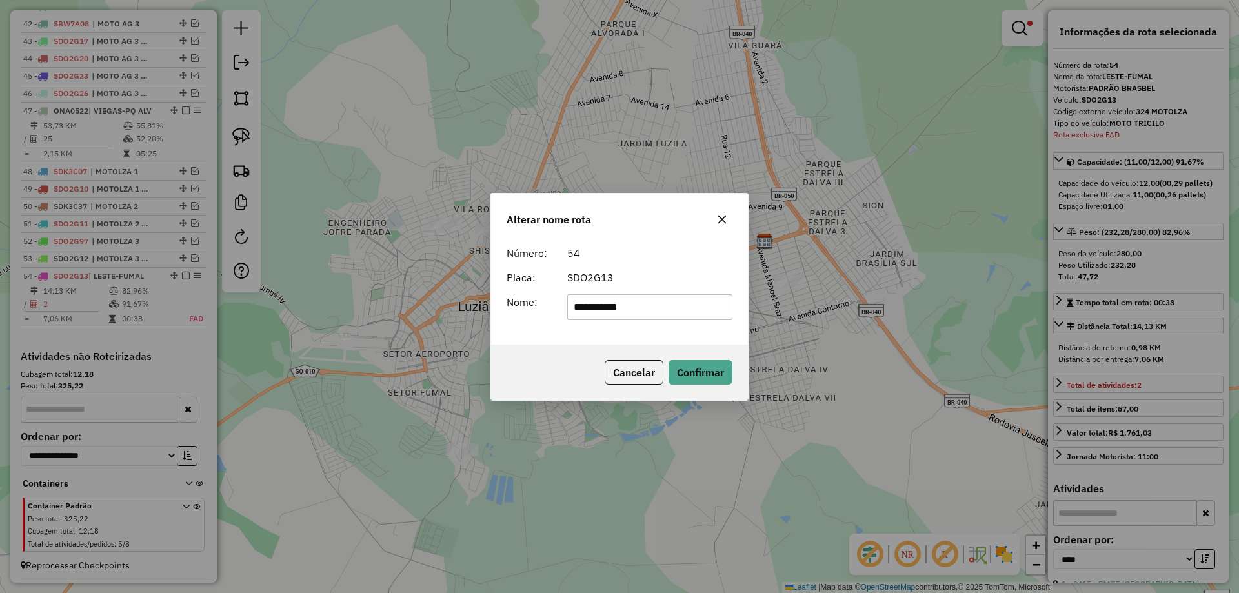
drag, startPoint x: 704, startPoint y: 300, endPoint x: 154, endPoint y: 274, distance: 550.6
click at [154, 274] on div "**********" at bounding box center [619, 296] width 1239 height 593
type input "**********"
click at [698, 380] on button "Confirmar" at bounding box center [701, 372] width 64 height 25
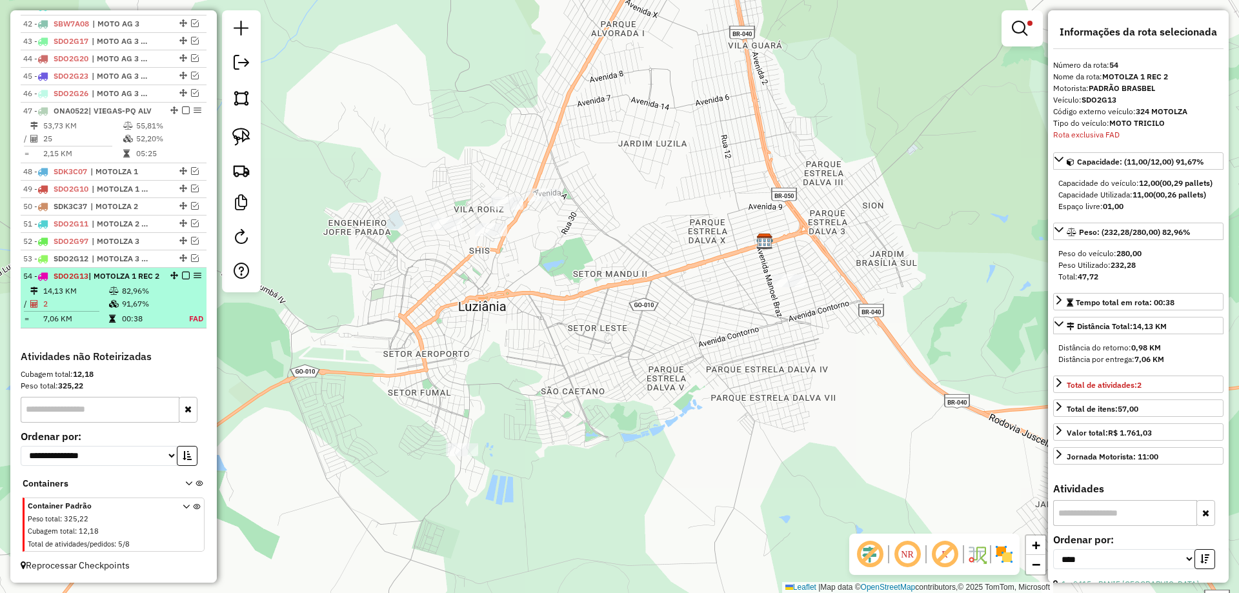
click at [182, 275] on em at bounding box center [186, 276] width 8 height 8
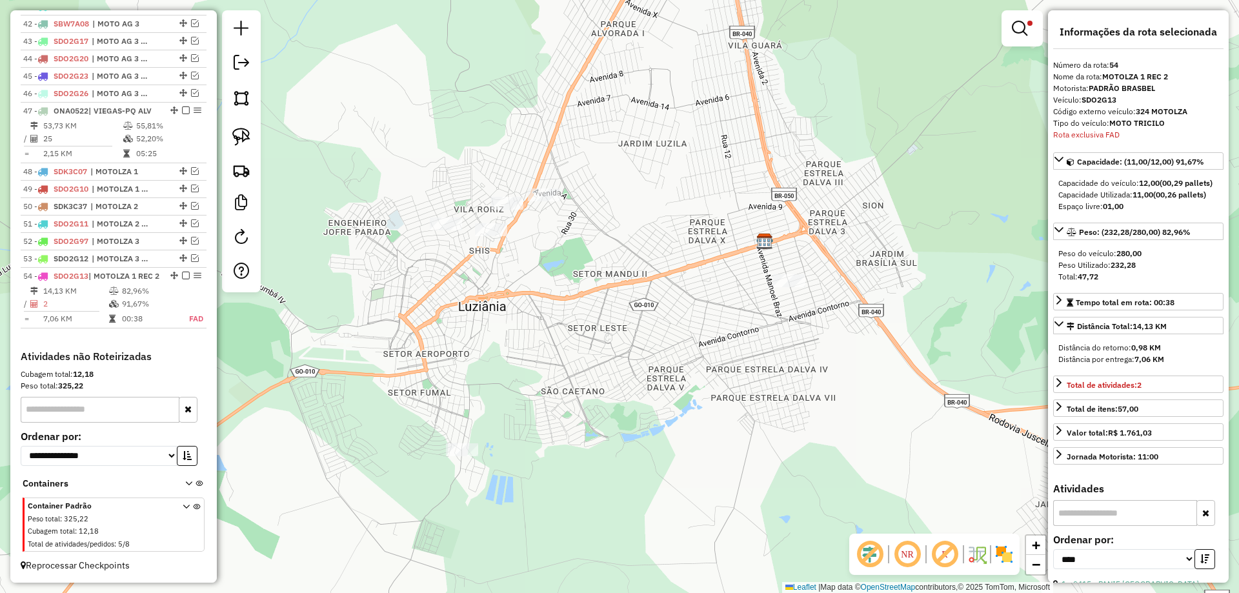
scroll to position [1166, 0]
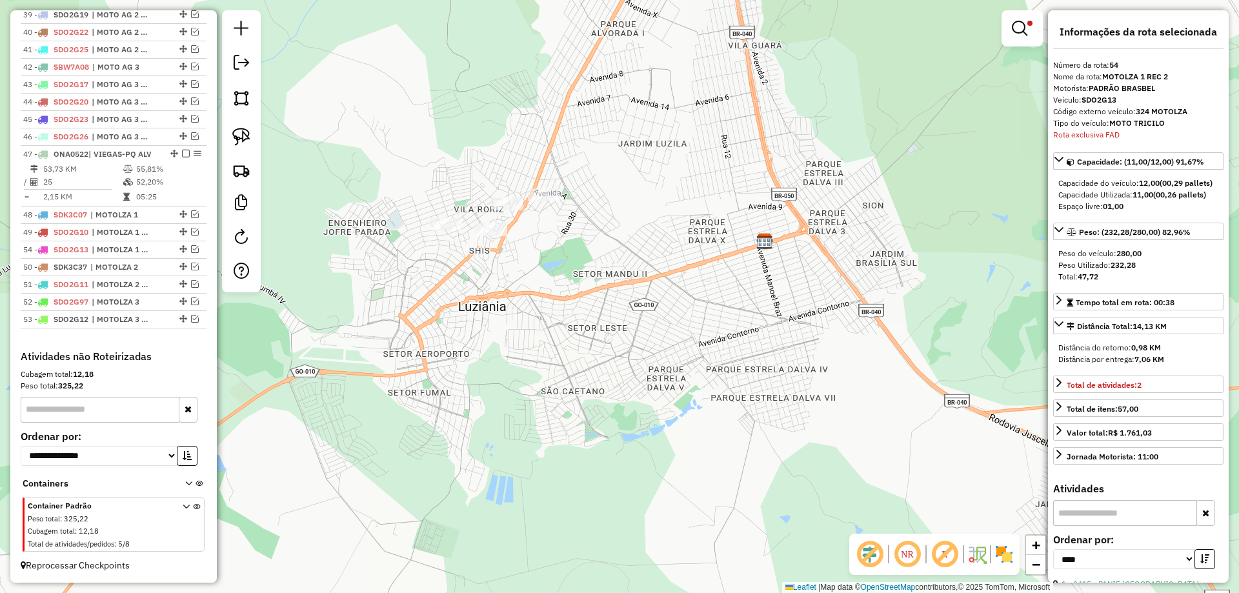
drag, startPoint x: 179, startPoint y: 318, endPoint x: 166, endPoint y: 247, distance: 71.7
click at [245, 136] on img at bounding box center [241, 137] width 18 height 18
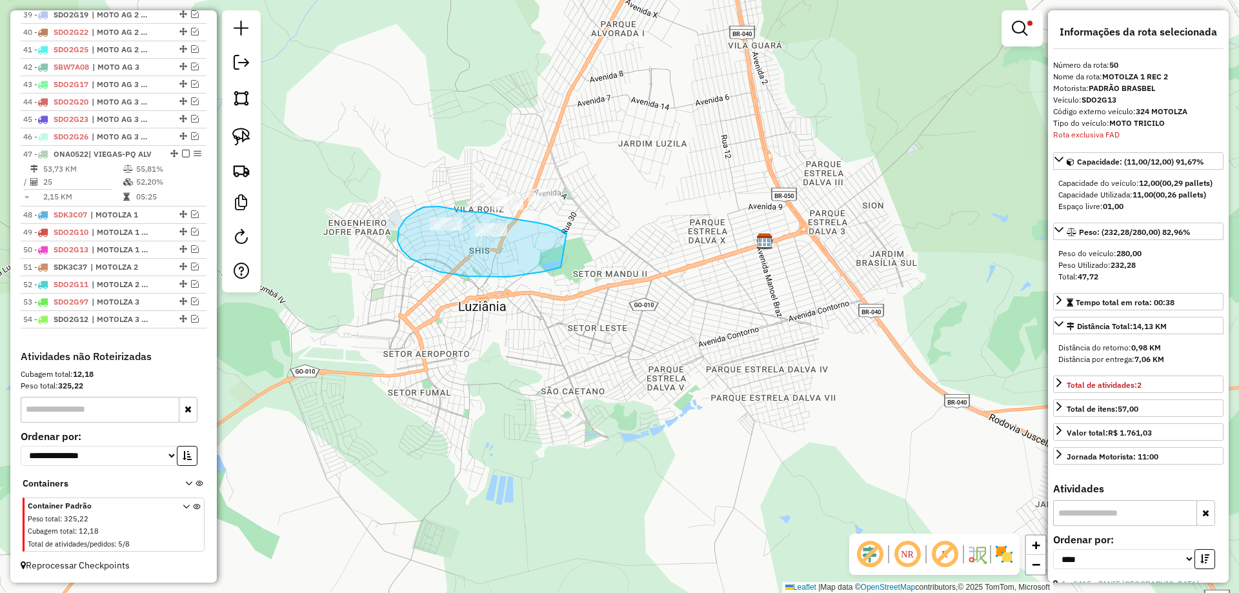
drag, startPoint x: 537, startPoint y: 223, endPoint x: 562, endPoint y: 267, distance: 51.2
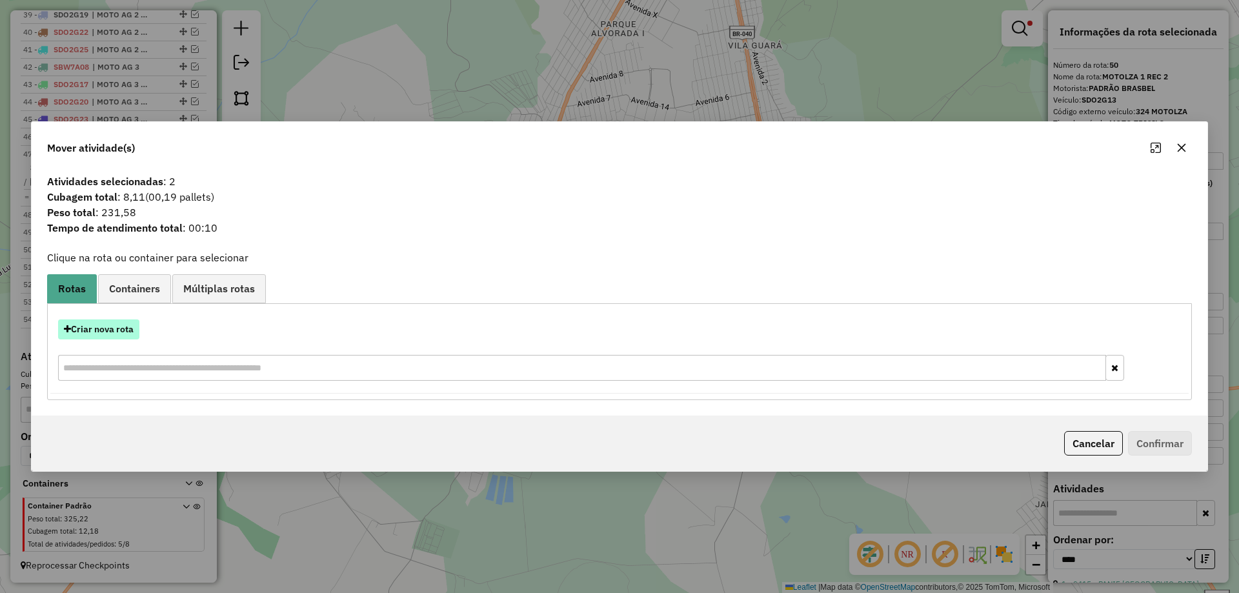
click at [121, 337] on button "Criar nova rota" at bounding box center [98, 330] width 81 height 20
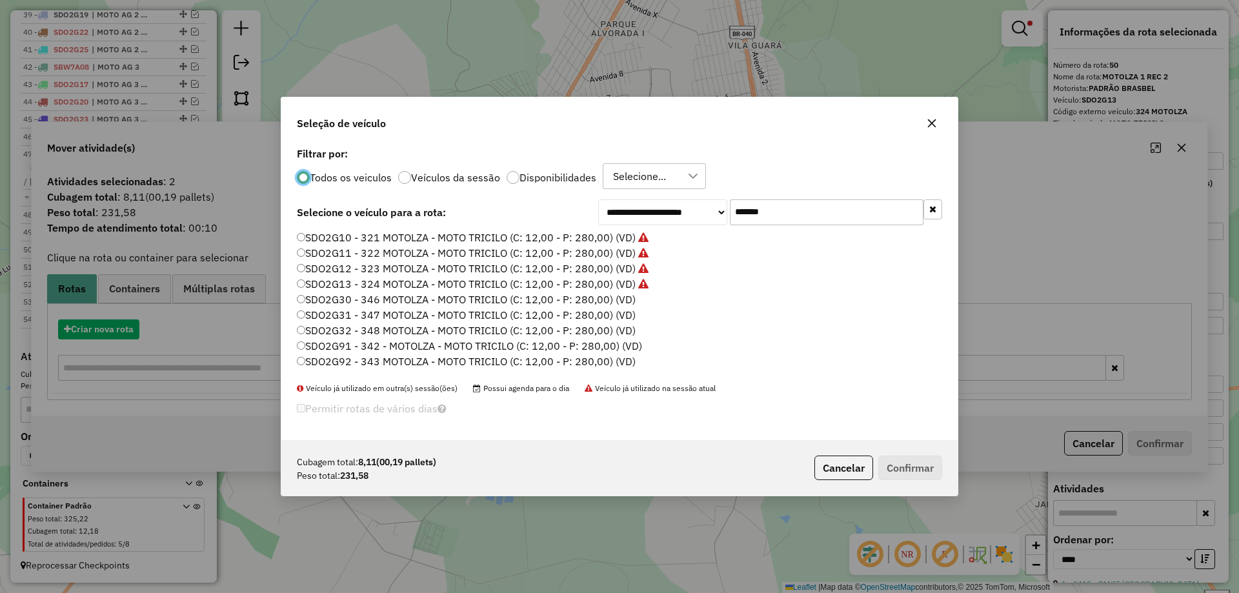
scroll to position [7, 4]
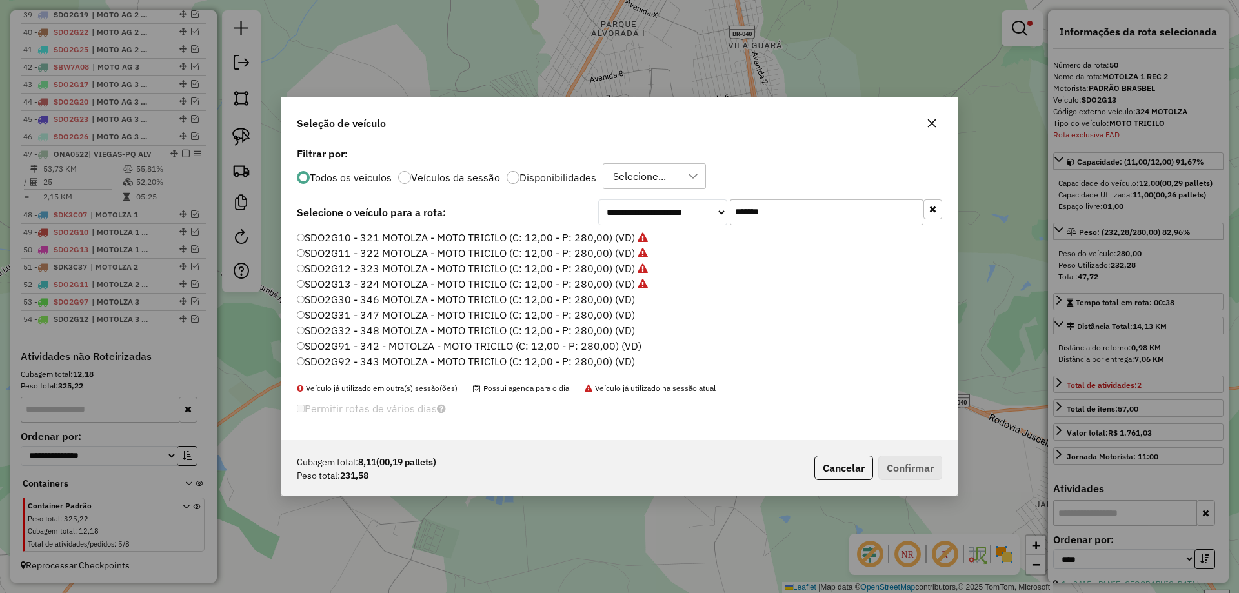
click at [626, 298] on label "SDO2G30 - 346 MOTOLZA - MOTO TRICILO (C: 12,00 - P: 280,00) (VD)" at bounding box center [466, 299] width 338 height 15
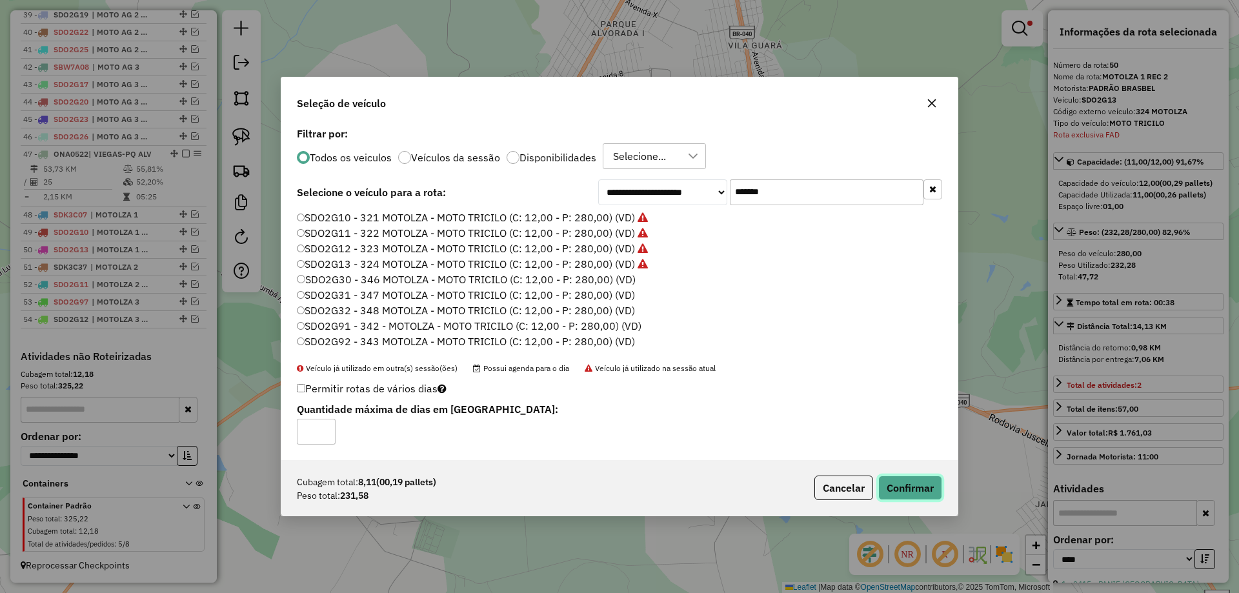
click at [904, 487] on button "Confirmar" at bounding box center [911, 488] width 64 height 25
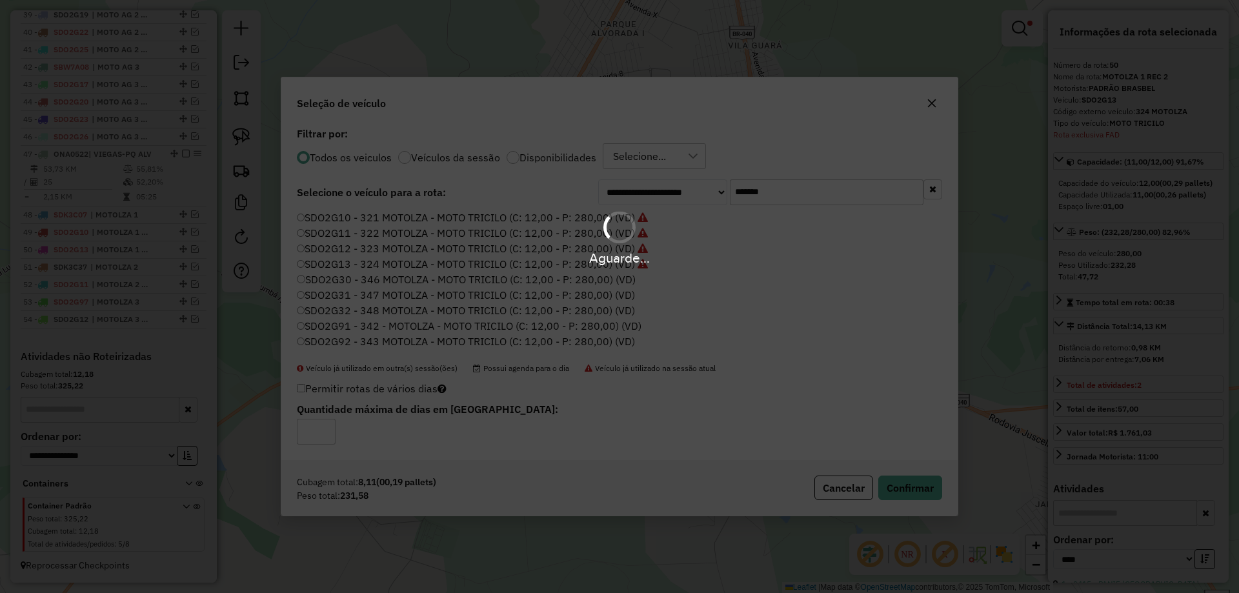
scroll to position [1227, 0]
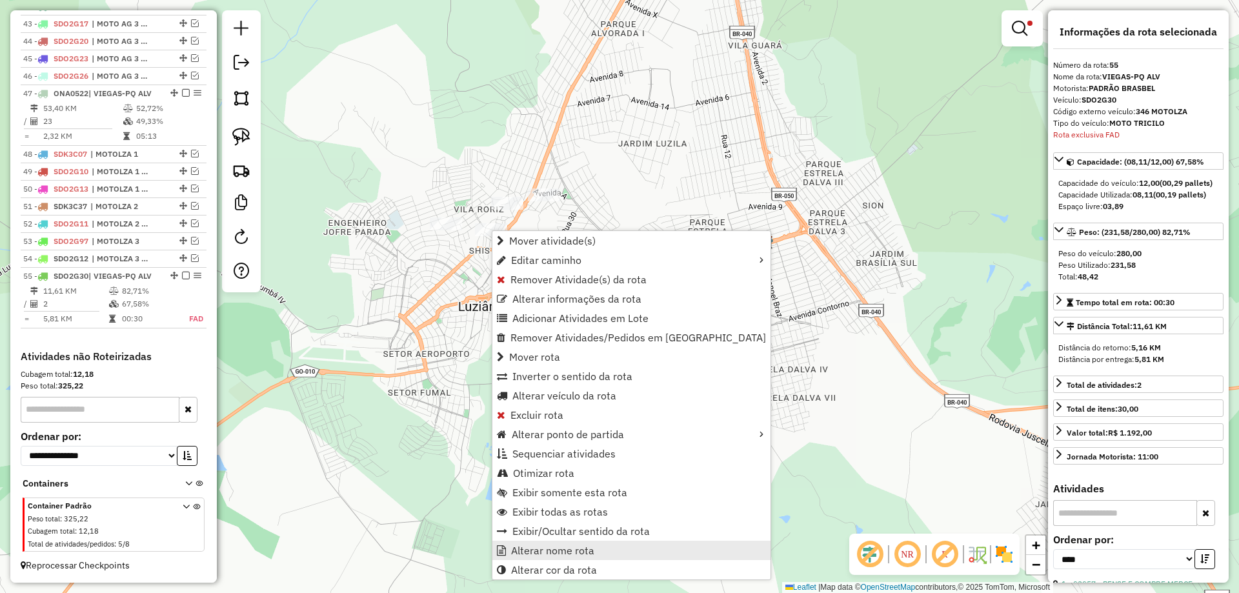
click at [586, 551] on span "Alterar nome rota" at bounding box center [552, 550] width 83 height 10
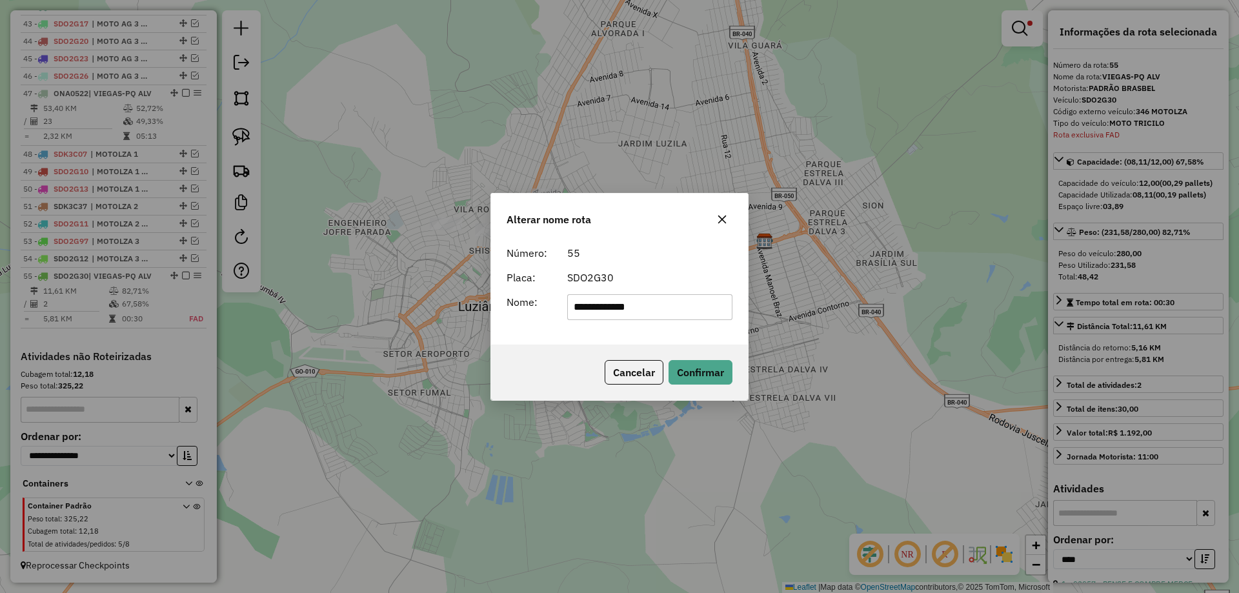
click at [260, 309] on div "**********" at bounding box center [619, 296] width 1239 height 593
type input "**********"
click at [708, 363] on button "Confirmar" at bounding box center [701, 372] width 64 height 25
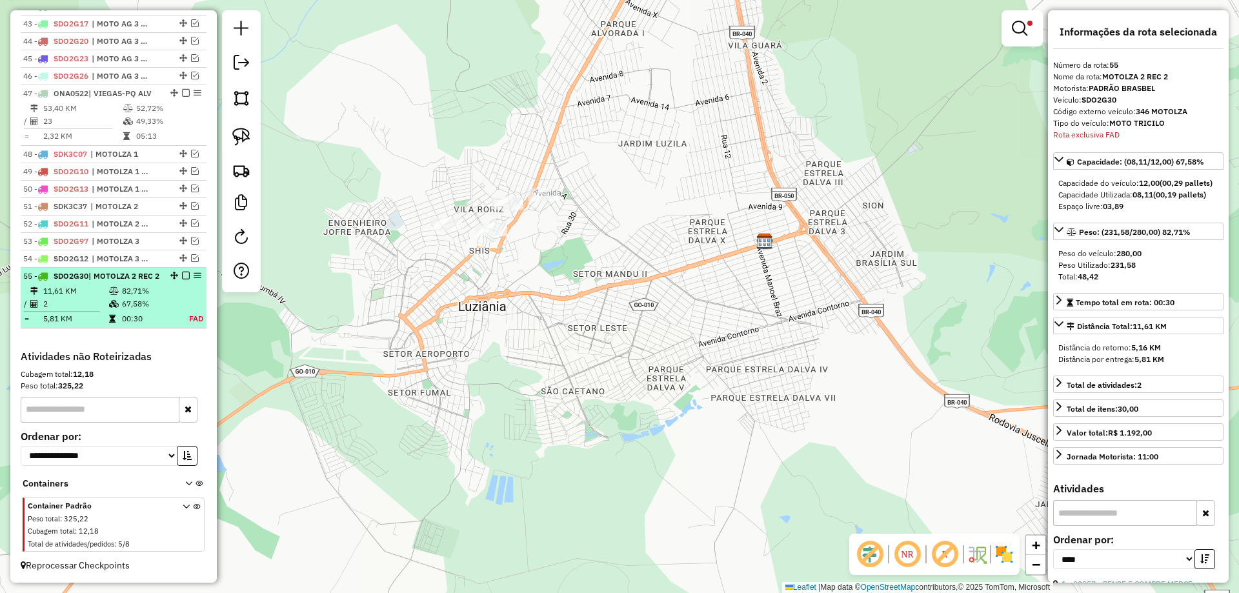
click at [183, 276] on em at bounding box center [186, 276] width 8 height 8
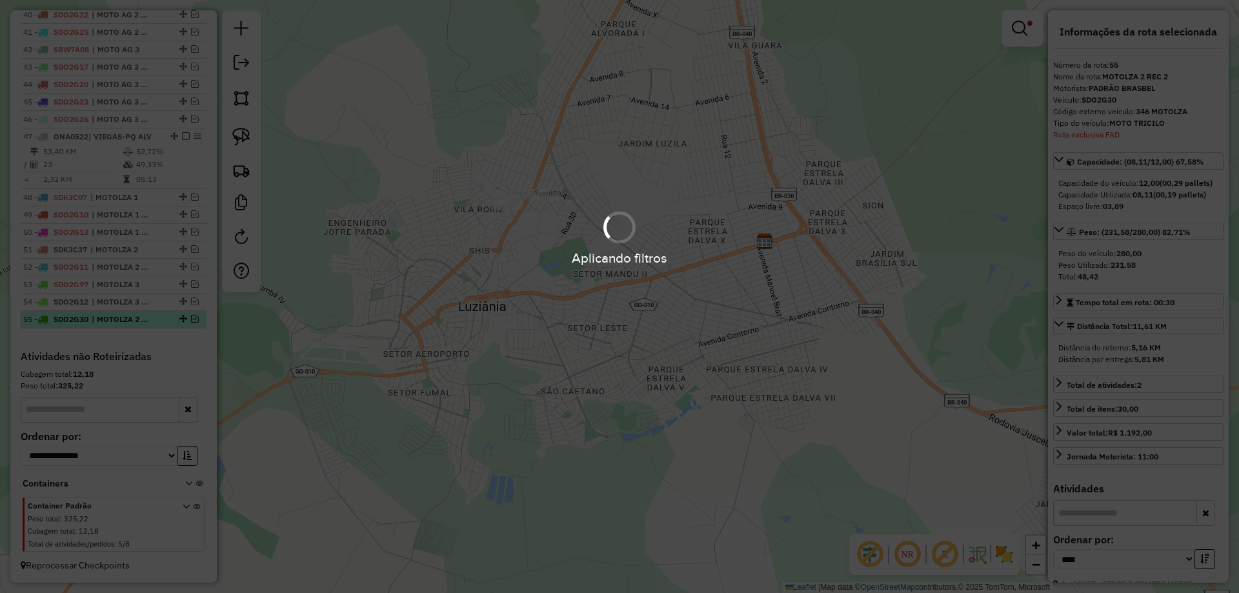
scroll to position [1183, 0]
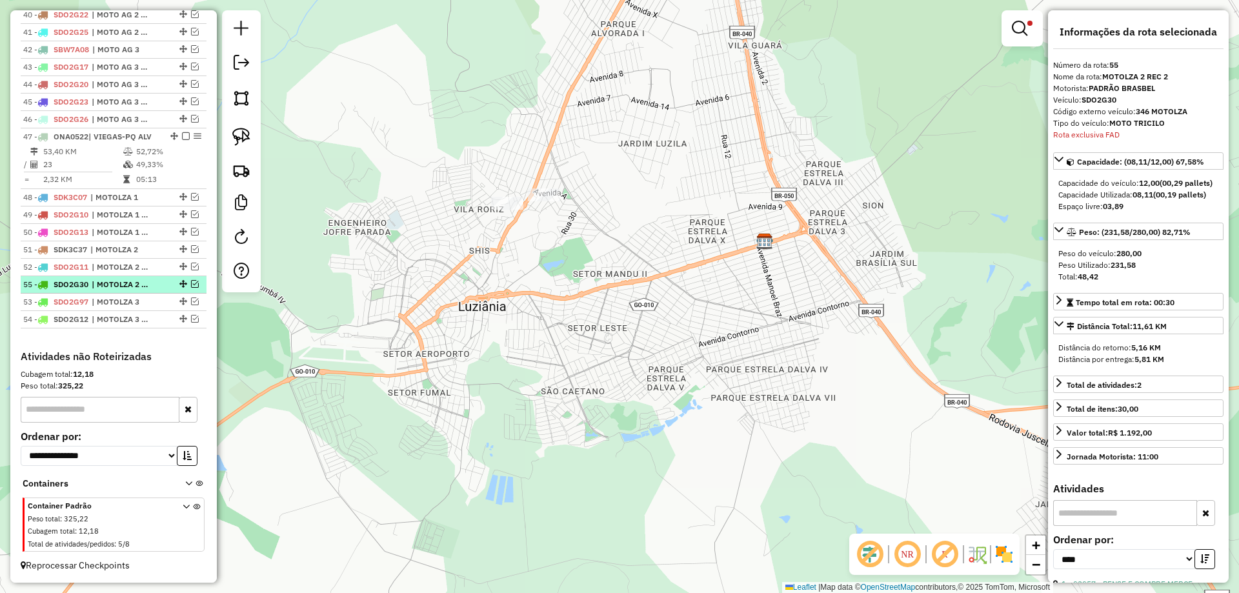
drag, startPoint x: 178, startPoint y: 318, endPoint x: 174, endPoint y: 280, distance: 37.7
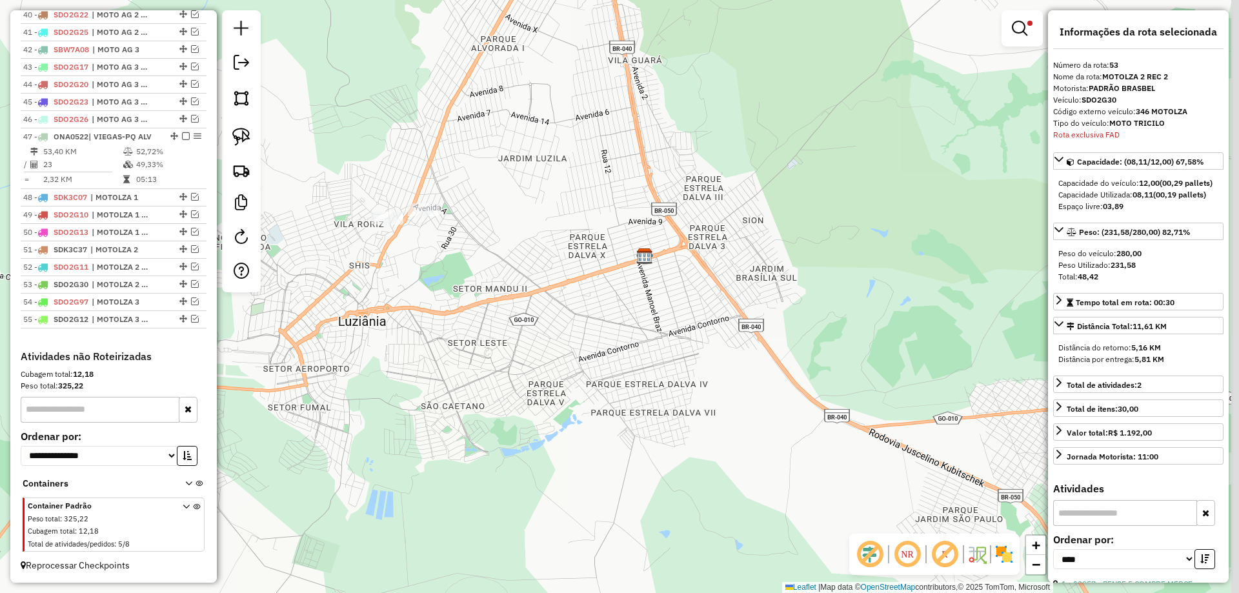
click at [444, 157] on div "Limpar filtros Janela de atendimento Grade de atendimento Capacidade Transporta…" at bounding box center [619, 296] width 1239 height 593
click at [241, 138] on img at bounding box center [241, 137] width 18 height 18
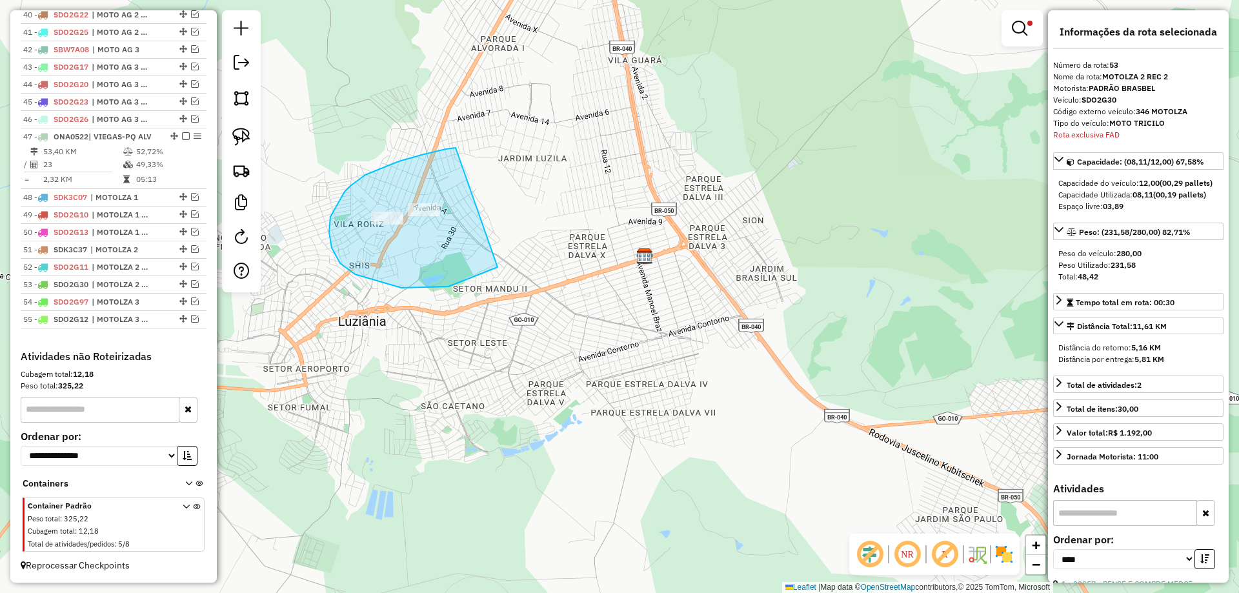
drag, startPoint x: 446, startPoint y: 149, endPoint x: 534, endPoint y: 222, distance: 114.1
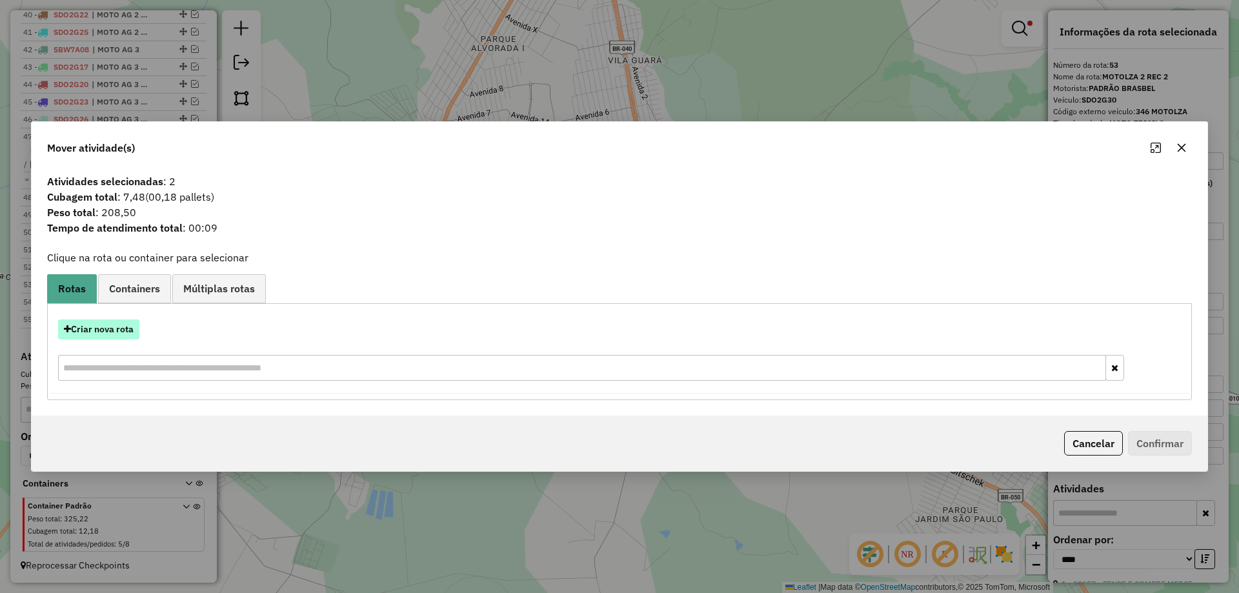
click at [92, 332] on button "Criar nova rota" at bounding box center [98, 330] width 81 height 20
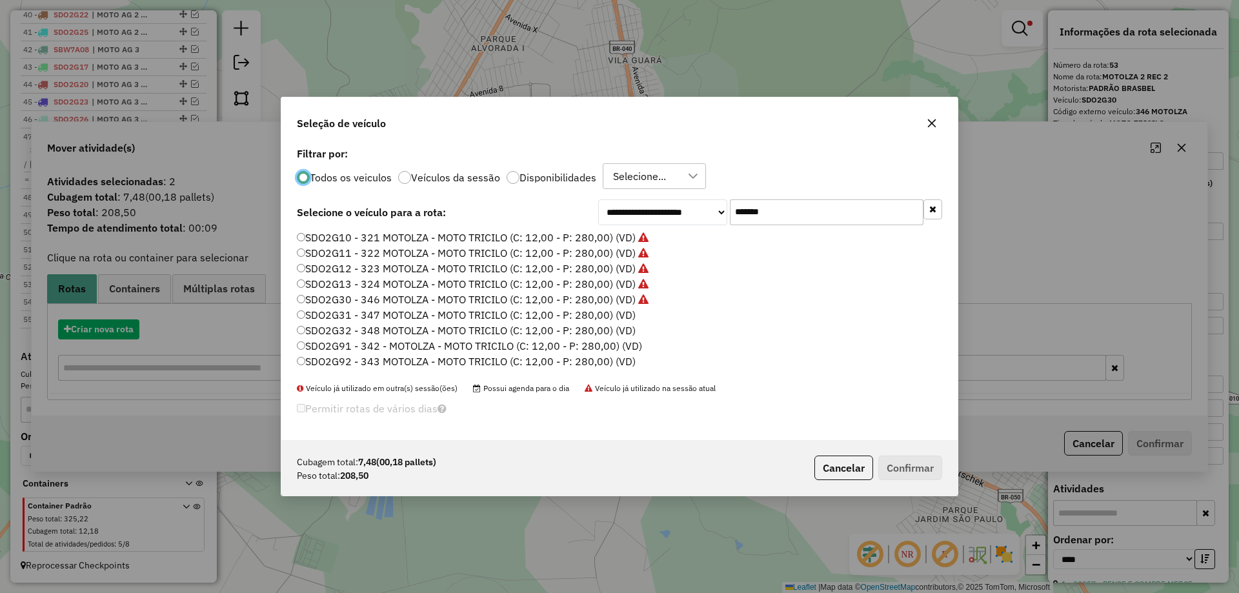
scroll to position [7, 4]
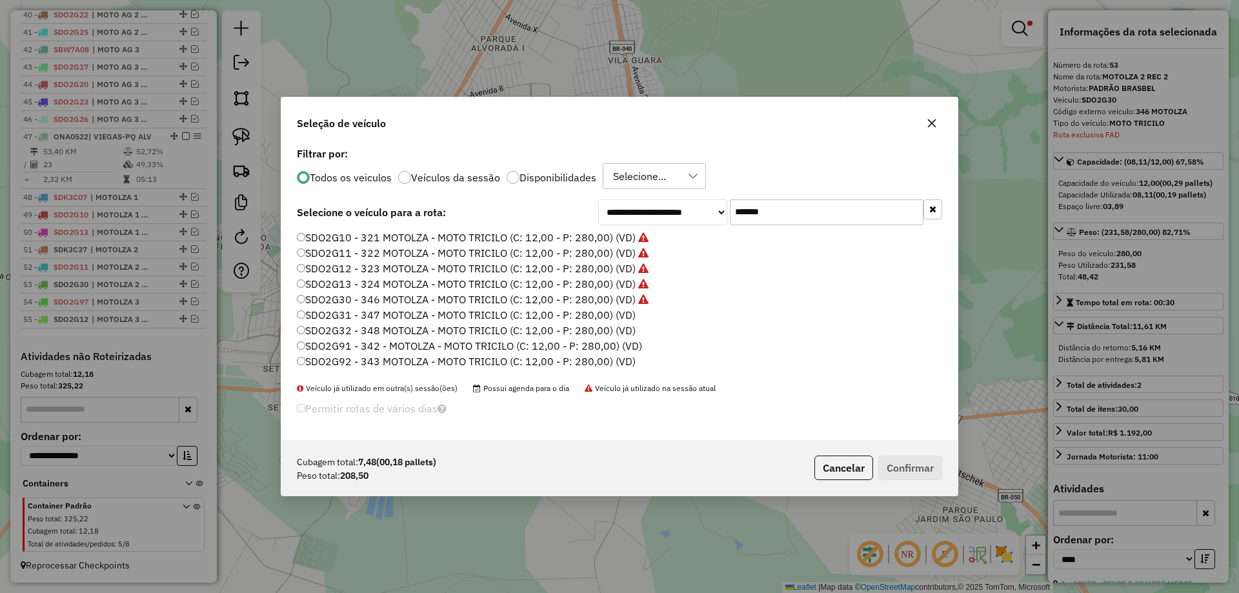
click at [628, 319] on label "SDO2G31 - 347 MOTOLZA - MOTO TRICILO (C: 12,00 - P: 280,00) (VD)" at bounding box center [466, 314] width 339 height 15
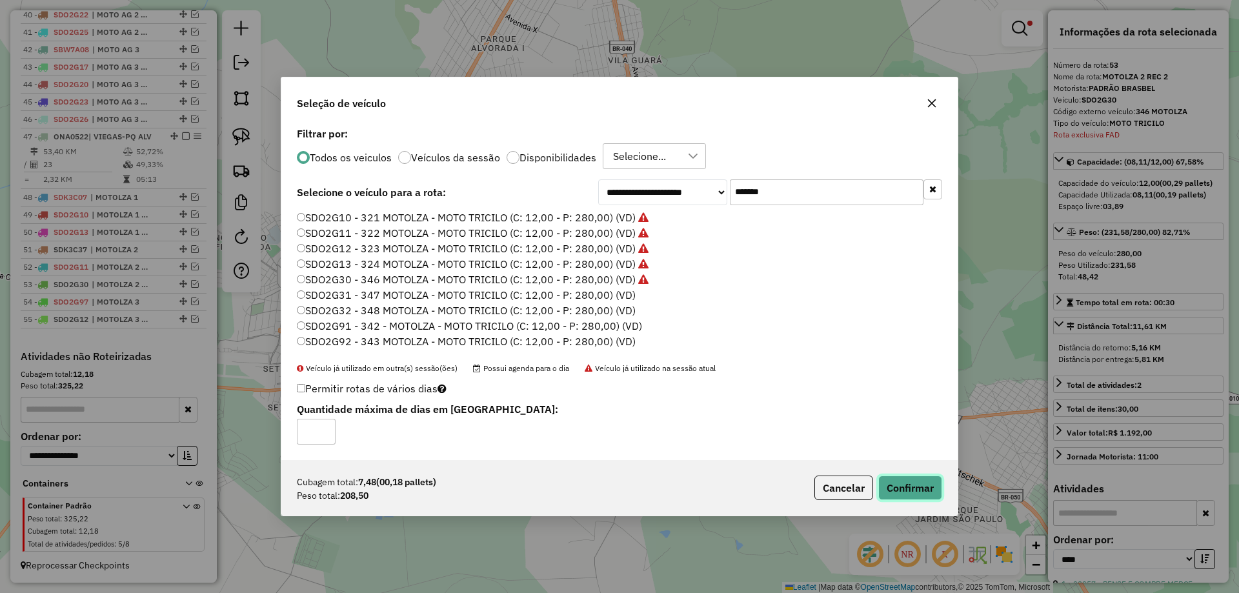
click at [912, 492] on button "Confirmar" at bounding box center [911, 488] width 64 height 25
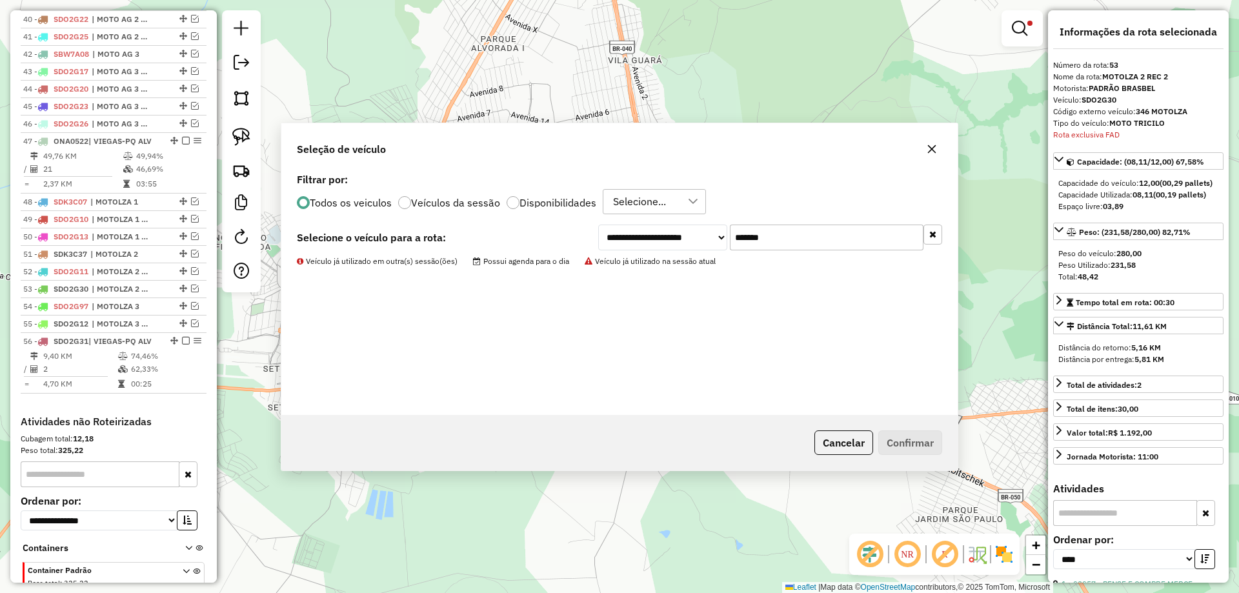
scroll to position [1260, 0]
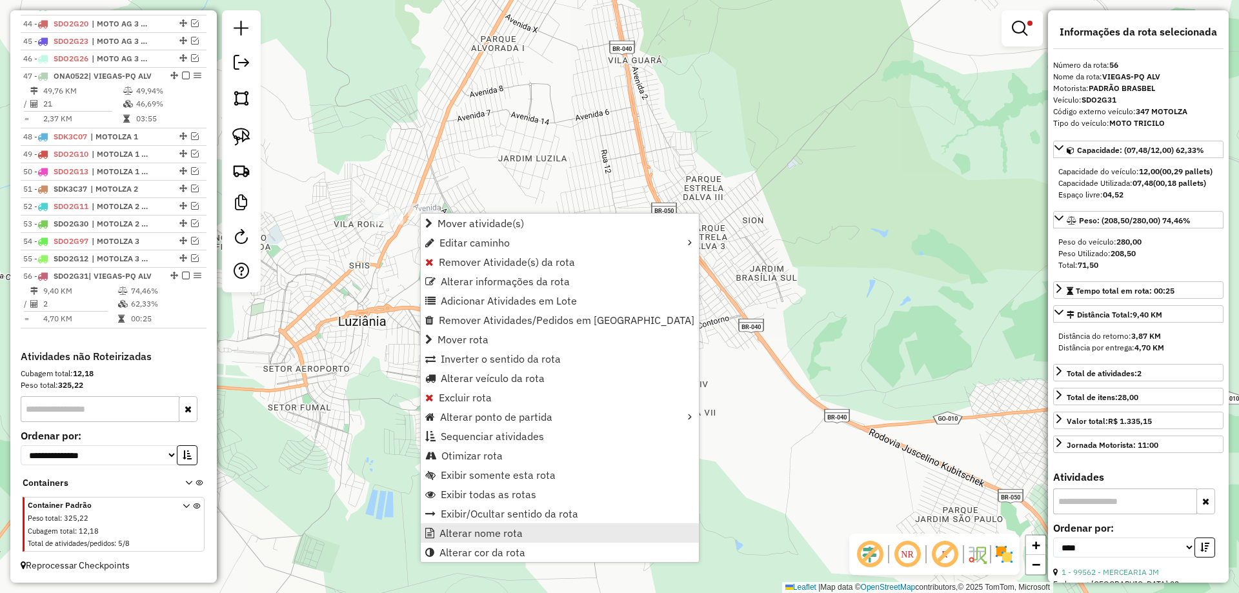
click at [501, 536] on span "Alterar nome rota" at bounding box center [481, 533] width 83 height 10
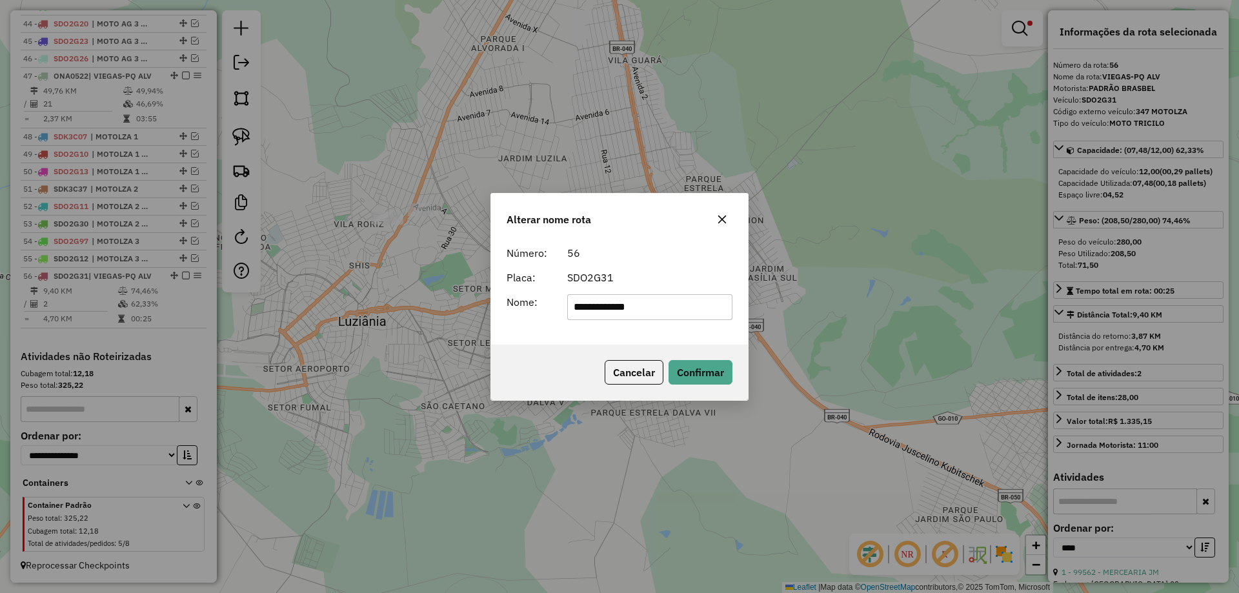
drag, startPoint x: 666, startPoint y: 307, endPoint x: 148, endPoint y: 295, distance: 517.9
click at [149, 295] on div "**********" at bounding box center [619, 296] width 1239 height 593
type input "**********"
click at [691, 356] on div "Cancelar Confirmar" at bounding box center [619, 373] width 257 height 56
drag, startPoint x: 688, startPoint y: 369, endPoint x: 453, endPoint y: 327, distance: 238.7
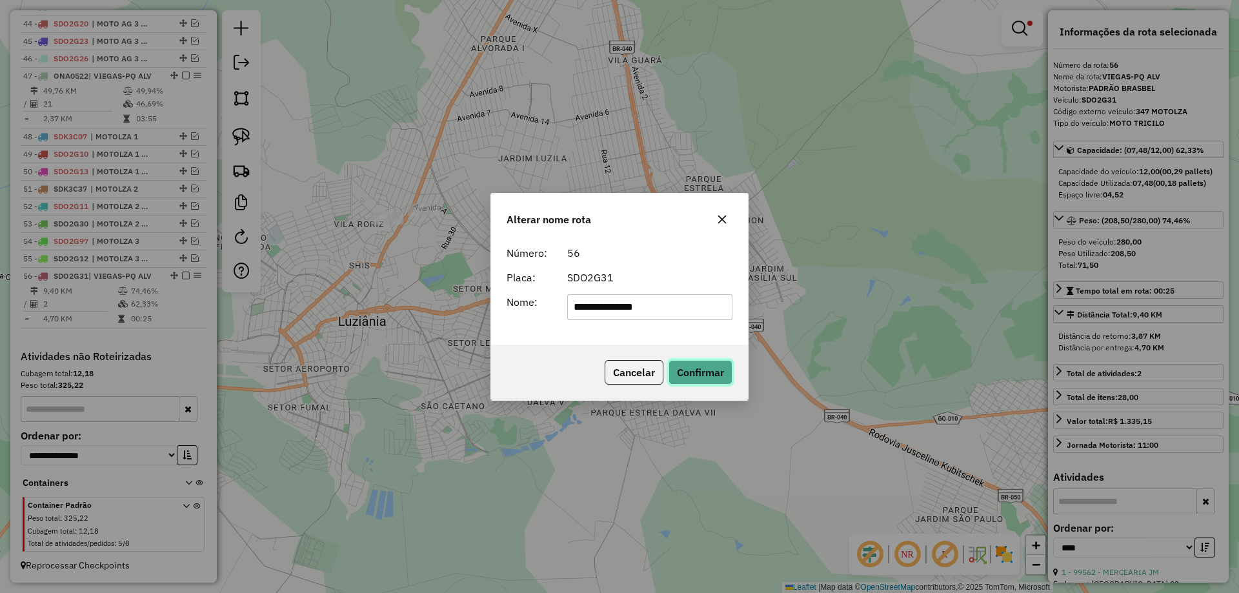
click at [687, 370] on button "Confirmar" at bounding box center [701, 372] width 64 height 25
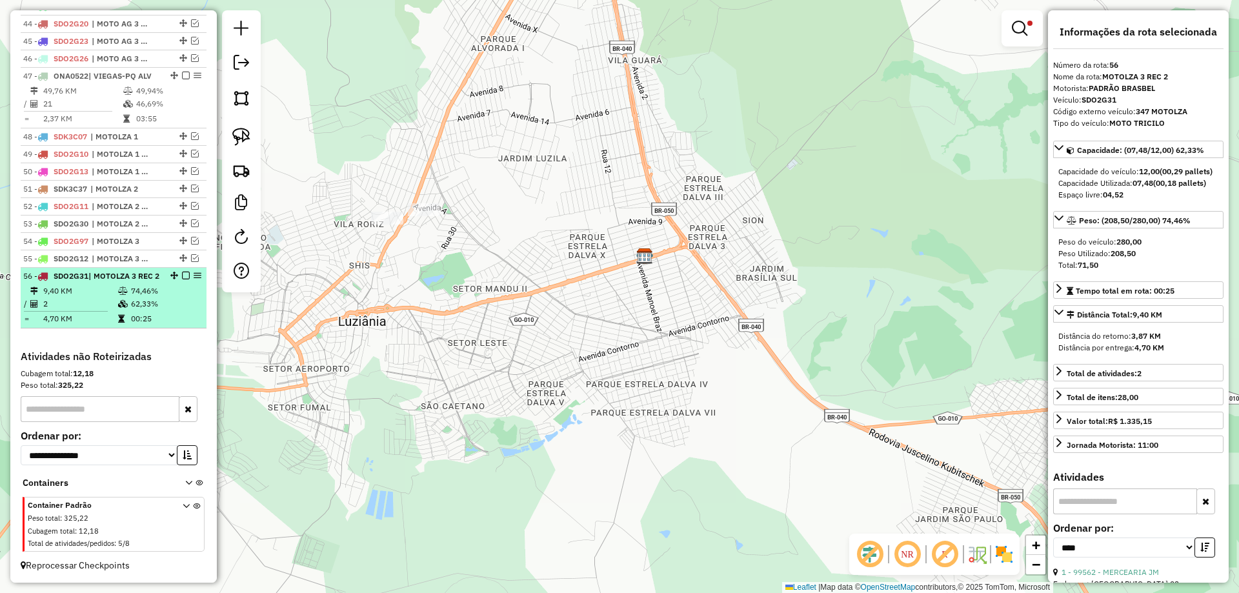
click at [183, 276] on em at bounding box center [186, 276] width 8 height 8
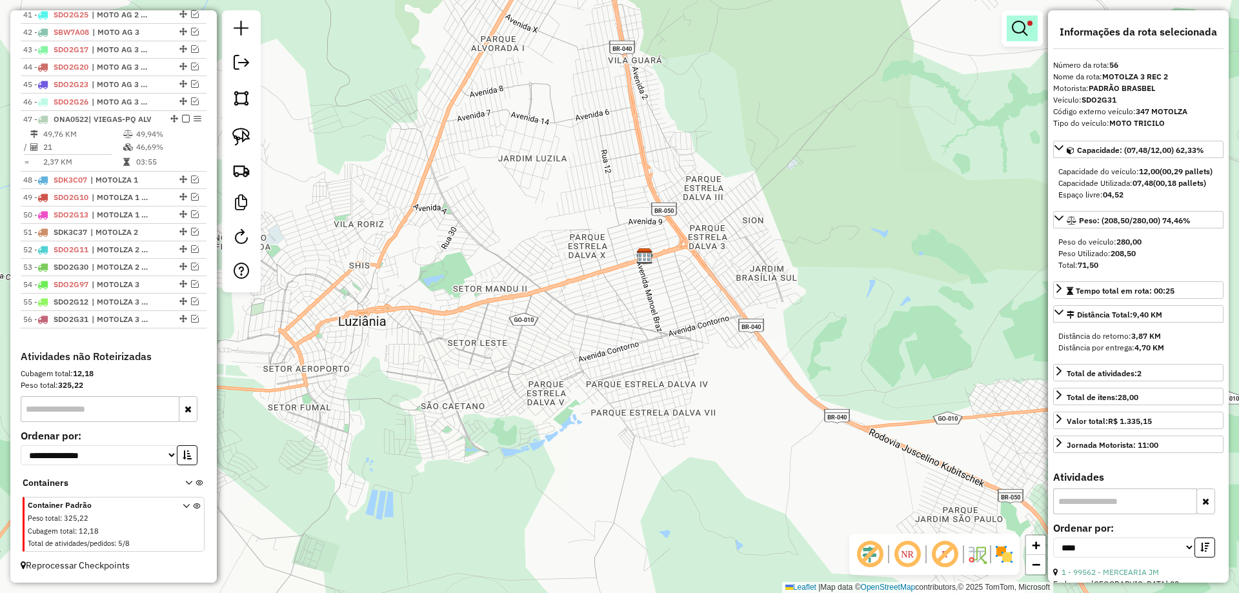
click at [1019, 34] on em at bounding box center [1019, 28] width 15 height 15
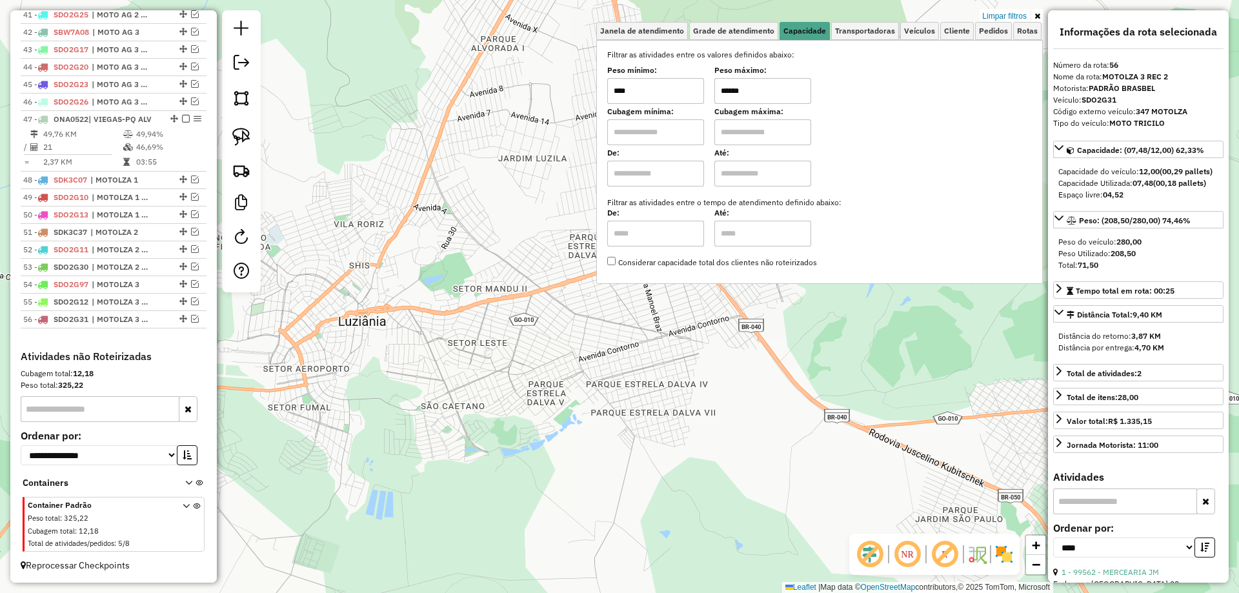
click at [730, 90] on input "******" at bounding box center [763, 91] width 97 height 26
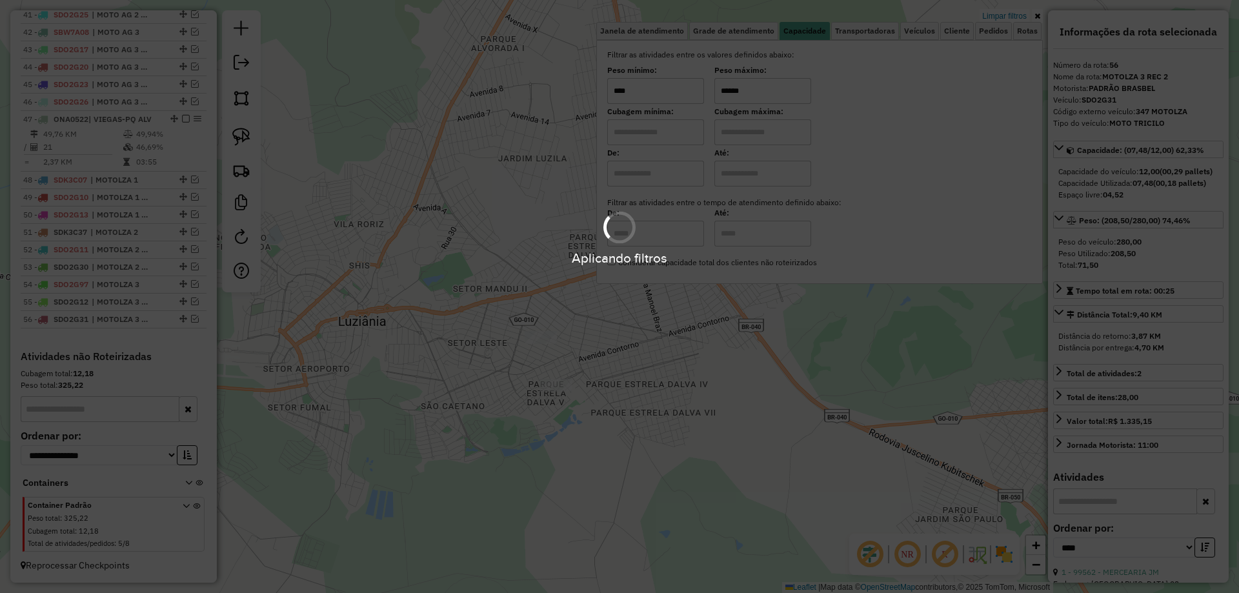
type input "******"
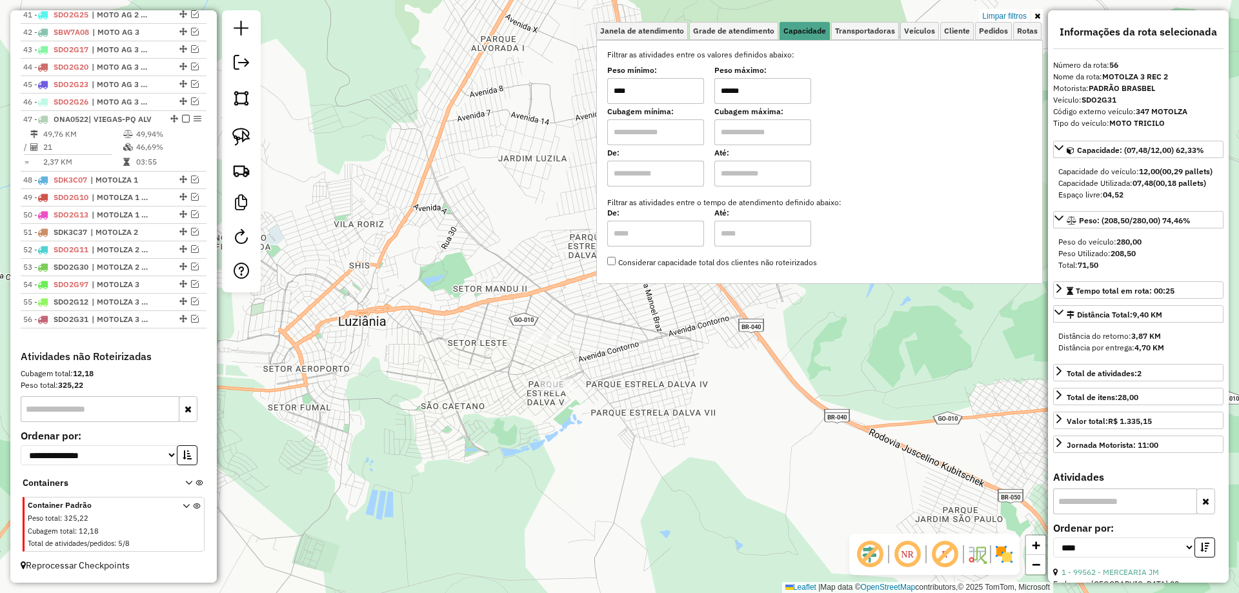
click at [631, 370] on div "Limpar filtros Janela de atendimento Grade de atendimento Capacidade Transporta…" at bounding box center [619, 296] width 1239 height 593
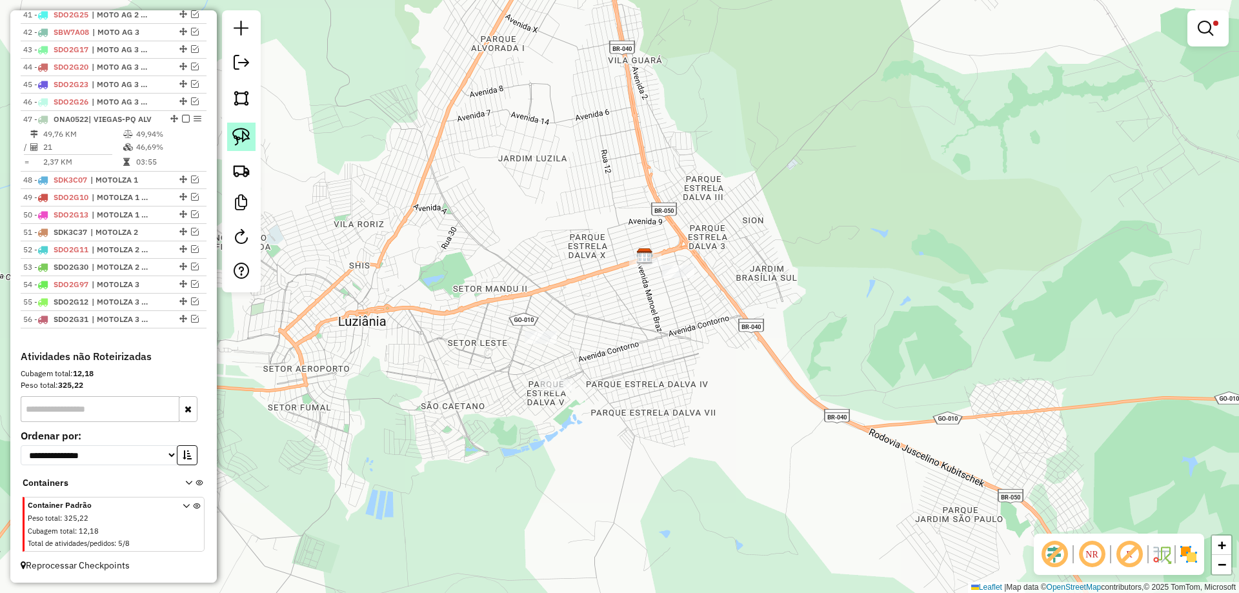
click at [252, 141] on link at bounding box center [241, 137] width 28 height 28
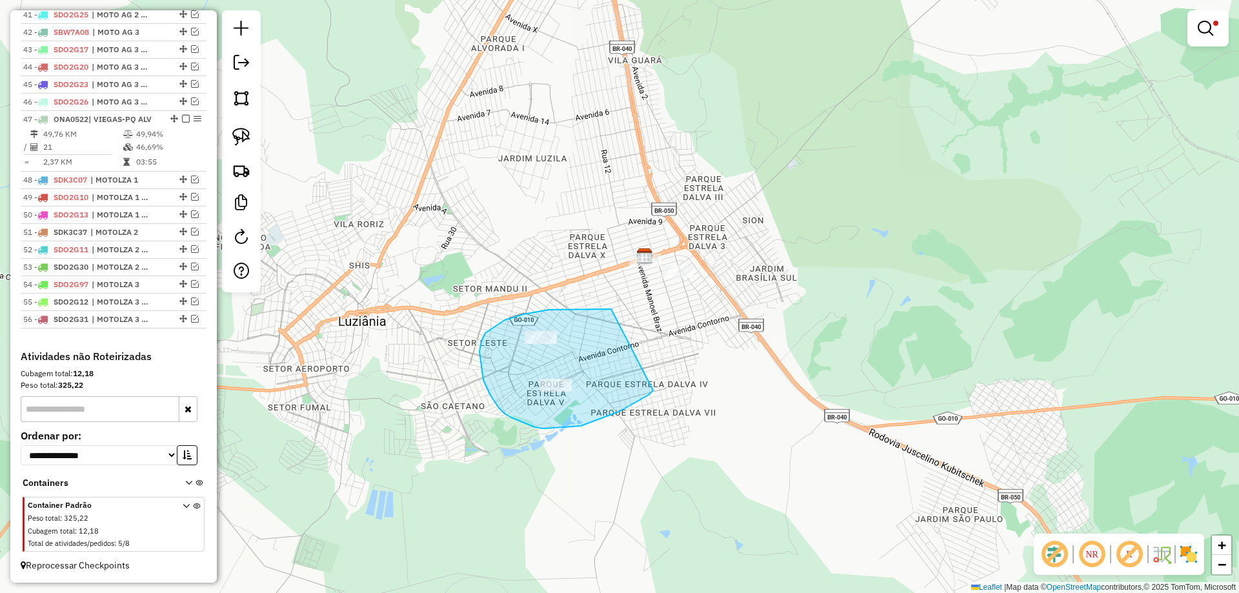
drag, startPoint x: 480, startPoint y: 352, endPoint x: 653, endPoint y: 385, distance: 176.9
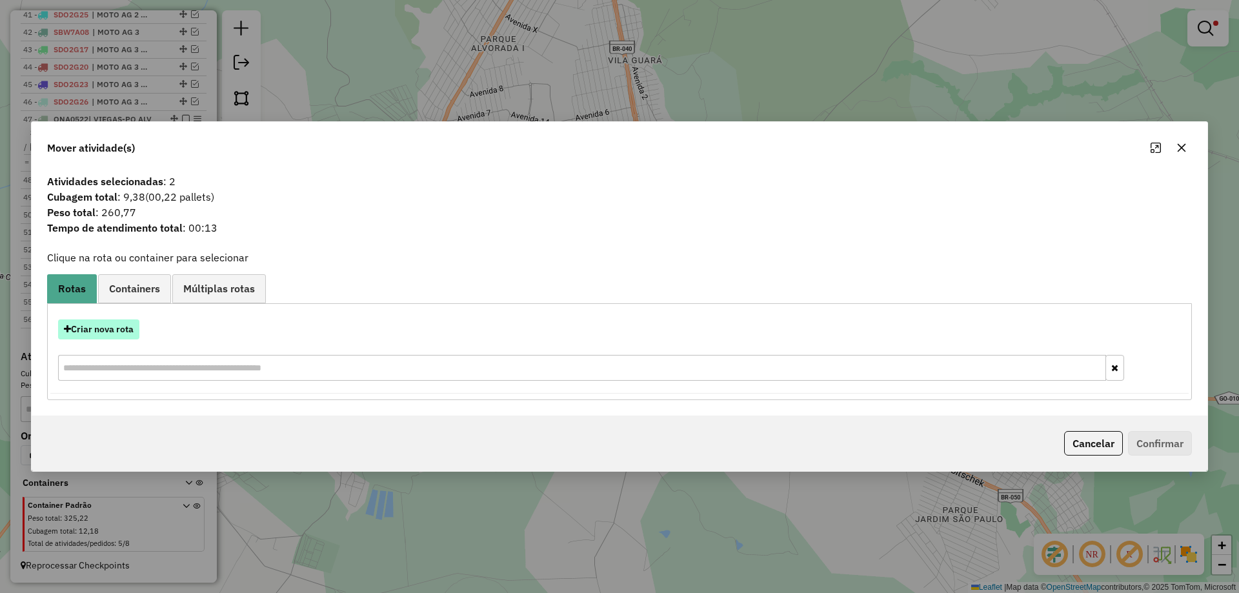
click at [115, 335] on button "Criar nova rota" at bounding box center [98, 330] width 81 height 20
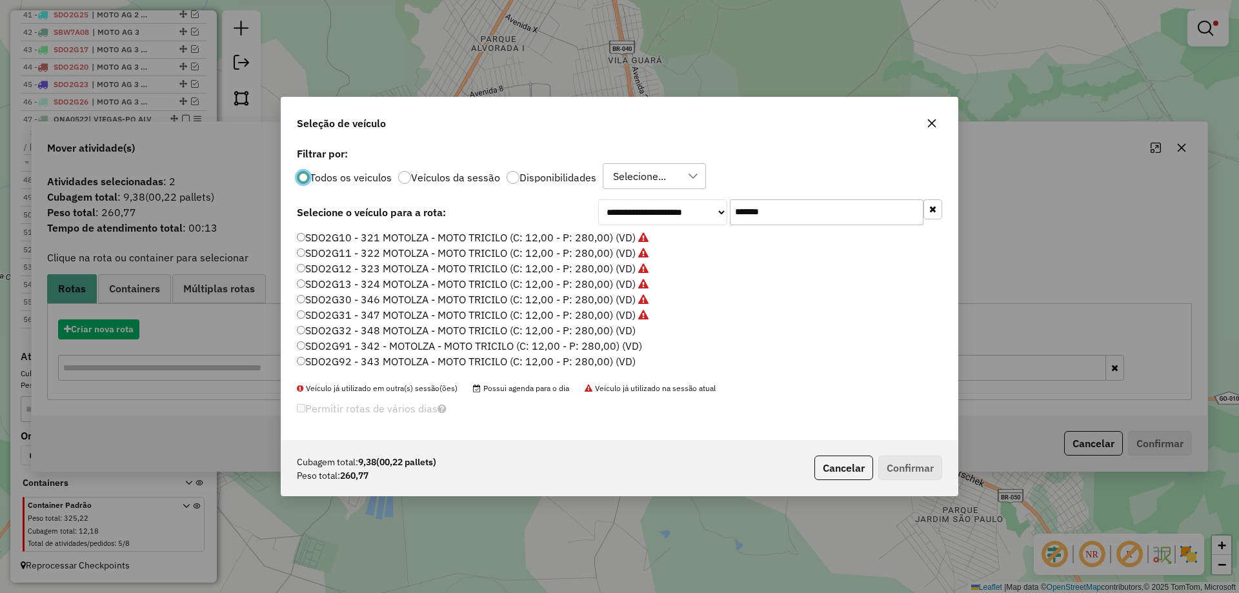
scroll to position [7, 4]
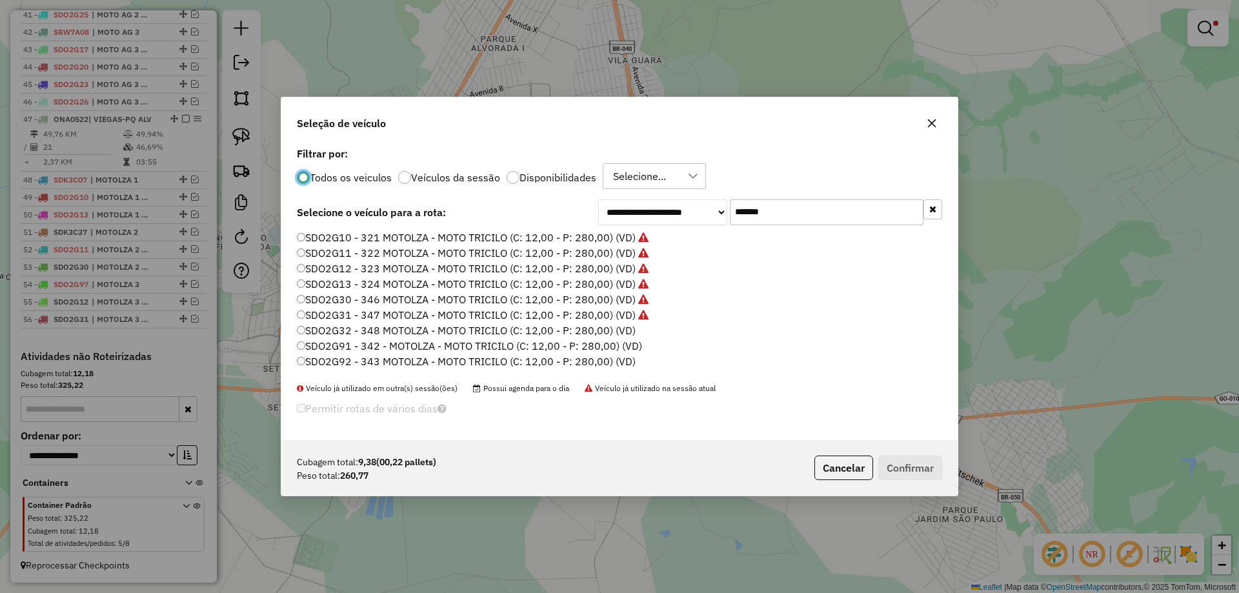
click at [616, 329] on label "SDO2G32 - 348 MOTOLZA - MOTO TRICILO (C: 12,00 - P: 280,00) (VD)" at bounding box center [466, 330] width 339 height 15
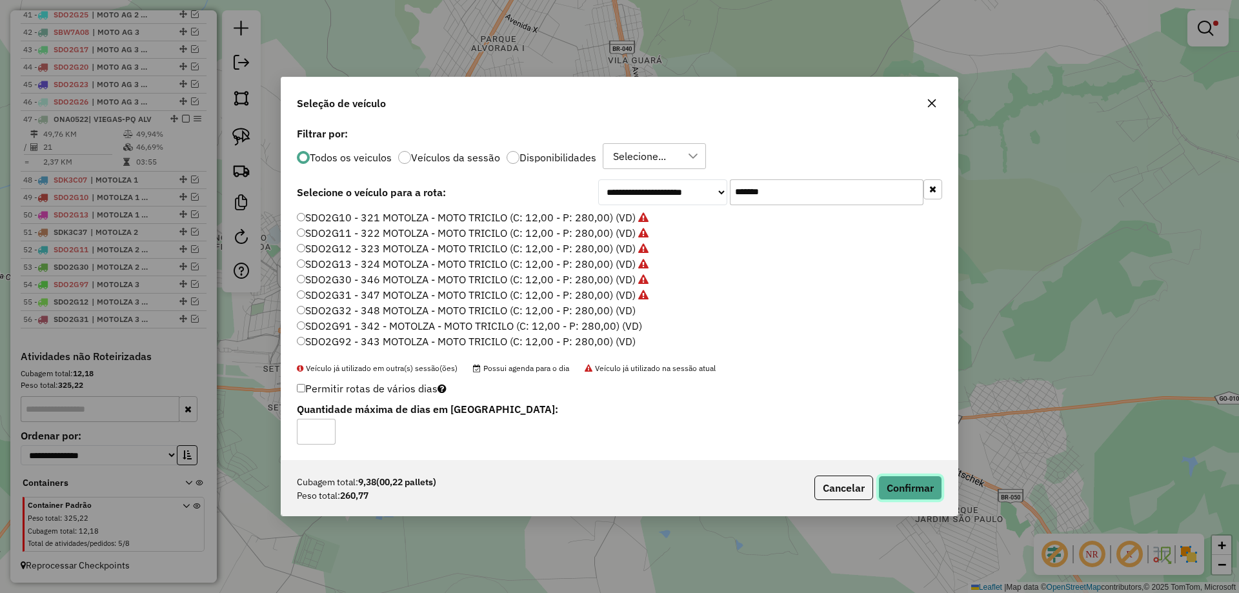
click at [908, 494] on button "Confirmar" at bounding box center [911, 488] width 64 height 25
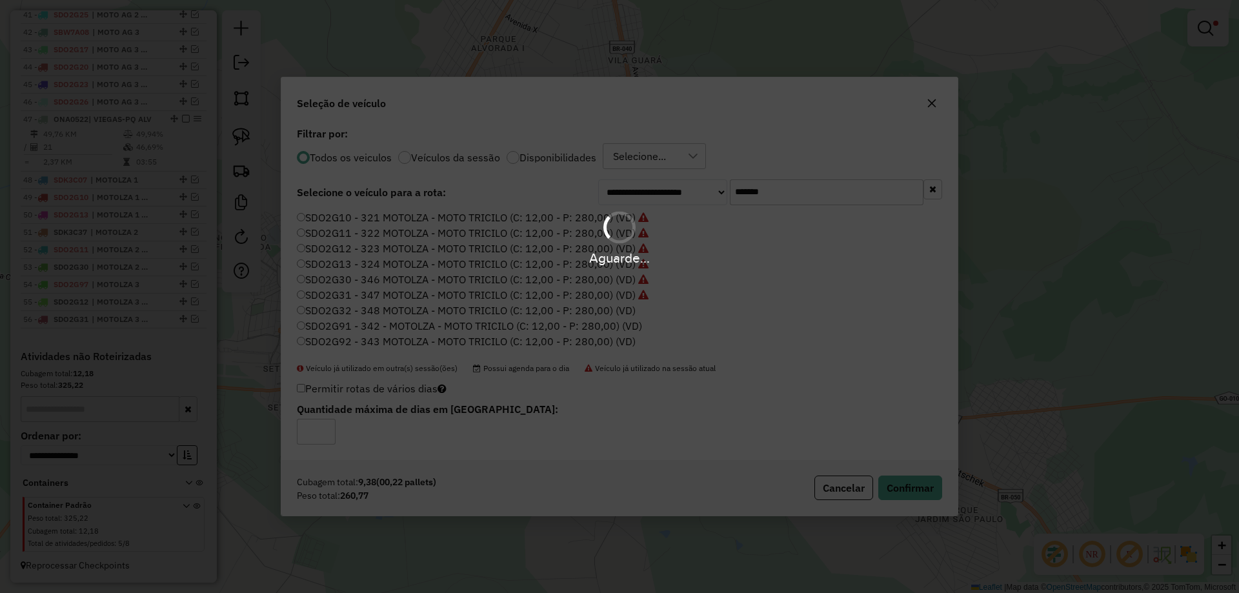
scroll to position [1260, 0]
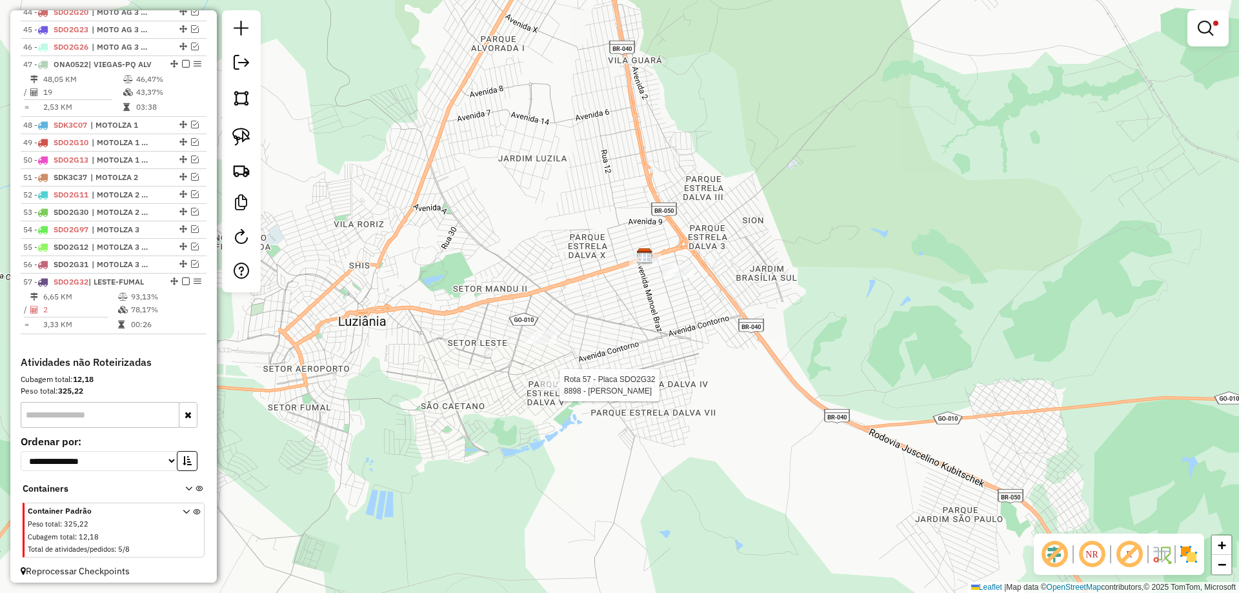
select select "*********"
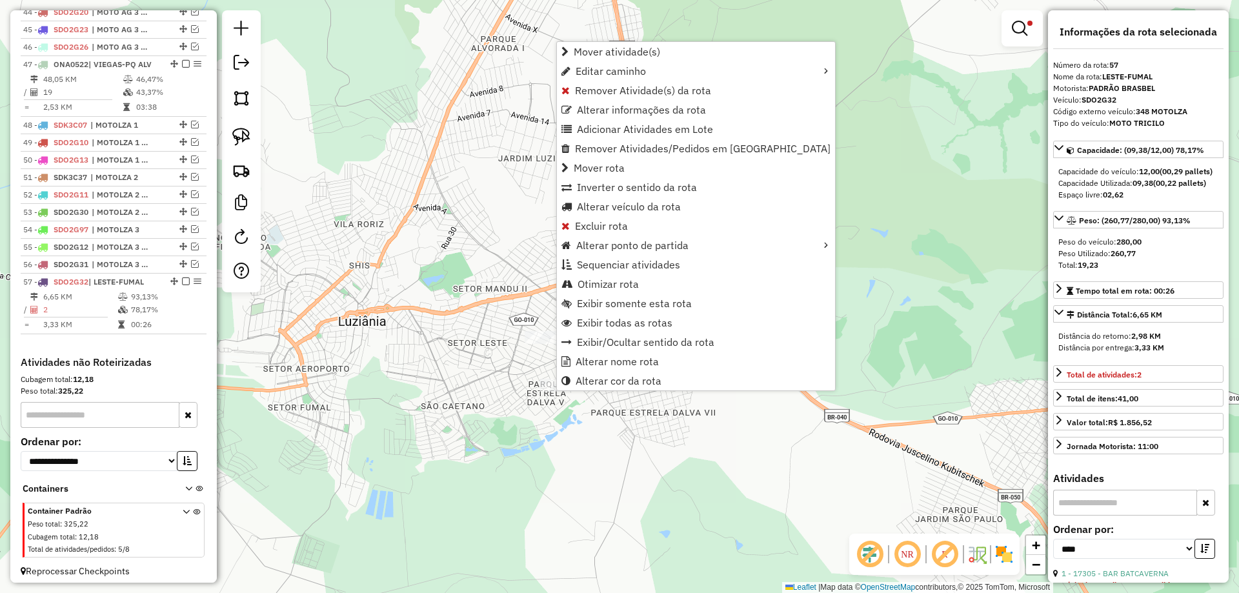
scroll to position [1278, 0]
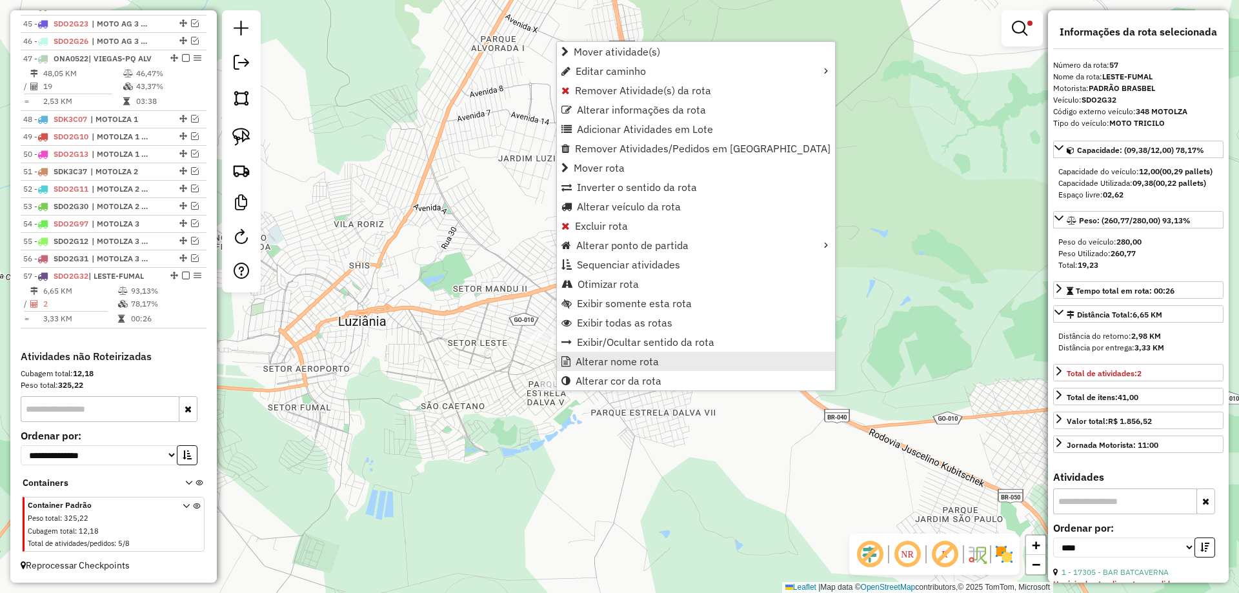
click at [638, 360] on span "Alterar nome rota" at bounding box center [617, 361] width 83 height 10
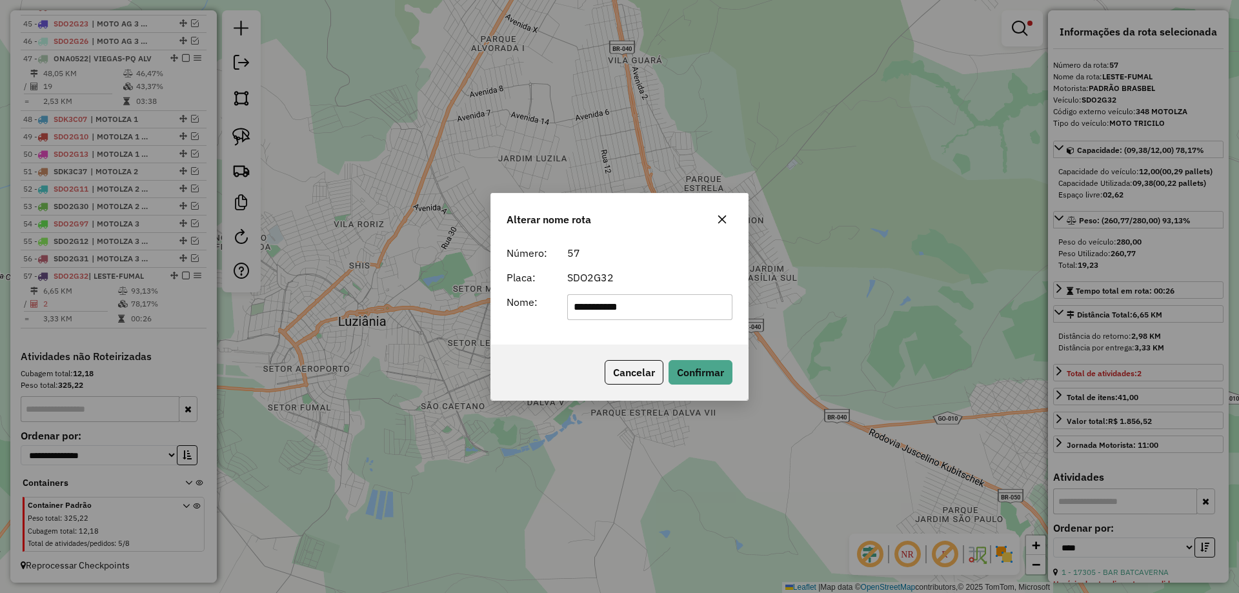
drag, startPoint x: 584, startPoint y: 309, endPoint x: 216, endPoint y: 303, distance: 368.0
click at [219, 304] on div "**********" at bounding box center [619, 296] width 1239 height 593
type input "**********"
click at [695, 375] on button "Confirmar" at bounding box center [701, 372] width 64 height 25
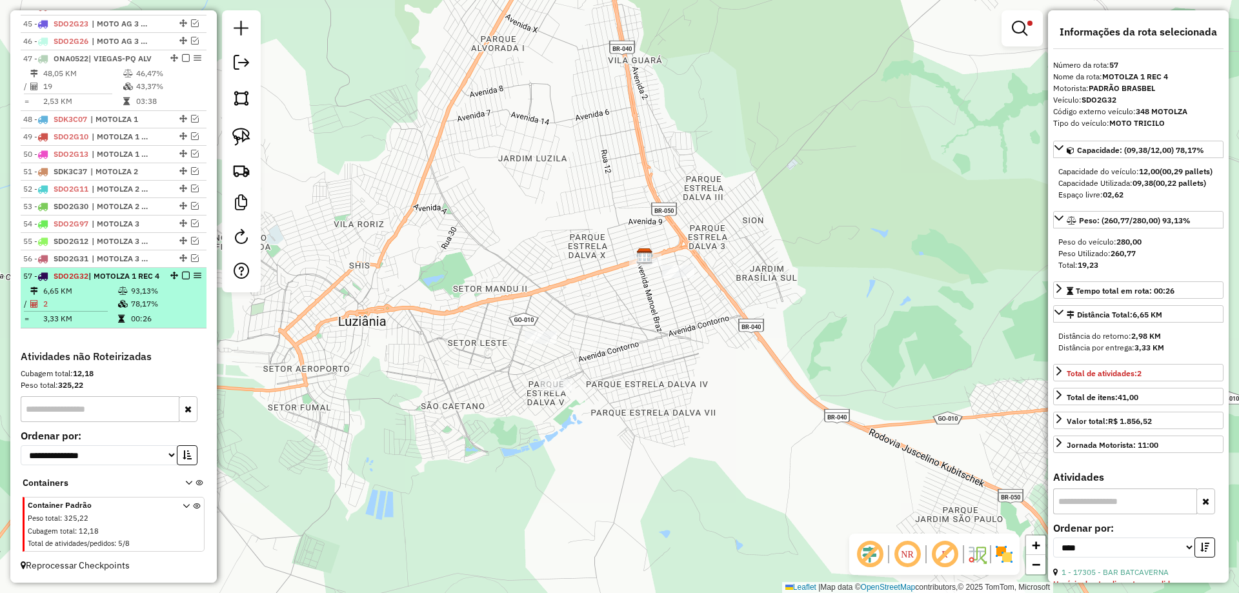
click at [182, 273] on em at bounding box center [186, 276] width 8 height 8
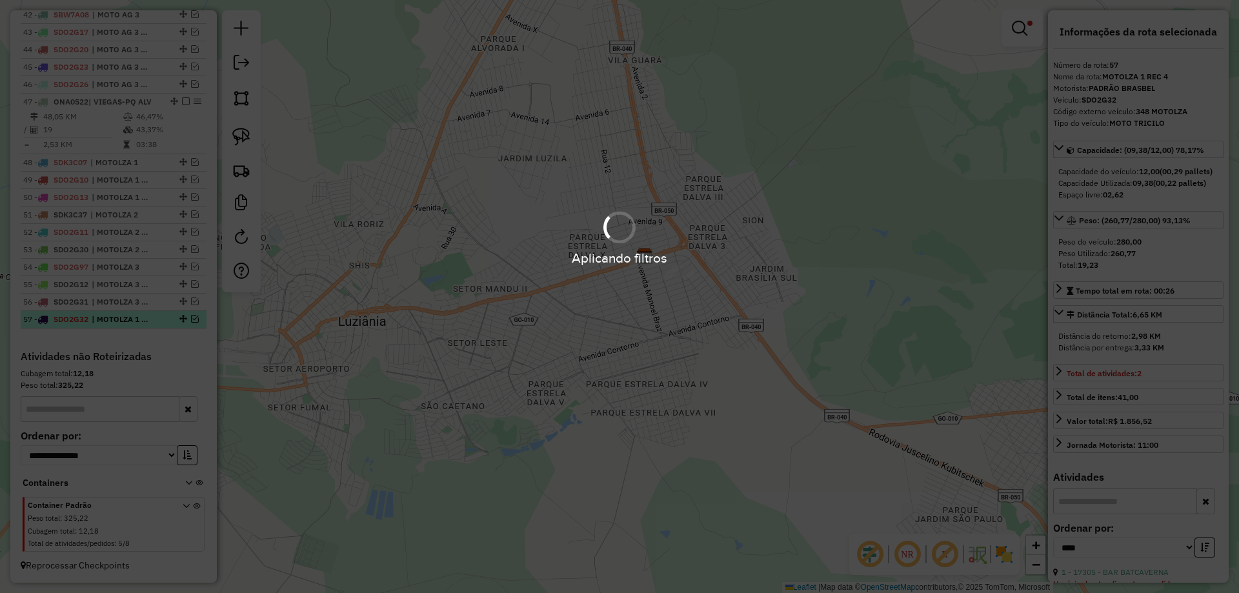
scroll to position [1234, 0]
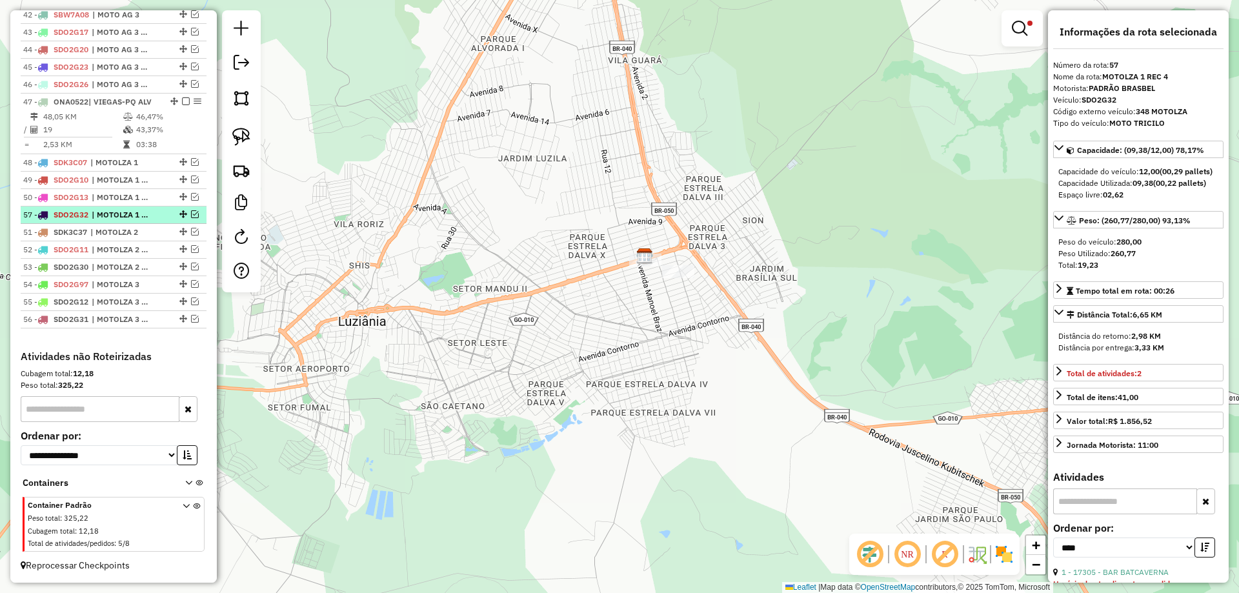
drag, startPoint x: 178, startPoint y: 320, endPoint x: 163, endPoint y: 210, distance: 110.7
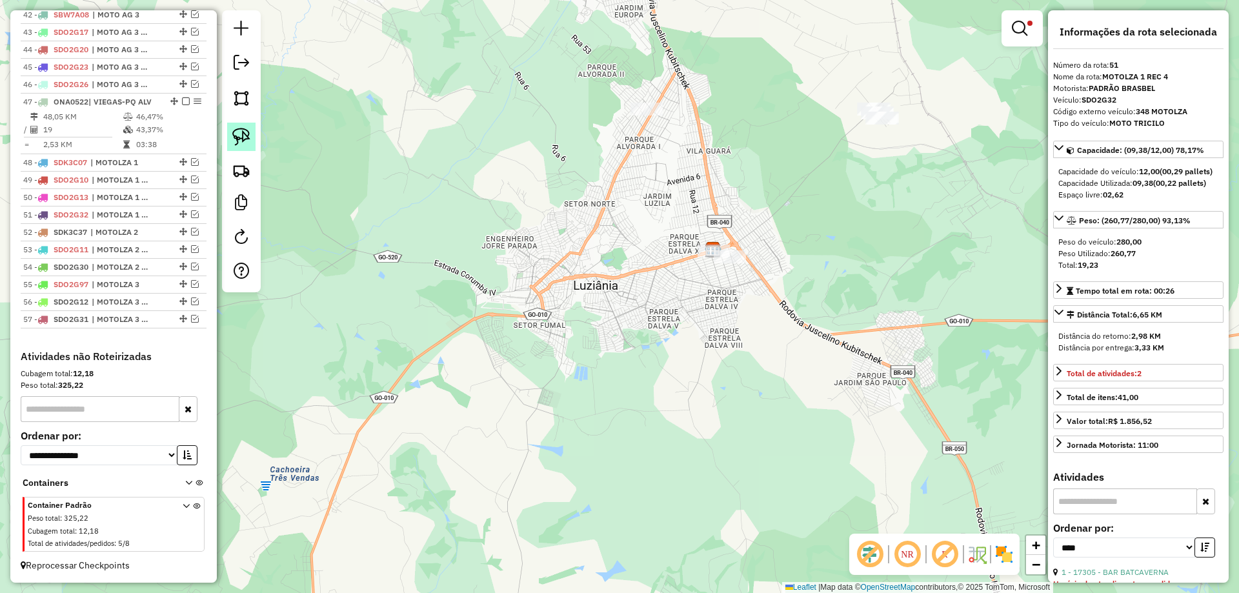
click at [247, 135] on img at bounding box center [241, 137] width 18 height 18
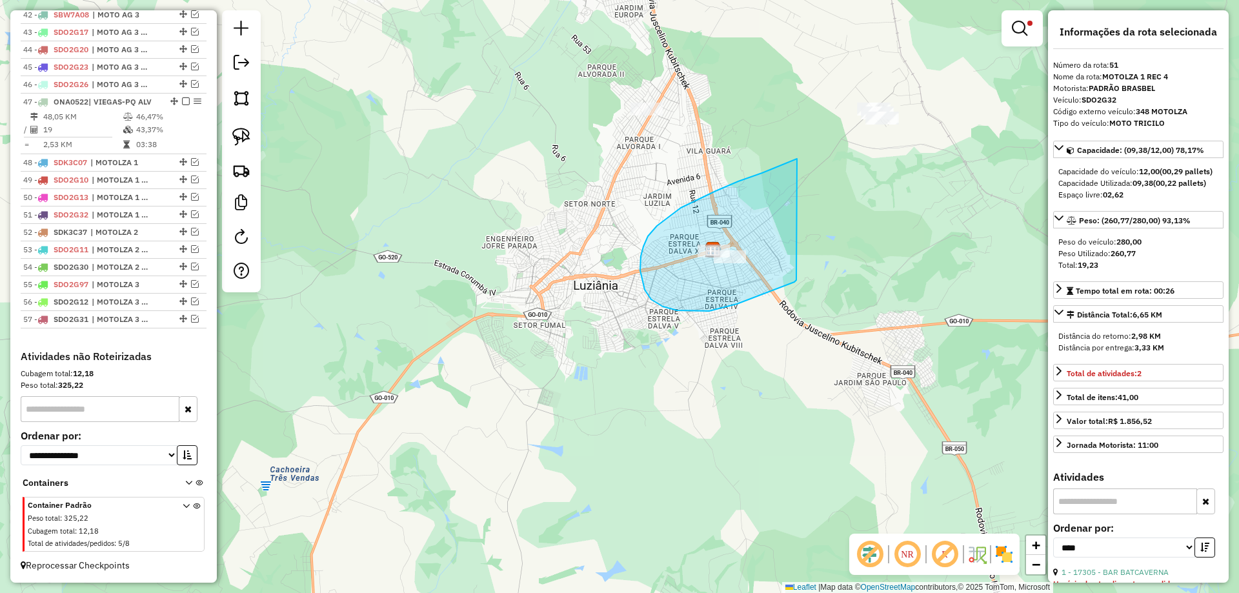
drag, startPoint x: 681, startPoint y: 208, endPoint x: 797, endPoint y: 280, distance: 136.3
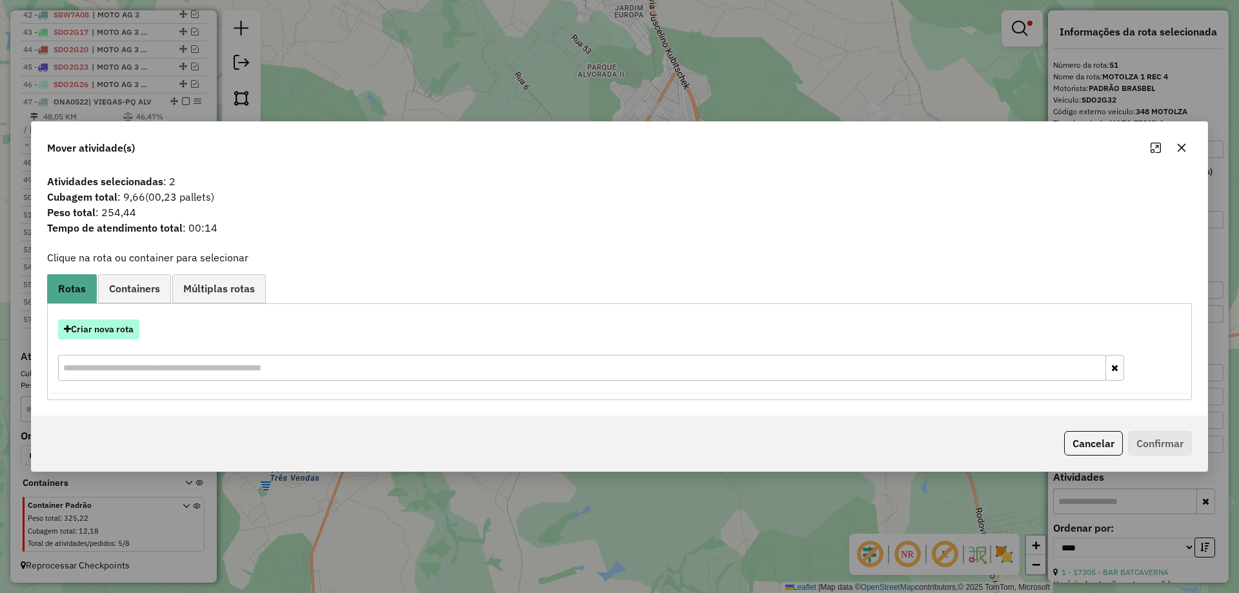
click at [105, 334] on button "Criar nova rota" at bounding box center [98, 330] width 81 height 20
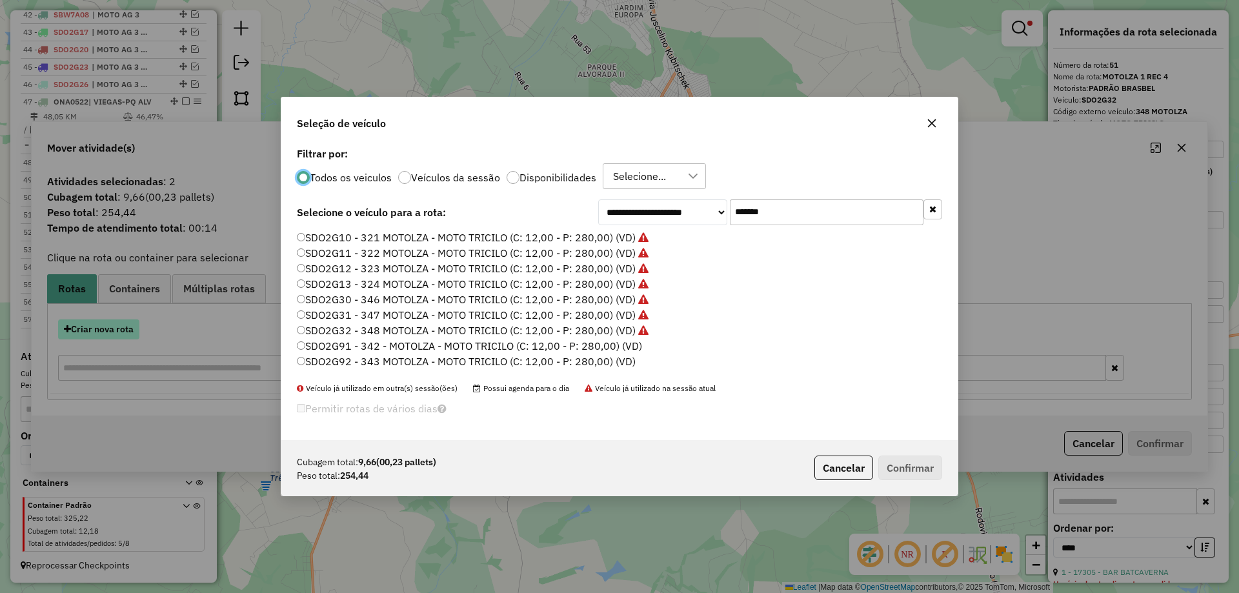
scroll to position [7, 4]
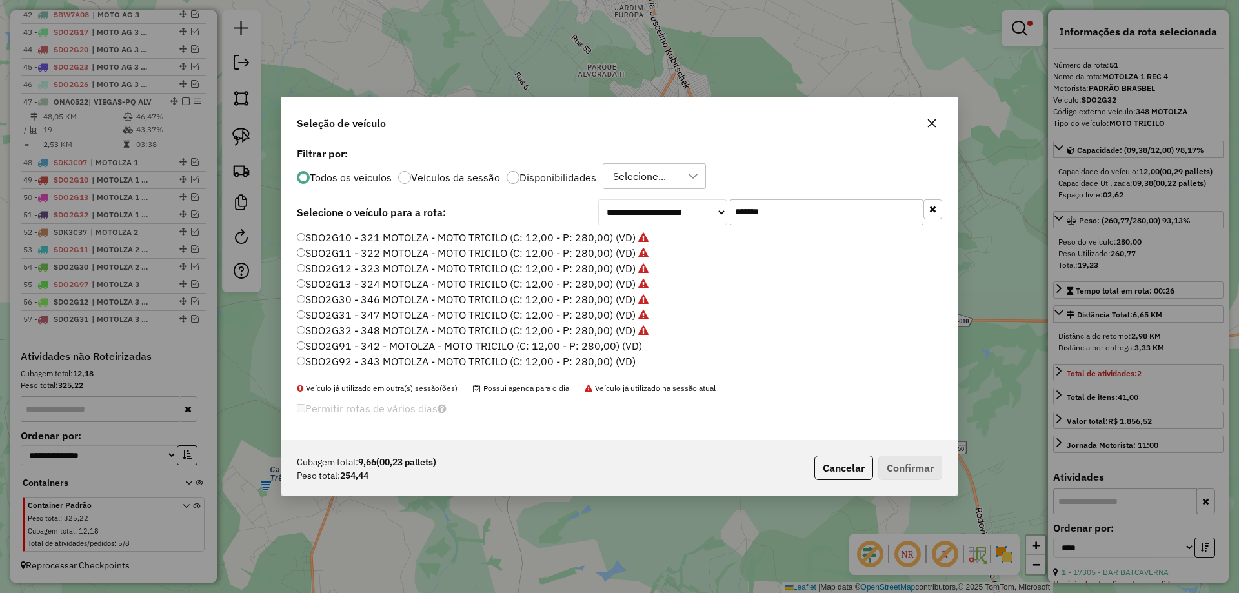
click at [631, 349] on ul "SDO2G10 - 321 MOTOLZA - MOTO TRICILO (C: 12,00 - P: 280,00) (VD) SDO2G11 - 322 …" at bounding box center [620, 301] width 646 height 142
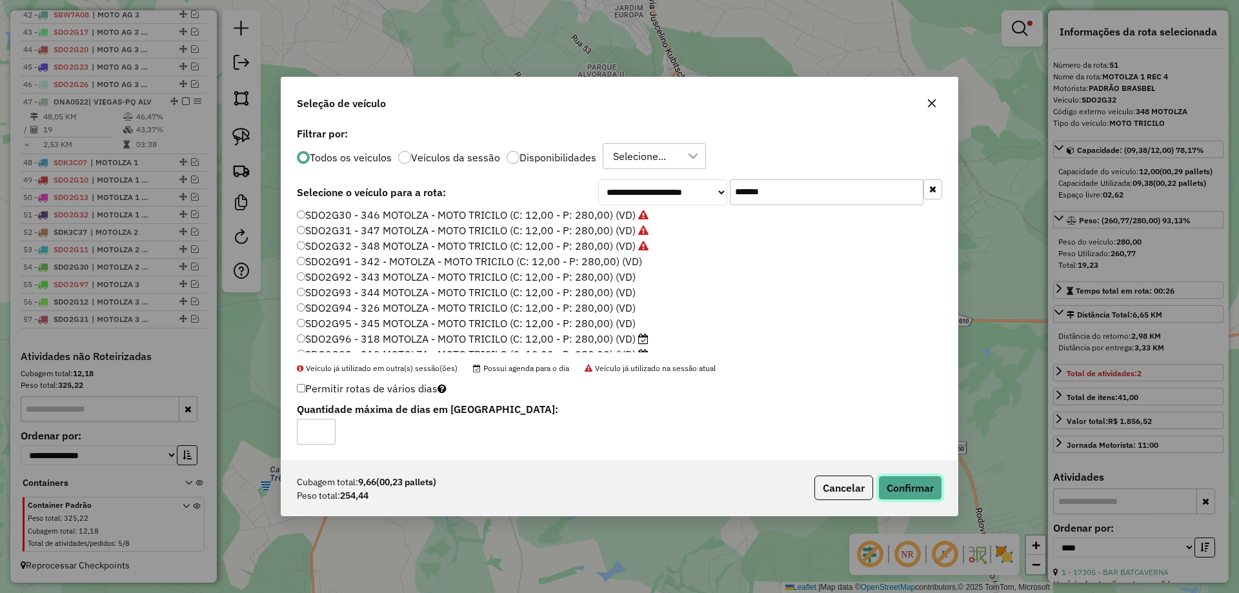
click at [910, 495] on button "Confirmar" at bounding box center [911, 488] width 64 height 25
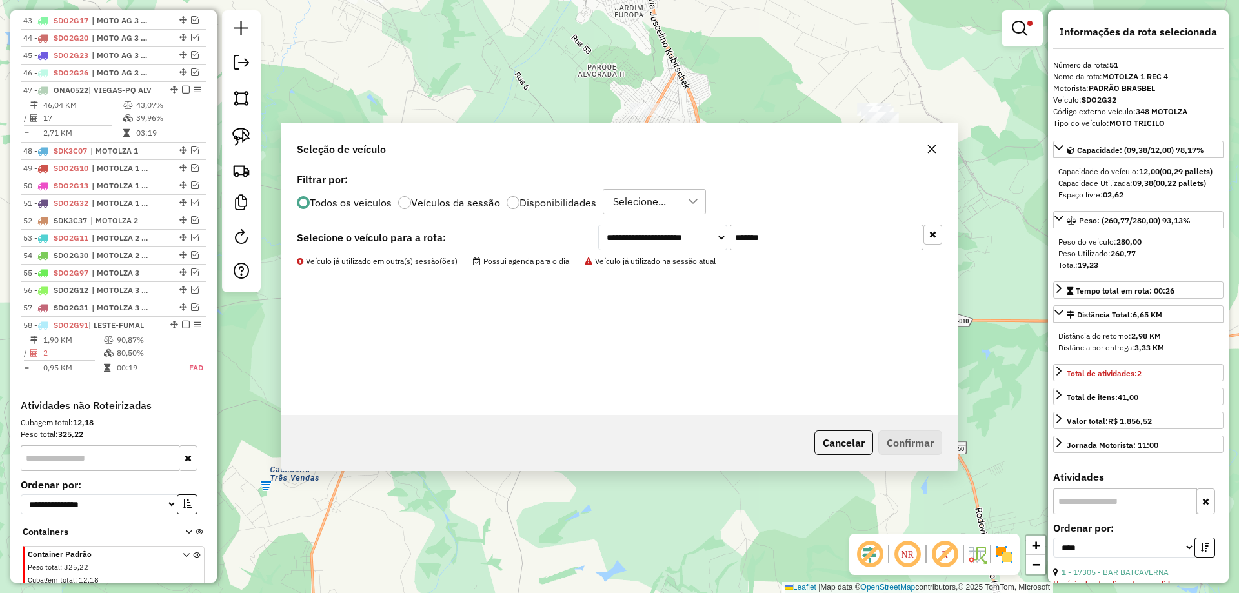
scroll to position [1295, 0]
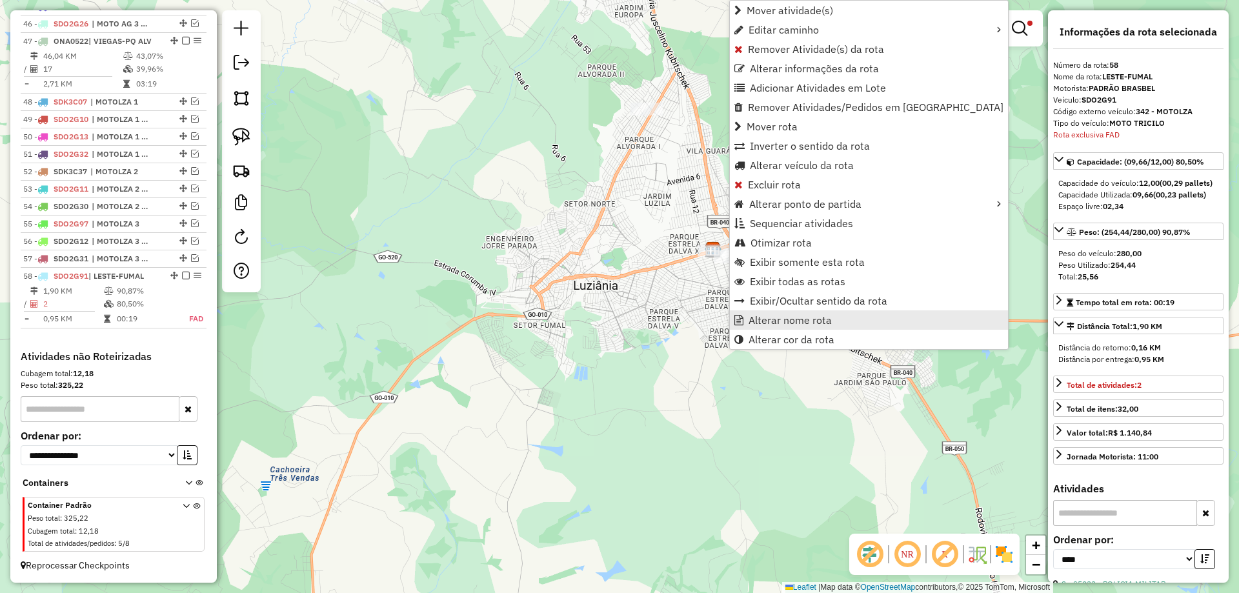
click at [819, 319] on span "Alterar nome rota" at bounding box center [790, 320] width 83 height 10
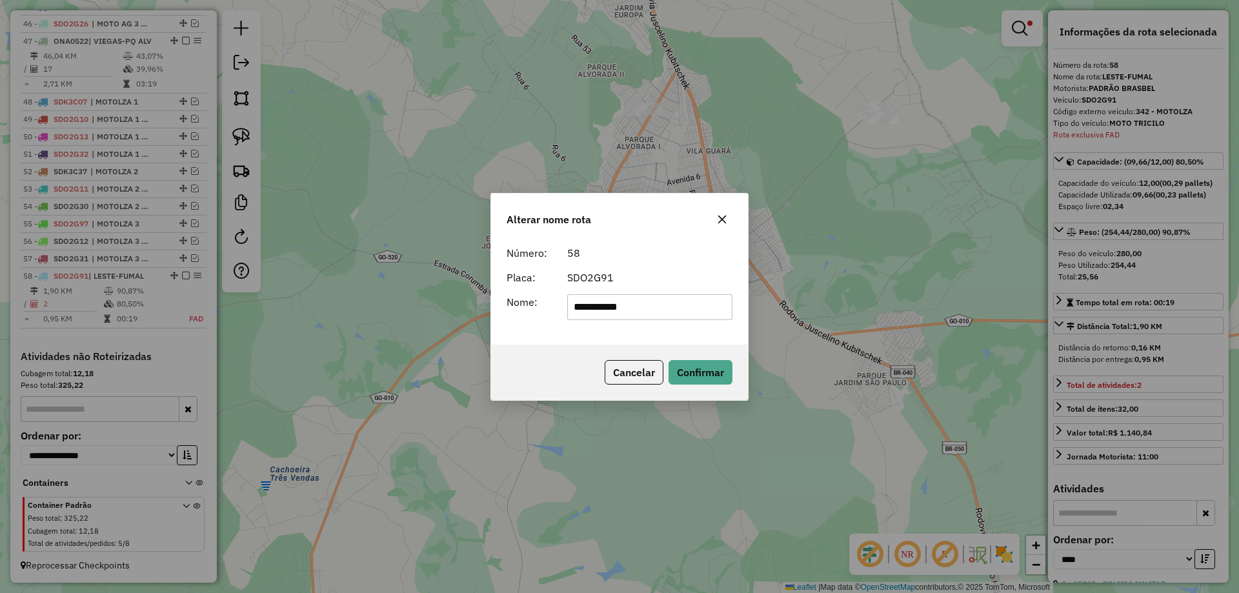
drag, startPoint x: 707, startPoint y: 299, endPoint x: 240, endPoint y: 312, distance: 466.9
click at [240, 312] on div "**********" at bounding box center [619, 296] width 1239 height 593
paste input "text"
type input "**********"
click at [688, 371] on button "Confirmar" at bounding box center [701, 372] width 64 height 25
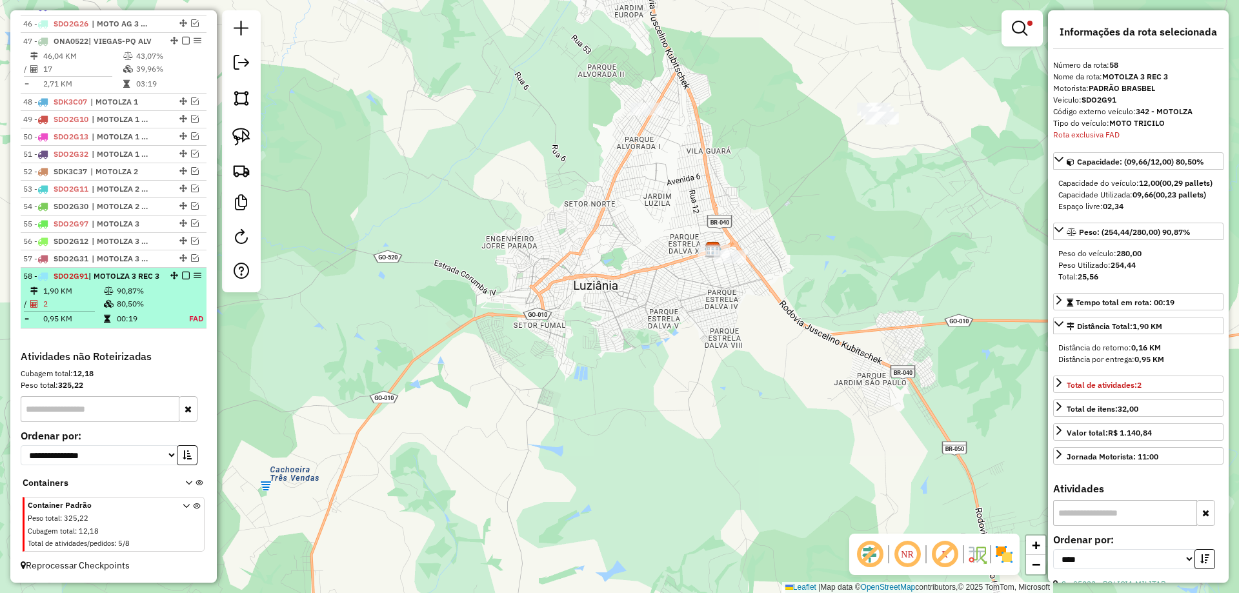
click at [182, 275] on em at bounding box center [186, 276] width 8 height 8
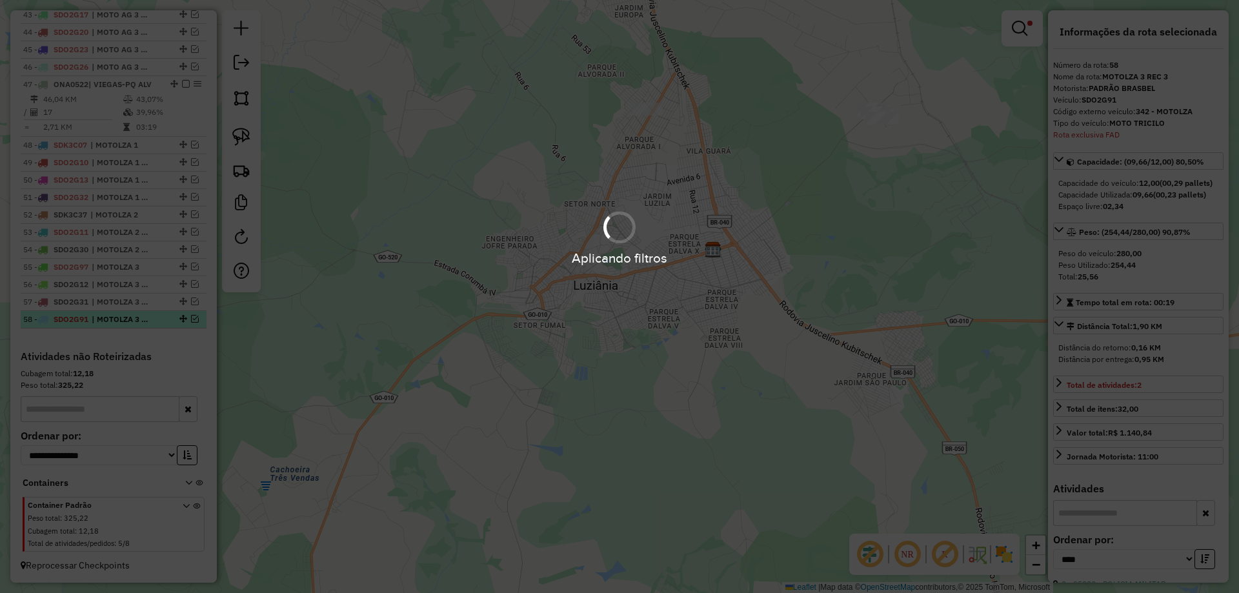
scroll to position [1252, 0]
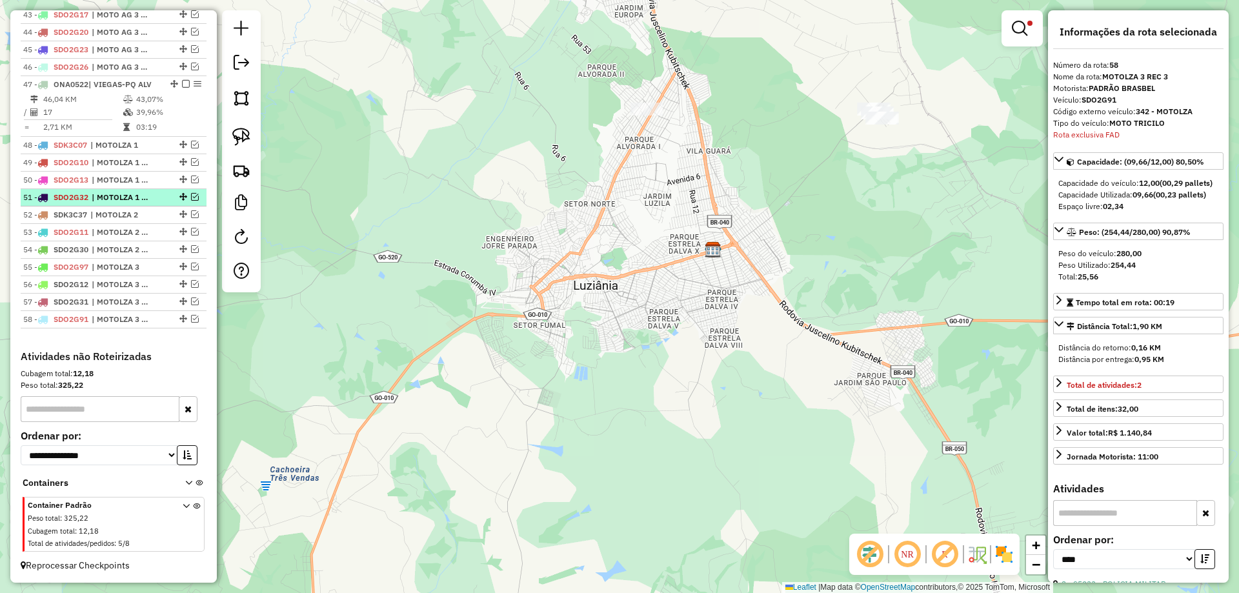
click at [191, 196] on em at bounding box center [195, 197] width 8 height 8
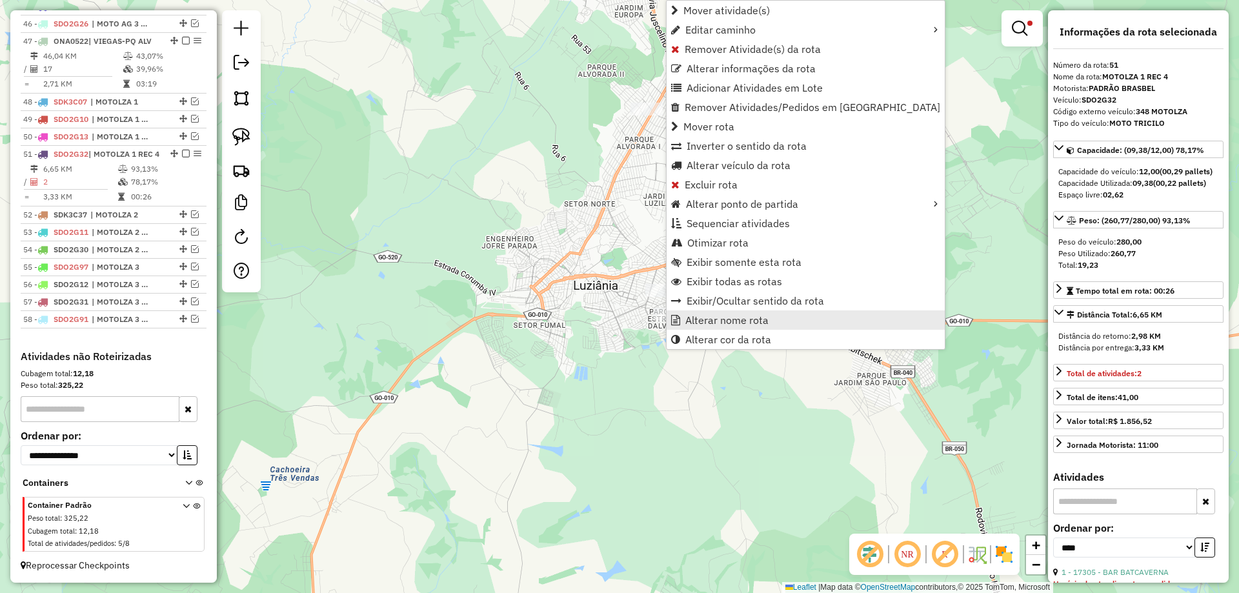
scroll to position [1307, 0]
click at [717, 322] on span "Alterar nome rota" at bounding box center [727, 320] width 83 height 10
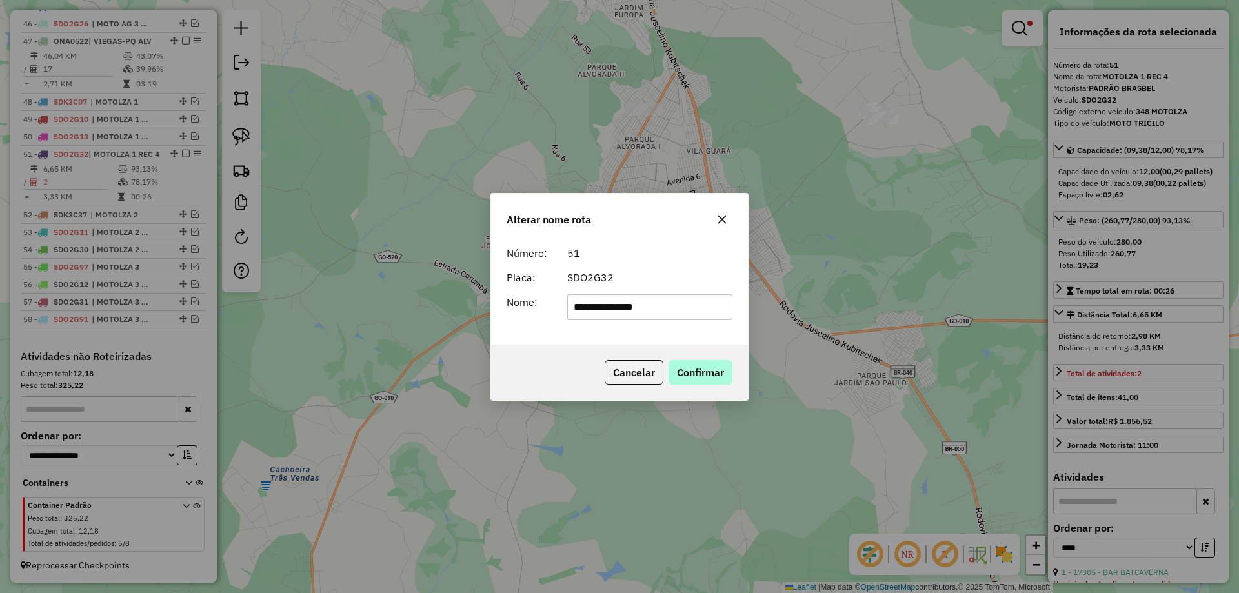
type input "**********"
click at [695, 384] on button "Confirmar" at bounding box center [701, 372] width 64 height 25
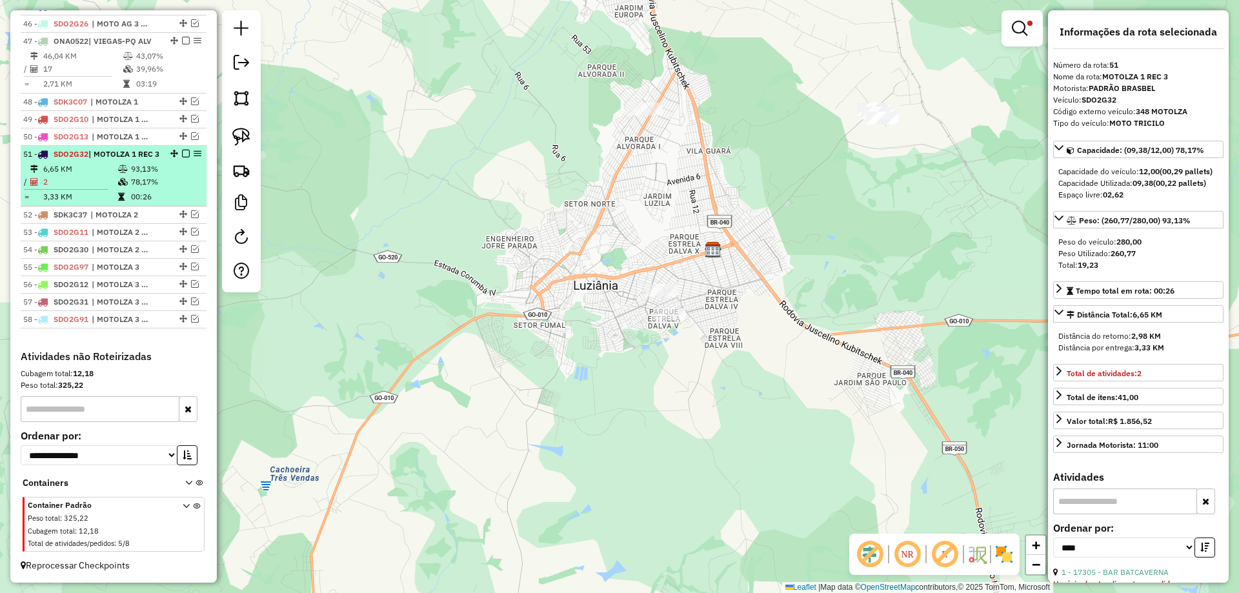
click at [182, 150] on em at bounding box center [186, 154] width 8 height 8
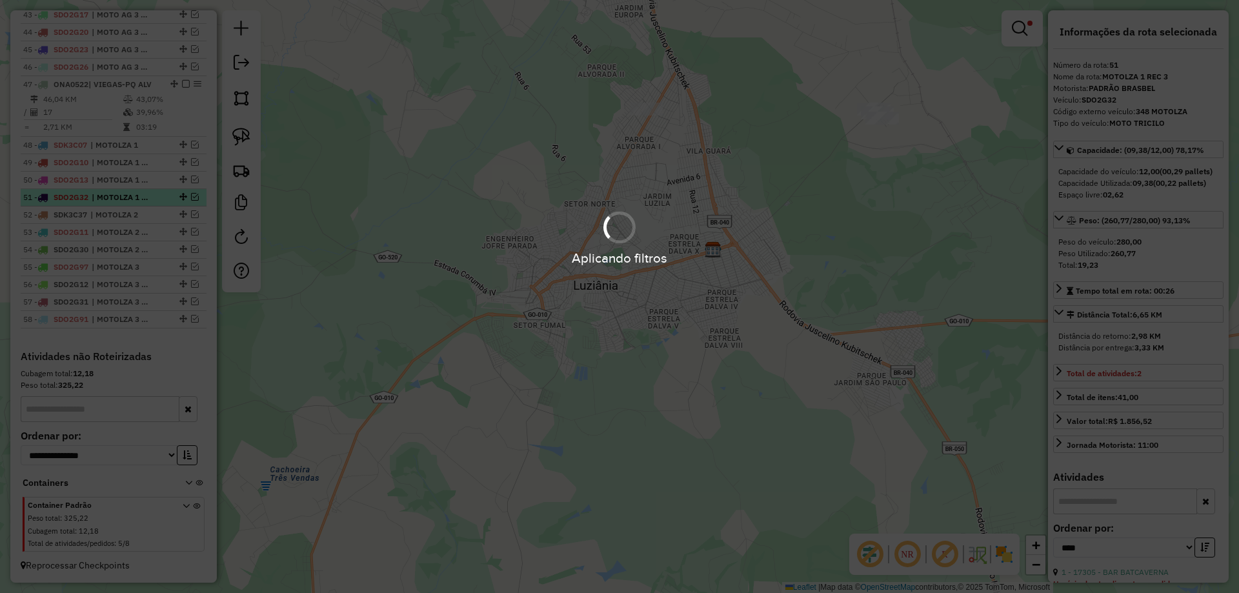
scroll to position [1252, 0]
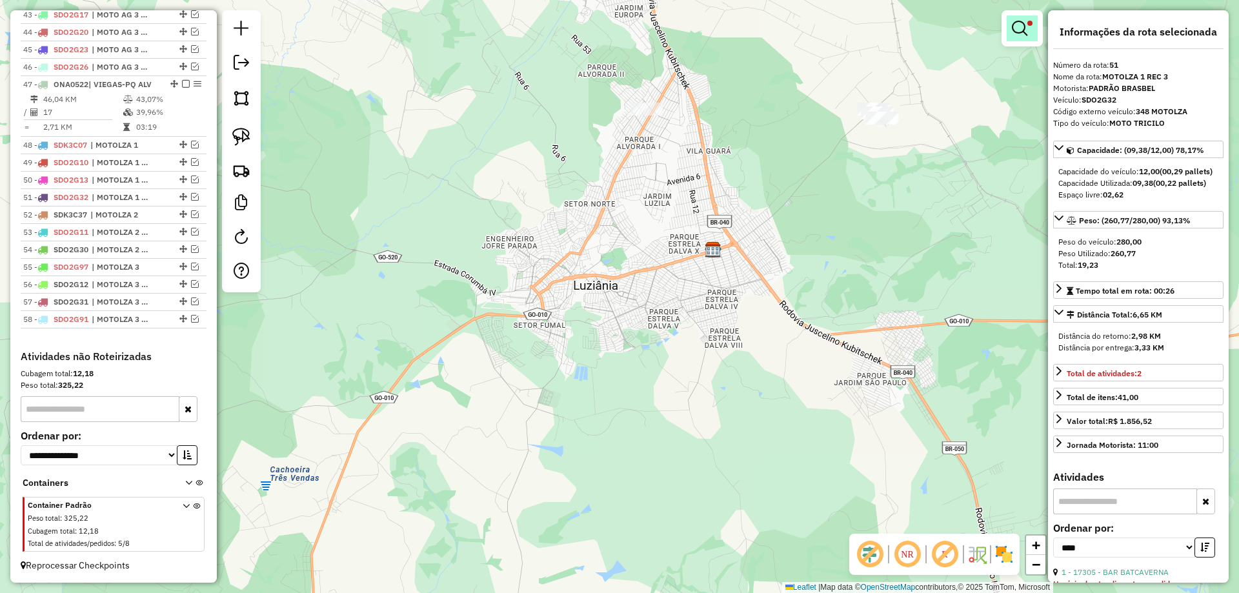
click at [1011, 17] on link at bounding box center [1022, 28] width 31 height 26
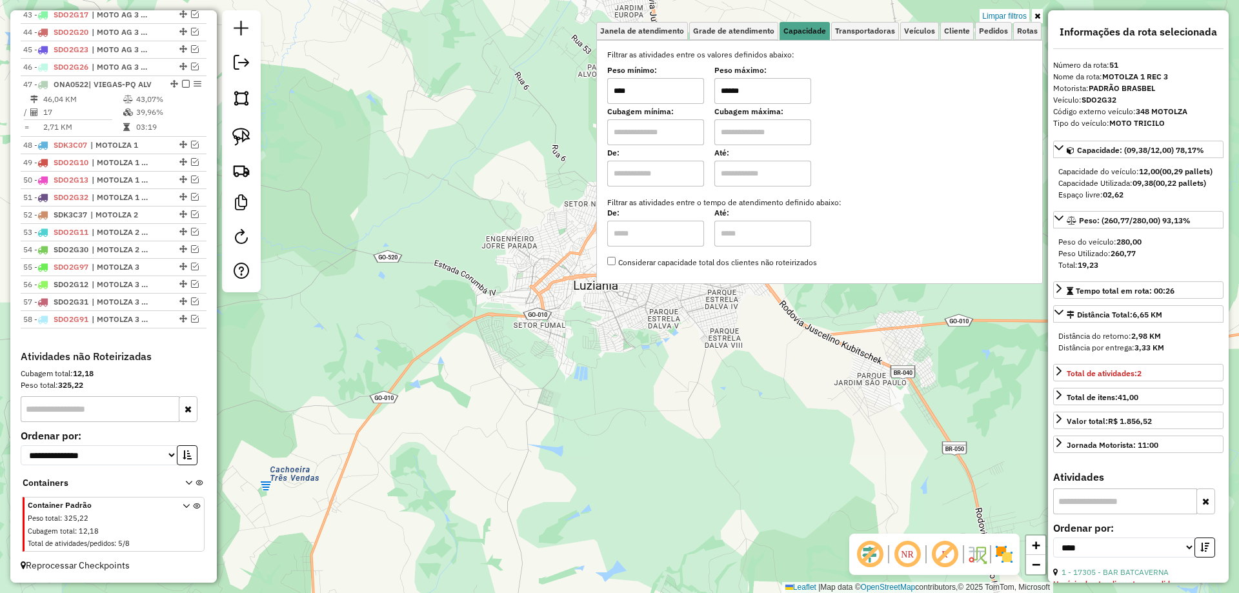
click at [732, 86] on input "******" at bounding box center [763, 91] width 97 height 26
type input "******"
click at [734, 395] on div "Limpar filtros Janela de atendimento Grade de atendimento Capacidade Transporta…" at bounding box center [619, 296] width 1239 height 593
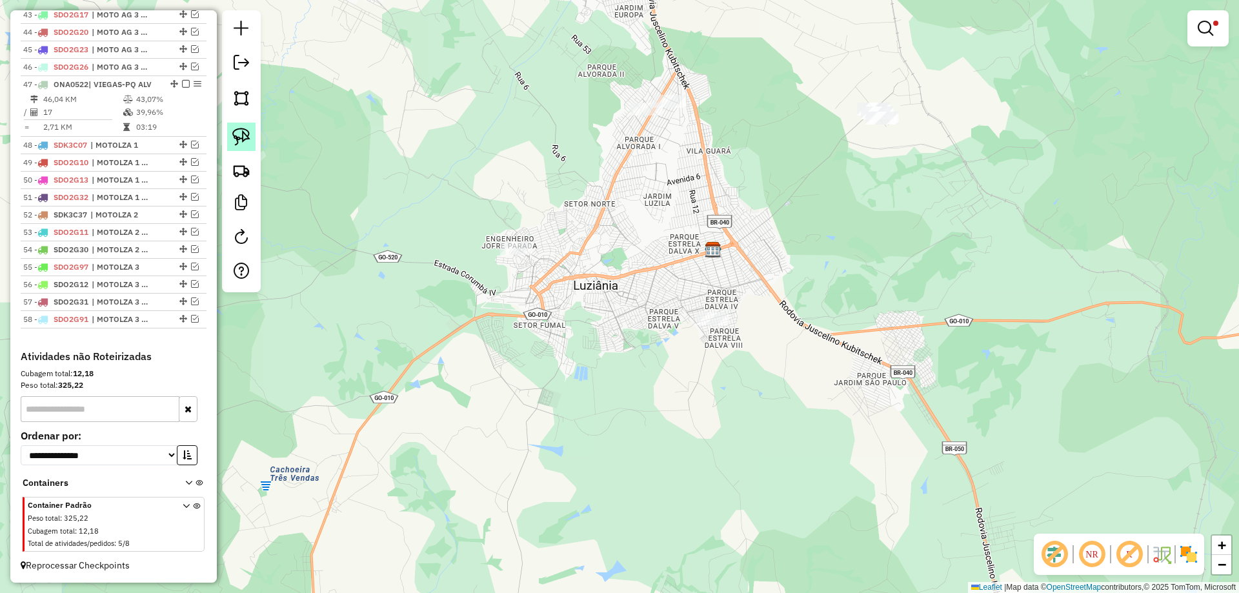
click at [237, 128] on img at bounding box center [241, 137] width 18 height 18
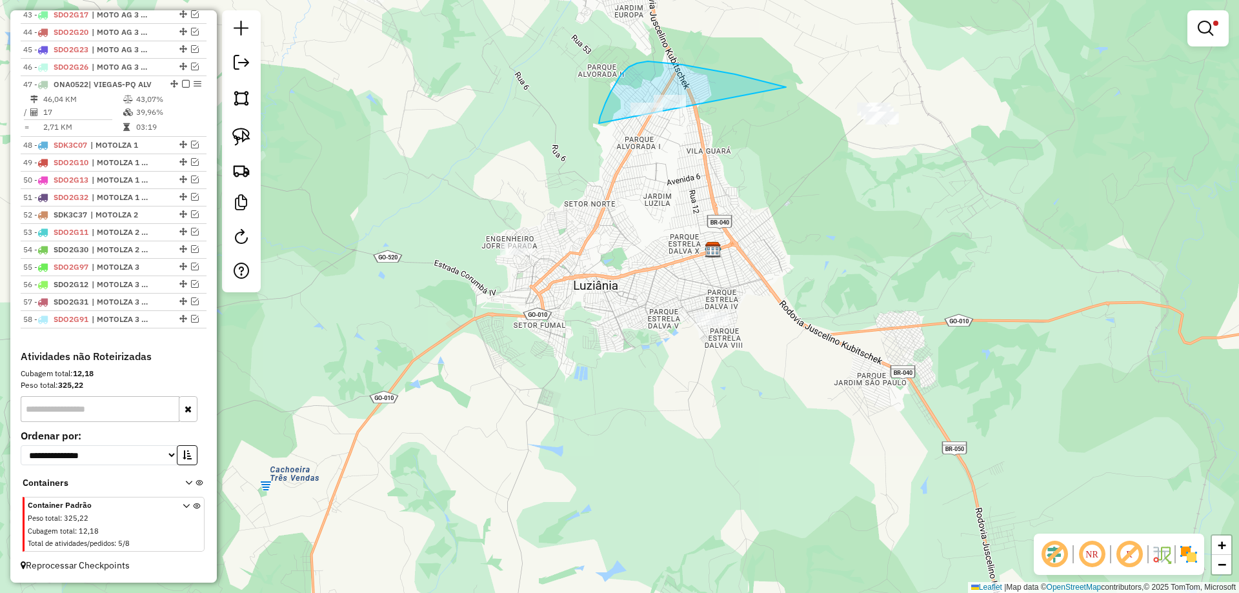
drag, startPoint x: 682, startPoint y: 65, endPoint x: 749, endPoint y: 127, distance: 91.8
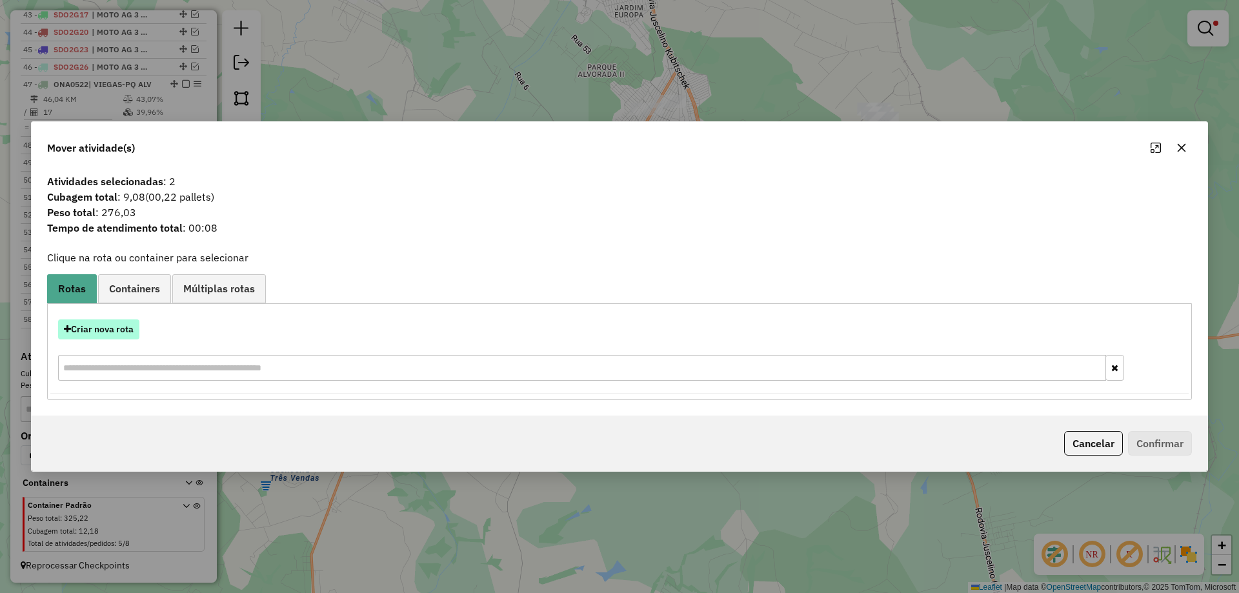
click at [134, 324] on button "Criar nova rota" at bounding box center [98, 330] width 81 height 20
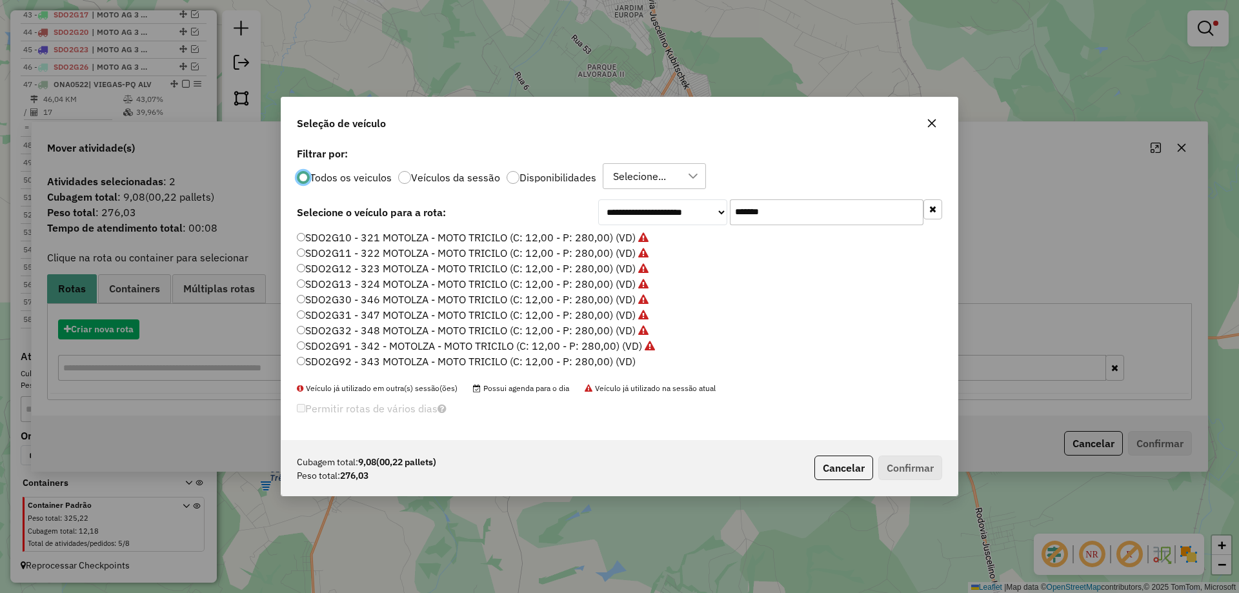
scroll to position [7, 4]
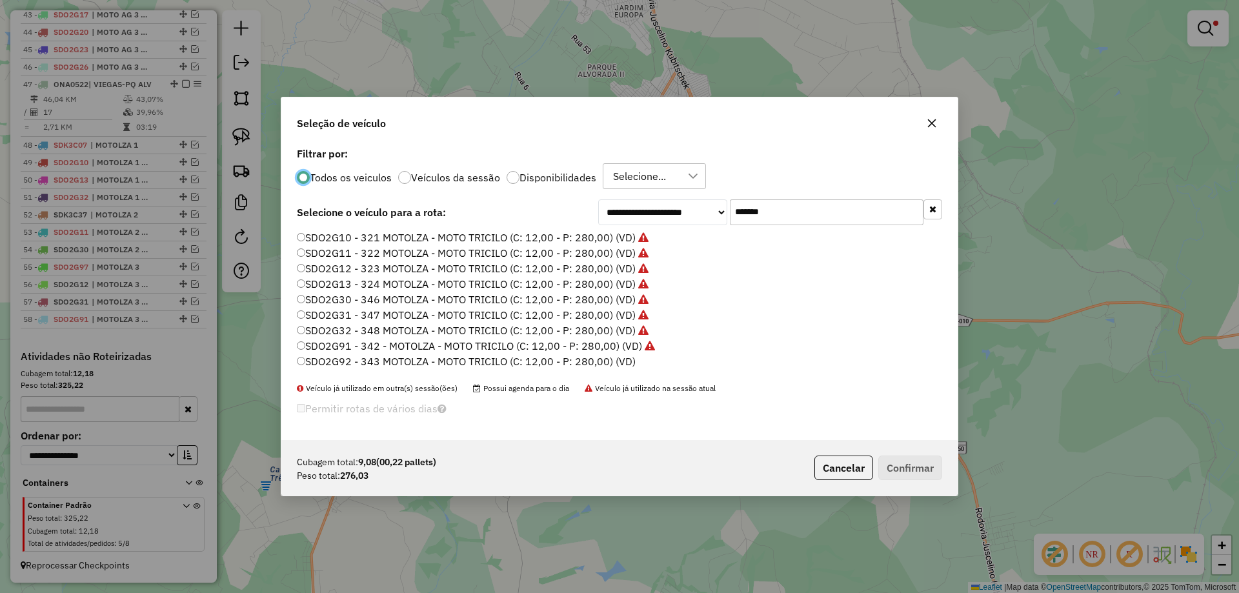
click at [615, 362] on label "SDO2G92 - 343 MOTOLZA - MOTO TRICILO (C: 12,00 - P: 280,00) (VD)" at bounding box center [466, 361] width 339 height 15
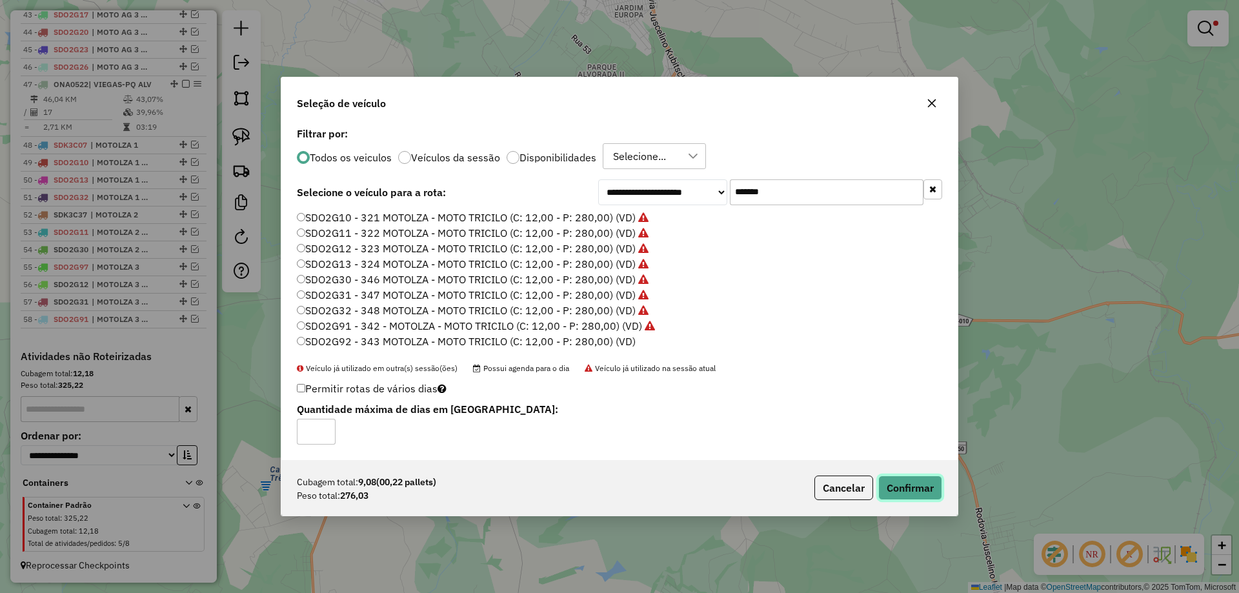
click at [890, 490] on button "Confirmar" at bounding box center [911, 488] width 64 height 25
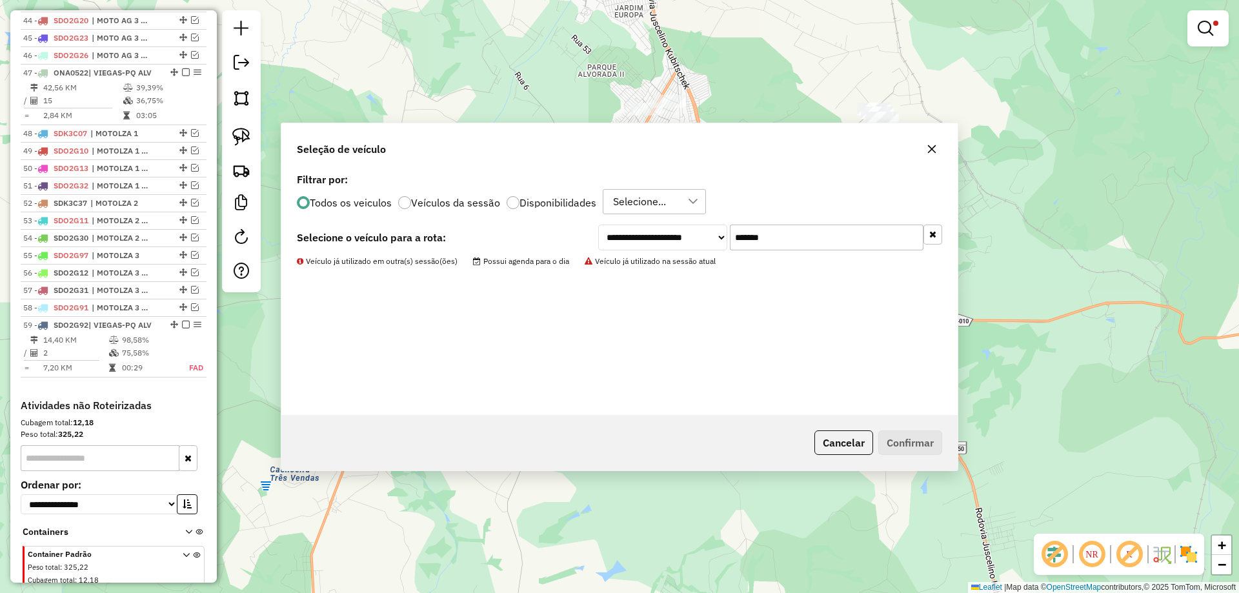
scroll to position [1307, 0]
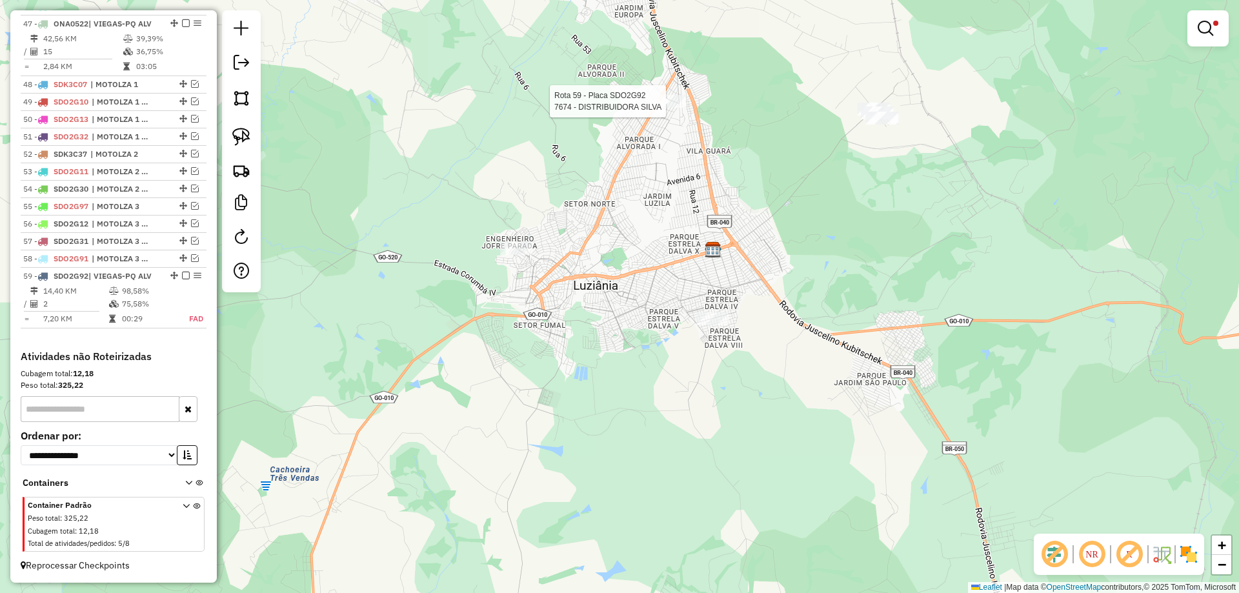
select select "*********"
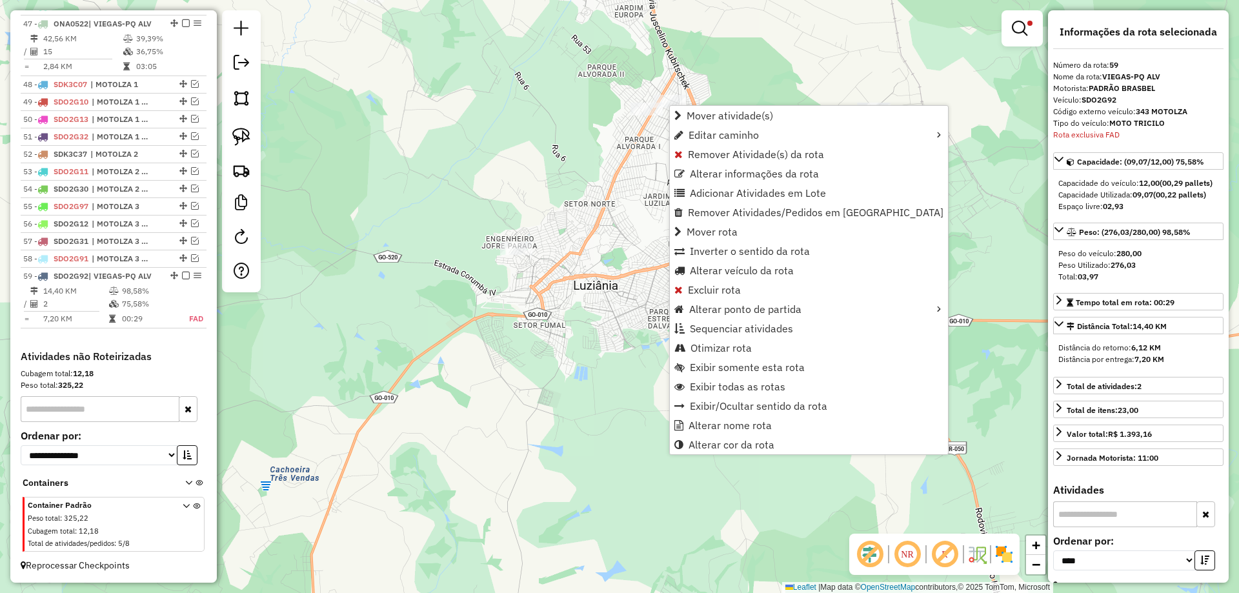
scroll to position [1312, 0]
click at [729, 428] on span "Alterar nome rota" at bounding box center [730, 425] width 83 height 10
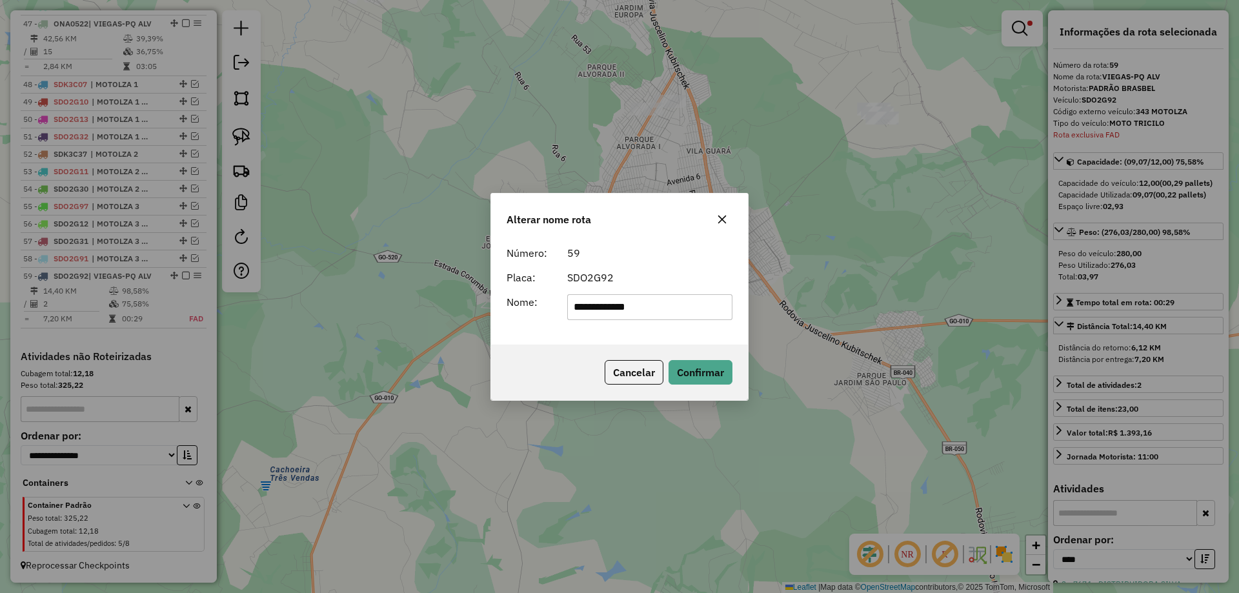
drag, startPoint x: 480, startPoint y: 297, endPoint x: 372, endPoint y: 277, distance: 110.3
click at [372, 277] on div "**********" at bounding box center [619, 296] width 1239 height 593
type input "**********"
click at [691, 375] on button "Confirmar" at bounding box center [701, 372] width 64 height 25
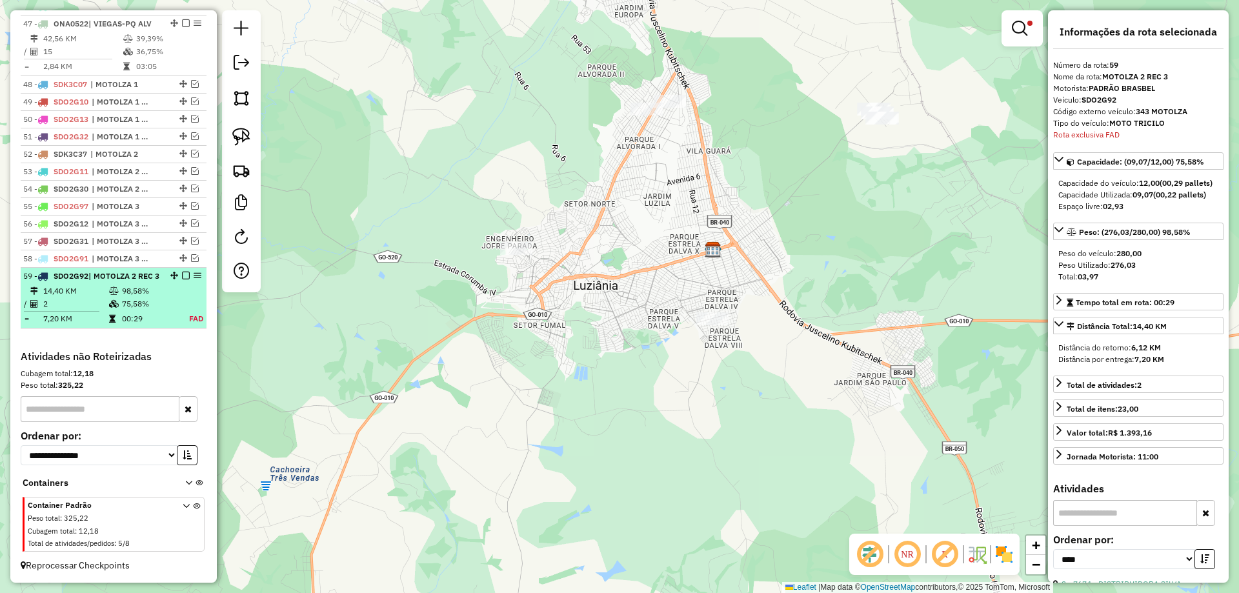
click at [184, 276] on em at bounding box center [186, 276] width 8 height 8
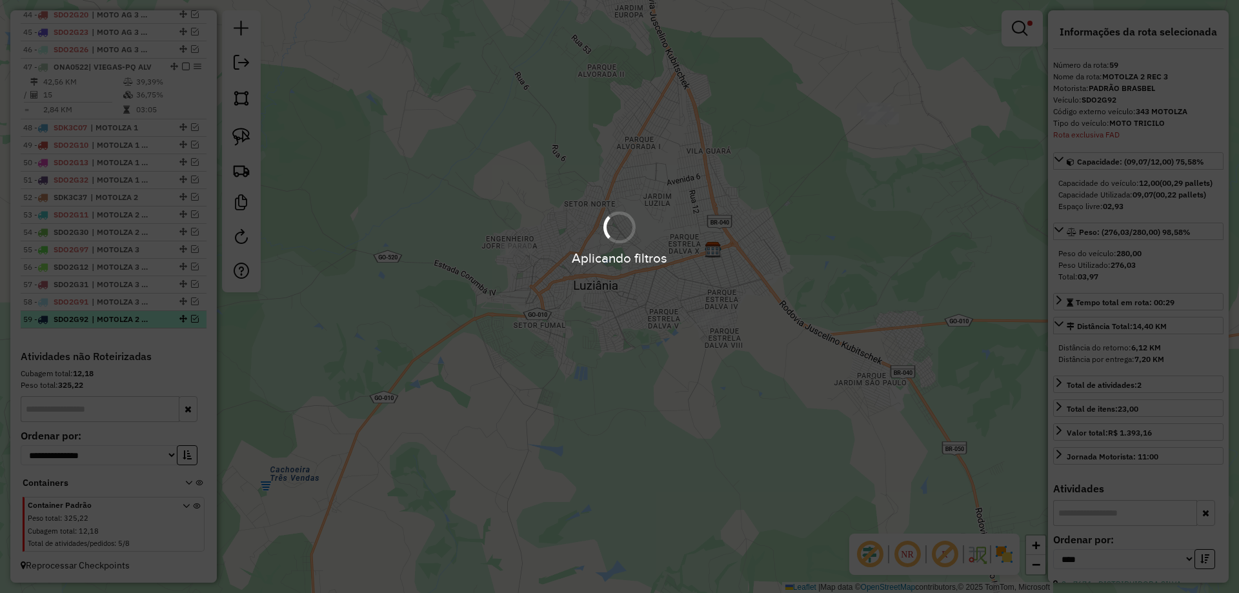
scroll to position [1269, 0]
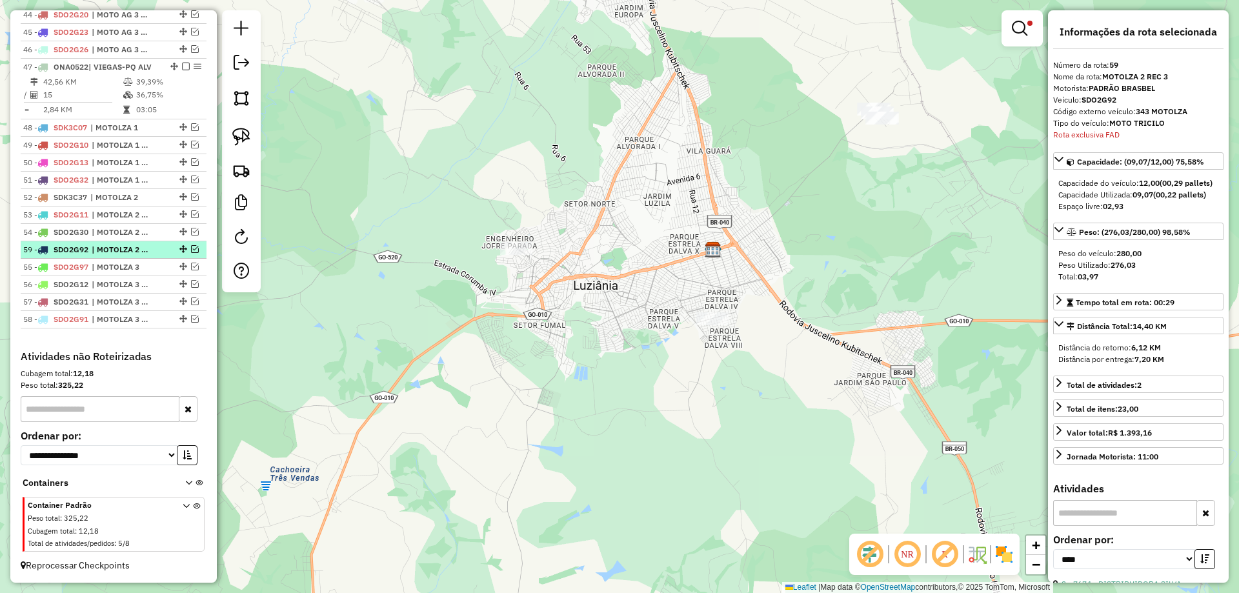
drag, startPoint x: 179, startPoint y: 318, endPoint x: 165, endPoint y: 243, distance: 75.7
click at [229, 138] on link at bounding box center [241, 137] width 28 height 28
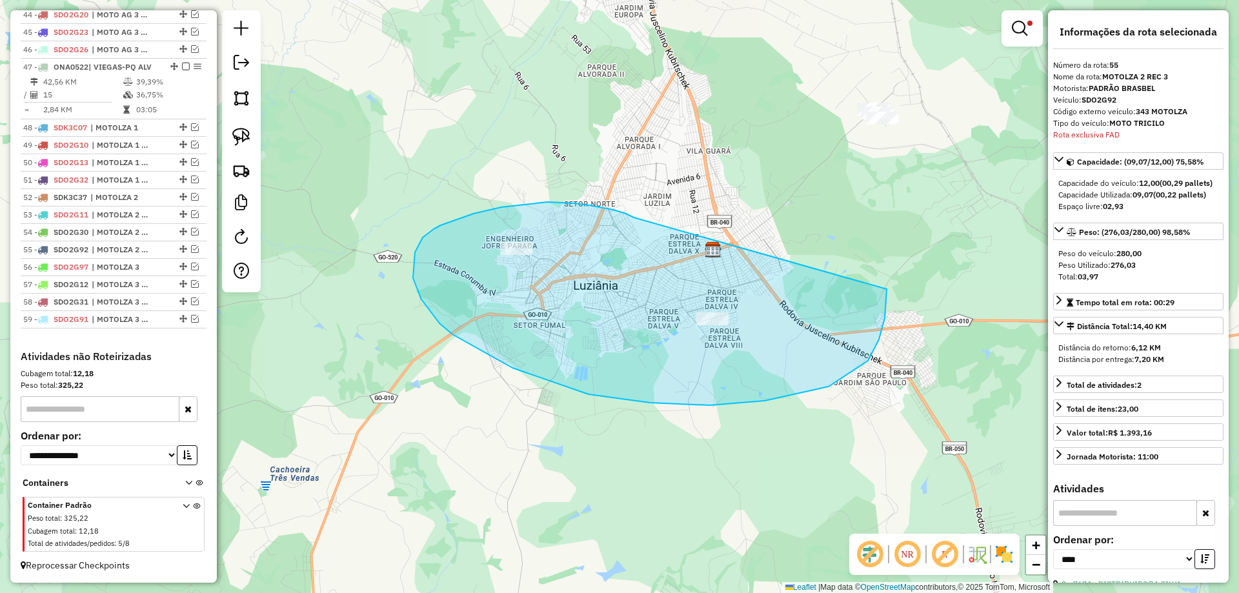
drag, startPoint x: 548, startPoint y: 202, endPoint x: 887, endPoint y: 289, distance: 349.9
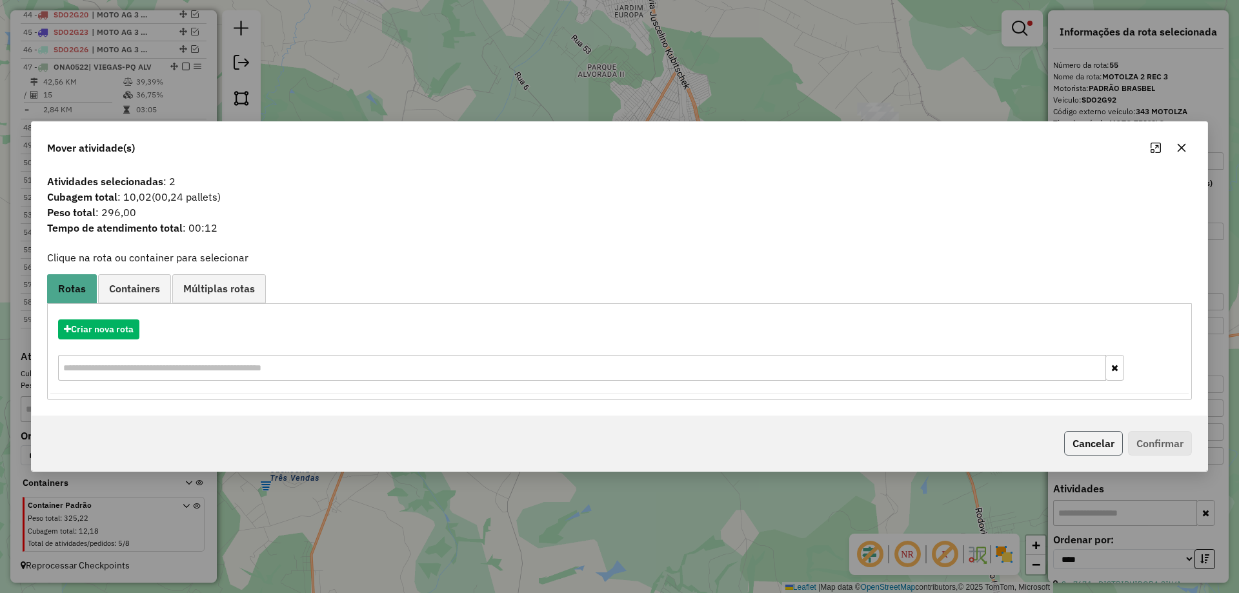
click at [1092, 436] on button "Cancelar" at bounding box center [1094, 443] width 59 height 25
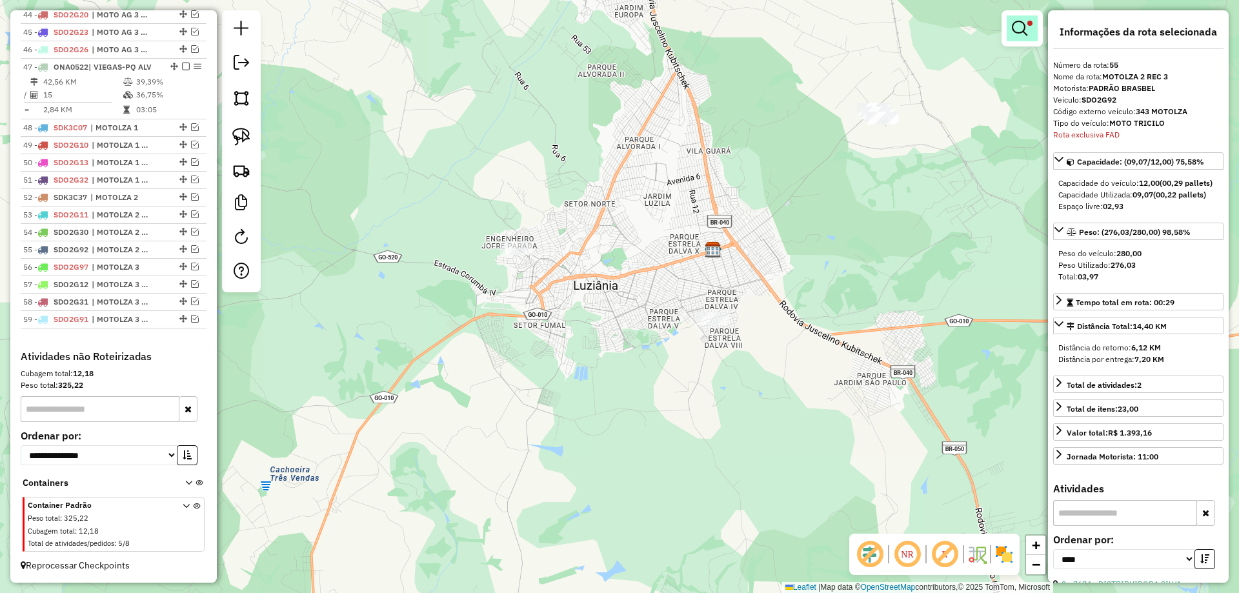
click at [1024, 19] on link at bounding box center [1022, 28] width 31 height 26
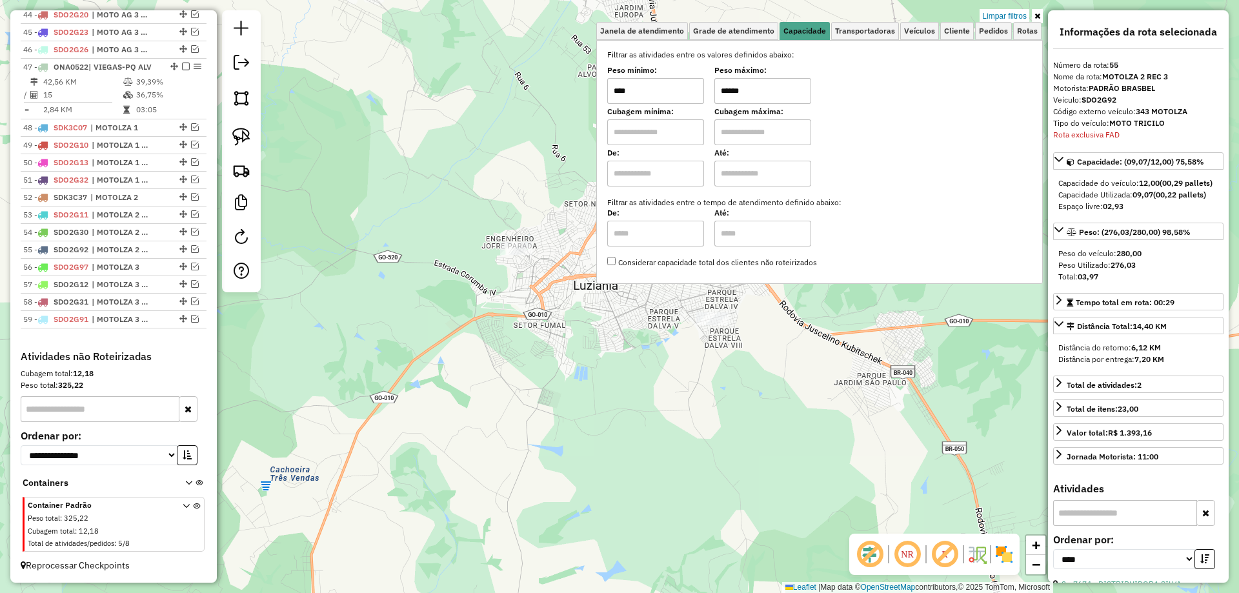
drag, startPoint x: 735, startPoint y: 92, endPoint x: 728, endPoint y: 88, distance: 7.8
click at [728, 88] on input "******" at bounding box center [763, 91] width 97 height 26
drag, startPoint x: 810, startPoint y: 218, endPoint x: 812, endPoint y: 194, distance: 24.0
click at [811, 216] on label "Até:" at bounding box center [763, 213] width 97 height 12
click at [735, 90] on input "******" at bounding box center [763, 91] width 97 height 26
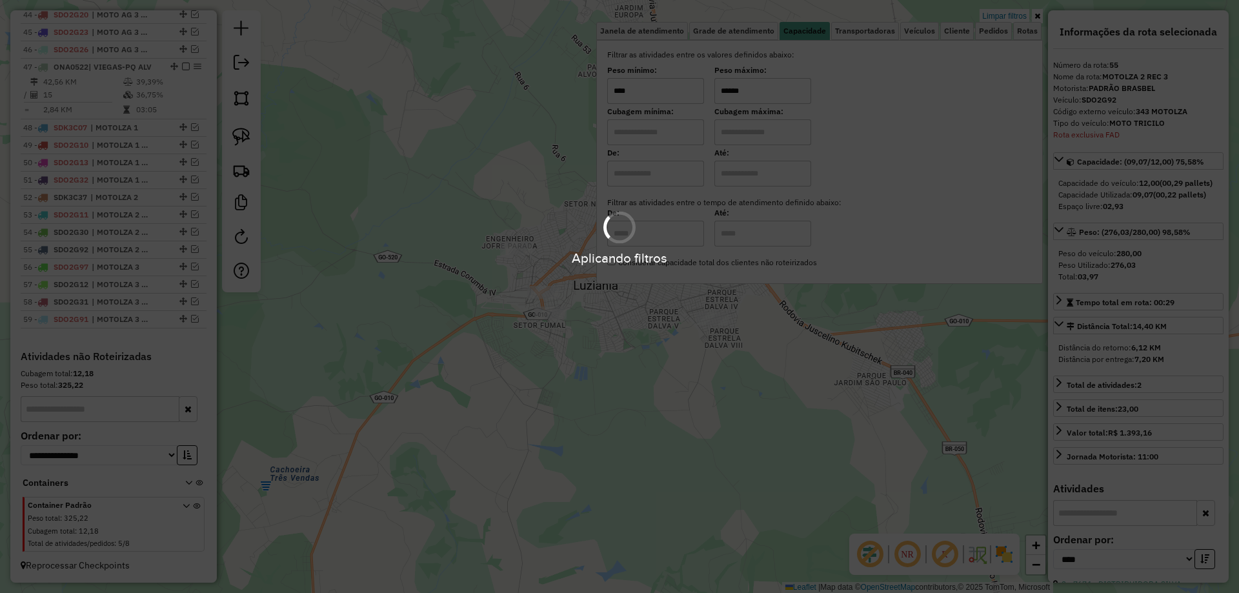
type input "******"
click at [704, 394] on div "Limpar filtros Janela de atendimento Grade de atendimento Capacidade Transporta…" at bounding box center [619, 296] width 1239 height 593
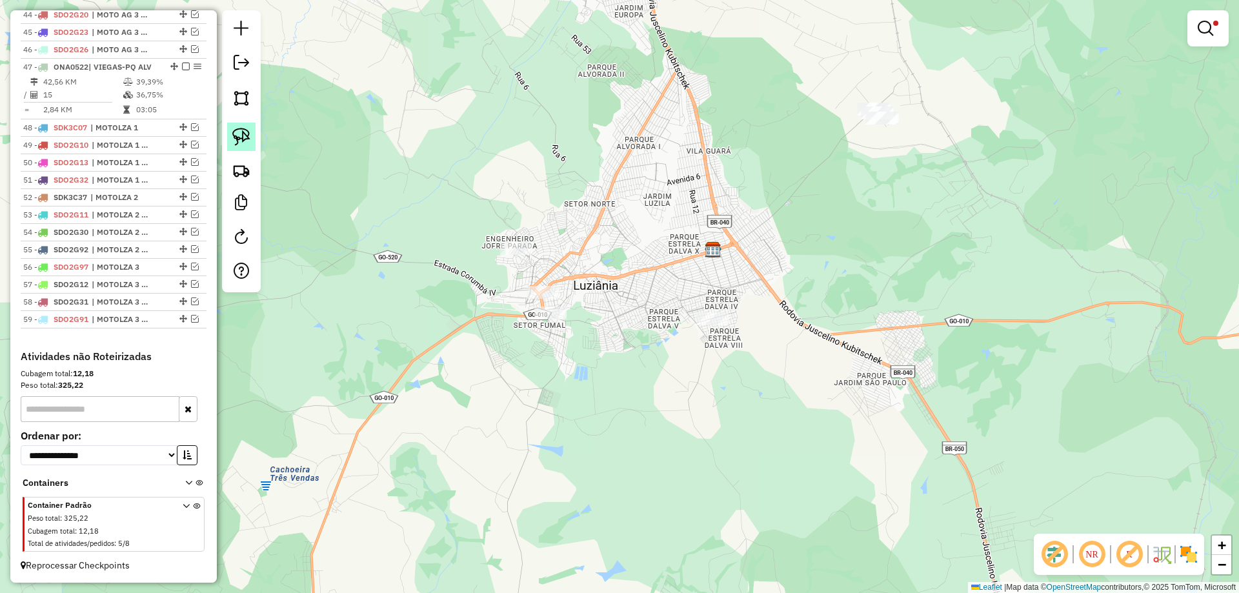
click at [249, 136] on img at bounding box center [241, 137] width 18 height 18
drag, startPoint x: 565, startPoint y: 277, endPoint x: 611, endPoint y: 307, distance: 55.0
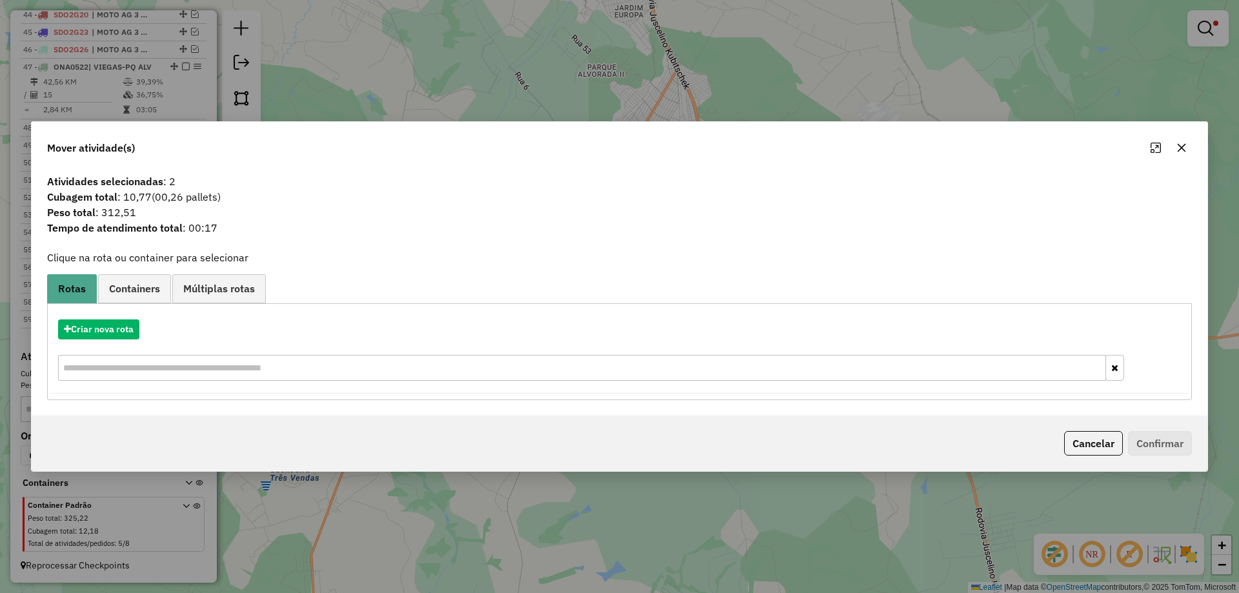
click at [1105, 471] on div "Cancelar Confirmar" at bounding box center [620, 444] width 1176 height 56
click at [1091, 449] on button "Cancelar" at bounding box center [1094, 443] width 59 height 25
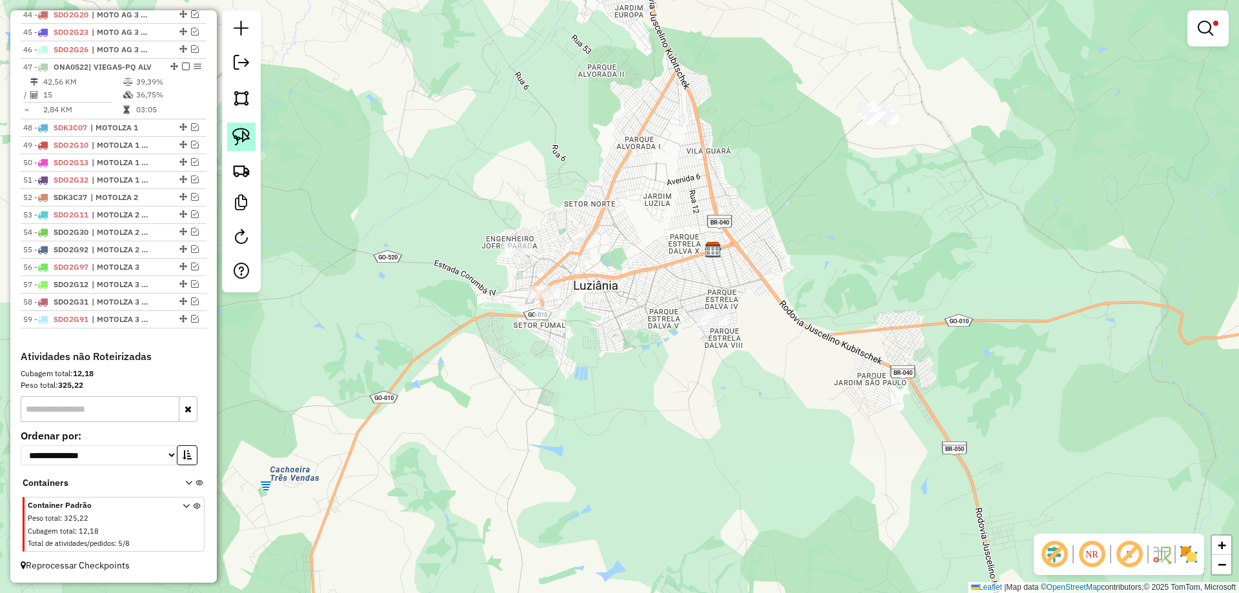
click at [233, 124] on link at bounding box center [241, 137] width 28 height 28
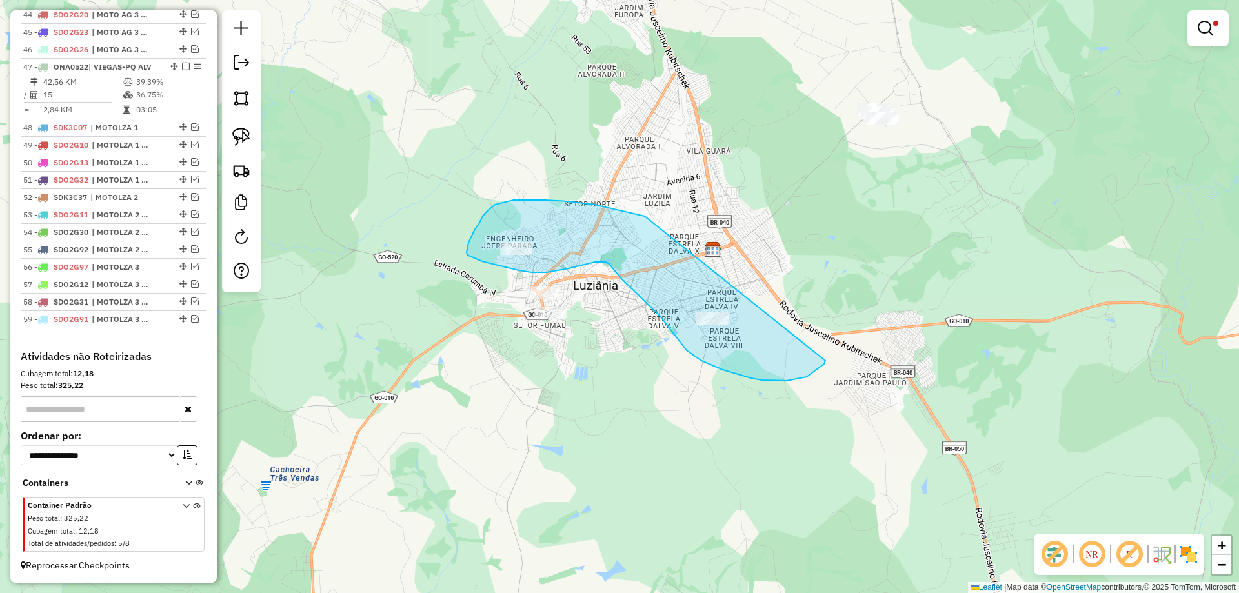
drag, startPoint x: 521, startPoint y: 200, endPoint x: 811, endPoint y: 356, distance: 329.0
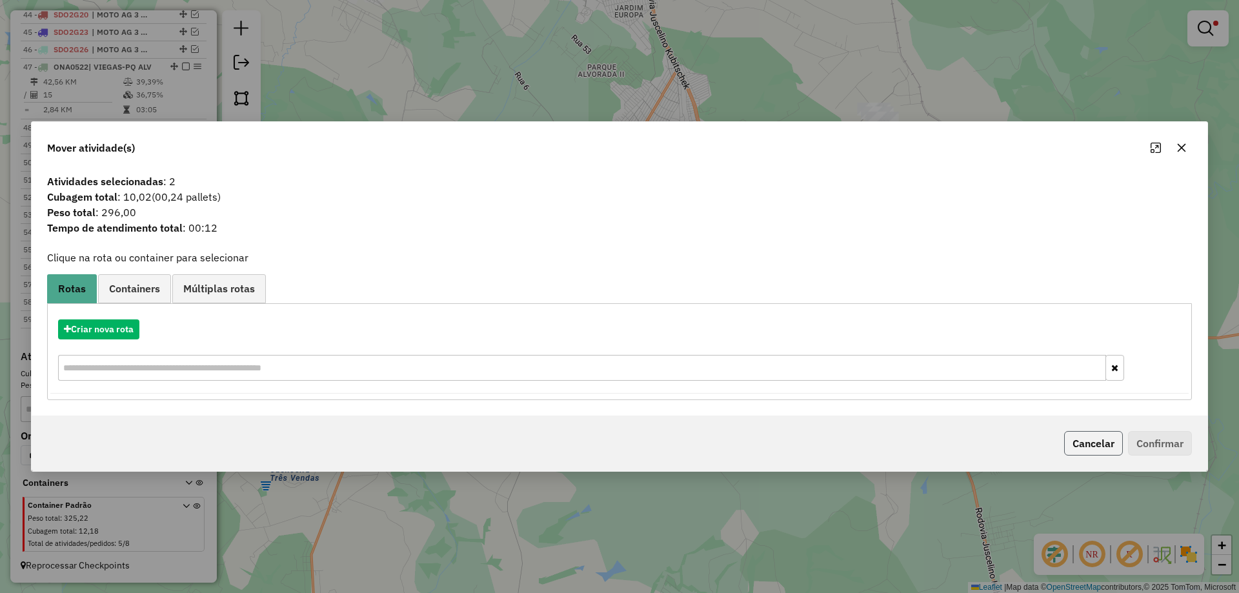
click at [1092, 440] on button "Cancelar" at bounding box center [1094, 443] width 59 height 25
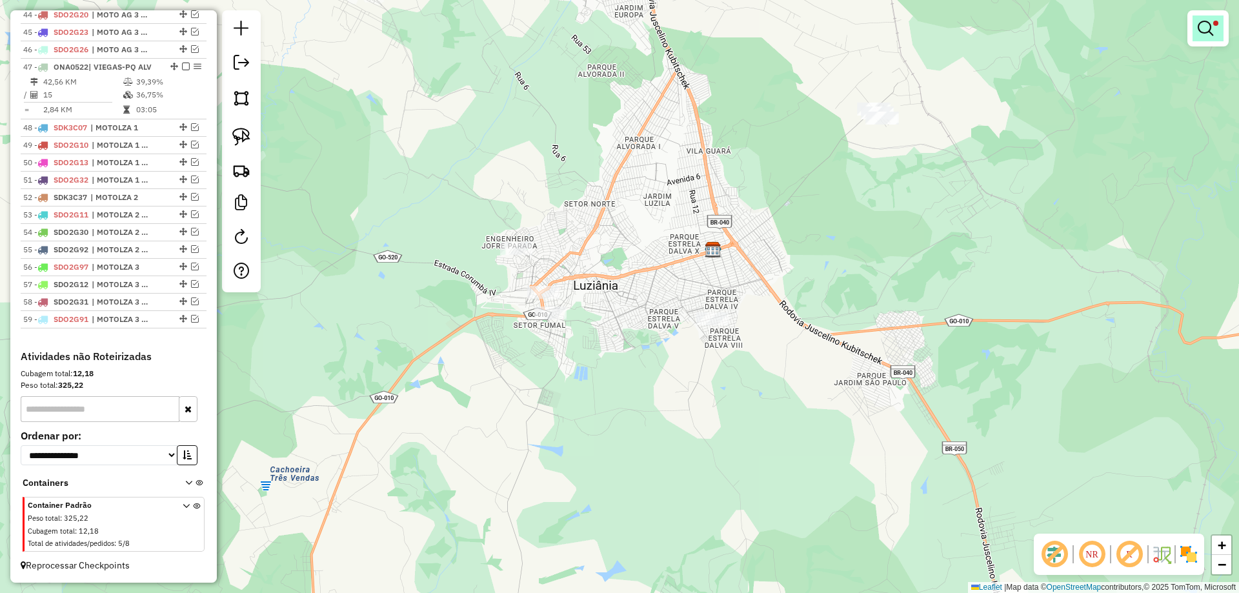
click at [1216, 29] on link at bounding box center [1208, 28] width 31 height 26
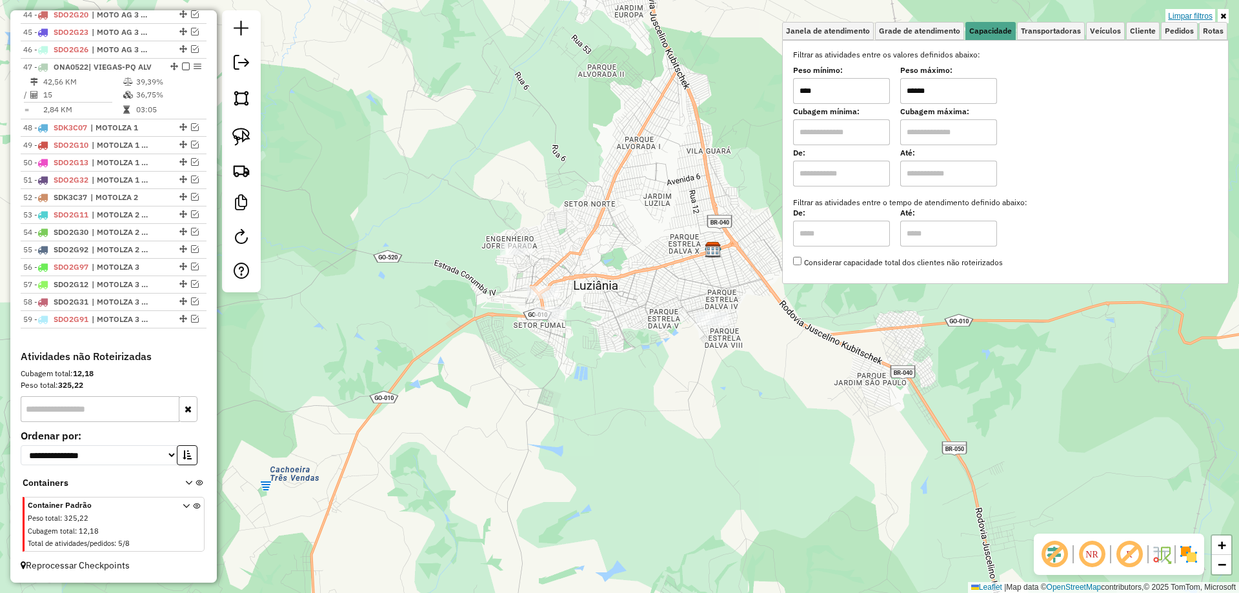
click at [1181, 11] on link "Limpar filtros" at bounding box center [1191, 16] width 50 height 14
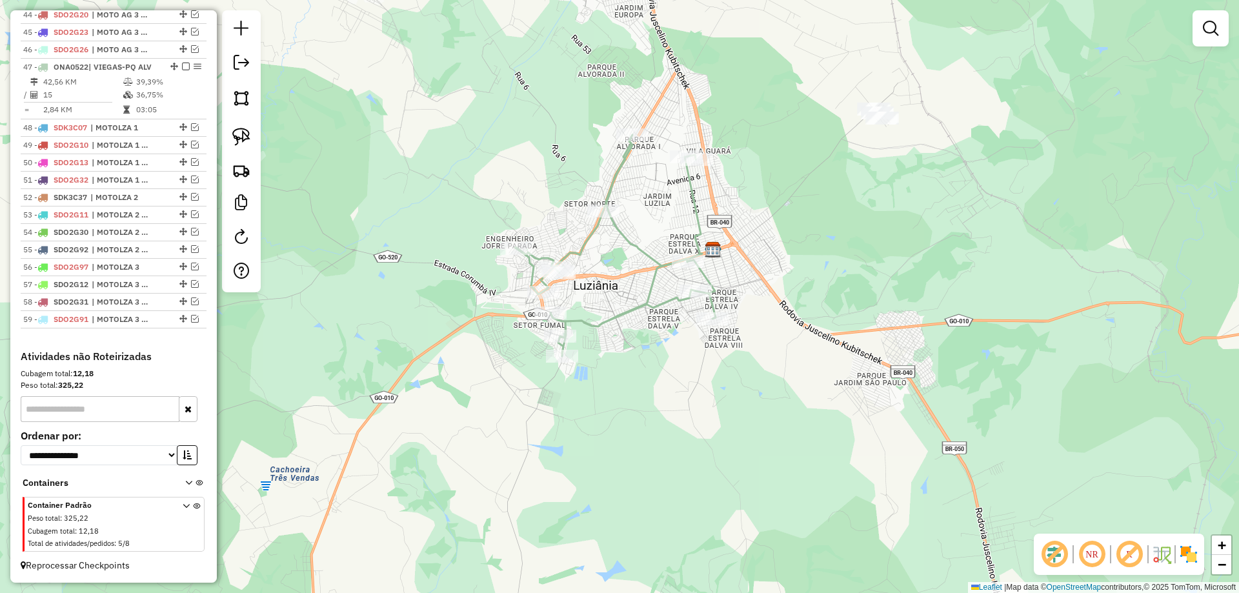
click at [644, 294] on icon at bounding box center [615, 245] width 201 height 221
select select "*********"
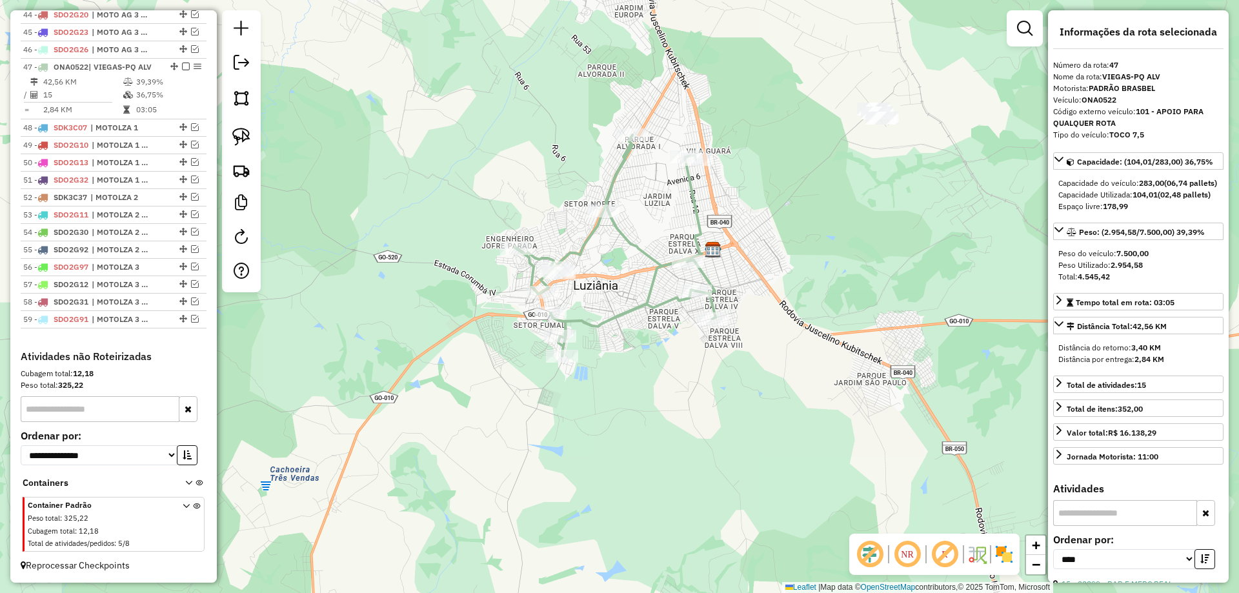
click at [635, 309] on icon at bounding box center [615, 245] width 201 height 221
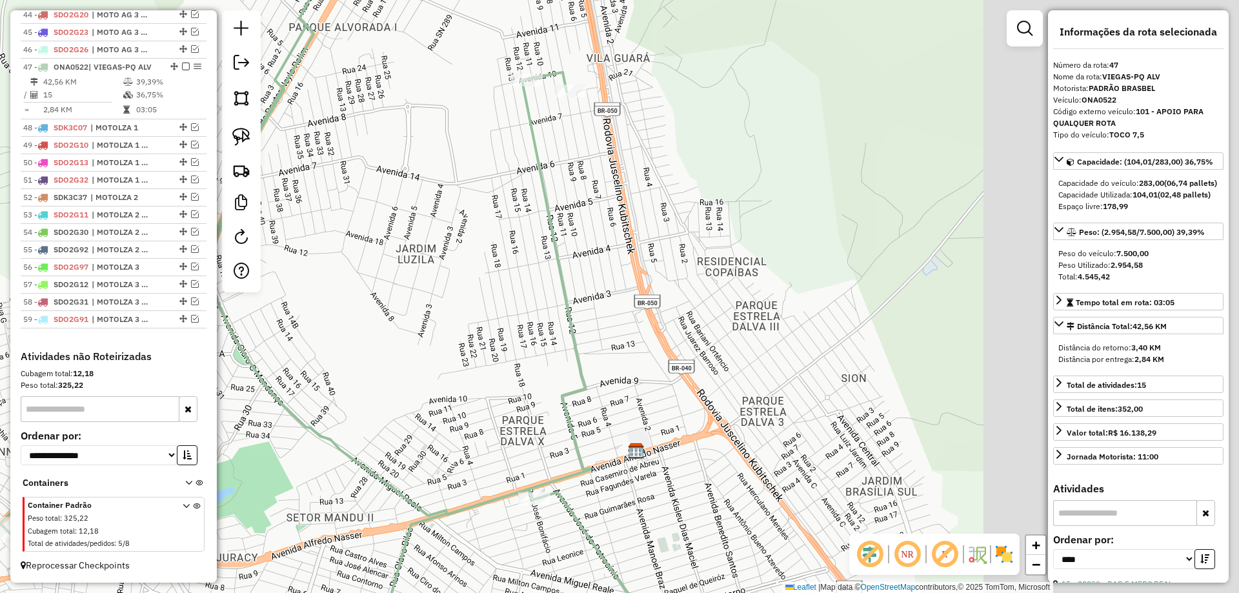
drag, startPoint x: 766, startPoint y: 193, endPoint x: 284, endPoint y: 111, distance: 488.5
click at [485, 137] on div "Janela de atendimento Grade de atendimento Capacidade Transportadoras Veículos …" at bounding box center [619, 296] width 1239 height 593
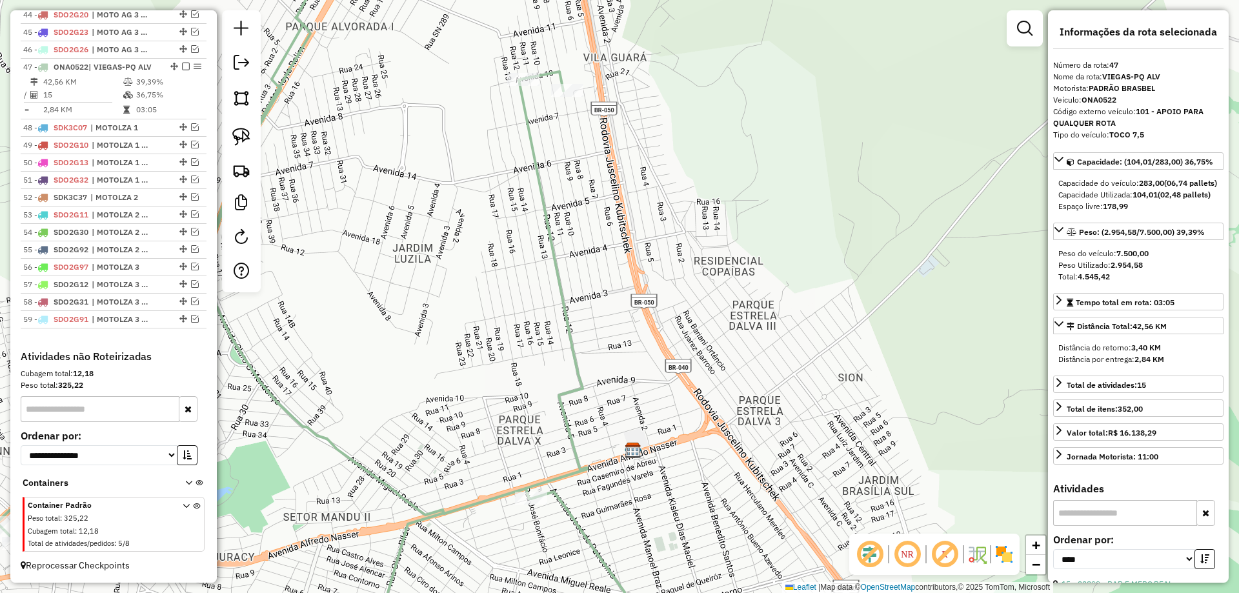
click at [247, 152] on div at bounding box center [241, 151] width 39 height 282
click at [245, 127] on link at bounding box center [241, 137] width 28 height 28
drag, startPoint x: 557, startPoint y: 59, endPoint x: 621, endPoint y: 109, distance: 81.0
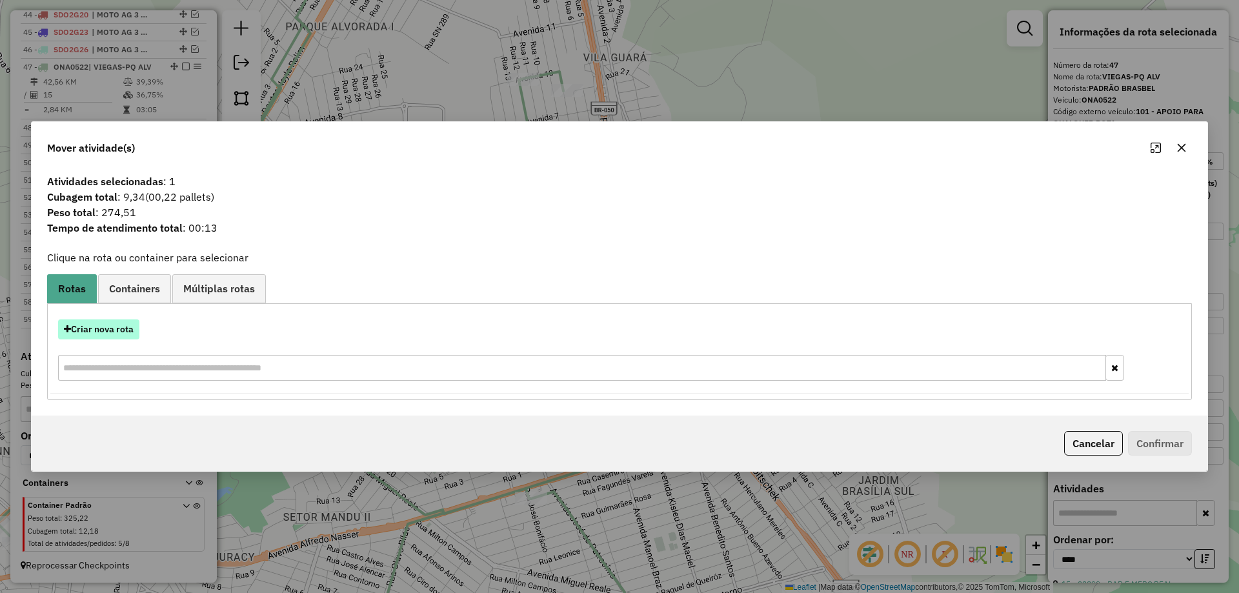
click at [117, 320] on div "Criar nova rota" at bounding box center [619, 352] width 1139 height 84
click at [117, 325] on button "Criar nova rota" at bounding box center [98, 330] width 81 height 20
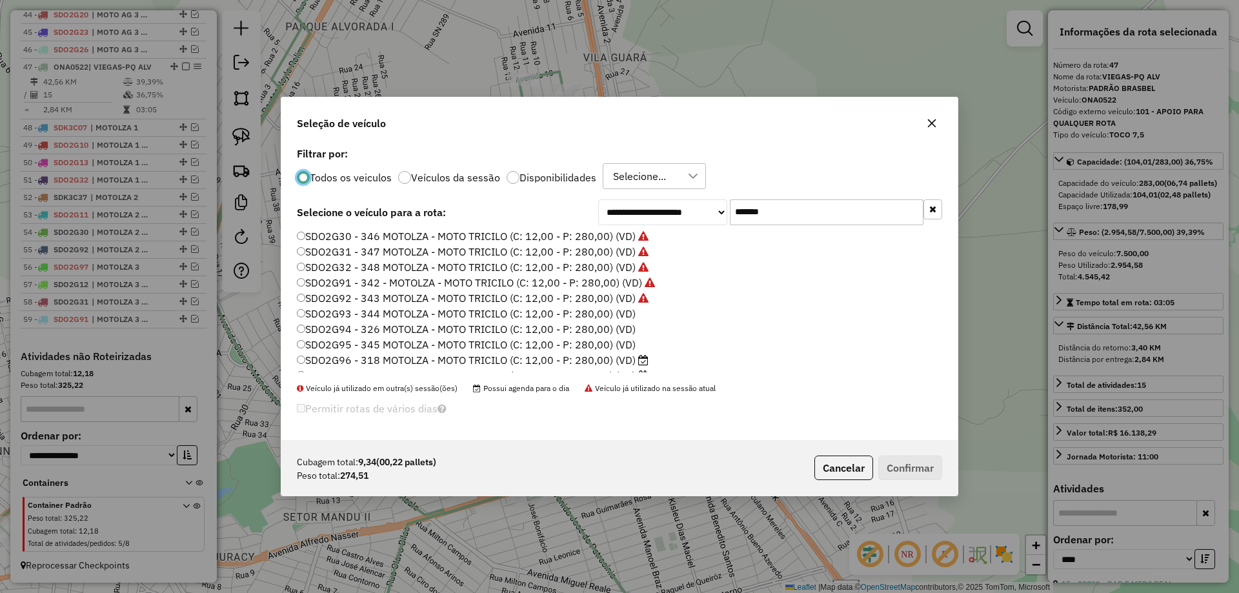
scroll to position [90, 0]
click at [620, 283] on label "SDO2G93 - 344 MOTOLZA - MOTO TRICILO (C: 12,00 - P: 280,00) (VD)" at bounding box center [466, 286] width 339 height 15
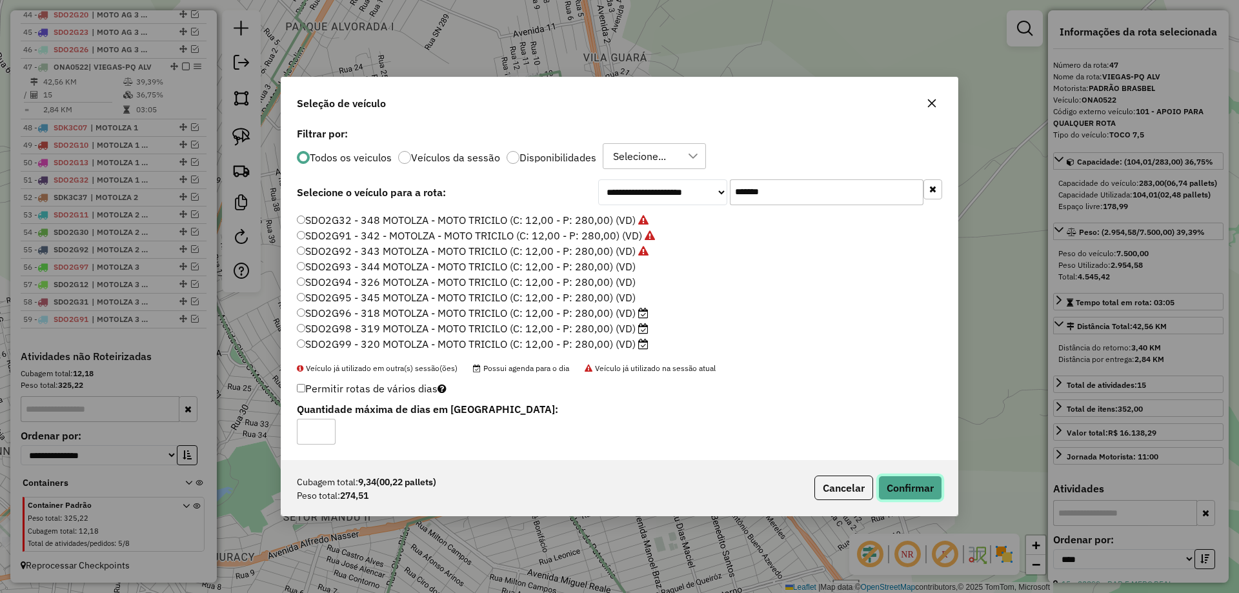
drag, startPoint x: 911, startPoint y: 485, endPoint x: 893, endPoint y: 485, distance: 18.1
click at [910, 486] on button "Confirmar" at bounding box center [911, 488] width 64 height 25
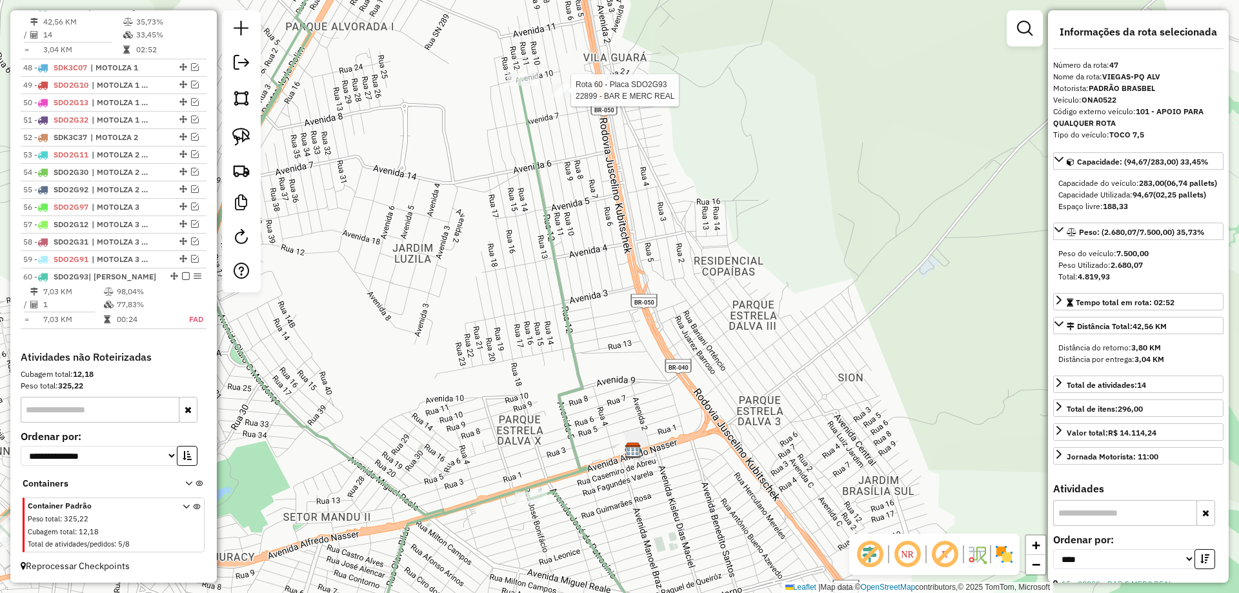
scroll to position [1330, 0]
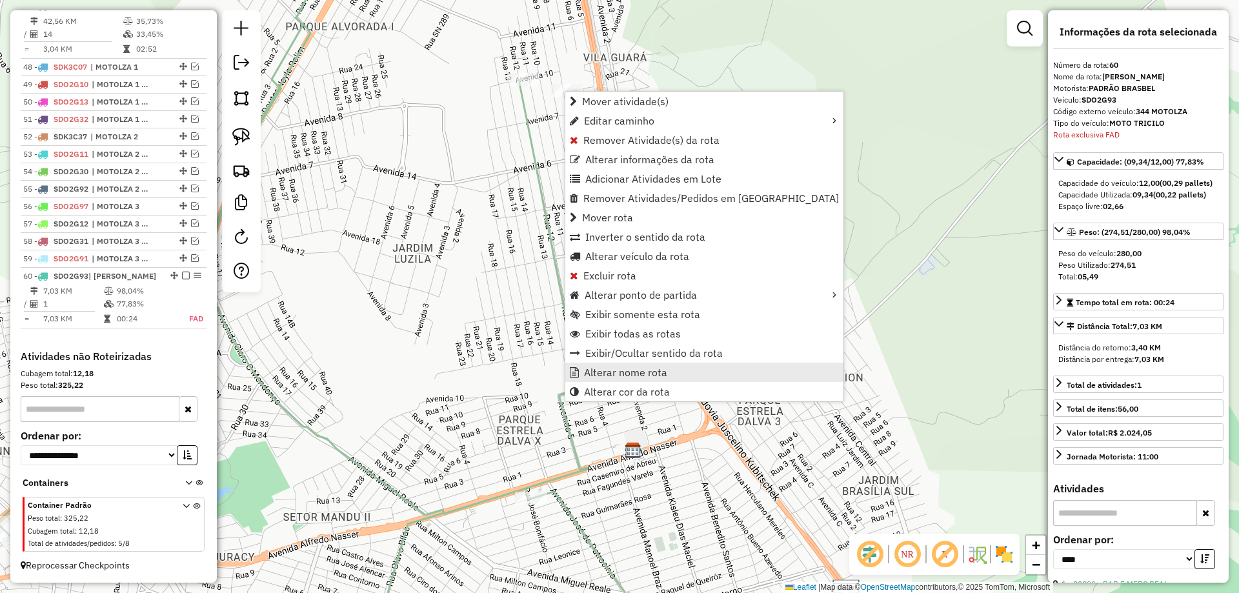
click at [636, 379] on link "Alterar nome rota" at bounding box center [704, 372] width 278 height 19
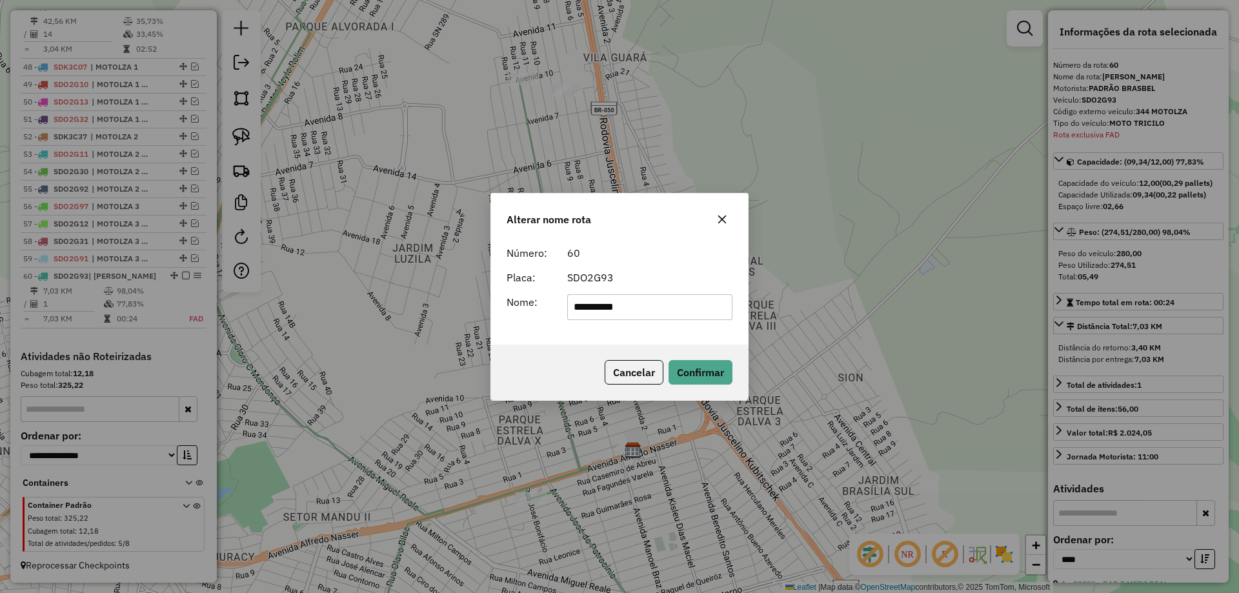
drag, startPoint x: 684, startPoint y: 306, endPoint x: 55, endPoint y: 304, distance: 628.8
click at [56, 304] on div "**********" at bounding box center [619, 296] width 1239 height 593
type input "**********"
click at [691, 369] on button "Confirmar" at bounding box center [701, 372] width 64 height 25
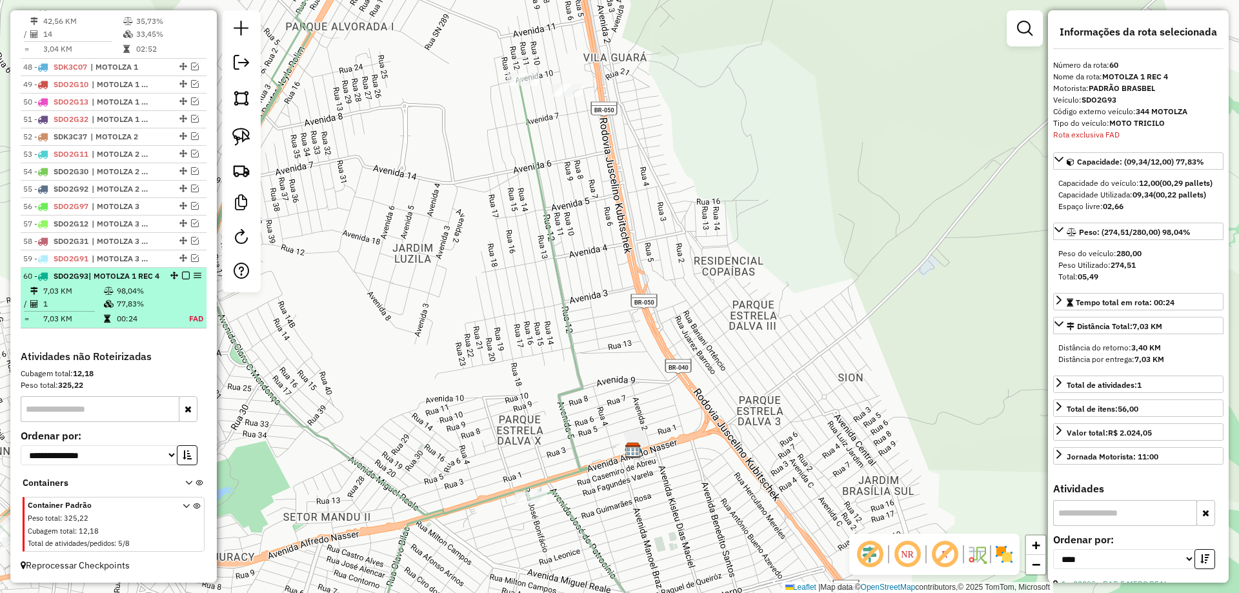
click at [182, 275] on em at bounding box center [186, 276] width 8 height 8
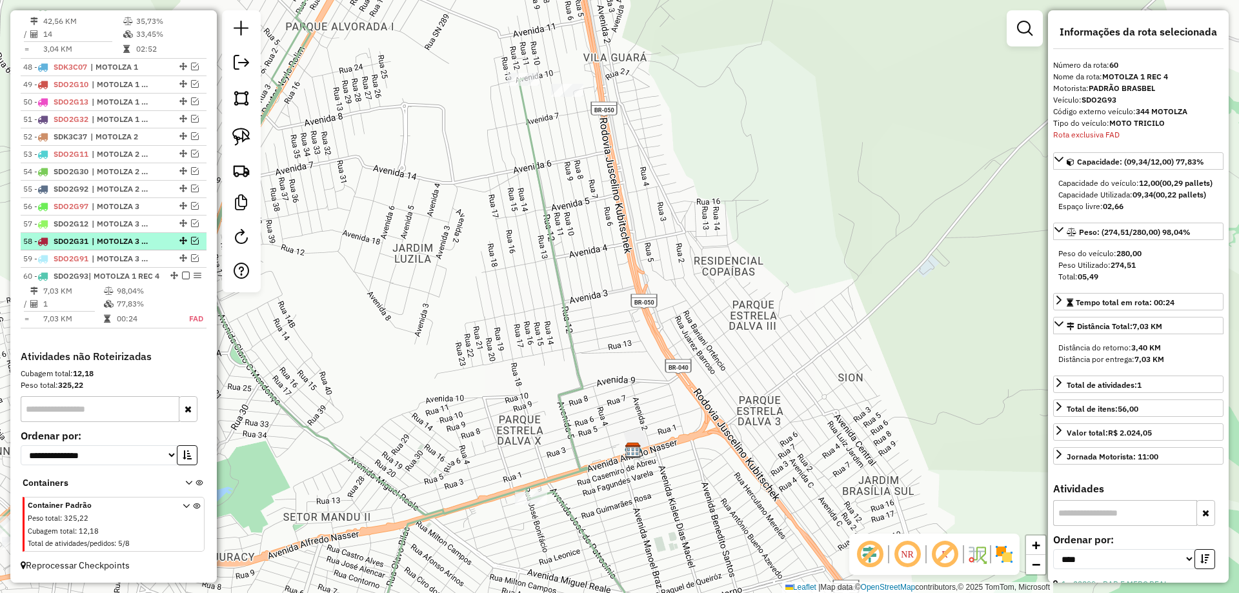
scroll to position [1287, 0]
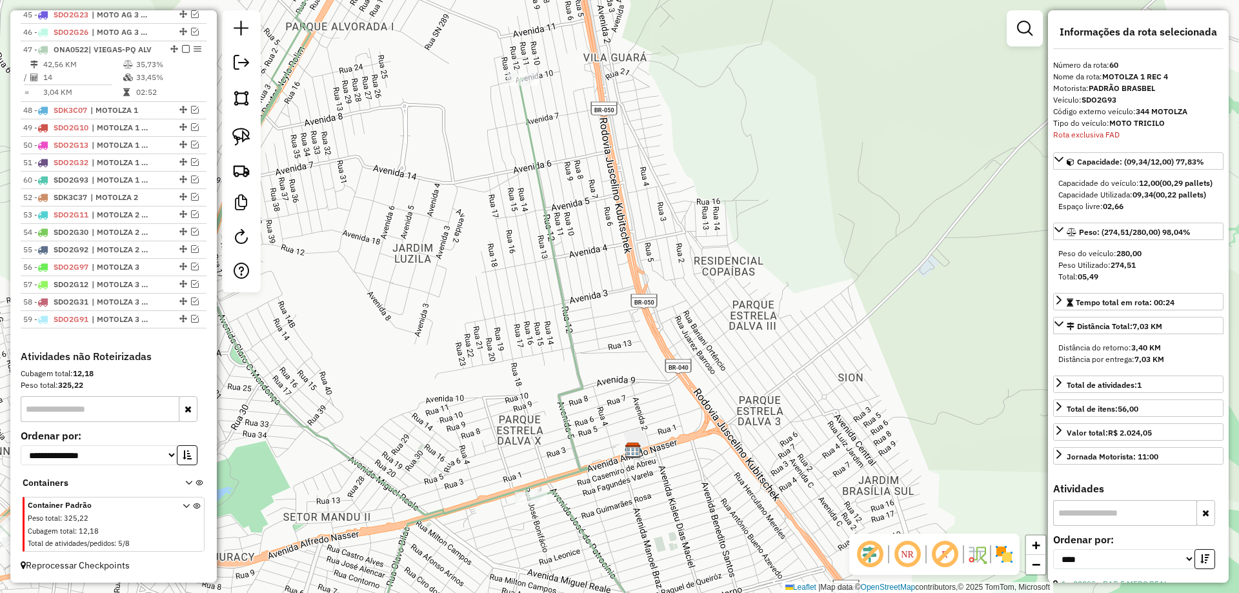
drag, startPoint x: 180, startPoint y: 318, endPoint x: 156, endPoint y: 178, distance: 141.5
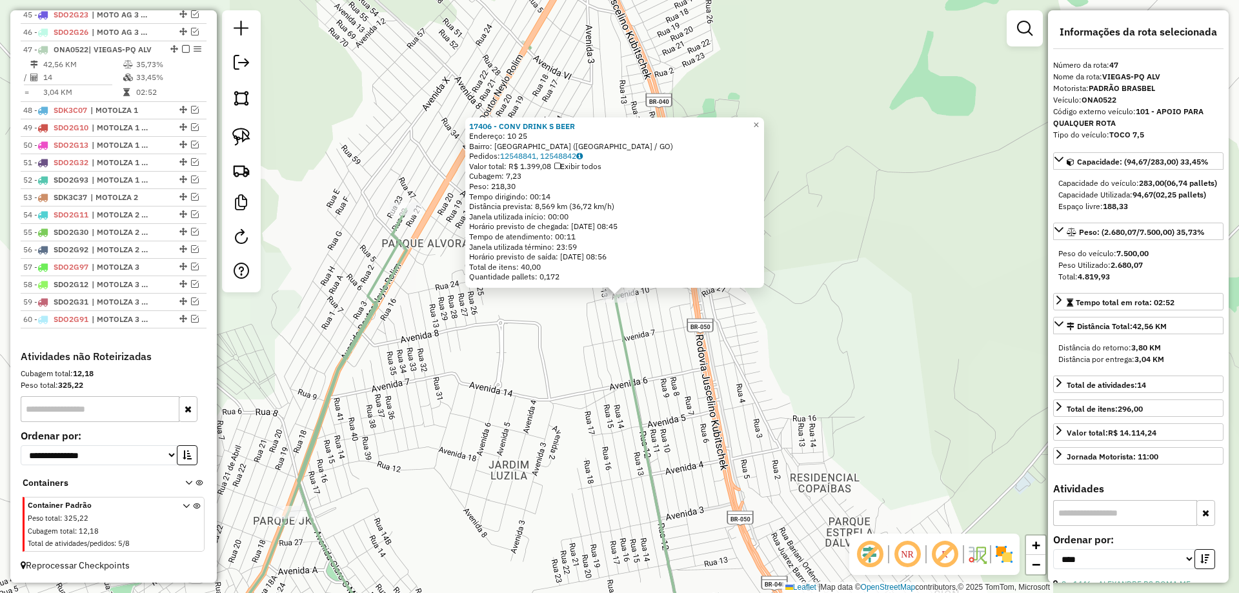
click at [533, 344] on div "17406 - CONV DRINK S BEER Endereço: 10 25 Bairro: PARQUE SANTA FE (LUZIANIA / G…" at bounding box center [619, 296] width 1239 height 593
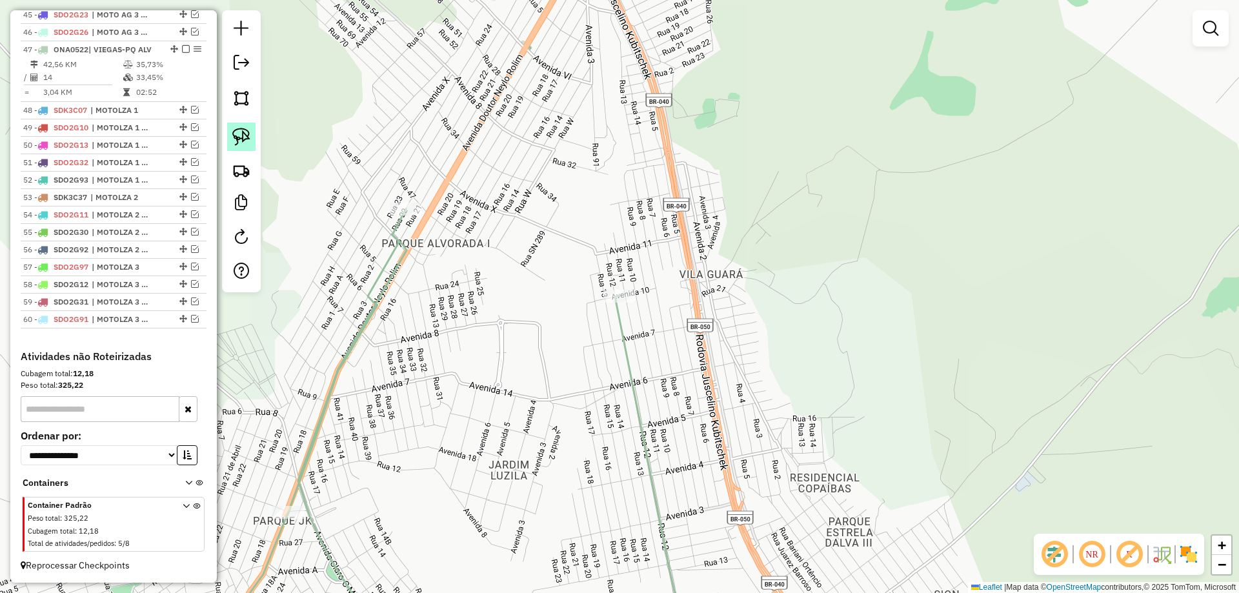
click at [234, 134] on img at bounding box center [241, 137] width 18 height 18
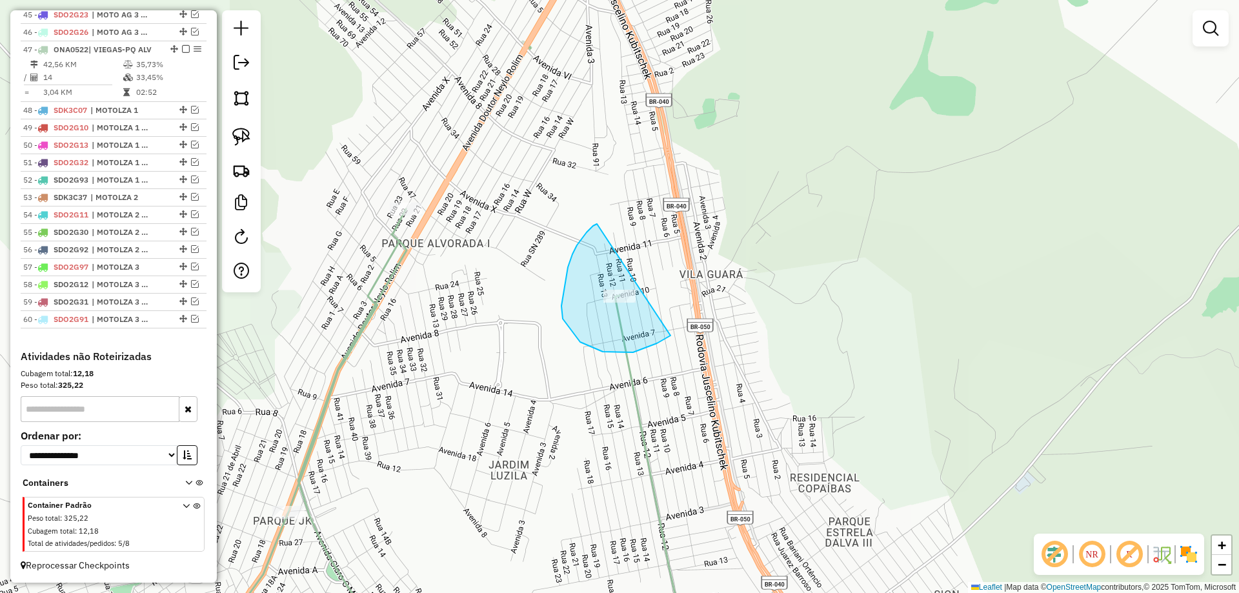
drag, startPoint x: 563, startPoint y: 319, endPoint x: 704, endPoint y: 261, distance: 152.0
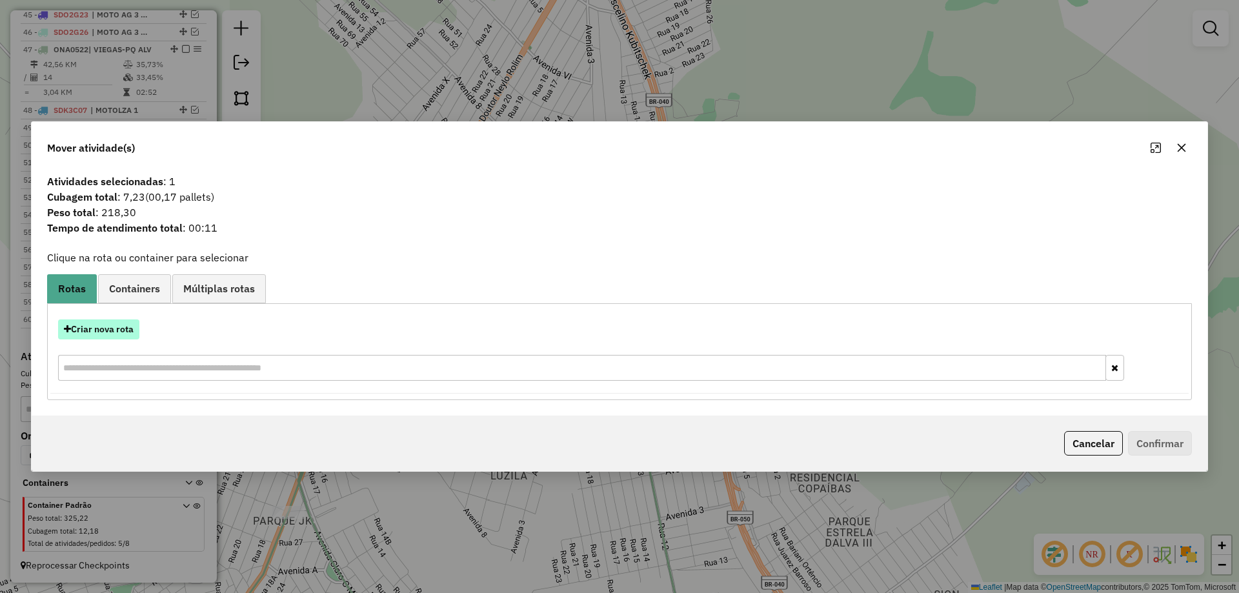
click at [100, 323] on button "Criar nova rota" at bounding box center [98, 330] width 81 height 20
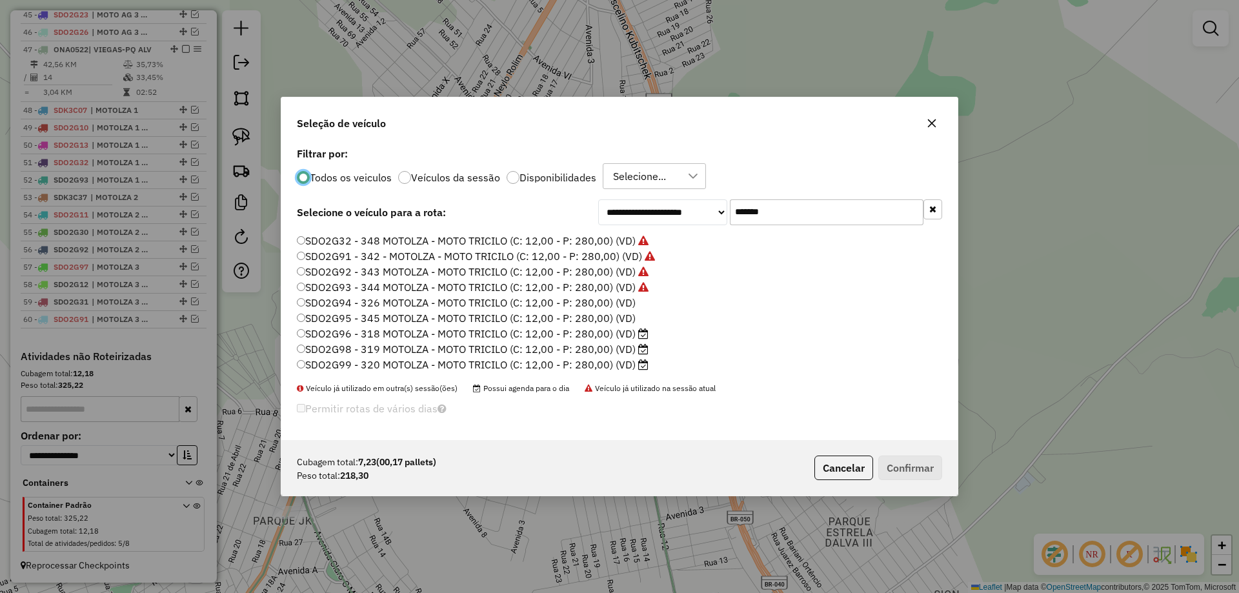
scroll to position [90, 0]
click at [620, 304] on label "SDO2G94 - 326 MOTOLZA - MOTO TRICILO (C: 12,00 - P: 280,00) (VD)" at bounding box center [466, 301] width 339 height 15
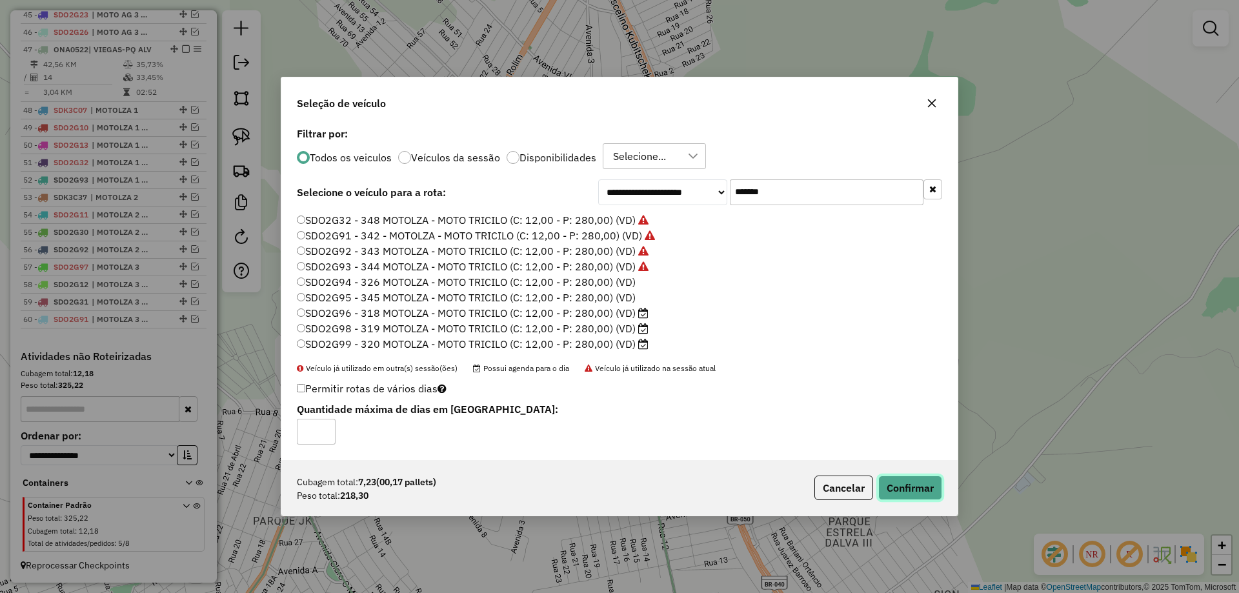
click at [919, 493] on button "Confirmar" at bounding box center [911, 488] width 64 height 25
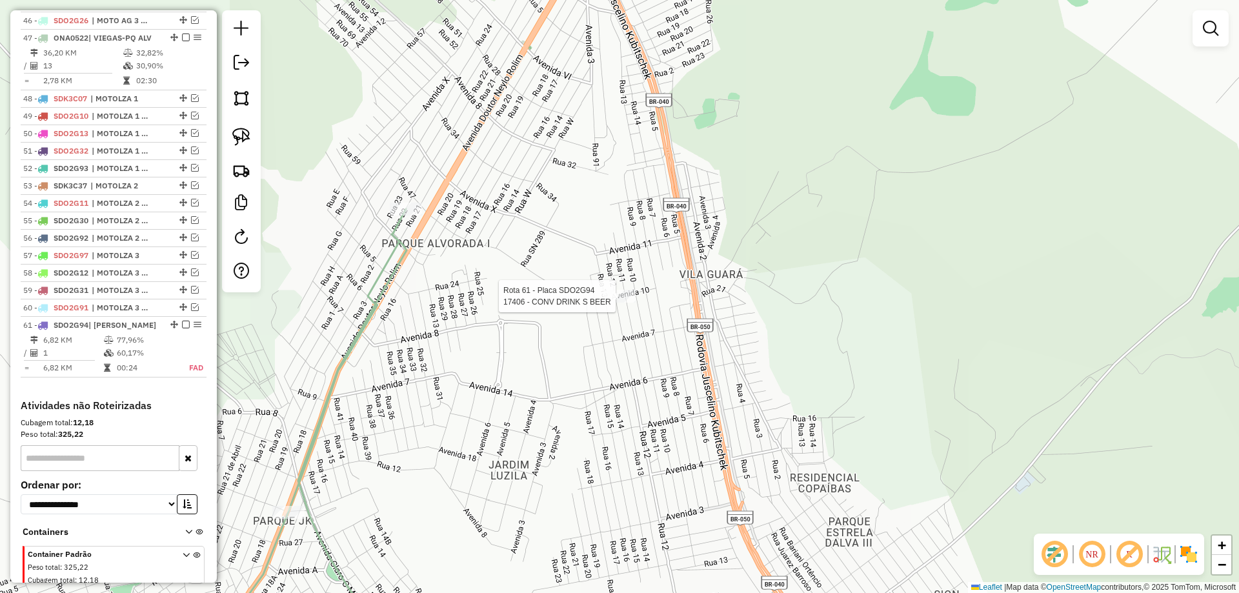
select select "*********"
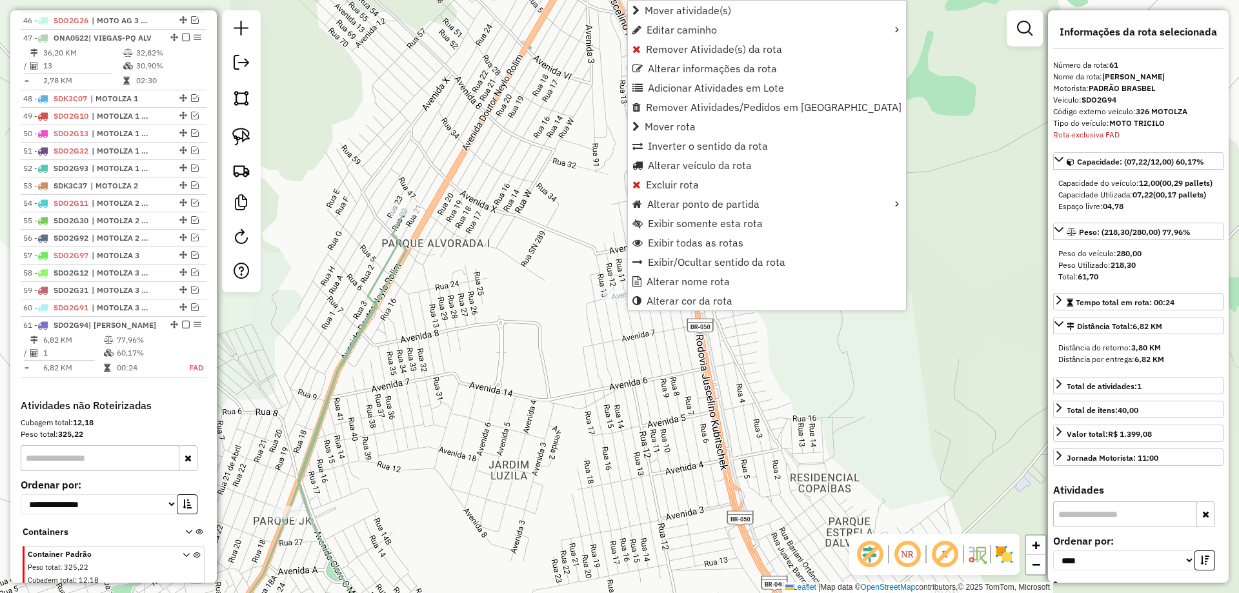
scroll to position [1347, 0]
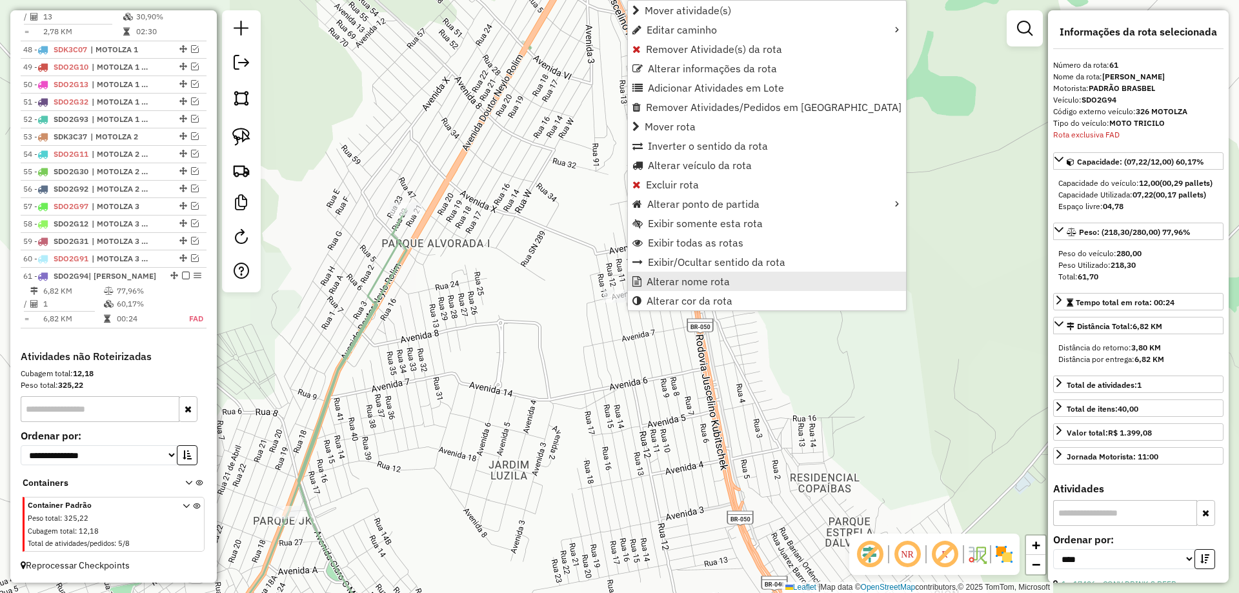
click at [702, 284] on span "Alterar nome rota" at bounding box center [688, 281] width 83 height 10
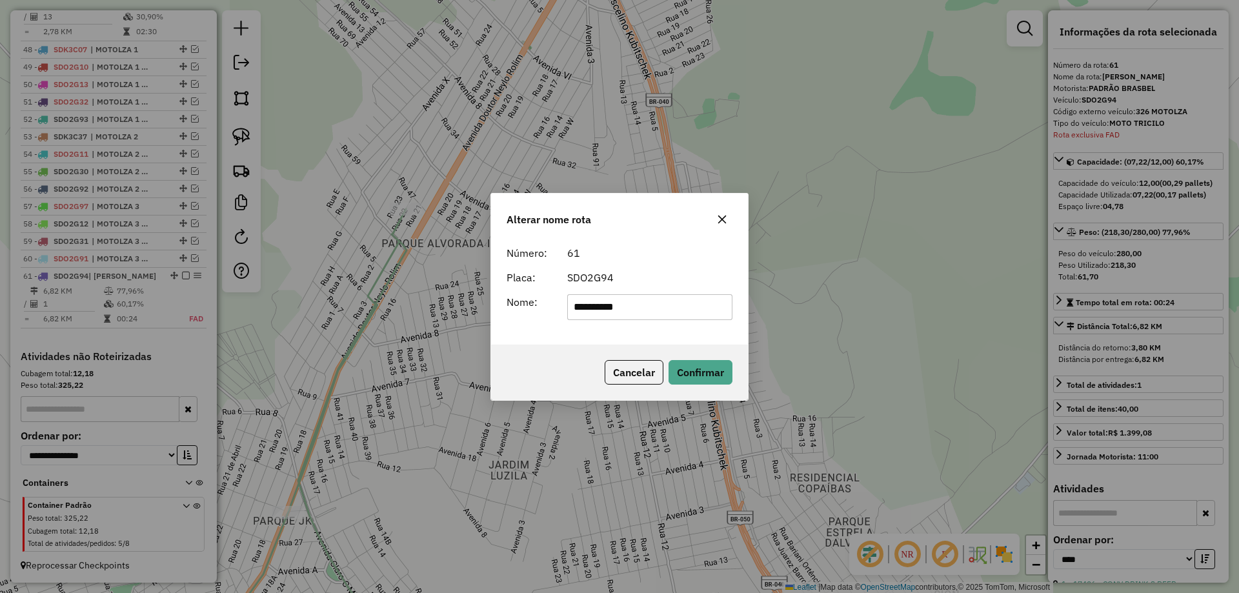
drag, startPoint x: 688, startPoint y: 301, endPoint x: 150, endPoint y: 301, distance: 537.1
click at [150, 301] on div "**********" at bounding box center [619, 296] width 1239 height 593
type input "**********"
click at [714, 380] on button "Confirmar" at bounding box center [701, 372] width 64 height 25
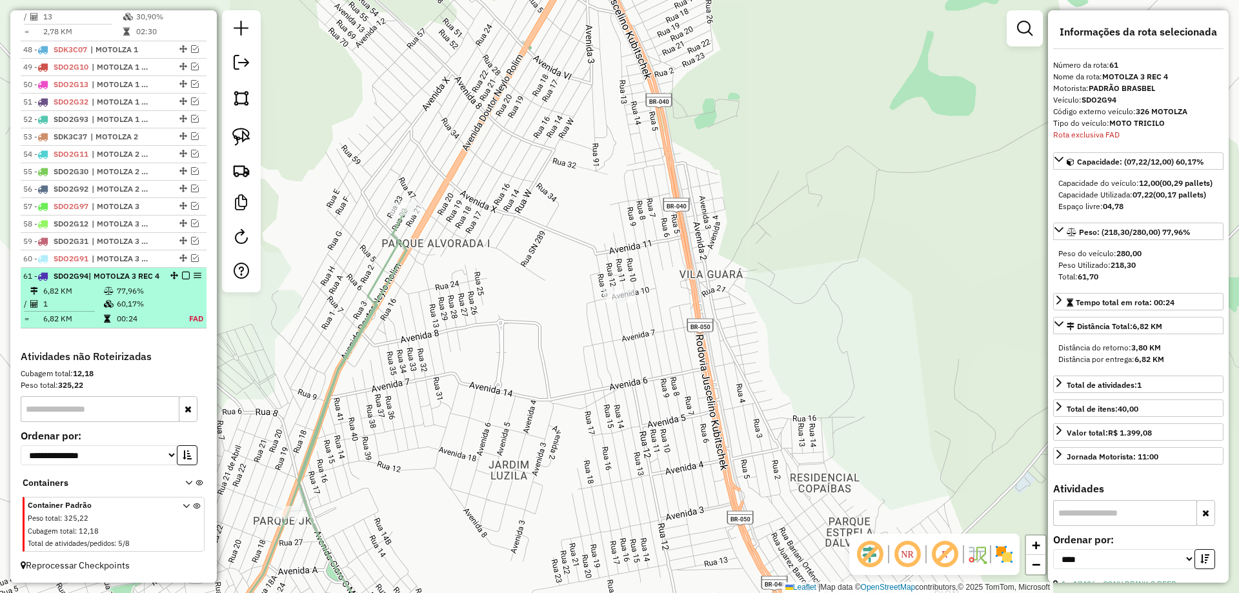
click at [182, 276] on em at bounding box center [186, 276] width 8 height 8
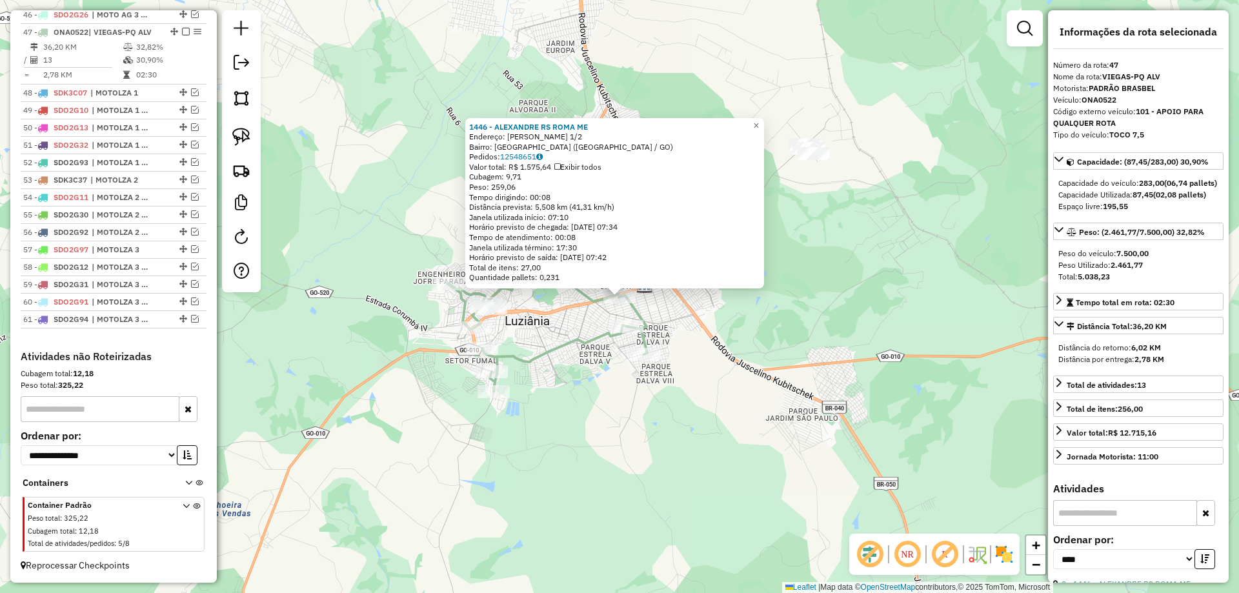
click at [553, 331] on div "Rota 47 - Placa ONA0522 97210 - QUITANDA CONFEITARIA 1446 - ALEXANDRE RS ROMA M…" at bounding box center [619, 296] width 1239 height 593
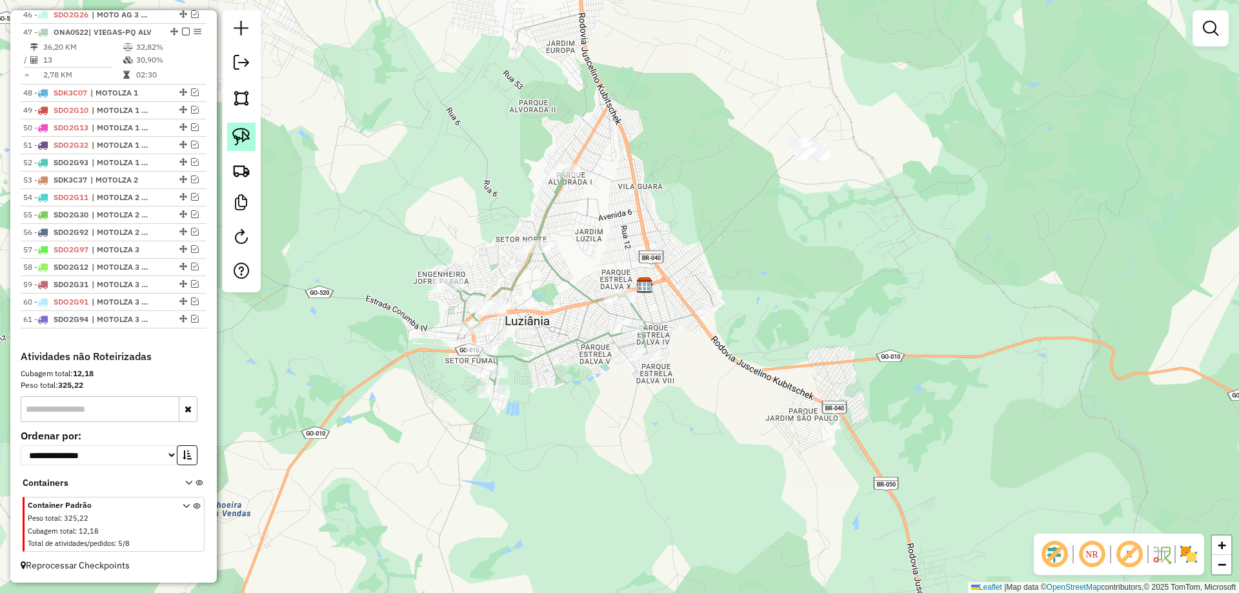
click at [247, 137] on img at bounding box center [241, 137] width 18 height 18
drag, startPoint x: 634, startPoint y: 260, endPoint x: 644, endPoint y: 301, distance: 42.4
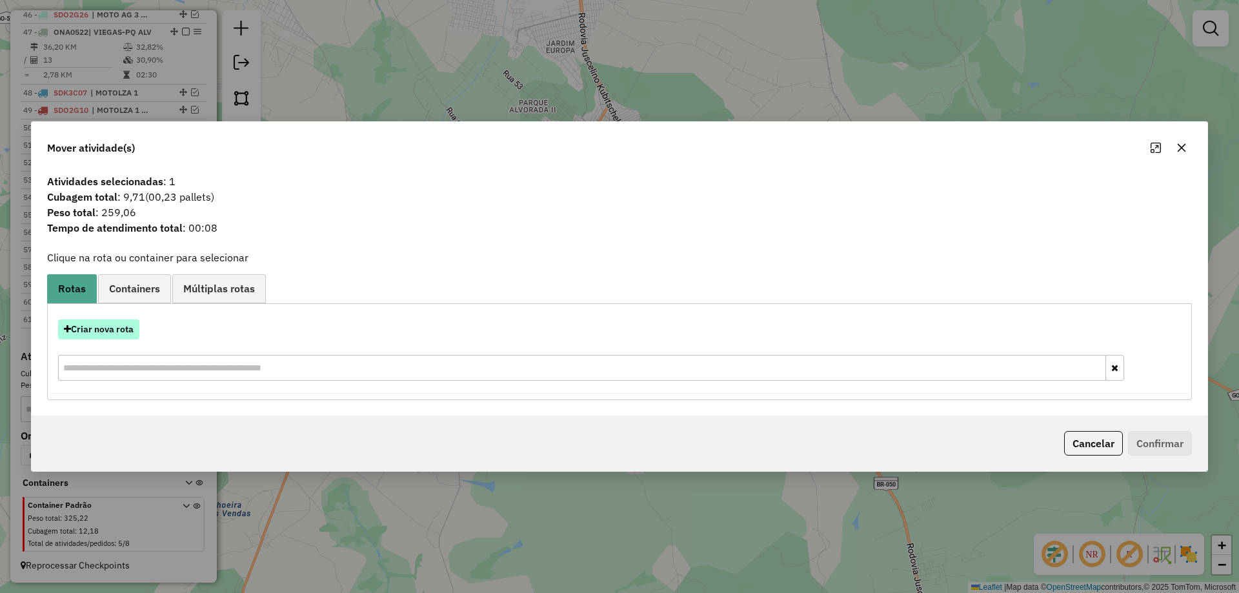
click at [121, 339] on button "Criar nova rota" at bounding box center [98, 330] width 81 height 20
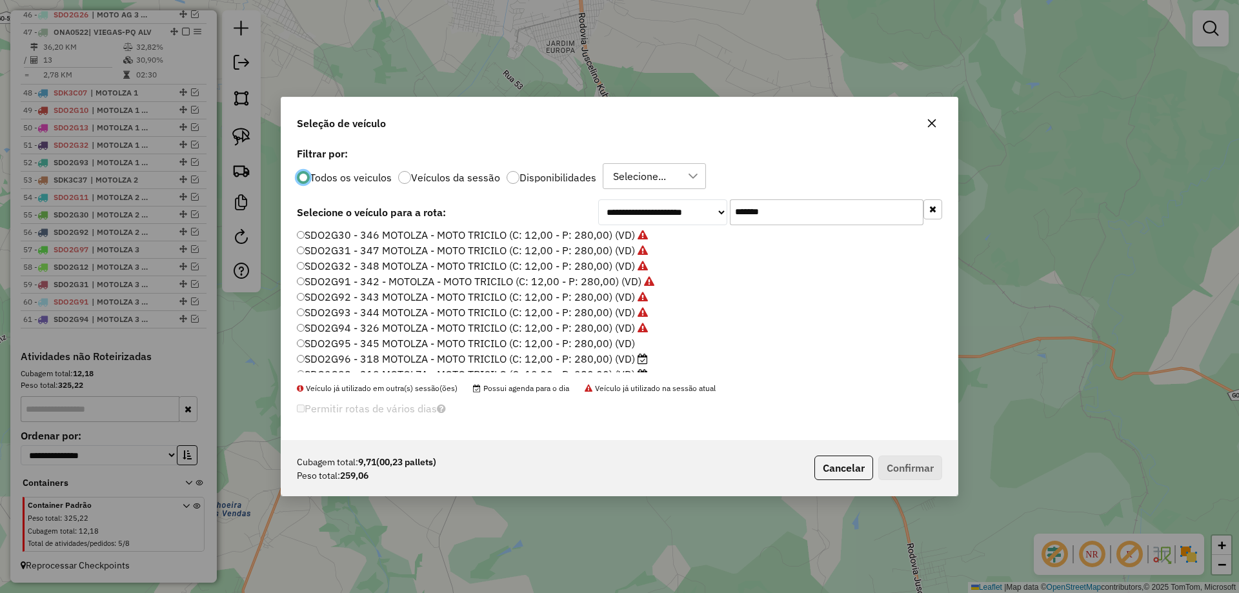
scroll to position [90, 0]
click at [626, 322] on label "SDO2G95 - 345 MOTOLZA - MOTO TRICILO (C: 12,00 - P: 280,00) (VD)" at bounding box center [466, 317] width 338 height 15
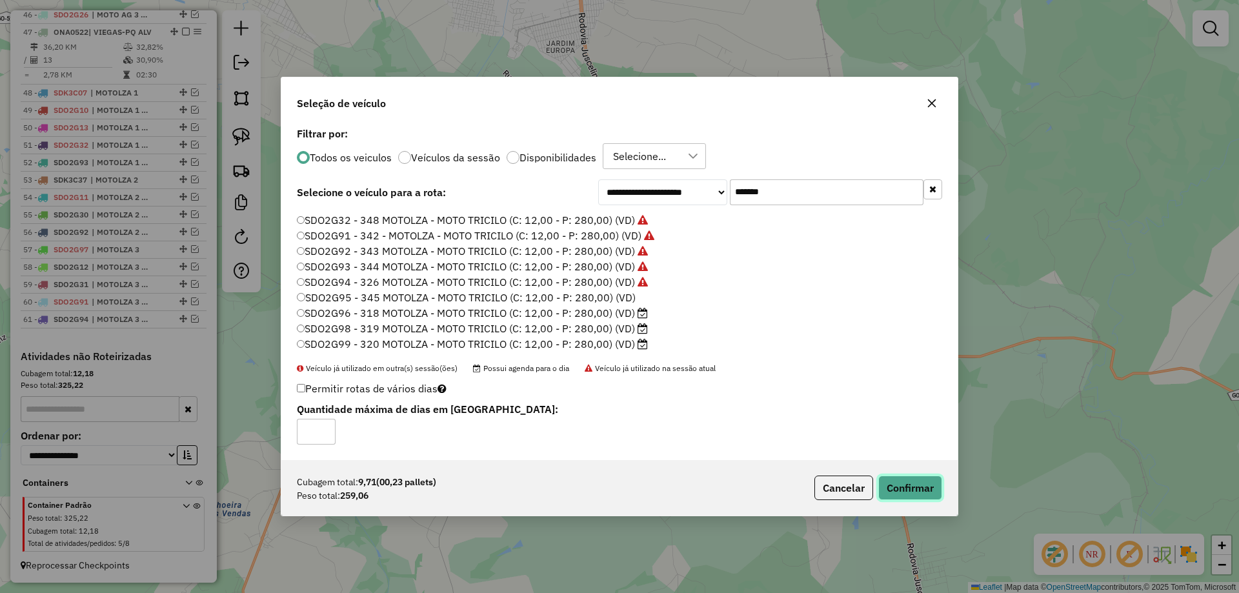
click at [904, 498] on button "Confirmar" at bounding box center [911, 488] width 64 height 25
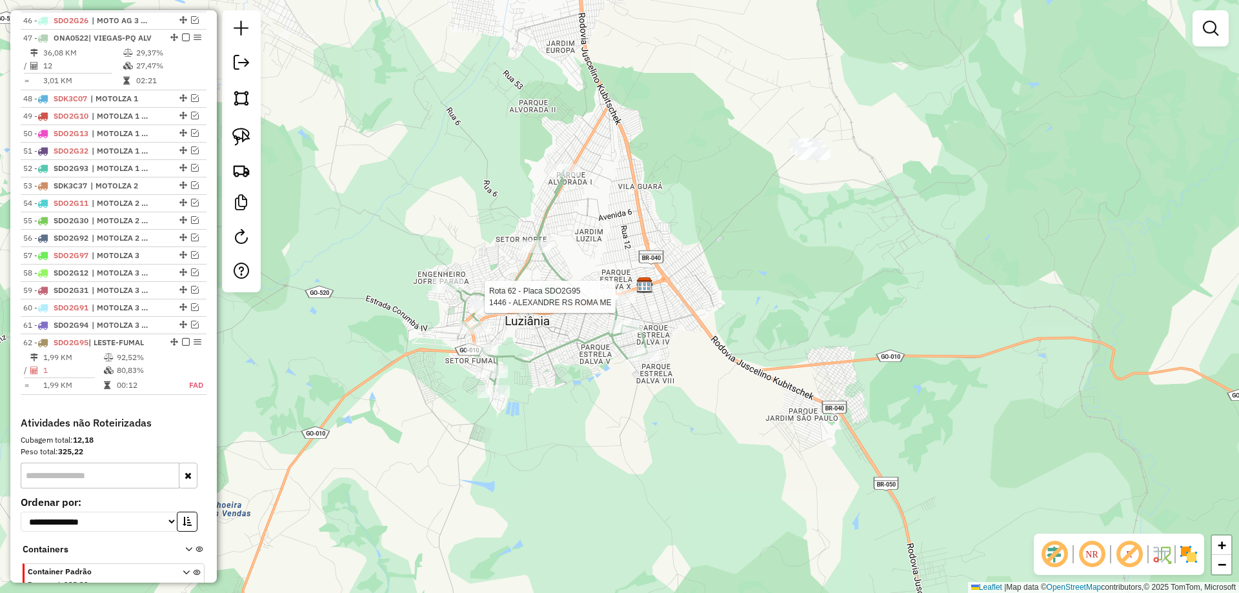
select select "*********"
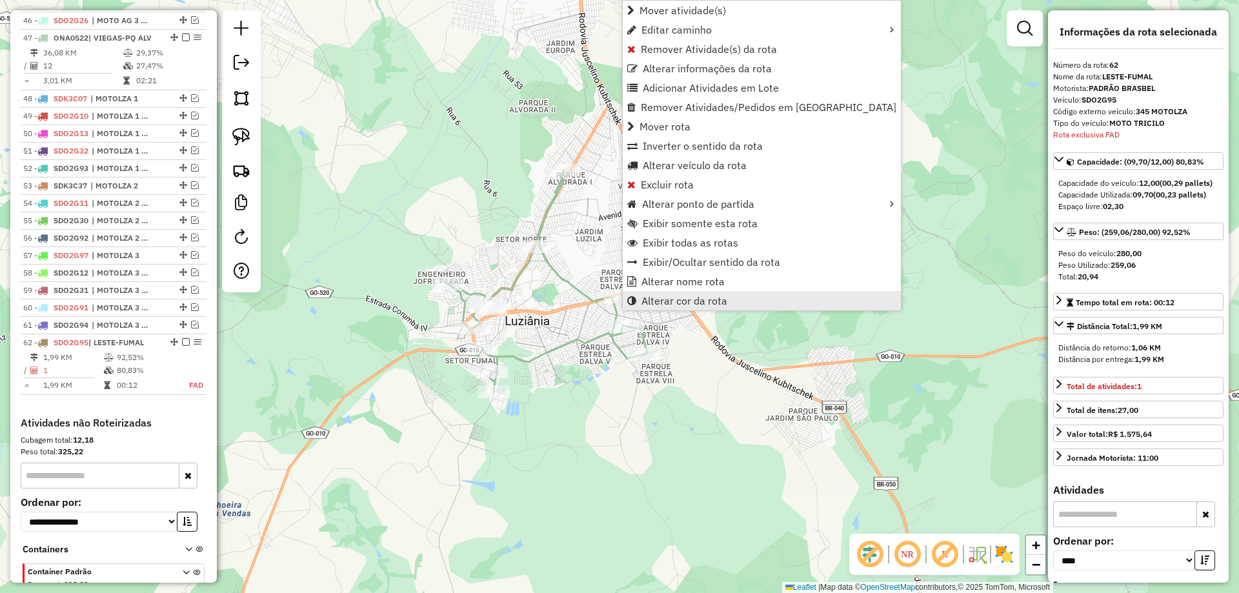
scroll to position [1365, 0]
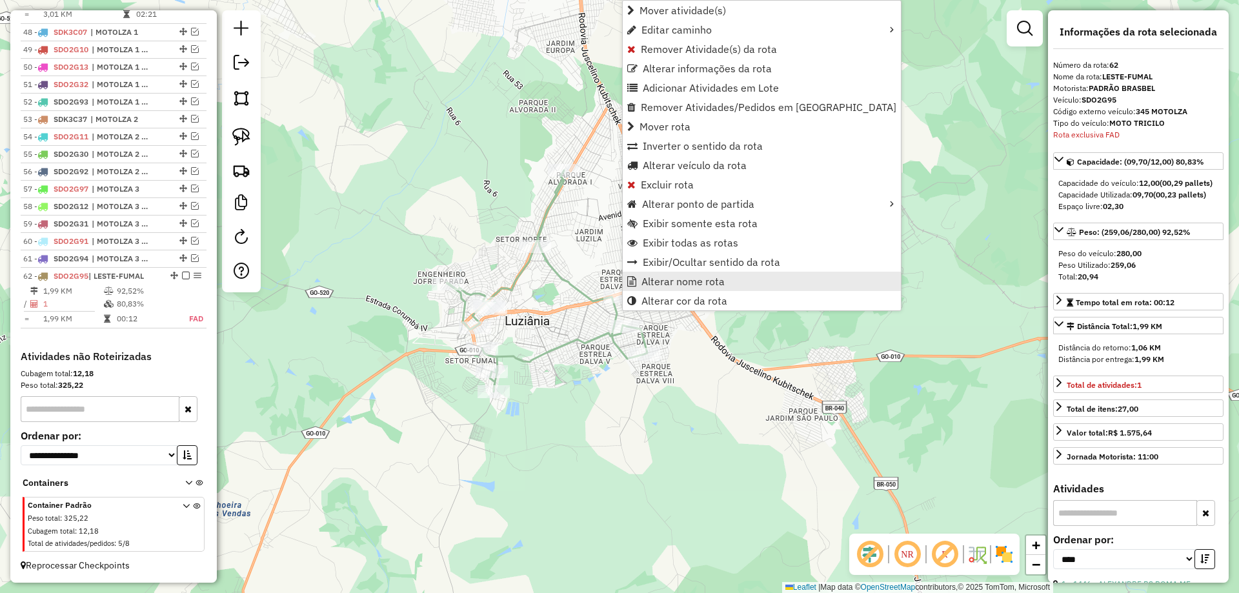
click at [693, 277] on span "Alterar nome rota" at bounding box center [683, 281] width 83 height 10
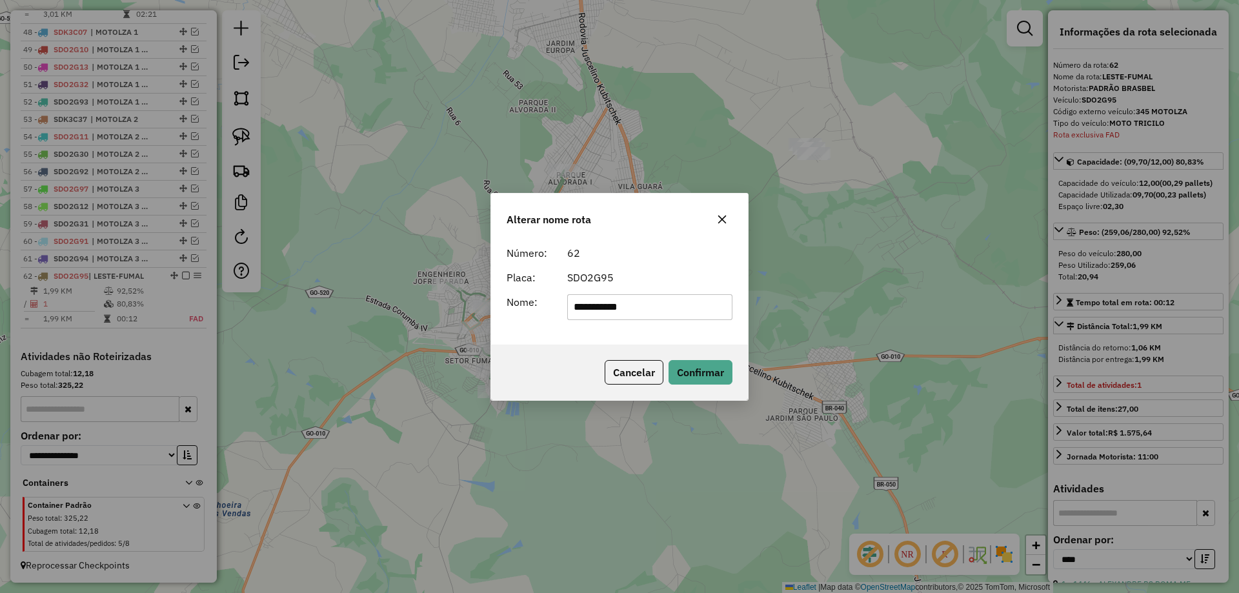
drag, startPoint x: 690, startPoint y: 307, endPoint x: 330, endPoint y: 305, distance: 360.2
click at [330, 305] on div "**********" at bounding box center [619, 296] width 1239 height 593
type input "**********"
click at [700, 363] on button "Confirmar" at bounding box center [701, 372] width 64 height 25
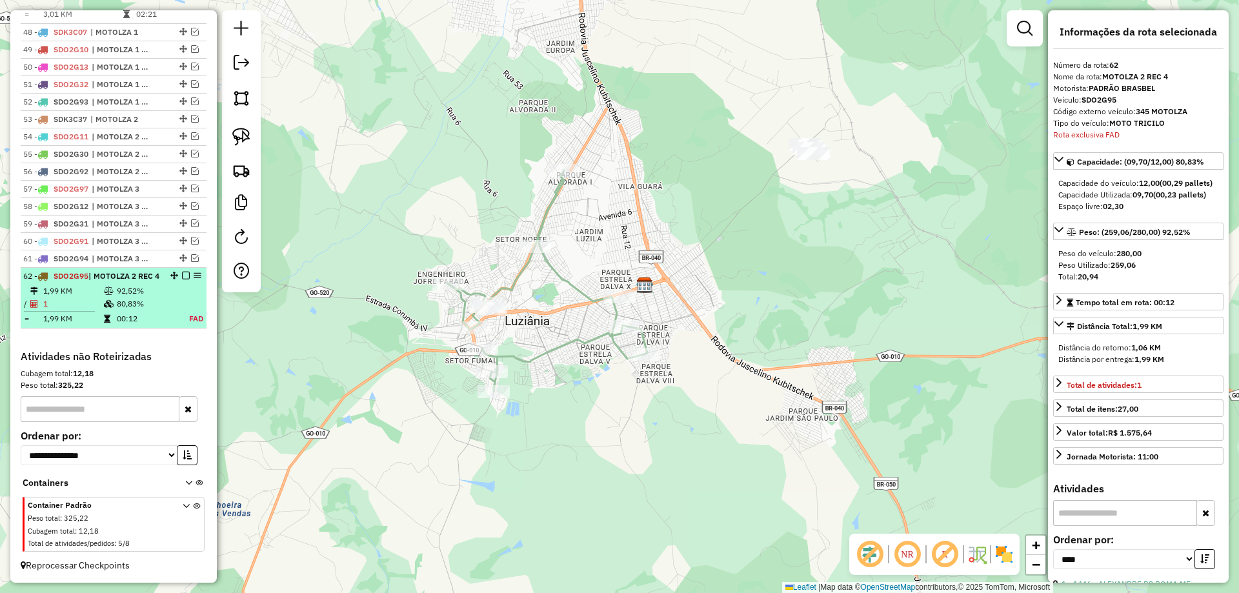
click at [187, 274] on div at bounding box center [182, 276] width 39 height 8
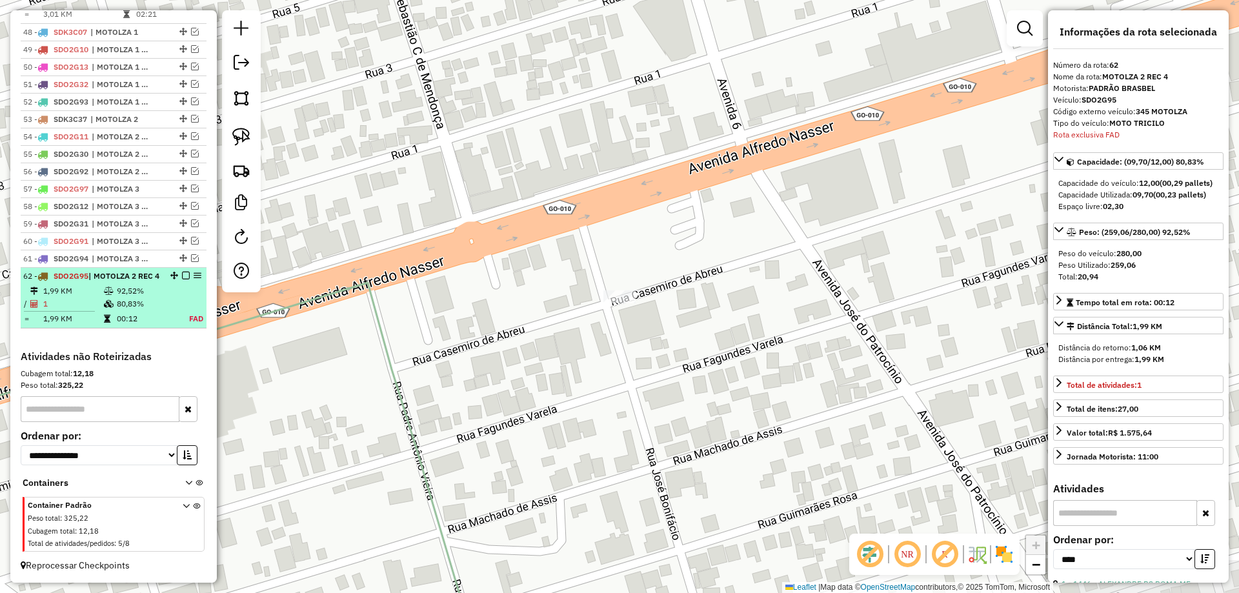
click at [182, 272] on em at bounding box center [186, 276] width 8 height 8
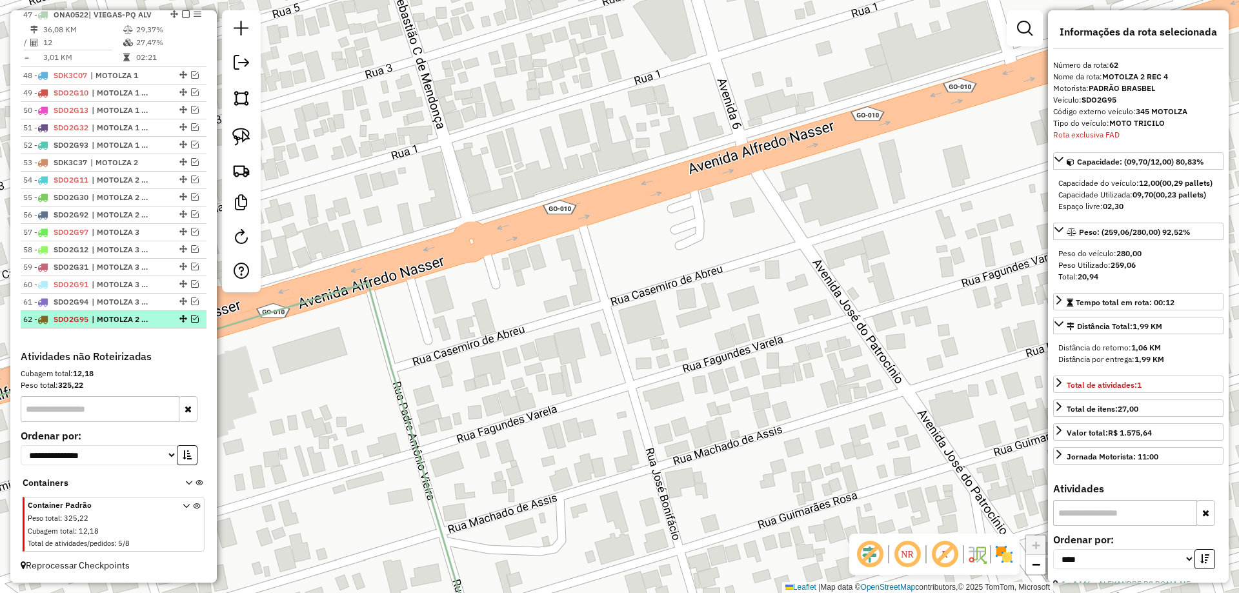
scroll to position [1321, 0]
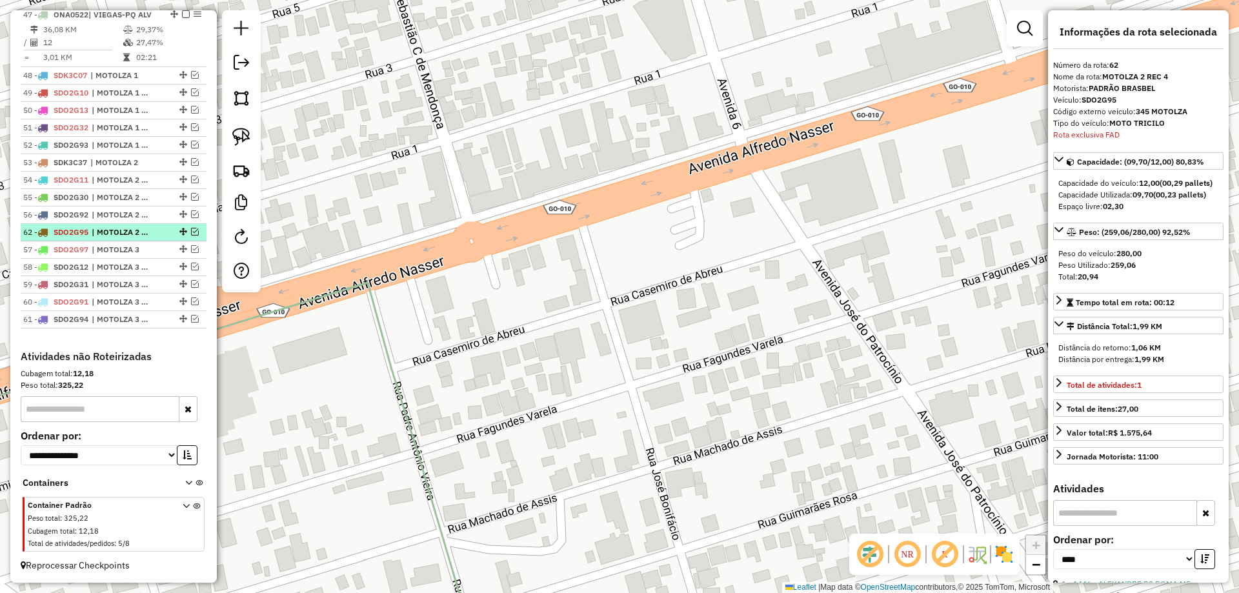
drag, startPoint x: 180, startPoint y: 318, endPoint x: 161, endPoint y: 226, distance: 94.2
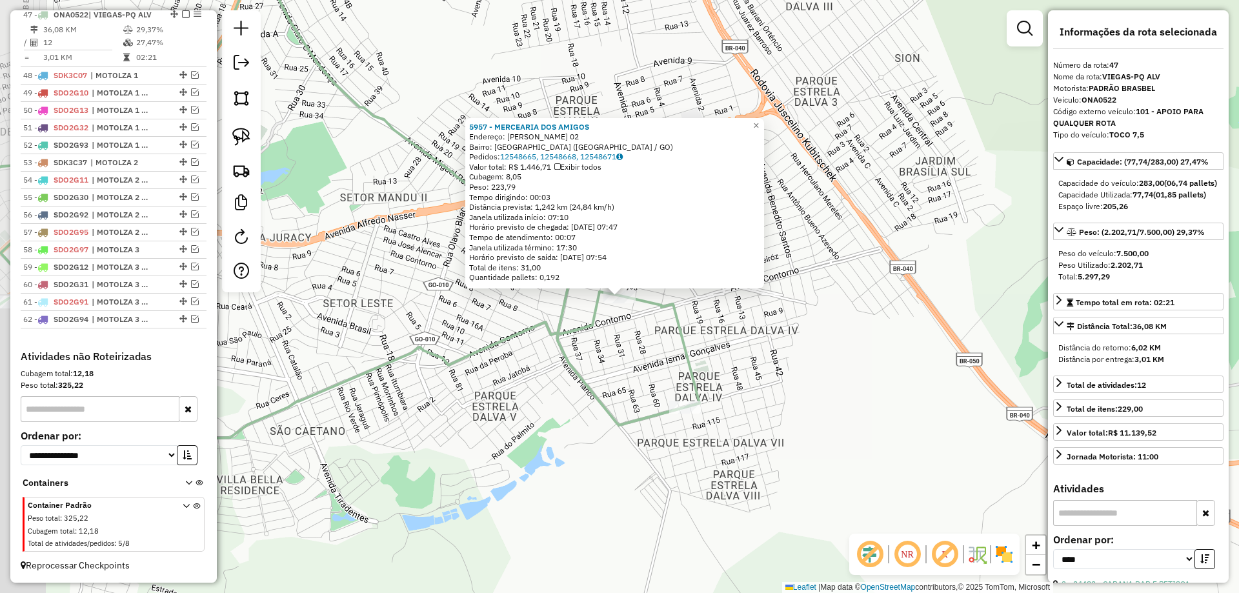
scroll to position [1318, 0]
click at [558, 355] on icon at bounding box center [298, 249] width 802 height 616
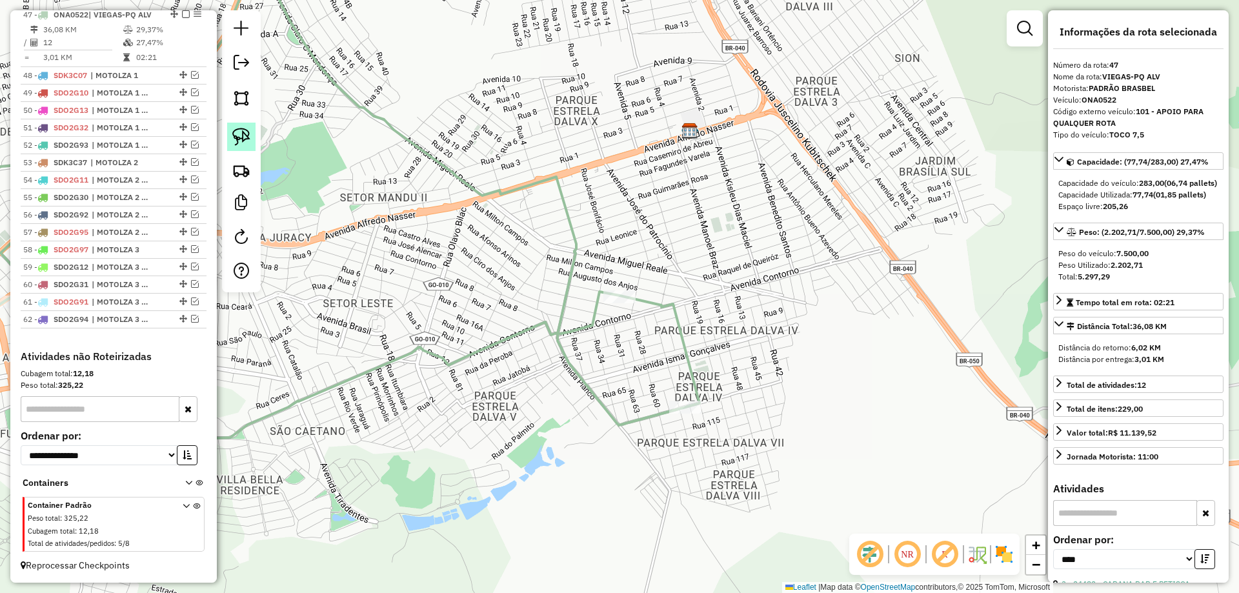
click at [246, 129] on img at bounding box center [241, 137] width 18 height 18
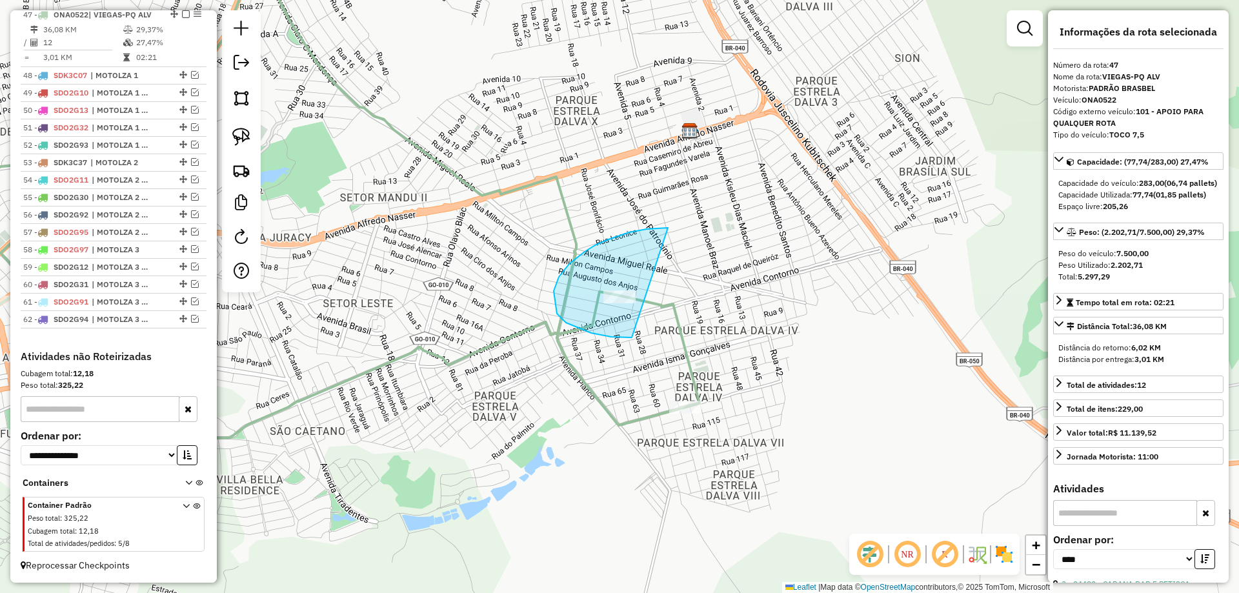
drag, startPoint x: 559, startPoint y: 277, endPoint x: 720, endPoint y: 289, distance: 161.8
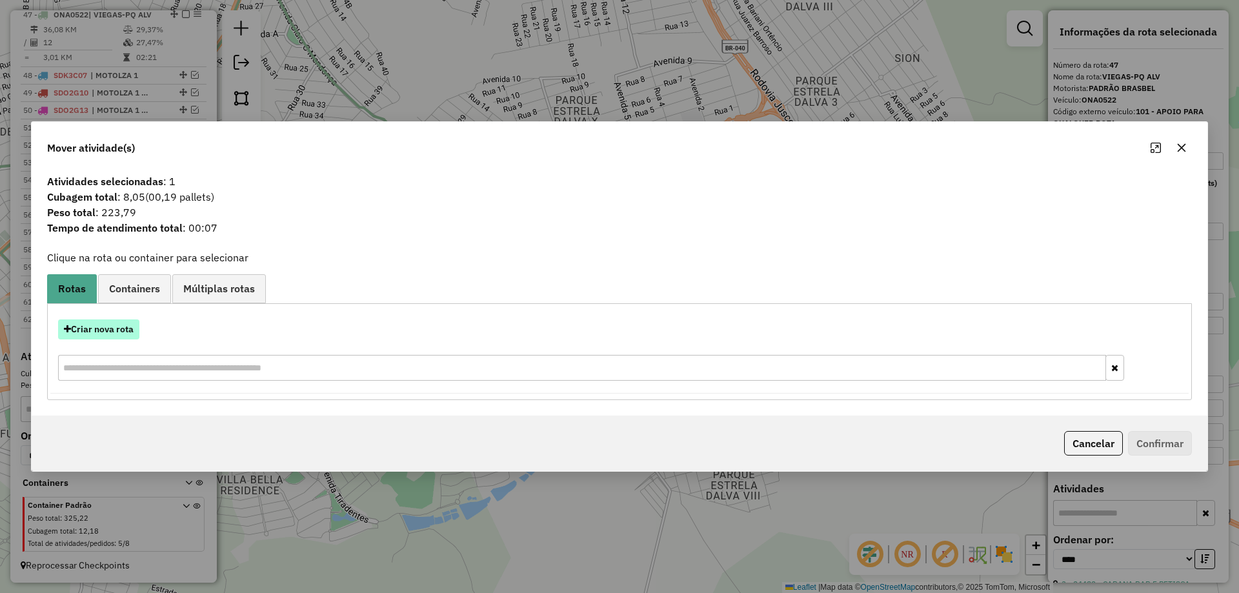
click at [108, 331] on button "Criar nova rota" at bounding box center [98, 330] width 81 height 20
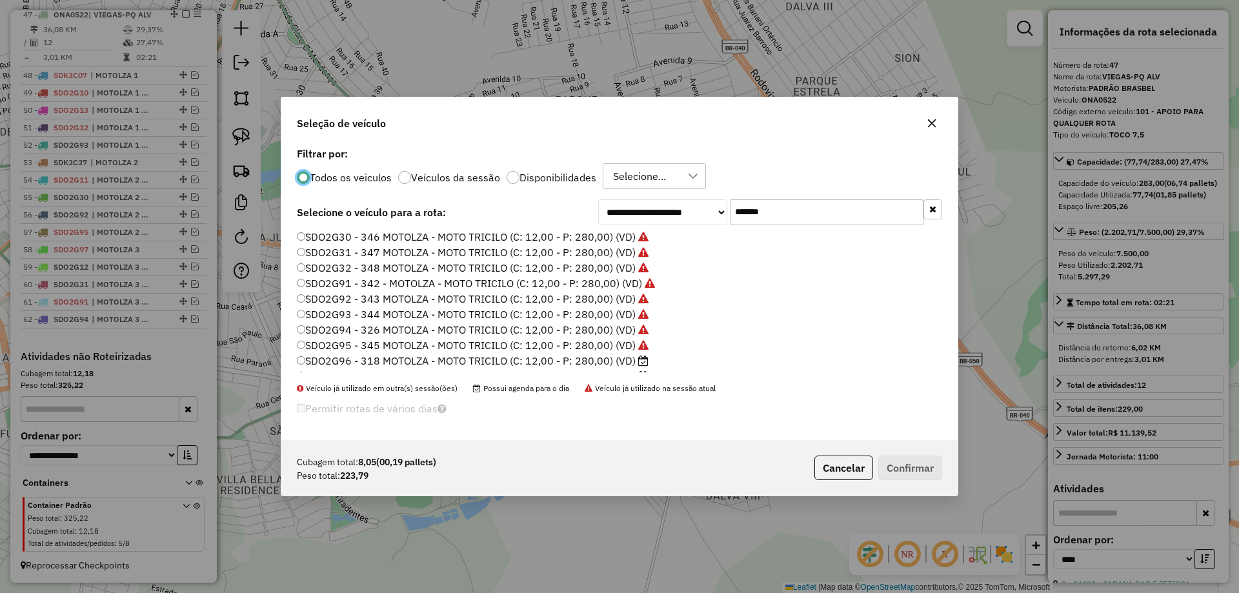
scroll to position [90, 0]
click at [622, 332] on label "SDO2G96 - 318 MOTOLZA - MOTO TRICILO (C: 12,00 - P: 280,00) (VD)" at bounding box center [473, 332] width 352 height 15
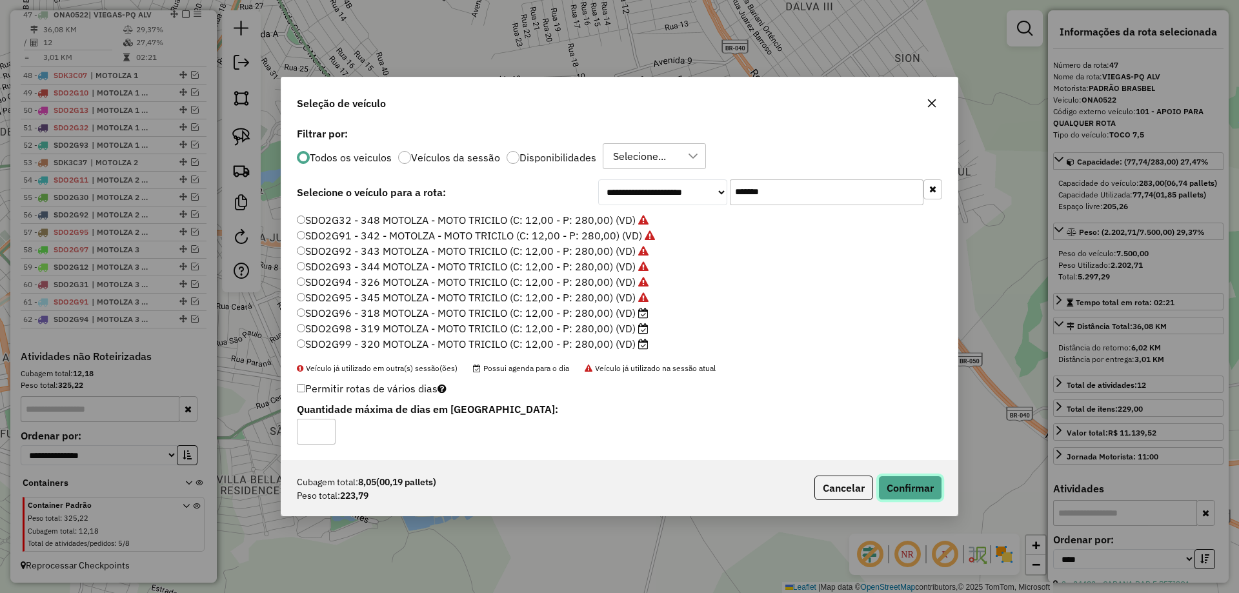
click at [891, 486] on button "Confirmar" at bounding box center [911, 488] width 64 height 25
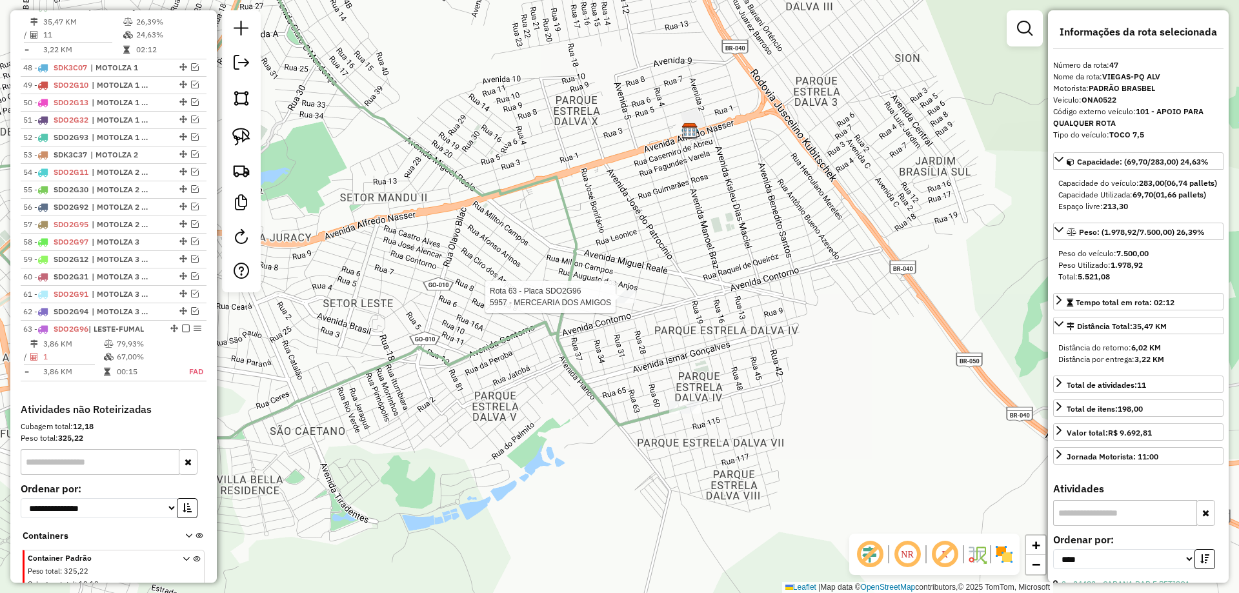
scroll to position [1382, 0]
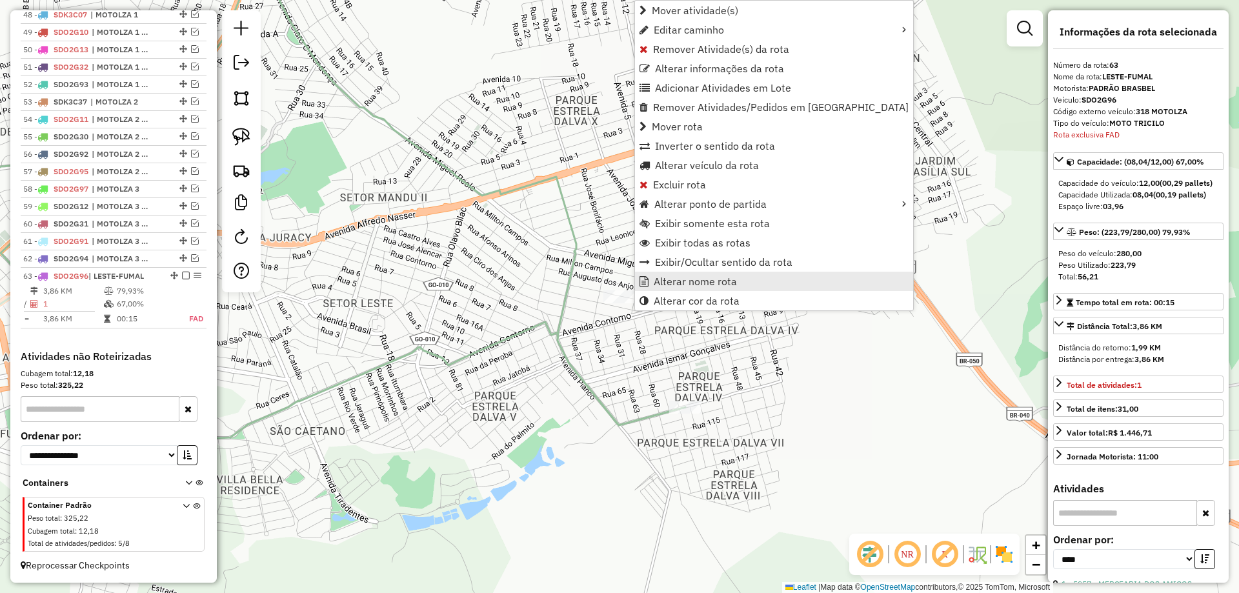
click at [673, 284] on span "Alterar nome rota" at bounding box center [695, 281] width 83 height 10
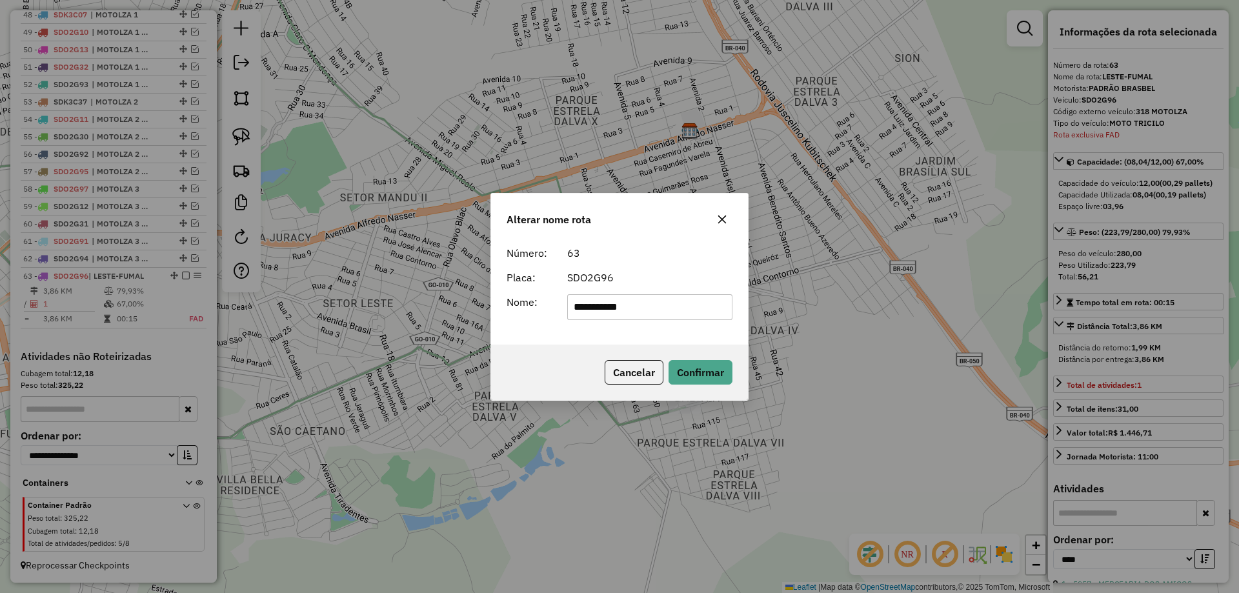
drag, startPoint x: 685, startPoint y: 313, endPoint x: 396, endPoint y: 323, distance: 289.4
click at [402, 323] on div "**********" at bounding box center [619, 296] width 1239 height 593
type input "**********"
drag, startPoint x: 696, startPoint y: 378, endPoint x: 333, endPoint y: 372, distance: 362.9
click at [695, 378] on button "Confirmar" at bounding box center [701, 372] width 64 height 25
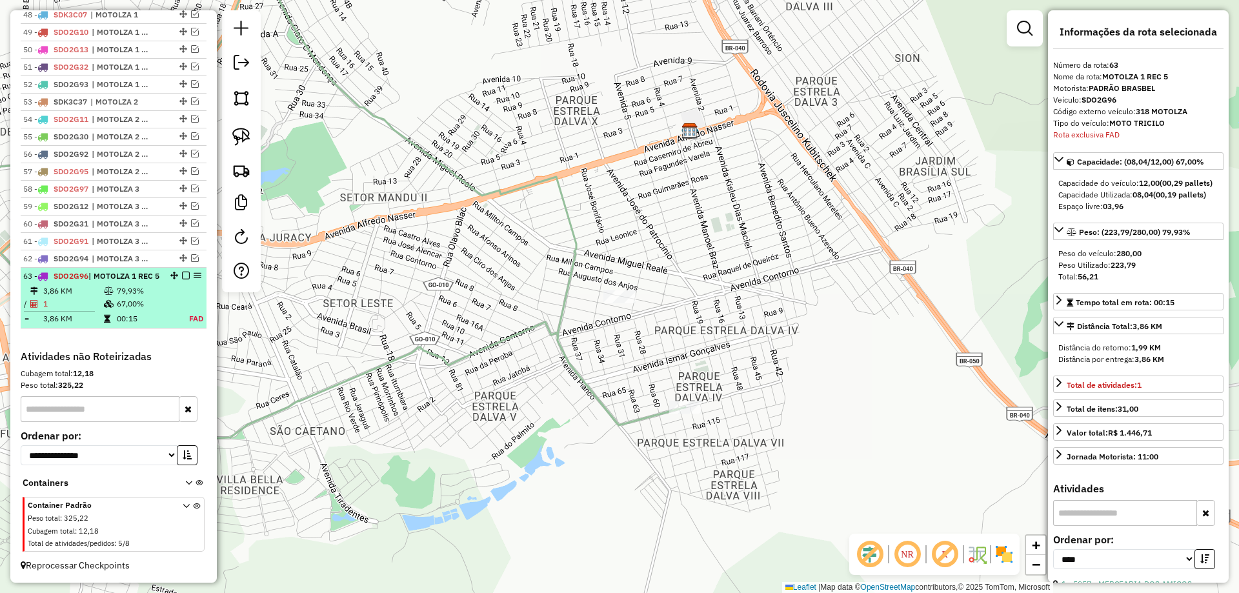
click at [184, 275] on em at bounding box center [186, 276] width 8 height 8
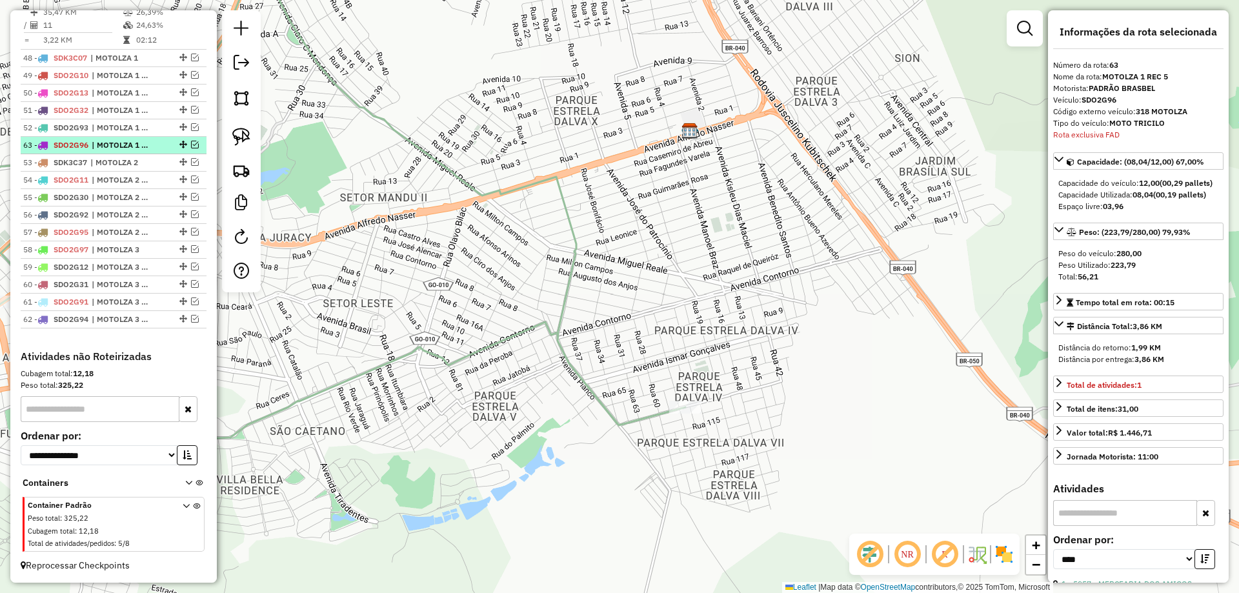
drag, startPoint x: 178, startPoint y: 319, endPoint x: 159, endPoint y: 141, distance: 178.4
click at [587, 384] on icon at bounding box center [291, 249] width 788 height 616
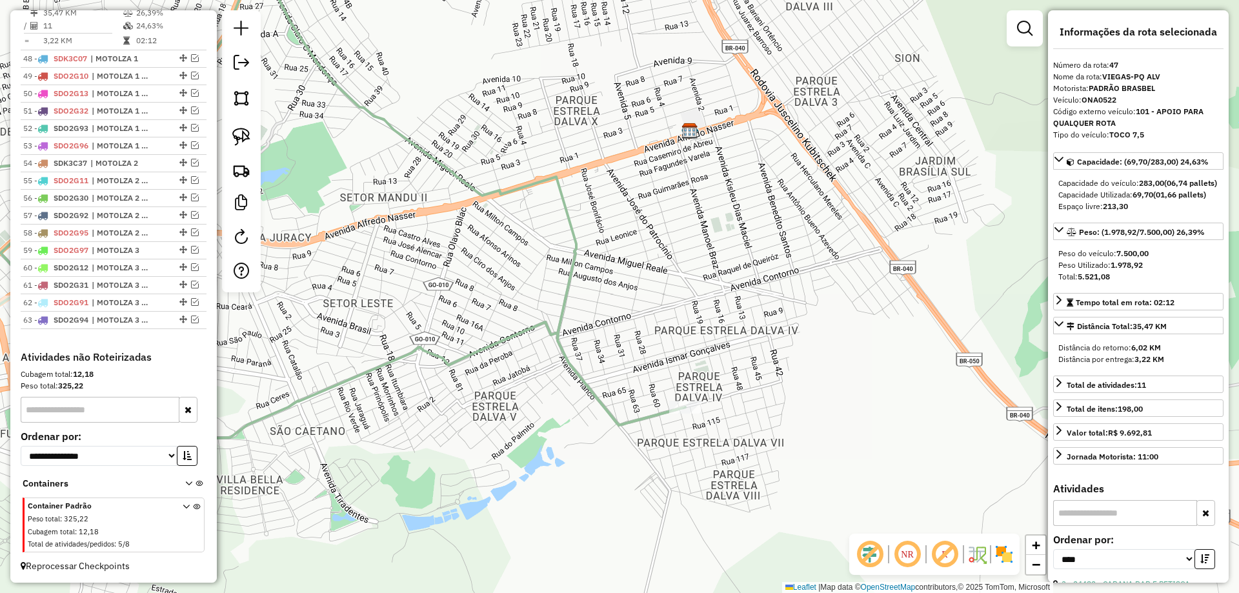
scroll to position [1318, 0]
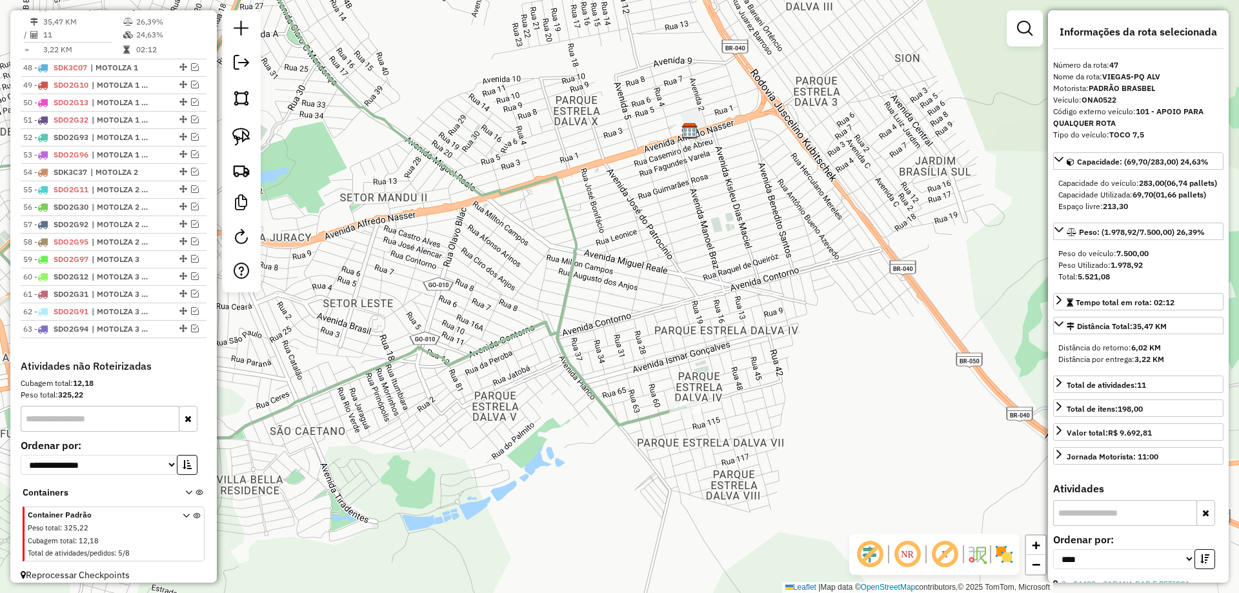
click at [517, 192] on div "Janela de atendimento Grade de atendimento Capacidade Transportadoras Veículos …" at bounding box center [619, 296] width 1239 height 593
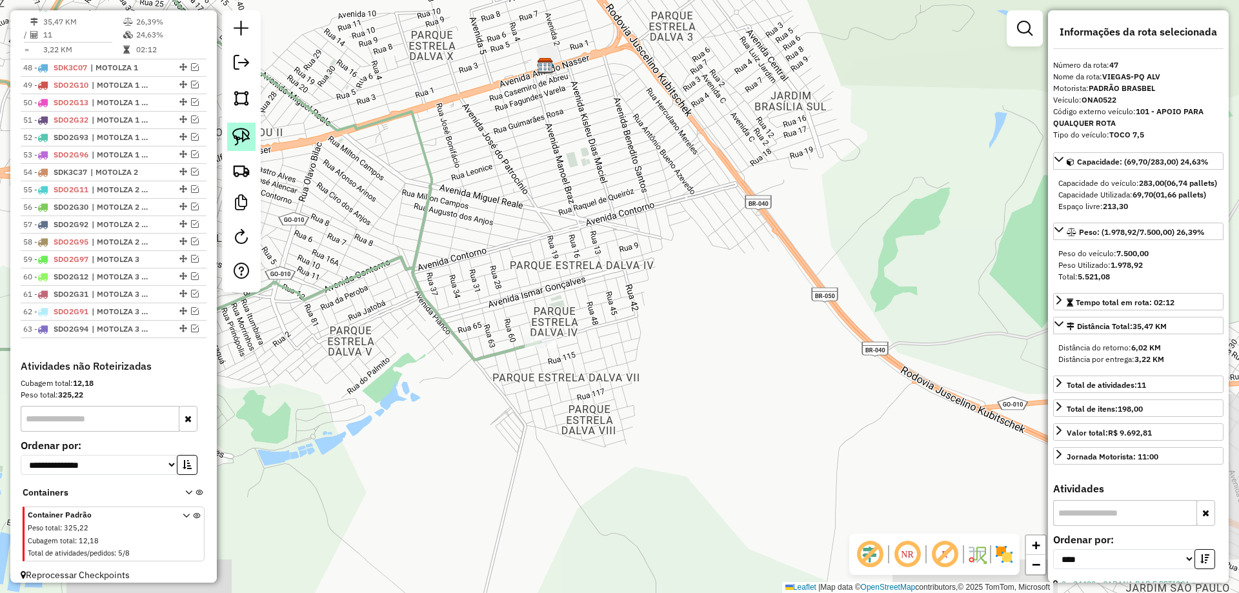
click at [241, 128] on img at bounding box center [241, 137] width 18 height 18
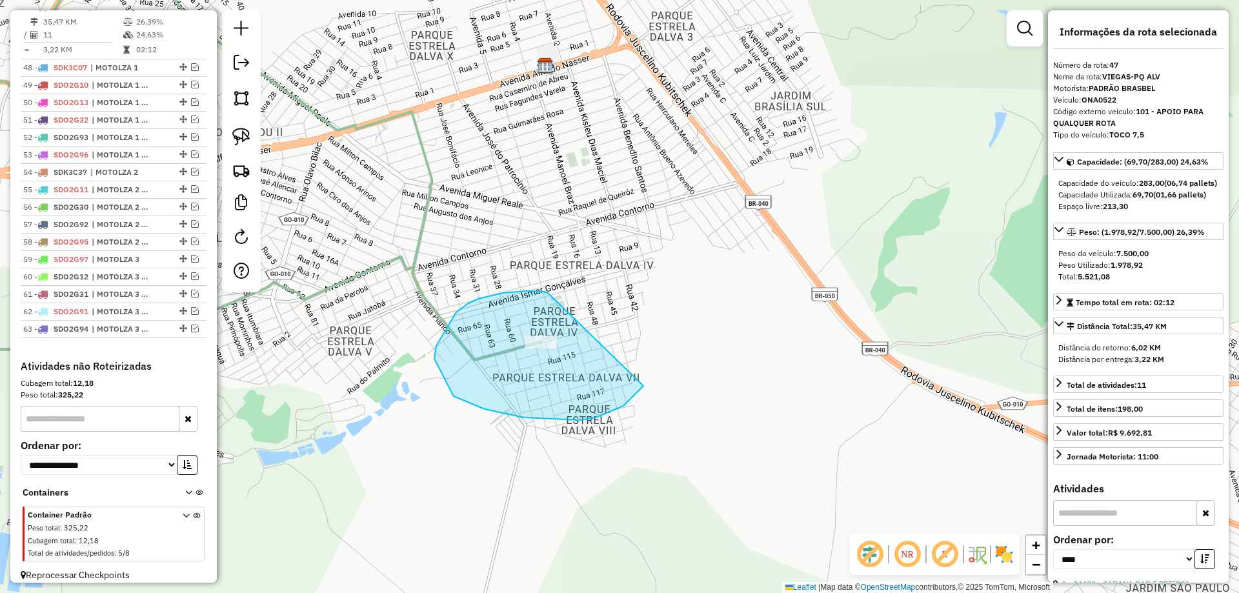
drag, startPoint x: 543, startPoint y: 292, endPoint x: 646, endPoint y: 337, distance: 112.7
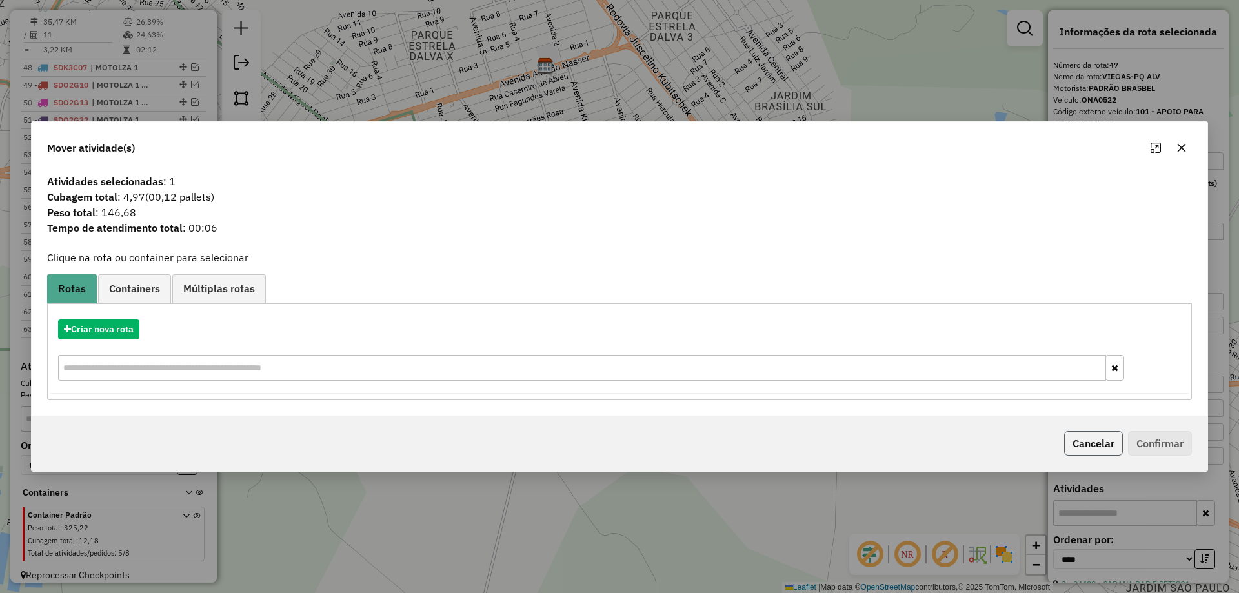
click at [1096, 442] on button "Cancelar" at bounding box center [1094, 443] width 59 height 25
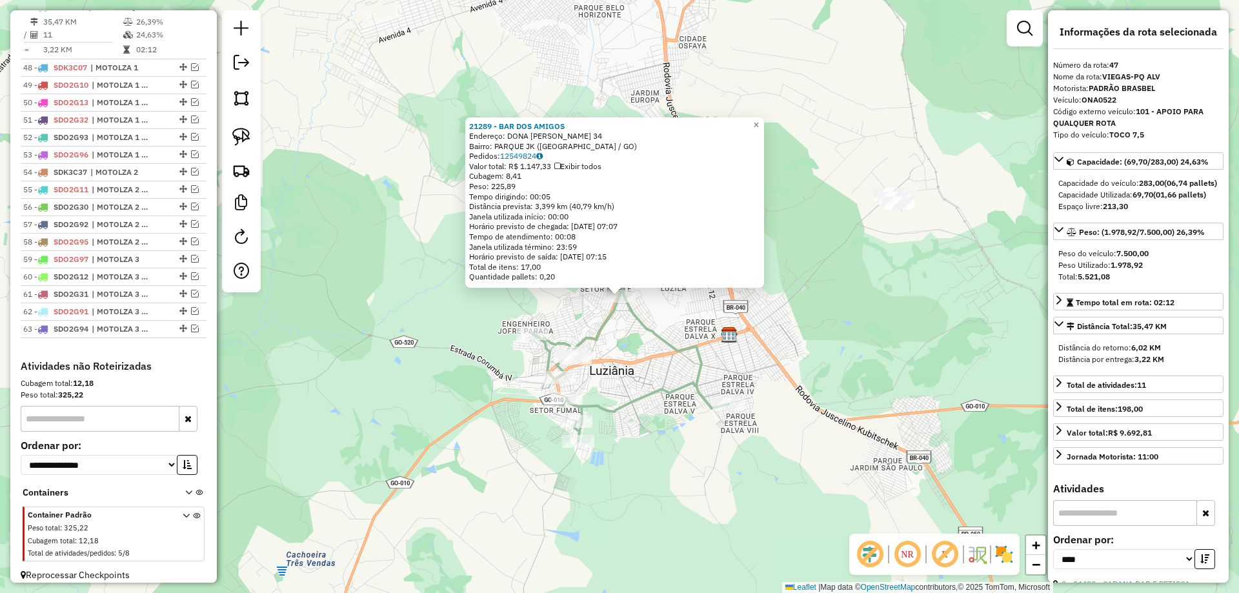
click at [651, 340] on icon at bounding box center [630, 330] width 198 height 221
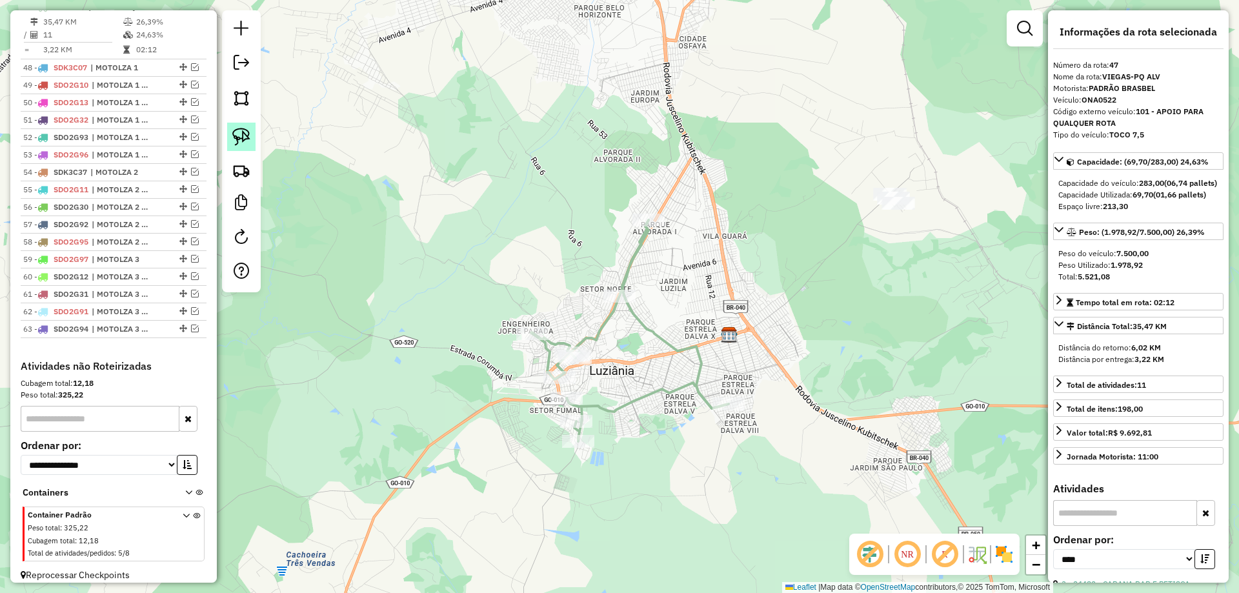
click at [241, 128] on img at bounding box center [241, 137] width 18 height 18
drag, startPoint x: 609, startPoint y: 265, endPoint x: 669, endPoint y: 321, distance: 81.8
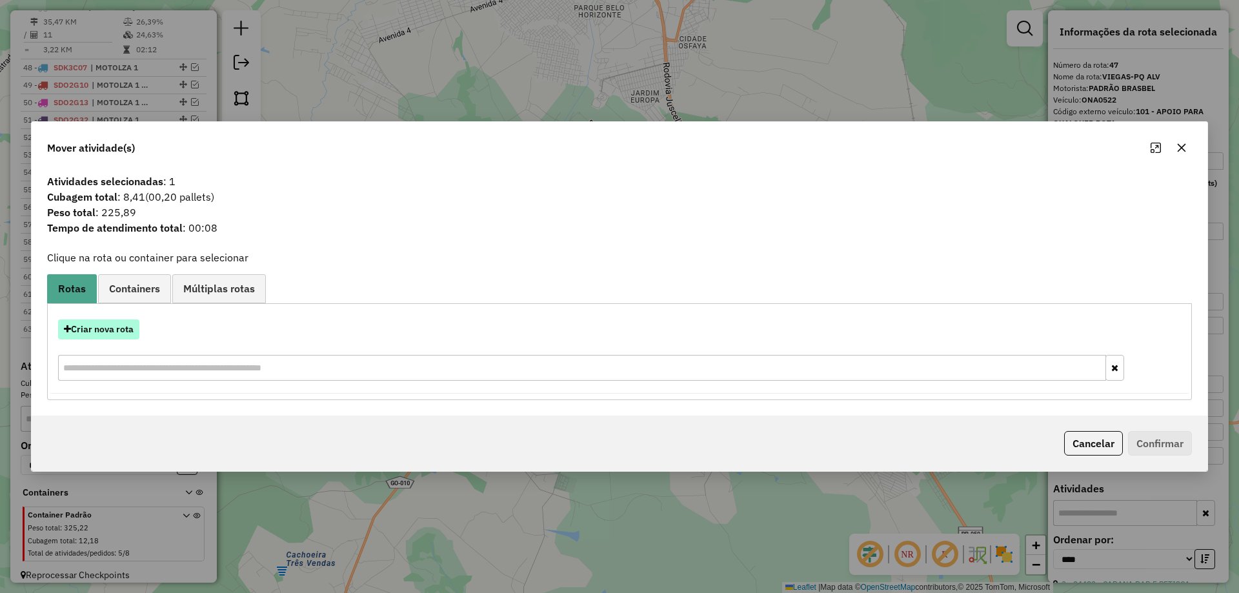
click at [101, 325] on button "Criar nova rota" at bounding box center [98, 330] width 81 height 20
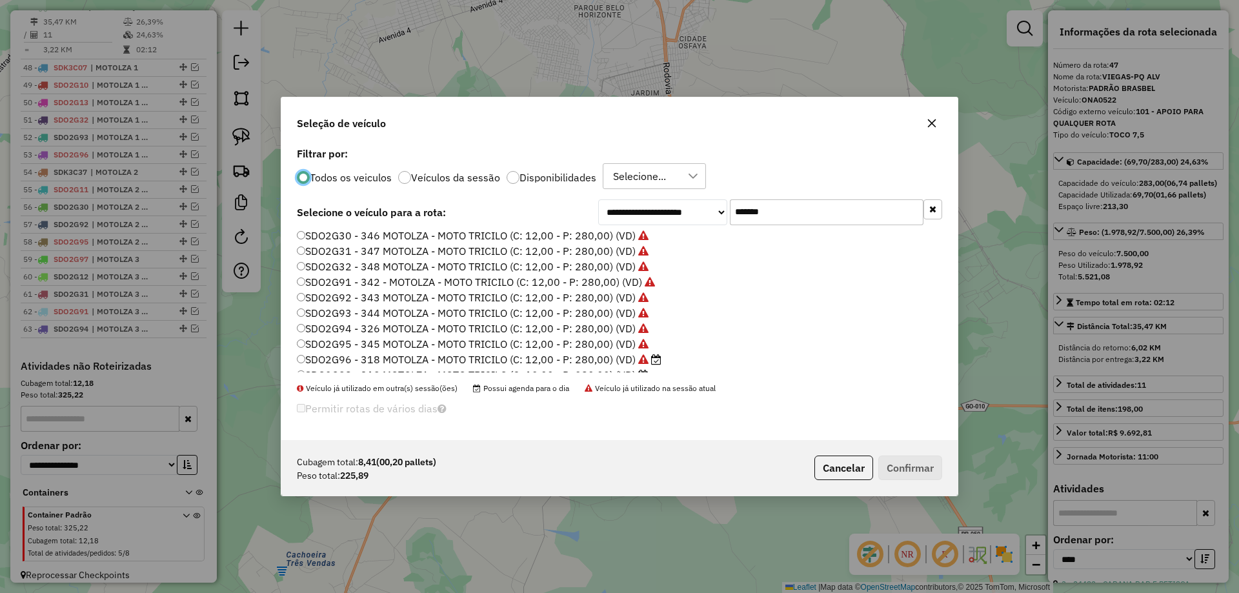
scroll to position [90, 0]
click at [624, 347] on label "SDO2G98 - 319 MOTOLZA - MOTO TRICILO (C: 12,00 - P: 280,00) (VD)" at bounding box center [473, 348] width 352 height 15
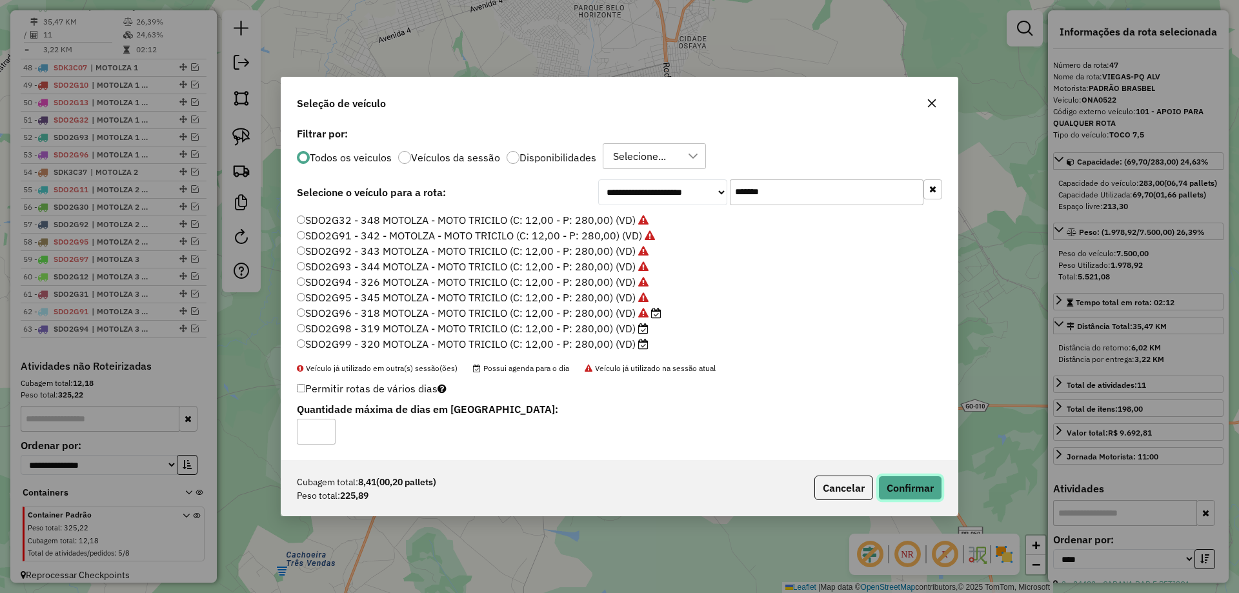
click at [890, 480] on button "Confirmar" at bounding box center [911, 488] width 64 height 25
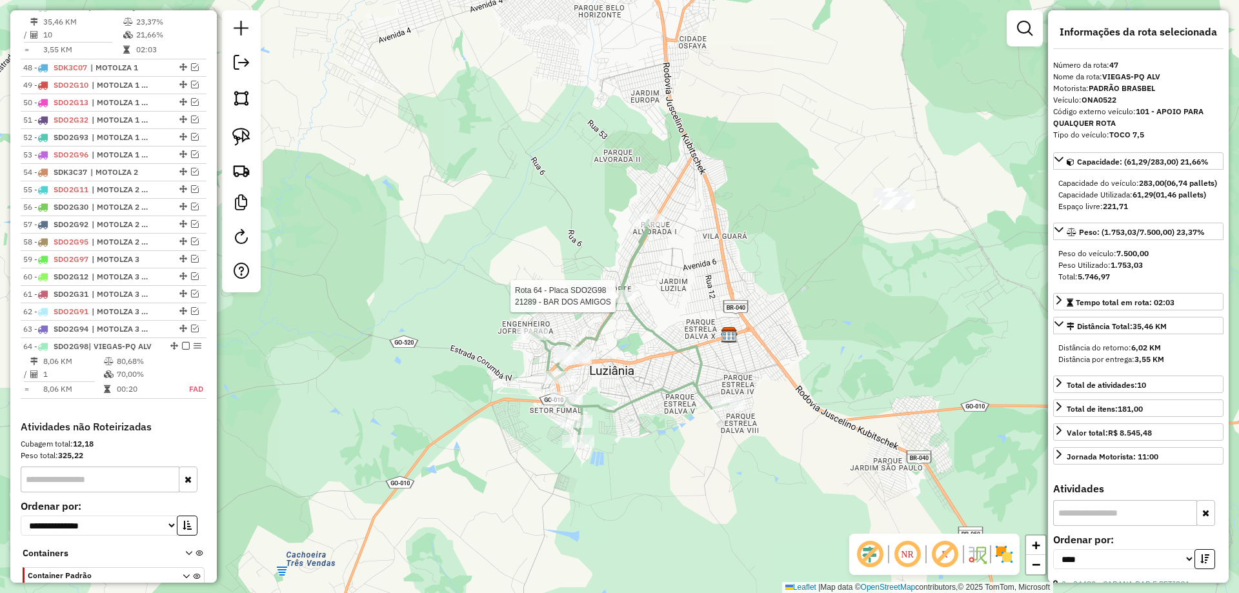
scroll to position [1400, 0]
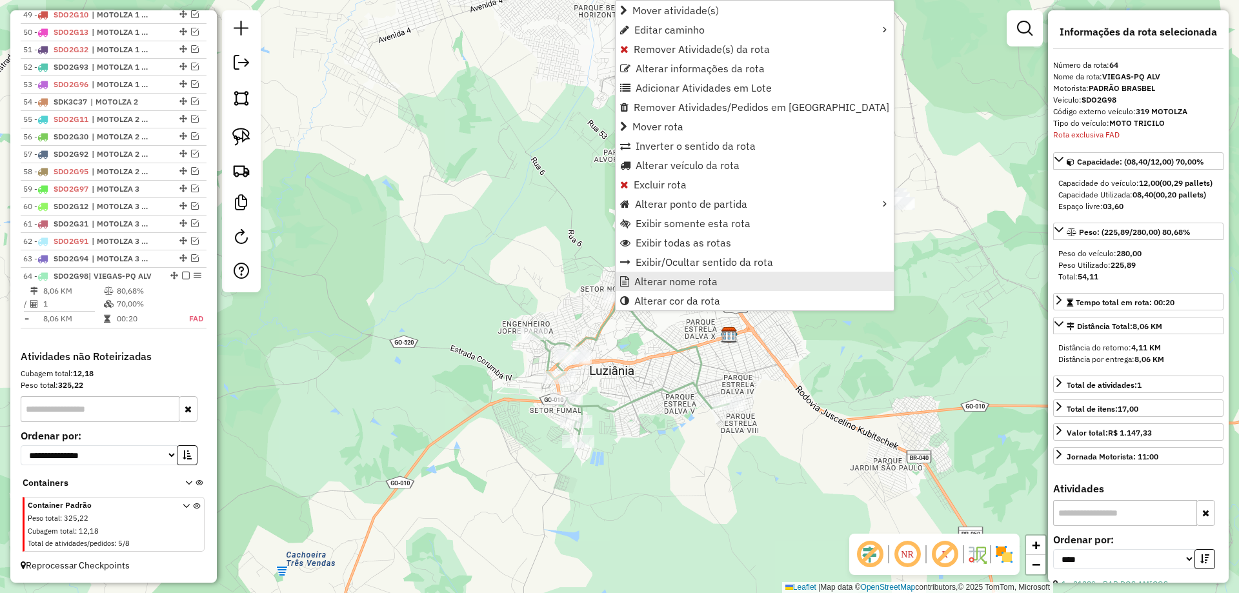
click at [679, 276] on span "Alterar nome rota" at bounding box center [676, 281] width 83 height 10
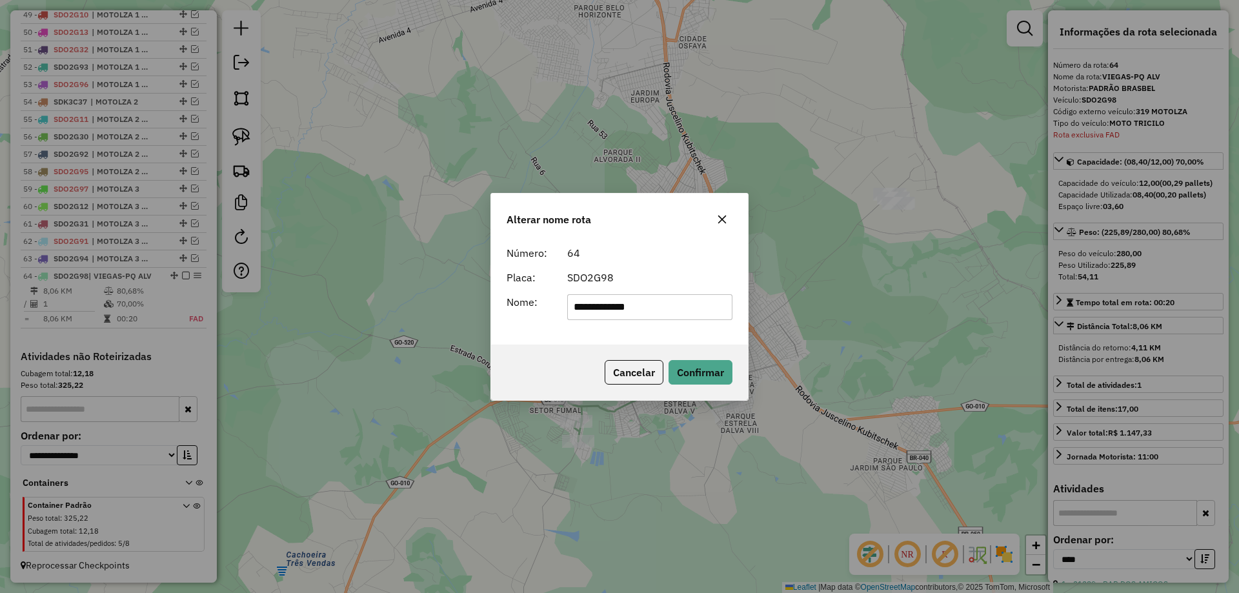
drag, startPoint x: 674, startPoint y: 308, endPoint x: 260, endPoint y: 293, distance: 414.1
click at [261, 293] on div "**********" at bounding box center [619, 296] width 1239 height 593
type input "**********"
drag, startPoint x: 694, startPoint y: 372, endPoint x: 684, endPoint y: 372, distance: 10.3
click at [688, 372] on button "Confirmar" at bounding box center [701, 372] width 64 height 25
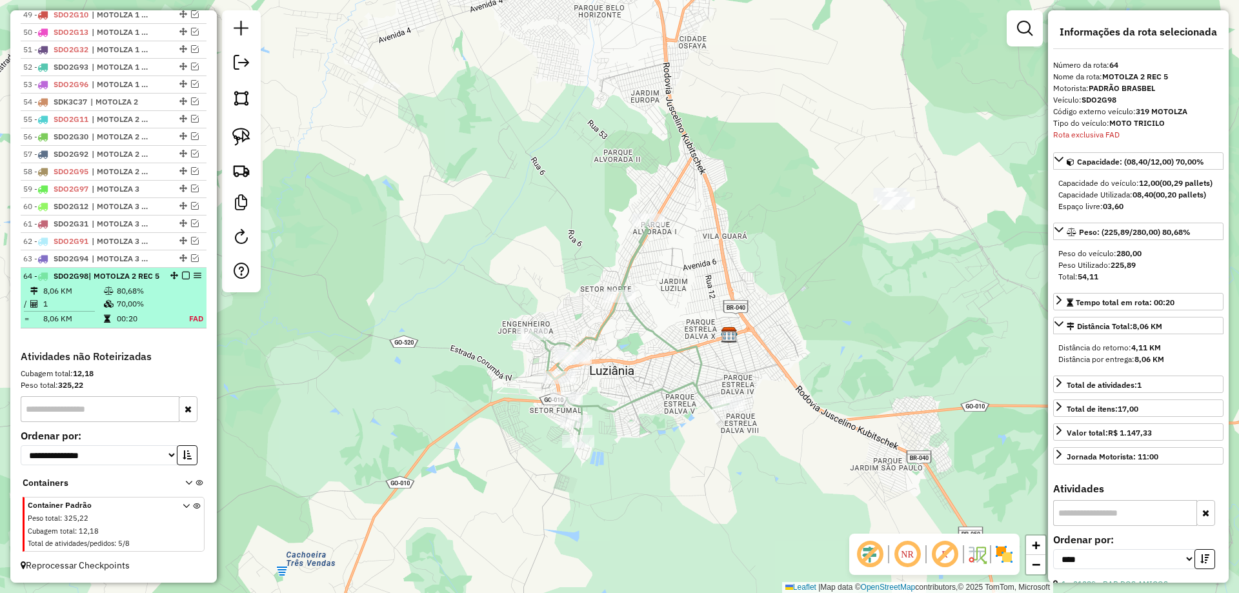
click at [182, 274] on em at bounding box center [186, 276] width 8 height 8
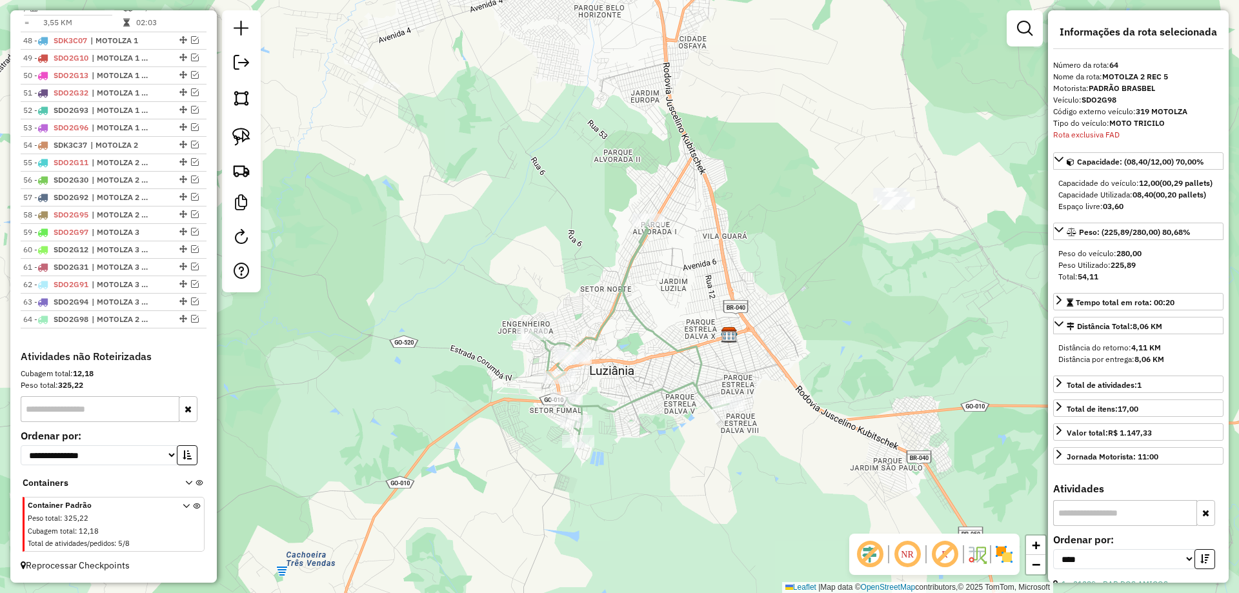
scroll to position [1356, 0]
drag, startPoint x: 181, startPoint y: 318, endPoint x: 167, endPoint y: 227, distance: 91.5
click at [602, 409] on icon at bounding box center [630, 330] width 198 height 221
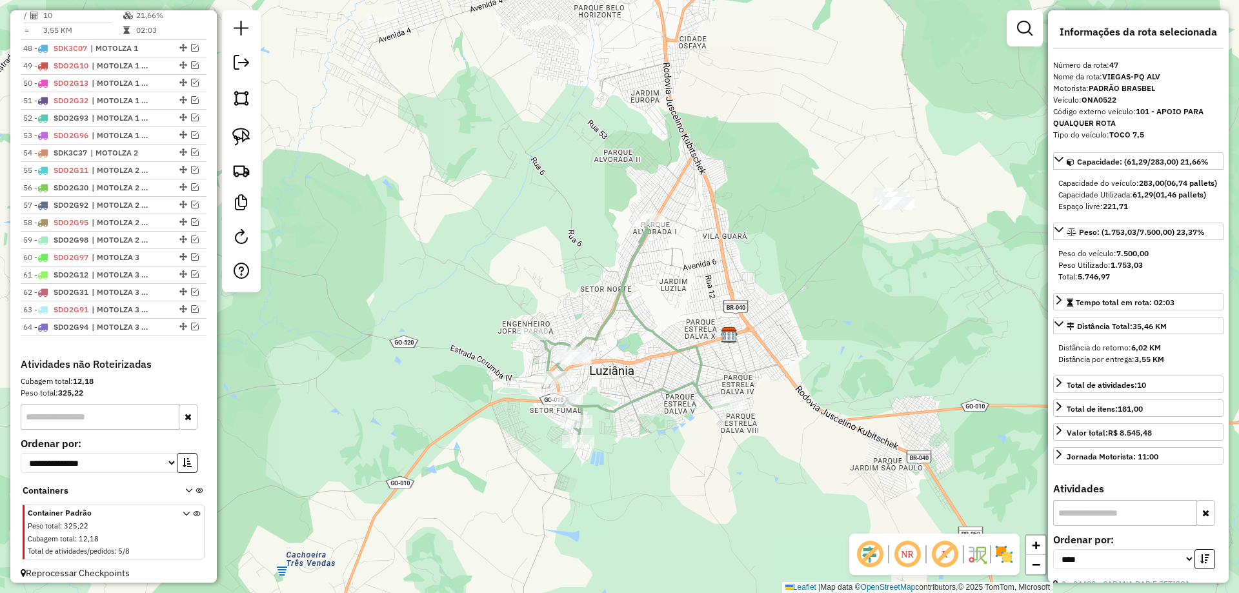
scroll to position [1318, 0]
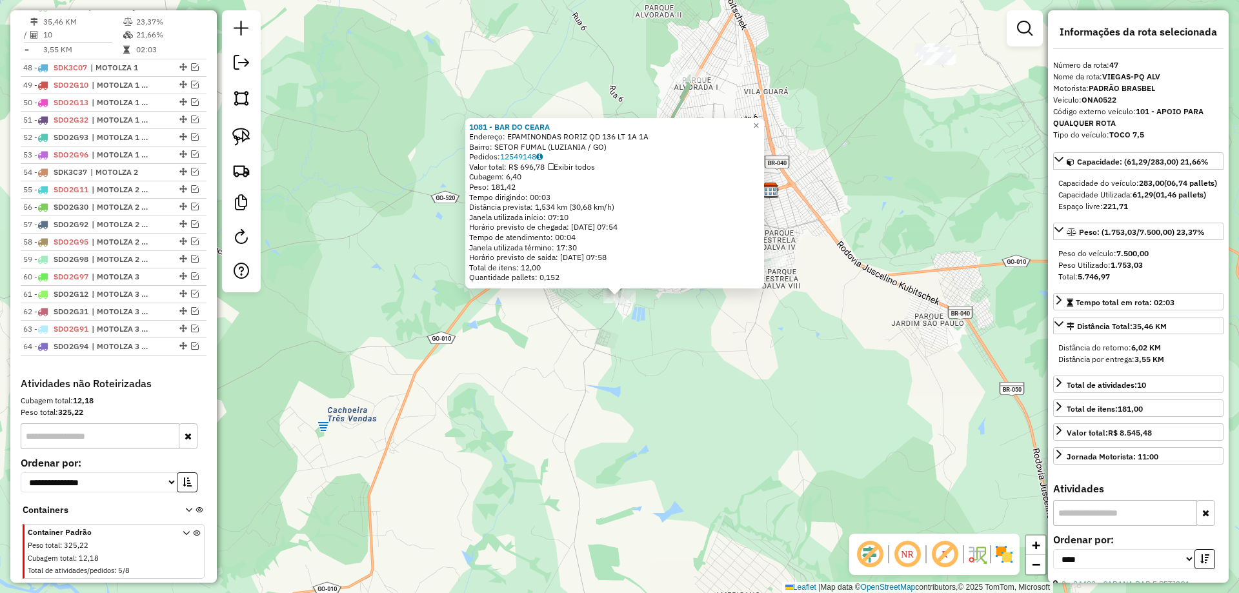
click at [649, 392] on div "1081 - BAR DO CEARA Endereço: EPAMINONDAS RORIZ QD 136 LT 1A 1A Bairro: SETOR F…" at bounding box center [619, 296] width 1239 height 593
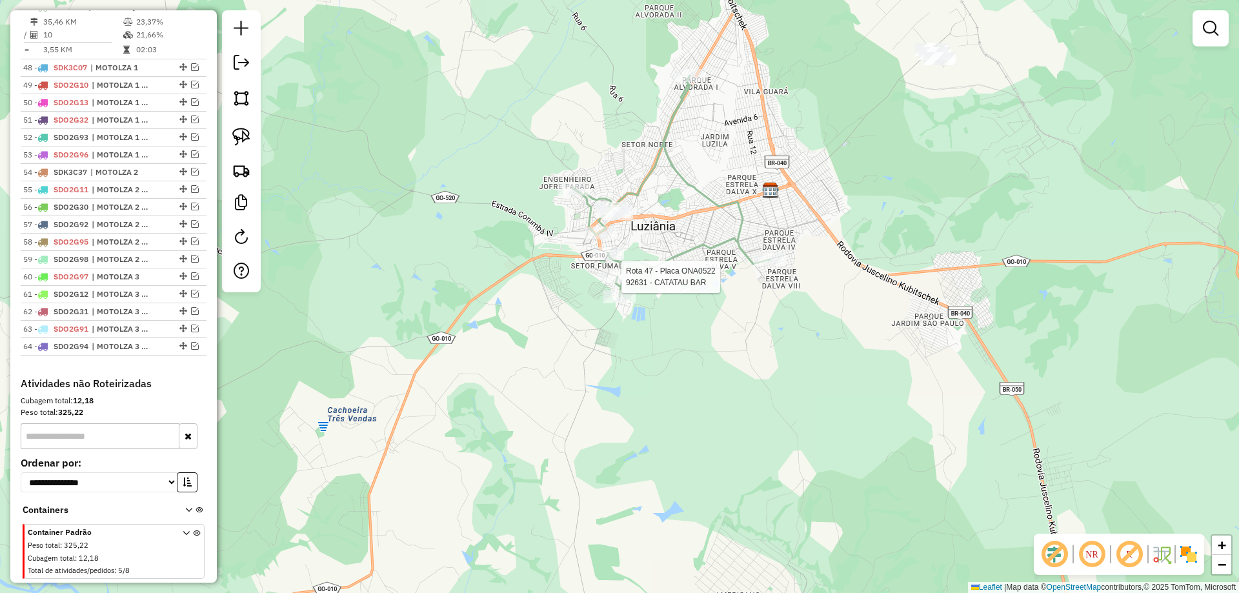
select select "*********"
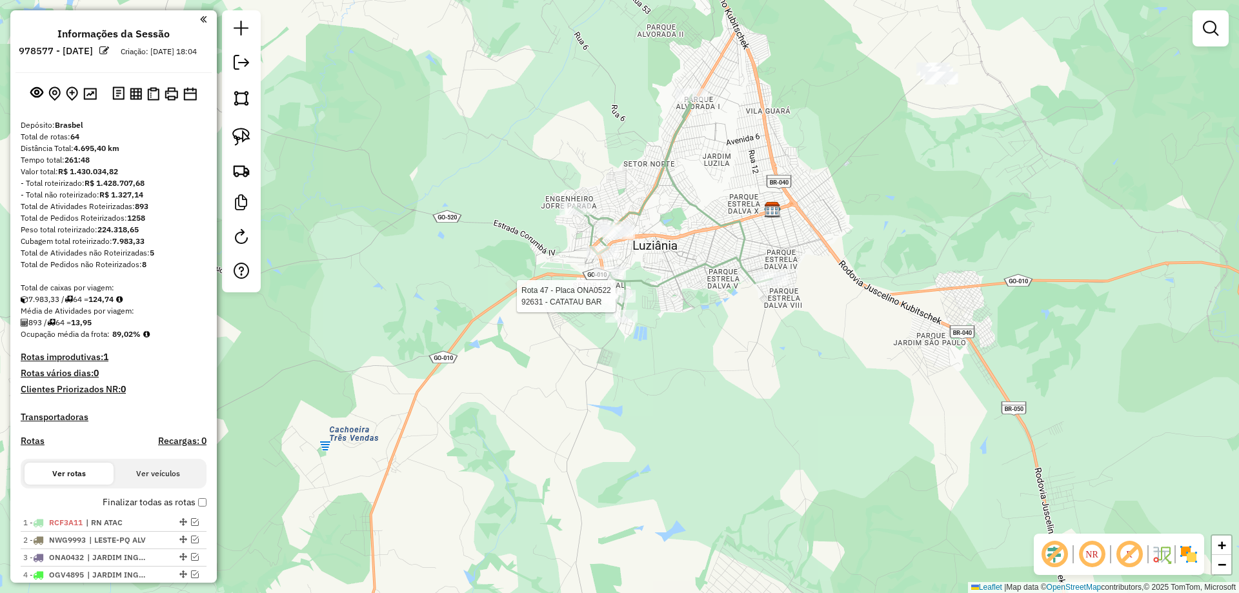
scroll to position [1318, 0]
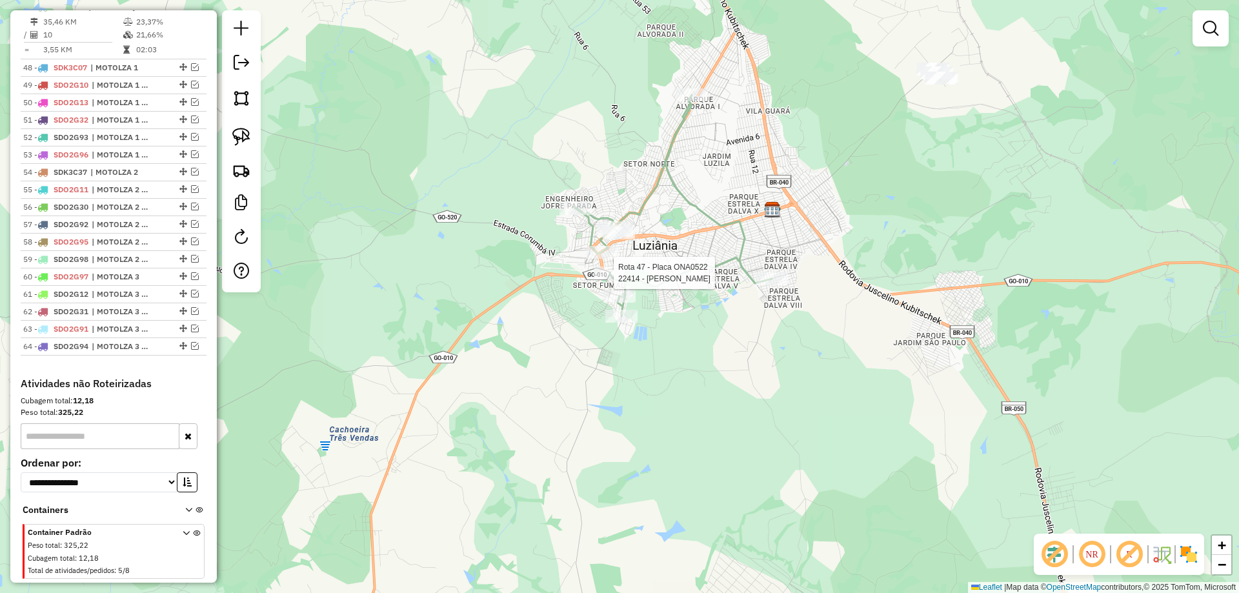
select select "*********"
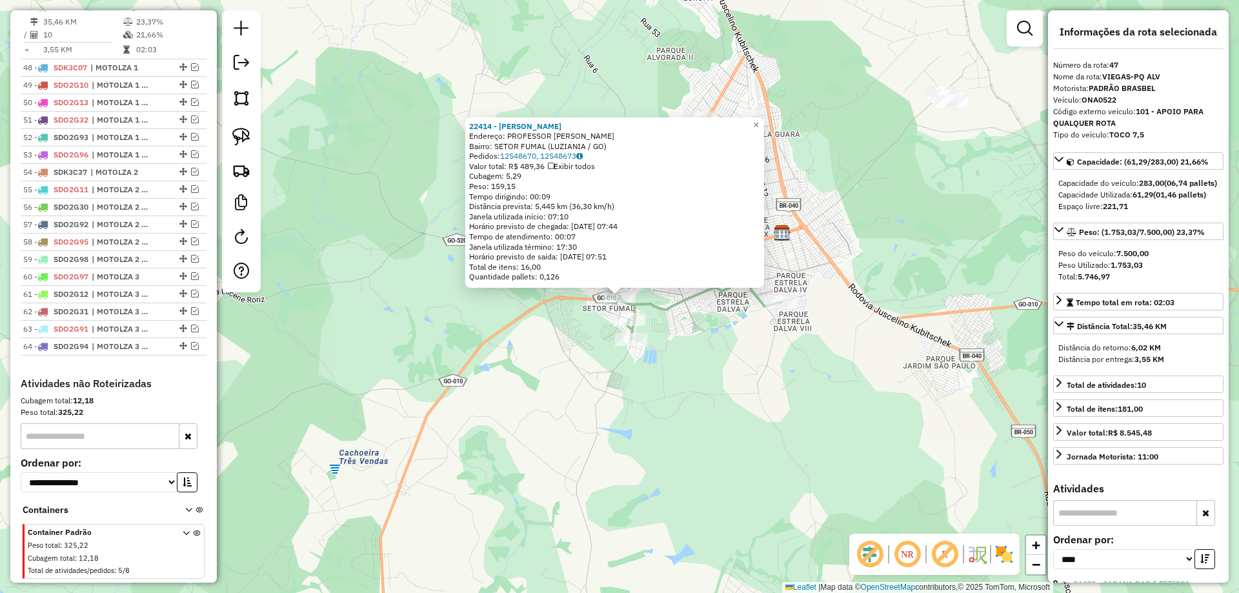
click at [677, 372] on div "22414 - [PERSON_NAME]: PROFESSOR [PERSON_NAME] SN Bairro: SETOR FUMAL (LUZIANIA…" at bounding box center [619, 296] width 1239 height 593
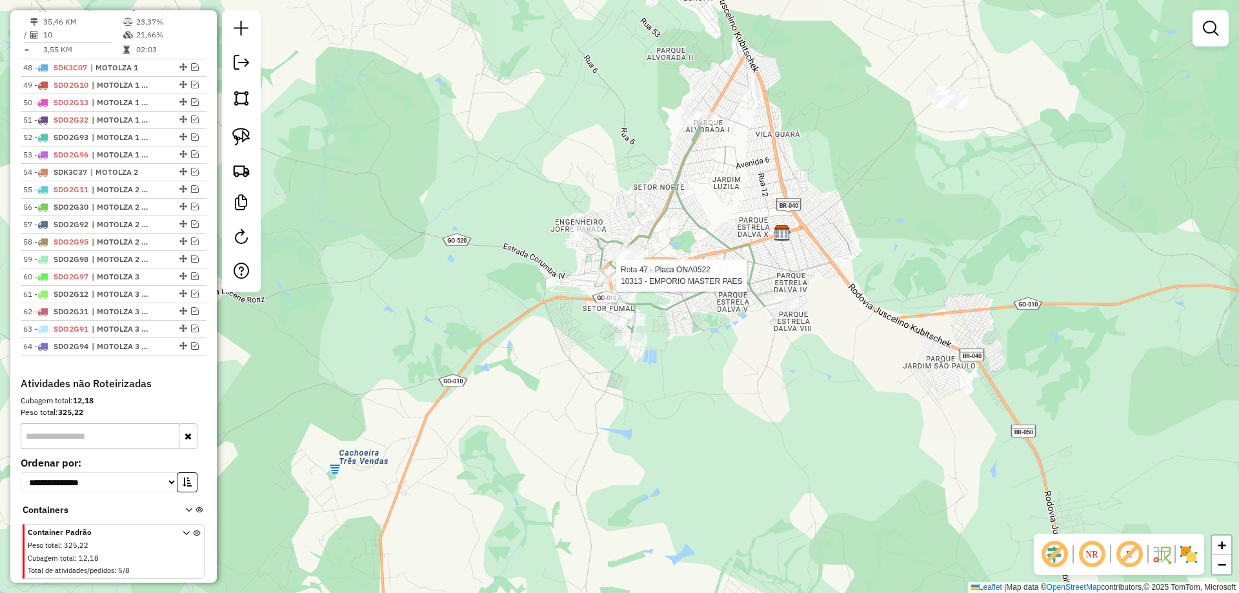
select select "*********"
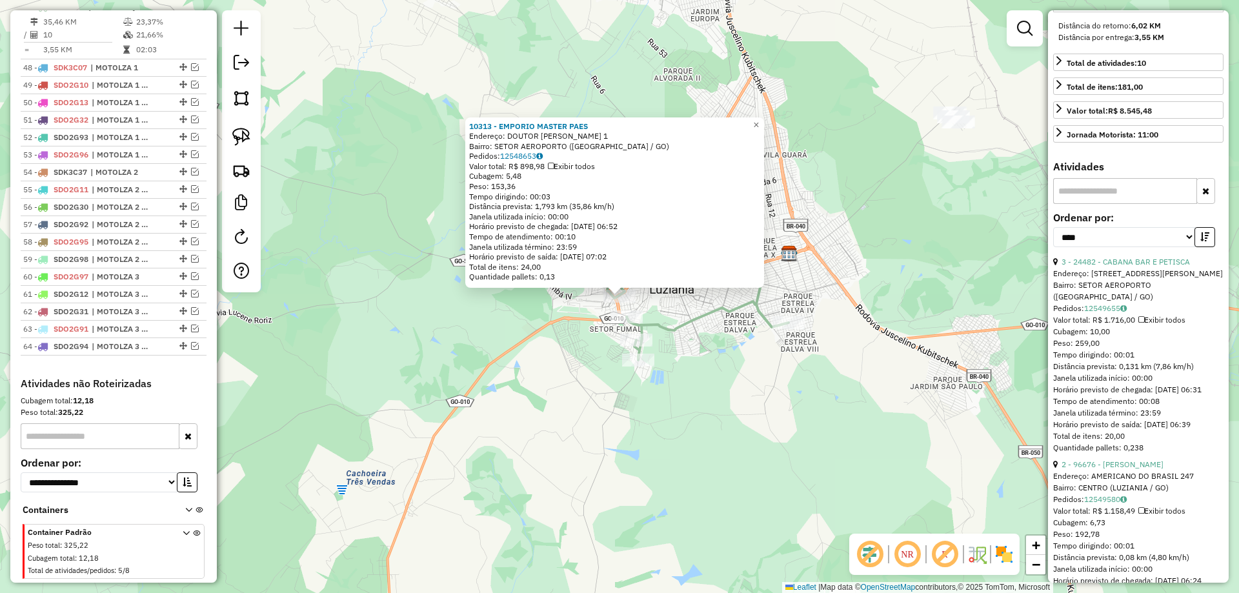
scroll to position [323, 0]
click at [1132, 266] on link "3 - 24482 - CABANA BAR E PETISCA" at bounding box center [1126, 261] width 128 height 10
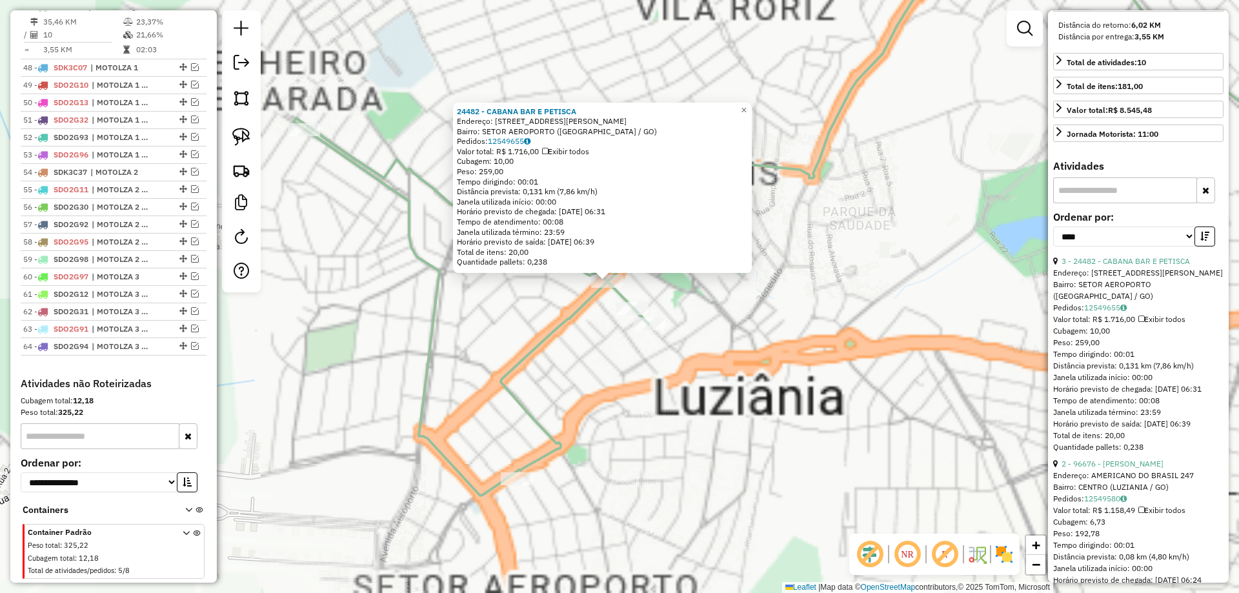
click at [590, 338] on div "Rota 47 - Placa ONA0522 24482 - CABANA BAR E PETISCA 24482 - CABANA BAR E PETIS…" at bounding box center [619, 296] width 1239 height 593
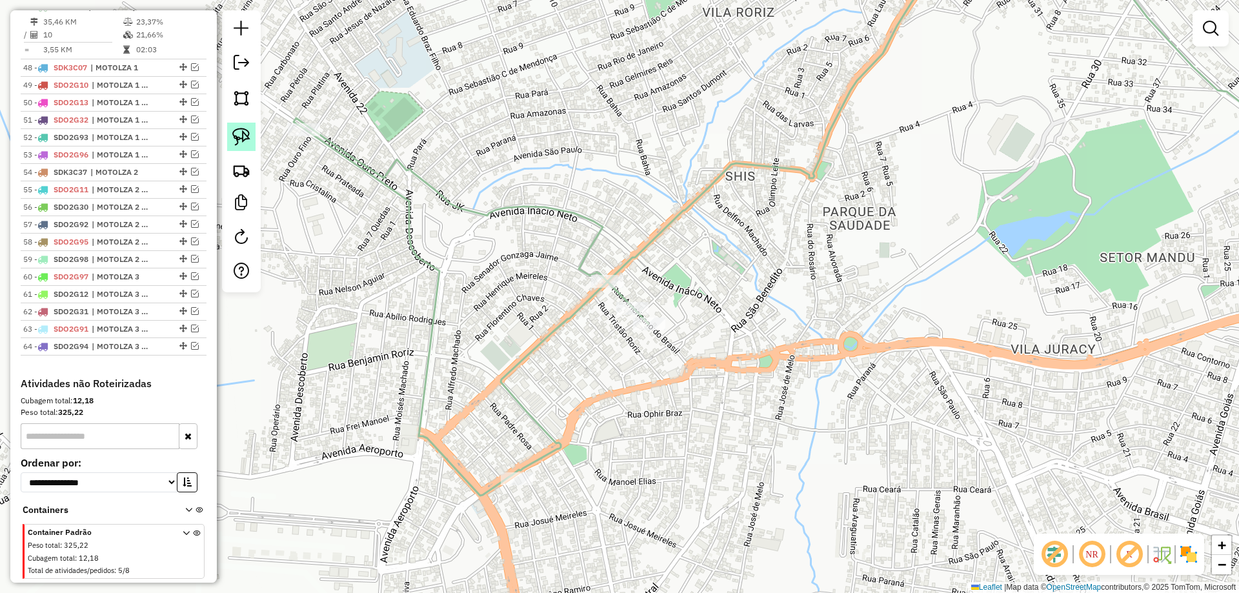
click at [245, 137] on img at bounding box center [241, 137] width 18 height 18
drag, startPoint x: 633, startPoint y: 247, endPoint x: 647, endPoint y: 285, distance: 41.0
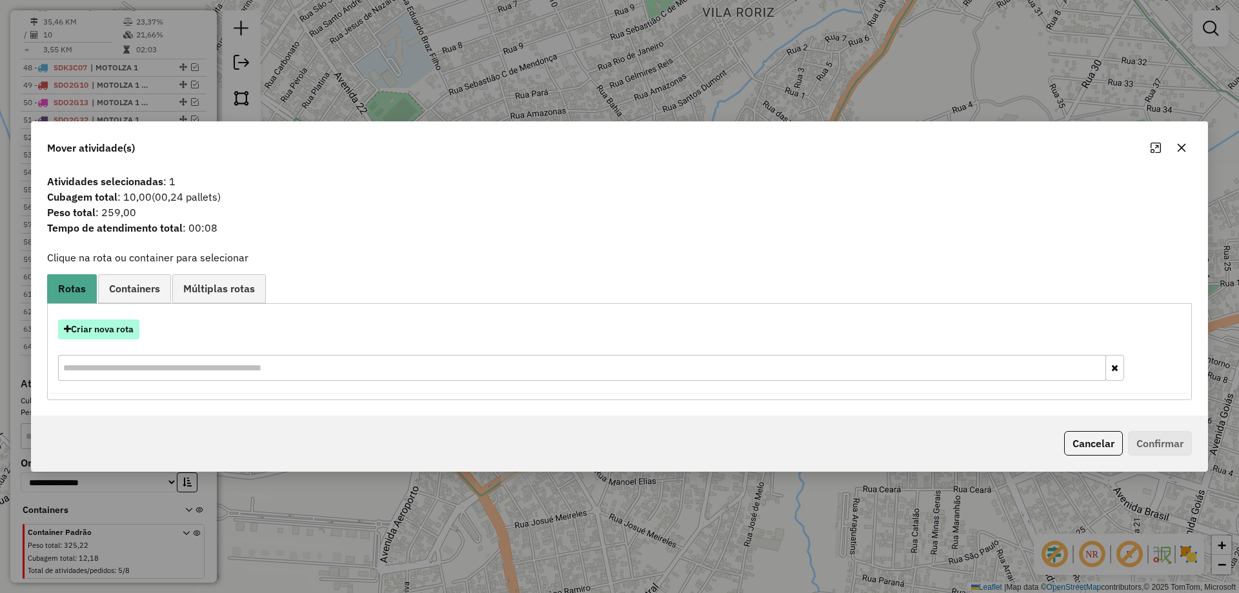
click at [109, 332] on button "Criar nova rota" at bounding box center [98, 330] width 81 height 20
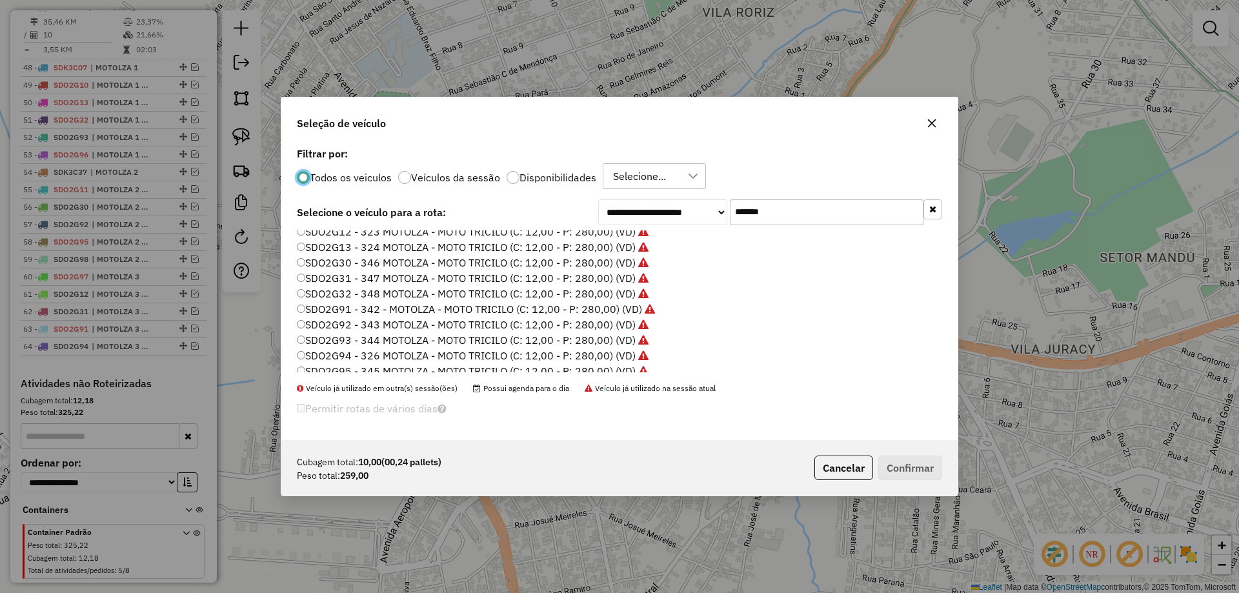
scroll to position [90, 0]
click at [610, 363] on label "SDO2G99 - 320 MOTOLZA - MOTO TRICILO (C: 12,00 - P: 280,00) (VD)" at bounding box center [473, 363] width 352 height 15
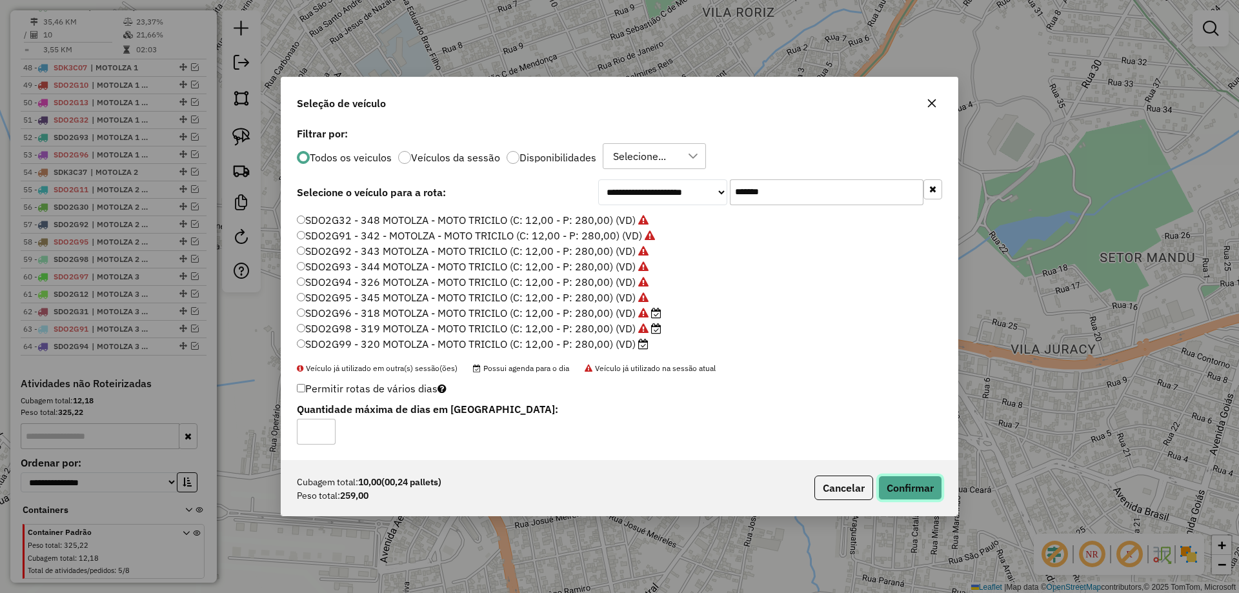
click at [910, 486] on button "Confirmar" at bounding box center [911, 488] width 64 height 25
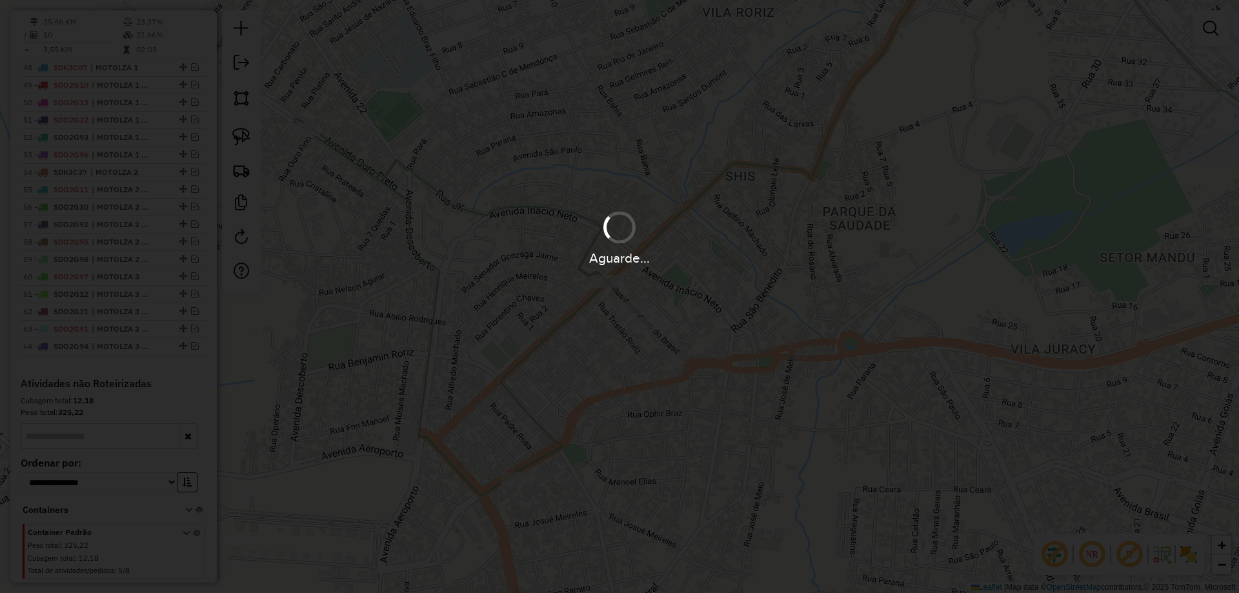
scroll to position [159, 0]
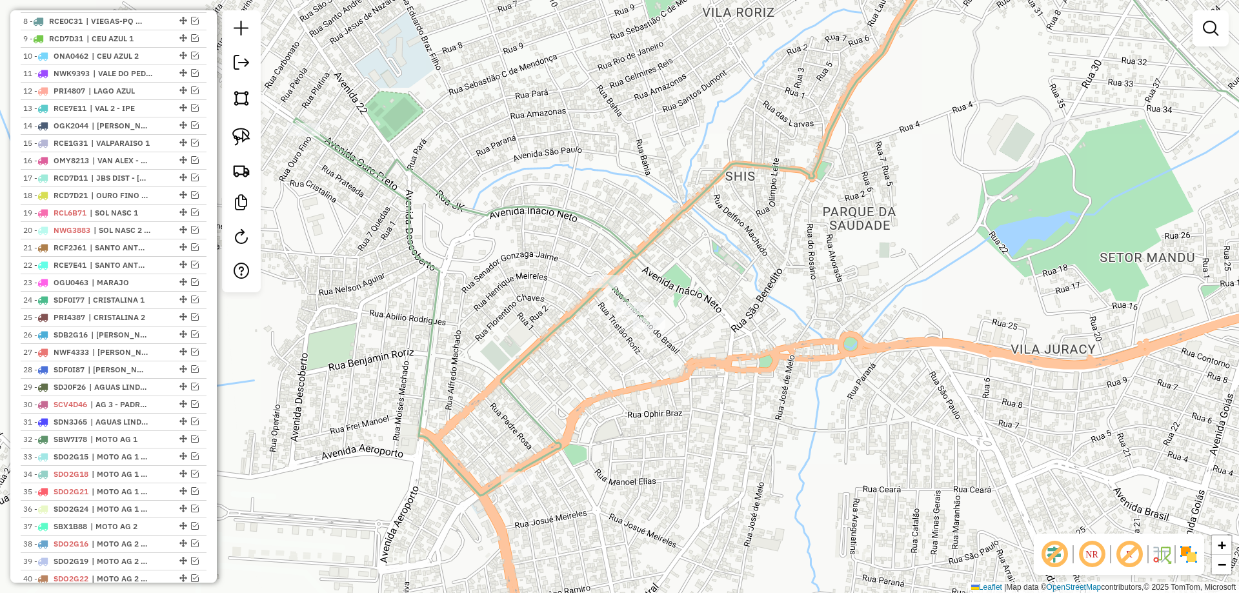
select select "*********"
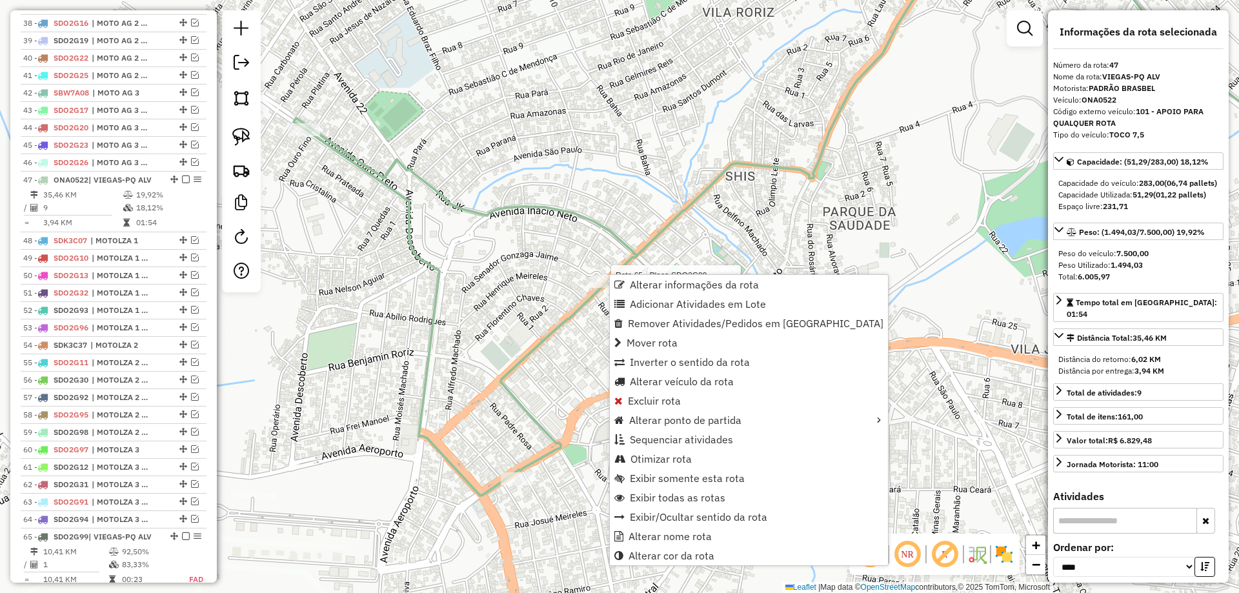
scroll to position [1318, 0]
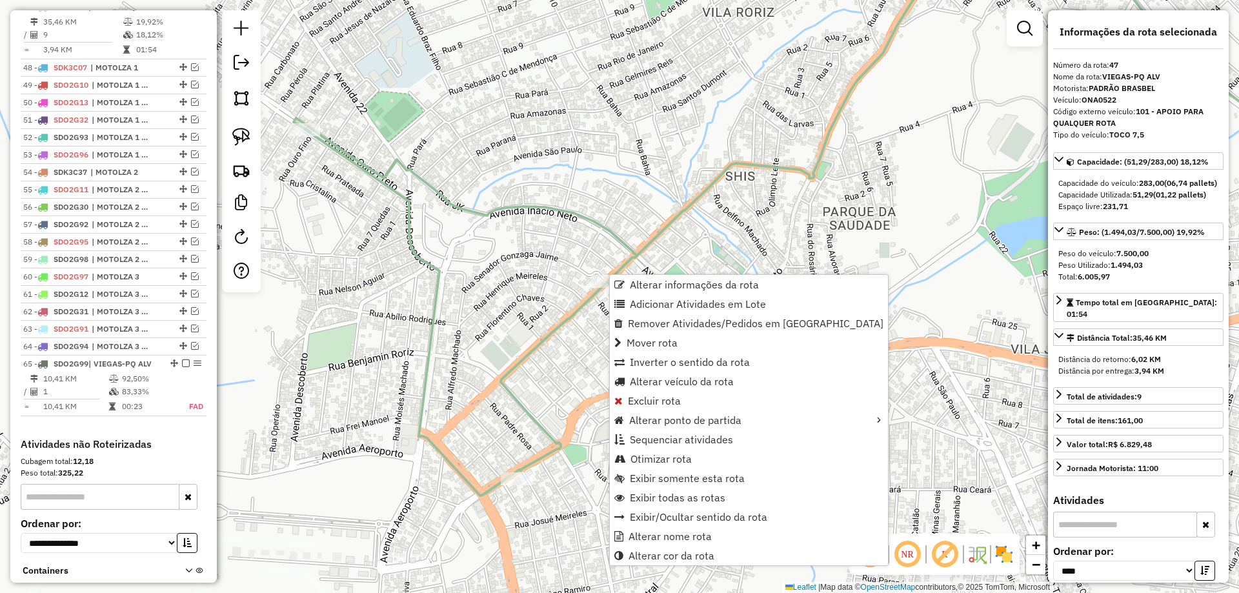
click at [535, 280] on div "Rota 65 - Placa SDO2G99 24482 - CABANA BAR E PETISCA Janela de atendimento Grad…" at bounding box center [619, 296] width 1239 height 593
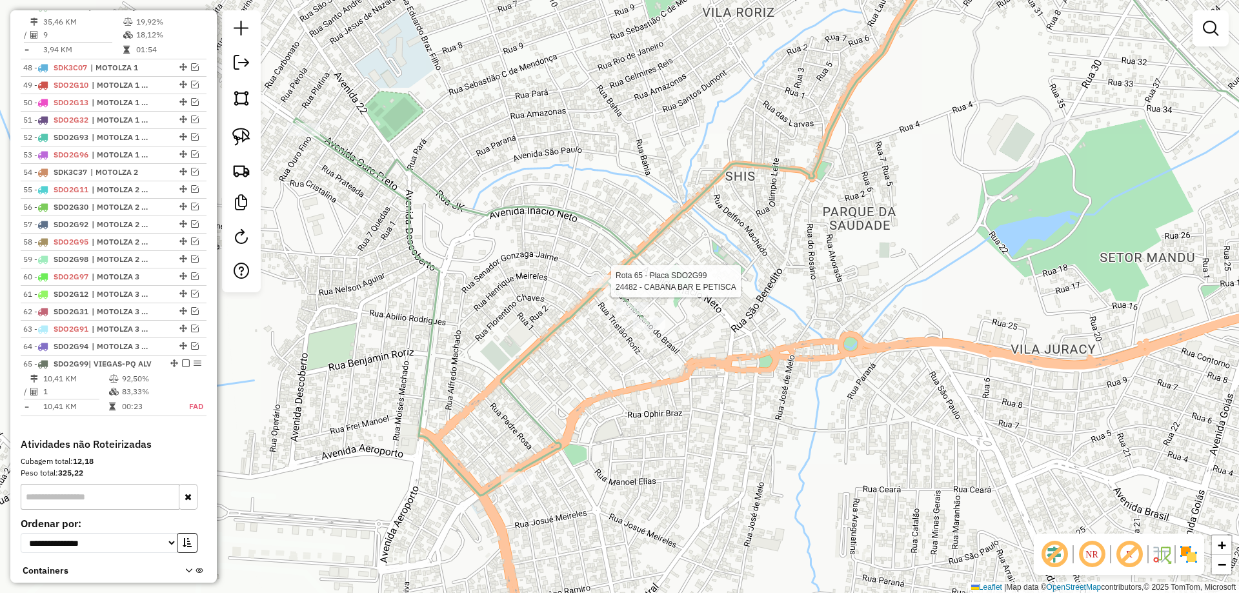
scroll to position [1417, 0]
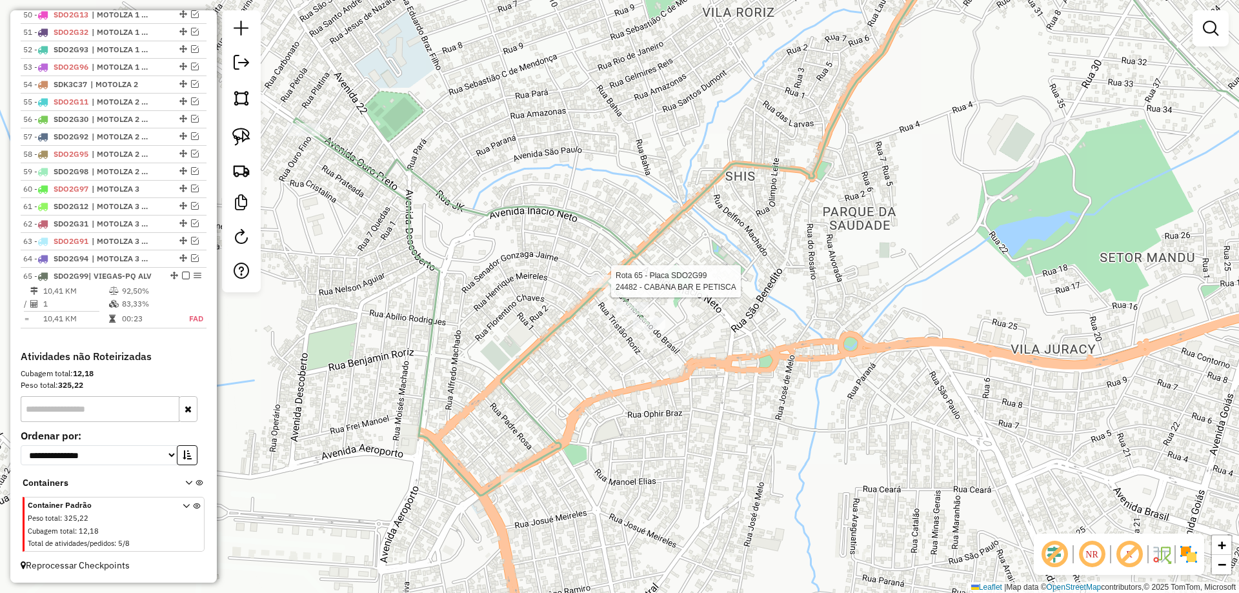
select select "*********"
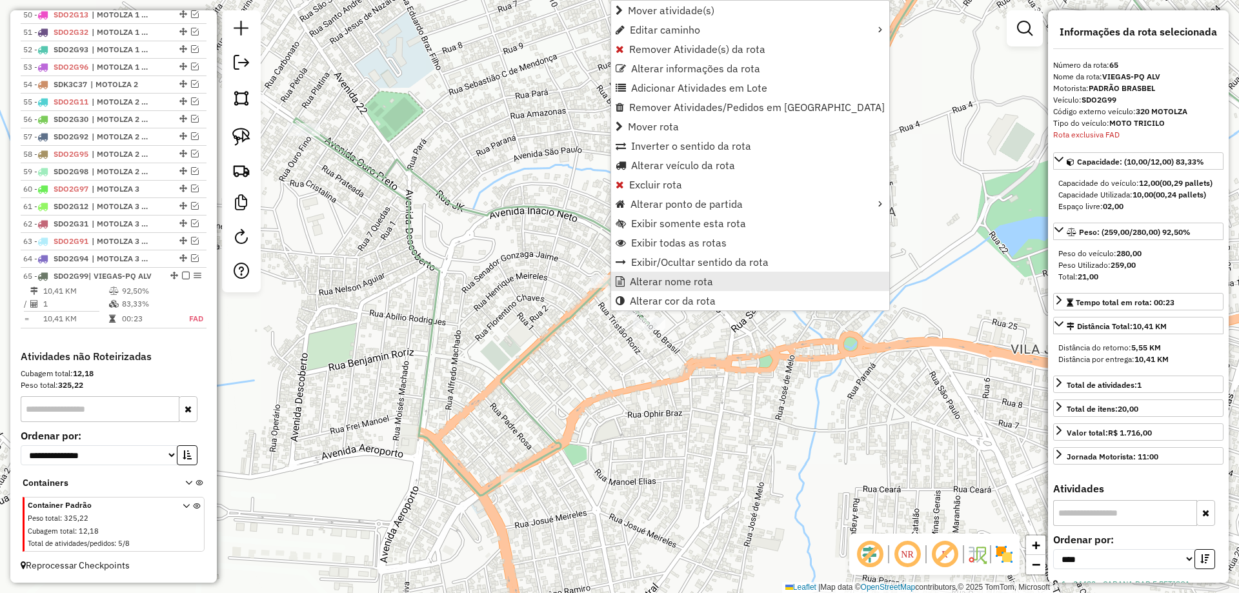
click at [685, 283] on span "Alterar nome rota" at bounding box center [671, 281] width 83 height 10
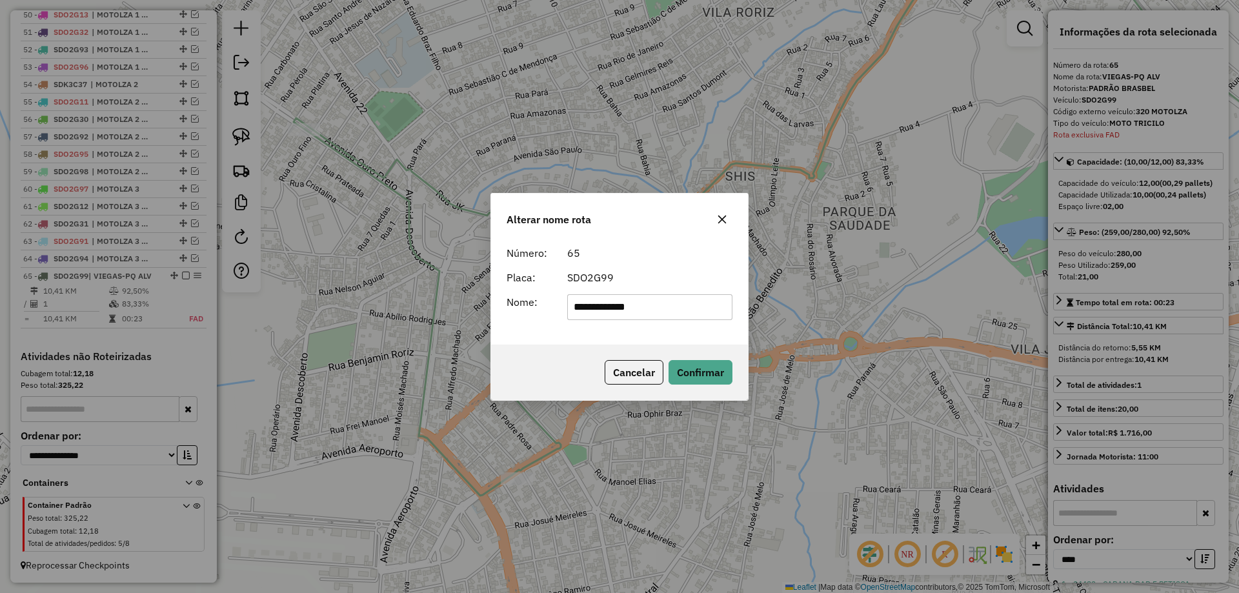
drag, startPoint x: 174, startPoint y: 314, endPoint x: 68, endPoint y: 298, distance: 107.1
click at [134, 309] on div "**********" at bounding box center [619, 296] width 1239 height 593
type input "**********"
click at [688, 380] on button "Confirmar" at bounding box center [701, 372] width 64 height 25
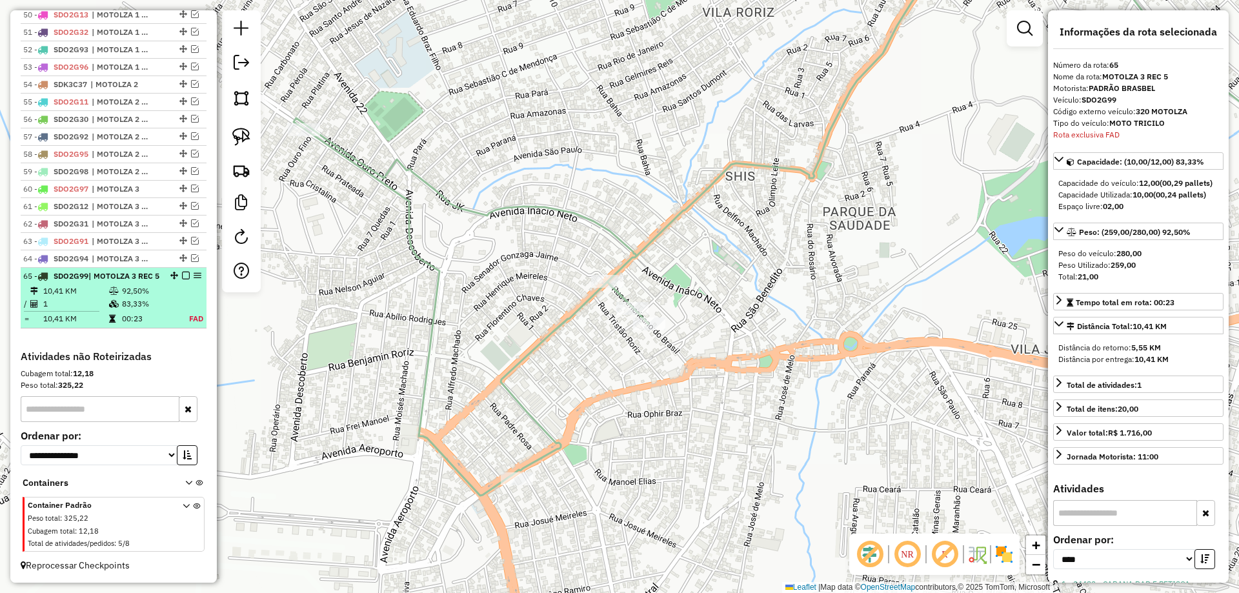
click at [183, 276] on em at bounding box center [186, 276] width 8 height 8
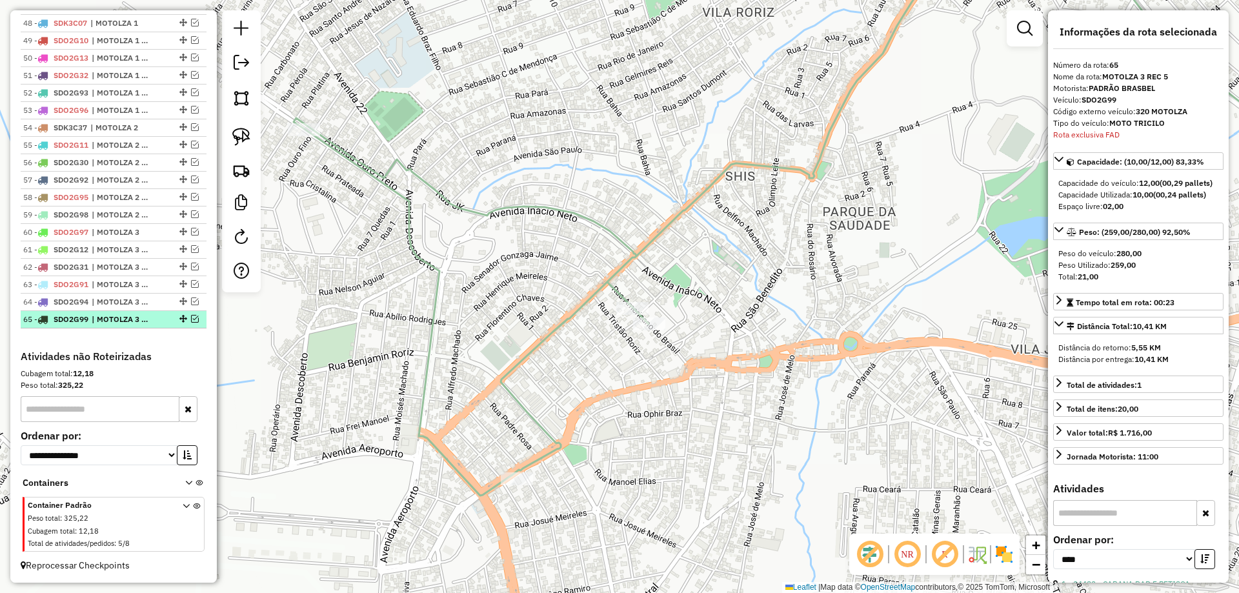
scroll to position [1374, 0]
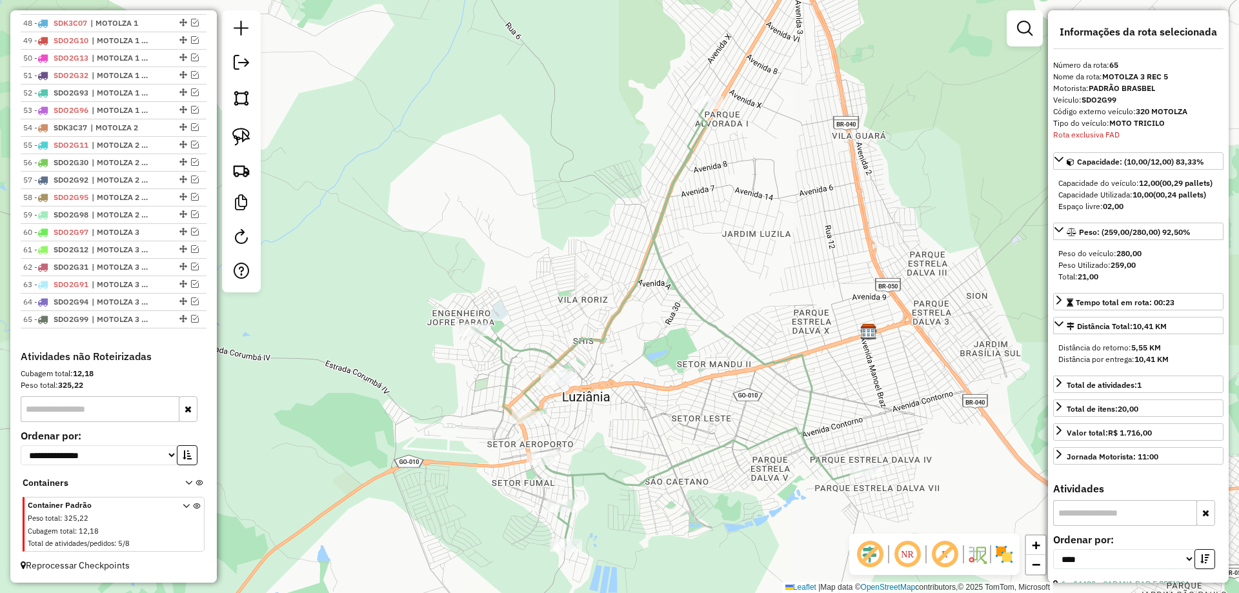
click at [569, 349] on icon at bounding box center [670, 324] width 394 height 443
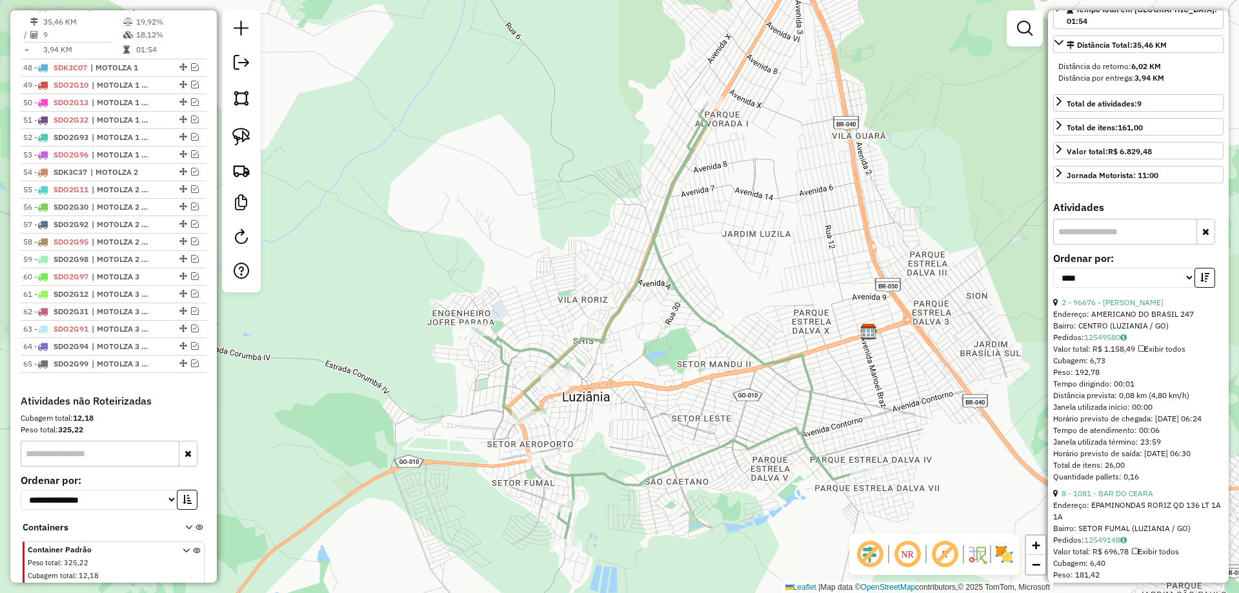
scroll to position [516, 0]
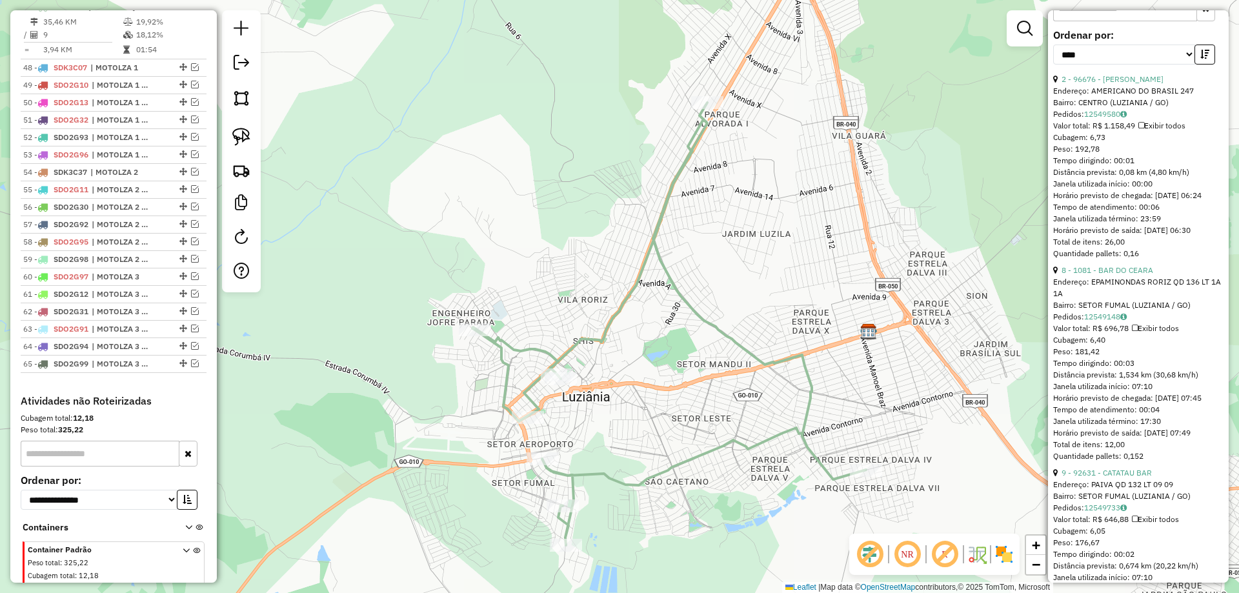
drag, startPoint x: 240, startPoint y: 139, endPoint x: 394, endPoint y: 265, distance: 198.6
click at [239, 140] on img at bounding box center [241, 137] width 18 height 18
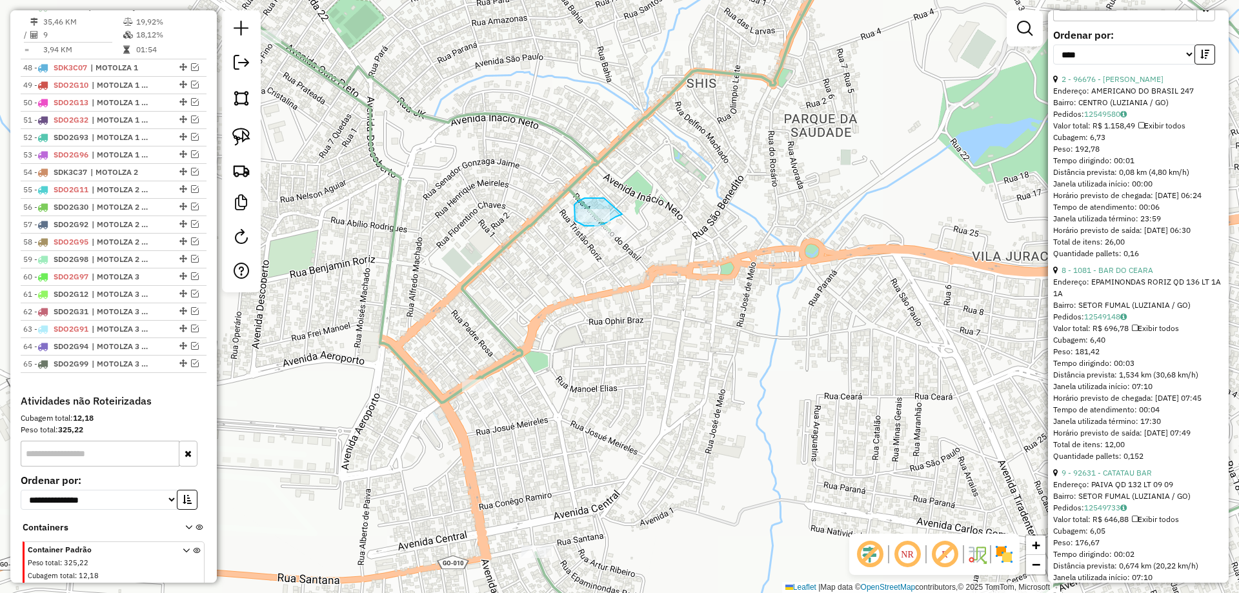
drag, startPoint x: 604, startPoint y: 198, endPoint x: 622, endPoint y: 214, distance: 24.2
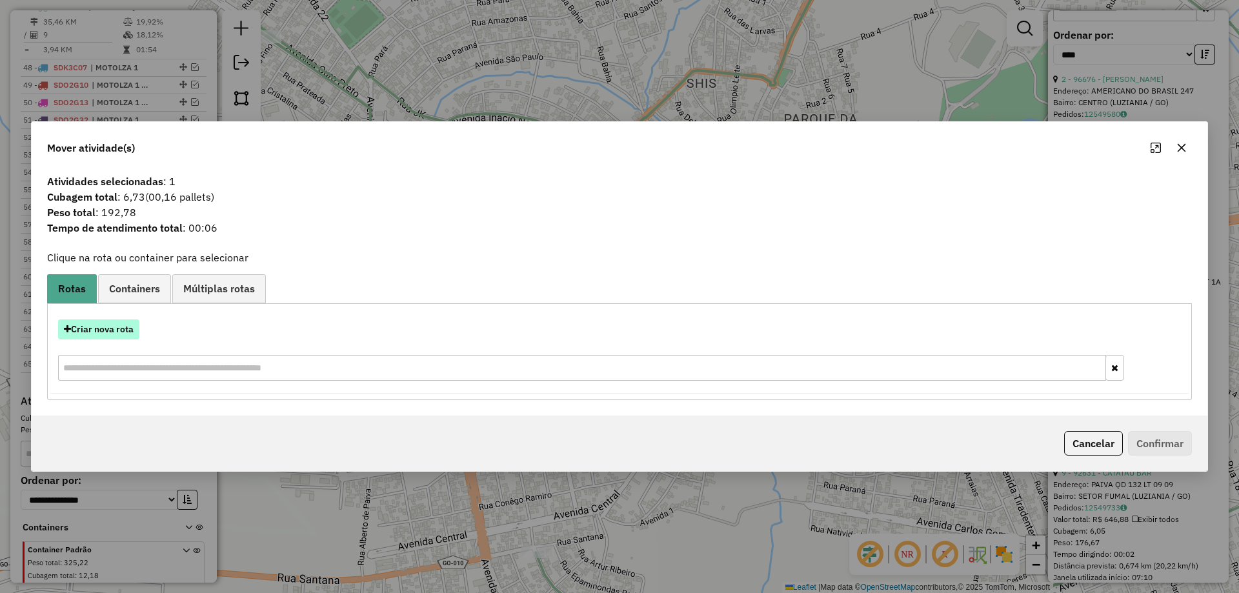
click at [87, 329] on button "Criar nova rota" at bounding box center [98, 330] width 81 height 20
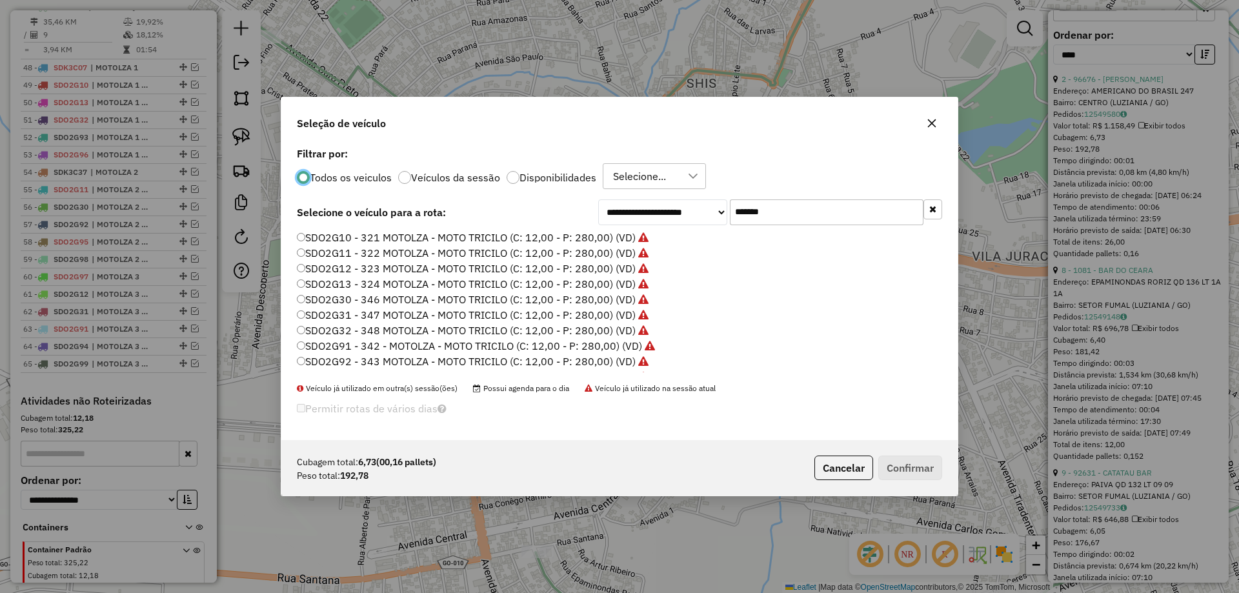
scroll to position [90, 0]
drag, startPoint x: 804, startPoint y: 214, endPoint x: 565, endPoint y: 214, distance: 239.5
click at [565, 214] on div "**********" at bounding box center [620, 212] width 646 height 26
click at [765, 205] on input "*******" at bounding box center [827, 212] width 194 height 26
drag, startPoint x: 785, startPoint y: 210, endPoint x: 760, endPoint y: 209, distance: 25.2
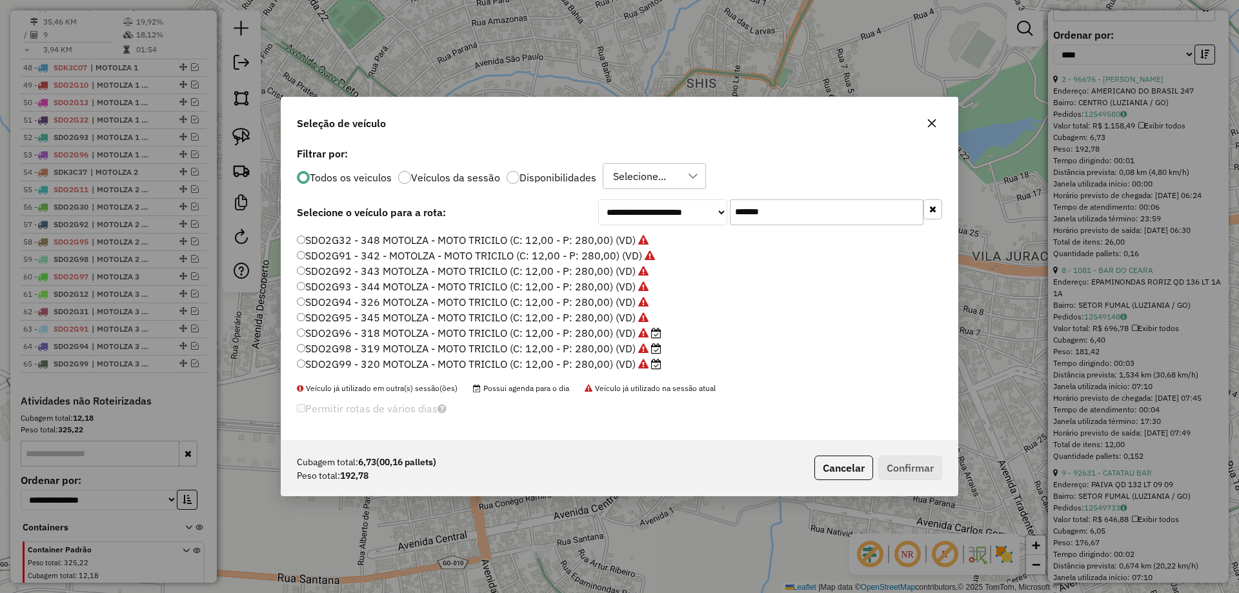
click at [760, 209] on input "*******" at bounding box center [827, 212] width 194 height 26
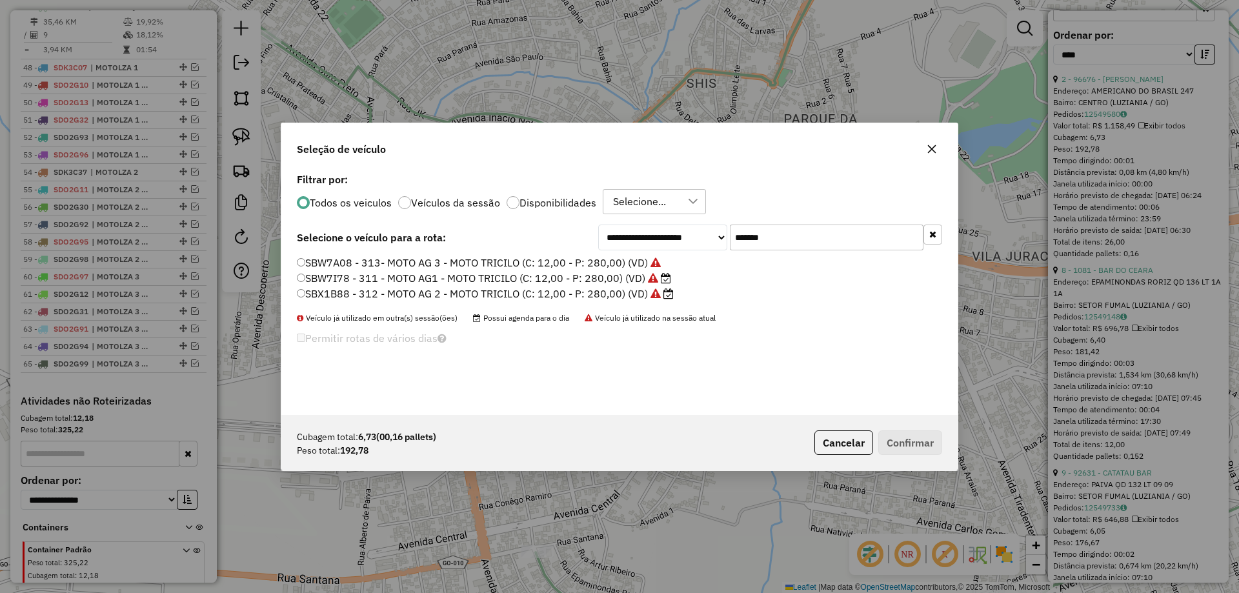
scroll to position [0, 0]
click at [763, 234] on input "*******" at bounding box center [827, 238] width 194 height 26
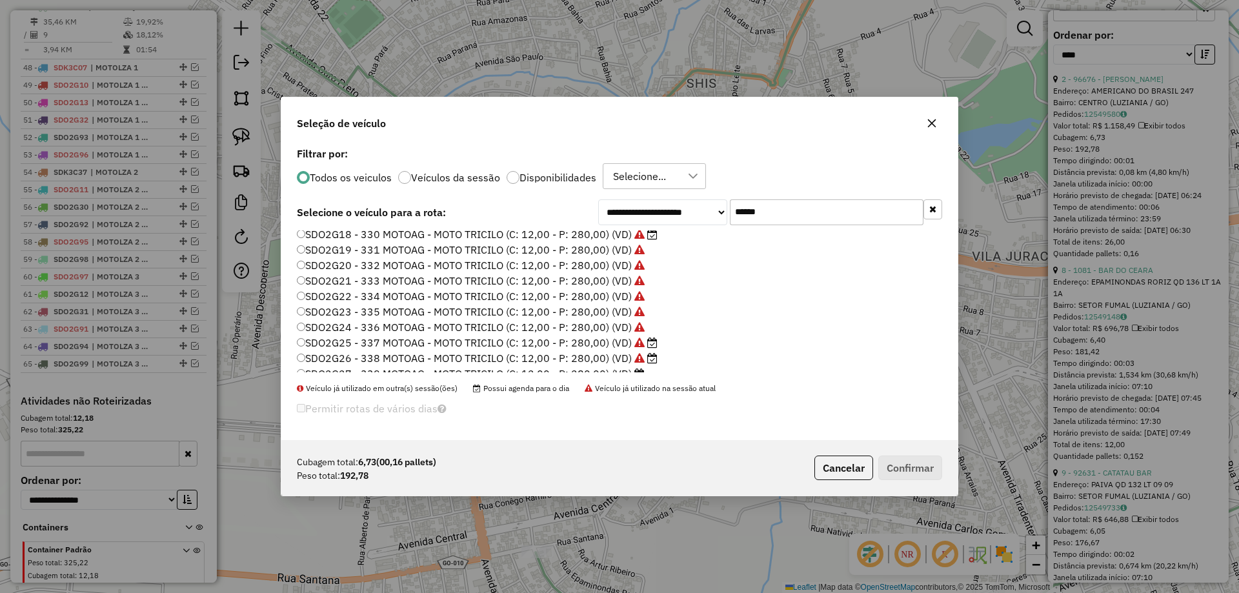
scroll to position [90, 0]
type input "******"
click at [587, 333] on label "SDO2G27 - 339 MOTOAG - MOTO TRICILO (C: 12,00 - P: 280,00) (VD)" at bounding box center [471, 332] width 348 height 15
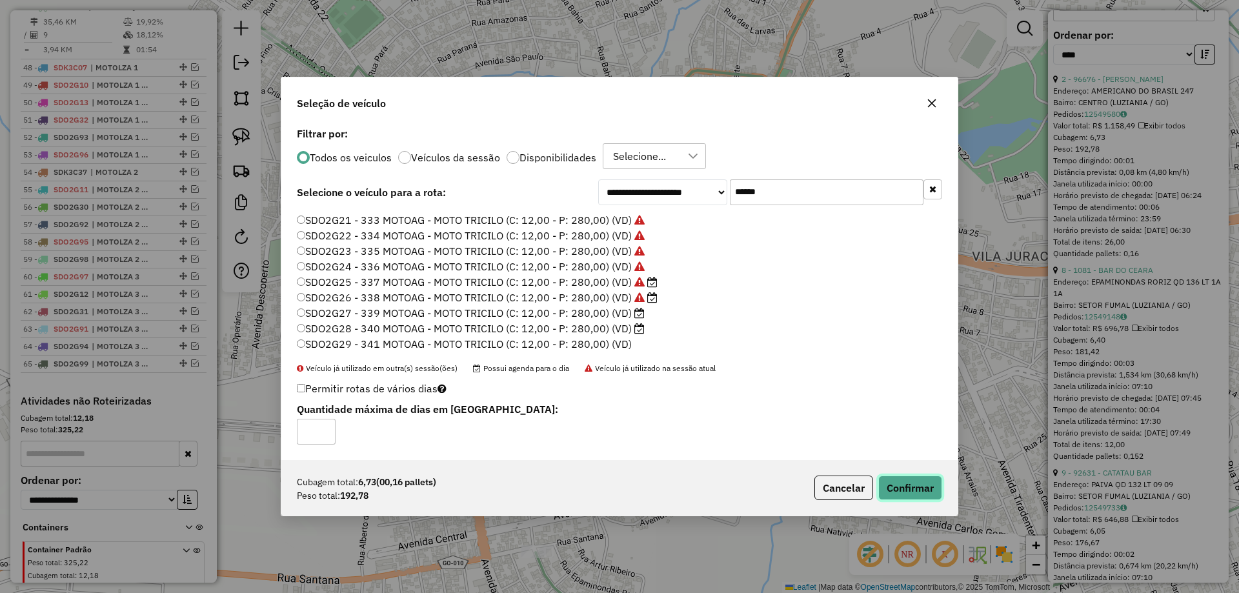
click at [889, 480] on button "Confirmar" at bounding box center [911, 488] width 64 height 25
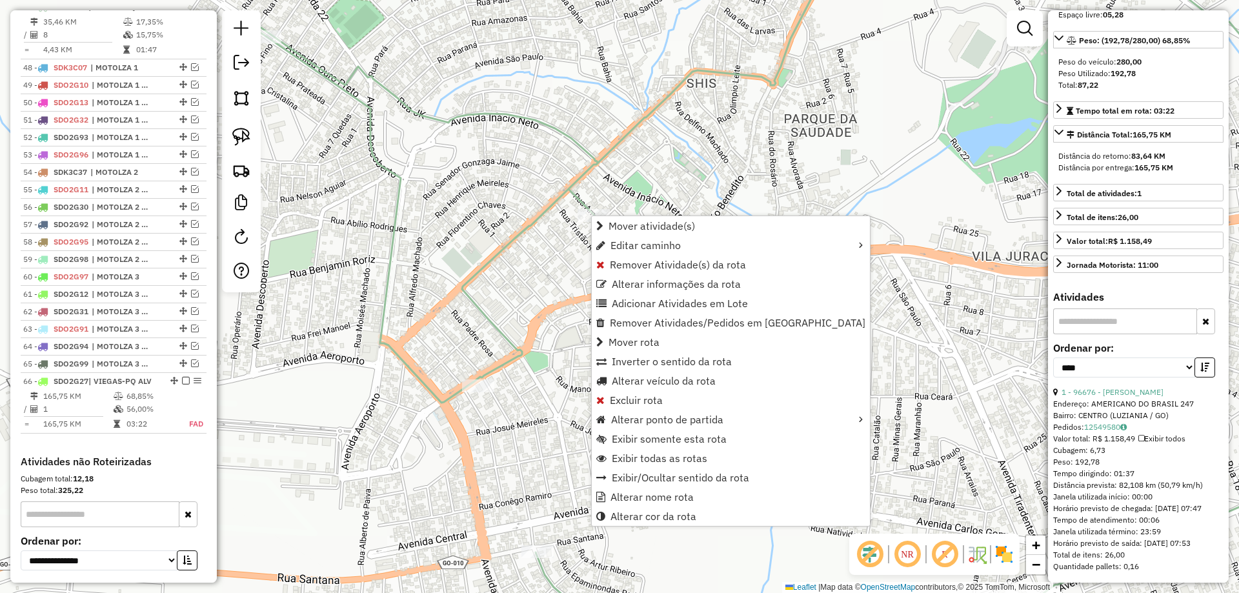
scroll to position [1434, 0]
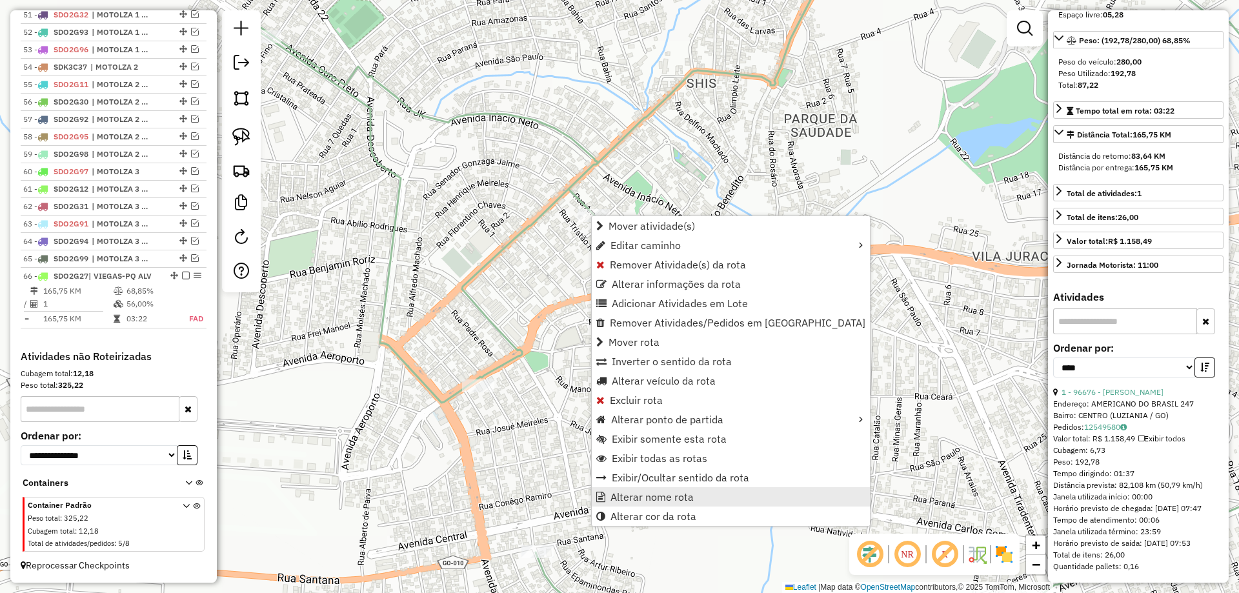
click at [655, 497] on span "Alterar nome rota" at bounding box center [652, 497] width 83 height 10
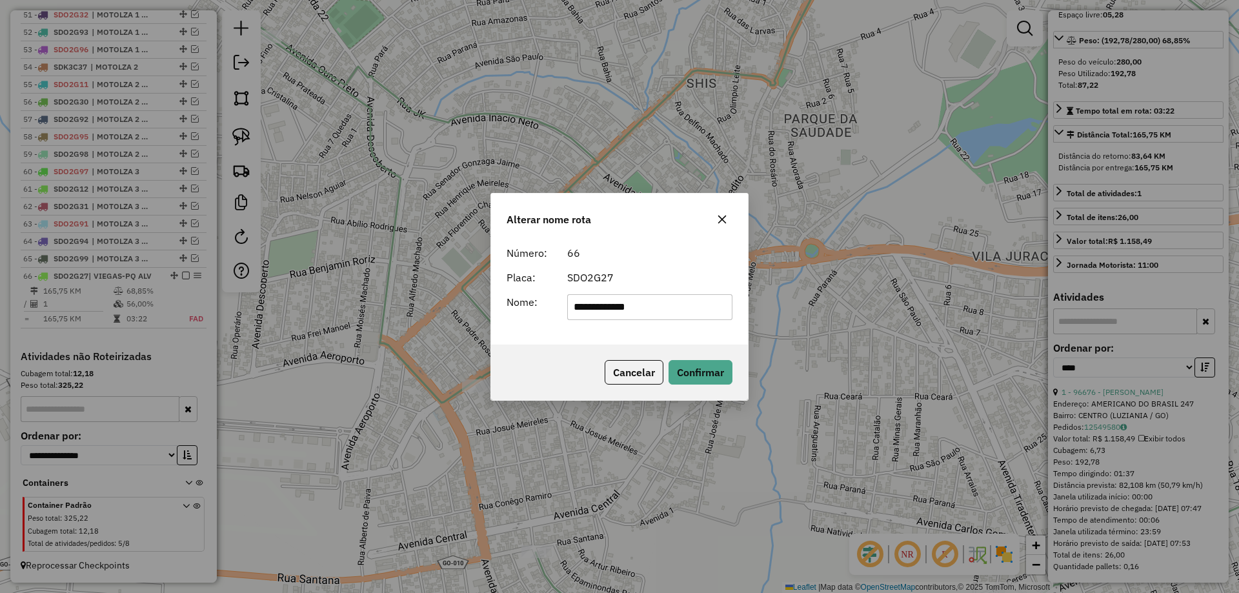
drag, startPoint x: 547, startPoint y: 306, endPoint x: 243, endPoint y: 259, distance: 308.3
click at [243, 260] on div "**********" at bounding box center [619, 296] width 1239 height 593
type input "**********"
drag, startPoint x: 698, startPoint y: 371, endPoint x: 681, endPoint y: 368, distance: 17.1
click at [697, 371] on button "Confirmar" at bounding box center [701, 372] width 64 height 25
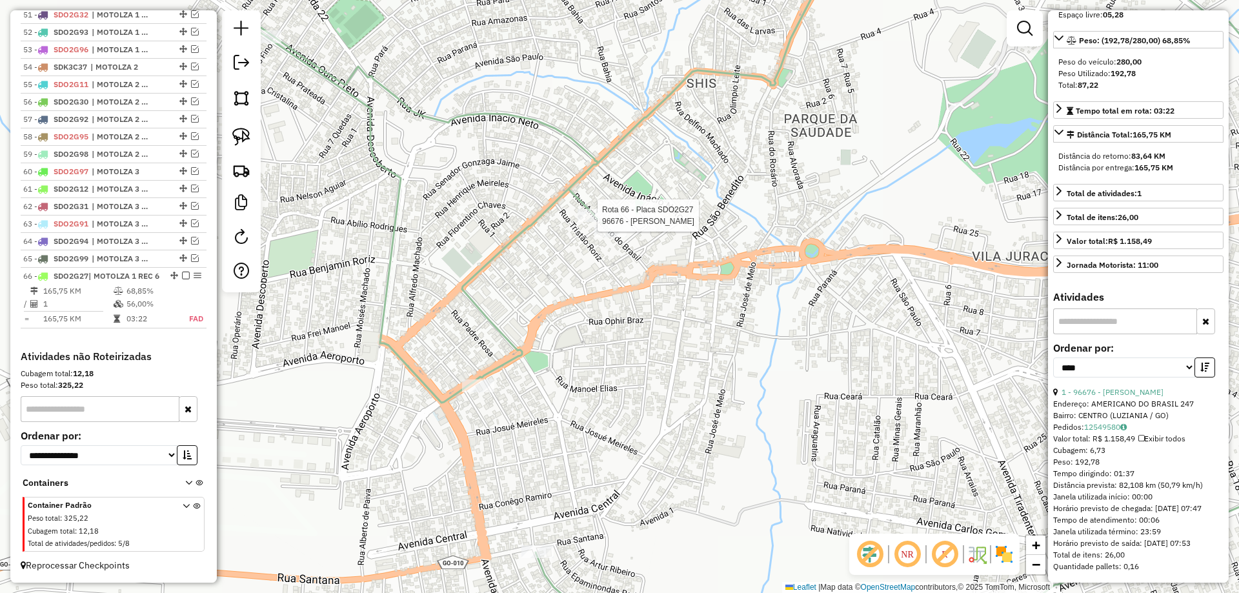
scroll to position [1446, 0]
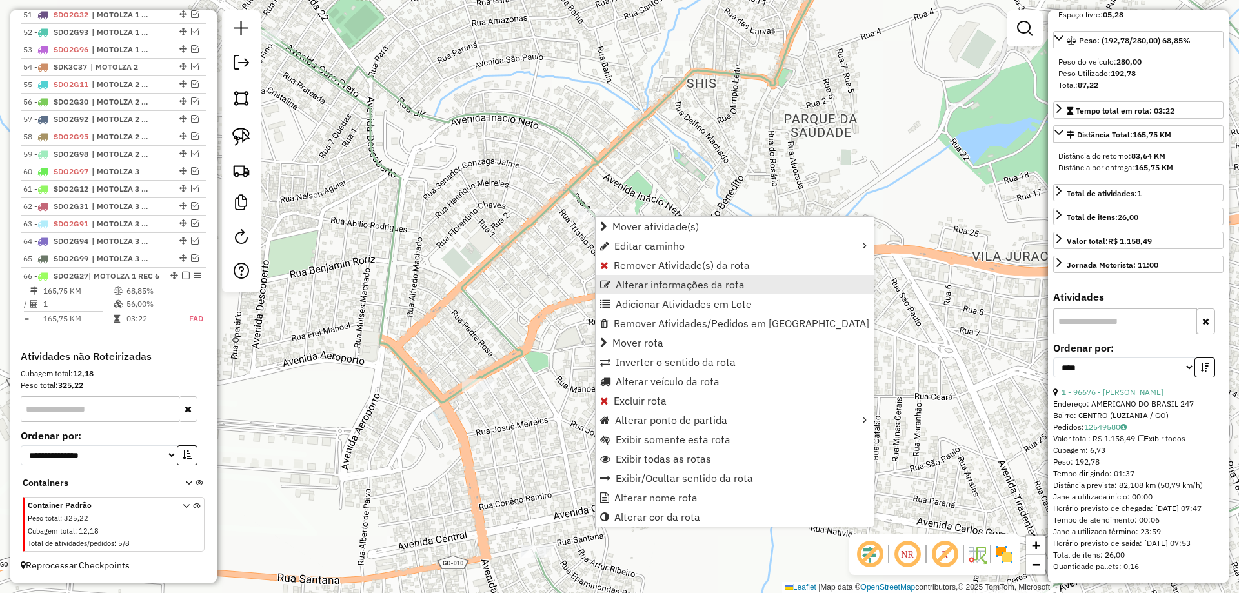
click at [653, 289] on span "Alterar informações da rota" at bounding box center [680, 285] width 129 height 10
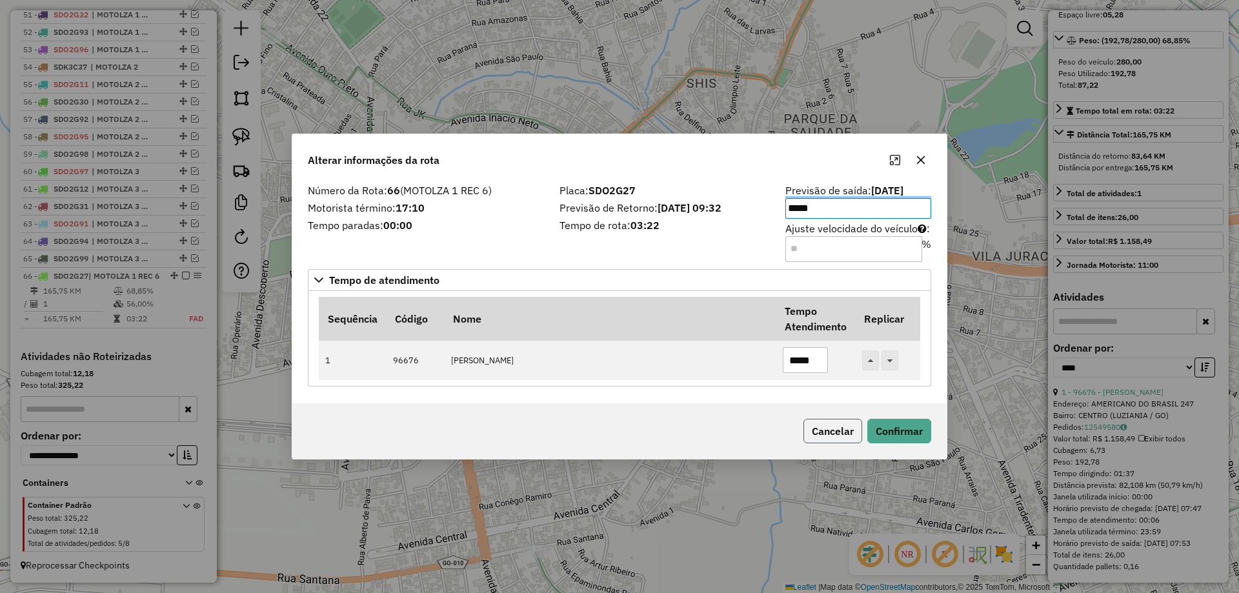
click at [826, 423] on button "Cancelar" at bounding box center [833, 431] width 59 height 25
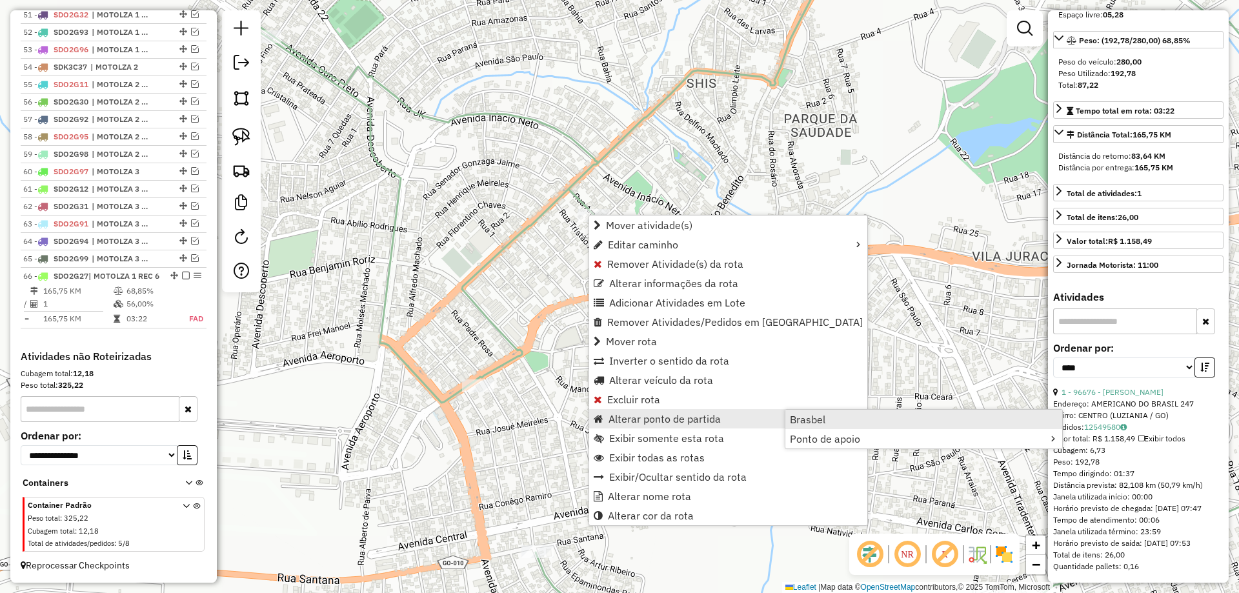
click at [807, 422] on span "Brasbel" at bounding box center [808, 419] width 36 height 10
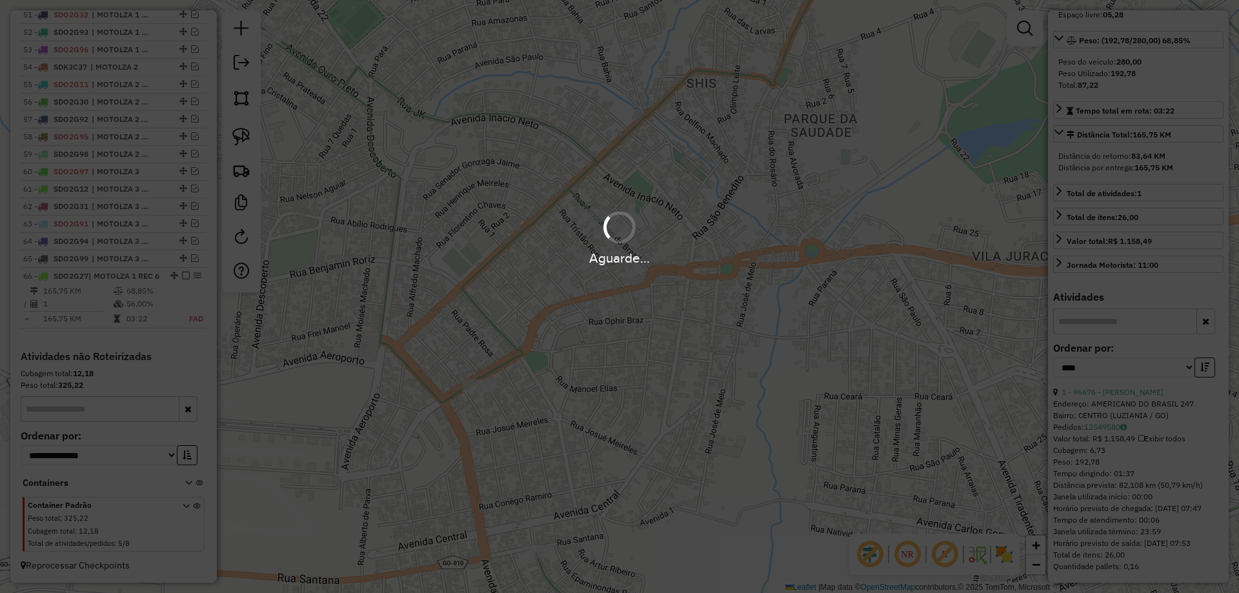
scroll to position [203, 0]
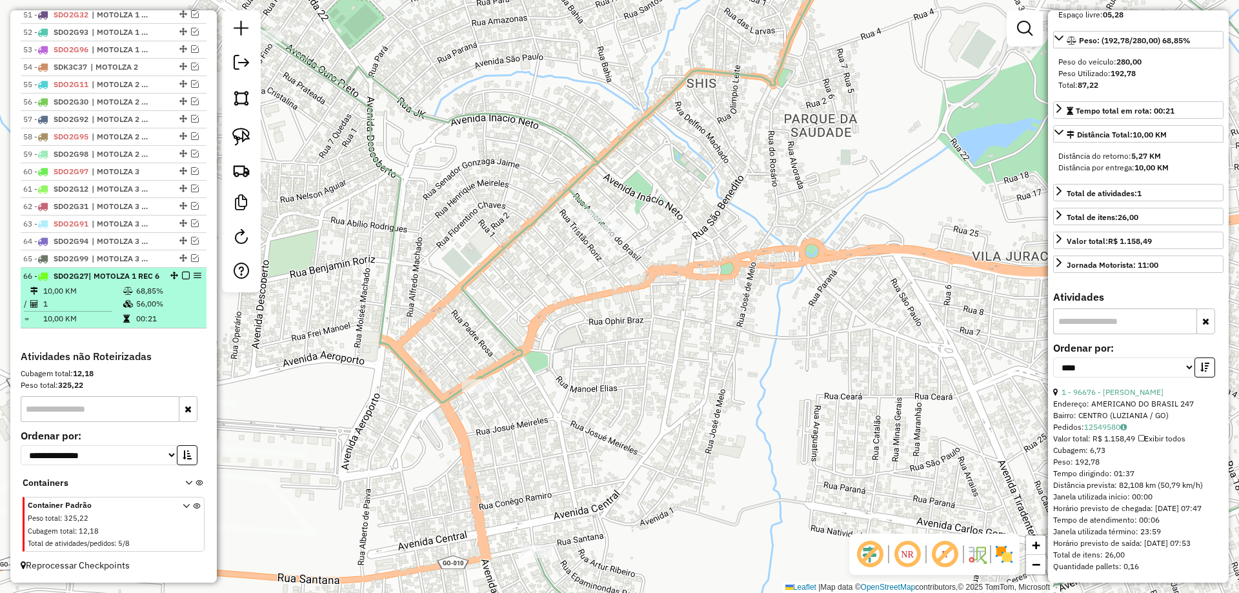
click at [182, 272] on em at bounding box center [186, 276] width 8 height 8
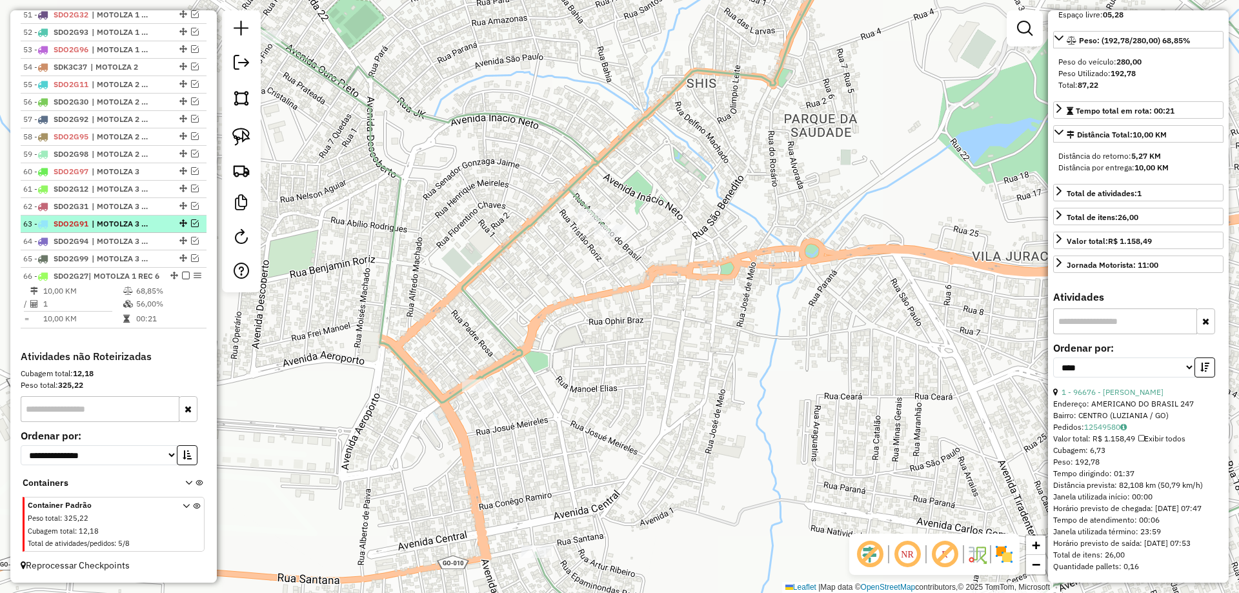
scroll to position [1391, 0]
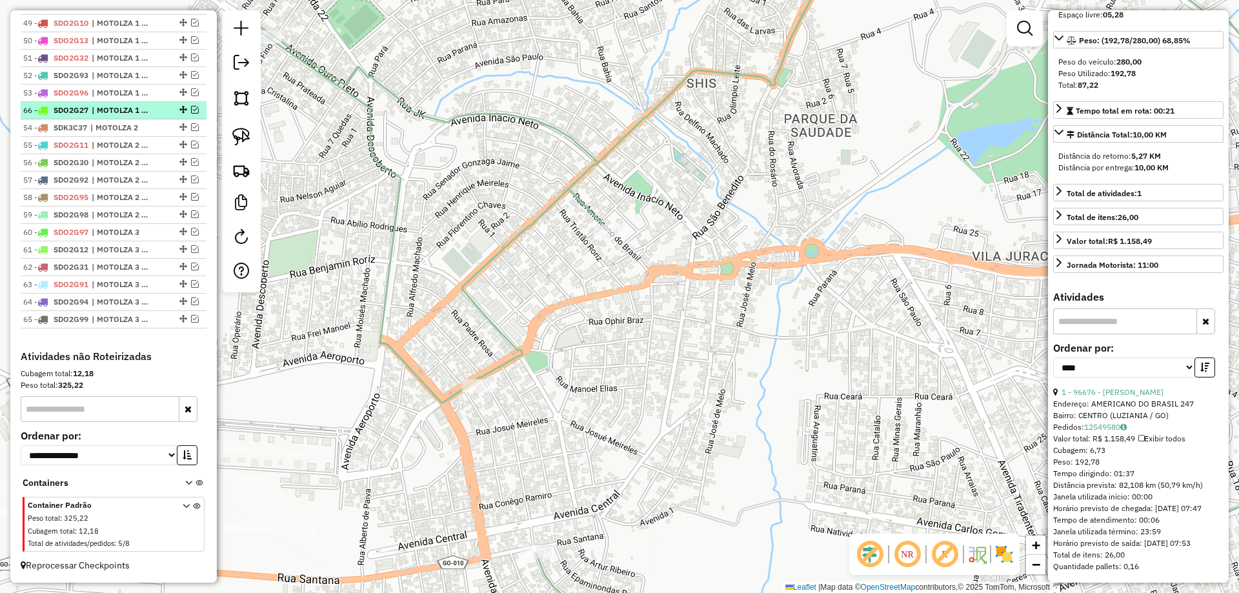
drag, startPoint x: 181, startPoint y: 318, endPoint x: 148, endPoint y: 108, distance: 211.7
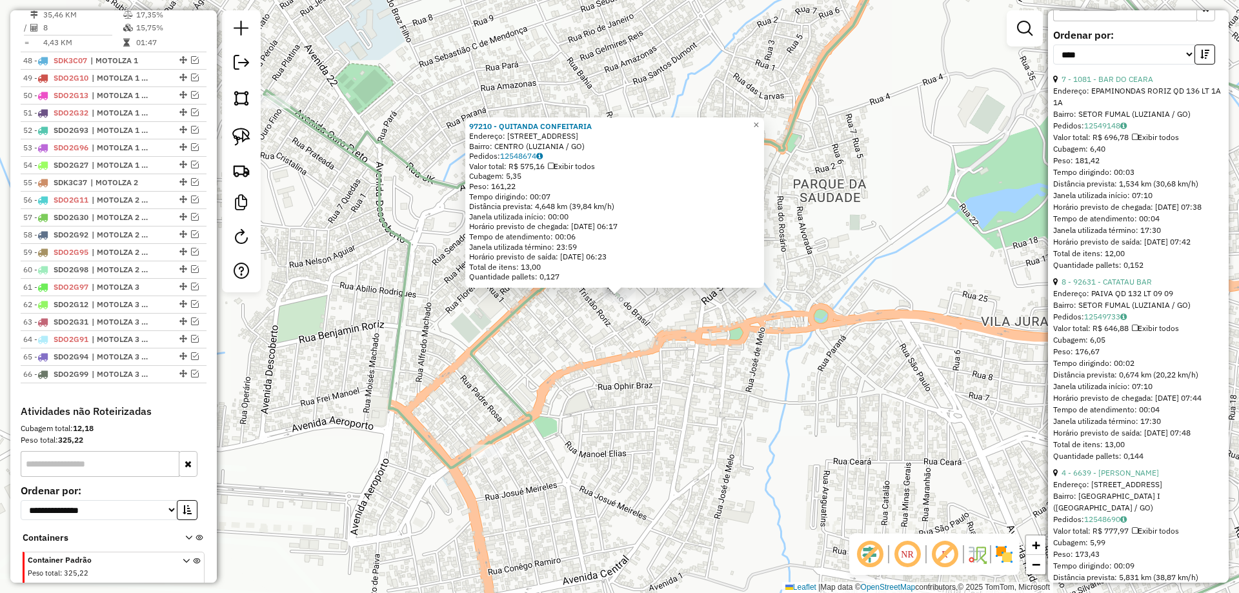
scroll to position [1318, 0]
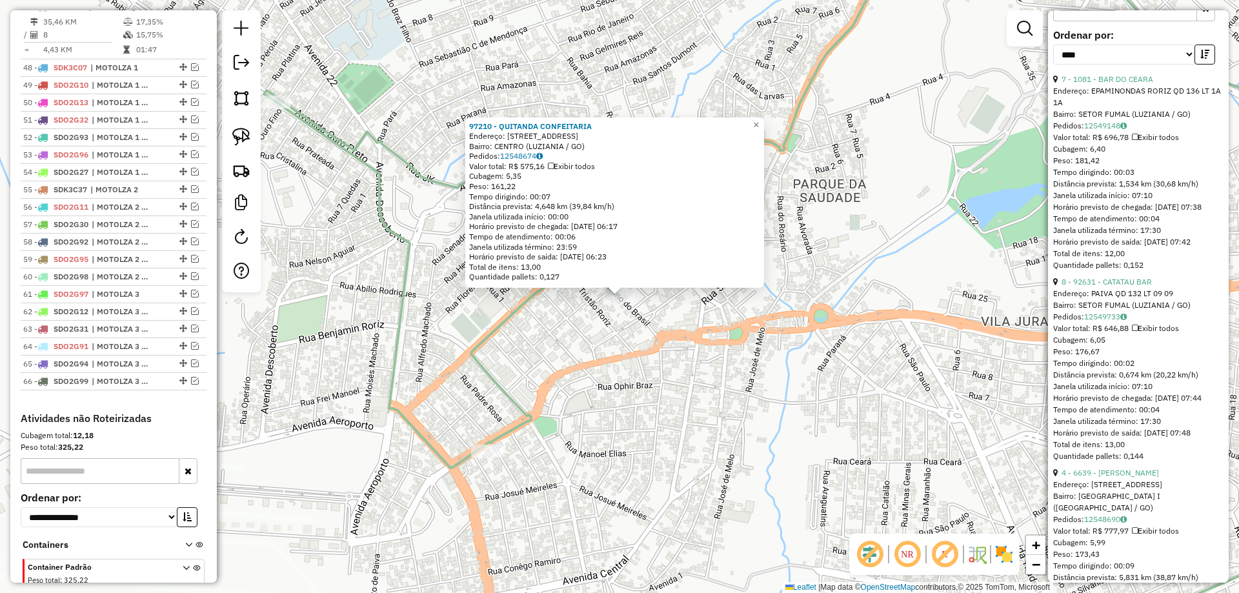
click at [689, 348] on div "97210 - QUITANDA CONFEITARIA Endereço: R AMERICANO DO BRASIL 191 Bairro: CENTRO…" at bounding box center [619, 296] width 1239 height 593
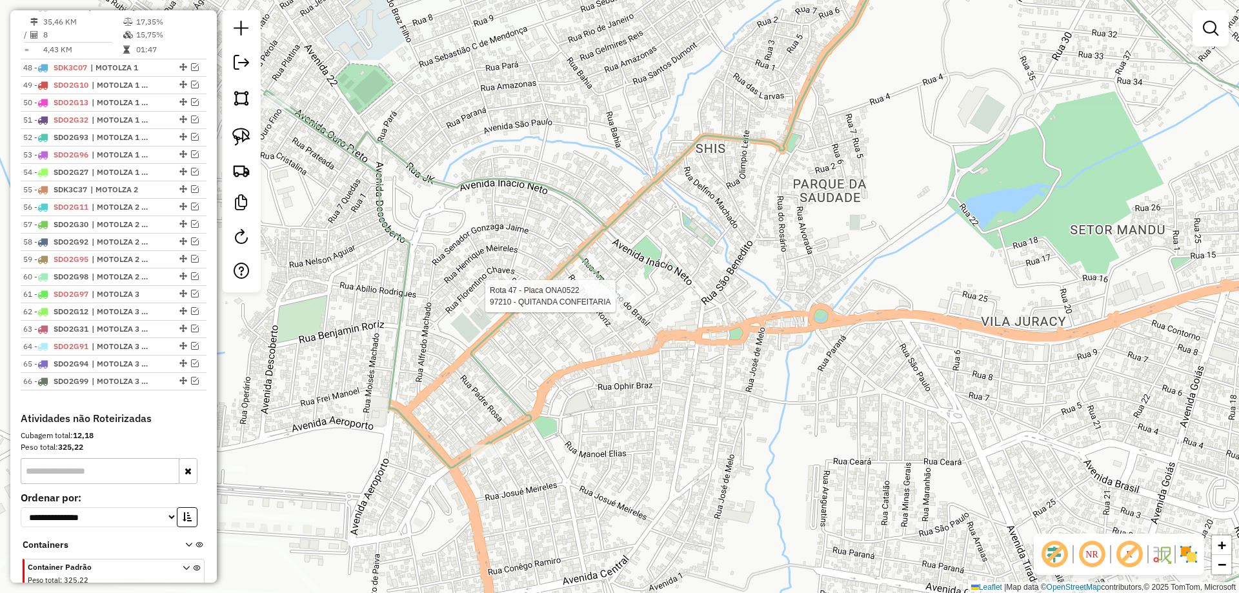
select select "*********"
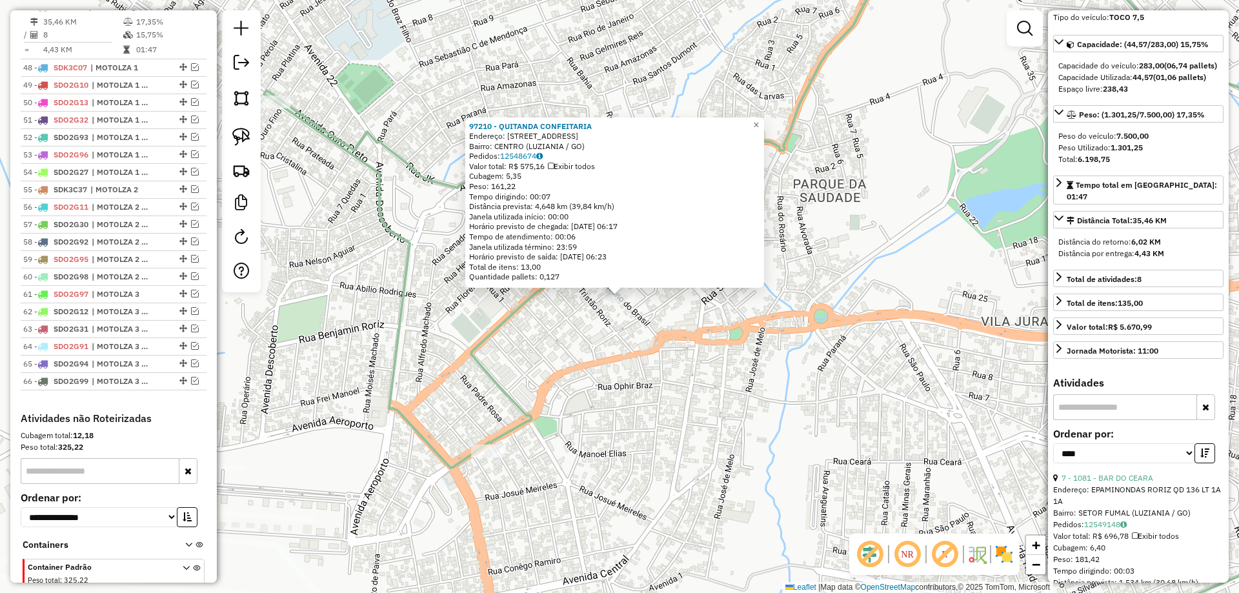
scroll to position [323, 0]
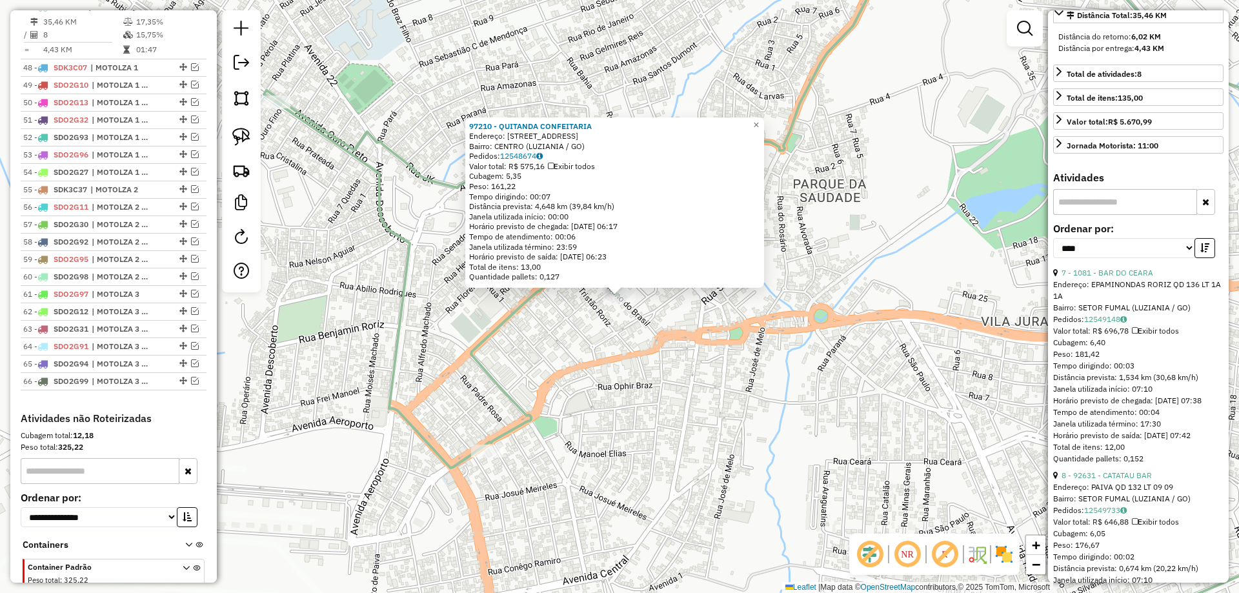
click at [879, 422] on div "97210 - QUITANDA CONFEITARIA Endereço: R AMERICANO DO BRASIL 191 Bairro: CENTRO…" at bounding box center [619, 296] width 1239 height 593
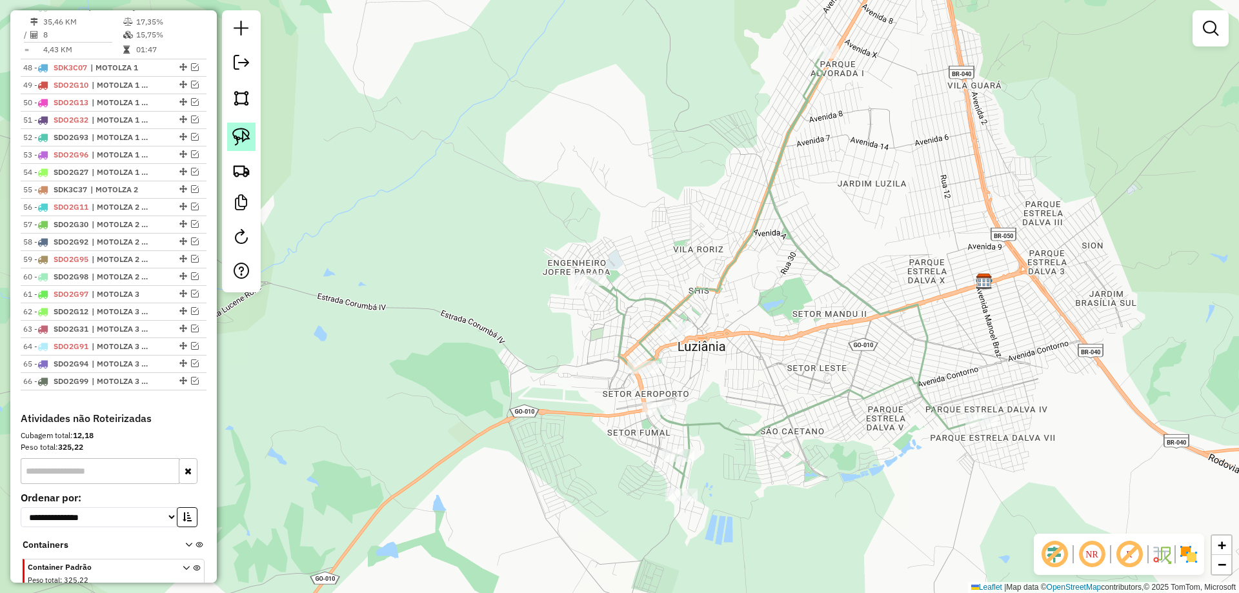
click at [247, 135] on img at bounding box center [241, 137] width 18 height 18
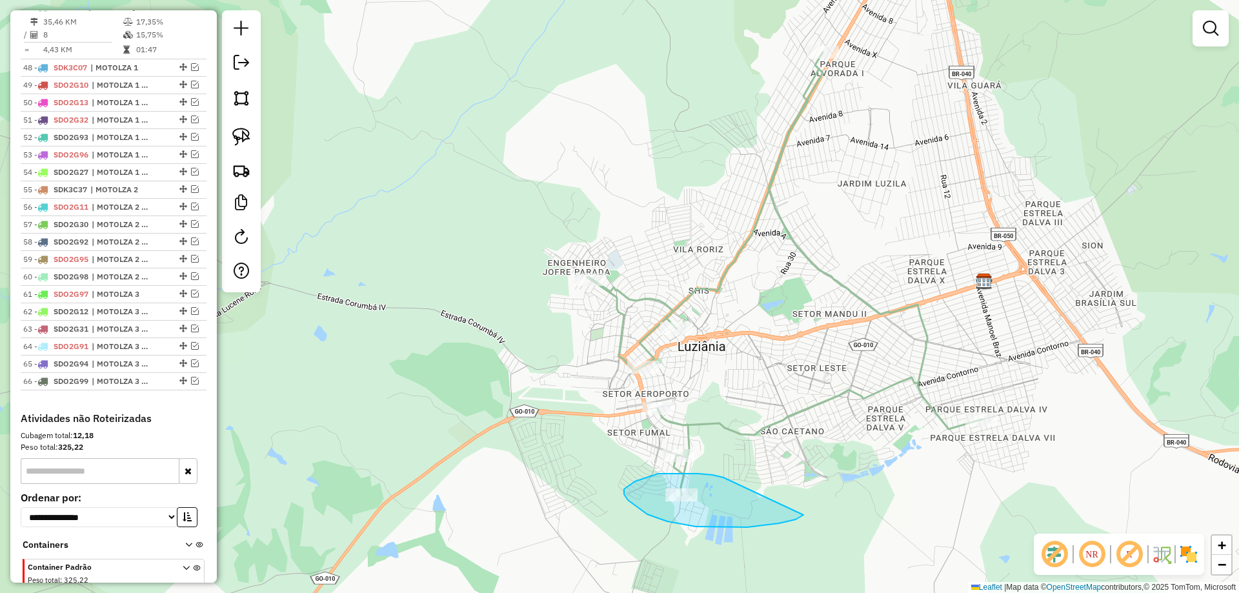
drag, startPoint x: 658, startPoint y: 474, endPoint x: 810, endPoint y: 505, distance: 154.2
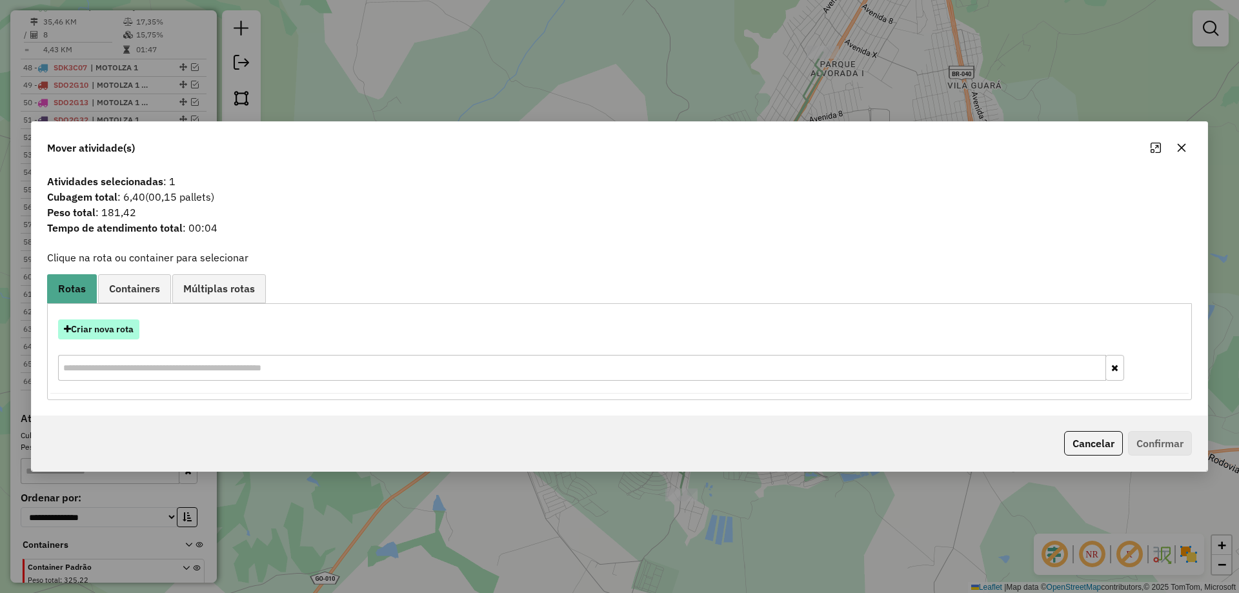
click at [106, 329] on button "Criar nova rota" at bounding box center [98, 330] width 81 height 20
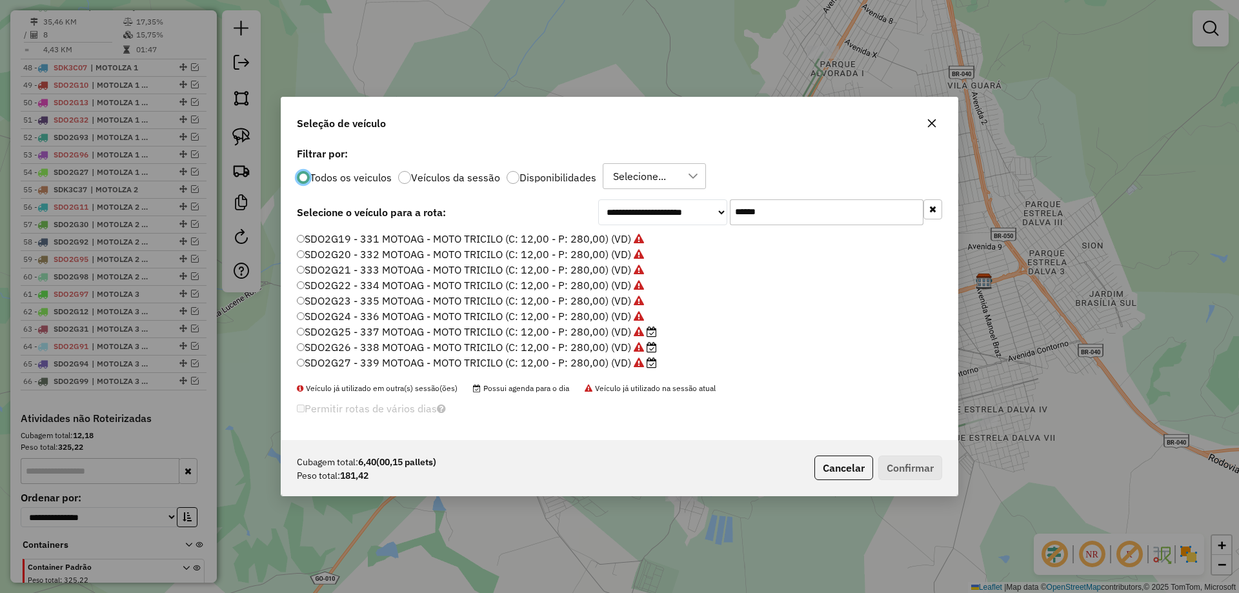
scroll to position [90, 0]
click at [620, 348] on label "SDO2G28 - 340 MOTOAG - MOTO TRICILO (C: 12,00 - P: 280,00) (VD)" at bounding box center [470, 348] width 347 height 15
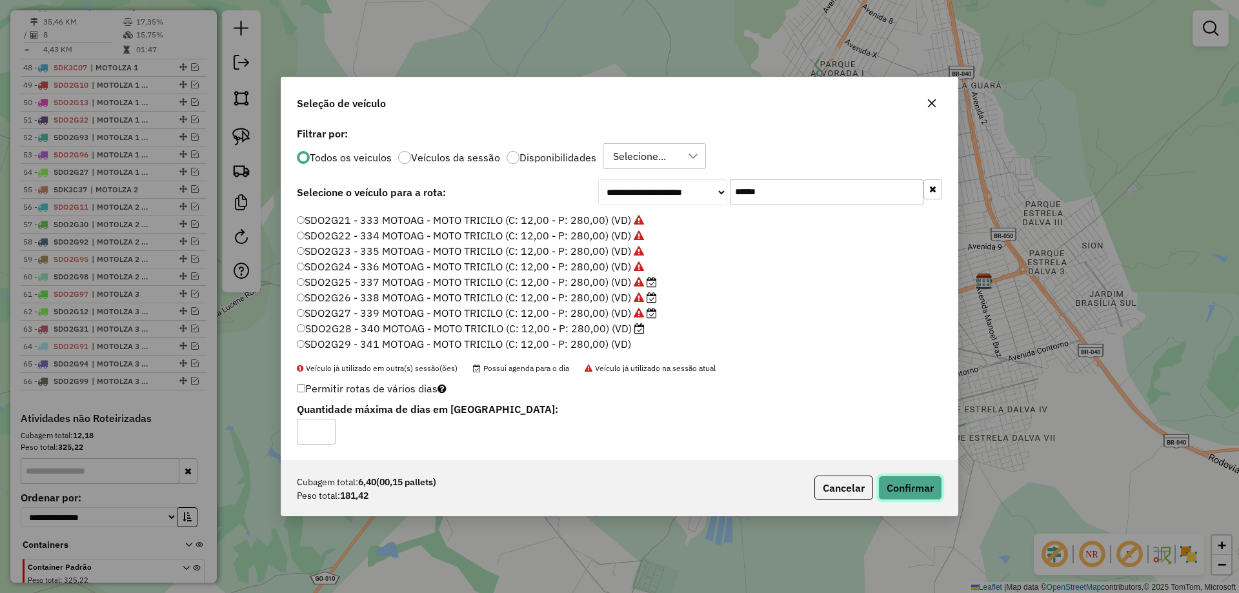
click at [926, 491] on button "Confirmar" at bounding box center [911, 488] width 64 height 25
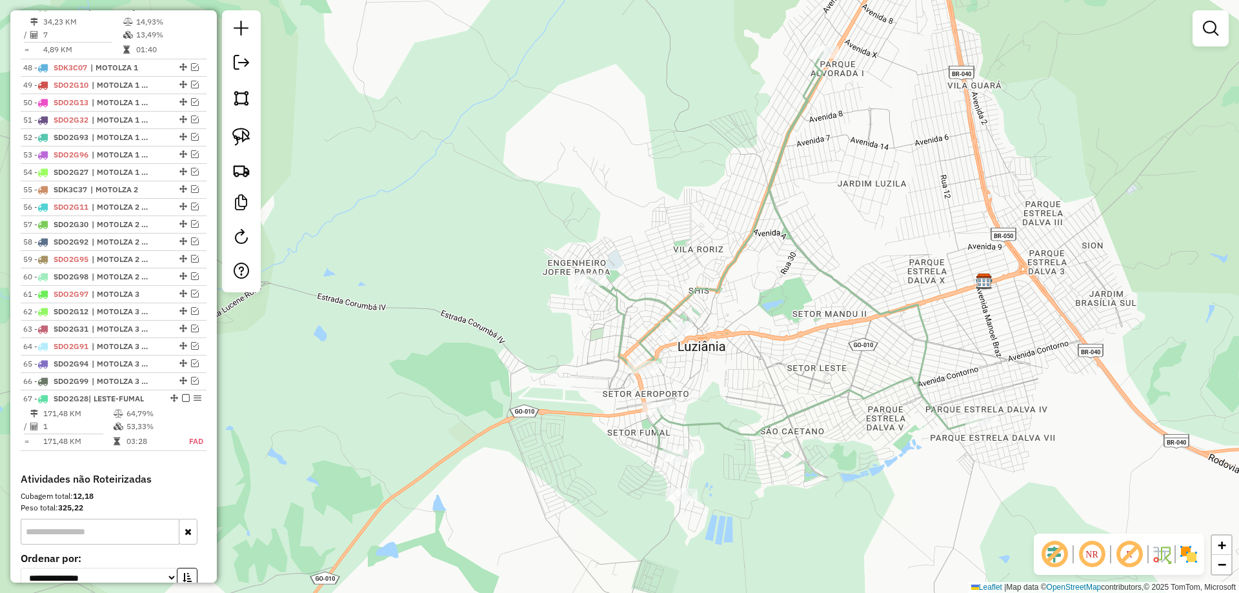
scroll to position [124, 0]
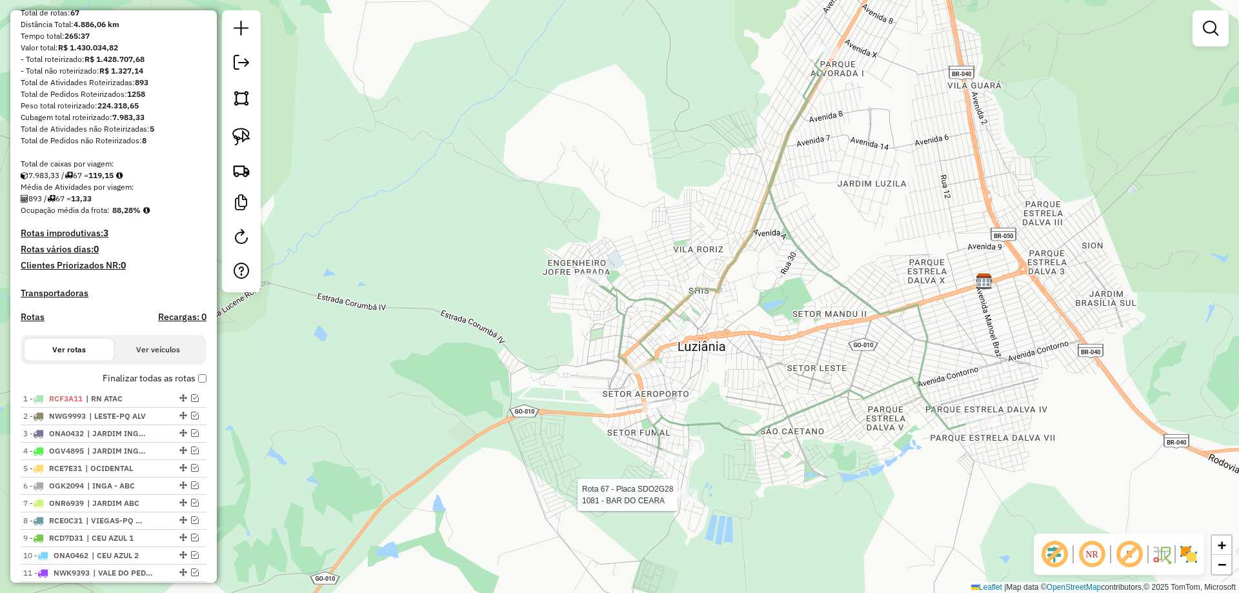
select select "*********"
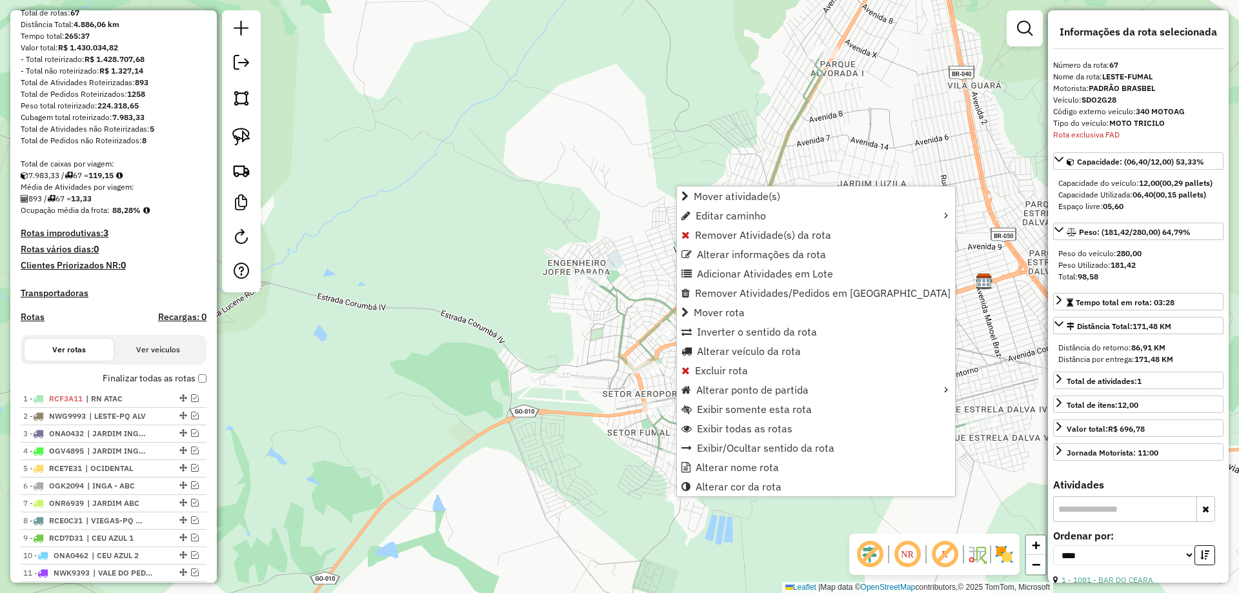
scroll to position [1452, 0]
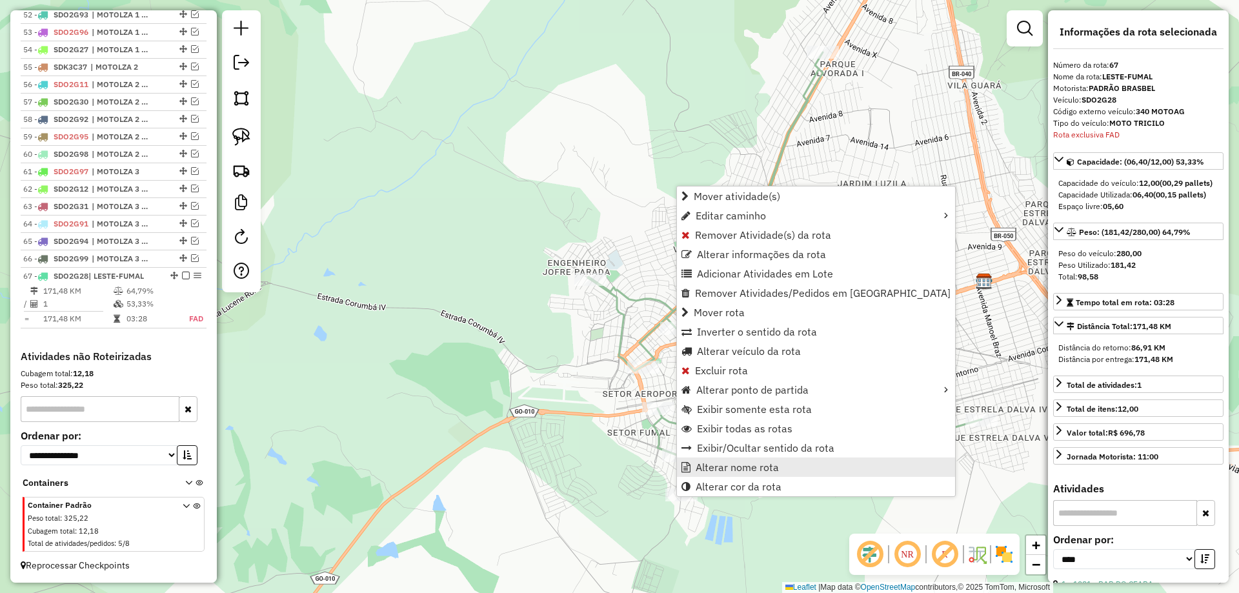
click at [732, 470] on span "Alterar nome rota" at bounding box center [737, 467] width 83 height 10
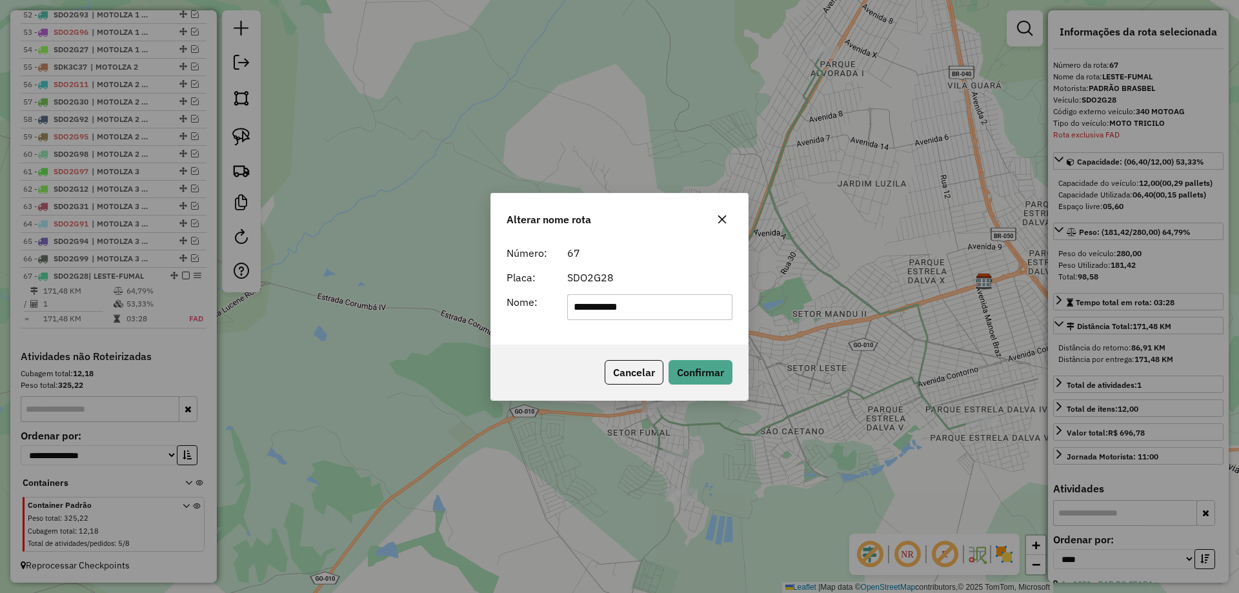
drag, startPoint x: 694, startPoint y: 316, endPoint x: 218, endPoint y: 316, distance: 476.4
click at [218, 316] on div "**********" at bounding box center [619, 296] width 1239 height 593
type input "**********"
drag, startPoint x: 684, startPoint y: 363, endPoint x: 171, endPoint y: 307, distance: 515.7
click at [682, 363] on button "Confirmar" at bounding box center [701, 372] width 64 height 25
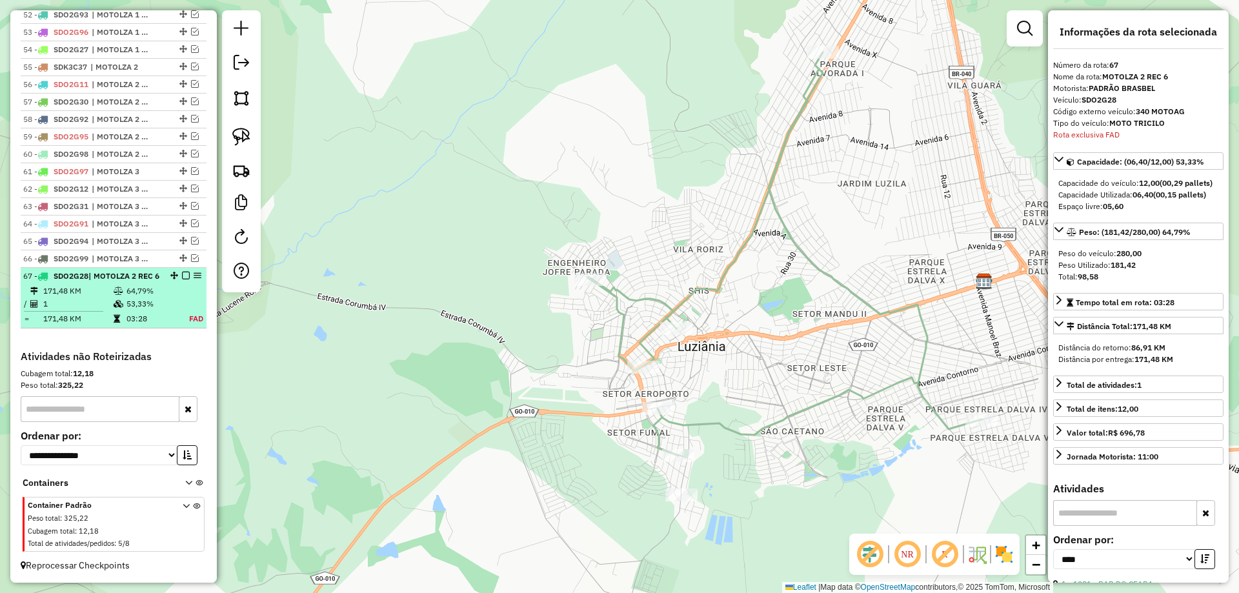
click at [182, 276] on em at bounding box center [186, 276] width 8 height 8
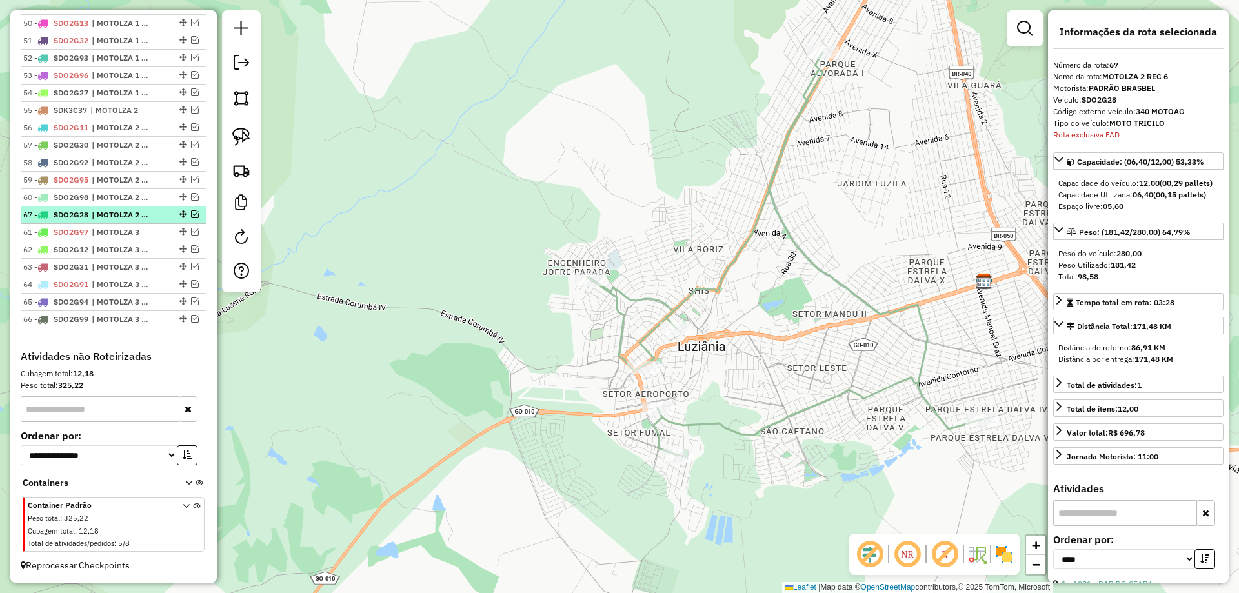
drag, startPoint x: 182, startPoint y: 318, endPoint x: 163, endPoint y: 211, distance: 108.1
click at [690, 296] on icon at bounding box center [785, 253] width 394 height 403
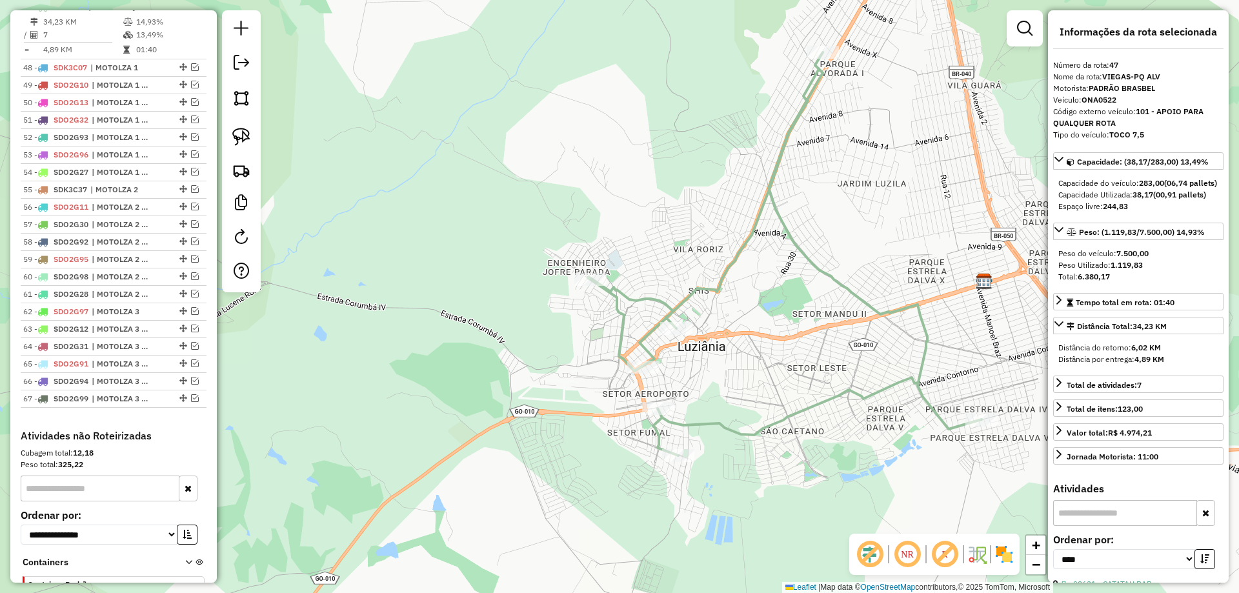
scroll to position [258, 0]
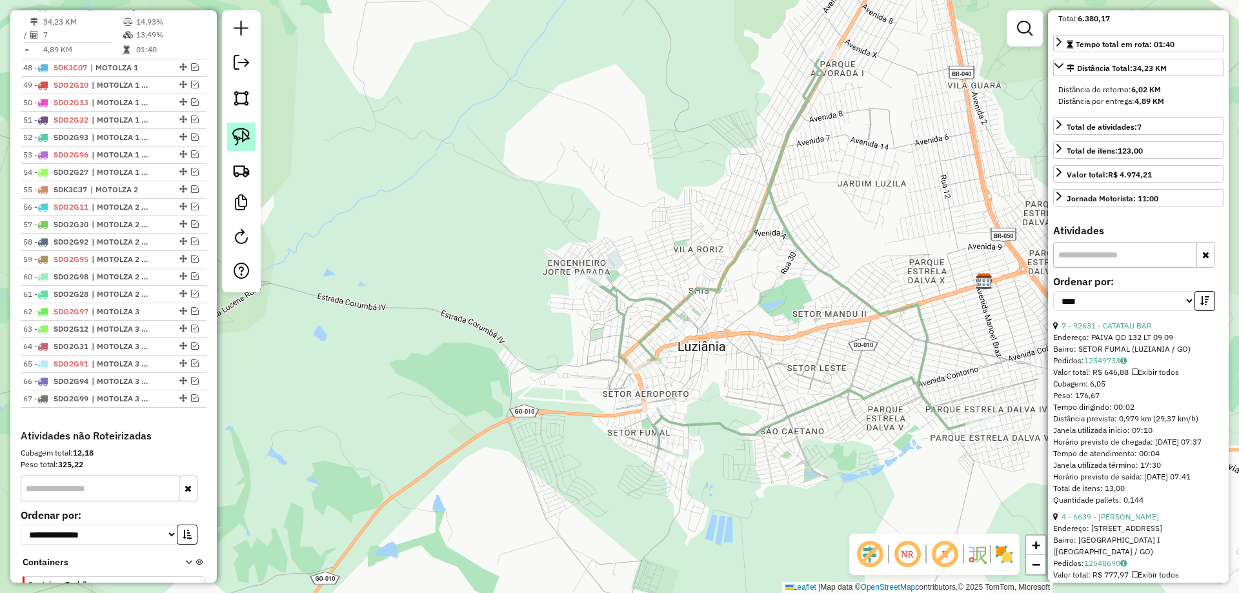
click at [238, 130] on img at bounding box center [241, 137] width 18 height 18
drag, startPoint x: 647, startPoint y: 444, endPoint x: 779, endPoint y: 460, distance: 132.6
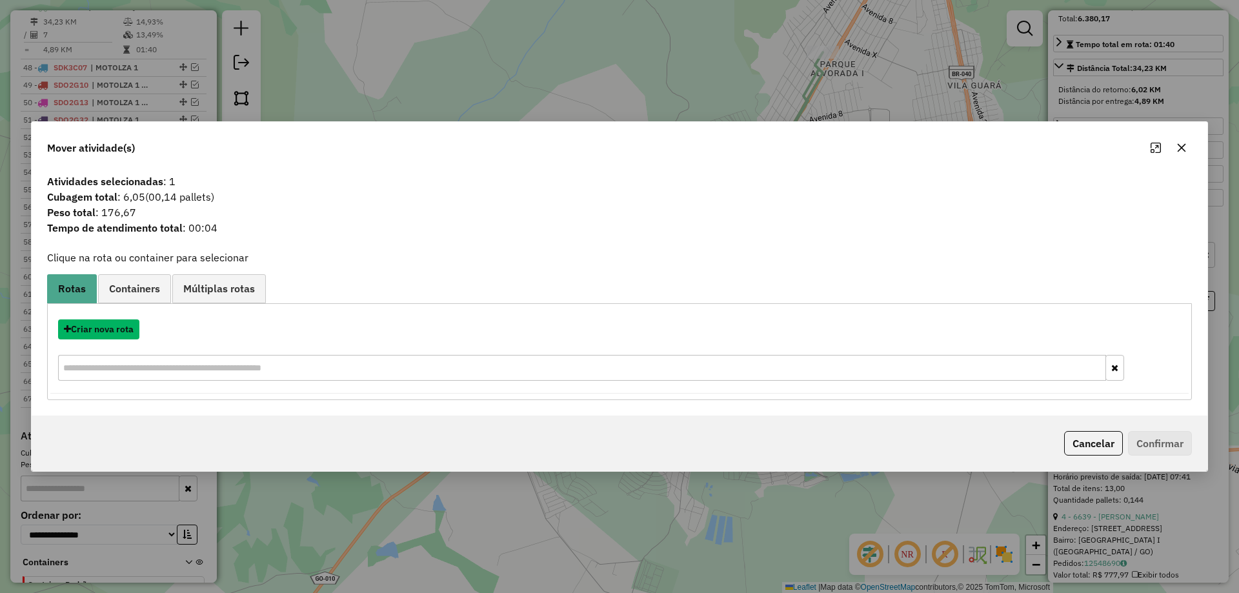
click at [81, 326] on button "Criar nova rota" at bounding box center [98, 330] width 81 height 20
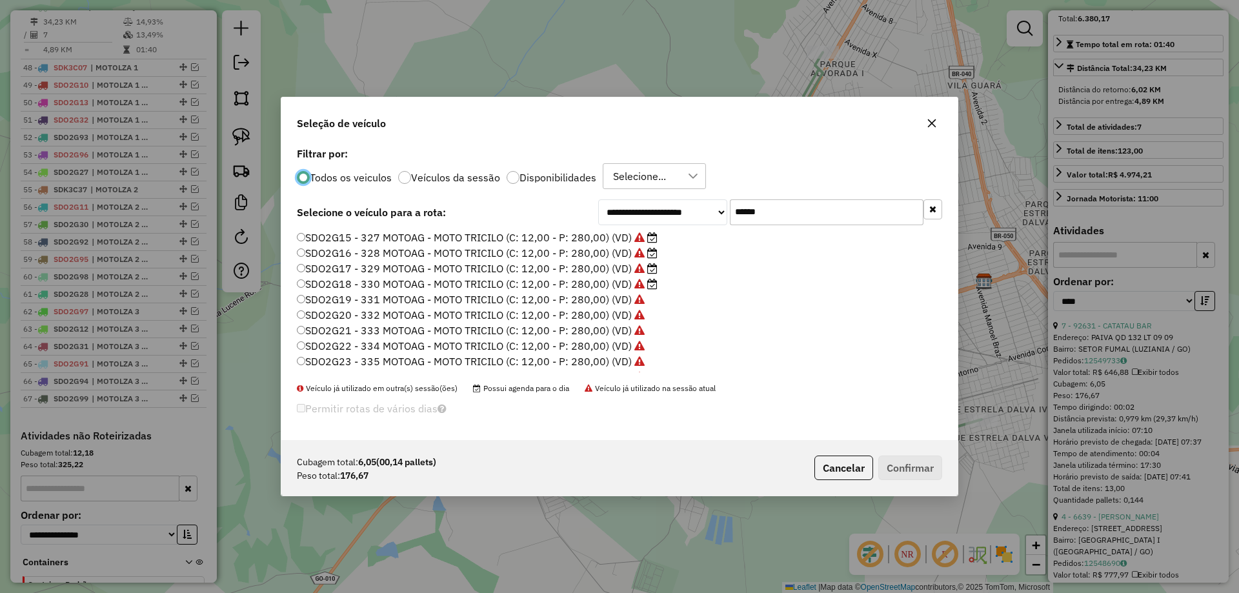
scroll to position [90, 0]
click at [627, 364] on label "SDO2G29 - 341 MOTOAG - MOTO TRICILO (C: 12,00 - P: 280,00) (VD)" at bounding box center [464, 363] width 335 height 15
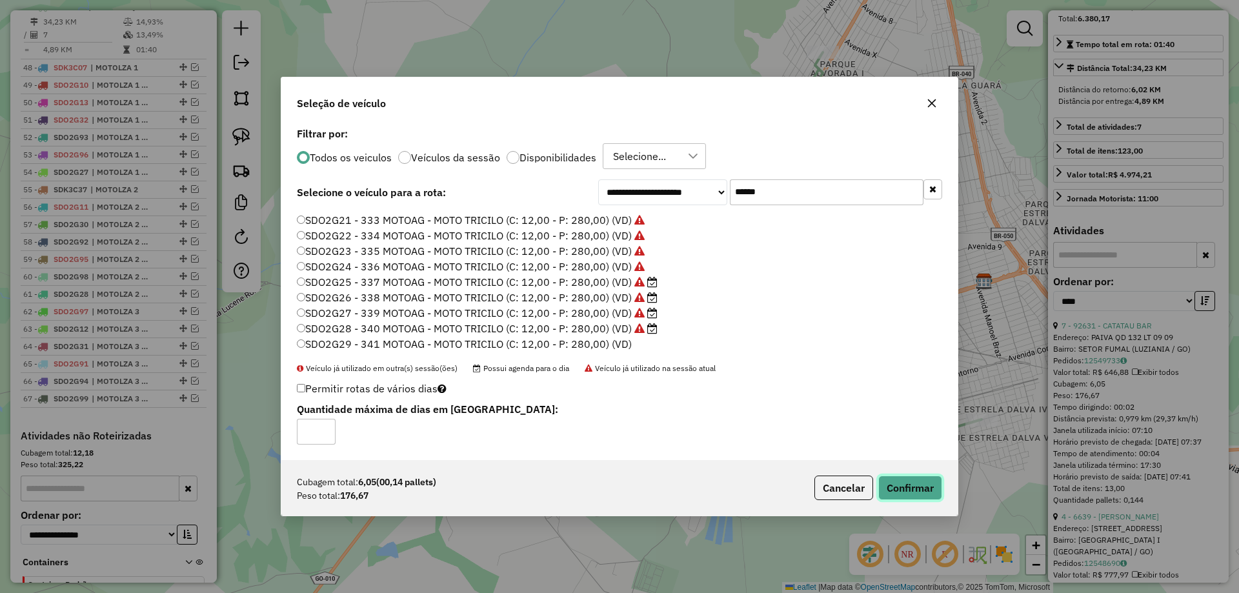
click at [912, 492] on button "Confirmar" at bounding box center [911, 488] width 64 height 25
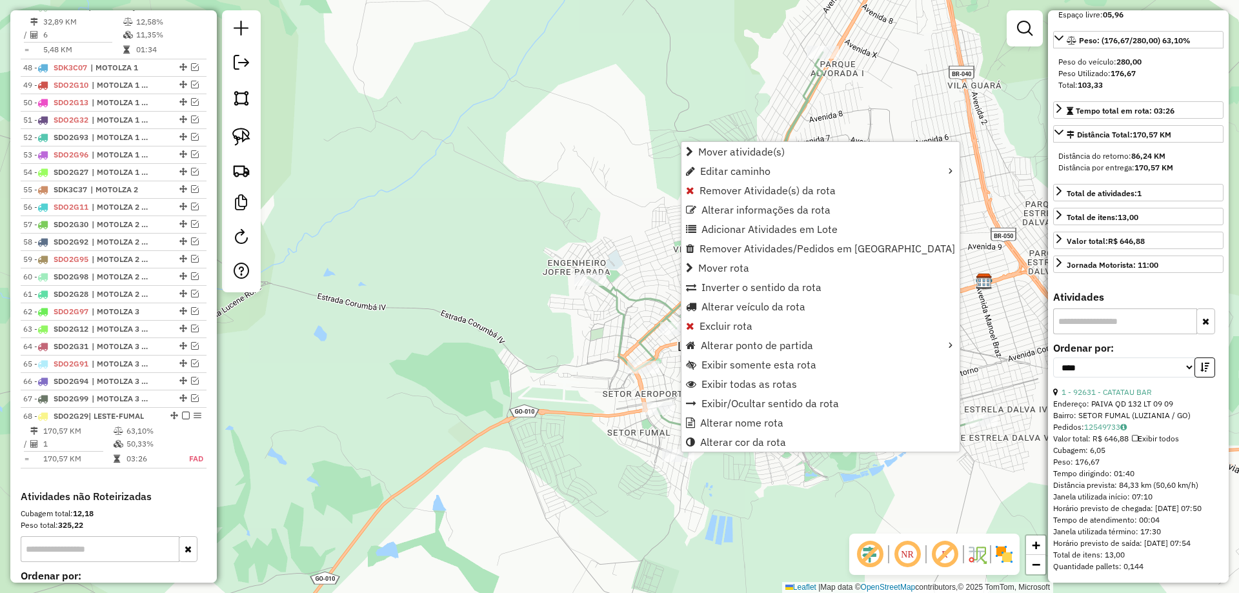
scroll to position [1469, 0]
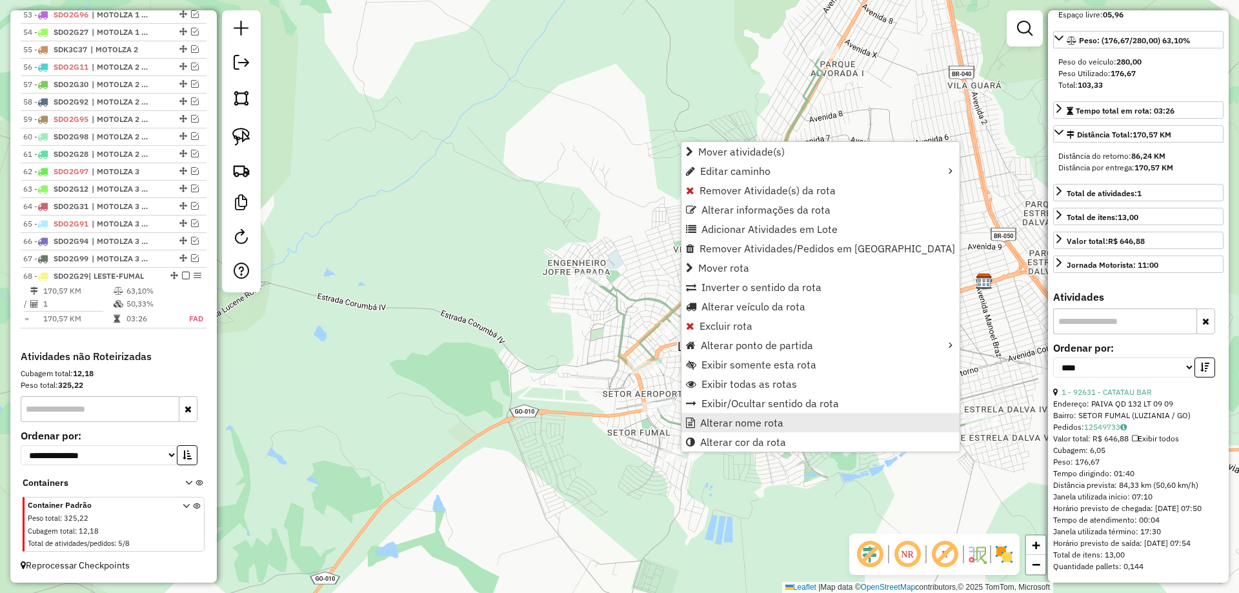
click at [735, 420] on span "Alterar nome rota" at bounding box center [741, 423] width 83 height 10
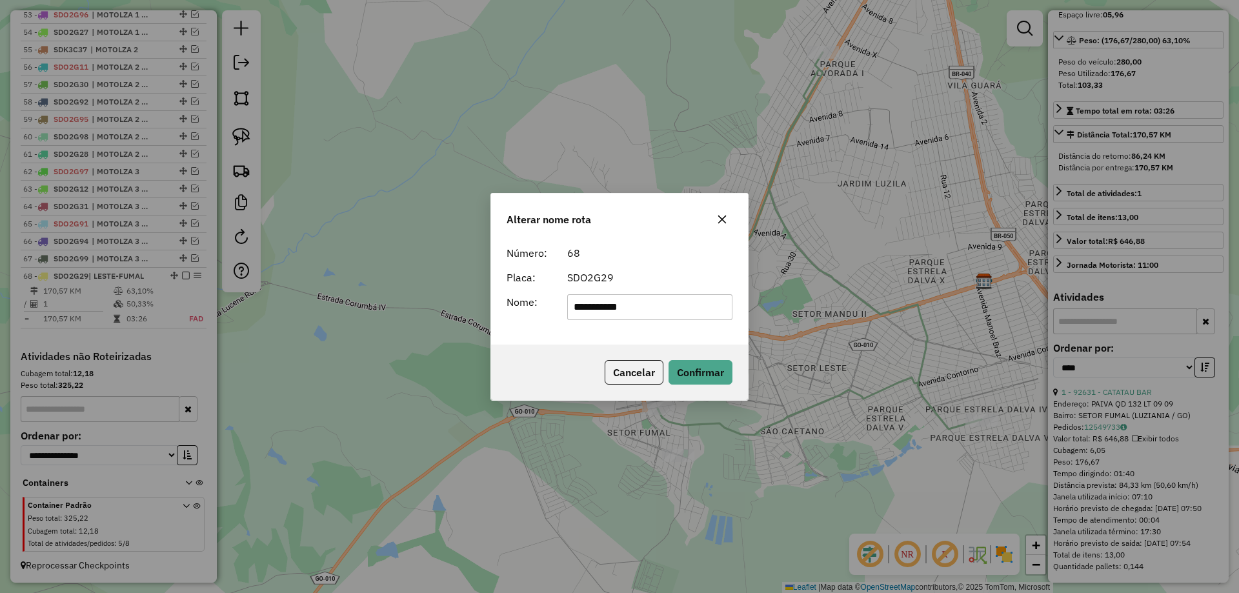
drag, startPoint x: 493, startPoint y: 314, endPoint x: 361, endPoint y: 312, distance: 131.7
click at [361, 312] on div "**********" at bounding box center [619, 296] width 1239 height 593
type input "**********"
drag, startPoint x: 708, startPoint y: 371, endPoint x: 688, endPoint y: 371, distance: 20.0
click at [703, 371] on button "Confirmar" at bounding box center [701, 372] width 64 height 25
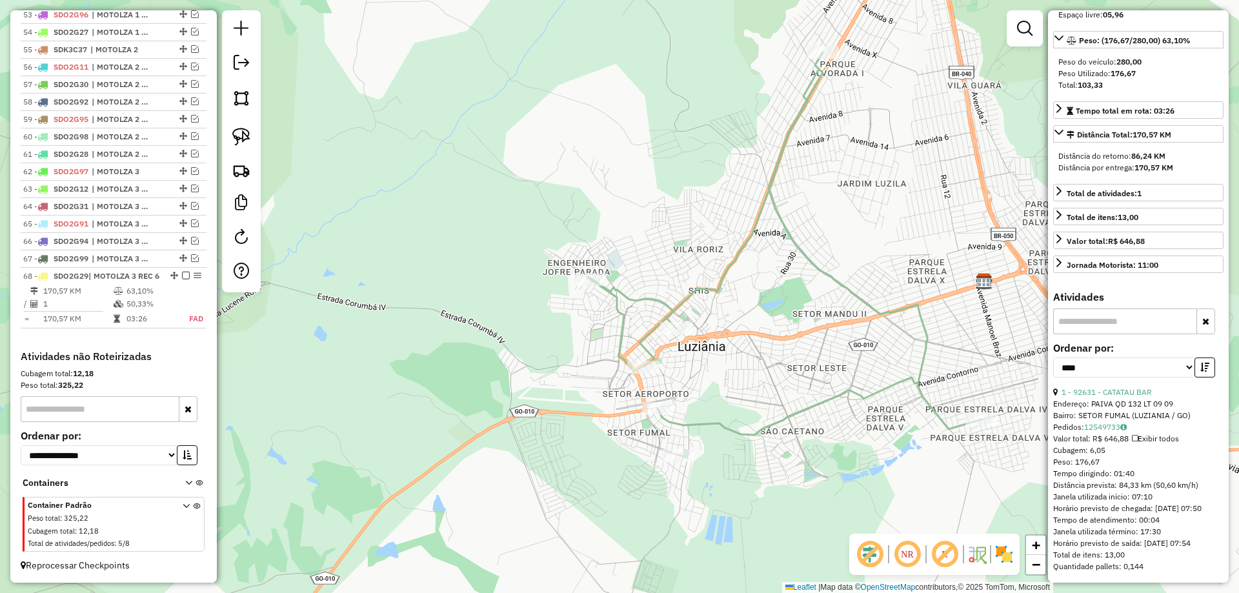
click at [182, 277] on em at bounding box center [186, 276] width 8 height 8
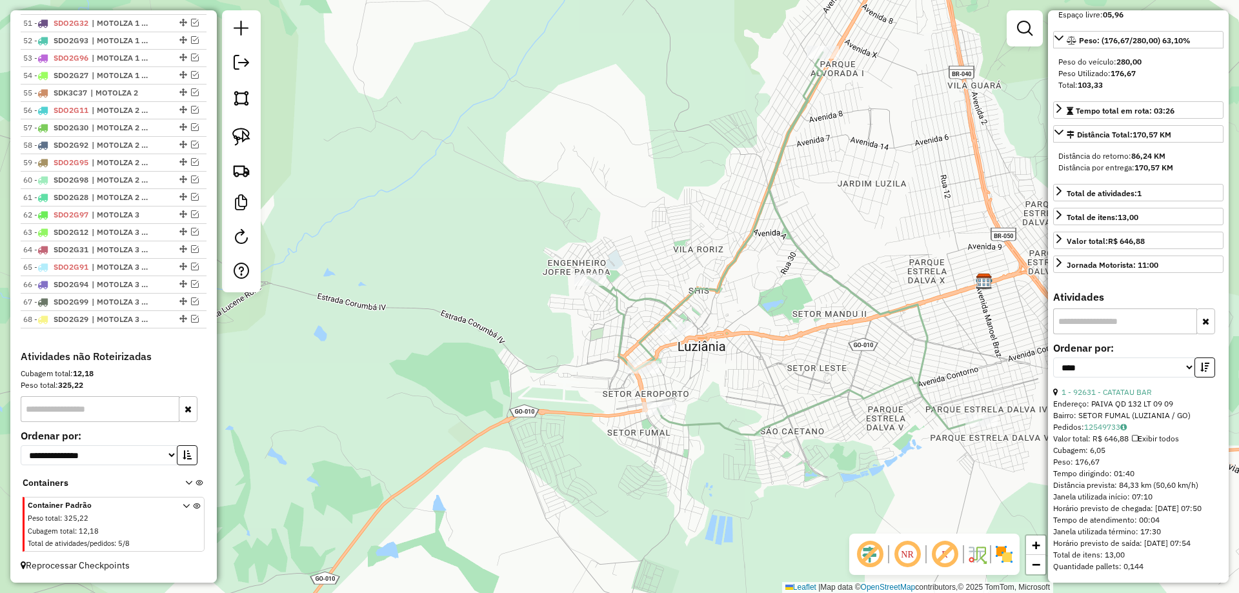
scroll to position [86, 0]
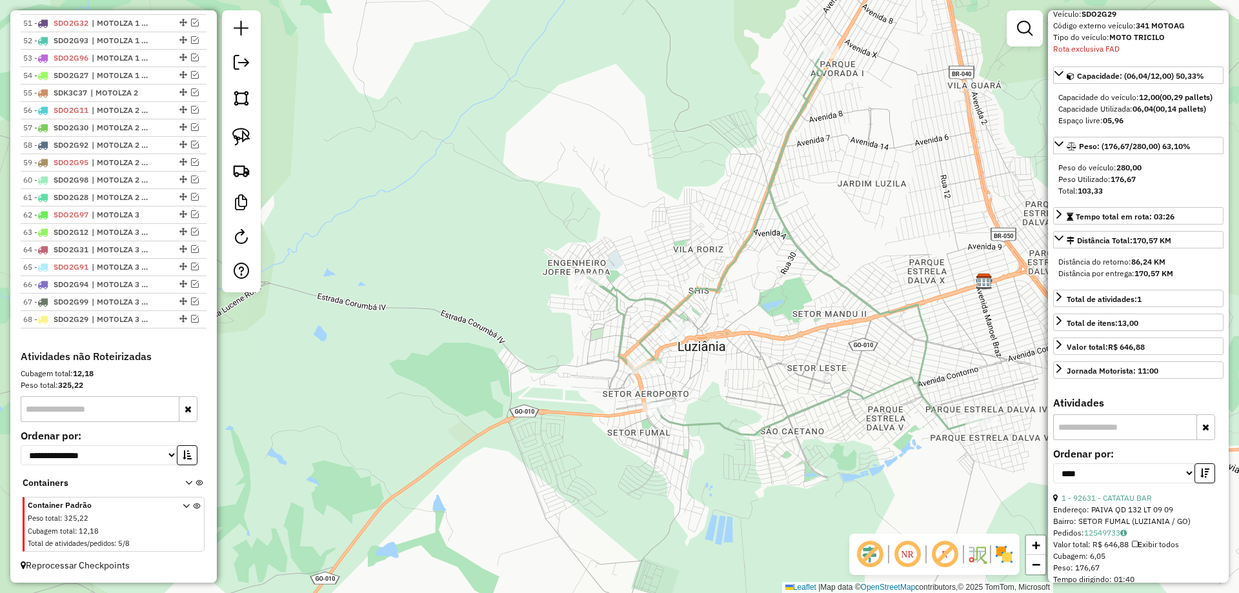
click at [837, 391] on icon at bounding box center [785, 243] width 394 height 383
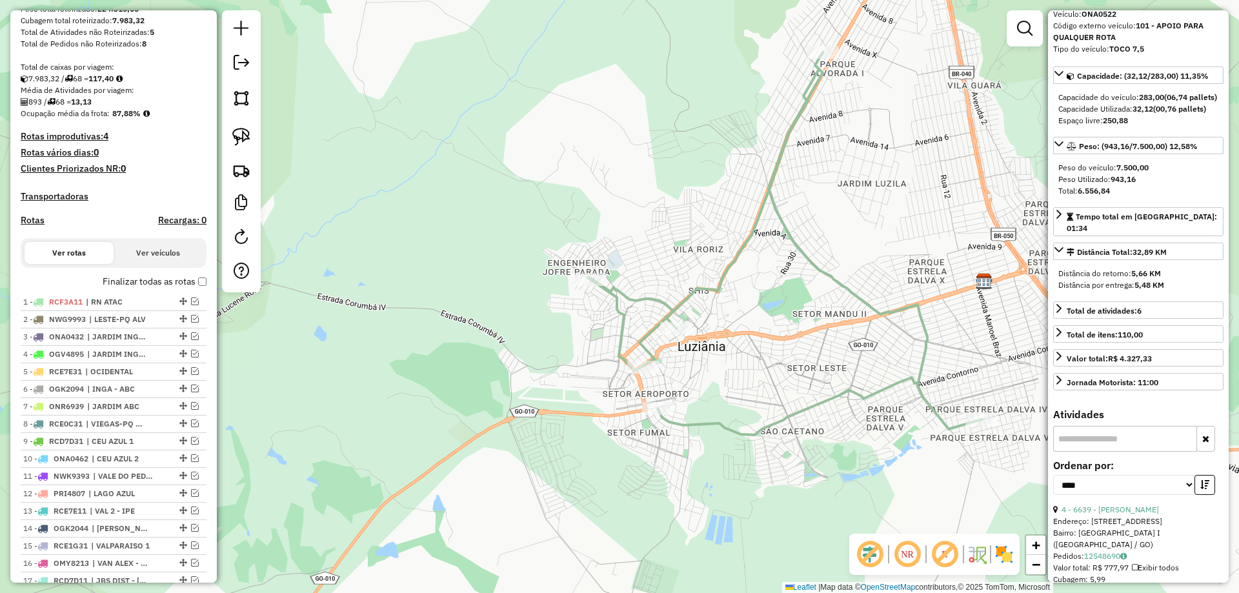
scroll to position [220, 0]
click at [192, 323] on em at bounding box center [195, 320] width 8 height 8
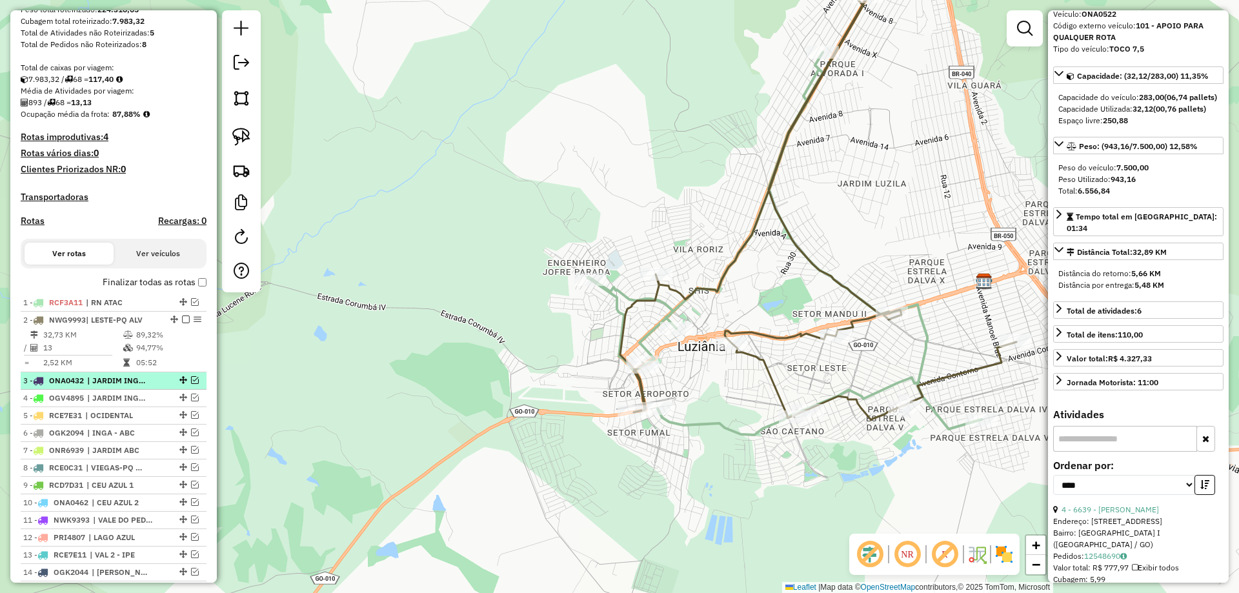
click at [191, 384] on em at bounding box center [195, 380] width 8 height 8
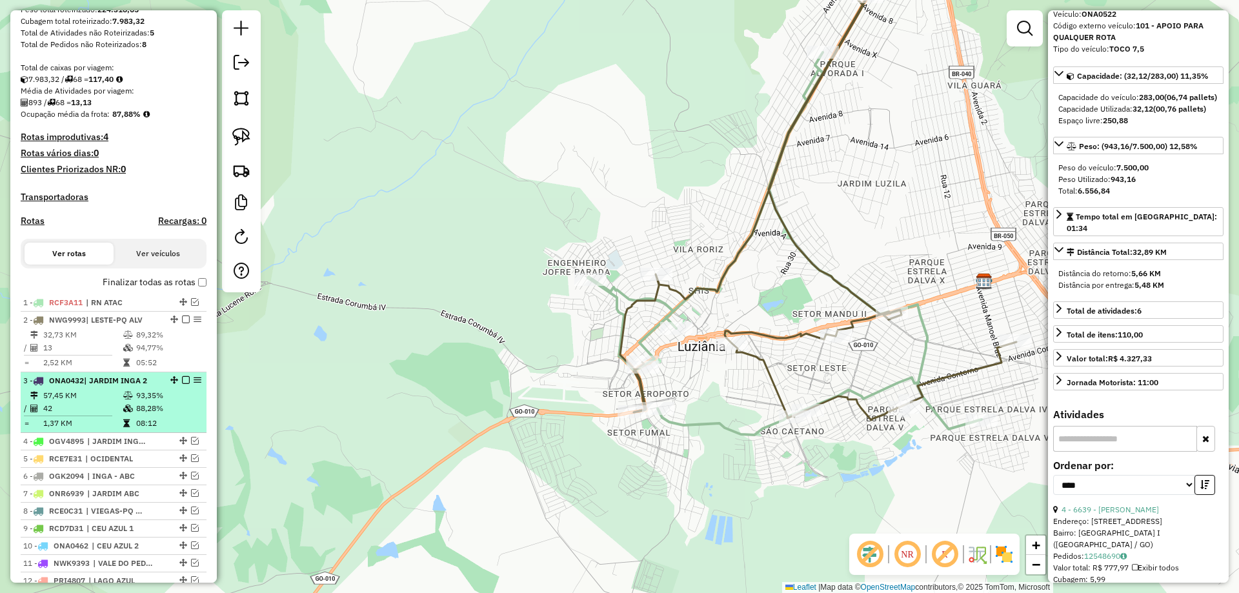
click at [182, 384] on em at bounding box center [186, 380] width 8 height 8
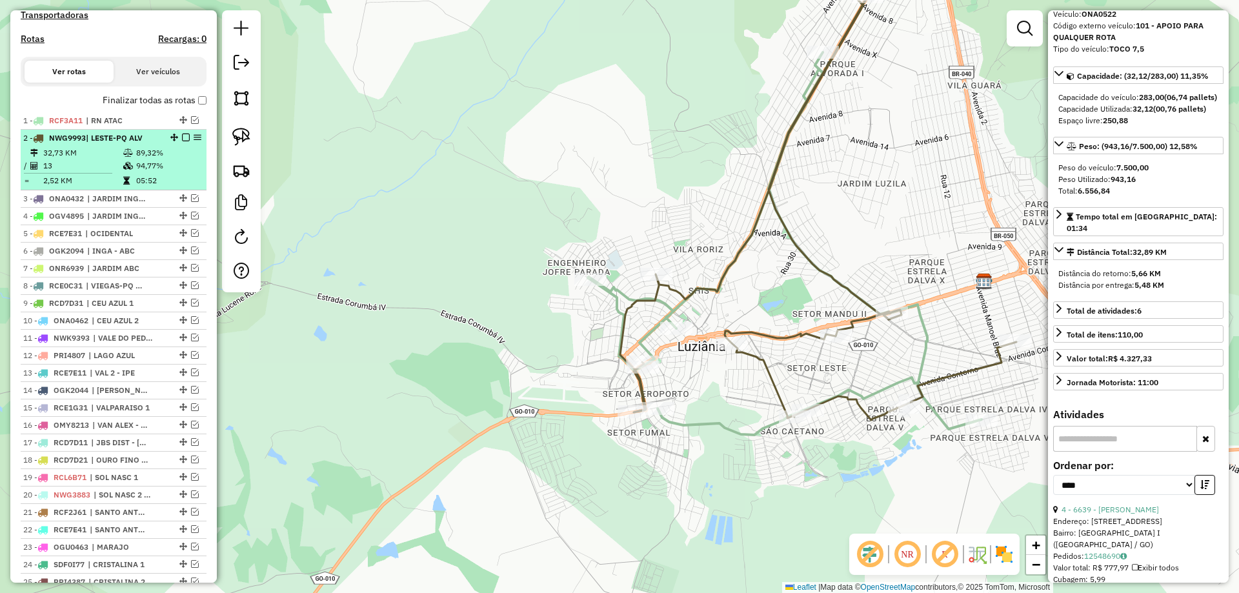
scroll to position [414, 0]
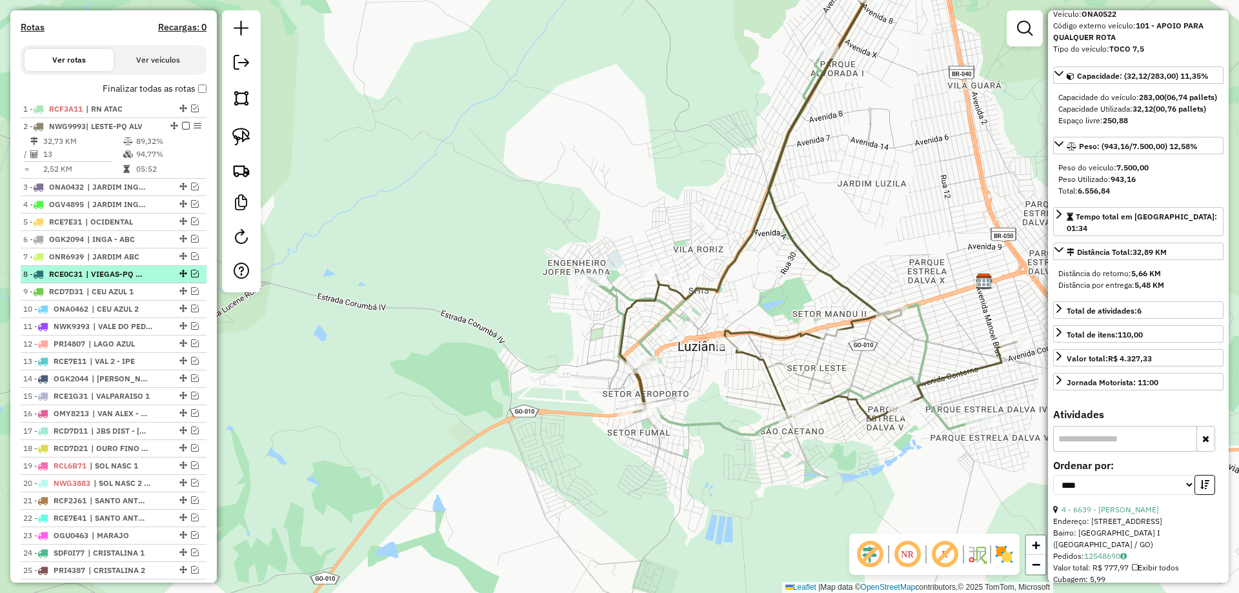
click at [191, 278] on em at bounding box center [195, 274] width 8 height 8
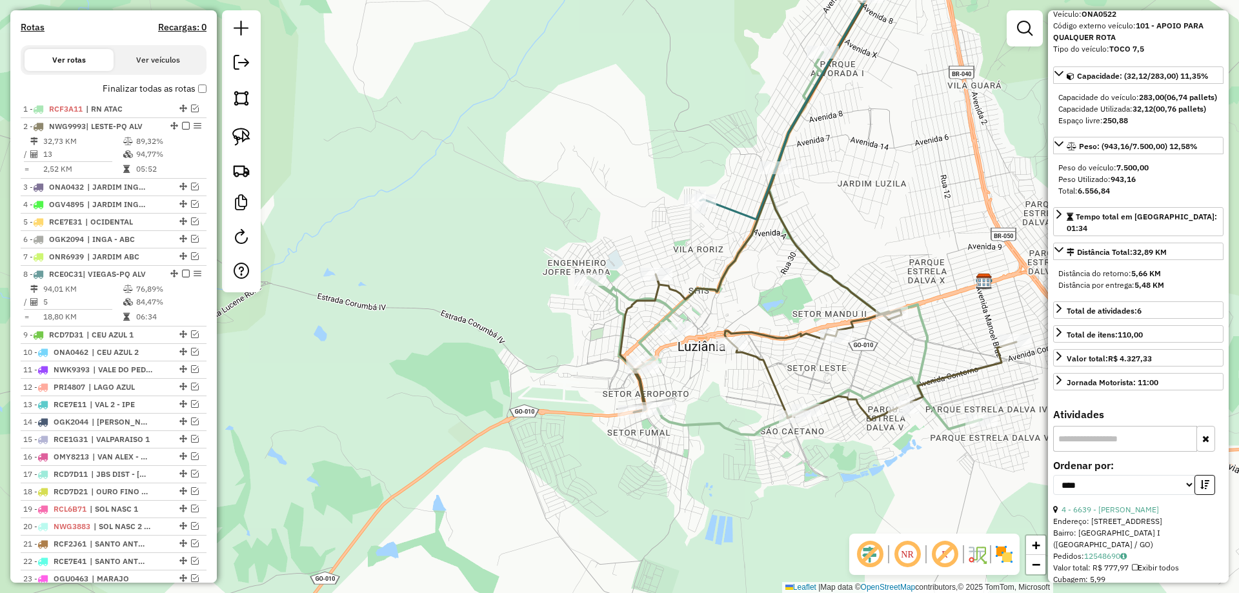
click at [732, 263] on icon at bounding box center [818, 196] width 396 height 449
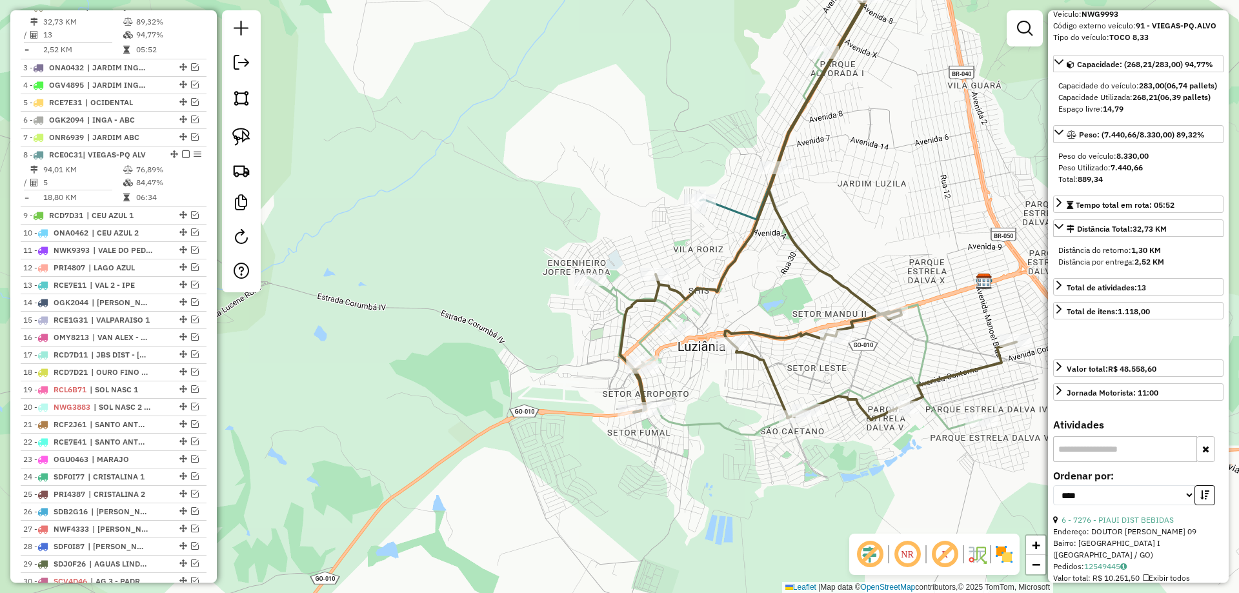
scroll to position [0, 0]
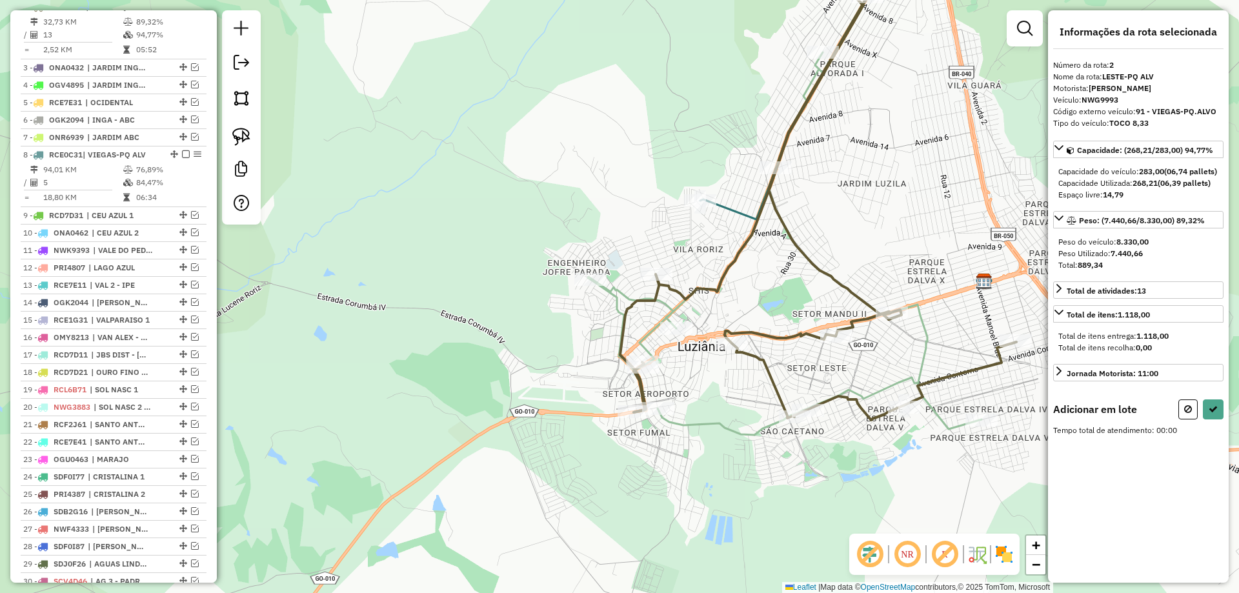
click at [673, 311] on icon at bounding box center [785, 243] width 394 height 383
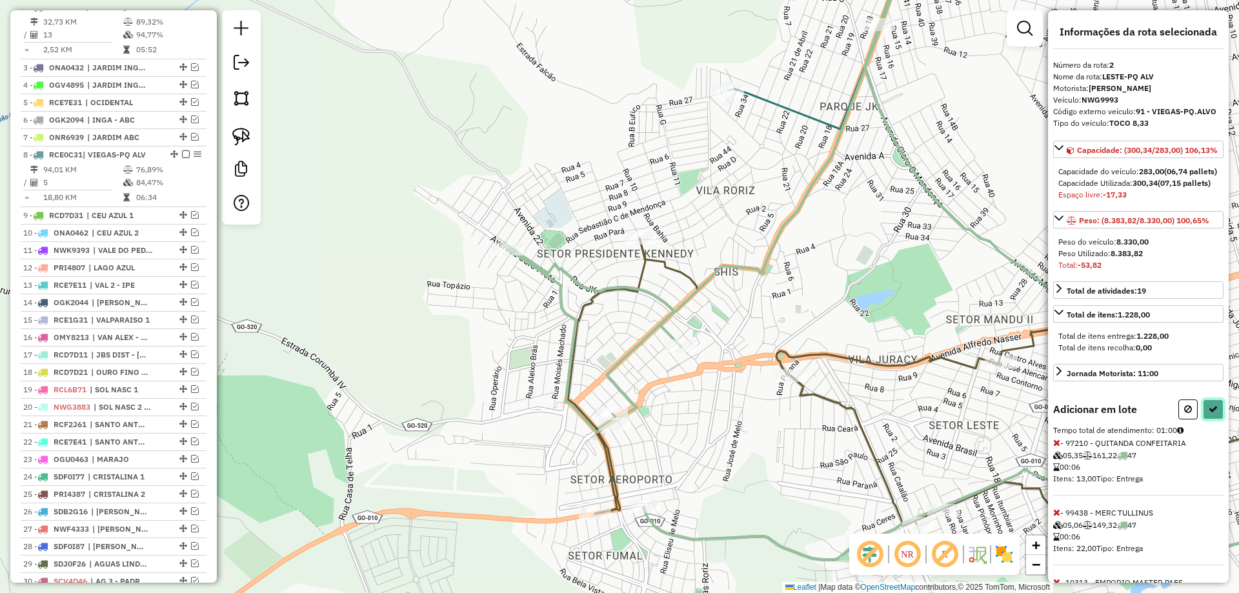
click at [1205, 420] on button at bounding box center [1213, 410] width 21 height 20
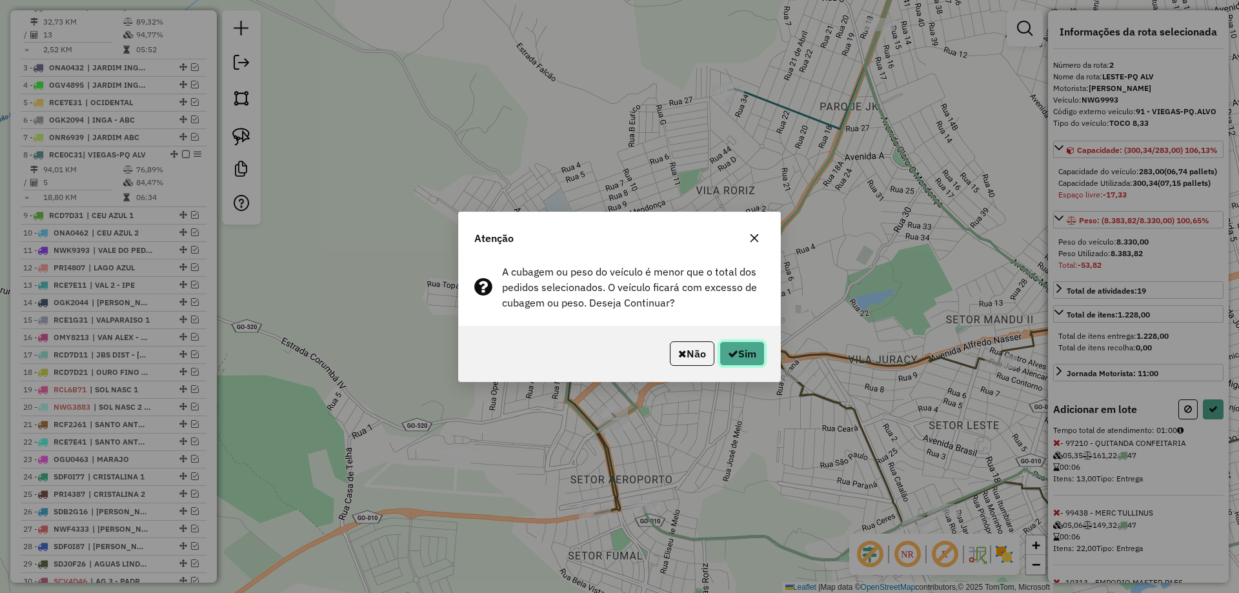
click at [748, 352] on button "Sim" at bounding box center [742, 353] width 45 height 25
select select "*********"
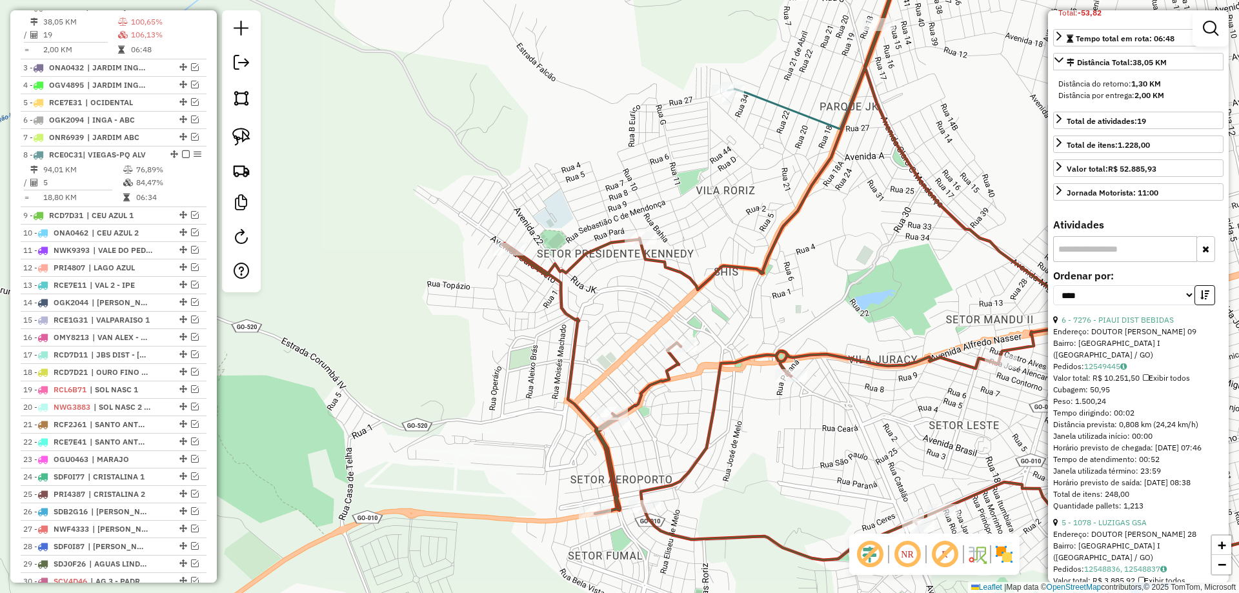
scroll to position [323, 0]
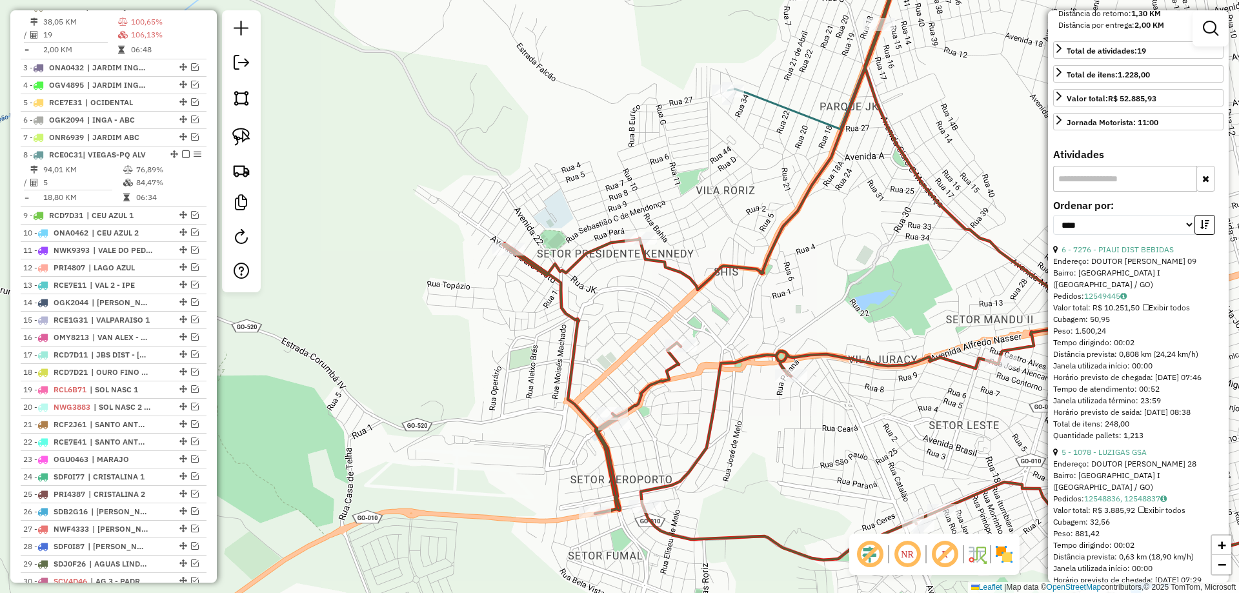
click at [792, 101] on div "Janela de atendimento Grade de atendimento Capacidade Transportadoras Veículos …" at bounding box center [619, 296] width 1239 height 593
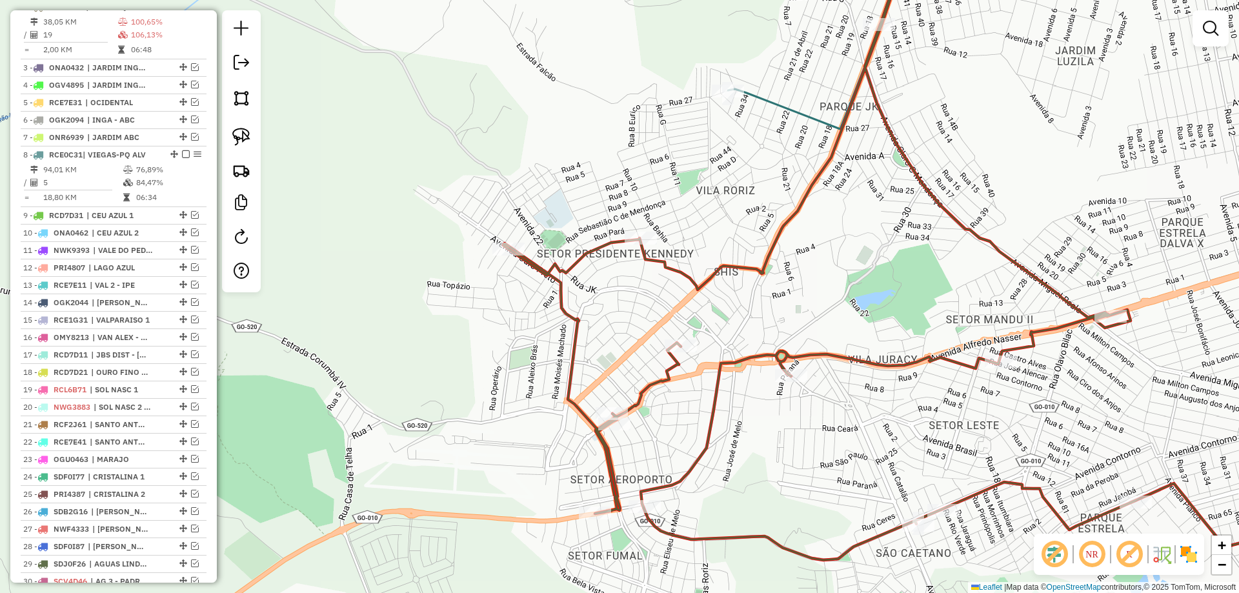
click at [789, 110] on icon at bounding box center [820, 35] width 185 height 188
select select "*********"
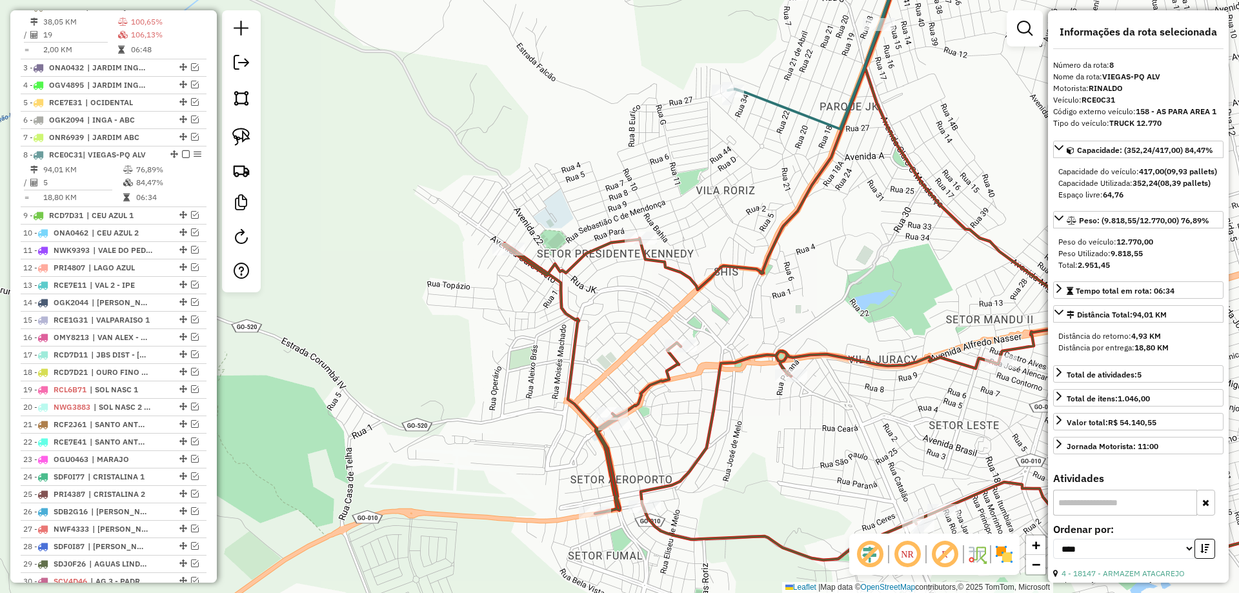
scroll to position [681, 0]
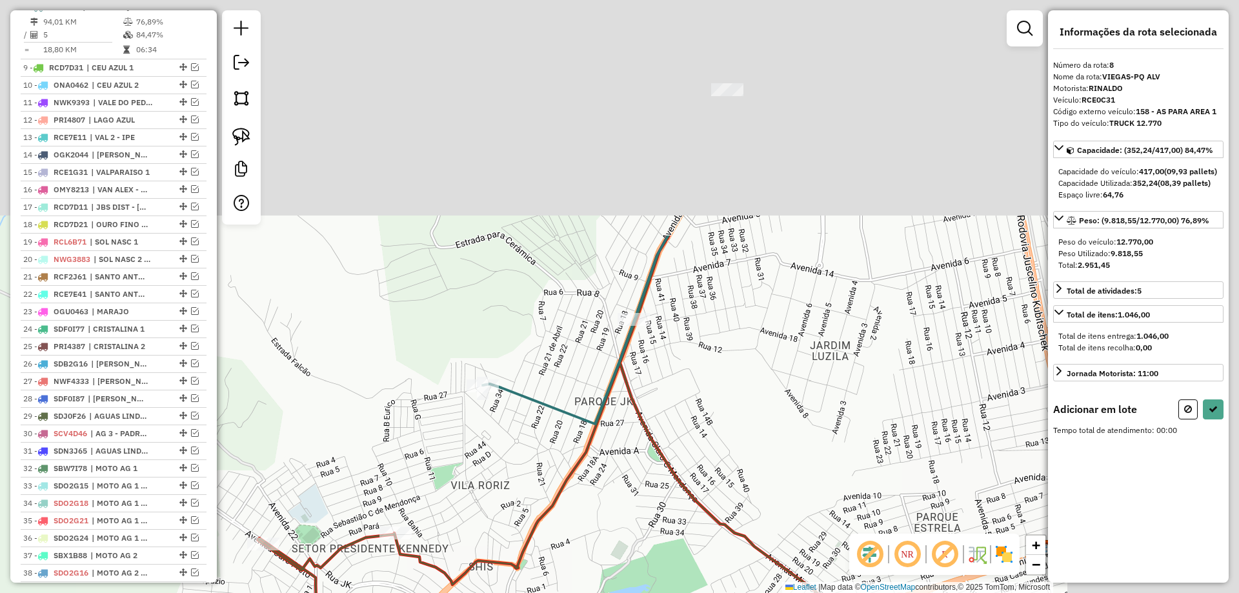
drag, startPoint x: 775, startPoint y: 178, endPoint x: 700, endPoint y: 334, distance: 173.0
click at [529, 474] on div "Janela de atendimento Grade de atendimento Capacidade Transportadoras Veículos …" at bounding box center [619, 296] width 1239 height 593
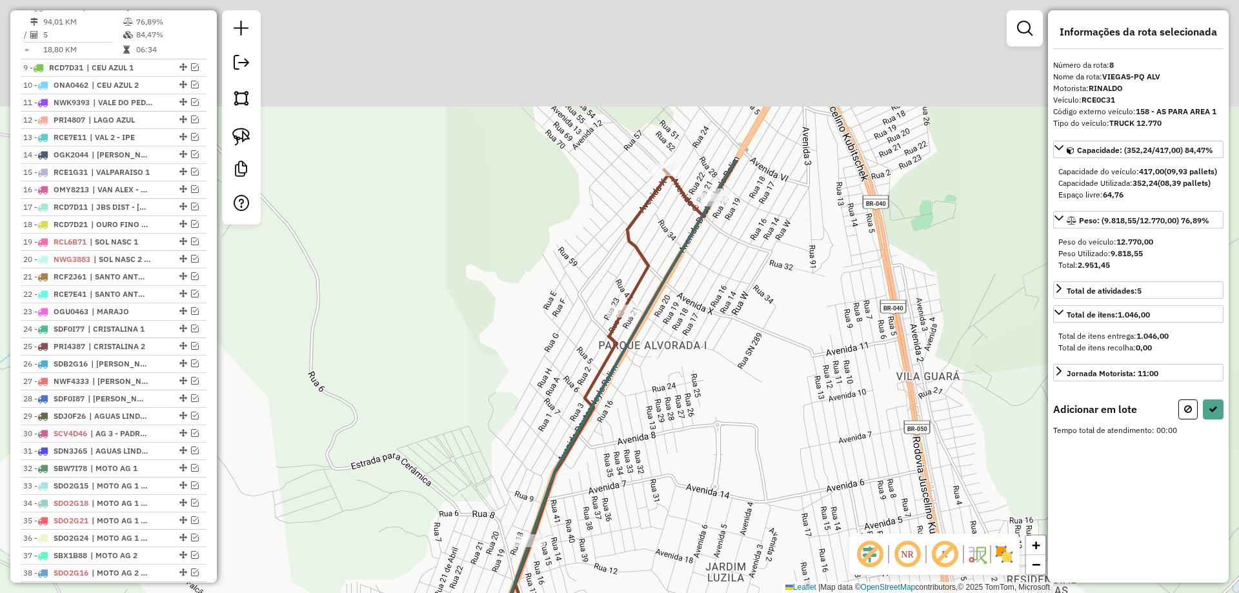
drag, startPoint x: 708, startPoint y: 328, endPoint x: 657, endPoint y: 505, distance: 184.3
click at [651, 509] on div "Janela de atendimento Grade de atendimento Capacidade Transportadoras Veículos …" at bounding box center [619, 296] width 1239 height 593
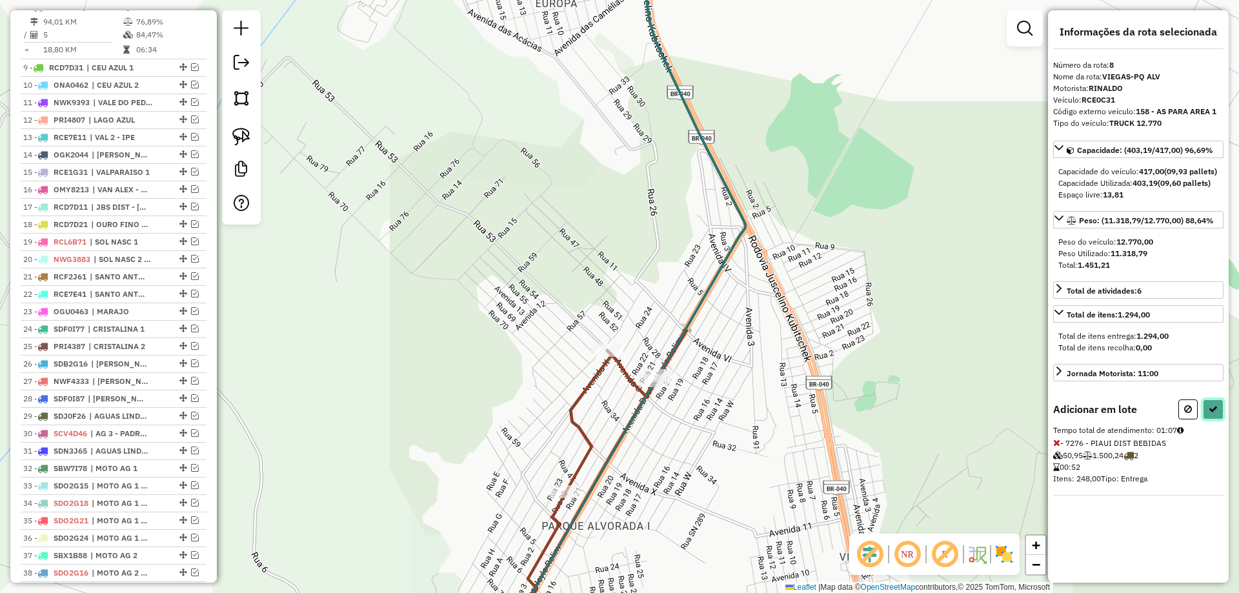
click at [1219, 418] on button at bounding box center [1213, 410] width 21 height 20
select select "*********"
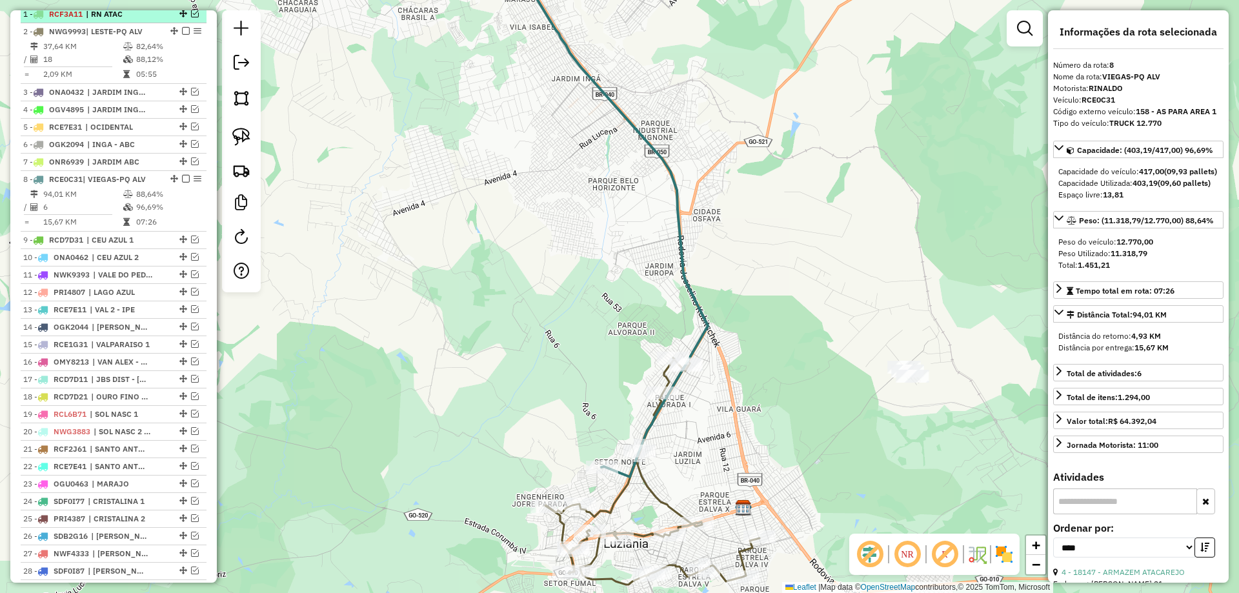
scroll to position [487, 0]
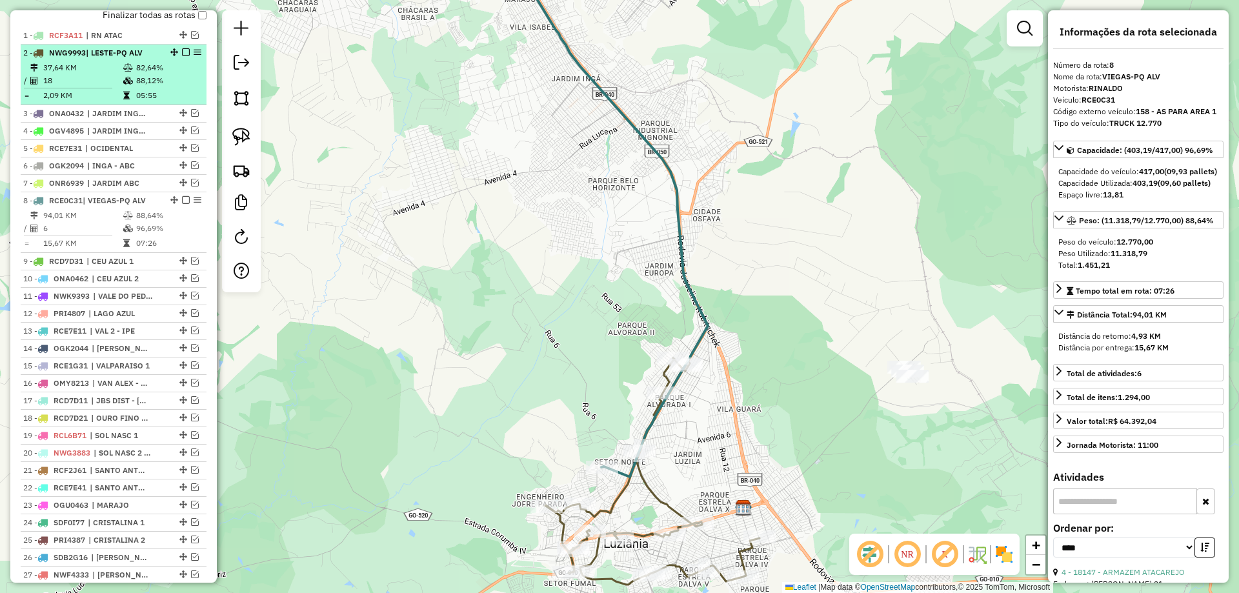
click at [183, 56] on em at bounding box center [186, 52] width 8 height 8
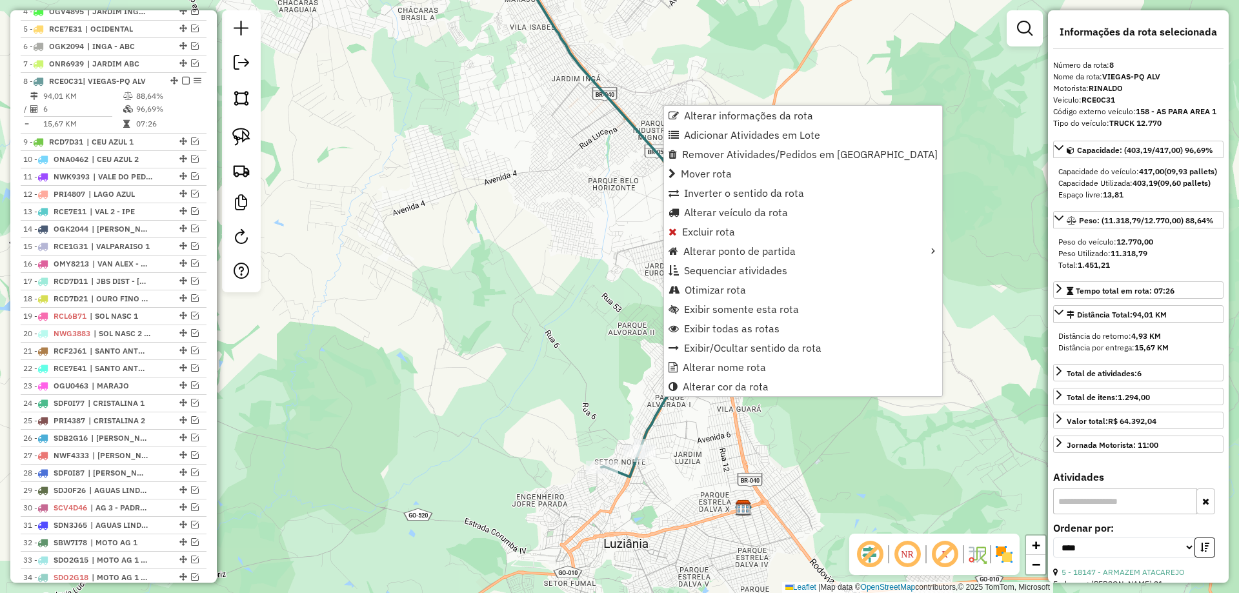
scroll to position [638, 0]
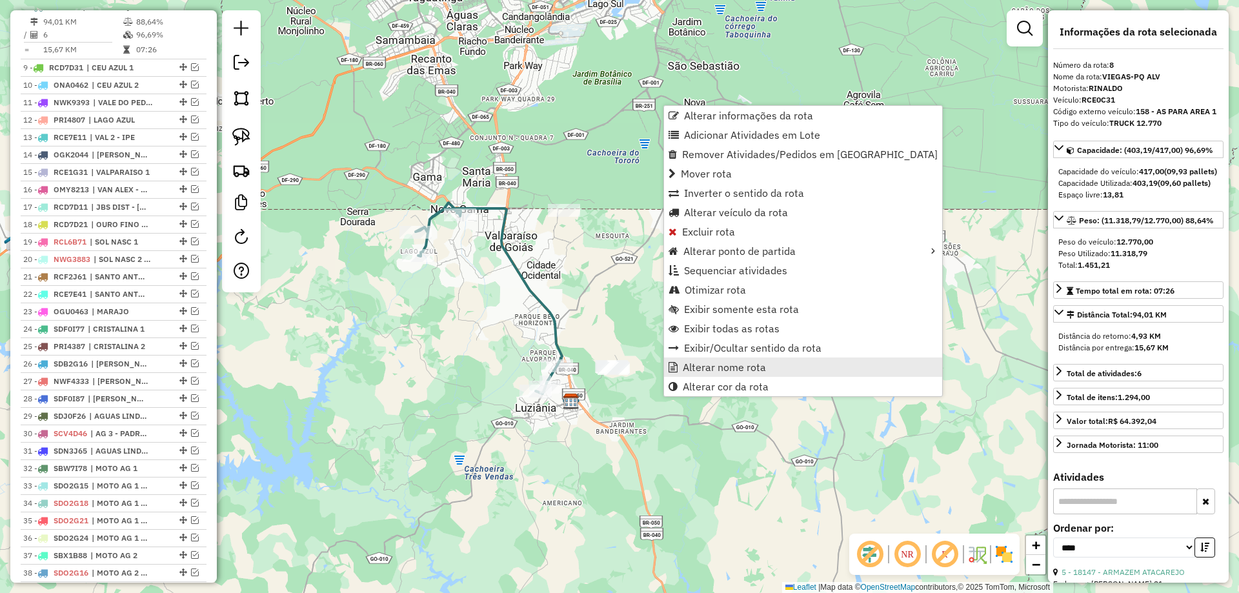
click at [777, 368] on link "Alterar nome rota" at bounding box center [803, 367] width 278 height 19
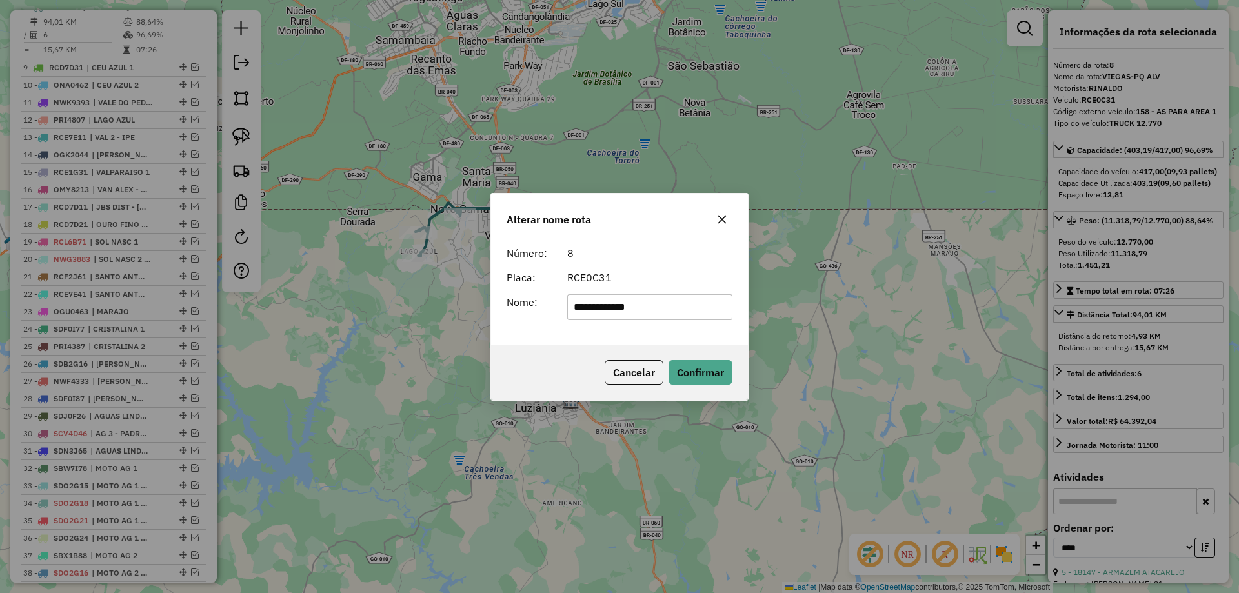
drag, startPoint x: 683, startPoint y: 310, endPoint x: 44, endPoint y: 287, distance: 639.5
click at [44, 287] on div "**********" at bounding box center [619, 296] width 1239 height 593
type input "**********"
click at [691, 360] on button "Confirmar" at bounding box center [701, 372] width 64 height 25
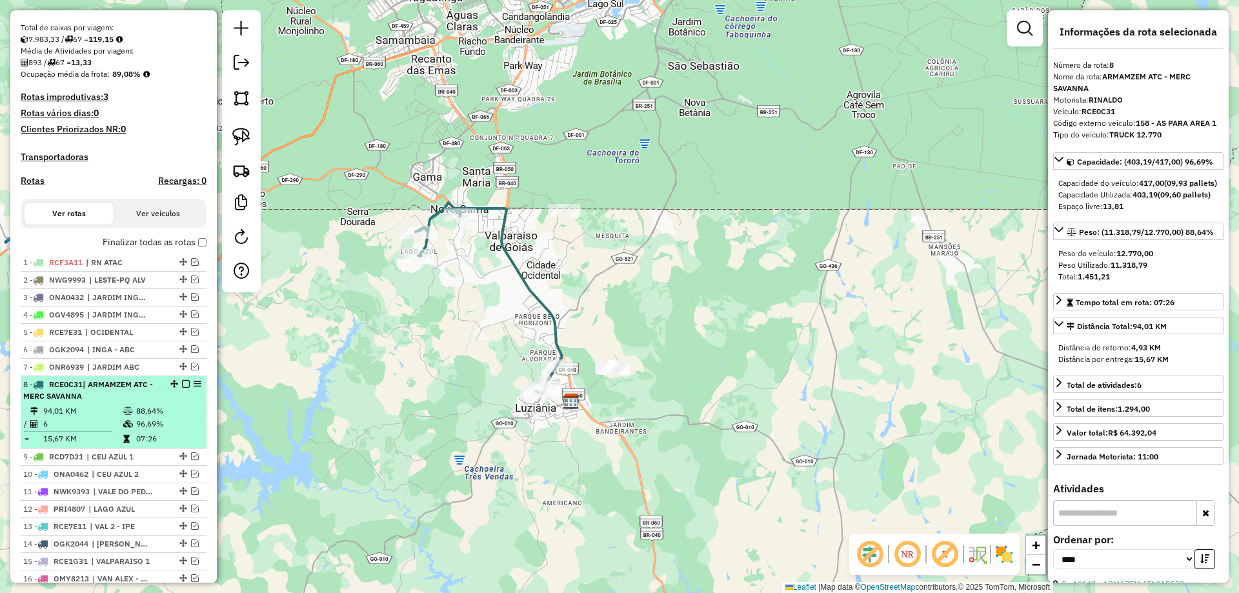
scroll to position [250, 0]
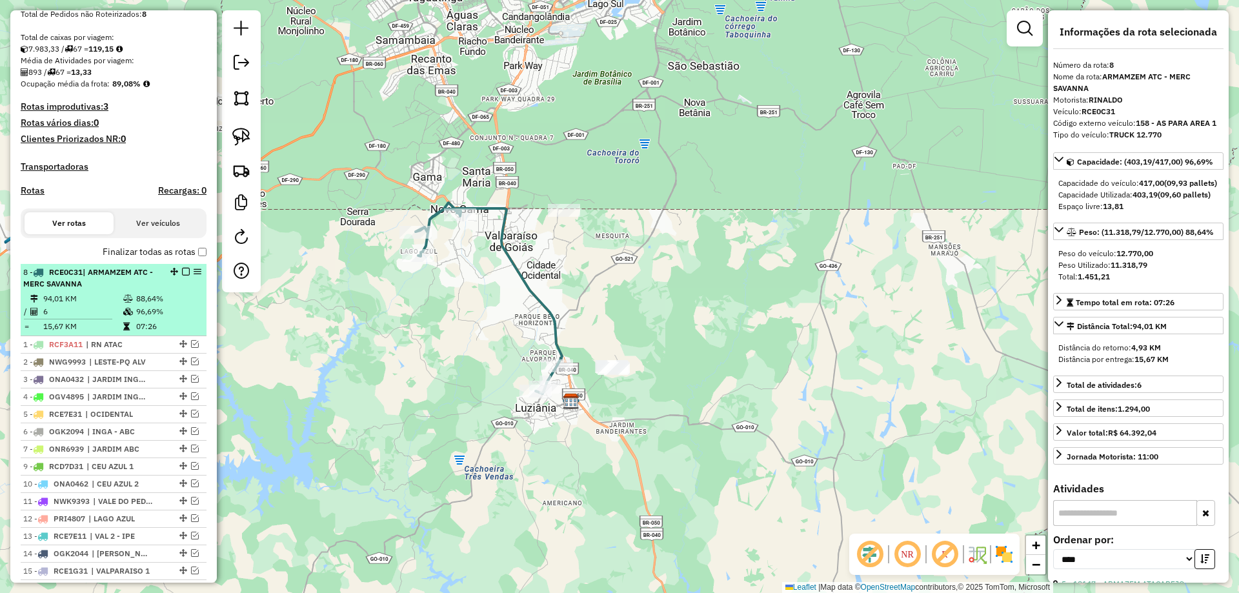
drag, startPoint x: 170, startPoint y: 85, endPoint x: 131, endPoint y: 283, distance: 201.9
click at [182, 276] on em at bounding box center [186, 272] width 8 height 8
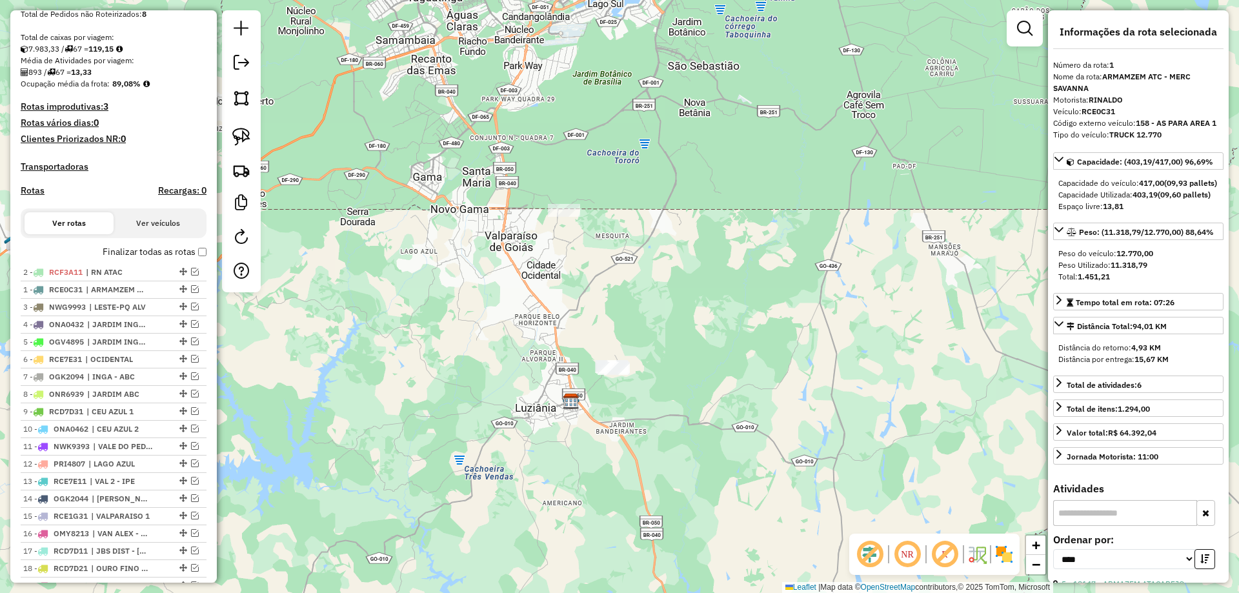
drag, startPoint x: 180, startPoint y: 298, endPoint x: 183, endPoint y: 269, distance: 29.9
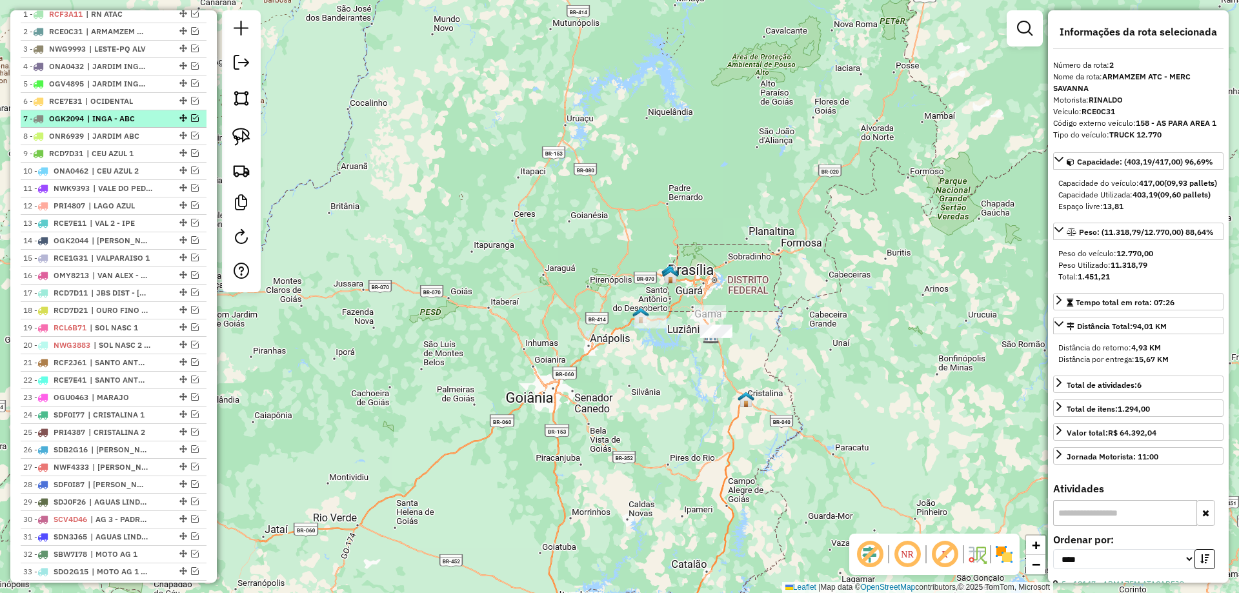
scroll to position [315, 0]
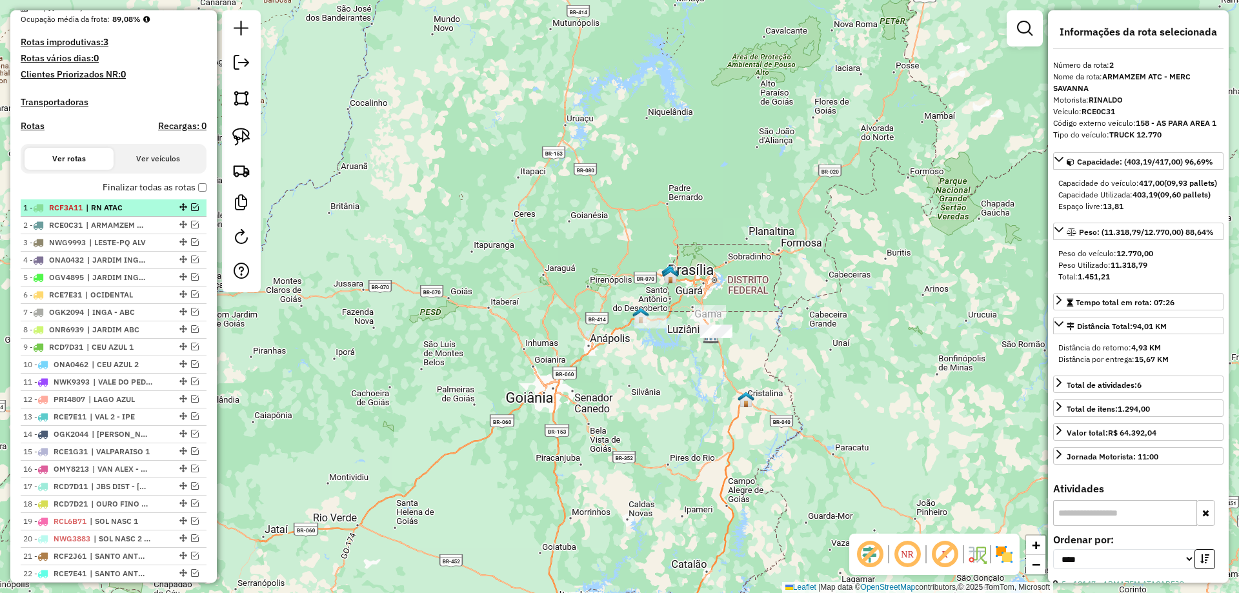
click at [122, 217] on li "1 - RCF3A11 | RN ATAC" at bounding box center [114, 207] width 186 height 17
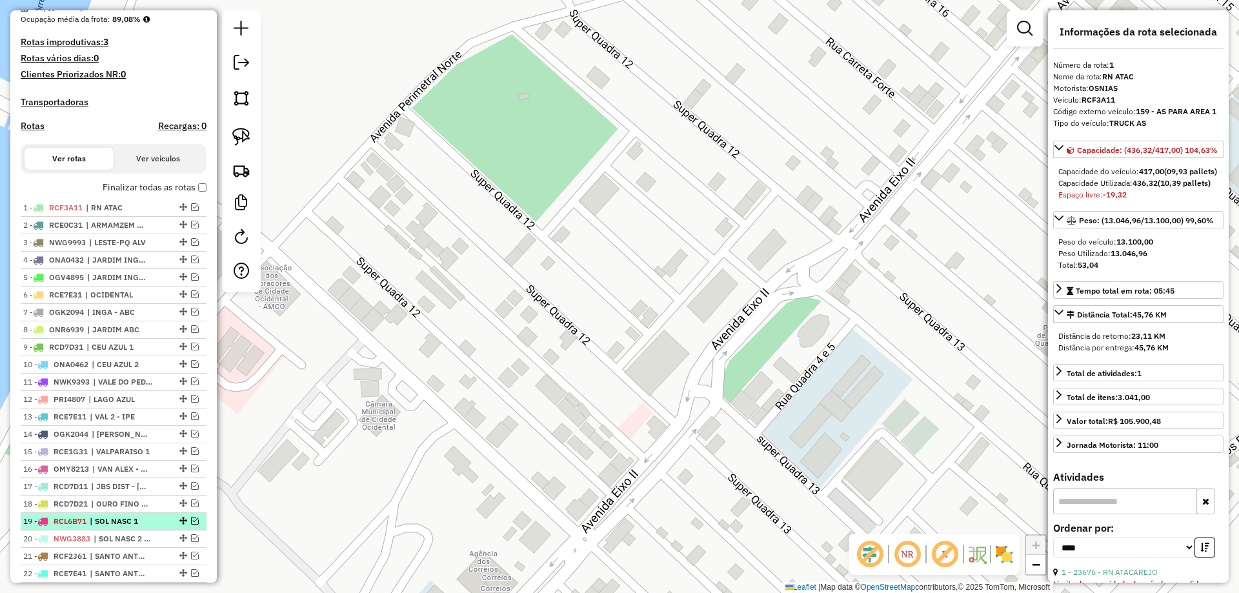
click at [123, 527] on span "| SOL NASC 1" at bounding box center [119, 522] width 59 height 12
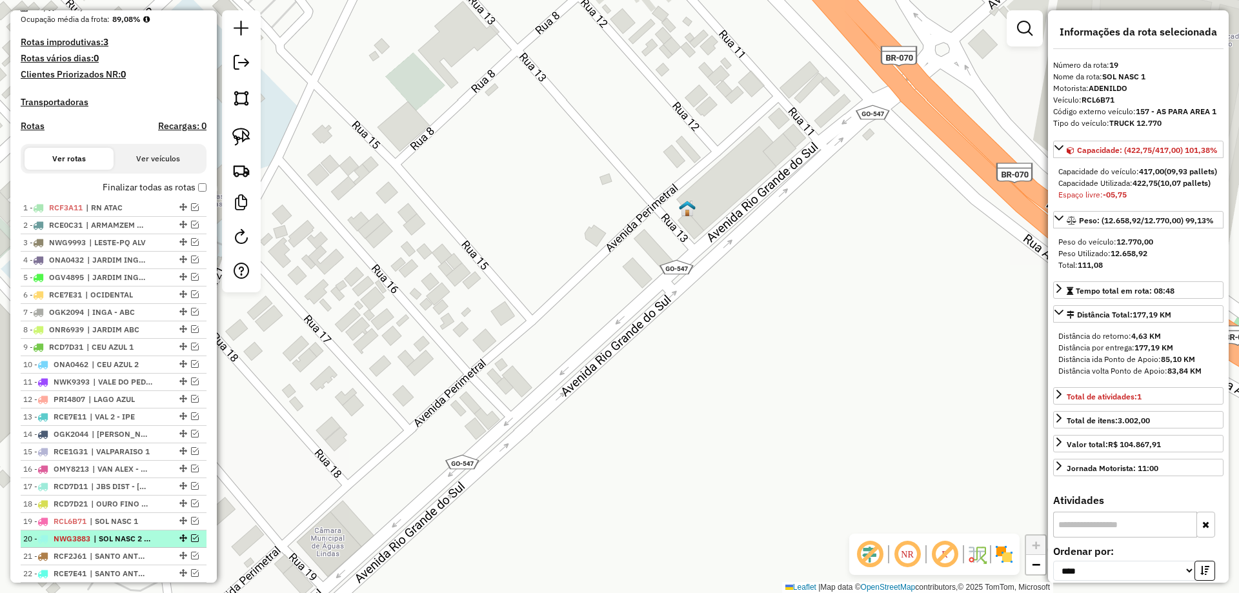
click at [127, 545] on span "| SOL NASC 2 - CANDAGO" at bounding box center [123, 539] width 59 height 12
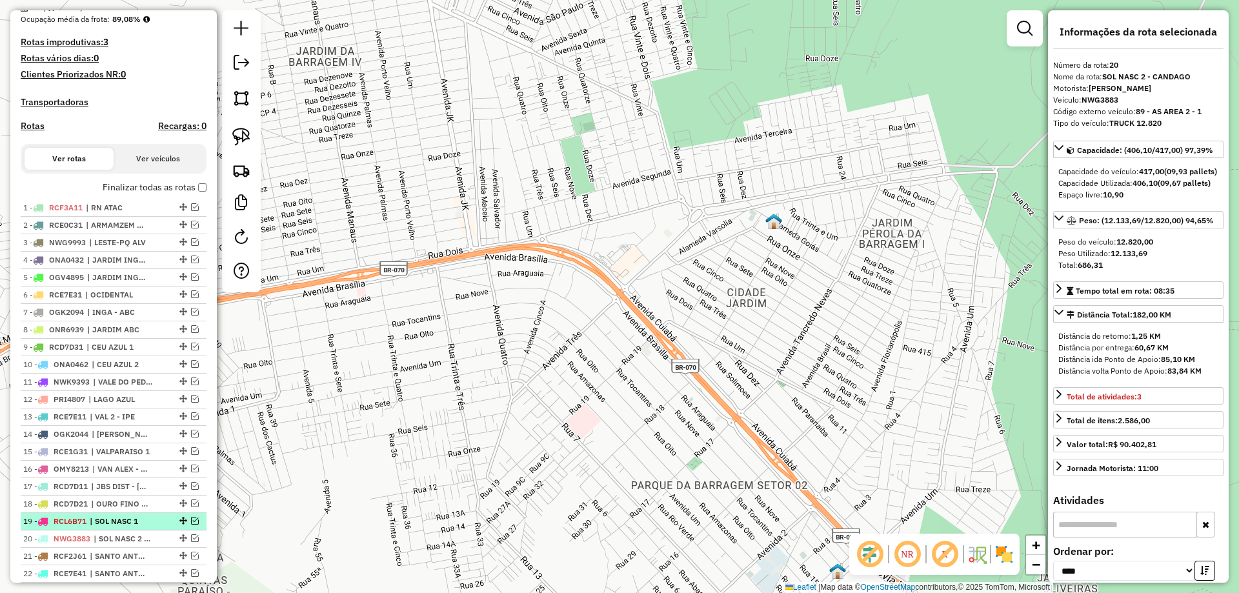
click at [192, 525] on em at bounding box center [195, 521] width 8 height 8
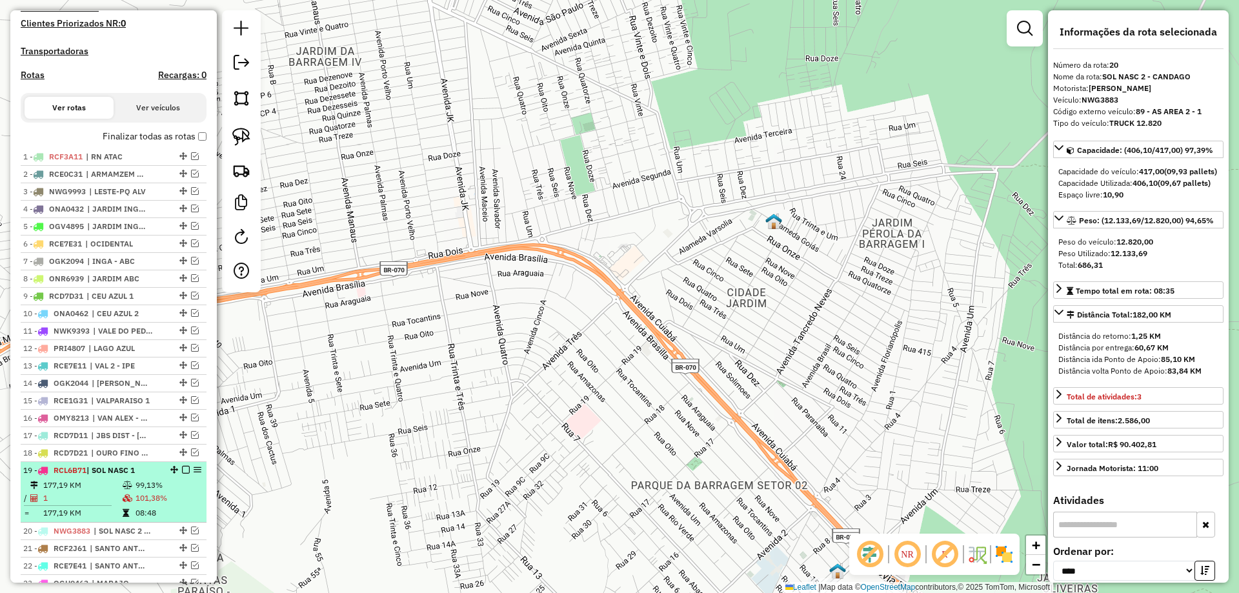
scroll to position [444, 0]
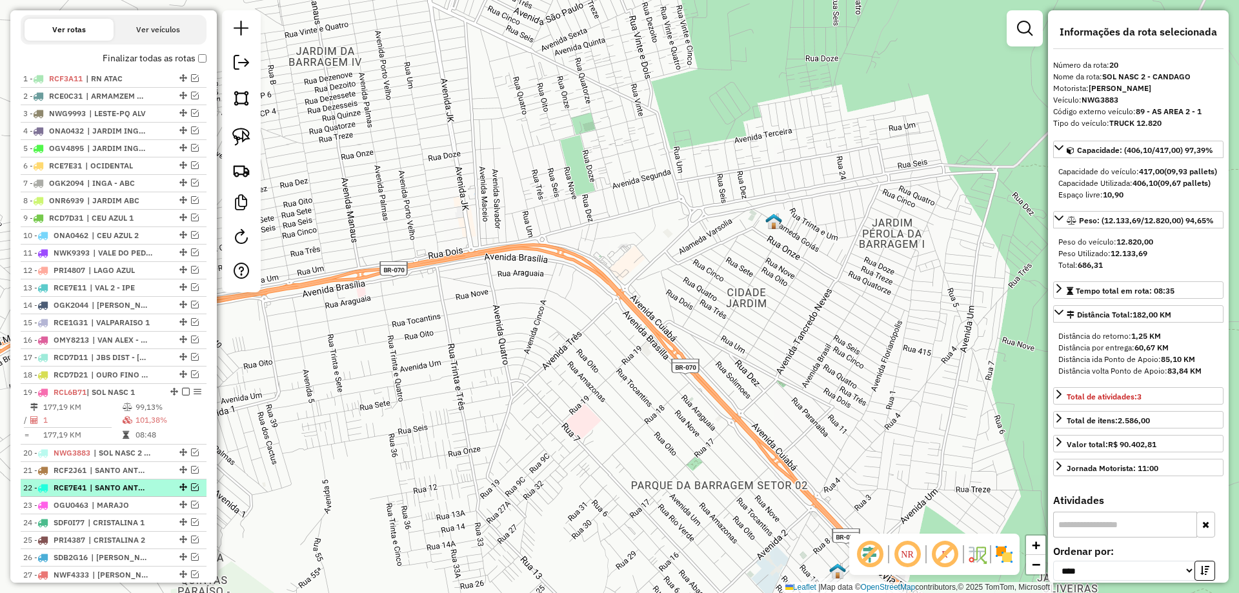
click at [128, 494] on span "| SANTO ANTONIO 1" at bounding box center [119, 488] width 59 height 12
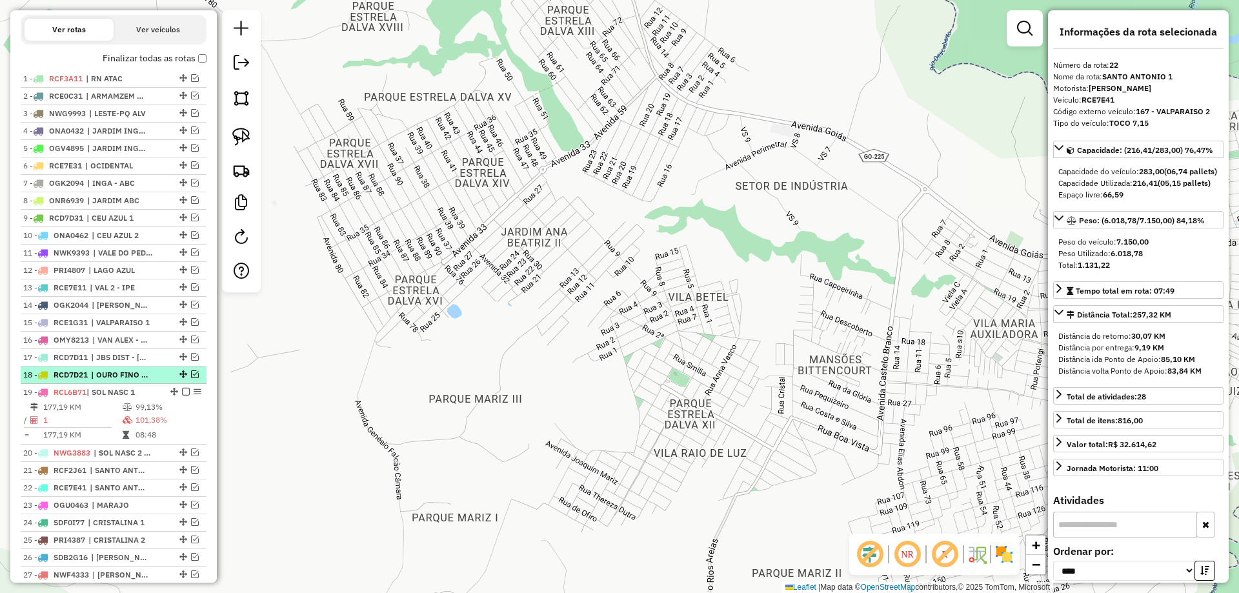
click at [135, 381] on span "| OURO FINO - CANDAGO" at bounding box center [120, 375] width 59 height 12
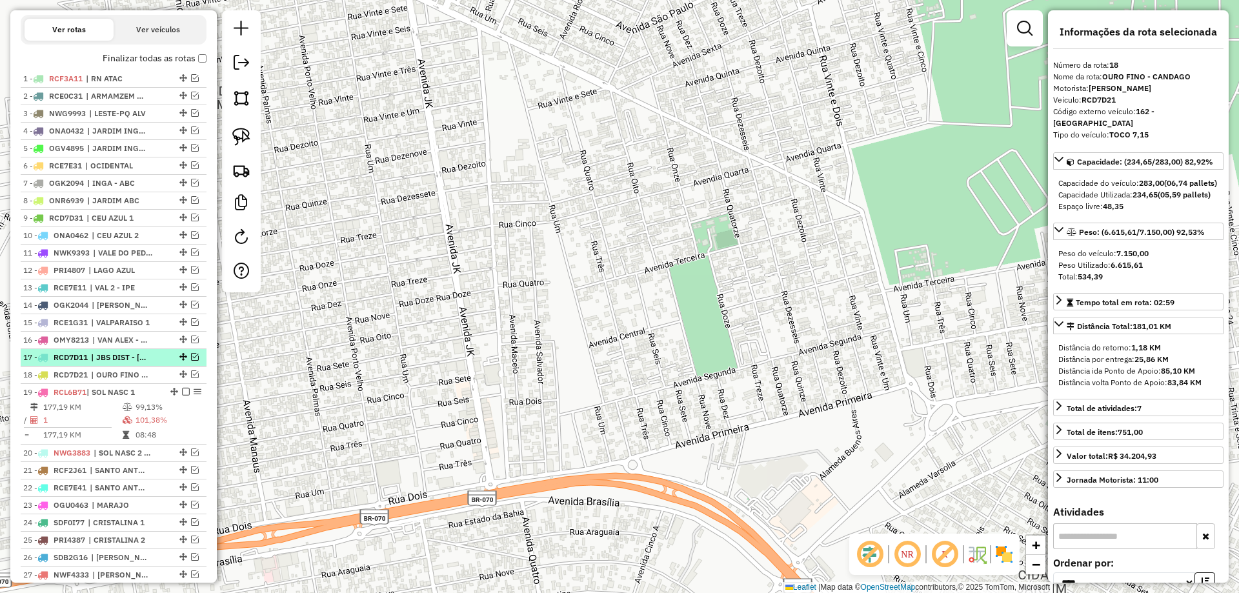
click at [136, 363] on span "| JBS DIST - COLORADO BEB" at bounding box center [120, 358] width 59 height 12
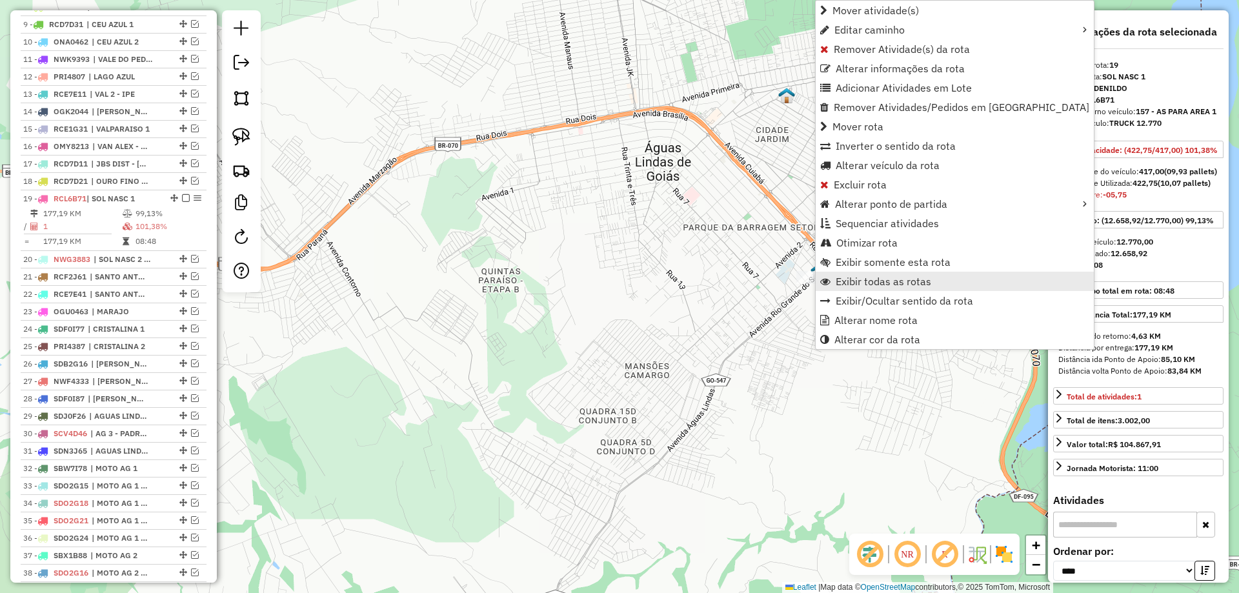
scroll to position [830, 0]
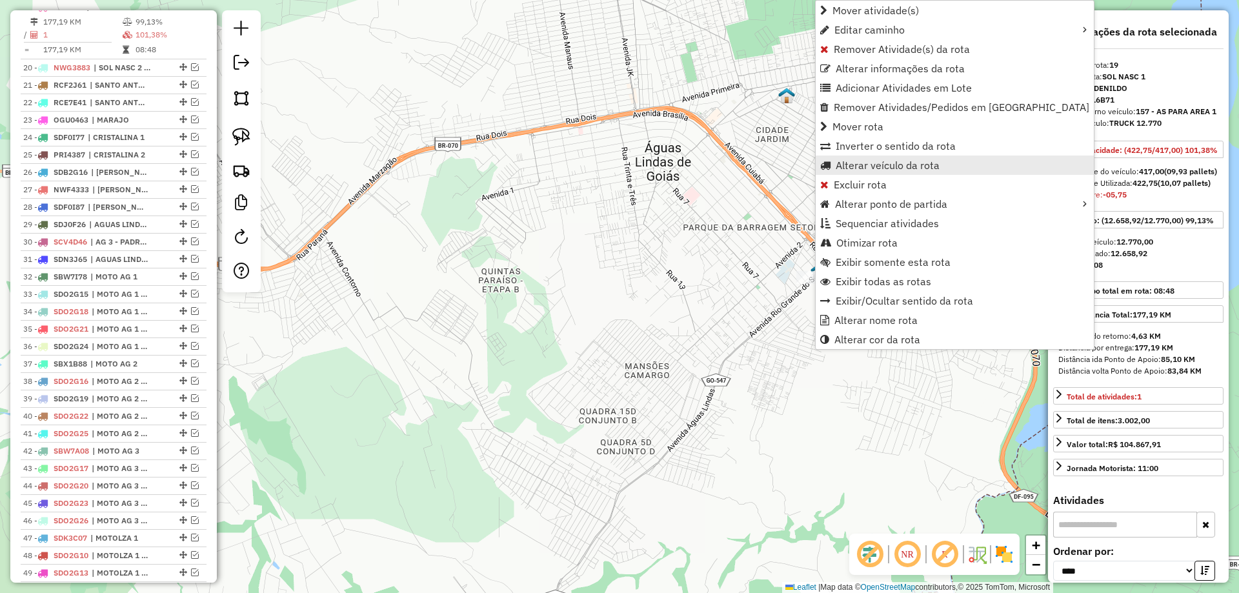
click at [863, 160] on span "Alterar veículo da rota" at bounding box center [888, 165] width 104 height 10
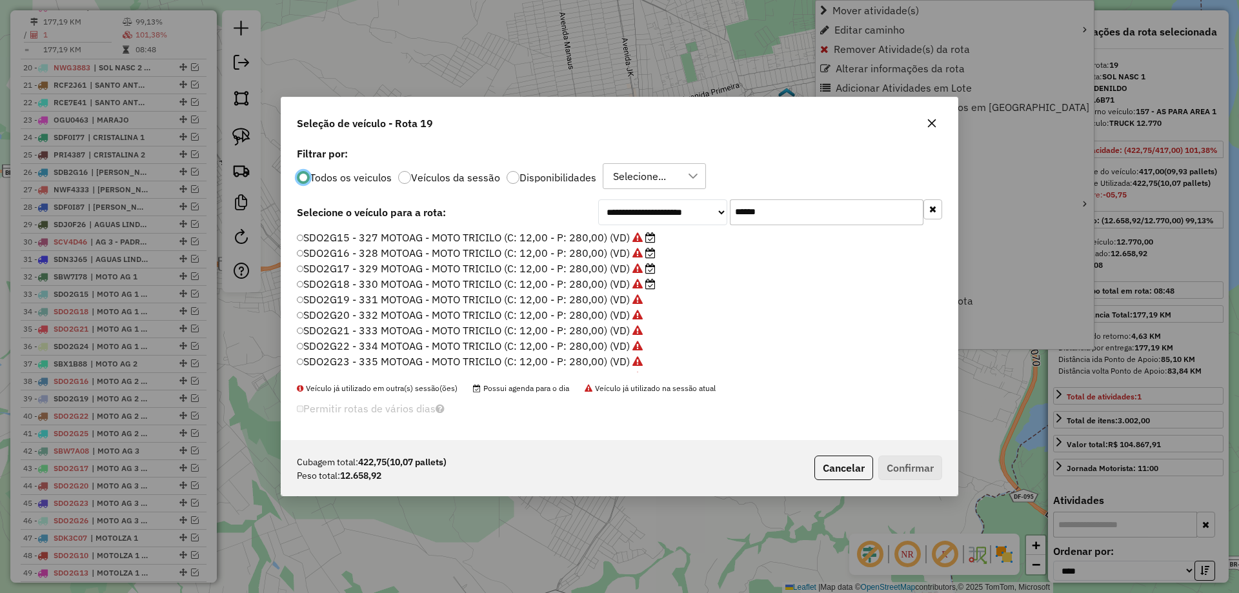
scroll to position [7, 4]
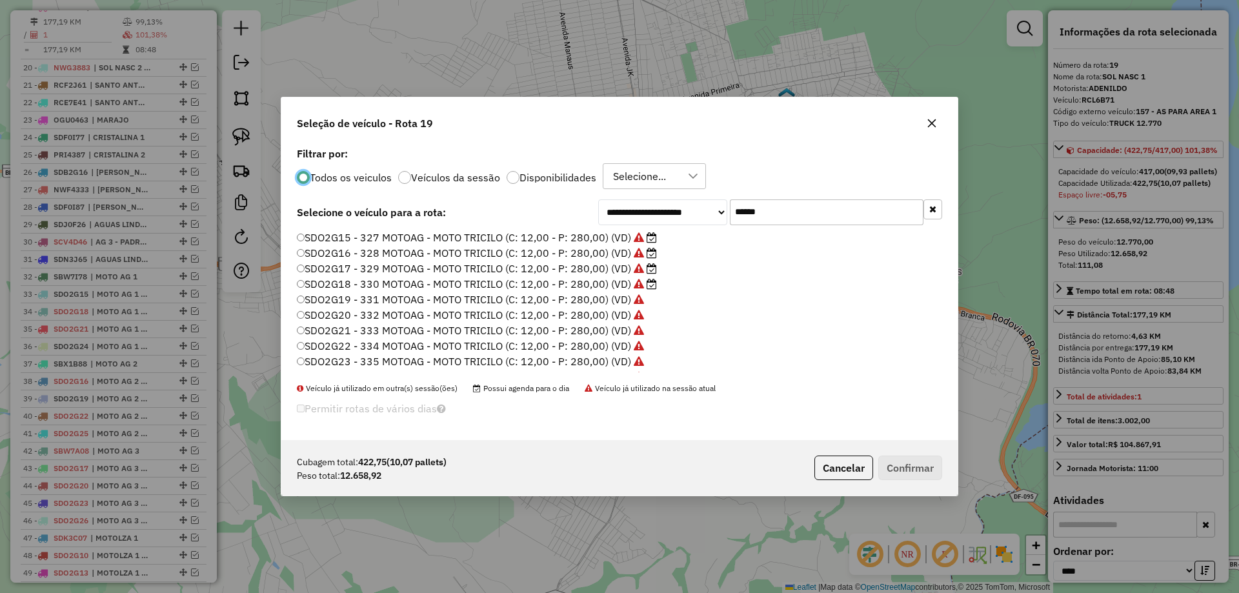
drag, startPoint x: 575, startPoint y: 222, endPoint x: 476, endPoint y: 214, distance: 99.1
click at [476, 214] on div "**********" at bounding box center [620, 212] width 646 height 26
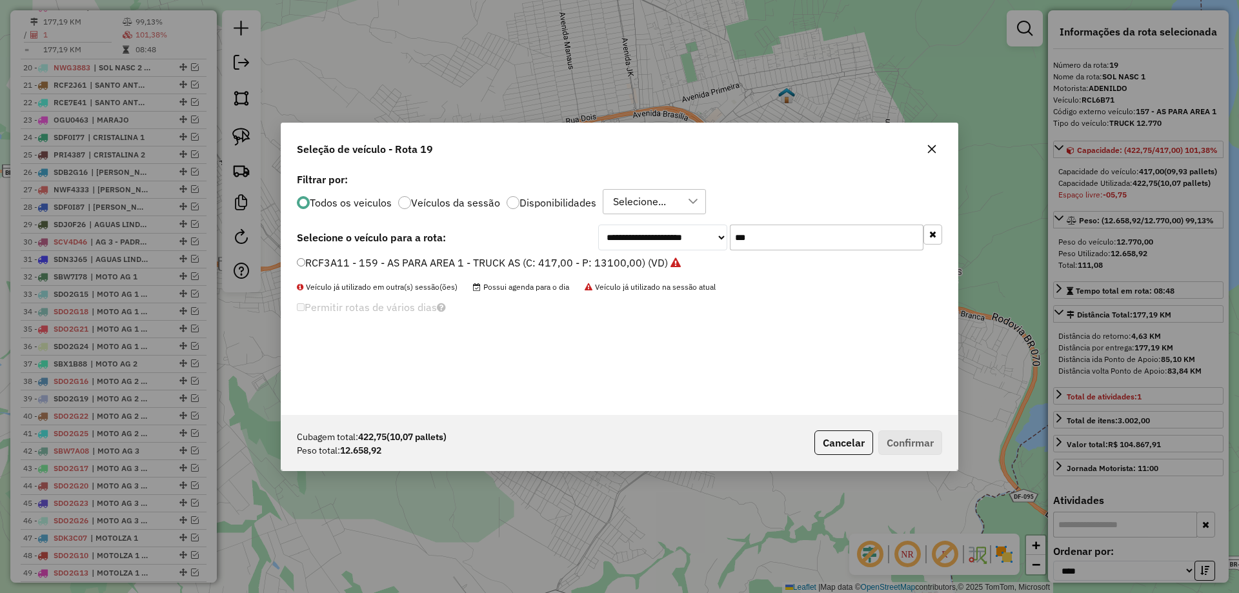
type input "***"
click at [394, 265] on label "RCF3A11 - 159 - AS PARA AREA 1 - TRUCK AS (C: 417,00 - P: 13100,00) (VD)" at bounding box center [489, 262] width 384 height 15
click at [930, 452] on button "Confirmar" at bounding box center [911, 443] width 64 height 25
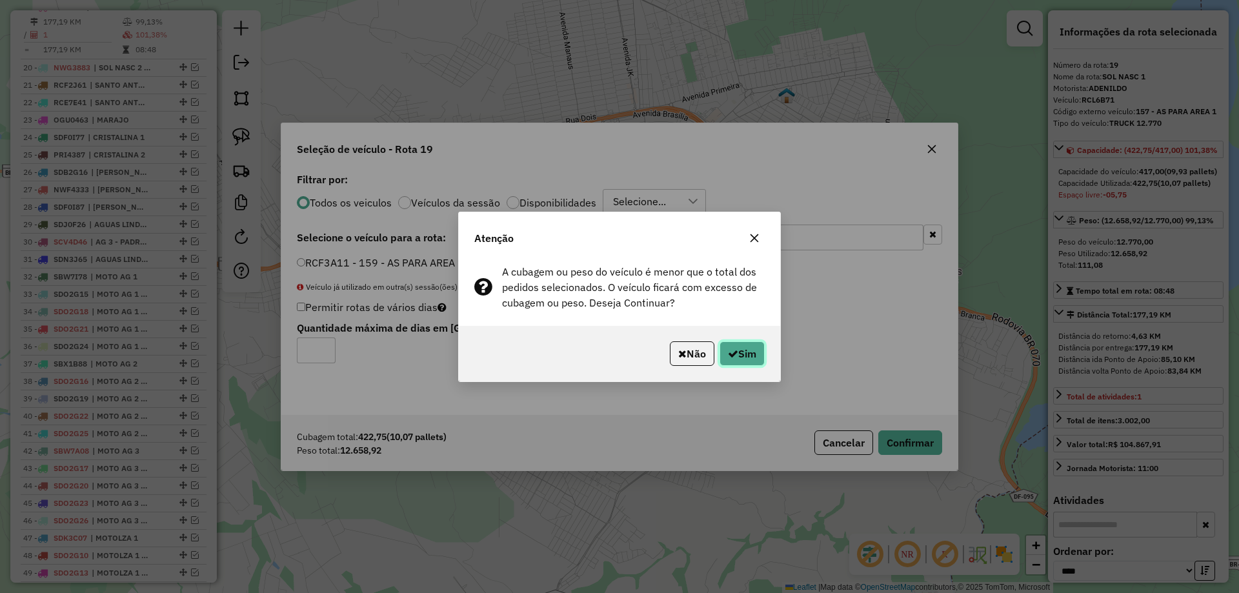
click at [739, 351] on button "Sim" at bounding box center [742, 353] width 45 height 25
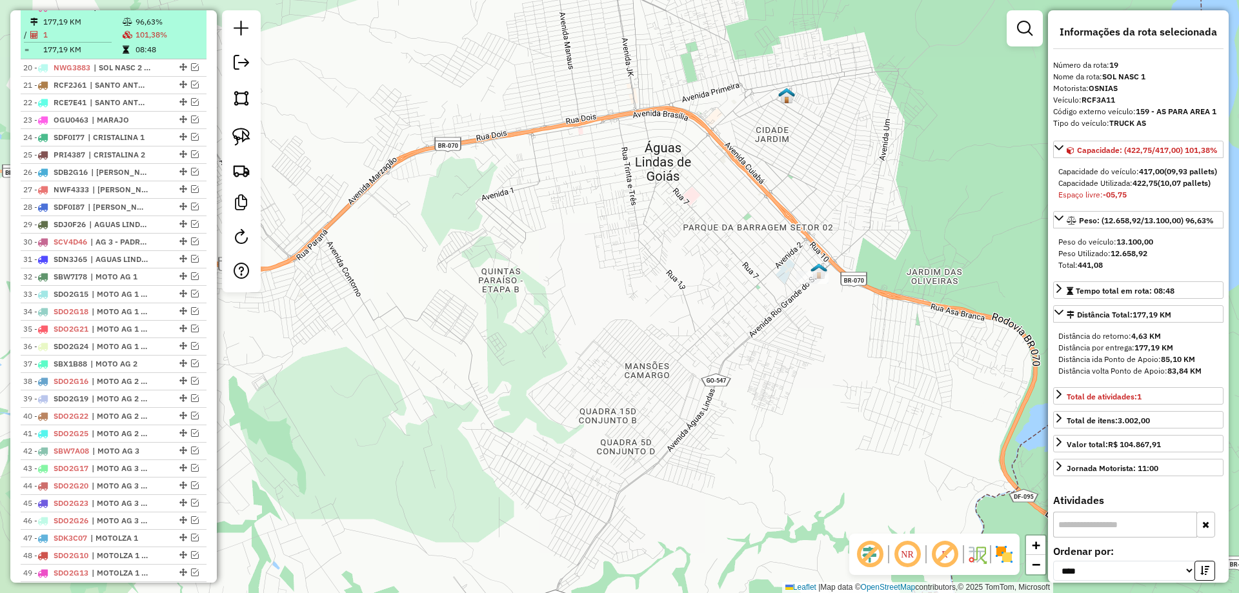
click at [182, 10] on em at bounding box center [186, 7] width 8 height 8
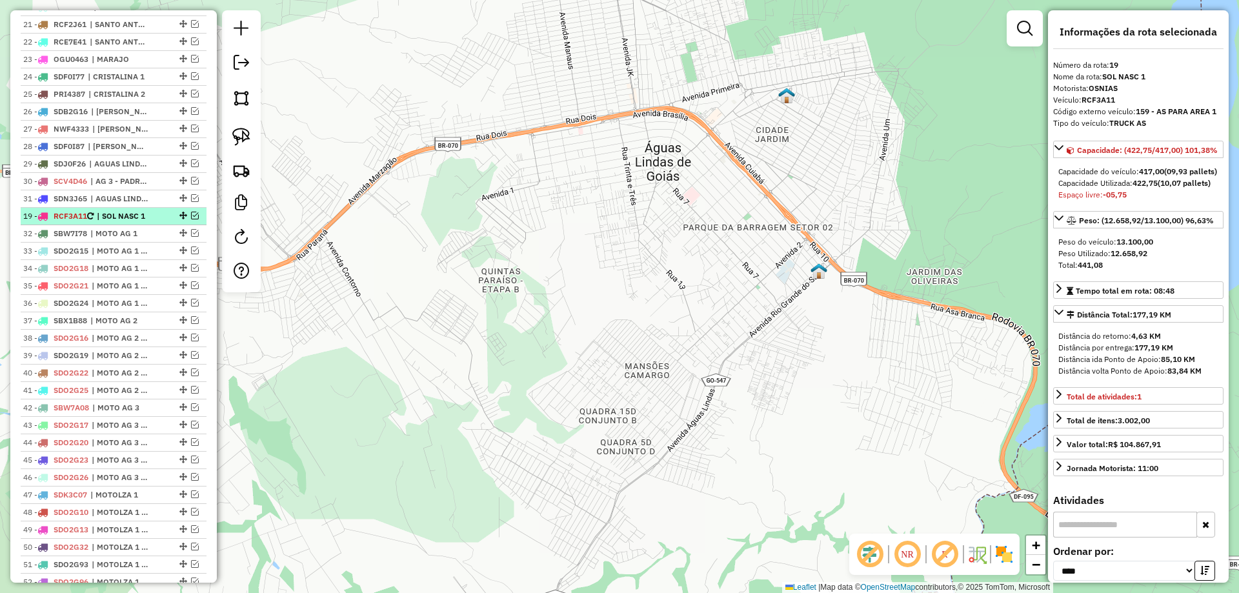
drag, startPoint x: 178, startPoint y: 19, endPoint x: 166, endPoint y: 232, distance: 212.7
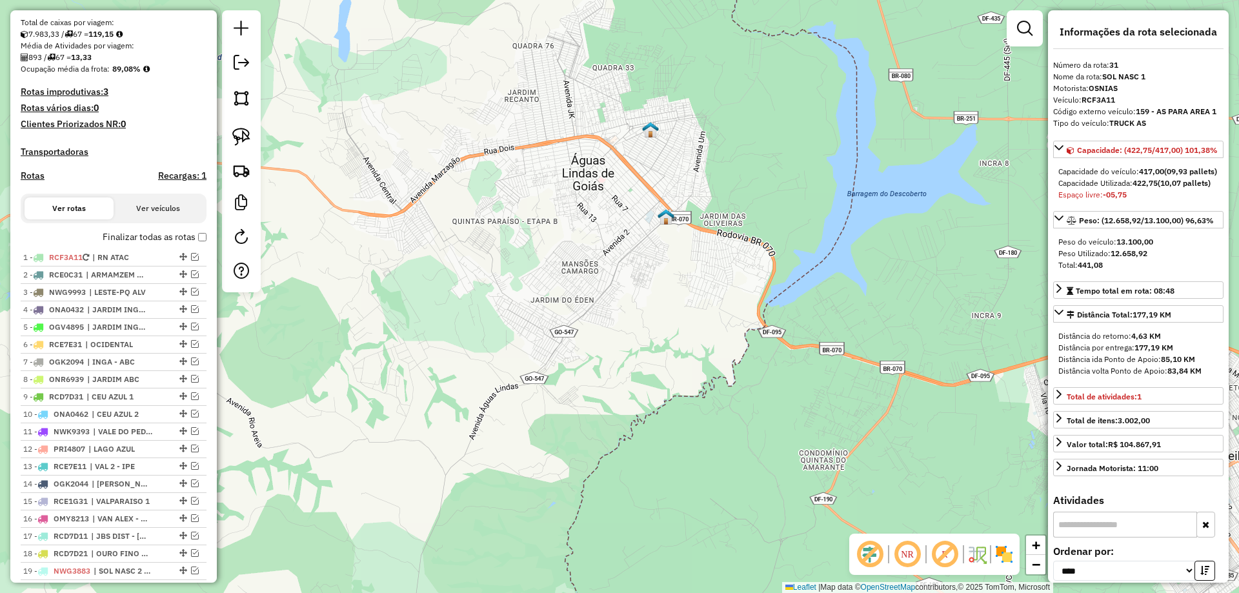
scroll to position [249, 0]
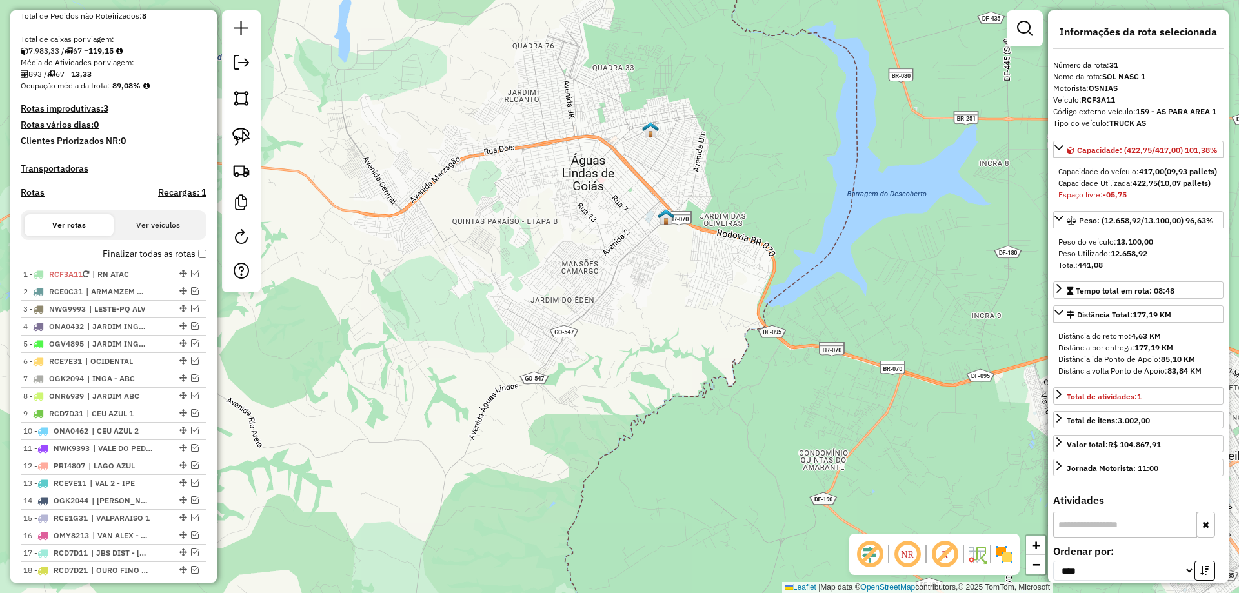
click at [41, 198] on h4 "Rotas" at bounding box center [33, 192] width 24 height 11
select select "*"
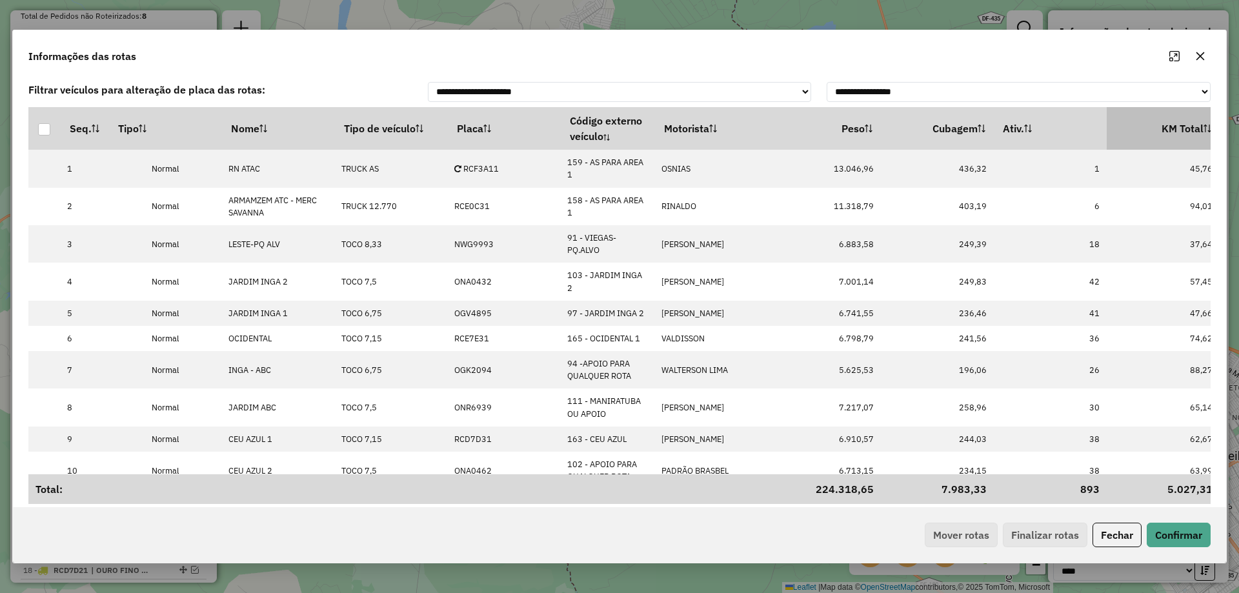
click at [1157, 136] on th "KM Total" at bounding box center [1163, 128] width 113 height 43
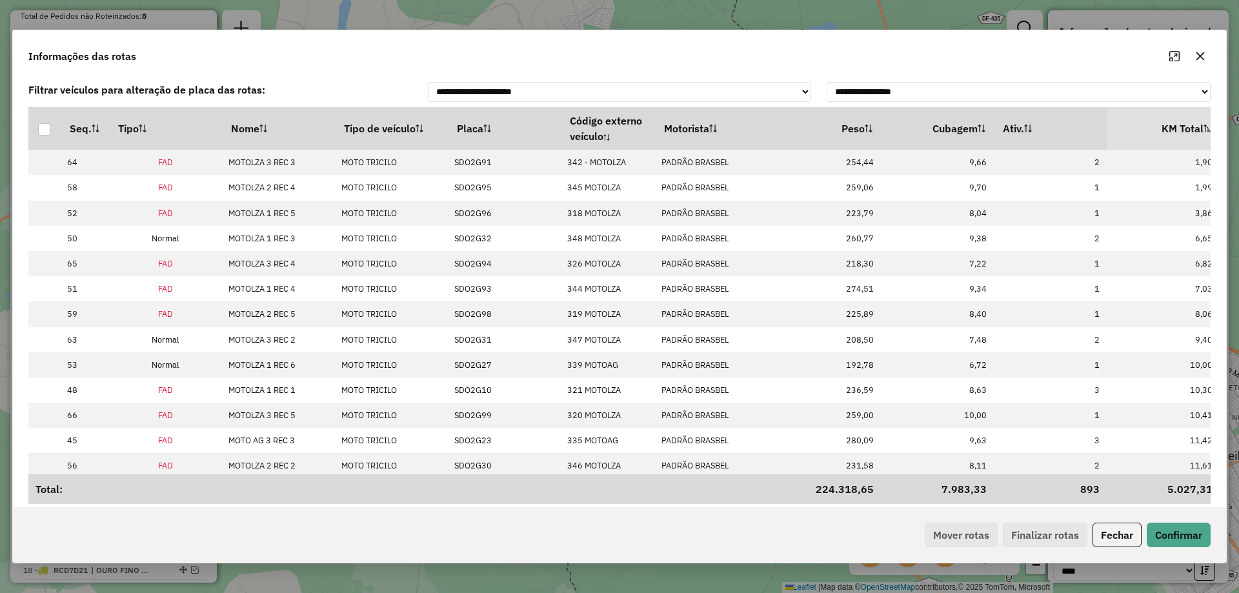
scroll to position [0, 52]
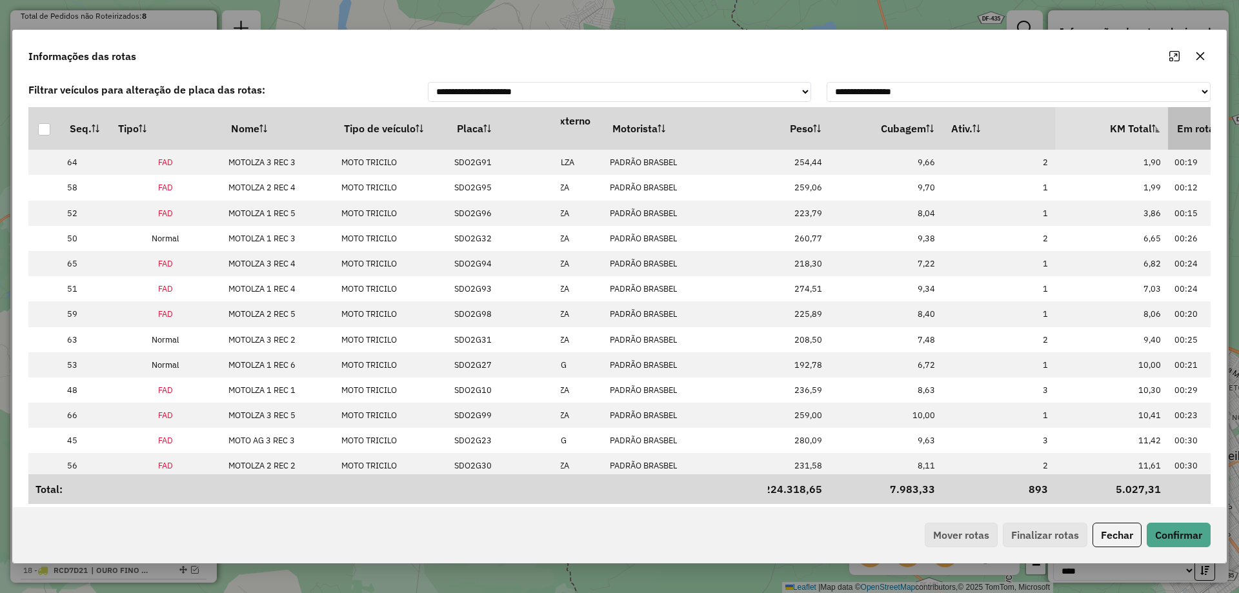
click at [1168, 135] on th "Em rota" at bounding box center [1224, 128] width 113 height 43
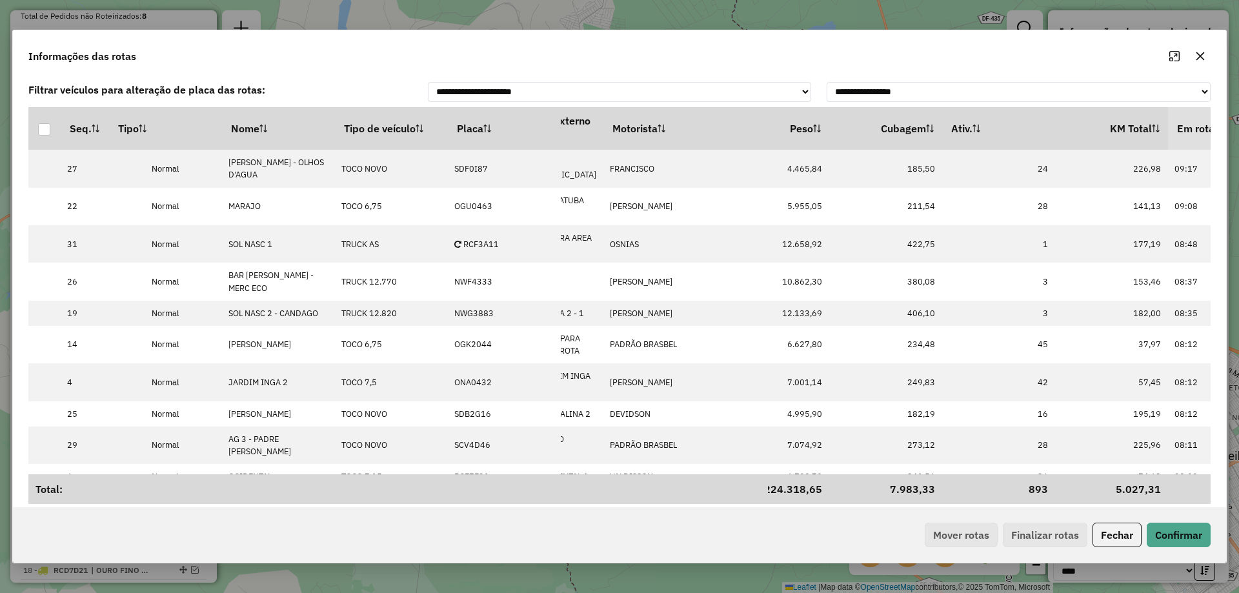
click at [1112, 538] on button "Fechar" at bounding box center [1117, 535] width 49 height 25
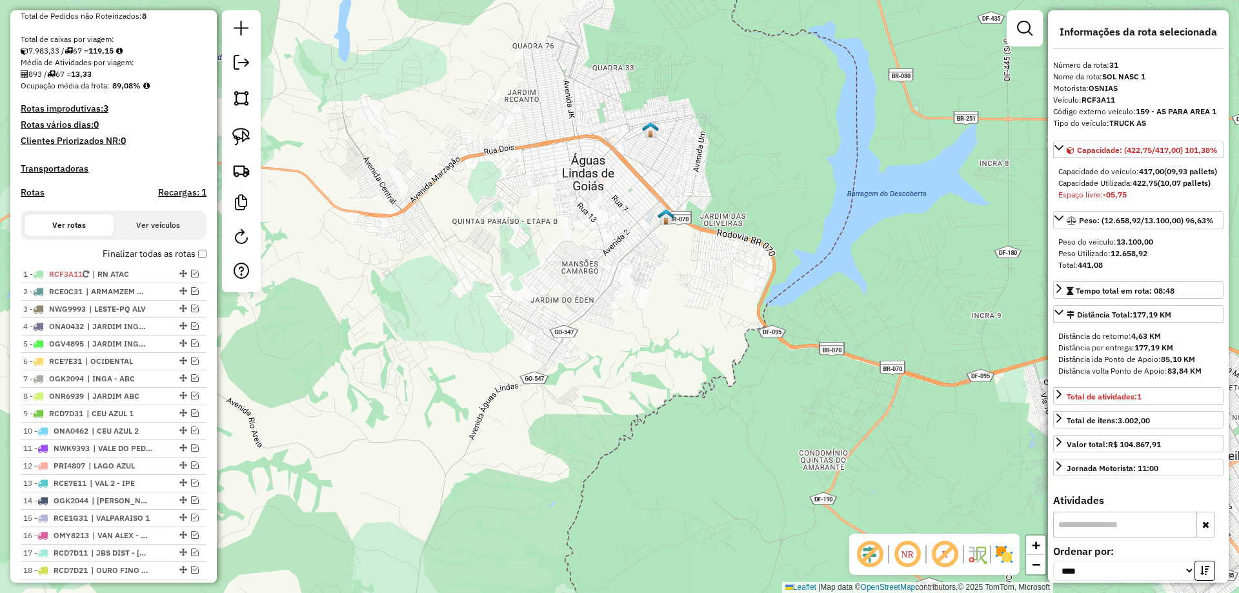
drag, startPoint x: 391, startPoint y: 304, endPoint x: 210, endPoint y: 77, distance: 290.4
click at [384, 300] on div "Janela de atendimento Grade de atendimento Capacidade Transportadoras Veículos …" at bounding box center [619, 296] width 1239 height 593
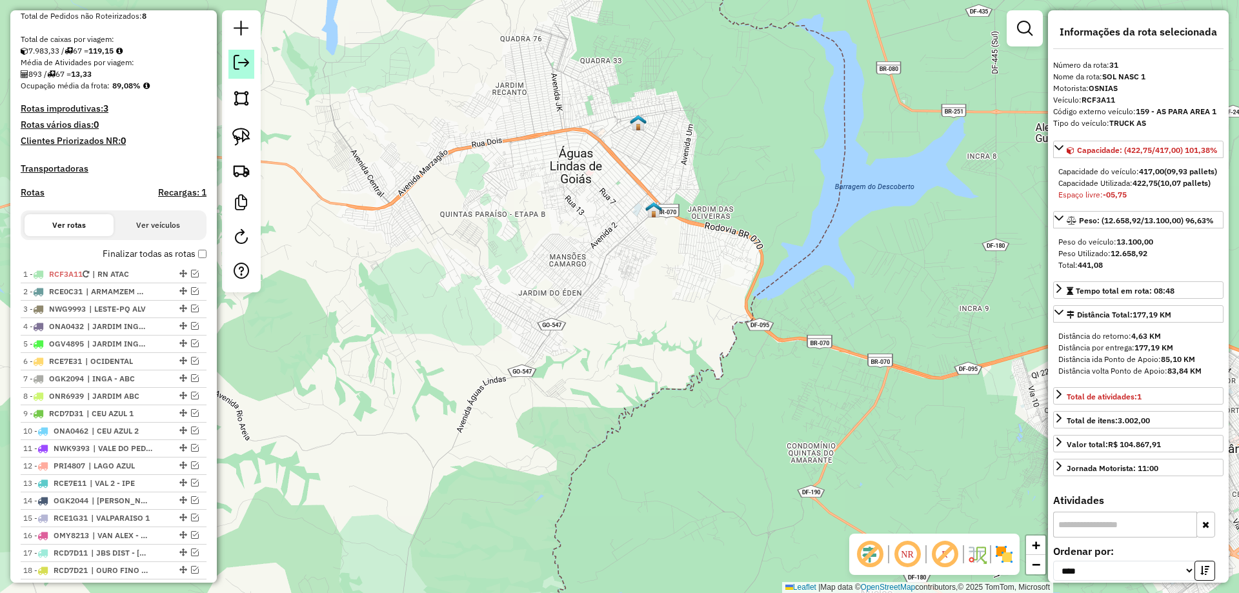
click at [239, 59] on em at bounding box center [241, 62] width 15 height 15
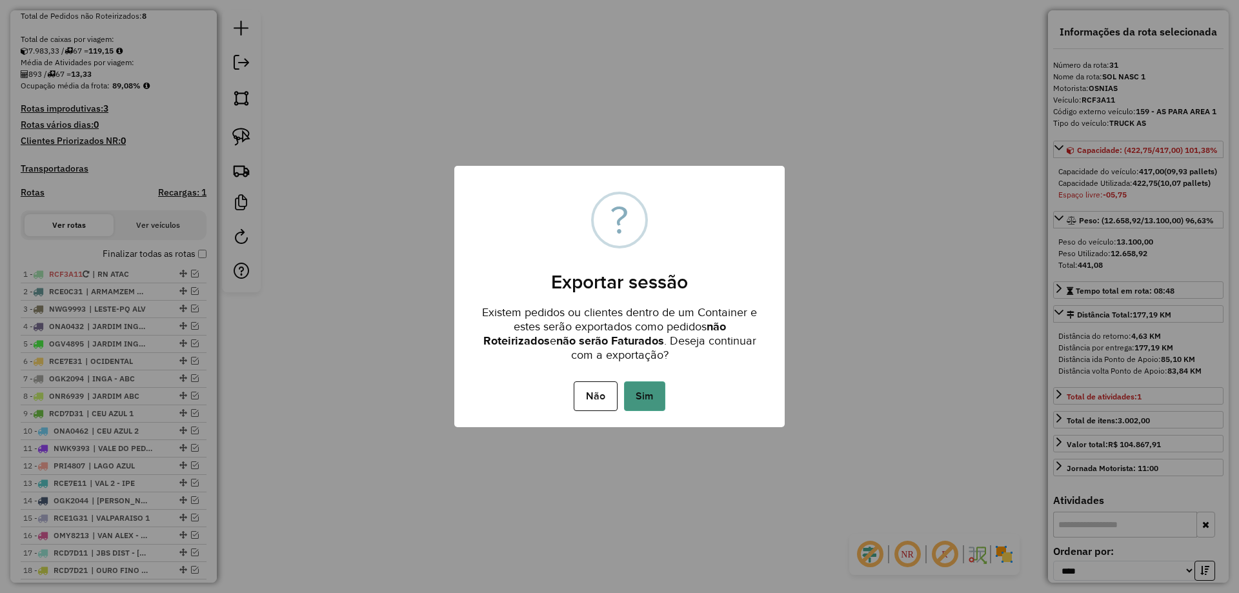
click at [638, 405] on button "Sim" at bounding box center [644, 397] width 41 height 30
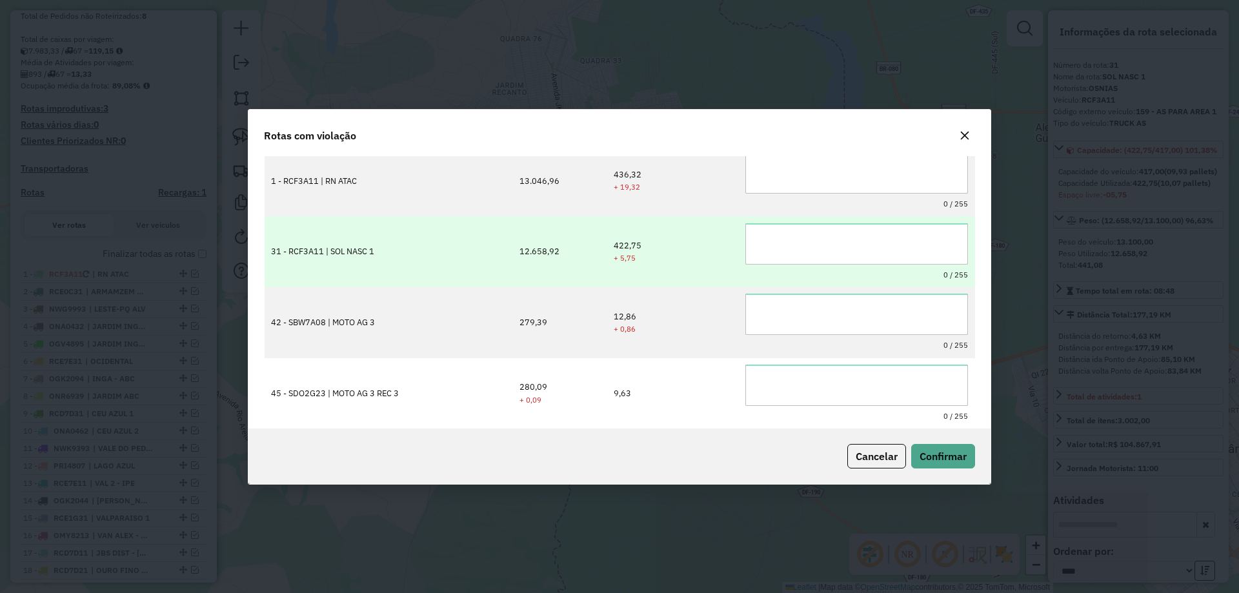
scroll to position [0, 0]
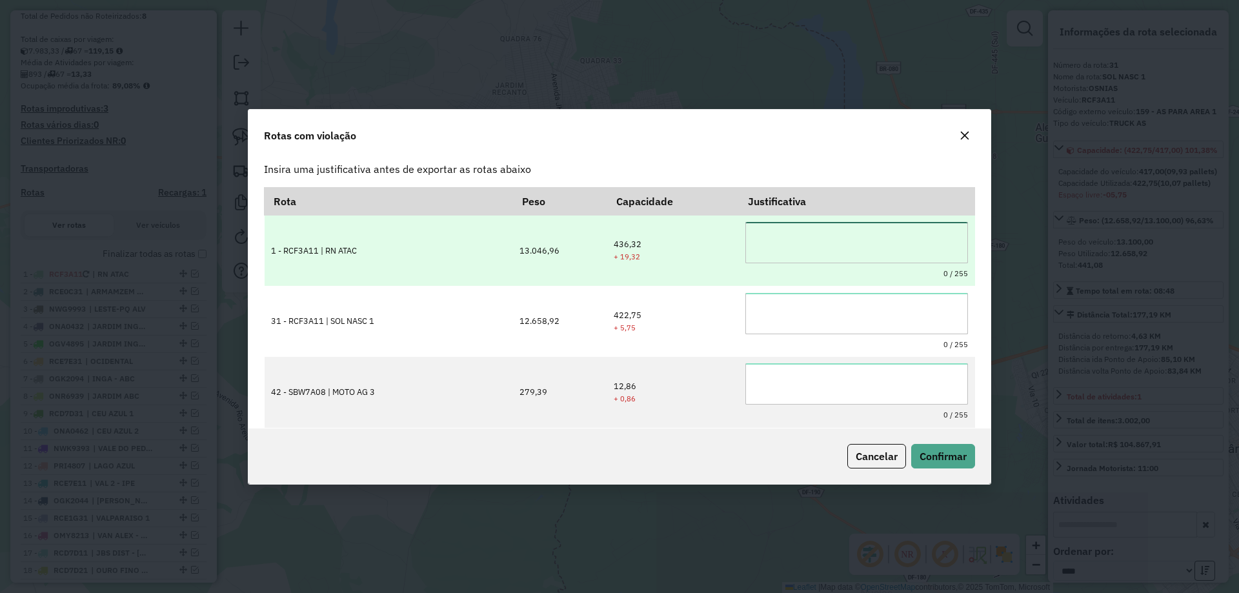
click at [779, 254] on textarea at bounding box center [857, 242] width 223 height 41
drag, startPoint x: 844, startPoint y: 245, endPoint x: 661, endPoint y: 230, distance: 184.0
click at [661, 230] on tr "**********" at bounding box center [620, 250] width 711 height 71
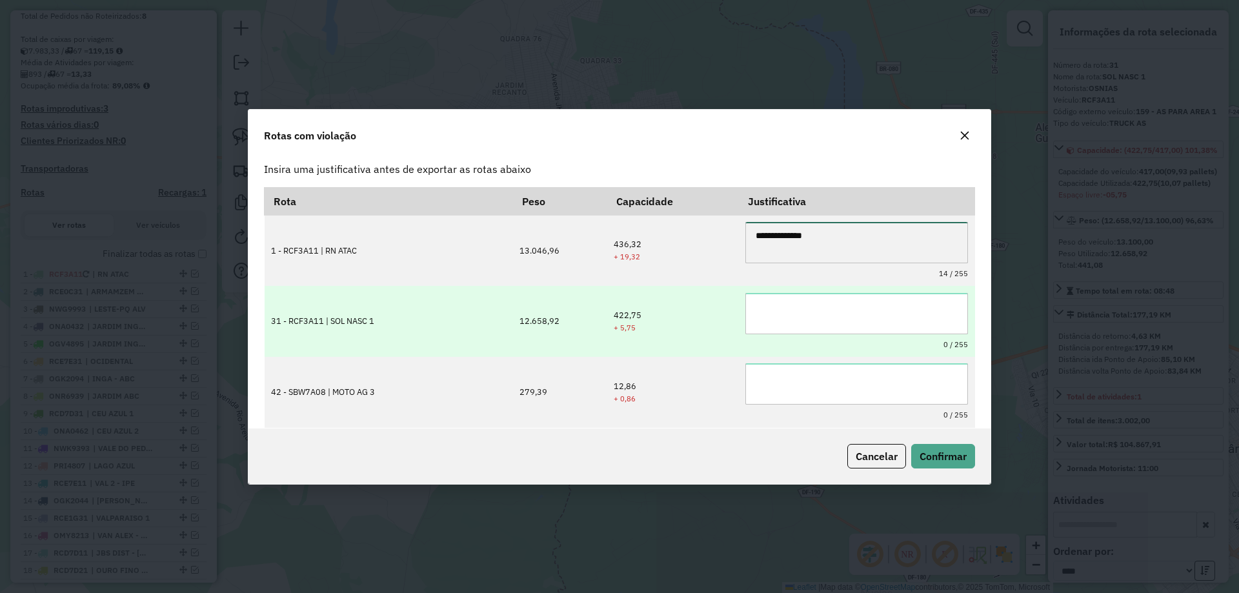
type textarea "**********"
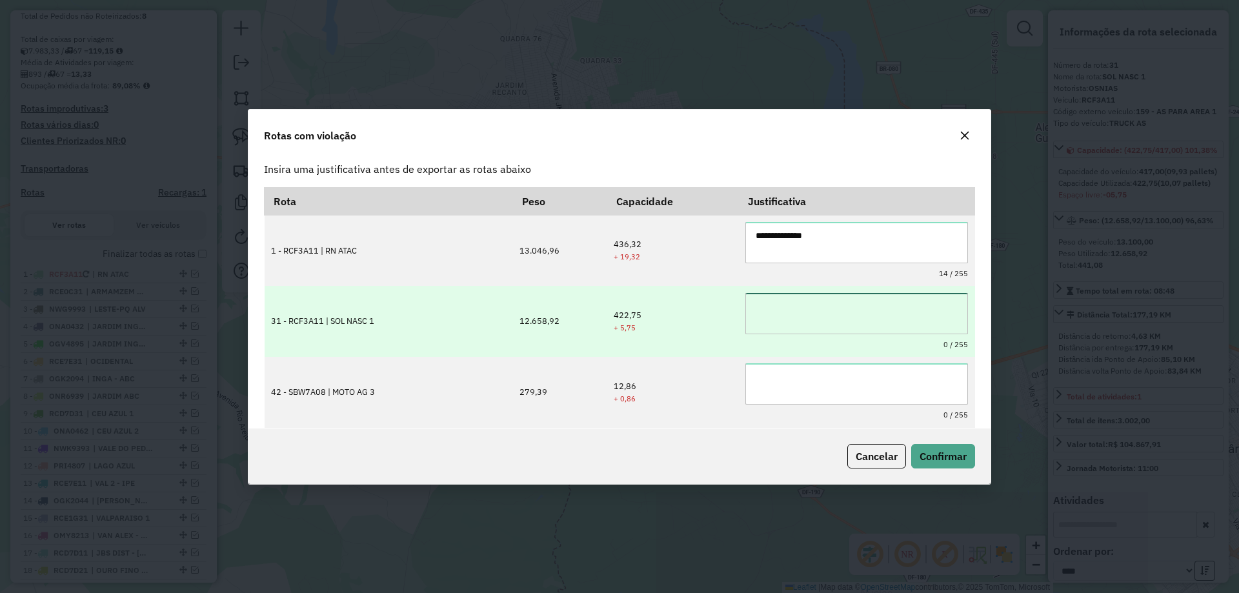
click at [826, 314] on textarea at bounding box center [857, 313] width 223 height 41
paste textarea "**********"
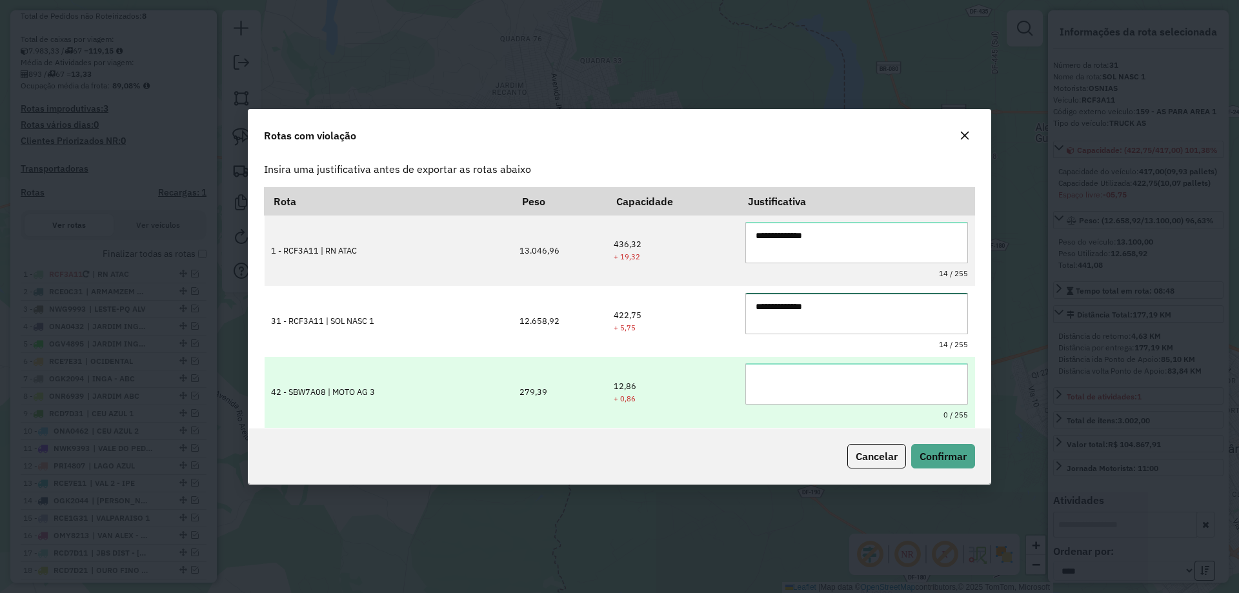
type textarea "**********"
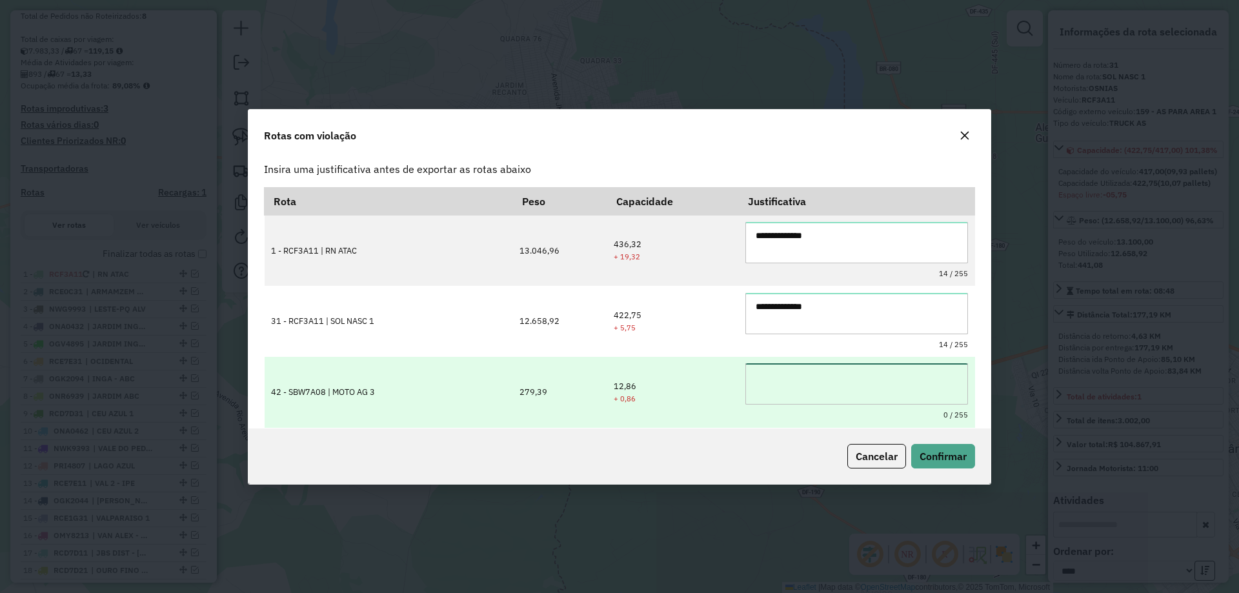
click at [806, 373] on textarea at bounding box center [857, 383] width 223 height 41
paste textarea "**********"
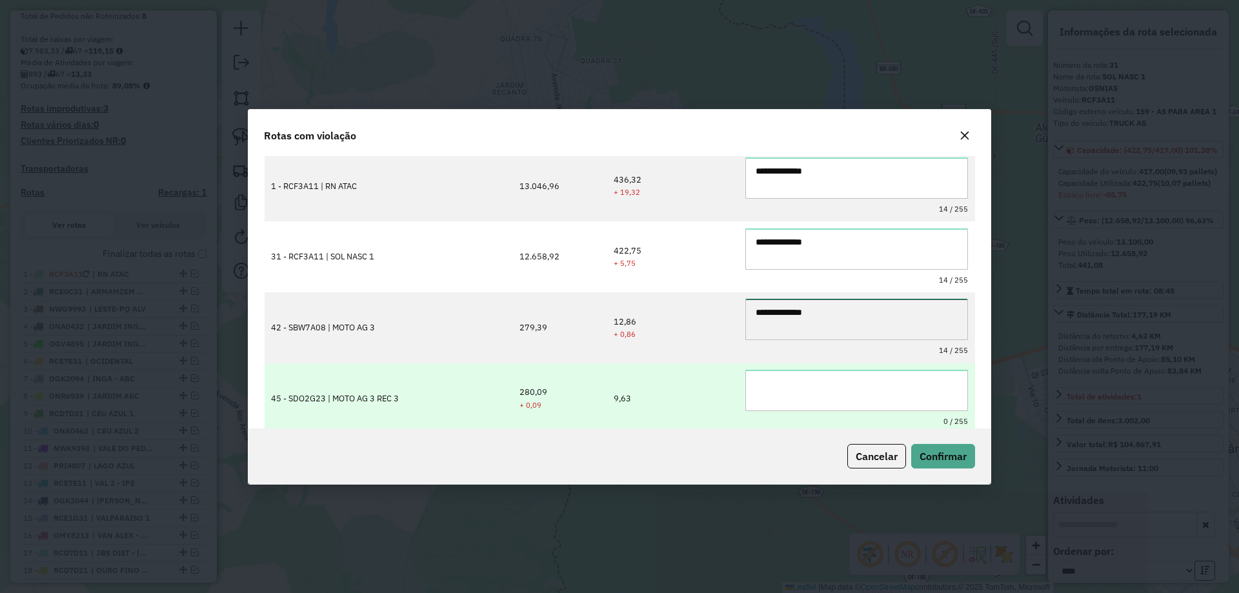
type textarea "**********"
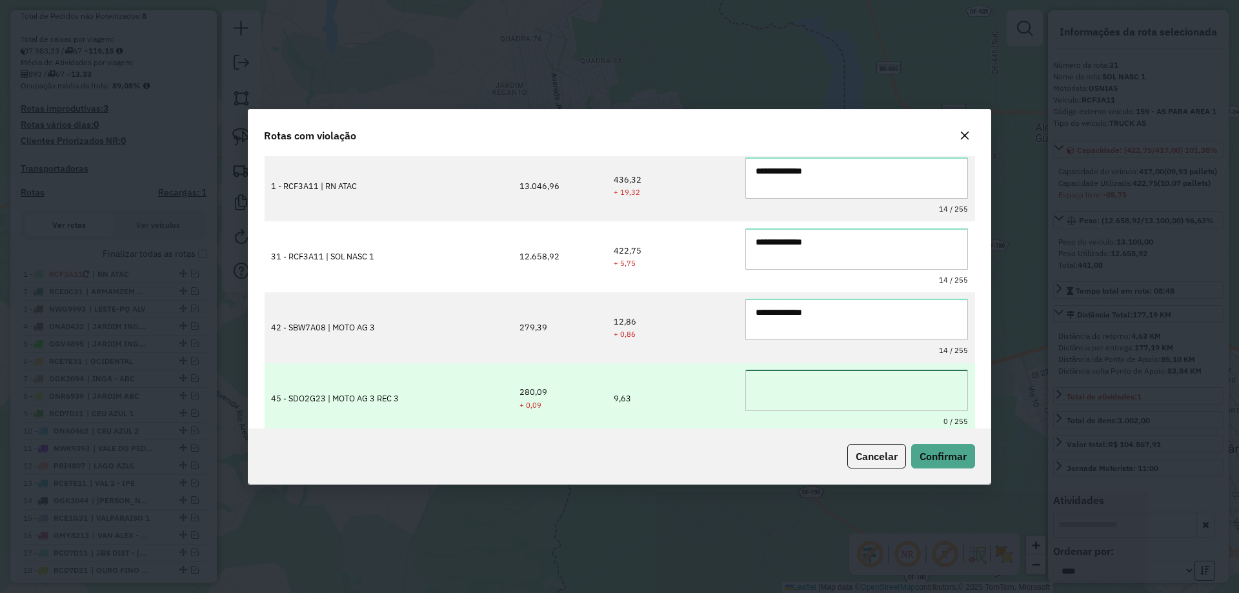
click at [799, 371] on textarea at bounding box center [857, 390] width 223 height 41
paste textarea "**********"
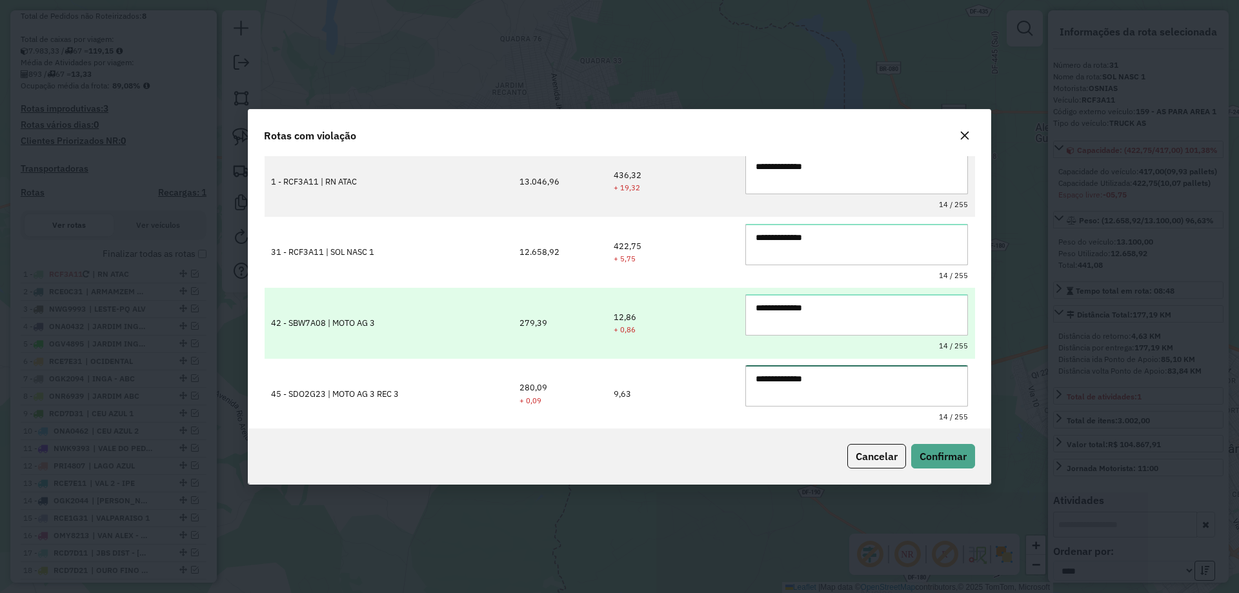
scroll to position [70, 0]
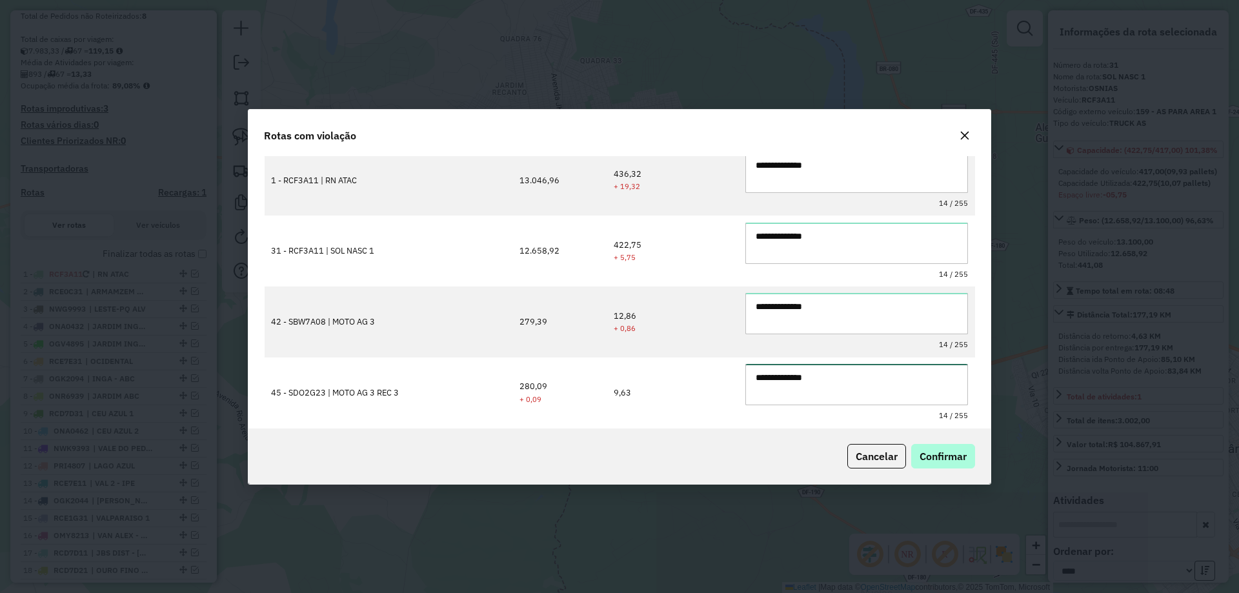
type textarea "**********"
click at [944, 461] on span "Confirmar" at bounding box center [943, 456] width 47 height 13
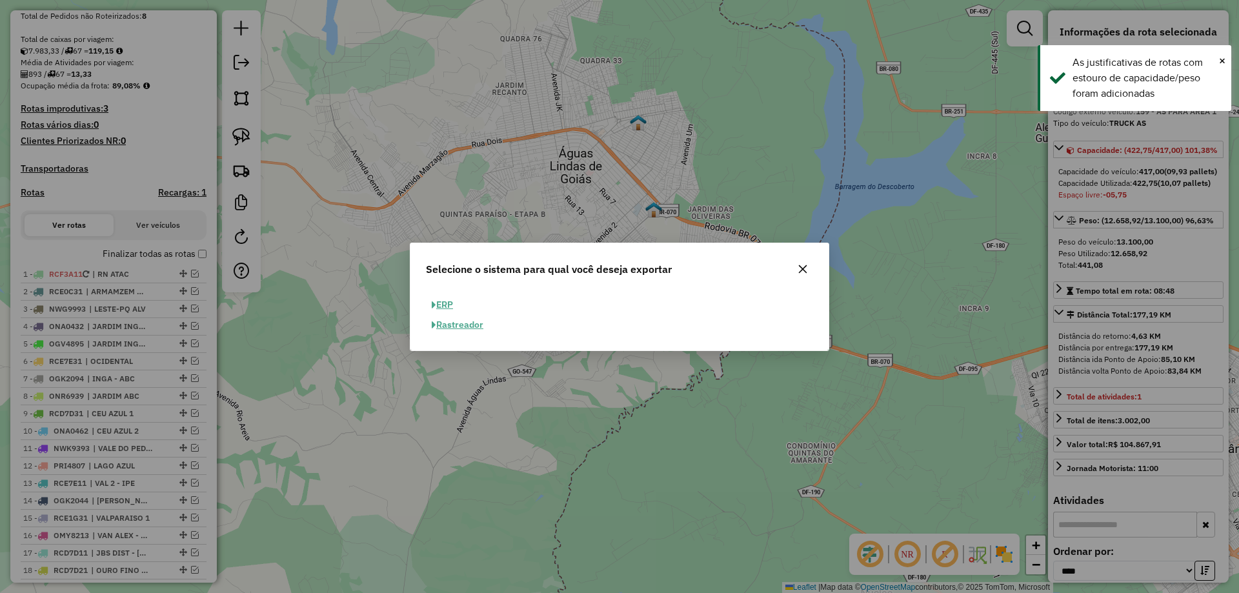
click at [456, 299] on button "ERP" at bounding box center [442, 305] width 33 height 20
select select "**"
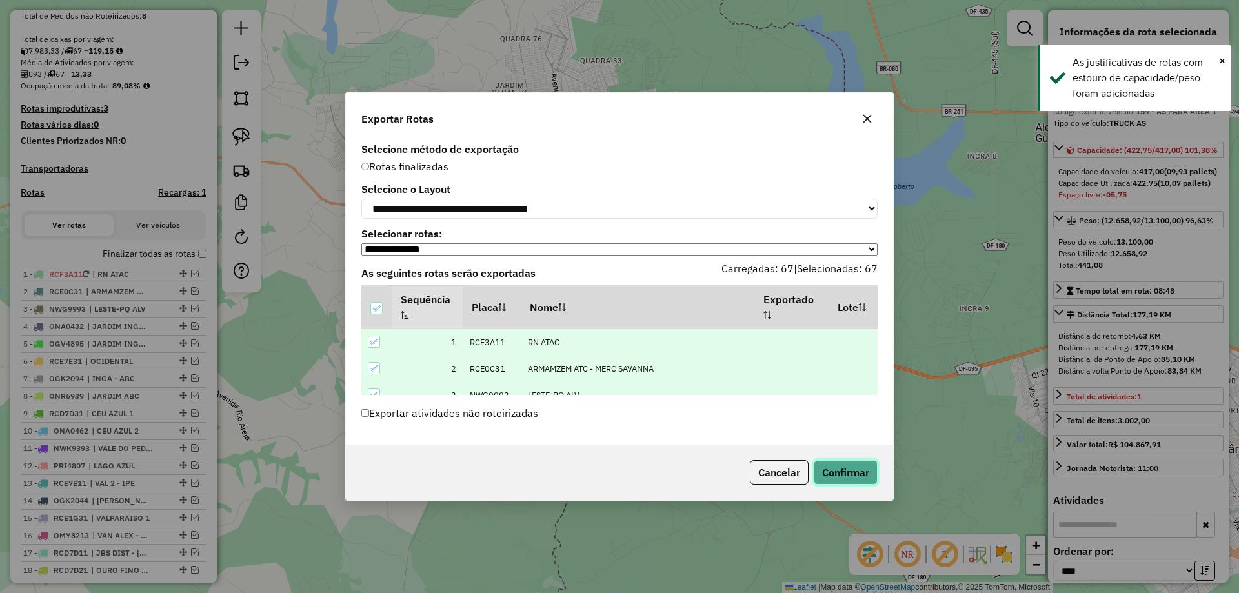
click at [854, 472] on button "Confirmar" at bounding box center [846, 472] width 64 height 25
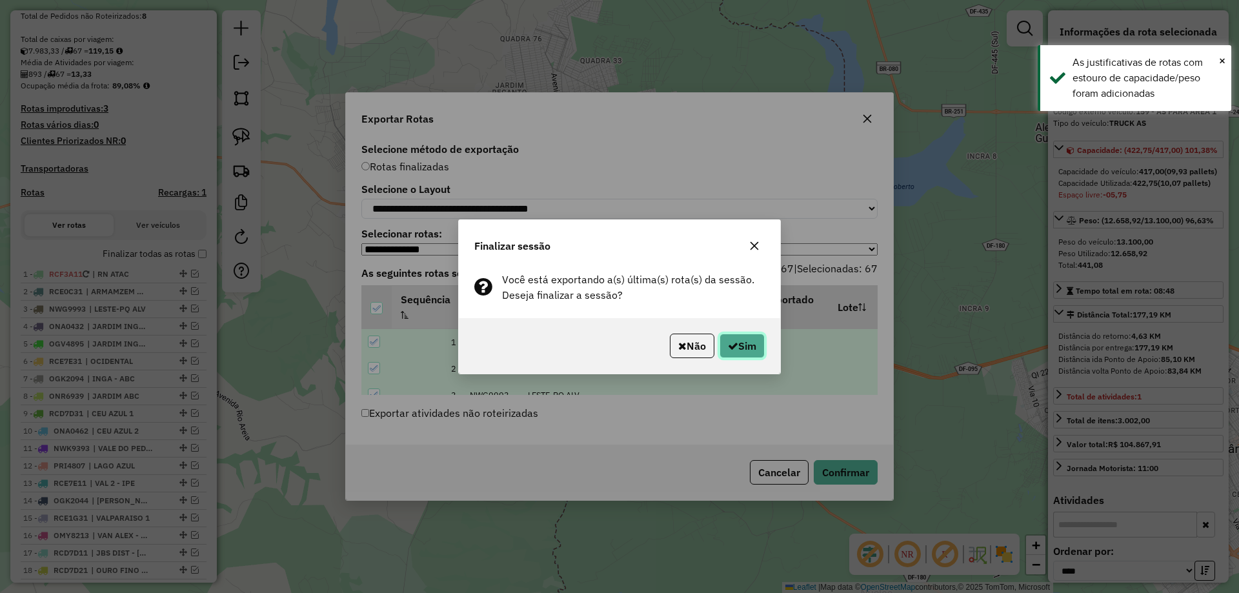
click at [739, 341] on button "Sim" at bounding box center [742, 346] width 45 height 25
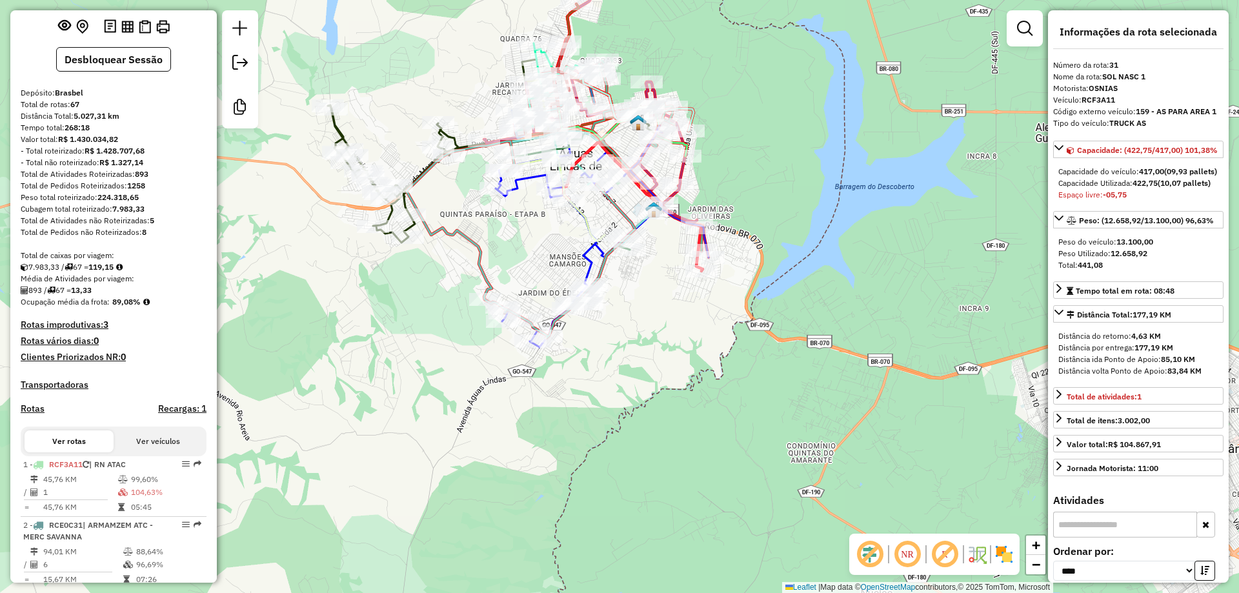
scroll to position [0, 0]
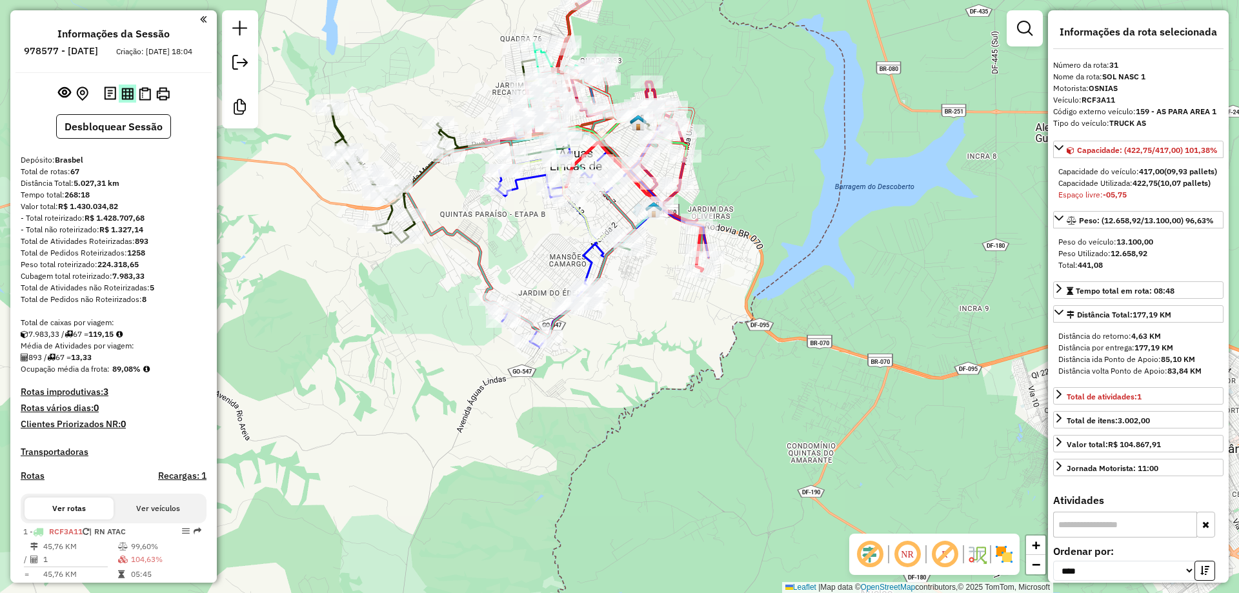
click at [127, 97] on button at bounding box center [127, 93] width 17 height 17
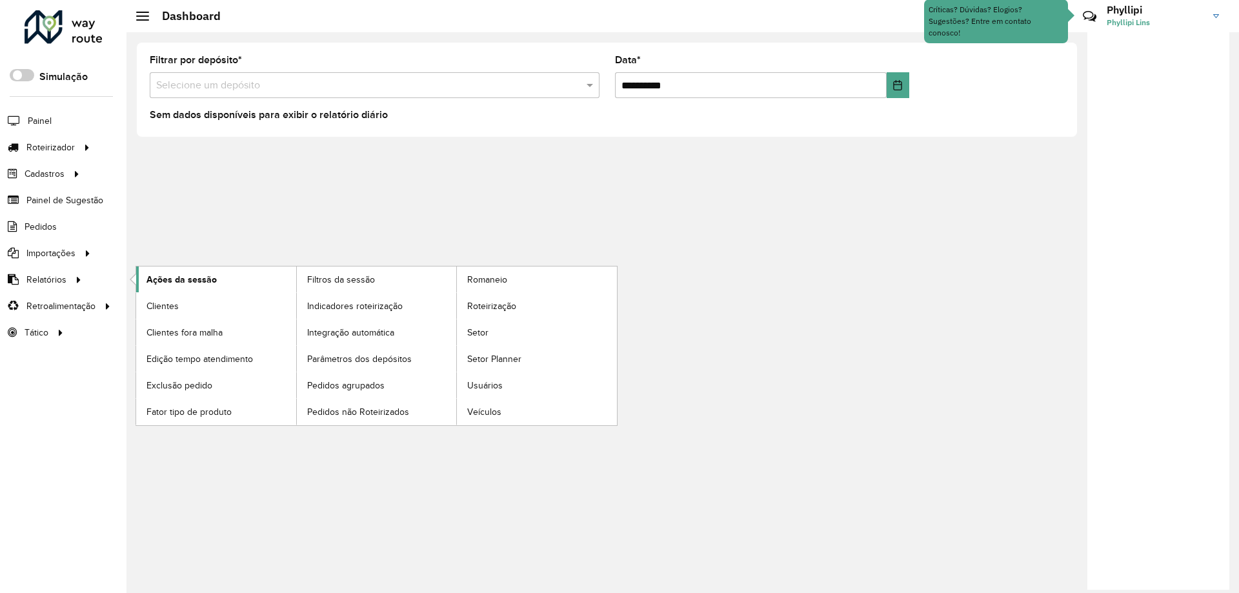
click at [194, 287] on link "Ações da sessão" at bounding box center [216, 280] width 160 height 26
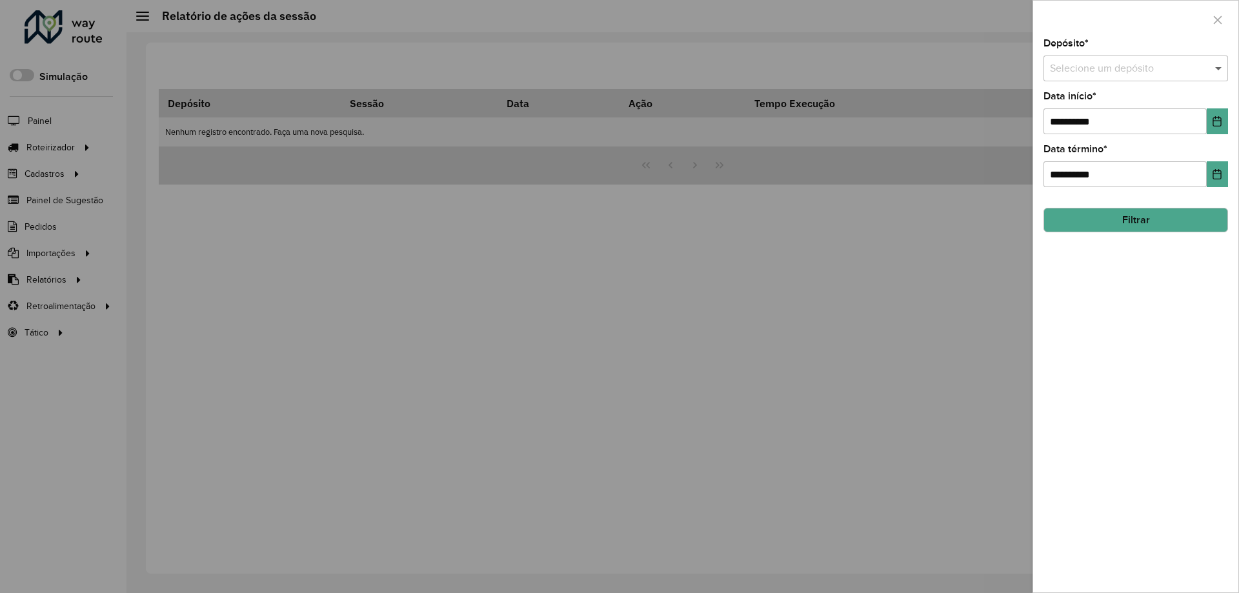
click at [1223, 70] on span at bounding box center [1220, 68] width 16 height 15
click at [1101, 107] on div "Brasbel" at bounding box center [1135, 106] width 183 height 22
click at [1151, 229] on button "Filtrar" at bounding box center [1136, 220] width 185 height 25
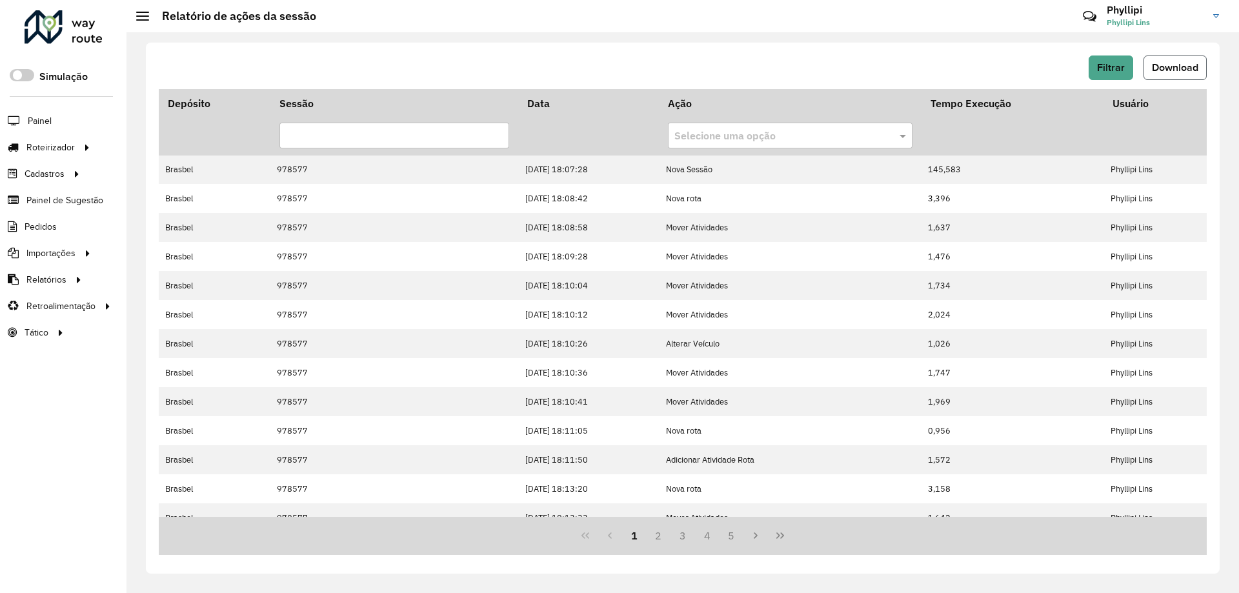
click at [1181, 73] on button "Download" at bounding box center [1175, 68] width 63 height 25
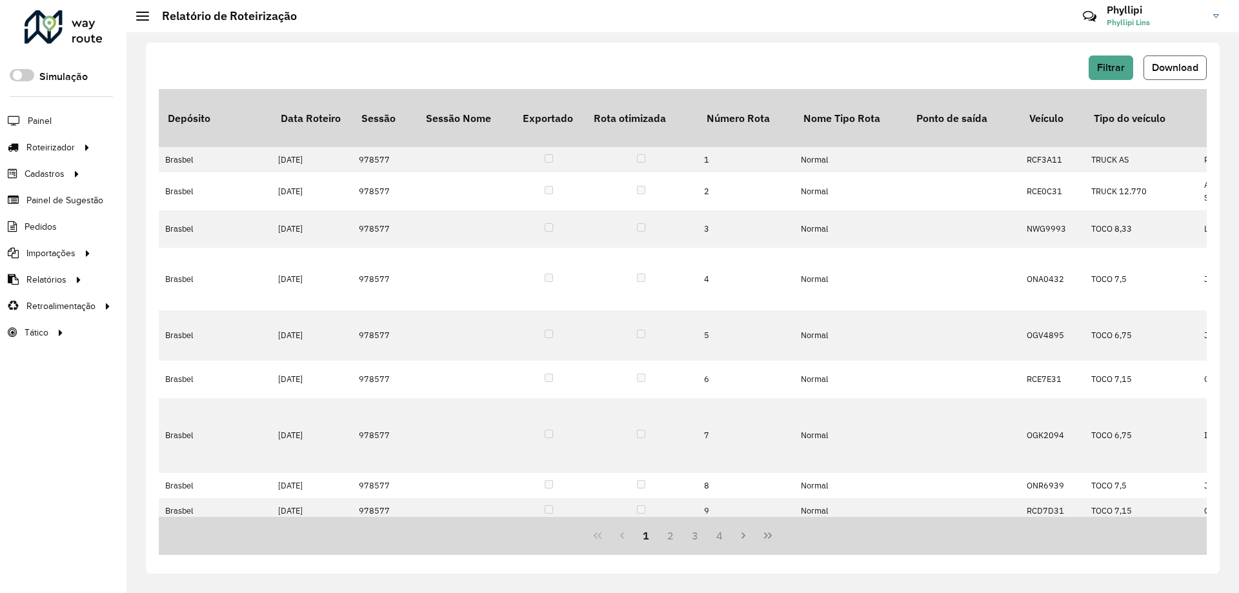
click at [1194, 68] on span "Download" at bounding box center [1175, 67] width 46 height 11
